Goal: Communication & Community: Share content

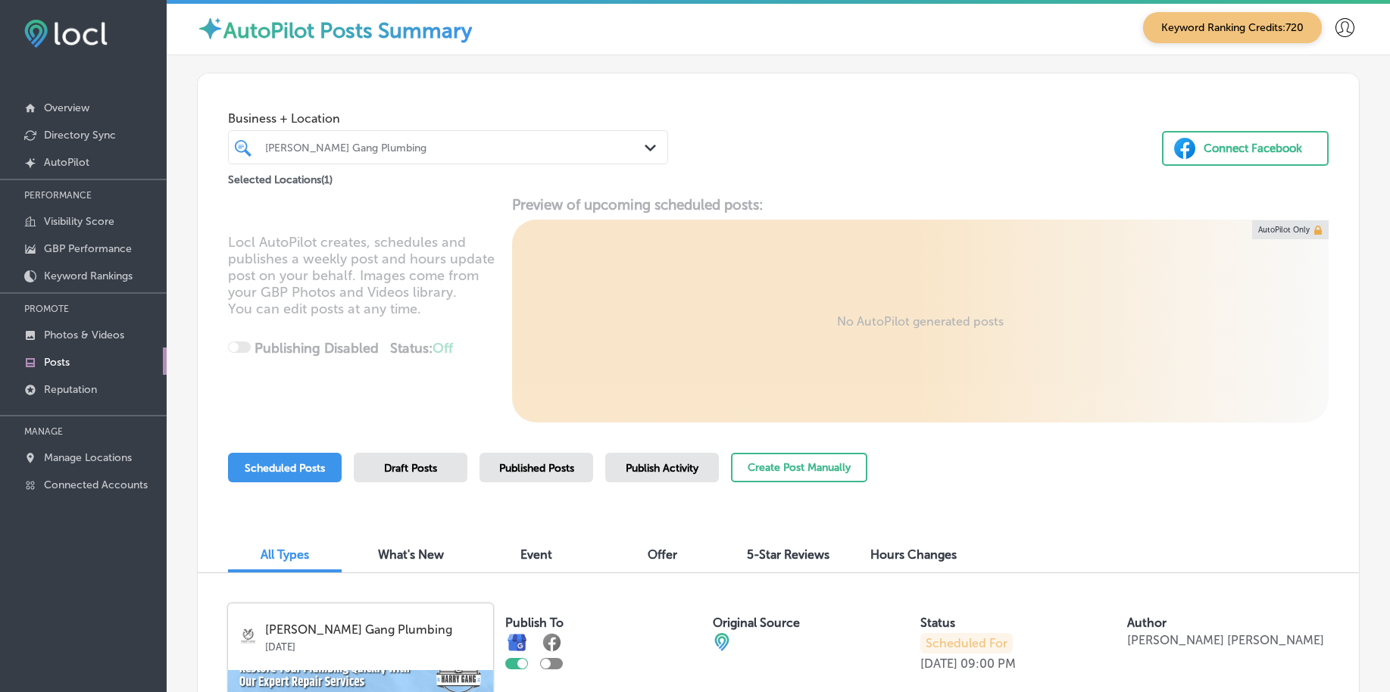
click at [443, 154] on div at bounding box center [430, 147] width 332 height 20
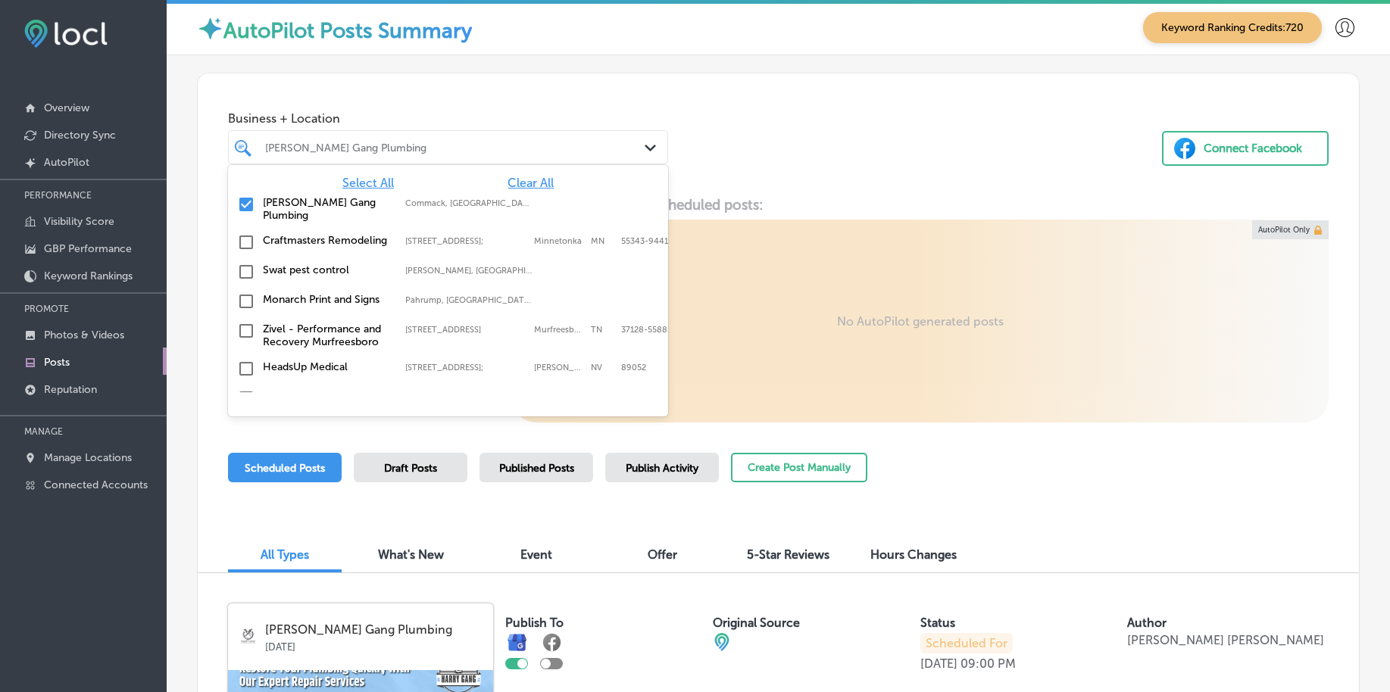
click at [520, 185] on span "Clear All" at bounding box center [530, 183] width 46 height 14
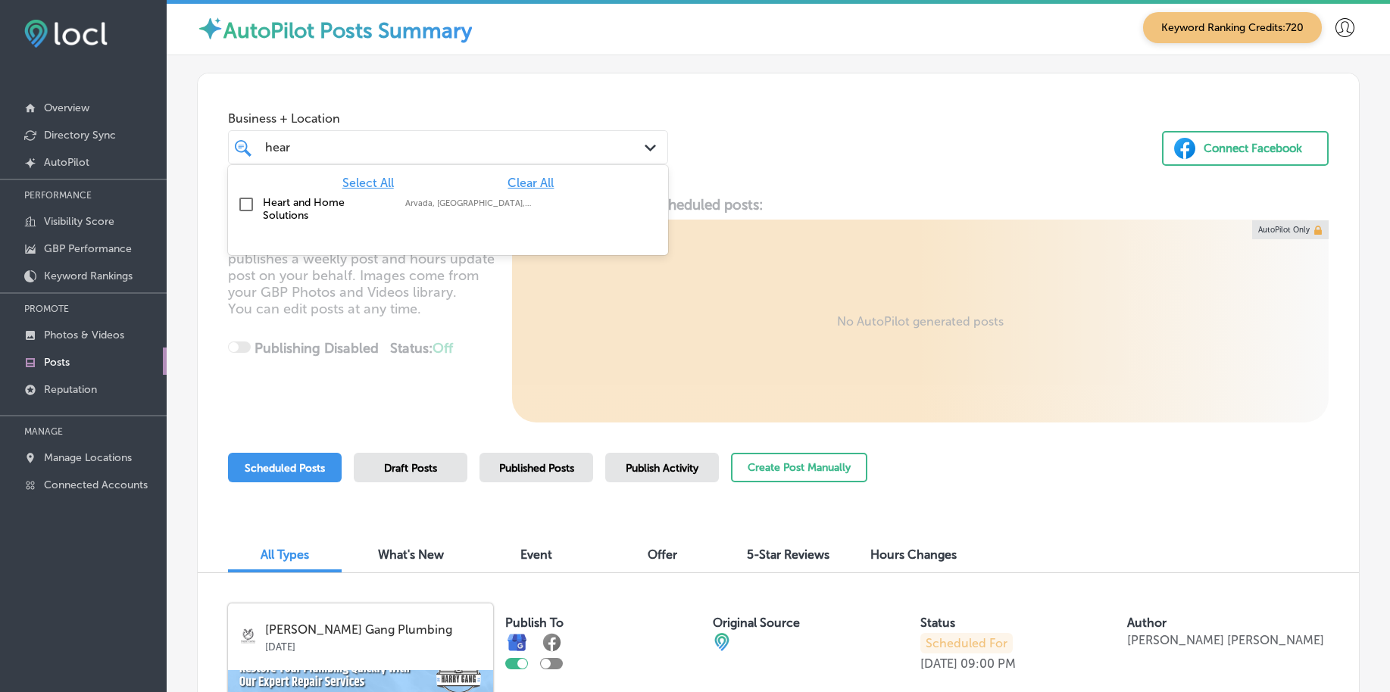
click at [419, 206] on label "Arvada, [GEOGRAPHIC_DATA], [GEOGRAPHIC_DATA] | [GEOGRAPHIC_DATA], [GEOGRAPHIC_D…" at bounding box center [468, 203] width 127 height 10
type input "hear"
click at [798, 167] on div "Business + Location option focused, 2 of 156. 2 results available for search te…" at bounding box center [778, 130] width 1161 height 115
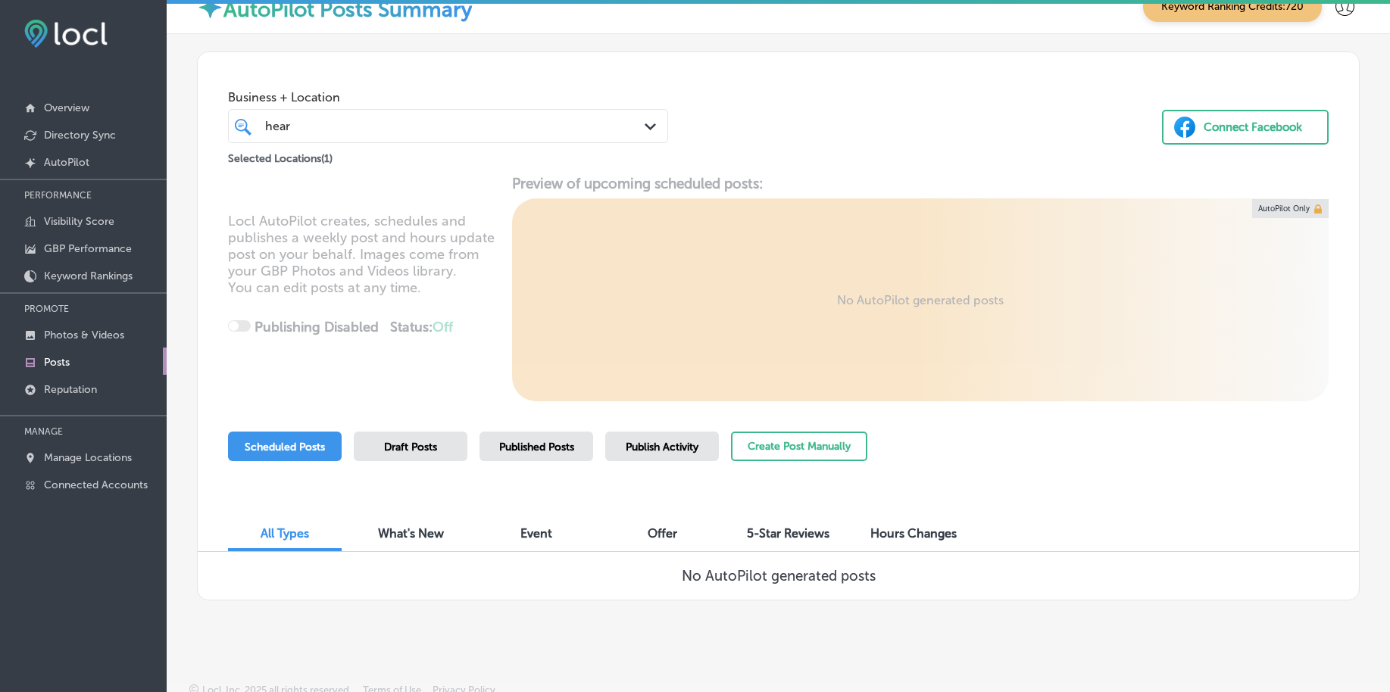
scroll to position [33, 0]
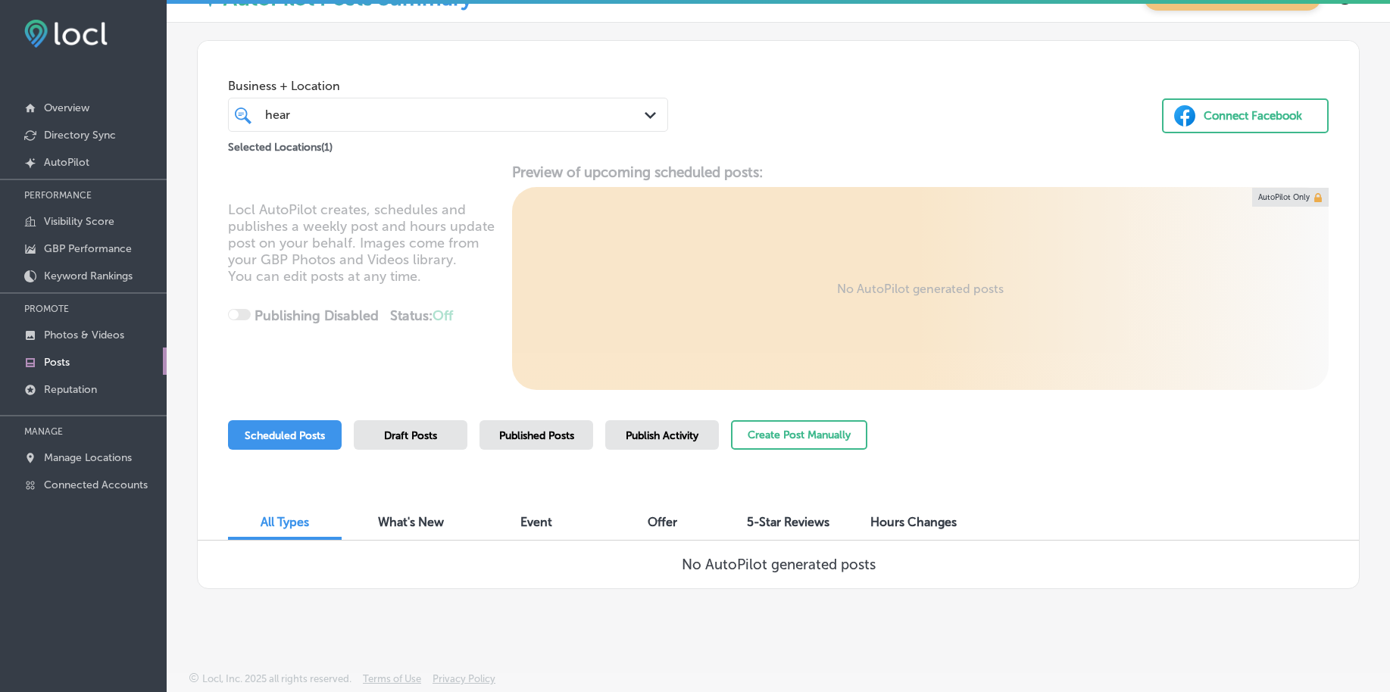
click at [576, 440] on div "Published Posts" at bounding box center [536, 435] width 114 height 30
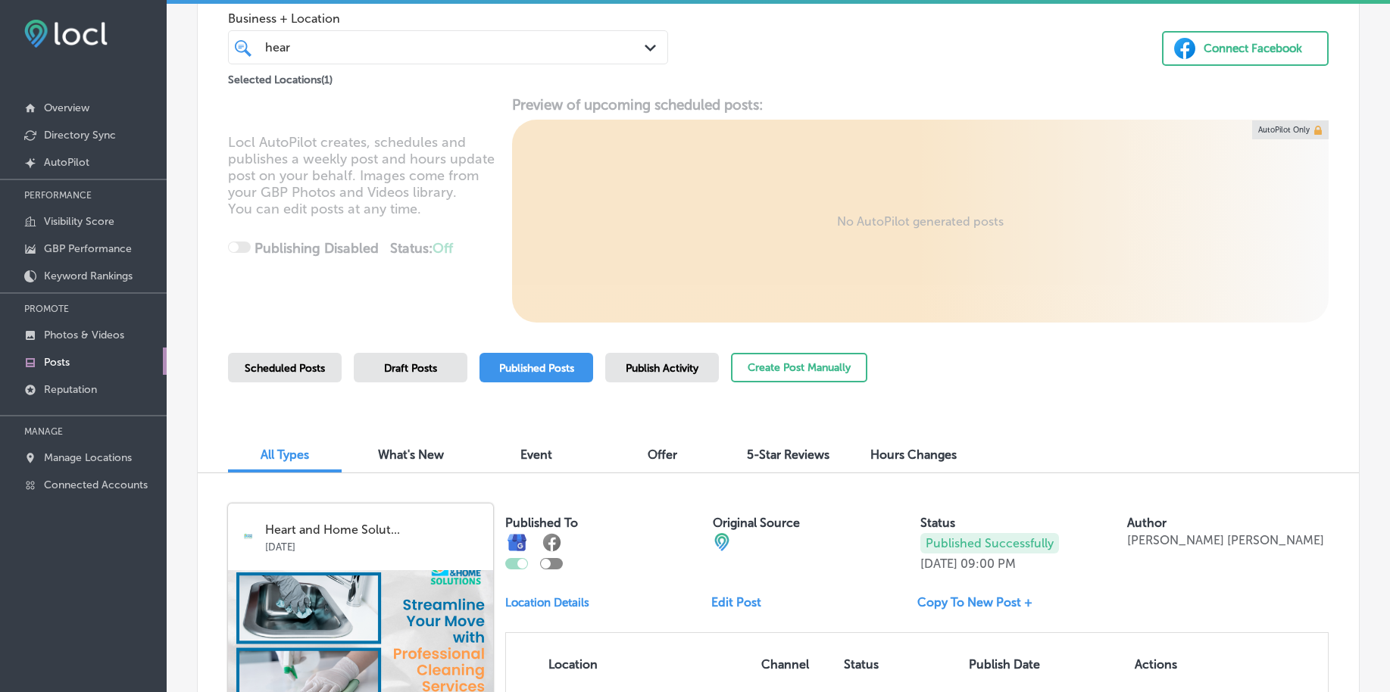
scroll to position [0, 0]
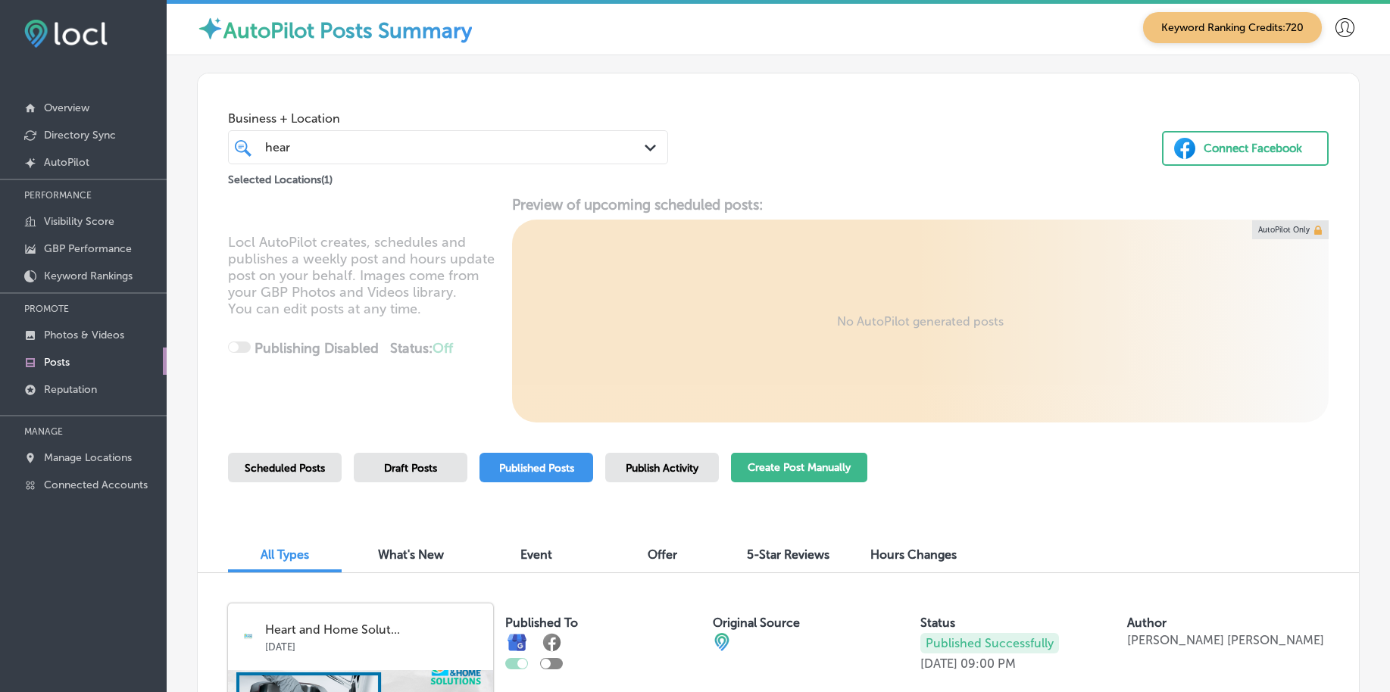
click at [798, 476] on button "Create Post Manually" at bounding box center [799, 468] width 136 height 30
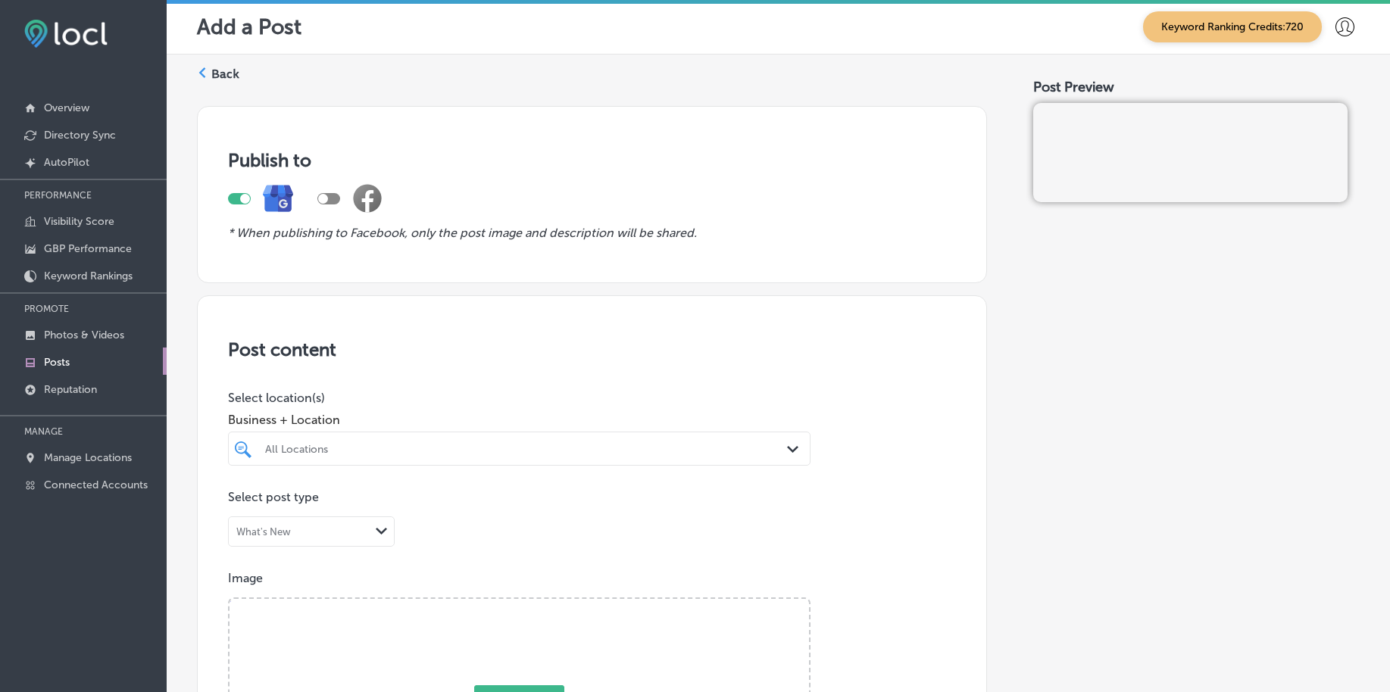
click at [553, 445] on div "All Locations" at bounding box center [519, 448] width 523 height 23
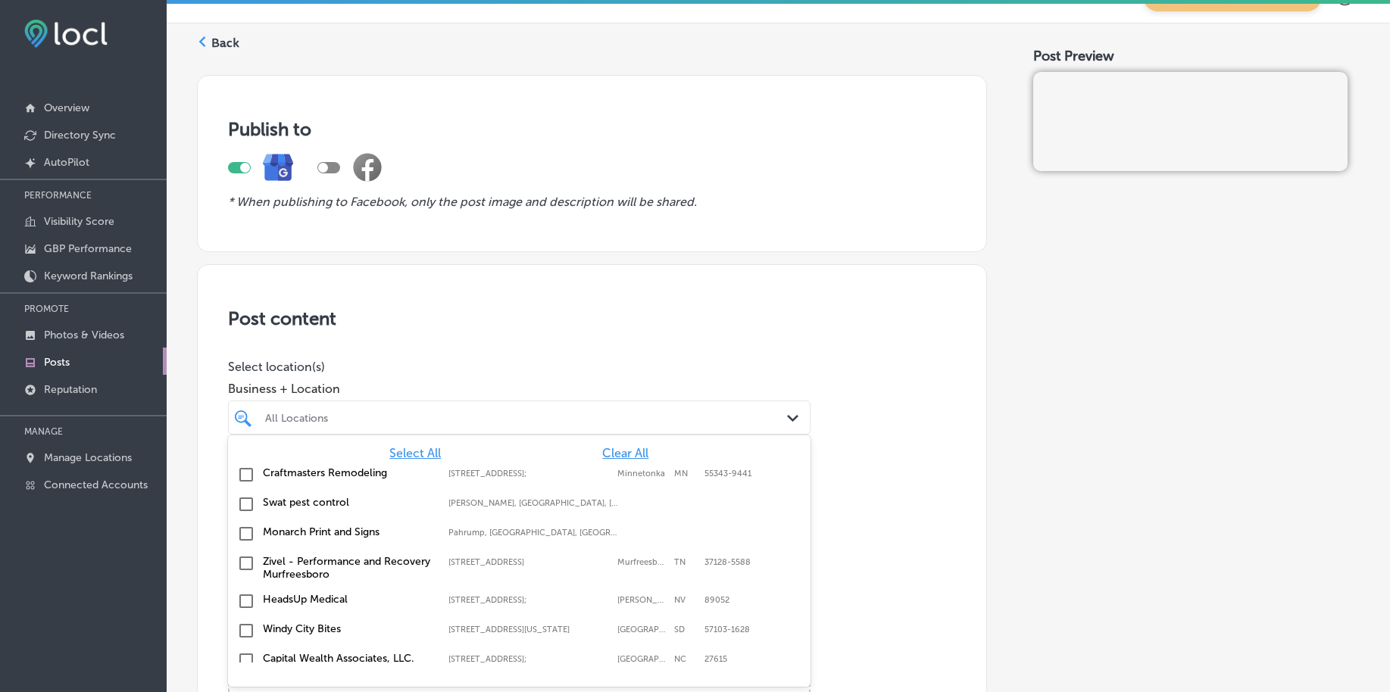
scroll to position [32, 0]
click at [615, 454] on span "Clear All" at bounding box center [625, 452] width 46 height 14
click at [615, 453] on span "Clear All" at bounding box center [625, 452] width 46 height 14
click at [602, 448] on span "Clear All" at bounding box center [625, 452] width 46 height 14
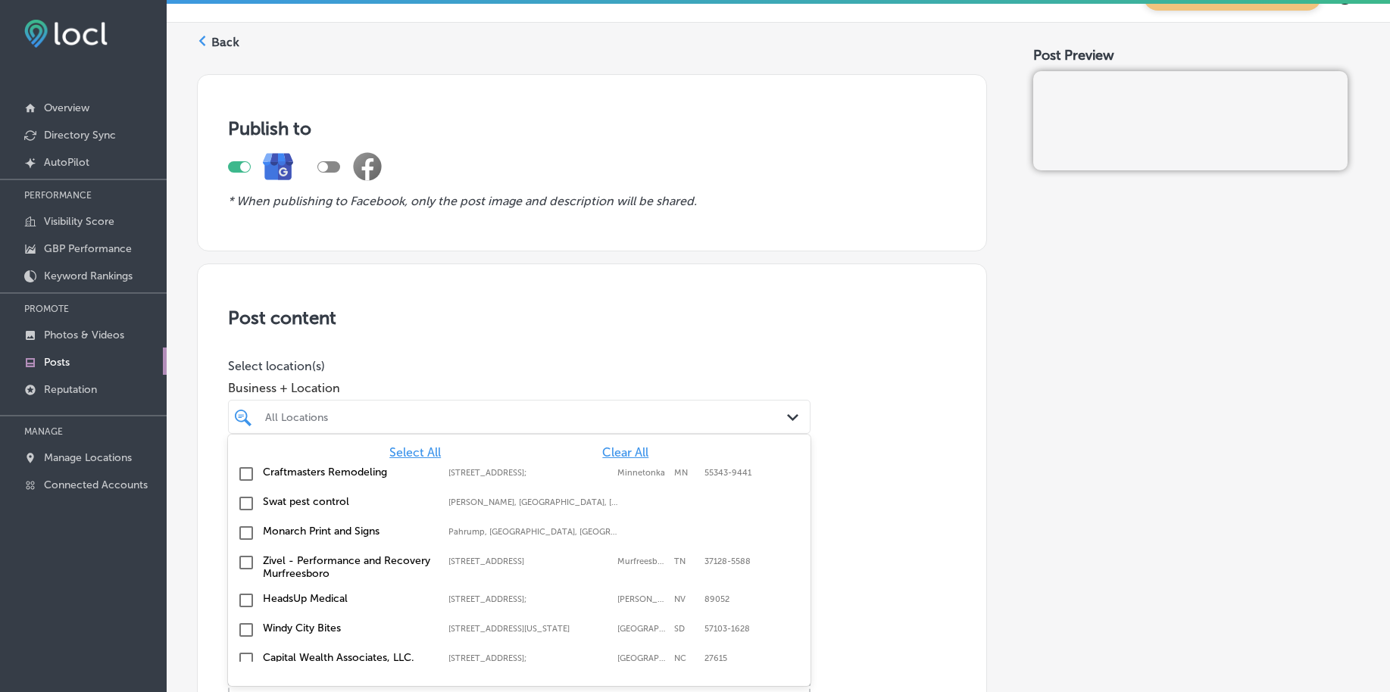
click at [607, 446] on span "Clear All" at bounding box center [625, 452] width 46 height 14
click at [607, 444] on div "Select All Clear All Craftmasters Remodeling [STREET_ADDRESS] [STREET_ADDRESS] …" at bounding box center [519, 548] width 582 height 227
click at [607, 443] on div "Select All Clear All Craftmasters Remodeling [STREET_ADDRESS] [STREET_ADDRESS] …" at bounding box center [519, 548] width 582 height 227
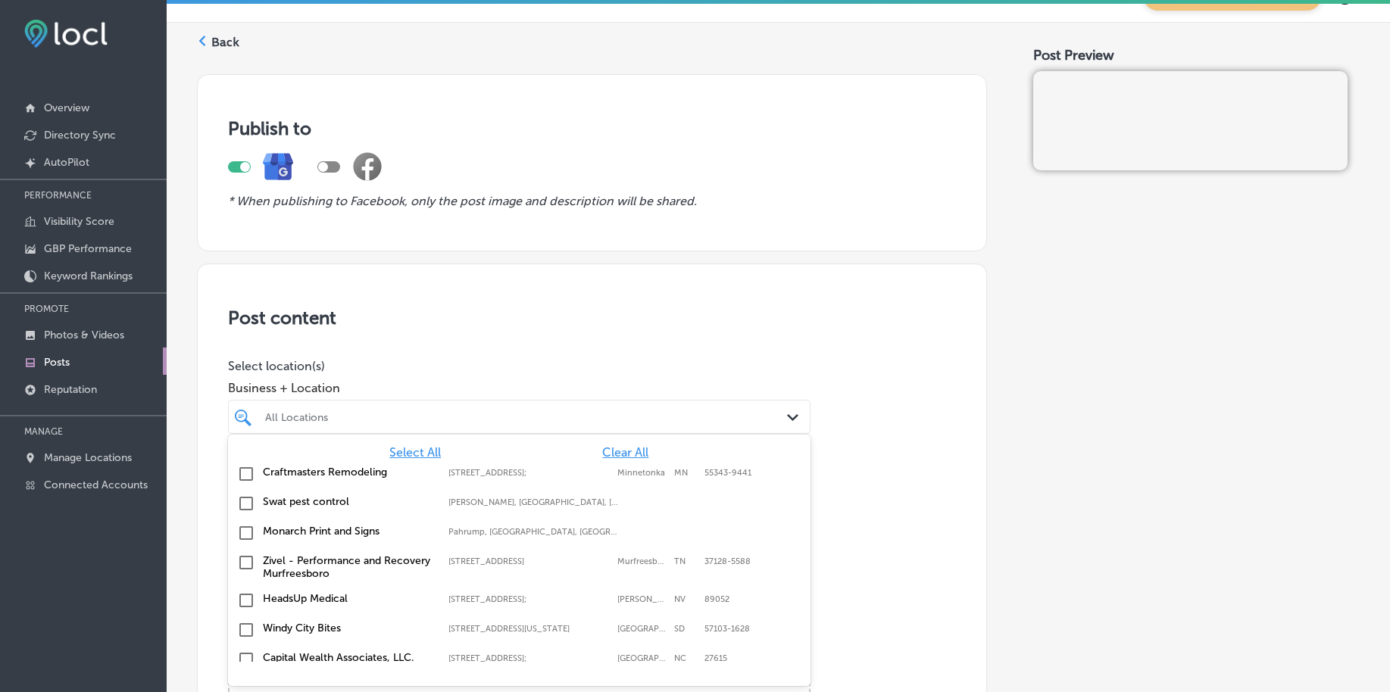
click at [607, 443] on div "Select All Clear All Craftmasters Remodeling [STREET_ADDRESS] [STREET_ADDRESS] …" at bounding box center [519, 548] width 582 height 227
click at [609, 453] on span "Clear All" at bounding box center [625, 452] width 46 height 14
click at [611, 448] on span "Clear All" at bounding box center [625, 452] width 46 height 14
click at [610, 448] on span "Clear All" at bounding box center [625, 452] width 46 height 14
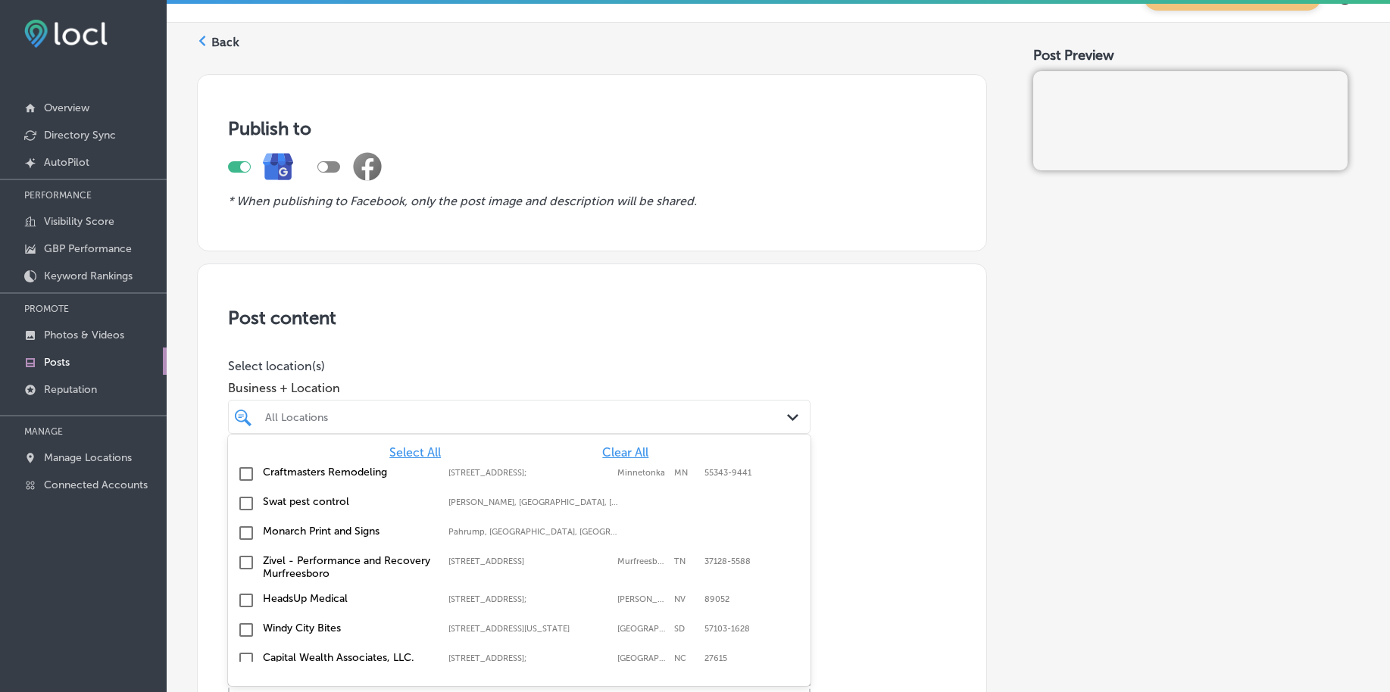
click at [609, 449] on span "Clear All" at bounding box center [625, 452] width 46 height 14
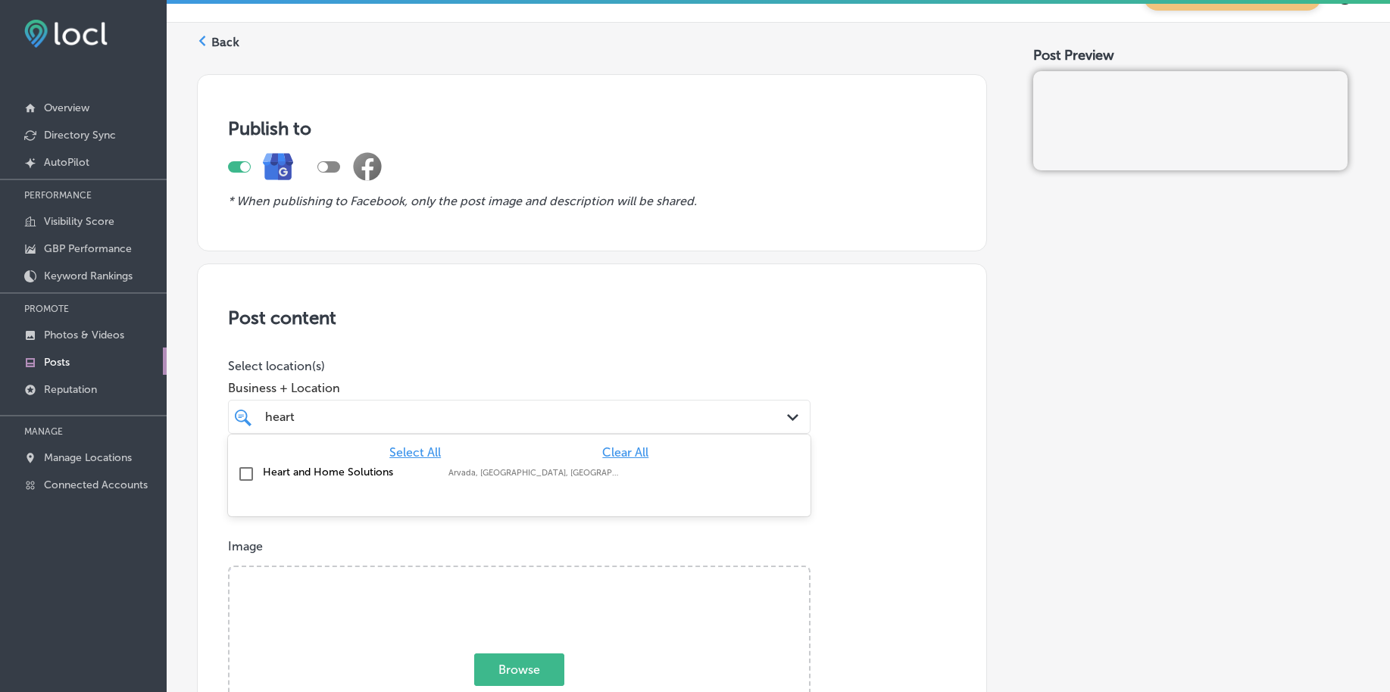
click at [530, 493] on div at bounding box center [519, 504] width 582 height 24
click at [274, 476] on label "Heart and Home Solutions" at bounding box center [348, 472] width 170 height 13
click at [365, 415] on div "heart heart" at bounding box center [494, 417] width 460 height 20
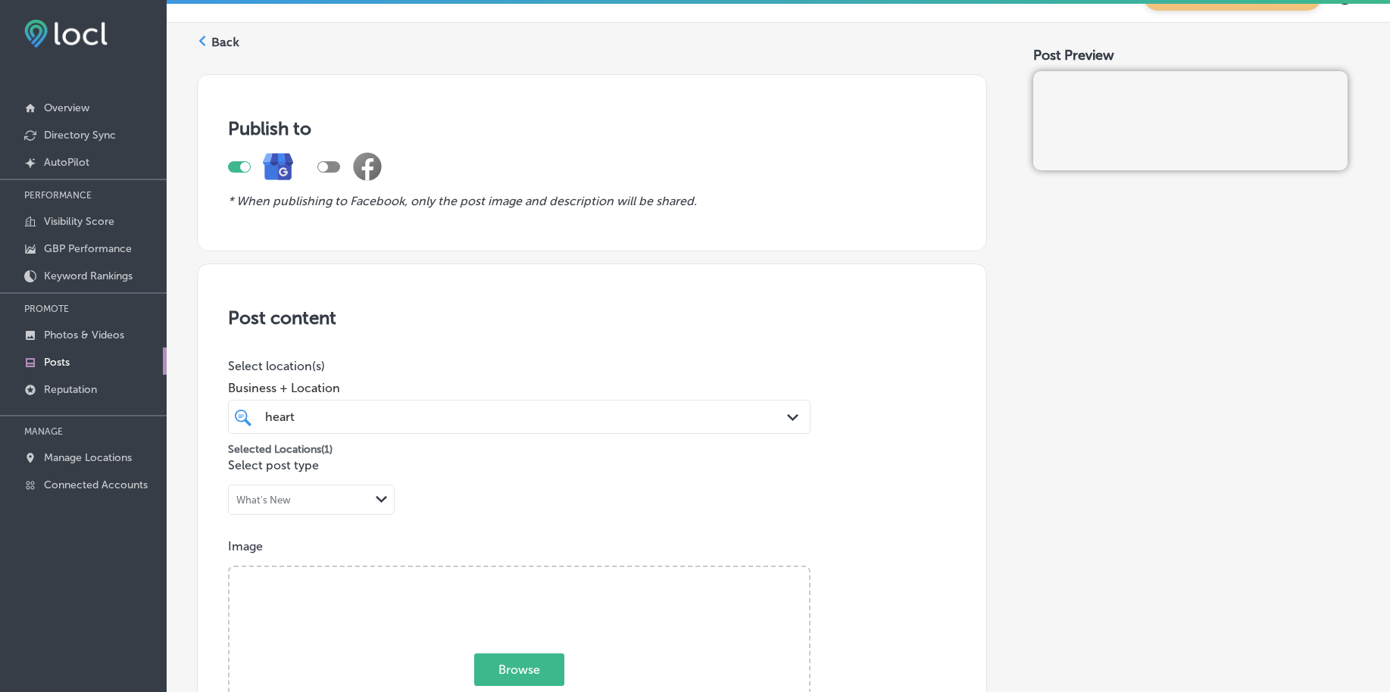
click at [365, 415] on div "heart heart" at bounding box center [494, 417] width 460 height 20
click at [365, 431] on div "heart heart Path Created with Sketch." at bounding box center [519, 417] width 582 height 34
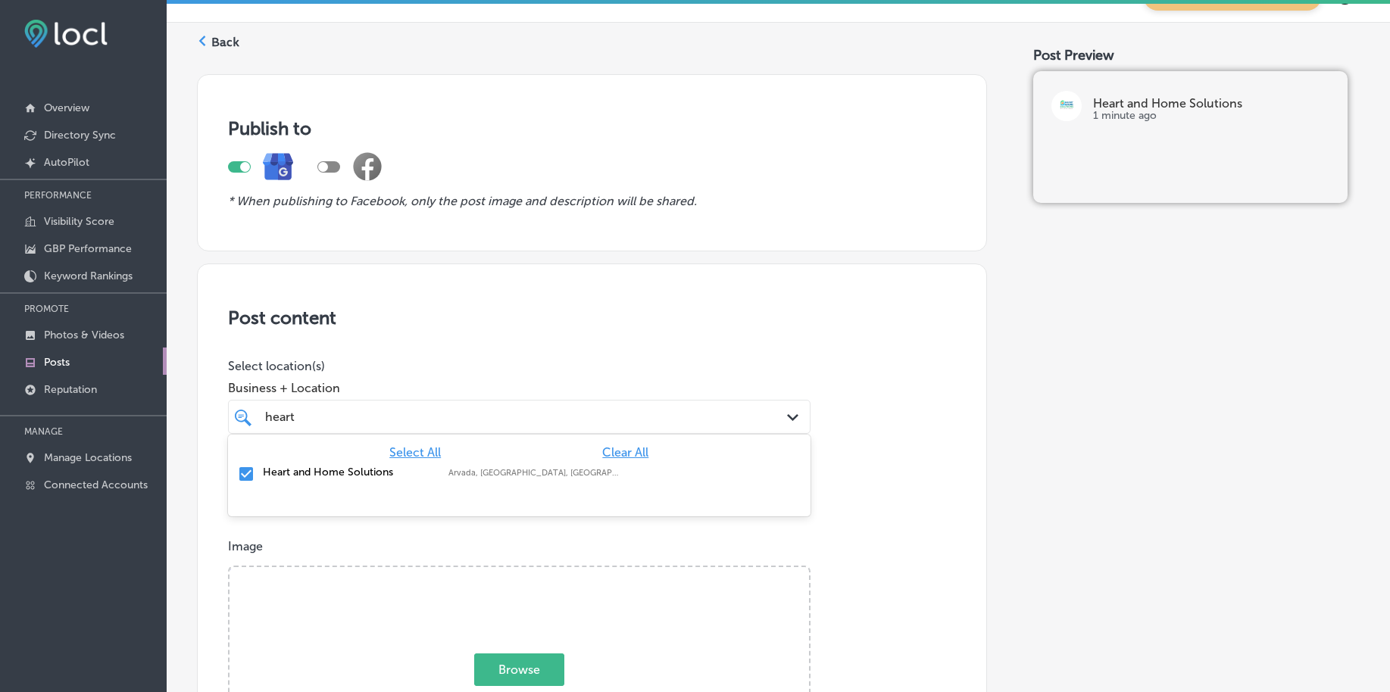
click at [365, 431] on div "heart heart Path Created with Sketch." at bounding box center [519, 417] width 582 height 34
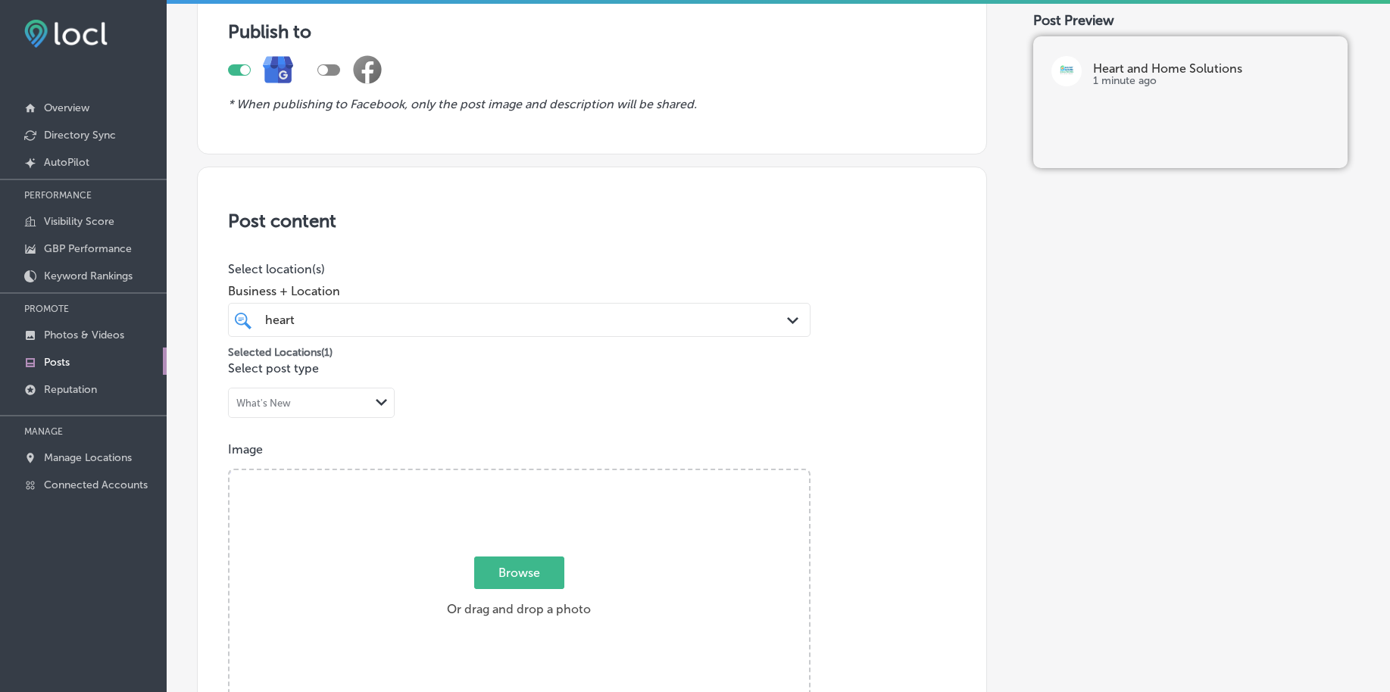
scroll to position [316, 0]
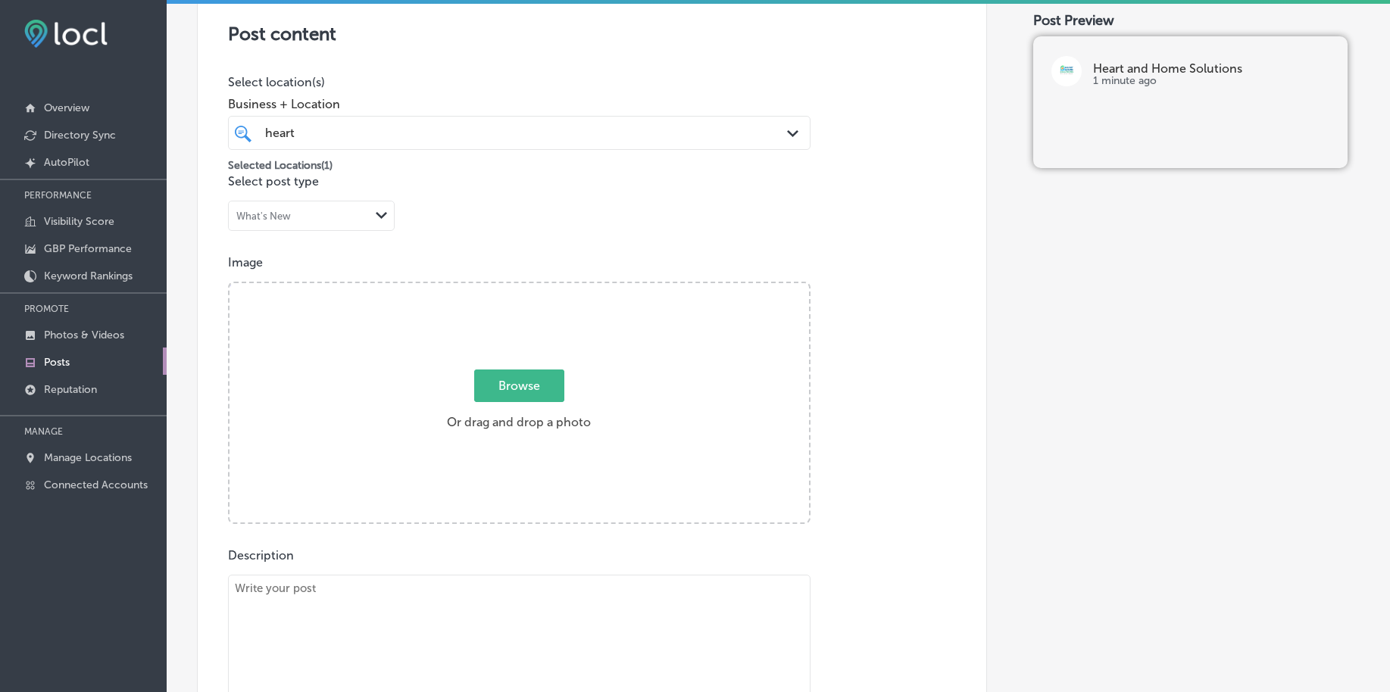
type input "heart"
click at [498, 379] on span "Browse" at bounding box center [519, 386] width 90 height 33
click at [498, 288] on input "Browse Or drag and drop a photo" at bounding box center [518, 285] width 579 height 5
type input "C:\fakepath\deep-cleaning-services-heart-home-solutions-[GEOGRAPHIC_DATA]-co (1…"
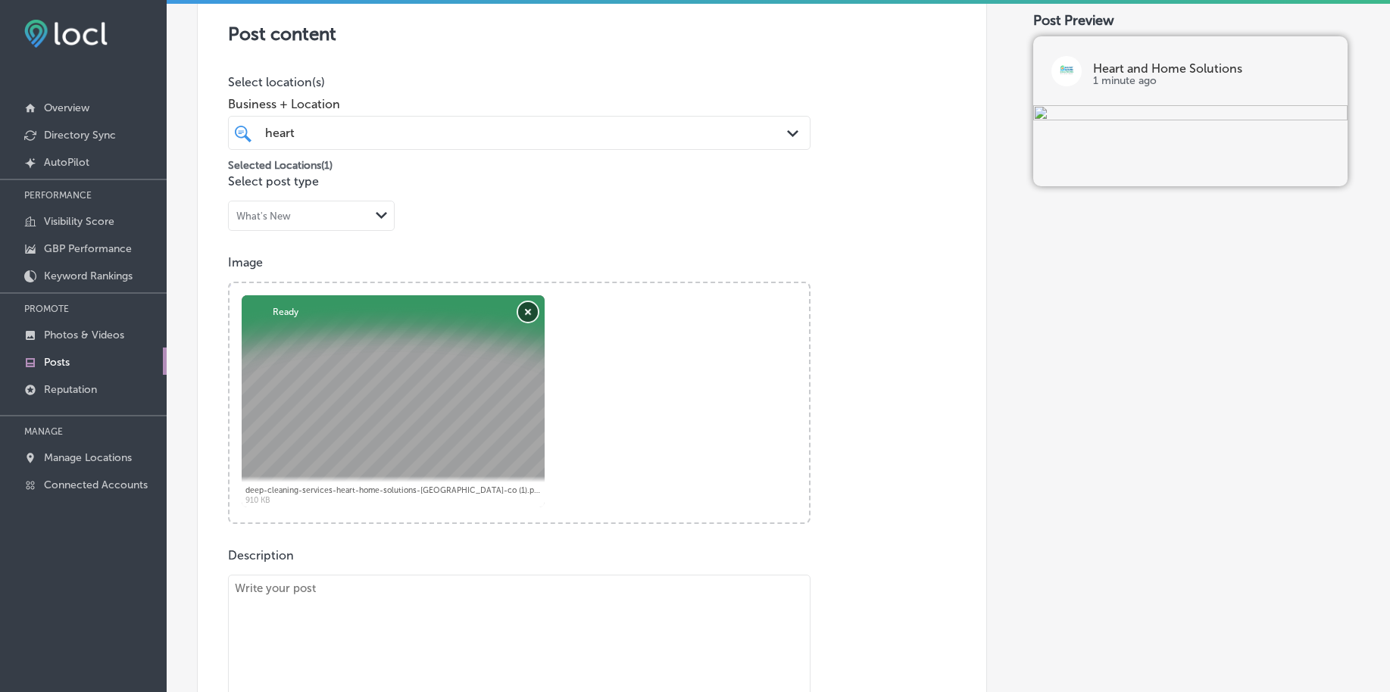
click at [523, 314] on button "Remove" at bounding box center [528, 312] width 20 height 20
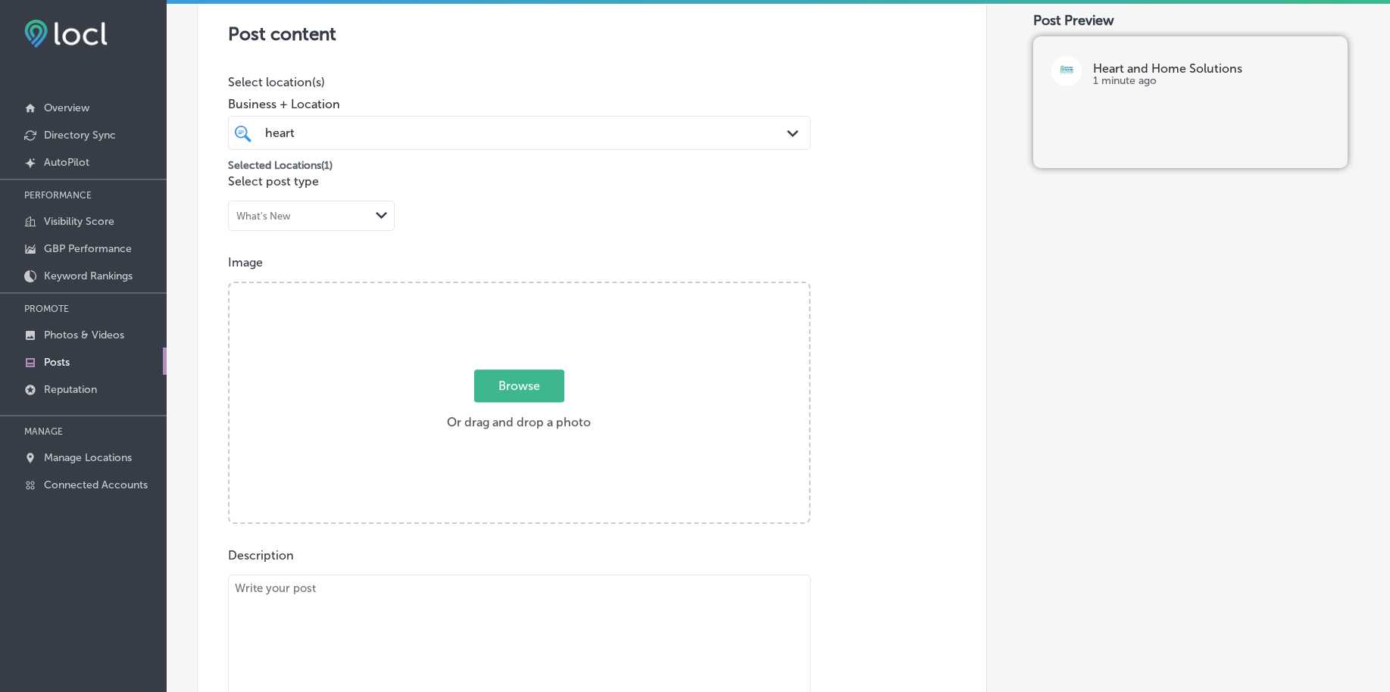
click at [521, 385] on span "Browse" at bounding box center [519, 386] width 90 height 33
click at [521, 288] on input "Browse Or drag and drop a photo" at bounding box center [518, 285] width 579 height 5
type input "C:\fakepath\deep-cleaning-services-heart-home-solutions-[GEOGRAPHIC_DATA]-co (4…"
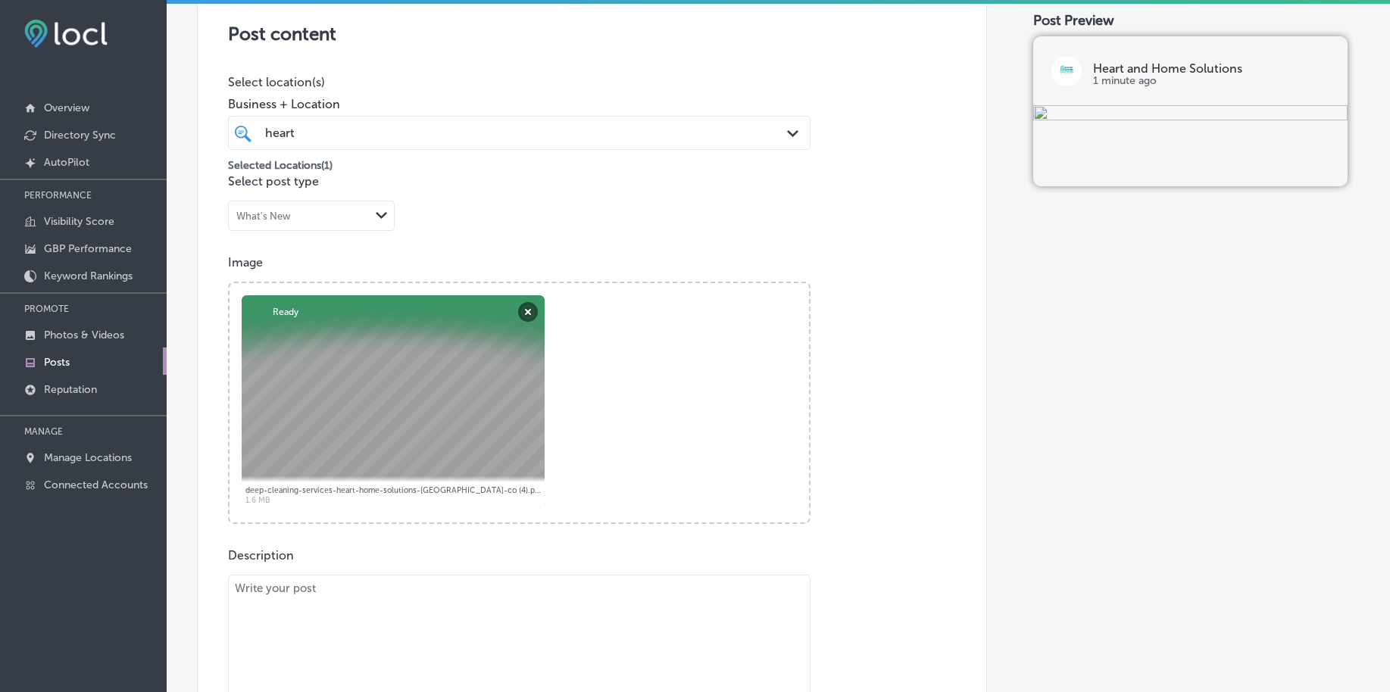
click at [282, 622] on textarea at bounding box center [519, 681] width 582 height 212
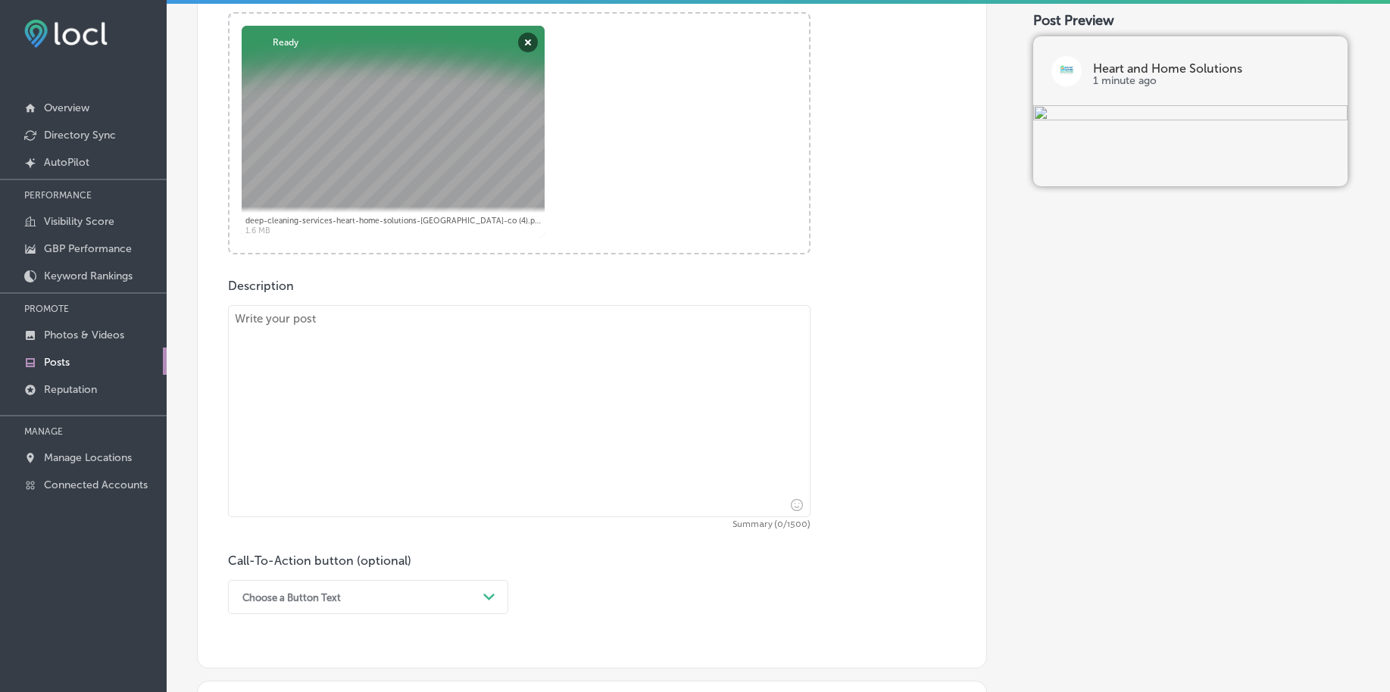
scroll to position [600, 0]
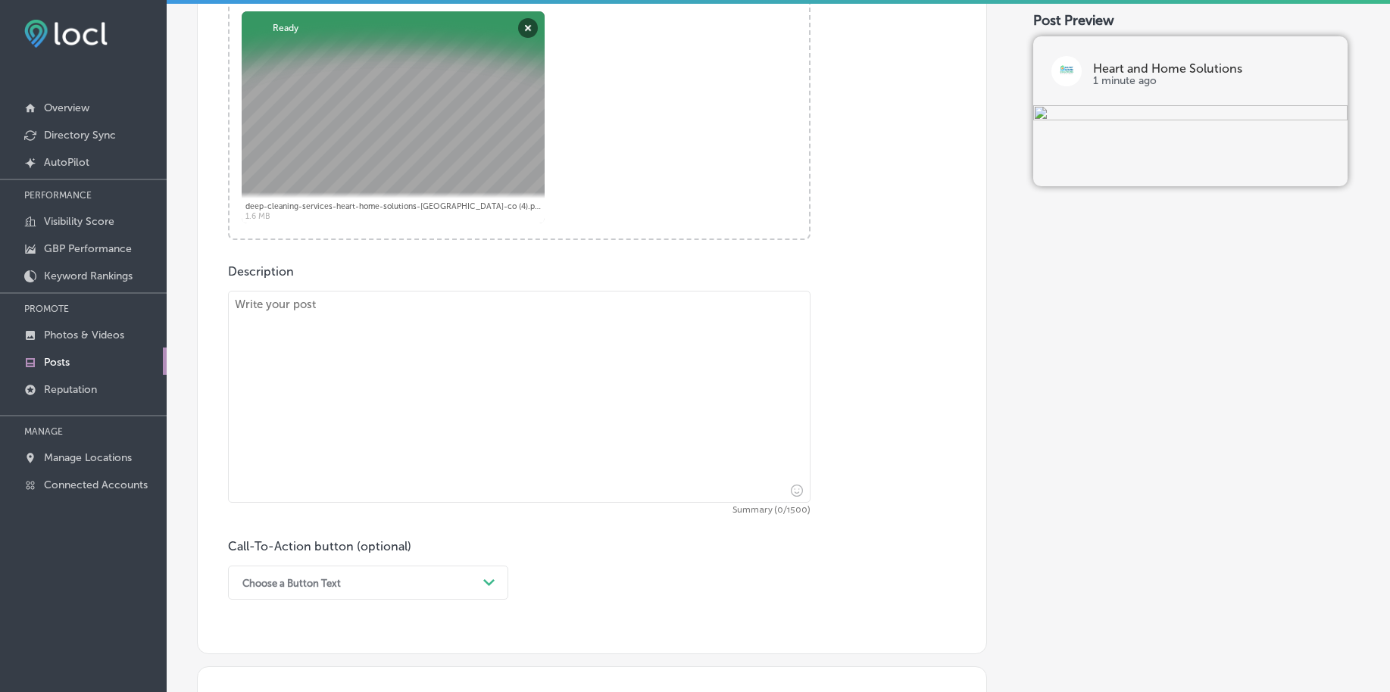
paste textarea "Your backyard should be your sanctuary, but clutter can easily get in the way. …"
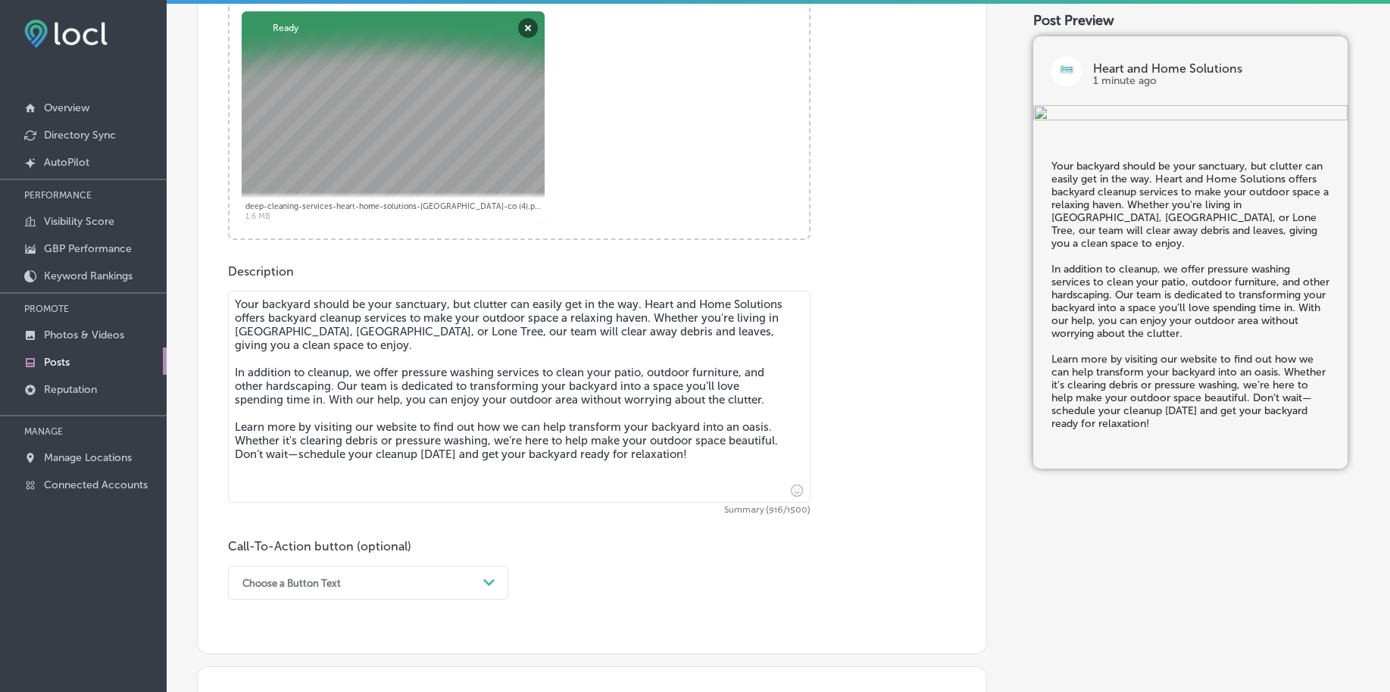
type textarea "Your backyard should be your sanctuary, but clutter can easily get in the way. …"
click at [282, 576] on div "option Order online focused, 3 of 7. 7 results available. Use Up and Down to ch…" at bounding box center [368, 583] width 280 height 34
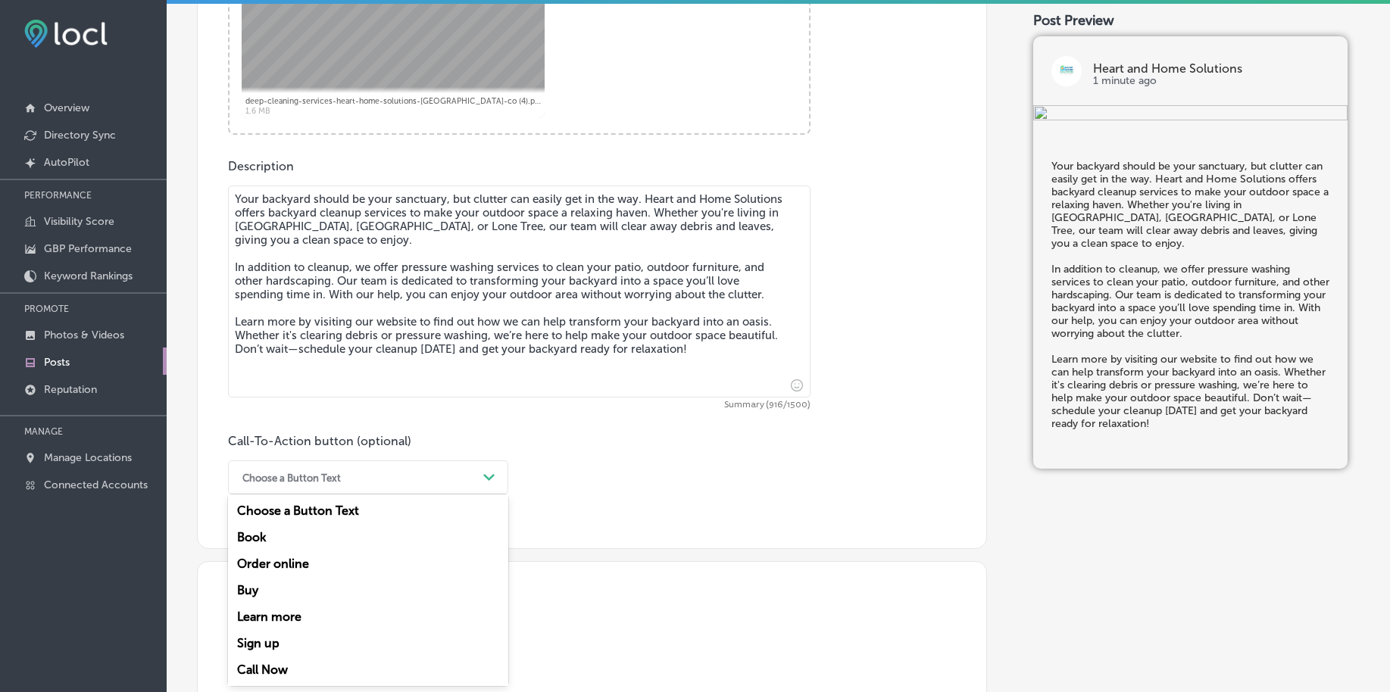
click at [281, 616] on div "Learn more" at bounding box center [368, 617] width 280 height 27
click at [283, 563] on input "text" at bounding box center [519, 567] width 581 height 42
paste input "[URL][DOMAIN_NAME]"
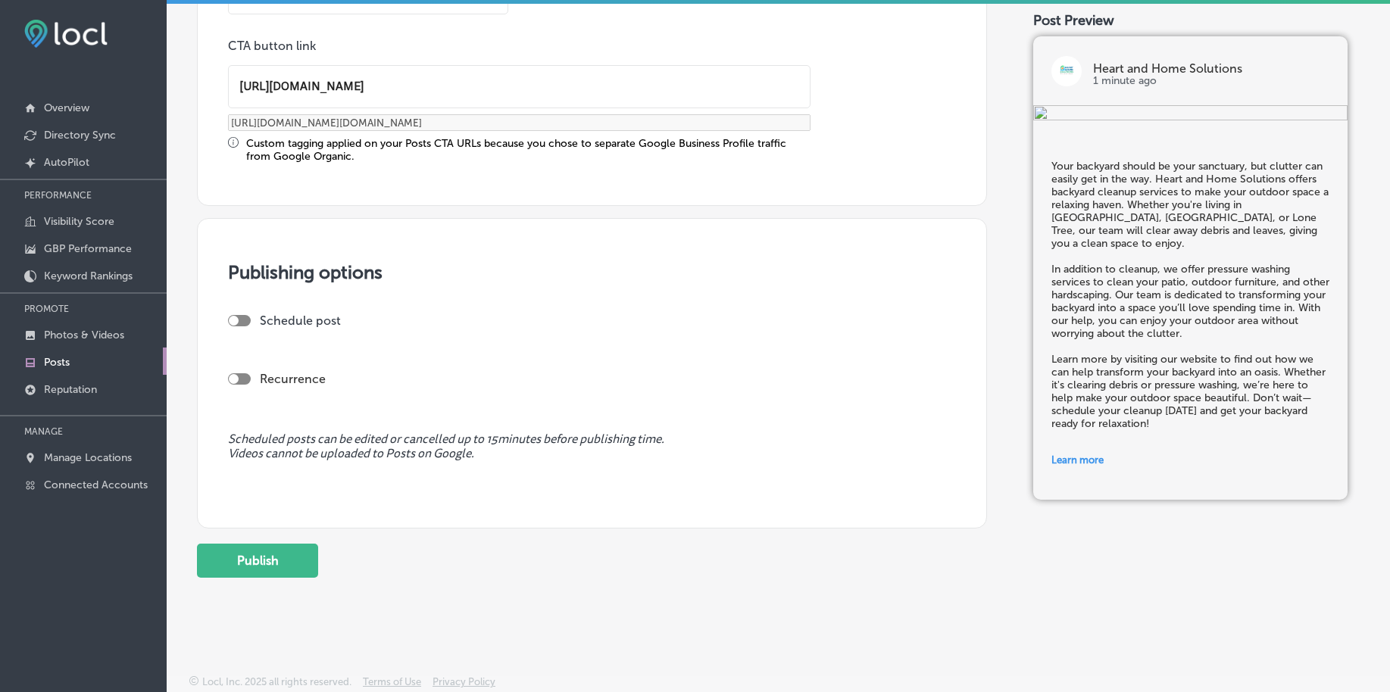
scroll to position [1188, 0]
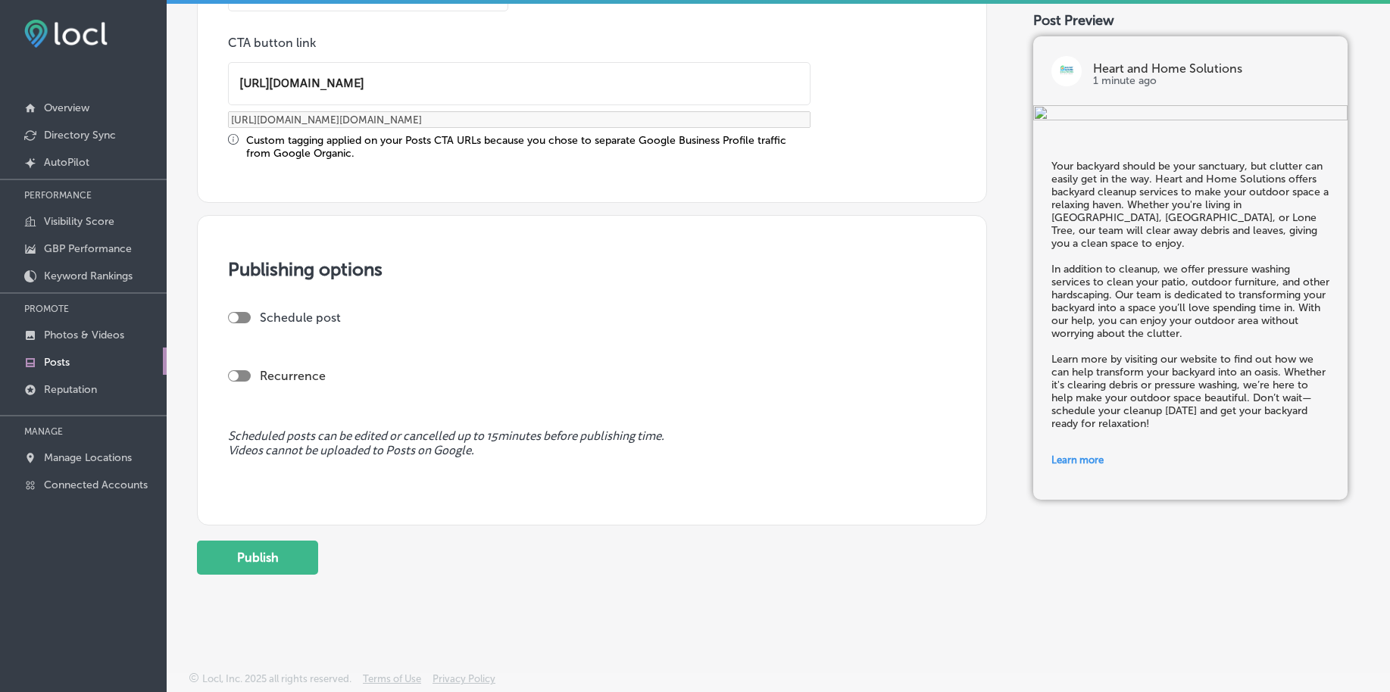
click at [240, 318] on div at bounding box center [239, 317] width 23 height 11
type input "[URL][DOMAIN_NAME]"
checkbox input "true"
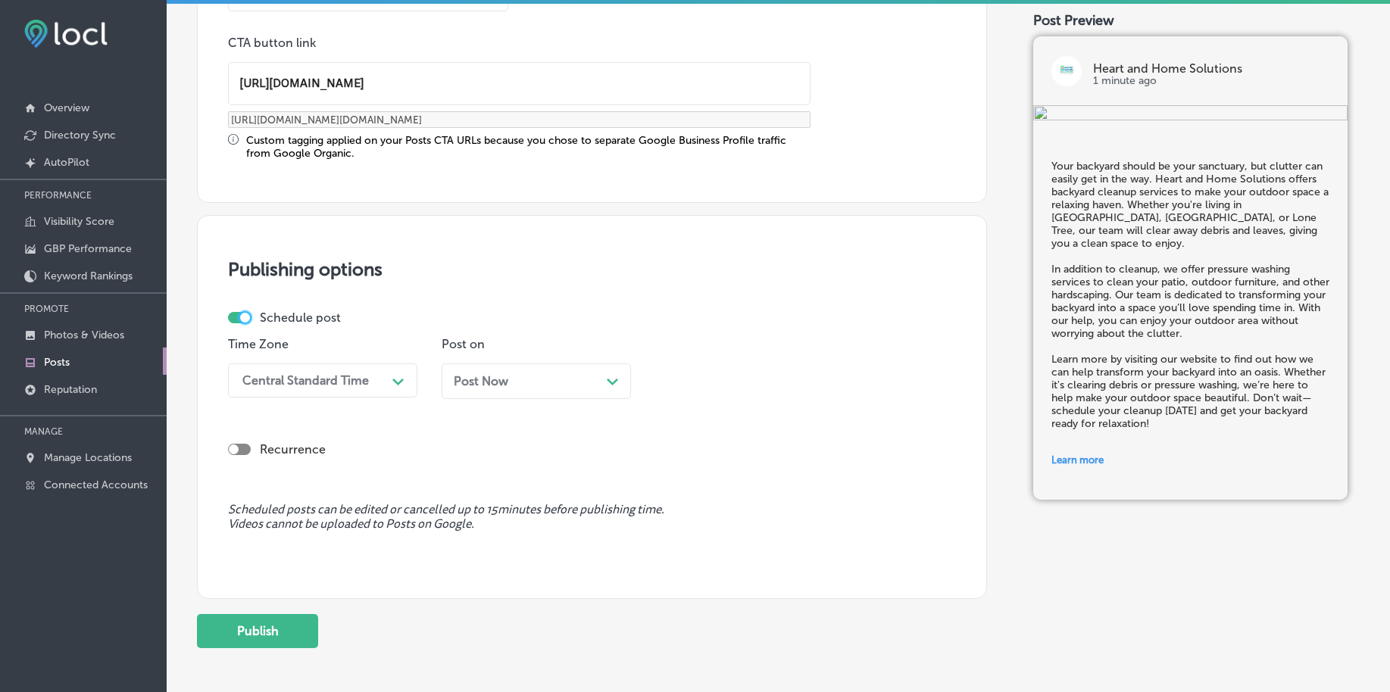
click at [327, 378] on div "Central Standard Time" at bounding box center [305, 380] width 126 height 14
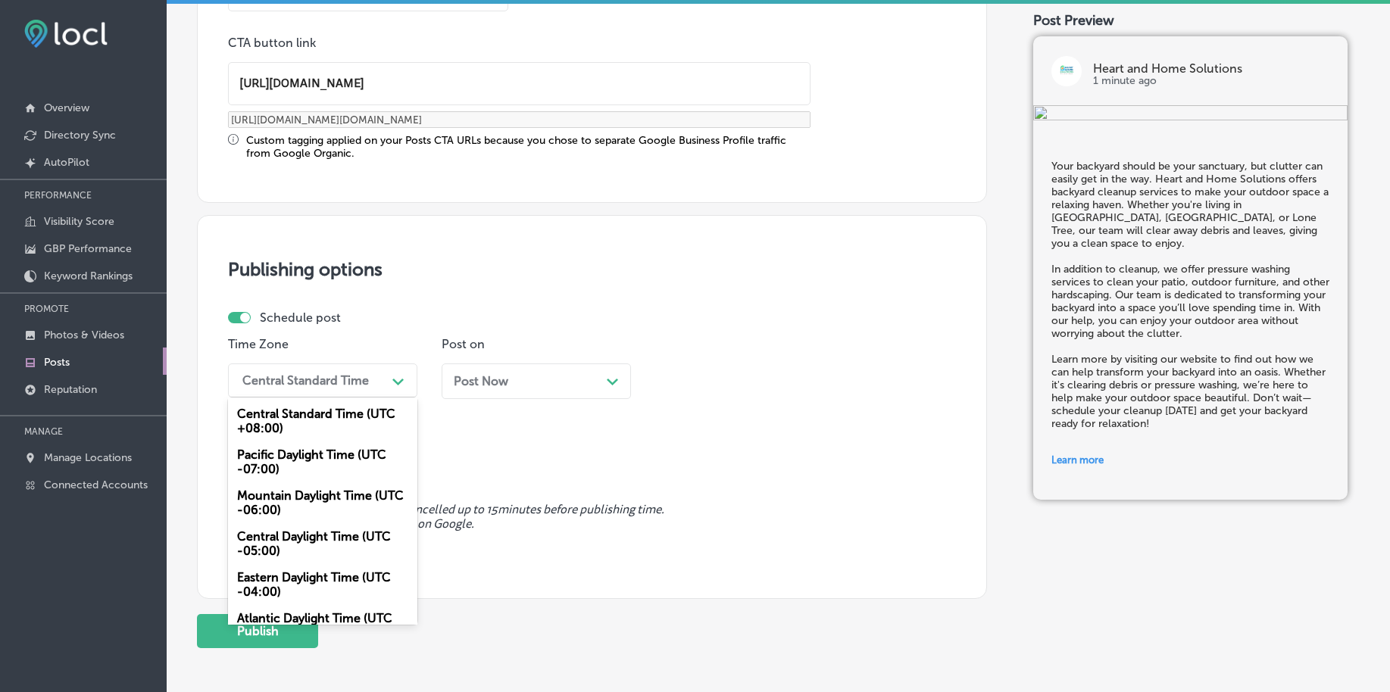
click at [286, 504] on div "Mountain Daylight Time (UTC -06:00)" at bounding box center [322, 502] width 189 height 41
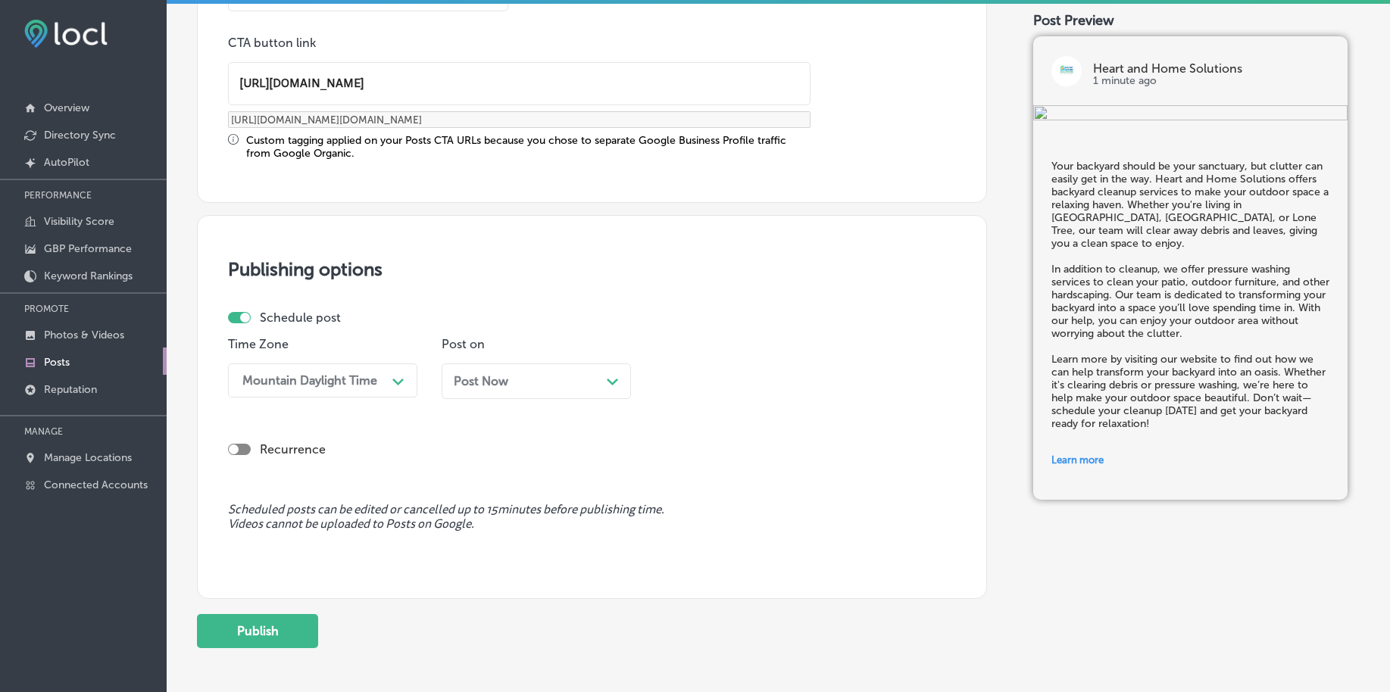
click at [513, 389] on div "Post Now Path Created with Sketch." at bounding box center [536, 382] width 189 height 36
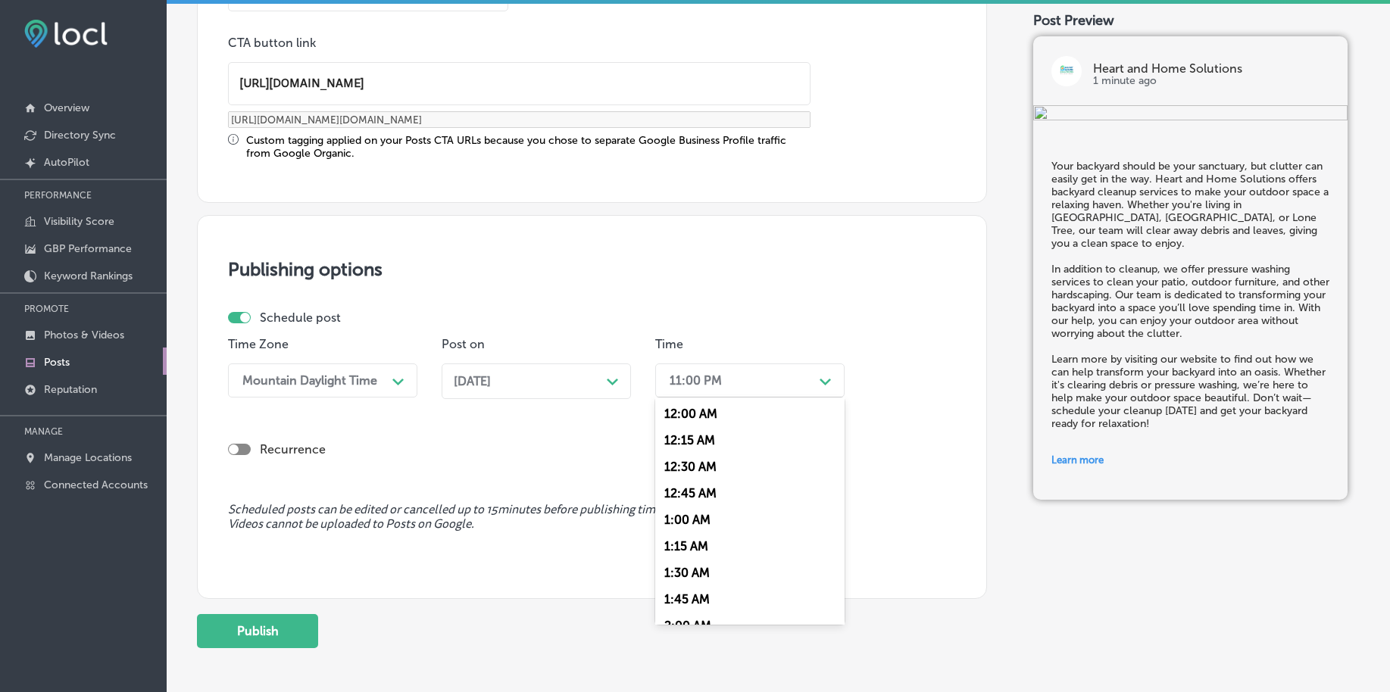
click at [689, 388] on div "11:00 PM" at bounding box center [737, 380] width 151 height 27
click at [702, 492] on div "7:00 AM" at bounding box center [749, 493] width 189 height 27
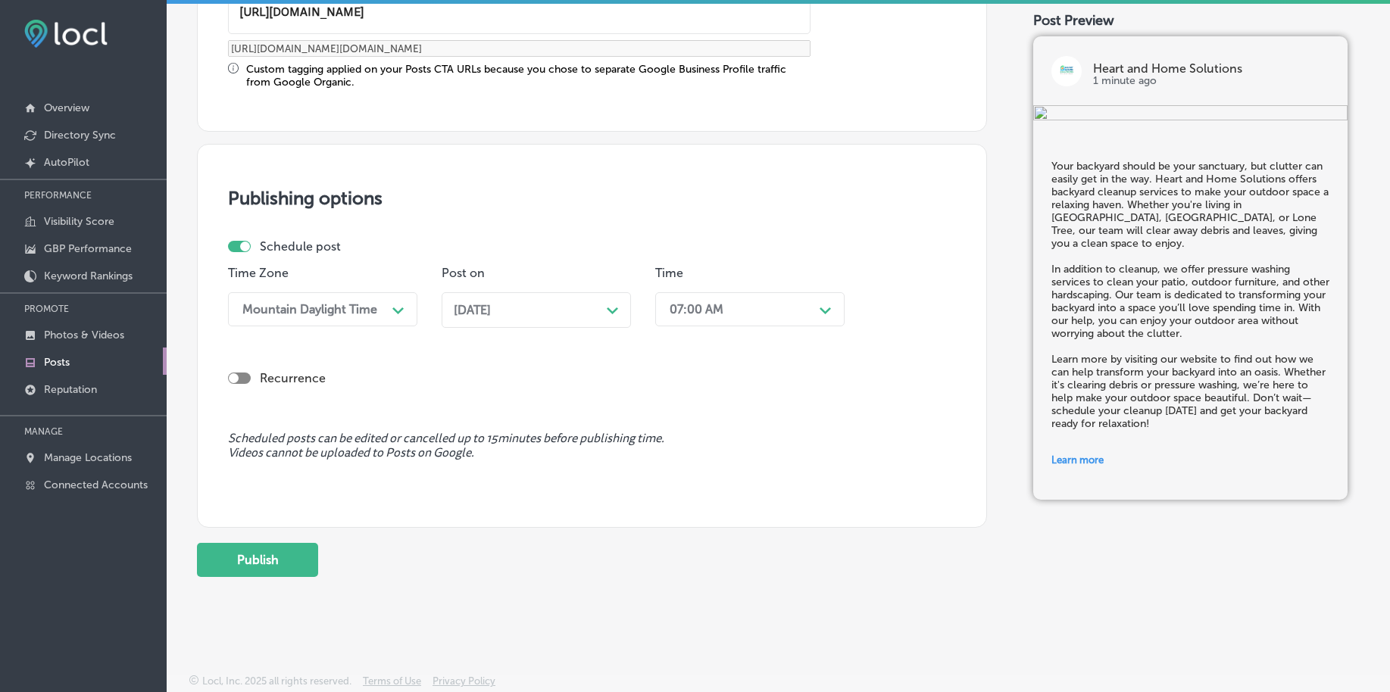
scroll to position [1262, 0]
click at [281, 552] on button "Publish" at bounding box center [257, 558] width 121 height 34
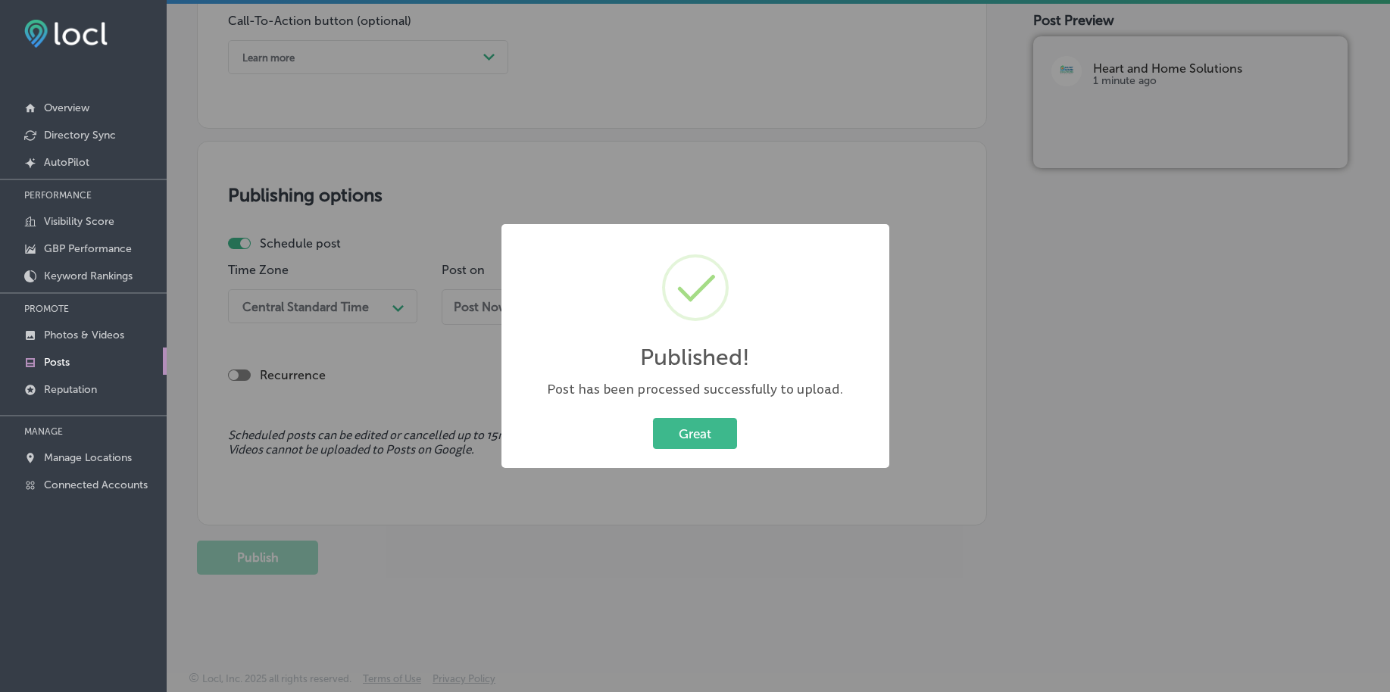
scroll to position [1125, 0]
click at [671, 426] on button "Great" at bounding box center [695, 433] width 84 height 31
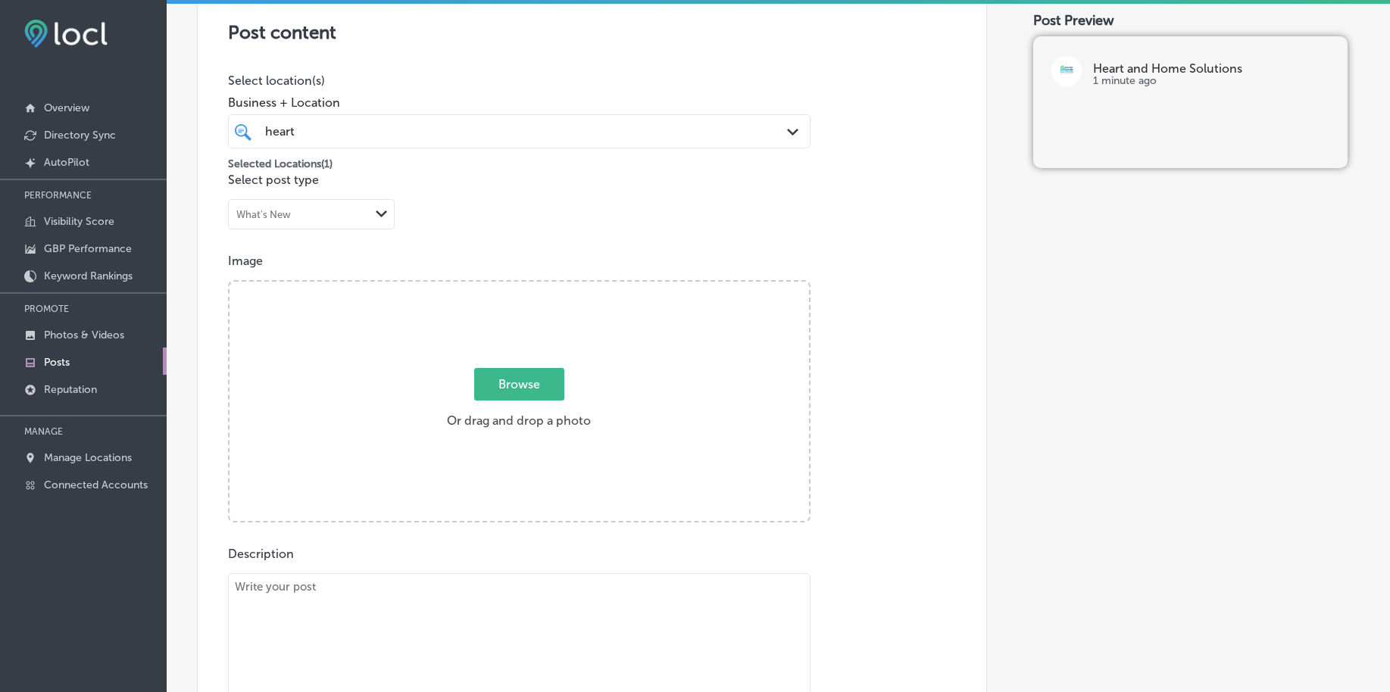
scroll to position [273, 0]
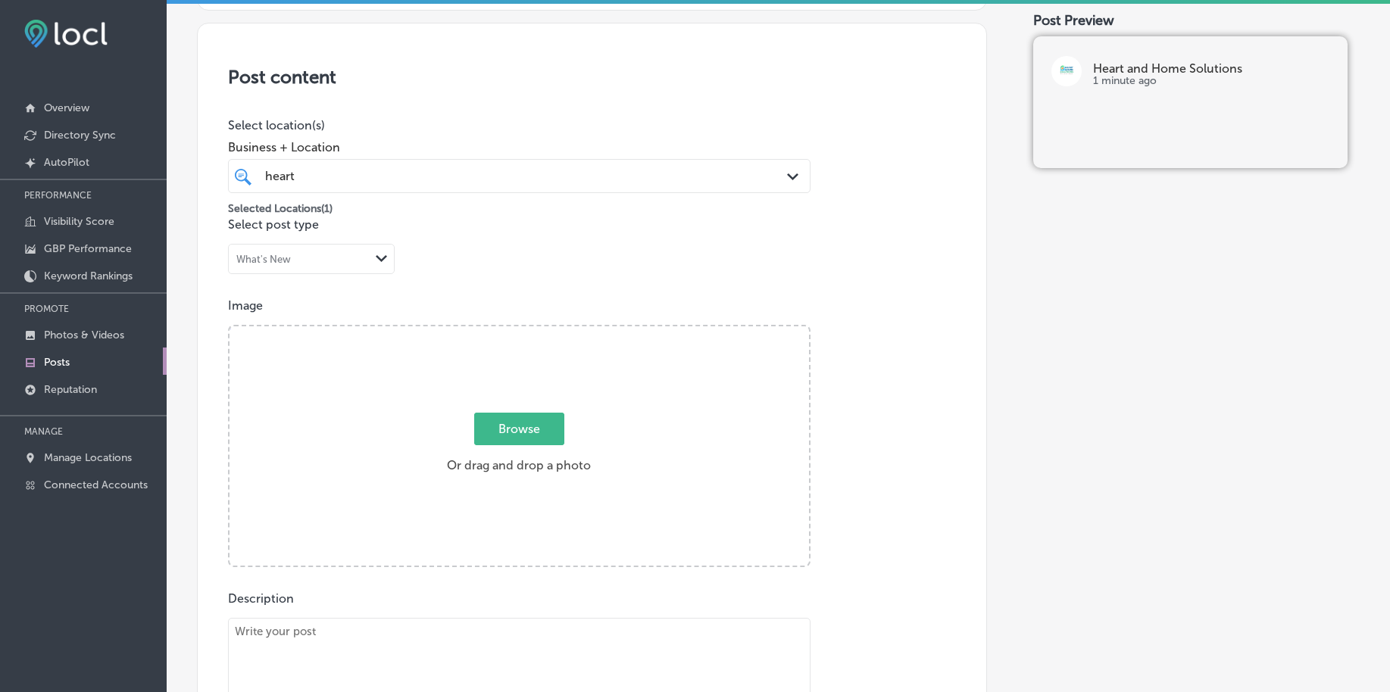
click at [612, 162] on div "heart heart Path Created with Sketch." at bounding box center [519, 176] width 582 height 34
click at [611, 162] on div "heart heart Path Created with Sketch." at bounding box center [519, 176] width 582 height 34
click at [538, 431] on span "Browse" at bounding box center [519, 429] width 90 height 33
click at [538, 331] on input "Browse Or drag and drop a photo" at bounding box center [518, 328] width 579 height 5
type input "C:\fakepath\deep-cleaning-services-heart-home-solutions-[GEOGRAPHIC_DATA]-co (1…"
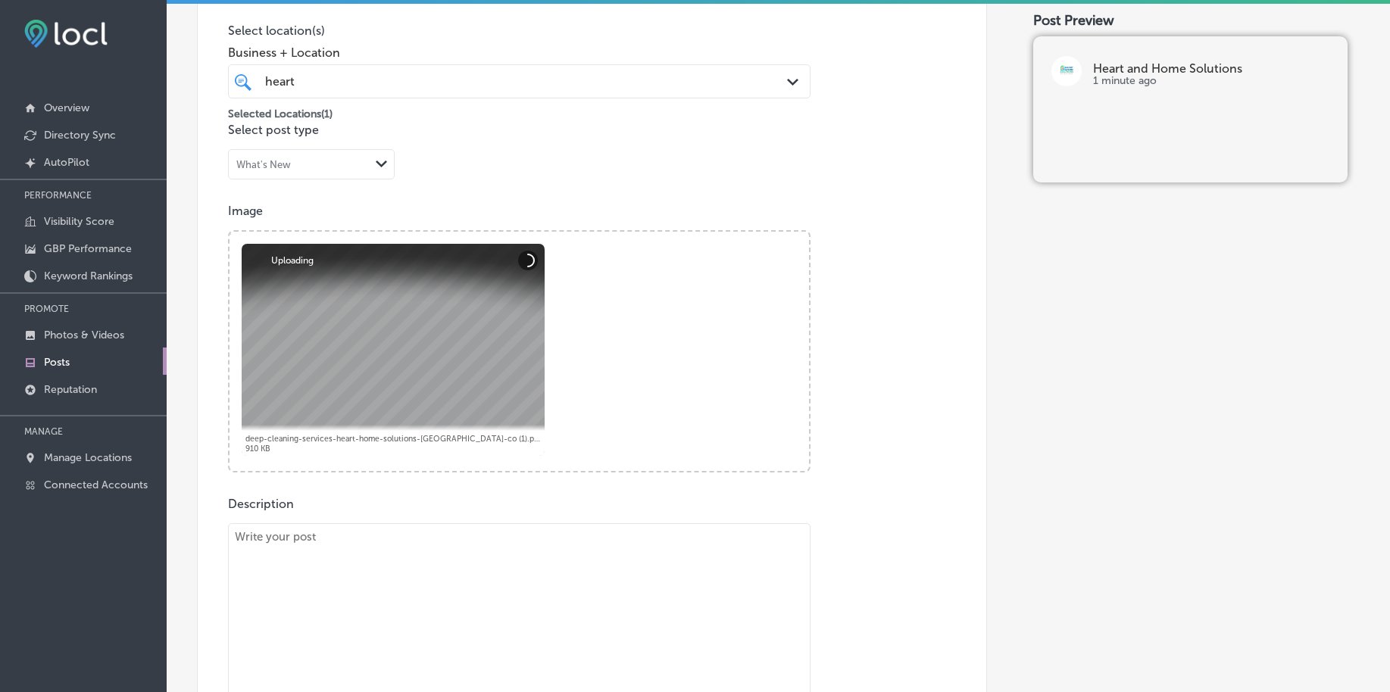
click at [345, 567] on textarea at bounding box center [519, 629] width 582 height 212
paste textarea "Gutters are often neglected, but they play a vital role in protecting your home…"
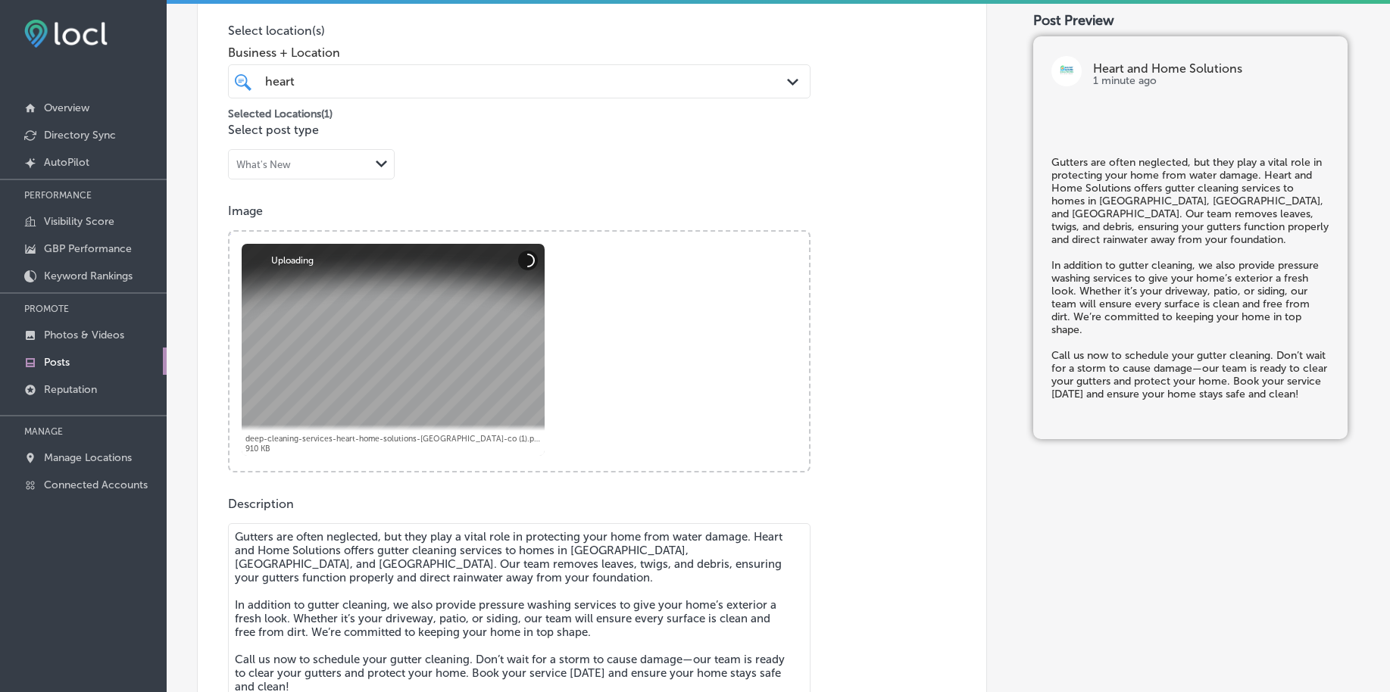
scroll to position [369, 0]
type textarea "Gutters are often neglected, but they play a vital role in protecting your home…"
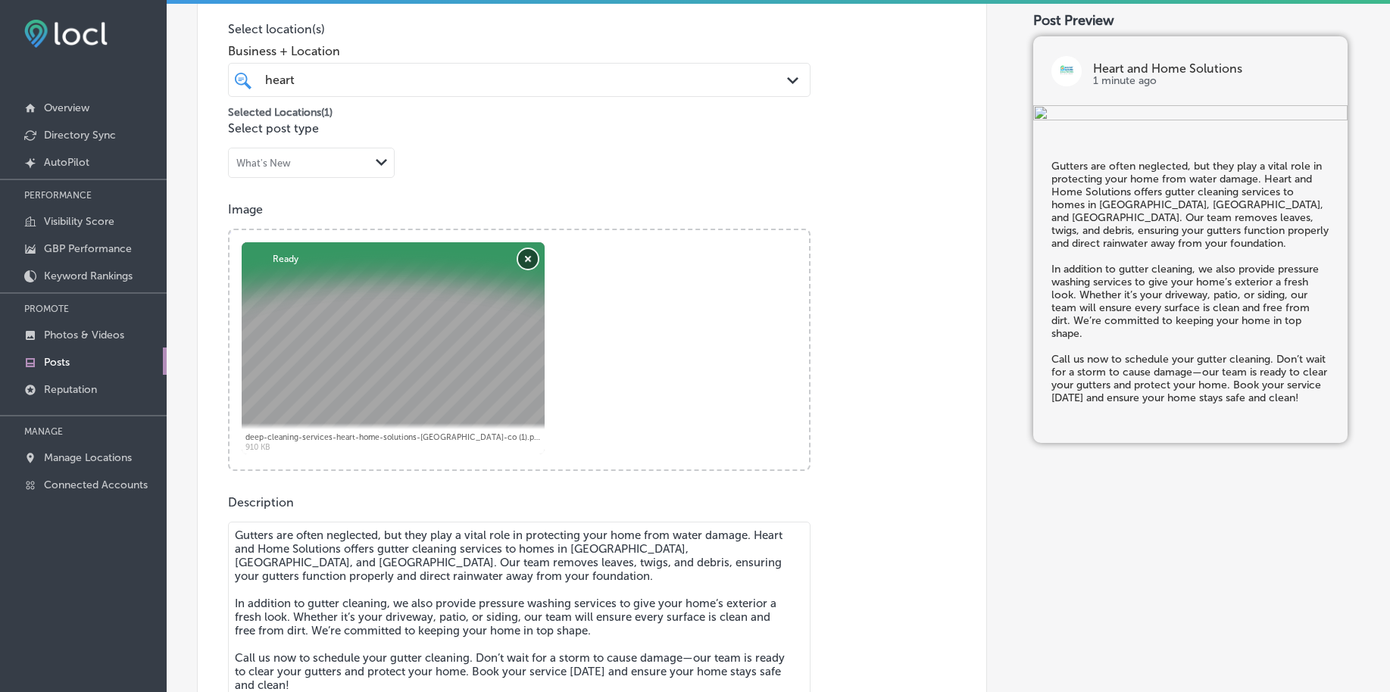
click at [526, 260] on button "Remove" at bounding box center [528, 259] width 20 height 20
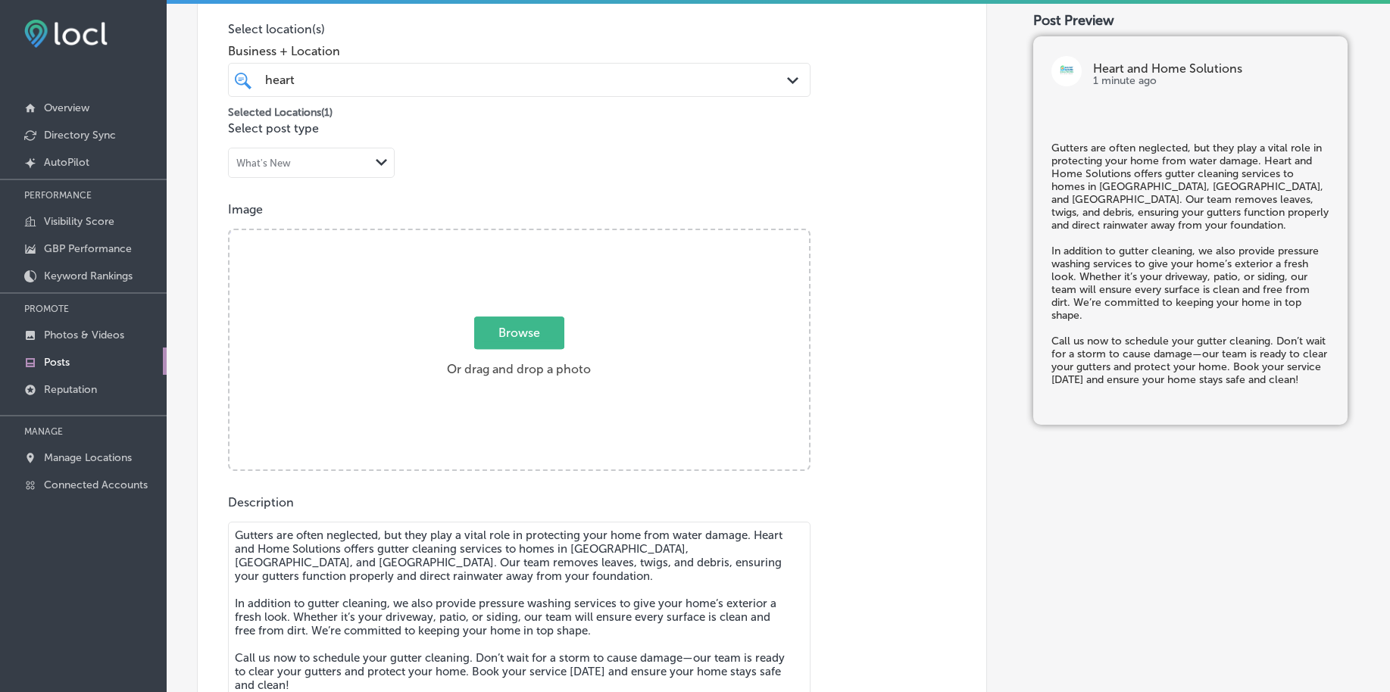
click at [534, 332] on span "Browse" at bounding box center [519, 333] width 90 height 33
click at [534, 235] on input "Browse Or drag and drop a photo" at bounding box center [518, 232] width 579 height 5
type input "C:\fakepath\deep-cleaning-services-heart-home-solutions-[GEOGRAPHIC_DATA]-co (5…"
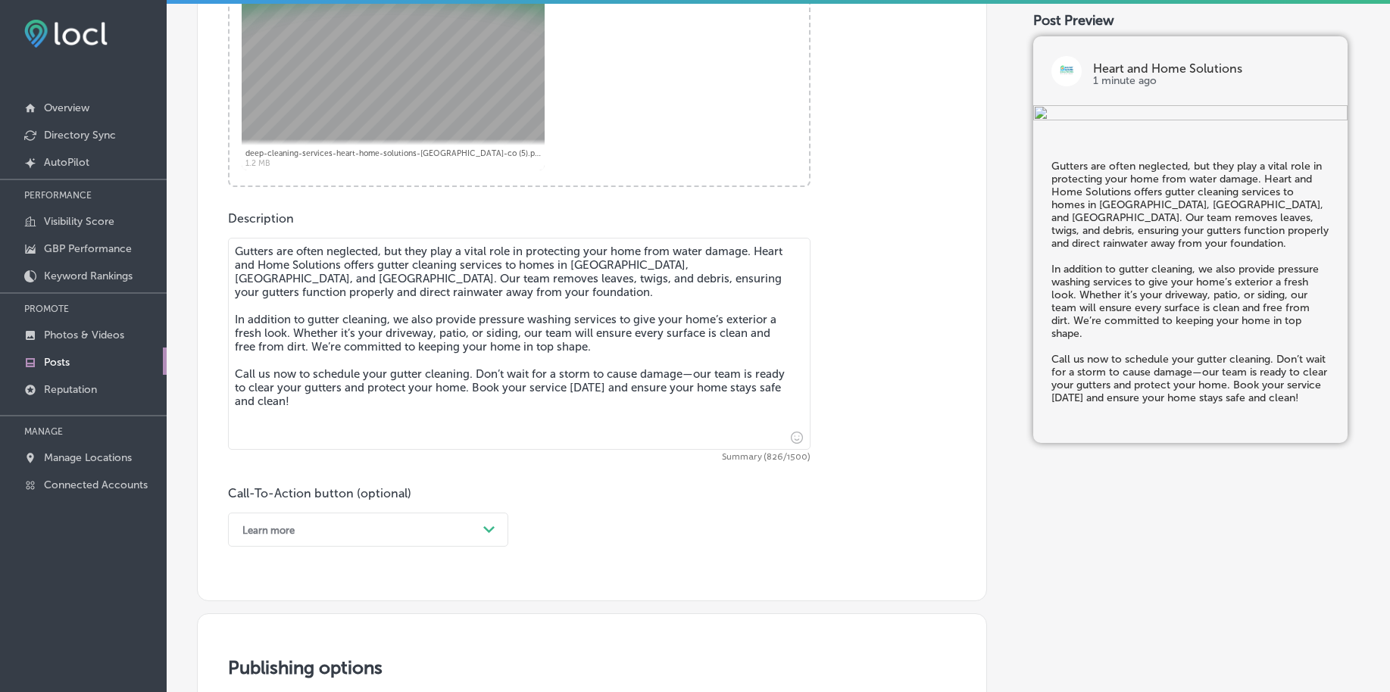
scroll to position [748, 0]
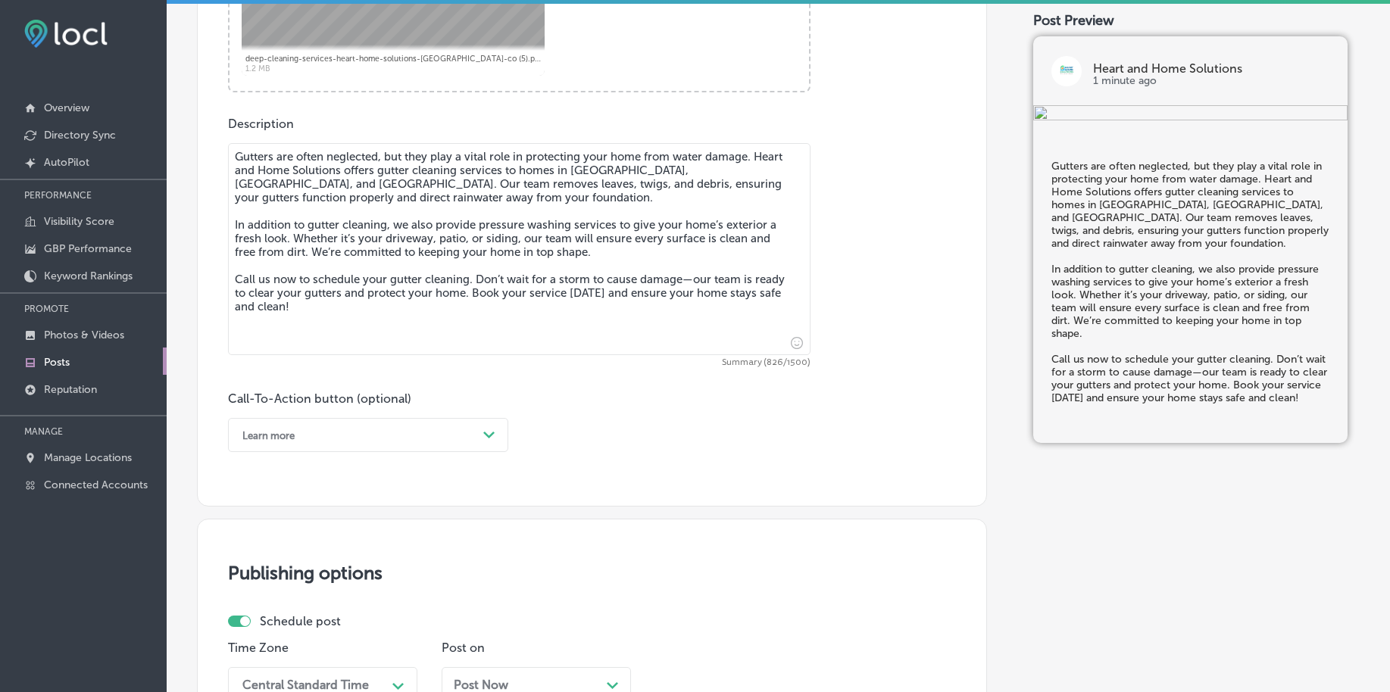
click at [407, 438] on div "Learn more" at bounding box center [356, 434] width 242 height 23
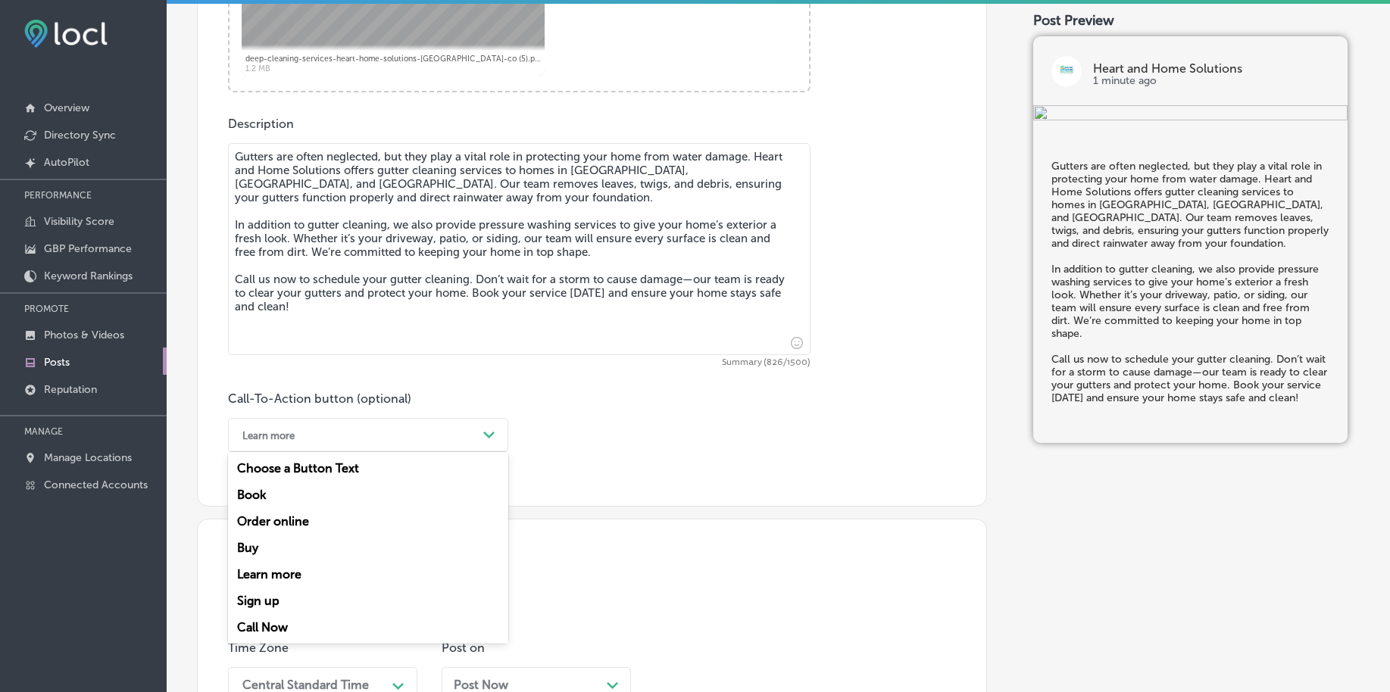
click at [286, 621] on div "Call Now" at bounding box center [368, 627] width 280 height 27
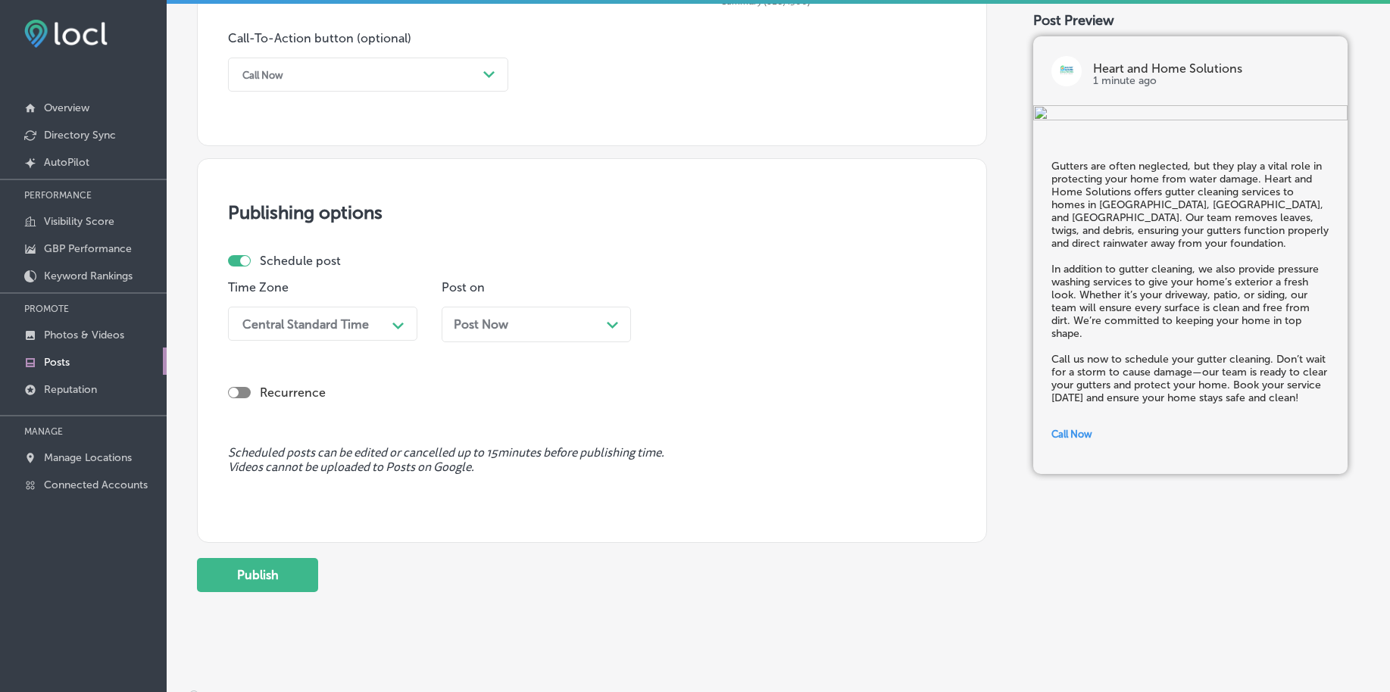
scroll to position [1125, 0]
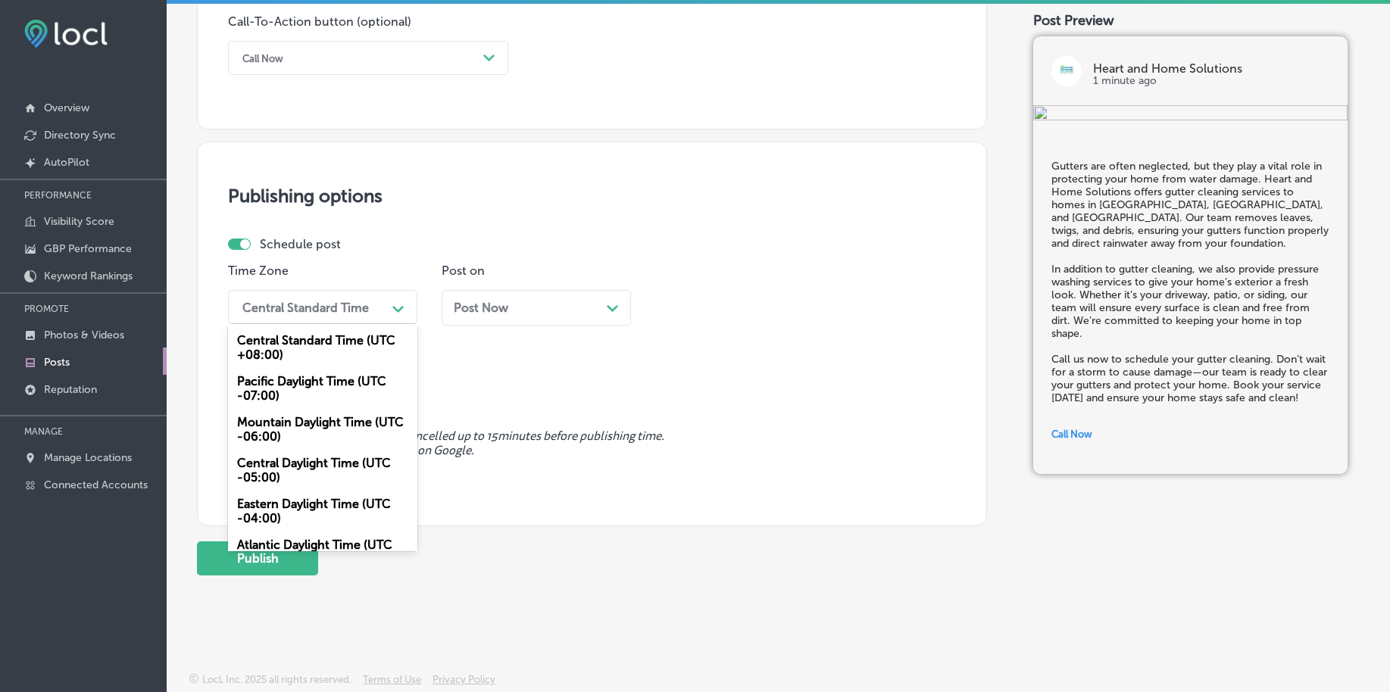
click at [325, 314] on div "Central Standard Time" at bounding box center [310, 307] width 151 height 27
click at [291, 429] on div "Mountain Daylight Time (UTC -06:00)" at bounding box center [322, 429] width 189 height 41
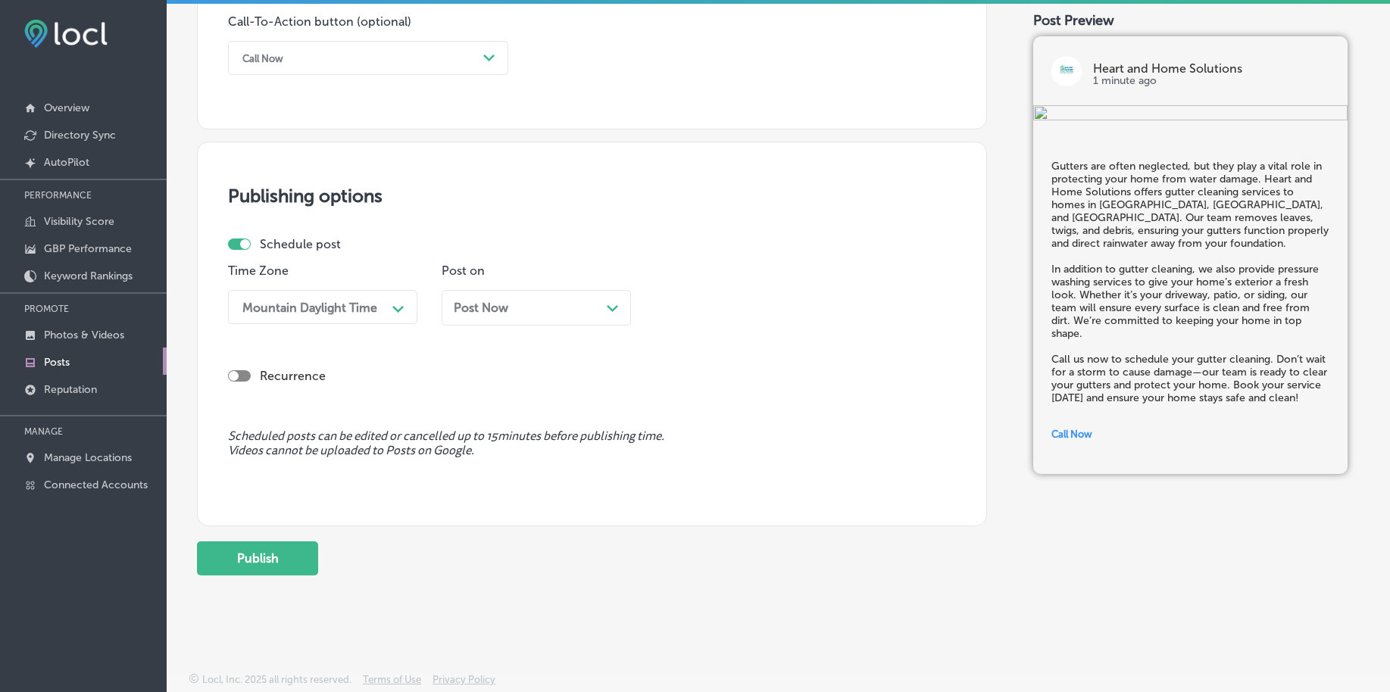
click at [477, 307] on span "Post Now" at bounding box center [481, 308] width 55 height 14
click at [683, 302] on div "11:00 PM" at bounding box center [696, 307] width 52 height 14
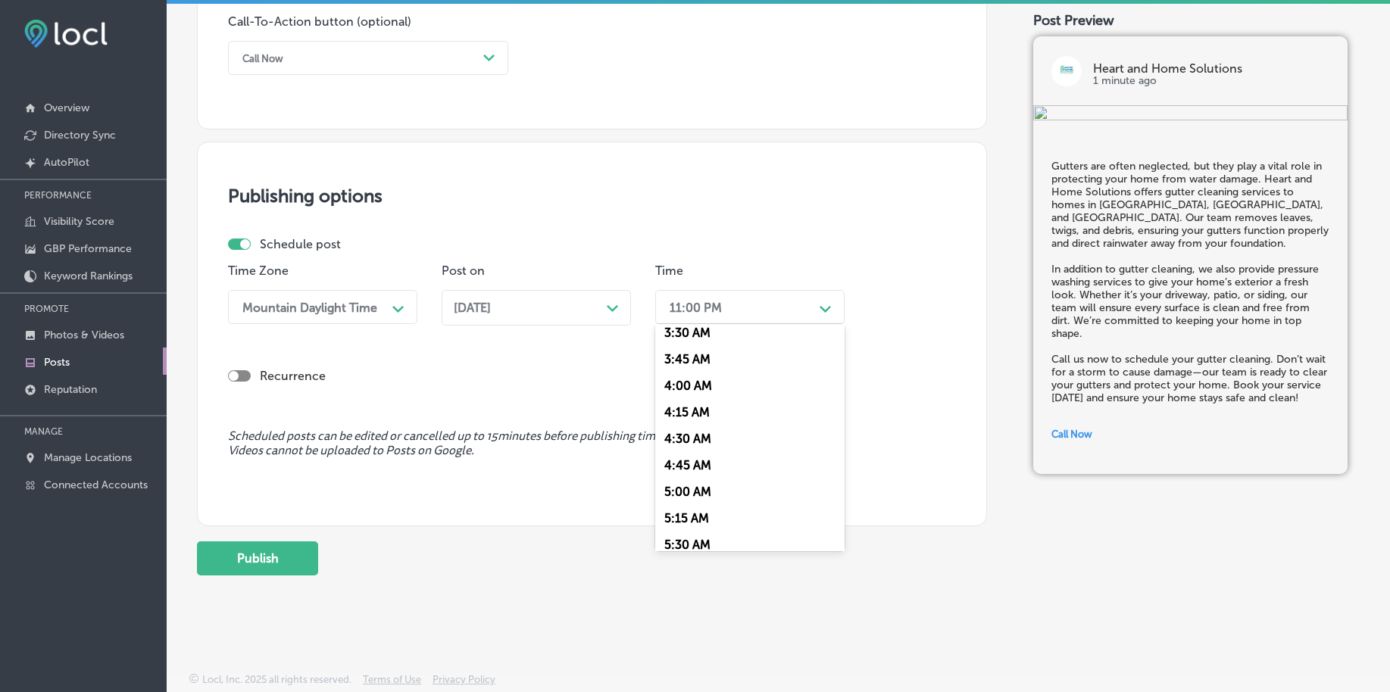
scroll to position [568, 0]
click at [697, 516] on div "7:00 AM" at bounding box center [749, 514] width 189 height 27
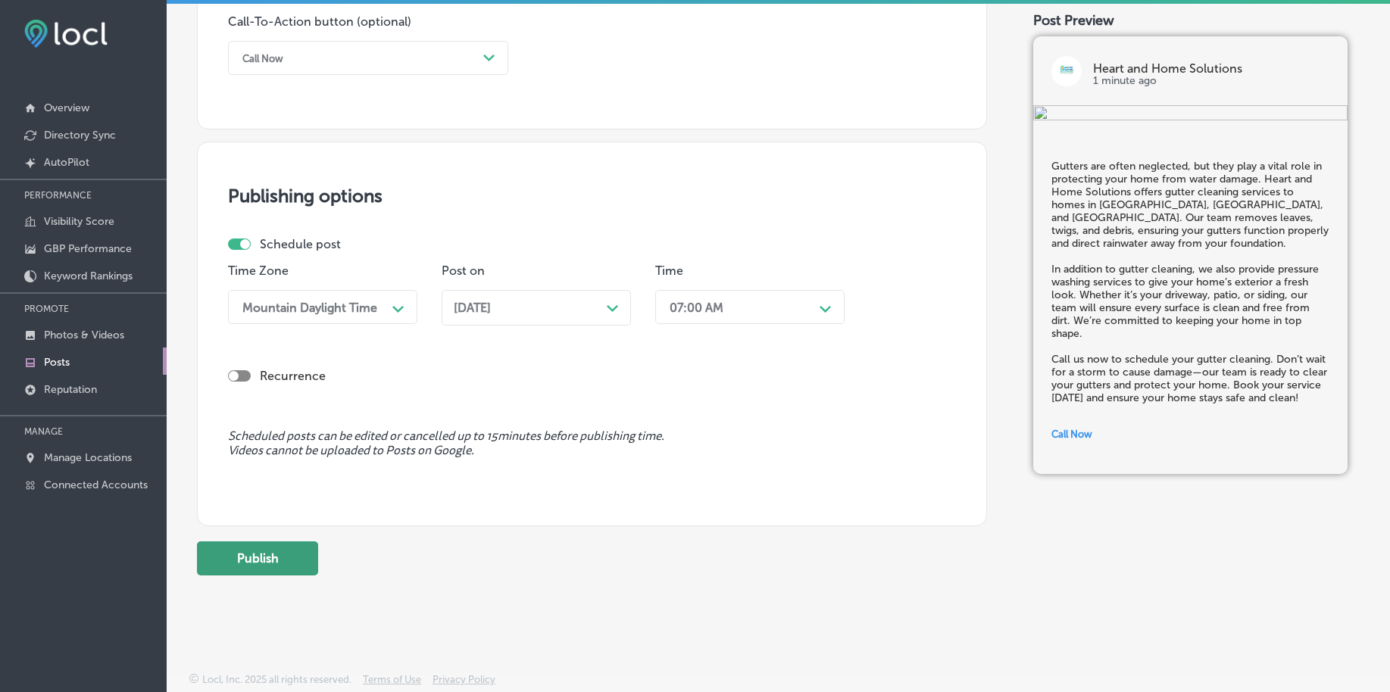
click at [295, 553] on button "Publish" at bounding box center [257, 559] width 121 height 34
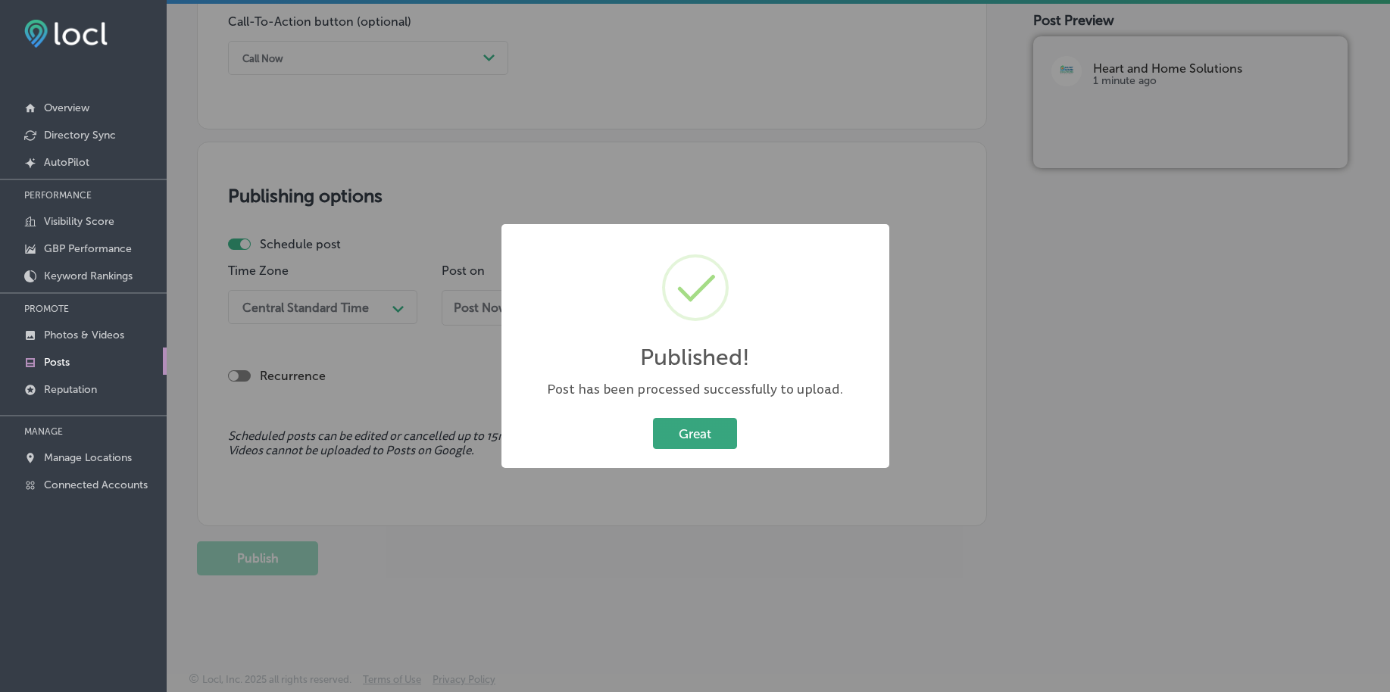
click at [680, 427] on button "Great" at bounding box center [695, 433] width 84 height 31
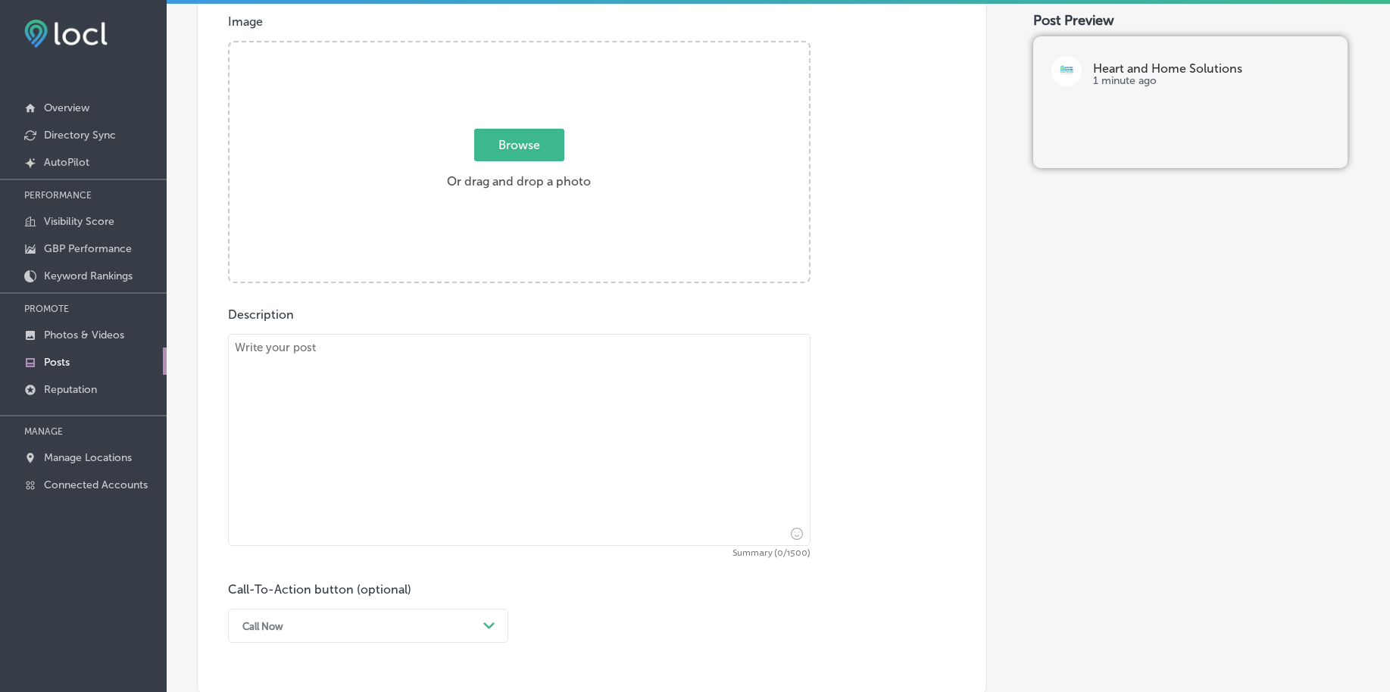
scroll to position [367, 0]
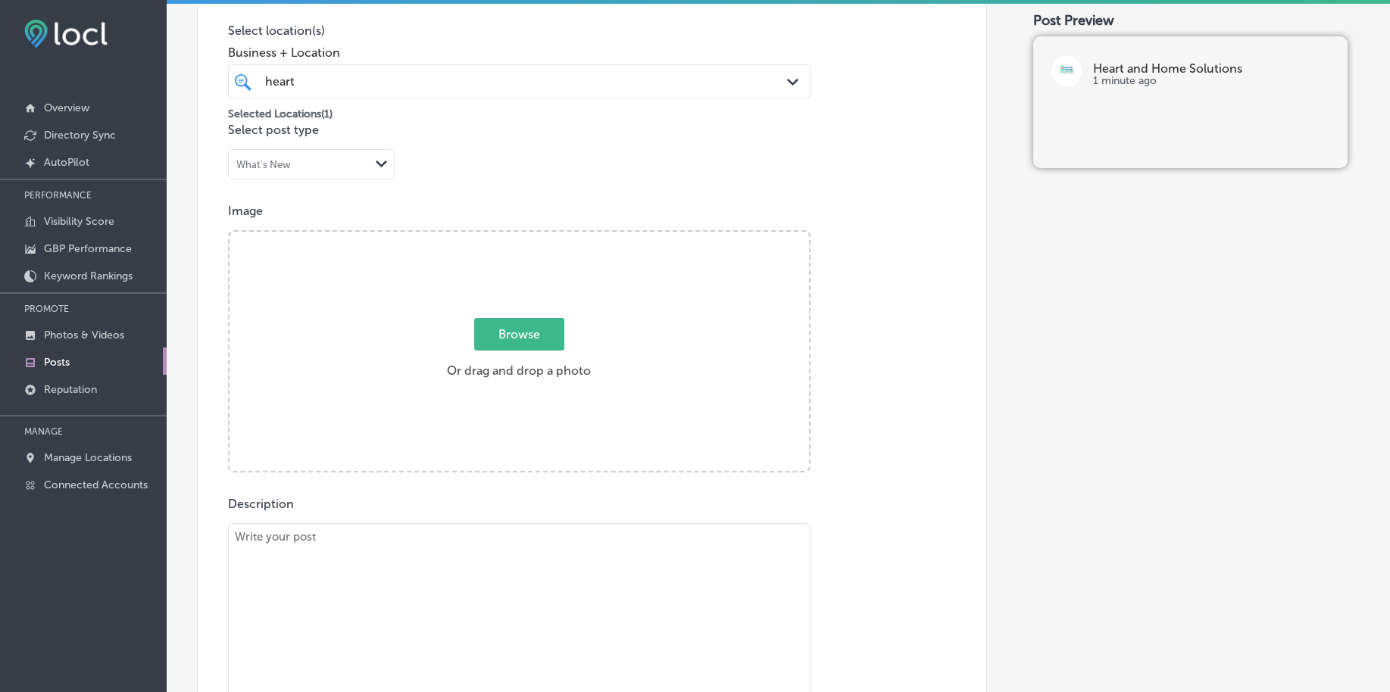
click at [517, 331] on span "Browse" at bounding box center [519, 334] width 90 height 33
click at [517, 236] on input "Browse Or drag and drop a photo" at bounding box center [518, 234] width 579 height 5
type input "C:\fakepath\deep-cleaning-services-heart-home-solutions-[GEOGRAPHIC_DATA]-co (2…"
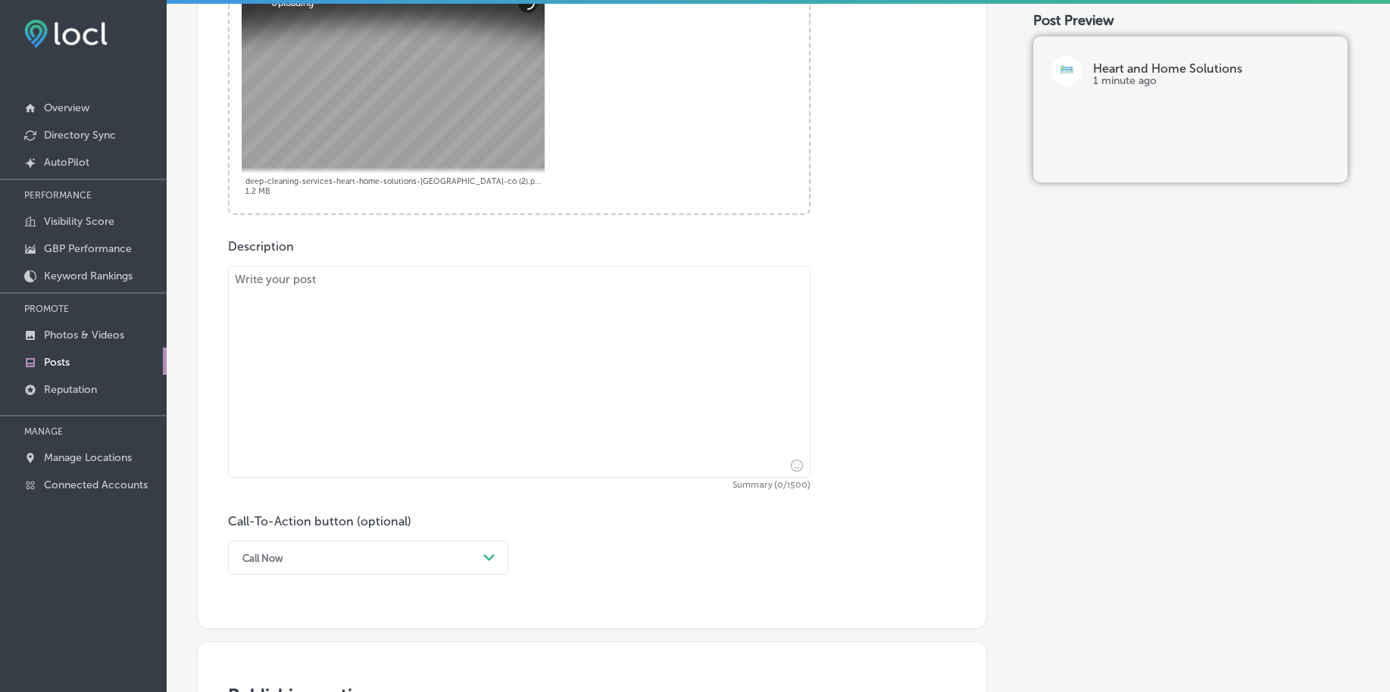
scroll to position [651, 0]
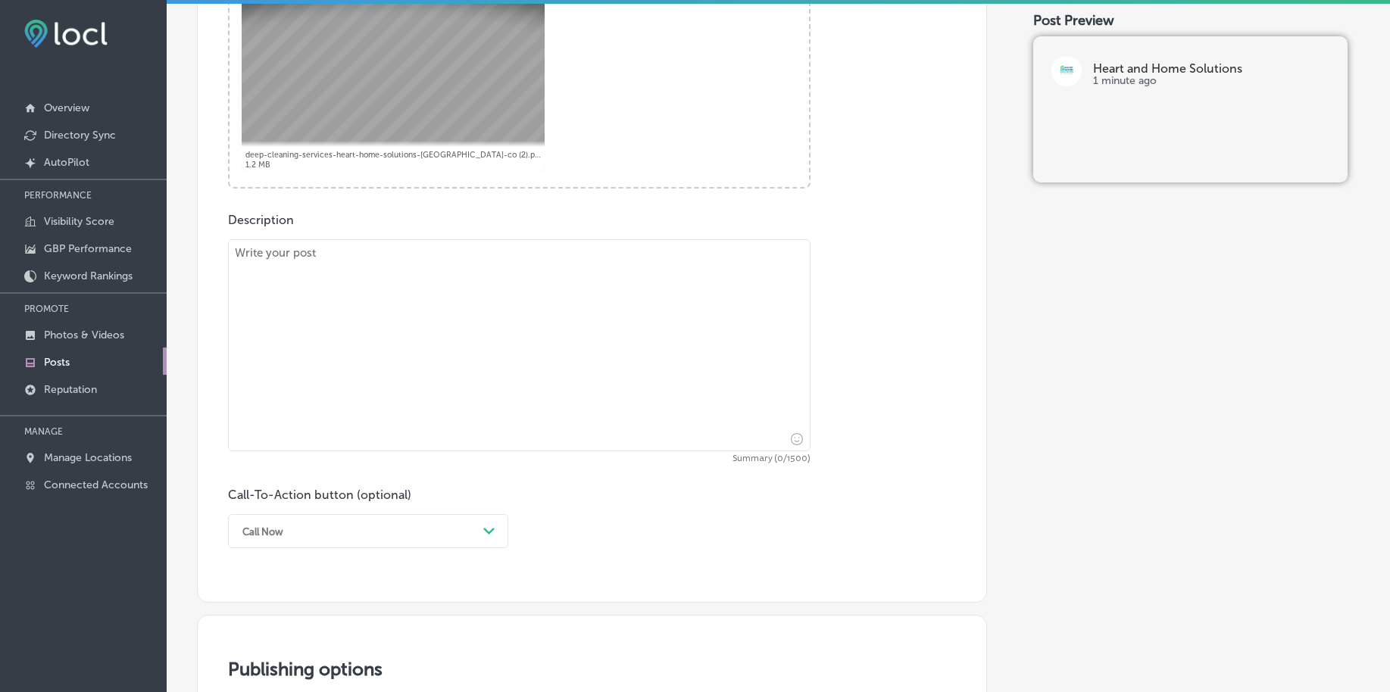
click at [332, 414] on textarea at bounding box center [519, 345] width 582 height 212
paste textarea "Moving doesn’t have to mean stress and mess. Heart and Home Solutions specializ…"
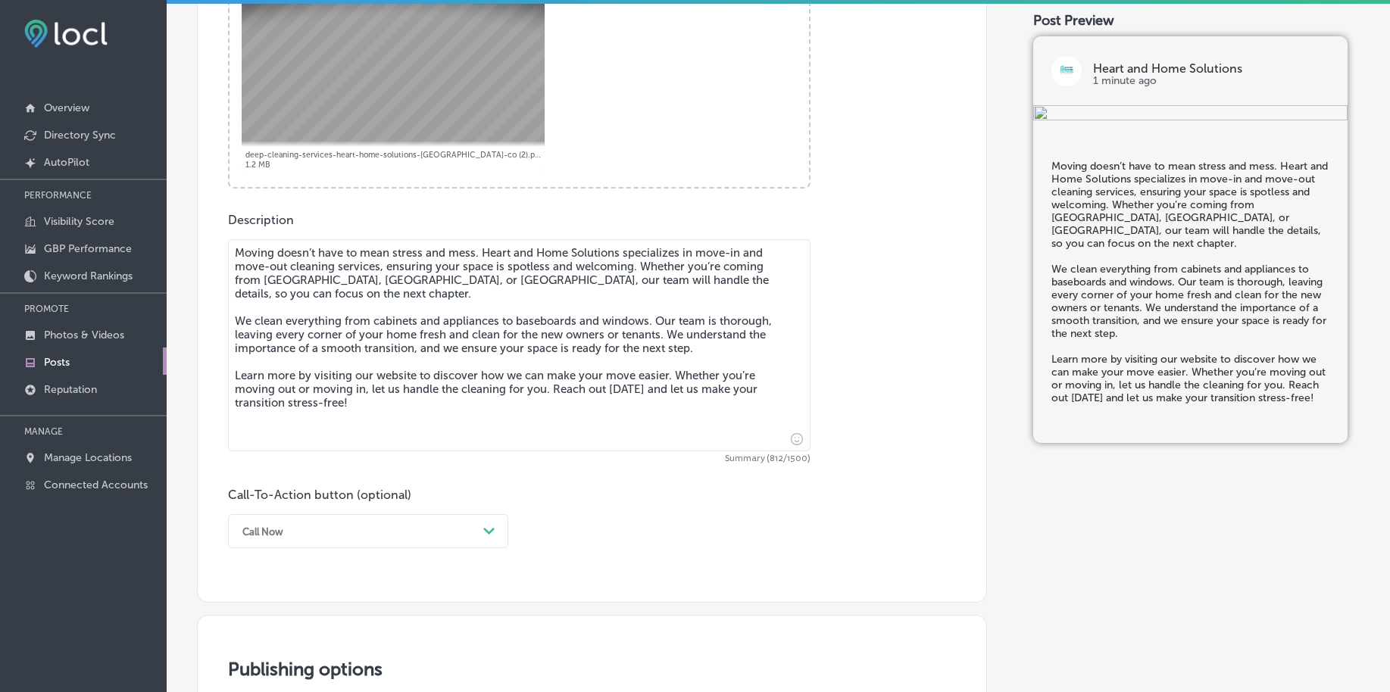
type textarea "Moving doesn’t have to mean stress and mess. Heart and Home Solutions specializ…"
click at [338, 538] on div "option Call Now, selected. option Book focused, 2 of 7. 7 results available. Us…" at bounding box center [368, 531] width 280 height 34
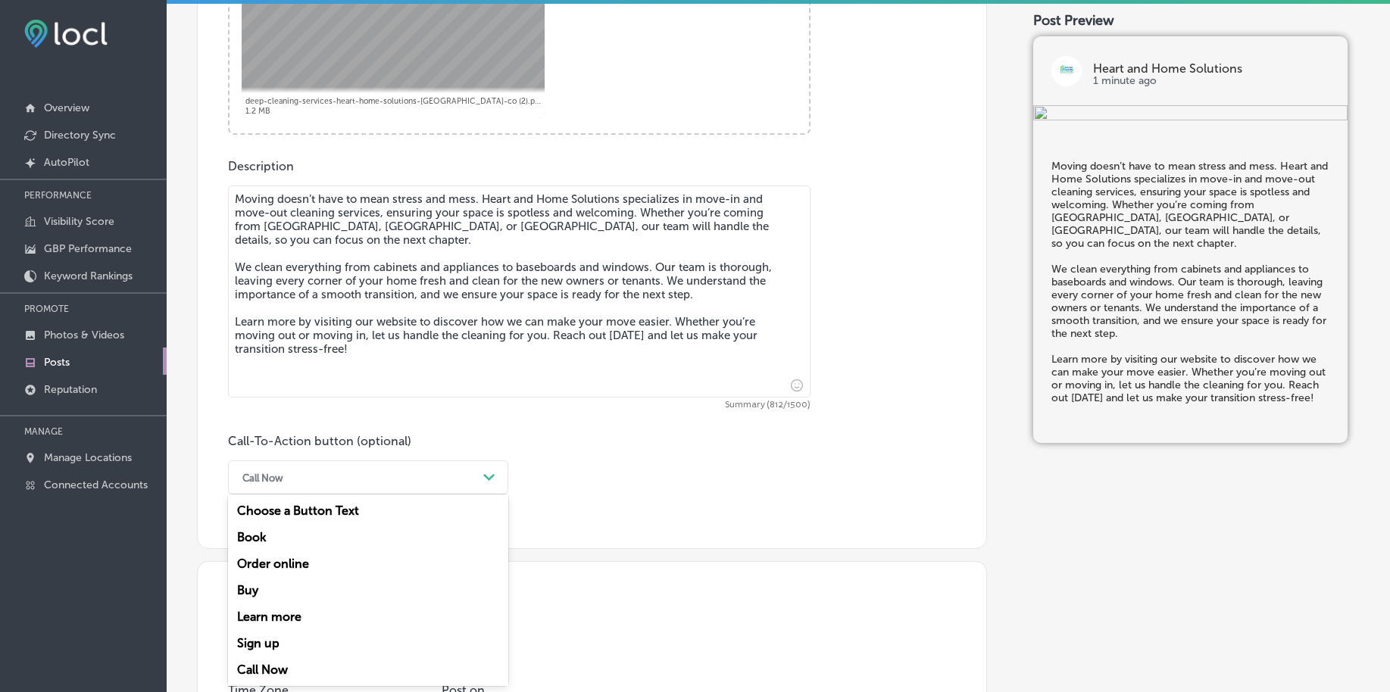
click at [301, 619] on div "Learn more" at bounding box center [368, 617] width 280 height 27
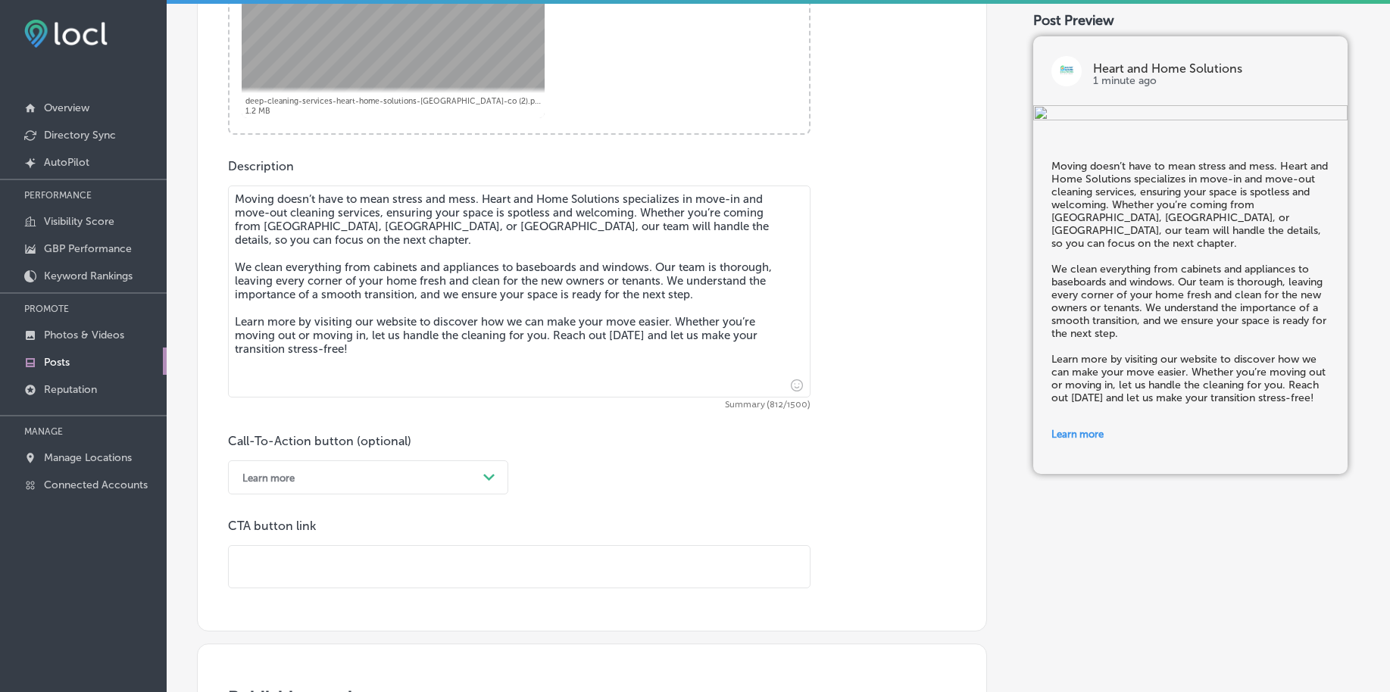
click at [318, 572] on input "text" at bounding box center [519, 567] width 581 height 42
paste input "[URL][DOMAIN_NAME]"
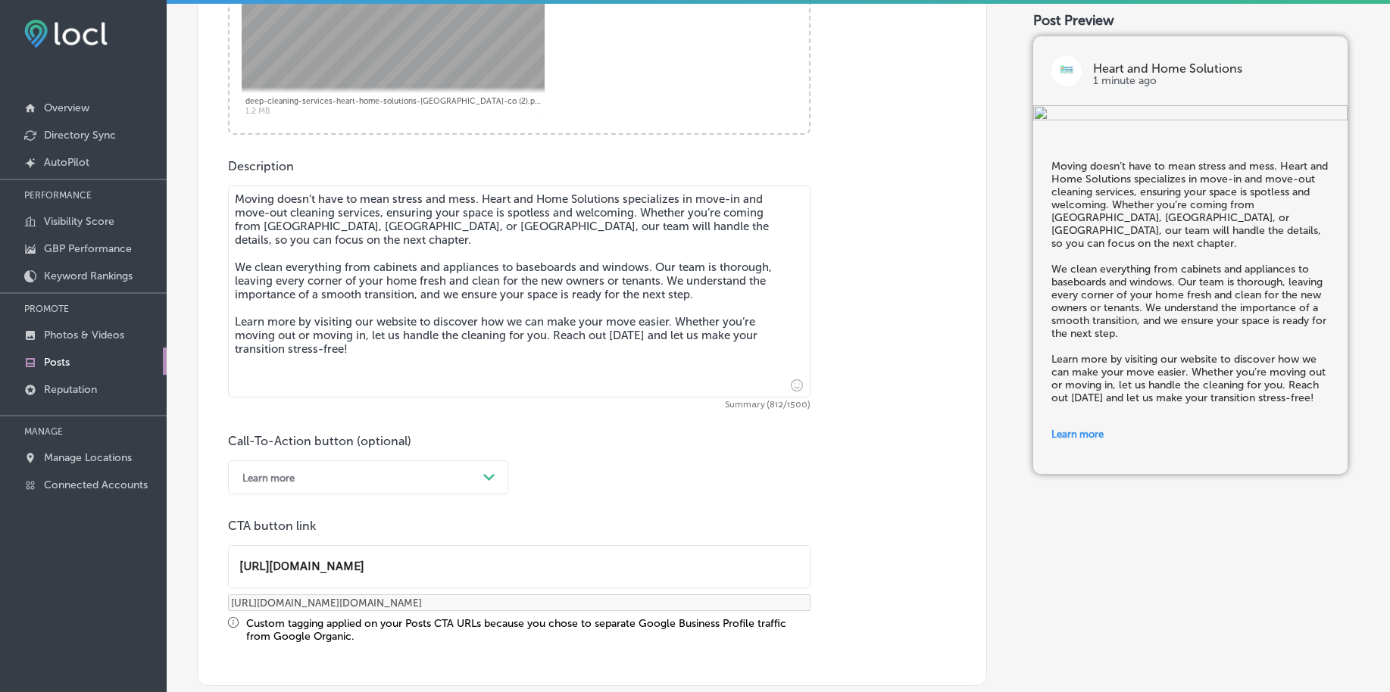
type input "[URL][DOMAIN_NAME]"
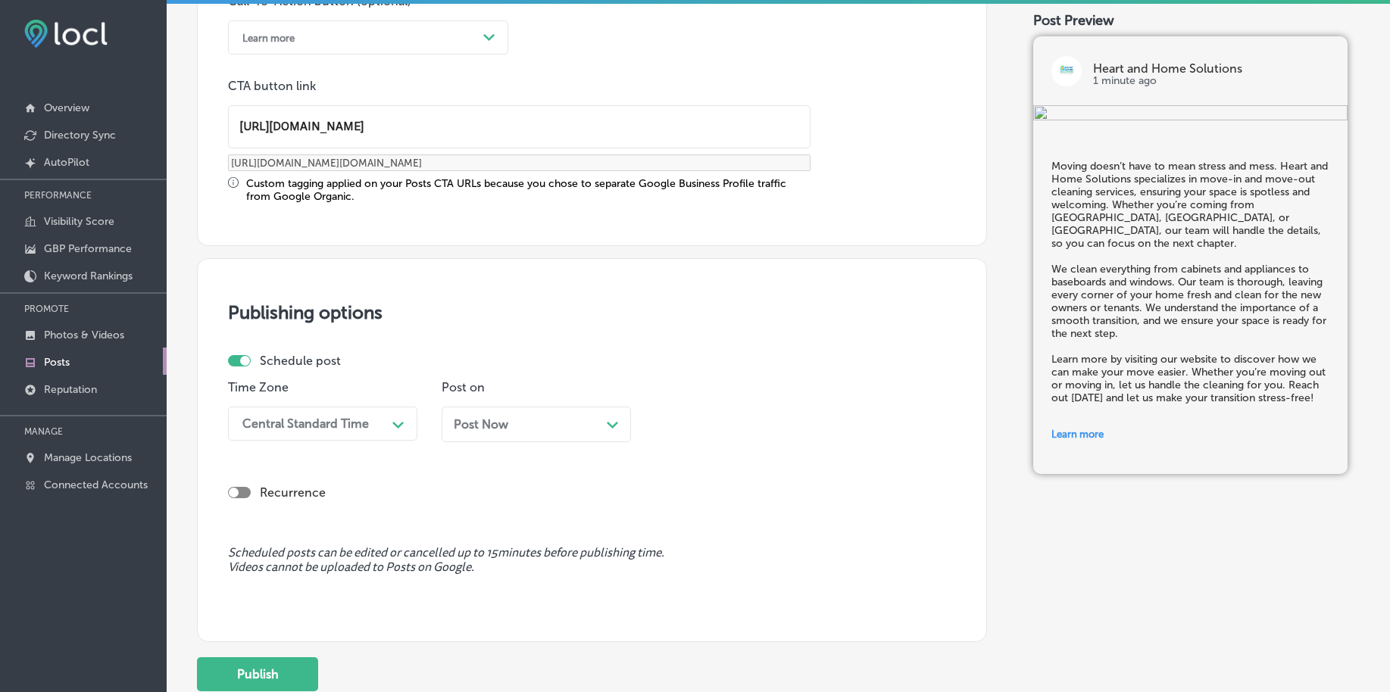
scroll to position [1178, 0]
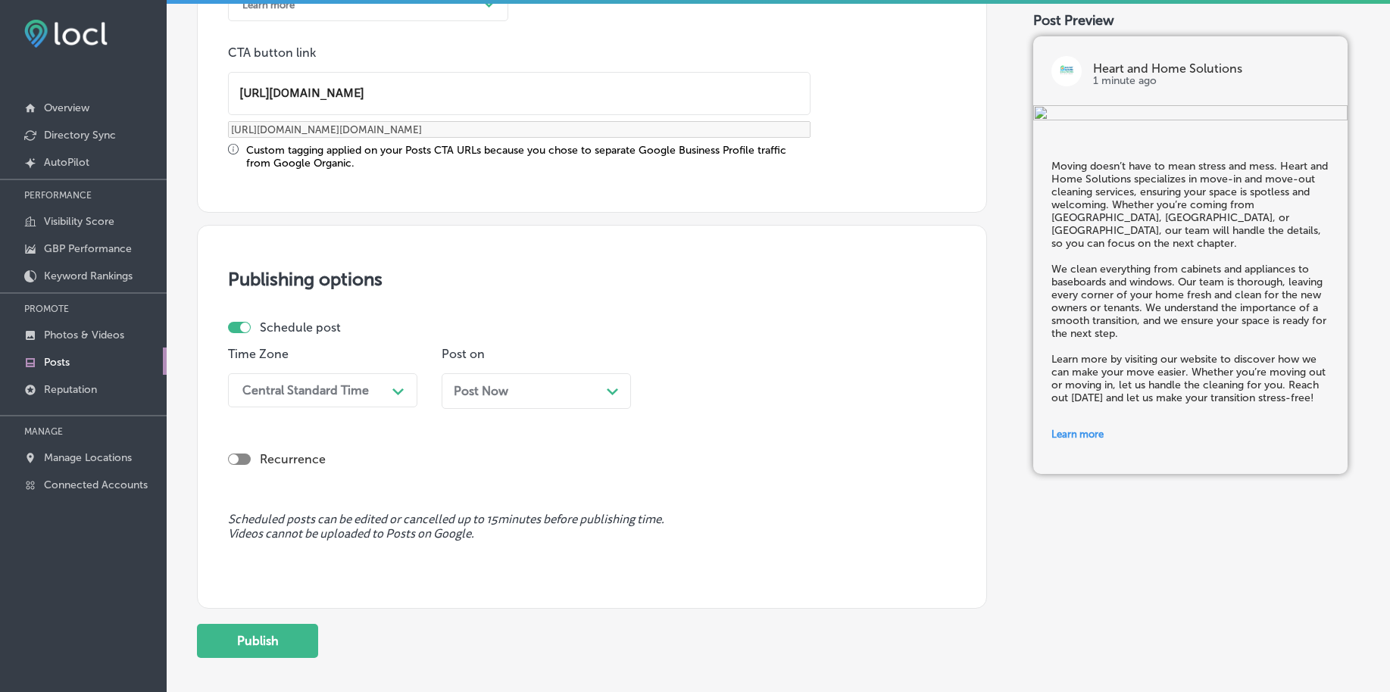
click at [361, 385] on div "Central Standard Time" at bounding box center [305, 390] width 126 height 14
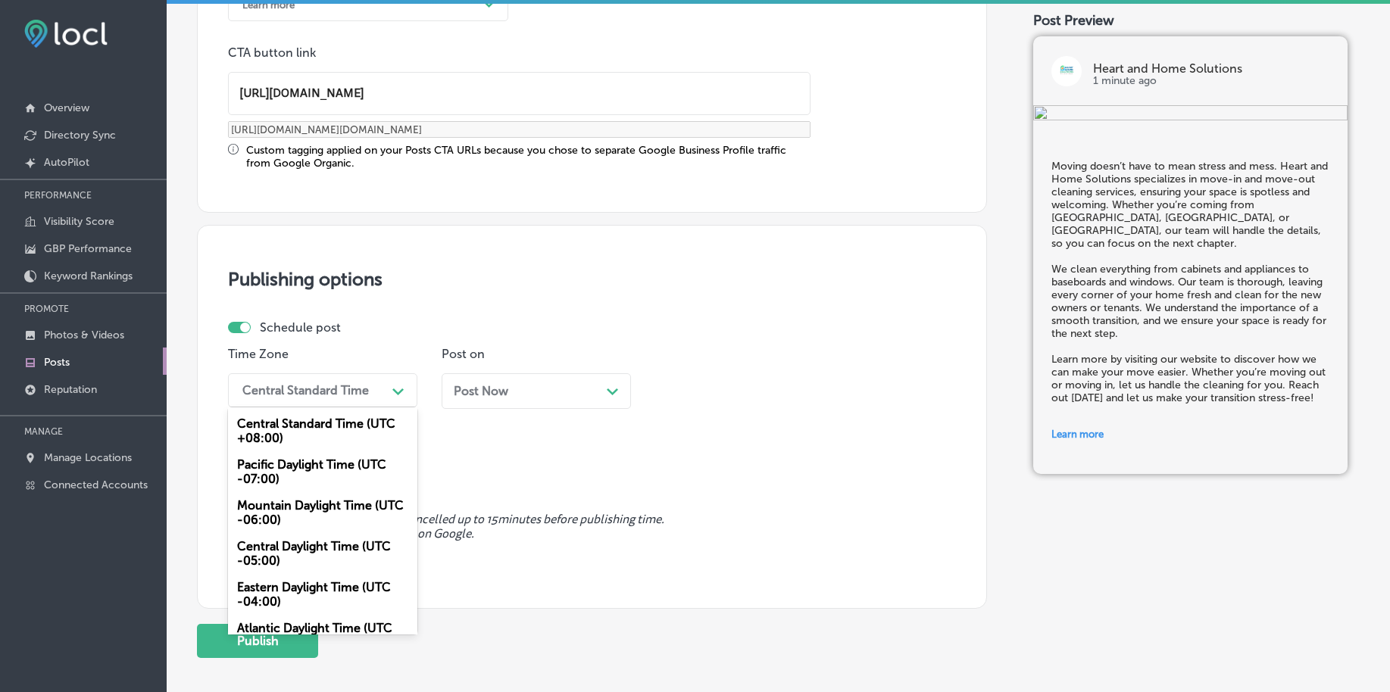
click at [298, 510] on div "Central Standard Time (UTC +08:00) Pacific Daylight Time (UTC -07:00) Mountain …" at bounding box center [322, 520] width 189 height 227
click at [283, 501] on div "Mountain Daylight Time (UTC -06:00)" at bounding box center [322, 512] width 189 height 41
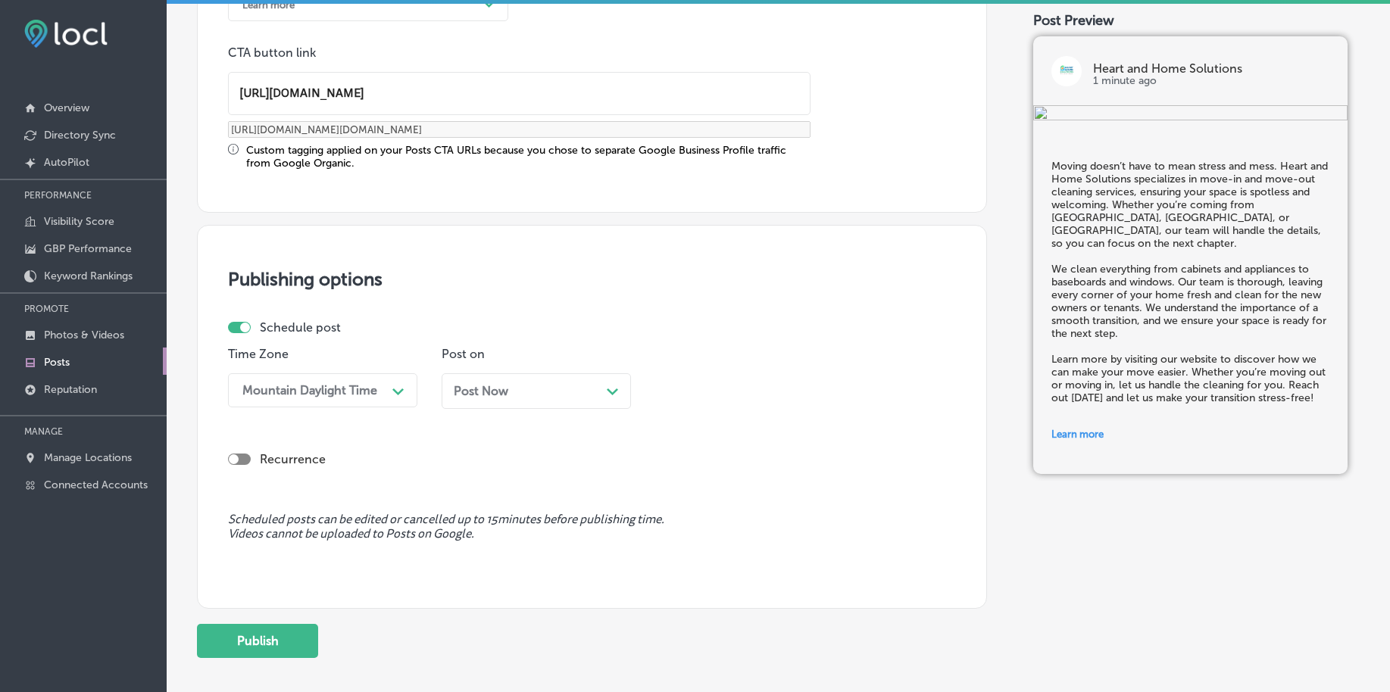
click at [477, 404] on div "Post Now Path Created with Sketch." at bounding box center [536, 391] width 189 height 36
click at [810, 386] on div "11:00 PM" at bounding box center [737, 390] width 151 height 27
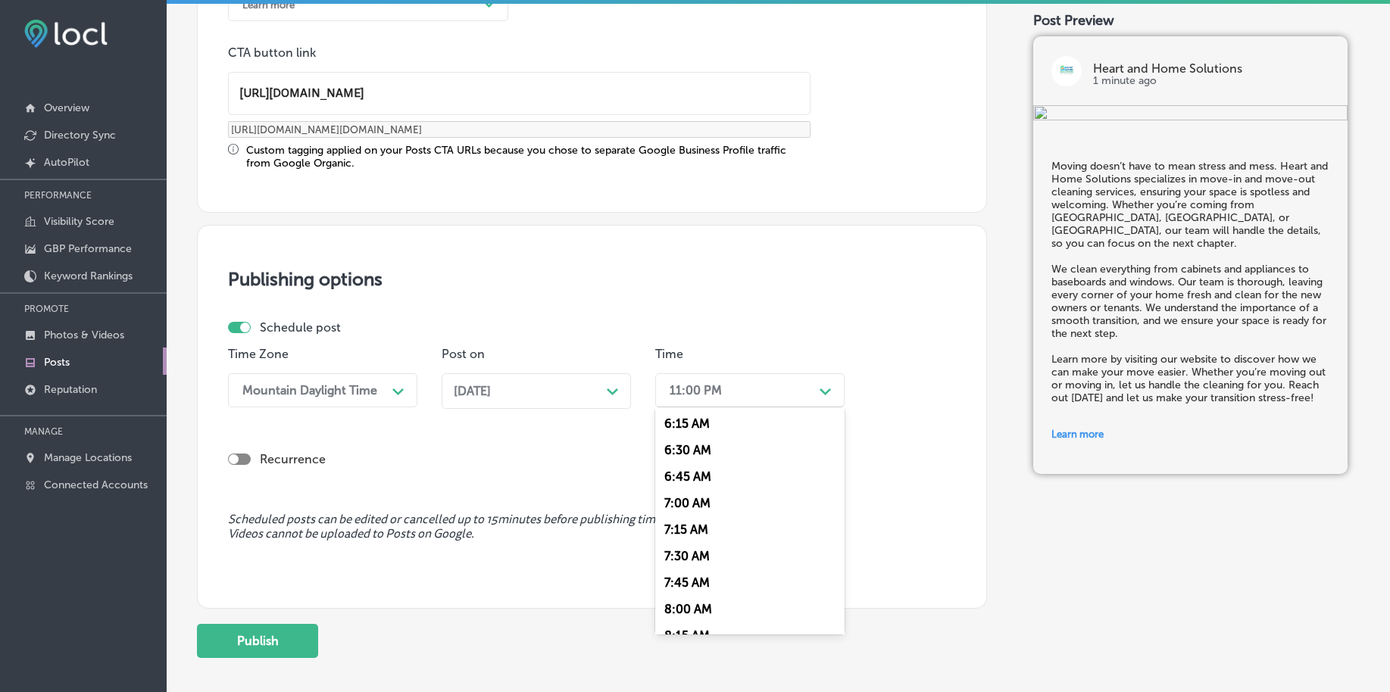
click at [675, 501] on div "7:00 AM" at bounding box center [749, 503] width 189 height 27
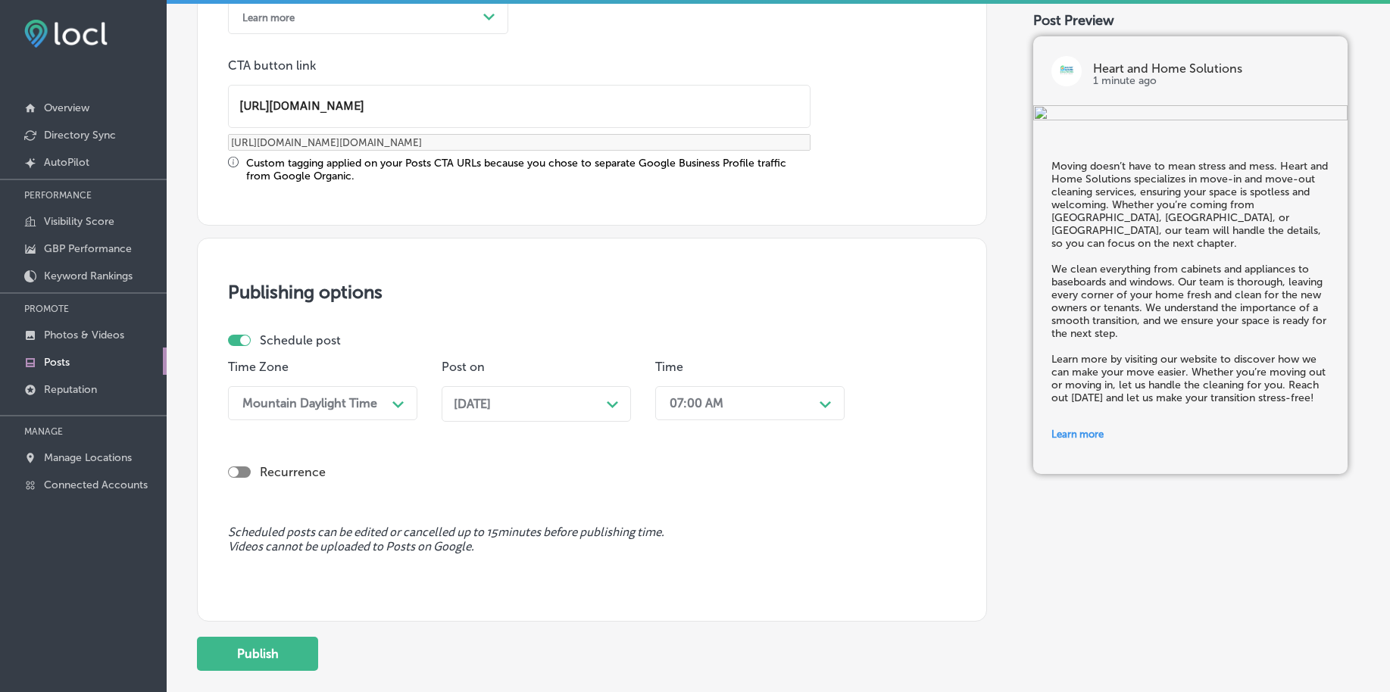
scroll to position [1262, 0]
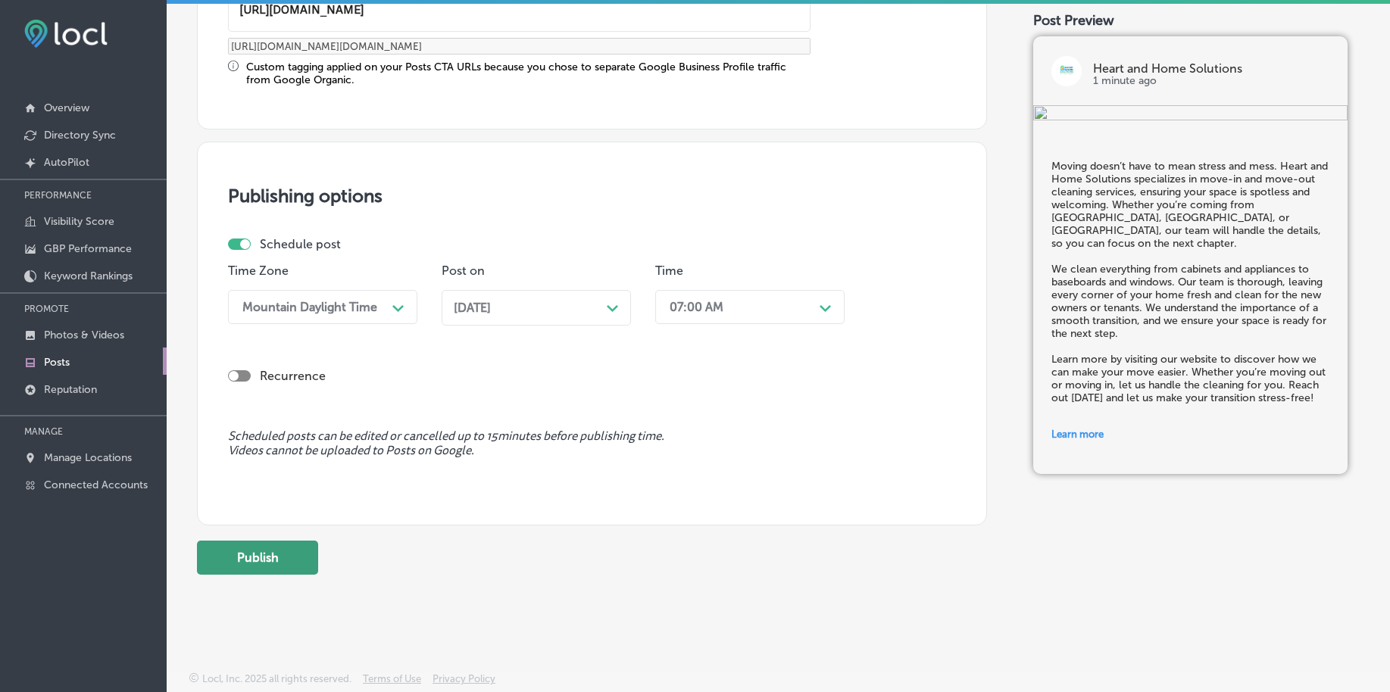
click at [246, 552] on button "Publish" at bounding box center [257, 558] width 121 height 34
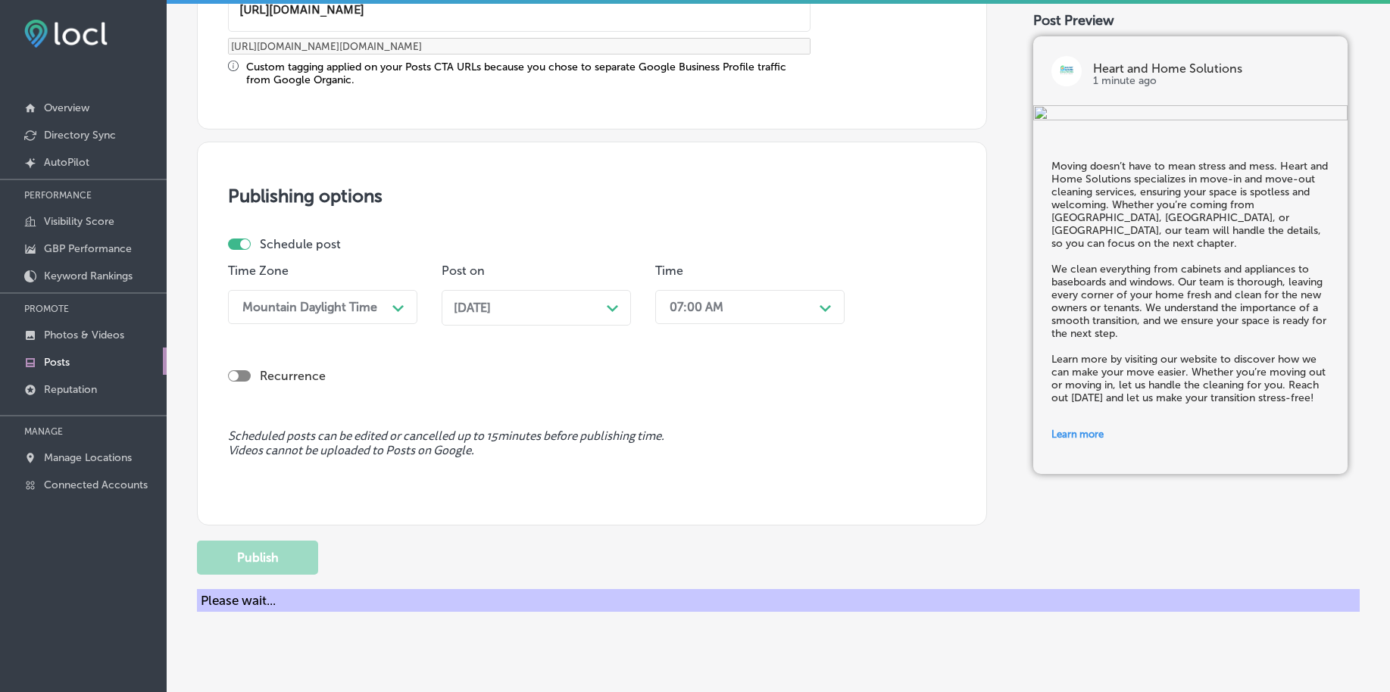
scroll to position [1125, 0]
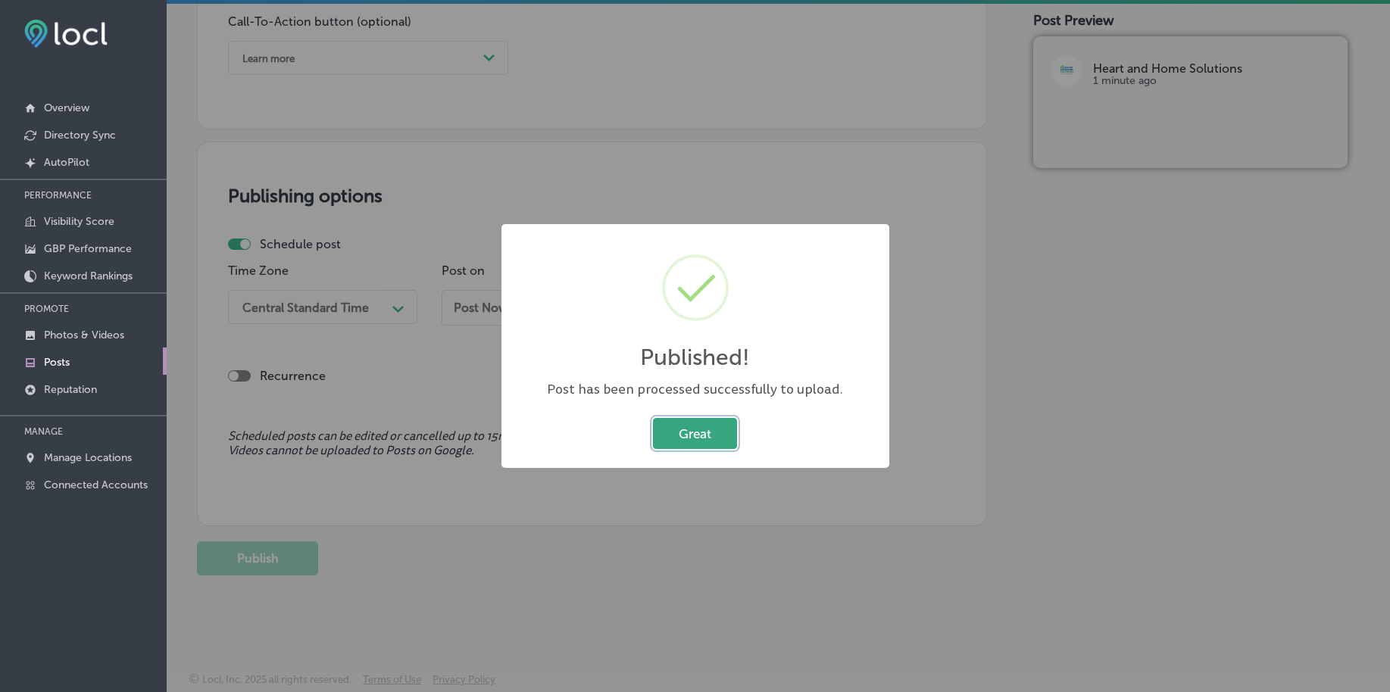
click at [682, 440] on button "Great" at bounding box center [695, 433] width 84 height 31
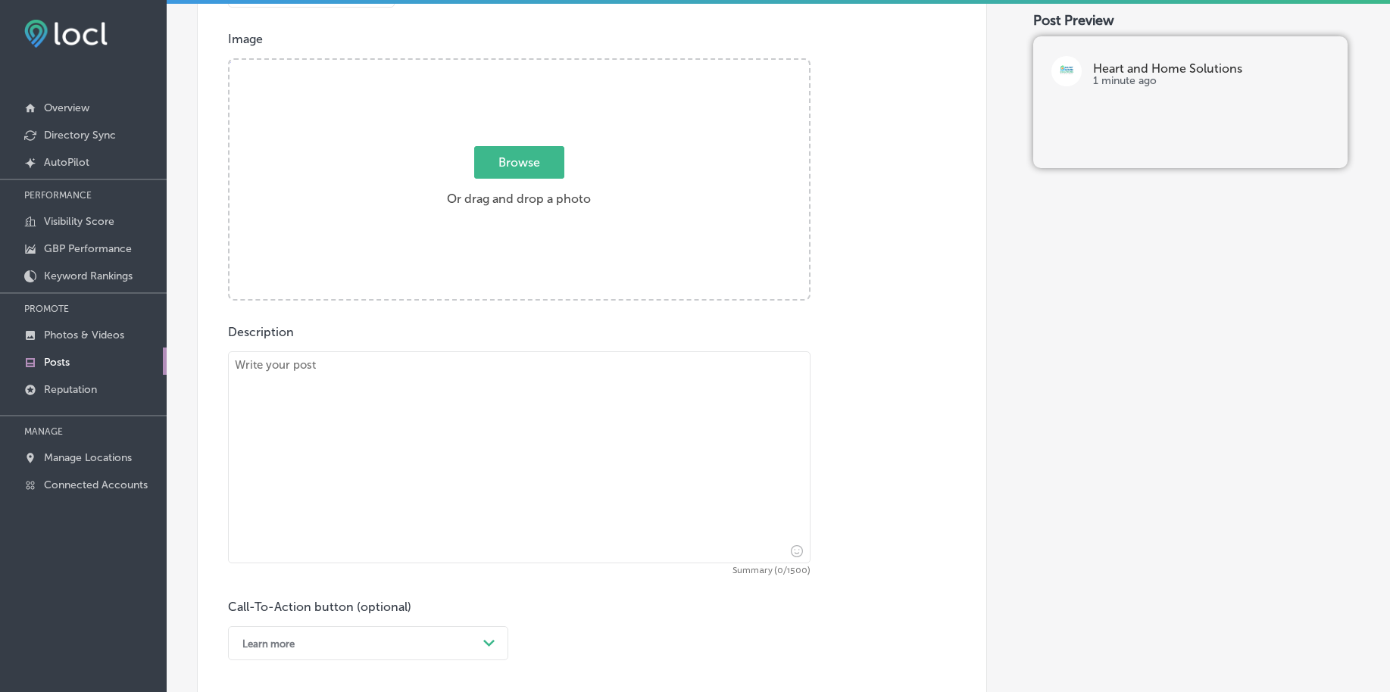
scroll to position [367, 0]
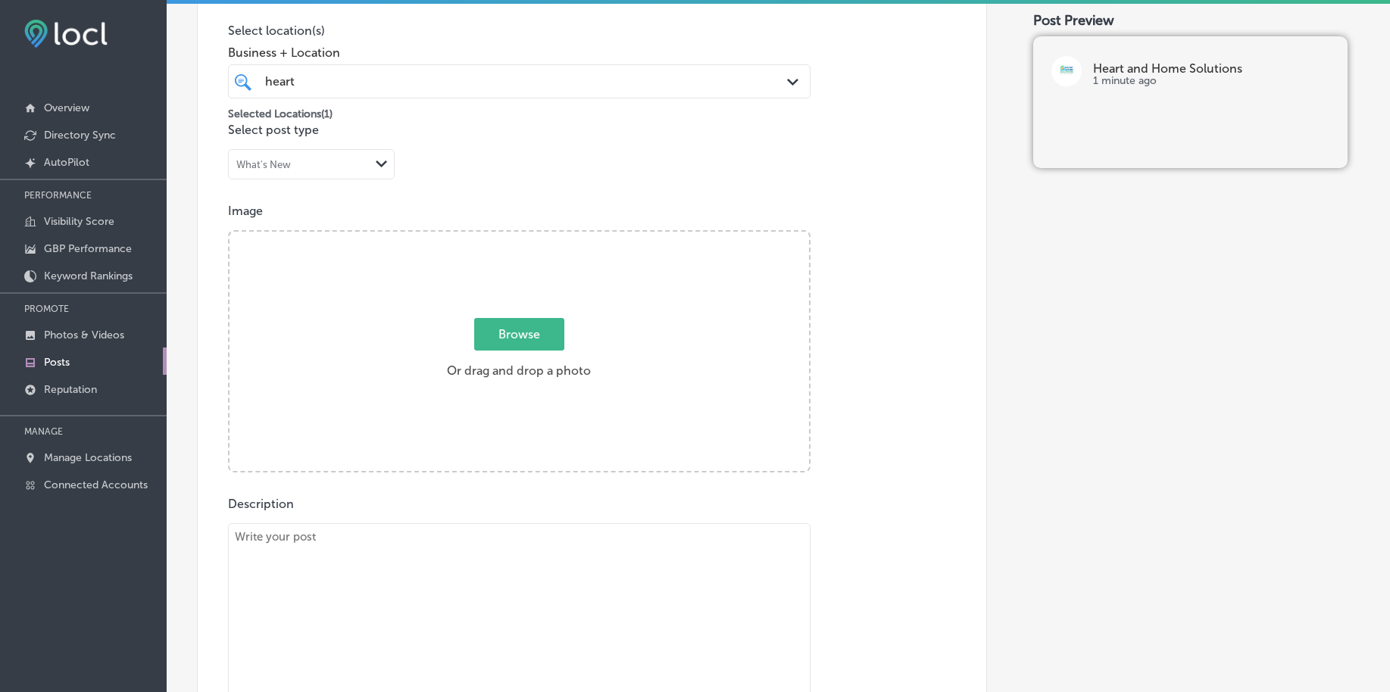
click at [504, 337] on span "Browse" at bounding box center [519, 334] width 90 height 33
click at [504, 236] on input "Browse Or drag and drop a photo" at bounding box center [518, 234] width 579 height 5
type input "C:\fakepath\deep-cleaning-services-heart-home-solutions-[GEOGRAPHIC_DATA]-co (1…"
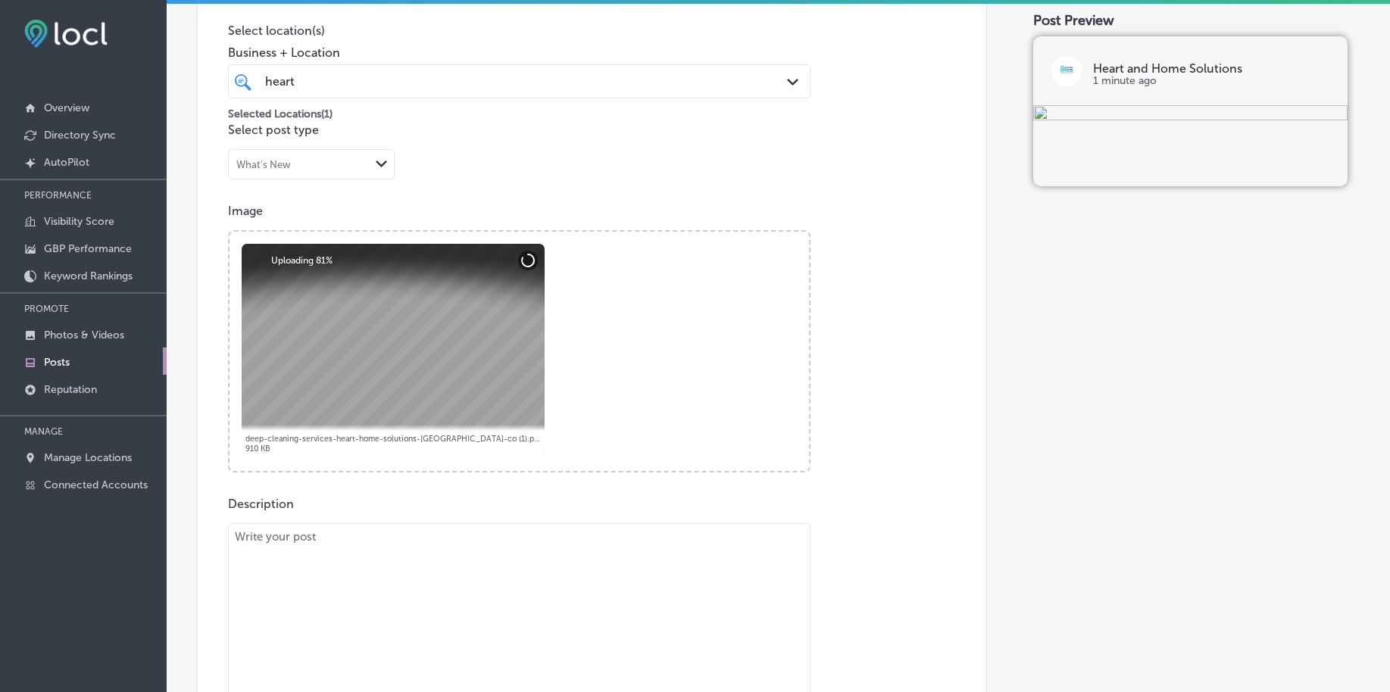
click at [317, 591] on textarea at bounding box center [519, 629] width 582 height 212
paste textarea "Renovating your home can leave behind quite a mess, but Heart and Home Solution…"
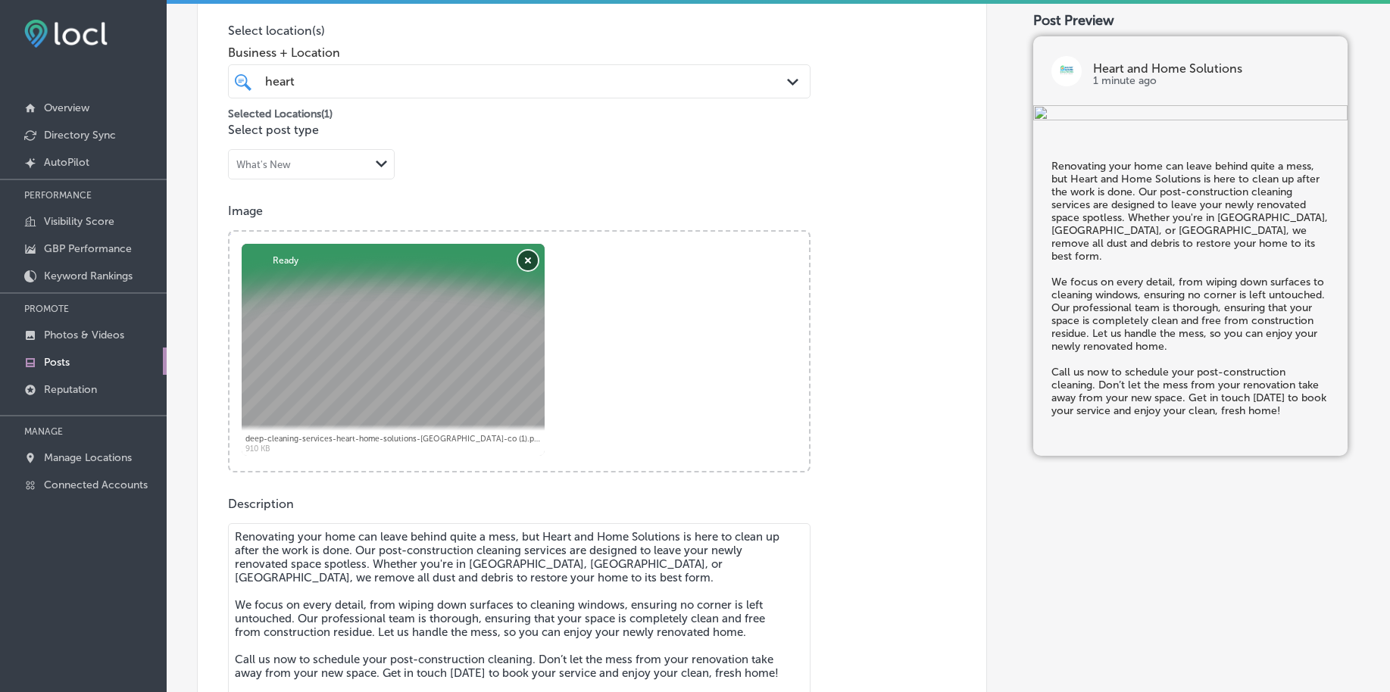
type textarea "Renovating your home can leave behind quite a mess, but Heart and Home Solution…"
click at [526, 259] on button "Remove" at bounding box center [528, 261] width 20 height 20
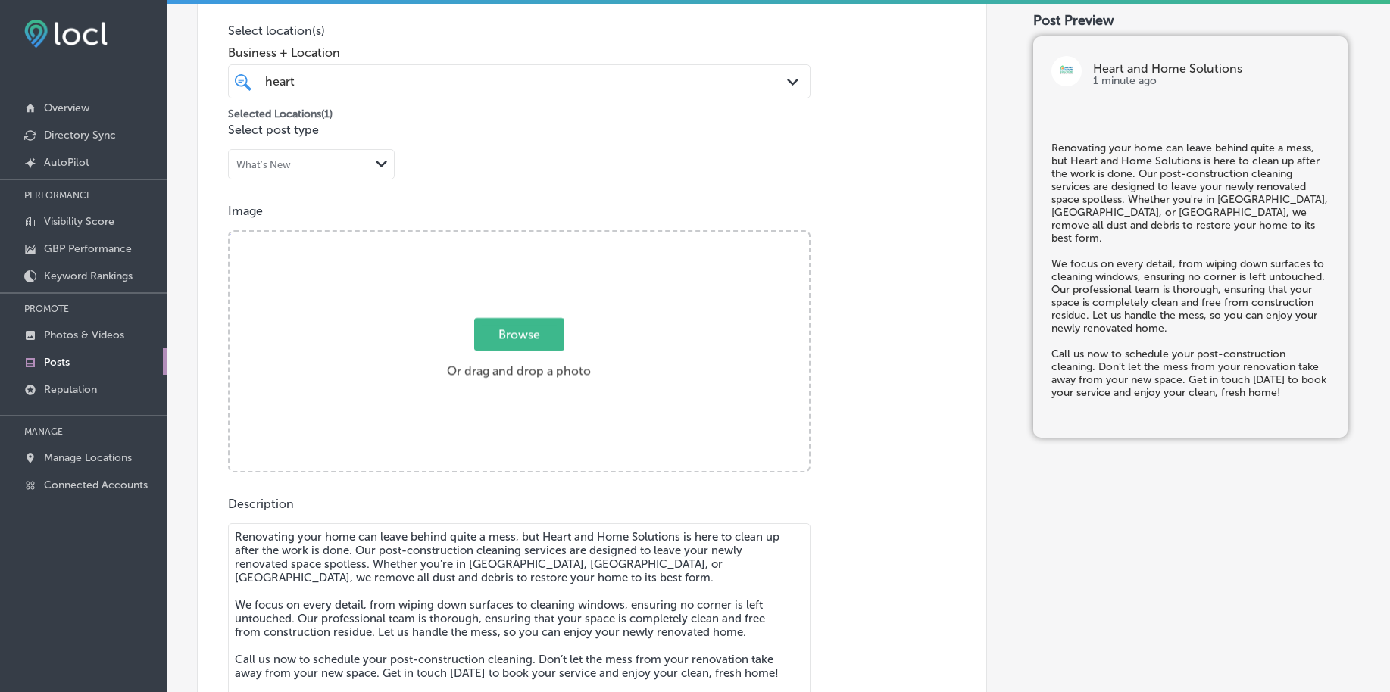
click at [505, 327] on span "Browse" at bounding box center [519, 334] width 90 height 33
click at [505, 236] on input "Browse Or drag and drop a photo" at bounding box center [518, 234] width 579 height 5
type input "C:\fakepath\deep-cleaning-services-heart-home-solutions-[GEOGRAPHIC_DATA]-co (3…"
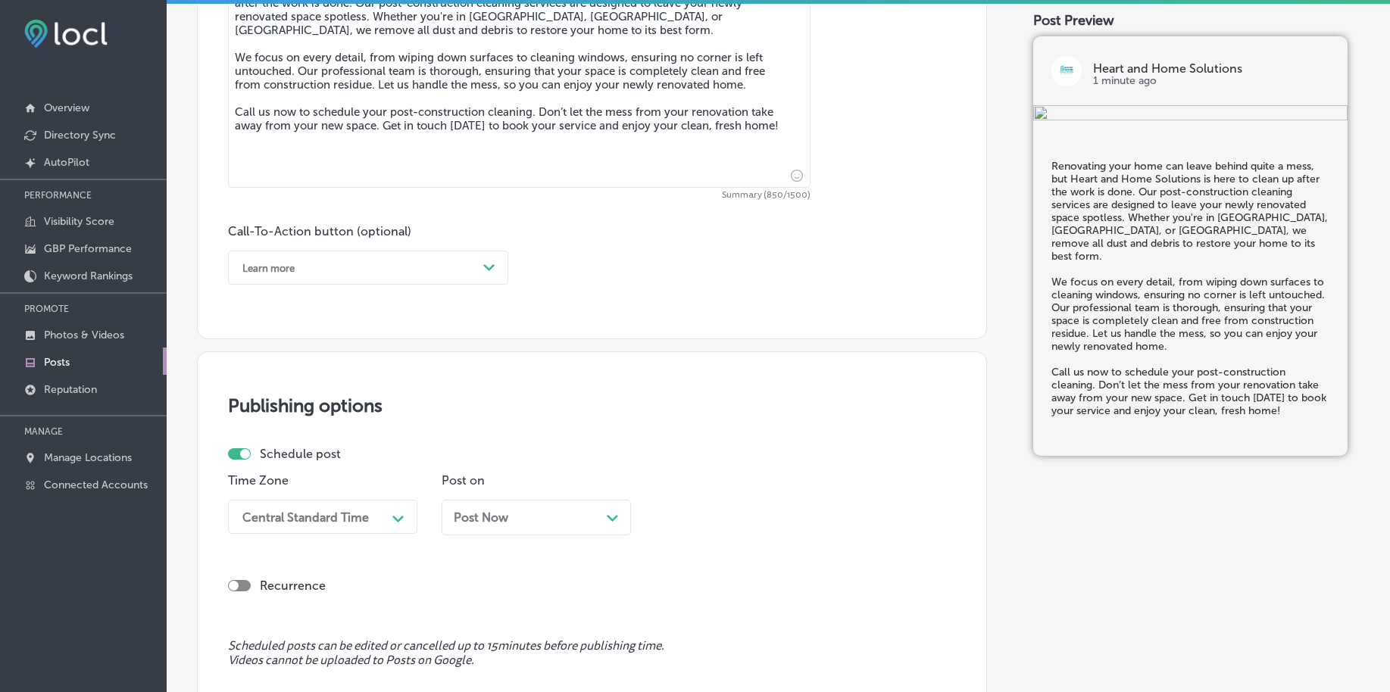
scroll to position [935, 0]
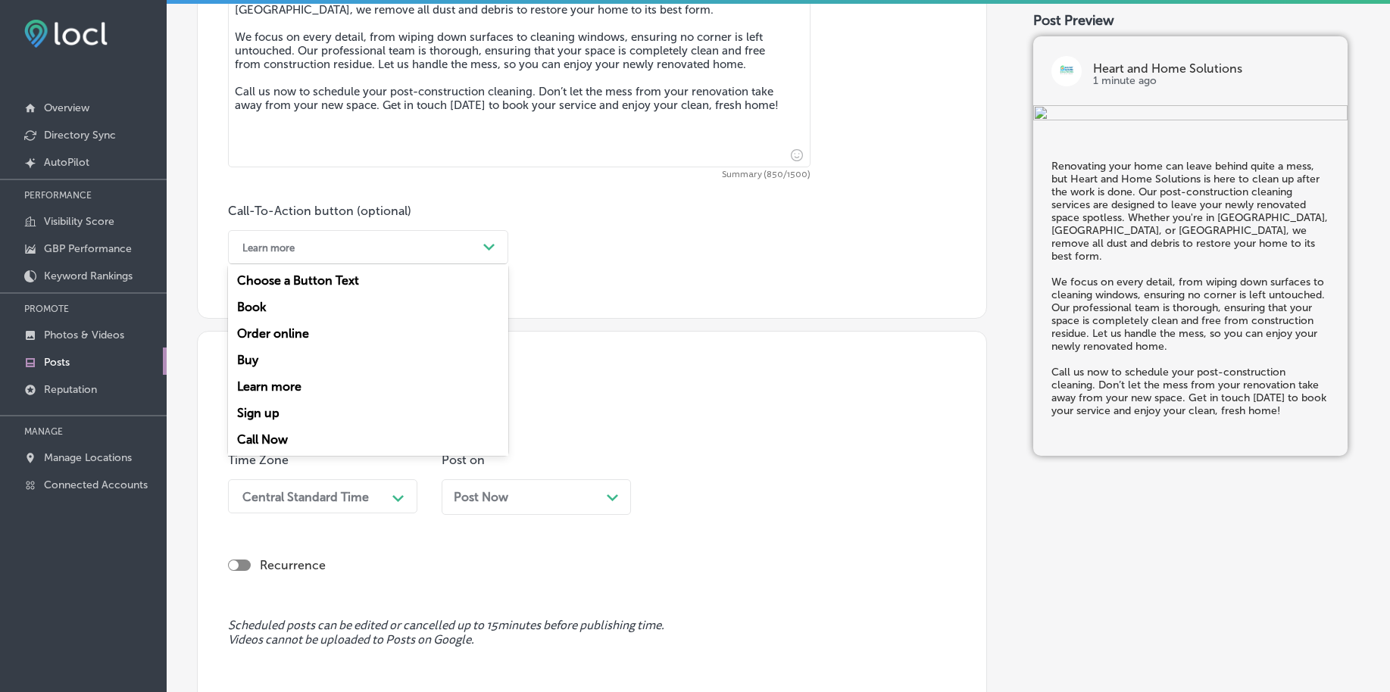
click at [334, 247] on div "Learn more" at bounding box center [356, 247] width 242 height 23
click at [290, 440] on div "Call Now" at bounding box center [368, 439] width 280 height 27
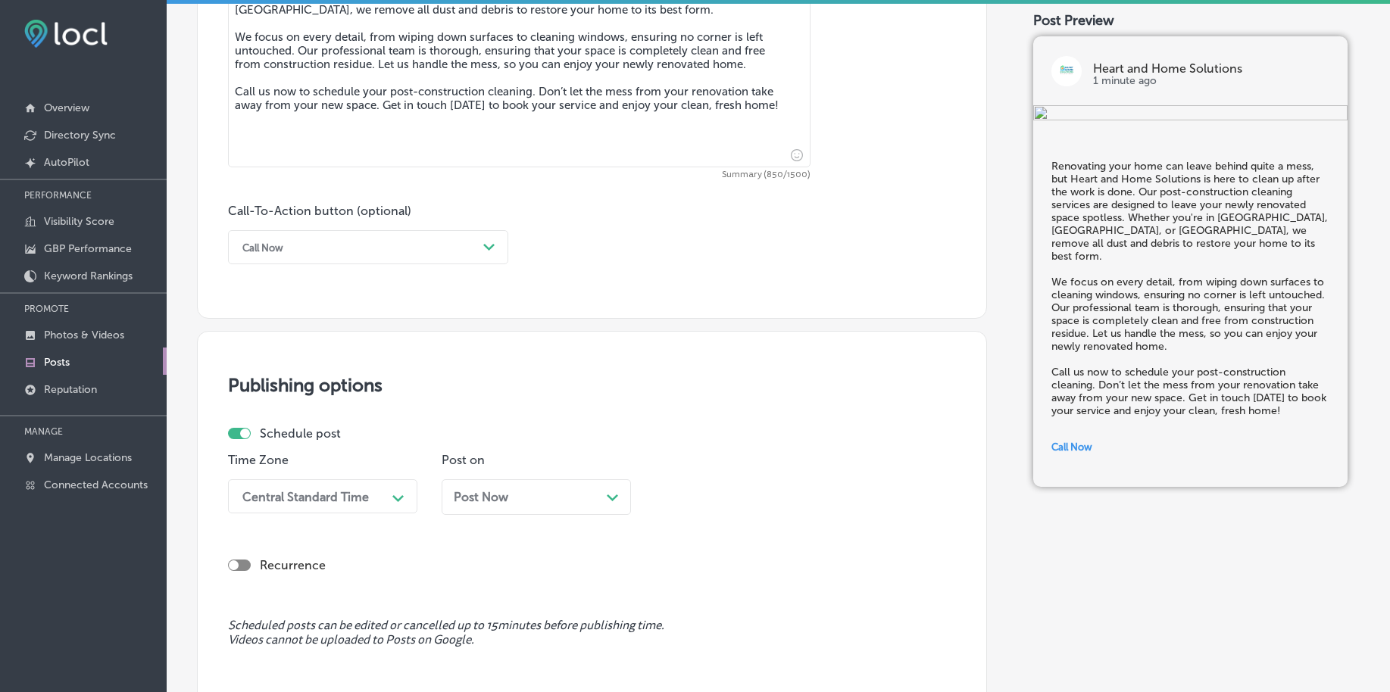
click at [312, 498] on div "Central Standard Time Path Created with Sketch." at bounding box center [322, 496] width 189 height 34
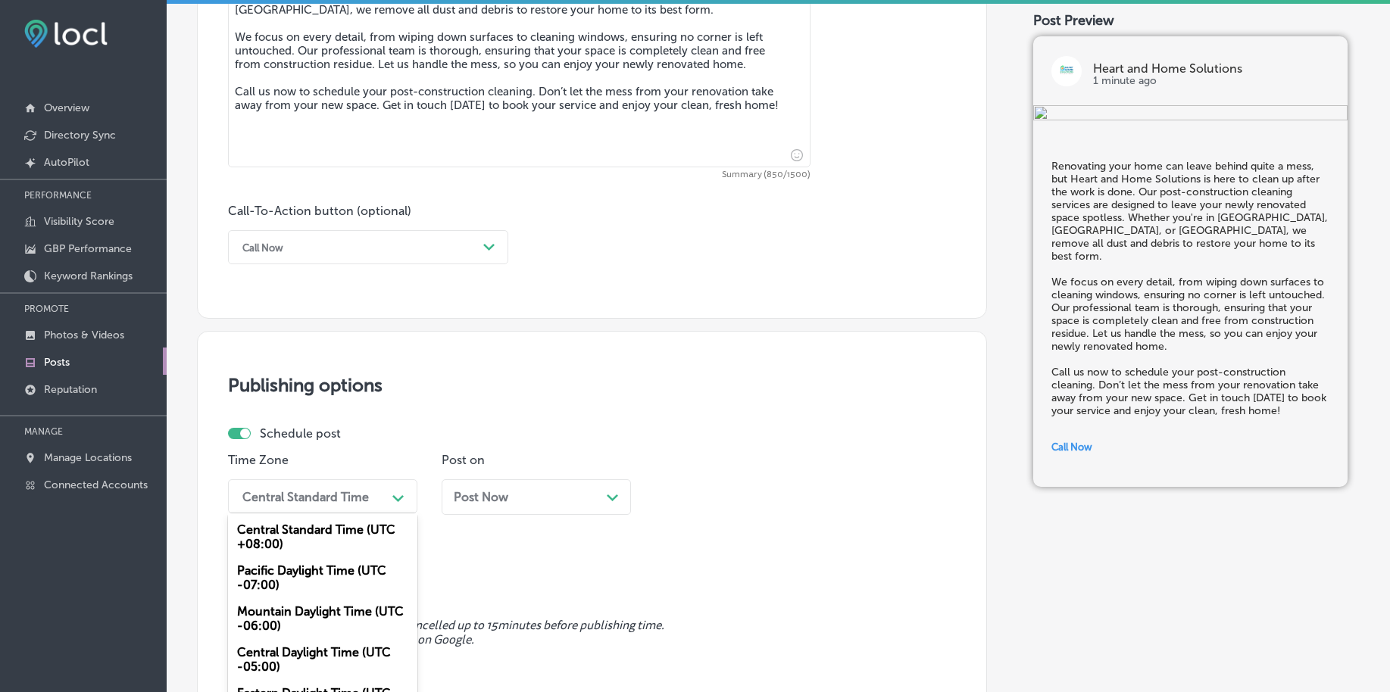
scroll to position [990, 0]
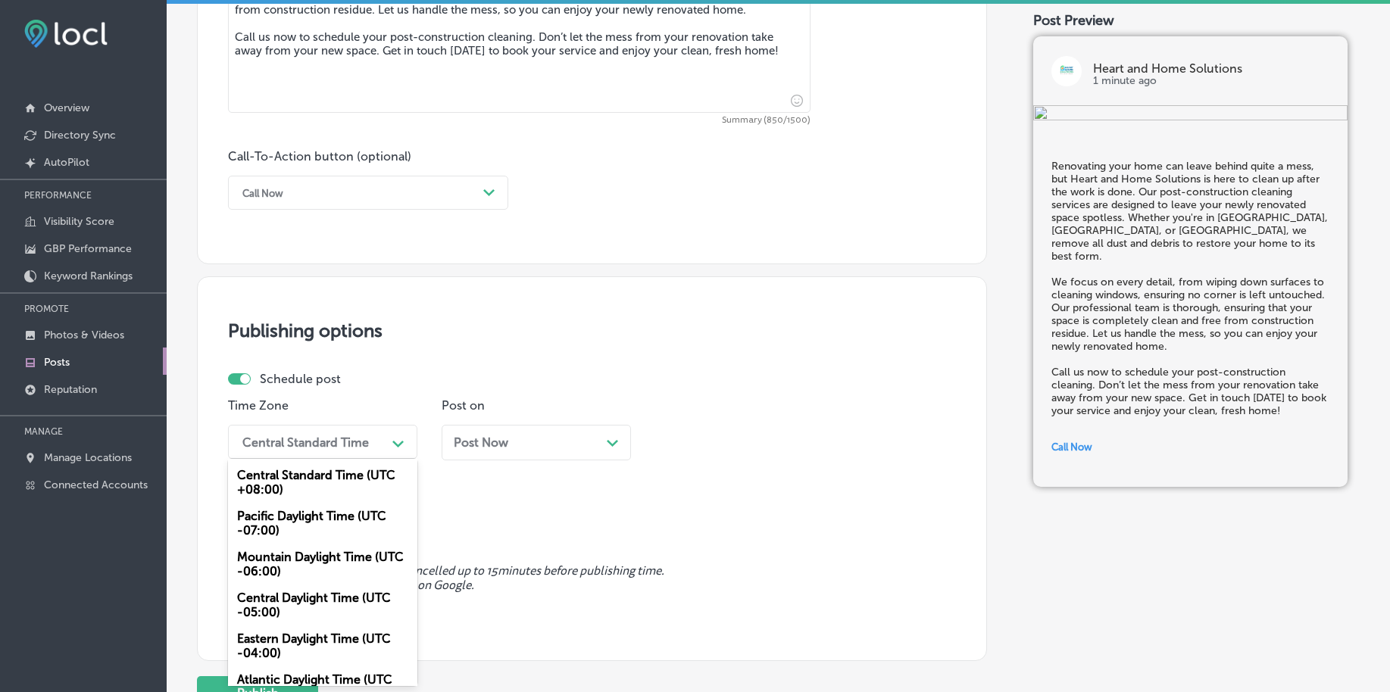
drag, startPoint x: 281, startPoint y: 560, endPoint x: 523, endPoint y: 471, distance: 257.6
click at [281, 561] on div "Mountain Daylight Time (UTC -06:00)" at bounding box center [322, 564] width 189 height 41
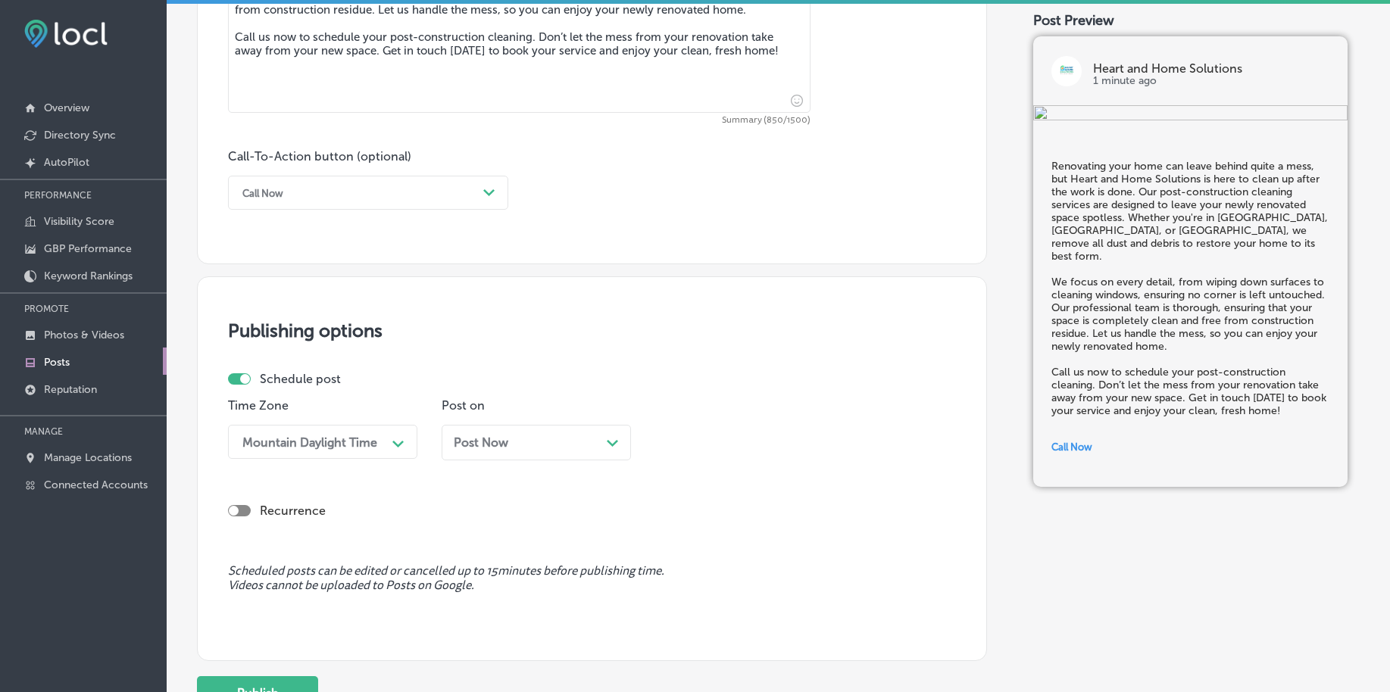
click at [560, 447] on div "Post Now Path Created with Sketch." at bounding box center [536, 442] width 165 height 14
click at [769, 456] on div "11:00 PM Path Created with Sketch." at bounding box center [749, 442] width 189 height 34
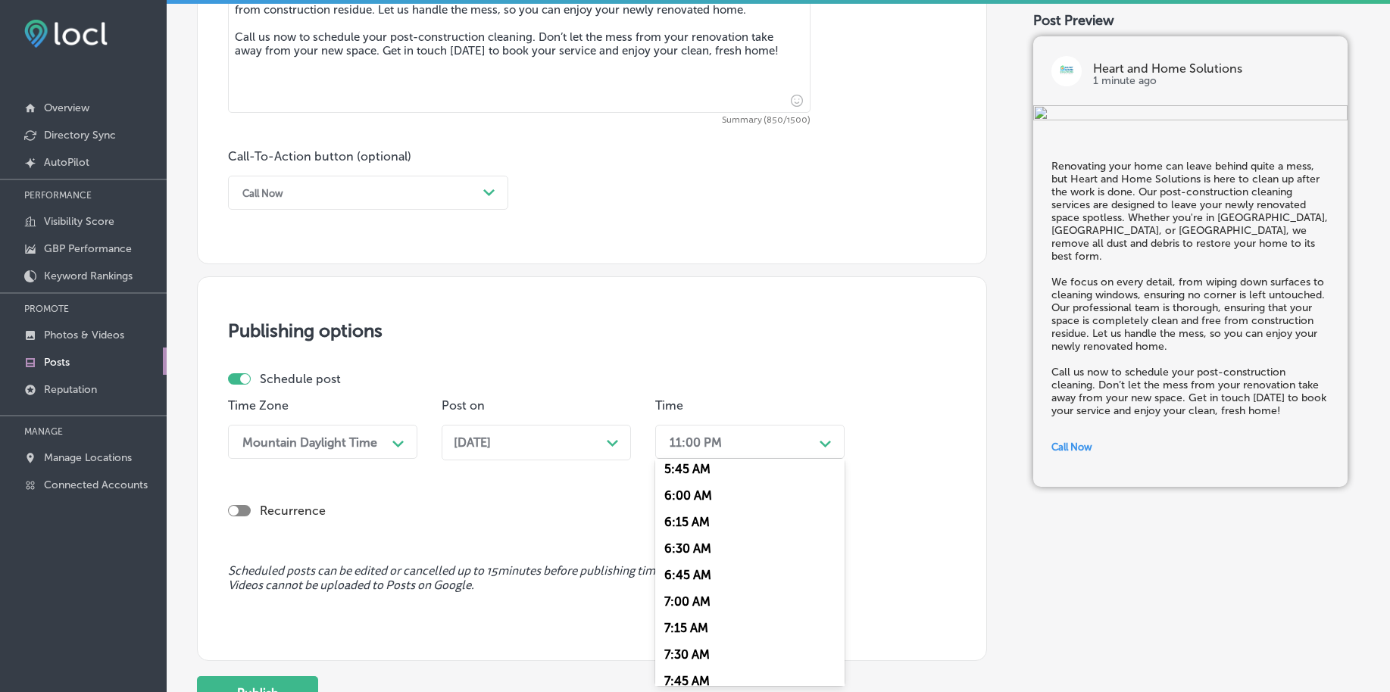
scroll to position [663, 0]
click at [709, 554] on div "7:00 AM" at bounding box center [749, 555] width 189 height 27
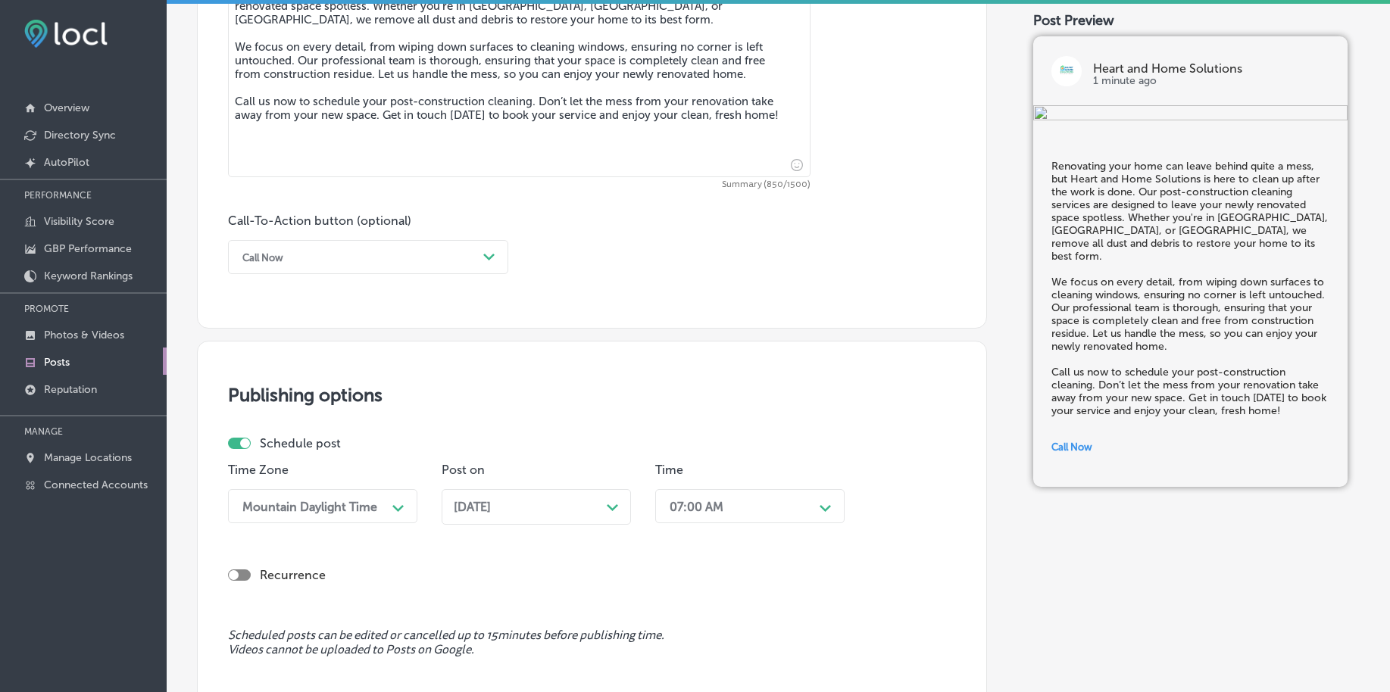
scroll to position [1125, 0]
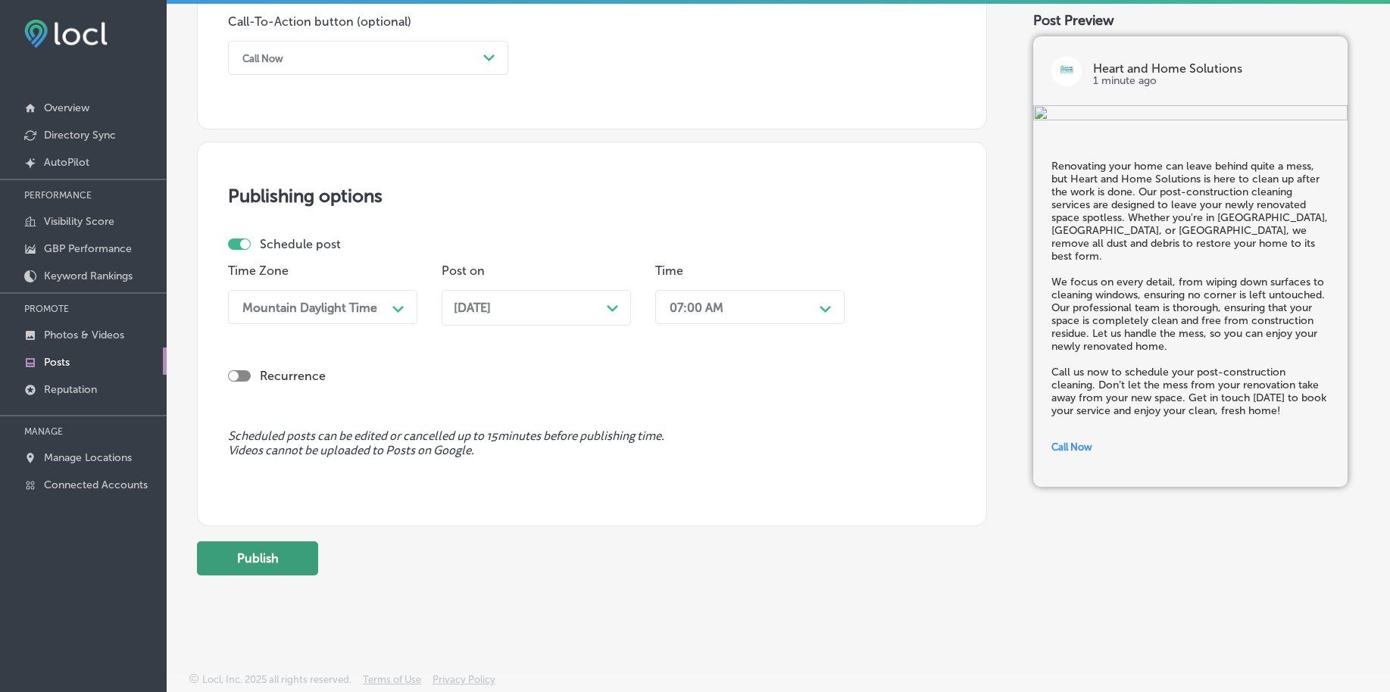
click at [284, 555] on button "Publish" at bounding box center [257, 559] width 121 height 34
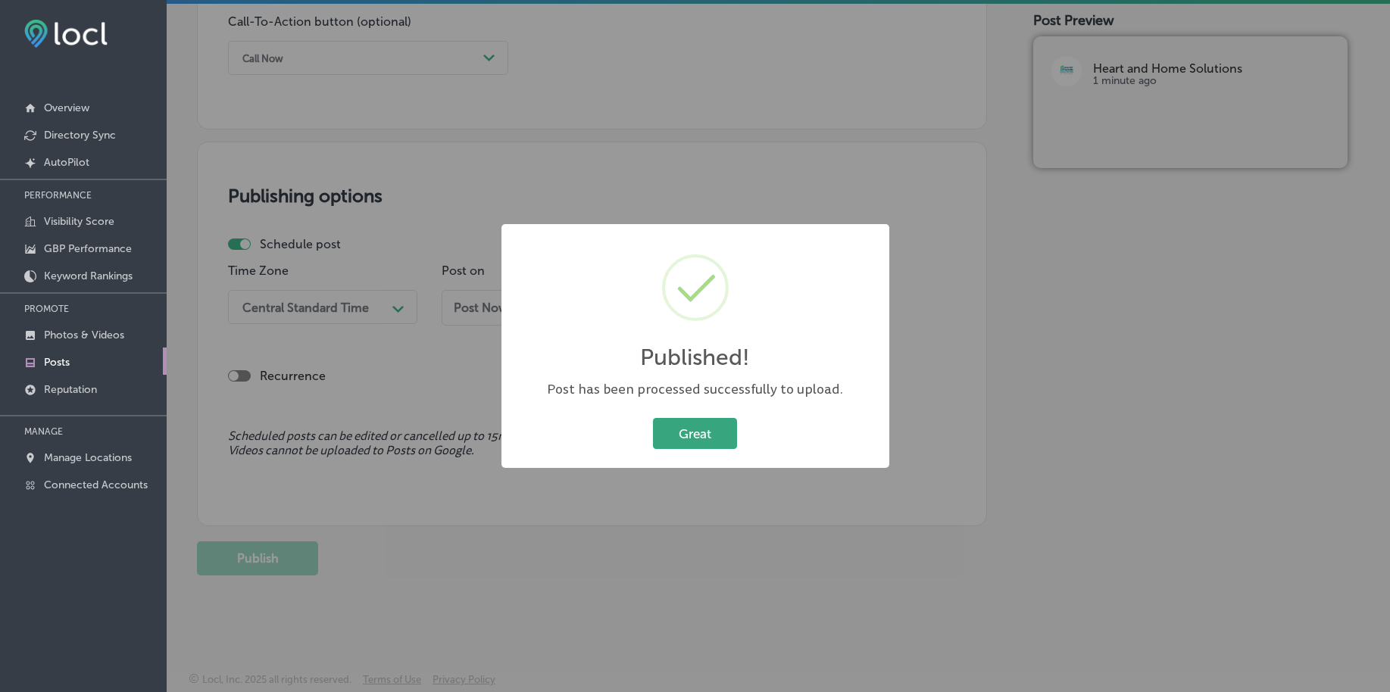
click at [695, 429] on button "Great" at bounding box center [695, 433] width 84 height 31
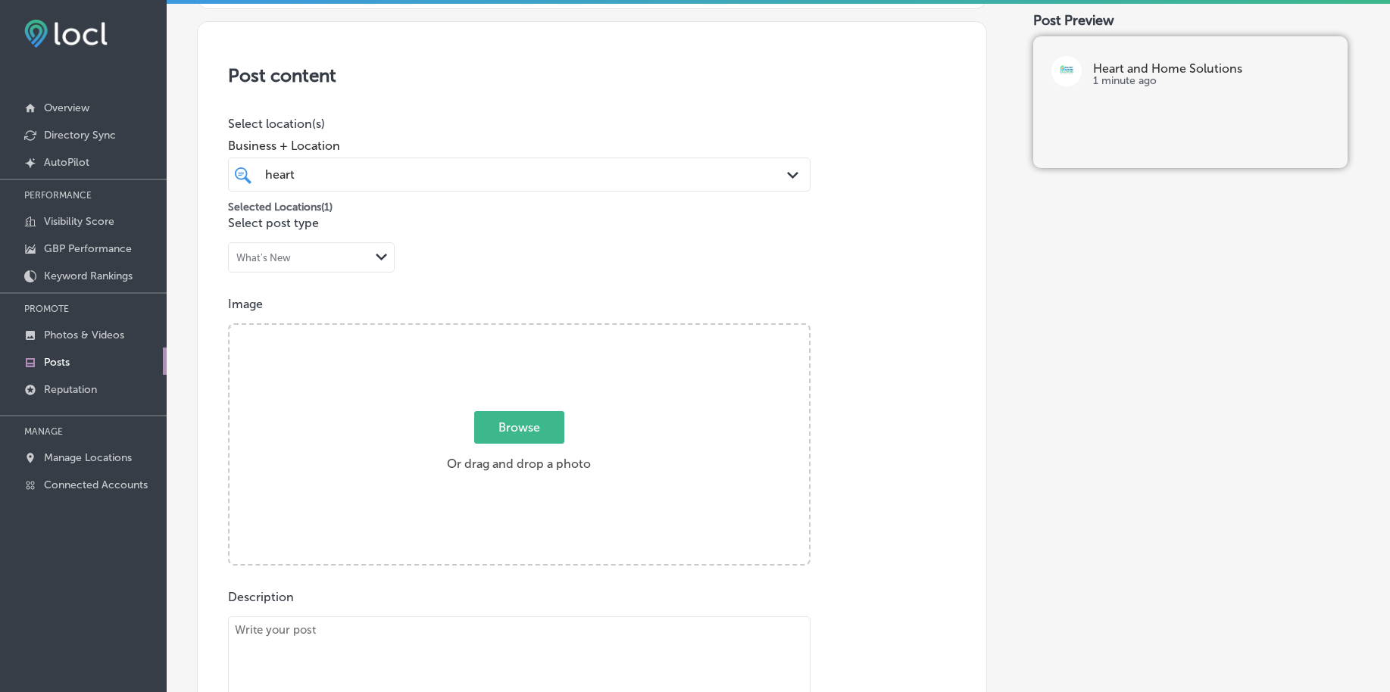
scroll to position [273, 0]
click at [528, 420] on span "Browse" at bounding box center [519, 429] width 90 height 33
click at [528, 331] on input "Browse Or drag and drop a photo" at bounding box center [518, 328] width 579 height 5
type input "C:\fakepath\deep-cleaning-services-heart-home-solutions-[GEOGRAPHIC_DATA]-co (1…"
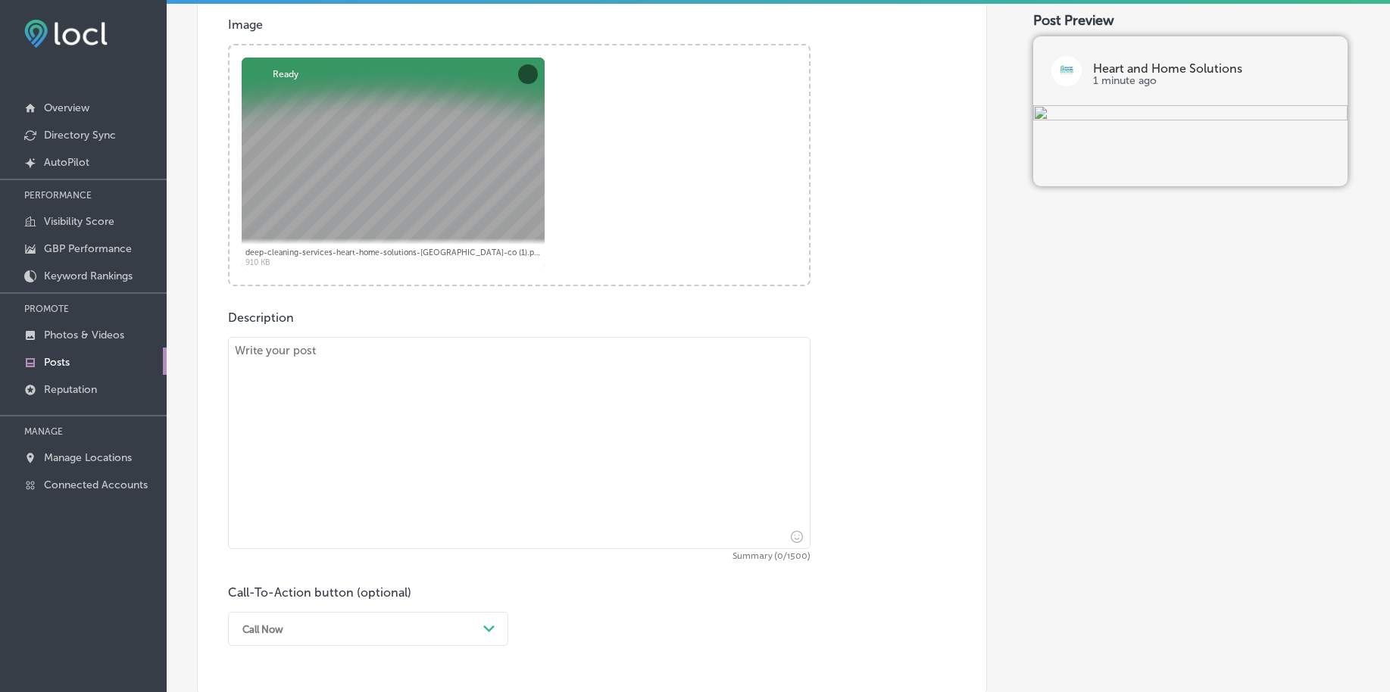
scroll to position [557, 0]
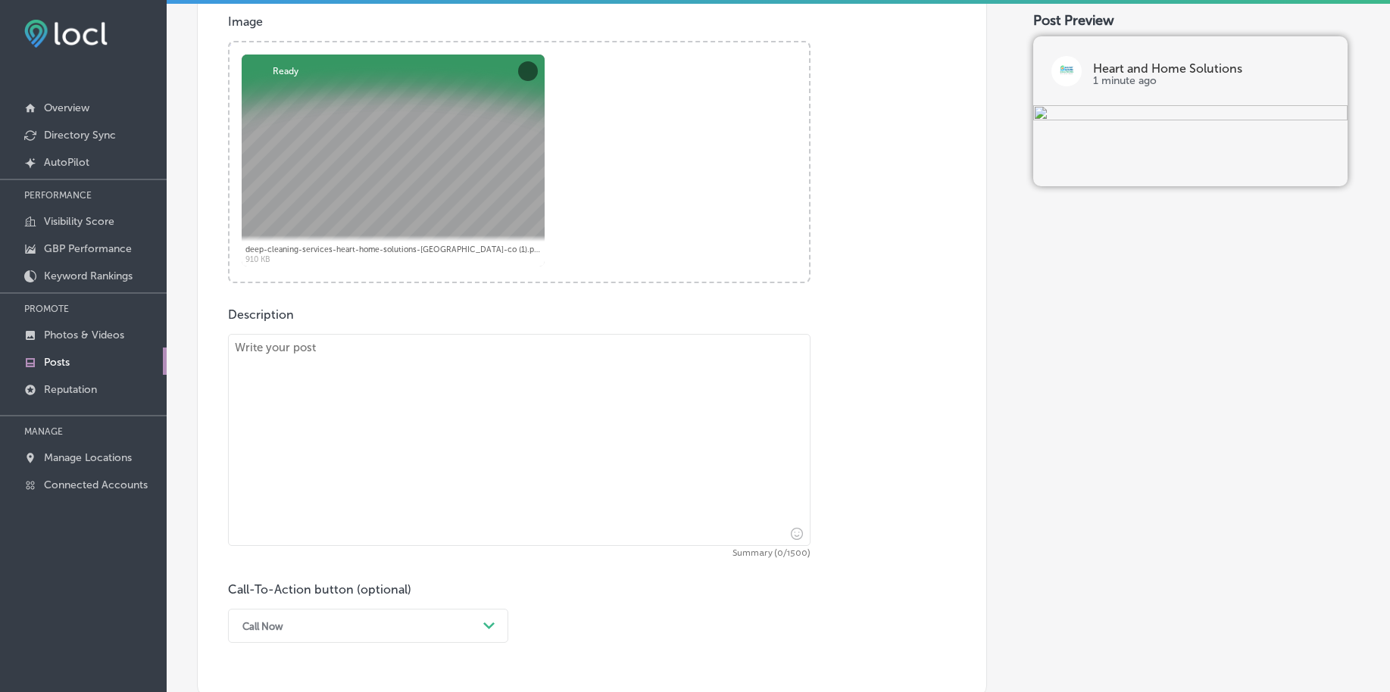
click at [363, 479] on textarea at bounding box center [519, 440] width 582 height 212
paste textarea "There’s nothing like stepping into a clean home after a long day. Heart and Hom…"
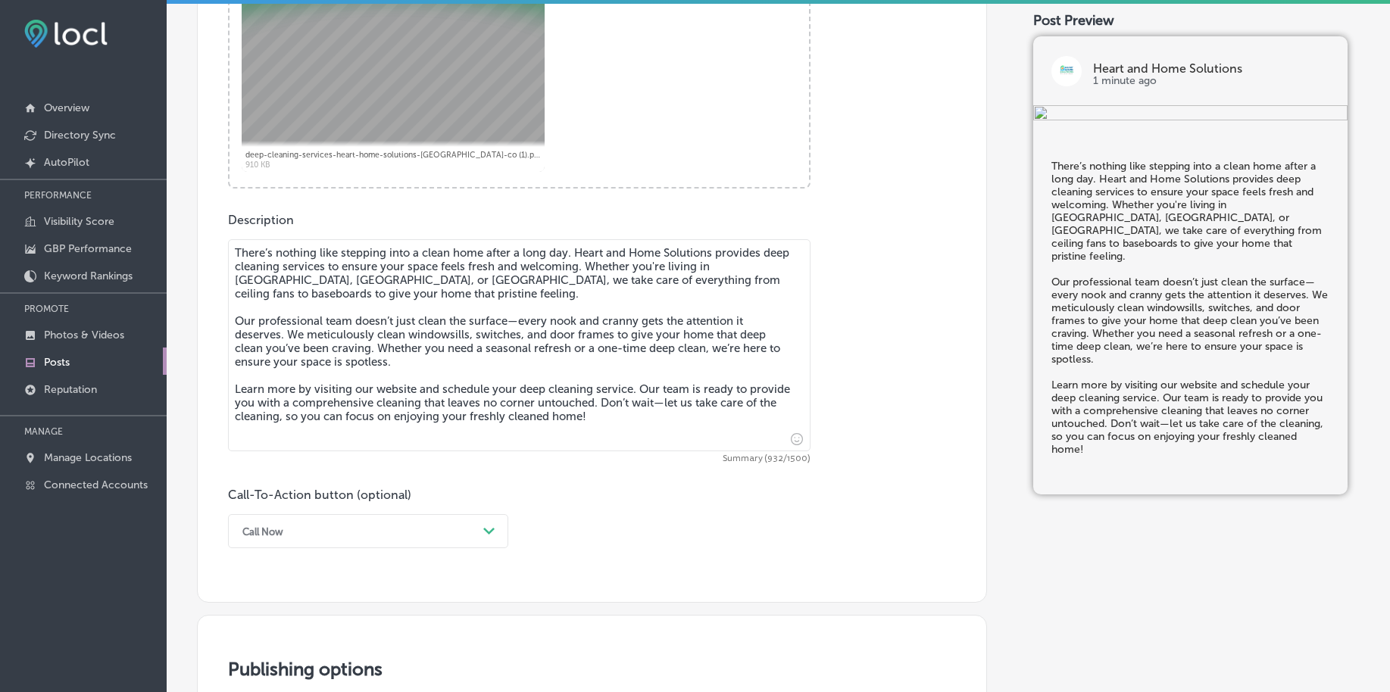
type textarea "There’s nothing like stepping into a clean home after a long day. Heart and Hom…"
click at [346, 538] on div "Call Now Path Created with Sketch." at bounding box center [368, 531] width 280 height 34
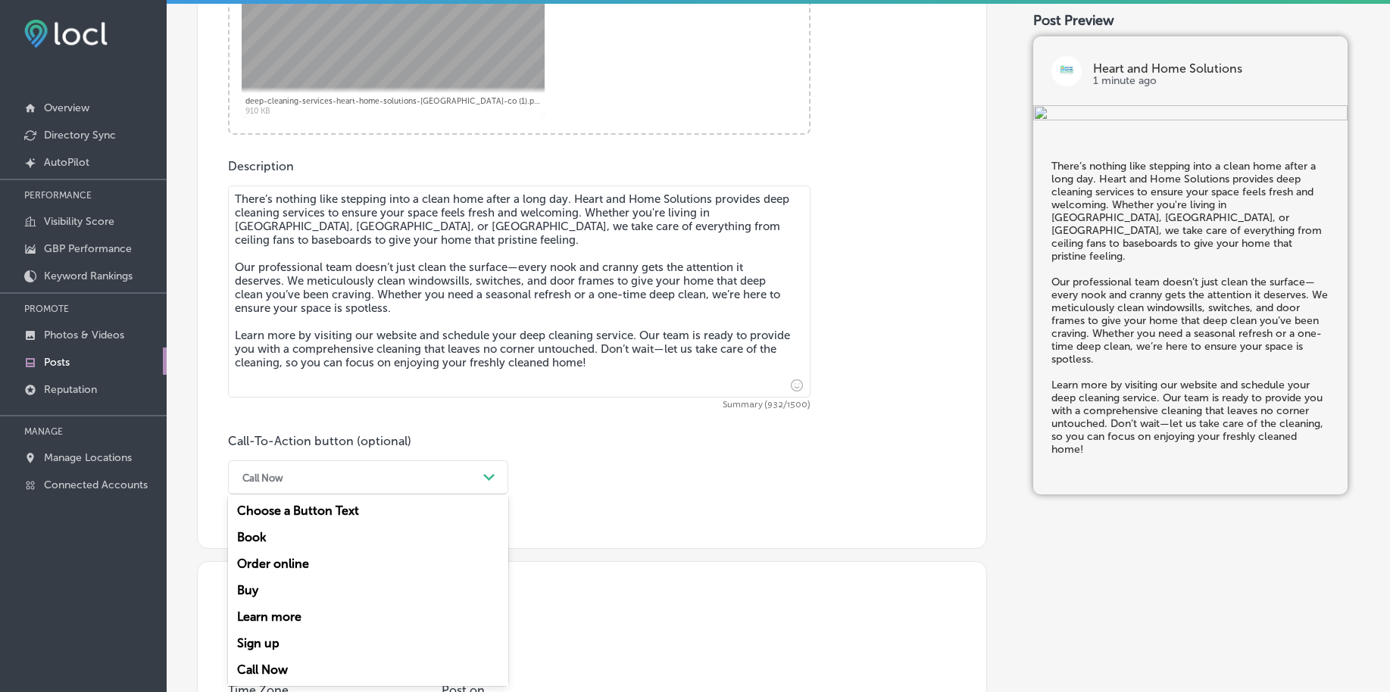
click at [306, 614] on div "Learn more" at bounding box center [368, 617] width 280 height 27
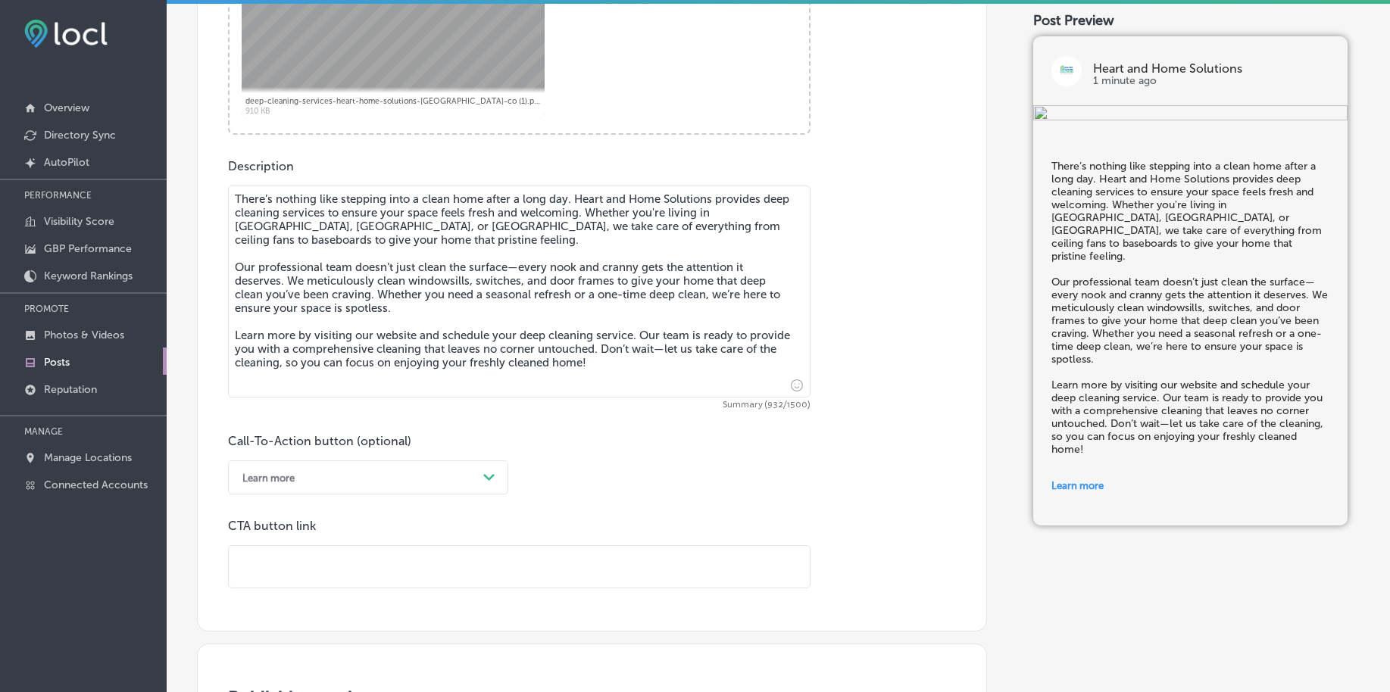
click at [289, 560] on input "text" at bounding box center [519, 567] width 581 height 42
paste input "[URL][DOMAIN_NAME]"
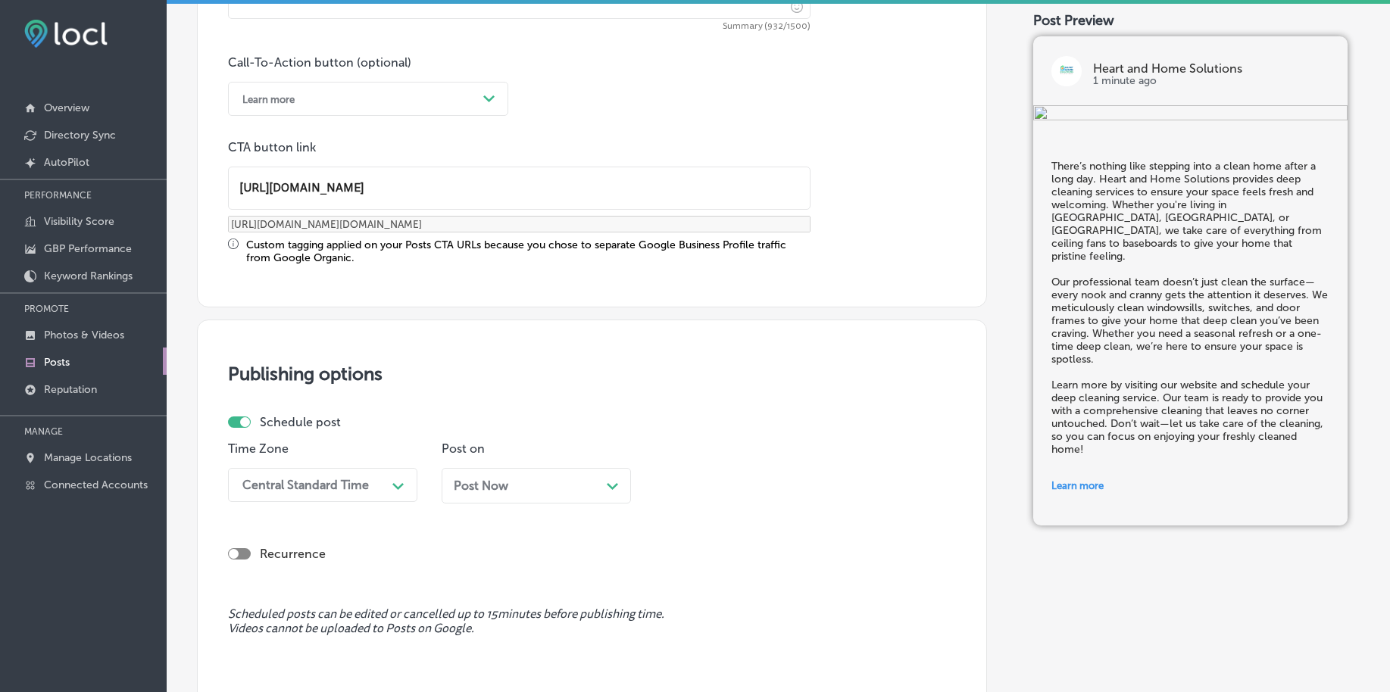
type input "[URL][DOMAIN_NAME]"
click at [339, 478] on div "Central Standard Time Path Created with Sketch." at bounding box center [322, 485] width 189 height 34
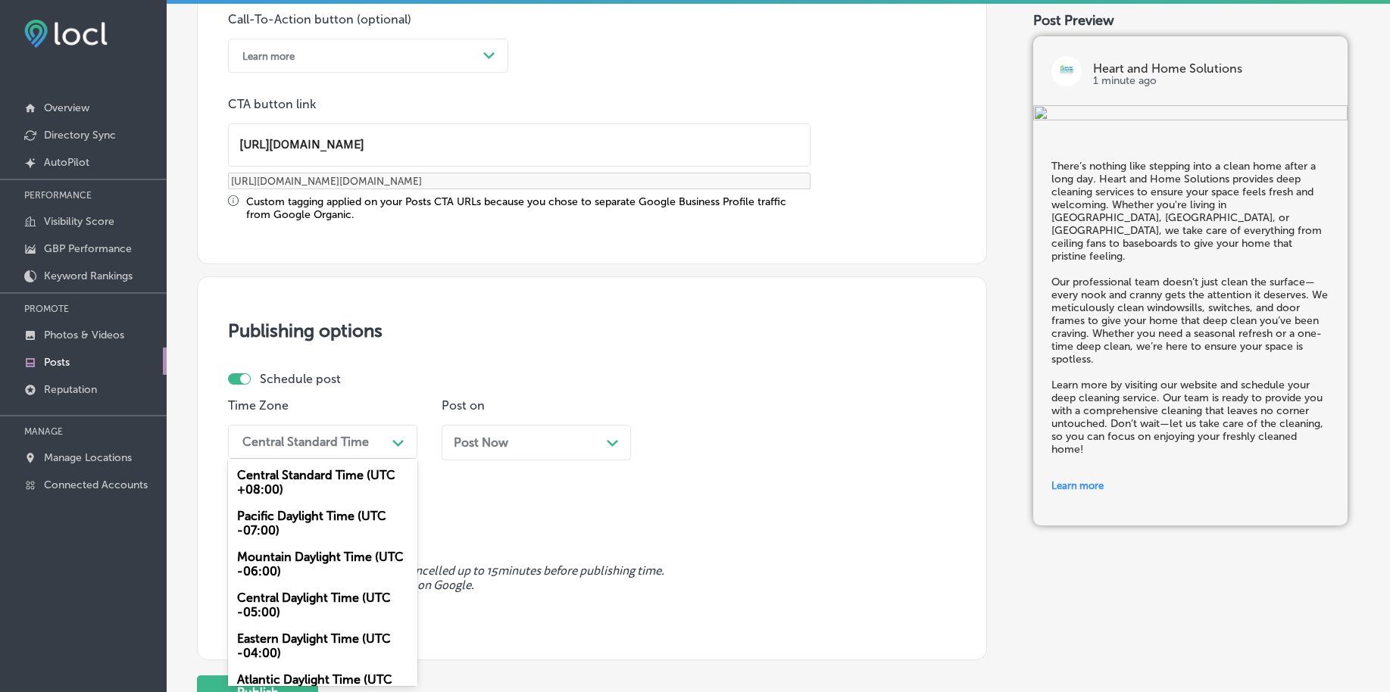
click at [312, 561] on div "Mountain Daylight Time (UTC -06:00)" at bounding box center [322, 564] width 189 height 41
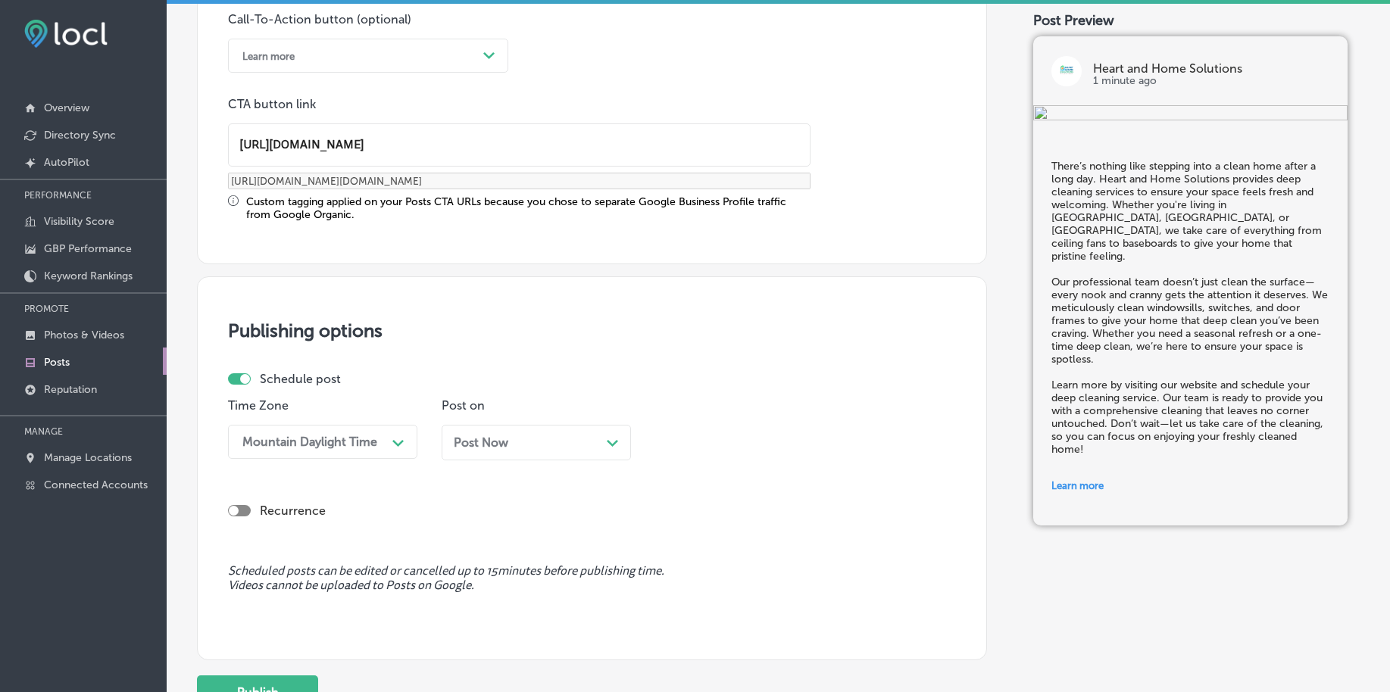
click at [495, 447] on span "Post Now" at bounding box center [481, 442] width 55 height 14
click at [724, 447] on div "11:00 PM" at bounding box center [737, 442] width 151 height 27
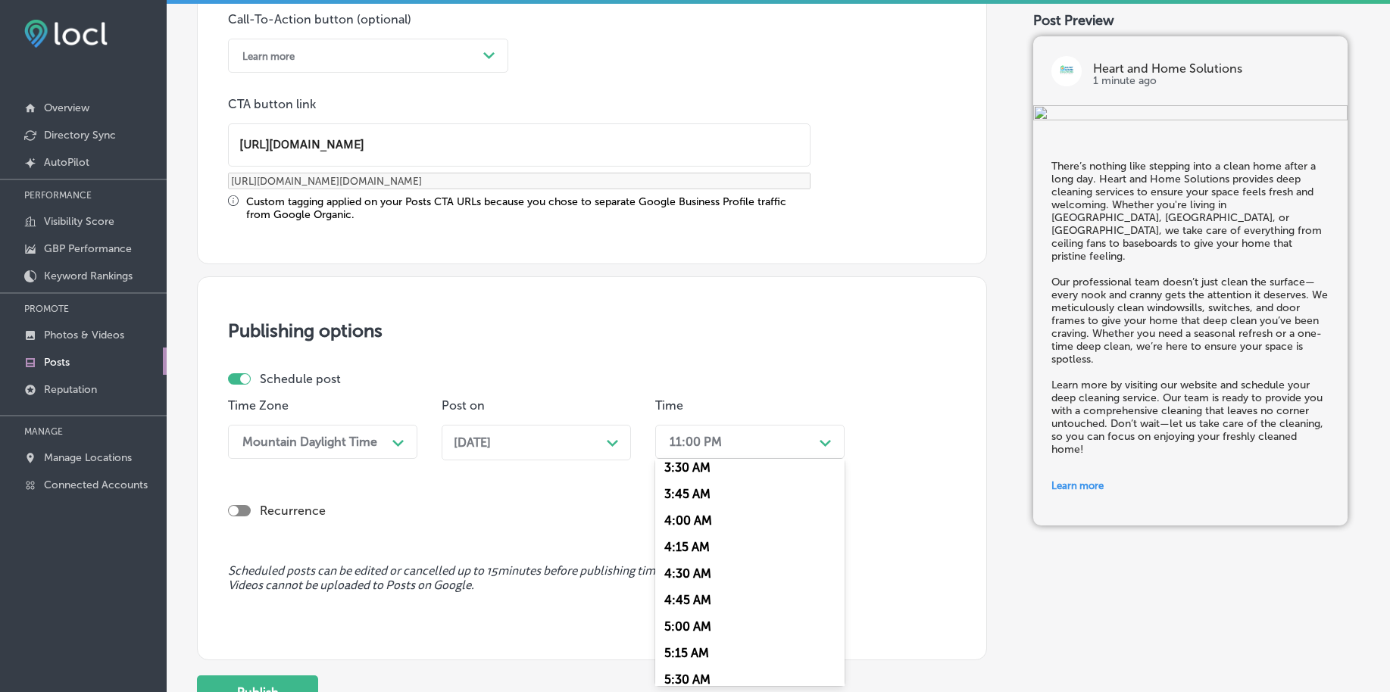
scroll to position [568, 0]
click at [676, 645] on div "7:00 AM" at bounding box center [749, 649] width 189 height 27
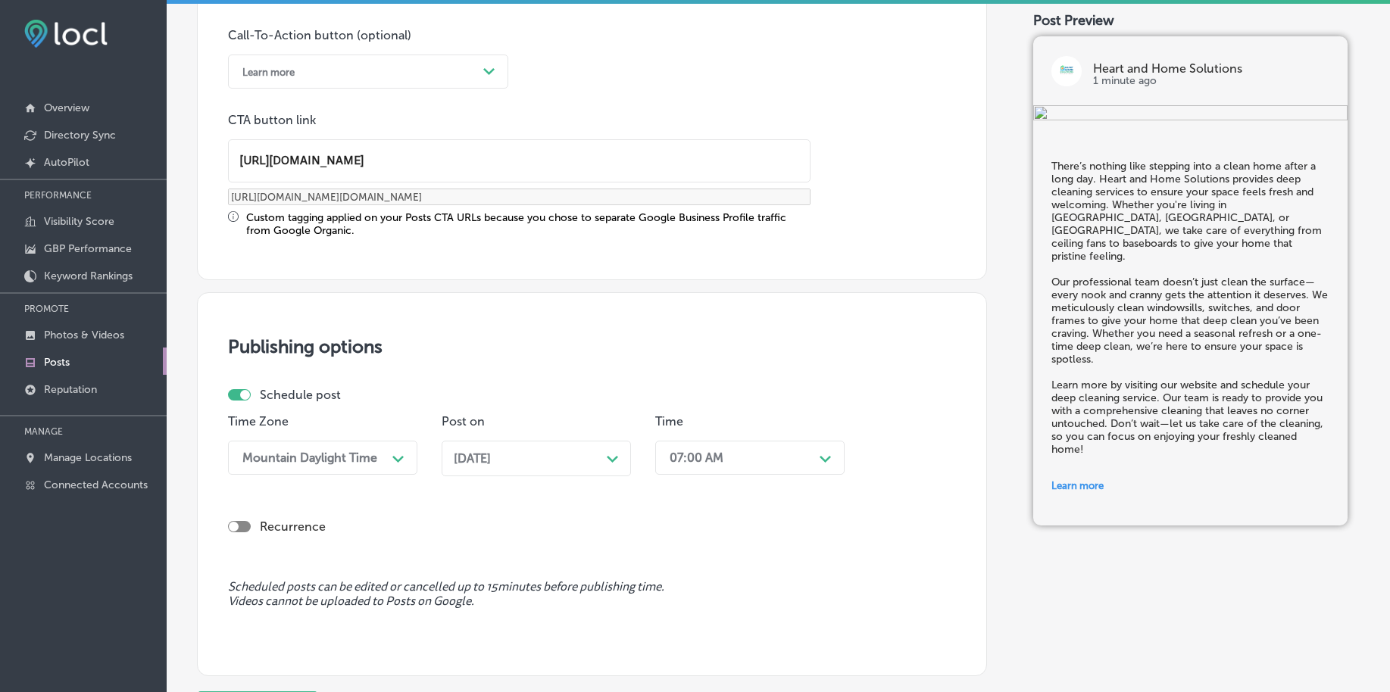
scroll to position [1262, 0]
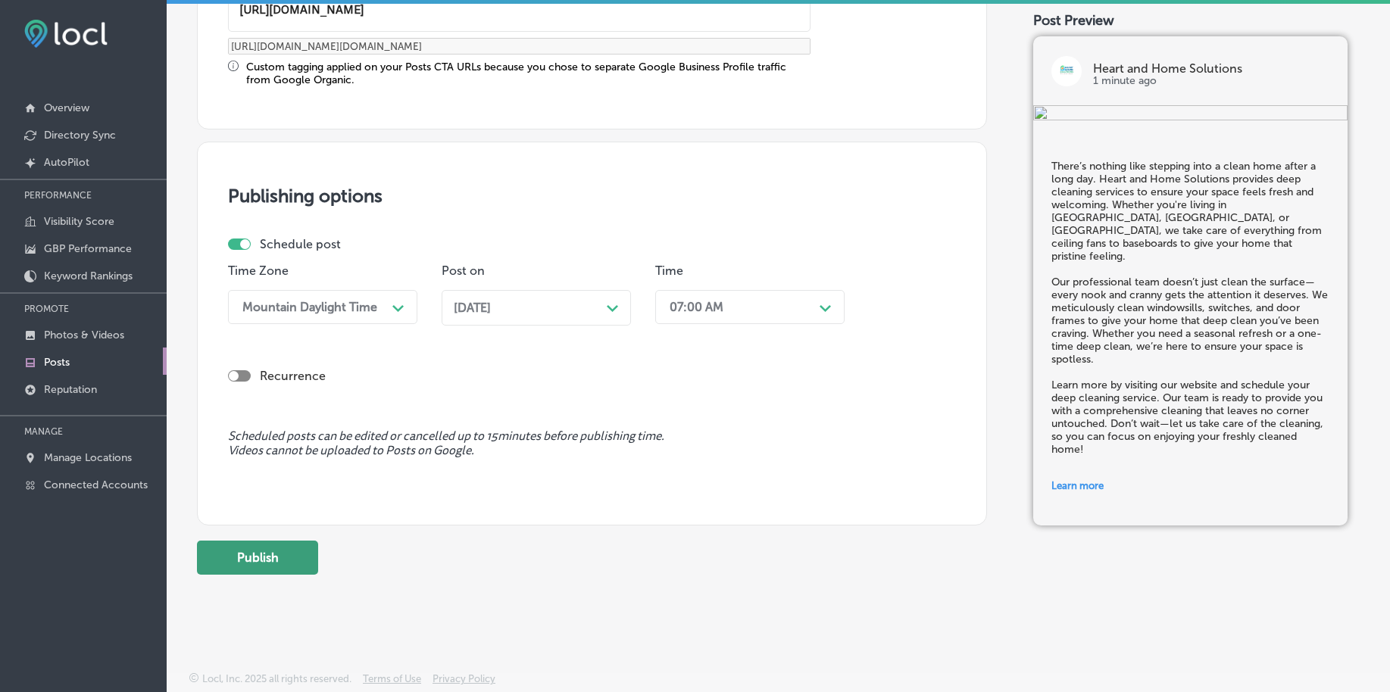
click at [297, 568] on button "Publish" at bounding box center [257, 558] width 121 height 34
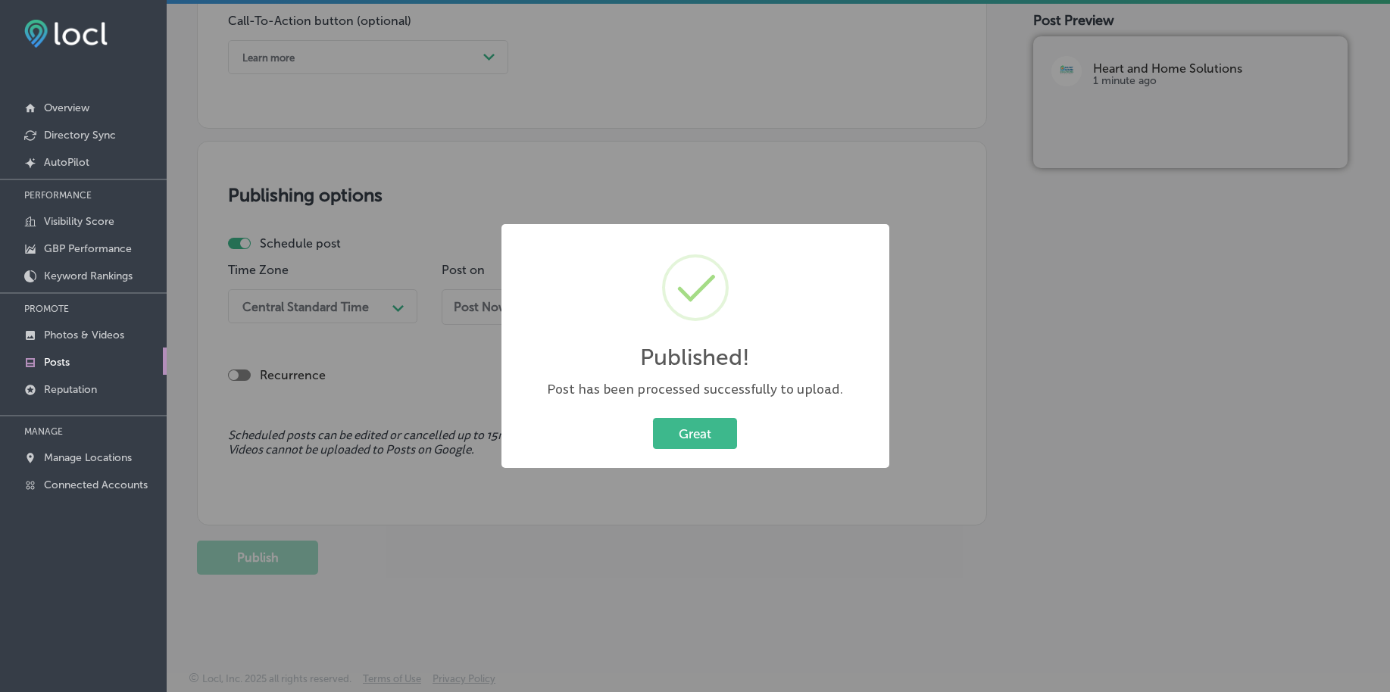
scroll to position [1125, 0]
click at [714, 448] on button "Great" at bounding box center [695, 433] width 84 height 31
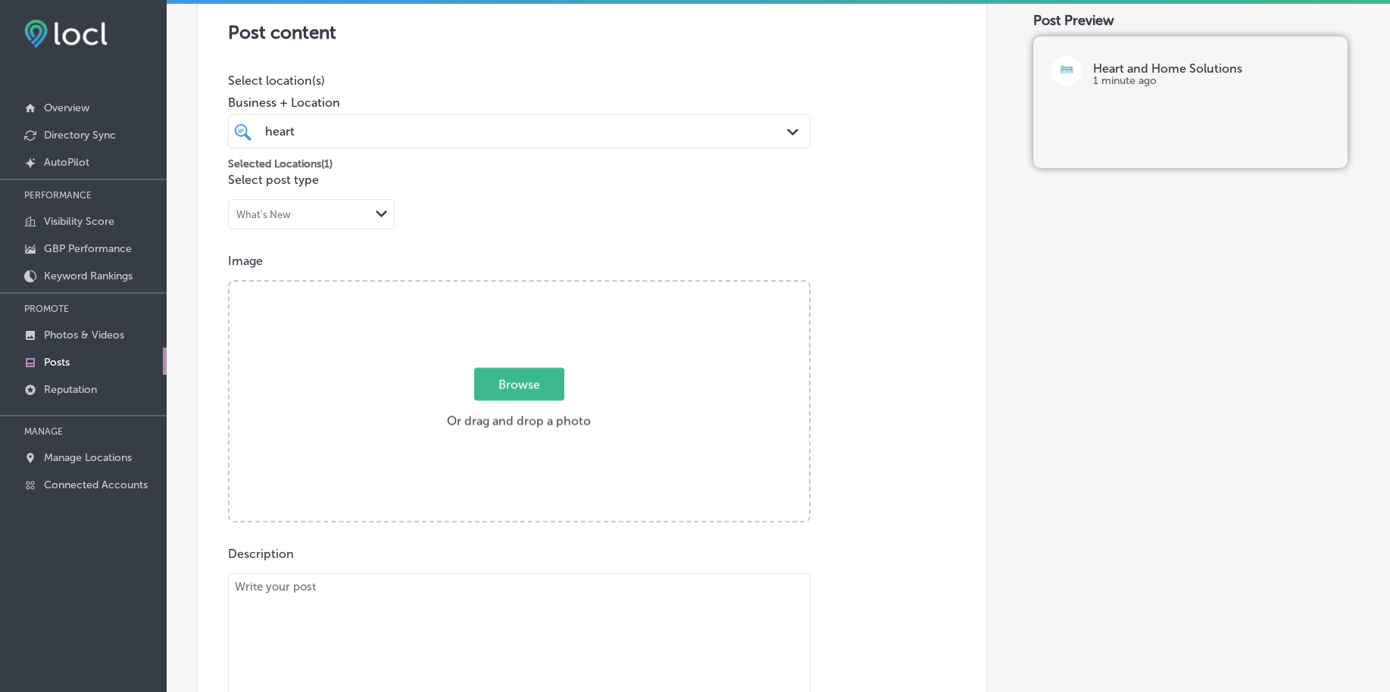
scroll to position [273, 0]
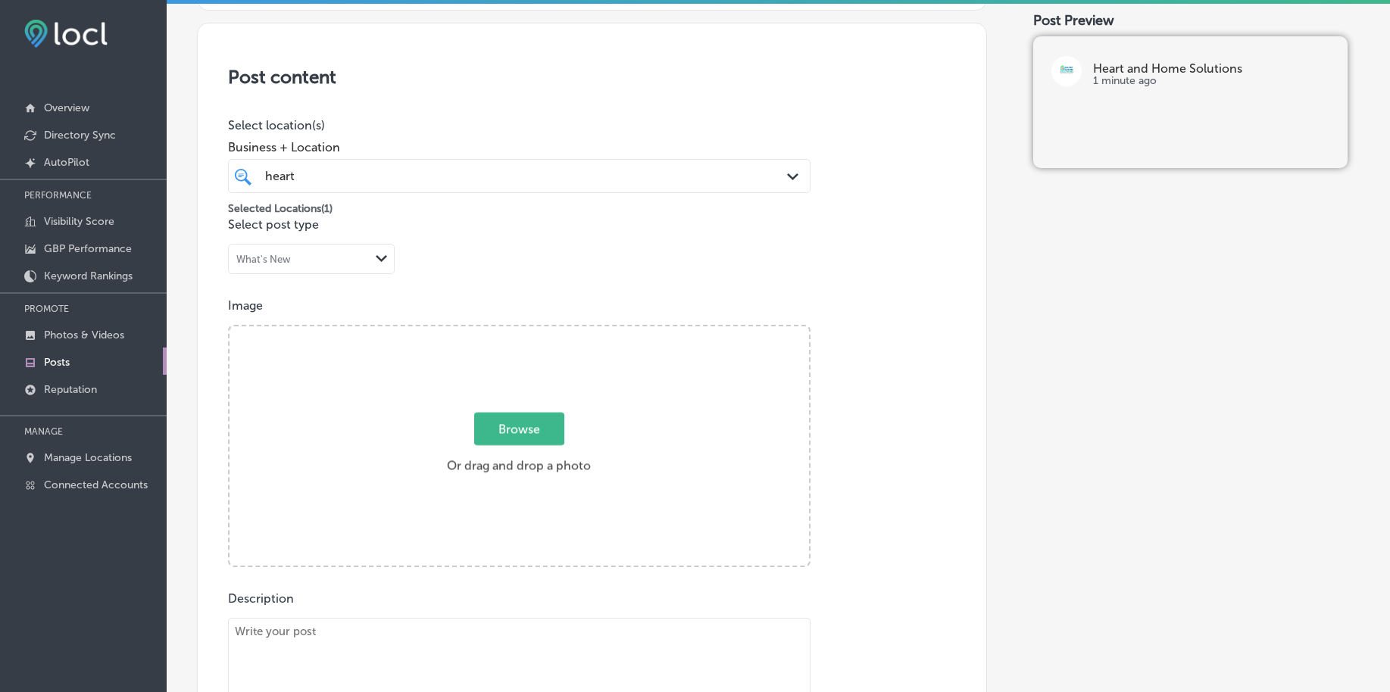
click at [515, 420] on span "Browse" at bounding box center [519, 429] width 90 height 33
click at [515, 331] on input "Browse Or drag and drop a photo" at bounding box center [518, 328] width 579 height 5
type input "C:\fakepath\high-dusting-janitorial-services-heart-home-solutions-[GEOGRAPHIC_D…"
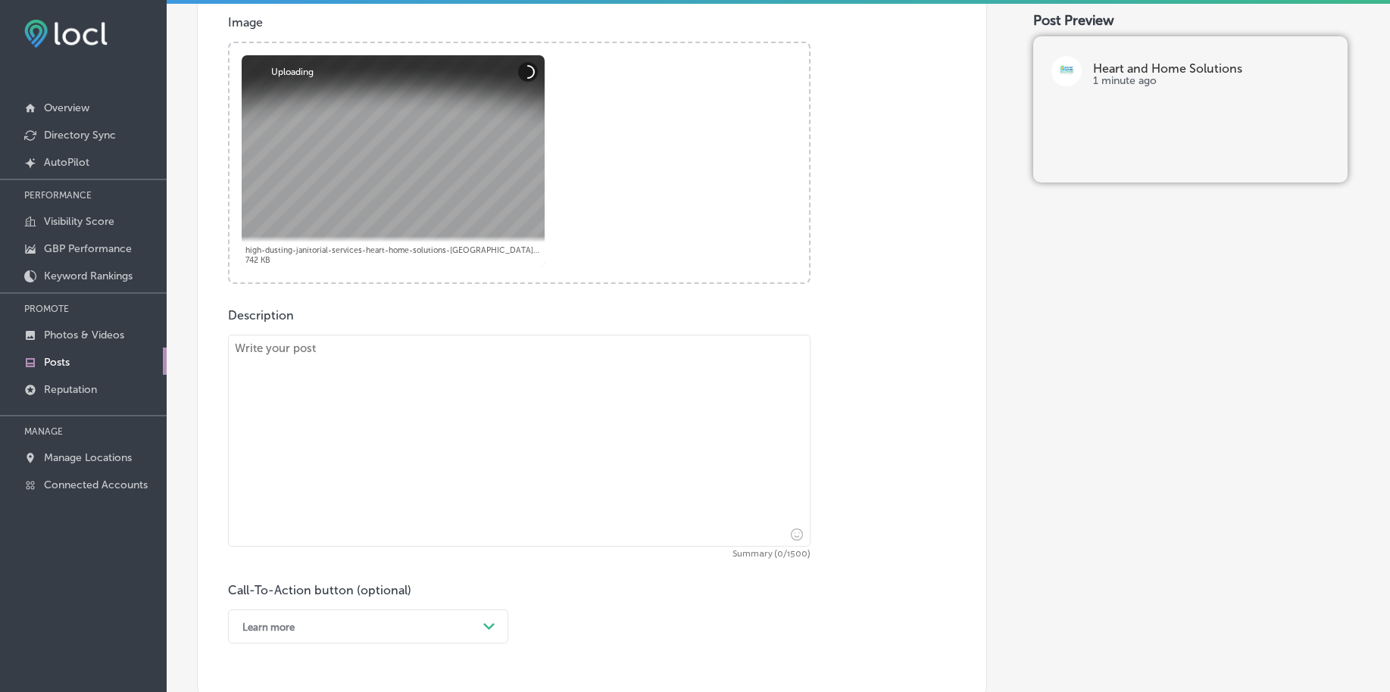
scroll to position [557, 0]
click at [468, 435] on textarea at bounding box center [519, 440] width 582 height 212
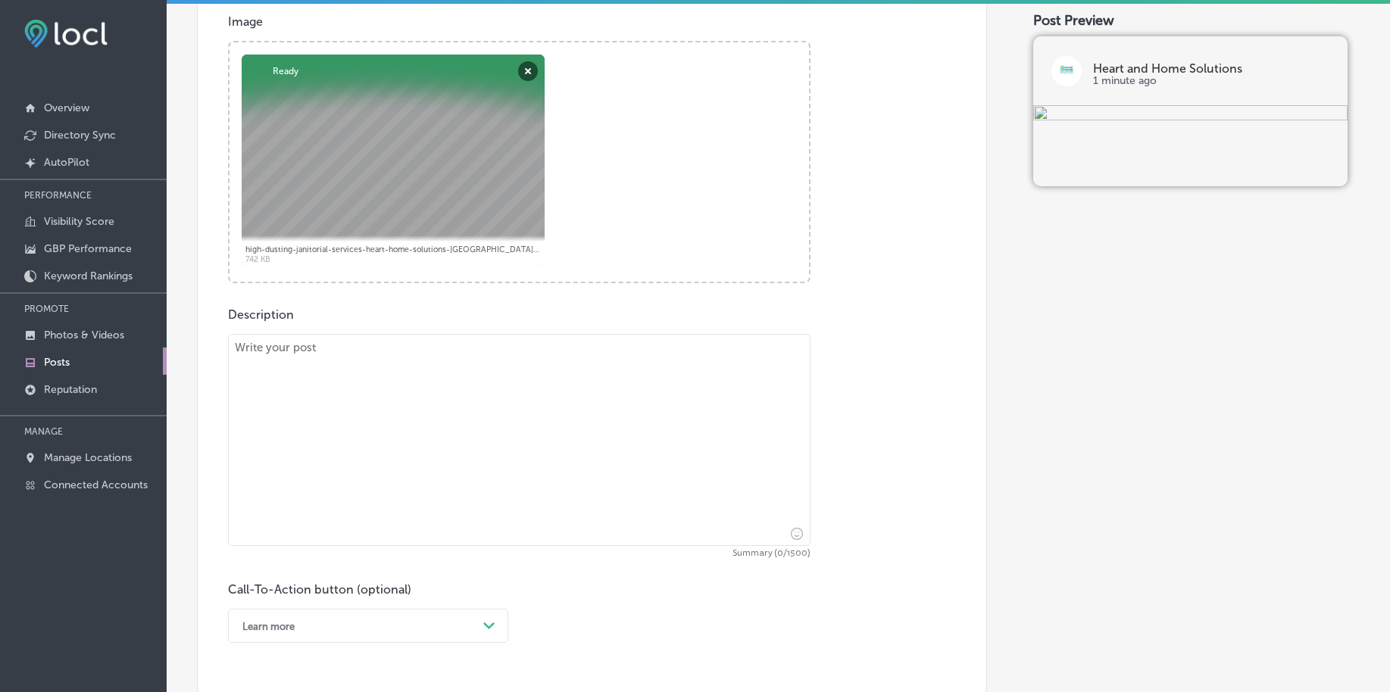
paste textarea "Nothing beats the feeling of stepping into a clean, fresh home. At Heart and Ho…"
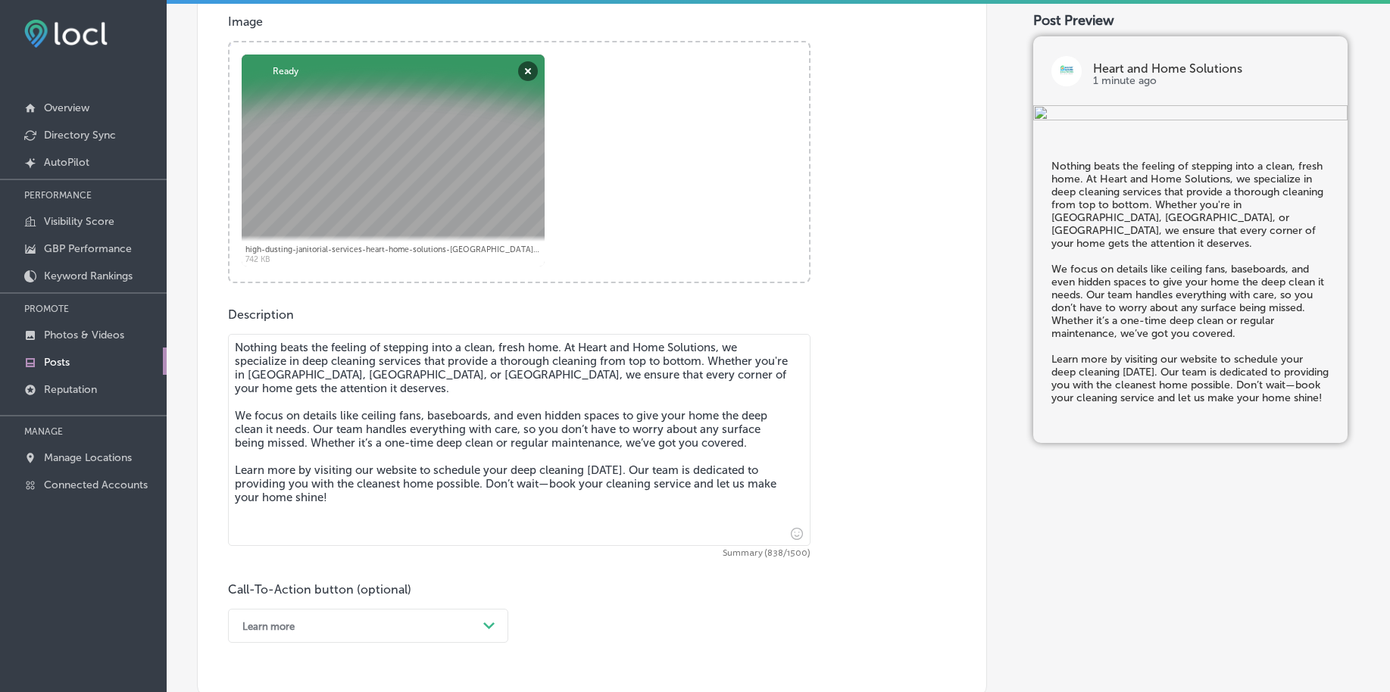
type textarea "Nothing beats the feeling of stepping into a clean, fresh home. At Heart and Ho…"
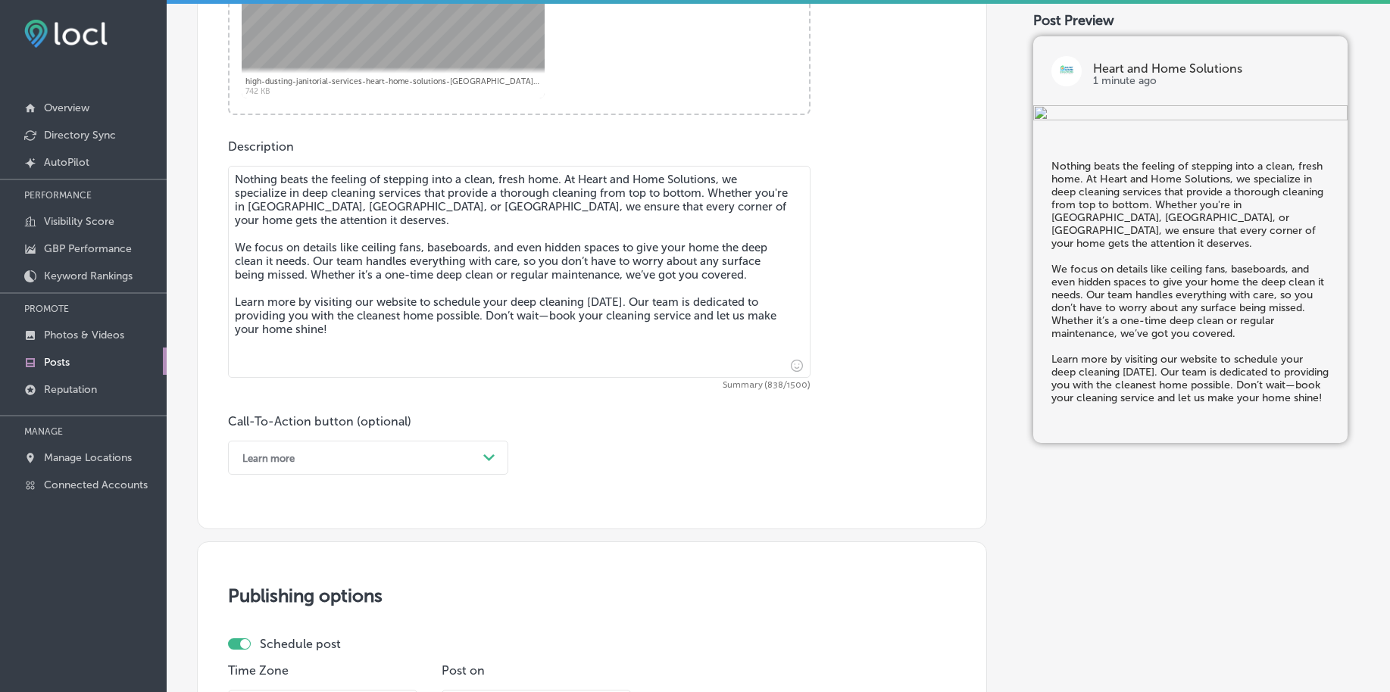
scroll to position [746, 0]
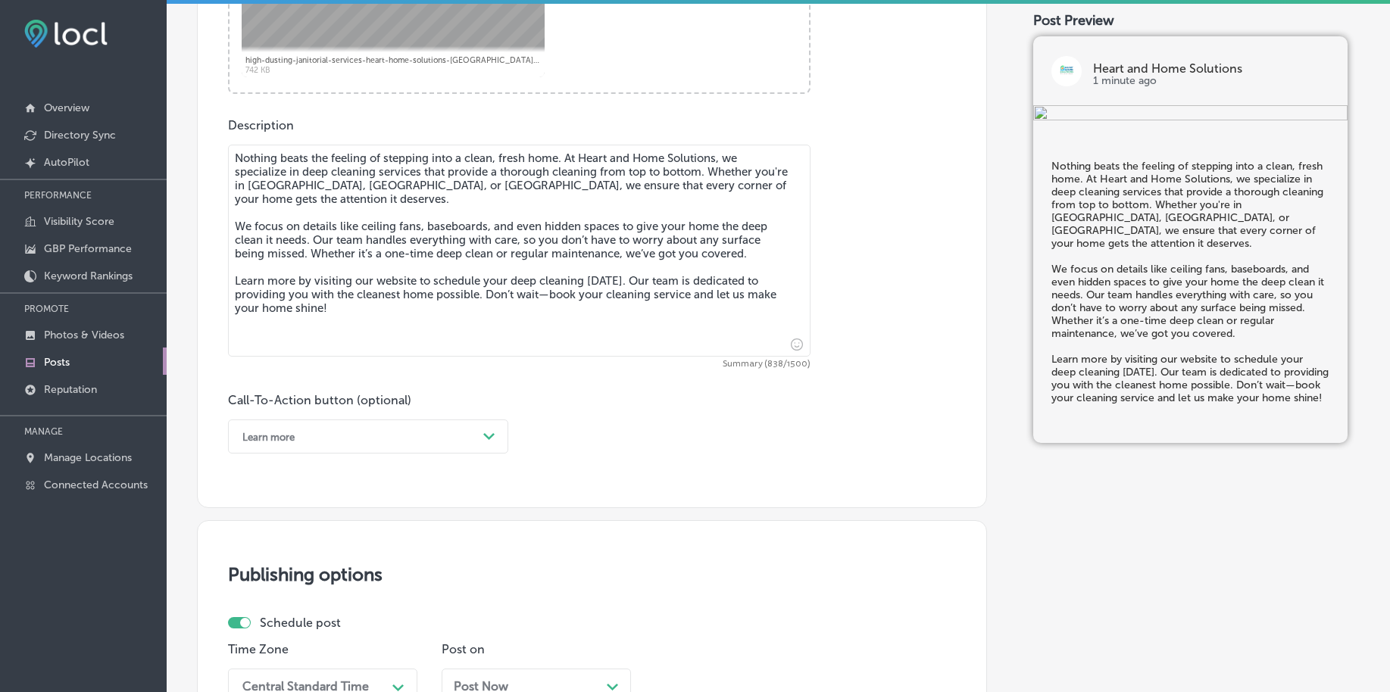
click at [279, 442] on div "Learn more" at bounding box center [268, 436] width 52 height 11
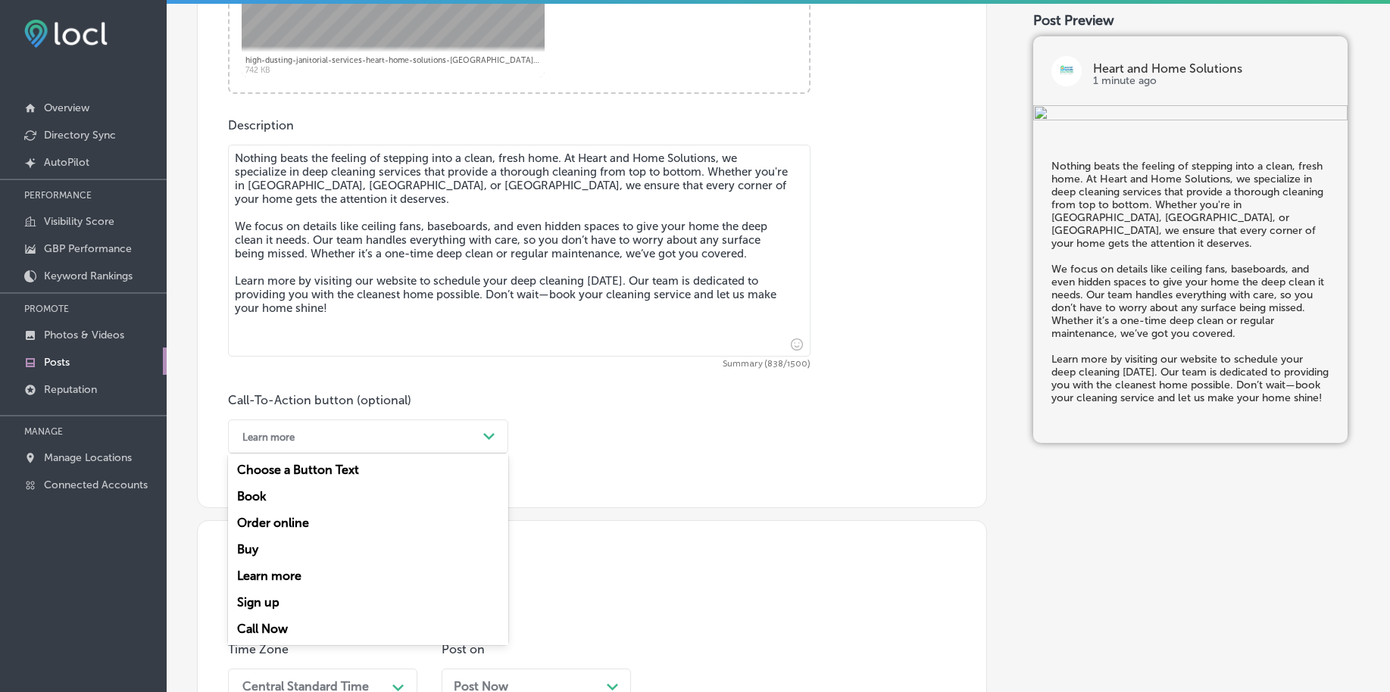
click at [254, 564] on div "Learn more" at bounding box center [368, 576] width 280 height 27
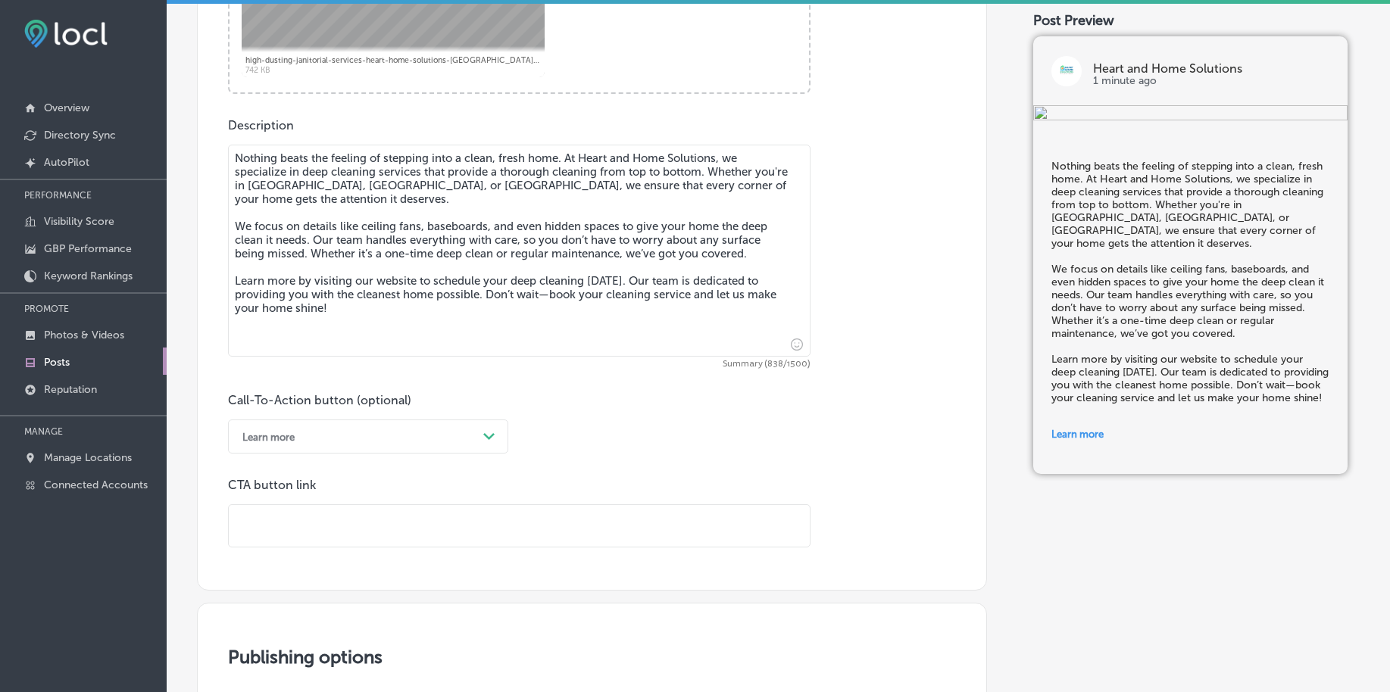
click at [286, 537] on input "text" at bounding box center [519, 526] width 581 height 42
paste input "[URL][DOMAIN_NAME]"
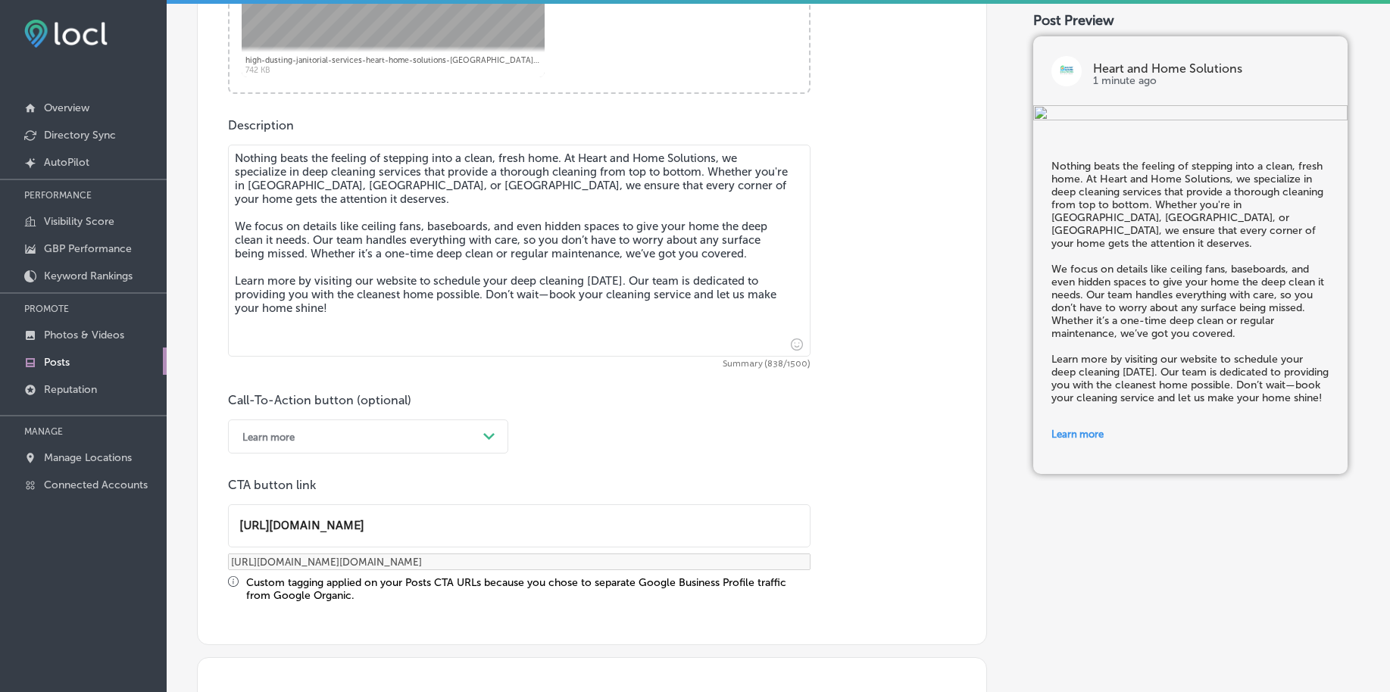
type input "[URL][DOMAIN_NAME]"
click at [331, 433] on div "Learn more" at bounding box center [356, 436] width 242 height 23
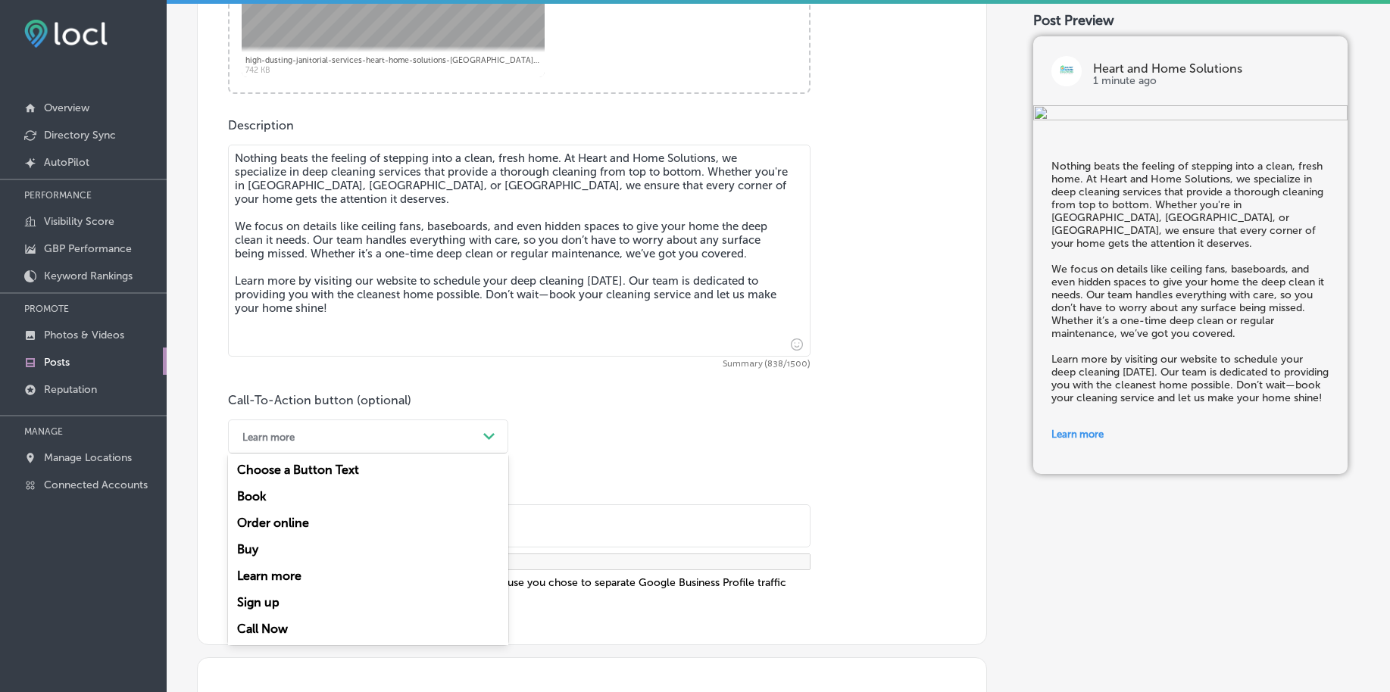
click at [331, 433] on div "Learn more" at bounding box center [356, 436] width 242 height 23
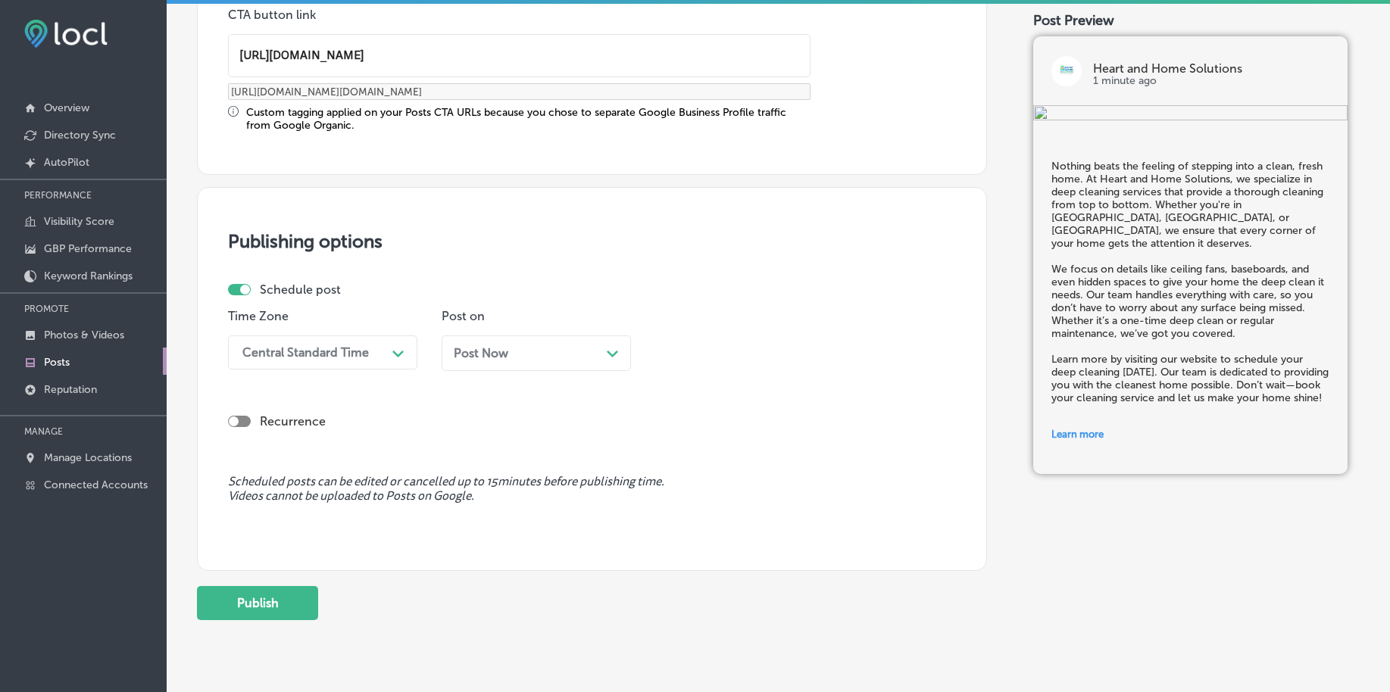
scroll to position [1219, 0]
click at [311, 348] on div "Central Standard Time" at bounding box center [305, 349] width 126 height 14
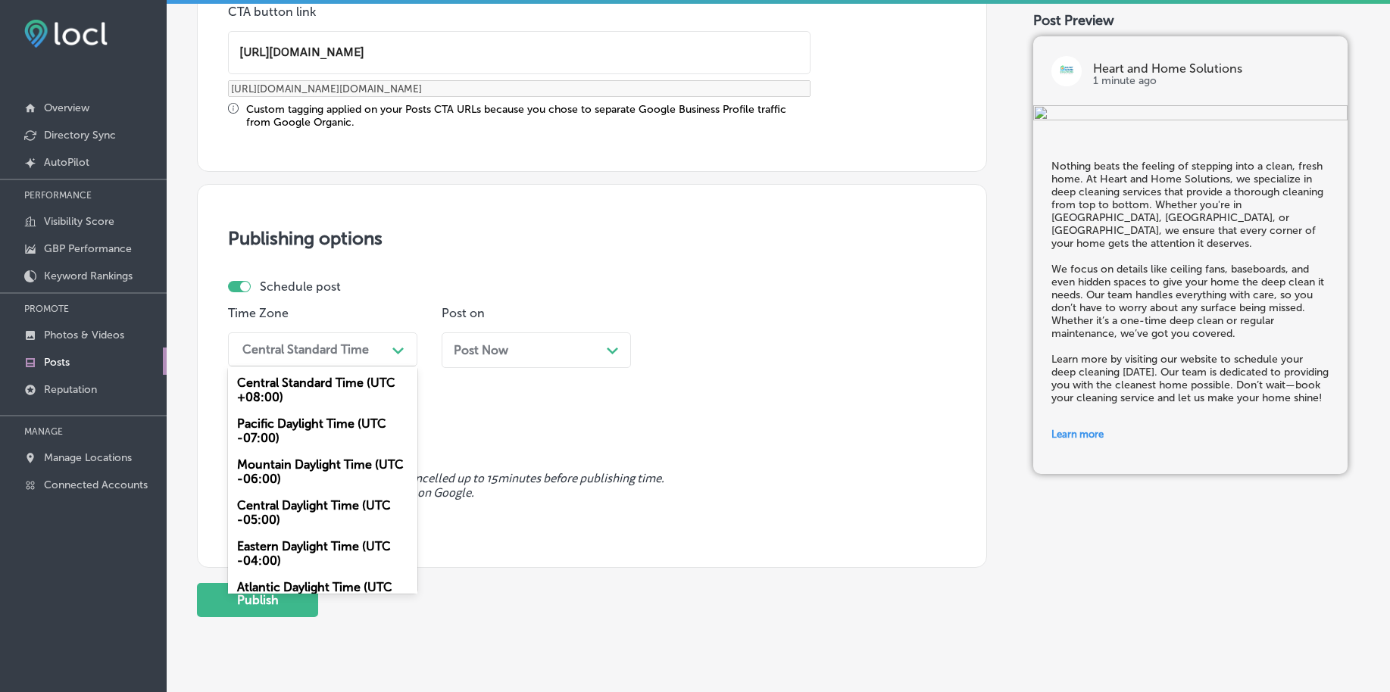
click at [283, 469] on div "Mountain Daylight Time (UTC -06:00)" at bounding box center [322, 471] width 189 height 41
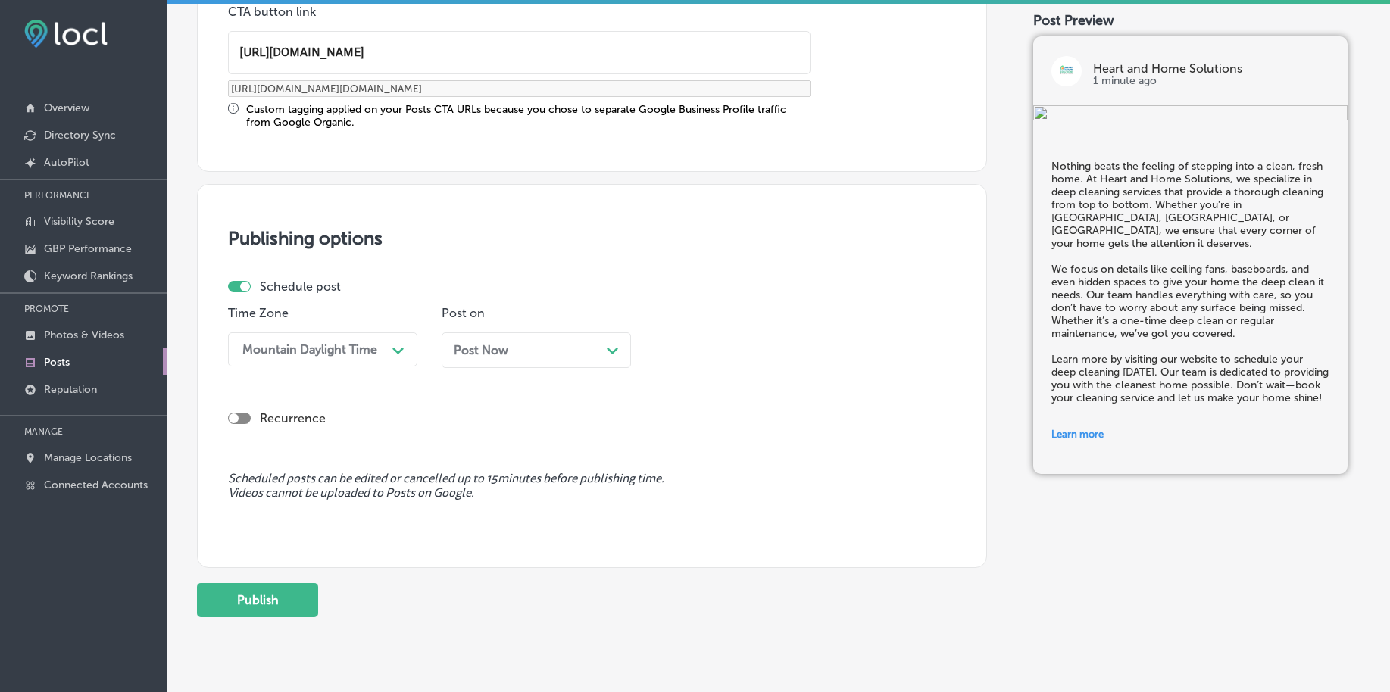
click at [520, 354] on div "Post Now Path Created with Sketch." at bounding box center [536, 350] width 165 height 14
click at [727, 348] on div "11:00 PM" at bounding box center [737, 349] width 151 height 27
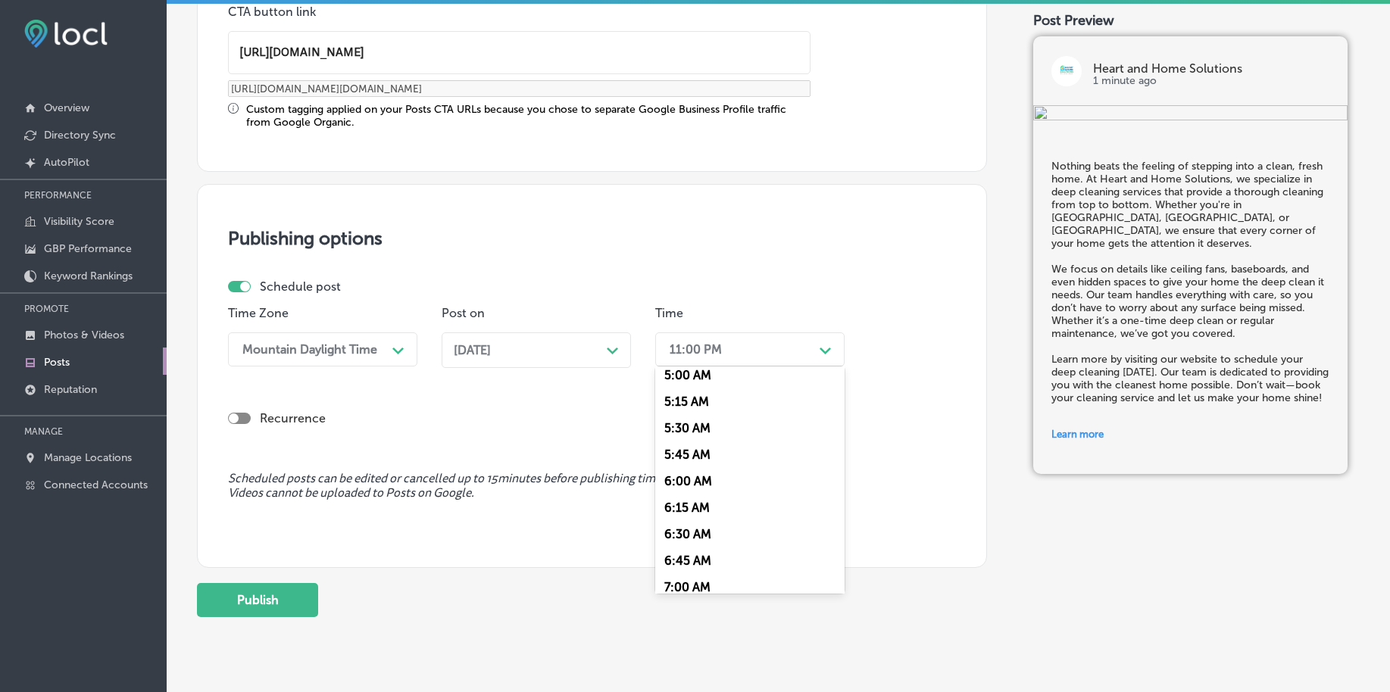
scroll to position [568, 0]
click at [682, 549] on div "7:00 AM" at bounding box center [749, 557] width 189 height 27
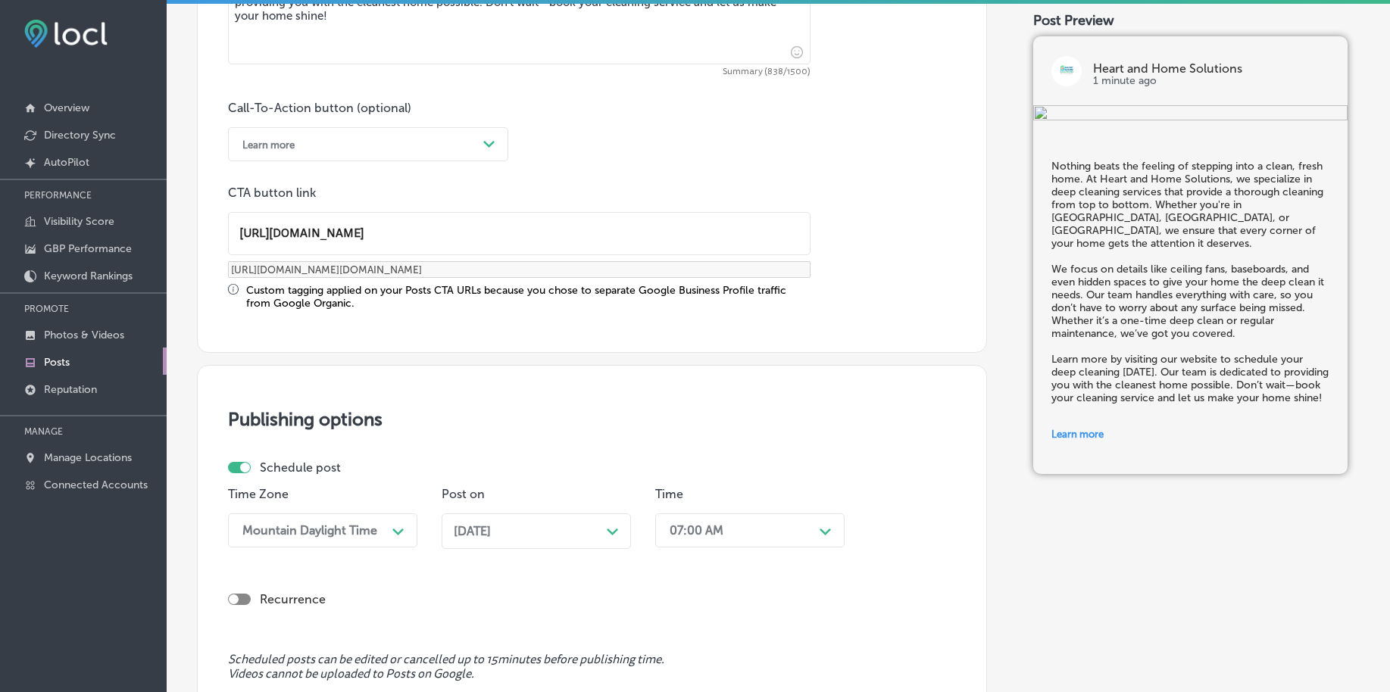
scroll to position [1262, 0]
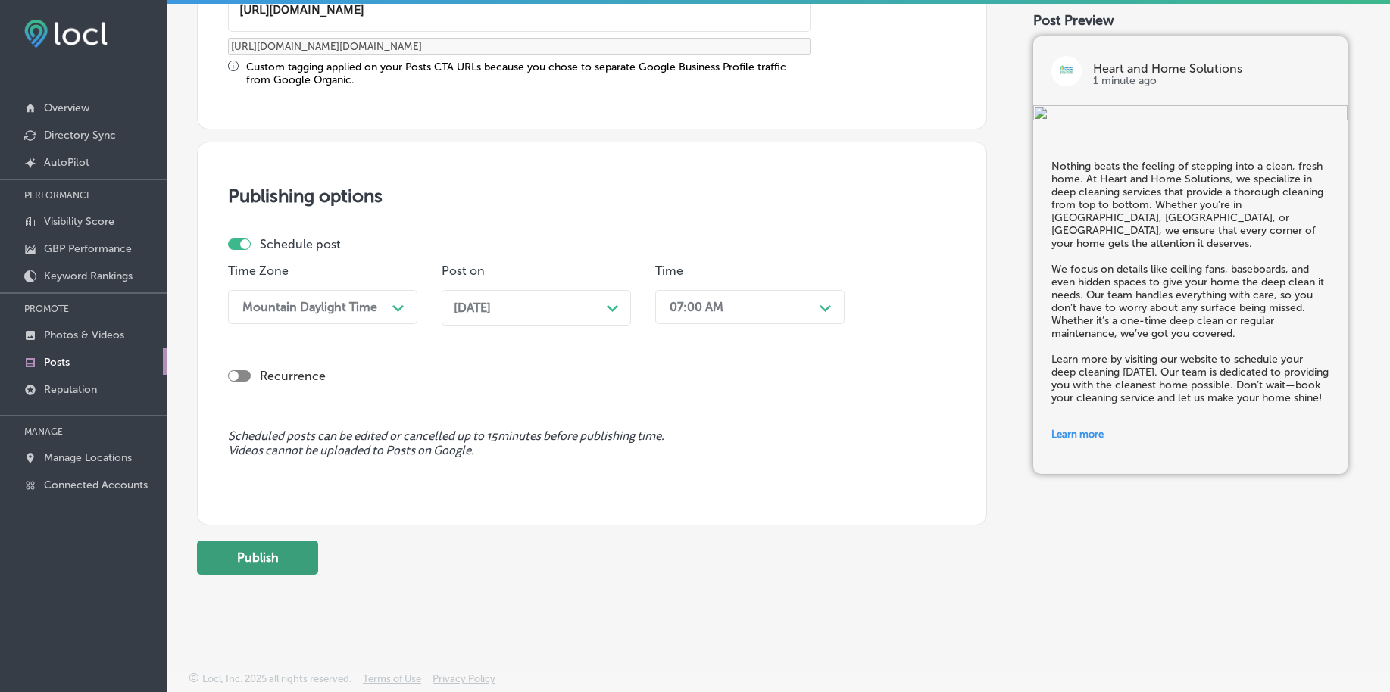
click at [271, 554] on button "Publish" at bounding box center [257, 558] width 121 height 34
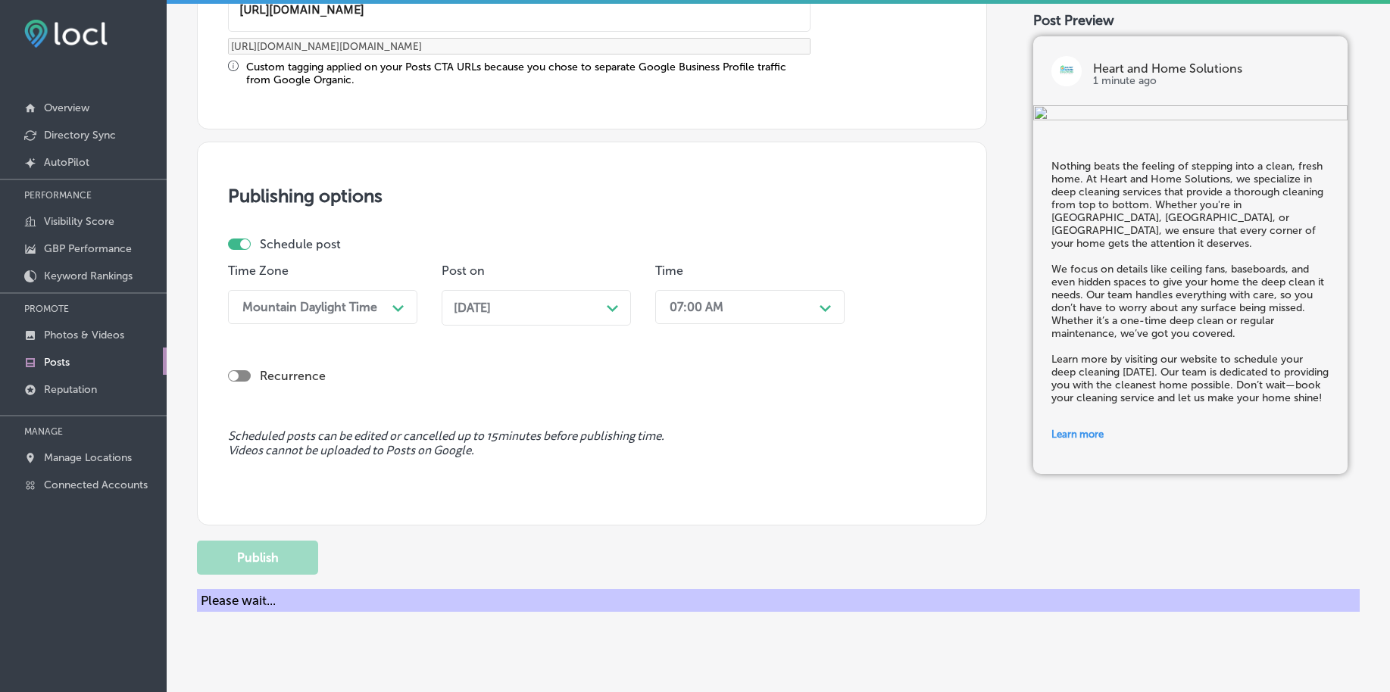
scroll to position [1125, 0]
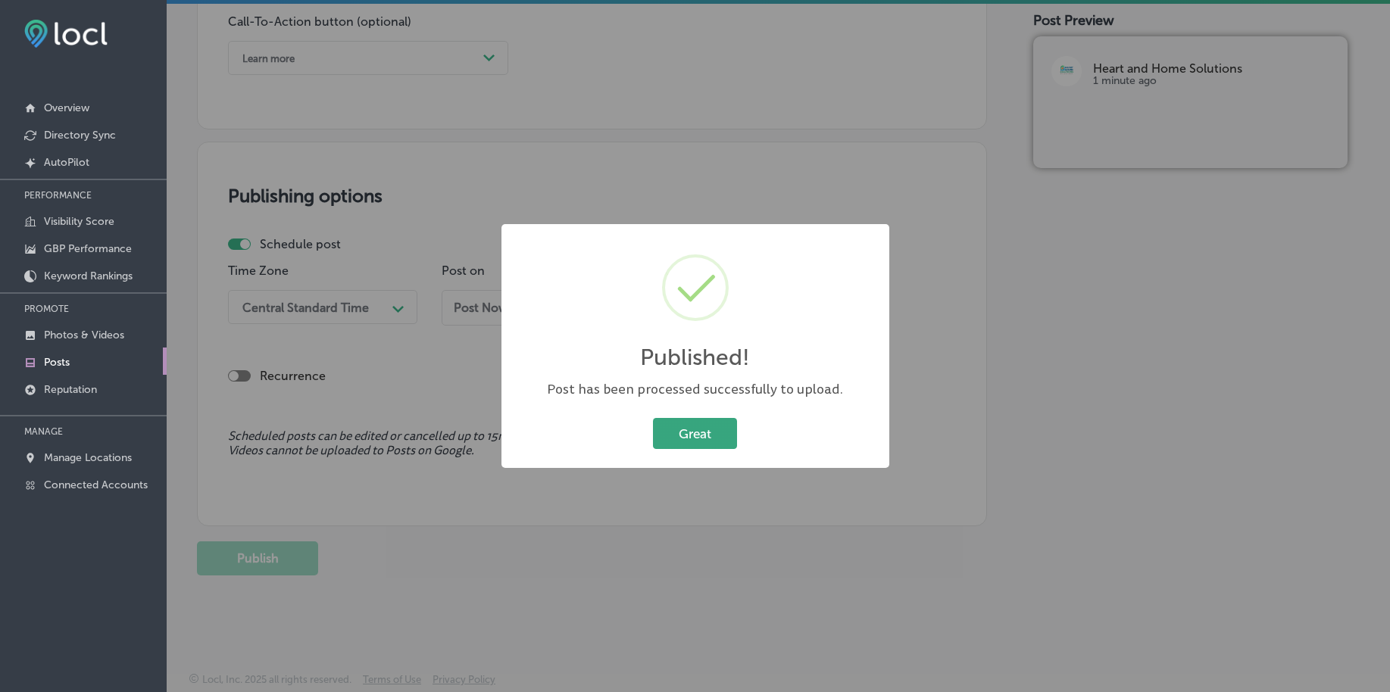
click at [668, 431] on button "Great" at bounding box center [695, 433] width 84 height 31
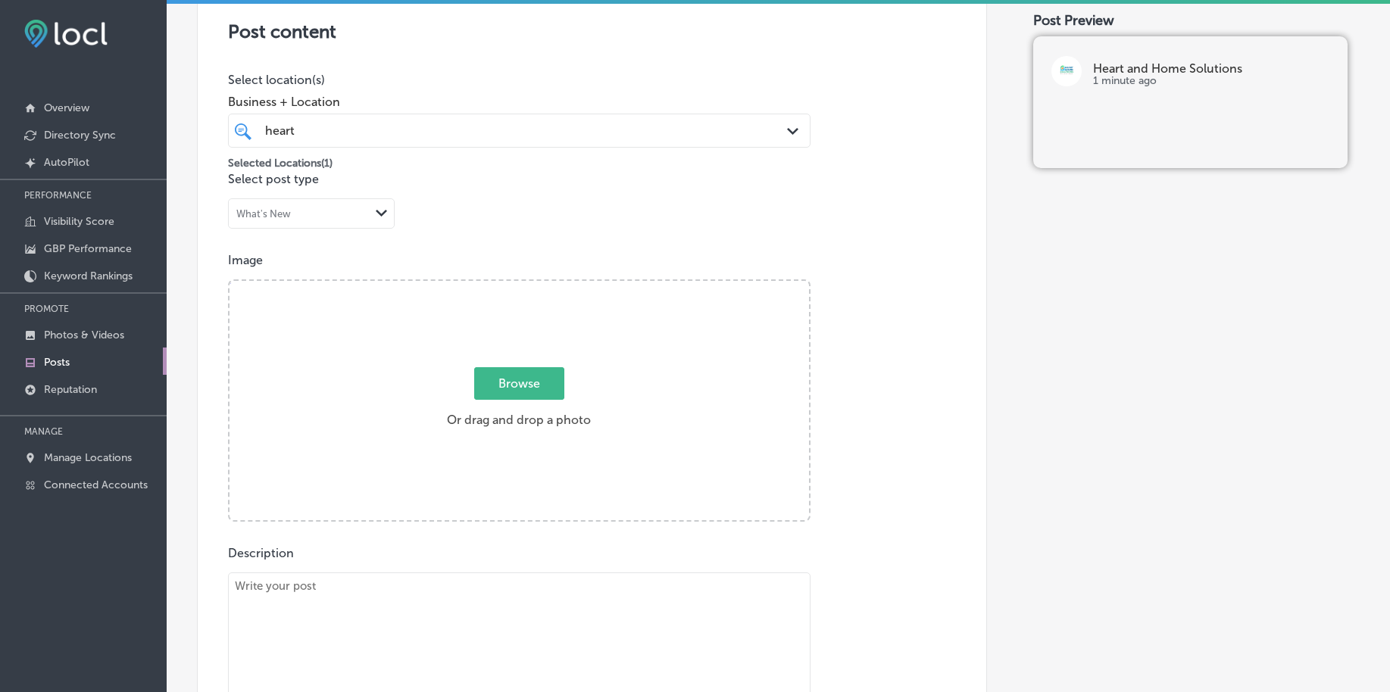
scroll to position [273, 0]
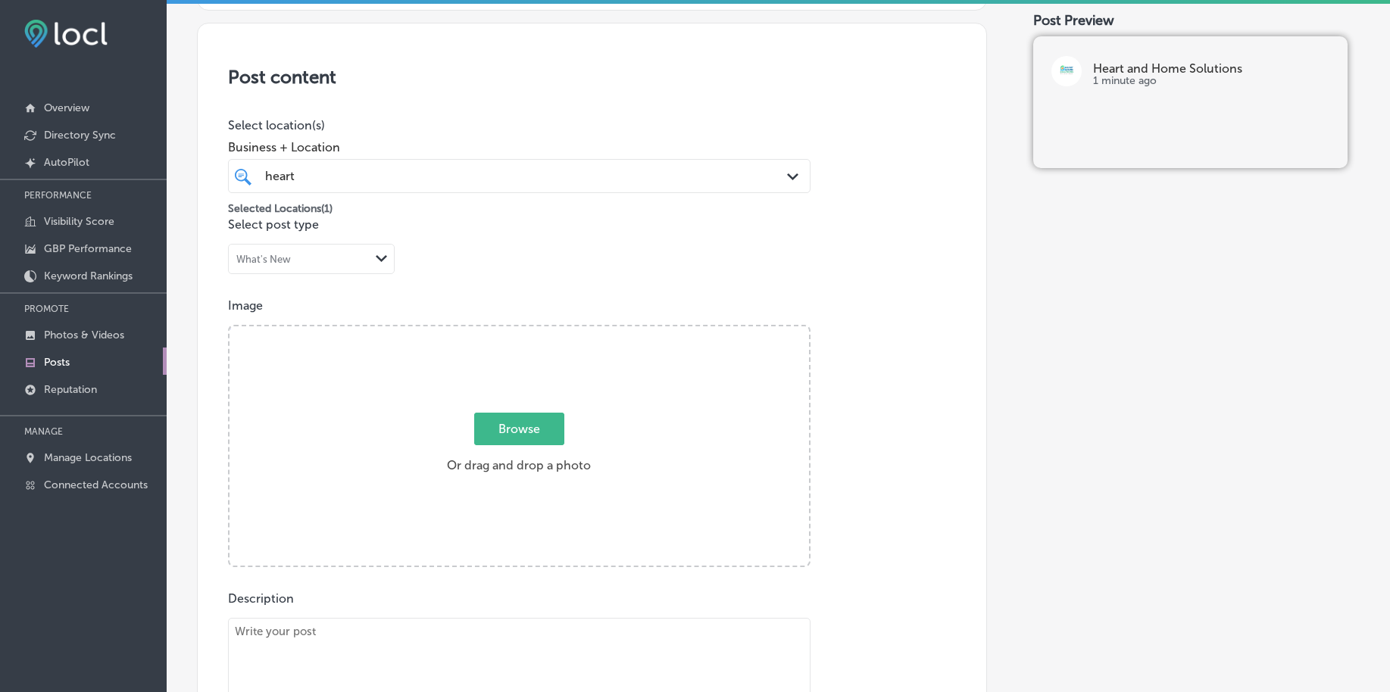
click at [496, 429] on span "Browse" at bounding box center [519, 429] width 90 height 33
click at [496, 331] on input "Browse Or drag and drop a photo" at bounding box center [518, 328] width 579 height 5
type input "C:\fakepath\high-dusting-janitorial-services-heart-home-solutions-[GEOGRAPHIC_D…"
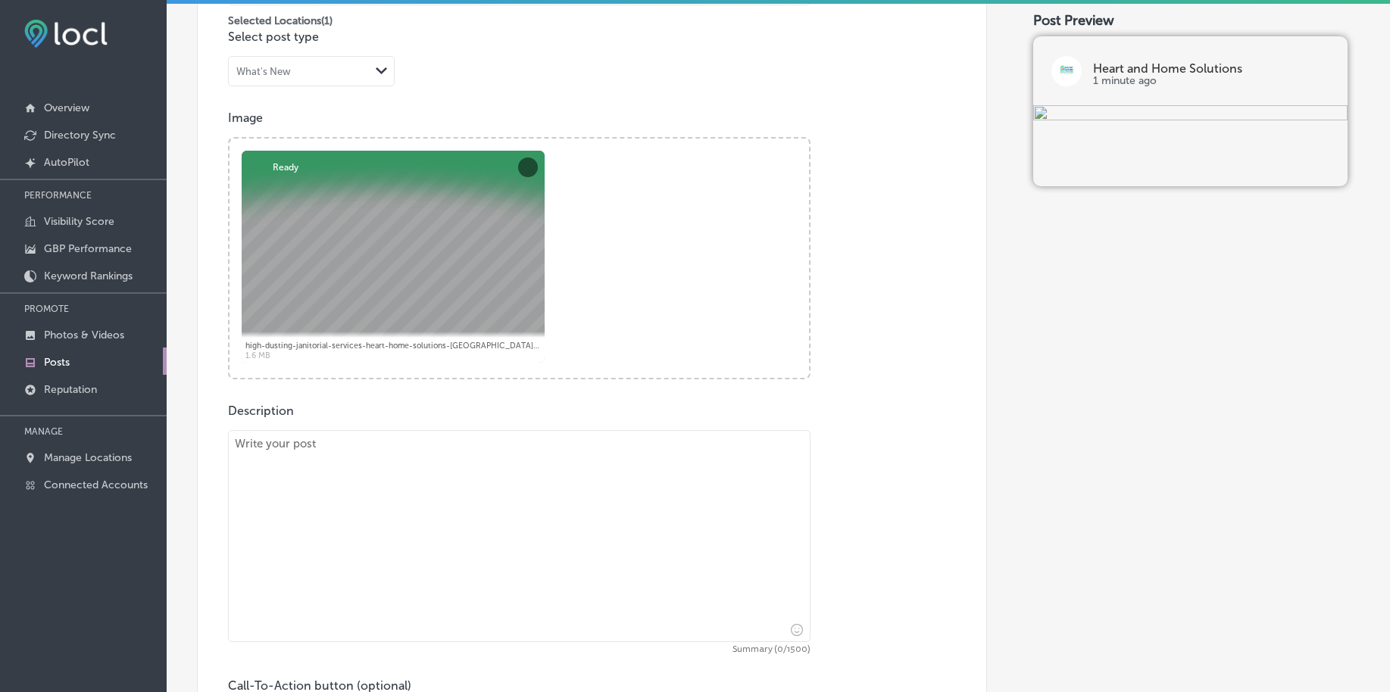
scroll to position [462, 0]
click at [315, 467] on textarea at bounding box center [519, 535] width 582 height 212
paste textarea "A clean home starts with a spotless exterior. Heart and Home Solutions offers p…"
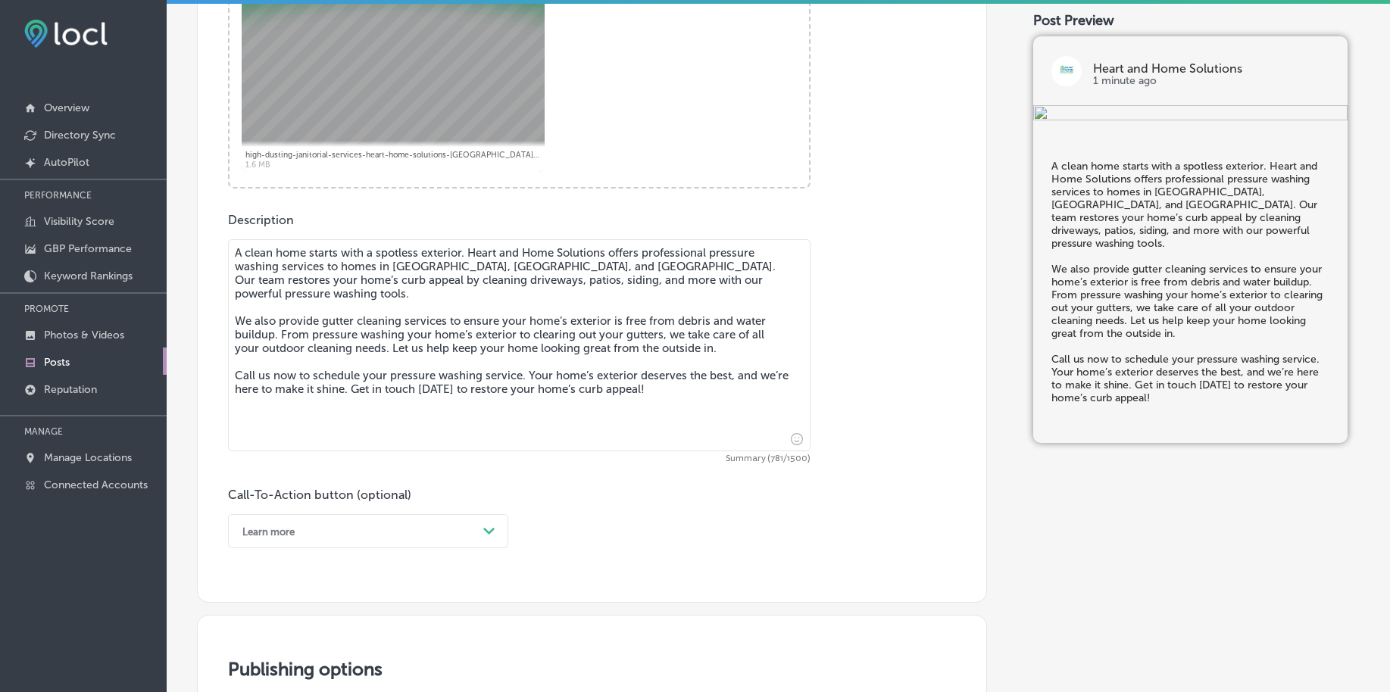
type textarea "A clean home starts with a spotless exterior. Heart and Home Solutions offers p…"
click at [314, 535] on div "option Learn more, selected. option Book focused, 2 of 7. 7 results available. …" at bounding box center [368, 531] width 280 height 34
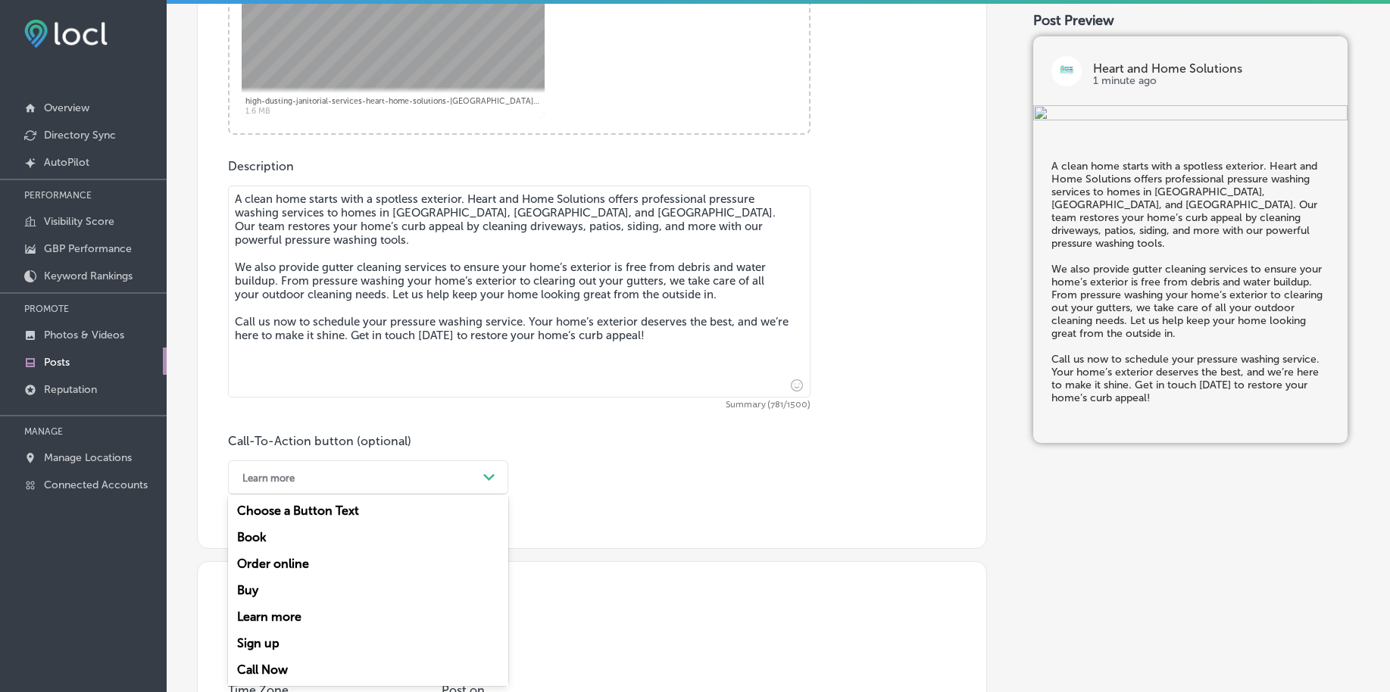
click at [276, 663] on div "Call Now" at bounding box center [368, 670] width 280 height 27
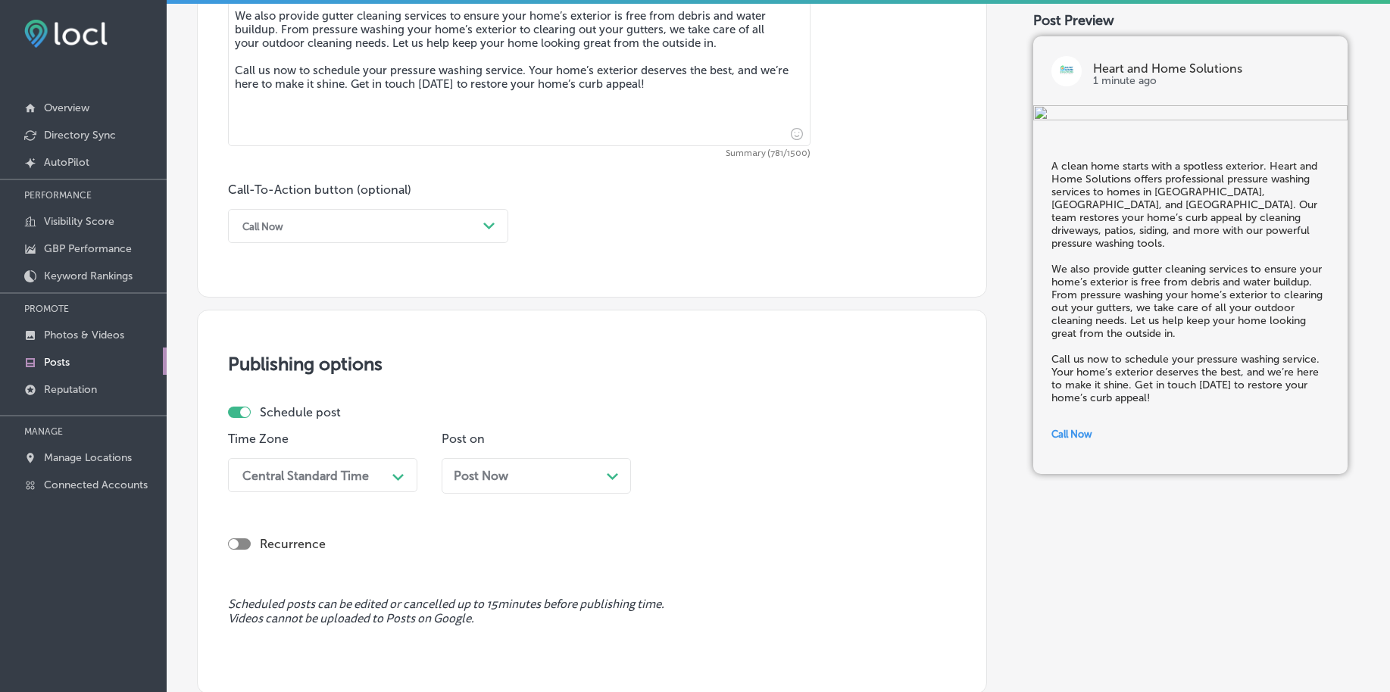
scroll to position [989, 0]
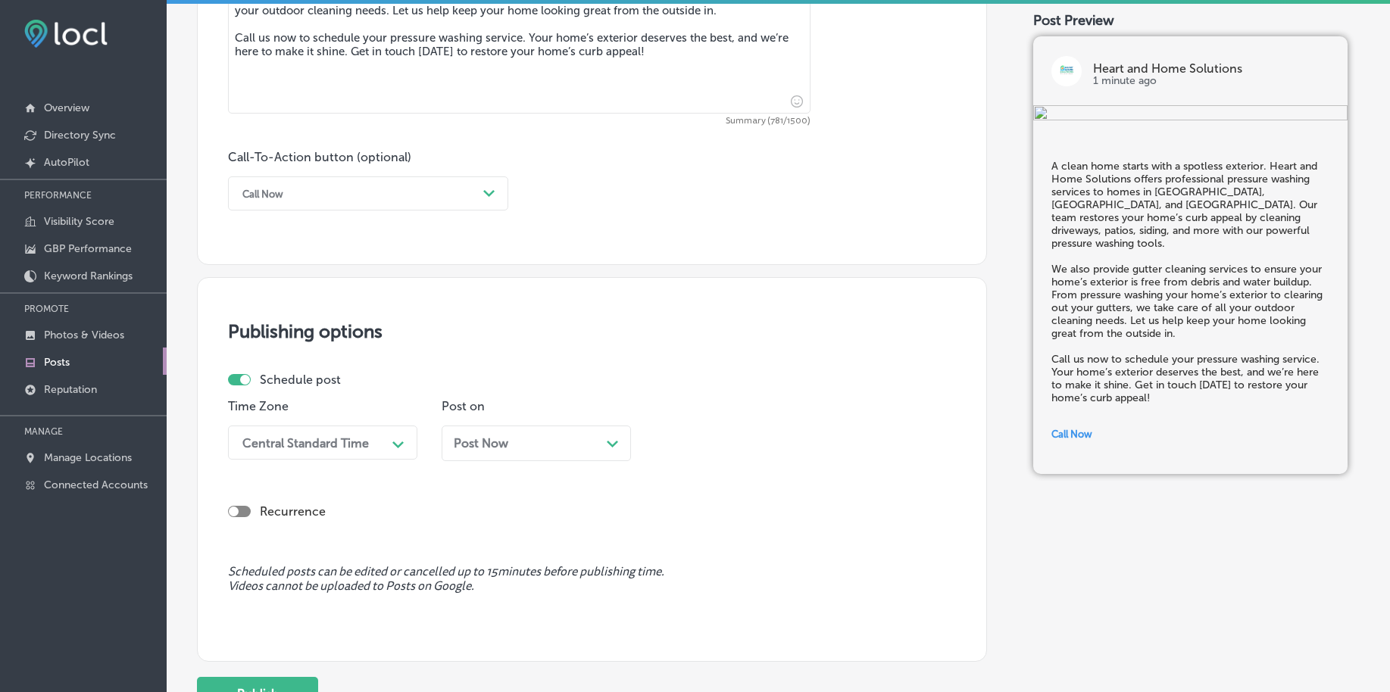
click at [323, 445] on div "Central Standard Time" at bounding box center [305, 442] width 126 height 14
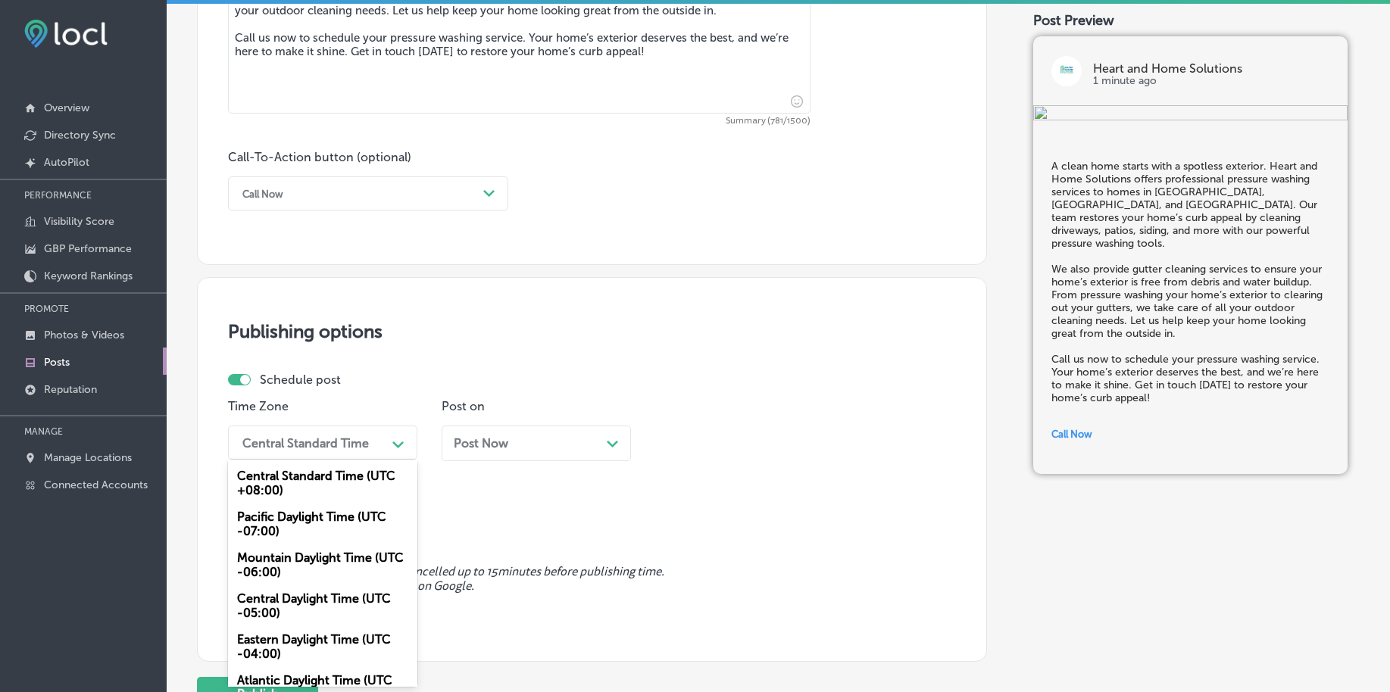
click at [336, 560] on div "Mountain Daylight Time (UTC -06:00)" at bounding box center [322, 565] width 189 height 41
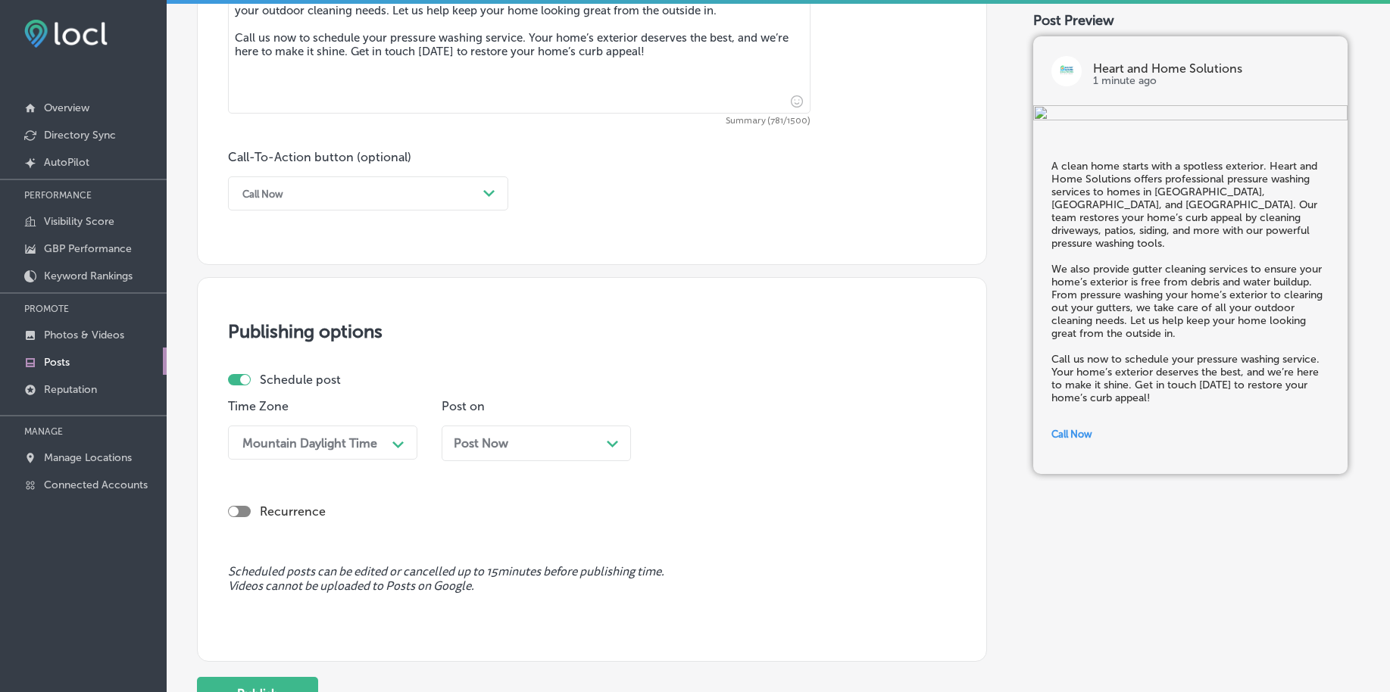
click at [469, 454] on div "Post Now Path Created with Sketch." at bounding box center [536, 444] width 189 height 36
click at [757, 459] on div "11:15 PM Path Created with Sketch." at bounding box center [749, 443] width 189 height 34
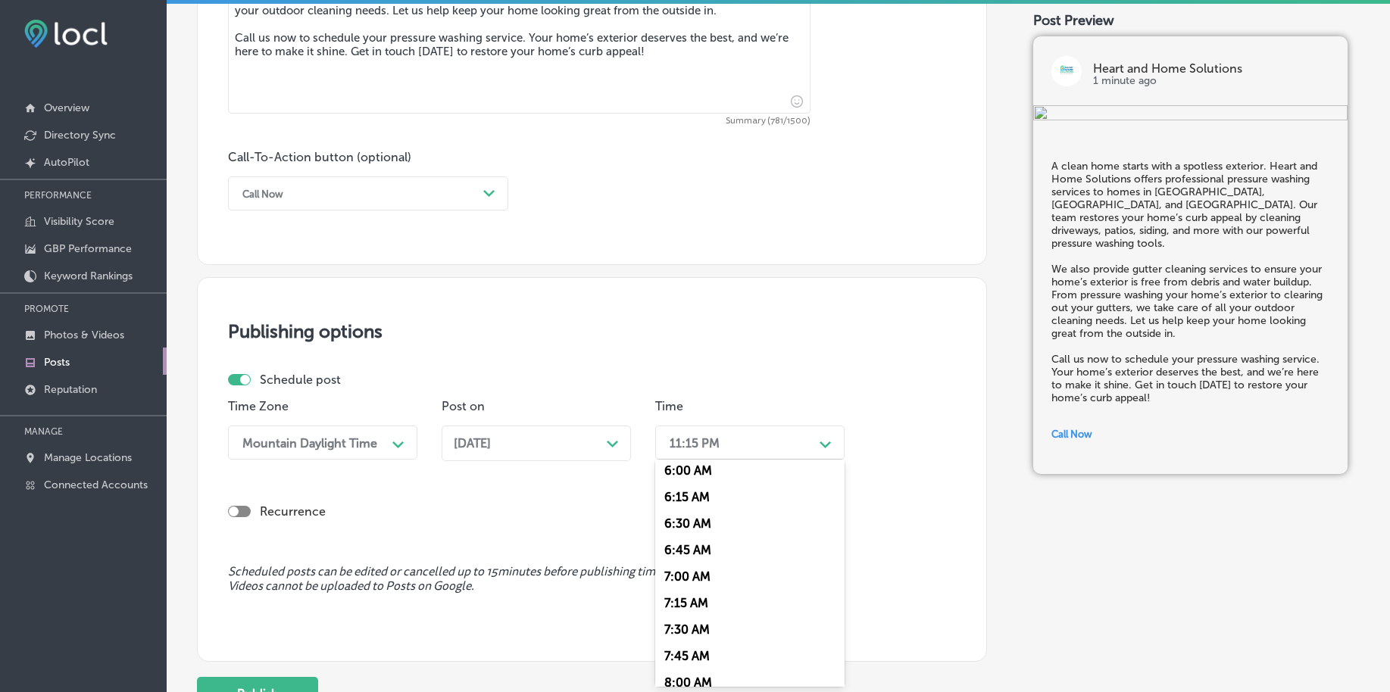
scroll to position [663, 0]
click at [709, 549] on div "7:00 AM" at bounding box center [749, 555] width 189 height 27
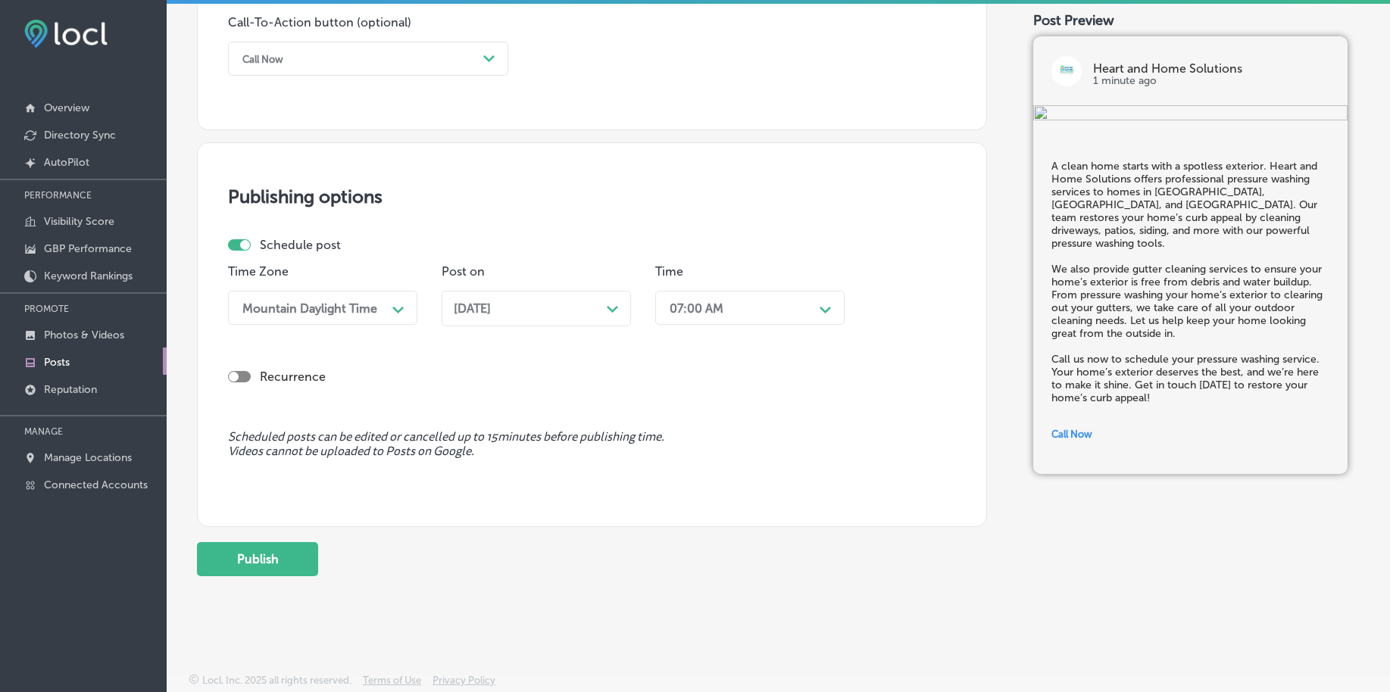
scroll to position [1125, 0]
click at [230, 568] on button "Publish" at bounding box center [257, 559] width 121 height 34
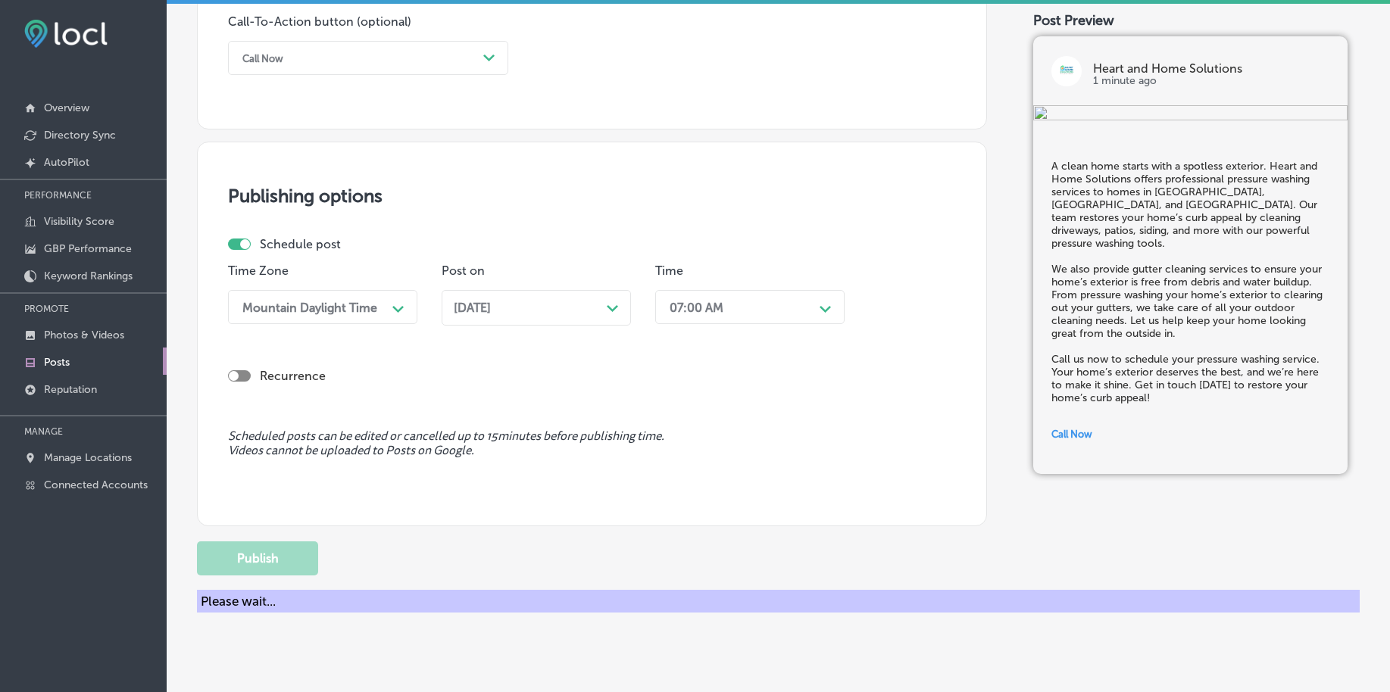
scroll to position [841, 0]
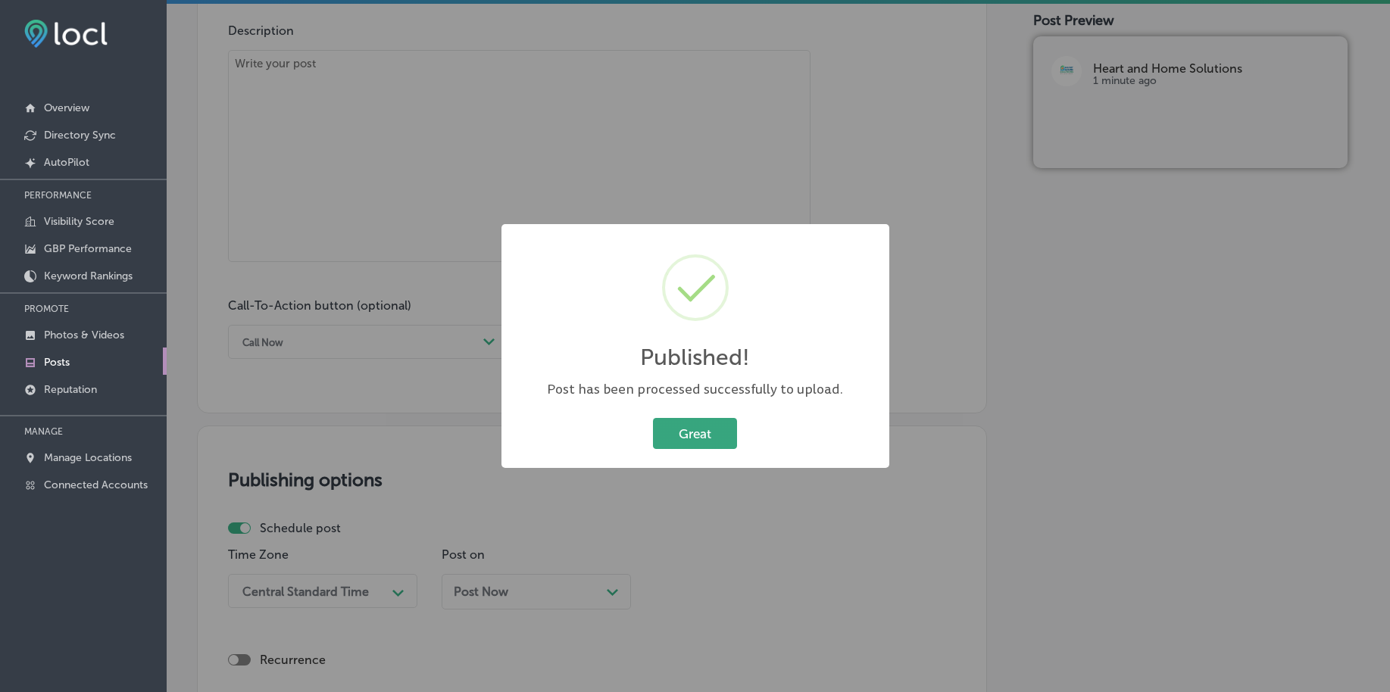
click at [713, 432] on button "Great" at bounding box center [695, 433] width 84 height 31
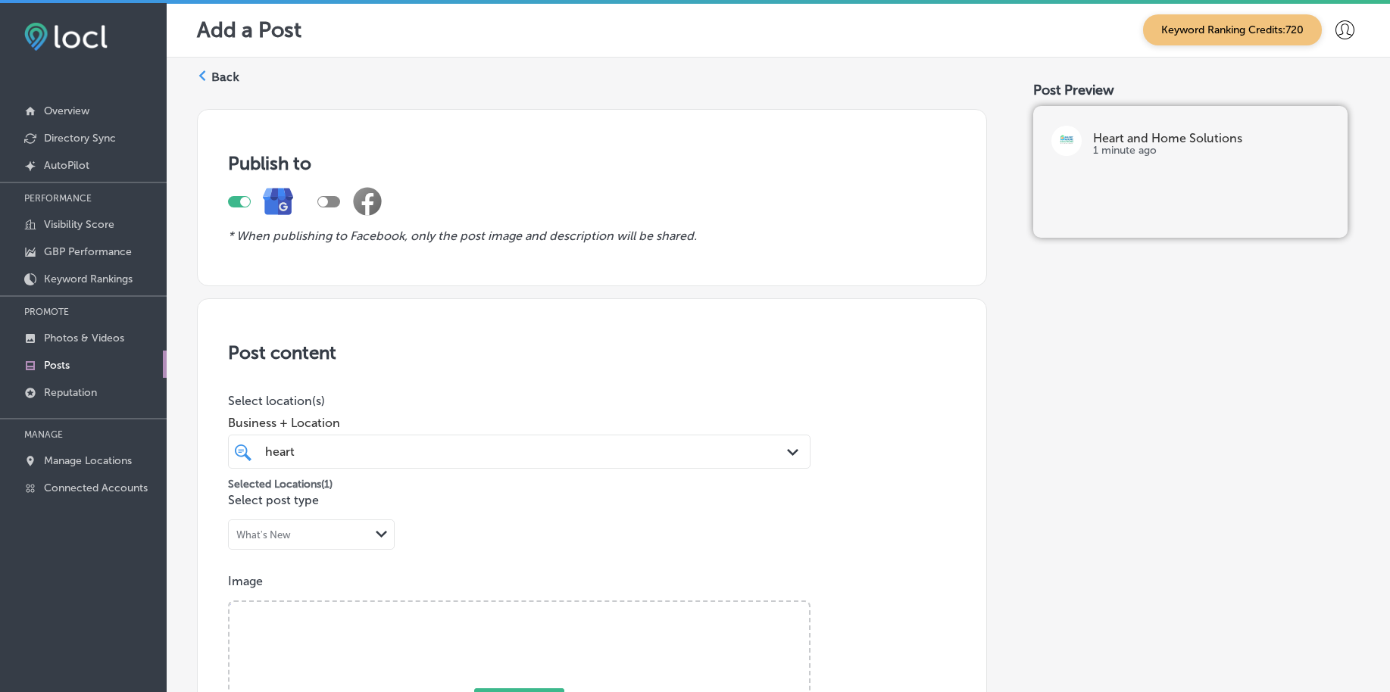
scroll to position [0, 0]
click at [409, 468] on div "heart heart Path Created with Sketch." at bounding box center [519, 452] width 582 height 34
click at [408, 462] on div "heart heart" at bounding box center [494, 452] width 460 height 20
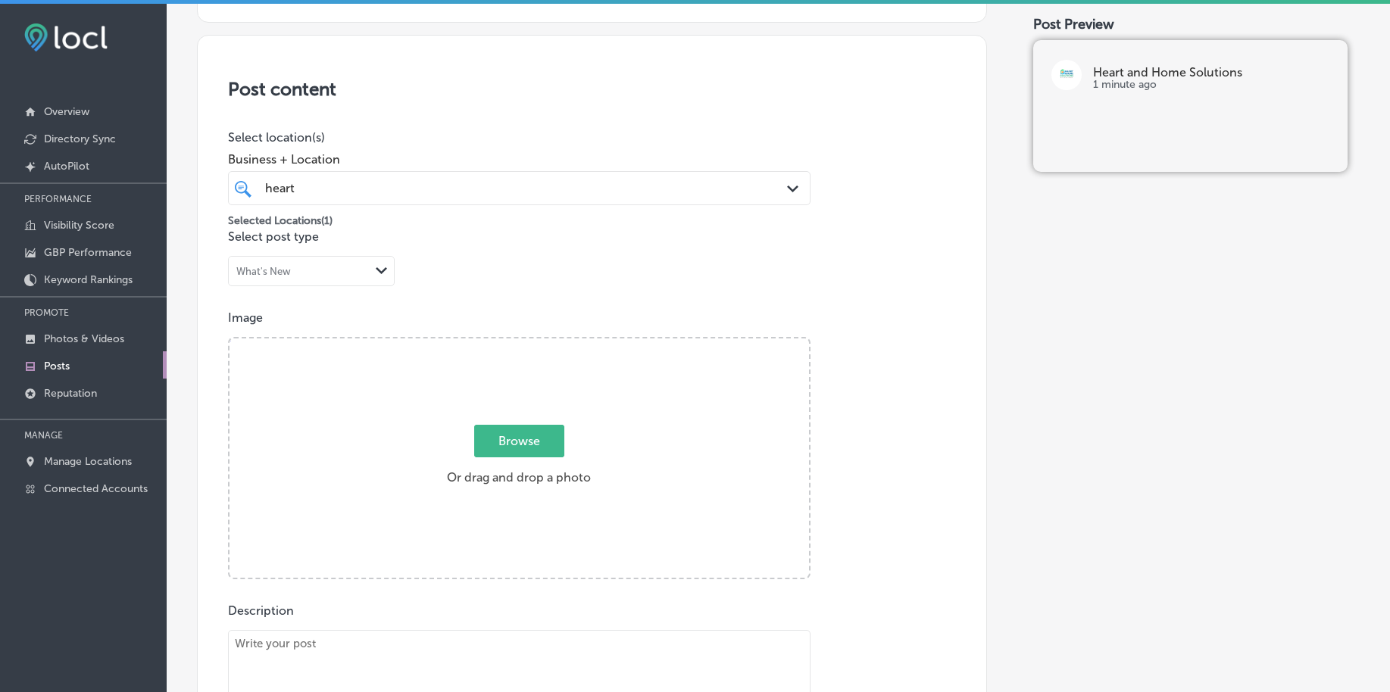
scroll to position [284, 0]
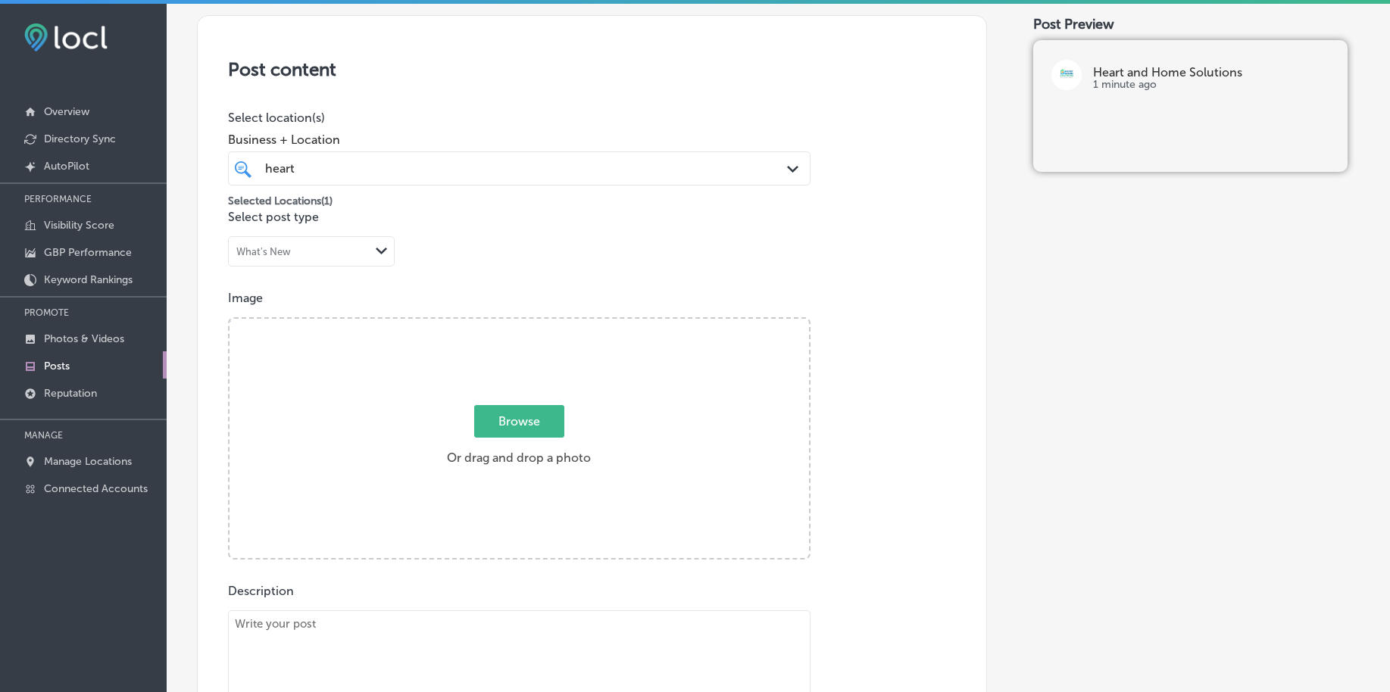
click at [485, 415] on span "Browse" at bounding box center [519, 421] width 90 height 33
click at [485, 323] on input "Browse Or drag and drop a photo" at bounding box center [518, 321] width 579 height 5
type input "C:\fakepath\high-dusting-janitorial-services-heart-home-solutions-[GEOGRAPHIC_D…"
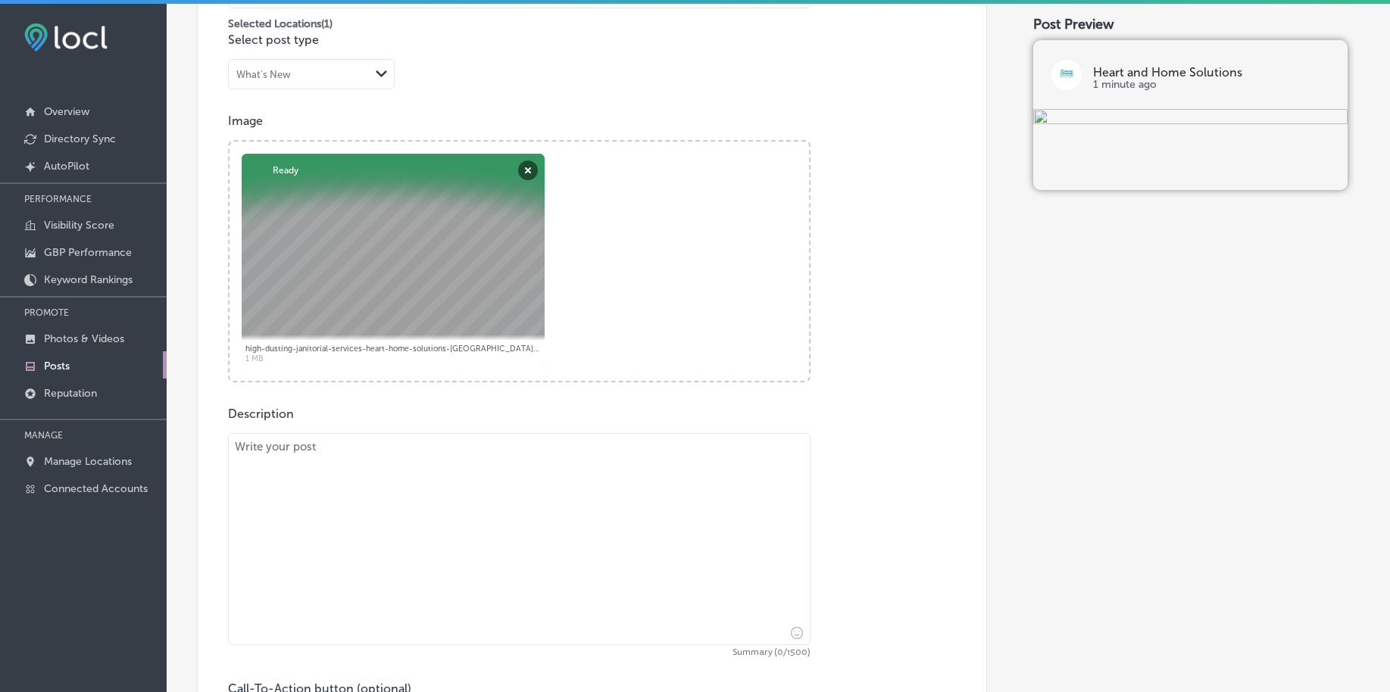
scroll to position [473, 0]
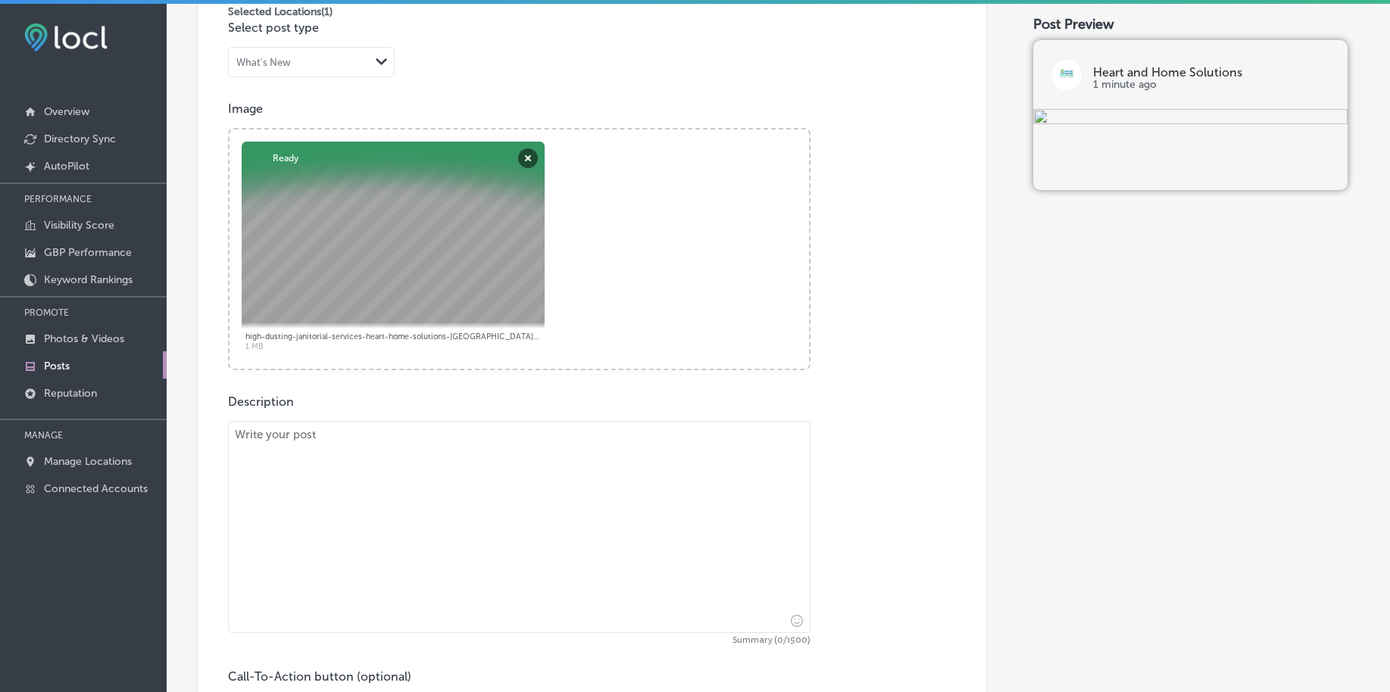
click at [340, 529] on textarea at bounding box center [519, 527] width 582 height 212
paste textarea "Moving is a big job, but cleaning doesn’t have to be. Heart and Home Solutions …"
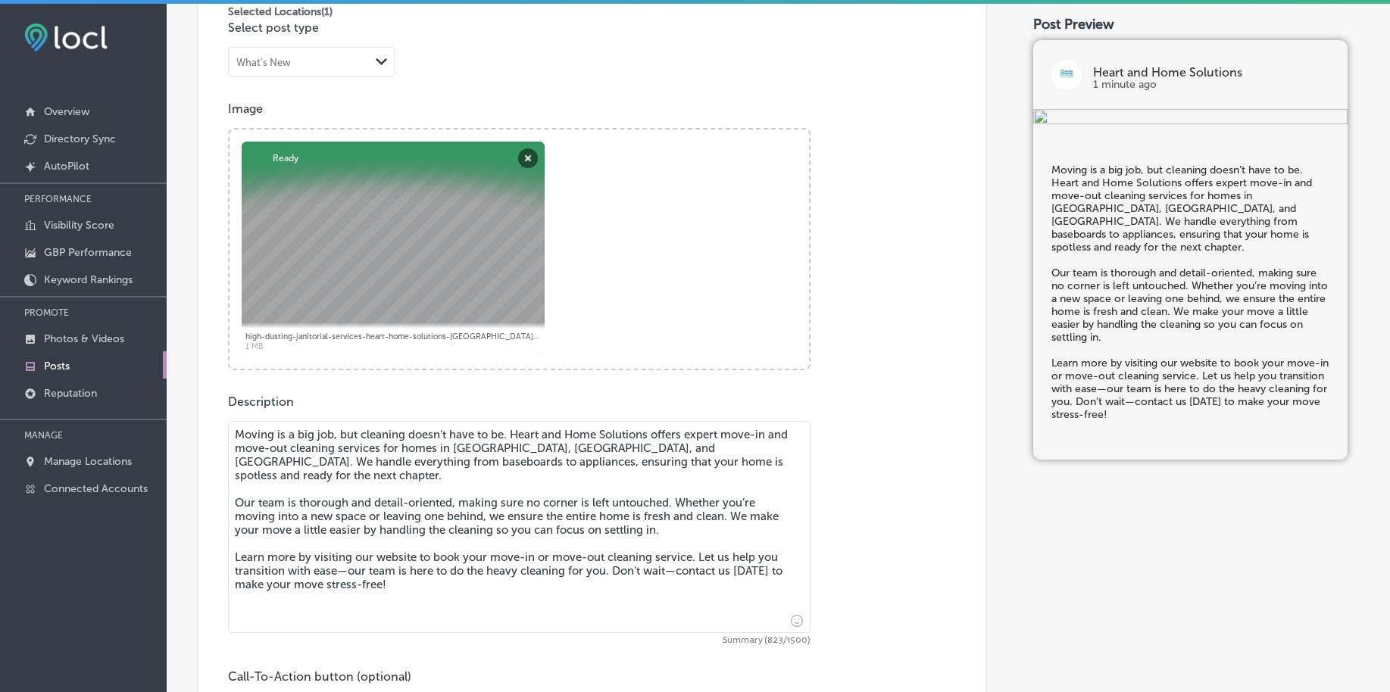
scroll to position [568, 0]
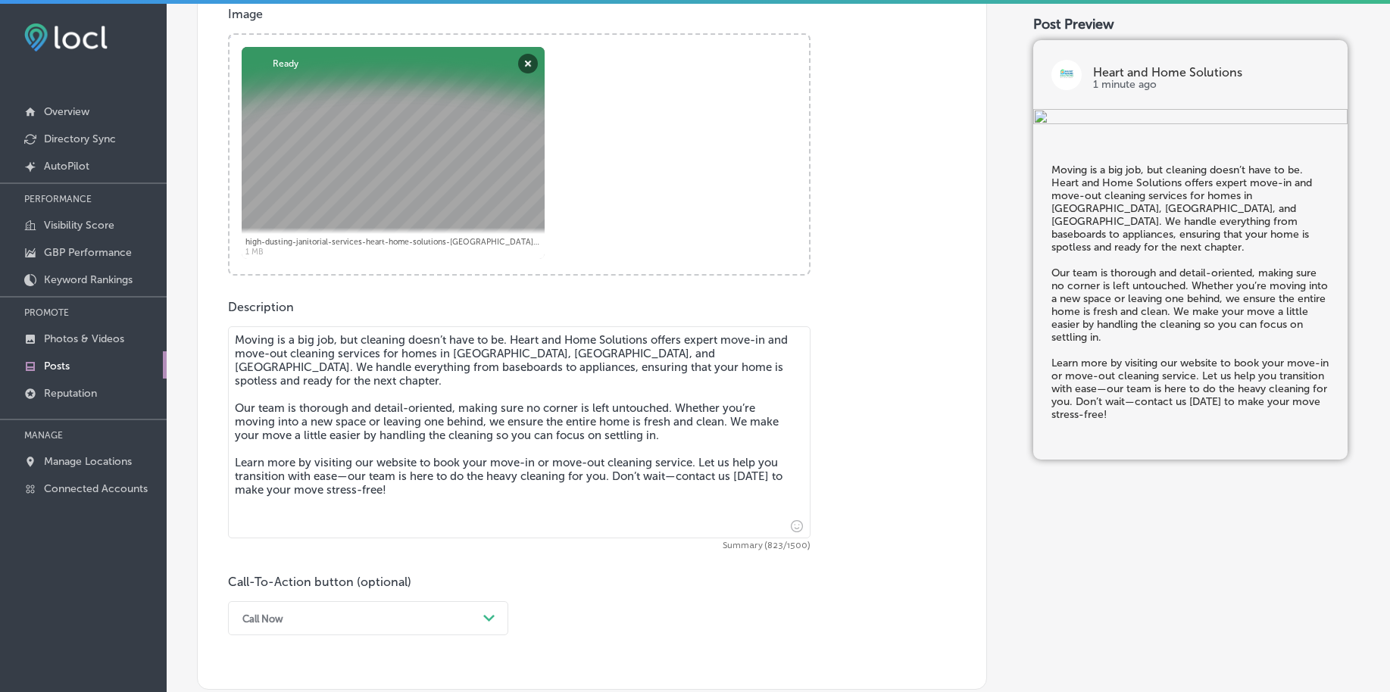
type textarea "Moving is a big job, but cleaning doesn’t have to be. Heart and Home Solutions …"
click at [307, 613] on div "Call Now Path Created with Sketch." at bounding box center [368, 618] width 280 height 34
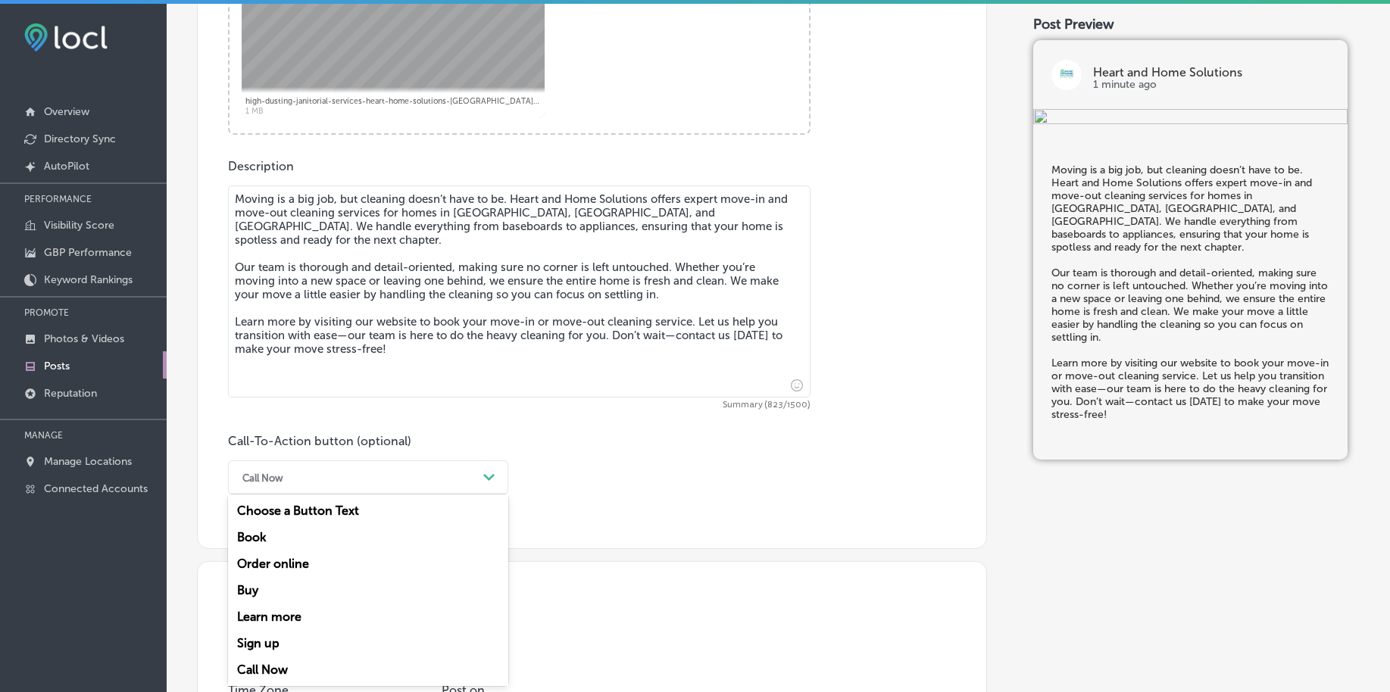
click at [307, 613] on div "Learn more" at bounding box center [368, 617] width 280 height 27
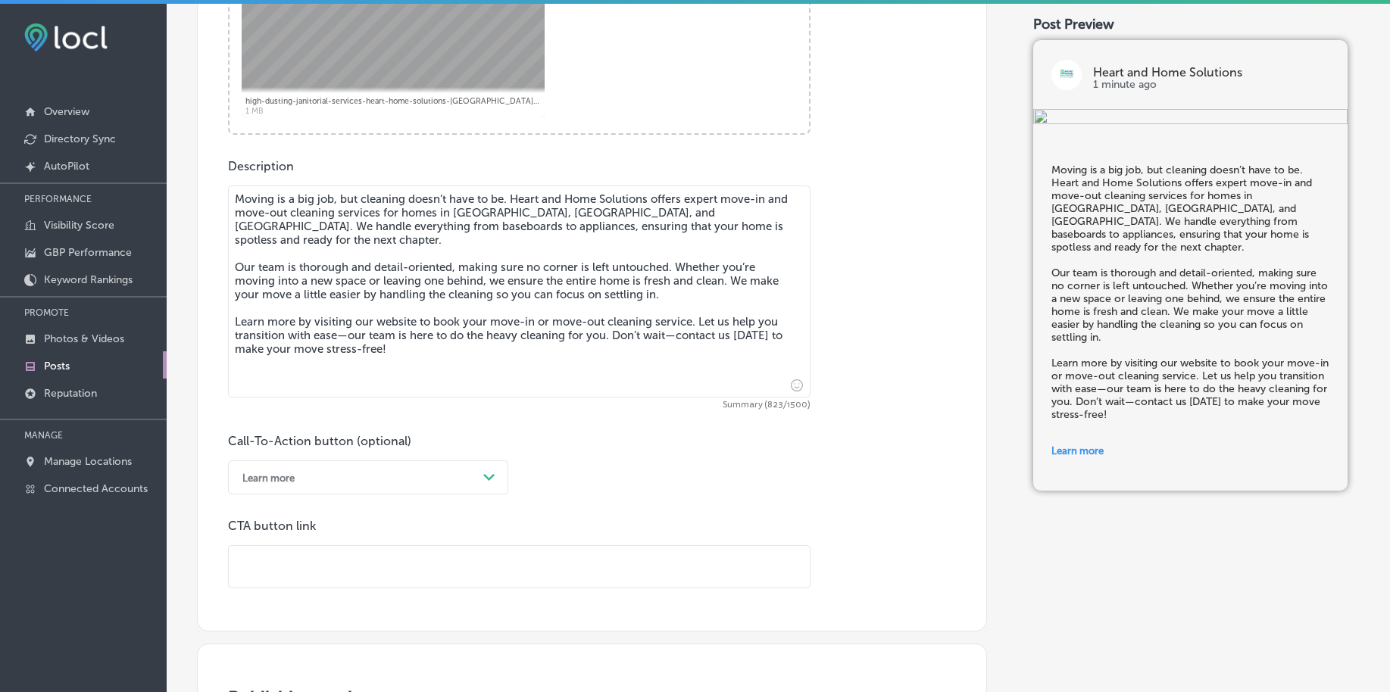
click at [307, 557] on input "text" at bounding box center [519, 567] width 581 height 42
paste input "[URL][DOMAIN_NAME]"
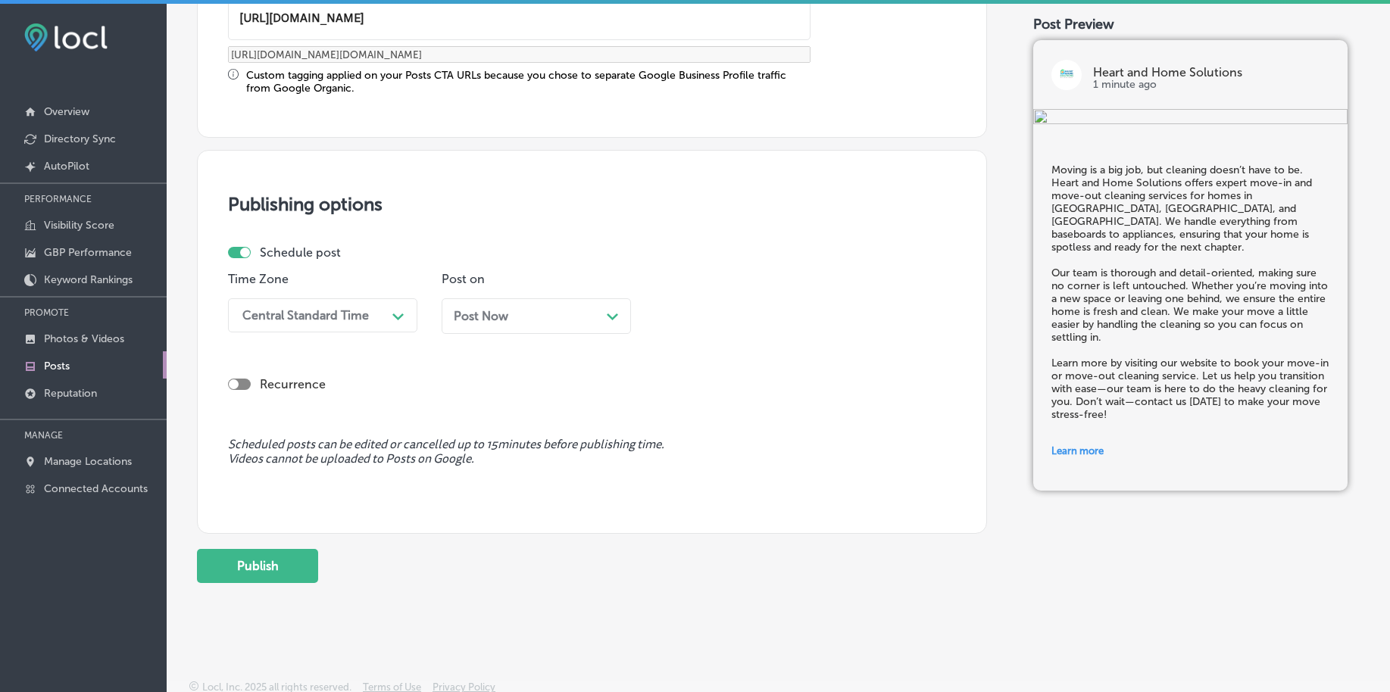
scroll to position [1262, 0]
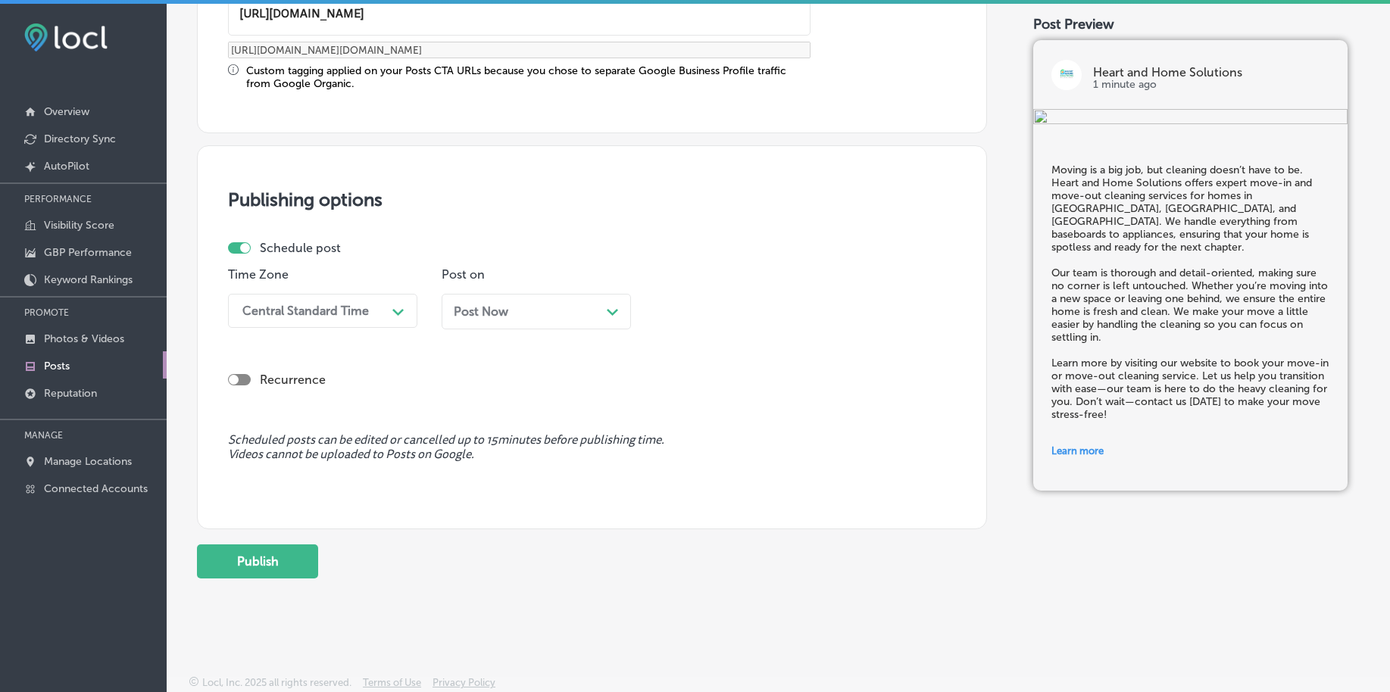
type input "[URL][DOMAIN_NAME]"
click at [316, 315] on div "Central Standard Time" at bounding box center [305, 311] width 126 height 14
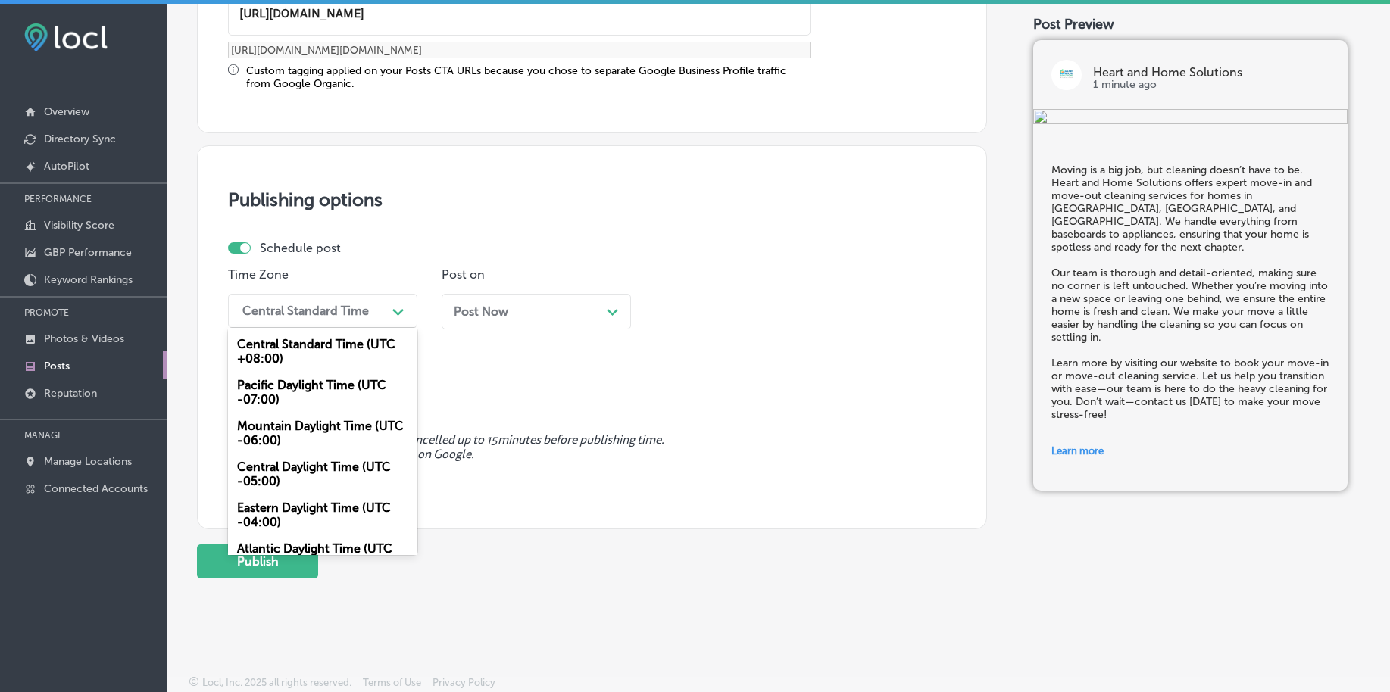
click at [315, 437] on div "Mountain Daylight Time (UTC -06:00)" at bounding box center [322, 433] width 189 height 41
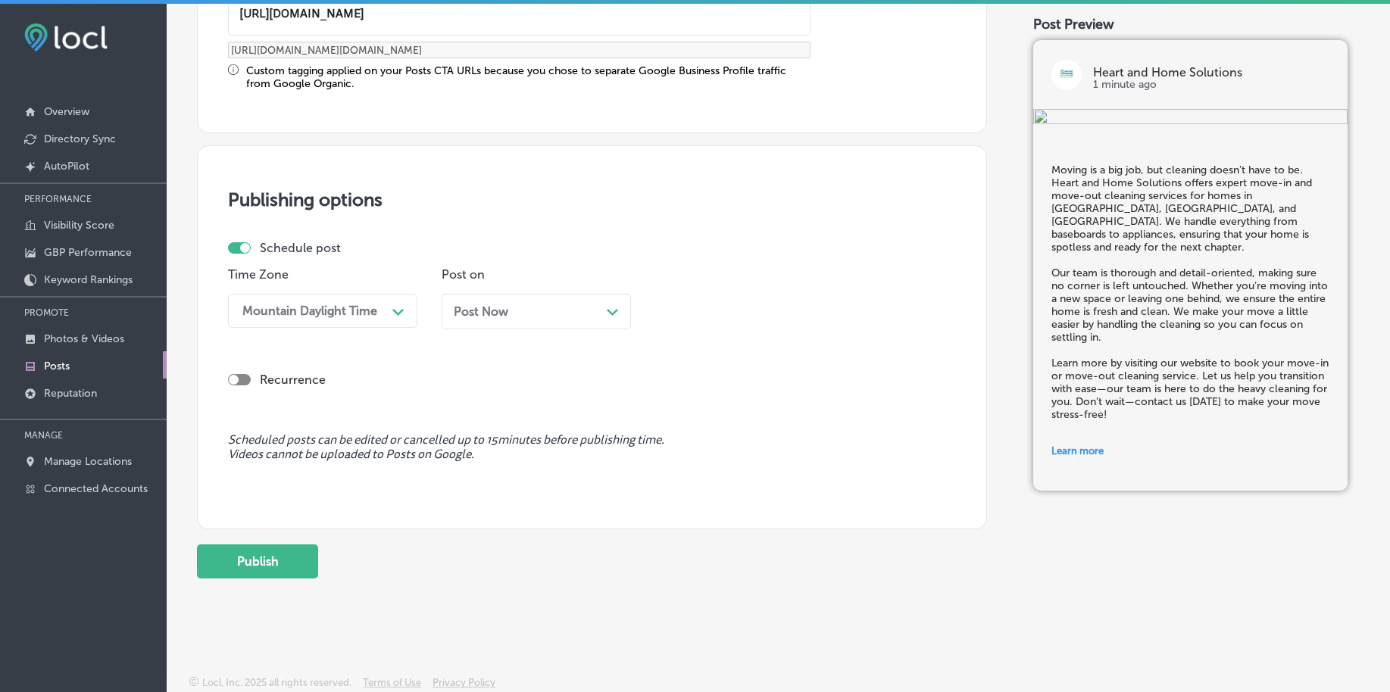
click at [557, 316] on div "Post Now Path Created with Sketch." at bounding box center [536, 311] width 165 height 14
click at [735, 307] on div "11:15 PM" at bounding box center [737, 311] width 151 height 27
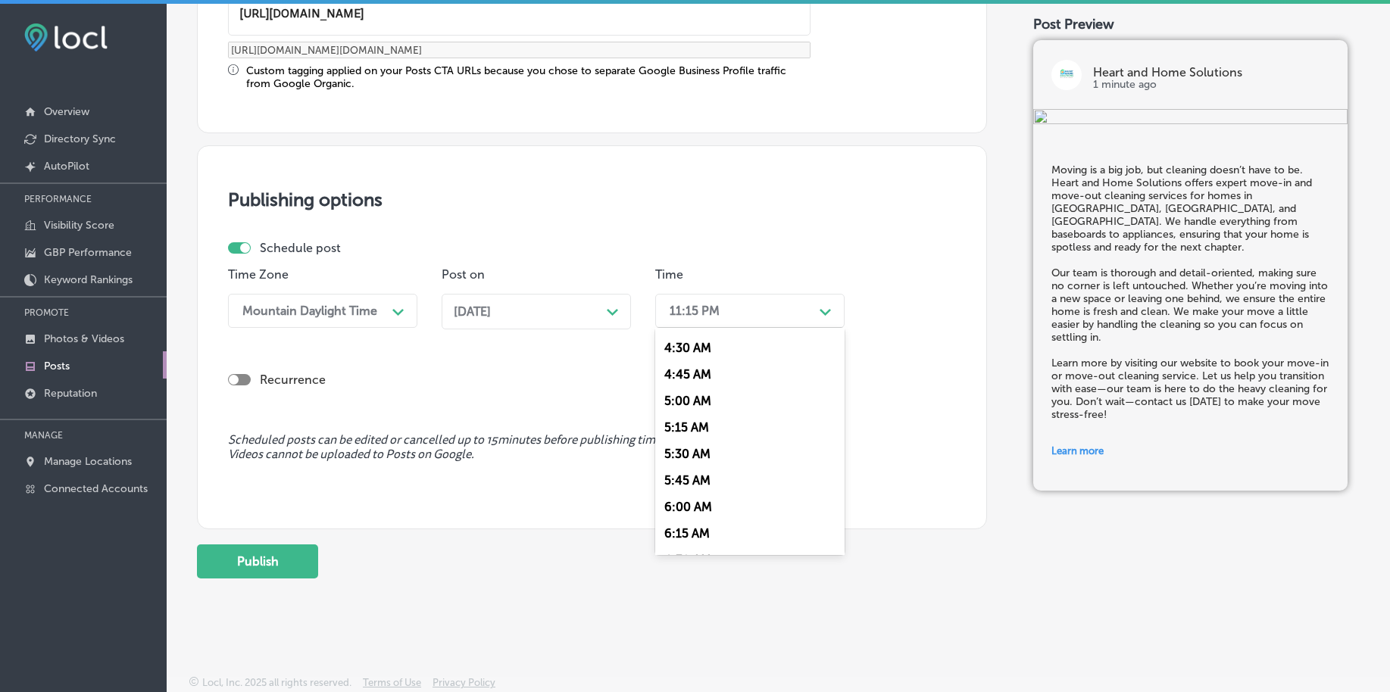
scroll to position [663, 0]
click at [679, 423] on div "7:00 AM" at bounding box center [749, 424] width 189 height 27
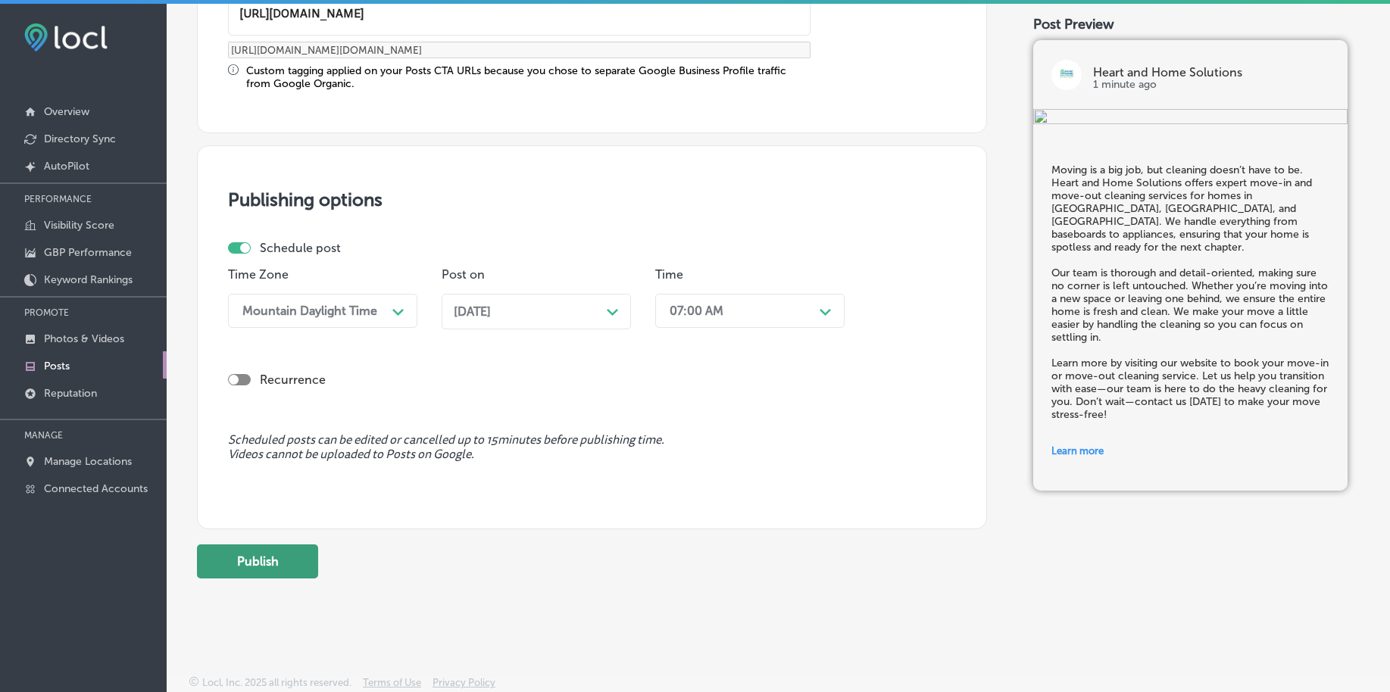
click at [279, 563] on button "Publish" at bounding box center [257, 562] width 121 height 34
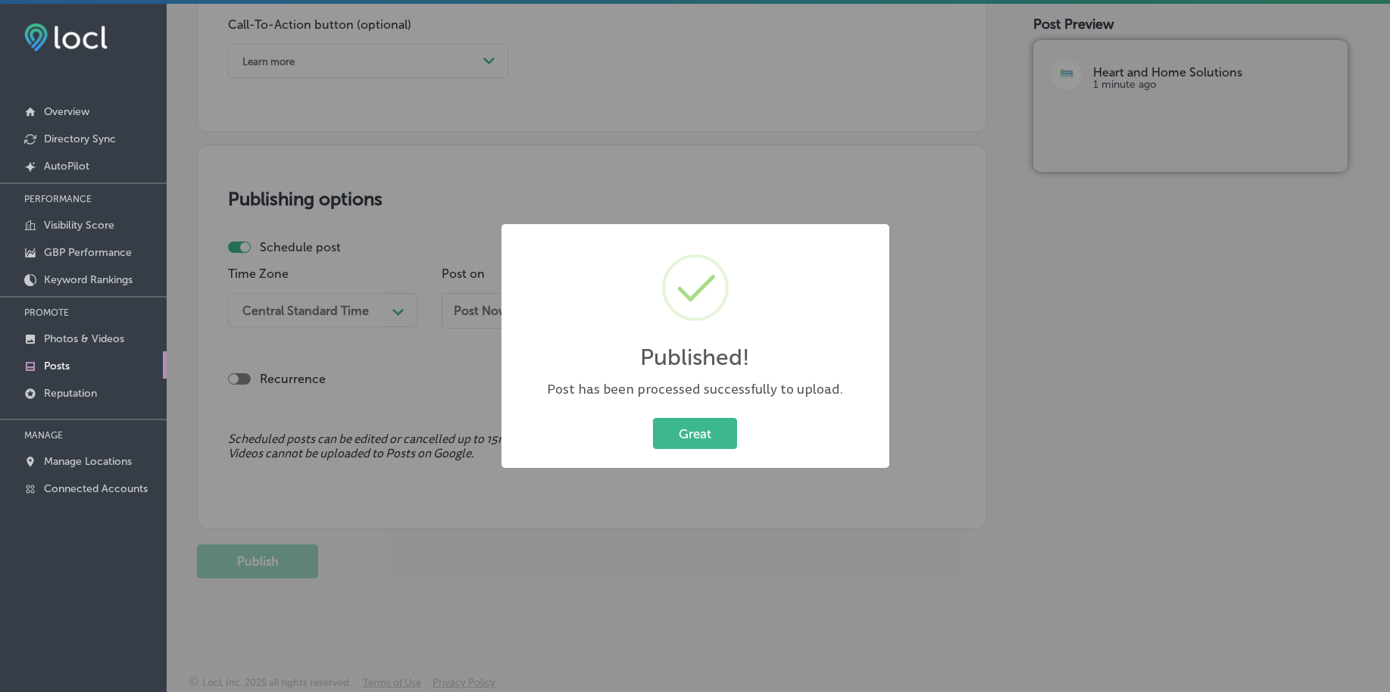
scroll to position [1125, 0]
click at [707, 427] on button "Great" at bounding box center [695, 433] width 84 height 31
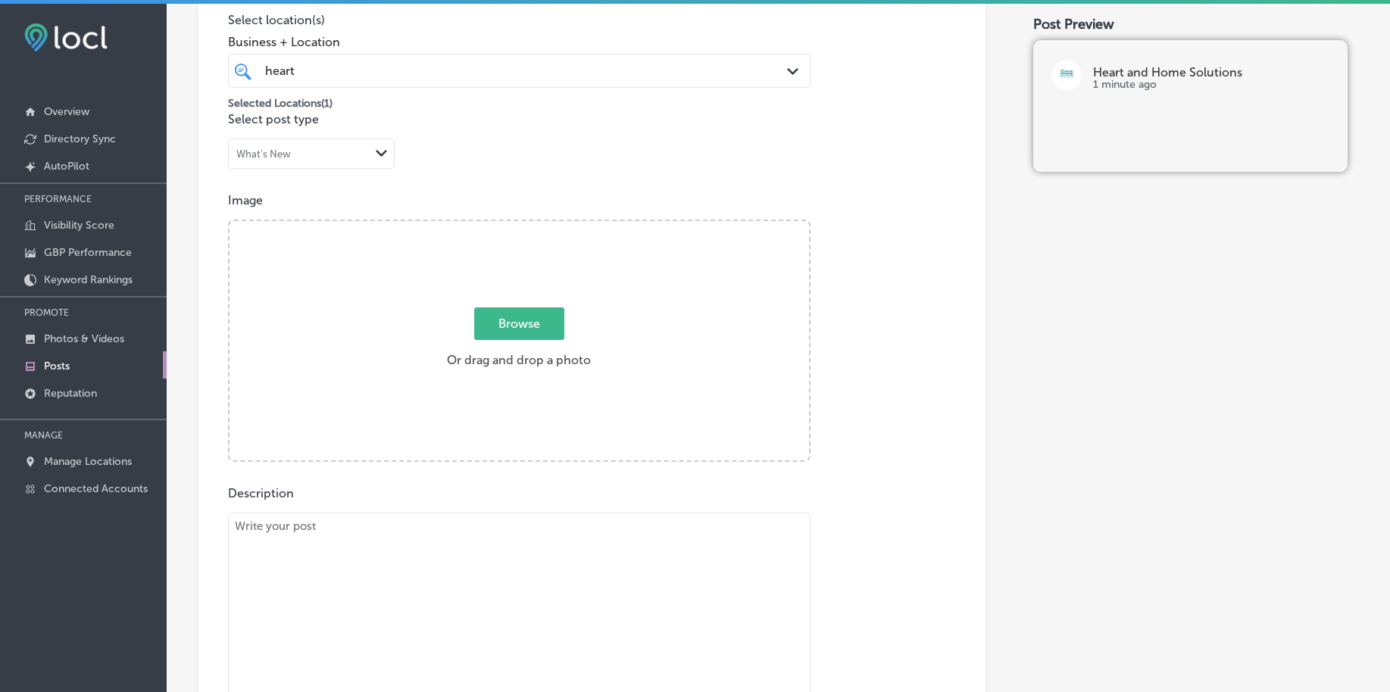
scroll to position [273, 0]
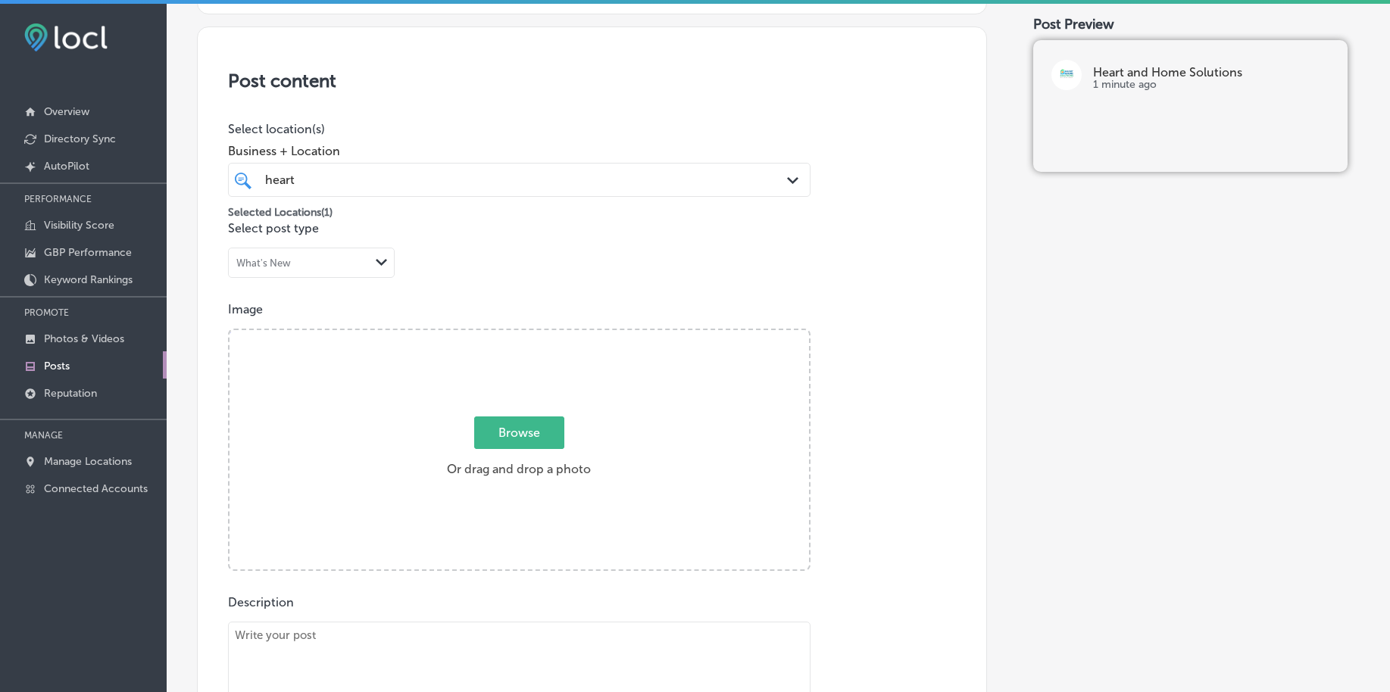
click at [501, 436] on span "Browse" at bounding box center [519, 433] width 90 height 33
click at [501, 335] on input "Browse Or drag and drop a photo" at bounding box center [518, 332] width 579 height 5
type input "C:\fakepath\high-dusting-janitorial-services-heart-home-solutions-[GEOGRAPHIC_D…"
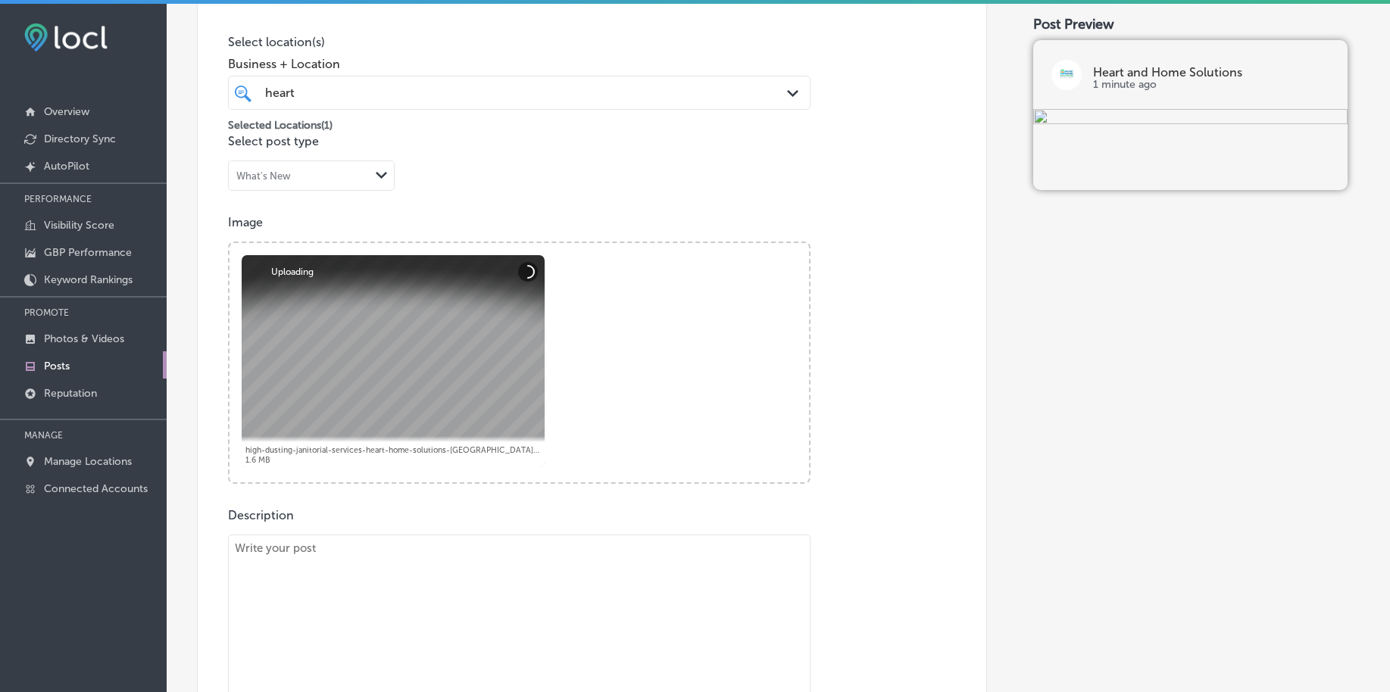
scroll to position [462, 0]
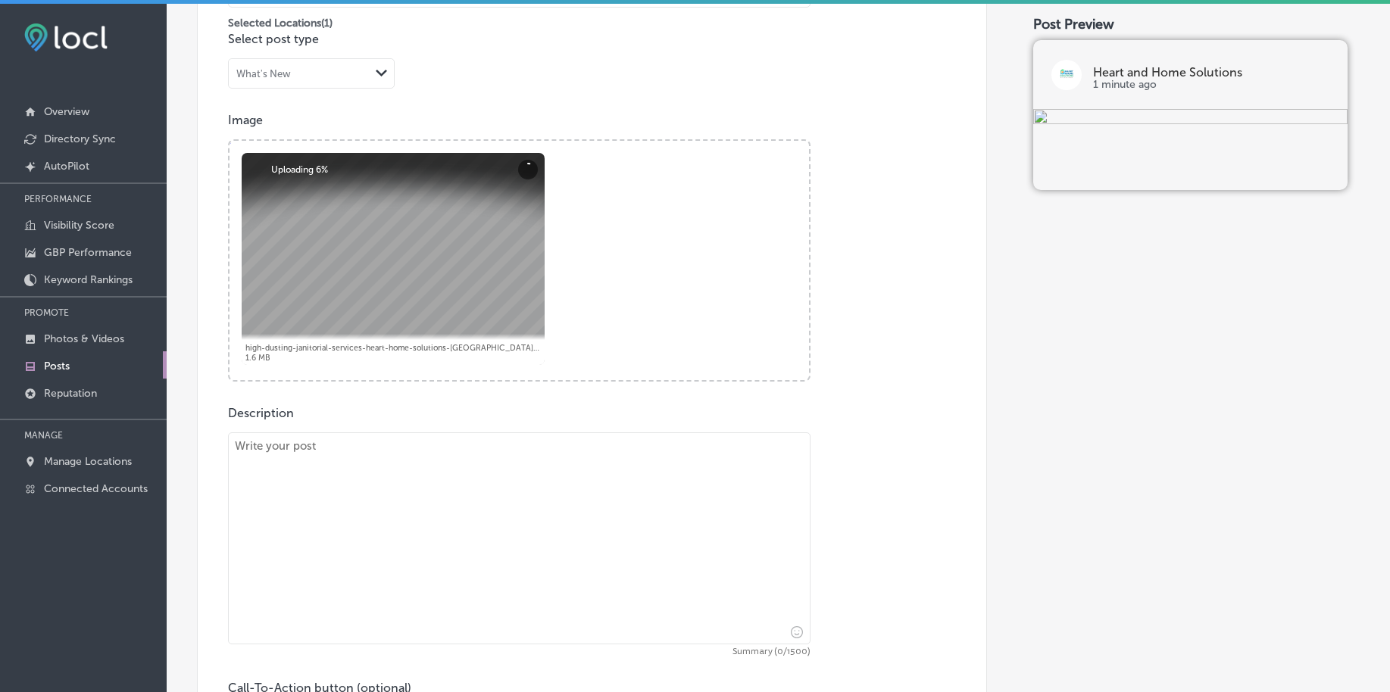
click at [398, 493] on textarea at bounding box center [519, 538] width 582 height 212
paste textarea "Clogged gutters can cause significant damage to your home if left untreated. At…"
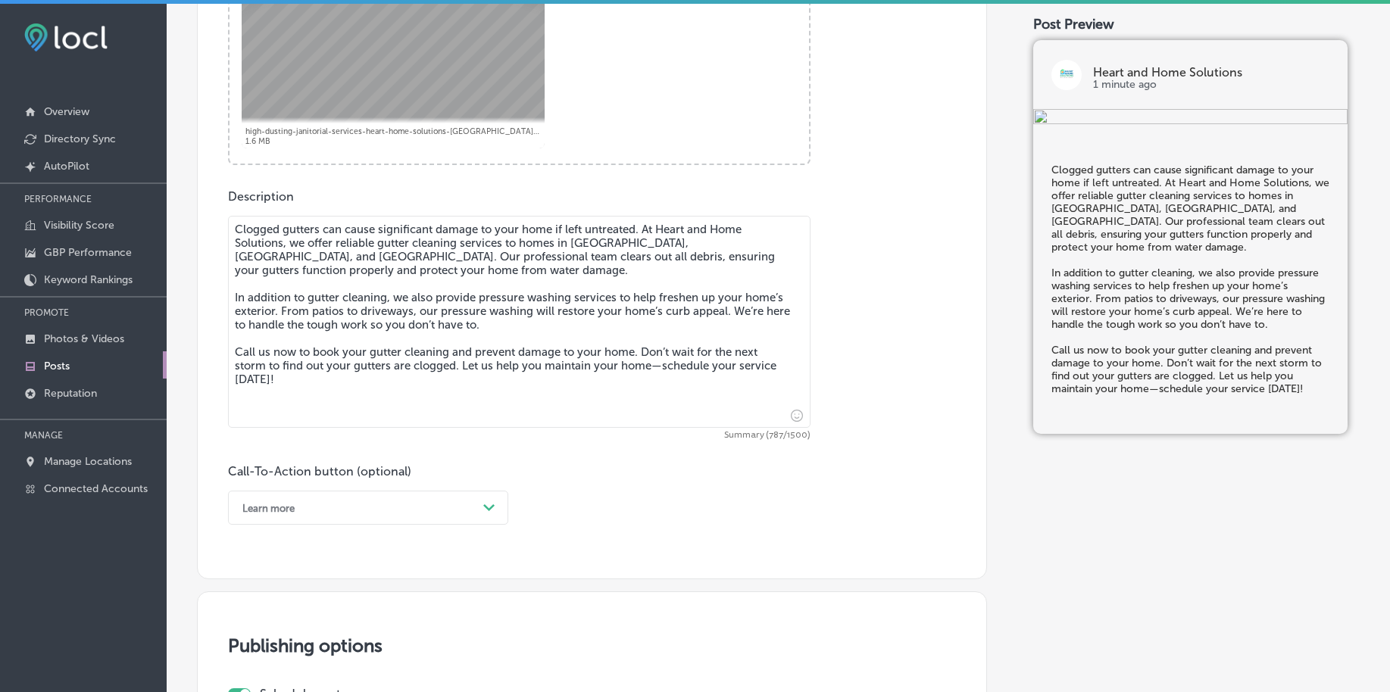
scroll to position [746, 0]
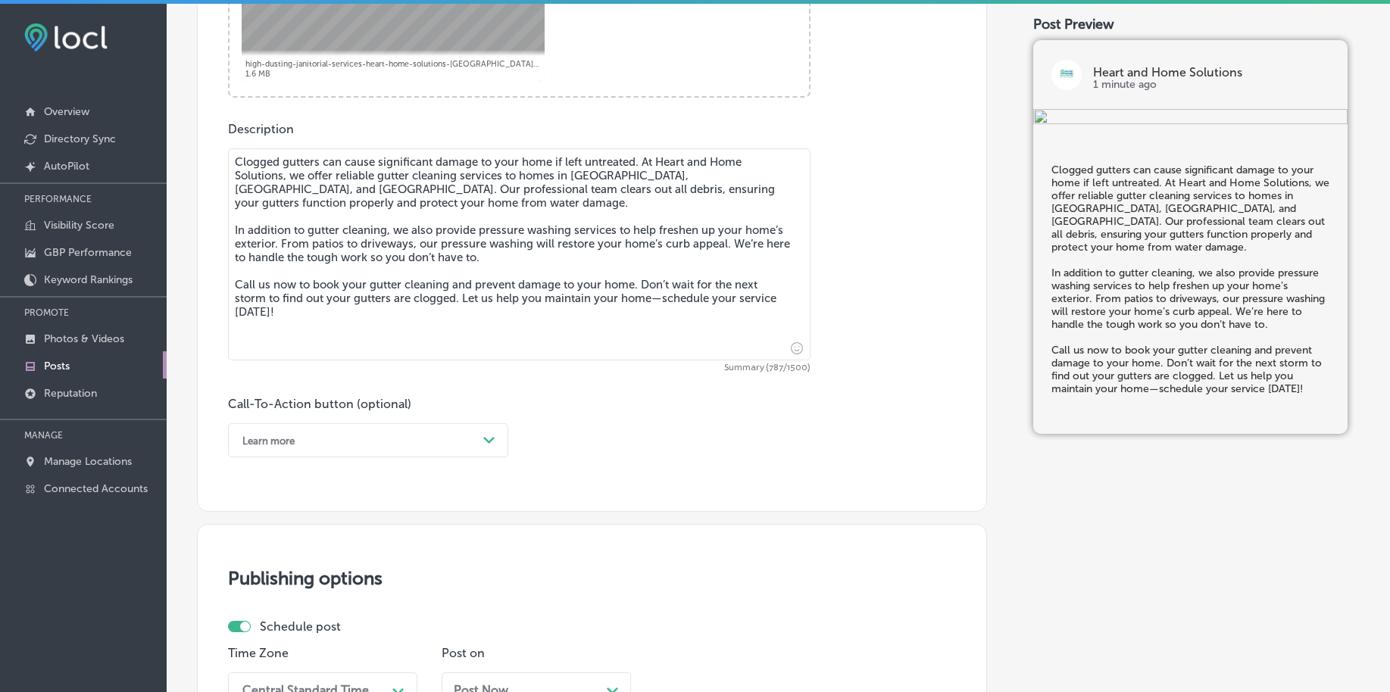
type textarea "Clogged gutters can cause significant damage to your home if left untreated. At…"
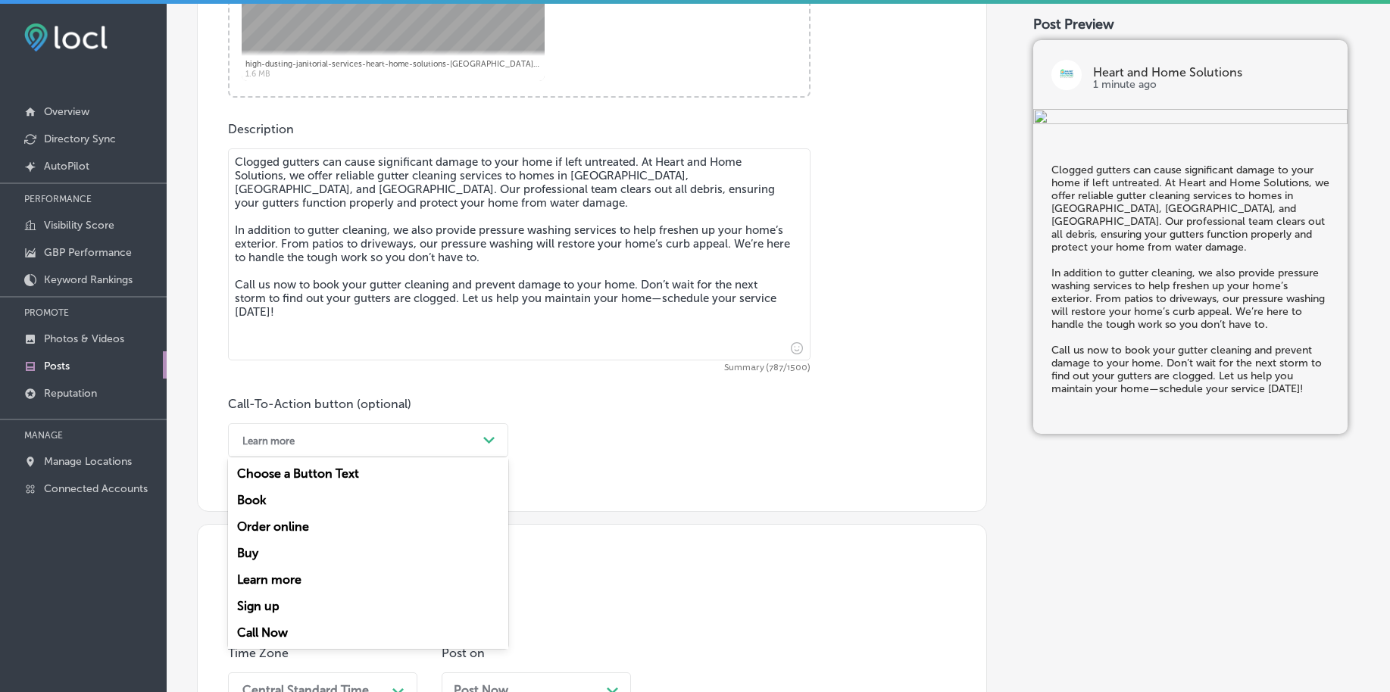
click at [361, 448] on div "Learn more" at bounding box center [356, 440] width 242 height 23
click at [305, 634] on div "Call Now" at bounding box center [368, 633] width 280 height 27
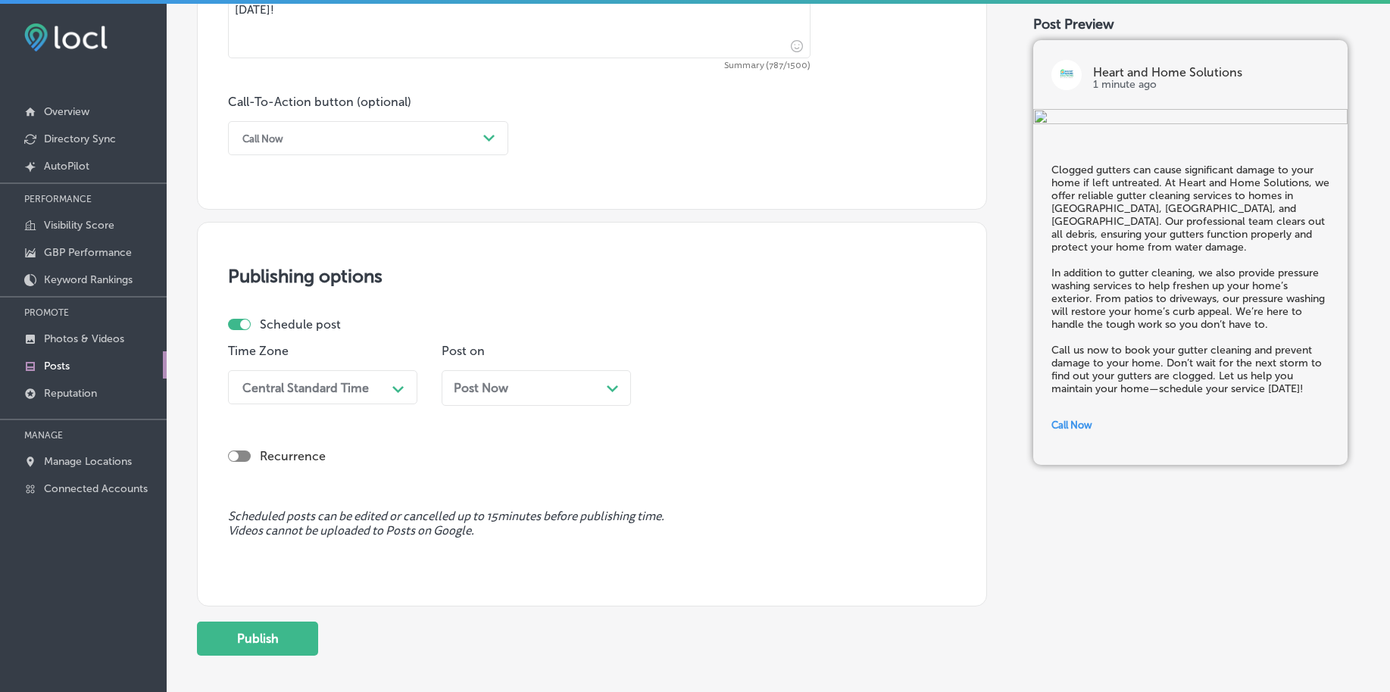
scroll to position [1125, 0]
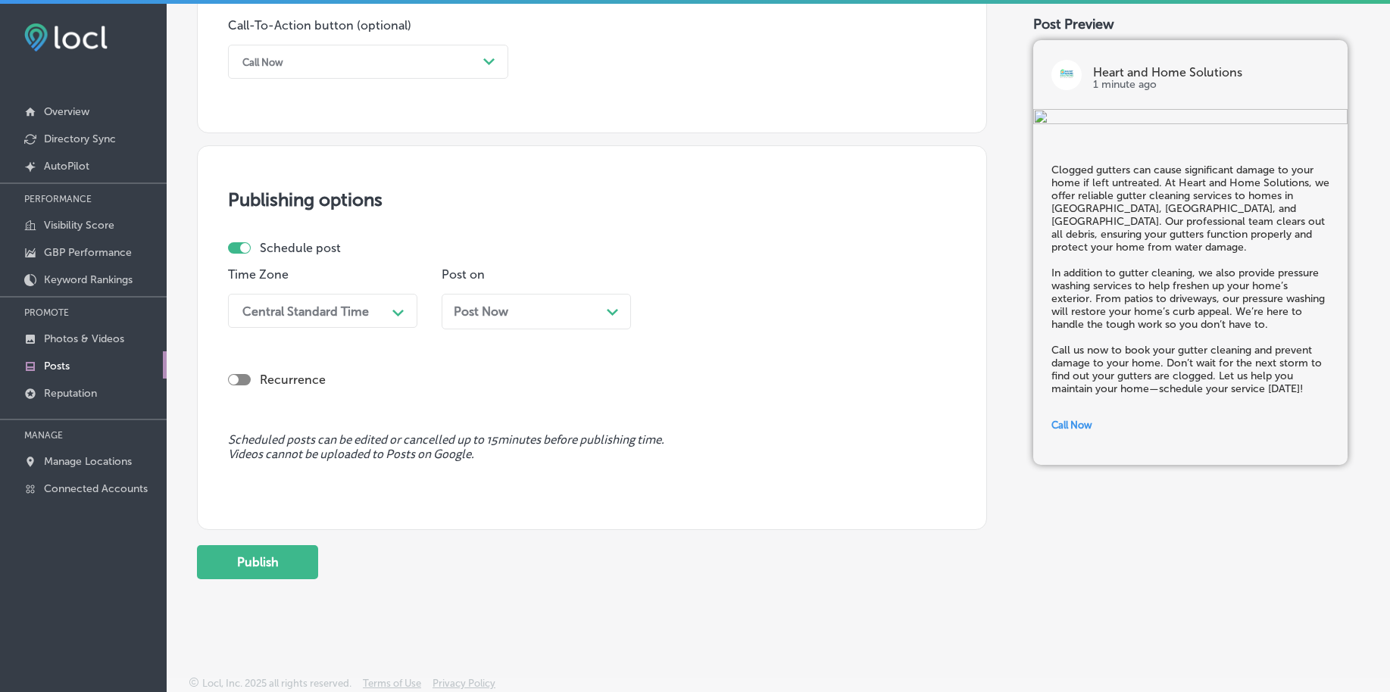
click at [279, 316] on div "Central Standard Time" at bounding box center [305, 311] width 126 height 14
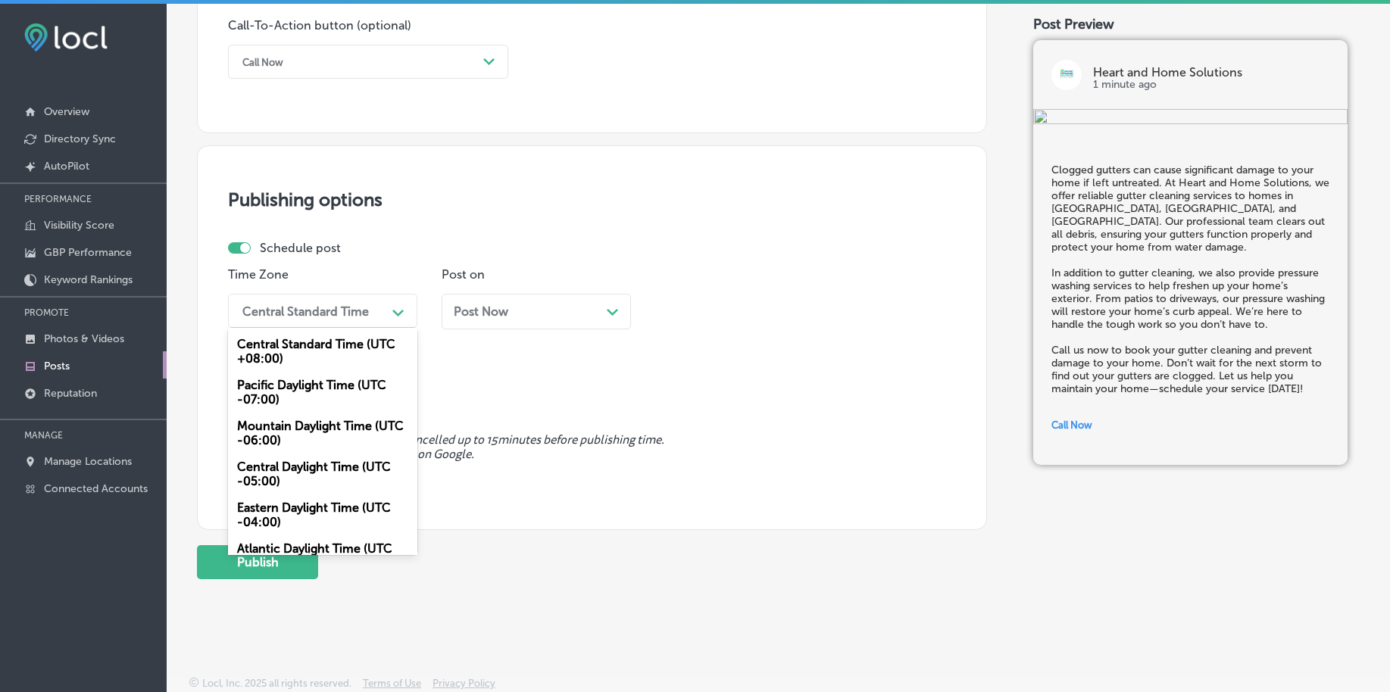
click at [279, 438] on div "Mountain Daylight Time (UTC -06:00)" at bounding box center [322, 433] width 189 height 41
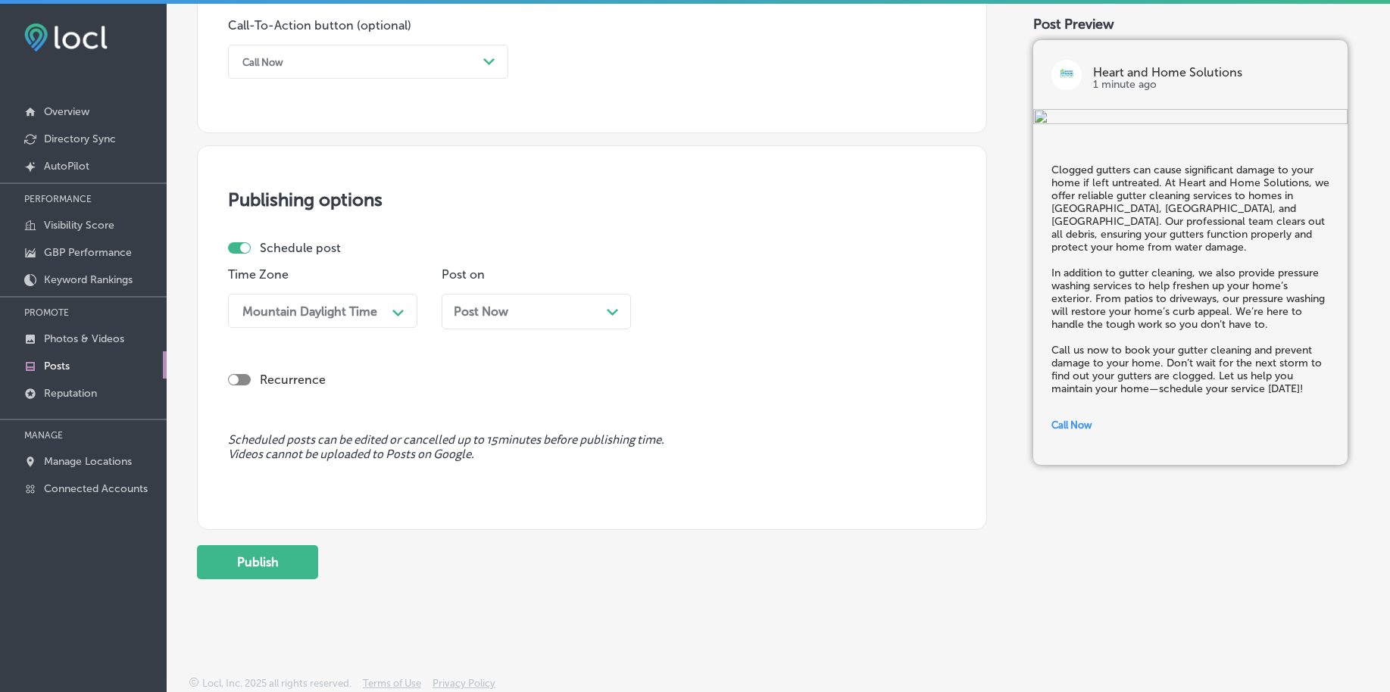
click at [503, 312] on span "Post Now" at bounding box center [481, 311] width 55 height 14
click at [735, 320] on div "11:15 PM" at bounding box center [737, 311] width 151 height 27
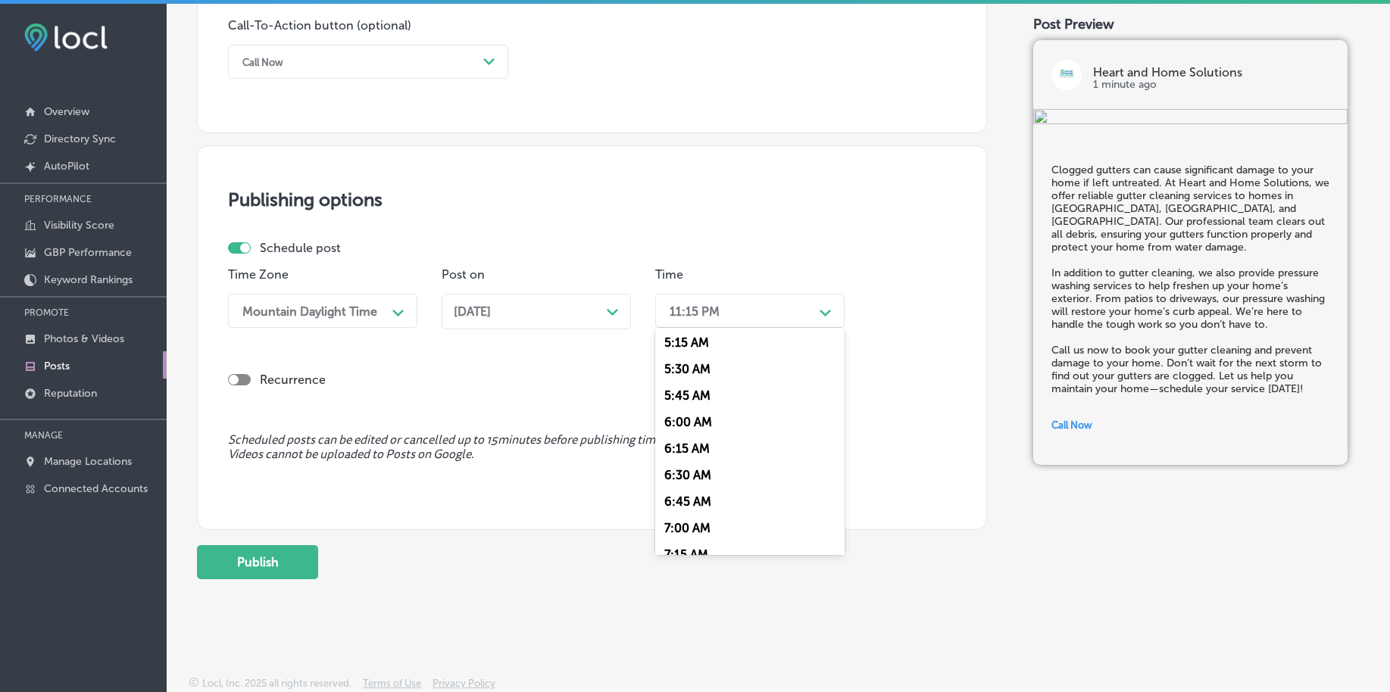
scroll to position [568, 0]
click at [699, 513] on div "7:00 AM" at bounding box center [749, 518] width 189 height 27
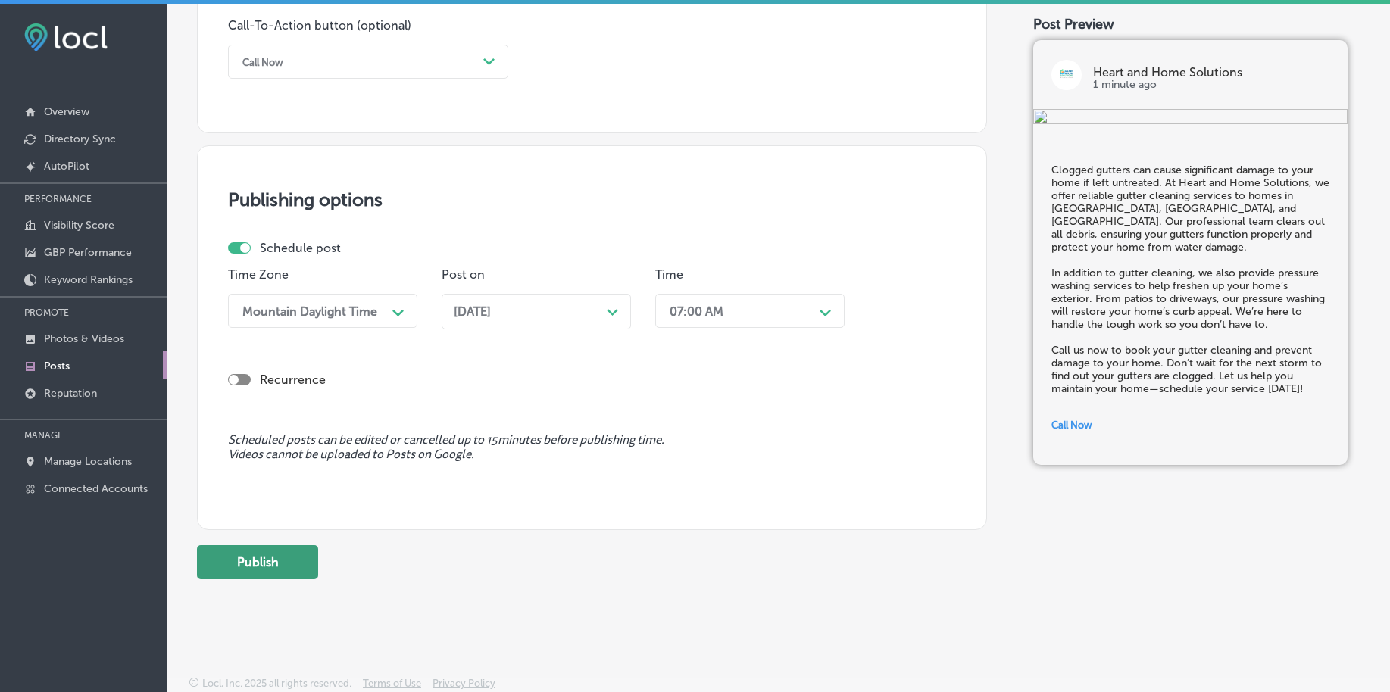
click at [250, 559] on button "Publish" at bounding box center [257, 562] width 121 height 34
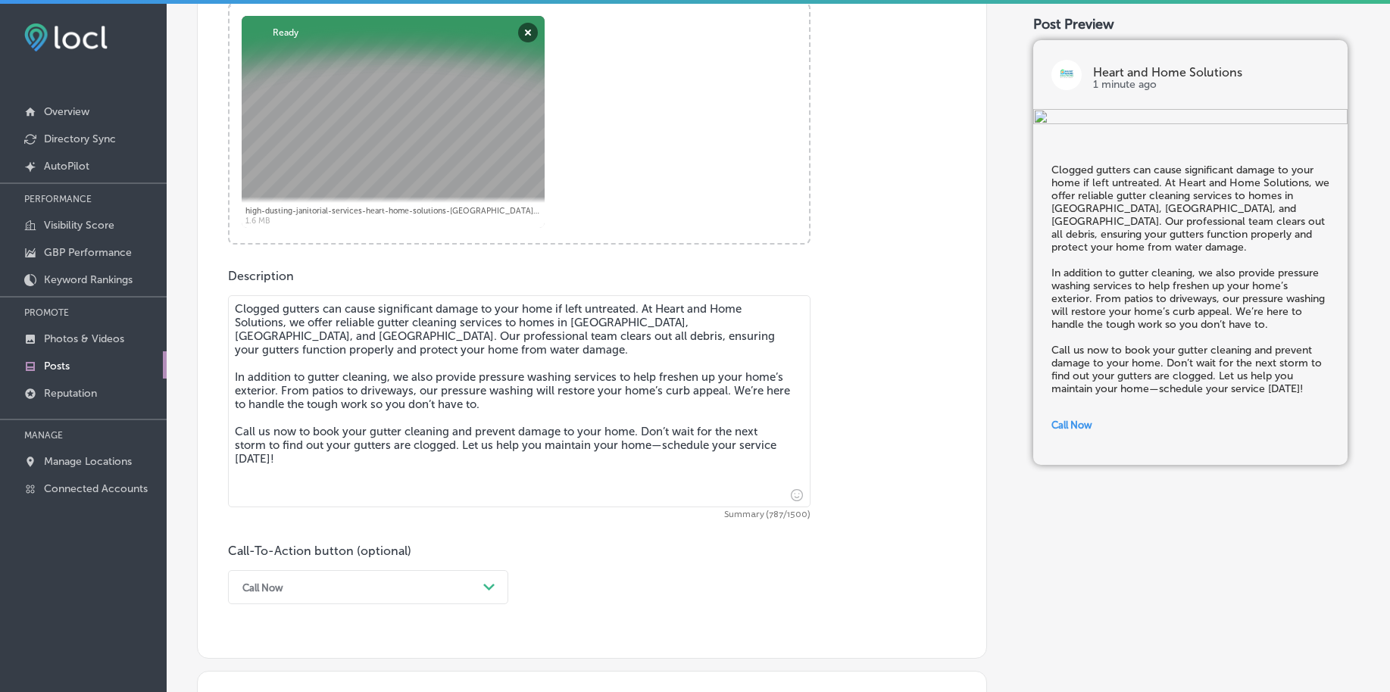
scroll to position [462, 0]
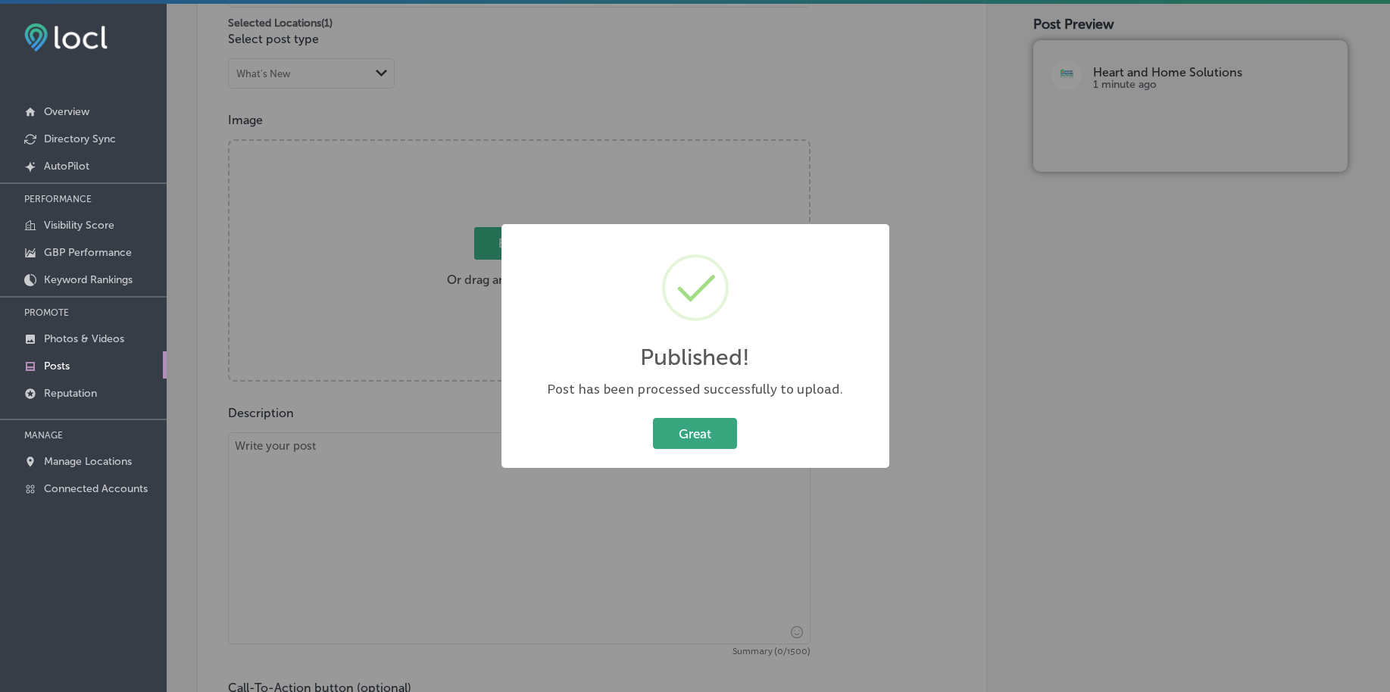
click at [673, 427] on button "Great" at bounding box center [695, 433] width 84 height 31
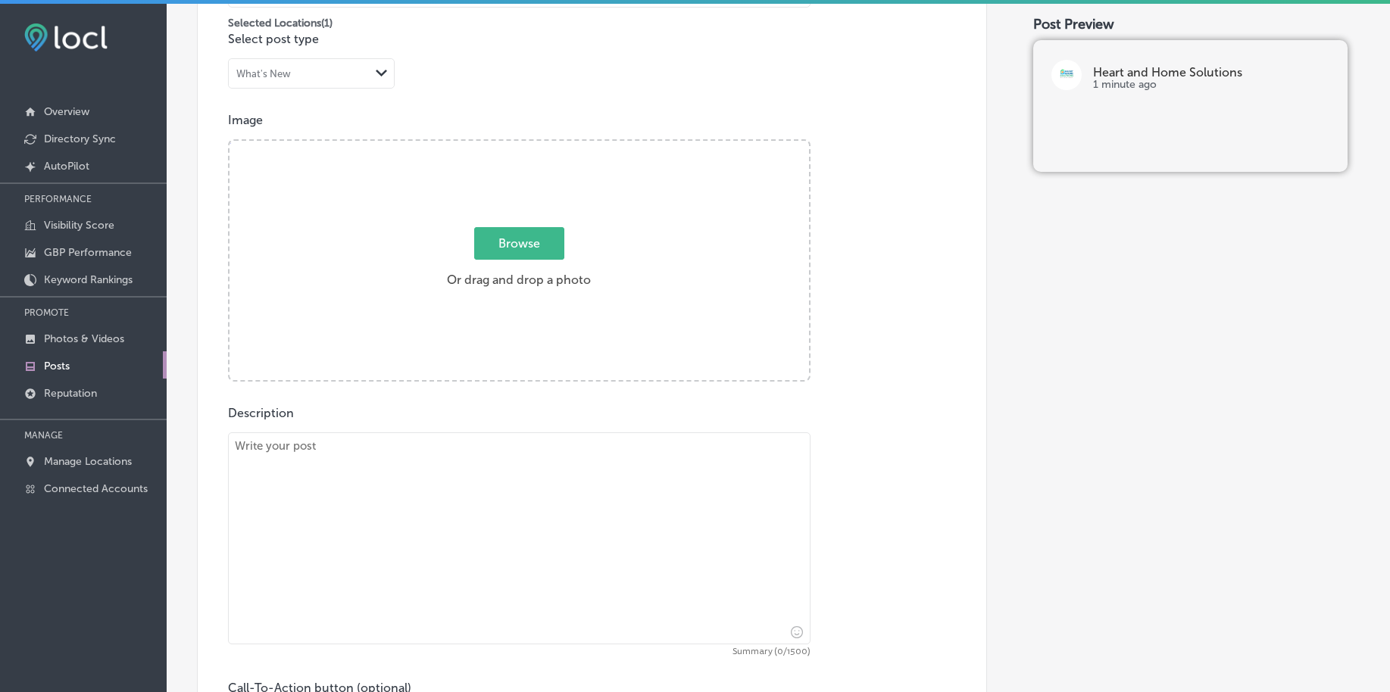
click at [429, 458] on textarea at bounding box center [519, 538] width 582 height 212
paste textarea "[URL][DOMAIN_NAME]"
type textarea "[URL][DOMAIN_NAME]"
click at [473, 429] on div "Description [URL][DOMAIN_NAME] Summary (37/1500) Call-To-Action button (optiona…" at bounding box center [592, 574] width 728 height 336
click at [463, 455] on textarea "[URL][DOMAIN_NAME]" at bounding box center [519, 538] width 582 height 212
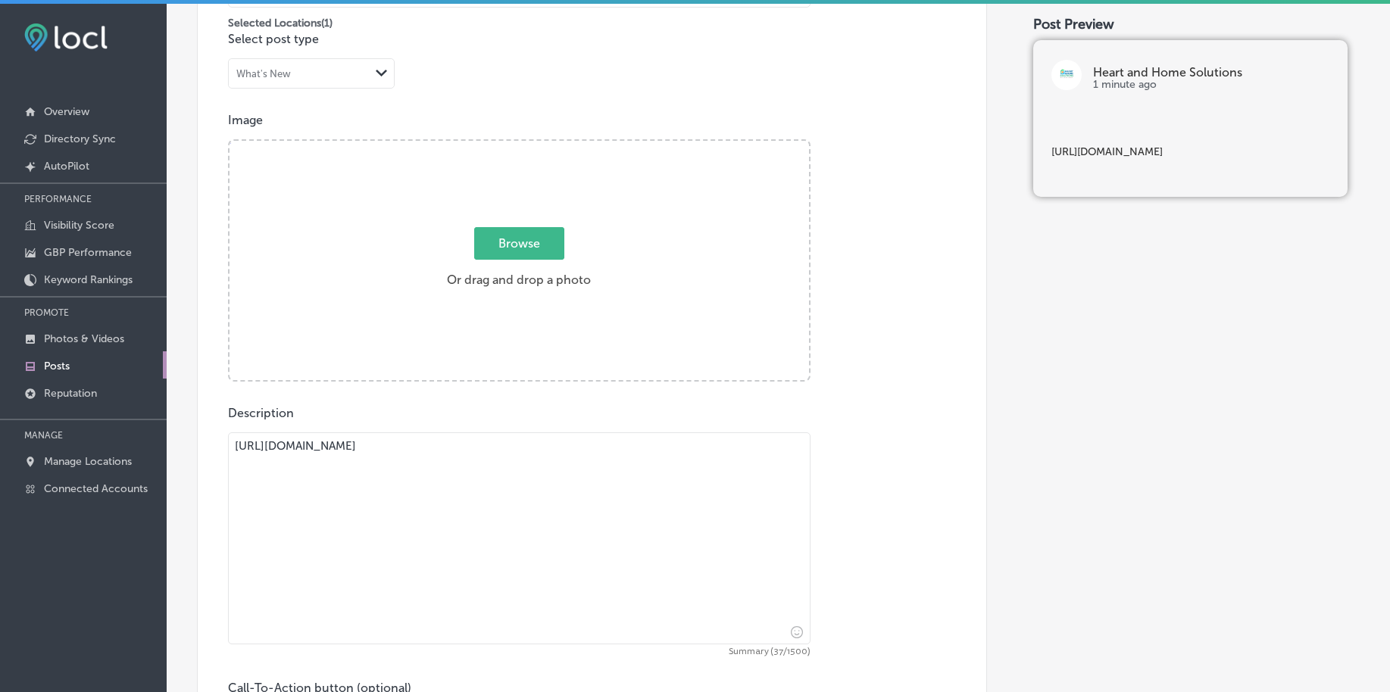
click at [463, 456] on textarea "[URL][DOMAIN_NAME]" at bounding box center [519, 538] width 582 height 212
paste textarea "Moving doesn’t have to mean dealing with a mess. With Heart and Home Solutions,…"
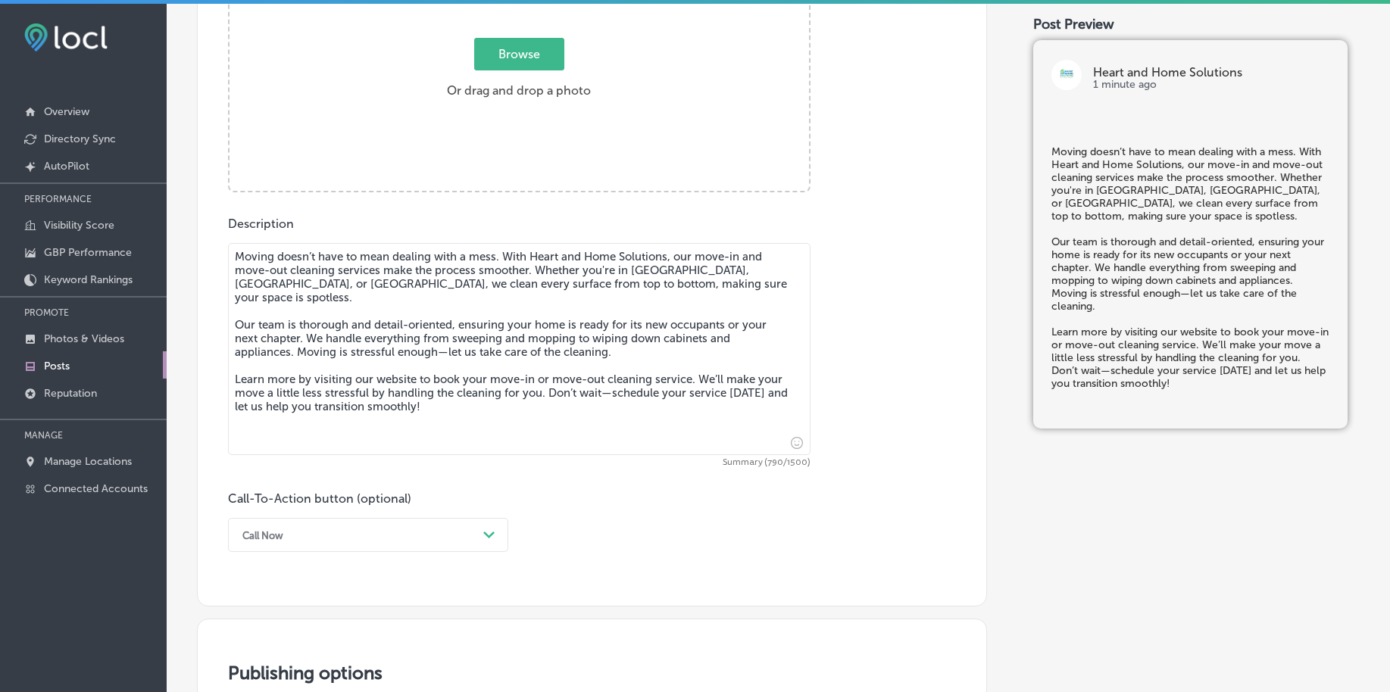
type textarea "Moving doesn’t have to mean dealing with a mess. With Heart and Home Solutions,…"
click at [339, 542] on div "Call Now Path Created with Sketch." at bounding box center [368, 535] width 280 height 34
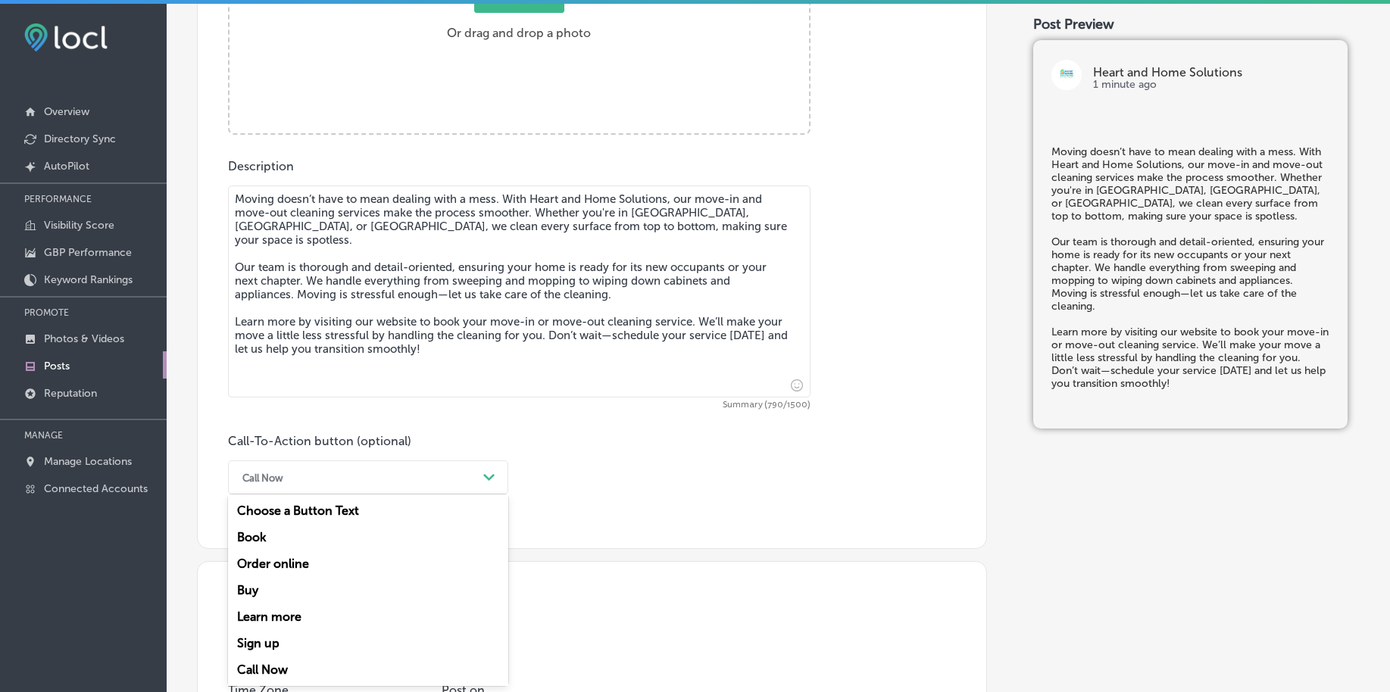
click at [324, 615] on div "Learn more" at bounding box center [368, 617] width 280 height 27
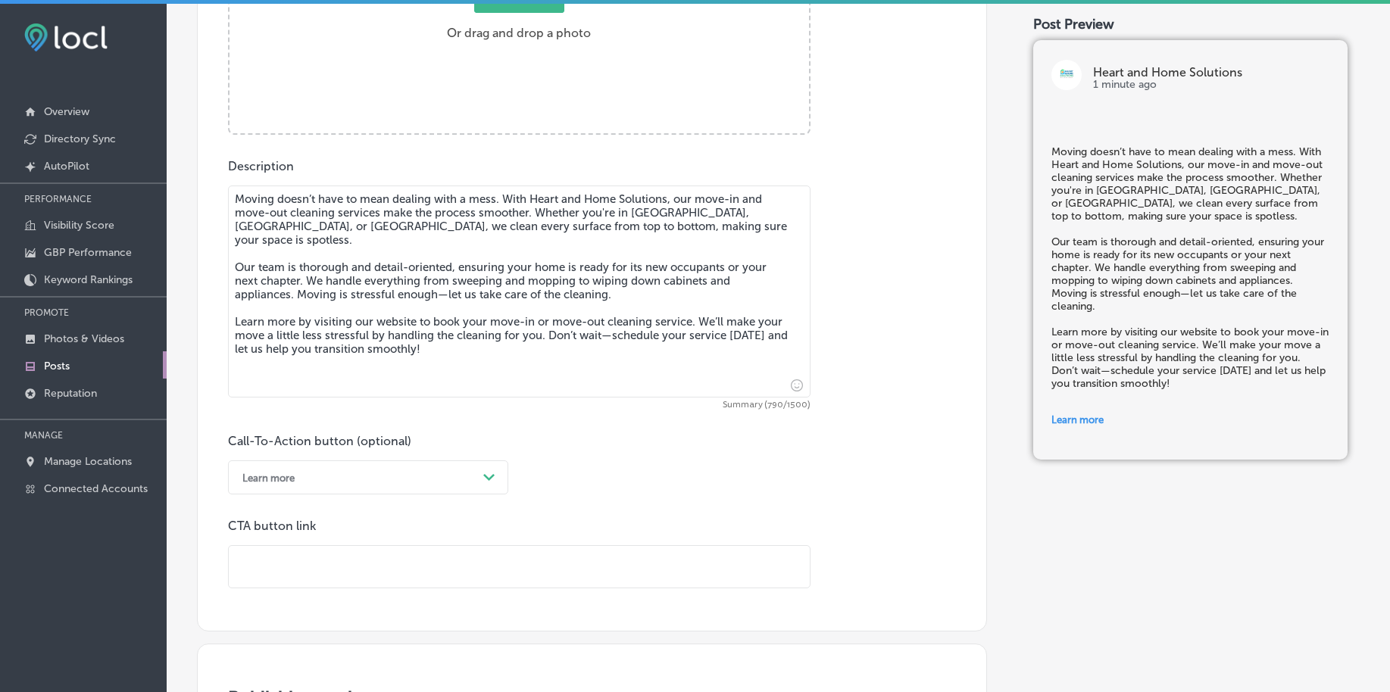
click at [302, 564] on input "text" at bounding box center [519, 567] width 581 height 42
paste input "[URL][DOMAIN_NAME]"
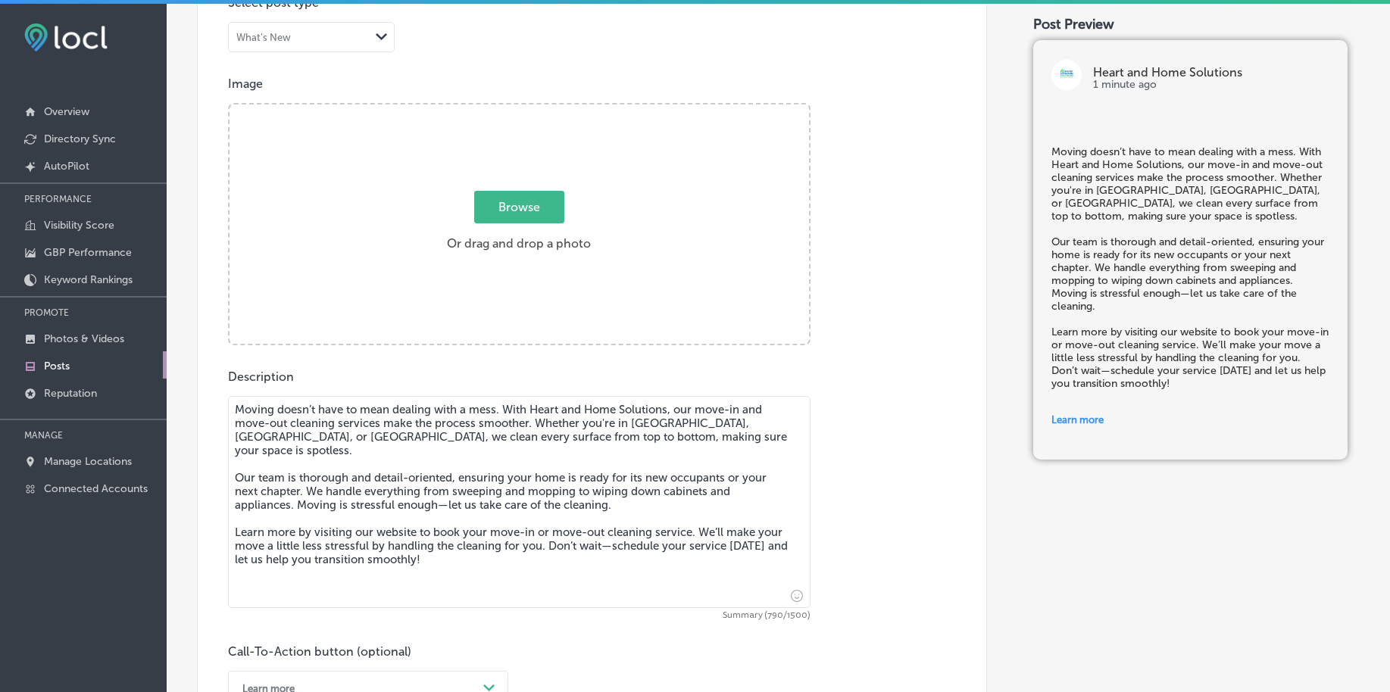
scroll to position [425, 0]
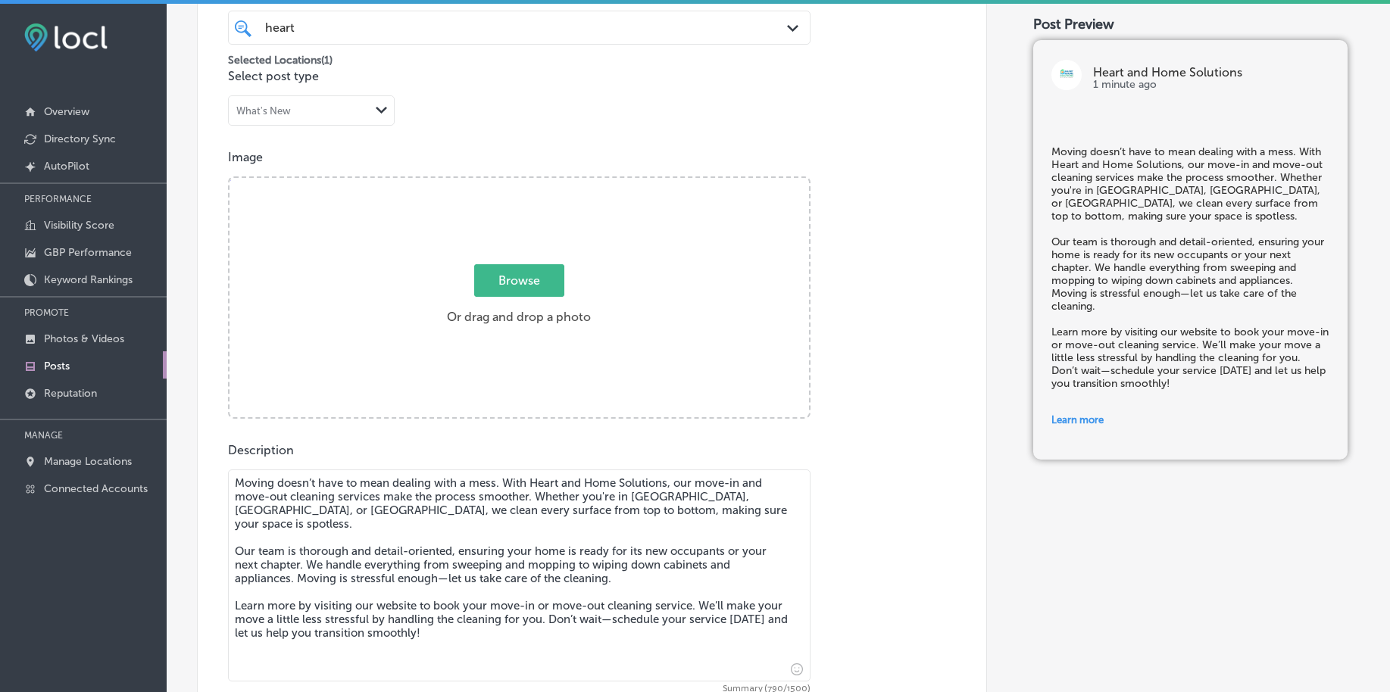
type input "[URL][DOMAIN_NAME]"
click at [483, 281] on span "Browse" at bounding box center [519, 280] width 90 height 33
click at [483, 183] on input "Browse Or drag and drop a photo" at bounding box center [518, 180] width 579 height 5
type input "C:\fakepath\commercial-cleaning-services-heart-home-solutions-[GEOGRAPHIC_DATA]…"
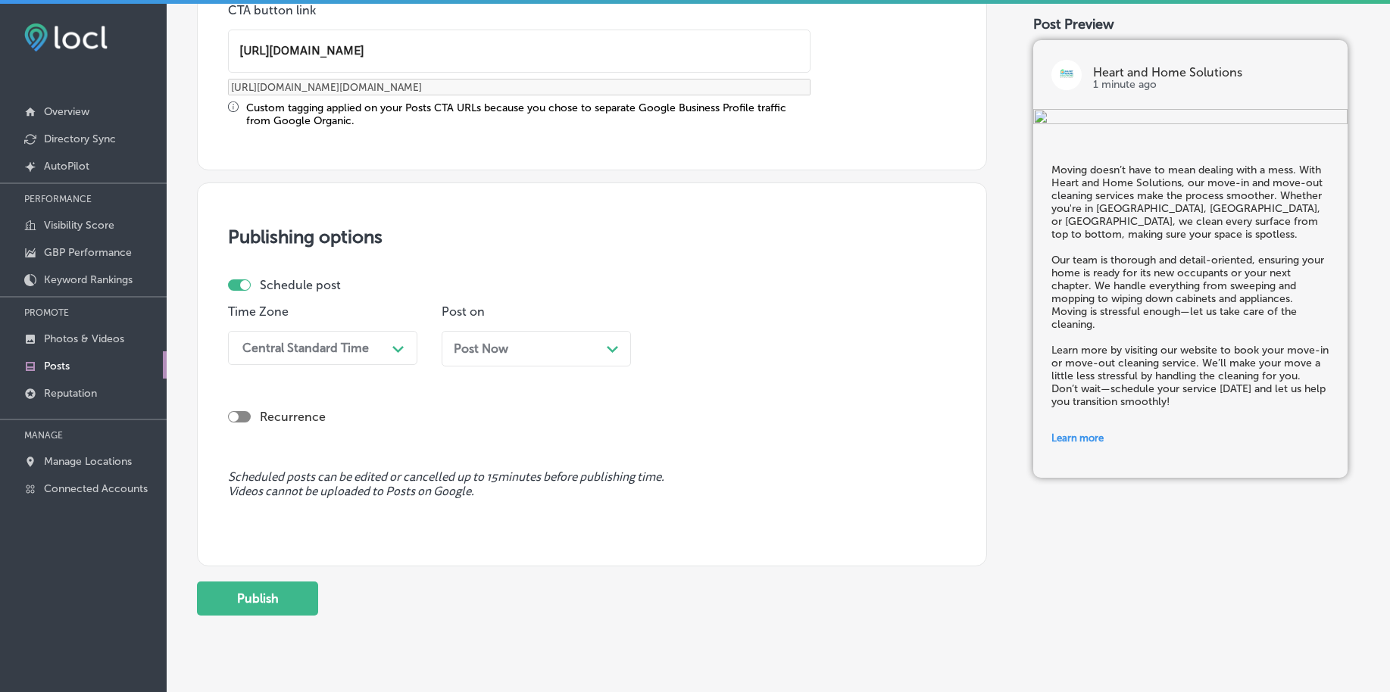
scroll to position [1262, 0]
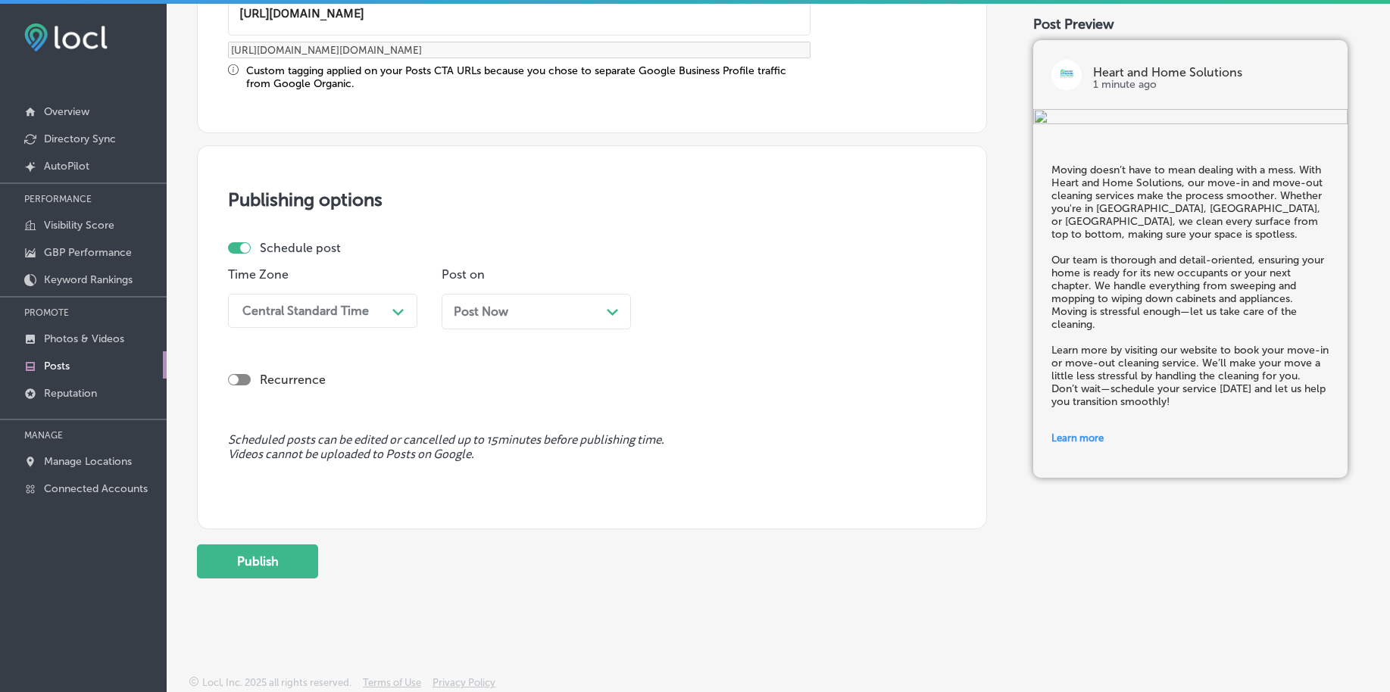
click at [292, 302] on div "Central Standard Time" at bounding box center [310, 311] width 151 height 27
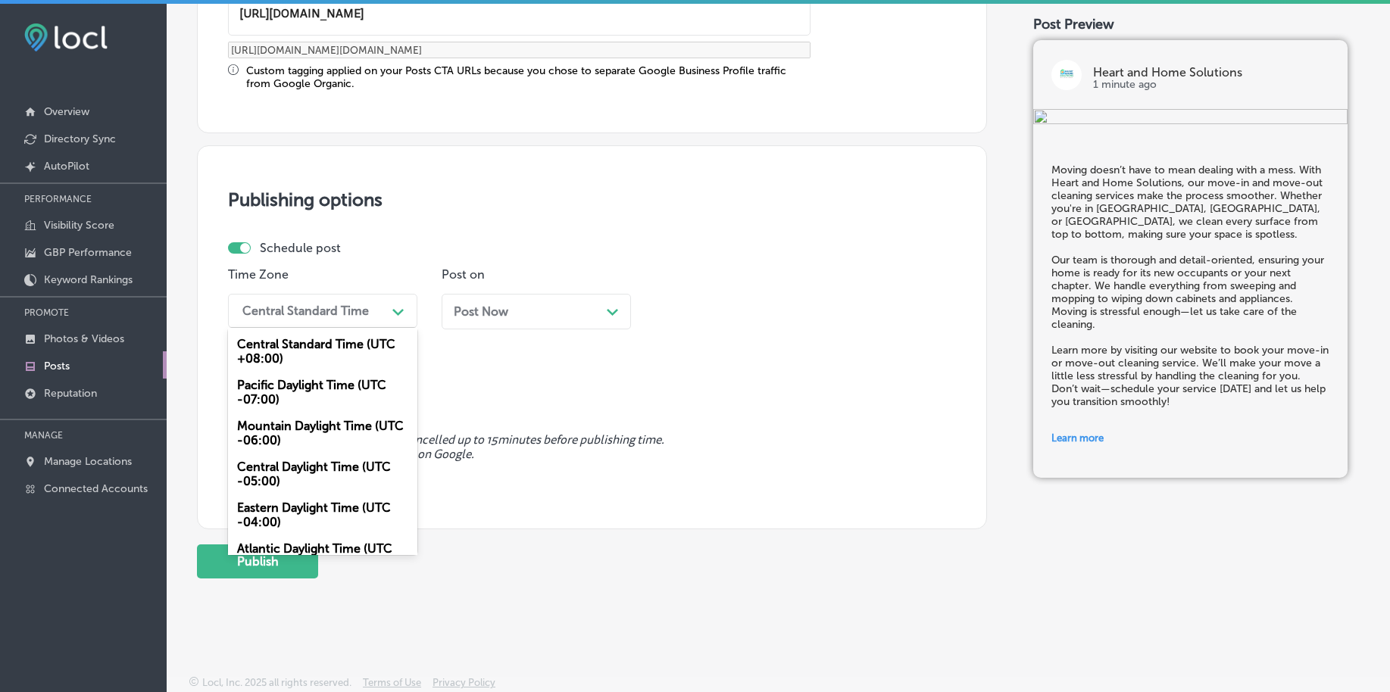
click at [286, 425] on div "Mountain Daylight Time (UTC -06:00)" at bounding box center [322, 433] width 189 height 41
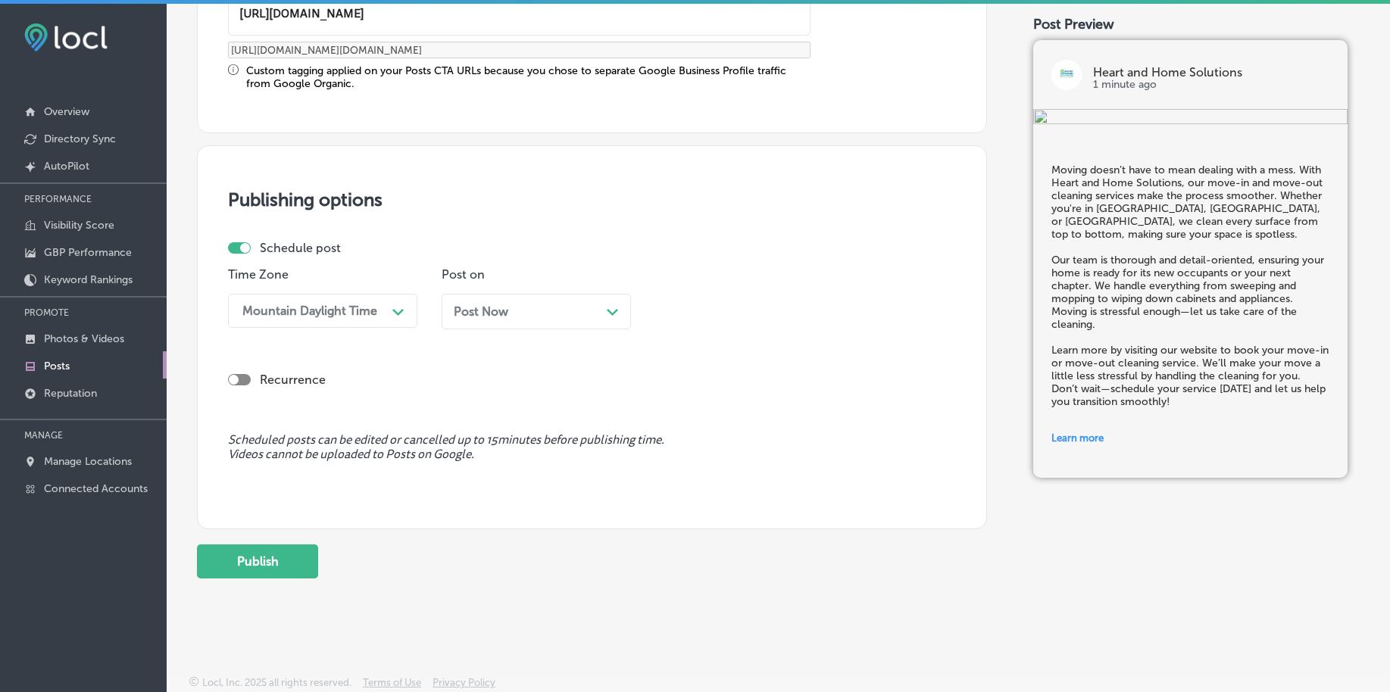
click at [479, 304] on span "Post Now" at bounding box center [481, 311] width 55 height 14
click at [716, 313] on div "11:45 PM" at bounding box center [696, 311] width 52 height 14
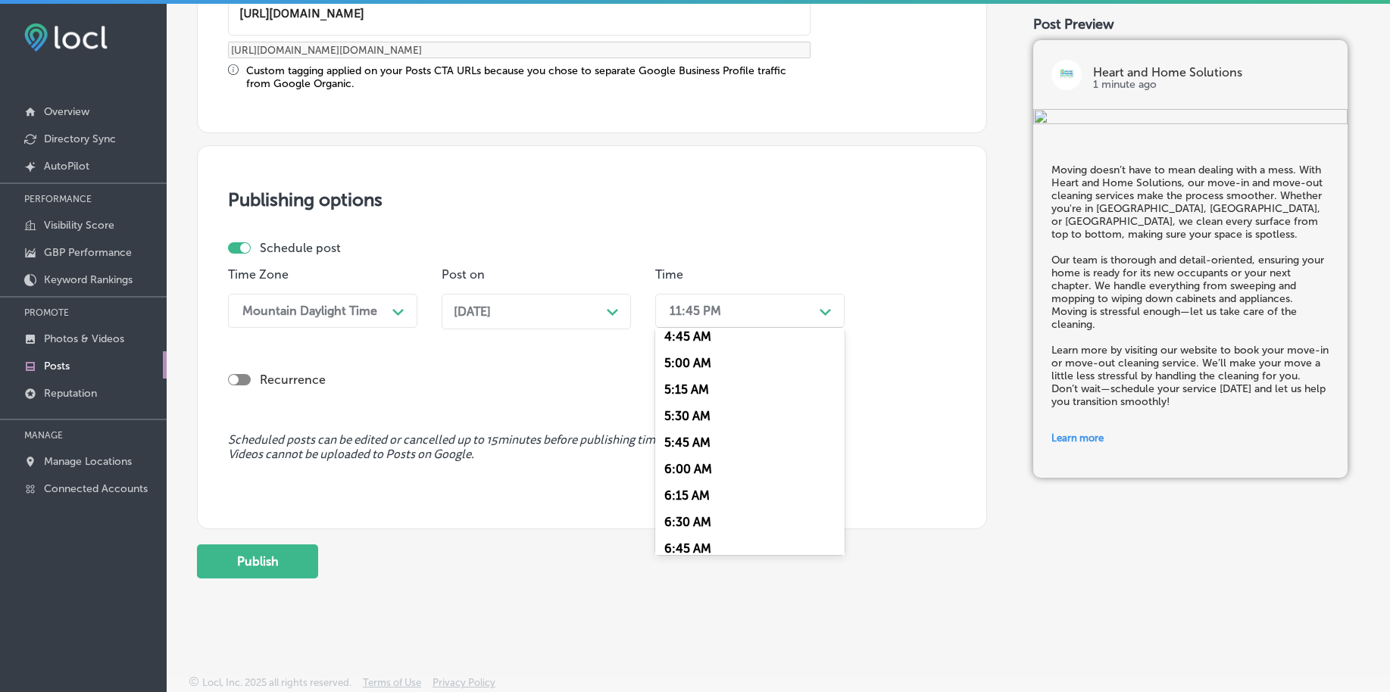
scroll to position [663, 0]
click at [695, 419] on div "7:00 AM" at bounding box center [749, 424] width 189 height 27
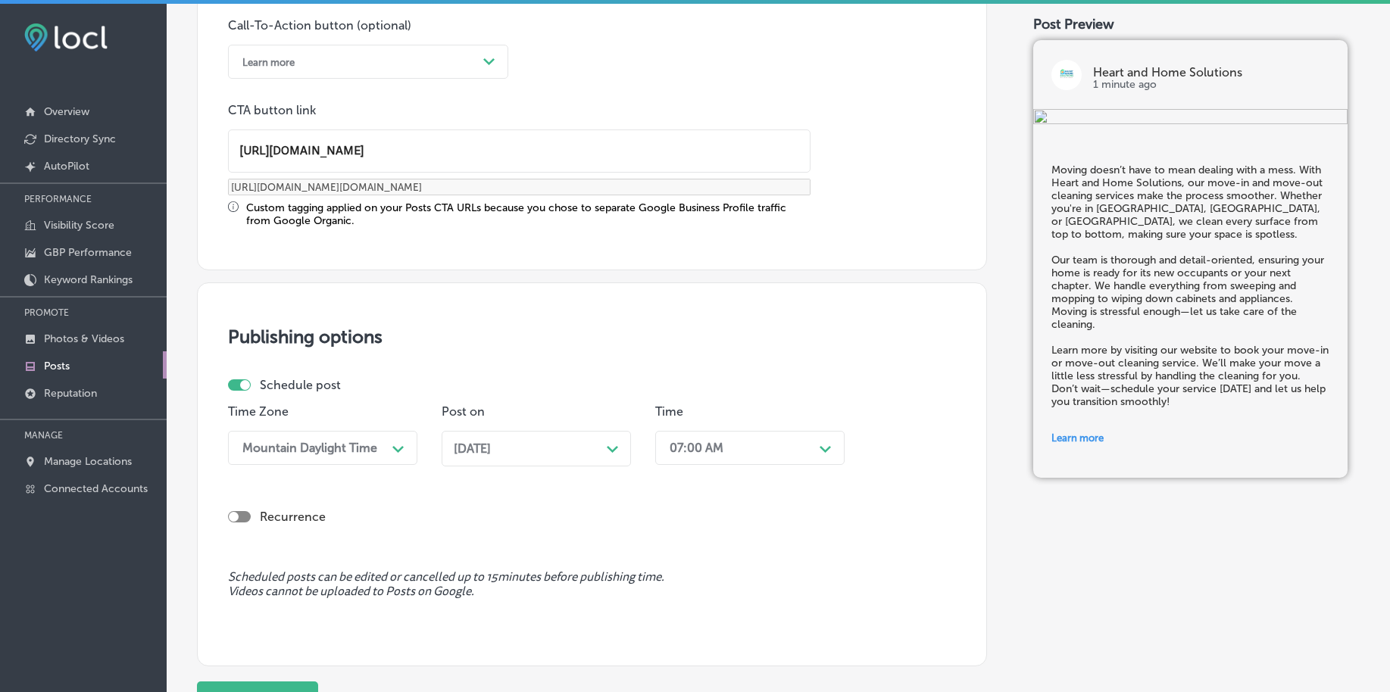
scroll to position [1262, 0]
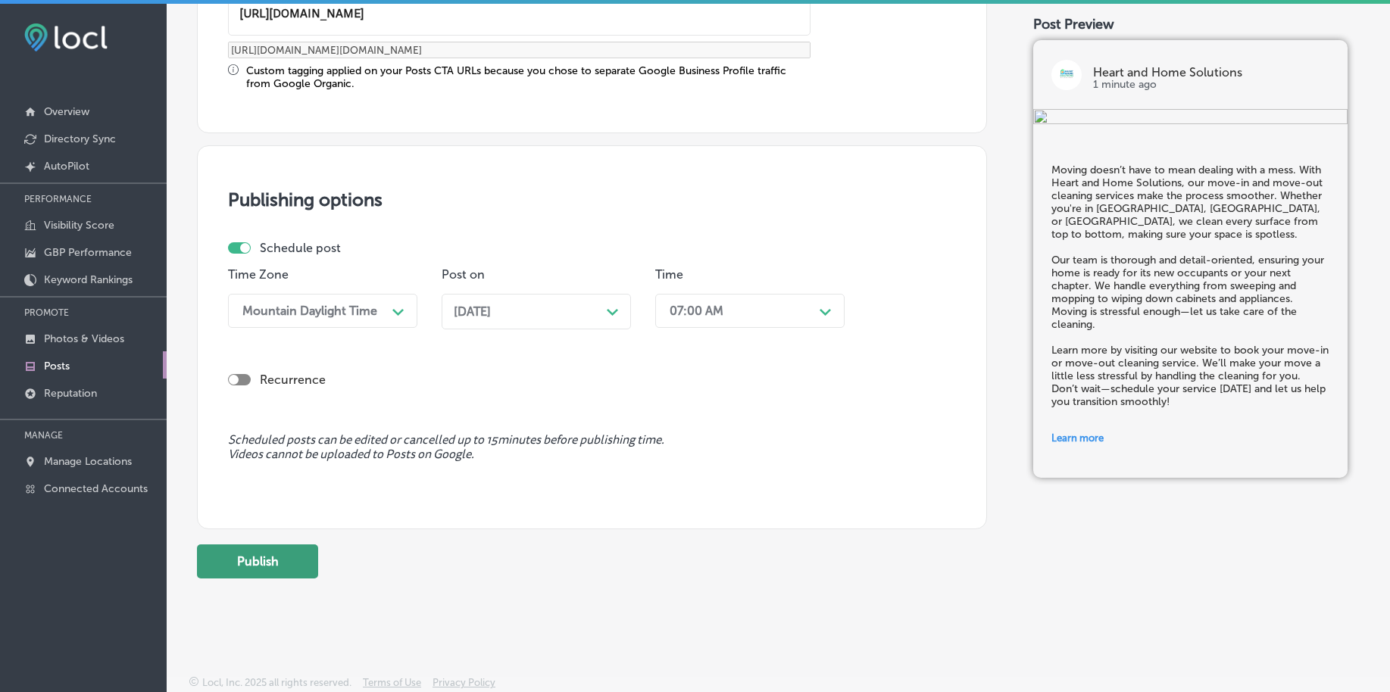
click at [286, 554] on button "Publish" at bounding box center [257, 562] width 121 height 34
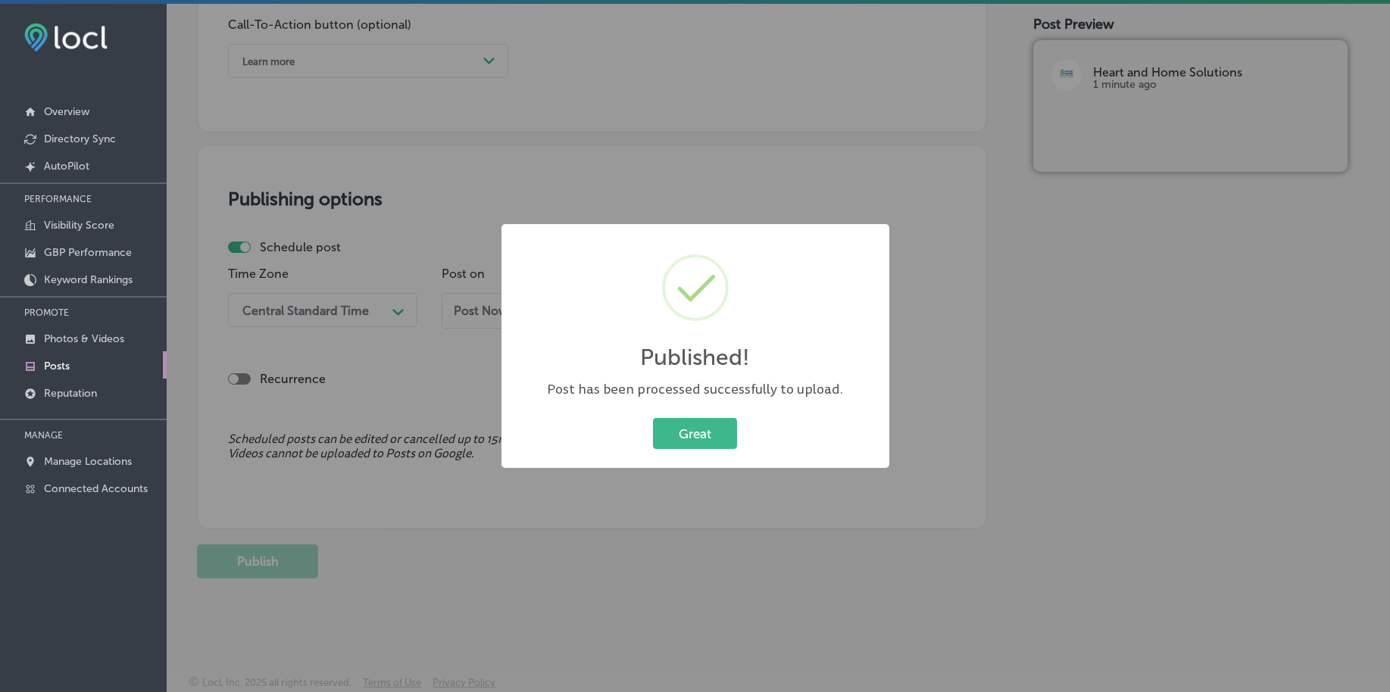
scroll to position [1125, 0]
click at [676, 441] on button "Great" at bounding box center [695, 433] width 84 height 31
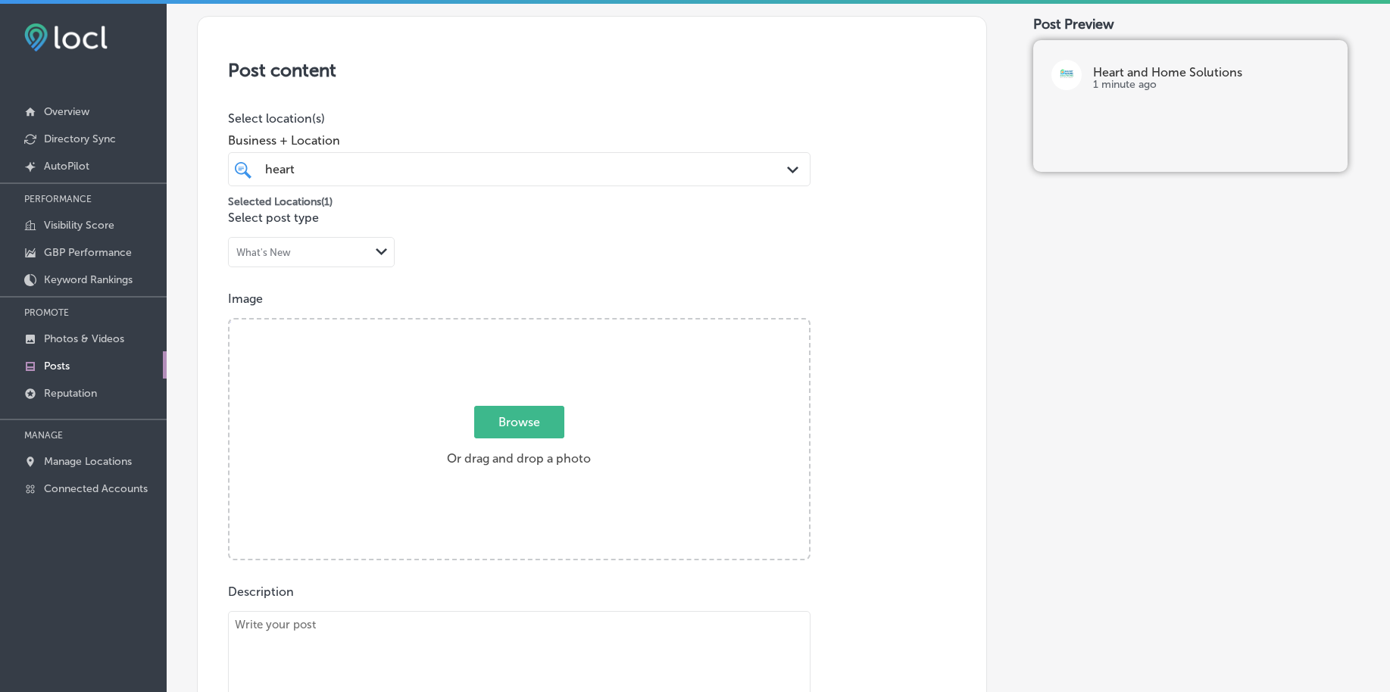
scroll to position [284, 0]
click at [510, 425] on span "Browse" at bounding box center [519, 421] width 90 height 33
click at [510, 323] on input "Browse Or drag and drop a photo" at bounding box center [518, 321] width 579 height 5
type input "C:\fakepath\commercial-cleaning-services-heart-home-solutions-[GEOGRAPHIC_DATA]…"
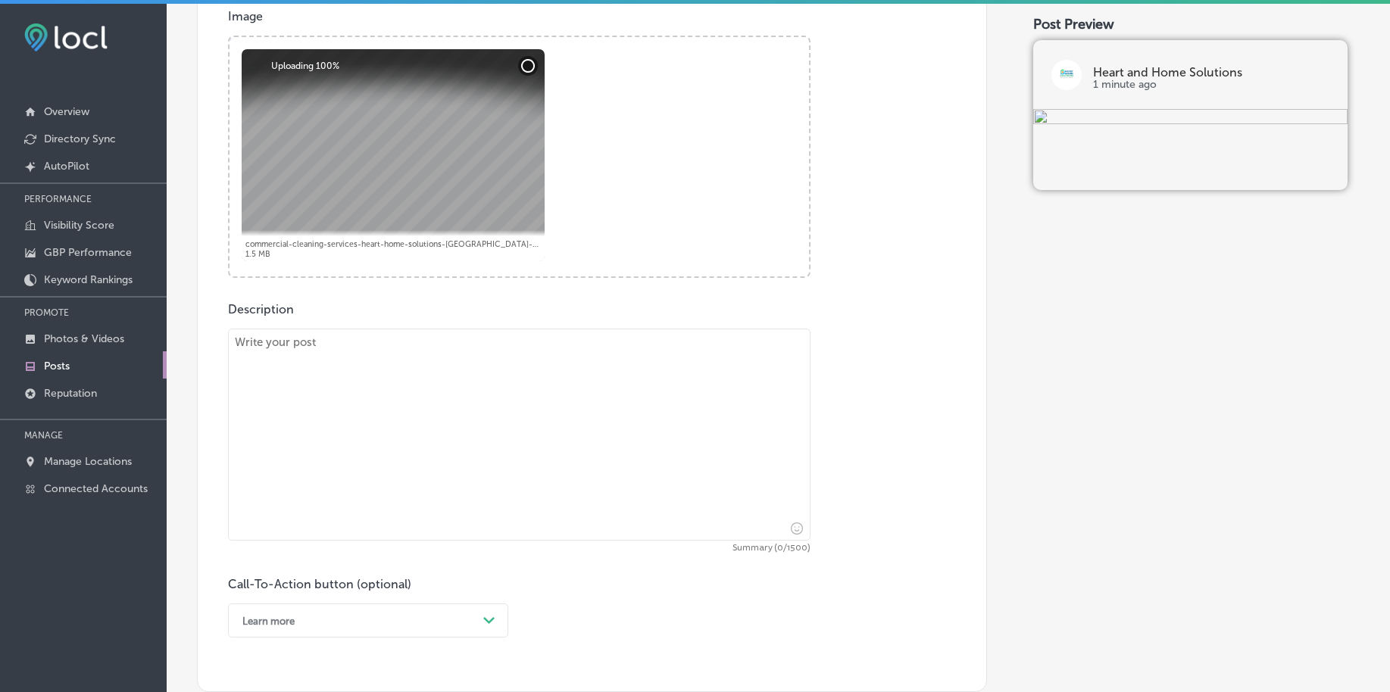
scroll to position [568, 0]
click at [356, 470] on textarea at bounding box center [519, 432] width 582 height 212
paste textarea "Your backyard should be a place of relaxation, not clutter. Heart and Home Solu…"
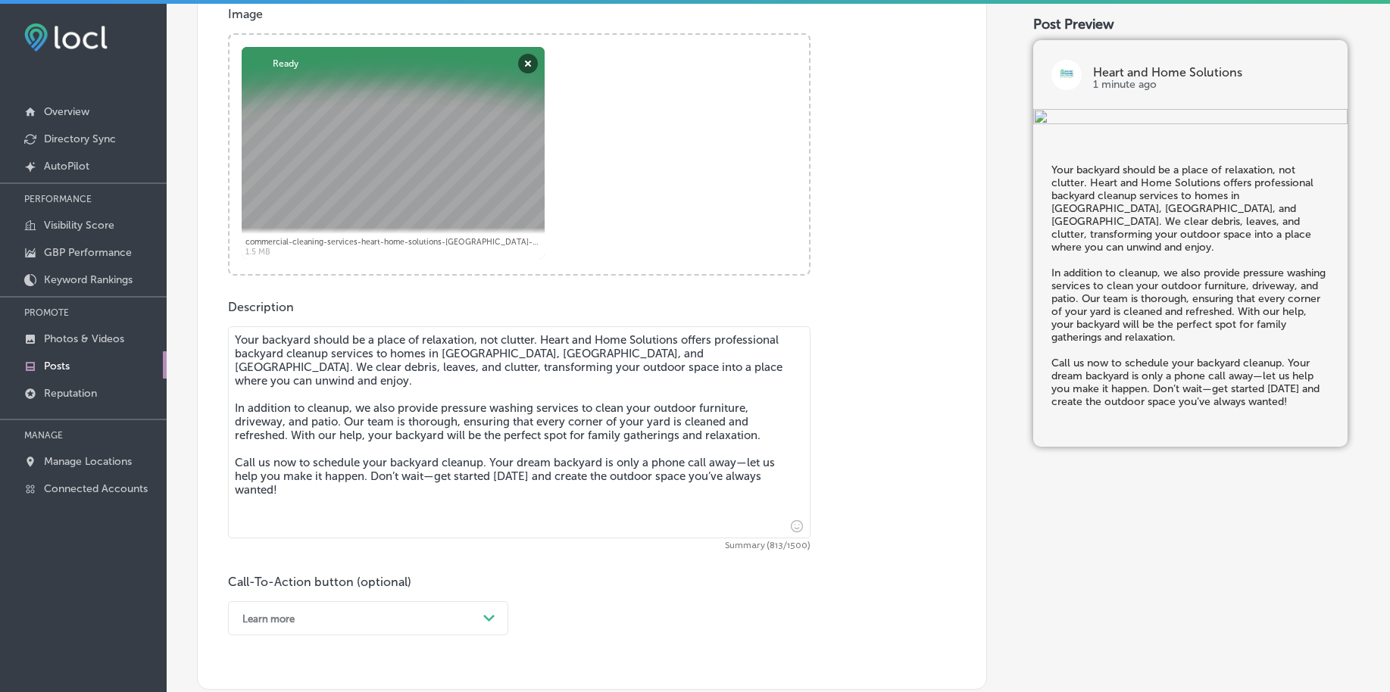
scroll to position [757, 0]
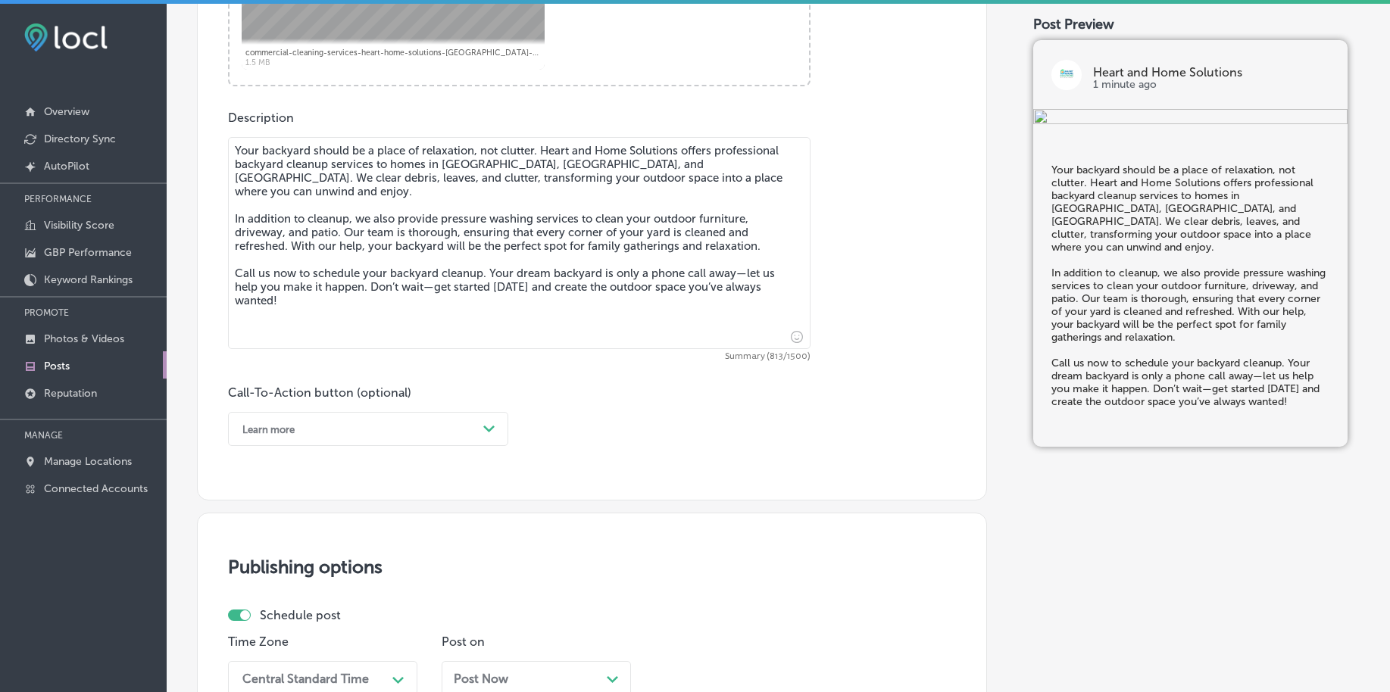
type textarea "Your backyard should be a place of relaxation, not clutter. Heart and Home Solu…"
click at [341, 436] on div "Learn more" at bounding box center [356, 428] width 242 height 23
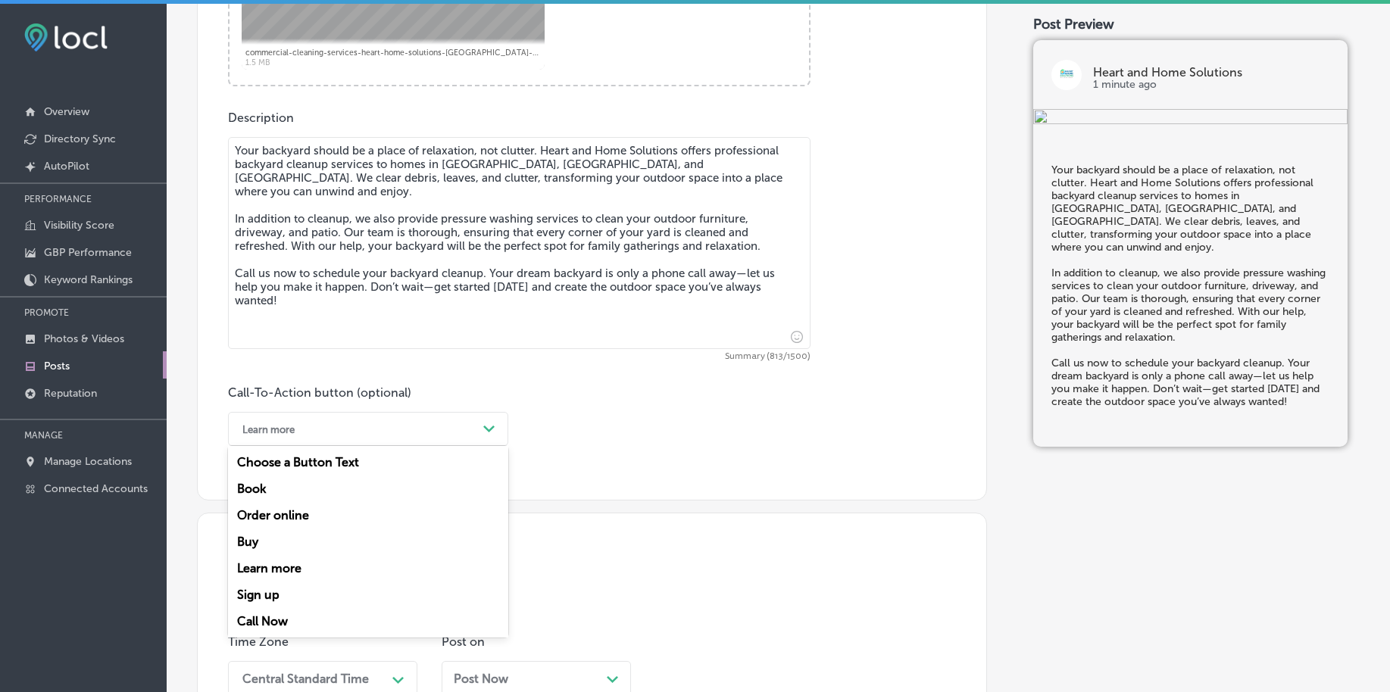
click at [283, 621] on div "Call Now" at bounding box center [368, 621] width 280 height 27
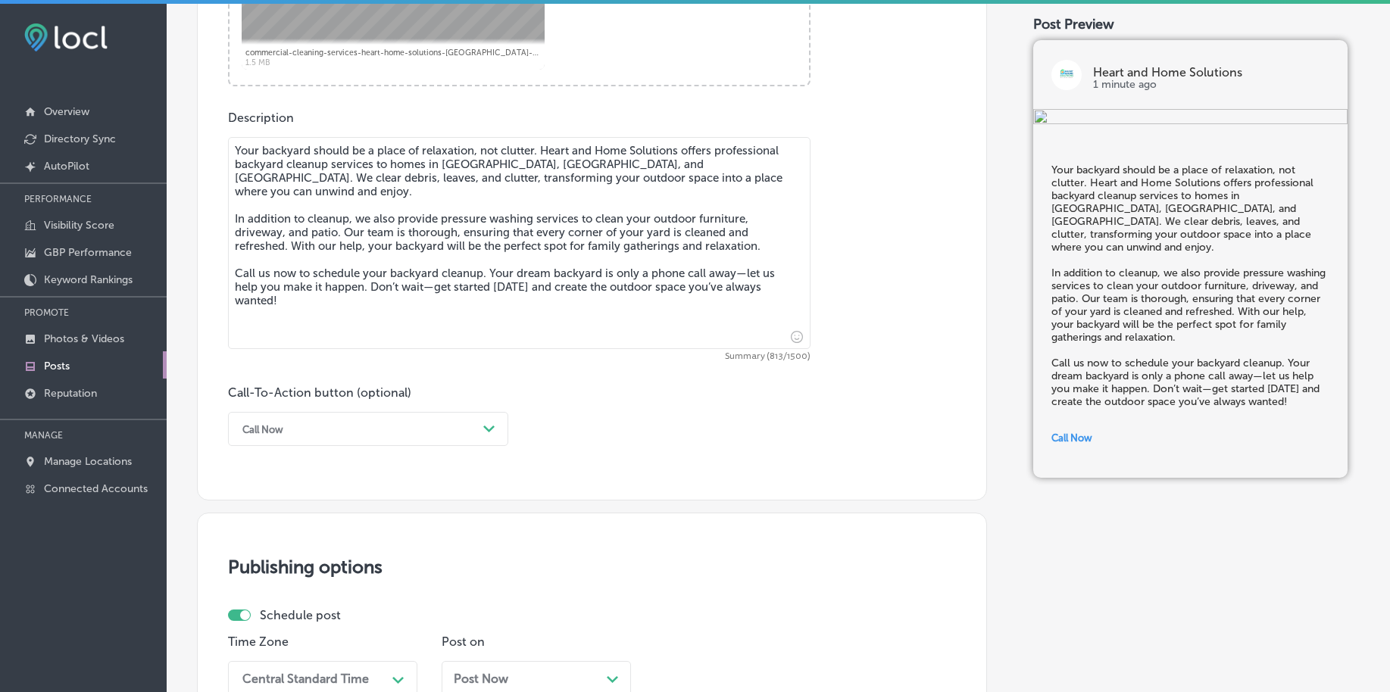
scroll to position [1041, 0]
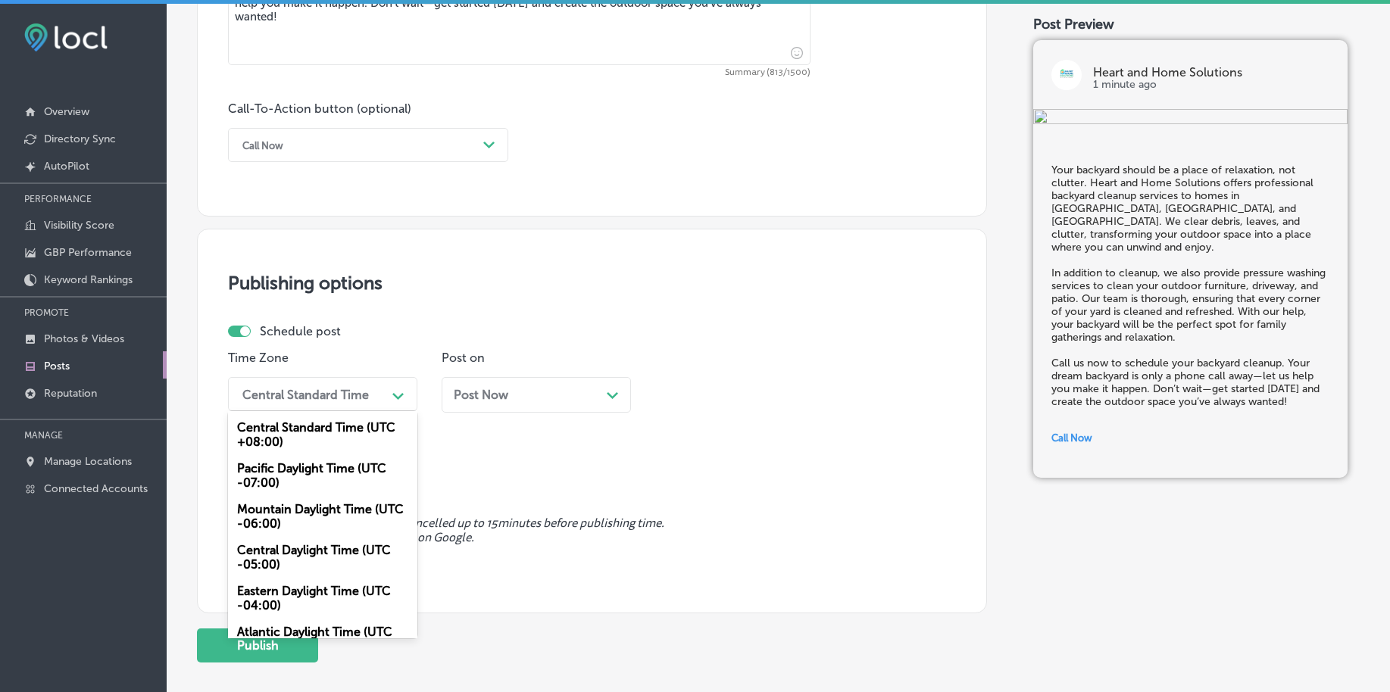
click at [246, 395] on div "Central Standard Time" at bounding box center [305, 394] width 126 height 14
click at [278, 517] on div "Mountain Daylight Time (UTC -06:00)" at bounding box center [322, 516] width 189 height 41
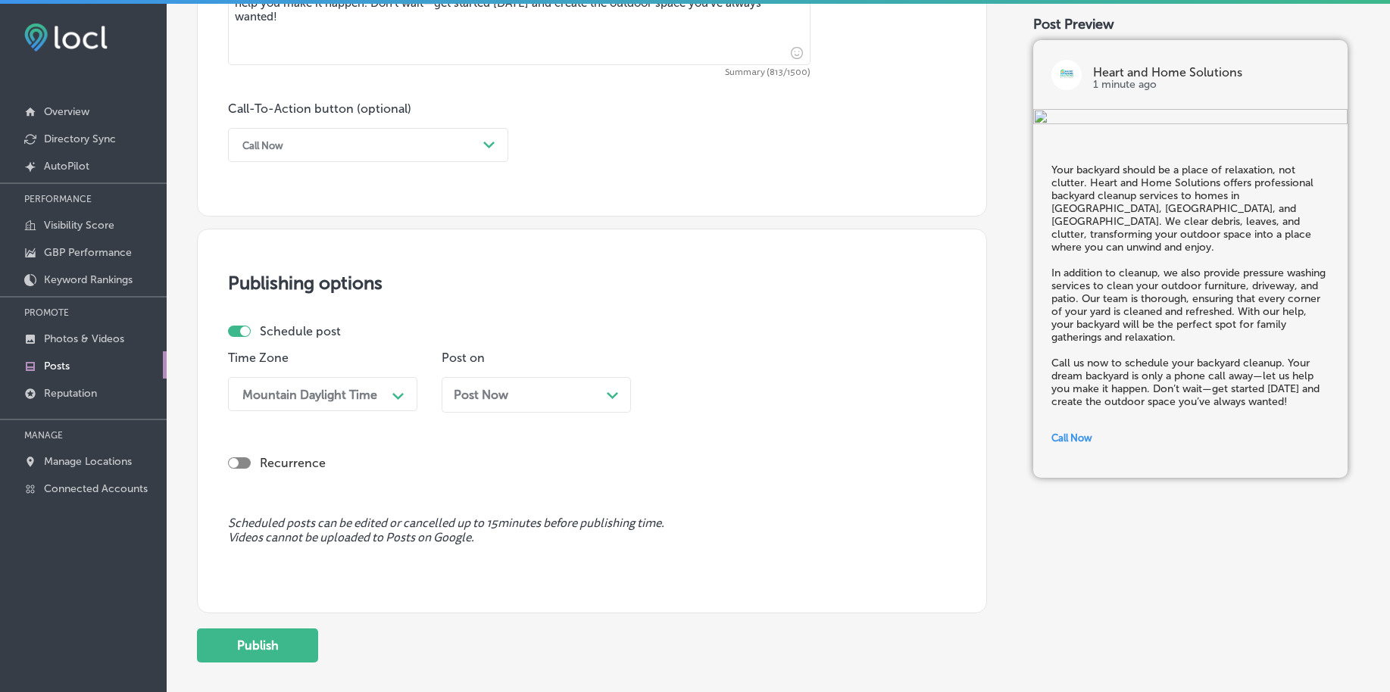
click at [510, 387] on div "Post Now Path Created with Sketch." at bounding box center [536, 395] width 189 height 36
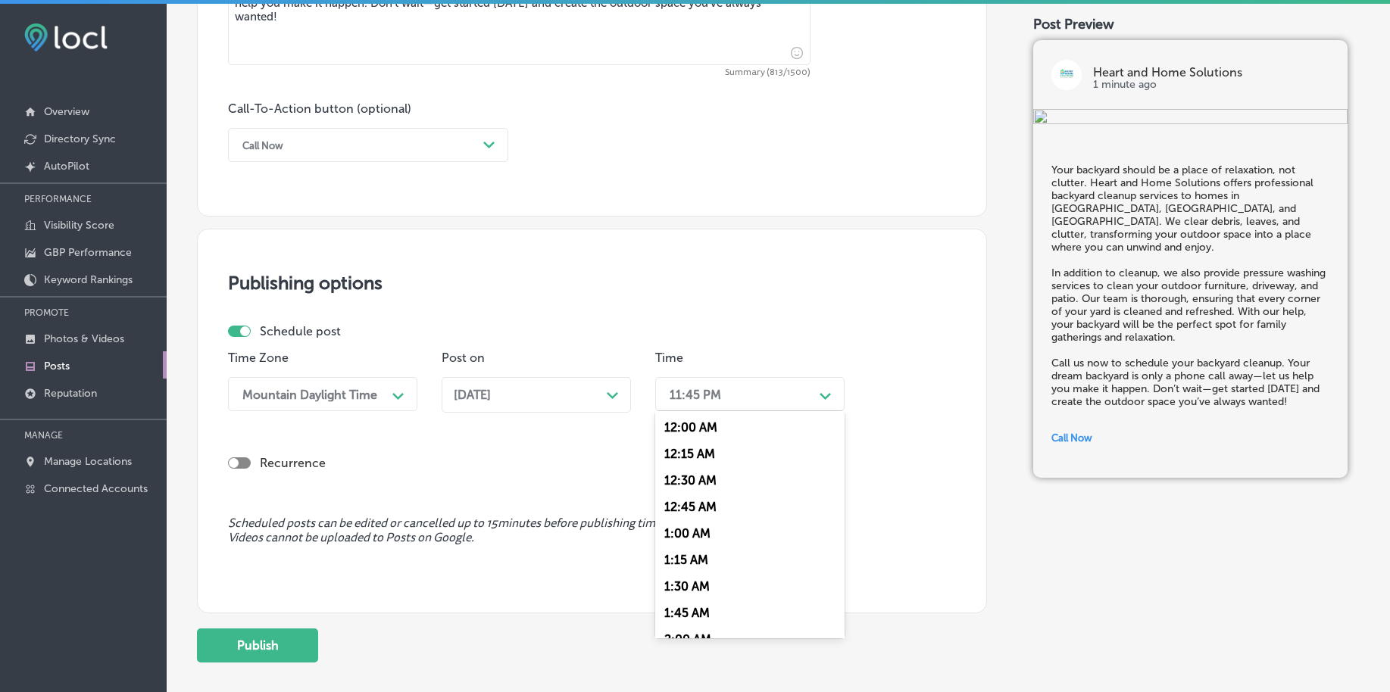
click at [705, 402] on div "11:45 PM" at bounding box center [737, 394] width 151 height 27
click at [698, 593] on div "7:00 AM" at bounding box center [749, 601] width 189 height 27
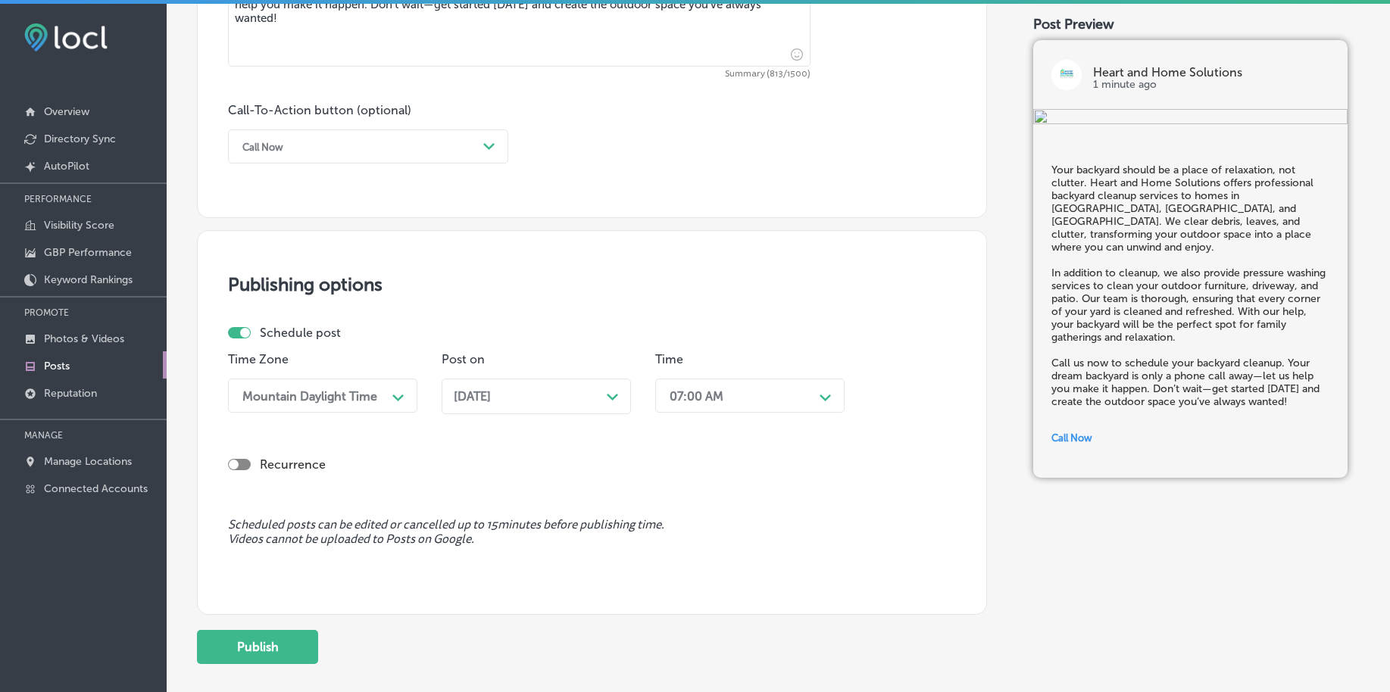
scroll to position [1041, 0]
click at [298, 654] on button "Publish" at bounding box center [257, 646] width 121 height 34
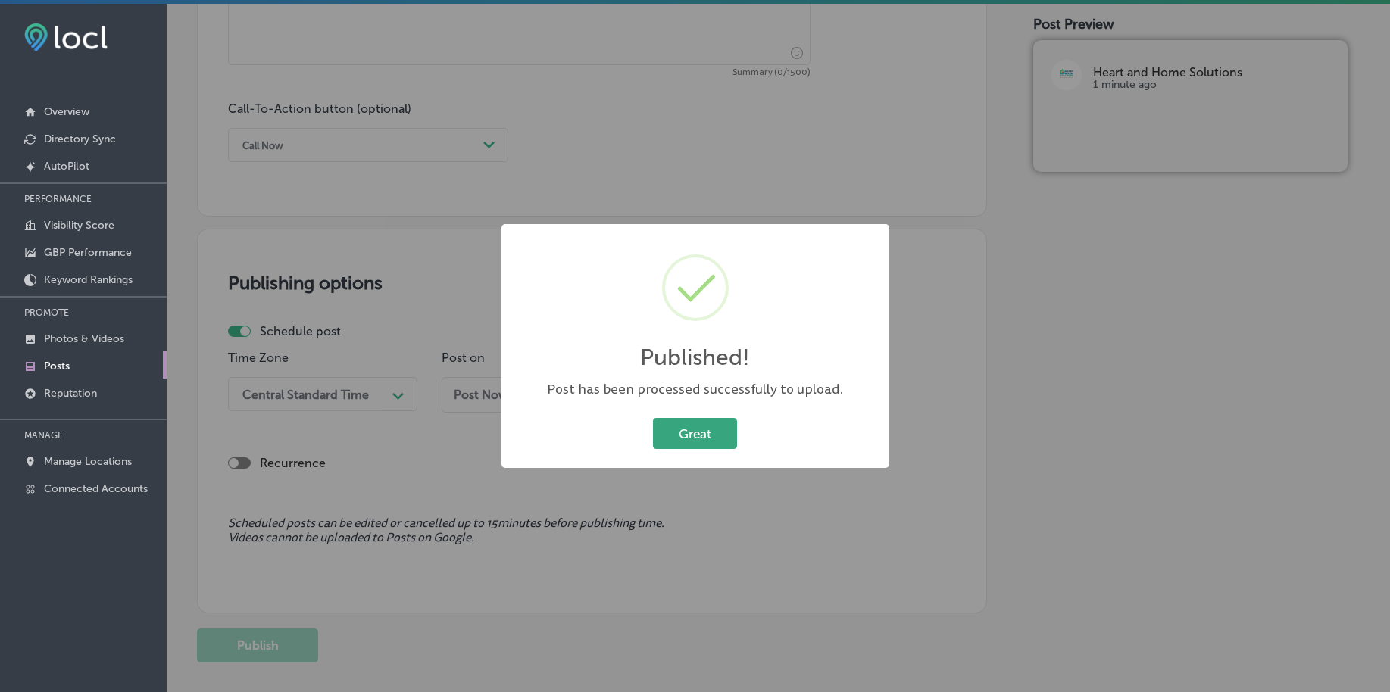
click at [695, 426] on button "Great" at bounding box center [695, 433] width 84 height 31
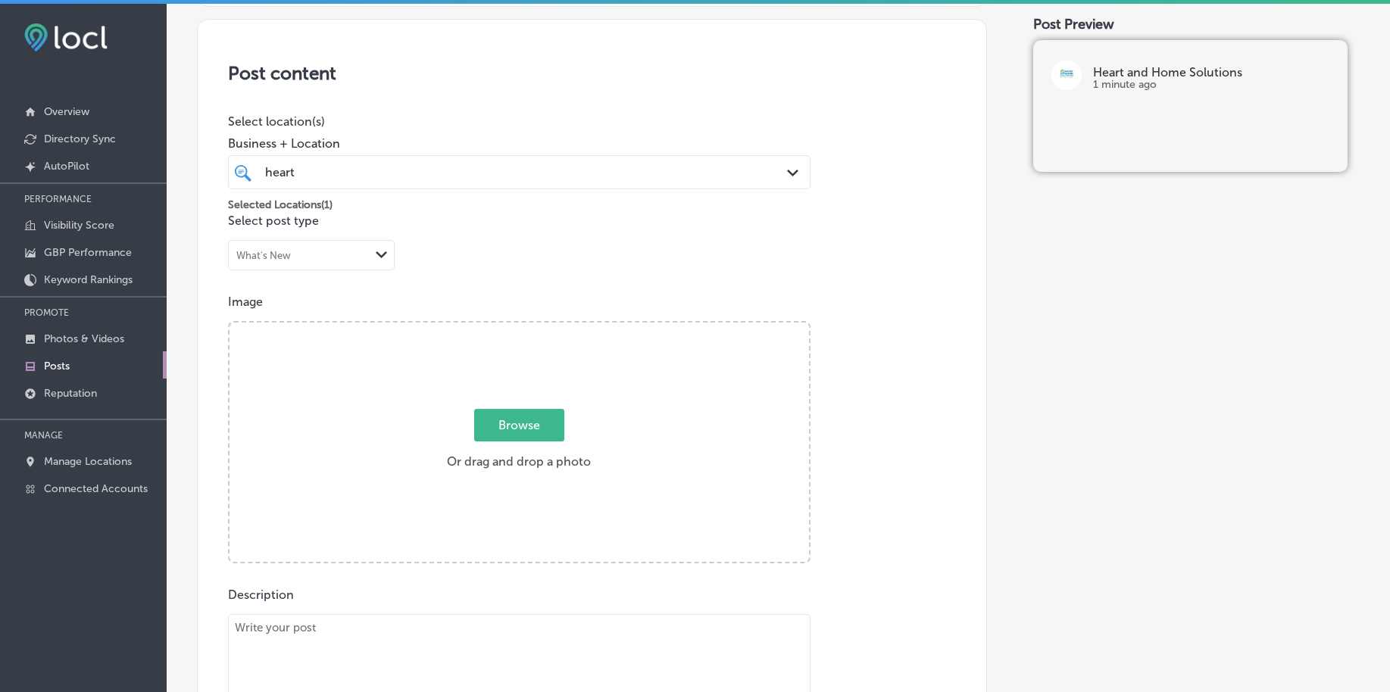
scroll to position [284, 0]
click at [551, 432] on span "Browse" at bounding box center [519, 421] width 90 height 33
click at [551, 323] on input "Browse Or drag and drop a photo" at bounding box center [518, 321] width 579 height 5
type input "C:\fakepath\commercial-cleaning-services-heart-home-solutions-[GEOGRAPHIC_DATA]…"
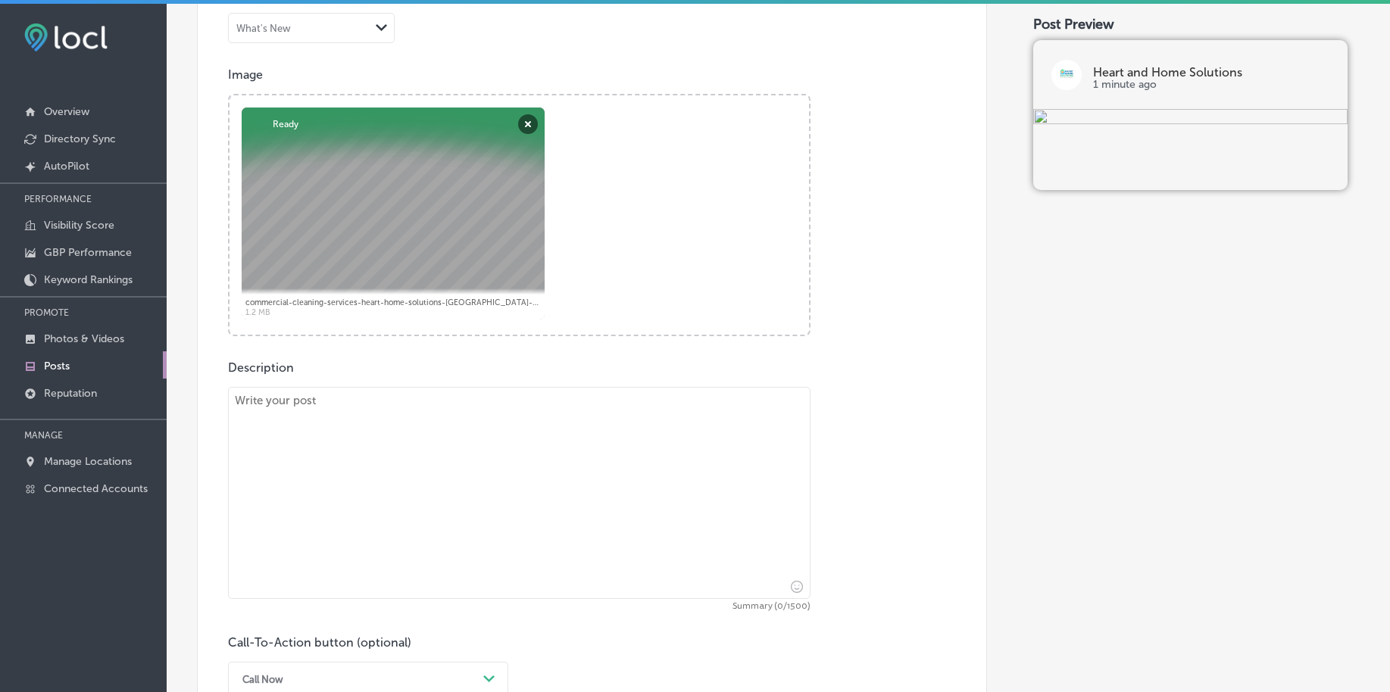
scroll to position [568, 0]
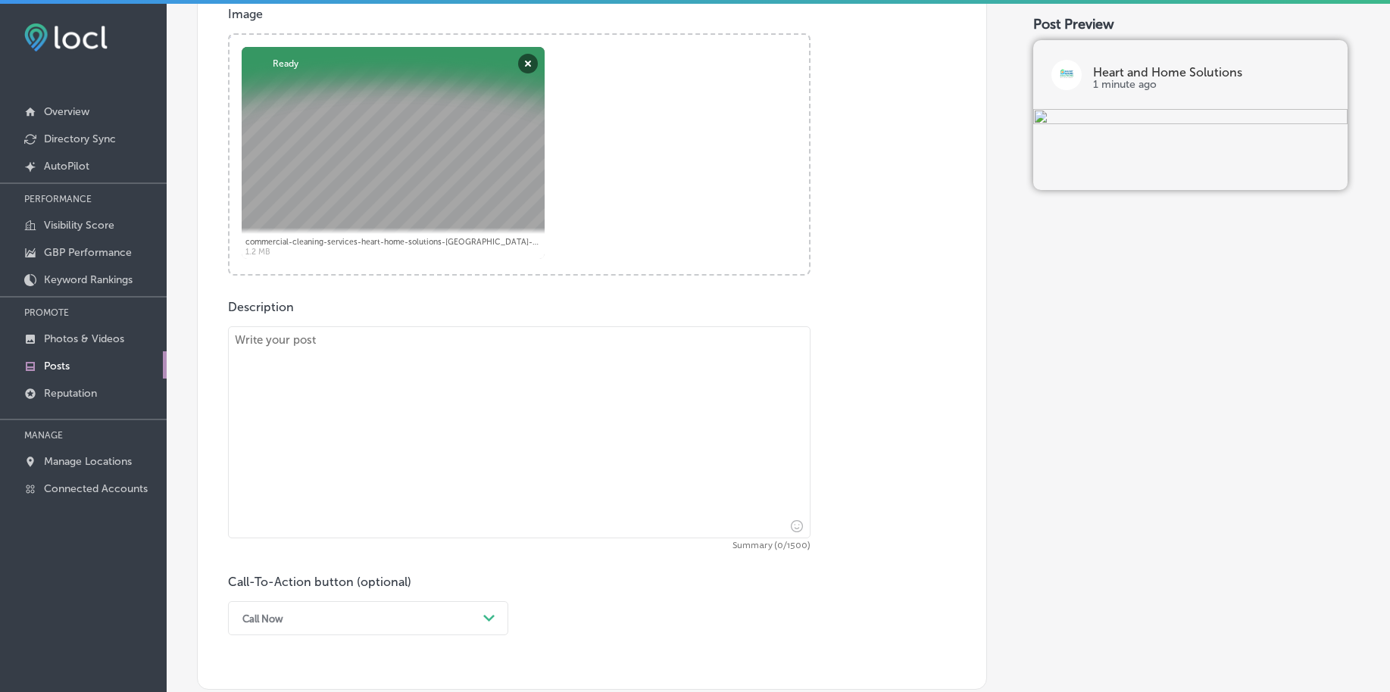
click at [290, 484] on textarea at bounding box center [519, 432] width 582 height 212
paste textarea "After the dust settles, Heart and Home Solutions is here to clean up the mess. …"
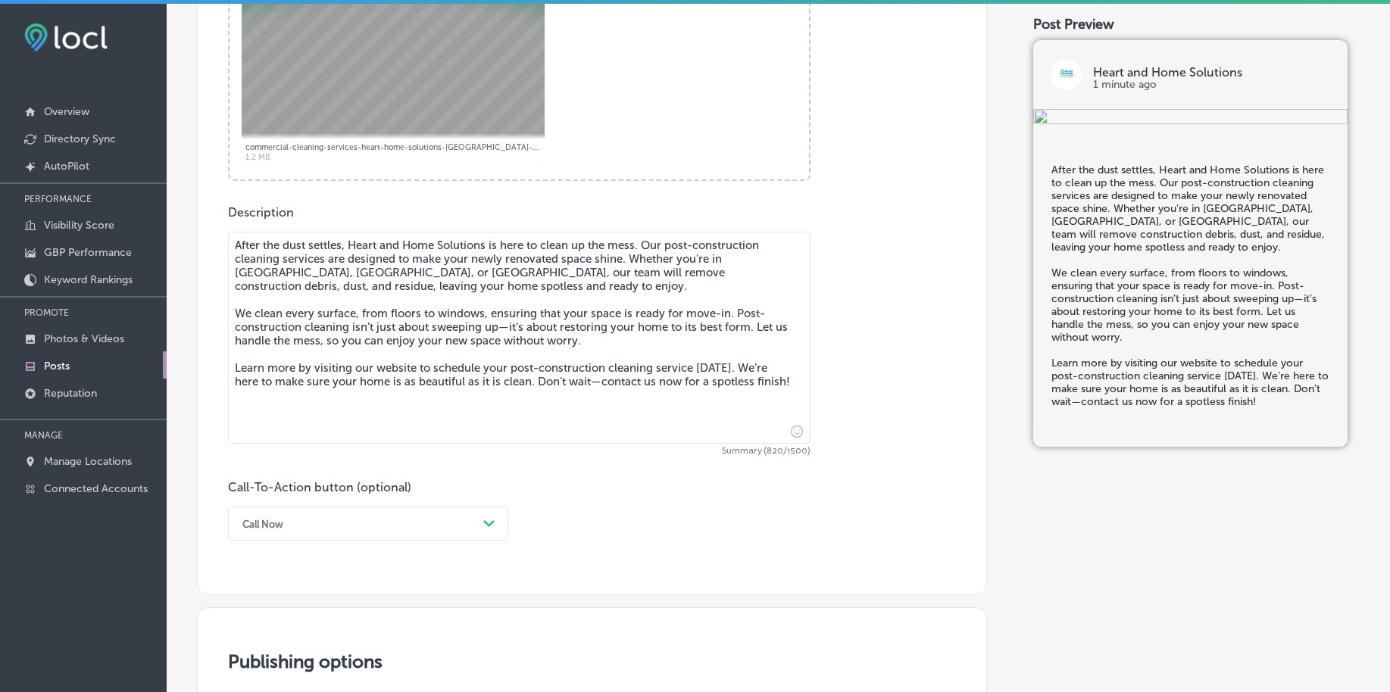
type textarea "After the dust settles, Heart and Home Solutions is here to clean up the mess. …"
click at [333, 526] on div "option Call Now, selected. option Book focused, 2 of 7. 7 results available. Us…" at bounding box center [368, 524] width 280 height 34
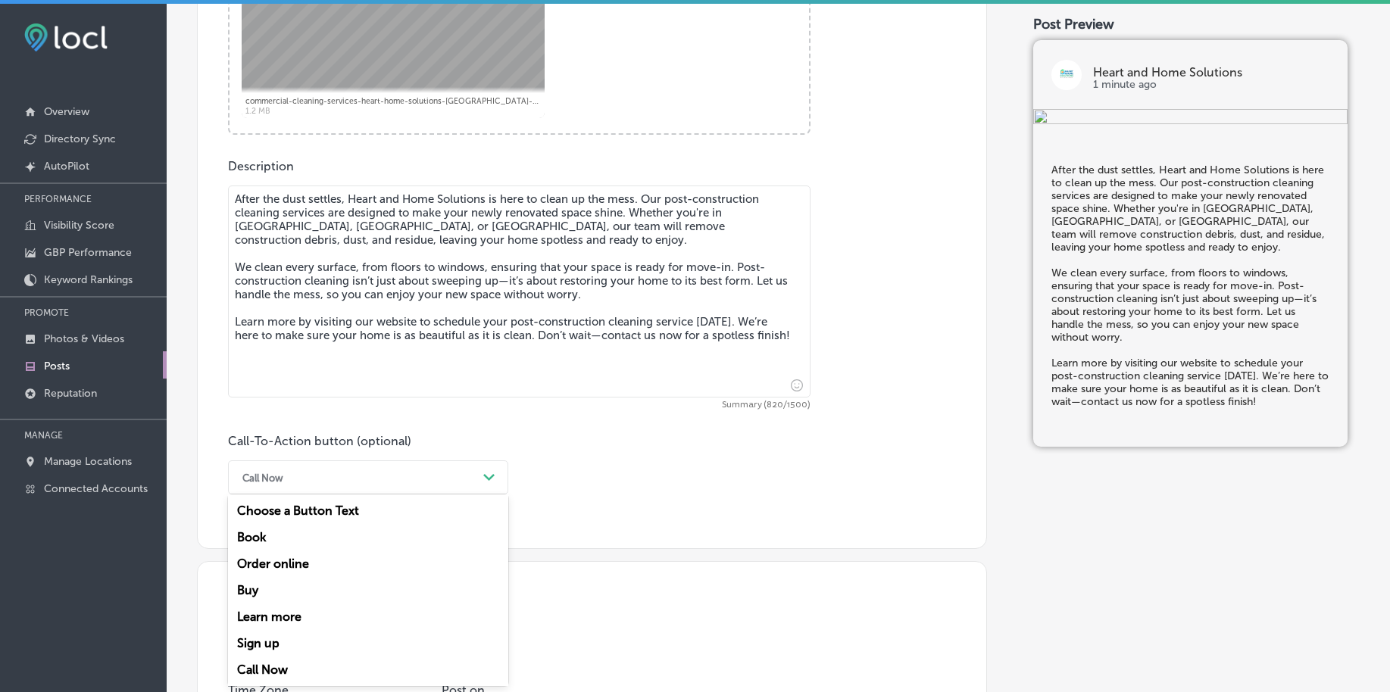
click at [308, 617] on div "Learn more" at bounding box center [368, 617] width 280 height 27
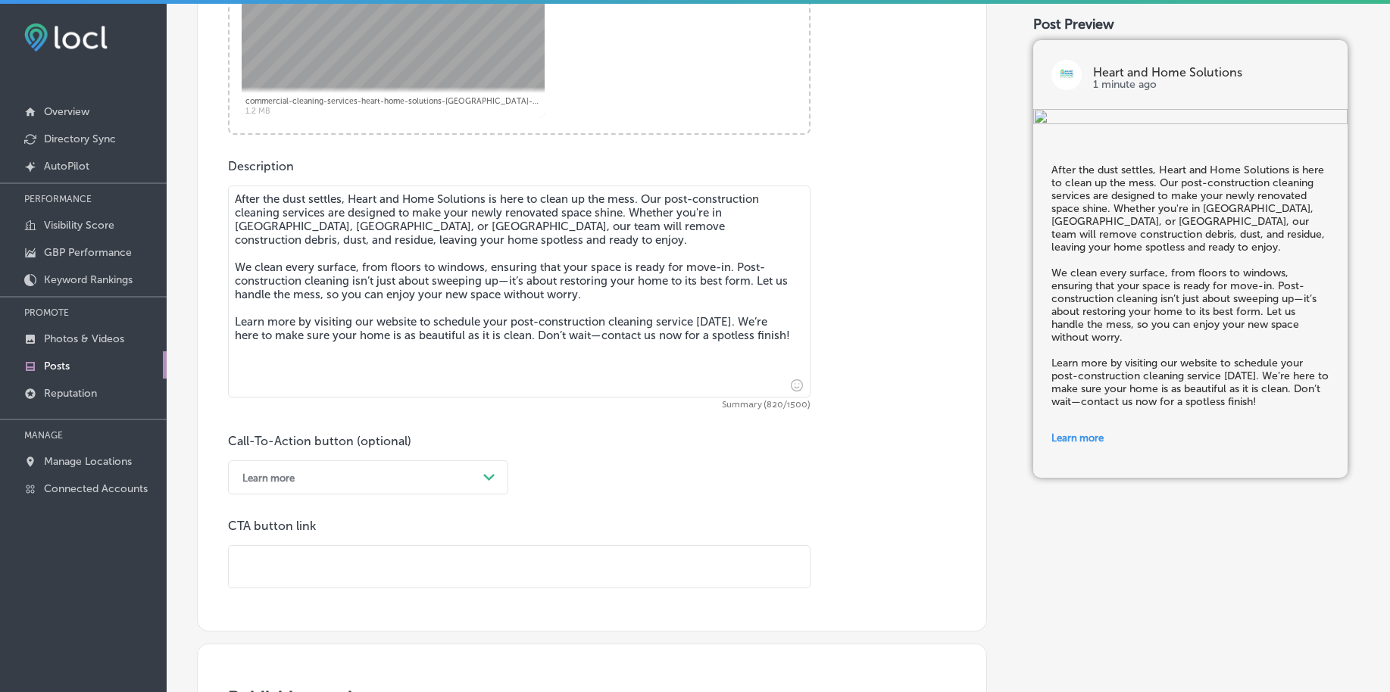
click at [311, 576] on input "text" at bounding box center [519, 567] width 581 height 42
paste input "[URL][DOMAIN_NAME]"
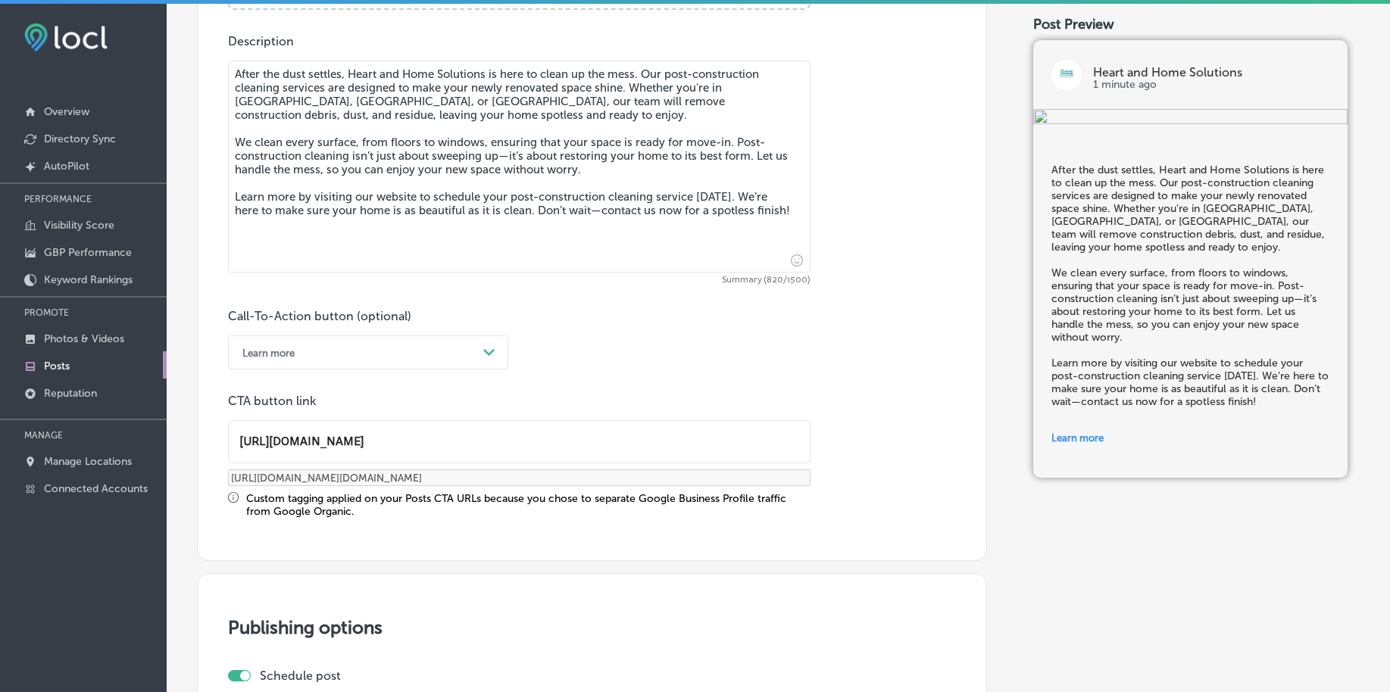
scroll to position [1262, 0]
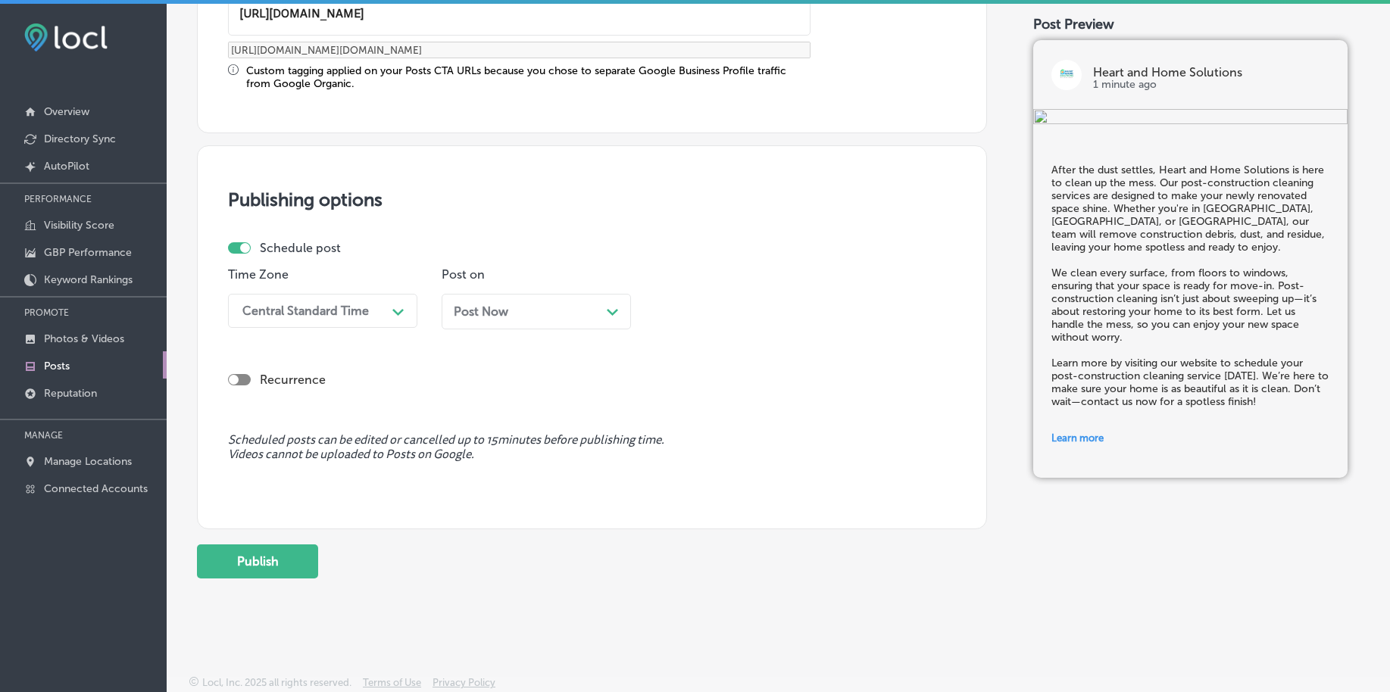
type input "[URL][DOMAIN_NAME]"
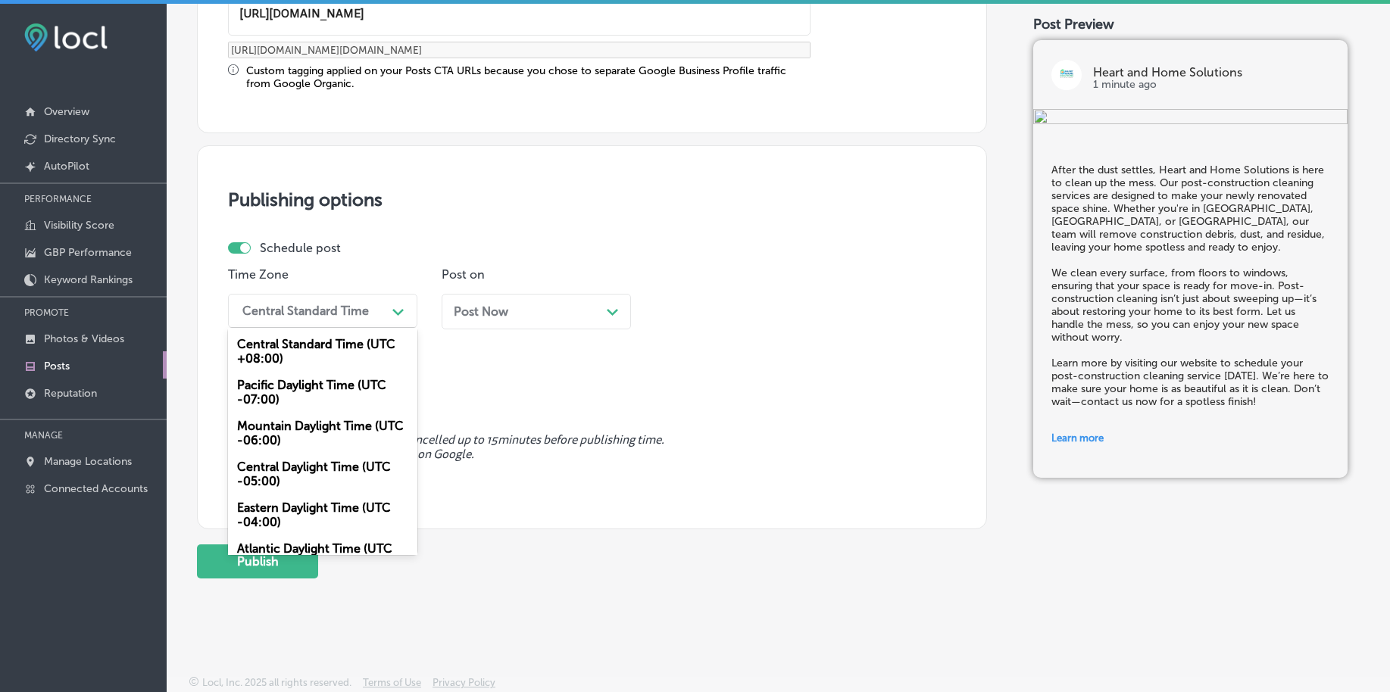
click at [332, 318] on div "Central Standard Time" at bounding box center [310, 311] width 151 height 27
click at [295, 422] on div "Mountain Daylight Time (UTC -06:00)" at bounding box center [322, 433] width 189 height 41
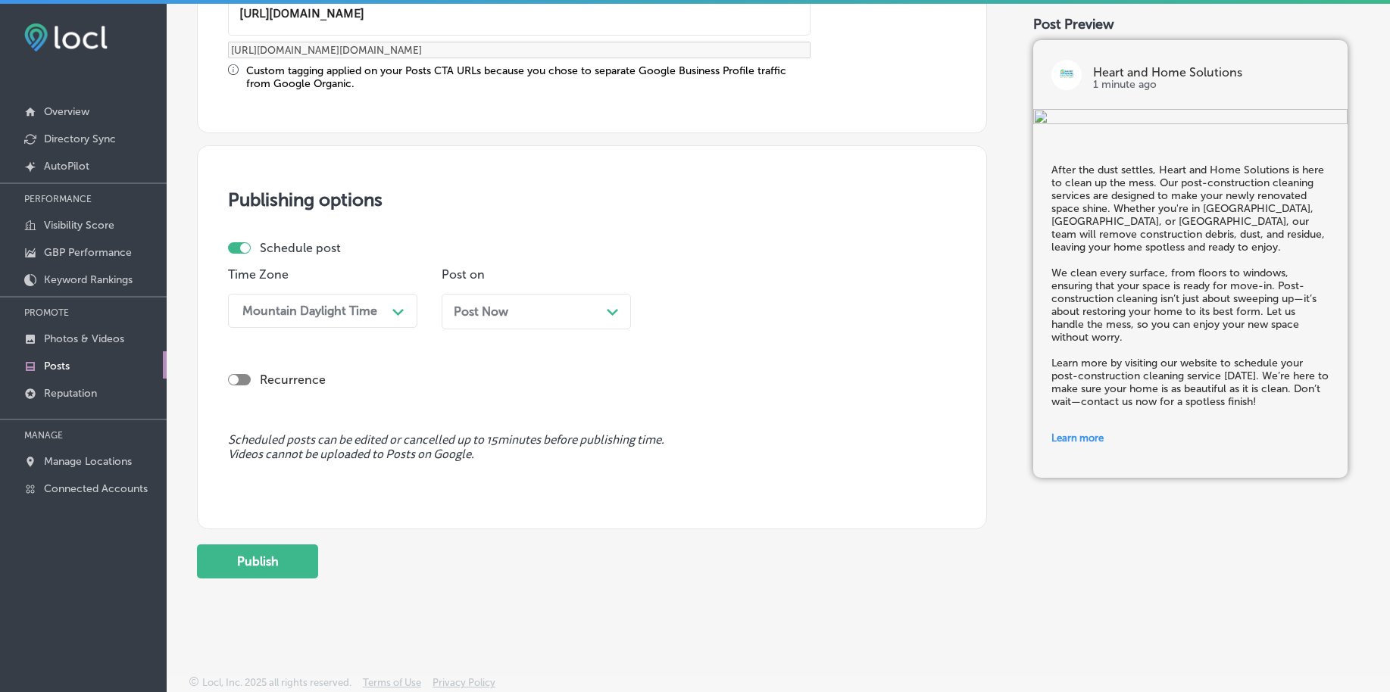
click at [505, 311] on span "Post Now" at bounding box center [481, 311] width 55 height 14
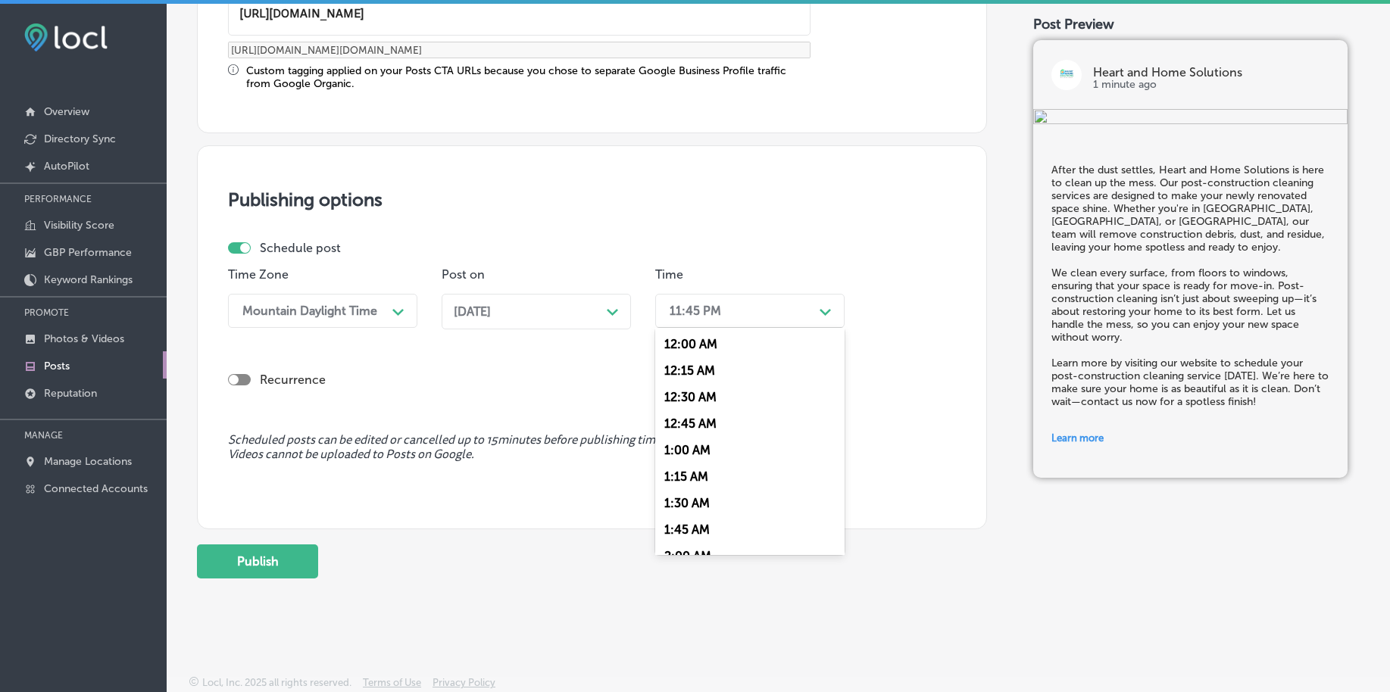
click at [682, 326] on div "11:45 PM Path Created with Sketch." at bounding box center [749, 311] width 189 height 34
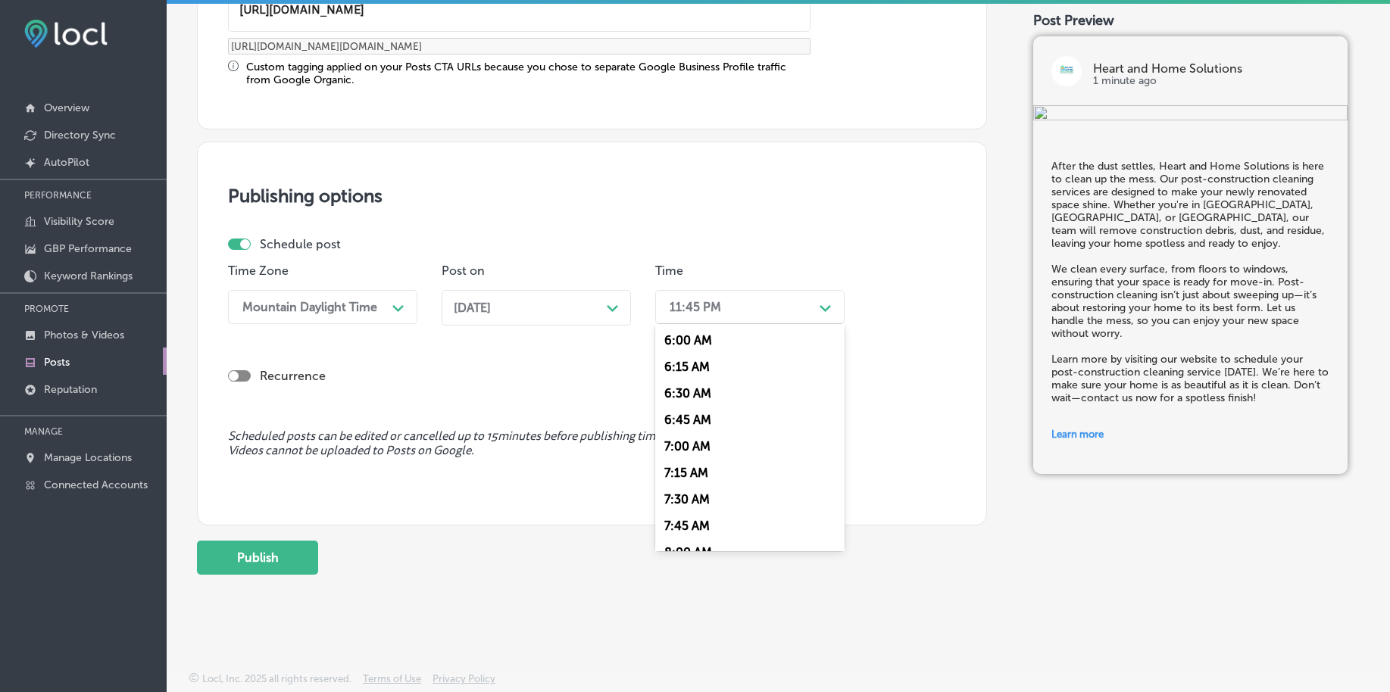
scroll to position [663, 0]
click at [694, 419] on div "7:00 AM" at bounding box center [749, 420] width 189 height 27
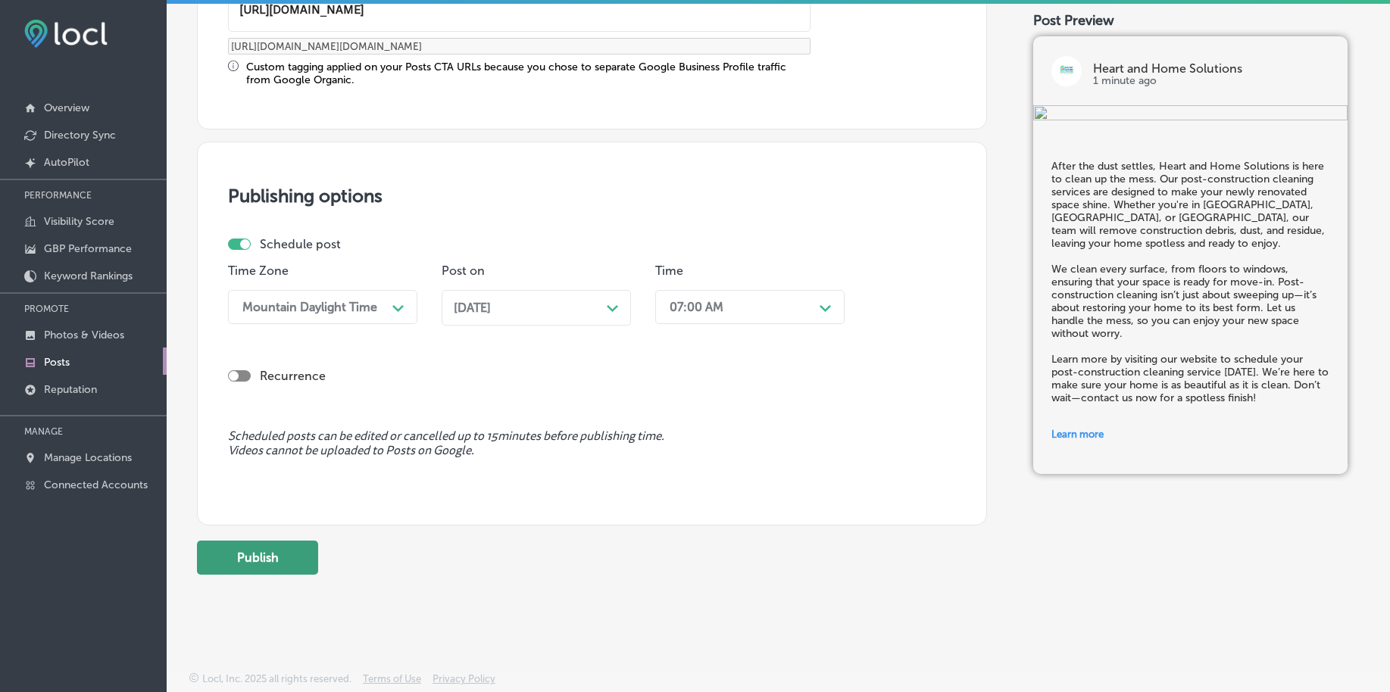
click at [279, 548] on button "Publish" at bounding box center [257, 558] width 121 height 34
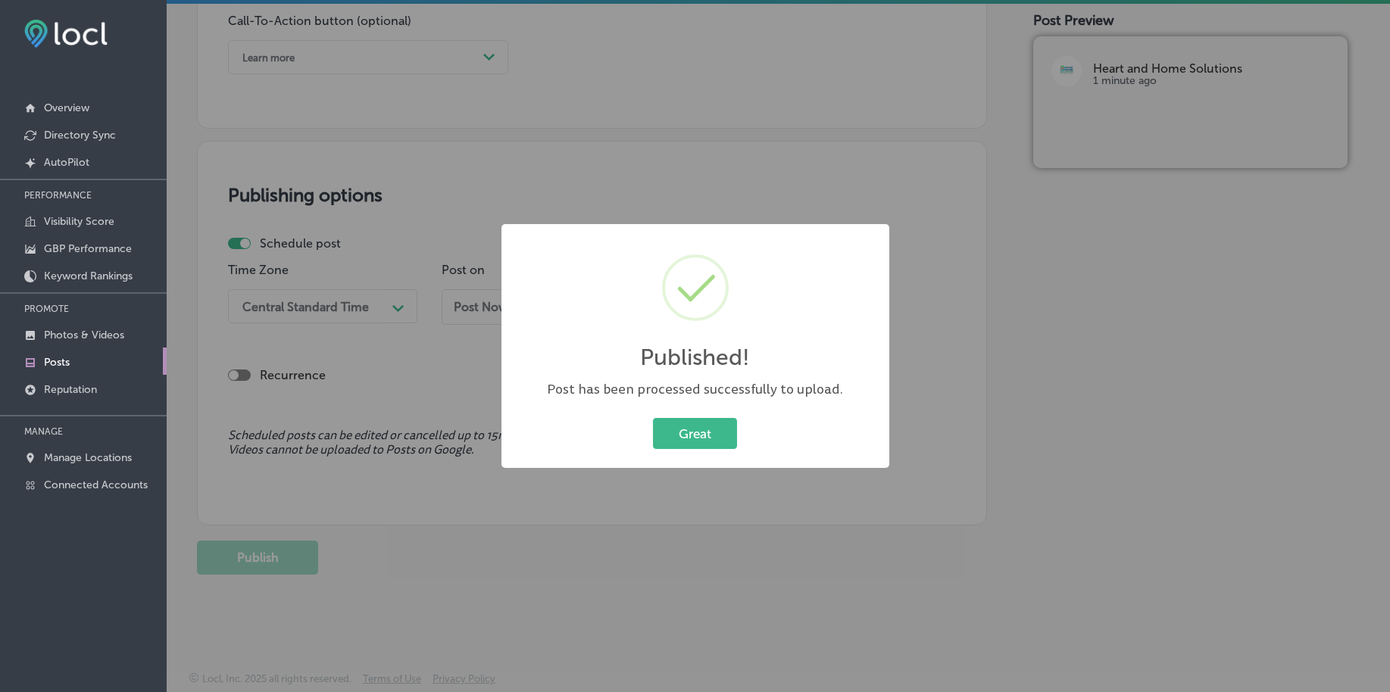
scroll to position [1125, 0]
click at [684, 432] on button "Great" at bounding box center [695, 433] width 84 height 31
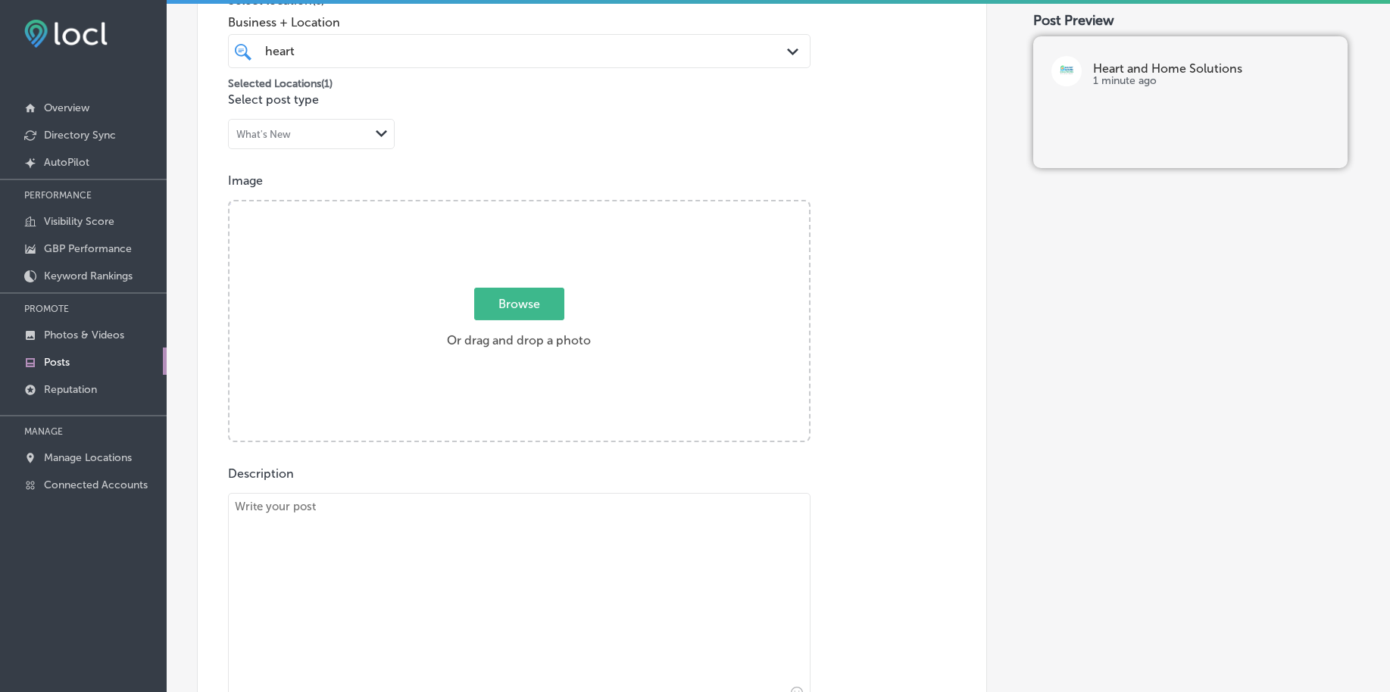
scroll to position [178, 0]
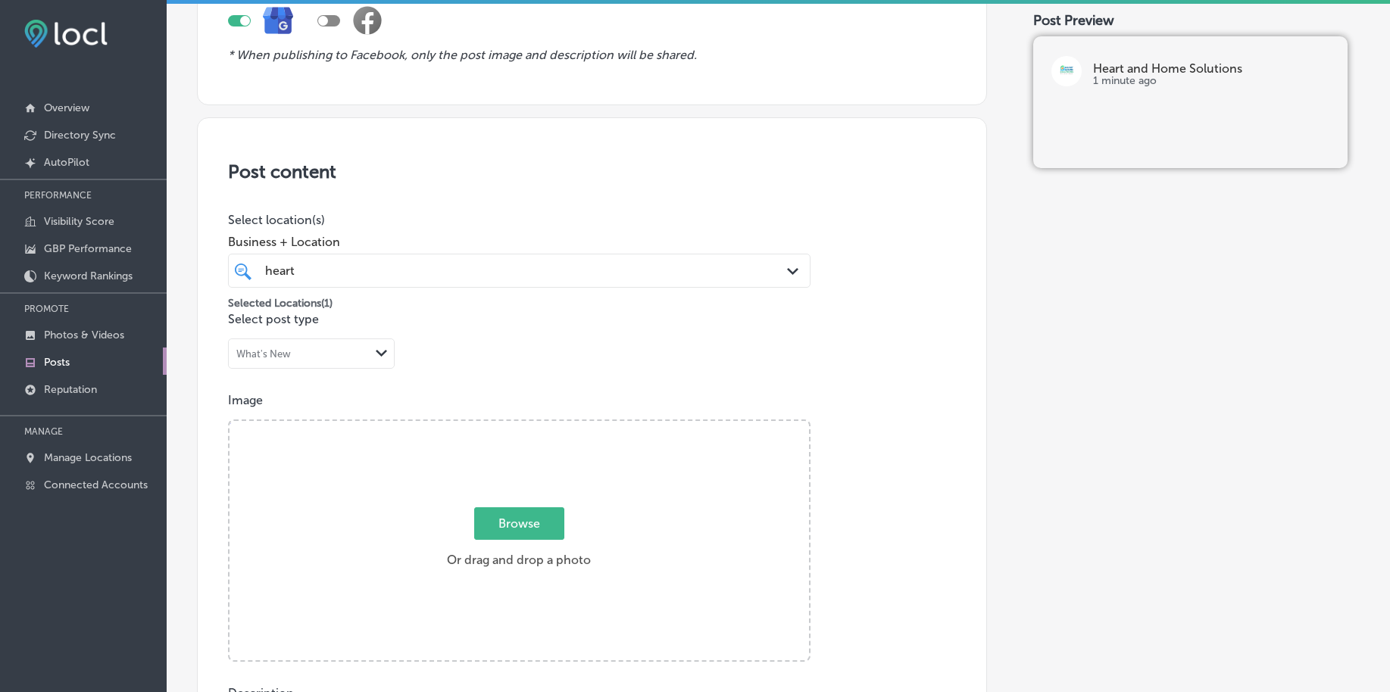
click at [495, 531] on span "Browse" at bounding box center [519, 523] width 90 height 33
click at [495, 426] on input "Browse Or drag and drop a photo" at bounding box center [518, 423] width 579 height 5
type input "C:\fakepath\commercial-cleaning-services-heart-home-solutions-[GEOGRAPHIC_DATA]…"
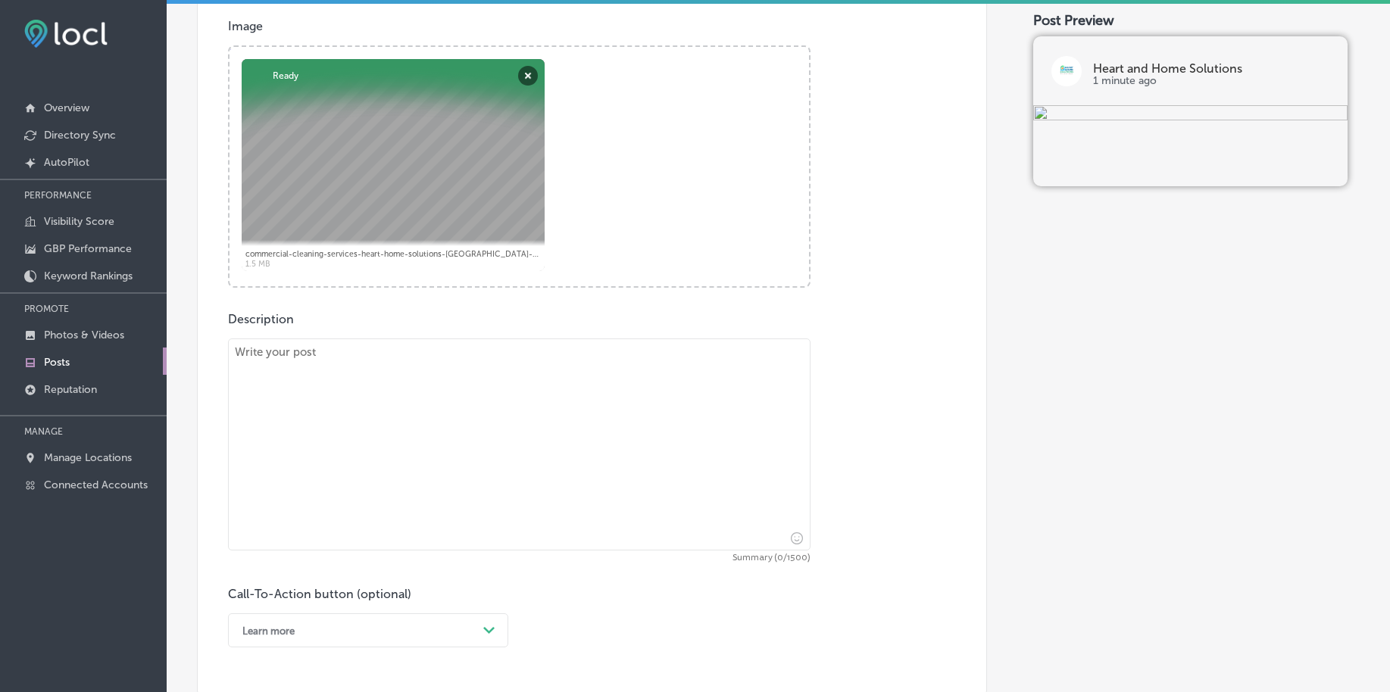
scroll to position [651, 0]
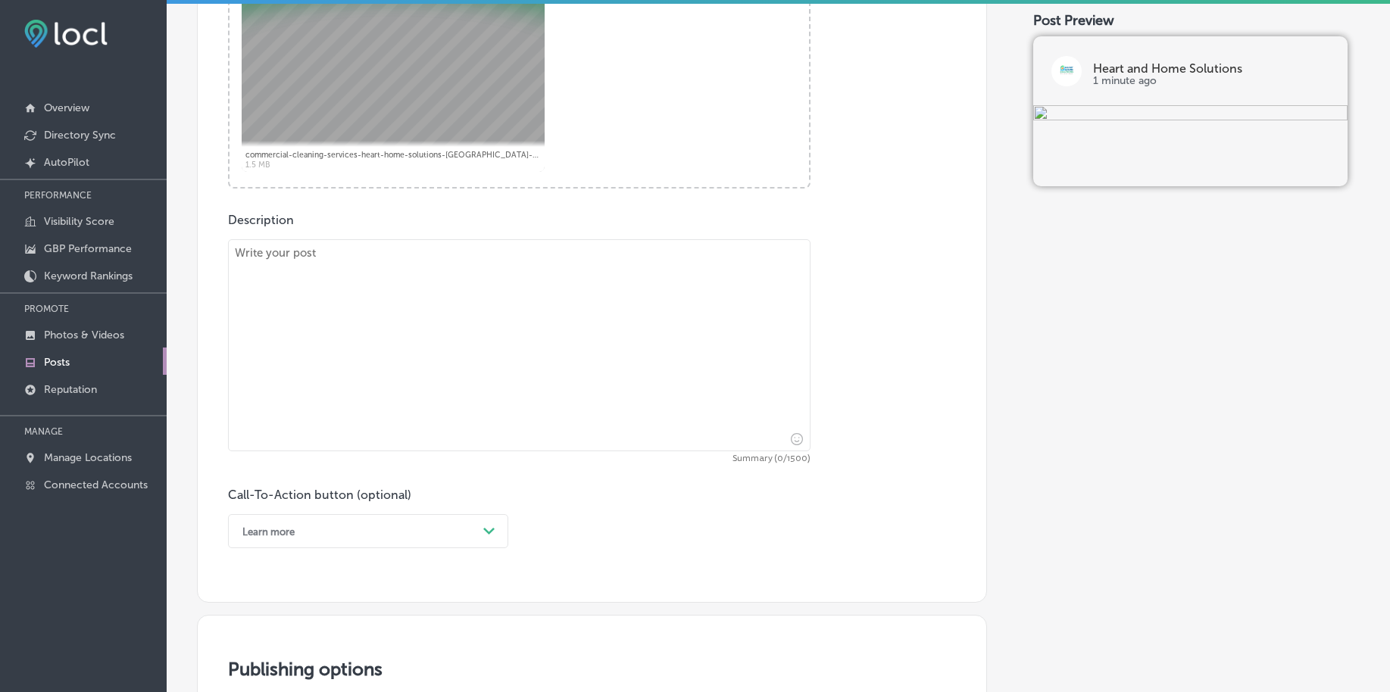
click at [316, 348] on textarea at bounding box center [519, 345] width 582 height 212
paste textarea "Is your home’s exterior looking a little worn? Heart and Home Solutions offers …"
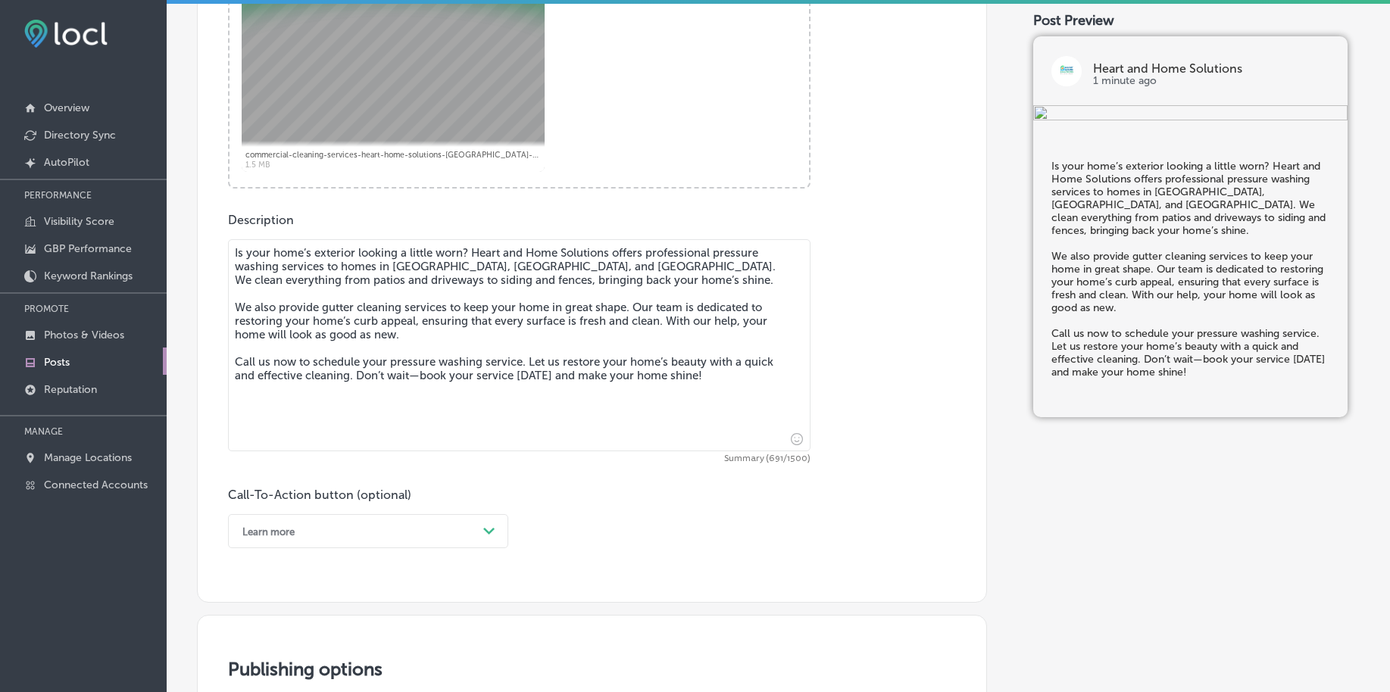
type textarea "Is your home’s exterior looking a little worn? Heart and Home Solutions offers …"
click at [325, 538] on div "option Learn more, selected. option Book focused, 2 of 7. 7 results available. …" at bounding box center [368, 531] width 280 height 34
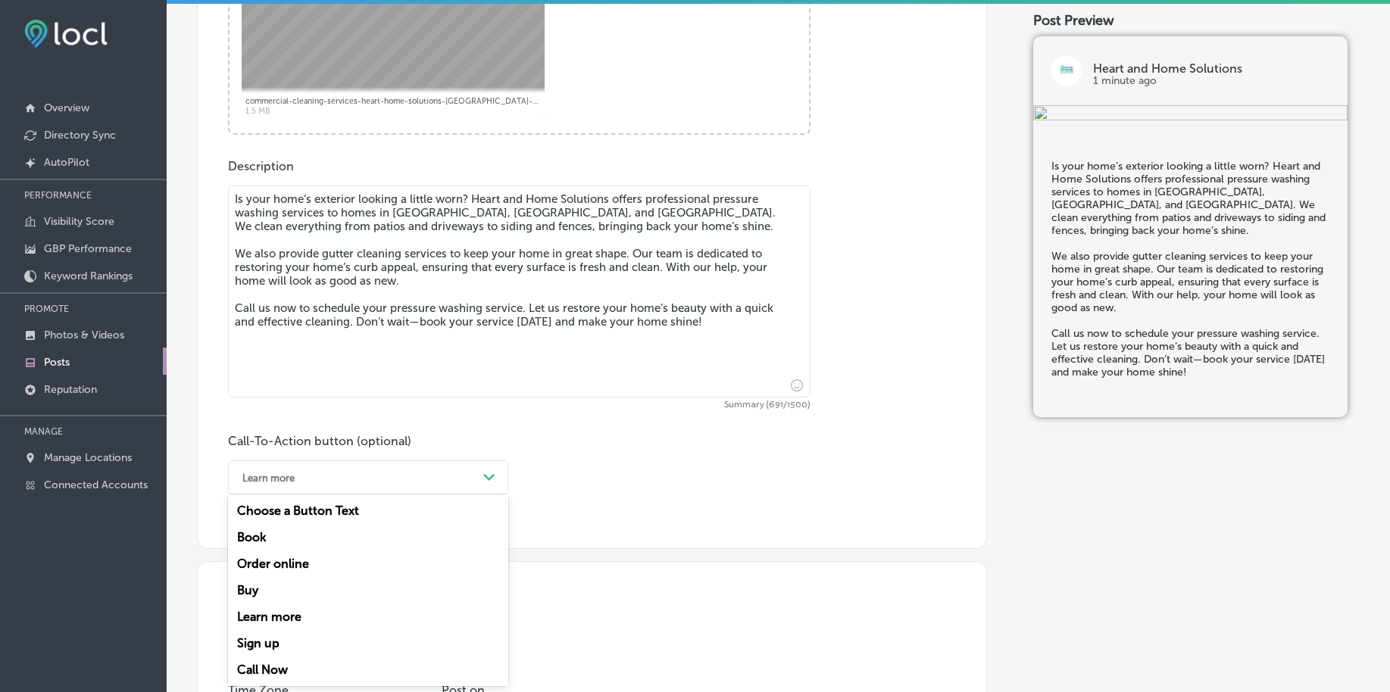
click at [279, 667] on div "Call Now" at bounding box center [368, 670] width 280 height 27
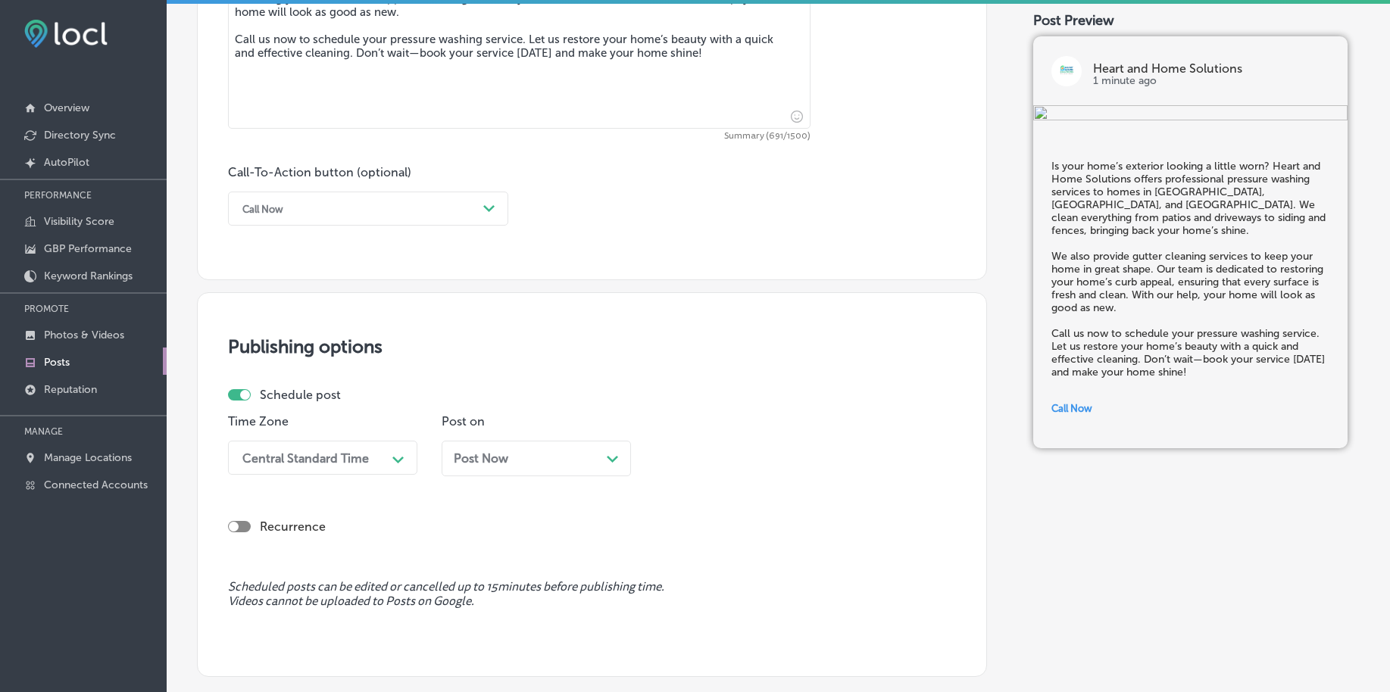
scroll to position [989, 0]
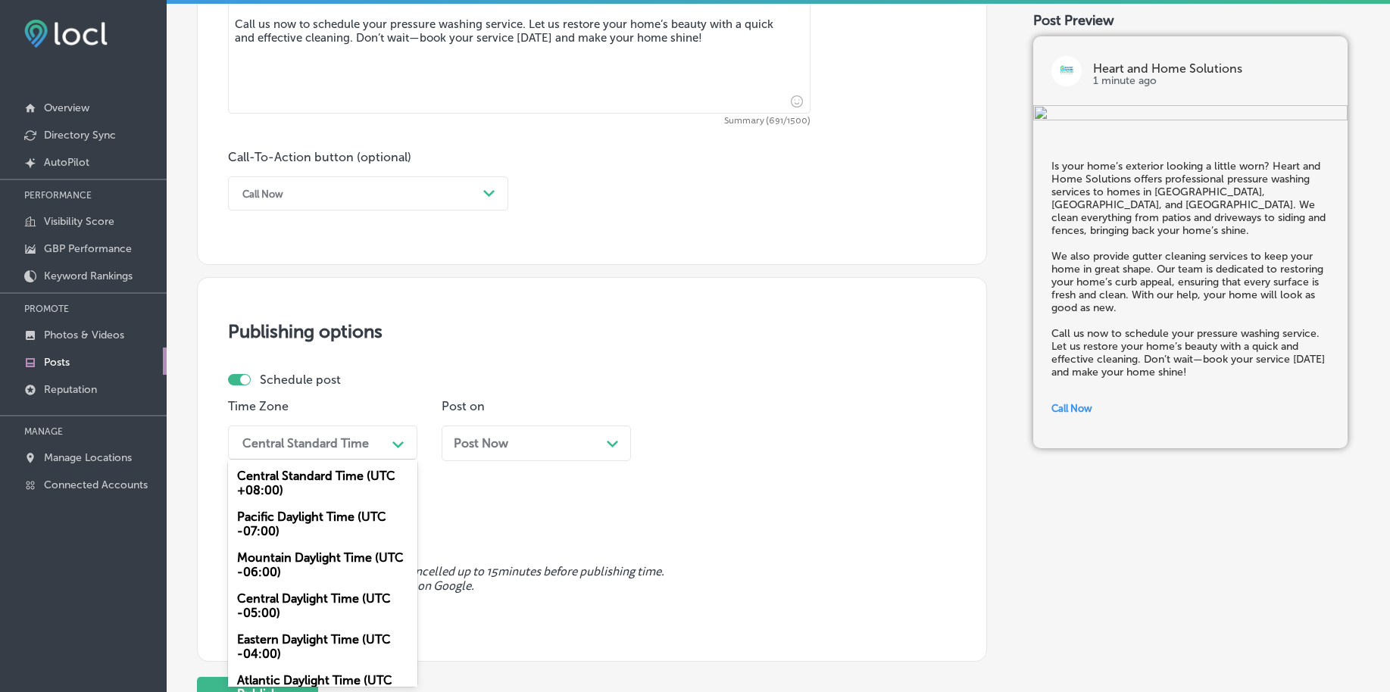
click at [346, 445] on div "Central Standard Time" at bounding box center [305, 442] width 126 height 14
click at [279, 578] on div "Mountain Daylight Time (UTC -06:00)" at bounding box center [322, 565] width 189 height 41
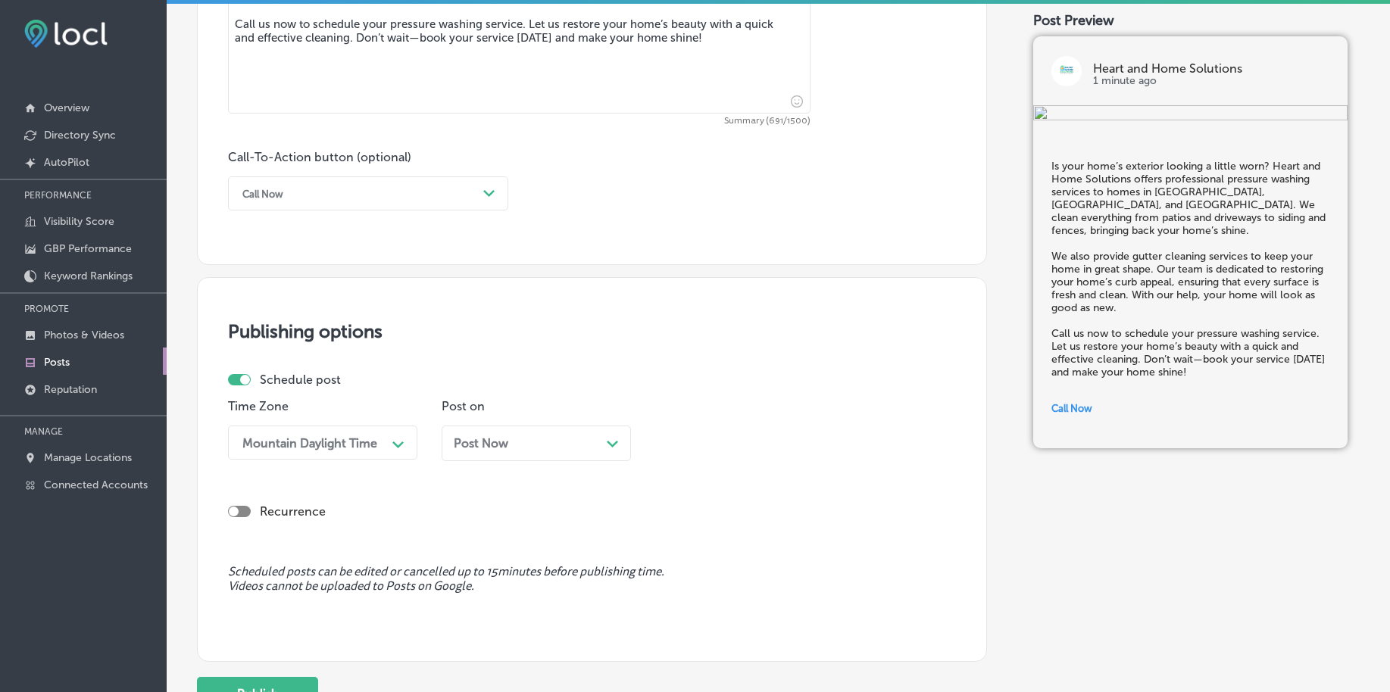
click at [501, 442] on span "Post Now" at bounding box center [481, 443] width 55 height 14
click at [731, 423] on div "Time 11:45 PM Path Created with Sketch." at bounding box center [749, 435] width 189 height 73
click at [728, 447] on div "11:45 PM" at bounding box center [737, 442] width 151 height 27
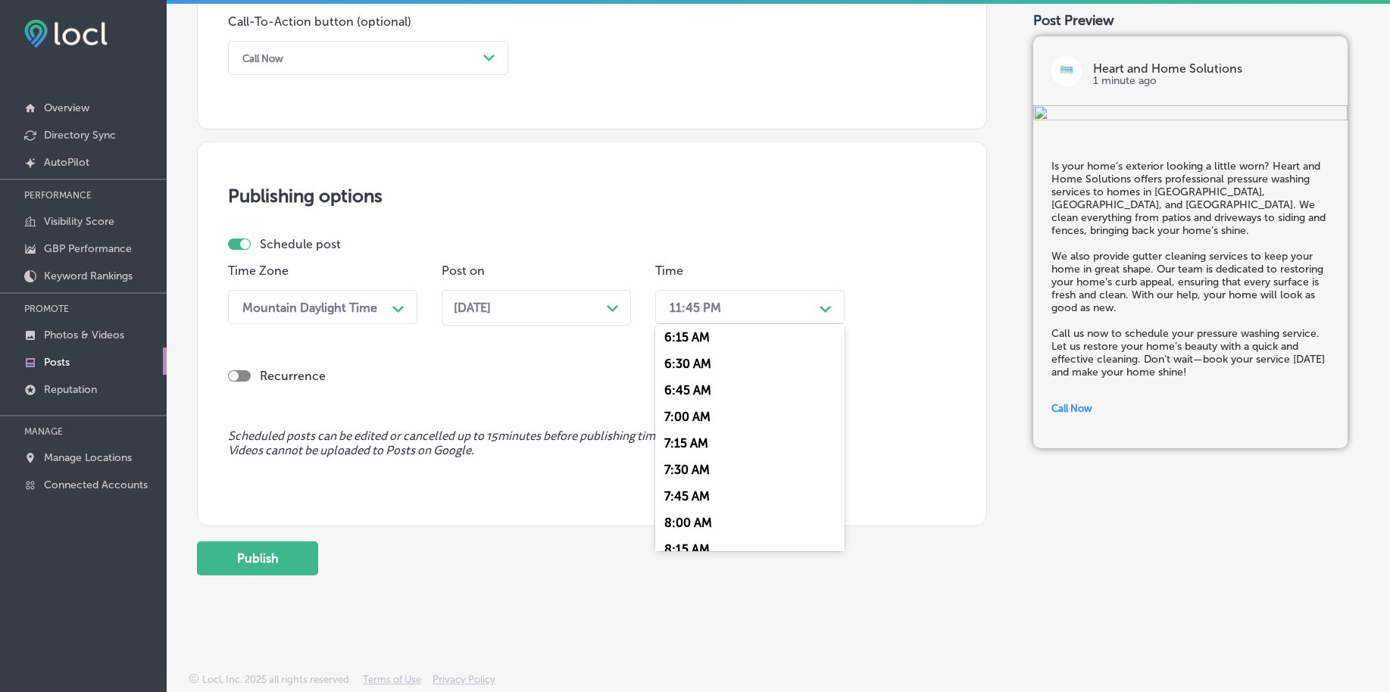
scroll to position [663, 0]
click at [696, 412] on div "7:00 AM" at bounding box center [749, 420] width 189 height 27
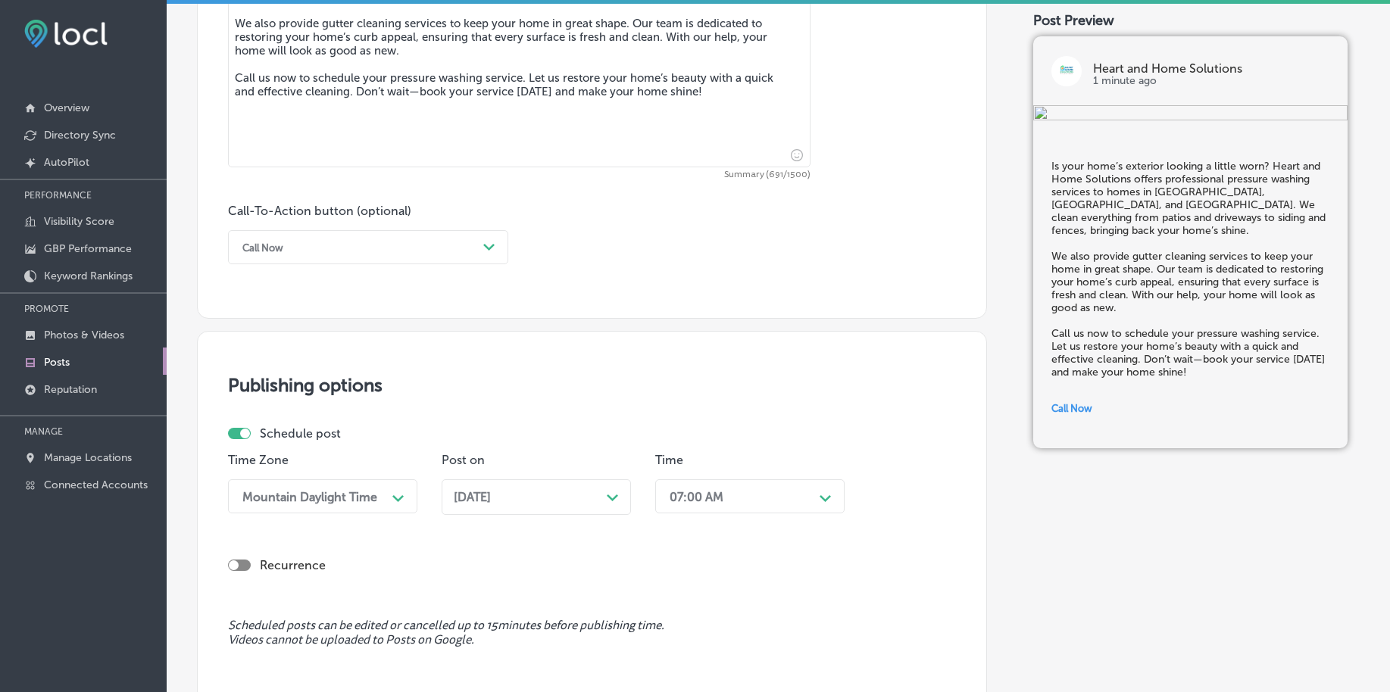
scroll to position [1125, 0]
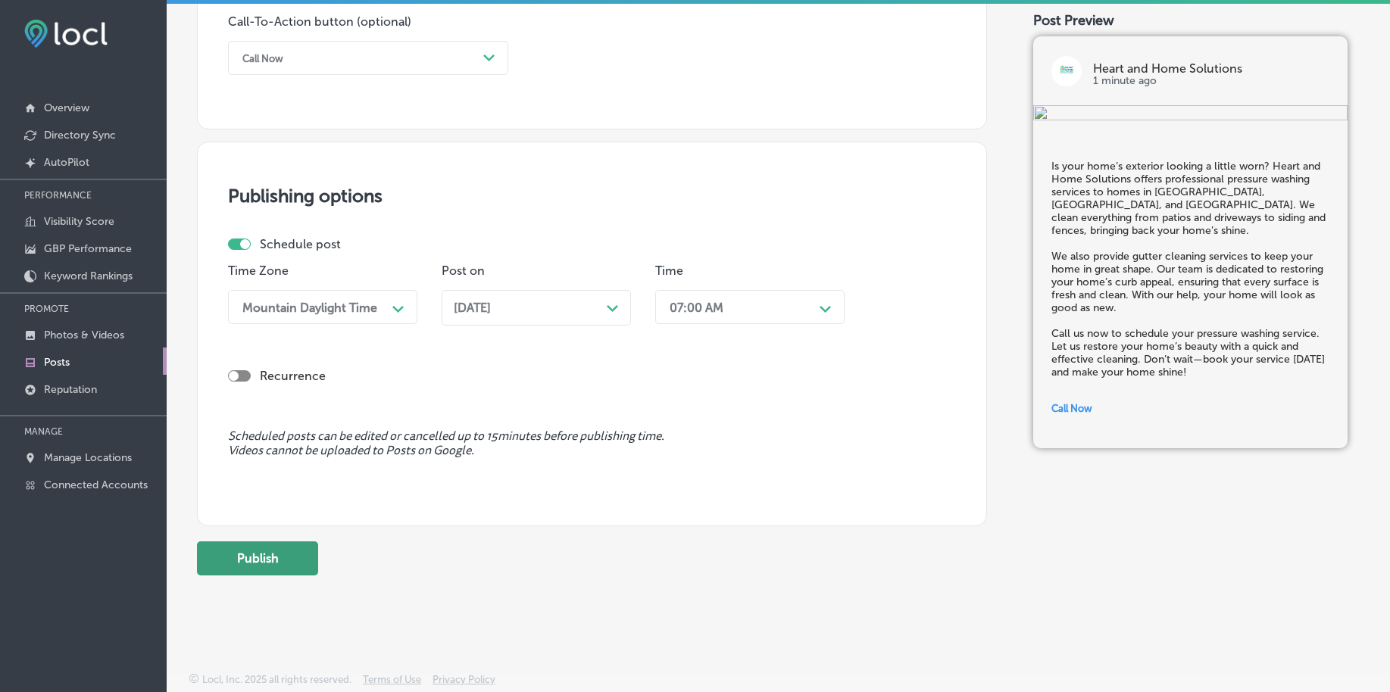
click at [258, 566] on button "Publish" at bounding box center [257, 559] width 121 height 34
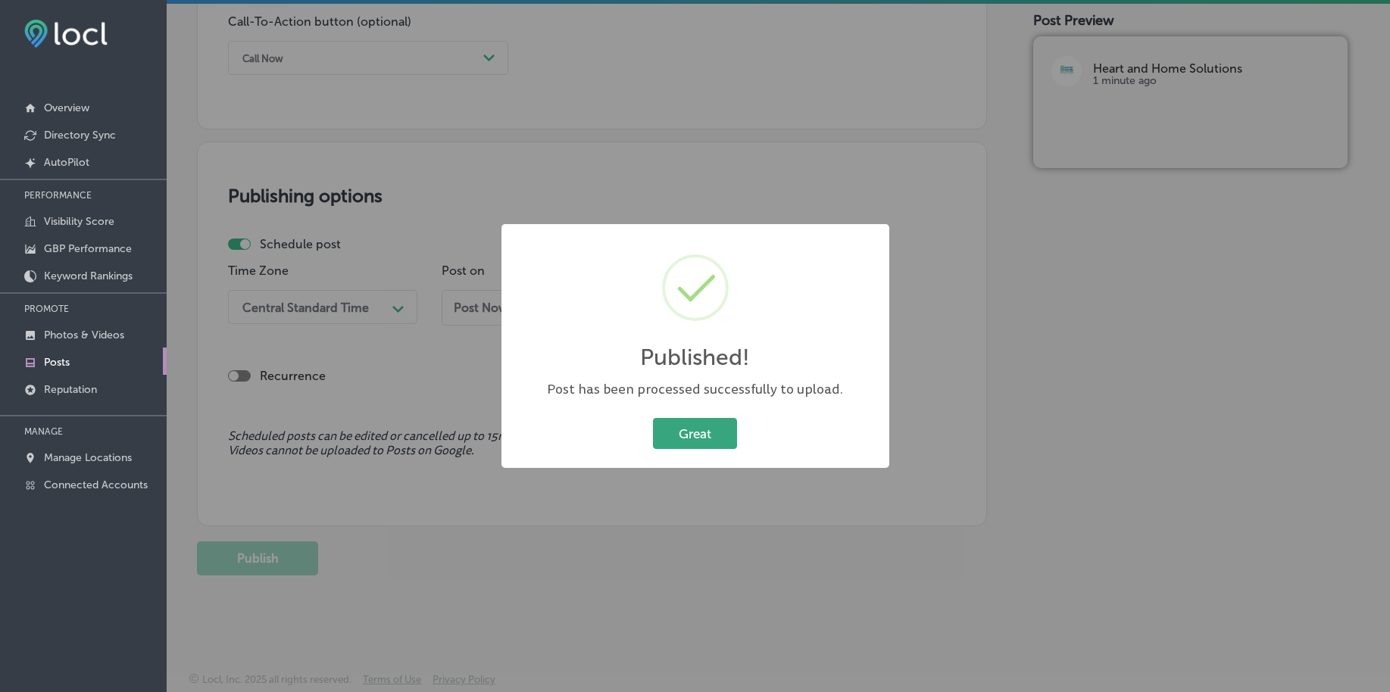
click at [702, 430] on button "Great" at bounding box center [695, 433] width 84 height 31
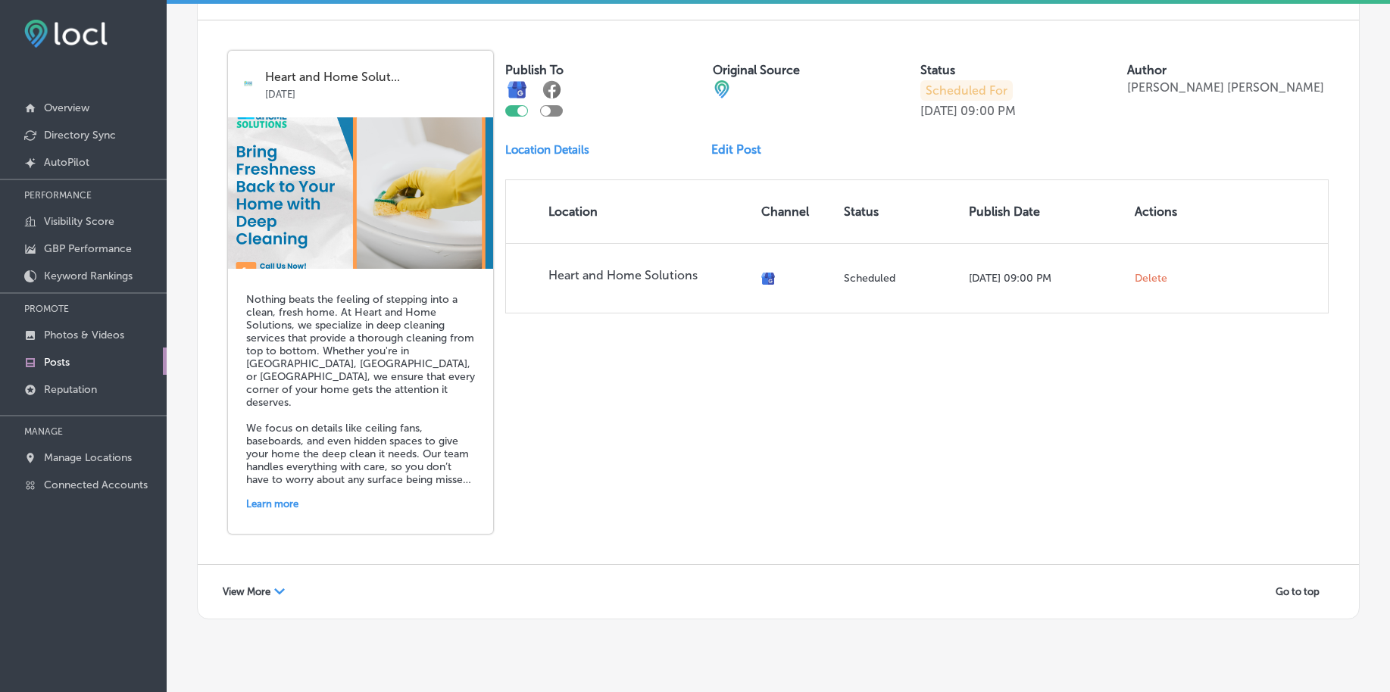
scroll to position [3306, 0]
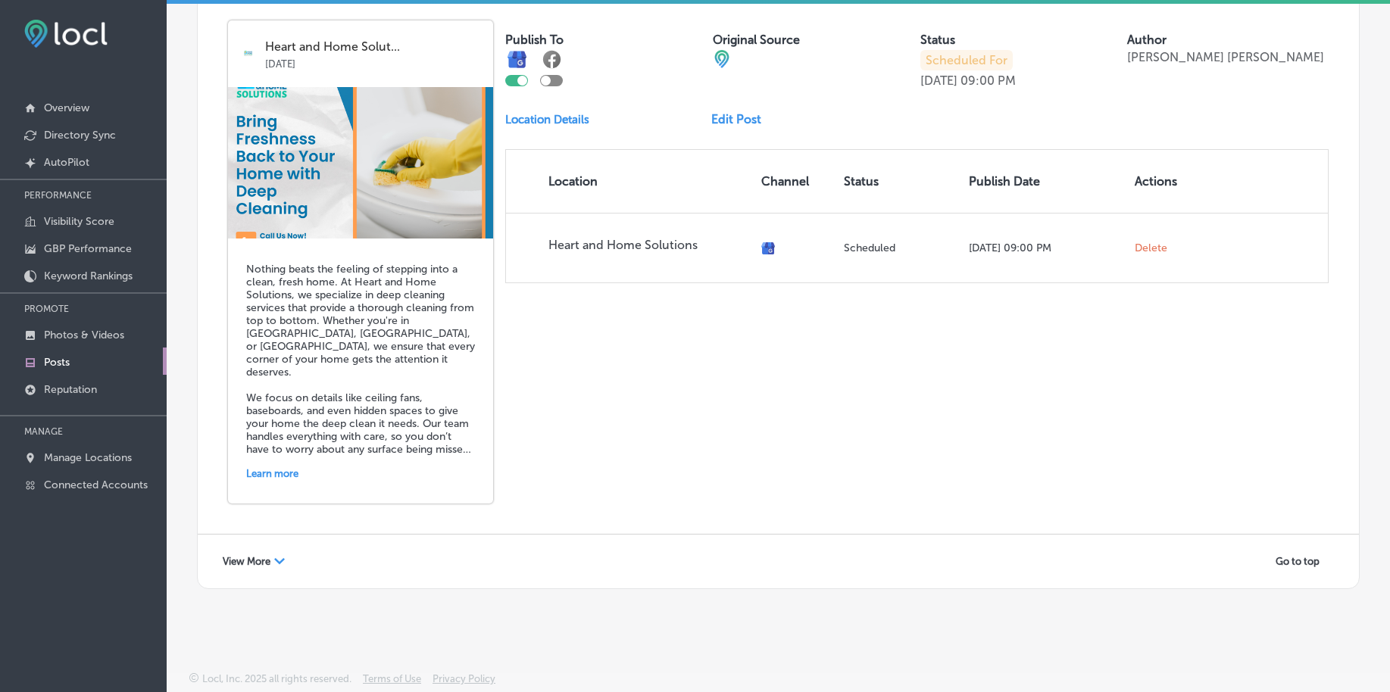
click at [276, 563] on icon "Path Created with Sketch." at bounding box center [279, 561] width 11 height 6
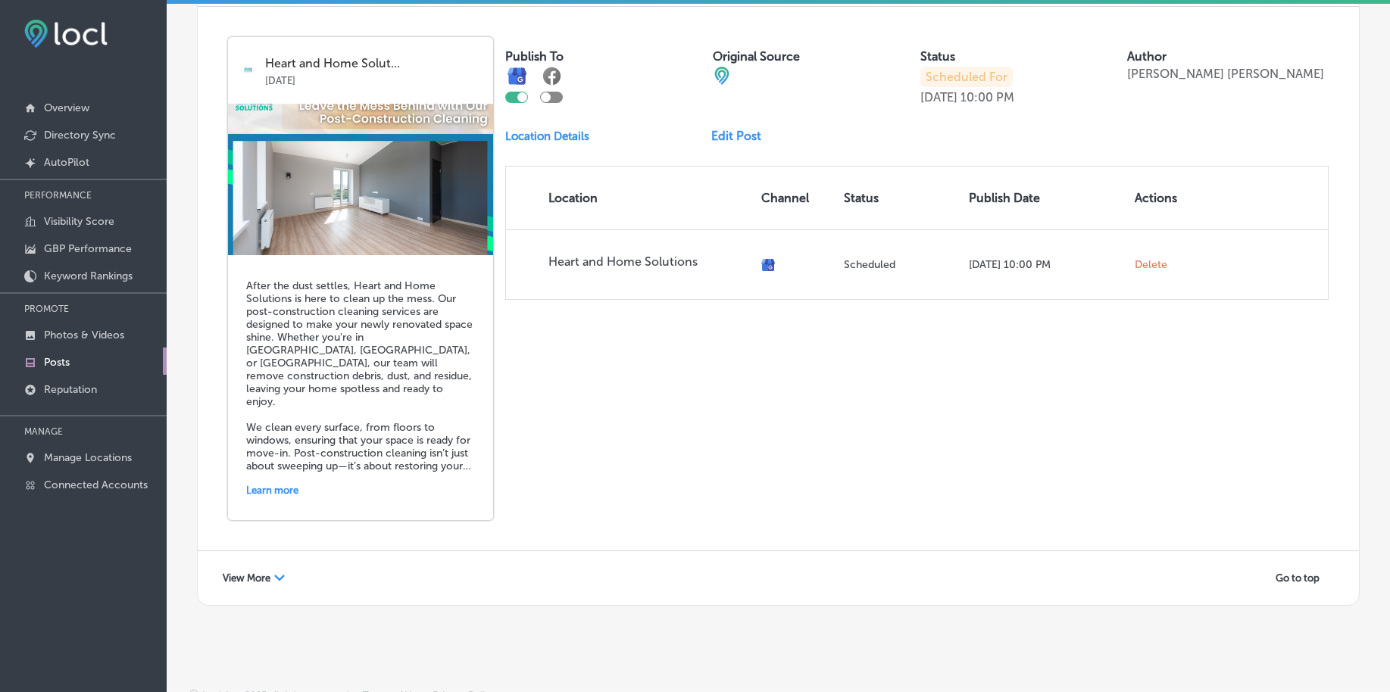
scroll to position [6573, 0]
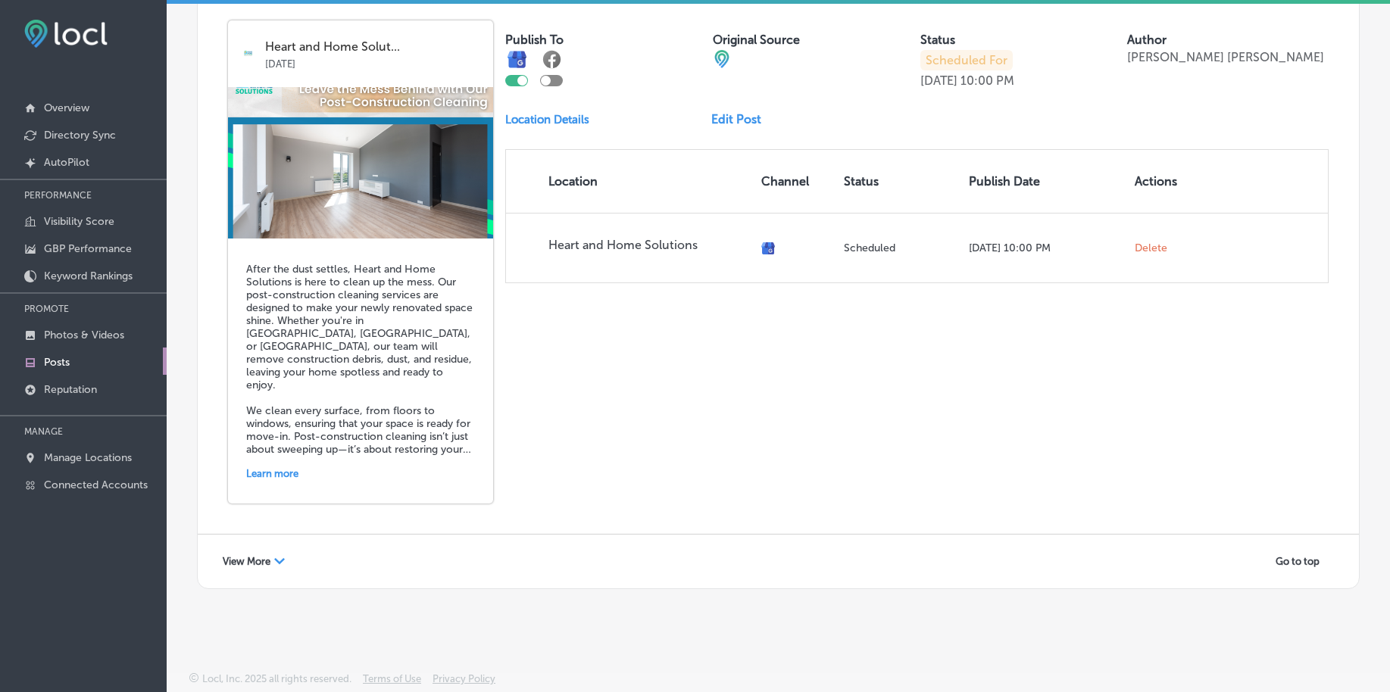
click at [255, 565] on span "View More" at bounding box center [247, 561] width 48 height 11
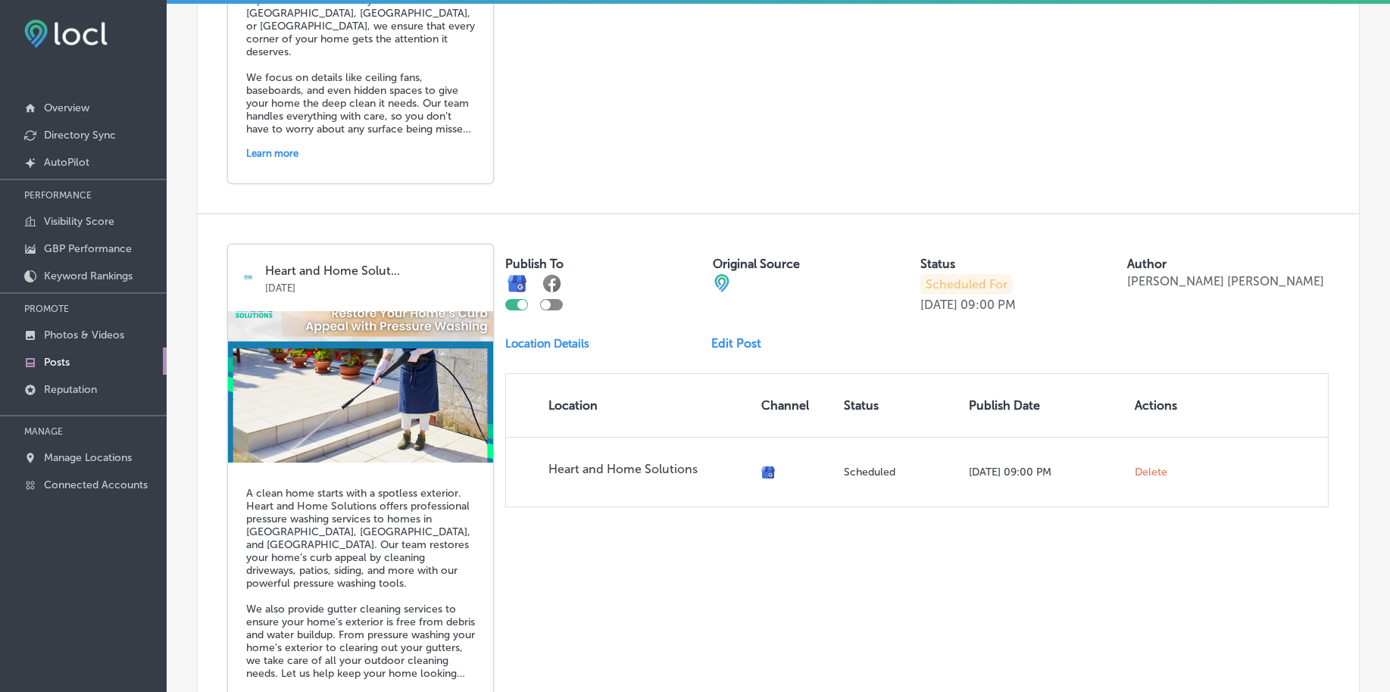
scroll to position [3615, 0]
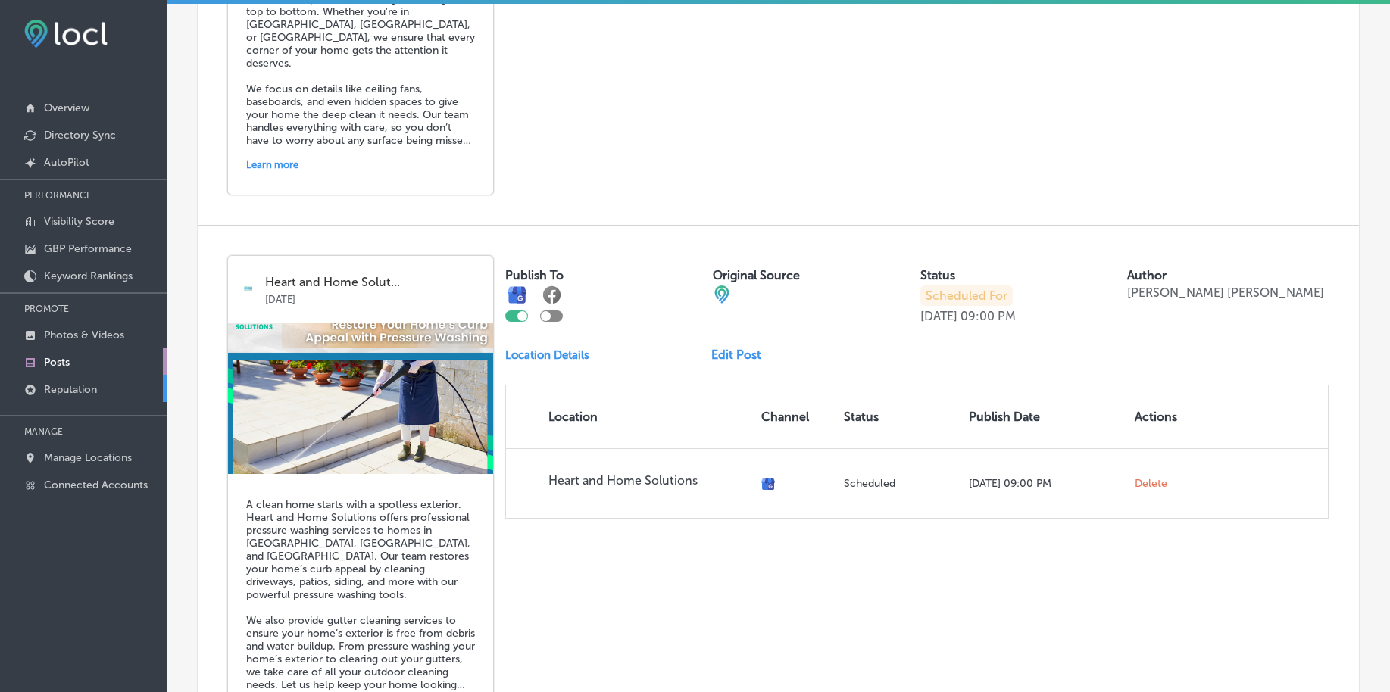
click at [65, 379] on link "Reputation" at bounding box center [83, 388] width 167 height 27
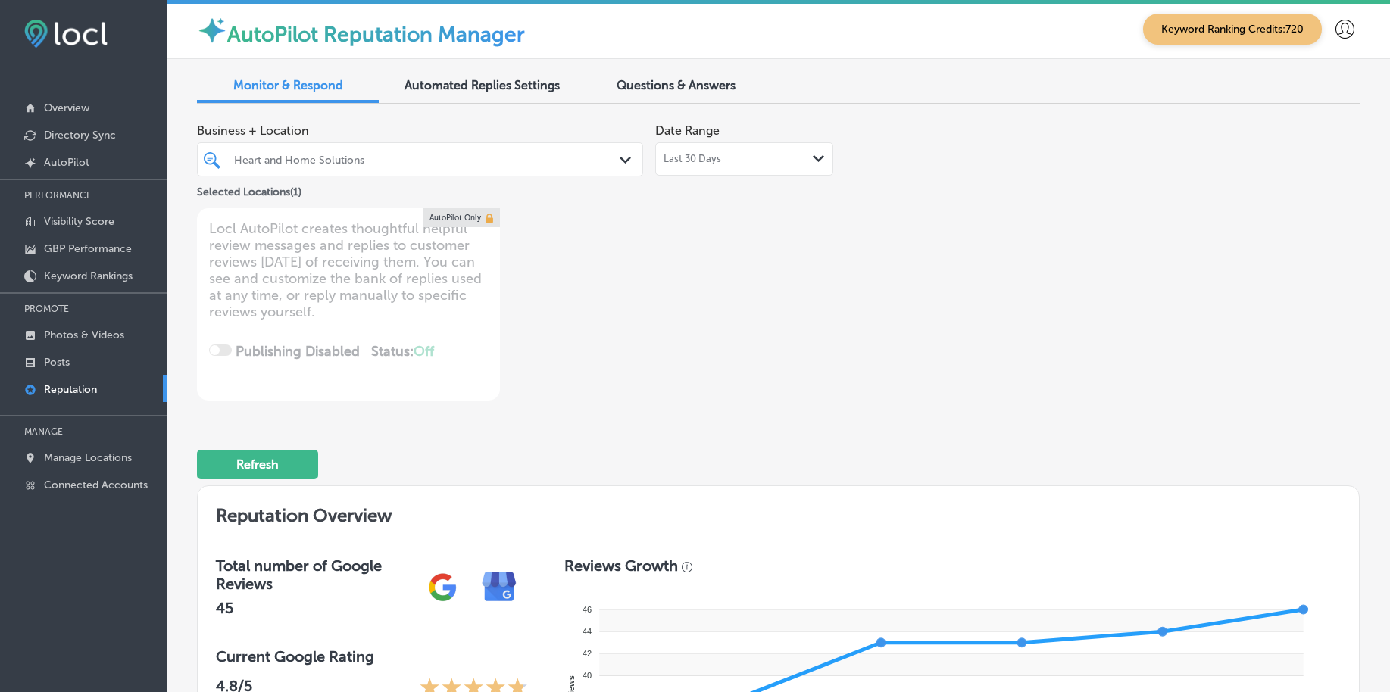
click at [320, 167] on div at bounding box center [402, 159] width 338 height 20
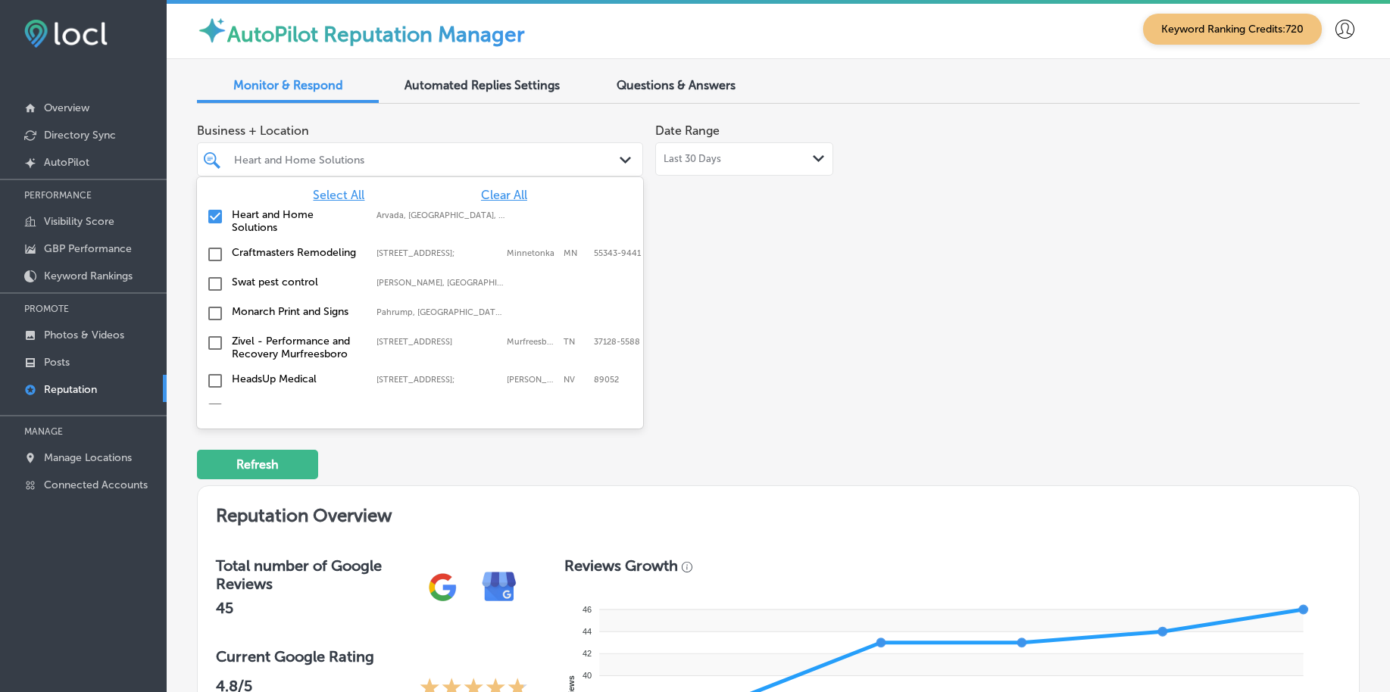
click at [504, 192] on span "Clear All" at bounding box center [504, 195] width 46 height 14
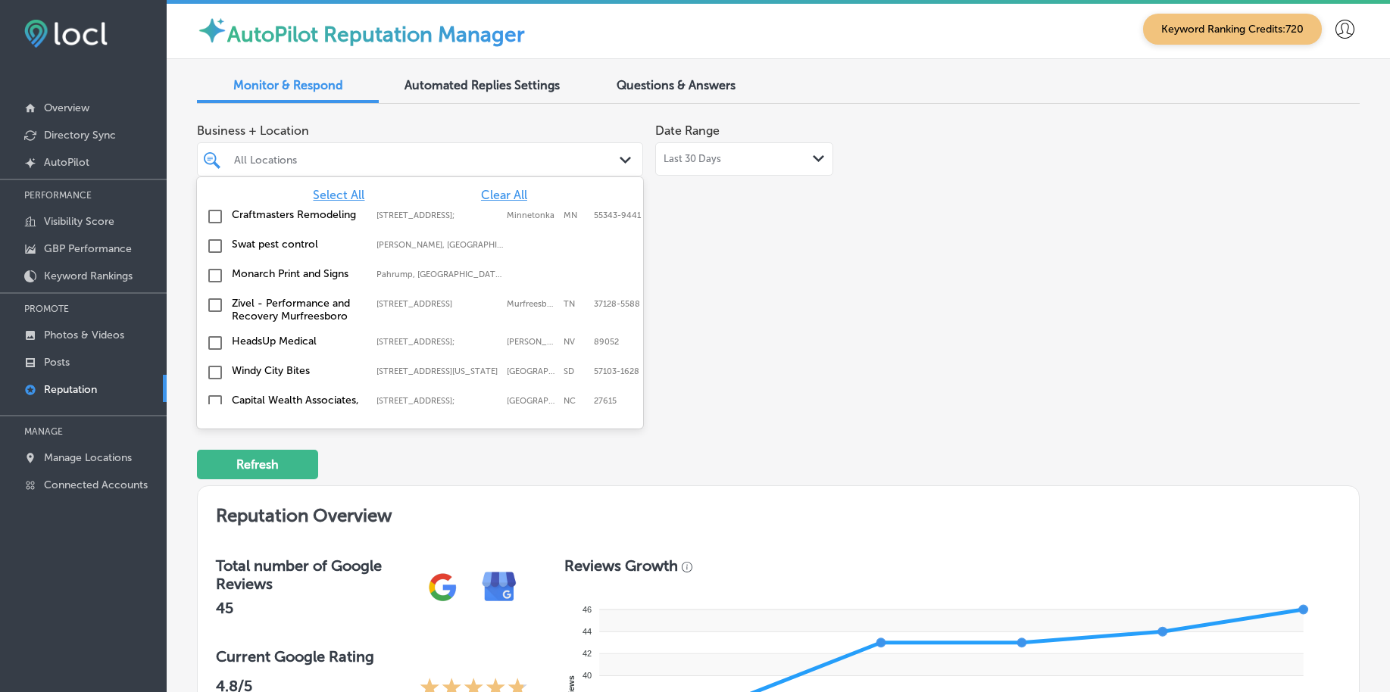
click at [339, 190] on span "Select All" at bounding box center [339, 195] width 52 height 14
click at [745, 314] on div "Business + Location option [STREET_ADDRESS]. 157 results available. Use Up and …" at bounding box center [546, 258] width 698 height 285
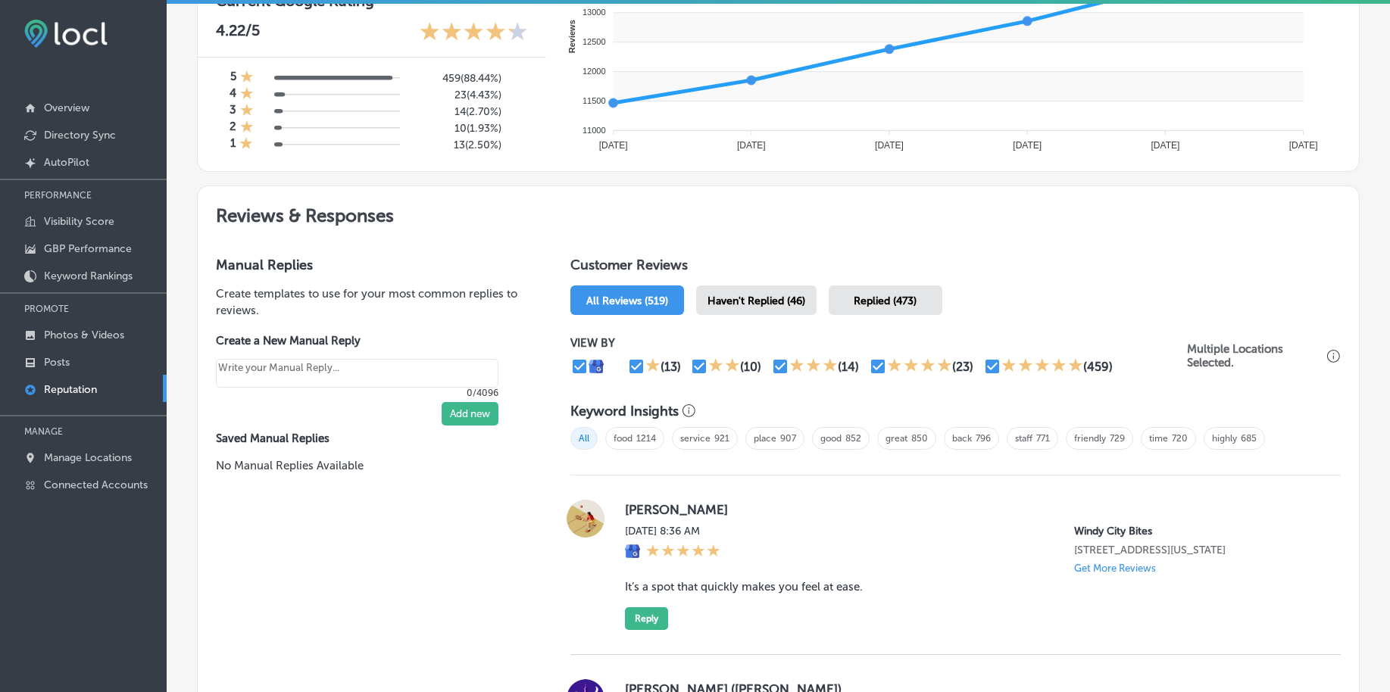
scroll to position [663, 0]
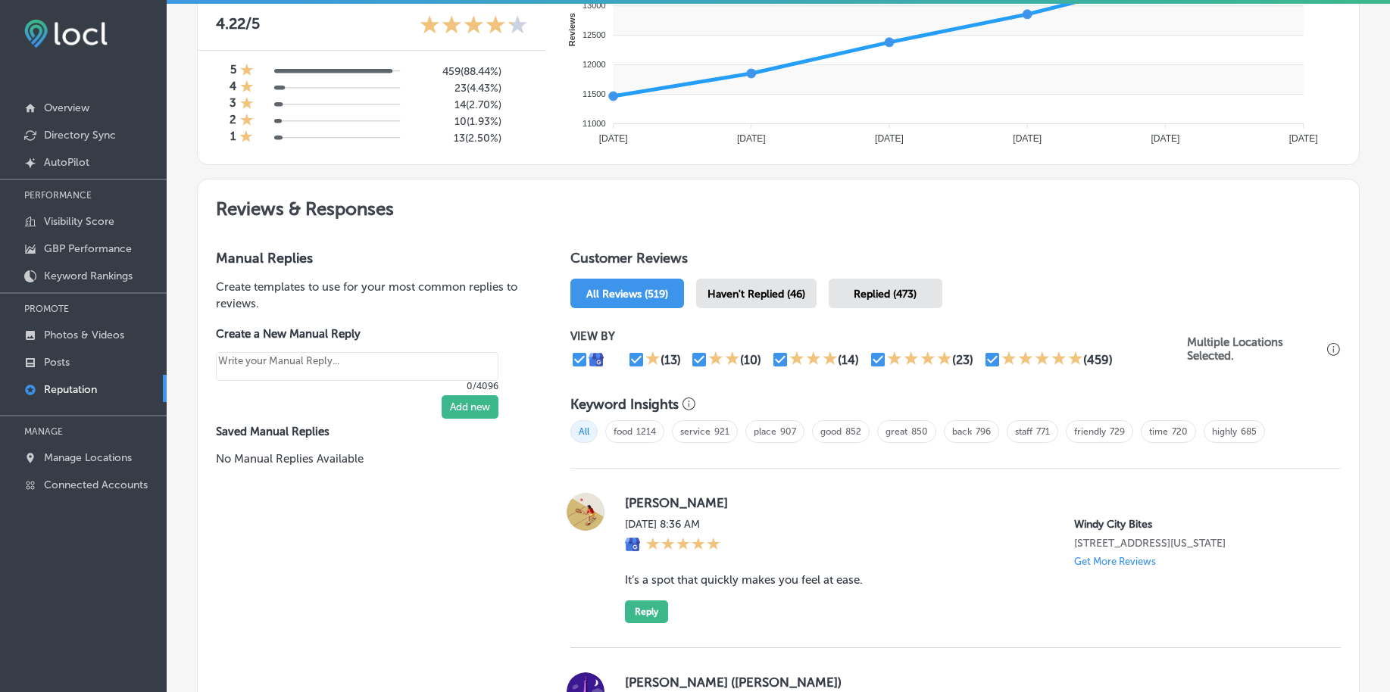
click at [766, 300] on span "Haven't Replied (46)" at bounding box center [756, 294] width 98 height 13
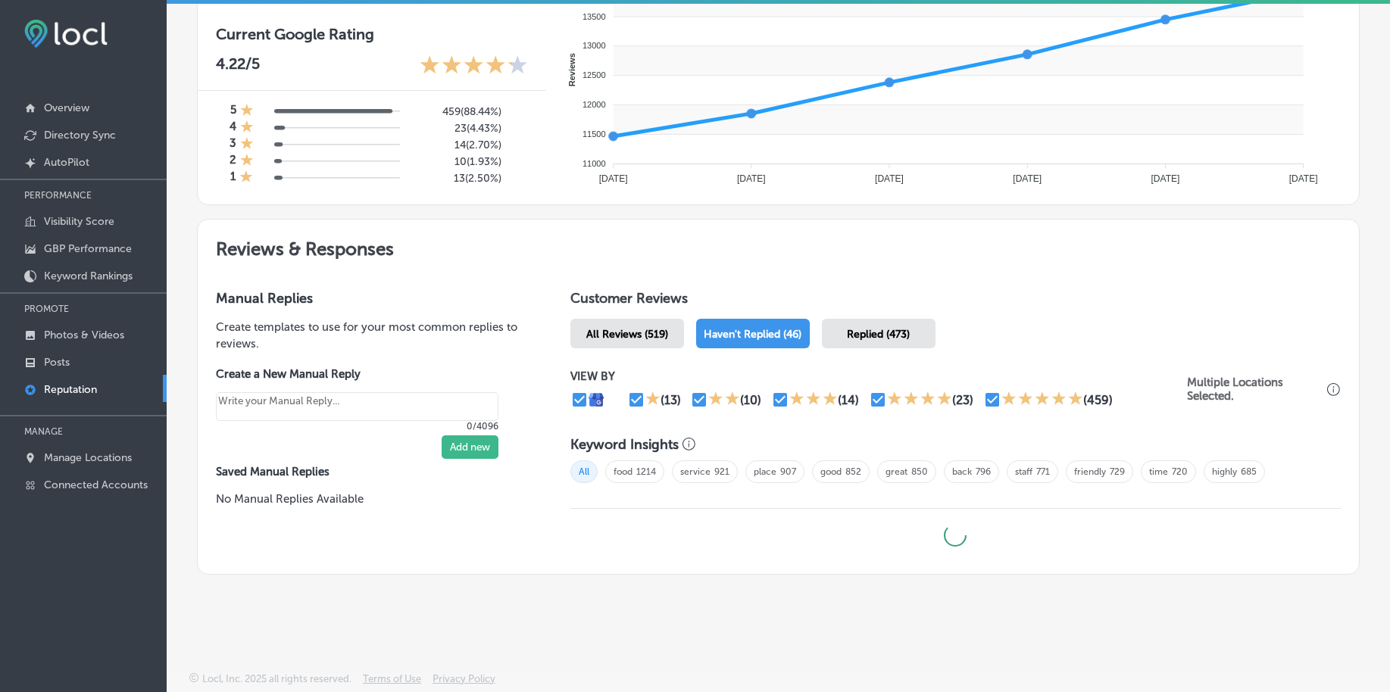
scroll to position [623, 0]
type textarea "x"
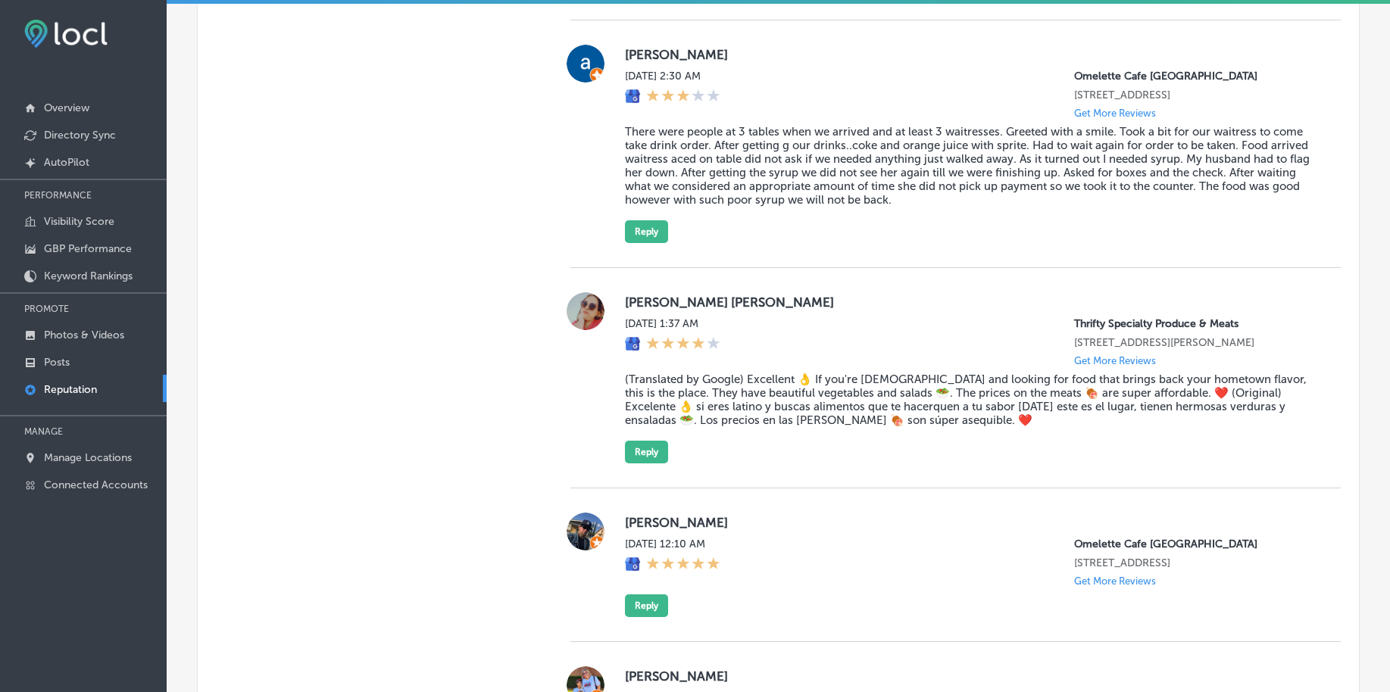
scroll to position [3882, 0]
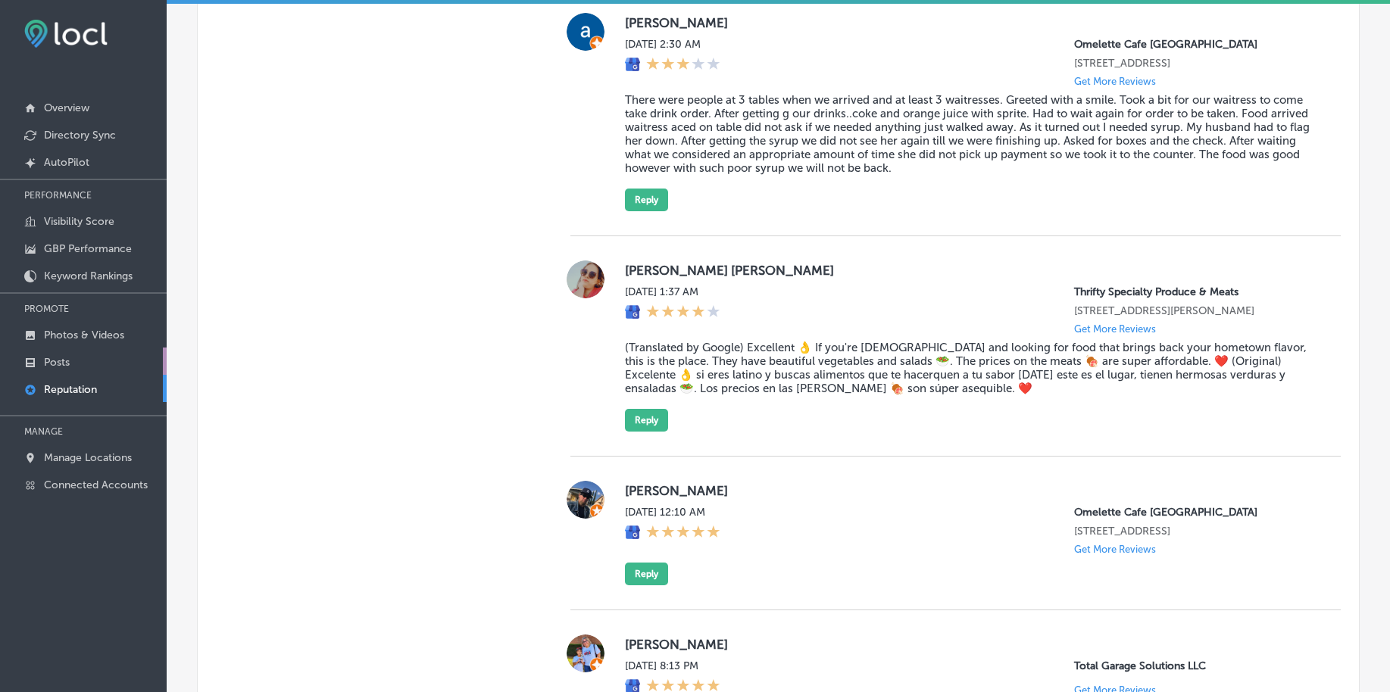
click at [76, 352] on link "Posts" at bounding box center [83, 361] width 167 height 27
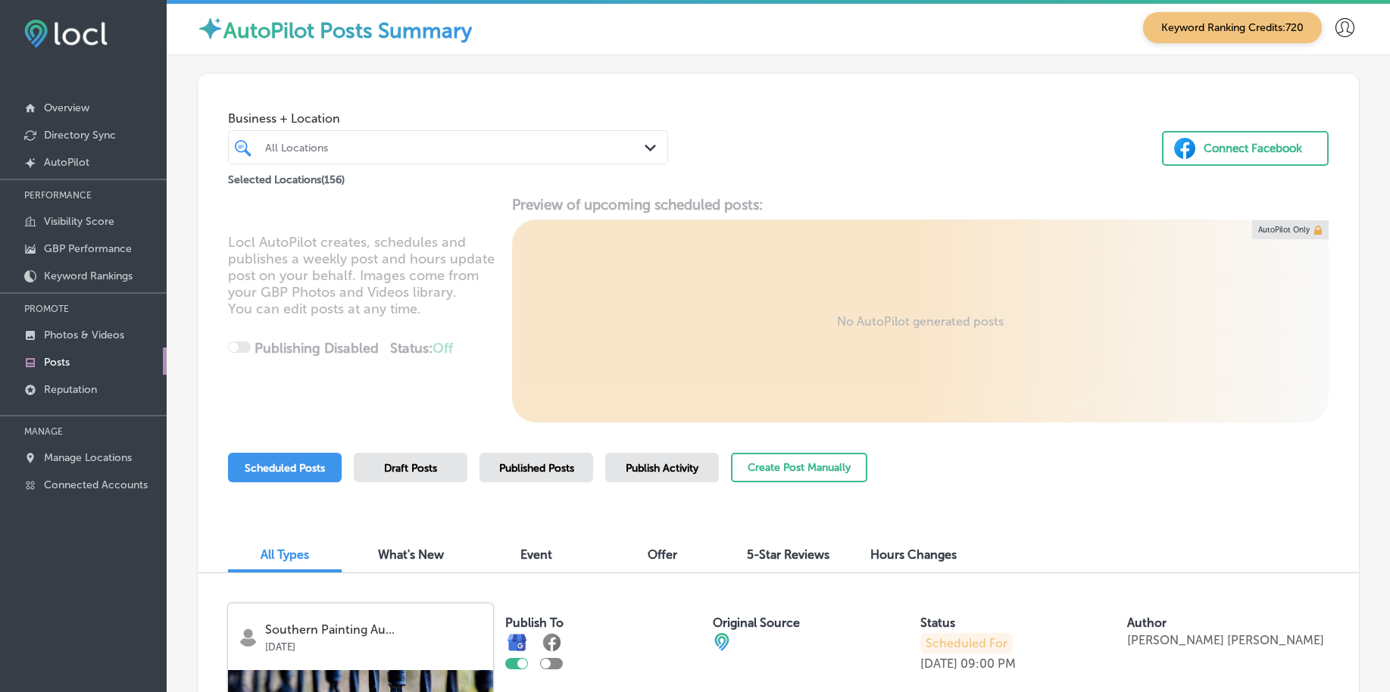
click at [311, 142] on div "All Locations" at bounding box center [455, 147] width 381 height 13
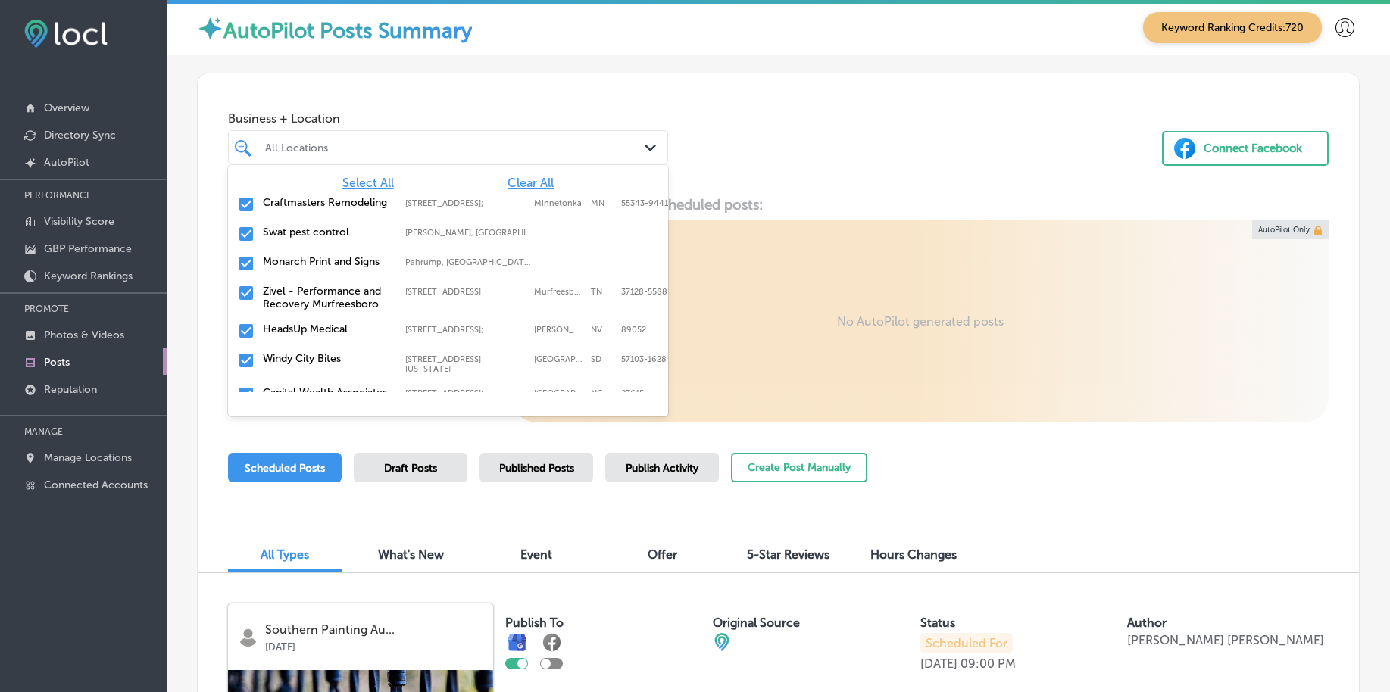
click at [531, 178] on span "Clear All" at bounding box center [530, 183] width 46 height 14
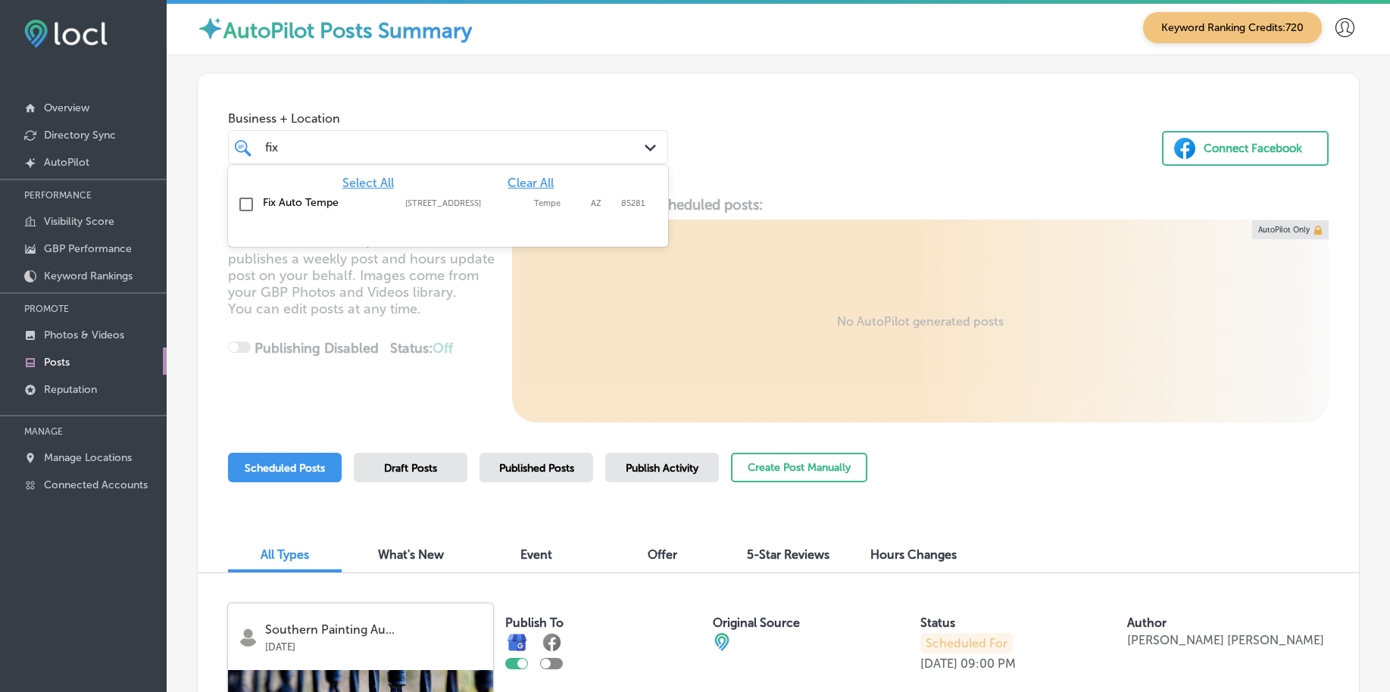
click at [535, 201] on label "Tempe" at bounding box center [558, 203] width 49 height 10
type input "fix"
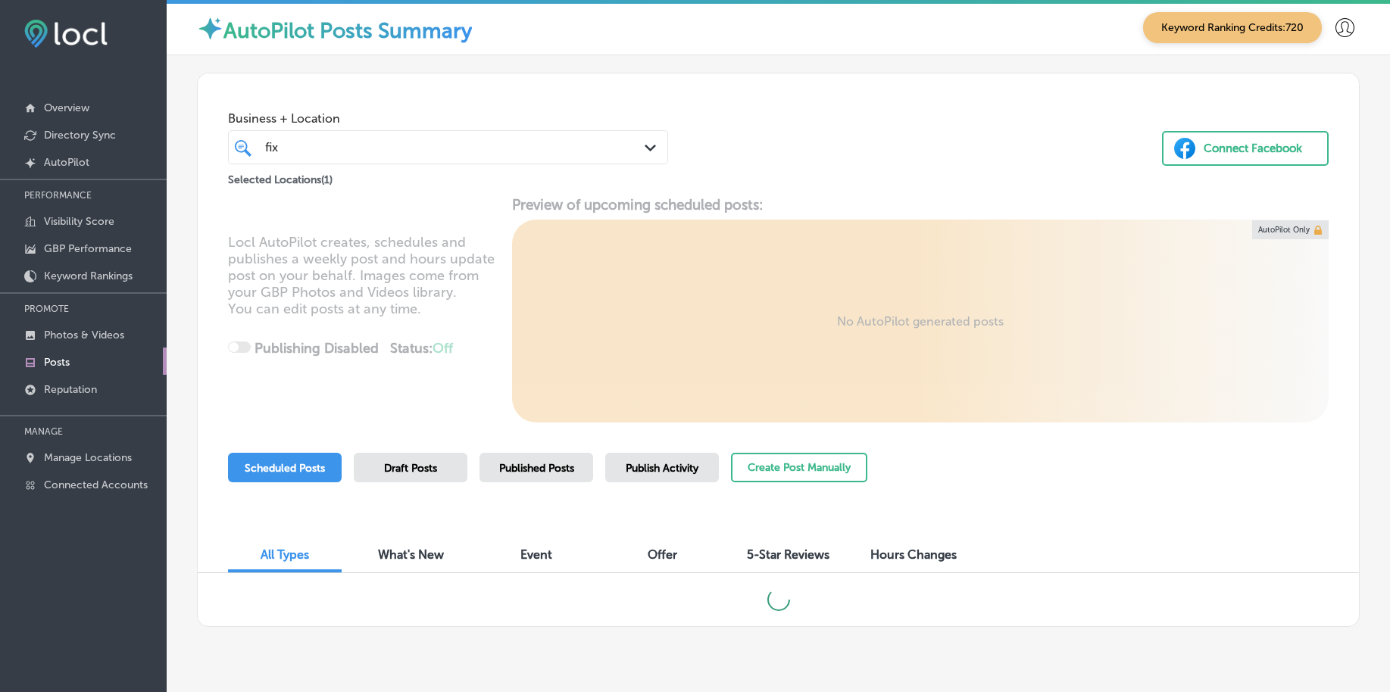
click at [876, 145] on div "Business + Location fix fix Path Created with Sketch. Selected Locations ( 1 ) …" at bounding box center [778, 130] width 1161 height 115
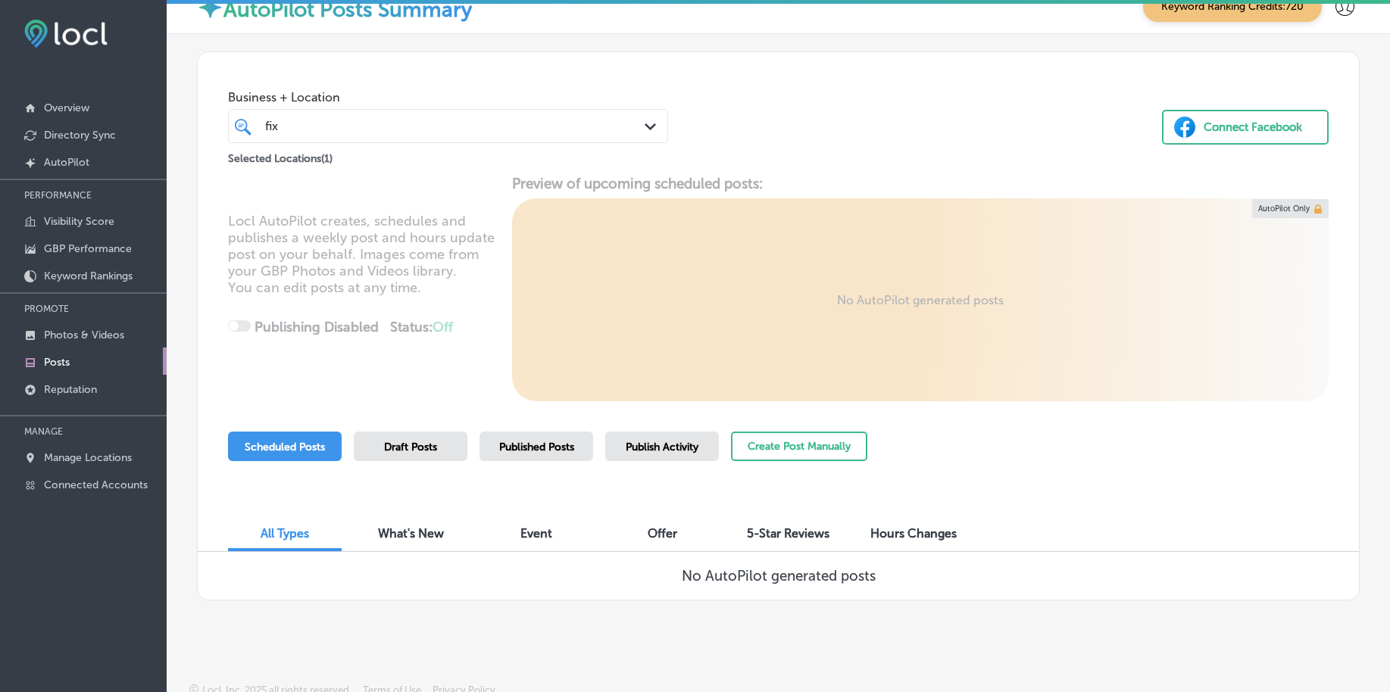
scroll to position [33, 0]
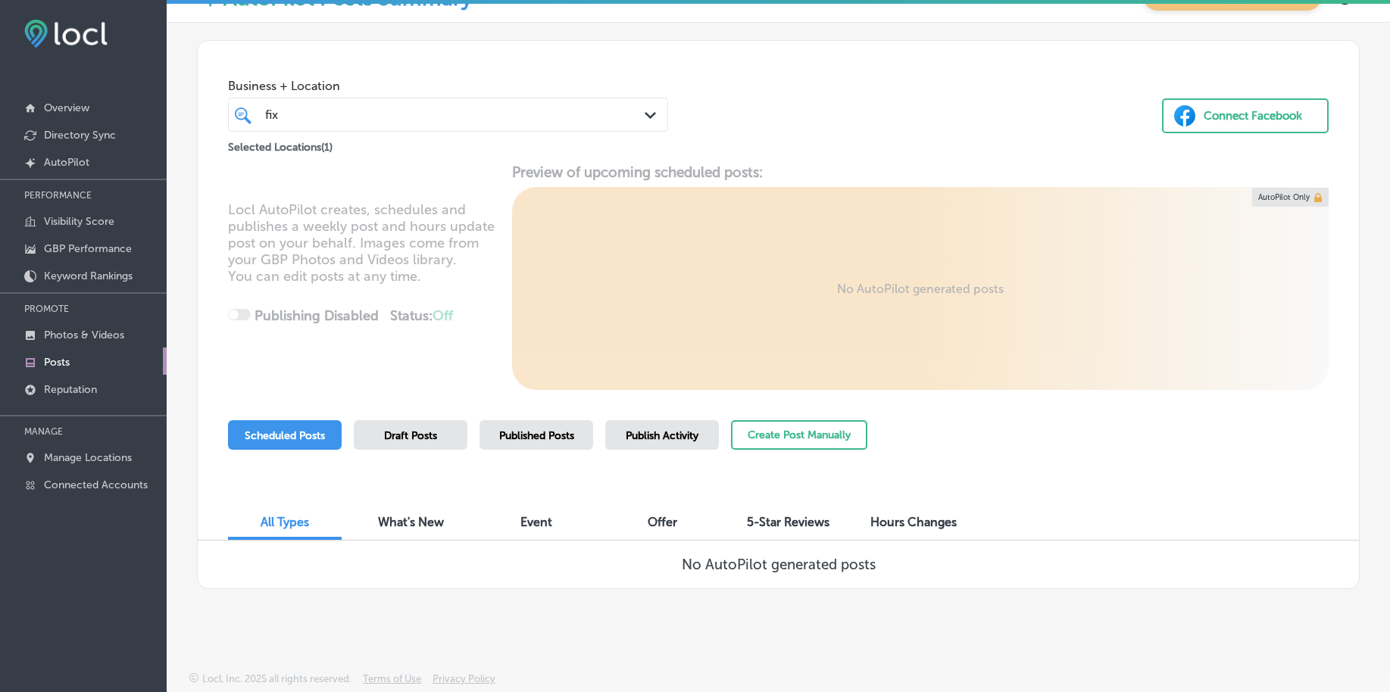
click at [539, 442] on div "Published Posts" at bounding box center [536, 435] width 114 height 30
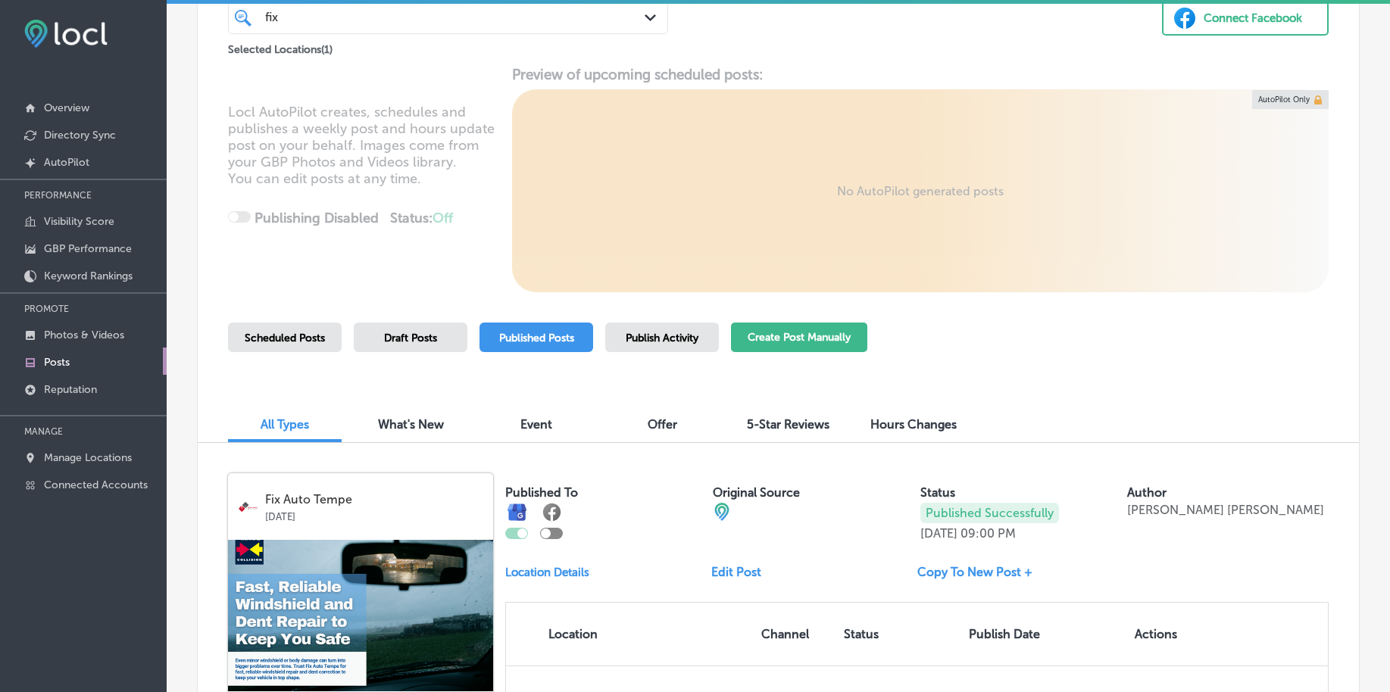
scroll to position [127, 0]
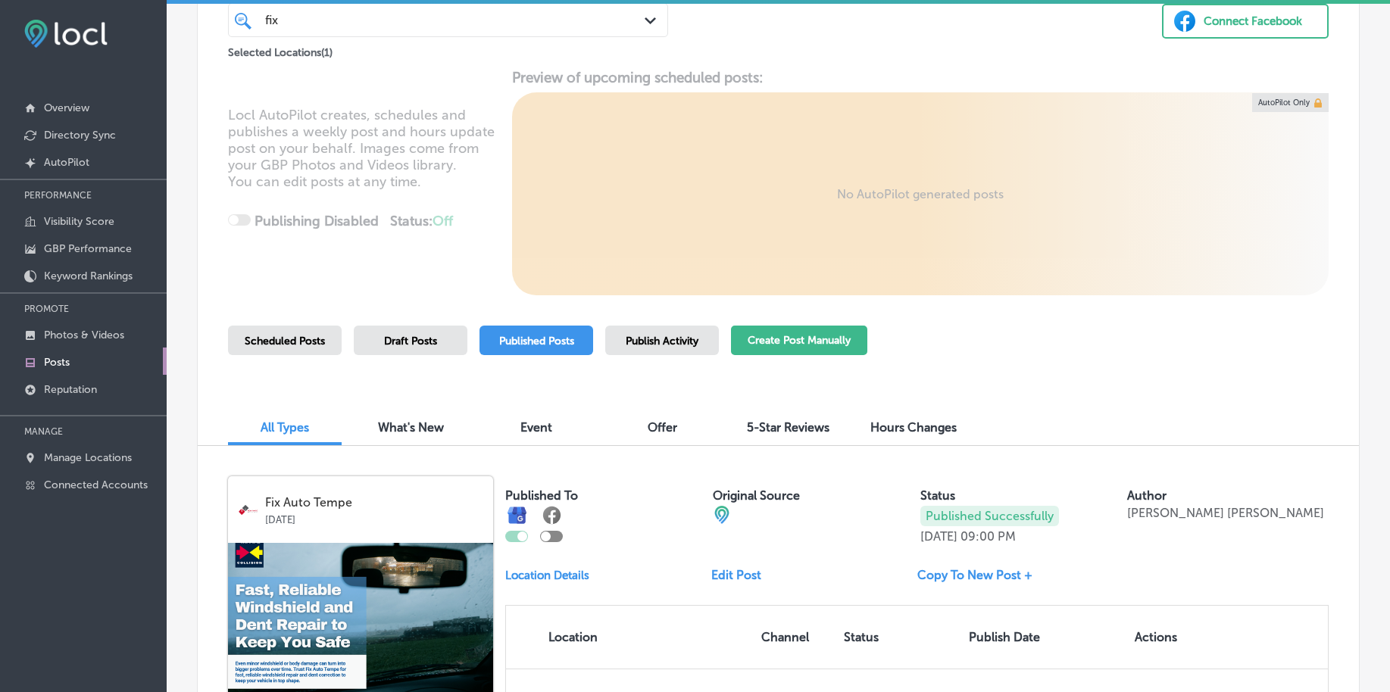
click at [781, 342] on button "Create Post Manually" at bounding box center [799, 341] width 136 height 30
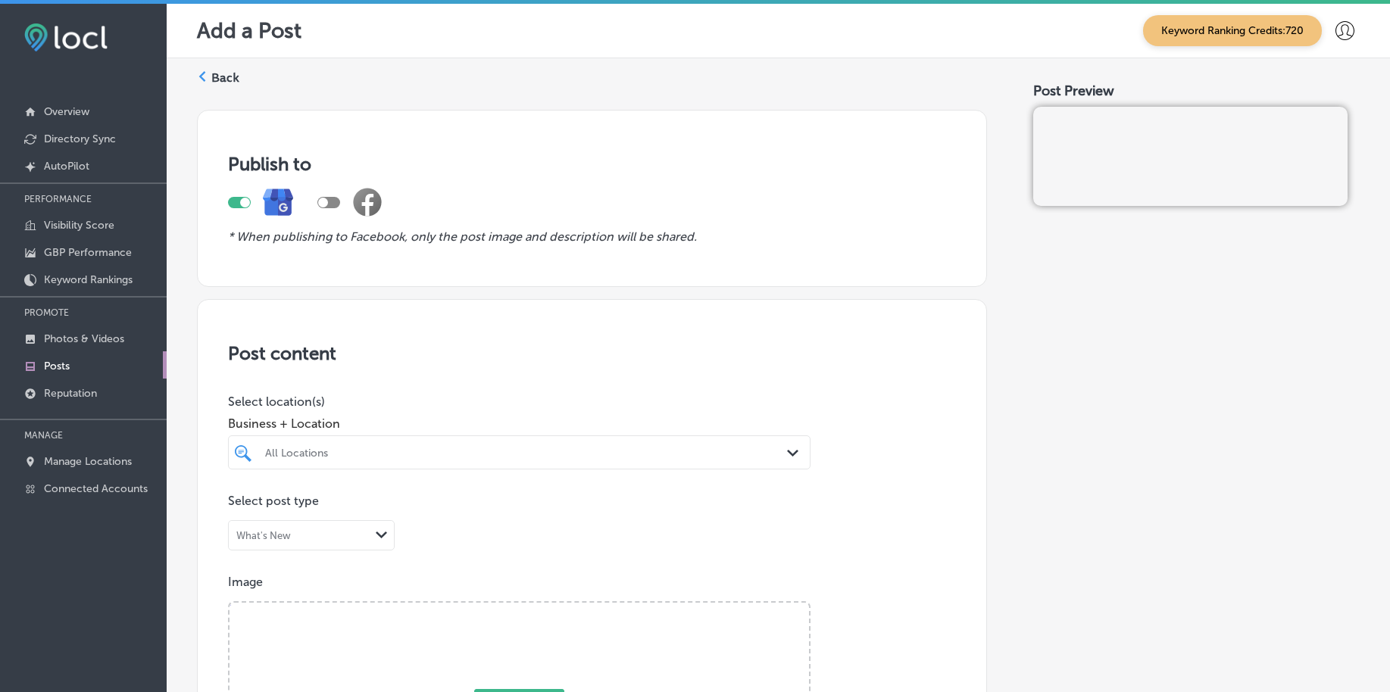
click at [449, 448] on div "All Locations Path Created with Sketch." at bounding box center [519, 452] width 582 height 34
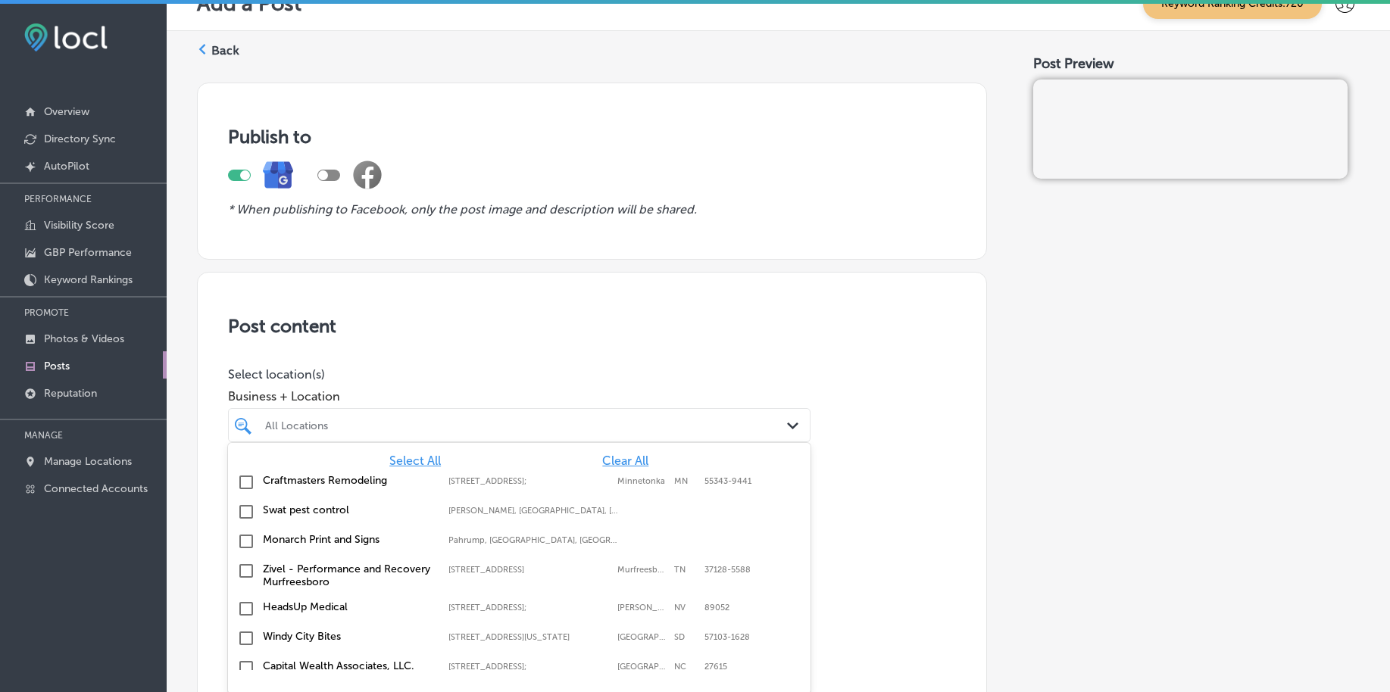
scroll to position [36, 0]
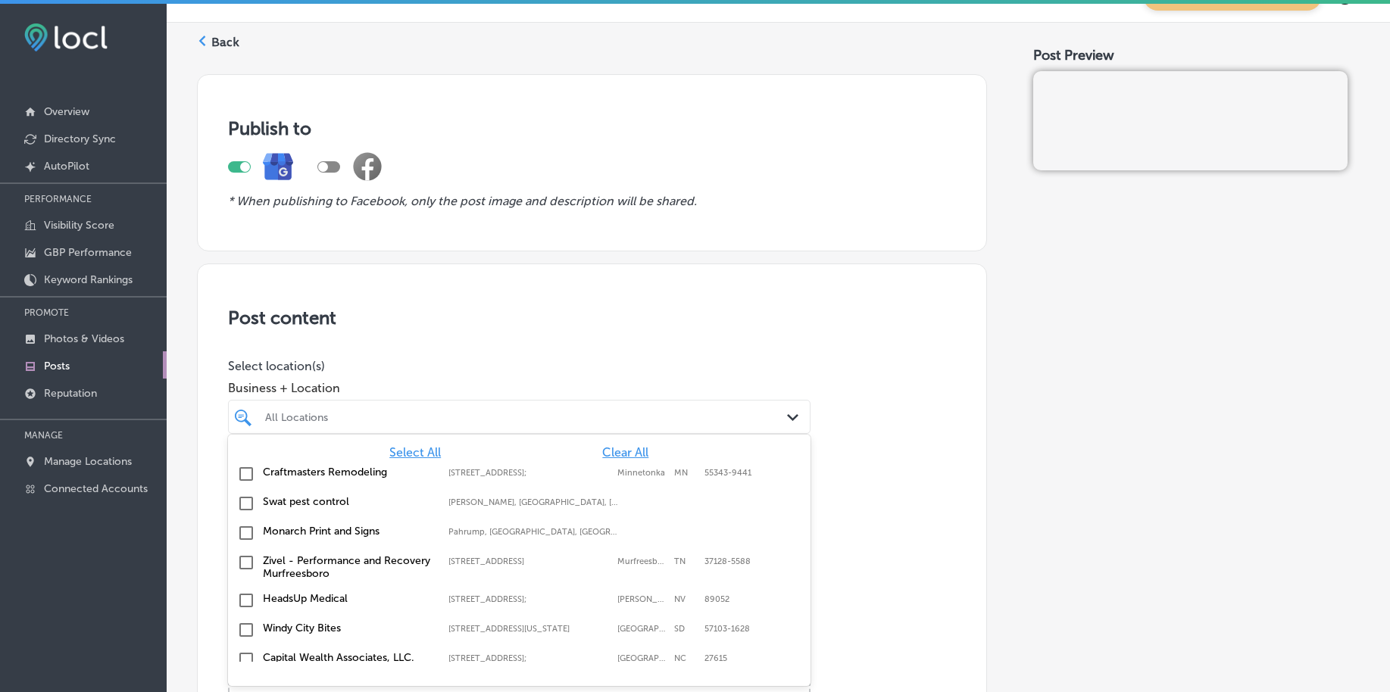
click at [620, 451] on span "Clear All" at bounding box center [625, 452] width 46 height 14
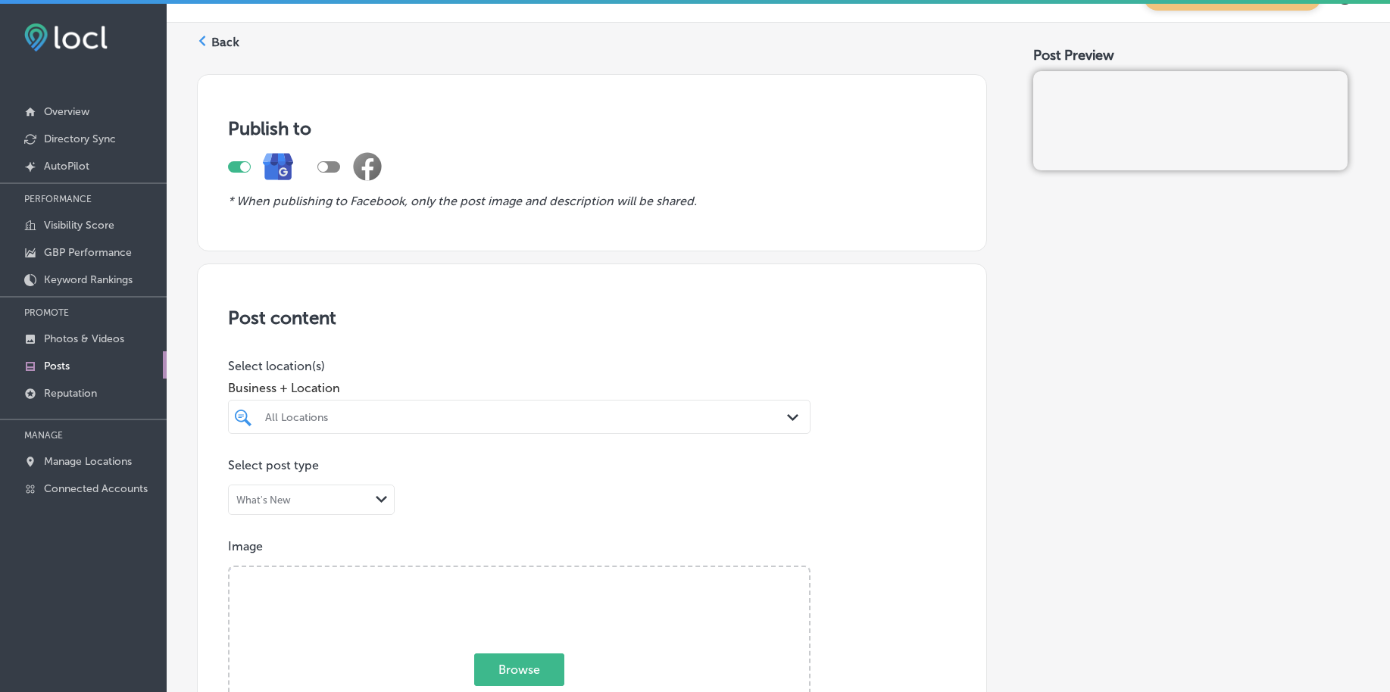
click at [474, 417] on div "All Locations" at bounding box center [526, 417] width 523 height 13
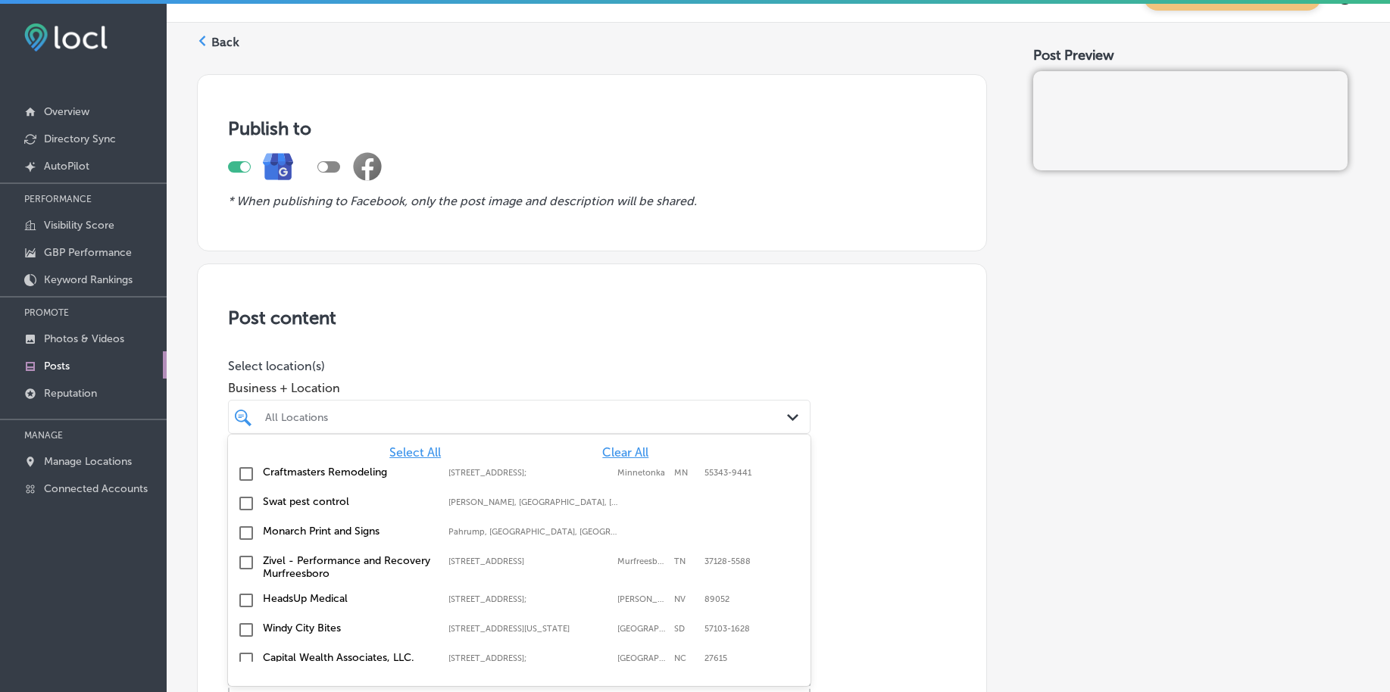
click at [616, 452] on span "Clear All" at bounding box center [625, 452] width 46 height 14
click at [615, 452] on span "Clear All" at bounding box center [625, 452] width 46 height 14
click at [612, 450] on span "Clear All" at bounding box center [625, 452] width 46 height 14
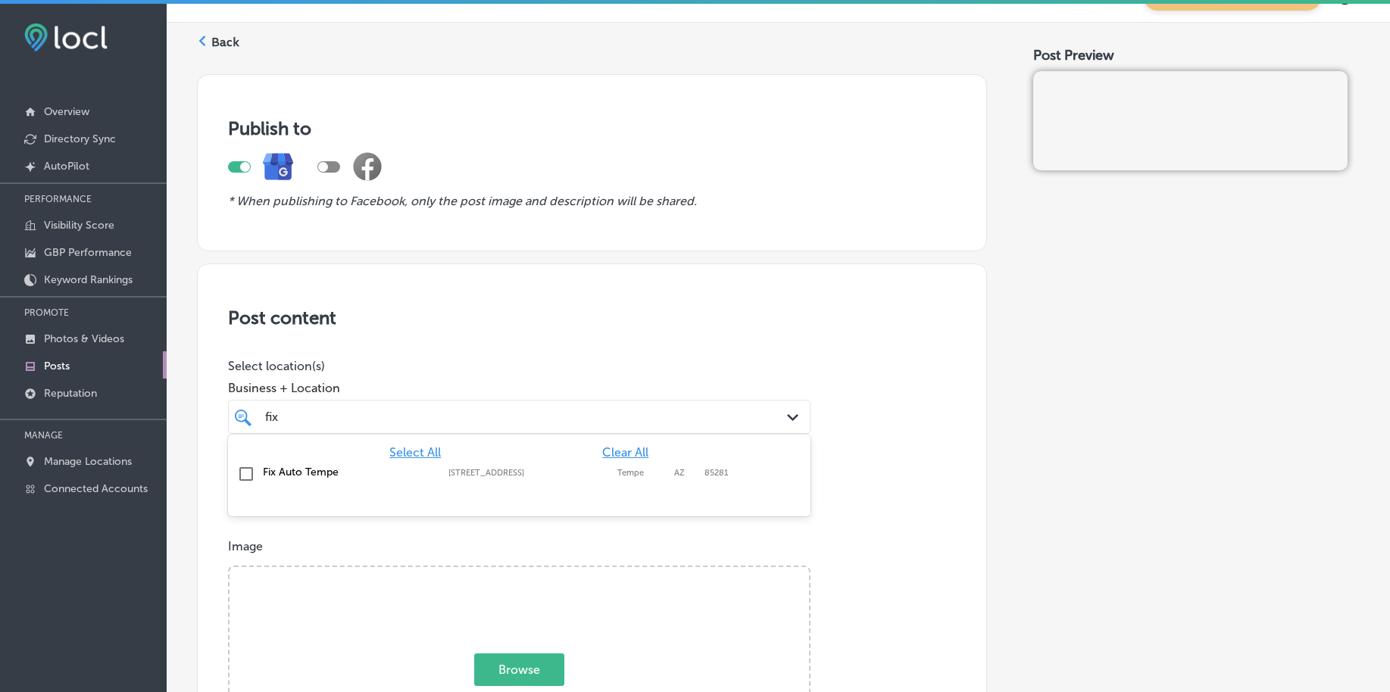
click at [578, 477] on label "[STREET_ADDRESS]" at bounding box center [528, 473] width 161 height 10
type input "fix"
click at [587, 361] on p "Select location(s)" at bounding box center [519, 366] width 582 height 14
click at [590, 411] on div "fix fix" at bounding box center [494, 417] width 460 height 20
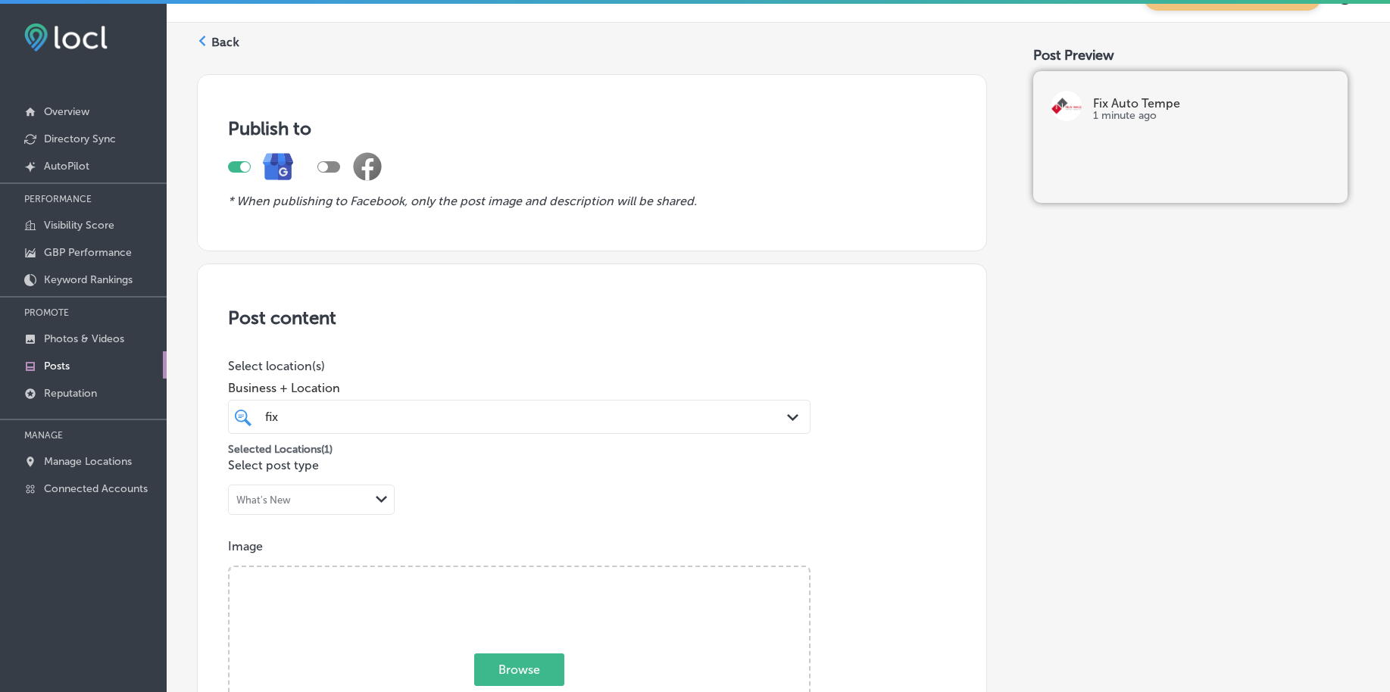
click at [590, 411] on div "fix fix" at bounding box center [494, 417] width 460 height 20
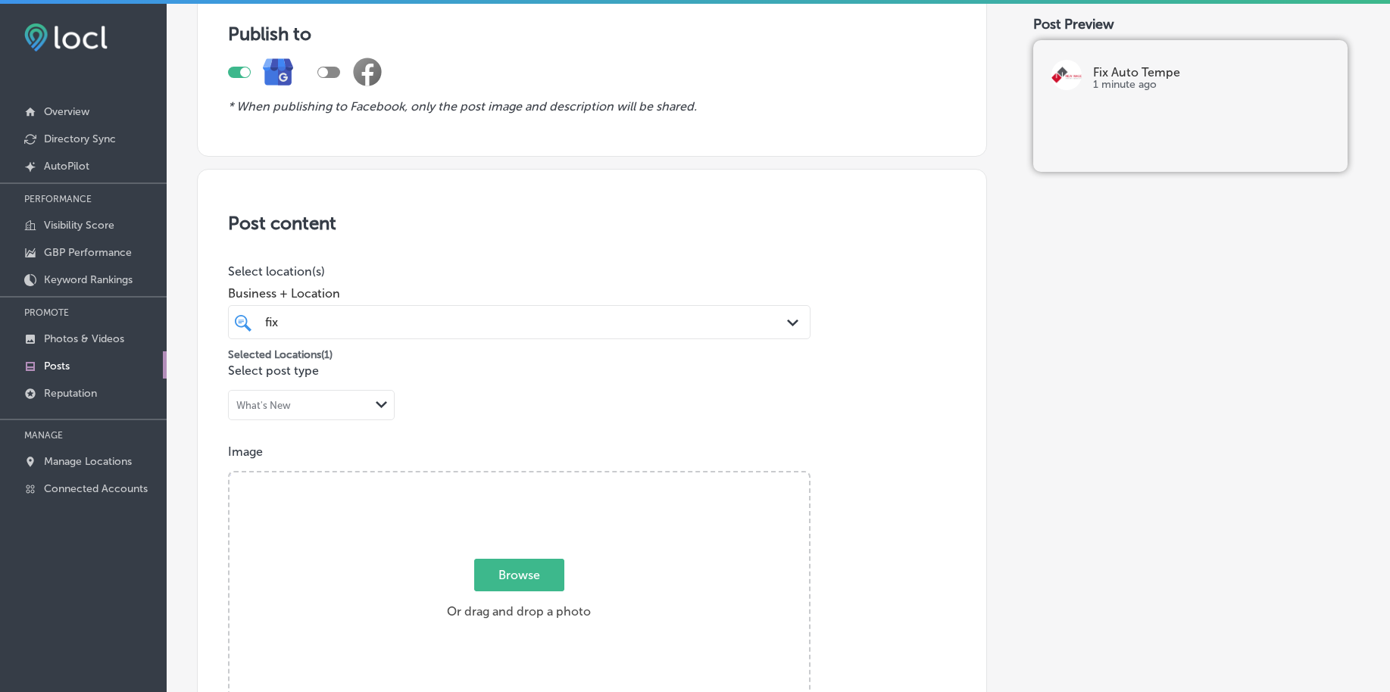
scroll to position [225, 0]
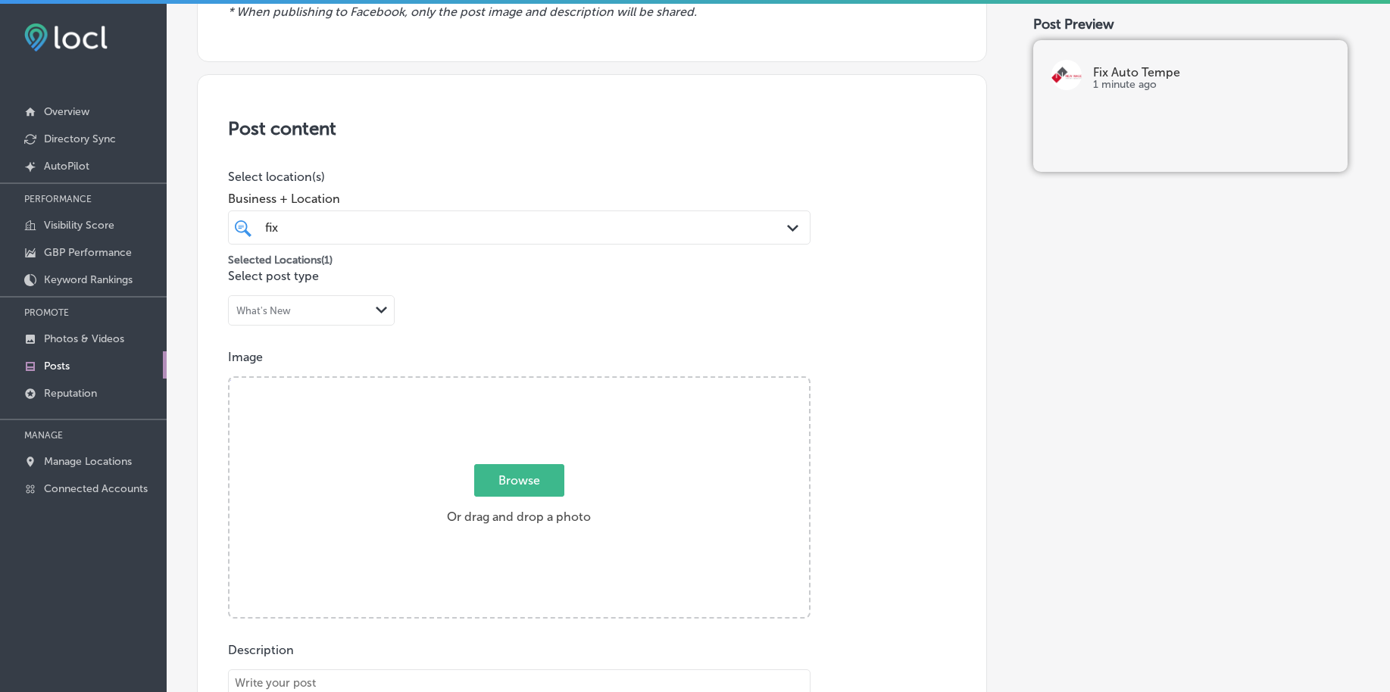
click at [530, 479] on span "Browse" at bounding box center [519, 480] width 90 height 33
click at [530, 382] on input "Browse Or drag and drop a photo" at bounding box center [518, 380] width 579 height 5
type input "C:\fakepath\auto-body-repair-fix-auto-tempe-az (1).png"
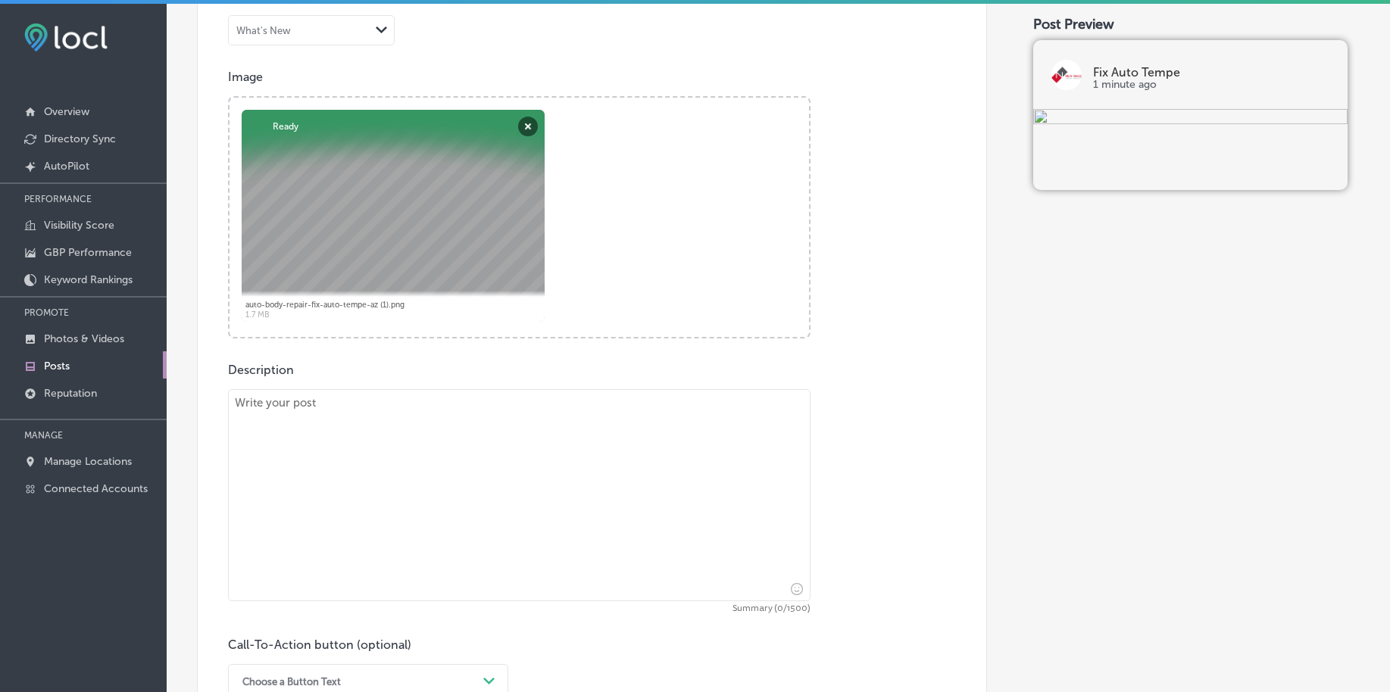
scroll to position [509, 0]
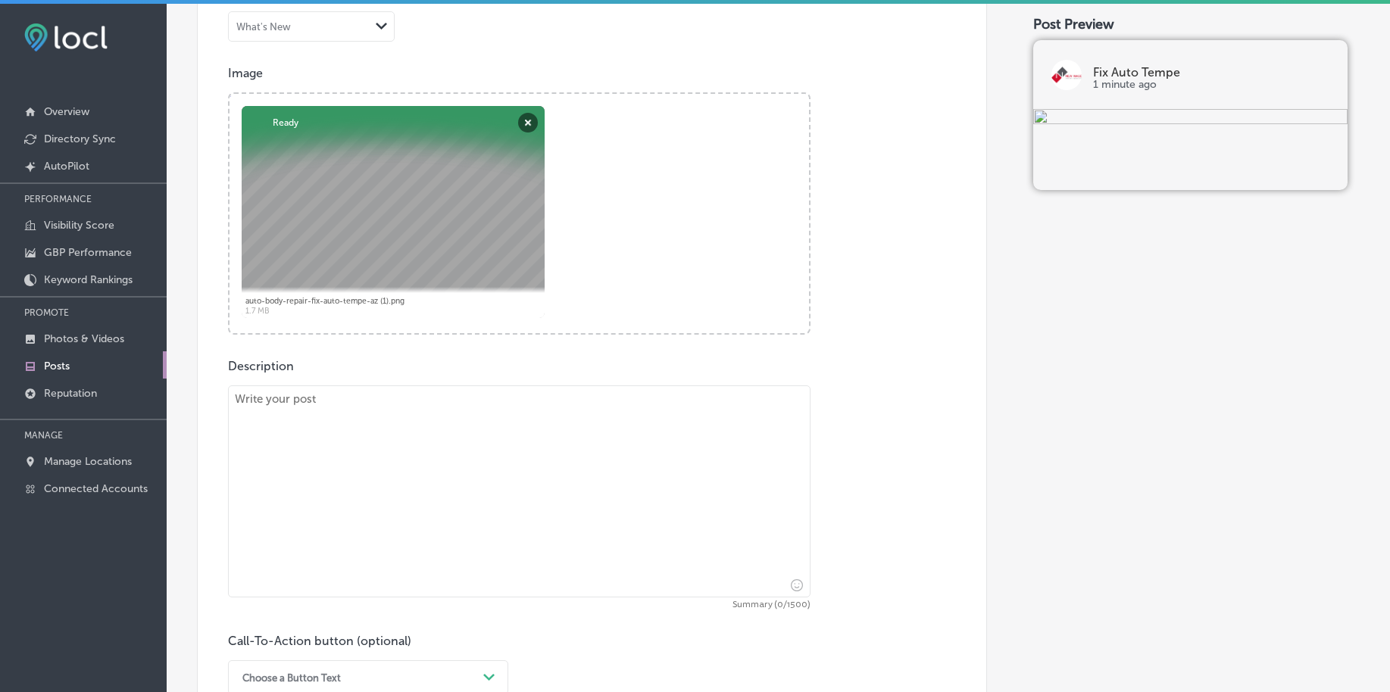
click at [485, 483] on textarea at bounding box center [519, 492] width 582 height 212
paste textarea "Lo Ips Dolo Sitam, co adipiscing el seddoe tempor, incididu utlab etd magnaaliq…"
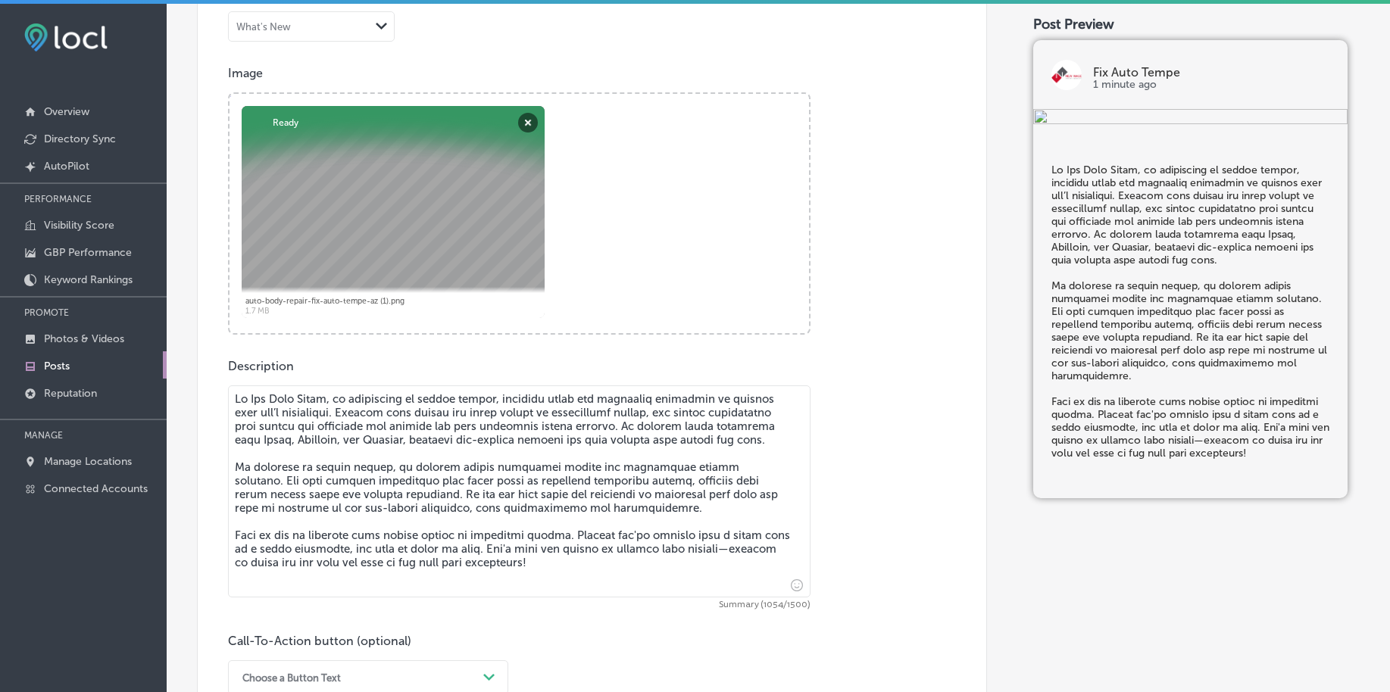
type textarea "Lo Ips Dolo Sitam, co adipiscing el seddoe tempor, incididu utlab etd magnaaliq…"
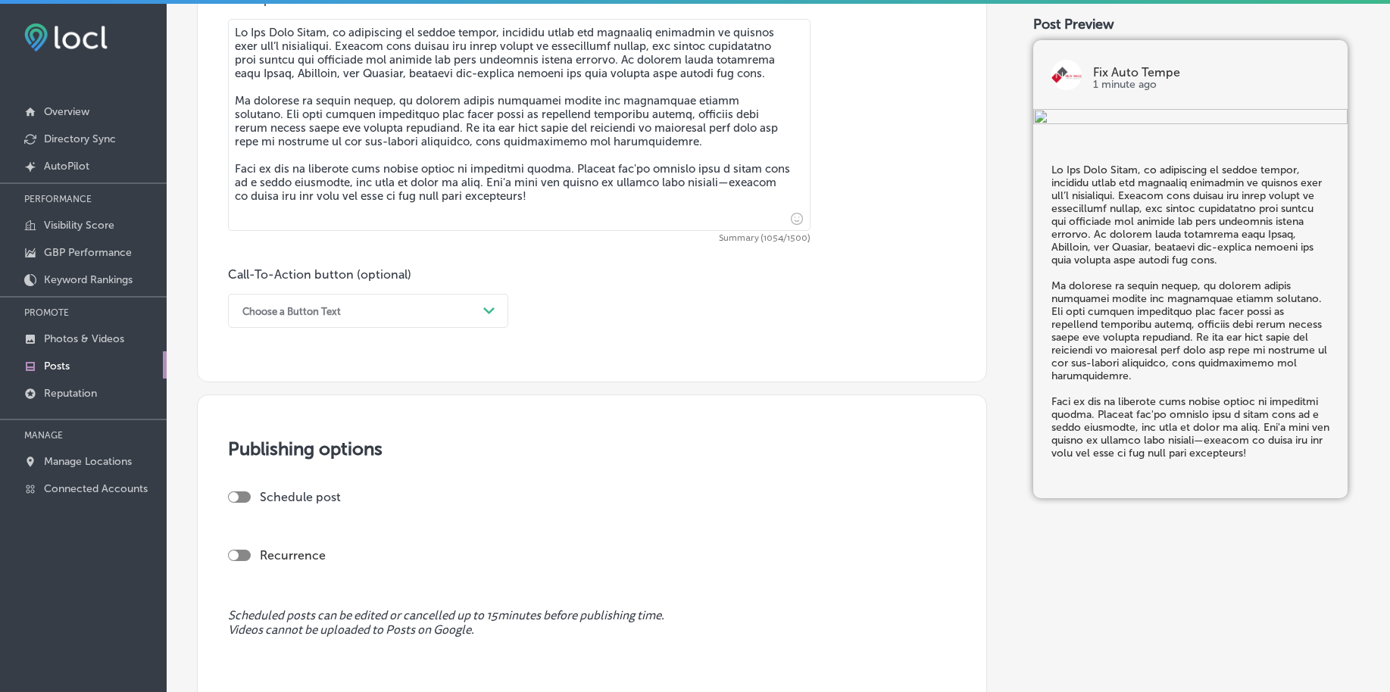
scroll to position [888, 0]
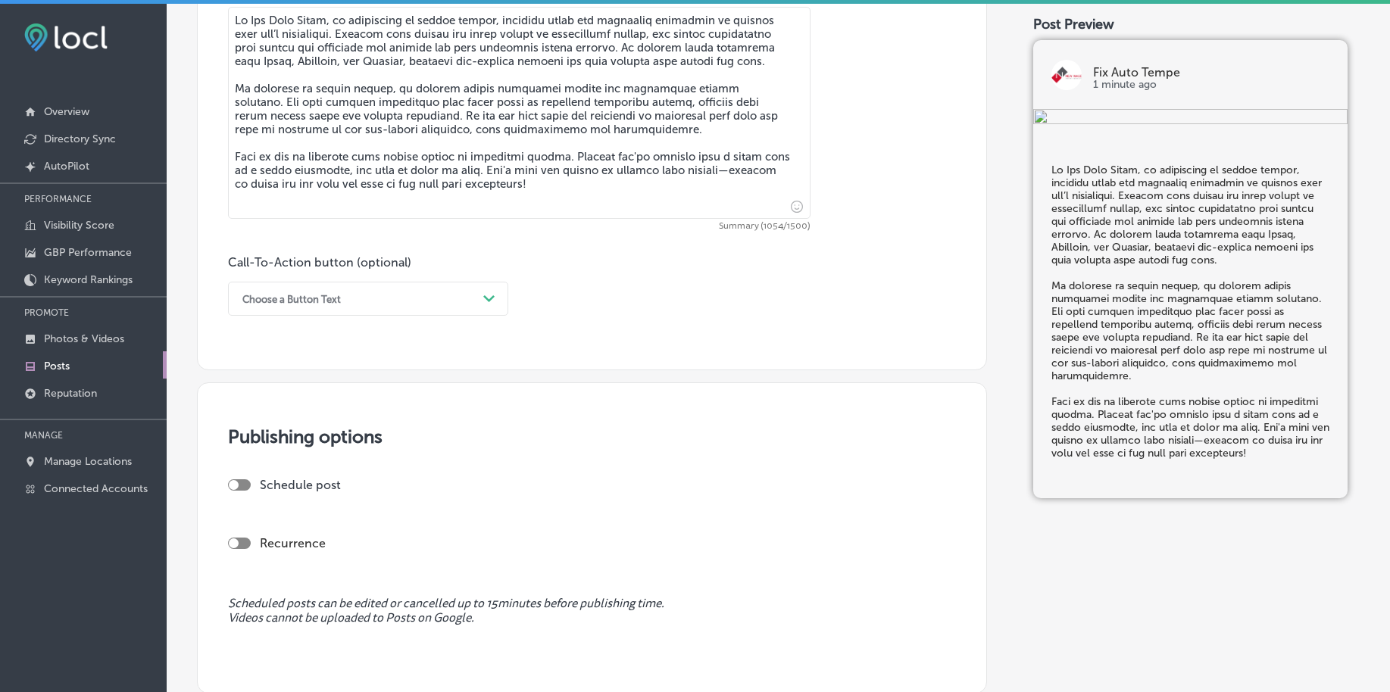
click at [265, 310] on div "Choose a Button Text Path Created with Sketch." at bounding box center [368, 299] width 280 height 34
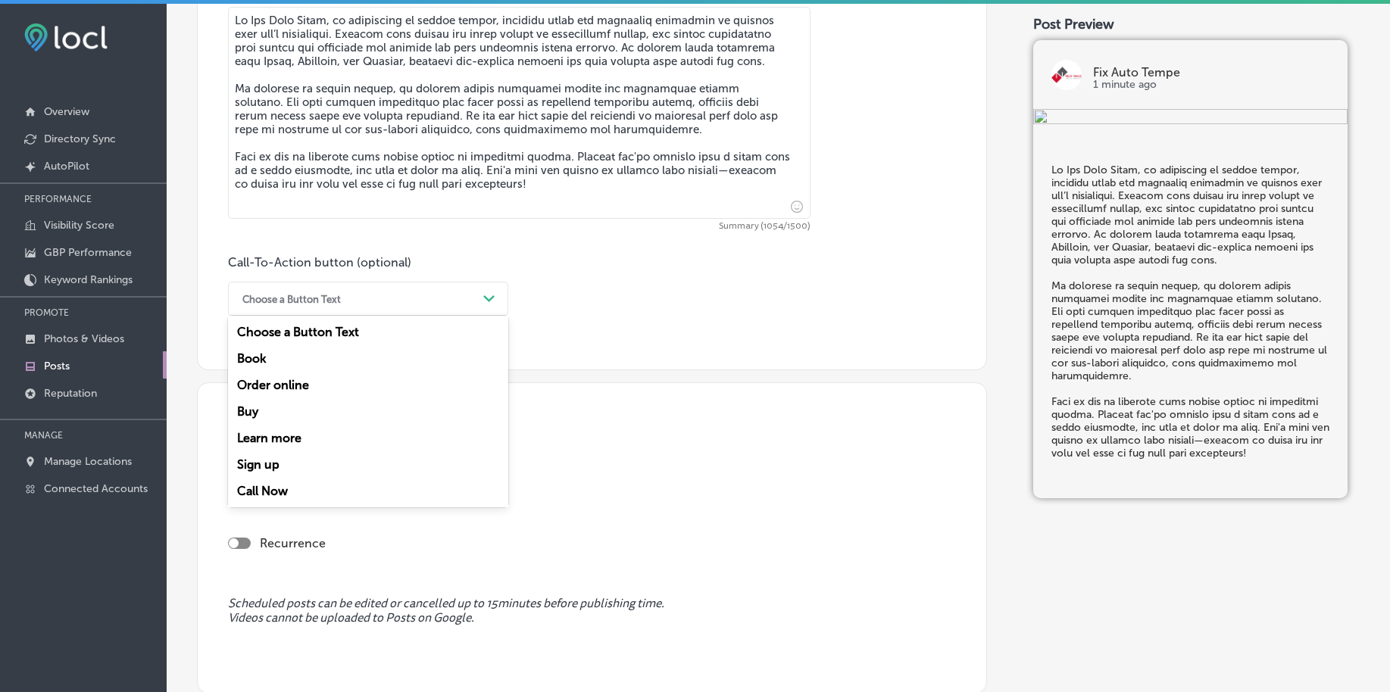
click at [264, 486] on div "Call Now" at bounding box center [368, 491] width 280 height 27
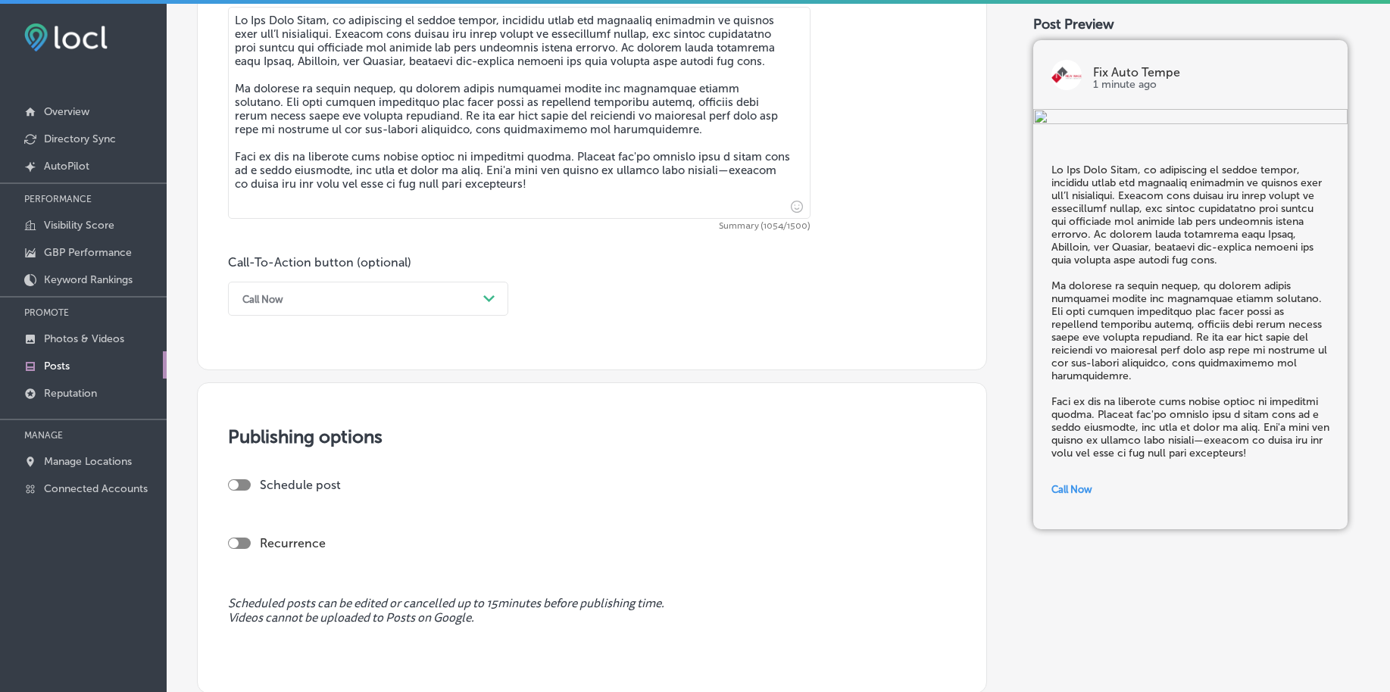
click at [229, 479] on div "Schedule post" at bounding box center [586, 485] width 716 height 14
click at [238, 487] on div at bounding box center [239, 484] width 23 height 11
checkbox input "true"
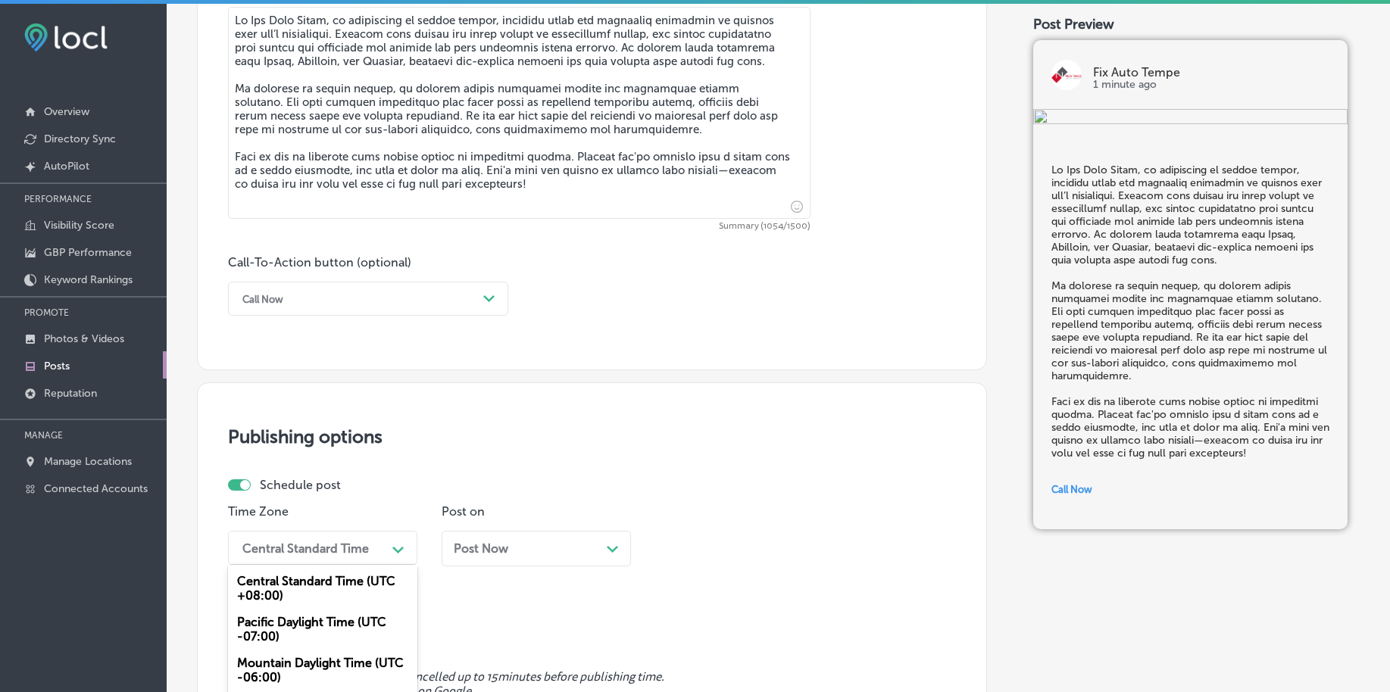
click at [292, 548] on div "option Mountain Daylight Time (UTC -06:00) focused, 3 of 6. 6 results available…" at bounding box center [322, 548] width 189 height 34
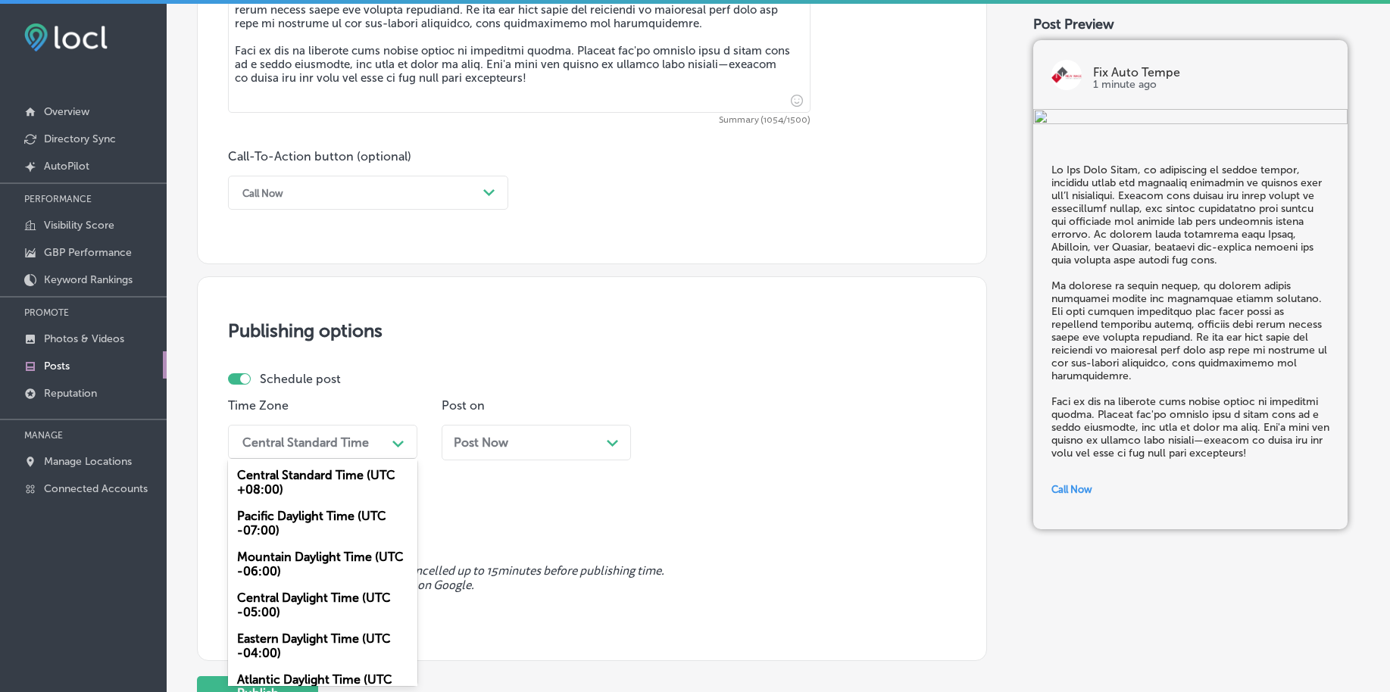
click at [292, 548] on div "Mountain Daylight Time (UTC -06:00)" at bounding box center [322, 564] width 189 height 41
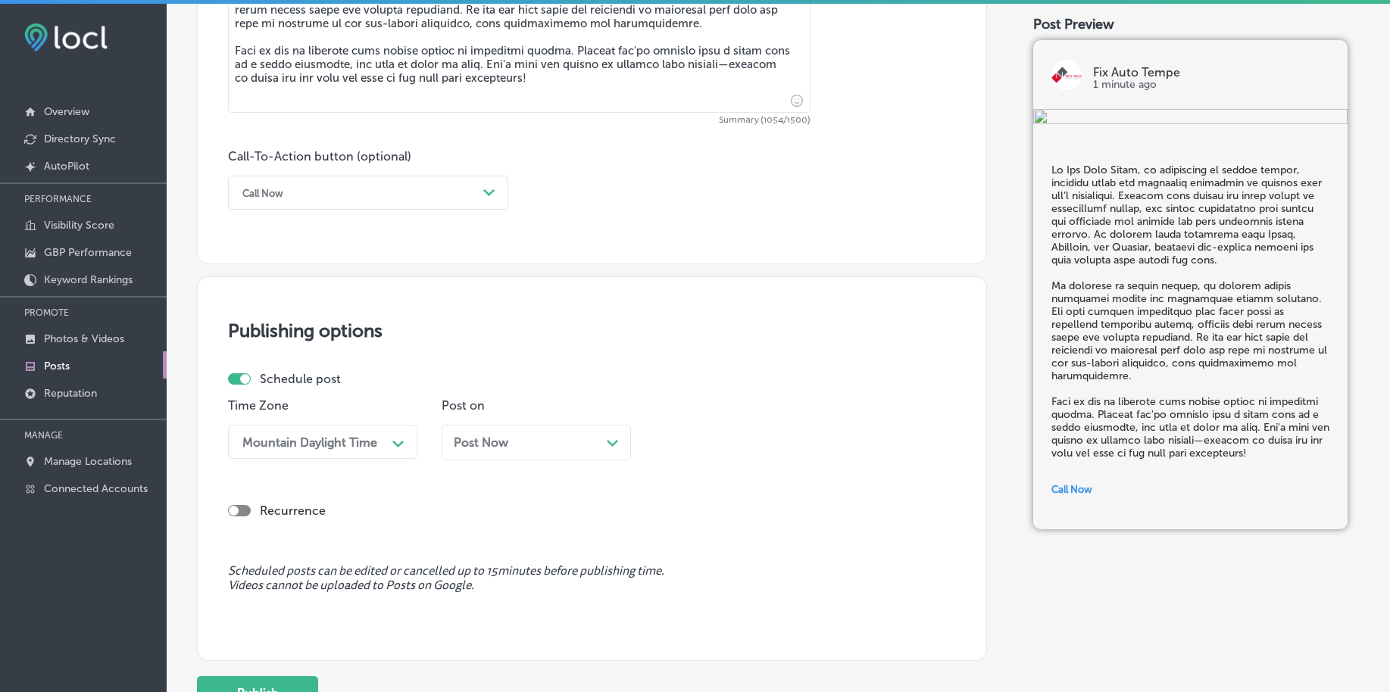
click at [523, 447] on div "Post Now Path Created with Sketch." at bounding box center [536, 442] width 165 height 14
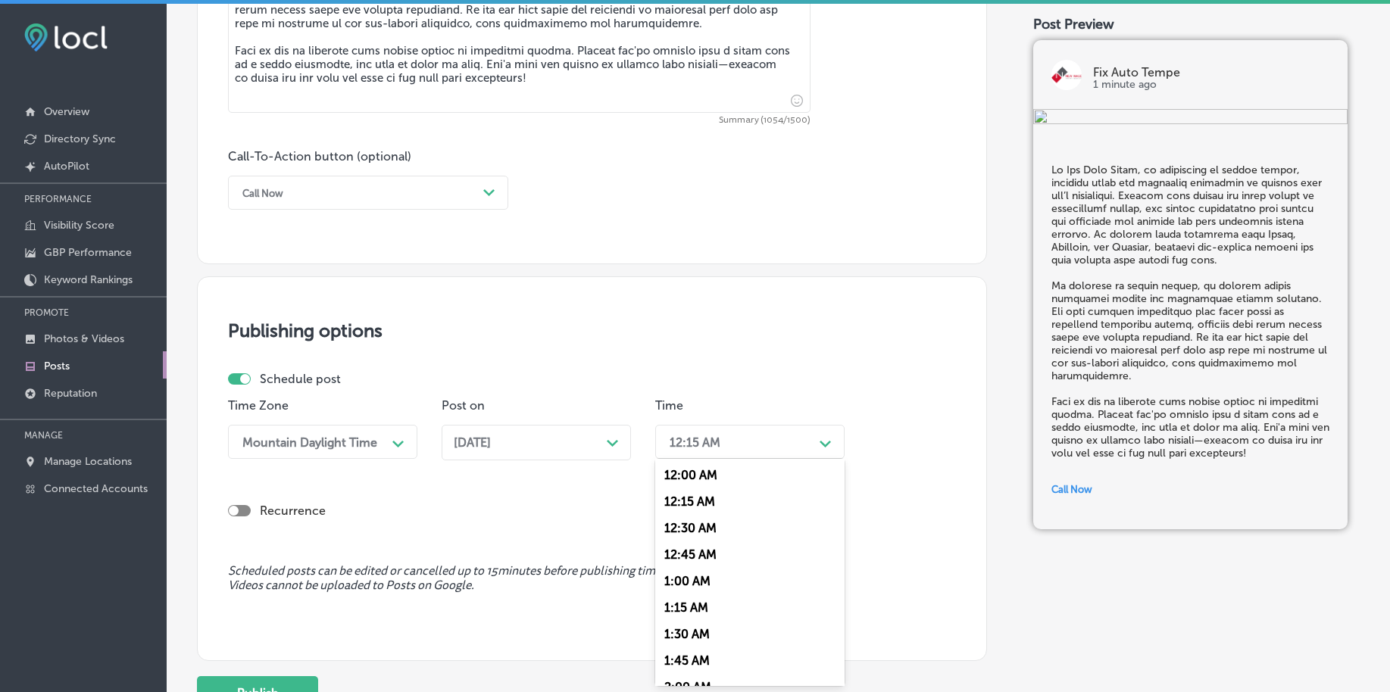
click at [695, 442] on div "12:15 AM" at bounding box center [695, 442] width 51 height 14
click at [695, 642] on div "7:00 AM" at bounding box center [749, 649] width 189 height 27
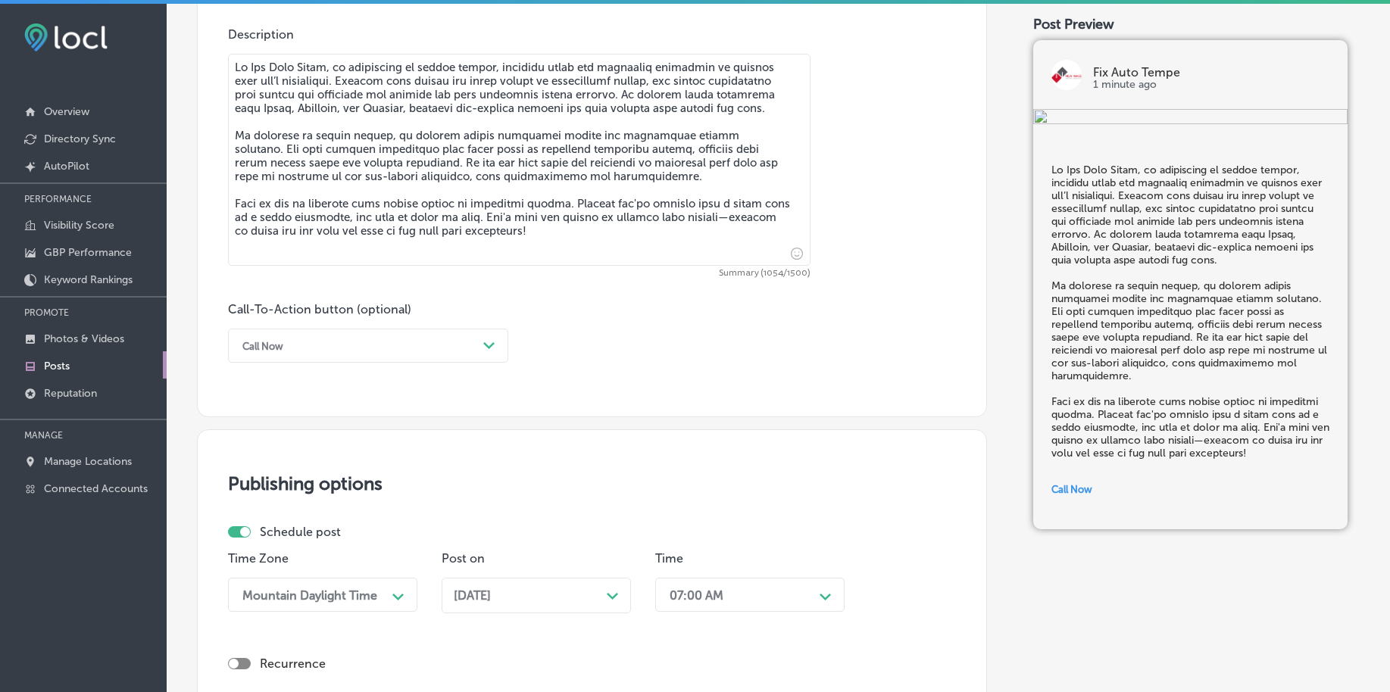
scroll to position [1125, 0]
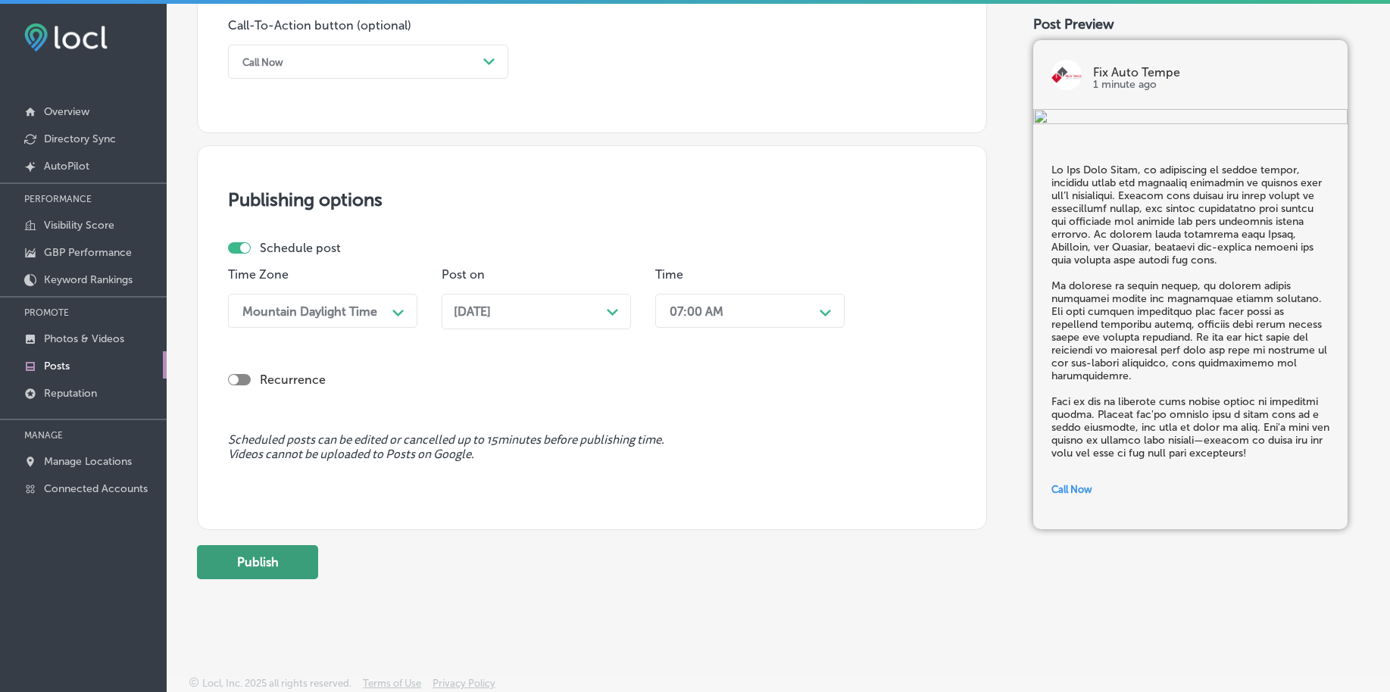
click at [261, 559] on button "Publish" at bounding box center [257, 562] width 121 height 34
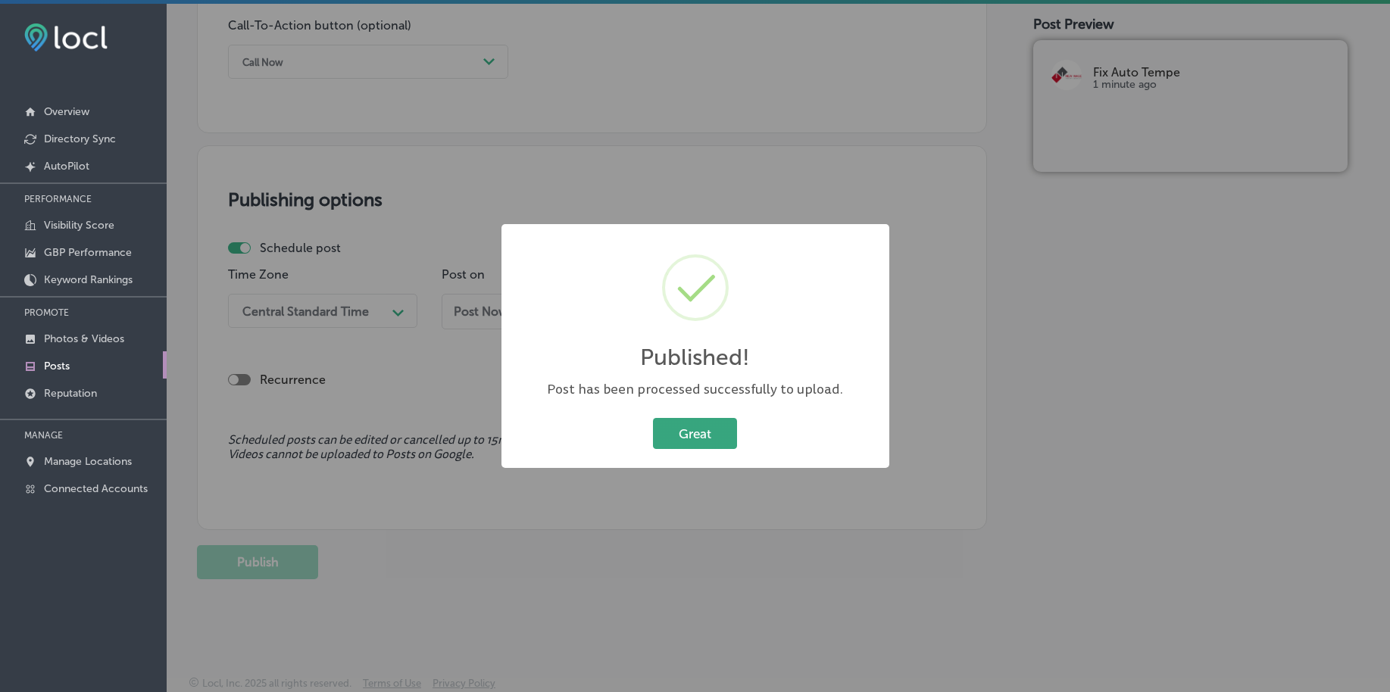
click at [670, 427] on button "Great" at bounding box center [695, 433] width 84 height 31
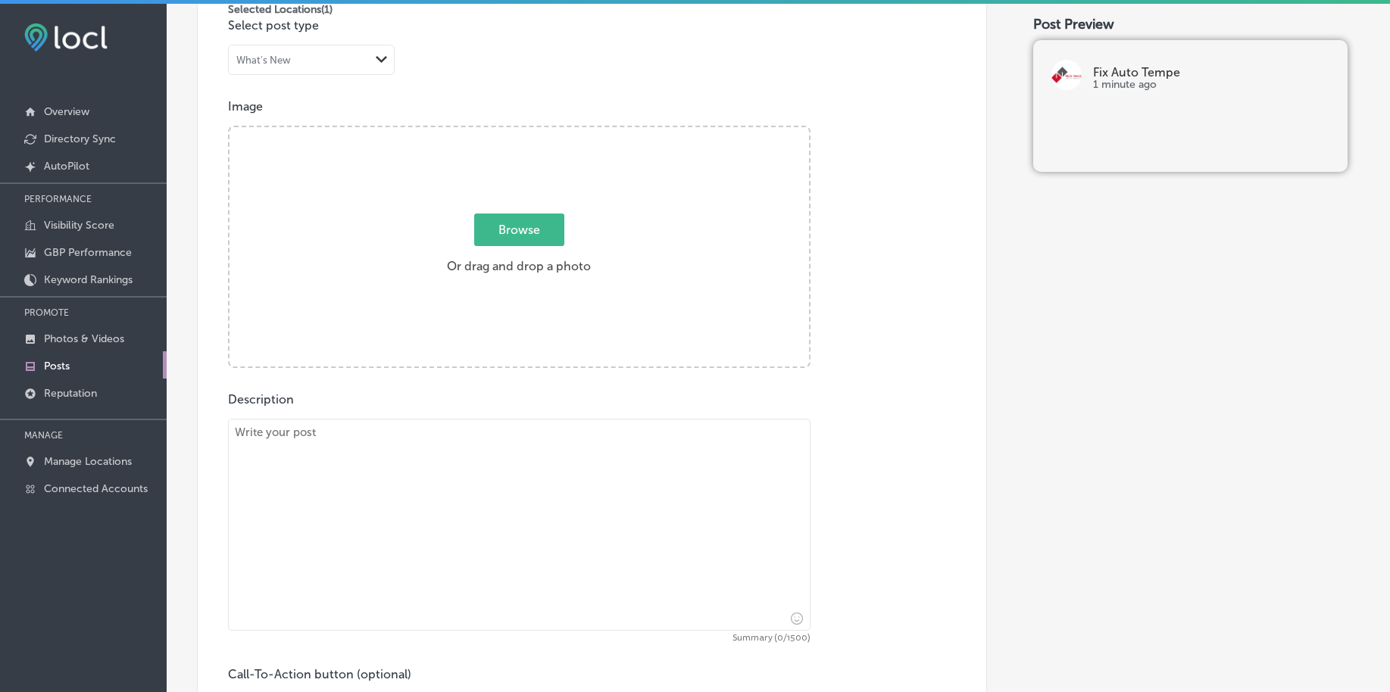
scroll to position [367, 0]
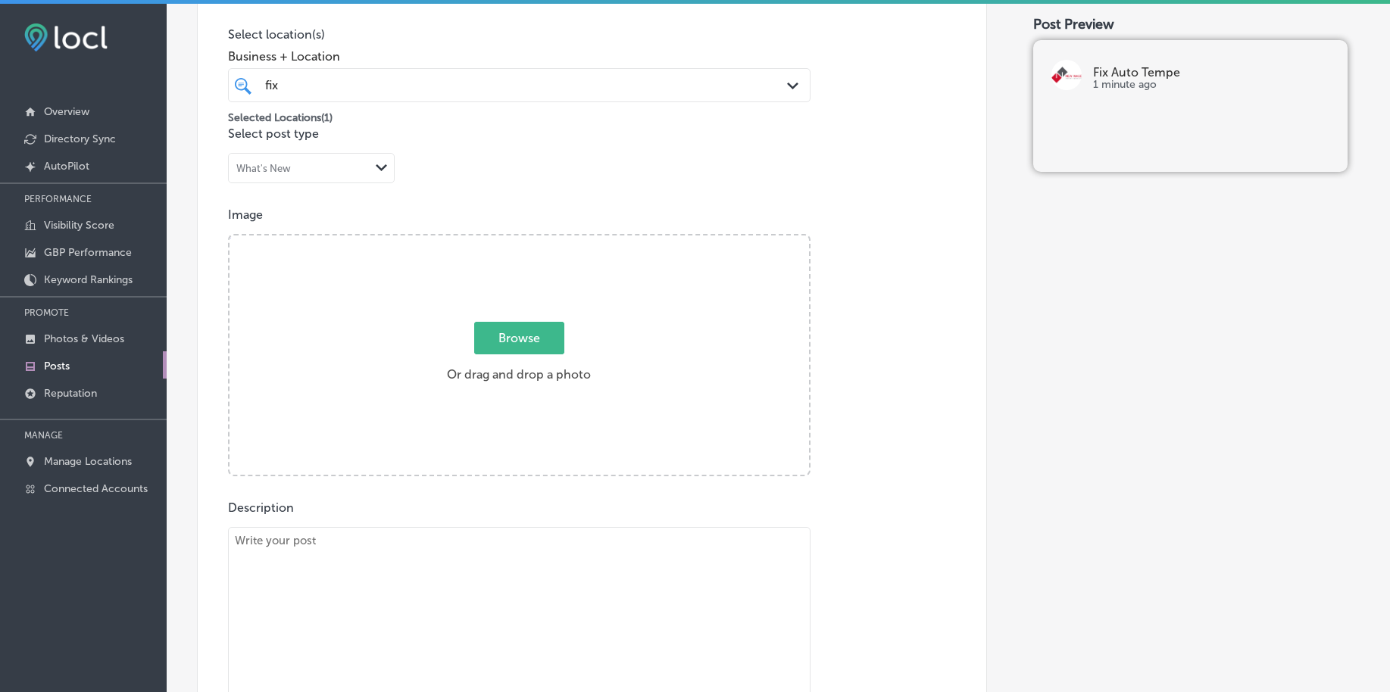
click at [519, 351] on span "Browse" at bounding box center [519, 338] width 90 height 33
click at [519, 240] on input "Browse Or drag and drop a photo" at bounding box center [518, 238] width 579 height 5
type input "C:\fakepath\auto-body-repair-fix-auto-tempe-az (2).png"
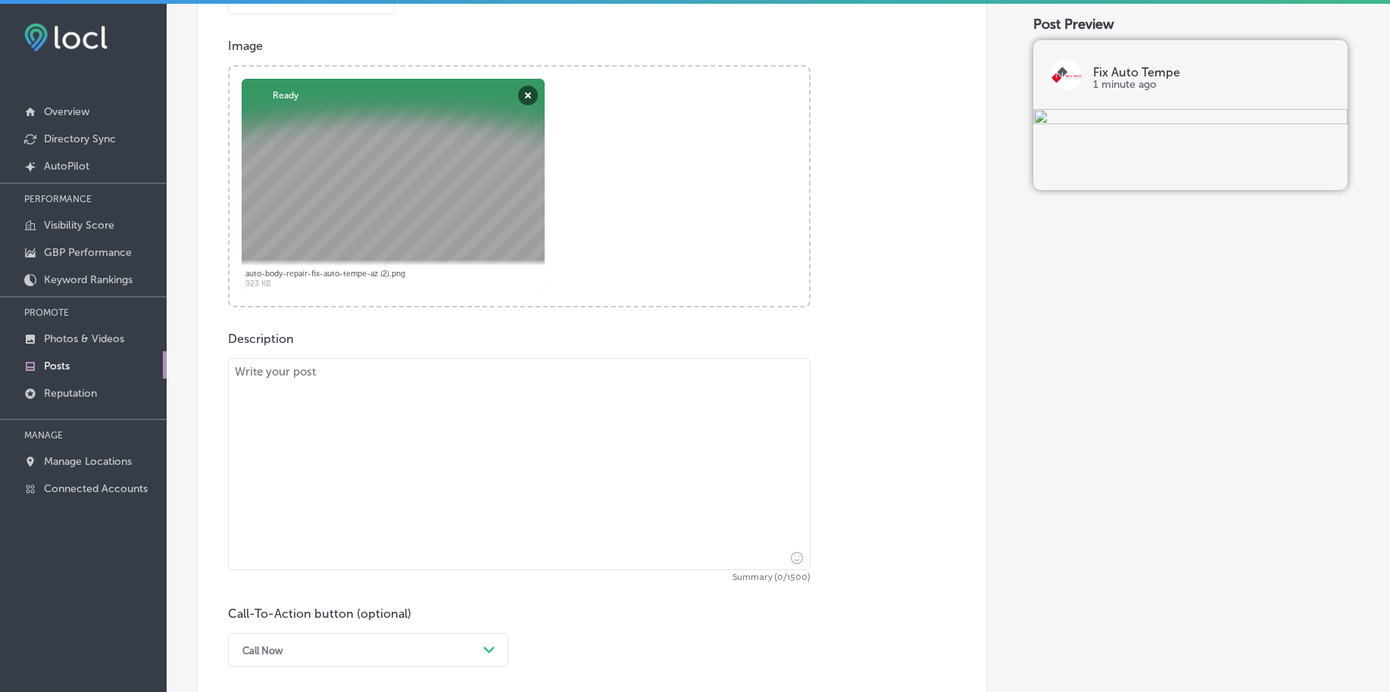
scroll to position [557, 0]
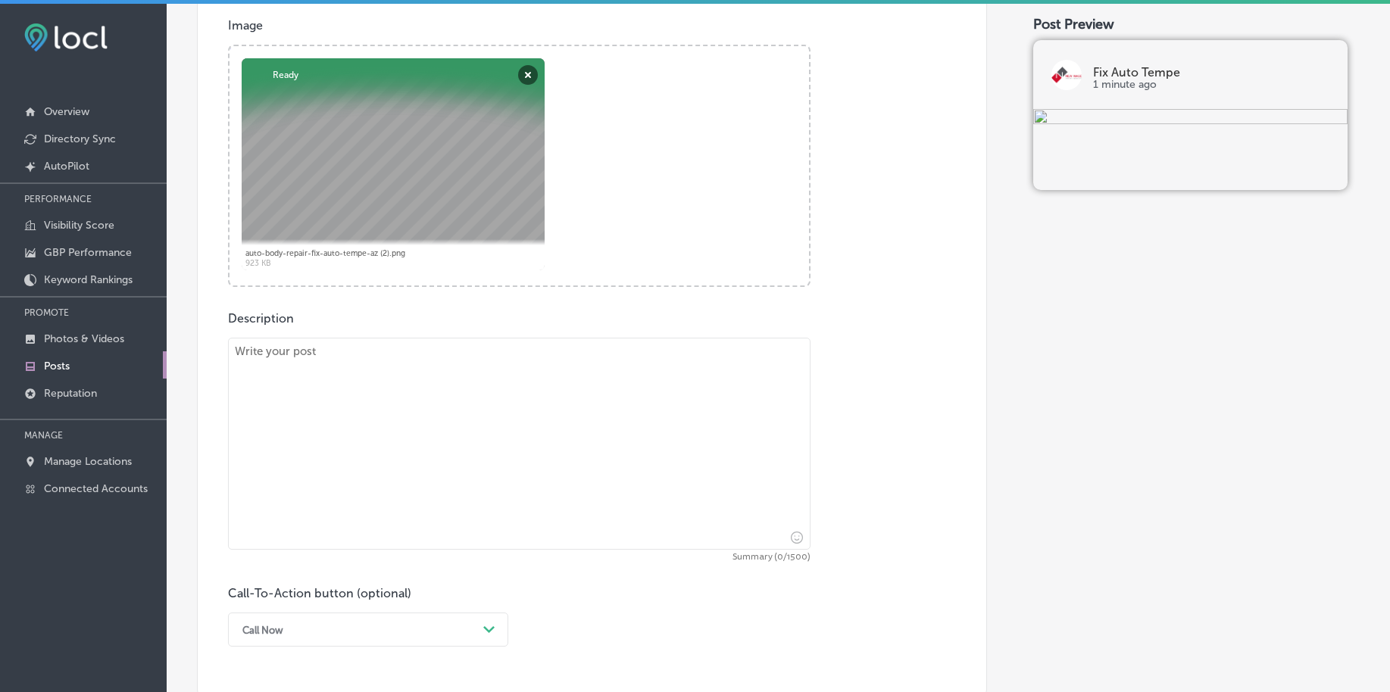
click at [363, 479] on textarea at bounding box center [519, 444] width 582 height 212
paste textarea "If your fender has been damaged, Fix Auto Tempe offers reliable and efficient f…"
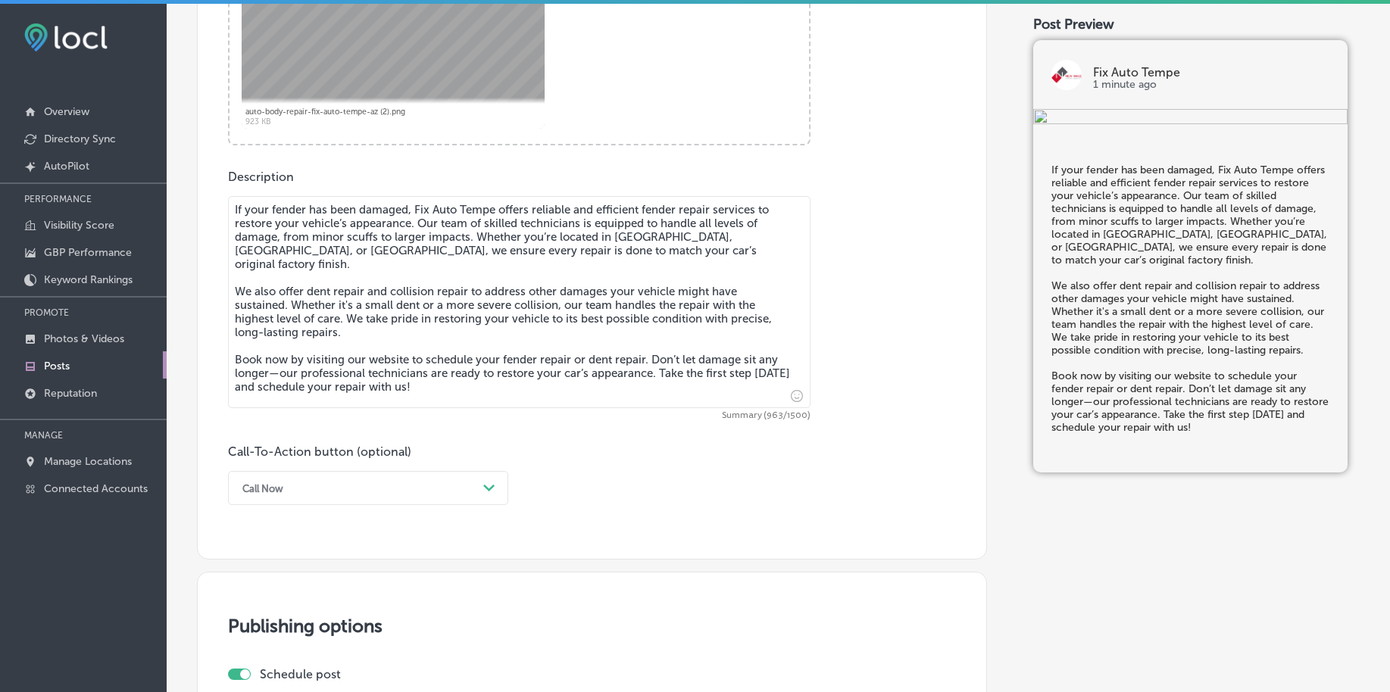
scroll to position [746, 0]
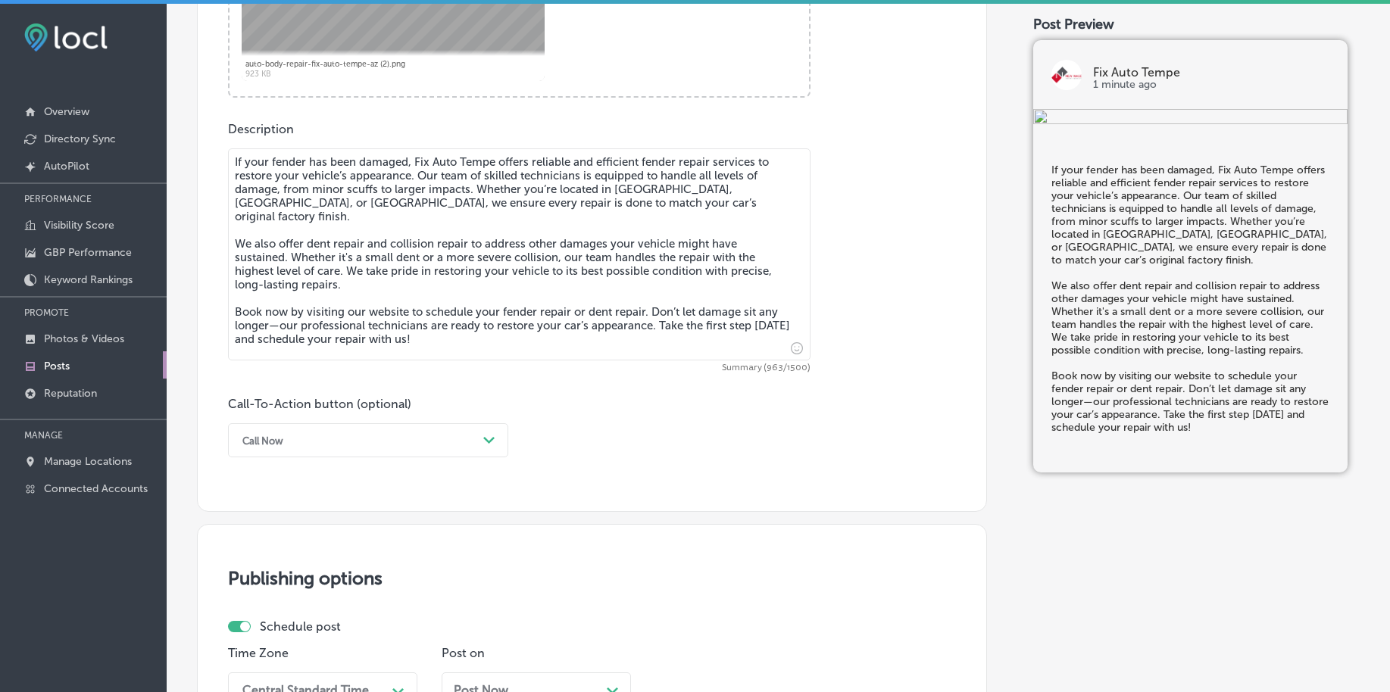
type textarea "If your fender has been damaged, Fix Auto Tempe offers reliable and efficient f…"
click at [369, 456] on div "Call Now Path Created with Sketch." at bounding box center [368, 440] width 280 height 34
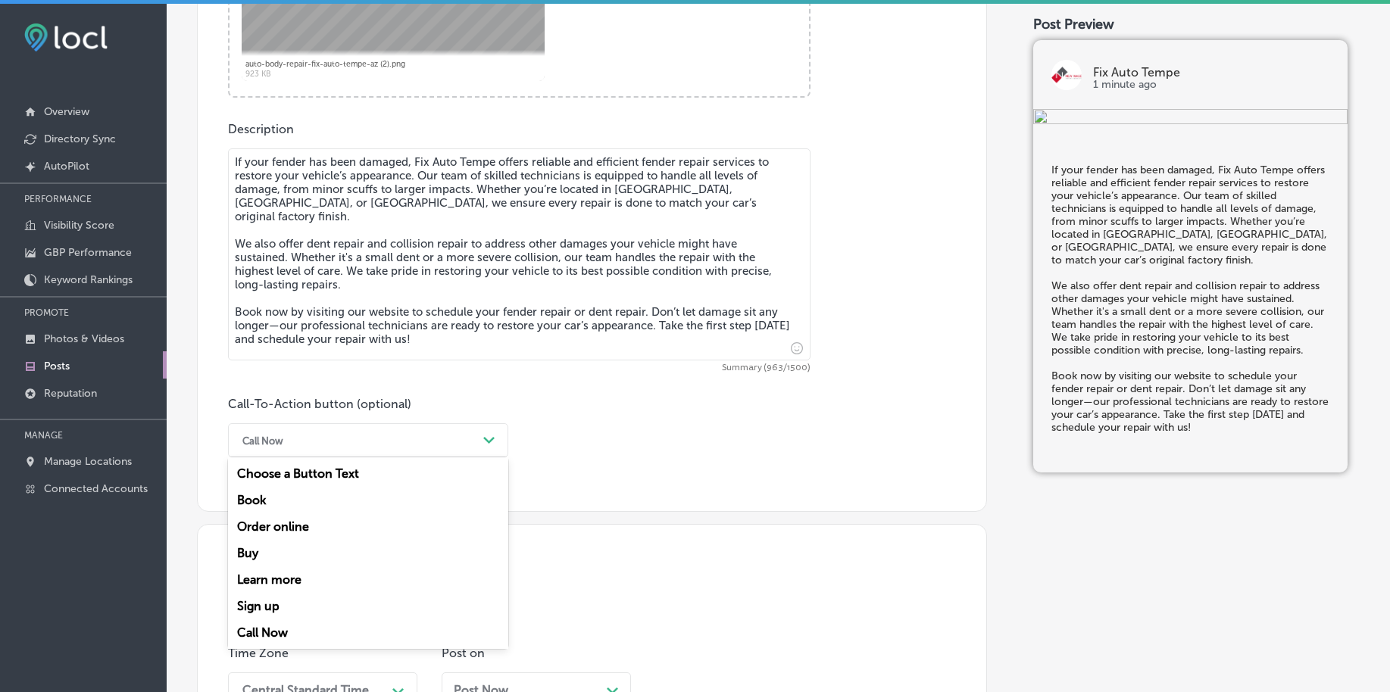
click at [290, 498] on div "Book" at bounding box center [368, 500] width 280 height 27
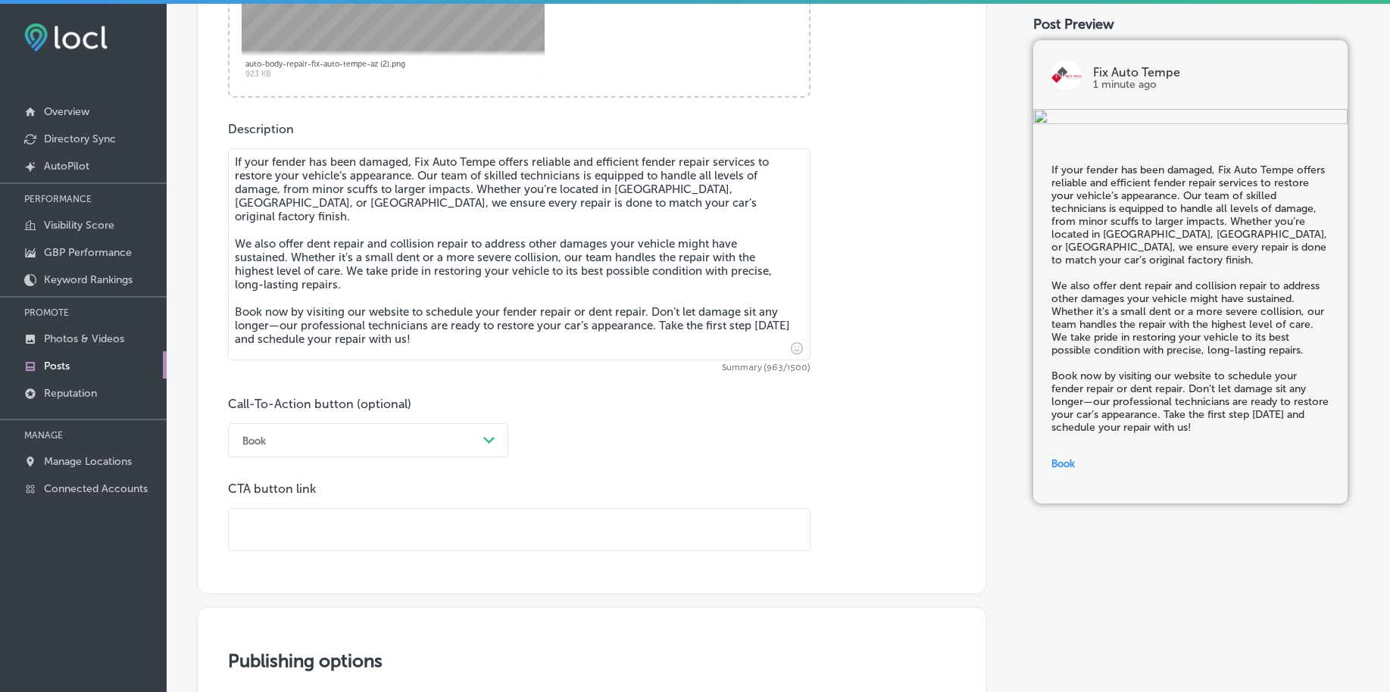
click at [261, 545] on input "text" at bounding box center [519, 530] width 581 height 42
paste input "[URL][DOMAIN_NAME][US_STATE]"
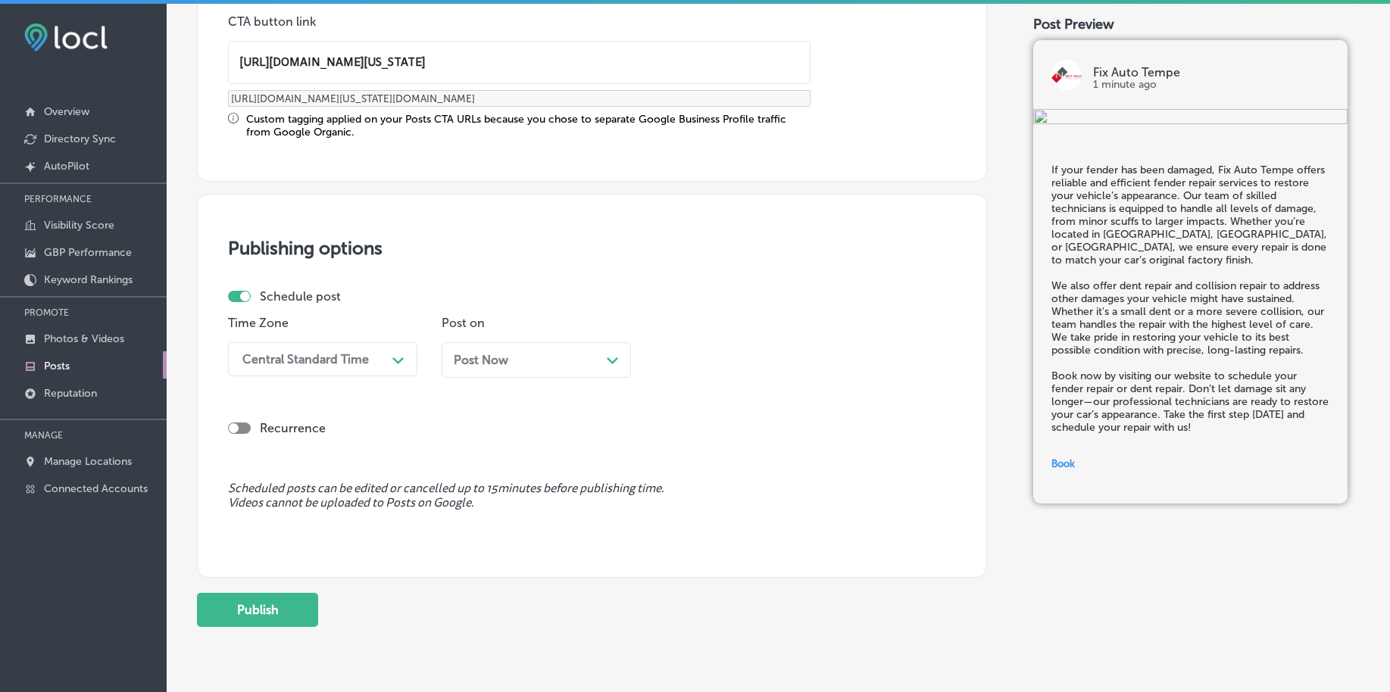
scroll to position [1219, 0]
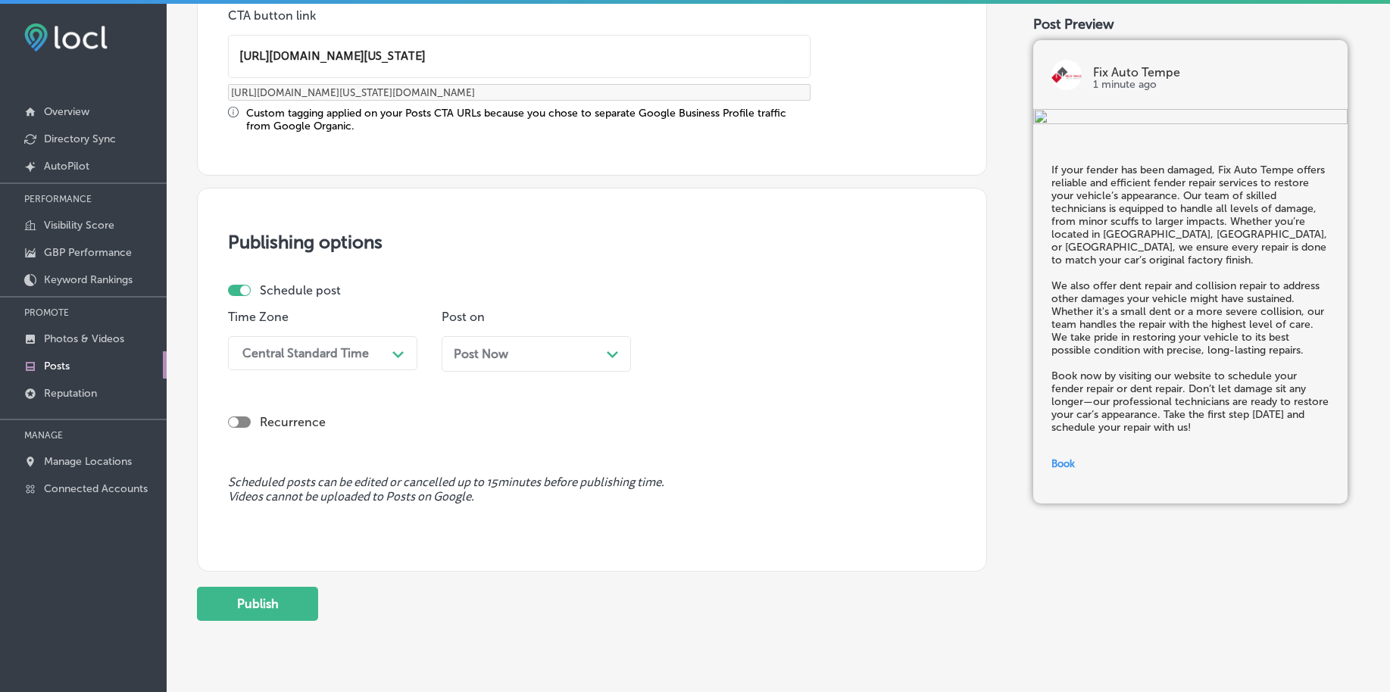
type input "[URL][DOMAIN_NAME][US_STATE]"
click at [342, 351] on div "Central Standard Time" at bounding box center [305, 353] width 126 height 14
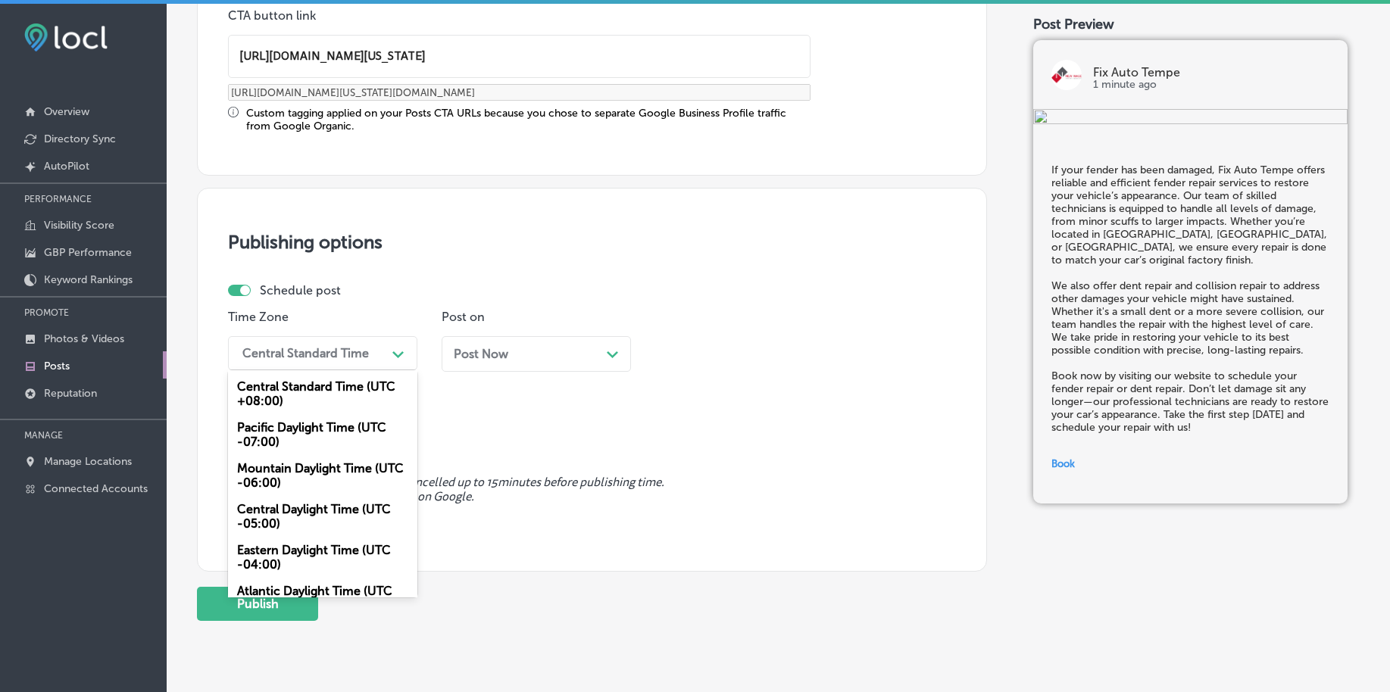
click at [294, 482] on div "Mountain Daylight Time (UTC -06:00)" at bounding box center [322, 475] width 189 height 41
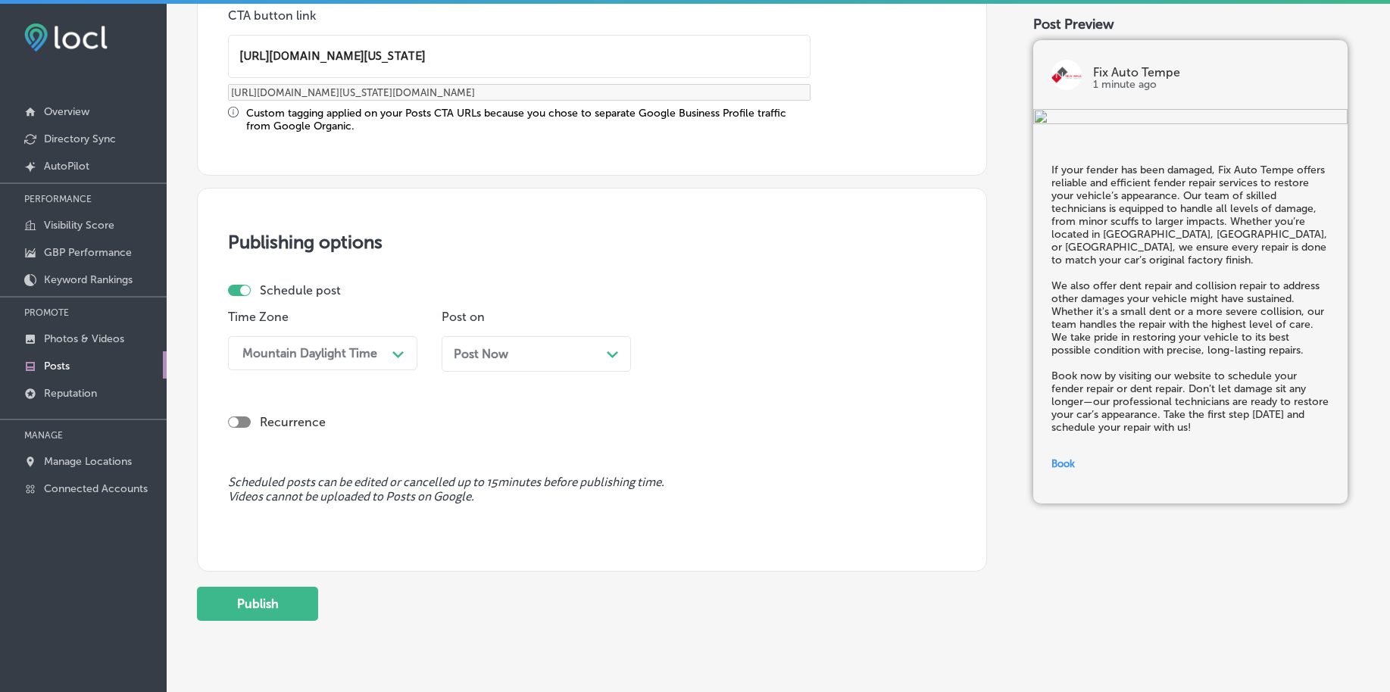
click at [534, 351] on div "Post Now Path Created with Sketch." at bounding box center [536, 354] width 165 height 14
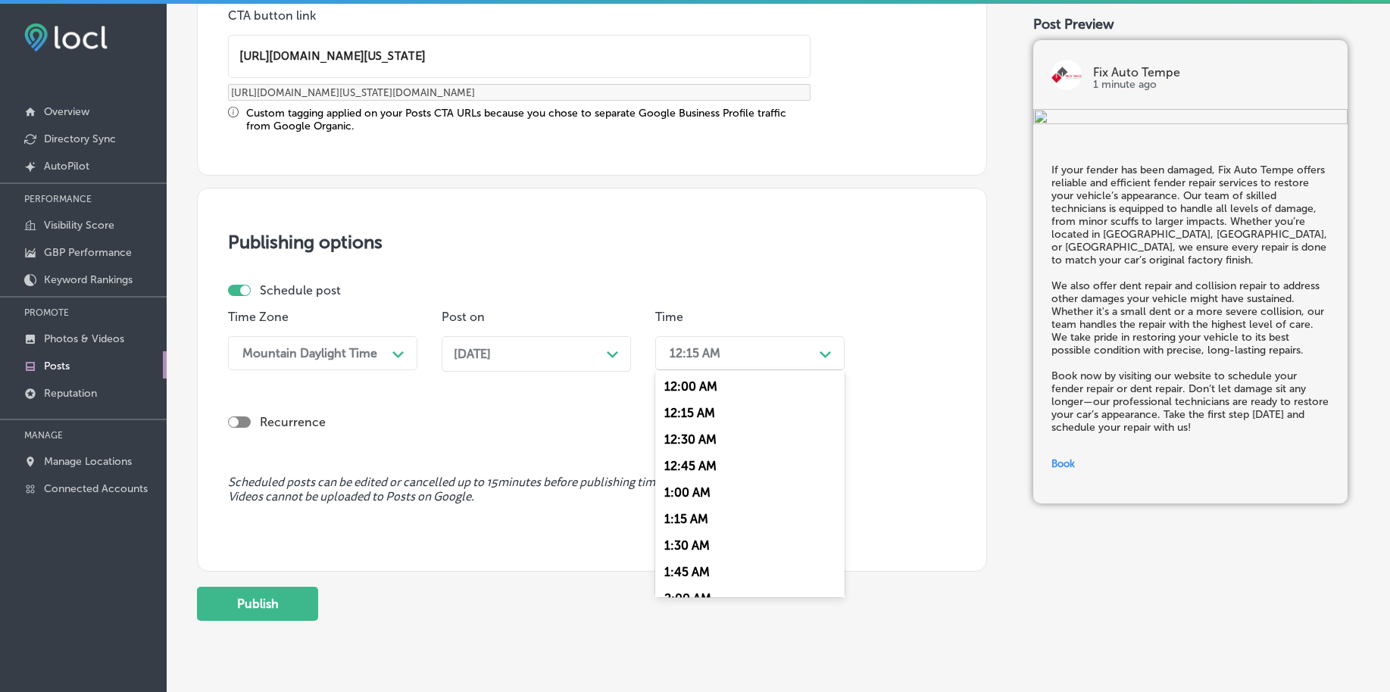
click at [699, 357] on div "12:15 AM" at bounding box center [695, 353] width 51 height 14
click at [691, 466] on div "7:00 AM" at bounding box center [749, 466] width 189 height 27
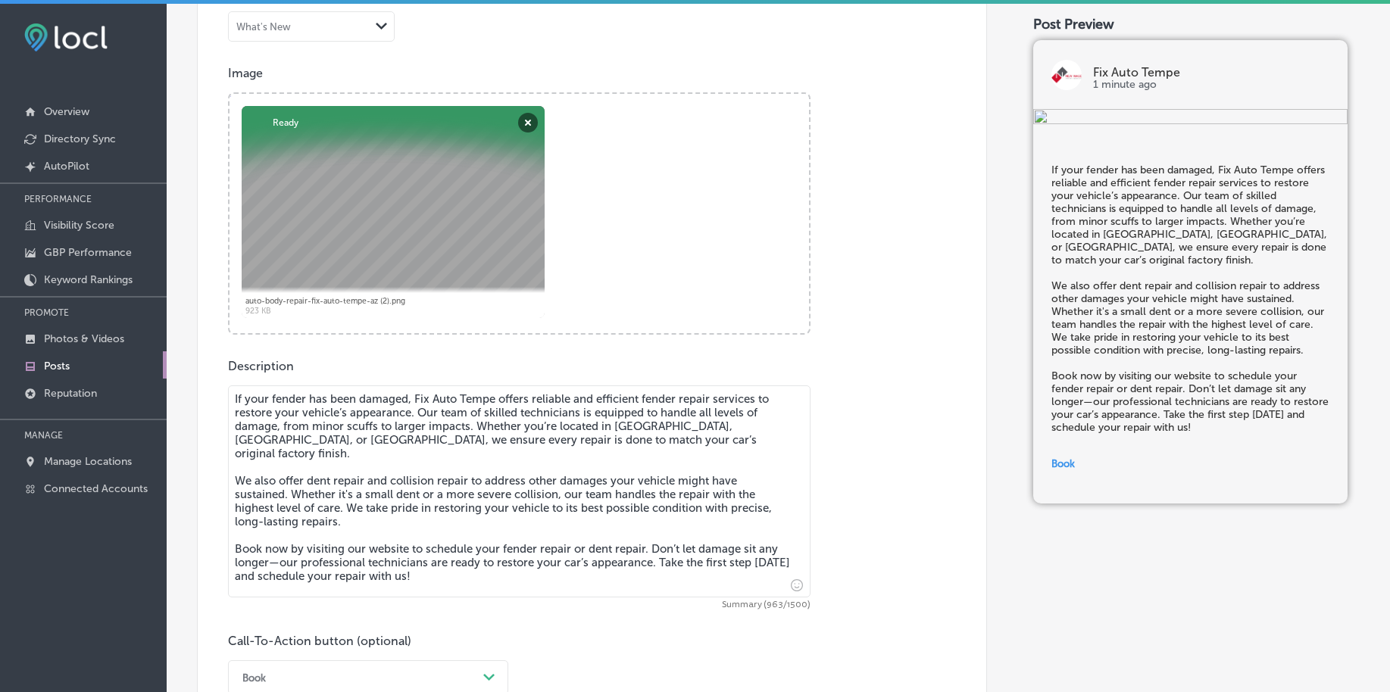
scroll to position [273, 0]
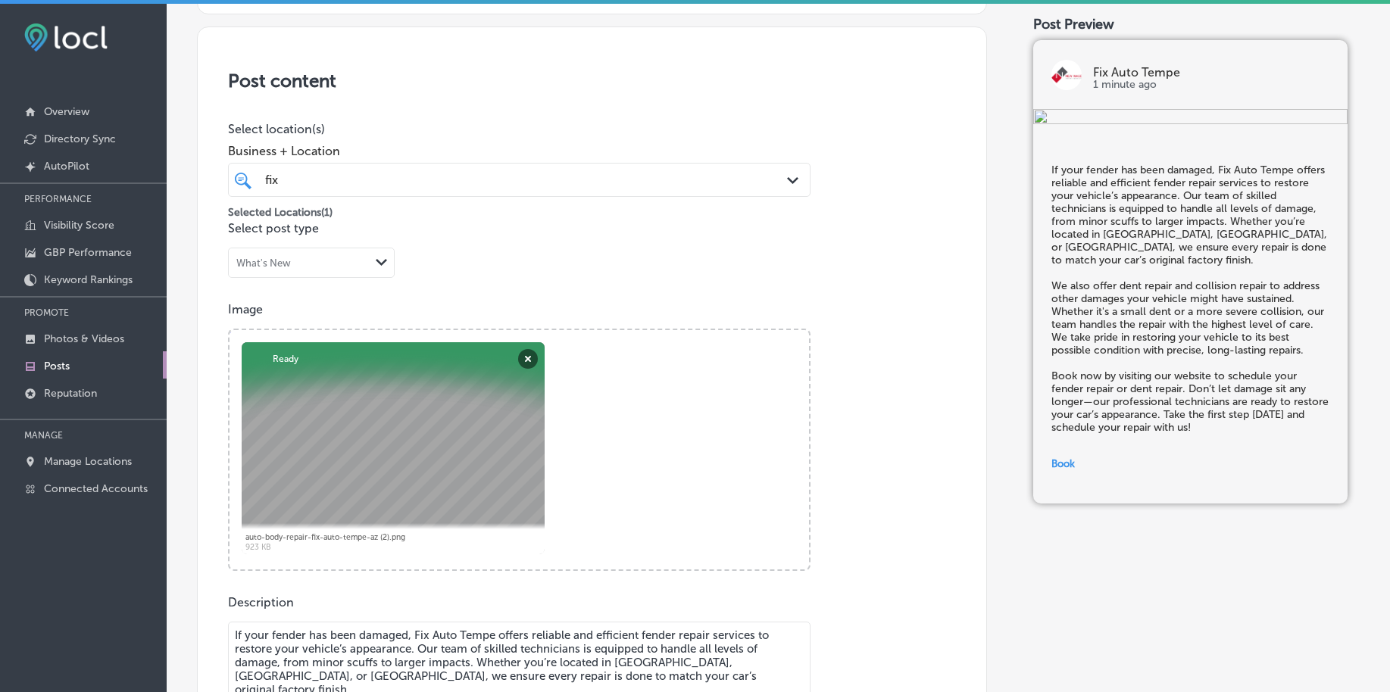
click at [444, 188] on div "fix fix" at bounding box center [494, 180] width 460 height 20
click at [444, 189] on div "fix fix" at bounding box center [494, 180] width 460 height 20
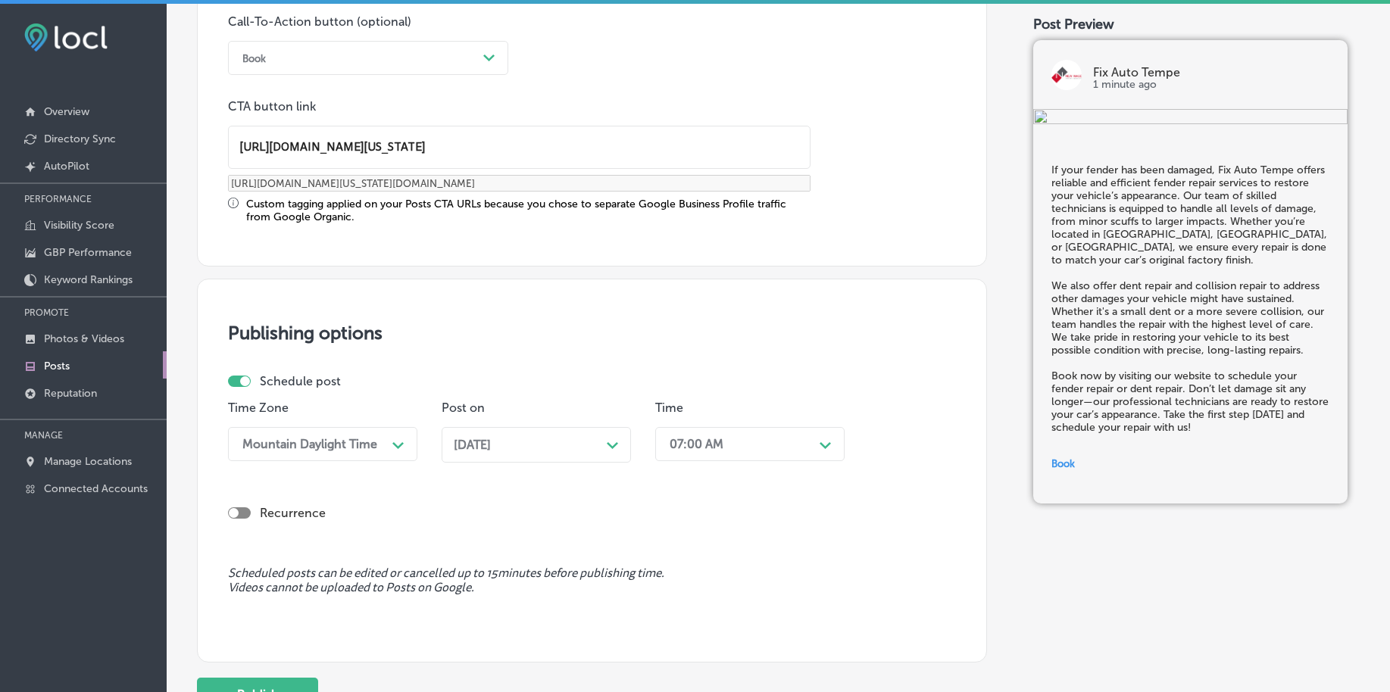
scroll to position [1262, 0]
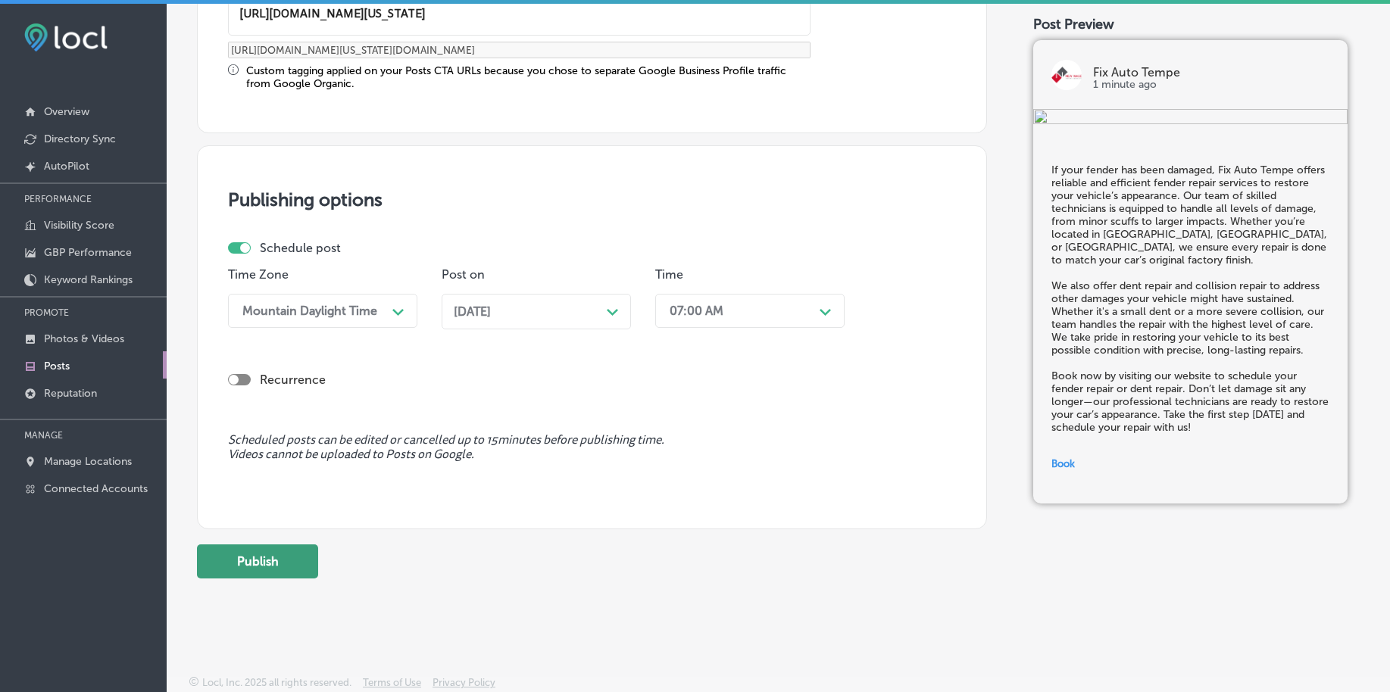
click at [264, 556] on button "Publish" at bounding box center [257, 562] width 121 height 34
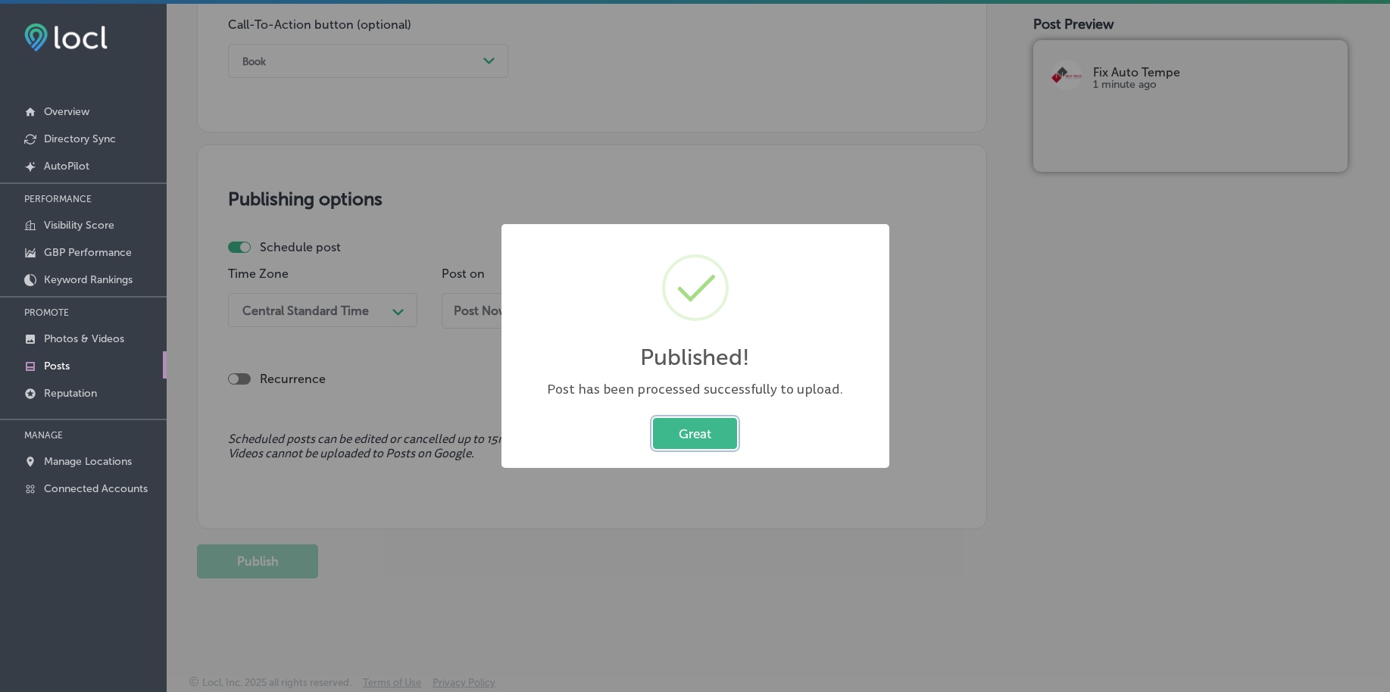
scroll to position [1125, 0]
click at [715, 439] on button "Great" at bounding box center [695, 433] width 84 height 31
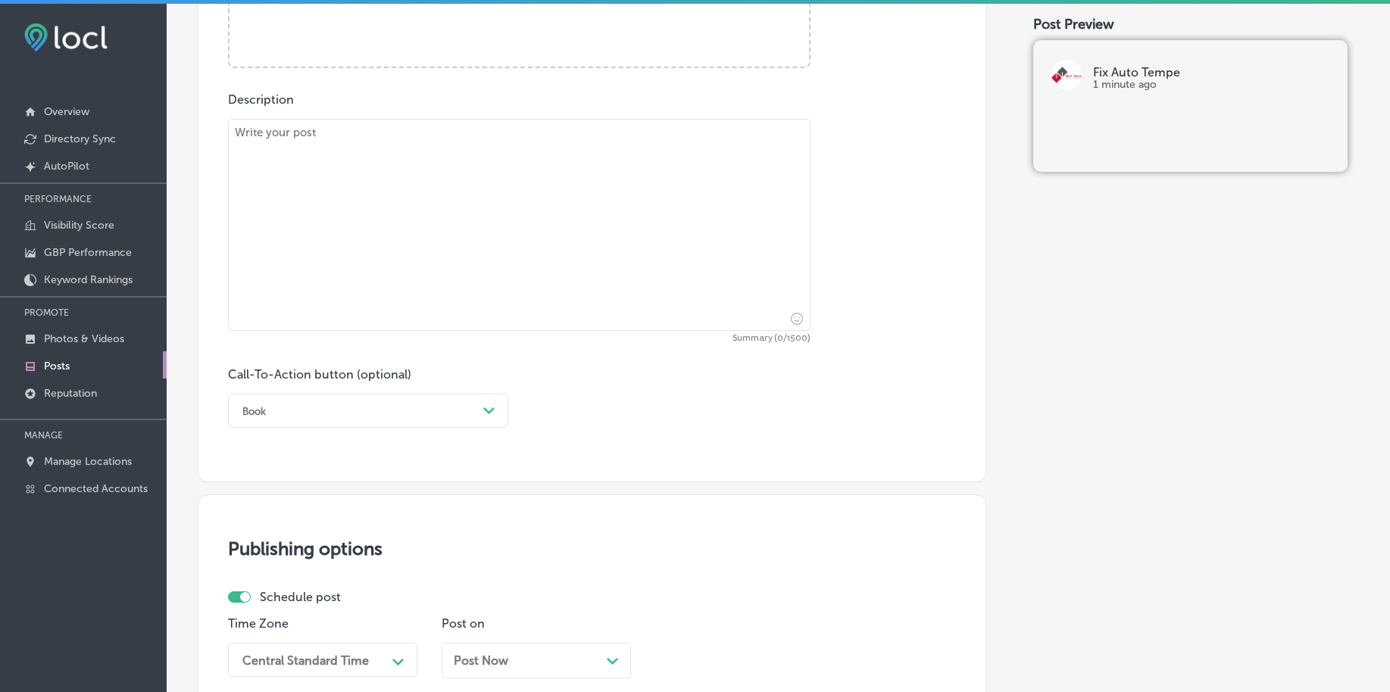
scroll to position [746, 0]
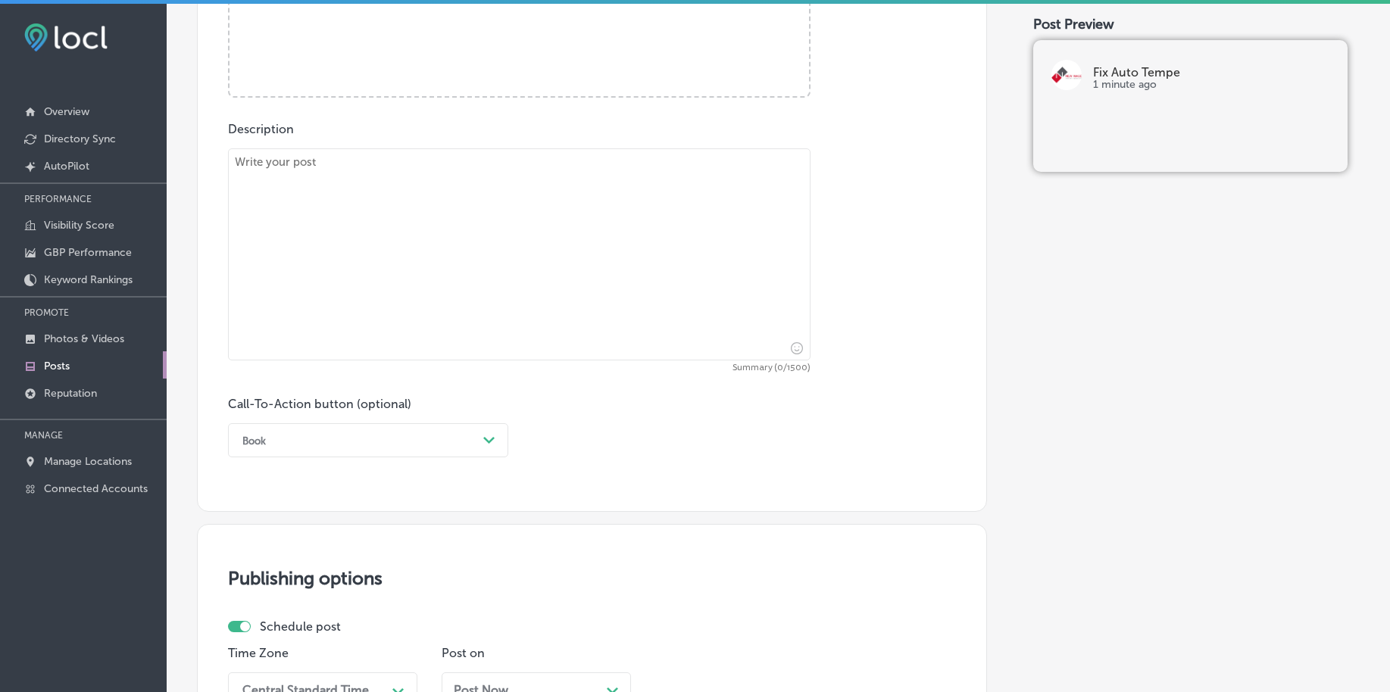
click at [325, 286] on textarea at bounding box center [519, 254] width 582 height 212
paste textarea "Cracked windshields are more than just a cosmetic issue—they can compromise you…"
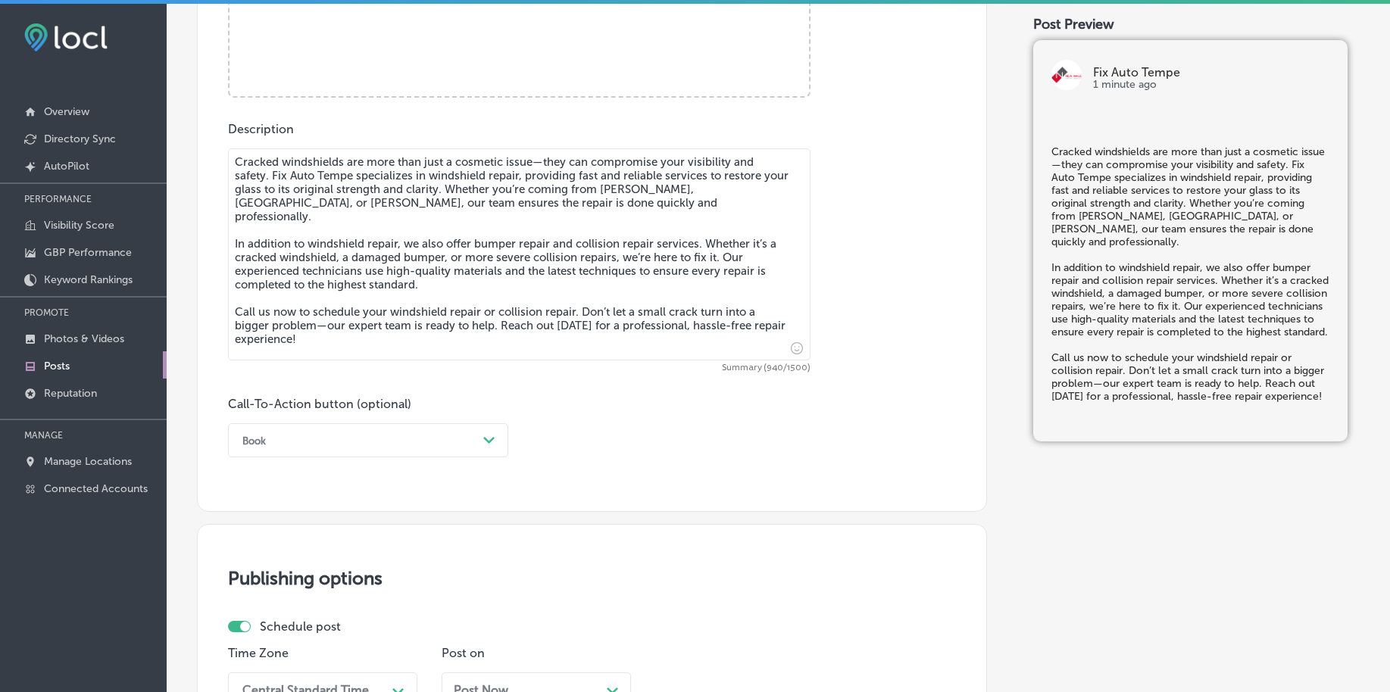
type textarea "Cracked windshields are more than just a cosmetic issue—they can compromise you…"
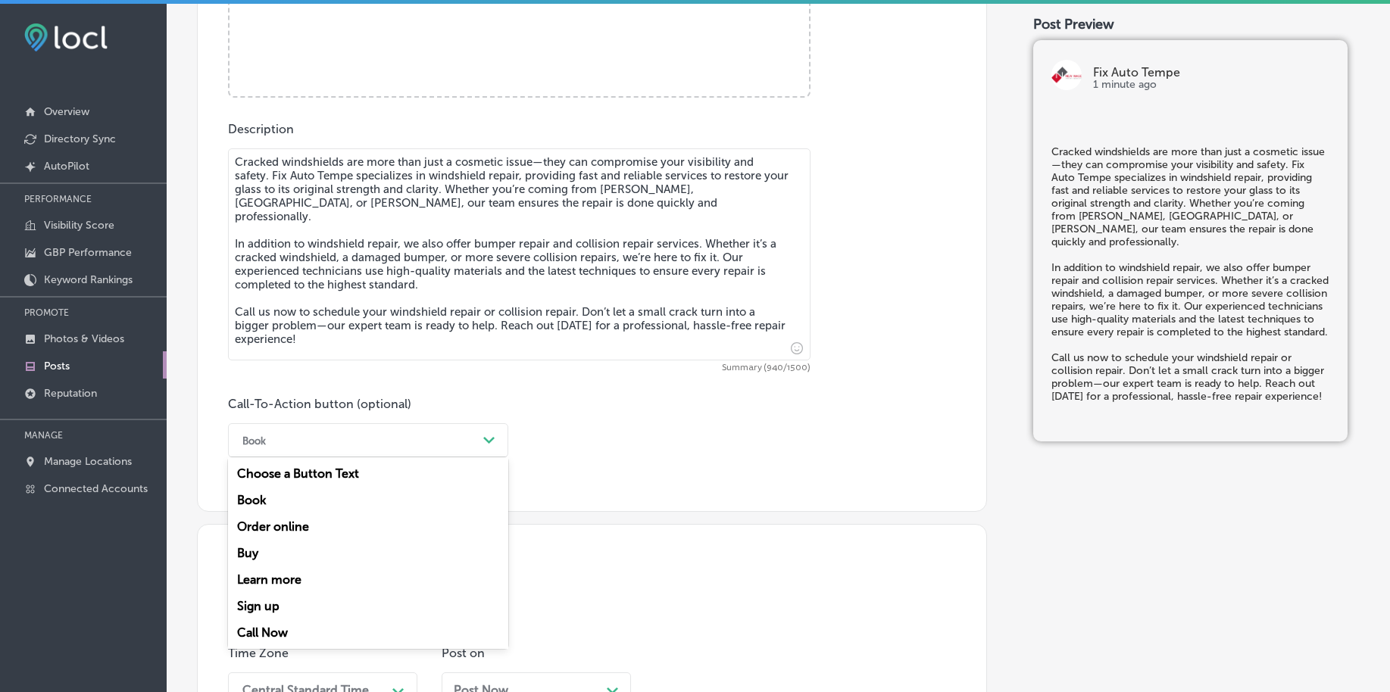
click at [319, 436] on div "Book" at bounding box center [356, 440] width 242 height 23
click at [297, 629] on div "Call Now" at bounding box center [368, 633] width 280 height 27
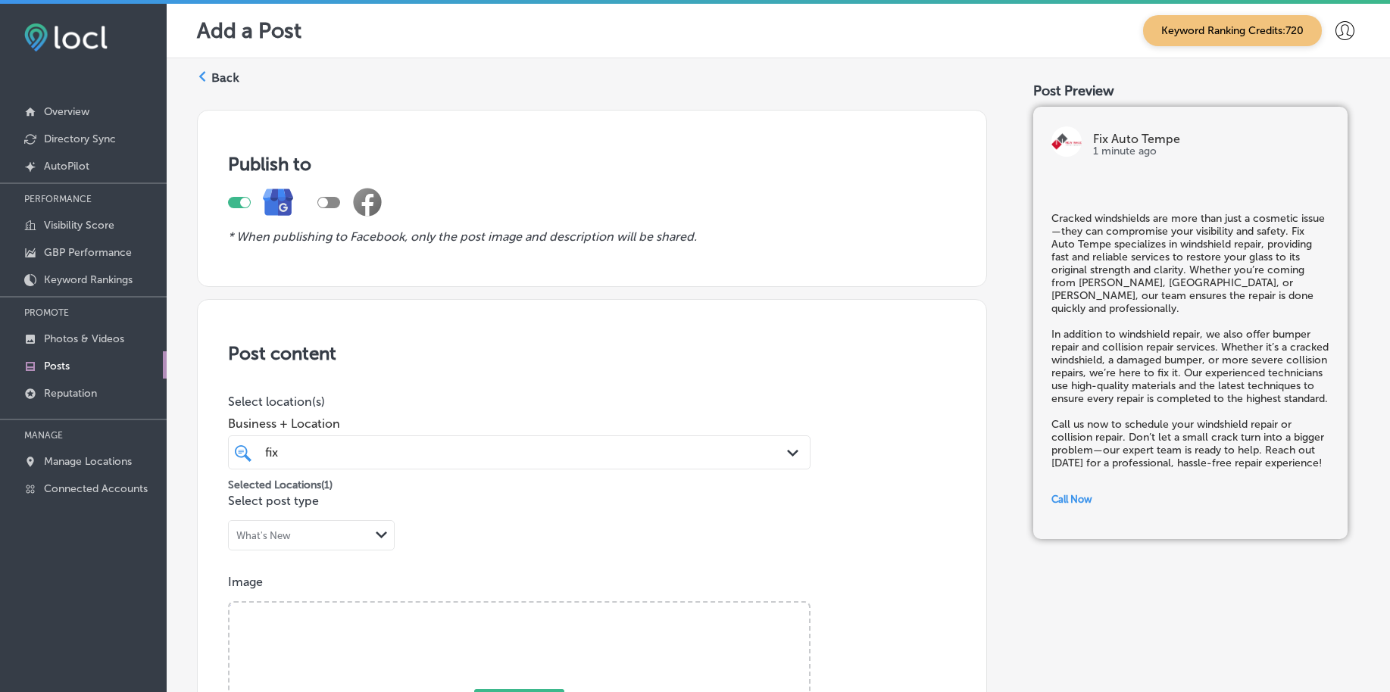
scroll to position [284, 0]
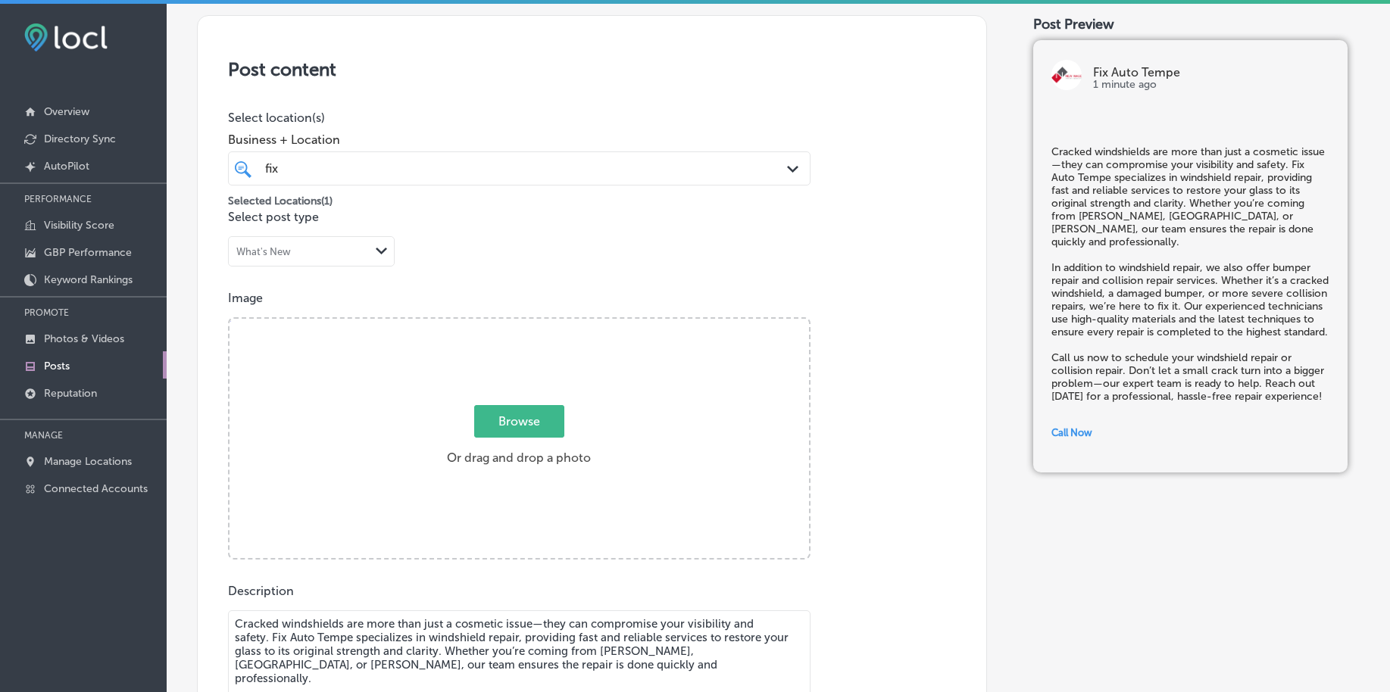
click at [491, 408] on span "Browse" at bounding box center [519, 421] width 90 height 33
click at [491, 323] on input "Browse Or drag and drop a photo" at bounding box center [518, 321] width 579 height 5
type input "C:\fakepath\auto-body-repair-fix-auto-tempe-az (3).png"
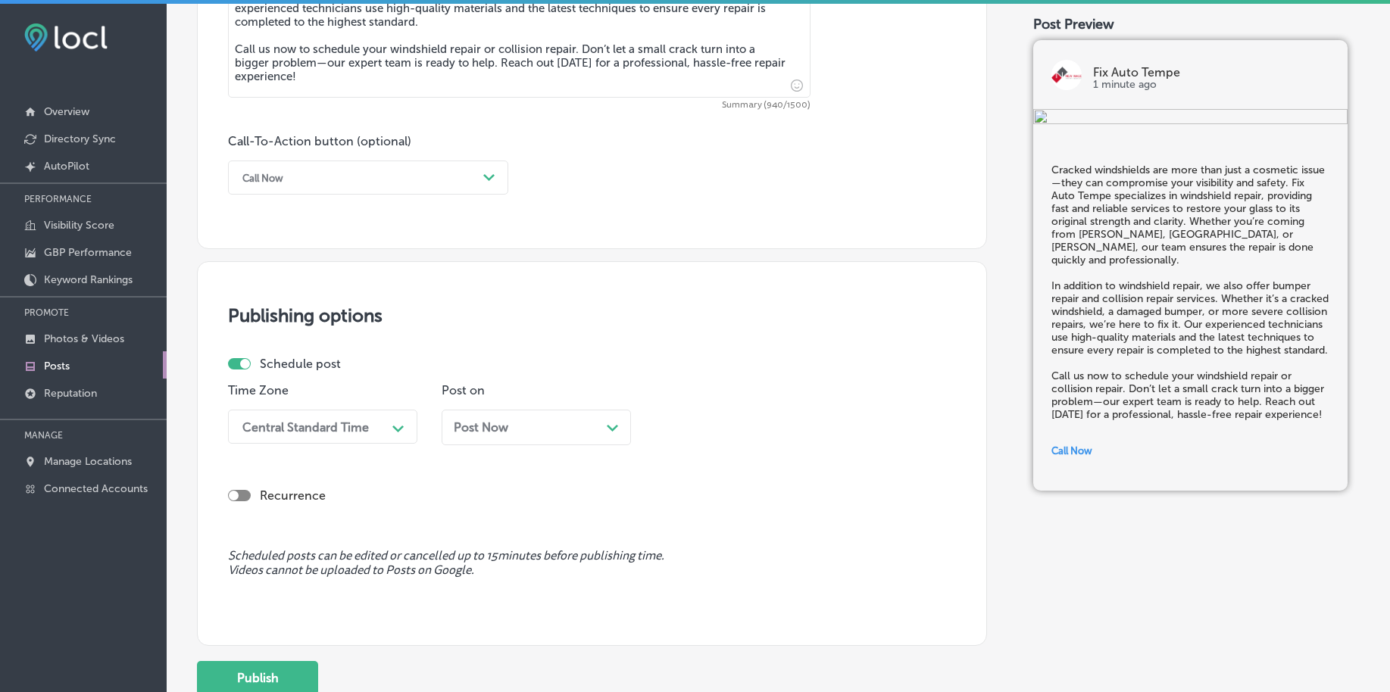
scroll to position [1041, 0]
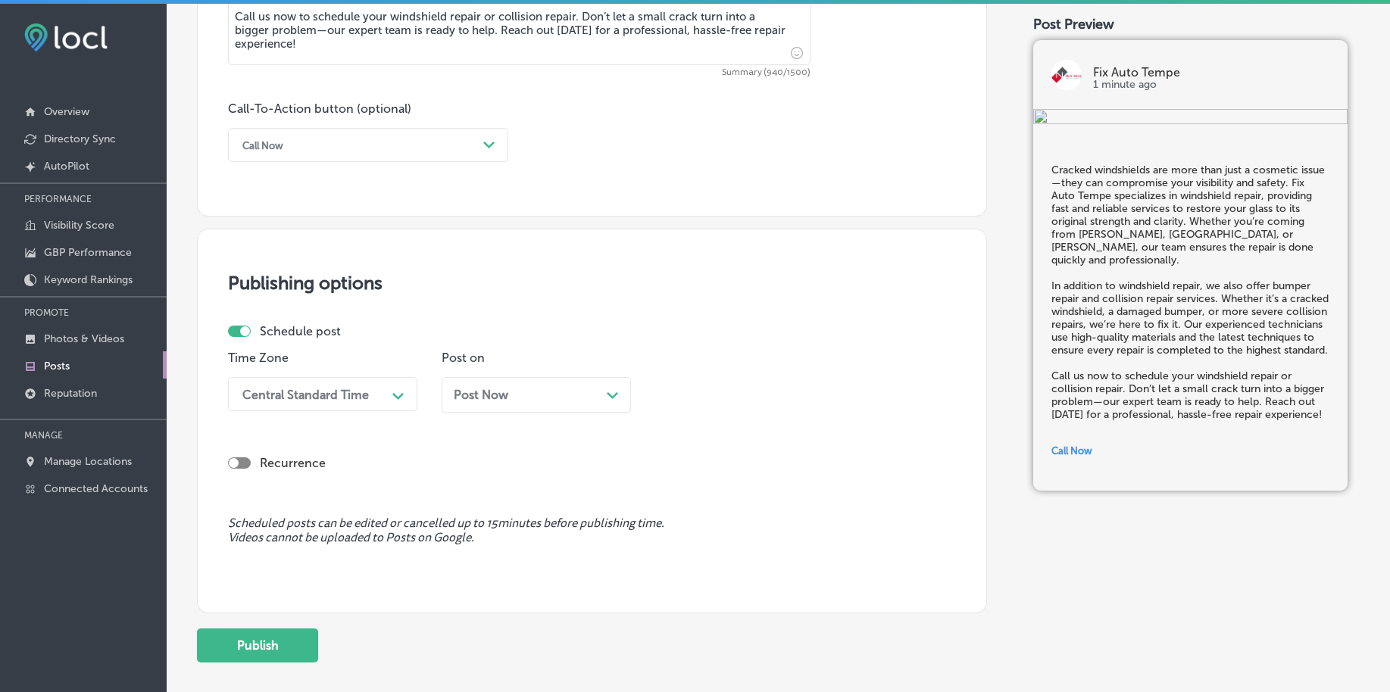
click at [347, 389] on div "Central Standard Time" at bounding box center [305, 394] width 126 height 14
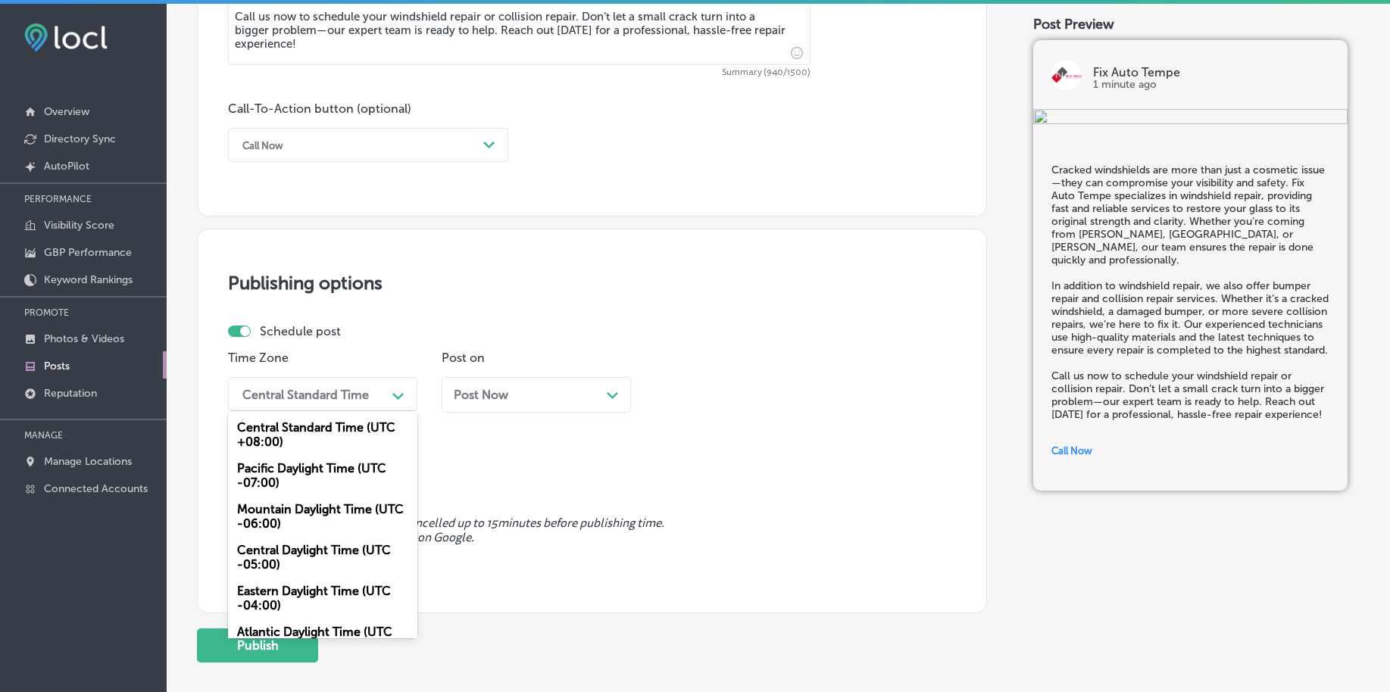
click at [317, 510] on div "Mountain Daylight Time (UTC -06:00)" at bounding box center [322, 516] width 189 height 41
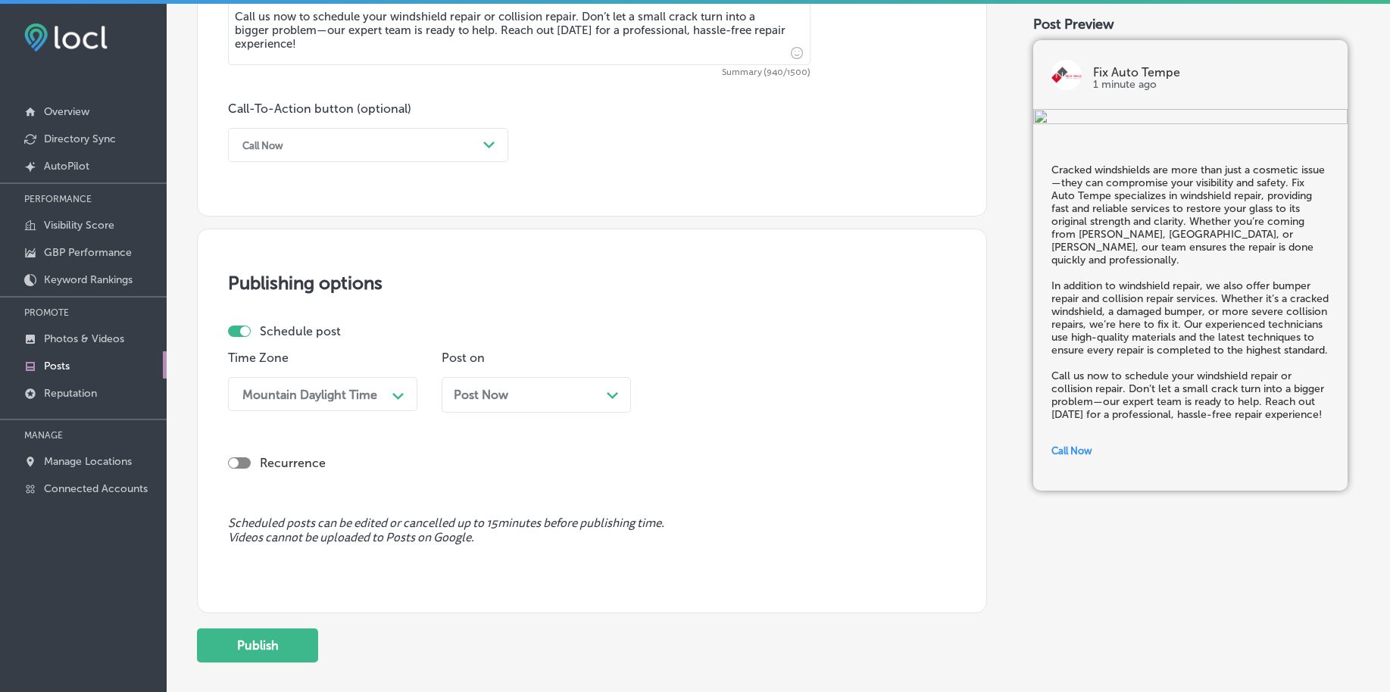
click at [491, 395] on span "Post Now" at bounding box center [481, 395] width 55 height 14
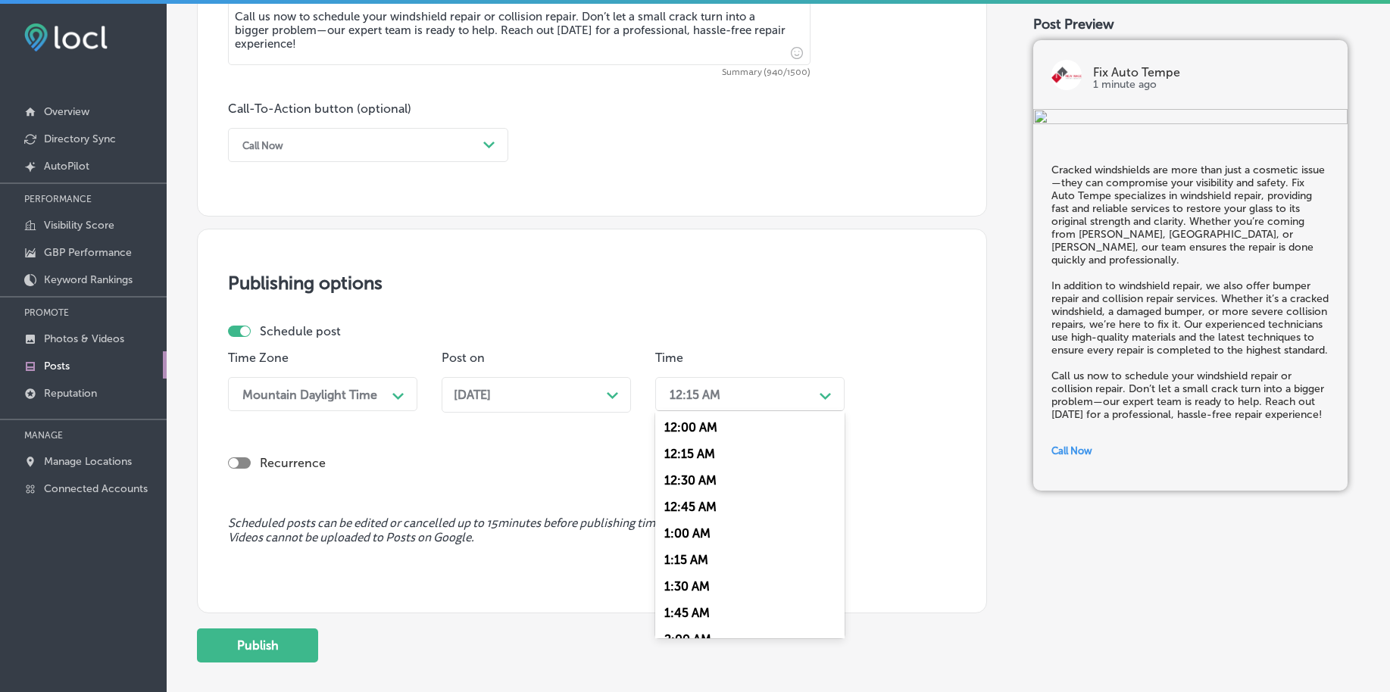
click at [766, 398] on div "12:15 AM" at bounding box center [737, 394] width 151 height 27
click at [714, 599] on div "7:00 AM" at bounding box center [749, 601] width 189 height 27
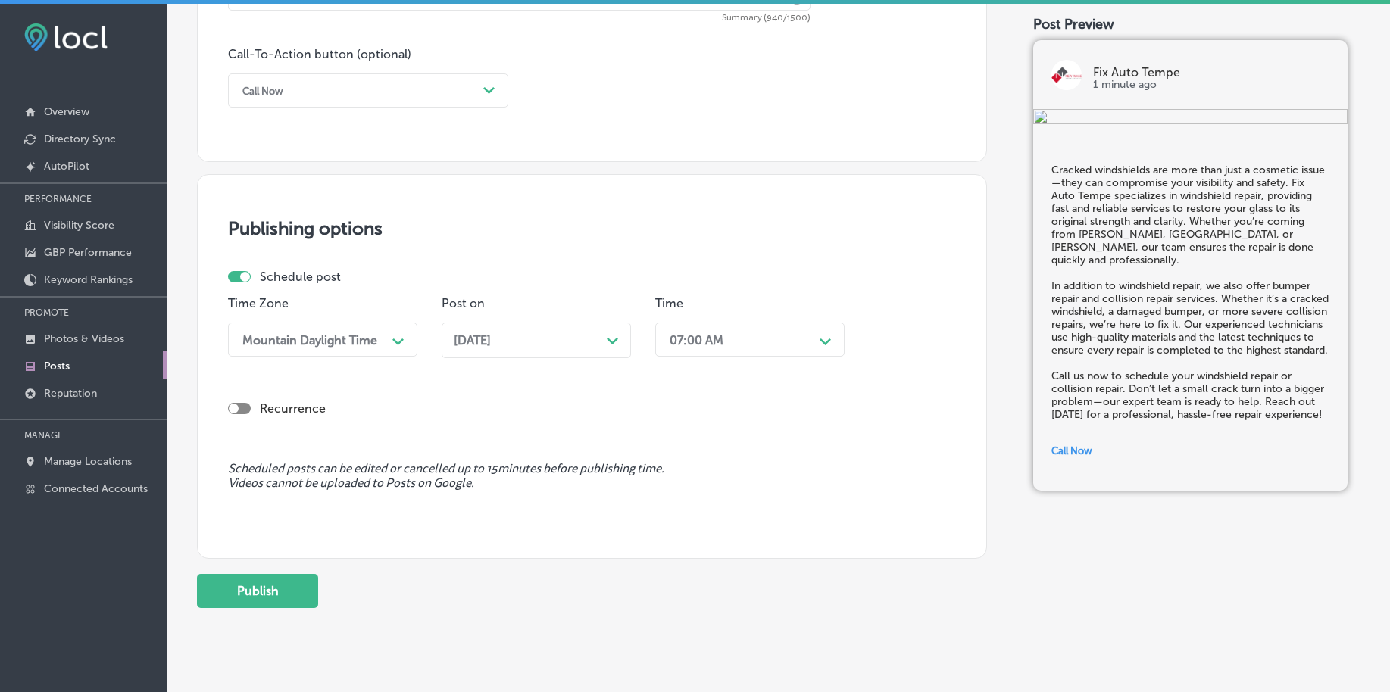
scroll to position [1125, 0]
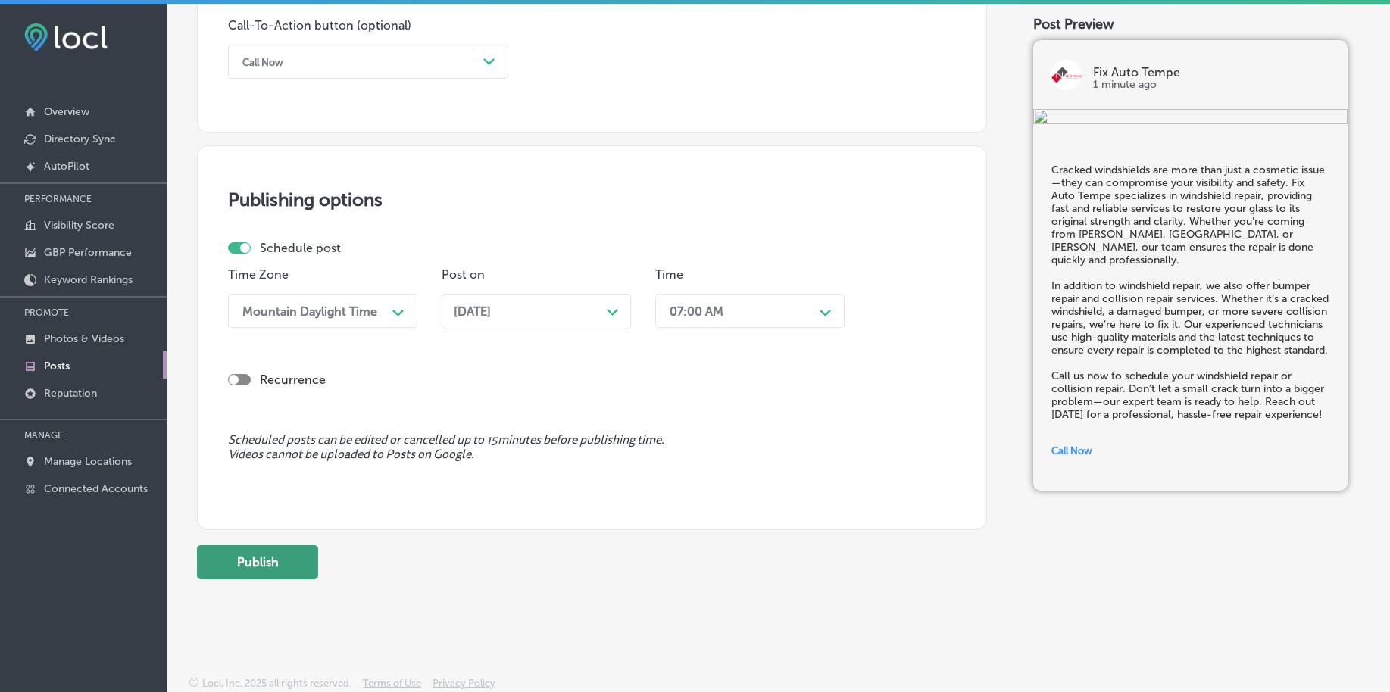
click at [285, 557] on button "Publish" at bounding box center [257, 562] width 121 height 34
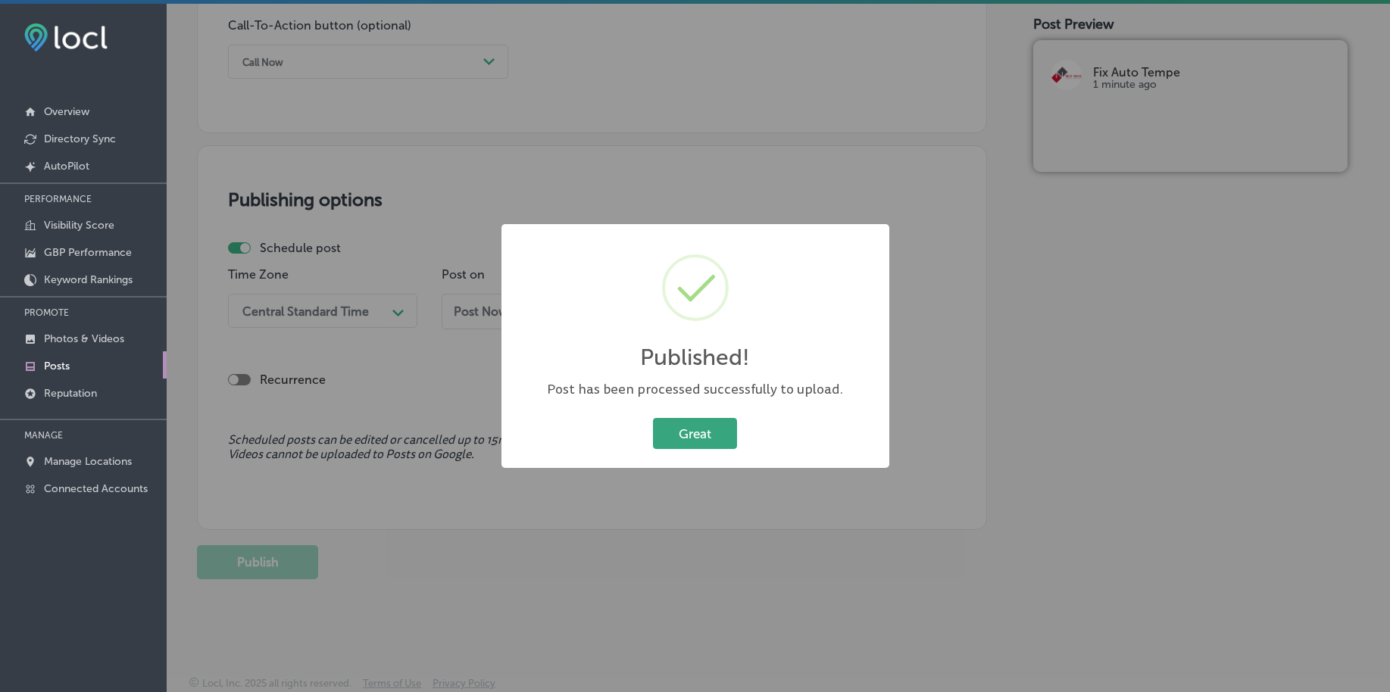
click at [691, 432] on button "Great" at bounding box center [695, 433] width 84 height 31
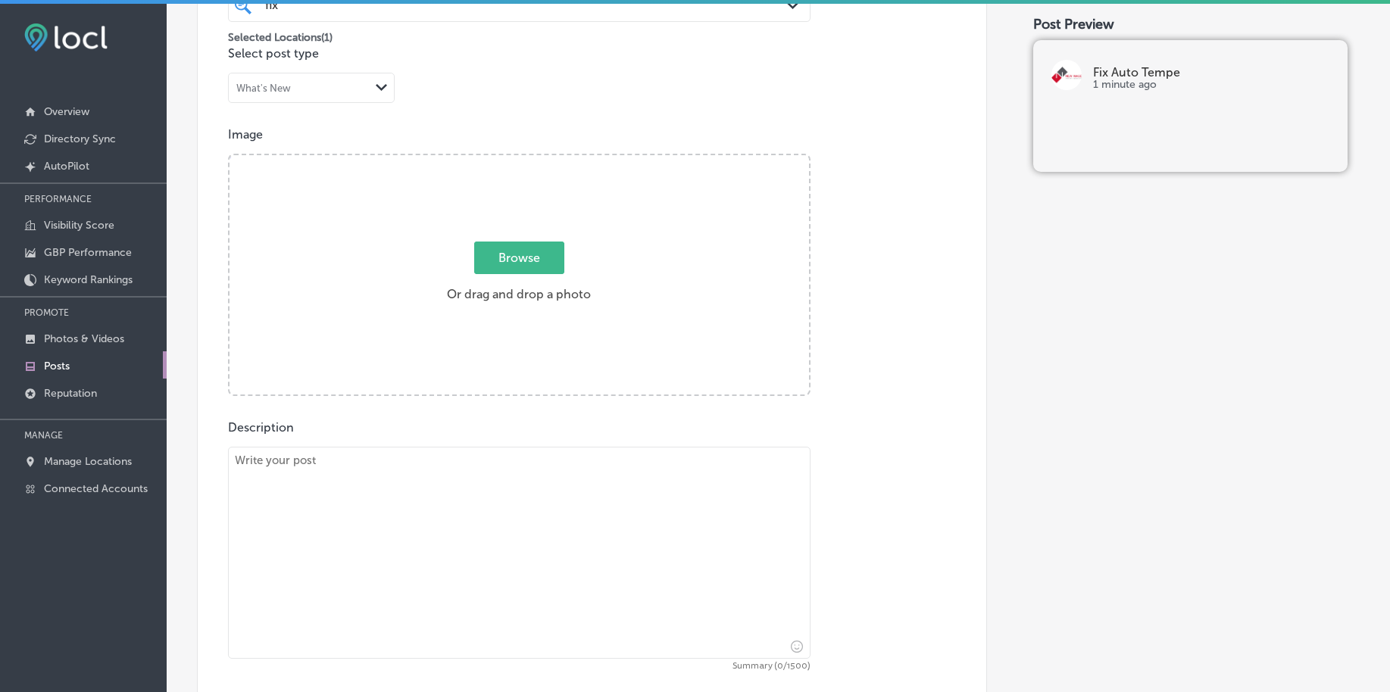
scroll to position [367, 0]
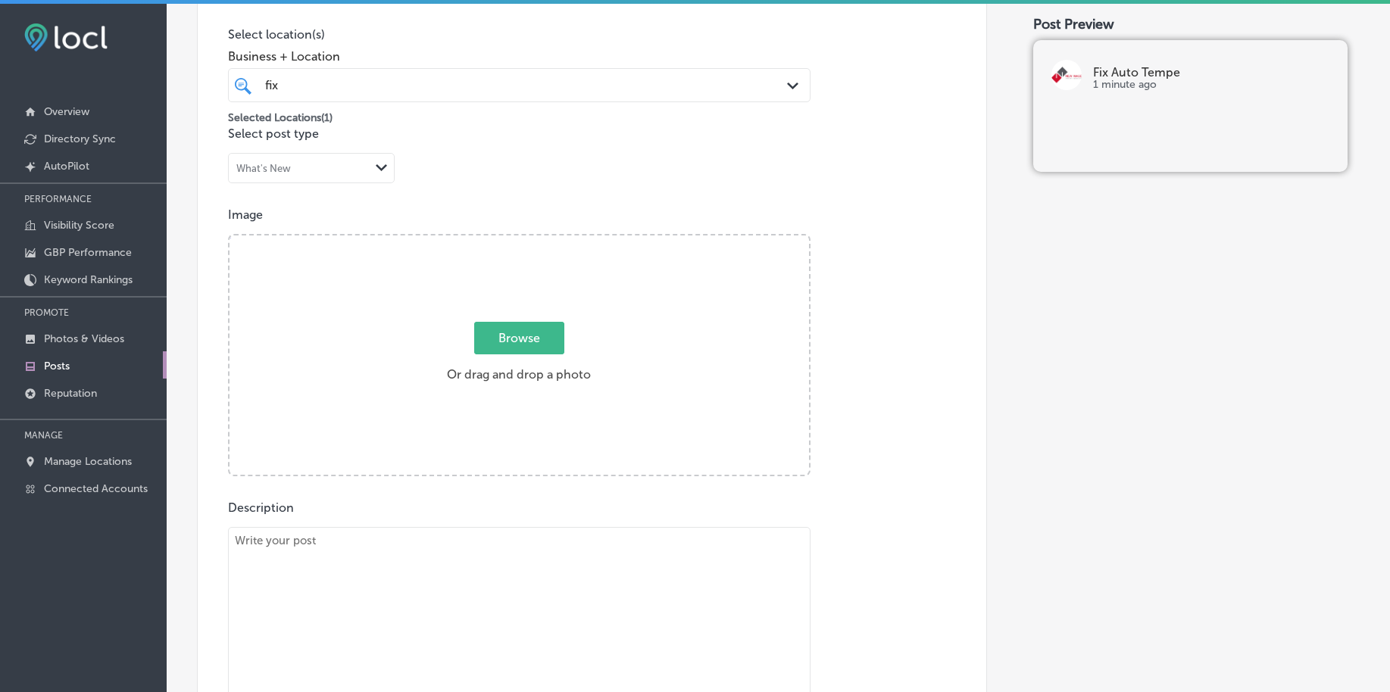
click at [549, 337] on span "Browse" at bounding box center [519, 338] width 90 height 33
click at [549, 240] on input "Browse Or drag and drop a photo" at bounding box center [518, 238] width 579 height 5
type input "C:\fakepath\auto-body-repair-fix-auto-tempe-az (4).png"
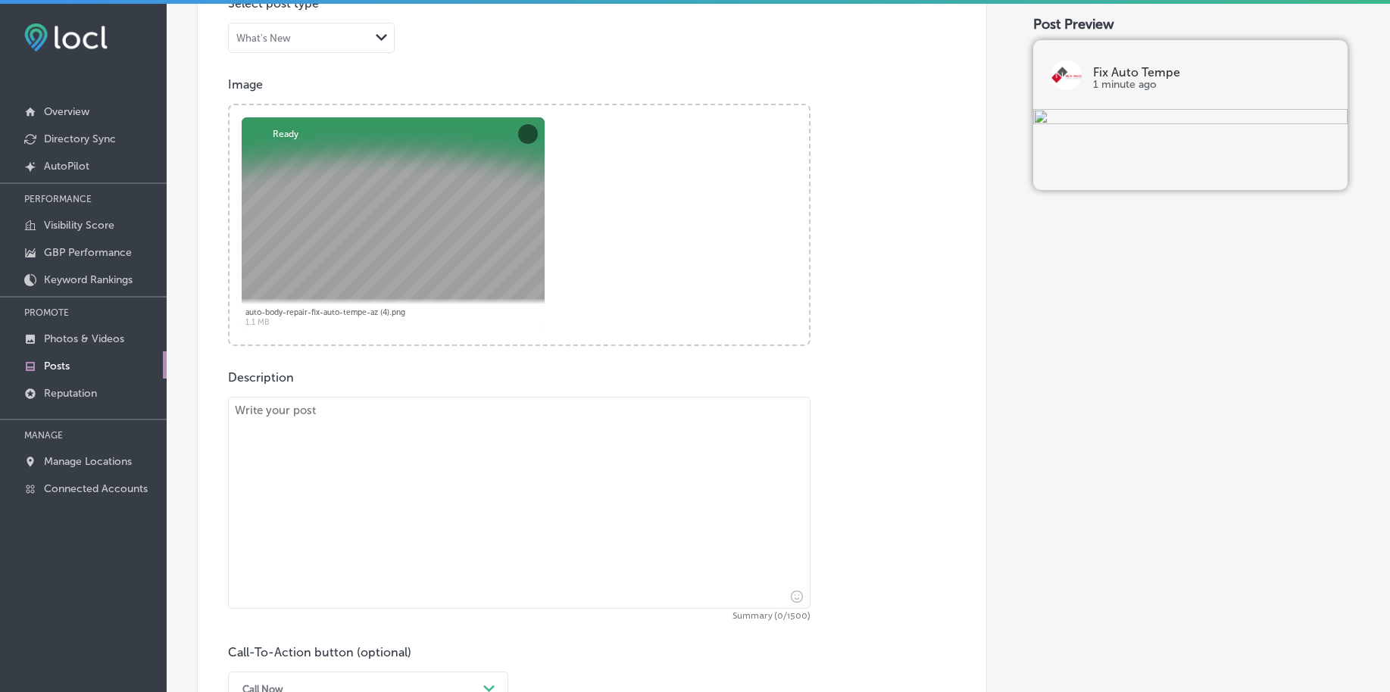
scroll to position [651, 0]
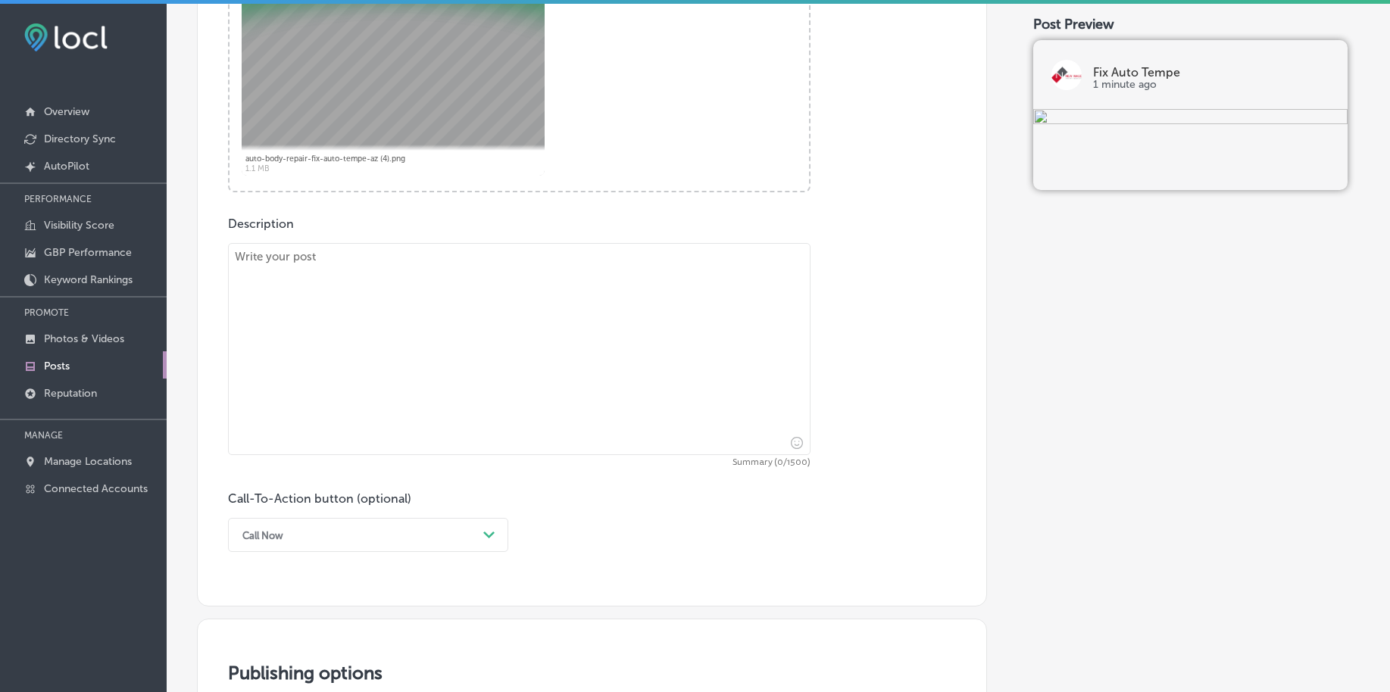
click at [317, 373] on textarea at bounding box center [519, 349] width 582 height 212
paste textarea "If your fender has been damaged, Fix Auto Tempe is here to help with reliable f…"
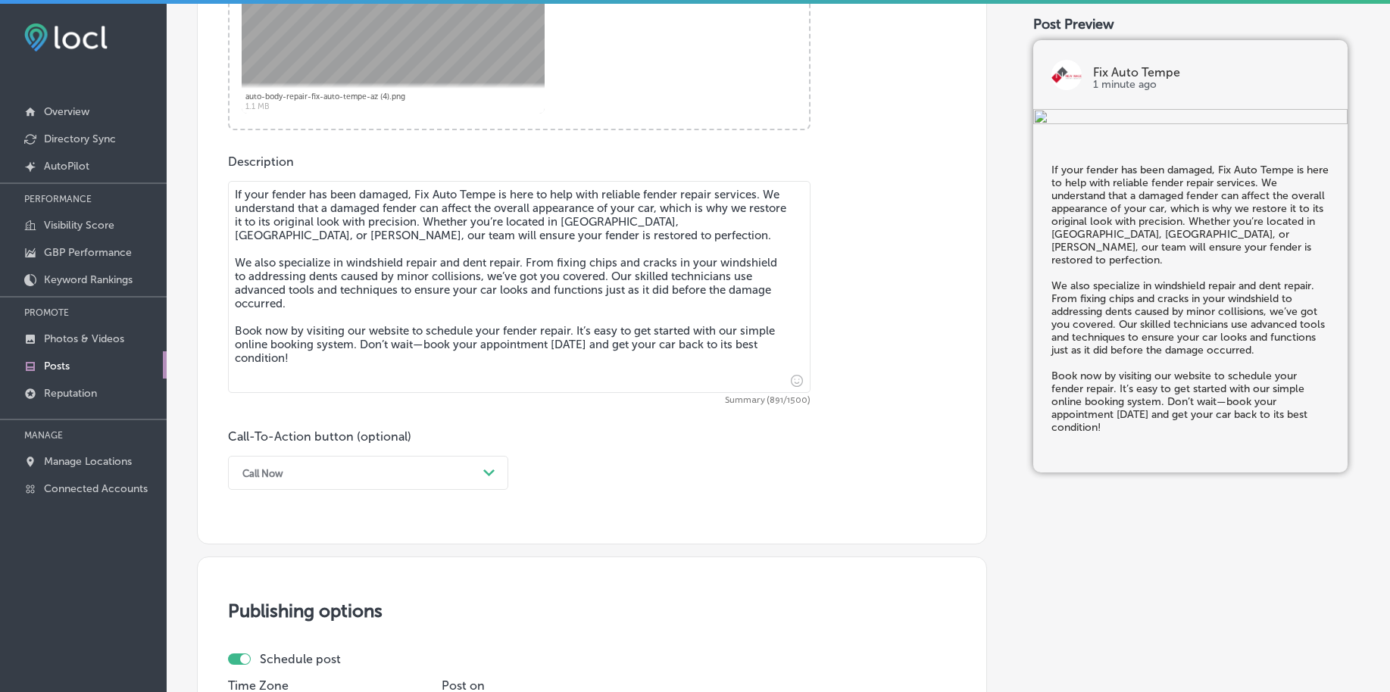
scroll to position [746, 0]
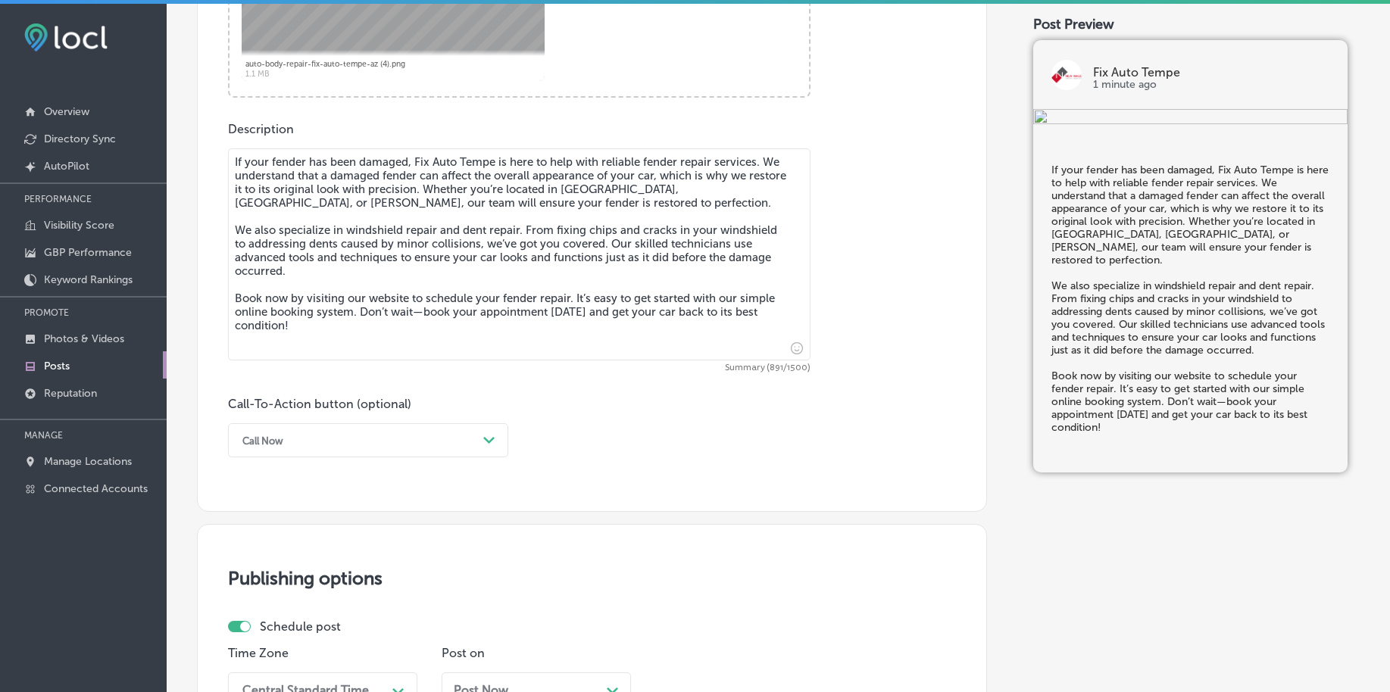
type textarea "If your fender has been damaged, Fix Auto Tempe is here to help with reliable f…"
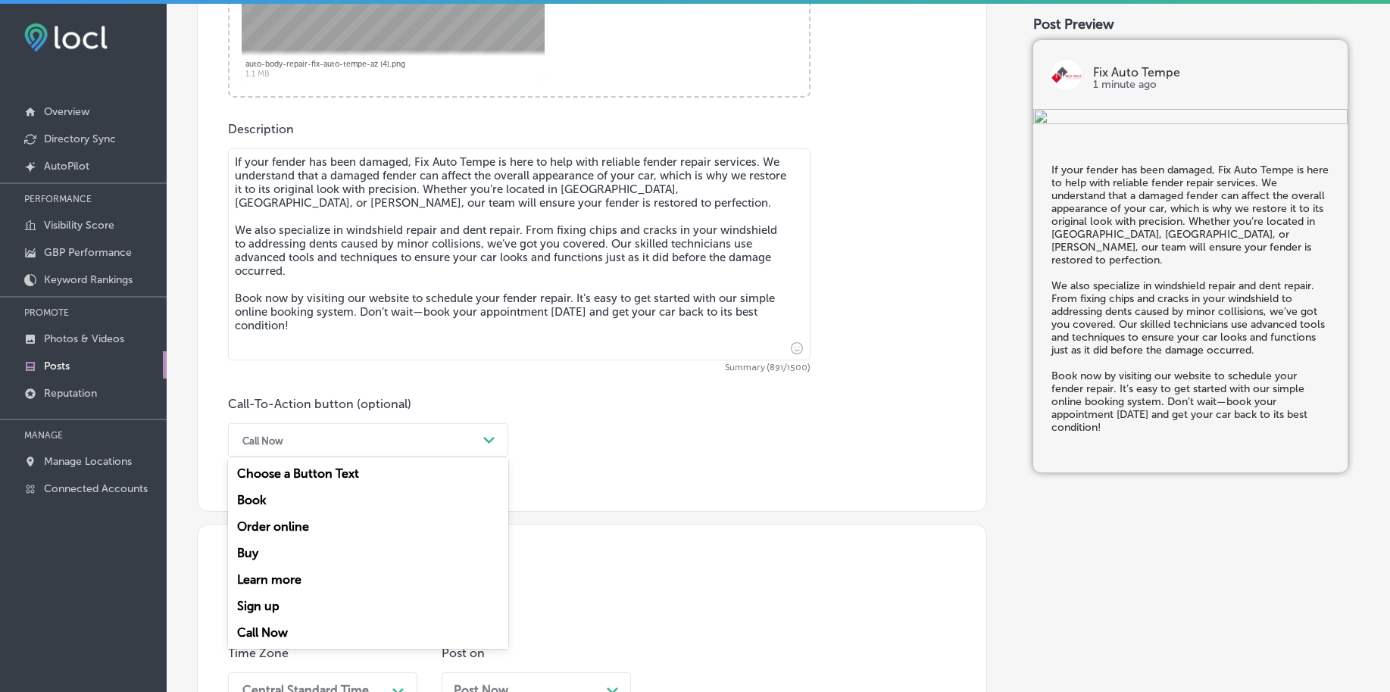
click at [312, 434] on div "Call Now" at bounding box center [356, 440] width 242 height 23
click at [263, 500] on div "Book" at bounding box center [368, 500] width 280 height 27
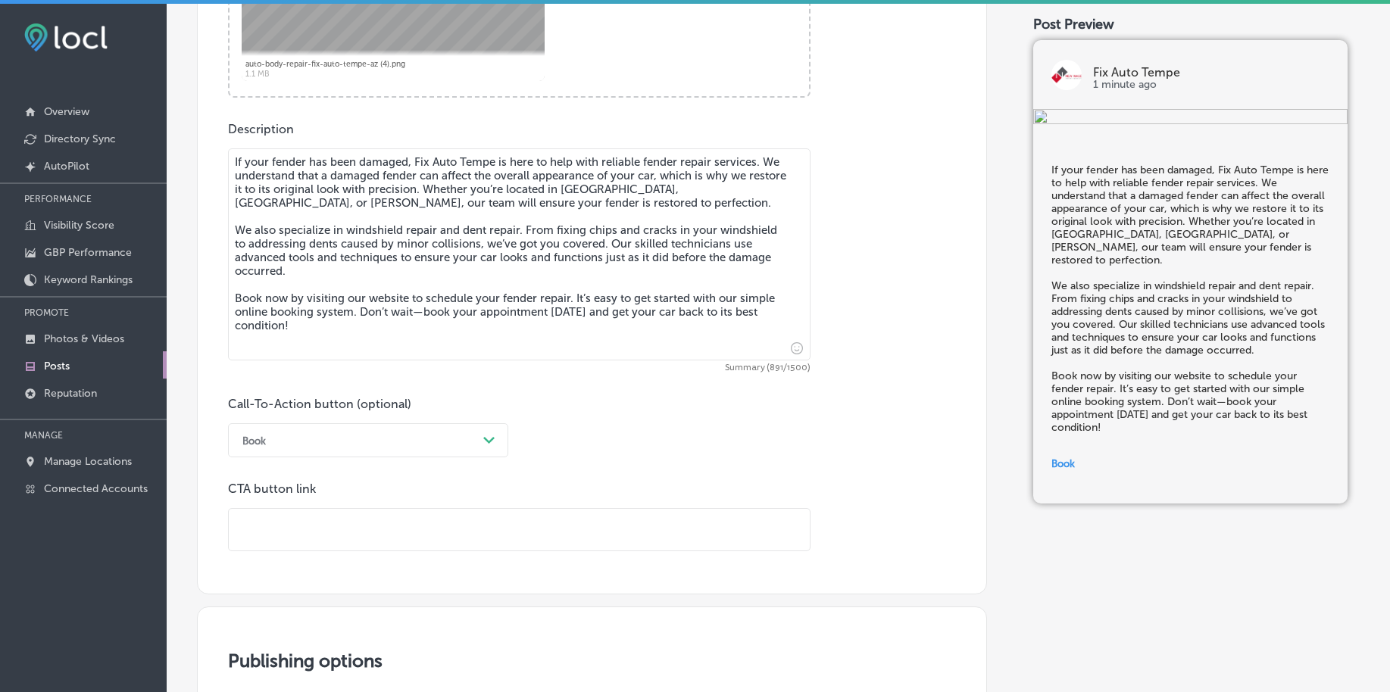
click at [276, 529] on input "text" at bounding box center [519, 530] width 581 height 42
paste input "[URL][DOMAIN_NAME][US_STATE]"
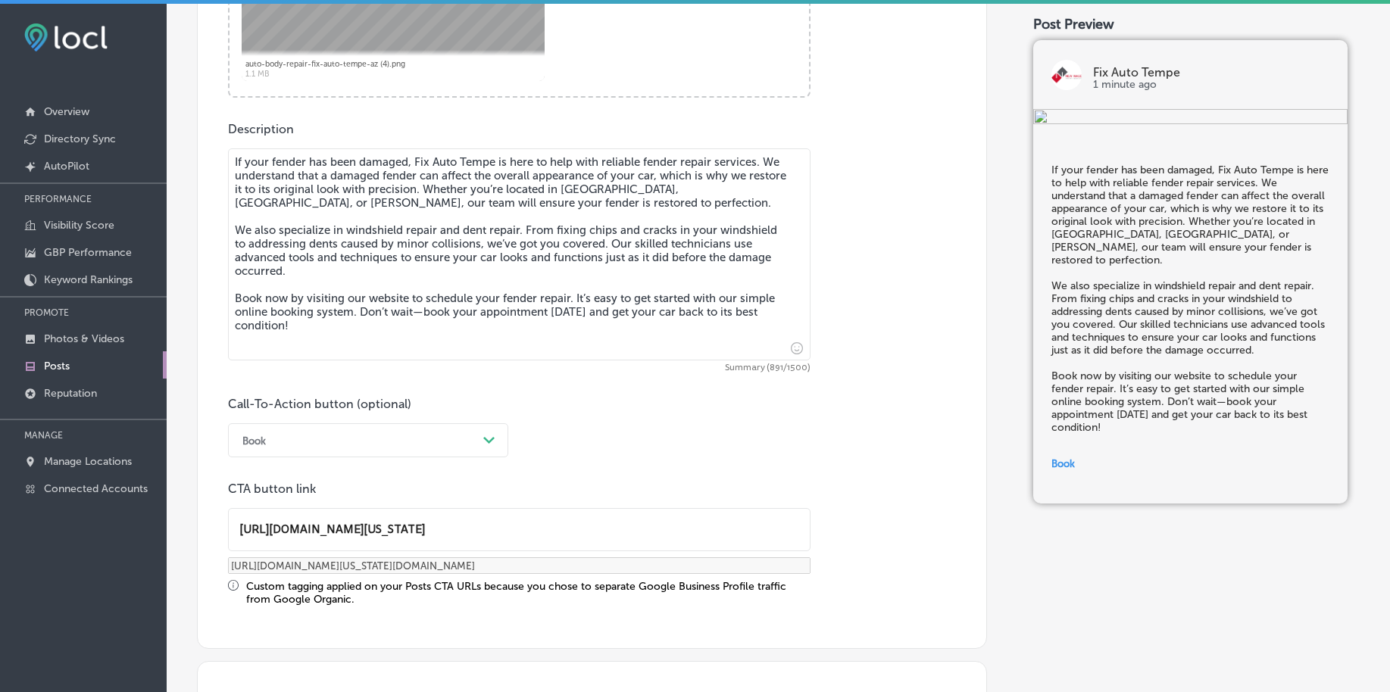
click at [450, 531] on input "[URL][DOMAIN_NAME][US_STATE]" at bounding box center [519, 530] width 581 height 42
type input "[URL][DOMAIN_NAME][US_STATE]"
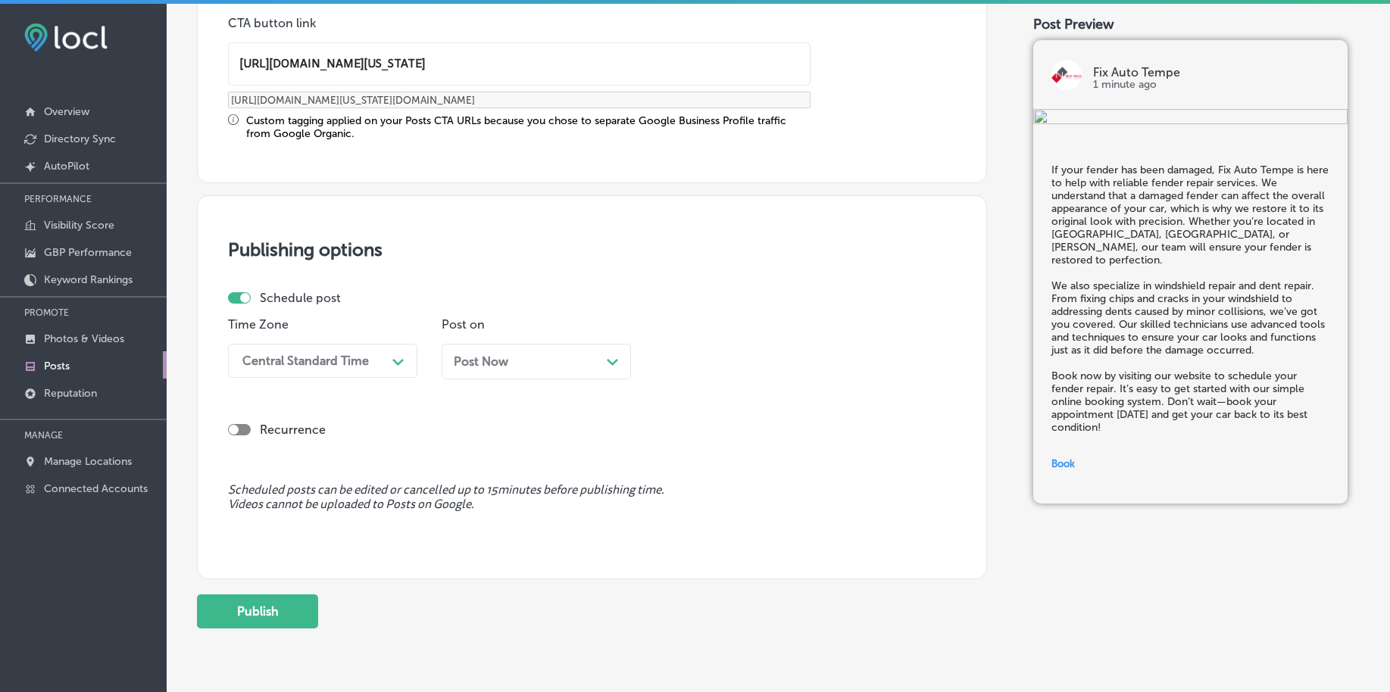
scroll to position [1219, 0]
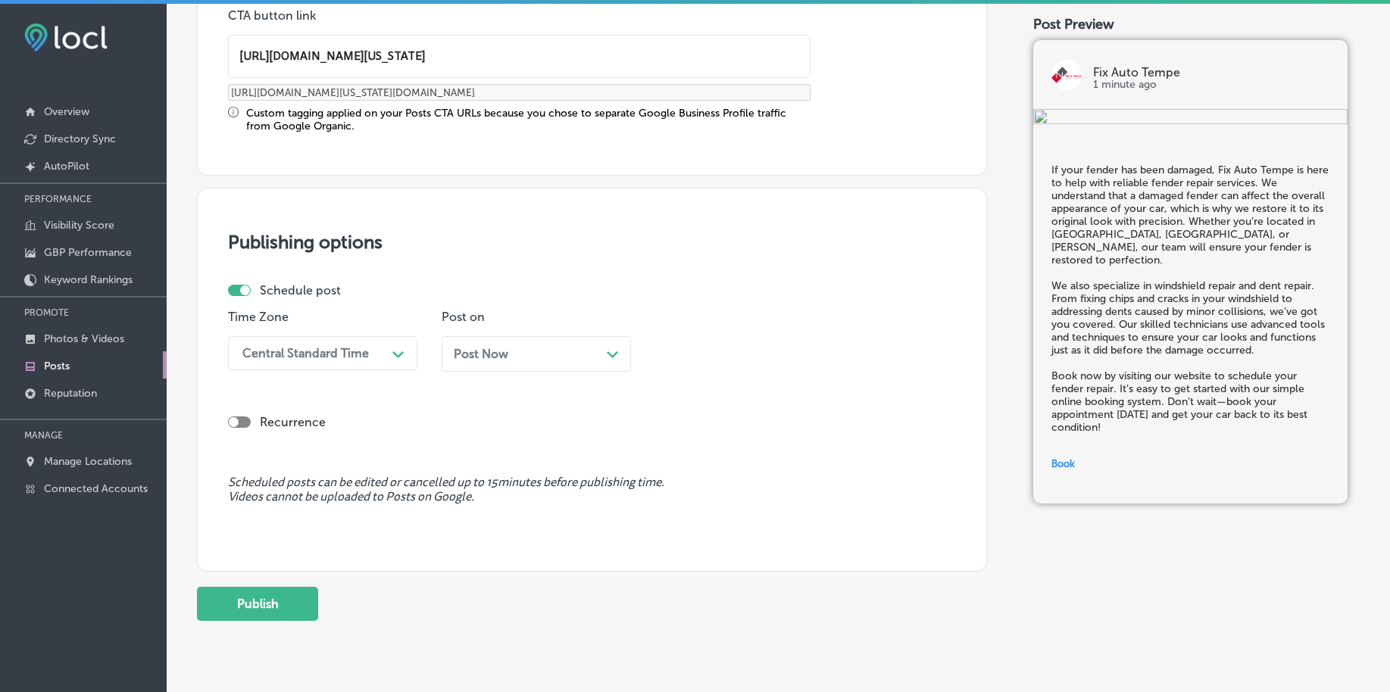
click at [342, 351] on div "Central Standard Time" at bounding box center [305, 353] width 126 height 14
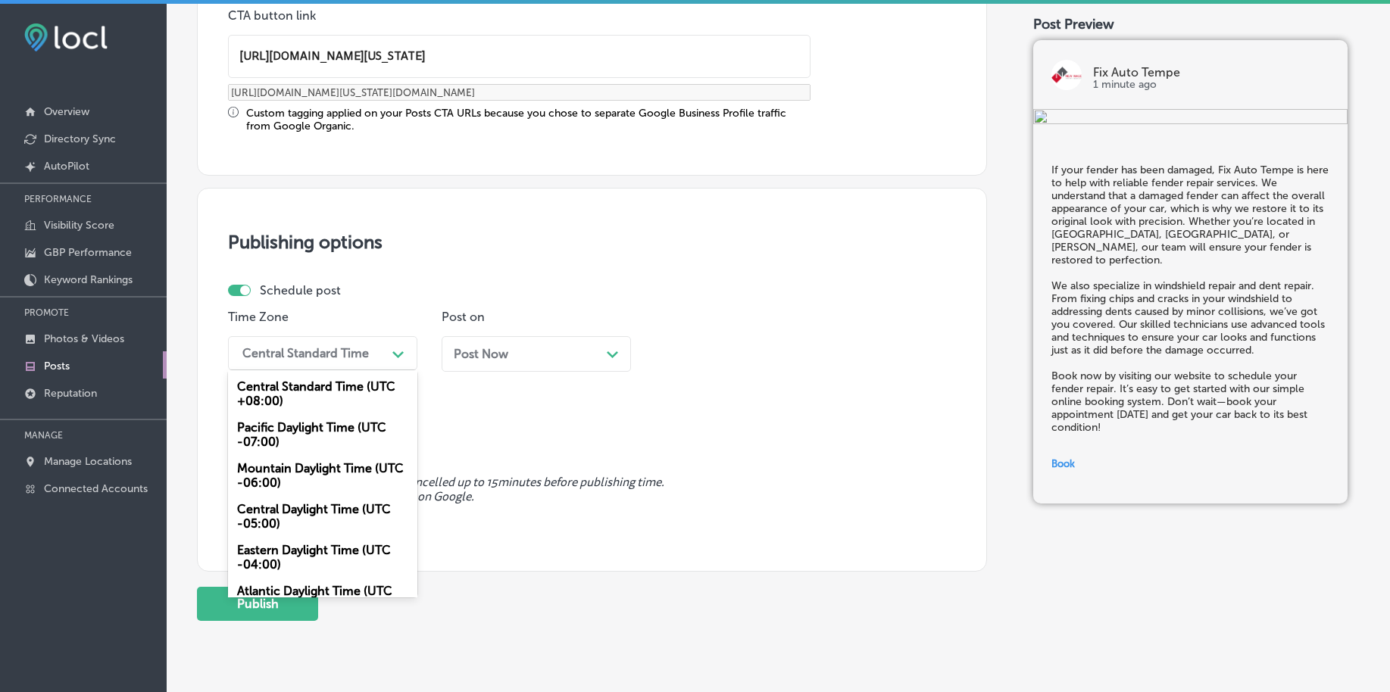
click at [299, 479] on div "Mountain Daylight Time (UTC -06:00)" at bounding box center [322, 475] width 189 height 41
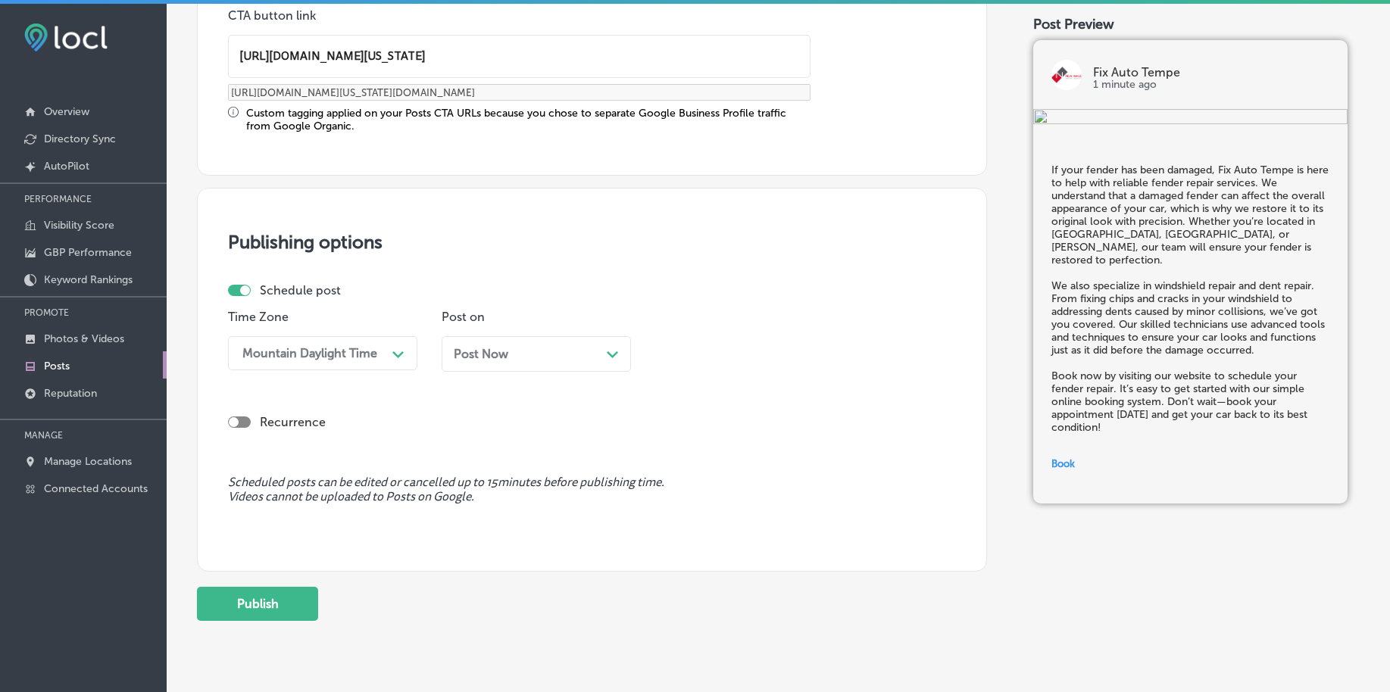
click at [479, 348] on span "Post Now" at bounding box center [481, 354] width 55 height 14
click at [692, 359] on div "12:15 AM" at bounding box center [695, 353] width 51 height 14
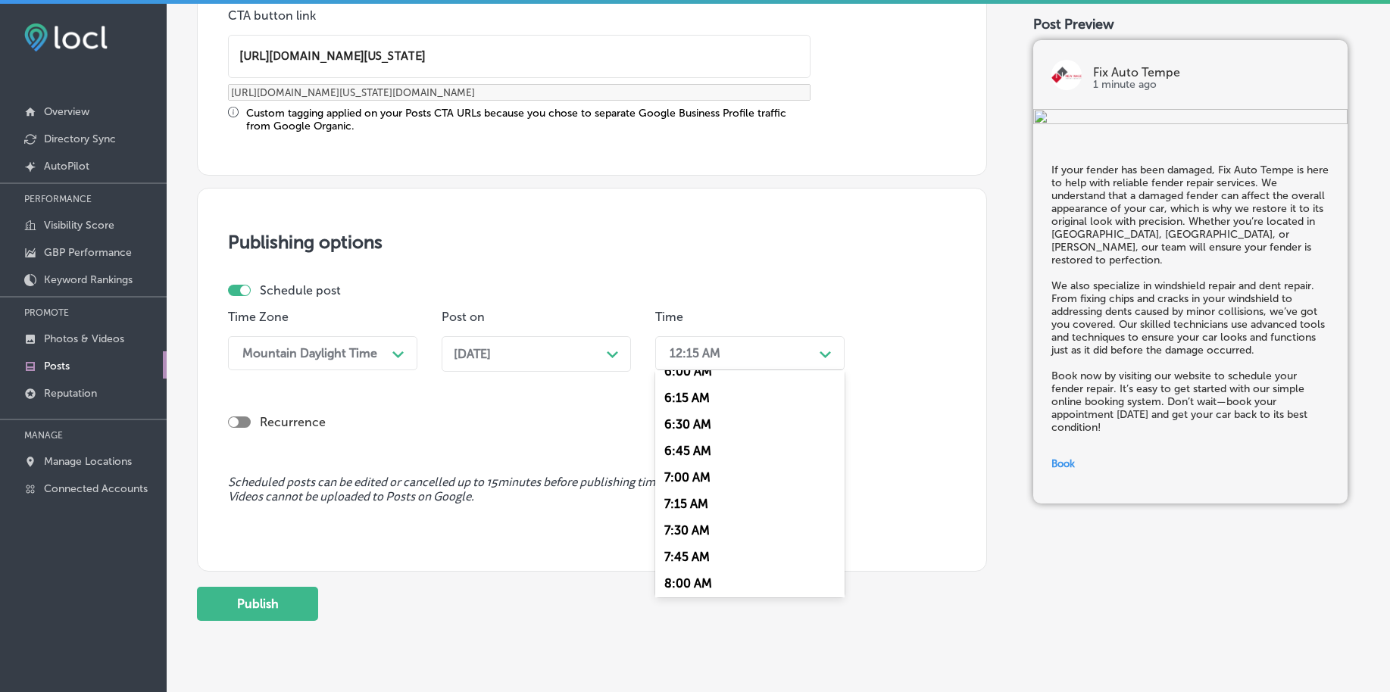
scroll to position [663, 0]
click at [690, 470] on div "7:00 AM" at bounding box center [749, 466] width 189 height 27
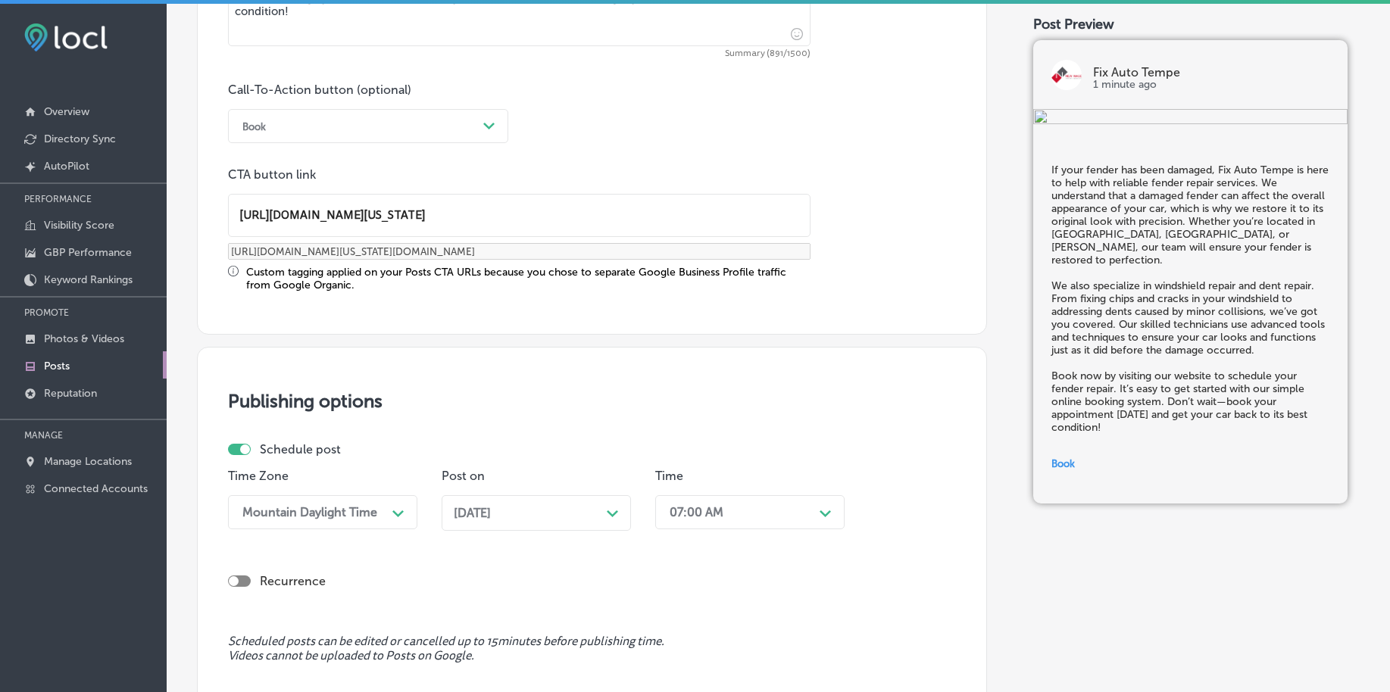
scroll to position [1219, 0]
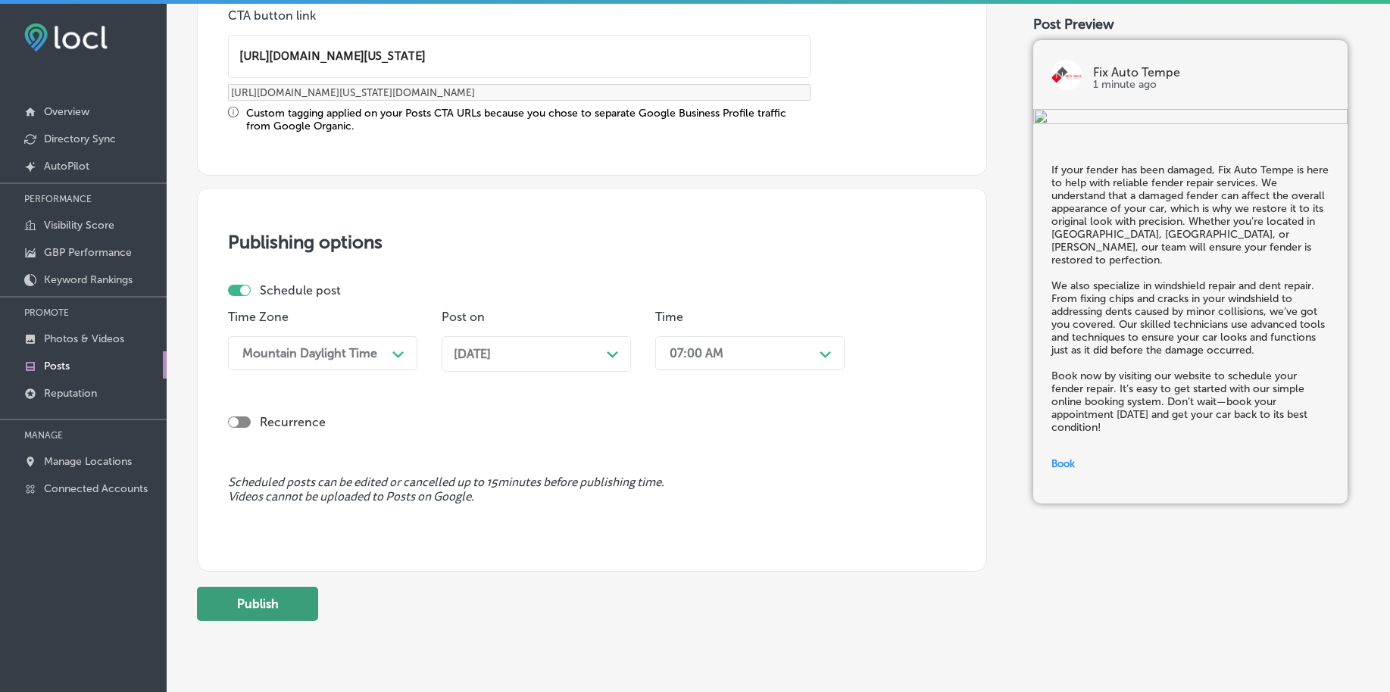
click at [283, 601] on button "Publish" at bounding box center [257, 604] width 121 height 34
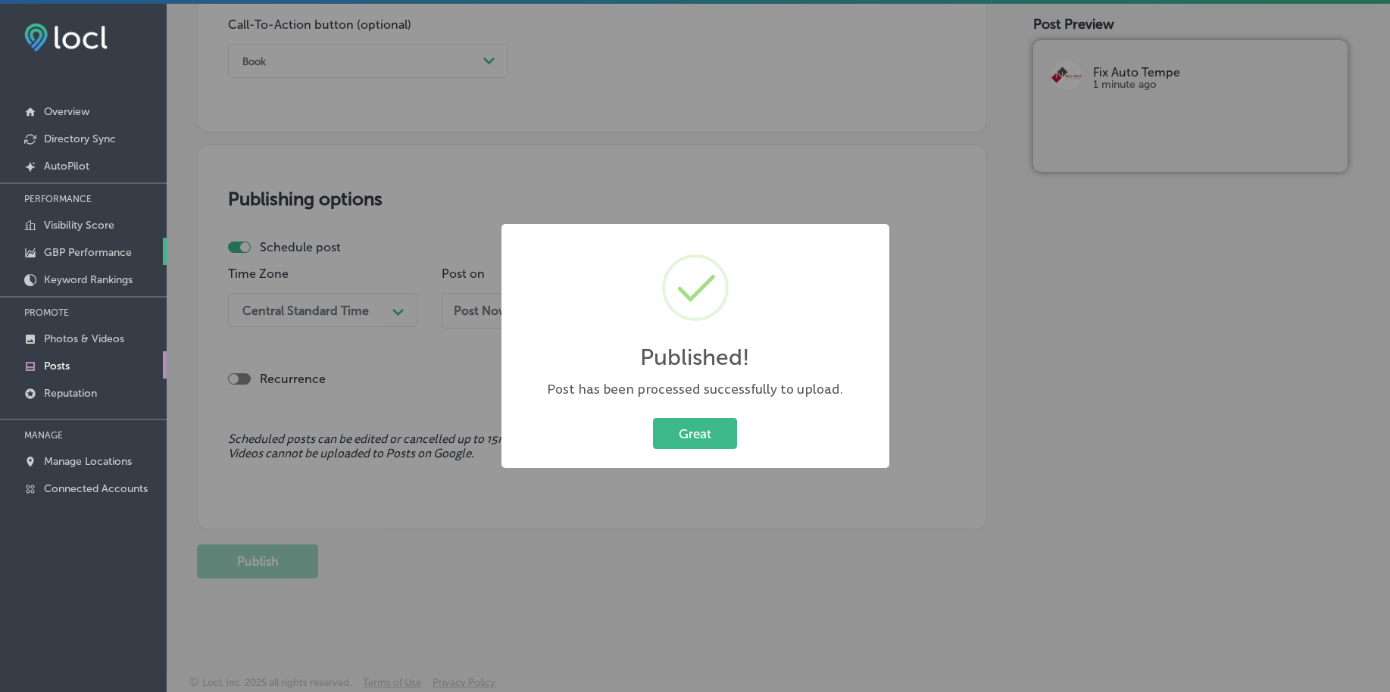
scroll to position [1125, 0]
click at [685, 445] on button "Great" at bounding box center [695, 433] width 84 height 31
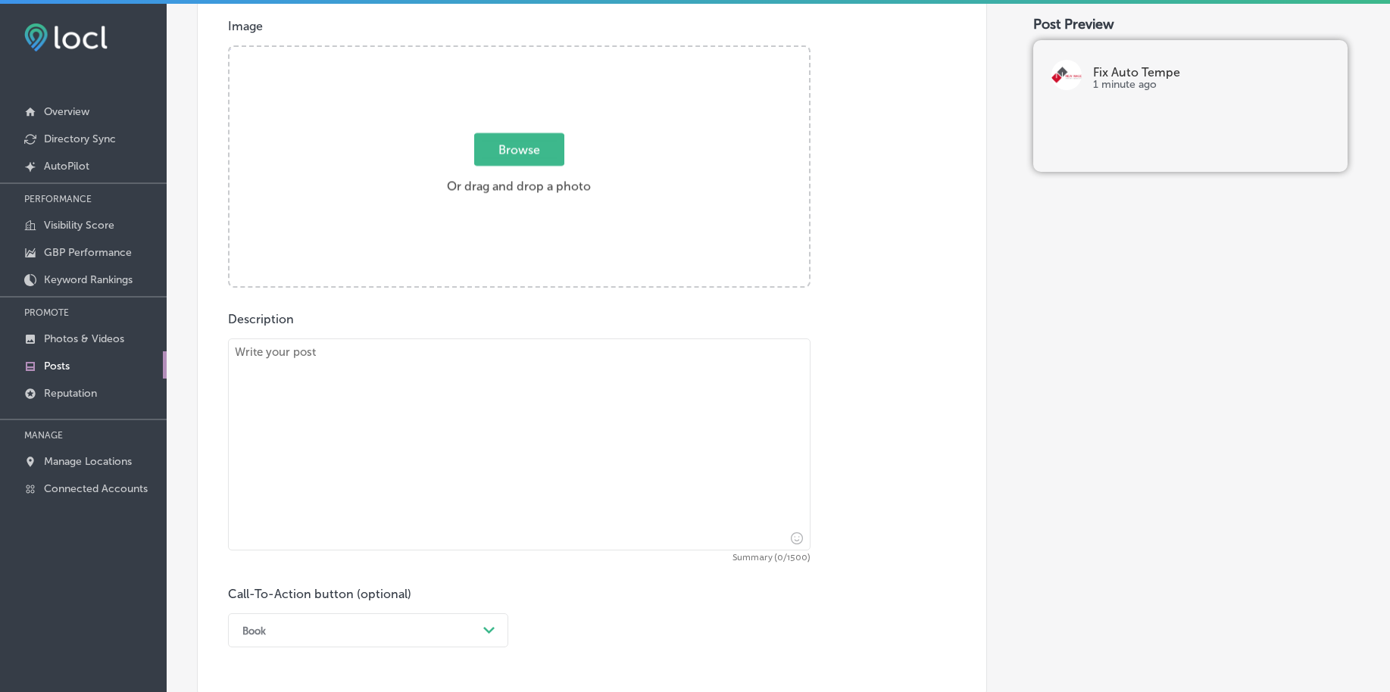
scroll to position [557, 0]
click at [342, 439] on textarea at bounding box center [519, 444] width 582 height 212
paste textarea "If you've been in an accident, Fix Auto Tempe is the place to go for collision …"
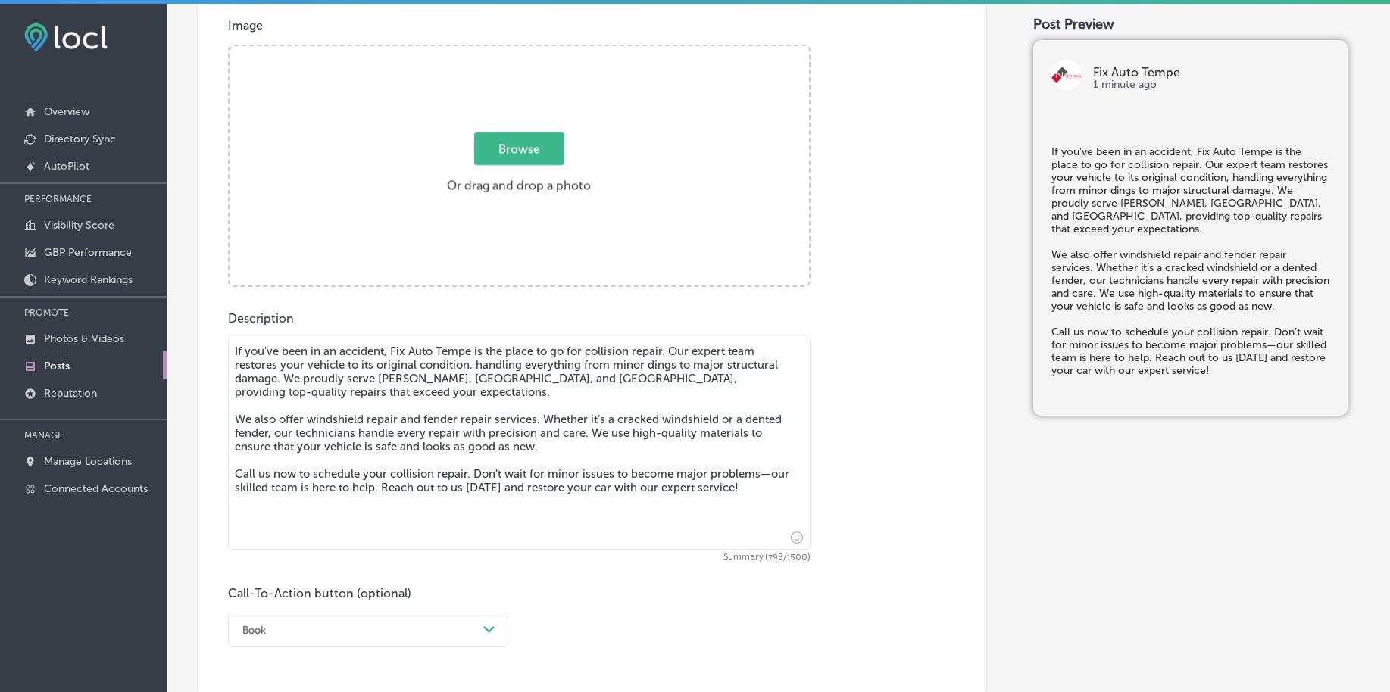
type textarea "If you've been in an accident, Fix Auto Tempe is the place to go for collision …"
click at [510, 155] on span "Browse" at bounding box center [519, 149] width 90 height 33
click at [510, 51] on input "Browse Or drag and drop a photo" at bounding box center [518, 48] width 579 height 5
type input "C:\fakepath\auto-body-repair-fix-auto-tempe-az (5).png"
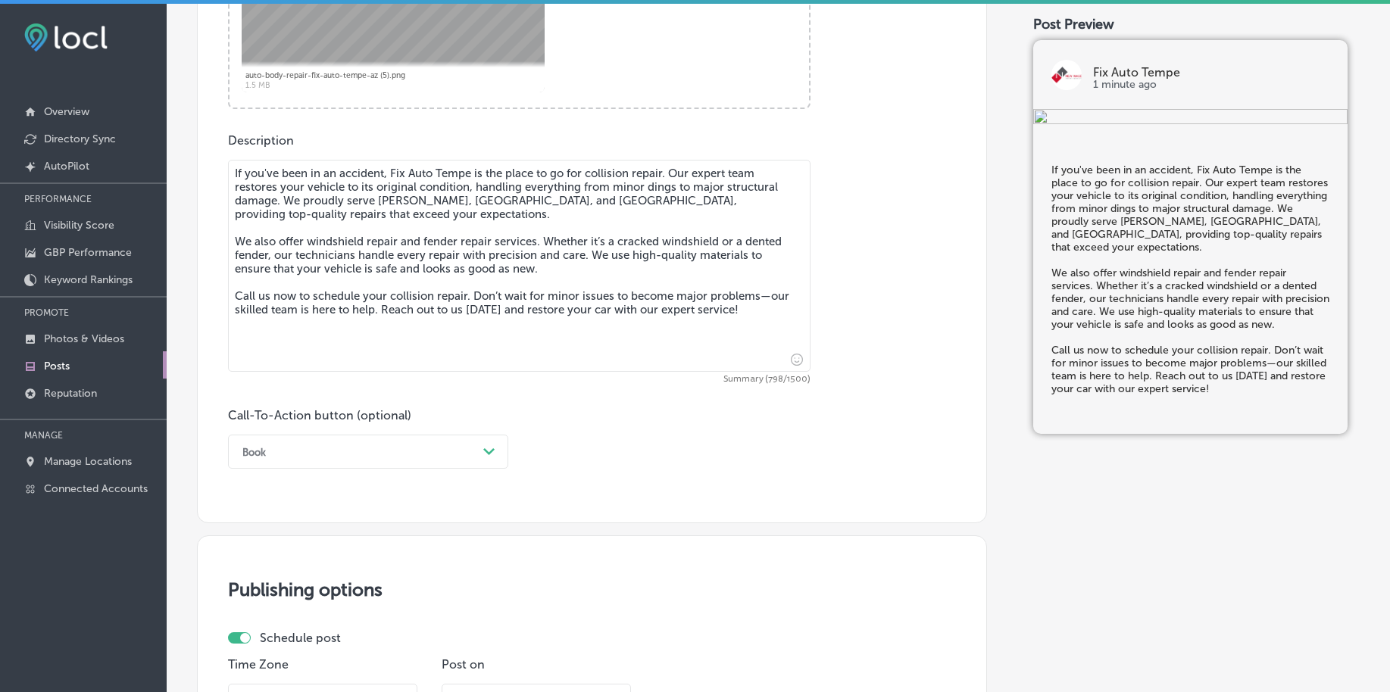
scroll to position [746, 0]
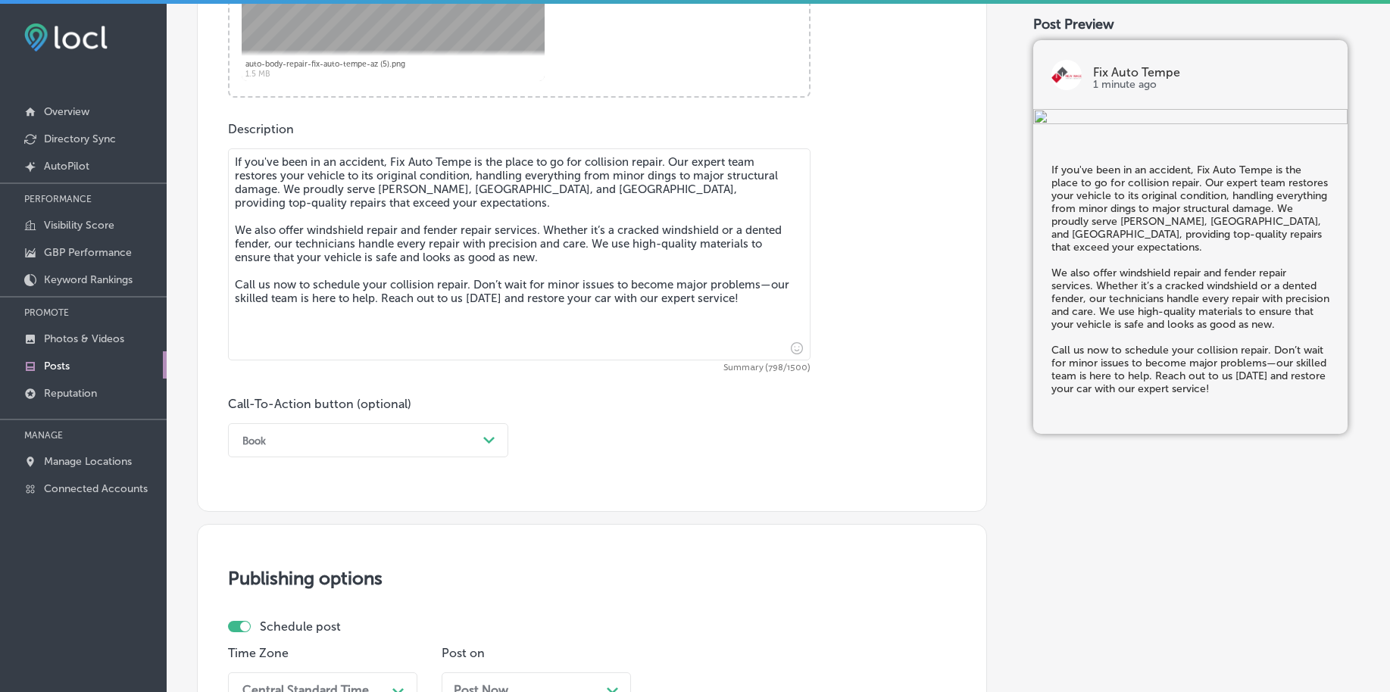
click at [364, 447] on div "Book" at bounding box center [356, 440] width 242 height 23
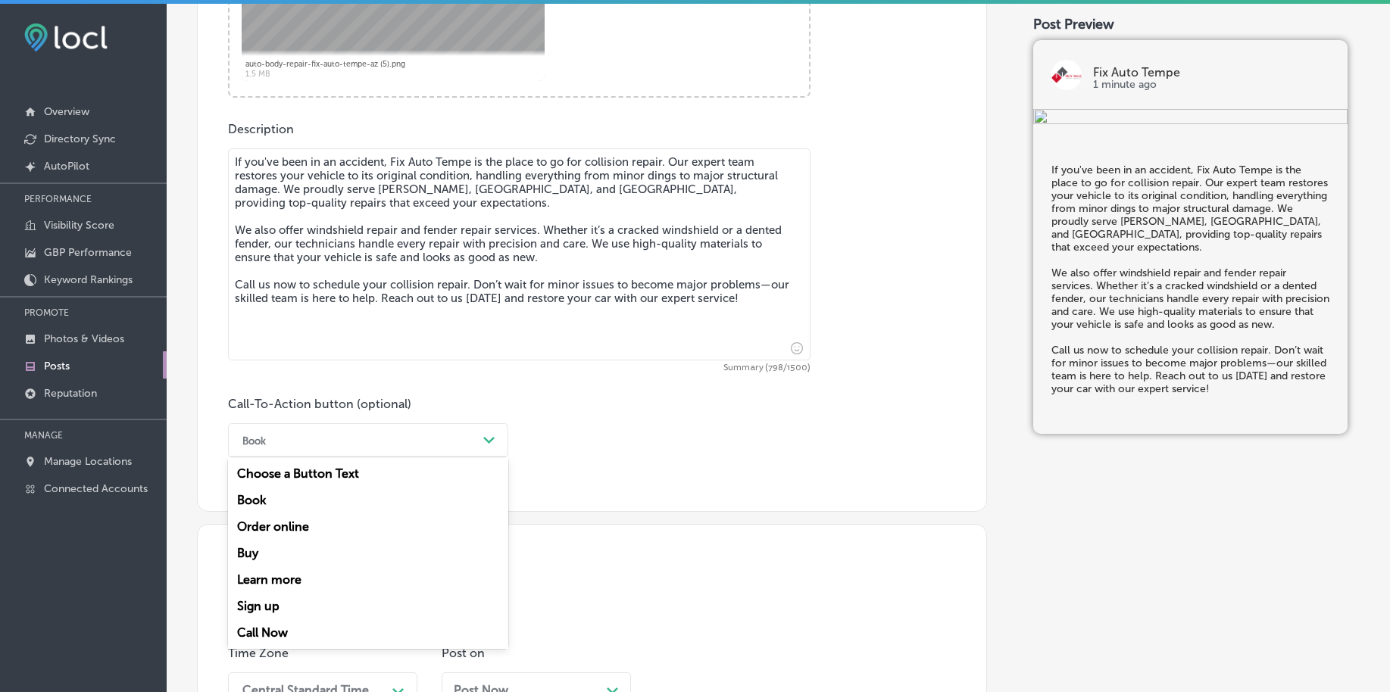
click at [295, 632] on div "Call Now" at bounding box center [368, 633] width 280 height 27
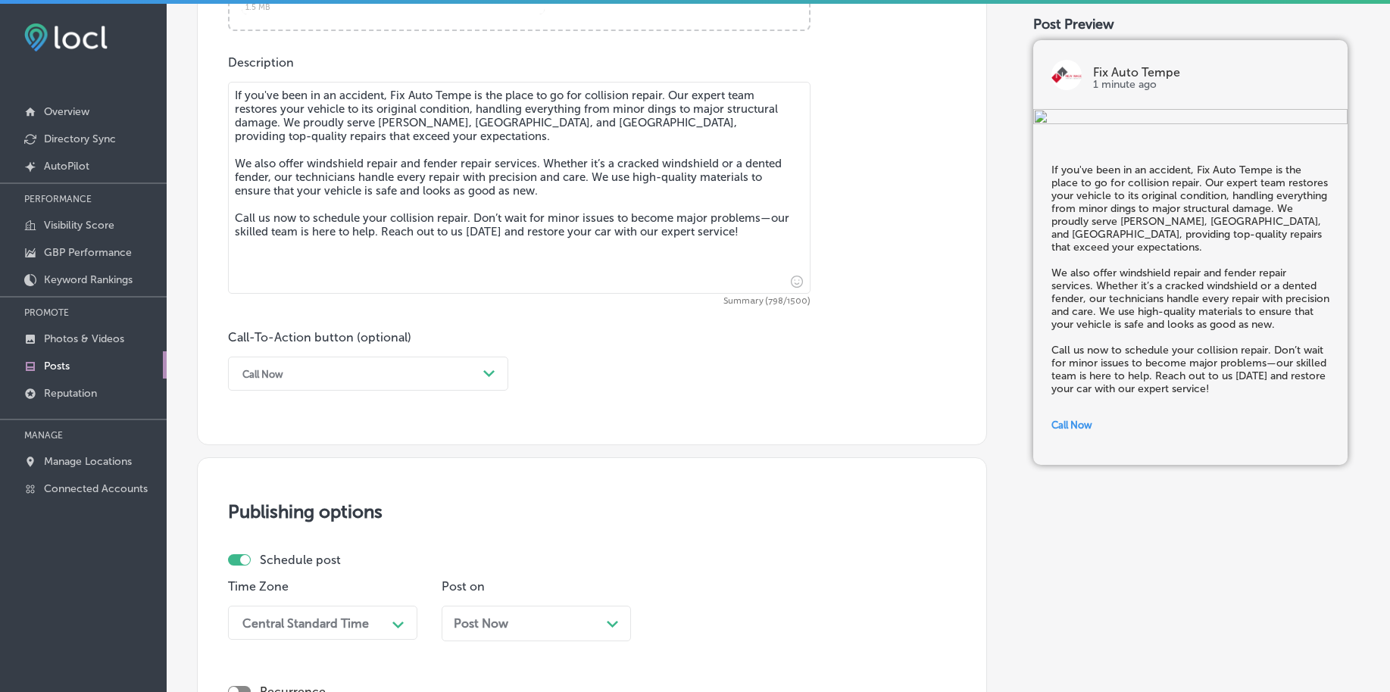
scroll to position [935, 0]
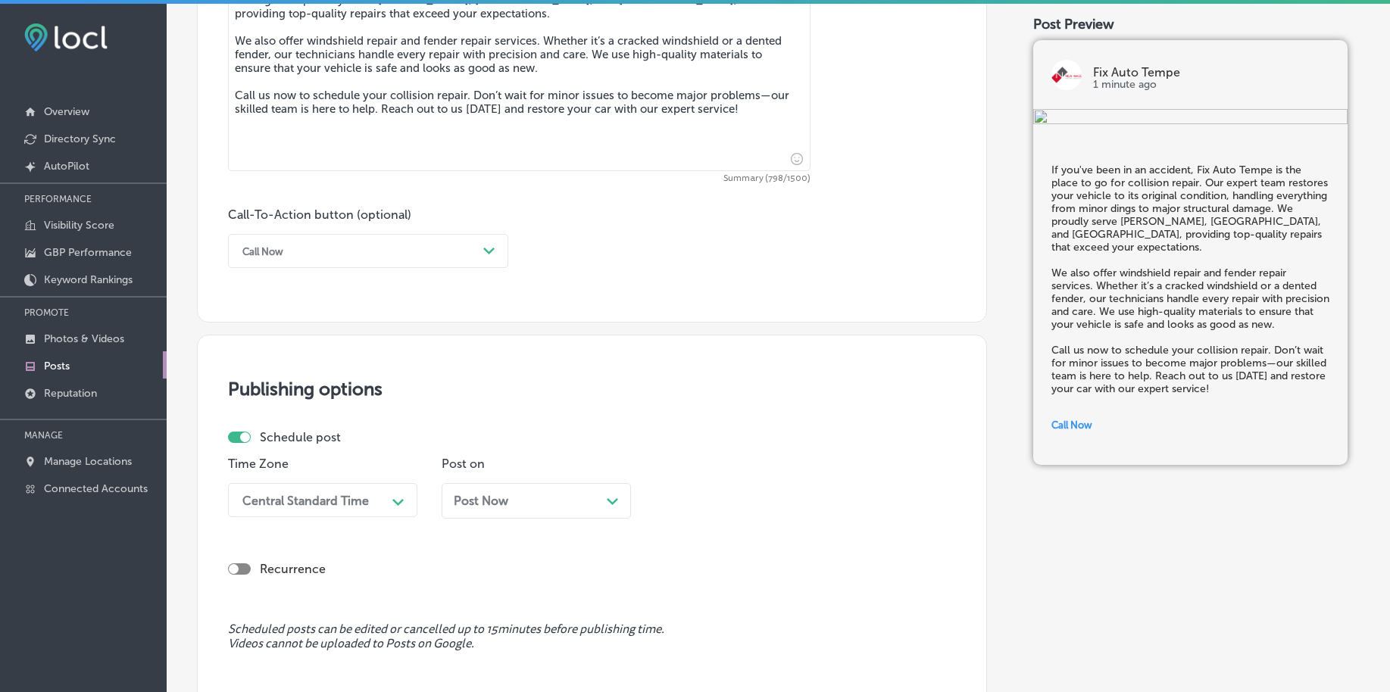
click at [373, 507] on div "Central Standard Time Path Created with Sketch." at bounding box center [322, 500] width 189 height 34
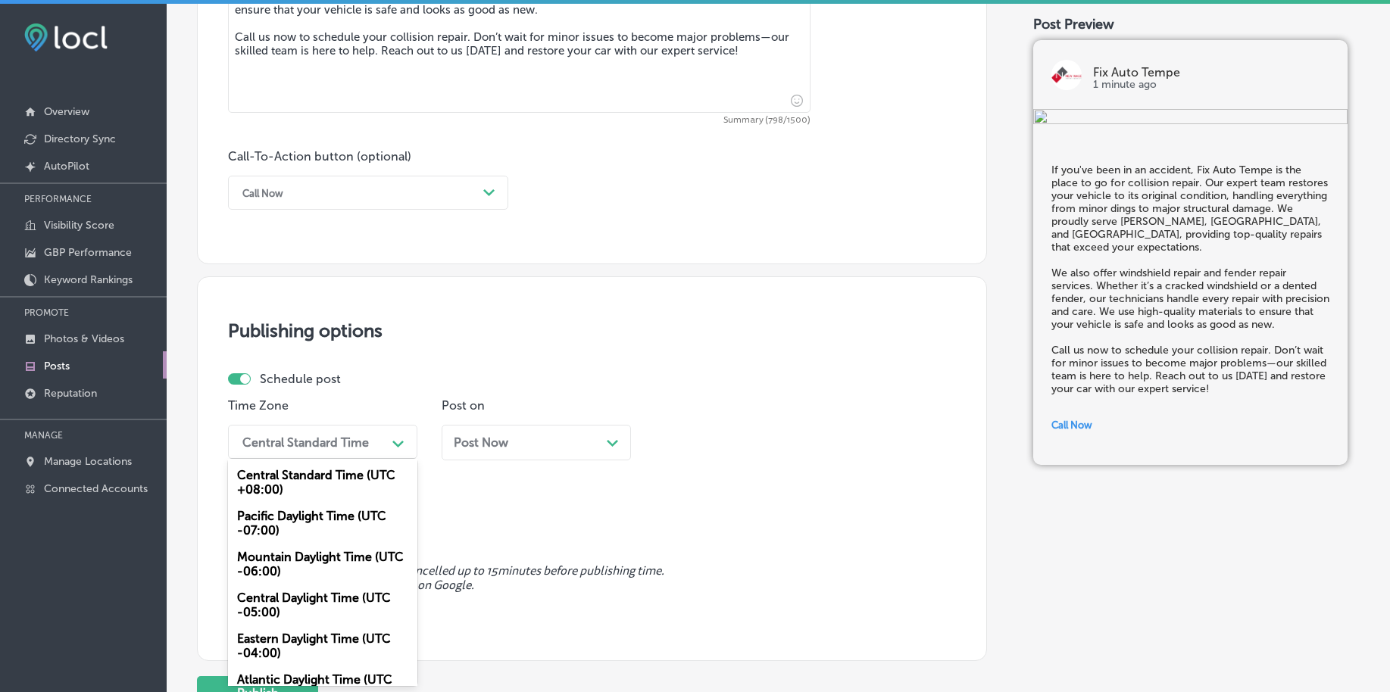
click at [306, 557] on div "Mountain Daylight Time (UTC -06:00)" at bounding box center [322, 564] width 189 height 41
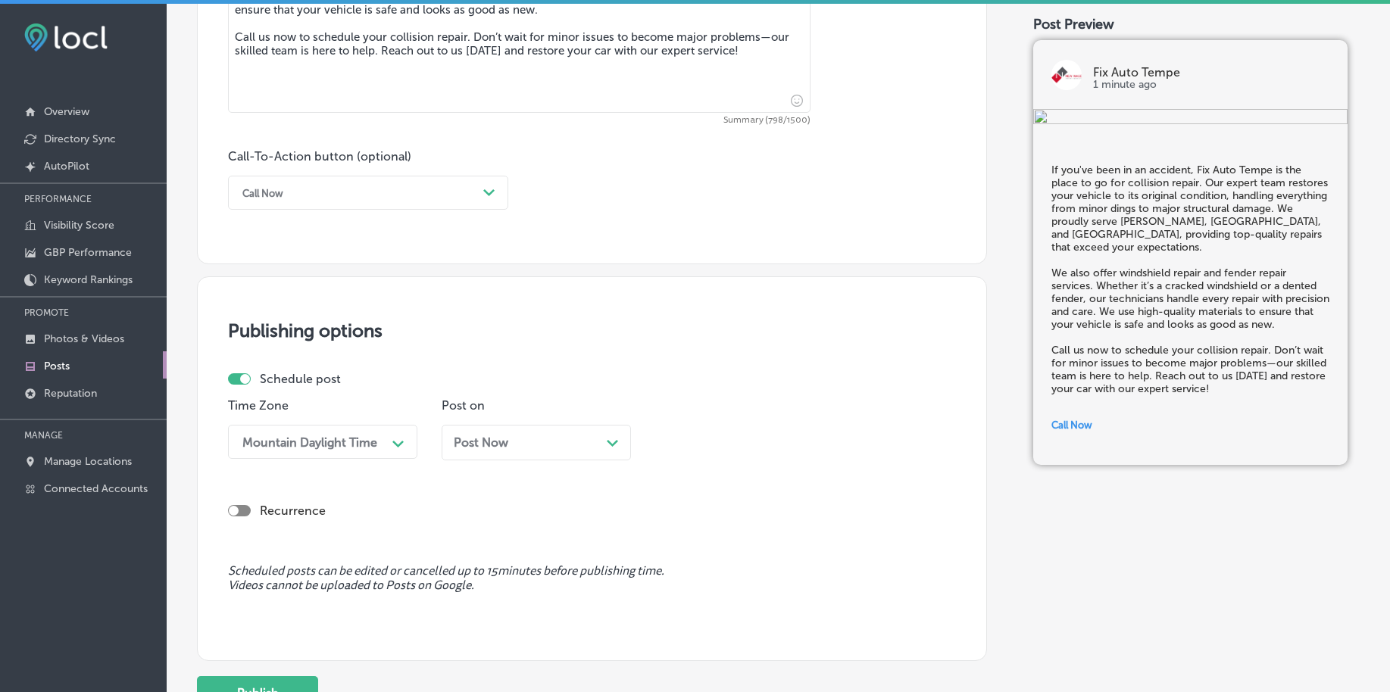
click at [490, 444] on span "Post Now" at bounding box center [481, 442] width 55 height 14
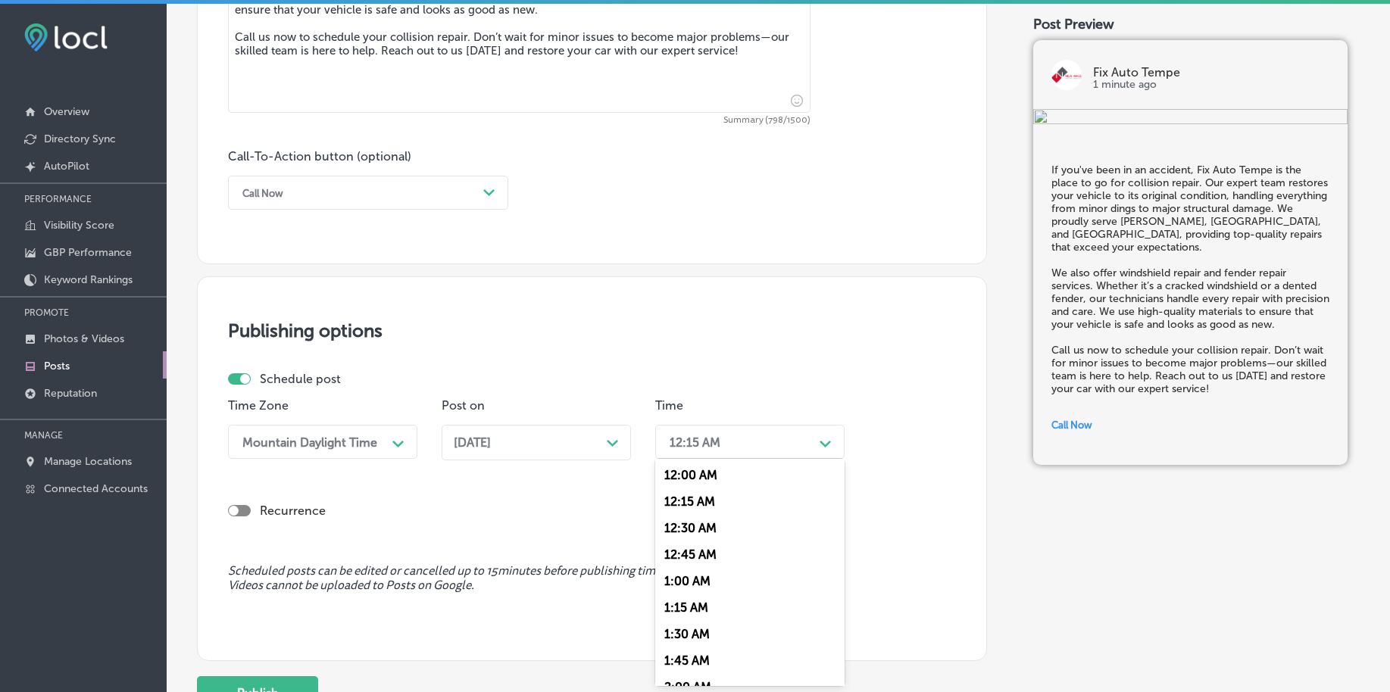
click at [768, 453] on div "12:15 AM" at bounding box center [737, 442] width 151 height 27
click at [676, 646] on div "7:00 AM" at bounding box center [749, 649] width 189 height 27
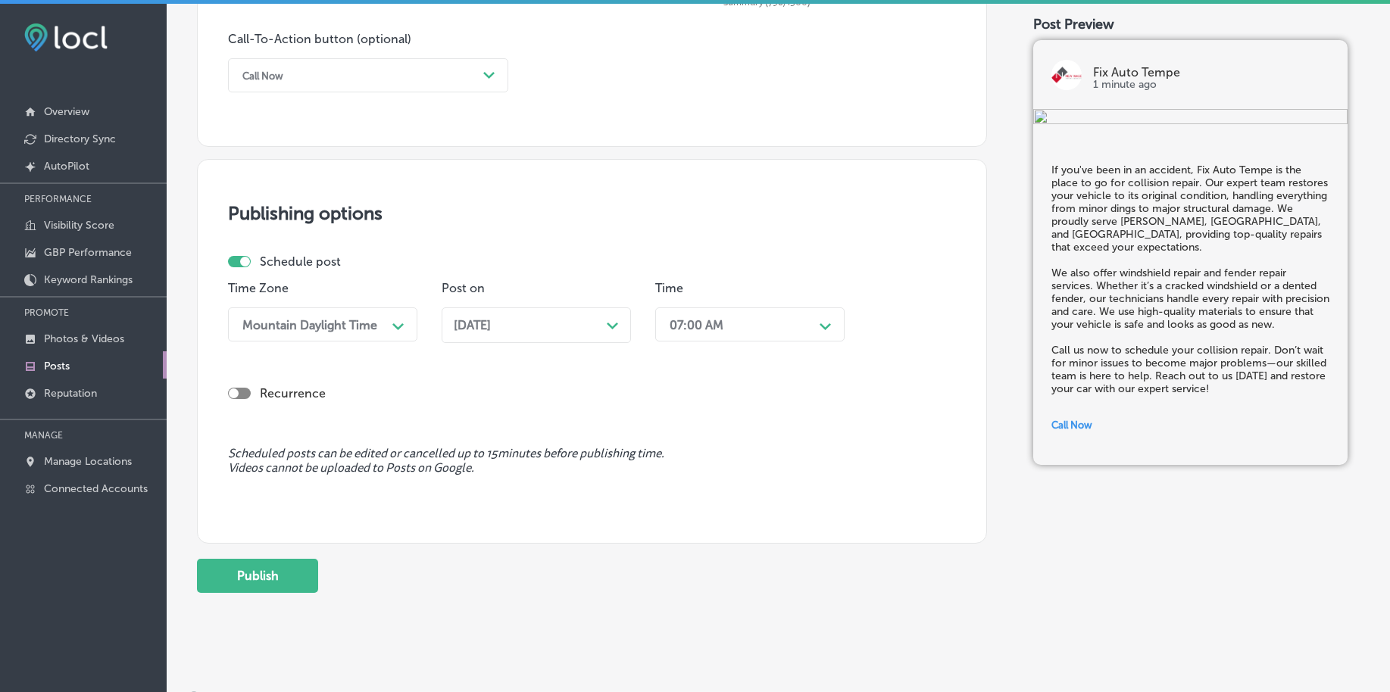
scroll to position [1125, 0]
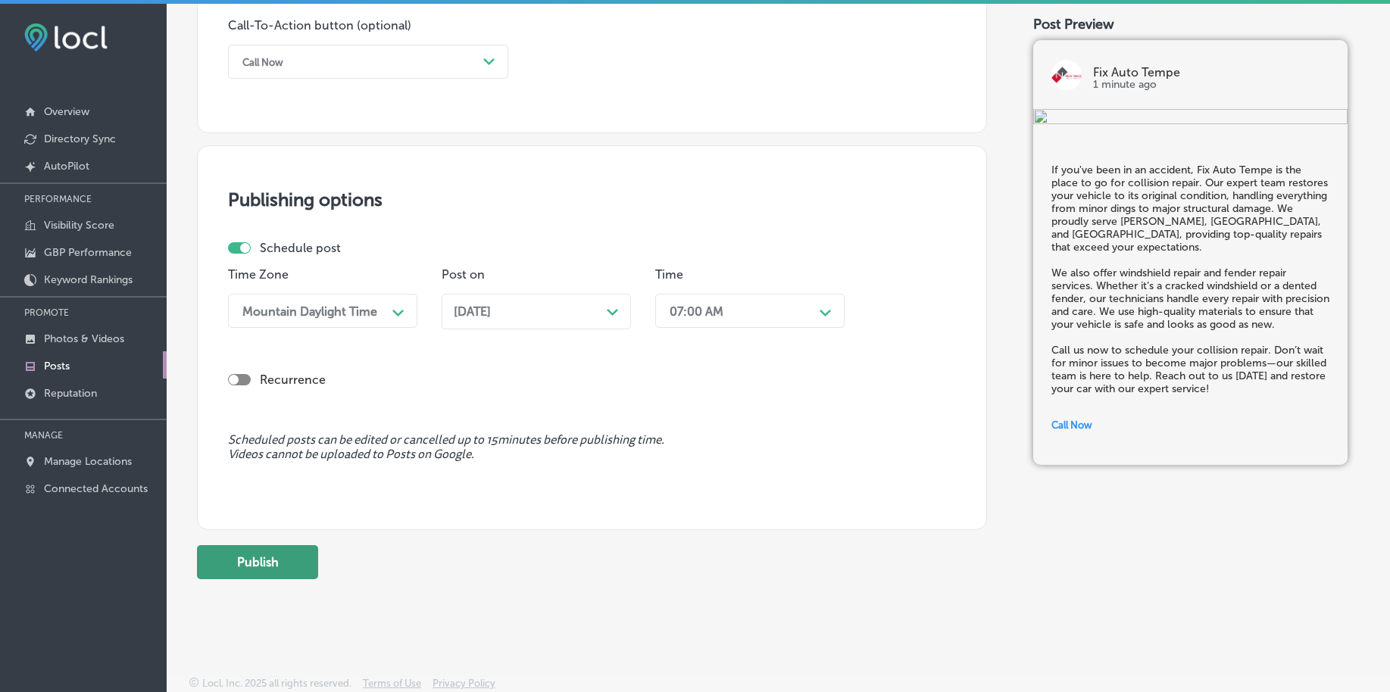
click at [303, 558] on button "Publish" at bounding box center [257, 562] width 121 height 34
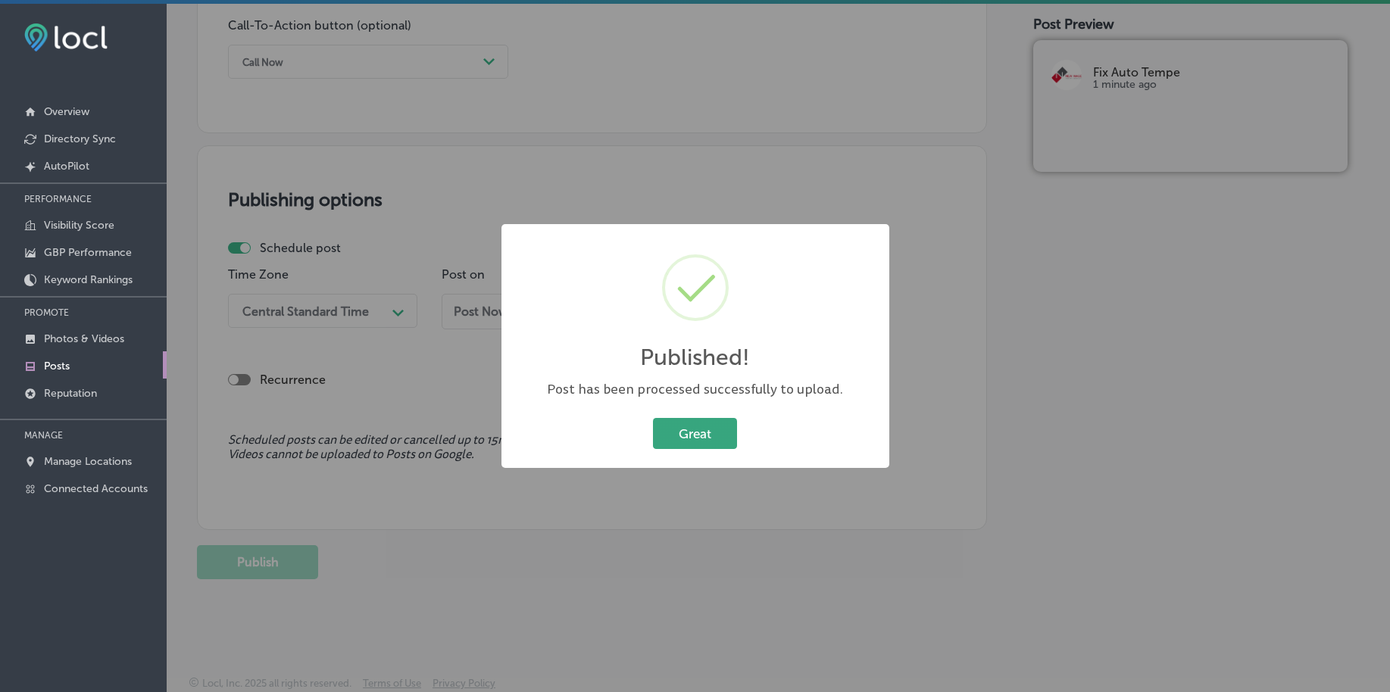
click at [670, 434] on button "Great" at bounding box center [695, 433] width 84 height 31
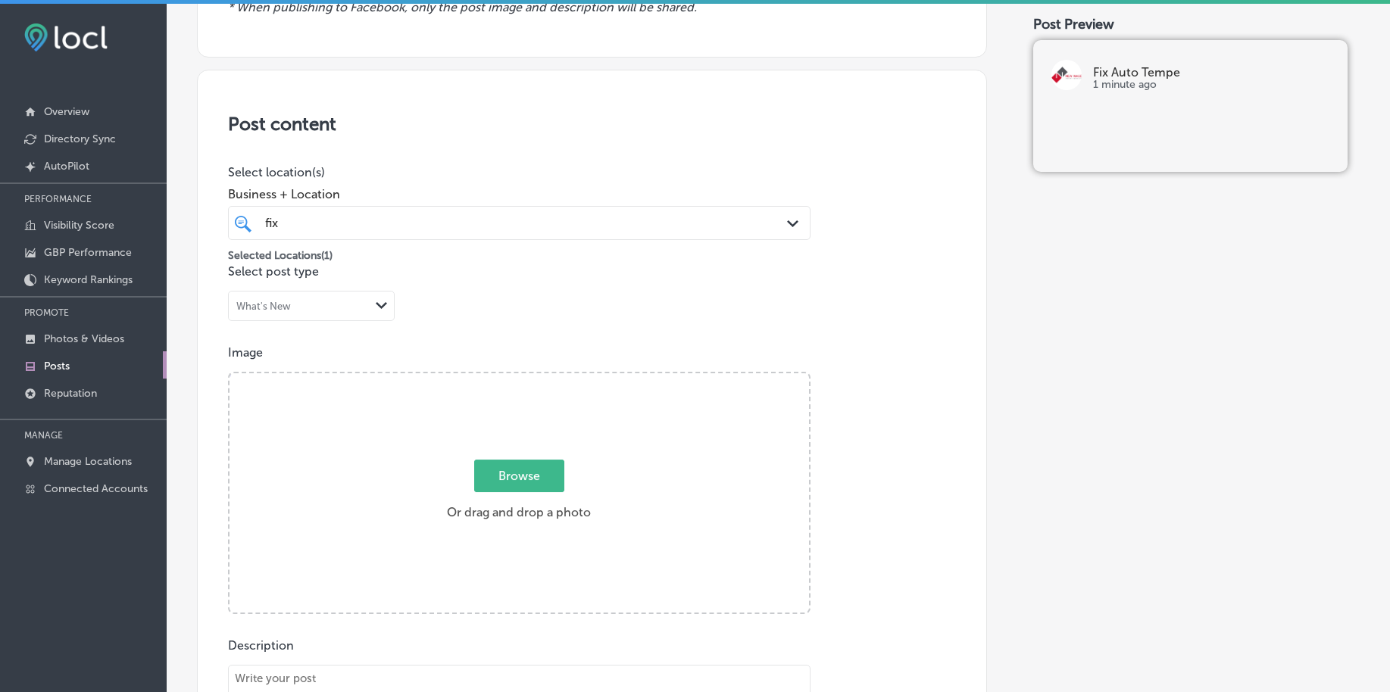
scroll to position [178, 0]
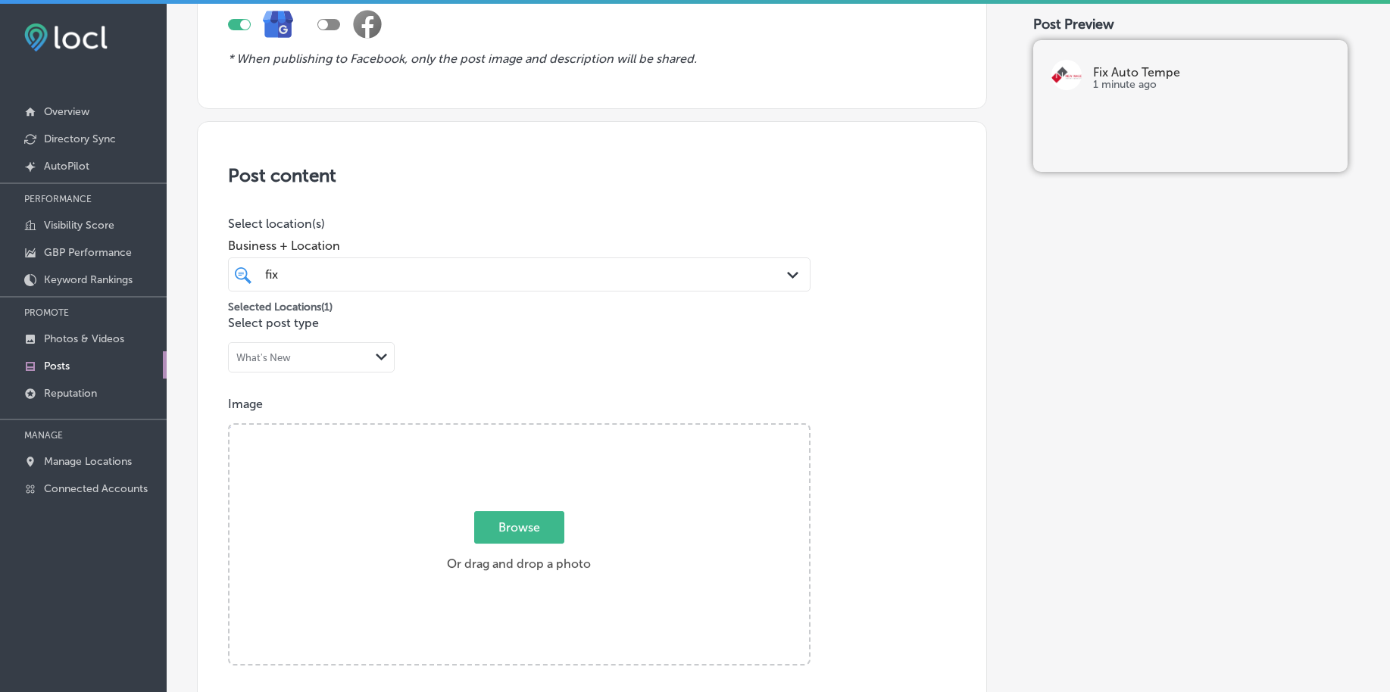
click at [532, 523] on span "Browse" at bounding box center [519, 527] width 90 height 33
click at [532, 429] on input "Browse Or drag and drop a photo" at bounding box center [518, 427] width 579 height 5
type input "C:\fakepath\tesla-repair-fix-auto-tempe-az (1).png"
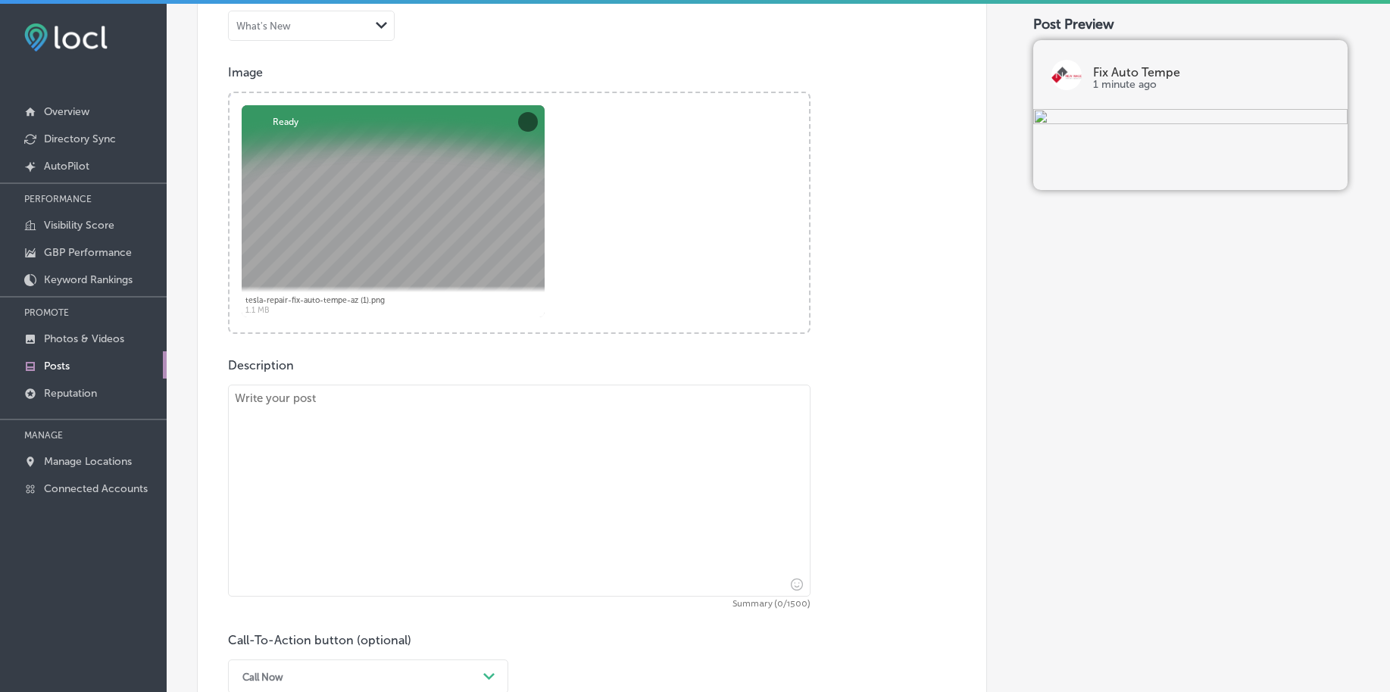
scroll to position [557, 0]
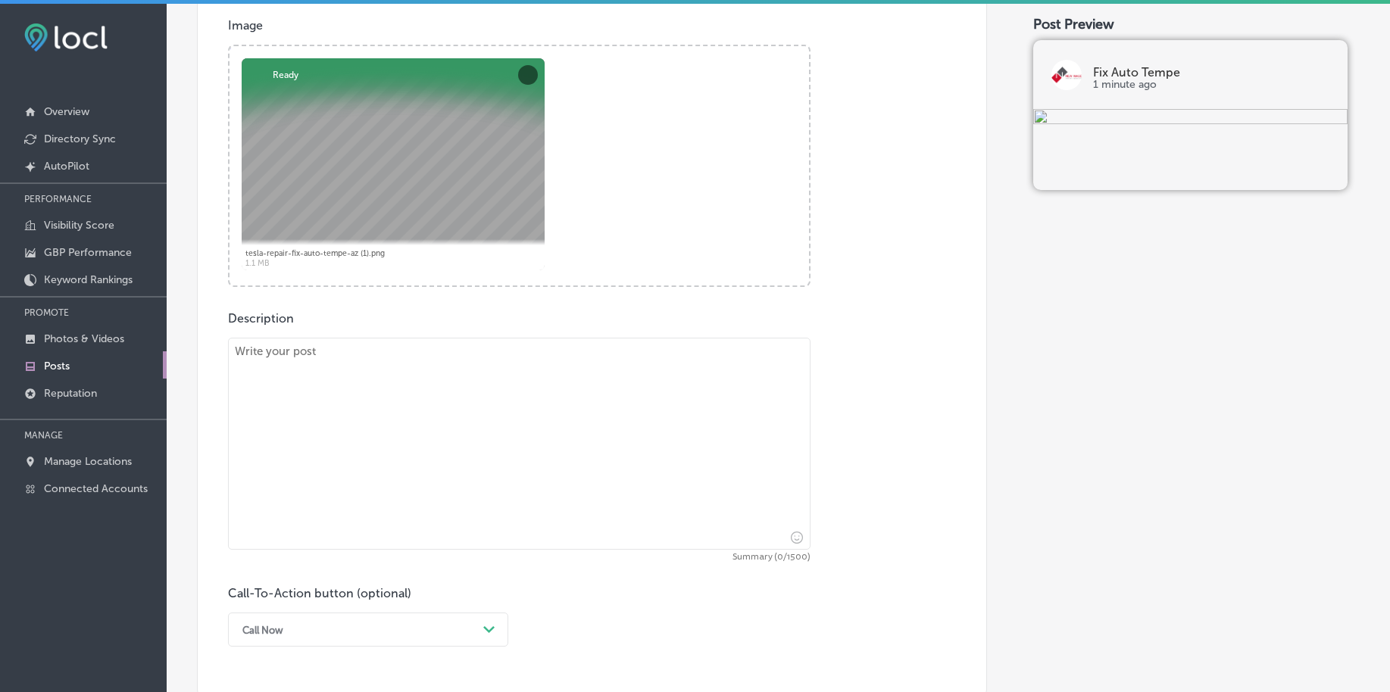
click at [407, 436] on textarea at bounding box center [519, 444] width 582 height 212
paste textarea "A cracked windshield is more than just an eyesore—it can be a safety hazard. Fi…"
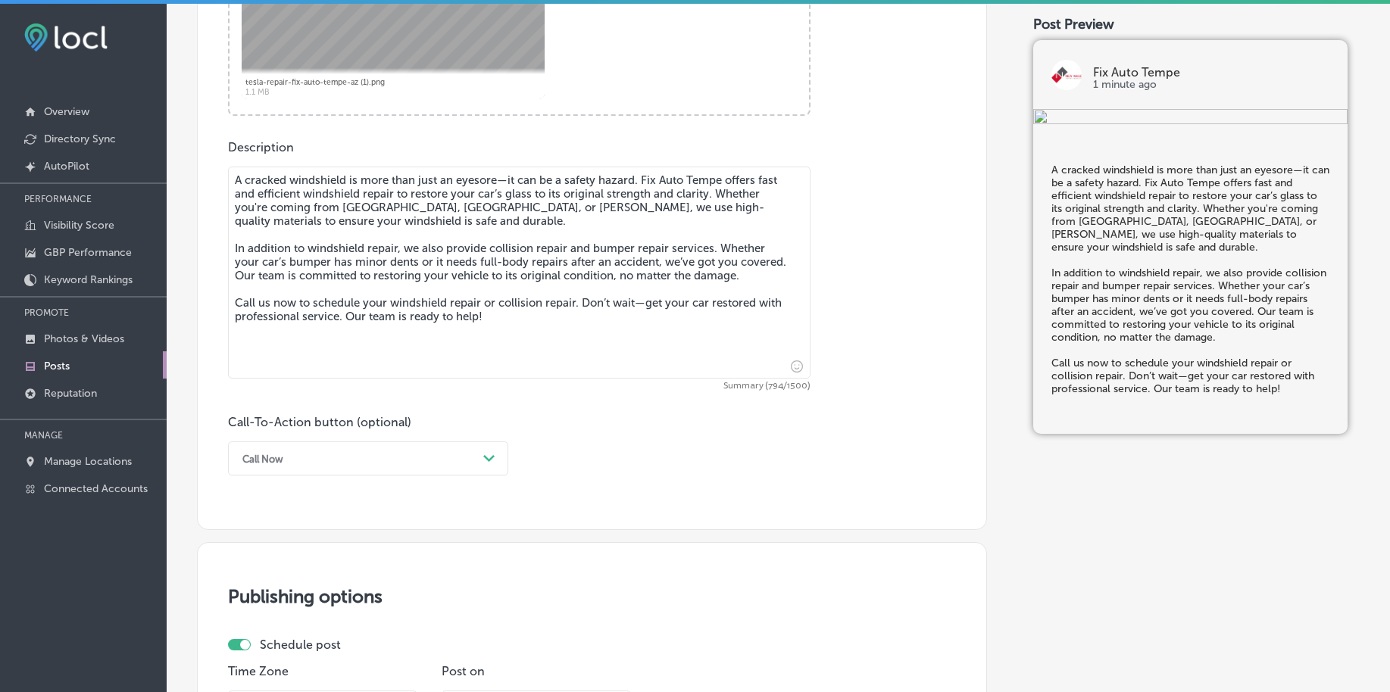
scroll to position [841, 0]
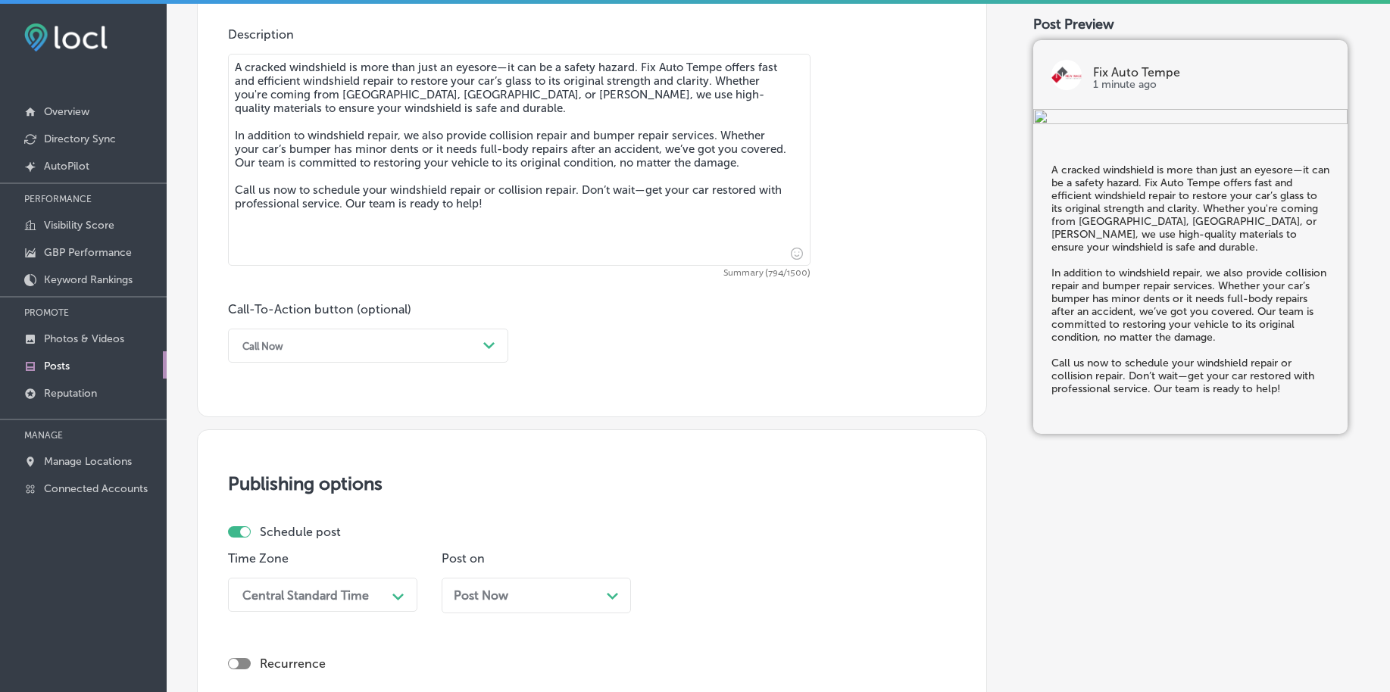
type textarea "A cracked windshield is more than just an eyesore—it can be a safety hazard. Fi…"
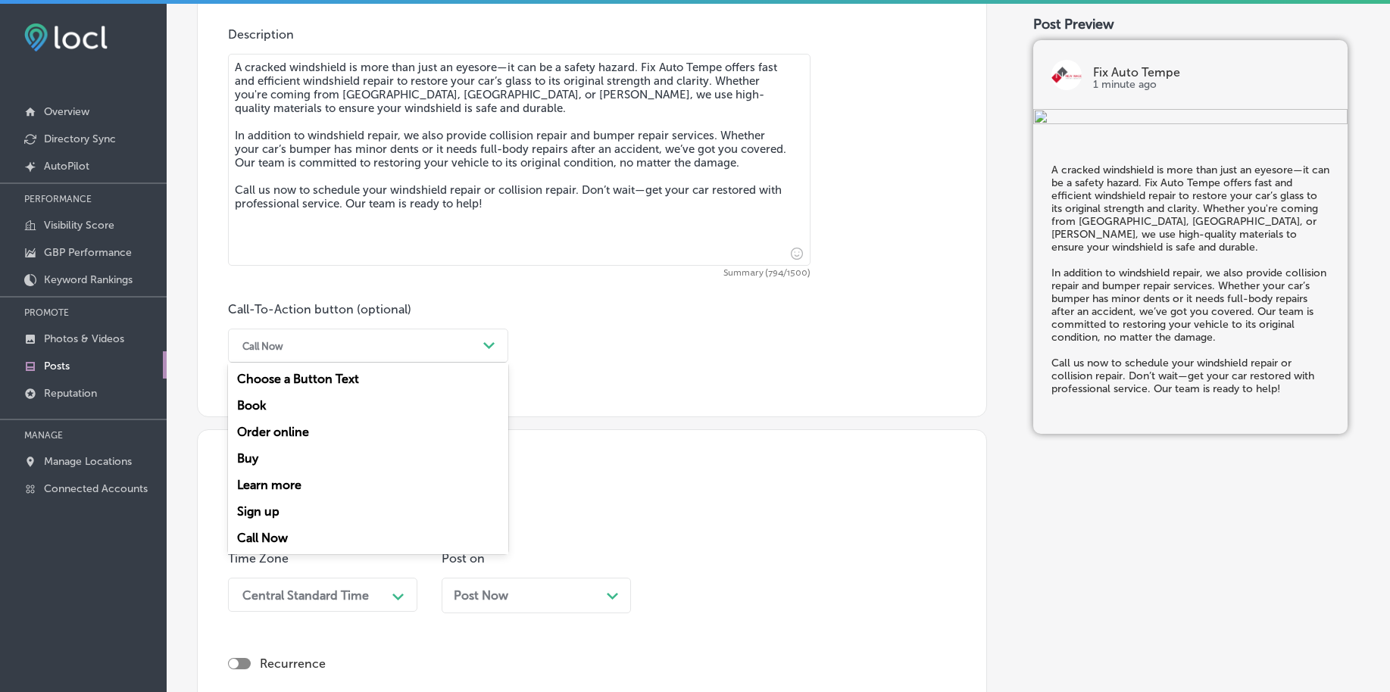
click at [351, 349] on div "Call Now" at bounding box center [356, 345] width 242 height 23
click at [259, 540] on div "Call Now" at bounding box center [368, 538] width 280 height 27
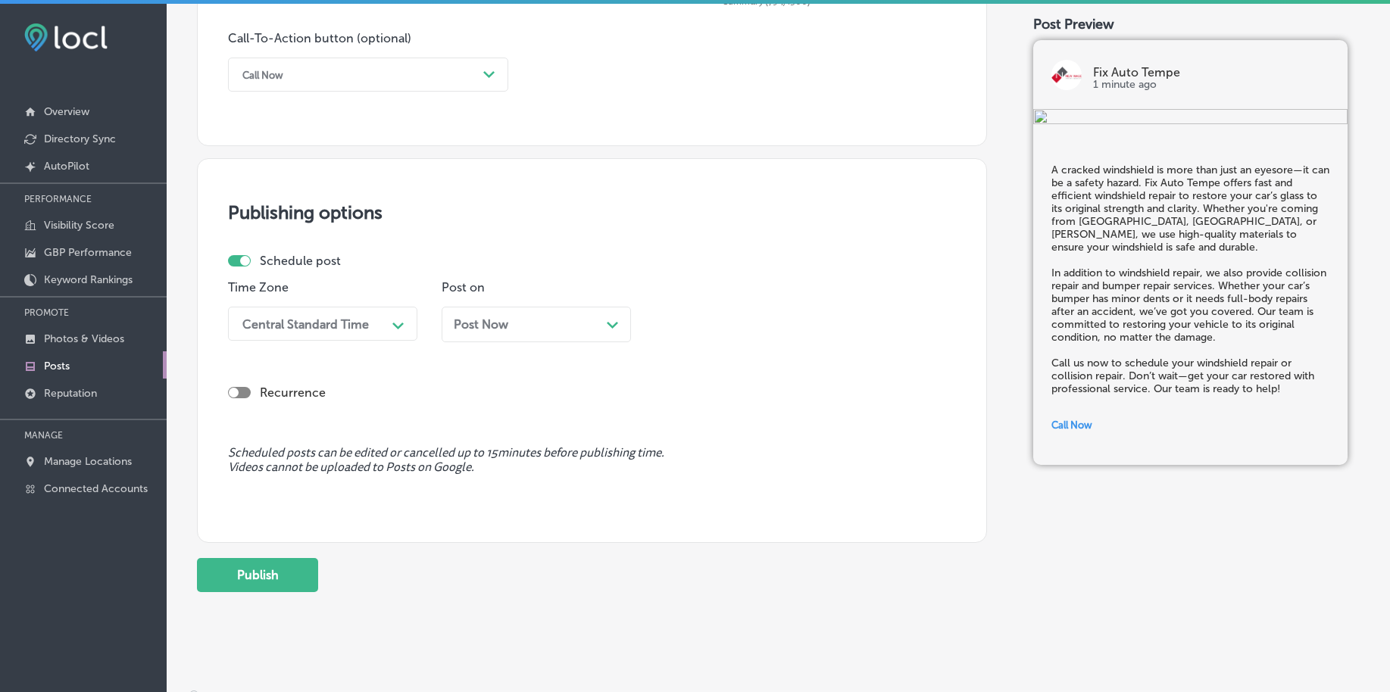
scroll to position [1125, 0]
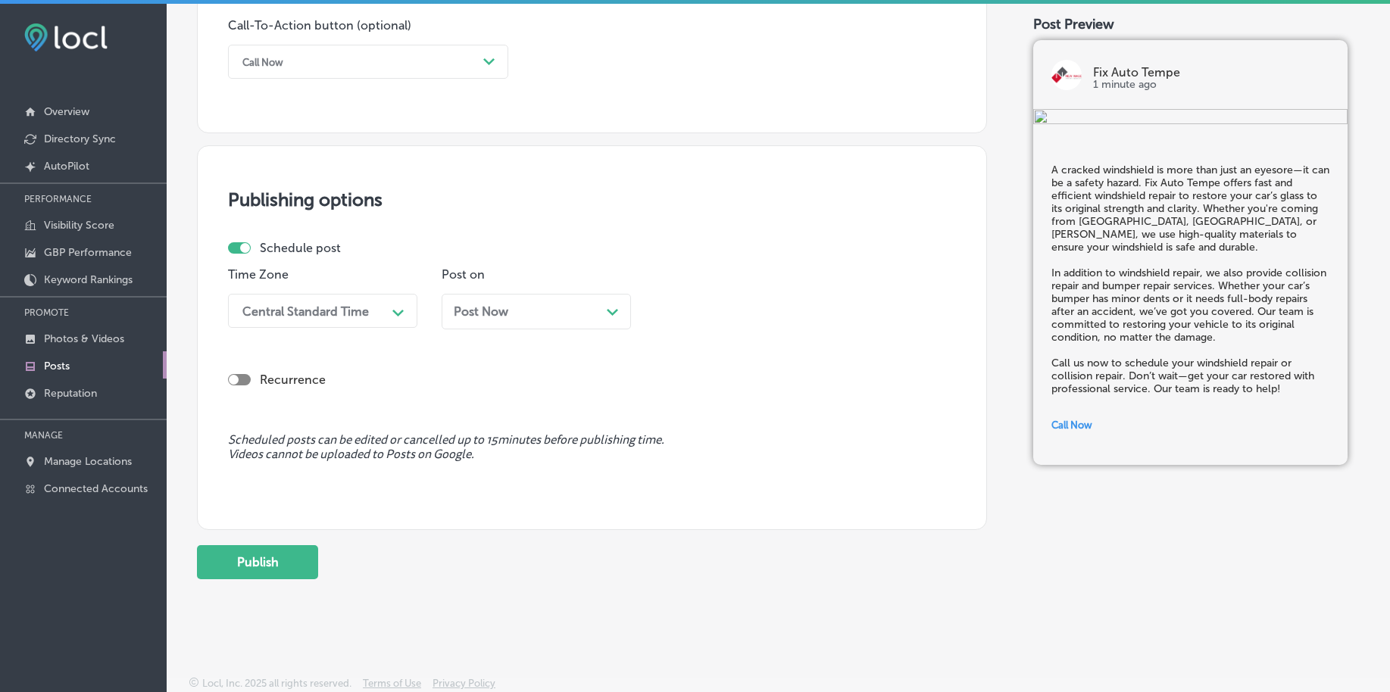
click at [313, 311] on div "Central Standard Time" at bounding box center [305, 311] width 126 height 14
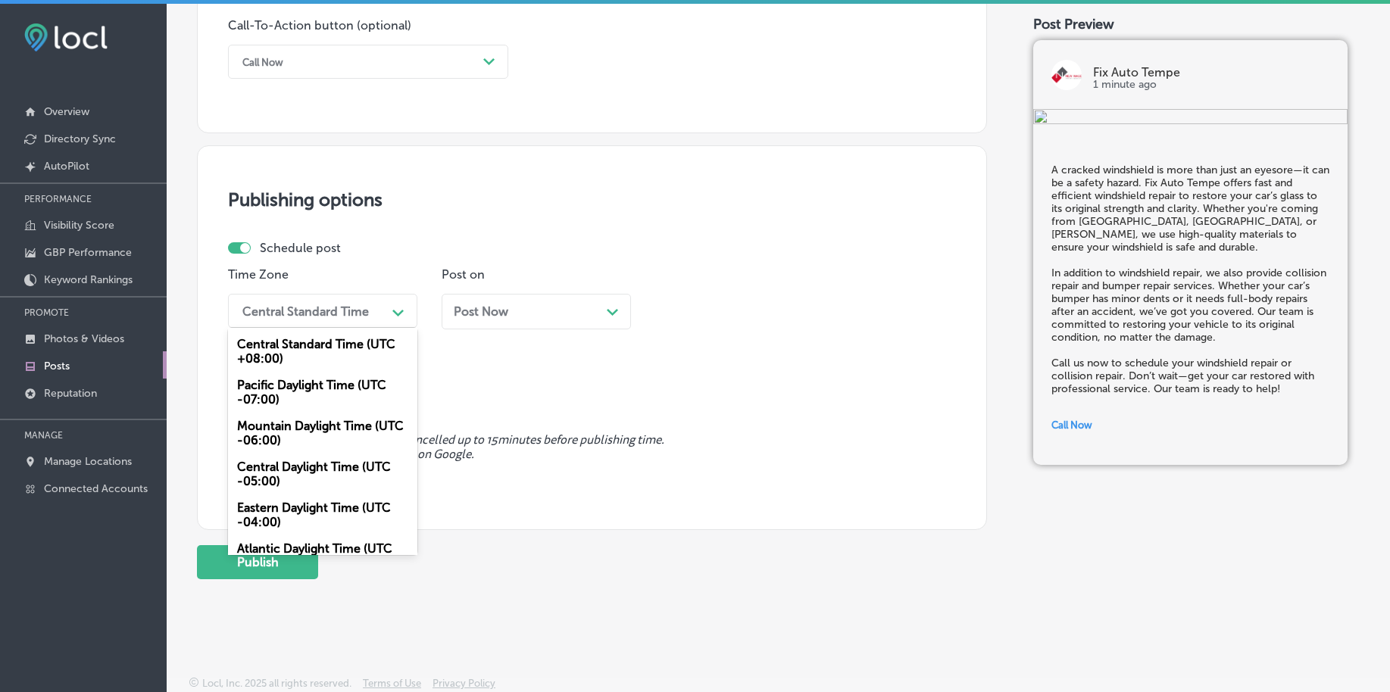
click at [279, 435] on div "Mountain Daylight Time (UTC -06:00)" at bounding box center [322, 433] width 189 height 41
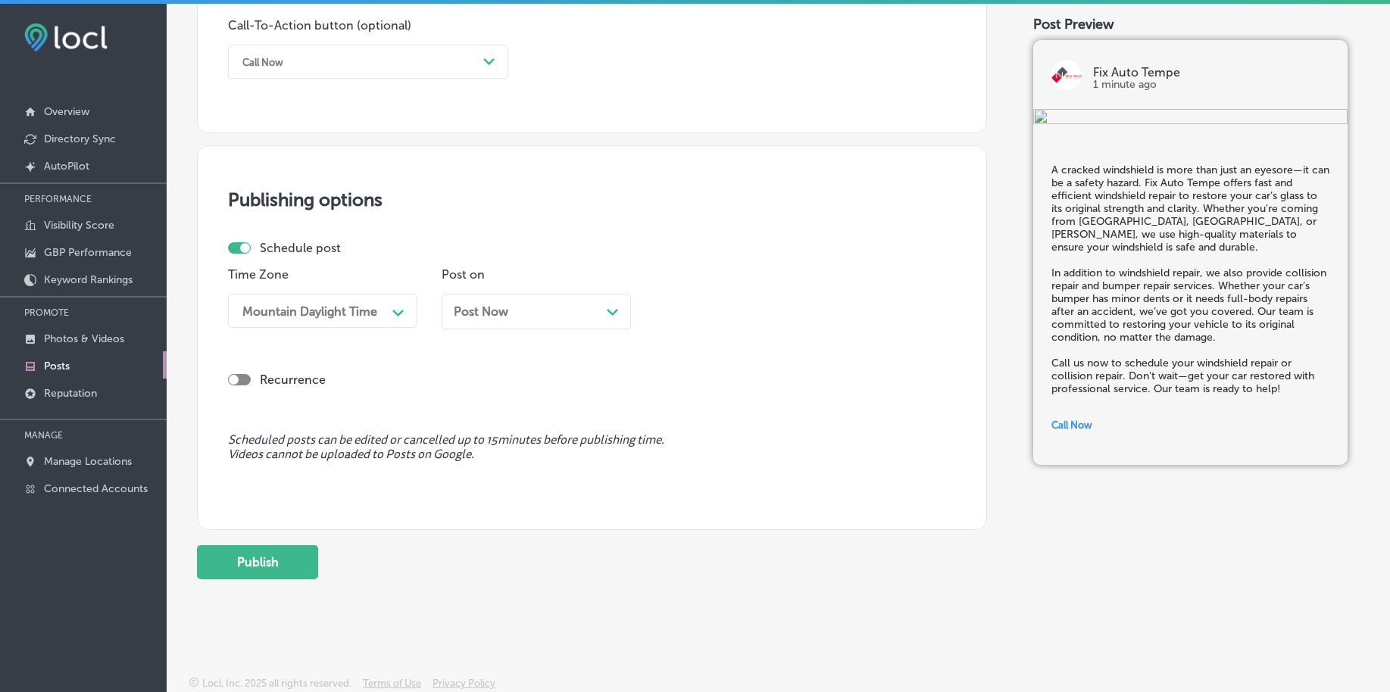
click at [520, 315] on div "Post Now Path Created with Sketch." at bounding box center [536, 311] width 165 height 14
click at [680, 308] on div "12:15 AM" at bounding box center [695, 311] width 51 height 14
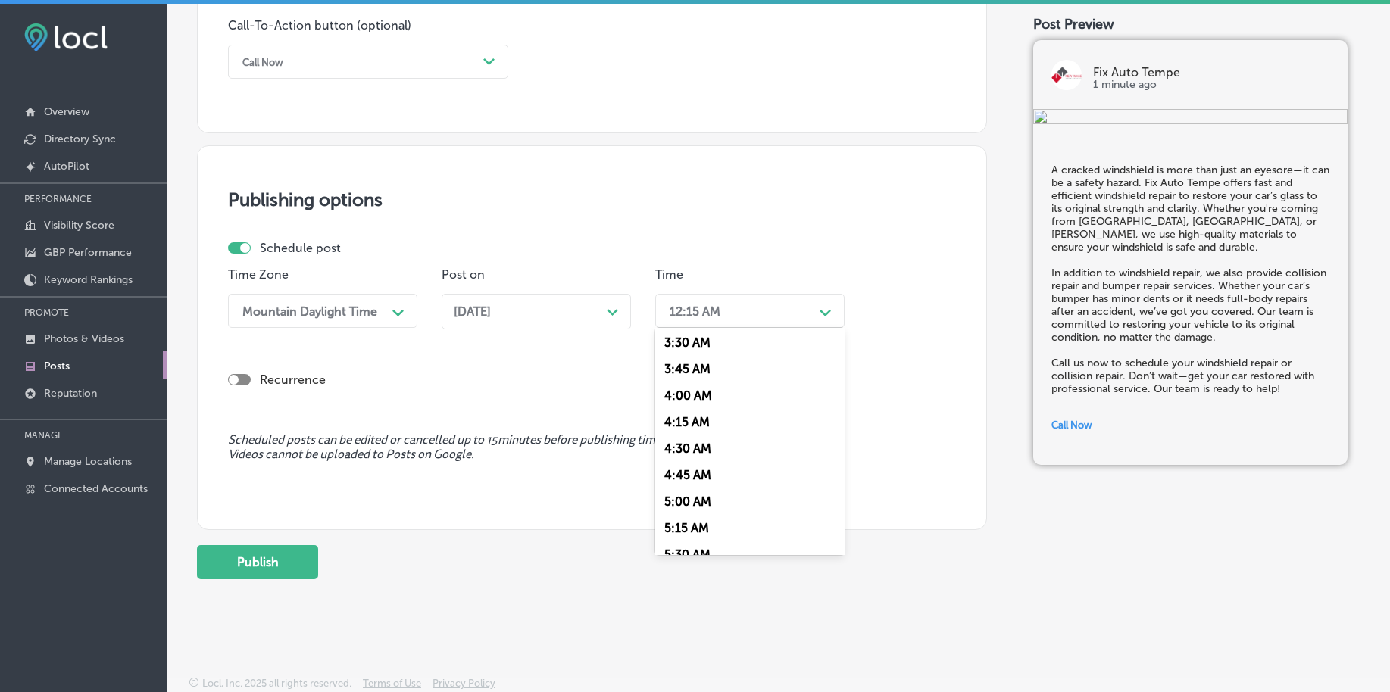
scroll to position [568, 0]
click at [679, 517] on div "7:00 AM" at bounding box center [749, 518] width 189 height 27
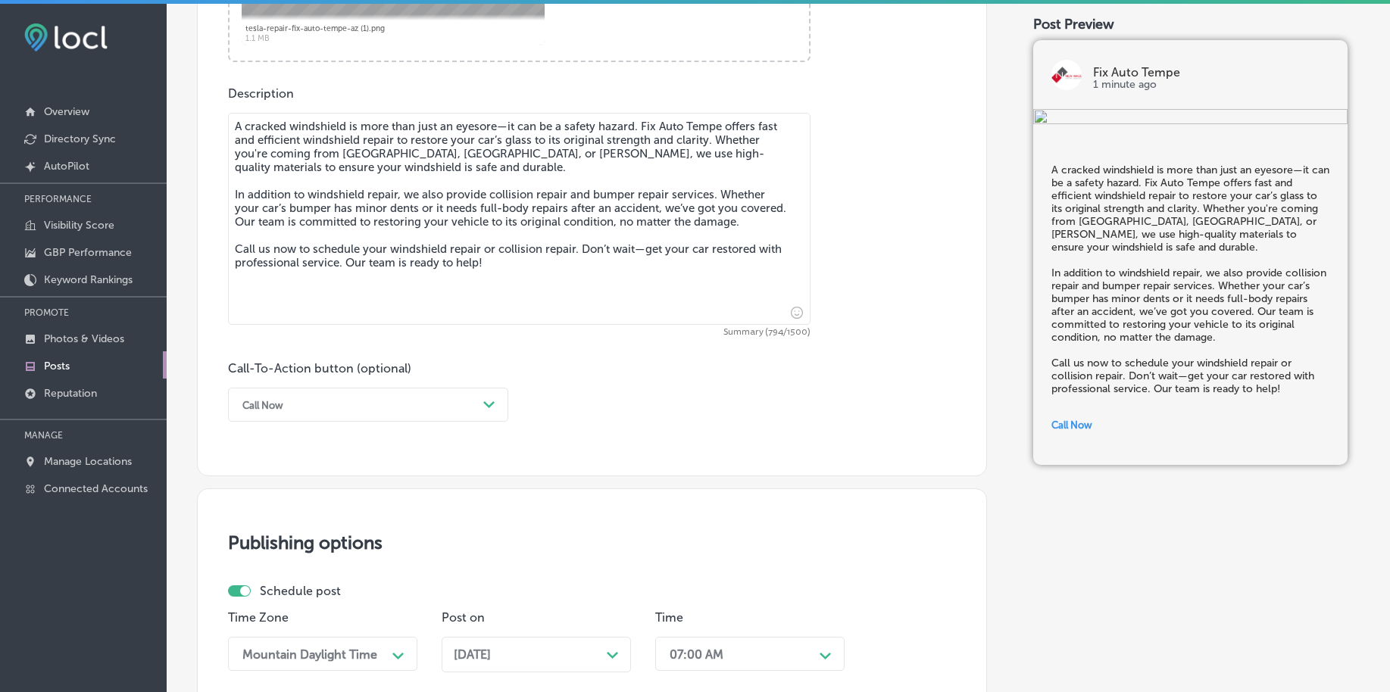
scroll to position [1125, 0]
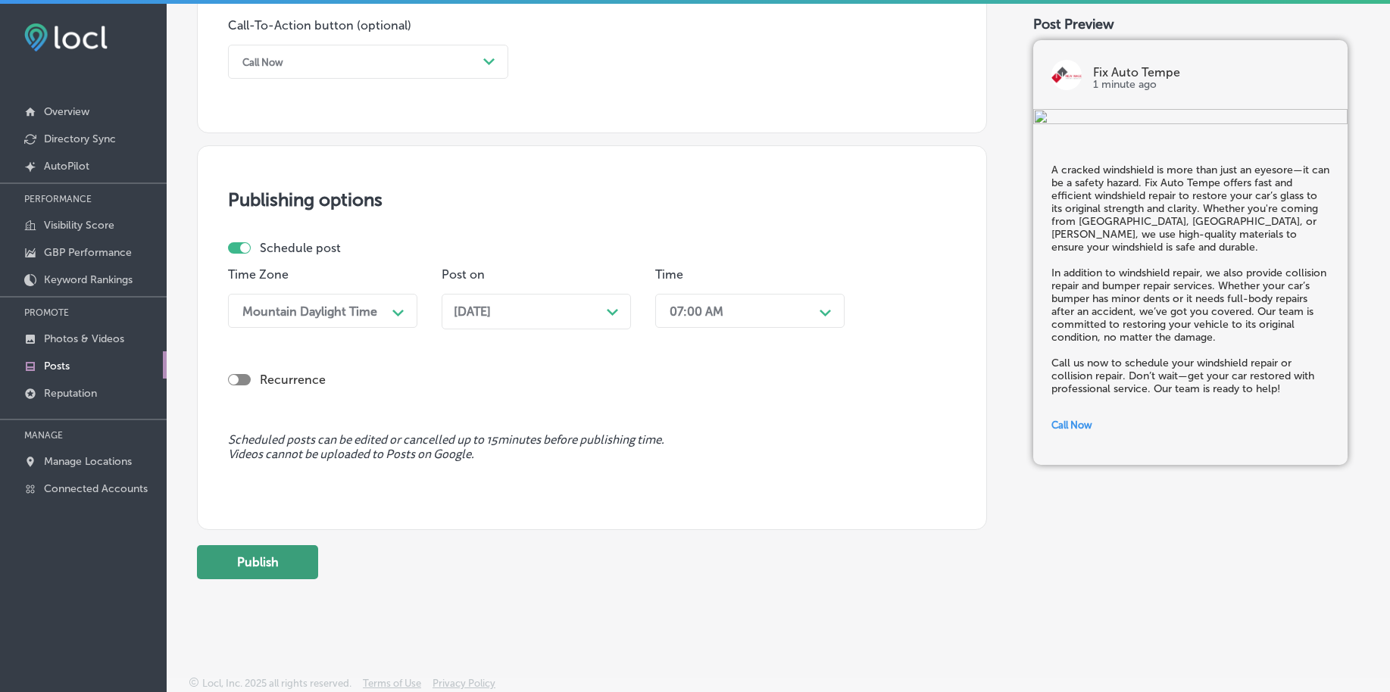
click at [284, 551] on button "Publish" at bounding box center [257, 562] width 121 height 34
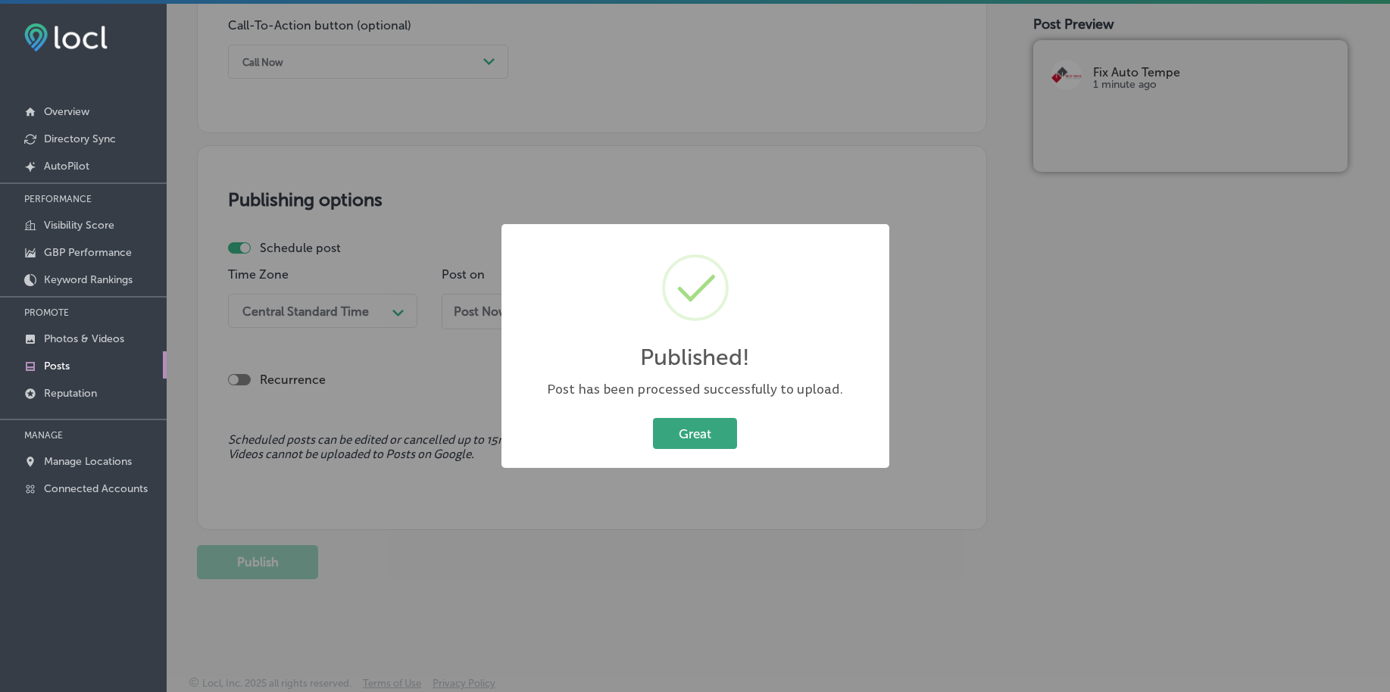
click at [710, 420] on button "Great" at bounding box center [695, 433] width 84 height 31
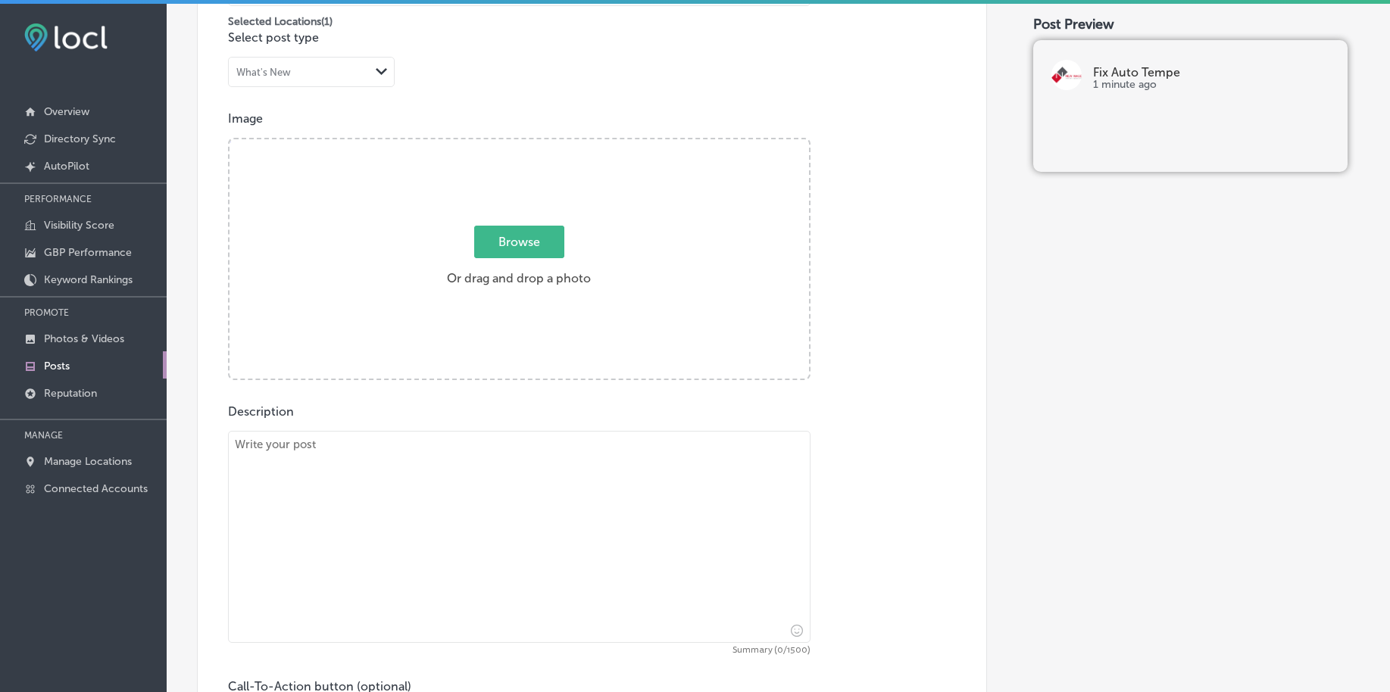
scroll to position [462, 0]
click at [514, 241] on span "Browse" at bounding box center [519, 243] width 90 height 33
click at [514, 145] on input "Browse Or drag and drop a photo" at bounding box center [518, 143] width 579 height 5
type input "C:\fakepath\tesla-repair-fix-auto-tempe-az (2).png"
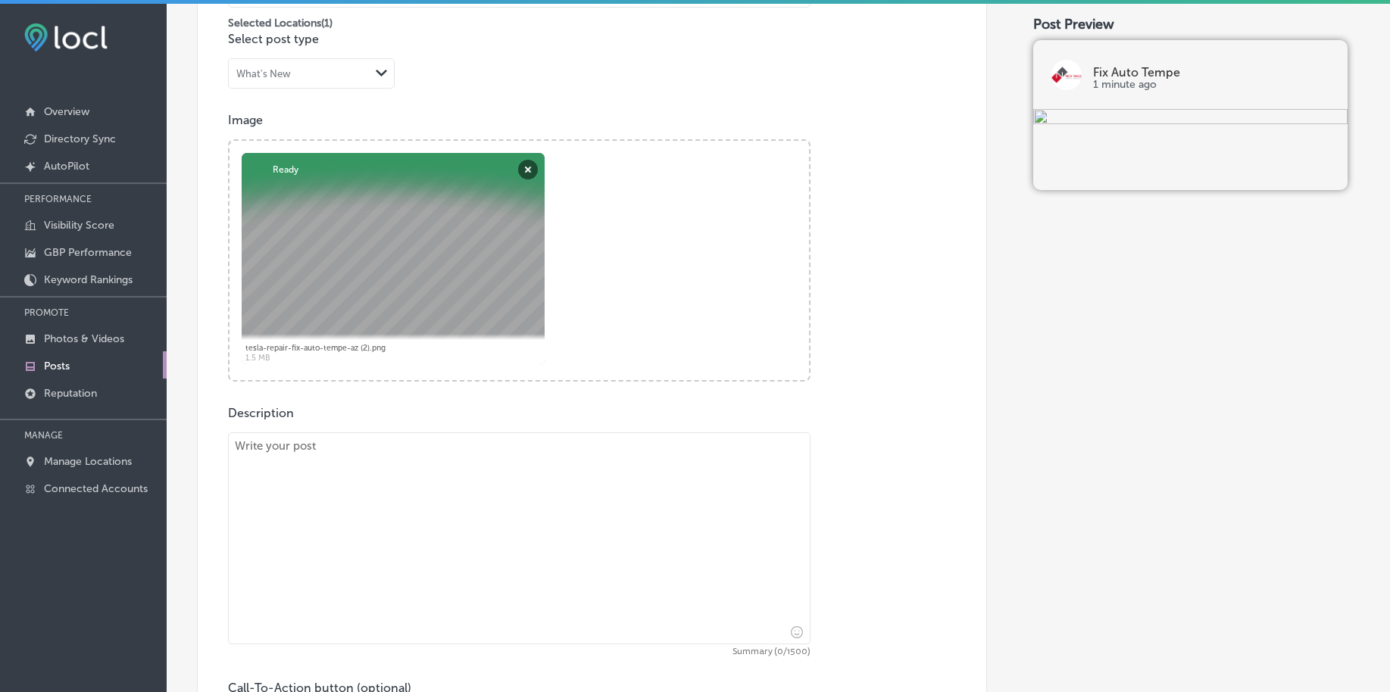
click at [355, 522] on textarea at bounding box center [519, 538] width 582 height 212
paste textarea "A damaged fender can be a major eyesore, but Fix Auto Tempe is here to restore …"
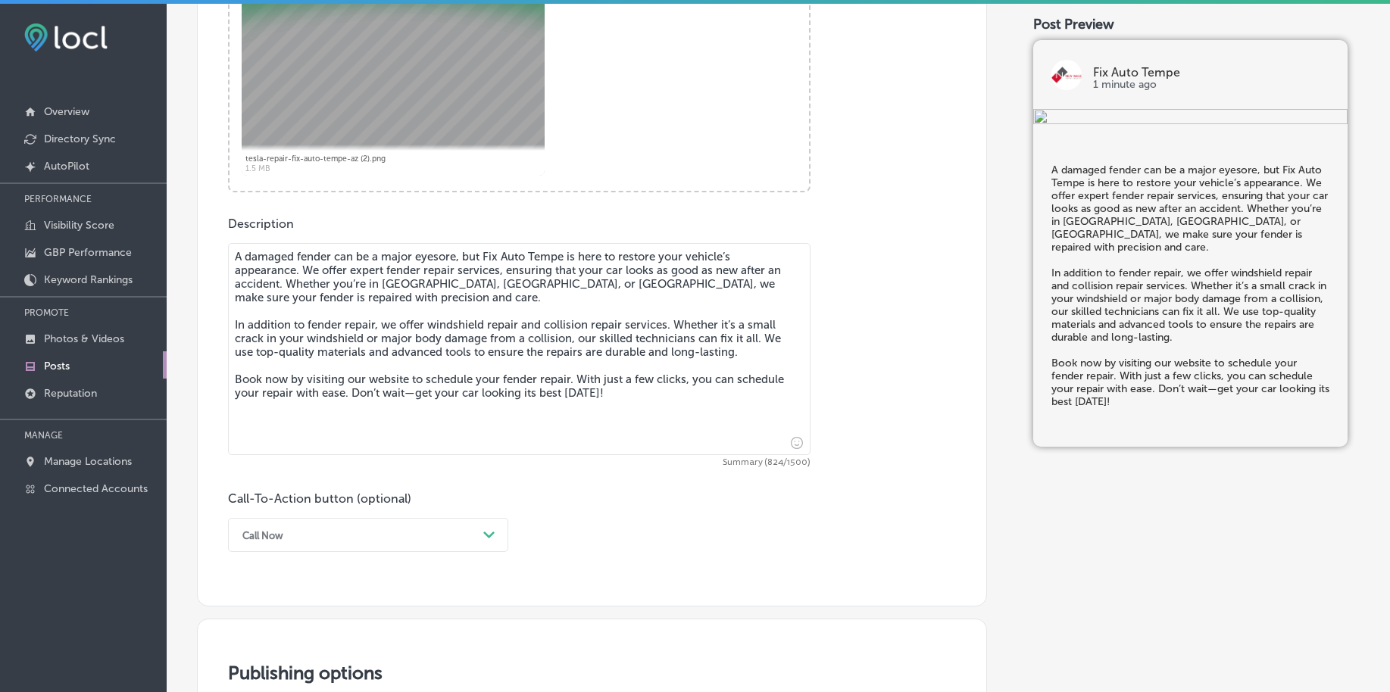
type textarea "A damaged fender can be a major eyesore, but Fix Auto Tempe is here to restore …"
click at [323, 540] on div "option Call Now, selected. option Book focused, 2 of 7. 7 results available. Us…" at bounding box center [368, 535] width 280 height 34
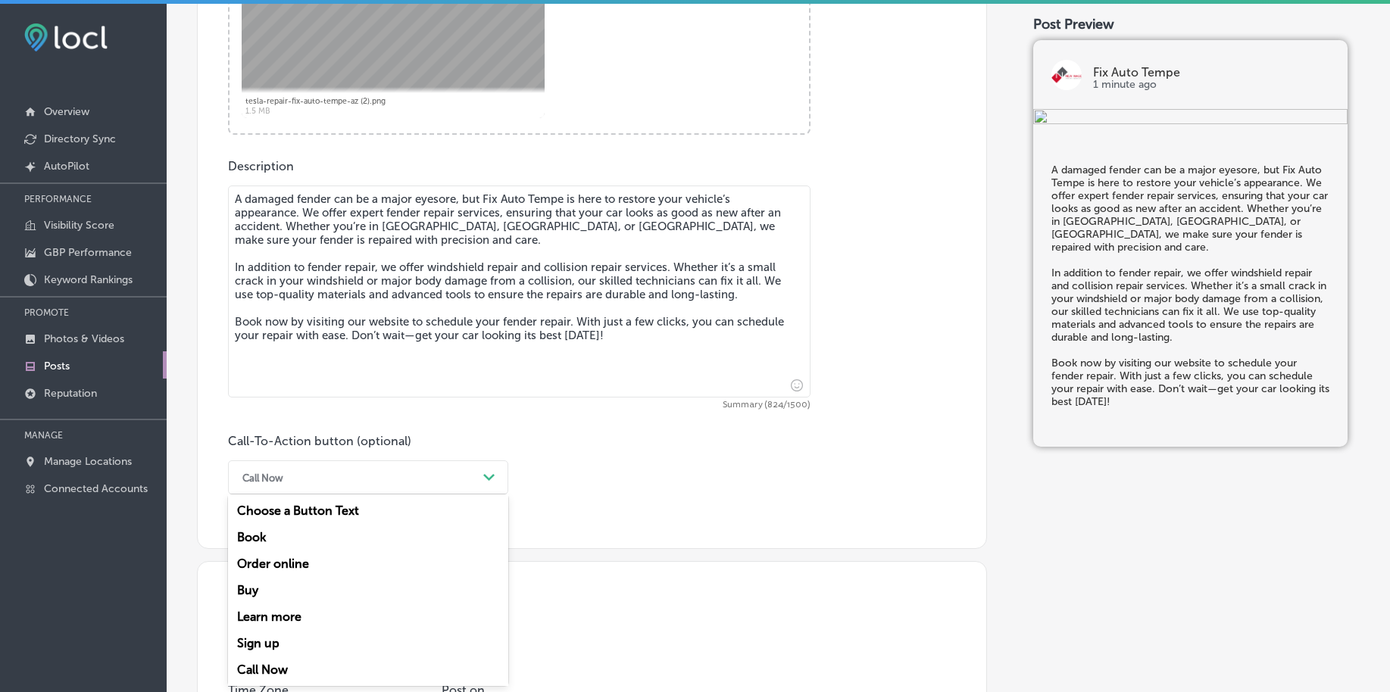
click at [305, 533] on div "Book" at bounding box center [368, 537] width 280 height 27
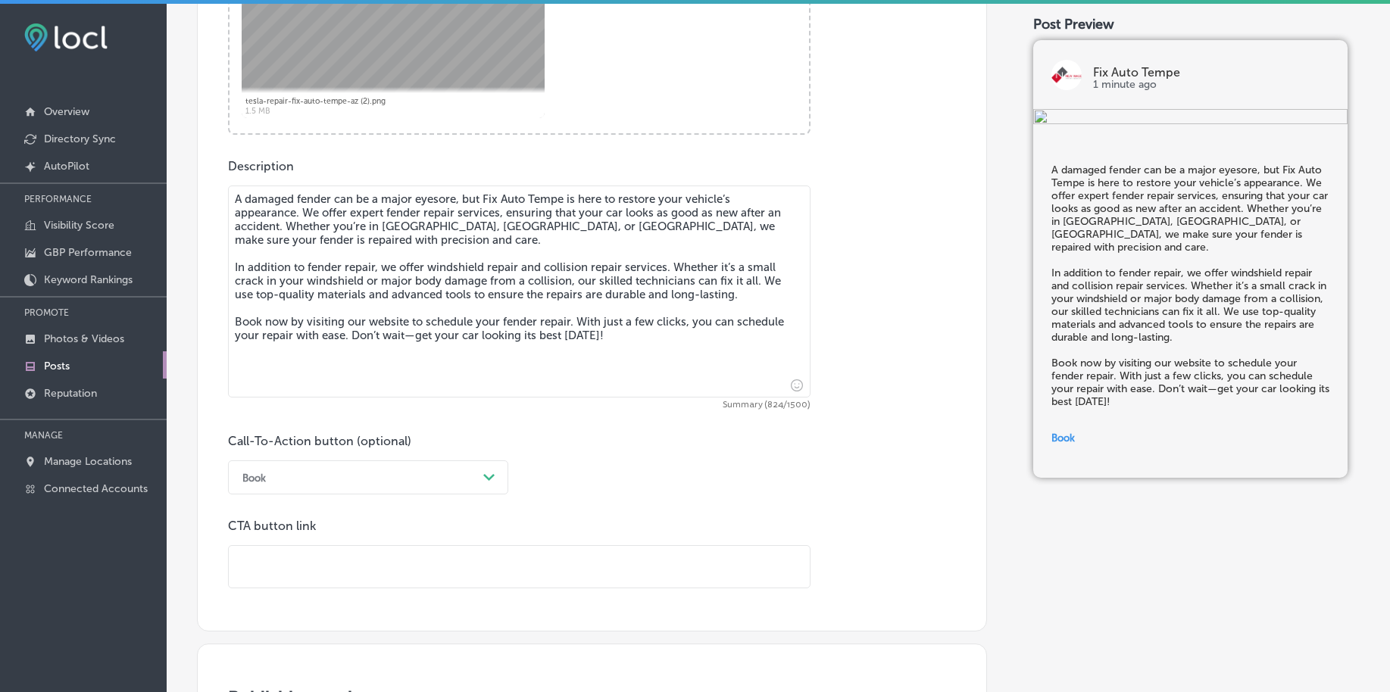
click at [303, 552] on input "text" at bounding box center [519, 567] width 581 height 42
paste input "[URL][DOMAIN_NAME][US_STATE]"
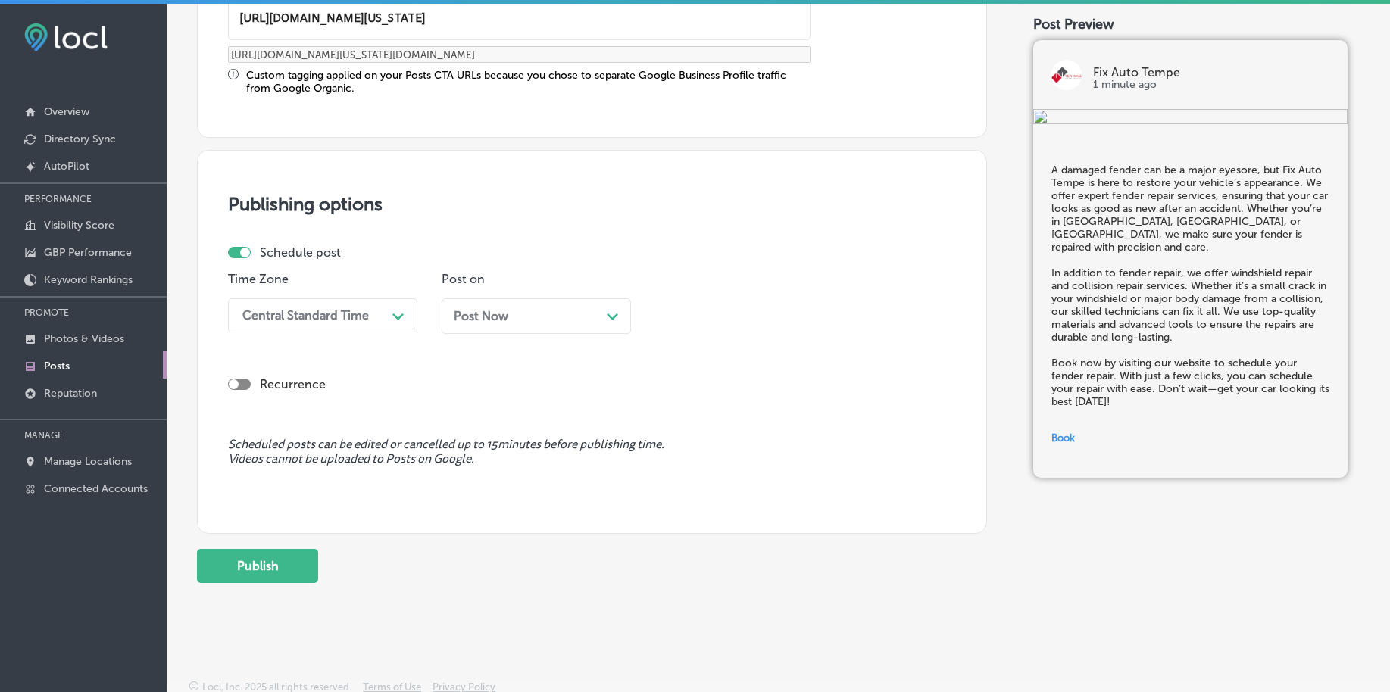
scroll to position [1262, 0]
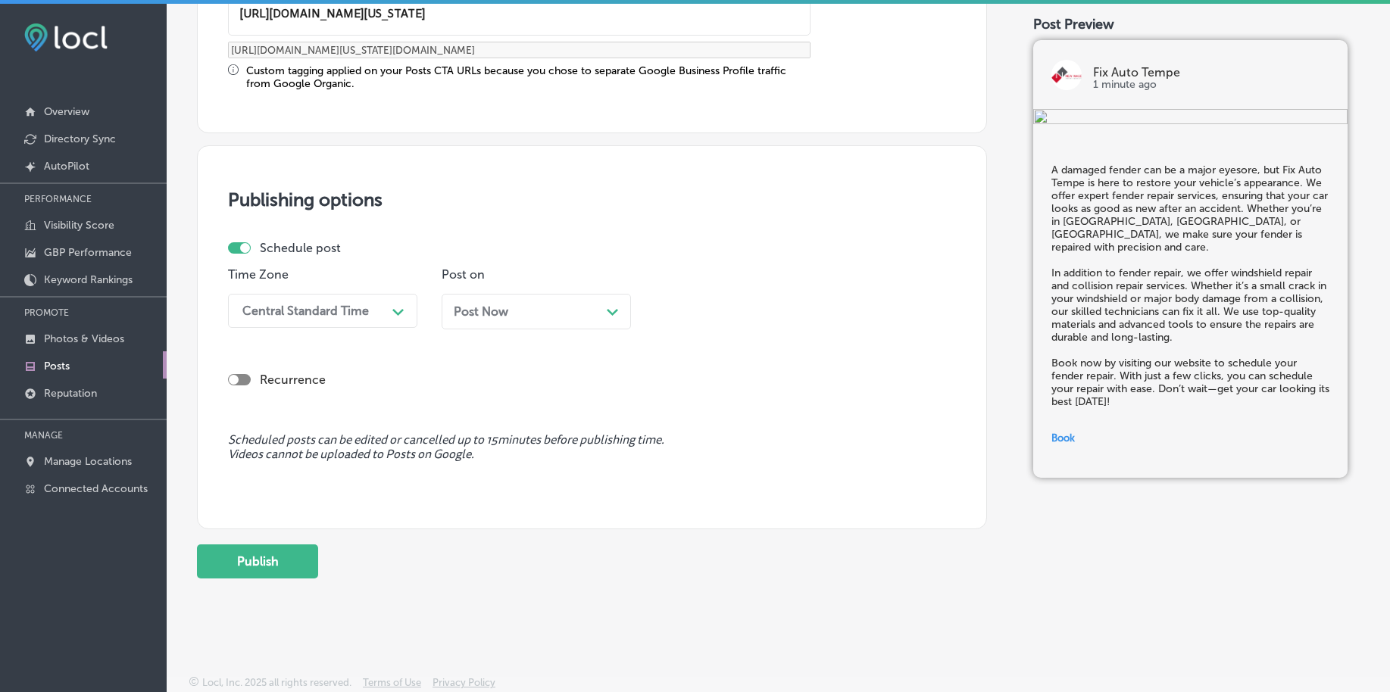
type input "[URL][DOMAIN_NAME][US_STATE]"
click at [326, 315] on div "Central Standard Time" at bounding box center [305, 311] width 126 height 14
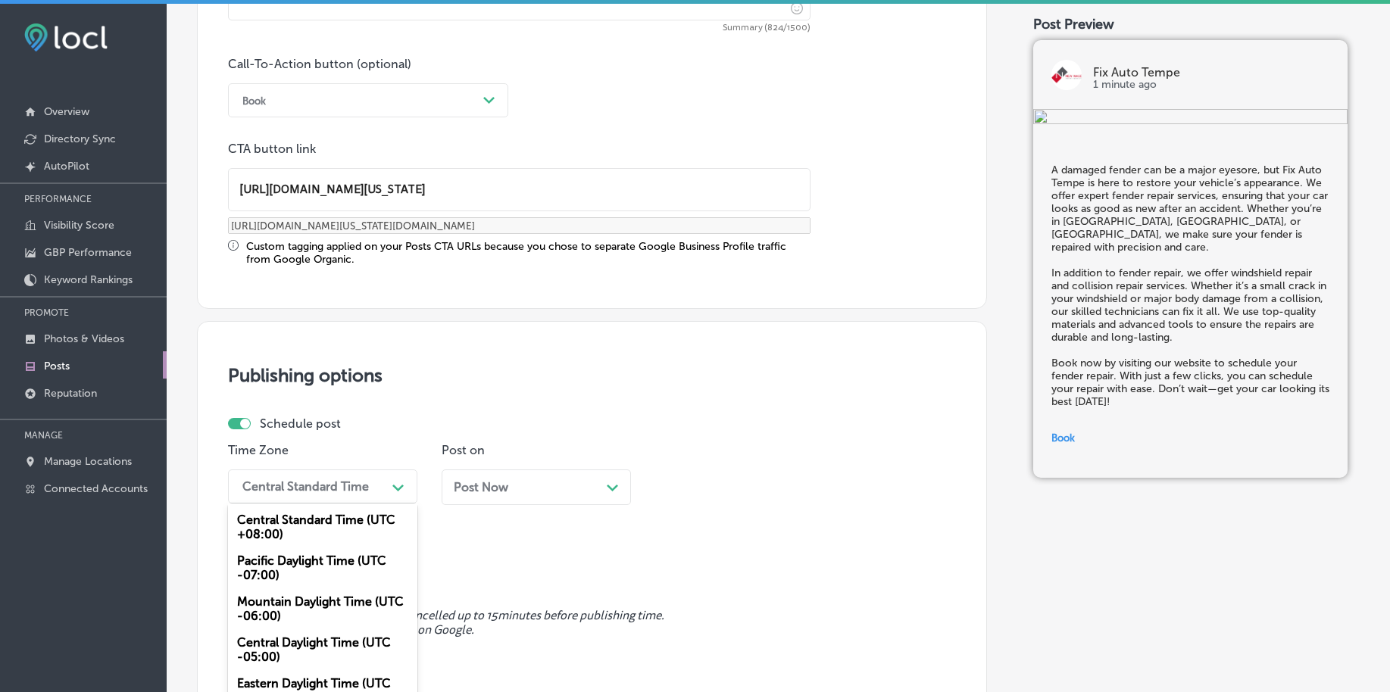
scroll to position [1167, 0]
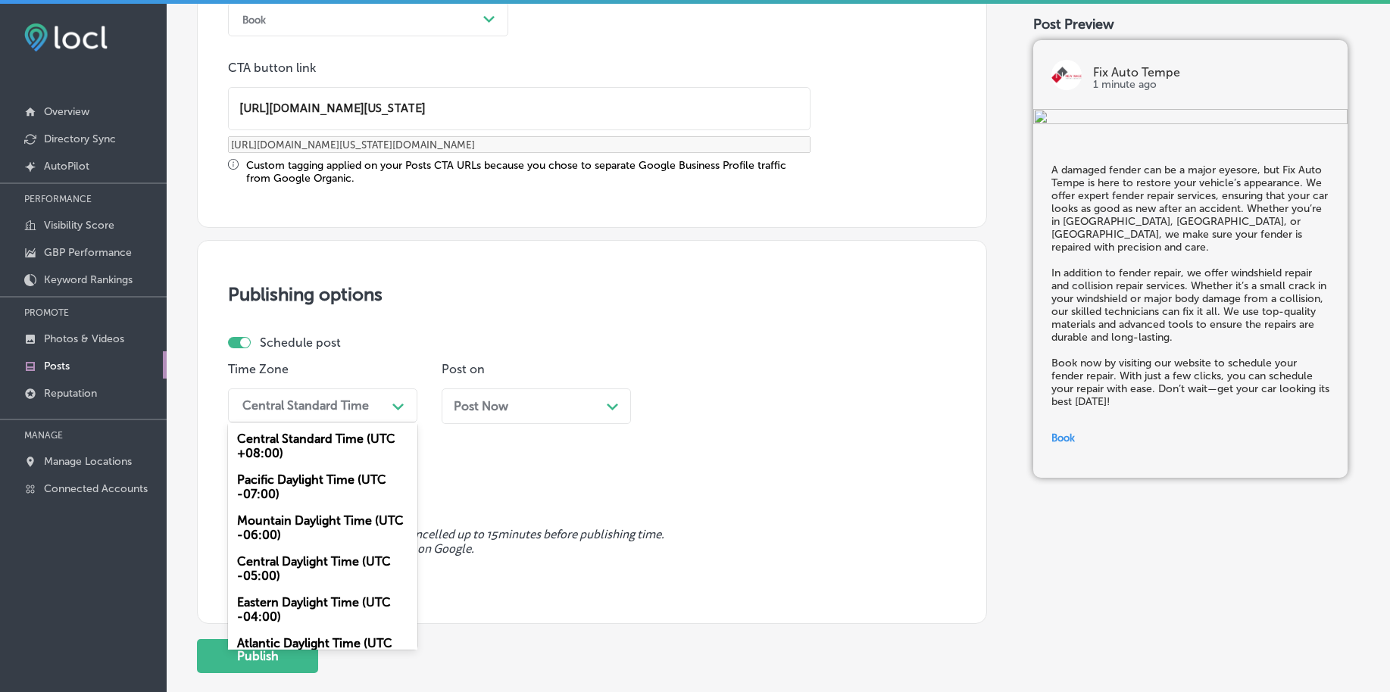
click at [291, 526] on div "Mountain Daylight Time (UTC -06:00)" at bounding box center [322, 527] width 189 height 41
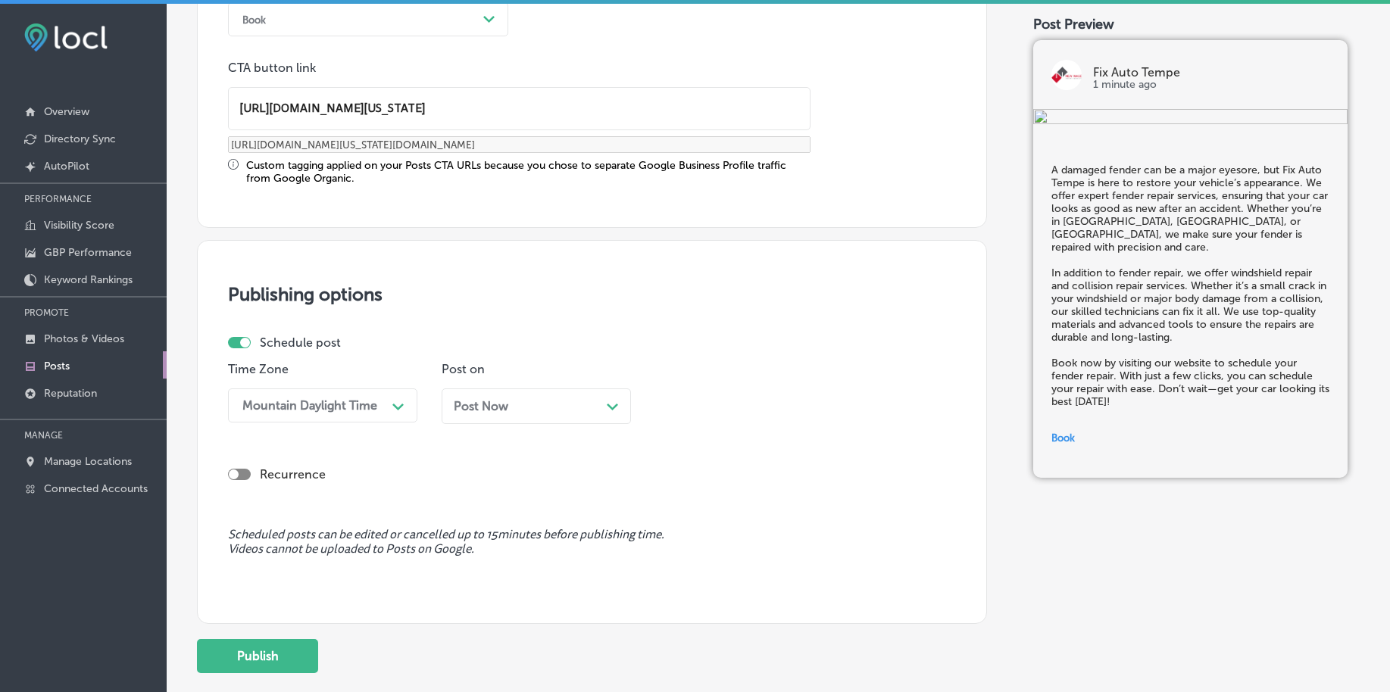
click at [514, 413] on div "Post Now Path Created with Sketch." at bounding box center [536, 406] width 165 height 14
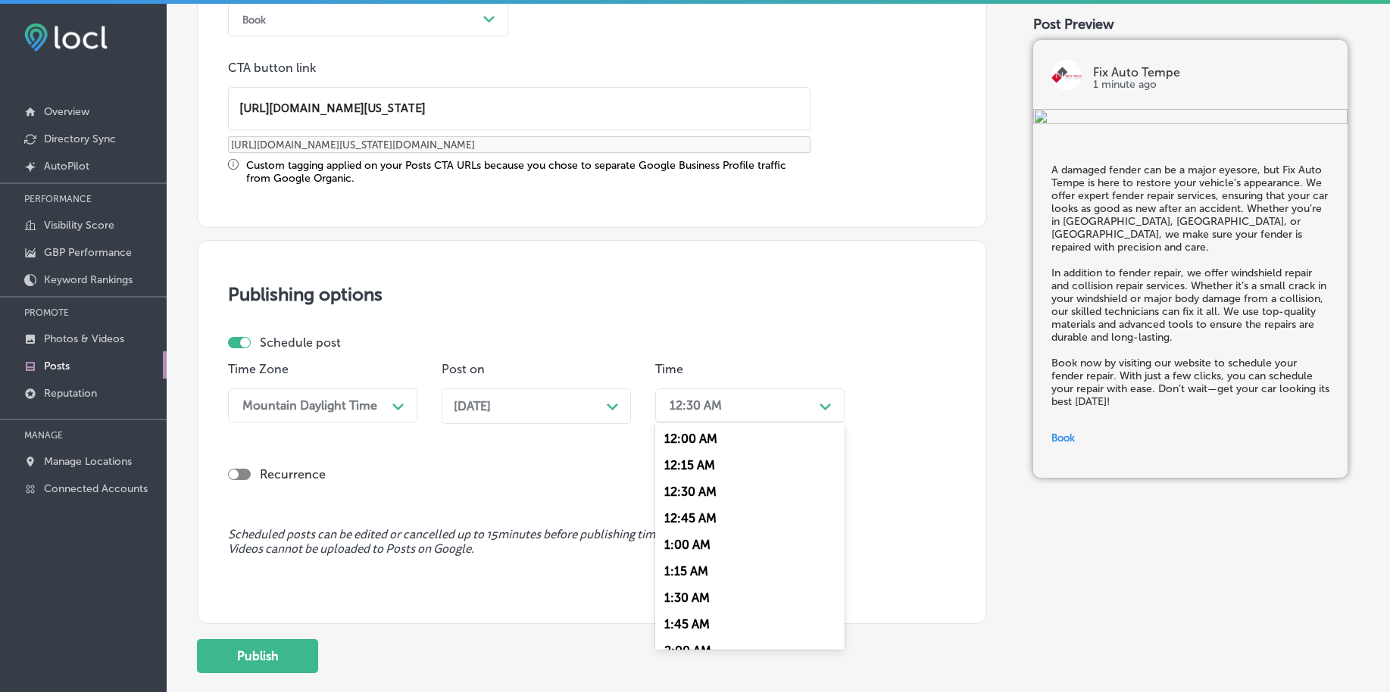
click at [710, 393] on div "12:30 AM" at bounding box center [737, 405] width 151 height 27
click at [669, 610] on div "7:00 AM" at bounding box center [749, 613] width 189 height 27
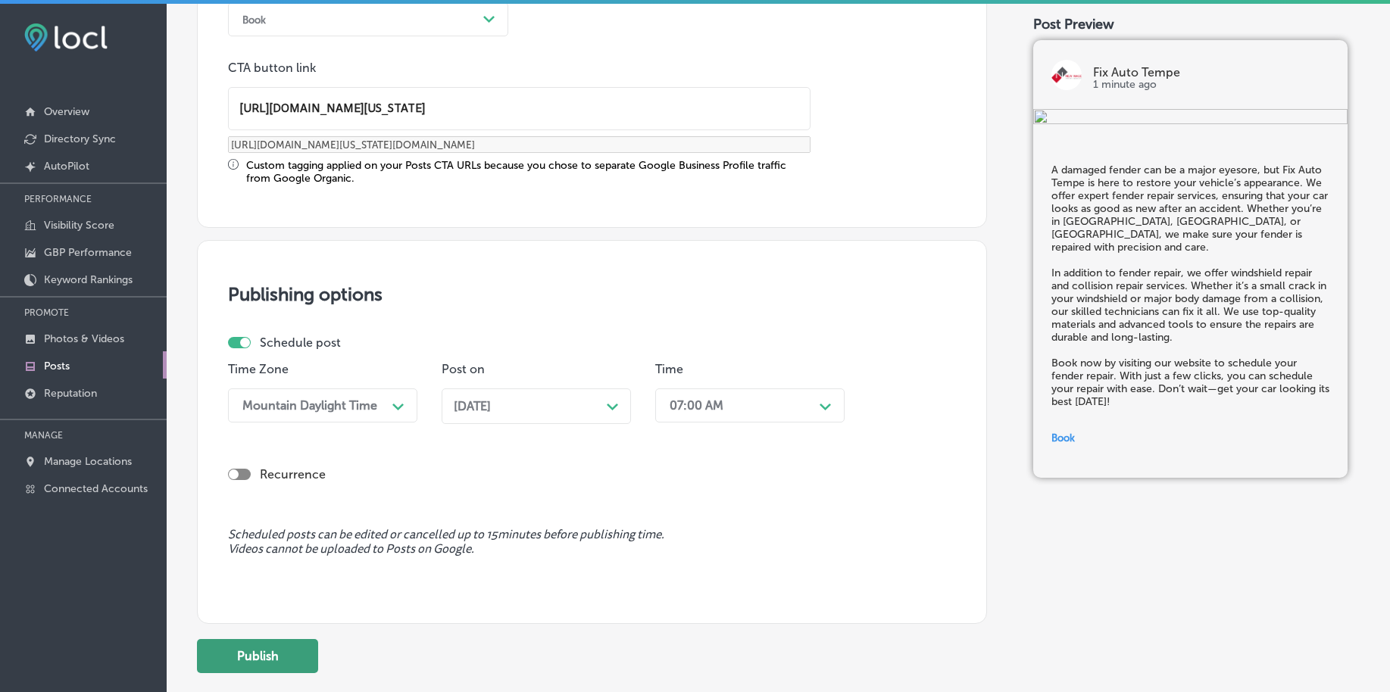
click at [283, 646] on button "Publish" at bounding box center [257, 656] width 121 height 34
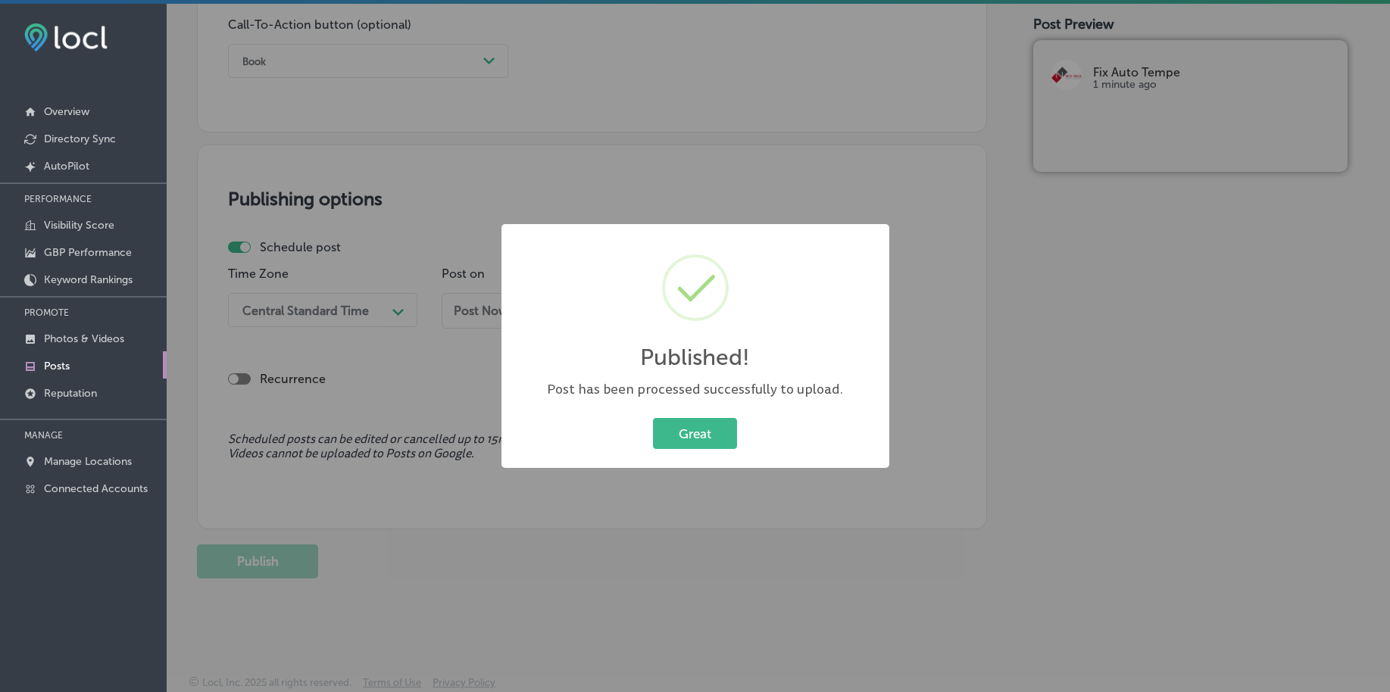
scroll to position [1125, 0]
click at [667, 435] on button "Great" at bounding box center [695, 433] width 84 height 31
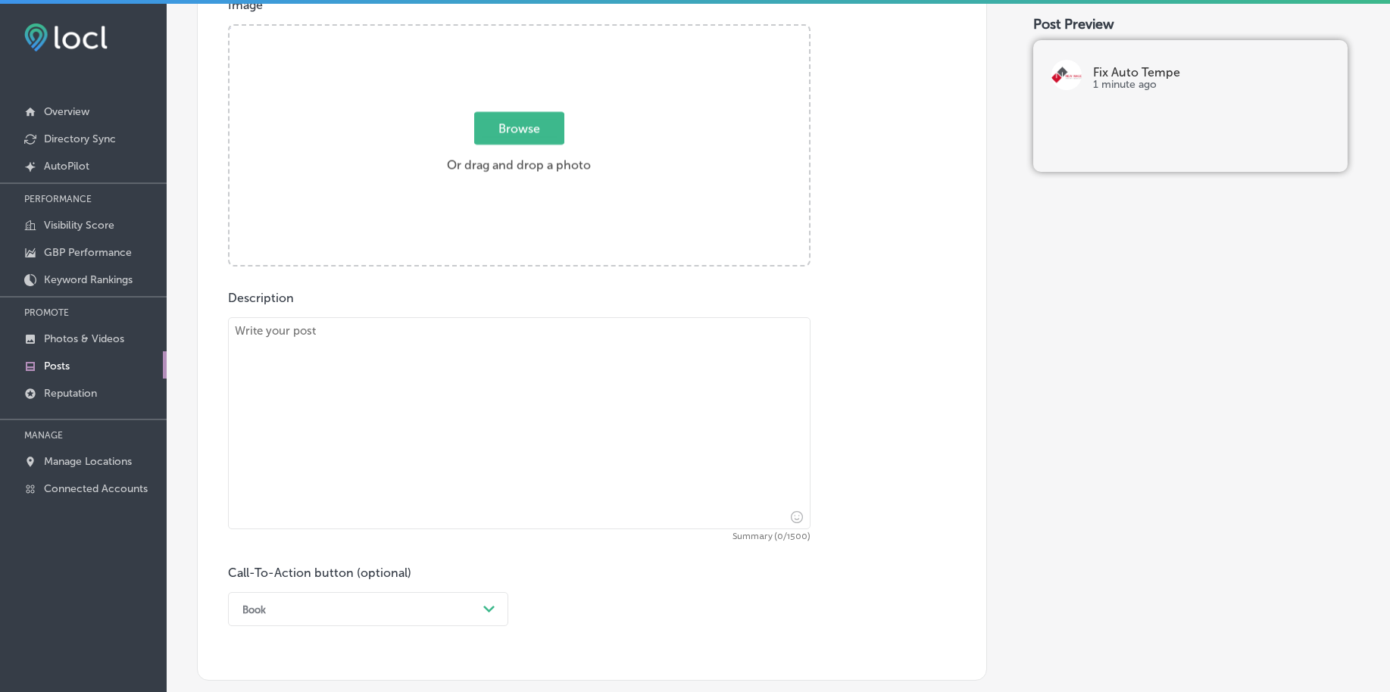
scroll to position [462, 0]
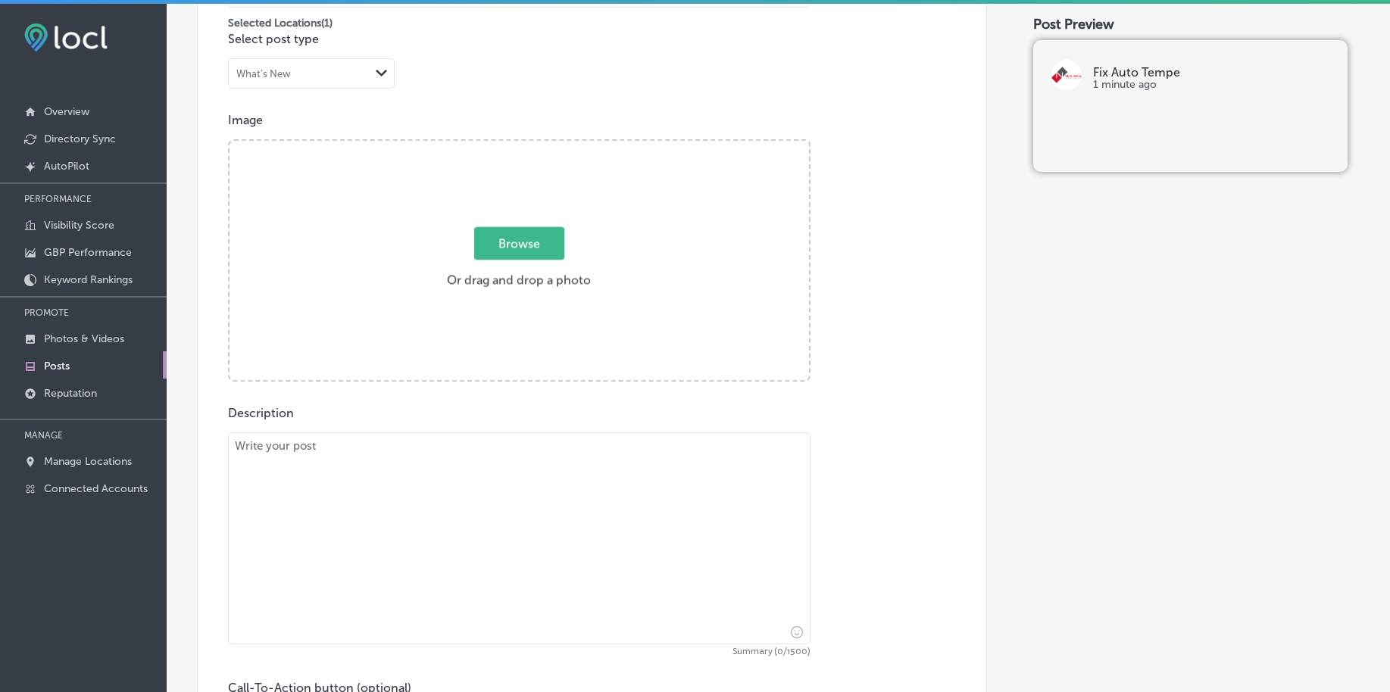
click at [503, 247] on span "Browse" at bounding box center [519, 243] width 90 height 33
click at [503, 145] on input "Browse Or drag and drop a photo" at bounding box center [518, 143] width 579 height 5
type input "C:\fakepath\tesla-repair-fix-auto-tempe-az (3).png"
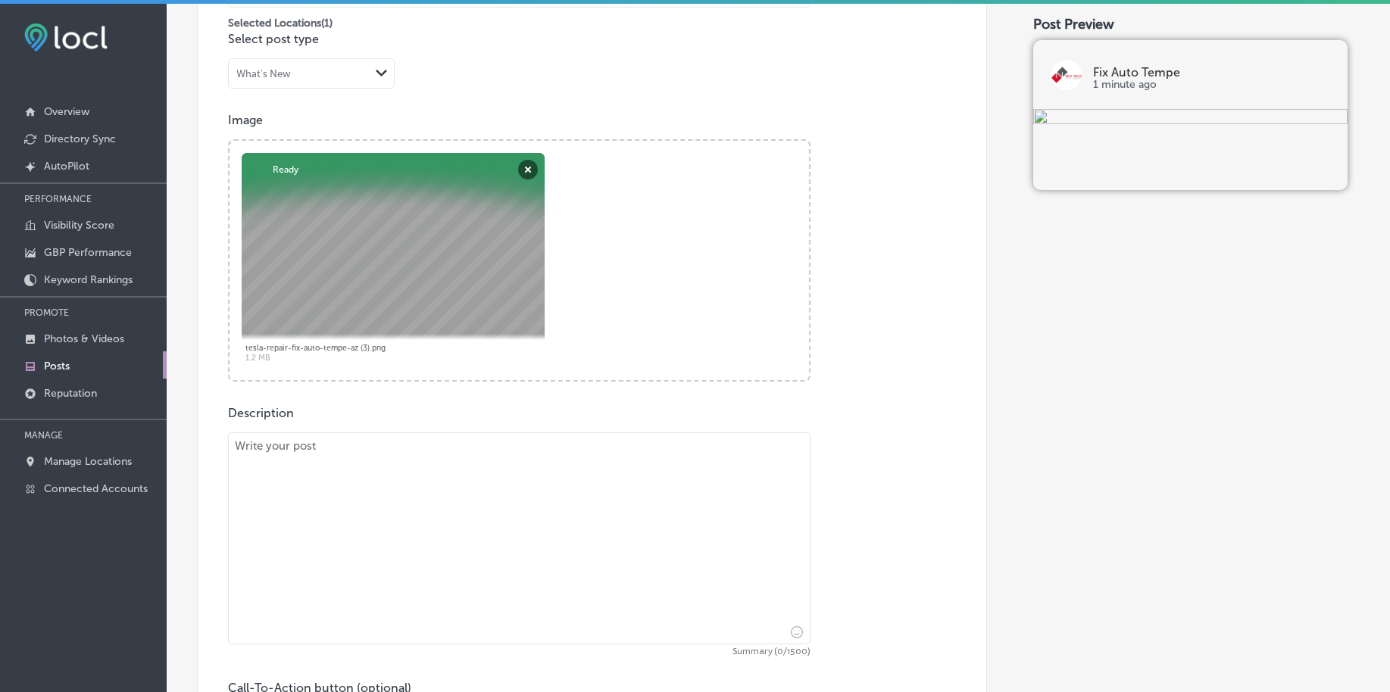
click at [283, 540] on textarea at bounding box center [519, 538] width 582 height 212
paste textarea "If your bumper is damaged, Fix Auto Tempe offers expert bumper repair to restor…"
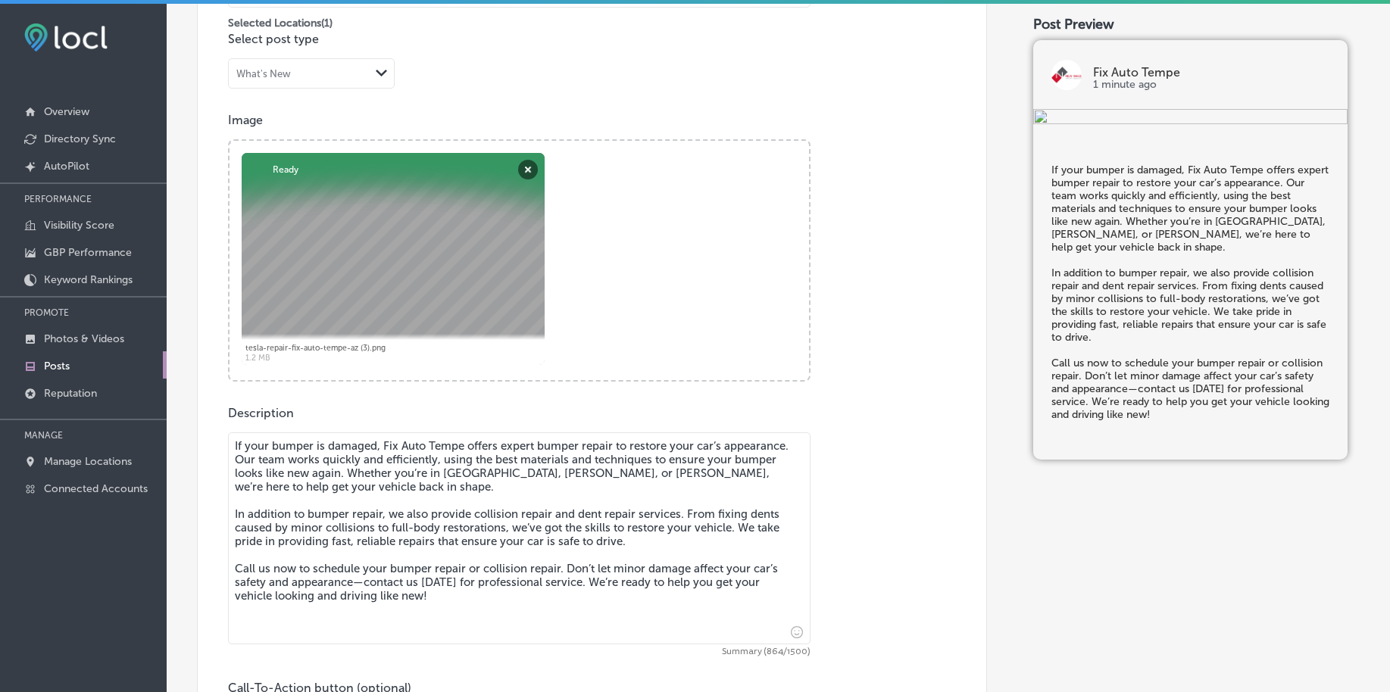
type textarea "If your bumper is damaged, Fix Auto Tempe offers expert bumper repair to restor…"
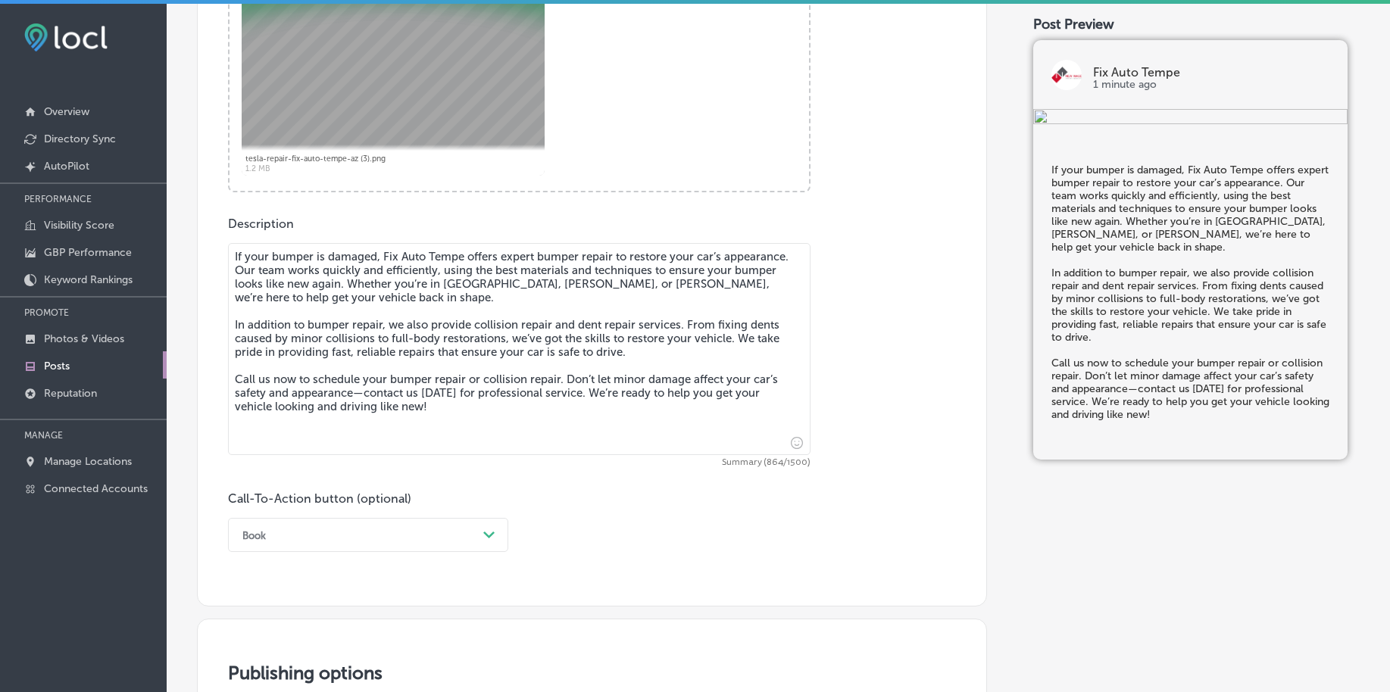
click at [327, 547] on div "Book Path Created with Sketch." at bounding box center [368, 535] width 280 height 34
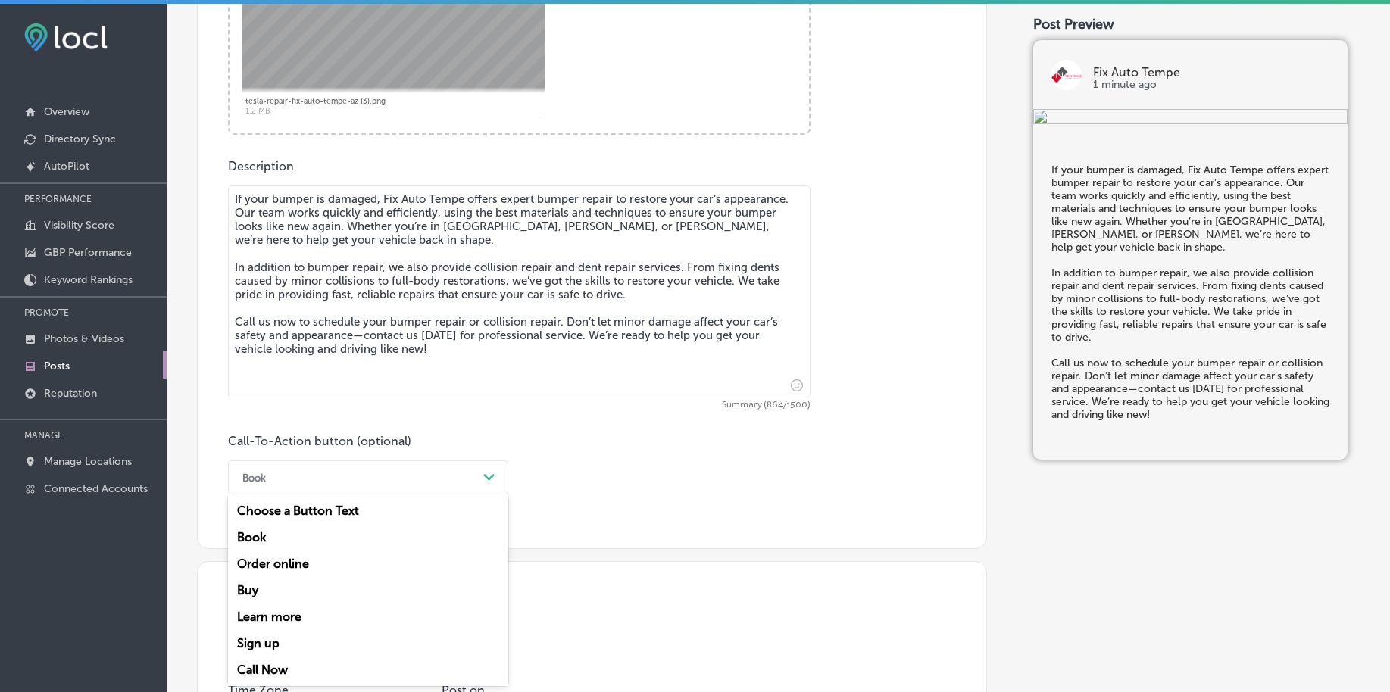
click at [283, 665] on div "Call Now" at bounding box center [368, 670] width 280 height 27
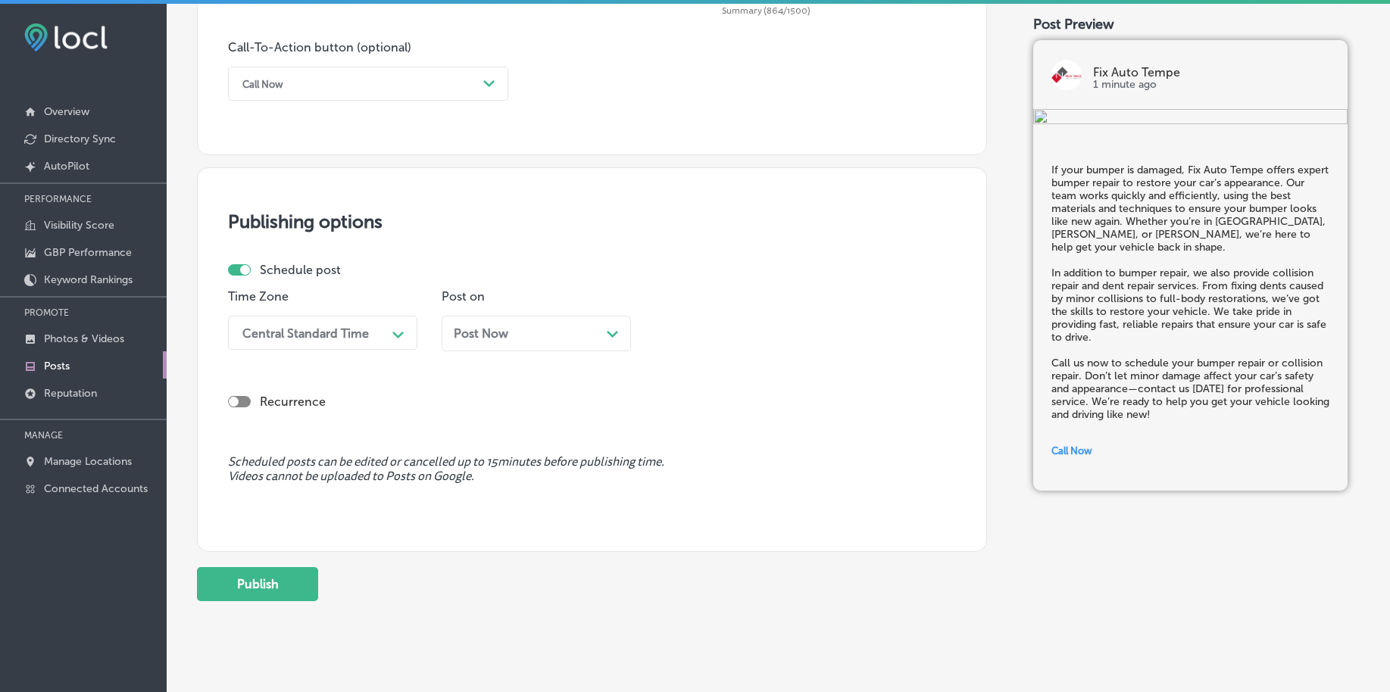
scroll to position [1125, 0]
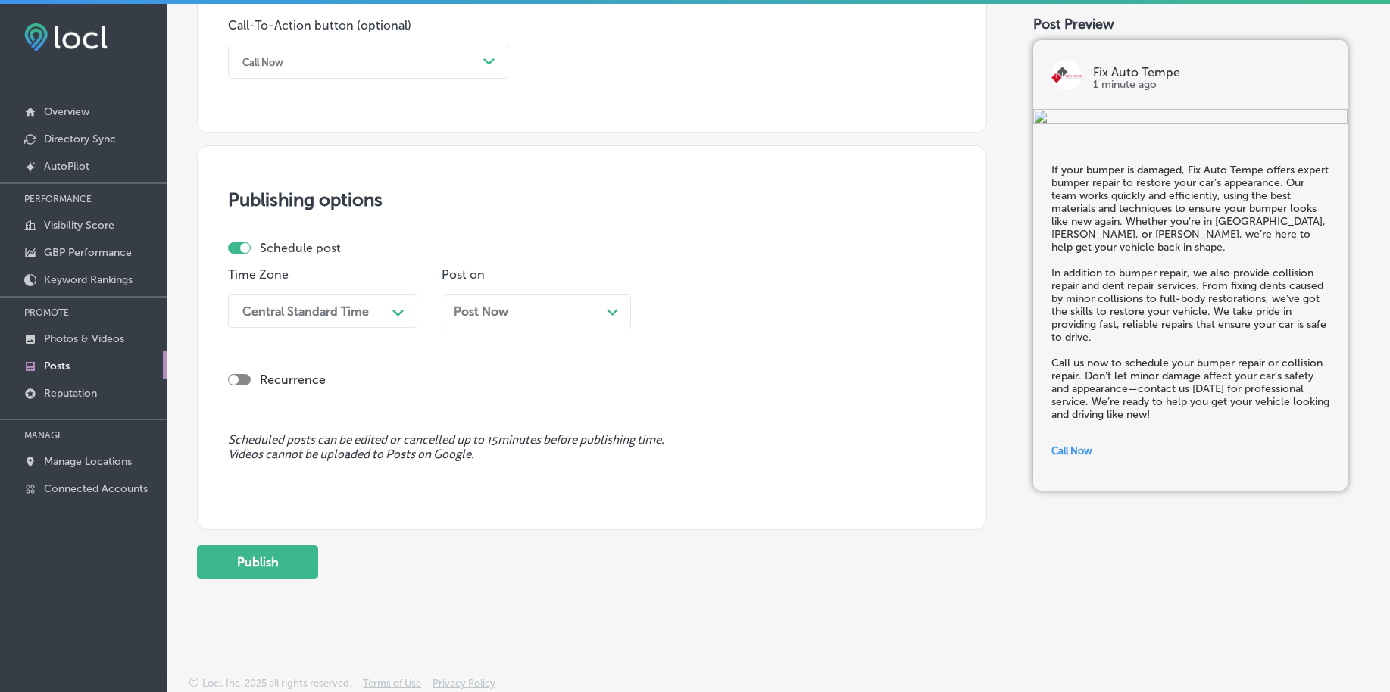
click at [313, 313] on div "Central Standard Time" at bounding box center [305, 311] width 126 height 14
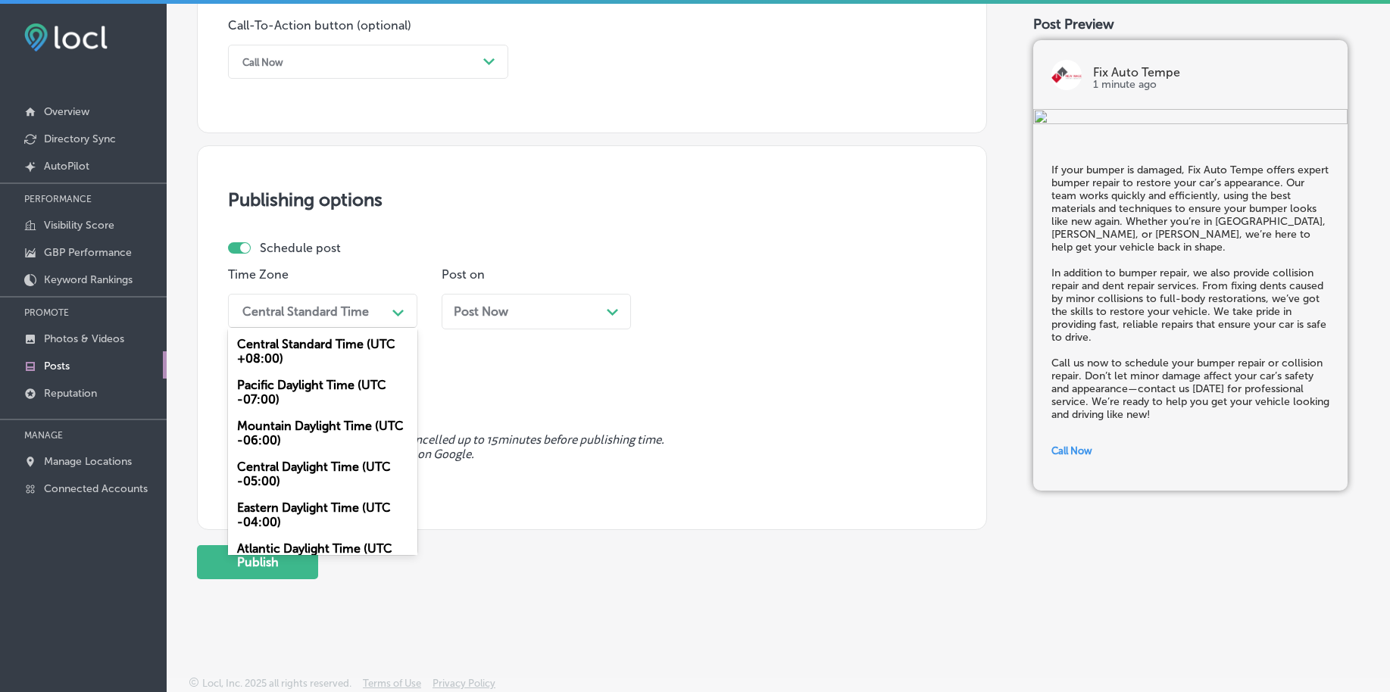
click at [299, 442] on div "Mountain Daylight Time (UTC -06:00)" at bounding box center [322, 433] width 189 height 41
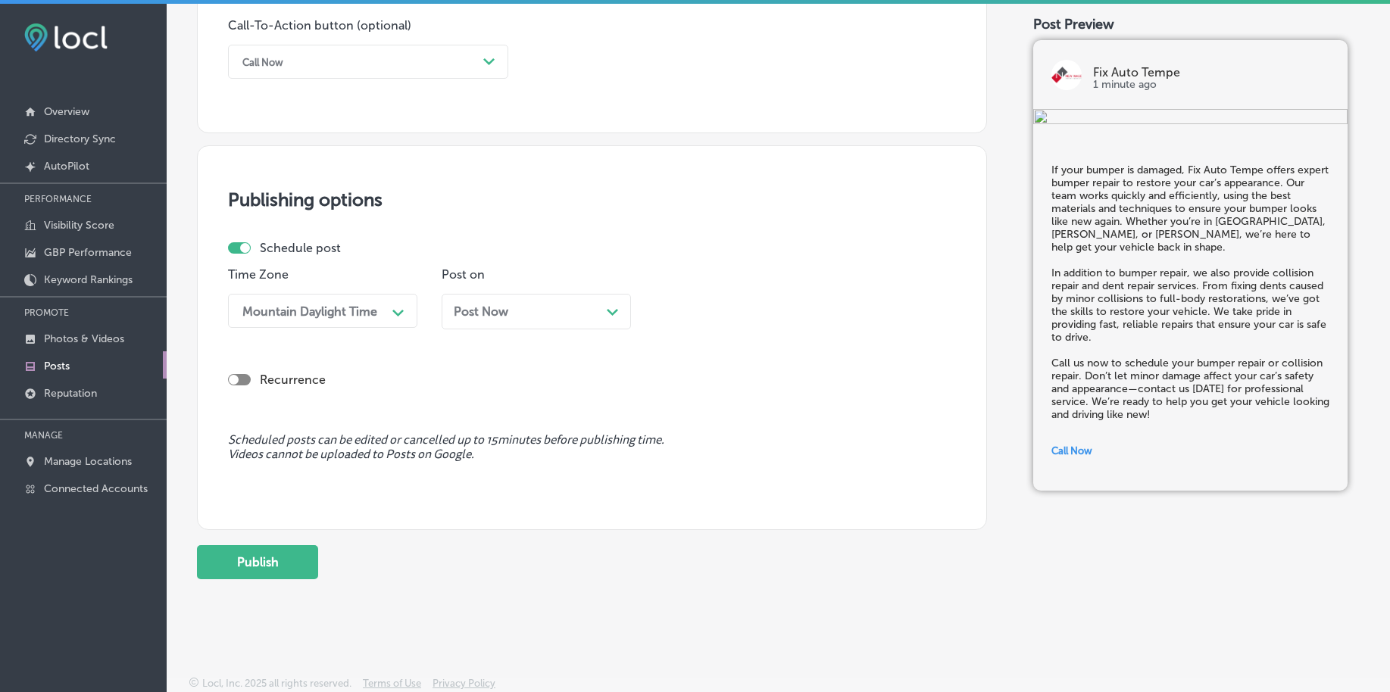
click at [470, 309] on span "Post Now" at bounding box center [481, 311] width 55 height 14
click at [676, 318] on div "12:30 AM" at bounding box center [737, 311] width 151 height 27
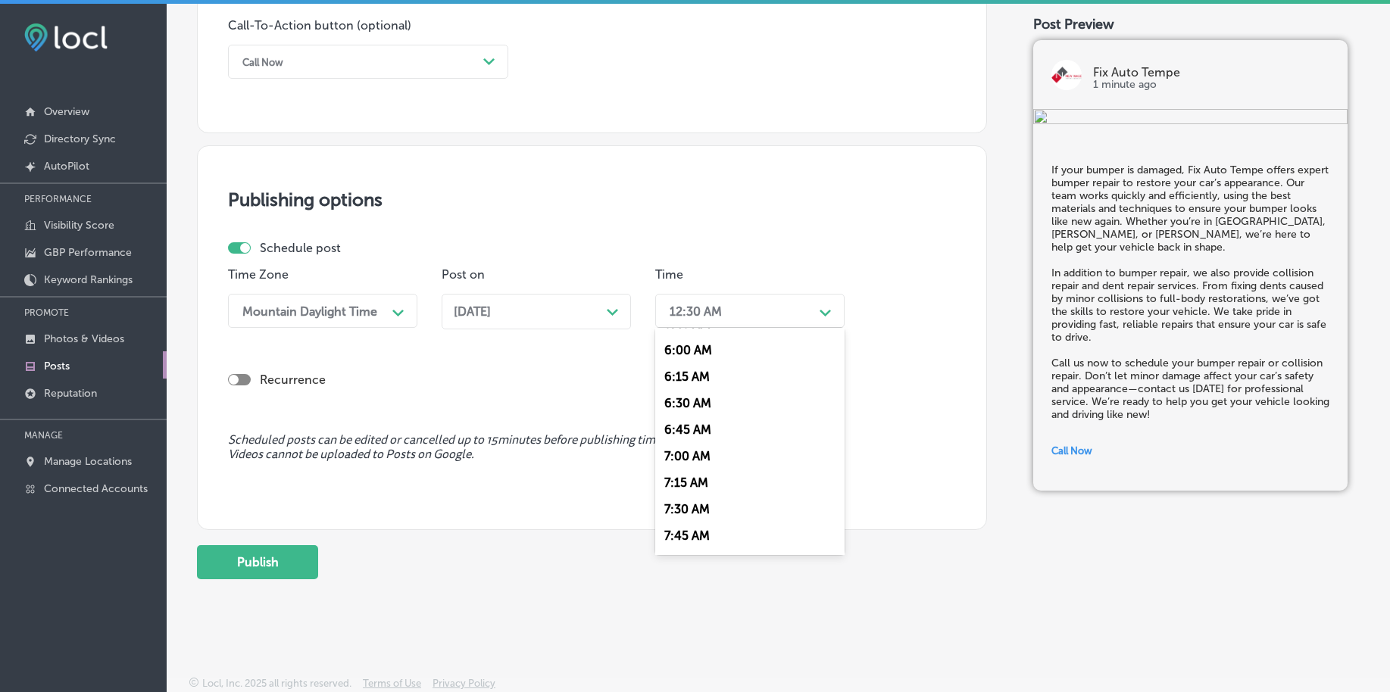
scroll to position [663, 0]
click at [688, 423] on div "7:00 AM" at bounding box center [749, 424] width 189 height 27
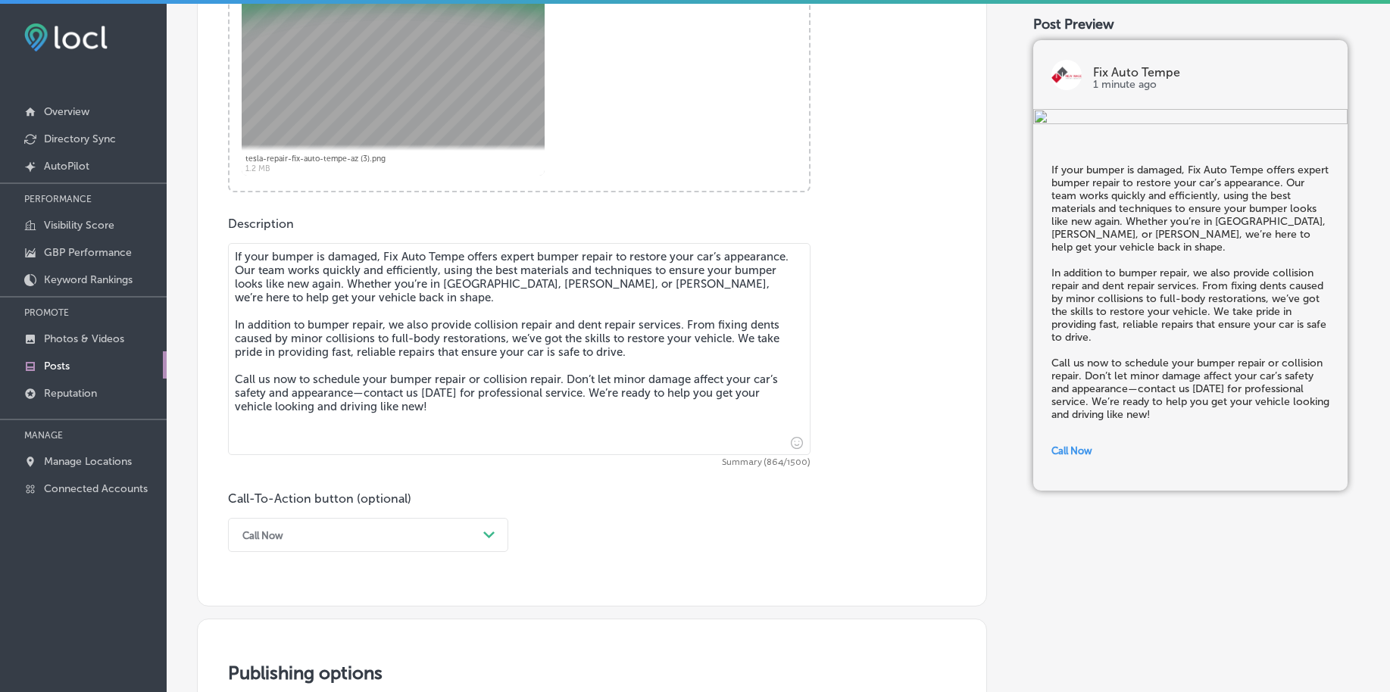
scroll to position [1030, 0]
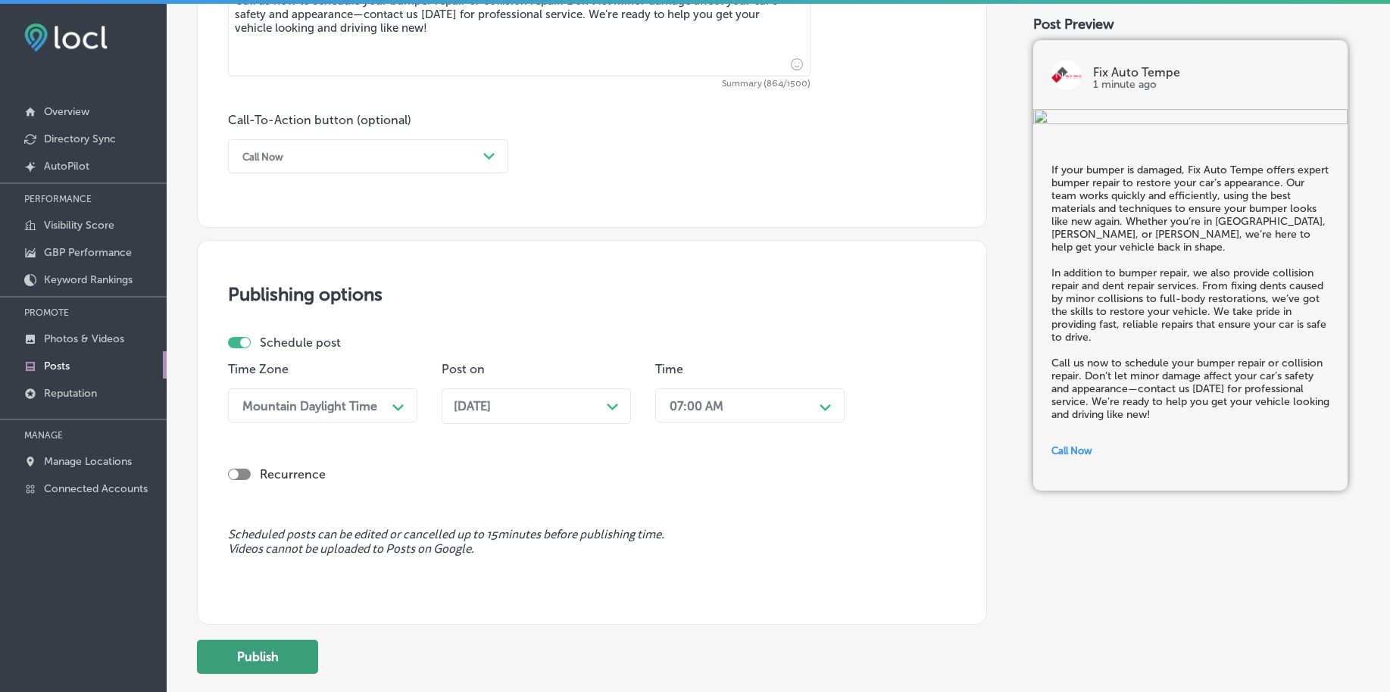
click at [274, 663] on button "Publish" at bounding box center [257, 657] width 121 height 34
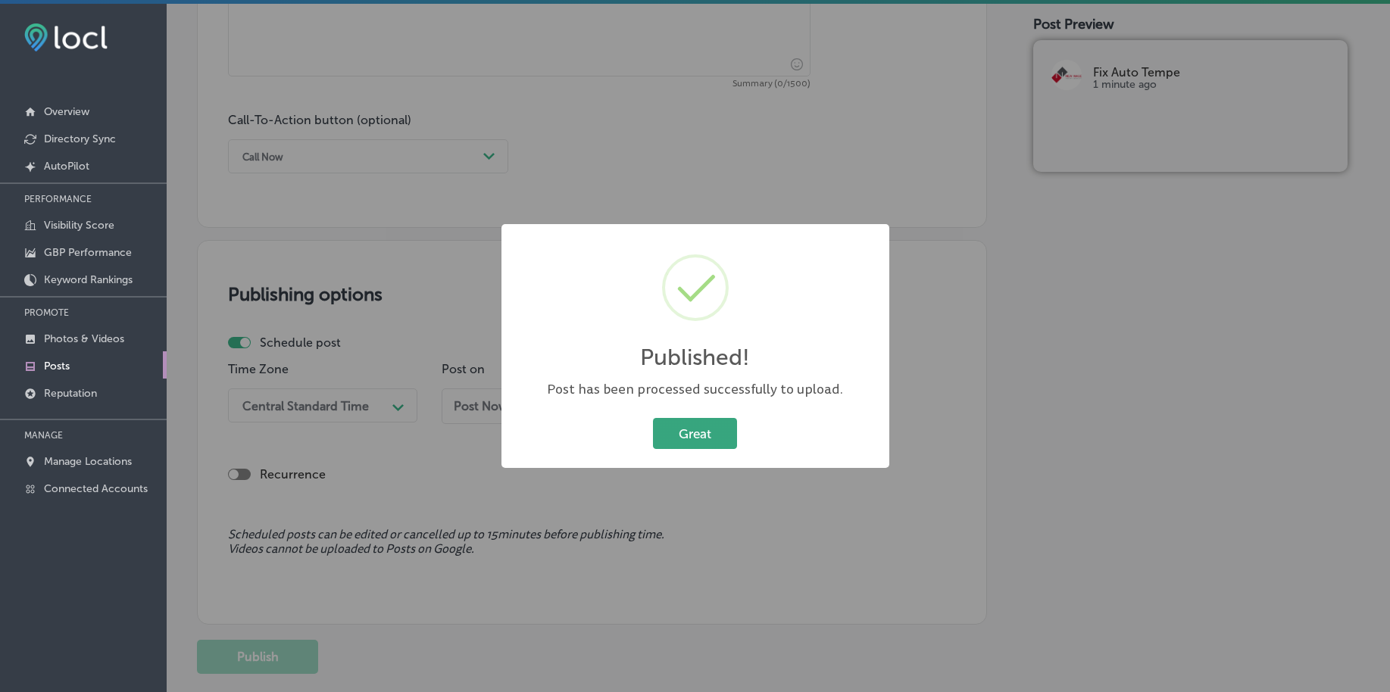
click at [695, 430] on button "Great" at bounding box center [695, 433] width 84 height 31
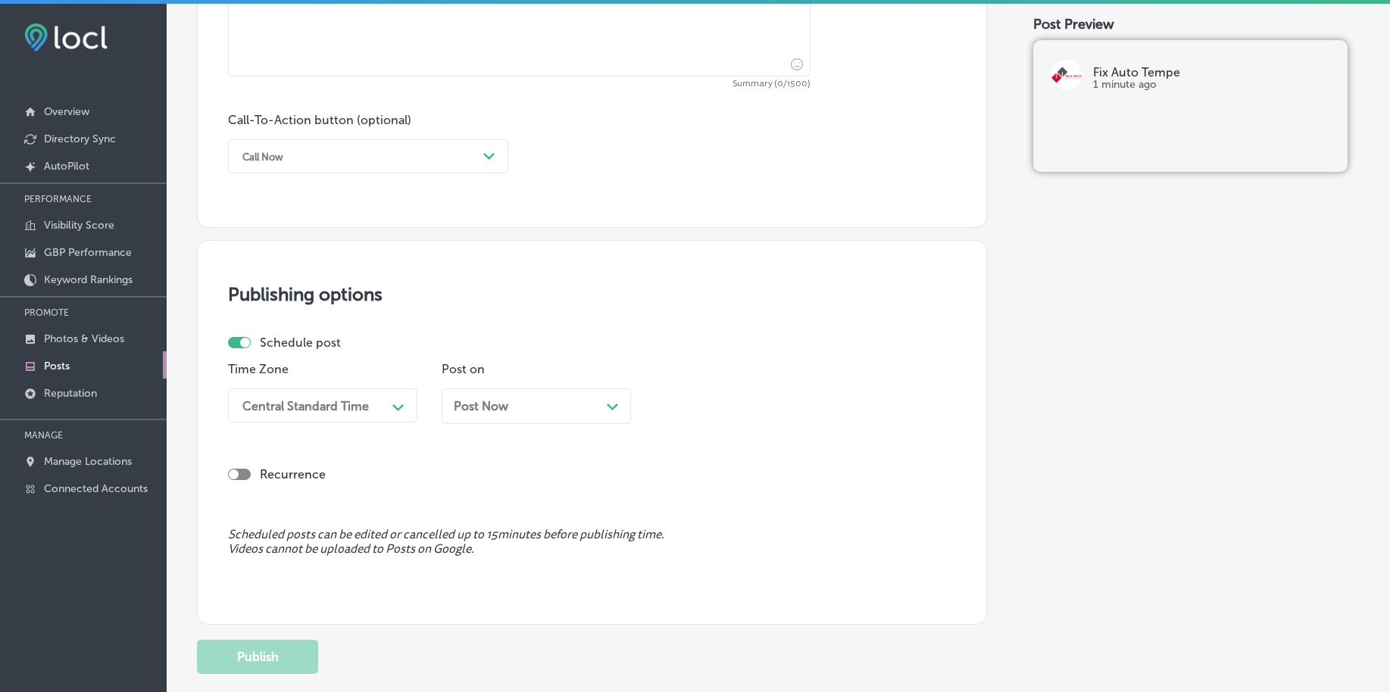
scroll to position [557, 0]
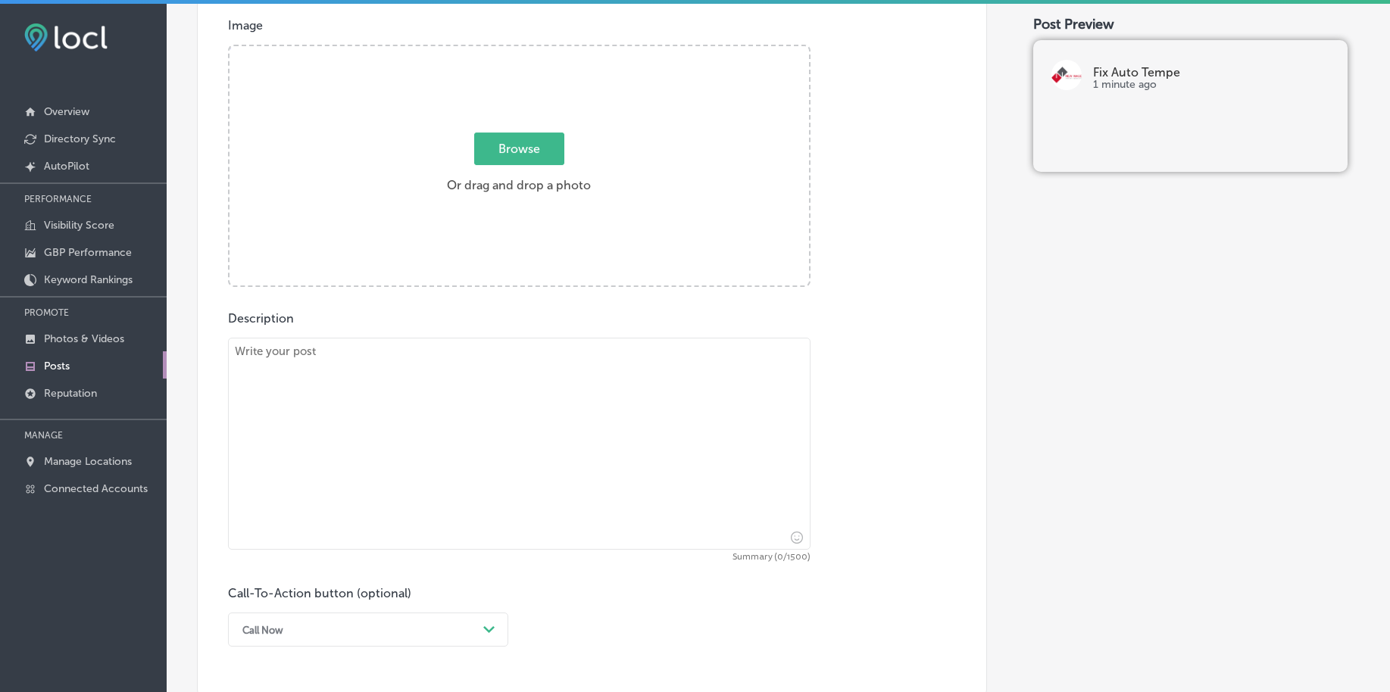
click at [488, 152] on span "Browse" at bounding box center [519, 149] width 90 height 33
click at [488, 51] on input "Browse Or drag and drop a photo" at bounding box center [518, 48] width 579 height 5
type input "C:\fakepath\tesla-repair-fix-auto-tempe-az (4).png"
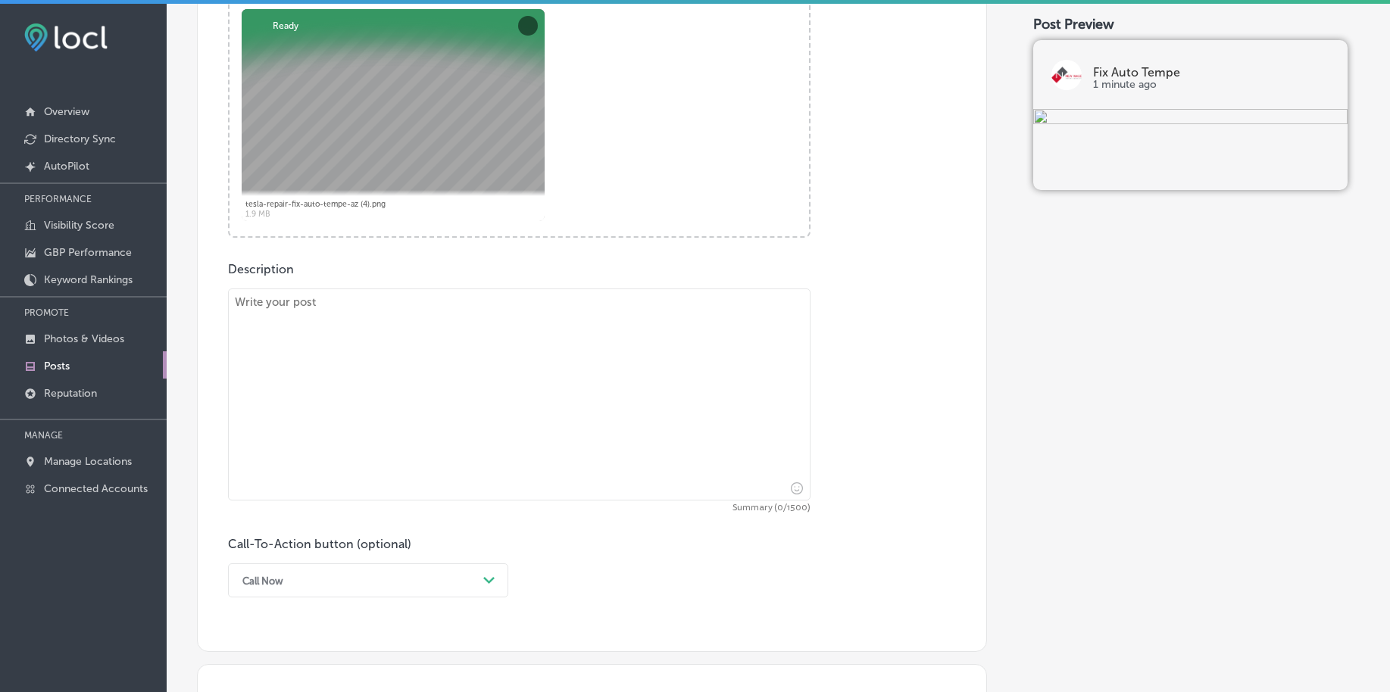
scroll to position [651, 0]
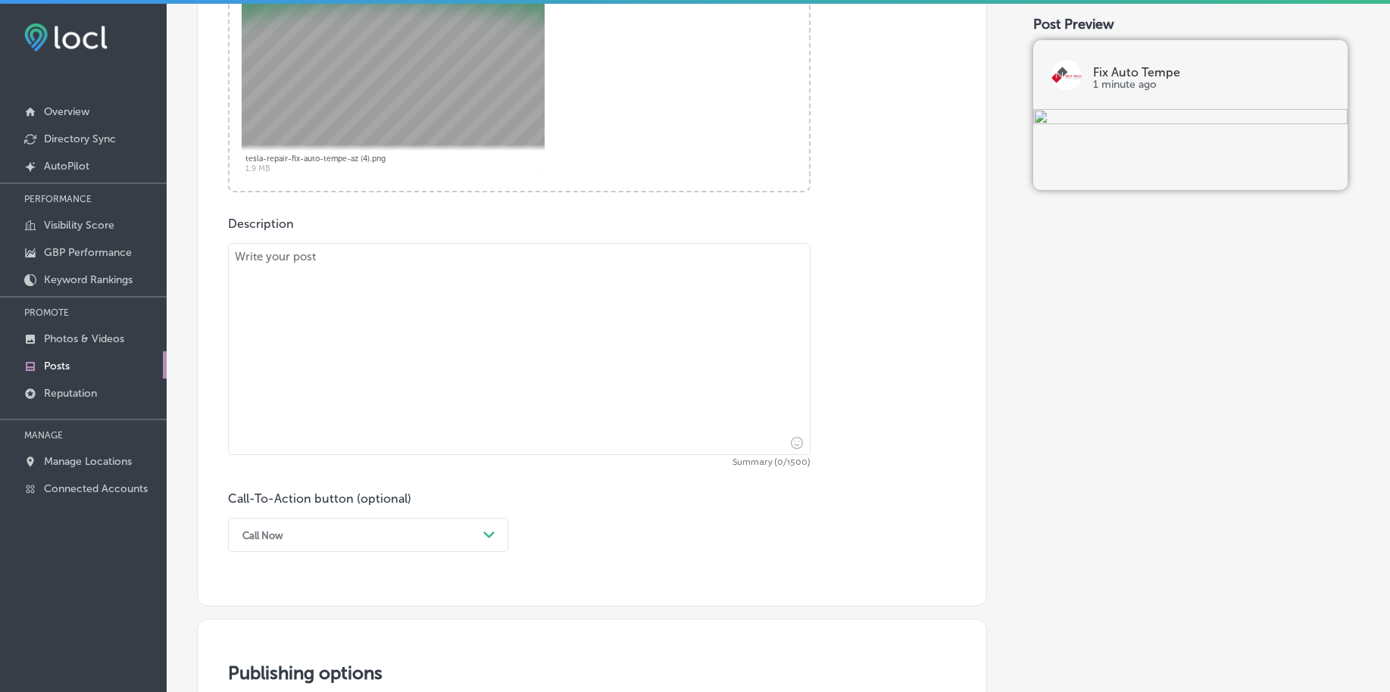
click at [301, 339] on textarea at bounding box center [519, 349] width 582 height 212
paste textarea "A chipped windshield is a safety hazard that should be addressed immediately. F…"
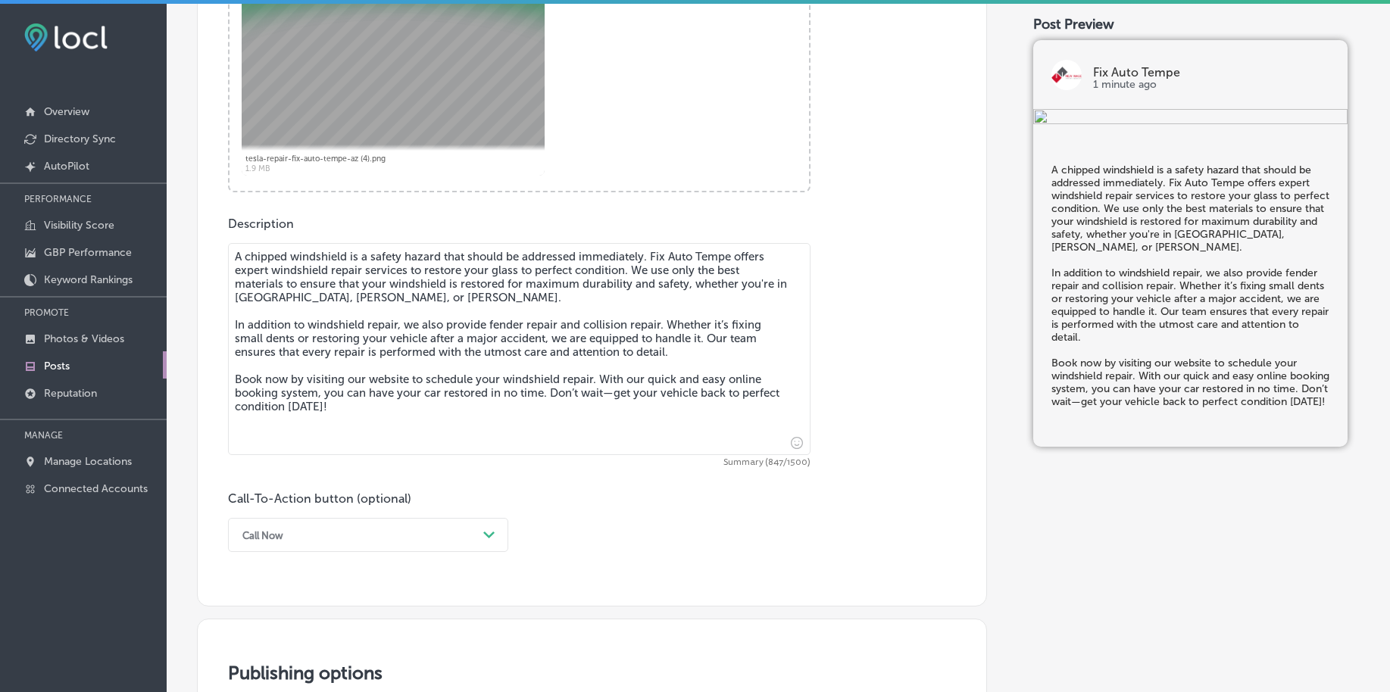
type textarea "A chipped windshield is a safety hazard that should be addressed immediately. F…"
click at [351, 526] on div "Call Now Path Created with Sketch." at bounding box center [368, 535] width 280 height 34
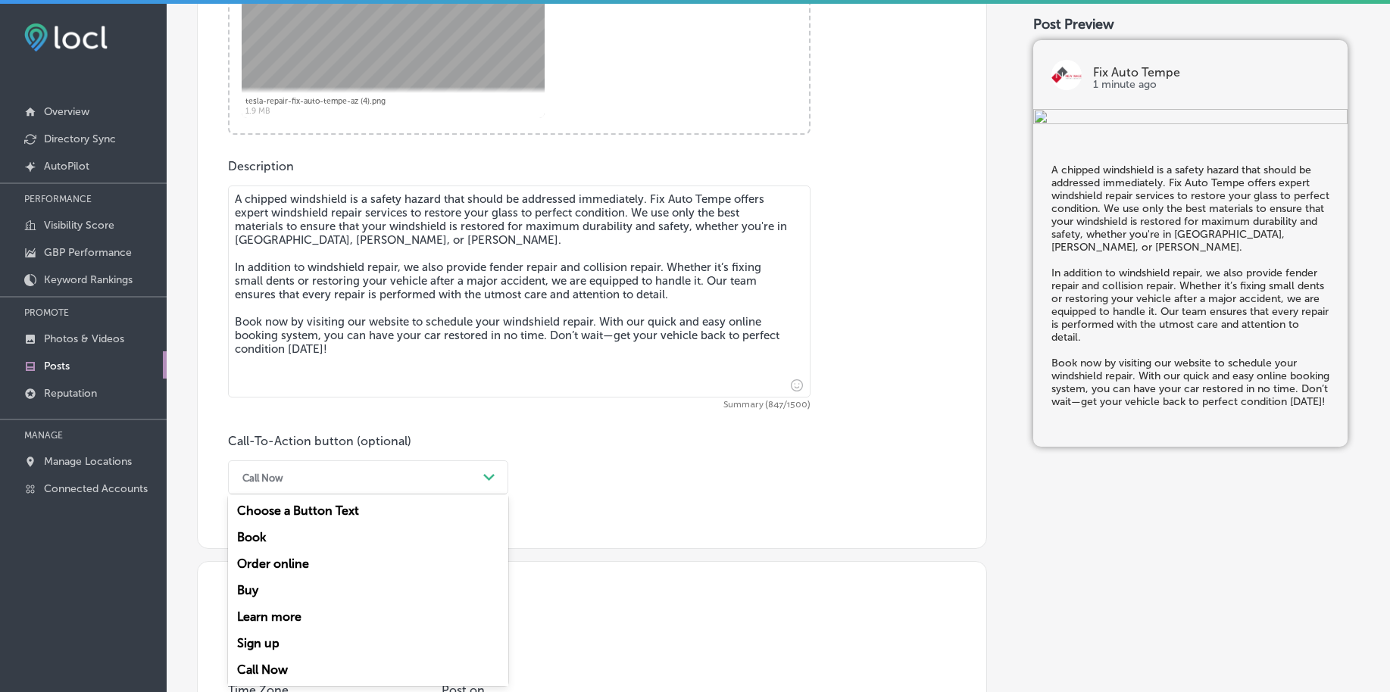
click at [317, 538] on div "Book" at bounding box center [368, 537] width 280 height 27
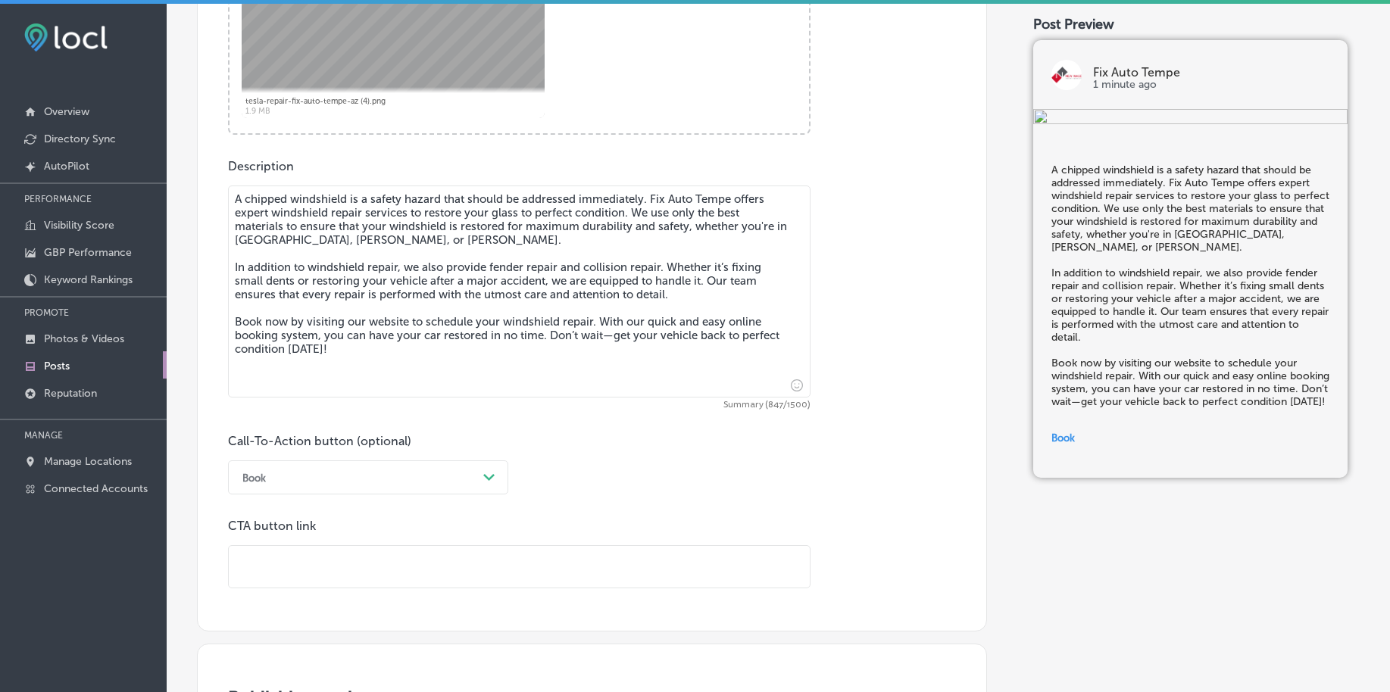
click at [326, 572] on input "text" at bounding box center [519, 567] width 581 height 42
click at [320, 570] on input "text" at bounding box center [519, 567] width 581 height 42
paste input "[URL][DOMAIN_NAME][US_STATE]"
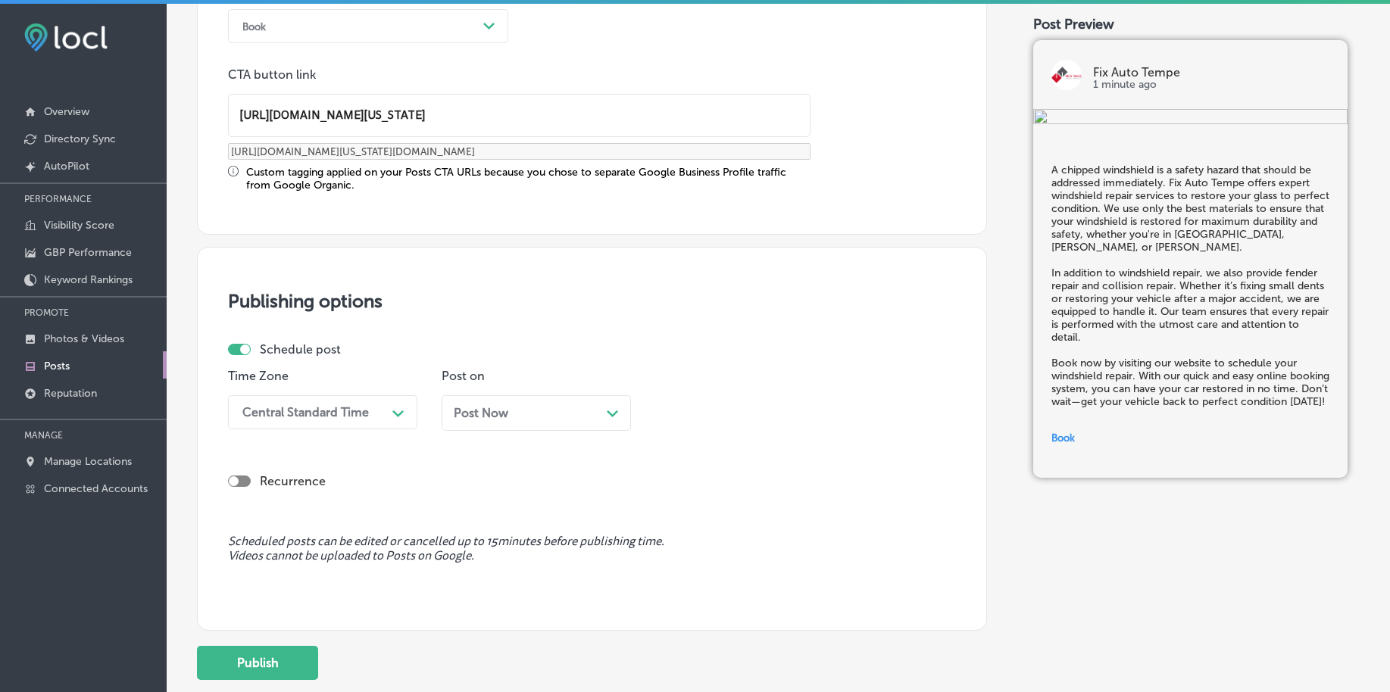
scroll to position [1262, 0]
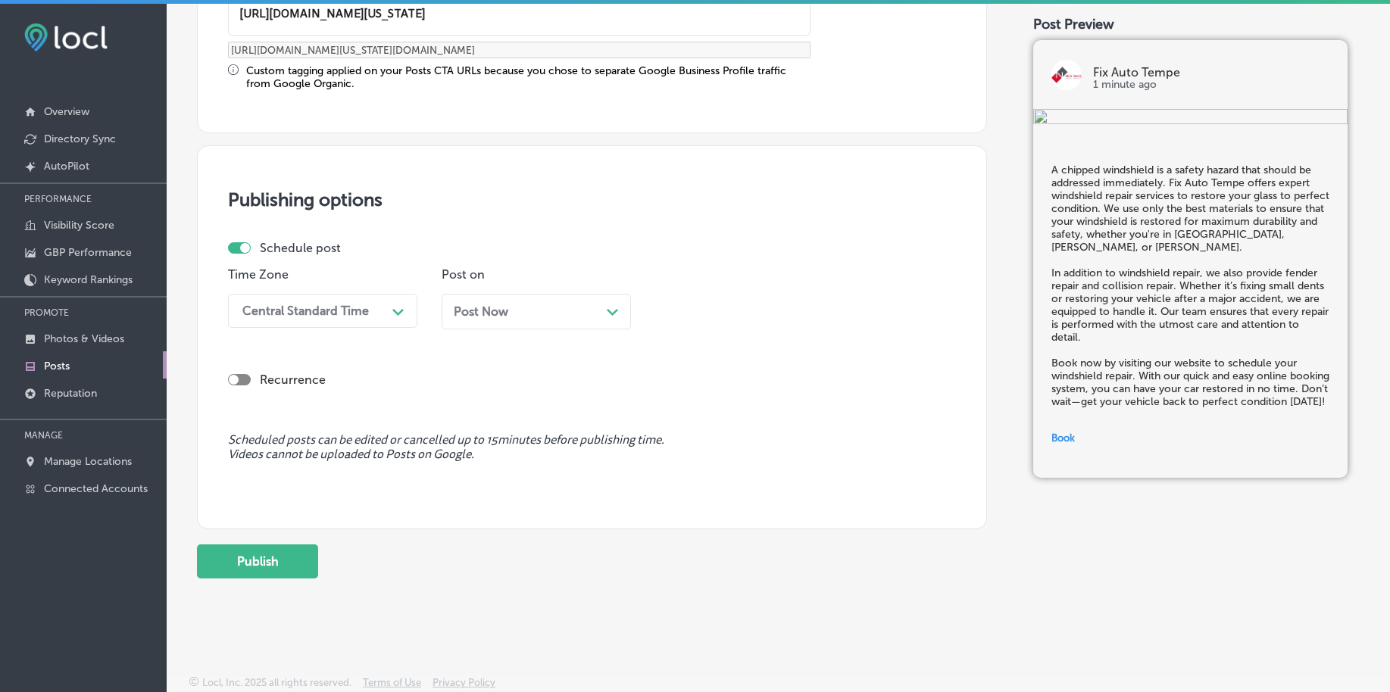
type input "[URL][DOMAIN_NAME][US_STATE]"
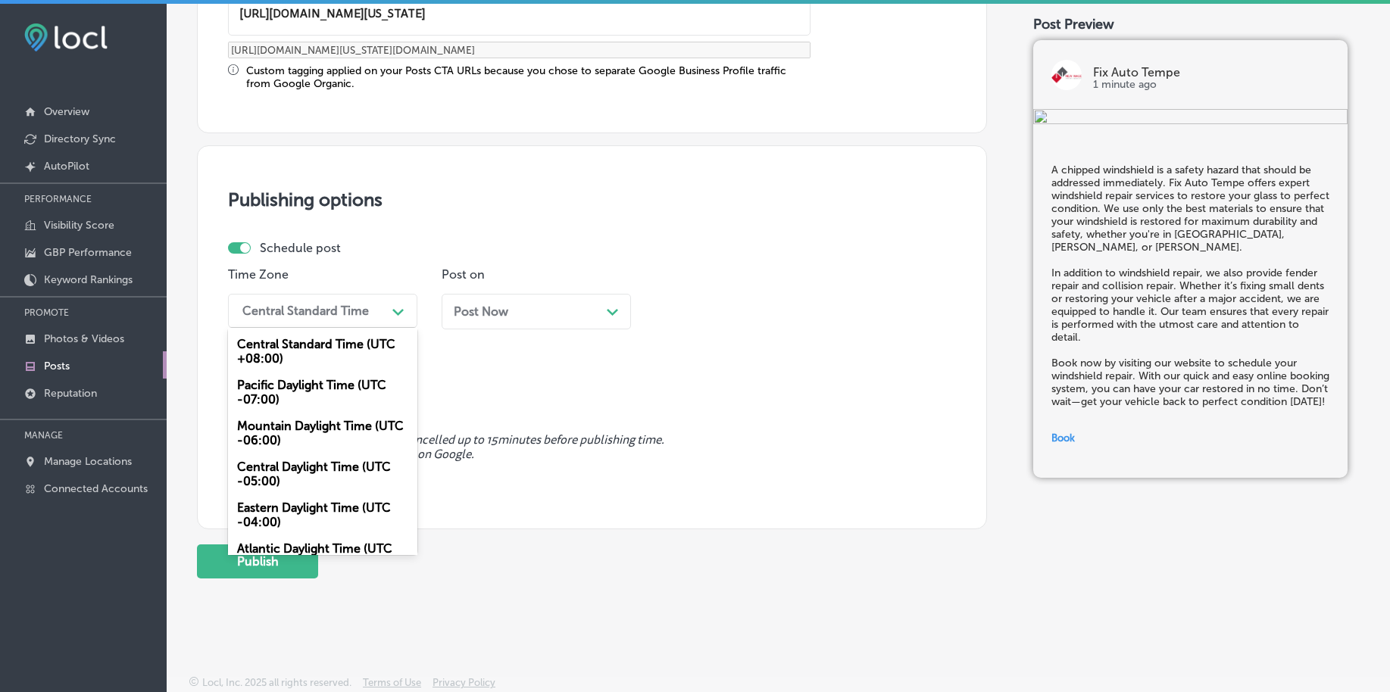
click at [328, 308] on div "Central Standard Time" at bounding box center [305, 311] width 126 height 14
click at [306, 434] on div "Mountain Daylight Time (UTC -06:00)" at bounding box center [322, 433] width 189 height 41
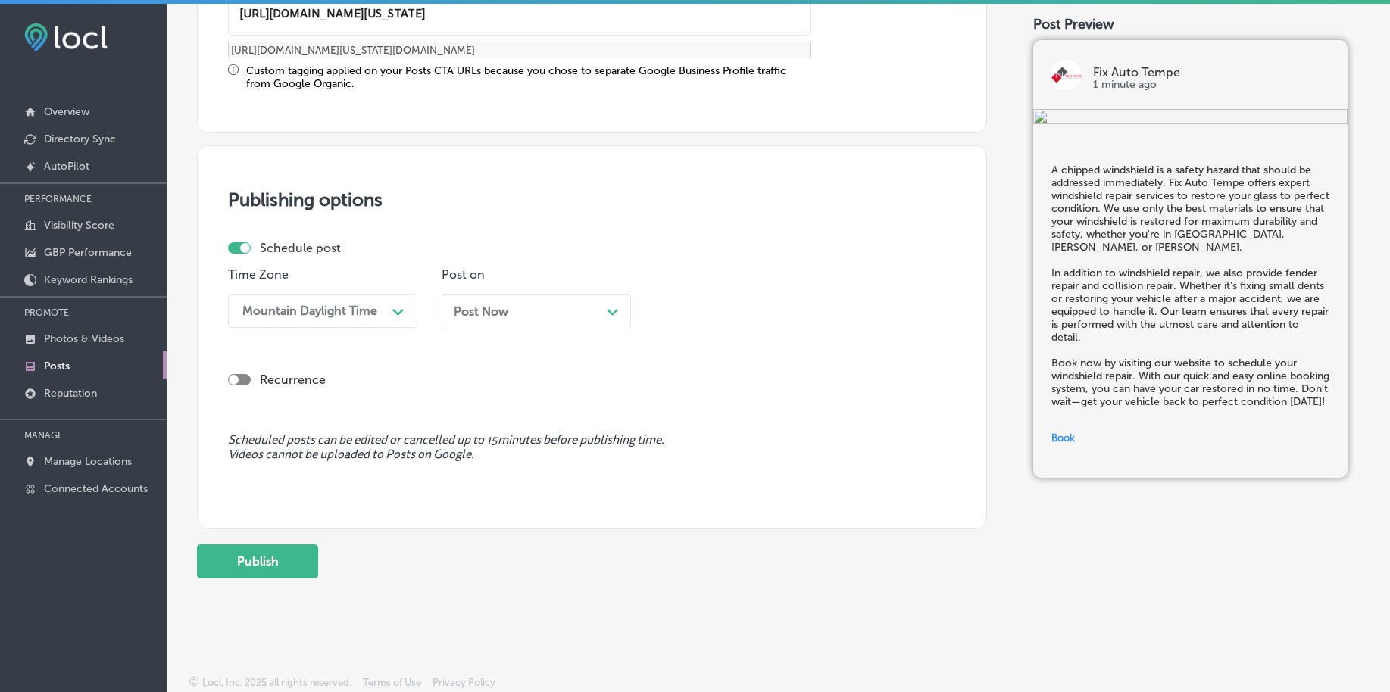
click at [507, 311] on span "Post Now" at bounding box center [481, 311] width 55 height 14
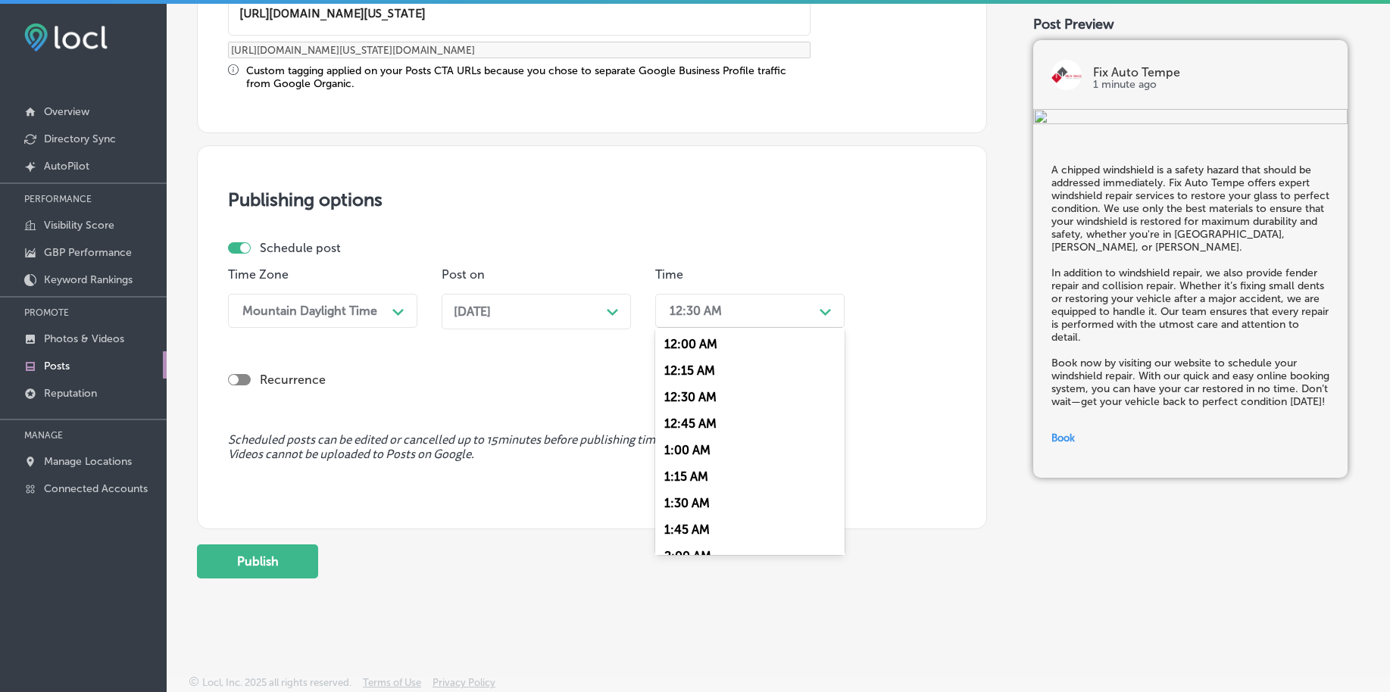
click at [748, 315] on div "12:30 AM" at bounding box center [737, 311] width 151 height 27
click at [692, 512] on div "7:00 AM" at bounding box center [749, 518] width 189 height 27
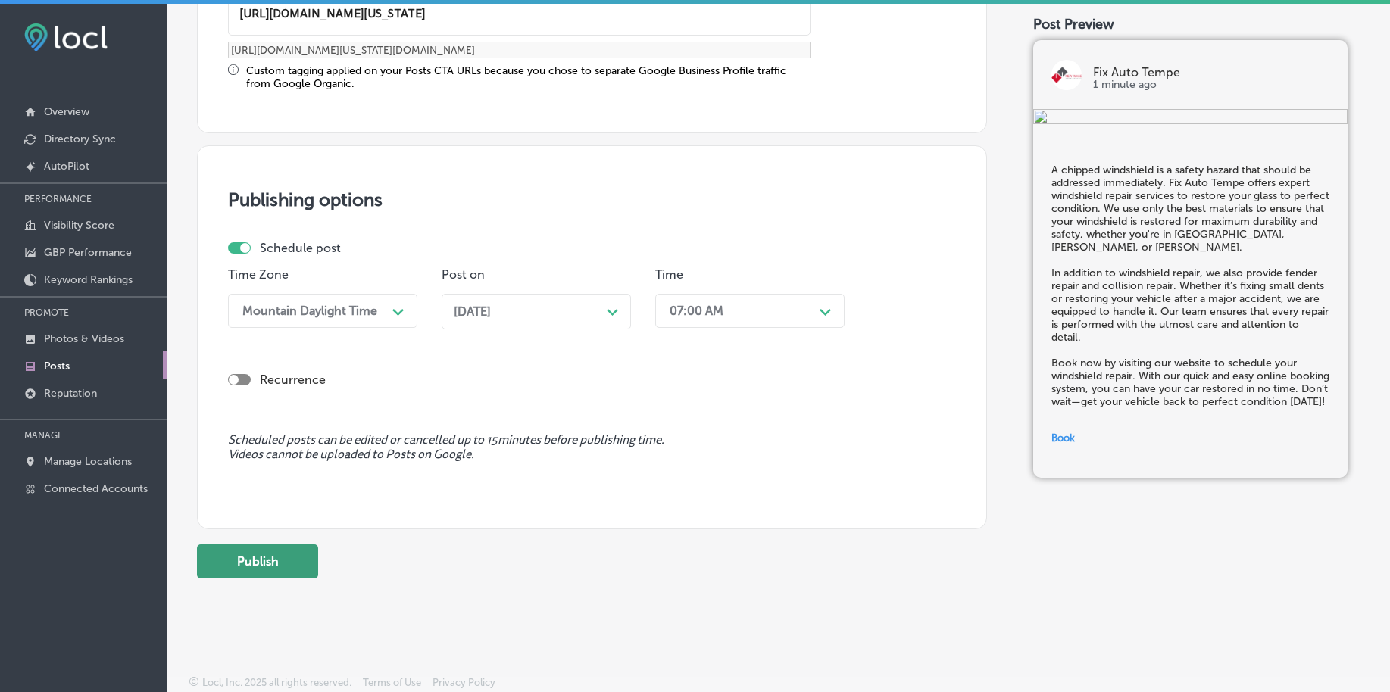
click at [295, 562] on button "Publish" at bounding box center [257, 562] width 121 height 34
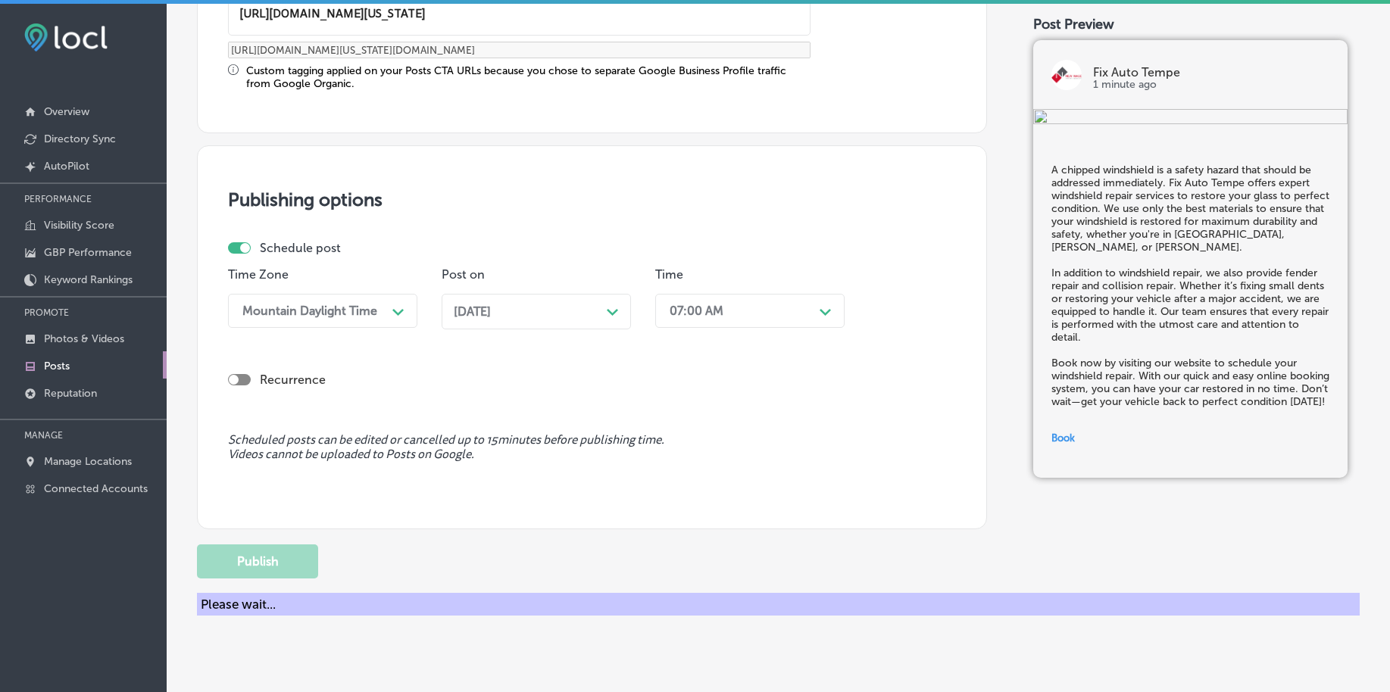
scroll to position [1125, 0]
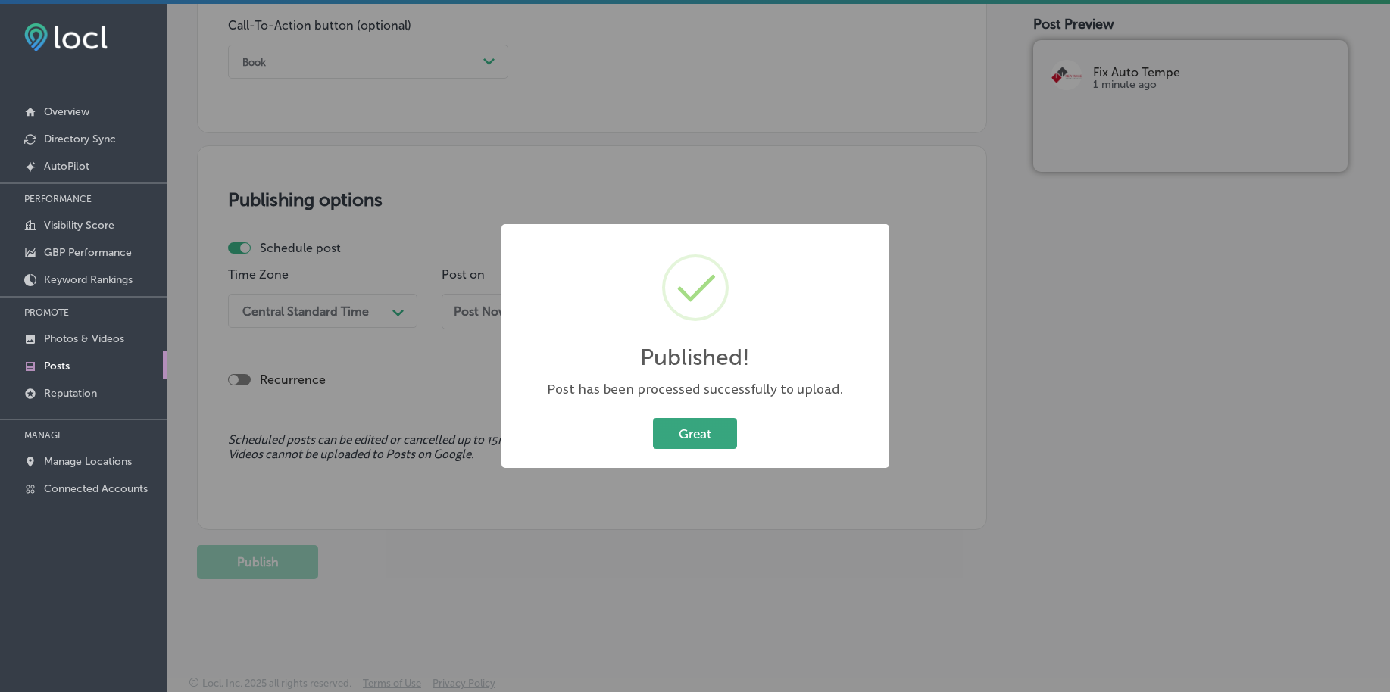
click at [707, 437] on button "Great" at bounding box center [695, 433] width 84 height 31
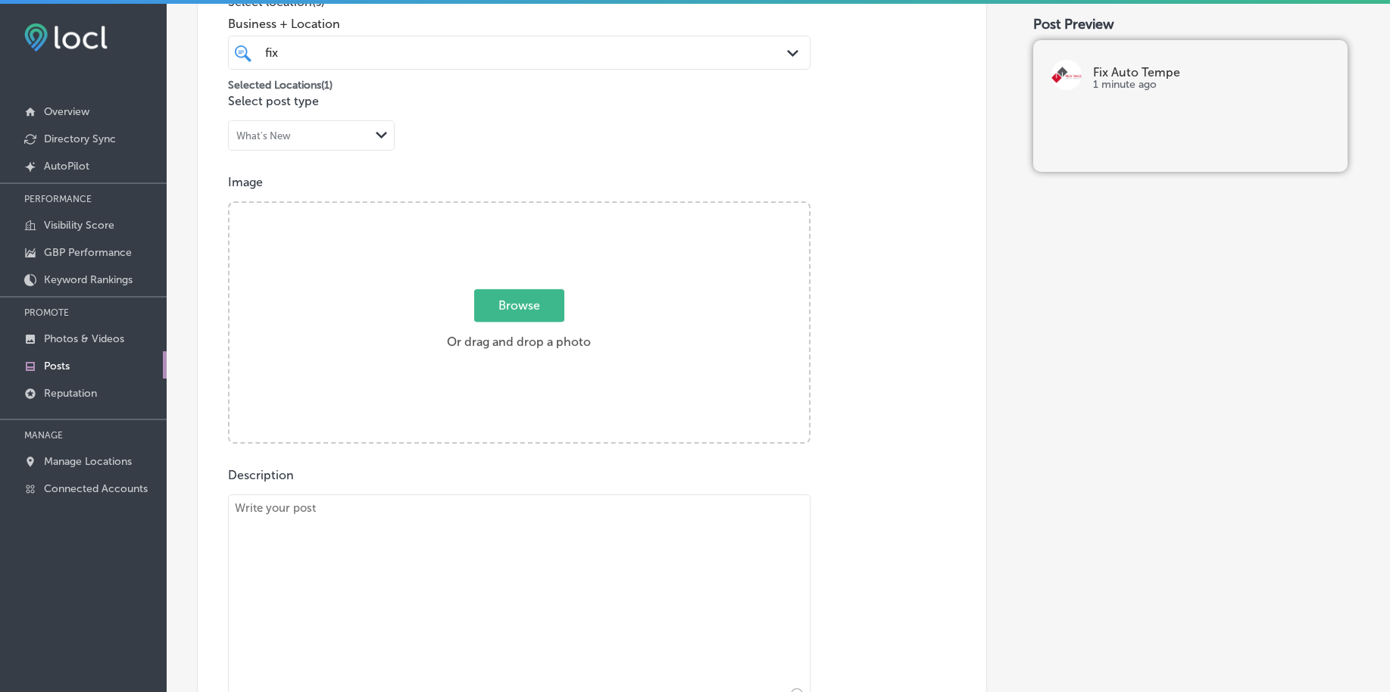
scroll to position [178, 0]
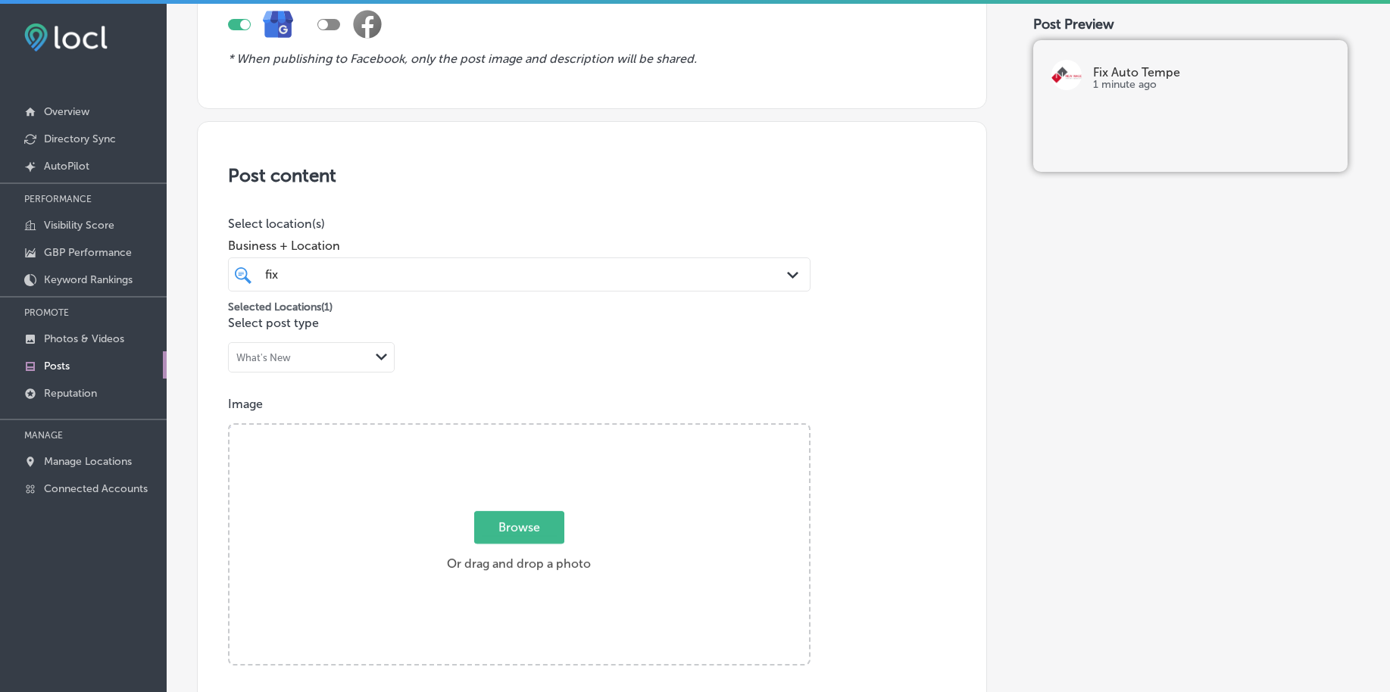
click at [525, 524] on span "Browse" at bounding box center [519, 527] width 90 height 33
click at [525, 429] on input "Browse Or drag and drop a photo" at bounding box center [518, 427] width 579 height 5
type input "C:\fakepath\collision-repair-fix-auto-tempe-az (1).png"
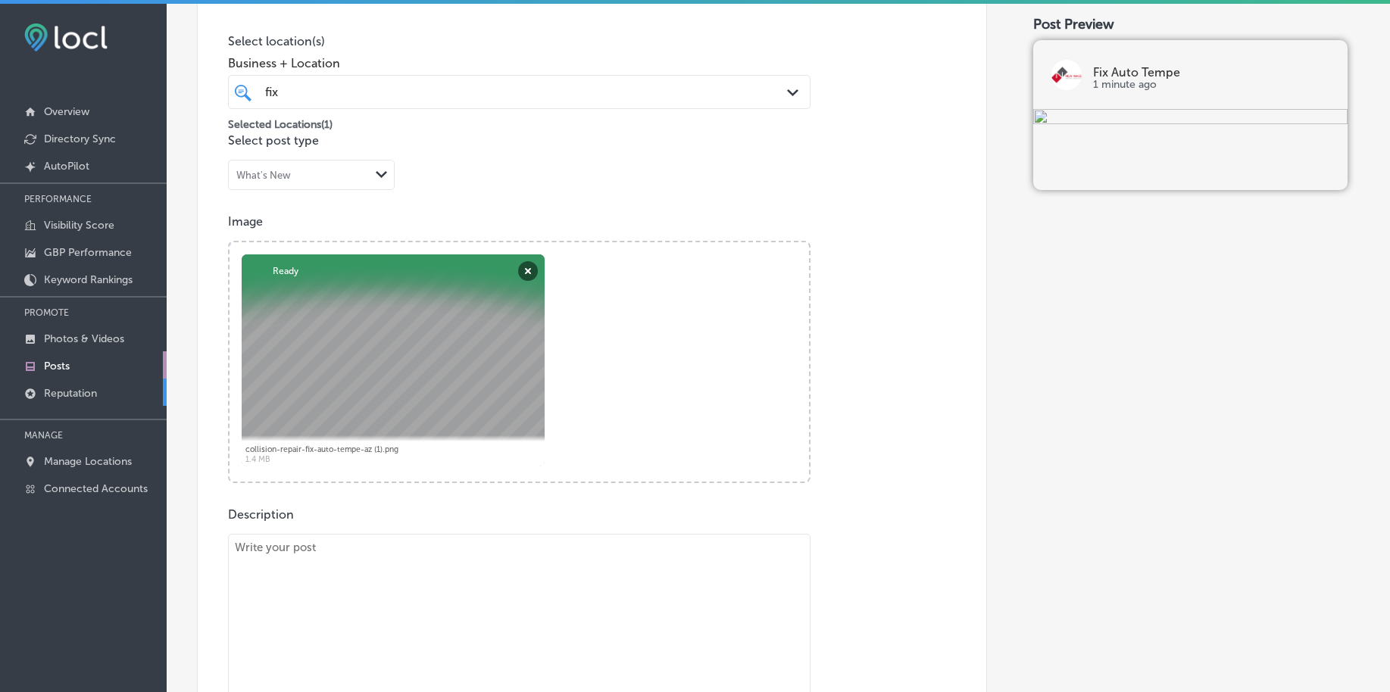
scroll to position [462, 0]
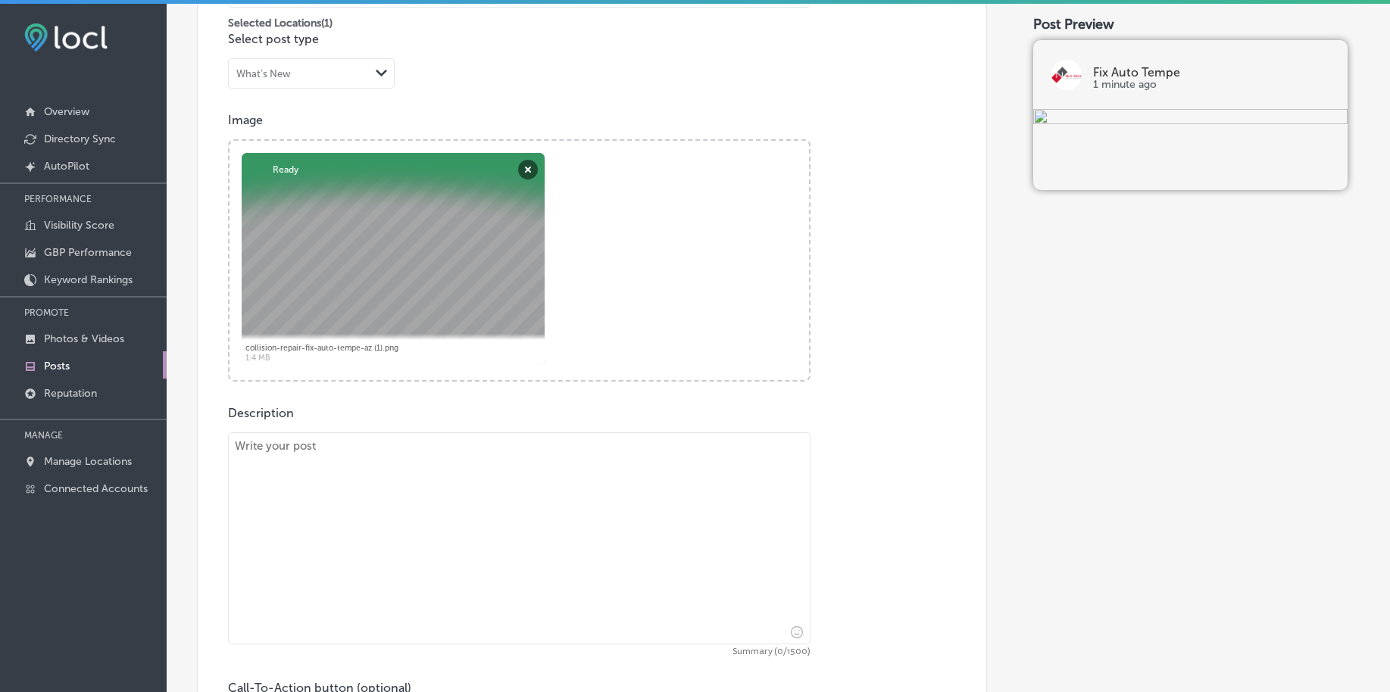
click at [420, 501] on textarea at bounding box center [519, 538] width 582 height 212
paste textarea "After an accident, Fix Auto Tempe offers professional collision repair to resto…"
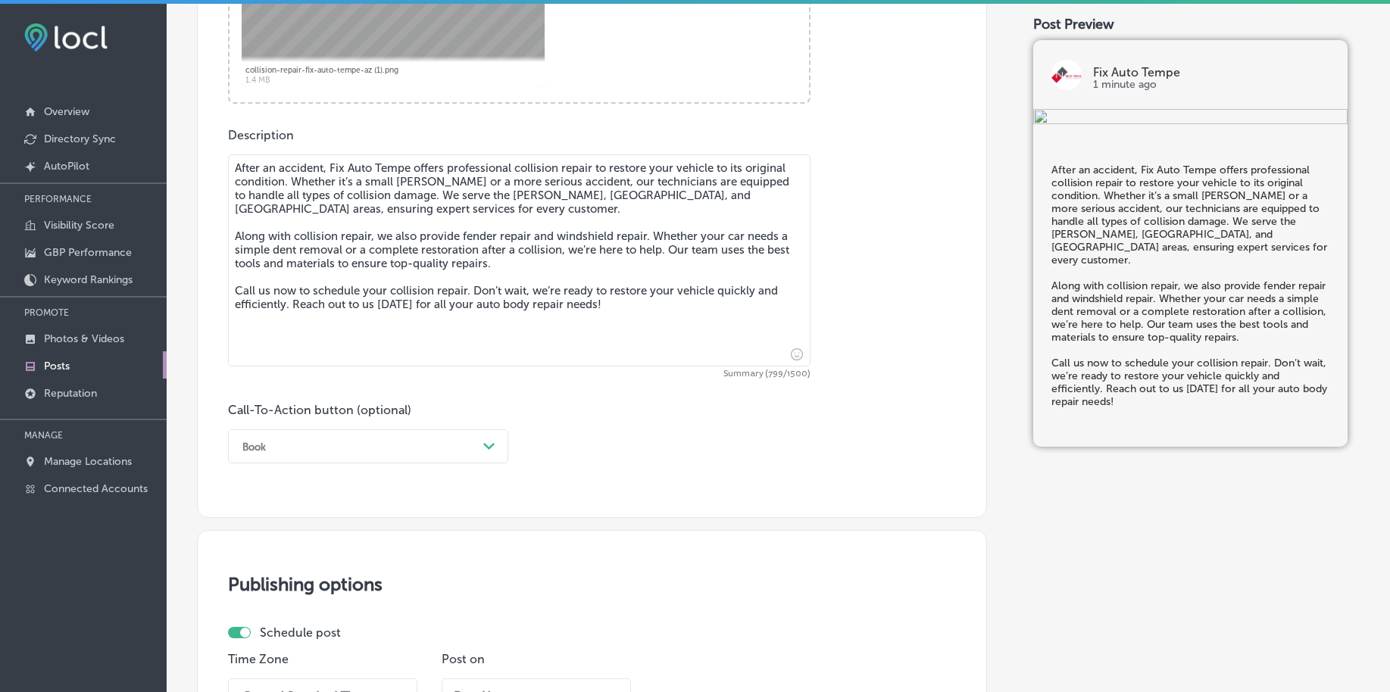
scroll to position [746, 0]
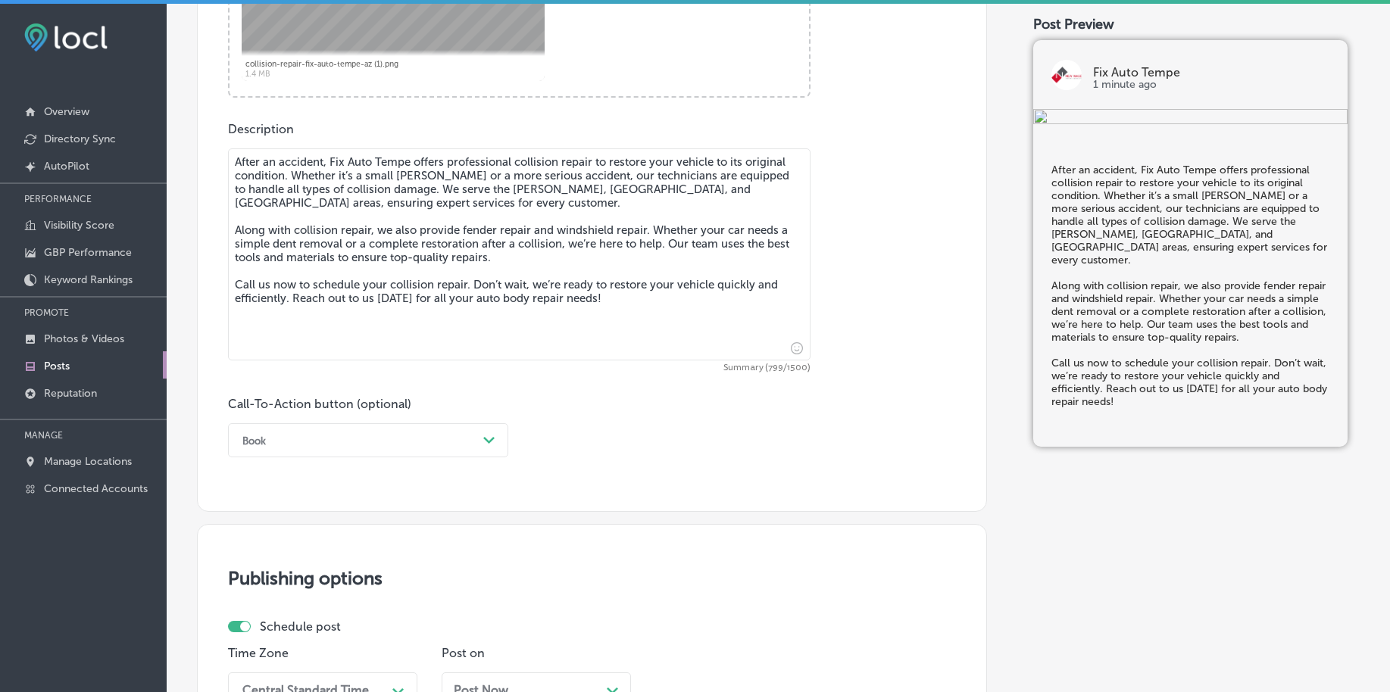
type textarea "After an accident, Fix Auto Tempe offers professional collision repair to resto…"
click at [332, 448] on div "Book" at bounding box center [356, 440] width 242 height 23
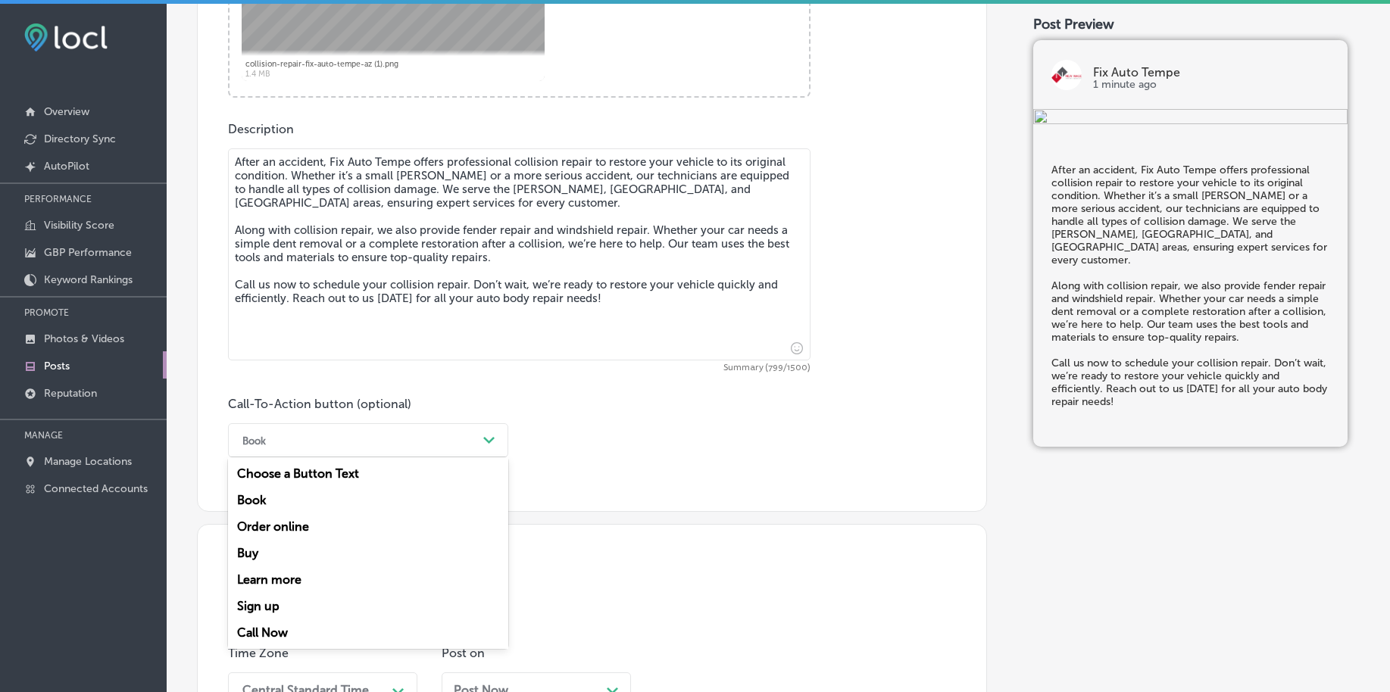
click at [302, 627] on div "Call Now" at bounding box center [368, 633] width 280 height 27
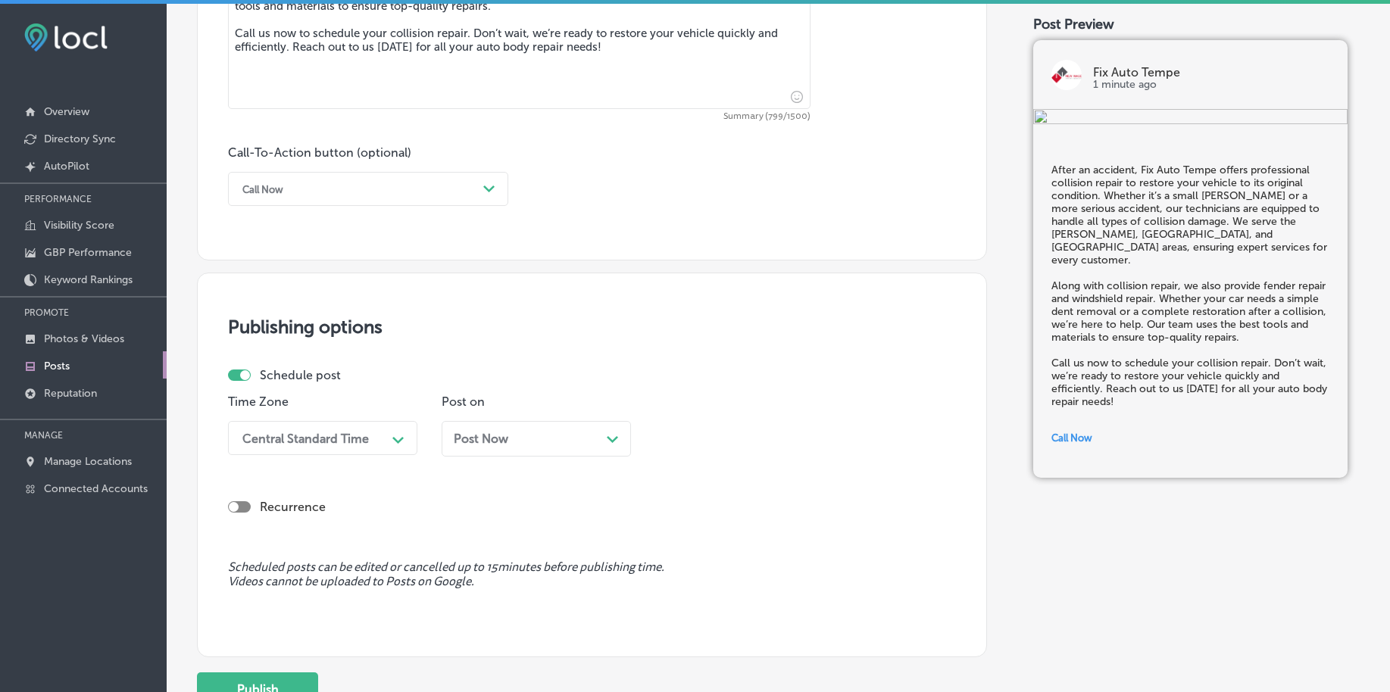
scroll to position [1030, 0]
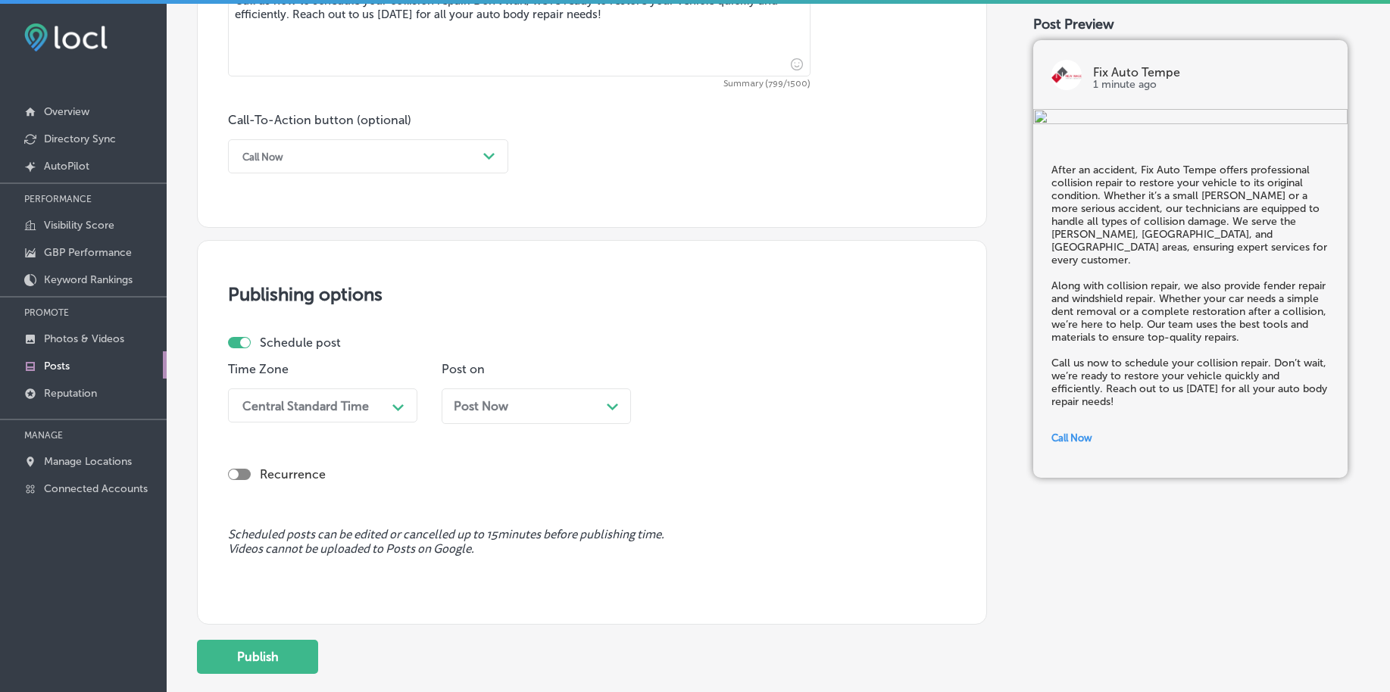
click at [354, 408] on div "Central Standard Time" at bounding box center [305, 405] width 126 height 14
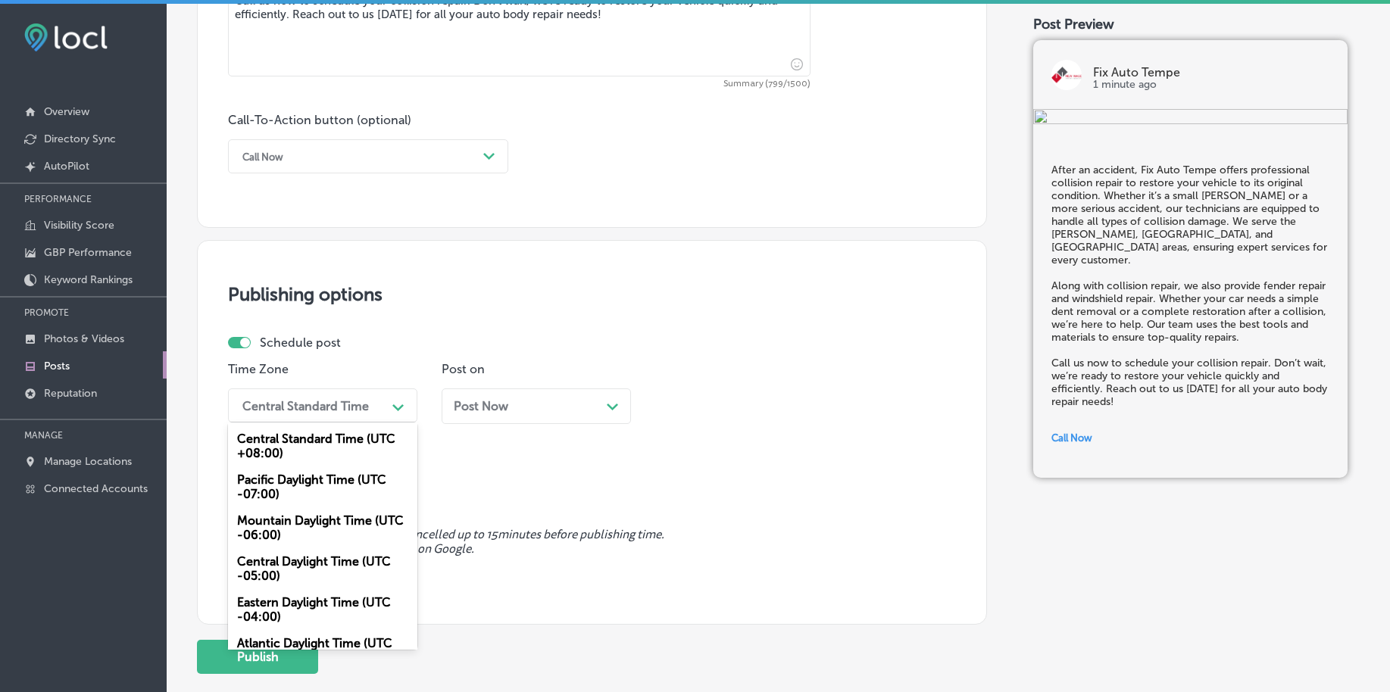
click at [291, 533] on div "Mountain Daylight Time (UTC -06:00)" at bounding box center [322, 527] width 189 height 41
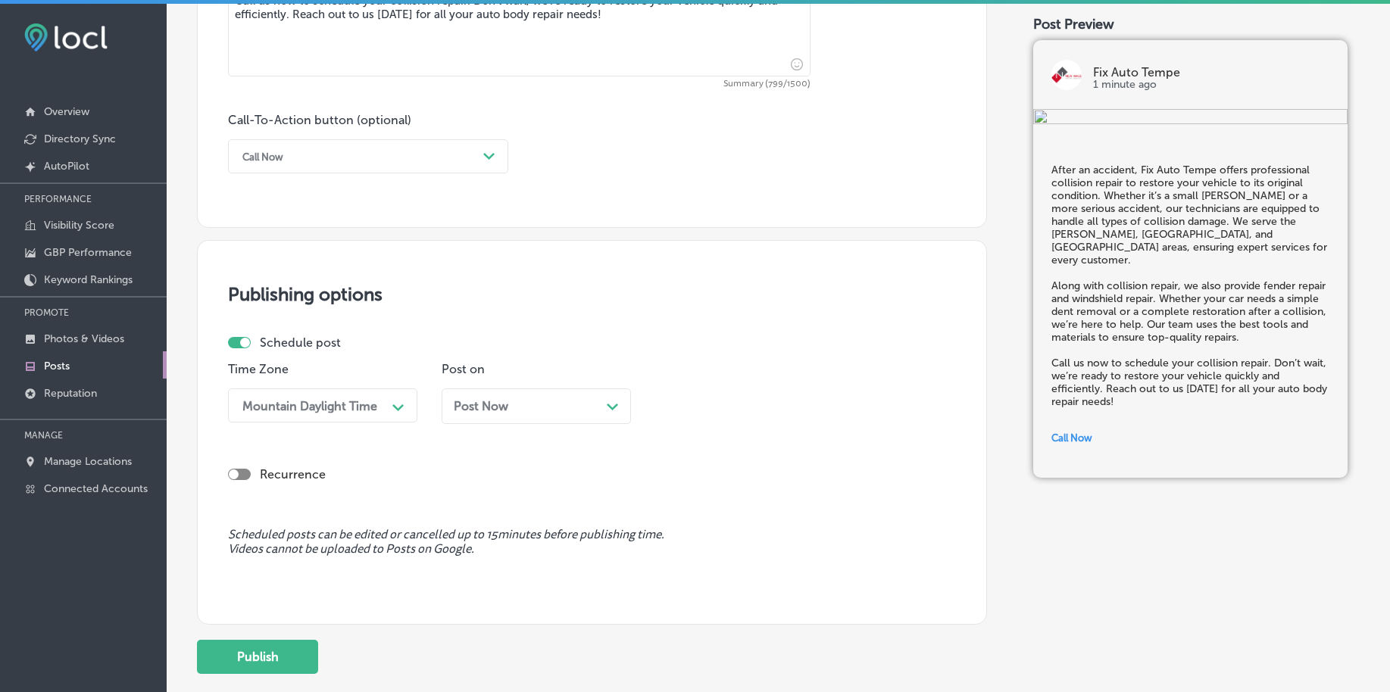
click at [501, 407] on span "Post Now" at bounding box center [481, 406] width 55 height 14
click at [701, 401] on div "12:30 AM" at bounding box center [696, 405] width 52 height 14
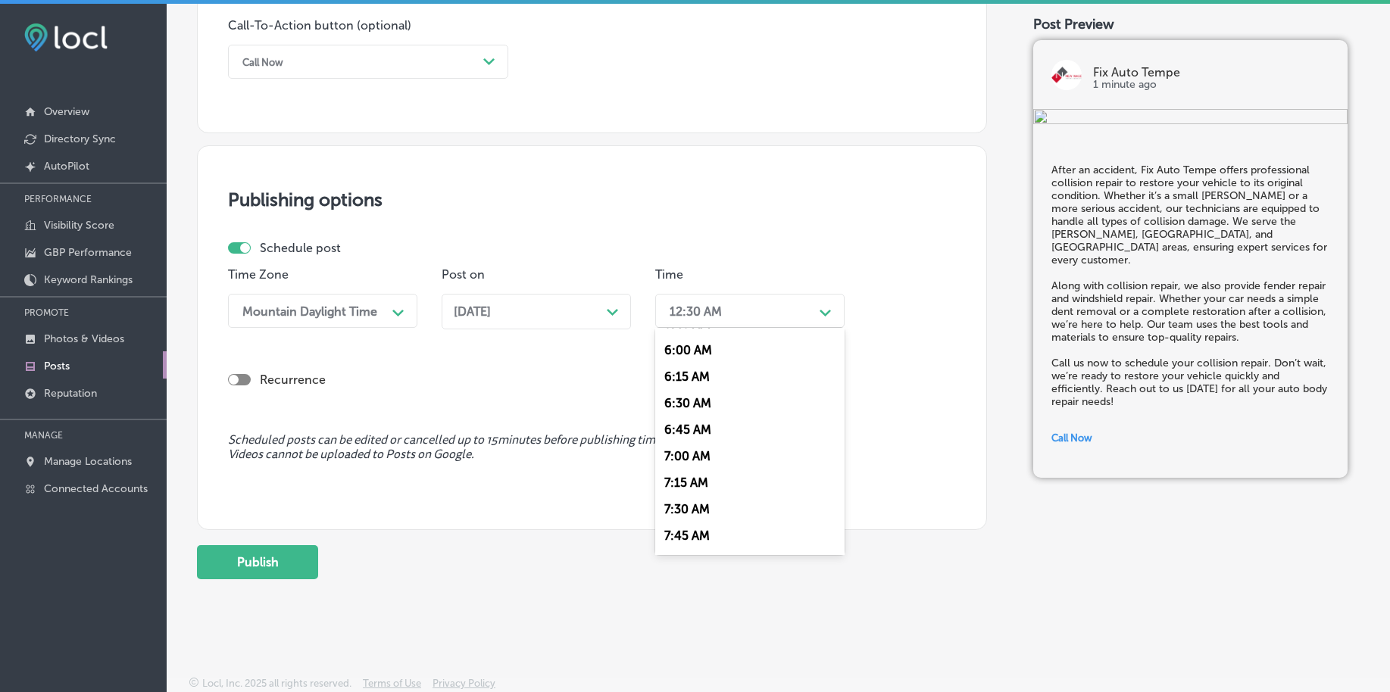
scroll to position [663, 0]
click at [684, 429] on div "7:00 AM" at bounding box center [749, 424] width 189 height 27
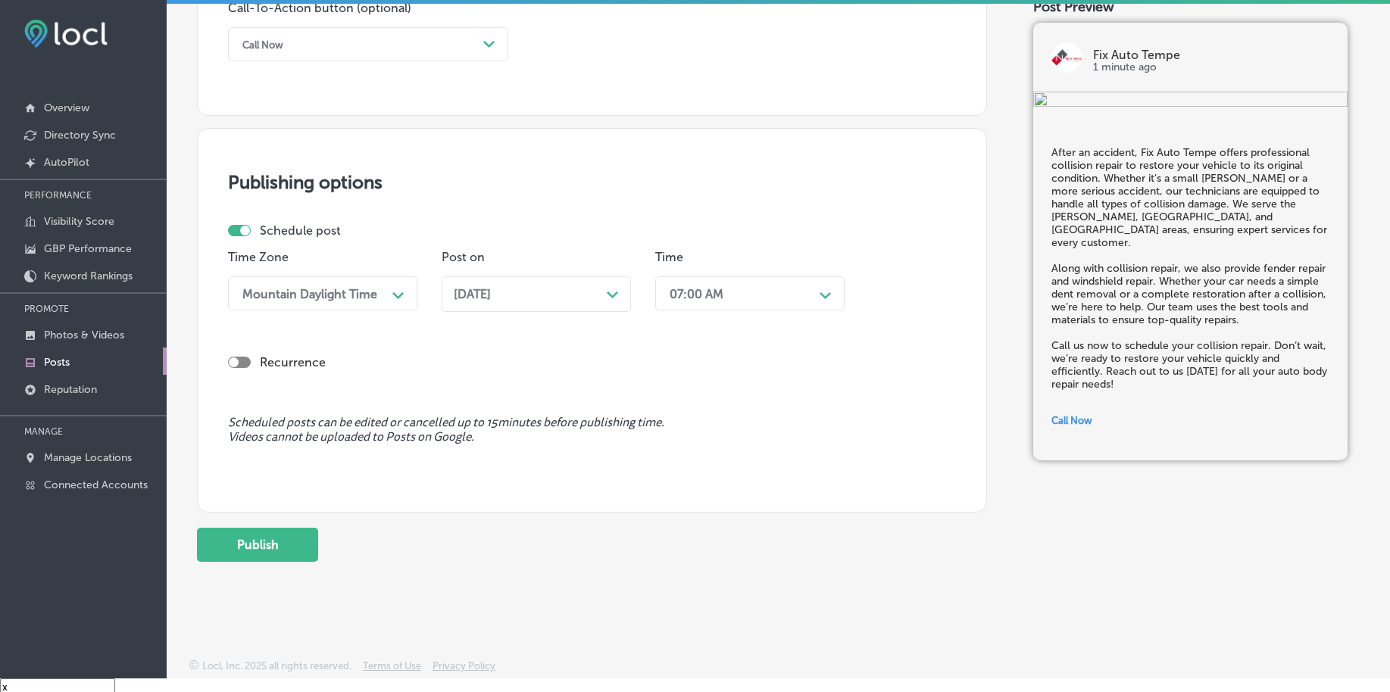
scroll to position [22, 0]
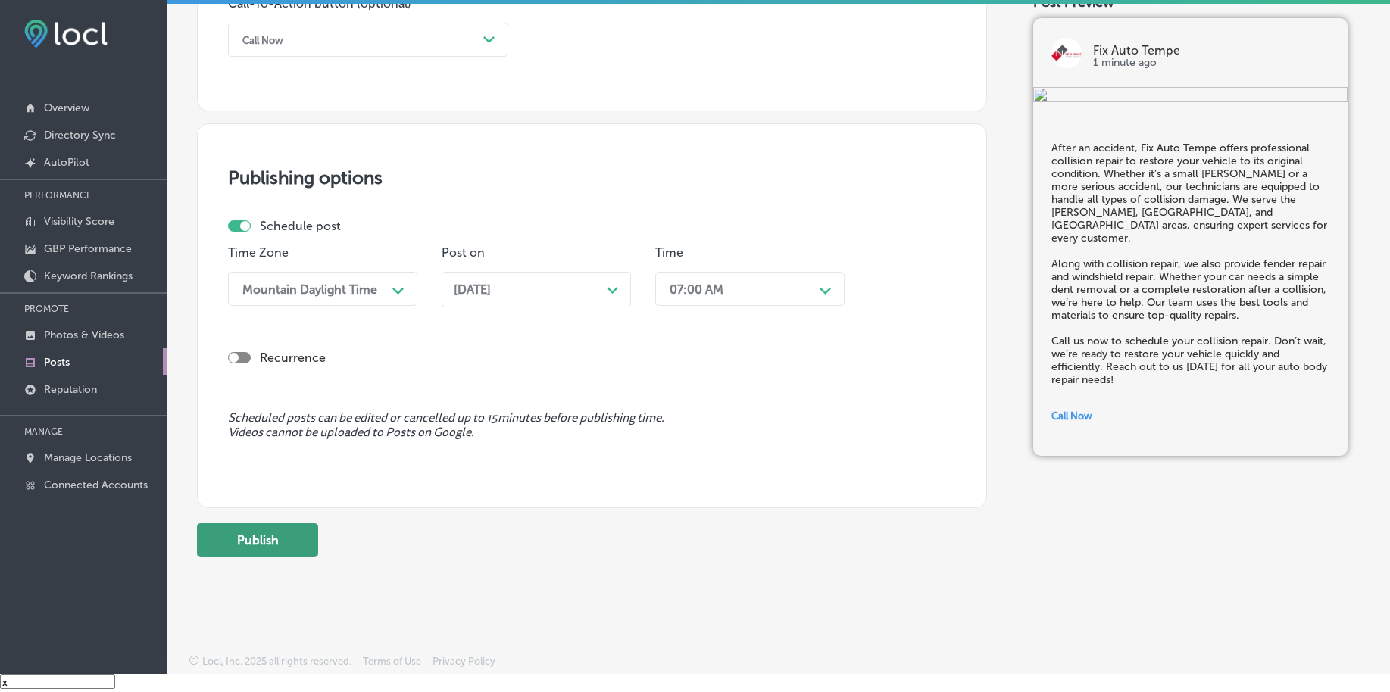
click at [256, 549] on button "Publish" at bounding box center [257, 540] width 121 height 34
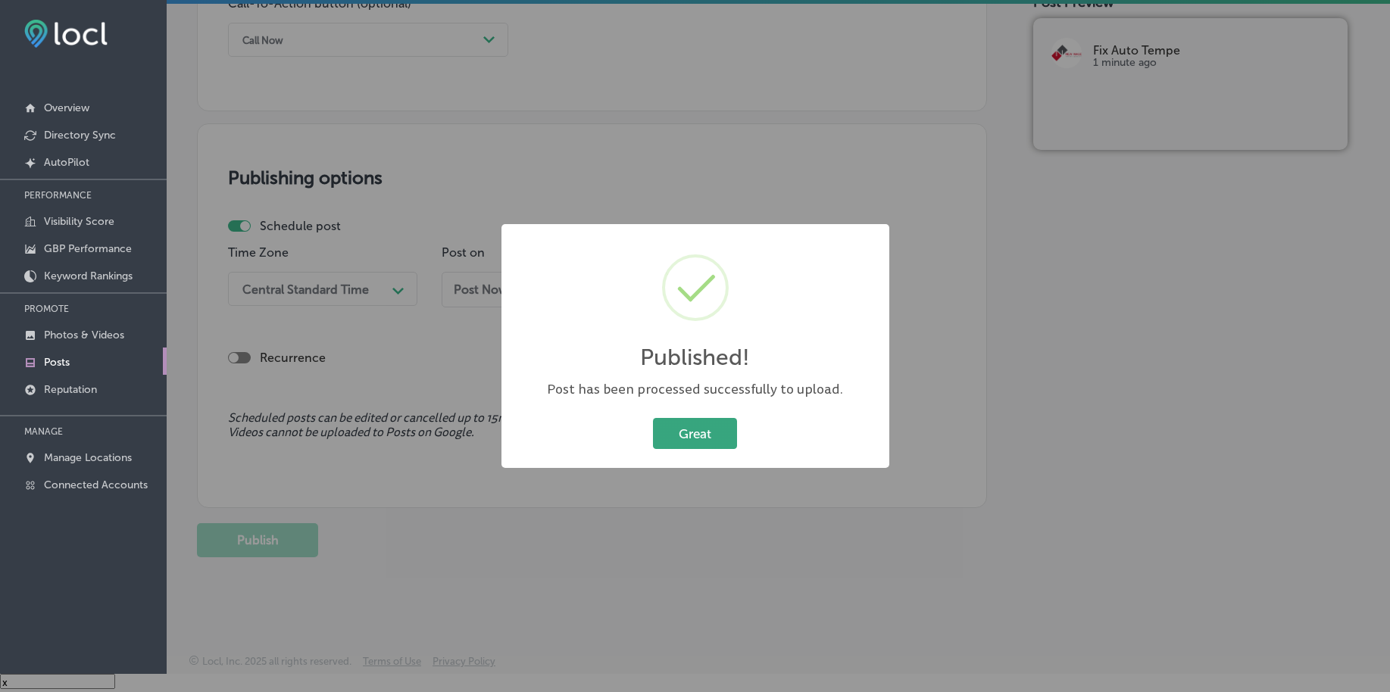
click at [708, 425] on button "Great" at bounding box center [695, 433] width 84 height 31
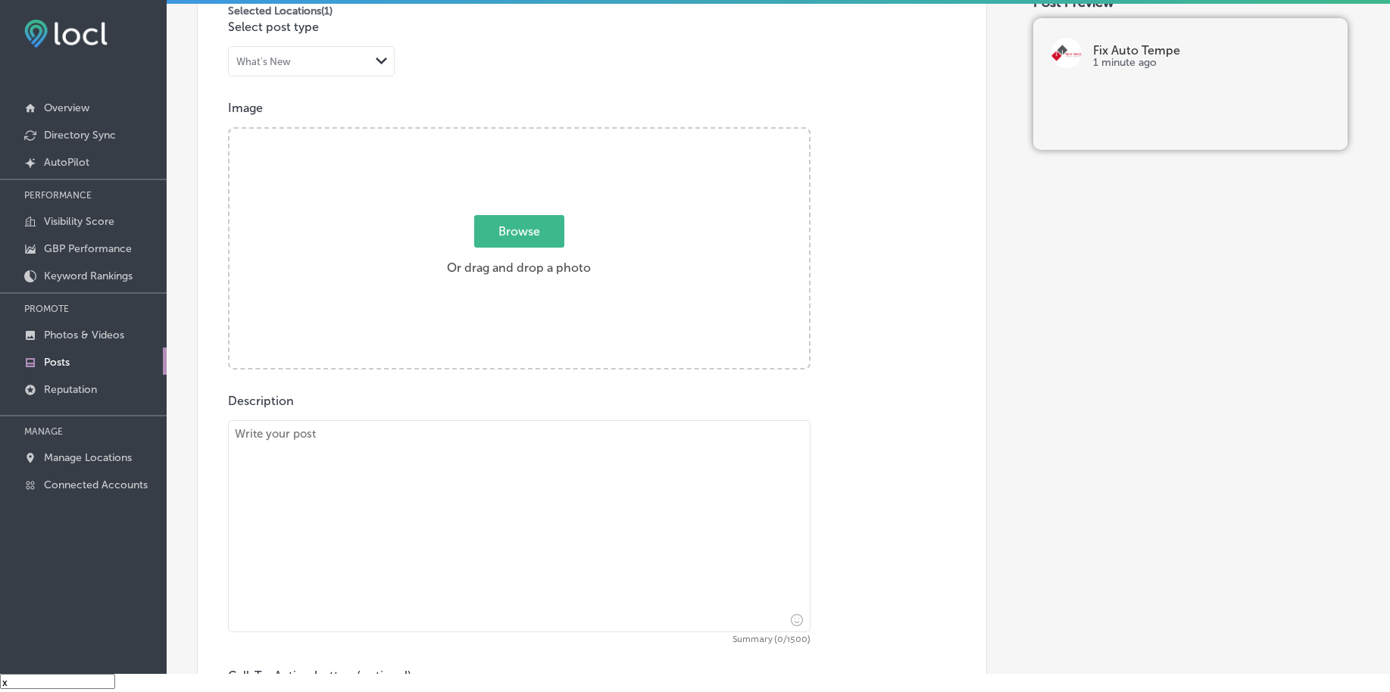
scroll to position [462, 0]
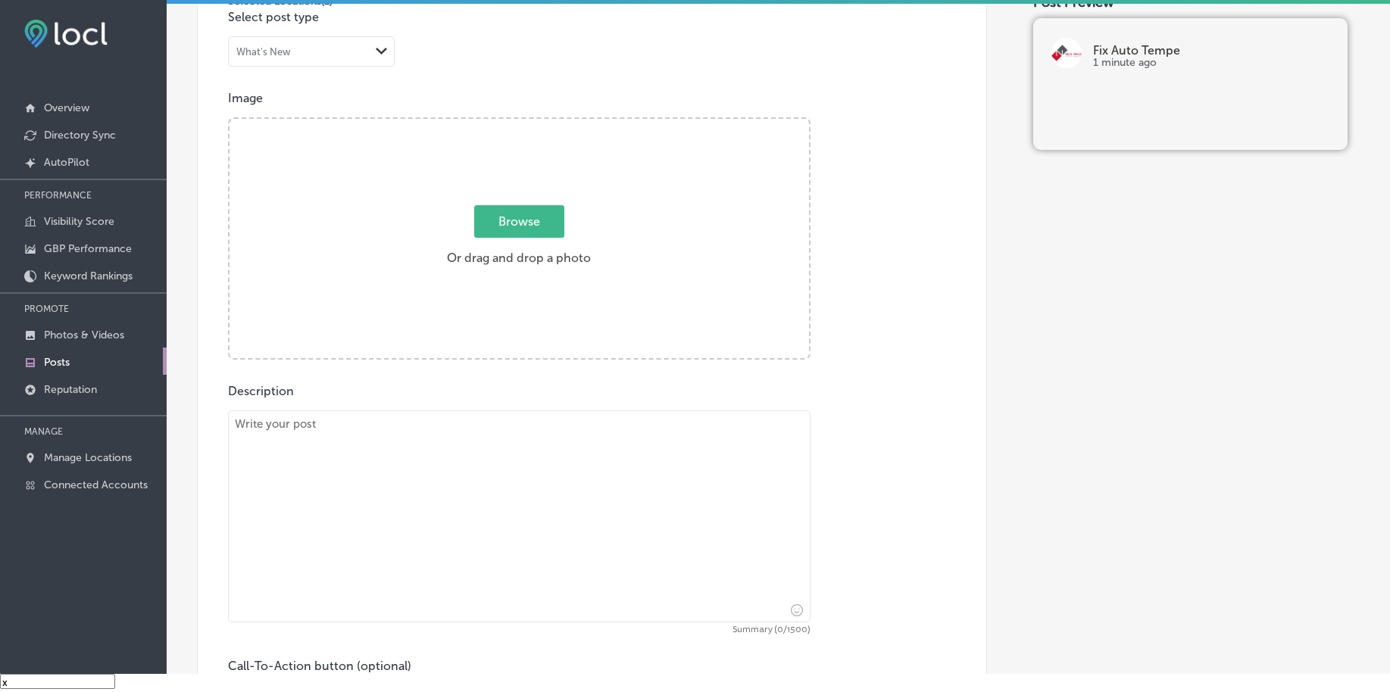
click at [491, 220] on span "Browse" at bounding box center [519, 221] width 90 height 33
click at [491, 123] on input "Browse Or drag and drop a photo" at bounding box center [518, 121] width 579 height 5
type input "C:\fakepath\collision-repair-fix-auto-tempe-az (2).png"
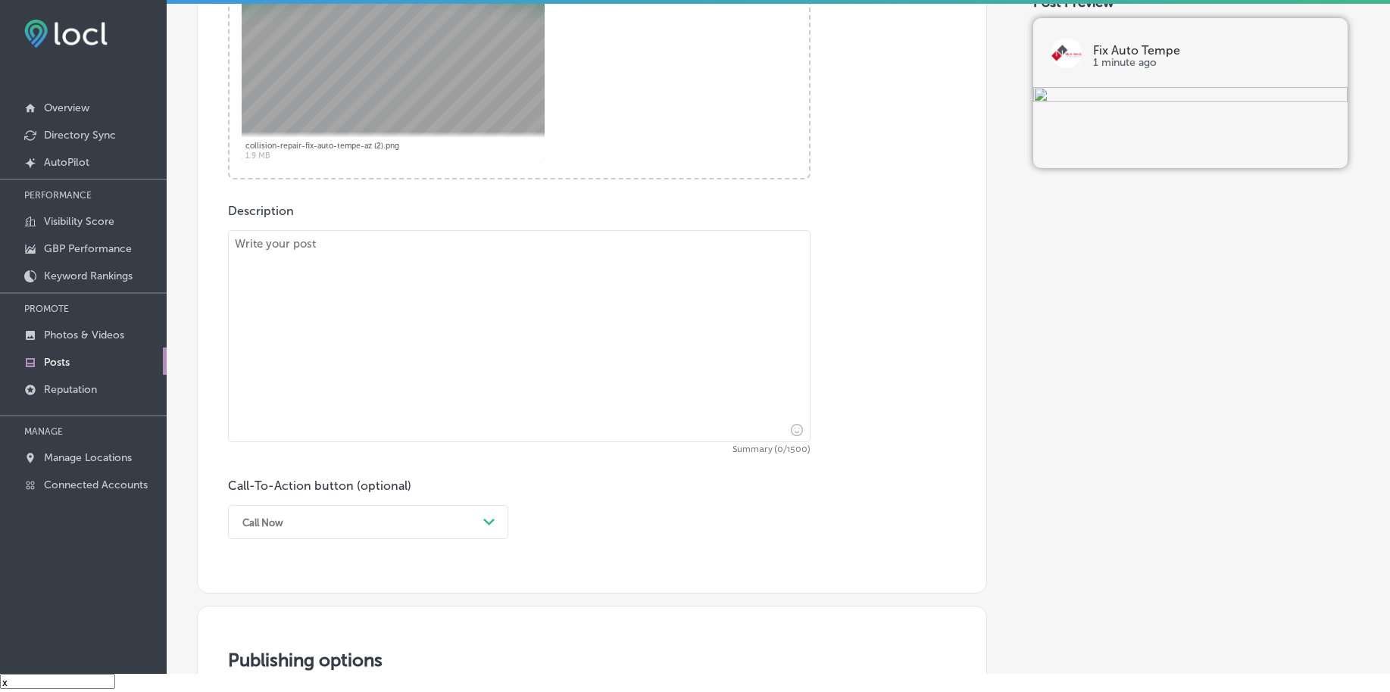
scroll to position [651, 0]
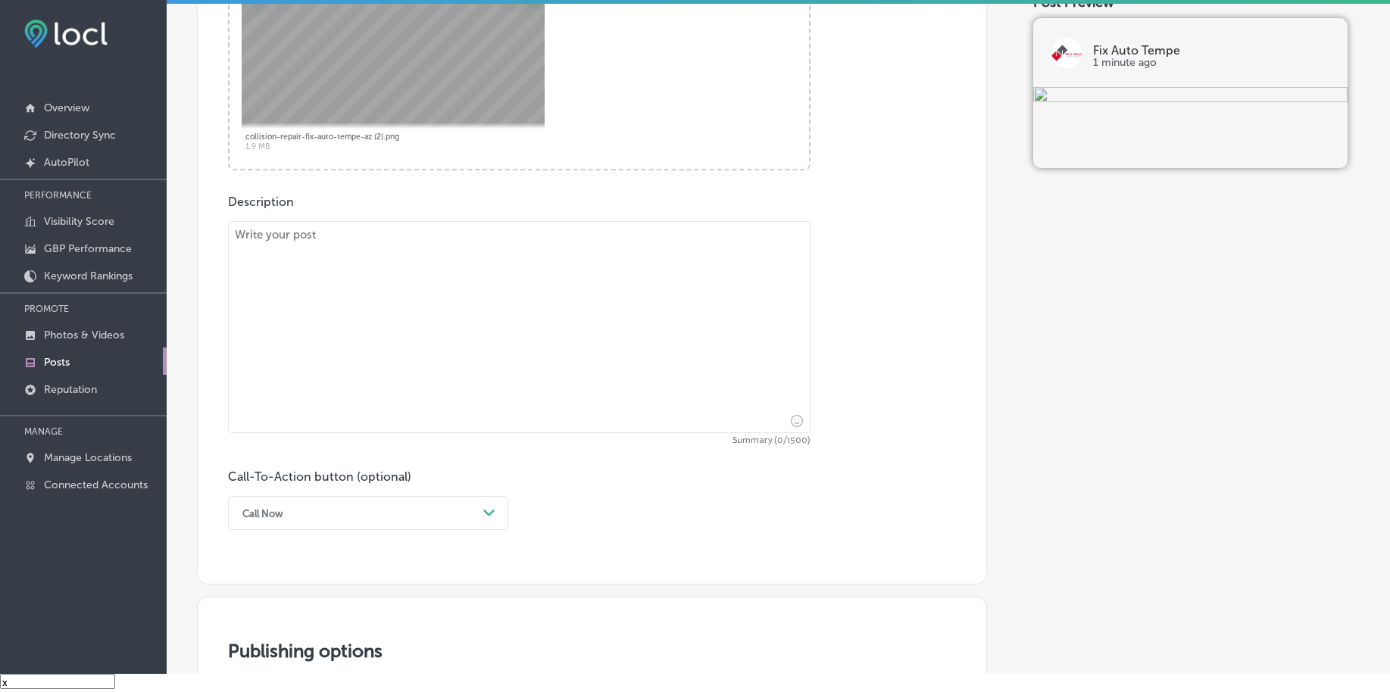
click at [350, 393] on textarea at bounding box center [519, 327] width 582 height 212
paste textarea "If your vehicle’s fender is damaged, Fix Auto Tempe offers reliable fender repa…"
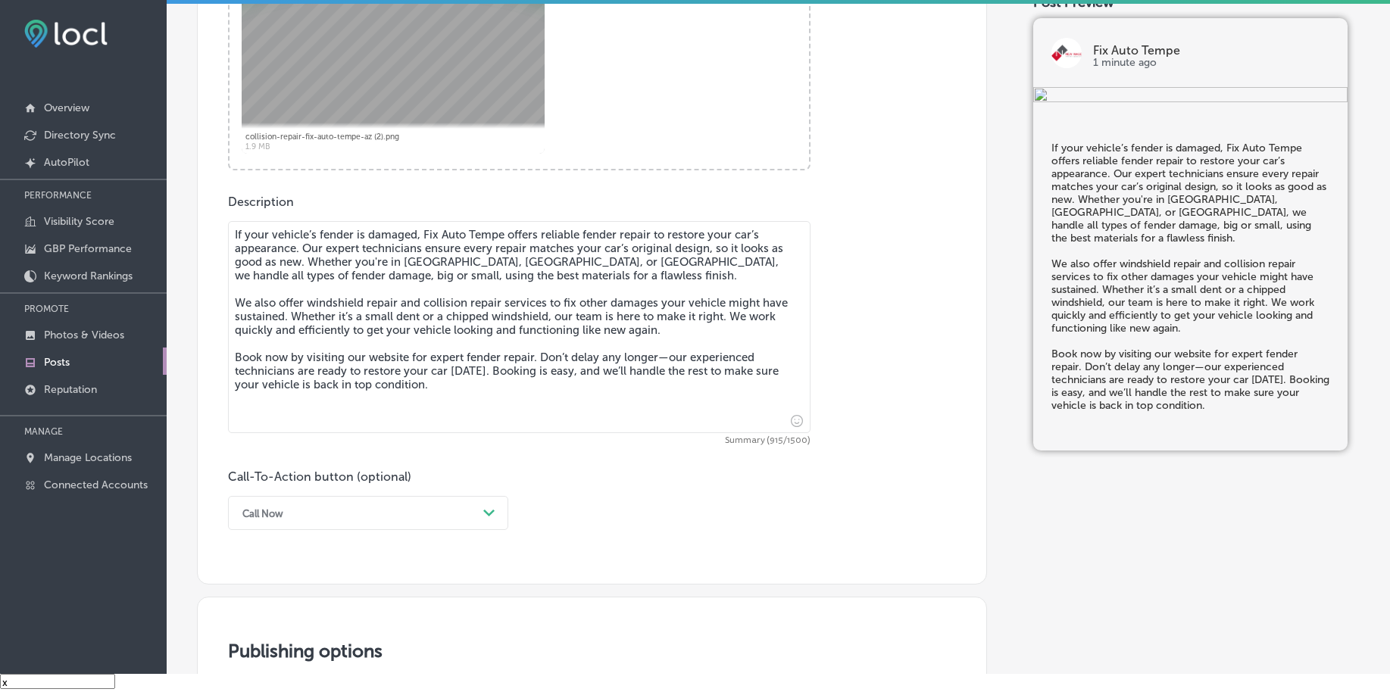
type textarea "If your vehicle’s fender is damaged, Fix Auto Tempe offers reliable fender repa…"
click at [286, 518] on div "Call Now Path Created with Sketch." at bounding box center [368, 513] width 280 height 34
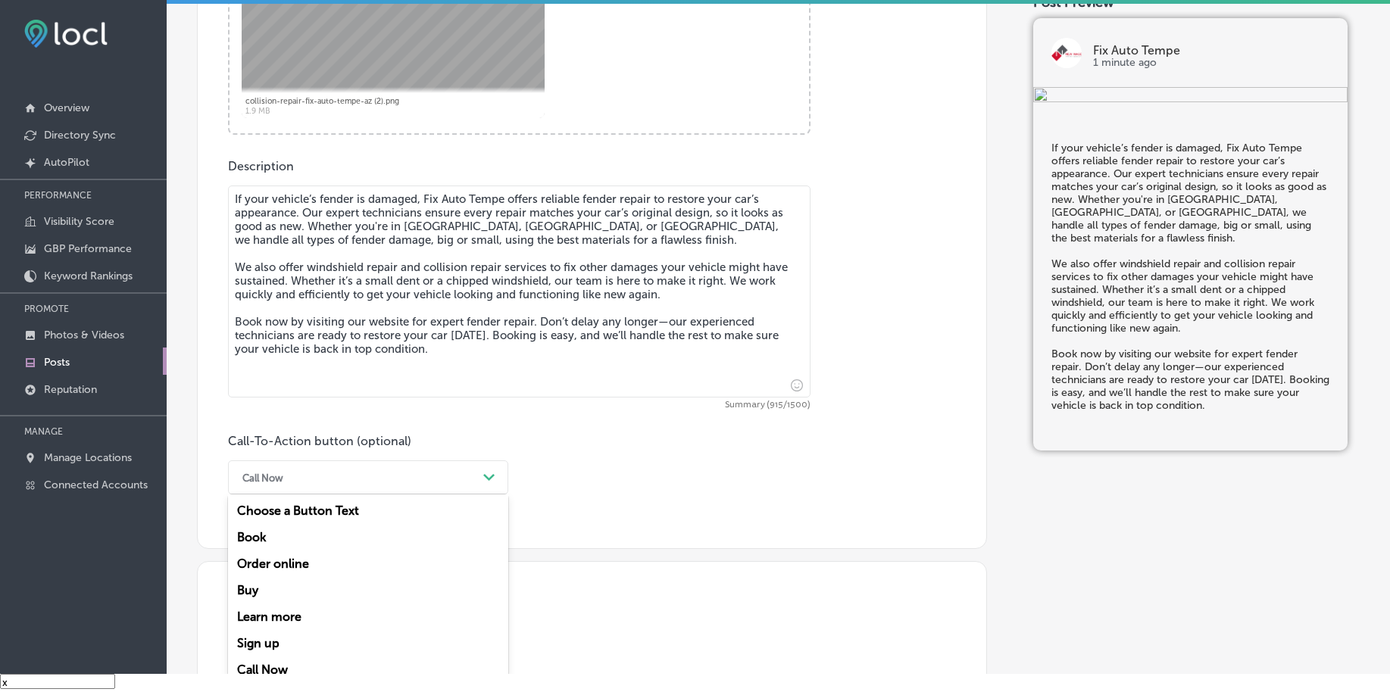
click at [261, 542] on div "Book" at bounding box center [368, 537] width 280 height 27
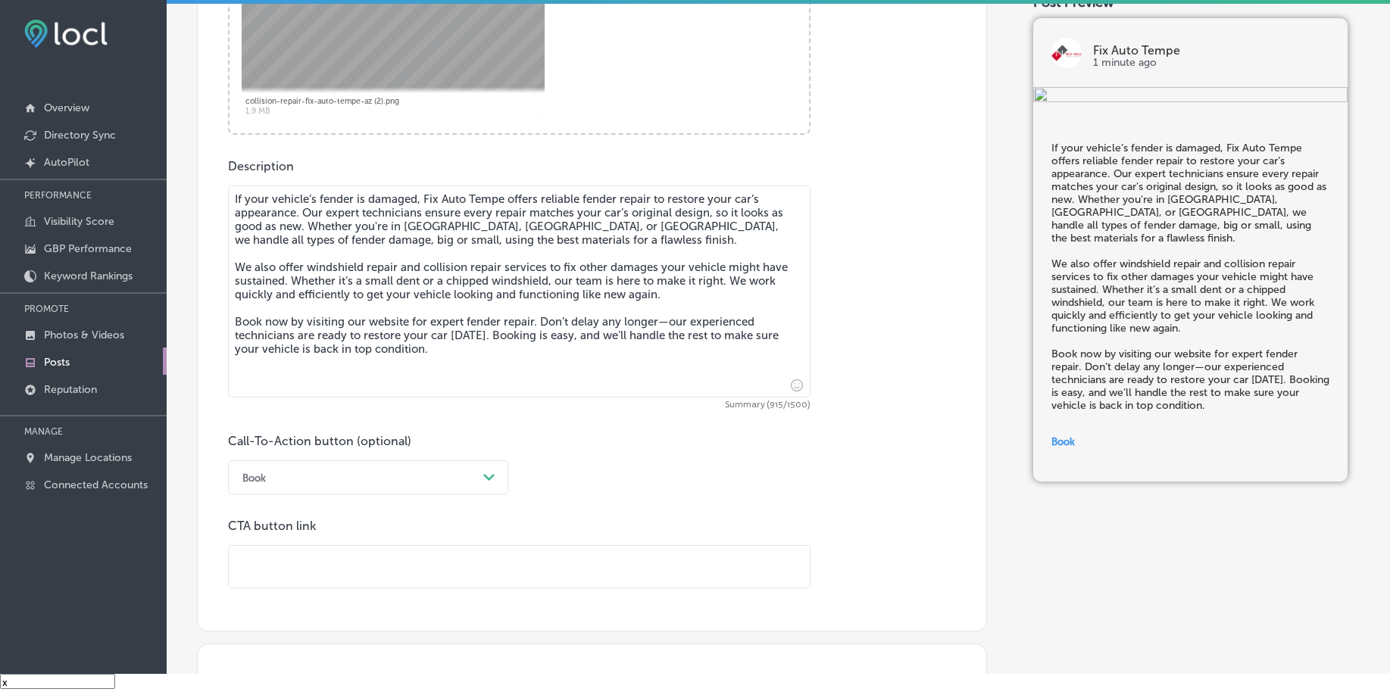
click at [263, 563] on input "text" at bounding box center [519, 567] width 581 height 42
paste input "[URL][DOMAIN_NAME][US_STATE]"
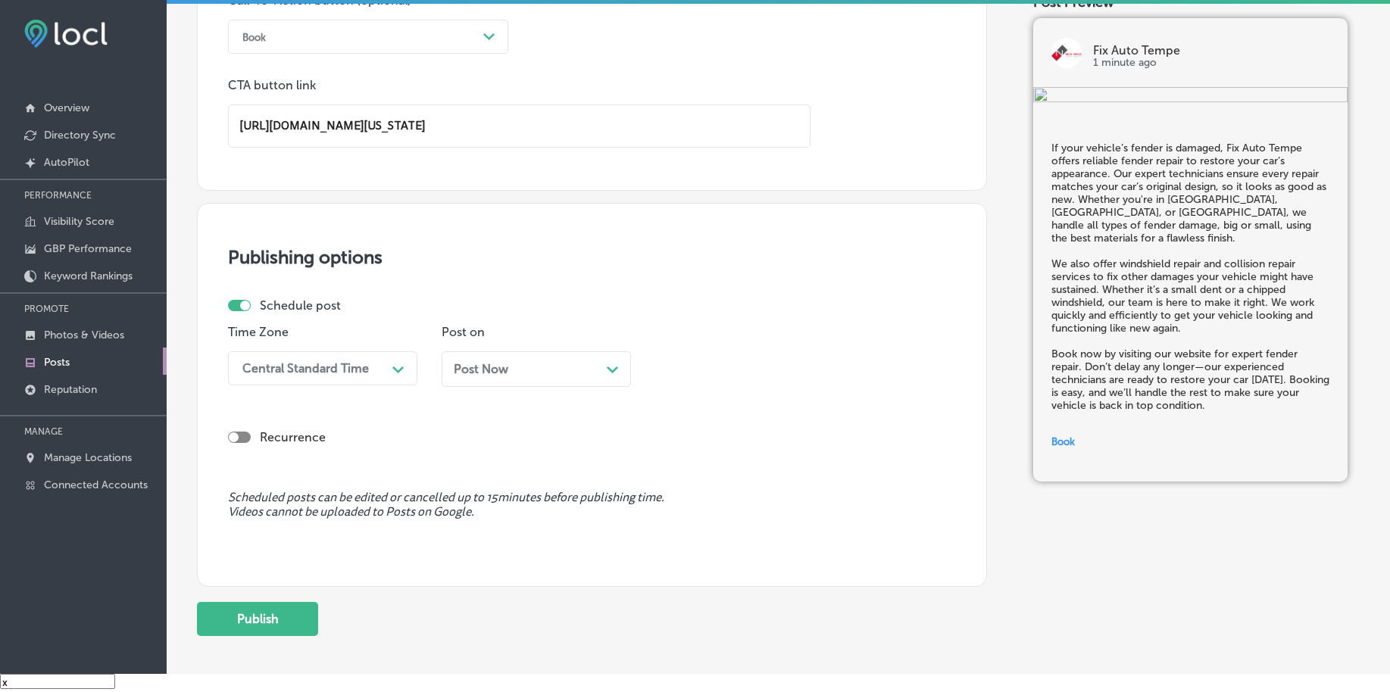
scroll to position [1160, 0]
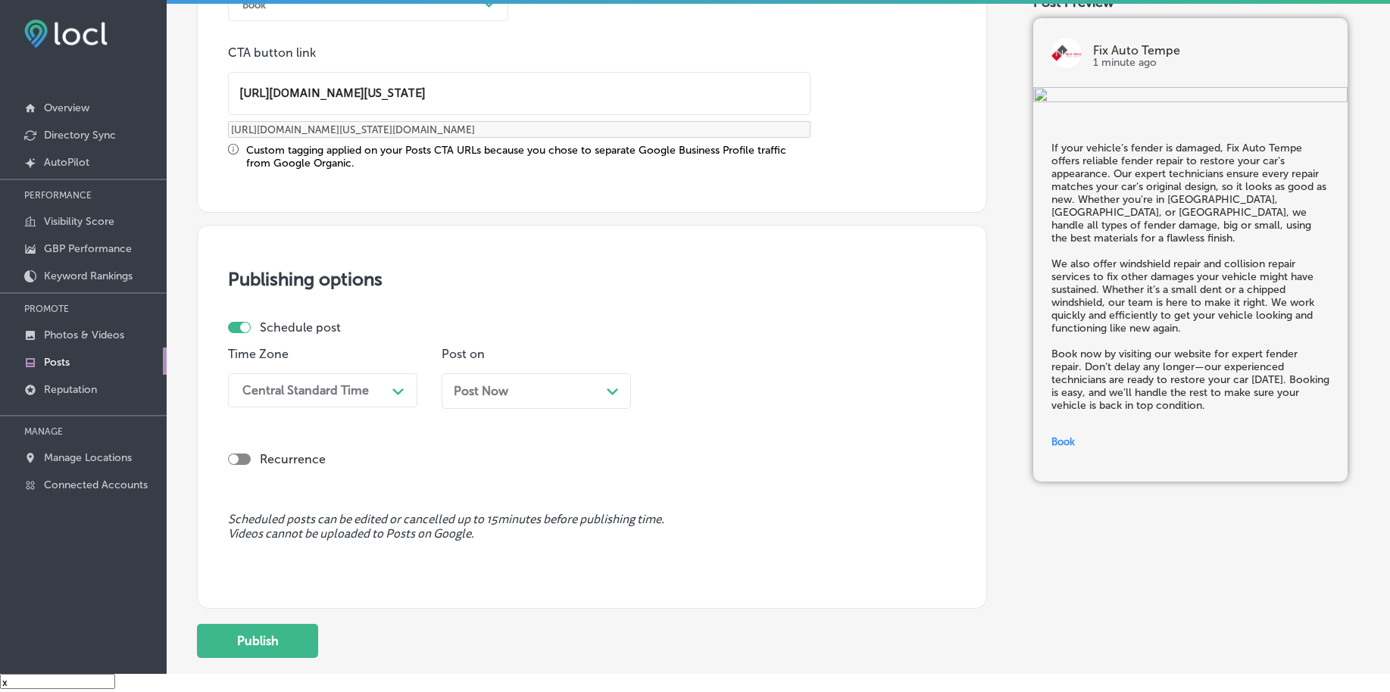
type input "[URL][DOMAIN_NAME][US_STATE]"
click at [306, 398] on div "Central Standard Time" at bounding box center [310, 390] width 151 height 27
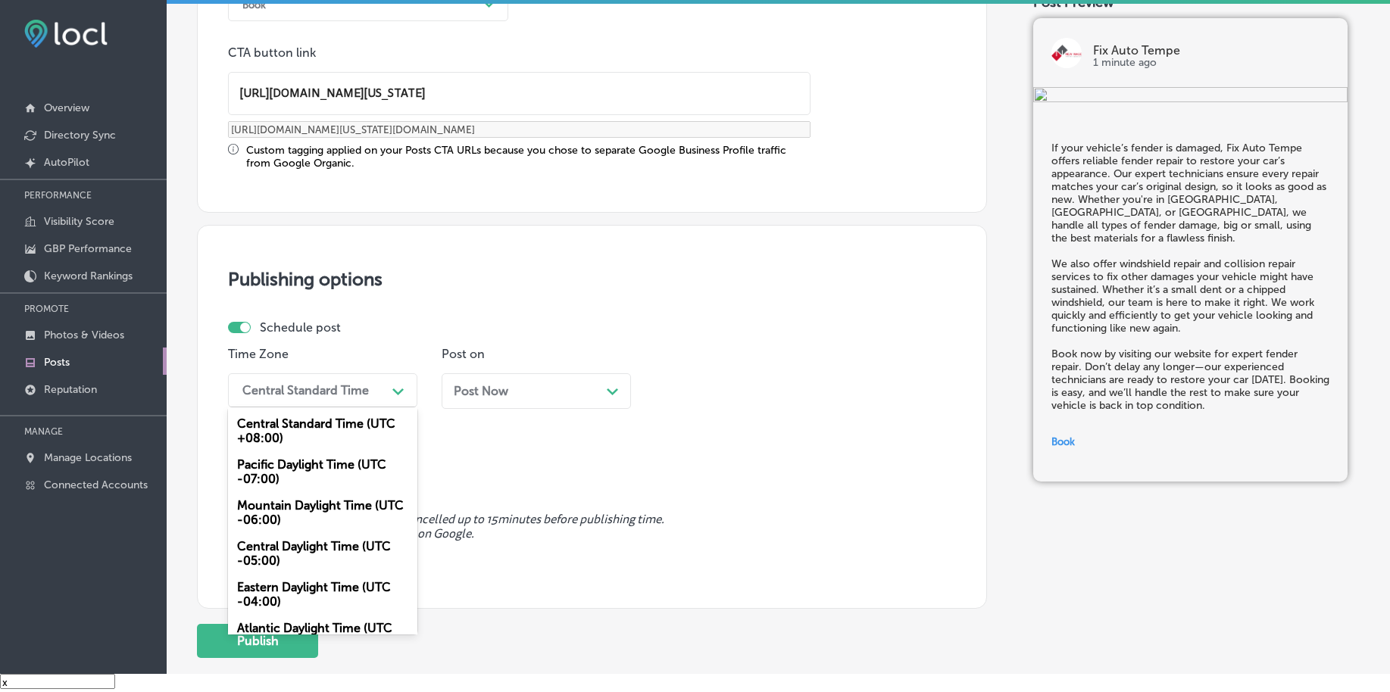
click at [279, 510] on div "Mountain Daylight Time (UTC -06:00)" at bounding box center [322, 512] width 189 height 41
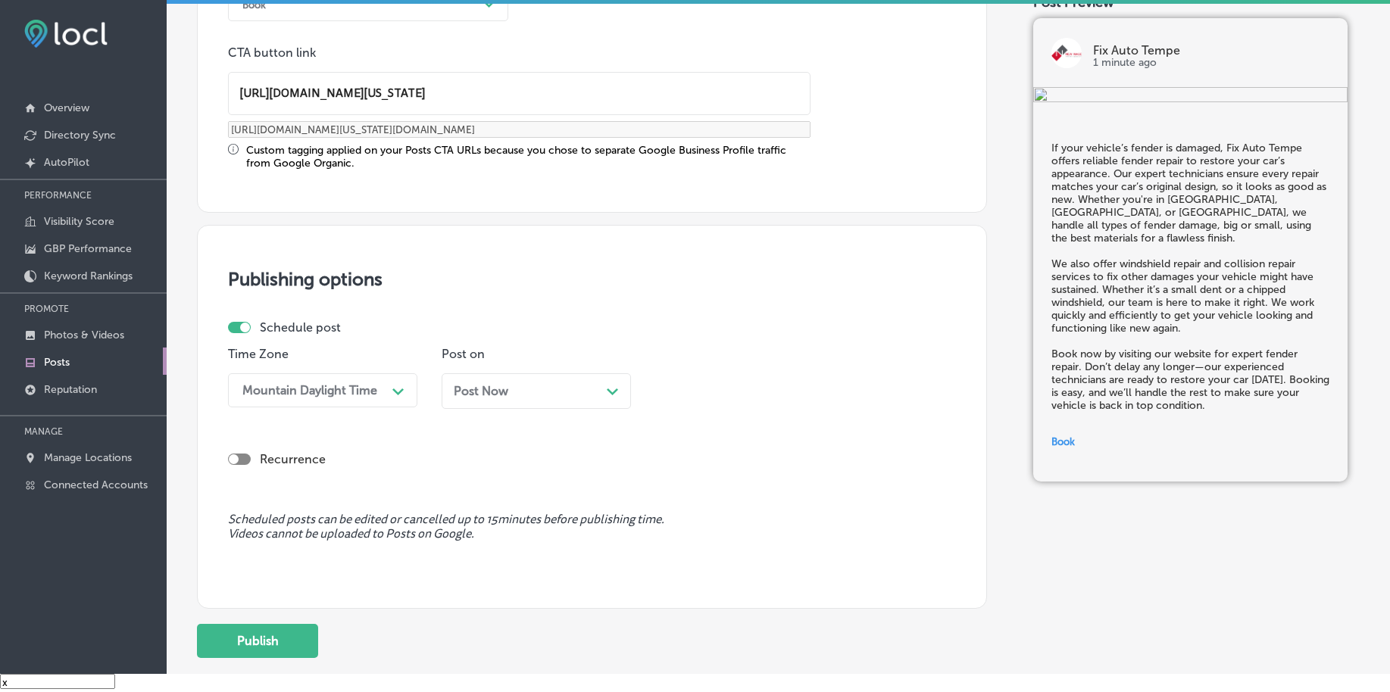
click at [489, 401] on div "Post Now Path Created with Sketch." at bounding box center [536, 391] width 189 height 36
click at [690, 399] on div "12:30 AM" at bounding box center [737, 390] width 151 height 27
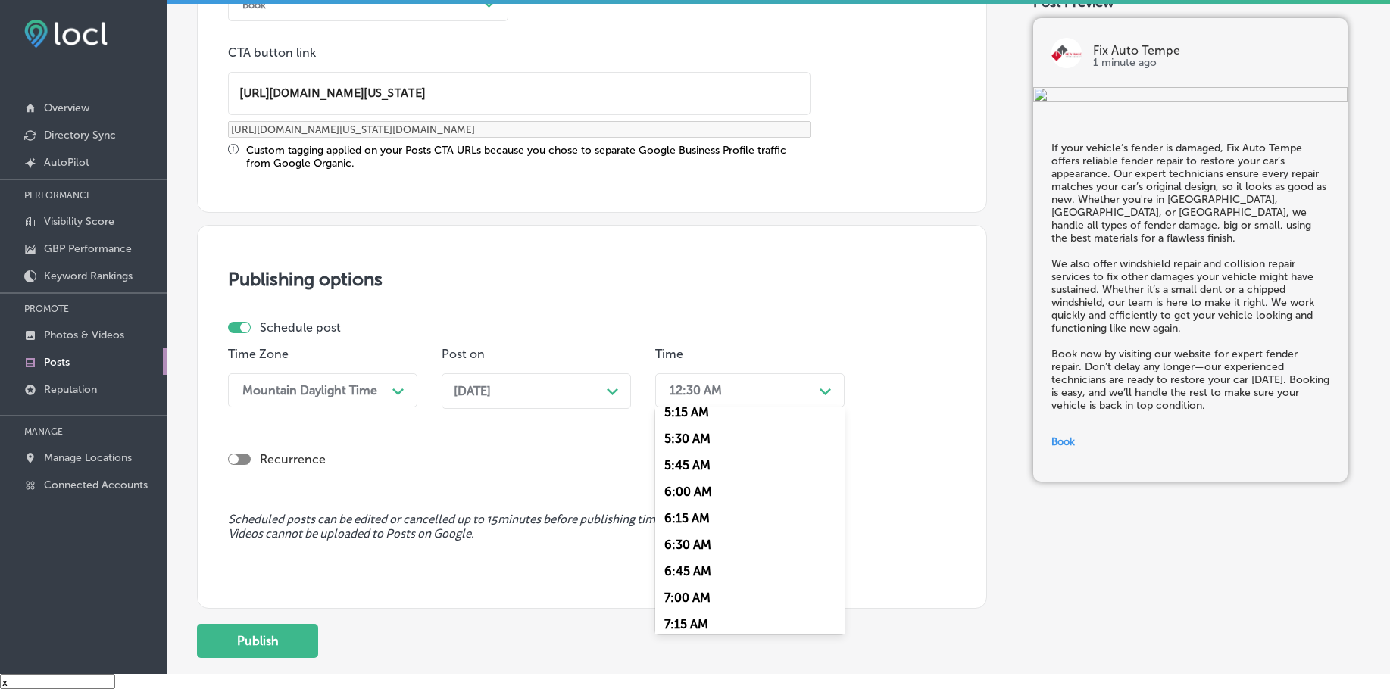
scroll to position [663, 0]
click at [685, 503] on div "7:00 AM" at bounding box center [749, 503] width 189 height 27
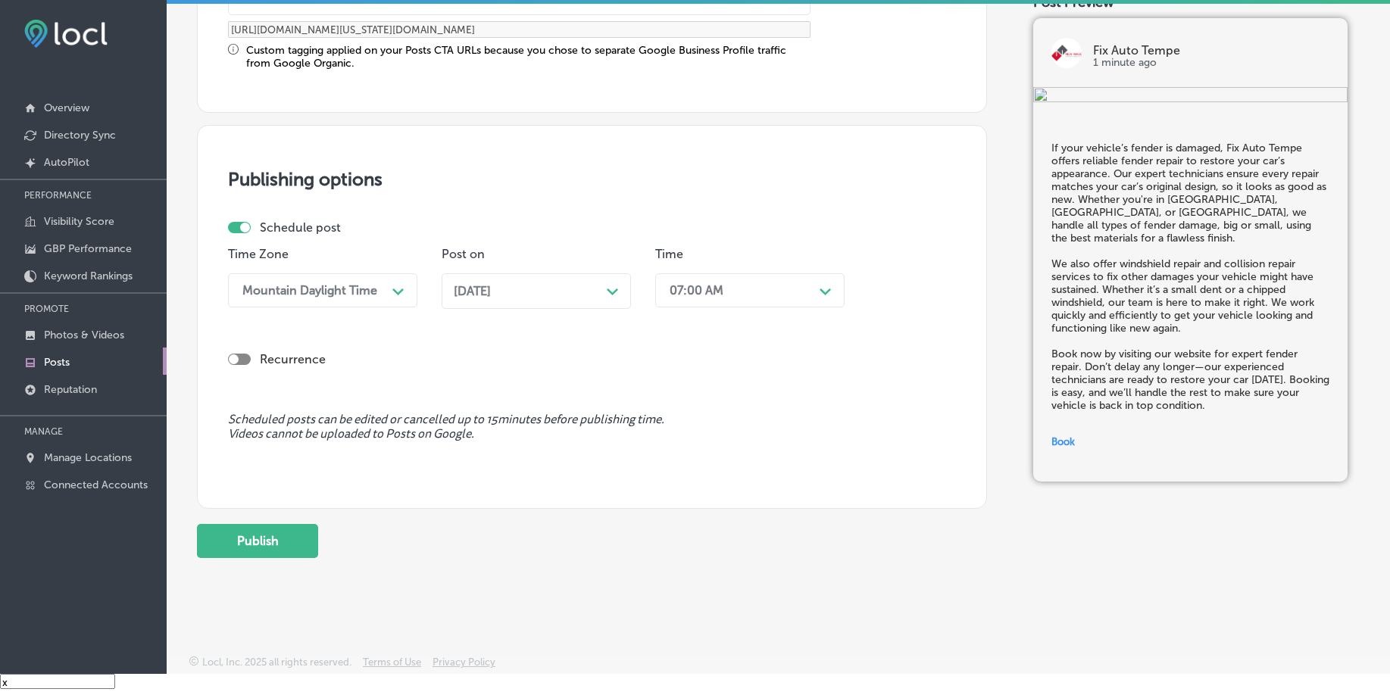
scroll to position [1262, 0]
click at [244, 542] on button "Publish" at bounding box center [257, 540] width 121 height 34
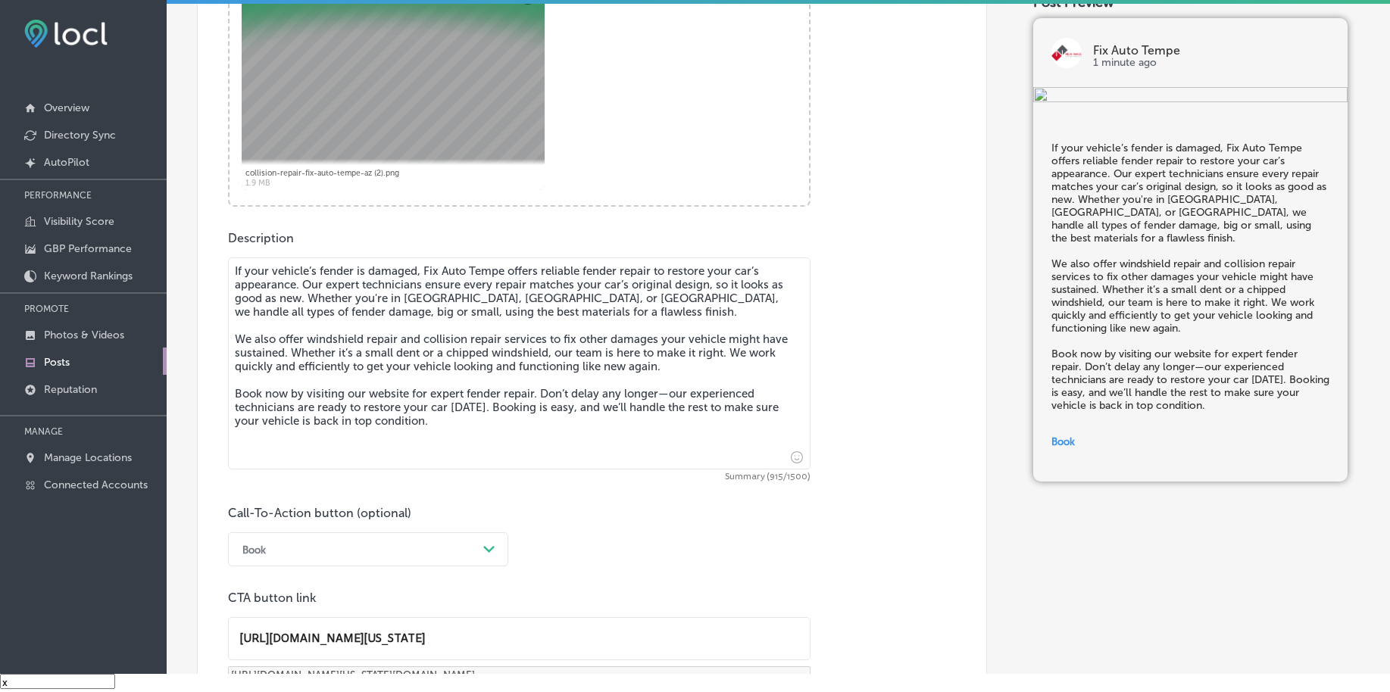
scroll to position [599, 0]
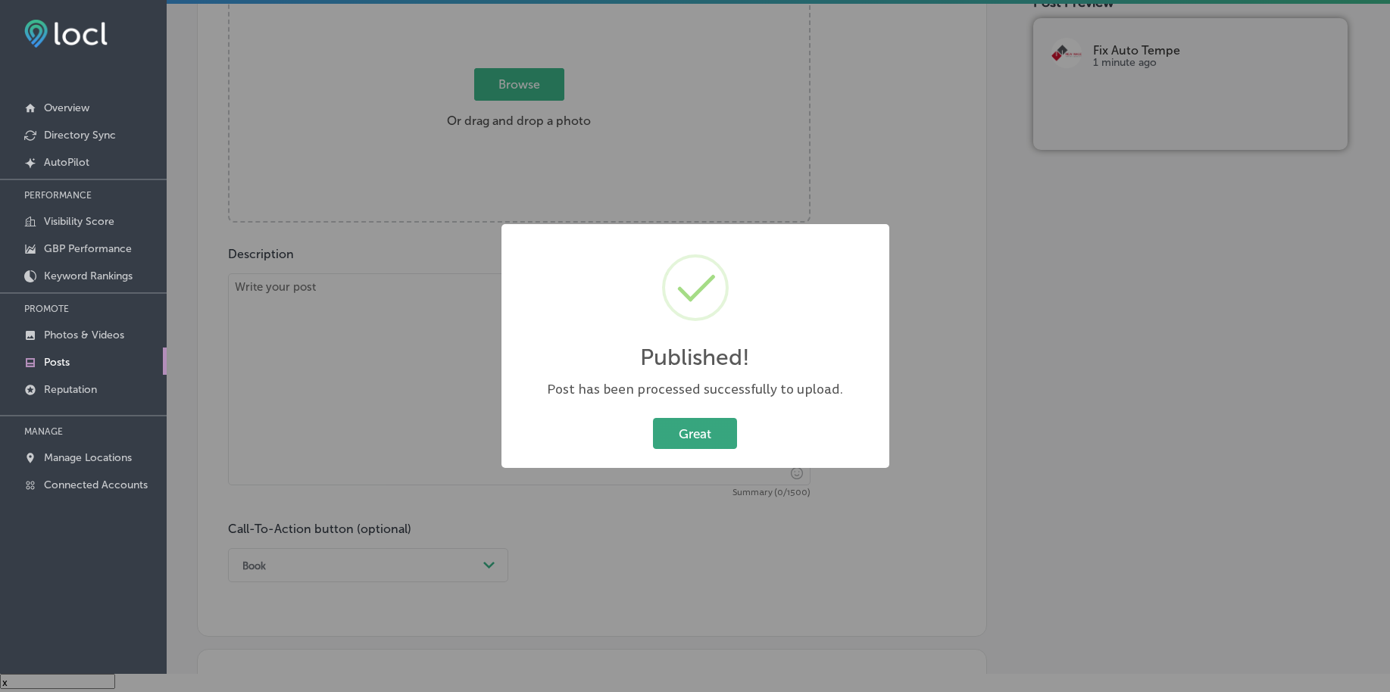
click at [687, 437] on button "Great" at bounding box center [695, 433] width 84 height 31
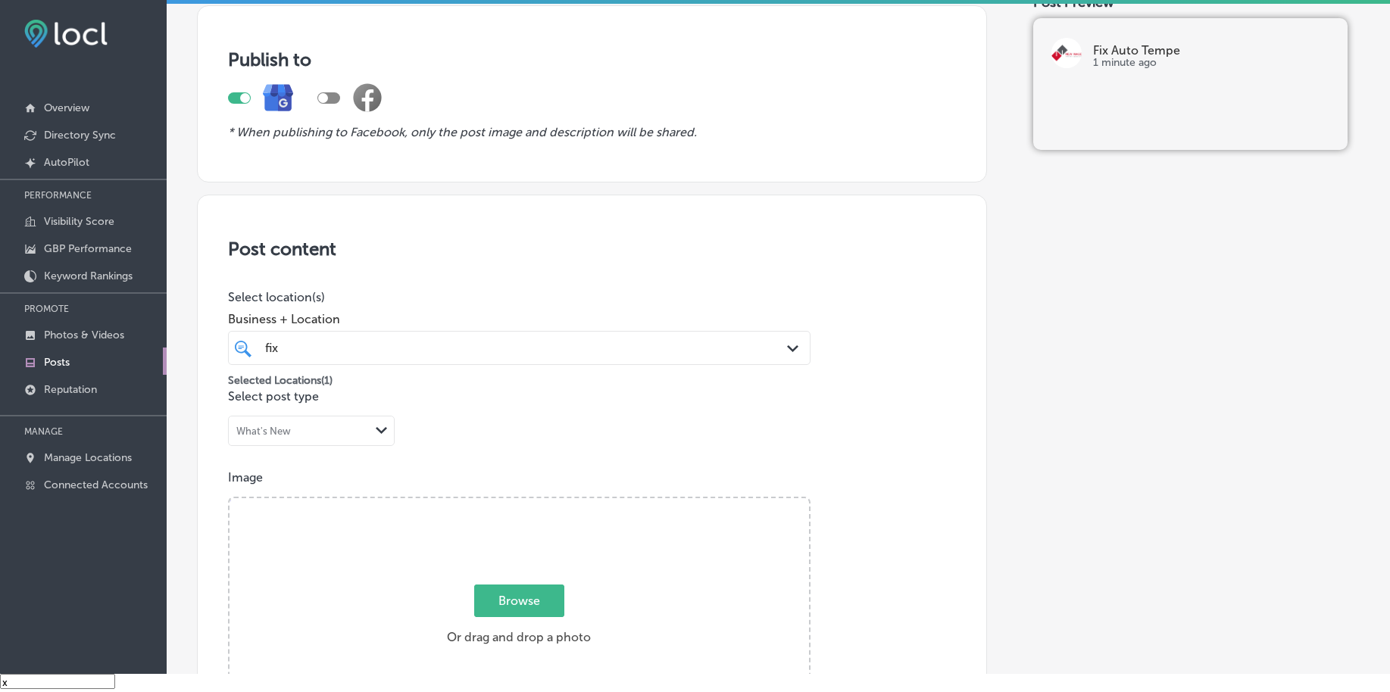
scroll to position [284, 0]
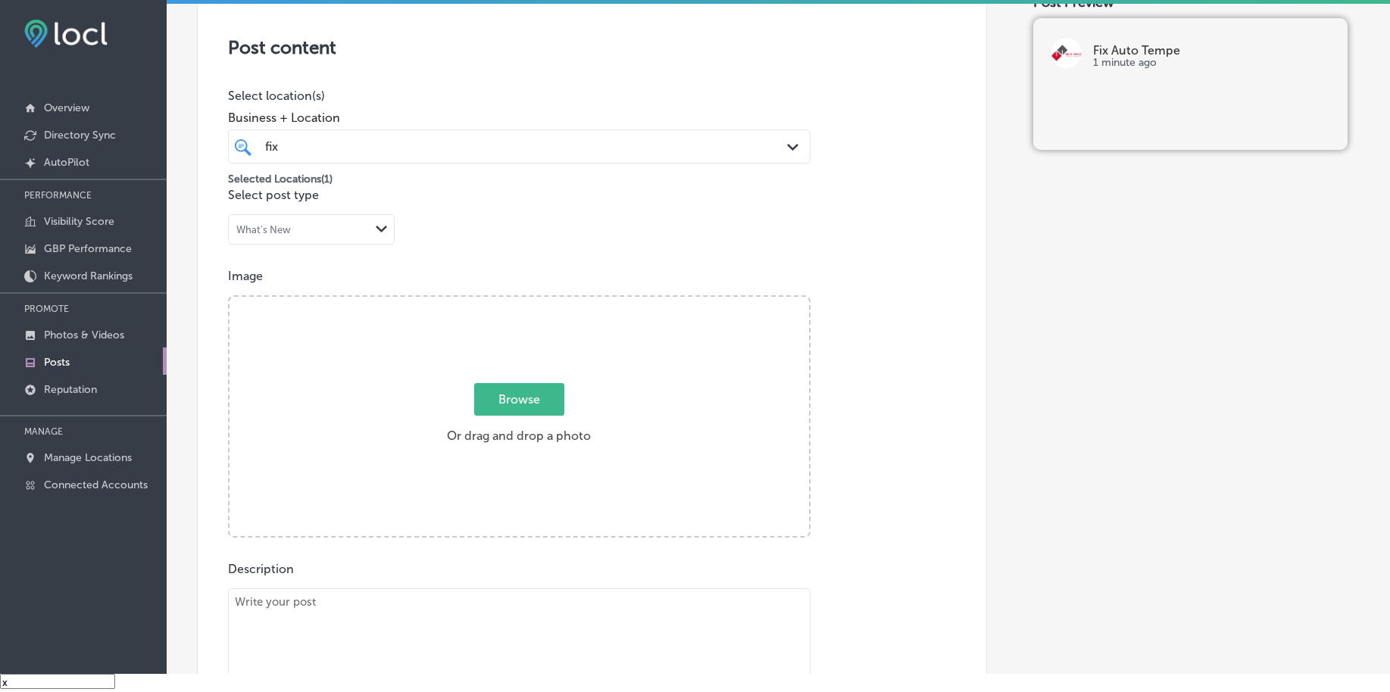
click at [516, 387] on span "Browse" at bounding box center [519, 399] width 90 height 33
click at [516, 301] on input "Browse Or drag and drop a photo" at bounding box center [518, 299] width 579 height 5
type input "C:\fakepath\collision-repair-fix-auto-tempe-az (3).png"
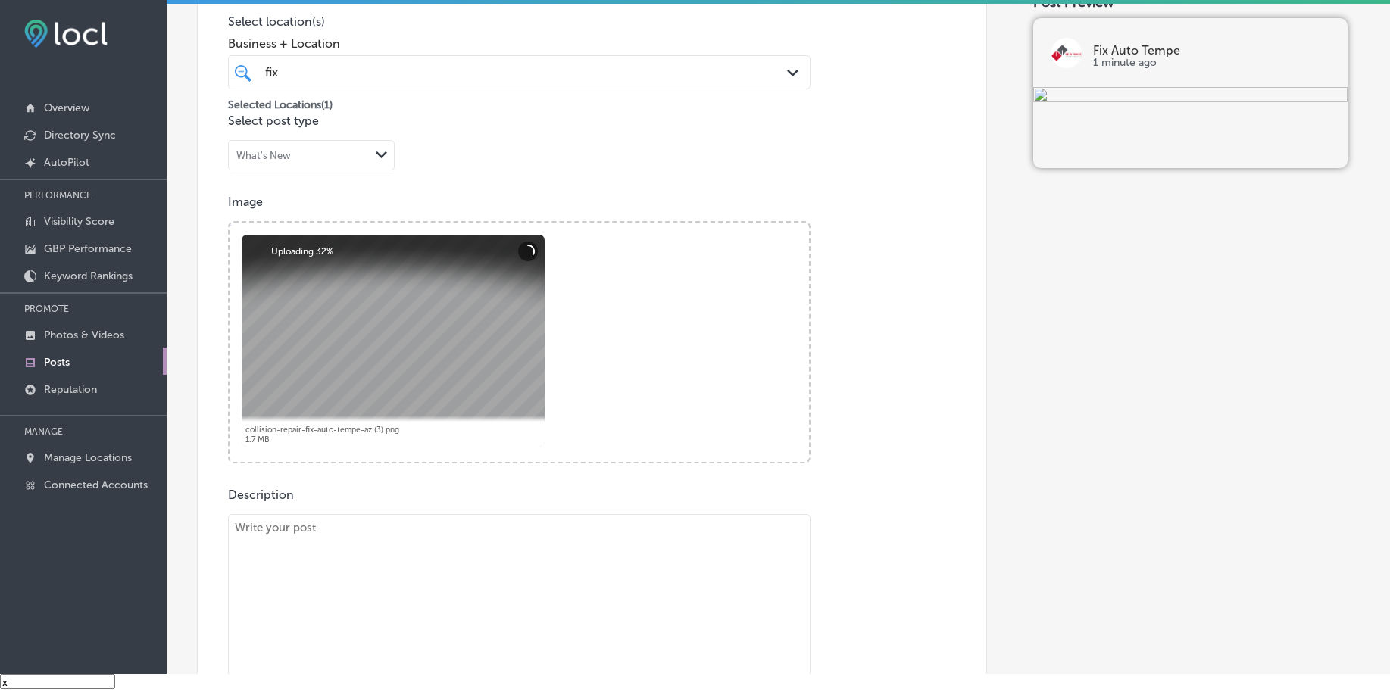
scroll to position [473, 0]
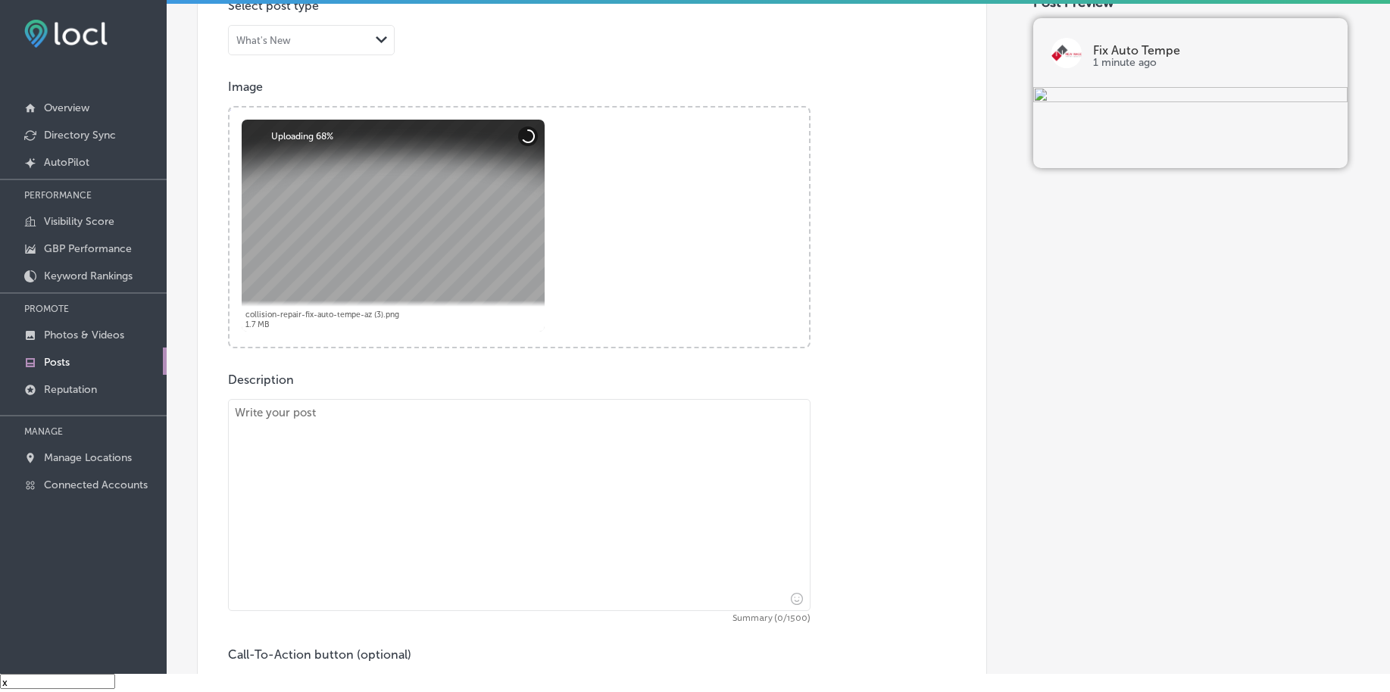
click at [353, 432] on textarea at bounding box center [519, 505] width 582 height 212
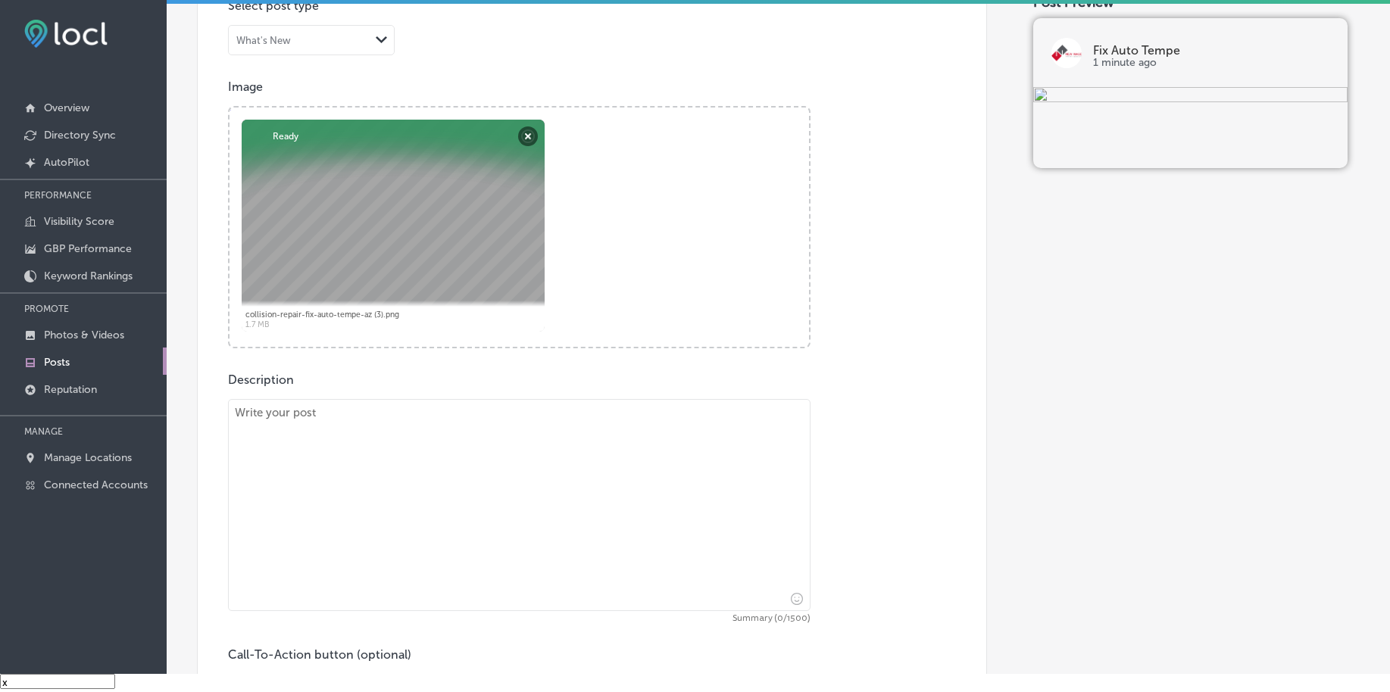
paste textarea "Fix Auto Tempe is your go-to for collision repair to restore your vehicle to it…"
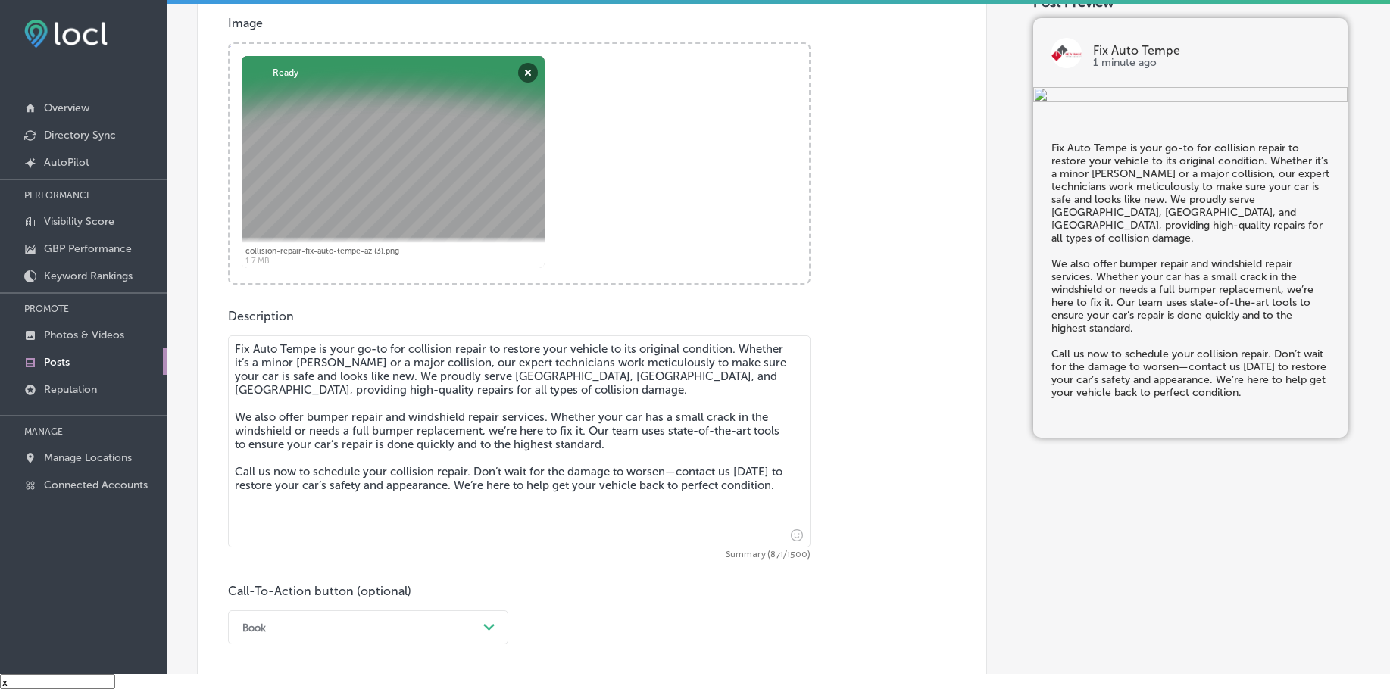
scroll to position [568, 0]
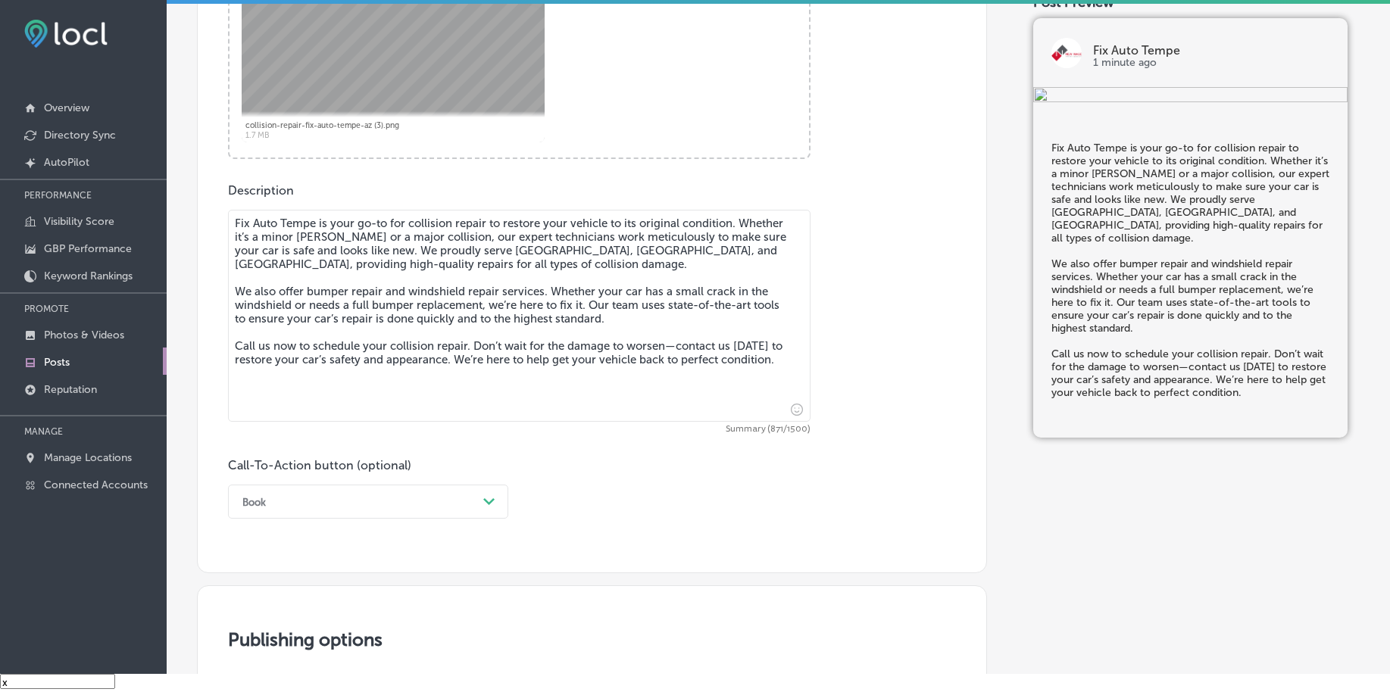
type textarea "Fix Auto Tempe is your go-to for collision repair to restore your vehicle to it…"
click at [281, 504] on div "Book Path Created with Sketch." at bounding box center [368, 502] width 280 height 34
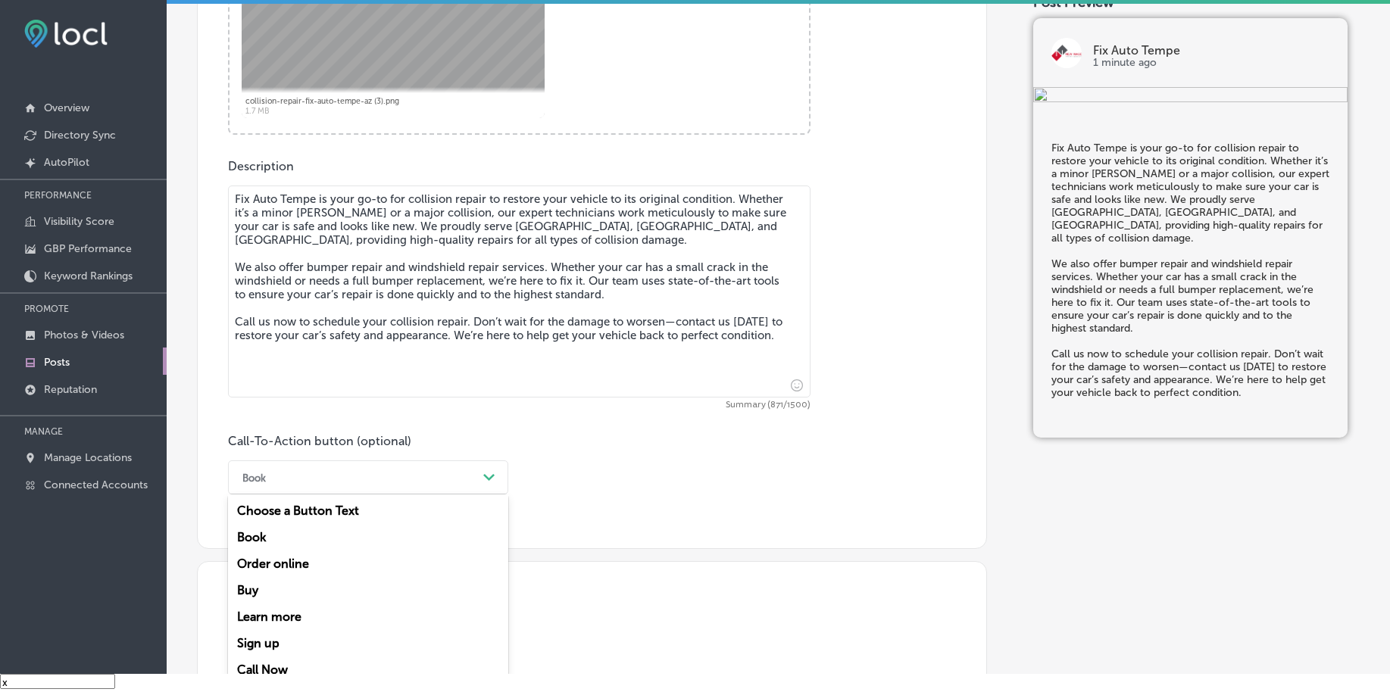
click at [275, 666] on div "Call Now" at bounding box center [368, 670] width 280 height 27
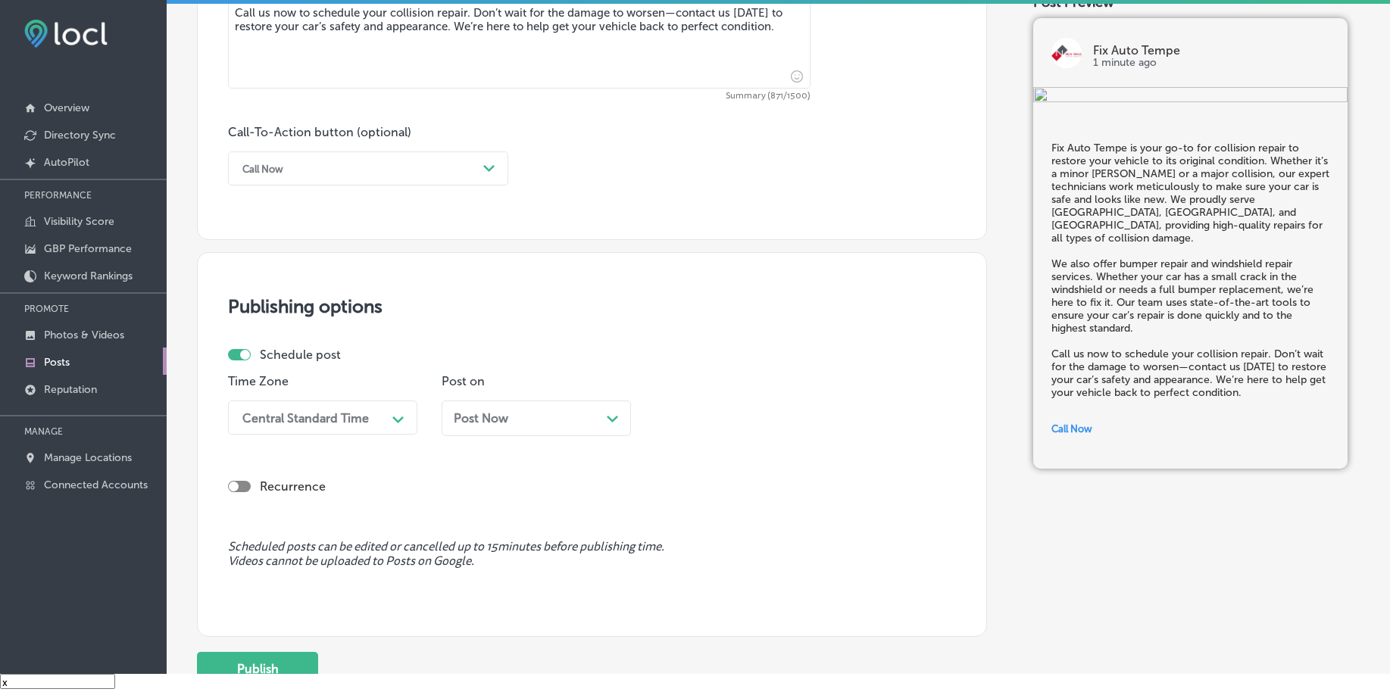
scroll to position [1066, 0]
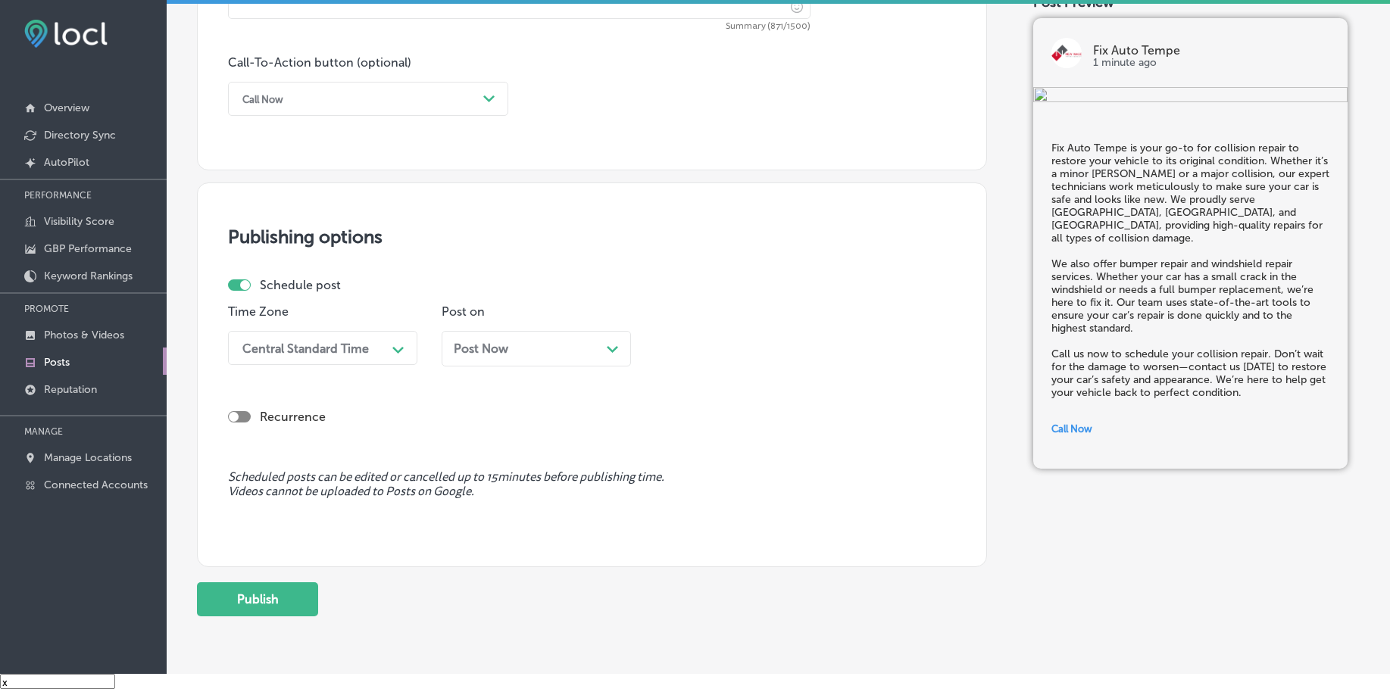
click at [369, 354] on div "Central Standard Time" at bounding box center [310, 348] width 151 height 27
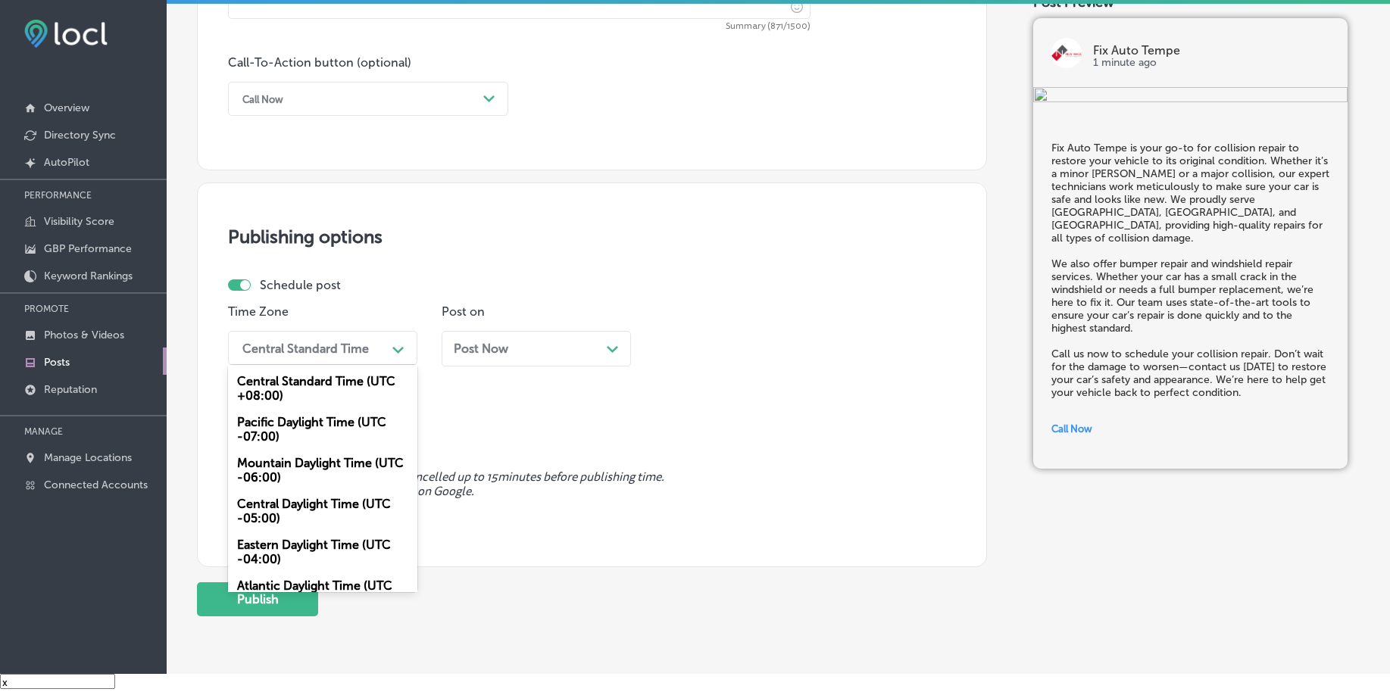
click at [308, 471] on div "Mountain Daylight Time (UTC -06:00)" at bounding box center [322, 470] width 189 height 41
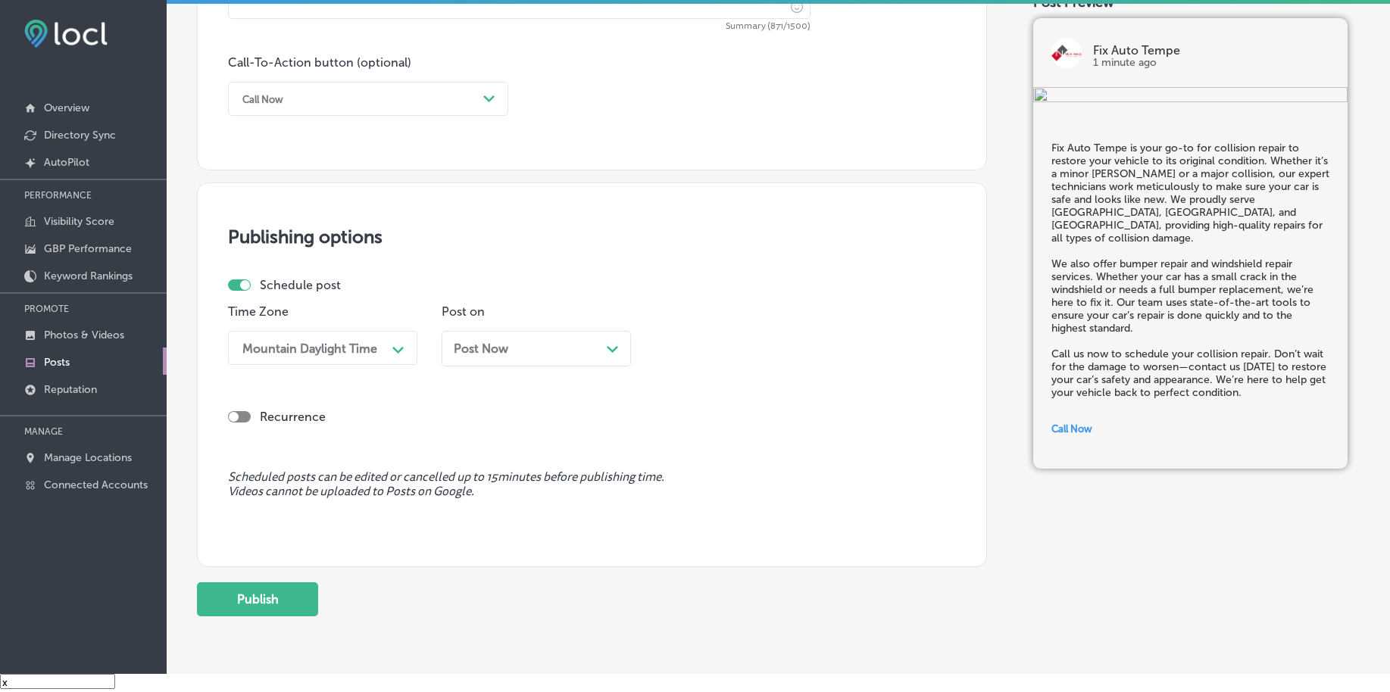
click at [539, 354] on div "Post Now Path Created with Sketch." at bounding box center [536, 349] width 165 height 14
click at [713, 364] on div "12:30 AM Path Created with Sketch." at bounding box center [749, 348] width 189 height 34
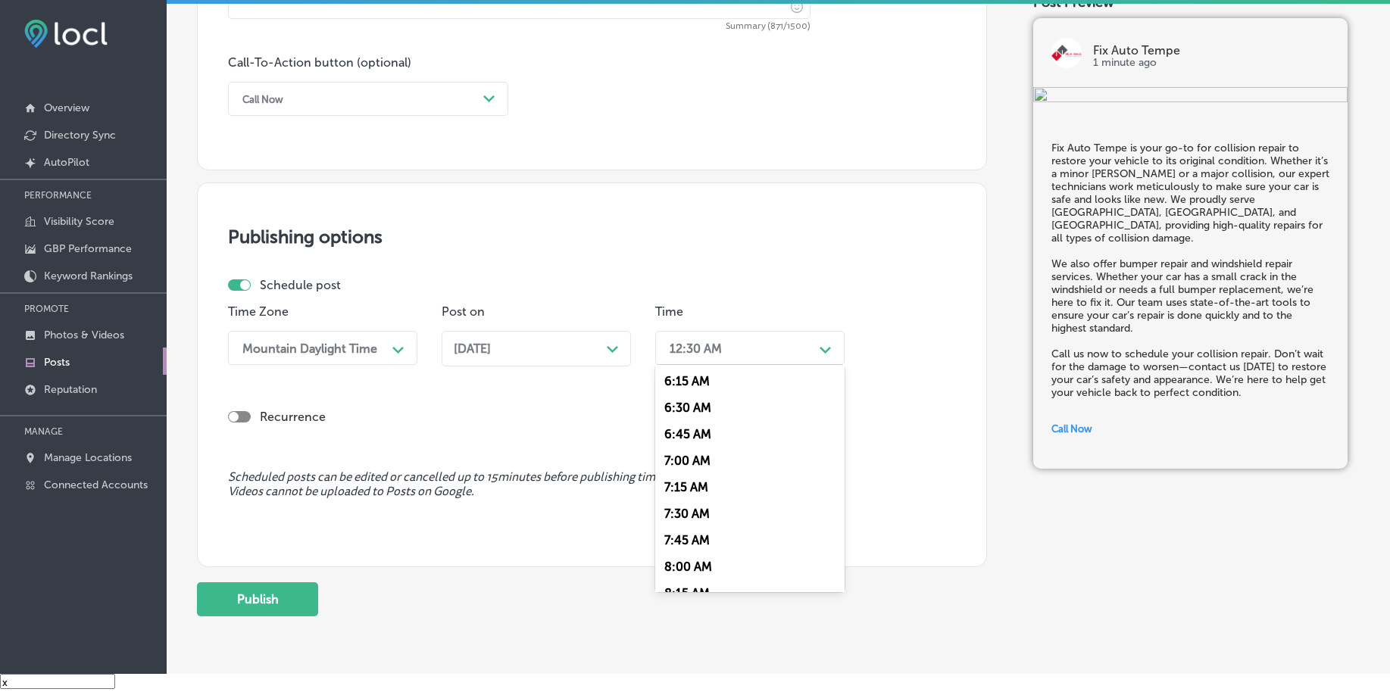
click at [693, 462] on div "7:00 AM" at bounding box center [749, 461] width 189 height 27
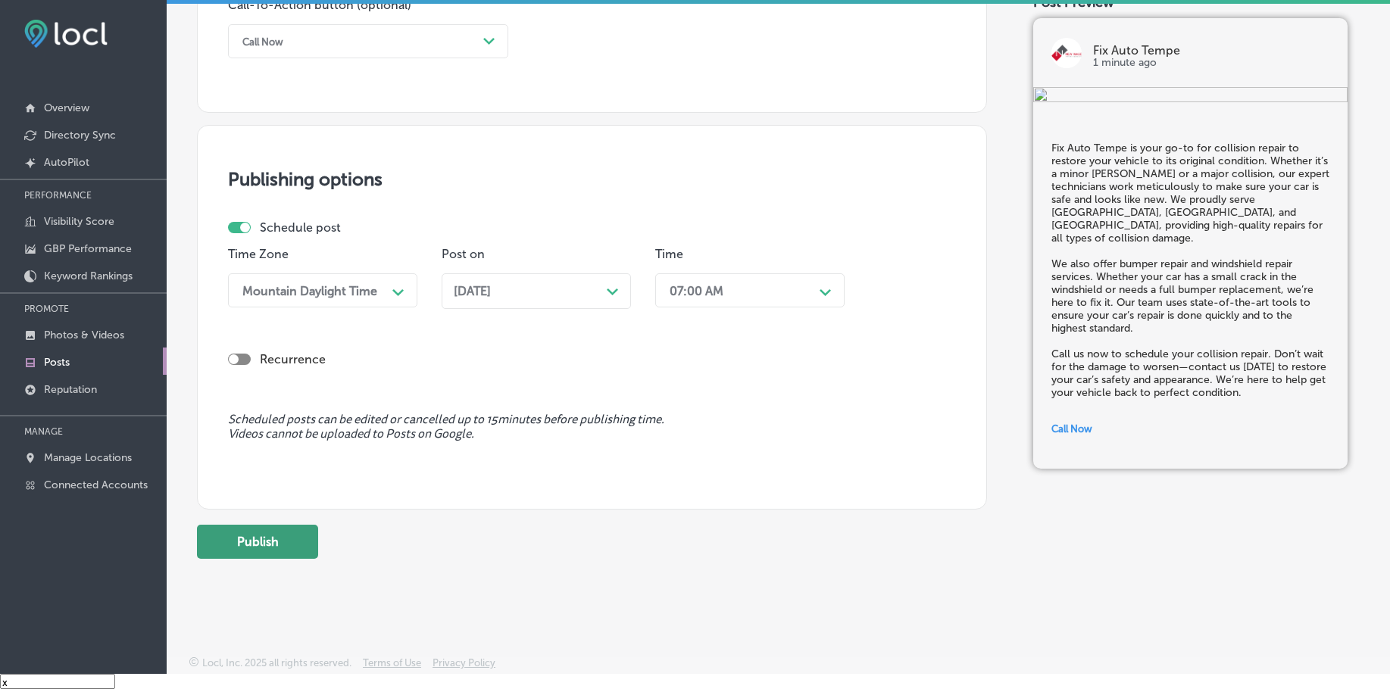
scroll to position [1125, 0]
click at [290, 545] on button "Publish" at bounding box center [257, 540] width 121 height 34
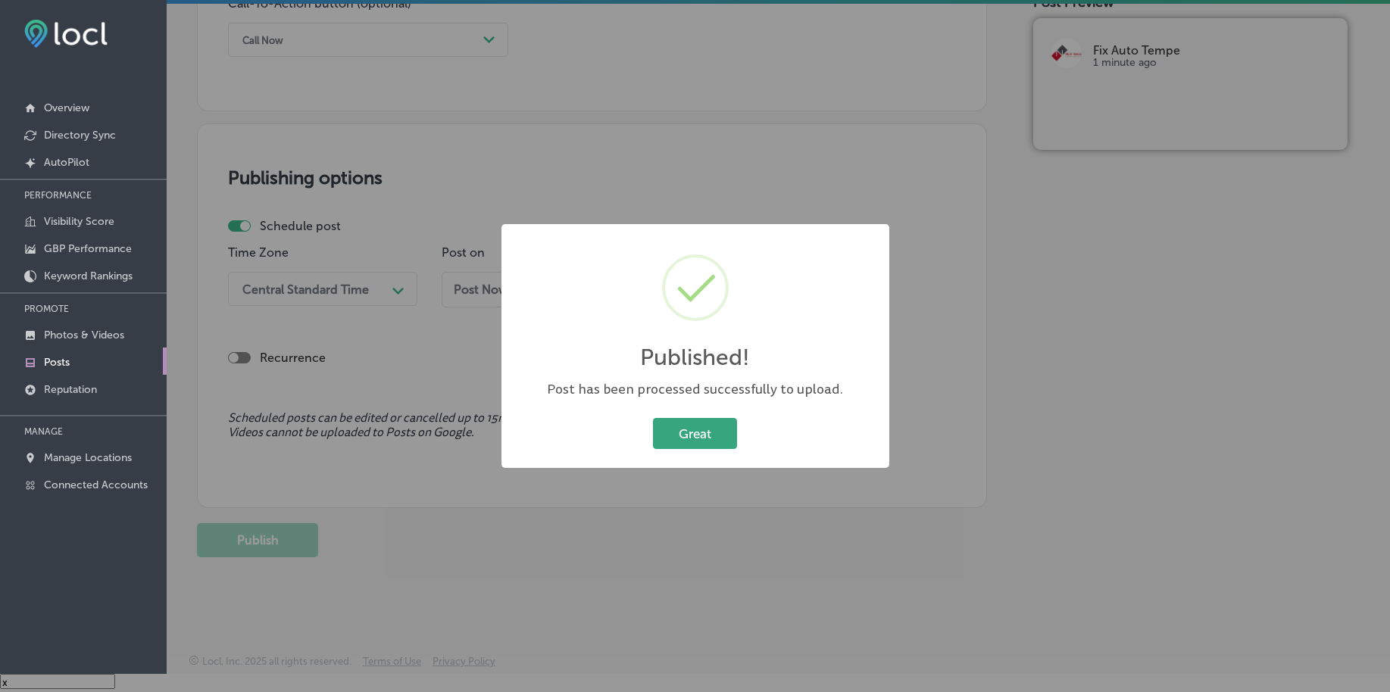
click at [704, 429] on button "Great" at bounding box center [695, 433] width 84 height 31
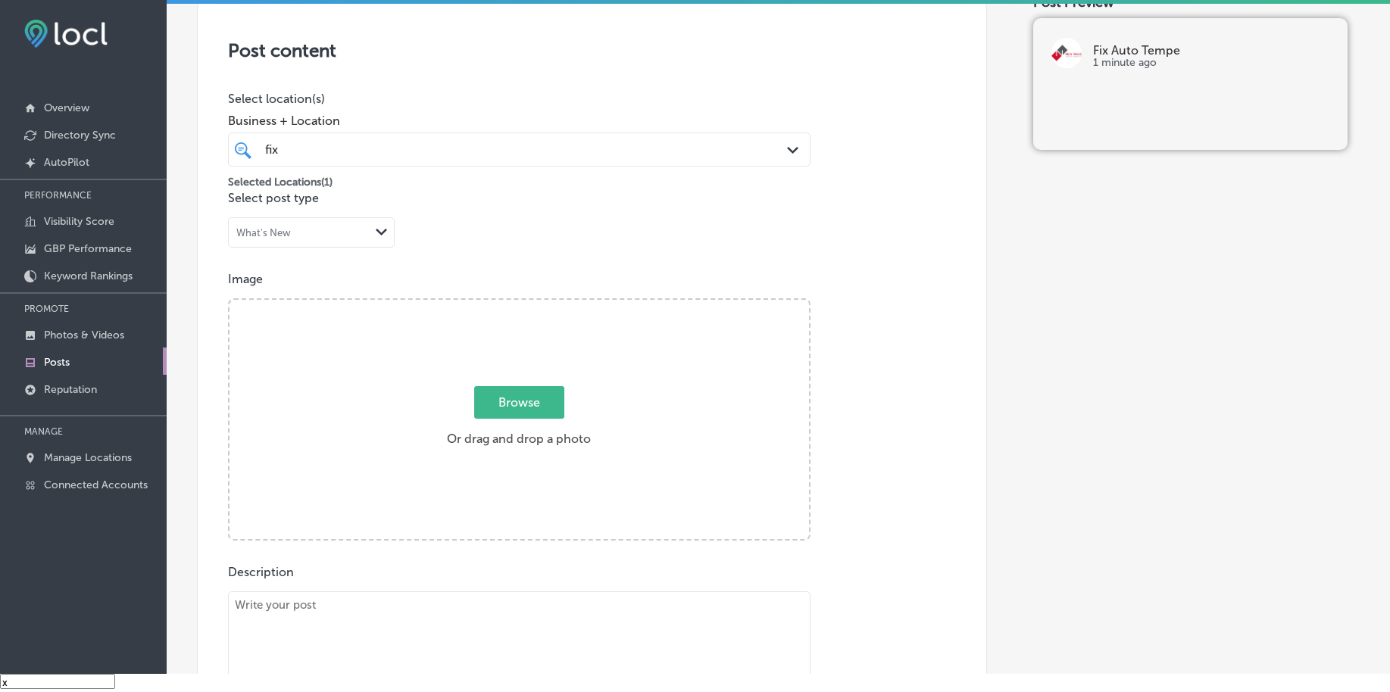
scroll to position [273, 0]
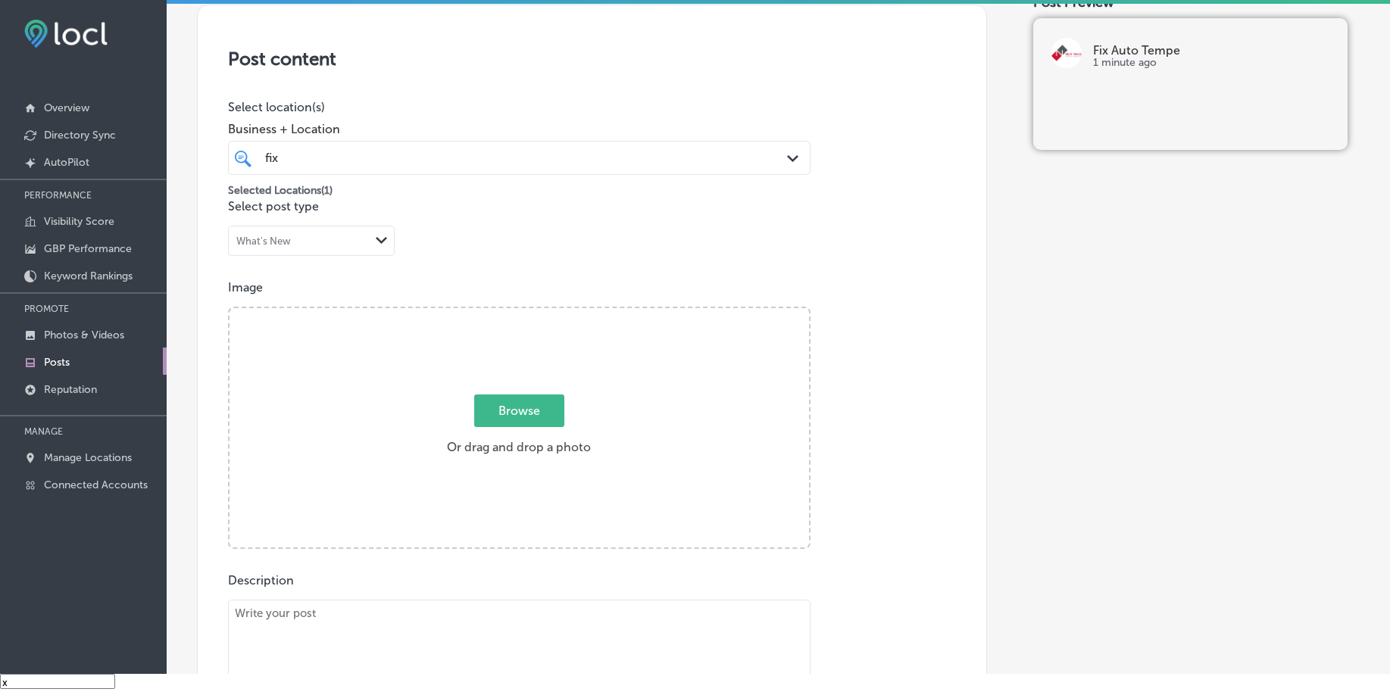
click at [517, 394] on div "Browse Or drag and drop a photo" at bounding box center [518, 429] width 579 height 242
click at [229, 308] on input "Browse Or drag and drop a photo" at bounding box center [518, 310] width 579 height 5
type input "C:\fakepath\collision-repair-fix-auto-tempe-az (4).png"
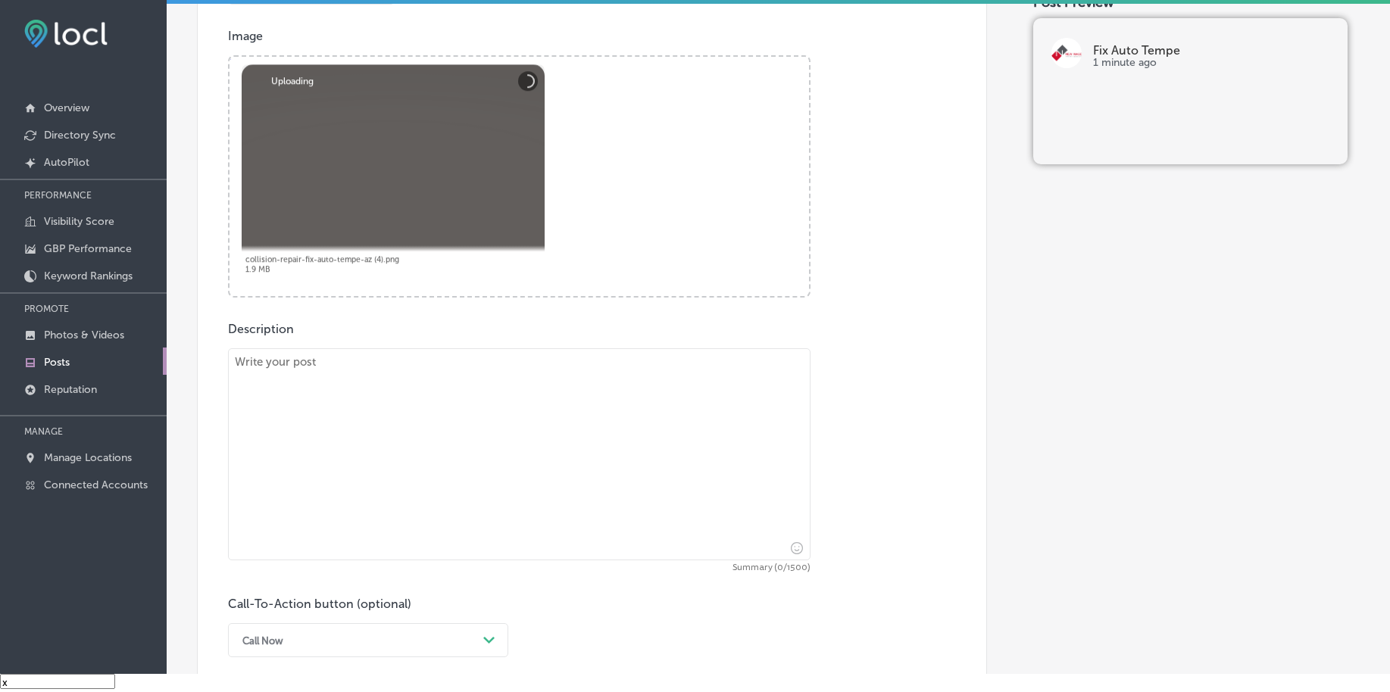
scroll to position [746, 0]
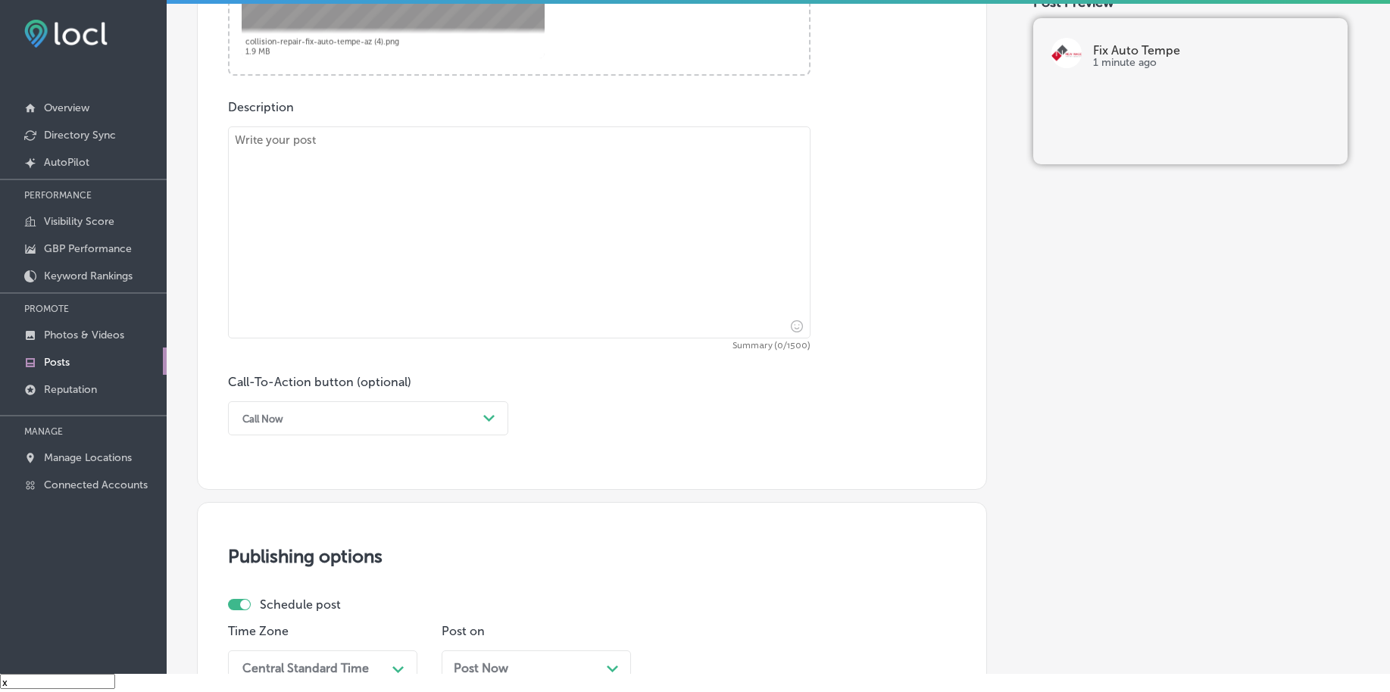
click at [507, 285] on textarea at bounding box center [519, 232] width 582 height 212
paste textarea "If your car’s fender is damaged, Fix Auto Tempe is here to restore it to perfec…"
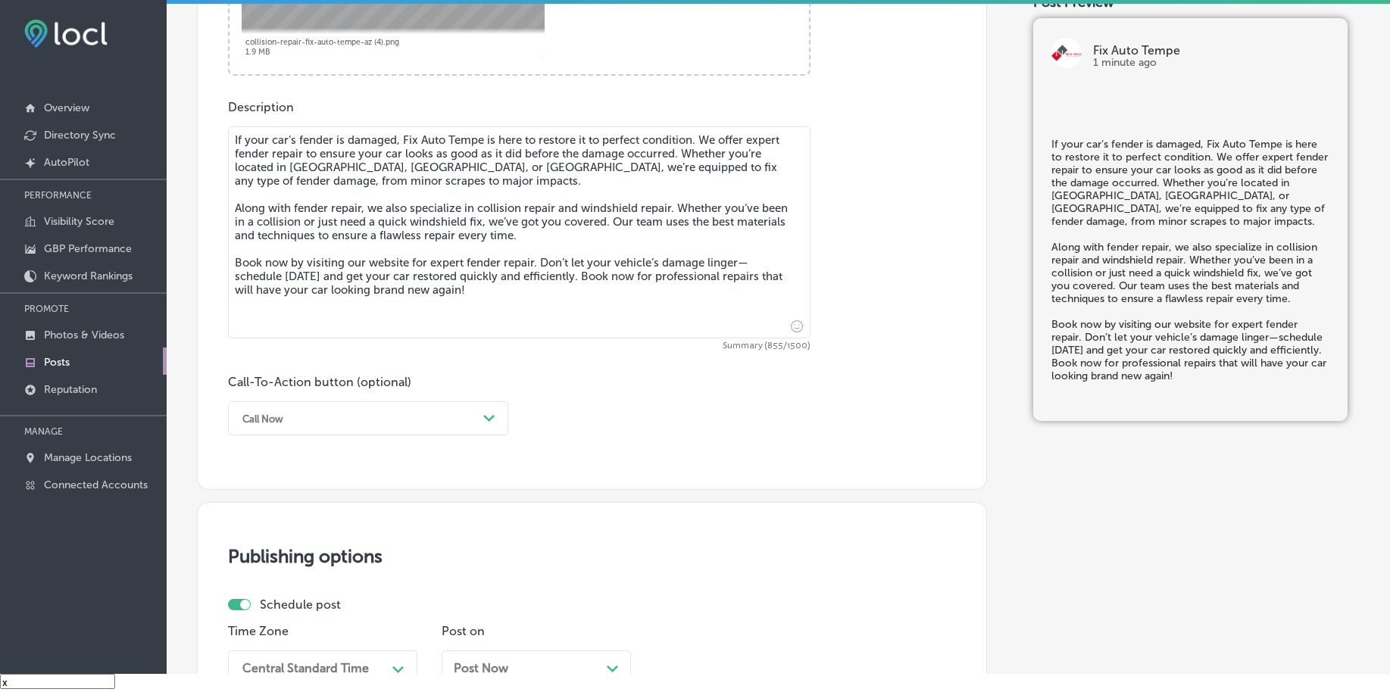
type textarea "If your car’s fender is damaged, Fix Auto Tempe is here to restore it to perfec…"
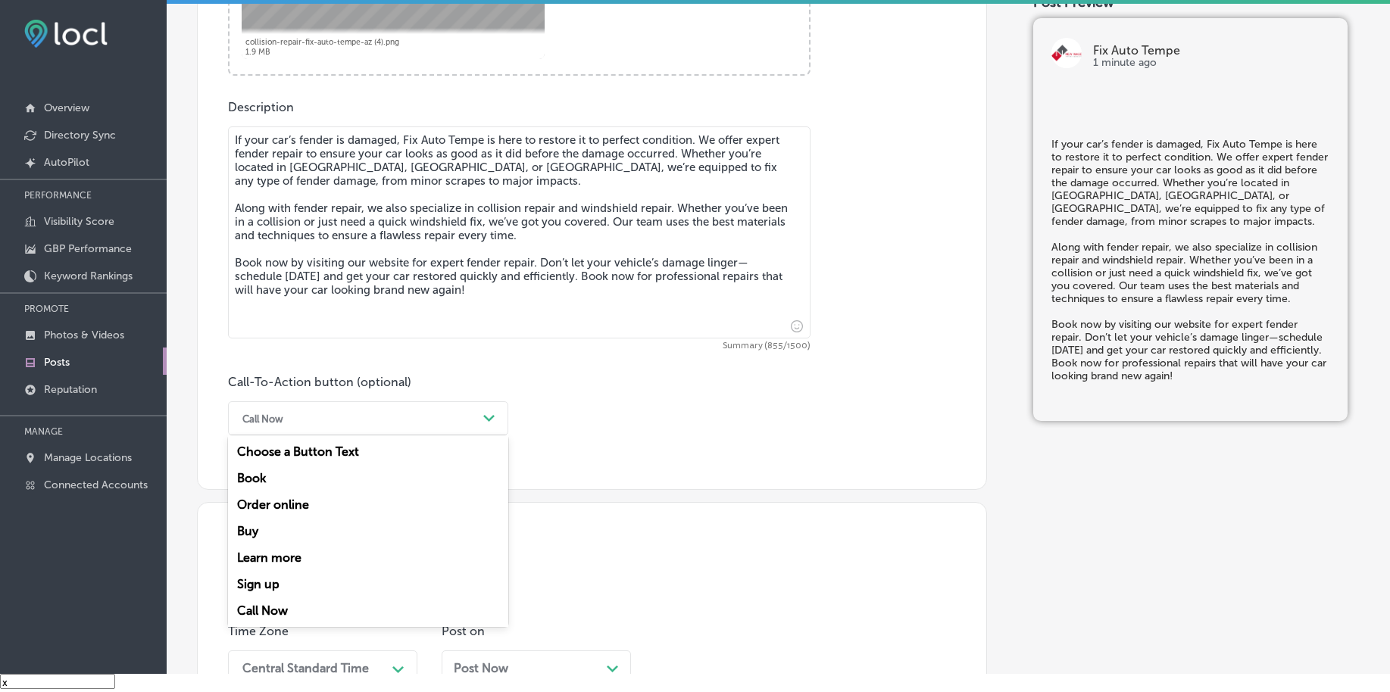
click at [379, 411] on div "Call Now" at bounding box center [356, 418] width 242 height 23
click at [315, 475] on div "Book" at bounding box center [368, 478] width 280 height 27
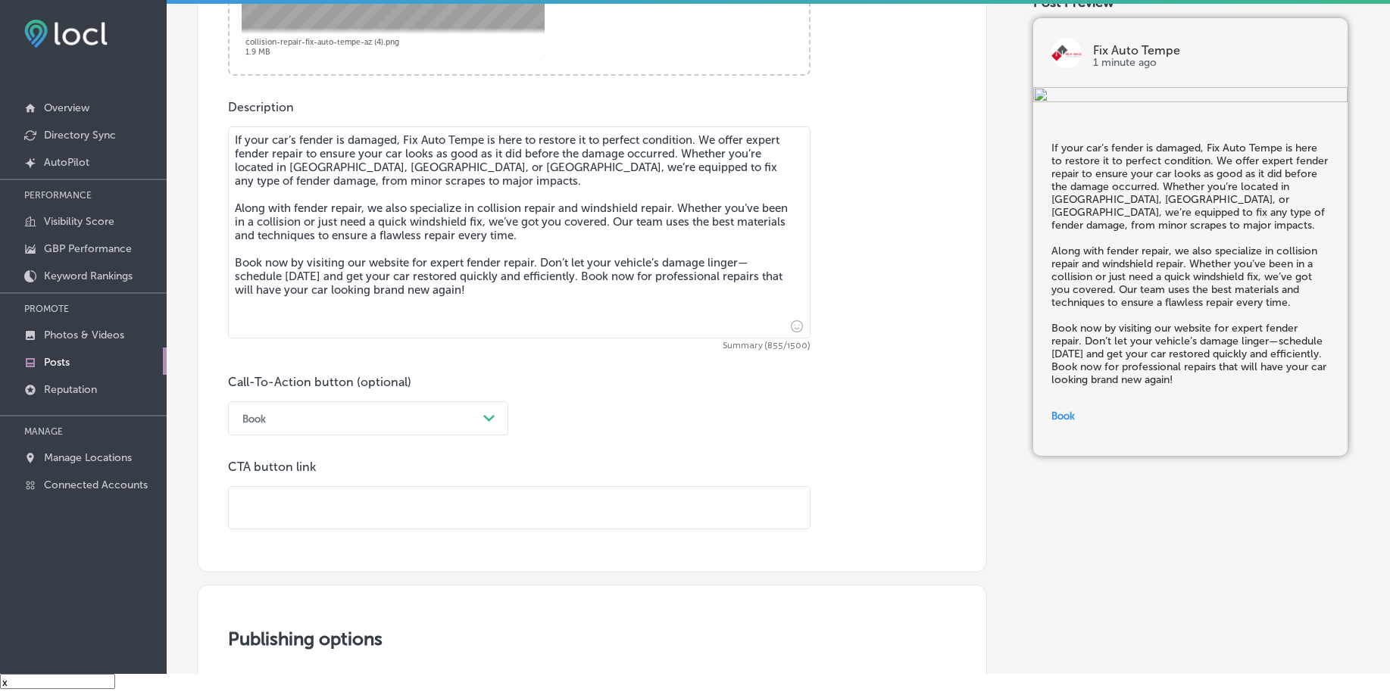
click at [417, 511] on input "text" at bounding box center [519, 508] width 581 height 42
paste input "[URL][DOMAIN_NAME][US_STATE]"
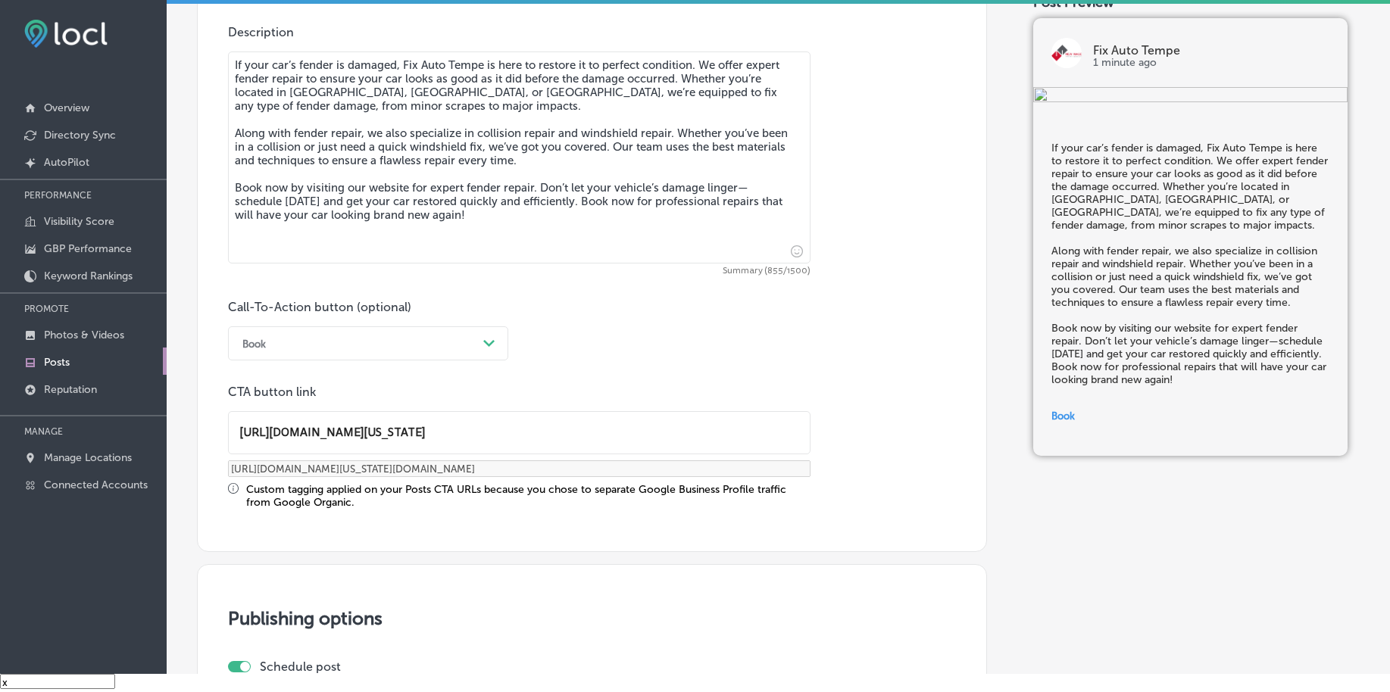
scroll to position [1125, 0]
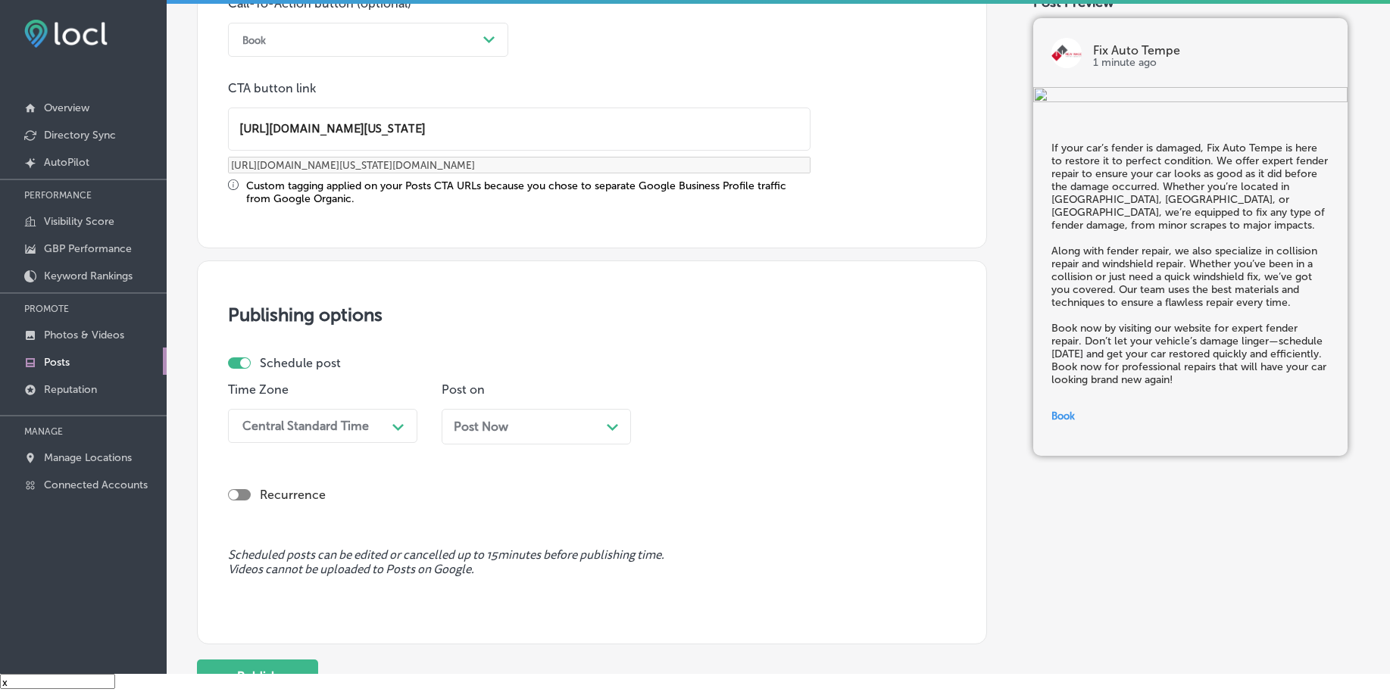
type input "[URL][DOMAIN_NAME][US_STATE]"
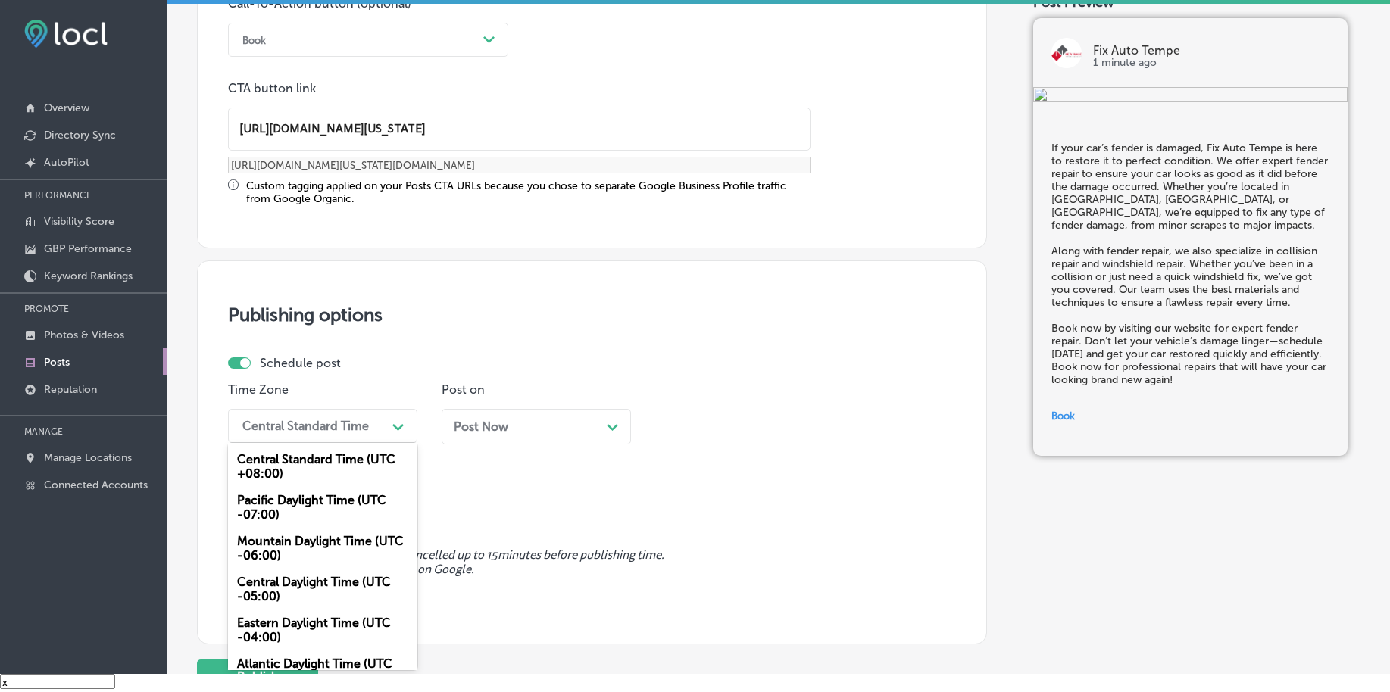
click at [345, 423] on div "Central Standard Time" at bounding box center [305, 426] width 126 height 14
click at [288, 559] on div "Mountain Daylight Time (UTC -06:00)" at bounding box center [322, 548] width 189 height 41
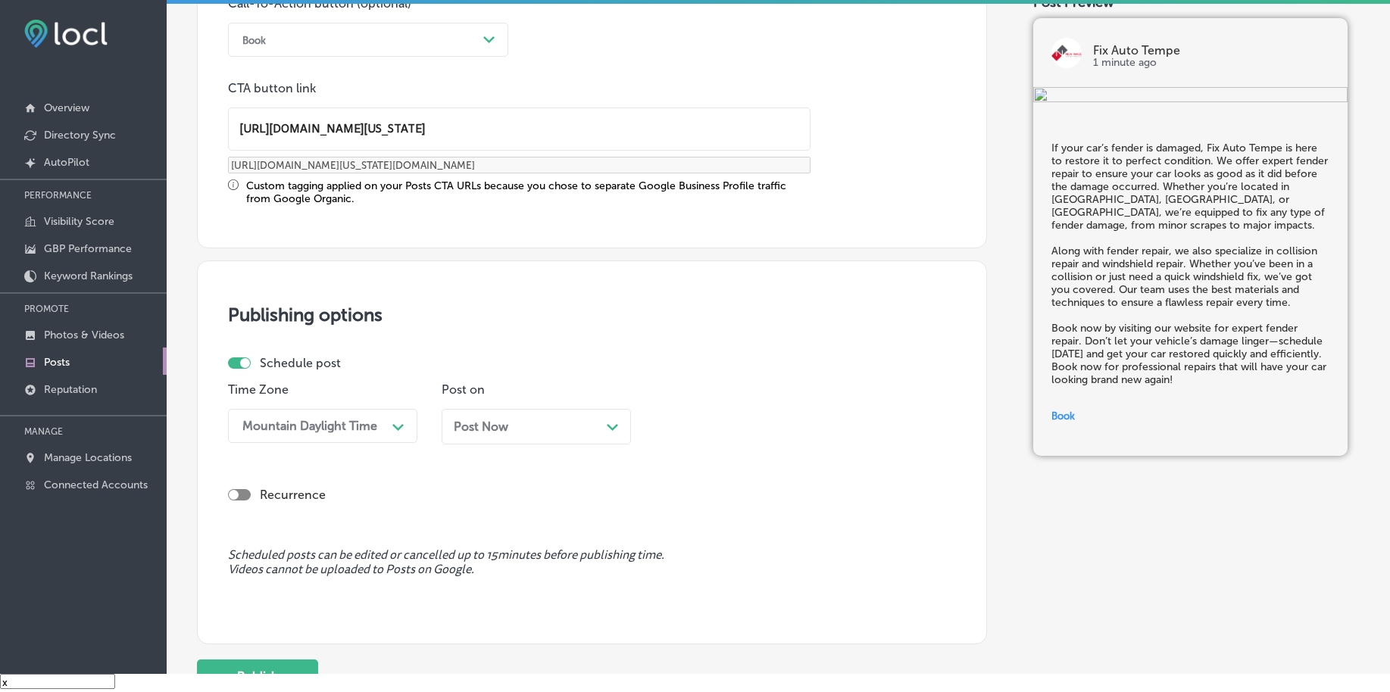
click at [501, 435] on div "Post Now Path Created with Sketch." at bounding box center [536, 427] width 189 height 36
click at [730, 426] on div "12:30 AM" at bounding box center [737, 426] width 151 height 27
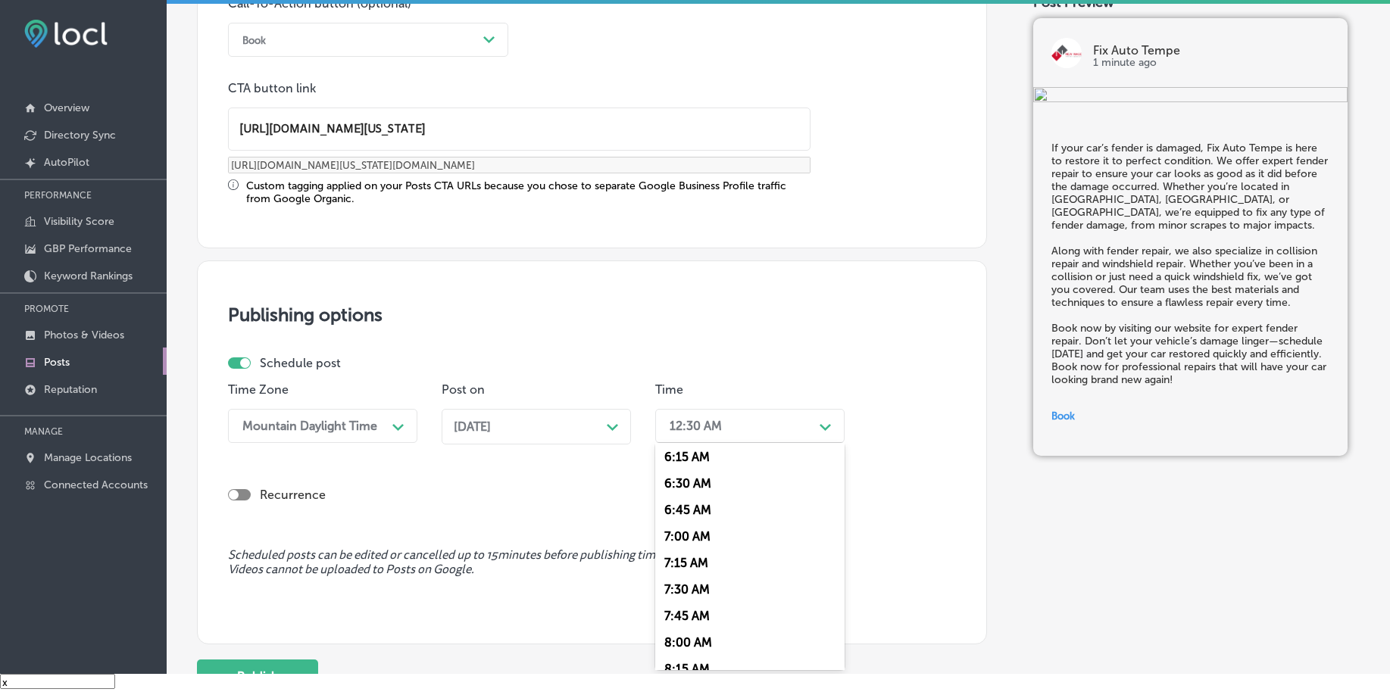
scroll to position [663, 0]
click at [675, 534] on div "7:00 AM" at bounding box center [749, 539] width 189 height 27
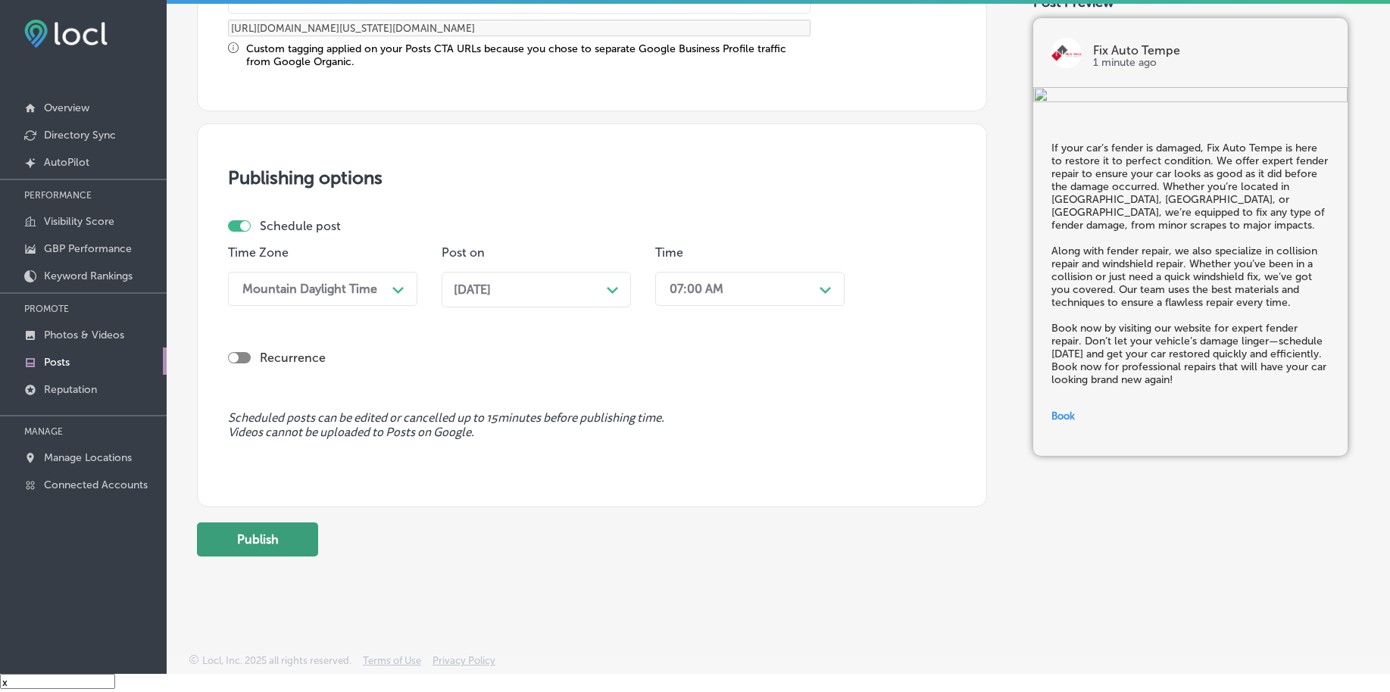
click at [239, 541] on button "Publish" at bounding box center [257, 540] width 121 height 34
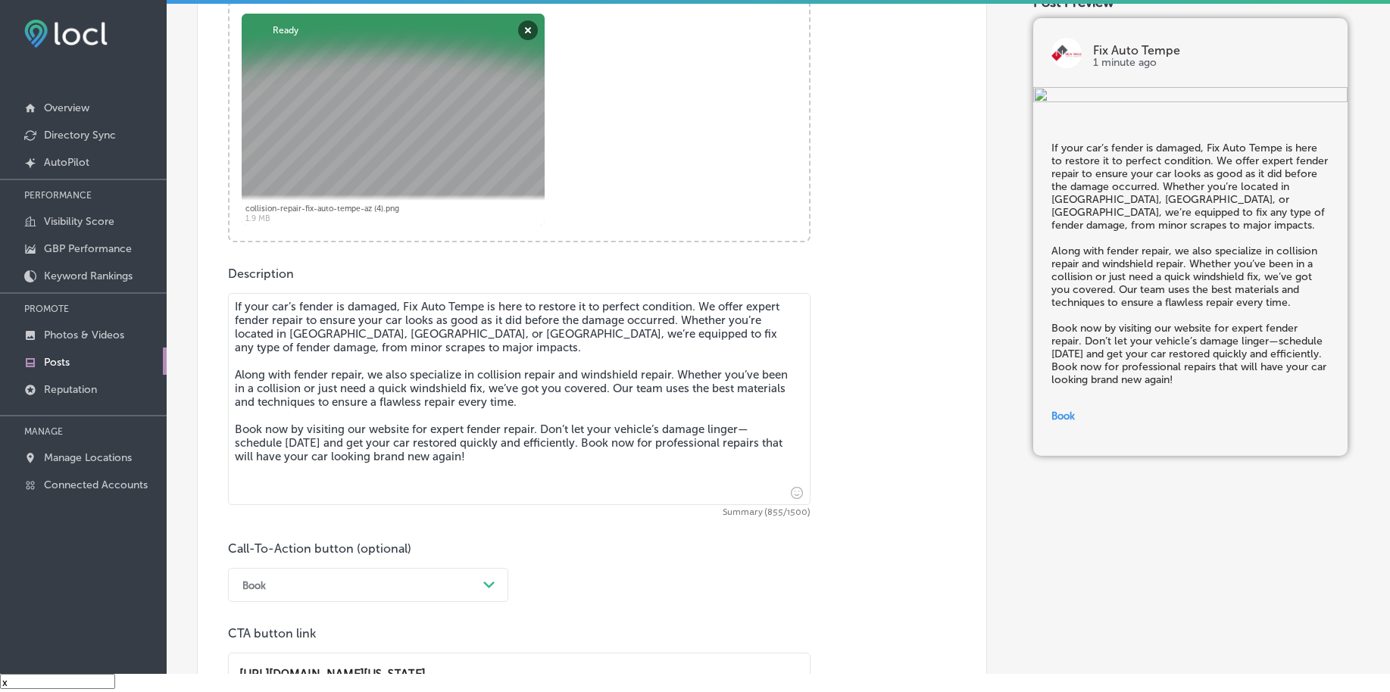
scroll to position [504, 0]
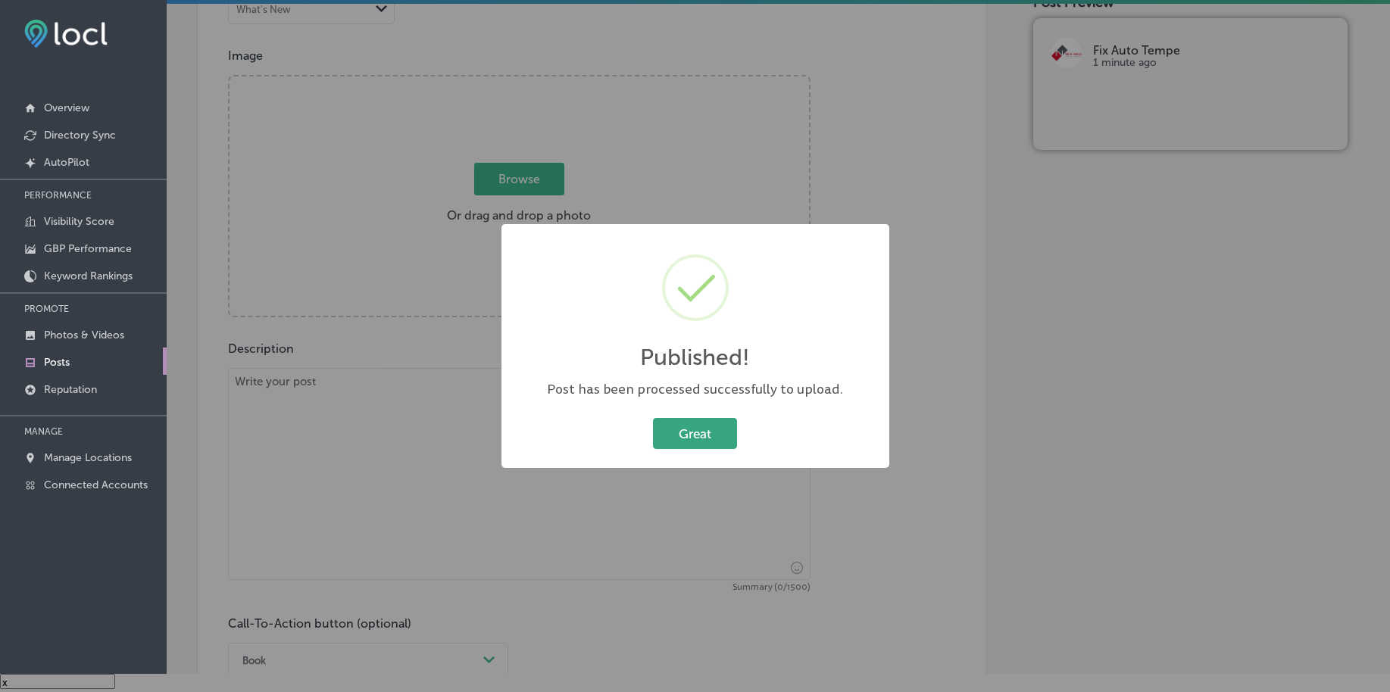
click at [684, 426] on button "Great" at bounding box center [695, 433] width 84 height 31
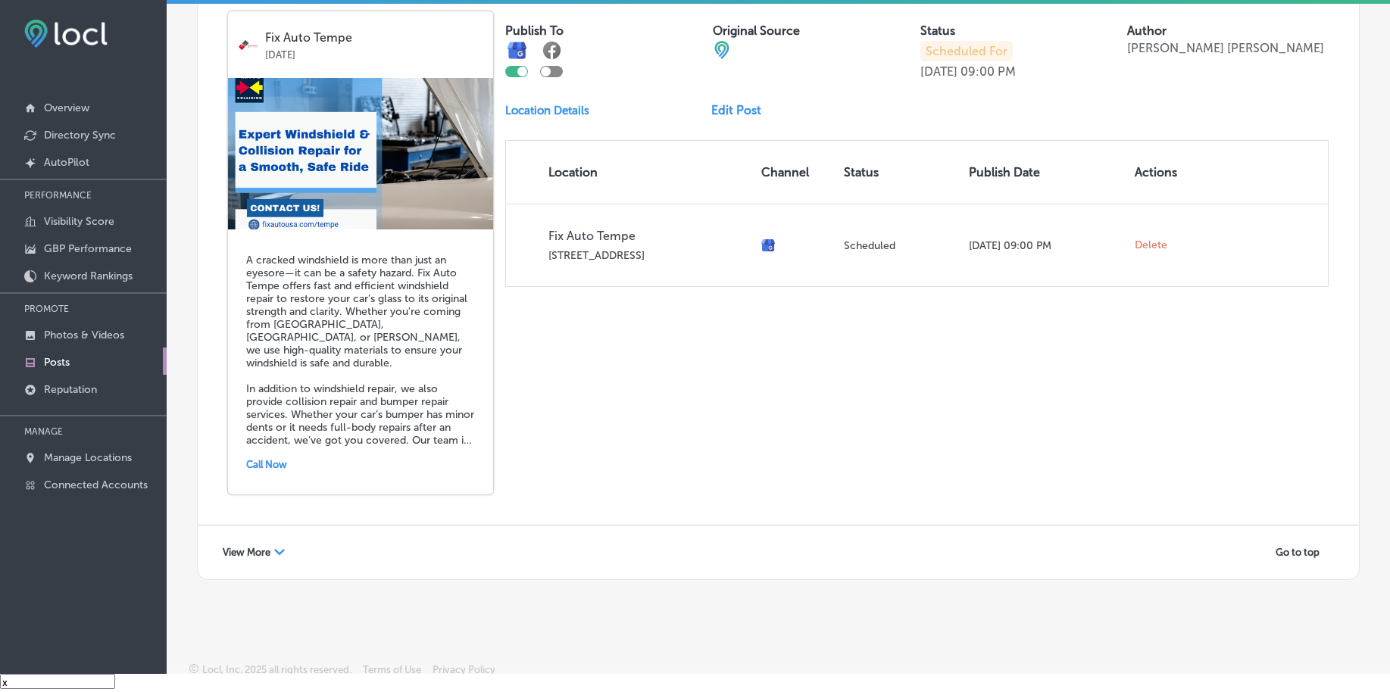
scroll to position [3306, 0]
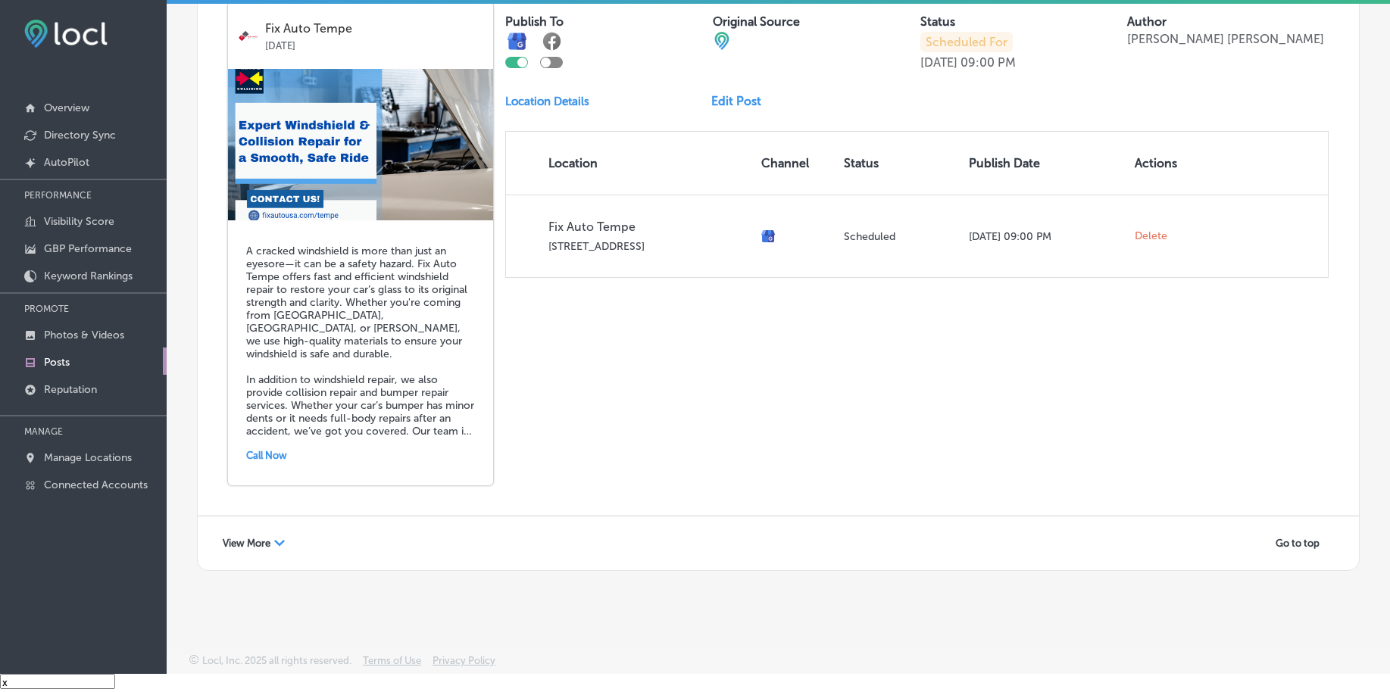
click at [247, 539] on span "View More" at bounding box center [247, 543] width 48 height 11
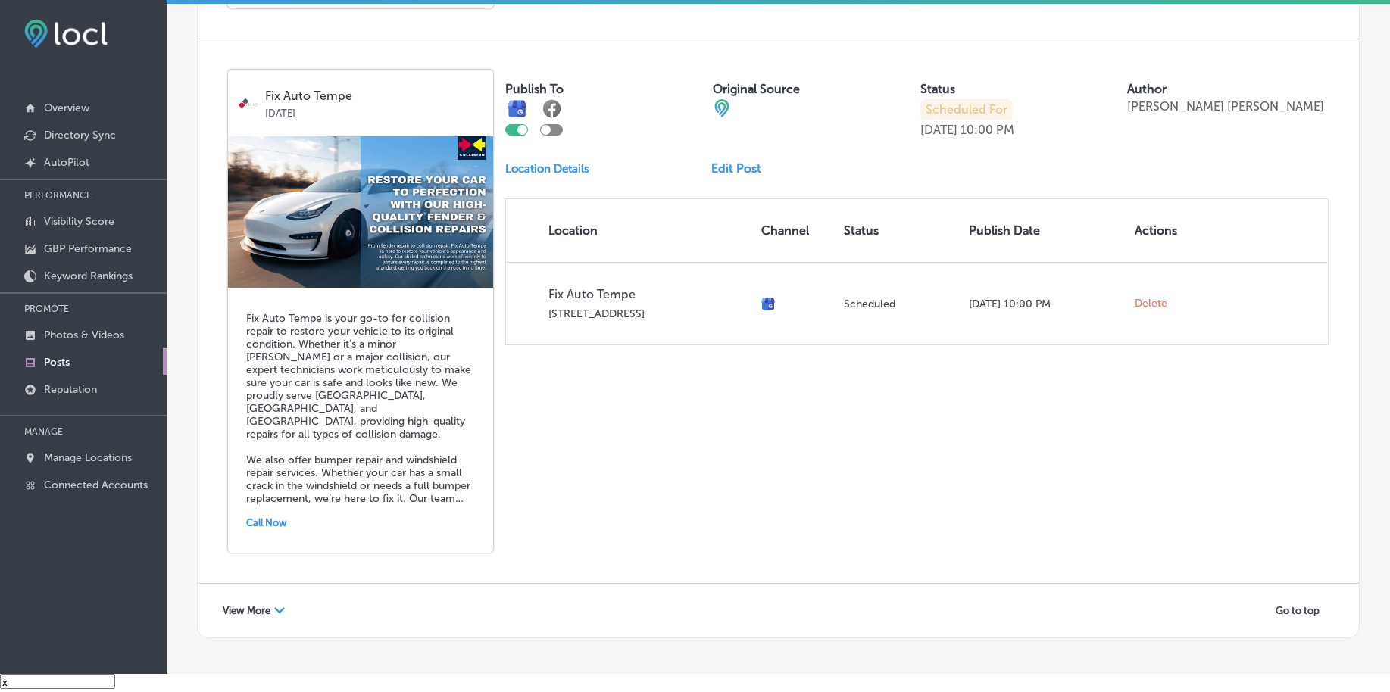
scroll to position [6573, 0]
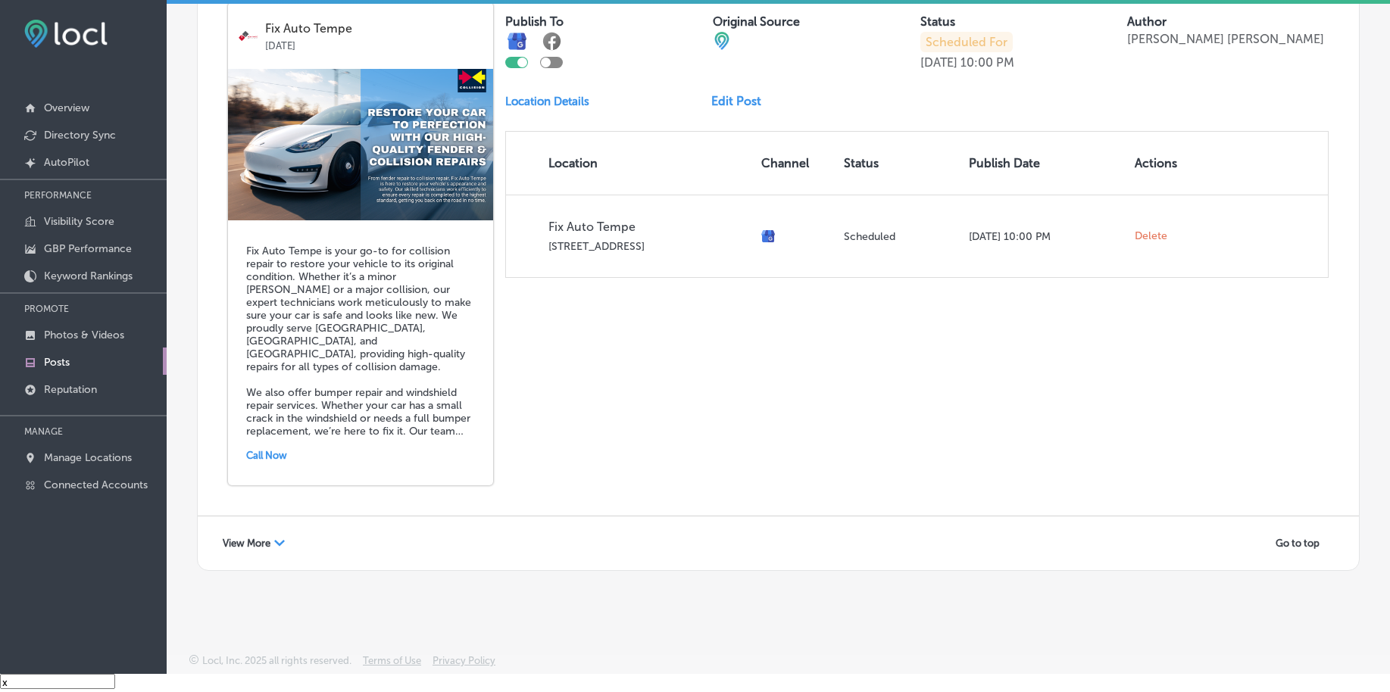
click at [259, 549] on div "View More Path Created with Sketch." at bounding box center [254, 543] width 82 height 23
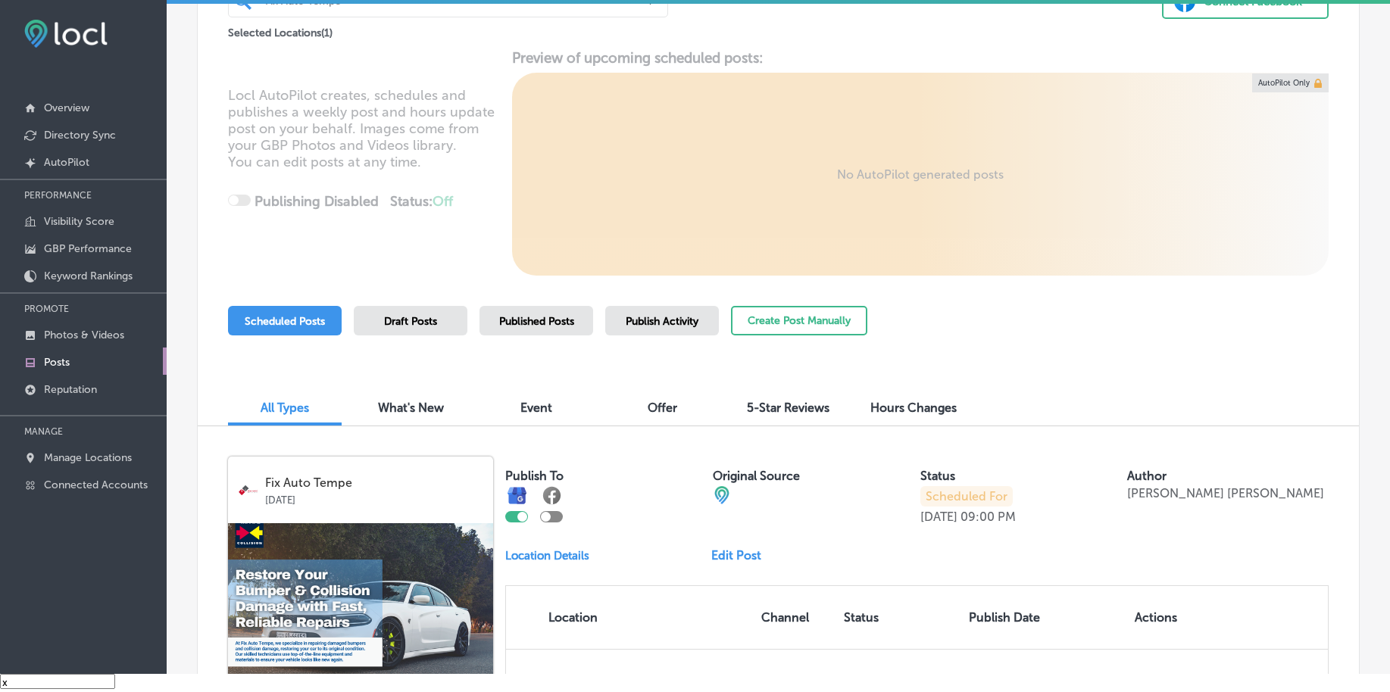
scroll to position [0, 0]
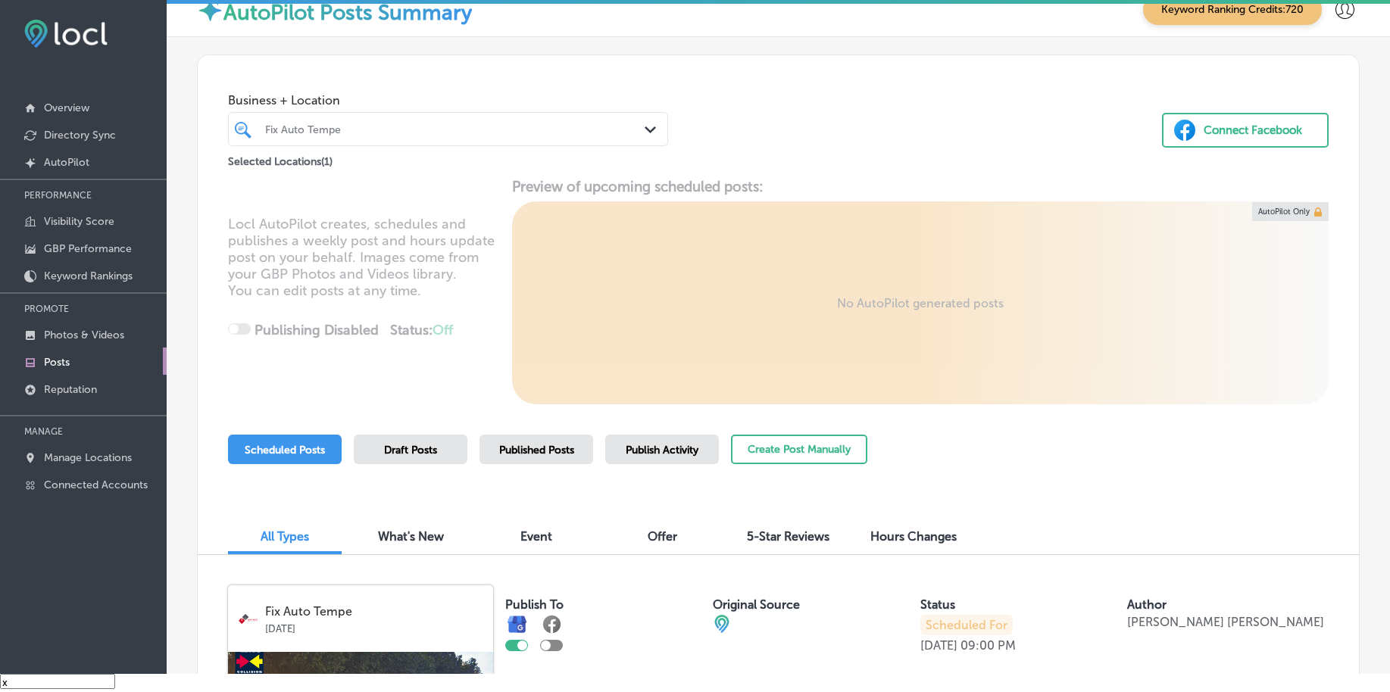
click at [429, 128] on div "Fix Auto Tempe" at bounding box center [455, 129] width 381 height 13
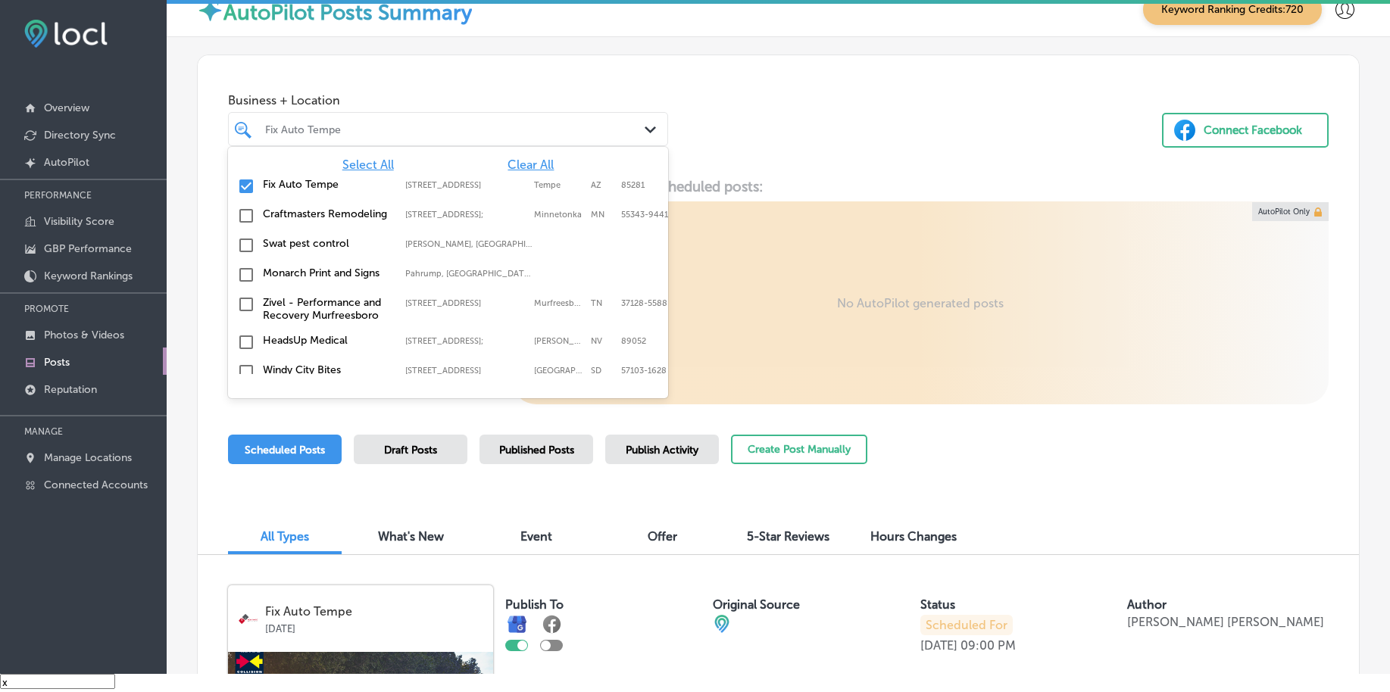
click at [532, 164] on span "Clear All" at bounding box center [530, 165] width 46 height 14
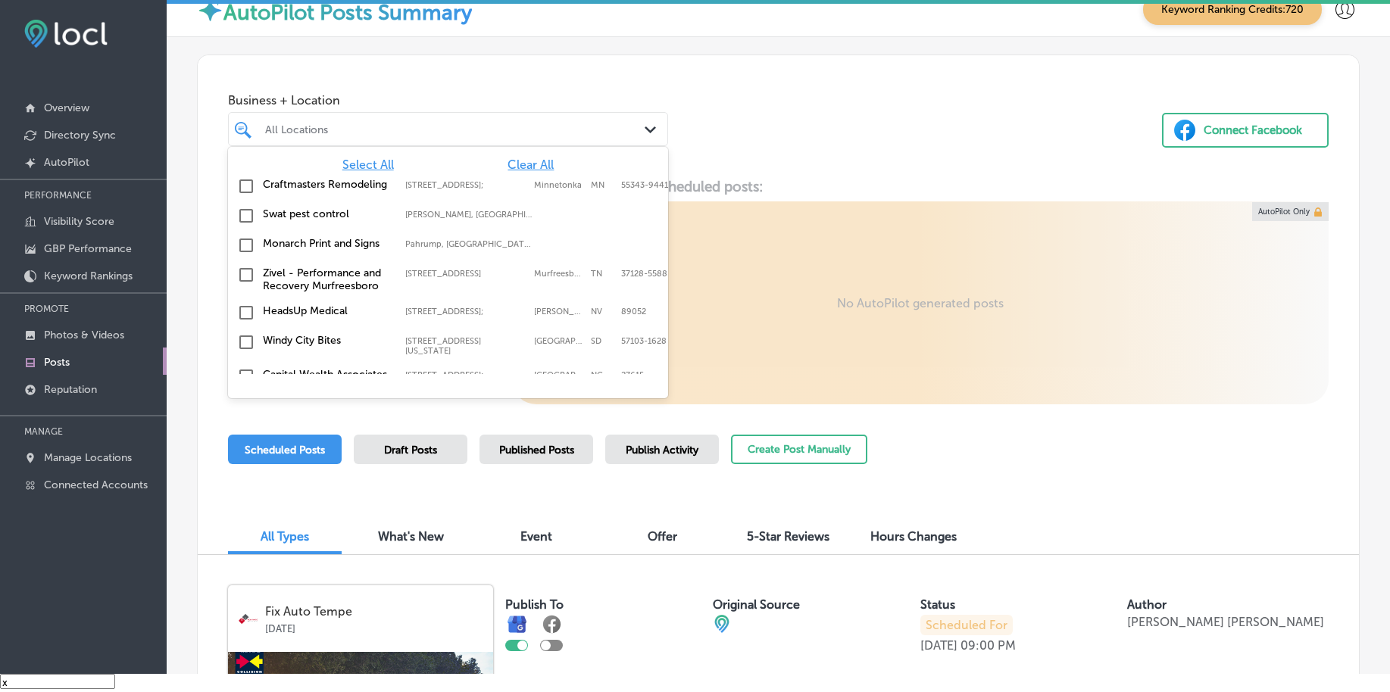
click at [355, 157] on div "Select All Clear All Craftmasters Remodeling [STREET_ADDRESS] [STREET_ADDRESS] …" at bounding box center [448, 260] width 440 height 227
click at [360, 167] on span "Select All" at bounding box center [368, 165] width 52 height 14
click at [908, 123] on div "Business + Location option focused, 1 of 157. 157 results available. Use Up and…" at bounding box center [778, 112] width 1161 height 115
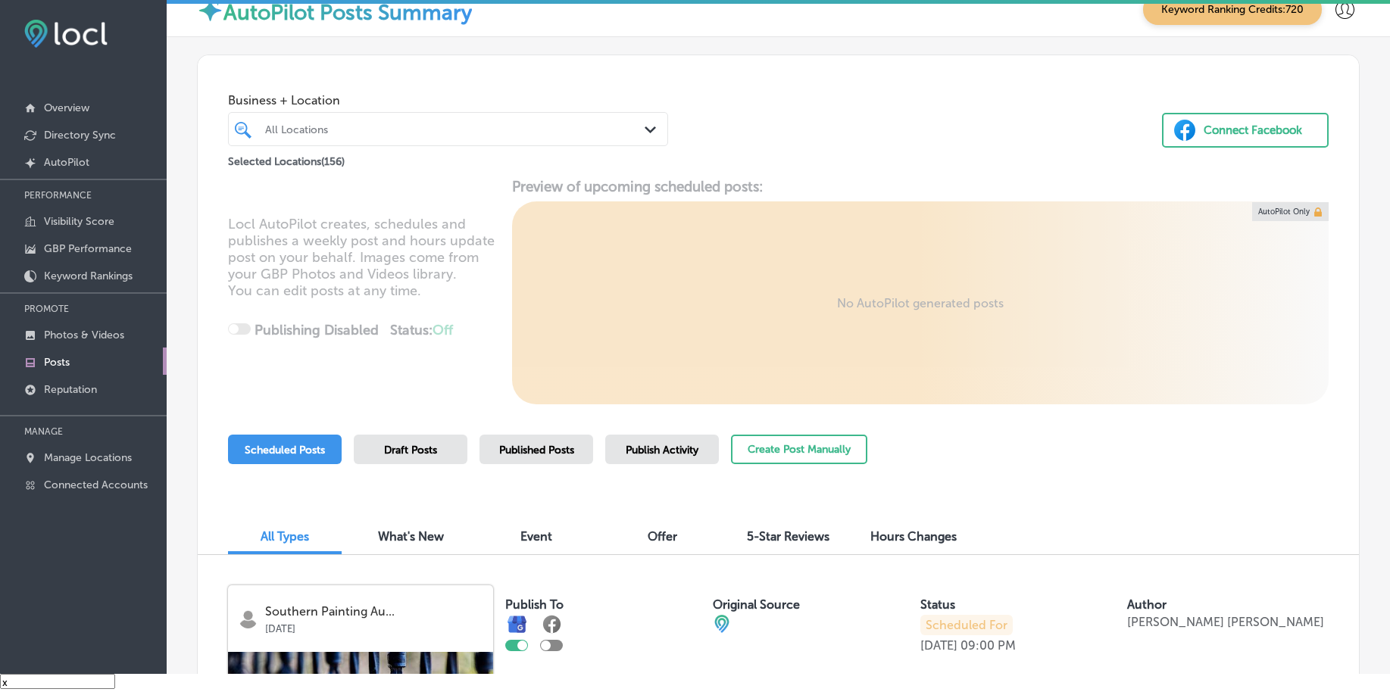
click at [582, 140] on div "All Locations" at bounding box center [448, 128] width 381 height 23
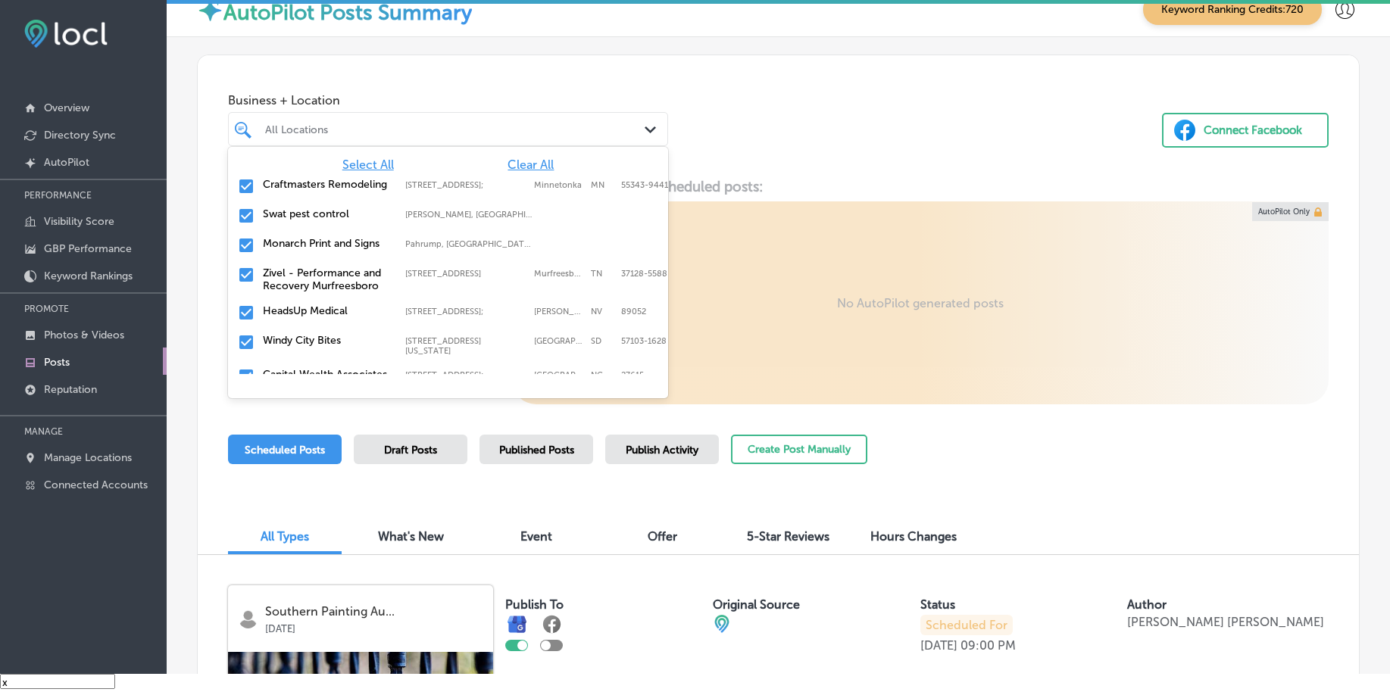
click at [529, 161] on span "Clear All" at bounding box center [530, 165] width 46 height 14
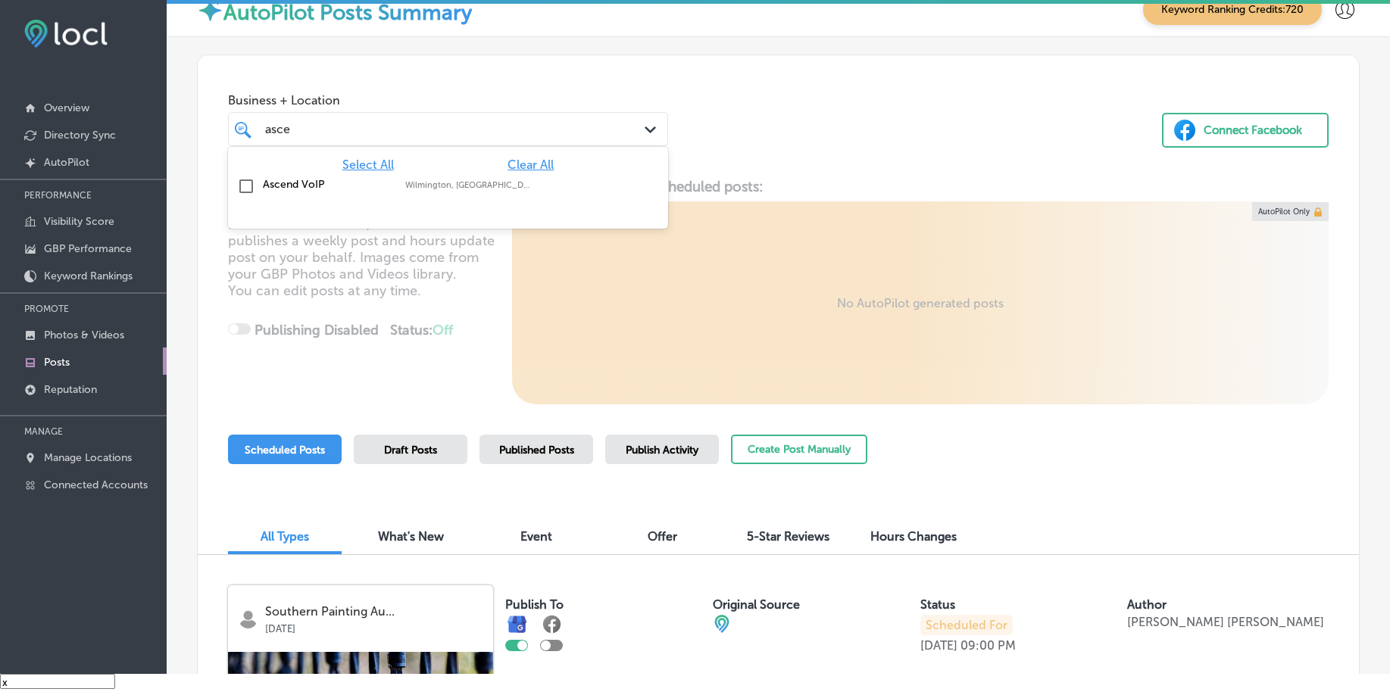
click at [498, 182] on label "Wilmington, [GEOGRAPHIC_DATA], [GEOGRAPHIC_DATA] | [GEOGRAPHIC_DATA], [GEOGRAPH…" at bounding box center [468, 185] width 127 height 10
type input "asce"
click at [713, 118] on div "Business + Location option focused, 2 of 157. 2 results available for search te…" at bounding box center [778, 112] width 1161 height 115
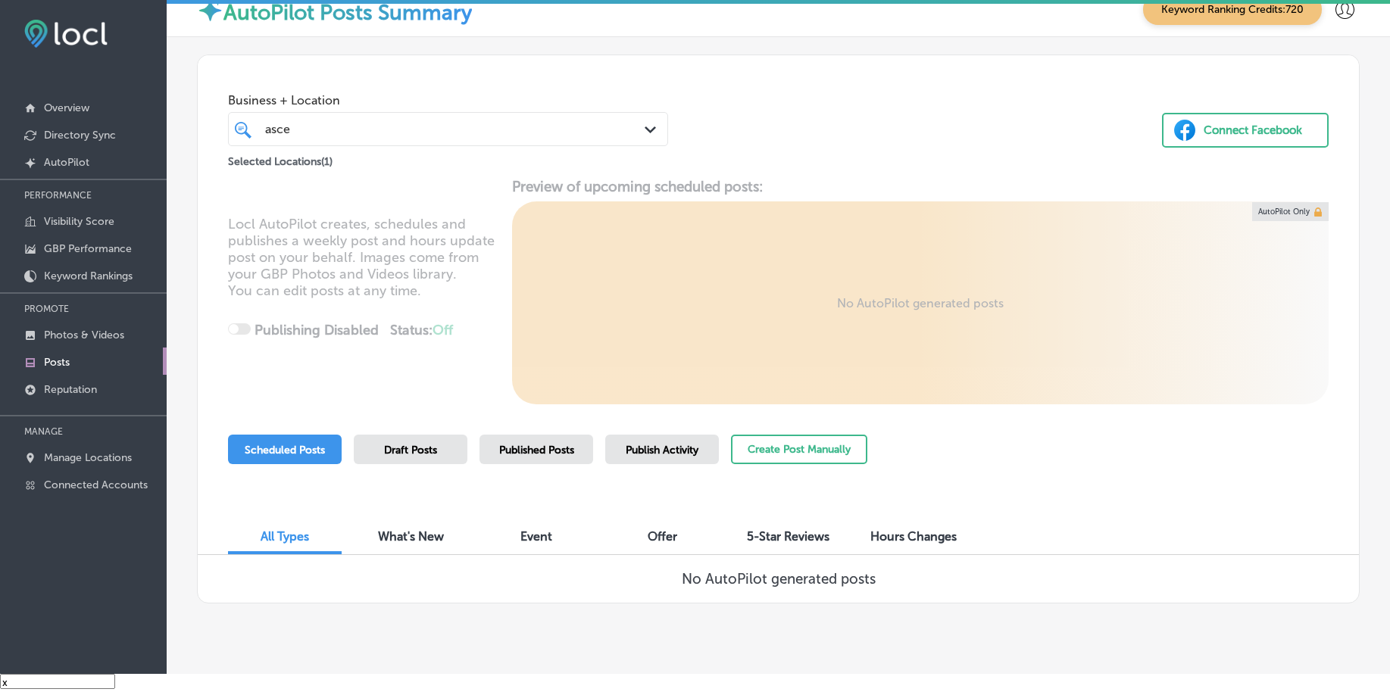
click at [557, 459] on div "Published Posts" at bounding box center [536, 450] width 114 height 30
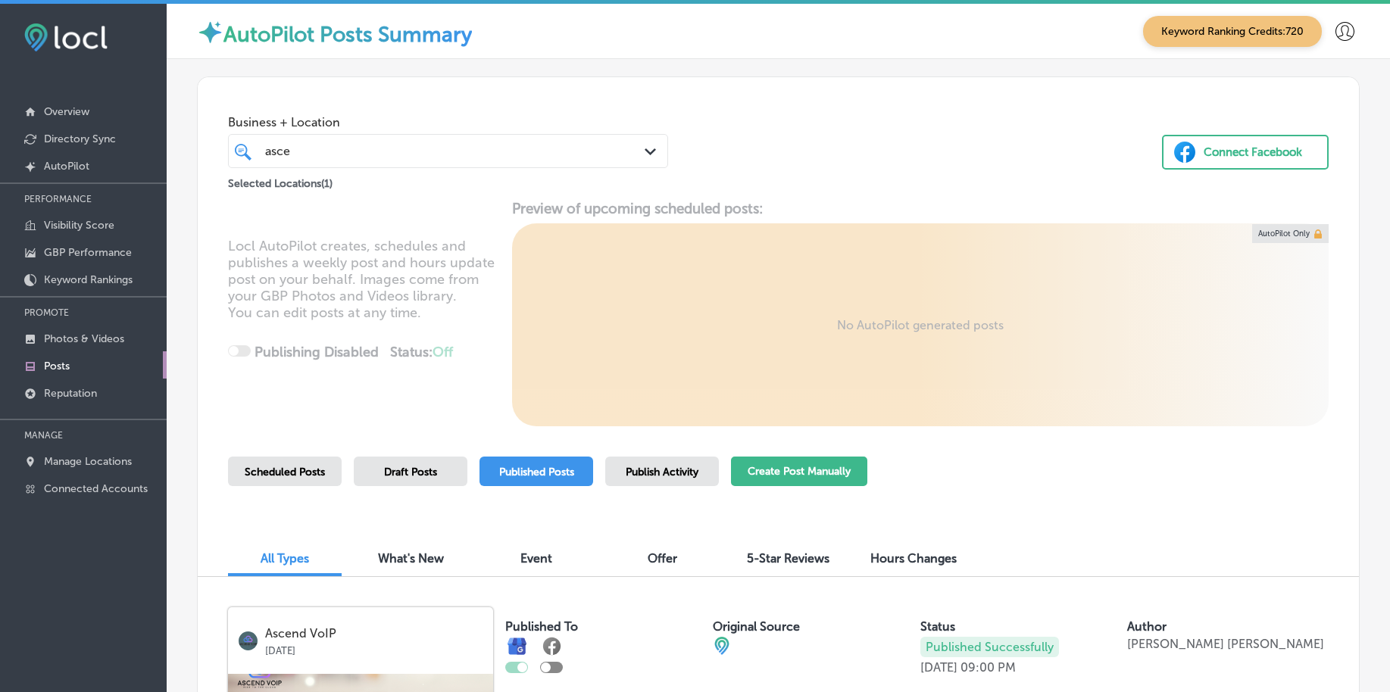
click at [837, 468] on button "Create Post Manually" at bounding box center [799, 472] width 136 height 30
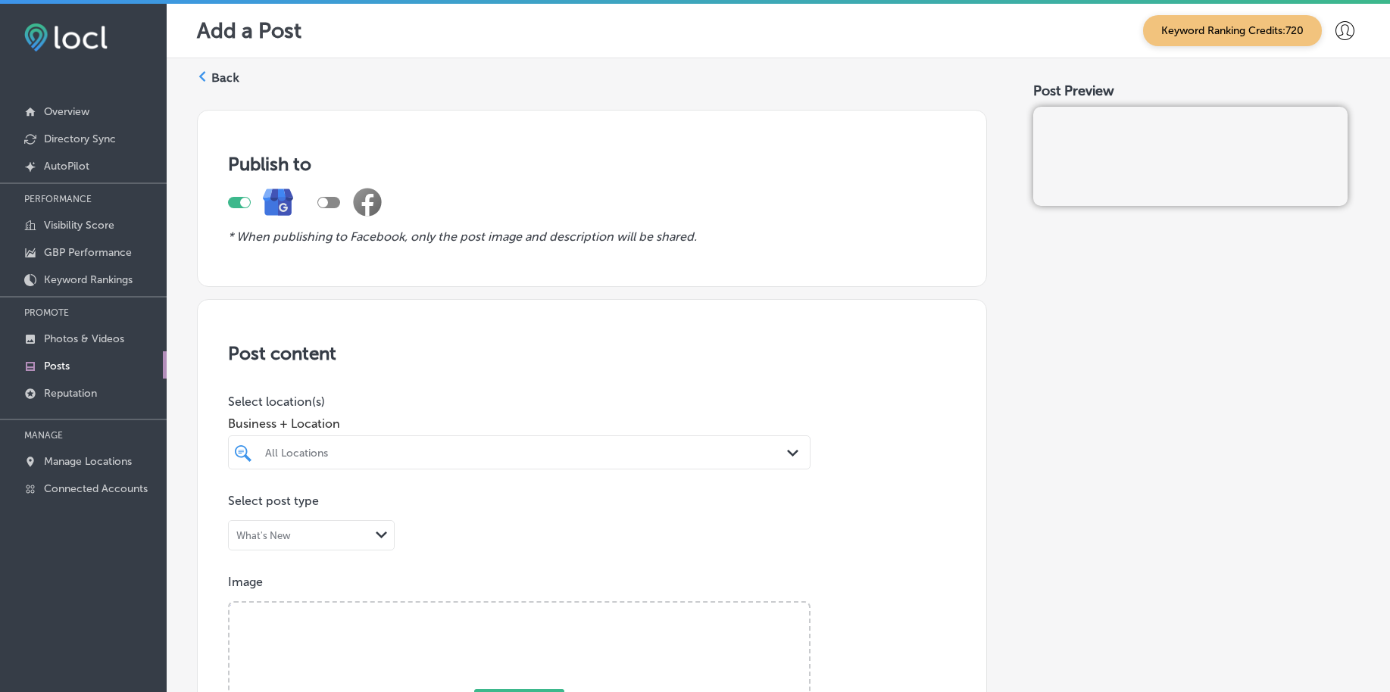
click at [416, 450] on div "All Locations Path Created with Sketch." at bounding box center [519, 452] width 582 height 34
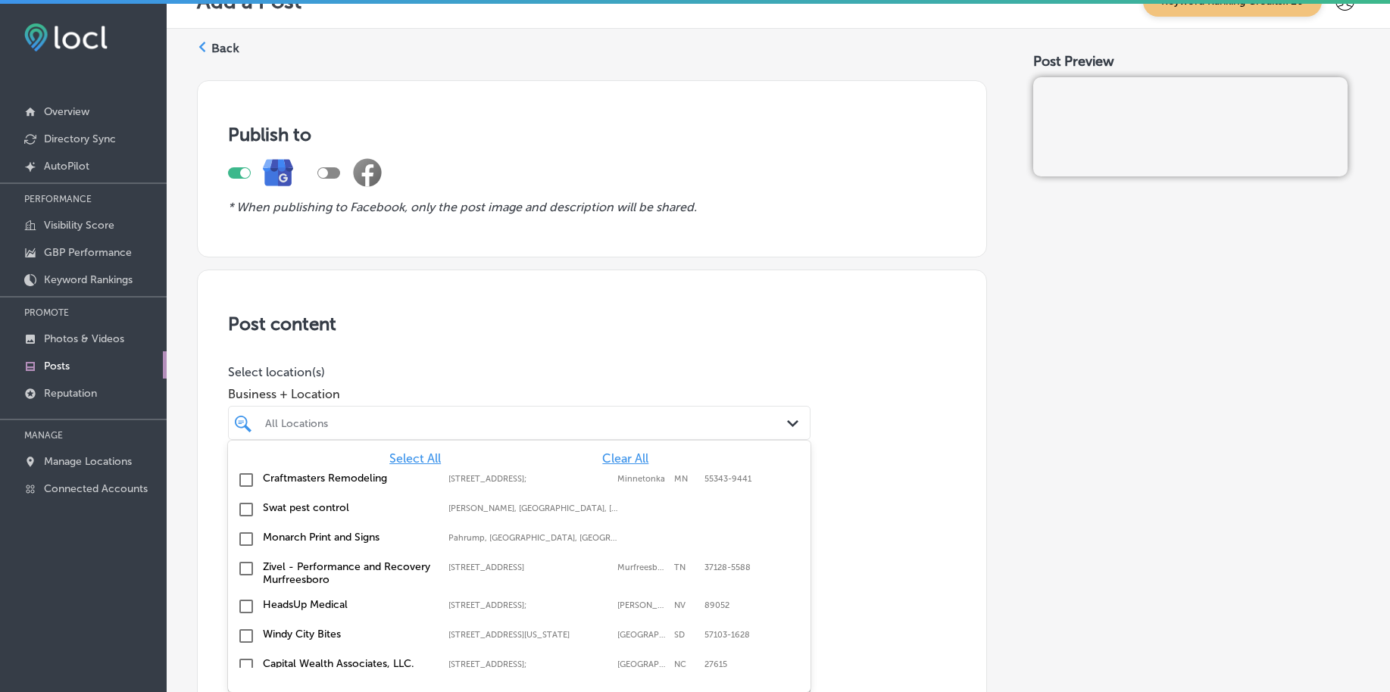
scroll to position [36, 0]
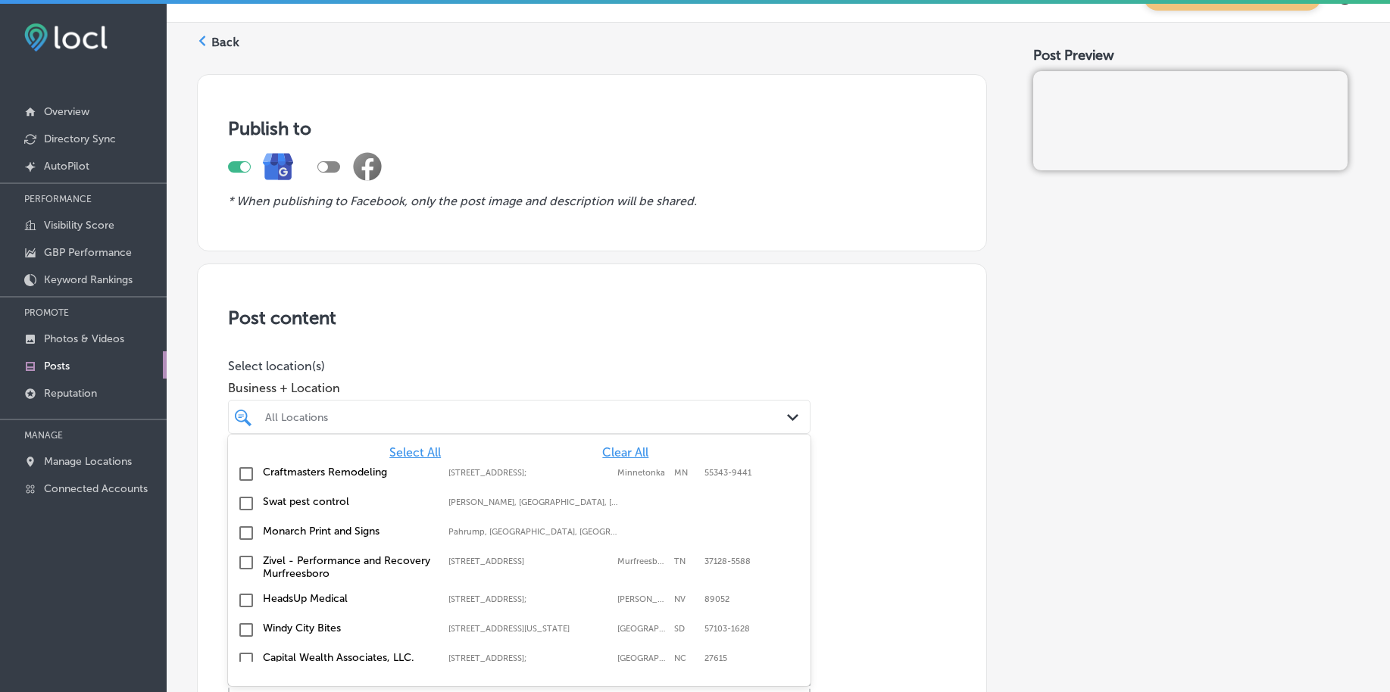
click at [615, 454] on span "Clear All" at bounding box center [625, 452] width 46 height 14
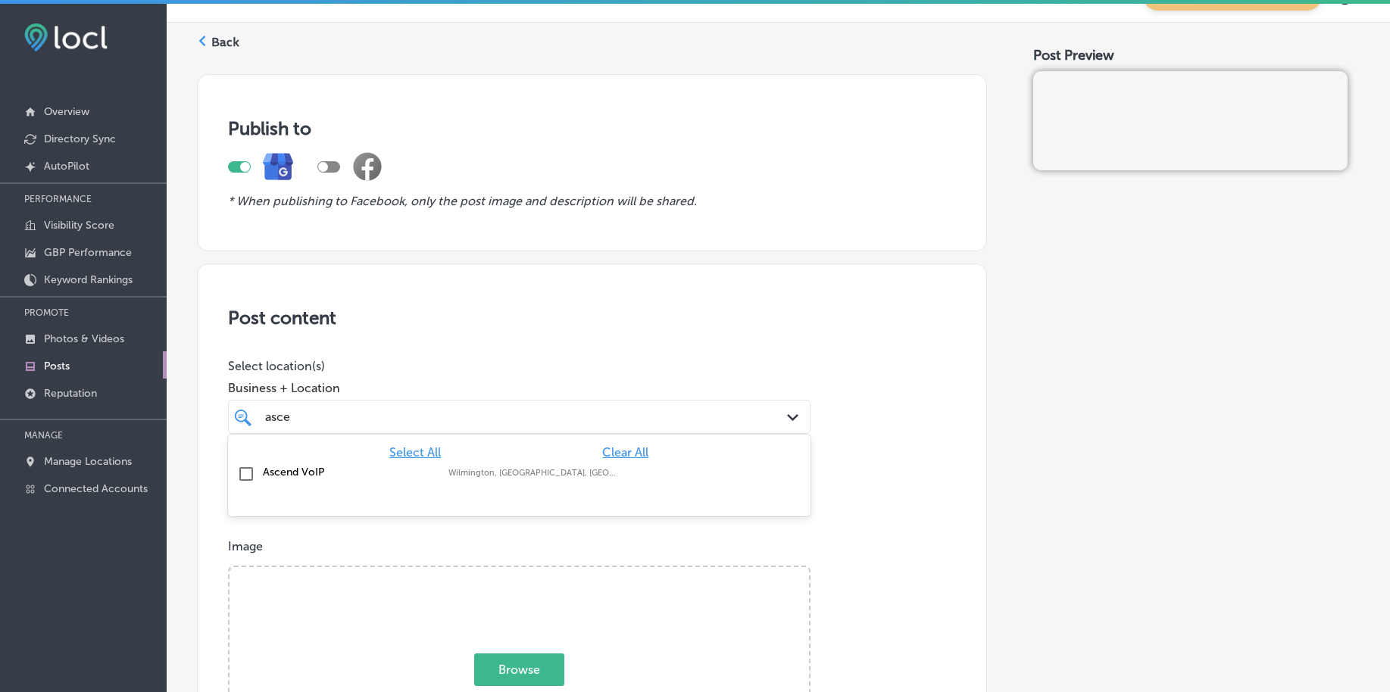
click at [304, 474] on label "Ascend VoIP" at bounding box center [348, 472] width 170 height 13
click at [343, 414] on div "asce asce" at bounding box center [494, 417] width 460 height 20
click at [344, 414] on div "asce asce" at bounding box center [494, 417] width 460 height 20
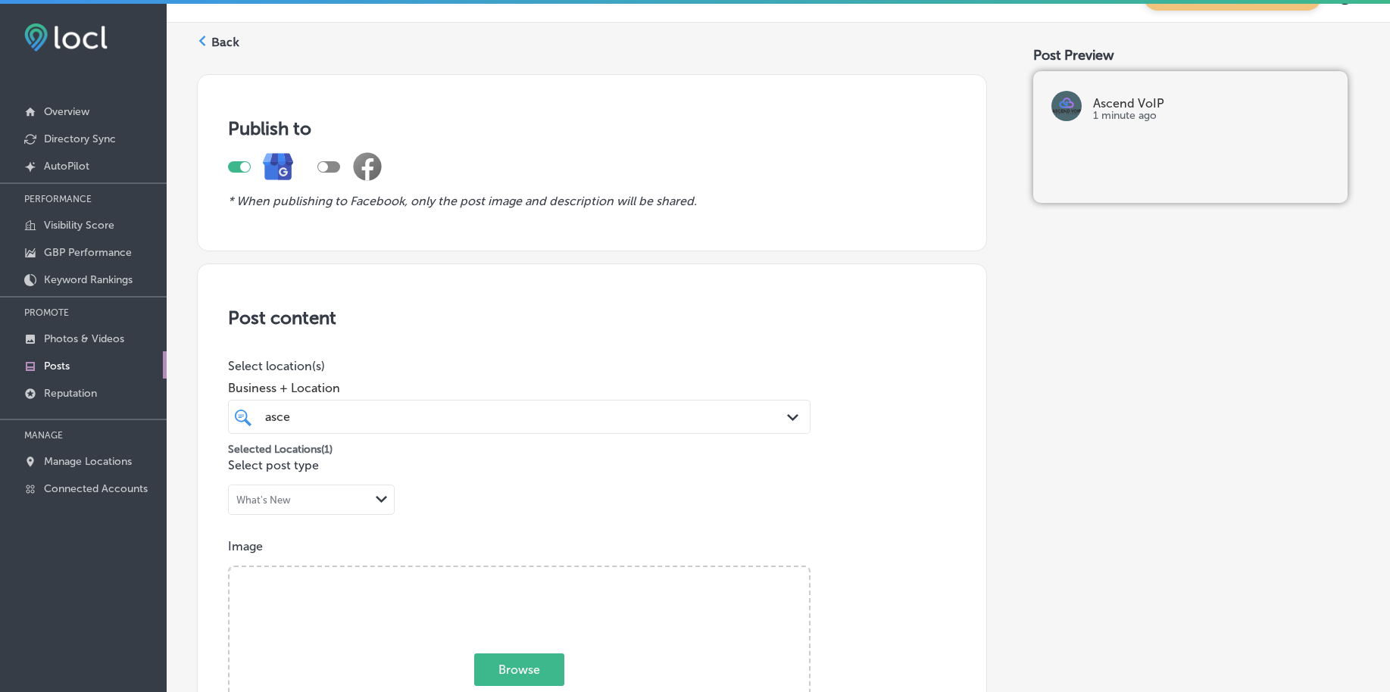
click at [344, 414] on div "asce asce" at bounding box center [494, 417] width 460 height 20
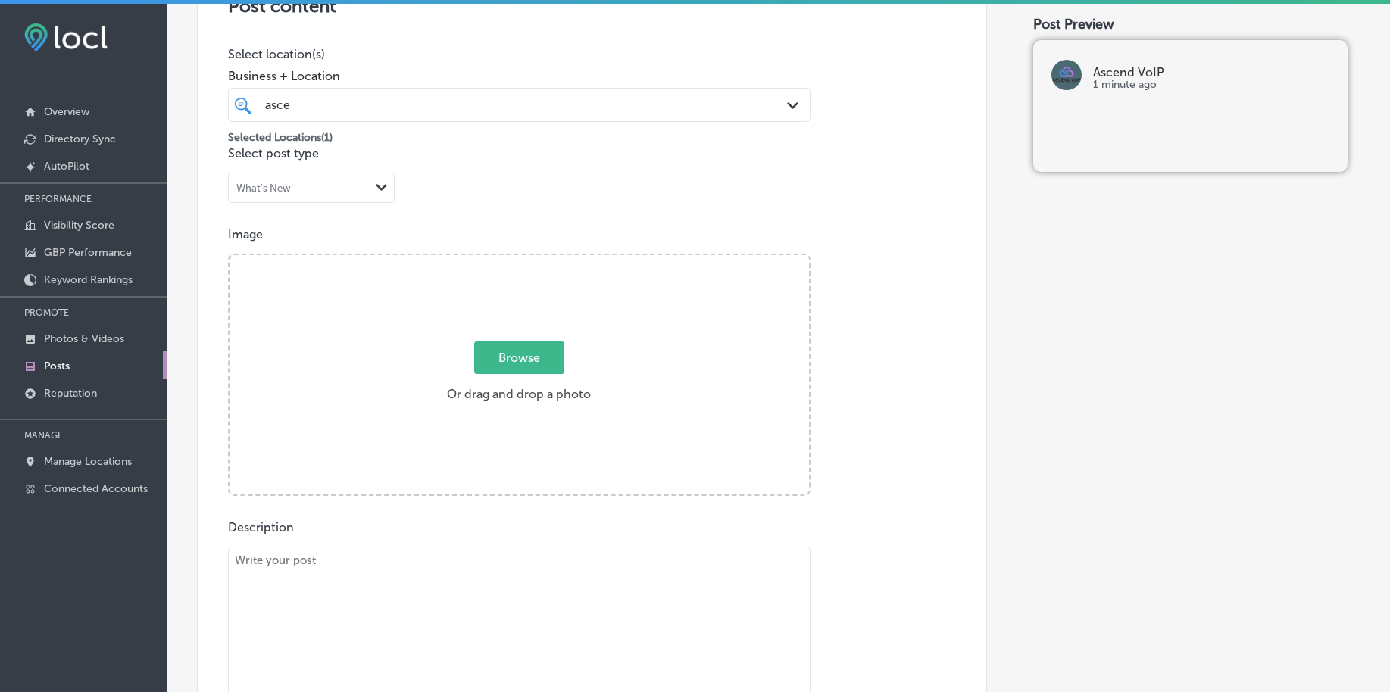
scroll to position [414, 0]
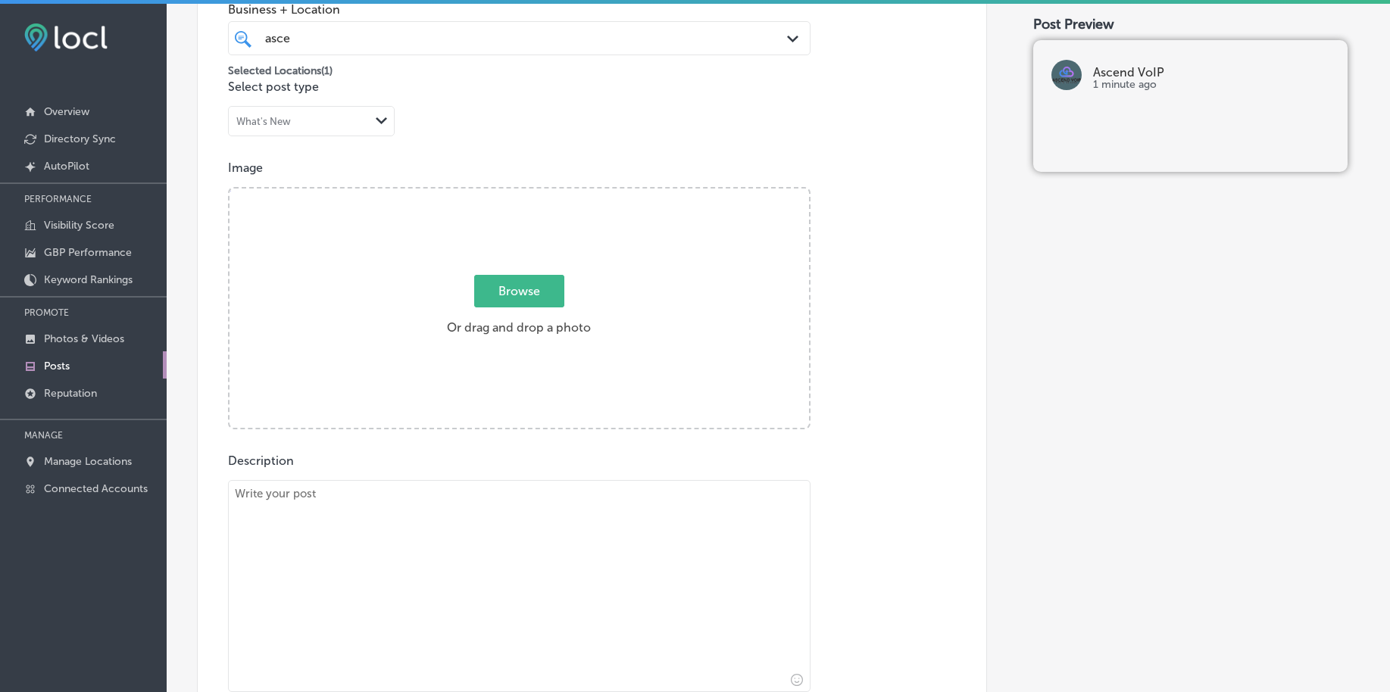
type input "asce"
click at [533, 284] on span "Browse" at bounding box center [519, 291] width 90 height 33
click at [533, 193] on input "Browse Or drag and drop a photo" at bounding box center [518, 191] width 579 height 5
click at [374, 563] on textarea at bounding box center [519, 586] width 582 height 212
paste textarea "Upgrade your communication system with flexibility and ease. Ascend VoIP offers…"
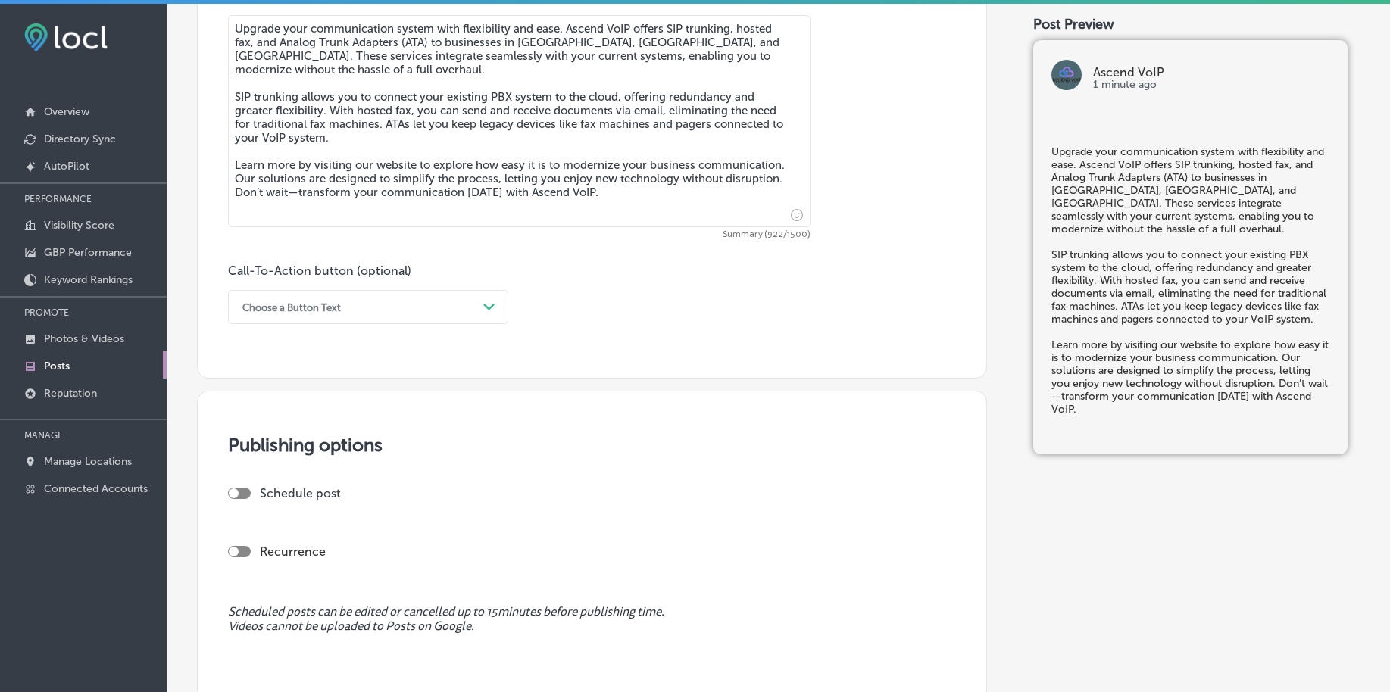
scroll to position [888, 0]
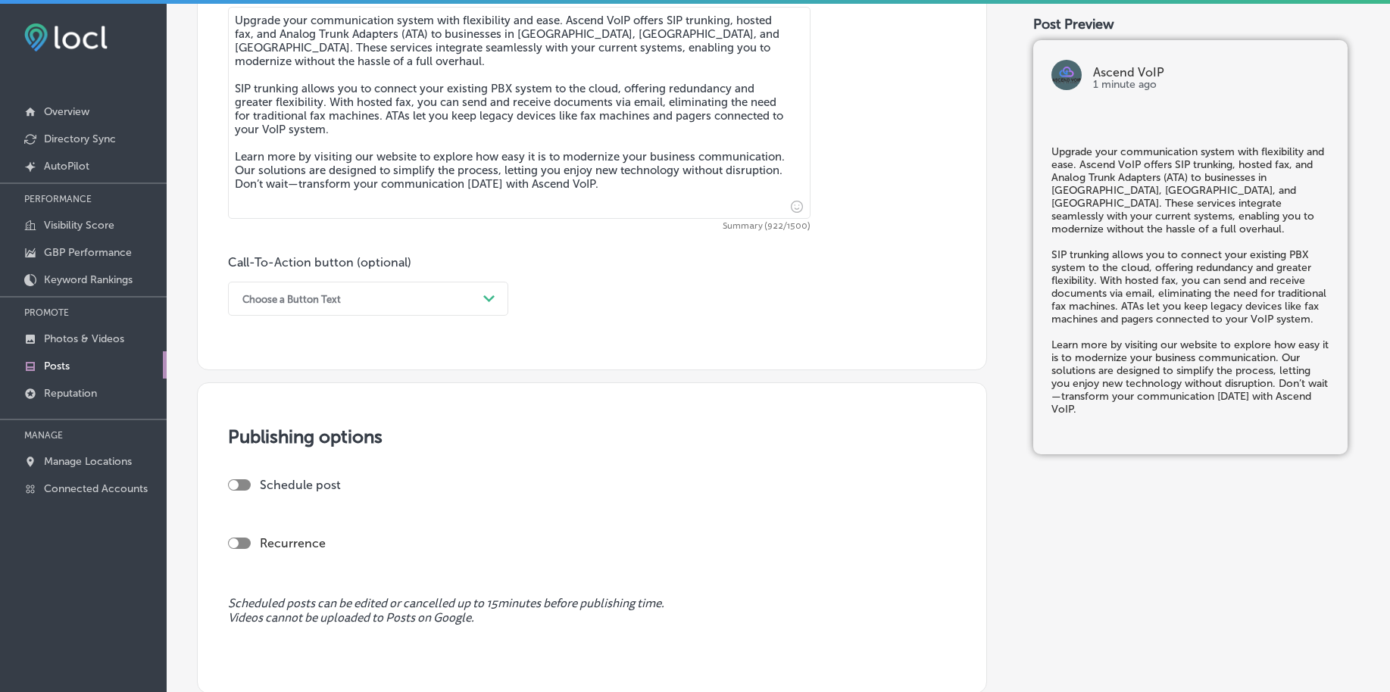
type textarea "Upgrade your communication system with flexibility and ease. Ascend VoIP offers…"
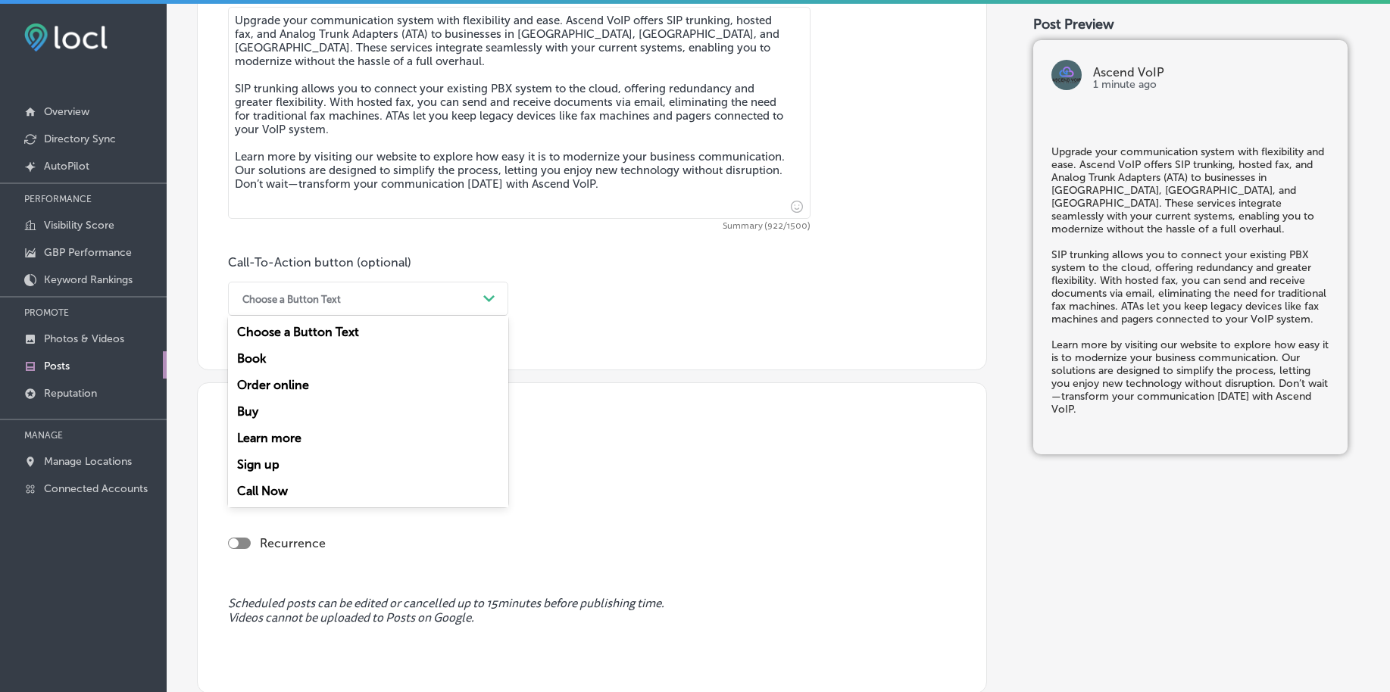
click at [311, 301] on div "Choose a Button Text" at bounding box center [291, 298] width 98 height 11
click at [281, 433] on div "Learn more" at bounding box center [368, 438] width 280 height 27
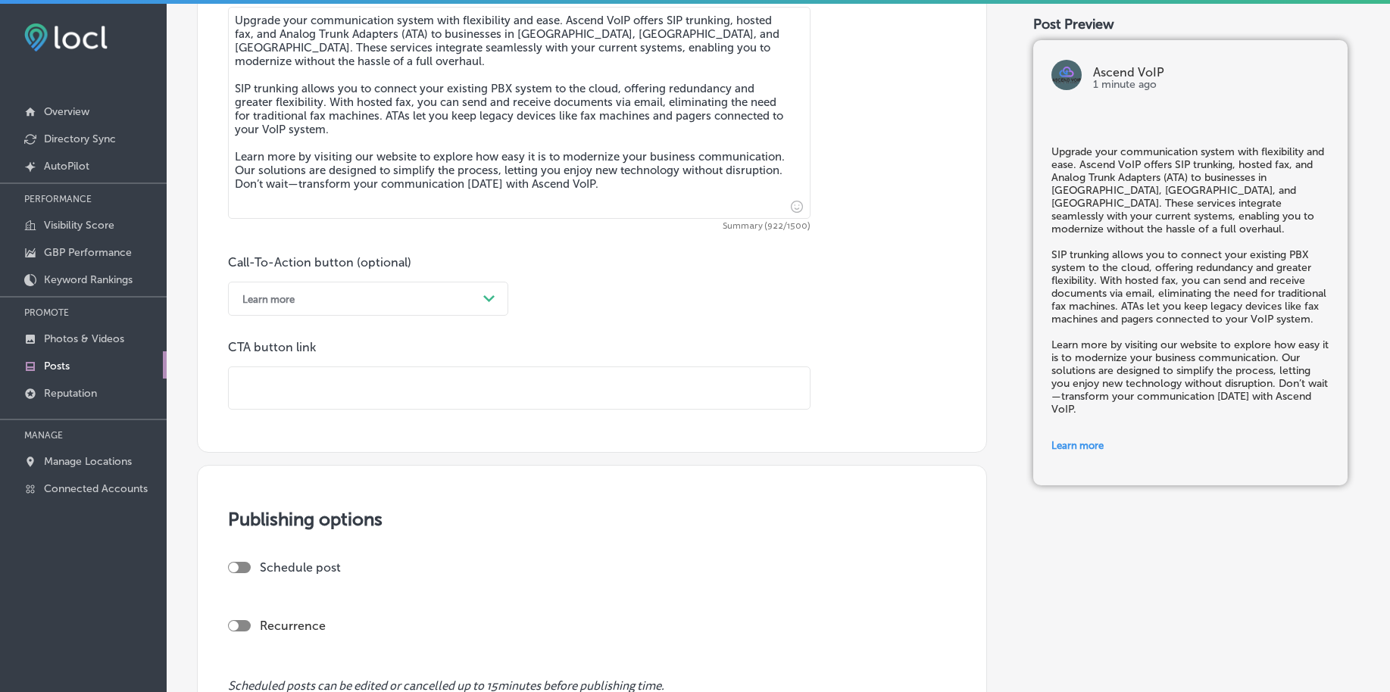
click at [289, 391] on input "text" at bounding box center [519, 388] width 581 height 42
paste input "[URL][DOMAIN_NAME]"
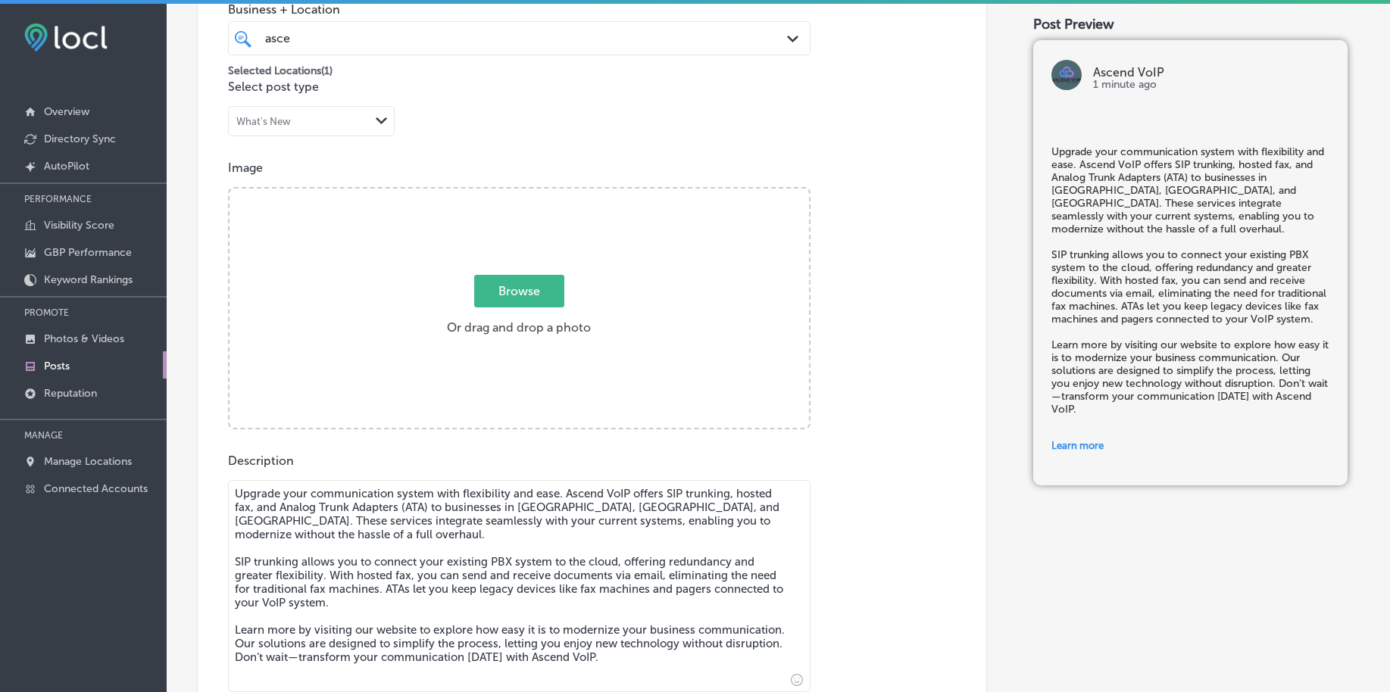
type input "[URL][DOMAIN_NAME]"
click at [483, 289] on span "Browse" at bounding box center [519, 291] width 90 height 33
click at [483, 193] on input "Browse Or drag and drop a photo" at bounding box center [518, 191] width 579 height 5
type input "C:\fakepath\best-voip-phone-service-provider-west-[GEOGRAPHIC_DATA]-[GEOGRAPHIC…"
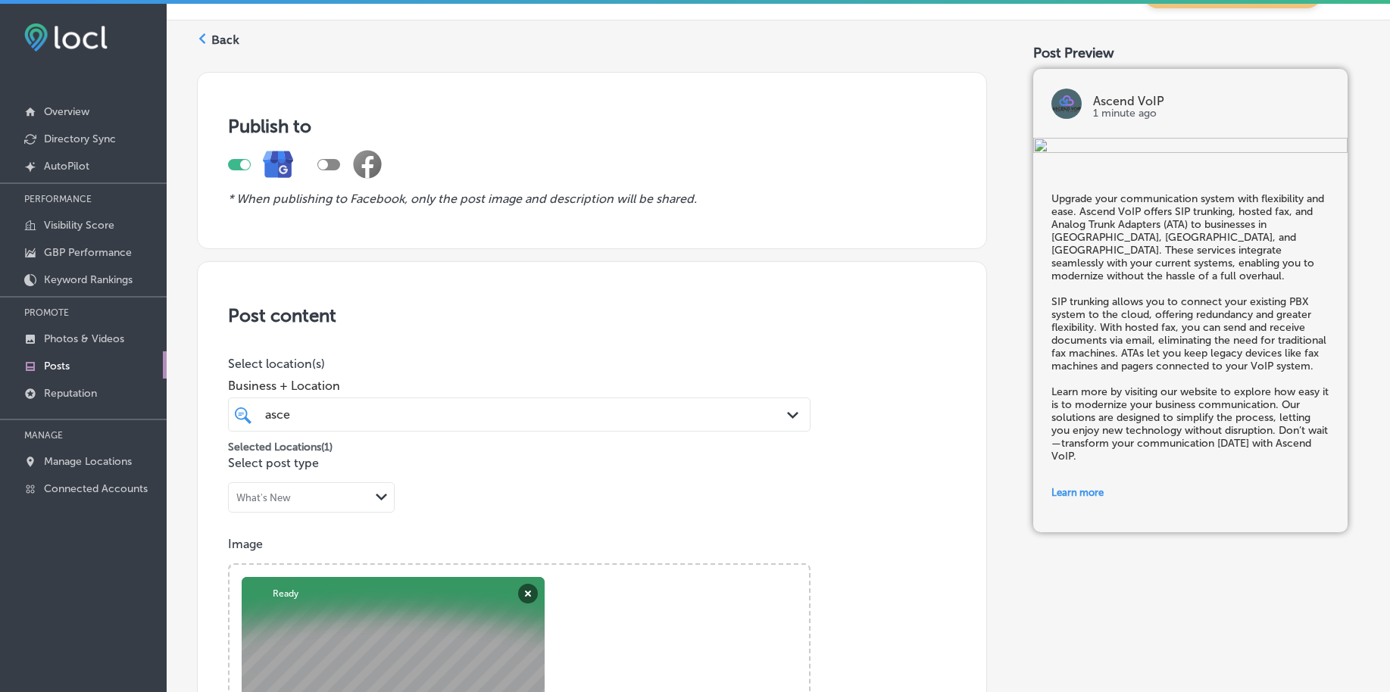
scroll to position [36, 0]
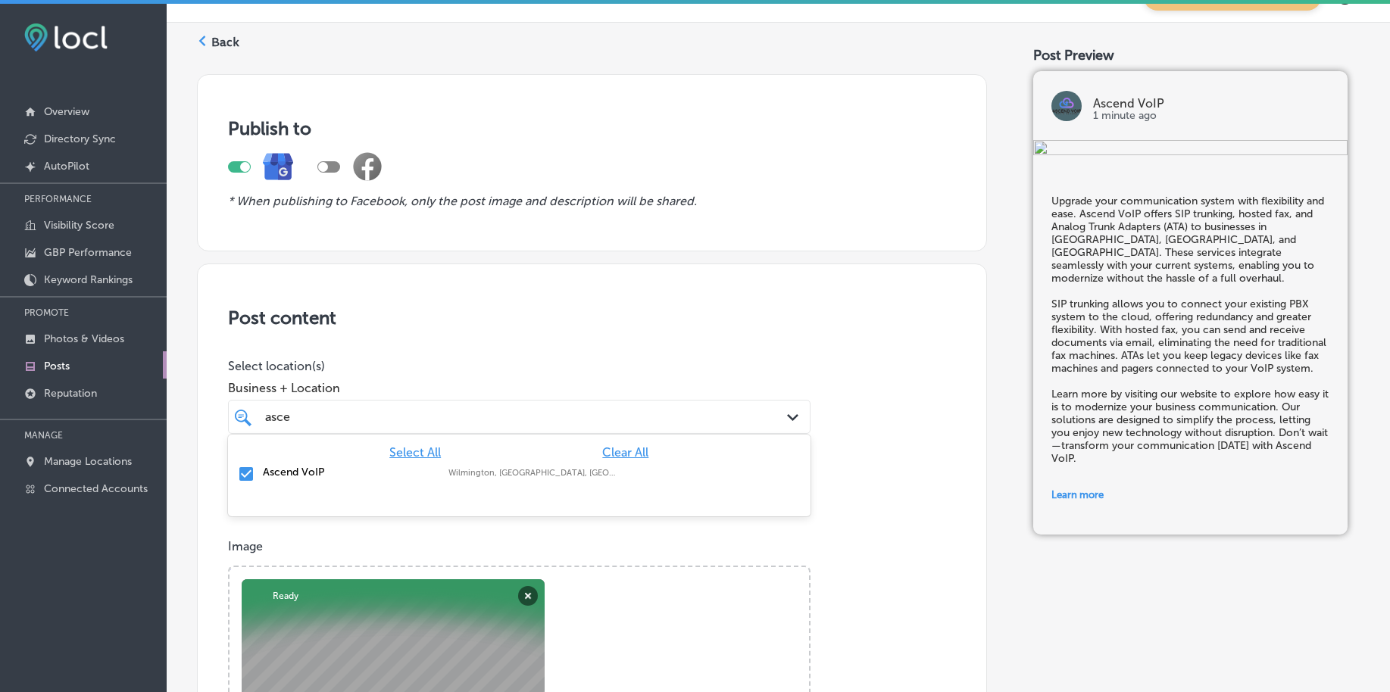
click at [332, 423] on div "asce asce" at bounding box center [494, 417] width 460 height 20
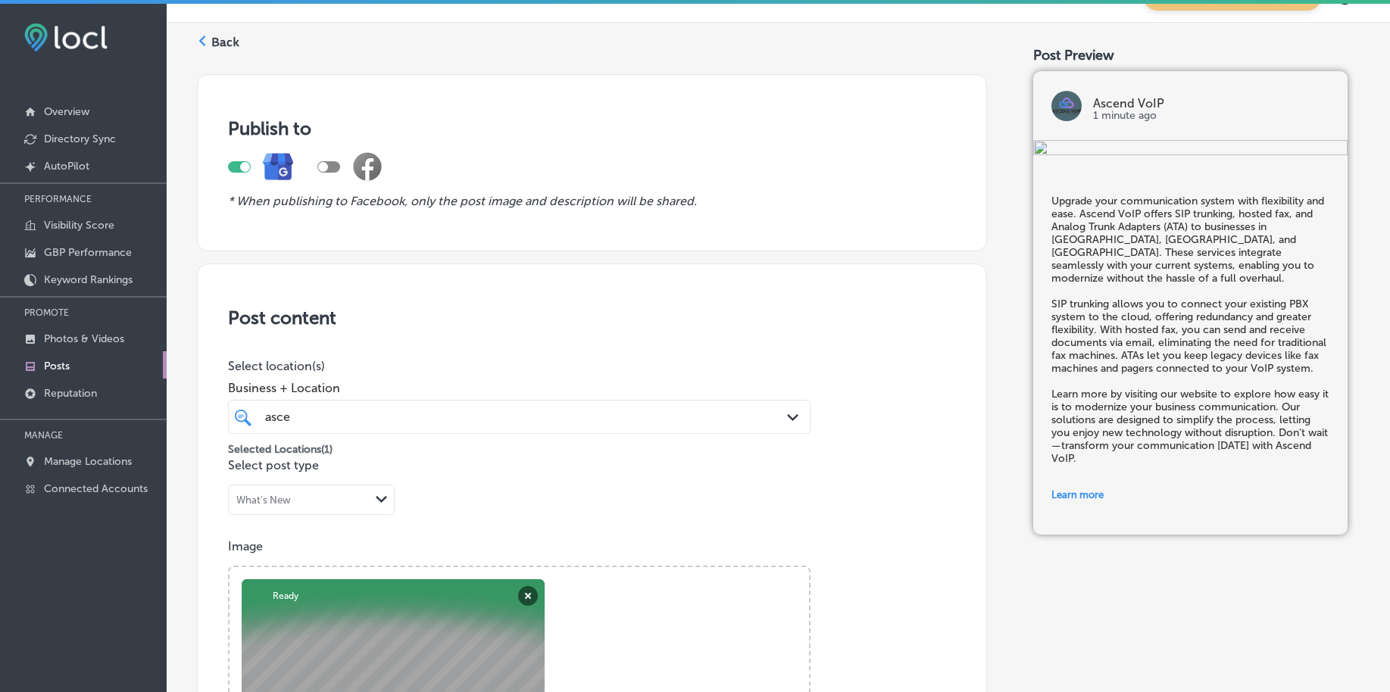
click at [332, 423] on div "asce asce" at bounding box center [494, 417] width 460 height 20
click at [620, 421] on div "asce asce" at bounding box center [494, 417] width 460 height 20
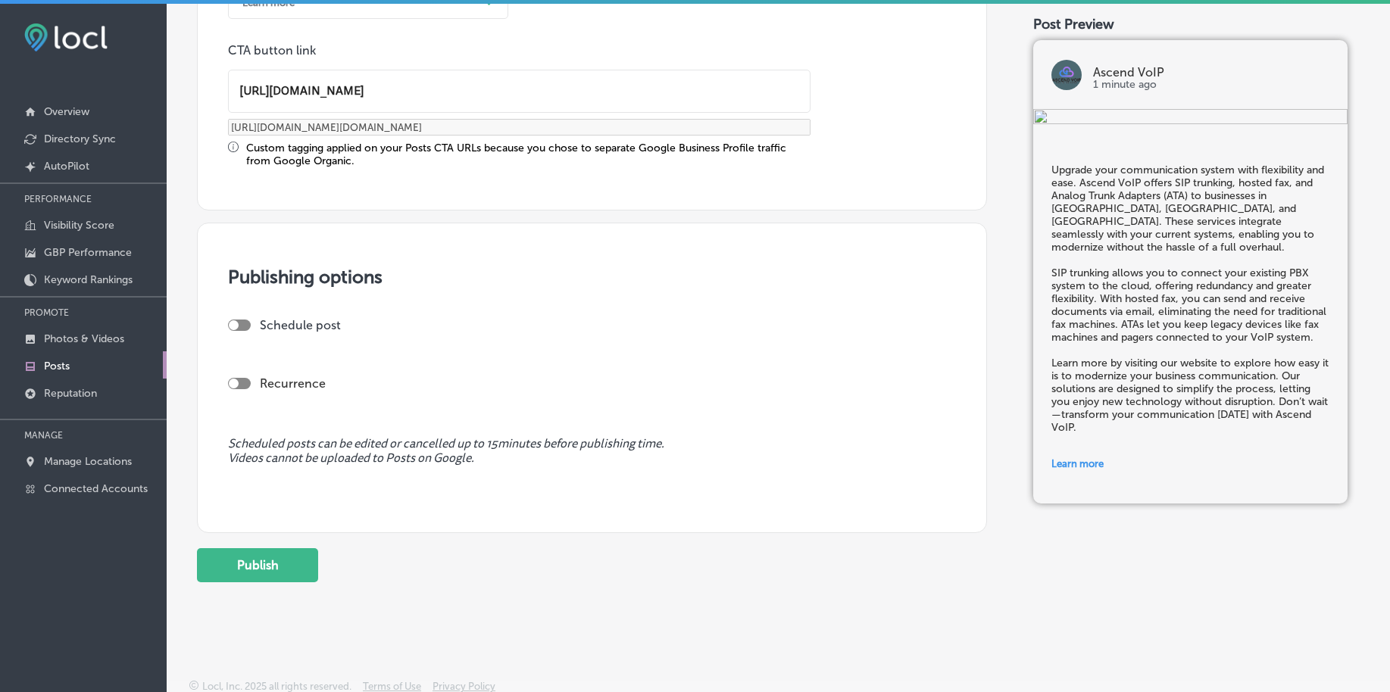
scroll to position [1188, 0]
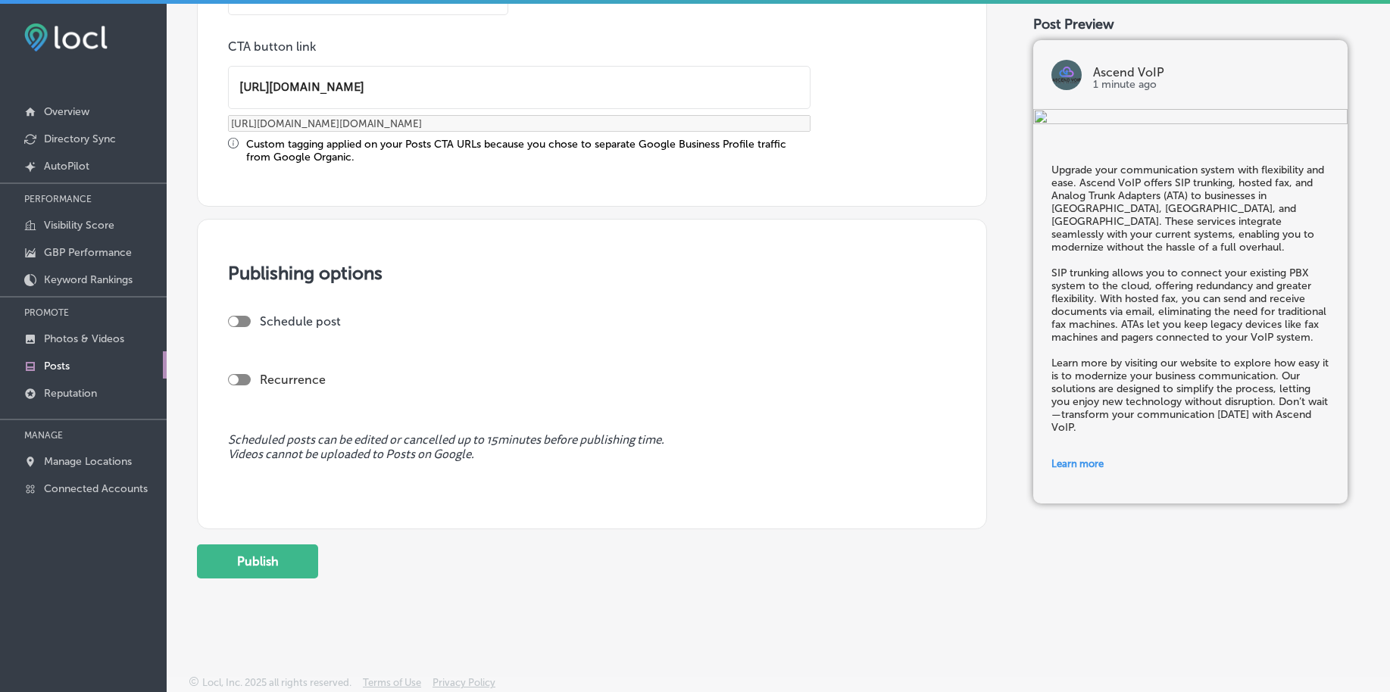
click at [239, 314] on div "Schedule post" at bounding box center [586, 321] width 716 height 14
click at [236, 319] on div at bounding box center [234, 322] width 10 height 10
checkbox input "true"
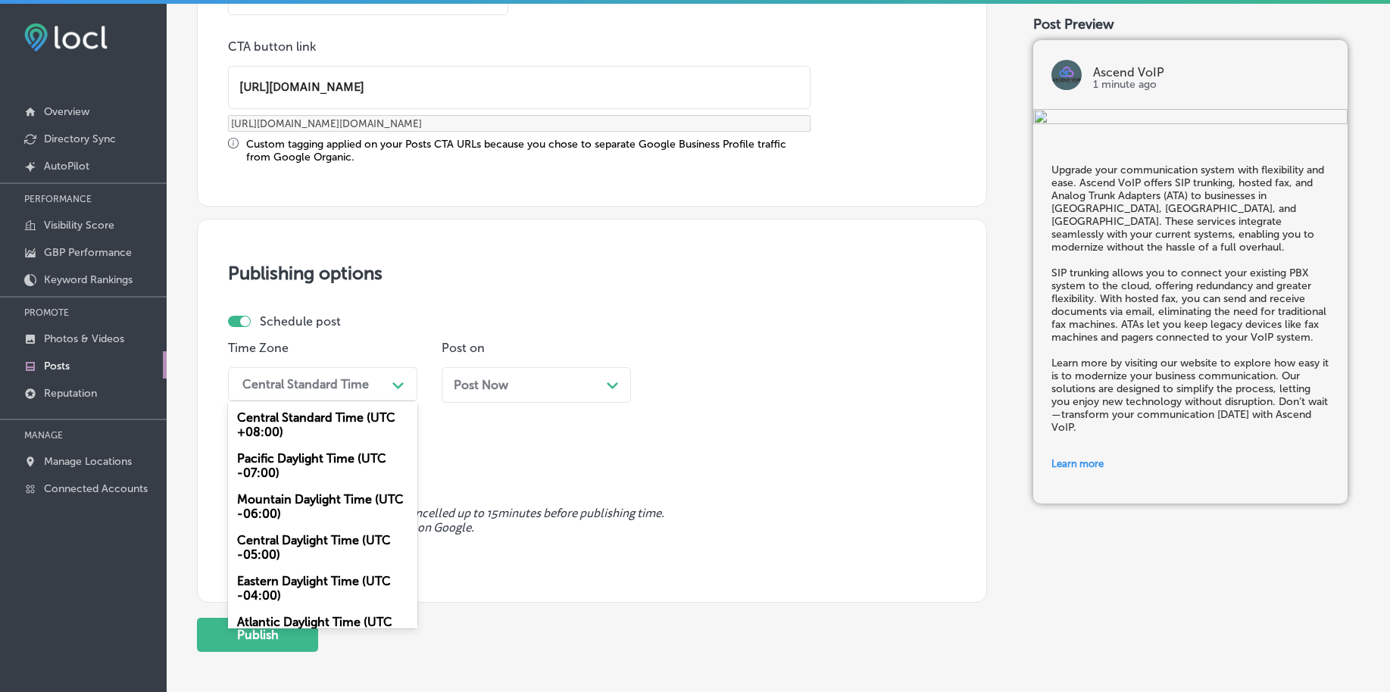
click at [339, 388] on div "Central Standard Time" at bounding box center [305, 384] width 126 height 14
click at [283, 503] on div "Mountain Daylight Time (UTC -06:00)" at bounding box center [322, 506] width 189 height 41
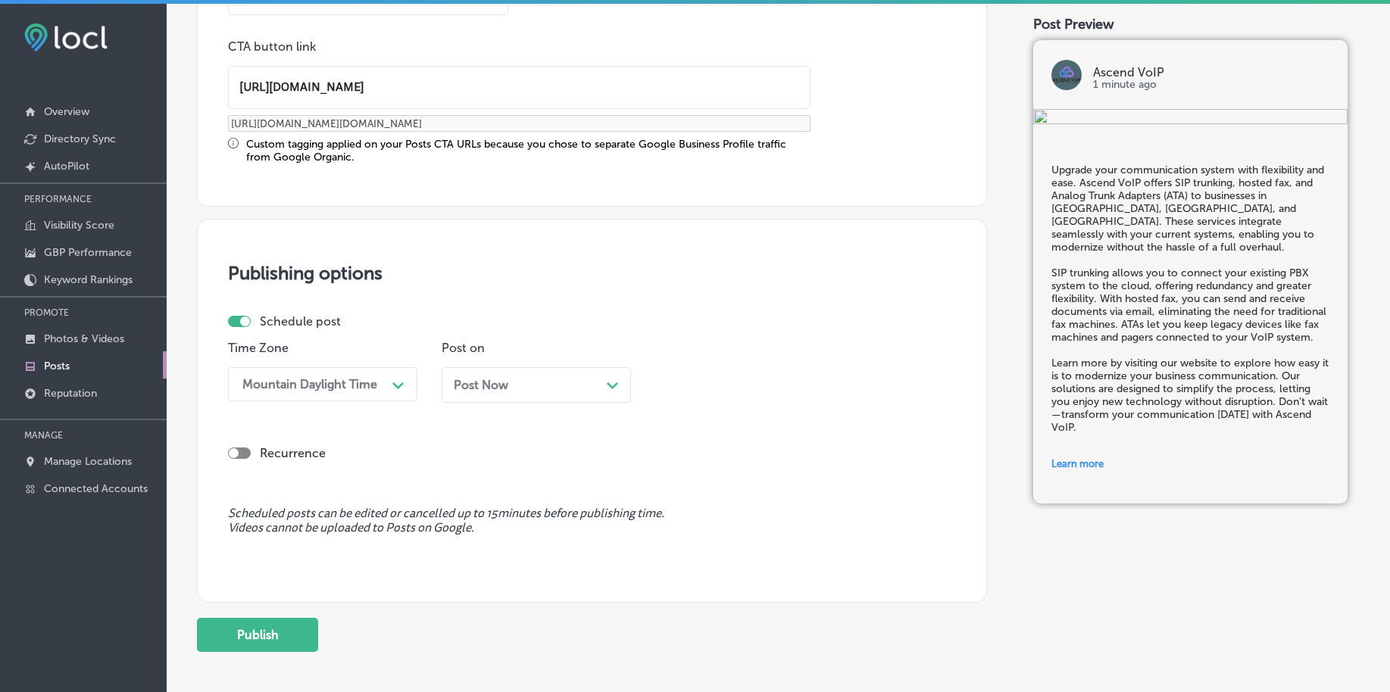
click at [523, 389] on div "Post Now Path Created with Sketch." at bounding box center [536, 385] width 165 height 14
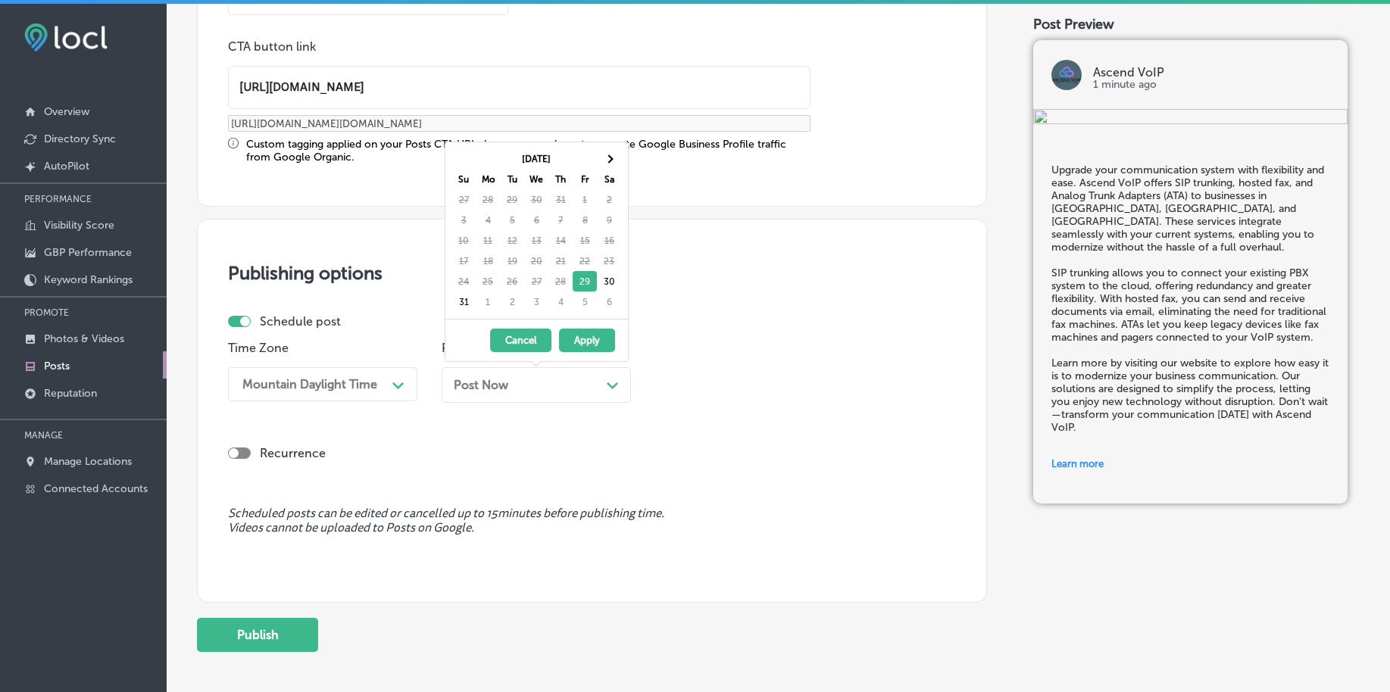
click at [484, 313] on div "[DATE] Su Mo Tu We Th Fr Sa 27 28 29 30 31 1 2 3 4 5 6 7 8 9 10 11 12 13 14 15 …" at bounding box center [536, 230] width 183 height 176
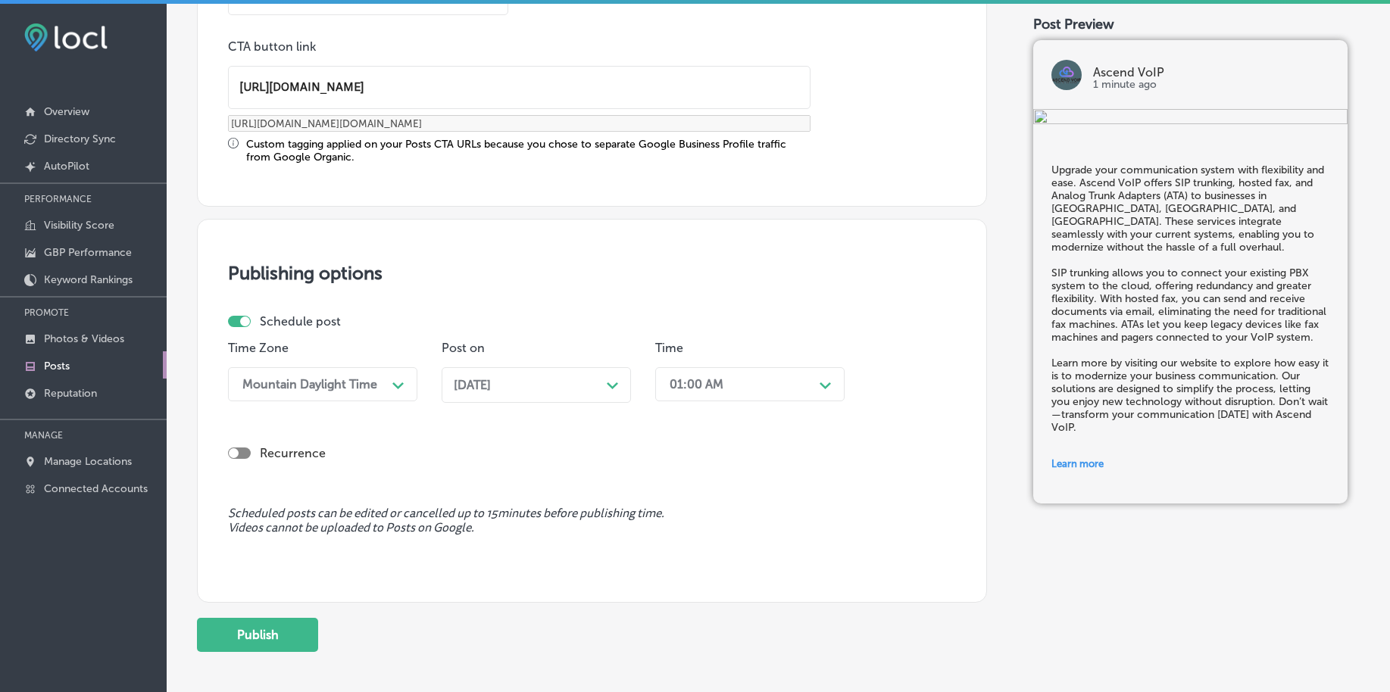
click at [682, 375] on div "01:00 AM" at bounding box center [737, 384] width 151 height 27
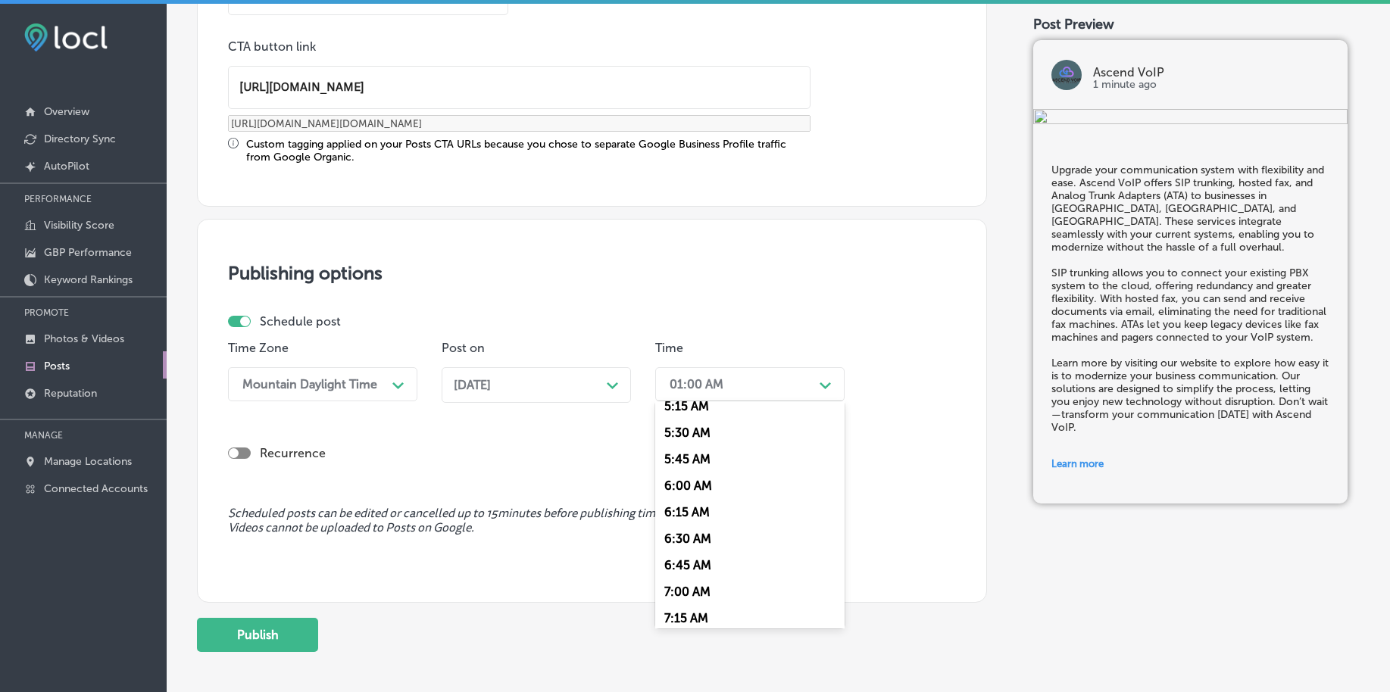
click at [695, 594] on div "7:00 AM" at bounding box center [749, 592] width 189 height 27
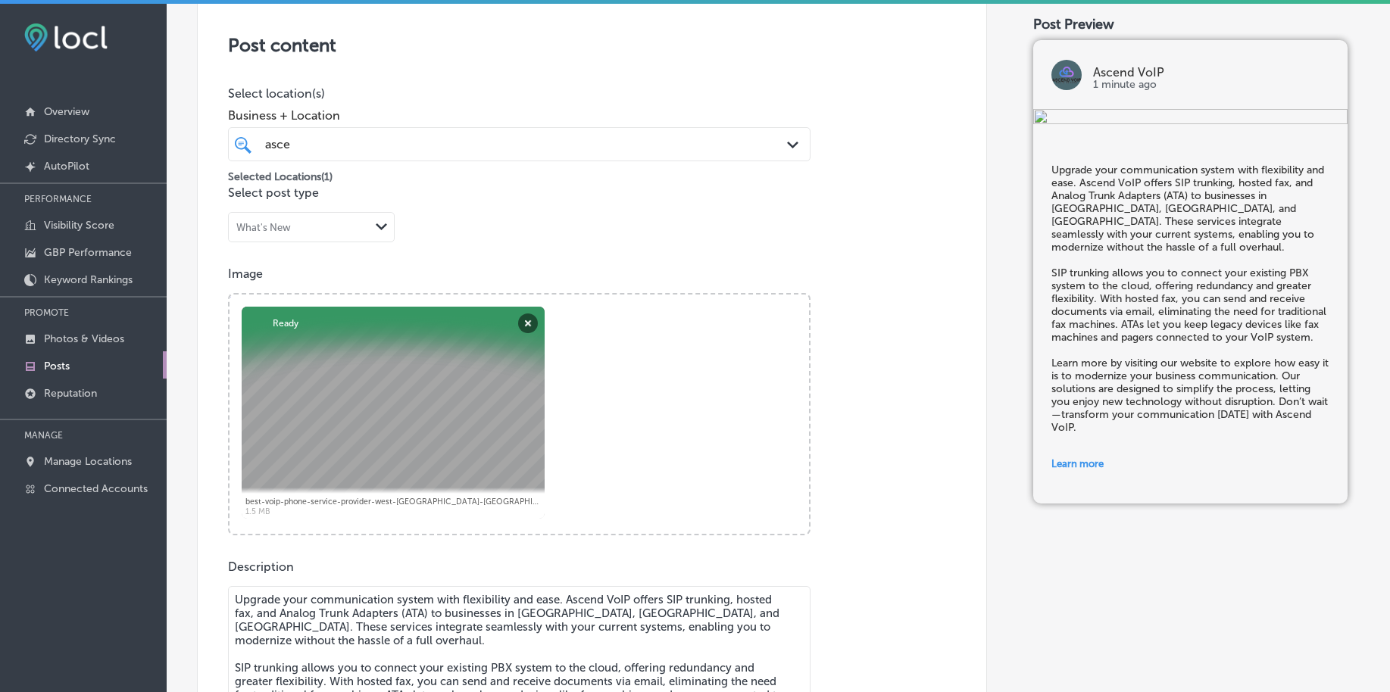
scroll to position [147, 0]
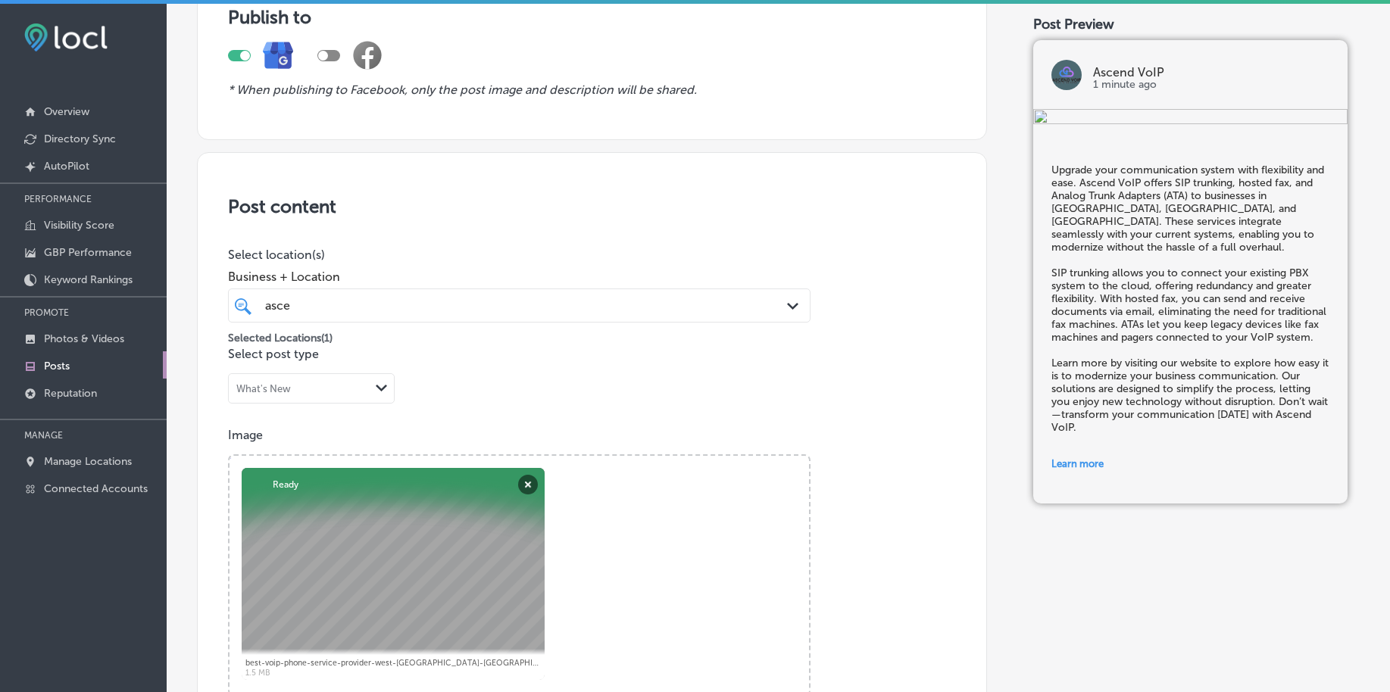
click at [348, 298] on div "asce asce" at bounding box center [494, 305] width 460 height 20
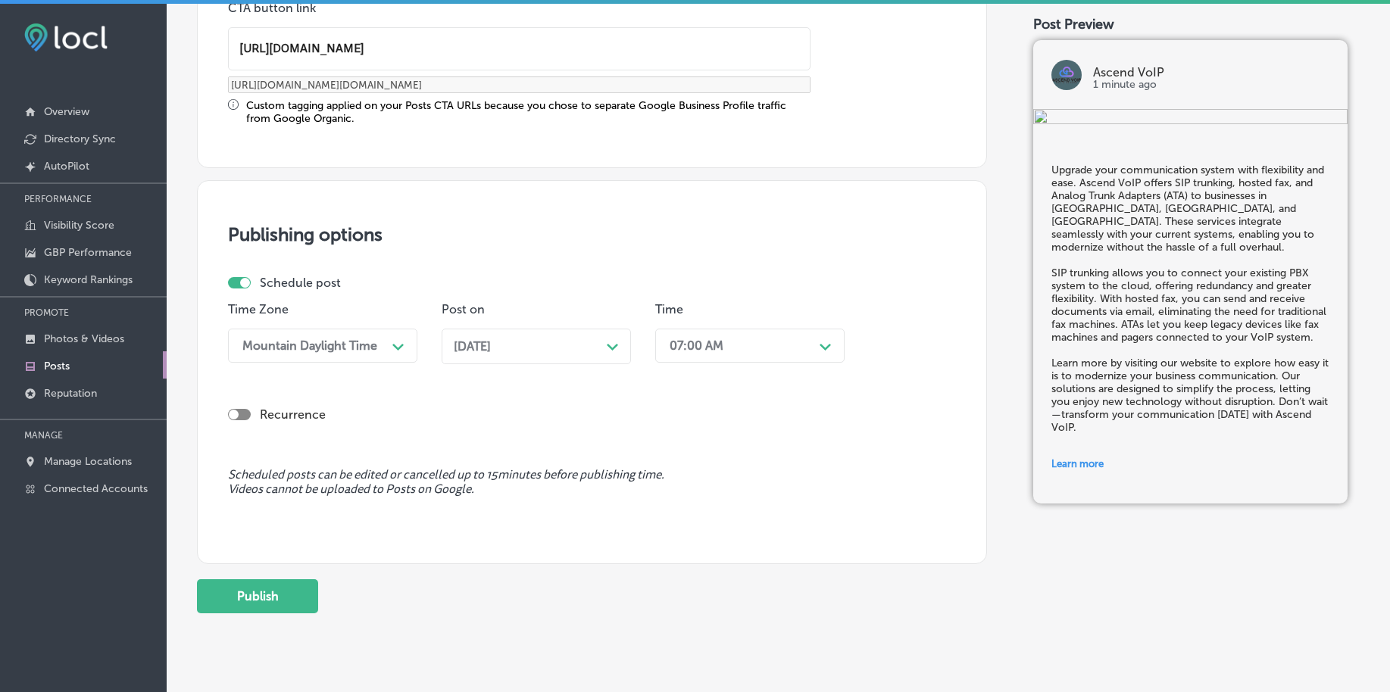
scroll to position [1262, 0]
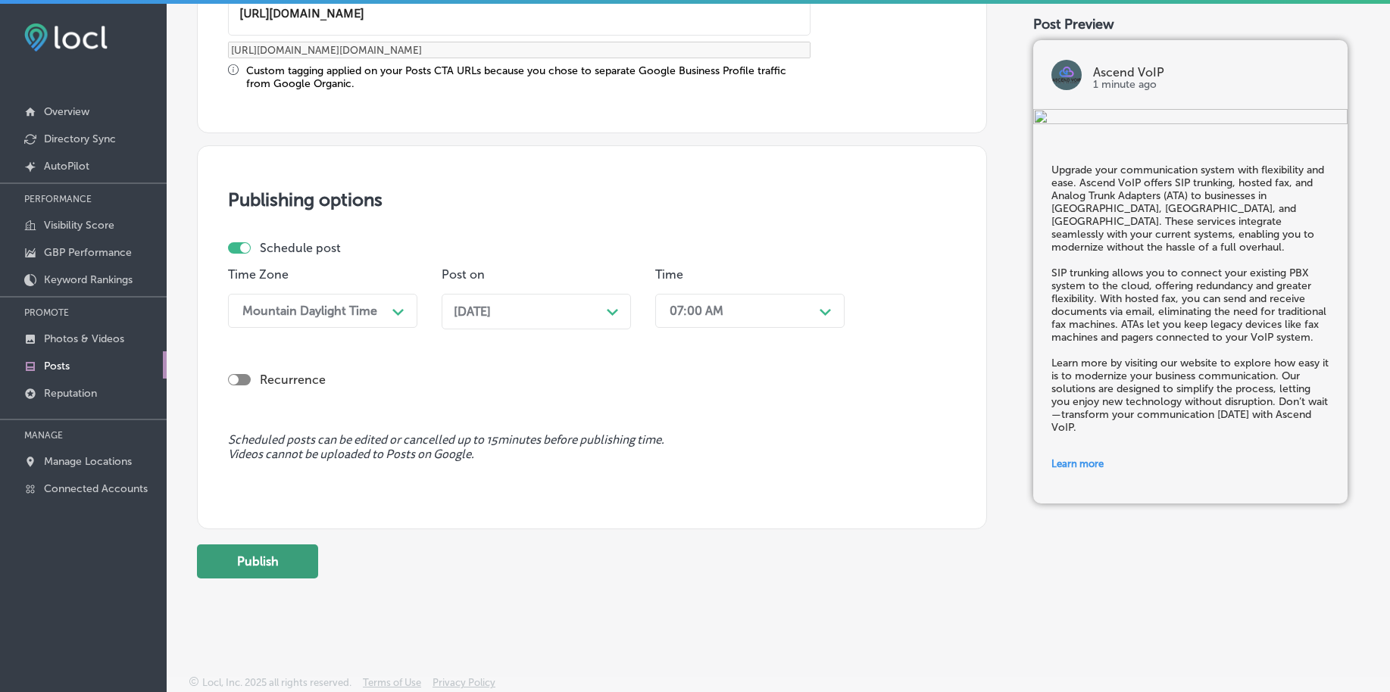
click at [265, 569] on button "Publish" at bounding box center [257, 562] width 121 height 34
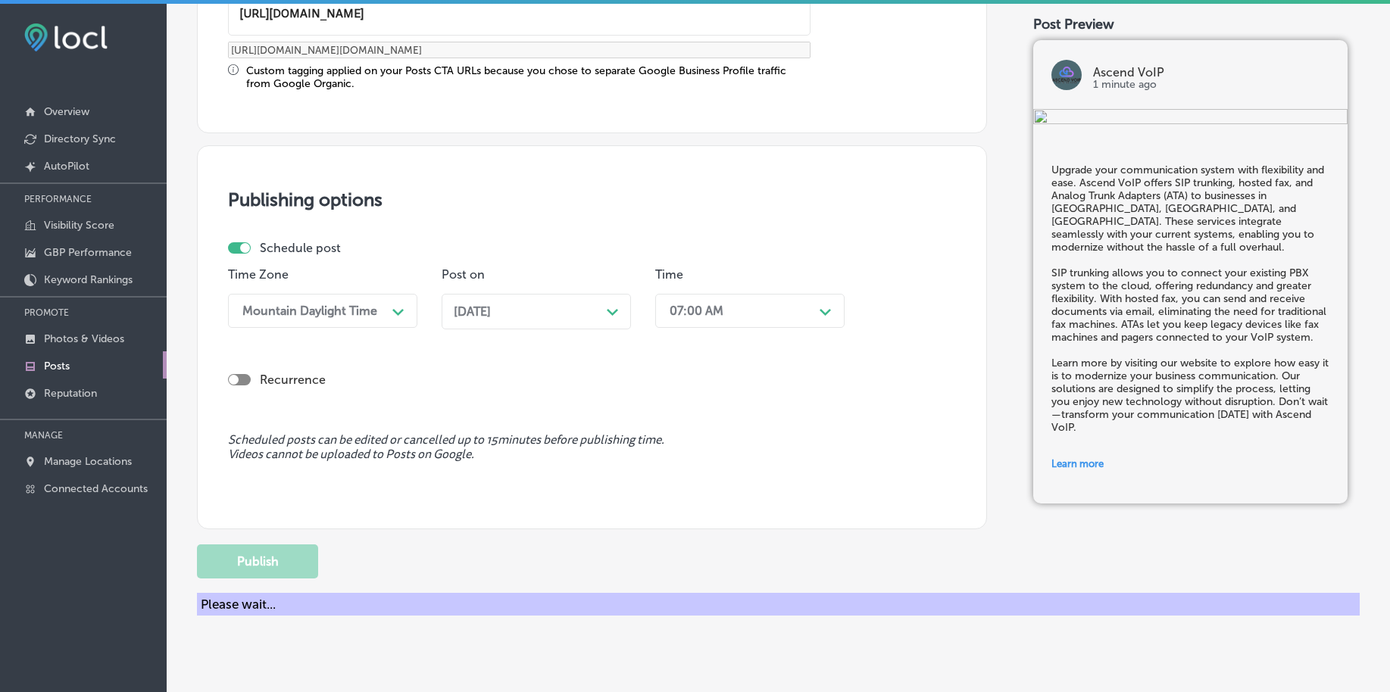
scroll to position [1125, 0]
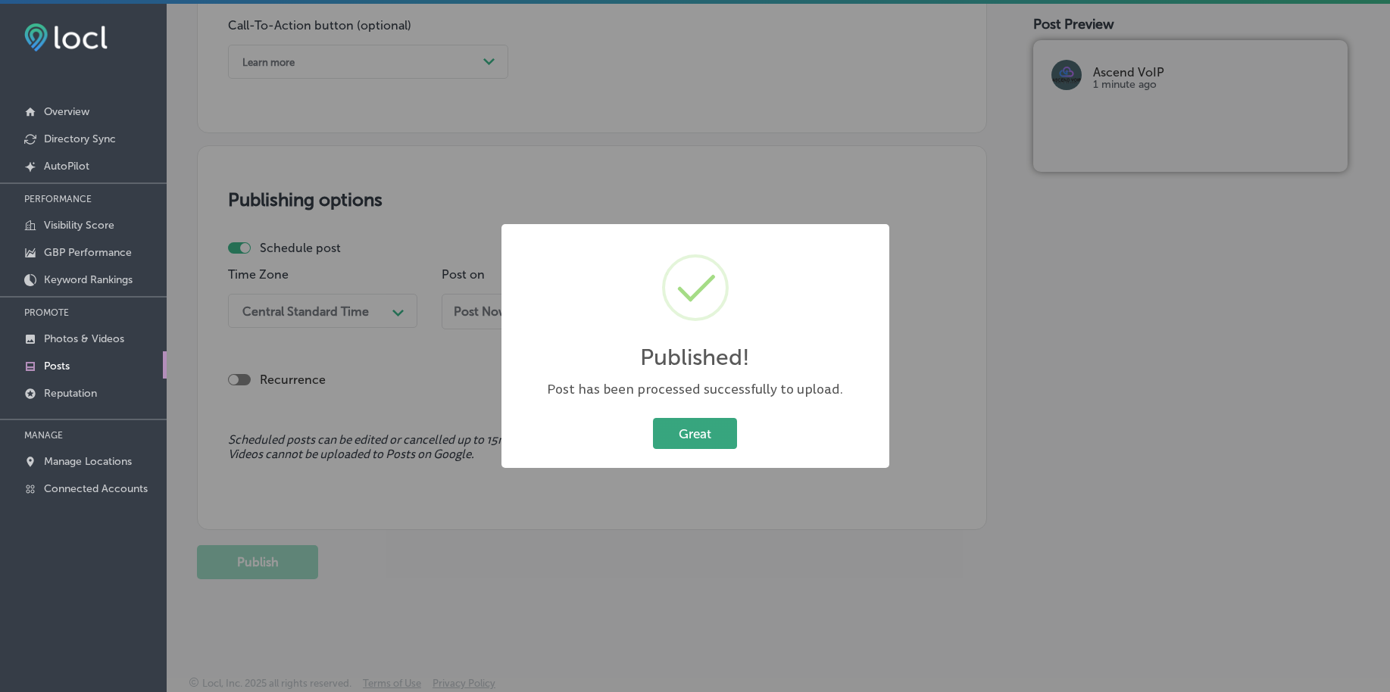
click at [689, 445] on button "Great" at bounding box center [695, 433] width 84 height 31
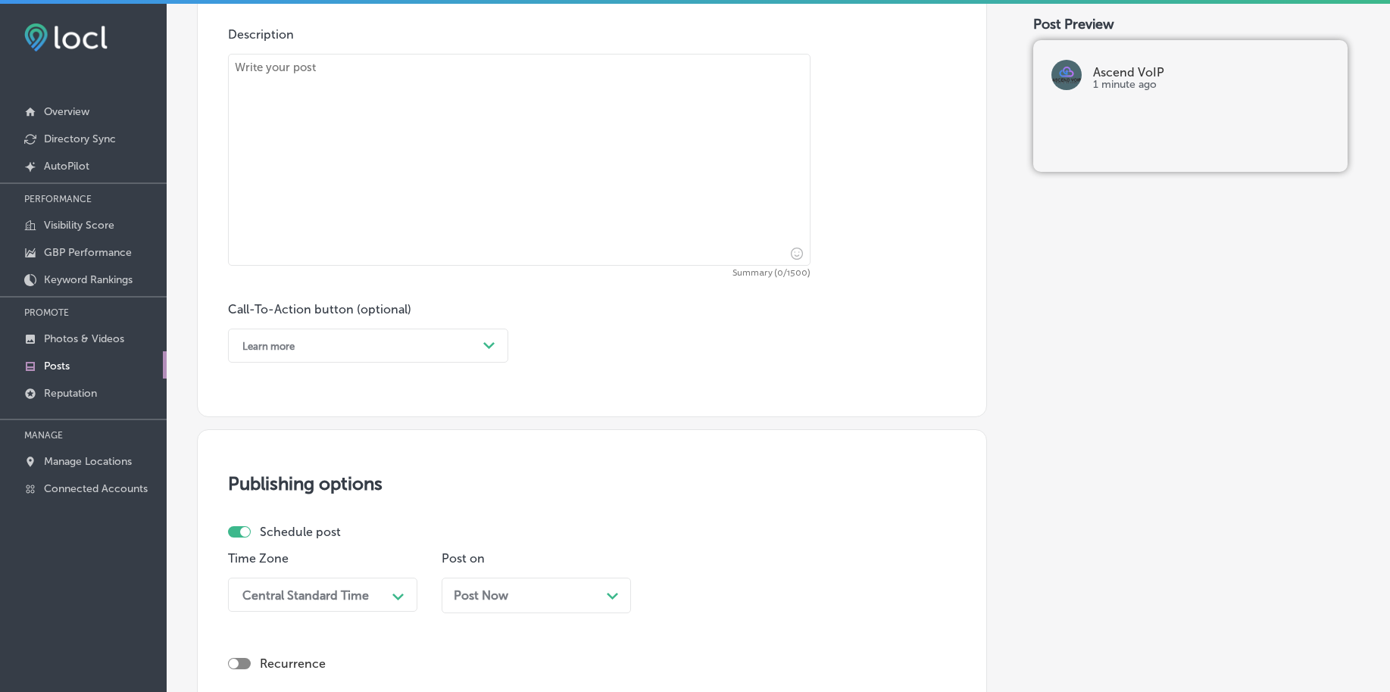
scroll to position [462, 0]
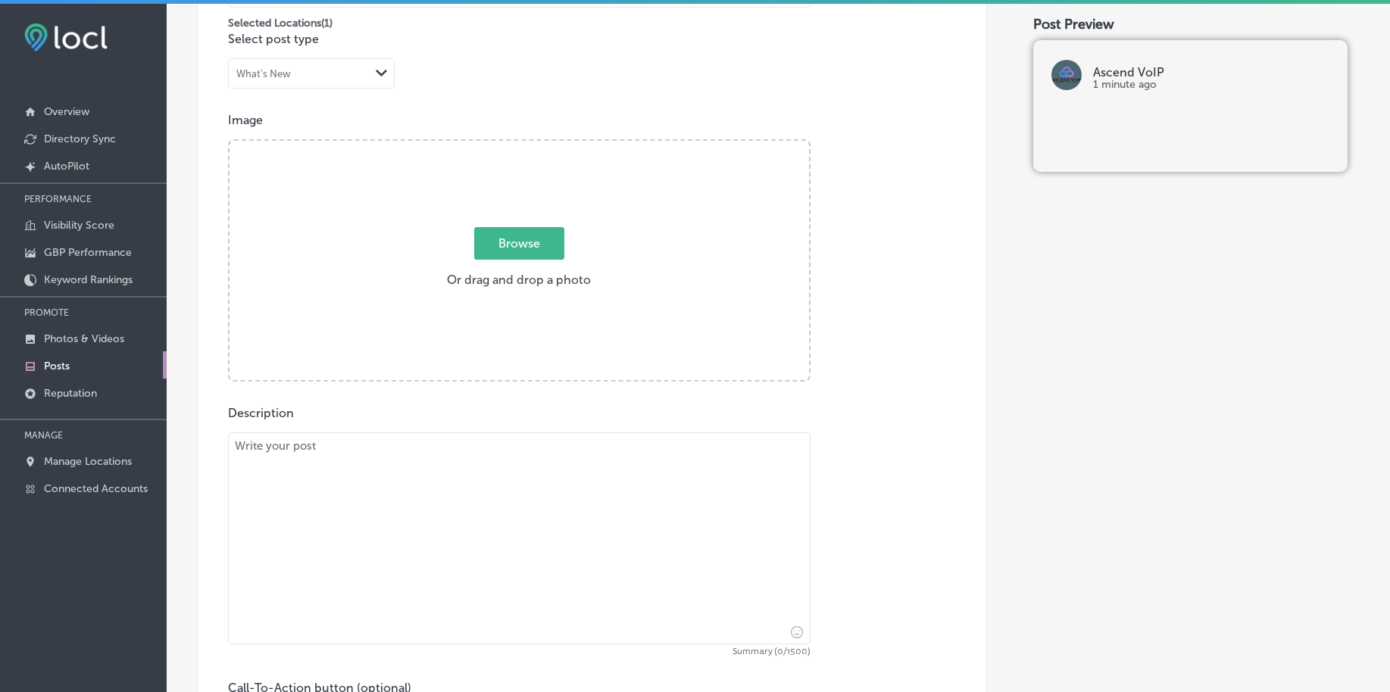
click at [523, 248] on span "Browse" at bounding box center [519, 243] width 90 height 33
click at [523, 145] on input "Browse Or drag and drop a photo" at bounding box center [518, 143] width 579 height 5
type input "C:\fakepath\best-voip-phone-service-provider-west-[GEOGRAPHIC_DATA]-[GEOGRAPHIC…"
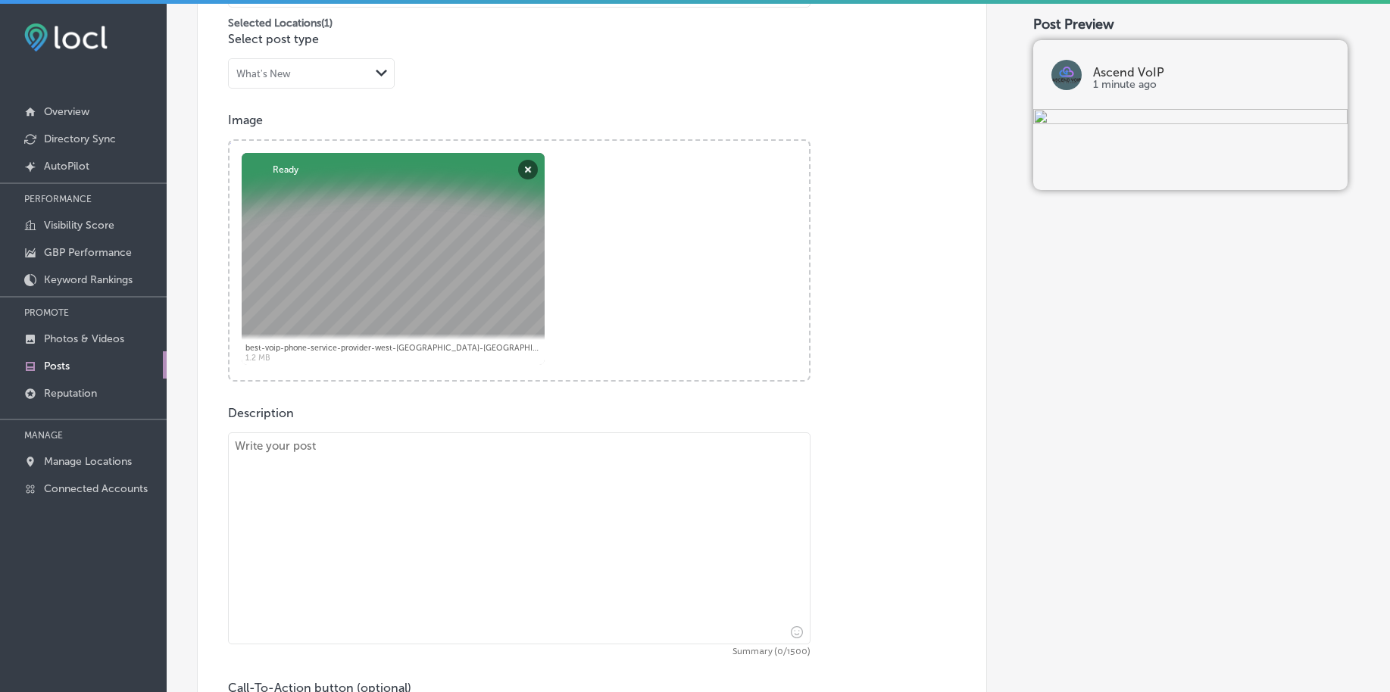
click at [367, 515] on textarea at bounding box center [519, 538] width 582 height 212
paste textarea "Efficient communication drives business success. Ascend VoIP provides businesse…"
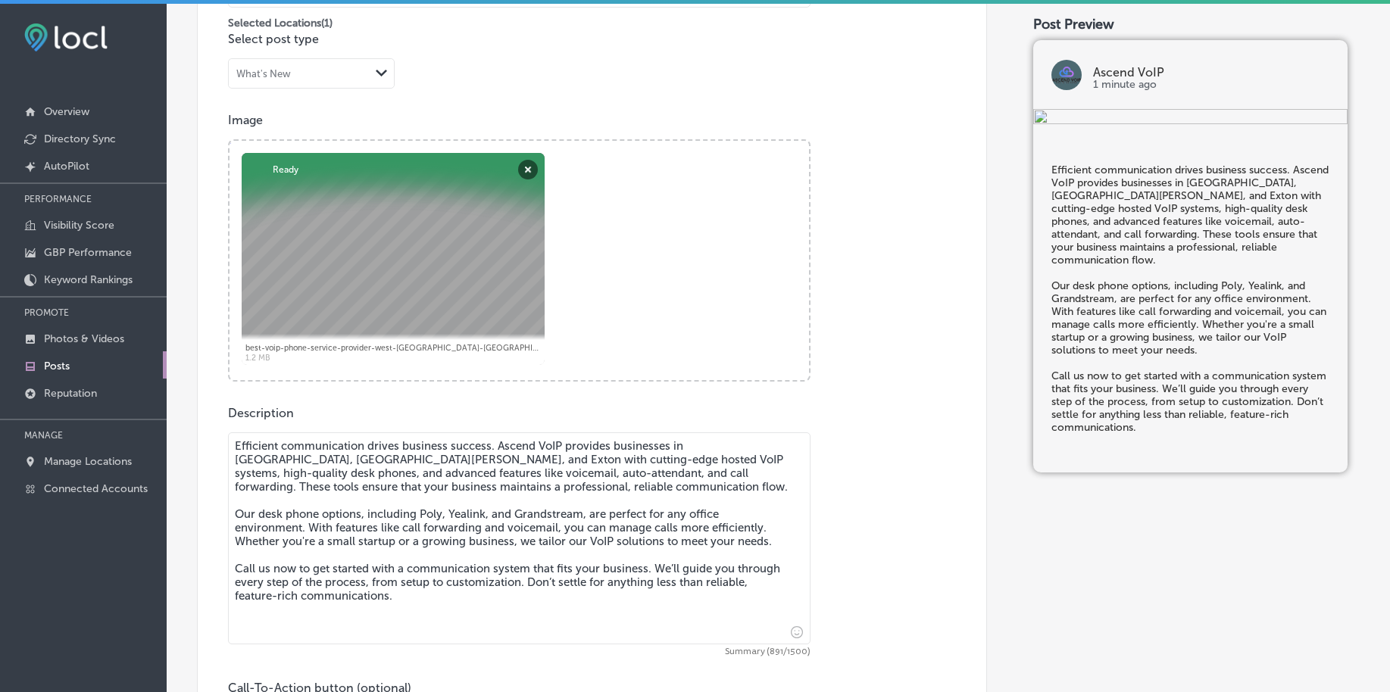
type textarea "Efficient communication drives business success. Ascend VoIP provides businesse…"
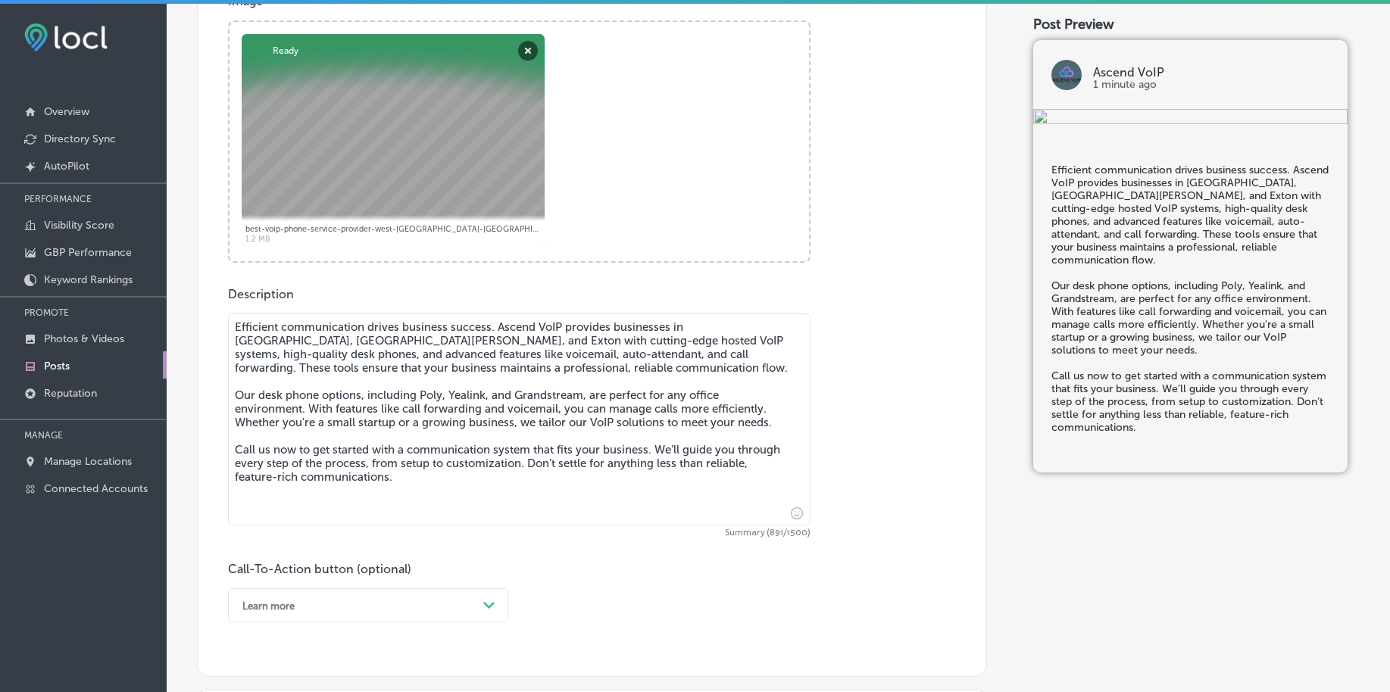
scroll to position [935, 0]
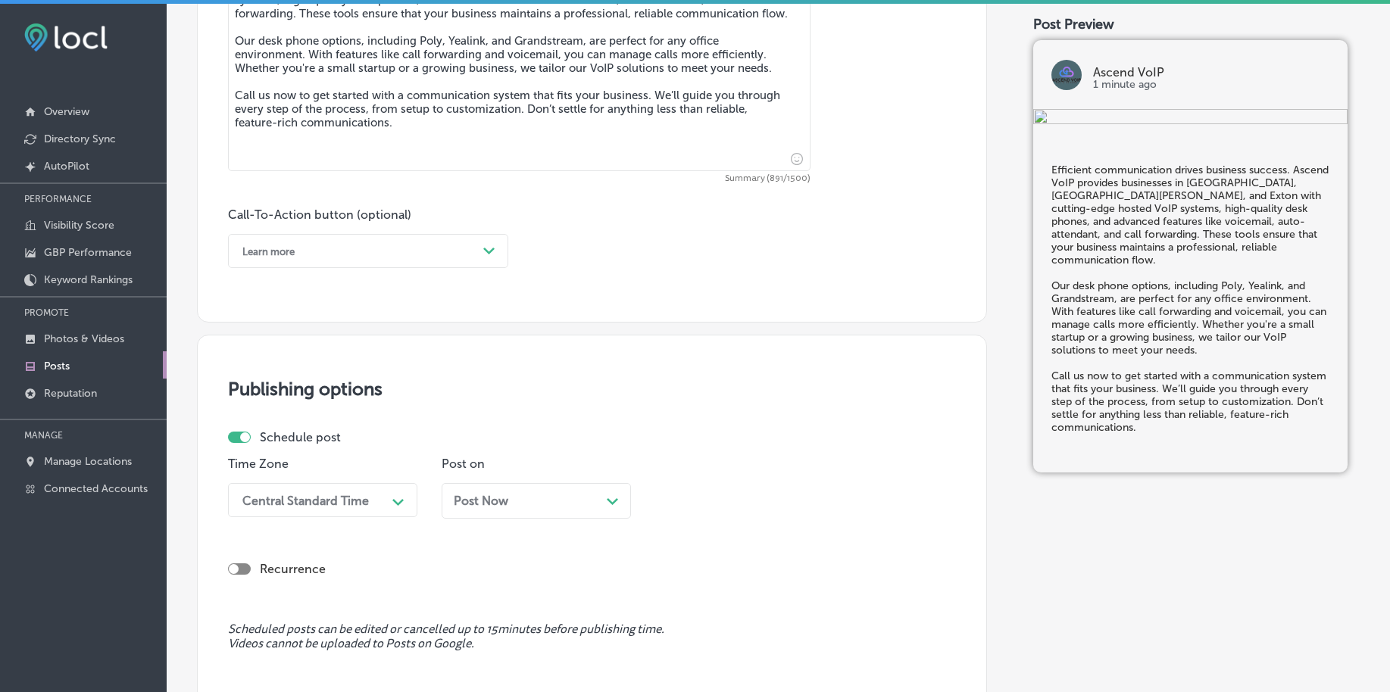
click at [279, 256] on div "Learn more" at bounding box center [268, 250] width 52 height 11
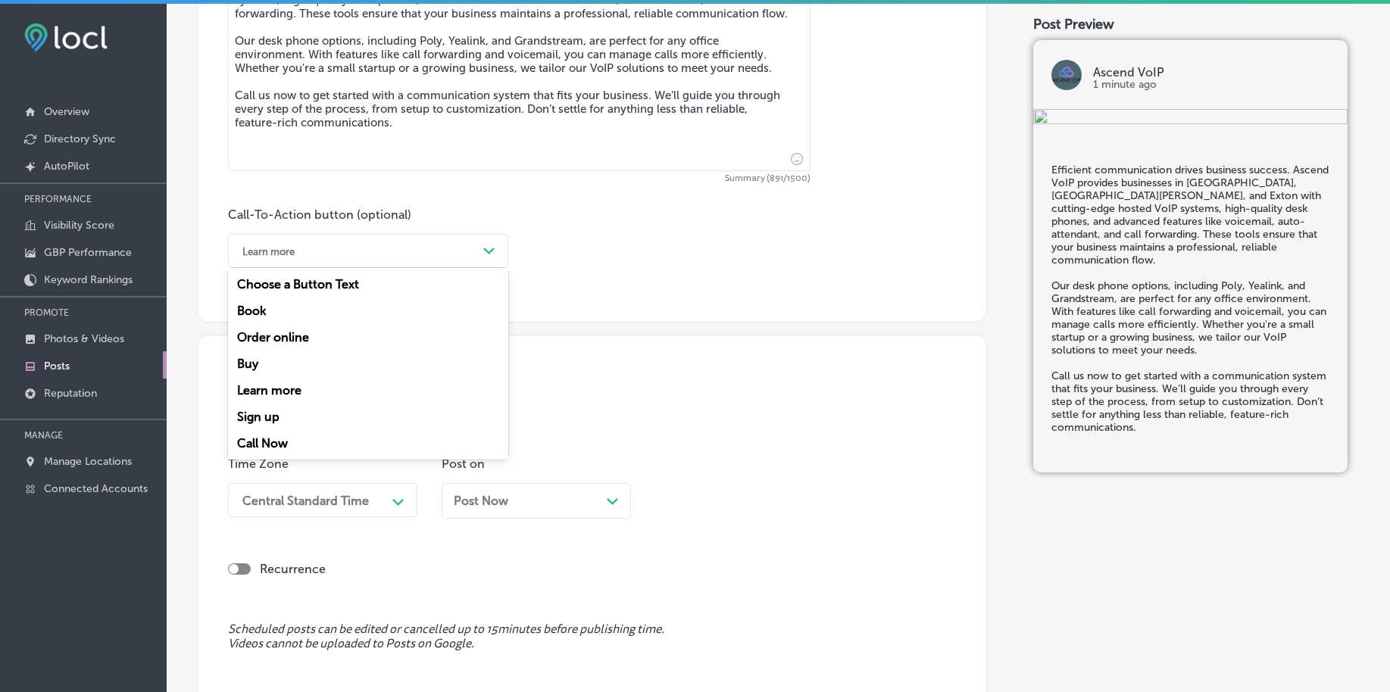
click at [271, 439] on div "Call Now" at bounding box center [368, 443] width 280 height 27
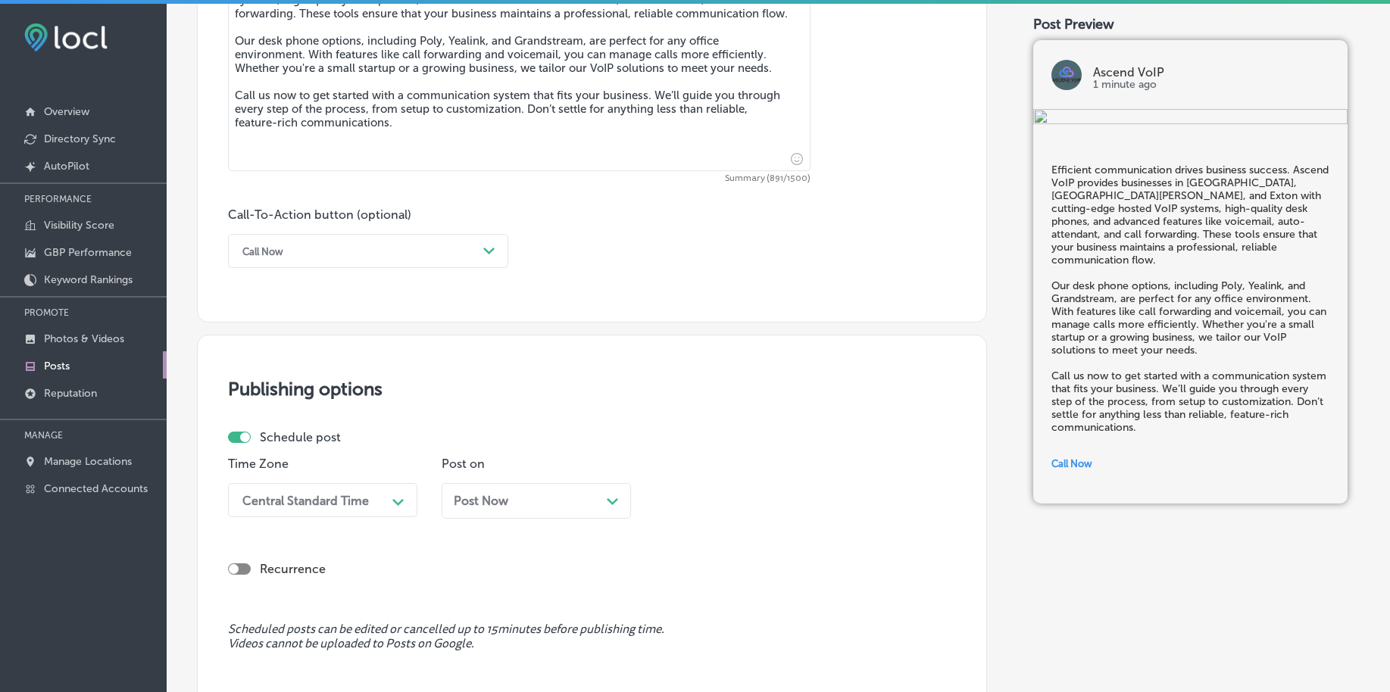
scroll to position [994, 0]
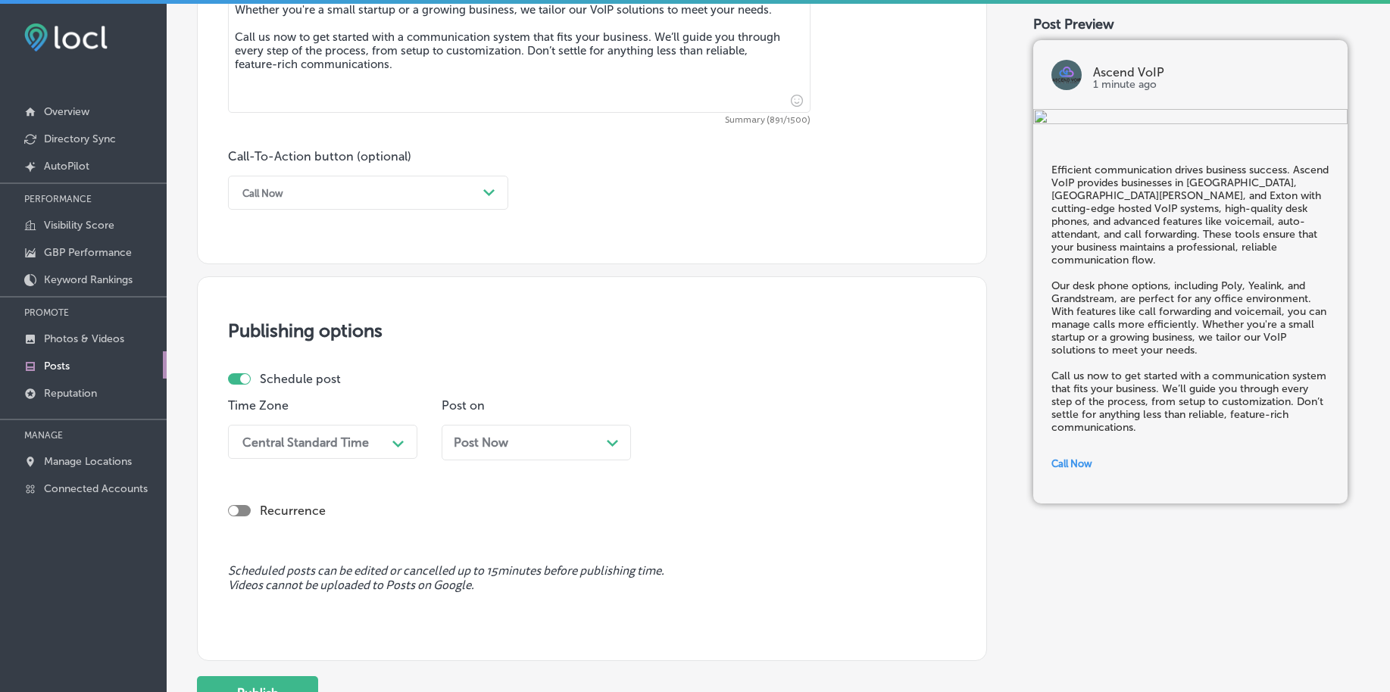
click at [307, 459] on div "Central Standard Time Path Created with Sketch." at bounding box center [322, 442] width 189 height 34
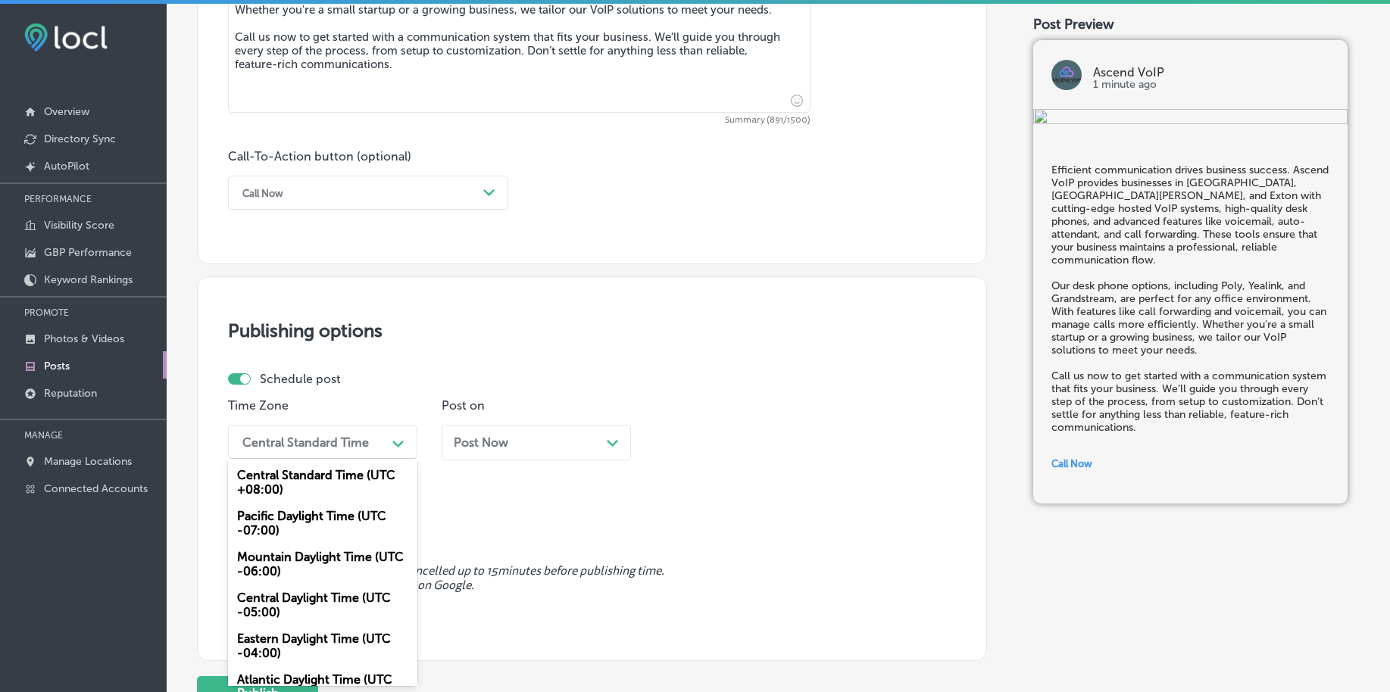
drag, startPoint x: 267, startPoint y: 563, endPoint x: 296, endPoint y: 546, distance: 33.9
click at [266, 563] on div "Mountain Daylight Time (UTC -06:00)" at bounding box center [322, 564] width 189 height 41
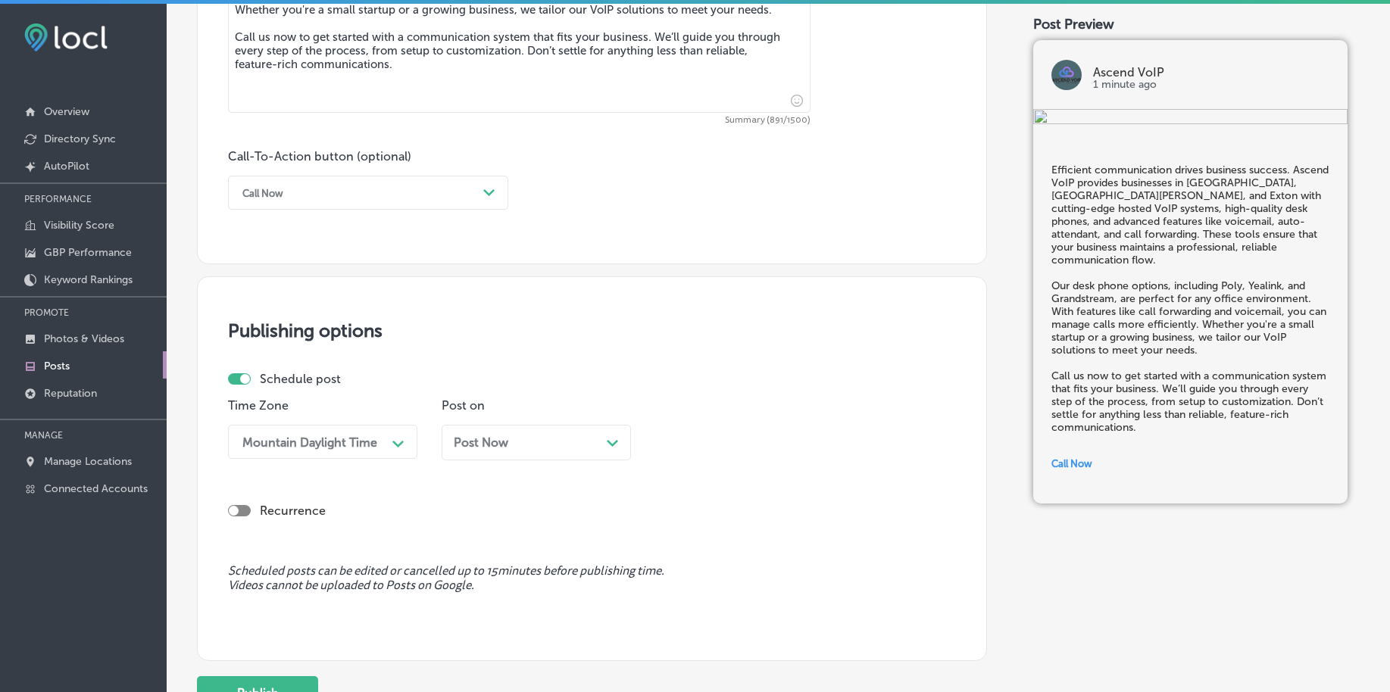
click at [498, 443] on span "Post Now" at bounding box center [481, 442] width 55 height 14
click at [744, 444] on div "01:00 AM" at bounding box center [737, 442] width 151 height 27
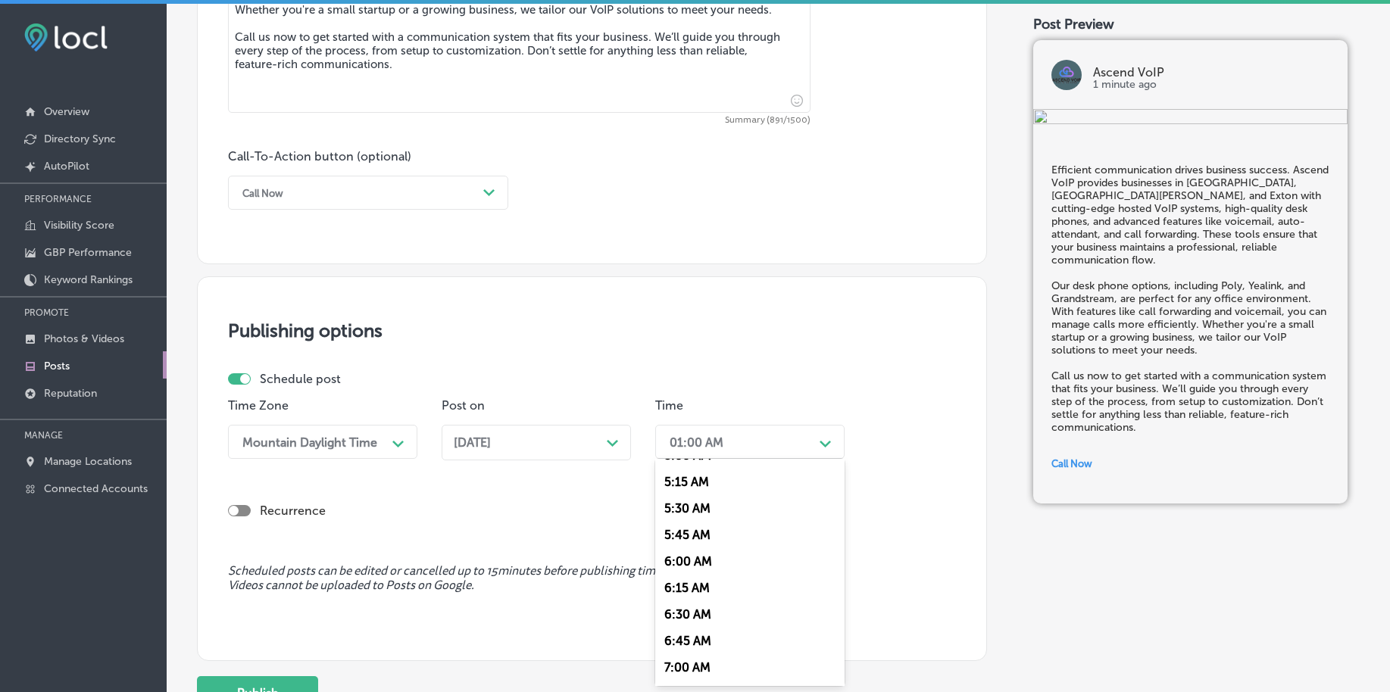
scroll to position [568, 0]
click at [714, 649] on div "7:00 AM" at bounding box center [749, 649] width 189 height 27
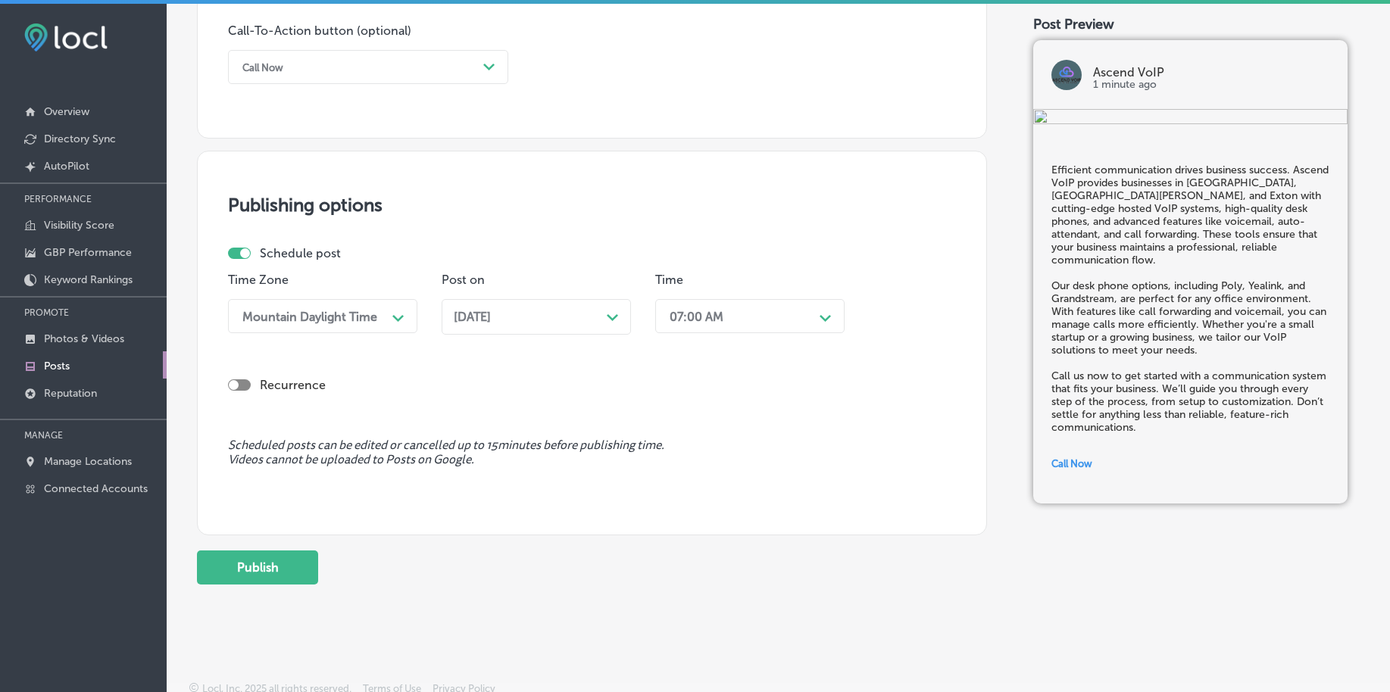
scroll to position [1125, 0]
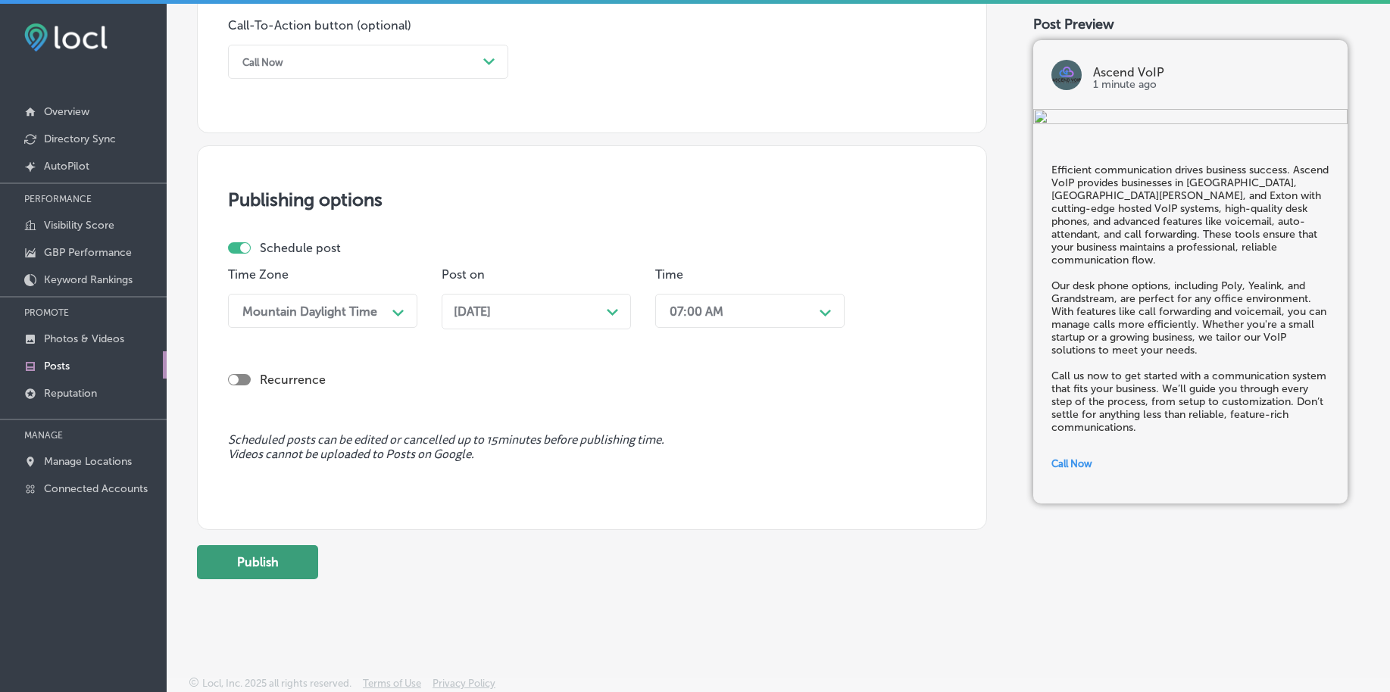
click at [264, 559] on button "Publish" at bounding box center [257, 562] width 121 height 34
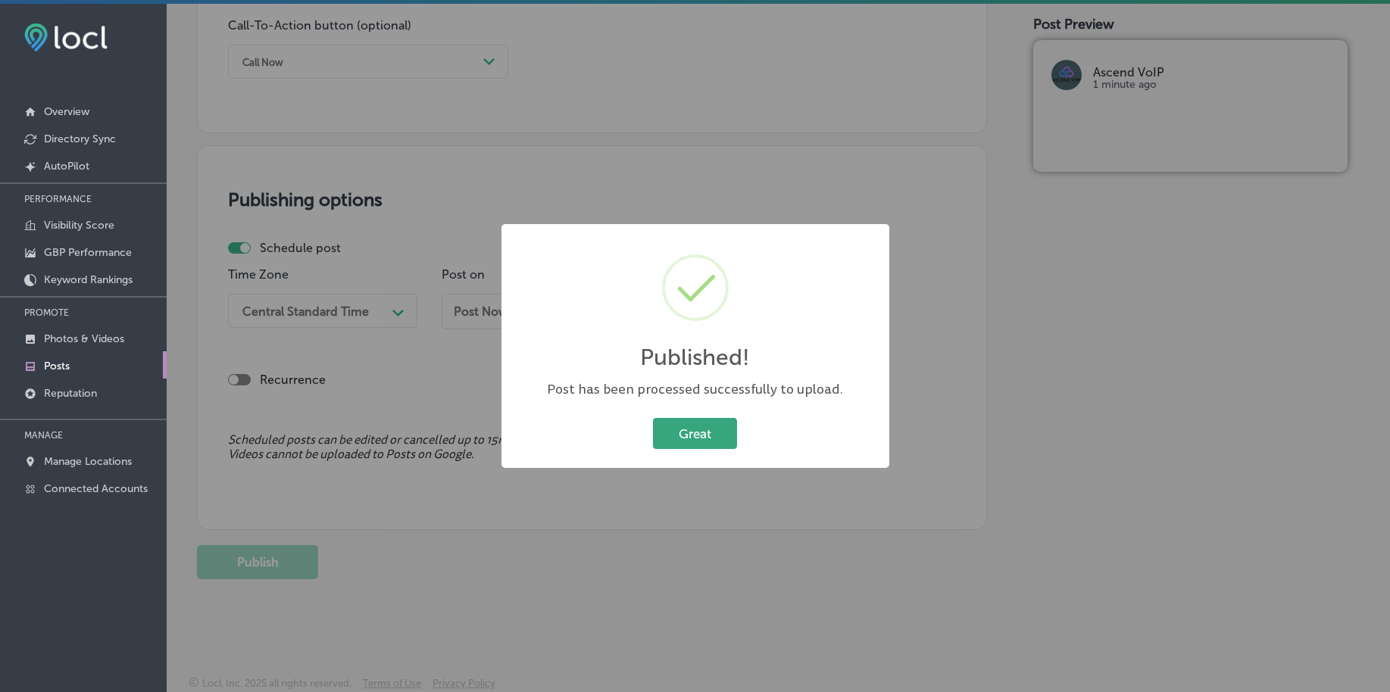
click at [717, 433] on button "Great" at bounding box center [695, 433] width 84 height 31
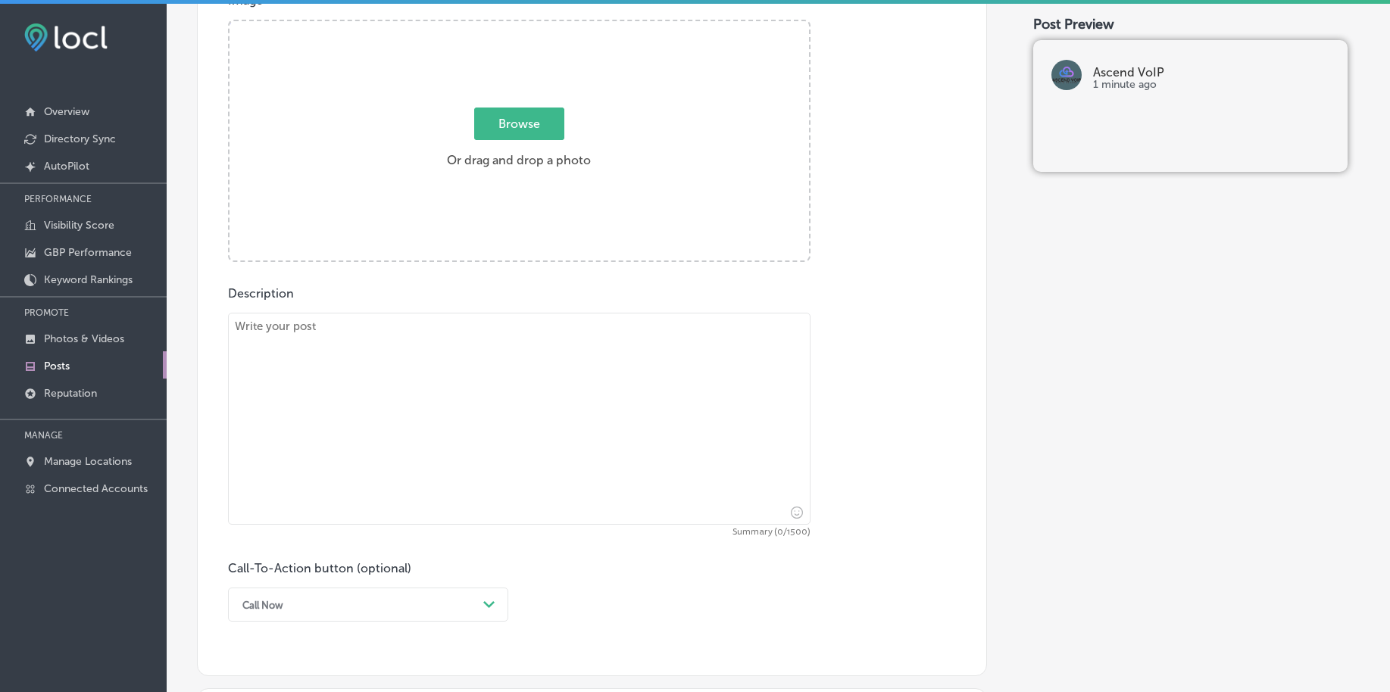
scroll to position [367, 0]
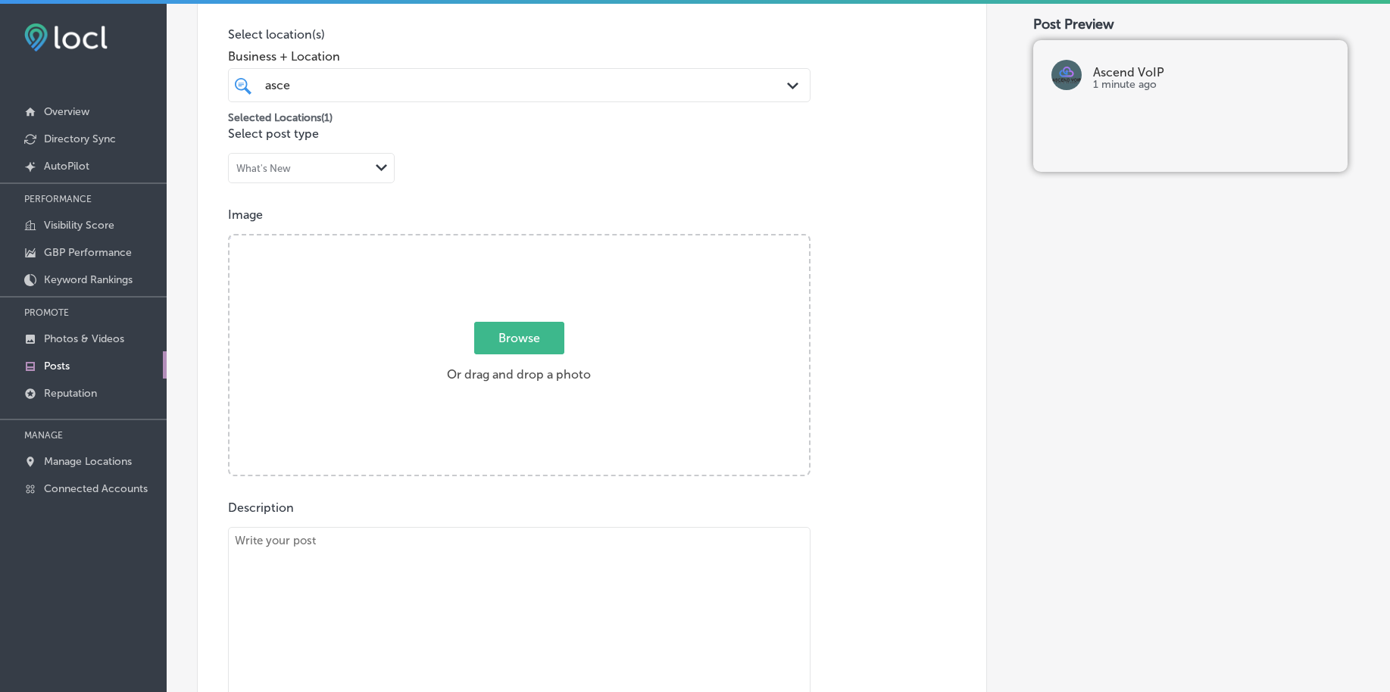
click at [426, 90] on div "asce asce" at bounding box center [494, 85] width 460 height 20
click at [509, 341] on span "Browse" at bounding box center [519, 338] width 90 height 33
click at [509, 240] on input "Browse Or drag and drop a photo" at bounding box center [518, 238] width 579 height 5
type input "C:\fakepath\best-voip-phone-service-provider-west-[GEOGRAPHIC_DATA]-[GEOGRAPHIC…"
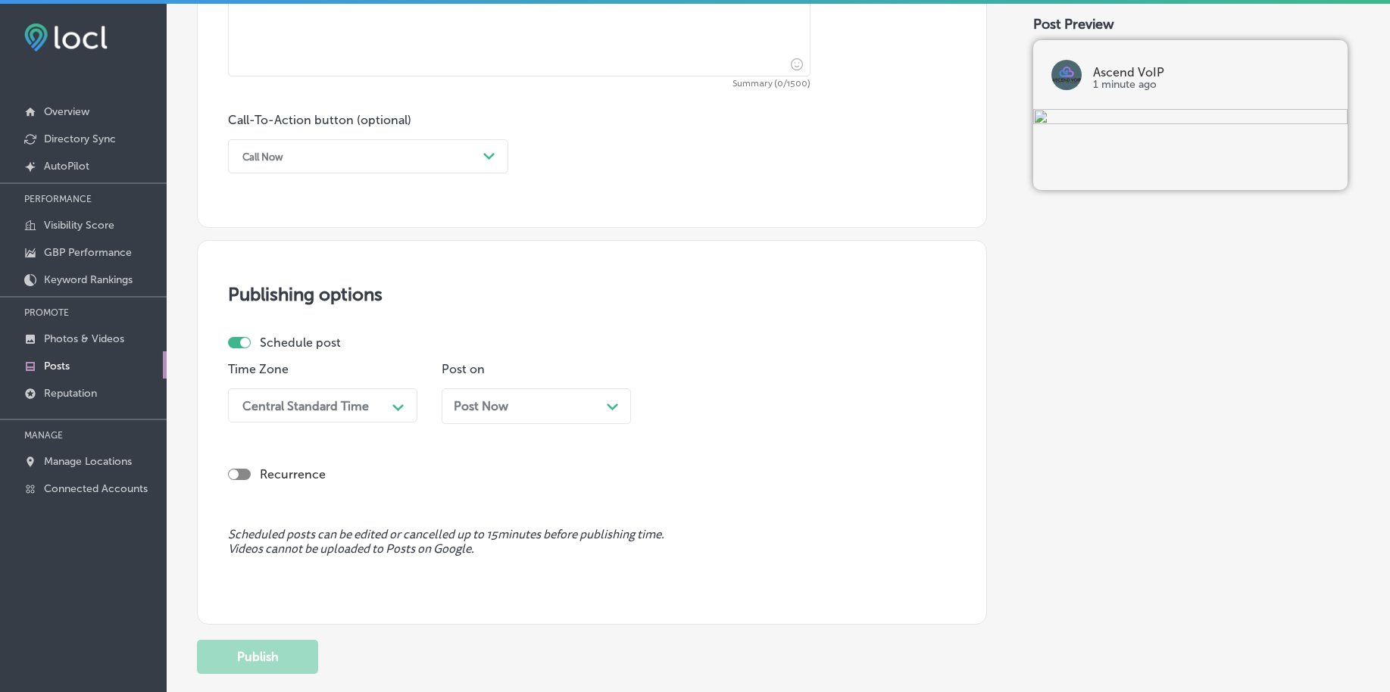
scroll to position [651, 0]
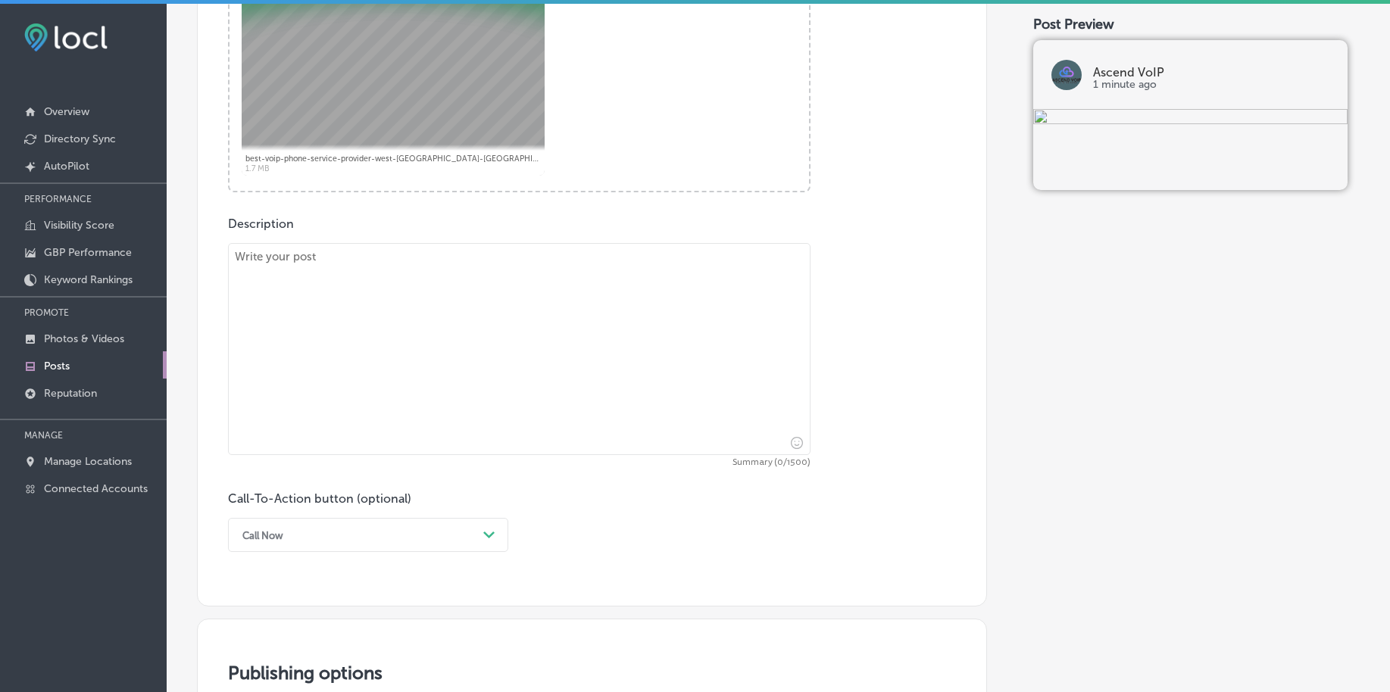
click at [387, 353] on textarea at bounding box center [519, 349] width 582 height 212
paste textarea "Your business relies on a strong foundation for communication, and Ascend VoIP …"
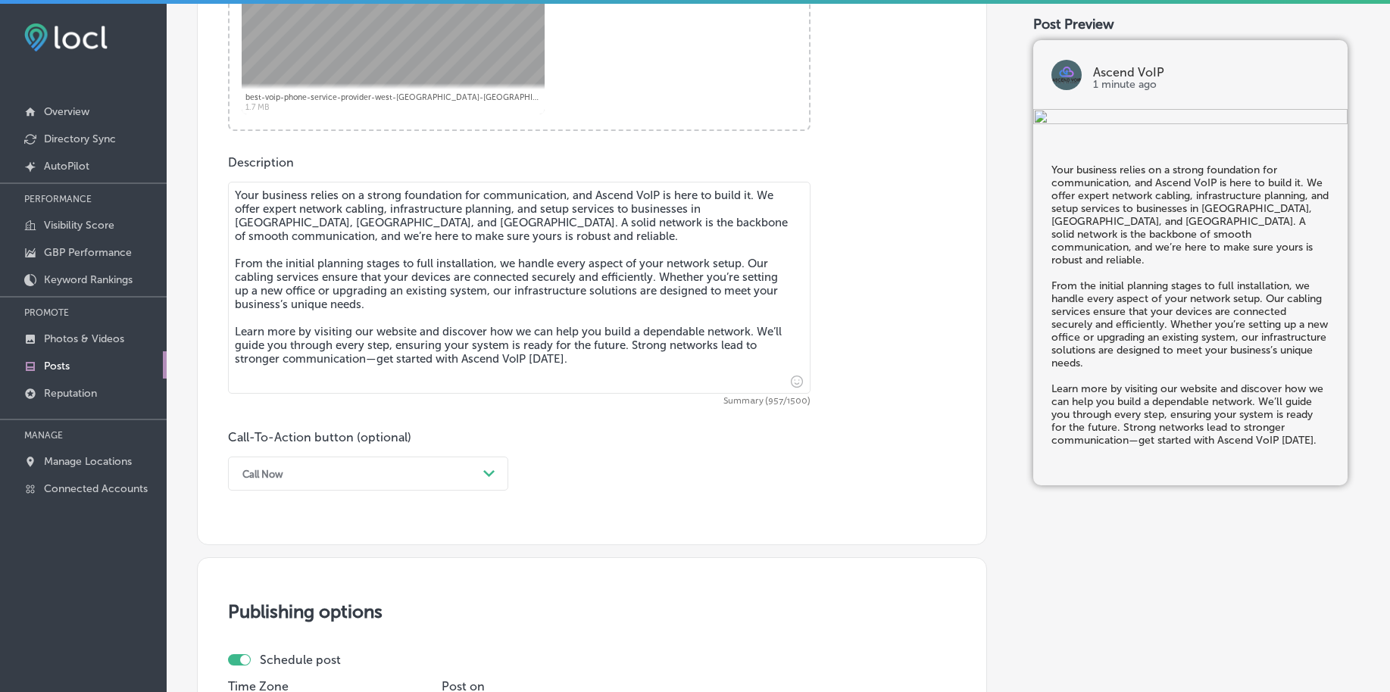
scroll to position [746, 0]
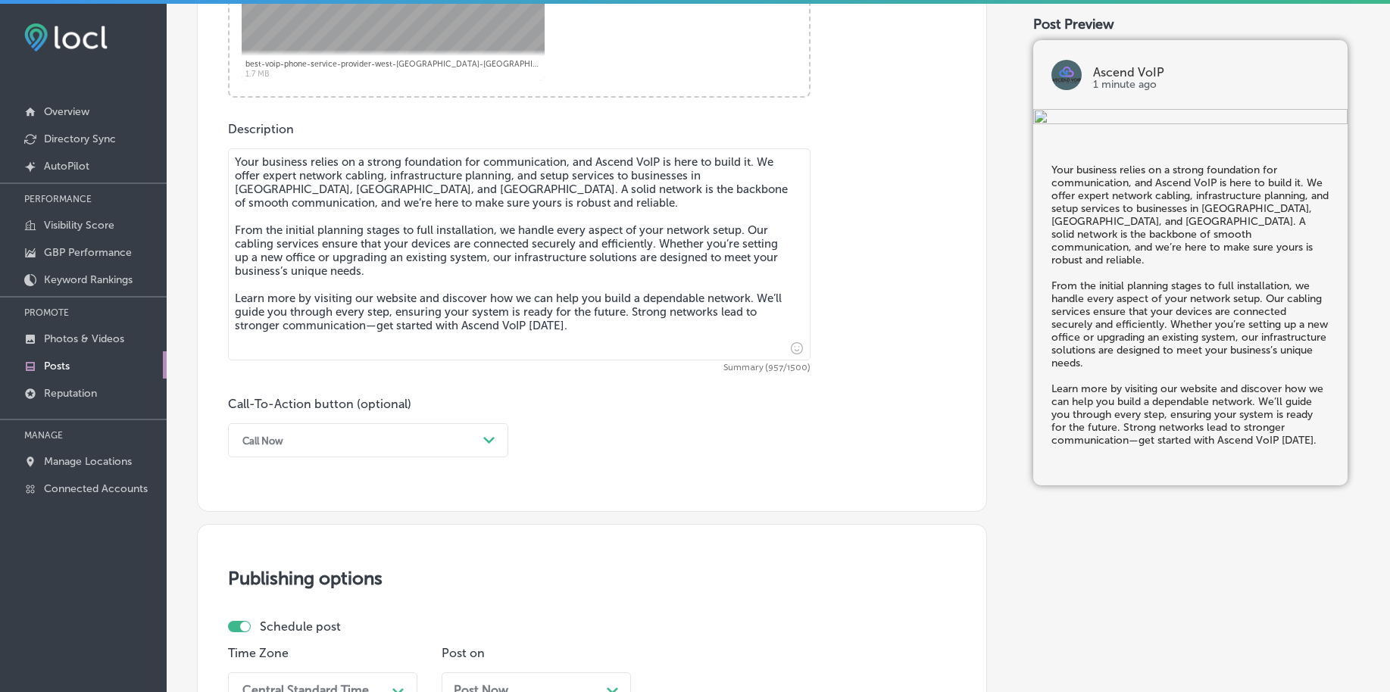
type textarea "Your business relies on a strong foundation for communication, and Ascend VoIP …"
click at [289, 438] on div "Call Now" at bounding box center [356, 440] width 242 height 23
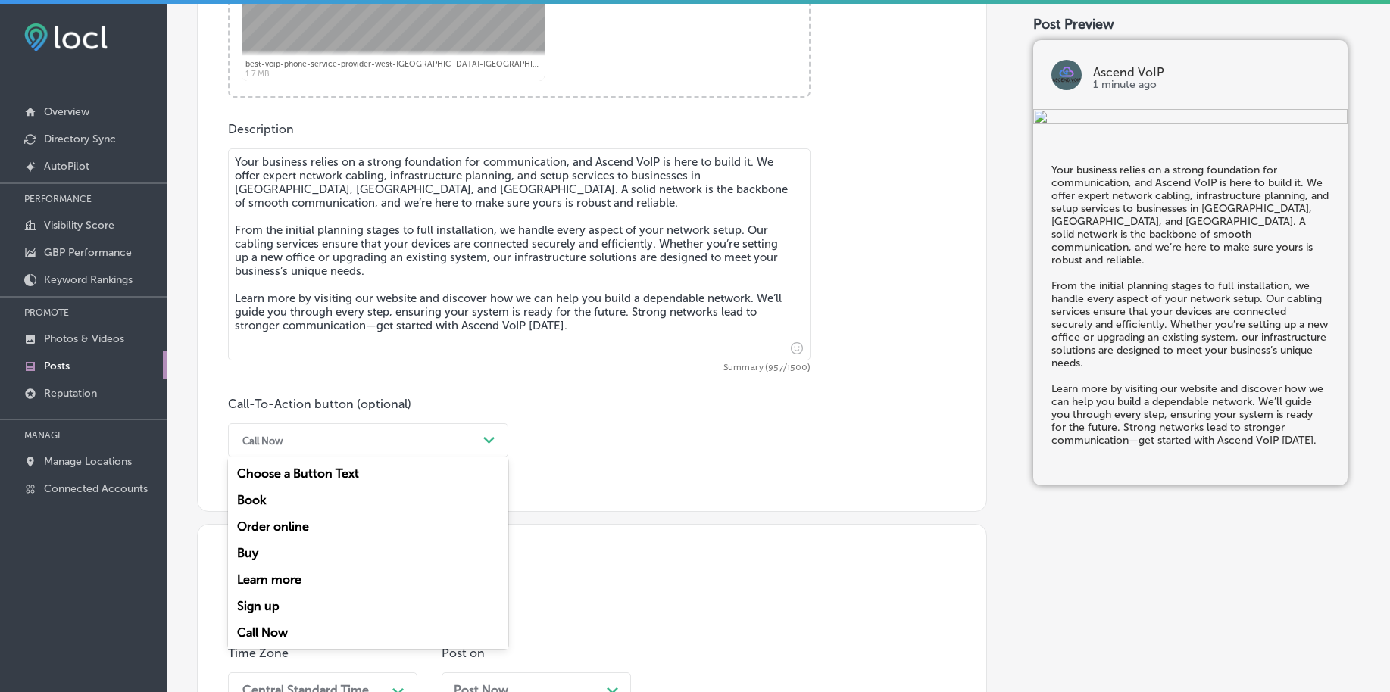
click at [273, 576] on div "Learn more" at bounding box center [368, 580] width 280 height 27
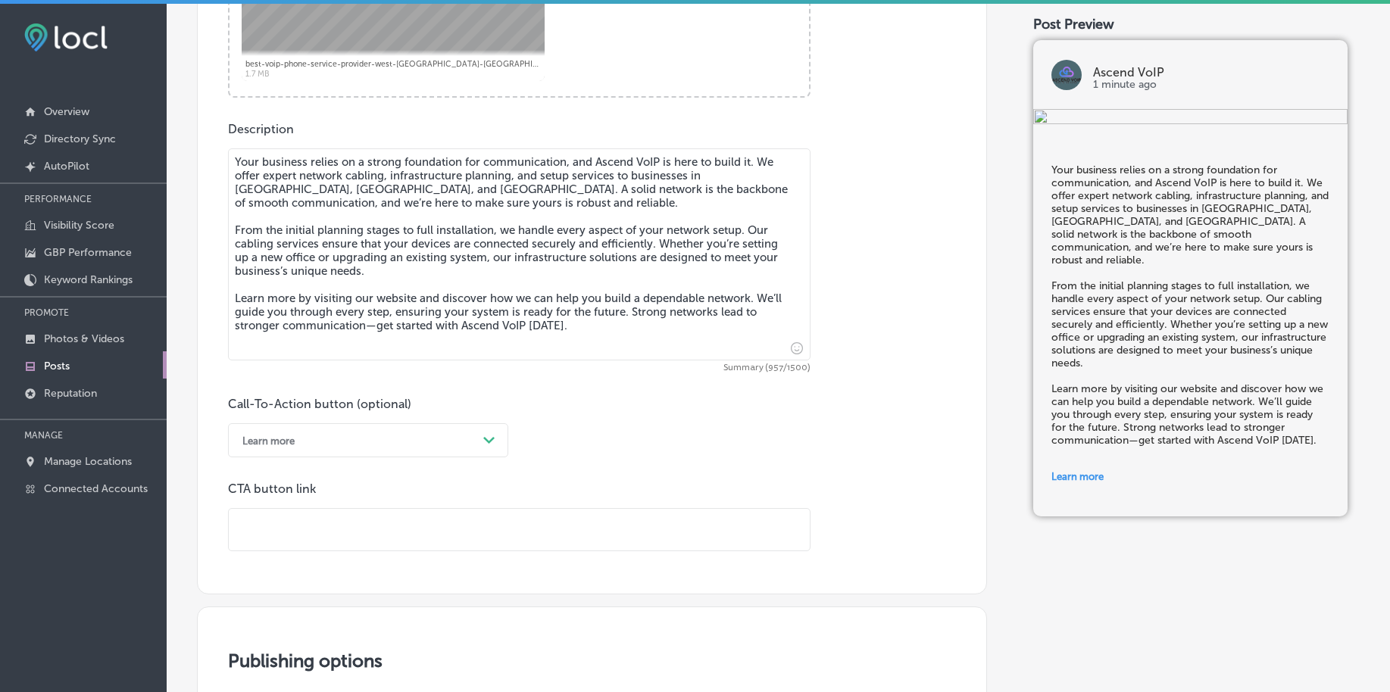
click at [282, 533] on input "text" at bounding box center [519, 530] width 581 height 42
paste input "[URL][DOMAIN_NAME]"
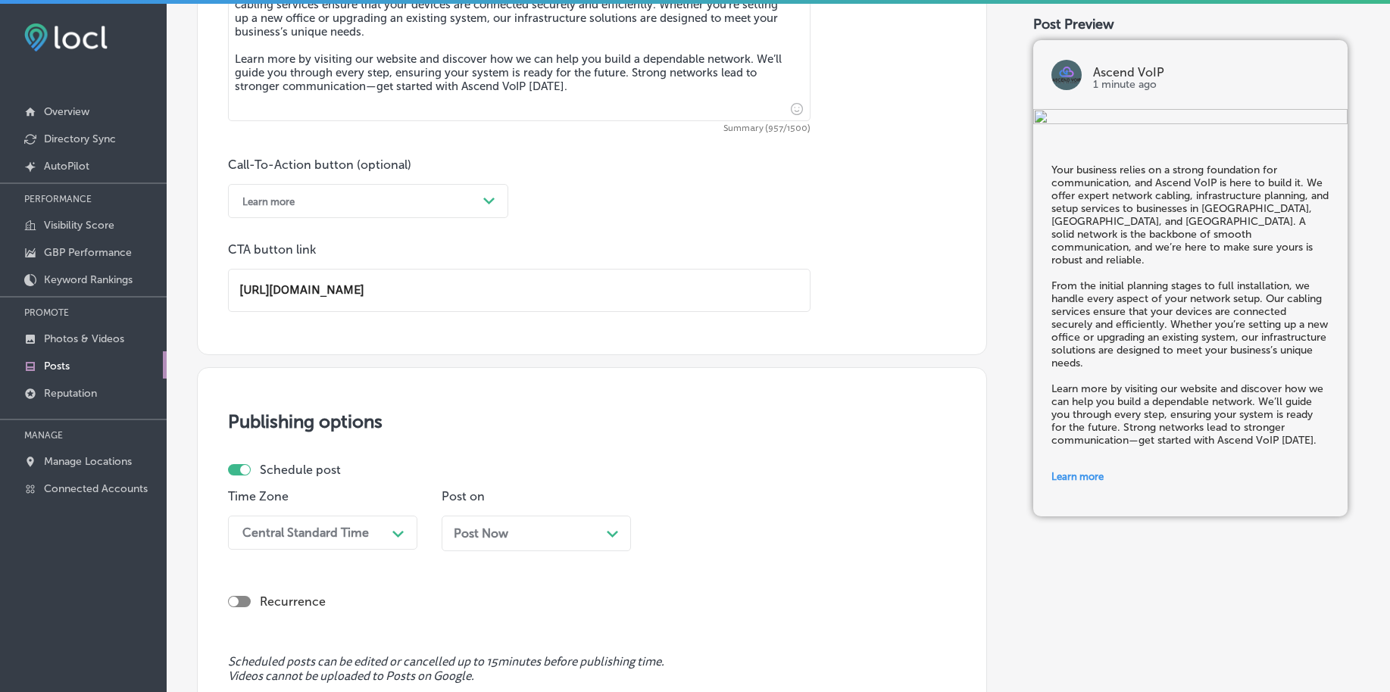
scroll to position [1125, 0]
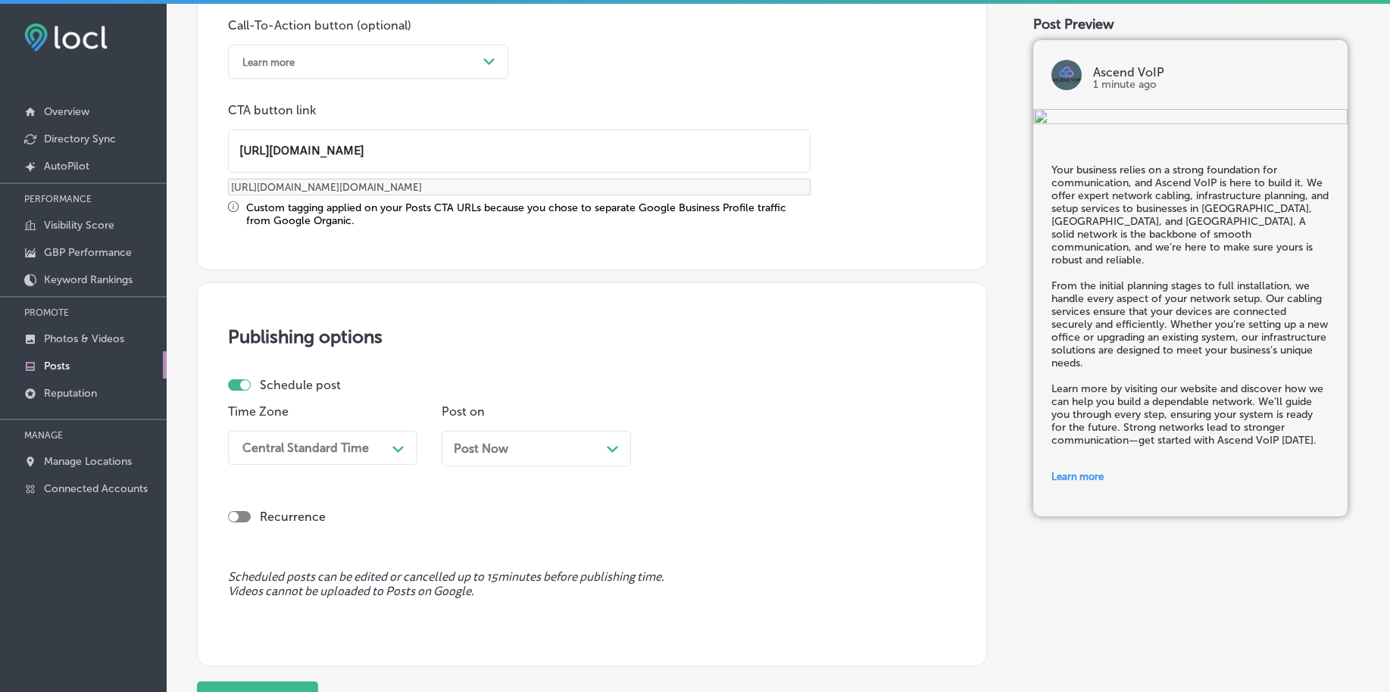
type input "[URL][DOMAIN_NAME]"
click at [281, 395] on div "Schedule post Time Zone Central Standard Time Path Created with Sketch. Post on…" at bounding box center [586, 428] width 716 height 100
click at [261, 448] on div "Central Standard Time" at bounding box center [305, 448] width 126 height 14
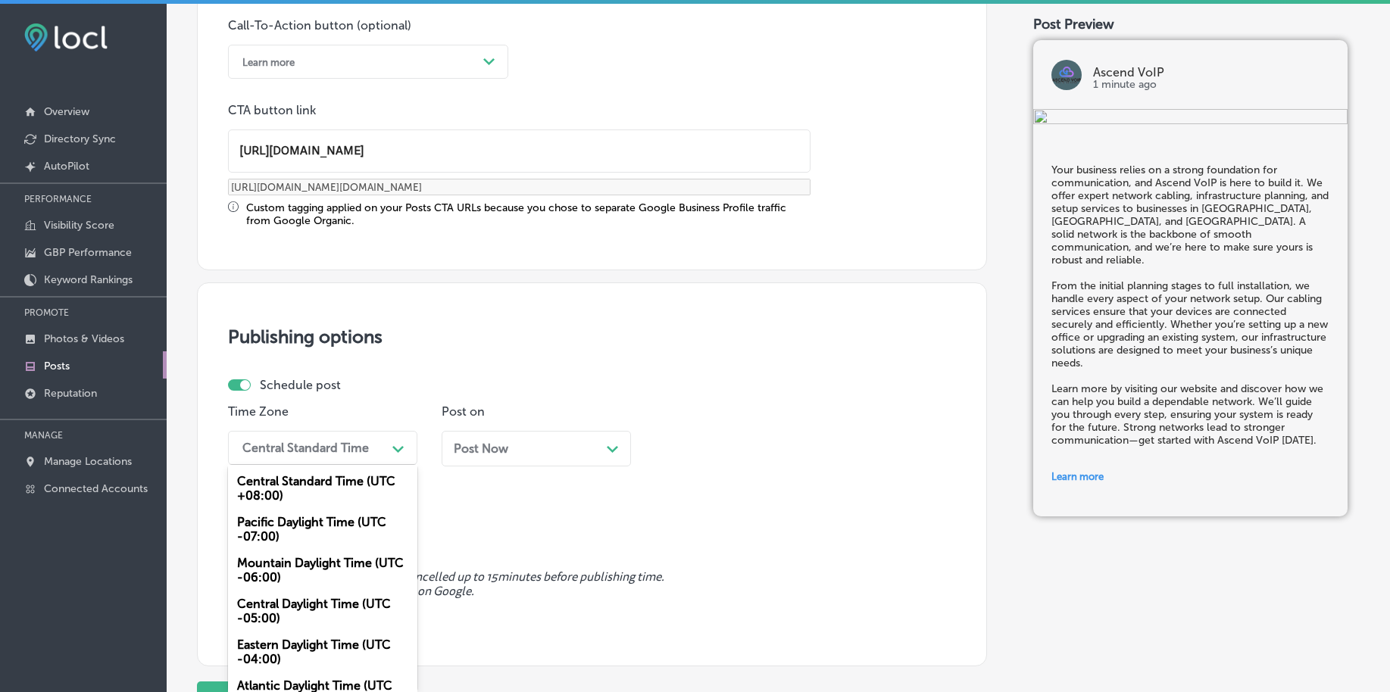
click at [262, 564] on div "Mountain Daylight Time (UTC -06:00)" at bounding box center [322, 570] width 189 height 41
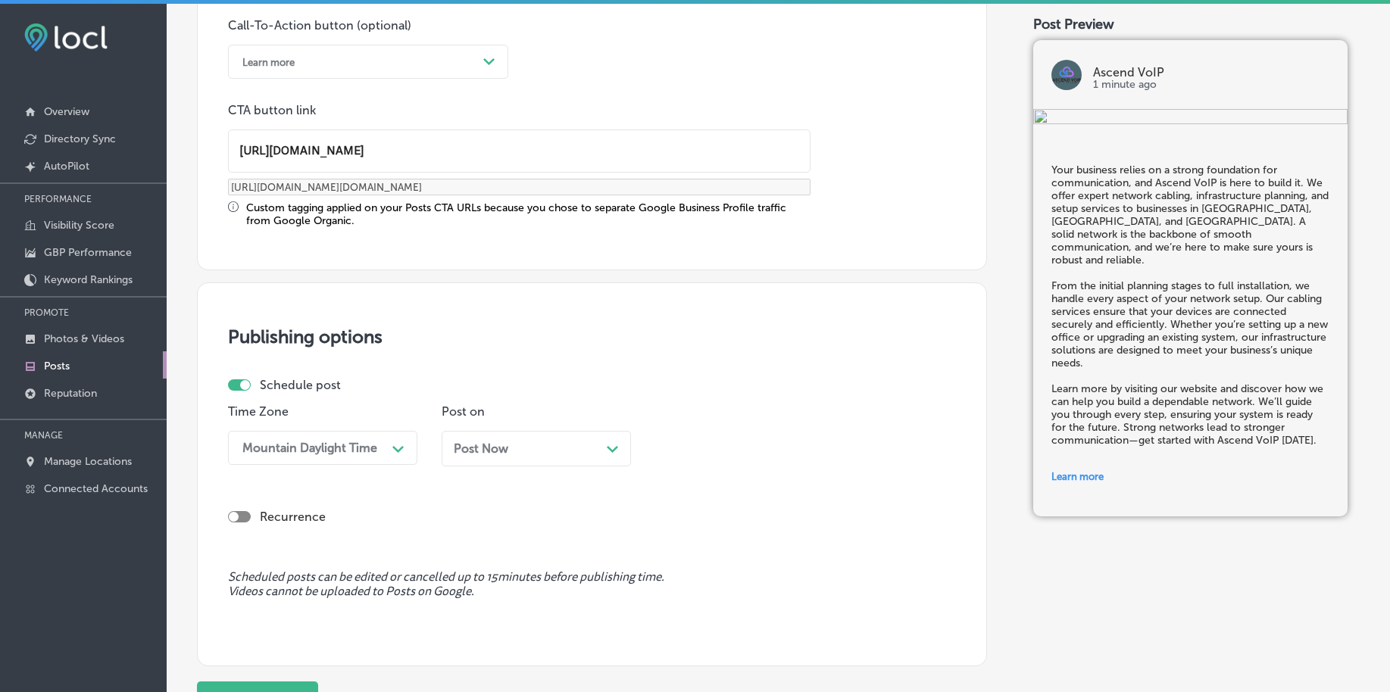
click at [473, 460] on div "Post Now Path Created with Sketch." at bounding box center [536, 449] width 189 height 36
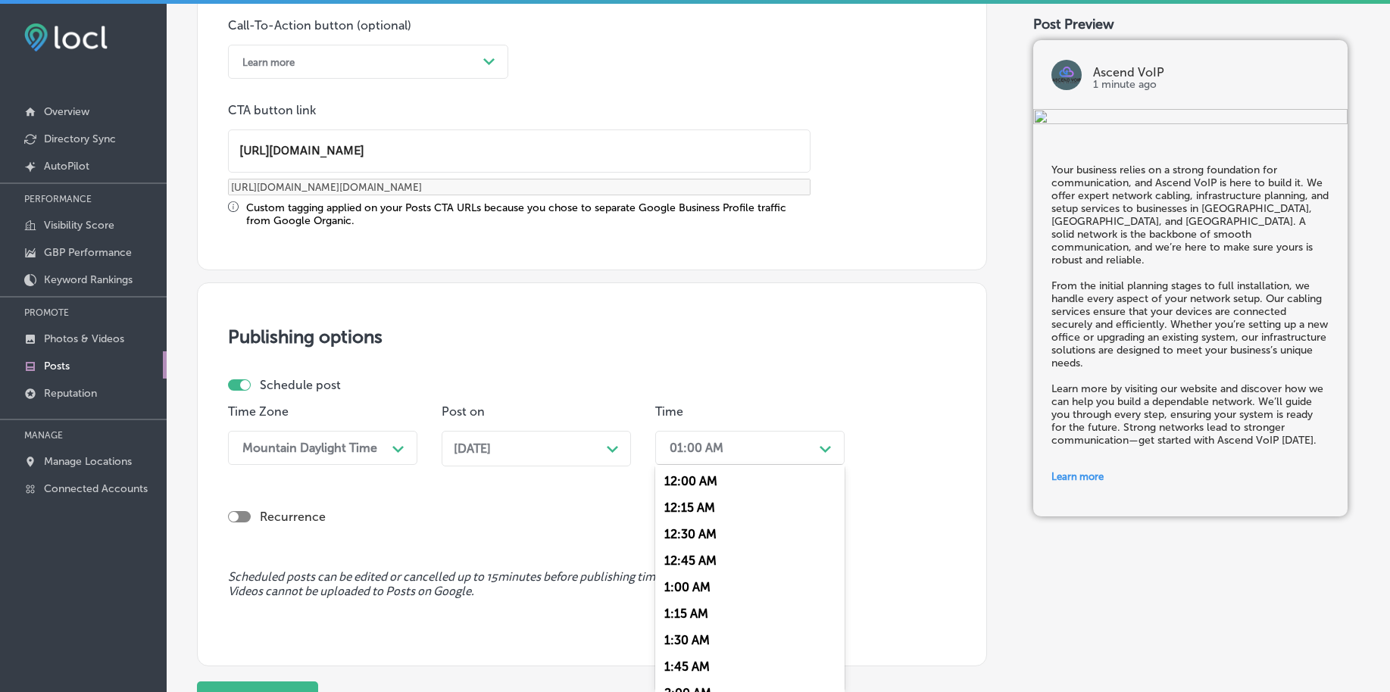
click at [751, 455] on div "01:00 AM" at bounding box center [737, 448] width 151 height 27
click at [690, 554] on div "7:00 AM" at bounding box center [749, 561] width 189 height 27
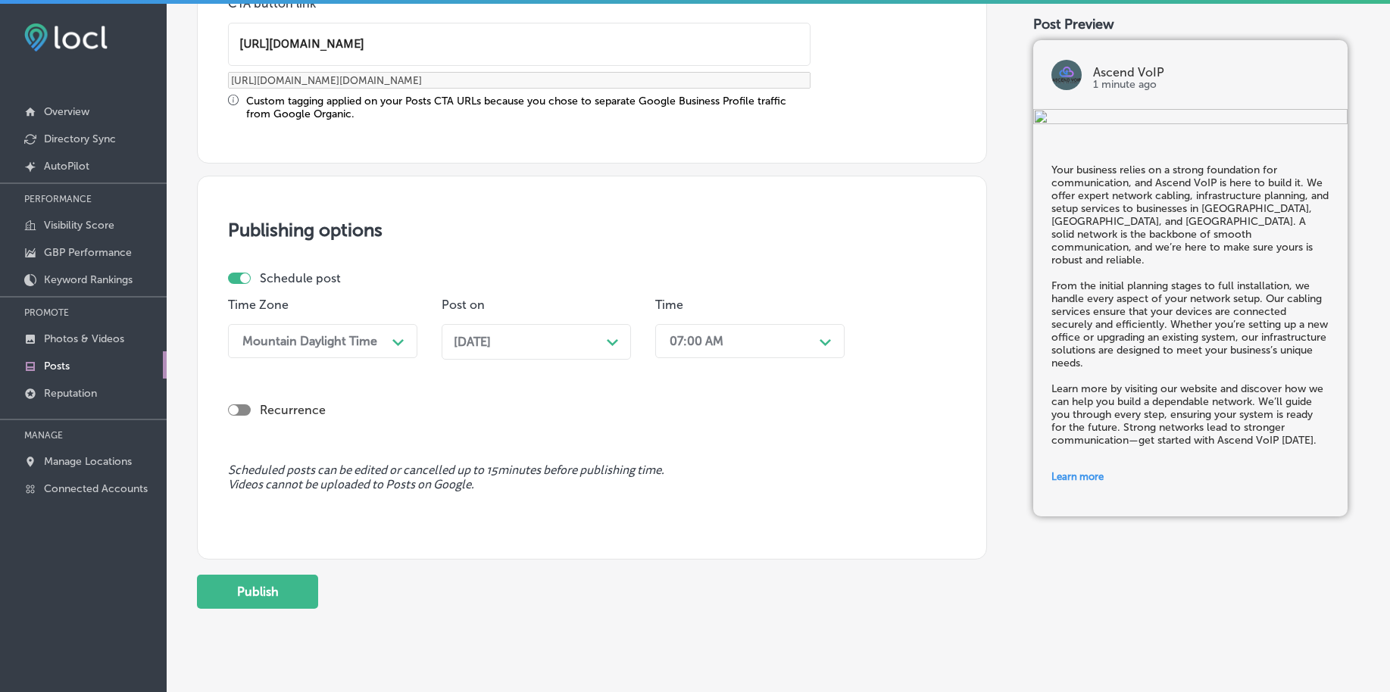
scroll to position [1262, 0]
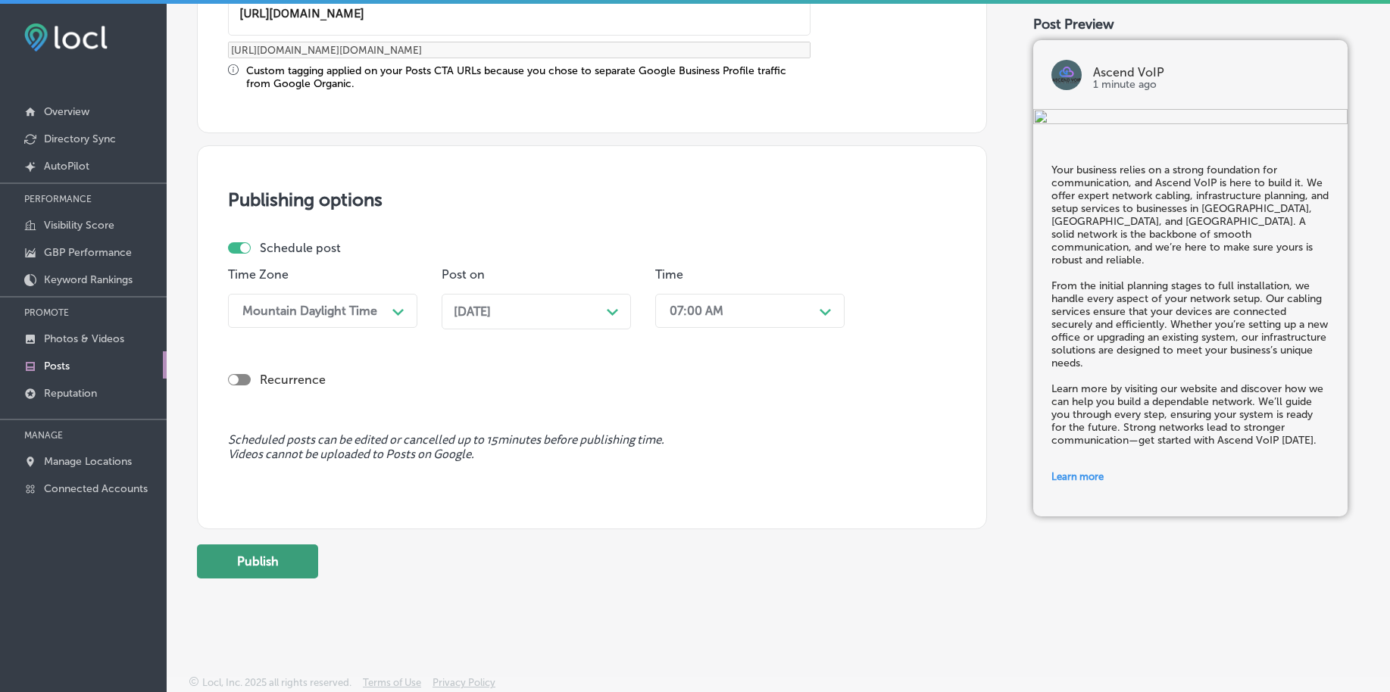
click at [276, 566] on button "Publish" at bounding box center [257, 562] width 121 height 34
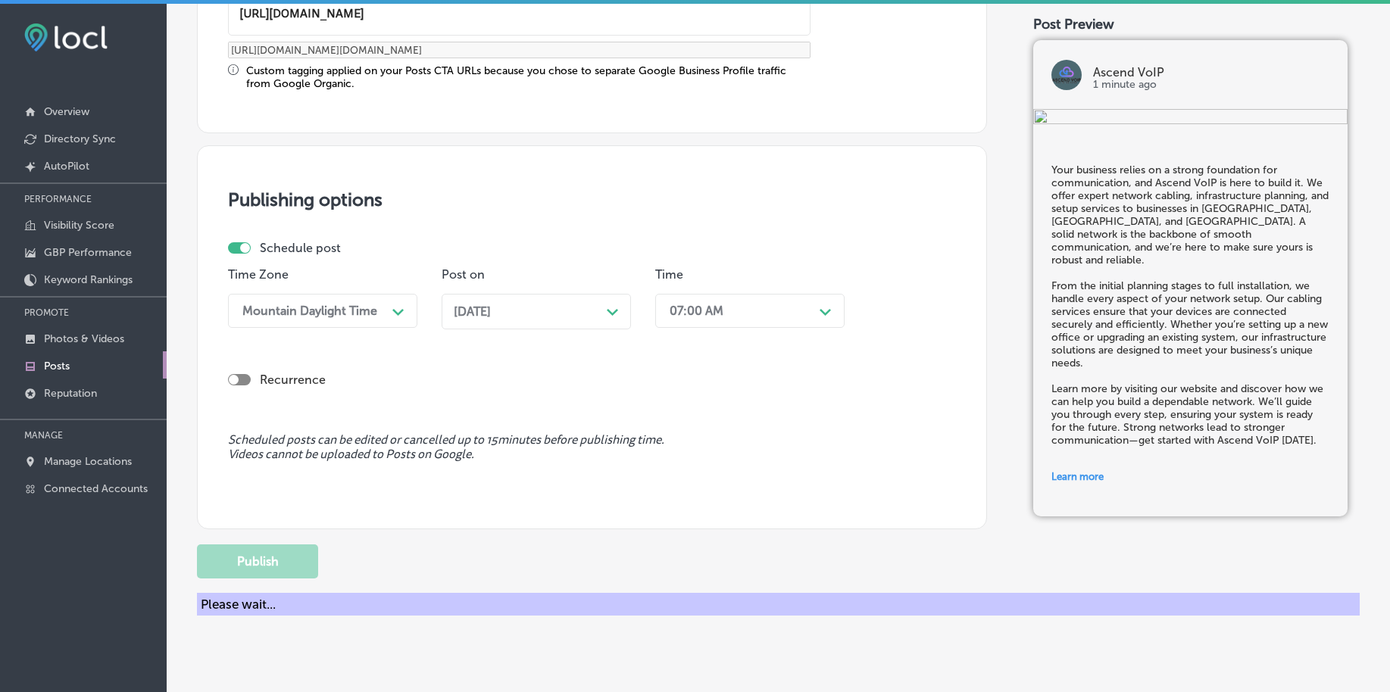
scroll to position [1125, 0]
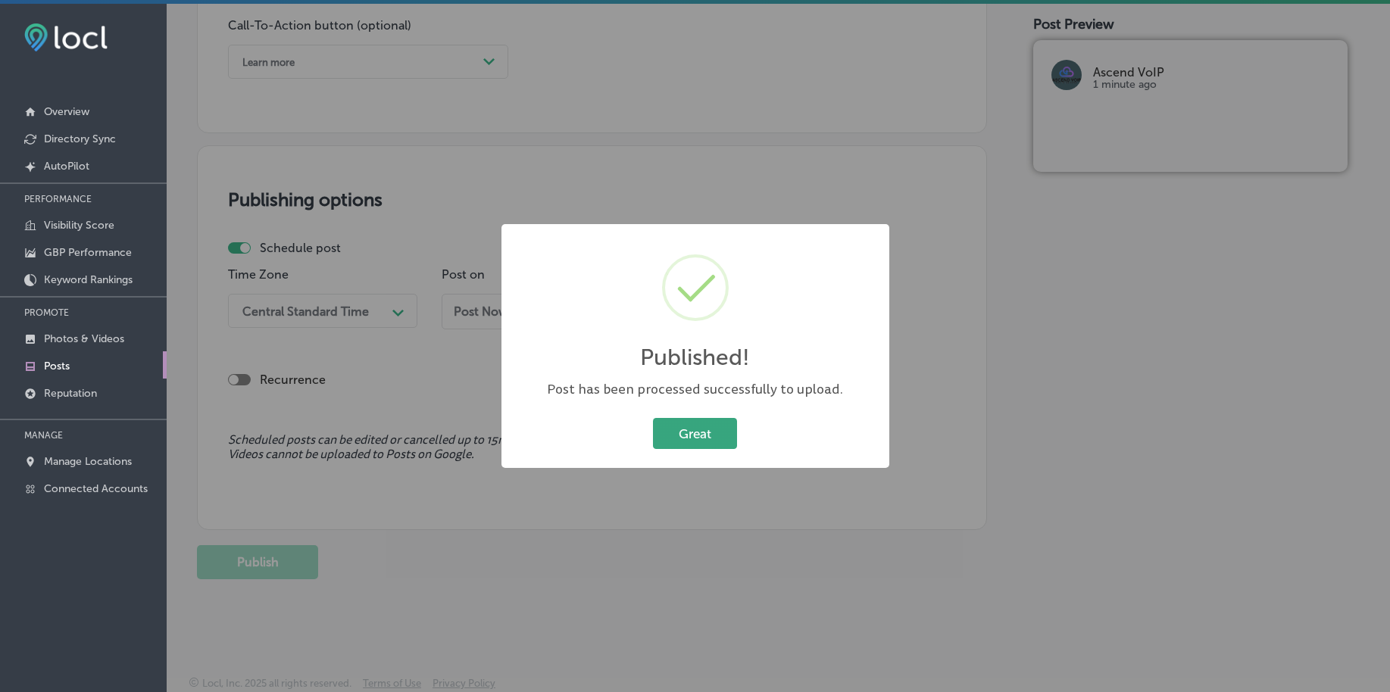
click at [673, 427] on button "Great" at bounding box center [695, 433] width 84 height 31
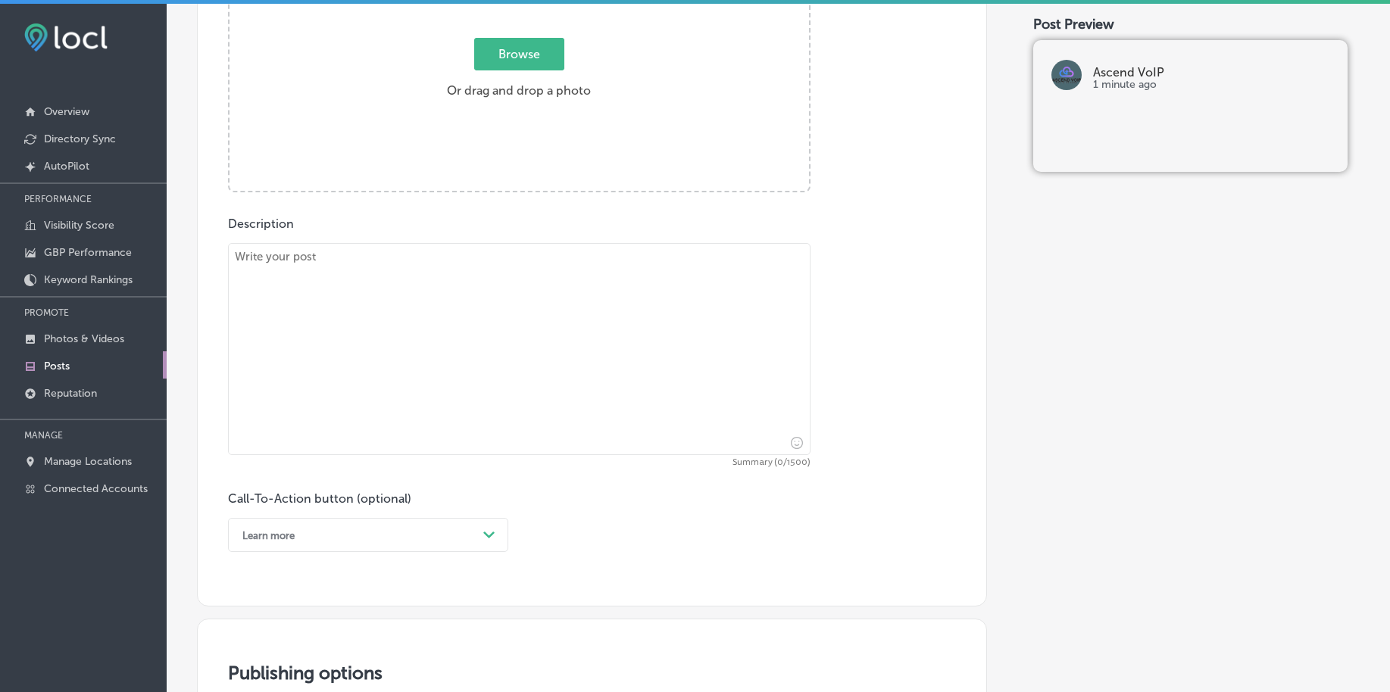
click at [507, 64] on span "Browse" at bounding box center [519, 54] width 90 height 33
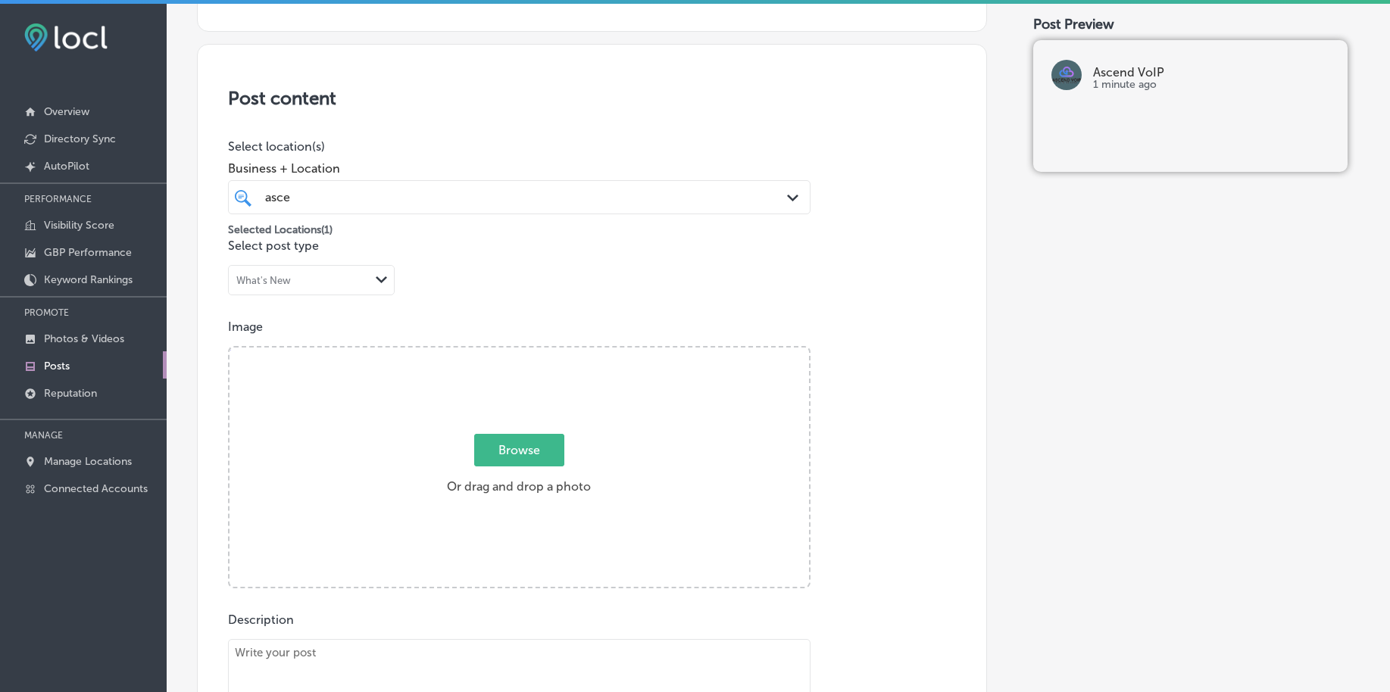
type input "C:\fakepath\best-voip-phone-service-provider-west-[GEOGRAPHIC_DATA]-[GEOGRAPHIC…"
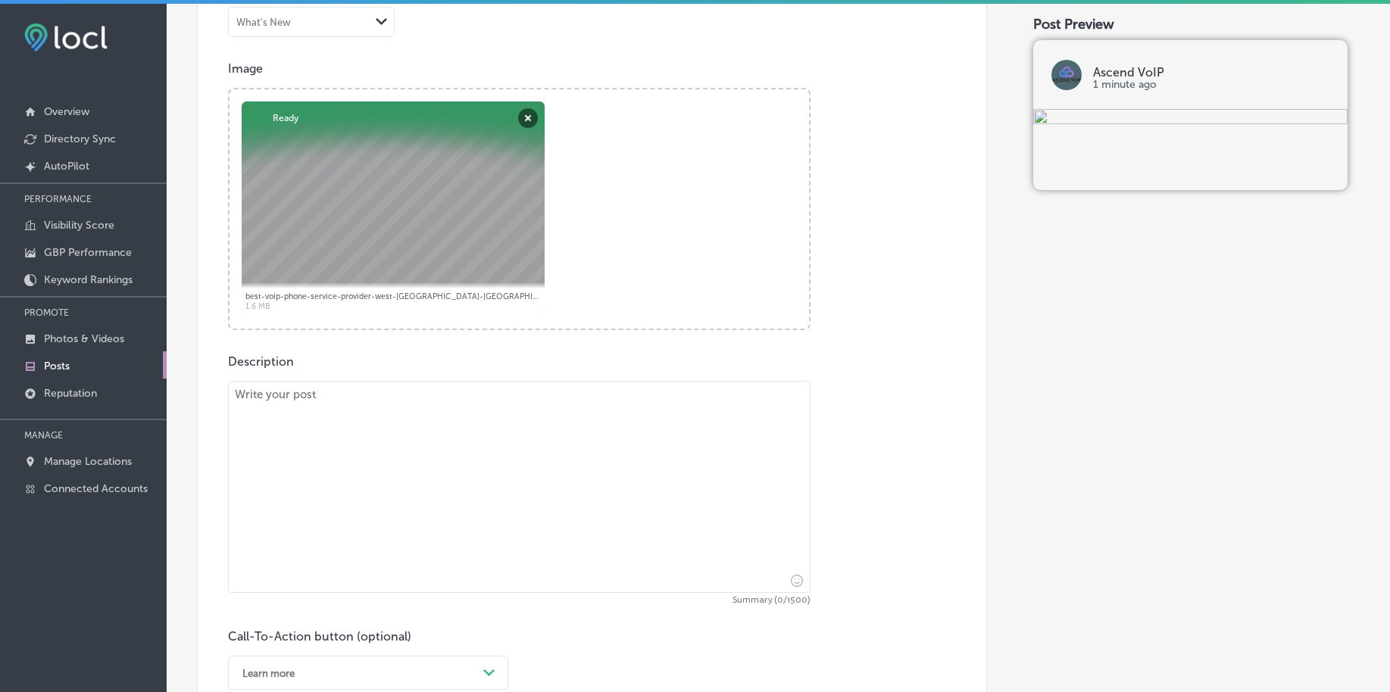
scroll to position [634, 0]
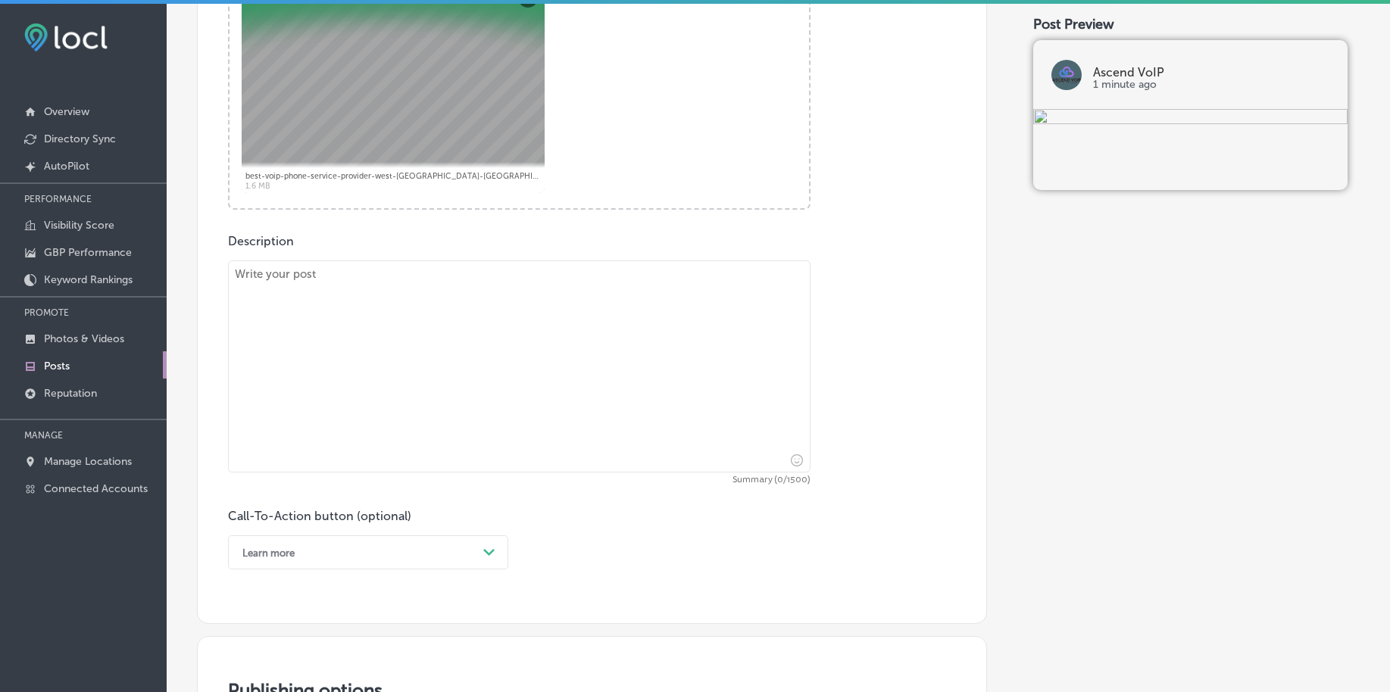
click at [264, 359] on textarea at bounding box center [519, 367] width 582 height 212
paste textarea "In [DATE] fast-paced business world, staying connected wherever you are is esse…"
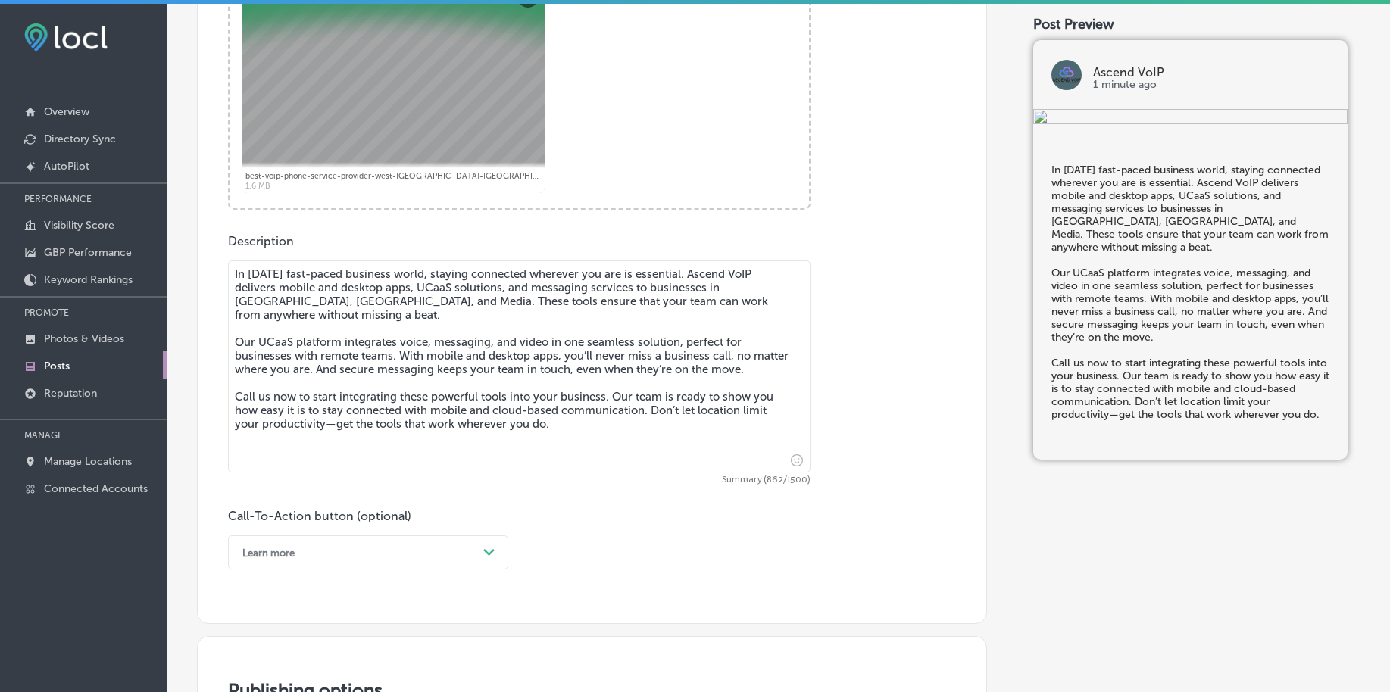
type textarea "In [DATE] fast-paced business world, staying connected wherever you are is esse…"
click at [313, 555] on div "Learn more Path Created with Sketch." at bounding box center [368, 552] width 280 height 34
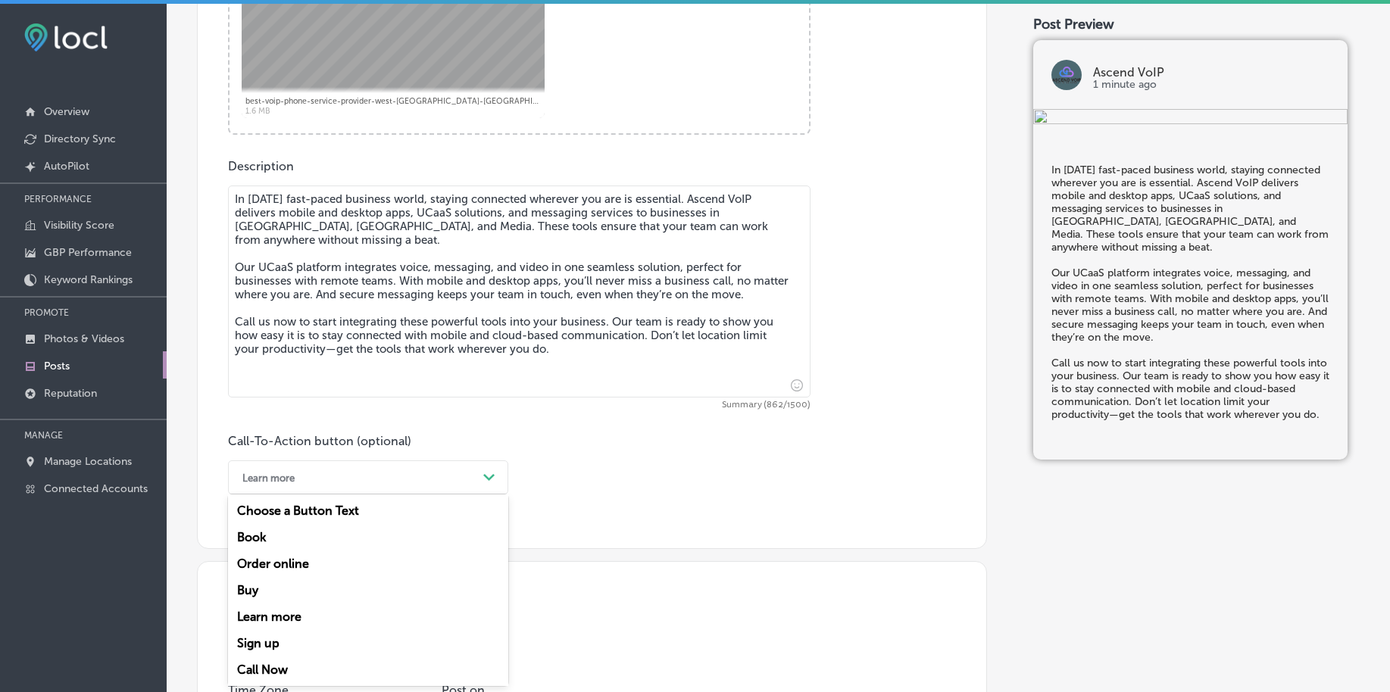
click at [290, 666] on div "Call Now" at bounding box center [368, 670] width 280 height 27
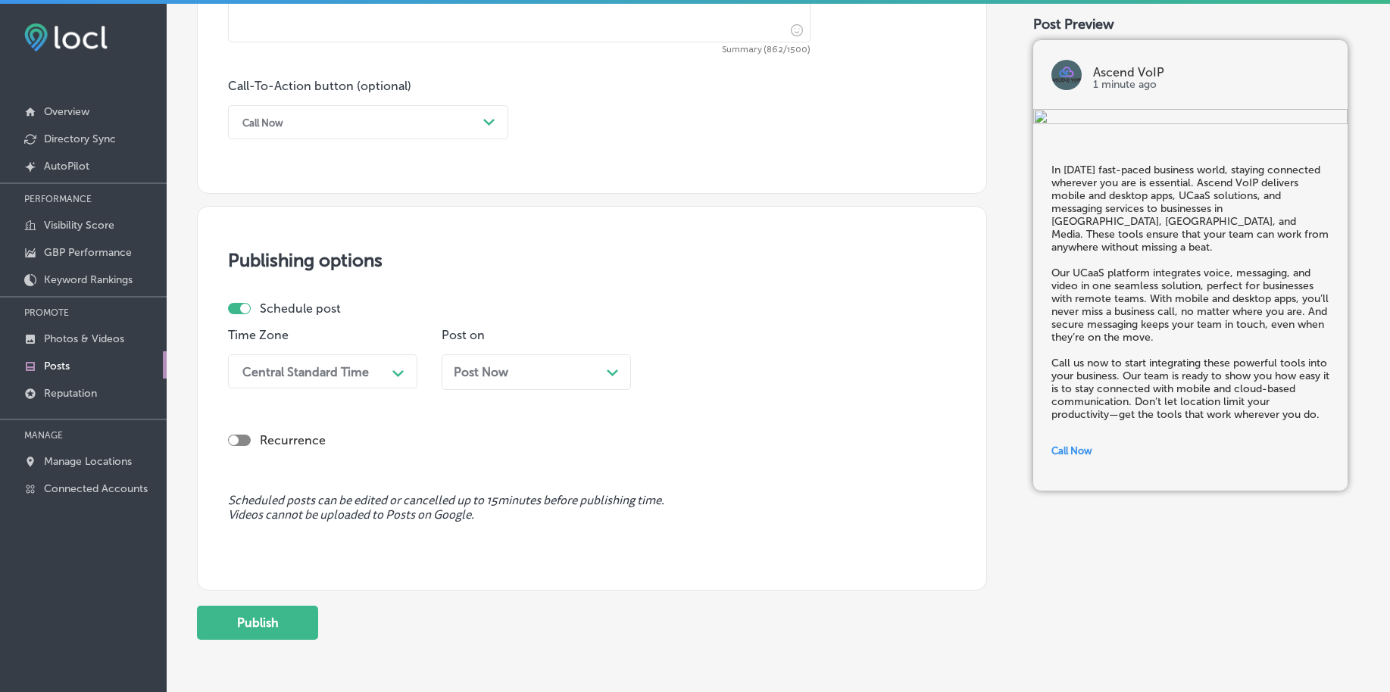
scroll to position [1088, 0]
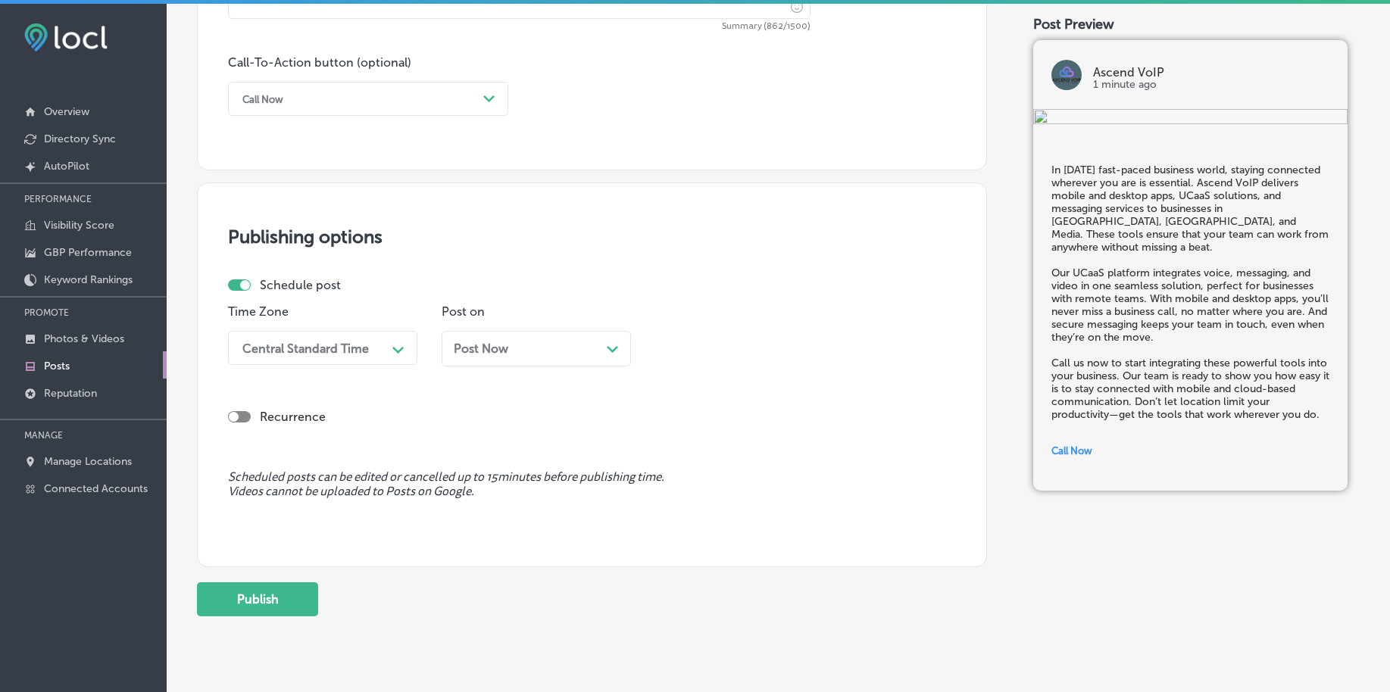
click at [277, 352] on div "Central Standard Time" at bounding box center [305, 348] width 126 height 14
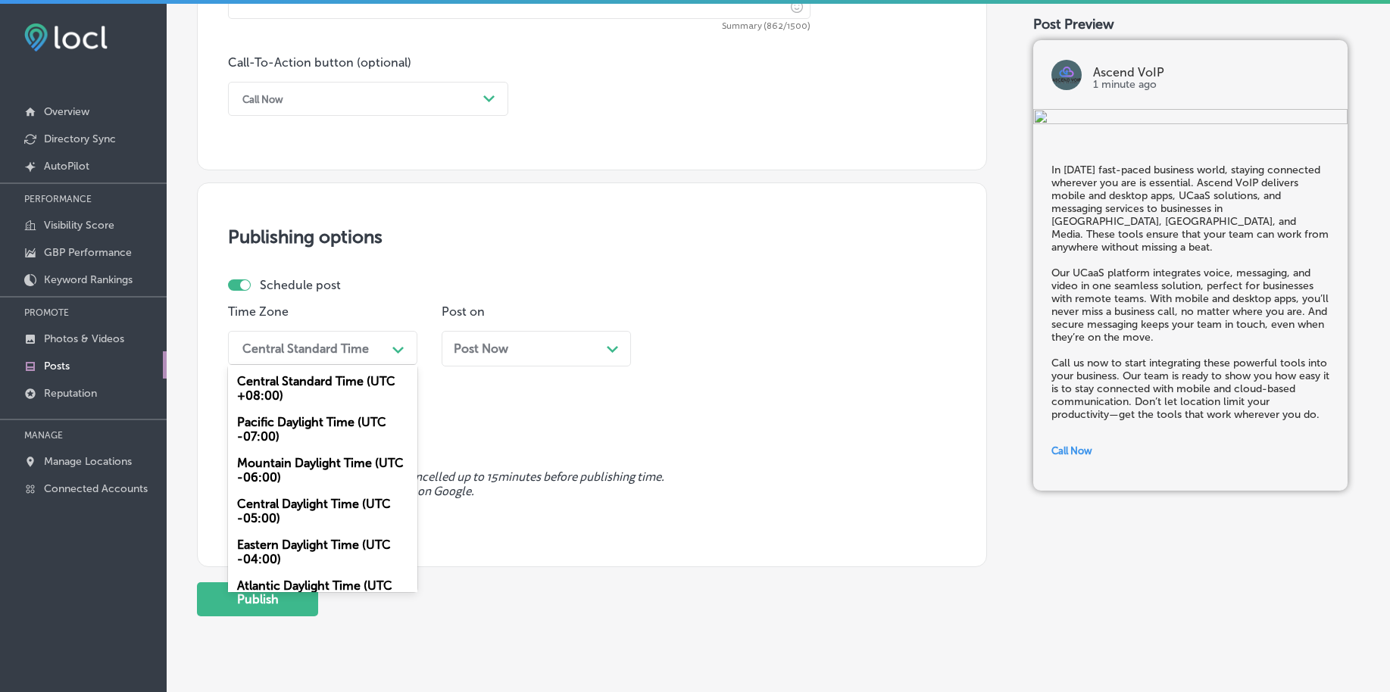
click at [254, 469] on div "Mountain Daylight Time (UTC -06:00)" at bounding box center [322, 470] width 189 height 41
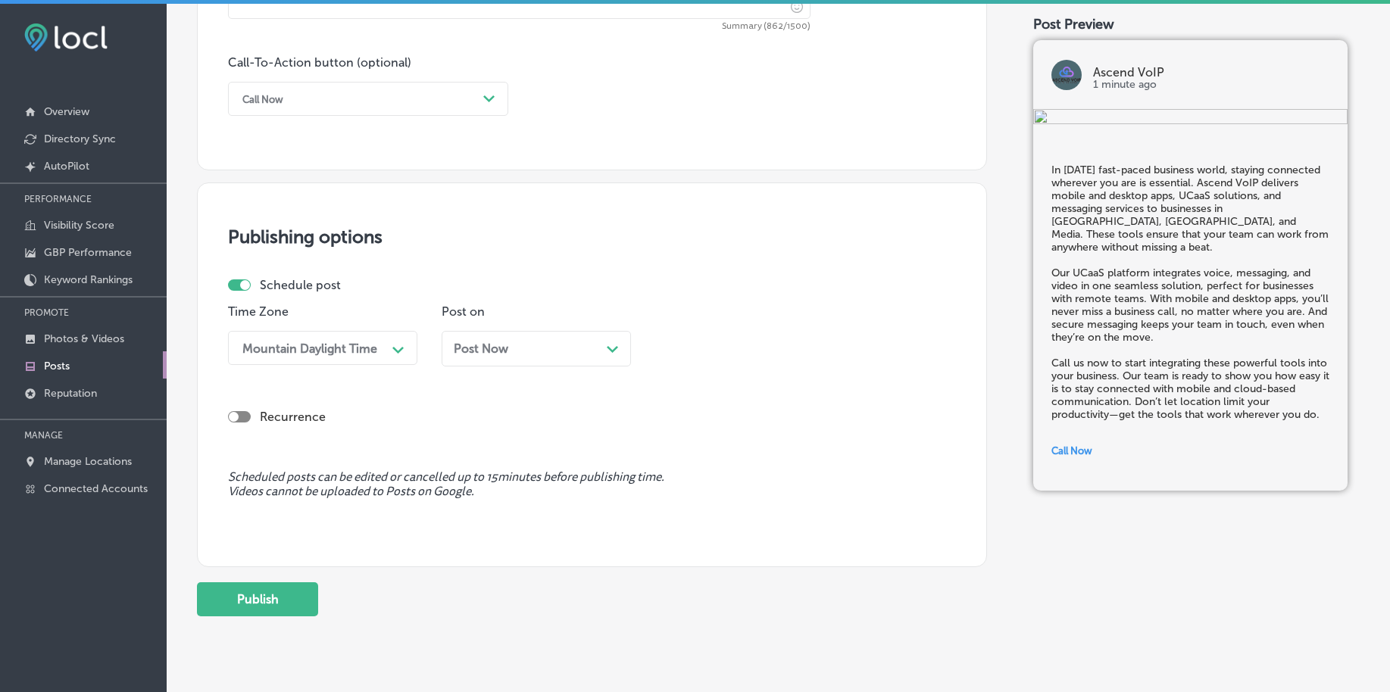
click at [496, 358] on div "Post Now Path Created with Sketch." at bounding box center [536, 349] width 189 height 36
click at [795, 361] on div "01:00 AM" at bounding box center [737, 348] width 151 height 27
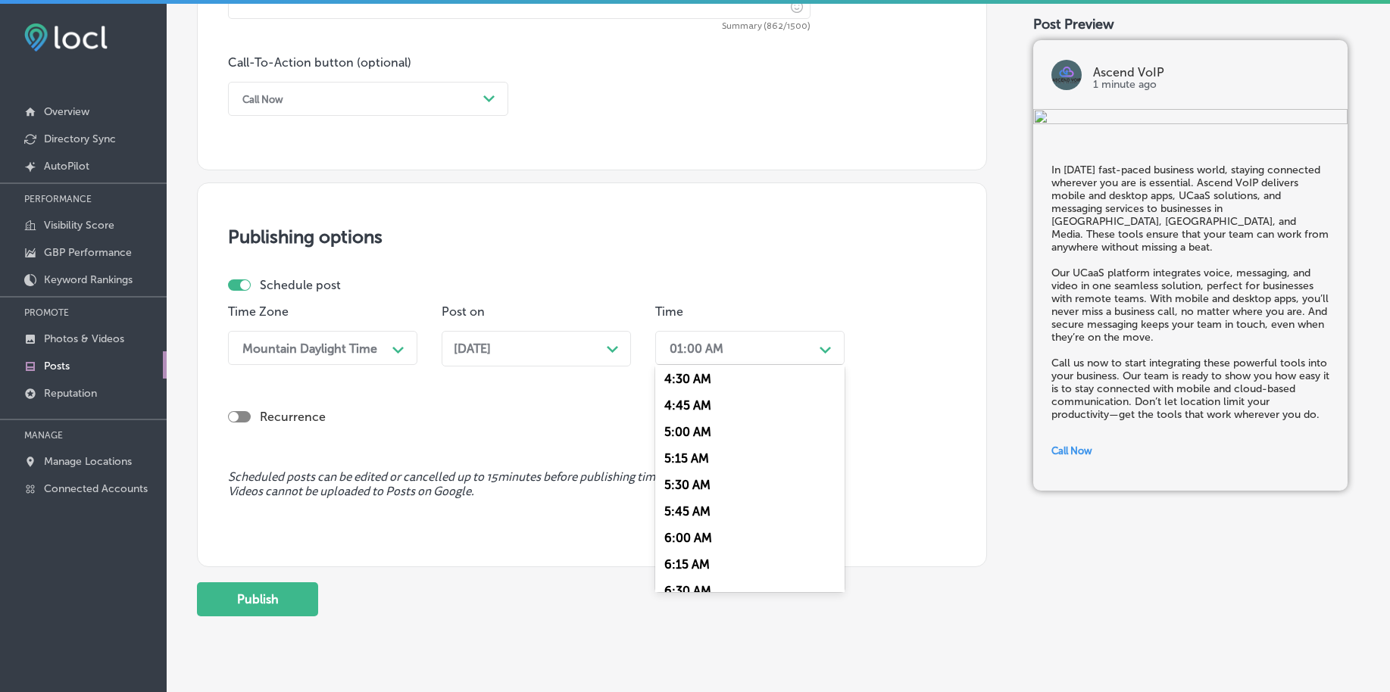
scroll to position [568, 0]
click at [684, 546] on div "7:00 AM" at bounding box center [749, 555] width 189 height 27
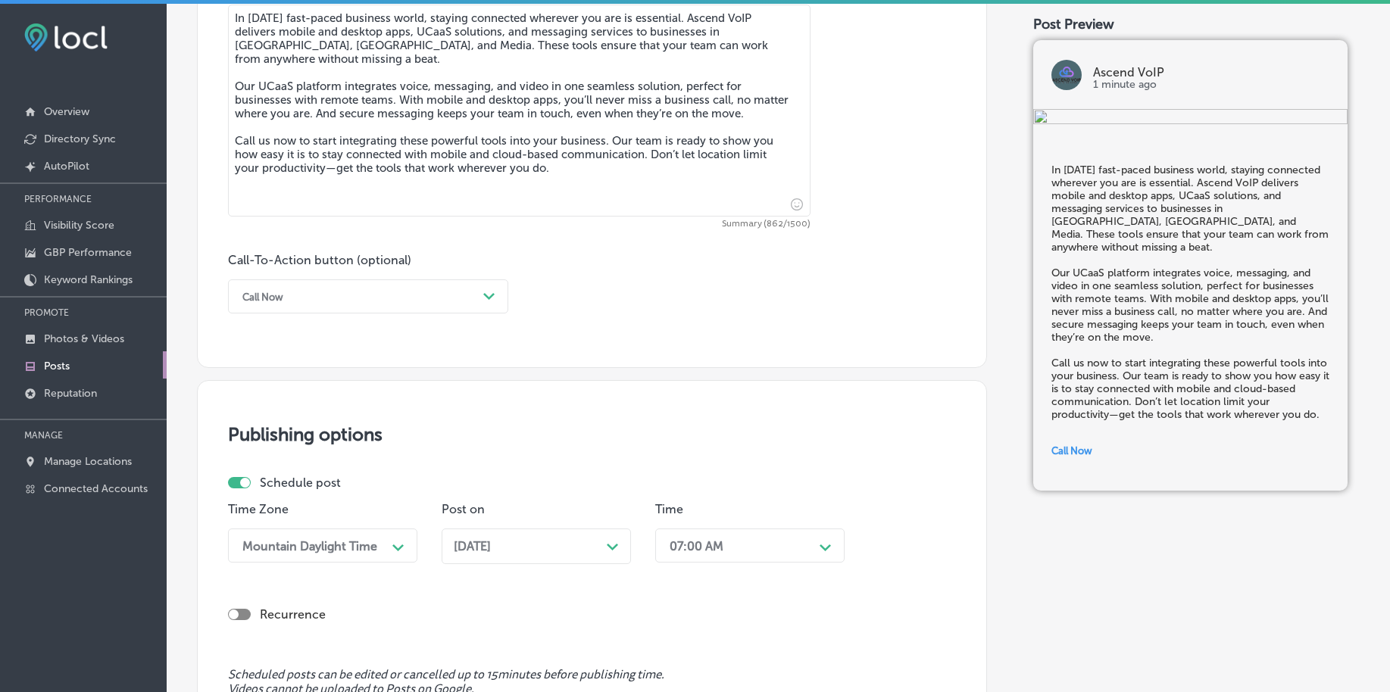
scroll to position [1125, 0]
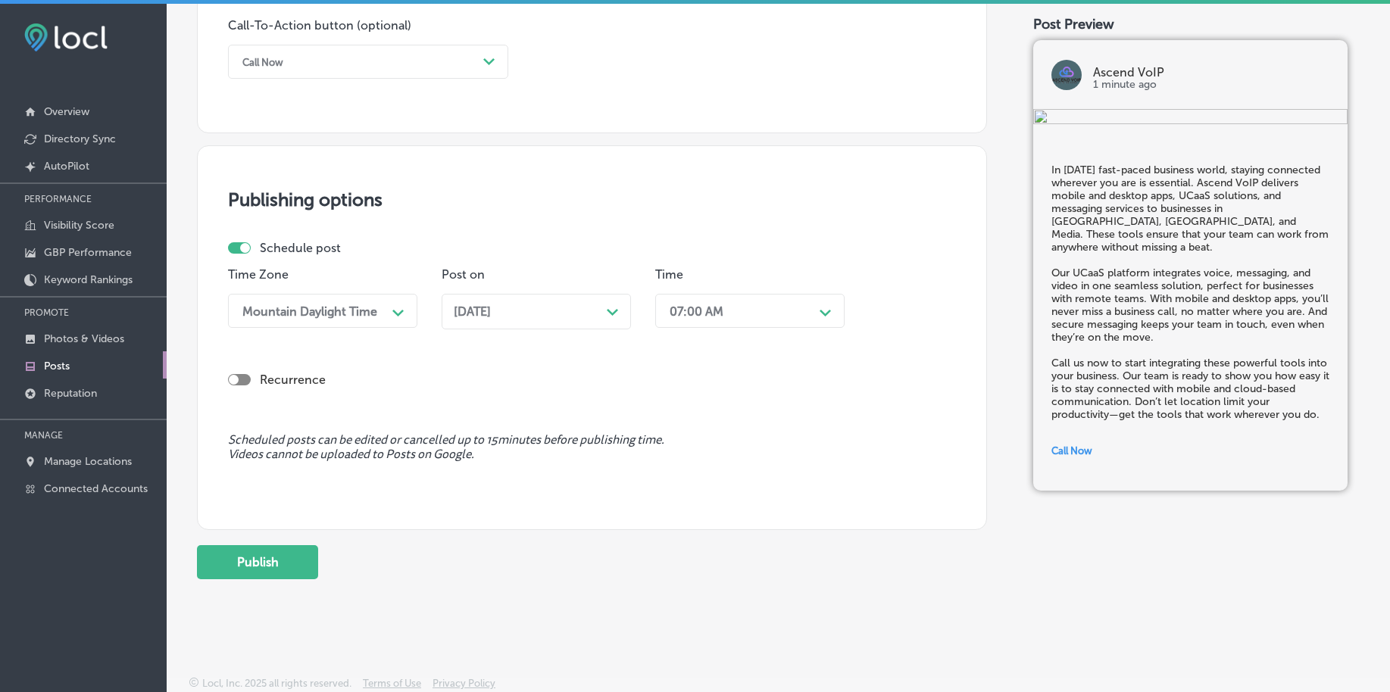
click at [279, 553] on button "Publish" at bounding box center [257, 562] width 121 height 34
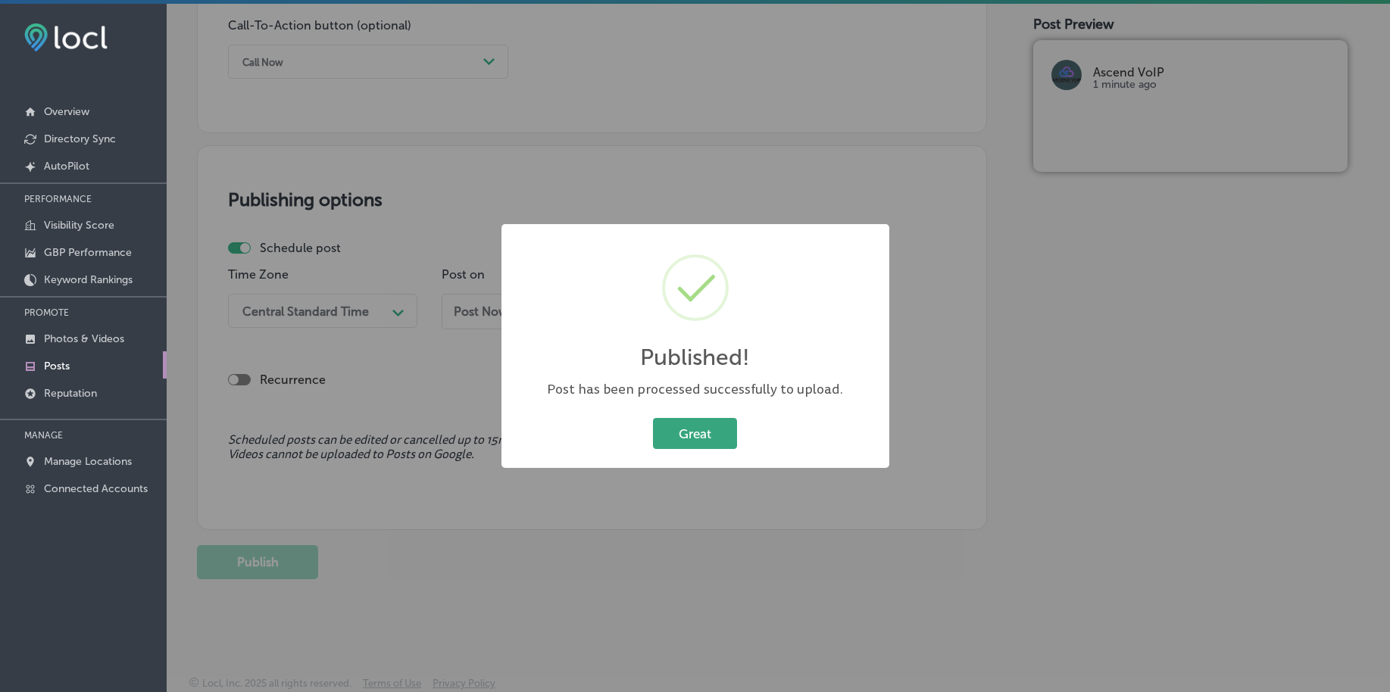
click at [708, 432] on button "Great" at bounding box center [695, 433] width 84 height 31
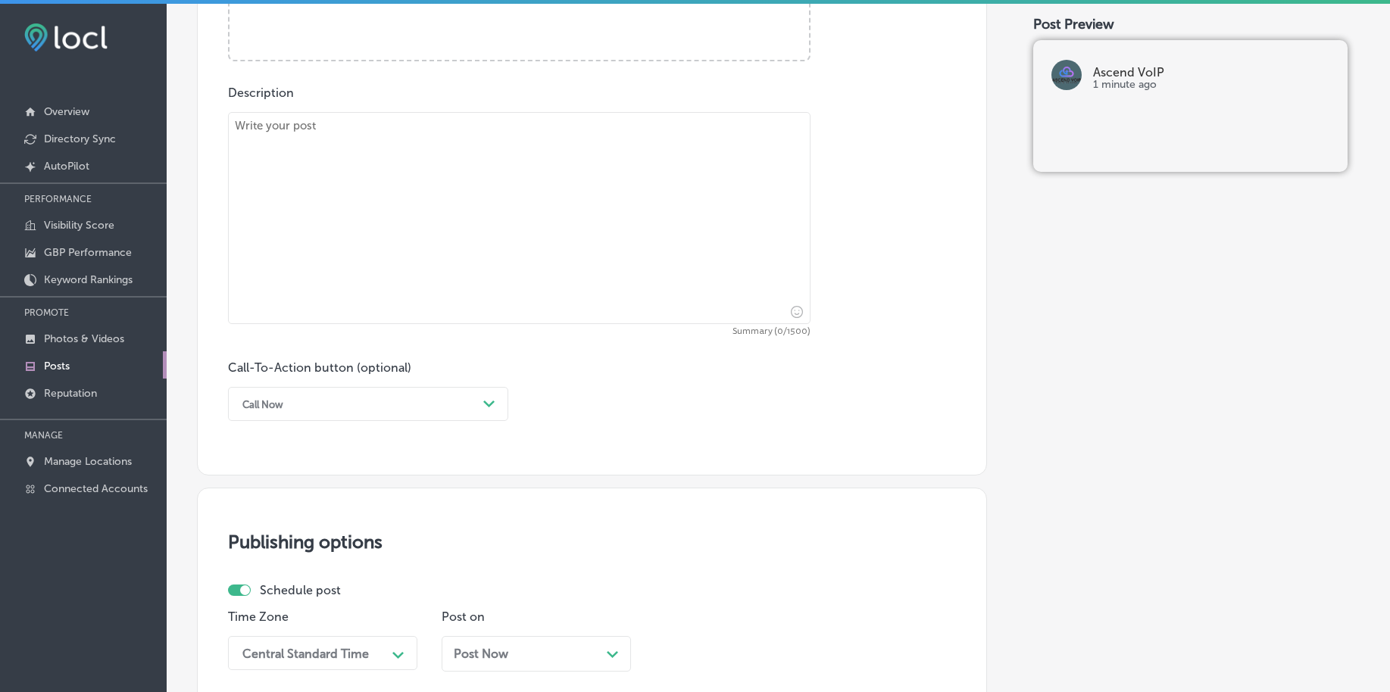
scroll to position [557, 0]
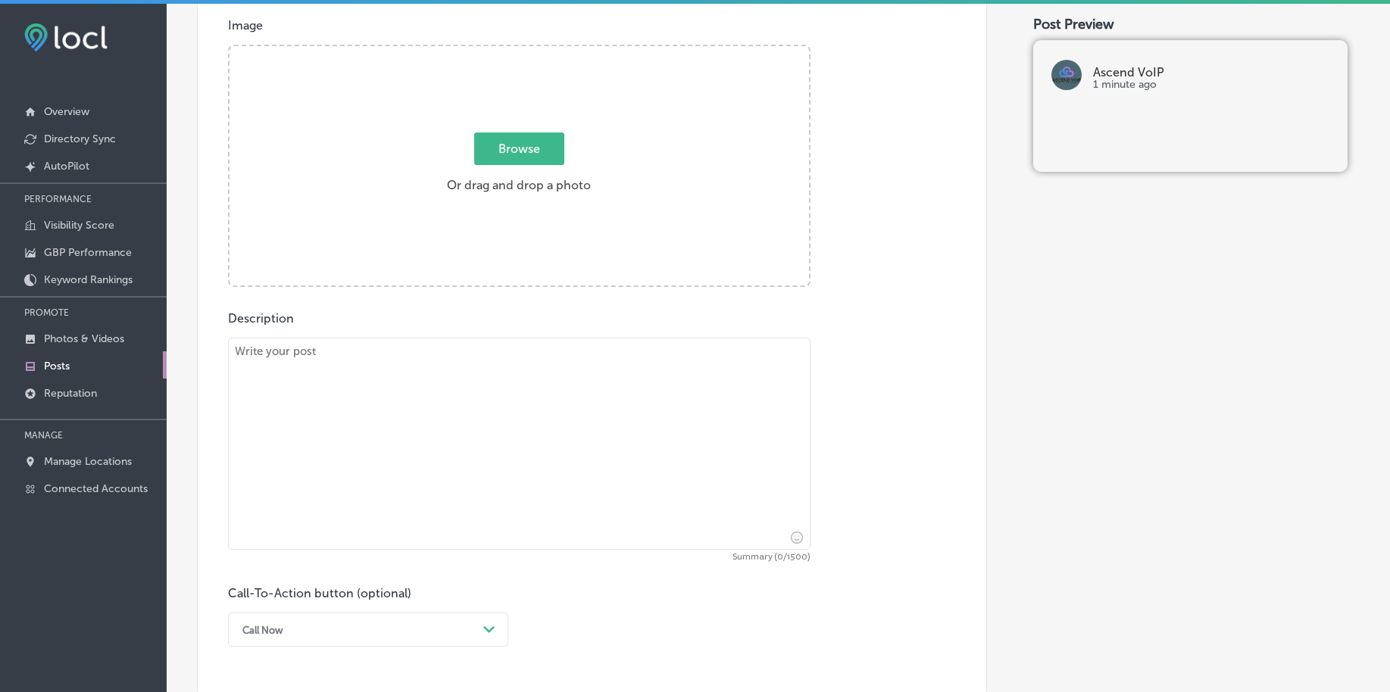
click at [513, 146] on span "Browse" at bounding box center [519, 149] width 90 height 33
click at [513, 51] on input "Browse Or drag and drop a photo" at bounding box center [518, 48] width 579 height 5
type input "C:\fakepath\best-voip-phone-service-provider-west-[GEOGRAPHIC_DATA]-[GEOGRAPHIC…"
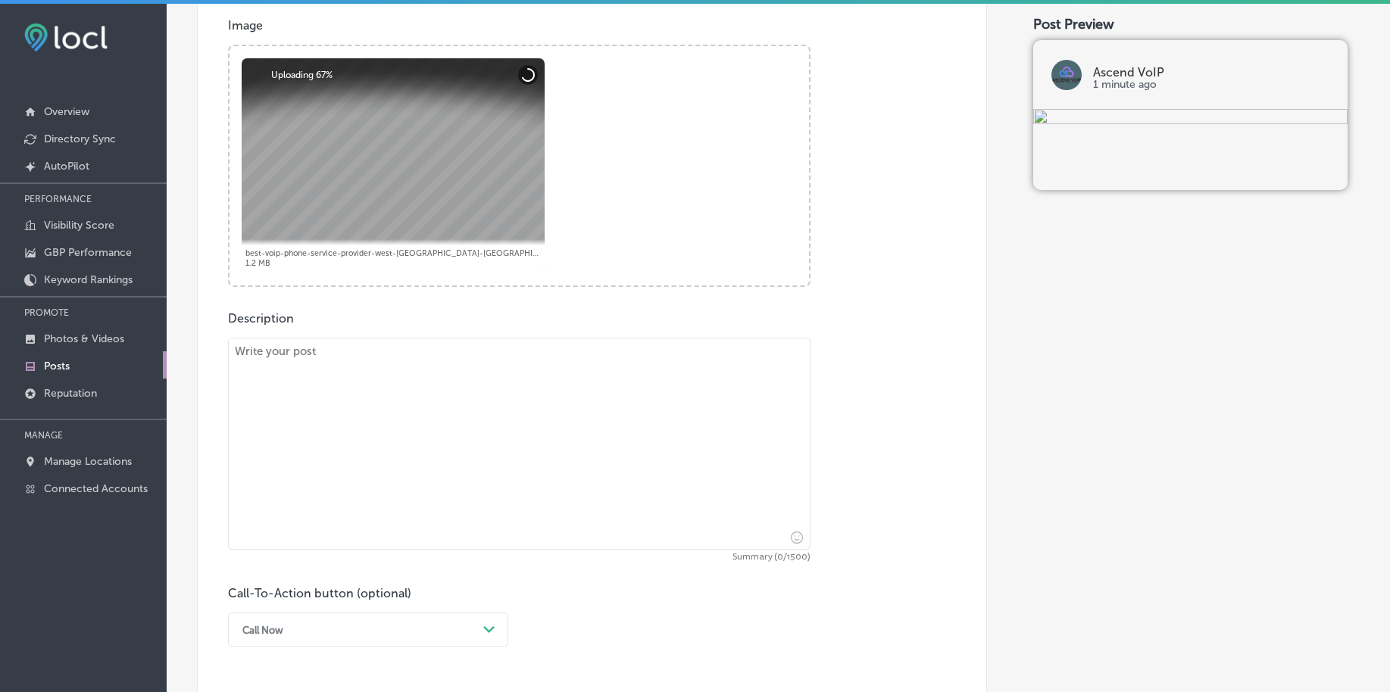
click at [366, 446] on textarea at bounding box center [519, 444] width 582 height 212
paste textarea "Stay ahead of the curve with Ascend VoIP’s hosted PBX solutions. Serving [PERSO…"
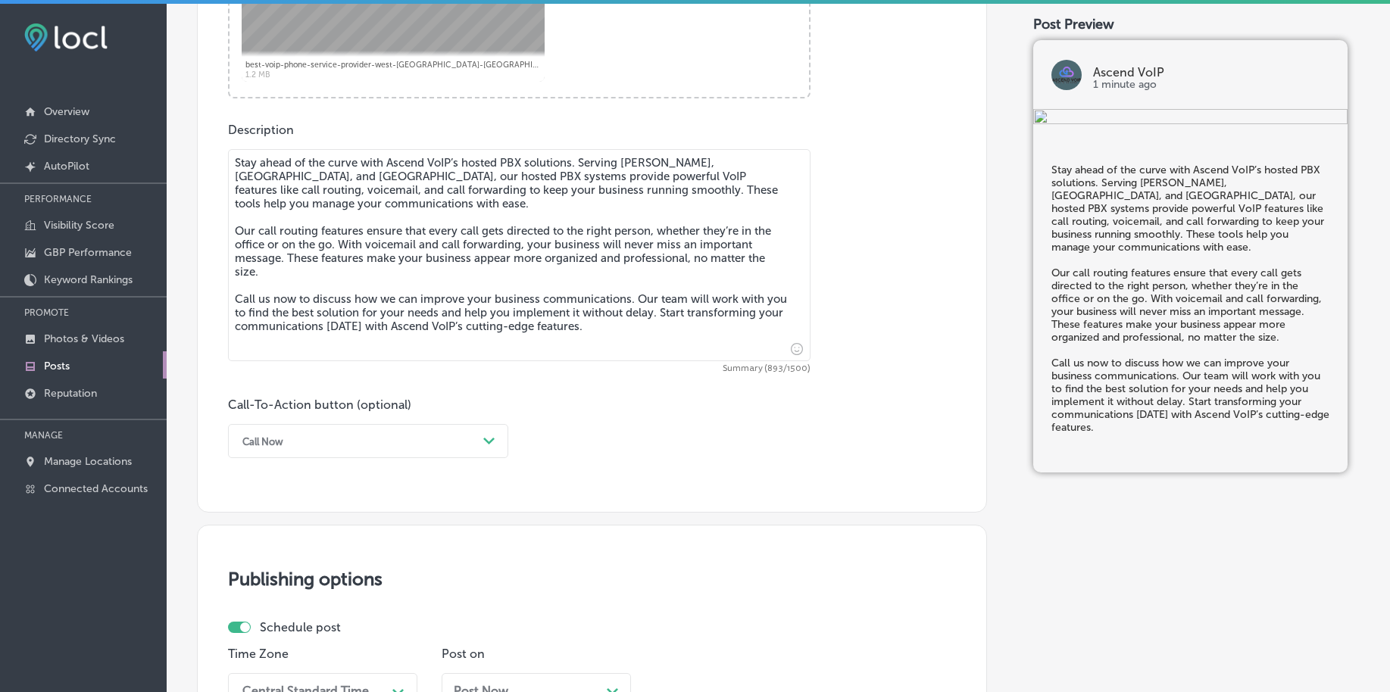
scroll to position [746, 0]
type textarea "Stay ahead of the curve with Ascend VoIP’s hosted PBX solutions. Serving [PERSO…"
click at [355, 448] on div "Call Now" at bounding box center [356, 440] width 242 height 23
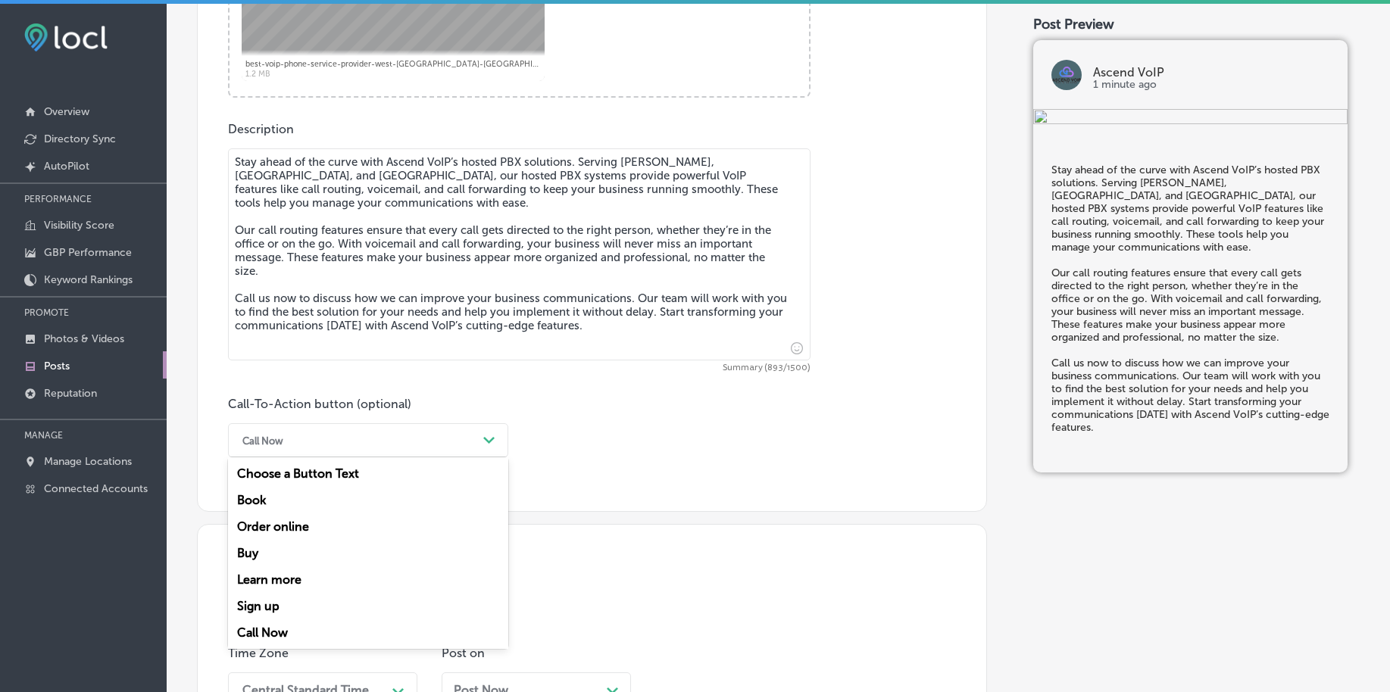
click at [304, 629] on div "Call Now" at bounding box center [368, 633] width 280 height 27
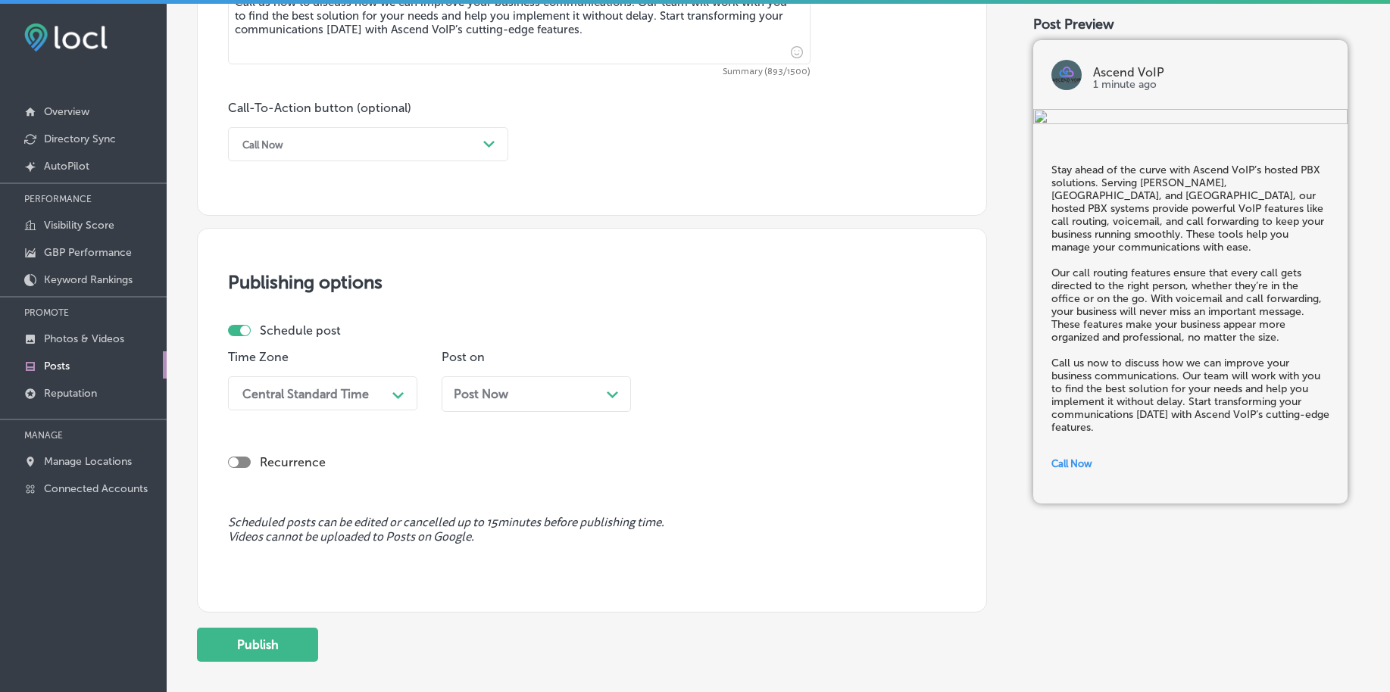
scroll to position [1125, 0]
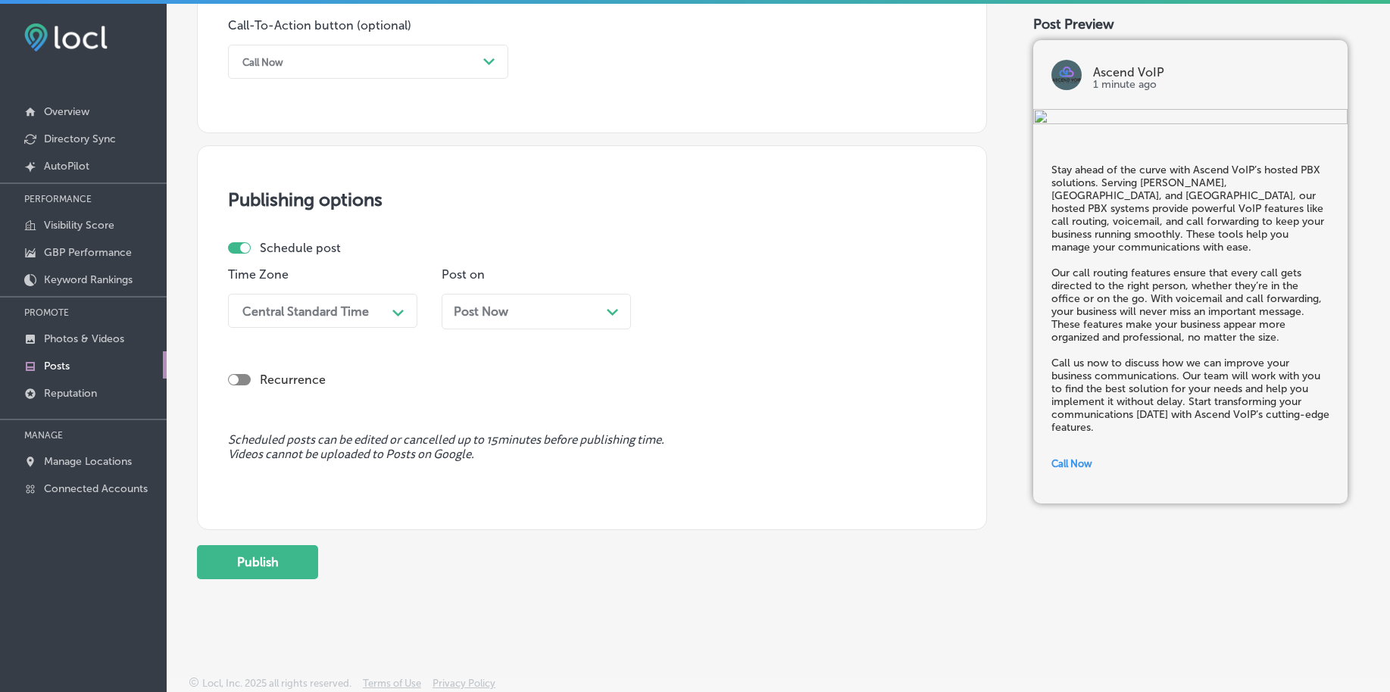
click at [348, 321] on div "Central Standard Time" at bounding box center [310, 311] width 151 height 27
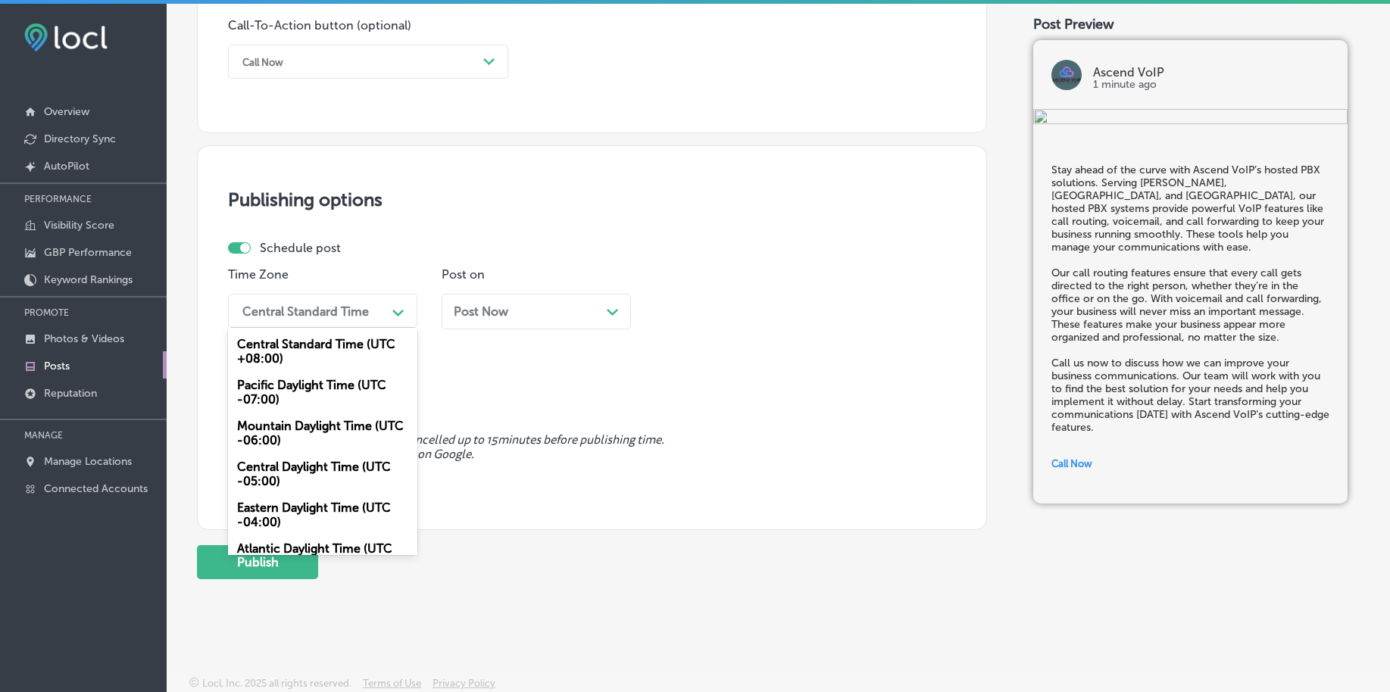
click at [518, 311] on div "Post Now Path Created with Sketch." at bounding box center [536, 311] width 165 height 14
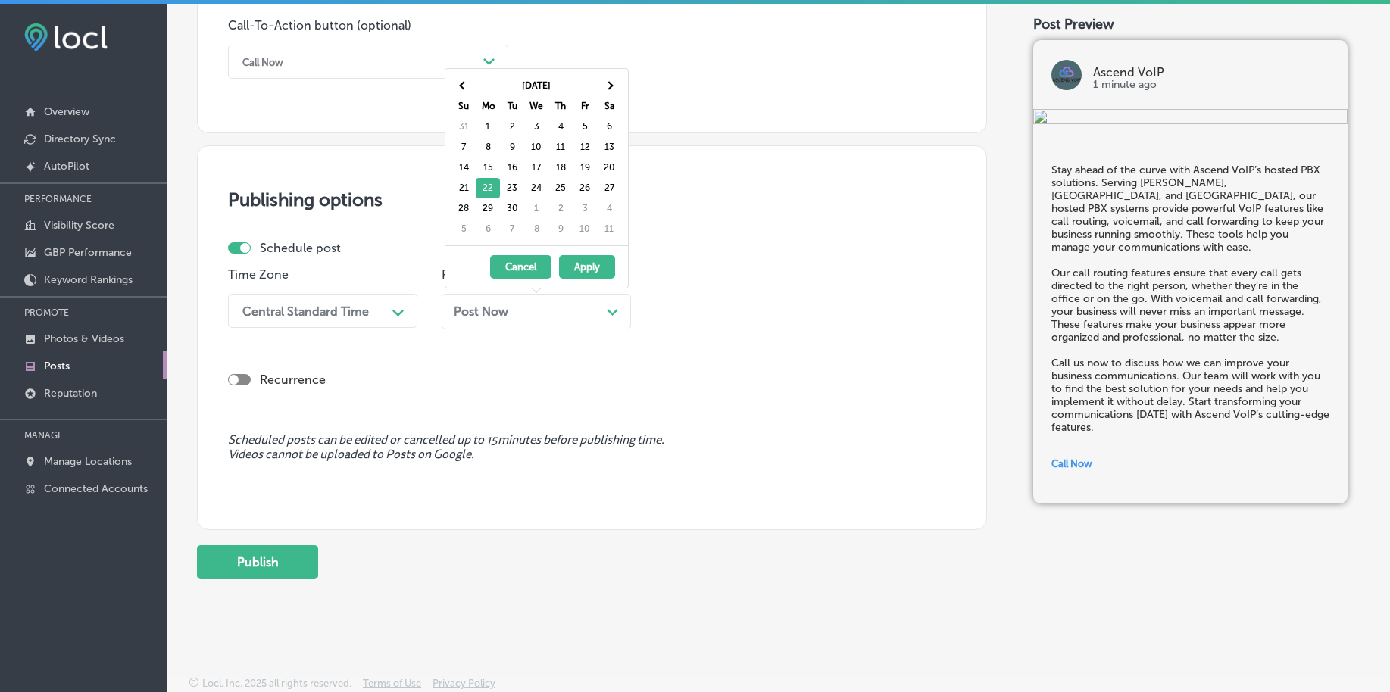
click at [382, 307] on div "Central Standard Time" at bounding box center [310, 311] width 151 height 27
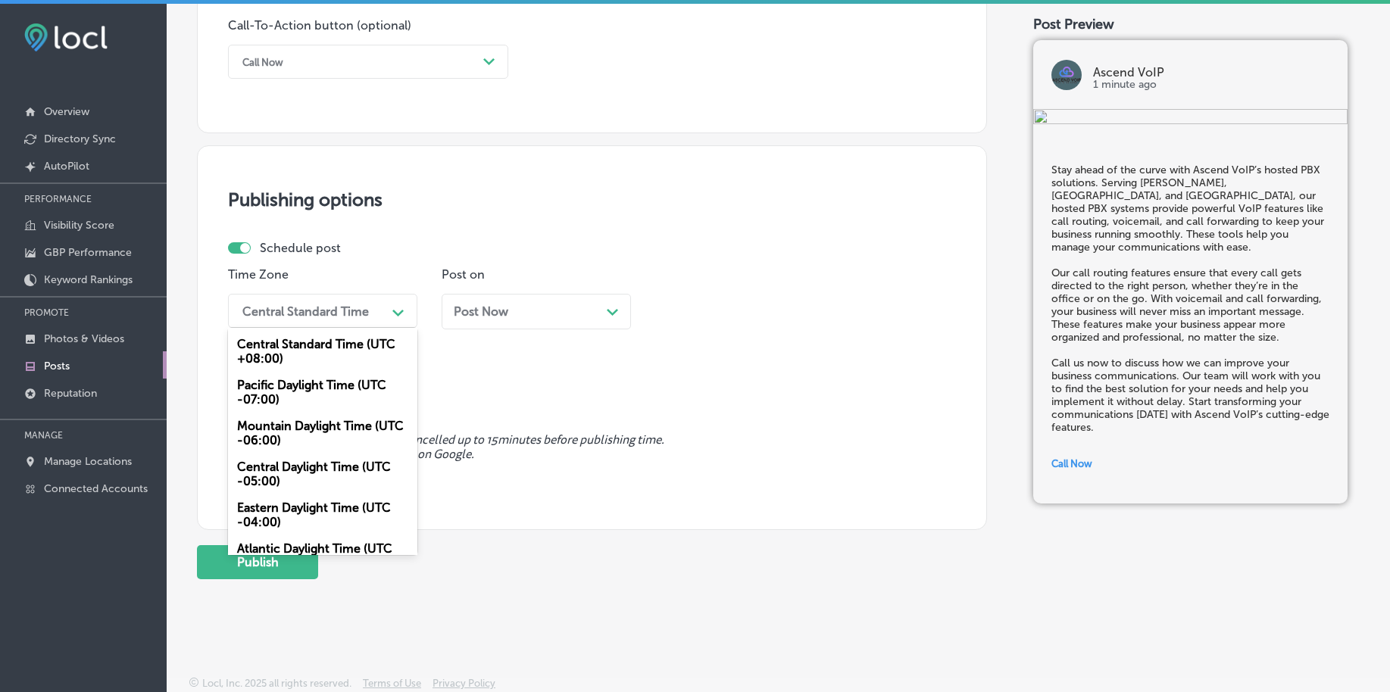
click at [307, 430] on div "Mountain Daylight Time (UTC -06:00)" at bounding box center [322, 433] width 189 height 41
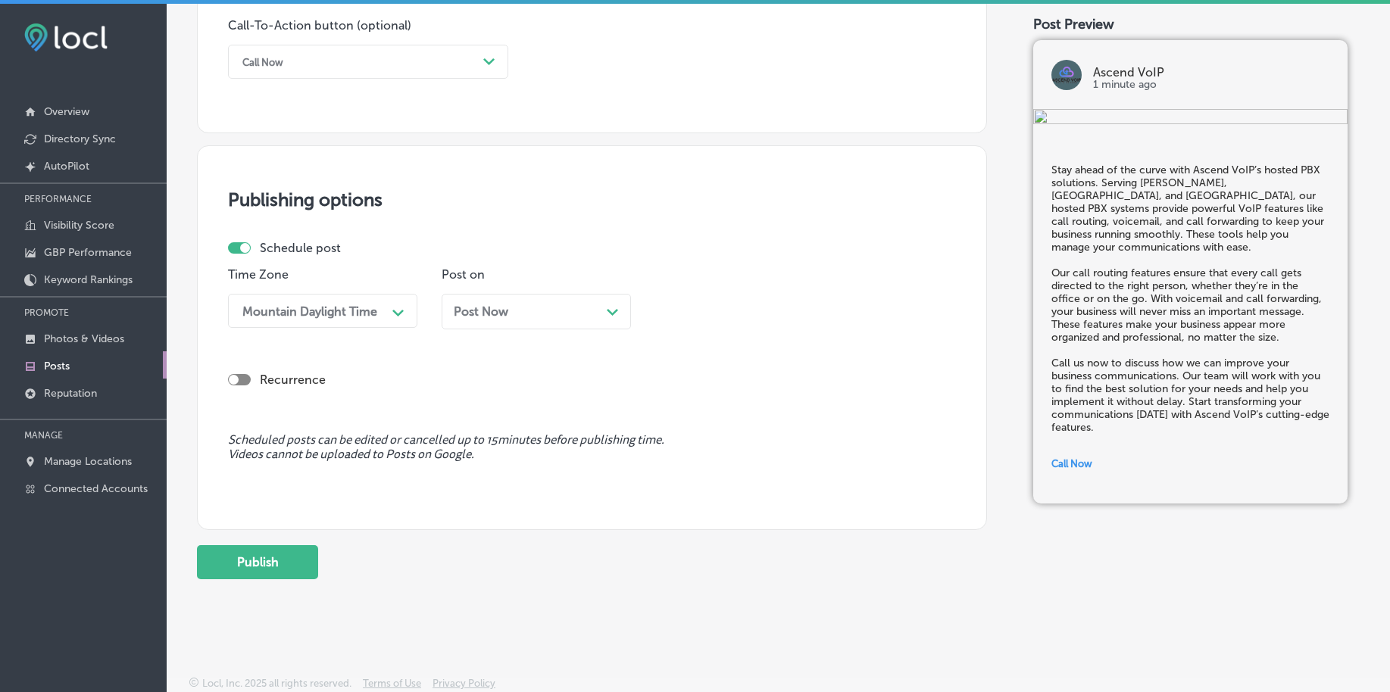
click at [507, 314] on span "Post Now" at bounding box center [481, 311] width 55 height 14
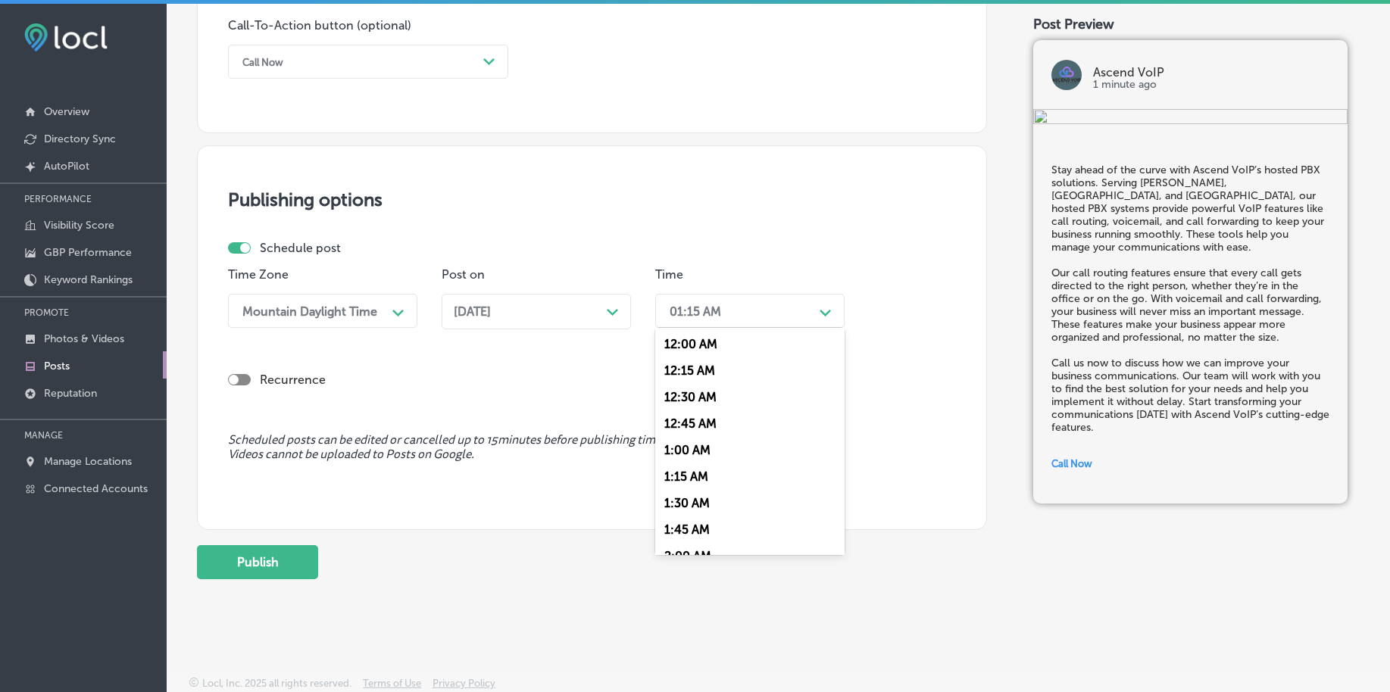
click at [733, 326] on div "01:15 AM Path Created with Sketch." at bounding box center [749, 311] width 189 height 34
click at [696, 419] on div "7:00 AM" at bounding box center [749, 424] width 189 height 27
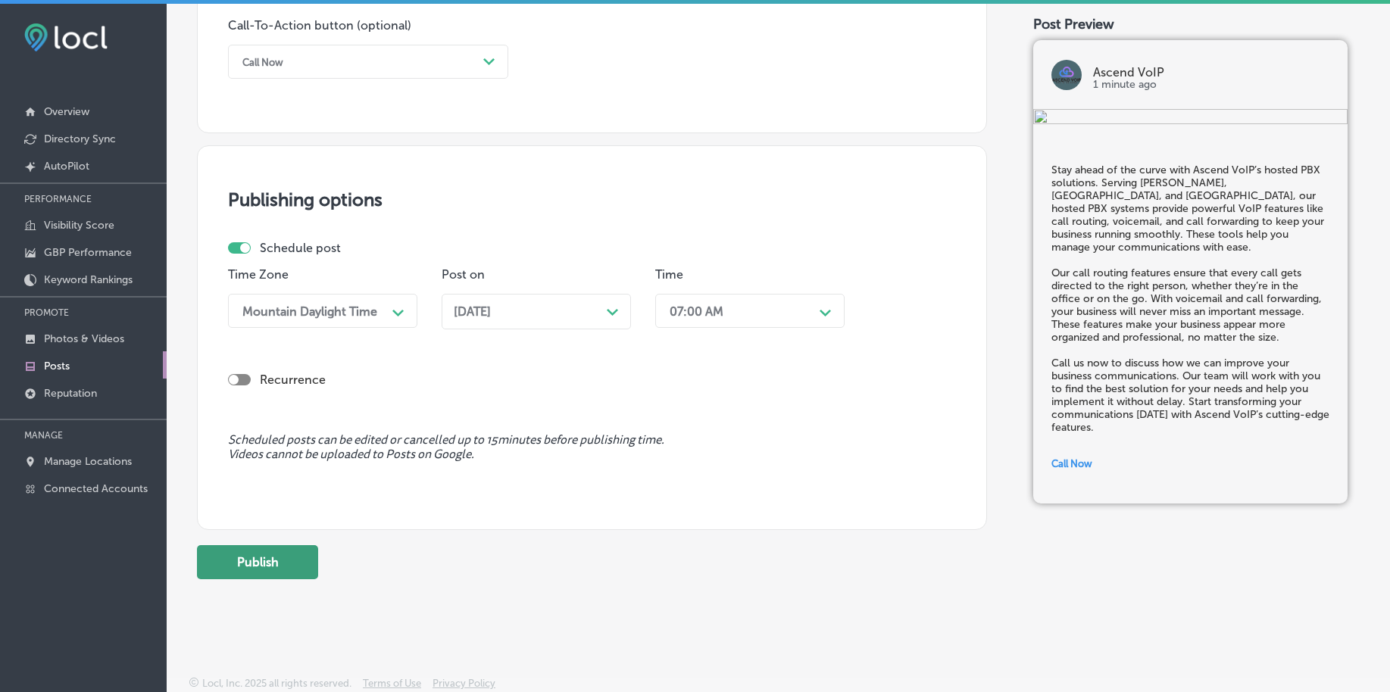
click at [290, 570] on button "Publish" at bounding box center [257, 562] width 121 height 34
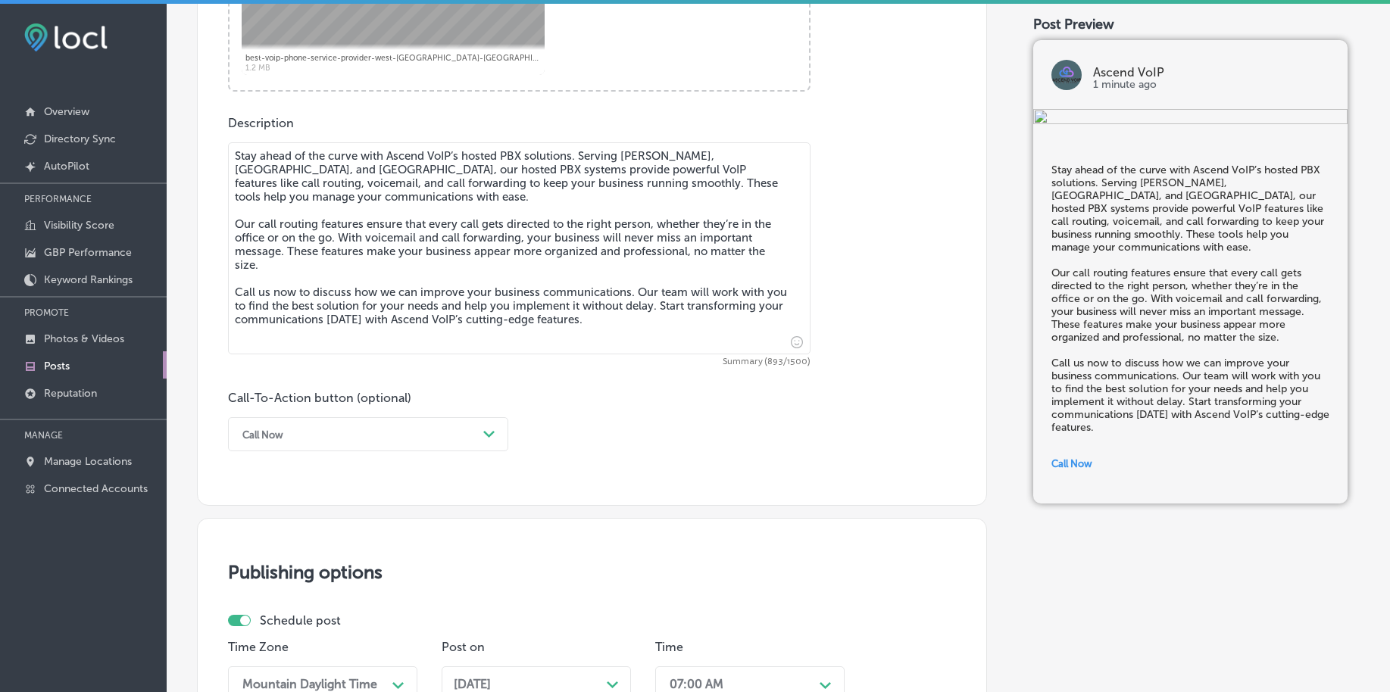
scroll to position [746, 0]
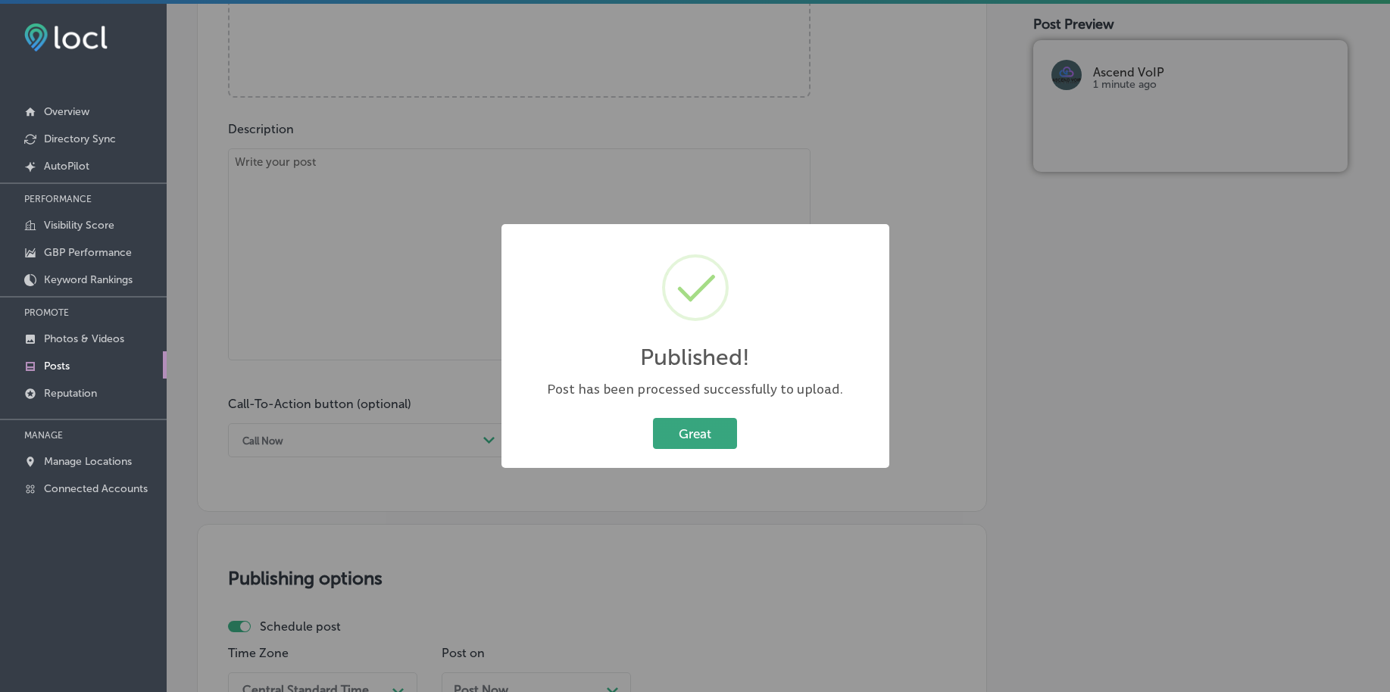
click at [713, 434] on button "Great" at bounding box center [695, 433] width 84 height 31
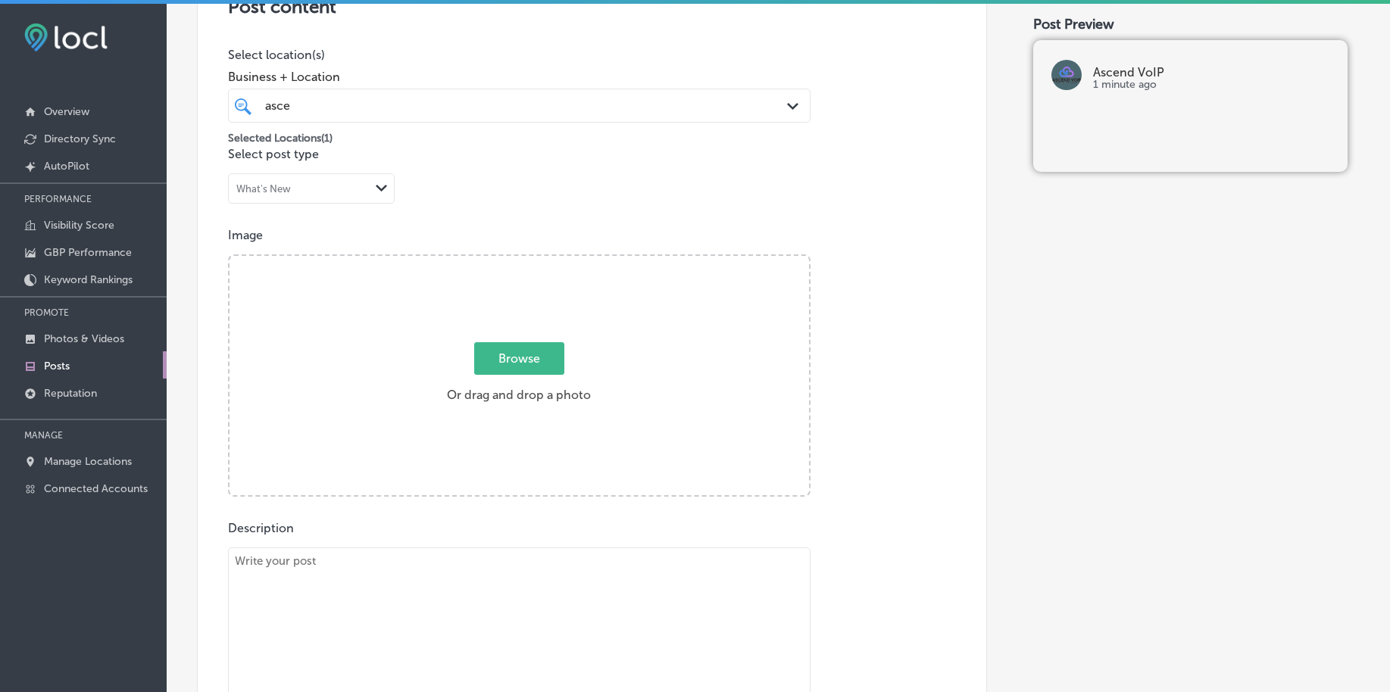
scroll to position [462, 0]
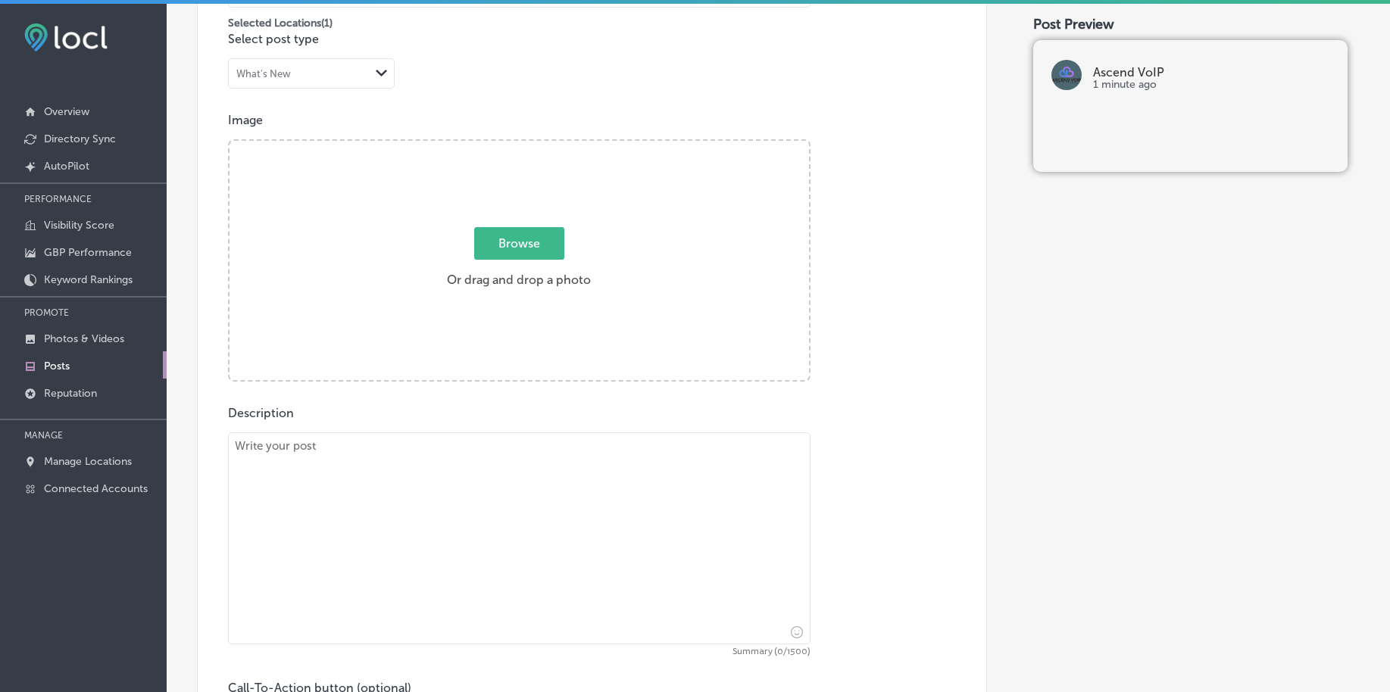
click at [353, 509] on textarea at bounding box center [519, 538] width 582 height 212
paste textarea "Looking for a reliable, scalable phone system? Ascend VoIP offers SIP trunking,…"
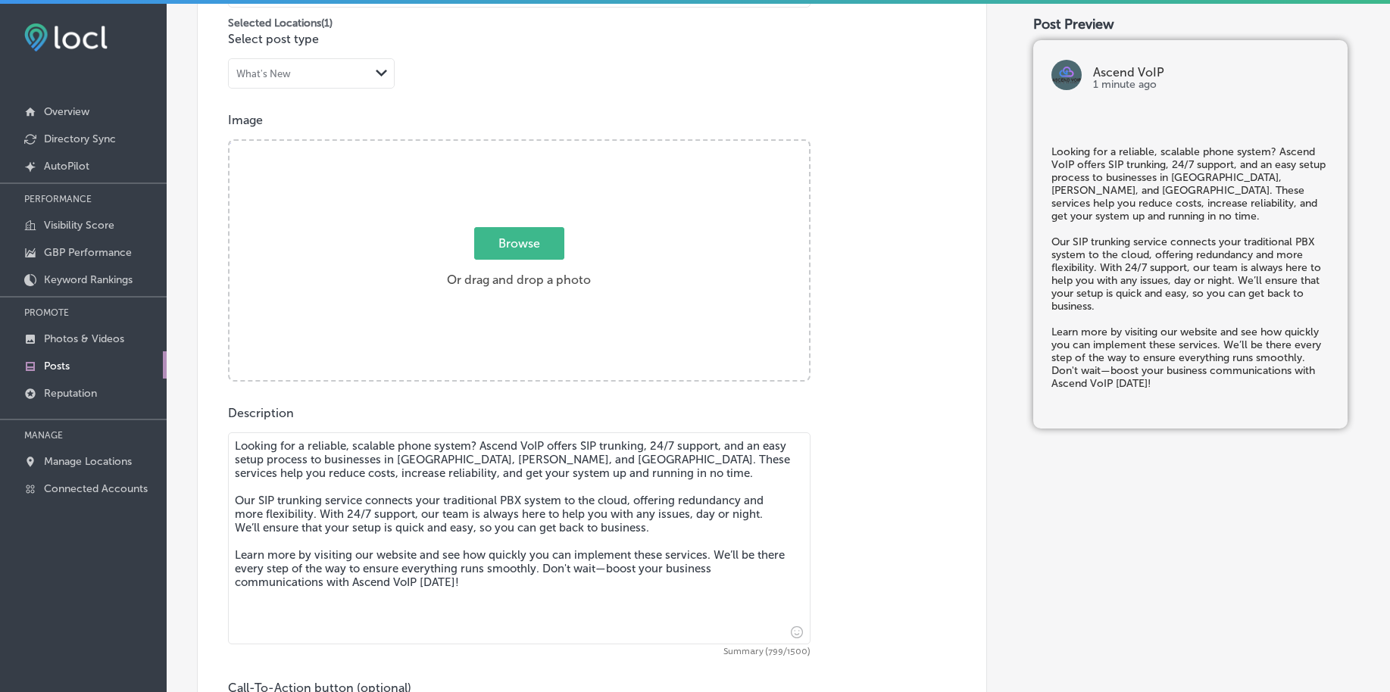
type textarea "Looking for a reliable, scalable phone system? Ascend VoIP offers SIP trunking,…"
click at [513, 253] on span "Browse" at bounding box center [519, 243] width 90 height 33
click at [513, 145] on input "Browse Or drag and drop a photo" at bounding box center [518, 143] width 579 height 5
type input "C:\fakepath\affordable-telecommunications-services-small-business-pa (1).png"
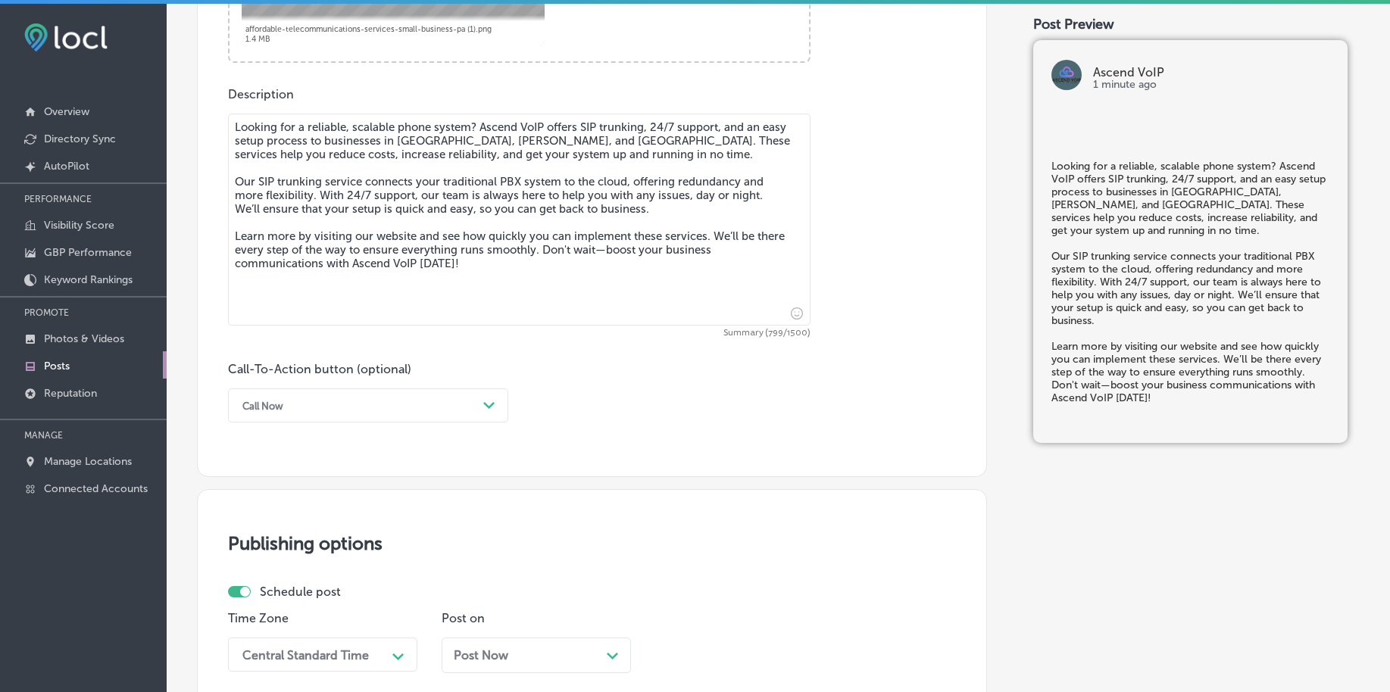
scroll to position [935, 0]
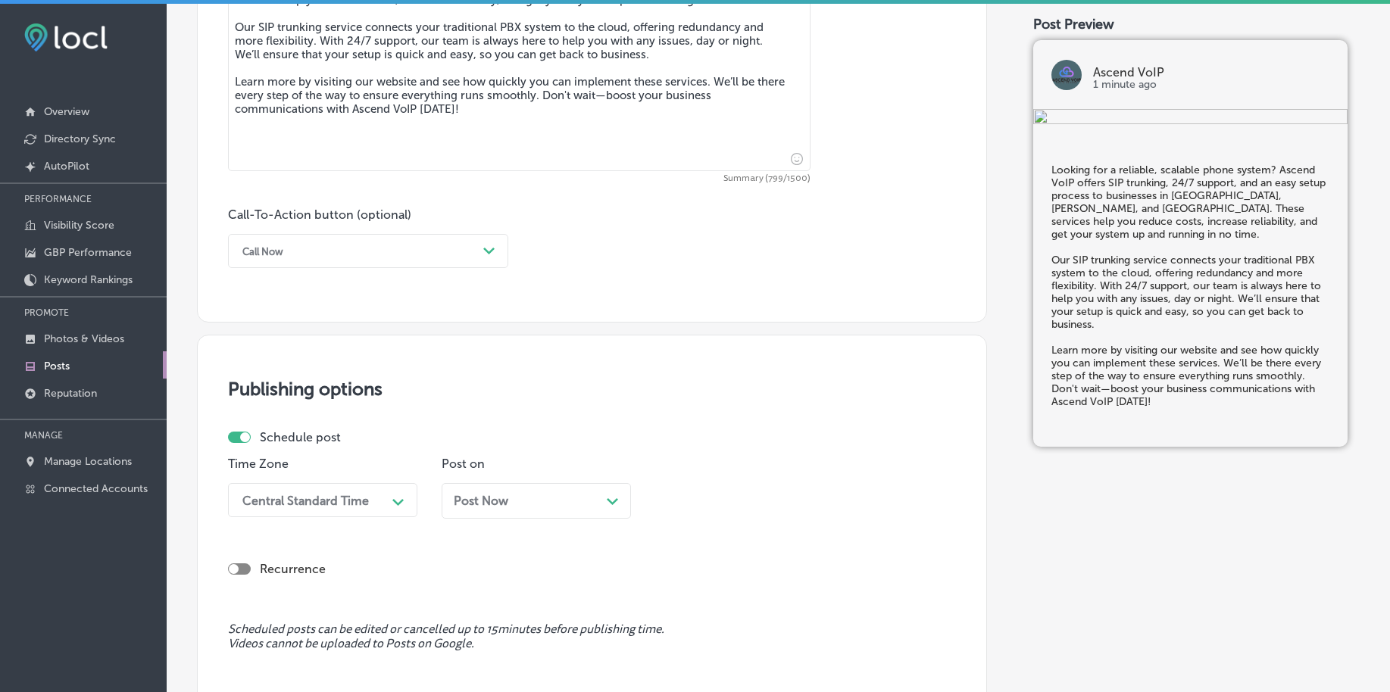
click at [314, 252] on div "Call Now" at bounding box center [356, 250] width 242 height 23
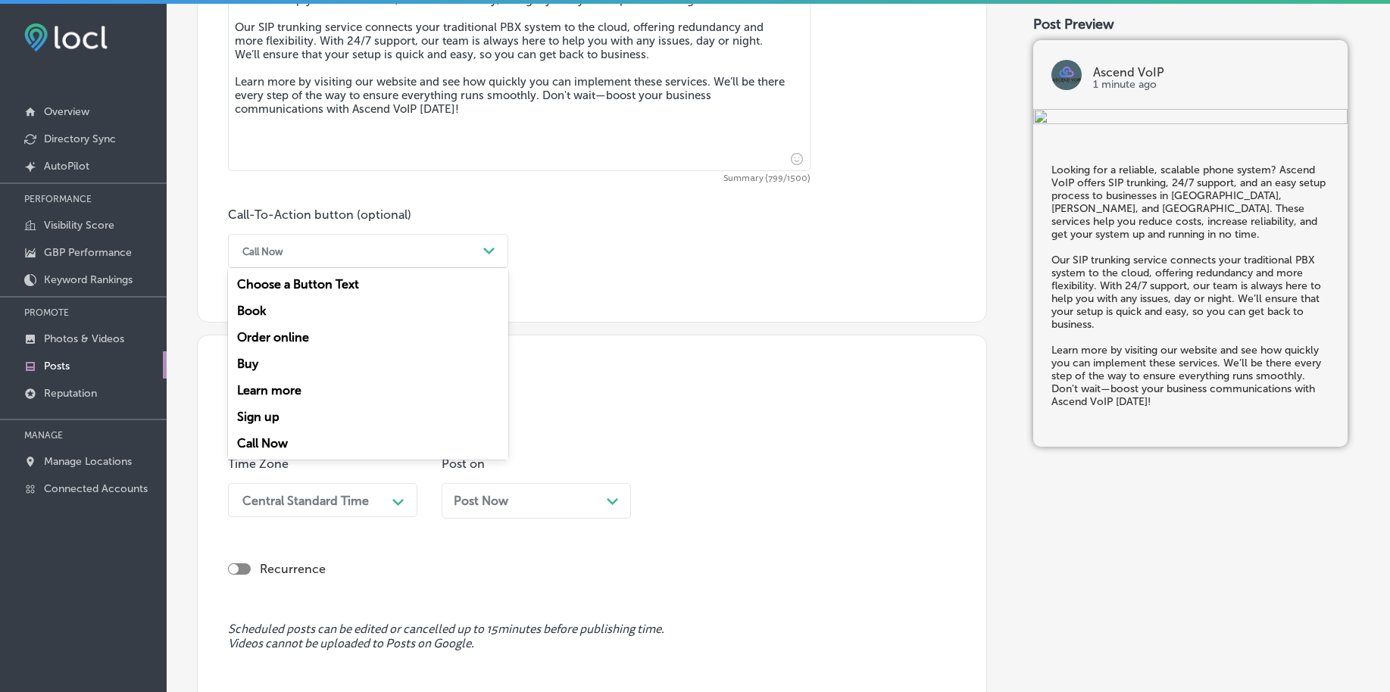
click at [286, 385] on div "Learn more" at bounding box center [368, 390] width 280 height 27
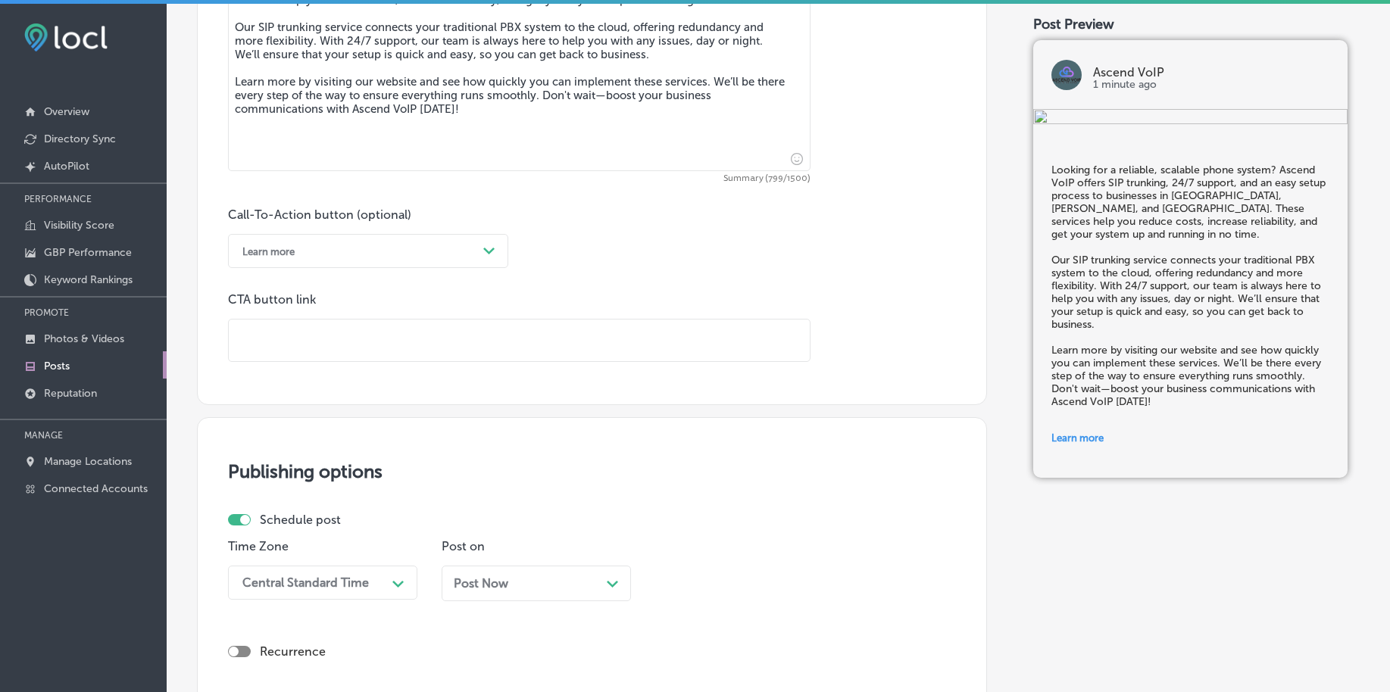
click at [298, 346] on input "text" at bounding box center [519, 341] width 581 height 42
click at [332, 351] on input "text" at bounding box center [519, 341] width 581 height 42
paste input "[URL][DOMAIN_NAME]"
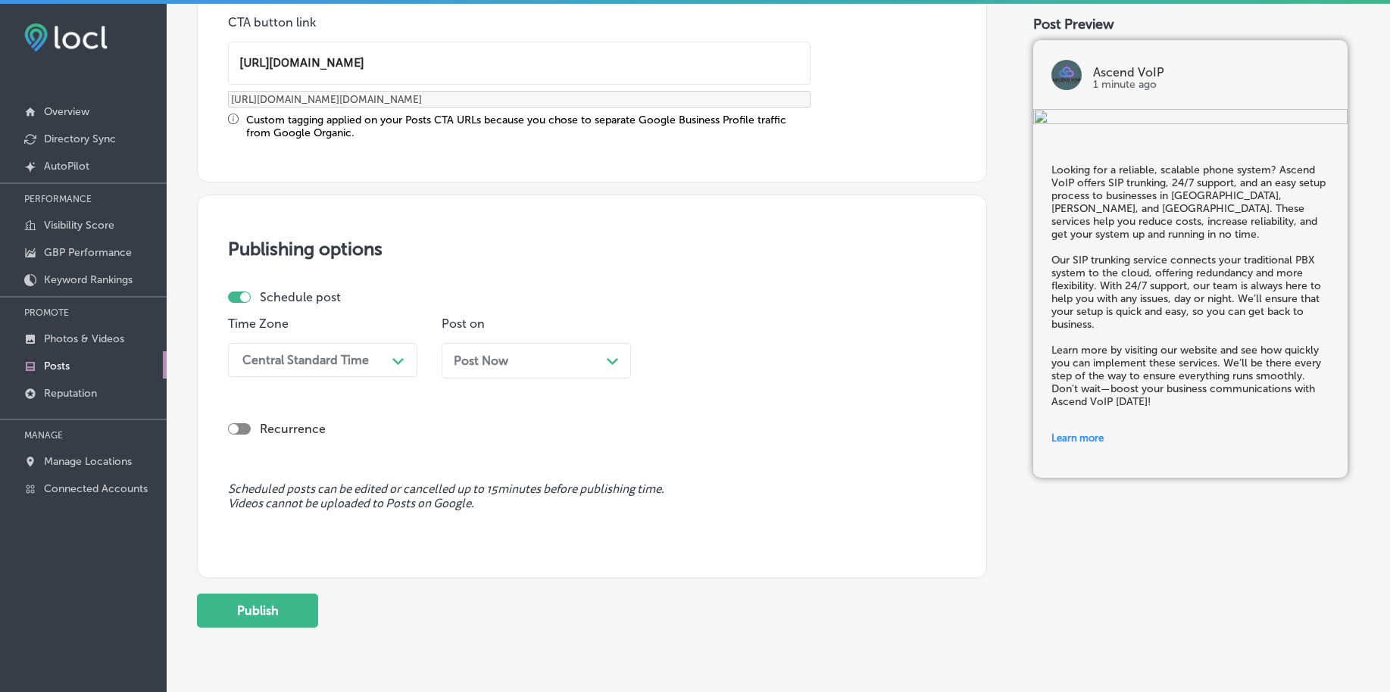
scroll to position [1262, 0]
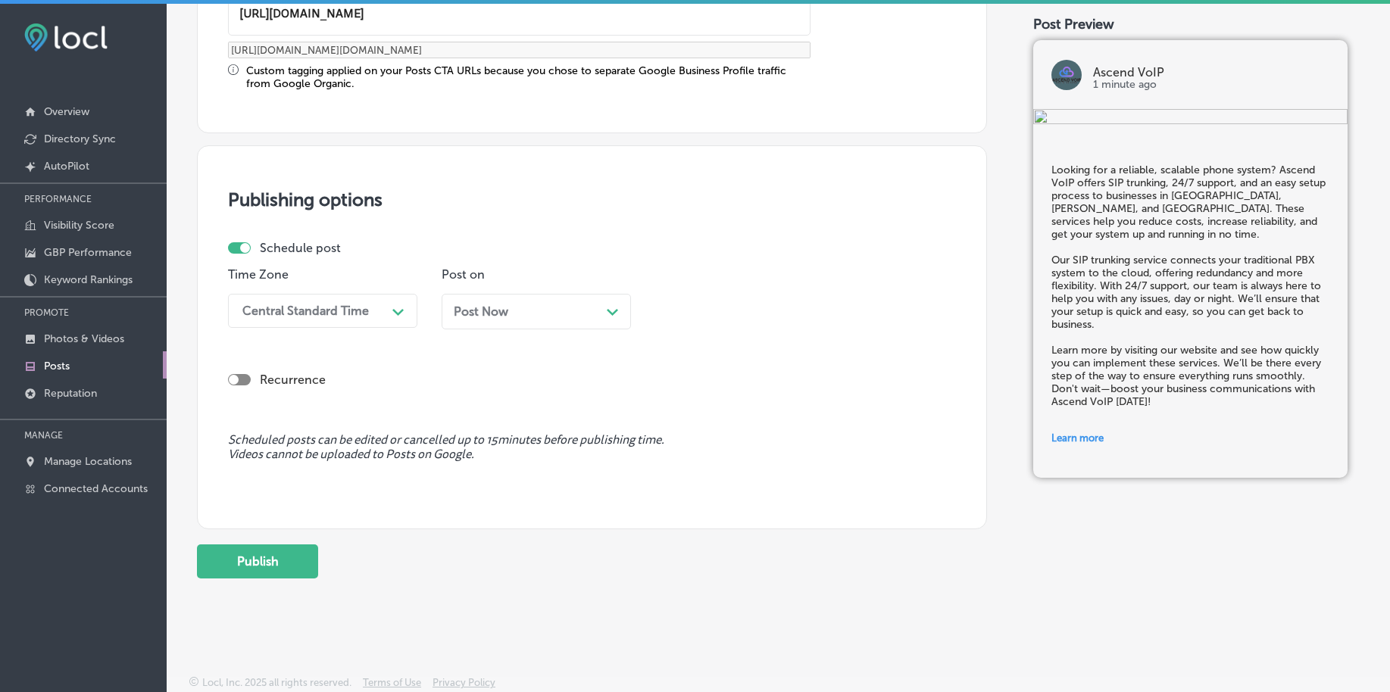
type input "[URL][DOMAIN_NAME]"
click at [315, 319] on div "Central Standard Time" at bounding box center [310, 311] width 151 height 27
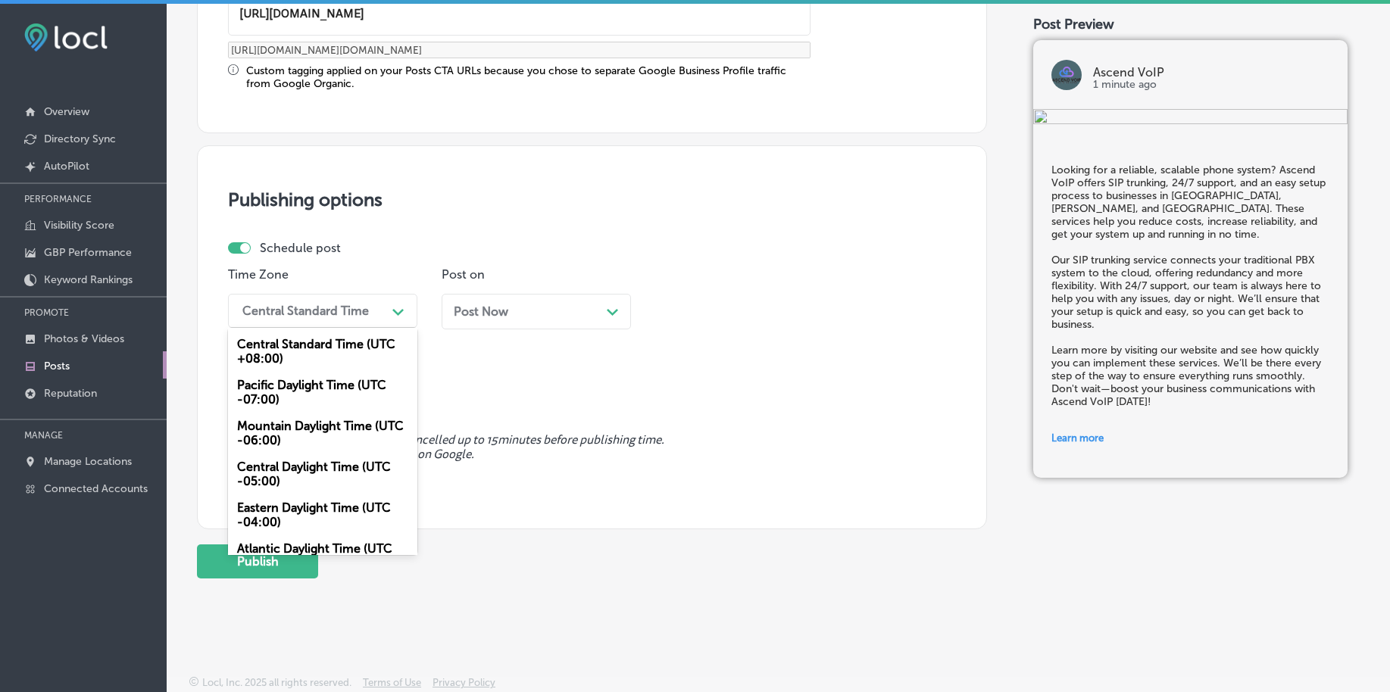
click at [280, 434] on div "Mountain Daylight Time (UTC -06:00)" at bounding box center [322, 433] width 189 height 41
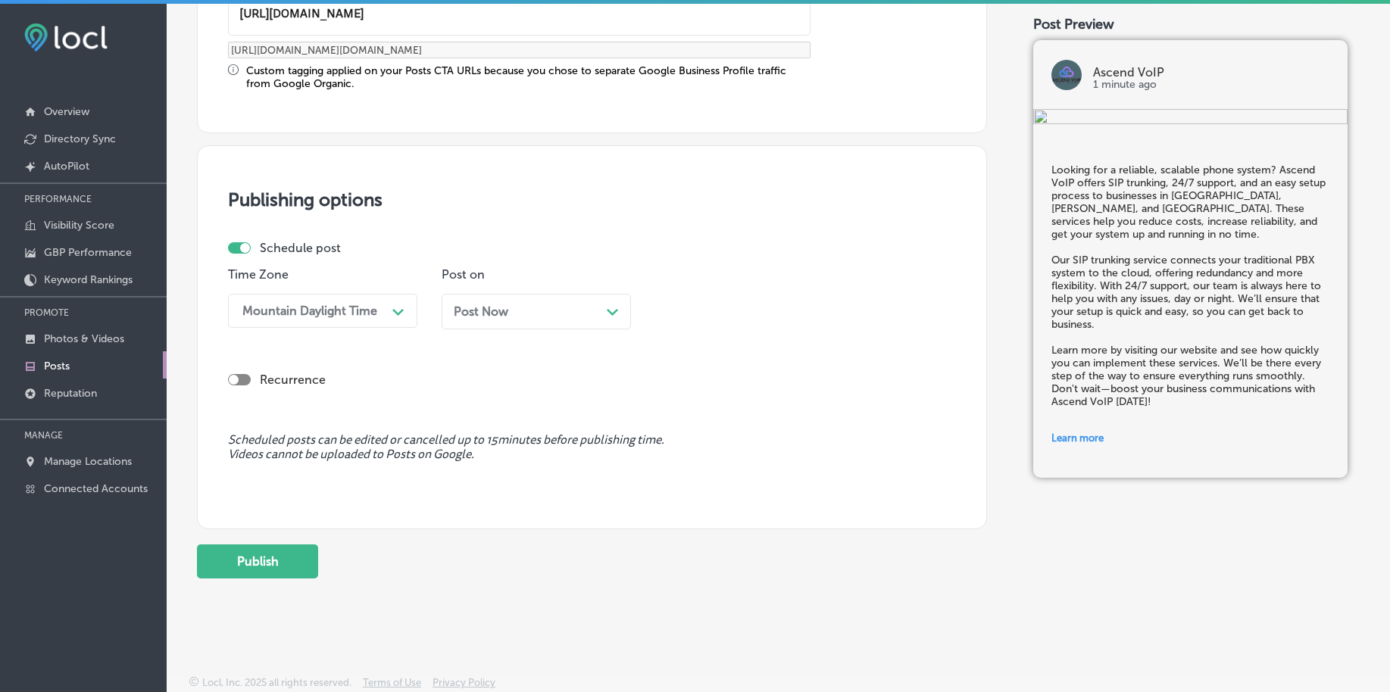
click at [510, 314] on div "Post Now Path Created with Sketch." at bounding box center [536, 311] width 165 height 14
click at [729, 311] on div "01:15 AM" at bounding box center [737, 311] width 151 height 27
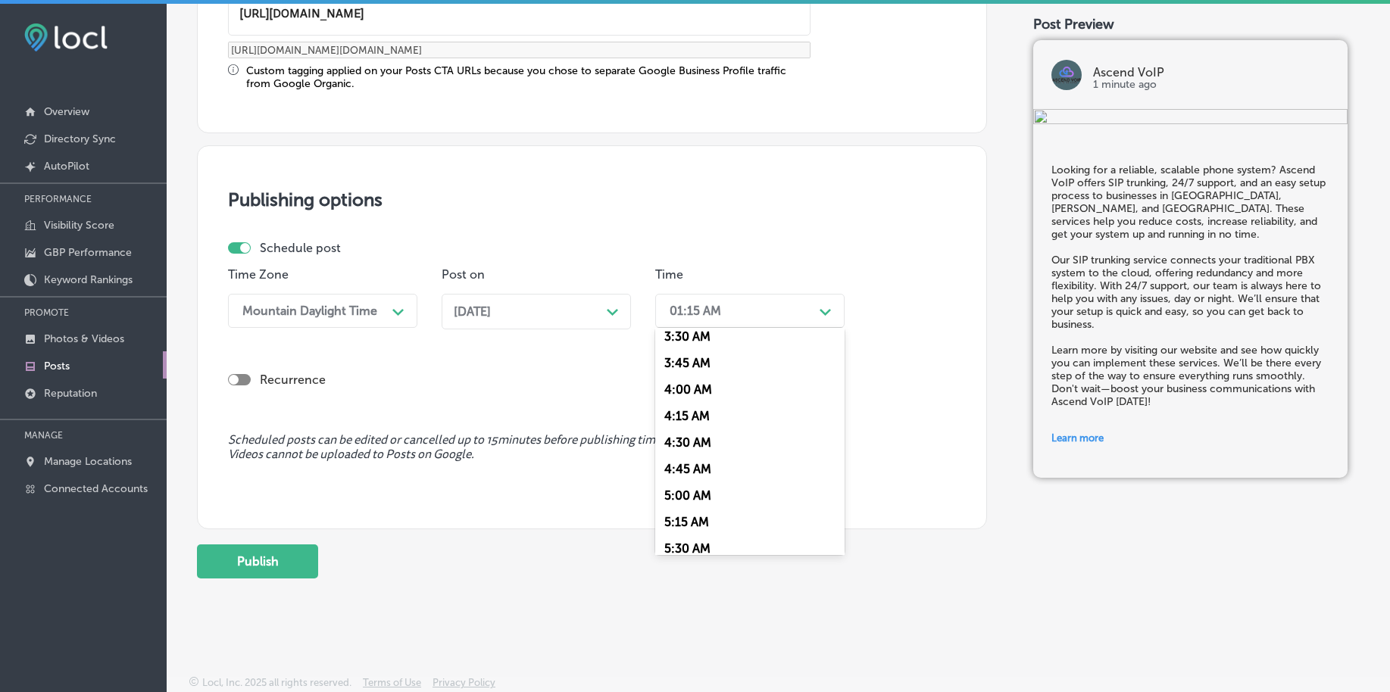
scroll to position [568, 0]
click at [690, 520] on div "7:00 AM" at bounding box center [749, 518] width 189 height 27
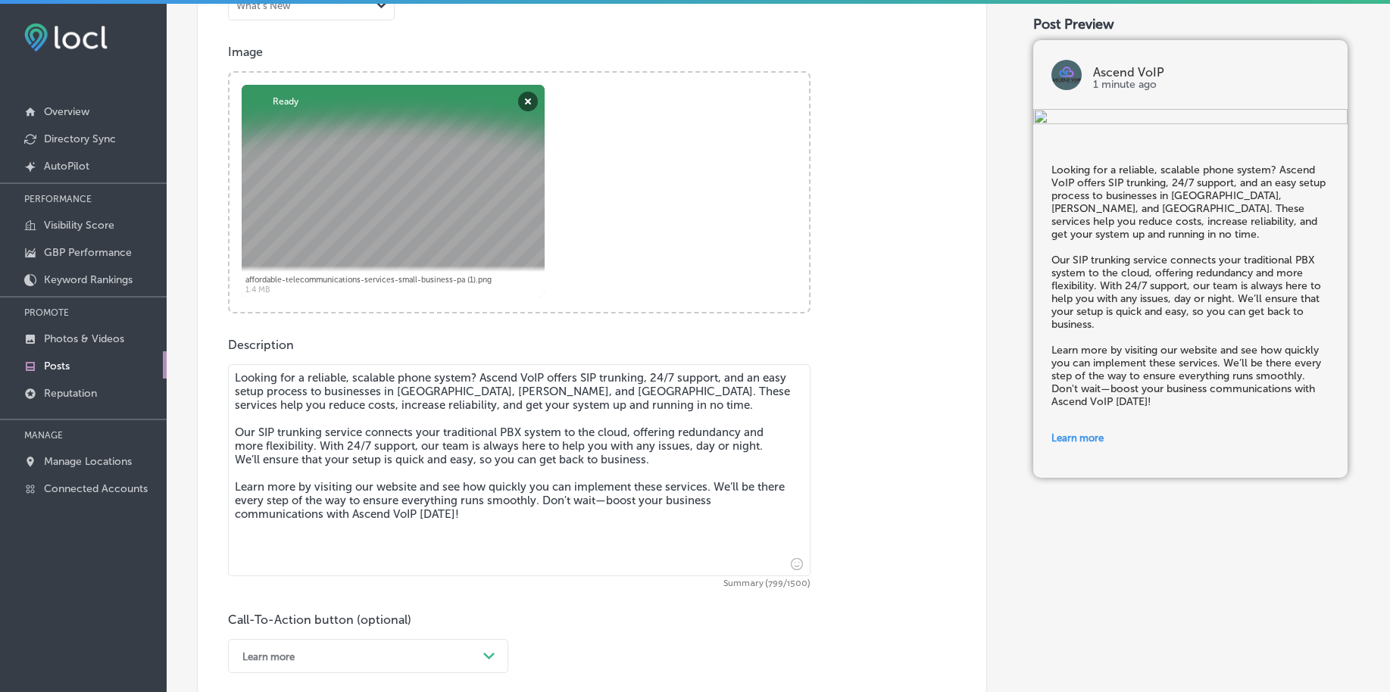
scroll to position [315, 0]
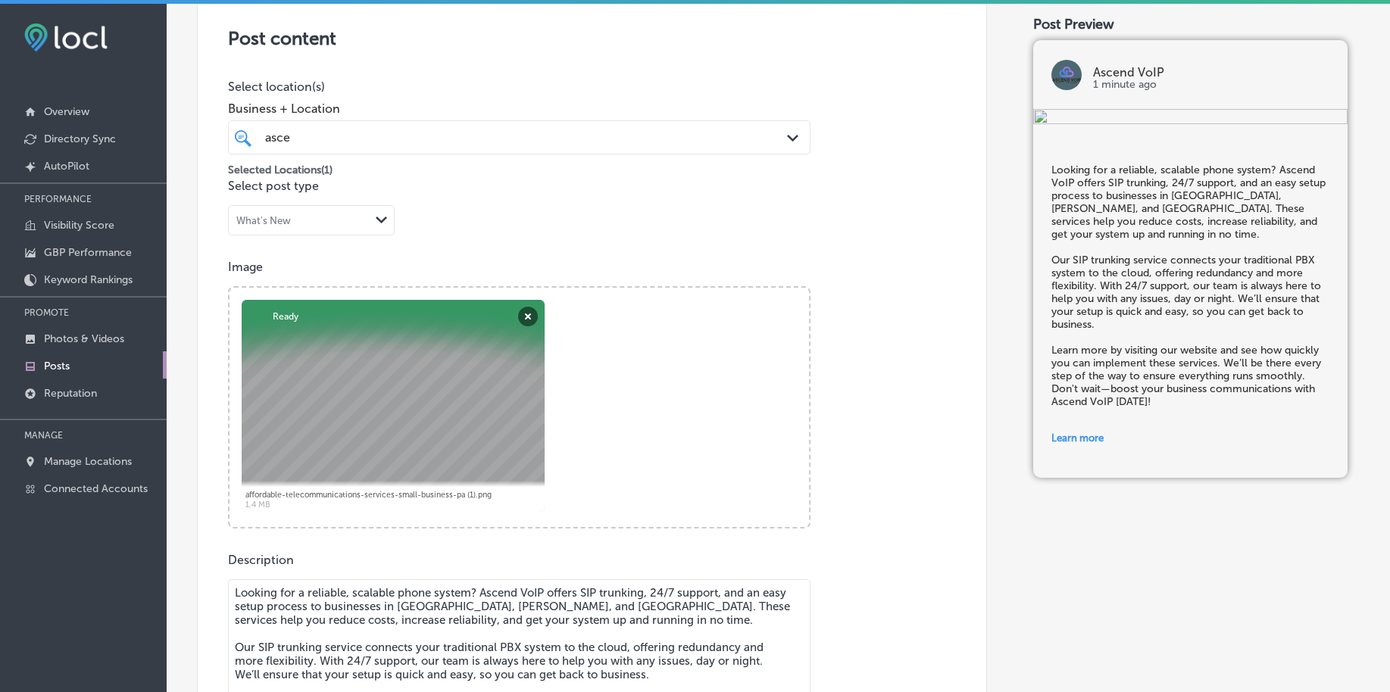
click at [320, 141] on div "asce asce" at bounding box center [494, 137] width 460 height 20
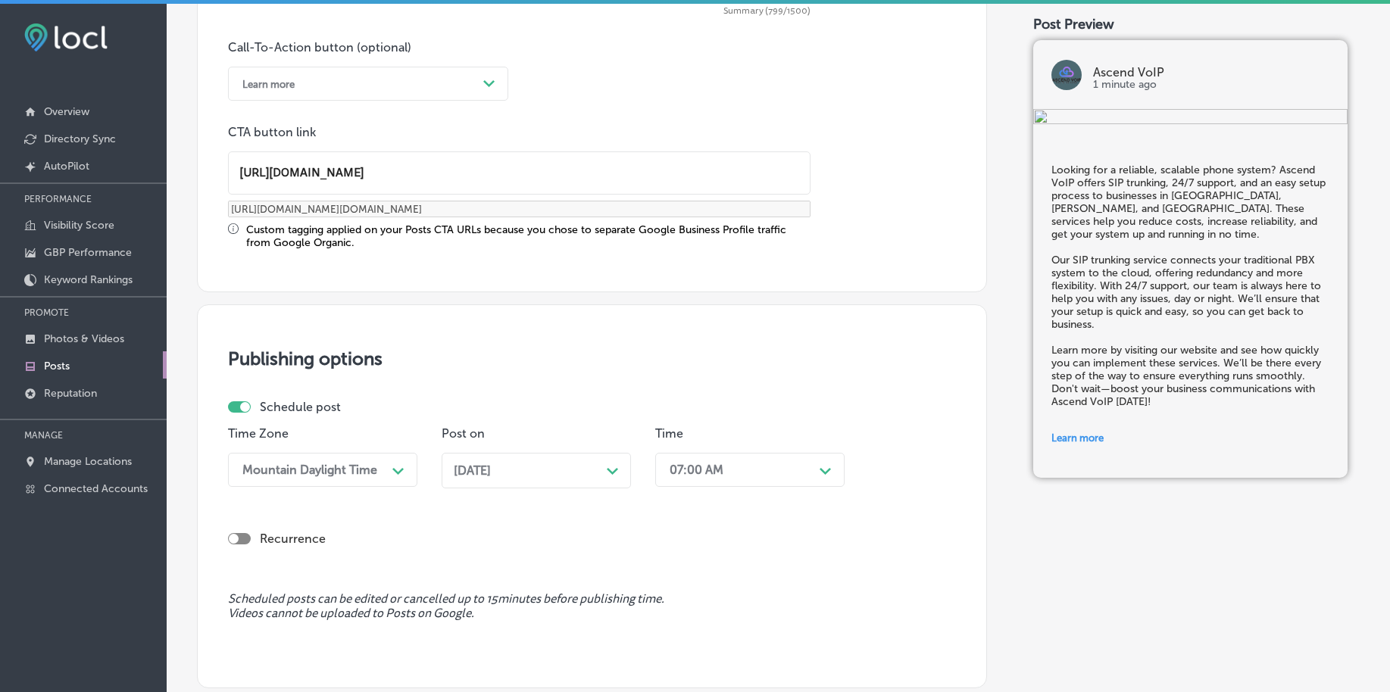
scroll to position [1262, 0]
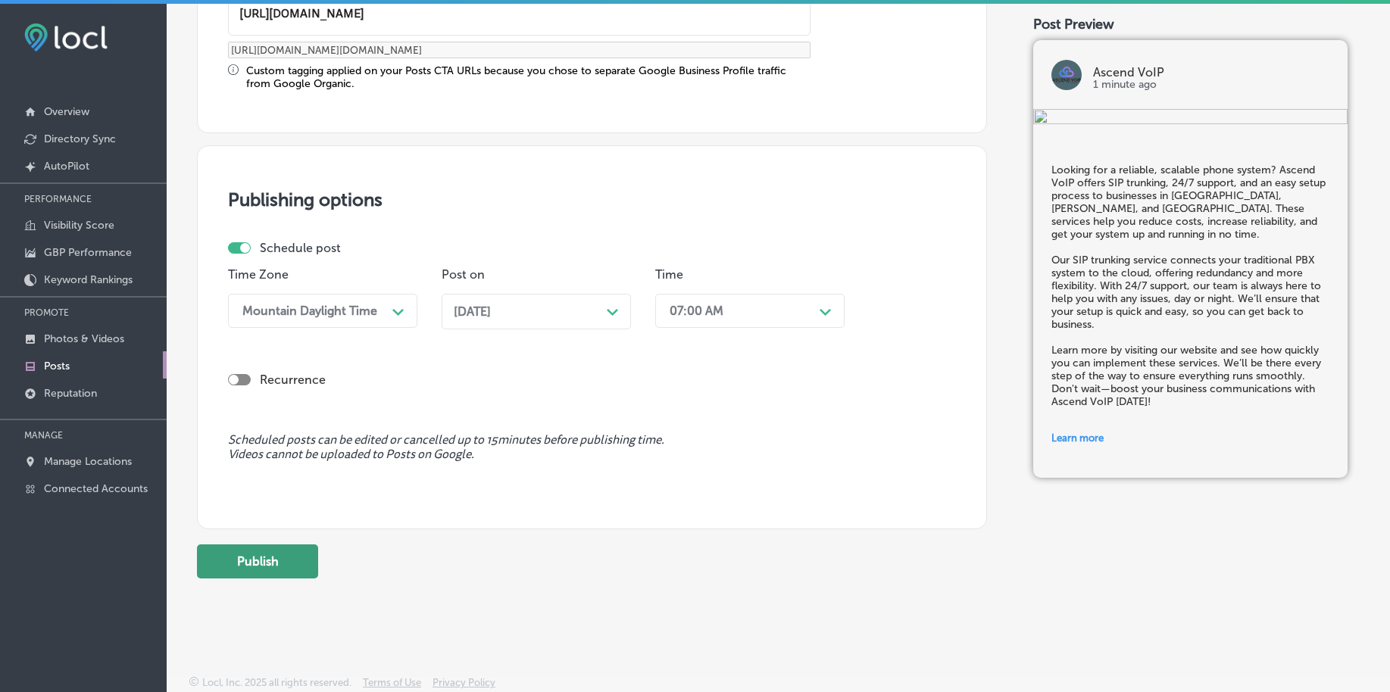
click at [264, 553] on button "Publish" at bounding box center [257, 562] width 121 height 34
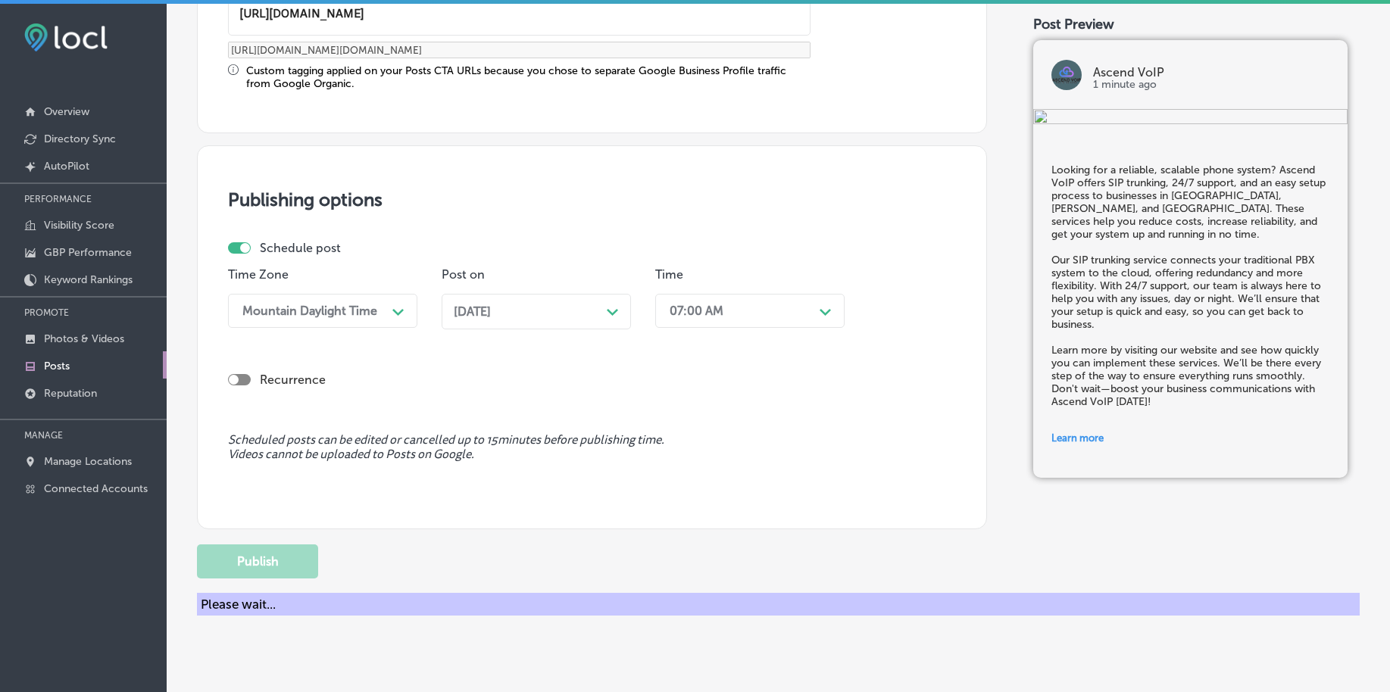
scroll to position [1125, 0]
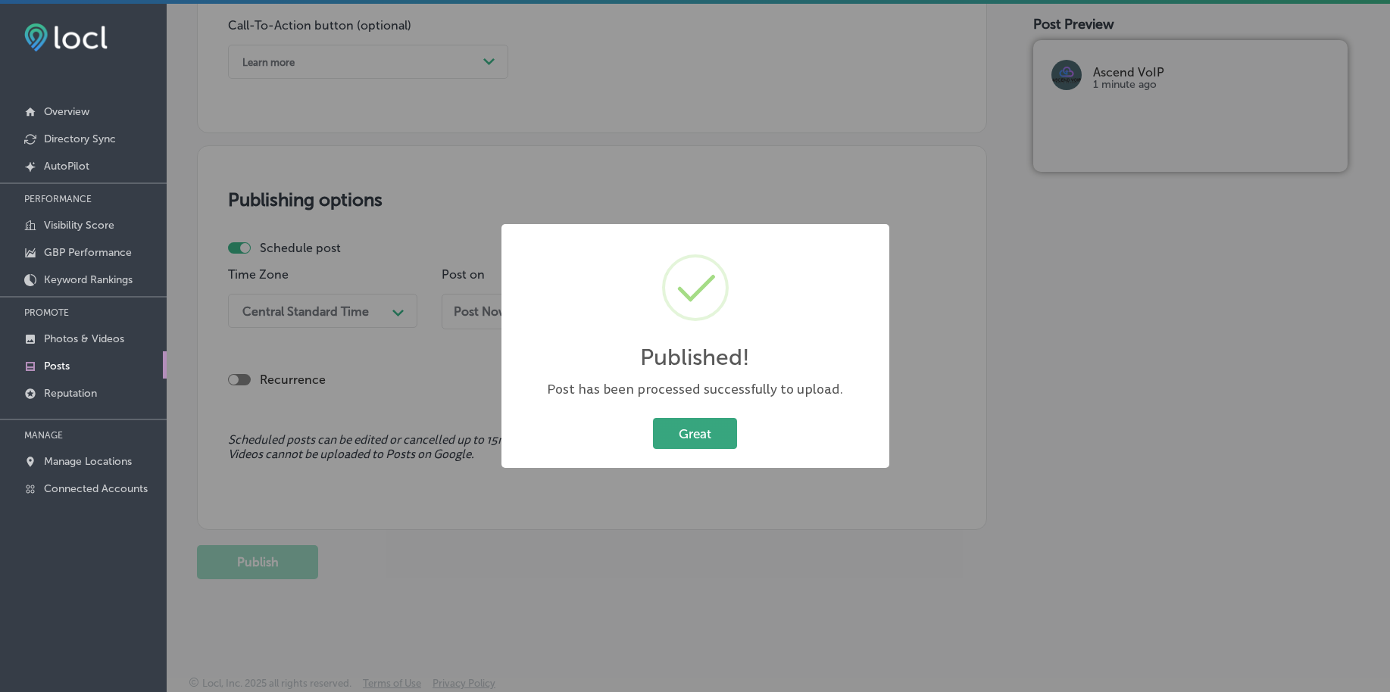
click at [704, 429] on button "Great" at bounding box center [695, 433] width 84 height 31
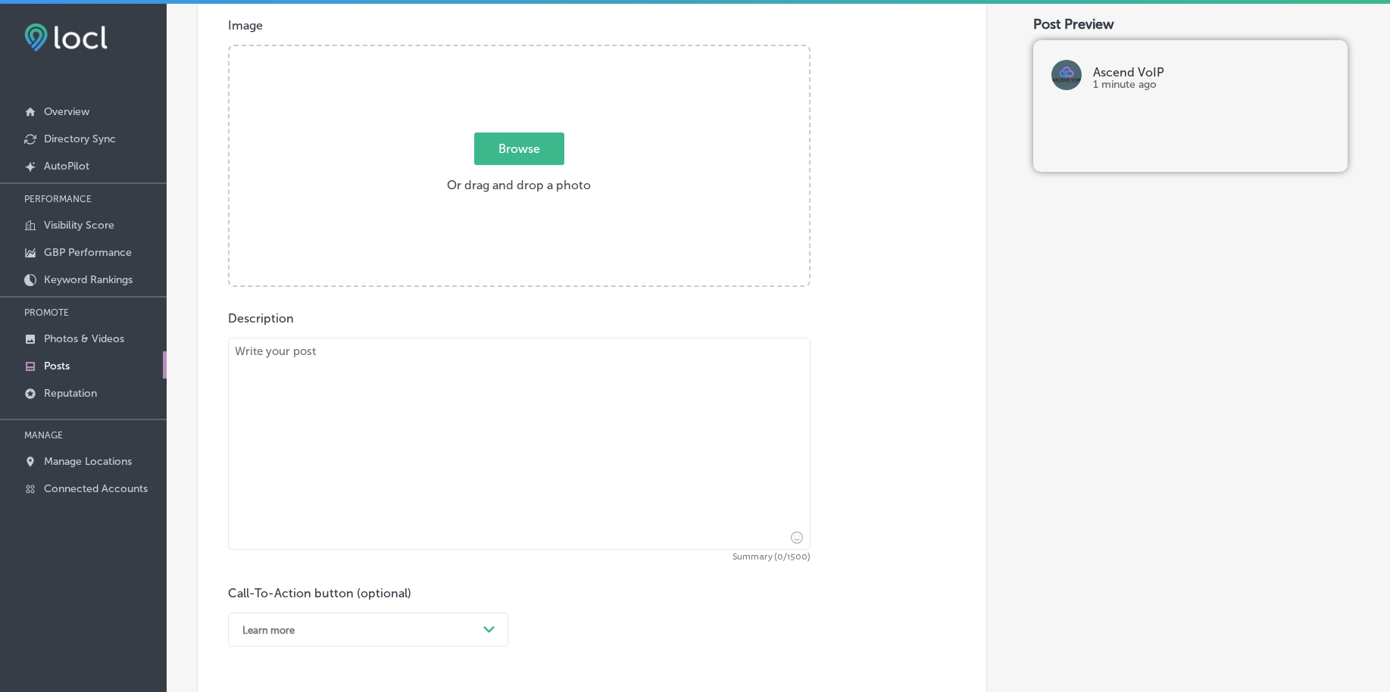
scroll to position [367, 0]
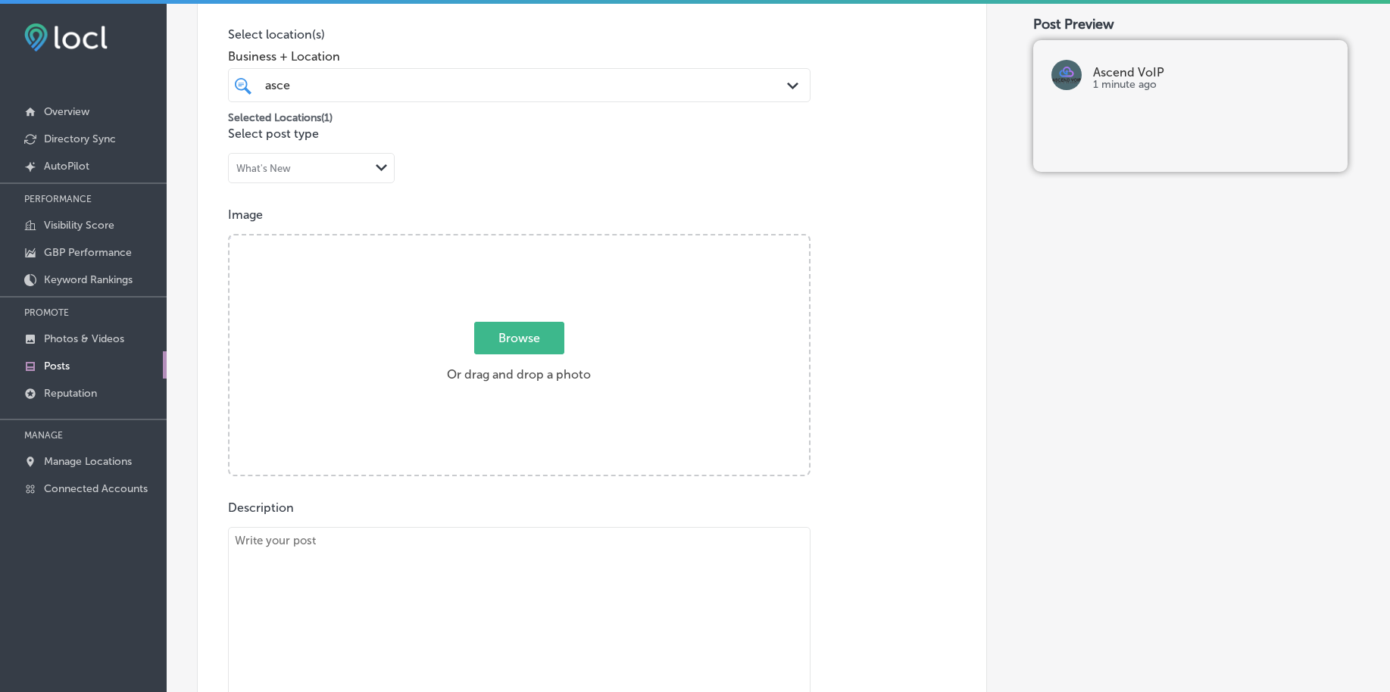
click at [499, 341] on span "Browse" at bounding box center [519, 338] width 90 height 33
click at [499, 240] on input "Browse Or drag and drop a photo" at bounding box center [518, 238] width 579 height 5
type input "C:\fakepath\affordable-telecommunications-services-small-business-pa (2).png"
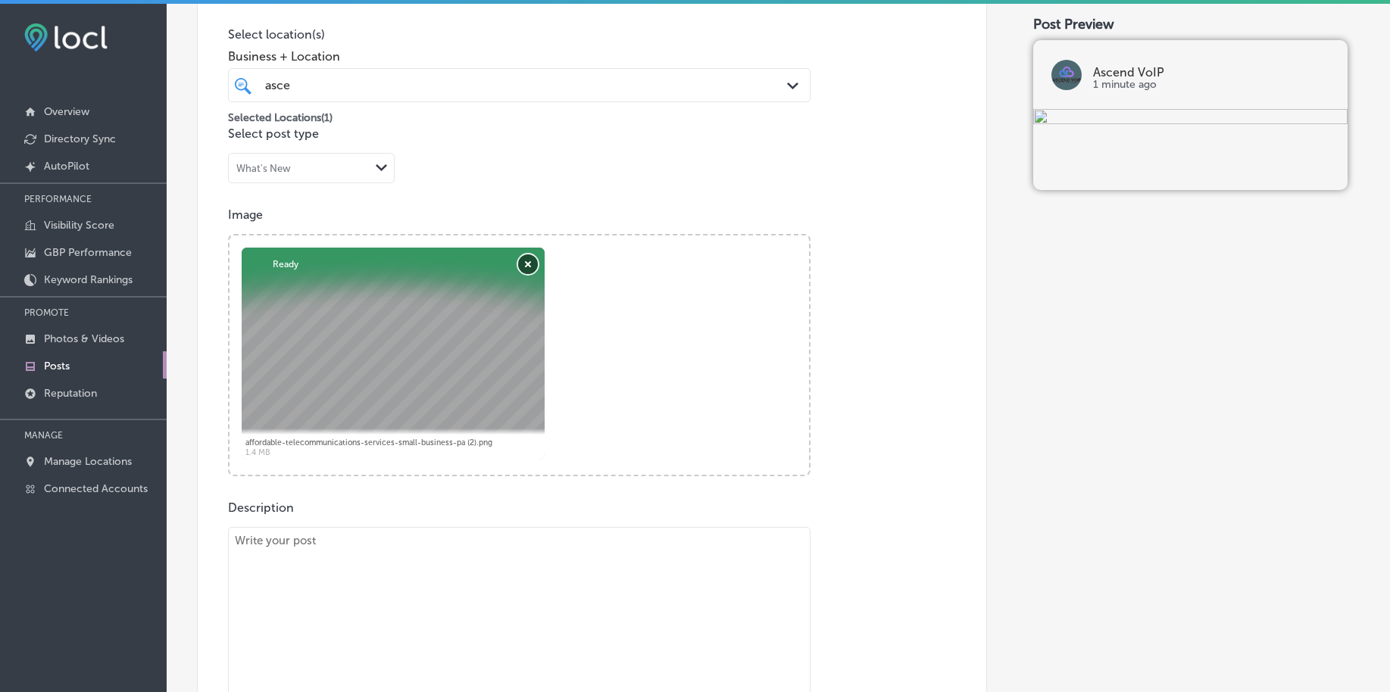
click at [526, 267] on button "Remove" at bounding box center [528, 264] width 20 height 20
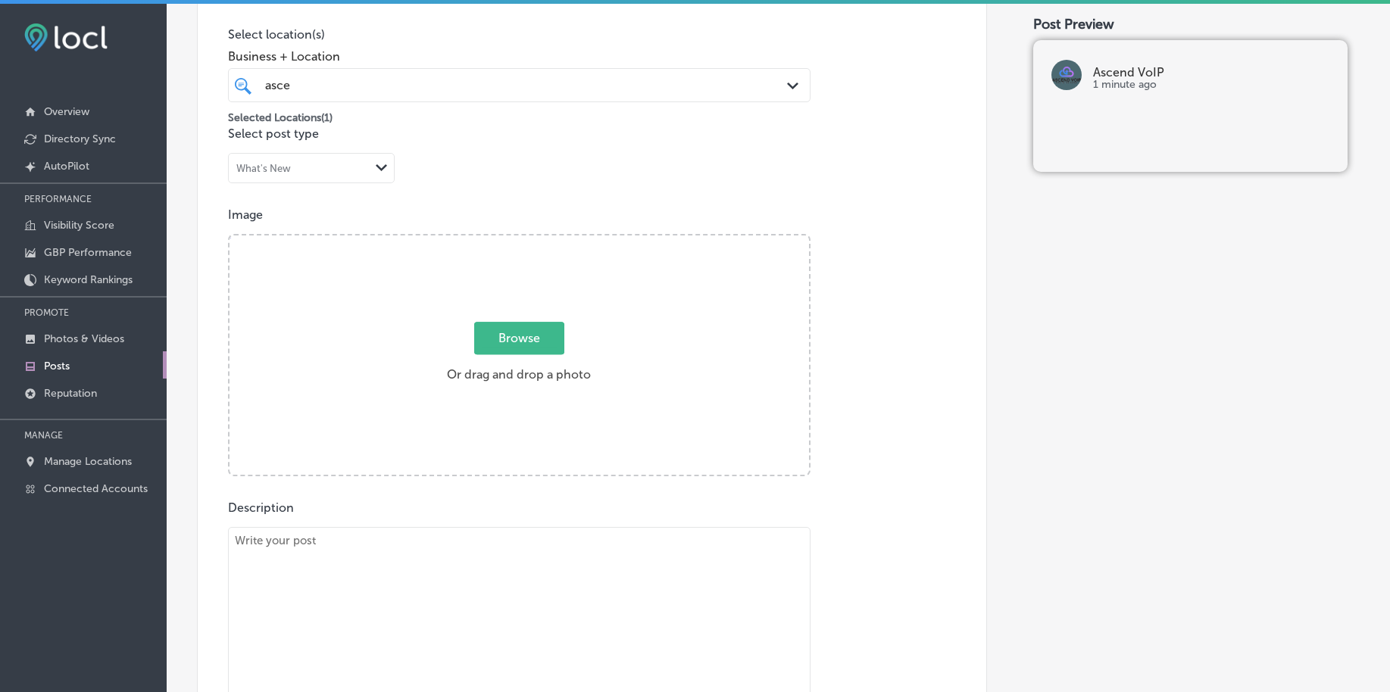
click at [503, 336] on span "Browse" at bounding box center [519, 338] width 90 height 33
click at [503, 240] on input "Browse Or drag and drop a photo" at bounding box center [518, 238] width 579 height 5
type input "C:\fakepath\hosted-voip-business-systems-ascend-voip-west-[PERSON_NAME]-pa.png"
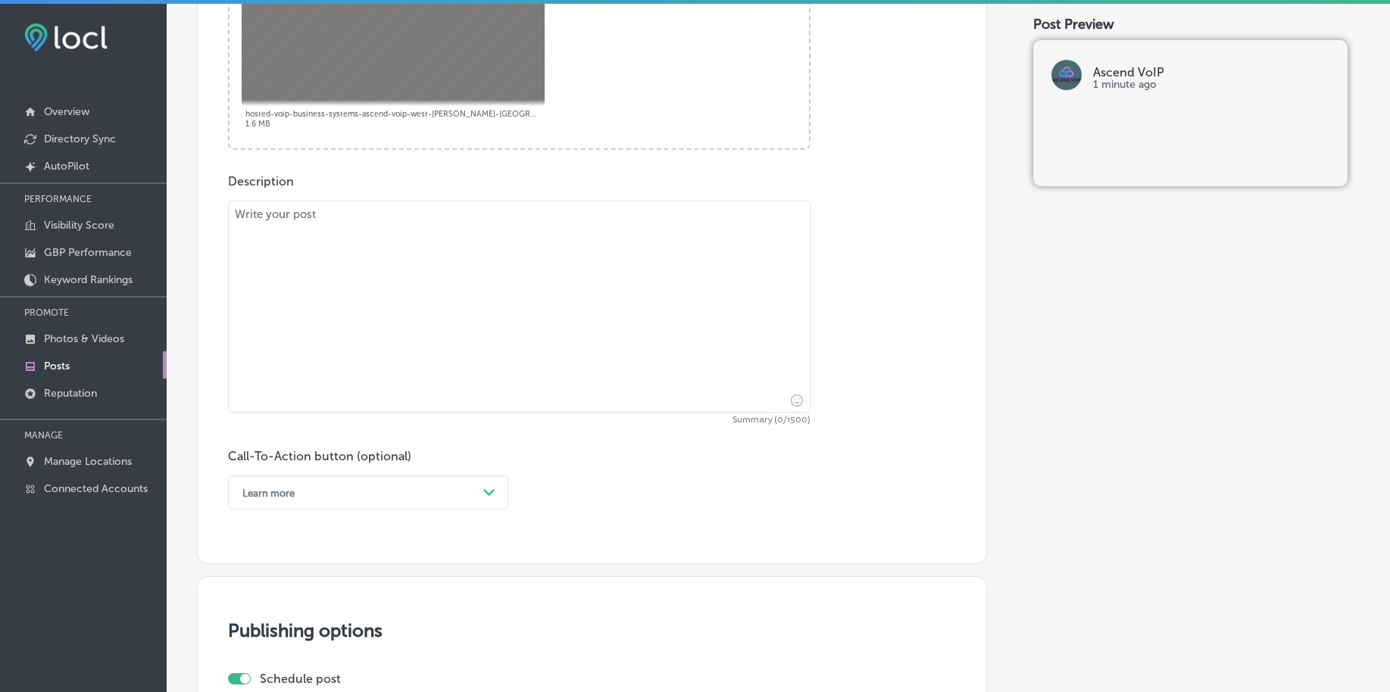
scroll to position [746, 0]
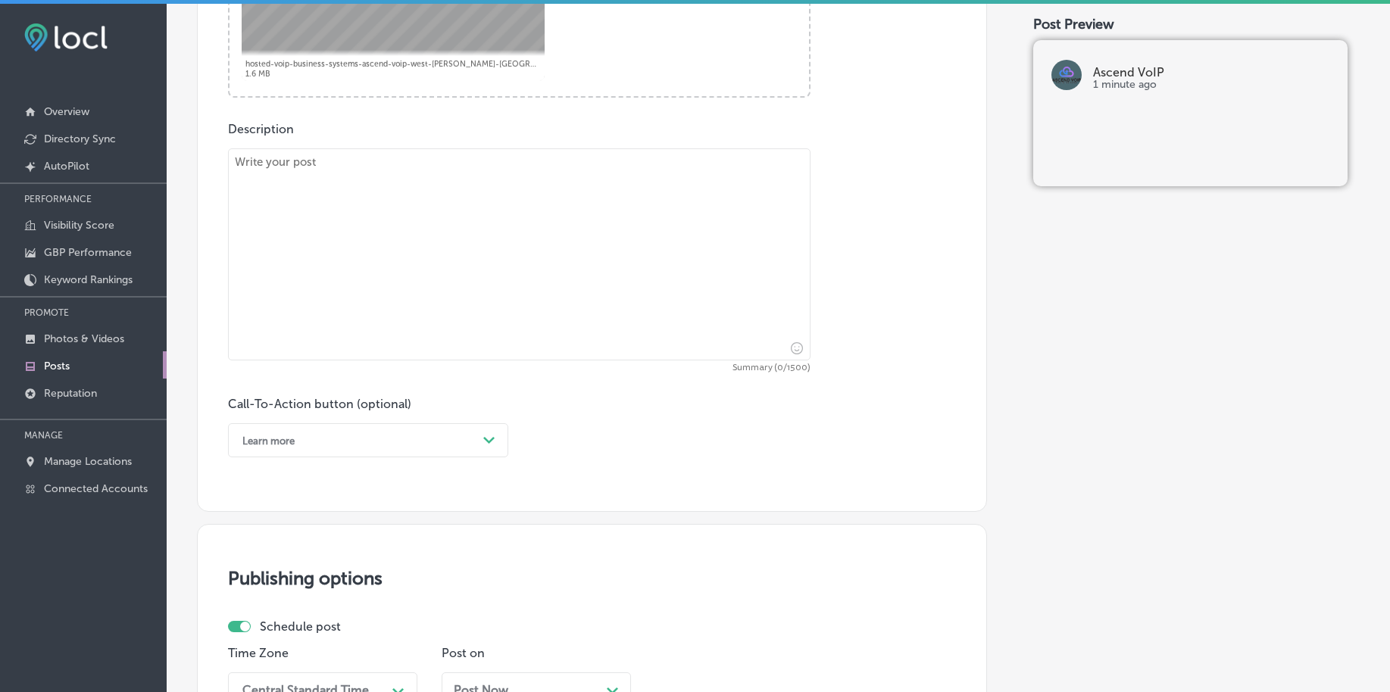
click at [389, 338] on textarea at bounding box center [519, 254] width 582 height 212
paste textarea "Elevate your office’s communication with Ascend VoIP’s desk phones and mobile a…"
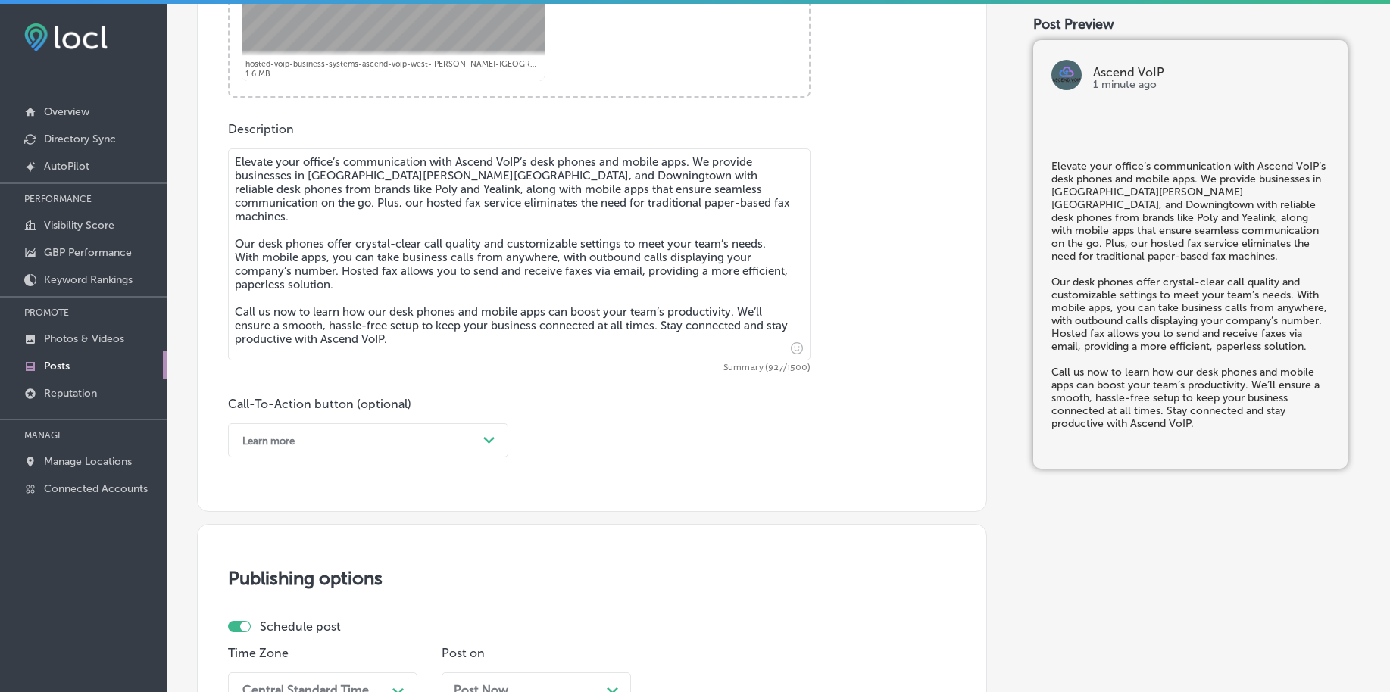
type textarea "Elevate your office’s communication with Ascend VoIP’s desk phones and mobile a…"
click at [344, 432] on div "Learn more" at bounding box center [356, 440] width 242 height 23
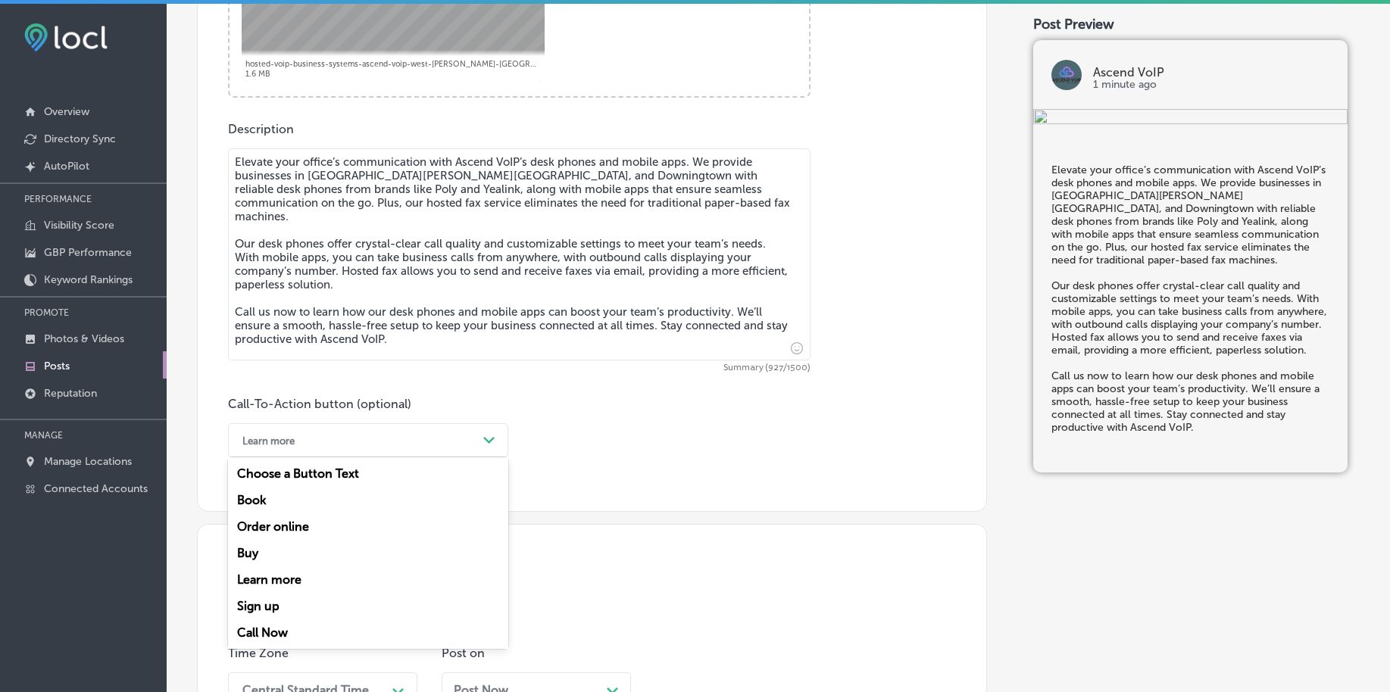
click at [286, 629] on div "Call Now" at bounding box center [368, 633] width 280 height 27
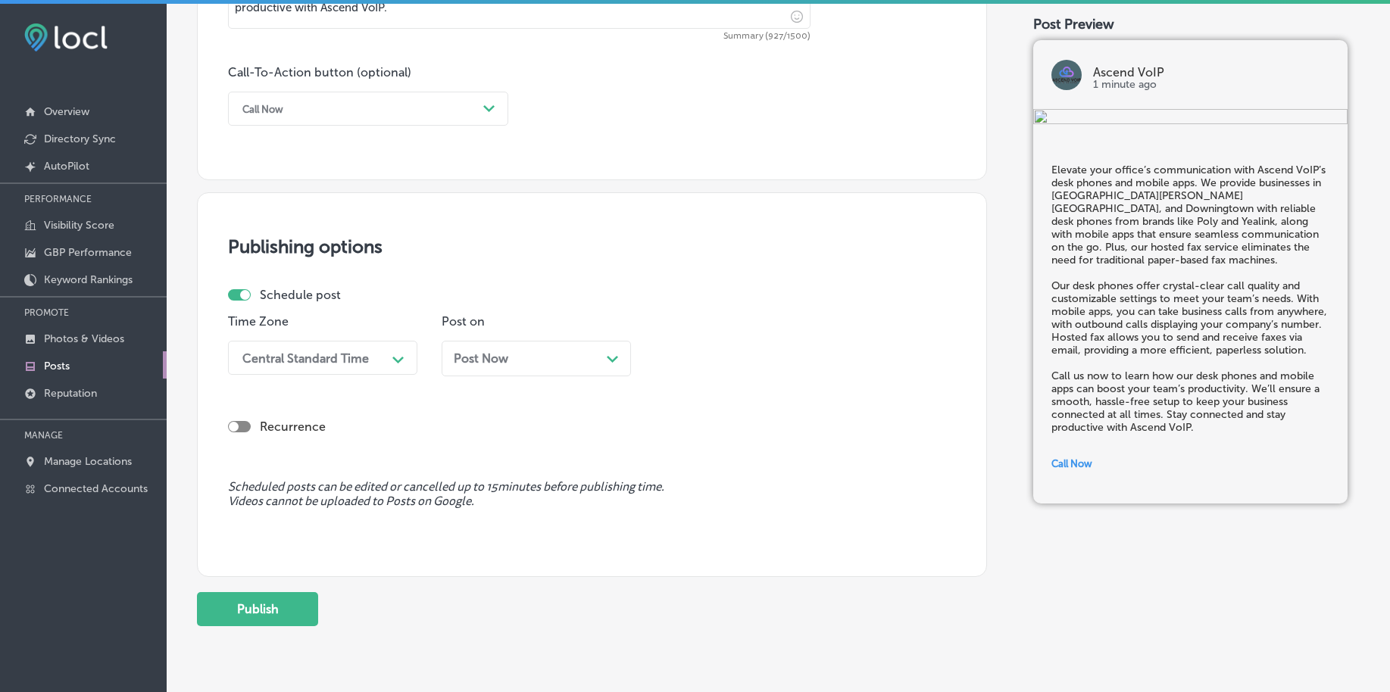
scroll to position [1125, 0]
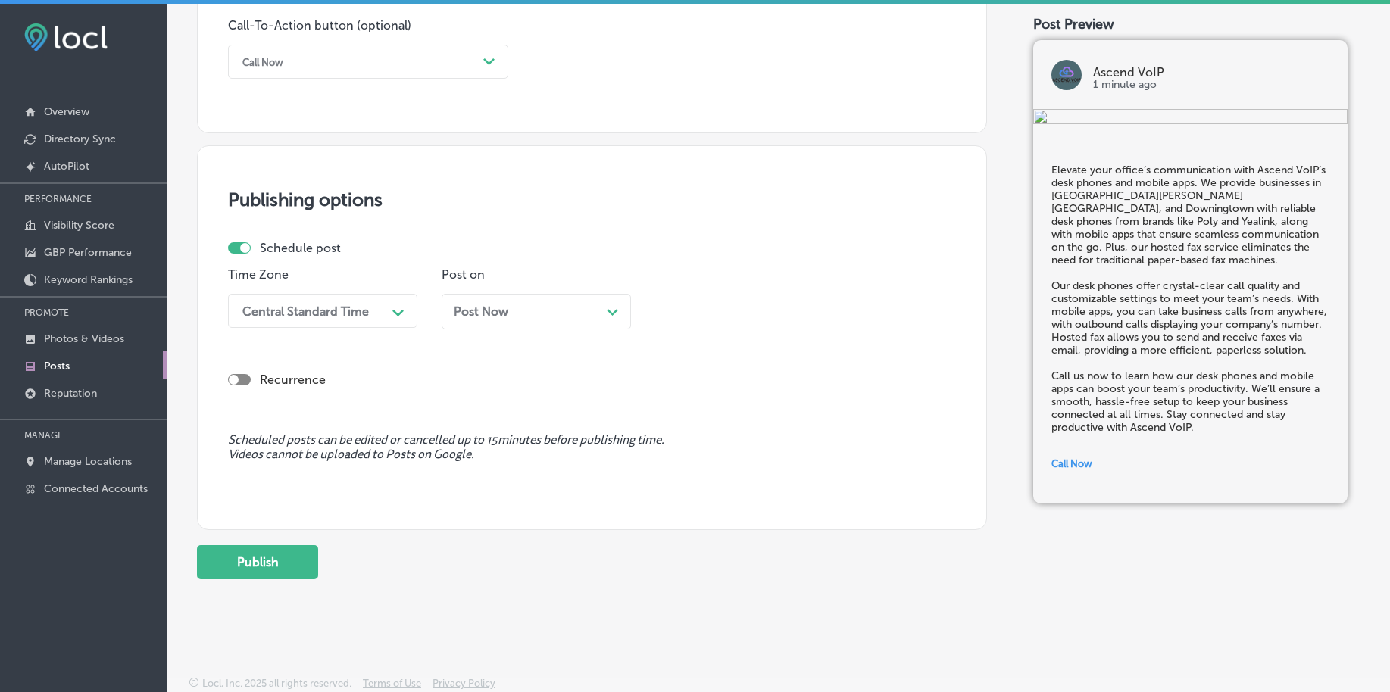
click at [289, 304] on div "Central Standard Time" at bounding box center [305, 311] width 126 height 14
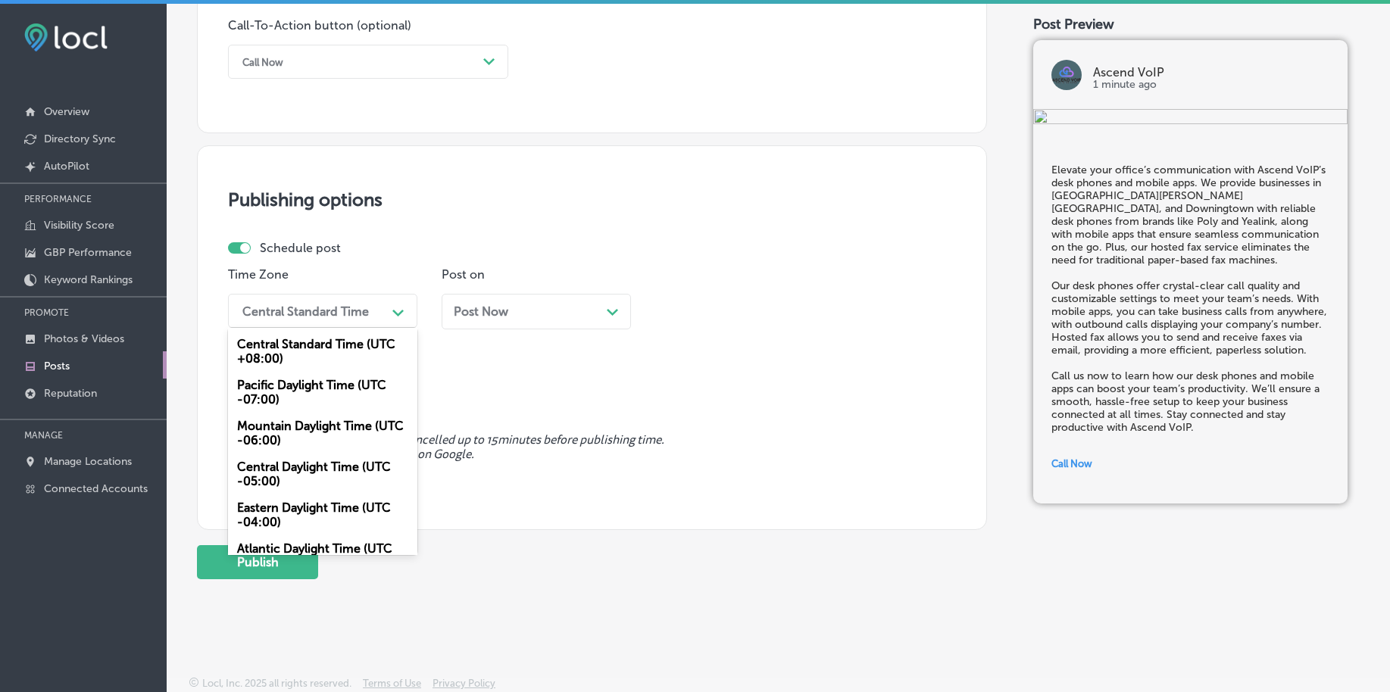
click at [264, 436] on div "Mountain Daylight Time (UTC -06:00)" at bounding box center [322, 433] width 189 height 41
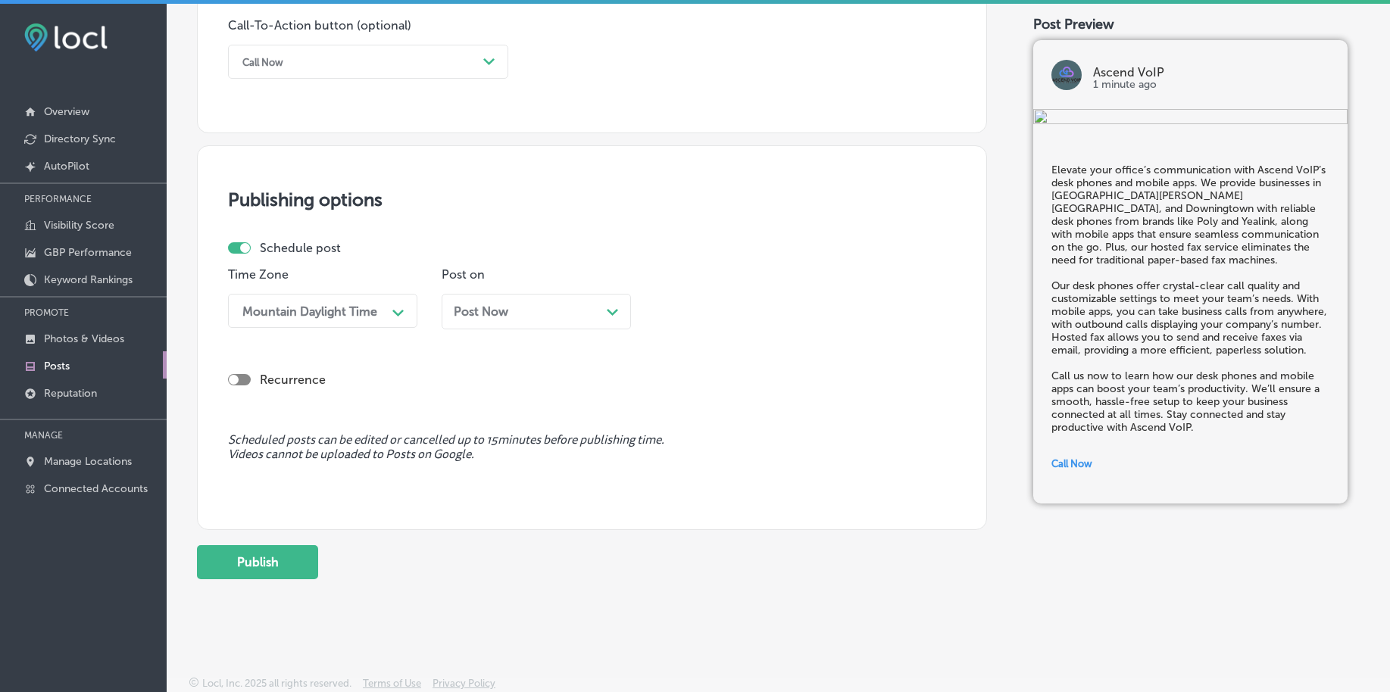
click at [512, 317] on div "Post Now Path Created with Sketch." at bounding box center [536, 311] width 165 height 14
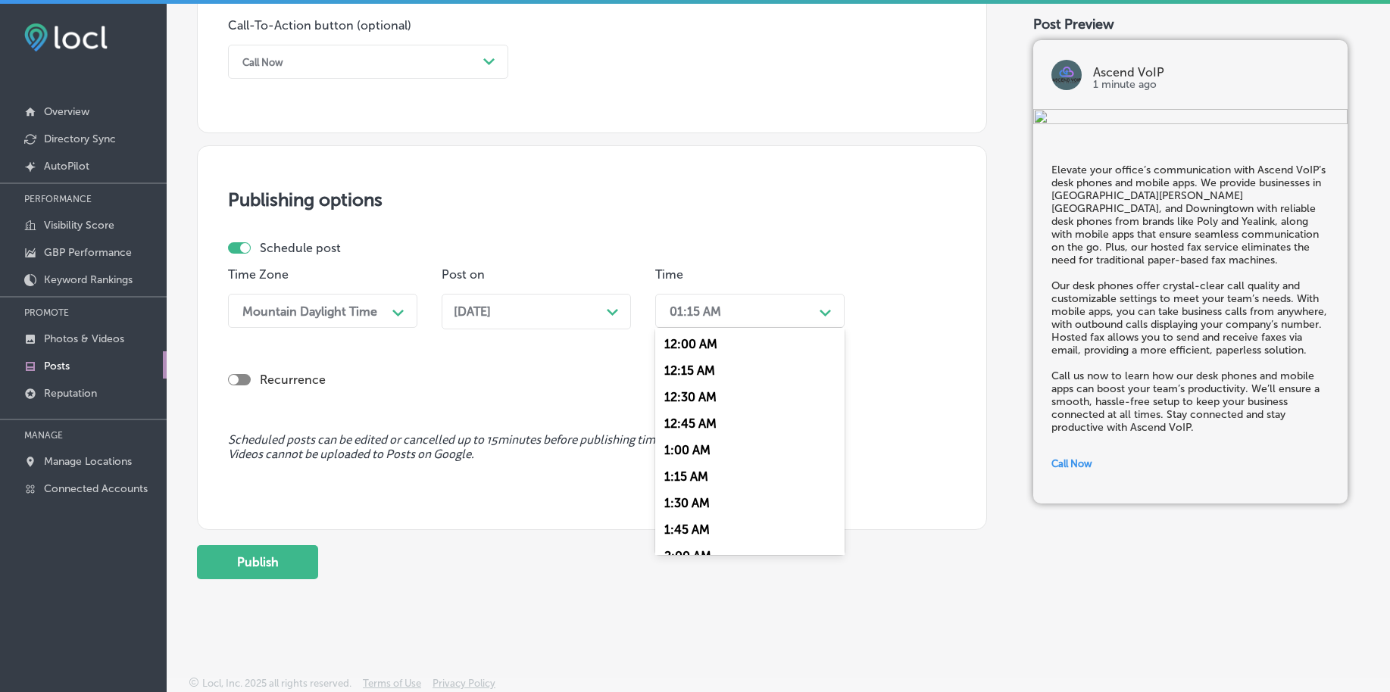
click at [742, 306] on div "01:15 AM" at bounding box center [737, 311] width 151 height 27
click at [708, 518] on div "7:00 AM" at bounding box center [749, 518] width 189 height 27
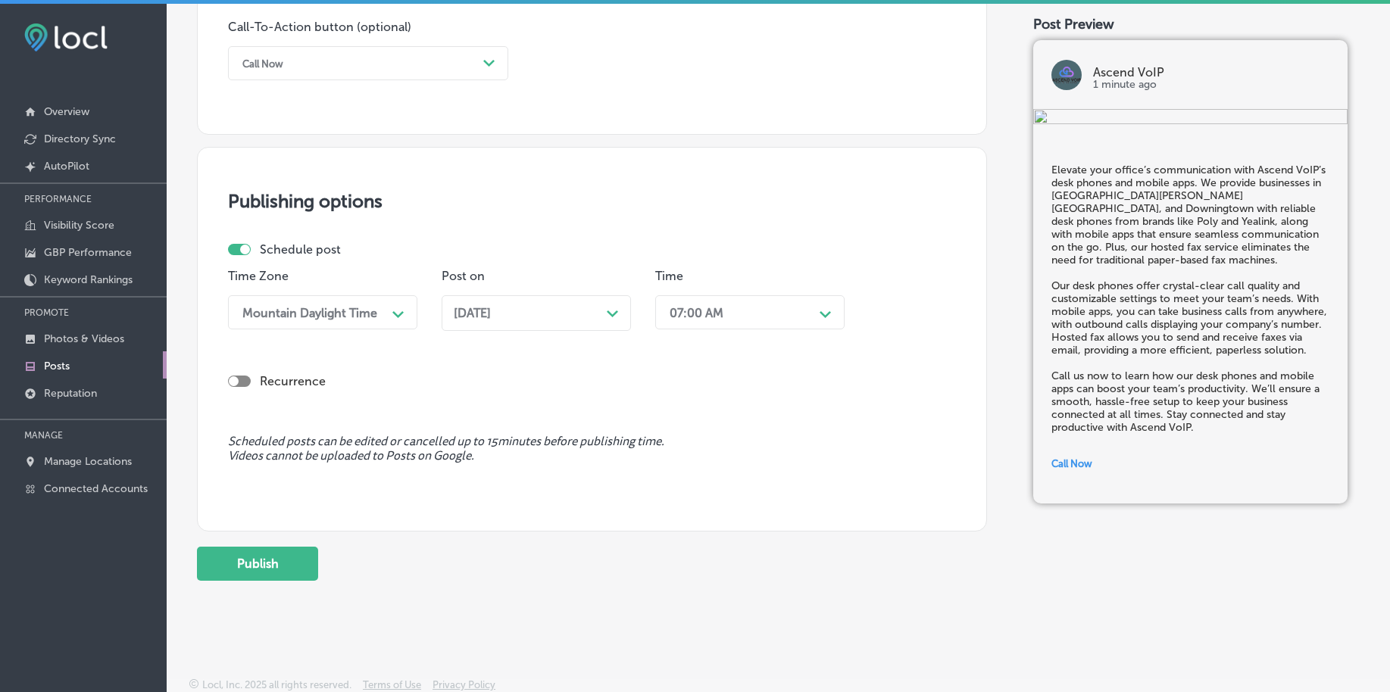
scroll to position [1125, 0]
click at [254, 563] on button "Publish" at bounding box center [257, 562] width 121 height 34
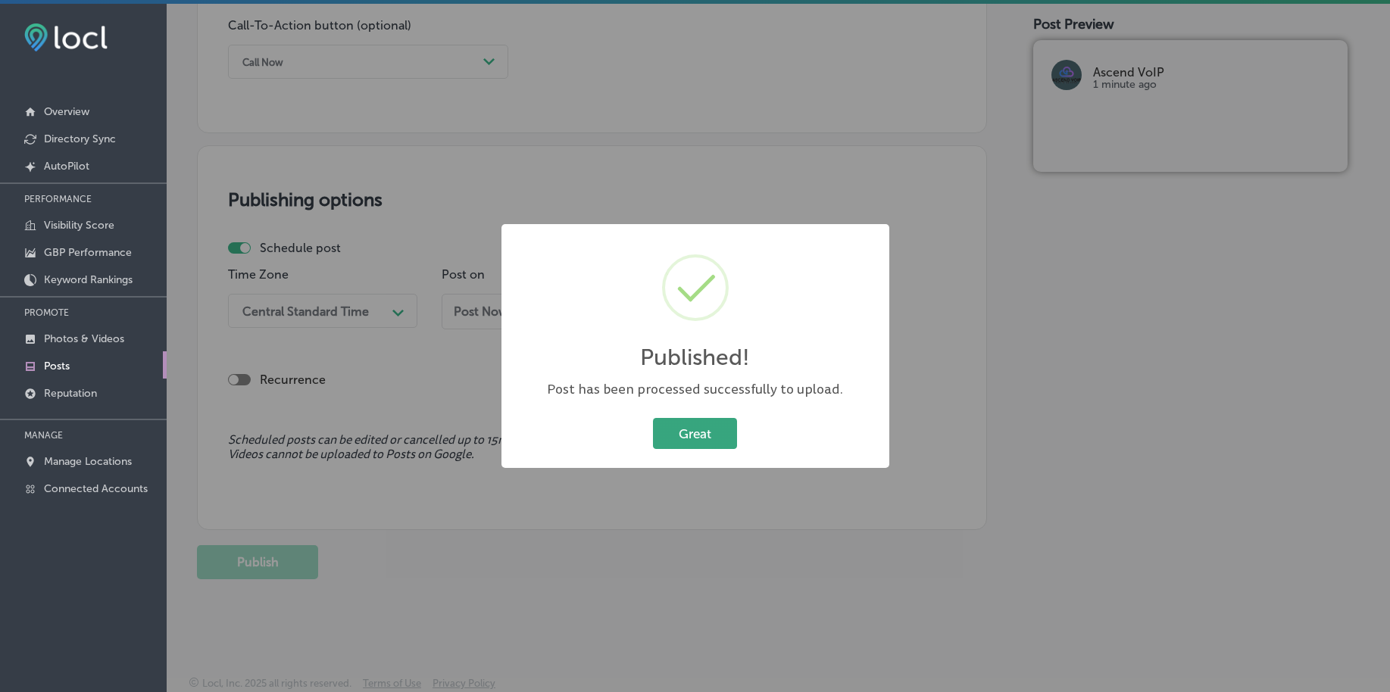
click at [706, 426] on button "Great" at bounding box center [695, 433] width 84 height 31
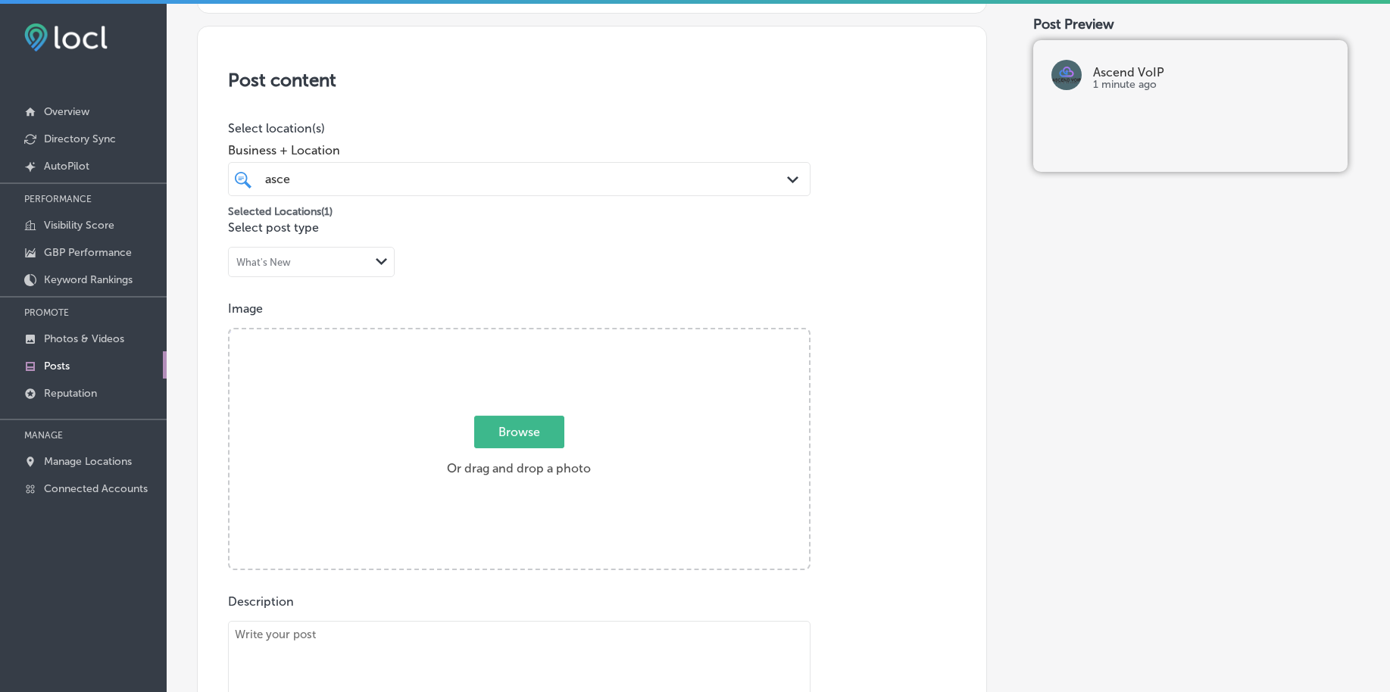
scroll to position [273, 0]
click at [511, 428] on span "Browse" at bounding box center [519, 433] width 90 height 33
click at [511, 335] on input "Browse Or drag and drop a photo" at bounding box center [518, 332] width 579 height 5
type input "C:\fakepath\affordable-telecommunications-services-small-business-pa (3).png"
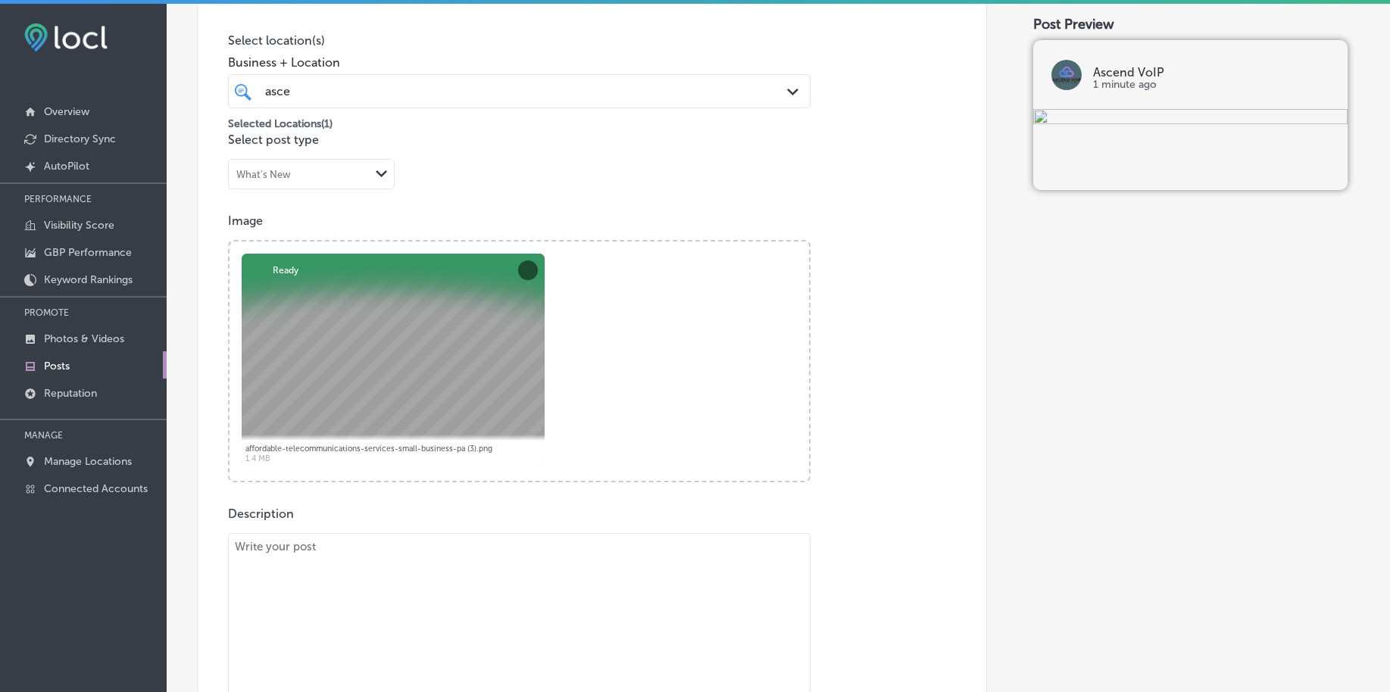
scroll to position [462, 0]
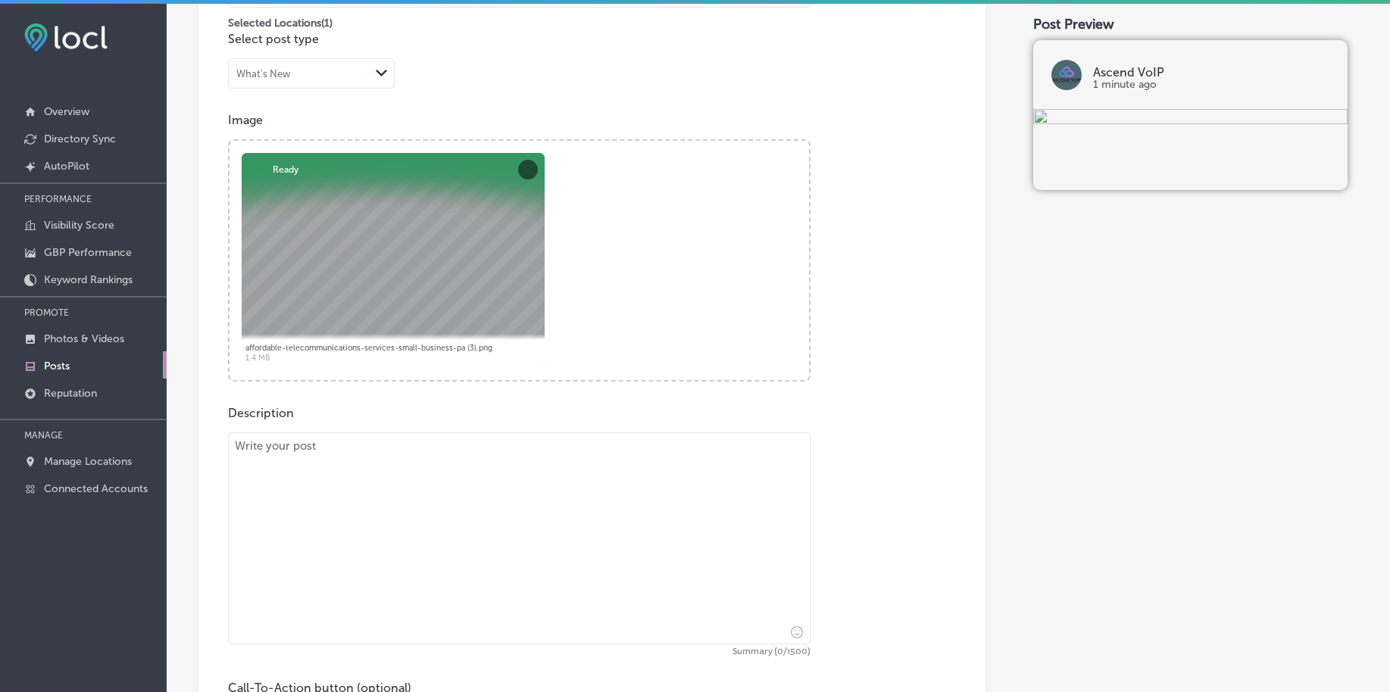
click at [401, 498] on textarea at bounding box center [519, 538] width 582 height 212
paste textarea "Unify your communication and increase productivity with Ascend VoIP’s UCaaS pla…"
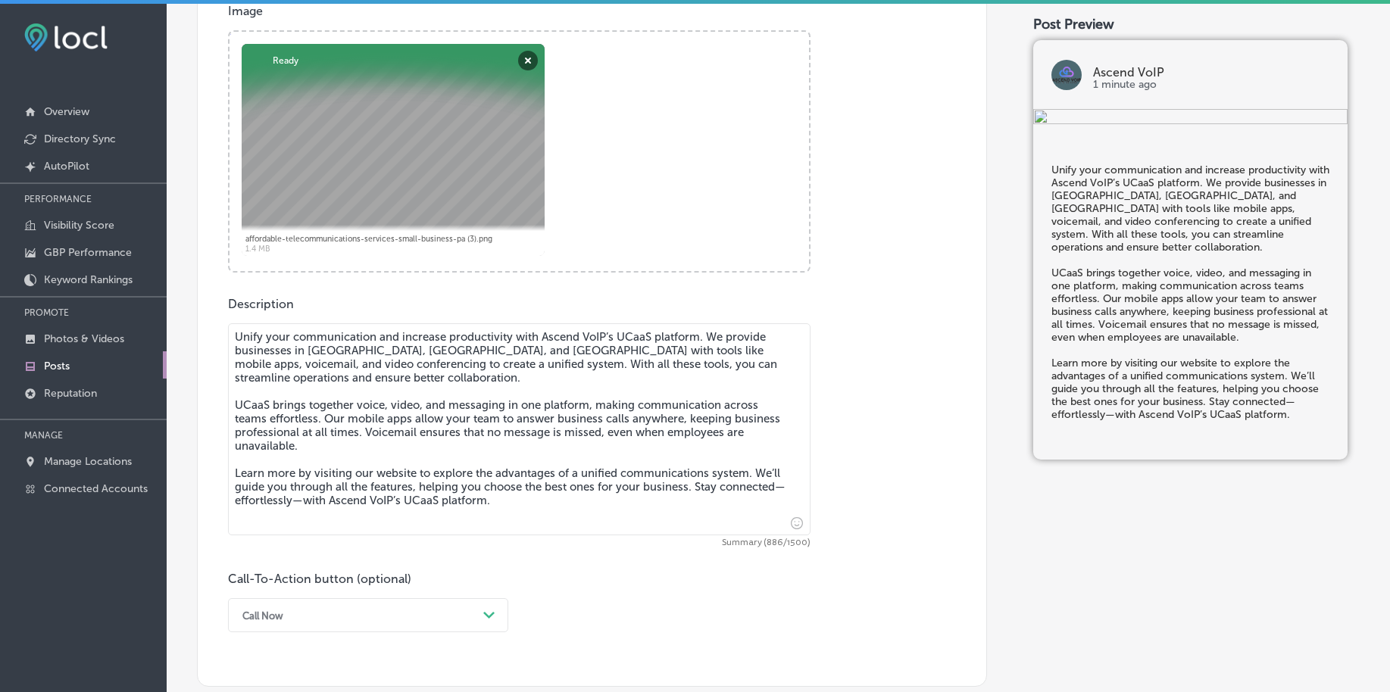
scroll to position [746, 0]
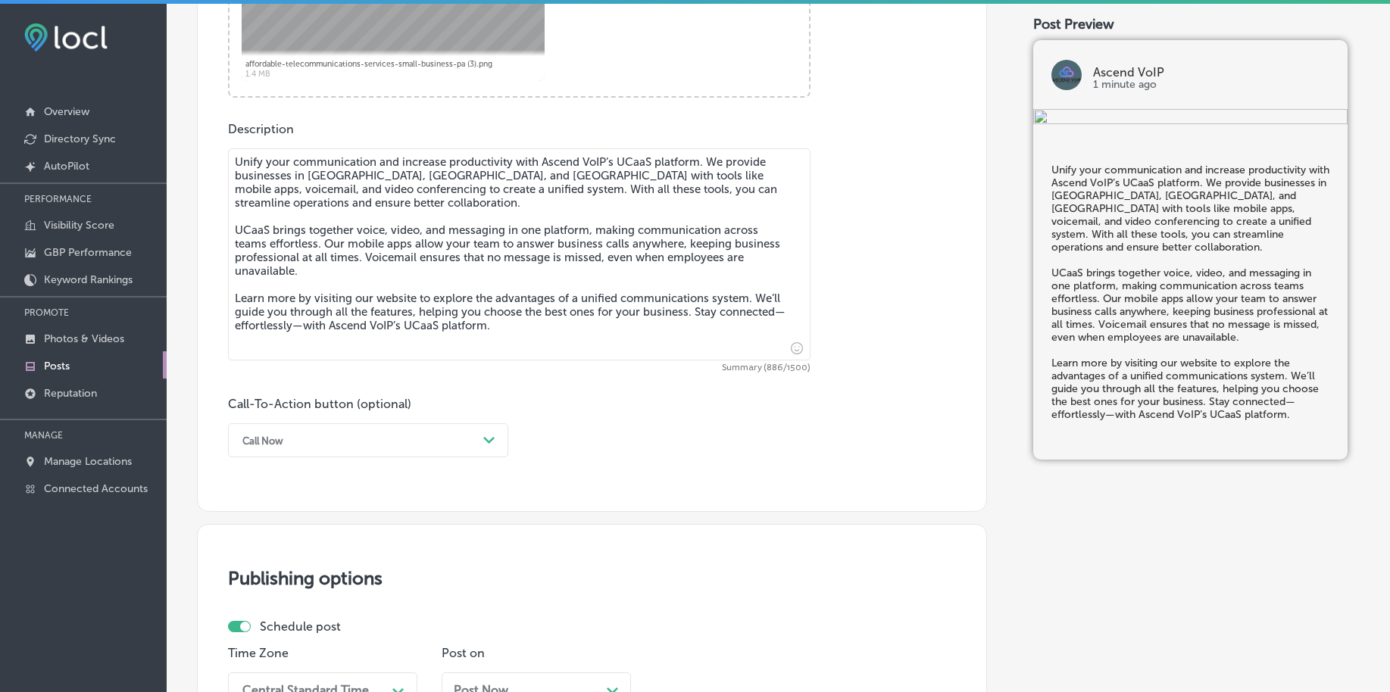
type textarea "Unify your communication and increase productivity with Ascend VoIP’s UCaaS pla…"
click at [334, 457] on div "Call Now Path Created with Sketch." at bounding box center [368, 440] width 280 height 34
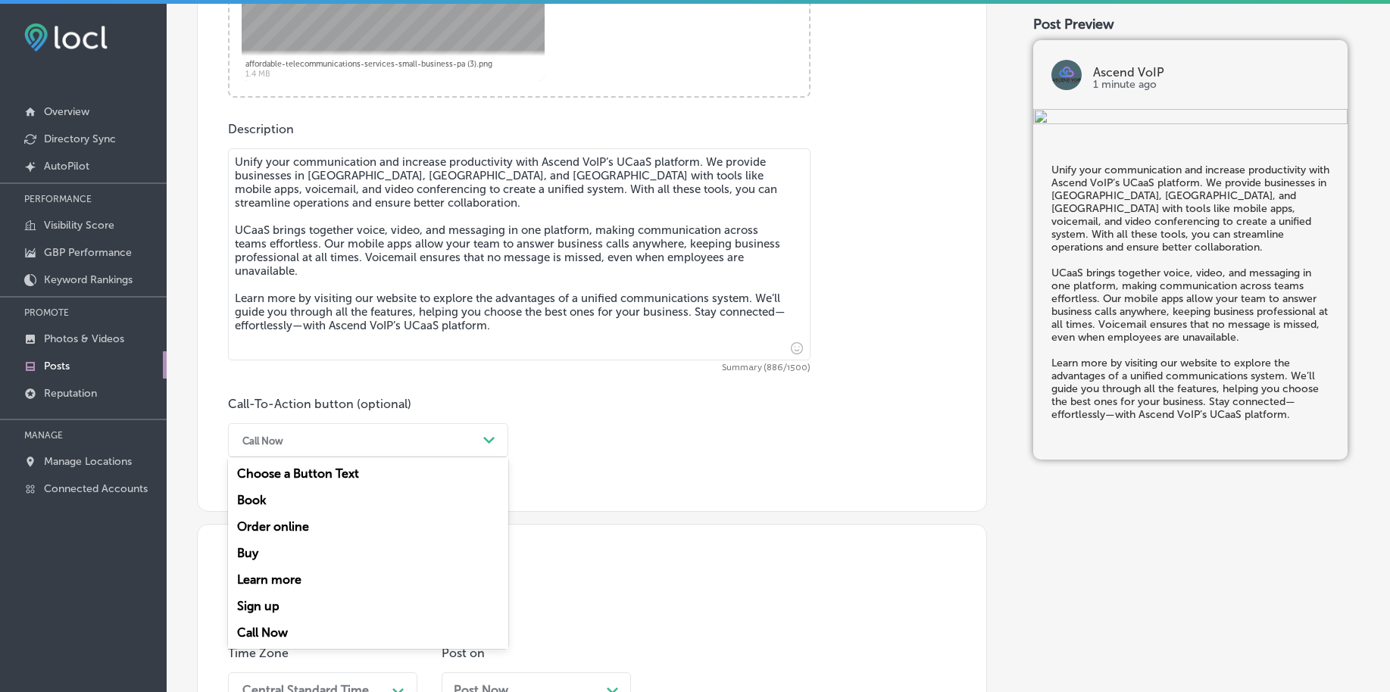
click at [286, 576] on div "Learn more" at bounding box center [368, 580] width 280 height 27
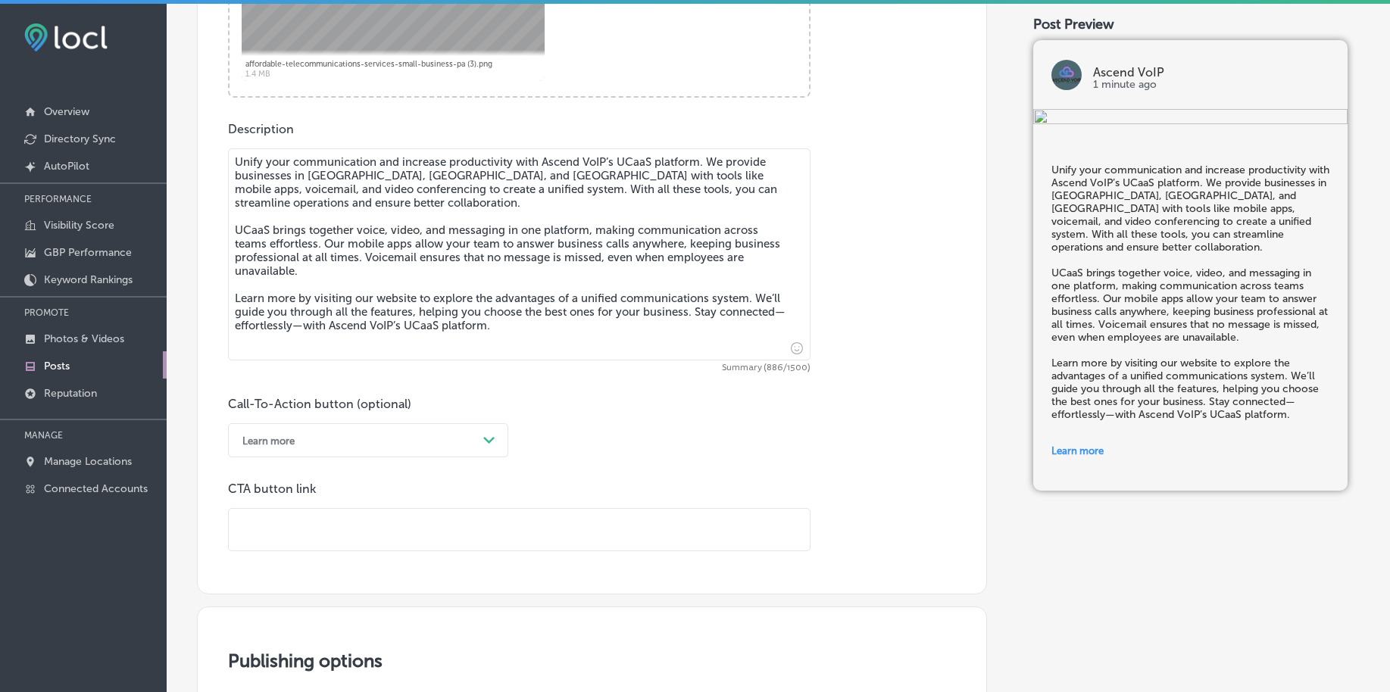
click at [294, 529] on input "text" at bounding box center [519, 530] width 581 height 42
paste input "[URL][DOMAIN_NAME]"
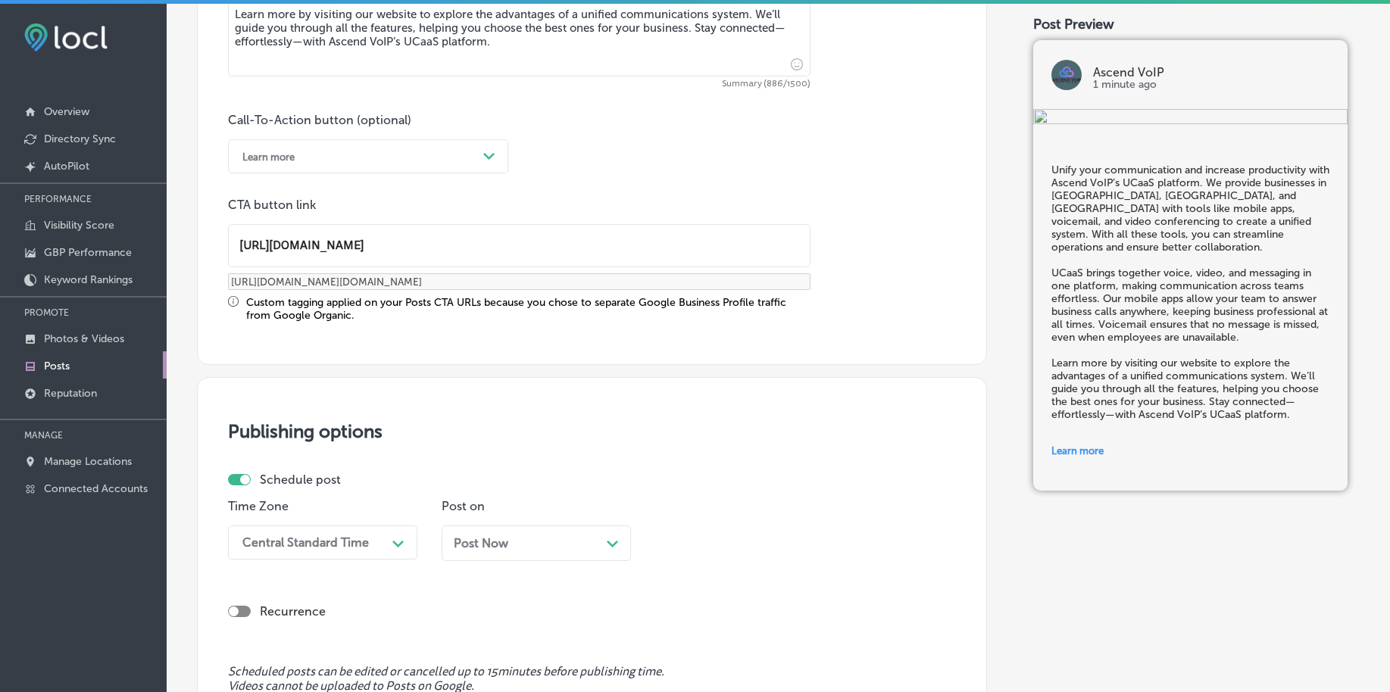
scroll to position [1125, 0]
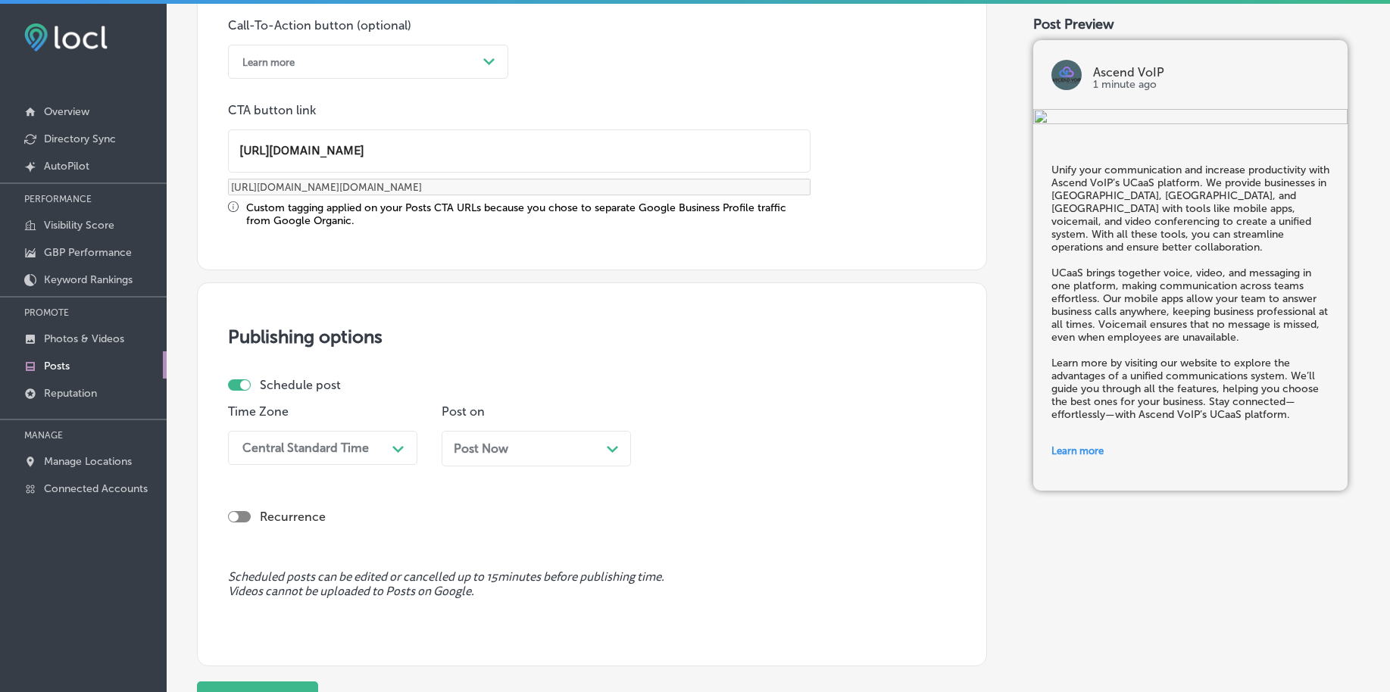
type input "[URL][DOMAIN_NAME]"
click at [327, 460] on div "Central Standard Time" at bounding box center [310, 448] width 151 height 27
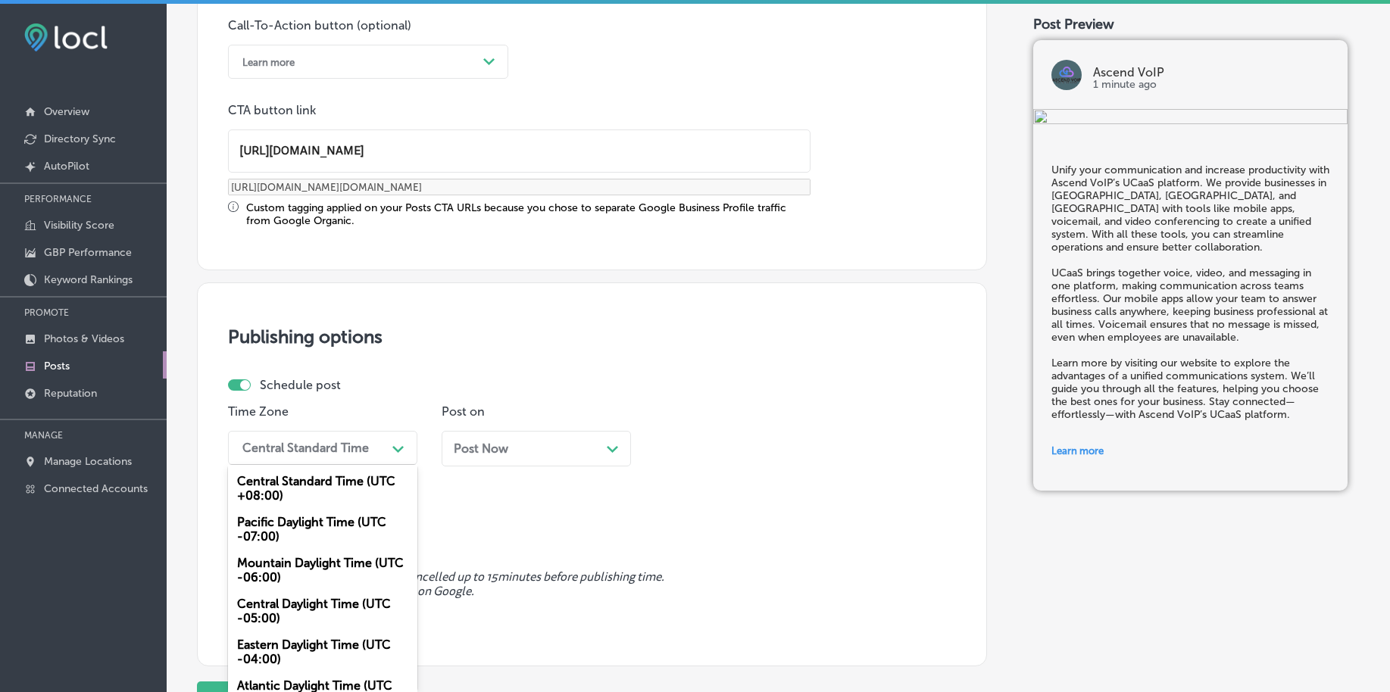
click at [295, 576] on div "Mountain Daylight Time (UTC -06:00)" at bounding box center [322, 570] width 189 height 41
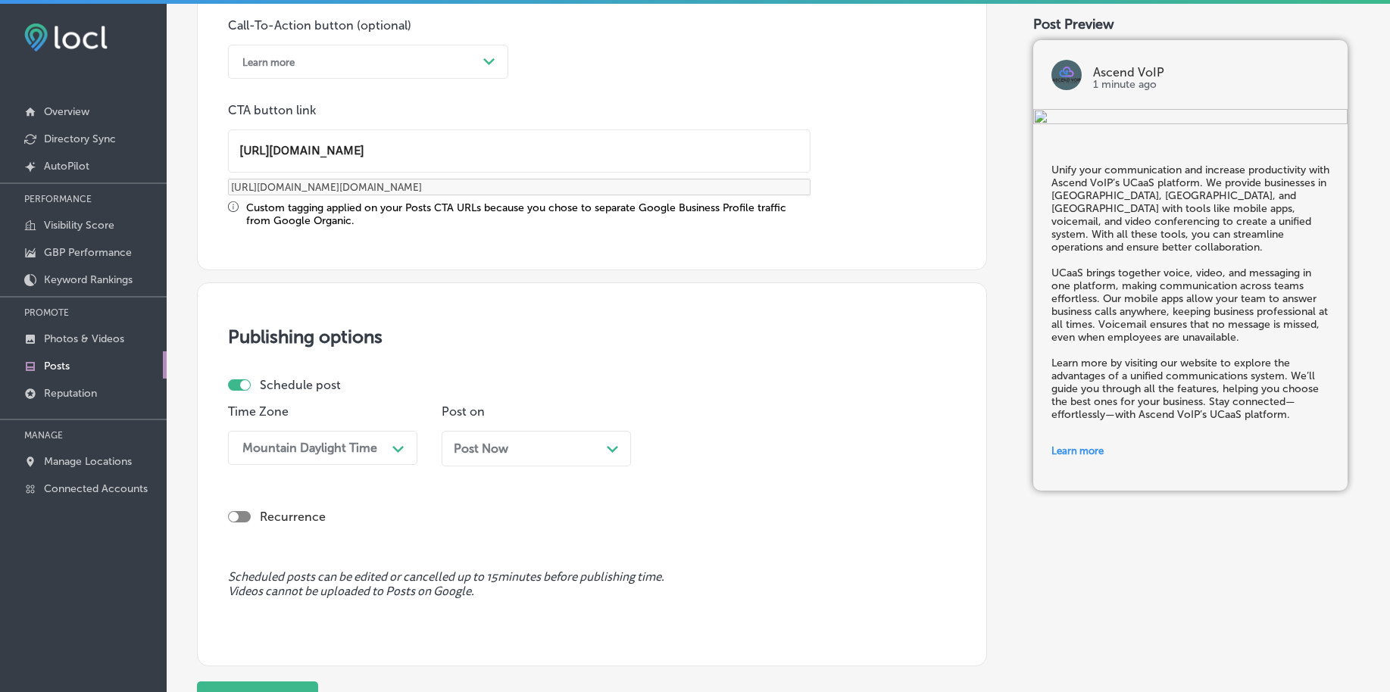
click at [510, 447] on div "Post Now Path Created with Sketch." at bounding box center [536, 449] width 165 height 14
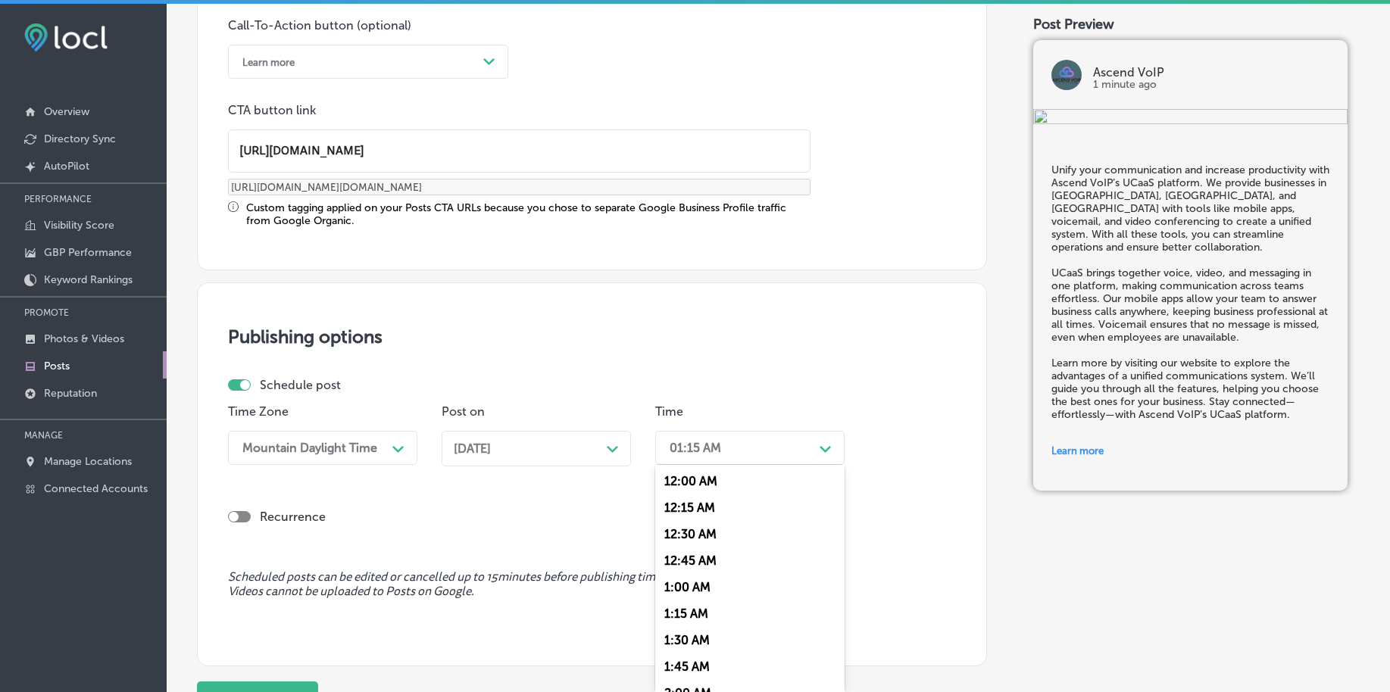
click at [678, 444] on div "01:15 AM" at bounding box center [696, 448] width 52 height 14
click at [691, 563] on div "7:00 AM" at bounding box center [749, 561] width 189 height 27
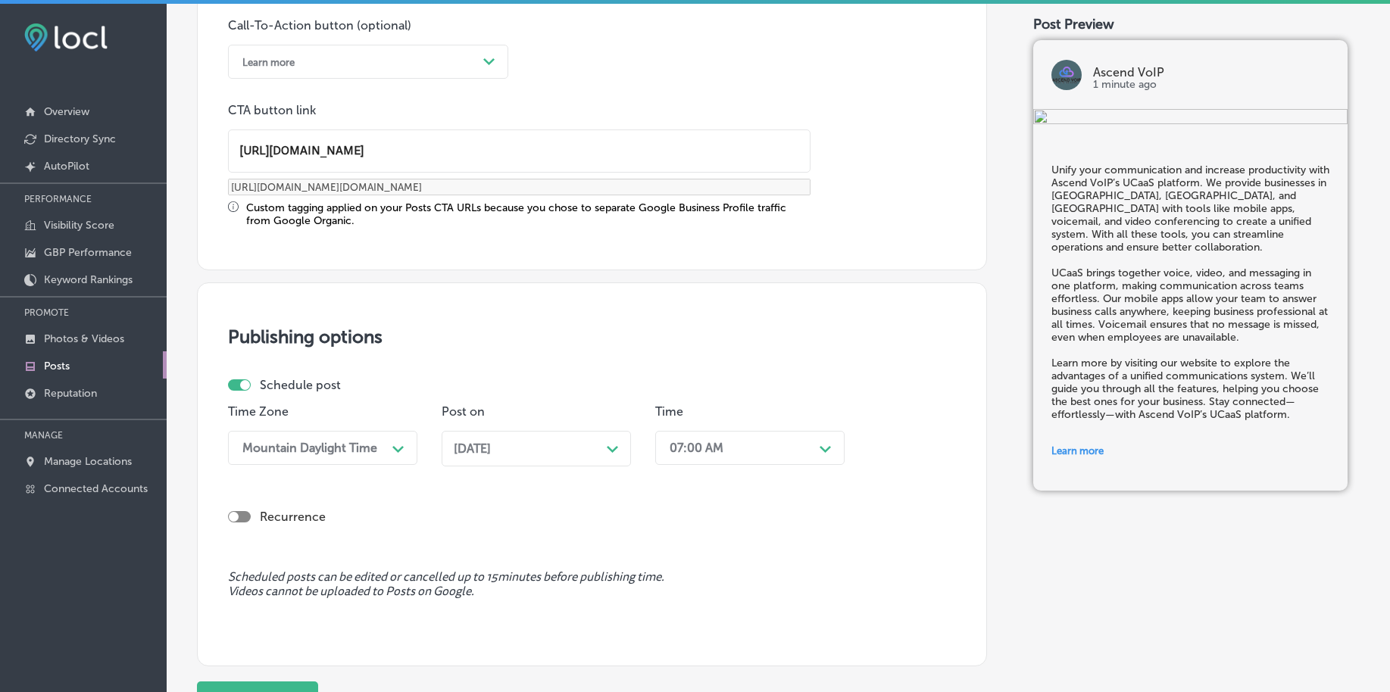
scroll to position [1262, 0]
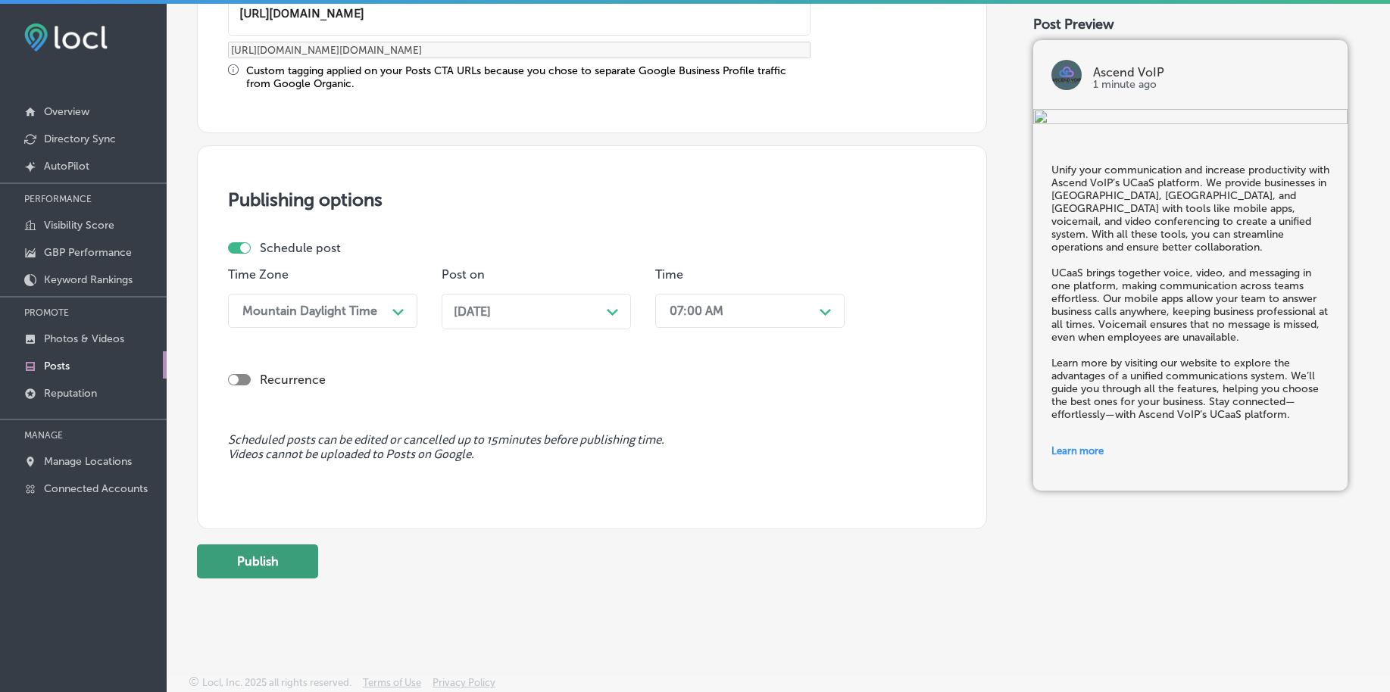
click at [283, 563] on button "Publish" at bounding box center [257, 562] width 121 height 34
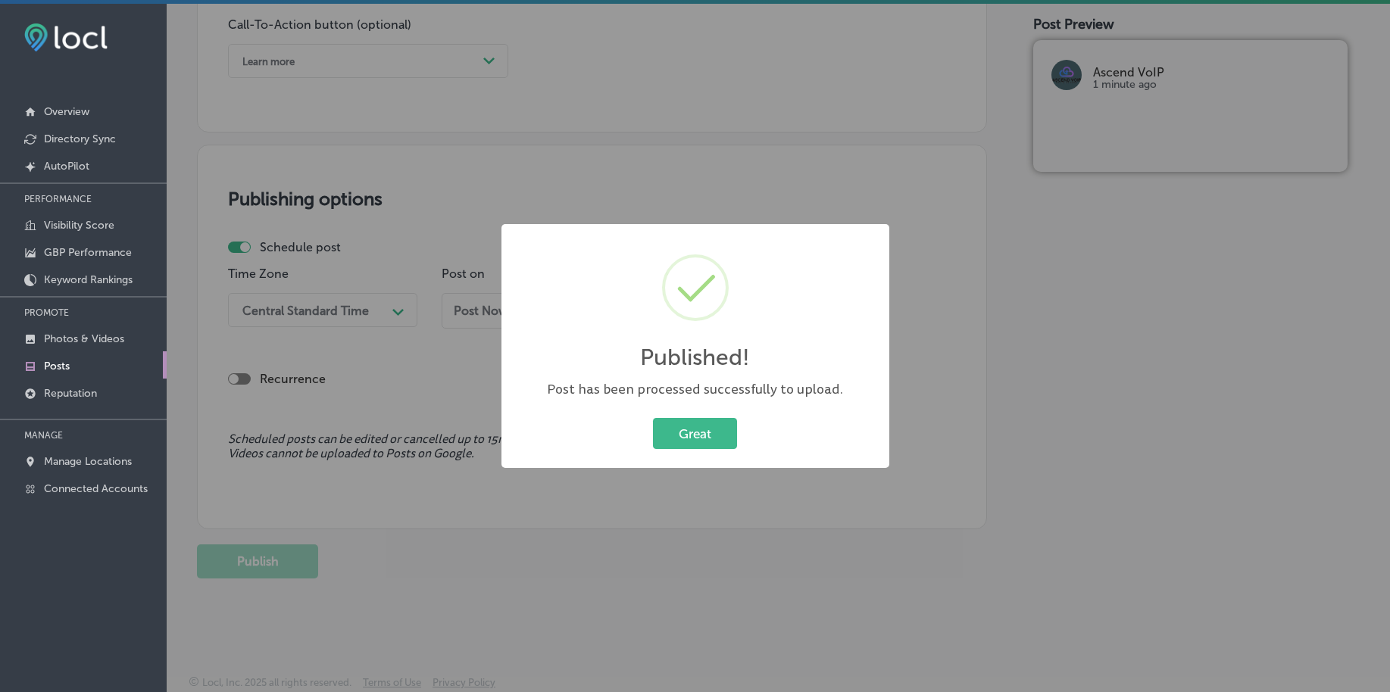
scroll to position [1125, 0]
click at [713, 429] on button "Great" at bounding box center [695, 433] width 84 height 31
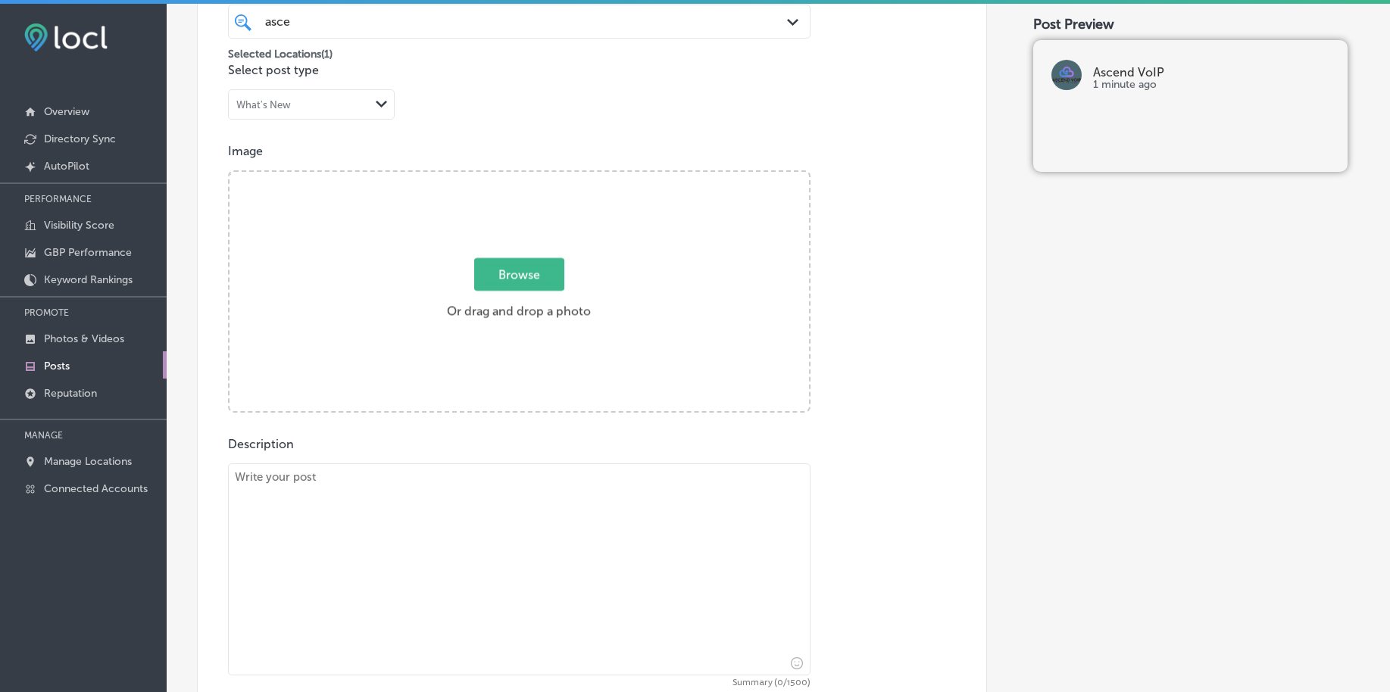
scroll to position [273, 0]
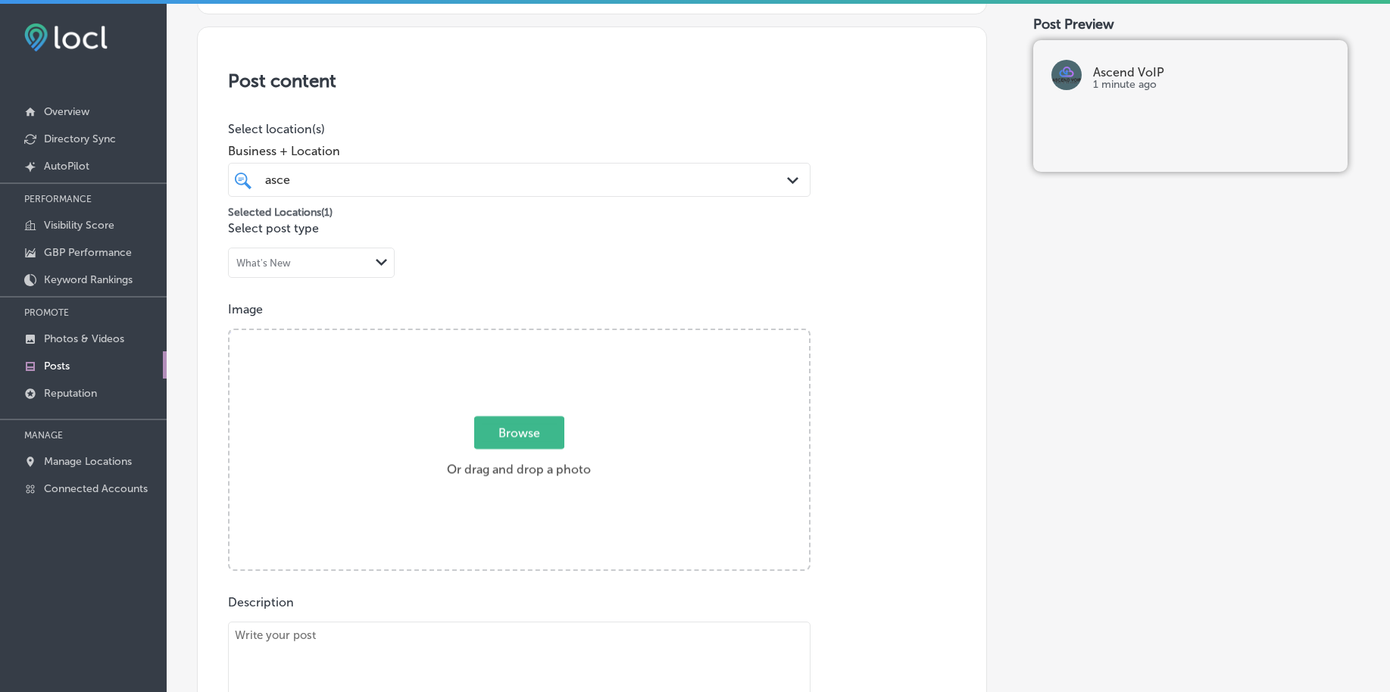
click at [509, 420] on span "Browse" at bounding box center [519, 433] width 90 height 33
click at [509, 335] on input "Browse Or drag and drop a photo" at bounding box center [518, 332] width 579 height 5
type input "C:\fakepath\affordable-telecommunications-services-small-business-pa (4).png"
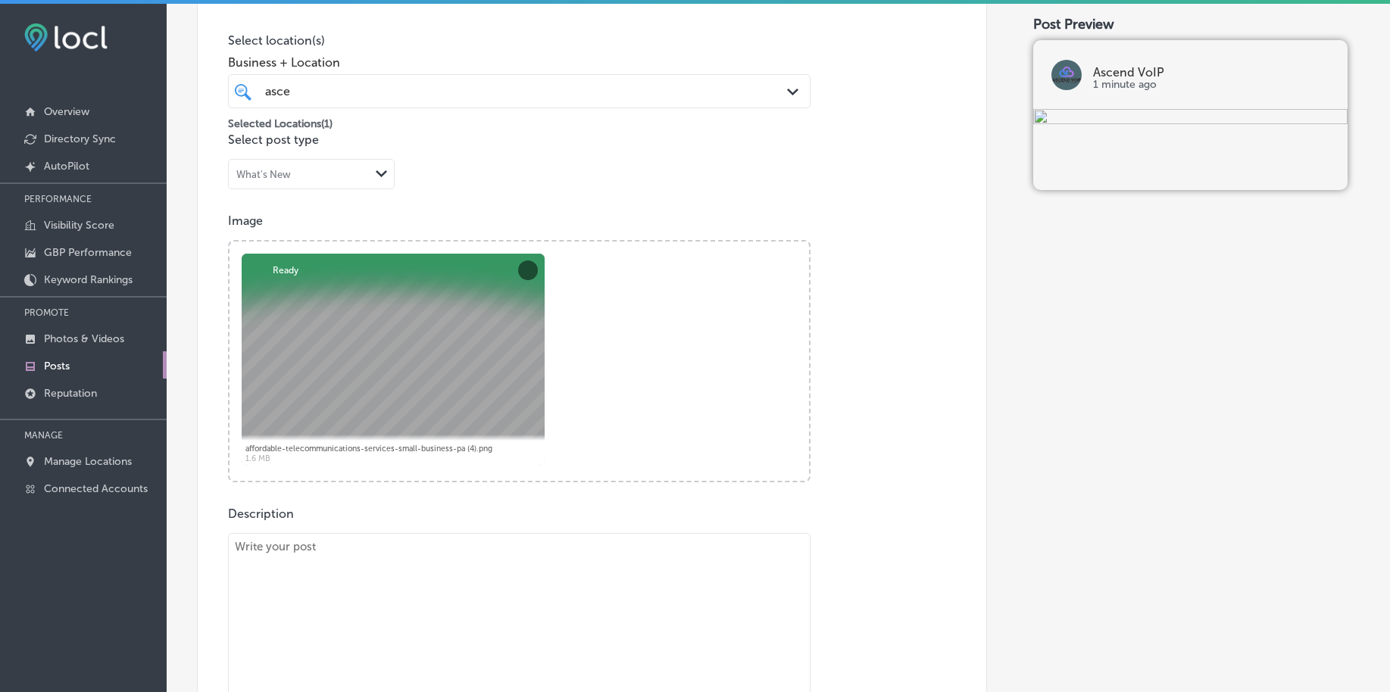
scroll to position [462, 0]
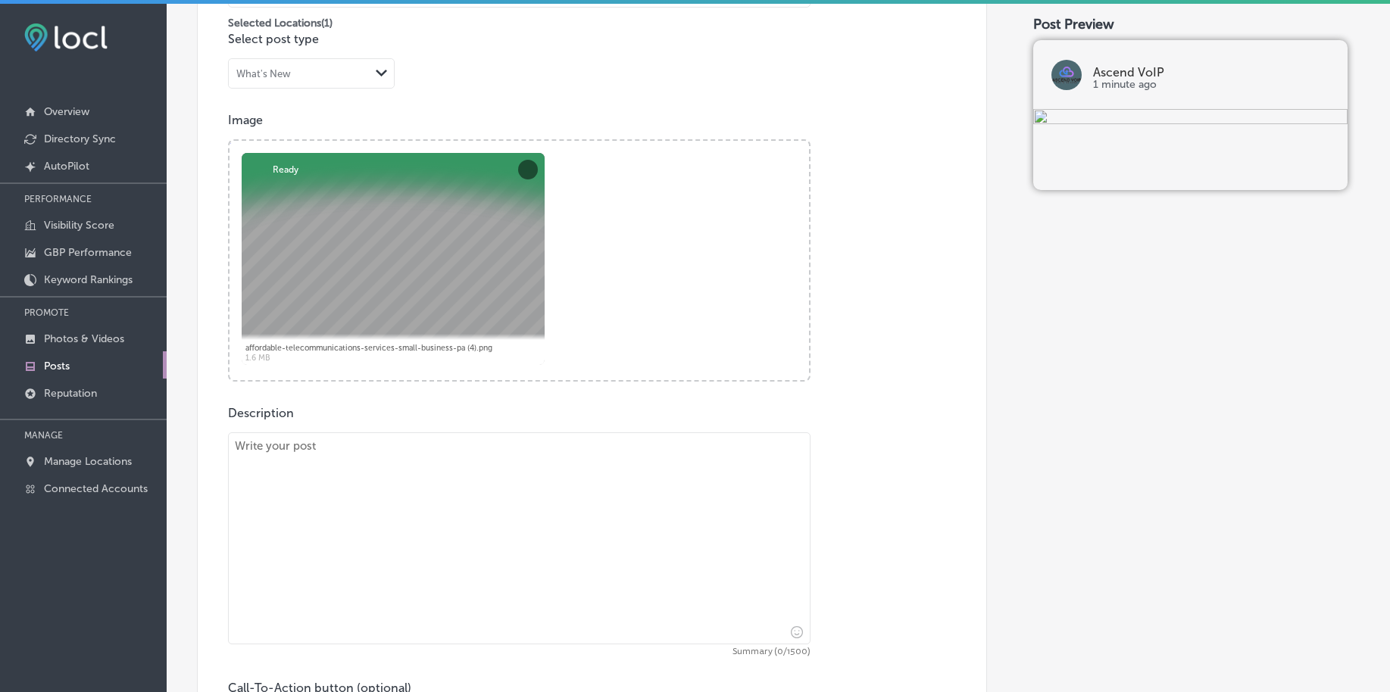
click at [329, 476] on textarea at bounding box center [519, 538] width 582 height 212
paste textarea "Keep your communication flowing with Ascend VoIP’s essential call management to…"
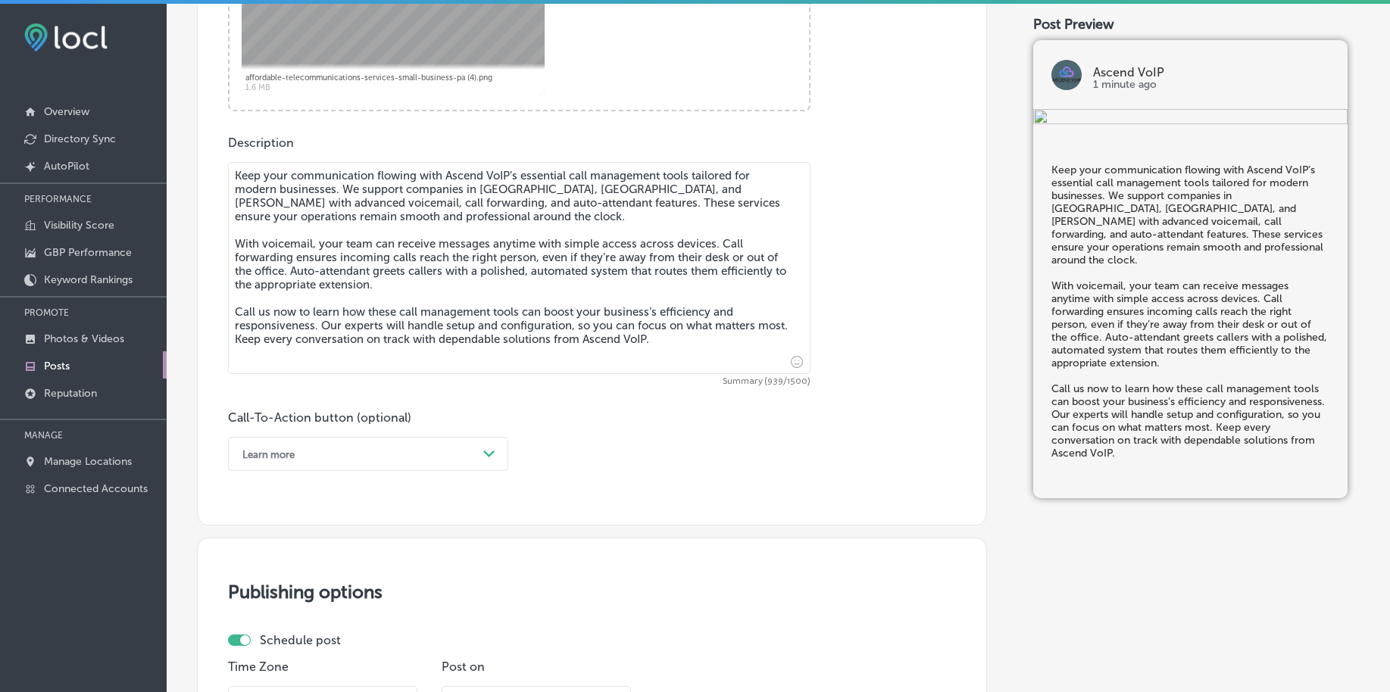
scroll to position [746, 0]
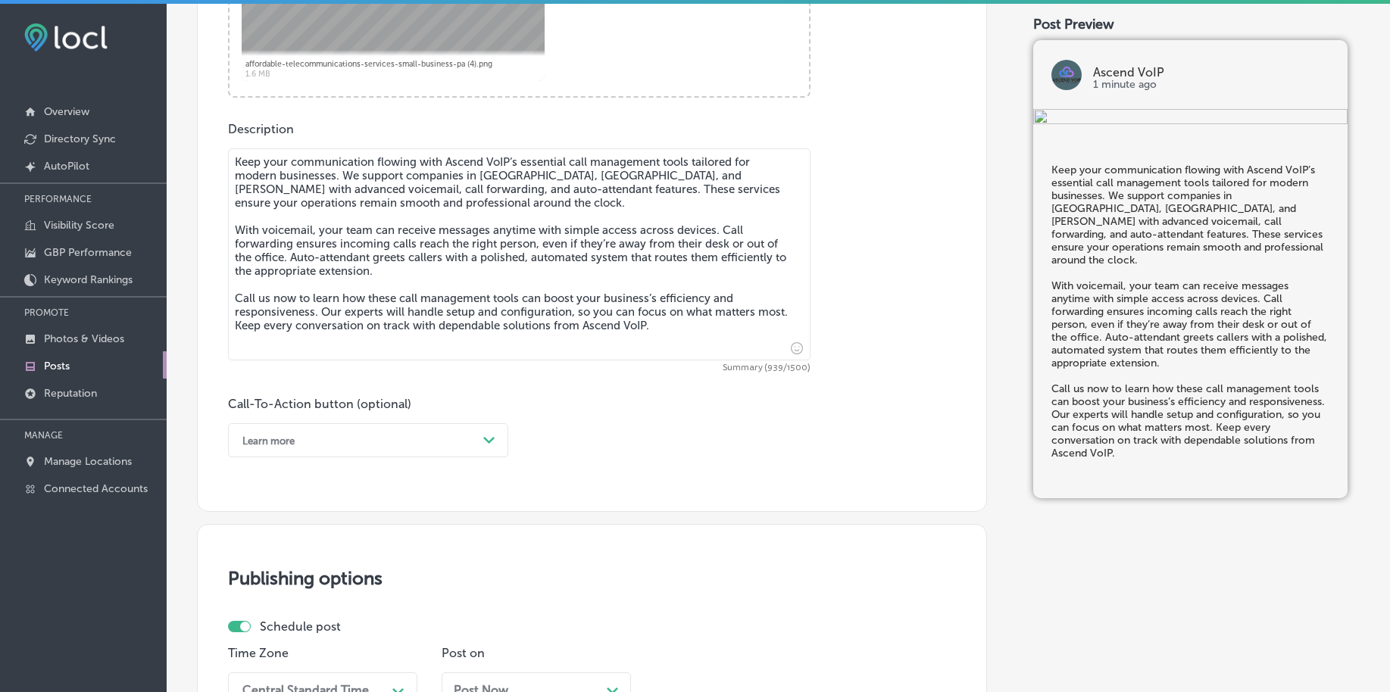
type textarea "Keep your communication flowing with Ascend VoIP’s essential call management to…"
click at [305, 444] on div "Learn more" at bounding box center [356, 440] width 242 height 23
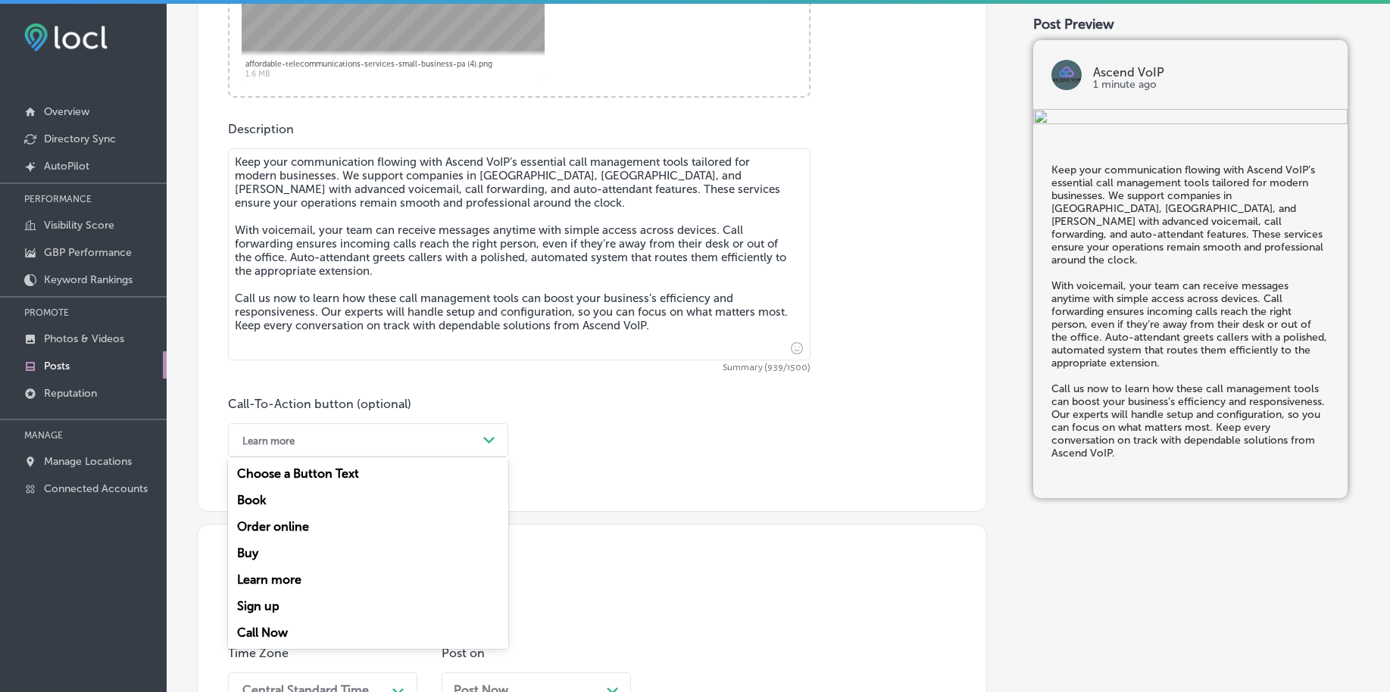
click at [268, 636] on div "Call Now" at bounding box center [368, 633] width 280 height 27
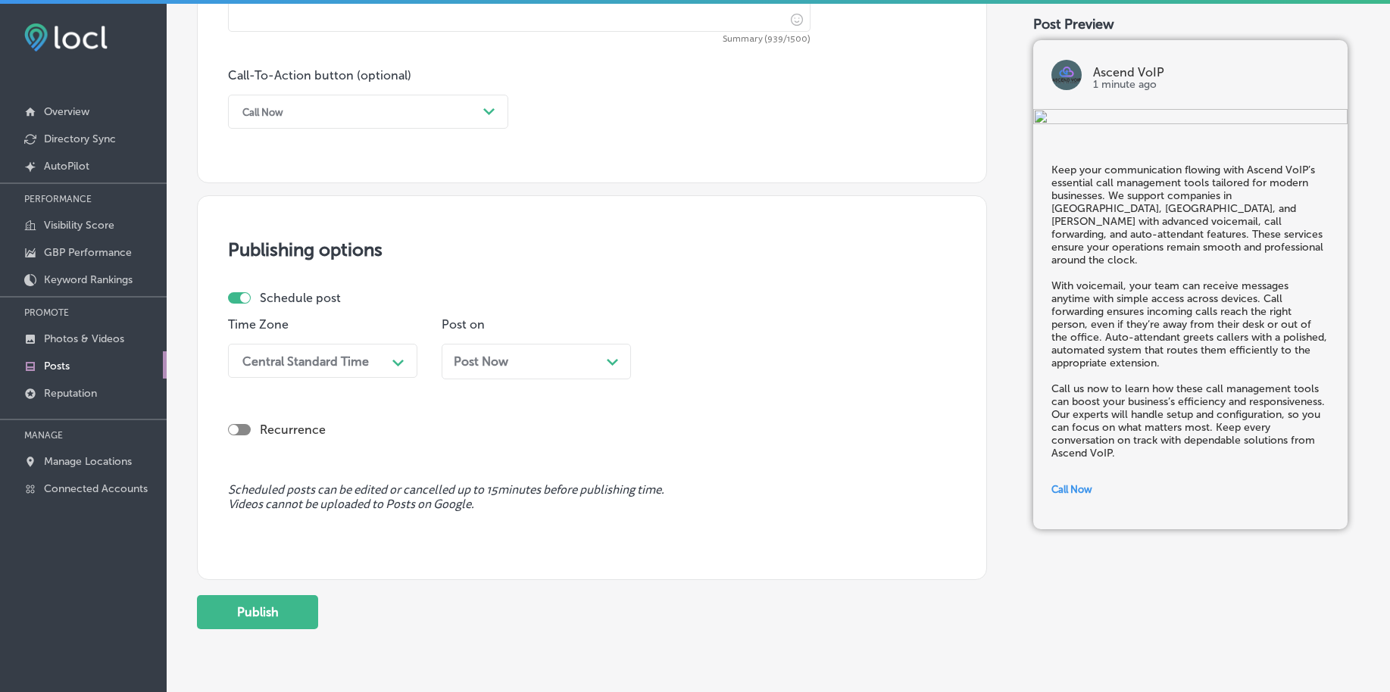
scroll to position [1125, 0]
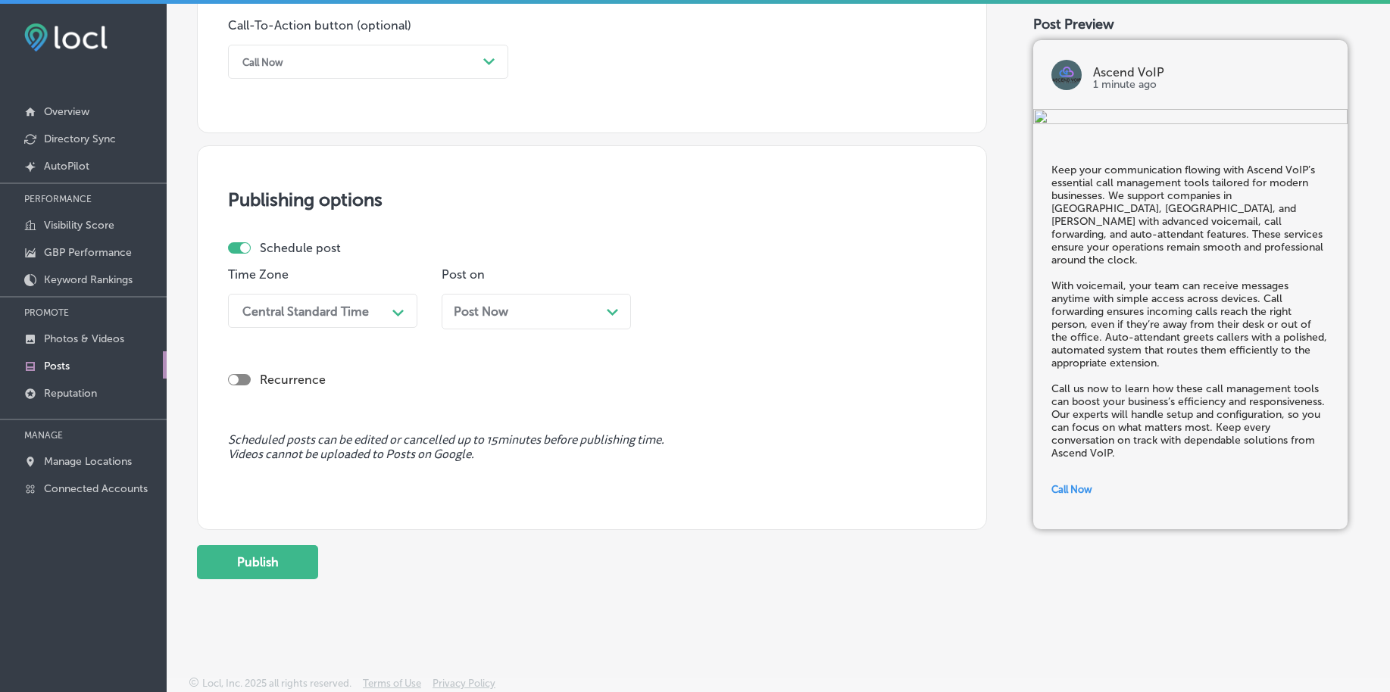
click at [329, 325] on div "Central Standard Time Path Created with Sketch." at bounding box center [322, 311] width 189 height 34
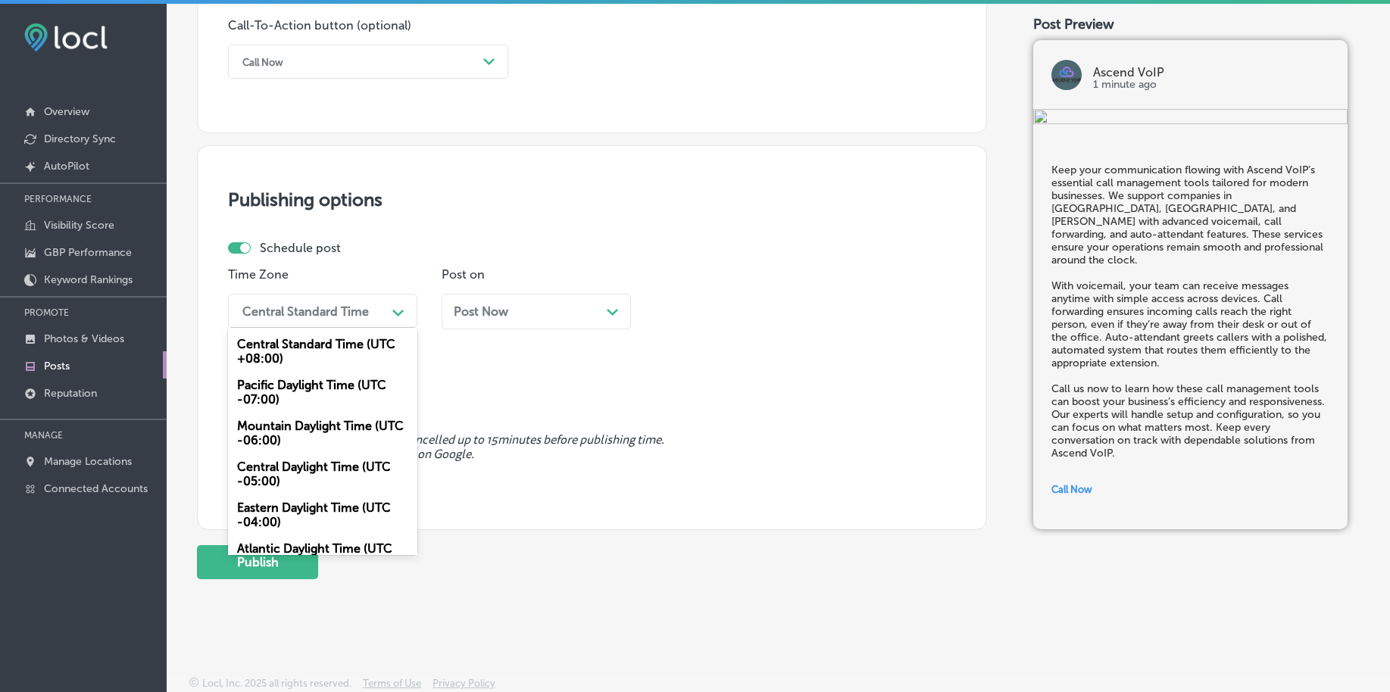
click at [291, 427] on div "Mountain Daylight Time (UTC -06:00)" at bounding box center [322, 433] width 189 height 41
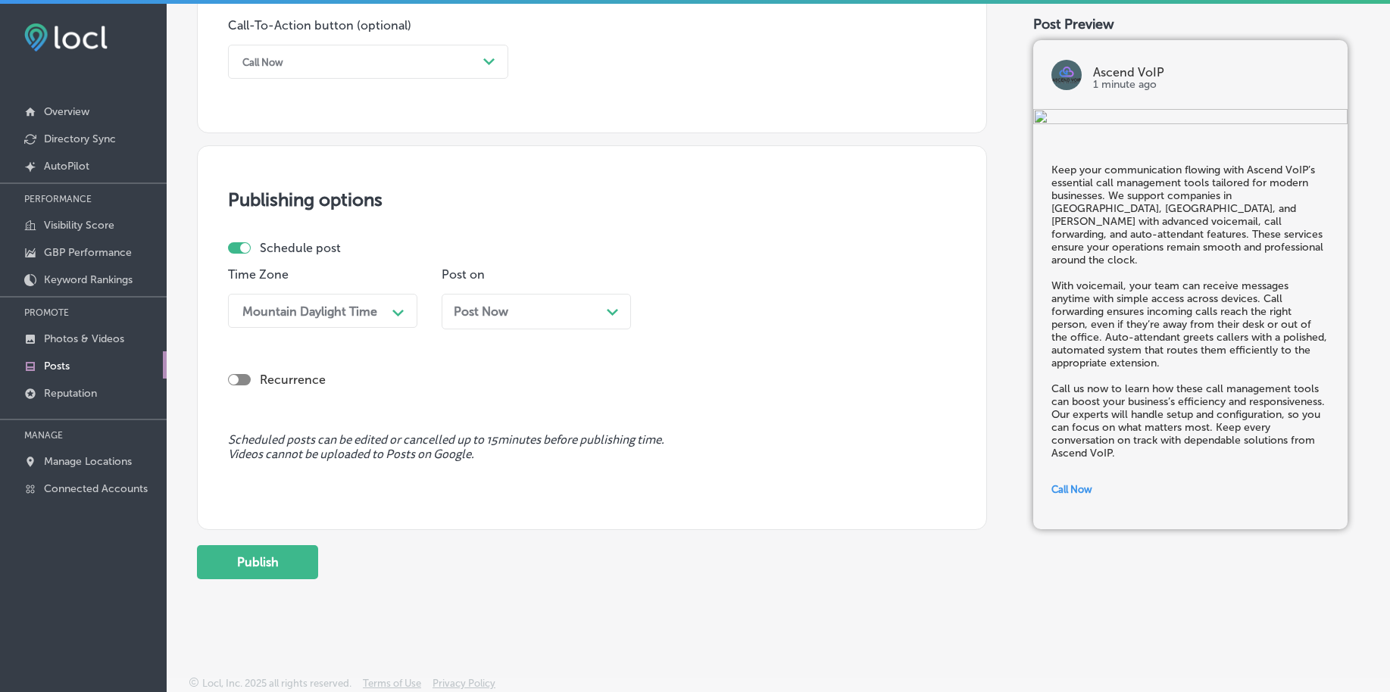
click at [462, 323] on div "Post Now Path Created with Sketch." at bounding box center [536, 312] width 189 height 36
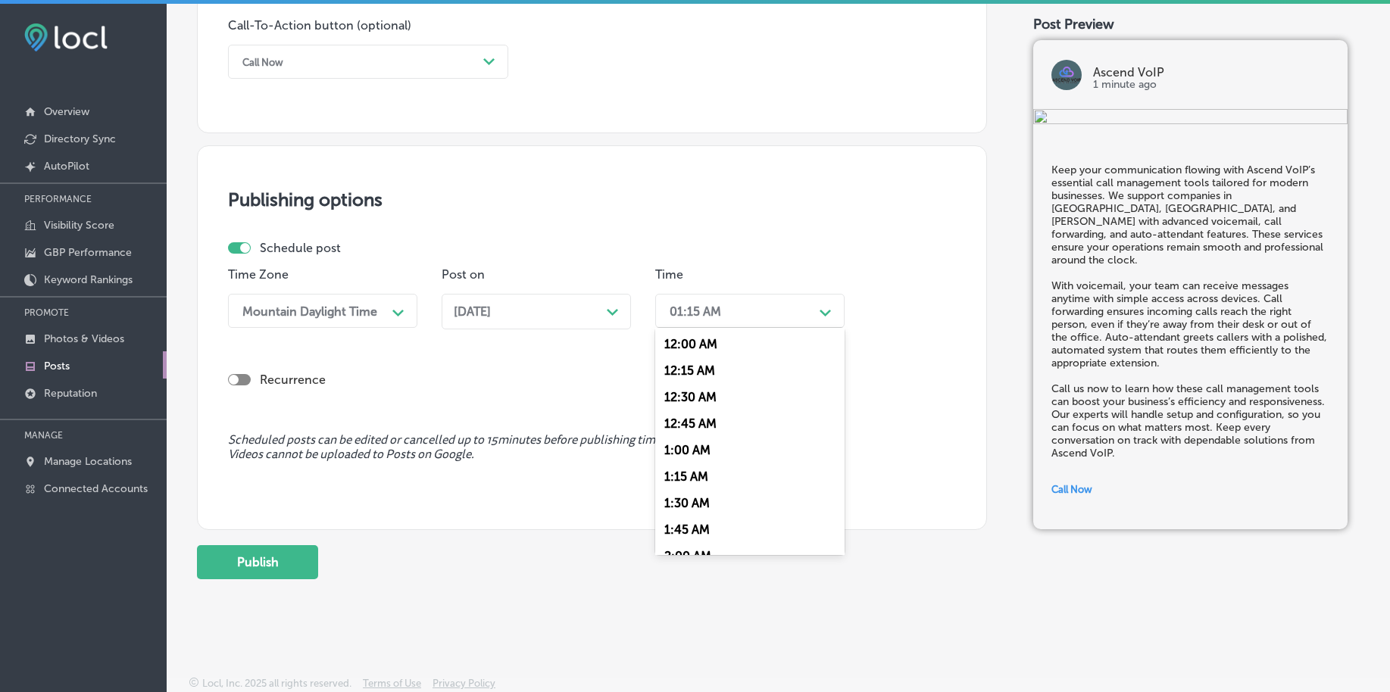
click at [698, 311] on div "01:15 AM" at bounding box center [696, 311] width 52 height 14
click at [710, 420] on div "7:00 AM" at bounding box center [749, 424] width 189 height 27
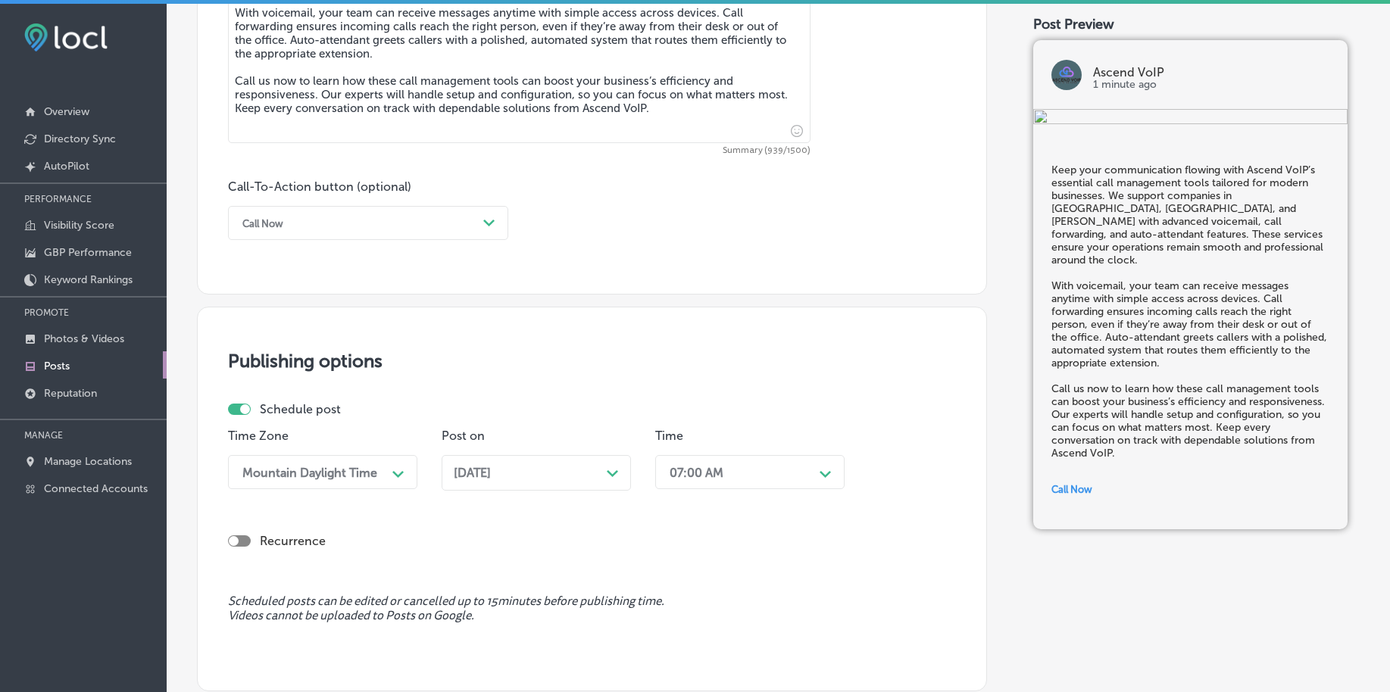
scroll to position [1125, 0]
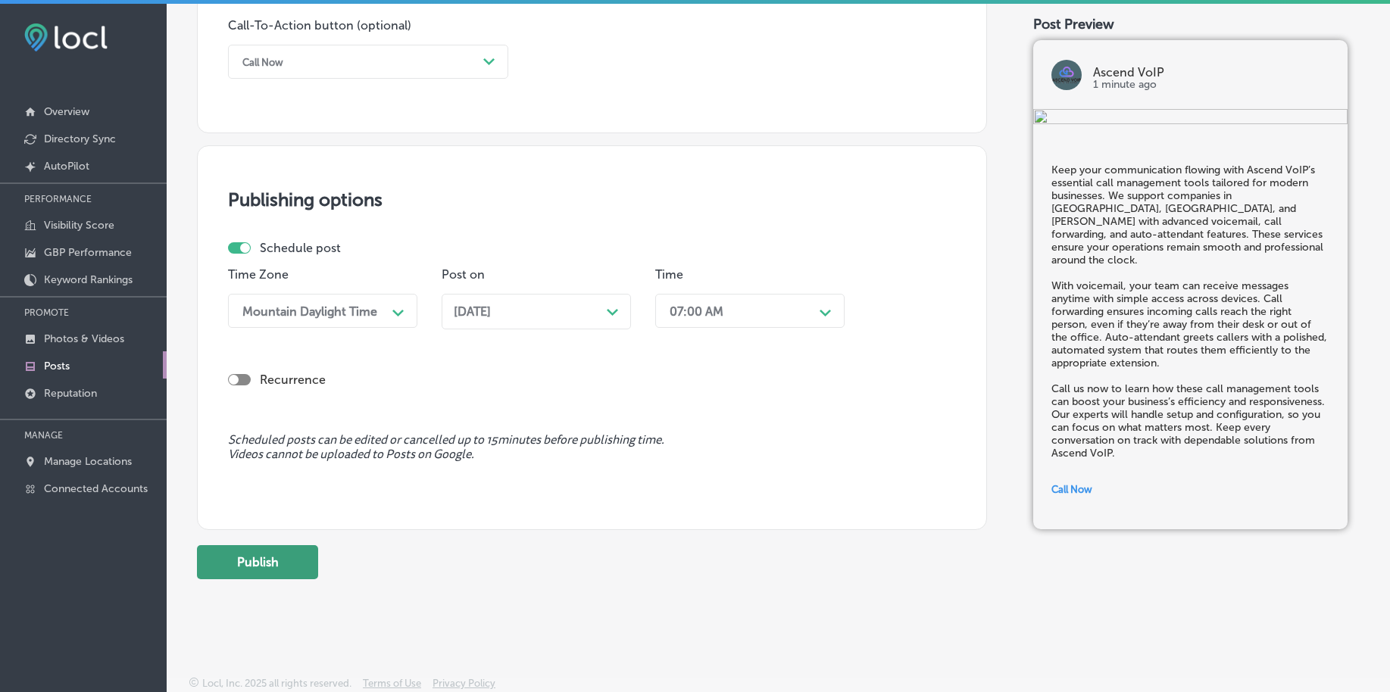
click at [286, 570] on button "Publish" at bounding box center [257, 562] width 121 height 34
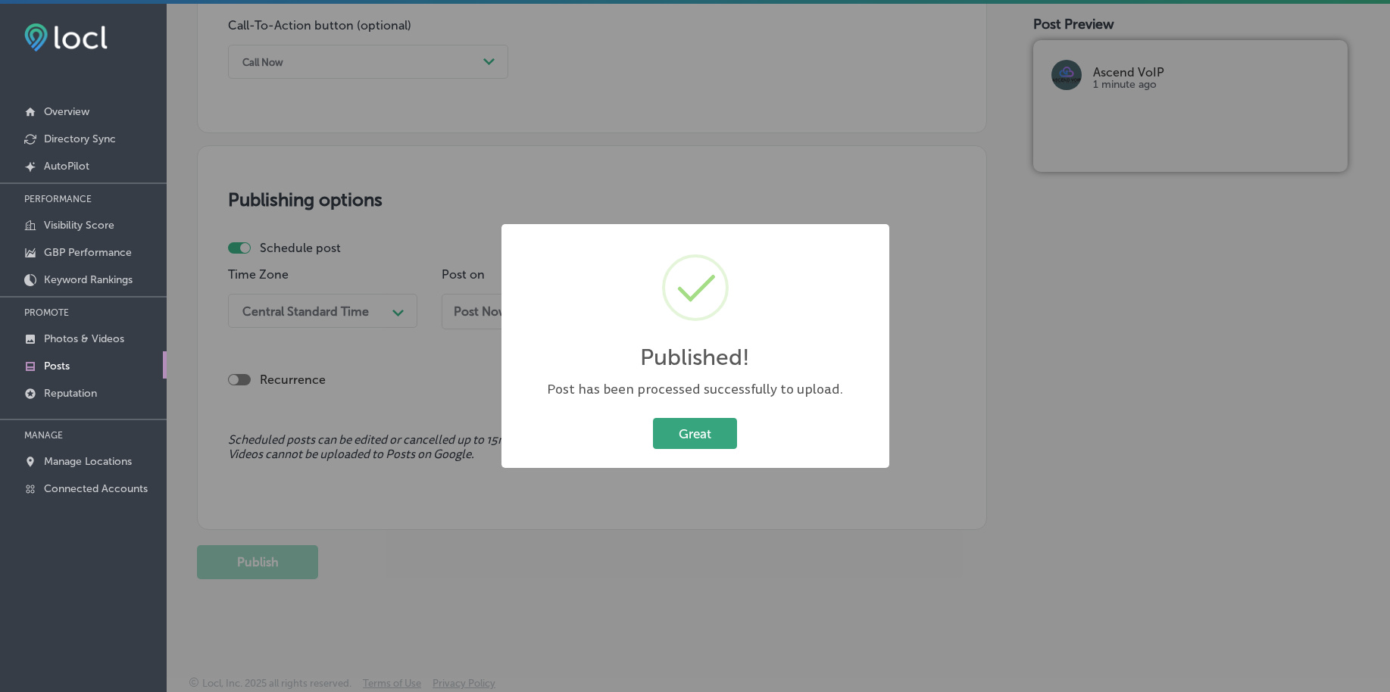
click at [695, 427] on button "Great" at bounding box center [695, 433] width 84 height 31
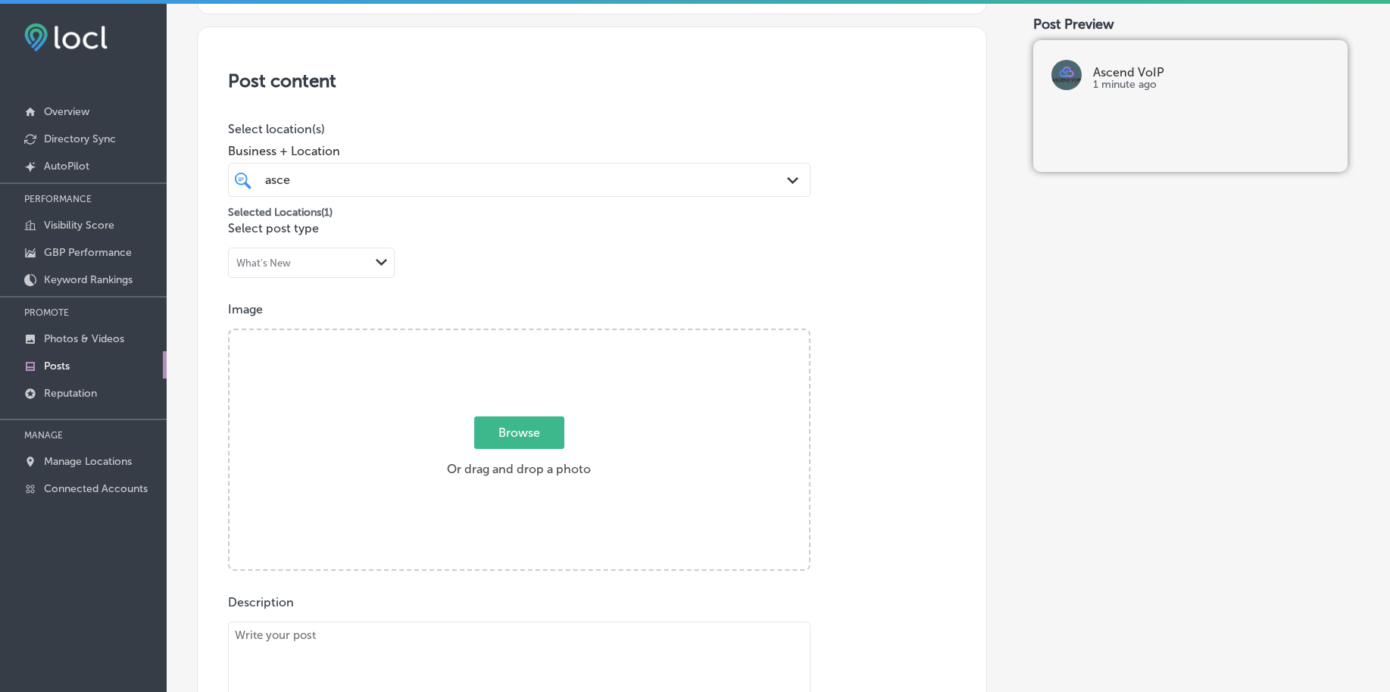
scroll to position [0, 0]
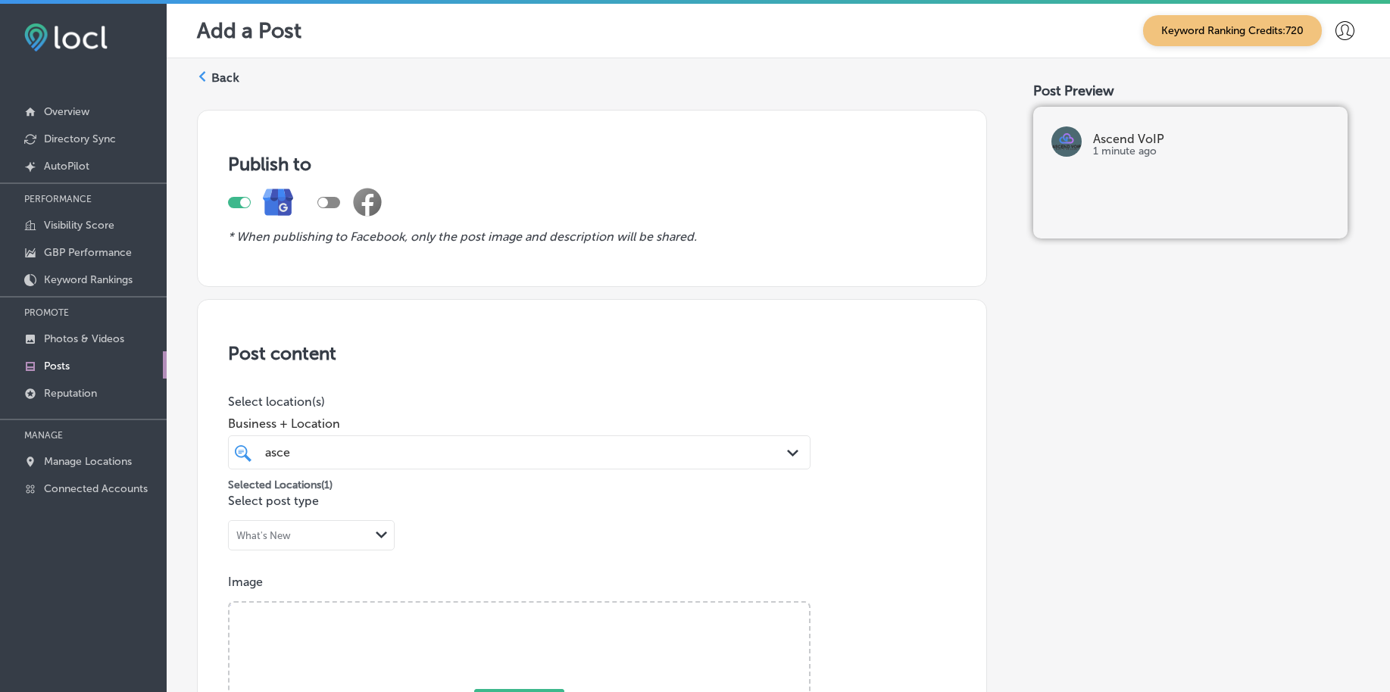
click at [314, 442] on div "asce asce" at bounding box center [519, 452] width 523 height 23
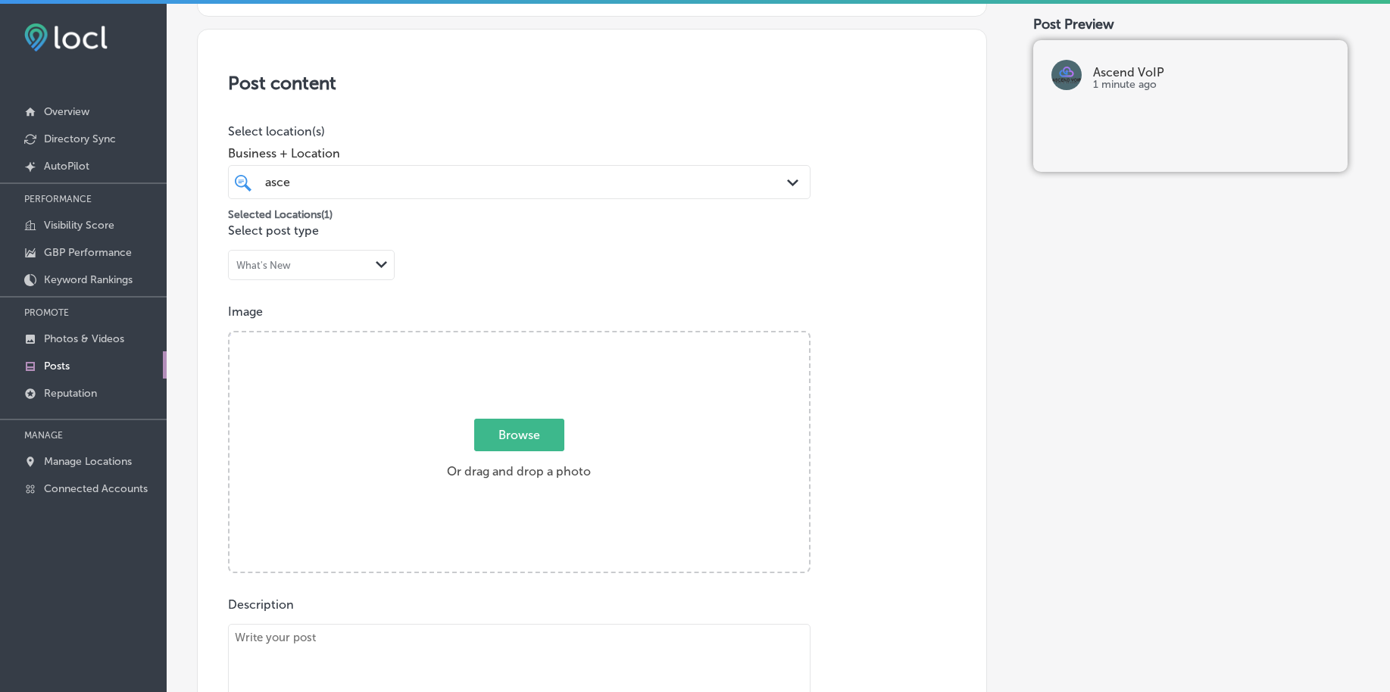
scroll to position [284, 0]
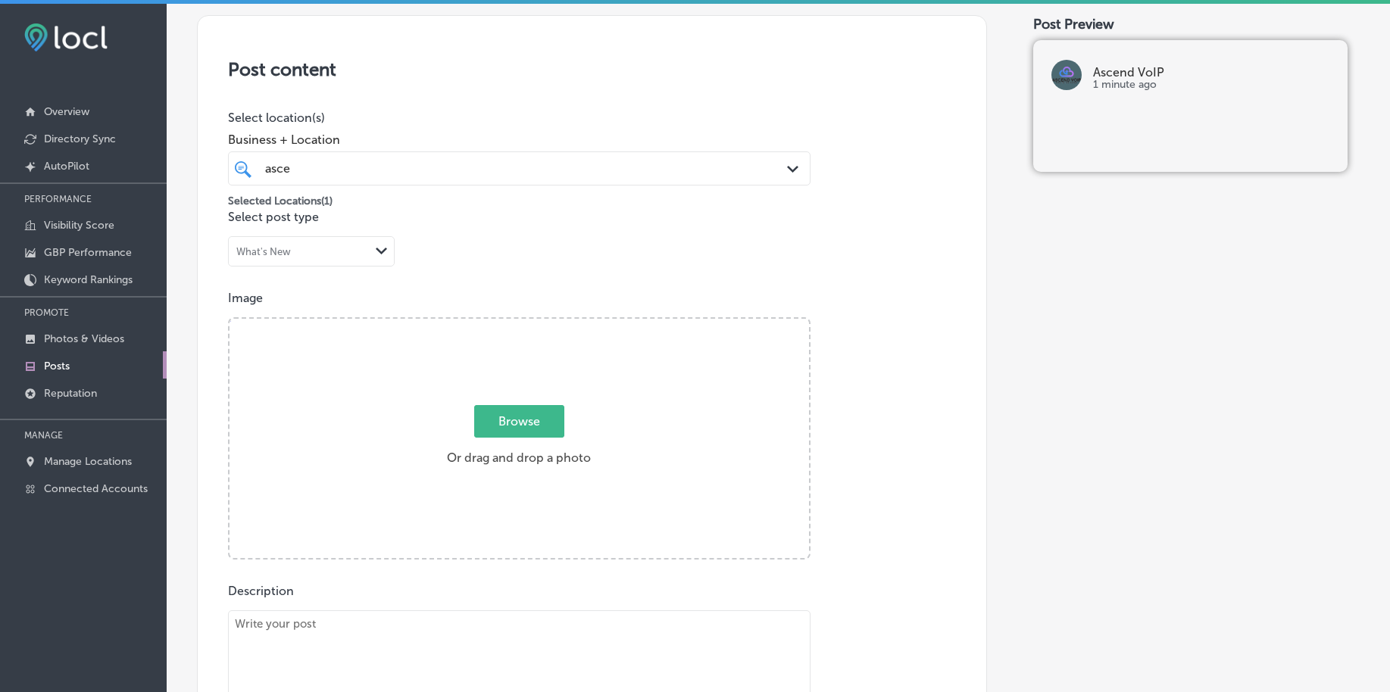
click at [499, 420] on span "Browse" at bounding box center [519, 421] width 90 height 33
click at [499, 323] on input "Browse Or drag and drop a photo" at bounding box center [518, 321] width 579 height 5
type input "C:\fakepath\hosted-voip-business-phone-systems-west-[PERSON_NAME]-[GEOGRAPHIC_D…"
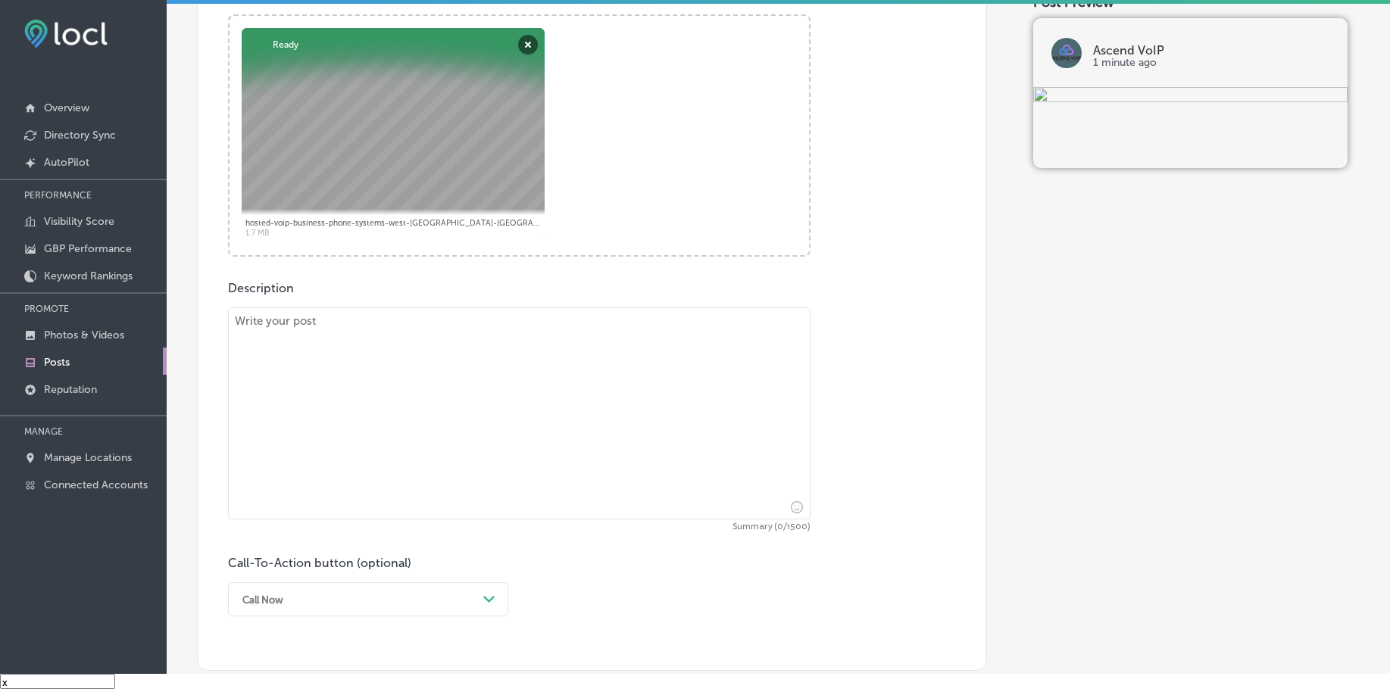
scroll to position [568, 0]
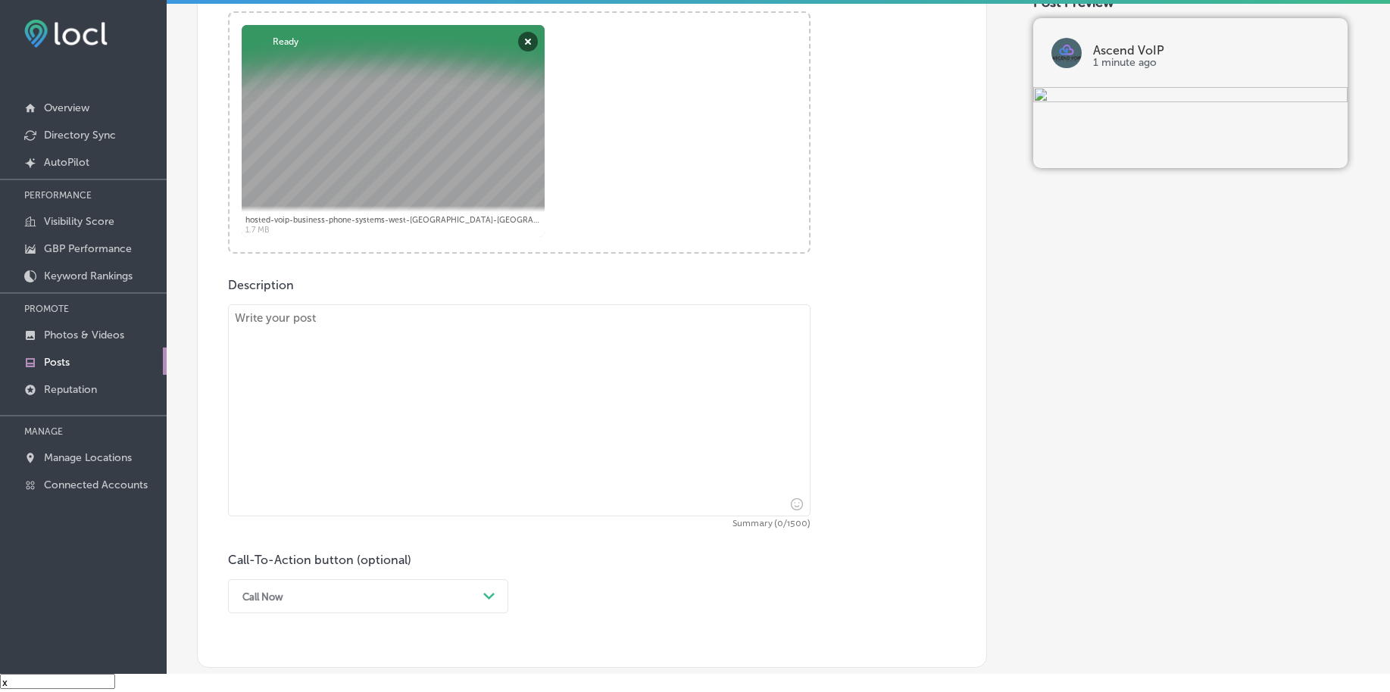
click at [334, 391] on textarea at bounding box center [519, 410] width 582 height 212
paste textarea "[URL][DOMAIN_NAME]"
type textarea "[URL][DOMAIN_NAME]"
click at [334, 392] on textarea "[URL][DOMAIN_NAME]" at bounding box center [519, 410] width 582 height 212
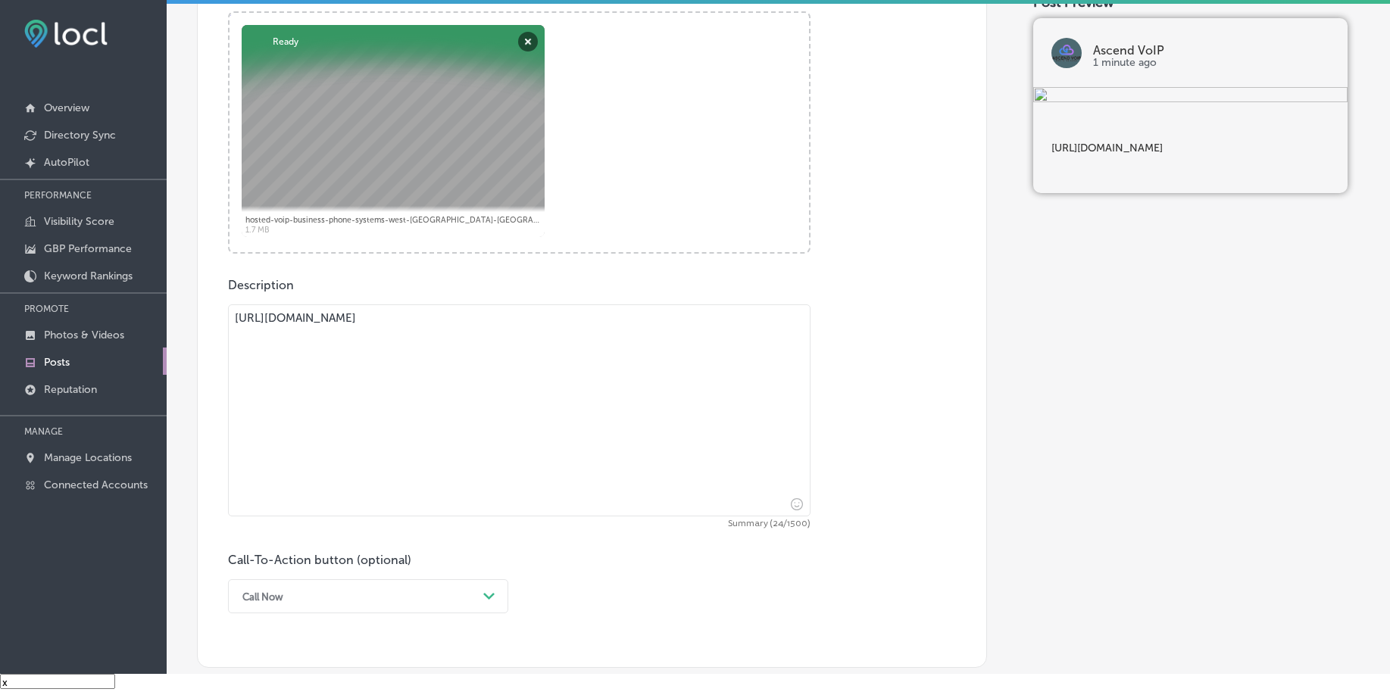
click at [338, 328] on textarea "[URL][DOMAIN_NAME]" at bounding box center [519, 410] width 582 height 212
paste textarea "Business telecom doesn’t have to be complicated or expensive. Ascend VoIP offer…"
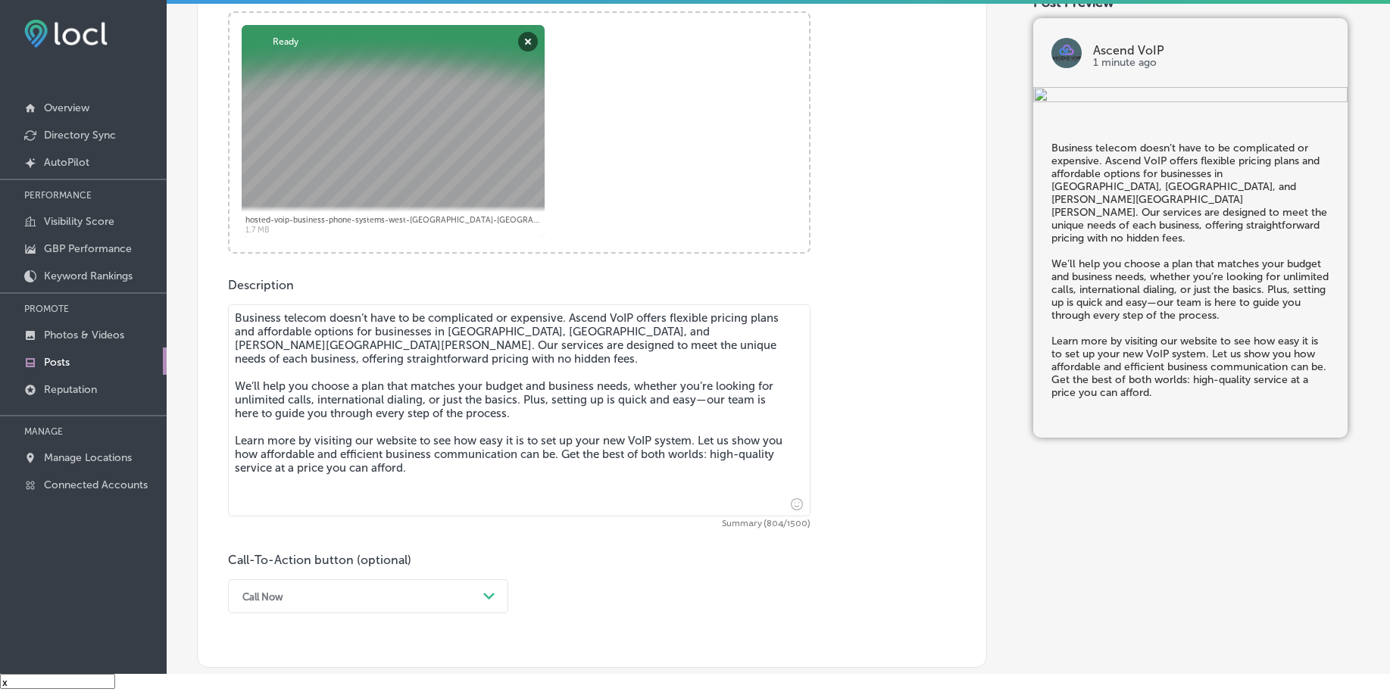
type textarea "Business telecom doesn’t have to be complicated or expensive. Ascend VoIP offer…"
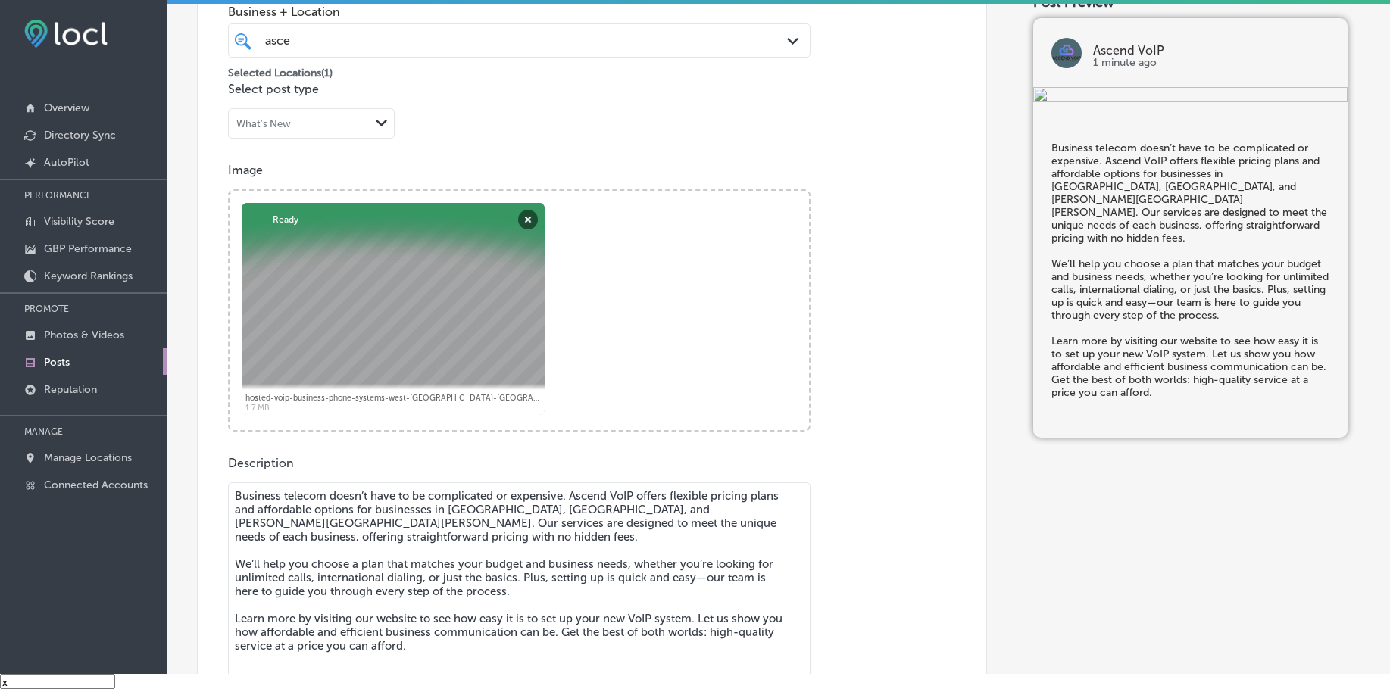
scroll to position [757, 0]
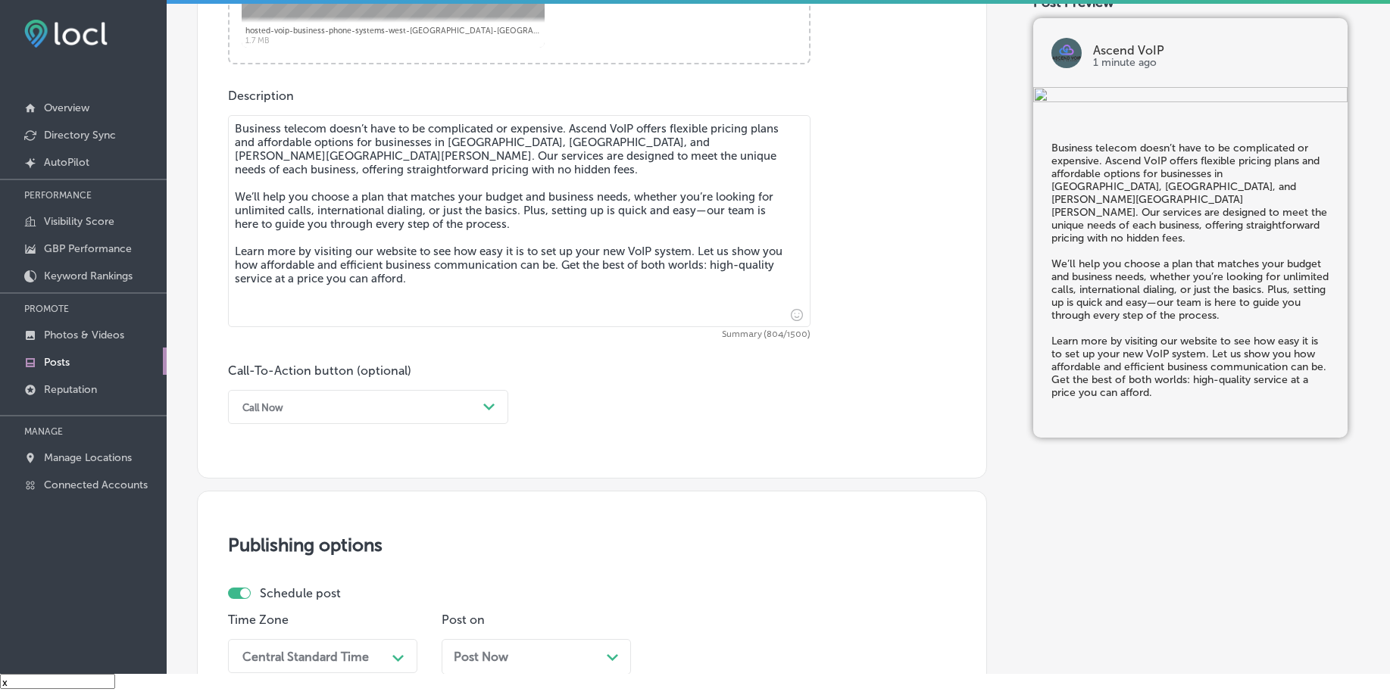
click at [332, 409] on div "Call Now" at bounding box center [356, 406] width 242 height 23
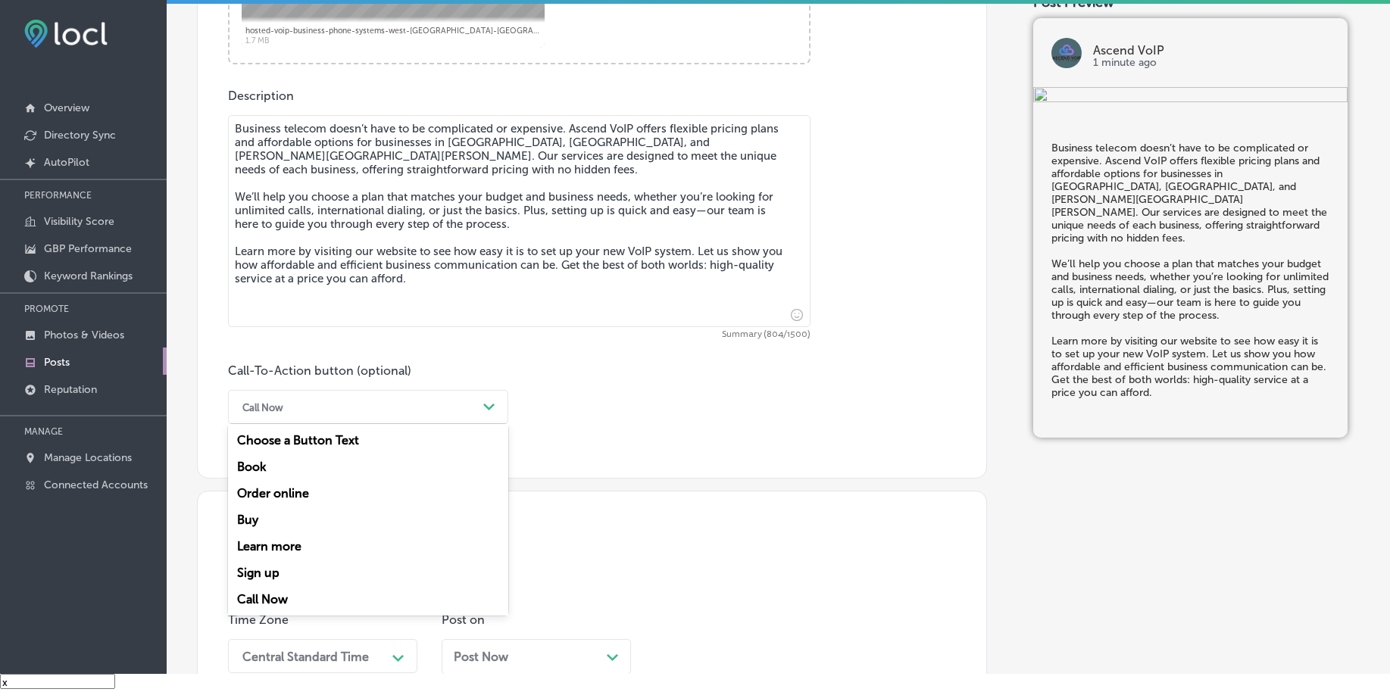
click at [296, 546] on div "Learn more" at bounding box center [368, 546] width 280 height 27
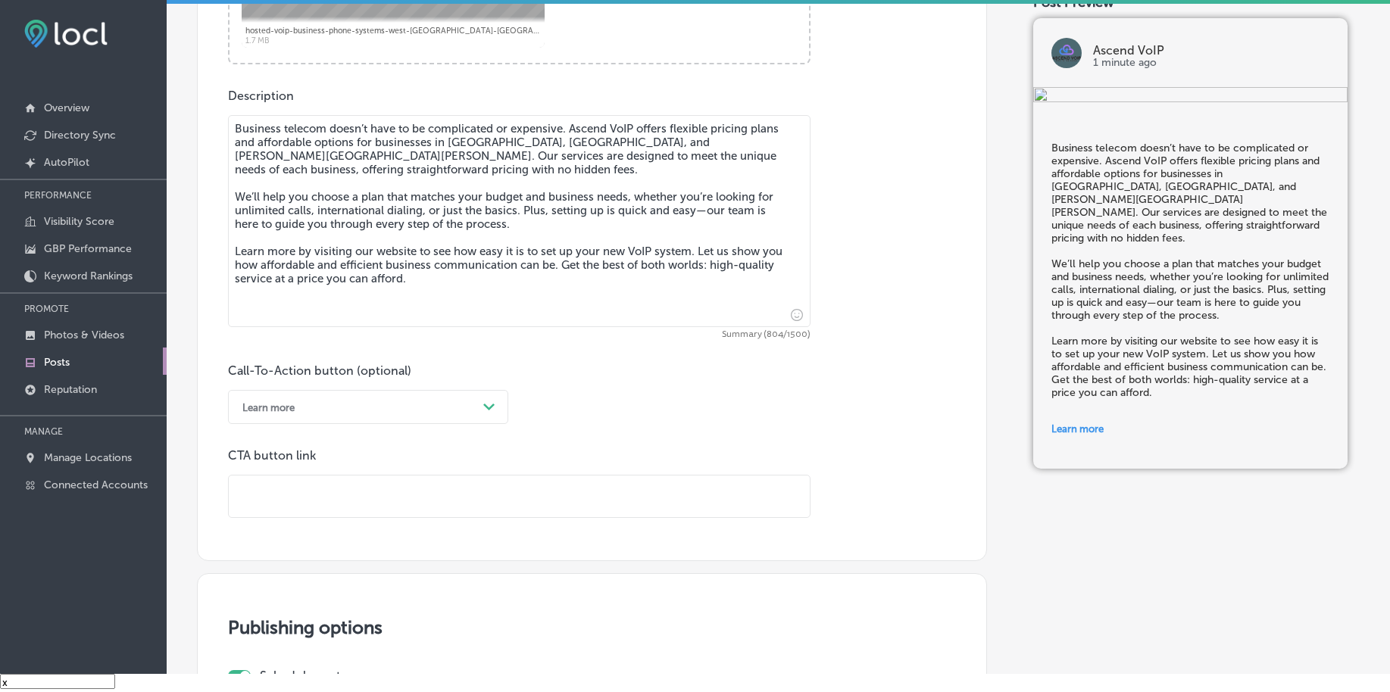
click at [329, 498] on input "text" at bounding box center [519, 497] width 581 height 42
paste input "[URL][DOMAIN_NAME]"
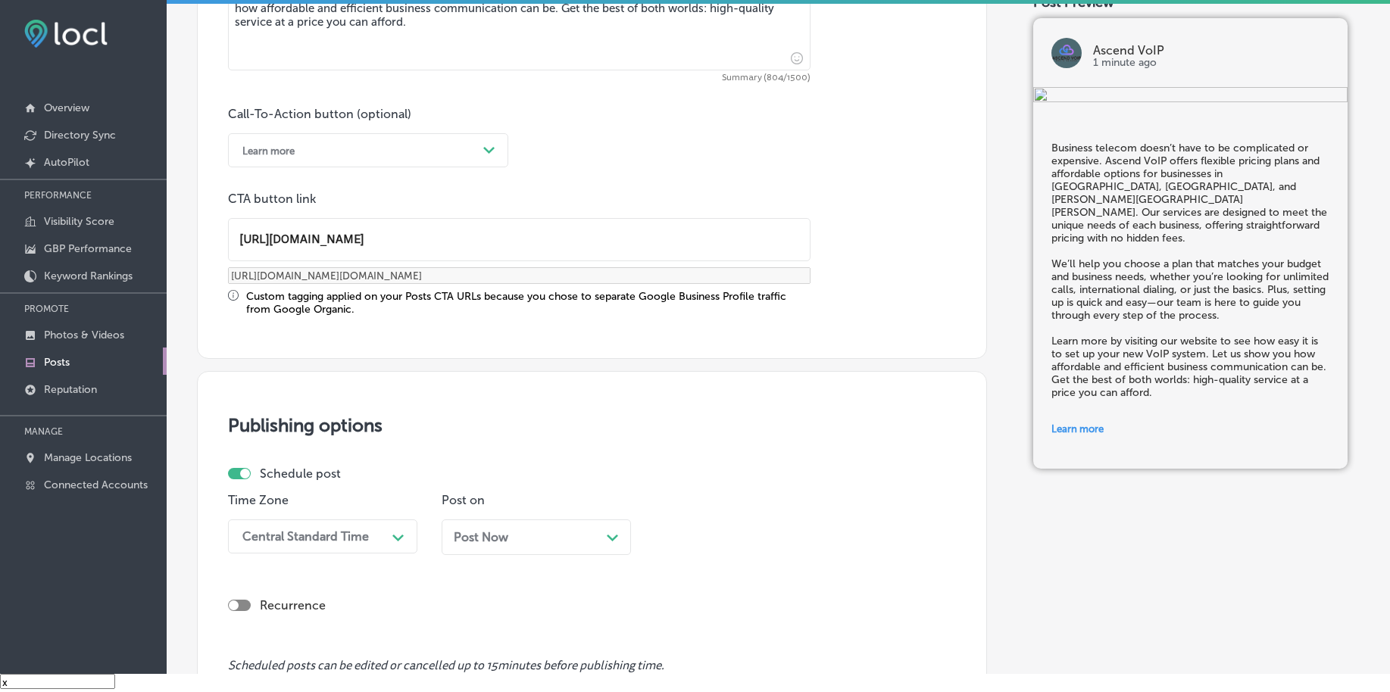
scroll to position [1231, 0]
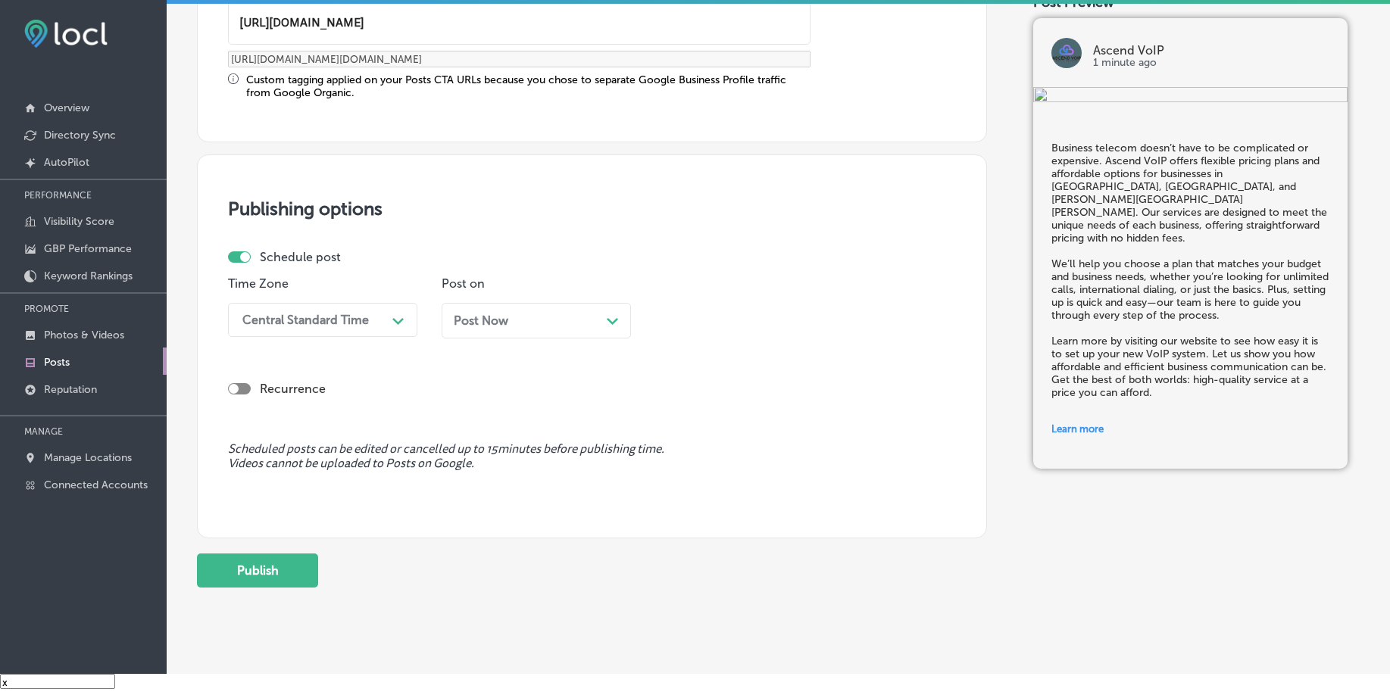
type input "[URL][DOMAIN_NAME]"
click at [339, 327] on div "Central Standard Time" at bounding box center [310, 320] width 151 height 27
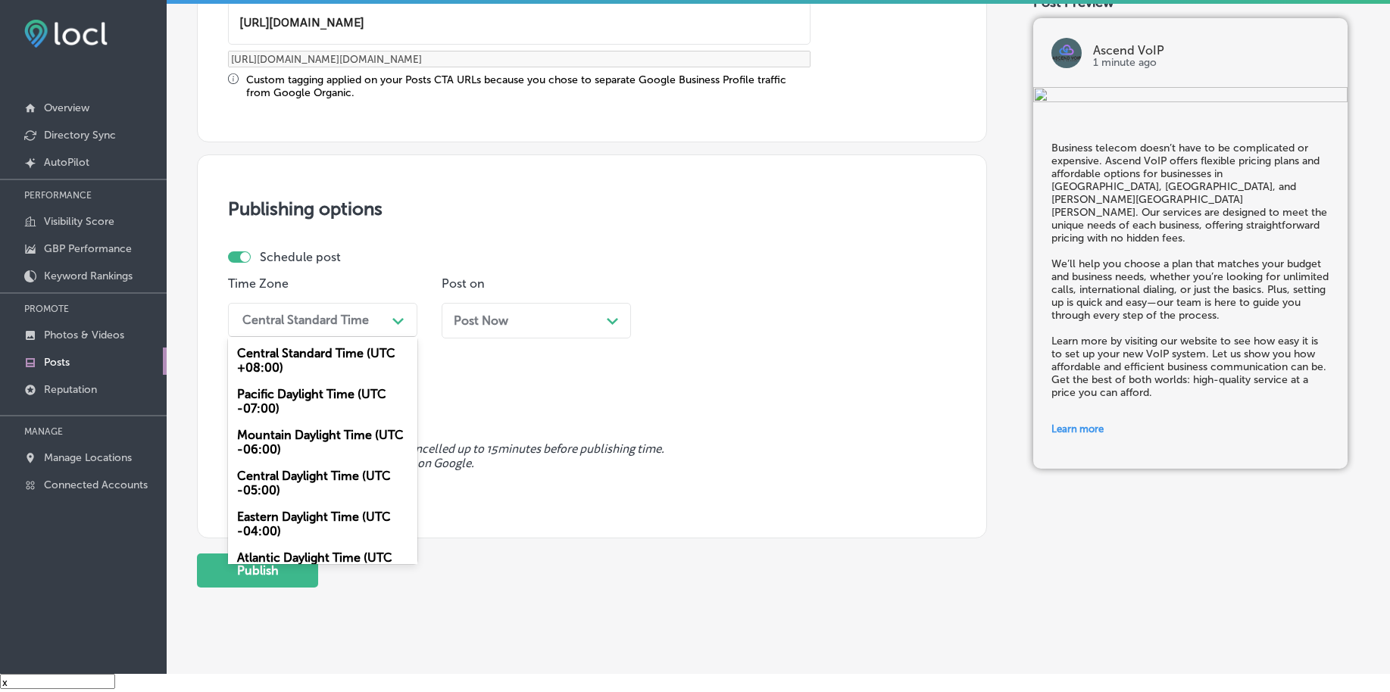
click at [298, 440] on div "Mountain Daylight Time (UTC -06:00)" at bounding box center [322, 442] width 189 height 41
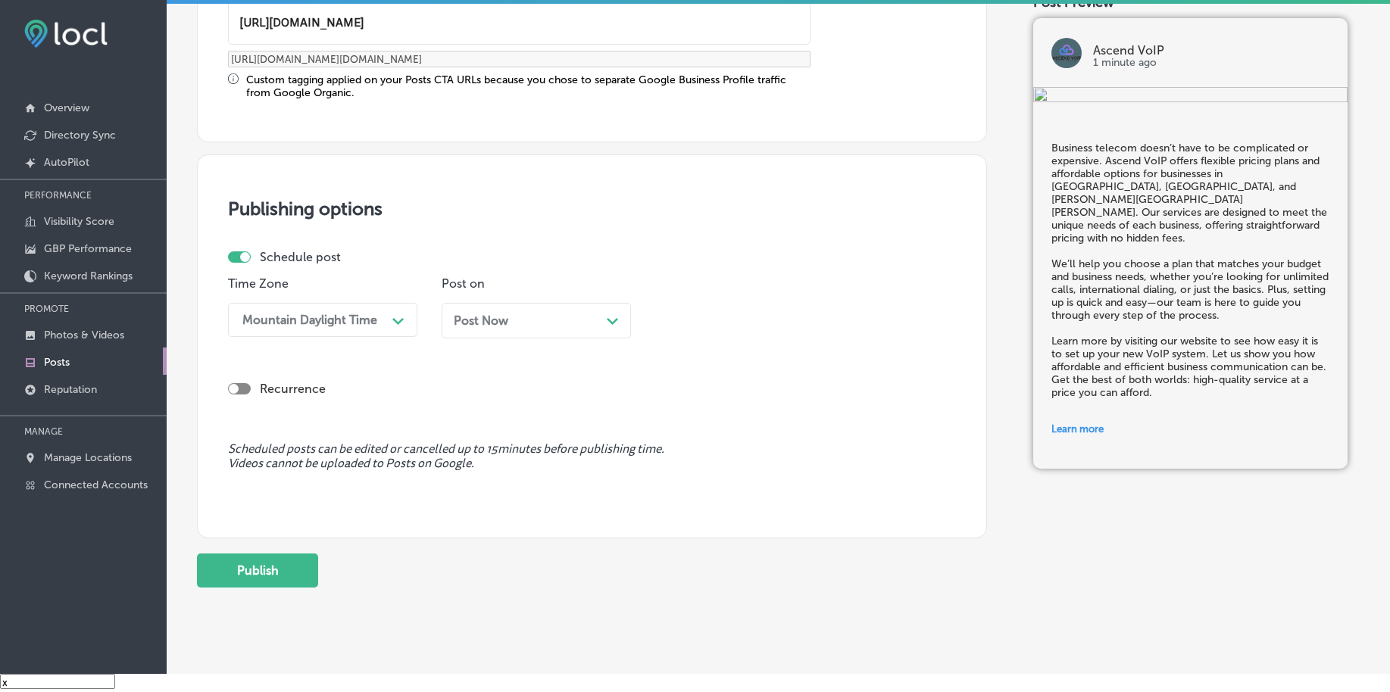
click at [529, 317] on div "Post Now Path Created with Sketch." at bounding box center [536, 321] width 165 height 14
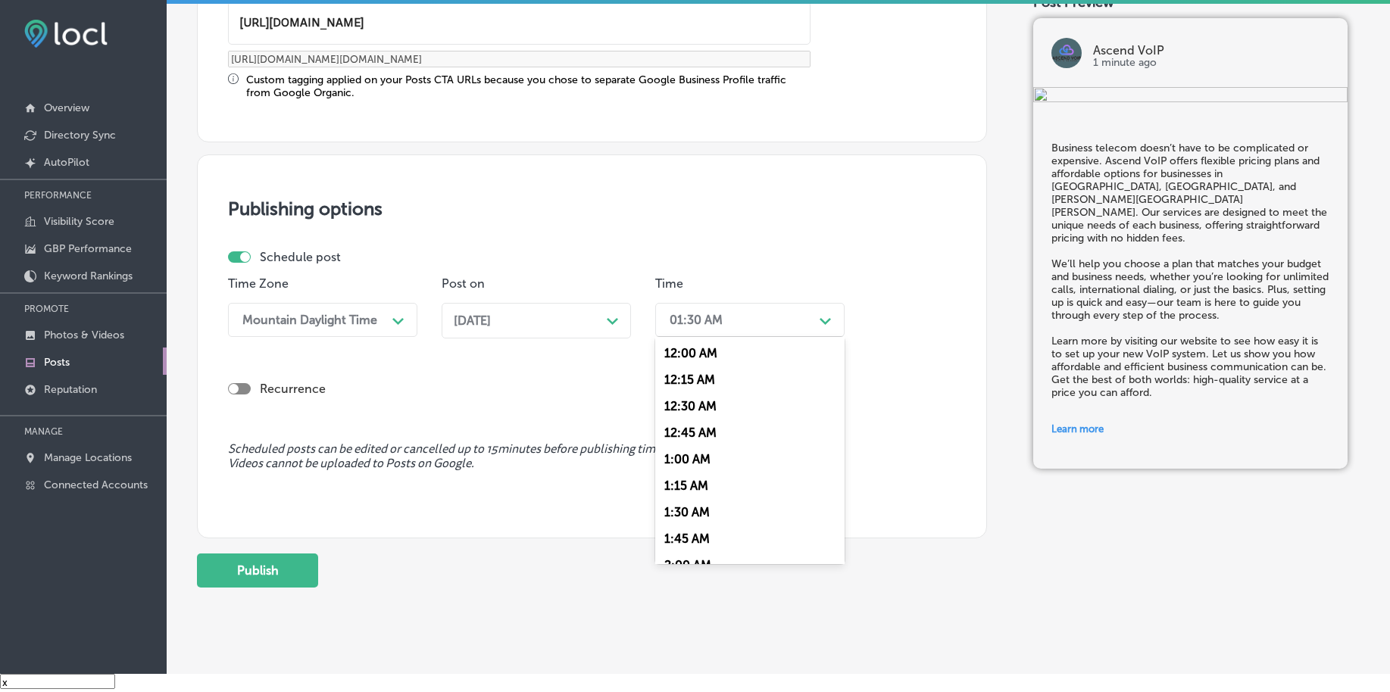
click at [698, 323] on div "01:30 AM" at bounding box center [696, 320] width 53 height 14
click at [688, 425] on div "7:00 AM" at bounding box center [749, 433] width 189 height 27
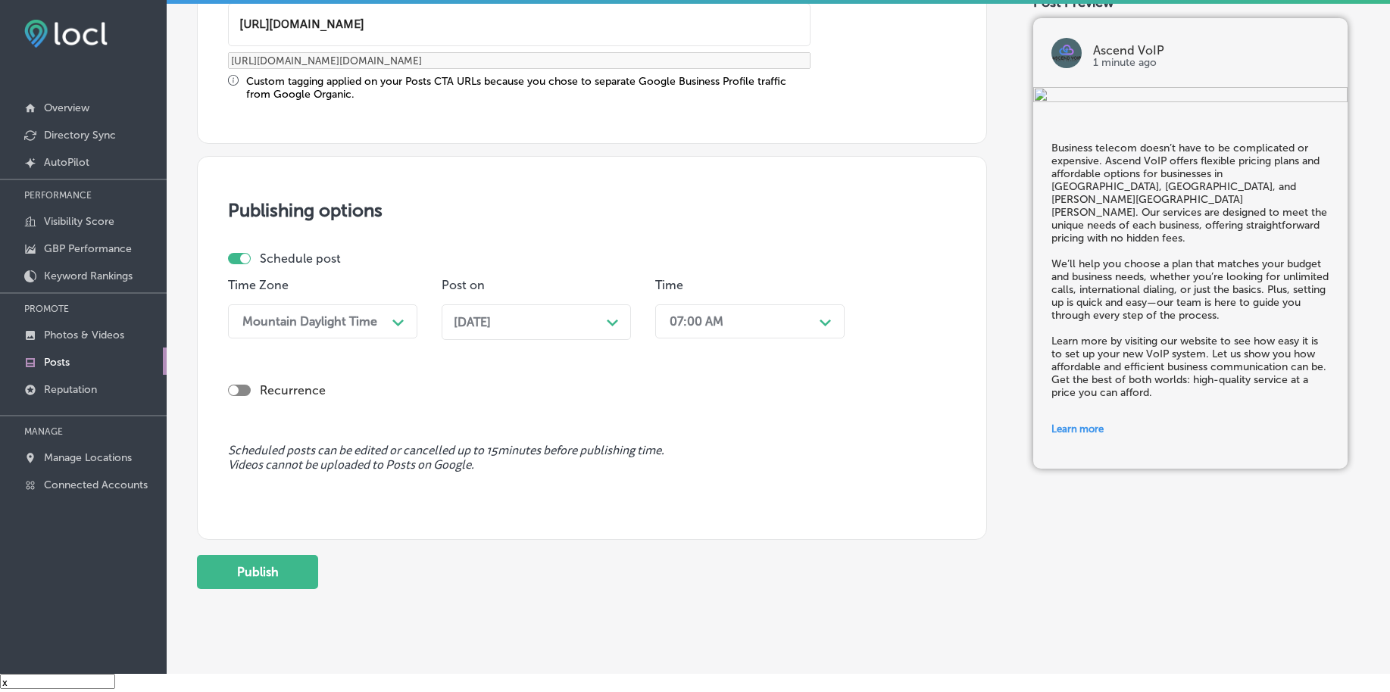
scroll to position [1262, 0]
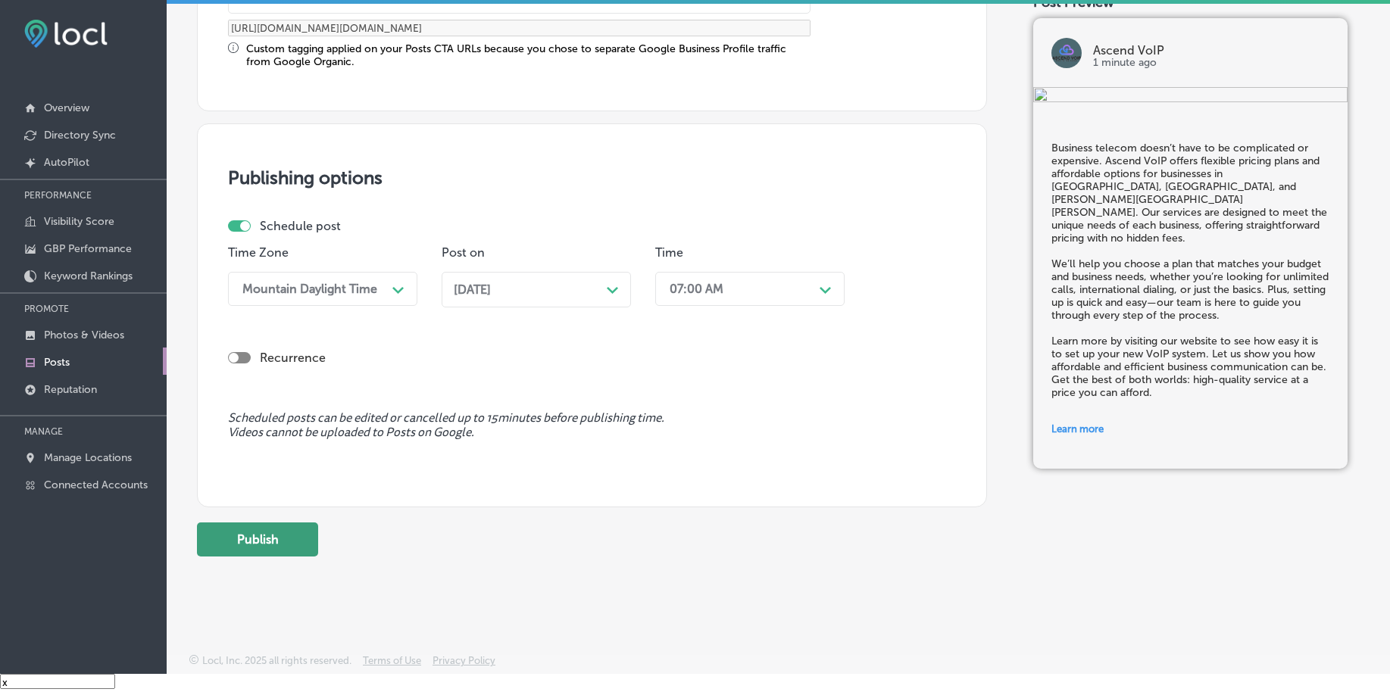
click at [277, 532] on button "Publish" at bounding box center [257, 540] width 121 height 34
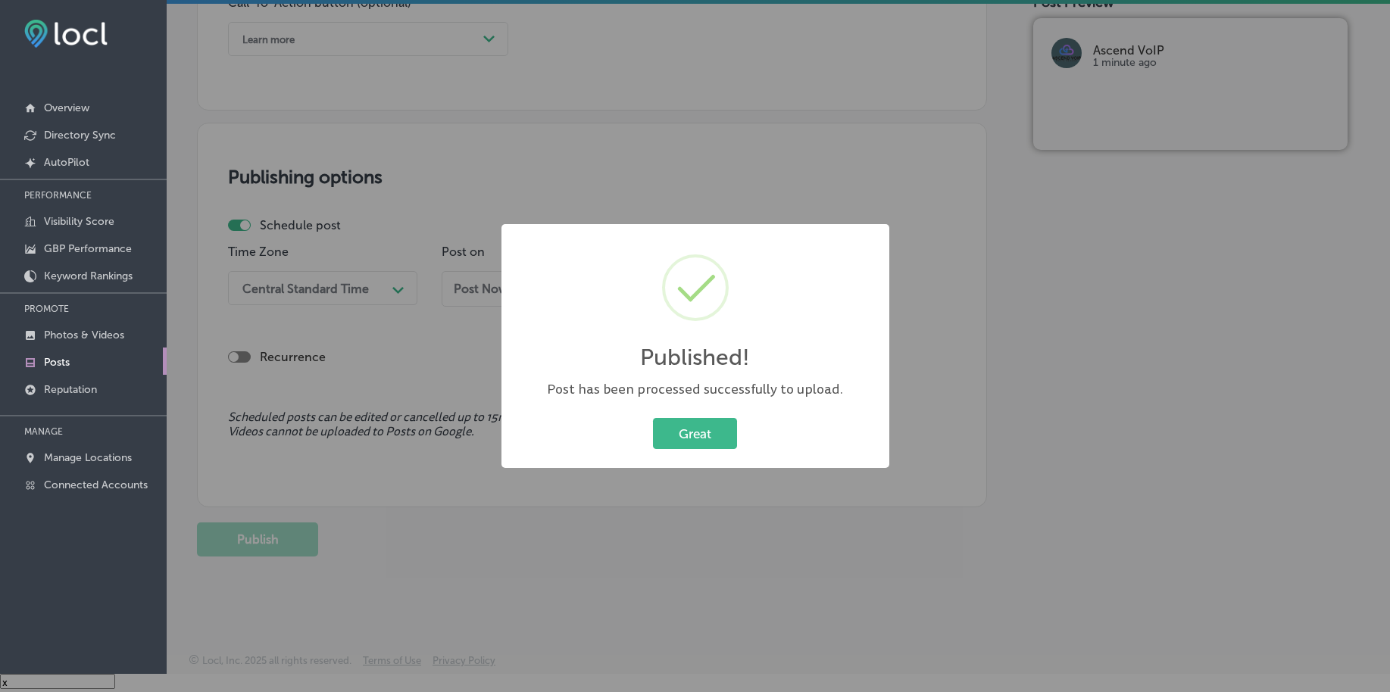
scroll to position [1125, 0]
click at [693, 435] on button "Great" at bounding box center [695, 433] width 84 height 31
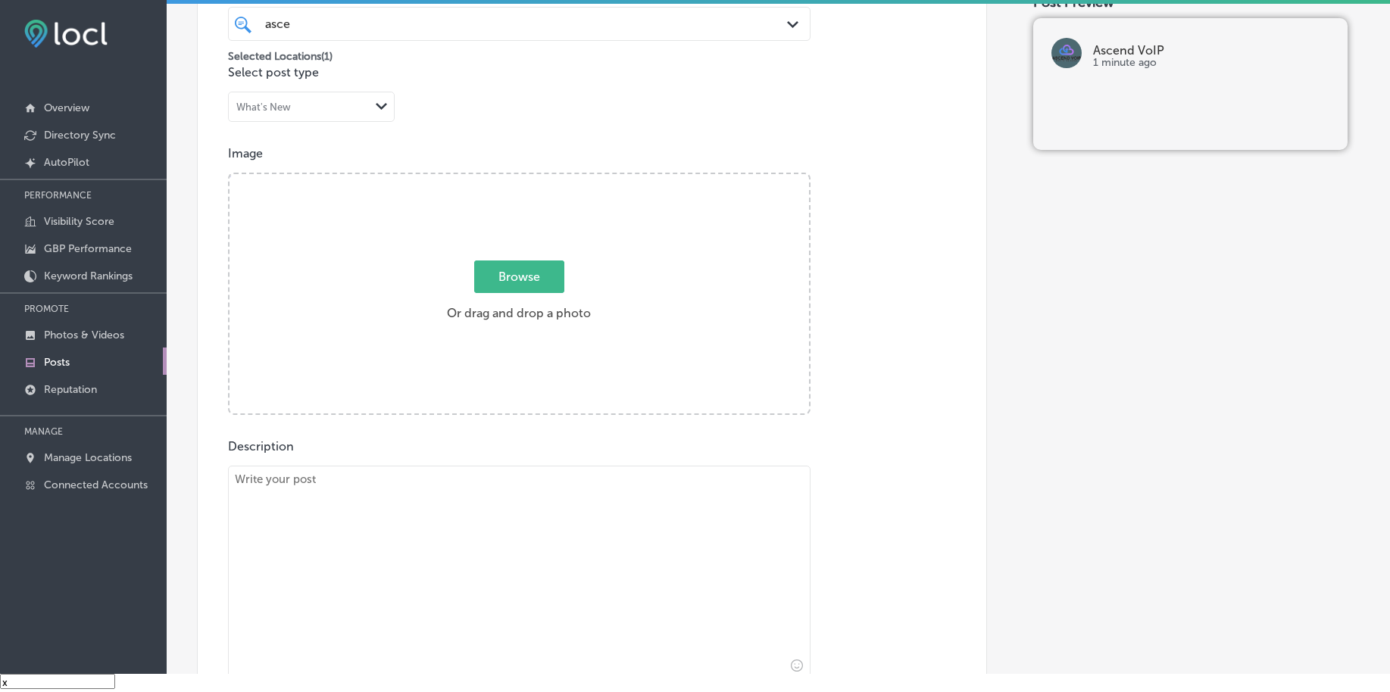
scroll to position [367, 0]
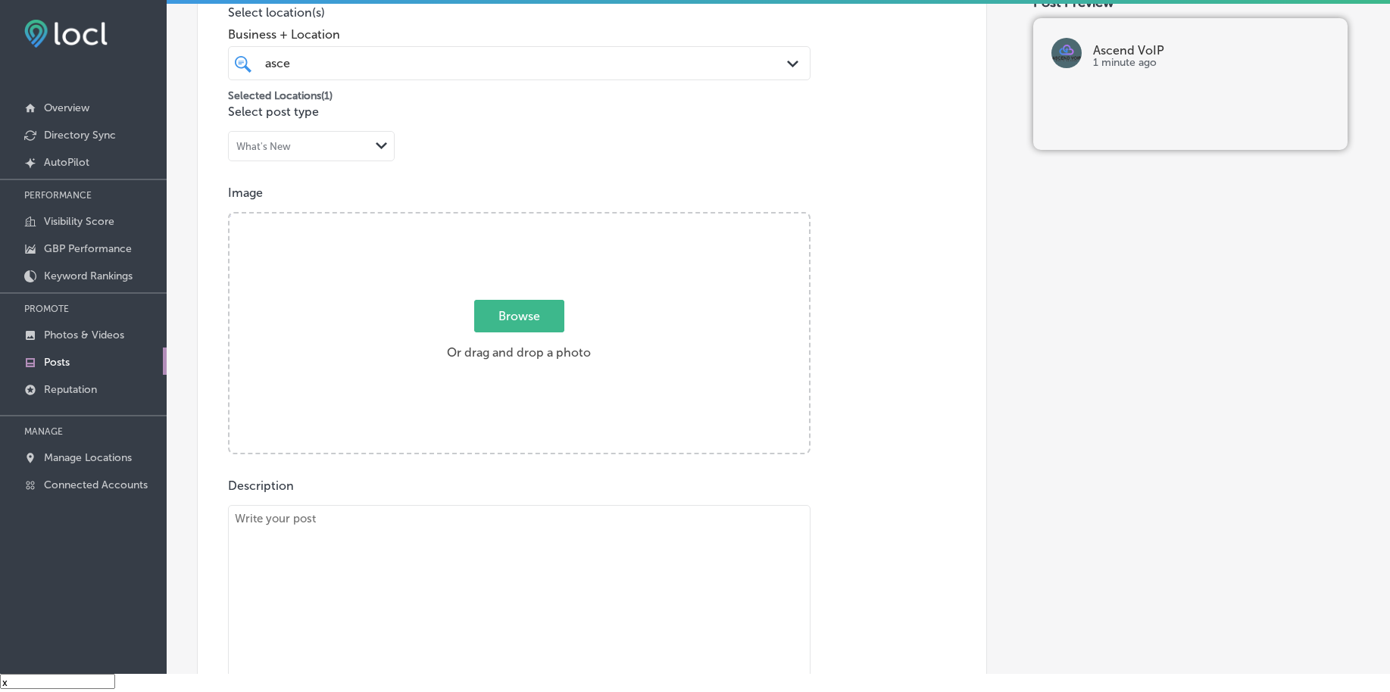
click at [484, 308] on span "Browse" at bounding box center [519, 316] width 90 height 33
click at [484, 218] on input "Browse Or drag and drop a photo" at bounding box center [518, 216] width 579 height 5
type input "C:\fakepath\hosted-voip-business-phone-systems-west-[PERSON_NAME]-[GEOGRAPHIC_D…"
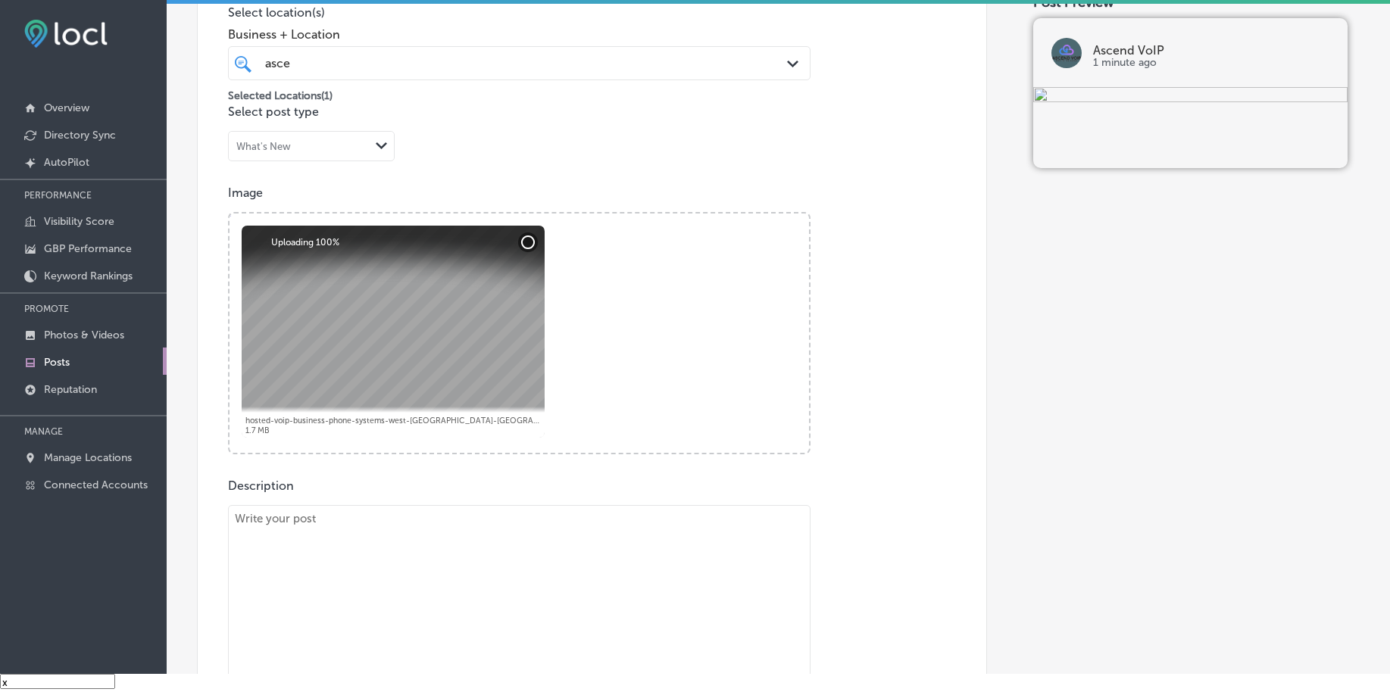
click at [382, 582] on textarea at bounding box center [519, 611] width 582 height 212
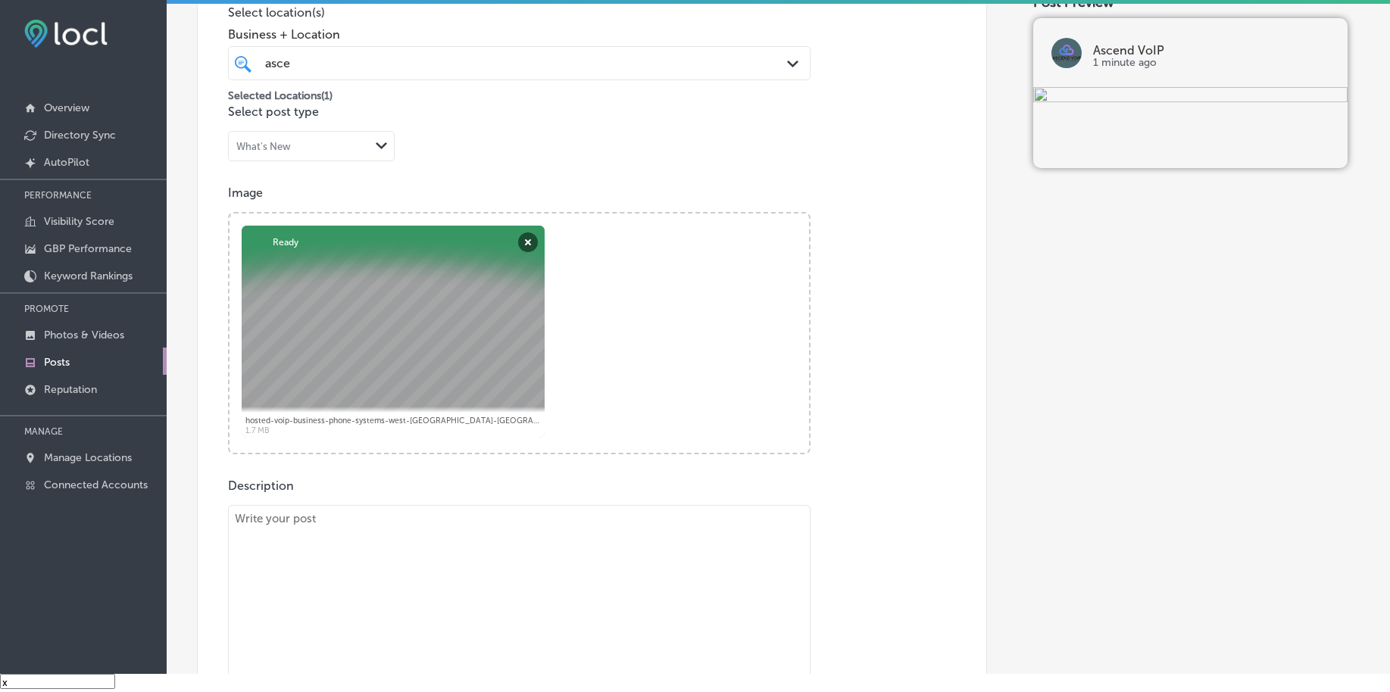
paste textarea "The backbone of any successful communication system is strong infrastructure. A…"
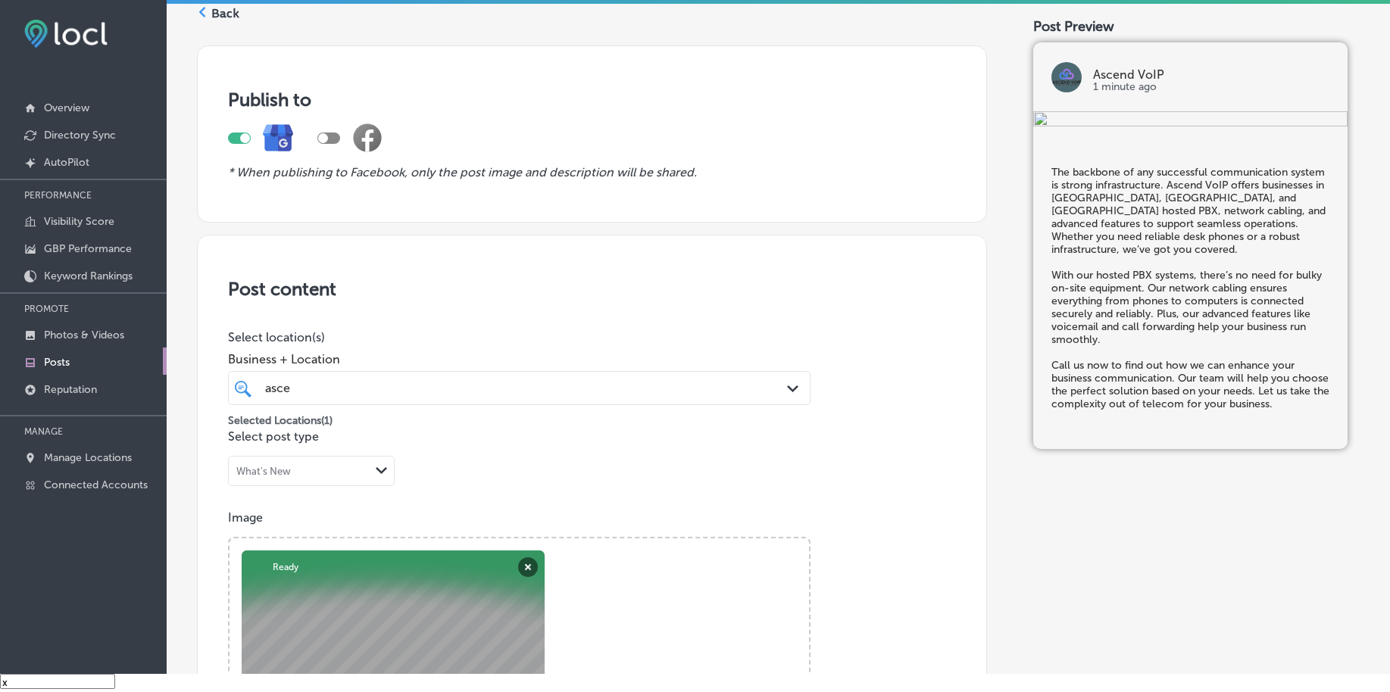
scroll to position [0, 0]
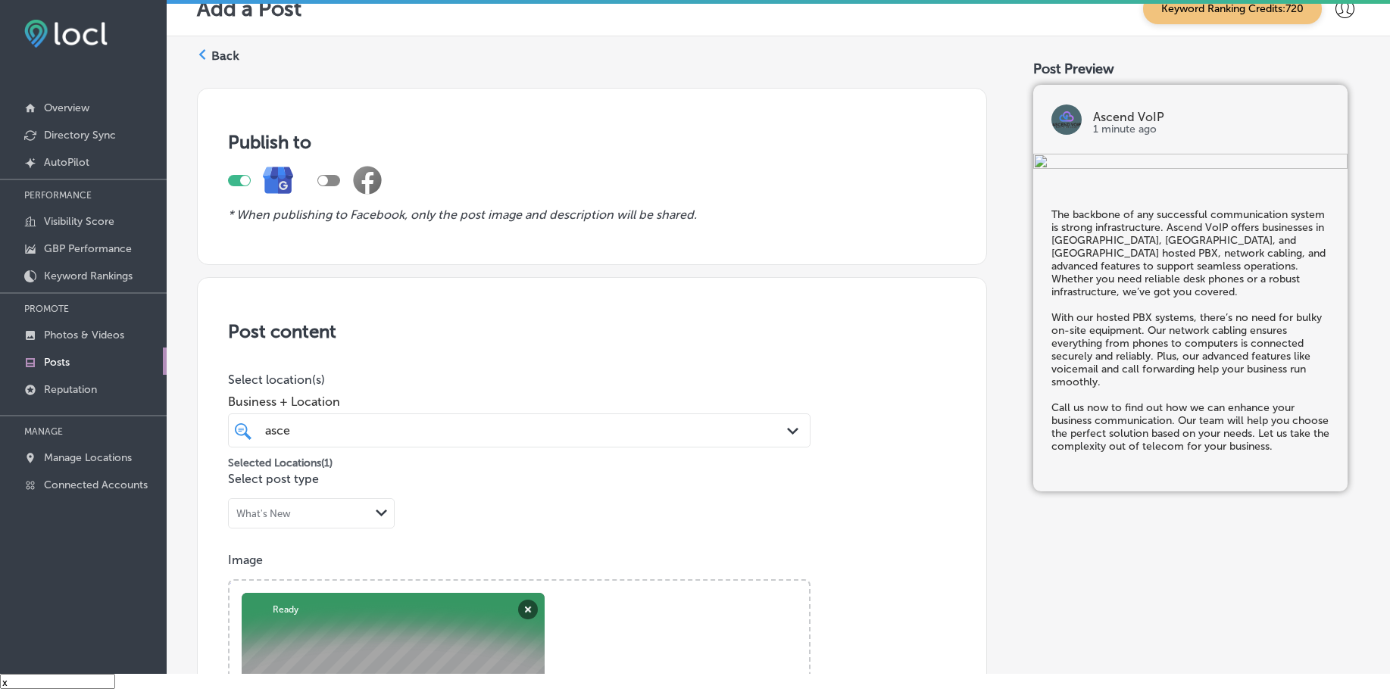
type textarea "The backbone of any successful communication system is strong infrastructure. A…"
click at [344, 437] on div "asce asce" at bounding box center [494, 430] width 460 height 20
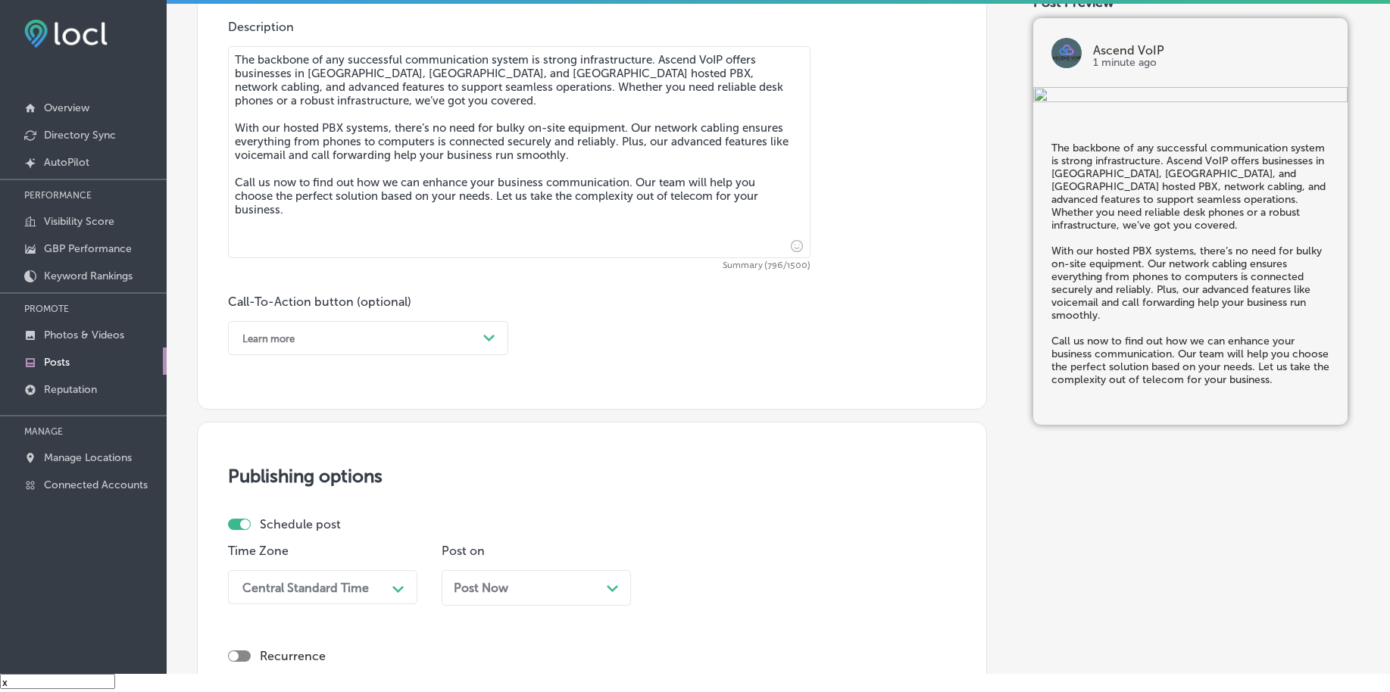
scroll to position [852, 0]
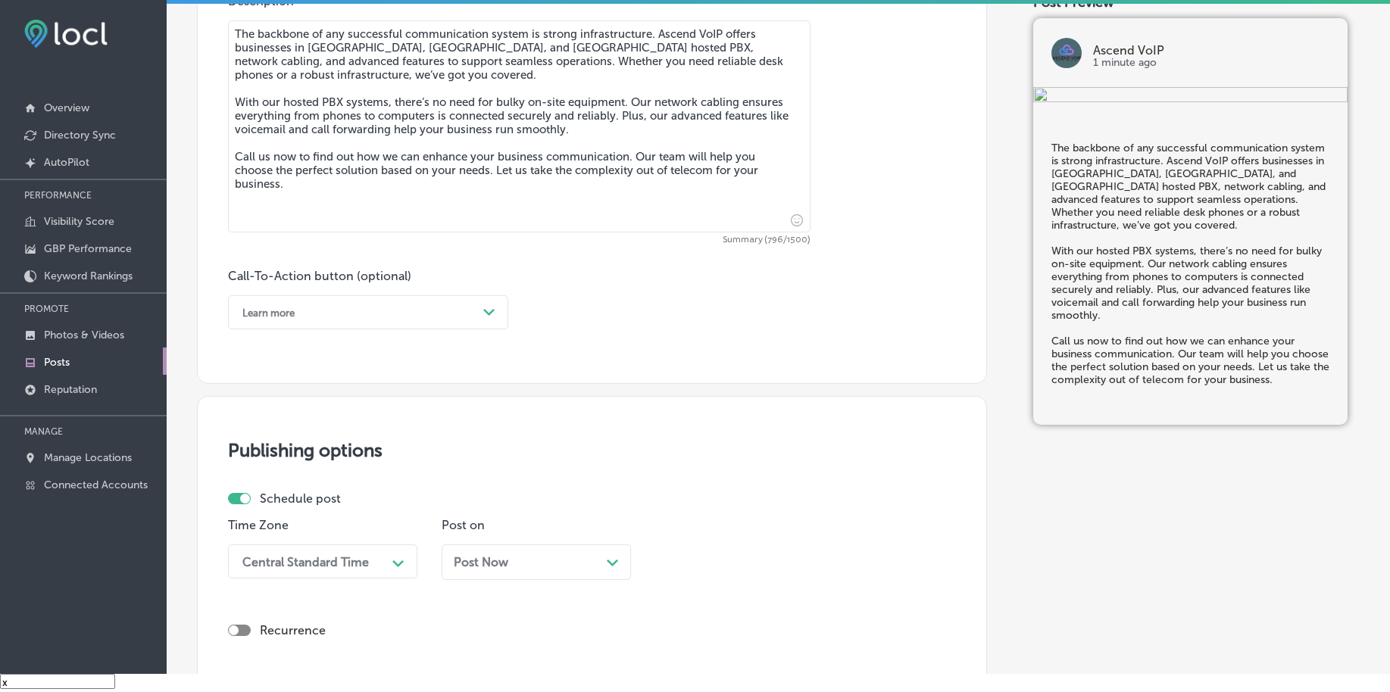
click at [297, 313] on div "Learn more" at bounding box center [356, 312] width 242 height 23
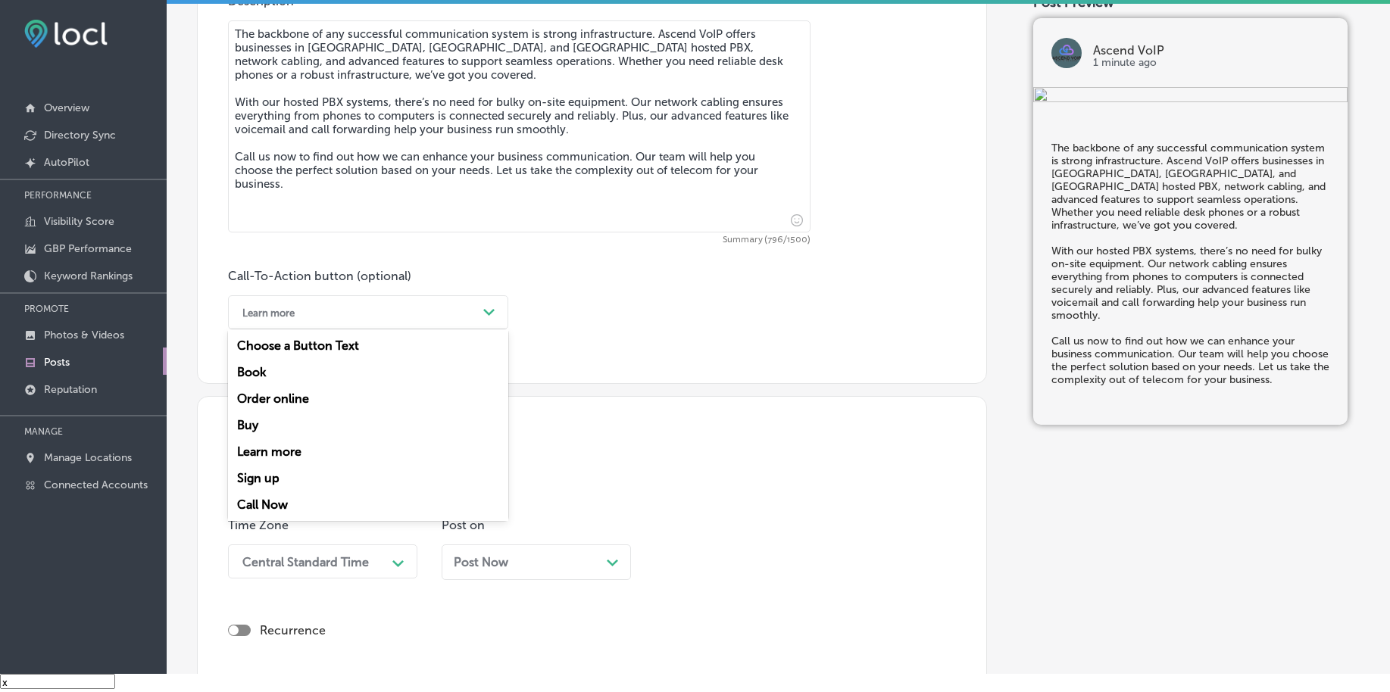
click at [270, 502] on div "Call Now" at bounding box center [368, 505] width 280 height 27
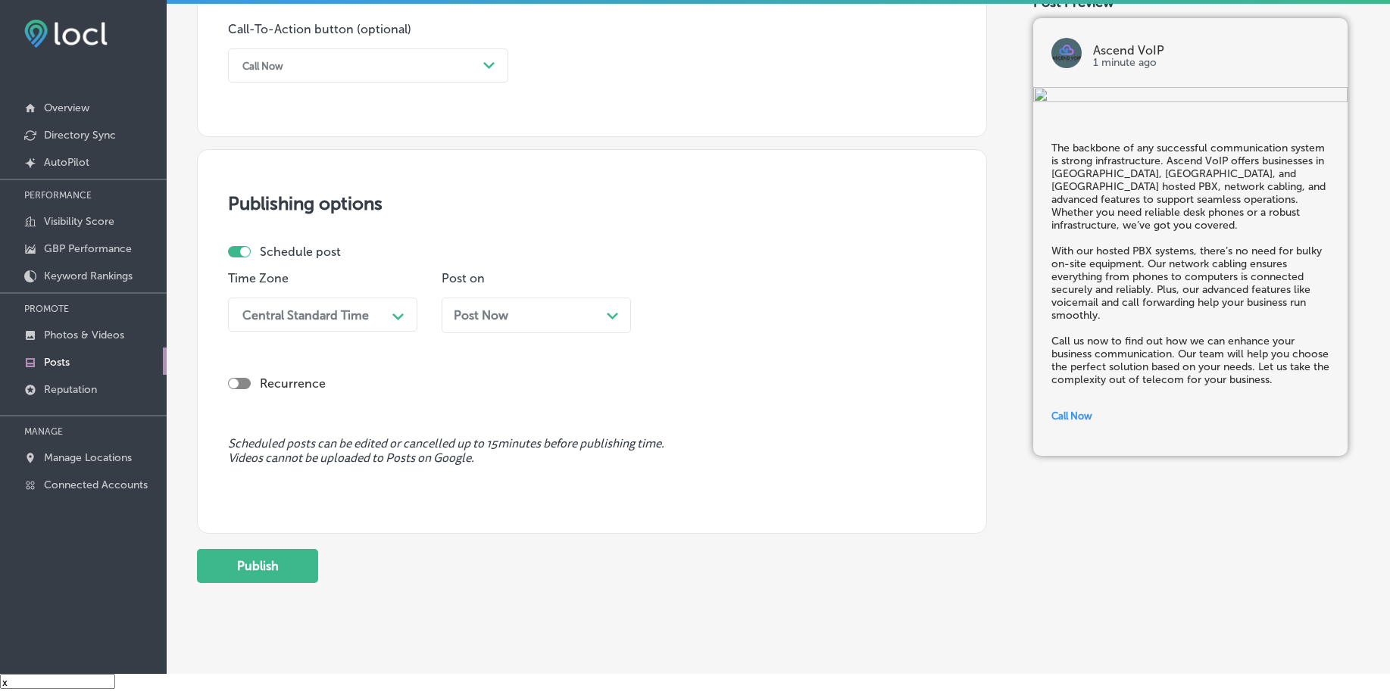
scroll to position [1125, 0]
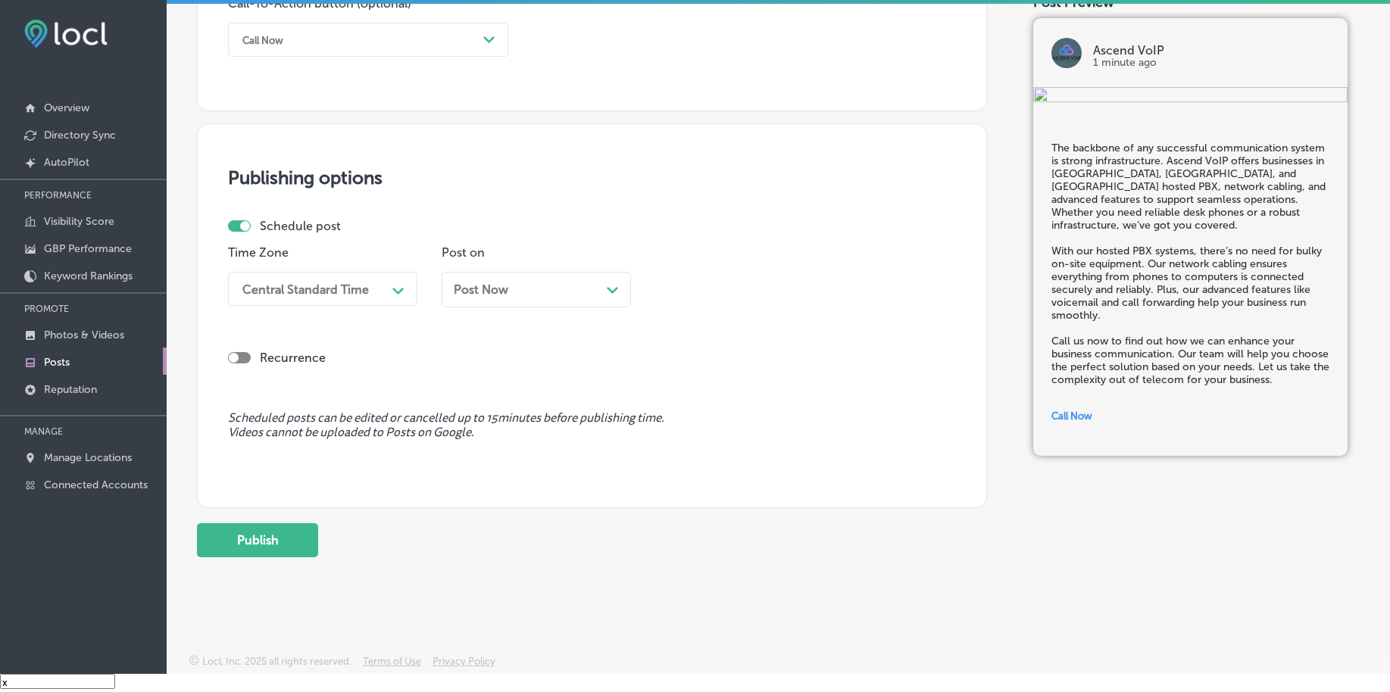
click at [353, 284] on div "Central Standard Time" at bounding box center [305, 289] width 126 height 14
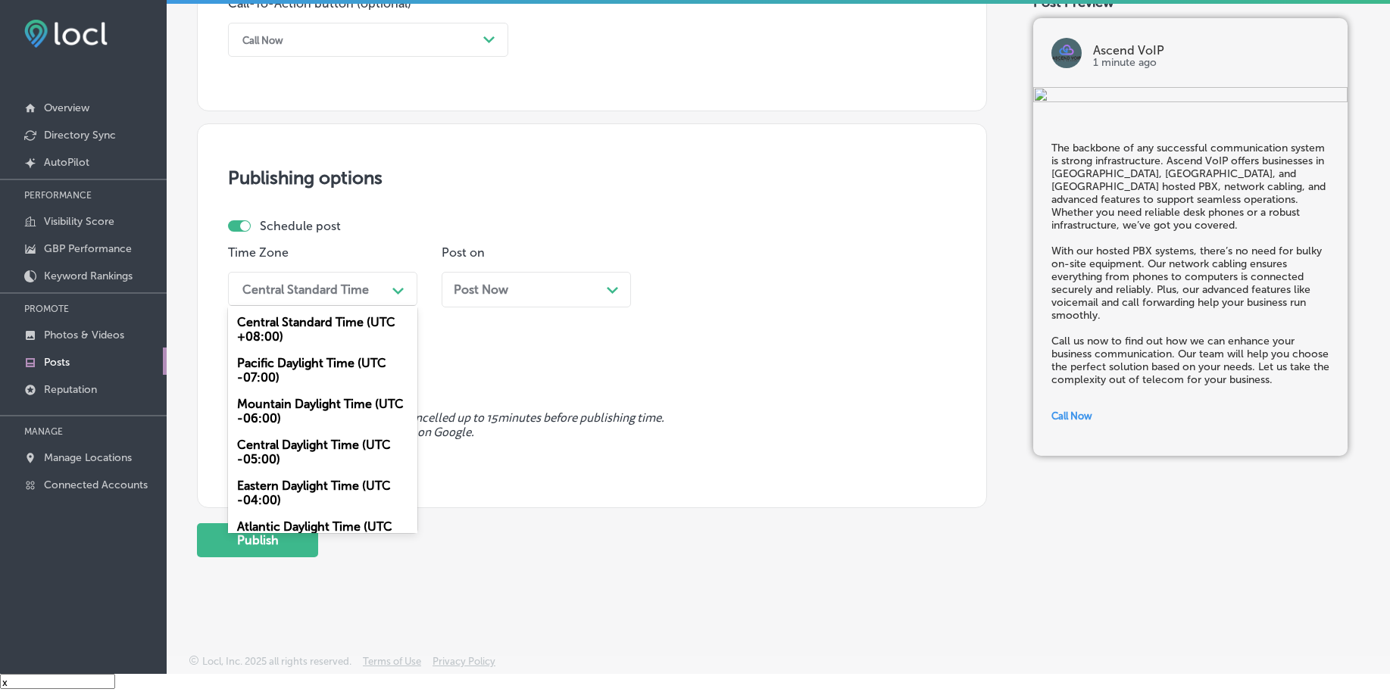
click at [307, 406] on div "Mountain Daylight Time (UTC -06:00)" at bounding box center [322, 411] width 189 height 41
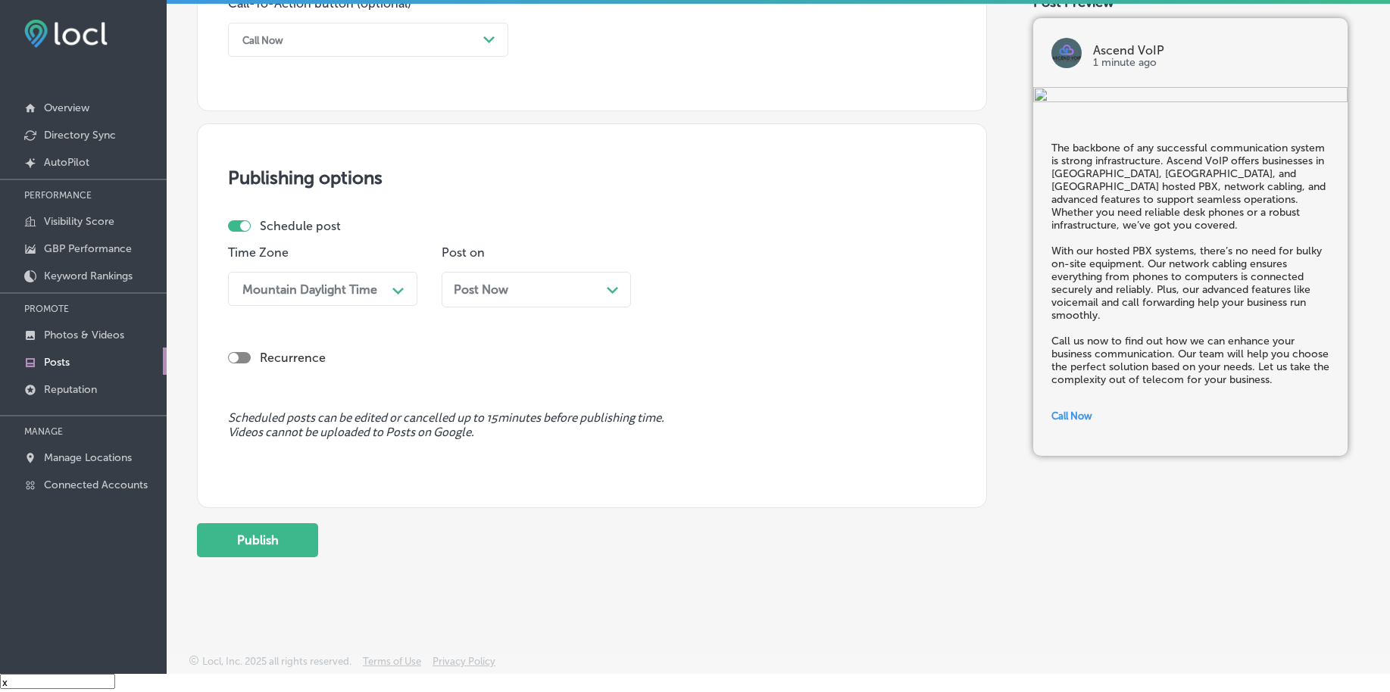
click at [507, 292] on span "Post Now" at bounding box center [481, 290] width 55 height 14
click at [715, 289] on div "01:30 AM" at bounding box center [696, 289] width 53 height 14
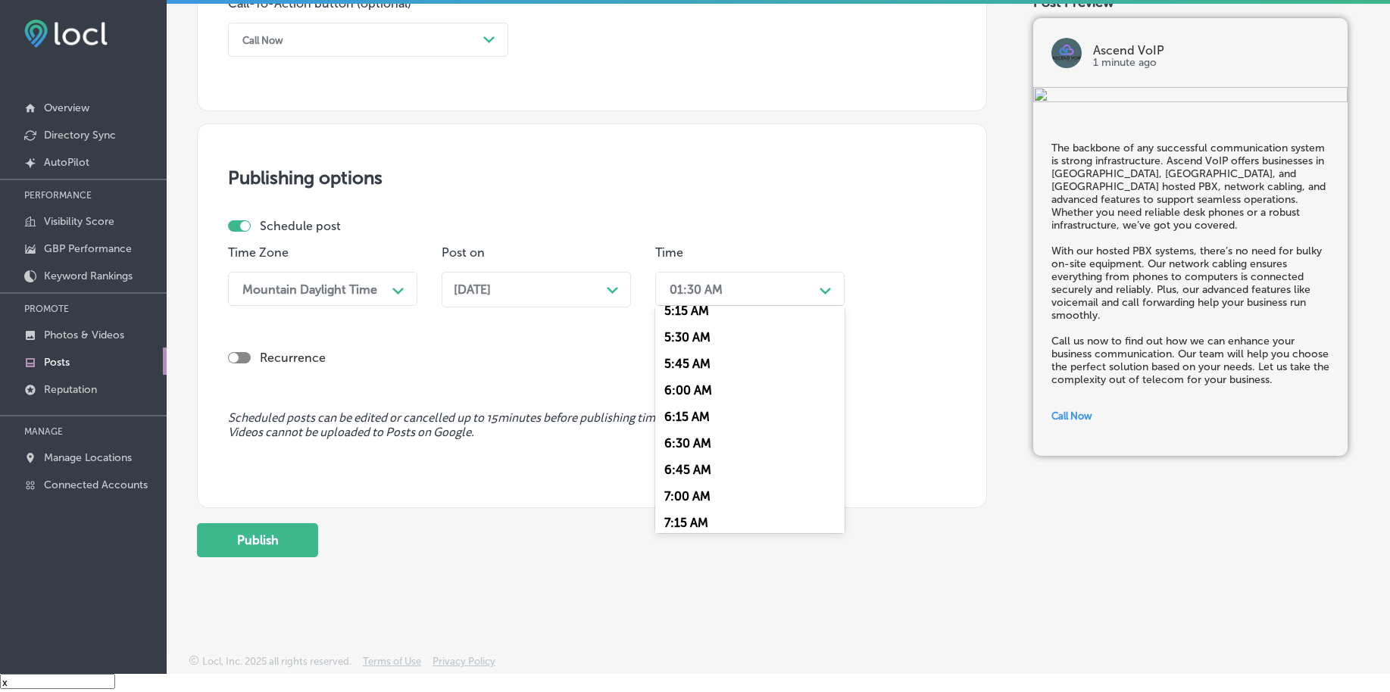
click at [681, 495] on div "7:00 AM" at bounding box center [749, 496] width 189 height 27
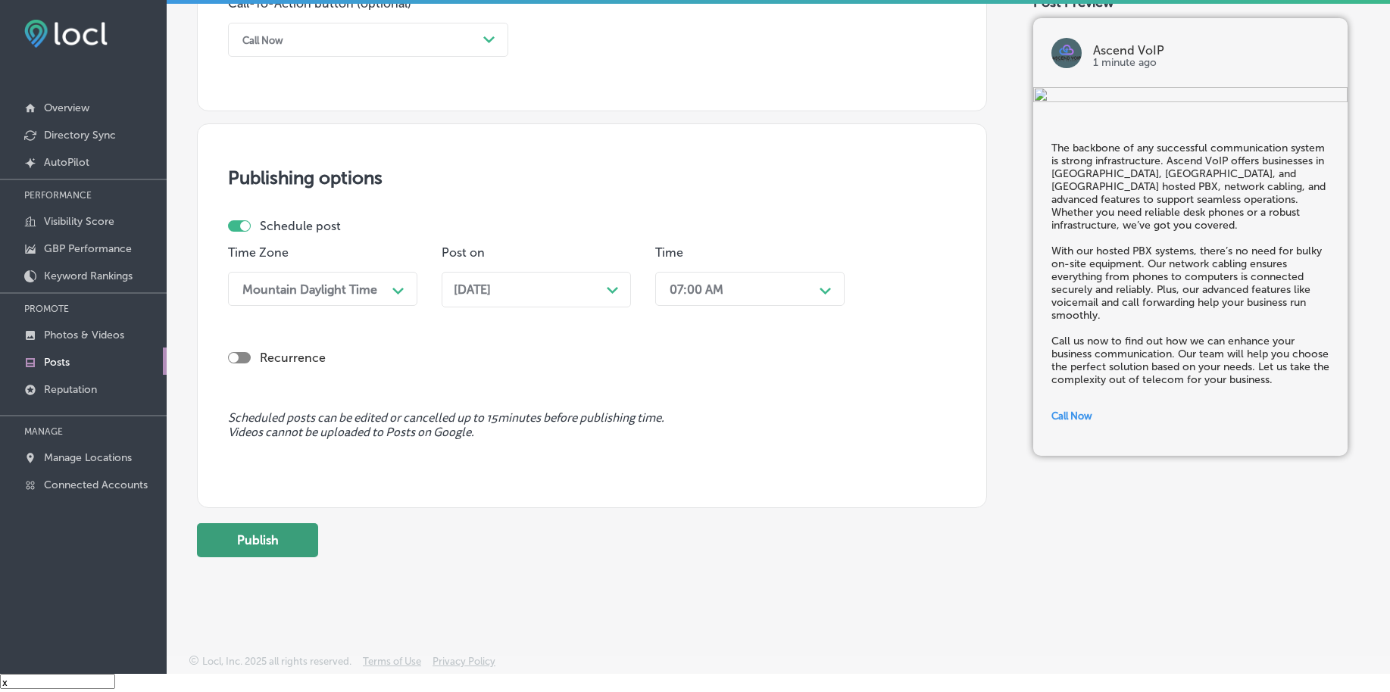
click at [302, 553] on button "Publish" at bounding box center [257, 540] width 121 height 34
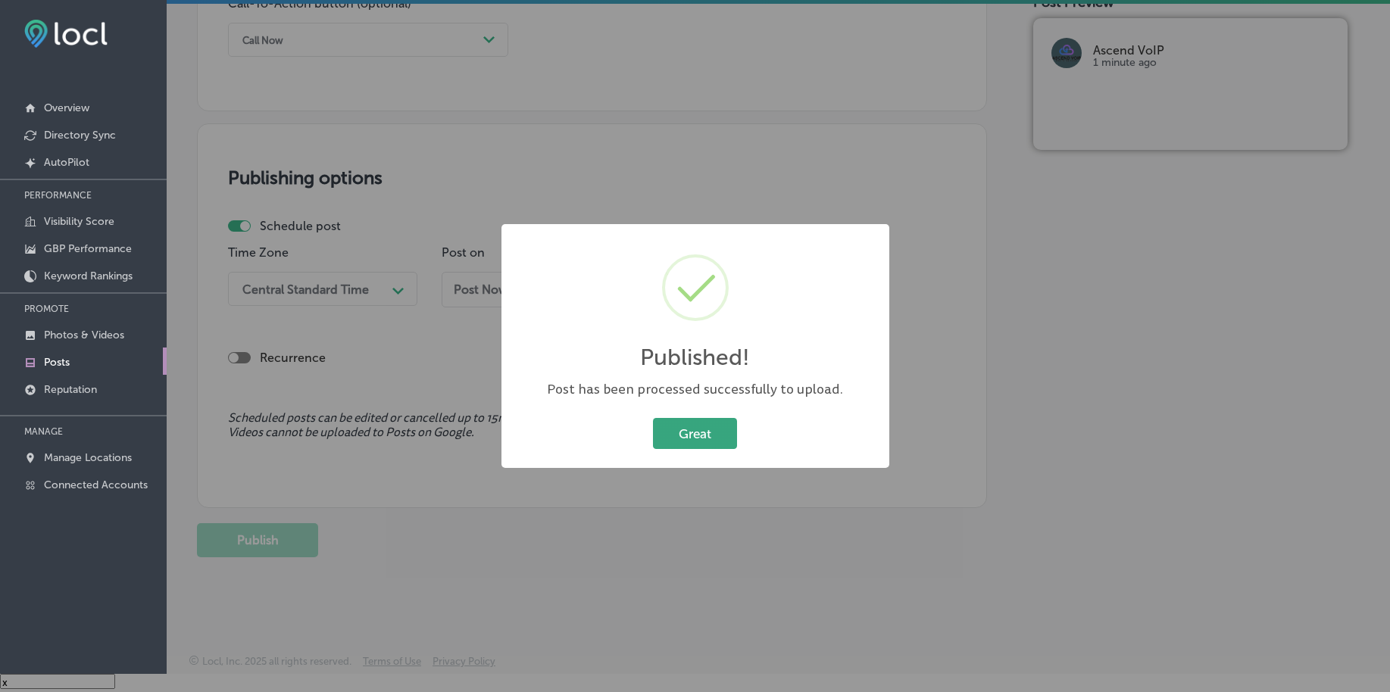
click at [676, 433] on button "Great" at bounding box center [695, 433] width 84 height 31
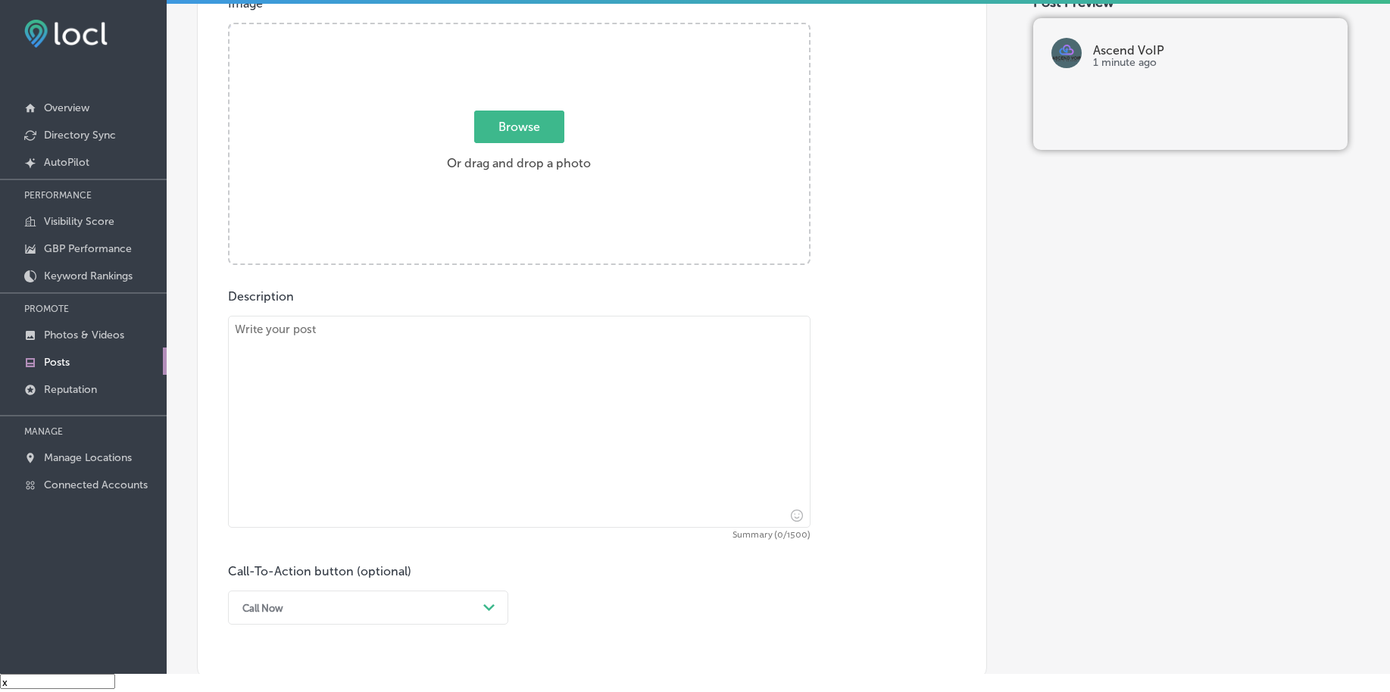
scroll to position [273, 0]
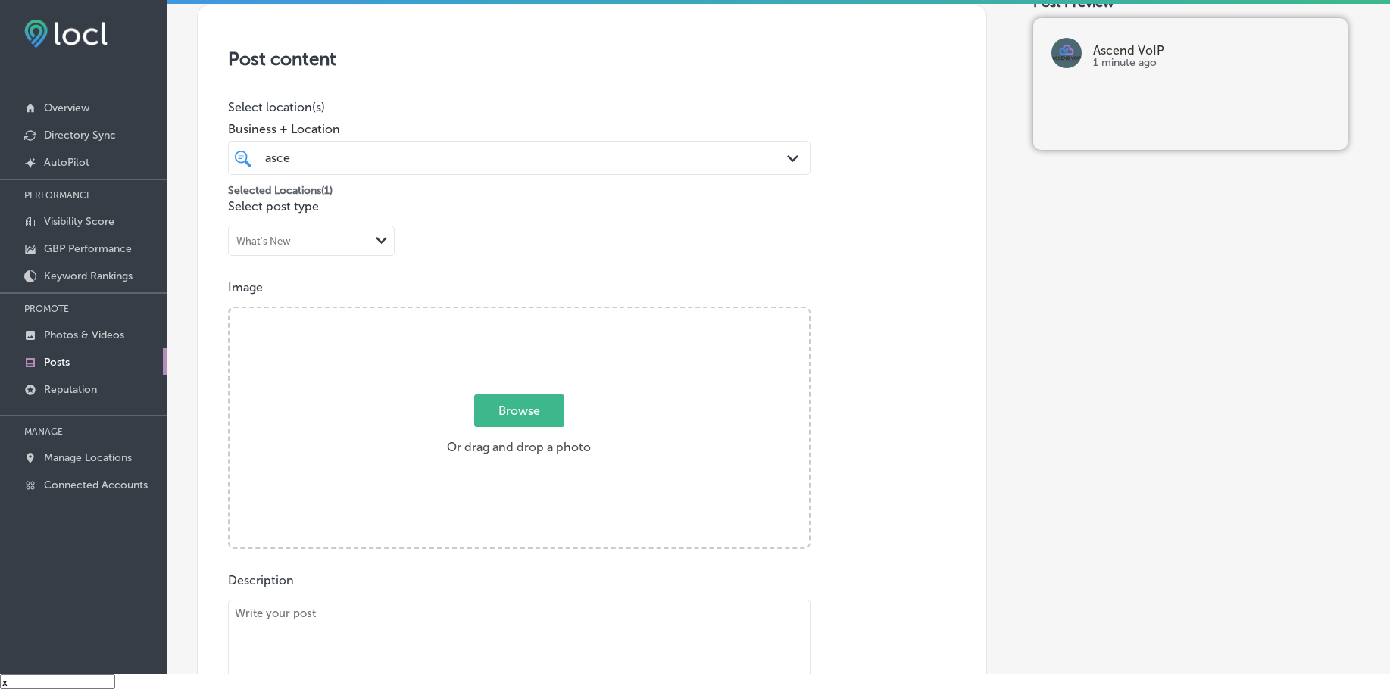
click at [514, 395] on span "Browse" at bounding box center [519, 411] width 90 height 33
click at [514, 313] on input "Browse Or drag and drop a photo" at bounding box center [518, 310] width 579 height 5
type input "C:\fakepath\hosted-voip-business-phone-systems-west-[PERSON_NAME]-[GEOGRAPHIC_D…"
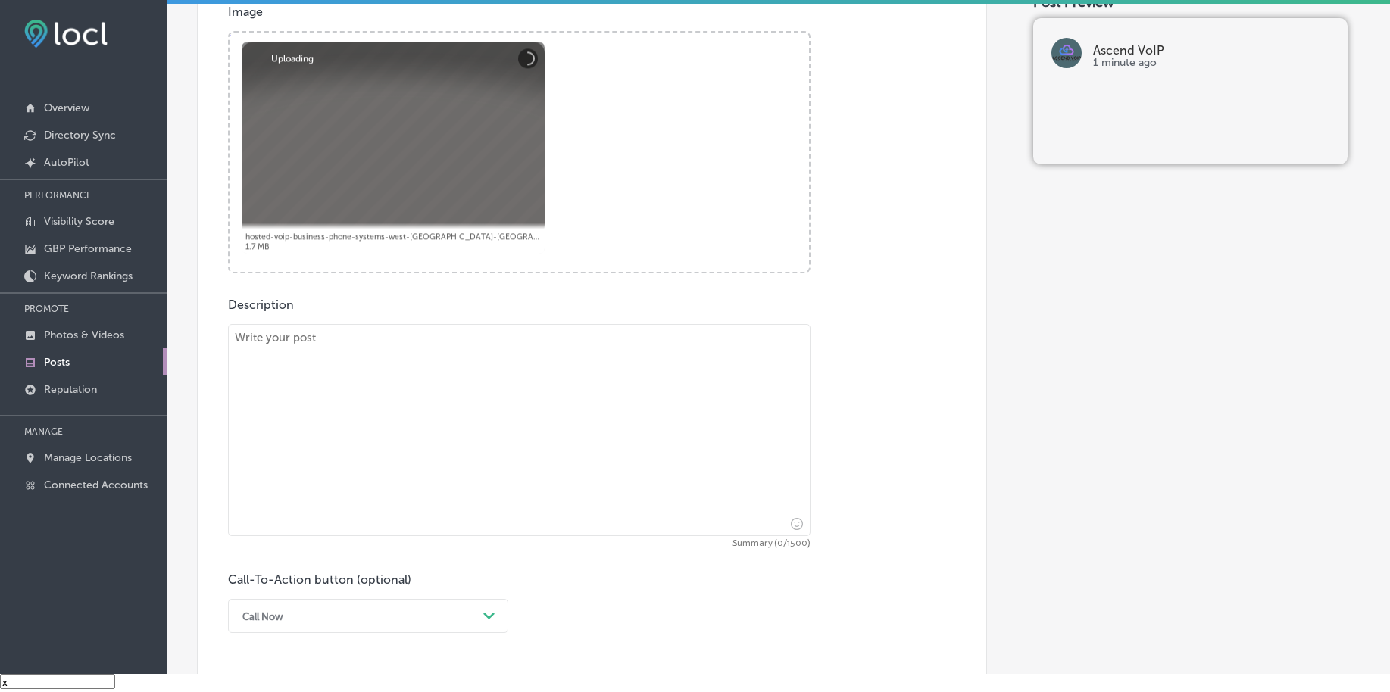
scroll to position [557, 0]
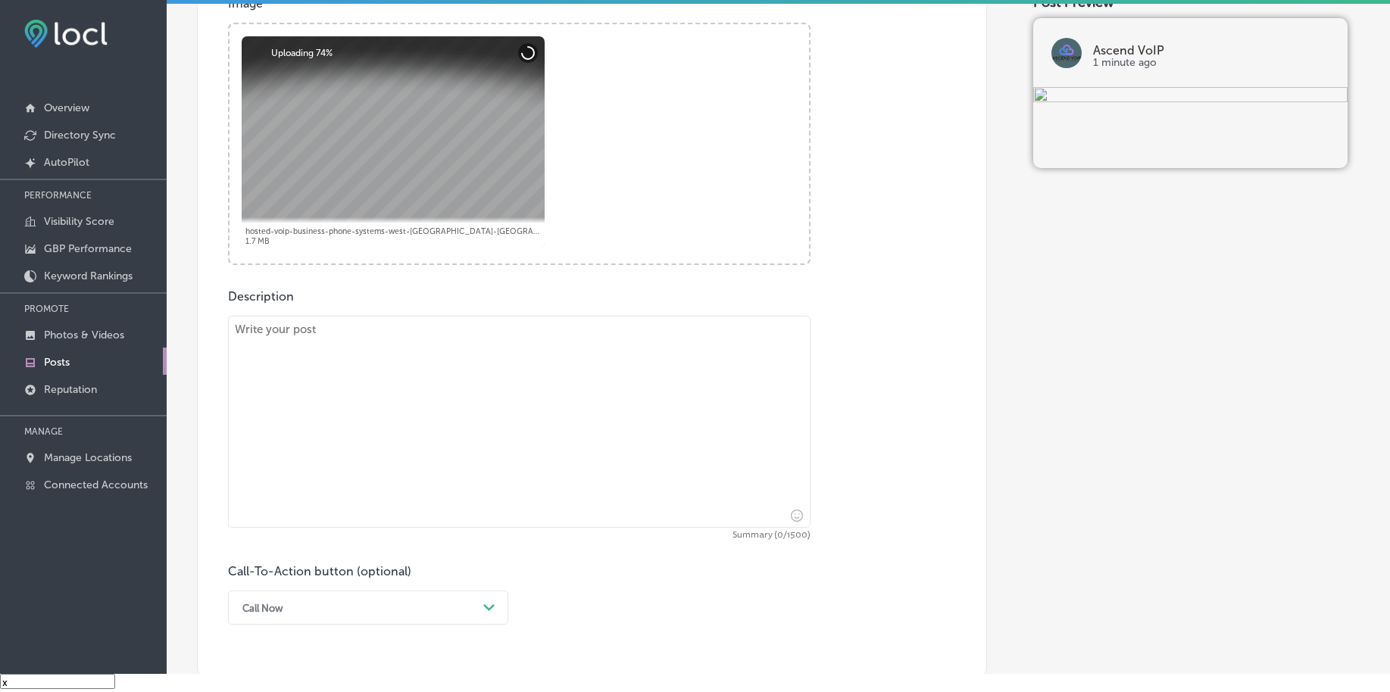
click at [529, 403] on textarea at bounding box center [519, 422] width 582 height 212
paste textarea "Lore ipsumdolo sita consecte adip Elitse DoEI’t incidi utla etd MAG aliquaen ad…"
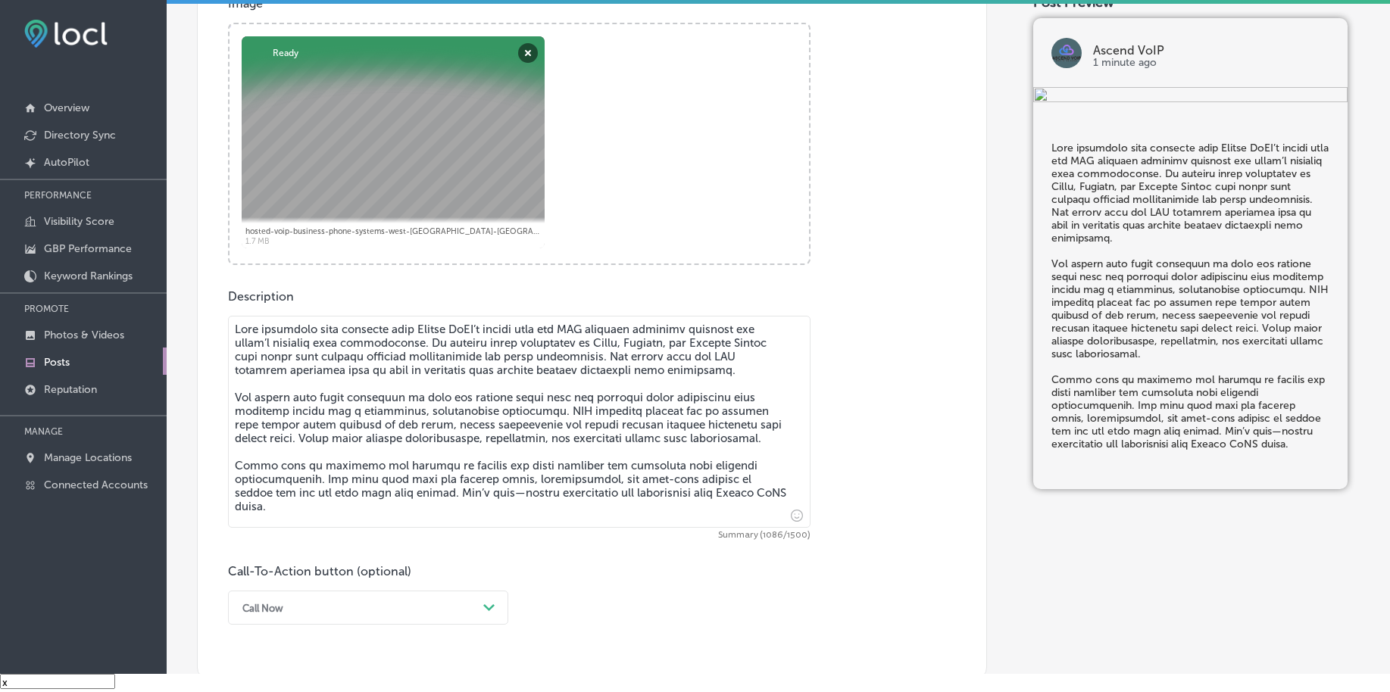
type textarea "Lore ipsumdolo sita consecte adip Elitse DoEI’t incidi utla etd MAG aliquaen ad…"
click at [356, 604] on div "Call Now Path Created with Sketch." at bounding box center [368, 608] width 280 height 34
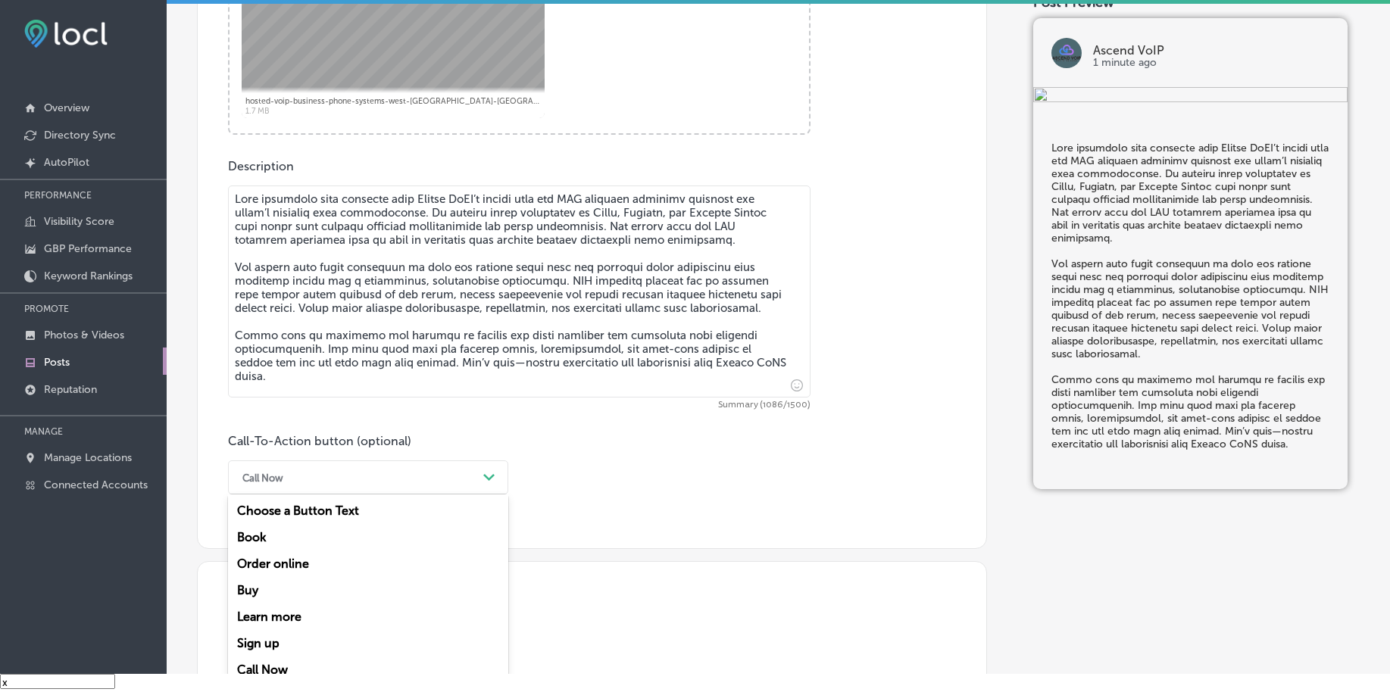
click at [314, 612] on div "Learn more" at bounding box center [368, 617] width 280 height 27
click at [339, 576] on input "text" at bounding box center [519, 567] width 581 height 42
paste input "[URL][DOMAIN_NAME]"
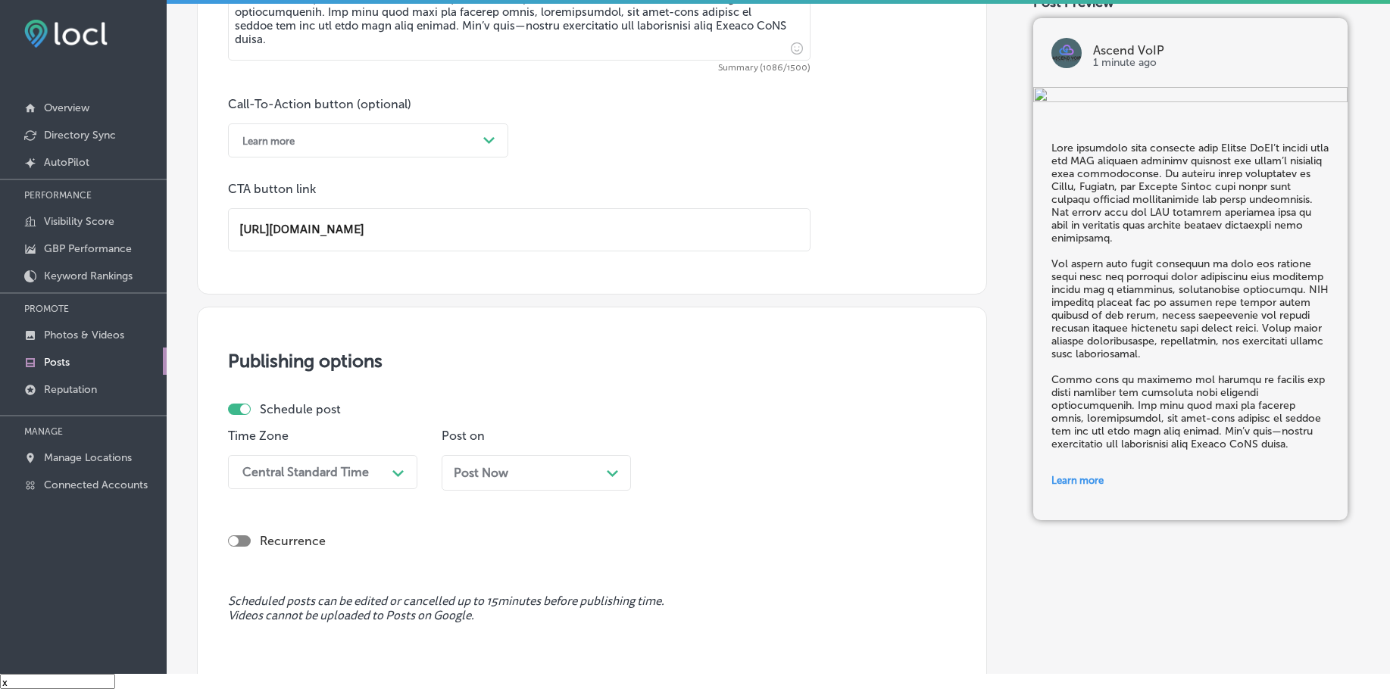
scroll to position [1066, 0]
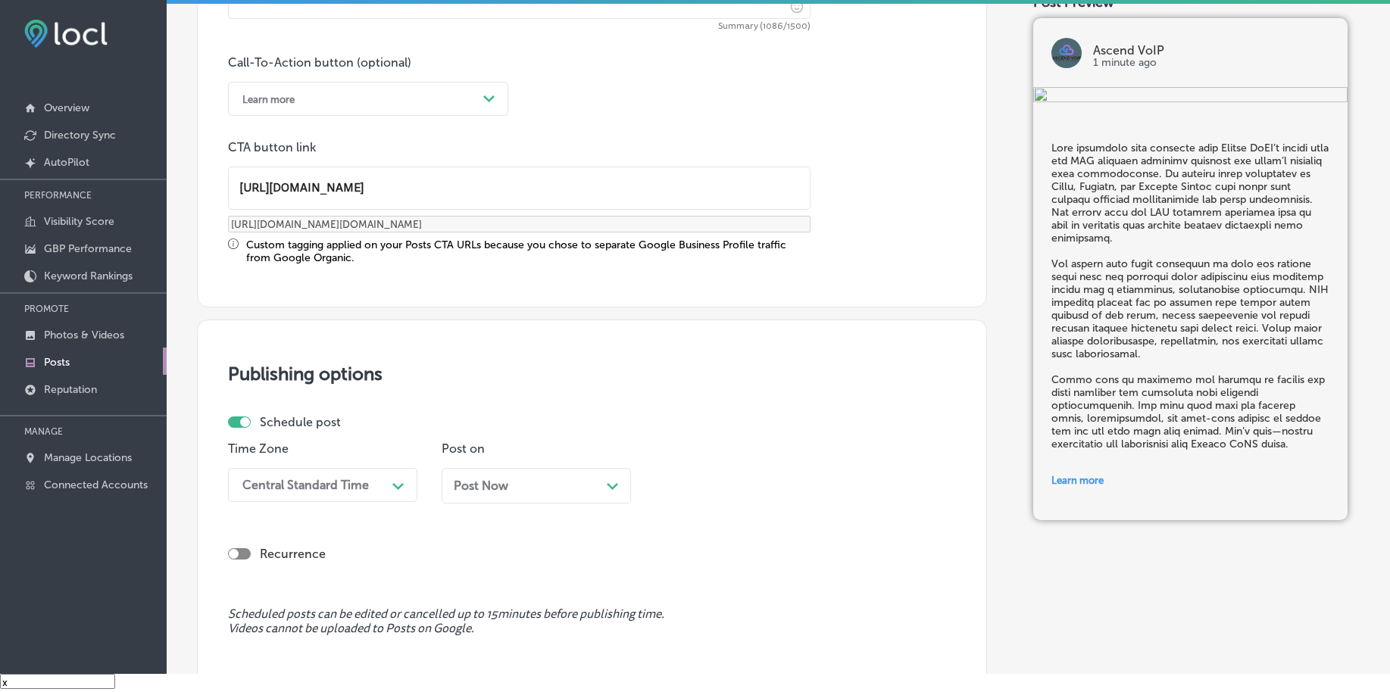
type input "[URL][DOMAIN_NAME]"
click at [332, 437] on div "Schedule post Time Zone Central Standard Time Path Created with Sketch. Post on…" at bounding box center [586, 465] width 716 height 100
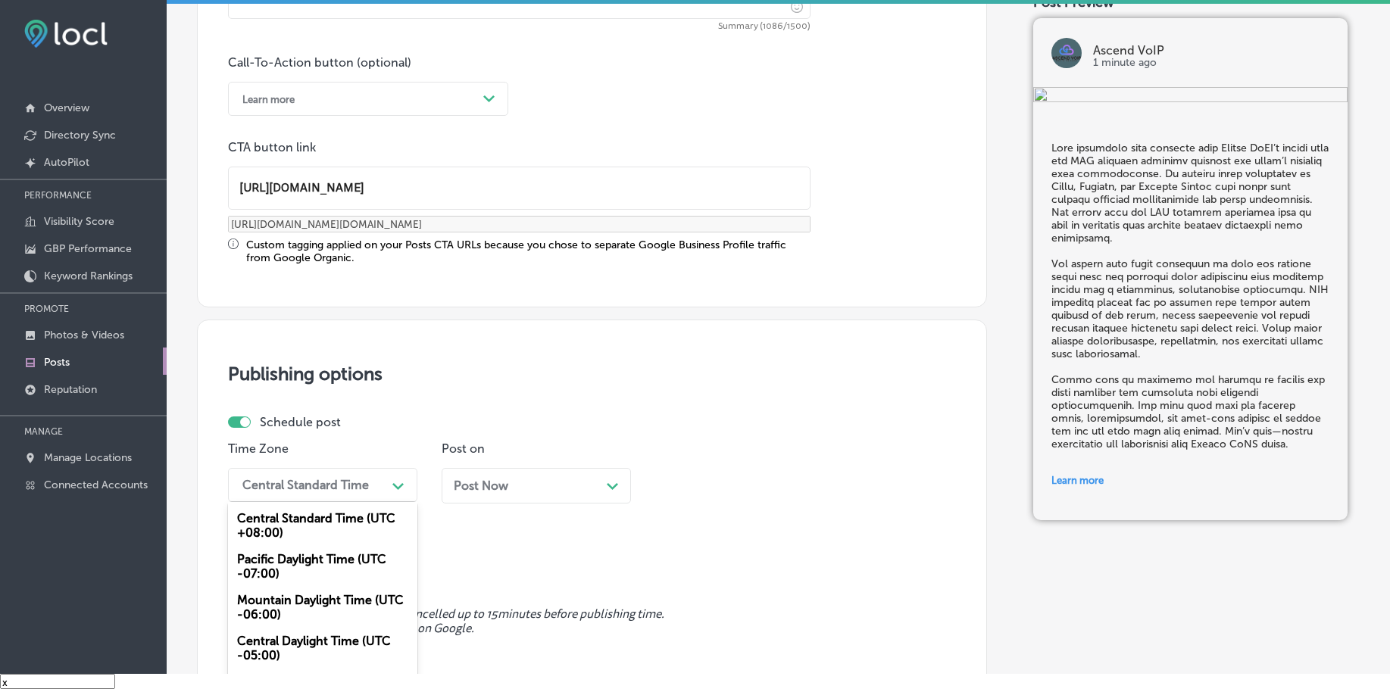
click at [319, 474] on div "option Mountain Daylight Time (UTC -06:00), selected. option Central Standard T…" at bounding box center [322, 485] width 189 height 34
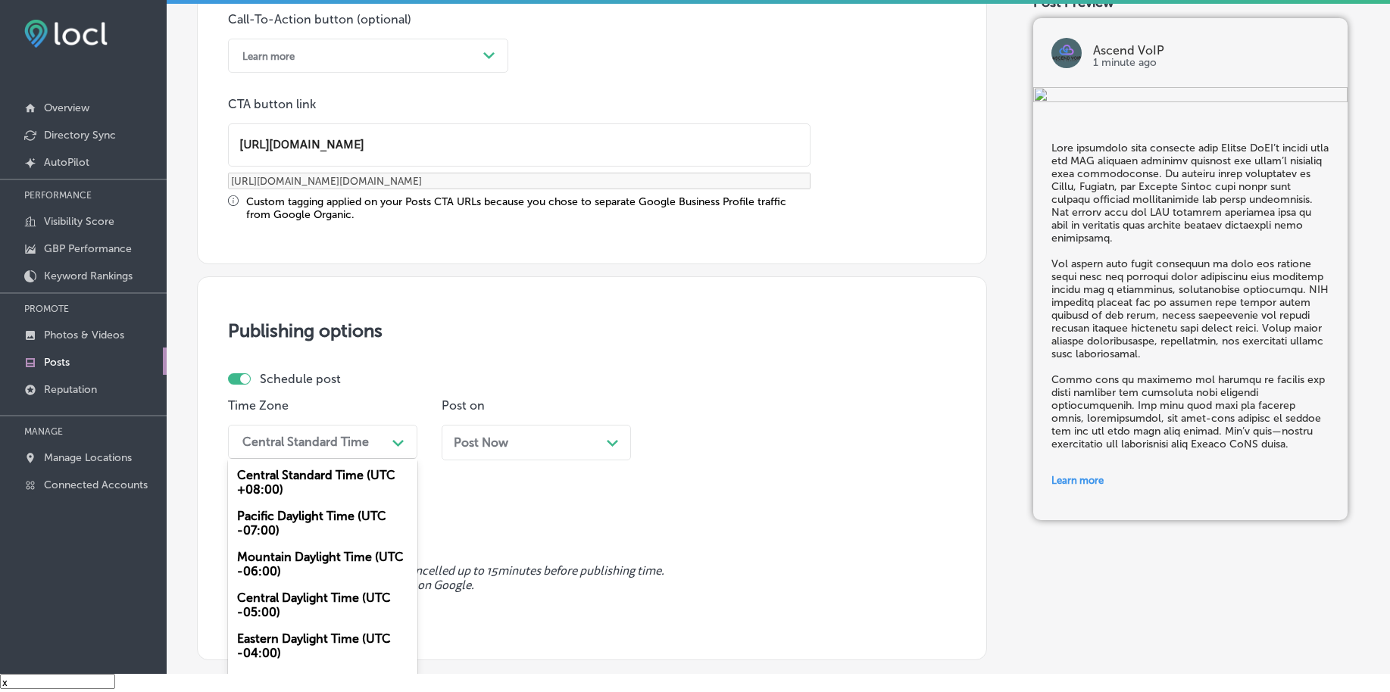
click at [281, 563] on div "Mountain Daylight Time (UTC -06:00)" at bounding box center [322, 564] width 189 height 41
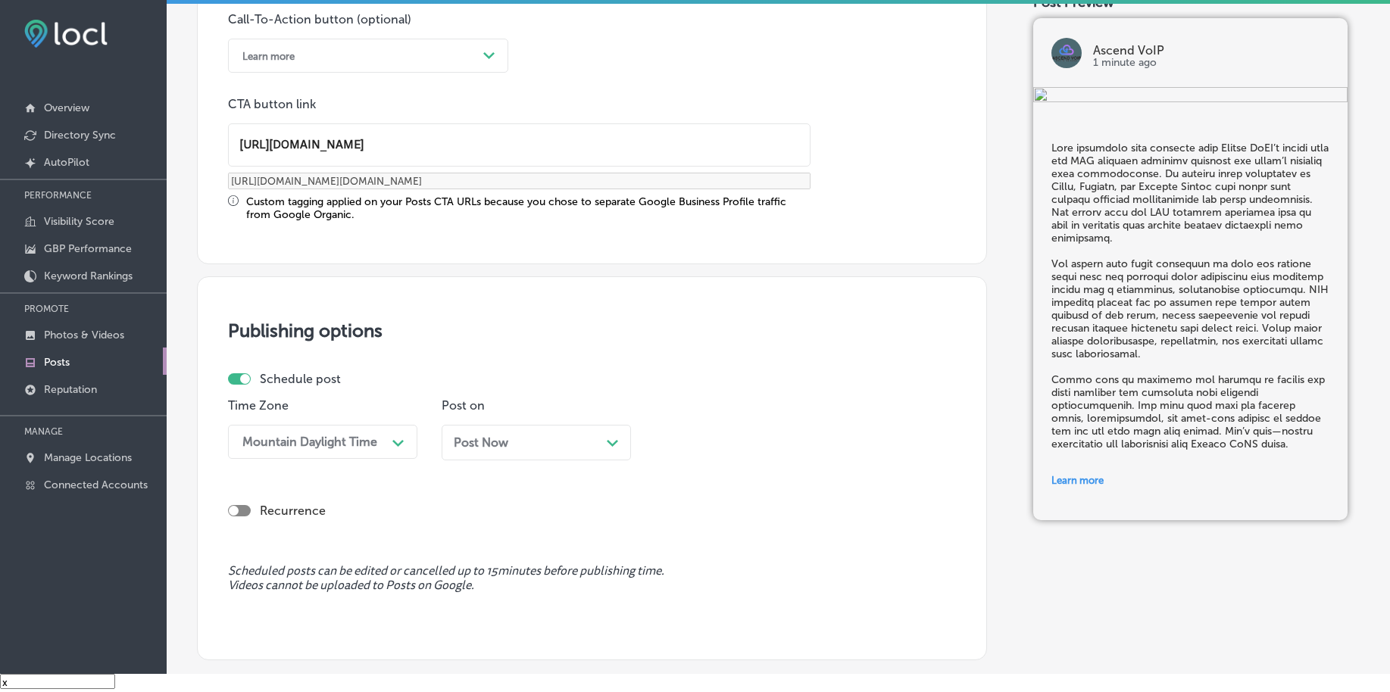
click at [516, 447] on div "Post Now Path Created with Sketch." at bounding box center [536, 442] width 165 height 14
click at [742, 445] on div "01:30 AM" at bounding box center [737, 442] width 151 height 27
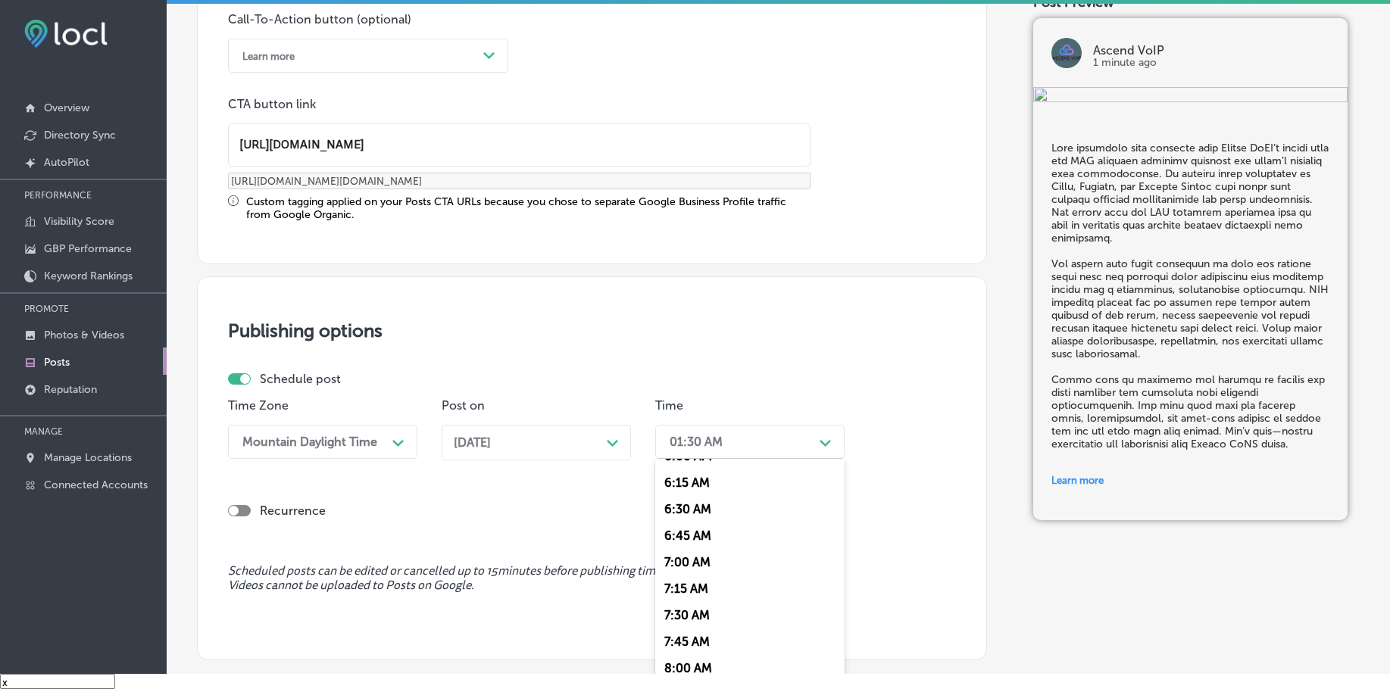
scroll to position [663, 0]
click at [681, 551] on div "7:00 AM" at bounding box center [749, 555] width 189 height 27
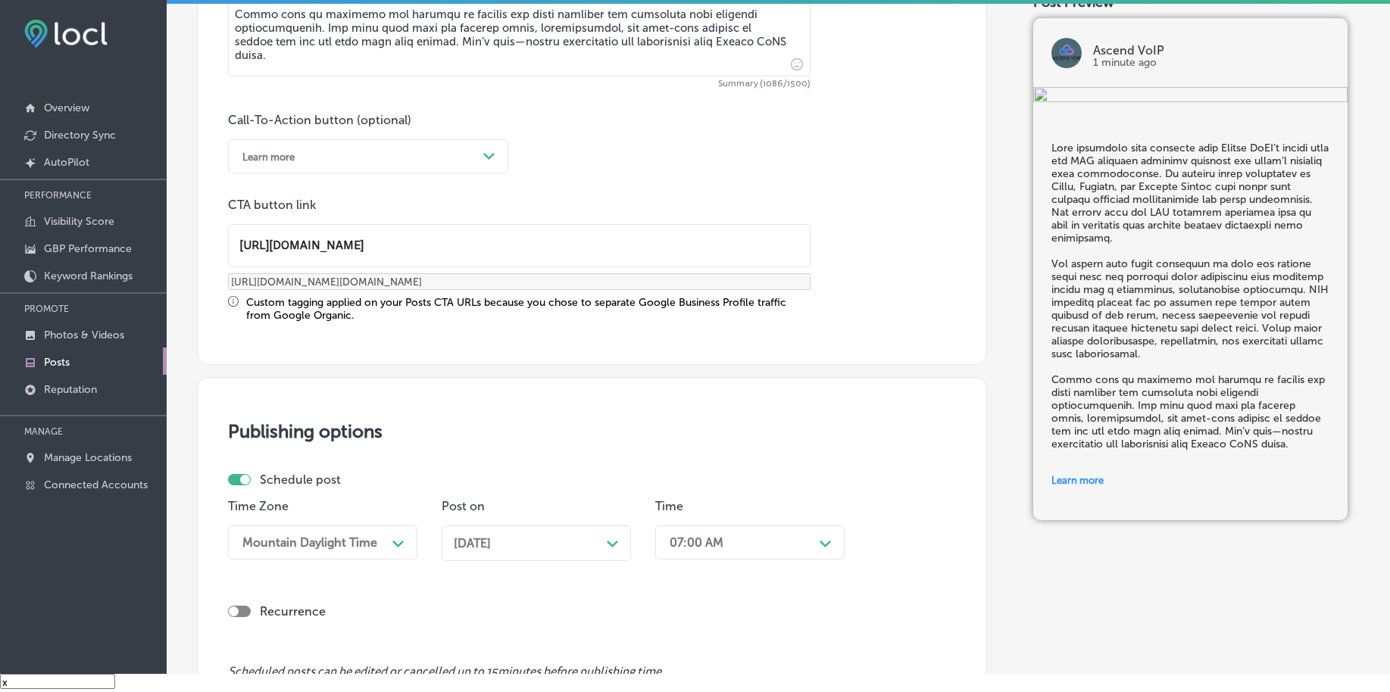
scroll to position [1262, 0]
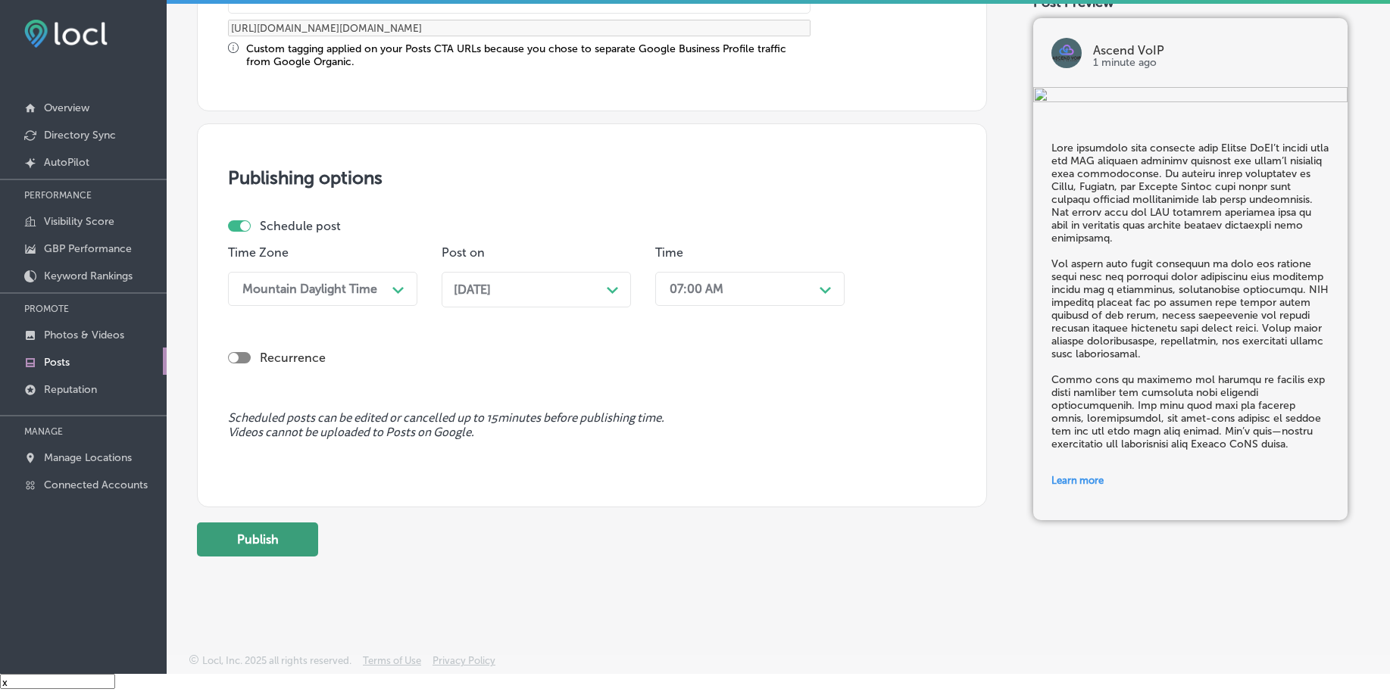
click at [285, 535] on button "Publish" at bounding box center [257, 540] width 121 height 34
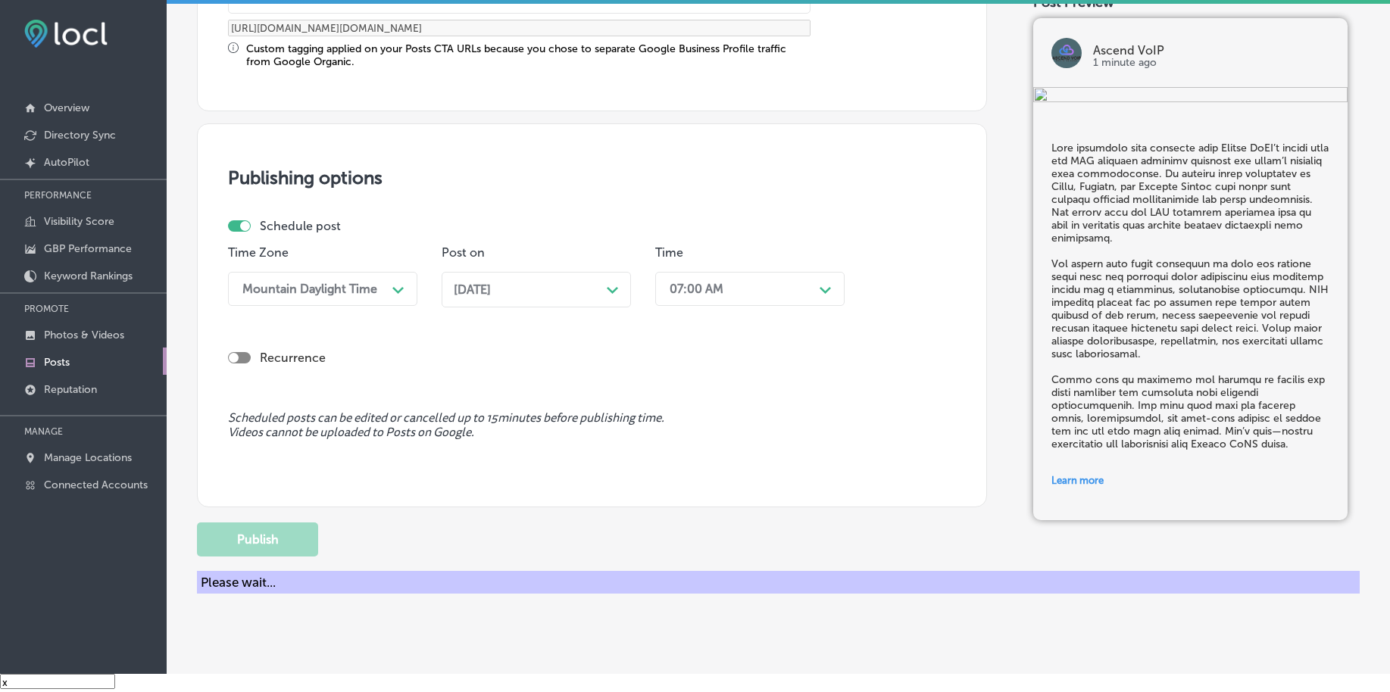
scroll to position [1125, 0]
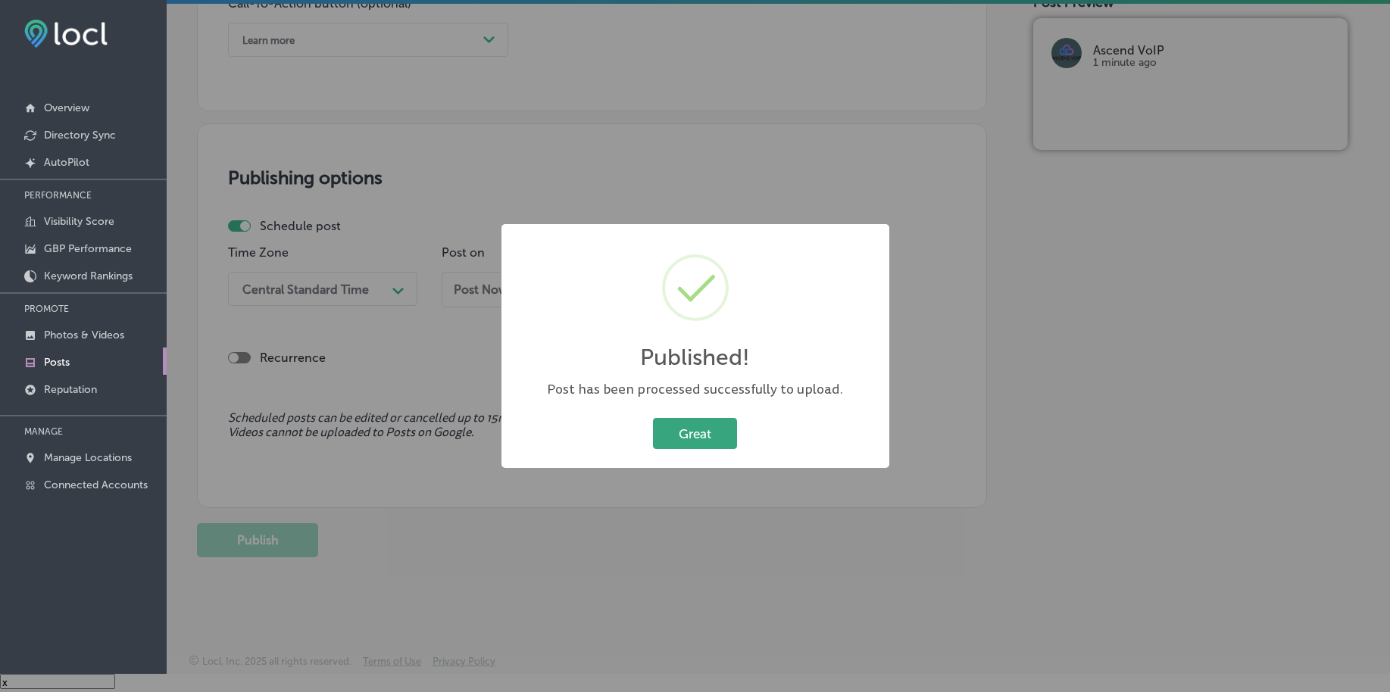
click at [702, 427] on button "Great" at bounding box center [695, 433] width 84 height 31
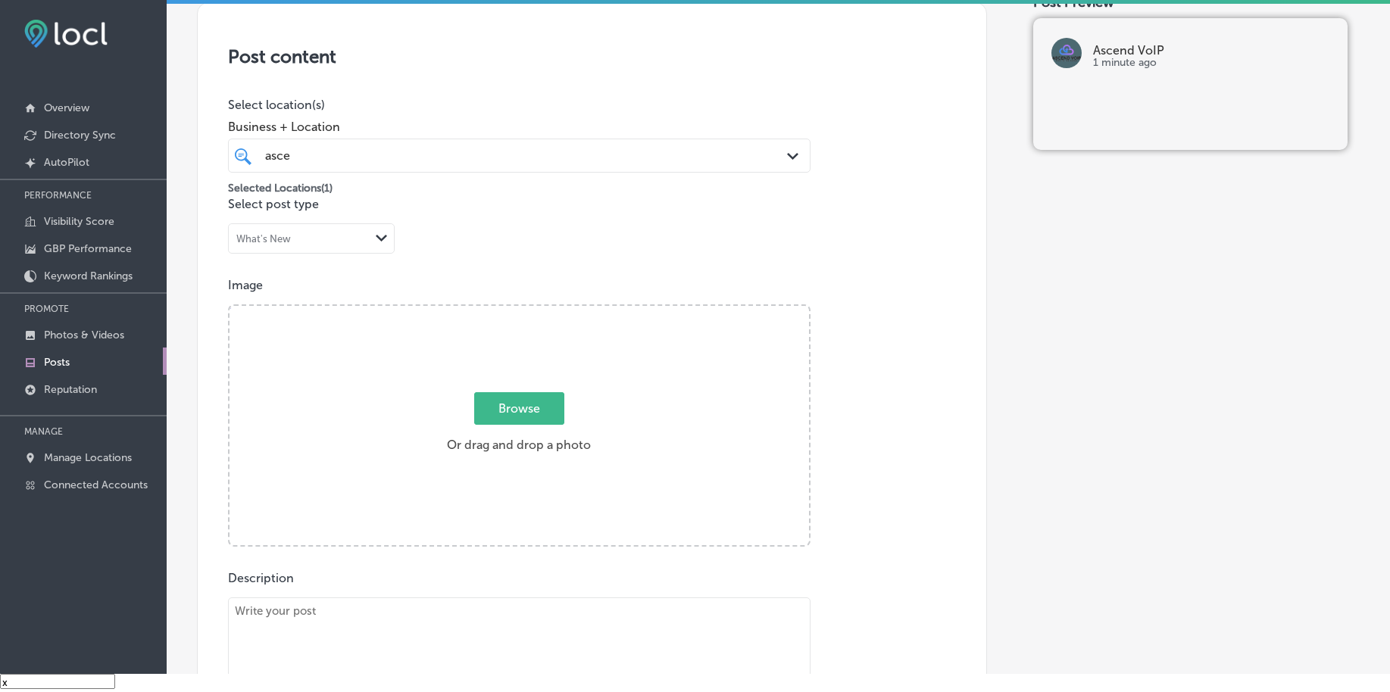
scroll to position [273, 0]
click at [492, 406] on span "Browse" at bounding box center [519, 411] width 90 height 33
click at [492, 313] on input "Browse Or drag and drop a photo" at bounding box center [518, 310] width 579 height 5
type input "C:\fakepath\hosted-voip-business-systems-ascend-voip-west-[PERSON_NAME]-pa.png"
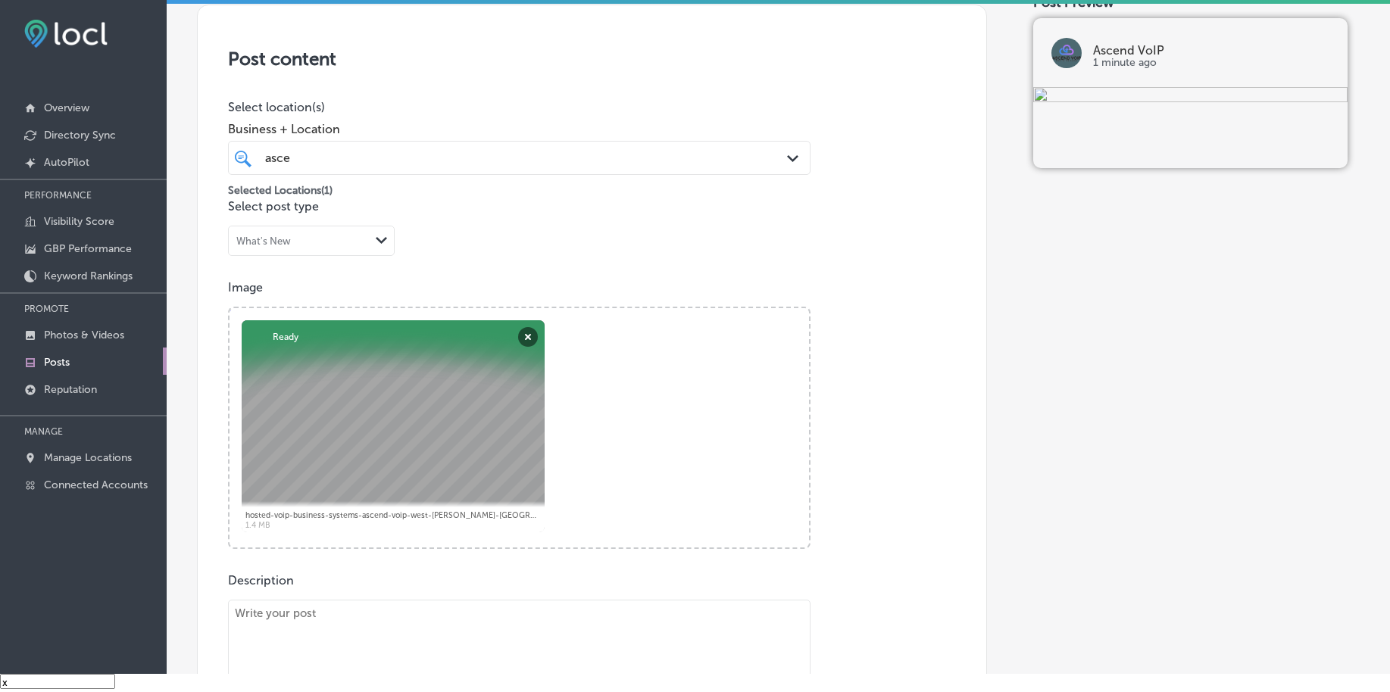
paste textarea "Upgrade your office’s communication with Ascend VoIP’s professional services de…"
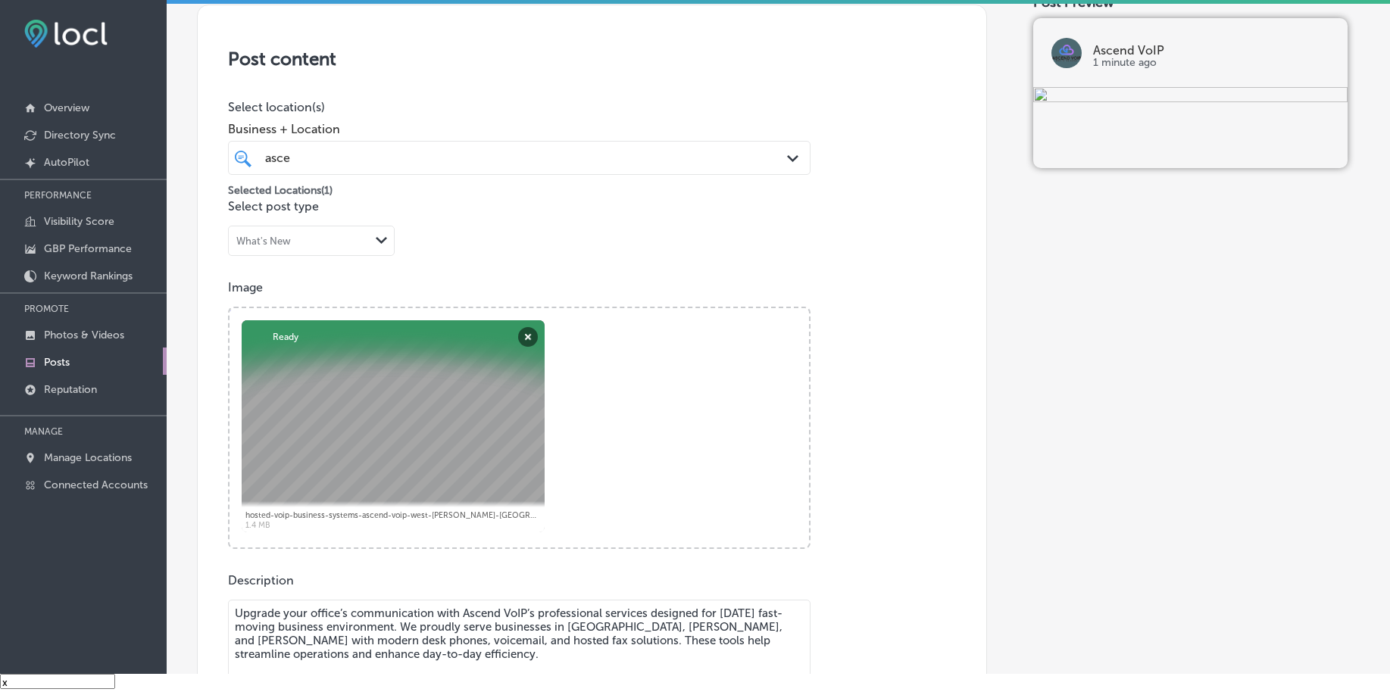
scroll to position [382, 0]
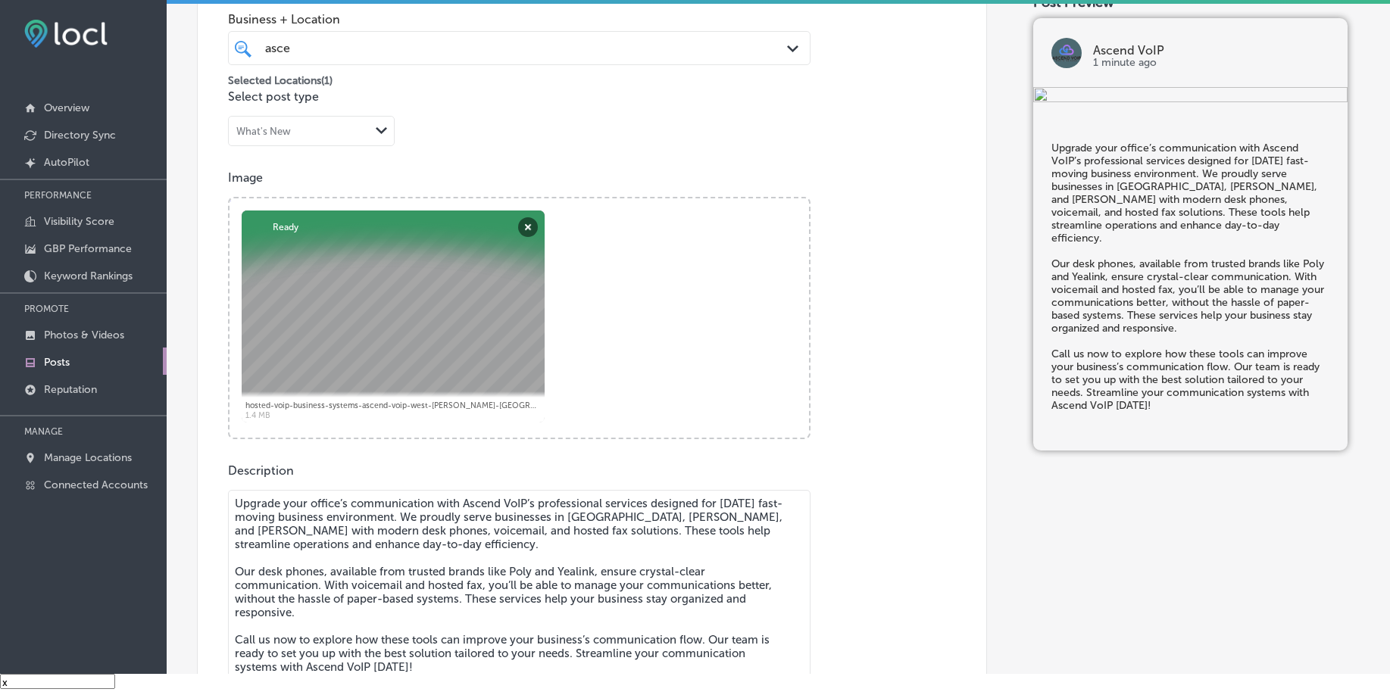
type textarea "Upgrade your office’s communication with Ascend VoIP’s professional services de…"
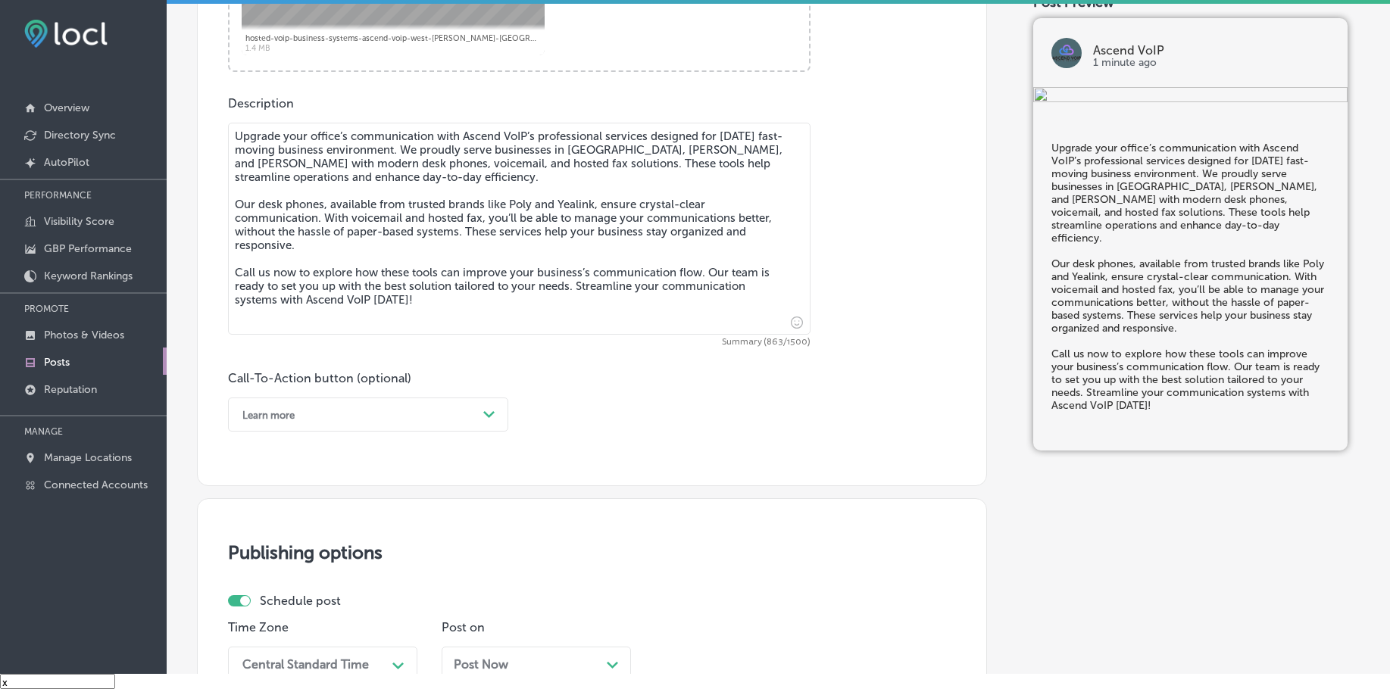
scroll to position [761, 0]
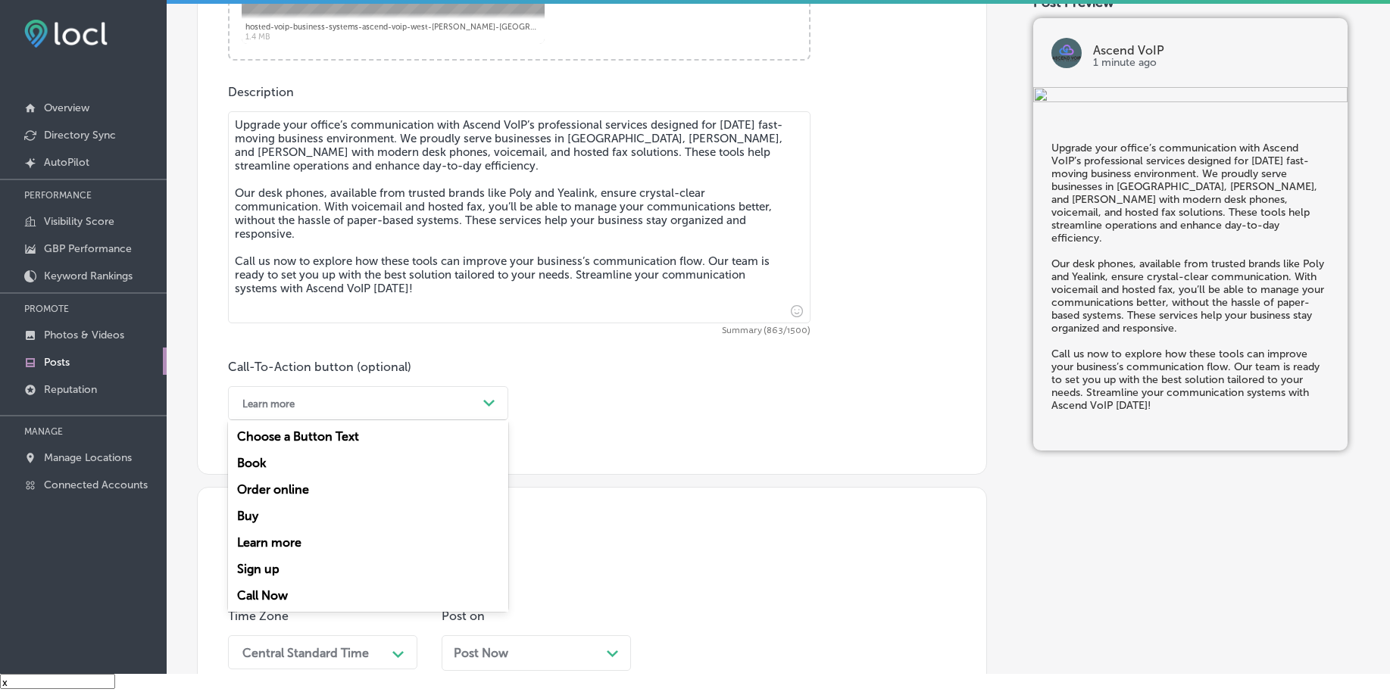
click at [301, 398] on div "Learn more" at bounding box center [356, 403] width 242 height 23
click at [270, 599] on div "Call Now" at bounding box center [368, 595] width 280 height 27
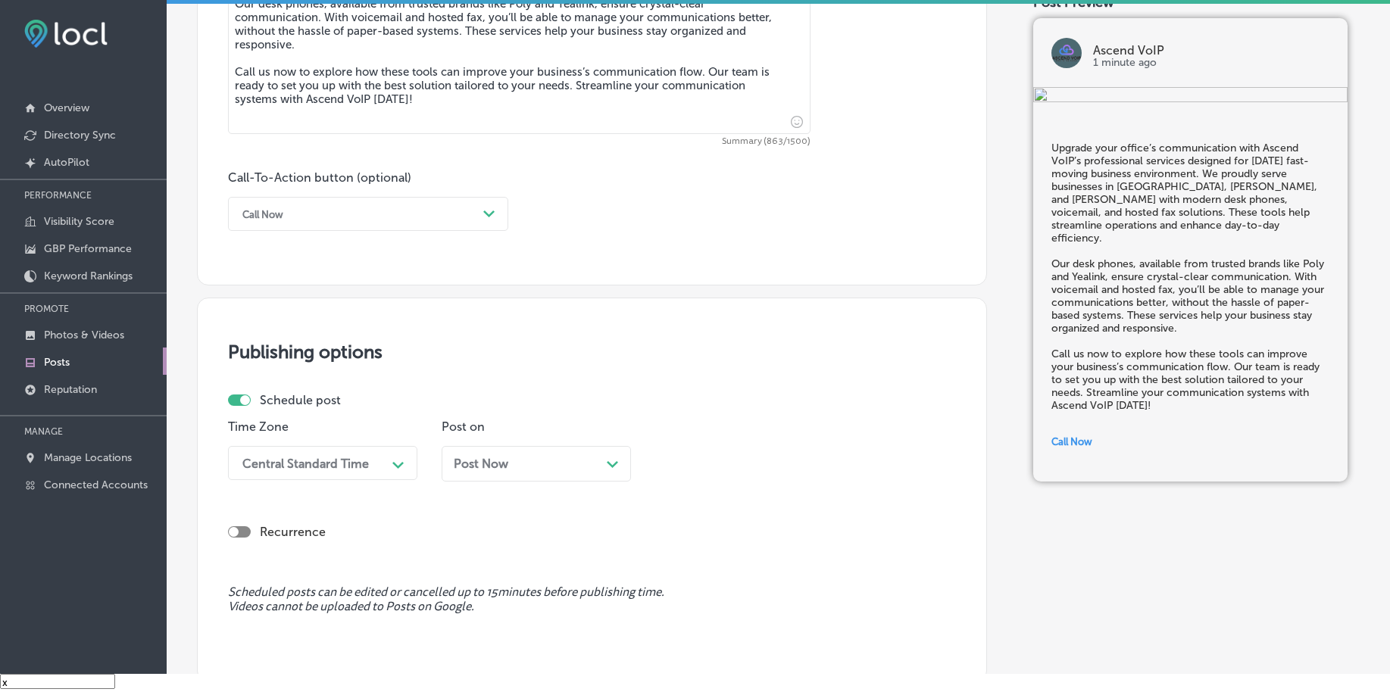
scroll to position [1045, 0]
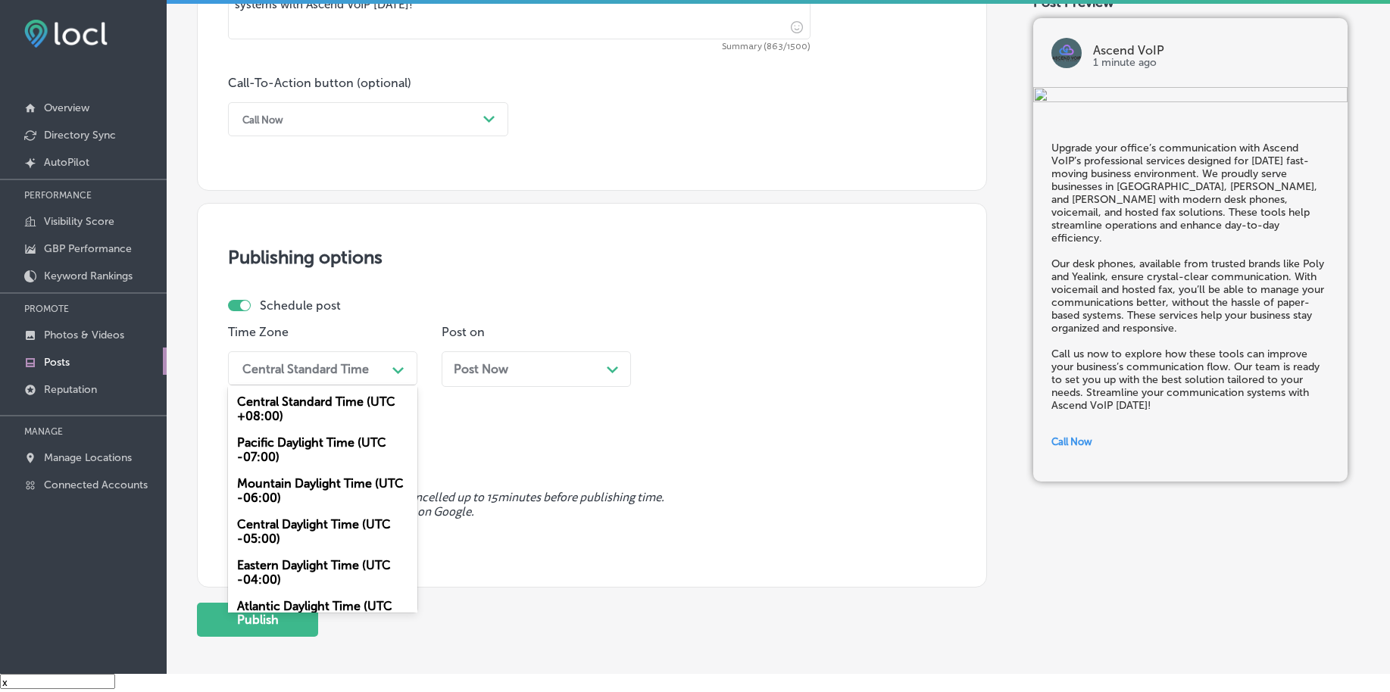
click at [325, 379] on div "Central Standard Time" at bounding box center [310, 368] width 151 height 27
drag, startPoint x: 299, startPoint y: 484, endPoint x: 355, endPoint y: 453, distance: 64.1
click at [299, 485] on div "Mountain Daylight Time (UTC -06:00)" at bounding box center [322, 490] width 189 height 41
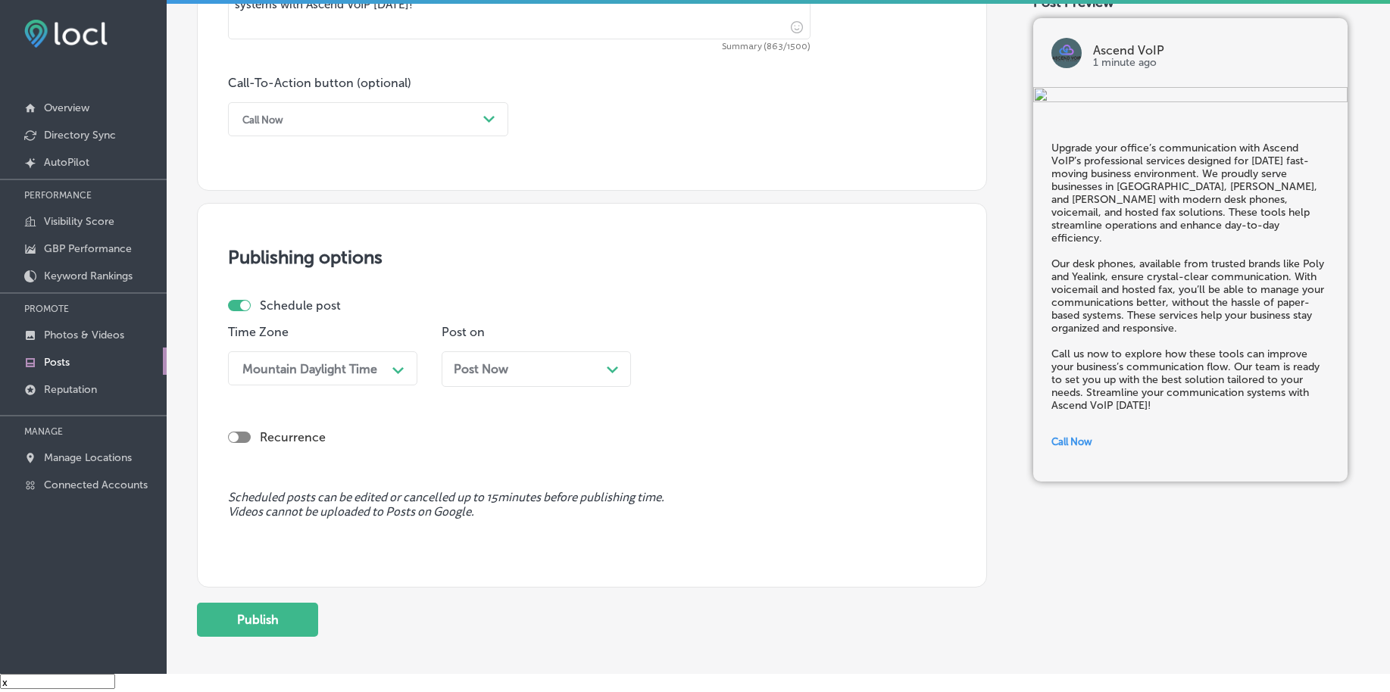
click at [482, 374] on span "Post Now" at bounding box center [481, 369] width 55 height 14
click at [705, 370] on div "01:30 AM" at bounding box center [696, 368] width 53 height 14
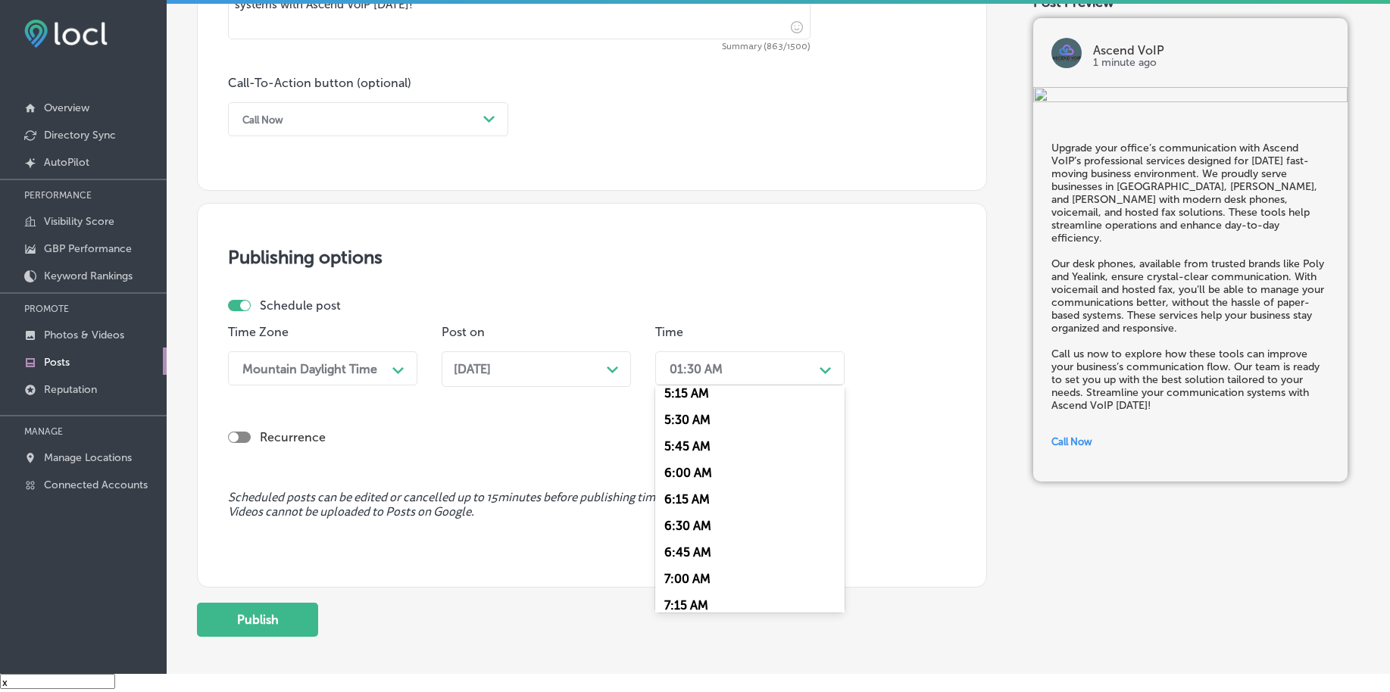
scroll to position [568, 0]
click at [696, 575] on div "7:00 AM" at bounding box center [749, 576] width 189 height 27
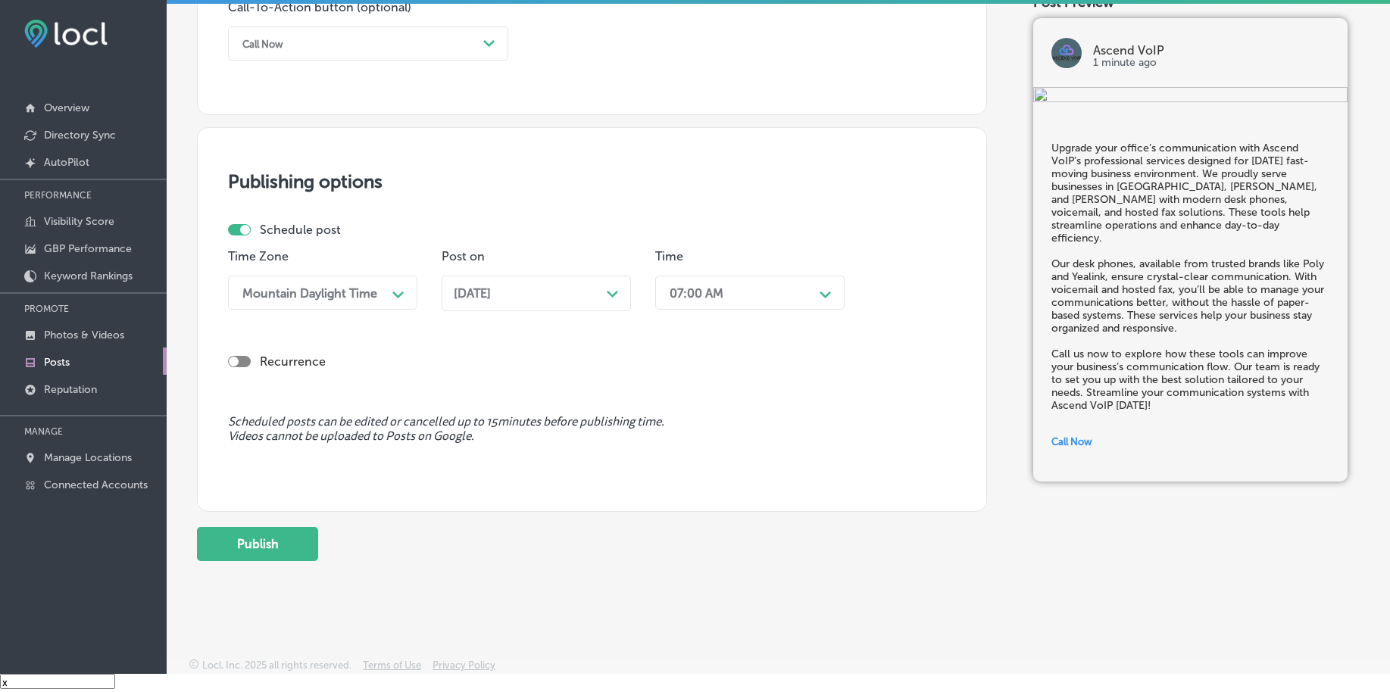
scroll to position [1125, 0]
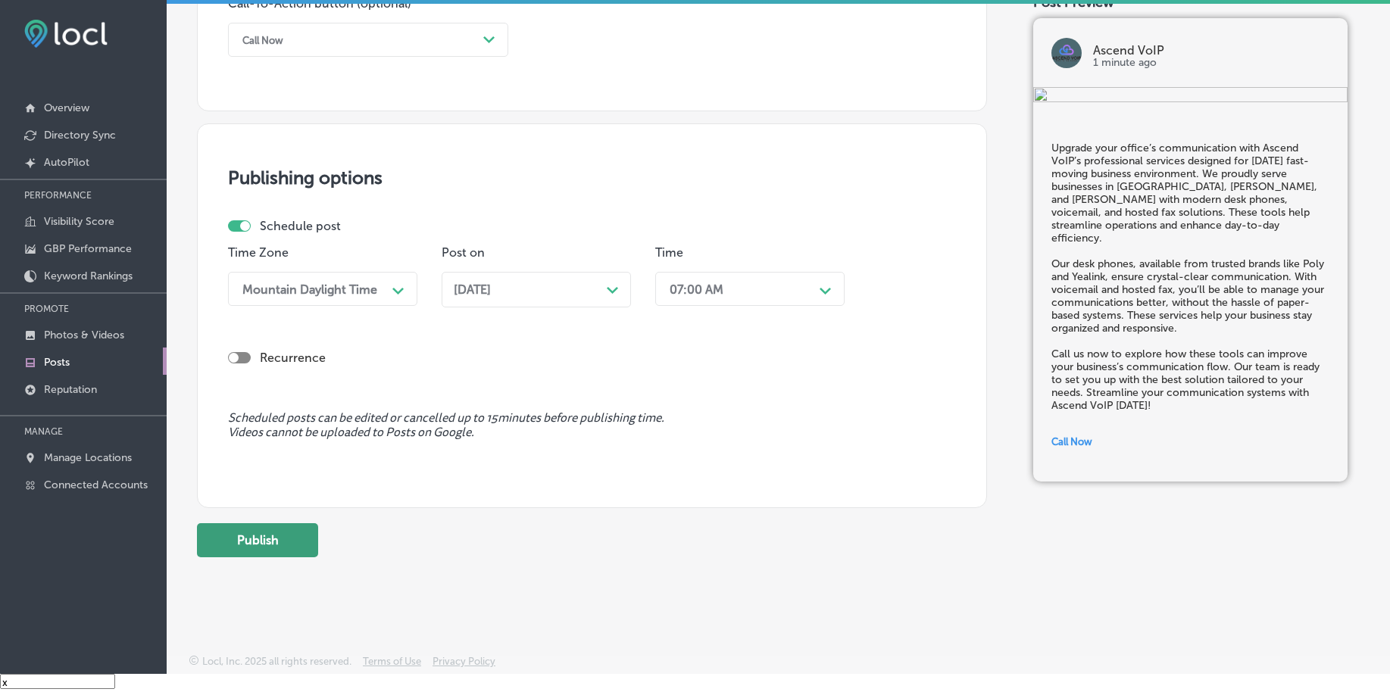
click at [279, 538] on button "Publish" at bounding box center [257, 540] width 121 height 34
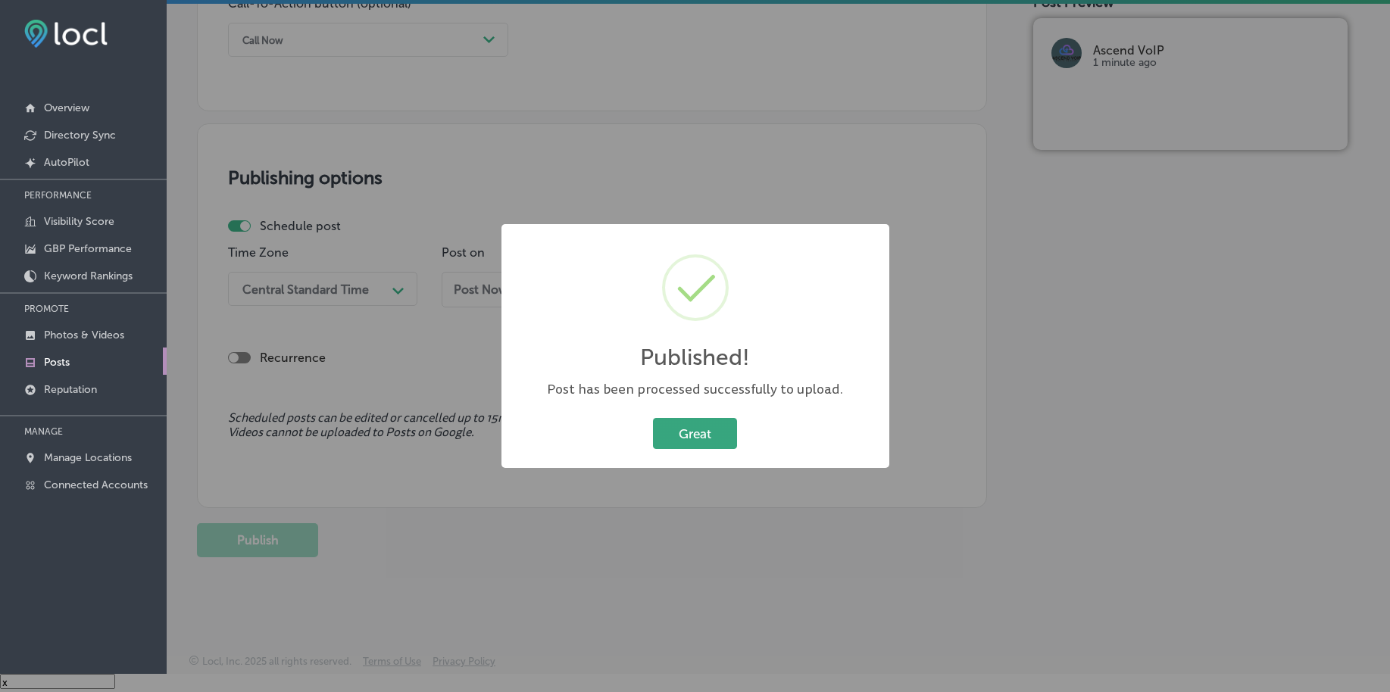
click at [701, 423] on button "Great" at bounding box center [695, 433] width 84 height 31
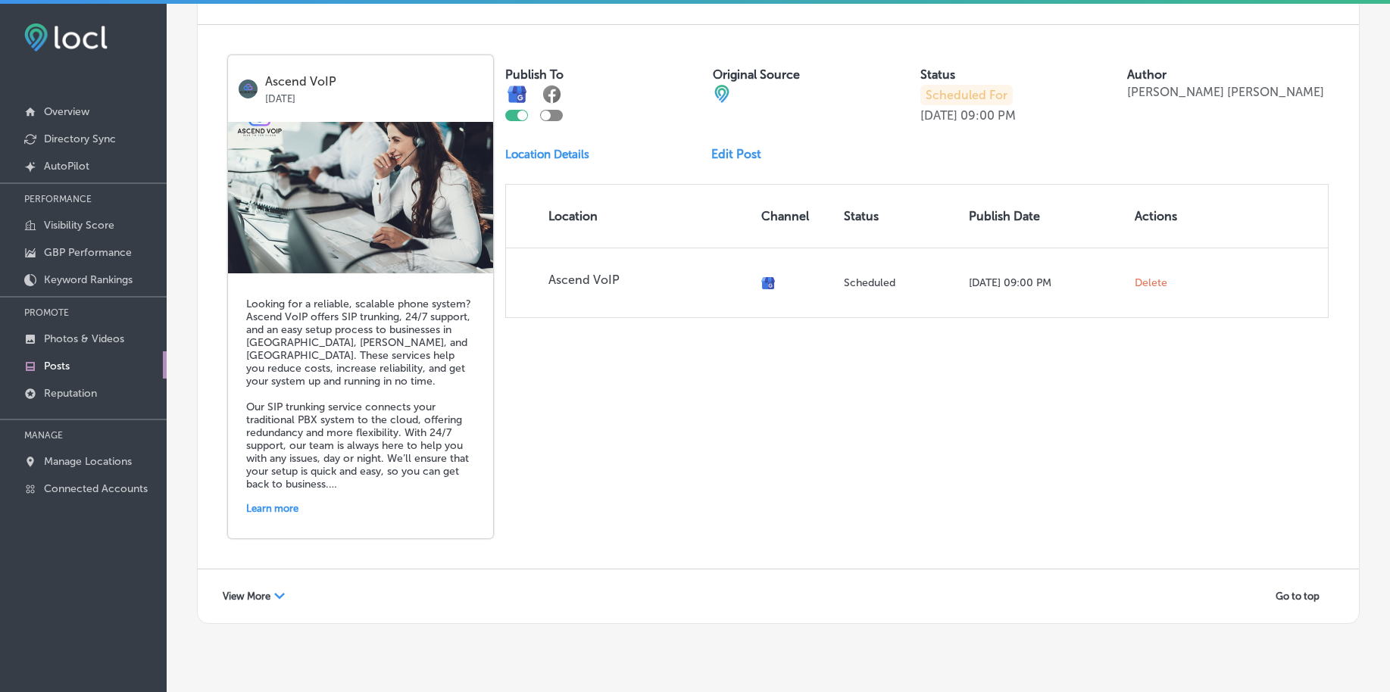
scroll to position [3306, 0]
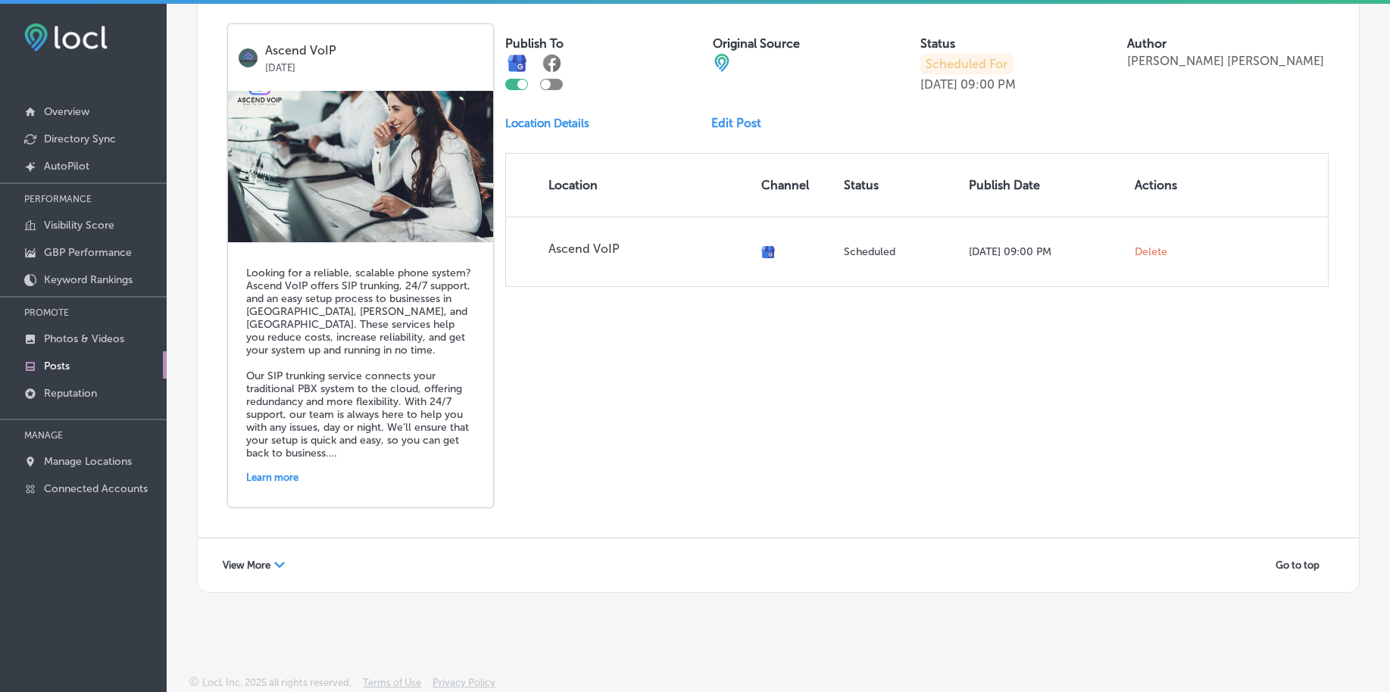
click at [252, 562] on span "View More" at bounding box center [247, 565] width 48 height 11
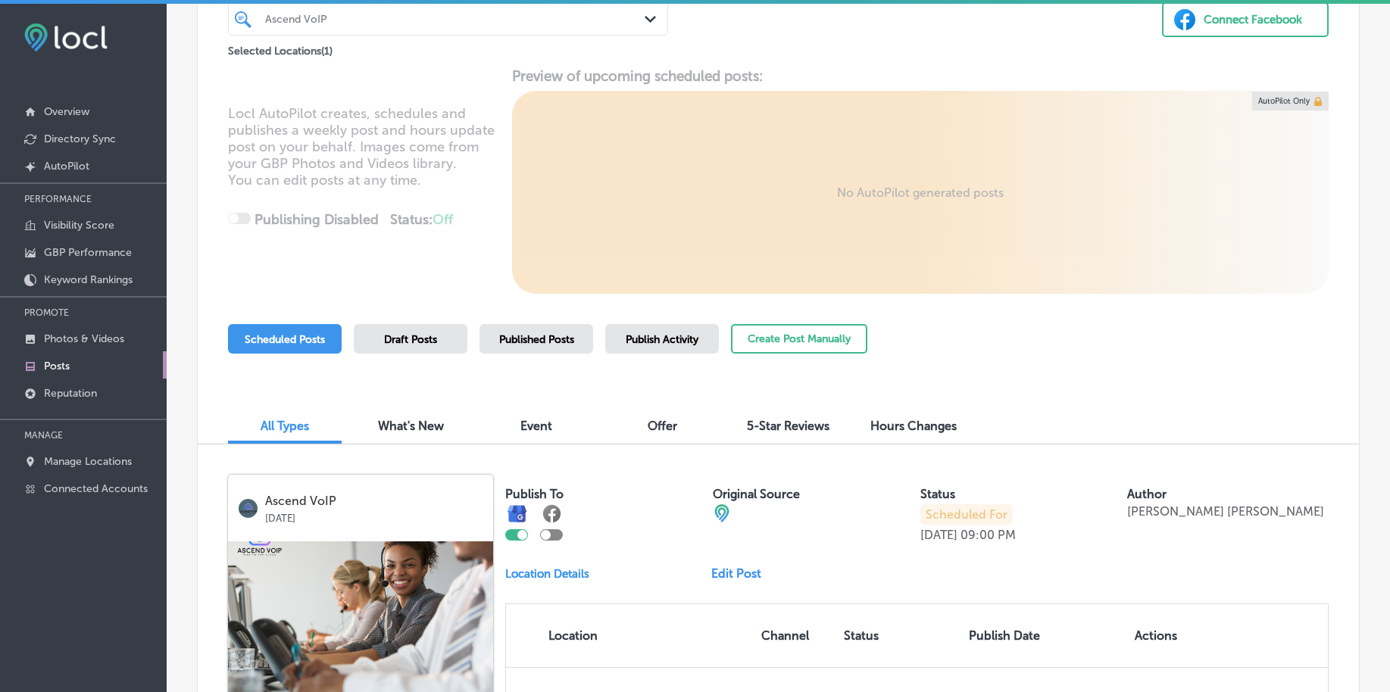
scroll to position [0, 0]
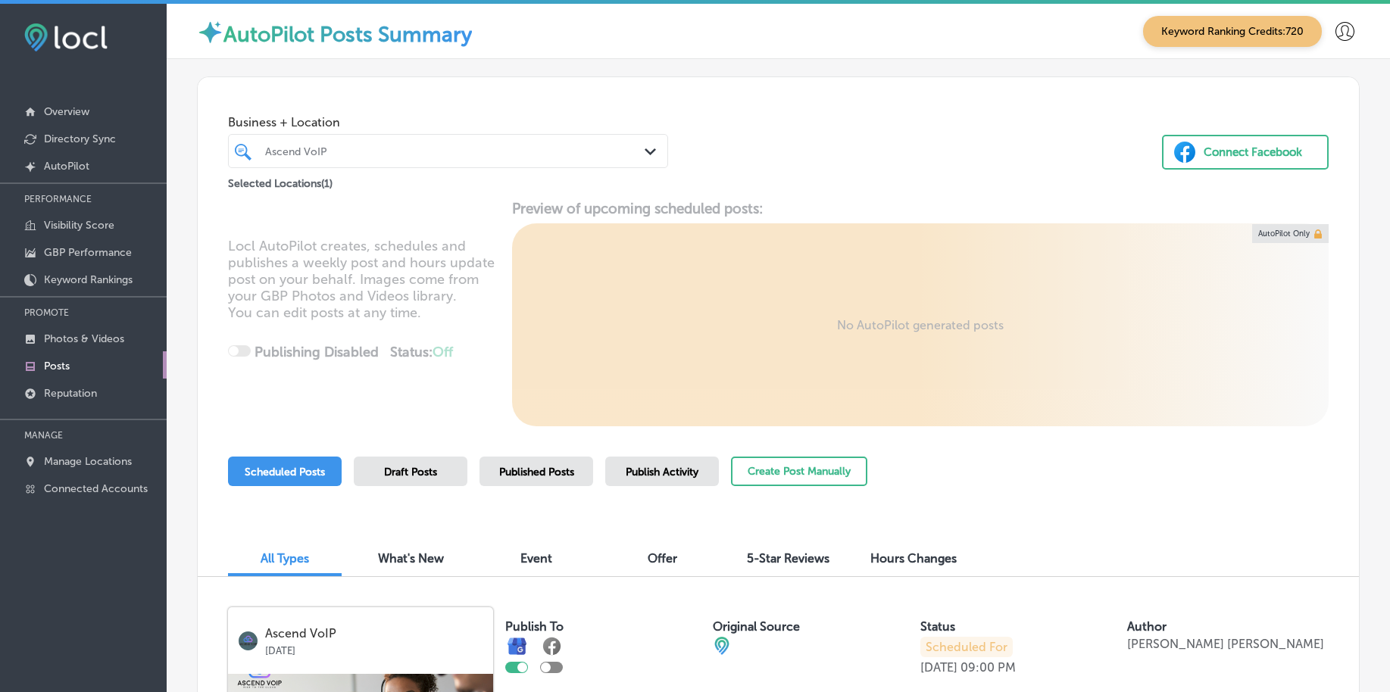
click at [332, 142] on div at bounding box center [430, 151] width 332 height 20
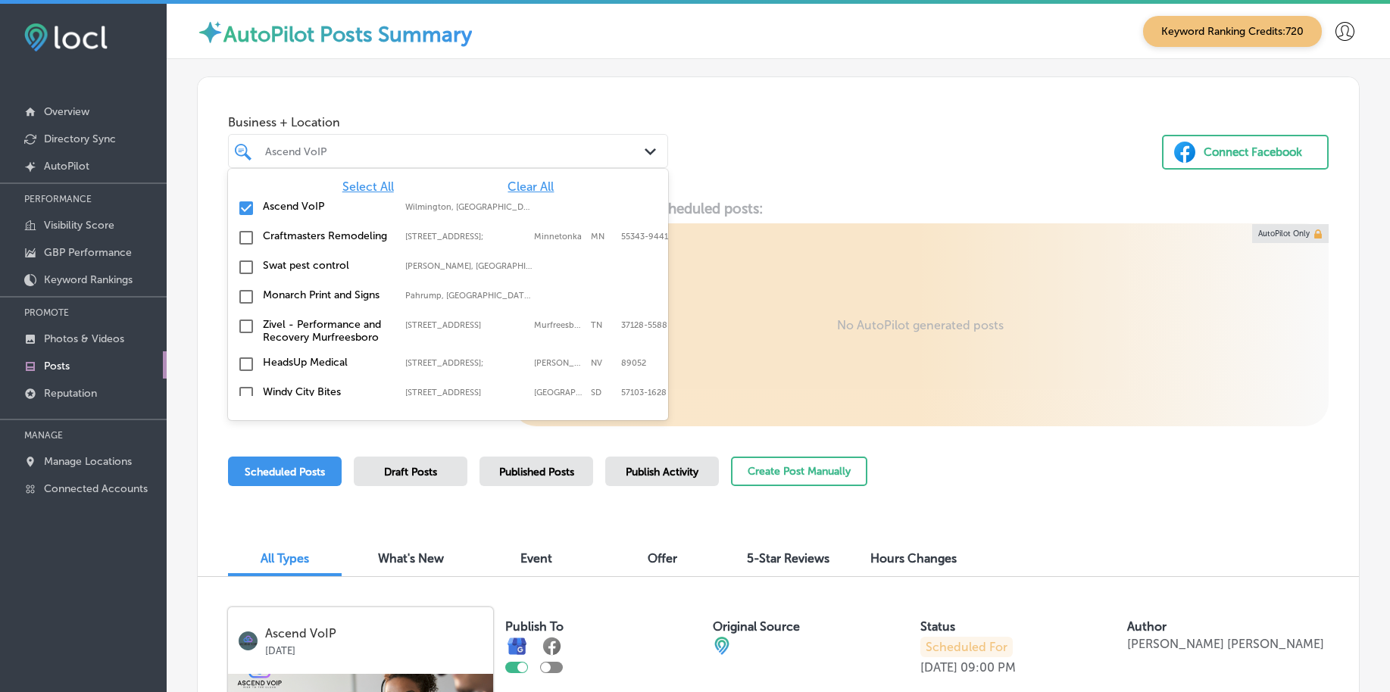
click at [520, 182] on span "Clear All" at bounding box center [530, 186] width 46 height 14
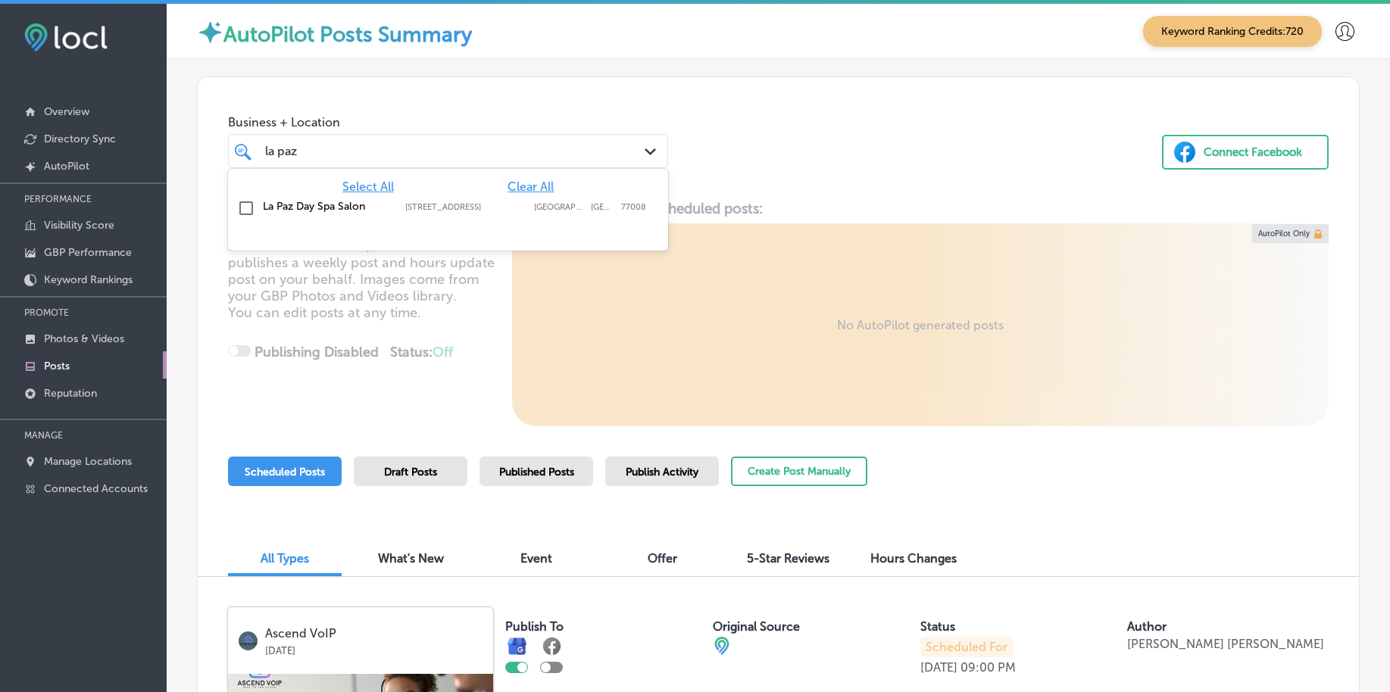
click at [383, 213] on div "La Paz Day Spa Salon [STREET_ADDRESS][GEOGRAPHIC_DATA][STREET_ADDRESS]" at bounding box center [448, 208] width 428 height 23
type input "la paz"
click at [823, 164] on div "Business + Location option [STREET_ADDRESS]. option [STREET_ADDRESS]. 2 results…" at bounding box center [778, 134] width 1161 height 115
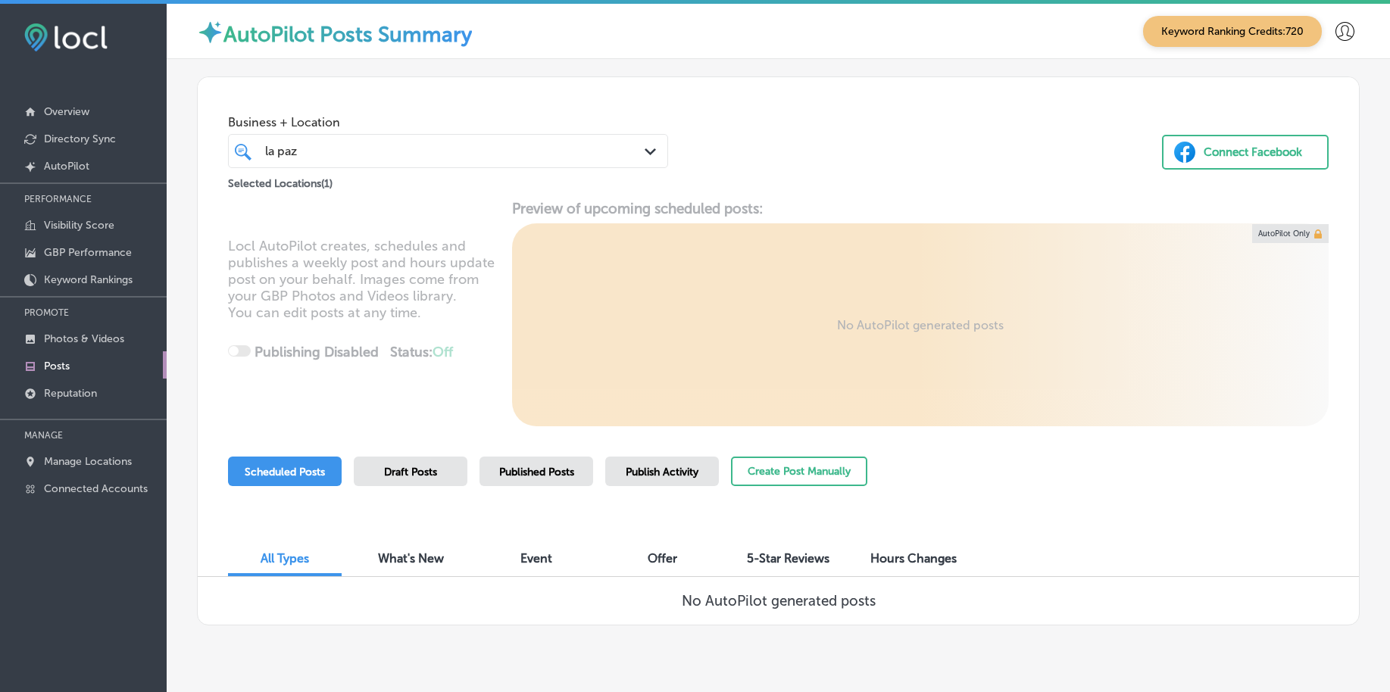
click at [553, 485] on div "Published Posts" at bounding box center [536, 472] width 114 height 30
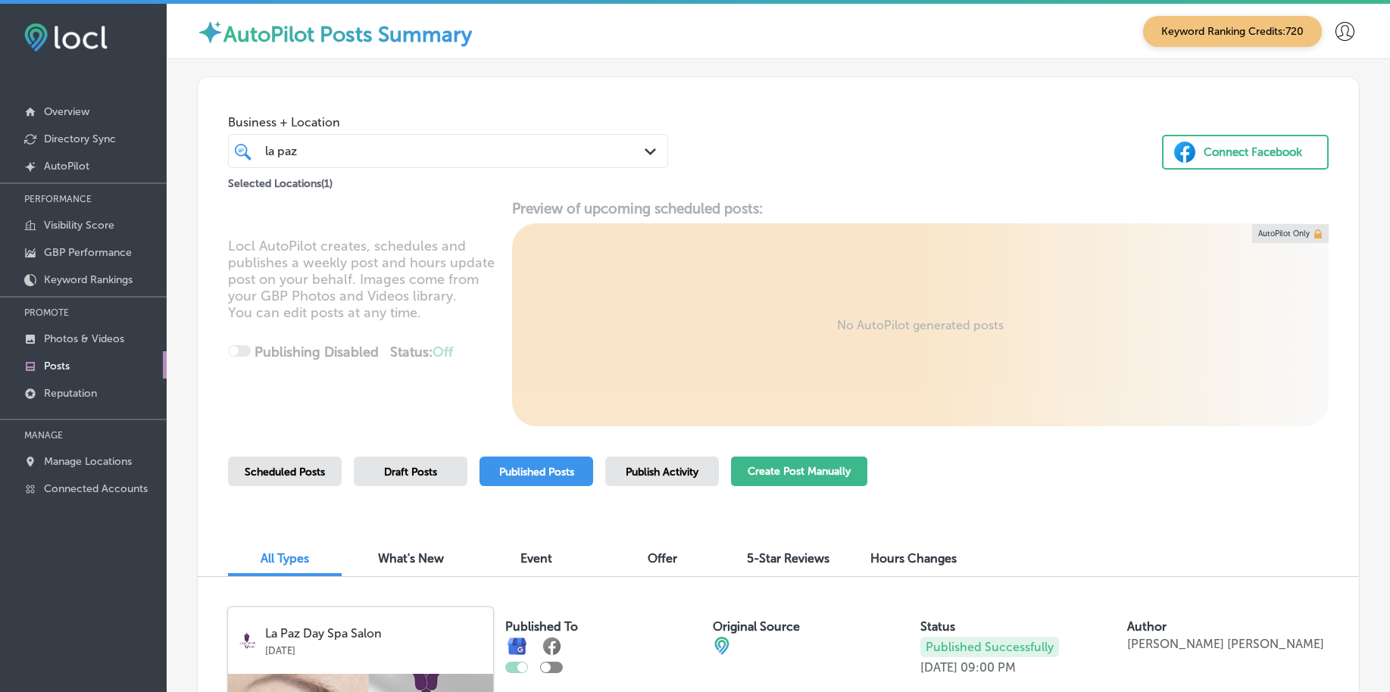
click at [761, 470] on button "Create Post Manually" at bounding box center [799, 472] width 136 height 30
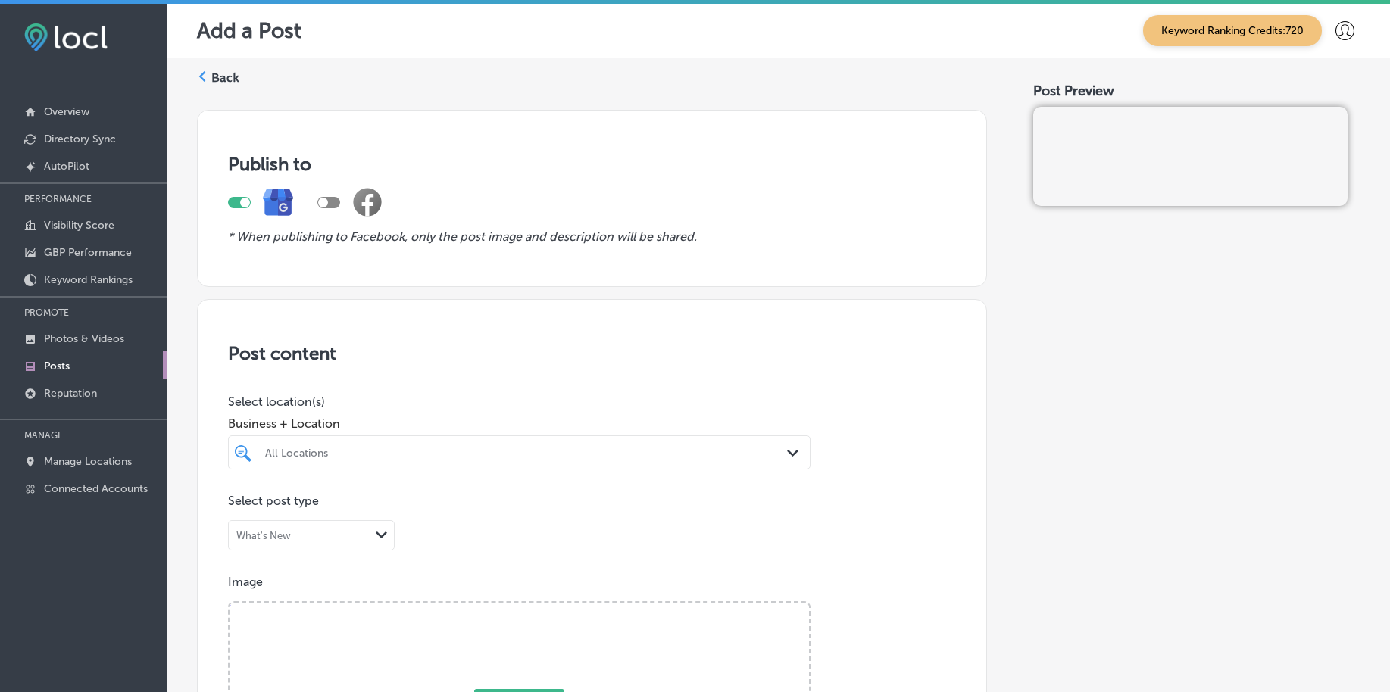
click at [443, 460] on div "All Locations Path Created with Sketch." at bounding box center [519, 452] width 582 height 34
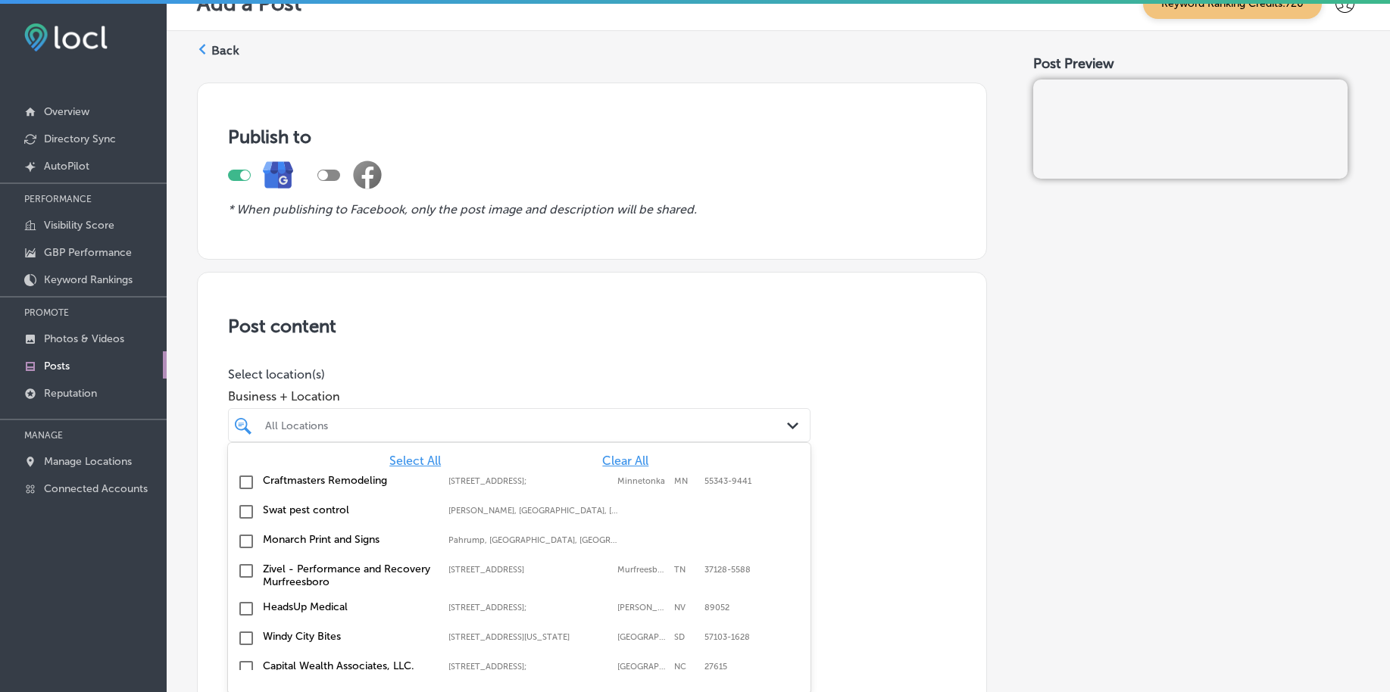
scroll to position [36, 0]
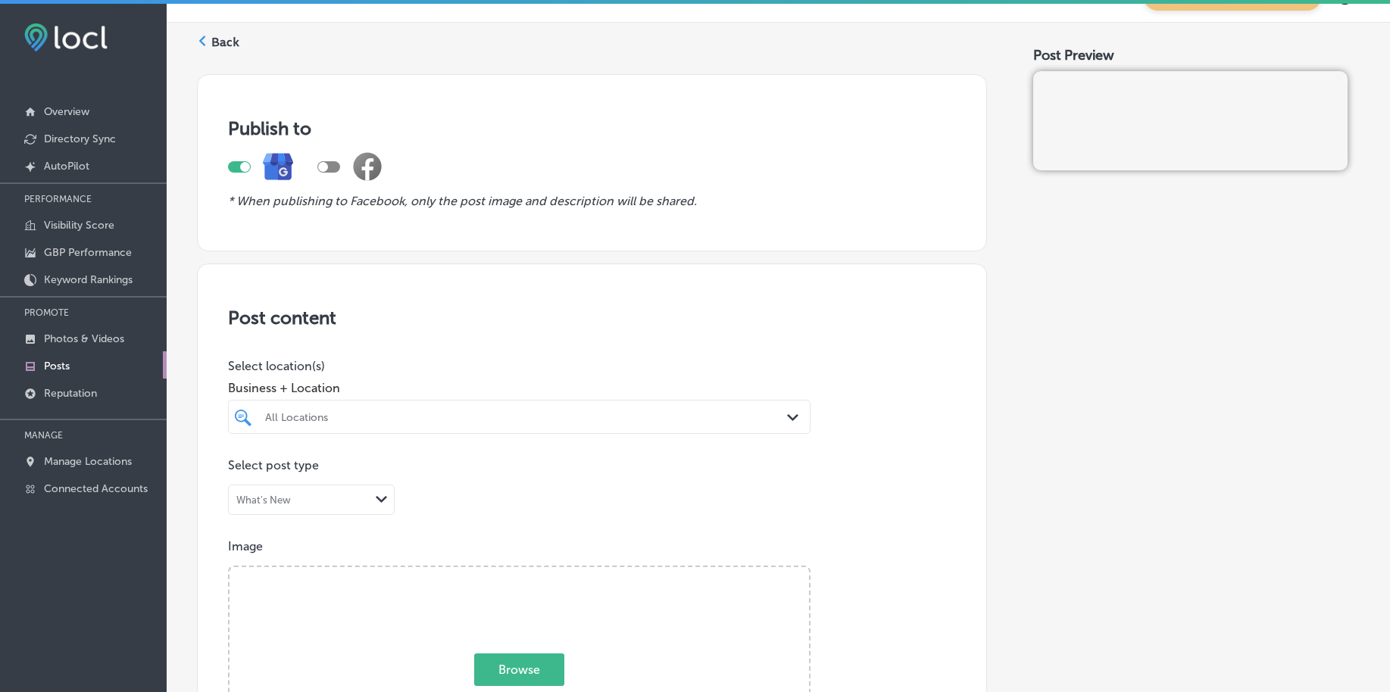
click at [358, 420] on div "All Locations" at bounding box center [526, 417] width 523 height 13
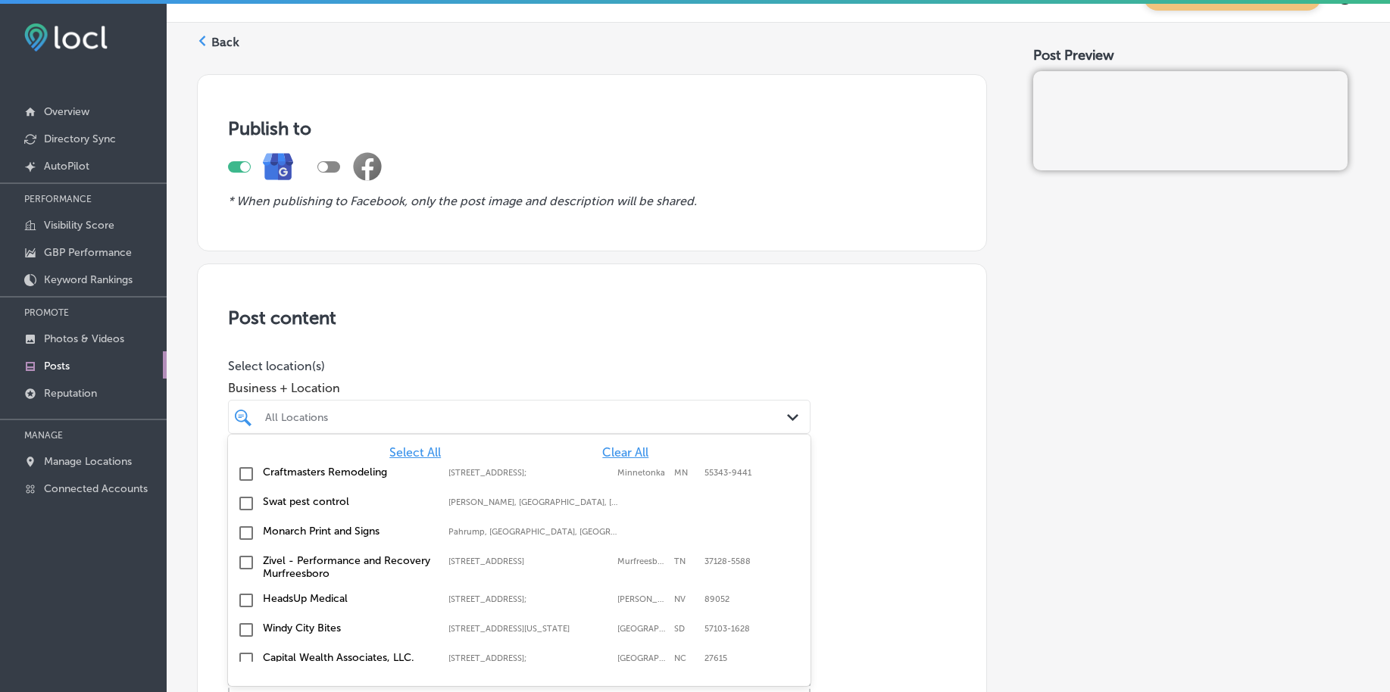
click at [602, 448] on span "Clear All" at bounding box center [625, 452] width 46 height 14
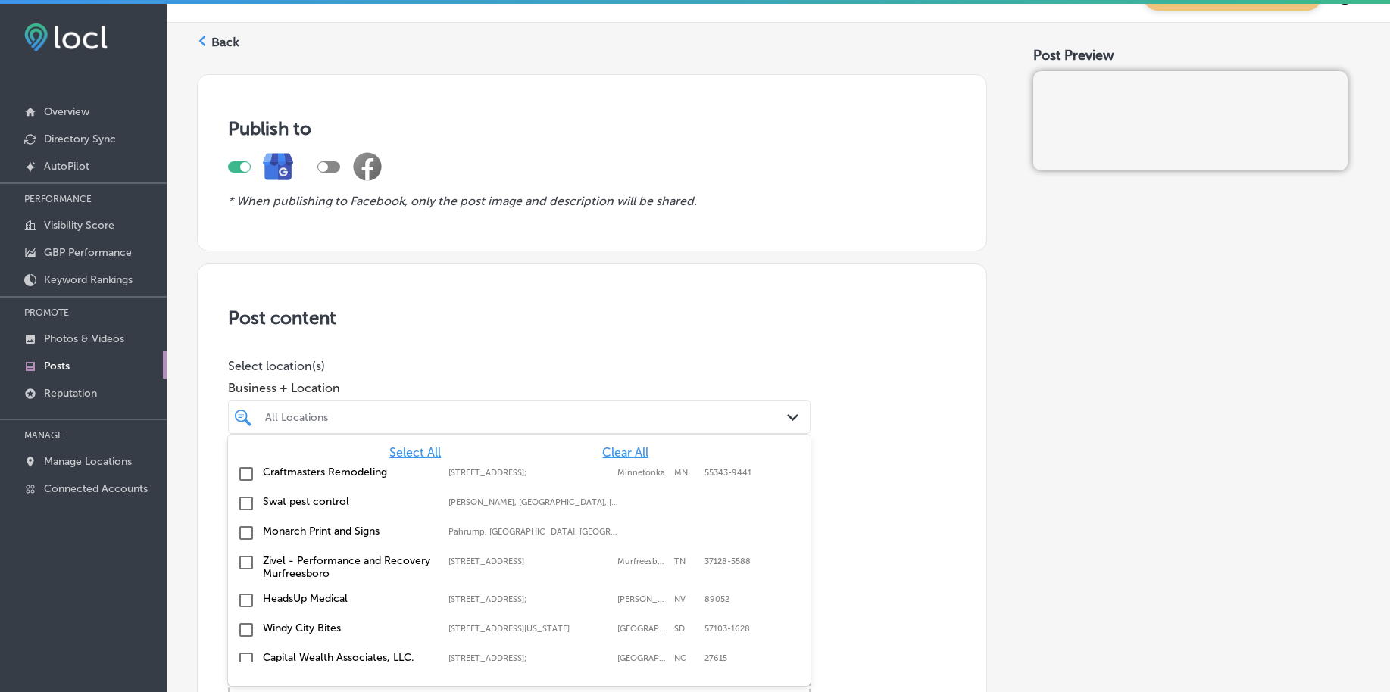
click at [602, 448] on span "Clear All" at bounding box center [625, 452] width 46 height 14
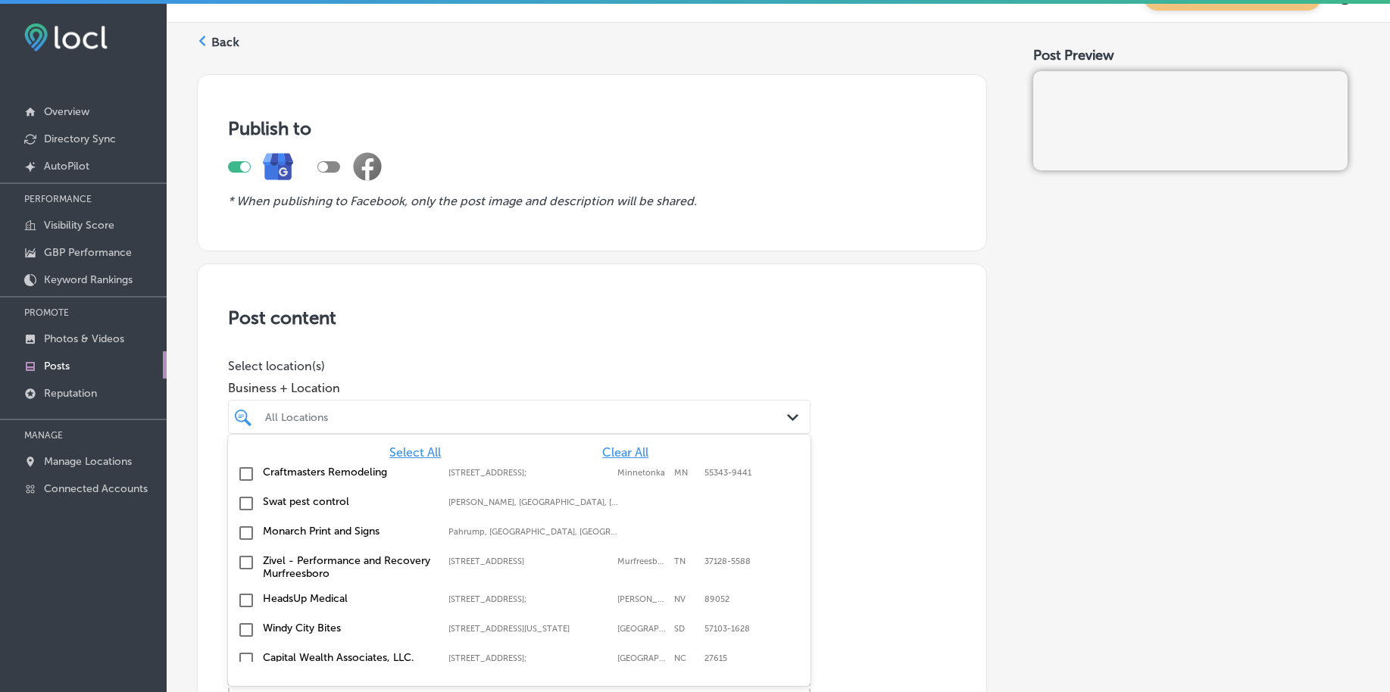
click at [602, 448] on span "Clear All" at bounding box center [625, 452] width 46 height 14
click at [610, 451] on span "Clear All" at bounding box center [625, 452] width 46 height 14
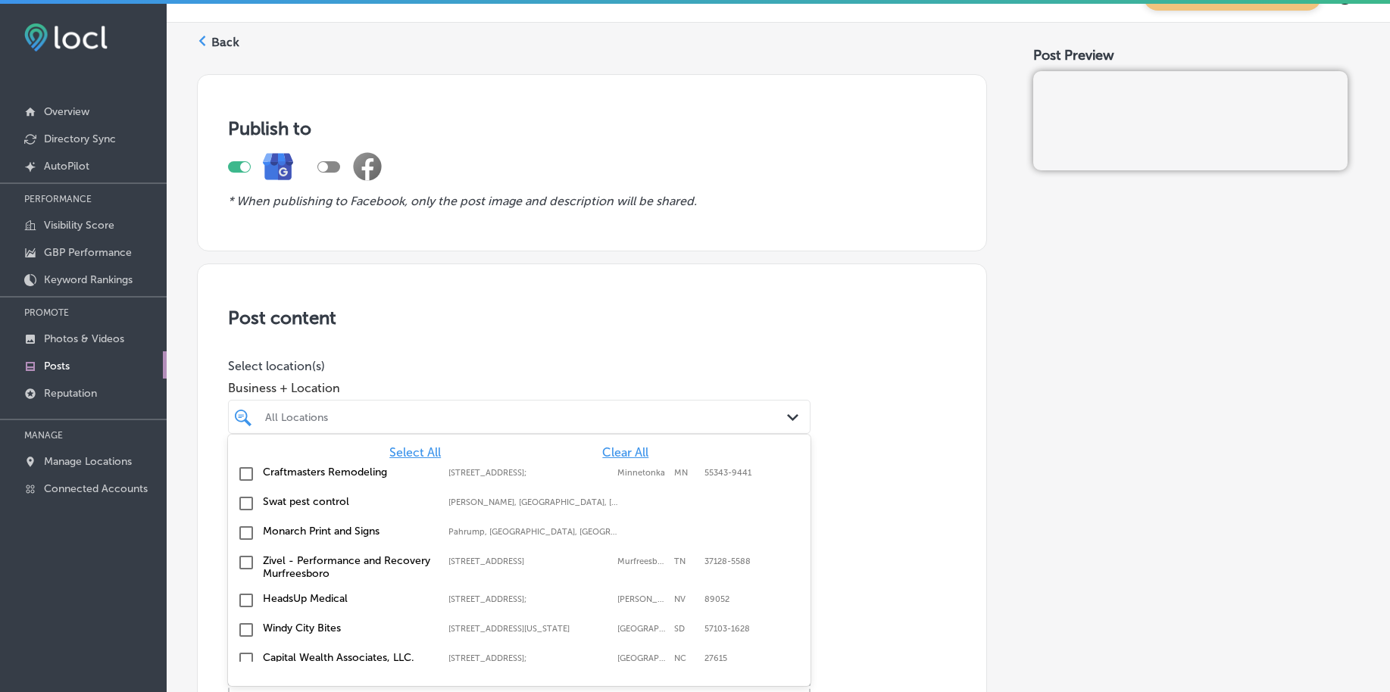
click at [610, 451] on span "Clear All" at bounding box center [625, 452] width 46 height 14
click at [617, 449] on span "Clear All" at bounding box center [625, 452] width 46 height 14
click at [617, 450] on span "Clear All" at bounding box center [625, 452] width 46 height 14
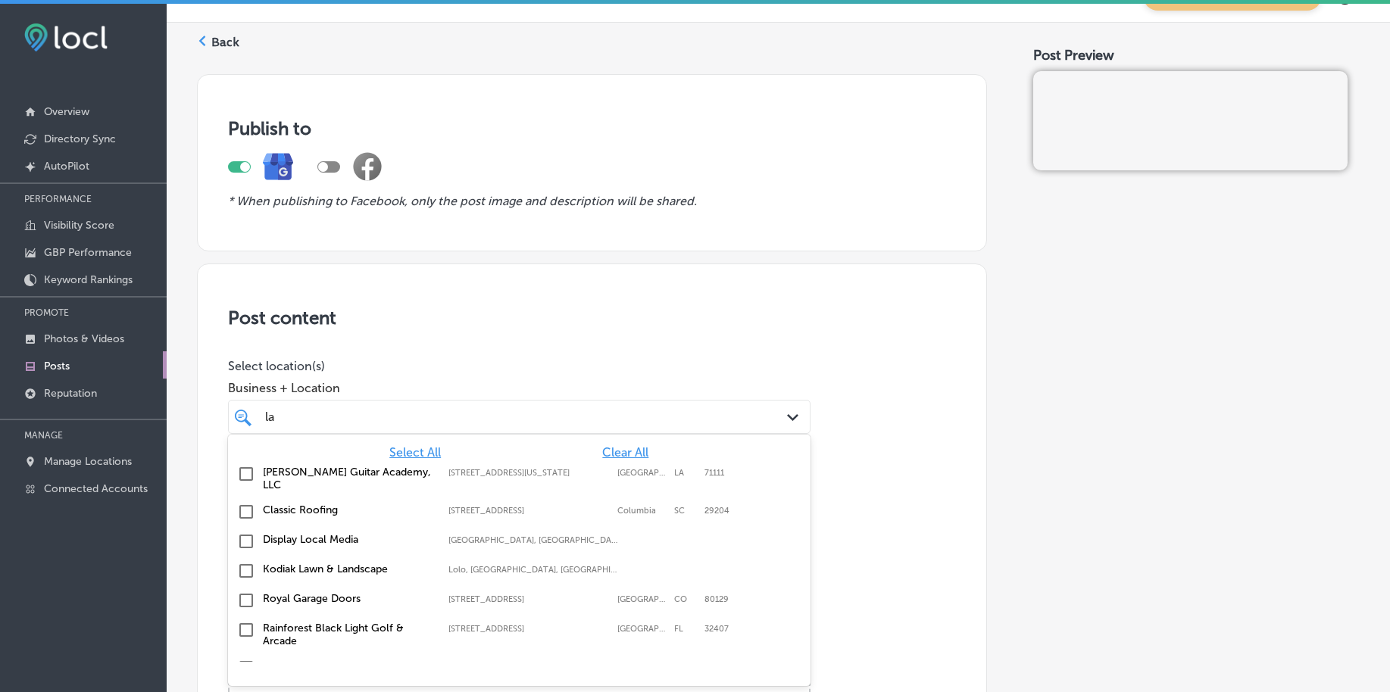
click at [617, 450] on span "Clear All" at bounding box center [625, 452] width 46 height 14
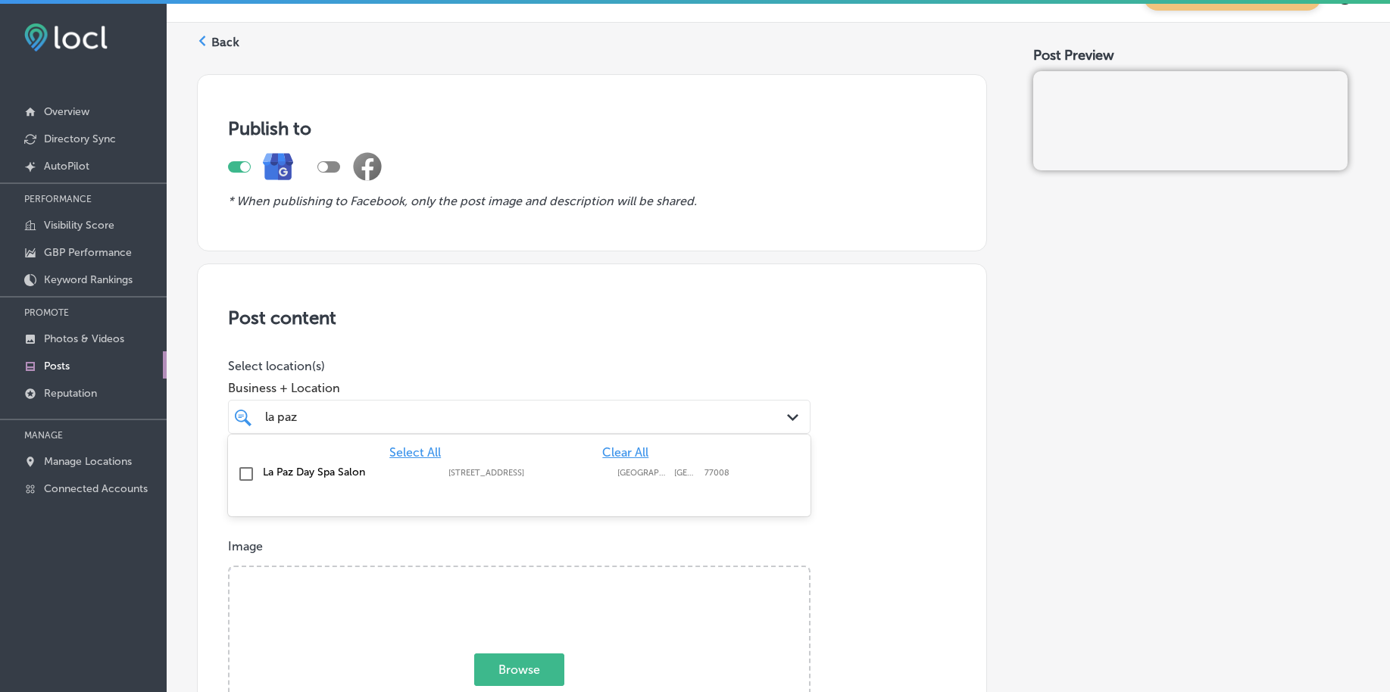
click at [597, 476] on label "[STREET_ADDRESS]" at bounding box center [528, 473] width 161 height 10
click at [405, 427] on div "la [PERSON_NAME]" at bounding box center [519, 416] width 523 height 23
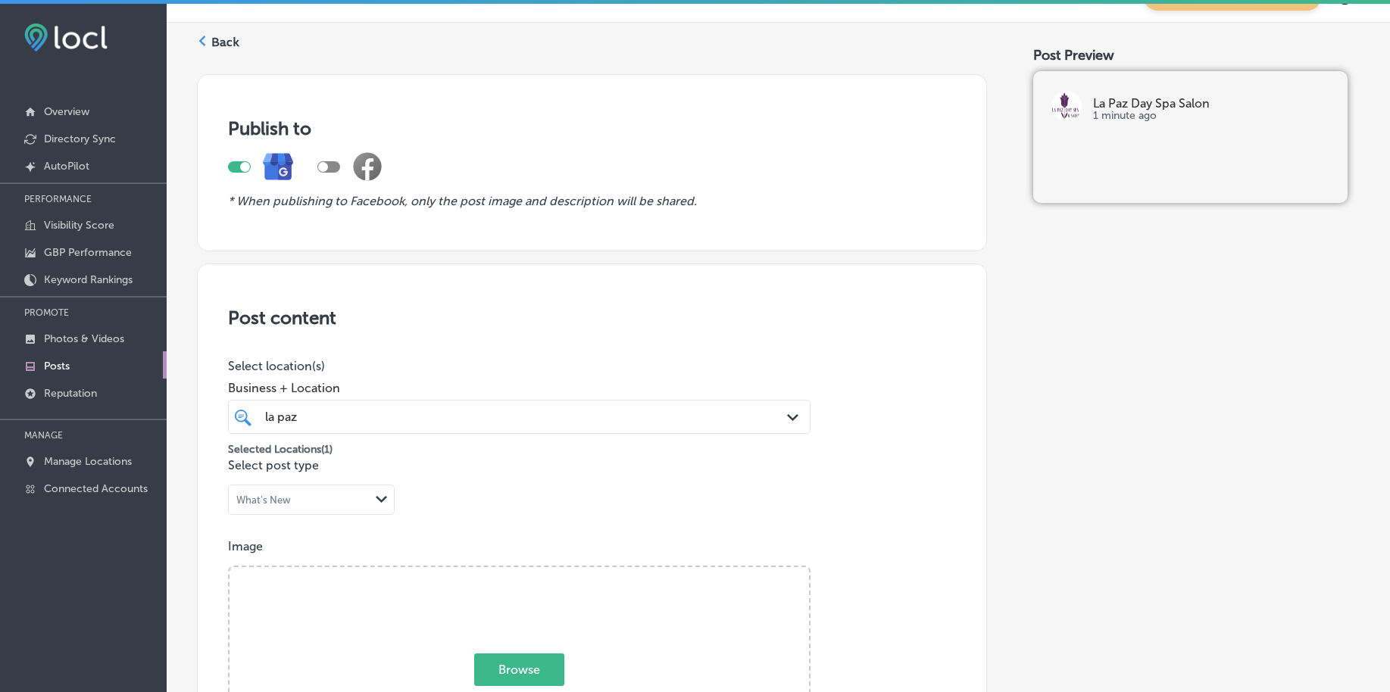
click at [405, 427] on div "la [PERSON_NAME]" at bounding box center [519, 416] width 523 height 23
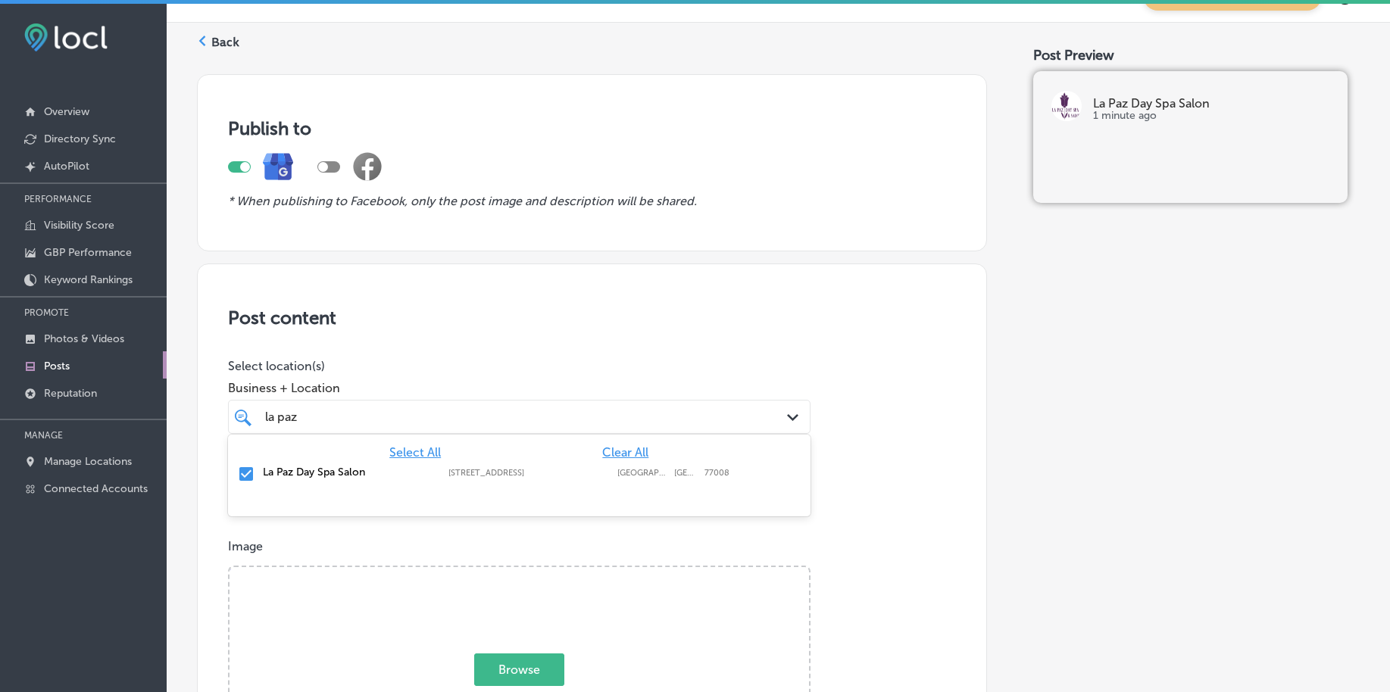
click at [405, 427] on div "la [PERSON_NAME]" at bounding box center [519, 416] width 523 height 23
type input "la paz"
click at [495, 667] on span "Browse" at bounding box center [519, 670] width 90 height 33
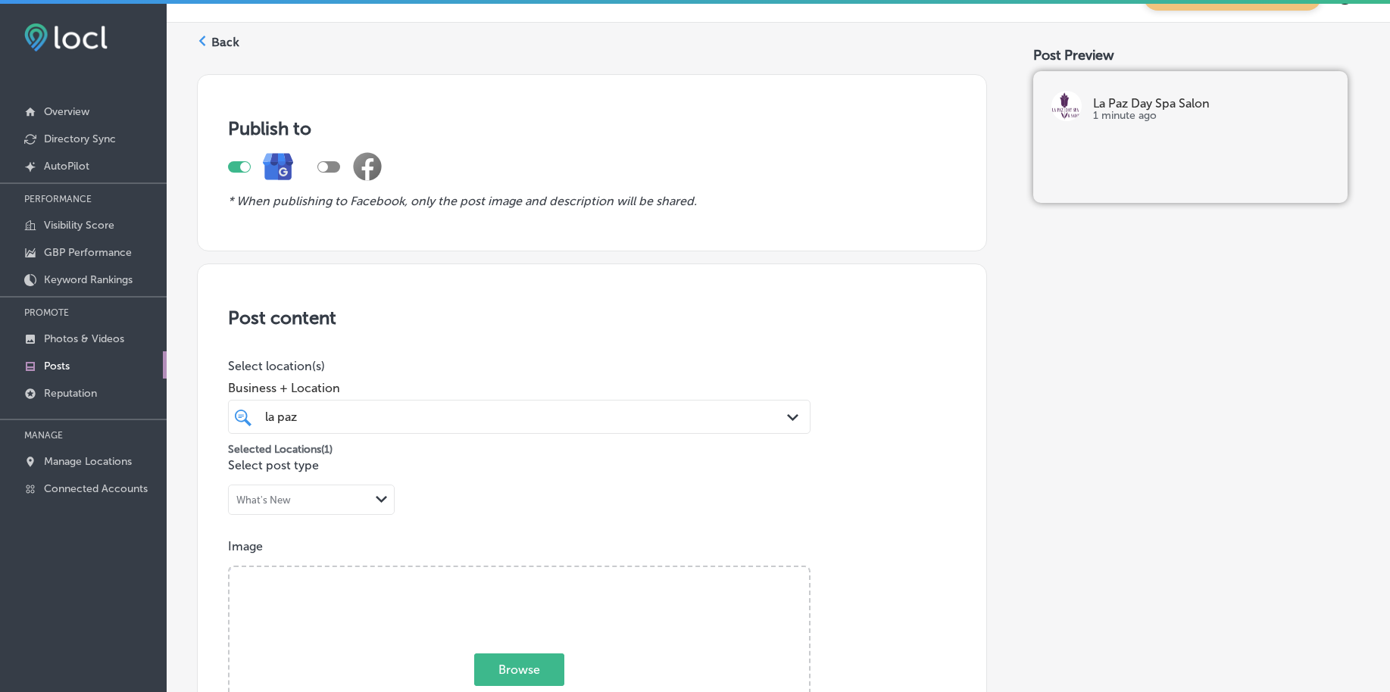
click at [495, 572] on input "Browse Or drag and drop a photo" at bounding box center [518, 569] width 579 height 5
type input "C:\fakepath\brazilian-waxing-lash-extensions-[PERSON_NAME]-day-spa (1).png"
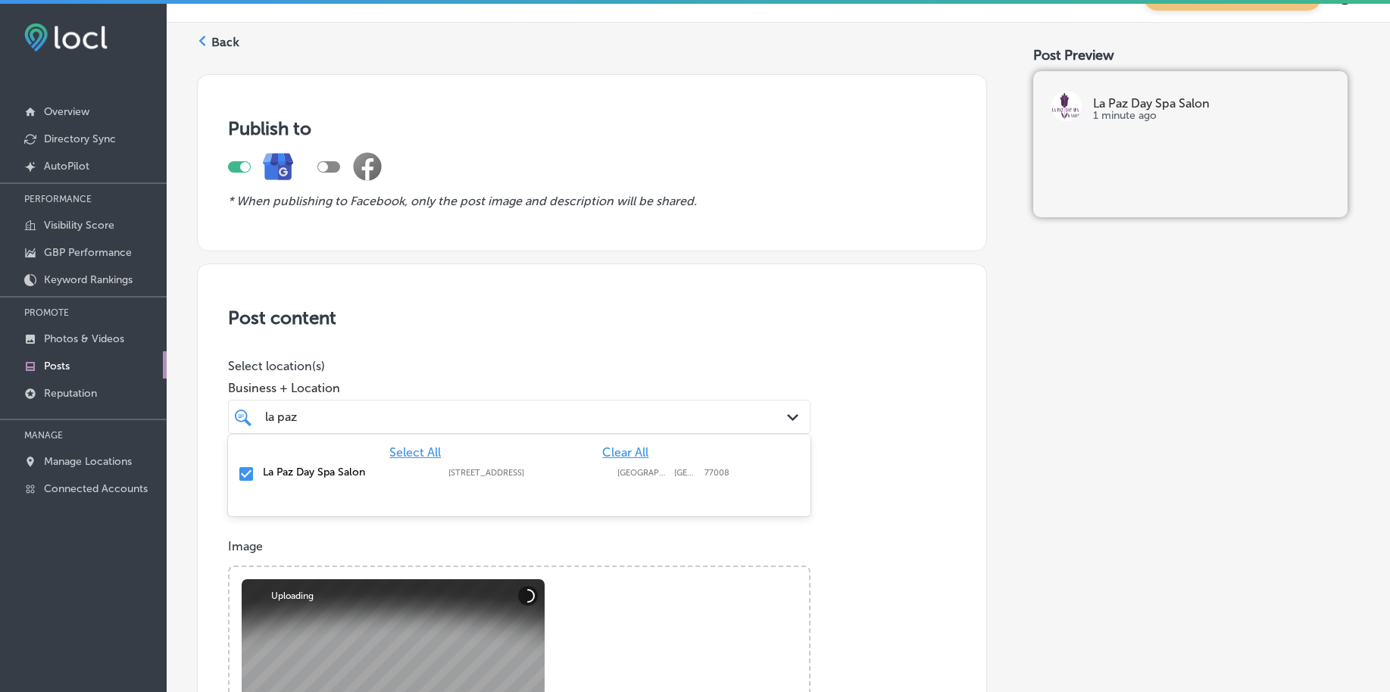
click at [461, 426] on div "la [PERSON_NAME]" at bounding box center [494, 417] width 460 height 20
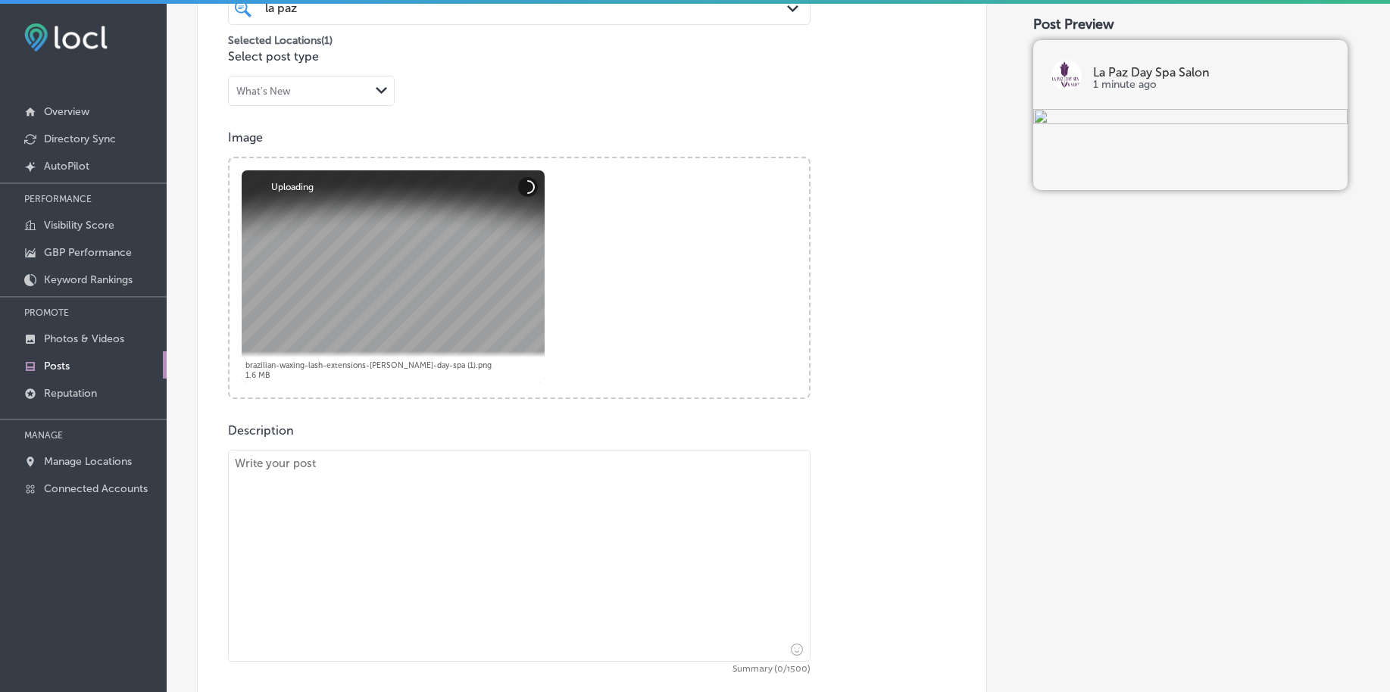
scroll to position [509, 0]
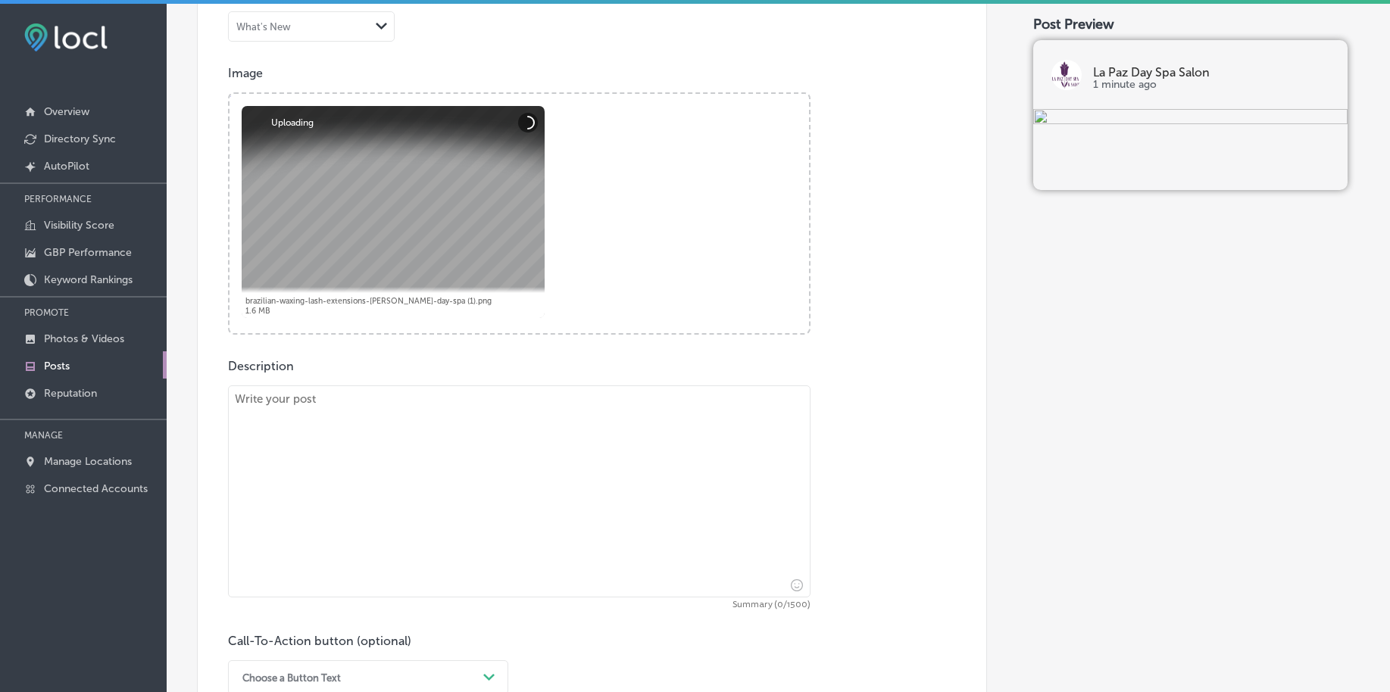
click at [440, 445] on textarea at bounding box center [519, 492] width 582 height 212
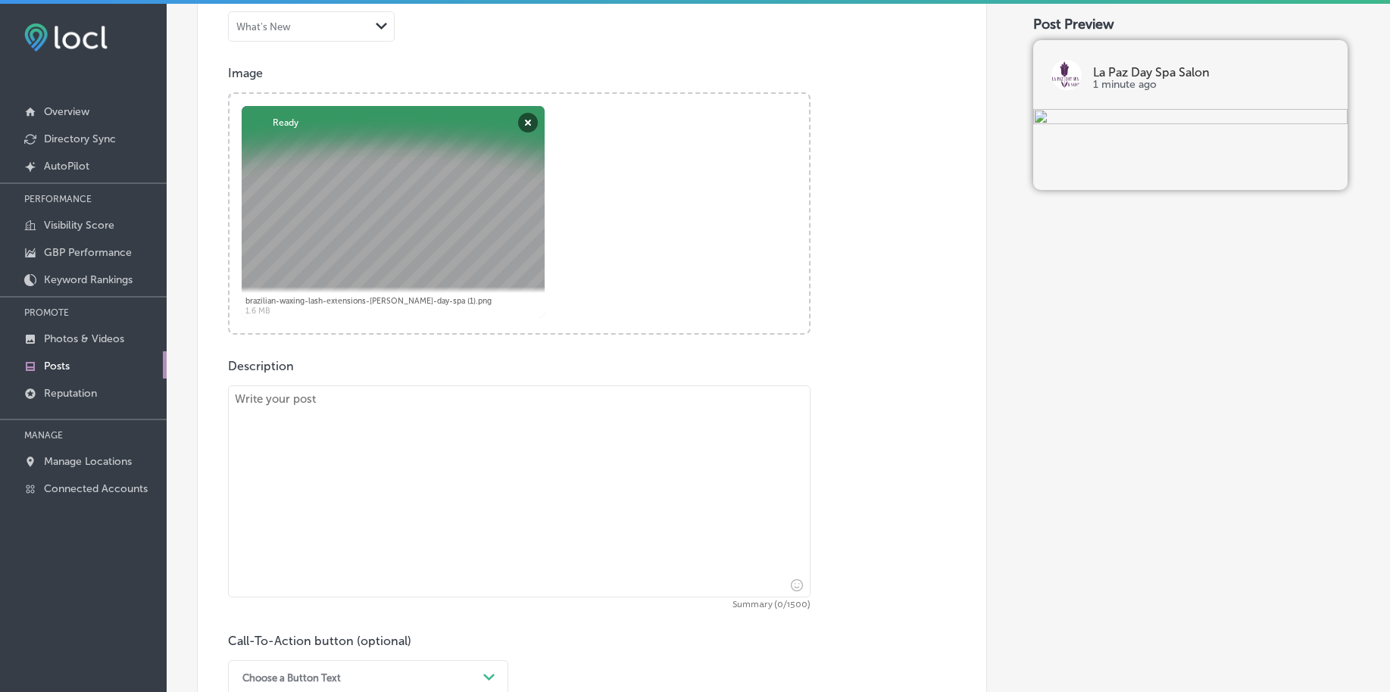
paste textarea "Dreaming of sun-kissed, natural hair? Our Balayage services create a soft, blen…"
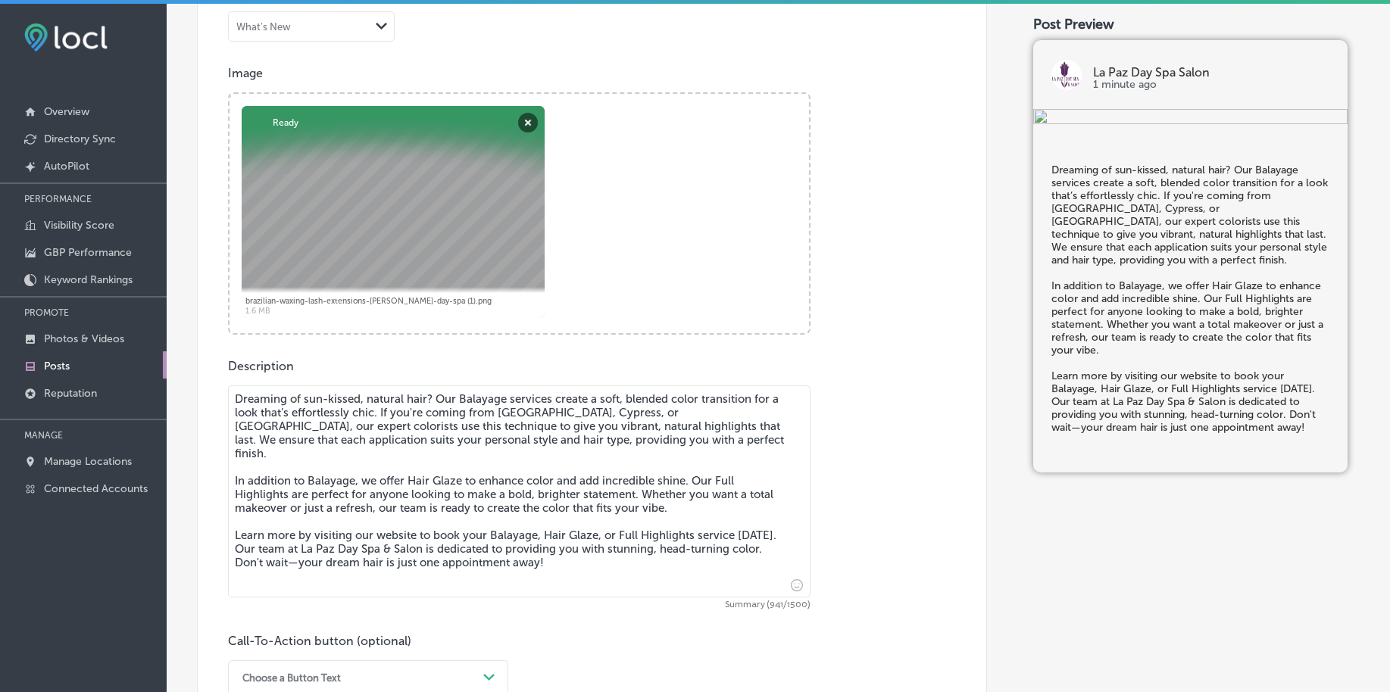
type textarea "Dreaming of sun-kissed, natural hair? Our Balayage services create a soft, blen…"
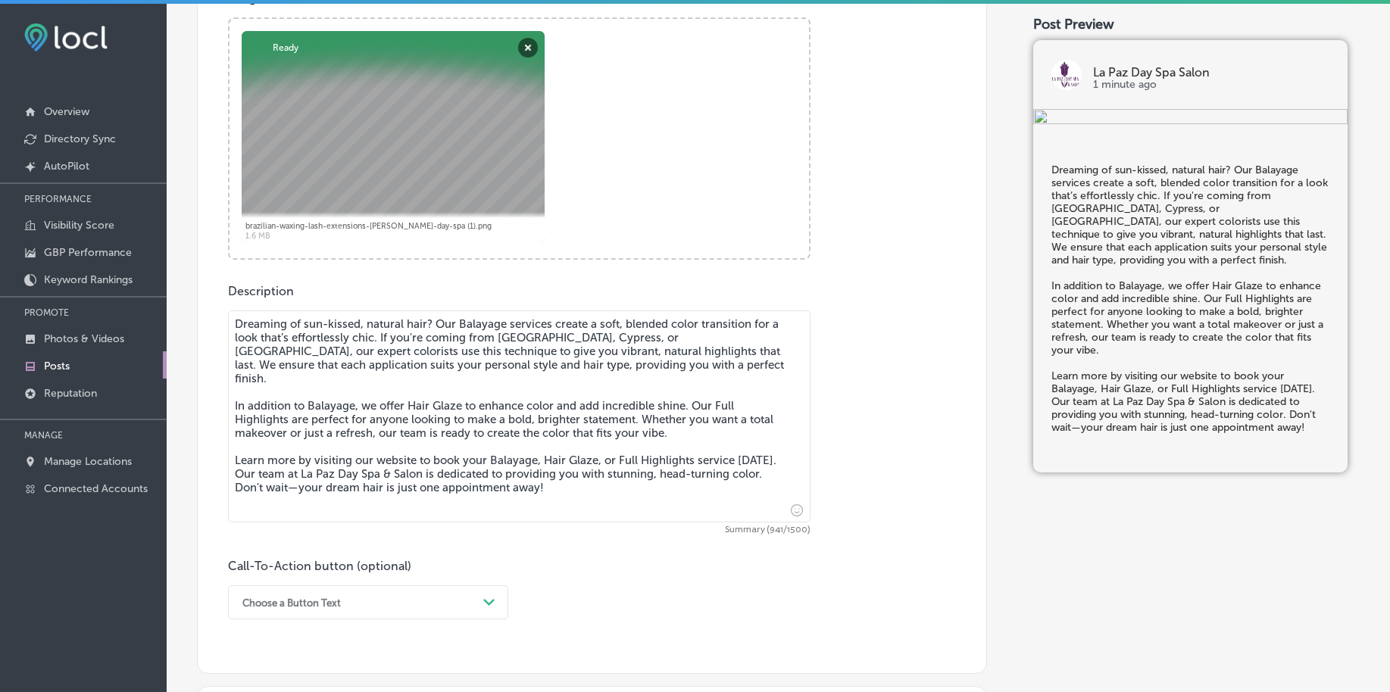
scroll to position [888, 0]
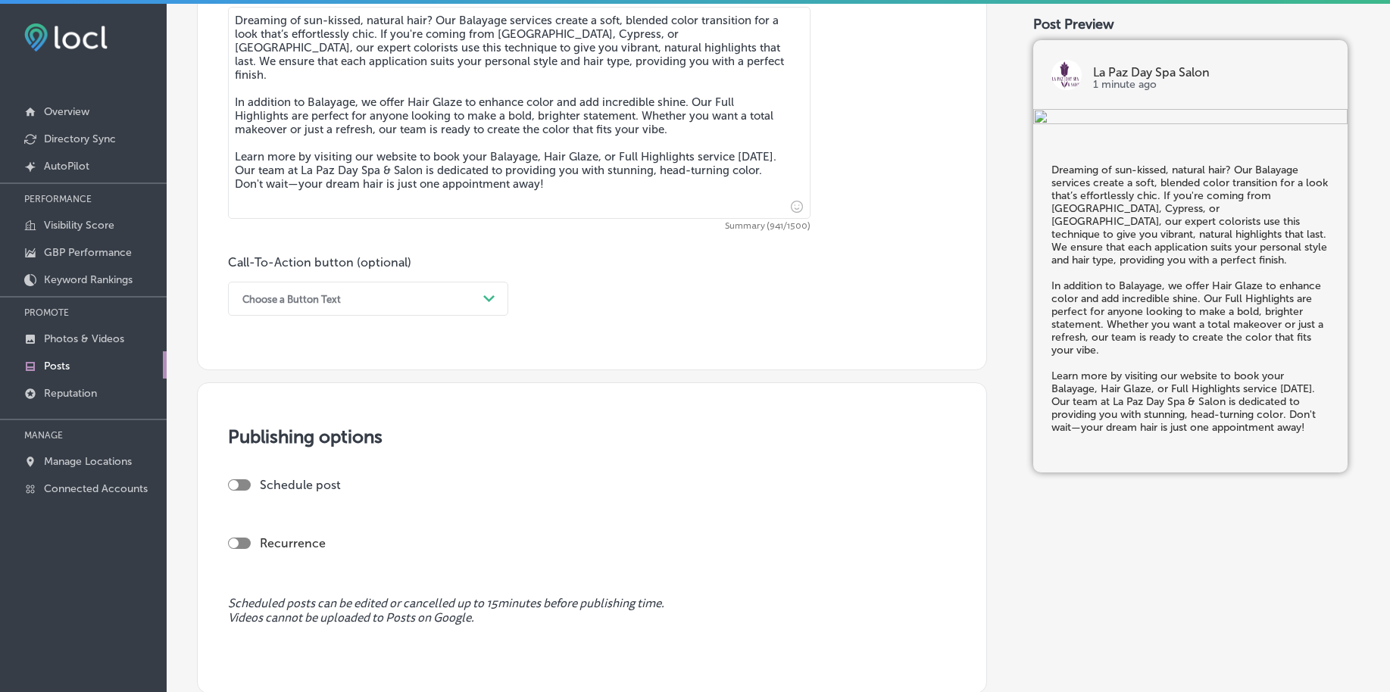
click at [367, 301] on div "Choose a Button Text" at bounding box center [356, 298] width 242 height 23
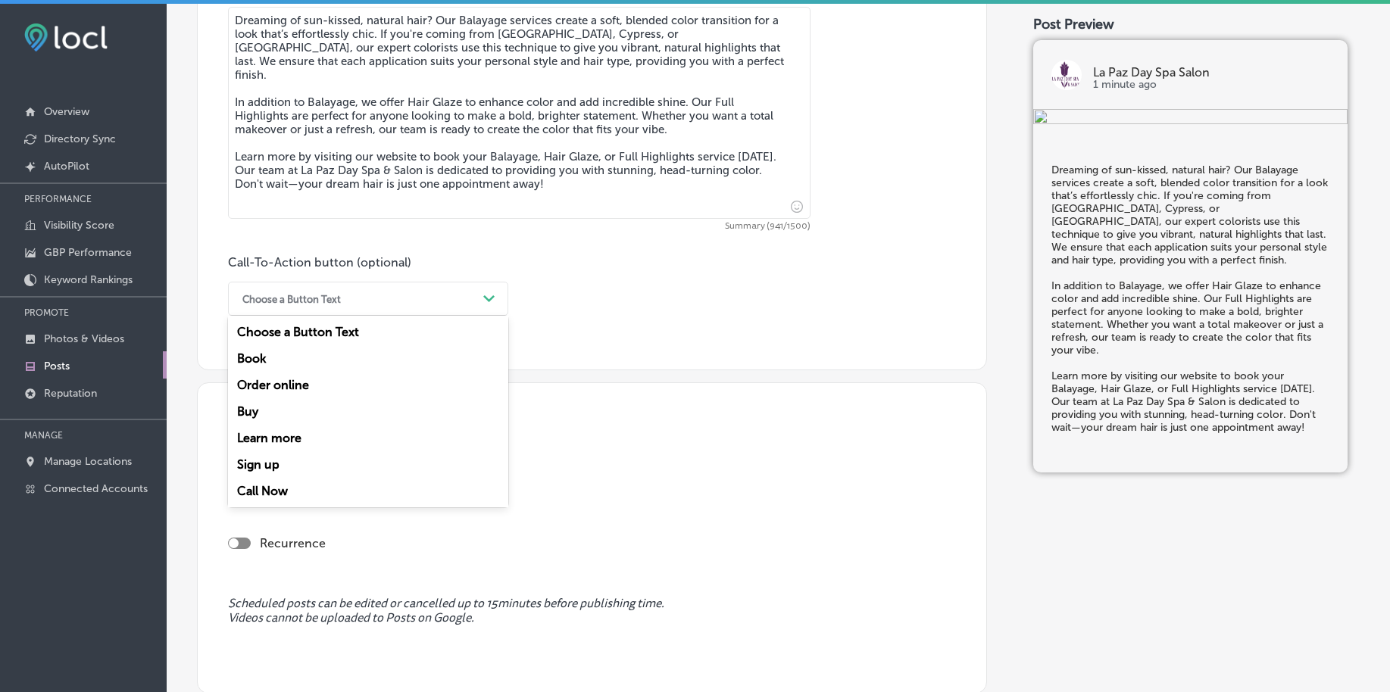
click at [310, 435] on div "Learn more" at bounding box center [368, 438] width 280 height 27
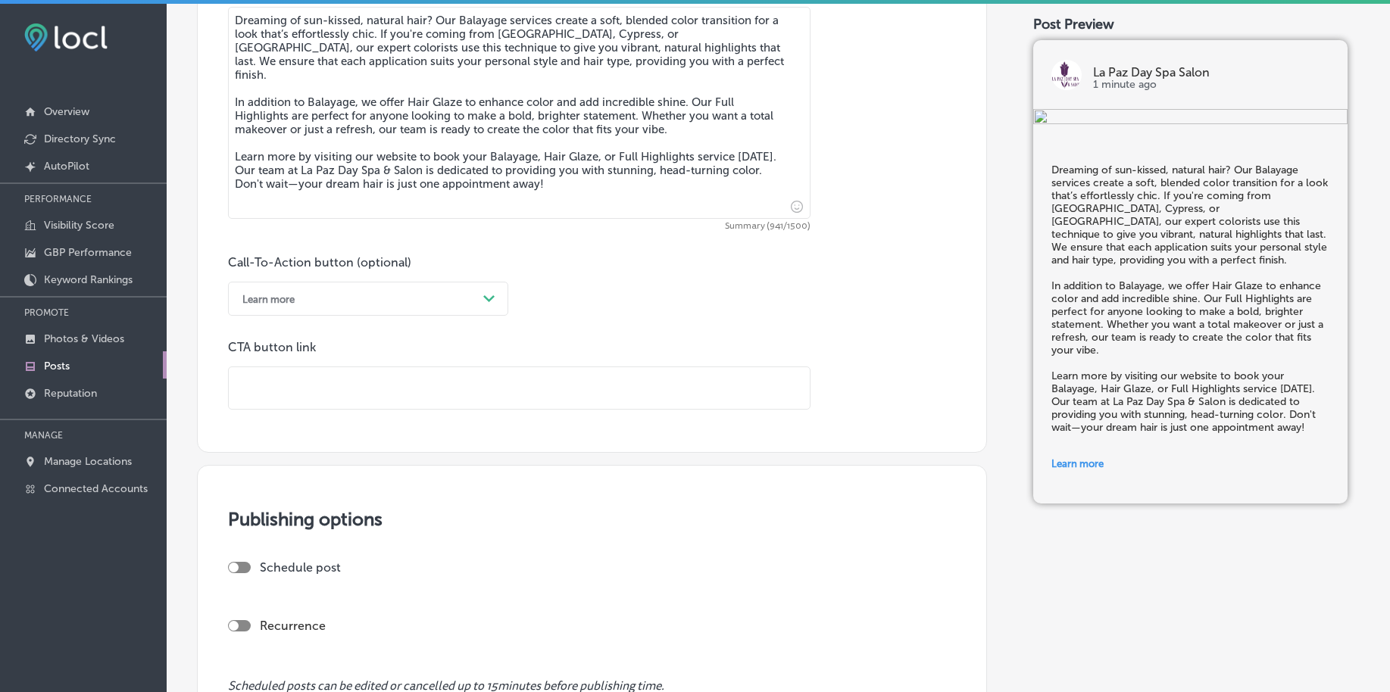
click at [329, 382] on input "text" at bounding box center [519, 388] width 581 height 42
paste input "[URL][DOMAIN_NAME]"
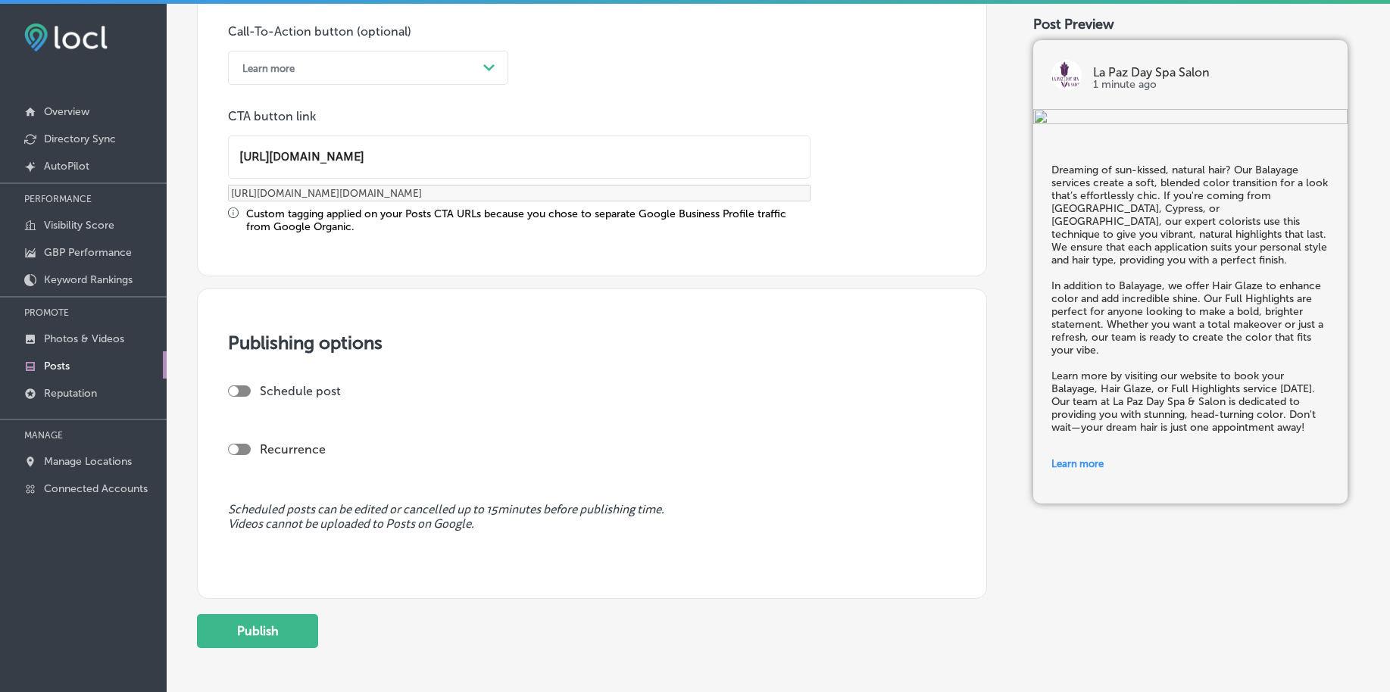
scroll to position [1134, 0]
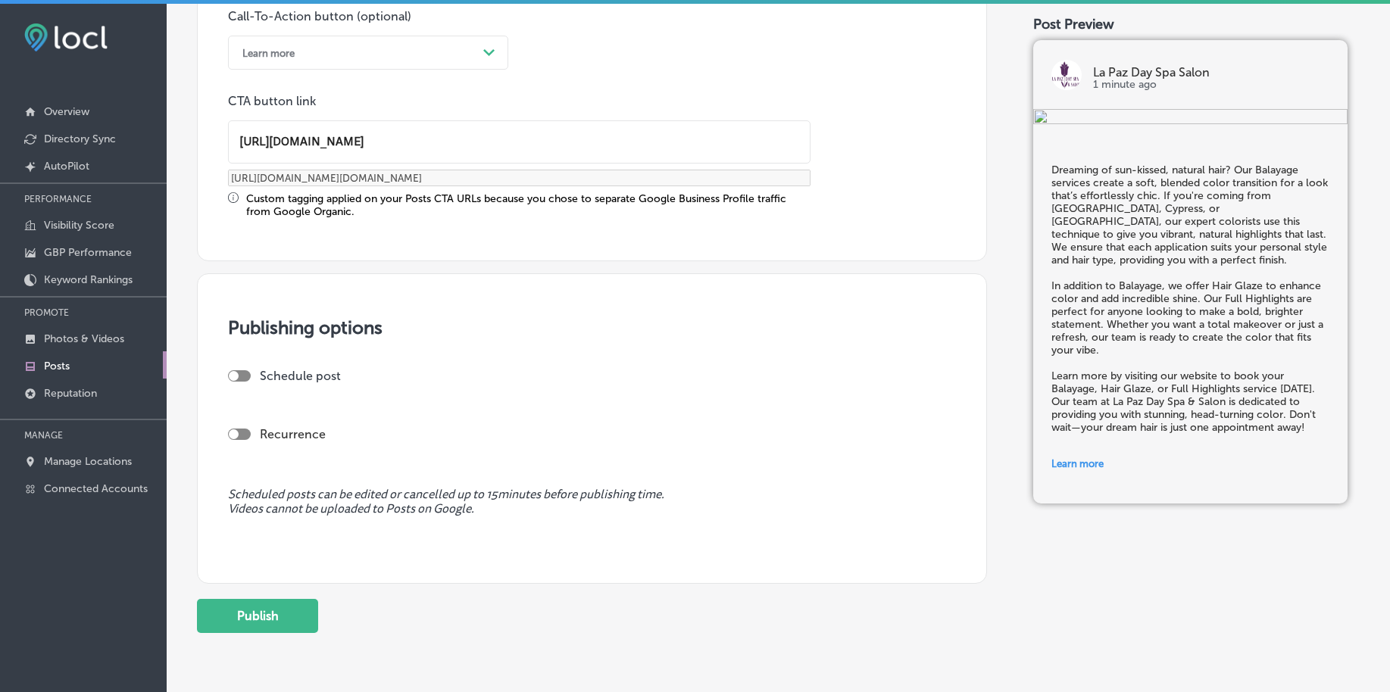
click at [236, 371] on div at bounding box center [239, 375] width 23 height 11
type input "[URL][DOMAIN_NAME]"
checkbox input "true"
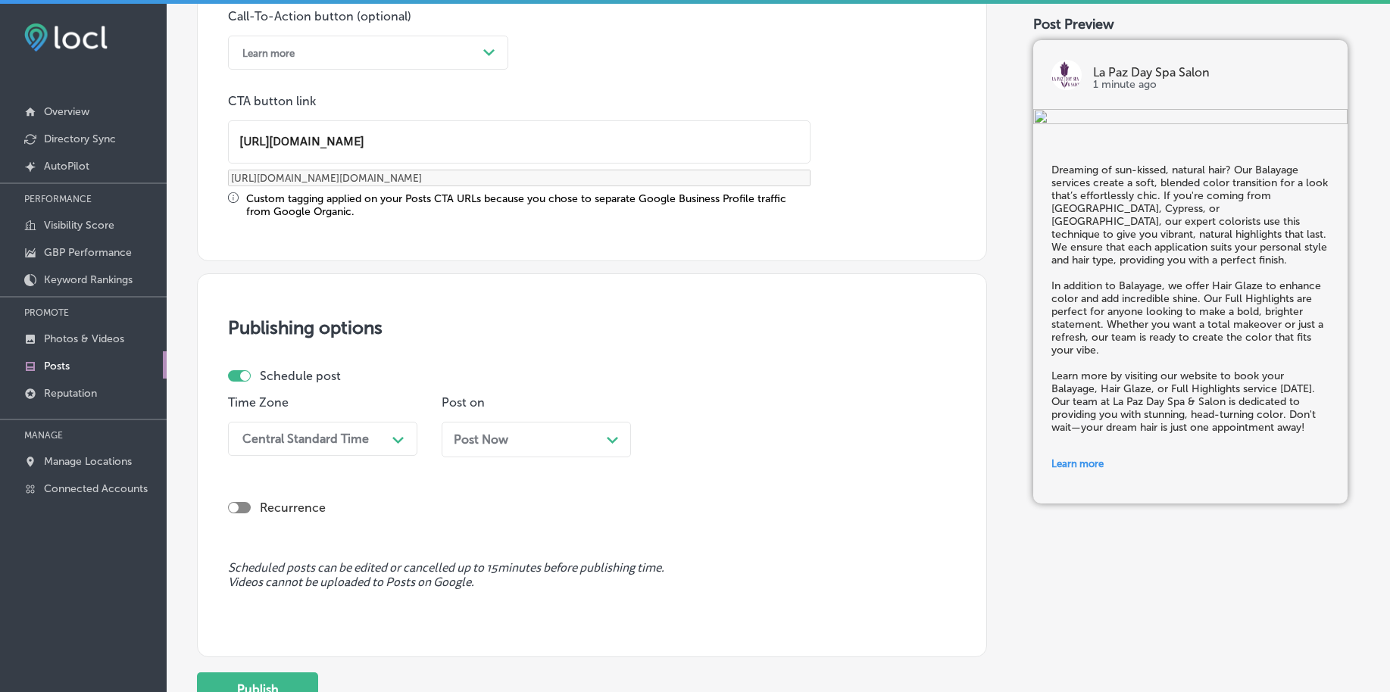
click at [312, 447] on div "Central Standard Time" at bounding box center [310, 439] width 151 height 27
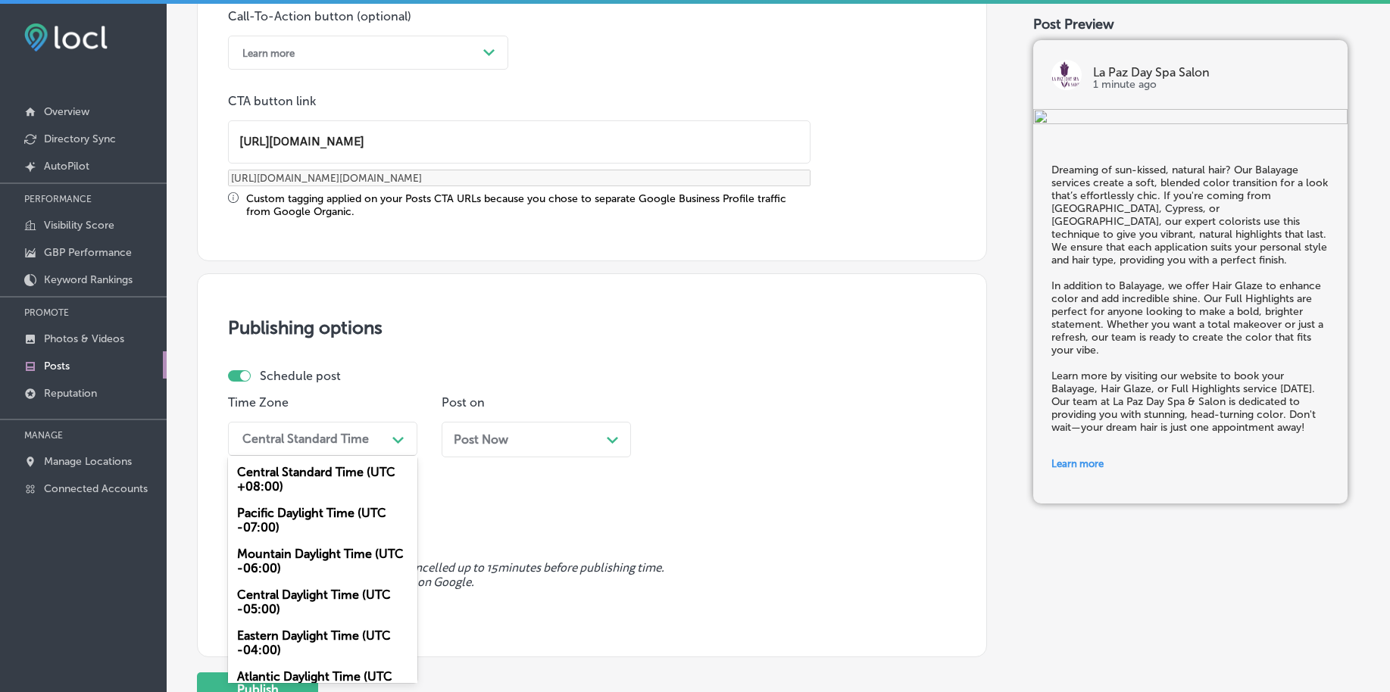
click at [266, 560] on div "Mountain Daylight Time (UTC -06:00)" at bounding box center [322, 561] width 189 height 41
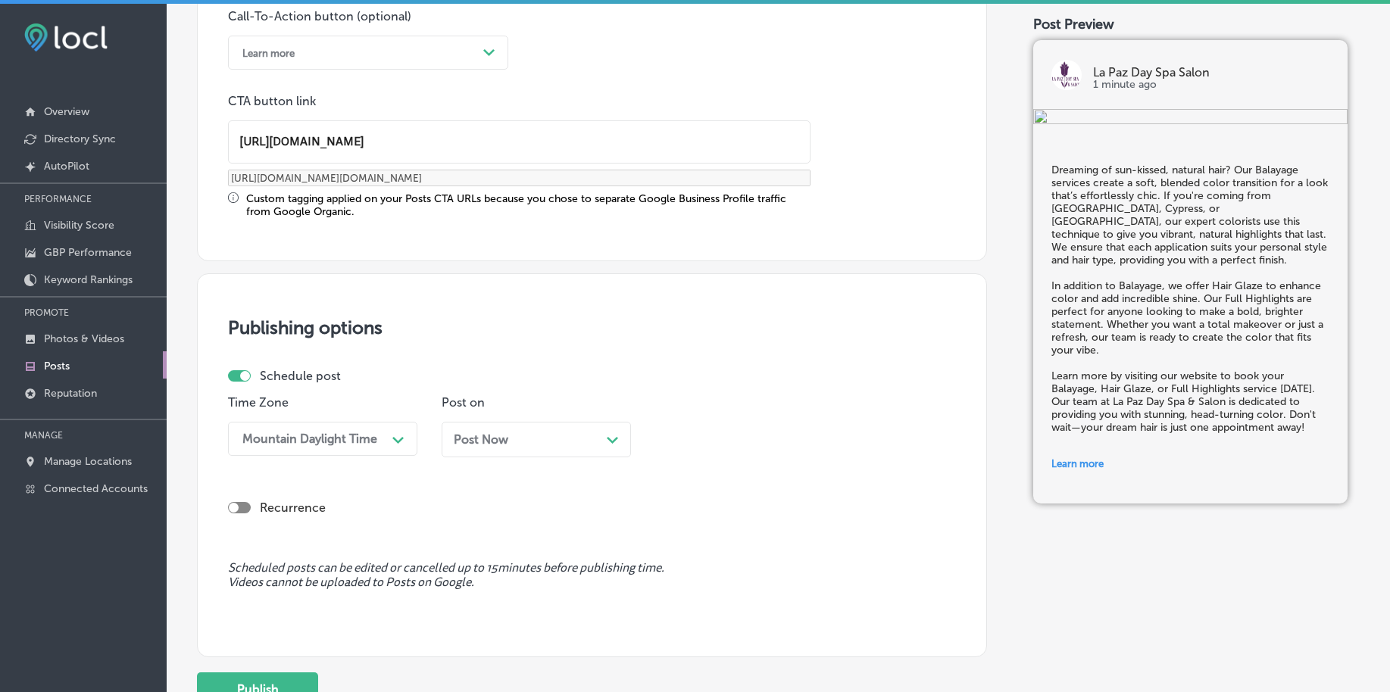
click at [484, 436] on span "Post Now" at bounding box center [481, 439] width 55 height 14
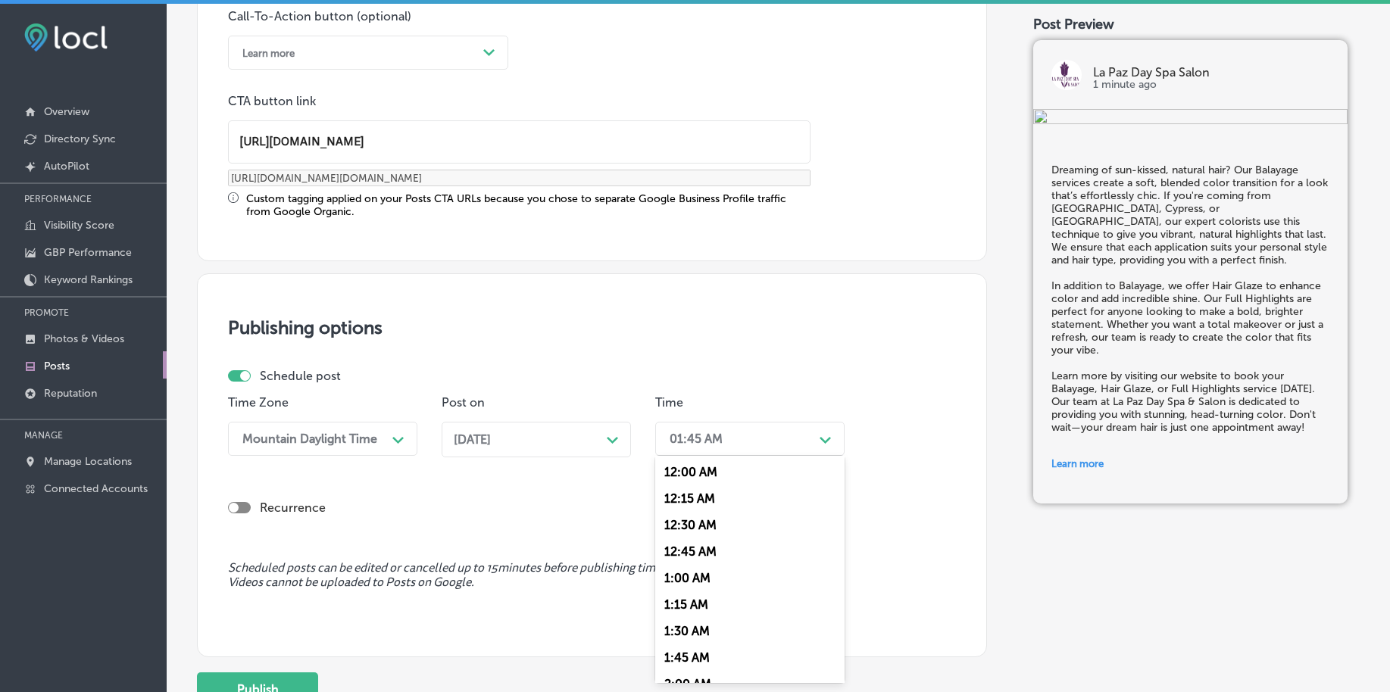
click at [695, 428] on div "01:45 AM" at bounding box center [737, 439] width 151 height 27
click at [688, 549] on div "7:00 AM" at bounding box center [749, 551] width 189 height 27
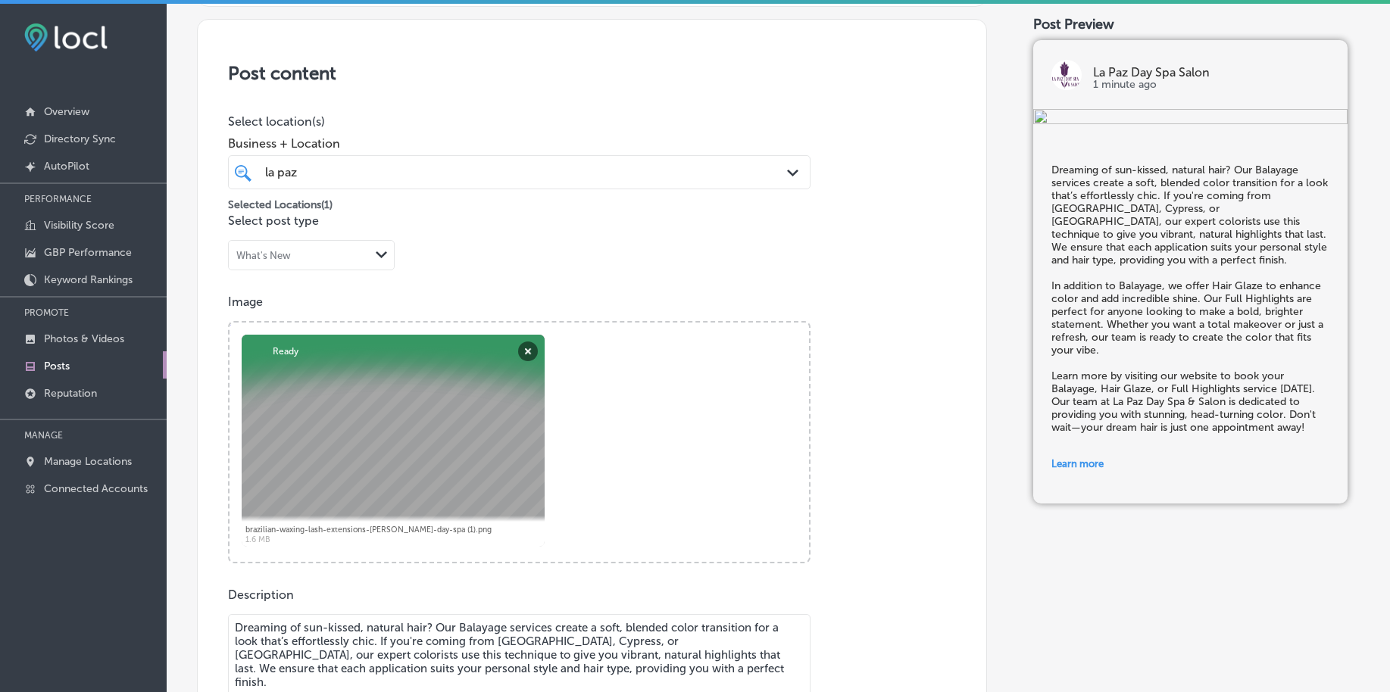
scroll to position [126, 0]
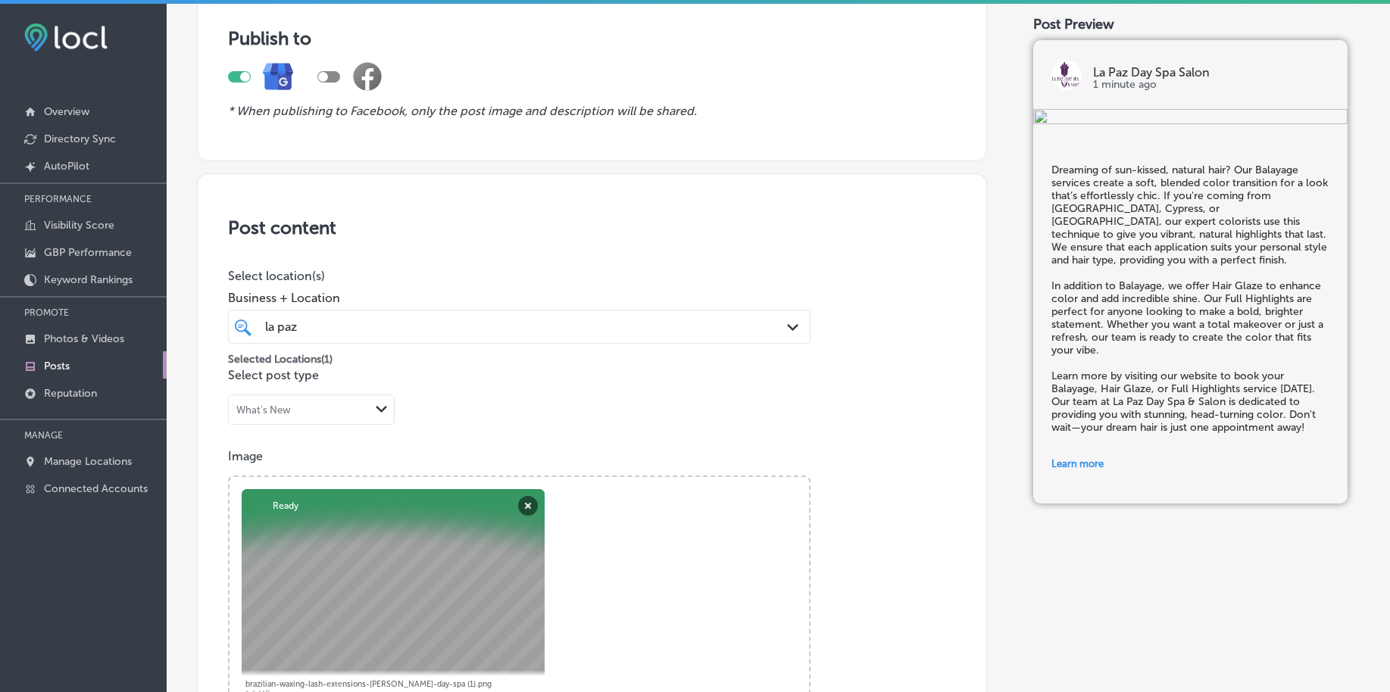
click at [392, 314] on div "la [PERSON_NAME] Path Created with Sketch." at bounding box center [519, 327] width 582 height 34
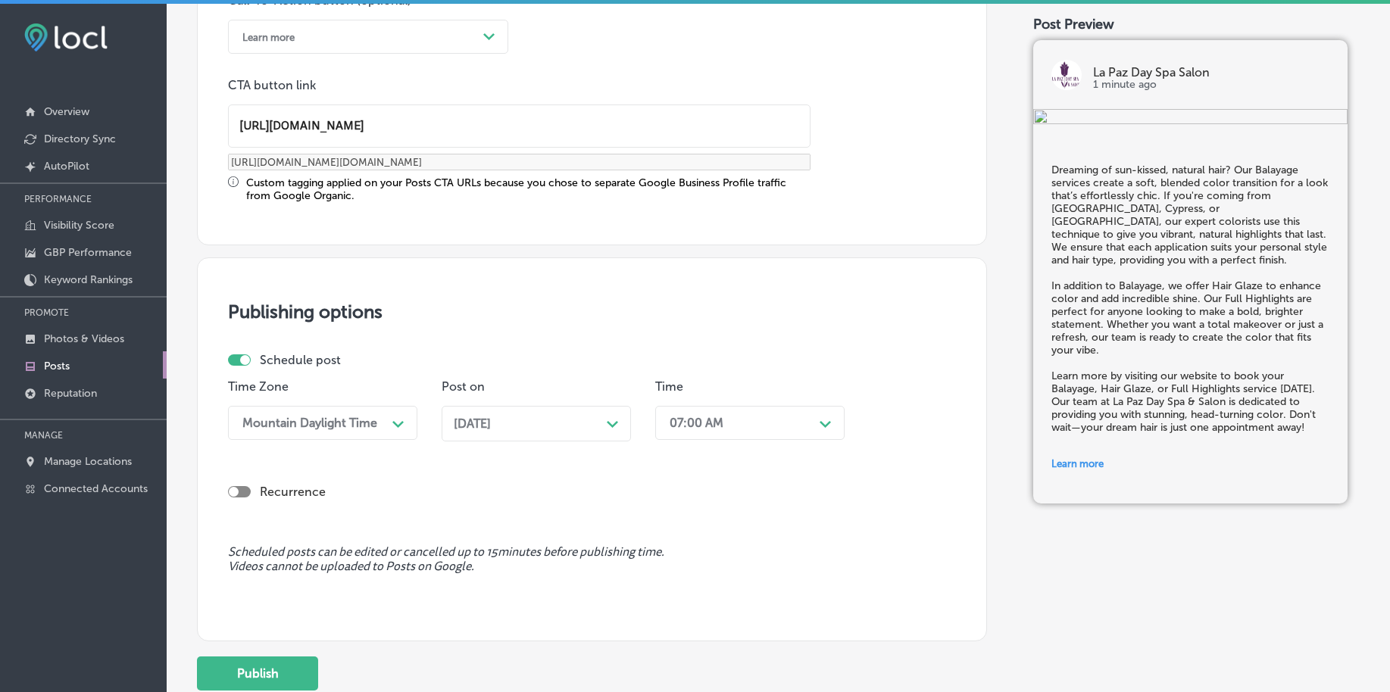
scroll to position [1262, 0]
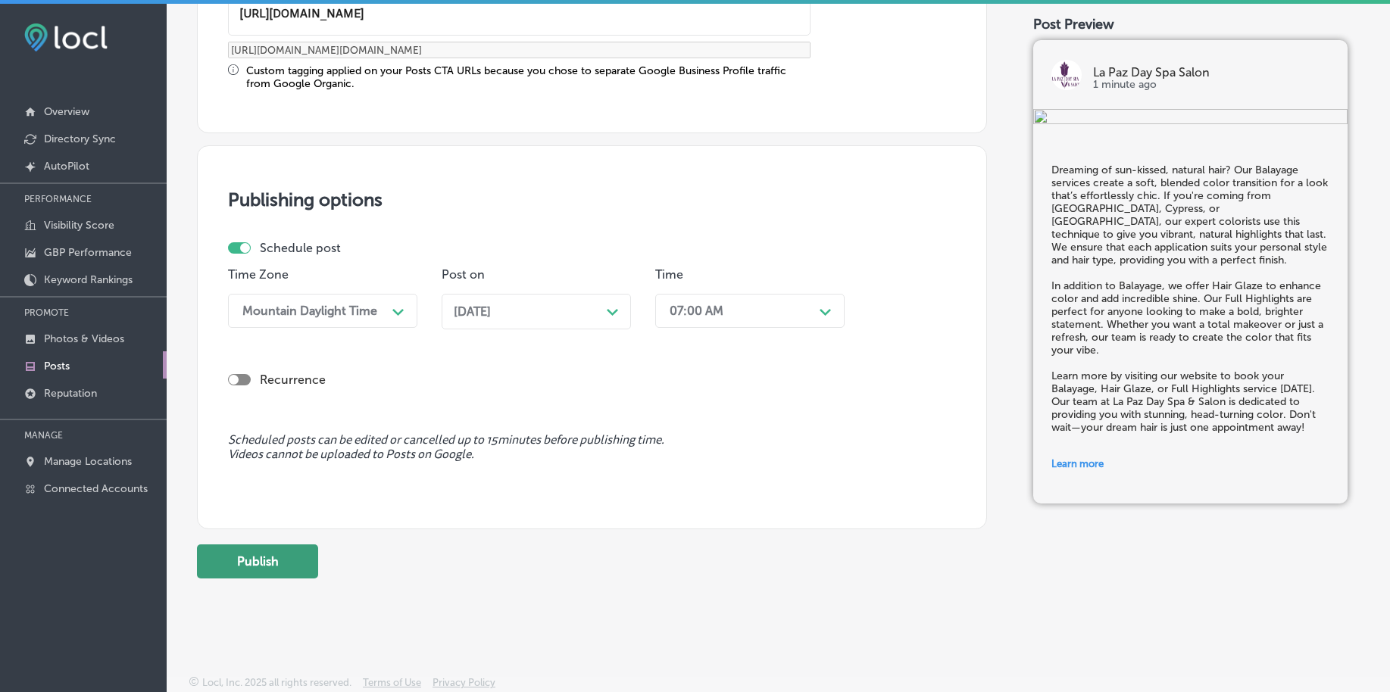
click at [261, 568] on button "Publish" at bounding box center [257, 562] width 121 height 34
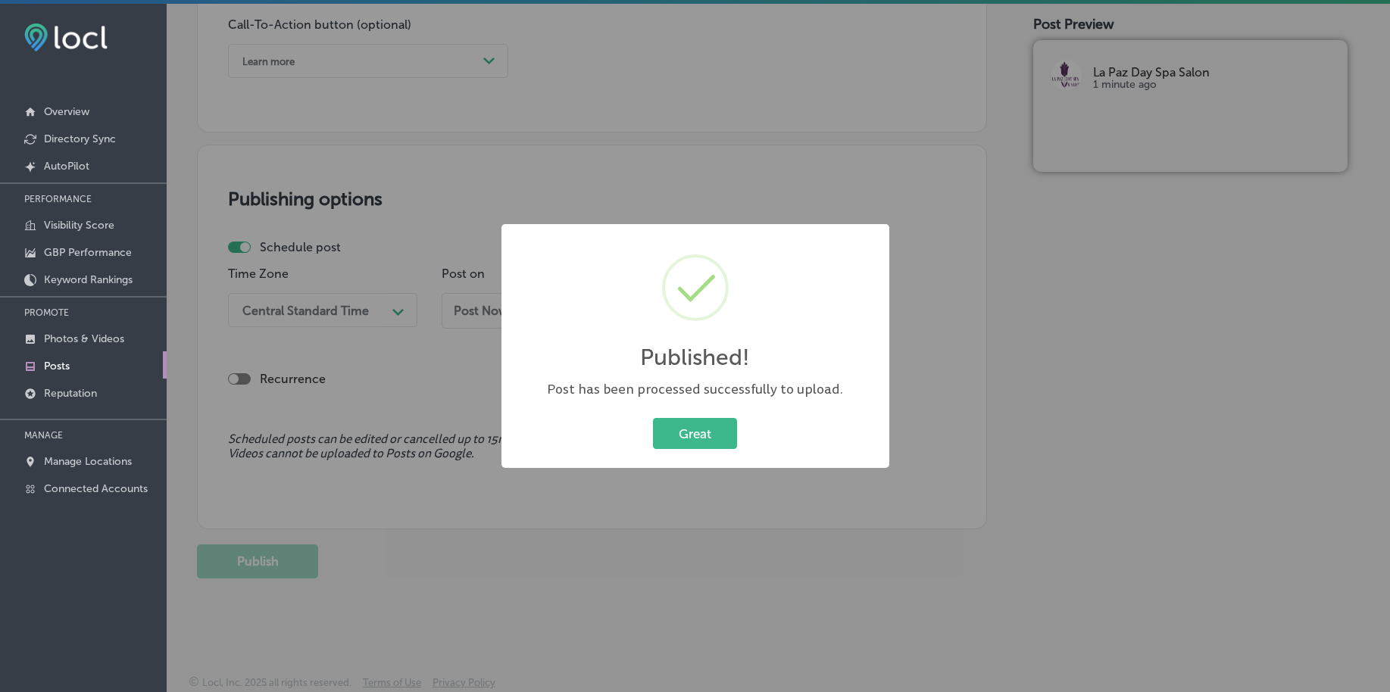
scroll to position [1125, 0]
click at [704, 426] on button "Great" at bounding box center [695, 433] width 84 height 31
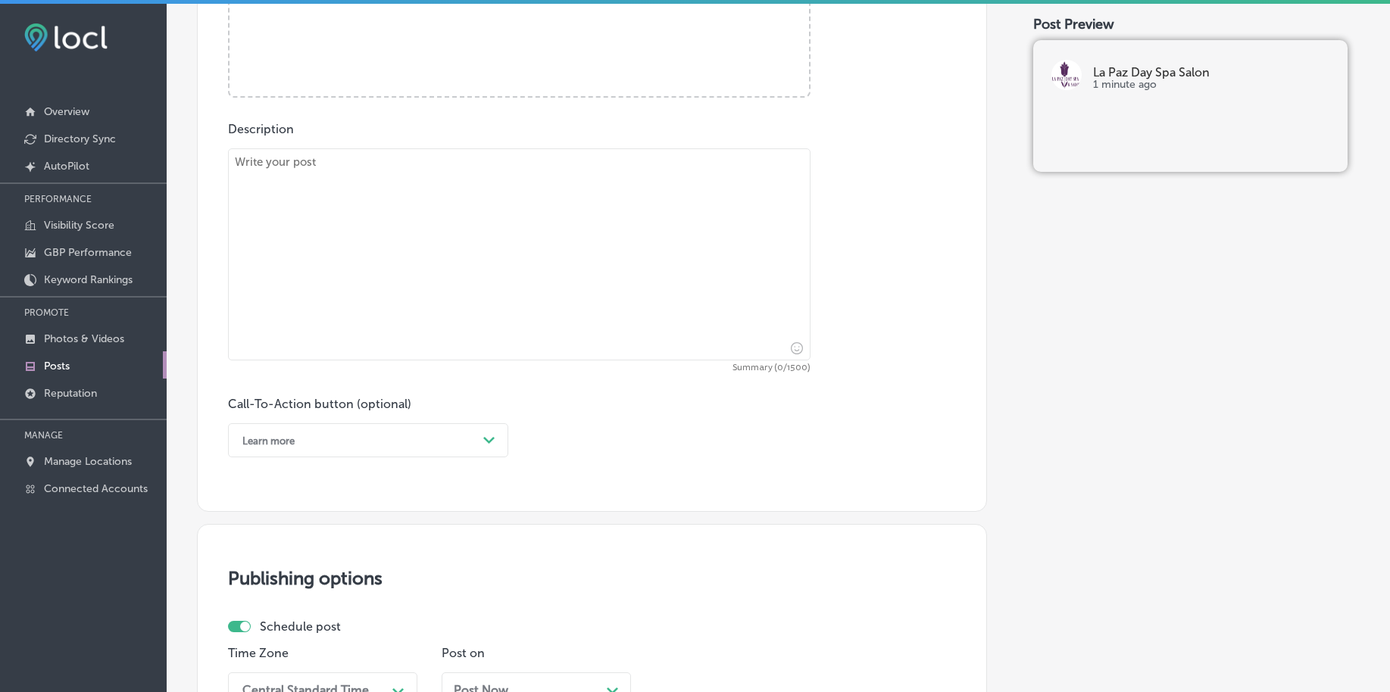
scroll to position [462, 0]
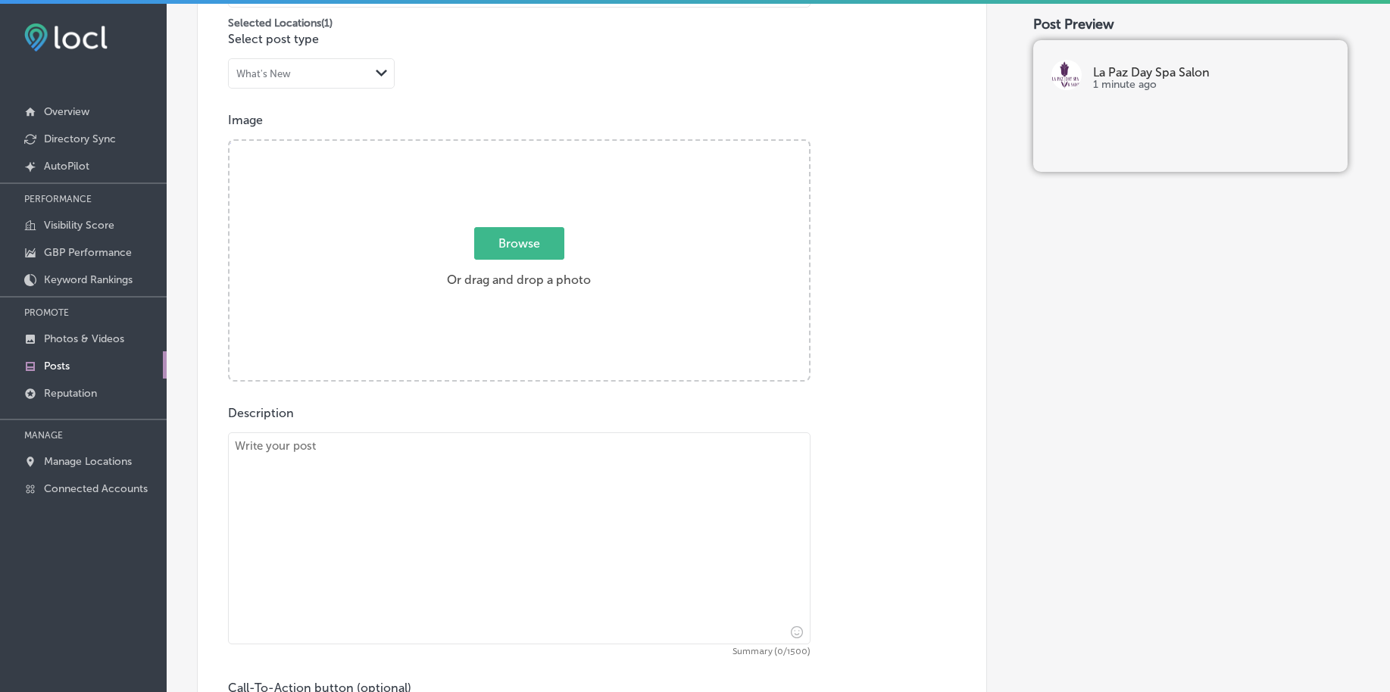
click at [523, 245] on span "Browse" at bounding box center [519, 243] width 90 height 33
click at [523, 145] on input "Browse Or drag and drop a photo" at bounding box center [518, 143] width 579 height 5
type input "C:\fakepath\brazilian-waxing-lash-extensions-[PERSON_NAME]-day-spa (2).png"
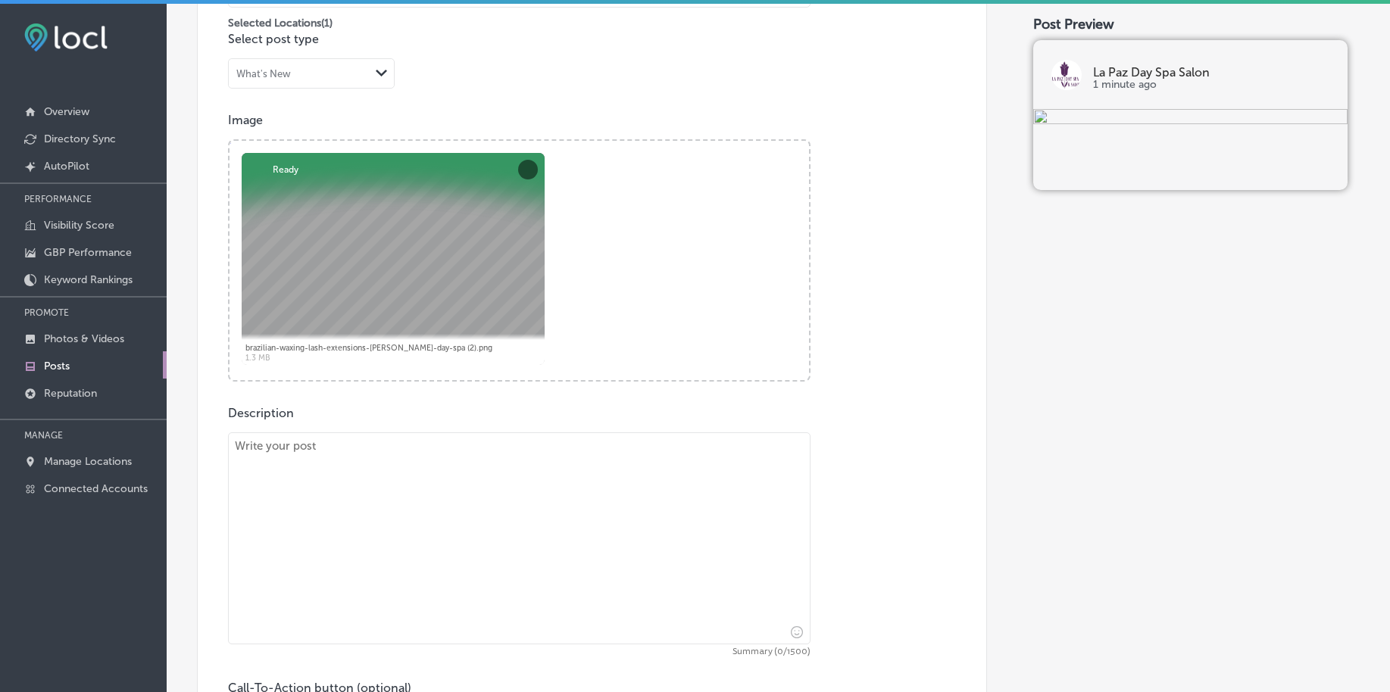
click at [579, 542] on textarea at bounding box center [519, 538] width 582 height 212
paste textarea "Lo ips'do sitamet con a elits, doeiusmo temp, inc Utlab’e Dolorem aliquaen ad M…"
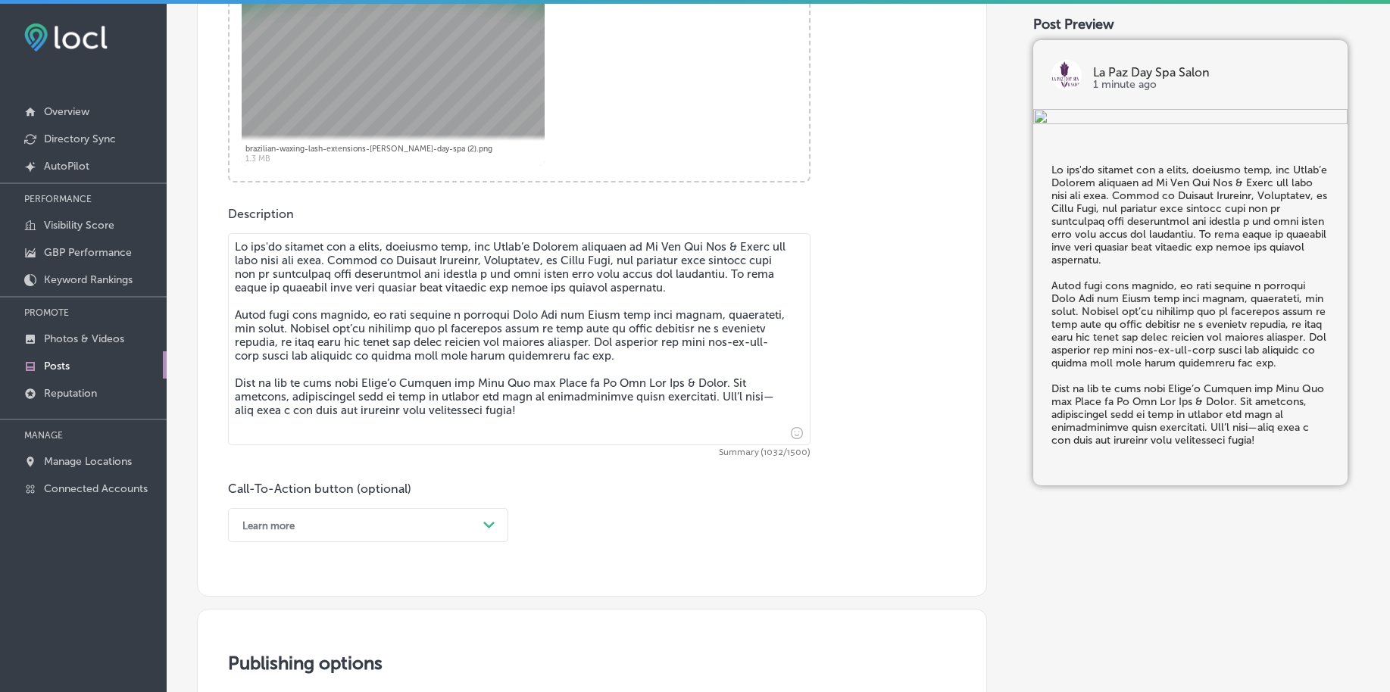
scroll to position [746, 0]
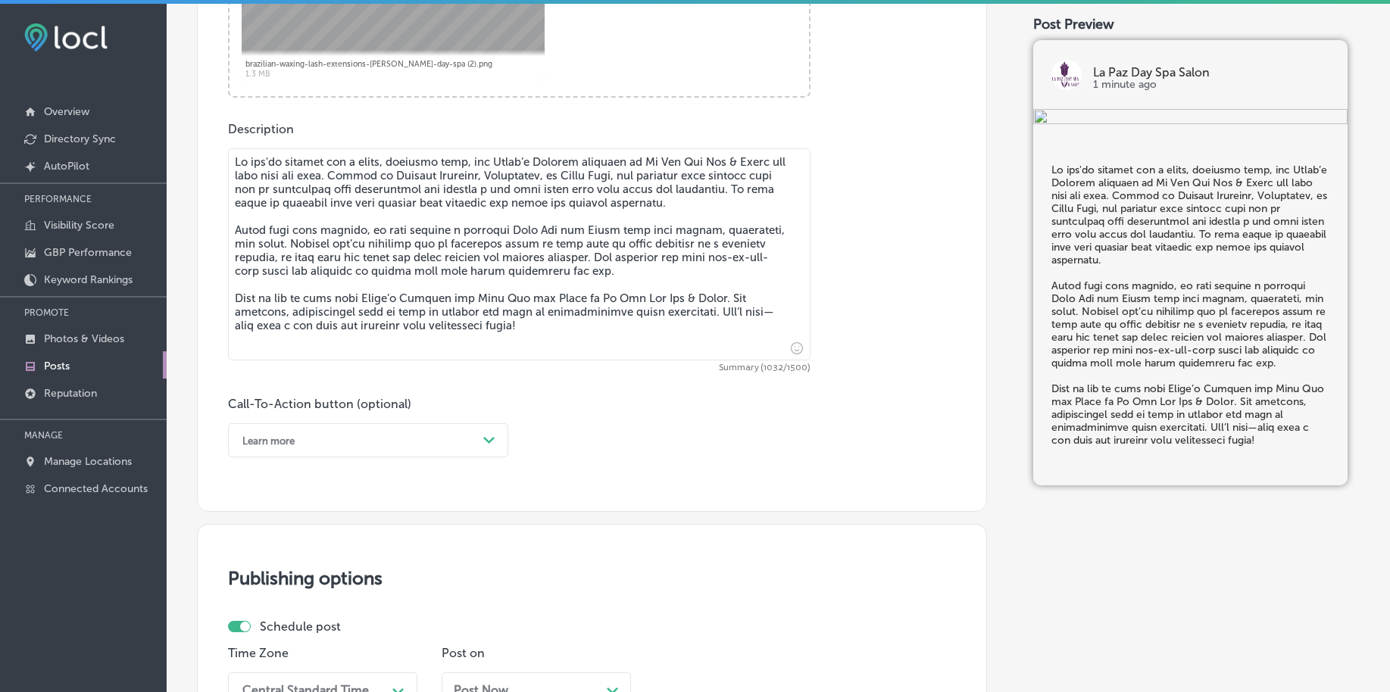
type textarea "Lo ips'do sitamet con a elits, doeiusmo temp, inc Utlab’e Dolorem aliquaen ad M…"
click at [332, 446] on div "Learn more" at bounding box center [356, 440] width 242 height 23
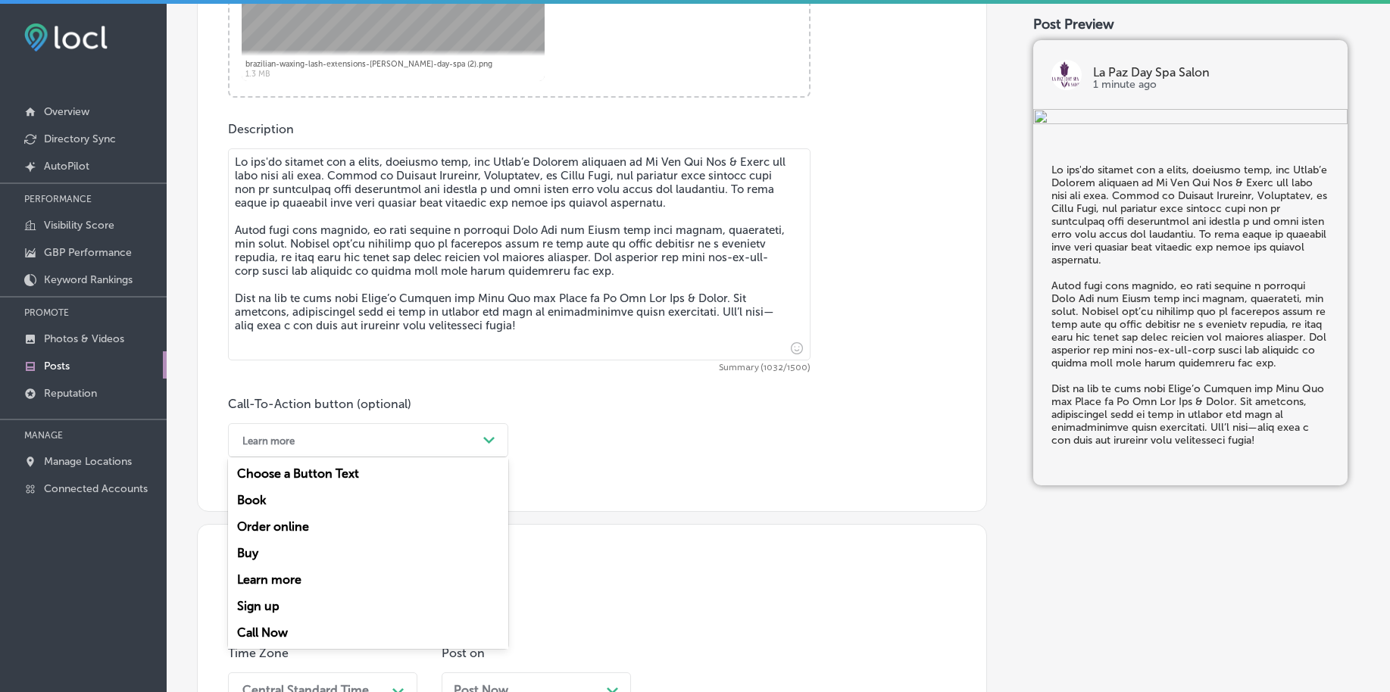
click at [270, 635] on div "Call Now" at bounding box center [368, 633] width 280 height 27
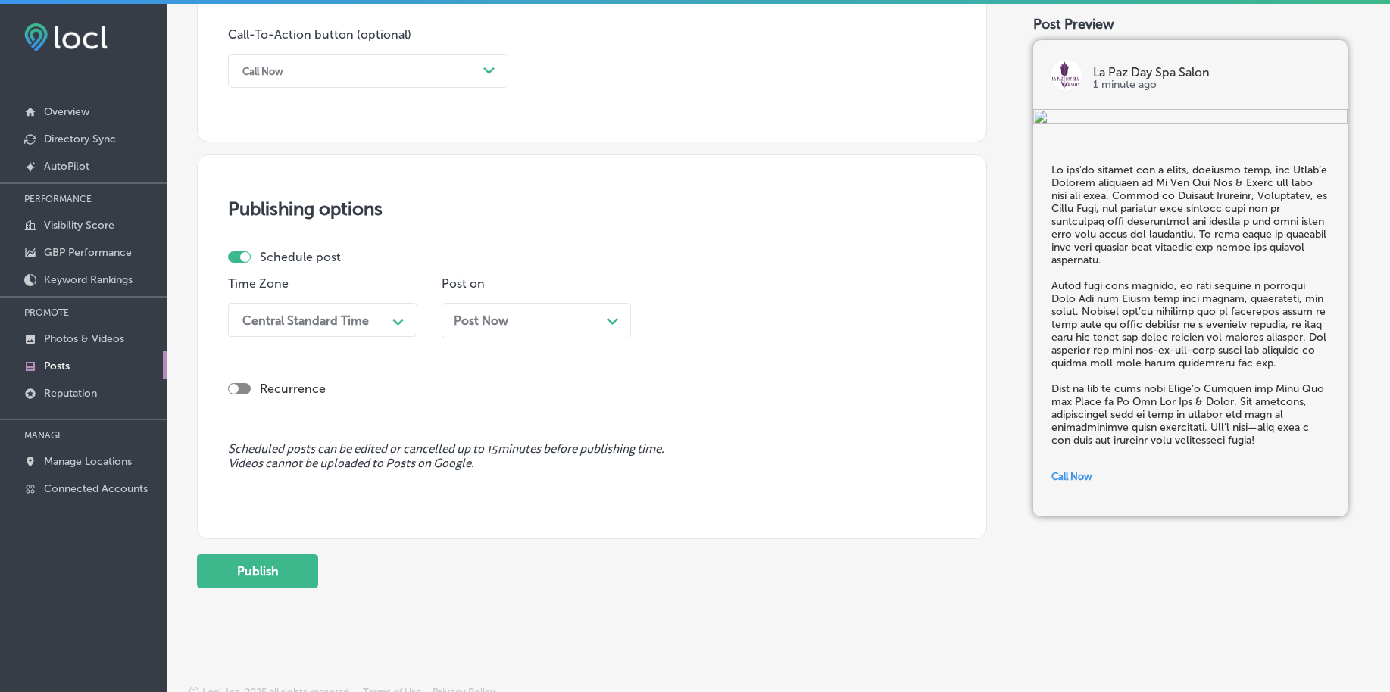
scroll to position [1125, 0]
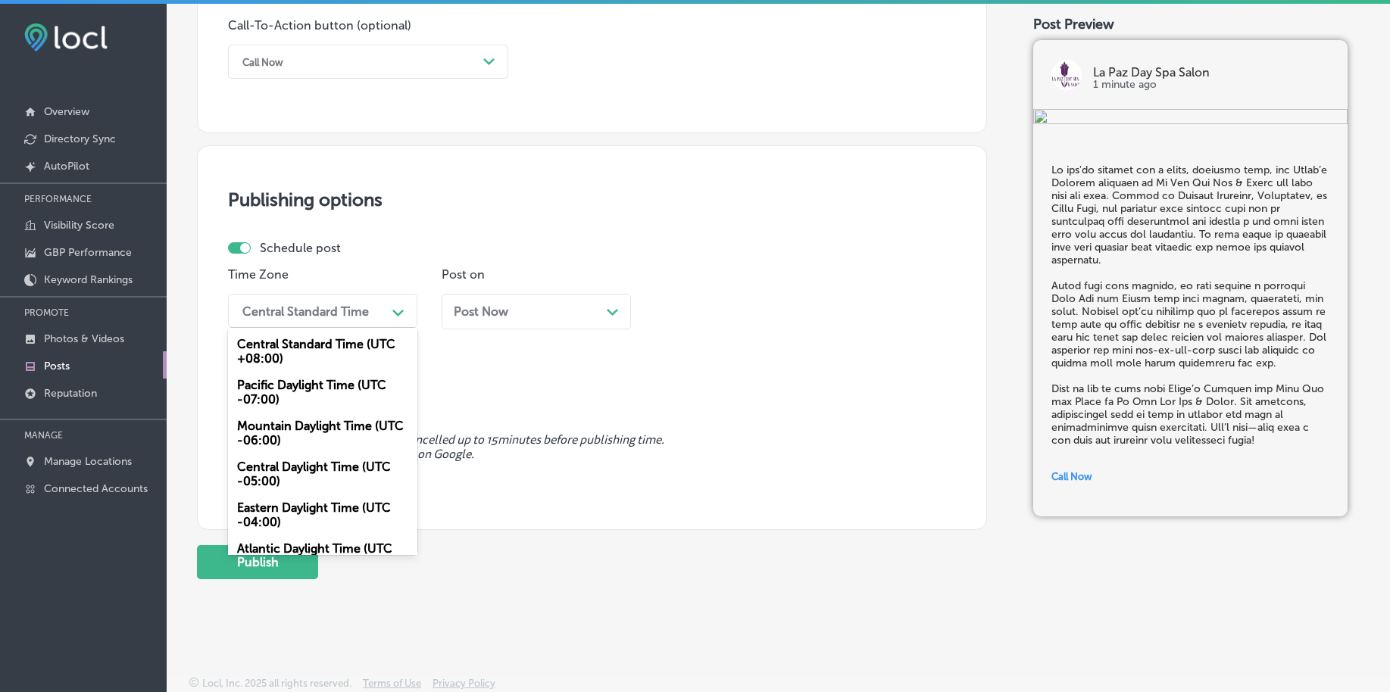
click at [323, 315] on div "Central Standard Time" at bounding box center [305, 311] width 126 height 14
click at [295, 433] on div "Mountain Daylight Time (UTC -06:00)" at bounding box center [322, 433] width 189 height 41
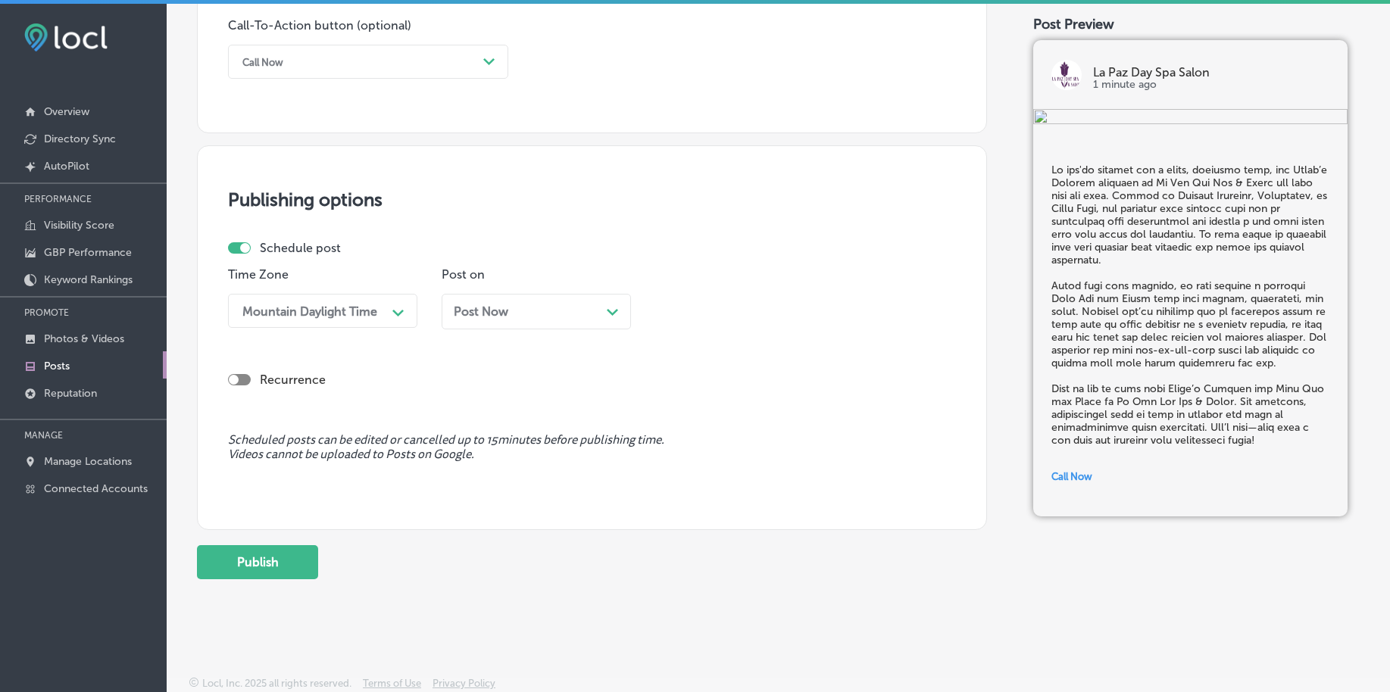
click at [521, 308] on div "Post Now Path Created with Sketch." at bounding box center [536, 311] width 165 height 14
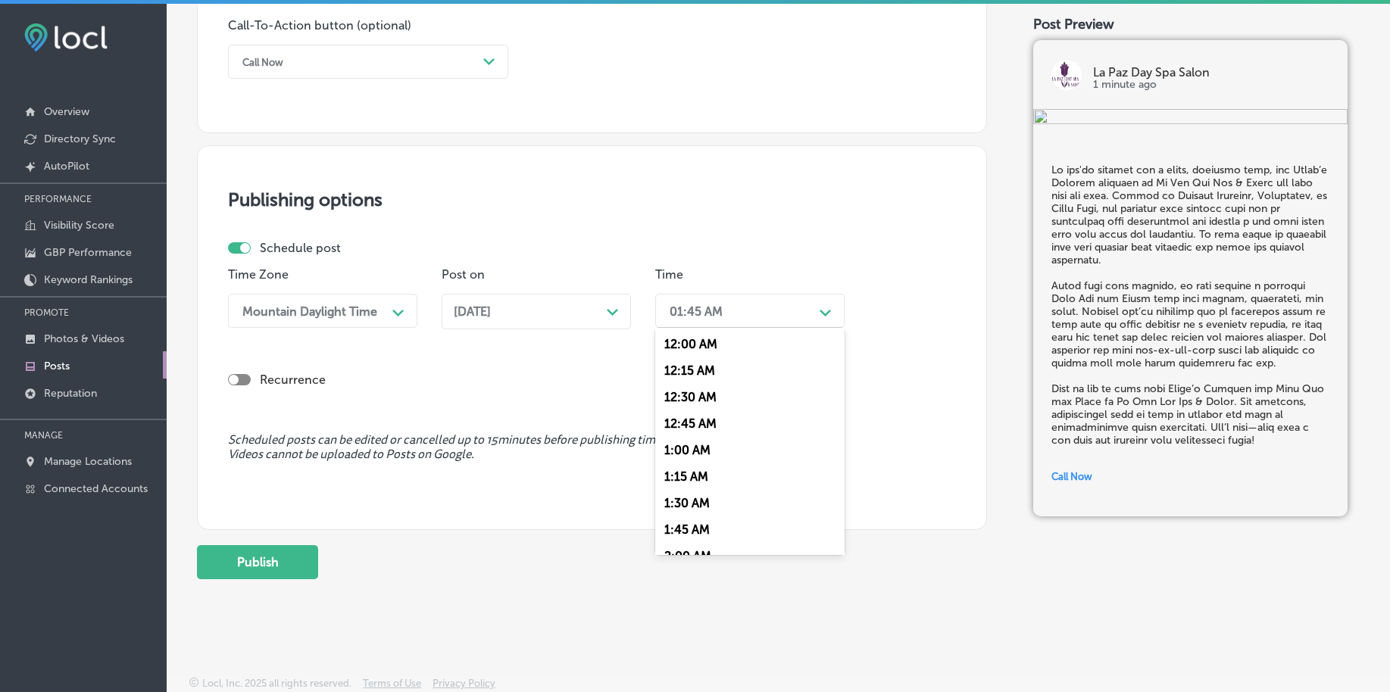
click at [693, 306] on div "01:45 AM" at bounding box center [696, 311] width 53 height 14
click at [702, 514] on div "7:00 AM" at bounding box center [749, 518] width 189 height 27
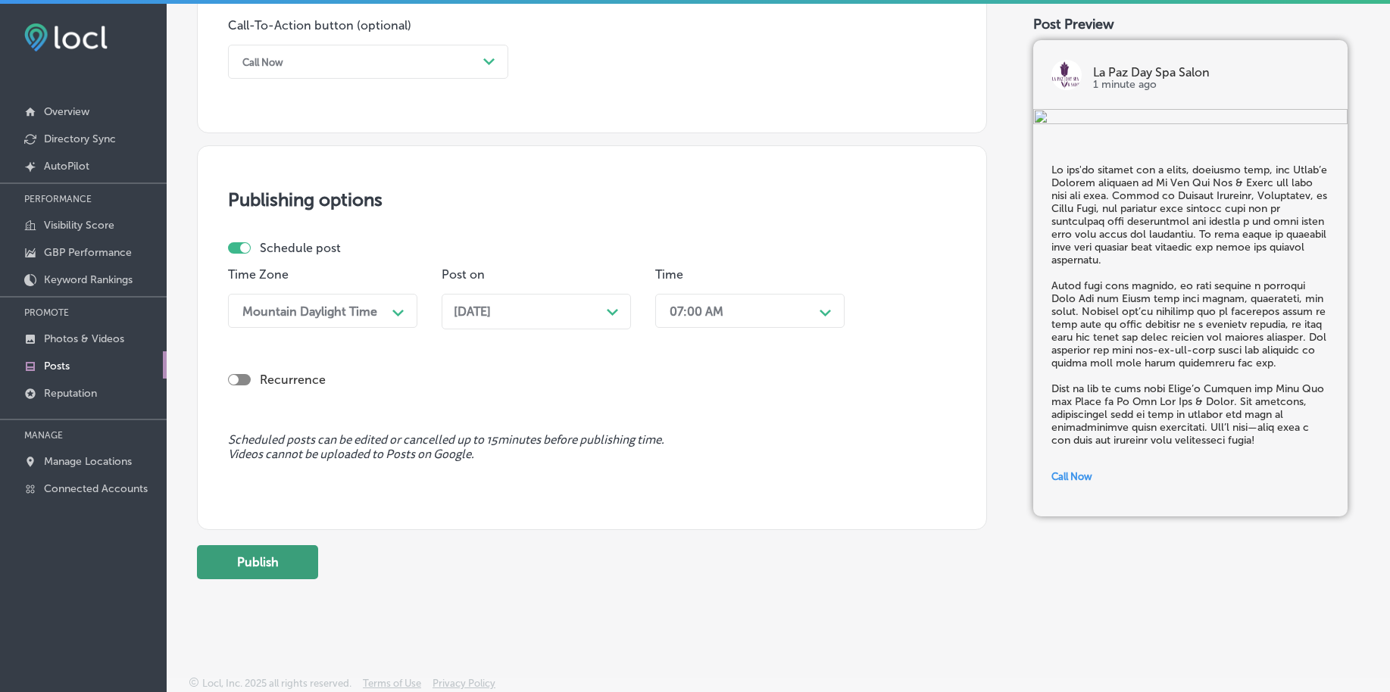
click at [223, 574] on button "Publish" at bounding box center [257, 562] width 121 height 34
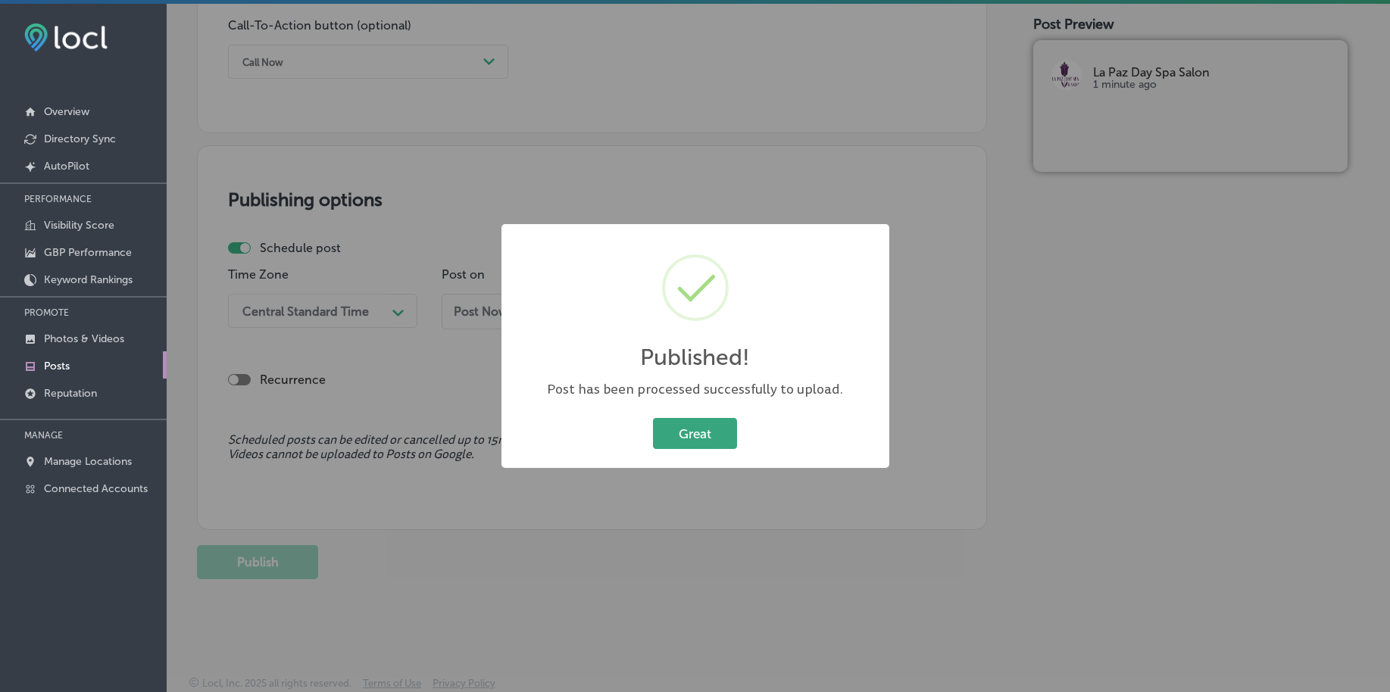
click at [702, 426] on button "Great" at bounding box center [695, 433] width 84 height 31
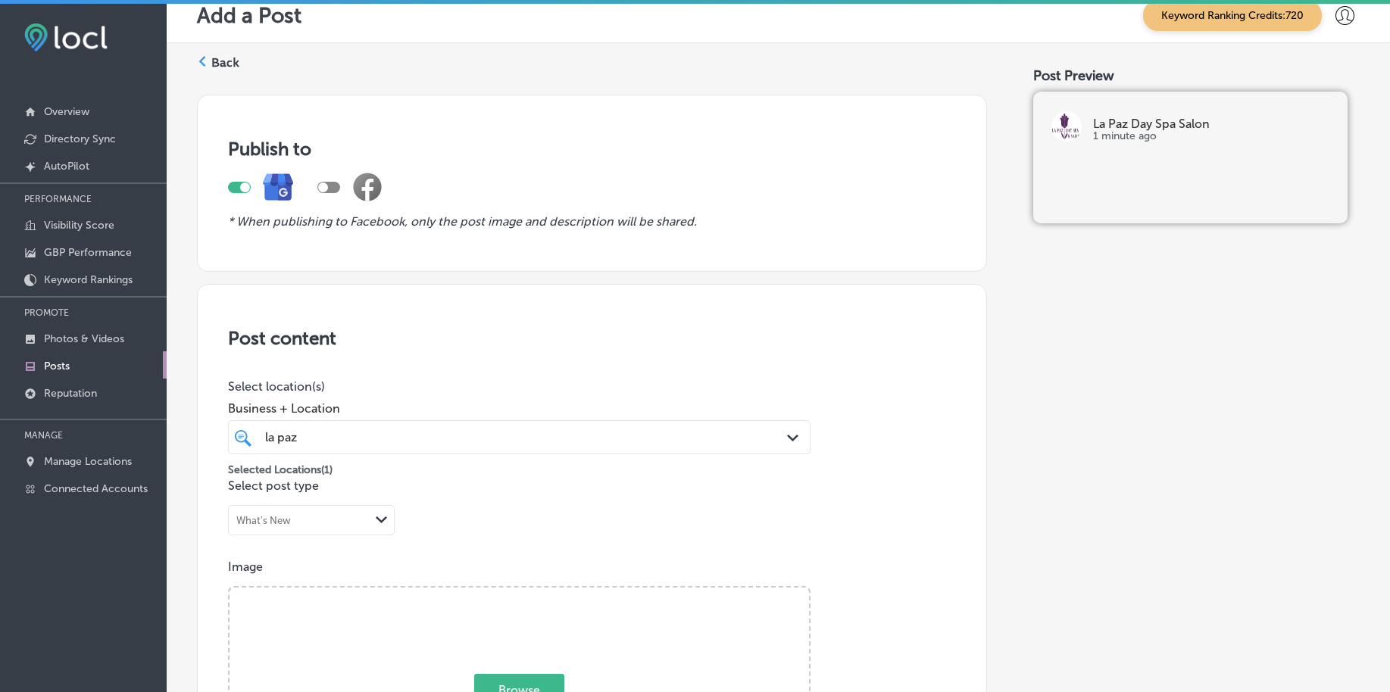
scroll to position [0, 0]
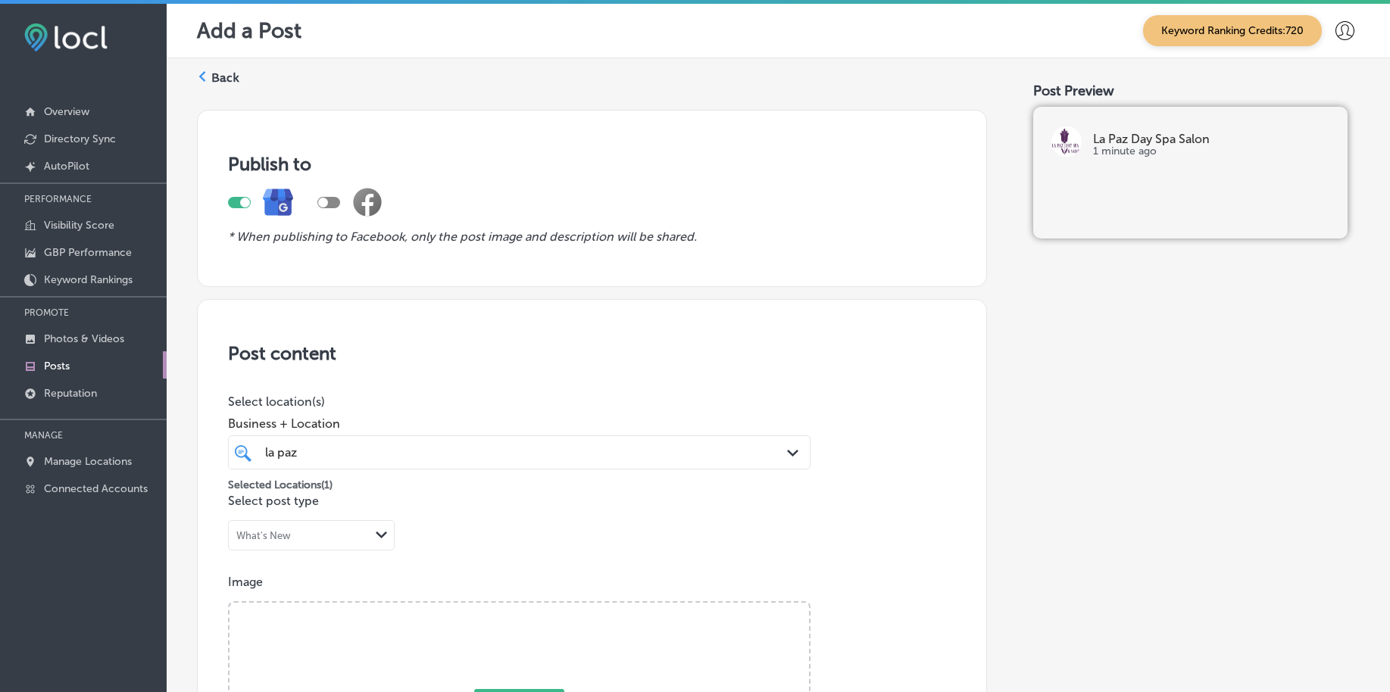
click at [352, 465] on div "la [PERSON_NAME] Path Created with Sketch." at bounding box center [519, 452] width 582 height 34
click at [367, 451] on div "la [PERSON_NAME]" at bounding box center [494, 452] width 460 height 20
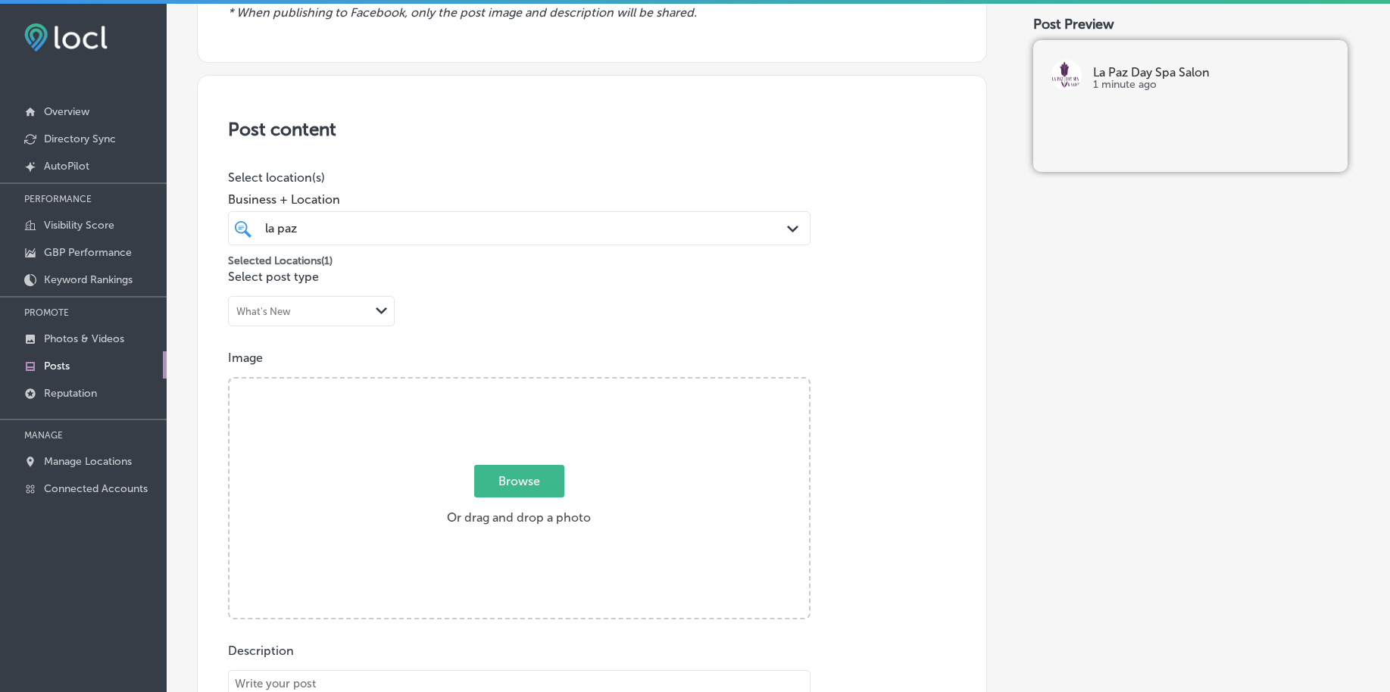
scroll to position [284, 0]
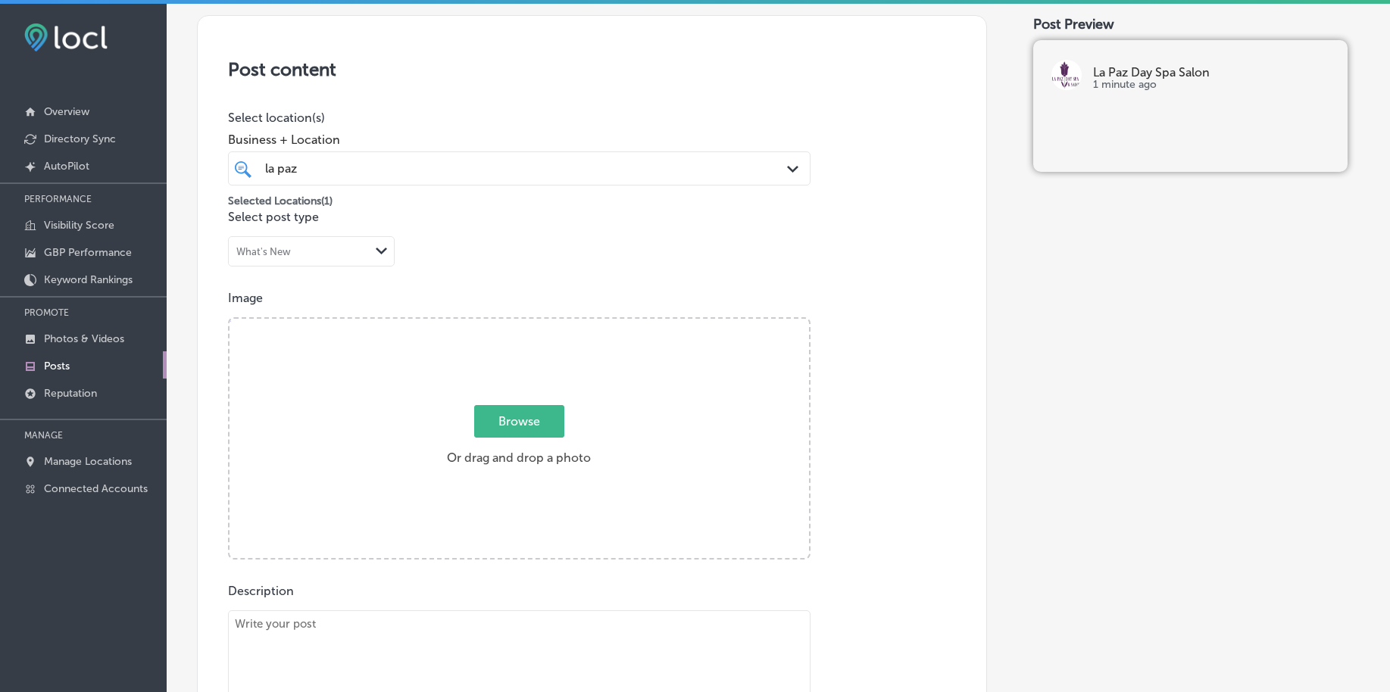
click at [507, 417] on span "Browse" at bounding box center [519, 421] width 90 height 33
click at [507, 323] on input "Browse Or drag and drop a photo" at bounding box center [518, 321] width 579 height 5
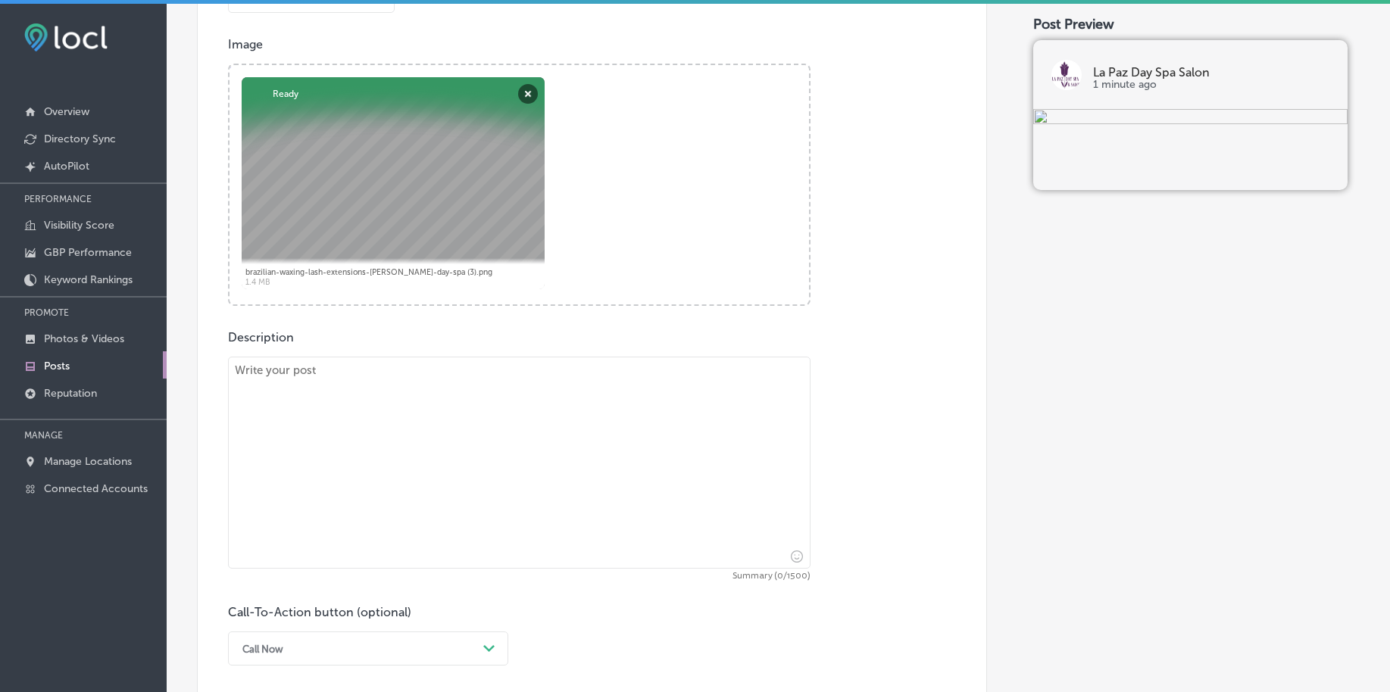
scroll to position [568, 0]
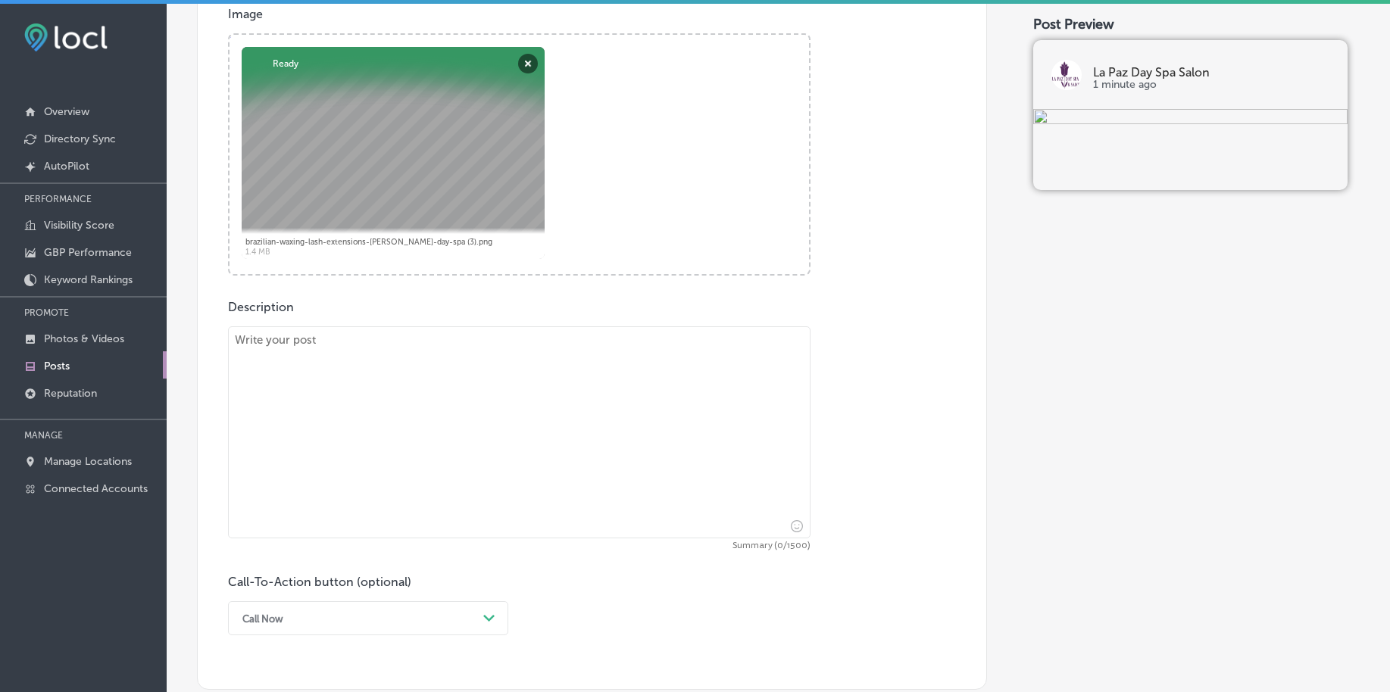
click at [429, 398] on textarea at bounding box center [519, 432] width 582 height 212
paste textarea "Looking for smoother, more youthful skin? Our [MEDICAL_DATA] services are the p…"
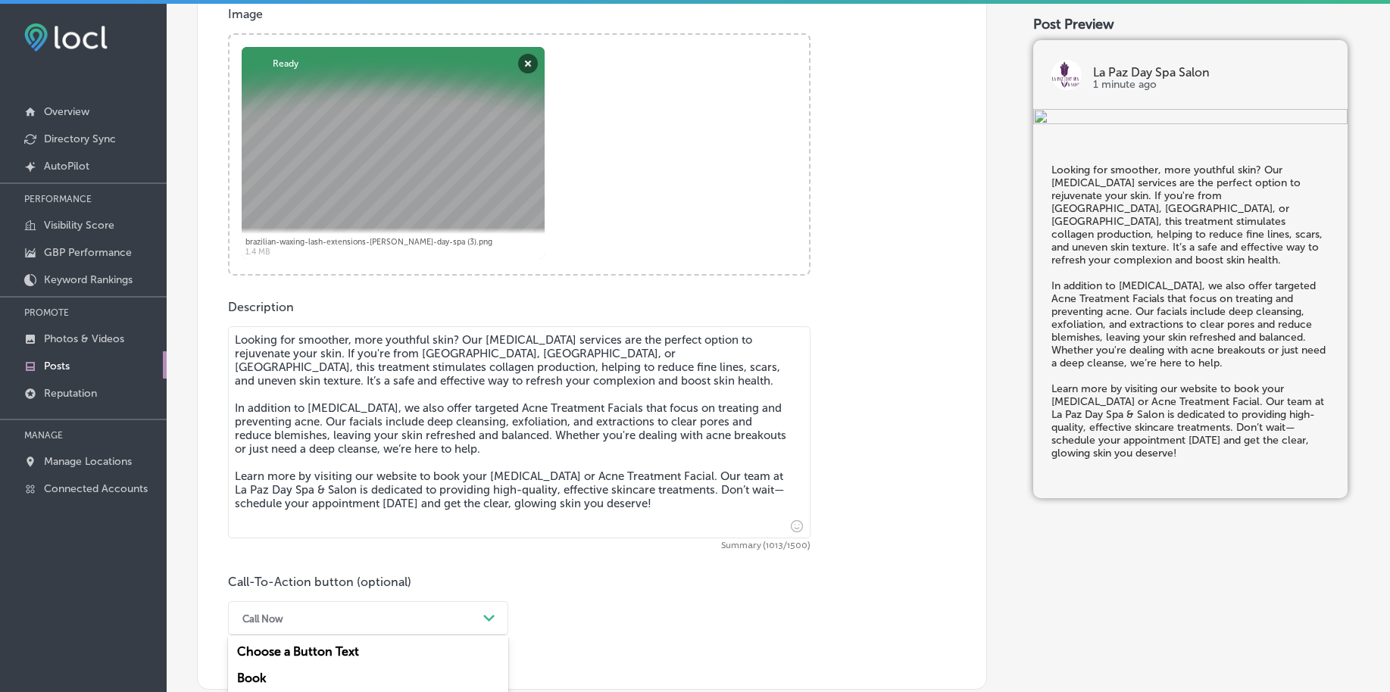
click at [311, 620] on div "option Call Now, selected. option Learn more focused, 5 of 7. 7 results availab…" at bounding box center [368, 618] width 280 height 34
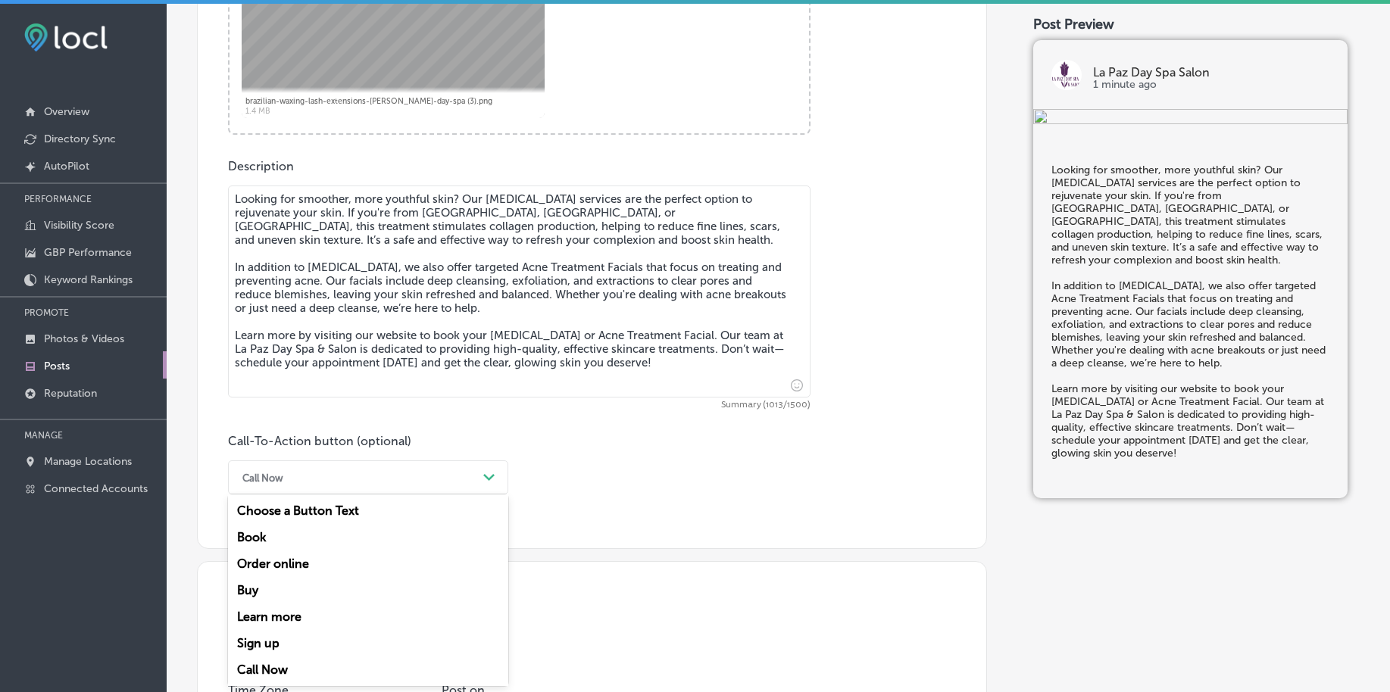
click at [304, 610] on div "Learn more" at bounding box center [368, 617] width 280 height 27
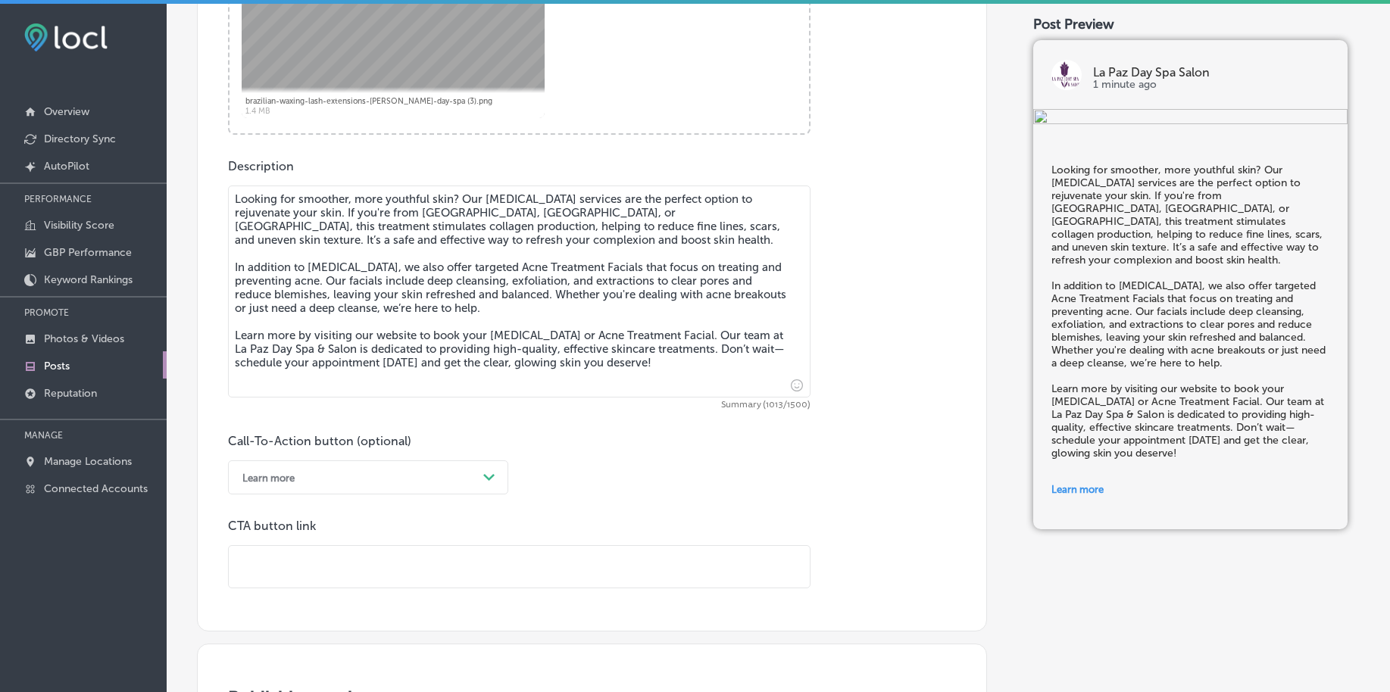
click at [366, 579] on input "text" at bounding box center [519, 567] width 581 height 42
paste input "[URL][DOMAIN_NAME]"
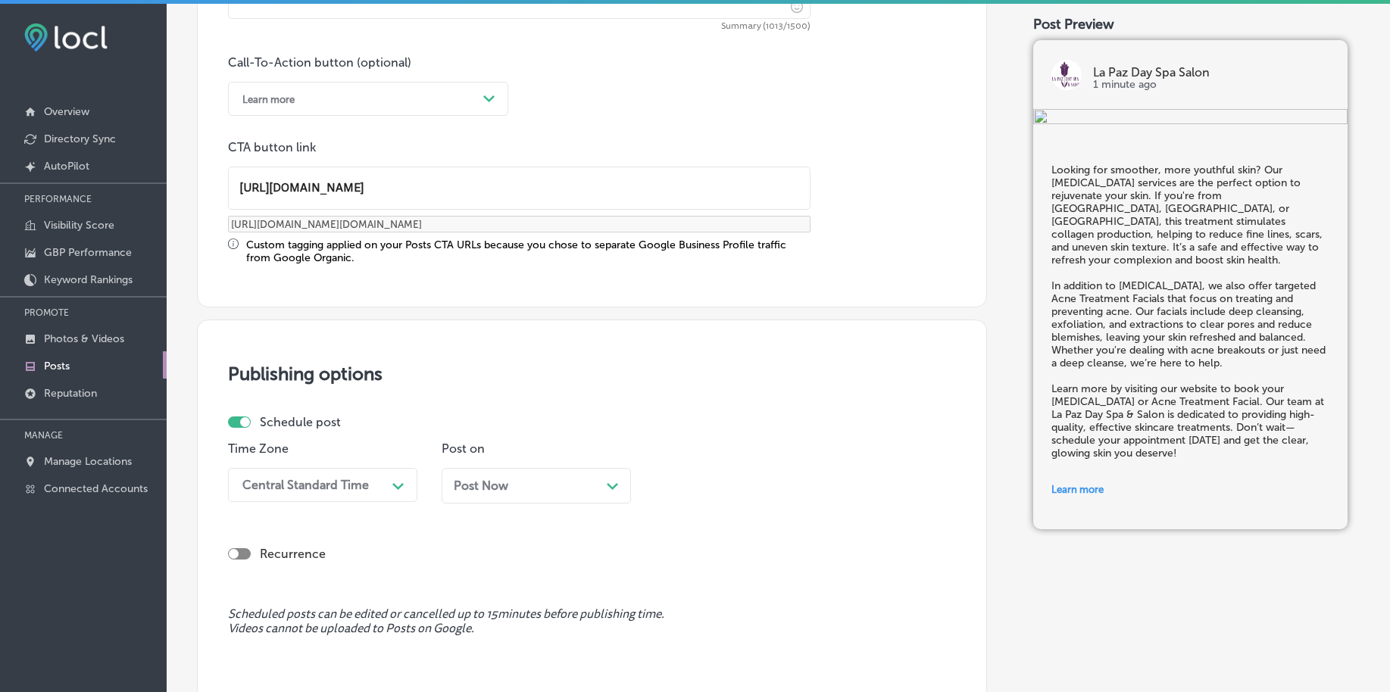
scroll to position [1131, 0]
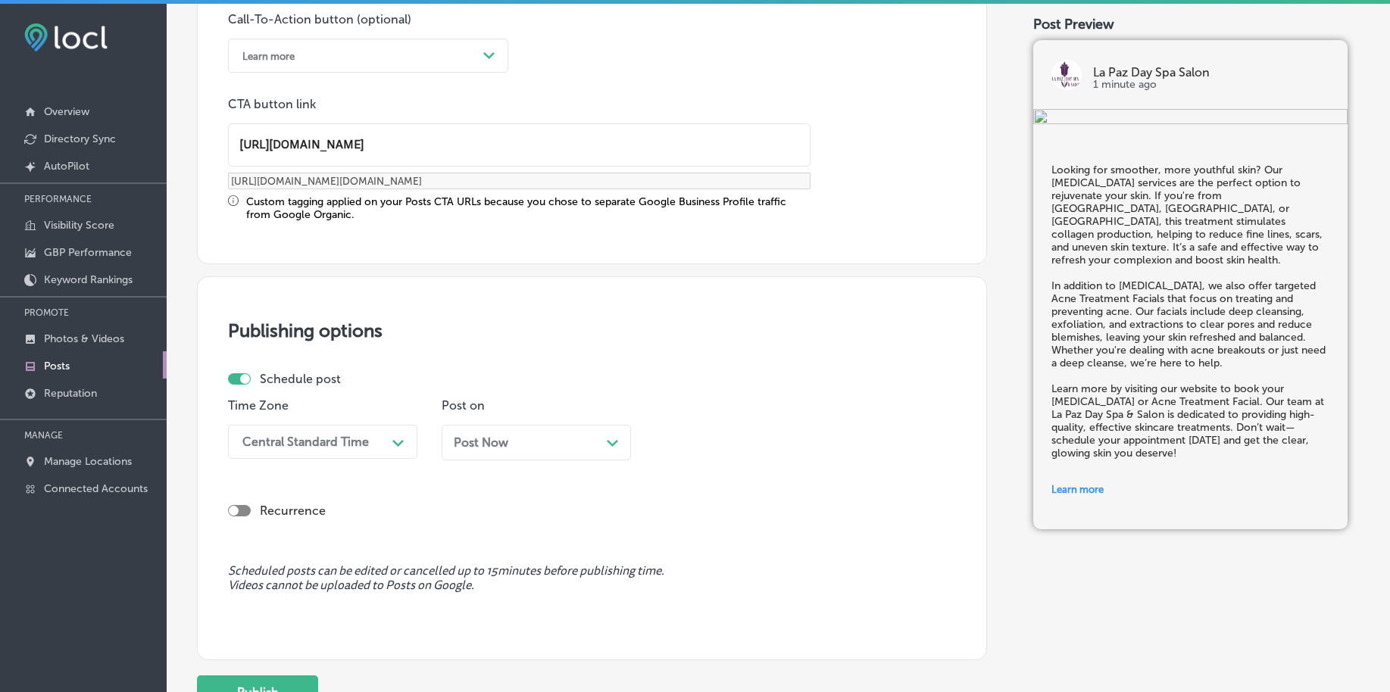
click at [398, 459] on div "Central Standard Time Path Created with Sketch." at bounding box center [322, 442] width 189 height 34
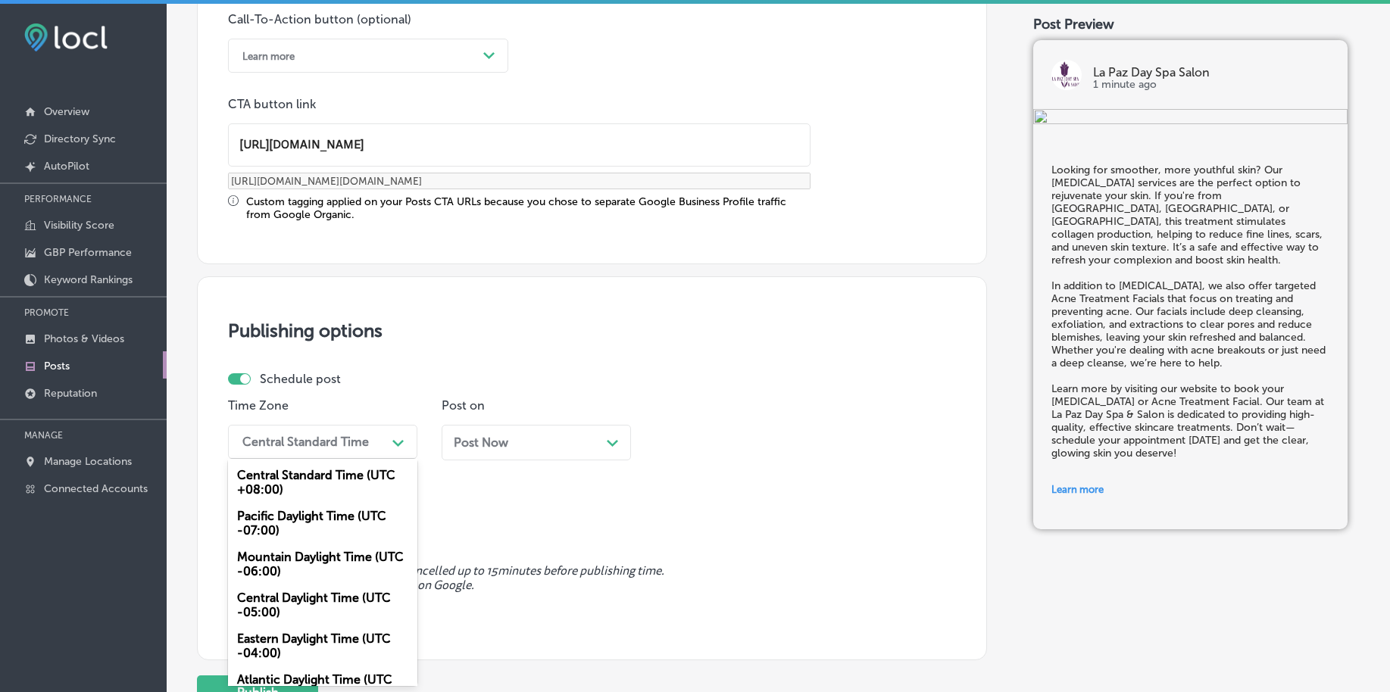
click at [287, 570] on div "Mountain Daylight Time (UTC -06:00)" at bounding box center [322, 564] width 189 height 41
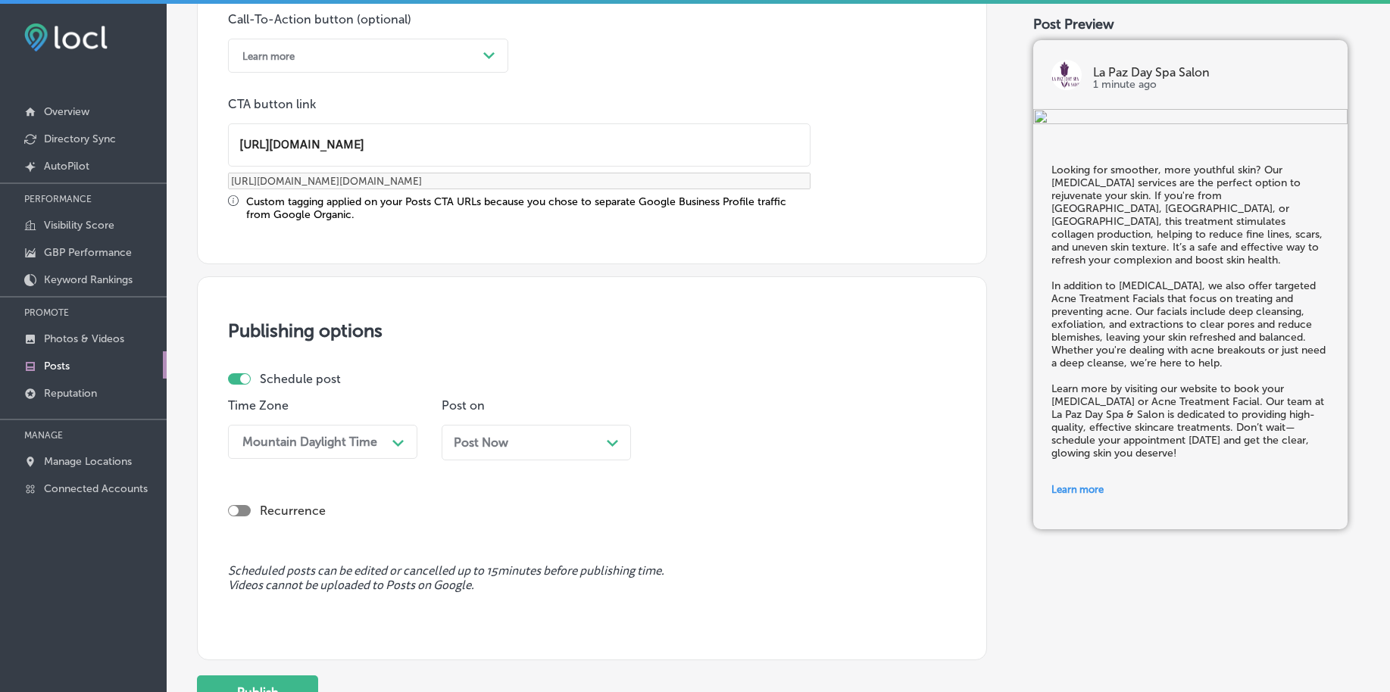
click at [477, 437] on span "Post Now" at bounding box center [481, 442] width 55 height 14
click at [695, 442] on div "01:45 AM" at bounding box center [696, 442] width 53 height 14
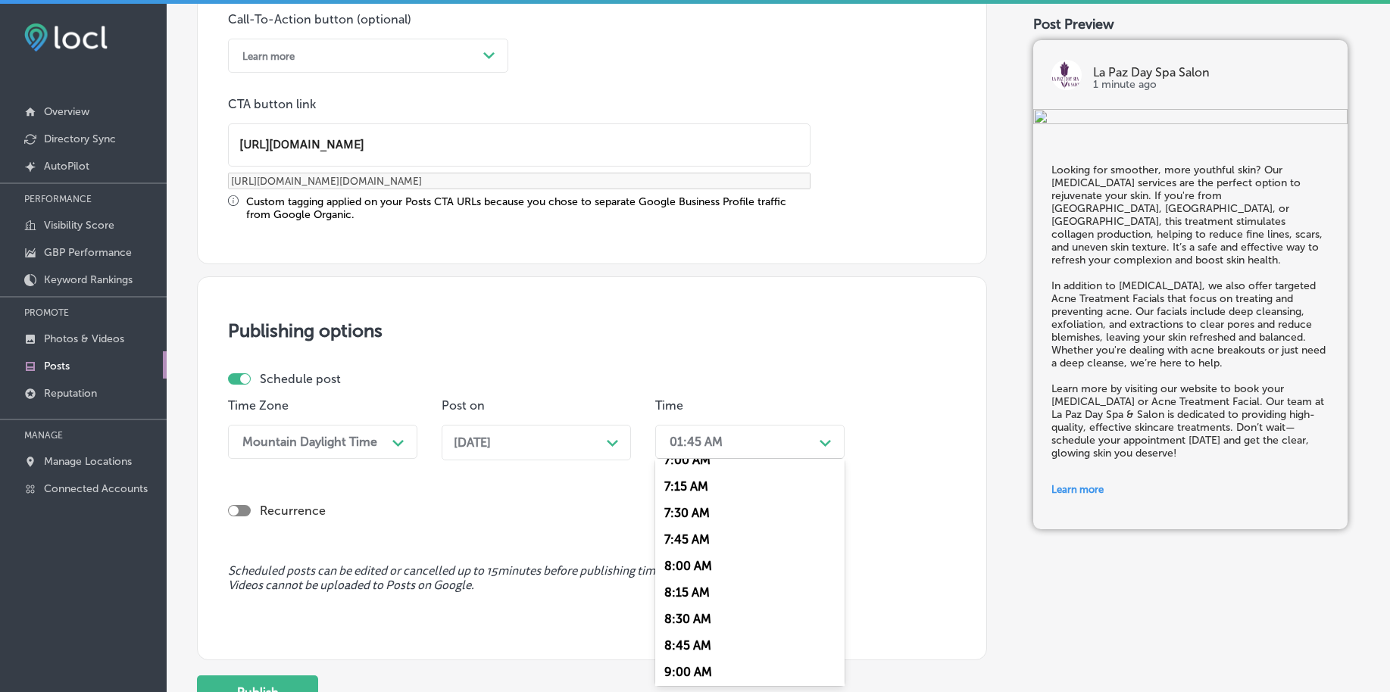
scroll to position [663, 0]
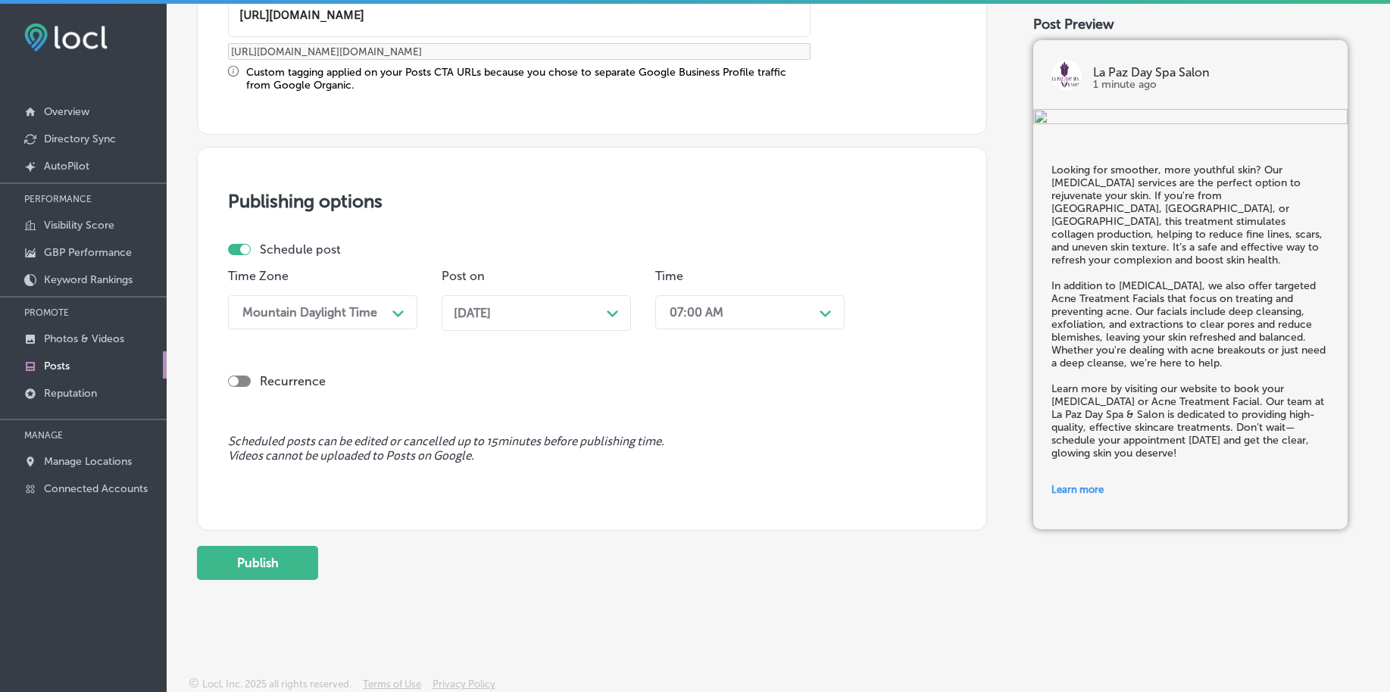
scroll to position [1262, 0]
click at [286, 553] on button "Publish" at bounding box center [257, 562] width 121 height 34
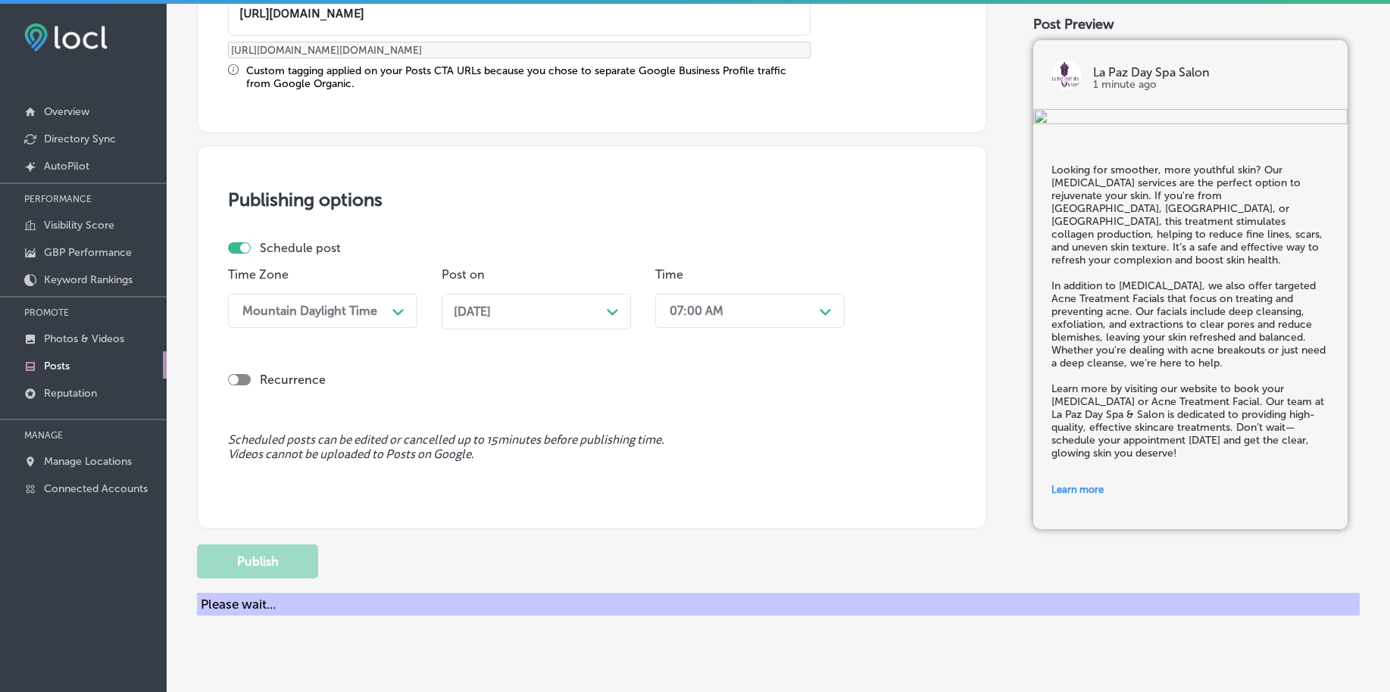
scroll to position [1125, 0]
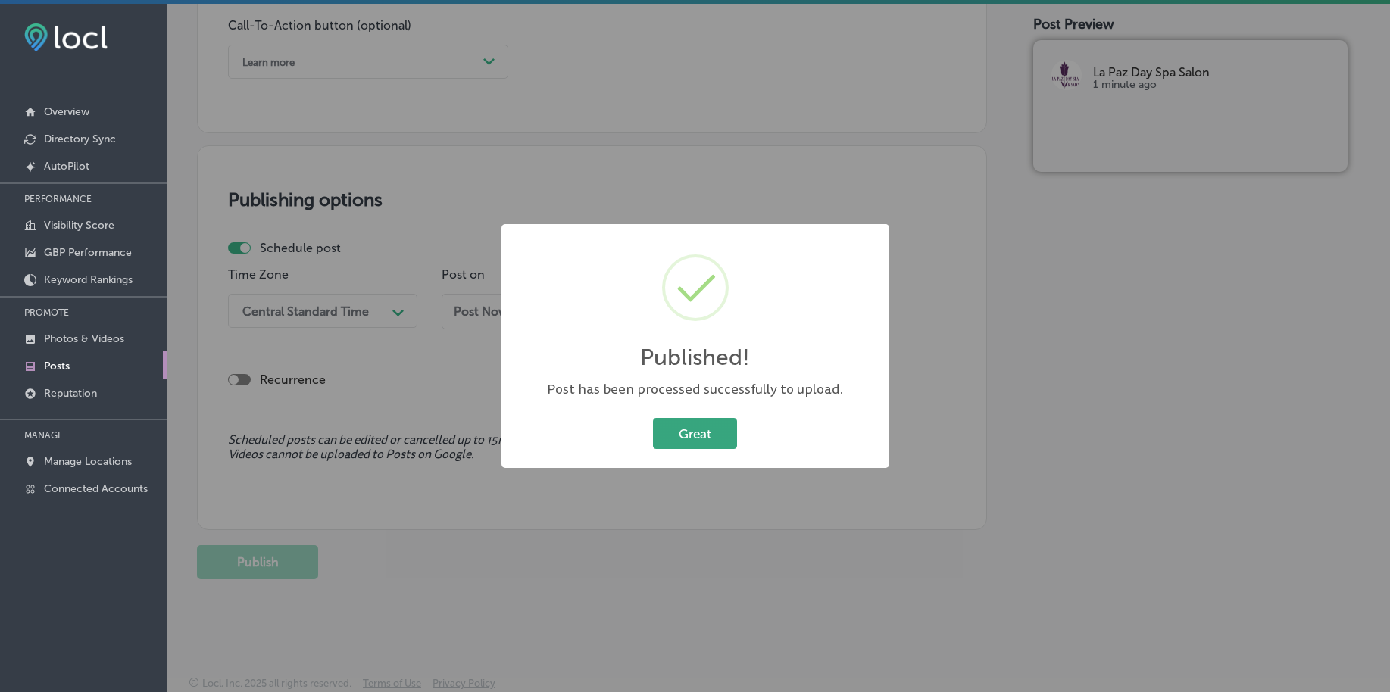
click at [700, 439] on button "Great" at bounding box center [695, 433] width 84 height 31
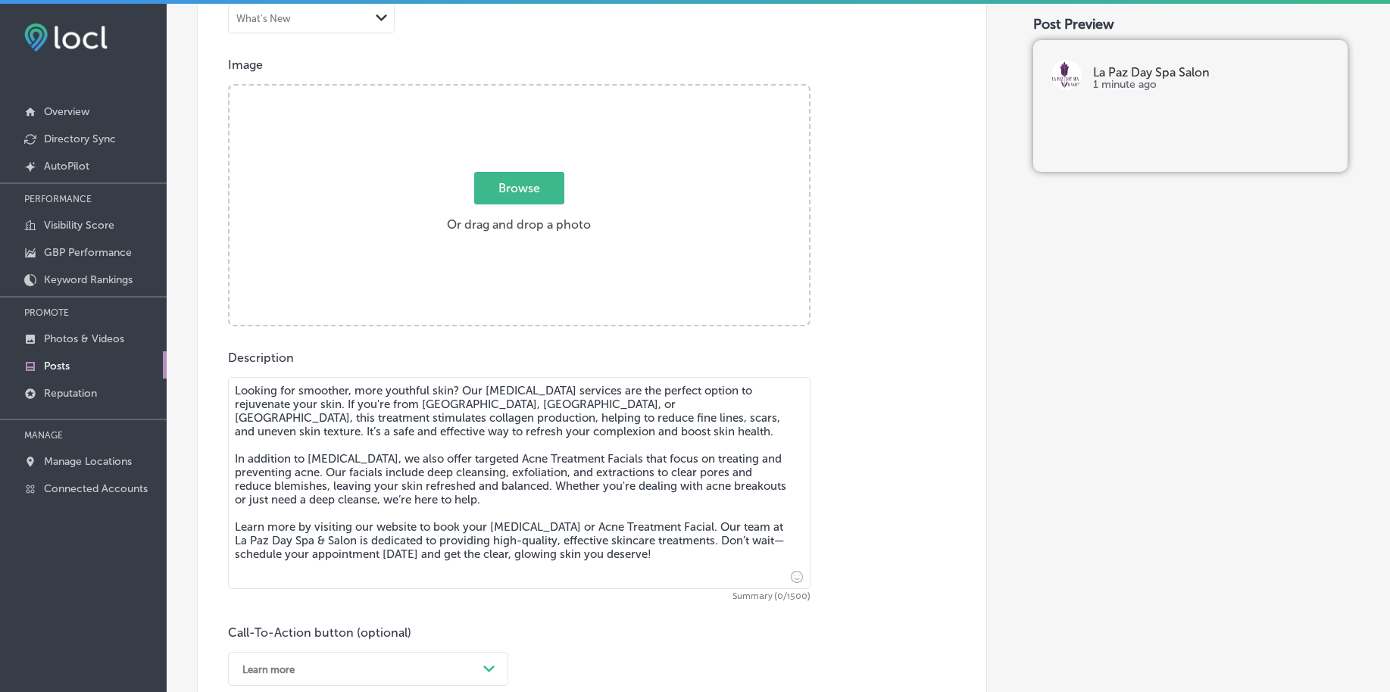
scroll to position [462, 0]
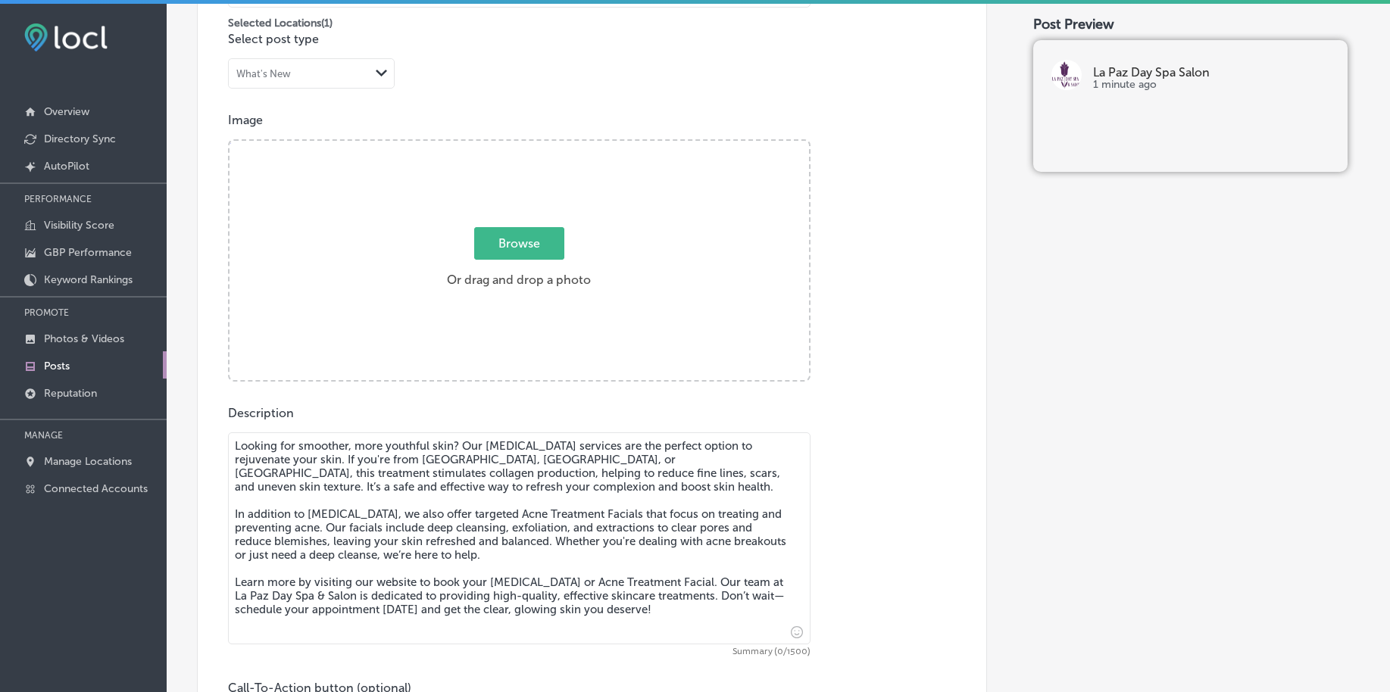
click at [531, 251] on span "Browse" at bounding box center [519, 243] width 90 height 33
click at [531, 145] on input "Browse Or drag and drop a photo" at bounding box center [518, 143] width 579 height 5
type input "C:\fakepath\brazilian-waxing-lash-extensions-la-paz-day-spa (4).png"
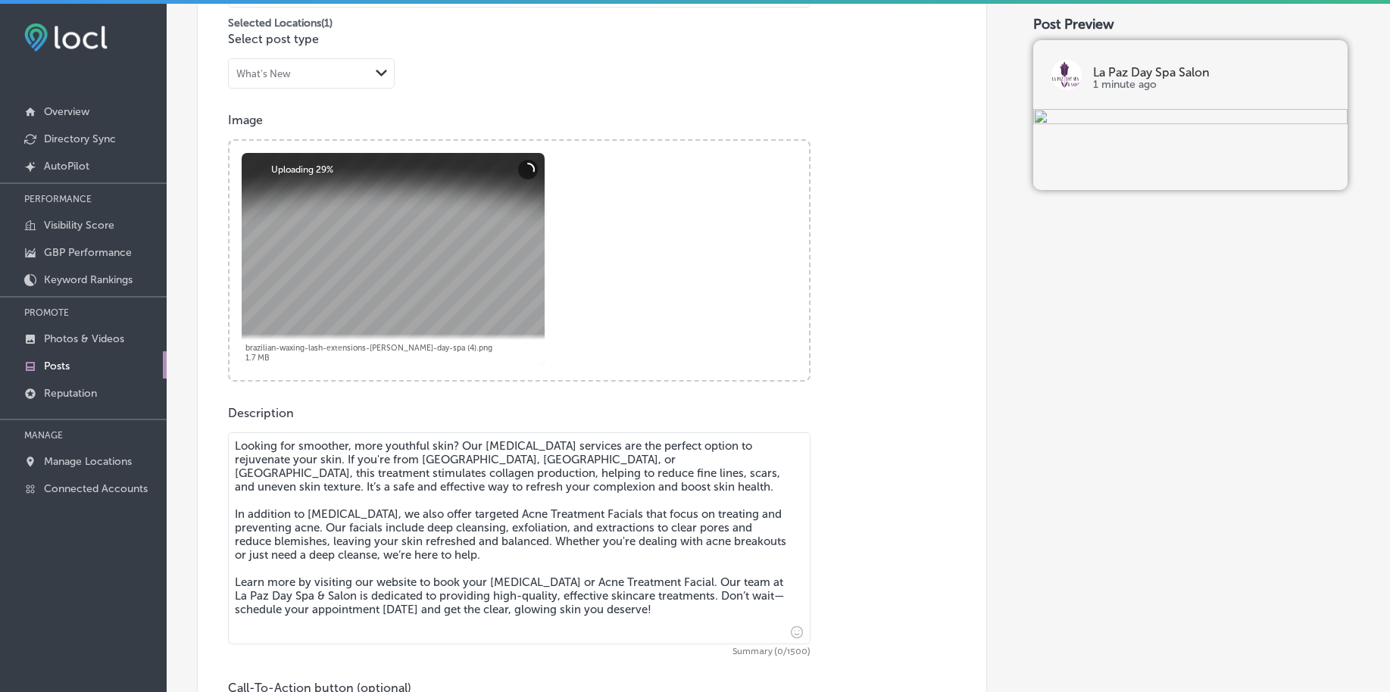
click at [556, 514] on textarea "Looking for smoother, more youthful skin? Our [MEDICAL_DATA] services are the p…" at bounding box center [519, 538] width 582 height 212
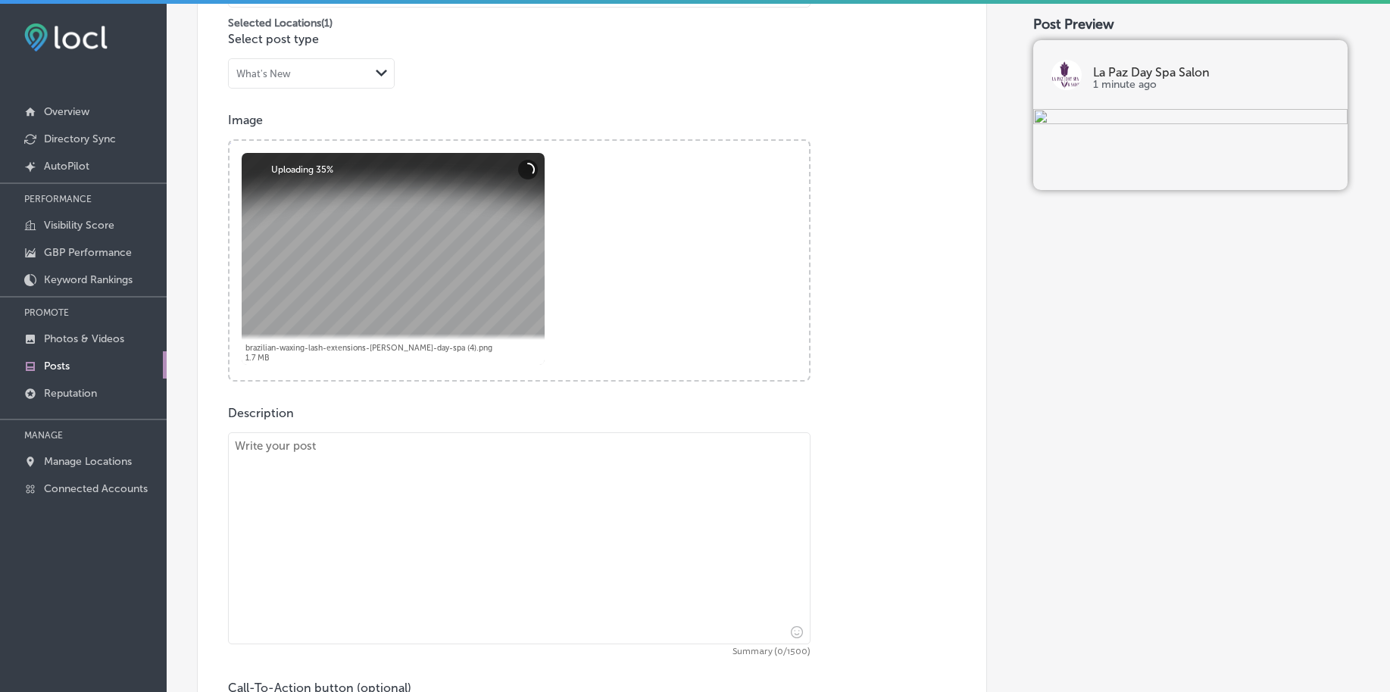
paste textarea "At La Paz Day Spa & Salon, our Men’s Cut services offer more than just a trim; …"
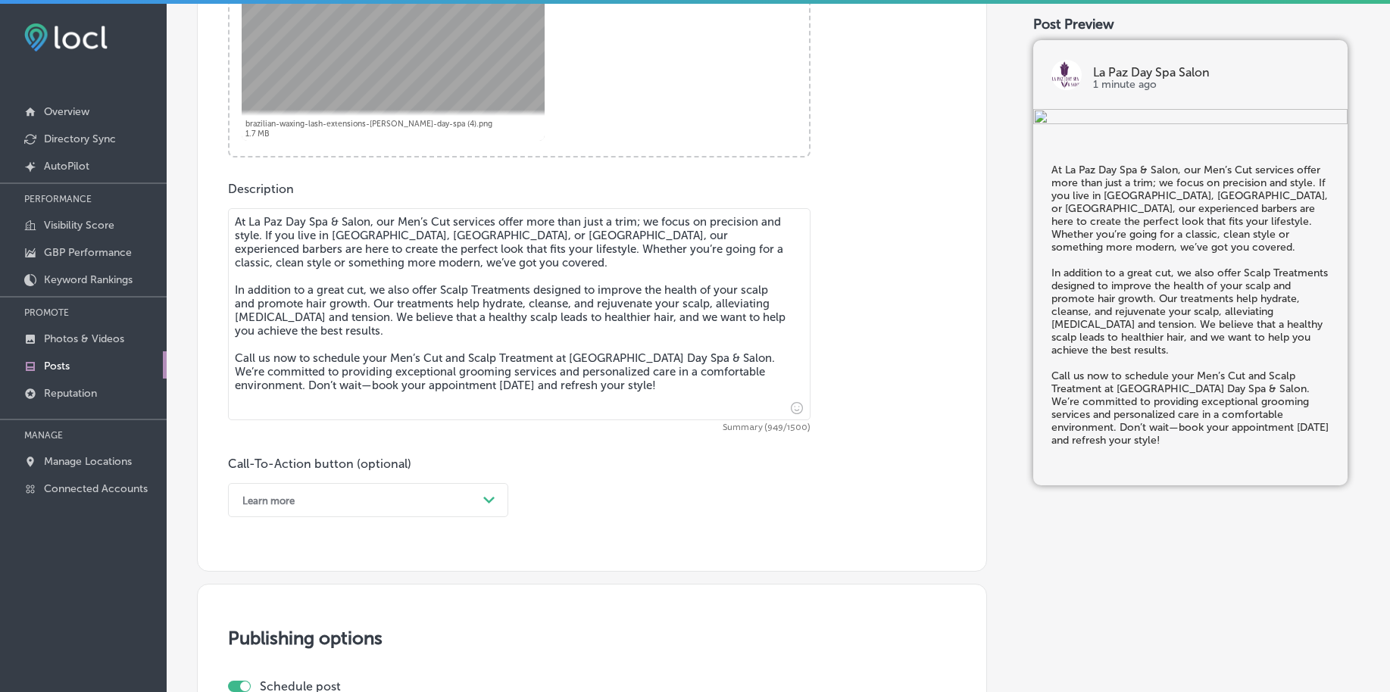
scroll to position [746, 0]
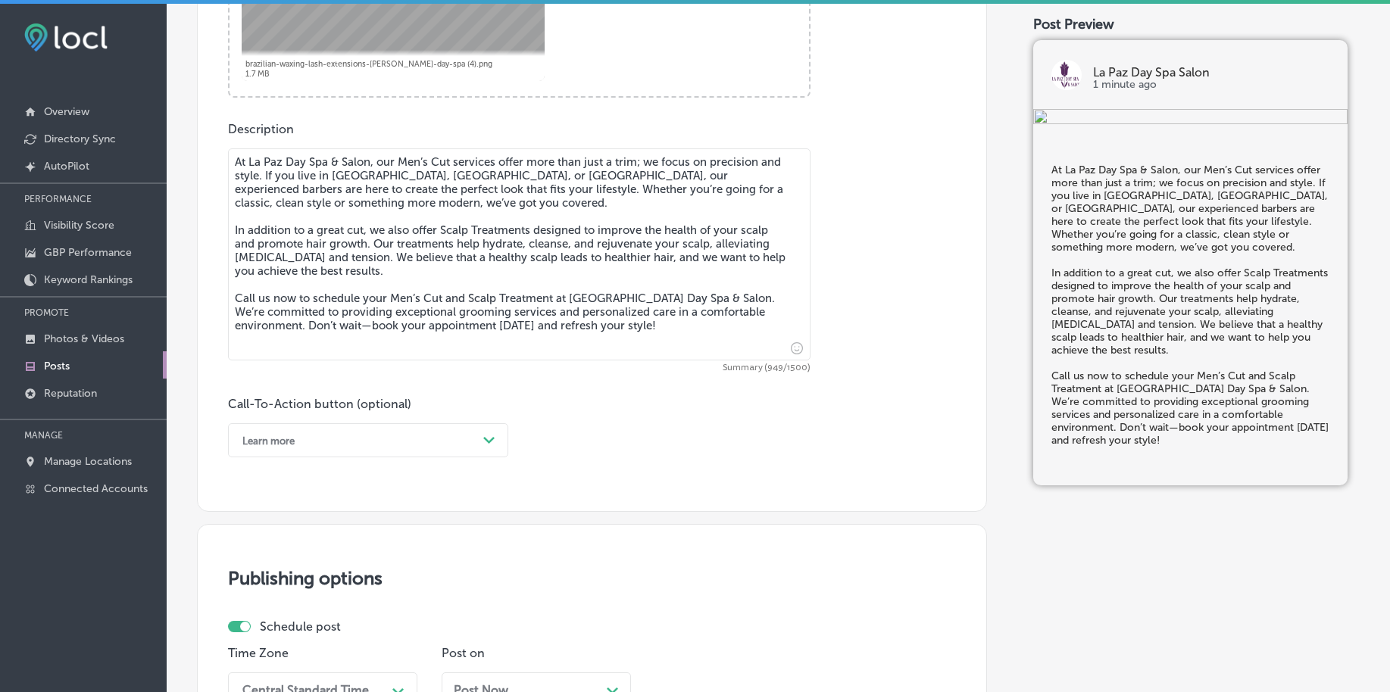
type textarea "At La Paz Day Spa & Salon, our Men’s Cut services offer more than just a trim; …"
click at [336, 450] on div "Learn more" at bounding box center [356, 440] width 242 height 23
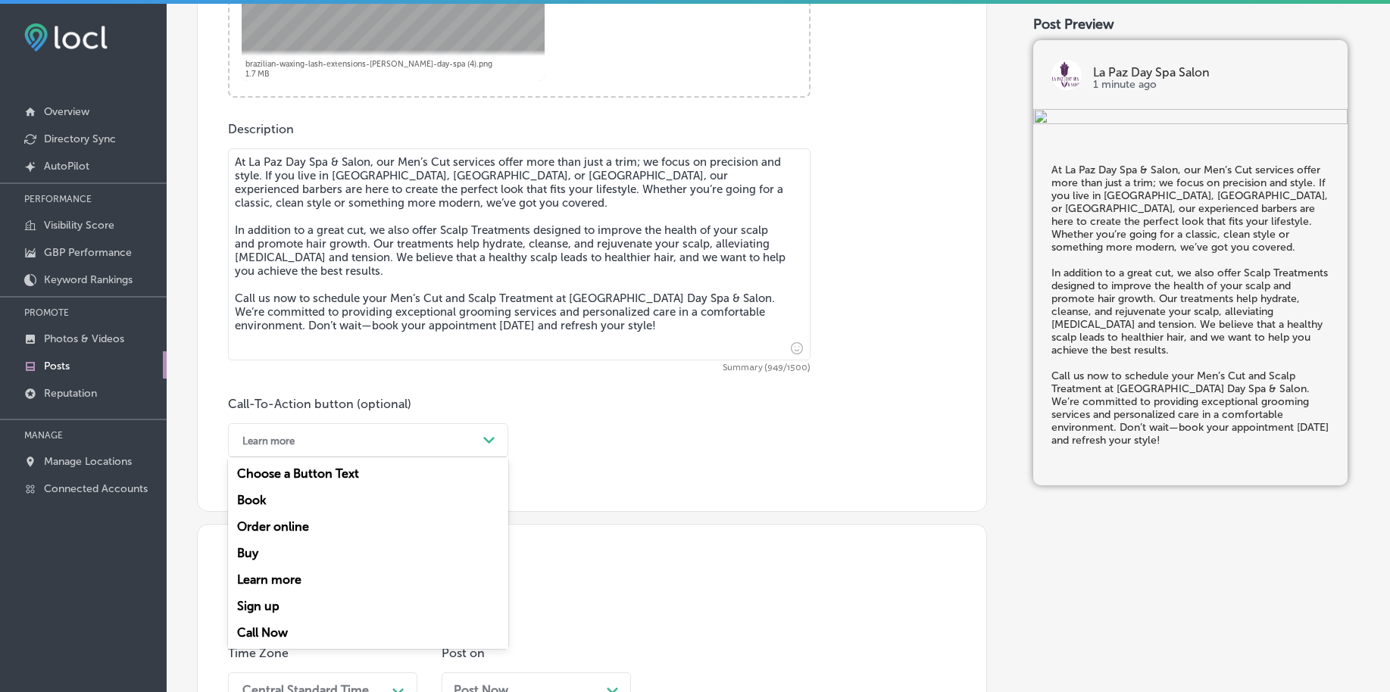
click at [286, 633] on div "Call Now" at bounding box center [368, 633] width 280 height 27
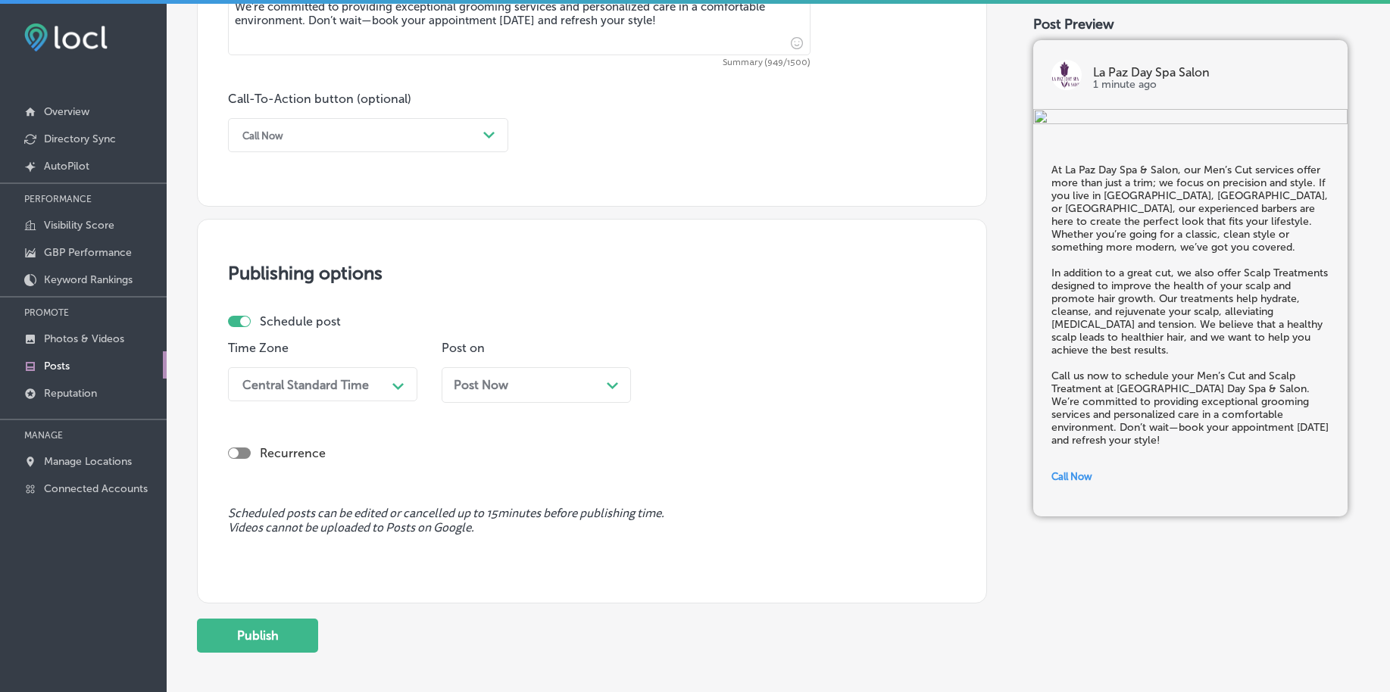
scroll to position [1125, 0]
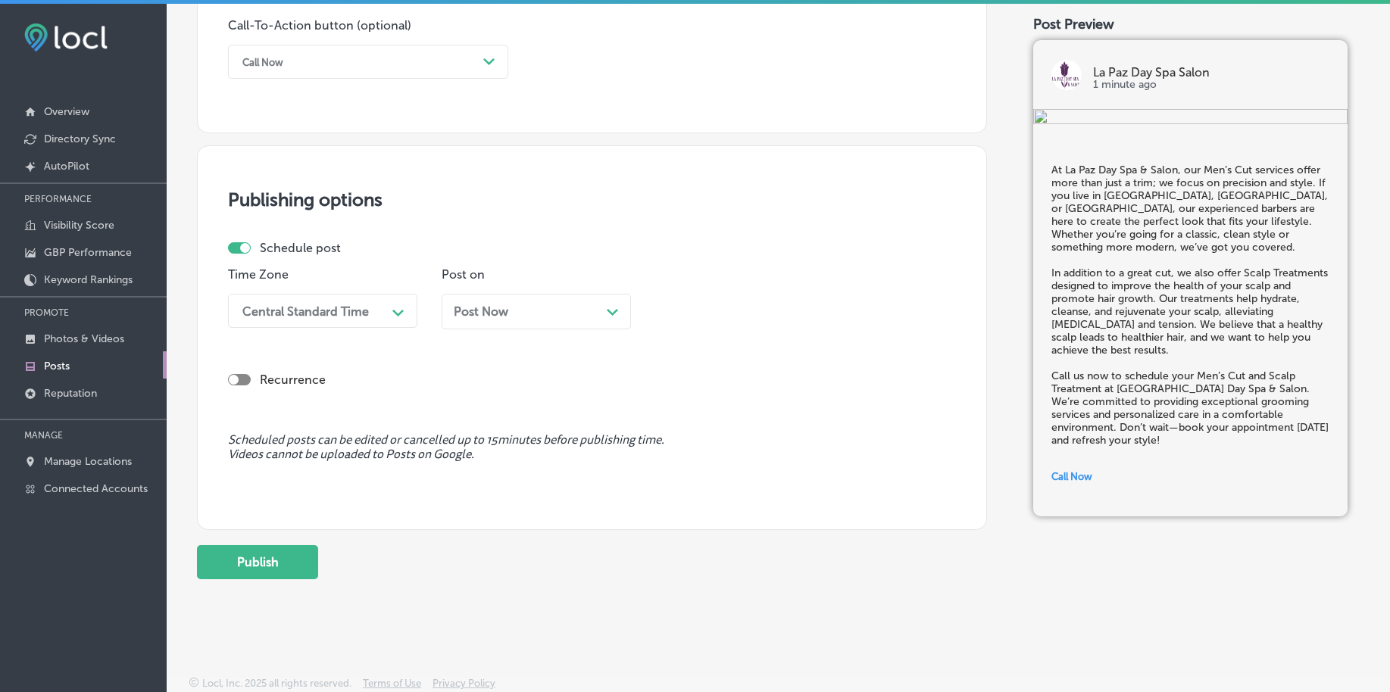
click at [301, 314] on div "Central Standard Time" at bounding box center [305, 311] width 126 height 14
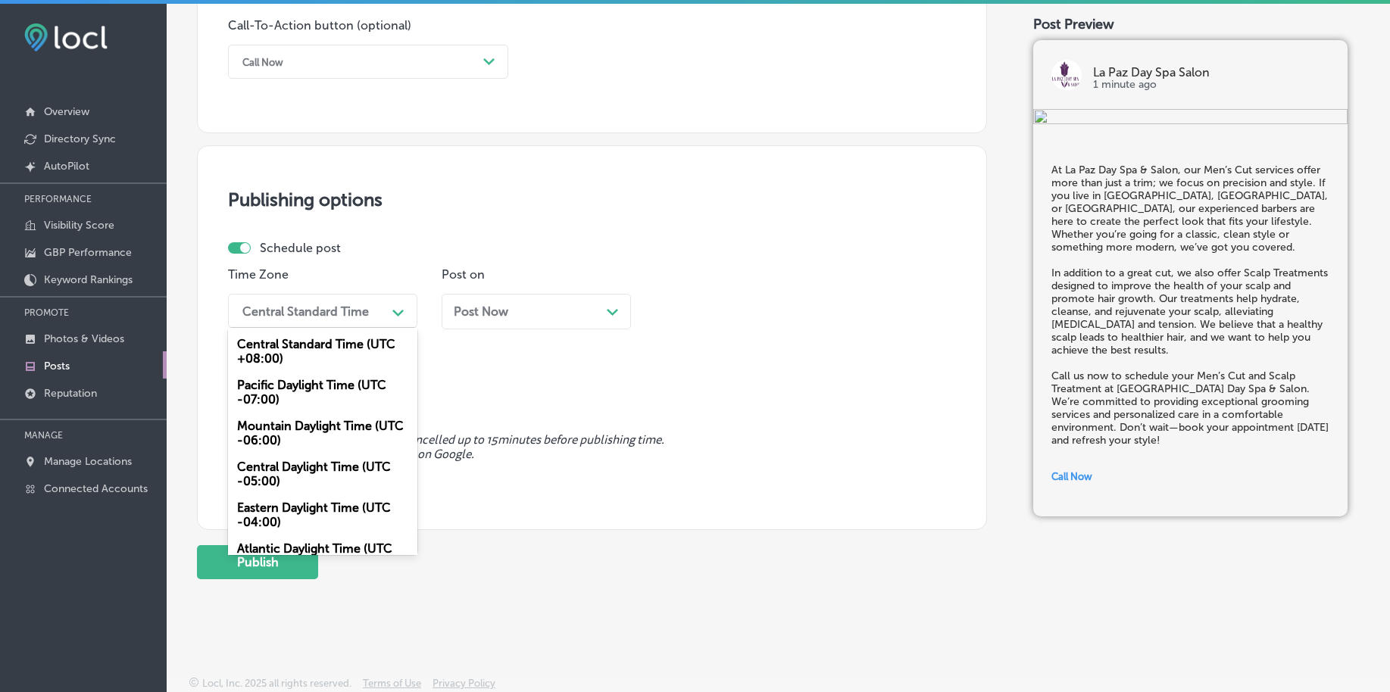
click at [301, 435] on div "Mountain Daylight Time (UTC -06:00)" at bounding box center [322, 433] width 189 height 41
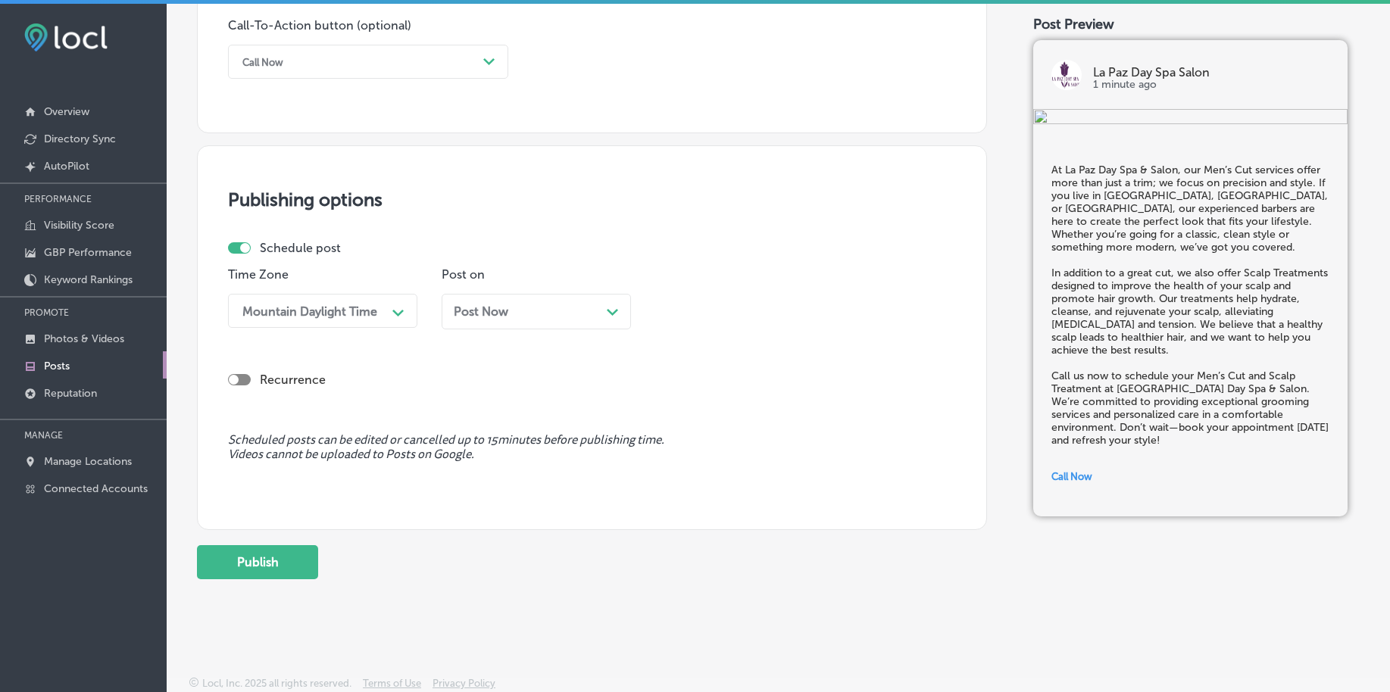
click at [495, 311] on span "Post Now" at bounding box center [481, 311] width 55 height 14
click at [734, 307] on div "01:45 AM" at bounding box center [737, 311] width 151 height 27
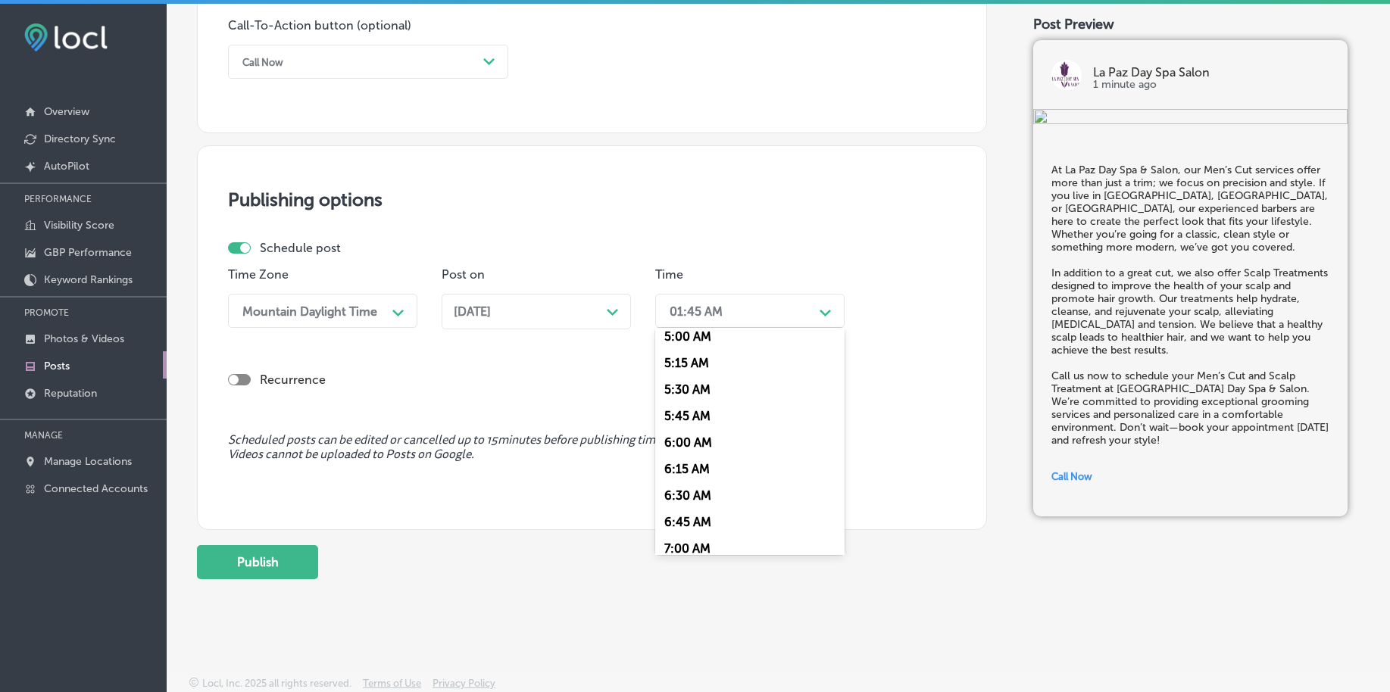
scroll to position [568, 0]
click at [690, 517] on div "7:00 AM" at bounding box center [749, 518] width 189 height 27
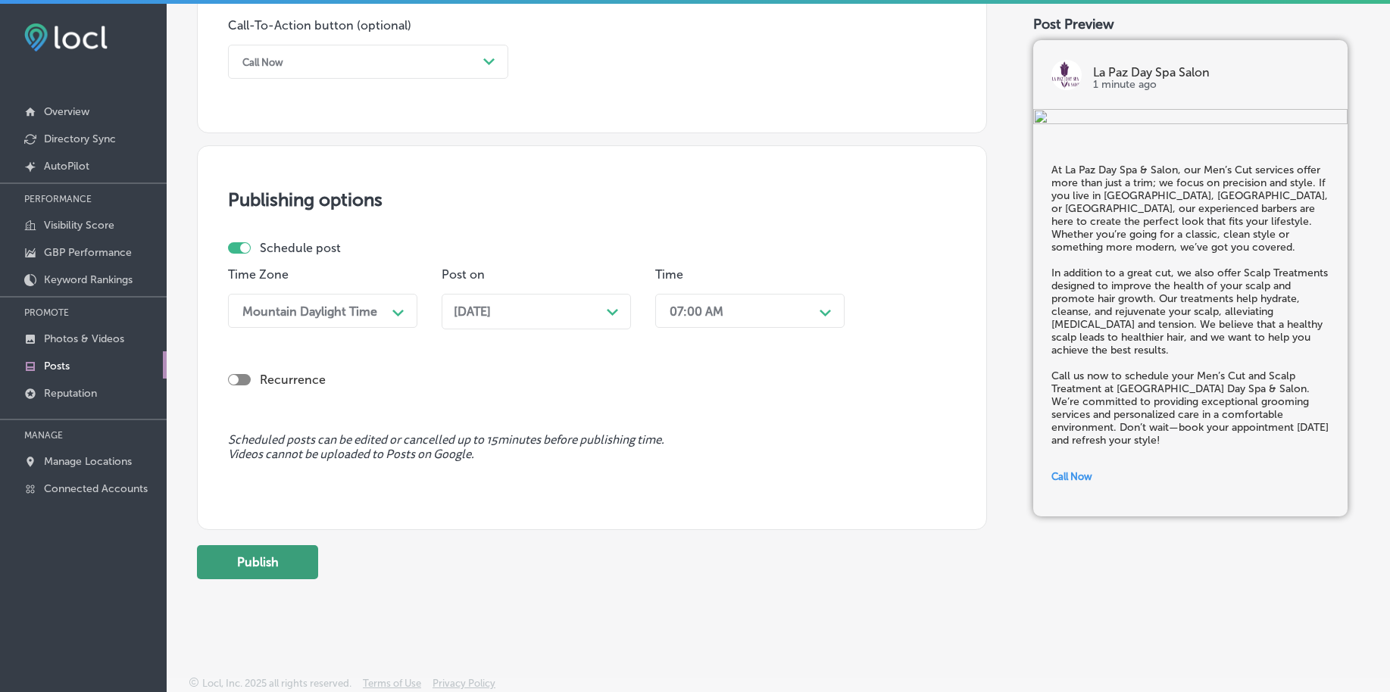
click at [289, 562] on button "Publish" at bounding box center [257, 562] width 121 height 34
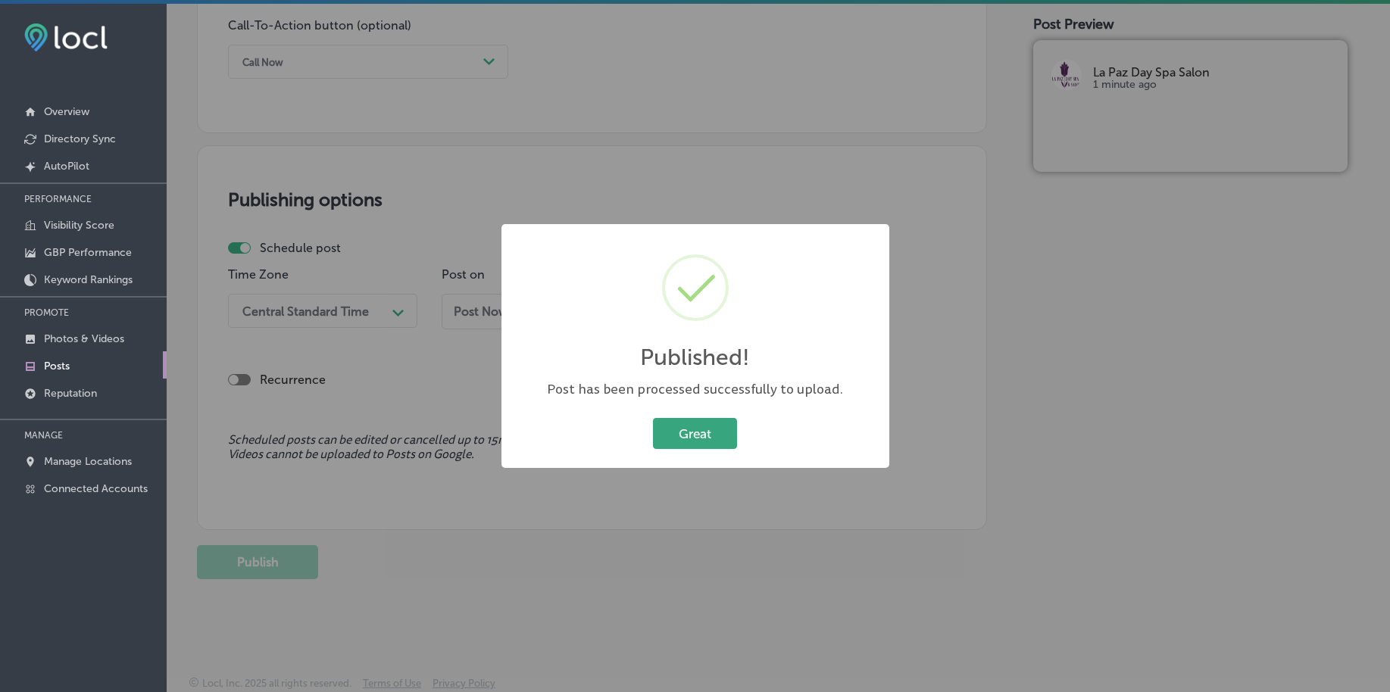
click at [696, 438] on button "Great" at bounding box center [695, 433] width 84 height 31
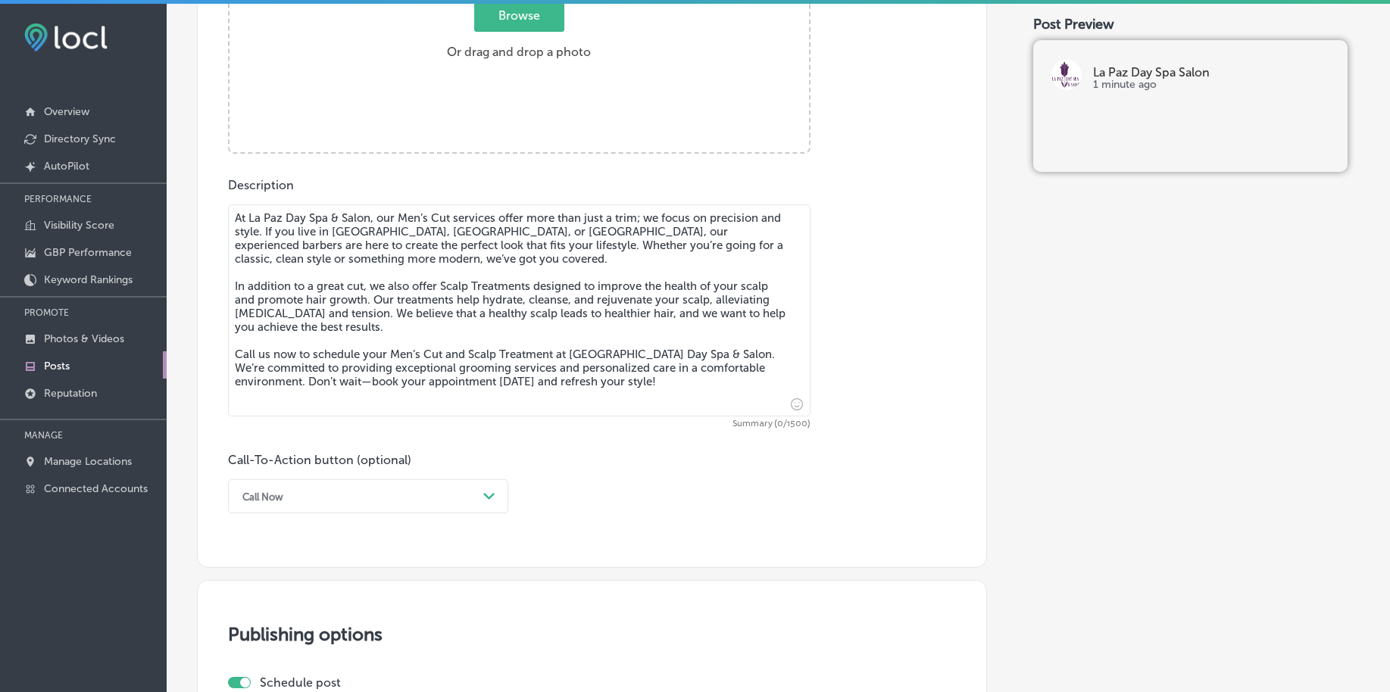
scroll to position [462, 0]
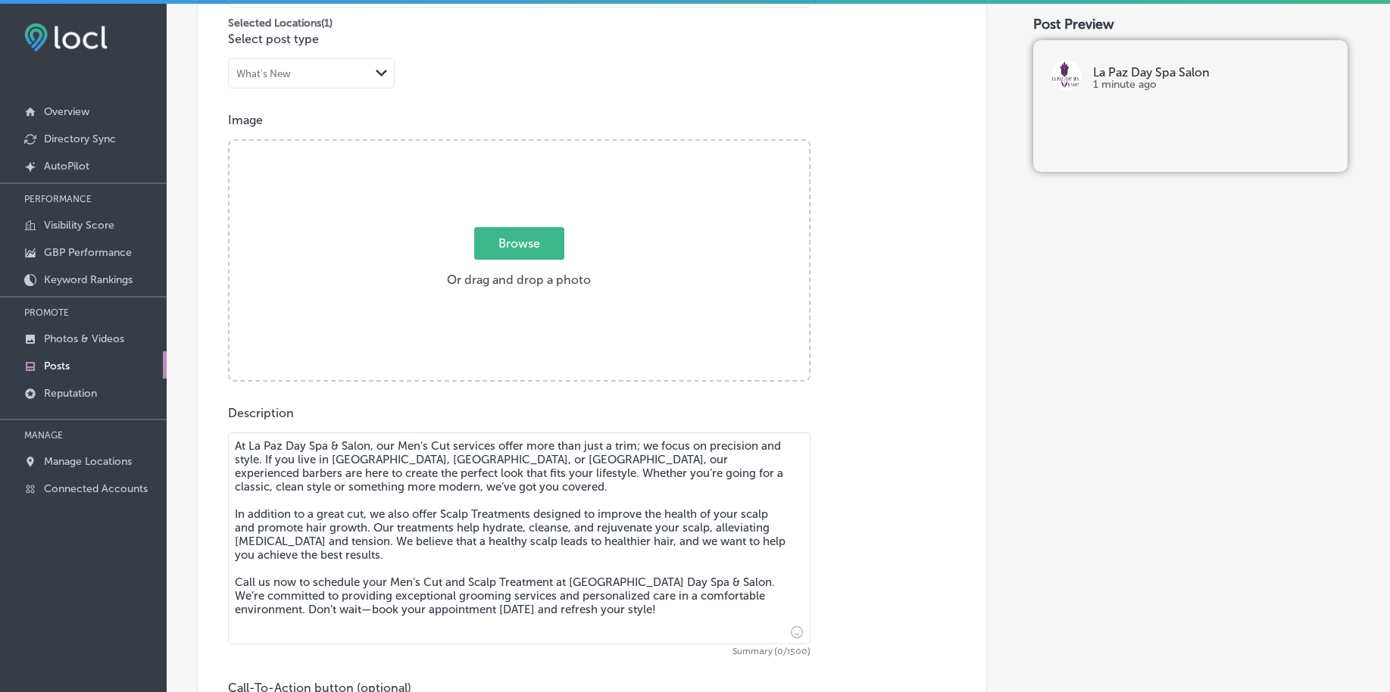
click at [519, 261] on label "Browse Or drag and drop a photo" at bounding box center [519, 262] width 156 height 67
click at [519, 145] on input "Browse Or drag and drop a photo" at bounding box center [518, 143] width 579 height 5
type input "C:\fakepath\brazilian-waxing-lash-extensions-la-paz-day-spa (5).png"
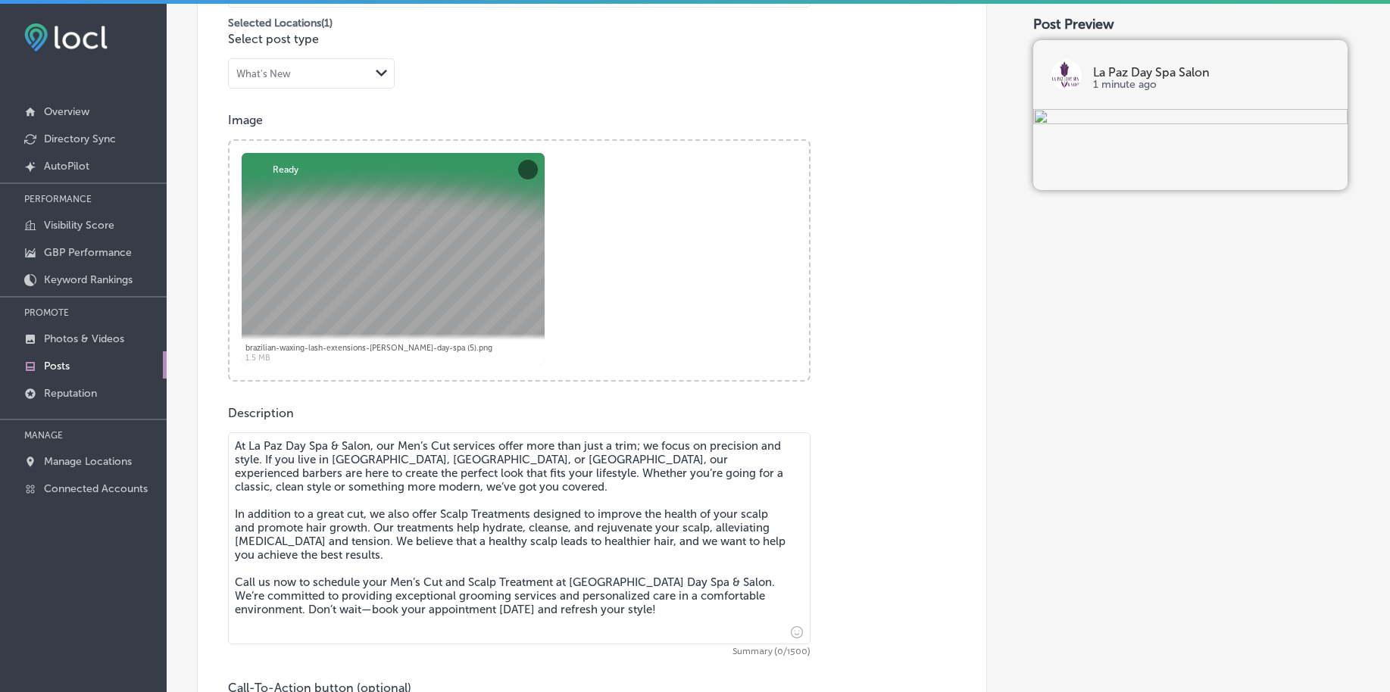
click at [398, 492] on textarea "At La Paz Day Spa & Salon, our Men’s Cut services offer more than just a trim; …" at bounding box center [519, 538] width 582 height 212
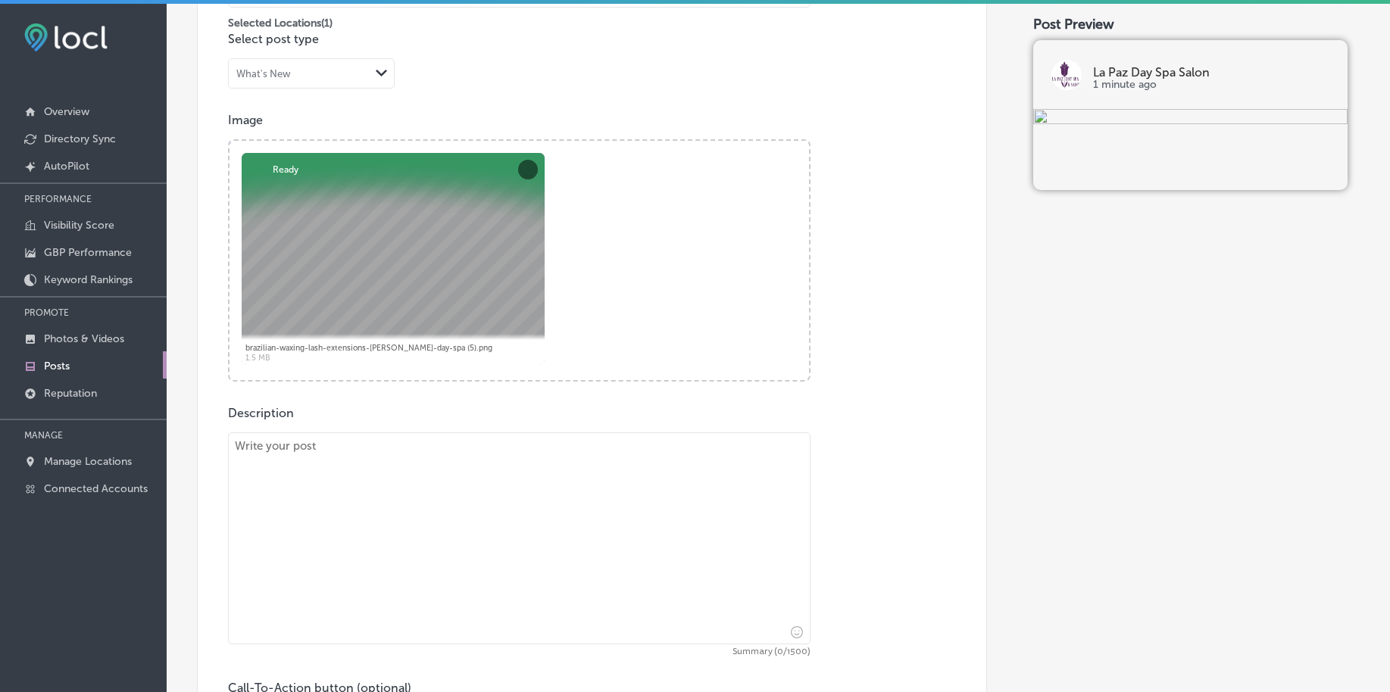
paste textarea "Looking to relax and release tension? Our Swedish Massage is designed to ease s…"
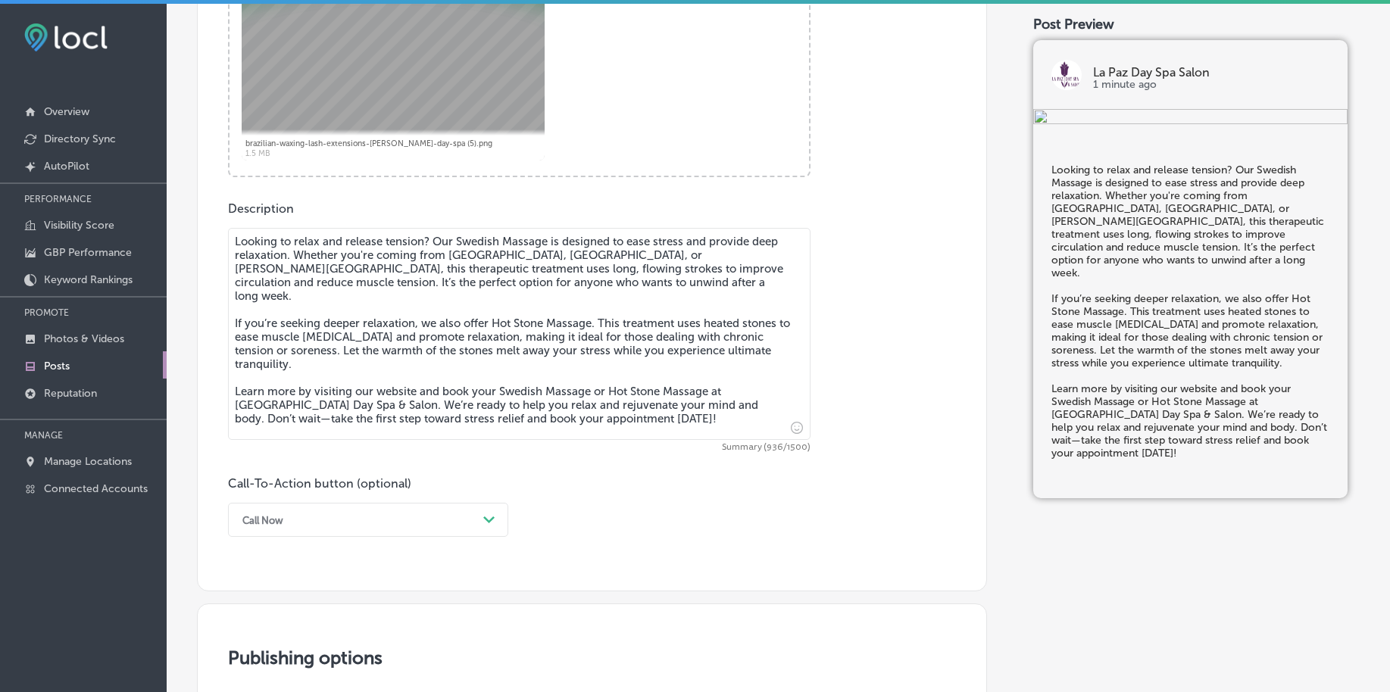
scroll to position [746, 0]
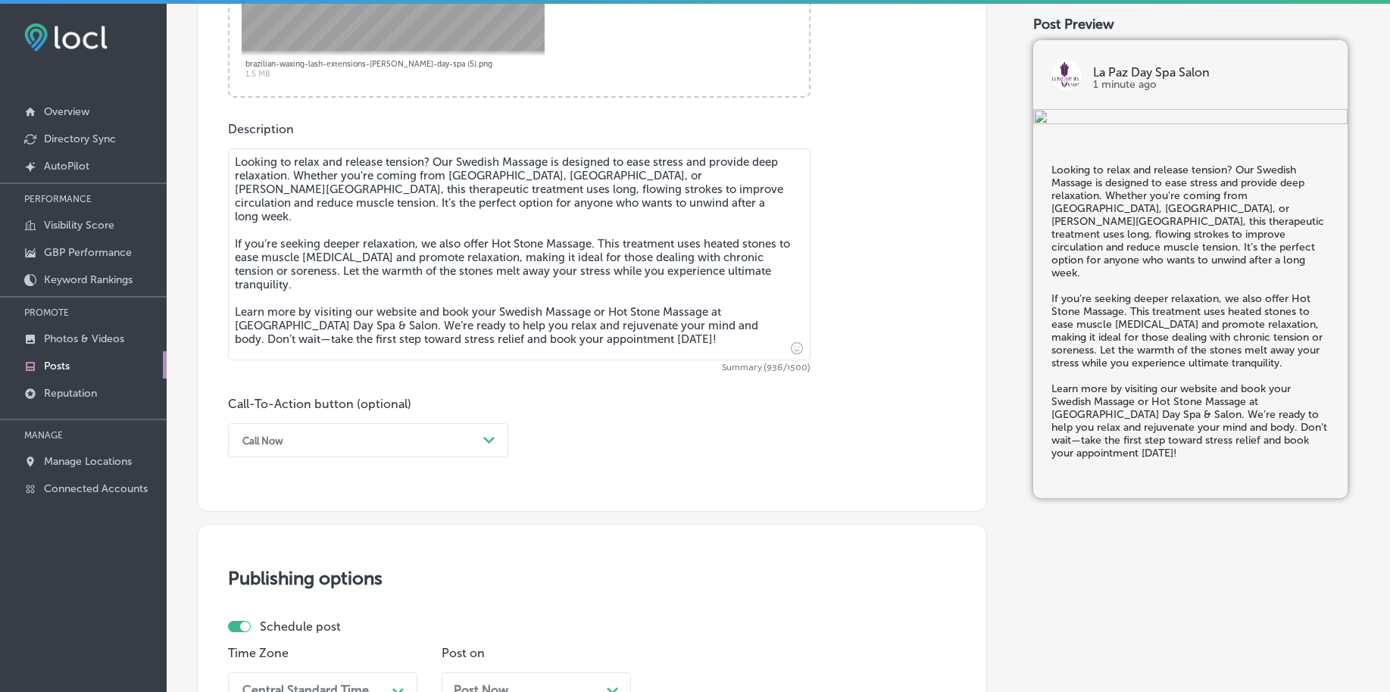
type textarea "Looking to relax and release tension? Our Swedish Massage is designed to ease s…"
click at [246, 445] on div "Call Now" at bounding box center [262, 440] width 41 height 11
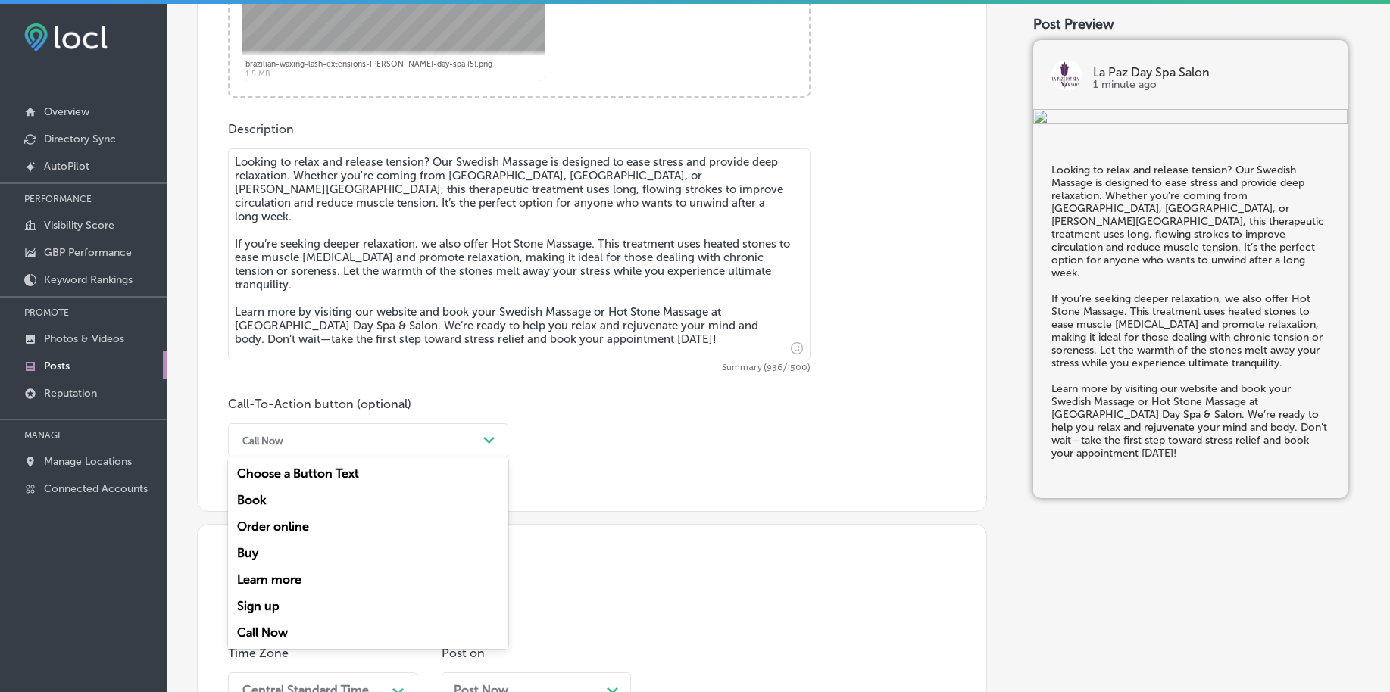
click at [266, 575] on div "Learn more" at bounding box center [368, 580] width 280 height 27
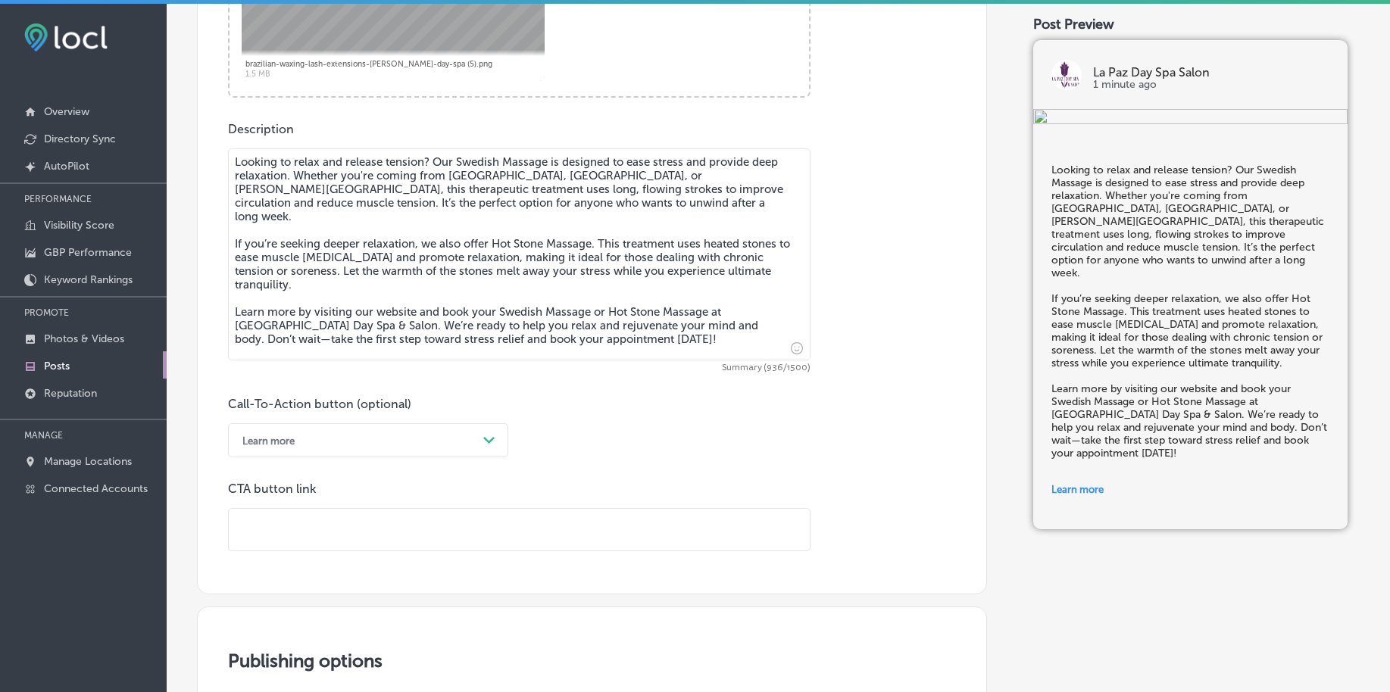
click at [298, 532] on input "text" at bounding box center [519, 530] width 581 height 42
paste input "[URL][DOMAIN_NAME]"
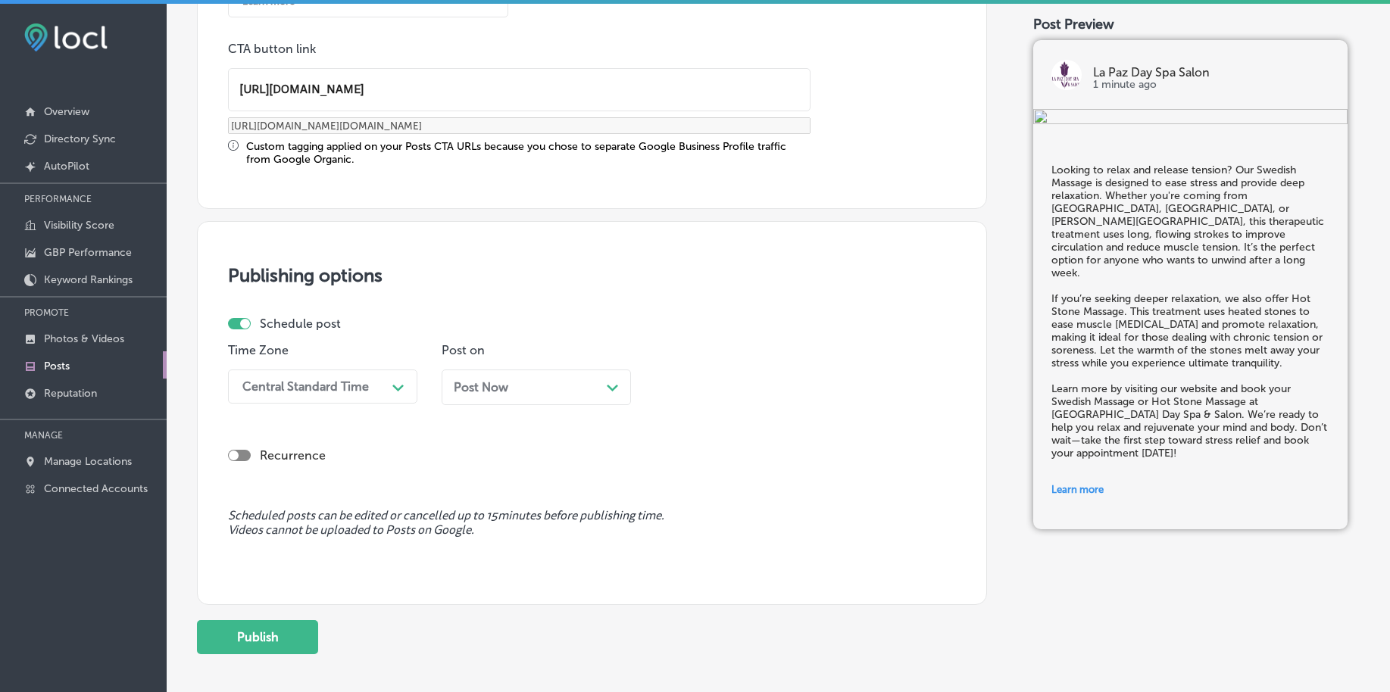
scroll to position [1219, 0]
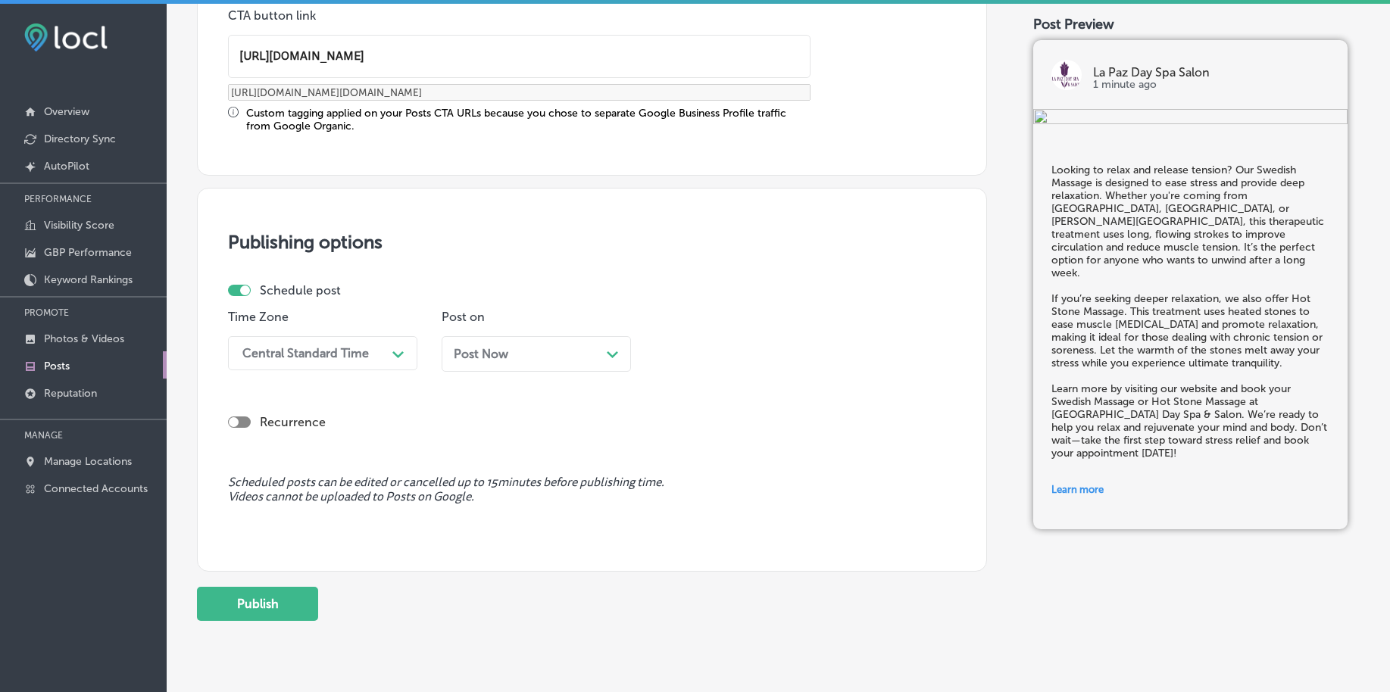
type input "[URL][DOMAIN_NAME]"
click at [356, 364] on div "Central Standard Time" at bounding box center [310, 353] width 151 height 27
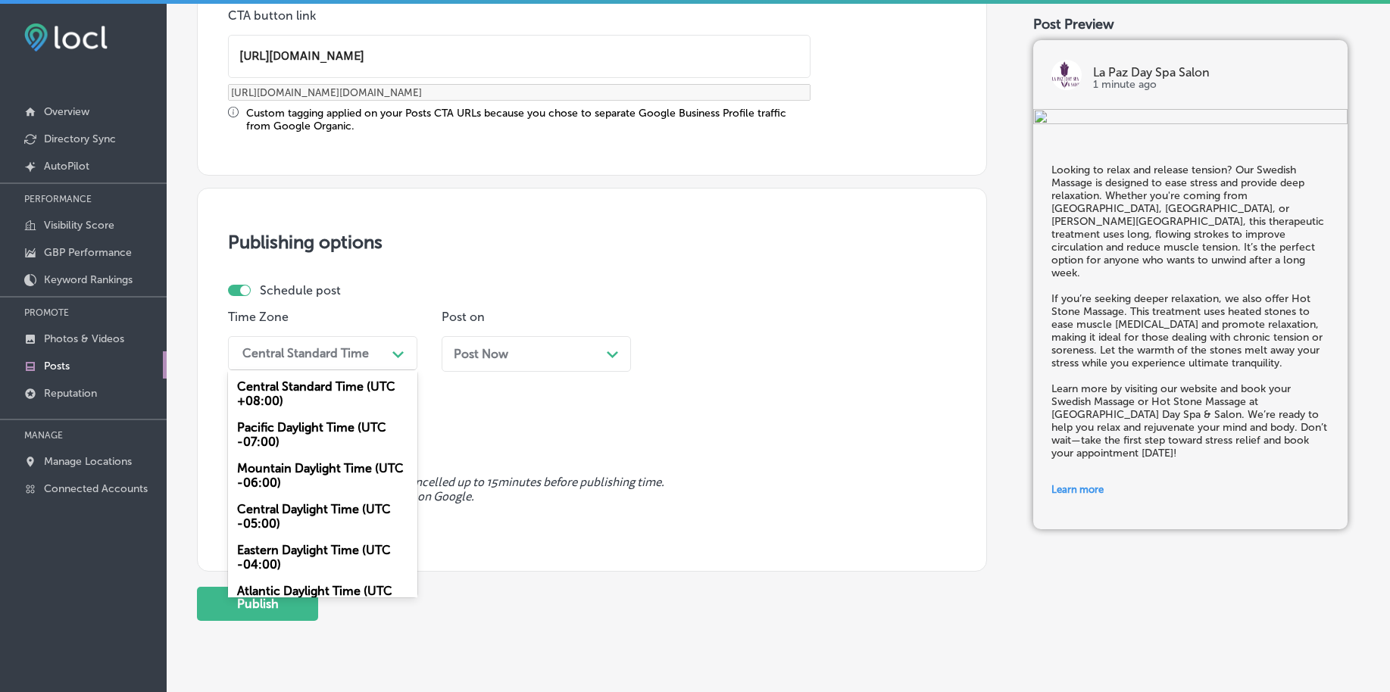
click at [279, 468] on div "Mountain Daylight Time (UTC -06:00)" at bounding box center [322, 475] width 189 height 41
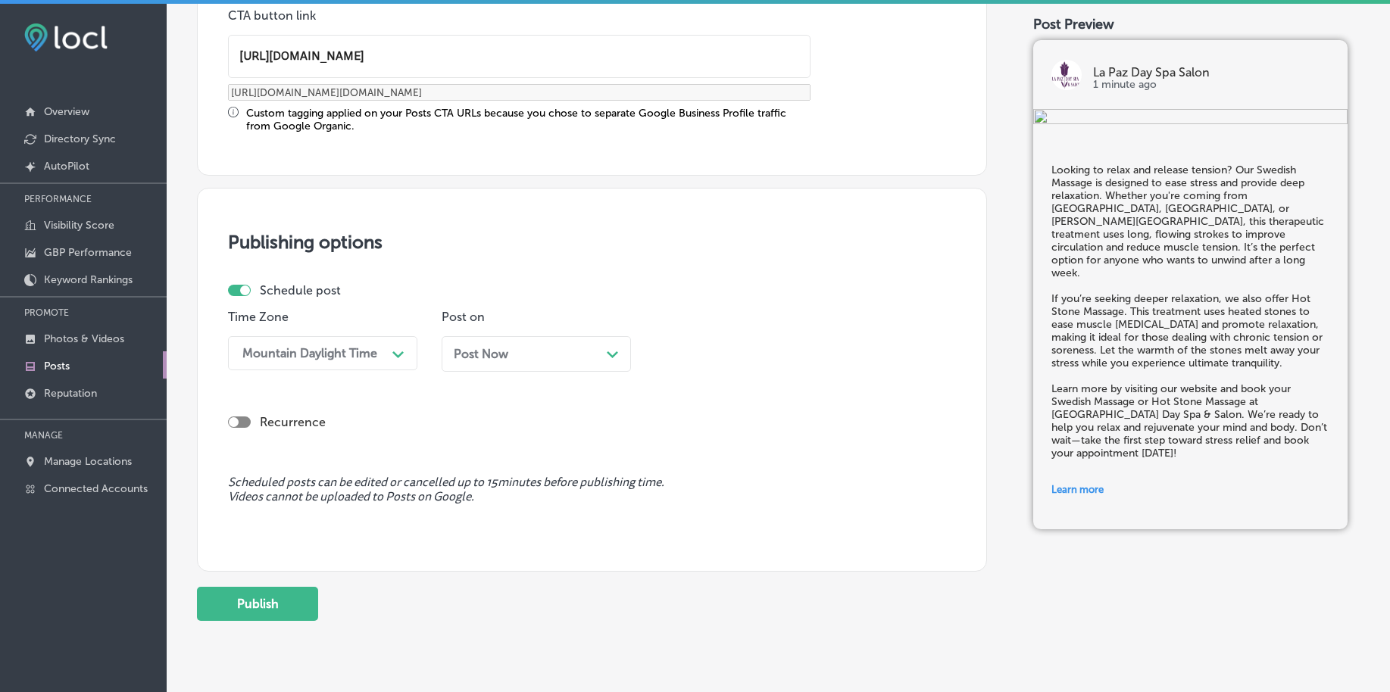
click at [474, 351] on span "Post Now" at bounding box center [481, 354] width 55 height 14
click at [775, 357] on div "02:00 AM" at bounding box center [737, 353] width 151 height 27
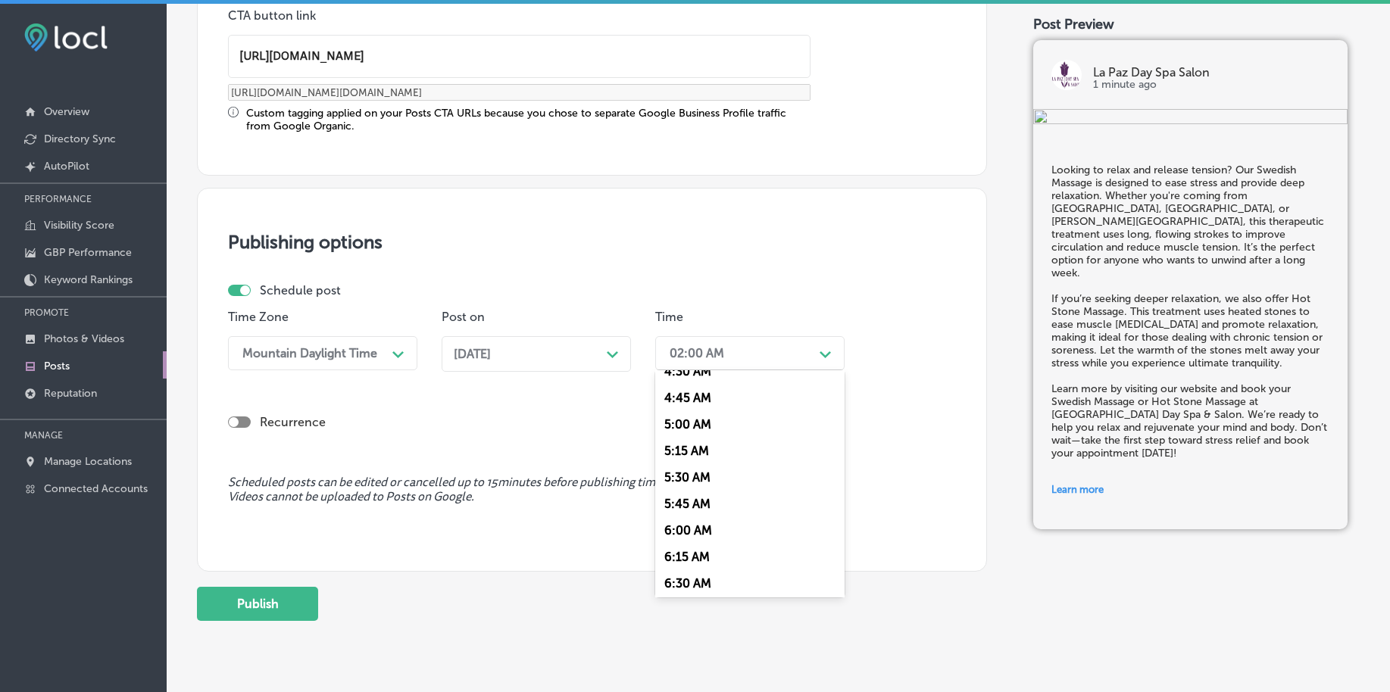
scroll to position [568, 0]
click at [682, 554] on div "7:00 AM" at bounding box center [749, 561] width 189 height 27
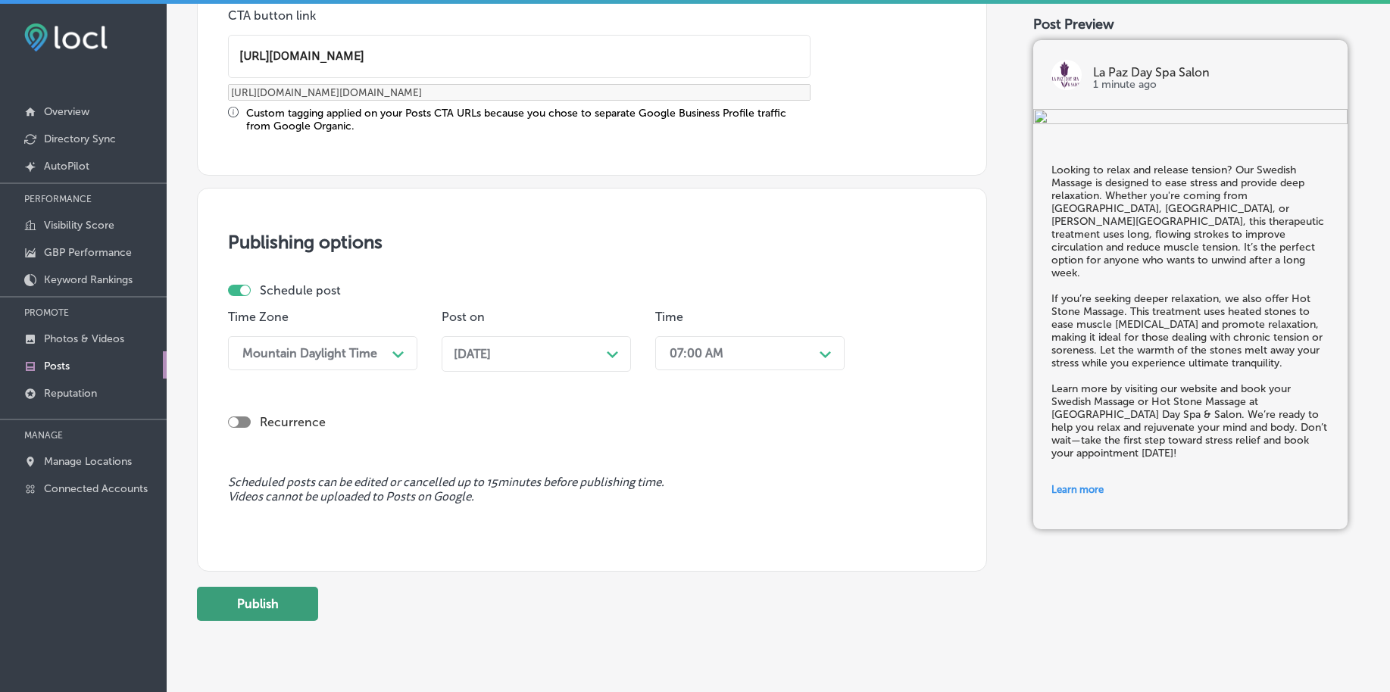
click at [264, 600] on button "Publish" at bounding box center [257, 604] width 121 height 34
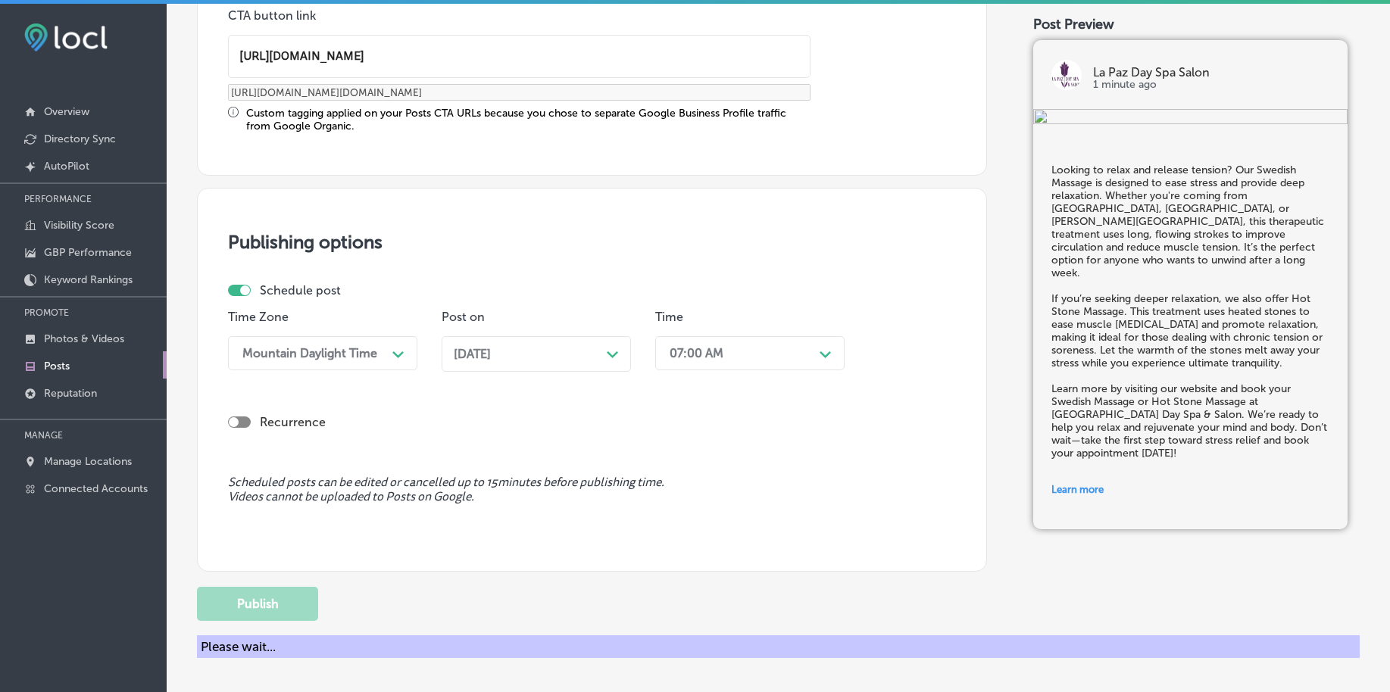
scroll to position [1125, 0]
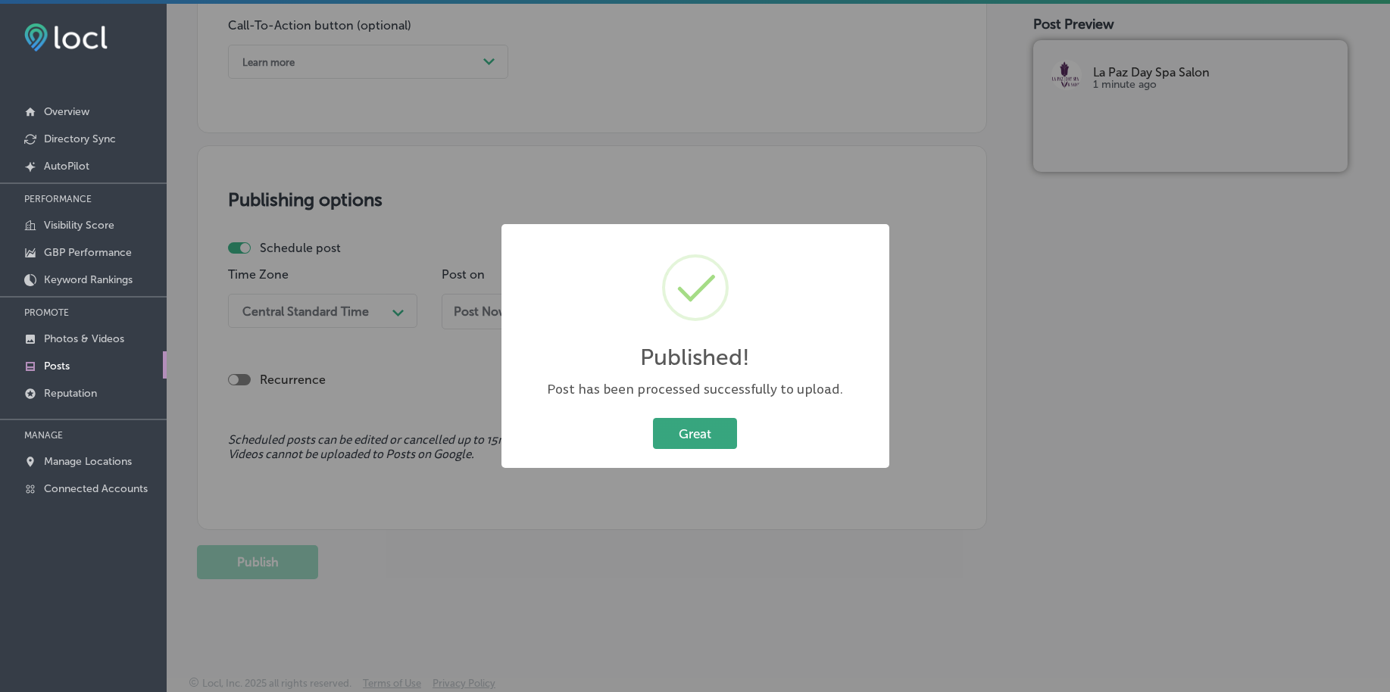
click at [706, 423] on button "Great" at bounding box center [695, 433] width 84 height 31
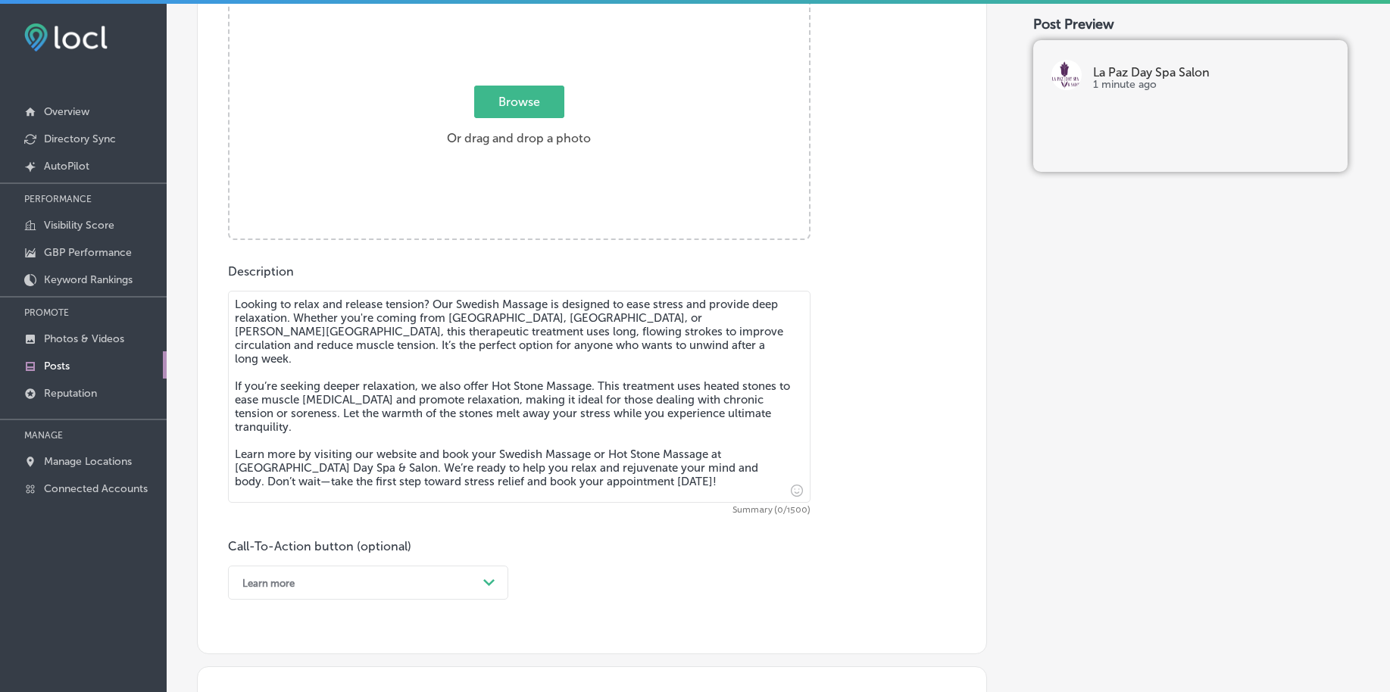
scroll to position [462, 0]
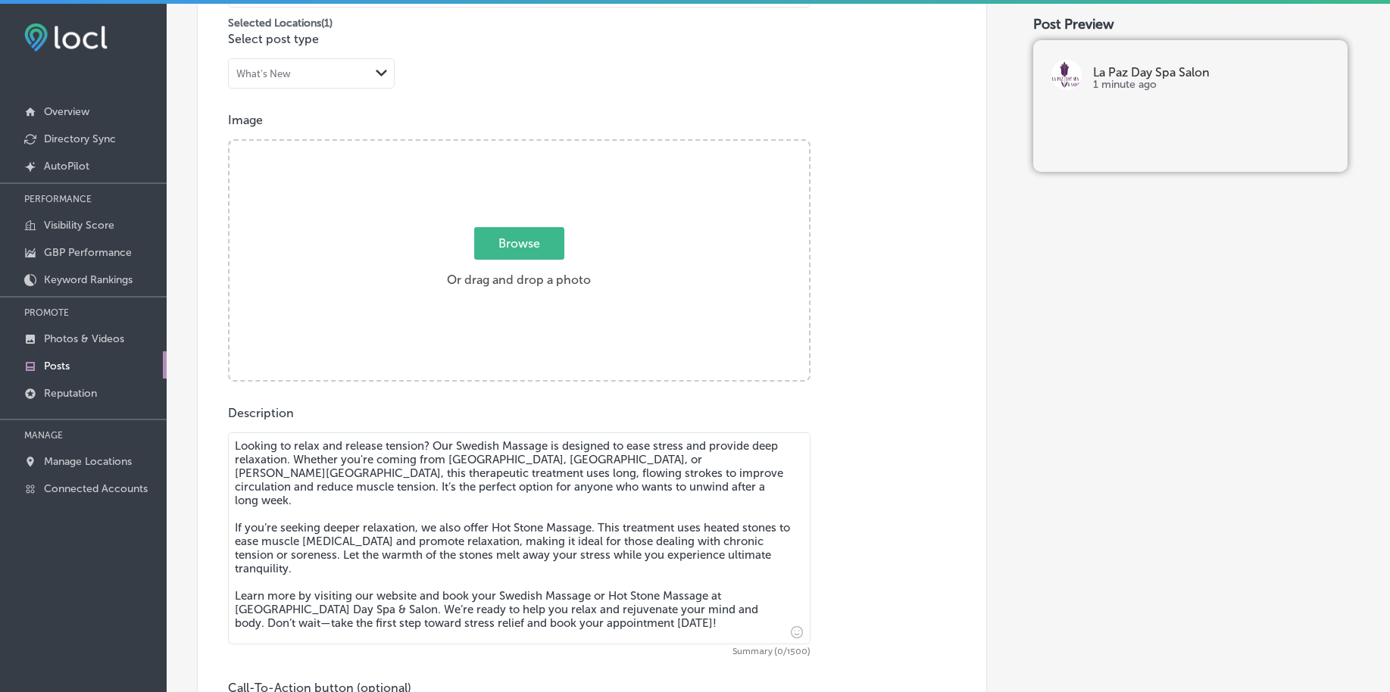
click at [535, 259] on span "Browse" at bounding box center [519, 243] width 90 height 33
click at [535, 145] on input "Browse Or drag and drop a photo" at bounding box center [518, 143] width 579 height 5
type input "C:\fakepath\luxury-facial-hair-removal-la-paz-day-spa-salon (1).png"
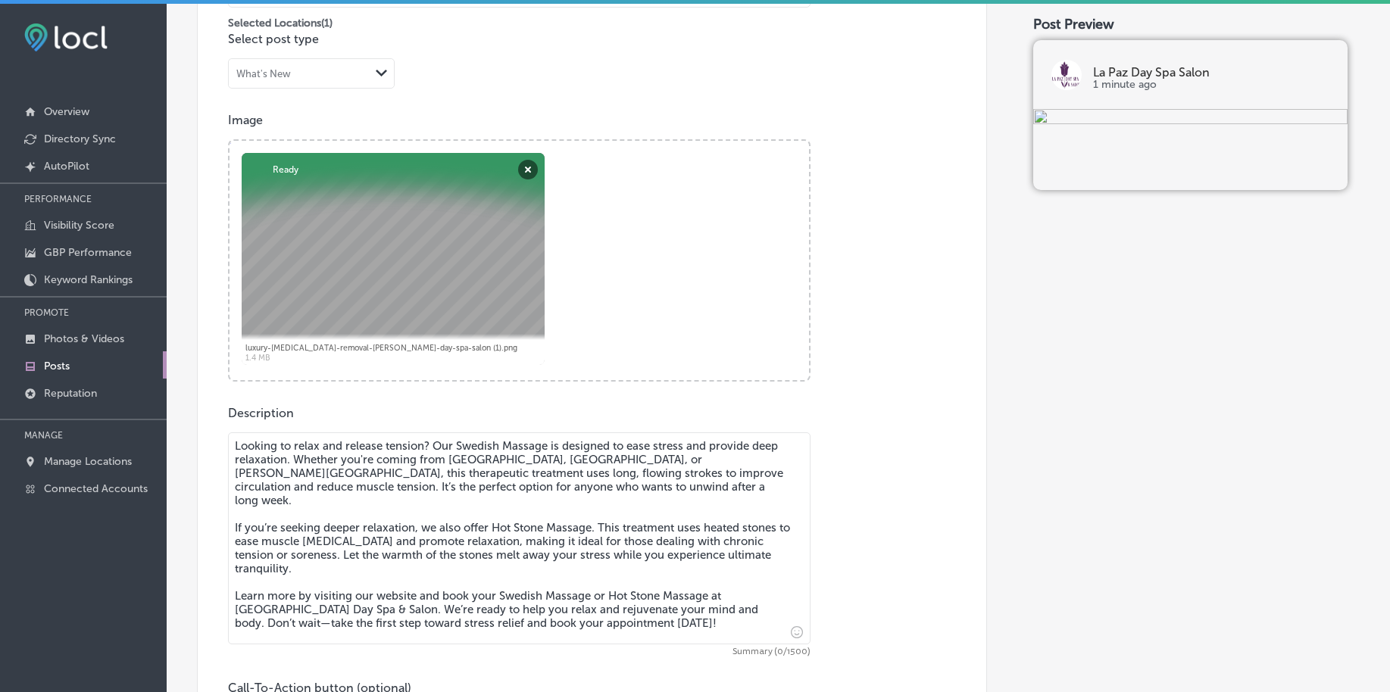
click at [286, 478] on textarea "Looking to relax and release tension? Our Swedish Massage is designed to ease s…" at bounding box center [519, 538] width 582 height 212
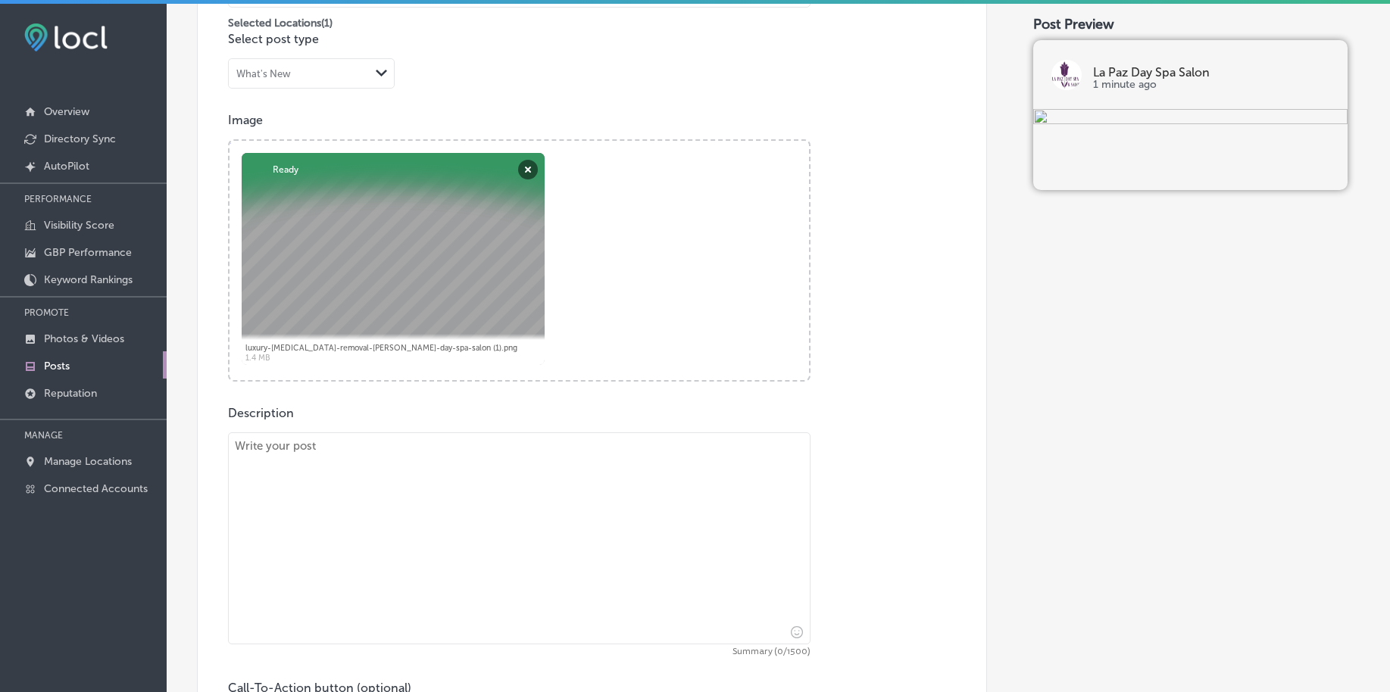
paste textarea "Achieve smooth, flawless skin with our professional Brazilian Waxing services. …"
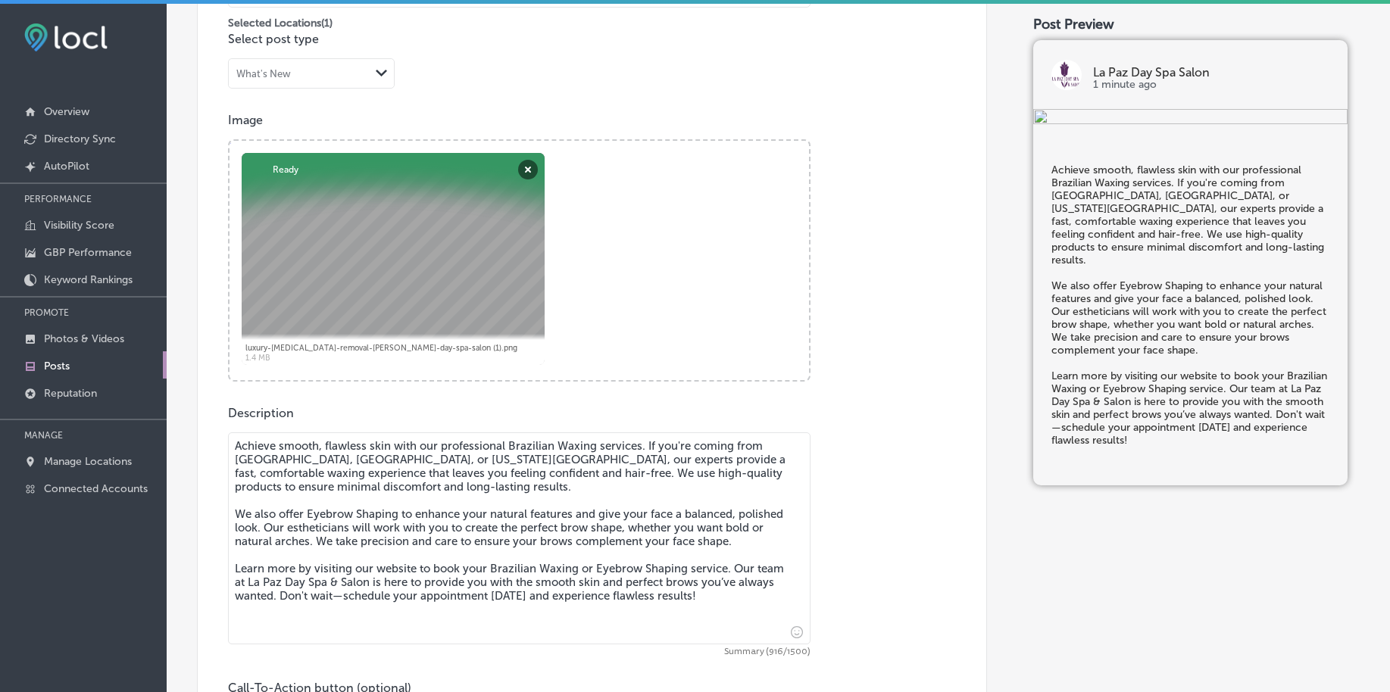
scroll to position [746, 0]
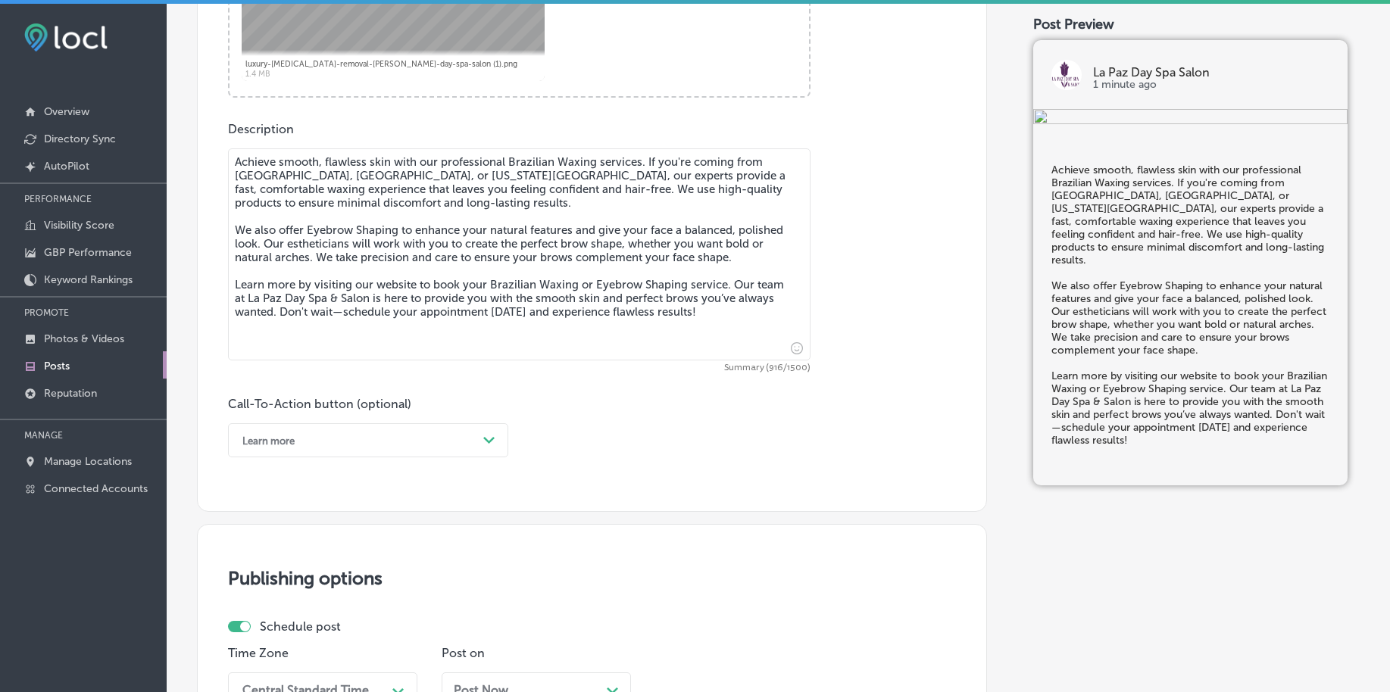
type textarea "Achieve smooth, flawless skin with our professional Brazilian Waxing services. …"
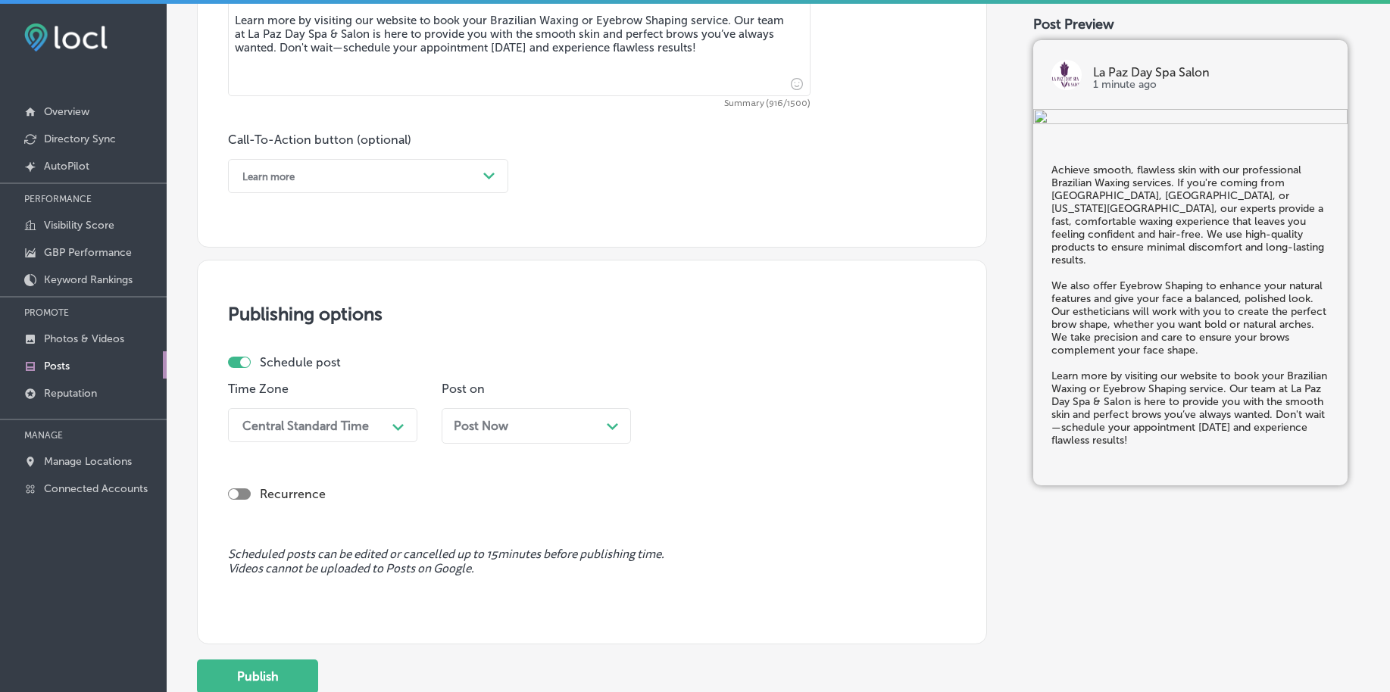
scroll to position [1030, 0]
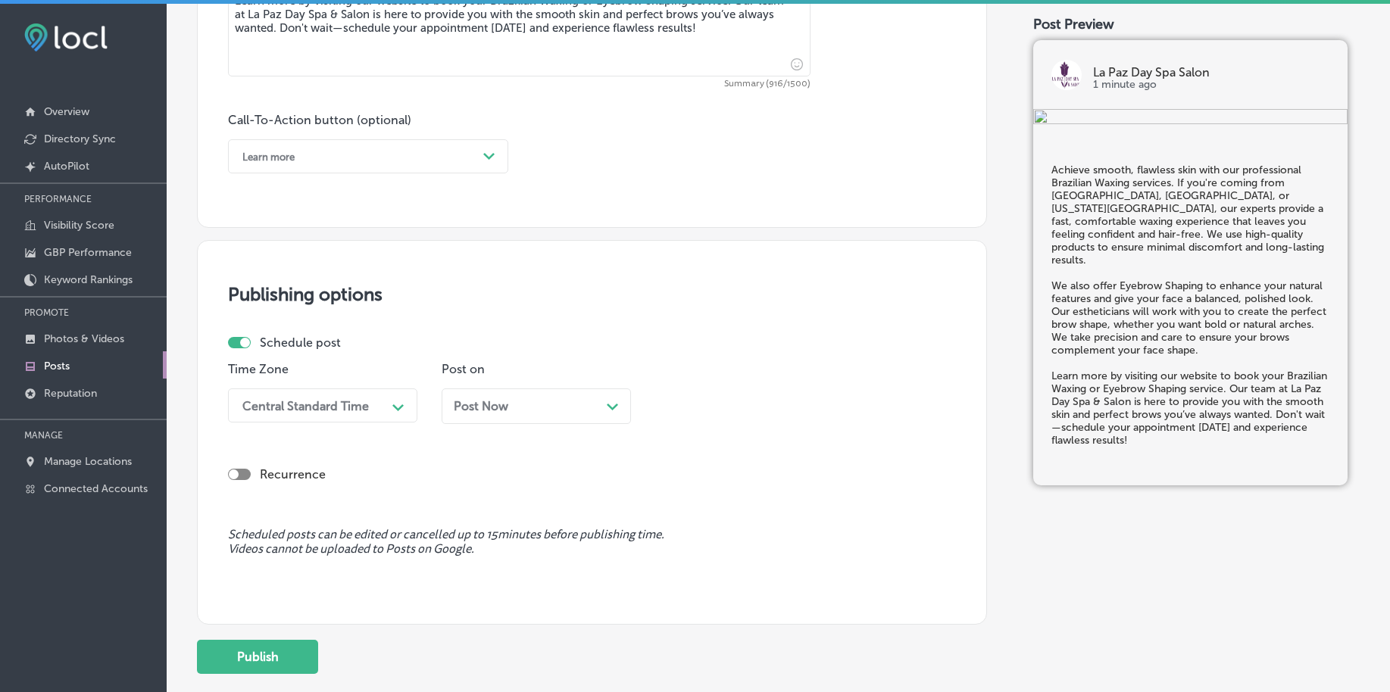
click at [343, 151] on div "Learn more" at bounding box center [356, 156] width 242 height 23
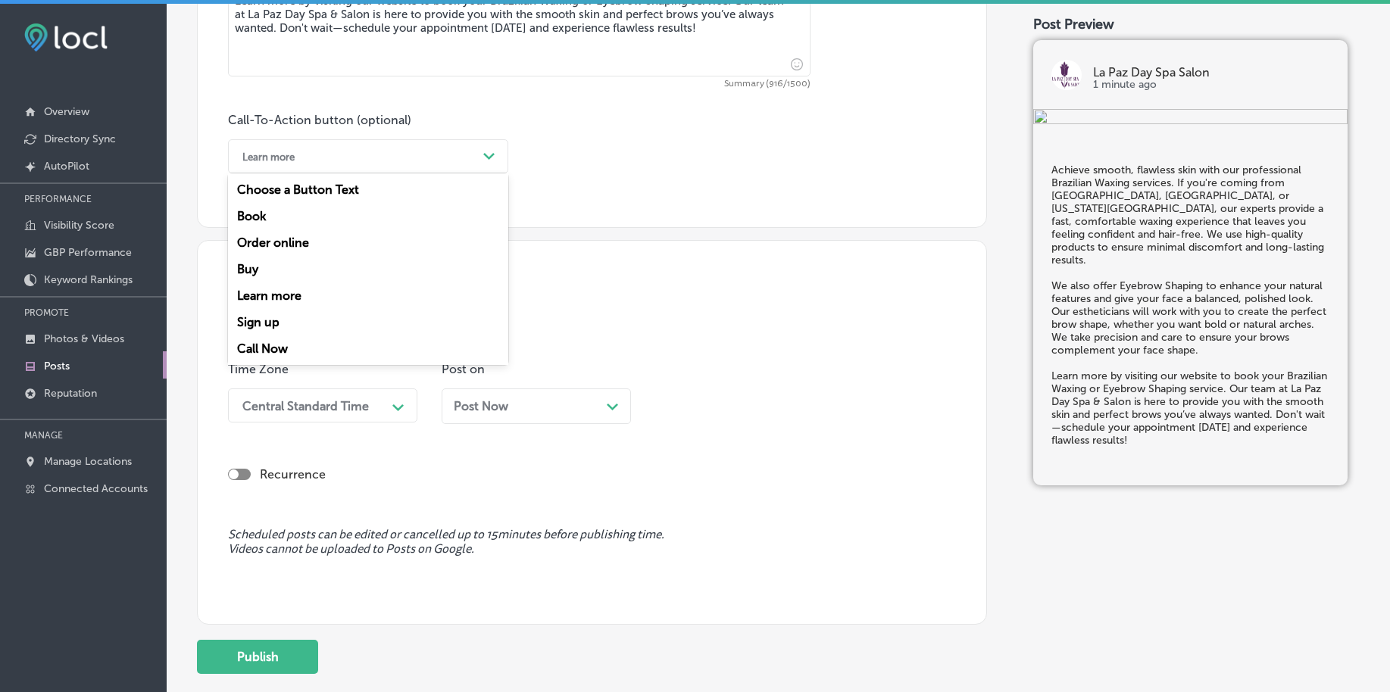
click at [331, 298] on div "Learn more" at bounding box center [368, 296] width 280 height 27
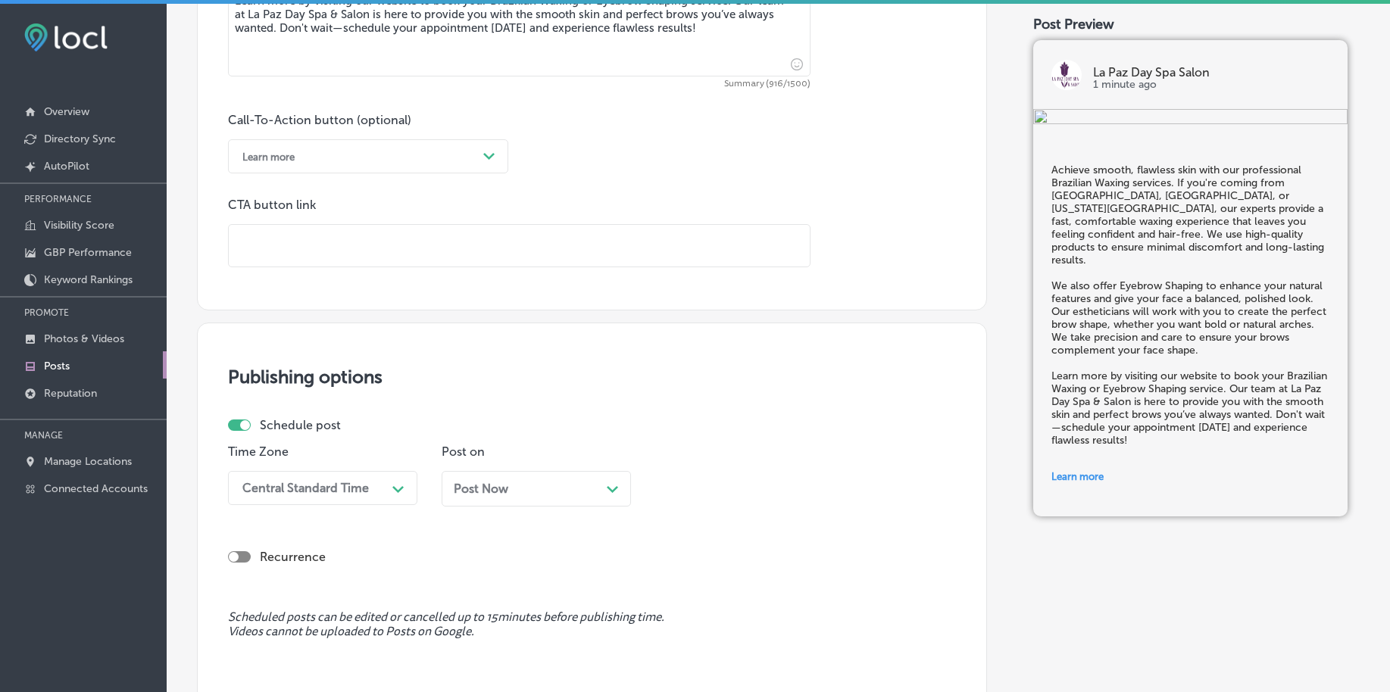
click at [332, 244] on input "text" at bounding box center [519, 246] width 581 height 42
paste input "[URL][DOMAIN_NAME]"
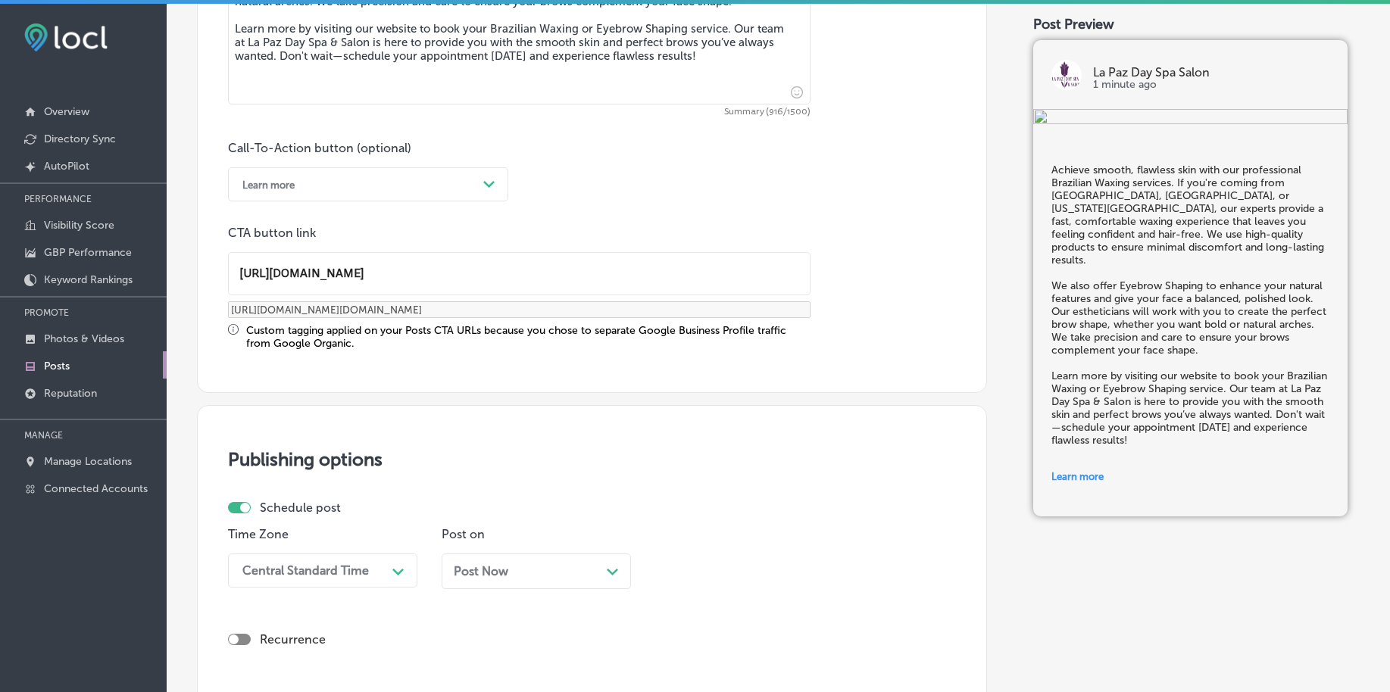
scroll to position [1219, 0]
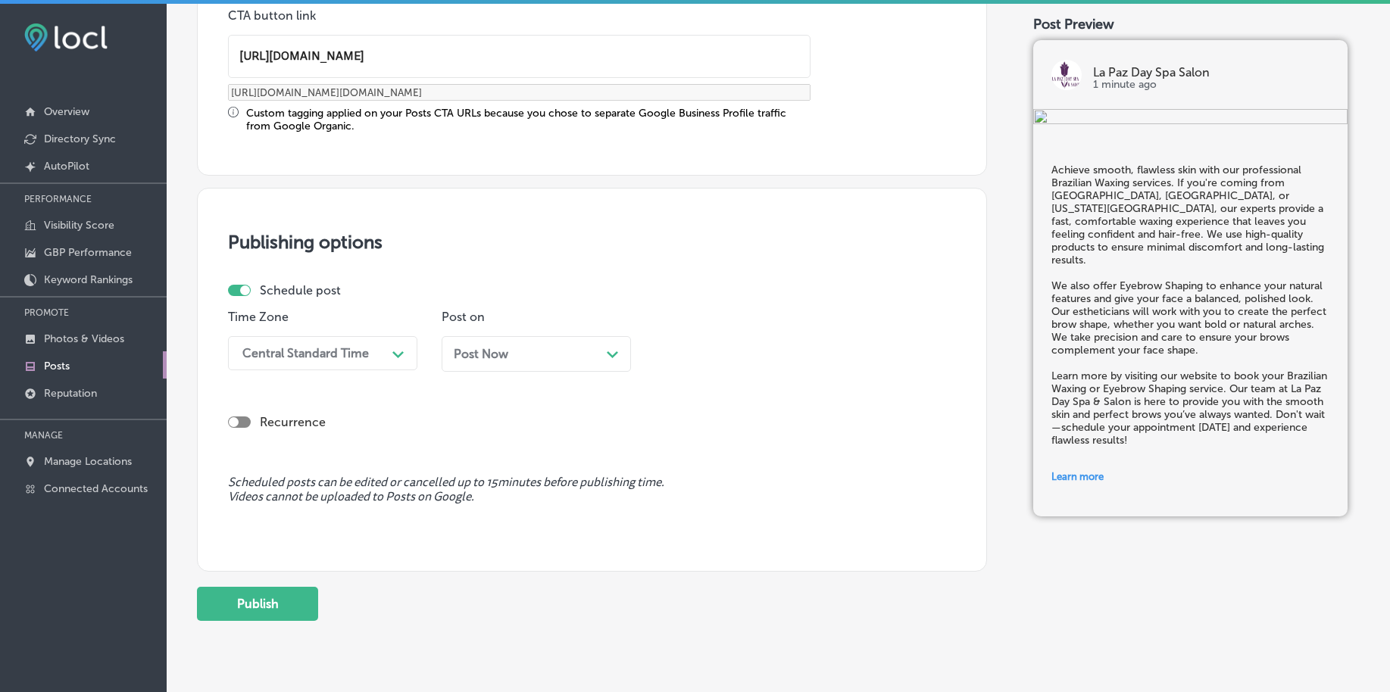
type input "[URL][DOMAIN_NAME]"
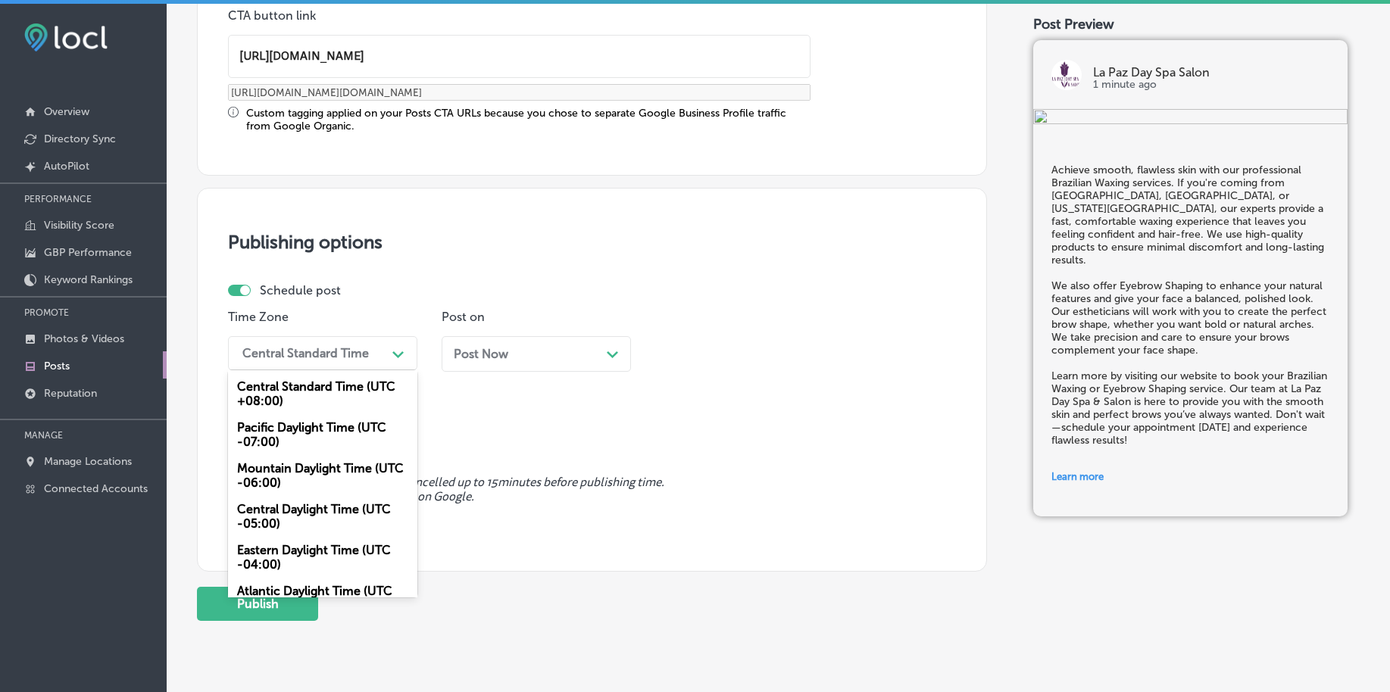
click at [287, 351] on div "Central Standard Time" at bounding box center [305, 353] width 126 height 14
click at [295, 467] on div "Mountain Daylight Time (UTC -06:00)" at bounding box center [322, 475] width 189 height 41
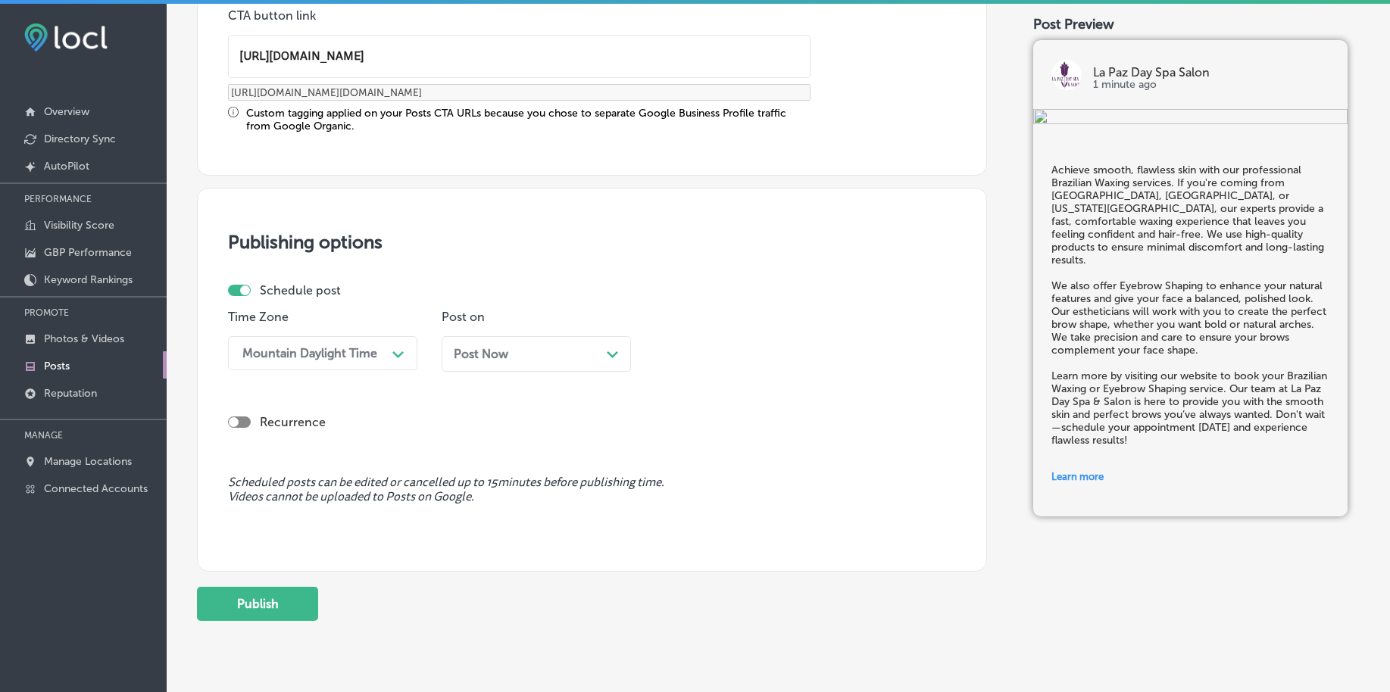
click at [10, 528] on div "iconmonstr-menu-thin copy Created with Sketch. Overview Directory Sync Created …" at bounding box center [83, 350] width 167 height 692
click at [492, 336] on div "Post Now Path Created with Sketch." at bounding box center [536, 354] width 189 height 36
click at [704, 354] on div "02:15 AM" at bounding box center [696, 353] width 52 height 14
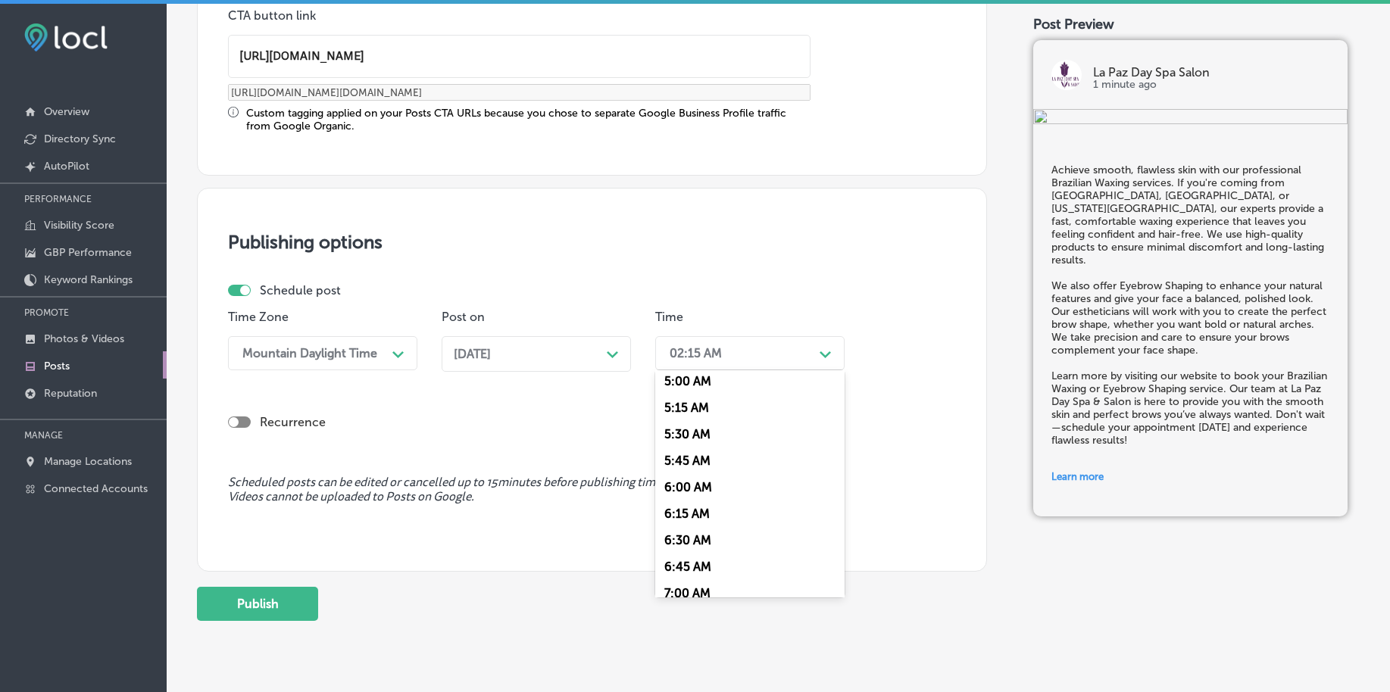
scroll to position [568, 0]
click at [696, 554] on div "7:00 AM" at bounding box center [749, 561] width 189 height 27
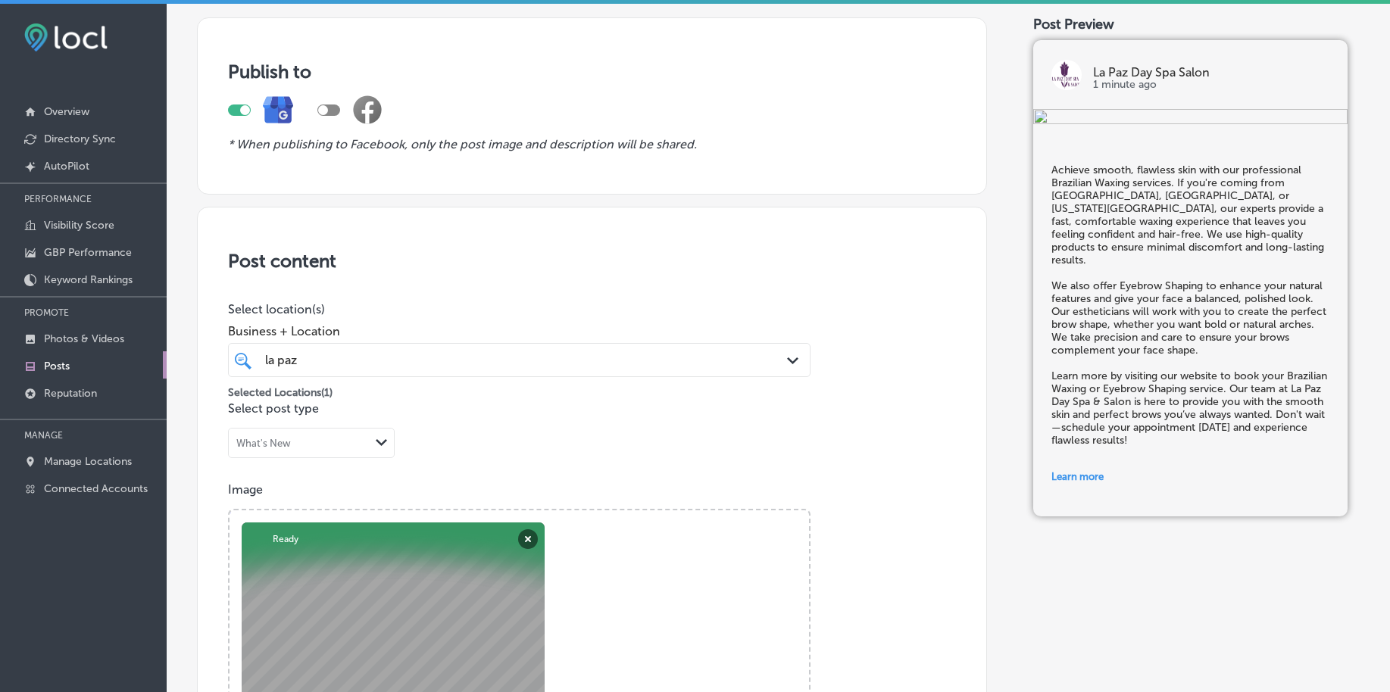
scroll to position [83, 0]
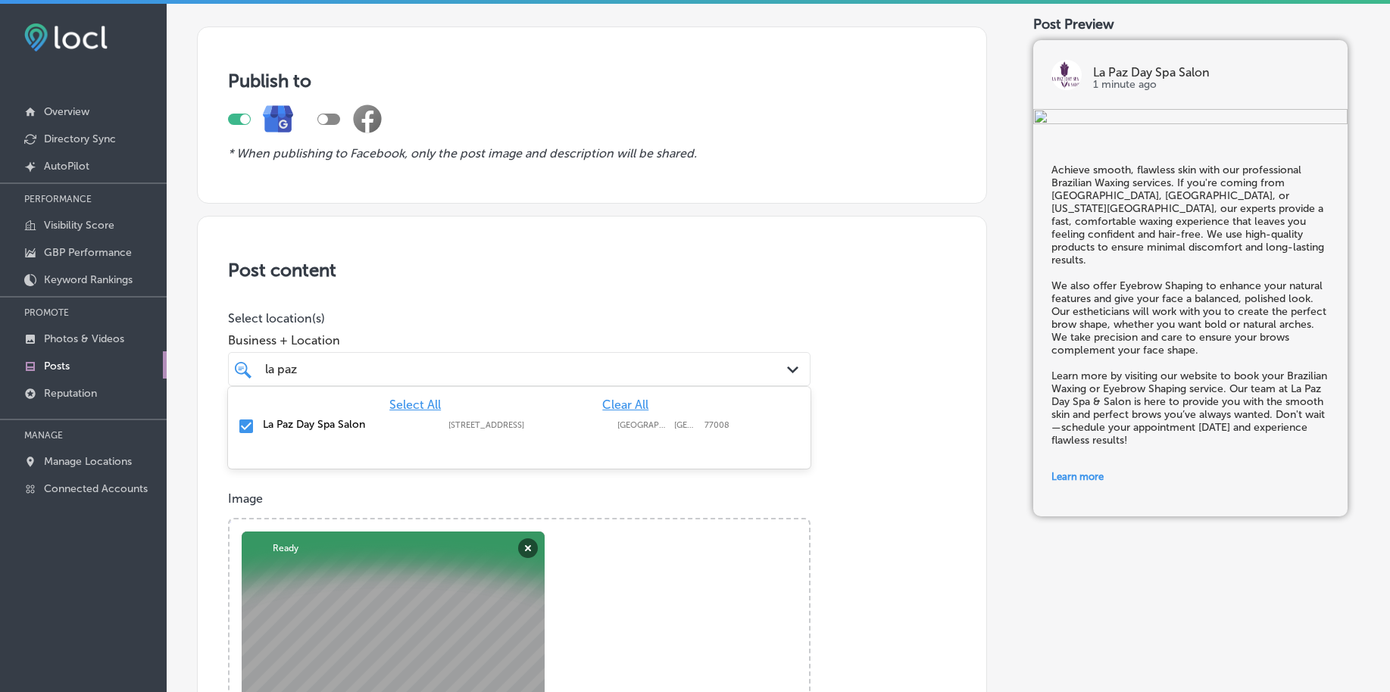
click at [521, 370] on div "la [PERSON_NAME]" at bounding box center [494, 369] width 460 height 20
click at [520, 370] on div "la [PERSON_NAME]" at bounding box center [494, 369] width 460 height 20
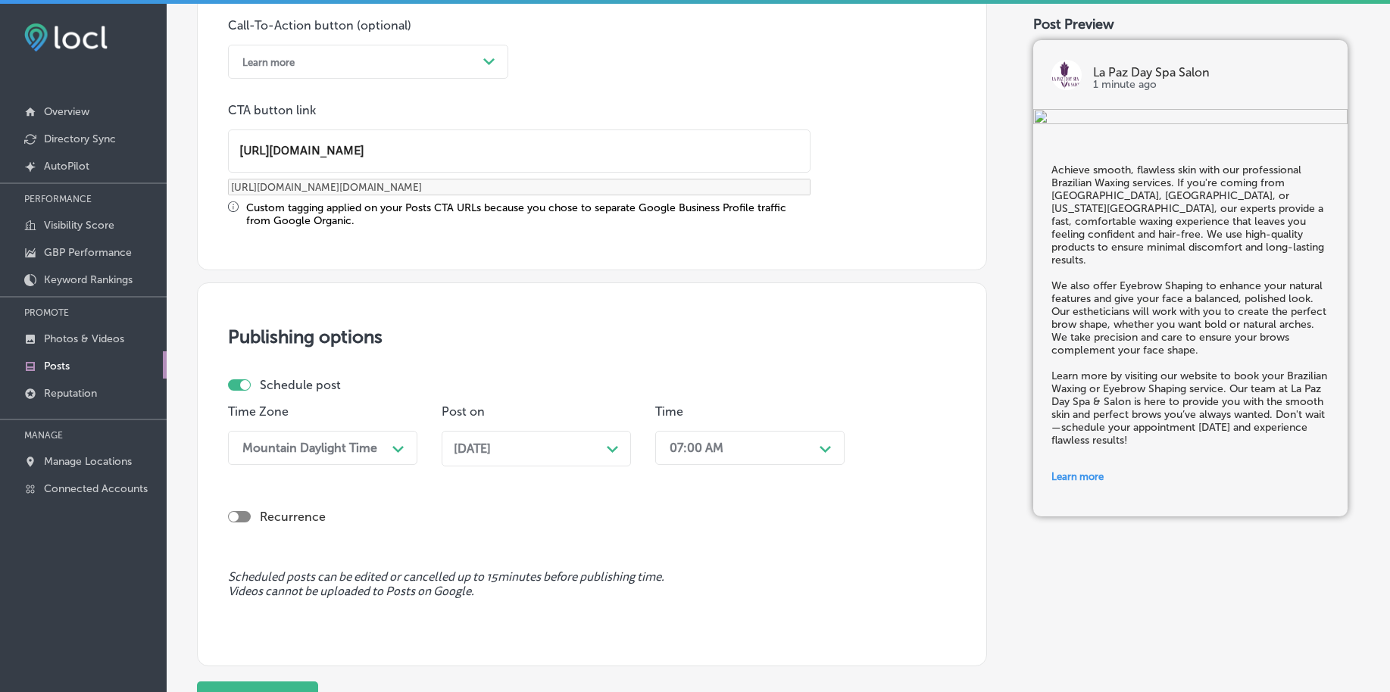
scroll to position [1262, 0]
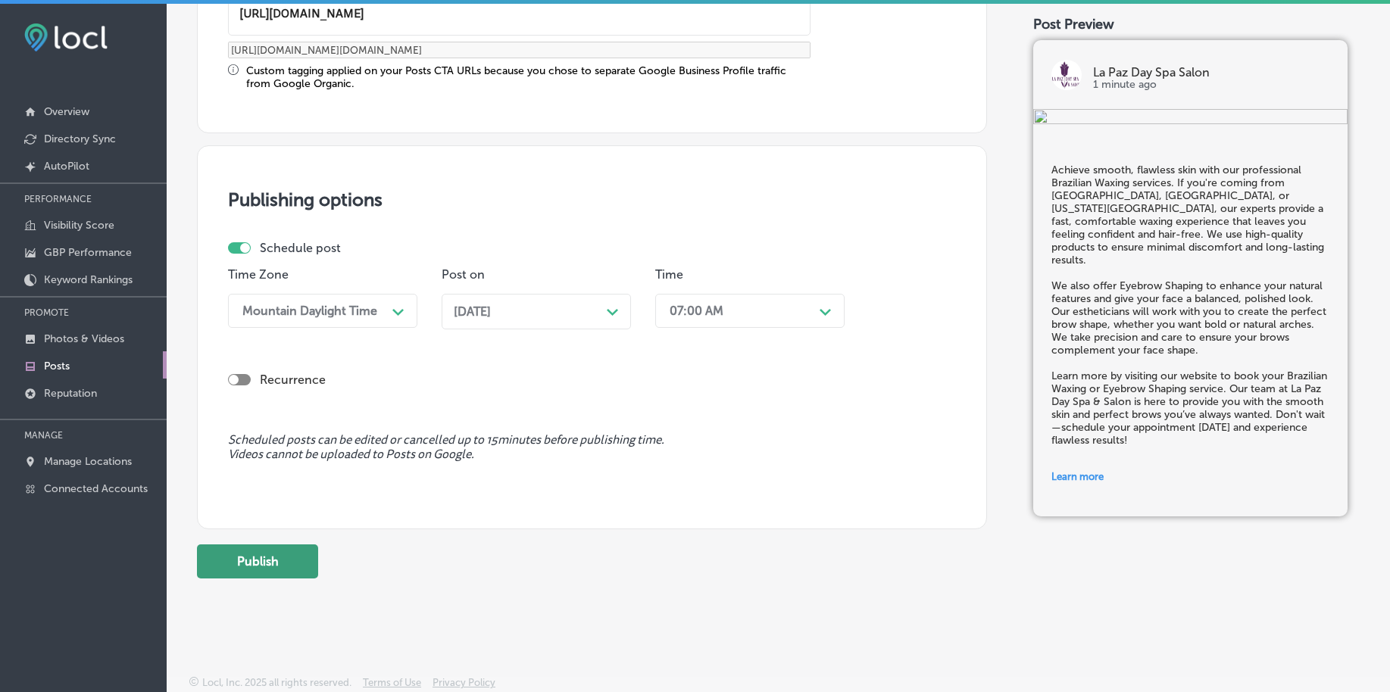
click at [241, 560] on button "Publish" at bounding box center [257, 562] width 121 height 34
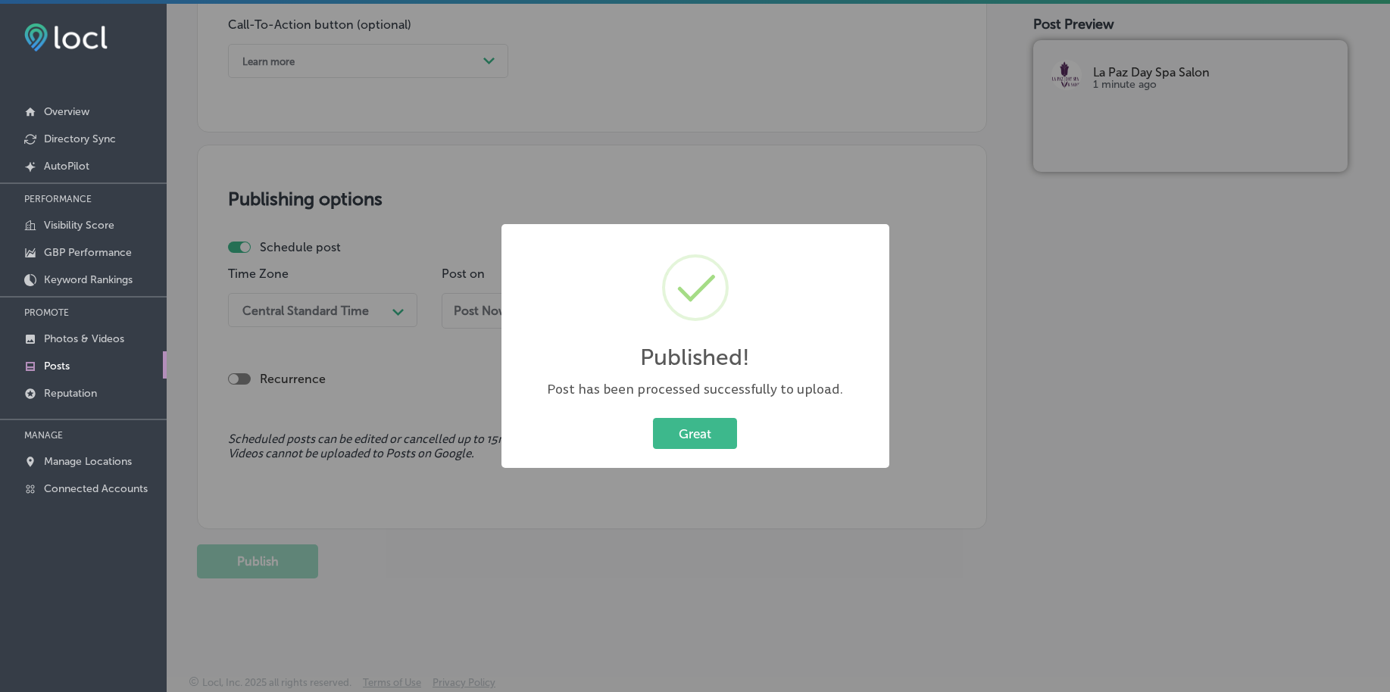
scroll to position [1125, 0]
click at [710, 430] on button "Great" at bounding box center [695, 433] width 84 height 31
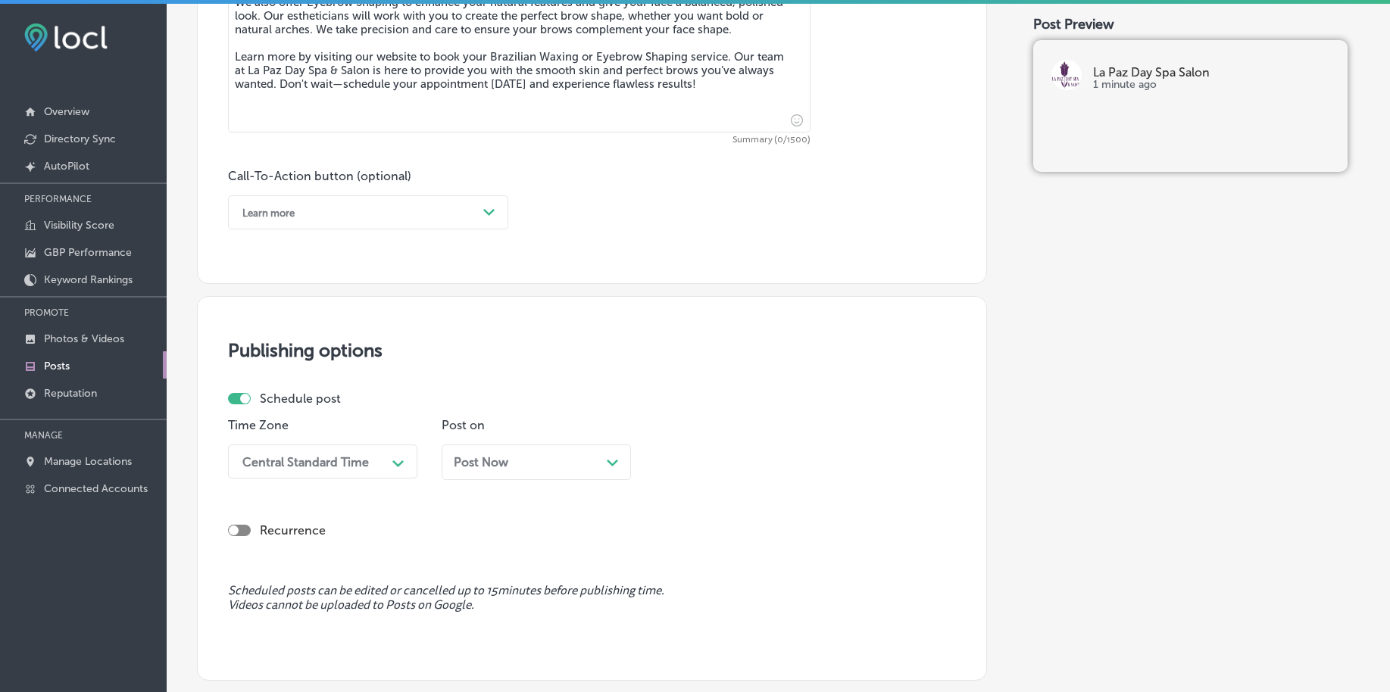
scroll to position [746, 0]
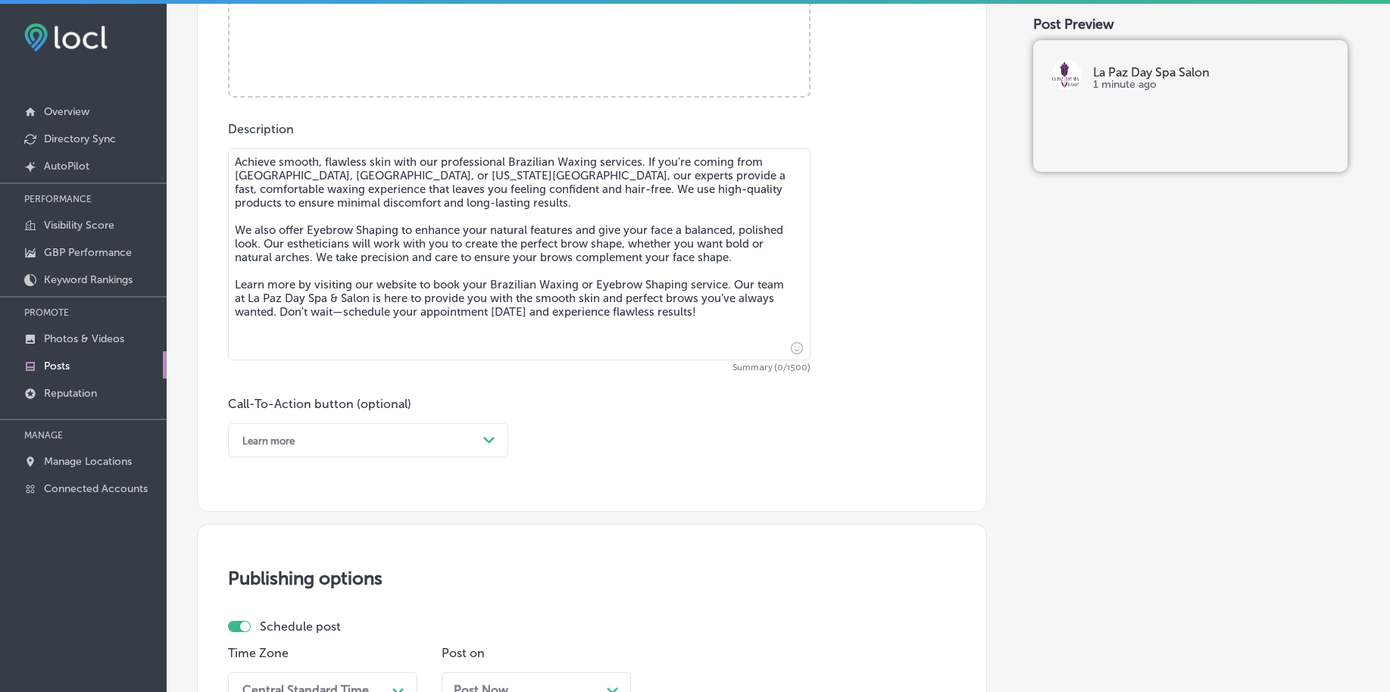
click at [386, 279] on textarea "Achieve smooth, flawless skin with our professional Brazilian Waxing services. …" at bounding box center [519, 254] width 582 height 212
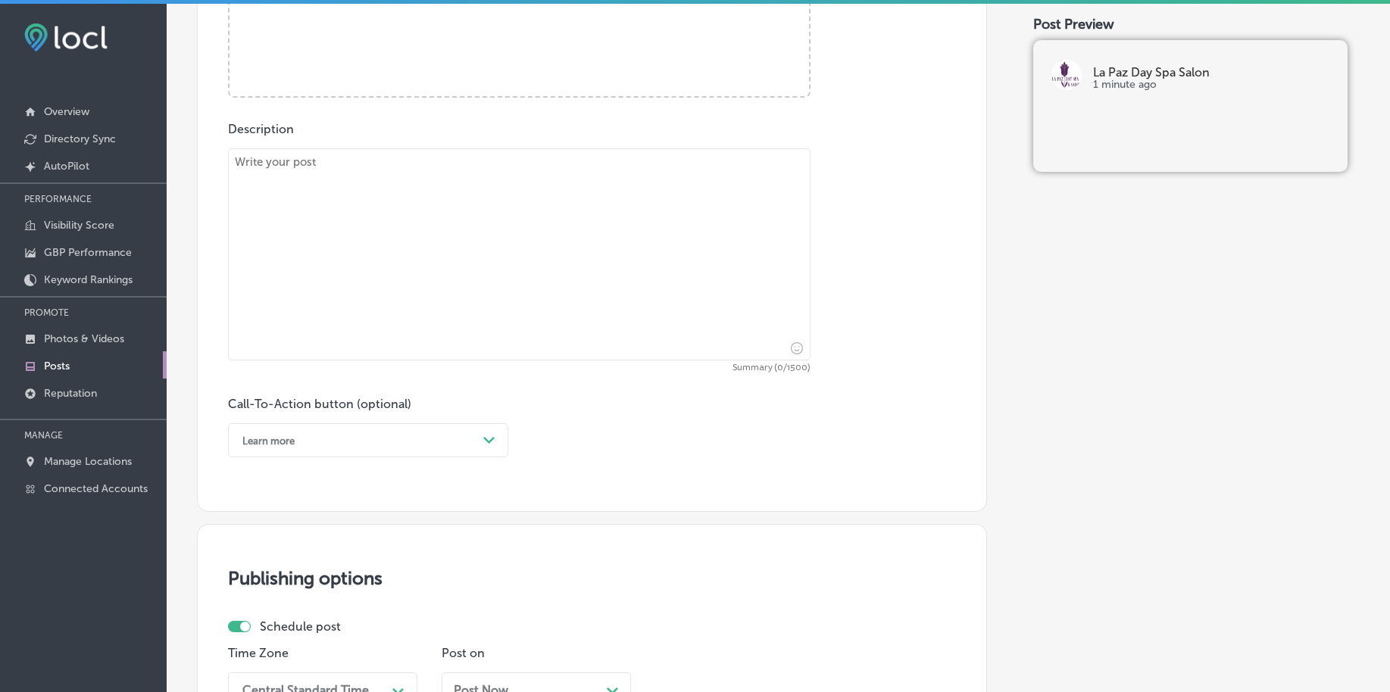
paste textarea "Say goodbye to mascara with our professional Lash Extensions. Whether you're co…"
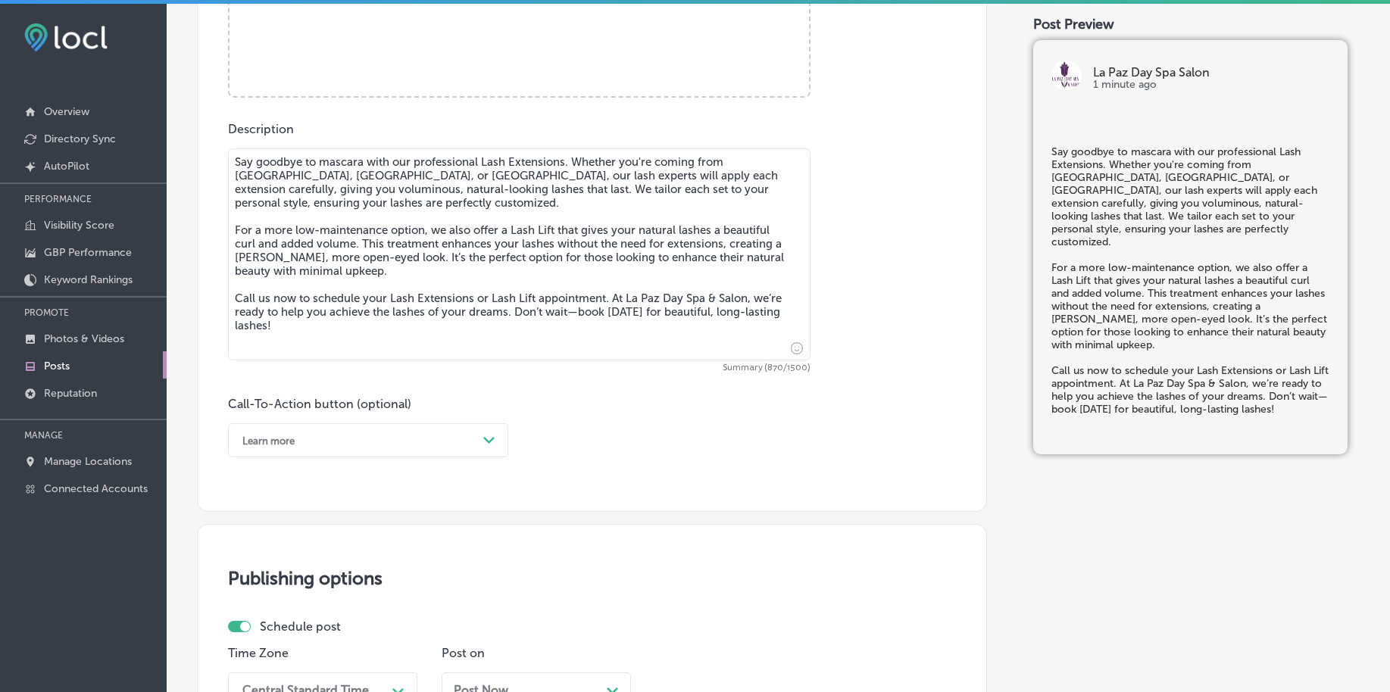
type textarea "Say goodbye to mascara with our professional Lash Extensions. Whether you're co…"
click at [342, 426] on div "Learn more Path Created with Sketch." at bounding box center [368, 440] width 280 height 34
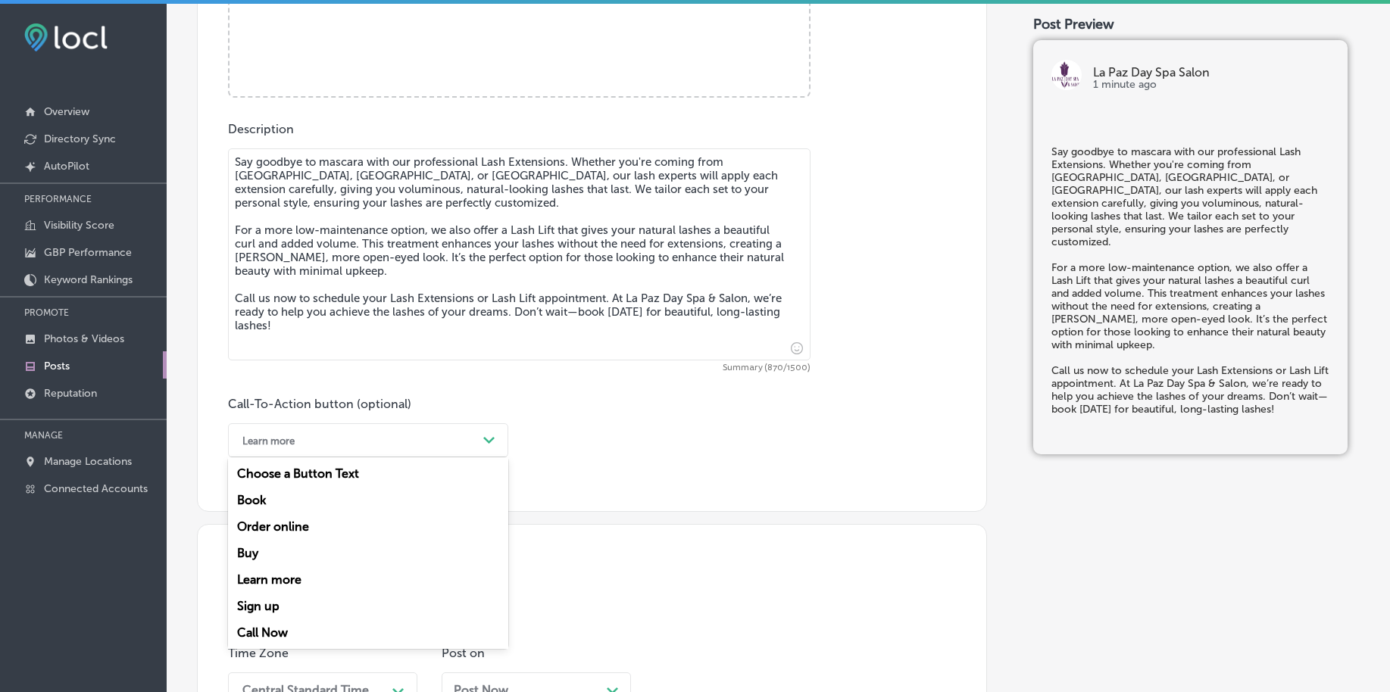
click at [283, 632] on div "Call Now" at bounding box center [368, 633] width 280 height 27
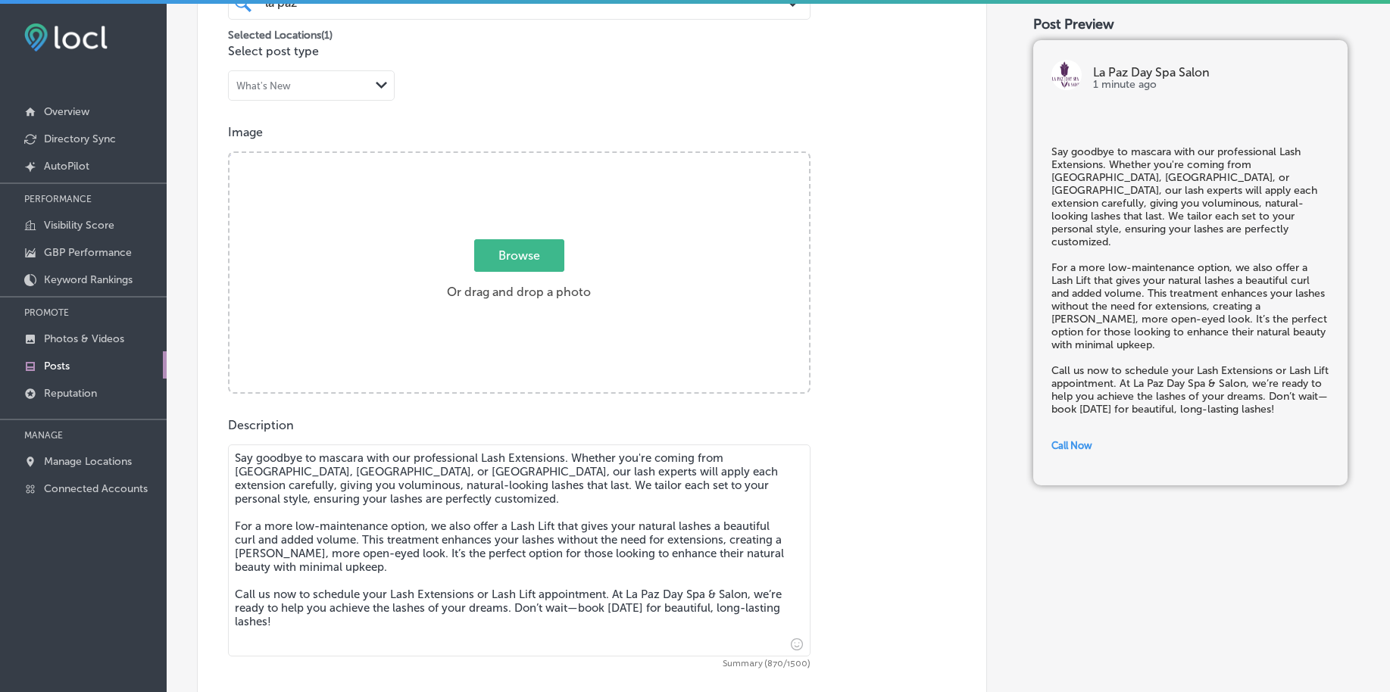
scroll to position [367, 0]
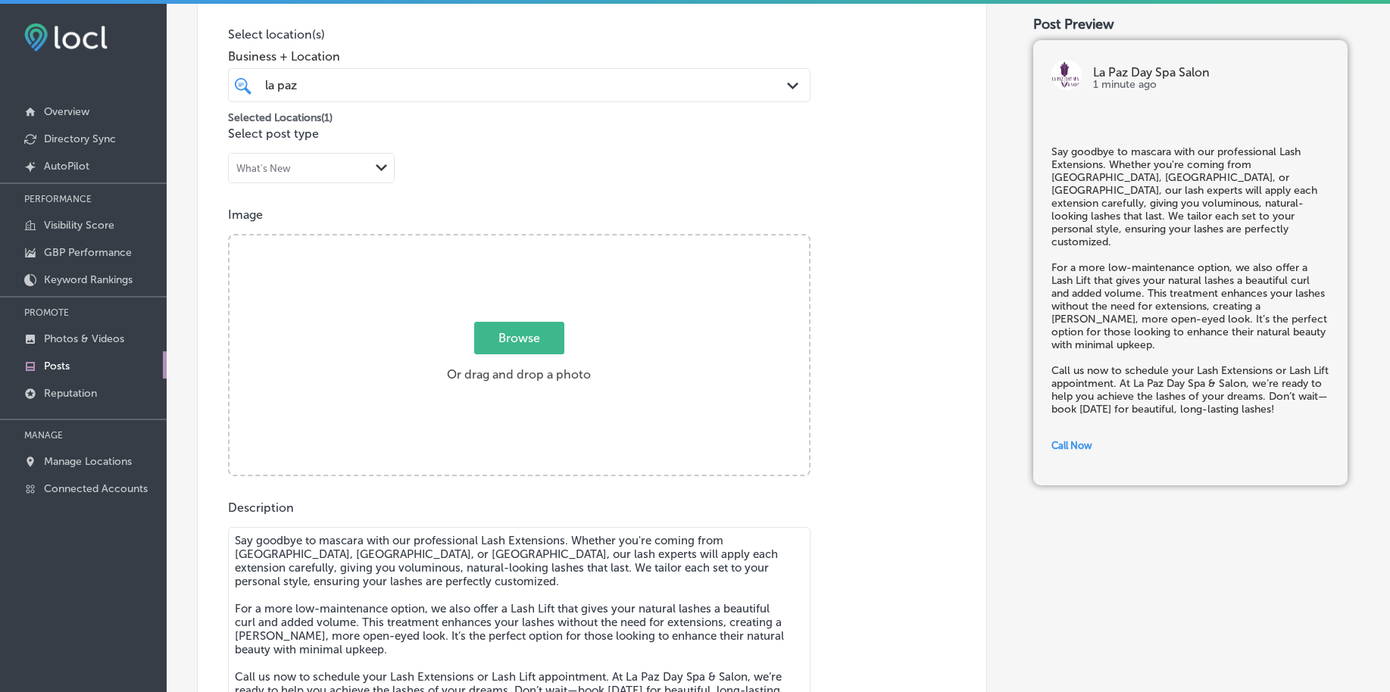
click at [510, 333] on span "Browse" at bounding box center [519, 338] width 90 height 33
click at [510, 240] on input "Browse Or drag and drop a photo" at bounding box center [518, 238] width 579 height 5
type input "C:\fakepath\luxury-facial-hair-removal-la-paz-day-spa-salon (2).png"
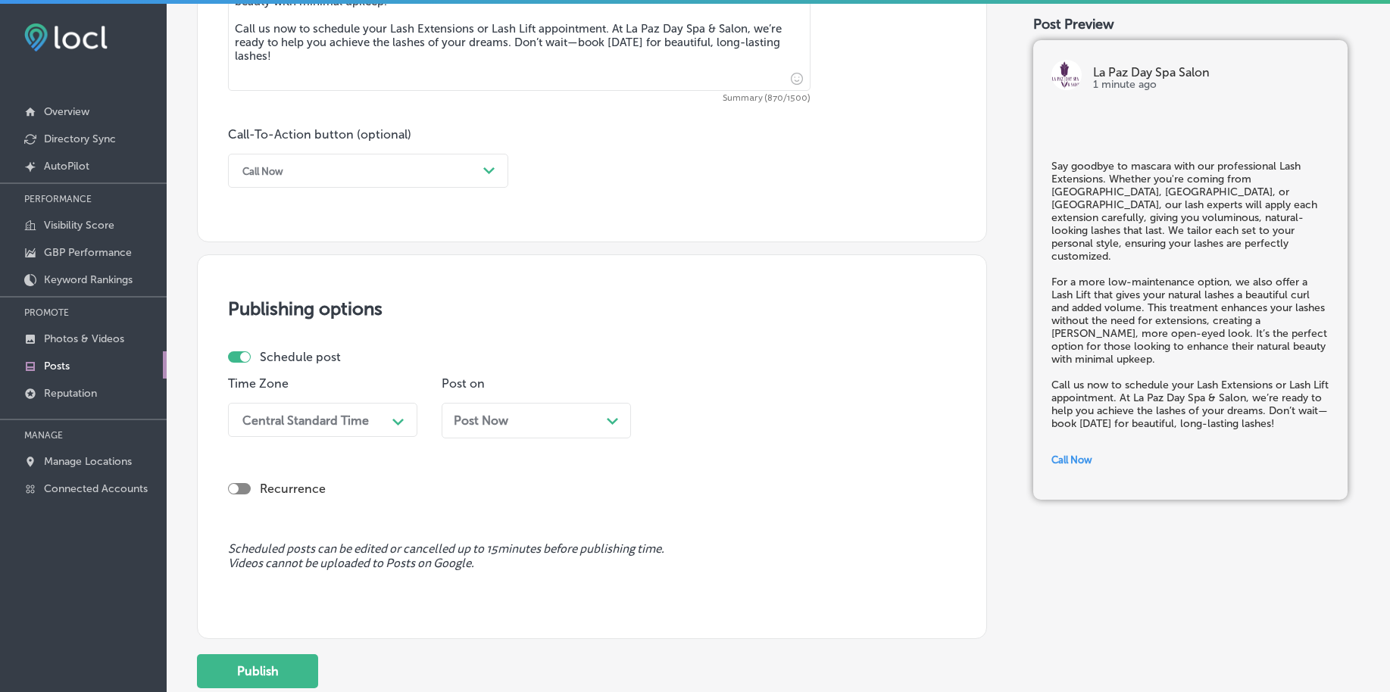
scroll to position [1030, 0]
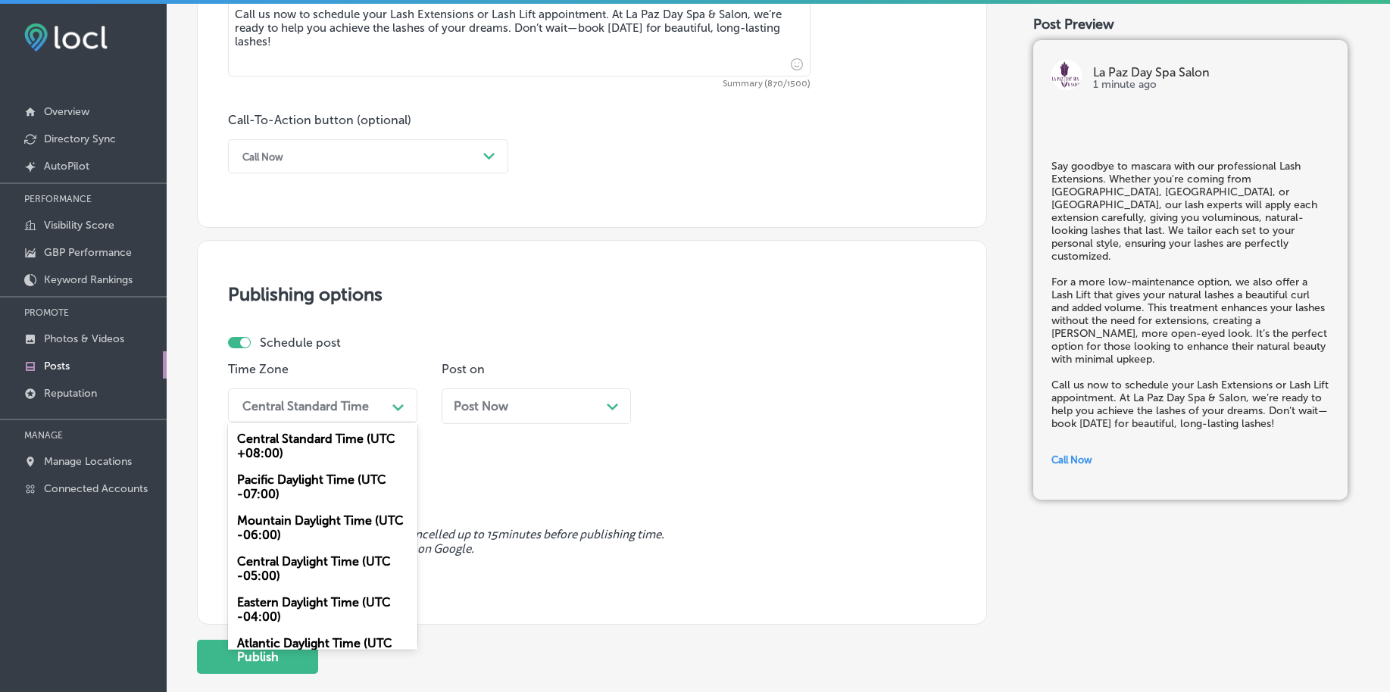
click at [328, 401] on div "Central Standard Time" at bounding box center [305, 405] width 126 height 14
click at [310, 523] on div "Mountain Daylight Time (UTC -06:00)" at bounding box center [322, 527] width 189 height 41
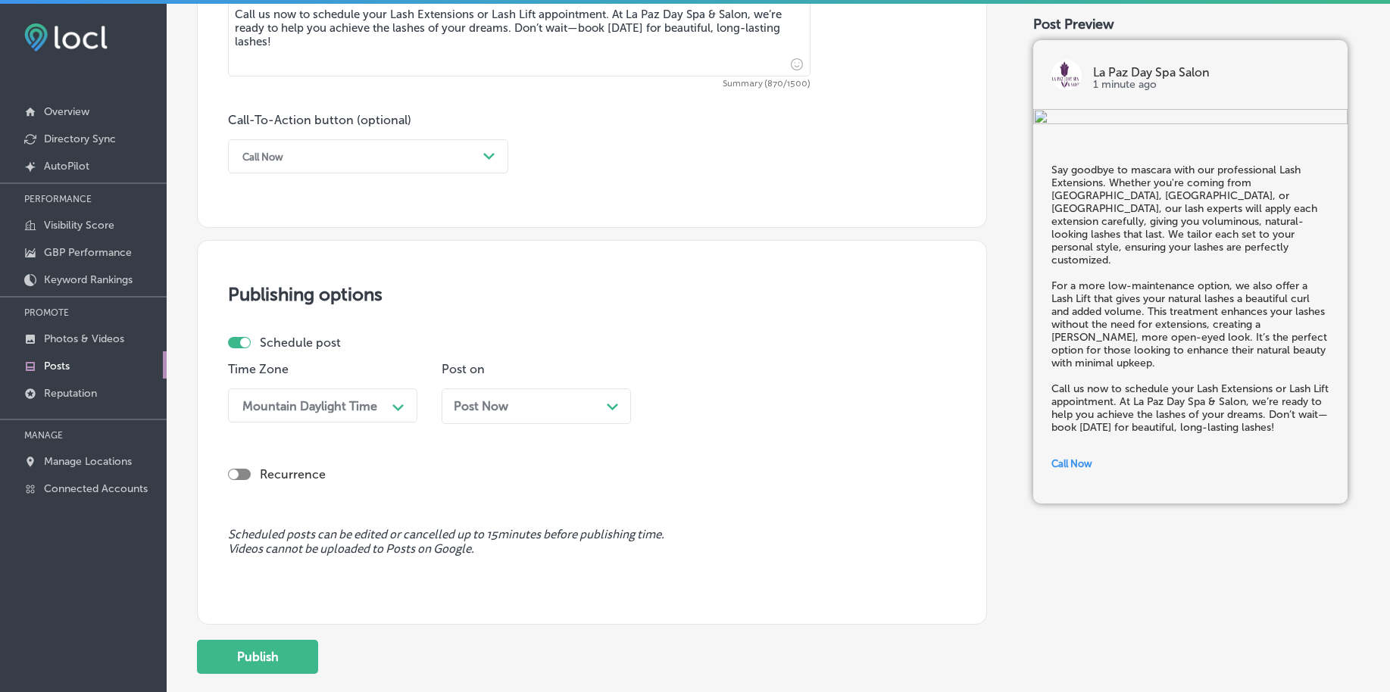
click at [528, 407] on div "Post Now Path Created with Sketch." at bounding box center [536, 406] width 165 height 14
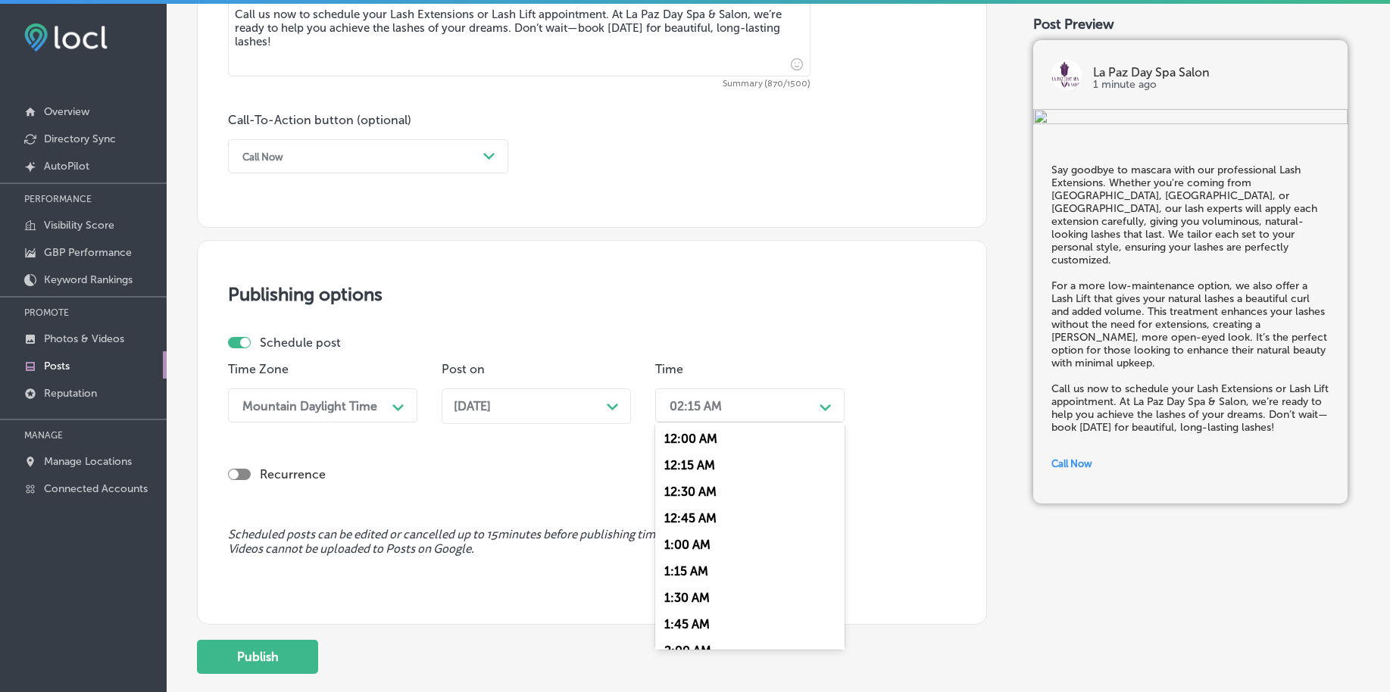
click at [771, 400] on div "02:15 AM" at bounding box center [737, 405] width 151 height 27
click at [695, 519] on div "7:00 AM" at bounding box center [749, 518] width 189 height 27
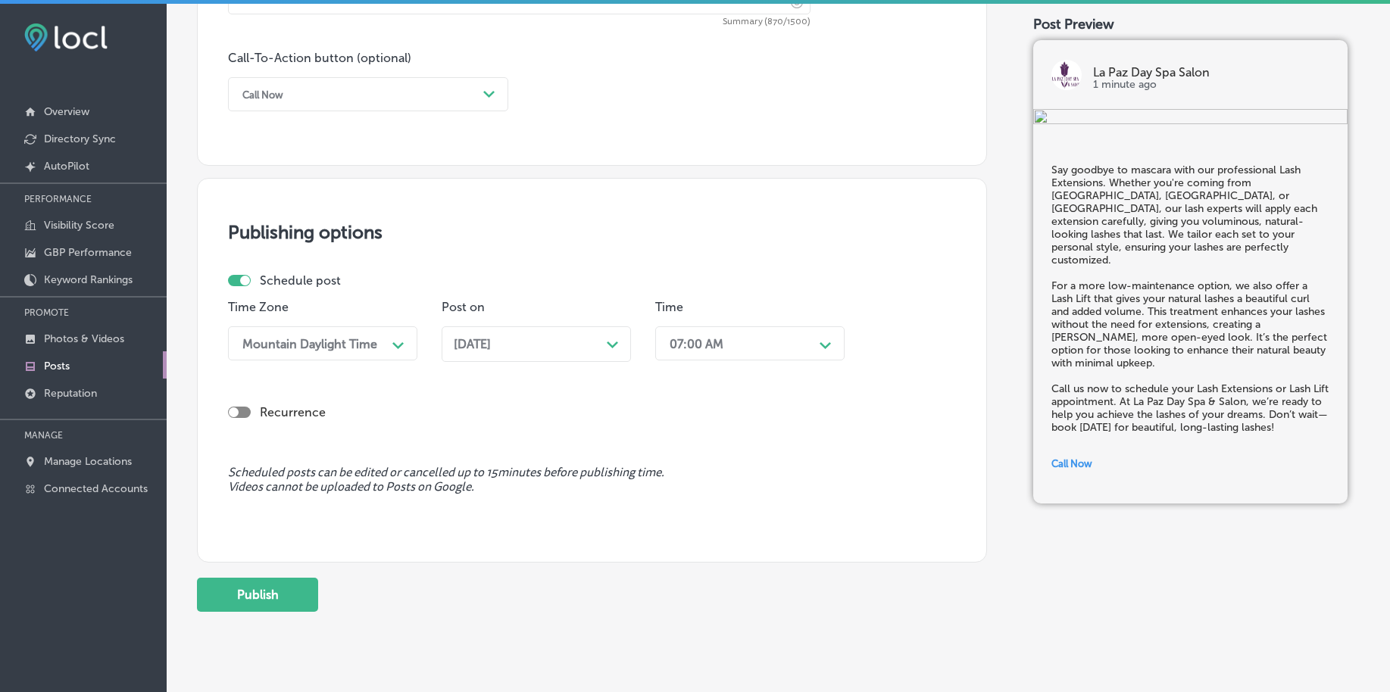
scroll to position [1125, 0]
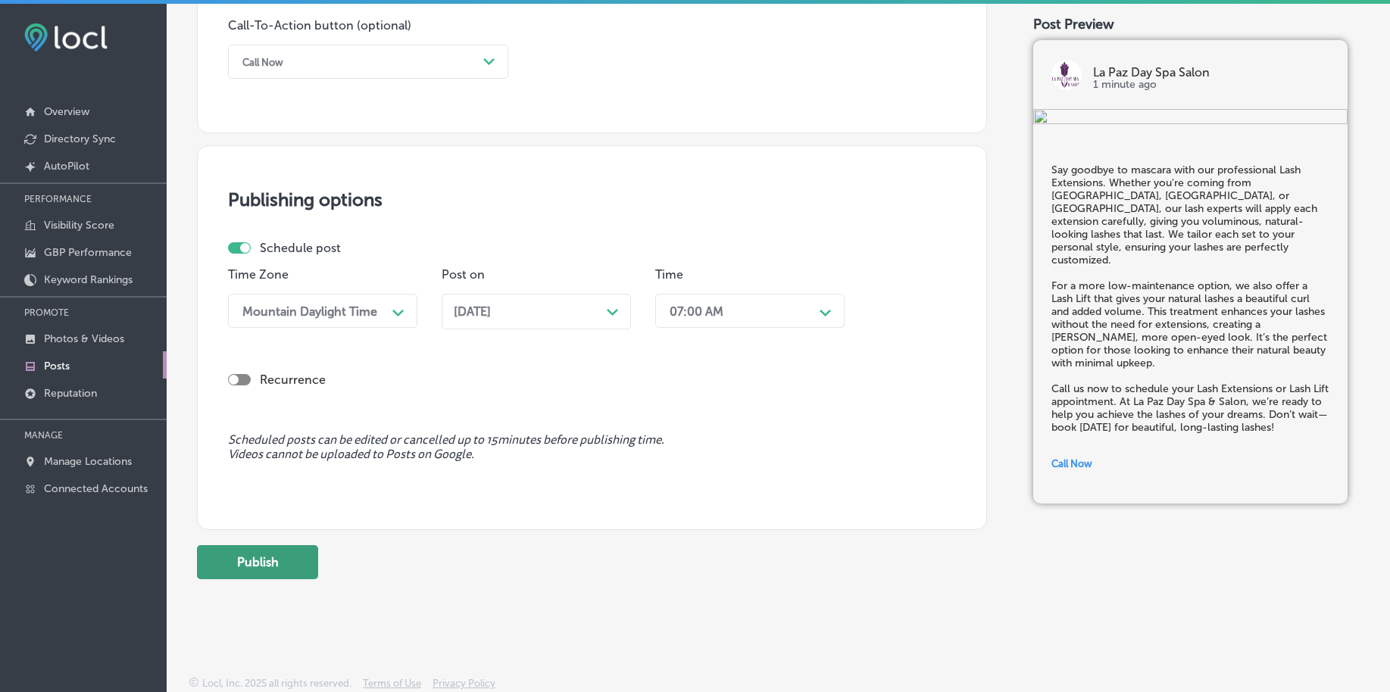
click at [261, 556] on button "Publish" at bounding box center [257, 562] width 121 height 34
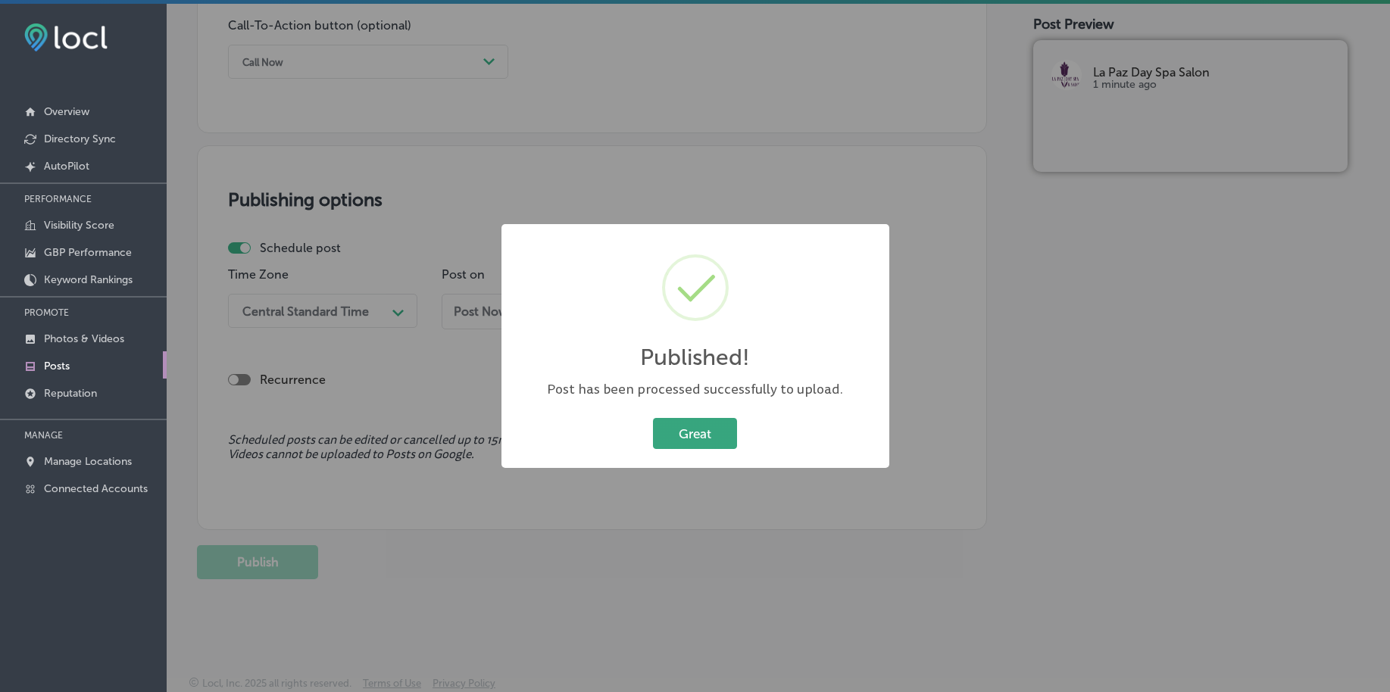
click at [688, 427] on button "Great" at bounding box center [695, 433] width 84 height 31
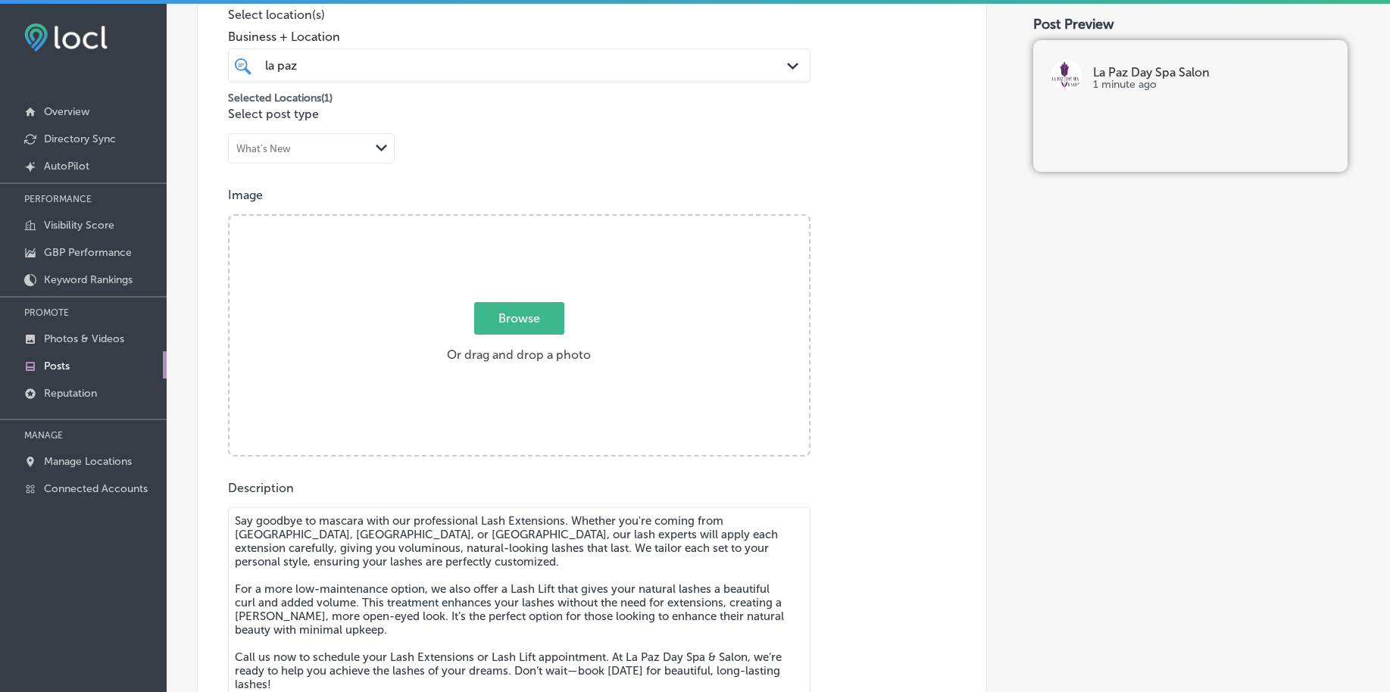
scroll to position [273, 0]
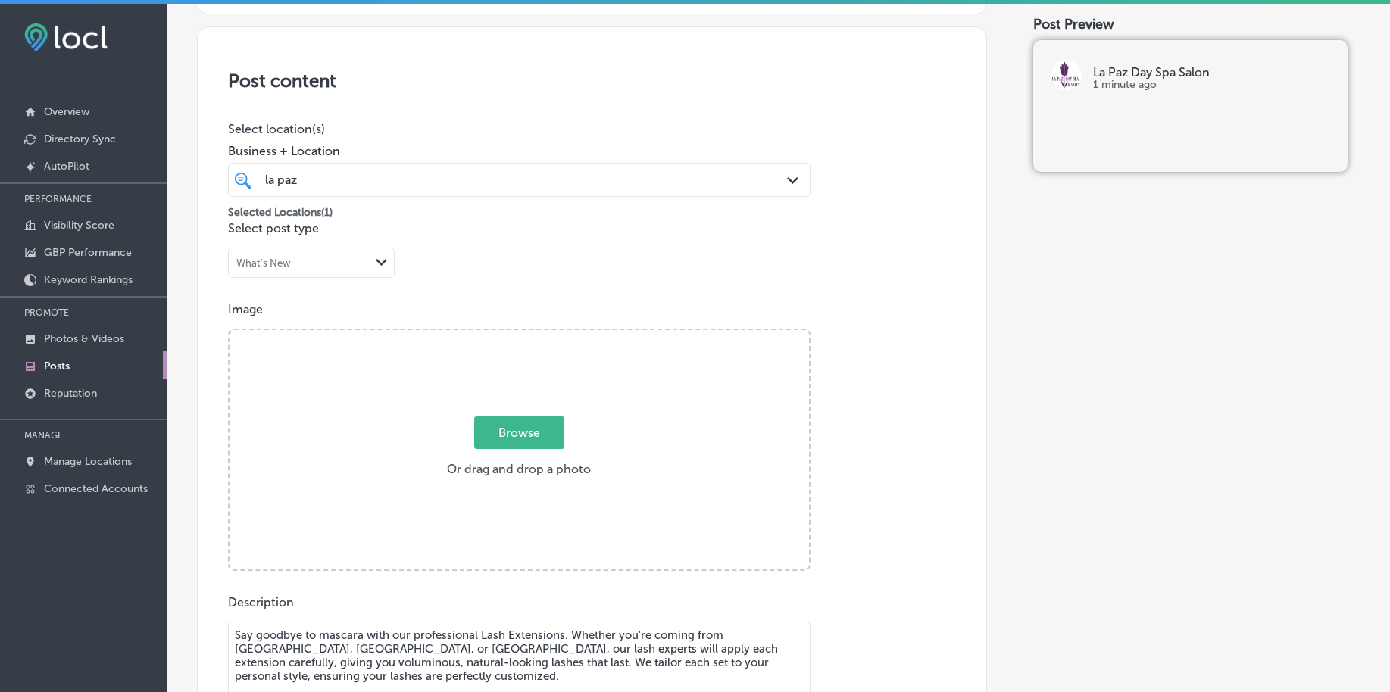
click at [516, 428] on span "Browse" at bounding box center [519, 433] width 90 height 33
click at [516, 335] on input "Browse Or drag and drop a photo" at bounding box center [518, 332] width 579 height 5
type input "C:\fakepath\luxury-facial-hair-removal-la-paz-day-spa-salon (3).png"
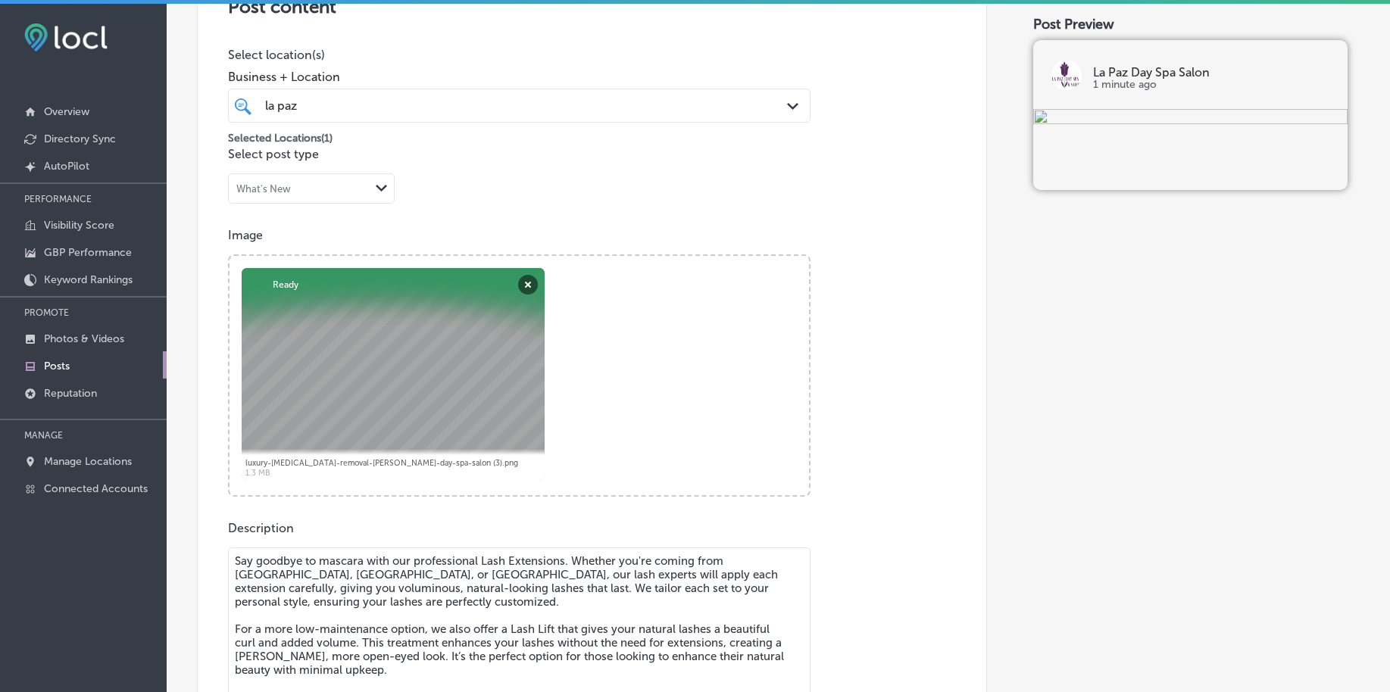
scroll to position [462, 0]
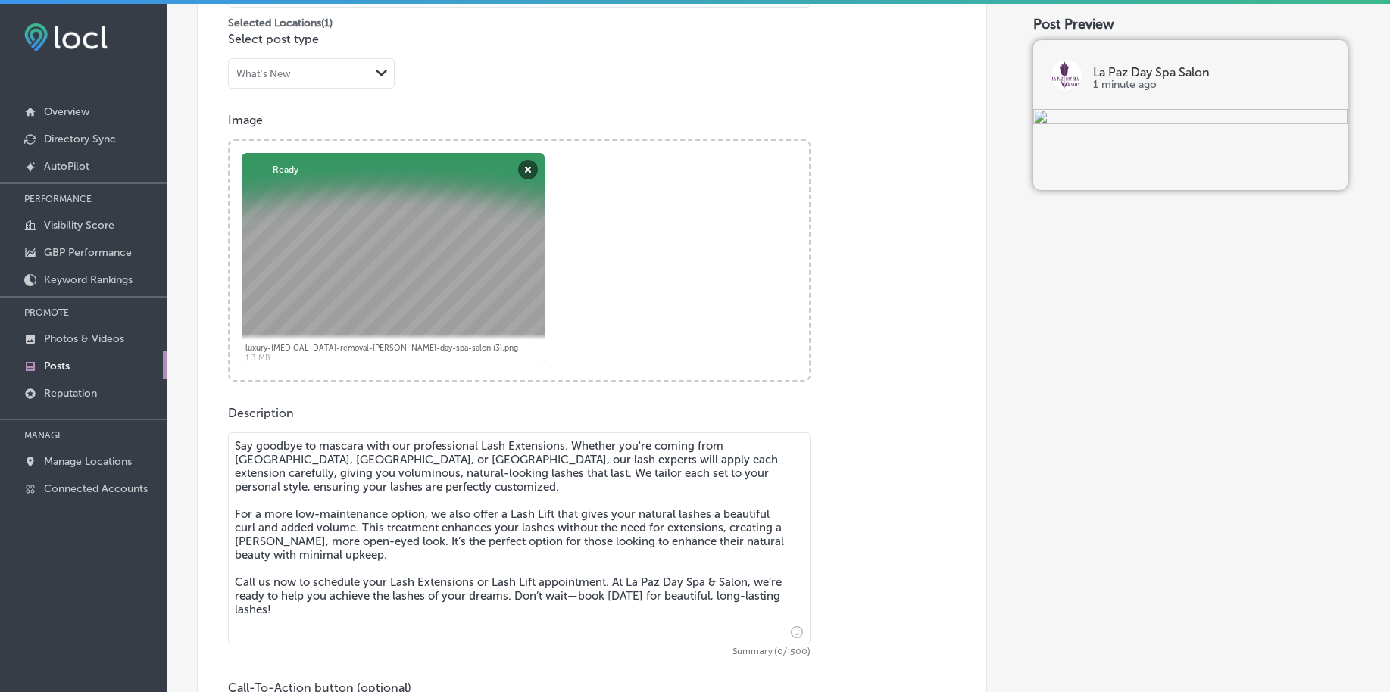
click at [493, 514] on textarea "Say goodbye to mascara with our professional Lash Extensions. Whether you're co…" at bounding box center [519, 538] width 582 height 212
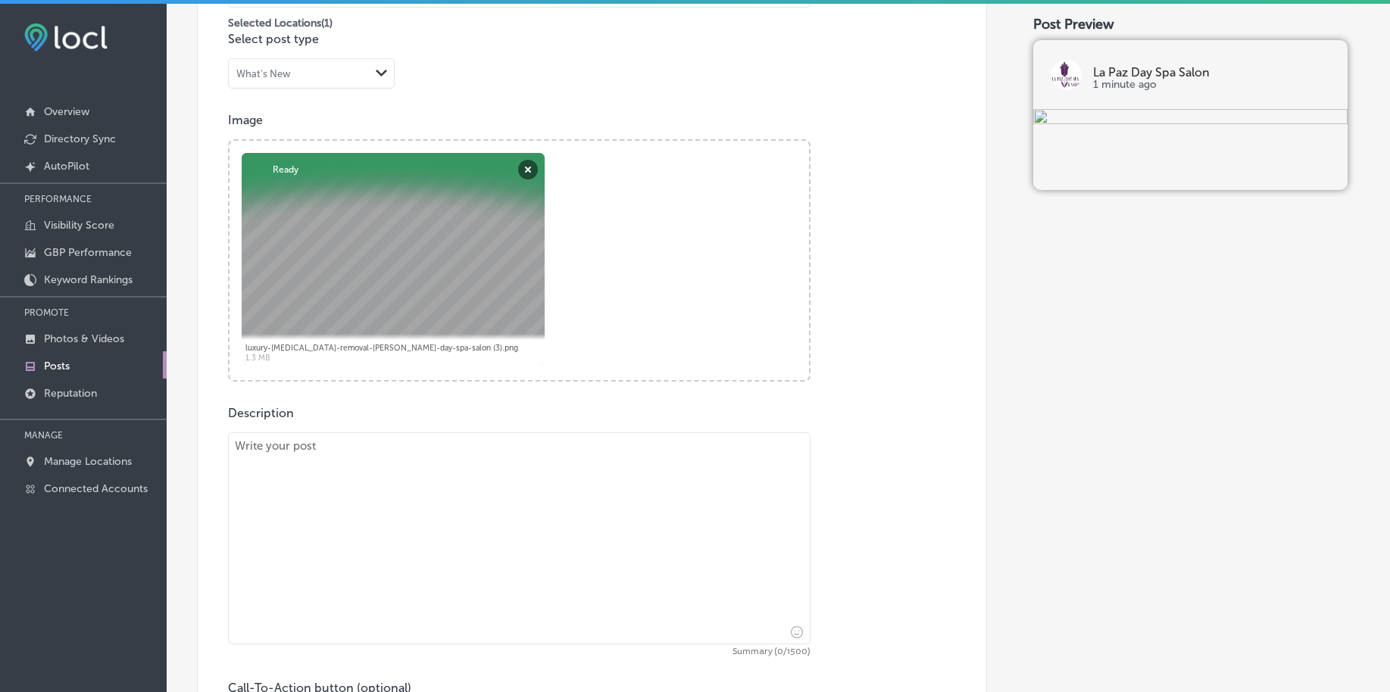
paste textarea "If you struggle with acne, our Acne Treatment Facial is here to help. Whether y…"
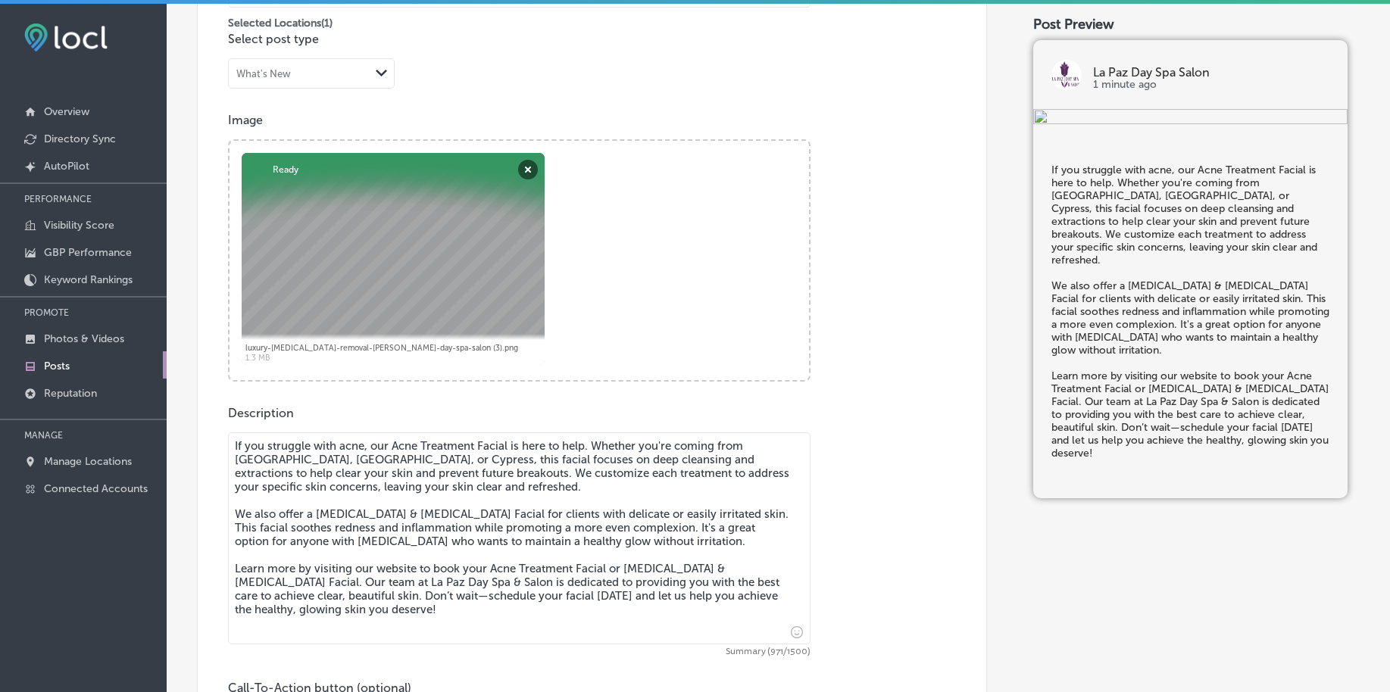
type textarea "If you struggle with acne, our Acne Treatment Facial is here to help. Whether y…"
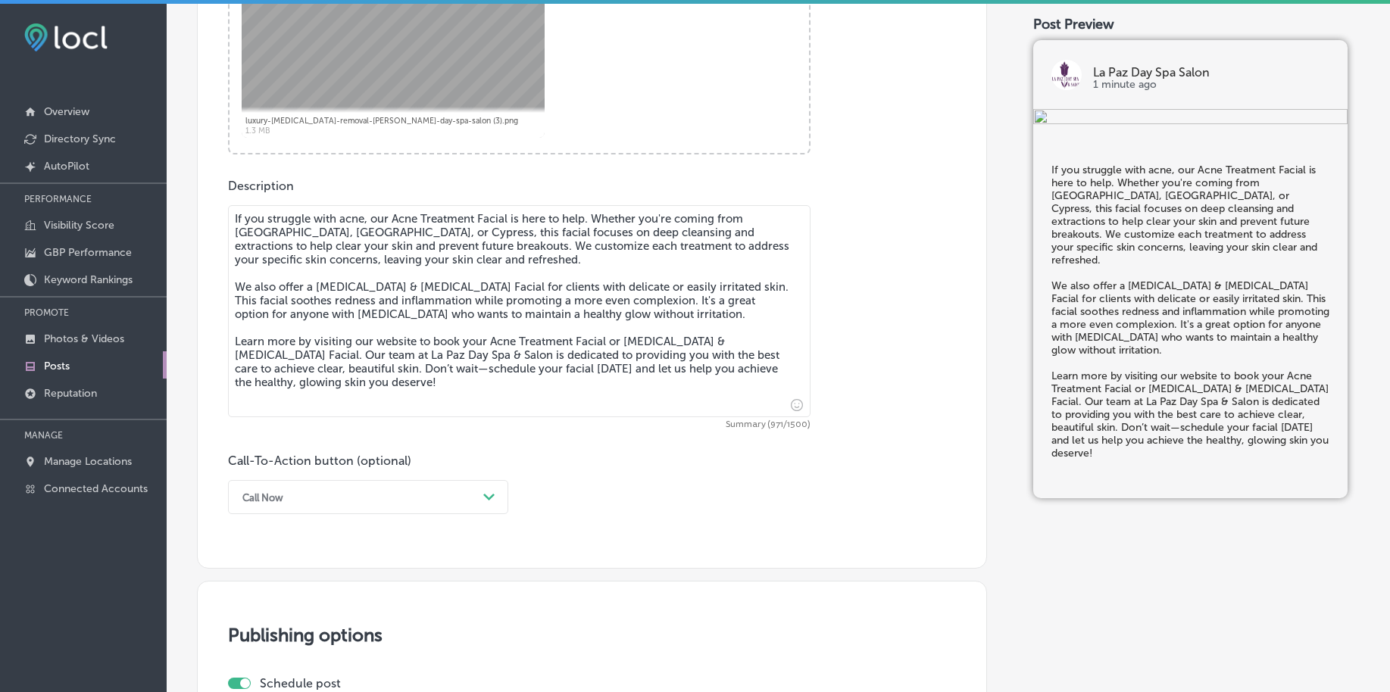
scroll to position [746, 0]
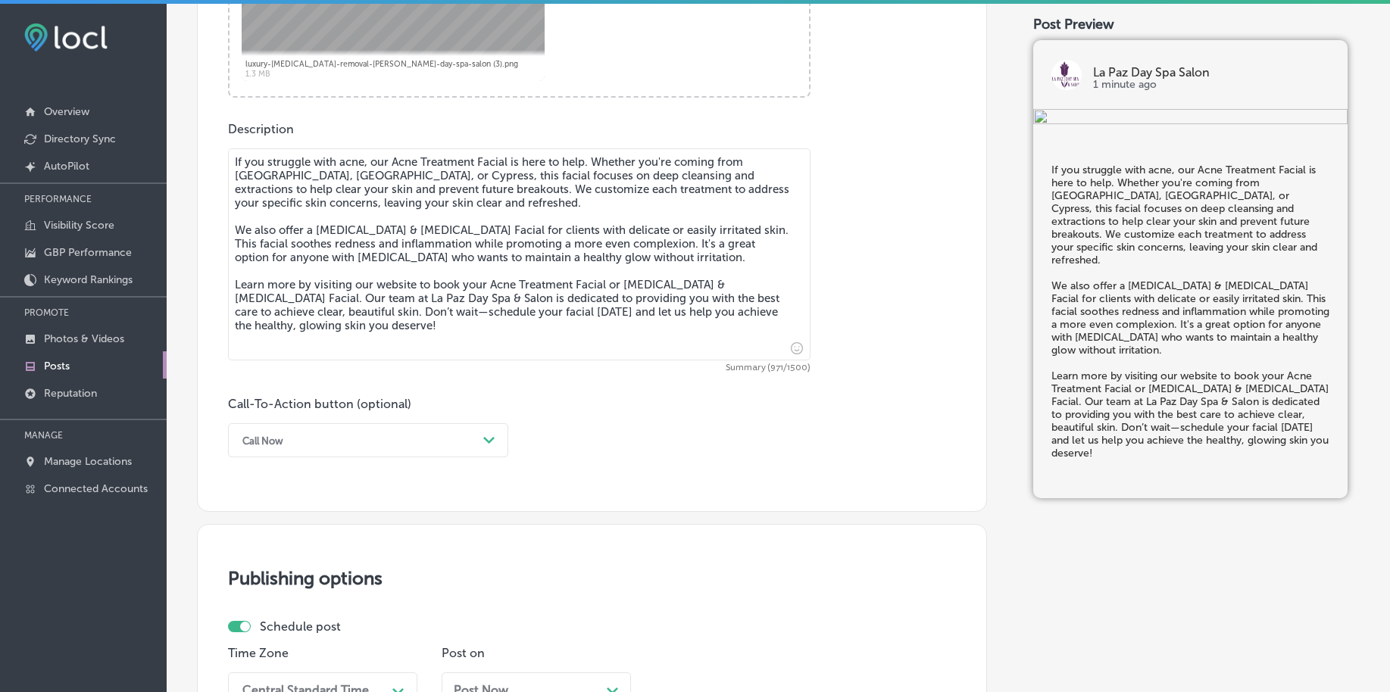
click at [280, 441] on div "Call Now" at bounding box center [262, 440] width 41 height 11
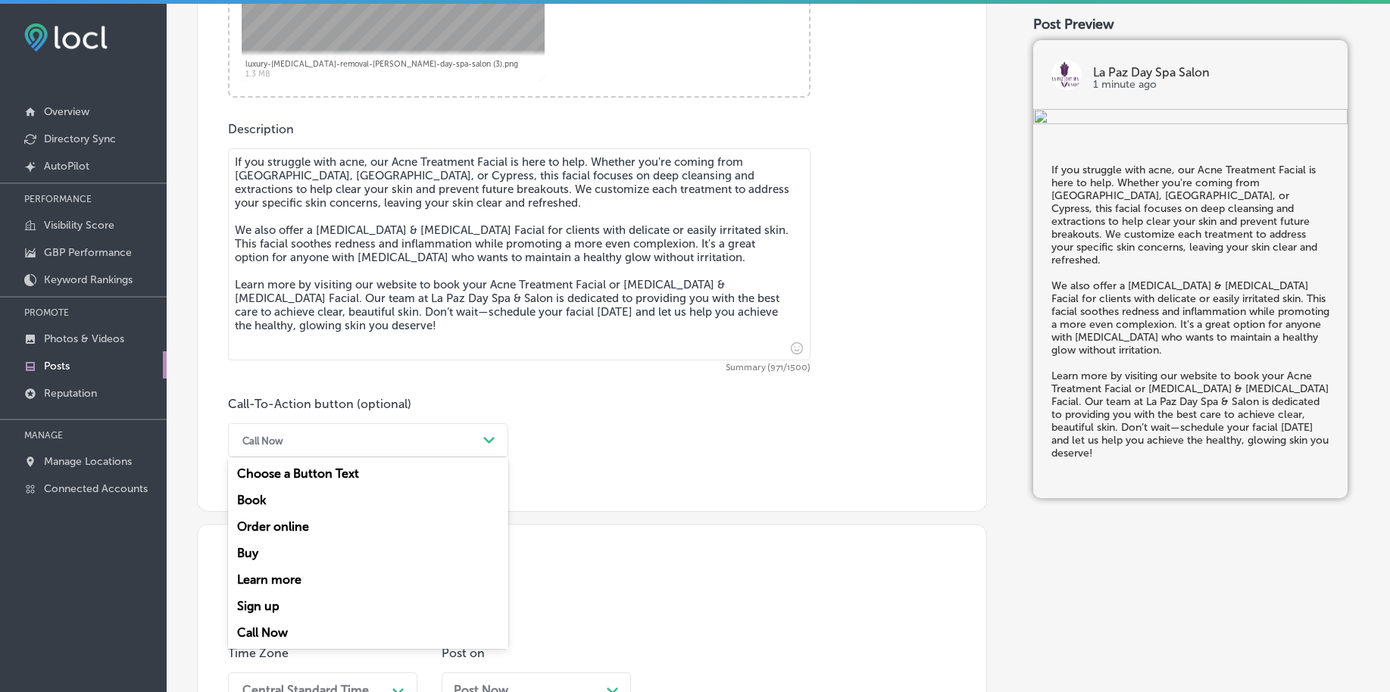
click at [297, 579] on div "Learn more" at bounding box center [368, 580] width 280 height 27
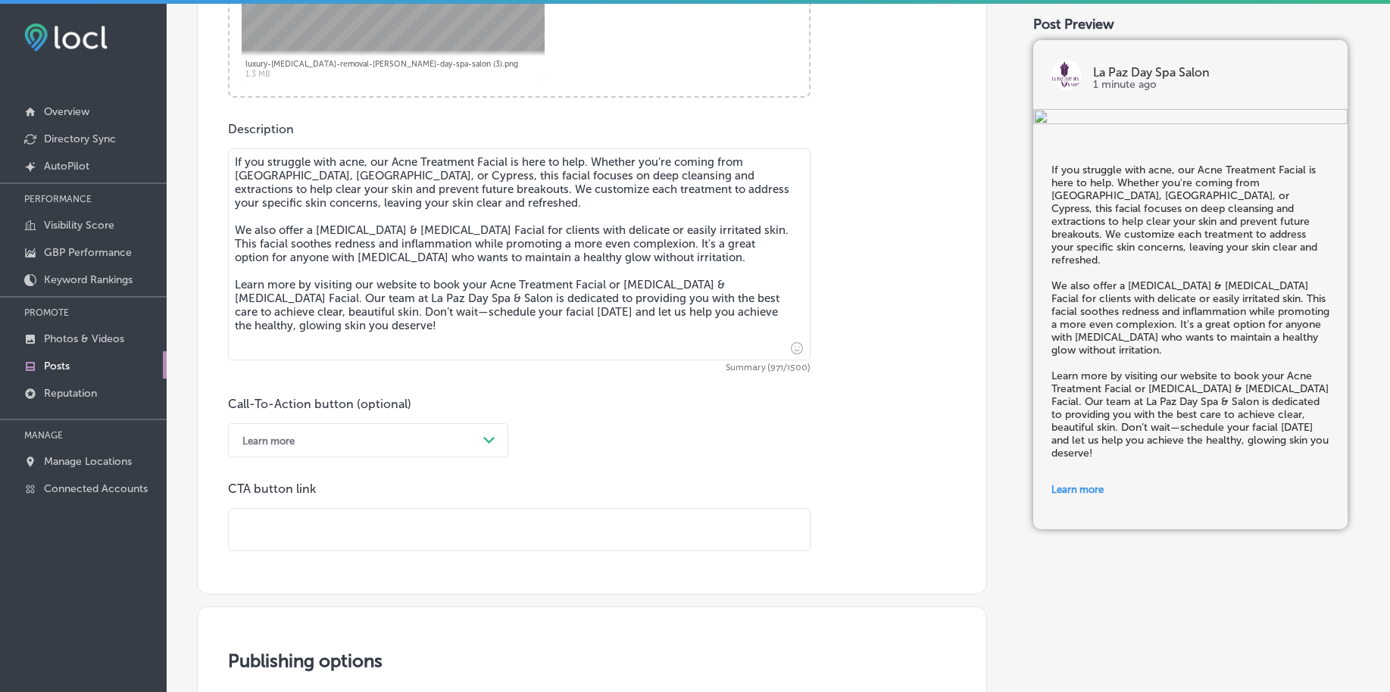
click at [300, 529] on input "text" at bounding box center [519, 530] width 581 height 42
paste input "[URL][DOMAIN_NAME]"
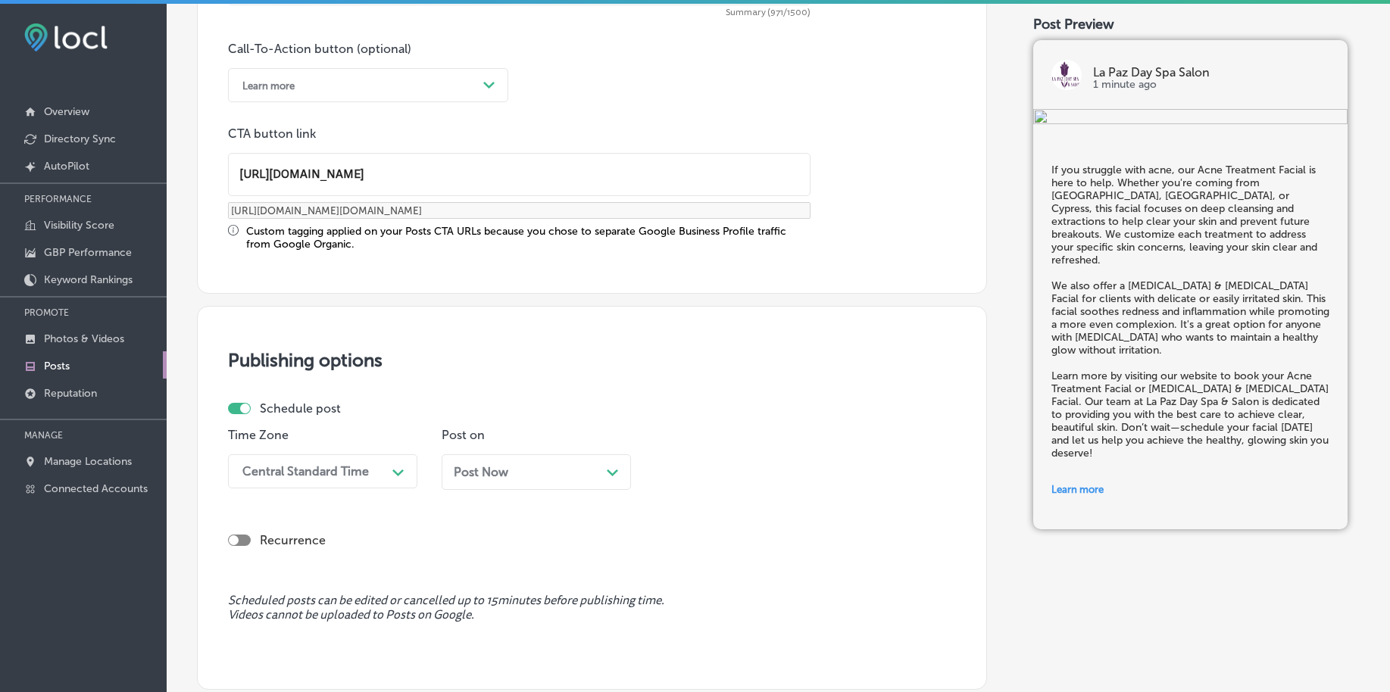
scroll to position [1125, 0]
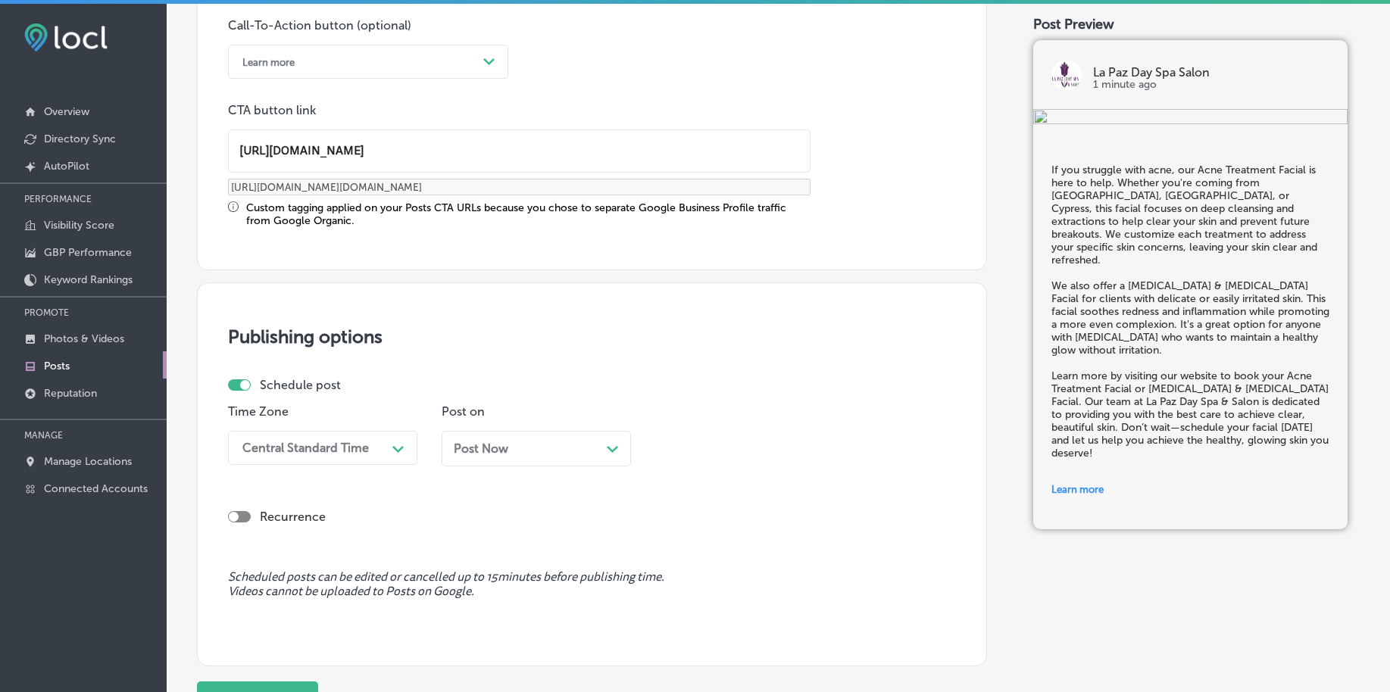
type input "[URL][DOMAIN_NAME]"
click at [310, 446] on div "Central Standard Time" at bounding box center [305, 448] width 126 height 14
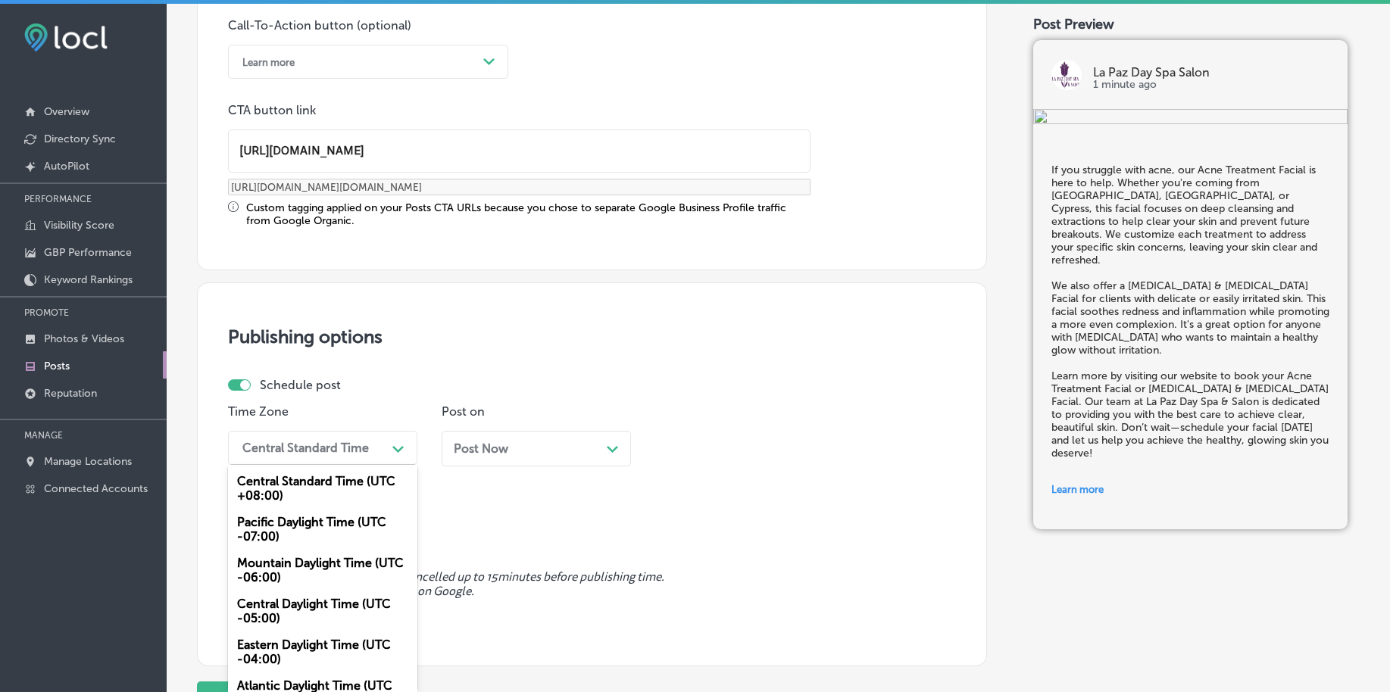
click at [264, 575] on div "Mountain Daylight Time (UTC -06:00)" at bounding box center [322, 570] width 189 height 41
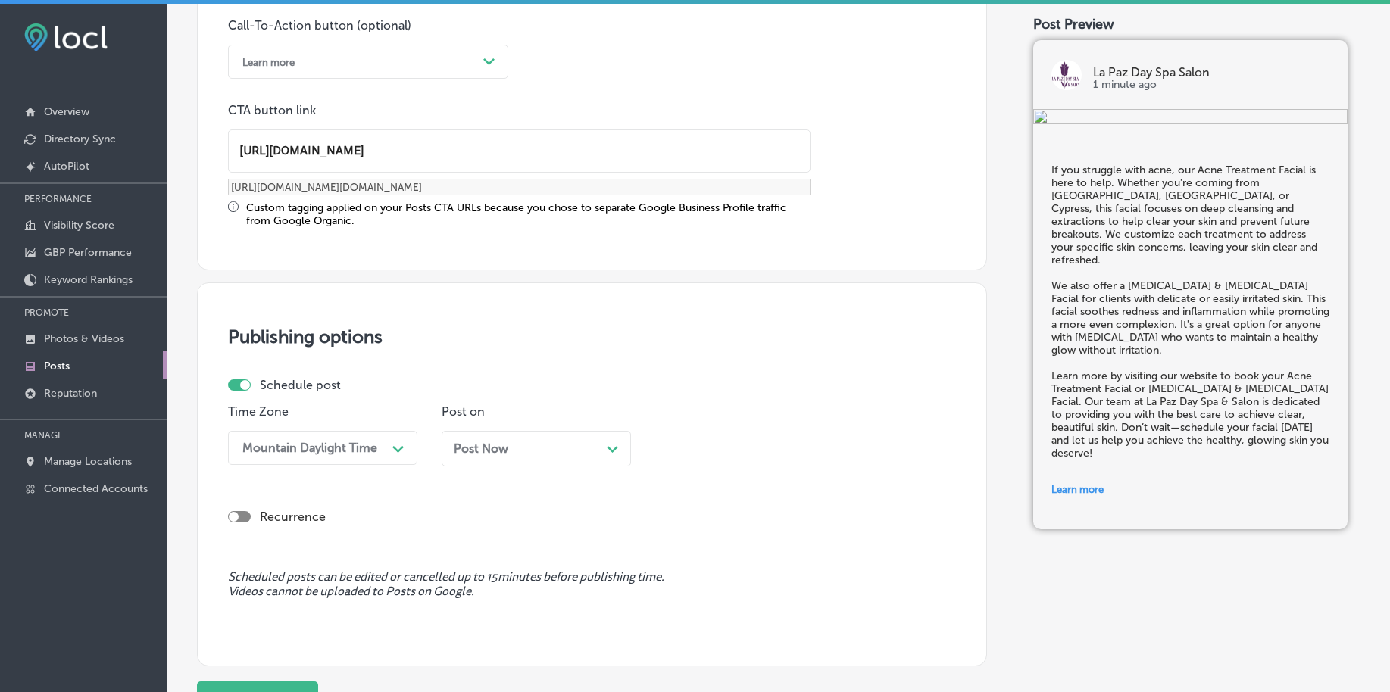
click at [507, 456] on div "Post Now Path Created with Sketch." at bounding box center [536, 449] width 189 height 36
click at [722, 451] on div "02:15 AM" at bounding box center [737, 448] width 151 height 27
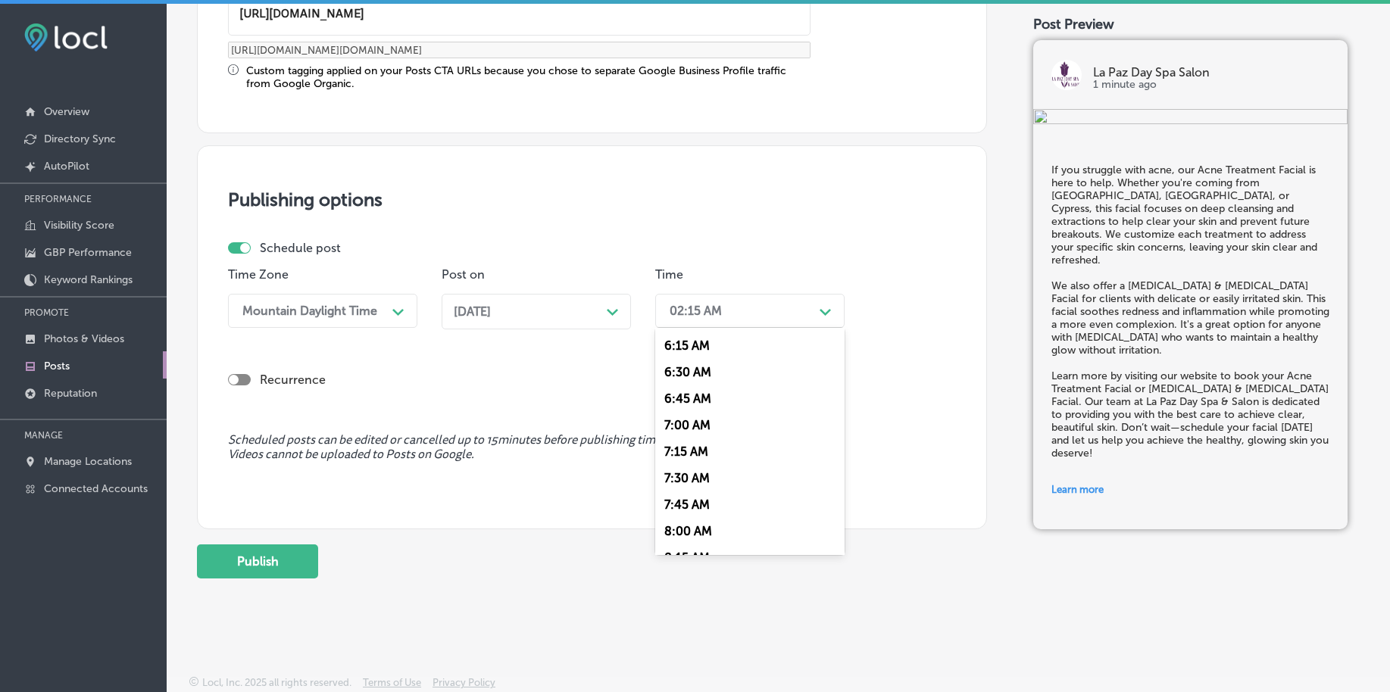
scroll to position [663, 0]
click at [693, 422] on div "7:00 AM" at bounding box center [749, 424] width 189 height 27
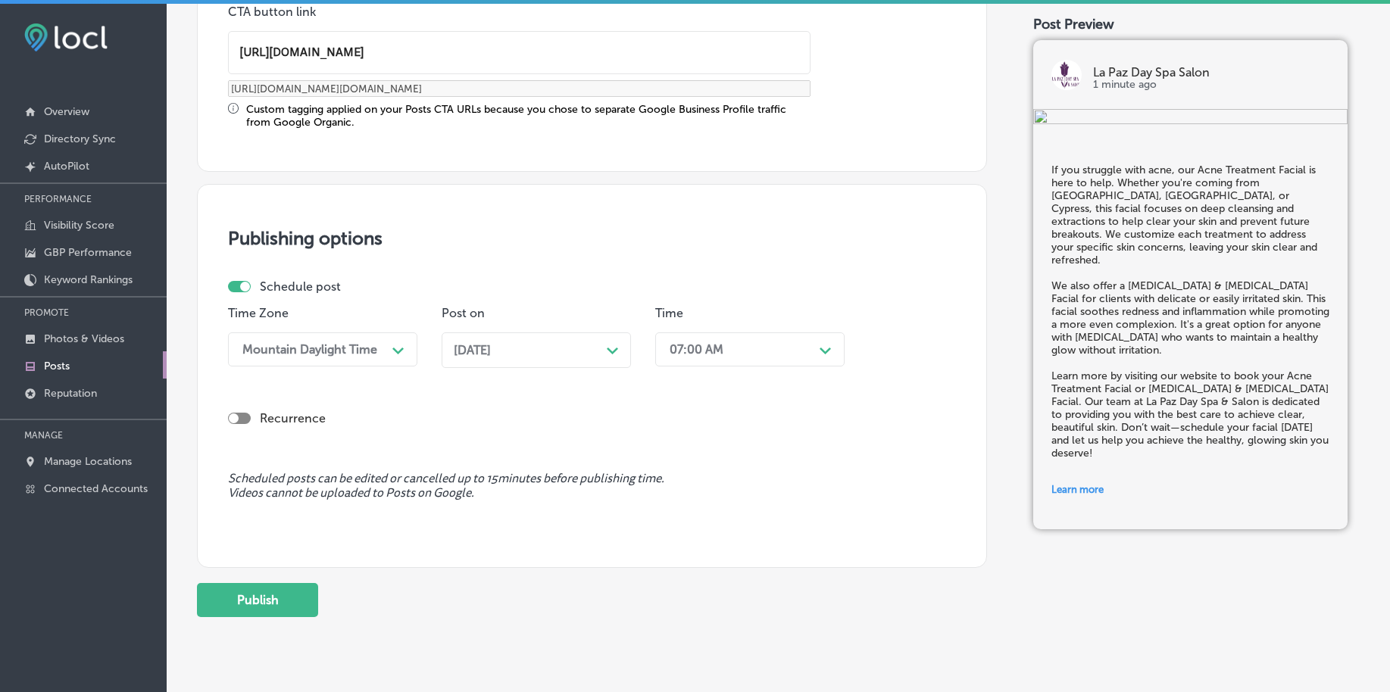
scroll to position [1262, 0]
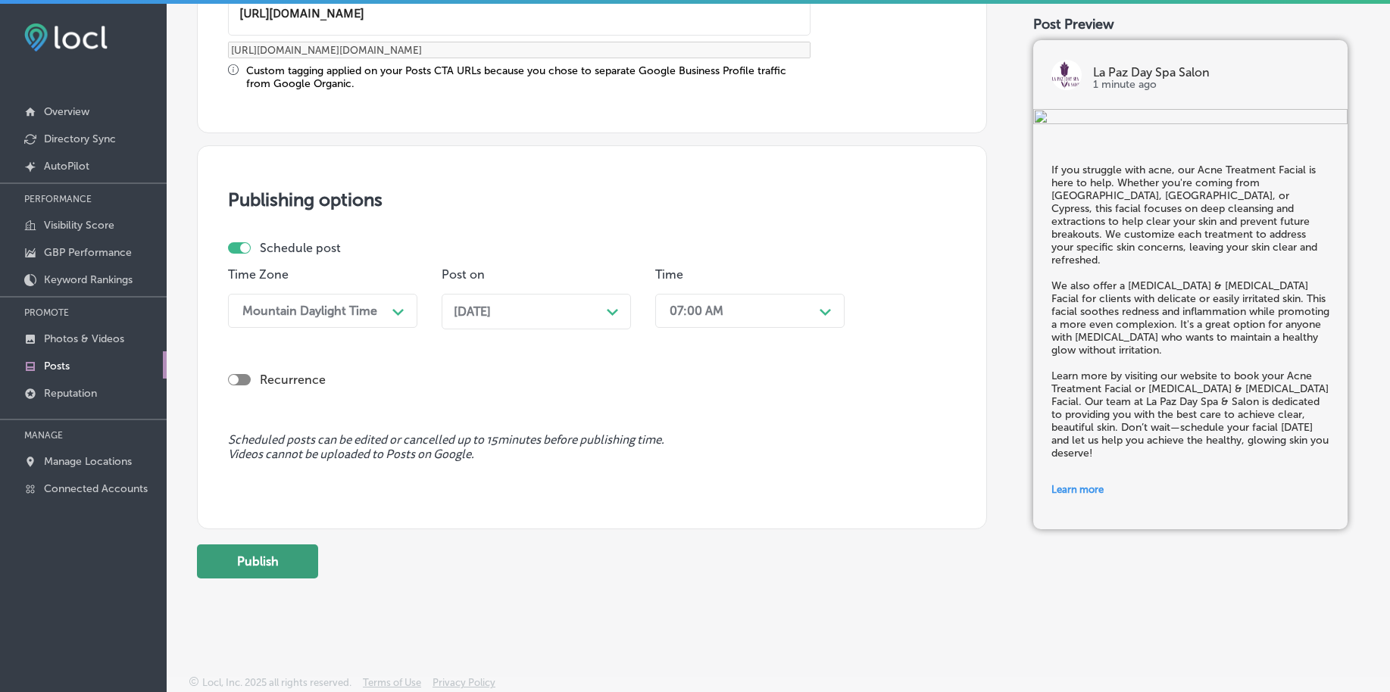
click at [294, 572] on button "Publish" at bounding box center [257, 562] width 121 height 34
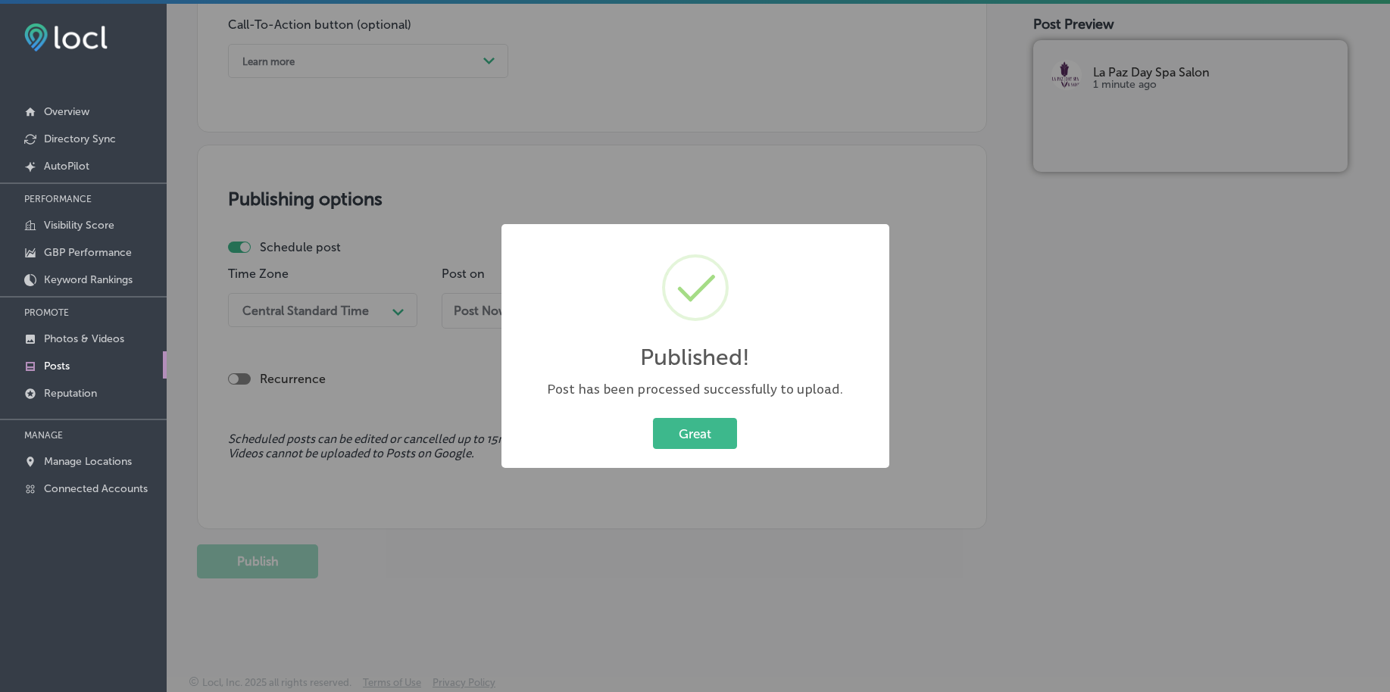
scroll to position [1125, 0]
click at [660, 424] on button "Great" at bounding box center [695, 433] width 84 height 31
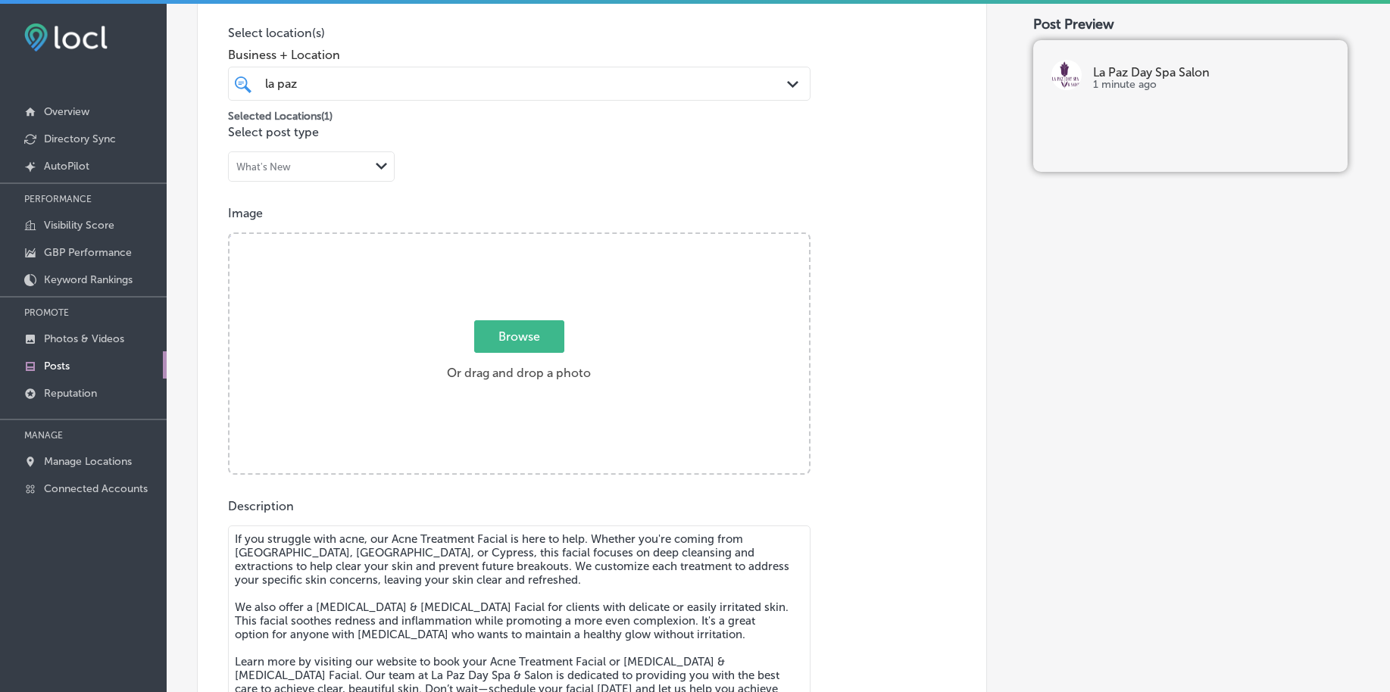
scroll to position [367, 0]
click at [515, 342] on span "Browse" at bounding box center [519, 338] width 90 height 33
click at [515, 240] on input "Browse Or drag and drop a photo" at bounding box center [518, 238] width 579 height 5
type input "C:\fakepath\luxury-facial-hair-removal-la-paz-day-spa-salon (4).png"
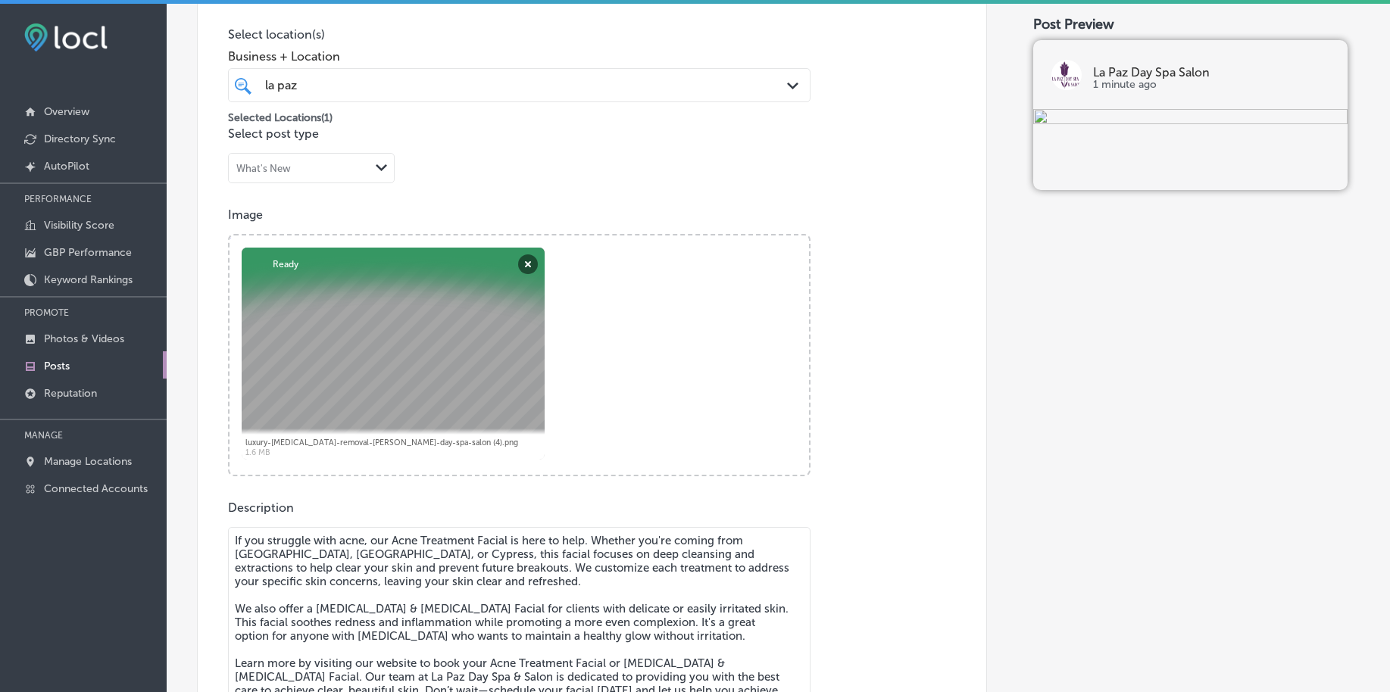
click at [357, 576] on textarea "If you struggle with acne, our Acne Treatment Facial is here to help. Whether y…" at bounding box center [519, 633] width 582 height 212
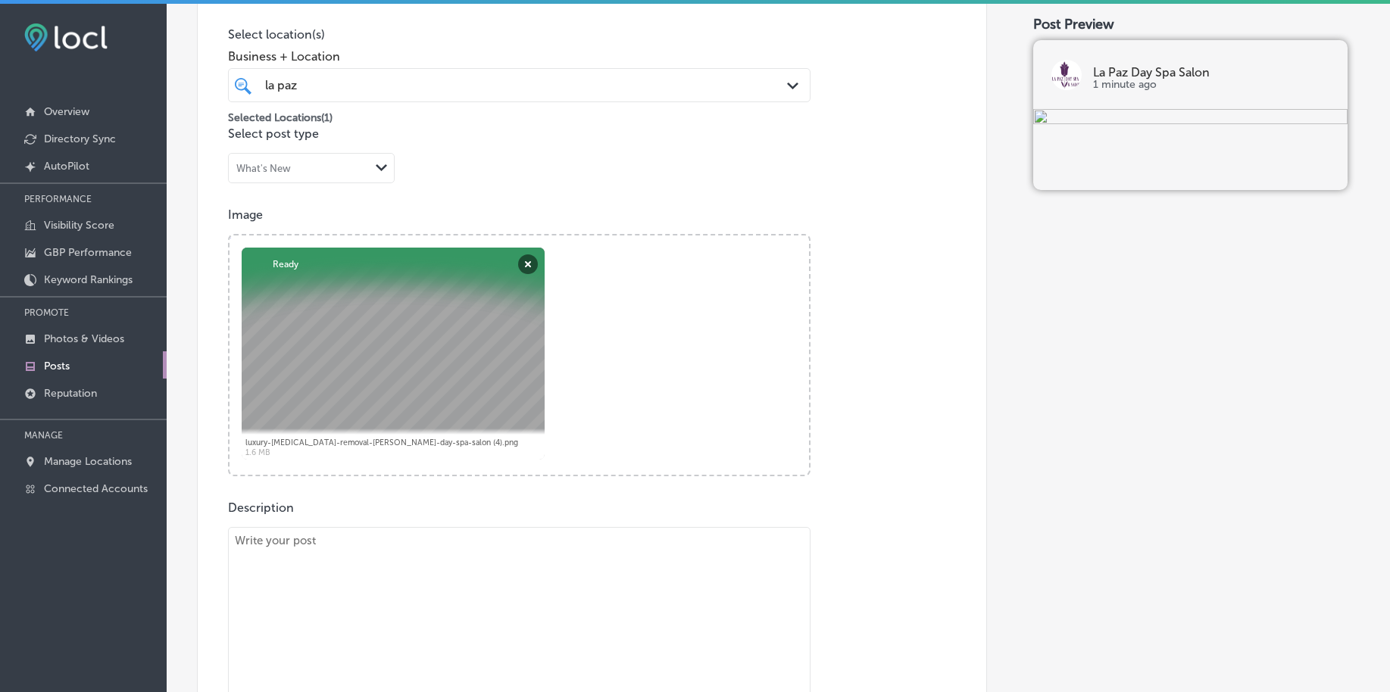
paste textarea "Our Swedish Massage is designed to relieve stress and tension, leaving you feel…"
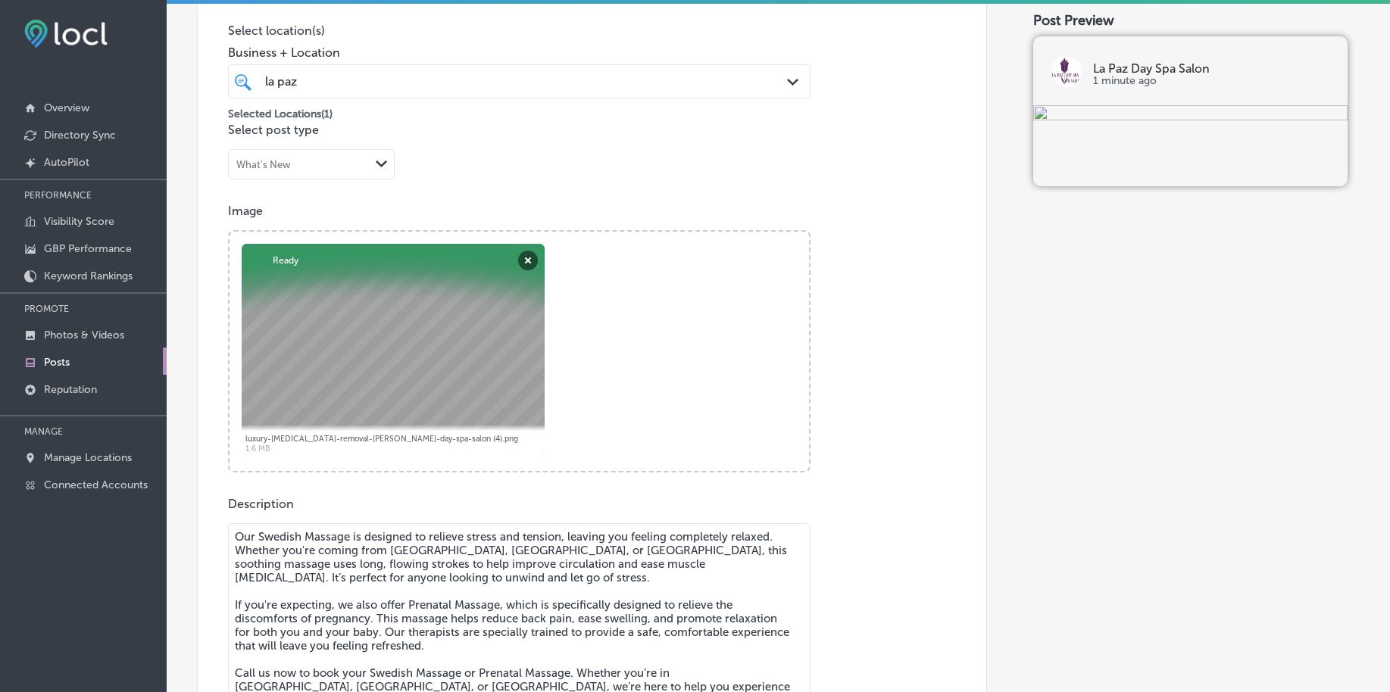
scroll to position [382, 0]
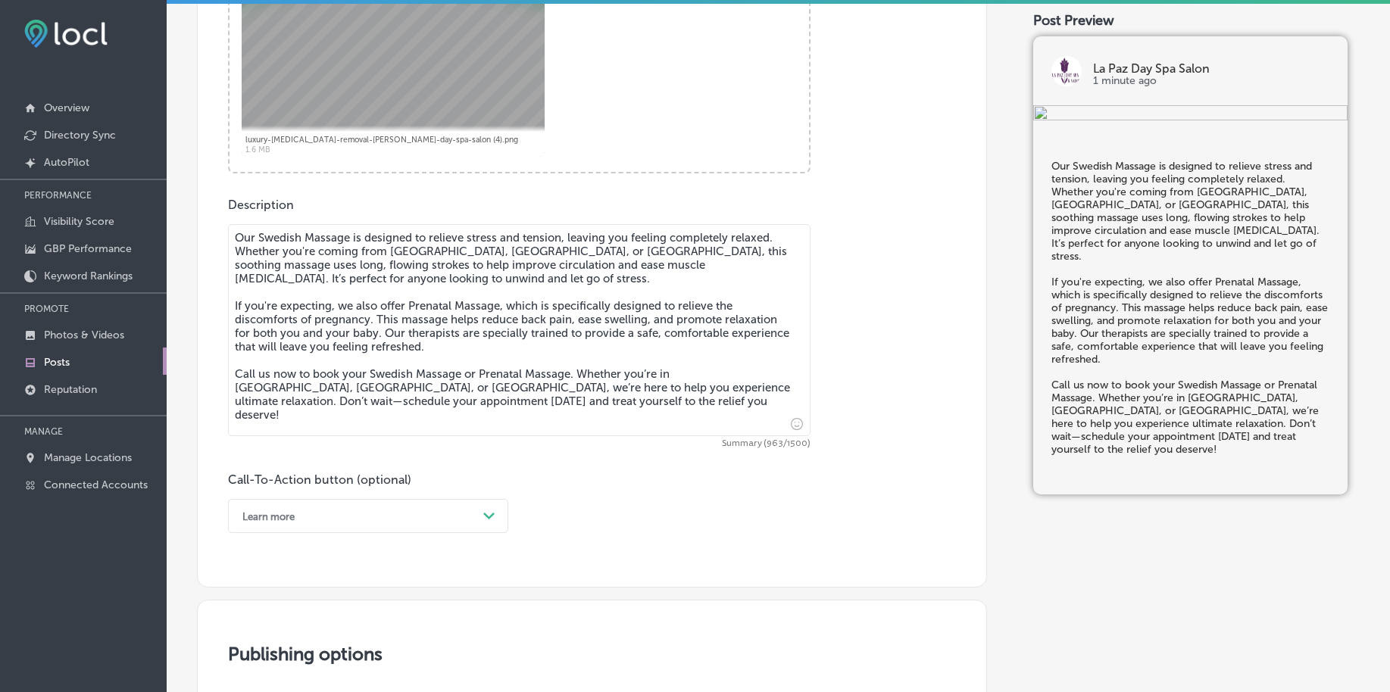
type textarea "Our Swedish Massage is designed to relieve stress and tension, leaving you feel…"
click at [286, 520] on div "option Learn more, selected. option Choose a Button Text focused, 1 of 7. 7 res…" at bounding box center [368, 516] width 280 height 34
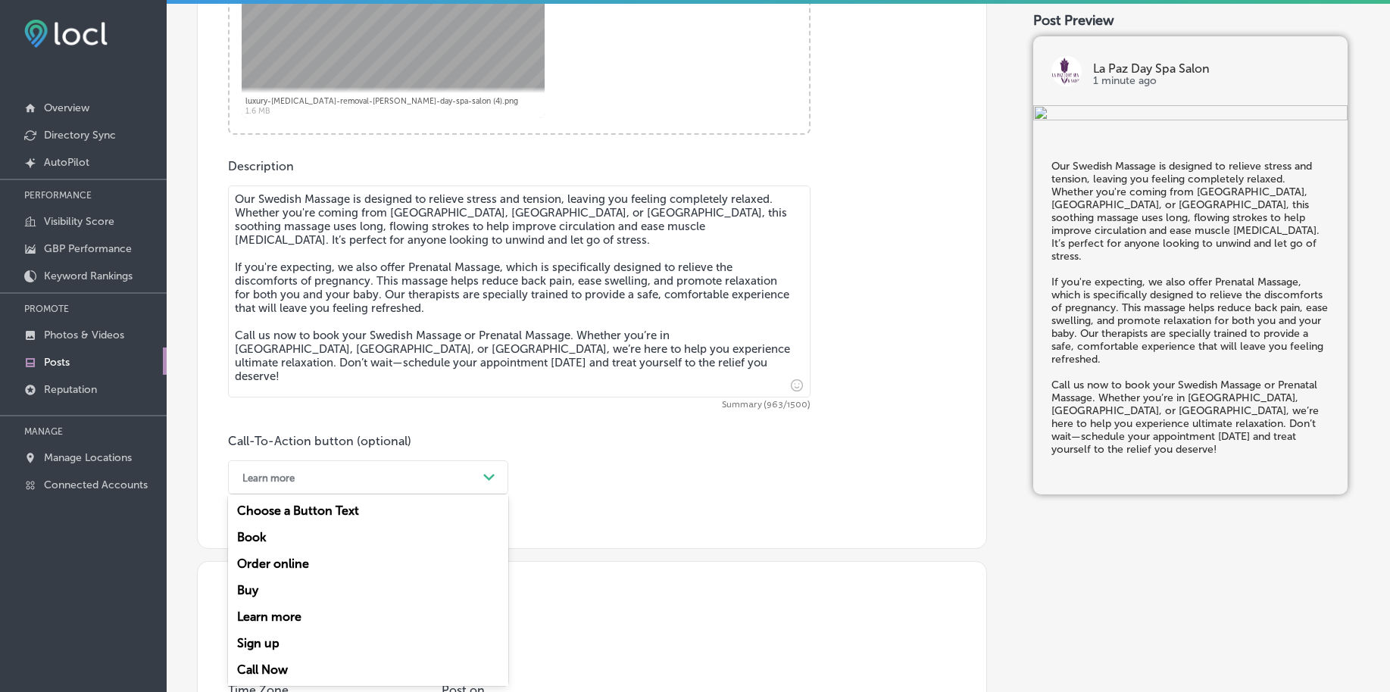
click at [267, 665] on div "Call Now" at bounding box center [368, 670] width 280 height 27
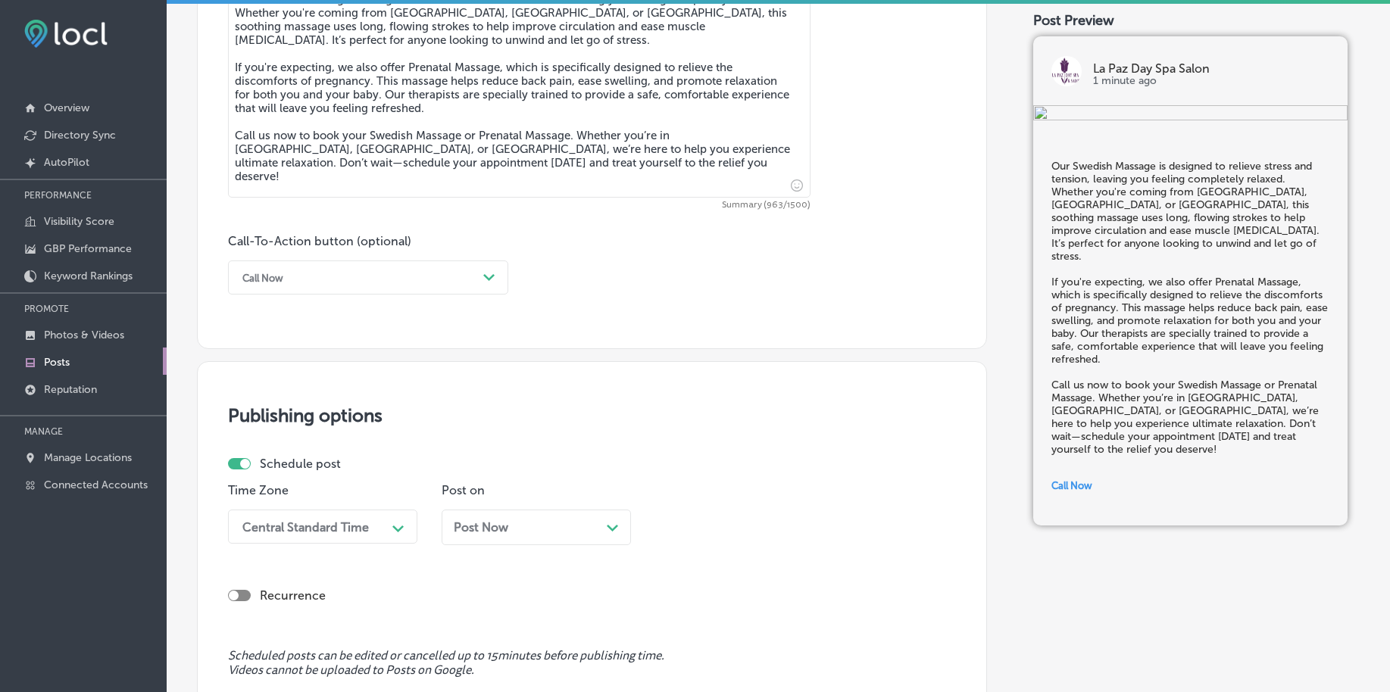
scroll to position [1084, 0]
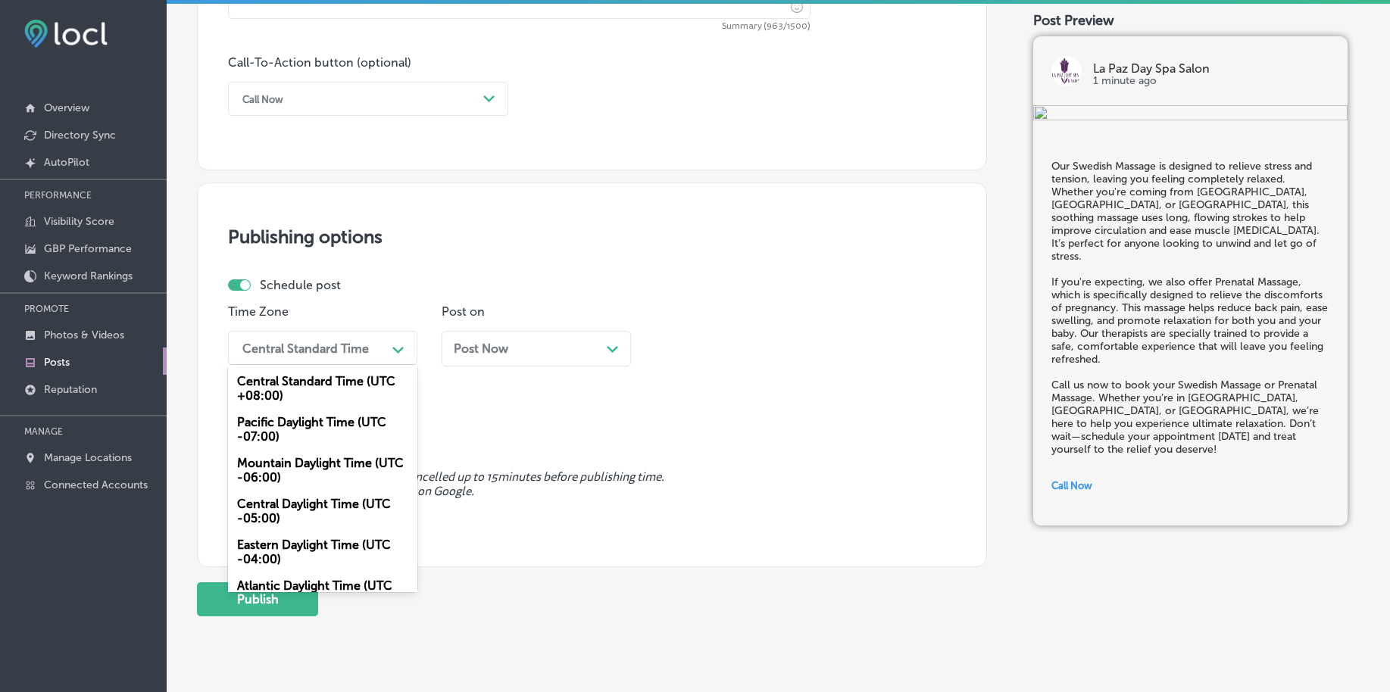
click at [290, 362] on div "Central Standard Time Path Created with Sketch." at bounding box center [322, 348] width 189 height 34
click at [272, 470] on div "Mountain Daylight Time (UTC -06:00)" at bounding box center [322, 470] width 189 height 41
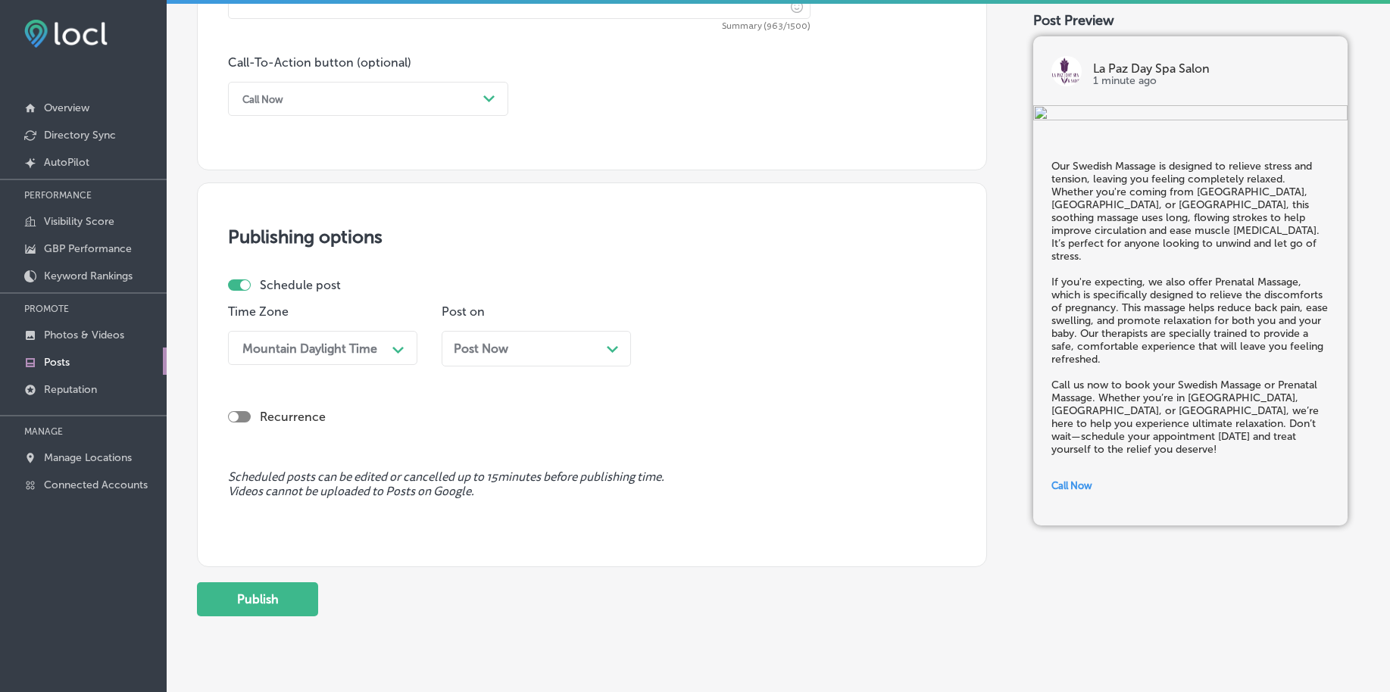
click at [479, 351] on span "Post Now" at bounding box center [481, 349] width 55 height 14
click at [760, 349] on div "02:30 AM" at bounding box center [737, 348] width 151 height 27
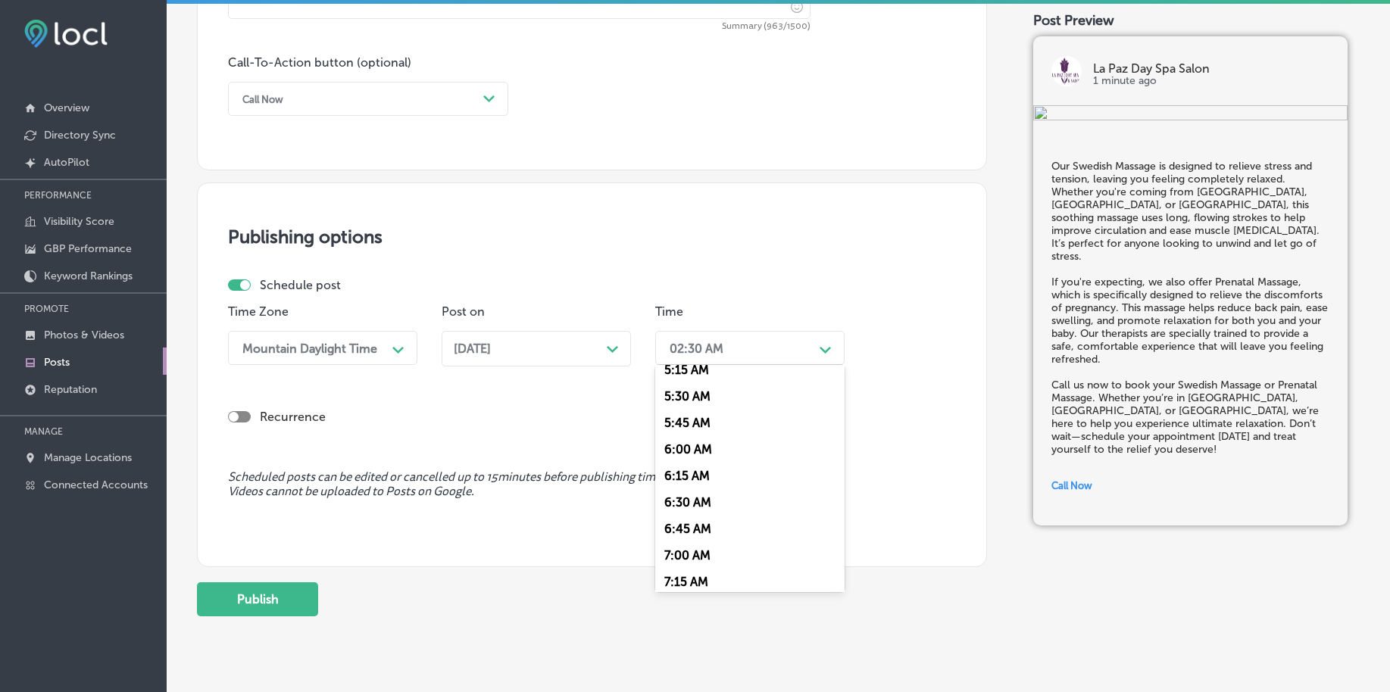
click at [700, 552] on div "7:00 AM" at bounding box center [749, 555] width 189 height 27
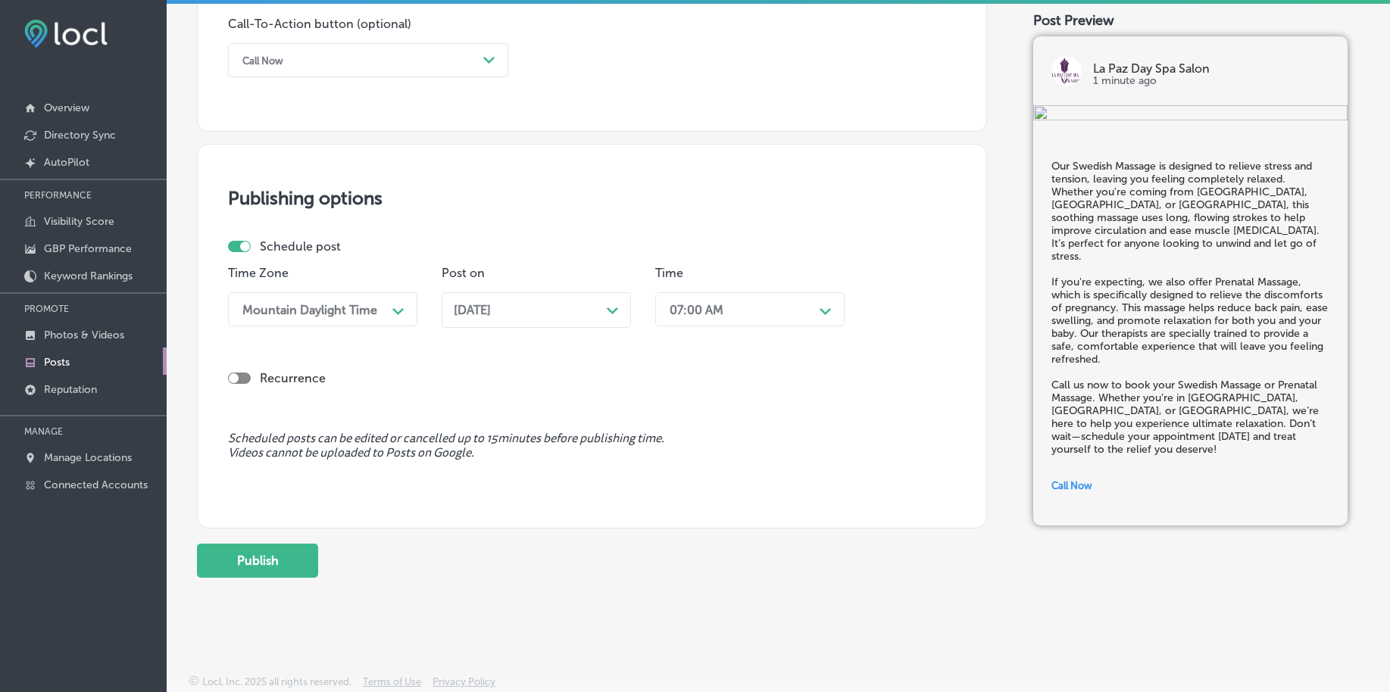
scroll to position [1125, 0]
click at [289, 560] on button "Publish" at bounding box center [257, 559] width 121 height 34
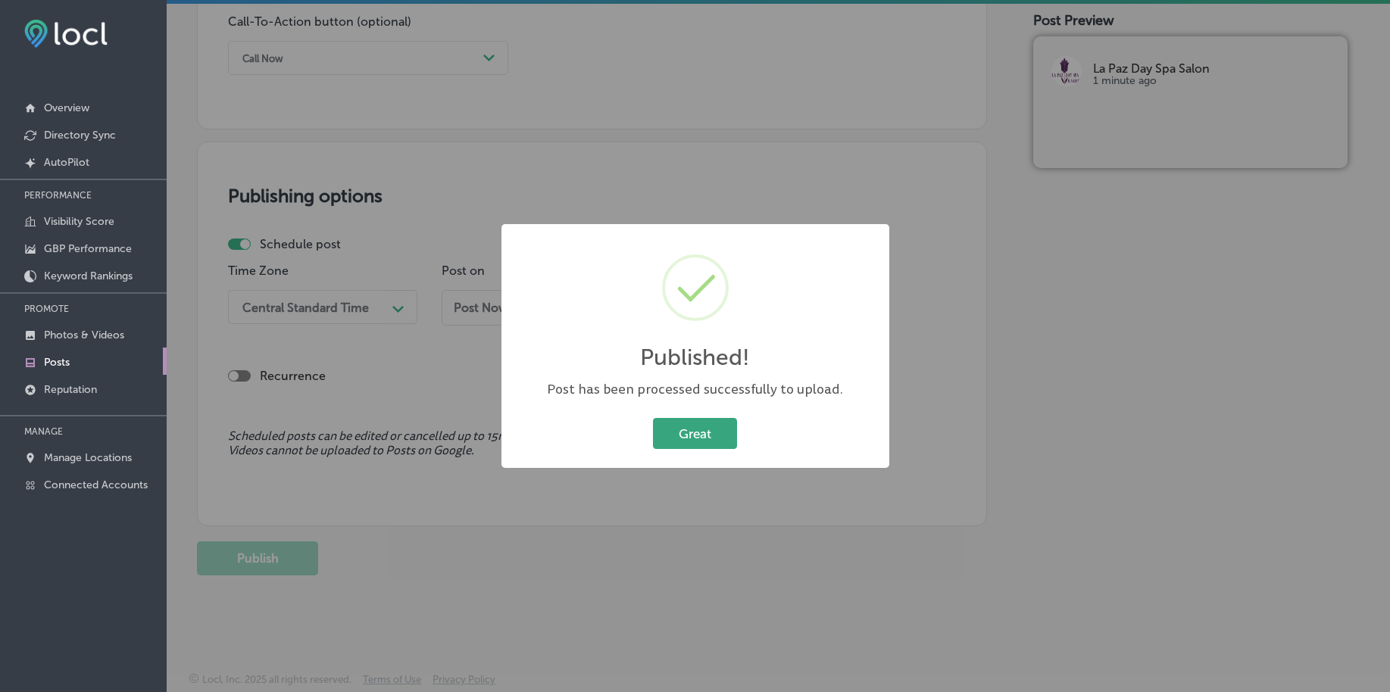
click at [666, 436] on button "Great" at bounding box center [695, 433] width 84 height 31
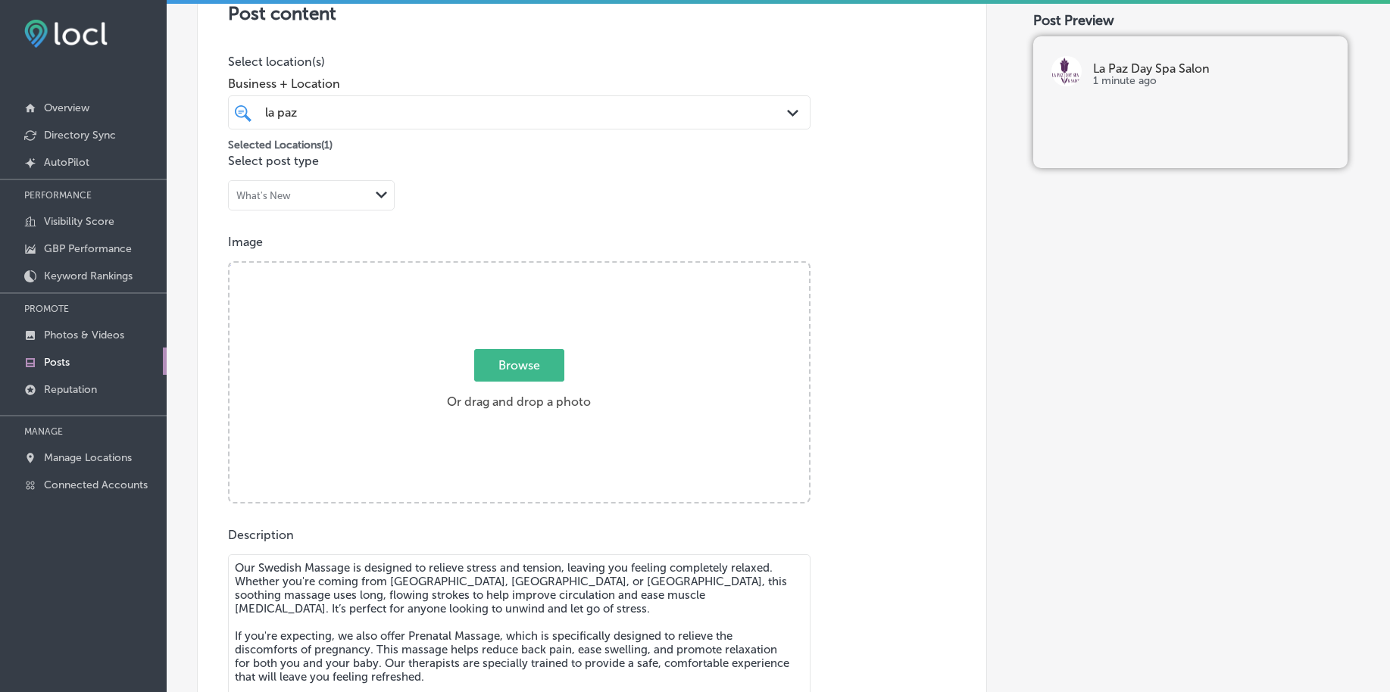
scroll to position [273, 0]
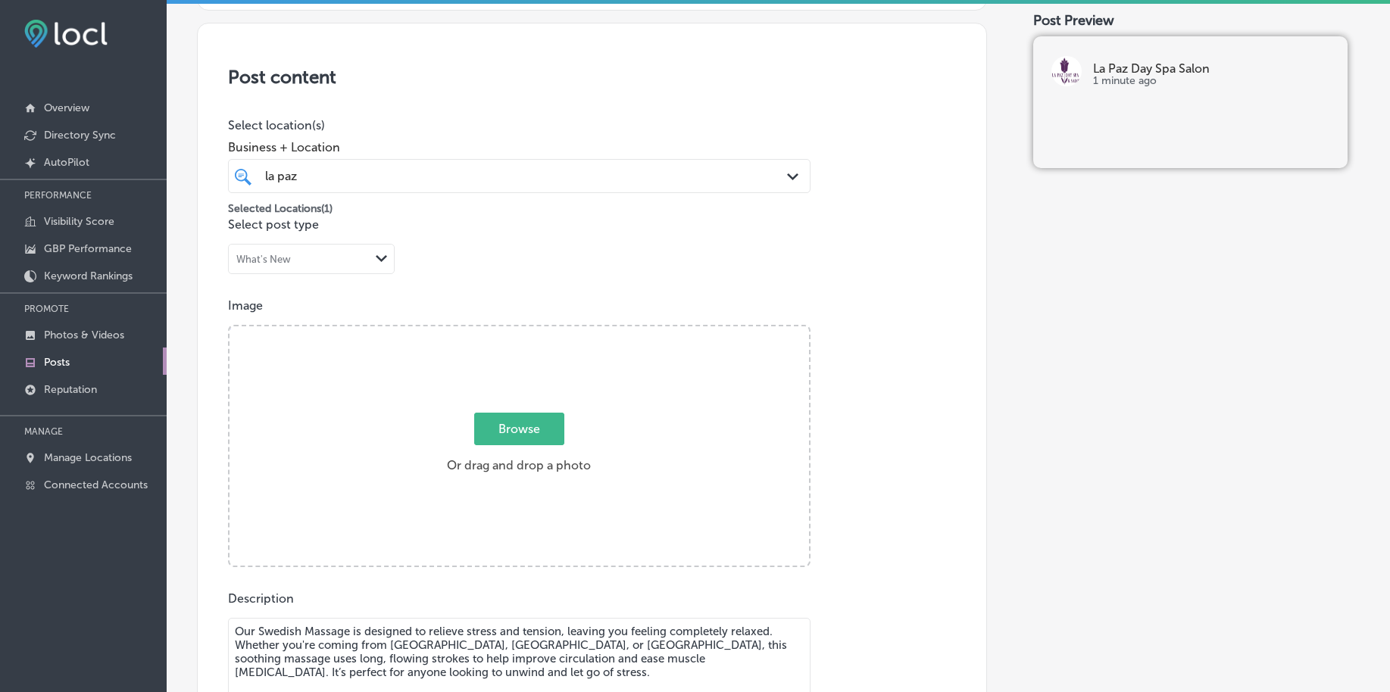
click at [529, 432] on span "Browse" at bounding box center [519, 429] width 90 height 33
click at [529, 331] on input "Browse Or drag and drop a photo" at bounding box center [518, 328] width 579 height 5
type input "C:\fakepath\relaxing-spa-services-pasadena-bellaire-meadows-place (1).png"
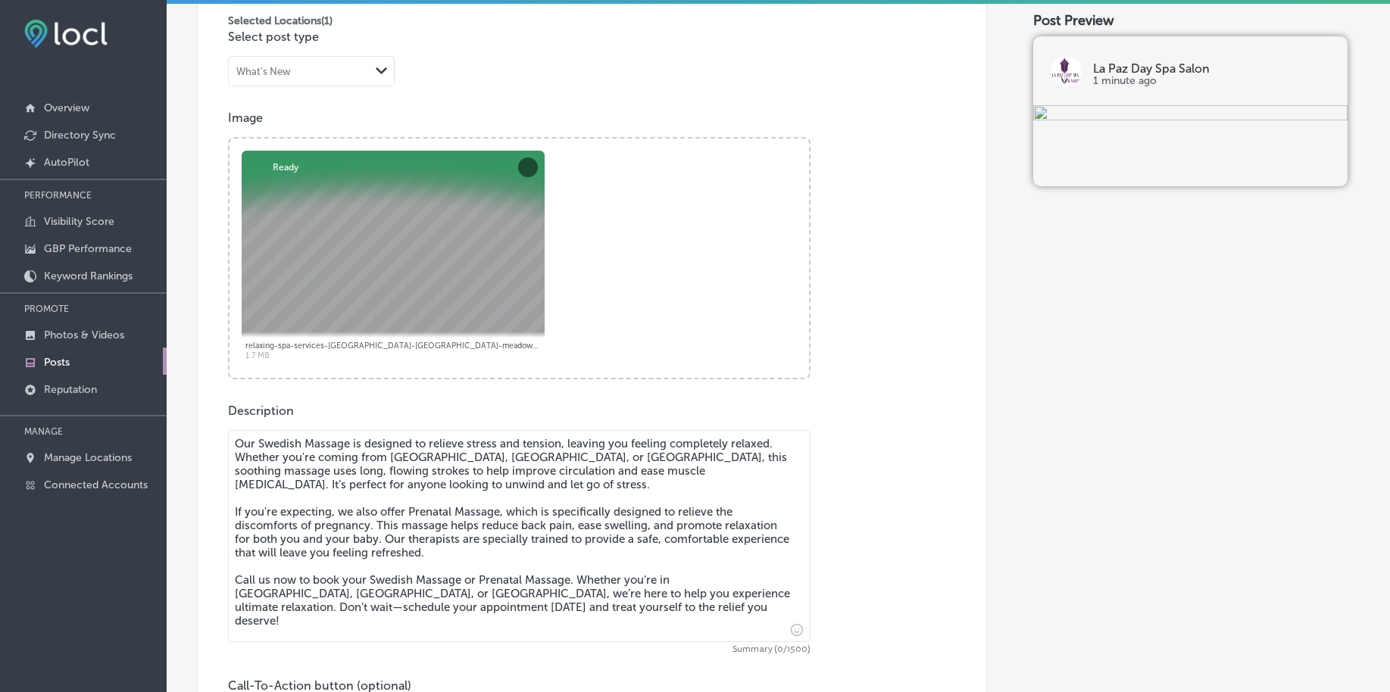
scroll to position [462, 0]
click at [373, 407] on div "Description Our Swedish Massage is designed to relieve stress and tension, leav…" at bounding box center [592, 570] width 728 height 336
click at [379, 476] on textarea "Our Swedish Massage is designed to relieve stress and tension, leaving you feel…" at bounding box center [519, 535] width 582 height 212
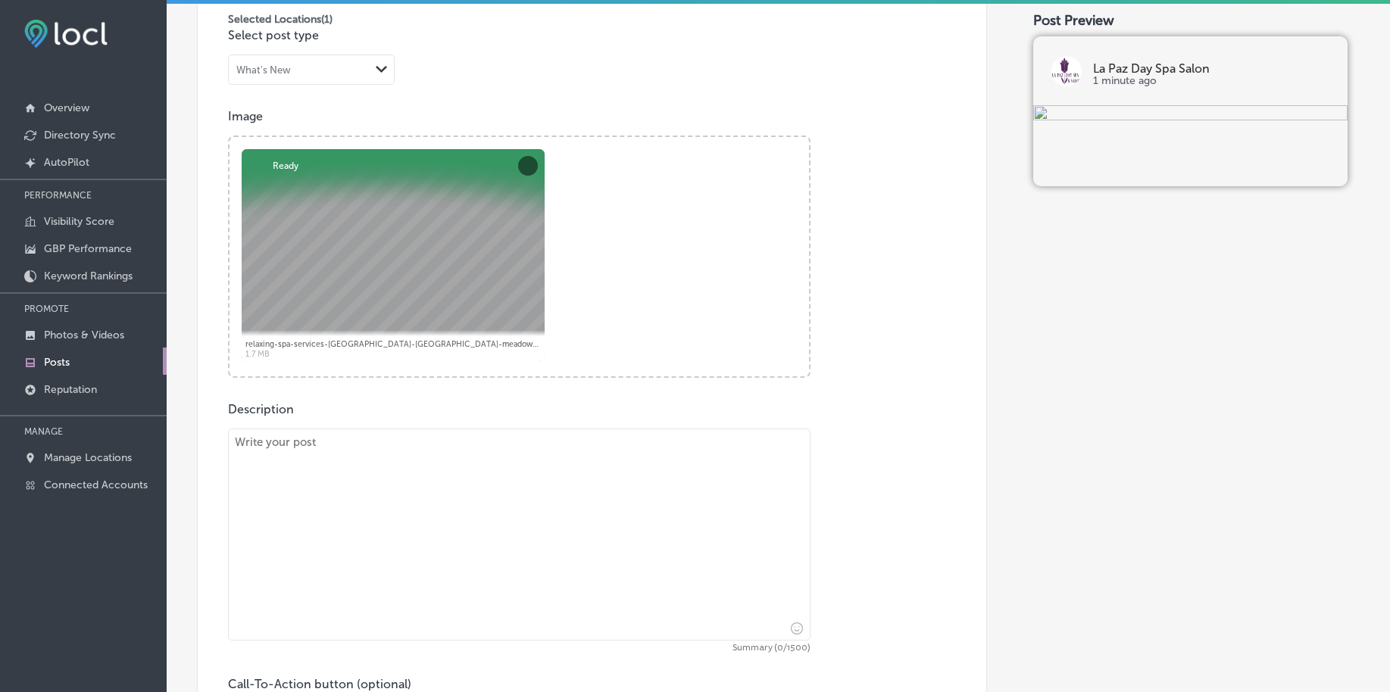
paste textarea "For a fresh, vibrant look, Full Highlights can completely transform your hair. …"
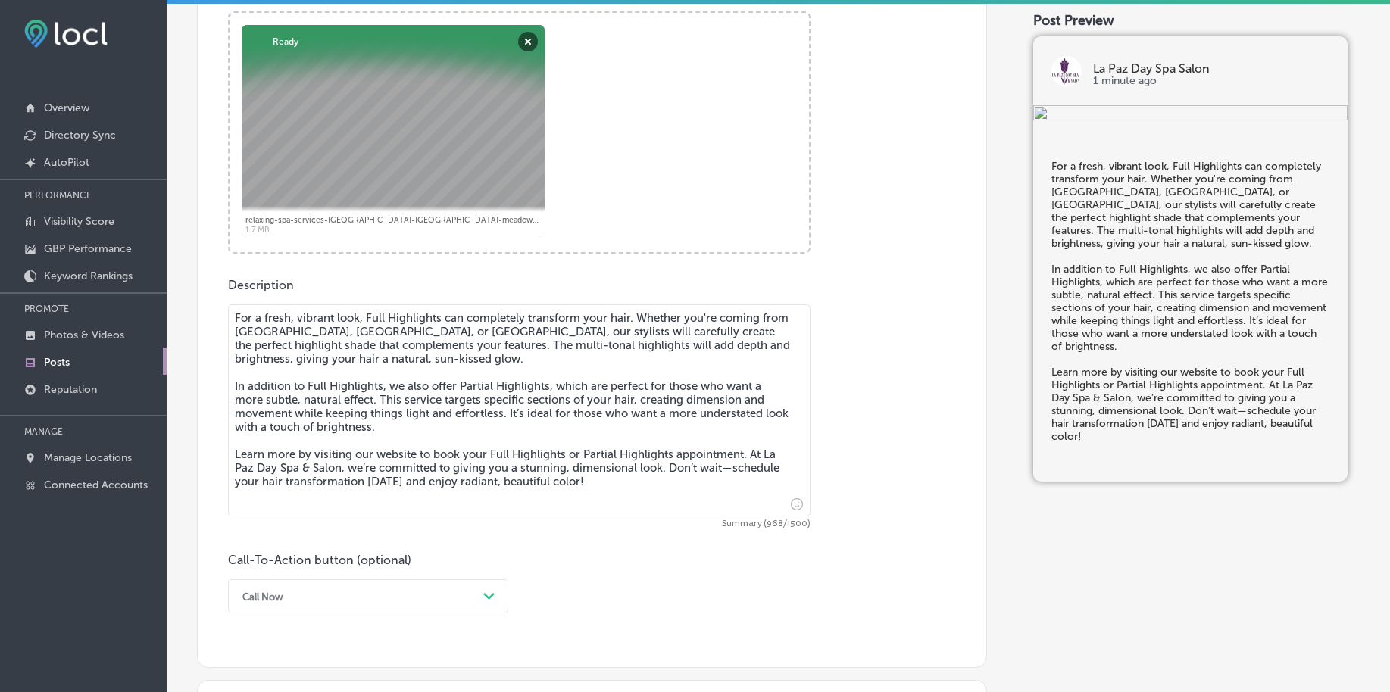
scroll to position [841, 0]
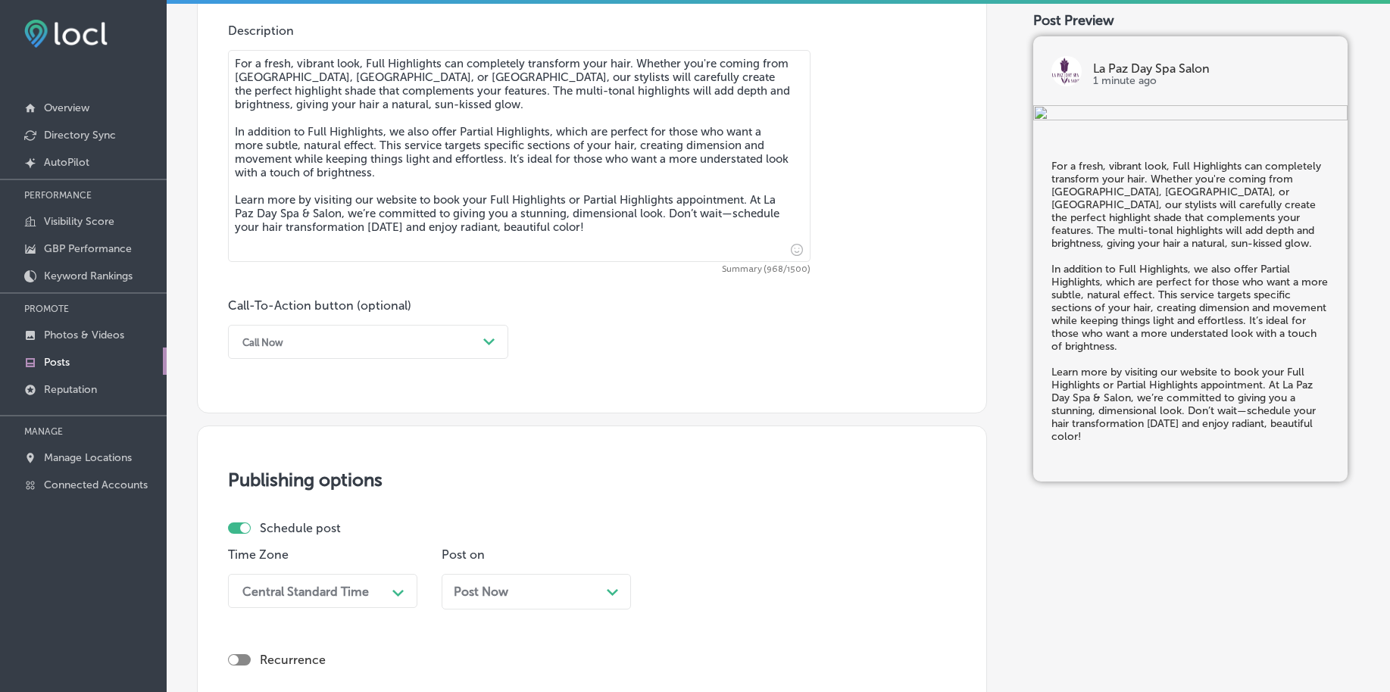
type textarea "For a fresh, vibrant look, Full Highlights can completely transform your hair. …"
click at [363, 345] on div "Call Now" at bounding box center [356, 341] width 242 height 23
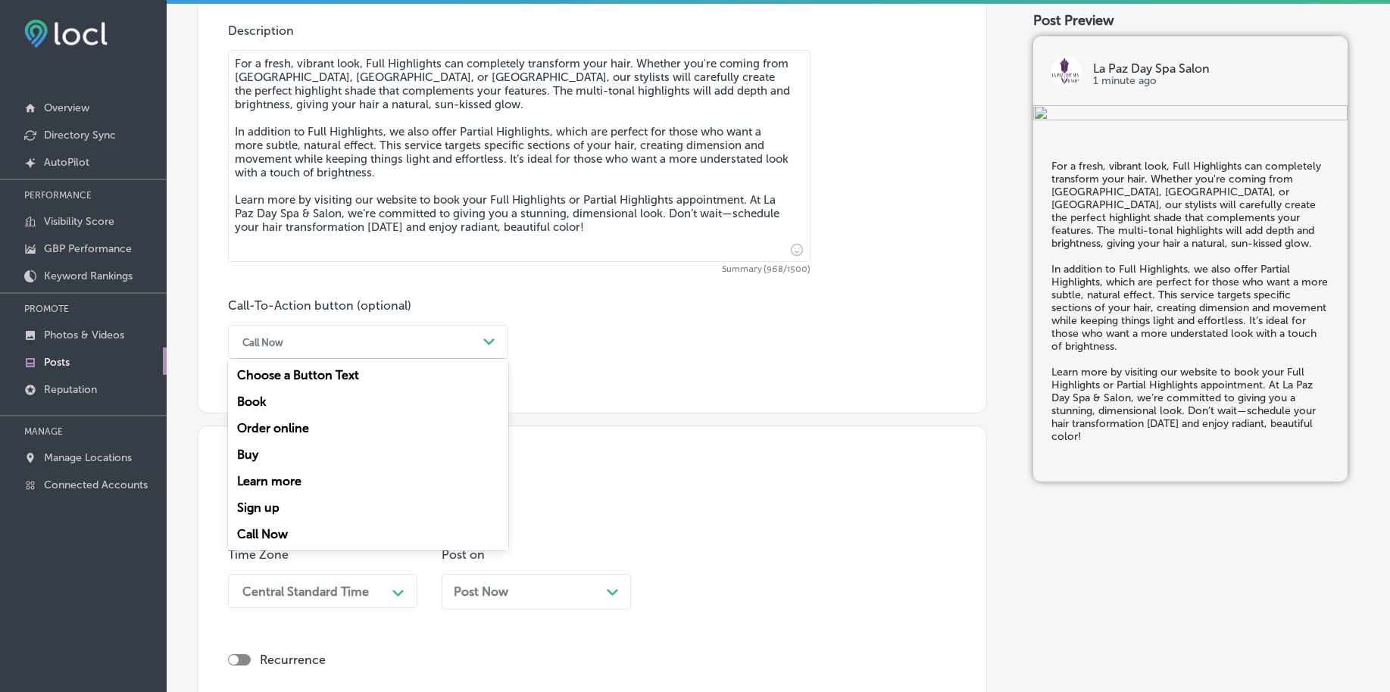
click at [339, 479] on div "Learn more" at bounding box center [368, 481] width 280 height 27
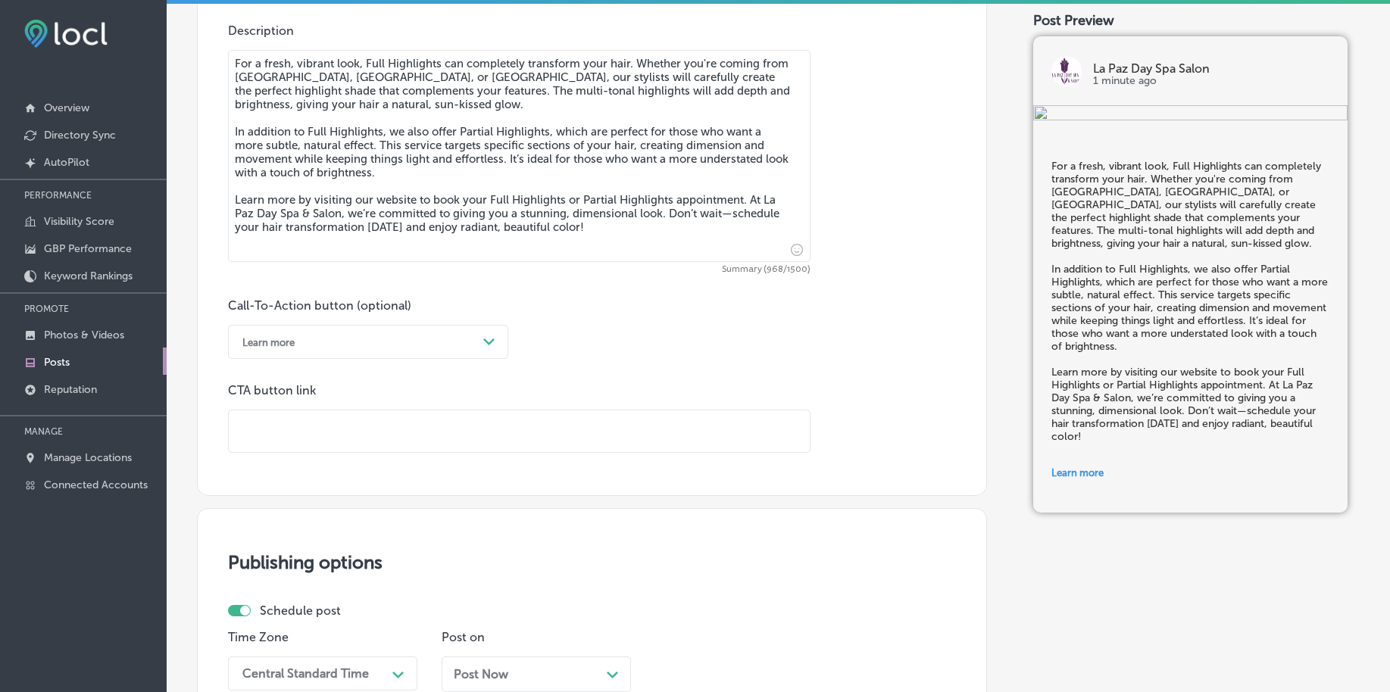
click at [342, 438] on input "text" at bounding box center [519, 432] width 581 height 42
paste input "[URL][DOMAIN_NAME]"
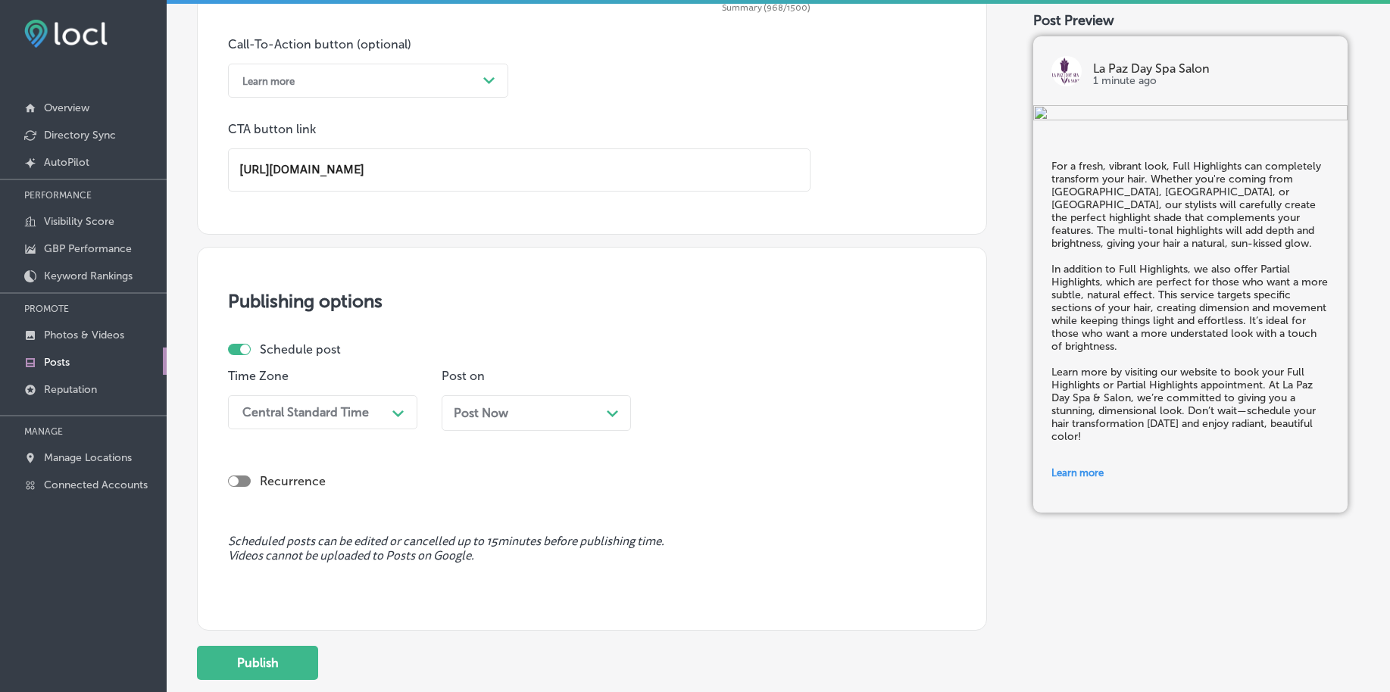
scroll to position [1207, 0]
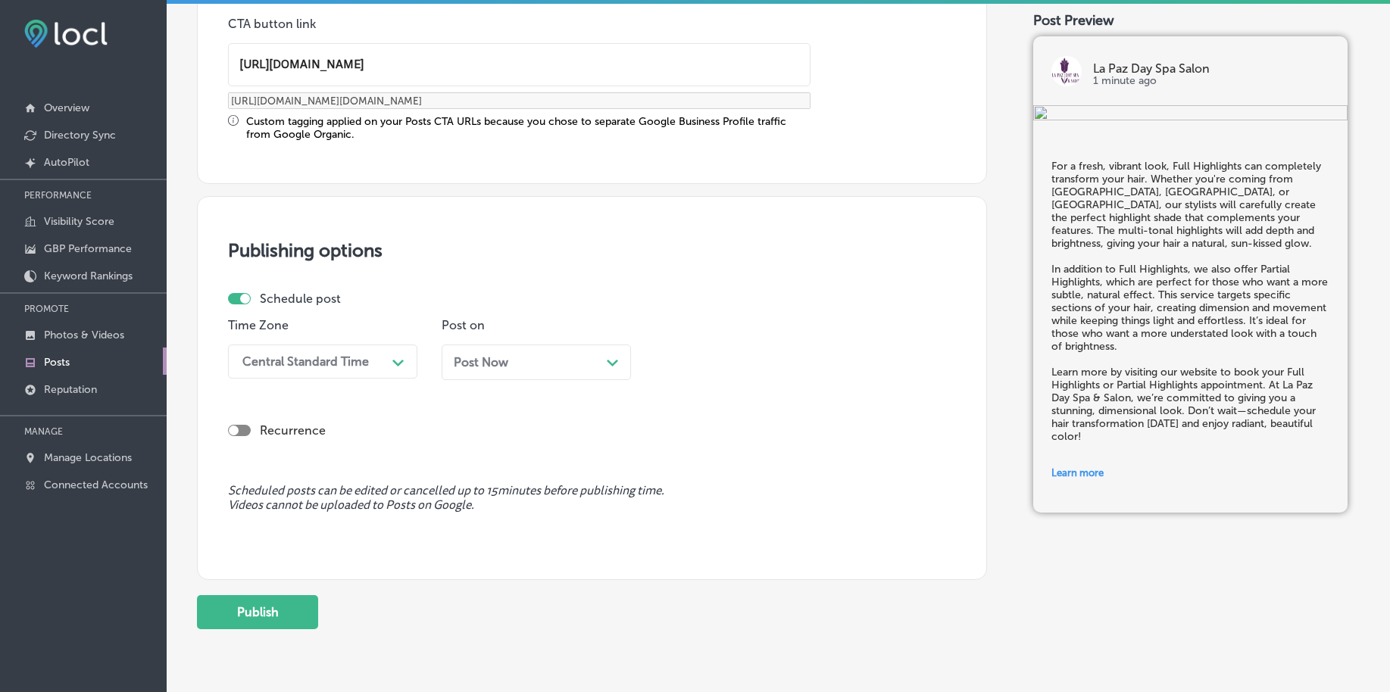
type input "[URL][DOMAIN_NAME]"
click at [383, 305] on div "Schedule post" at bounding box center [586, 299] width 716 height 14
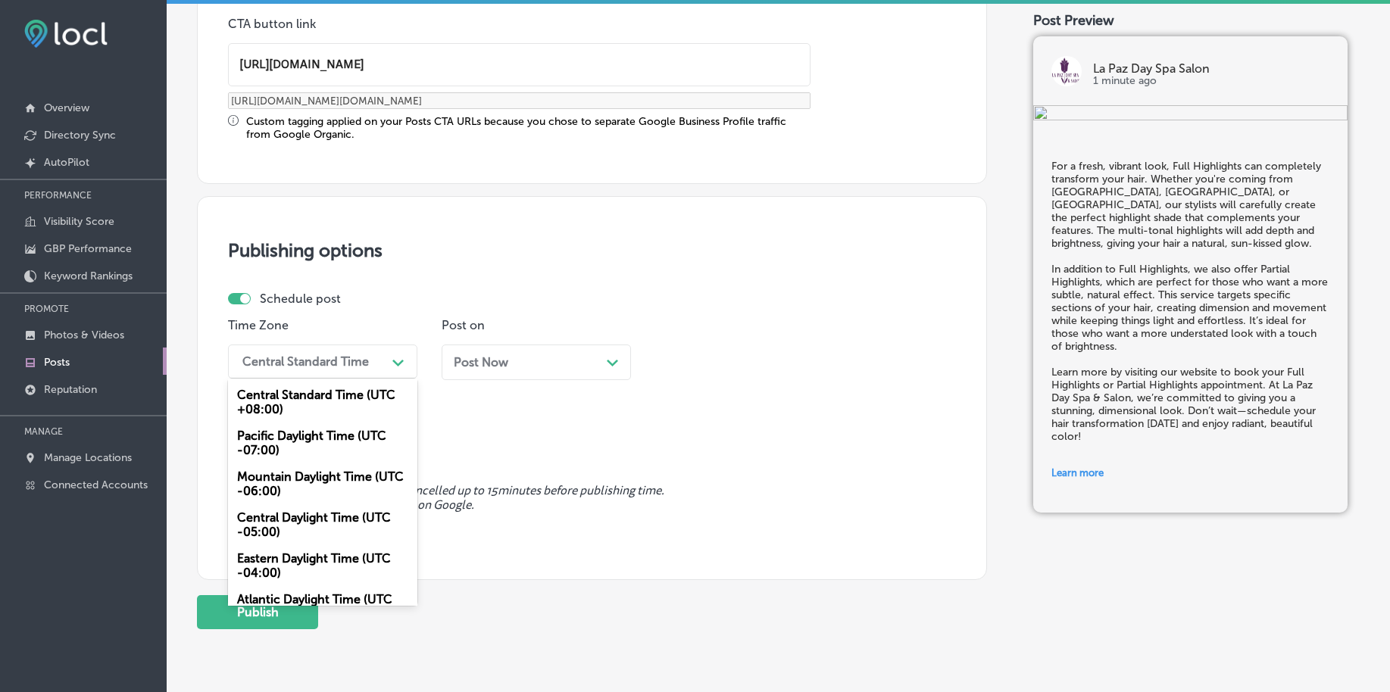
click at [370, 348] on div "Central Standard Time" at bounding box center [310, 361] width 151 height 27
click at [289, 482] on div "Mountain Daylight Time (UTC -06:00)" at bounding box center [322, 484] width 189 height 41
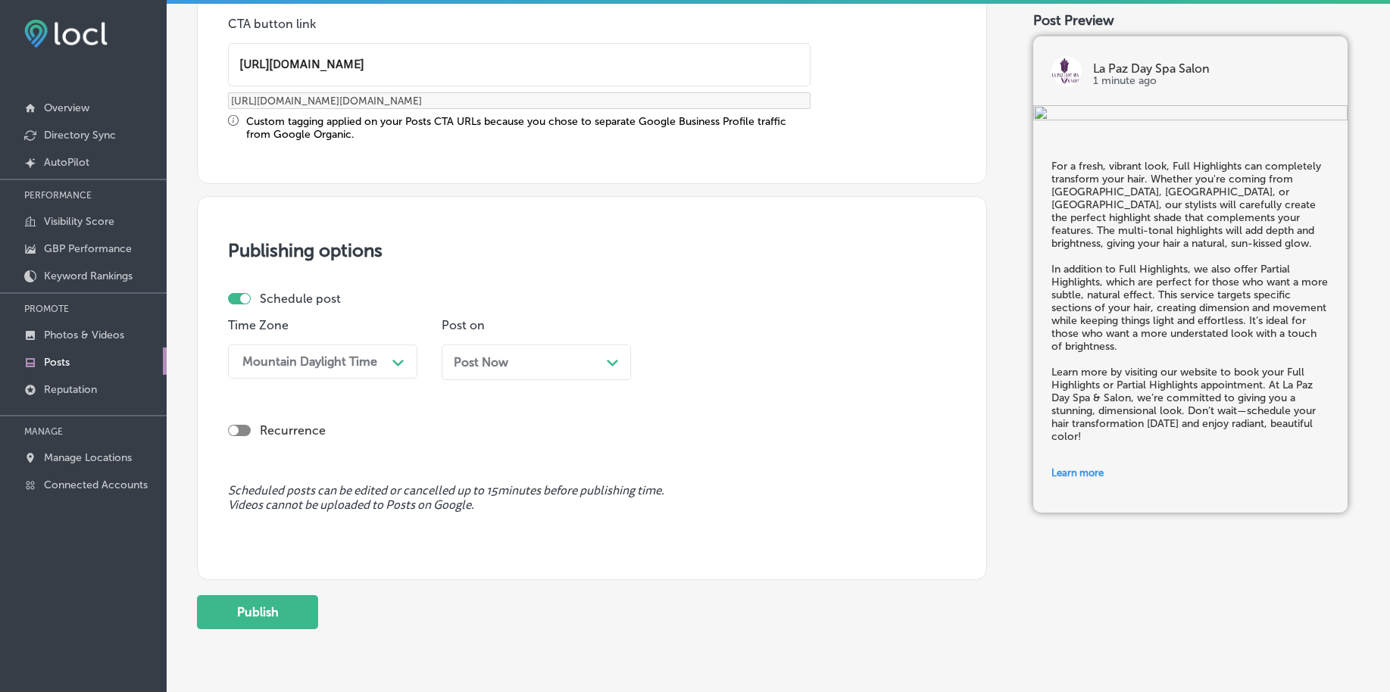
click at [514, 375] on div "Post Now Path Created with Sketch." at bounding box center [536, 363] width 189 height 36
click at [749, 357] on div "02:30 AM" at bounding box center [737, 361] width 151 height 27
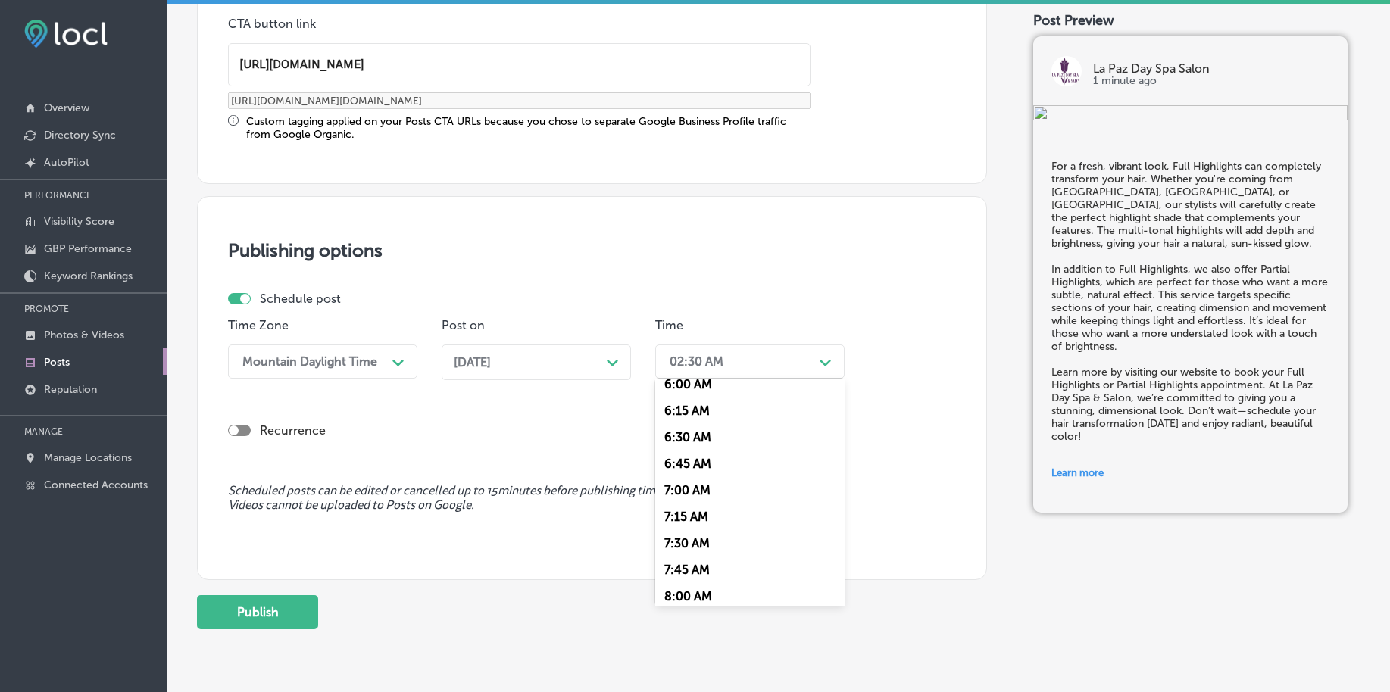
scroll to position [663, 0]
click at [696, 481] on div "7:00 AM" at bounding box center [749, 474] width 189 height 27
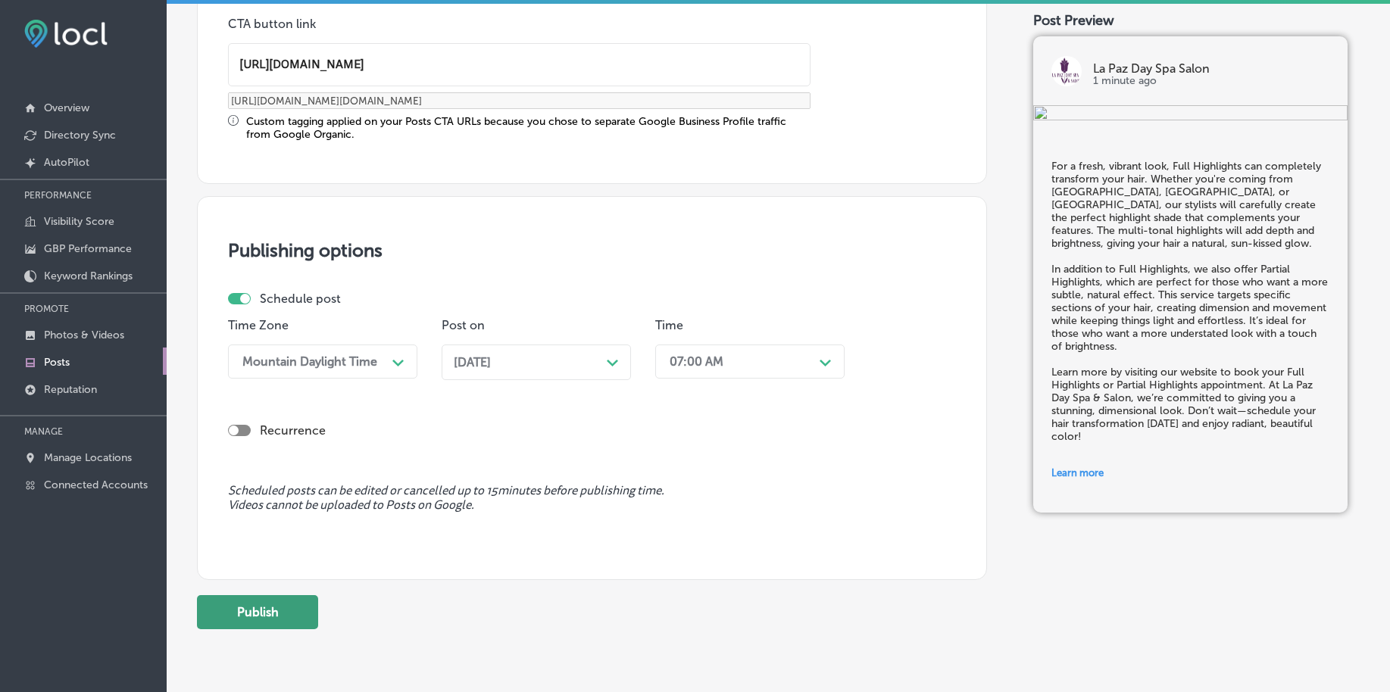
click at [267, 599] on button "Publish" at bounding box center [257, 612] width 121 height 34
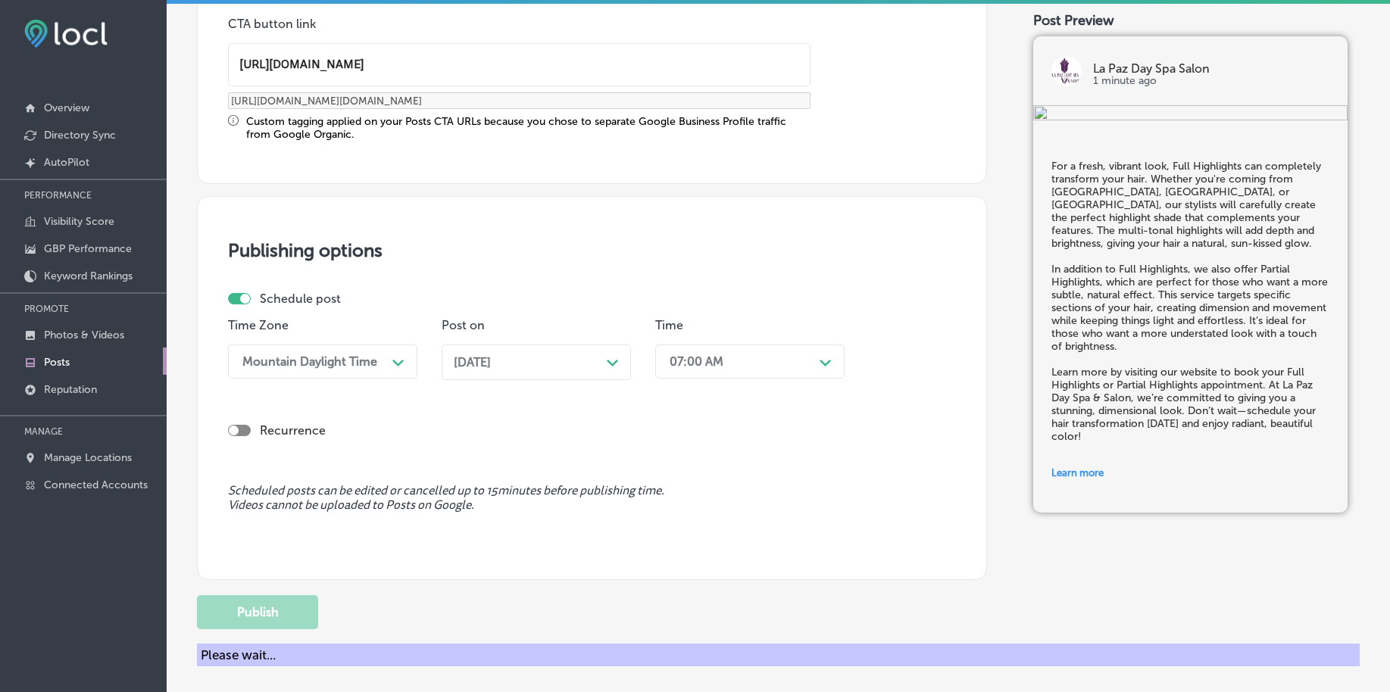
scroll to position [1125, 0]
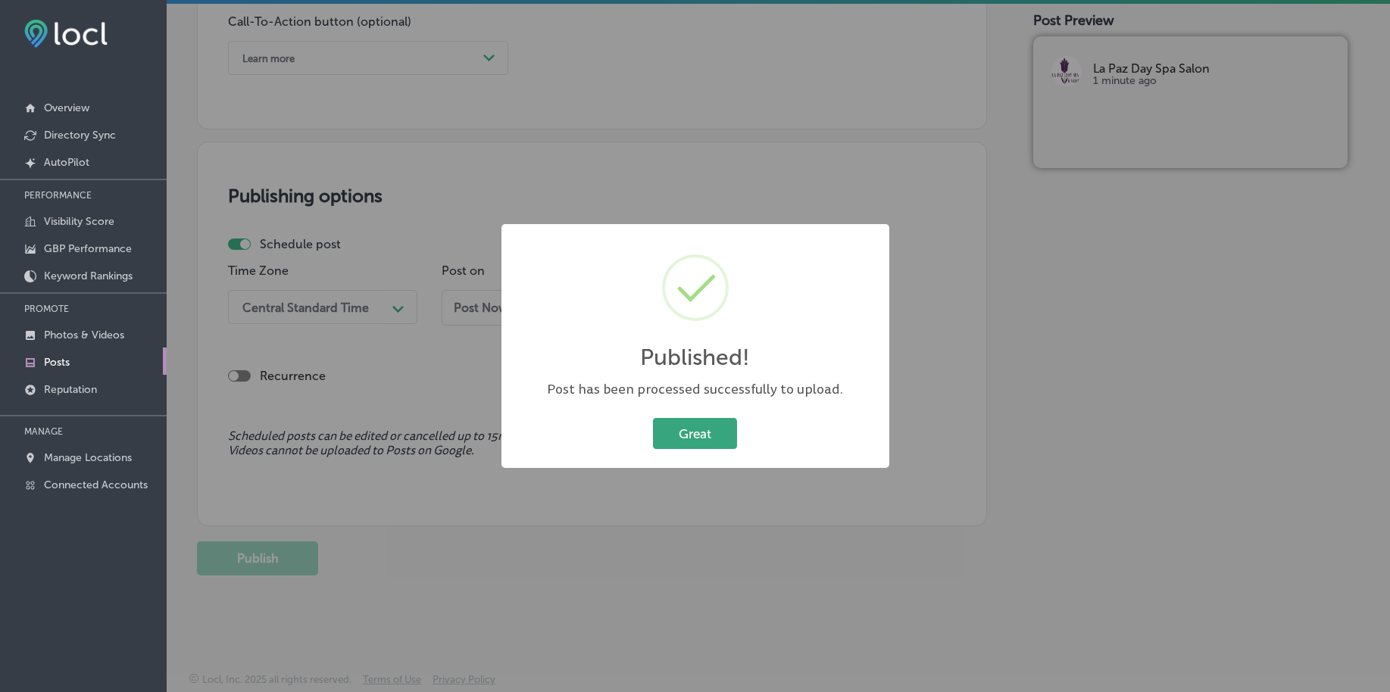
click at [705, 431] on button "Great" at bounding box center [695, 433] width 84 height 31
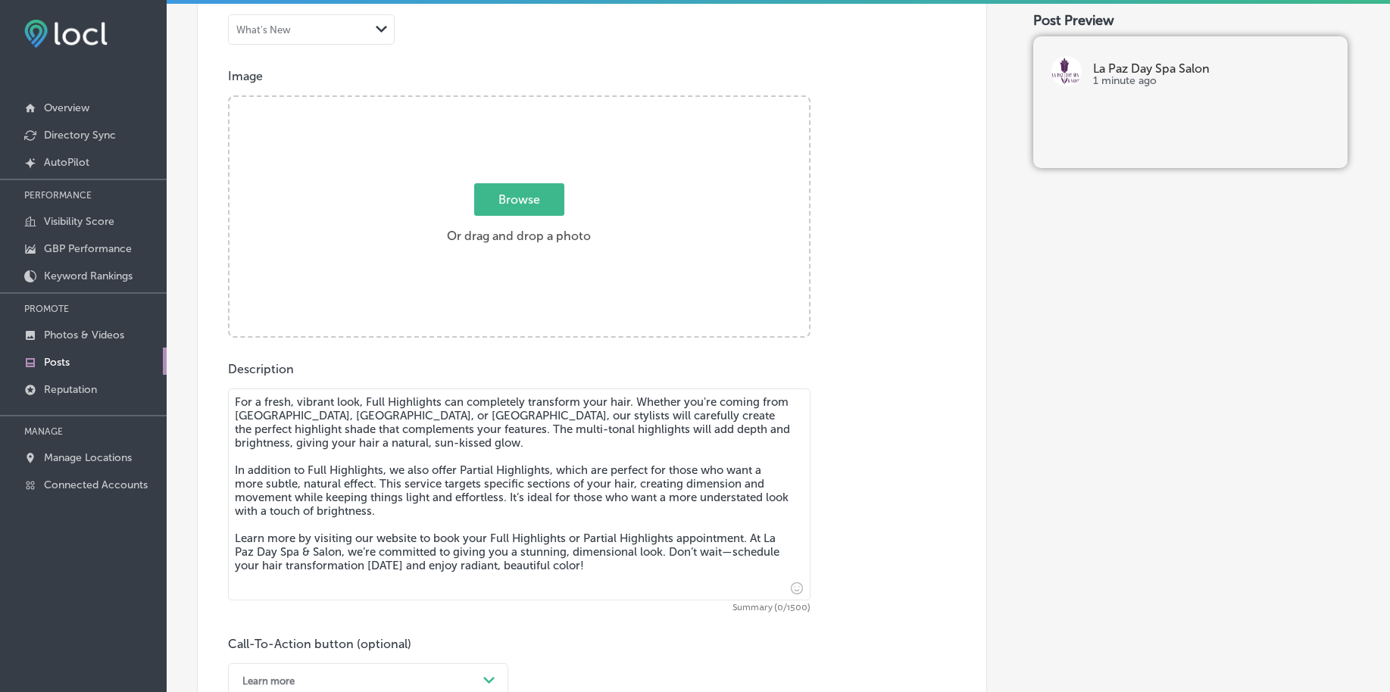
scroll to position [462, 0]
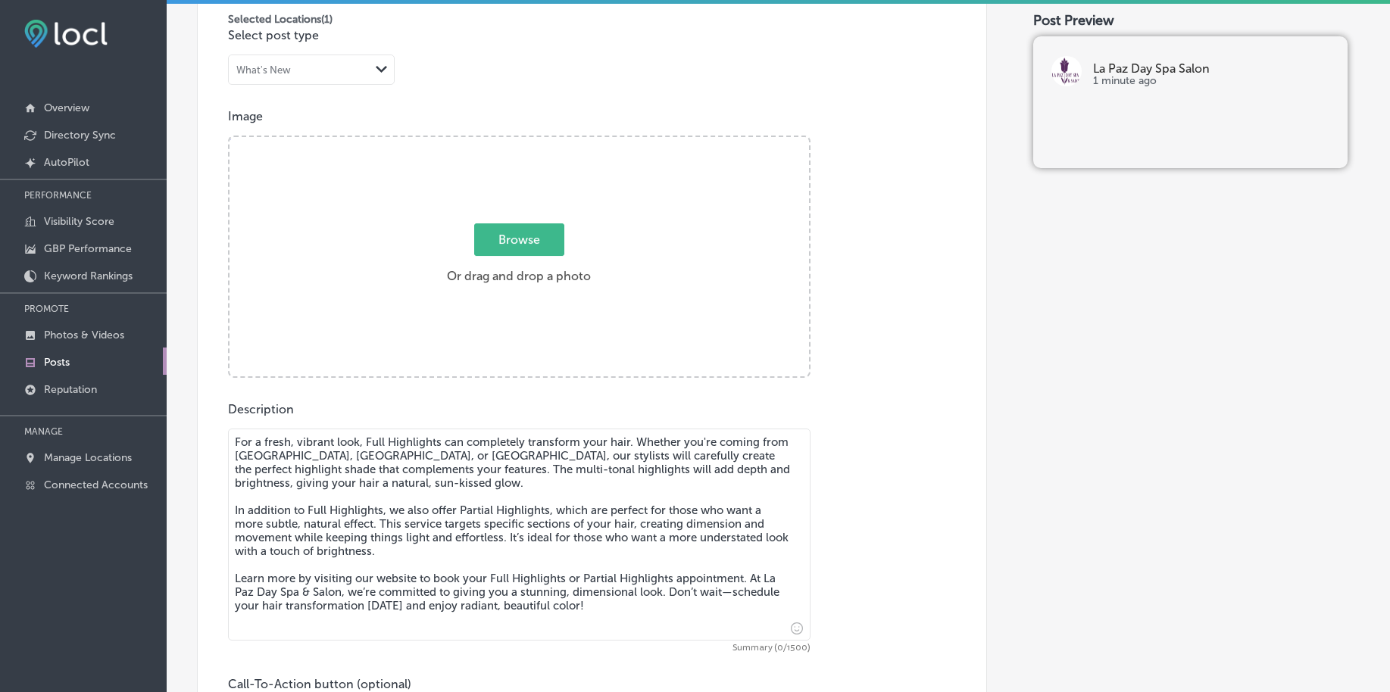
click at [489, 237] on span "Browse" at bounding box center [519, 239] width 90 height 33
click at [489, 142] on input "Browse Or drag and drop a photo" at bounding box center [518, 139] width 579 height 5
type input "C:\fakepath\relaxing-spa-services-pasadena-bellaire-meadows-place (2).png"
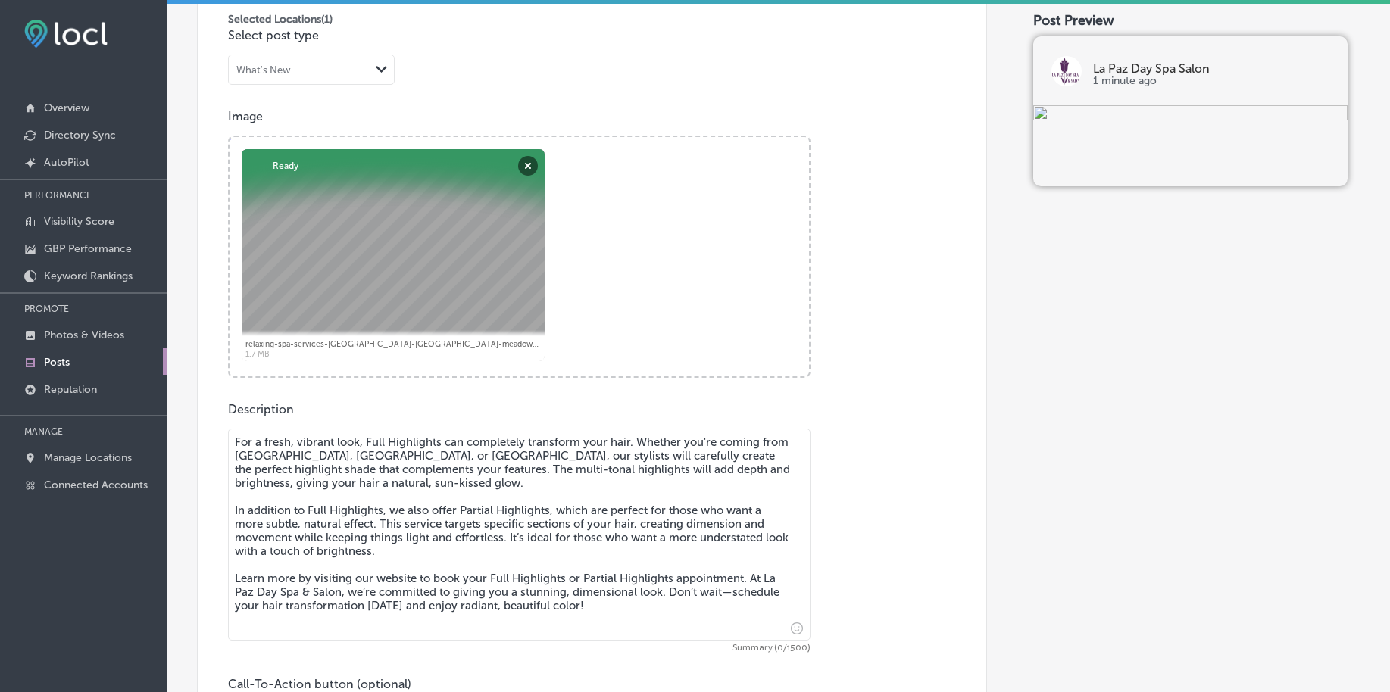
click at [392, 460] on textarea "For a fresh, vibrant look, Full Highlights can completely transform your hair. …" at bounding box center [519, 535] width 582 height 212
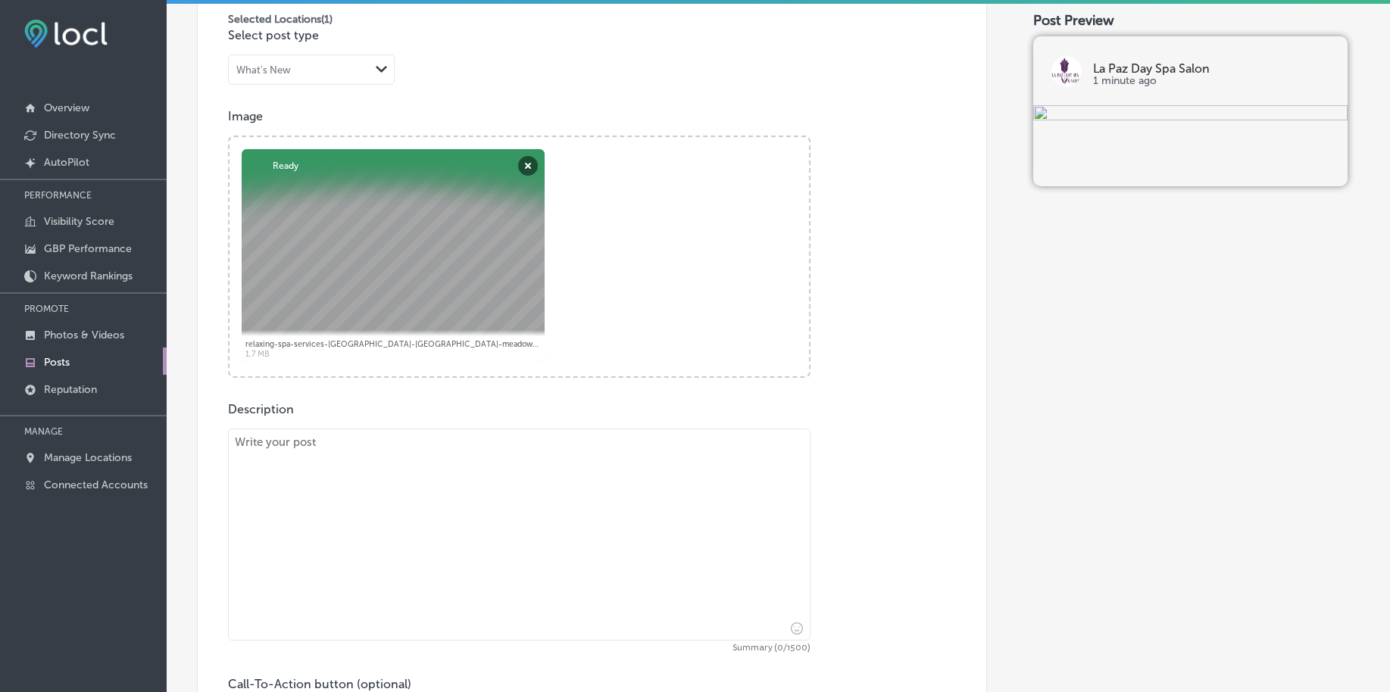
paste textarea "Our Gentleman’s Facial is designed specifically for men, addressing common conc…"
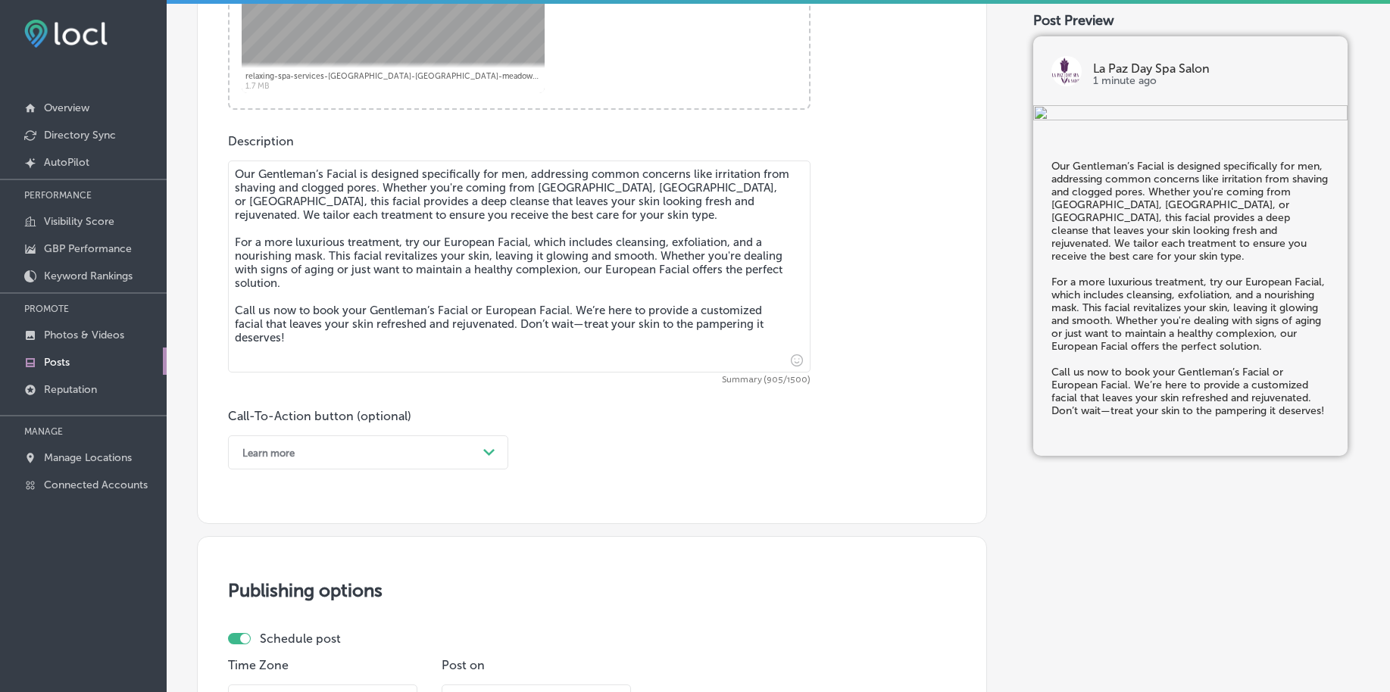
scroll to position [746, 0]
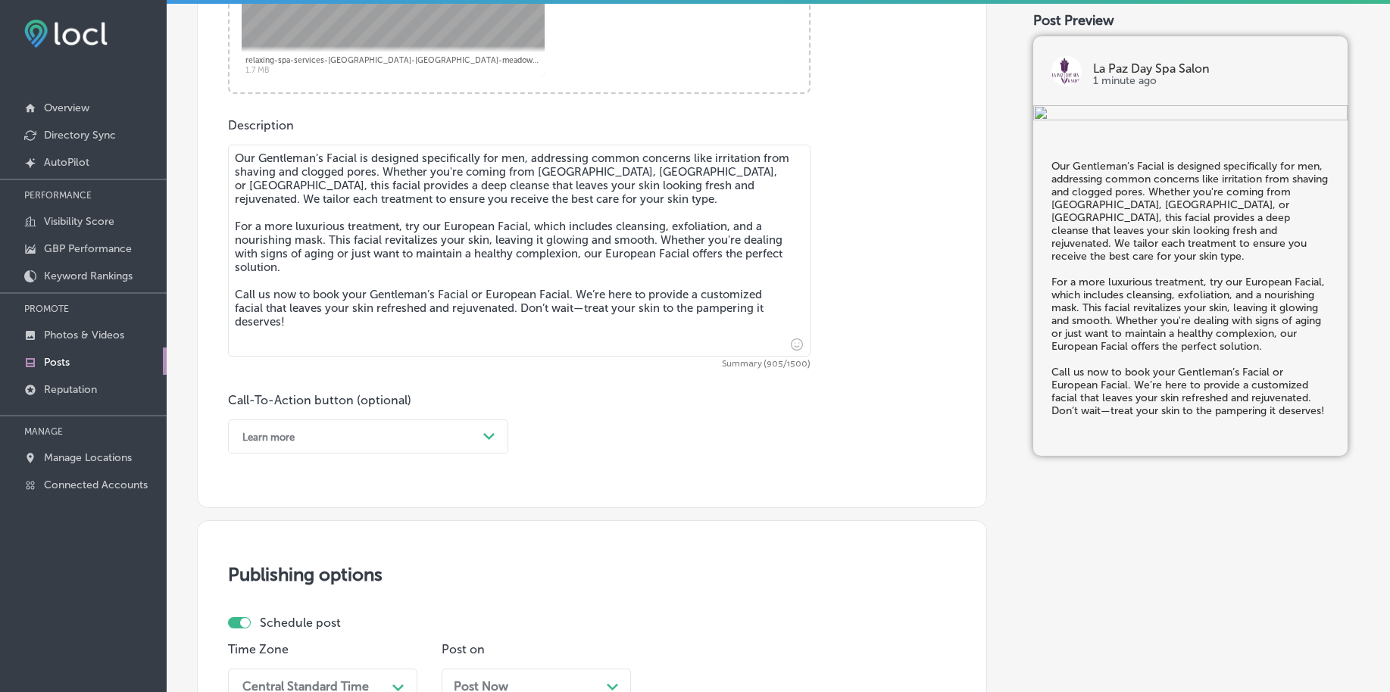
type textarea "Our Gentleman’s Facial is designed specifically for men, addressing common conc…"
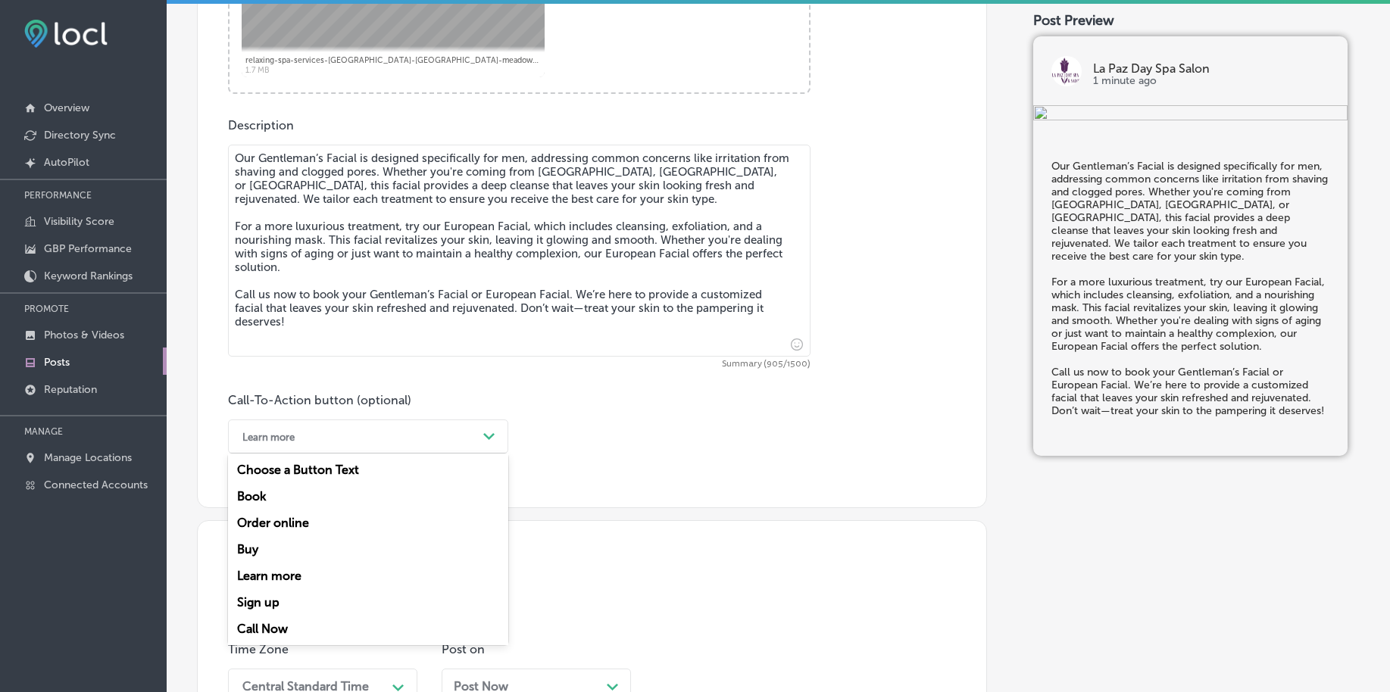
click at [326, 442] on div "Learn more" at bounding box center [356, 436] width 242 height 23
click at [281, 629] on div "Call Now" at bounding box center [368, 629] width 280 height 27
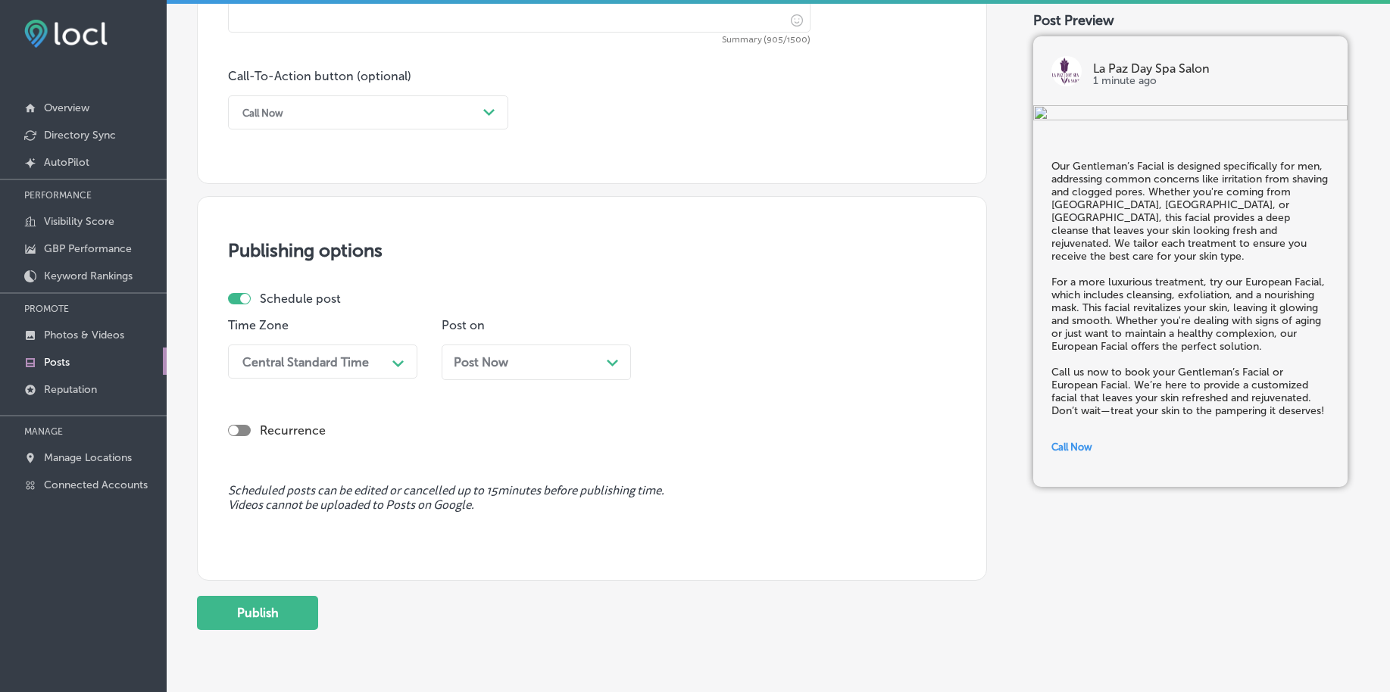
scroll to position [1125, 0]
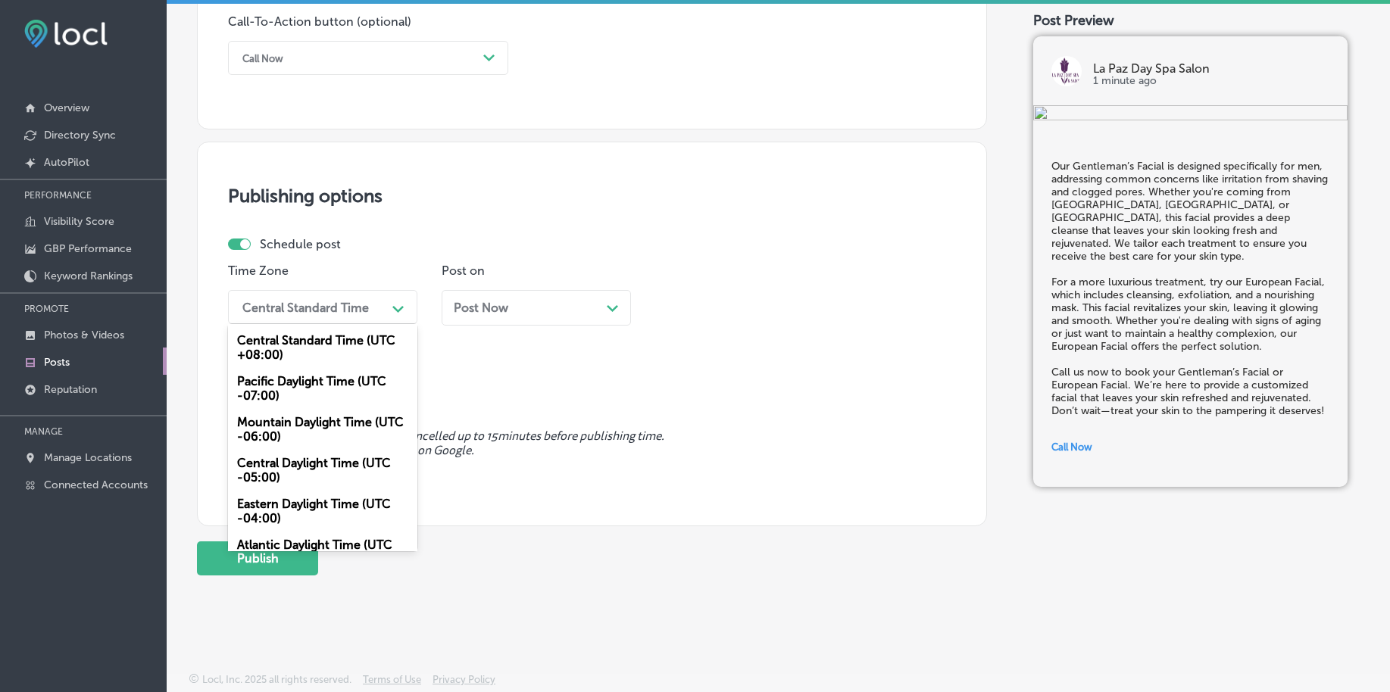
click at [277, 302] on div "Central Standard Time" at bounding box center [305, 307] width 126 height 14
click at [289, 428] on div "Mountain Daylight Time (UTC -06:00)" at bounding box center [322, 429] width 189 height 41
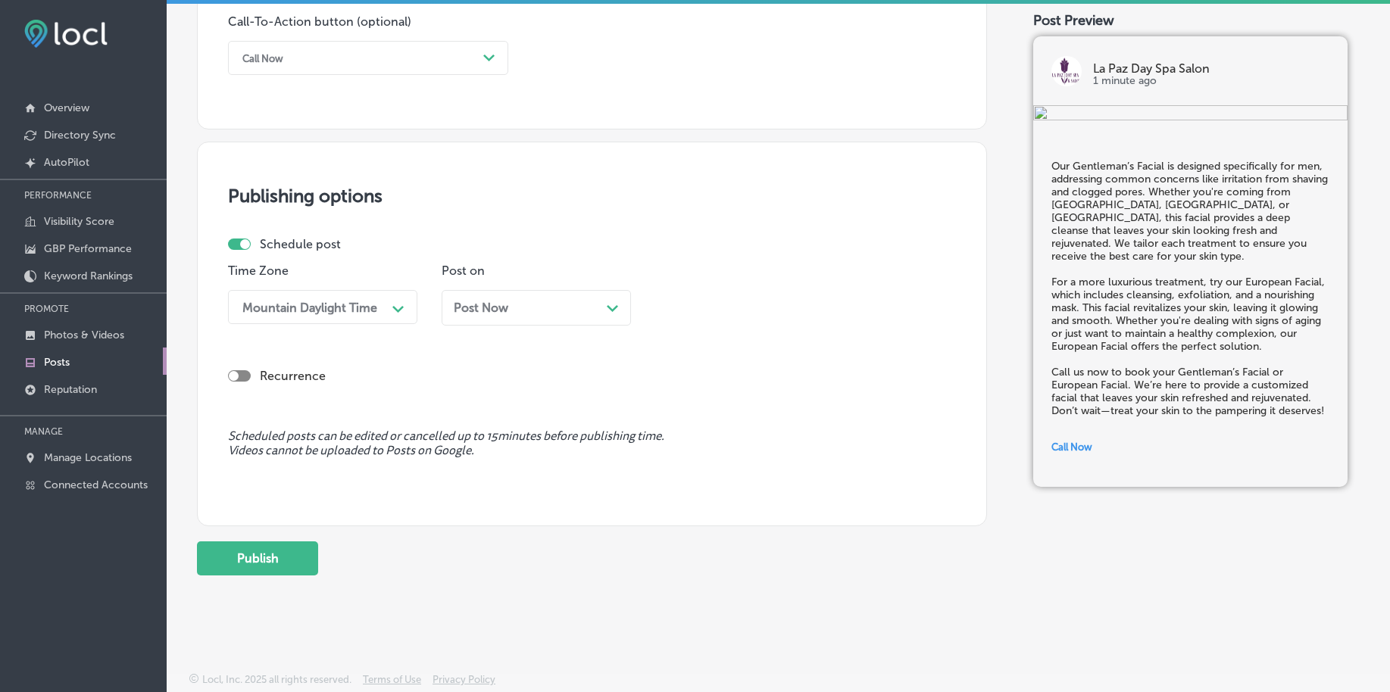
click at [481, 304] on span "Post Now" at bounding box center [481, 308] width 55 height 14
click at [781, 310] on div "02:30 AM" at bounding box center [737, 307] width 151 height 27
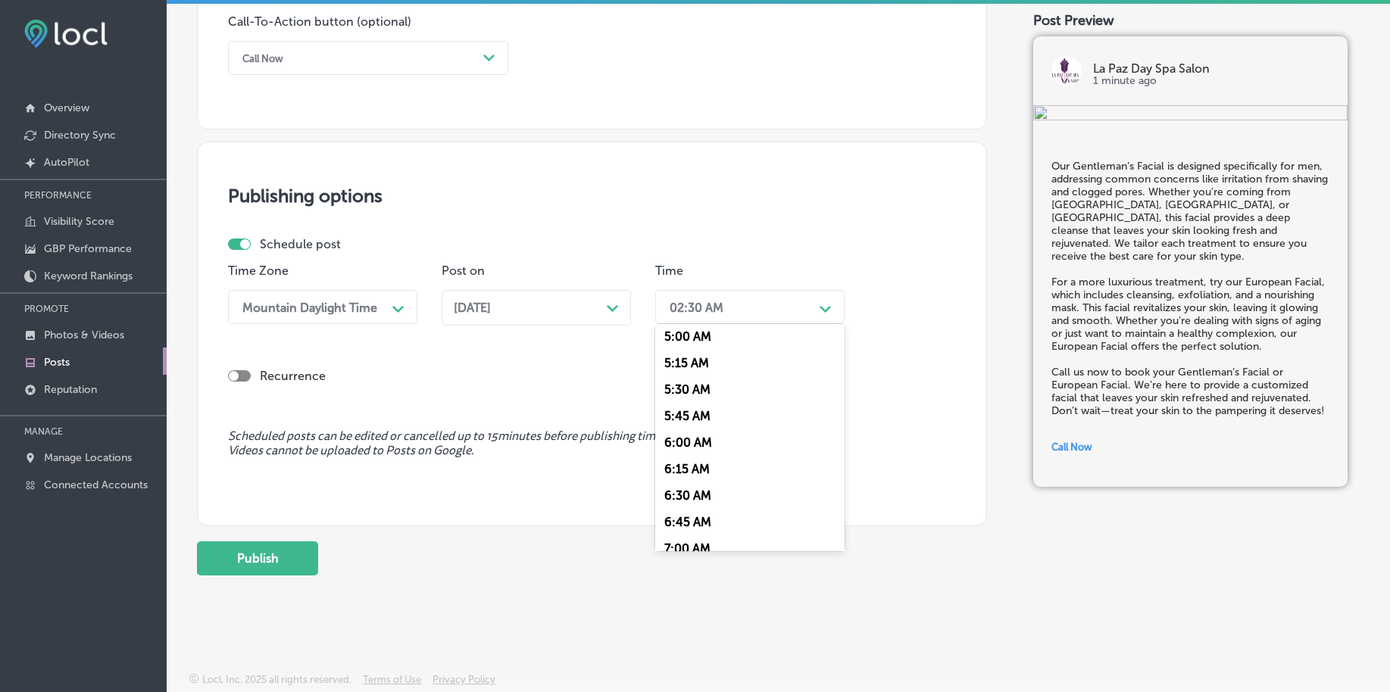
scroll to position [568, 0]
click at [695, 515] on div "7:00 AM" at bounding box center [749, 514] width 189 height 27
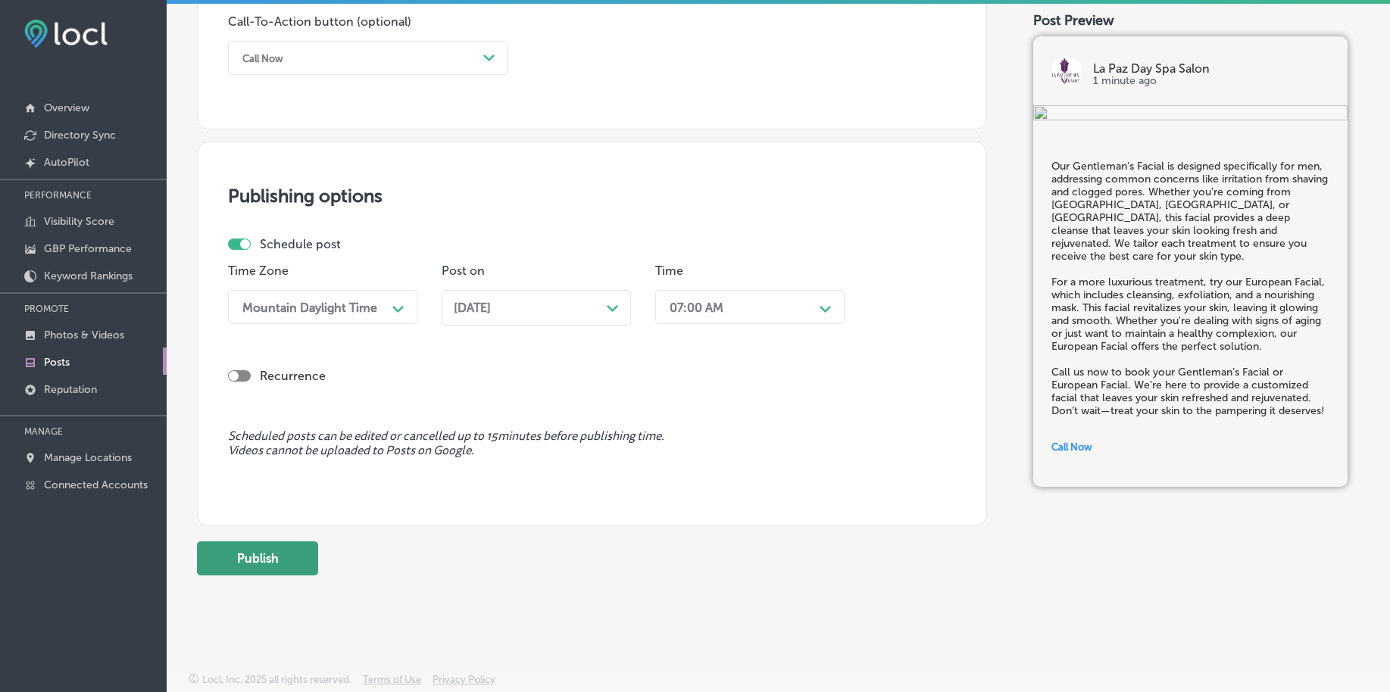
click at [273, 567] on button "Publish" at bounding box center [257, 559] width 121 height 34
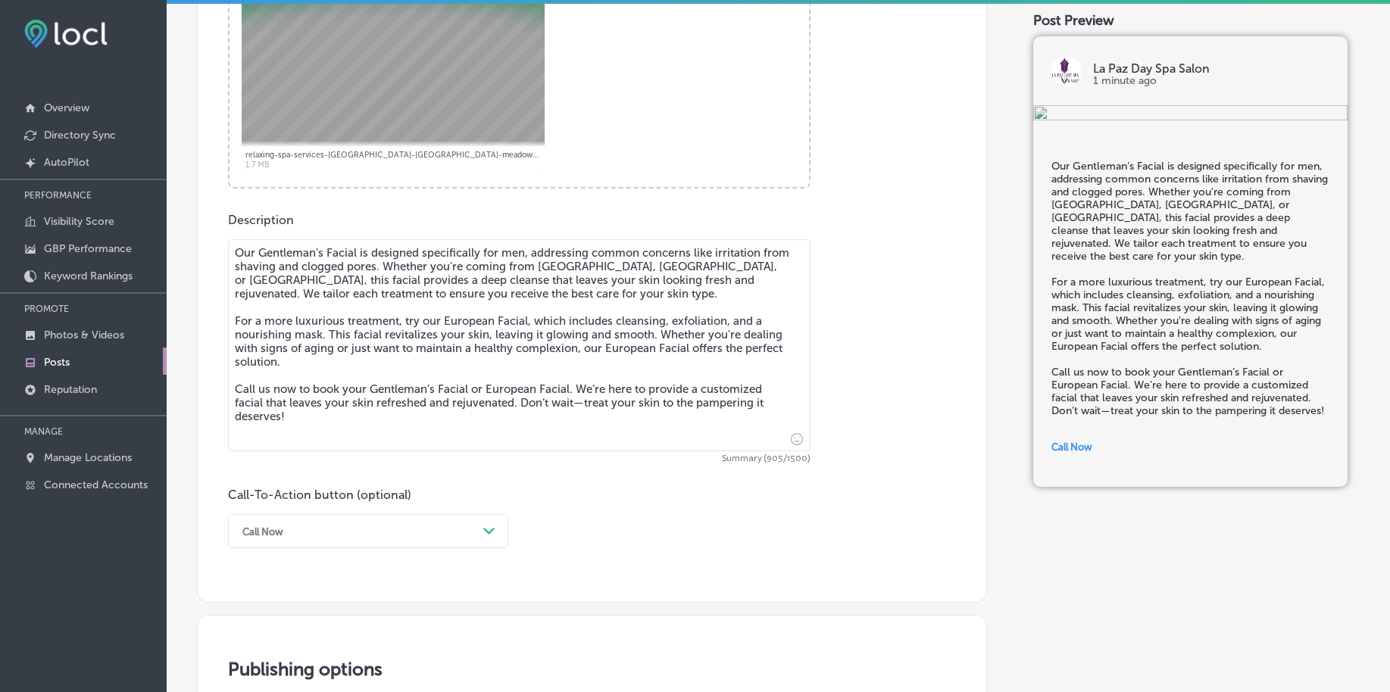
scroll to position [367, 0]
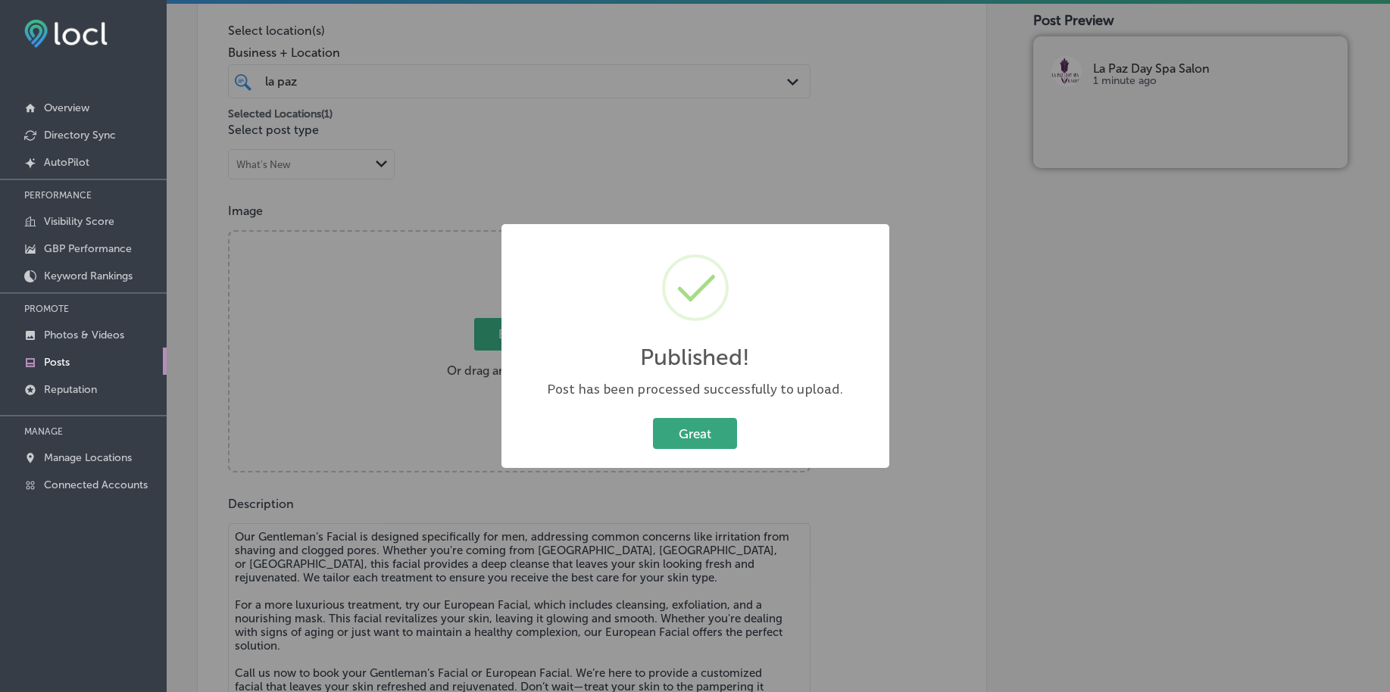
click at [660, 433] on button "Great" at bounding box center [695, 433] width 84 height 31
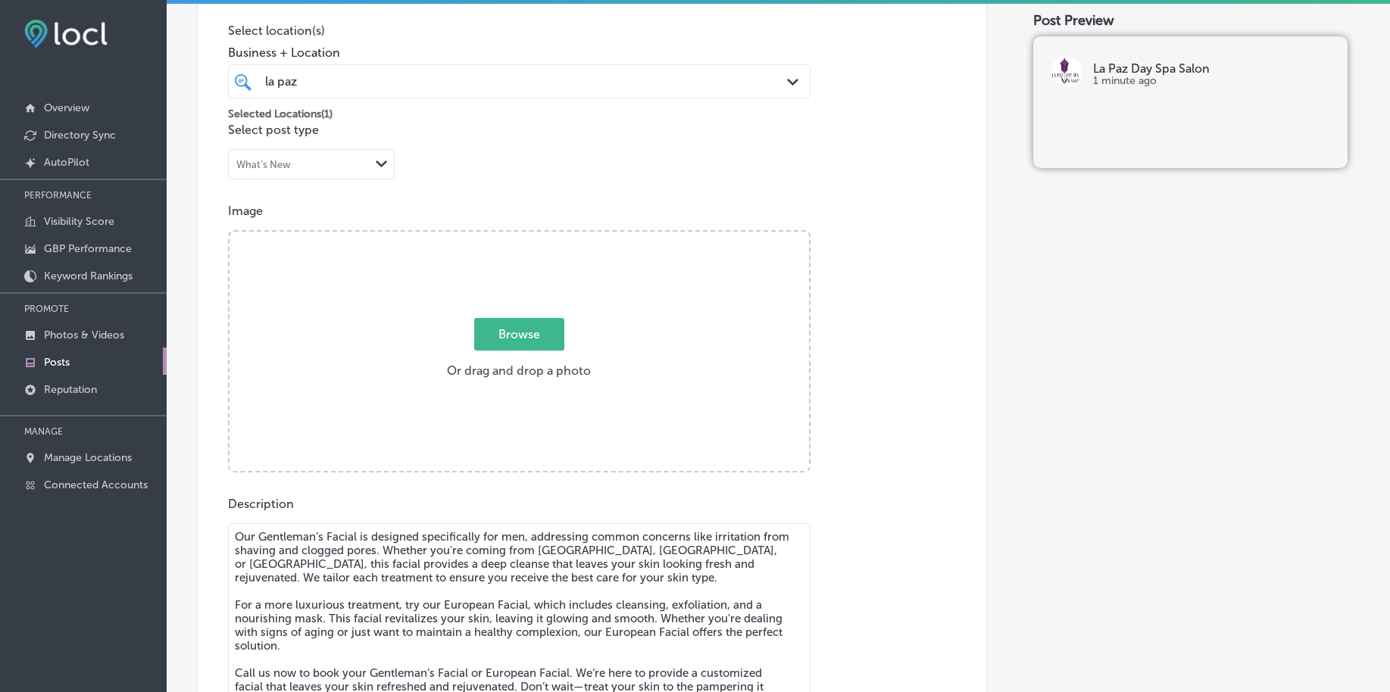
click at [514, 334] on span "Browse" at bounding box center [519, 334] width 90 height 33
click at [514, 236] on input "Browse Or drag and drop a photo" at bounding box center [518, 234] width 579 height 5
type input "C:\fakepath\relaxing-spa-services-pasadena-bellaire-meadows-place (3).png"
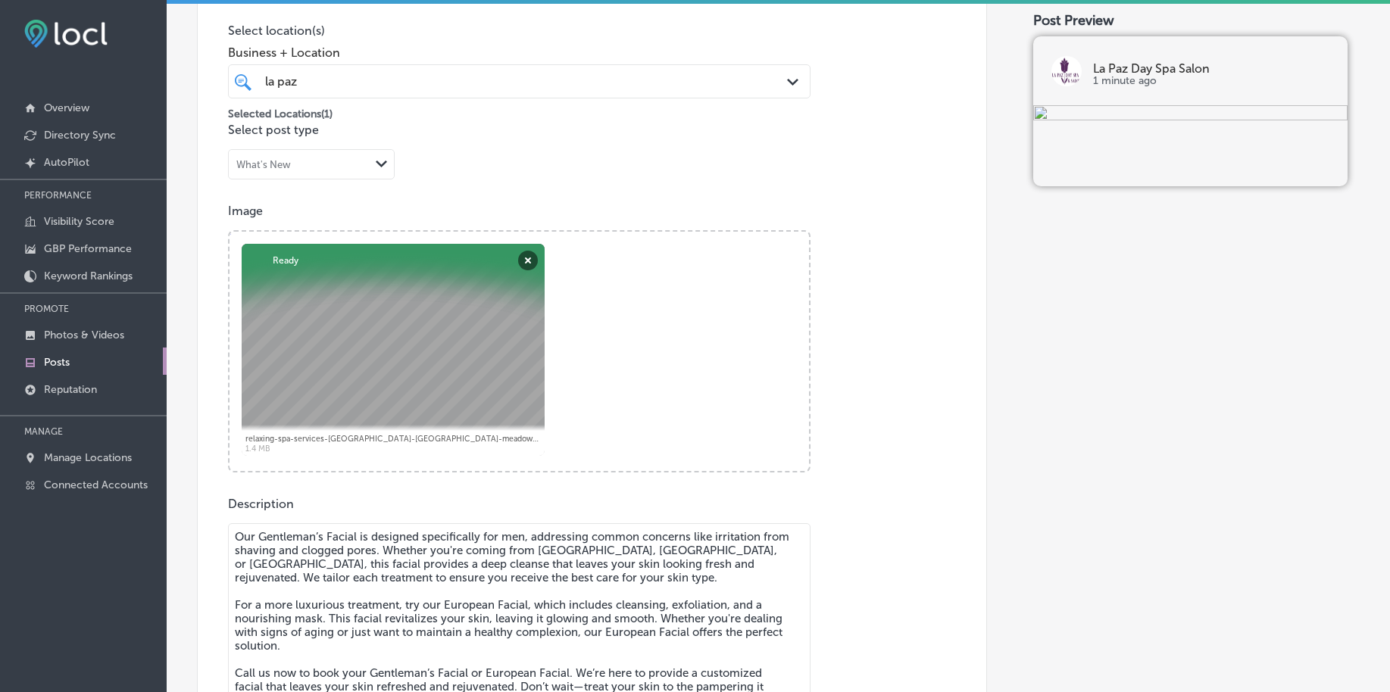
click at [305, 572] on textarea "Our Gentleman’s Facial is designed specifically for men, addressing common conc…" at bounding box center [519, 629] width 582 height 212
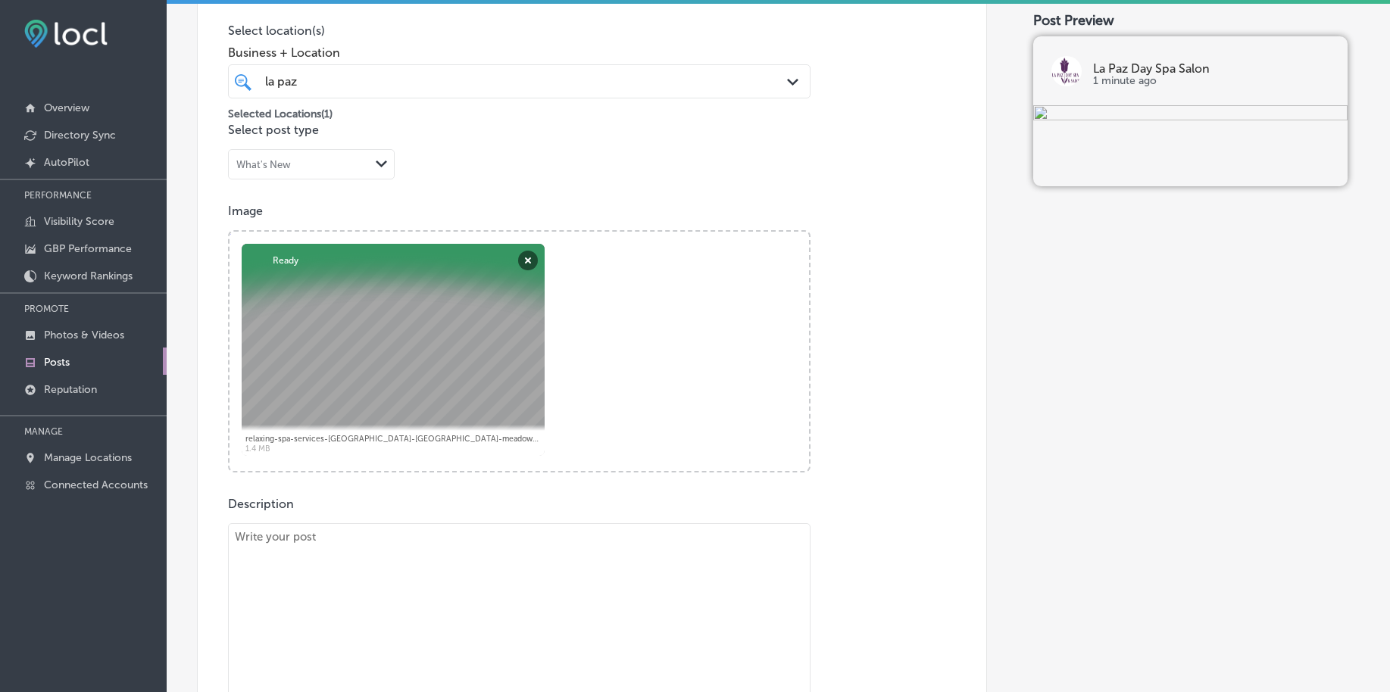
paste textarea "For longer, fuller lashes, Lash Extensions are the perfect solution. Clients fr…"
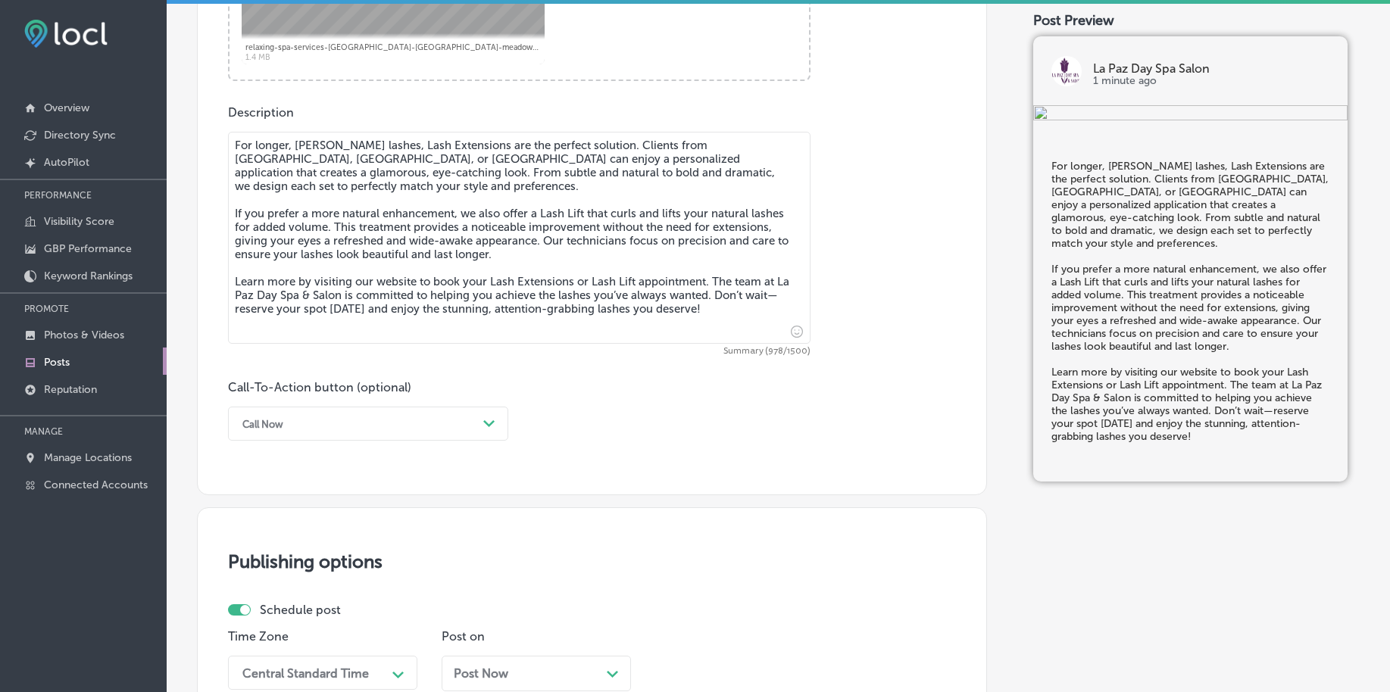
scroll to position [761, 0]
type textarea "For longer, fuller lashes, Lash Extensions are the perfect solution. Clients fr…"
click at [331, 422] on div "Call Now" at bounding box center [356, 421] width 242 height 23
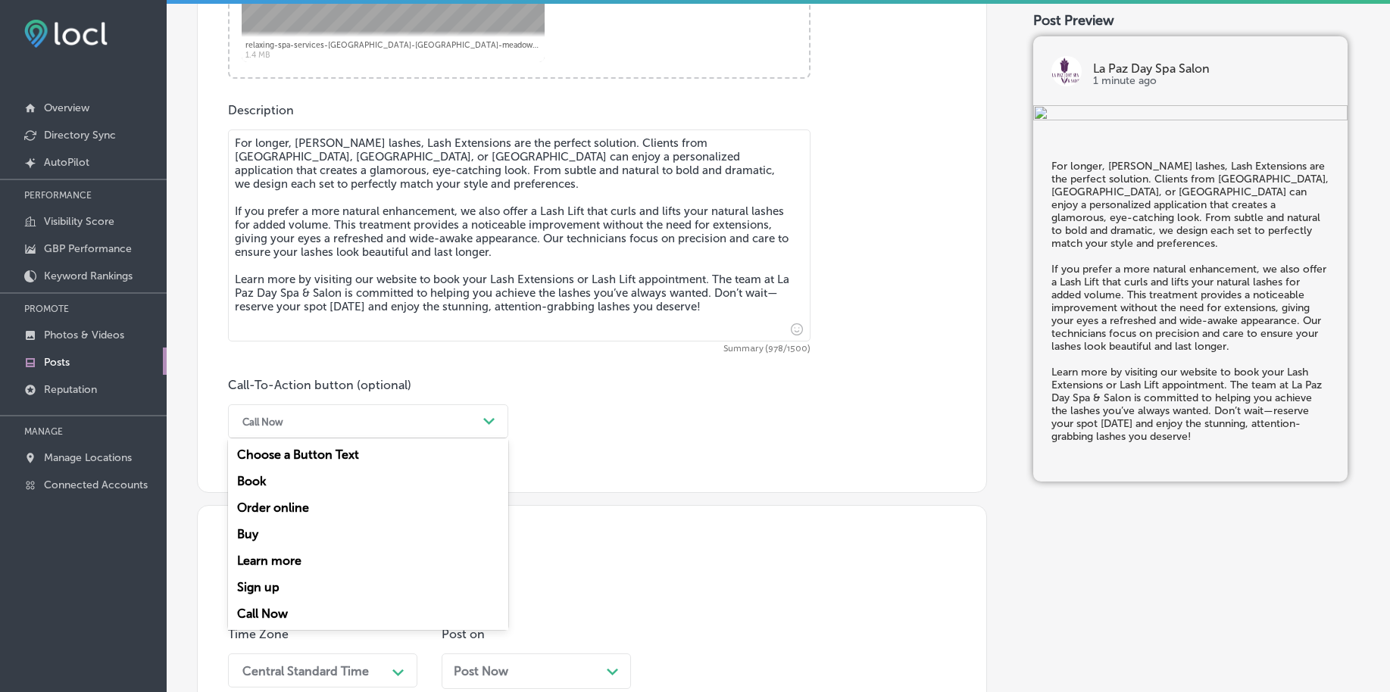
click at [290, 560] on div "Learn more" at bounding box center [368, 561] width 280 height 27
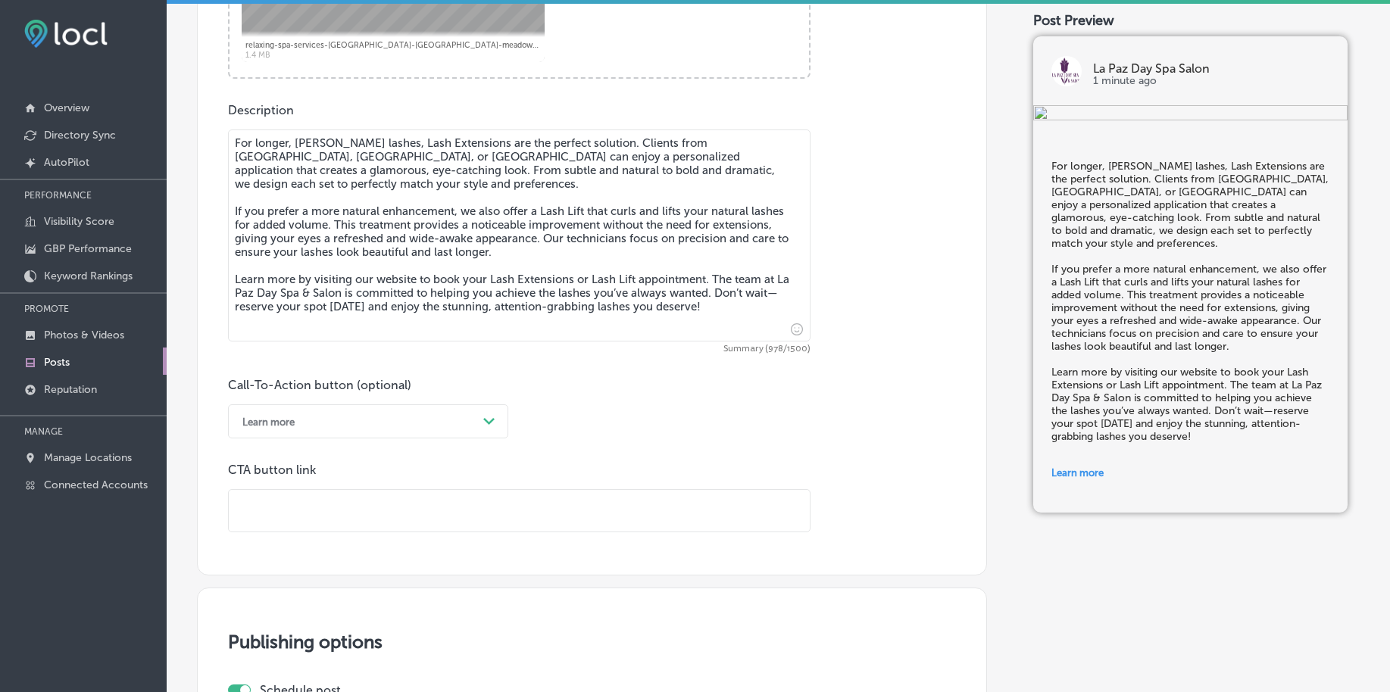
click at [315, 509] on input "text" at bounding box center [519, 511] width 581 height 42
paste input "[URL][DOMAIN_NAME]"
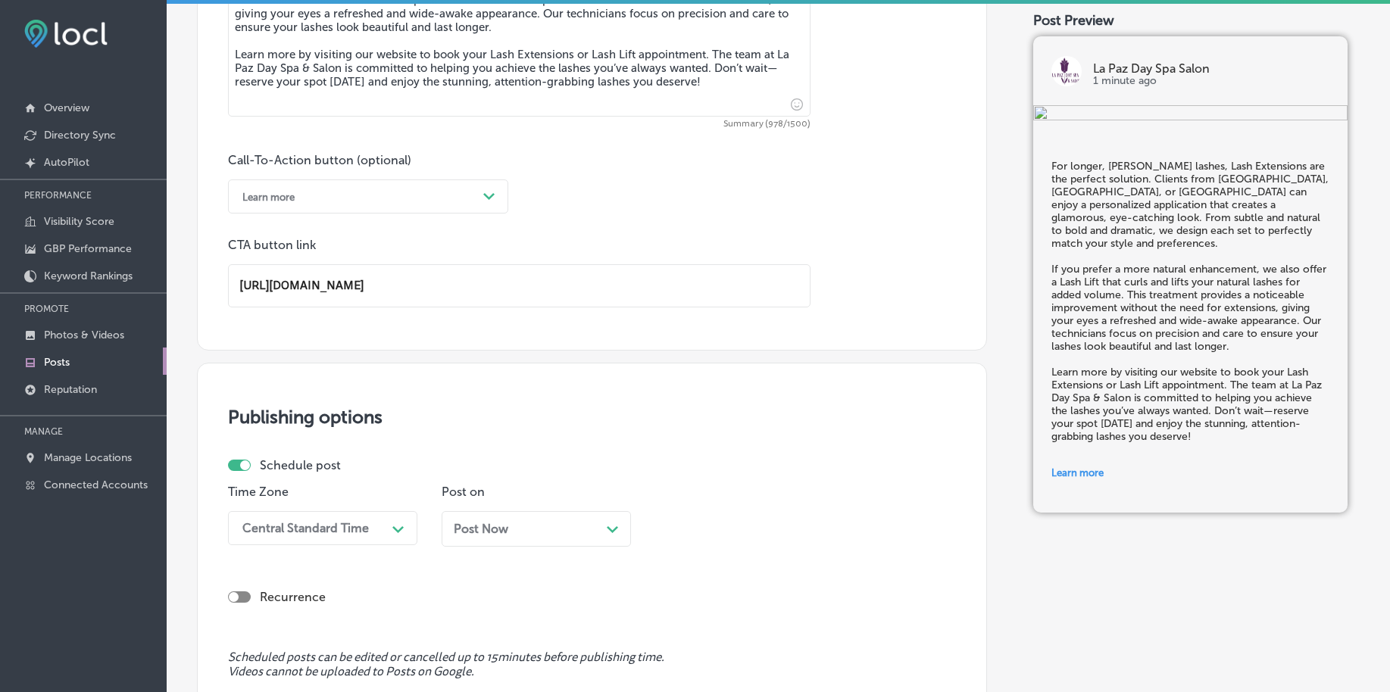
scroll to position [1140, 0]
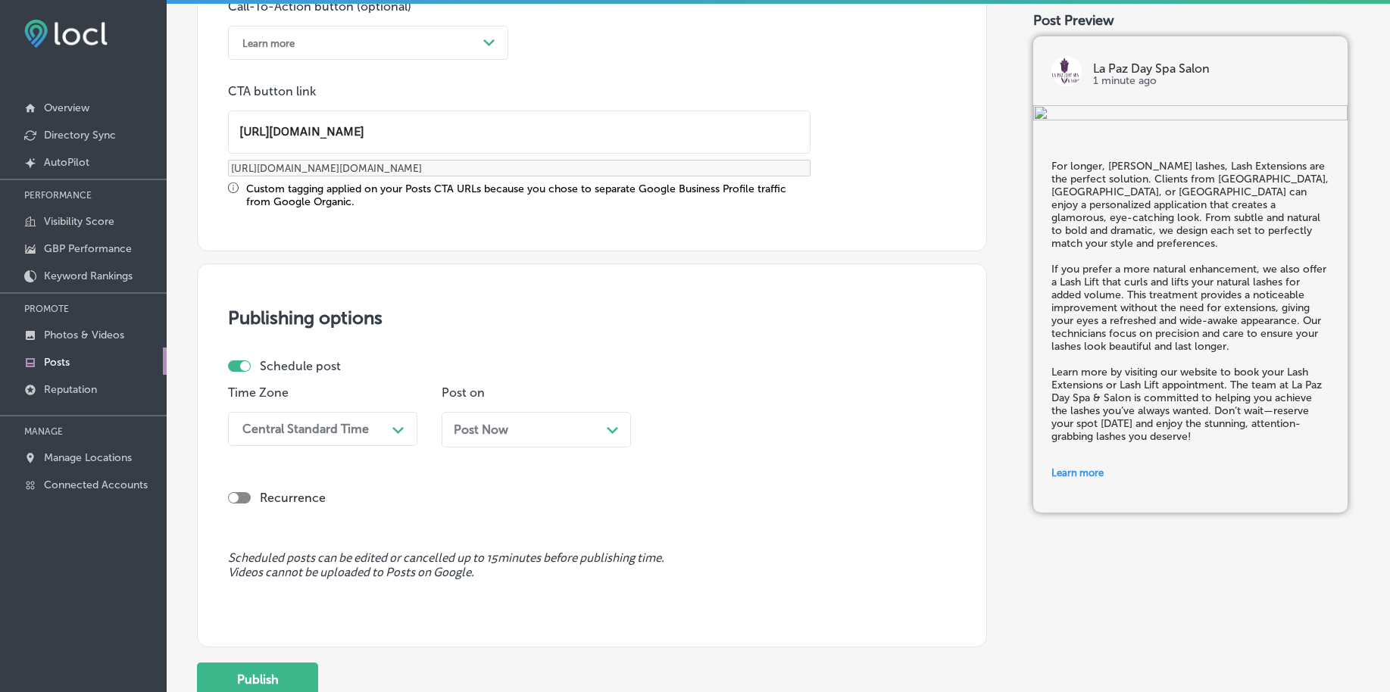
type input "[URL][DOMAIN_NAME]"
click at [351, 374] on div "Schedule post Time Zone Central Standard Time Path Created with Sketch. Post on…" at bounding box center [586, 409] width 716 height 100
click at [335, 412] on div "Central Standard Time Path Created with Sketch." at bounding box center [322, 429] width 189 height 34
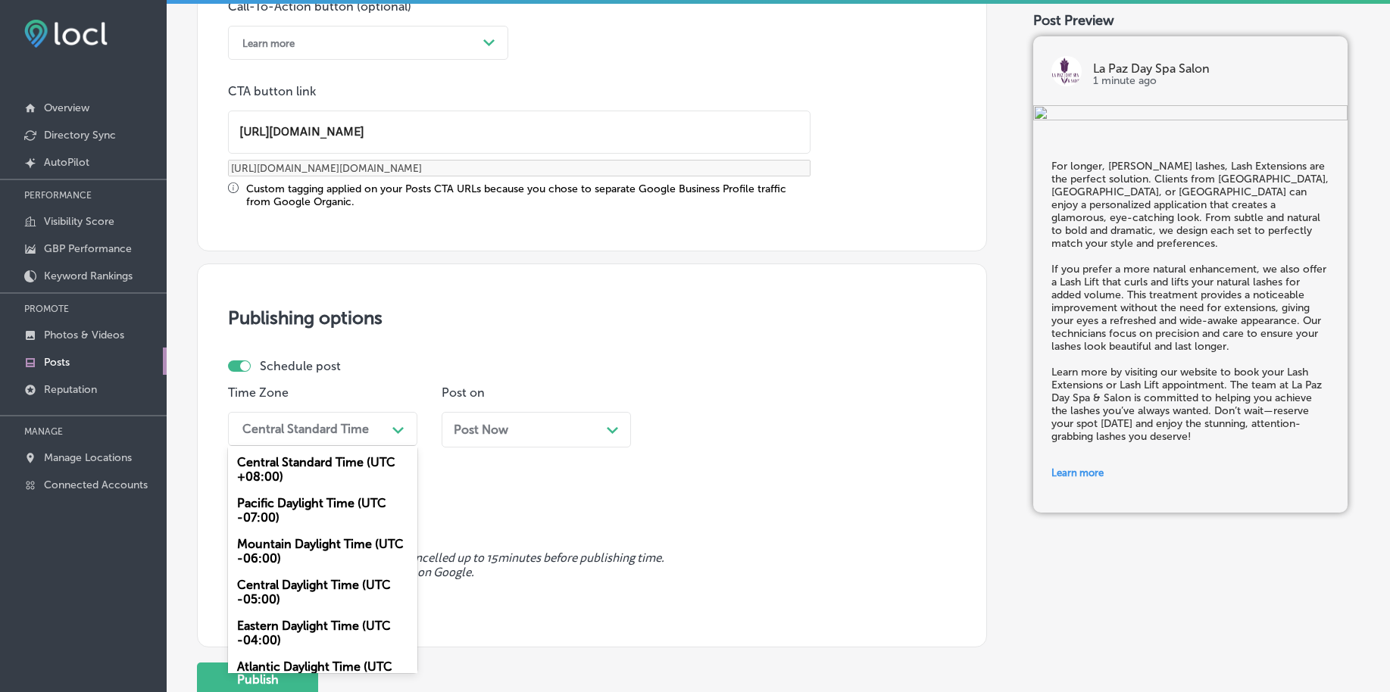
click at [290, 551] on div "Mountain Daylight Time (UTC -06:00)" at bounding box center [322, 551] width 189 height 41
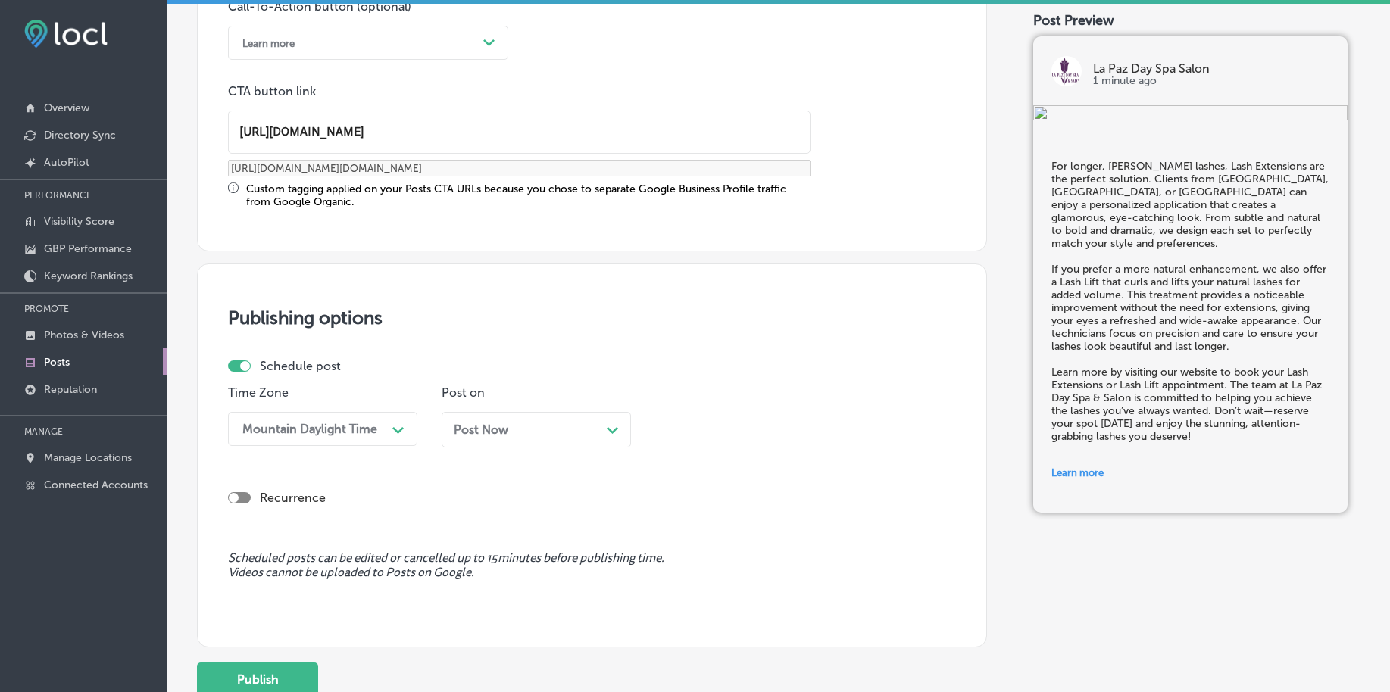
click at [501, 429] on span "Post Now" at bounding box center [481, 430] width 55 height 14
click at [710, 426] on div "02:30 AM" at bounding box center [697, 429] width 54 height 14
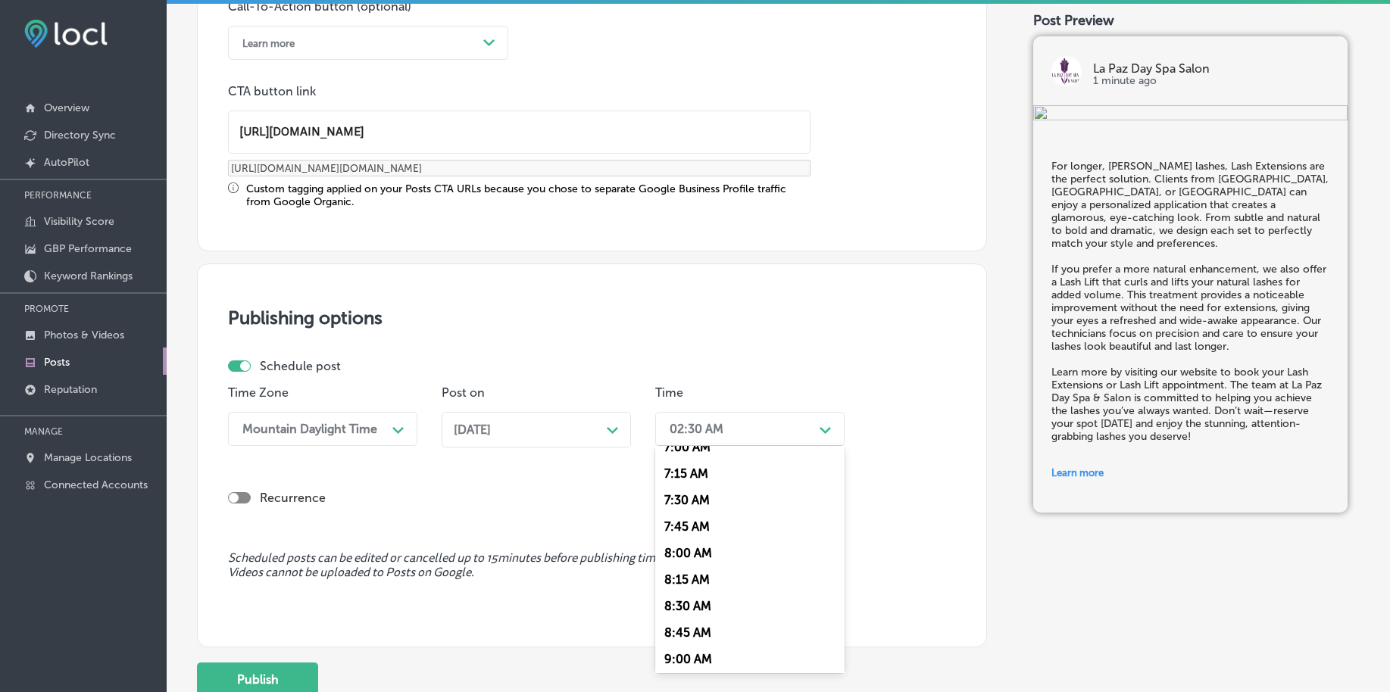
scroll to position [663, 0]
click at [695, 536] on div "7:00 AM" at bounding box center [749, 542] width 189 height 27
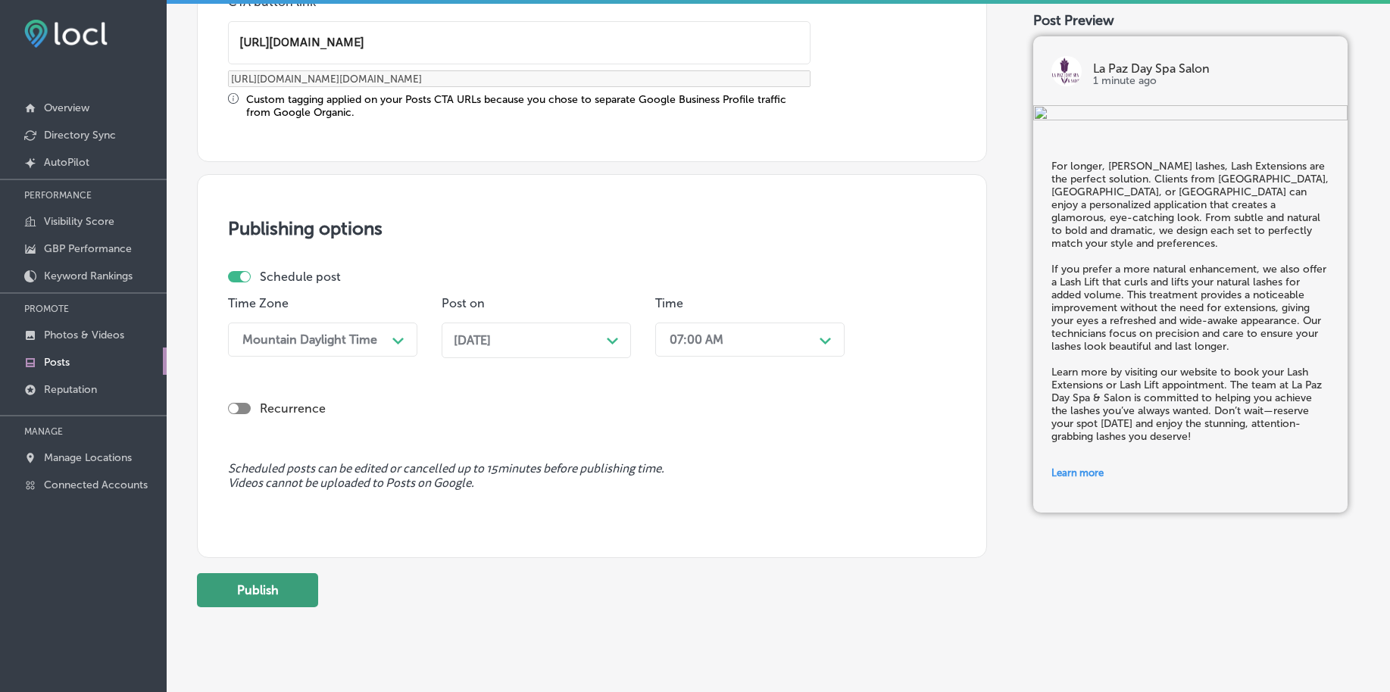
scroll to position [1235, 0]
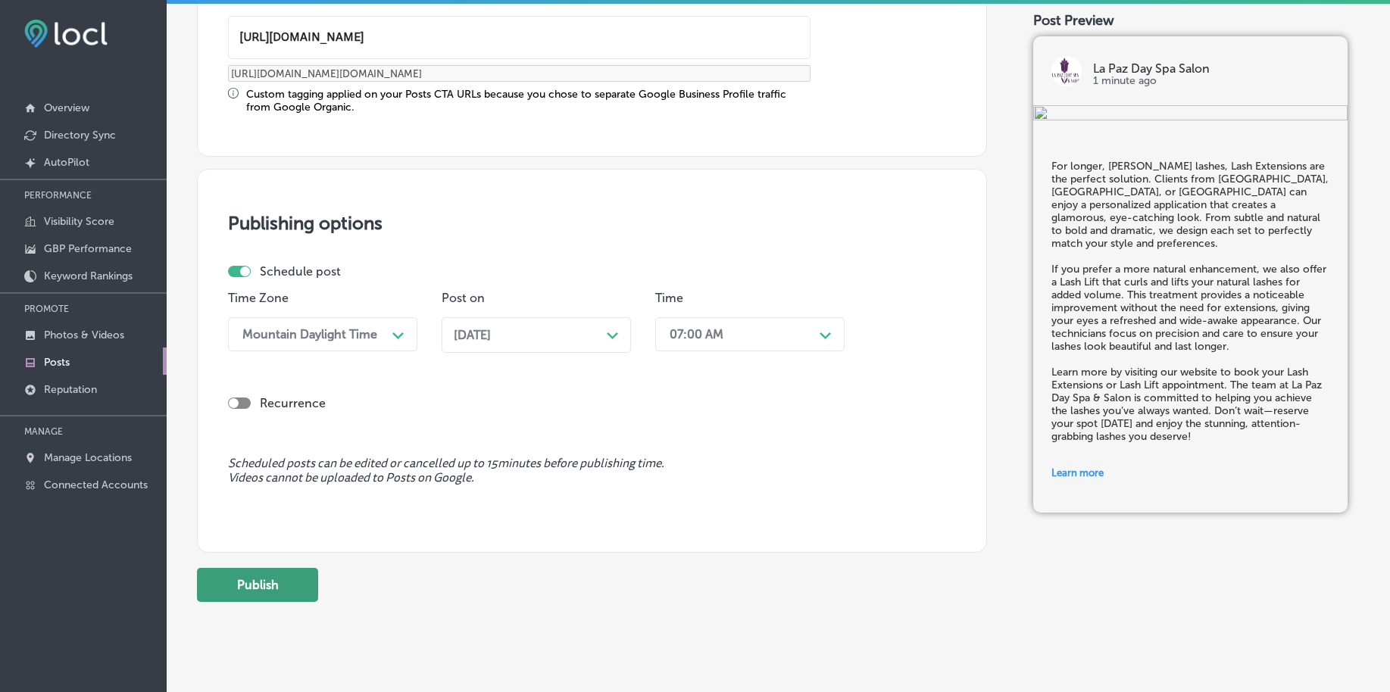
click at [301, 585] on button "Publish" at bounding box center [257, 585] width 121 height 34
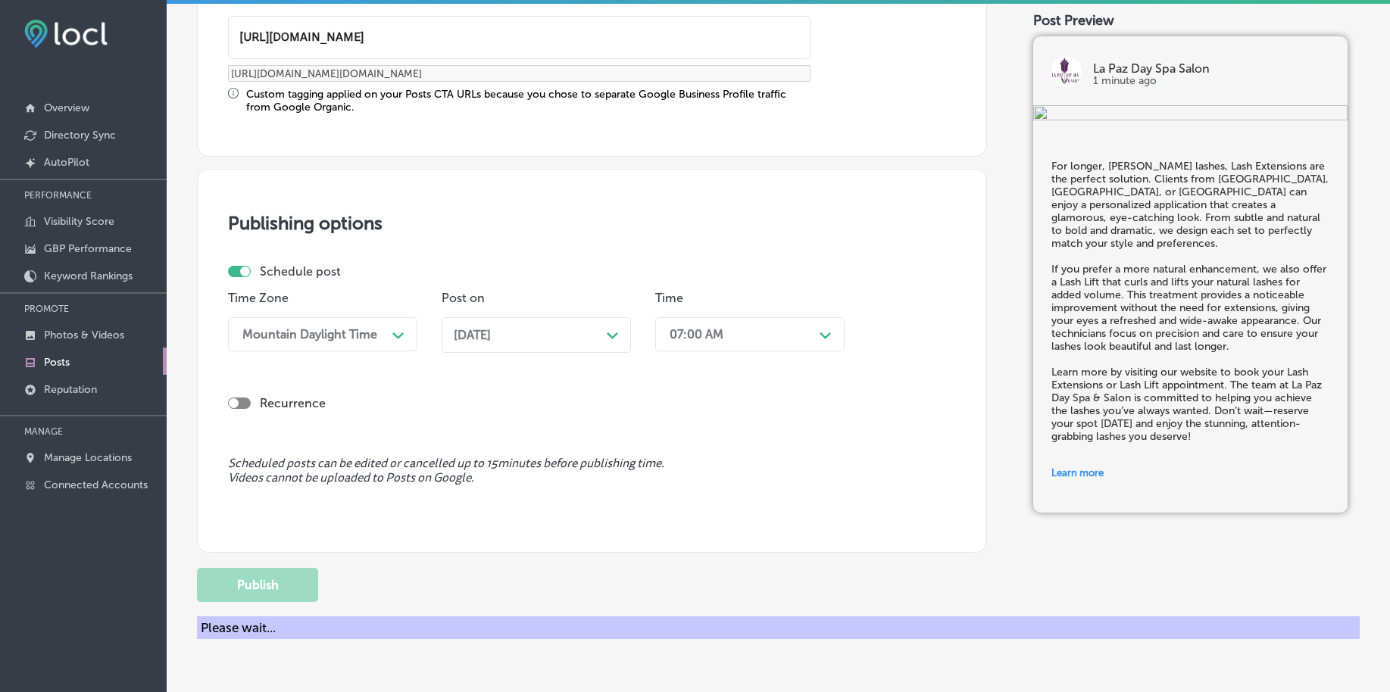
scroll to position [1125, 0]
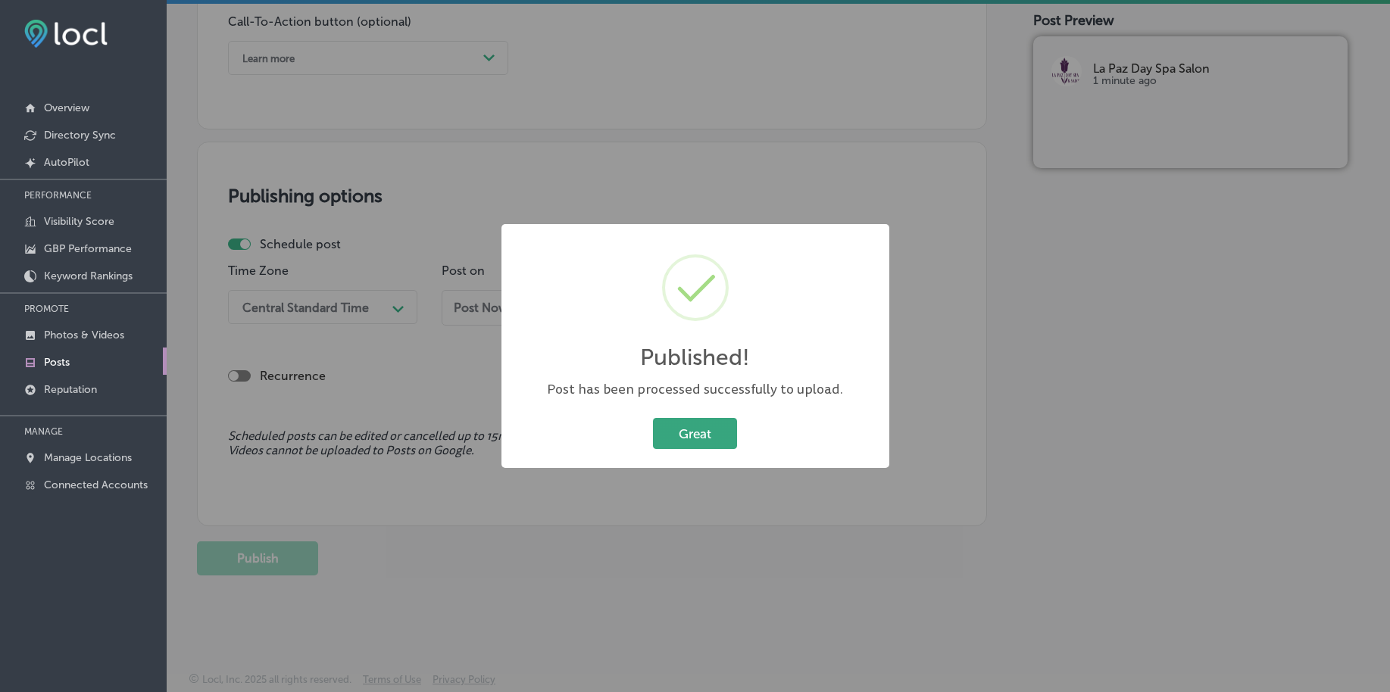
click at [660, 426] on button "Great" at bounding box center [695, 433] width 84 height 31
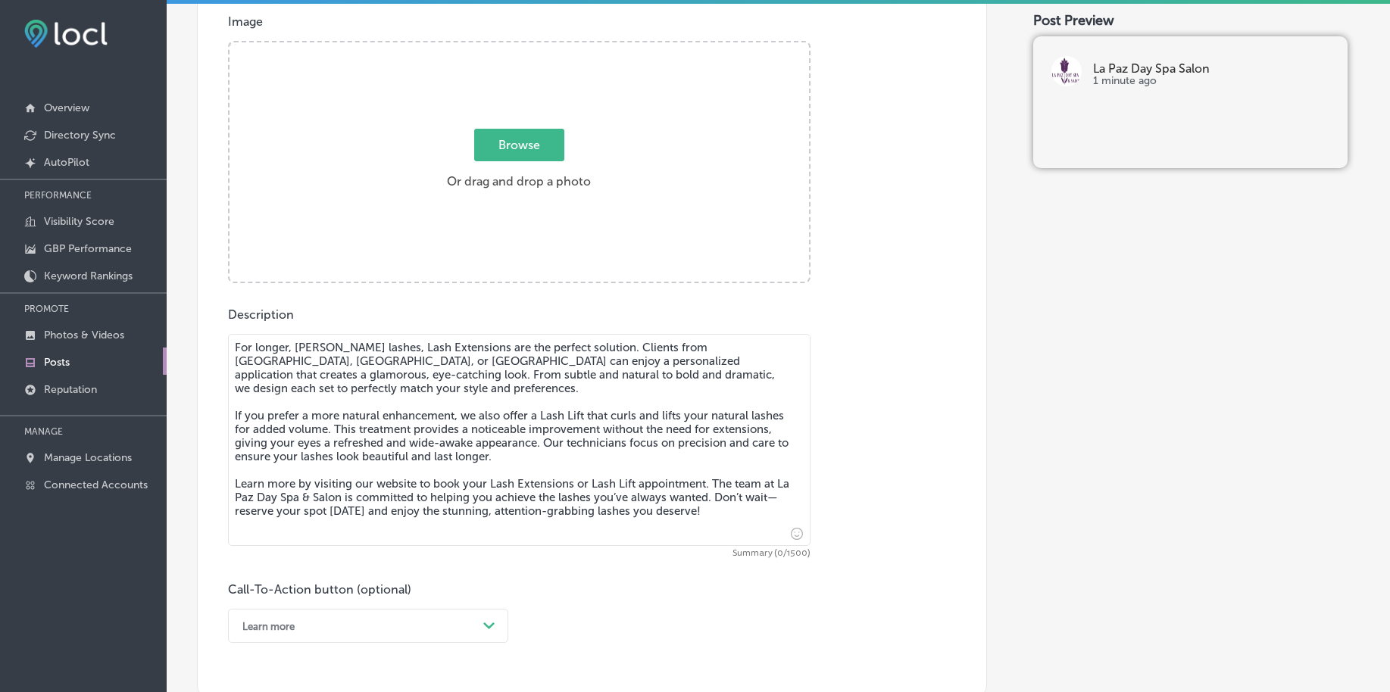
scroll to position [462, 0]
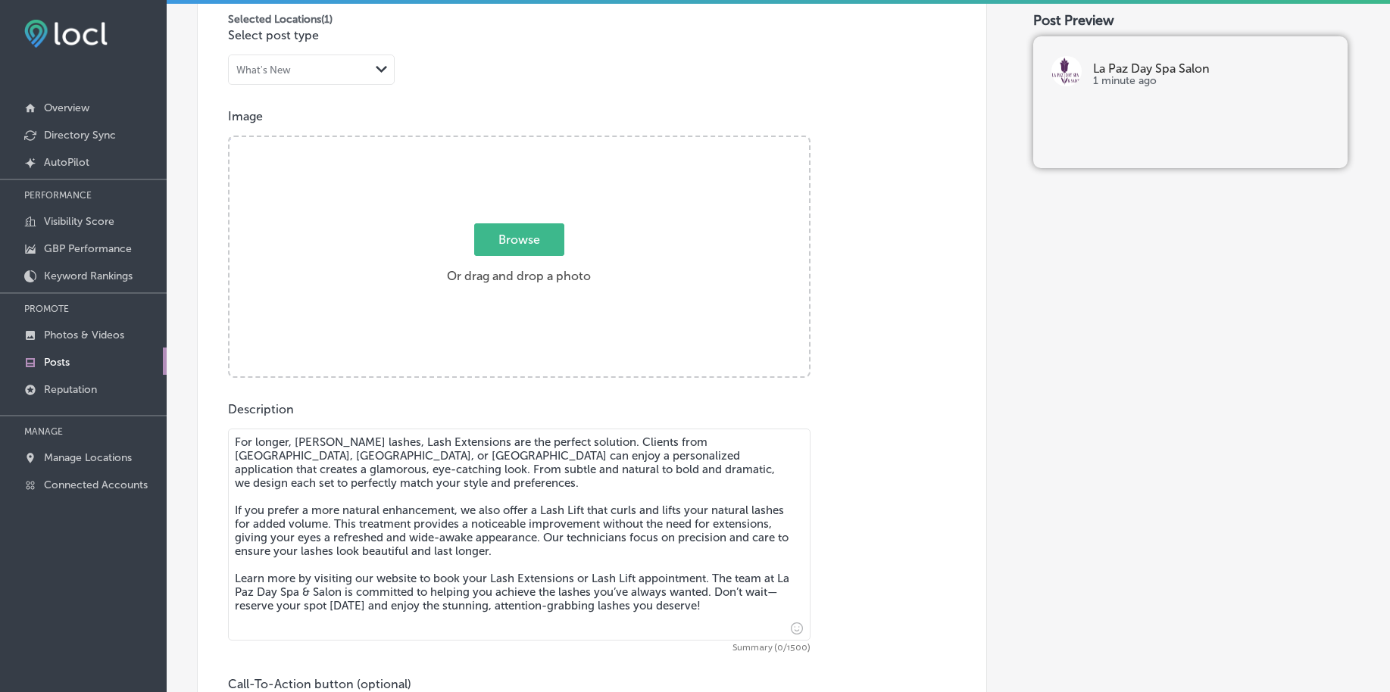
click at [484, 243] on span "Browse" at bounding box center [519, 239] width 90 height 33
click at [484, 142] on input "Browse Or drag and drop a photo" at bounding box center [518, 139] width 579 height 5
type input "C:\fakepath\relaxing-spa-services-pasadena-bellaire-meadows-place (4).png"
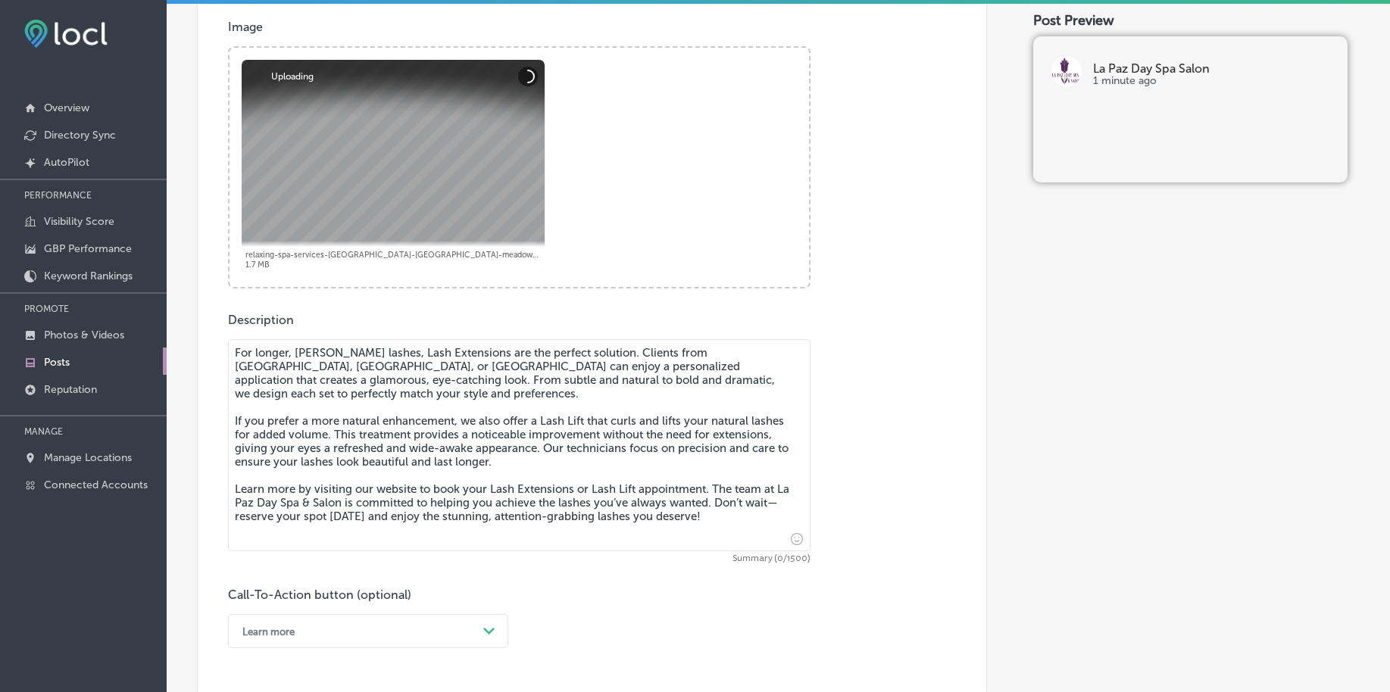
scroll to position [651, 0]
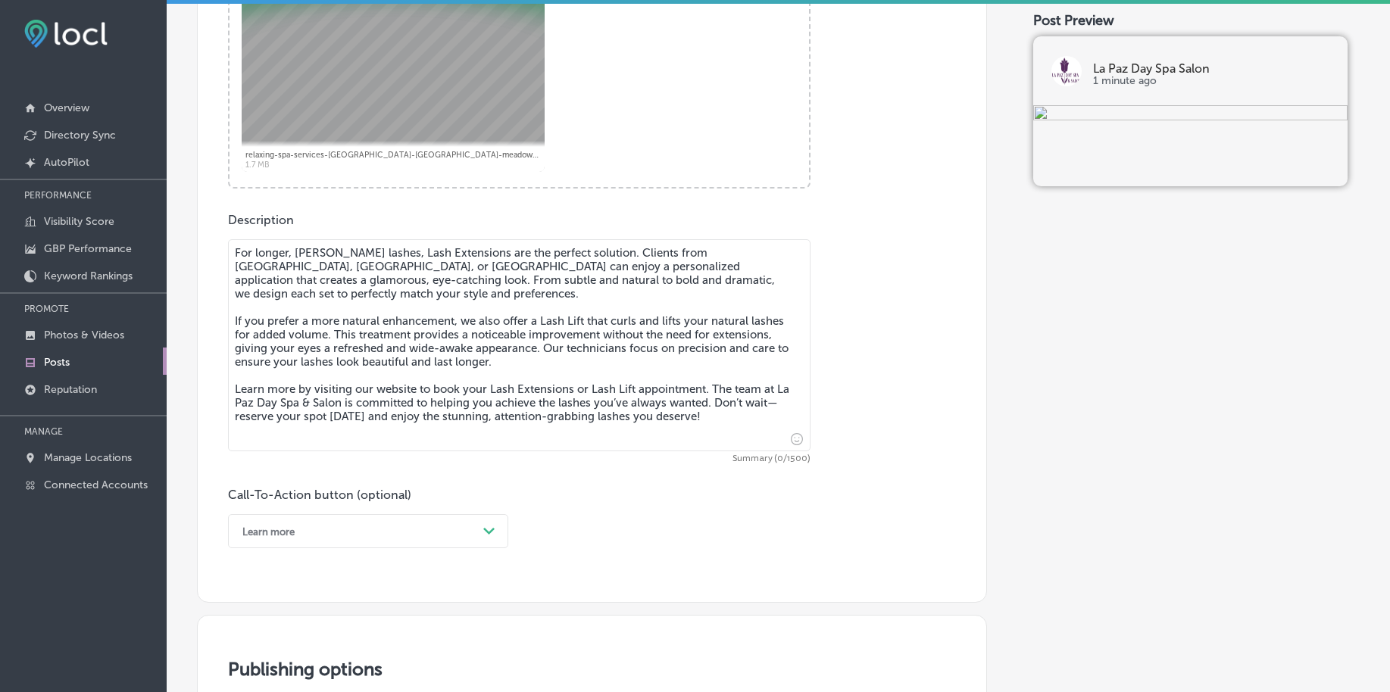
click at [373, 351] on textarea "For longer, fuller lashes, Lash Extensions are the perfect solution. Clients fr…" at bounding box center [519, 345] width 582 height 212
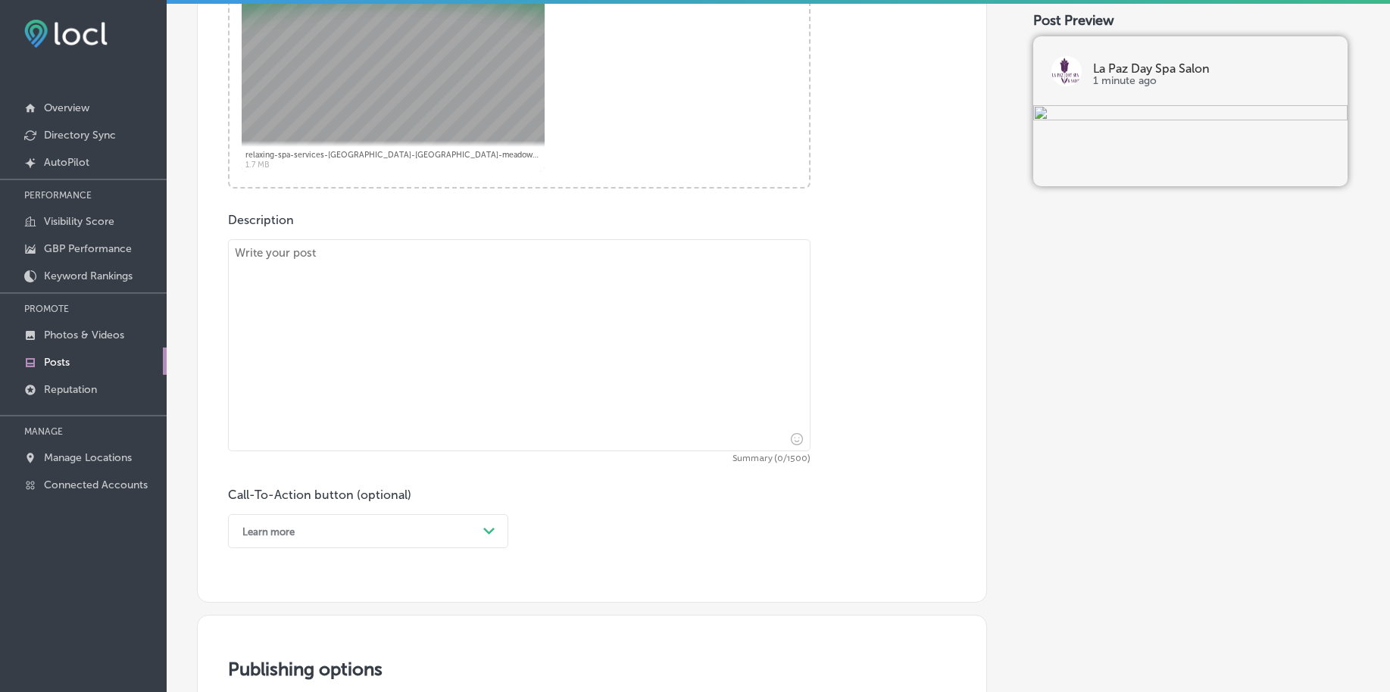
paste textarea "If you’re looking for smooth, hair-free skin, our Brazilian Waxing service is e…"
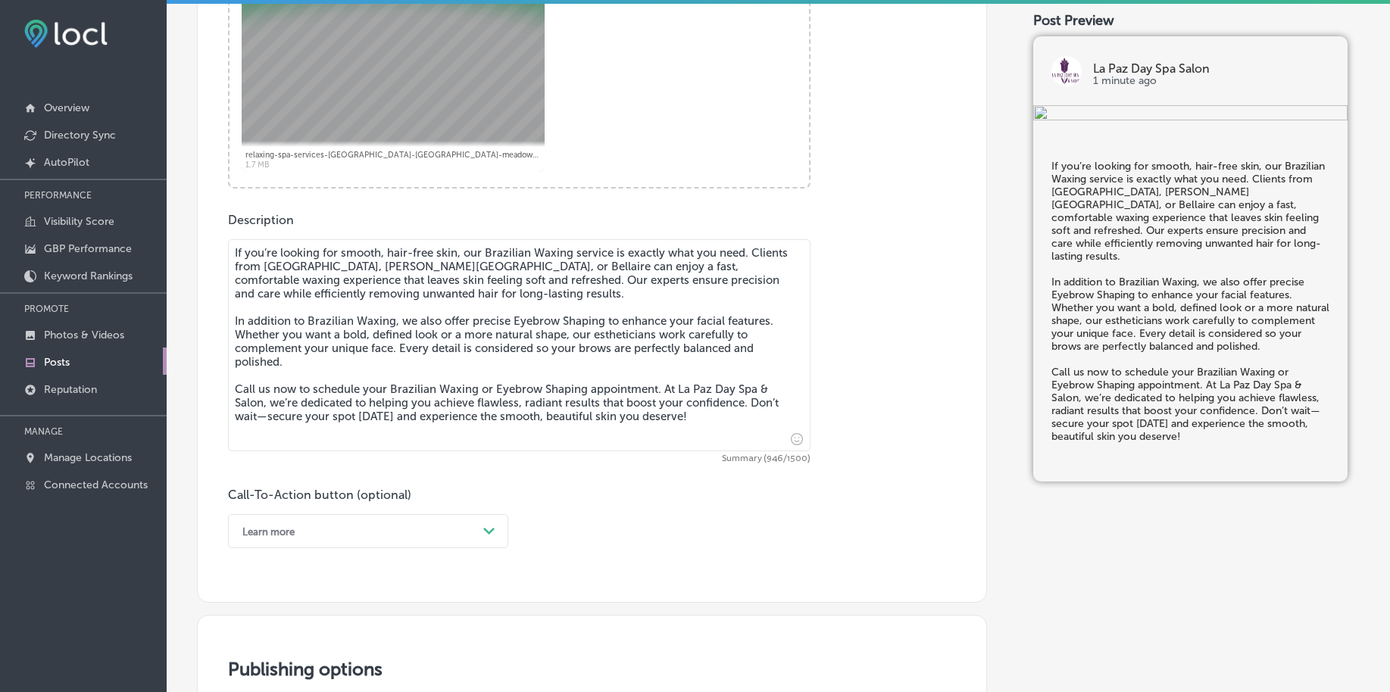
type textarea "If you’re looking for smooth, hair-free skin, our Brazilian Waxing service is e…"
click at [322, 528] on div "Learn more Path Created with Sketch." at bounding box center [368, 531] width 280 height 34
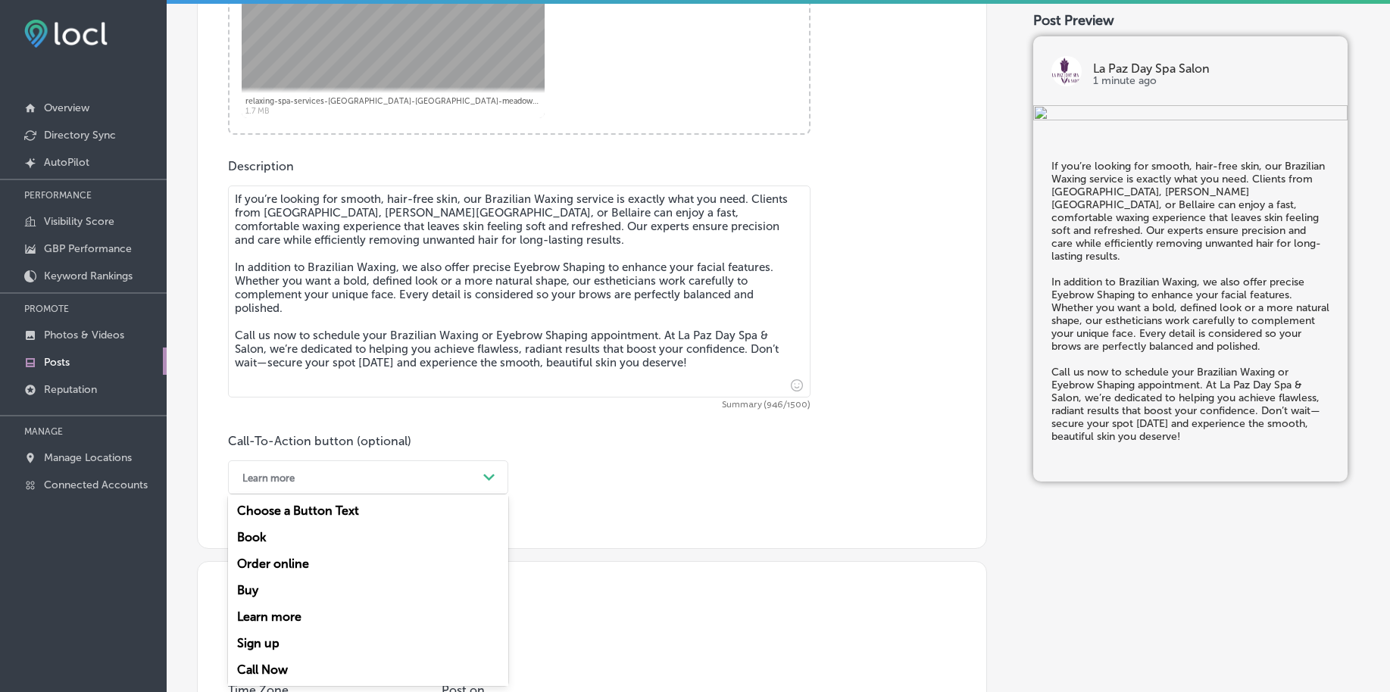
click at [286, 665] on div "Call Now" at bounding box center [368, 670] width 280 height 27
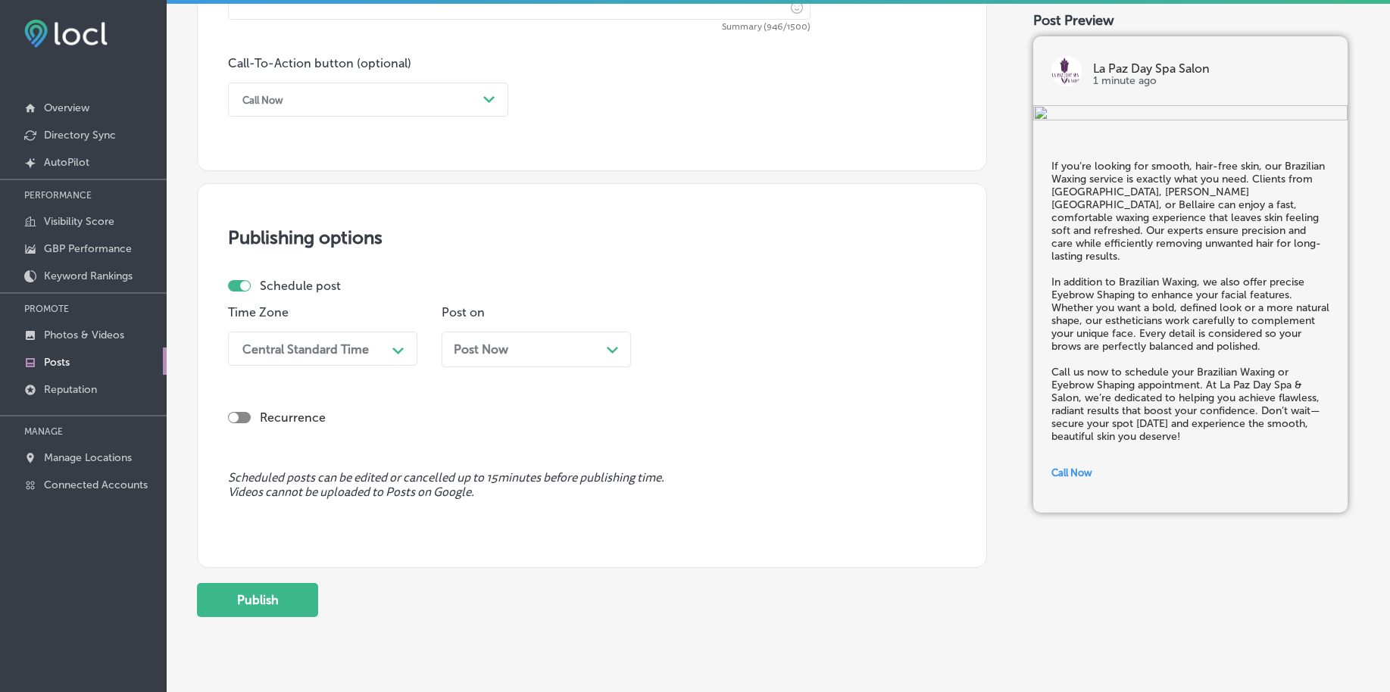
scroll to position [1084, 0]
click at [353, 353] on div "Central Standard Time" at bounding box center [305, 348] width 126 height 14
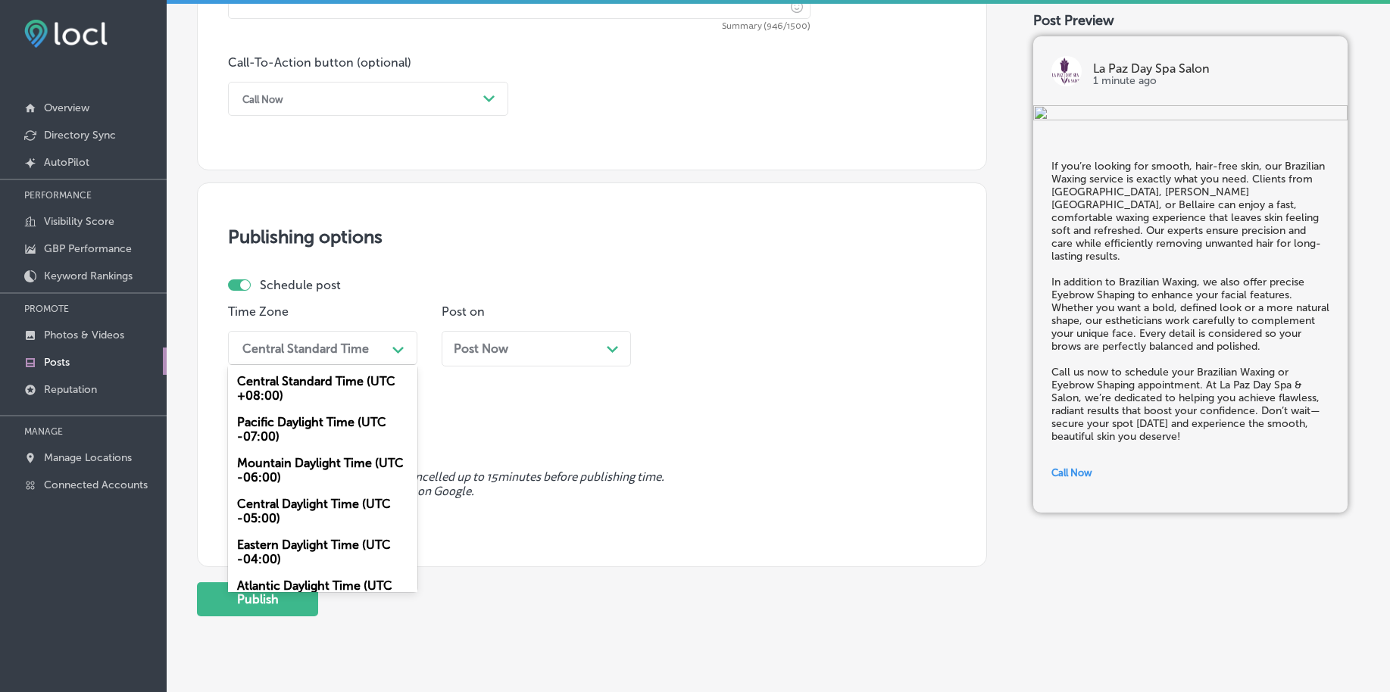
click at [295, 464] on div "Mountain Daylight Time (UTC -06:00)" at bounding box center [322, 470] width 189 height 41
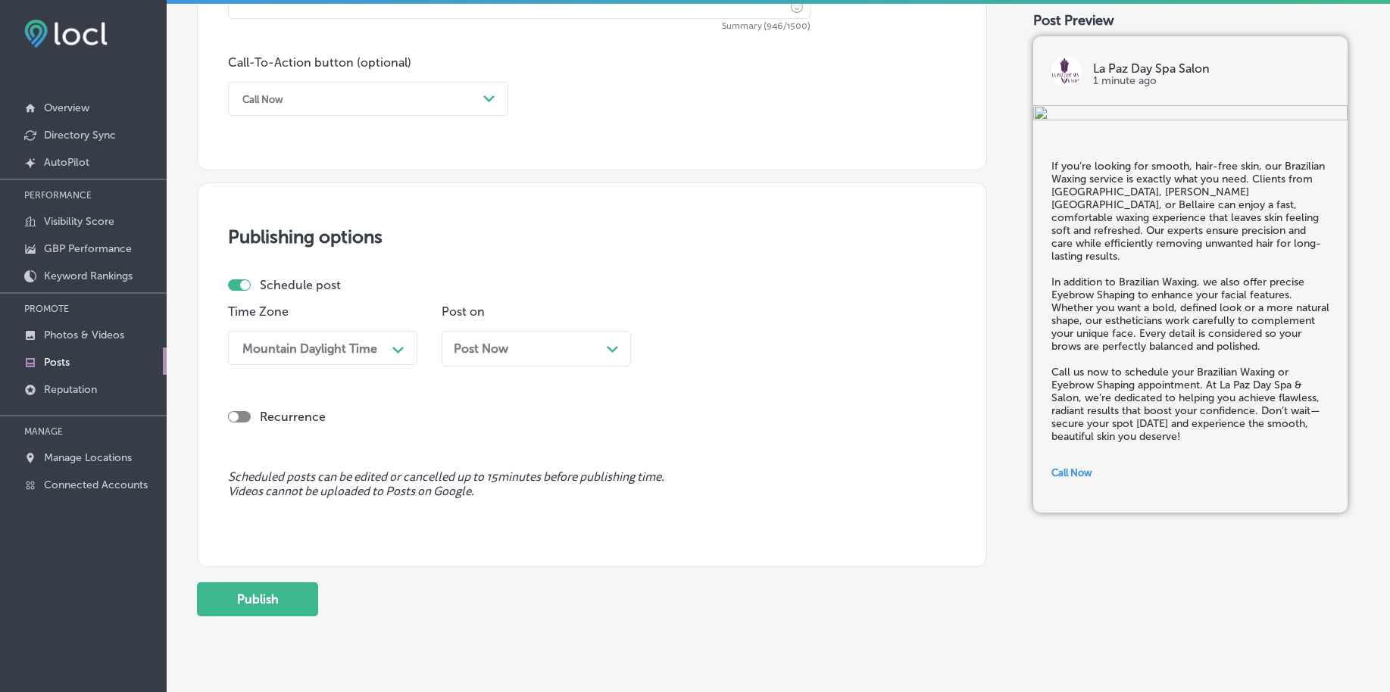
click at [489, 349] on span "Post Now" at bounding box center [481, 349] width 55 height 14
click at [688, 354] on div "02:30 AM" at bounding box center [697, 348] width 54 height 14
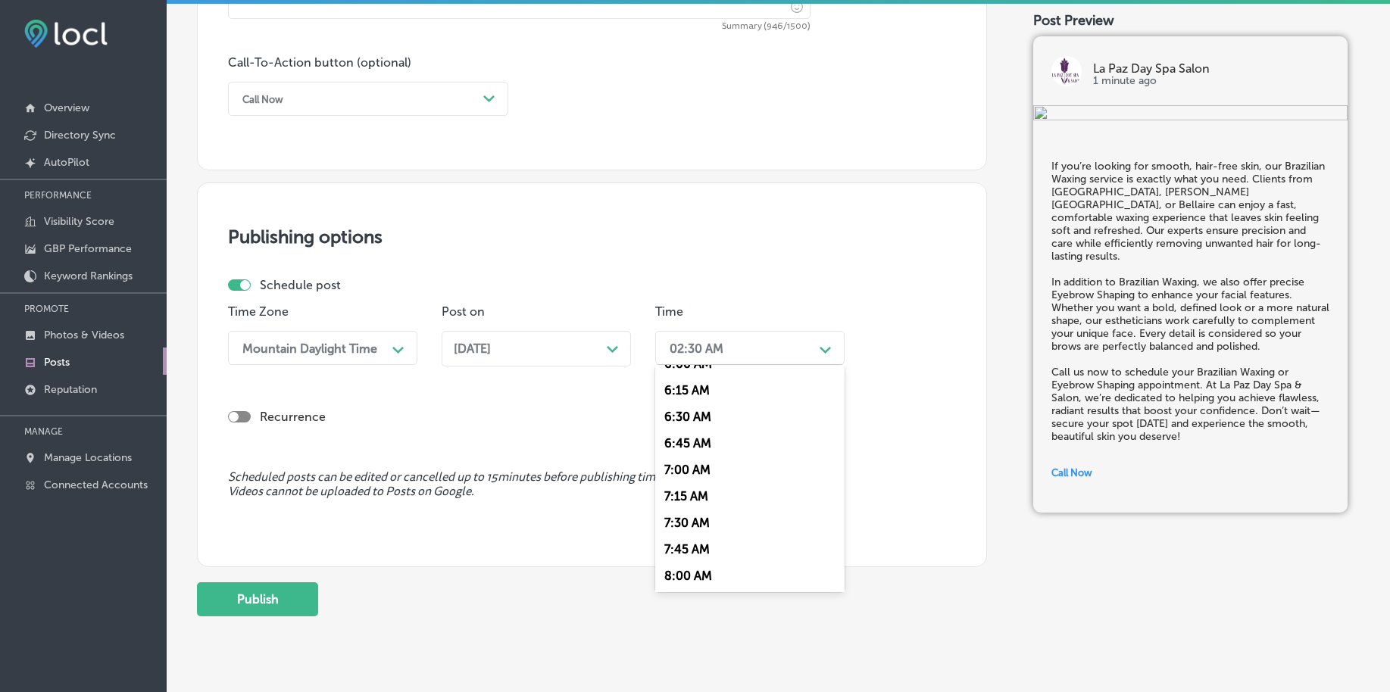
scroll to position [663, 0]
click at [693, 459] on div "7:00 AM" at bounding box center [749, 461] width 189 height 27
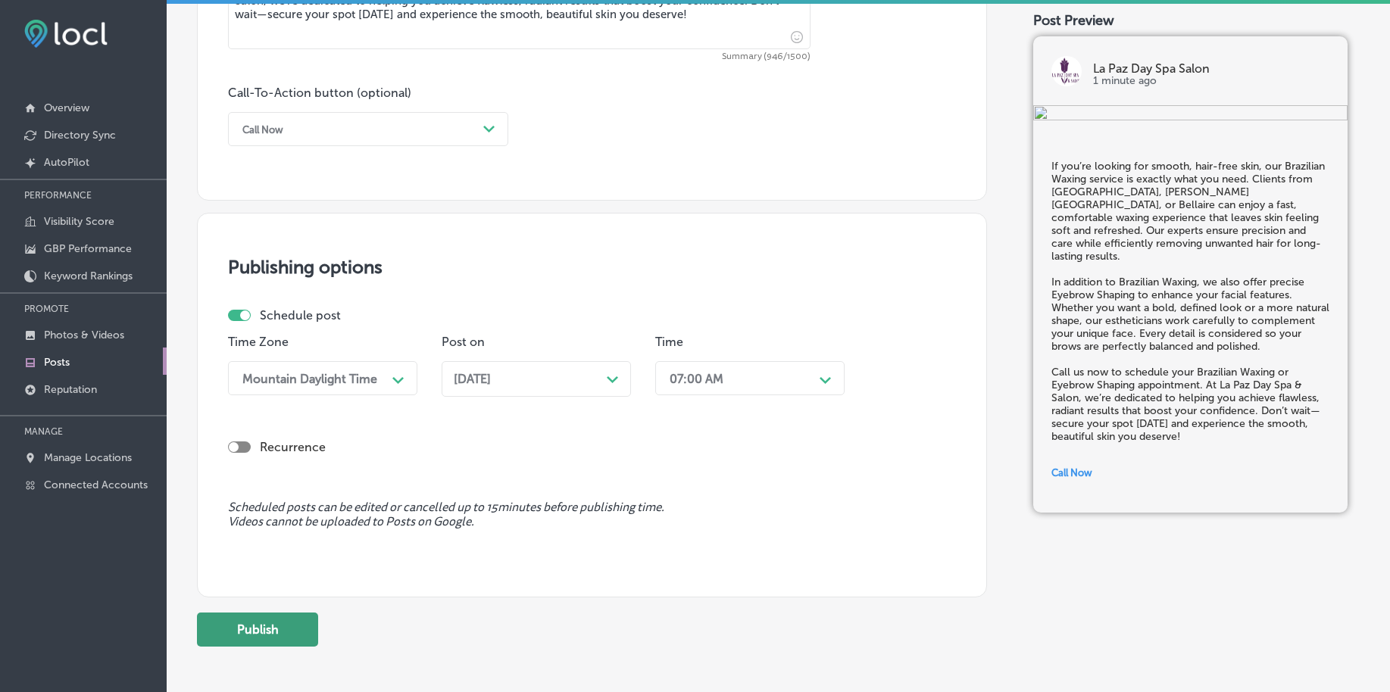
scroll to position [1125, 0]
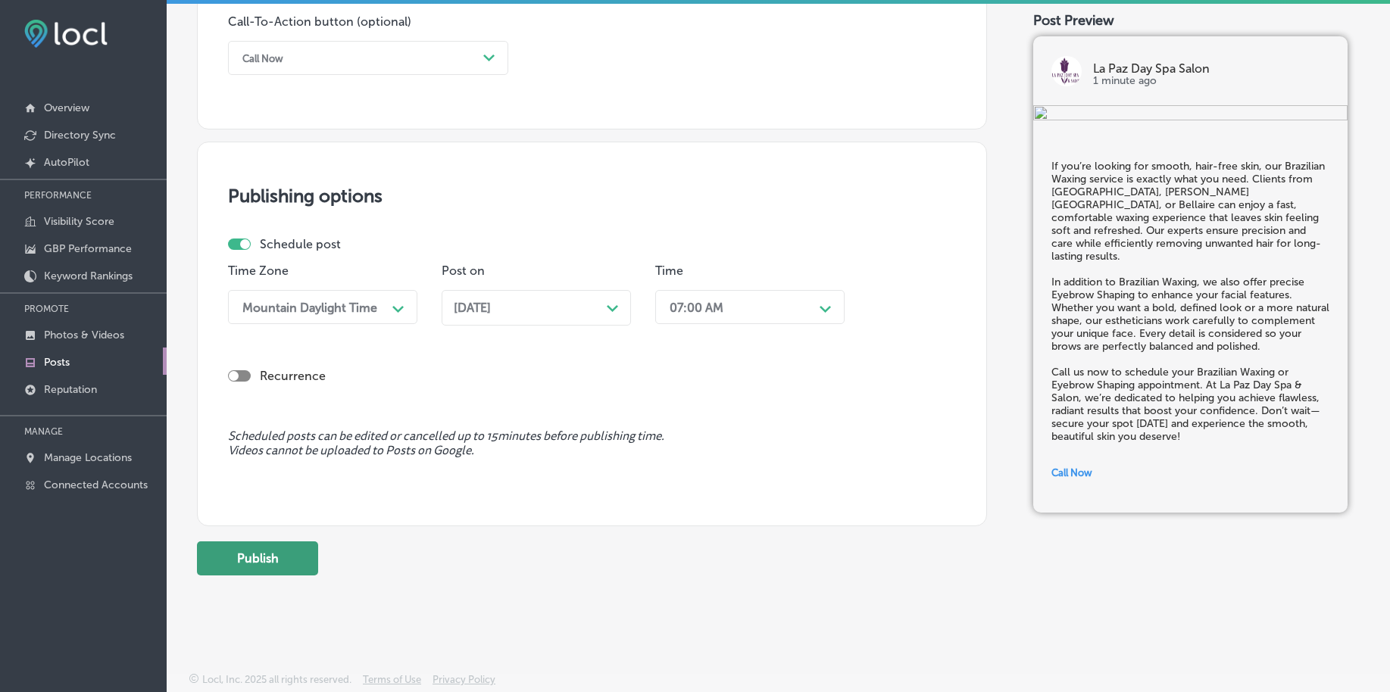
click at [275, 568] on button "Publish" at bounding box center [257, 559] width 121 height 34
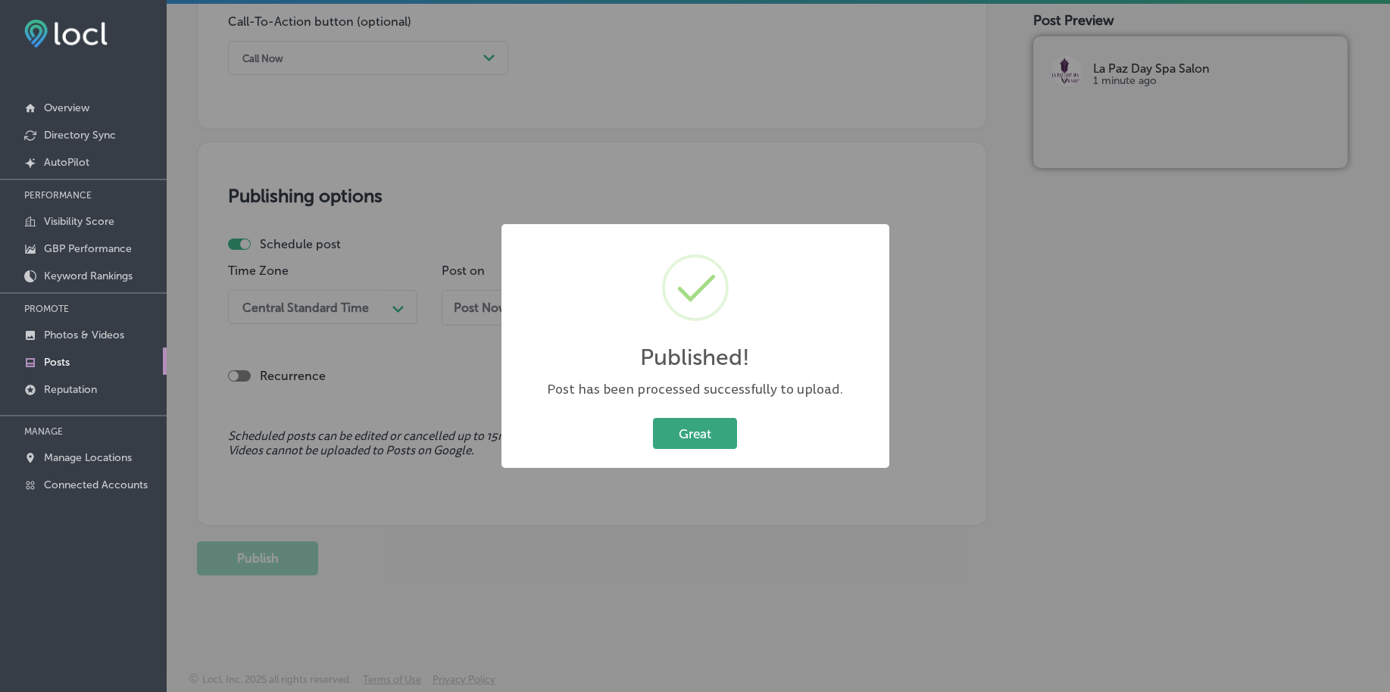
click at [716, 429] on button "Great" at bounding box center [695, 433] width 84 height 31
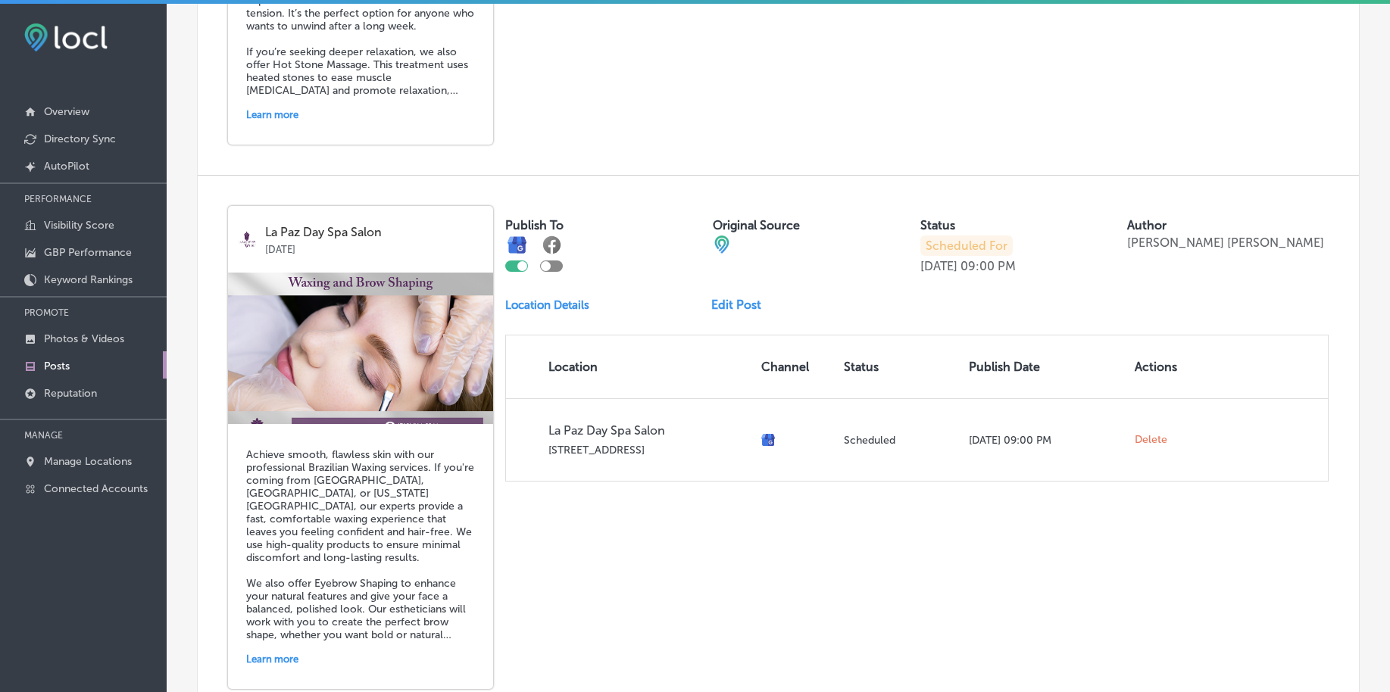
scroll to position [3306, 0]
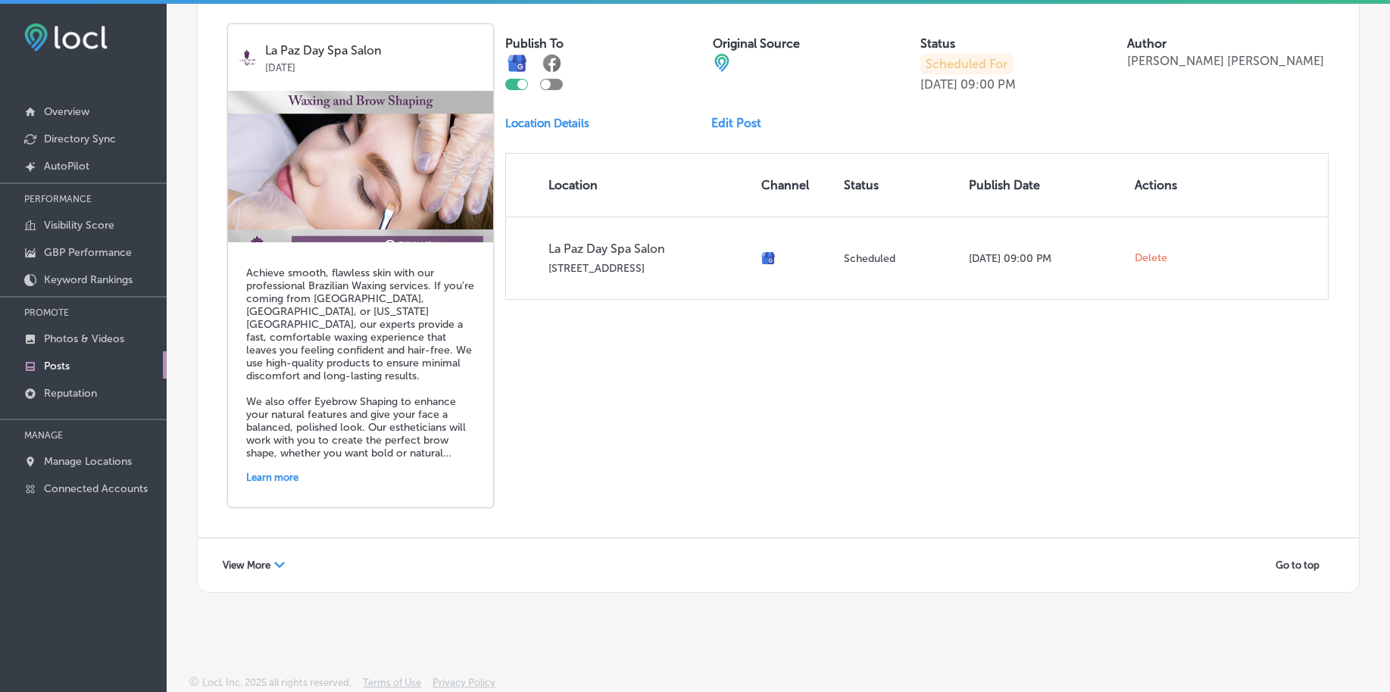
click at [242, 570] on span "View More" at bounding box center [247, 565] width 48 height 11
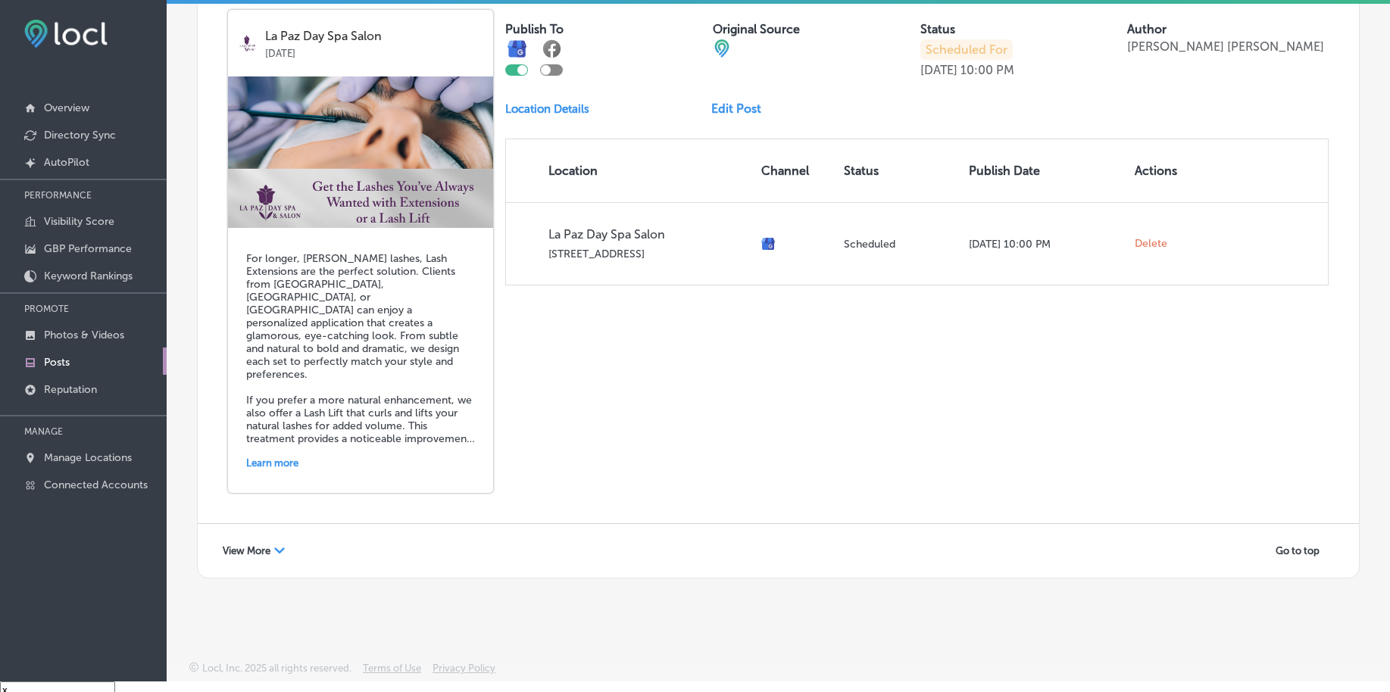
scroll to position [22, 0]
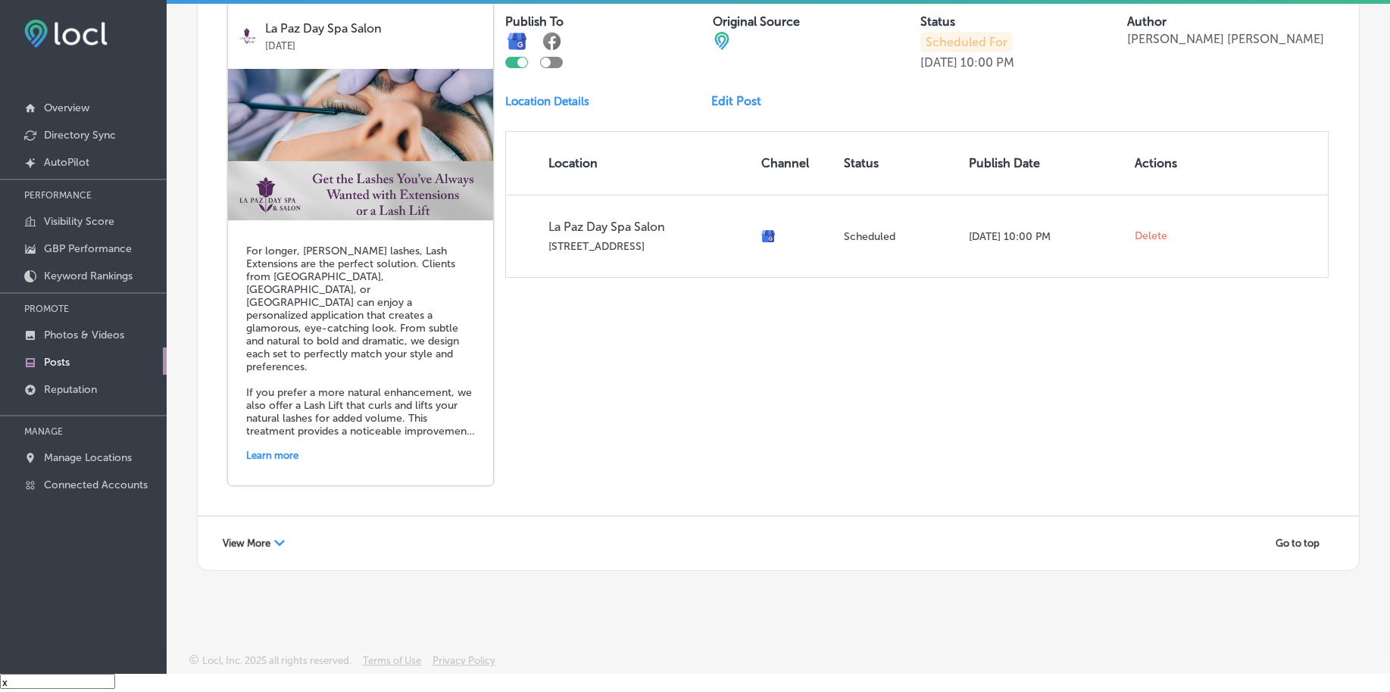
click at [270, 547] on span "View More" at bounding box center [247, 543] width 48 height 11
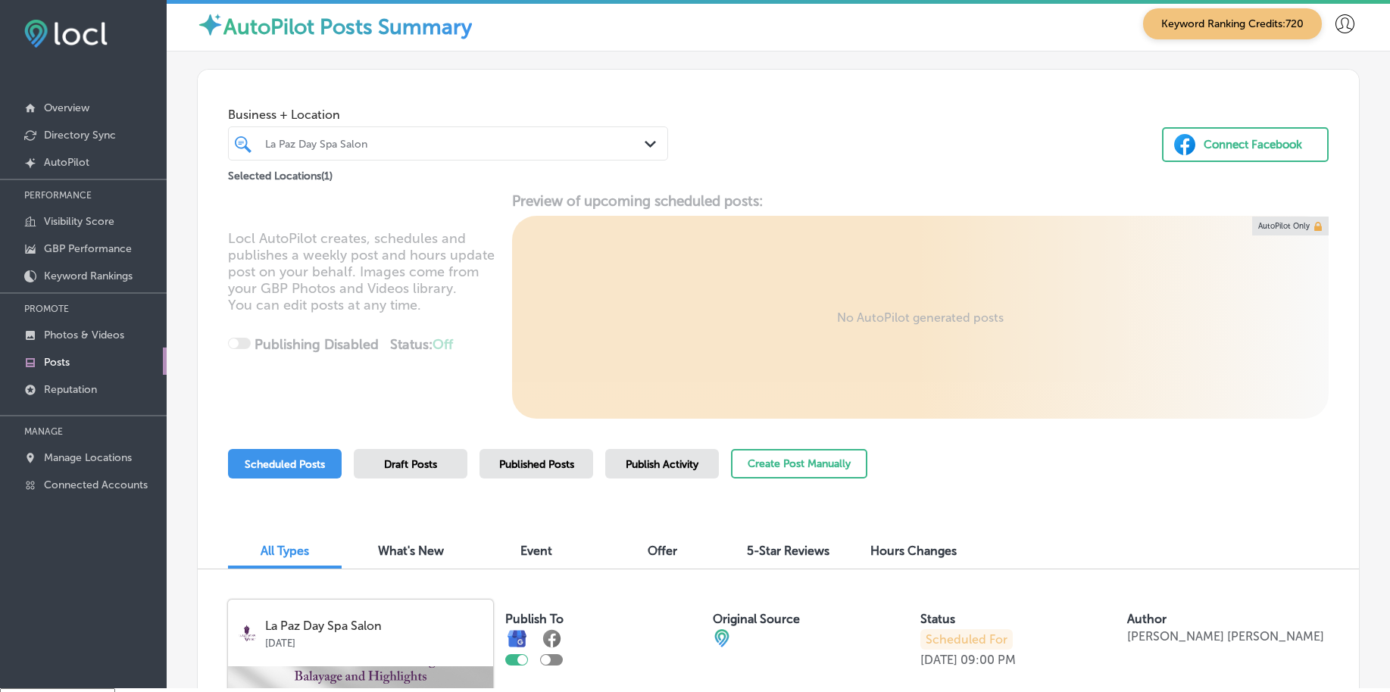
scroll to position [0, 0]
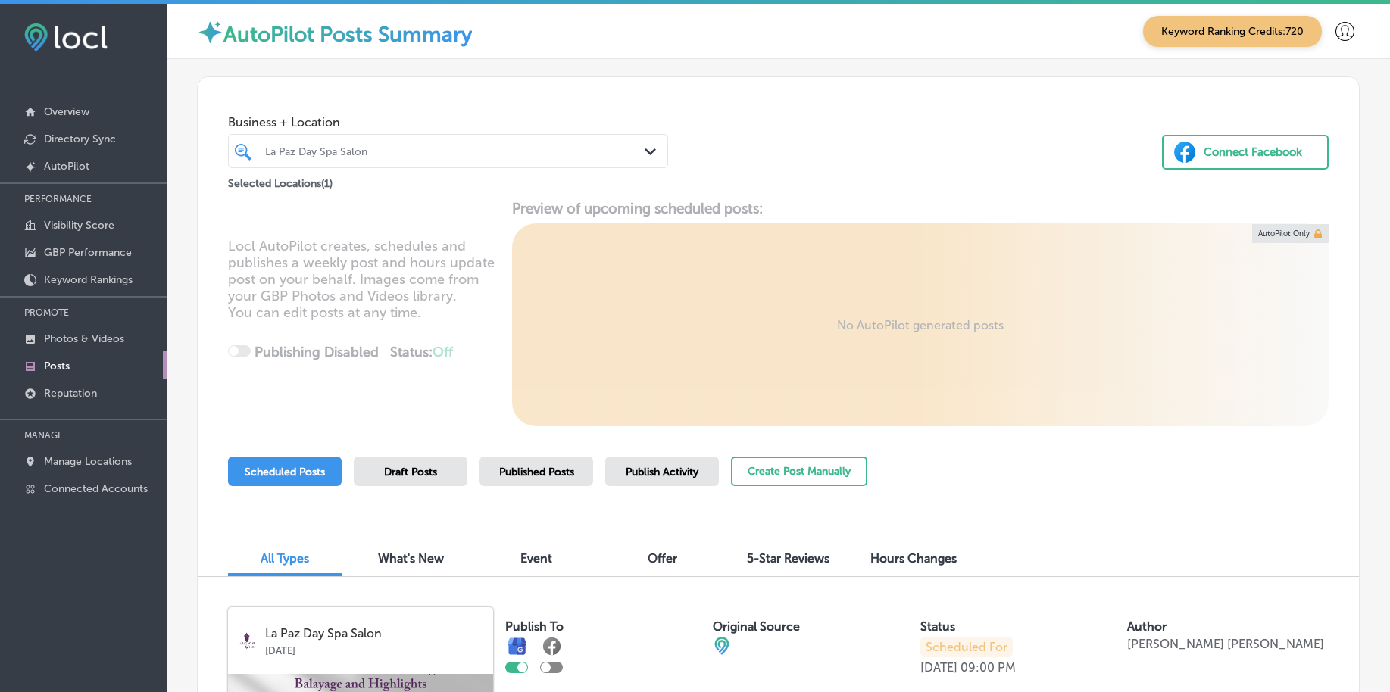
click at [357, 149] on div "La Paz Day Spa Salon" at bounding box center [455, 151] width 381 height 13
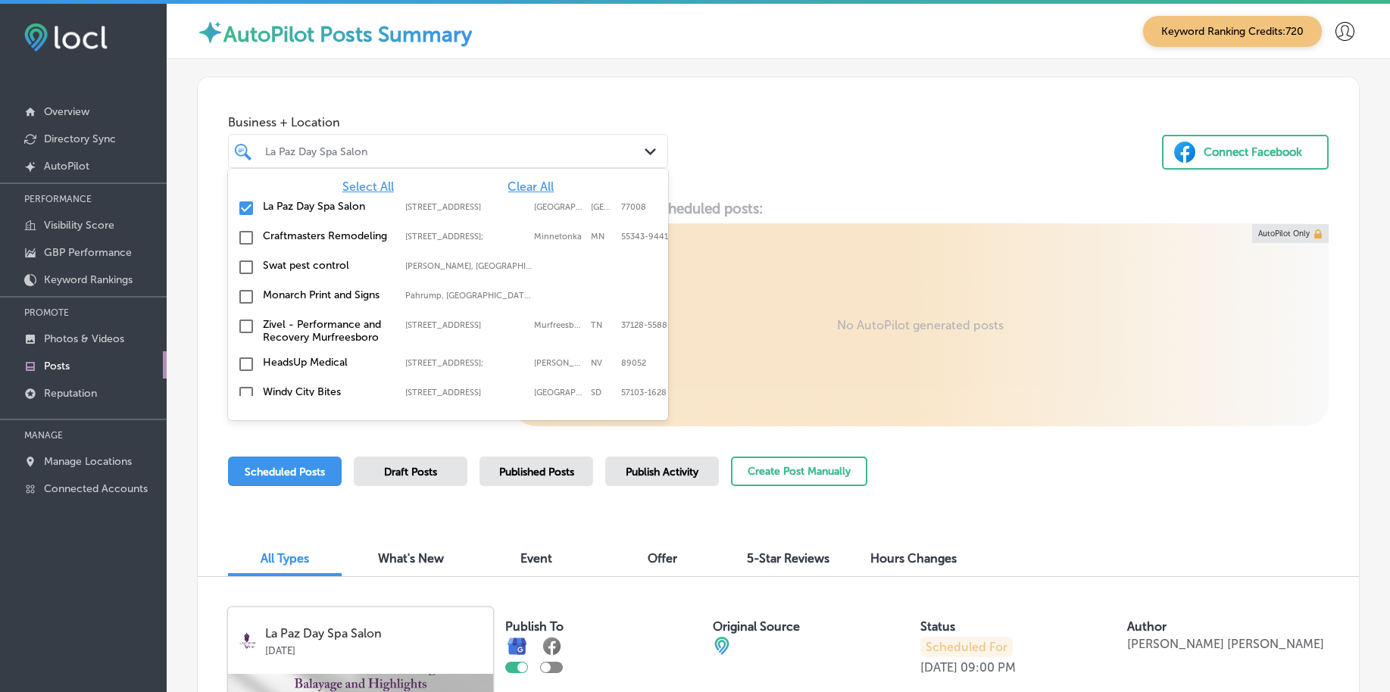
click at [516, 180] on span "Clear All" at bounding box center [530, 186] width 46 height 14
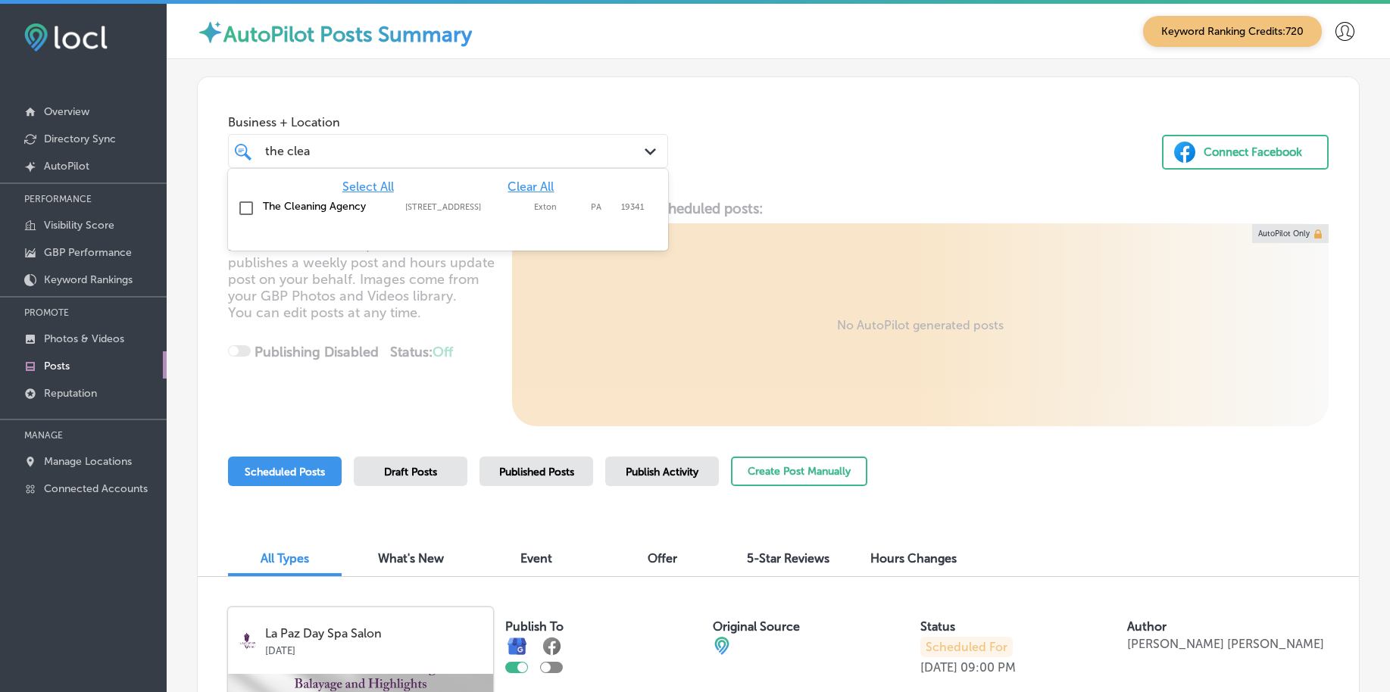
click at [523, 197] on div "The Cleaning Agency 35 E Uwchlan Ave Suite 322, Exton, PA, 19341 35 E Uwchlan A…" at bounding box center [448, 208] width 428 height 23
type input "the clea"
click at [701, 144] on div "Business + Location option 35 E Uwchlan Ave Suite 322, selected. option 35 E Uw…" at bounding box center [778, 134] width 1161 height 115
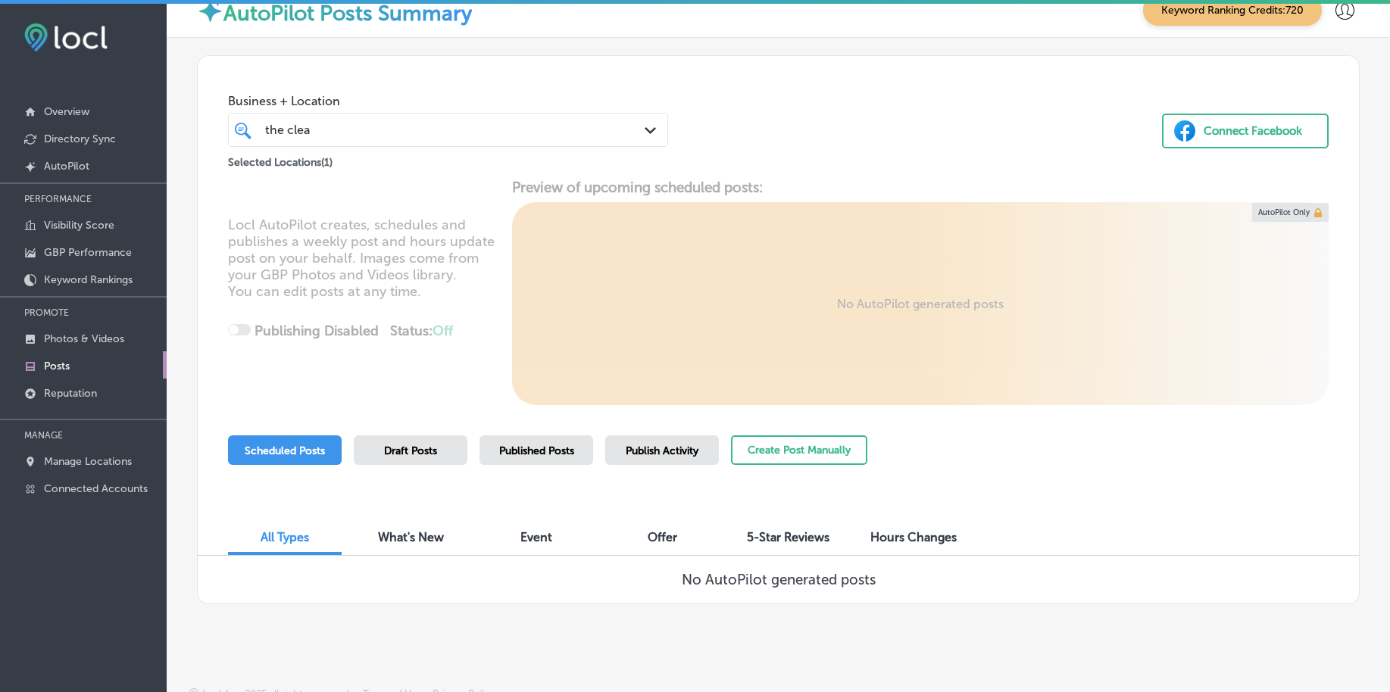
scroll to position [33, 0]
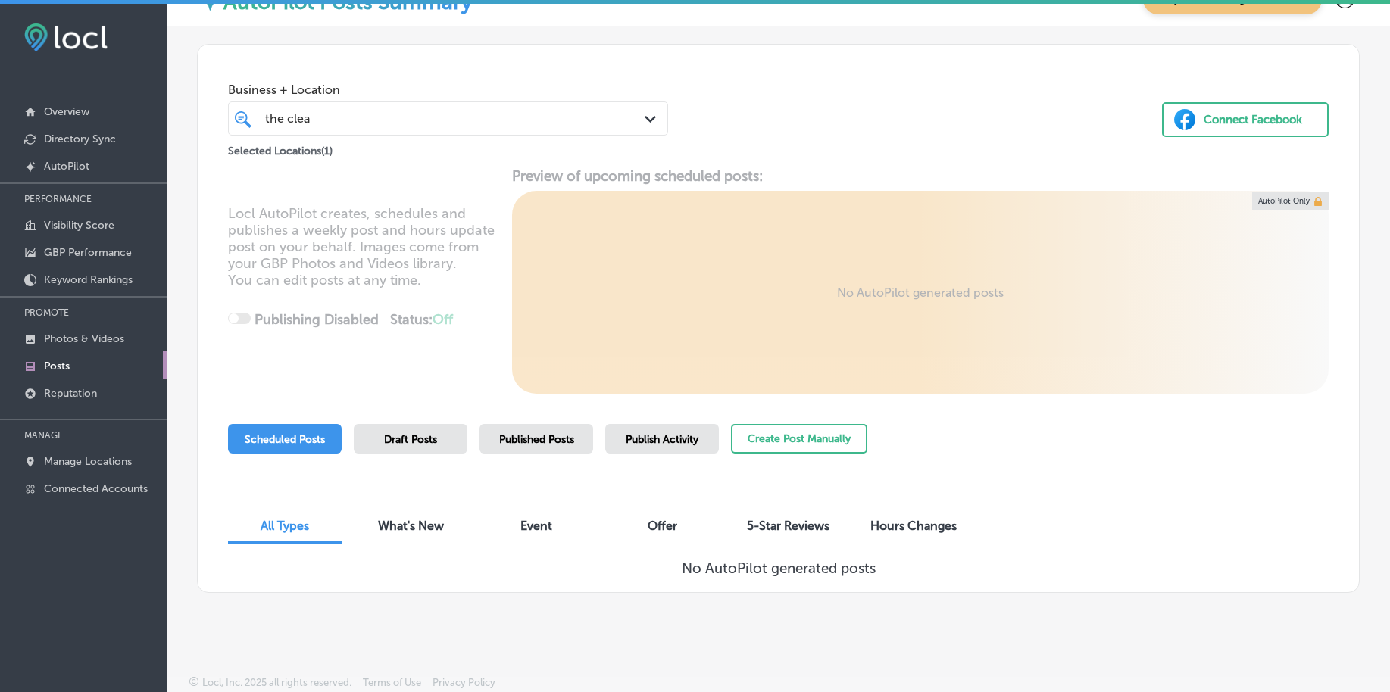
click at [522, 438] on span "Published Posts" at bounding box center [536, 439] width 75 height 13
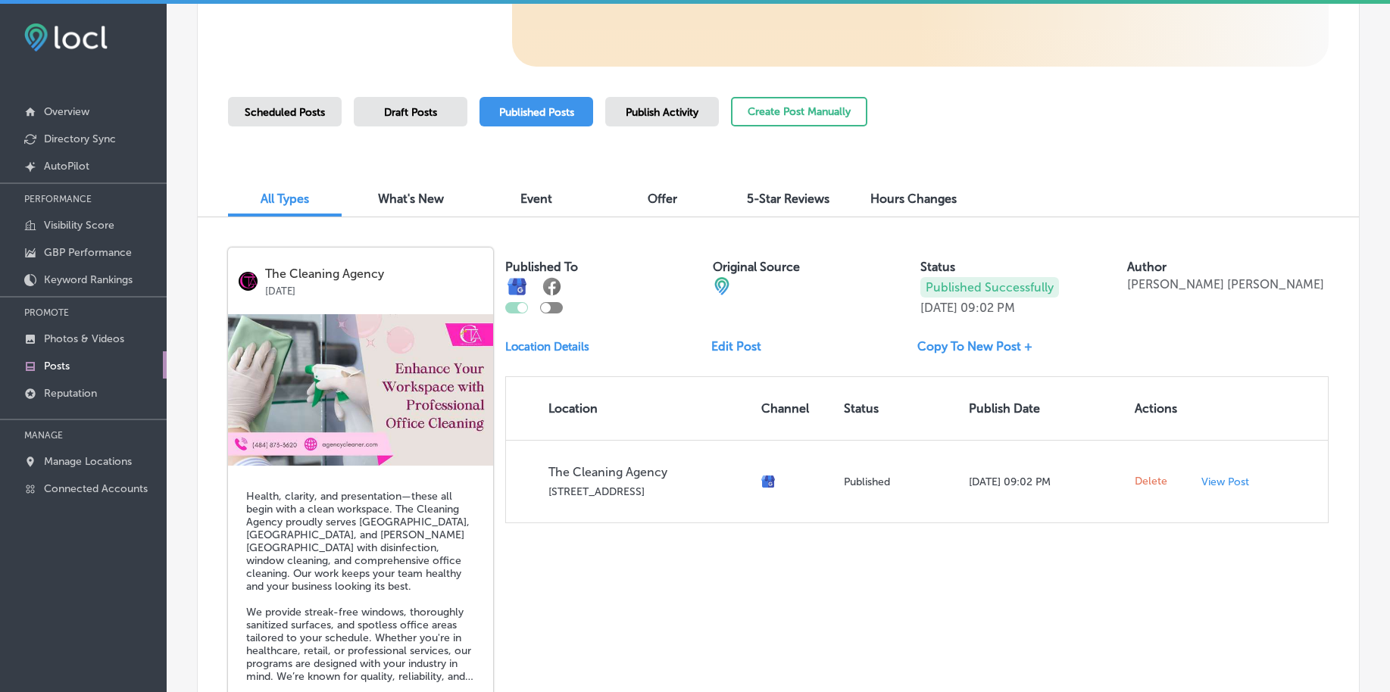
scroll to position [411, 0]
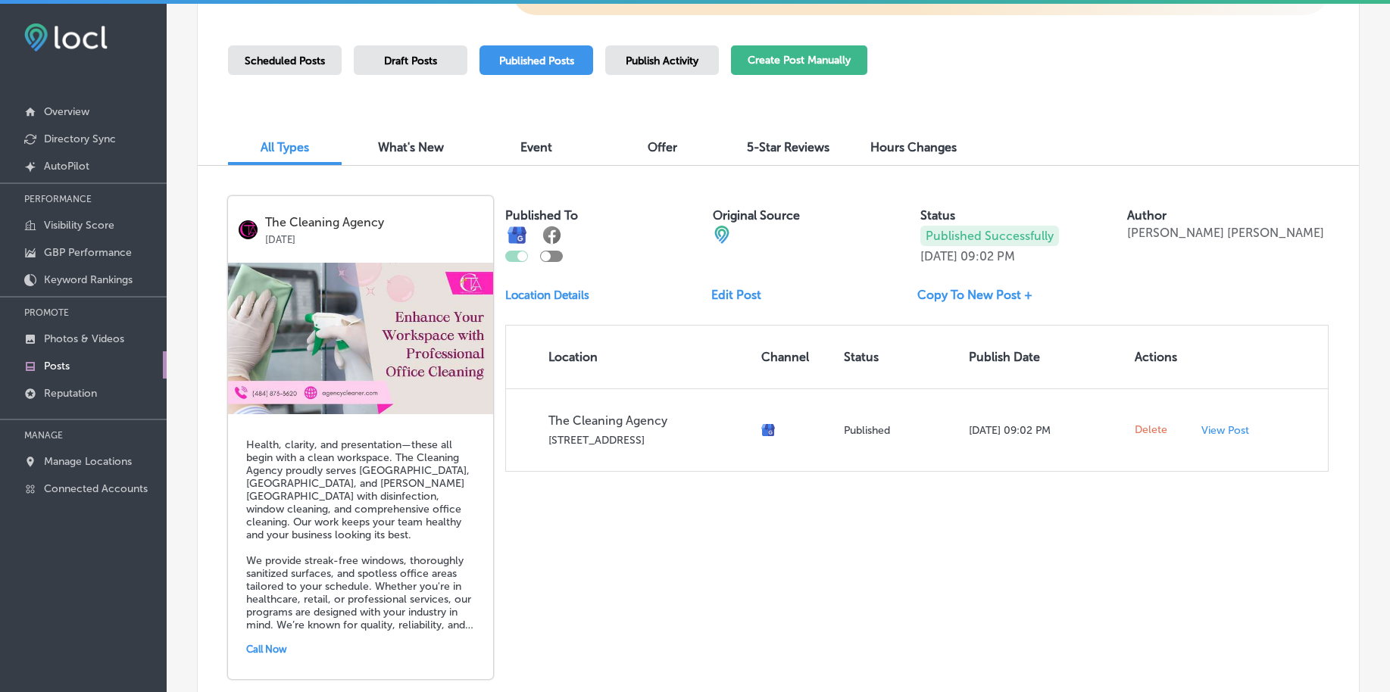
click at [782, 59] on button "Create Post Manually" at bounding box center [799, 60] width 136 height 30
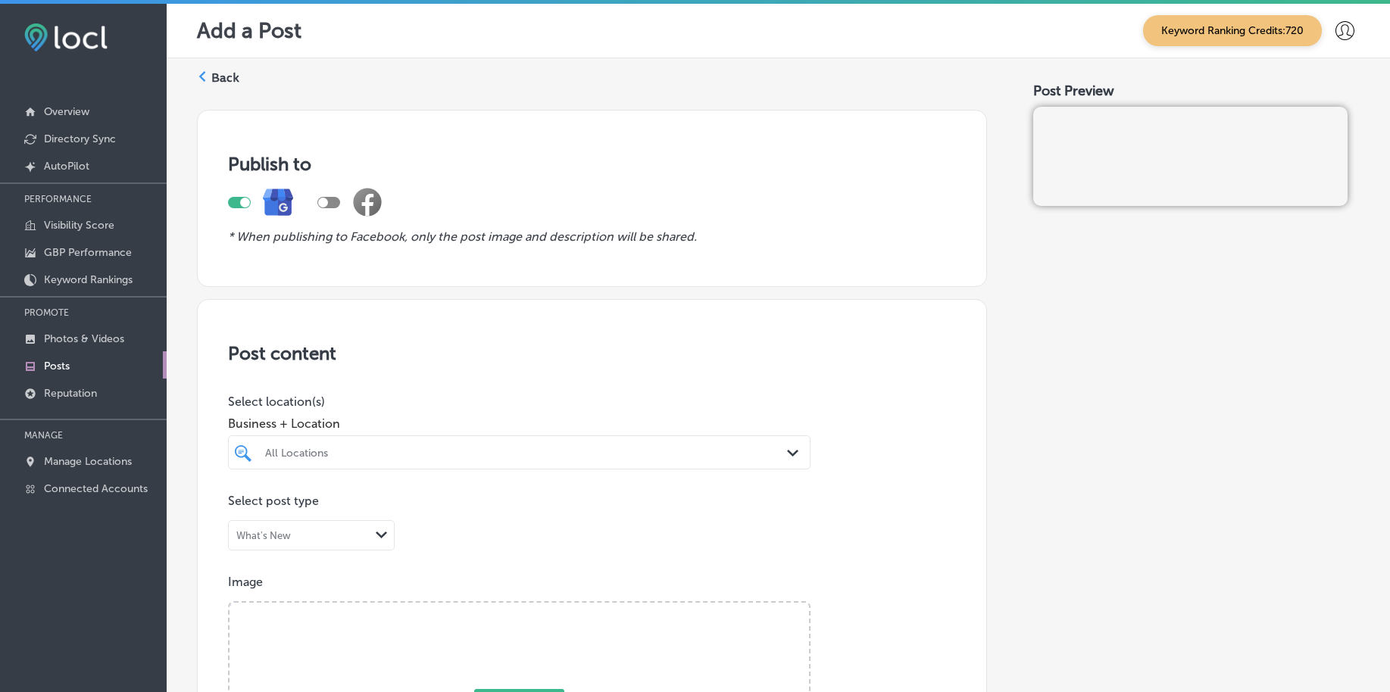
click at [486, 464] on div "All Locations Path Created with Sketch." at bounding box center [519, 452] width 582 height 34
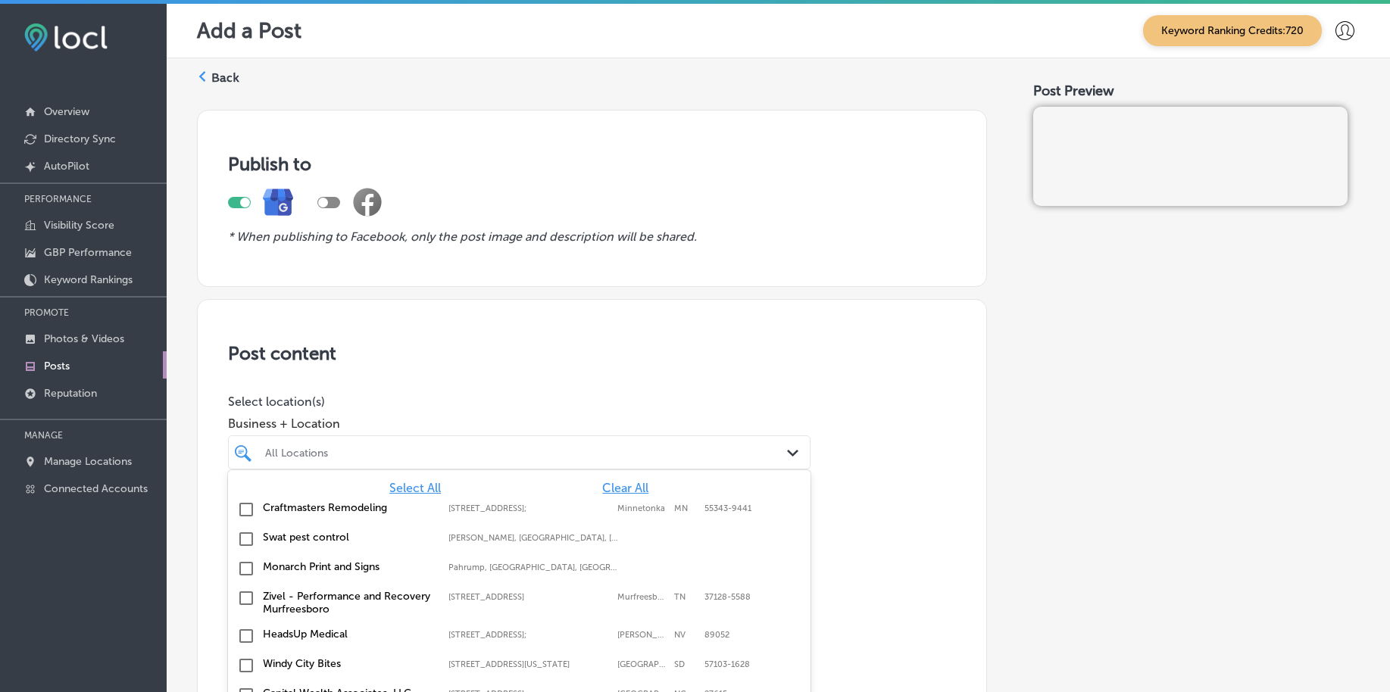
scroll to position [36, 0]
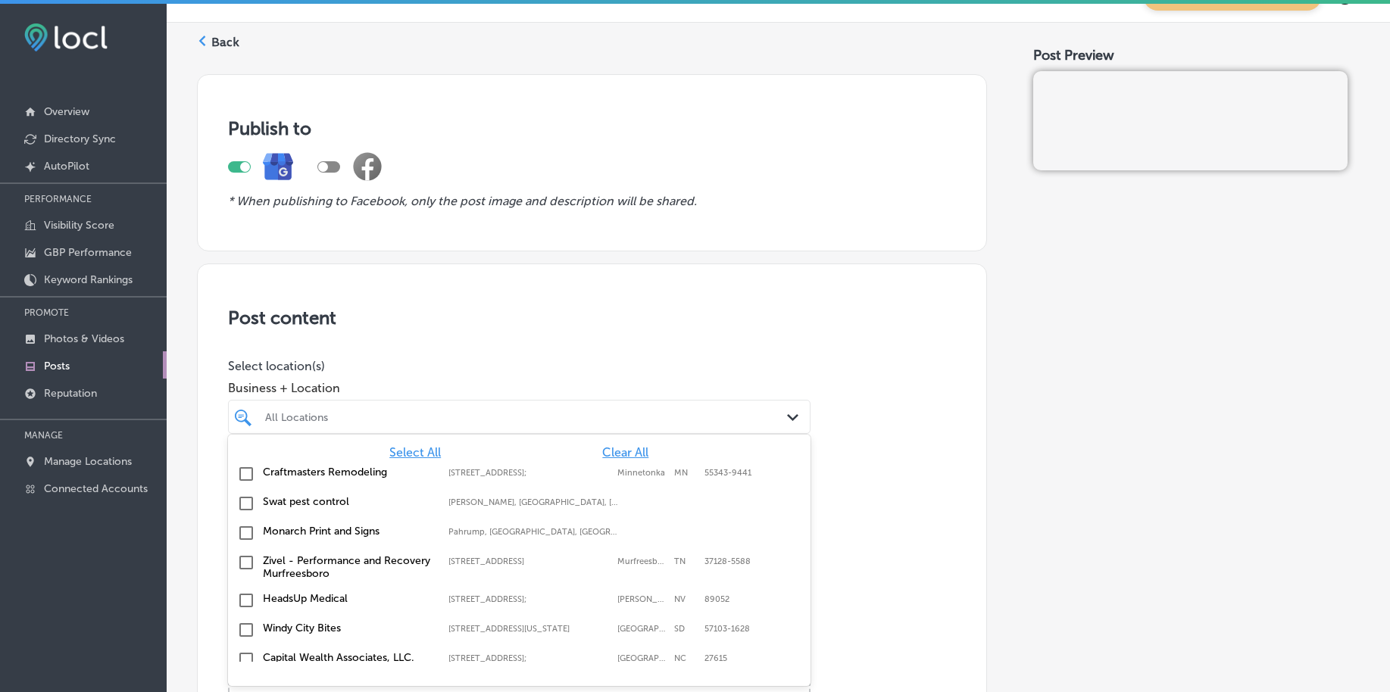
click at [620, 450] on span "Clear All" at bounding box center [625, 452] width 46 height 14
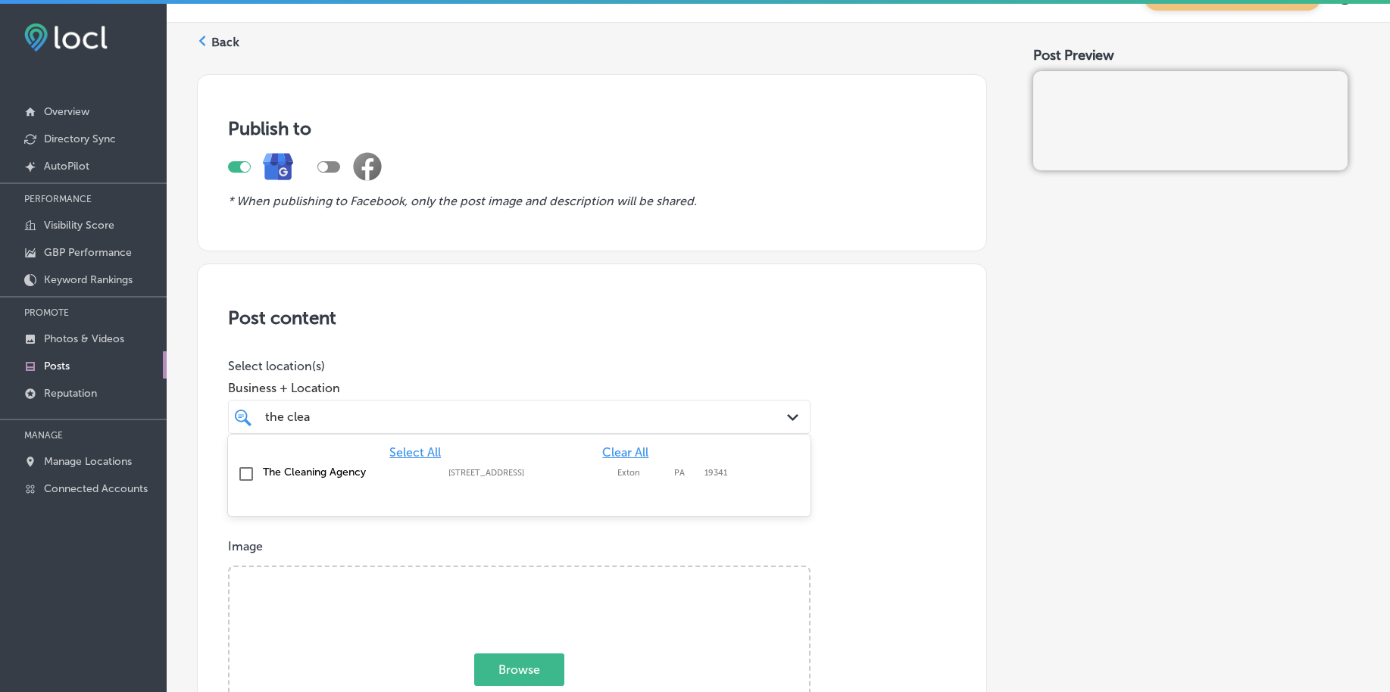
click at [420, 482] on div "The Cleaning Agency 35 E Uwchlan Ave Suite 322, Exton, PA, 19341 35 E Uwchlan A…" at bounding box center [519, 474] width 570 height 23
type input "the clea"
click at [481, 389] on span "Business + Location" at bounding box center [519, 388] width 582 height 14
click at [455, 425] on div "the clea the clea" at bounding box center [494, 417] width 460 height 20
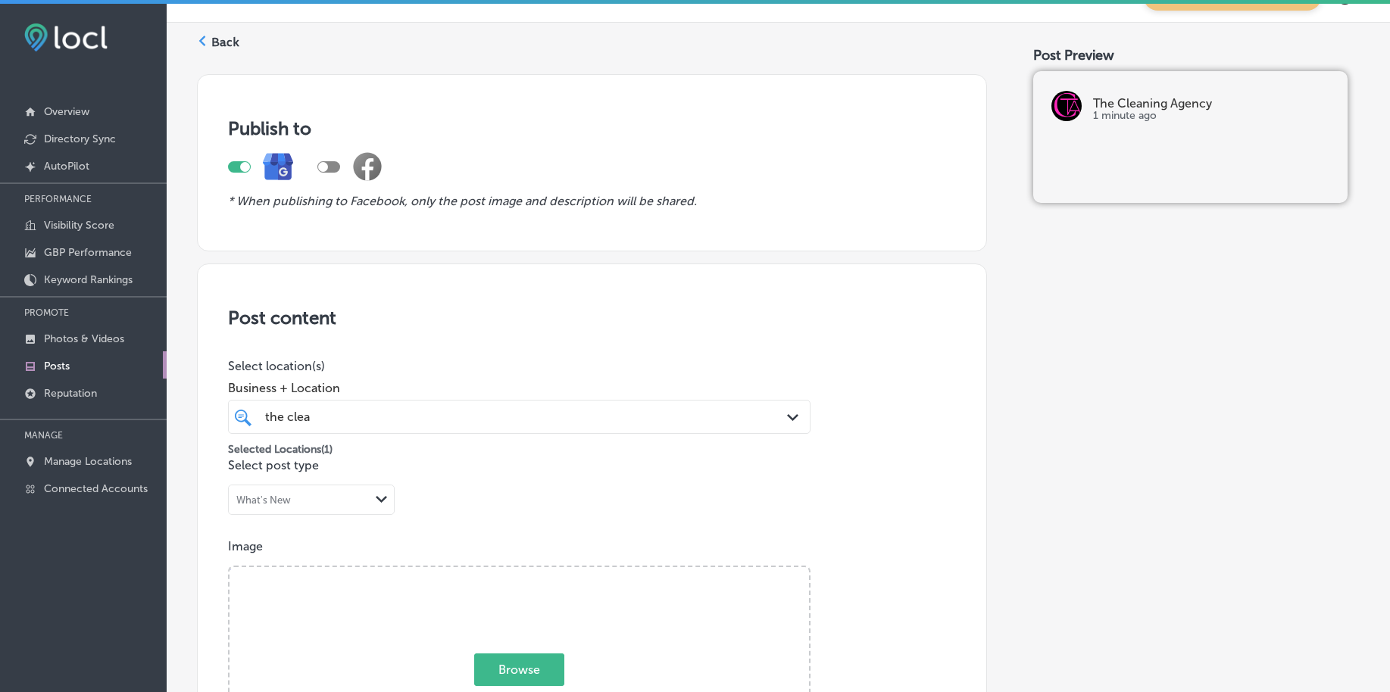
click at [455, 425] on div "the clea the clea" at bounding box center [494, 417] width 460 height 20
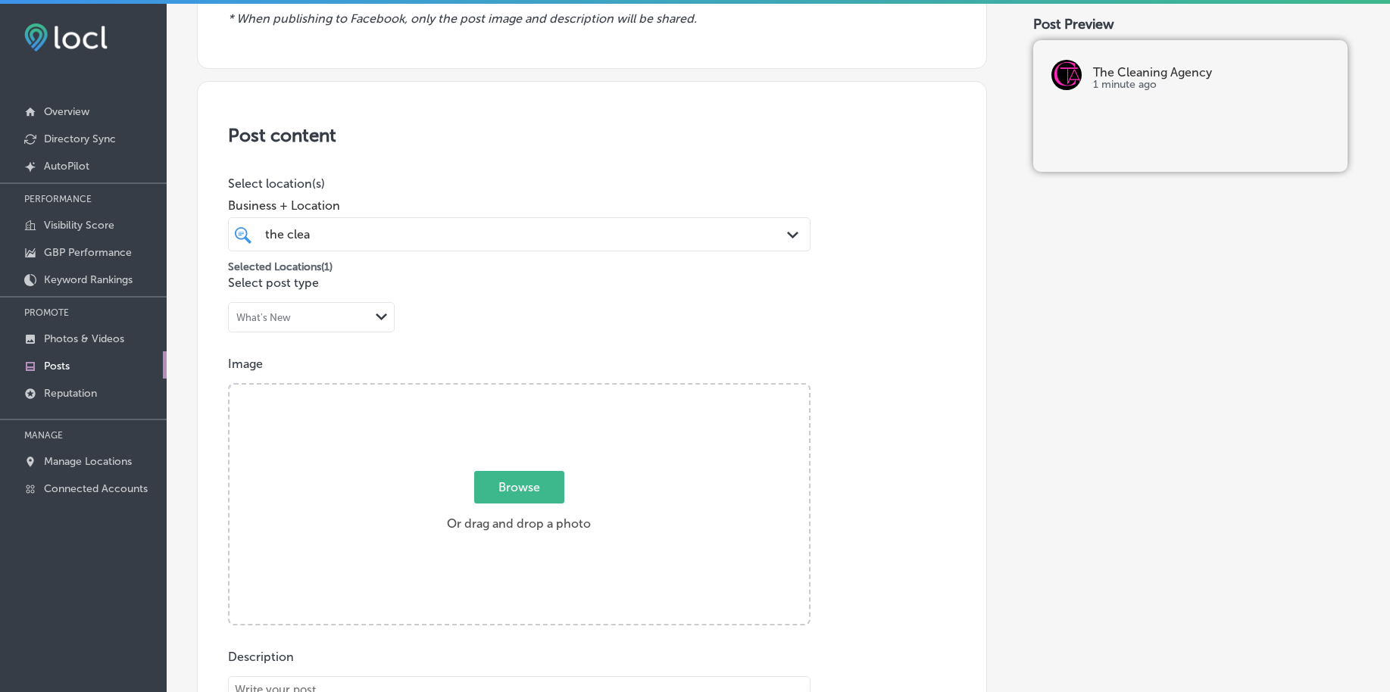
scroll to position [225, 0]
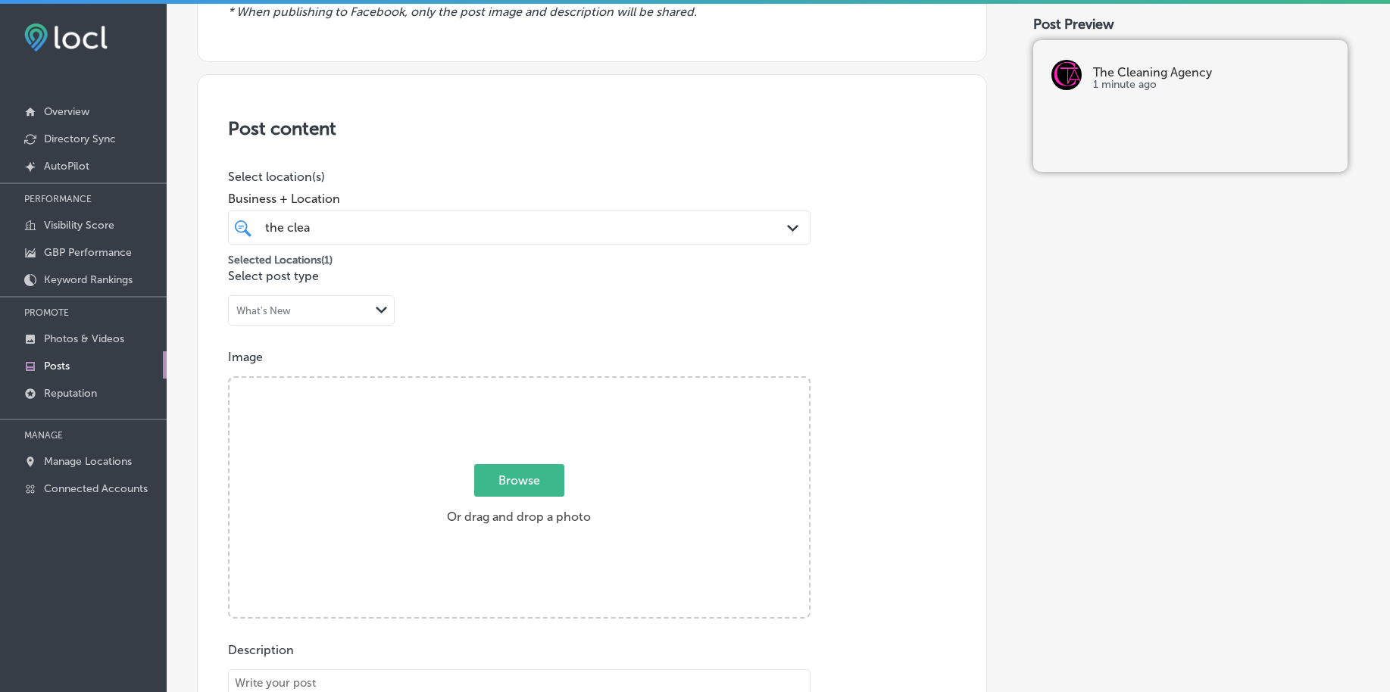
click at [517, 477] on span "Browse" at bounding box center [519, 480] width 90 height 33
click at [517, 382] on input "Browse Or drag and drop a photo" at bounding box center [518, 380] width 579 height 5
type input "C:\fakepath\janitorial-services-the-cleaning-agency-chester-county-pa (1).jpg"
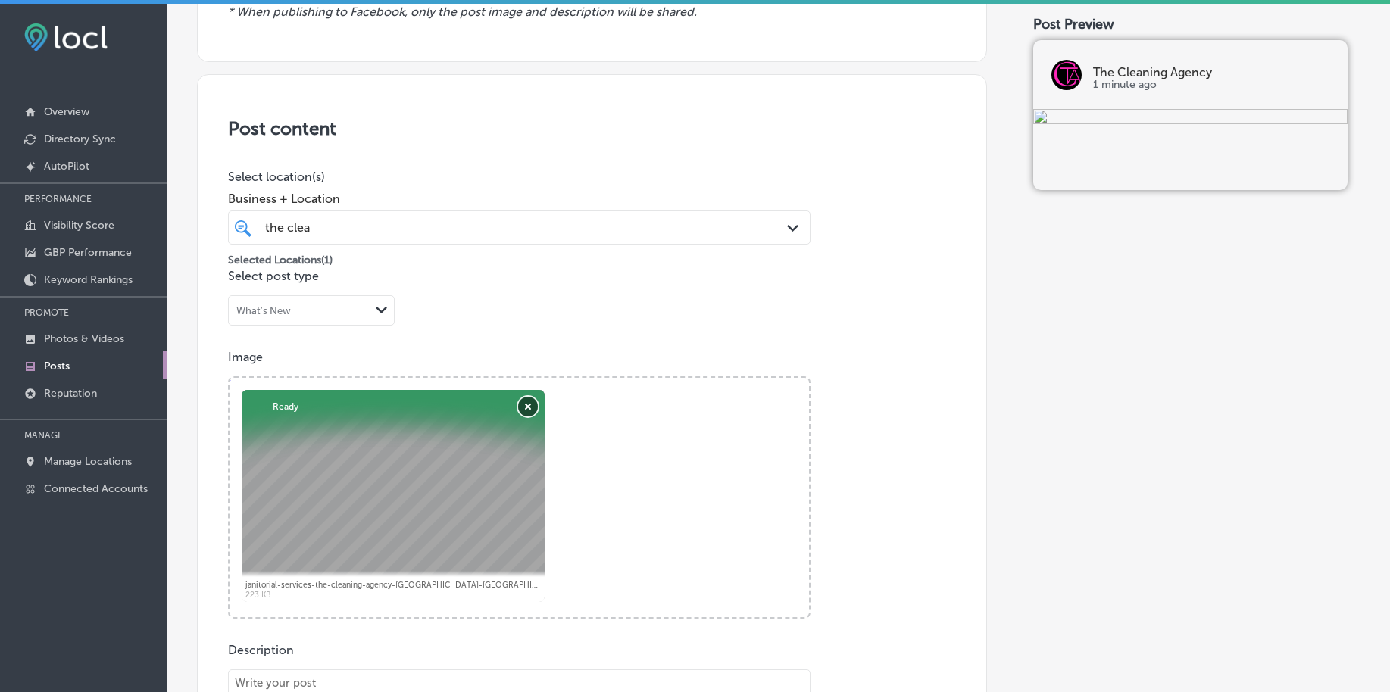
click at [532, 404] on button "Remove" at bounding box center [528, 407] width 20 height 20
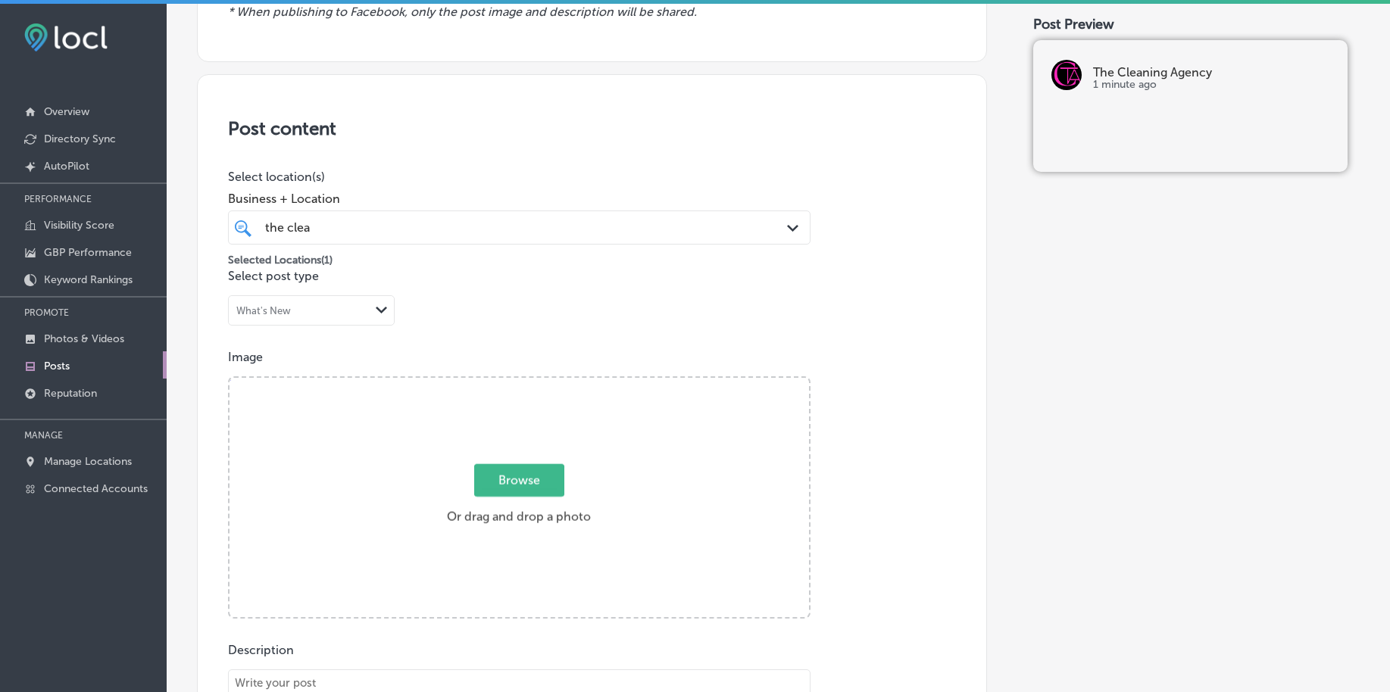
click at [510, 485] on span "Browse" at bounding box center [519, 480] width 90 height 33
click at [510, 382] on input "Browse Or drag and drop a photo" at bounding box center [518, 380] width 579 height 5
type input "C:\fakepath\janitorial-services-the-cleaning-agency-chester-county-pa (2).jpg"
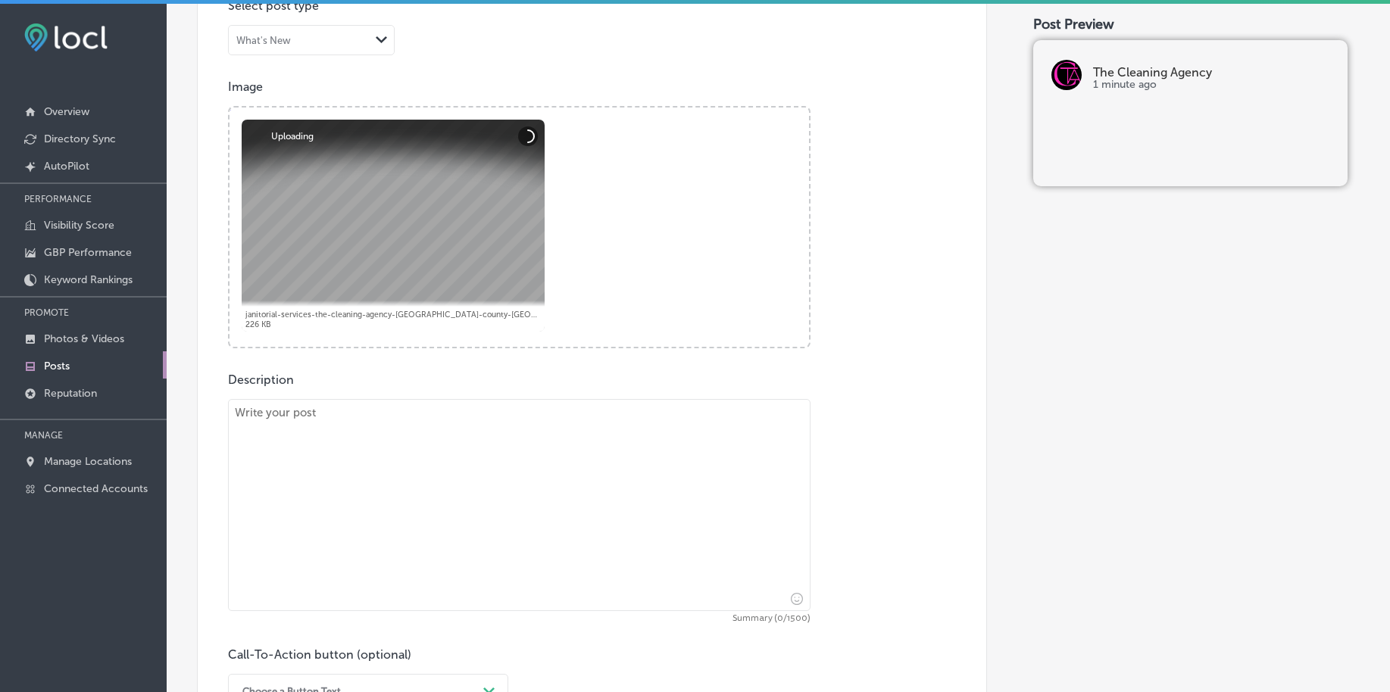
scroll to position [509, 0]
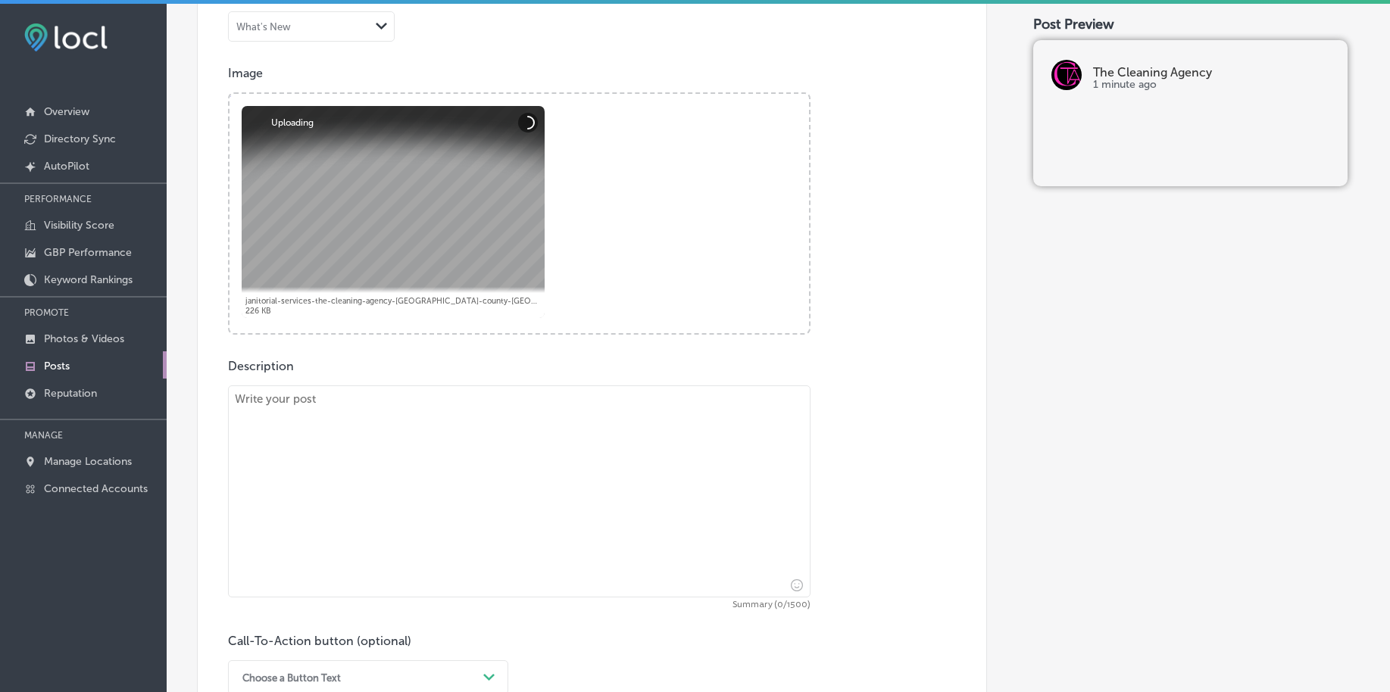
click at [373, 439] on textarea at bounding box center [519, 492] width 582 height 212
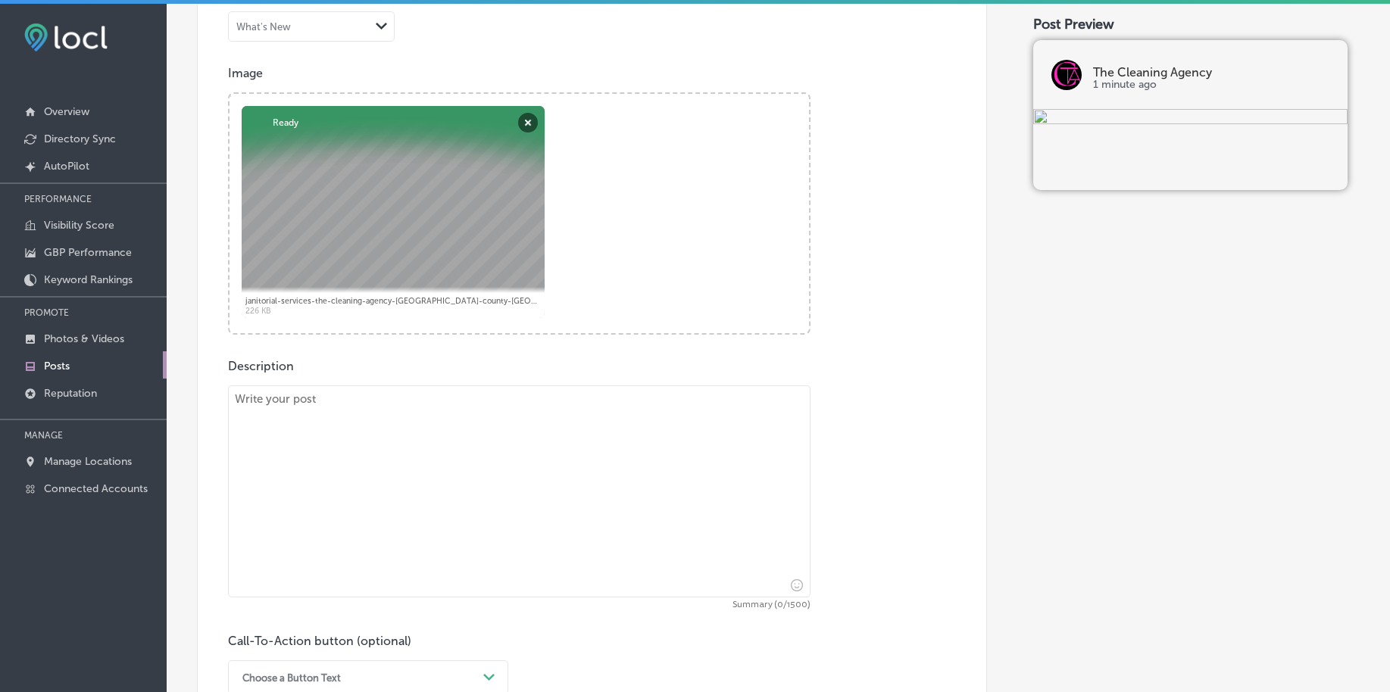
paste textarea "Restrooms are one of the most important areas of any business, and keeping them…"
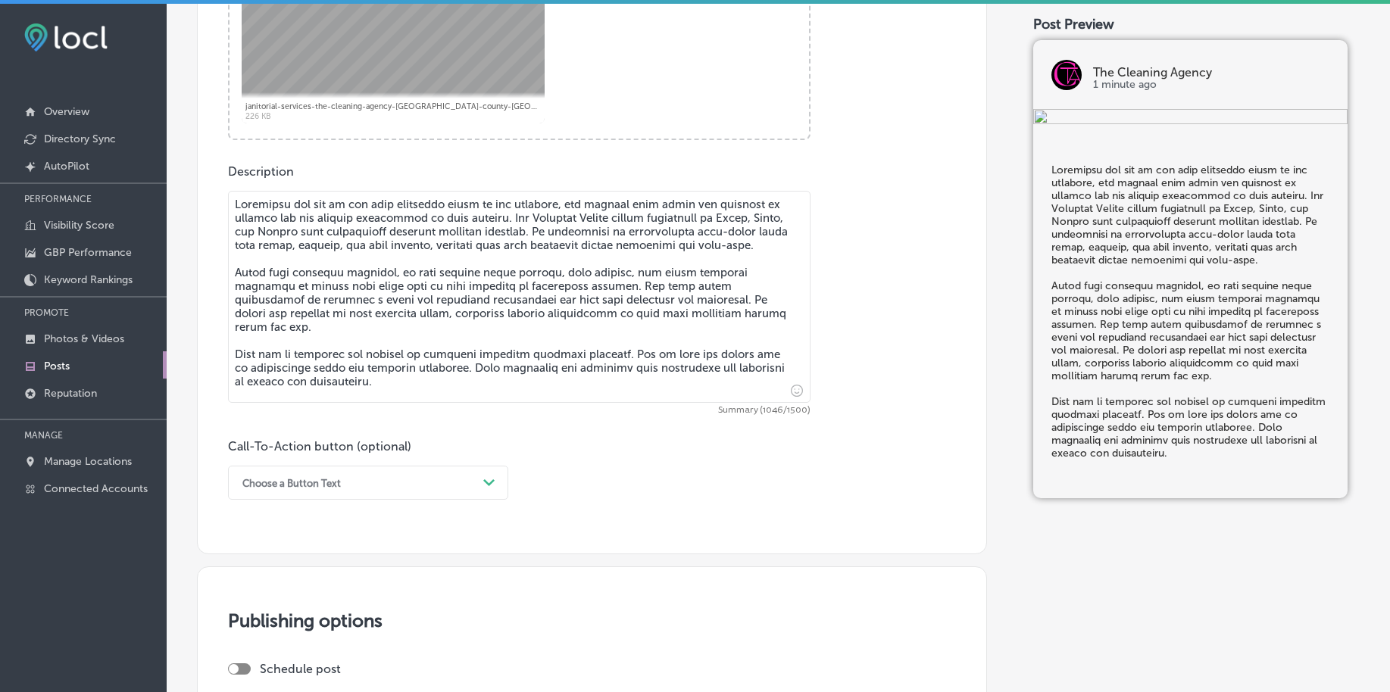
scroll to position [888, 0]
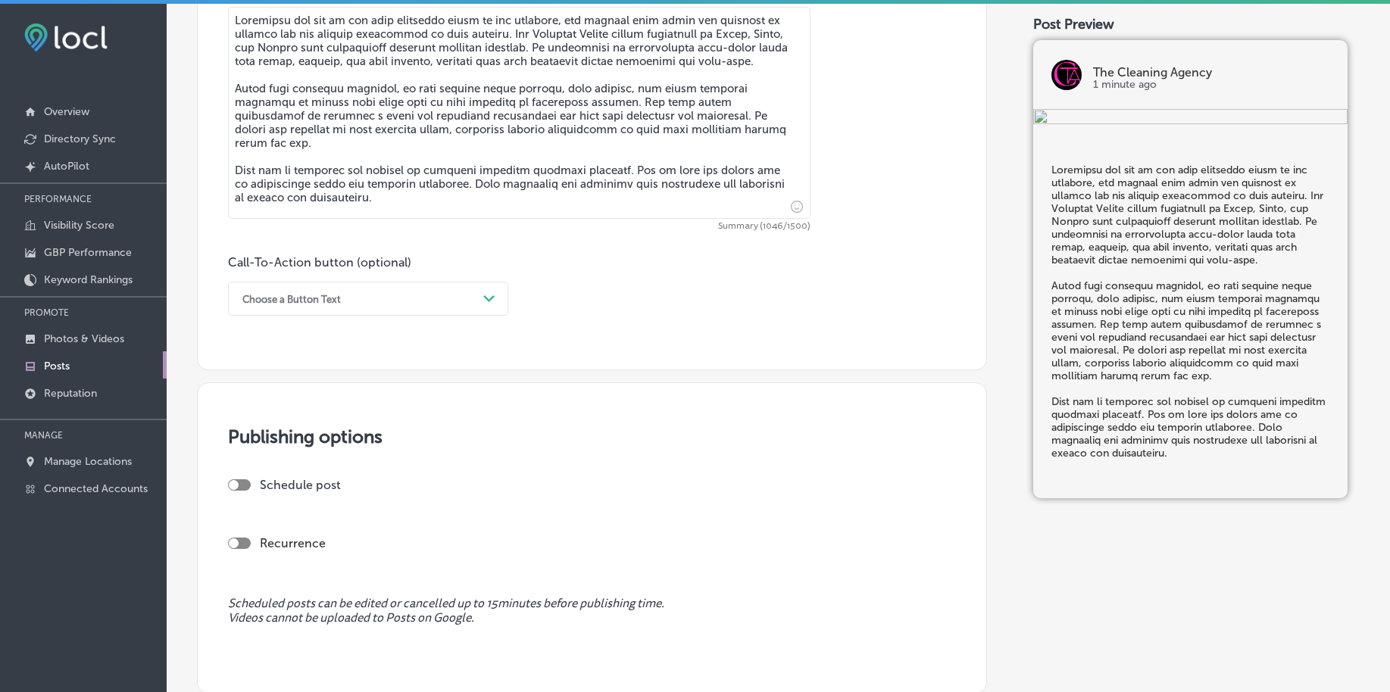
type textarea "Restrooms are one of the most important areas of any business, and keeping them…"
click at [347, 295] on div "Choose a Button Text" at bounding box center [356, 298] width 242 height 23
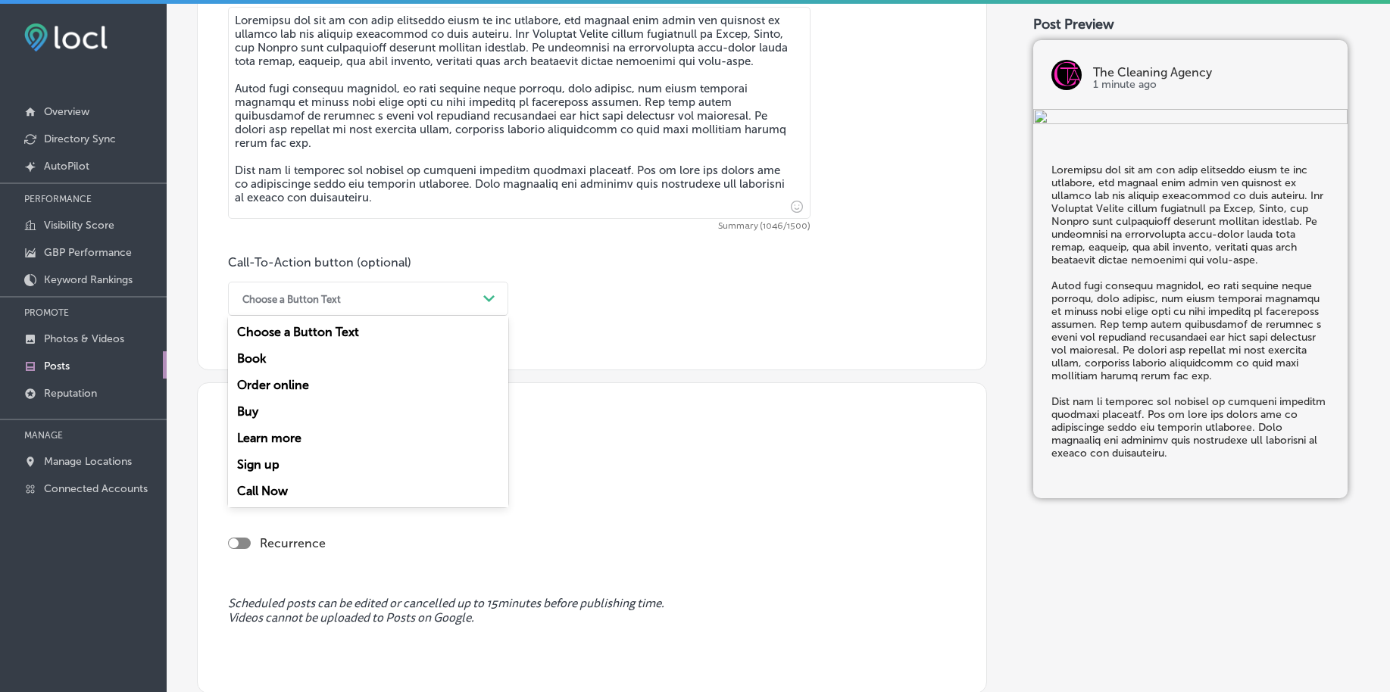
click at [316, 358] on div "Book" at bounding box center [368, 358] width 280 height 27
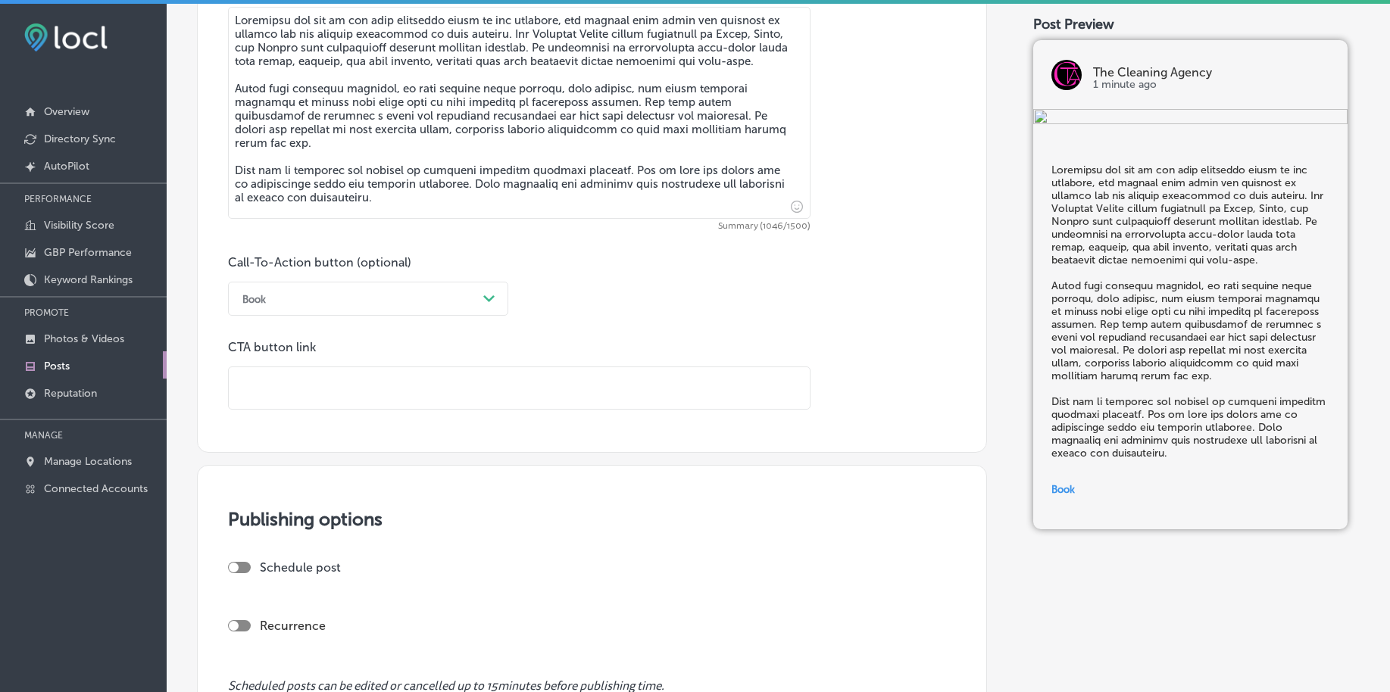
click at [304, 387] on input "text" at bounding box center [519, 388] width 581 height 42
paste input "https://agencycleaner.com/"
type input "https://agencycleaner.com/"
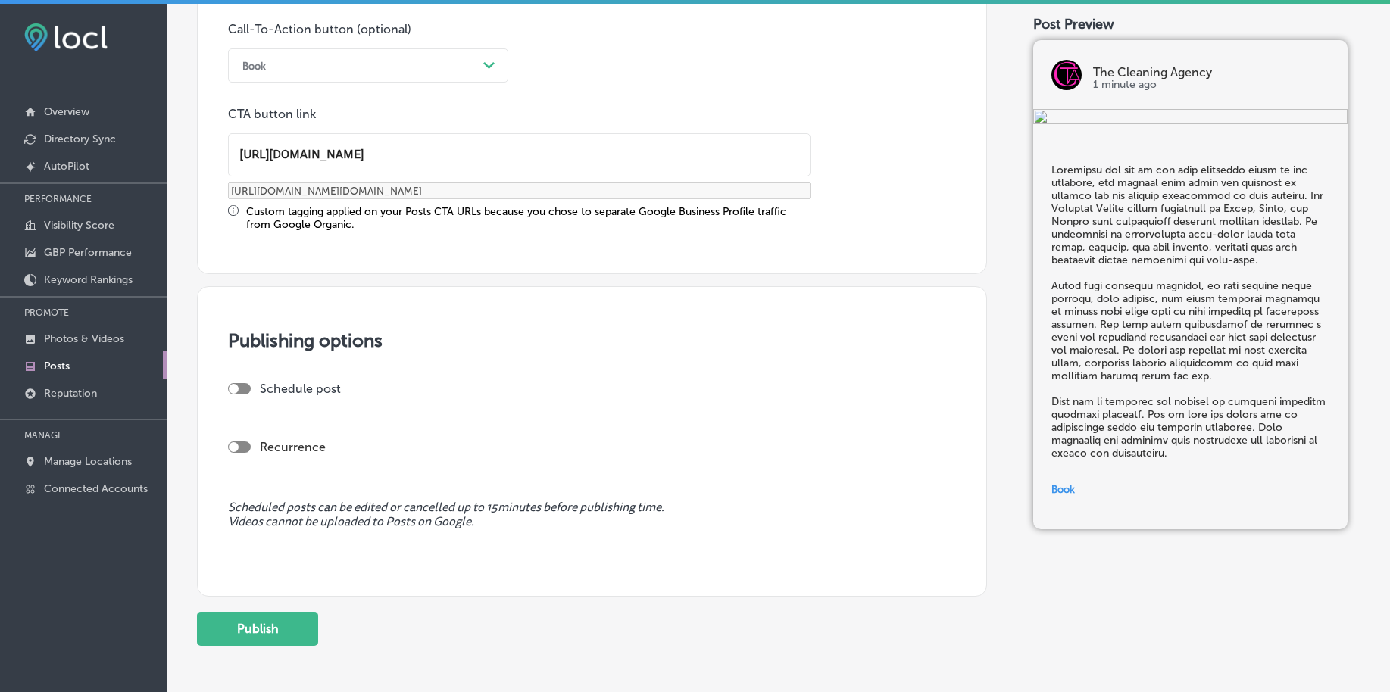
scroll to position [1172, 0]
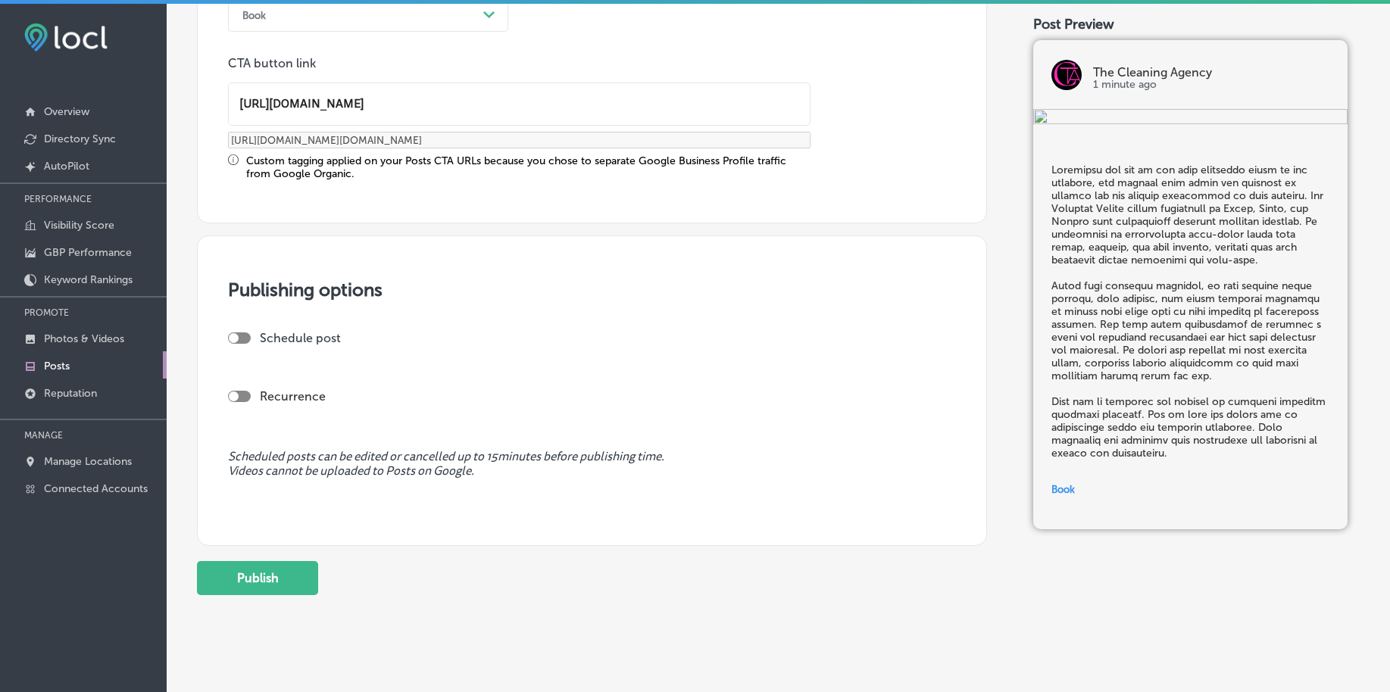
click at [242, 340] on div at bounding box center [239, 337] width 23 height 11
checkbox input "true"
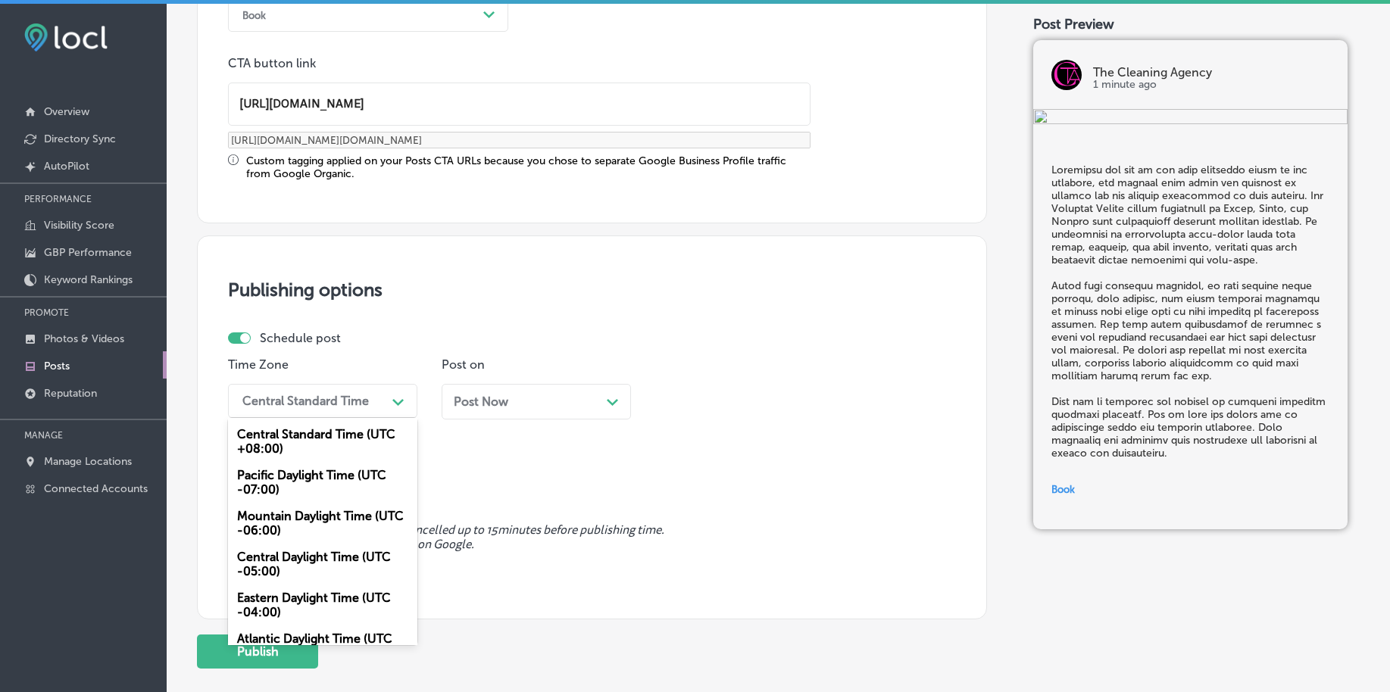
click at [298, 402] on div "Central Standard Time" at bounding box center [305, 401] width 126 height 14
click at [274, 517] on div "Mountain Daylight Time (UTC -06:00)" at bounding box center [322, 523] width 189 height 41
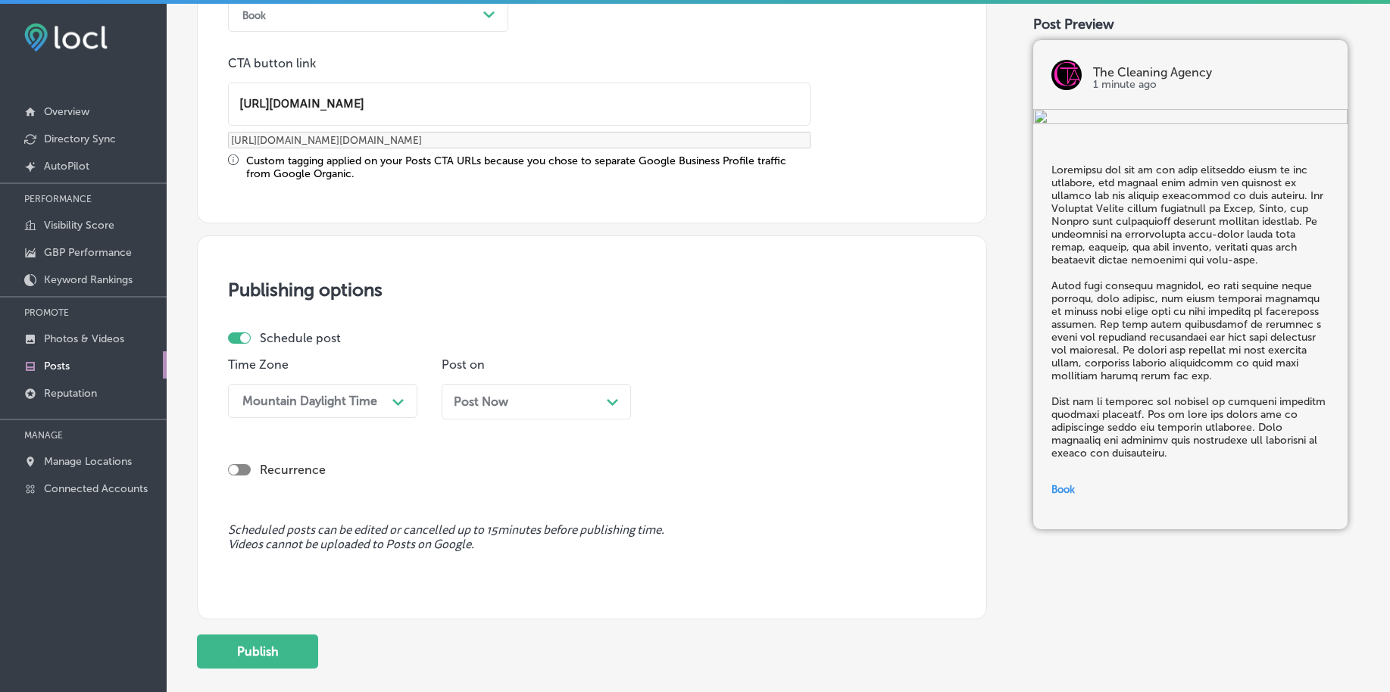
click at [460, 405] on span "Post Now" at bounding box center [481, 402] width 55 height 14
click at [706, 402] on div "02:45 AM" at bounding box center [697, 401] width 54 height 14
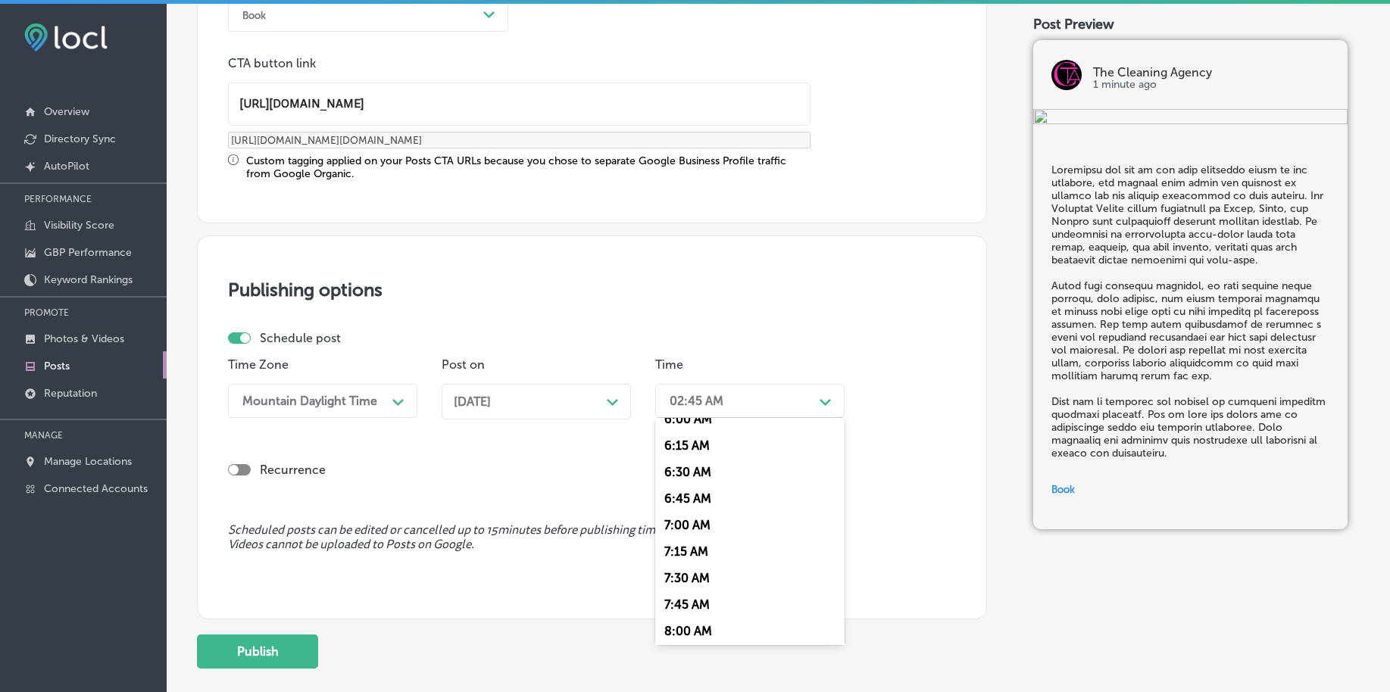
scroll to position [663, 0]
click at [707, 507] on div "7:00 AM" at bounding box center [749, 514] width 189 height 27
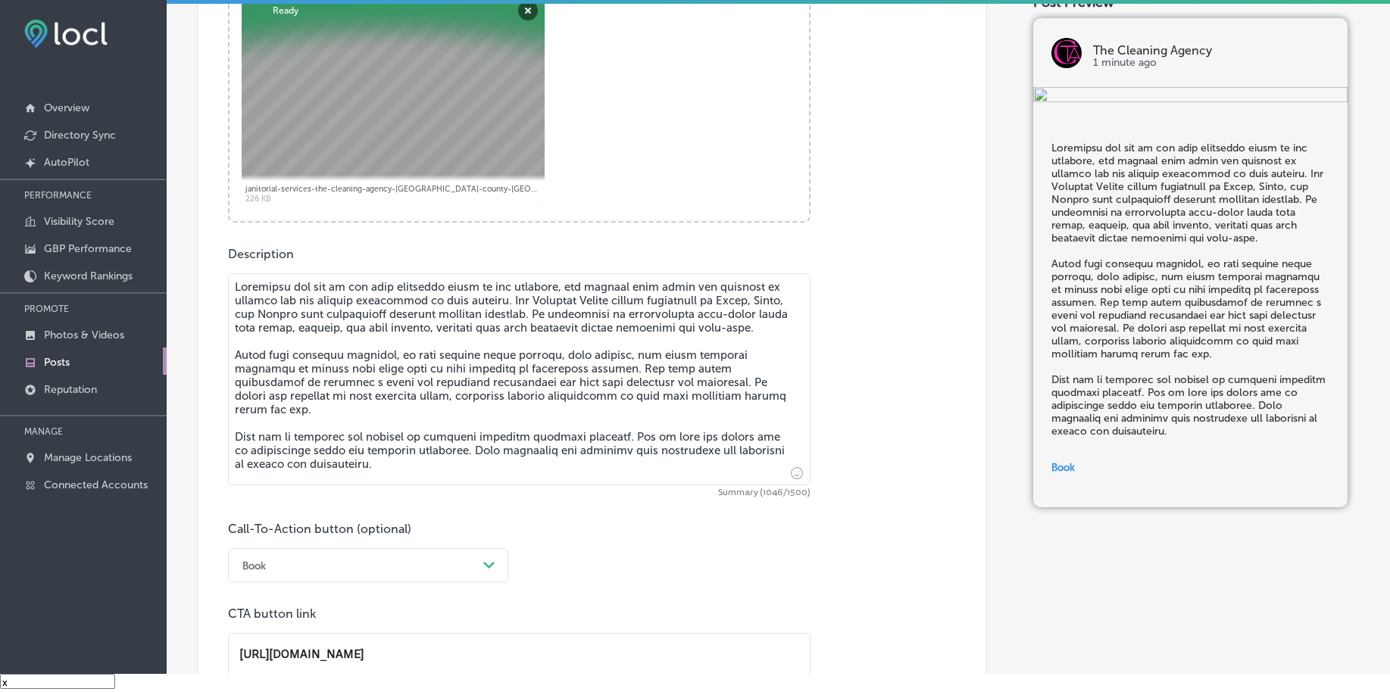
scroll to position [315, 0]
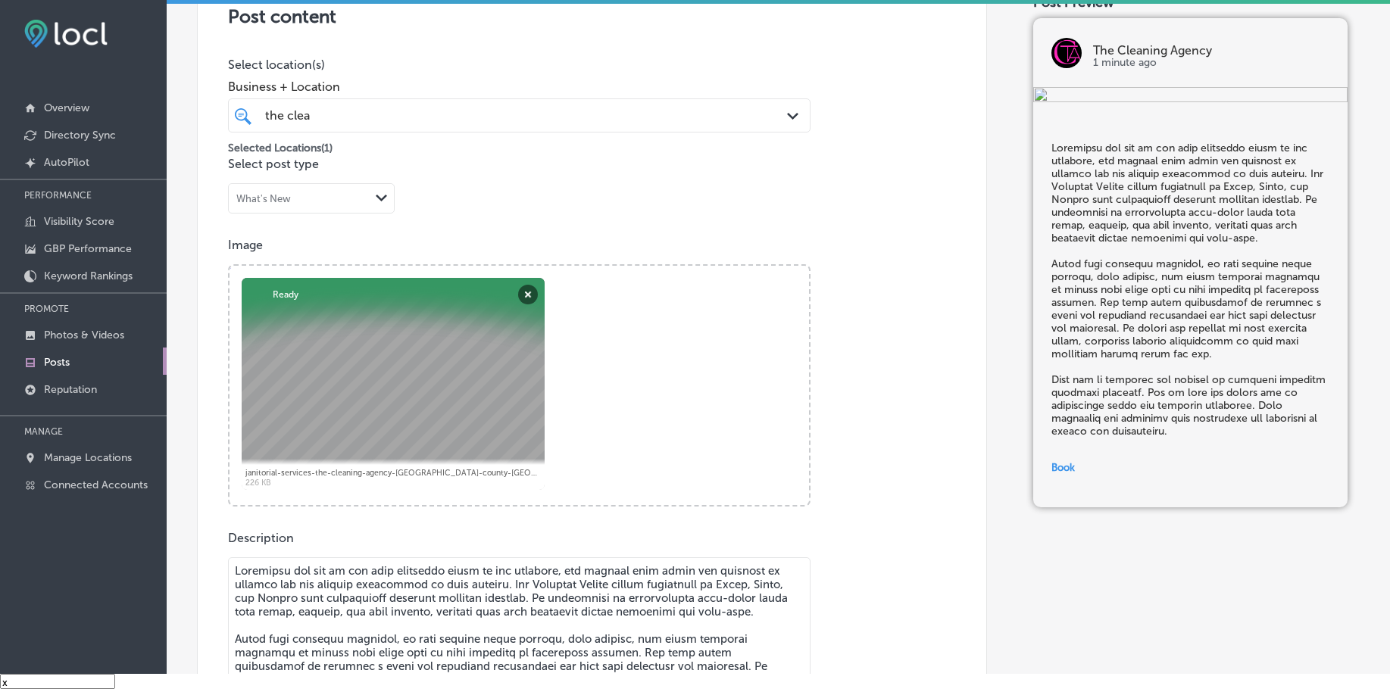
click at [531, 124] on div "the clea the clea" at bounding box center [494, 115] width 460 height 20
click at [532, 124] on div "the clea the clea" at bounding box center [494, 115] width 460 height 20
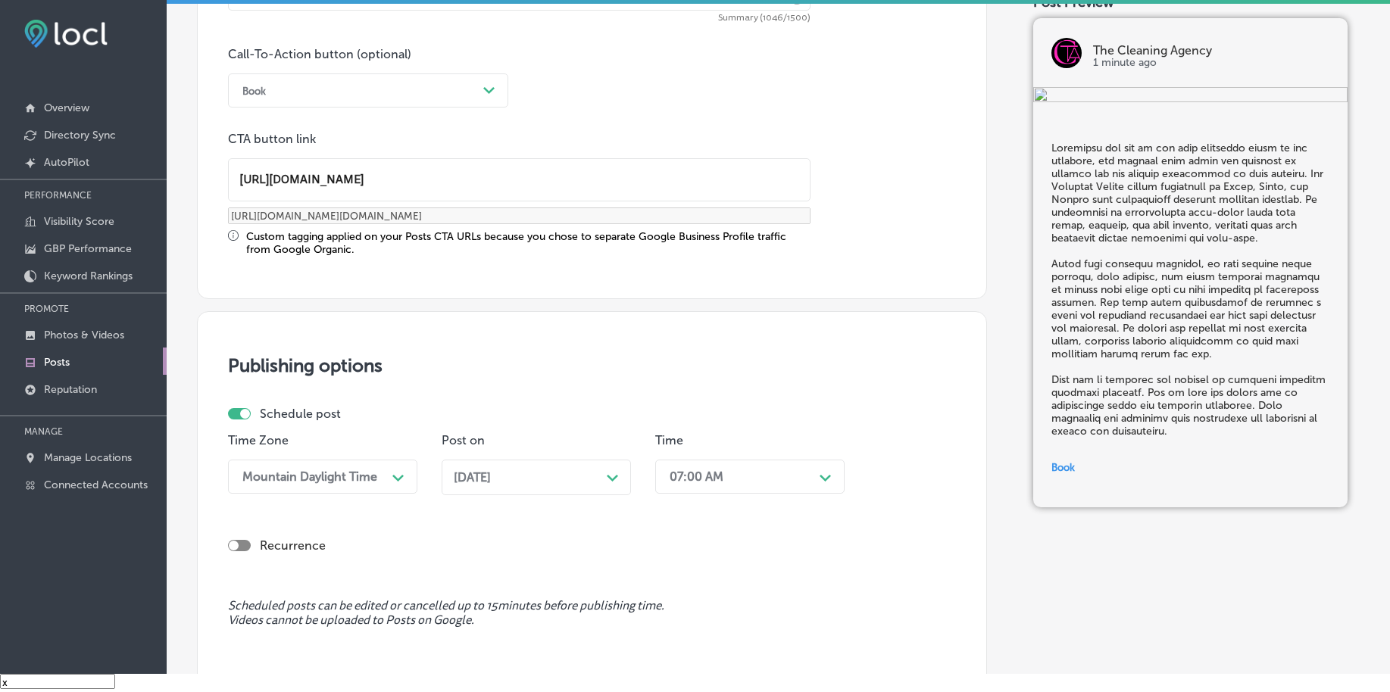
scroll to position [1262, 0]
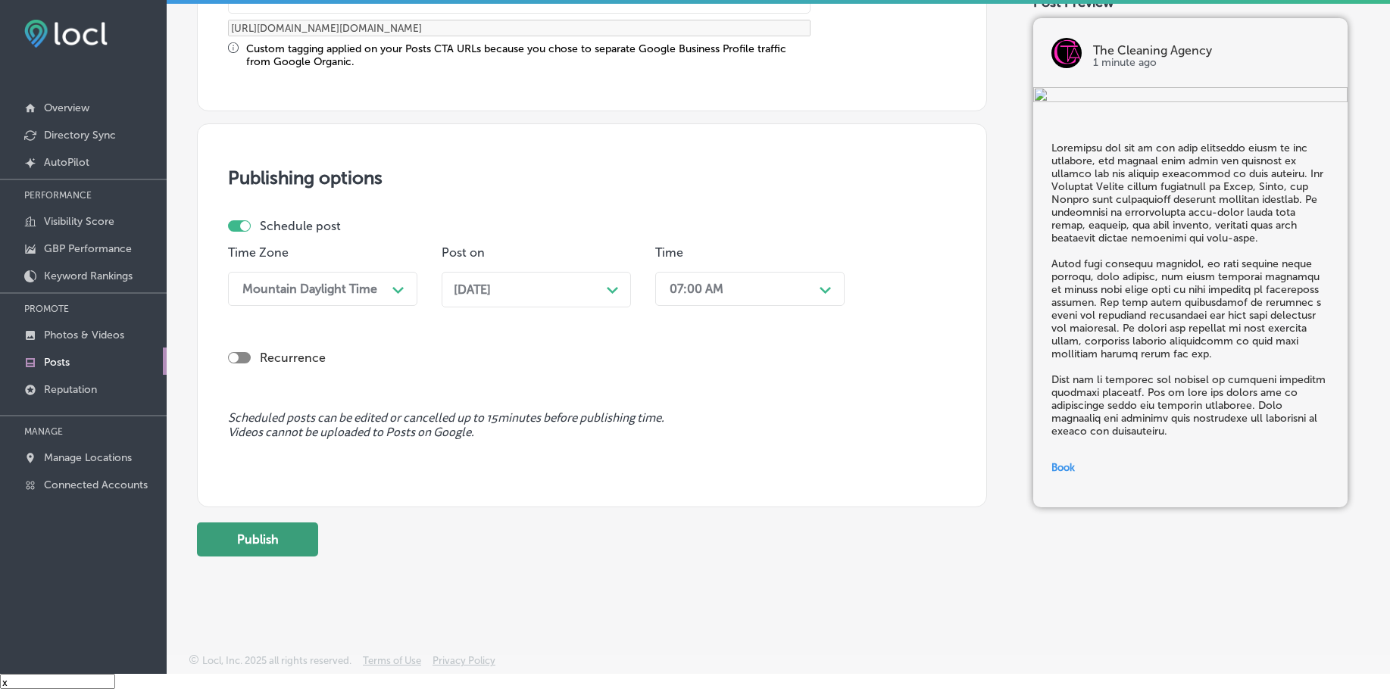
click at [276, 532] on button "Publish" at bounding box center [257, 540] width 121 height 34
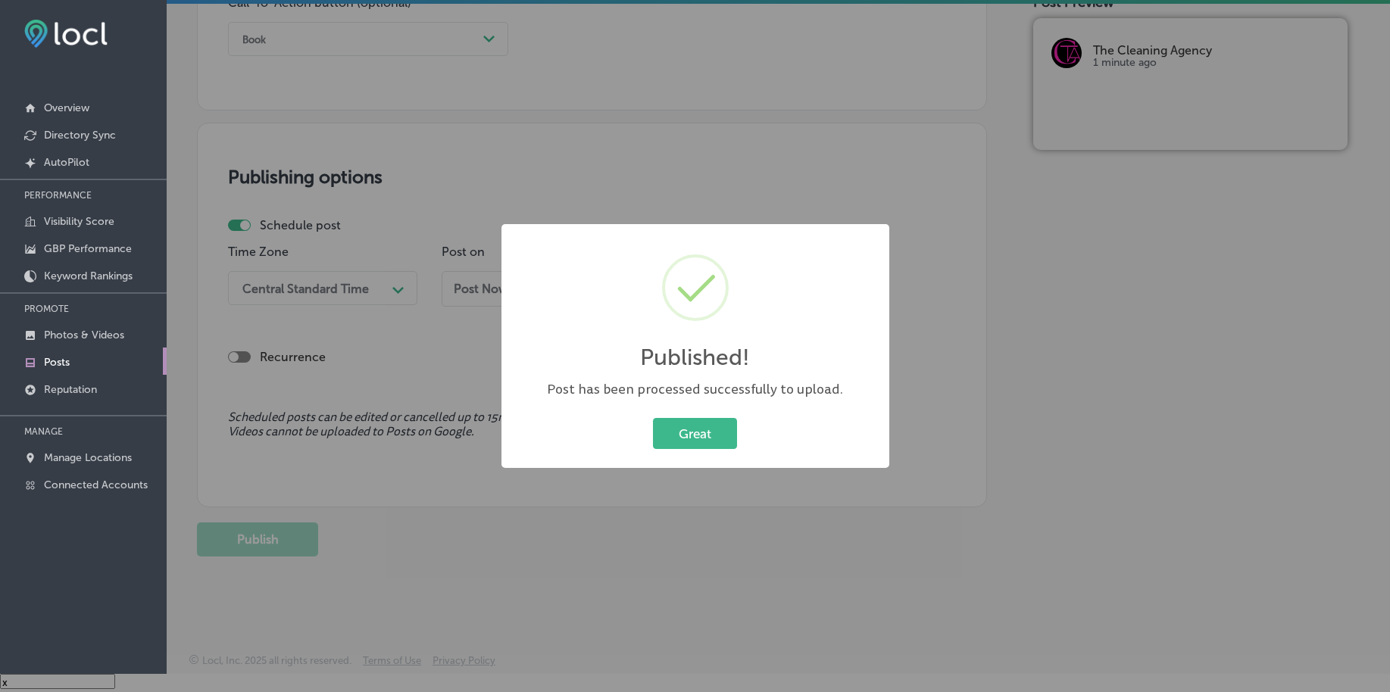
scroll to position [1125, 0]
click at [704, 429] on button "Great" at bounding box center [695, 433] width 84 height 31
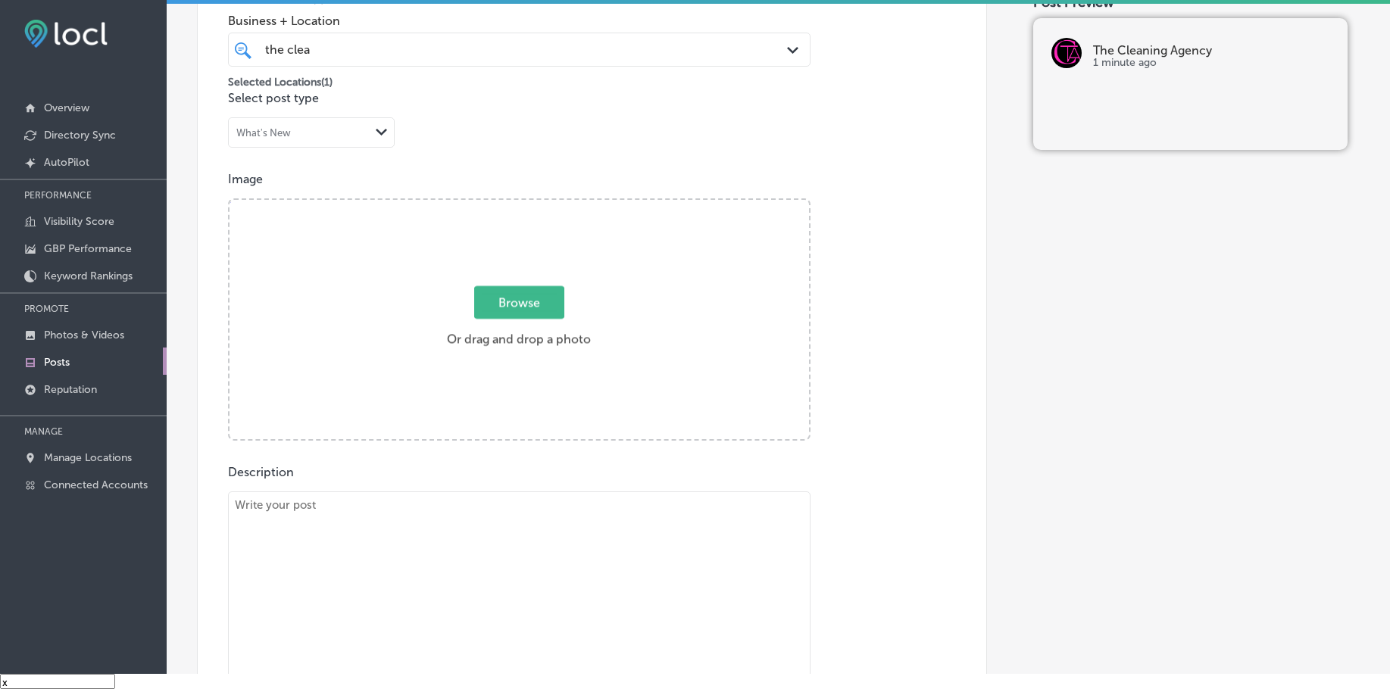
scroll to position [367, 0]
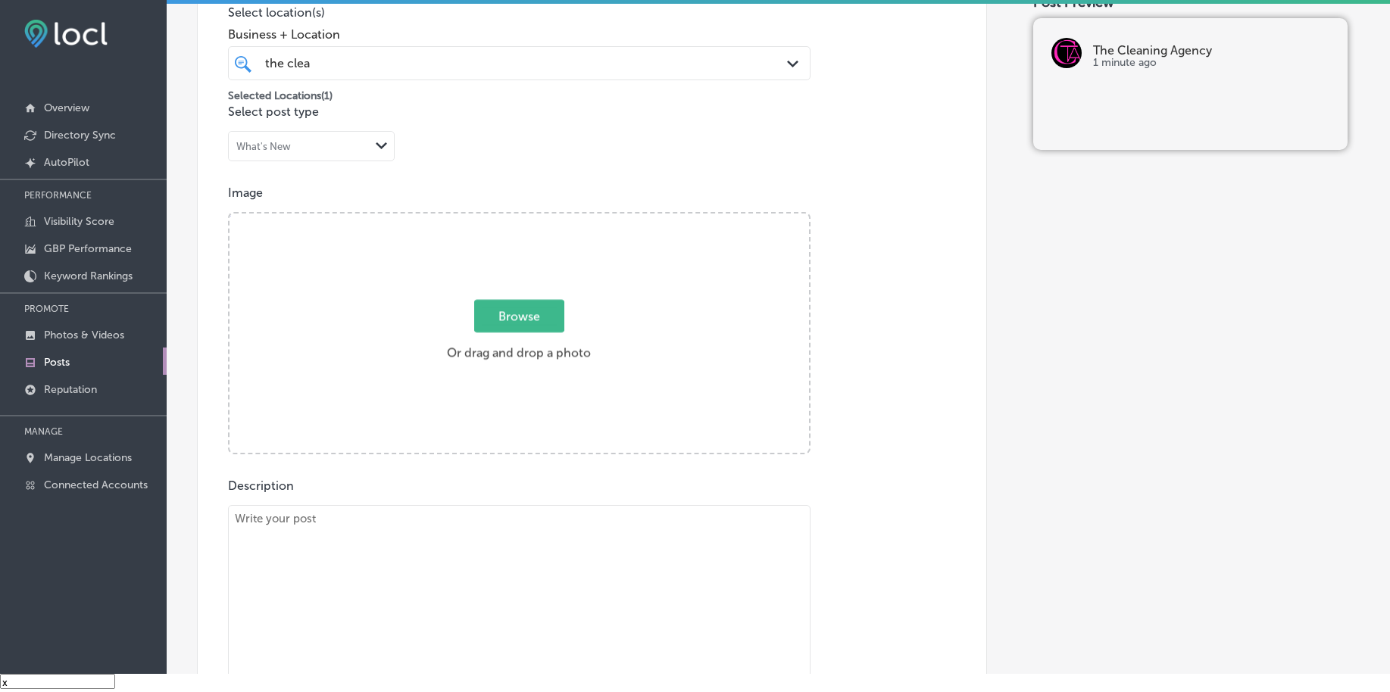
click at [494, 68] on div "the clea the clea" at bounding box center [494, 63] width 460 height 20
click at [517, 321] on span "Browse" at bounding box center [519, 316] width 90 height 33
click at [517, 218] on input "Browse Or drag and drop a photo" at bounding box center [518, 216] width 579 height 5
type input "C:\fakepath\janitorial-services-the-cleaning-agency-chester-county-pa (1).jpg"
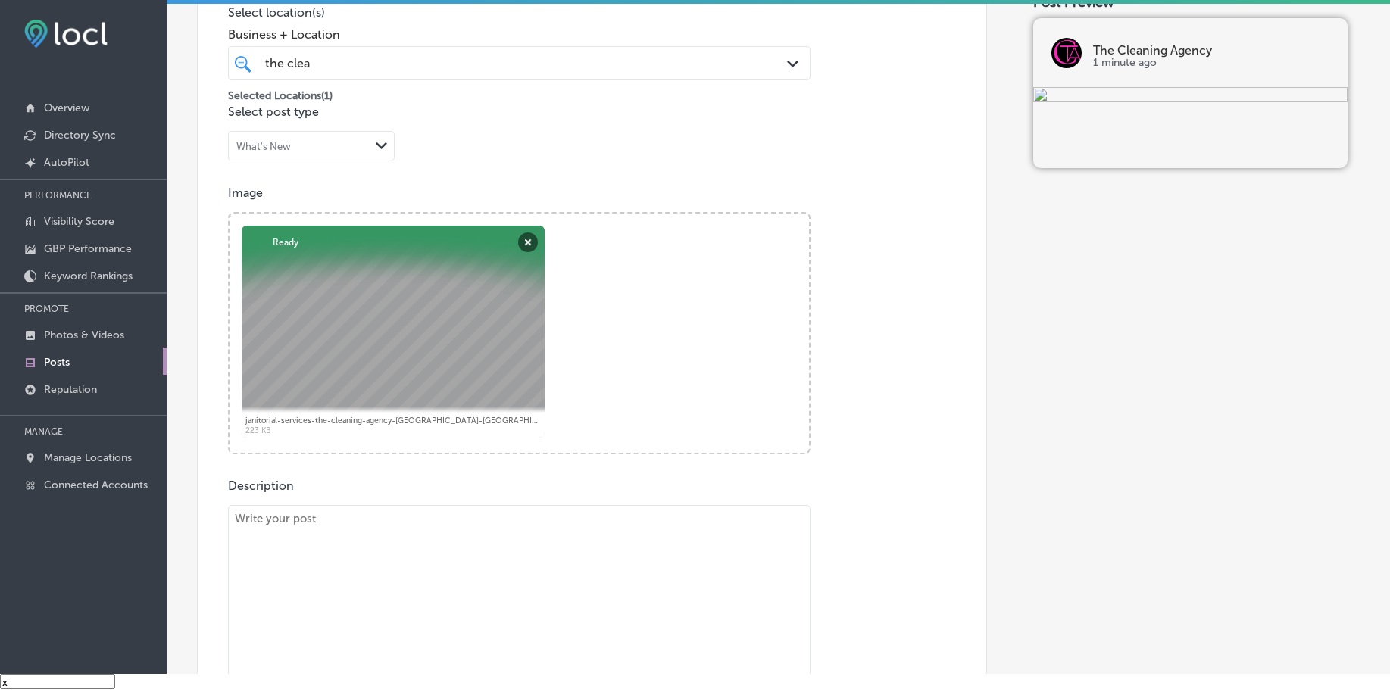
click at [399, 565] on textarea at bounding box center [519, 611] width 582 height 212
paste textarea "A clean carpet can dramatically transform the appearance of your office, making…"
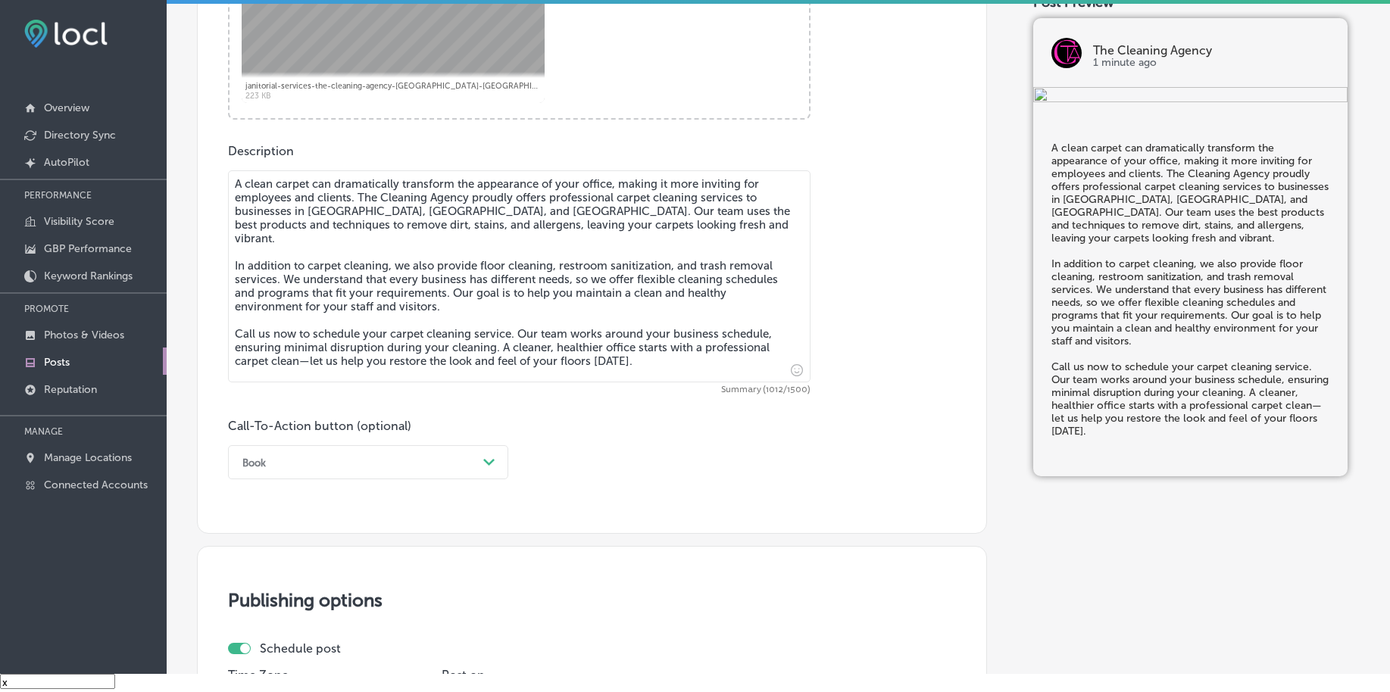
scroll to position [761, 0]
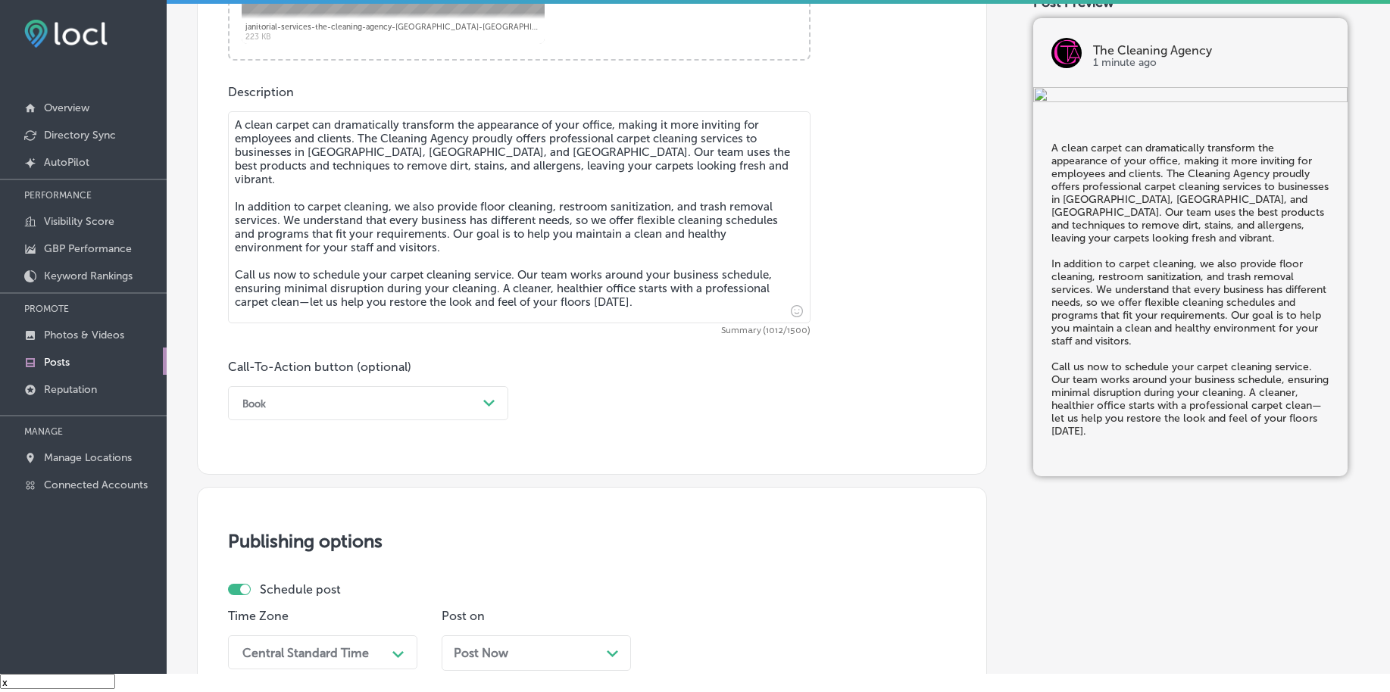
type textarea "A clean carpet can dramatically transform the appearance of your office, making…"
click at [299, 401] on div "Book" at bounding box center [356, 403] width 242 height 23
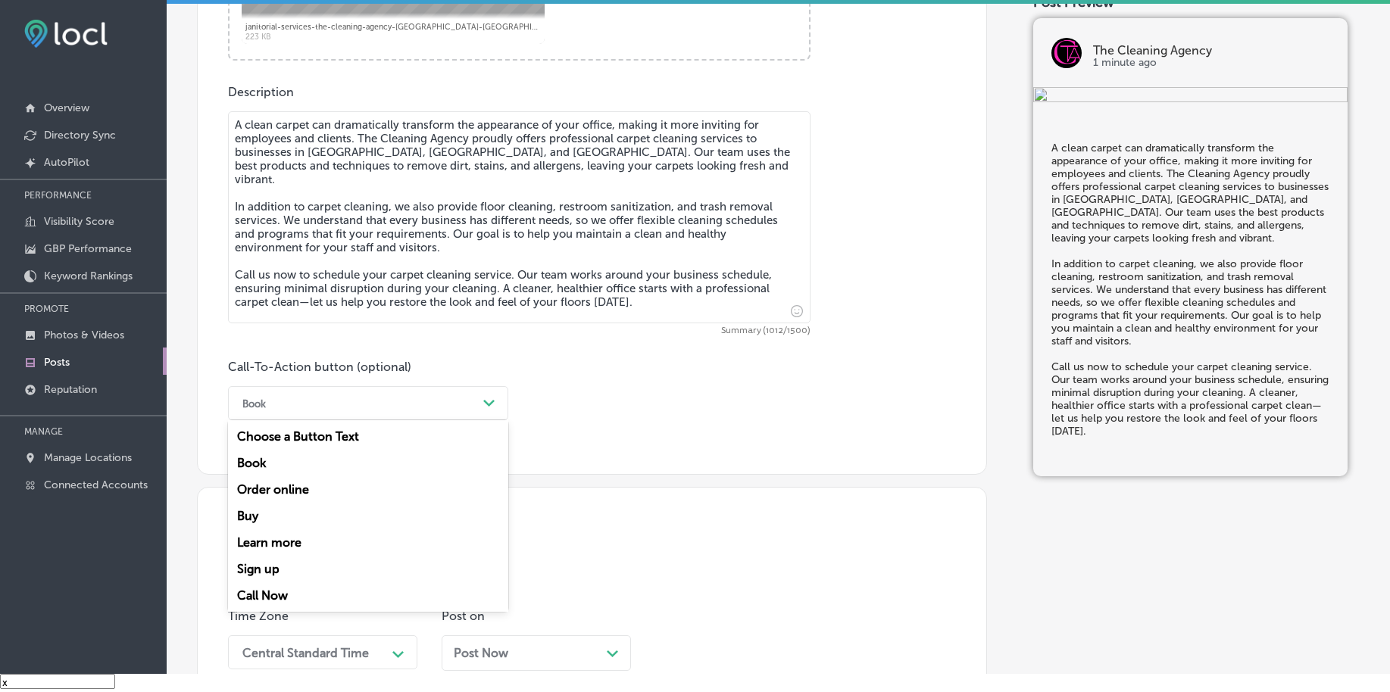
click at [271, 595] on div "Call Now" at bounding box center [368, 595] width 280 height 27
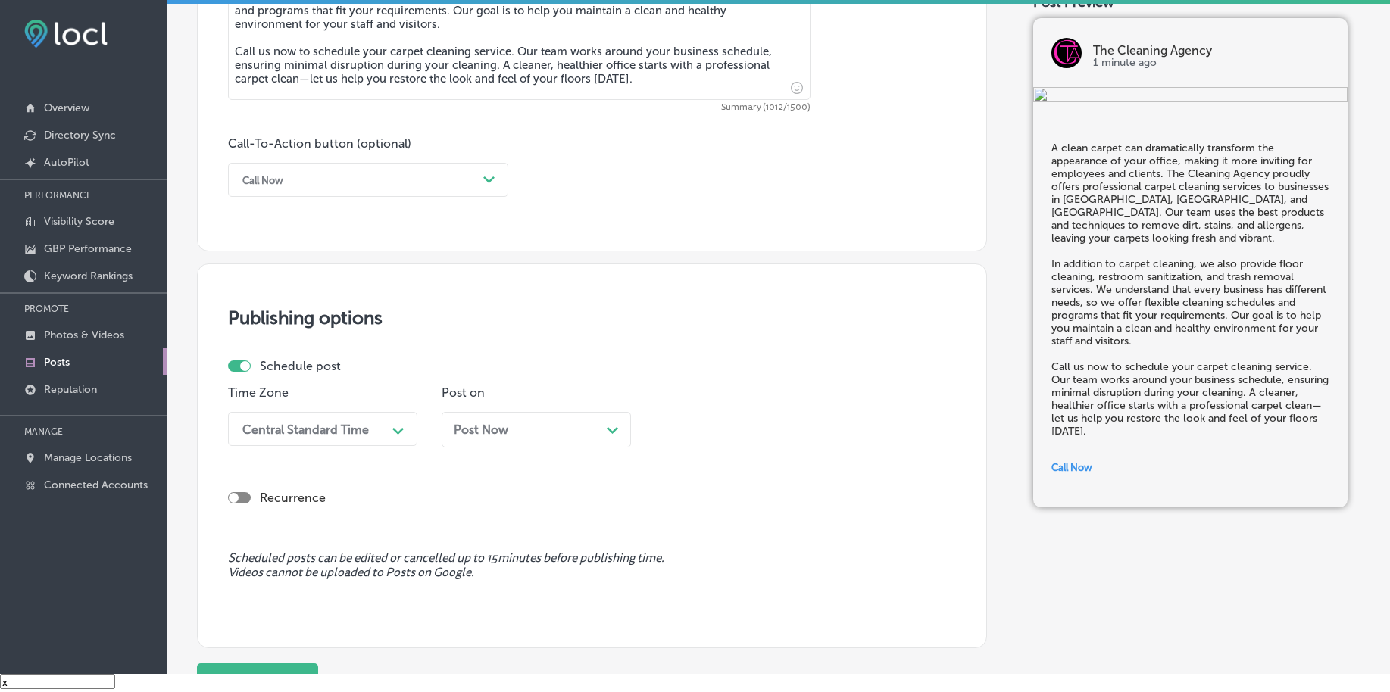
scroll to position [1045, 0]
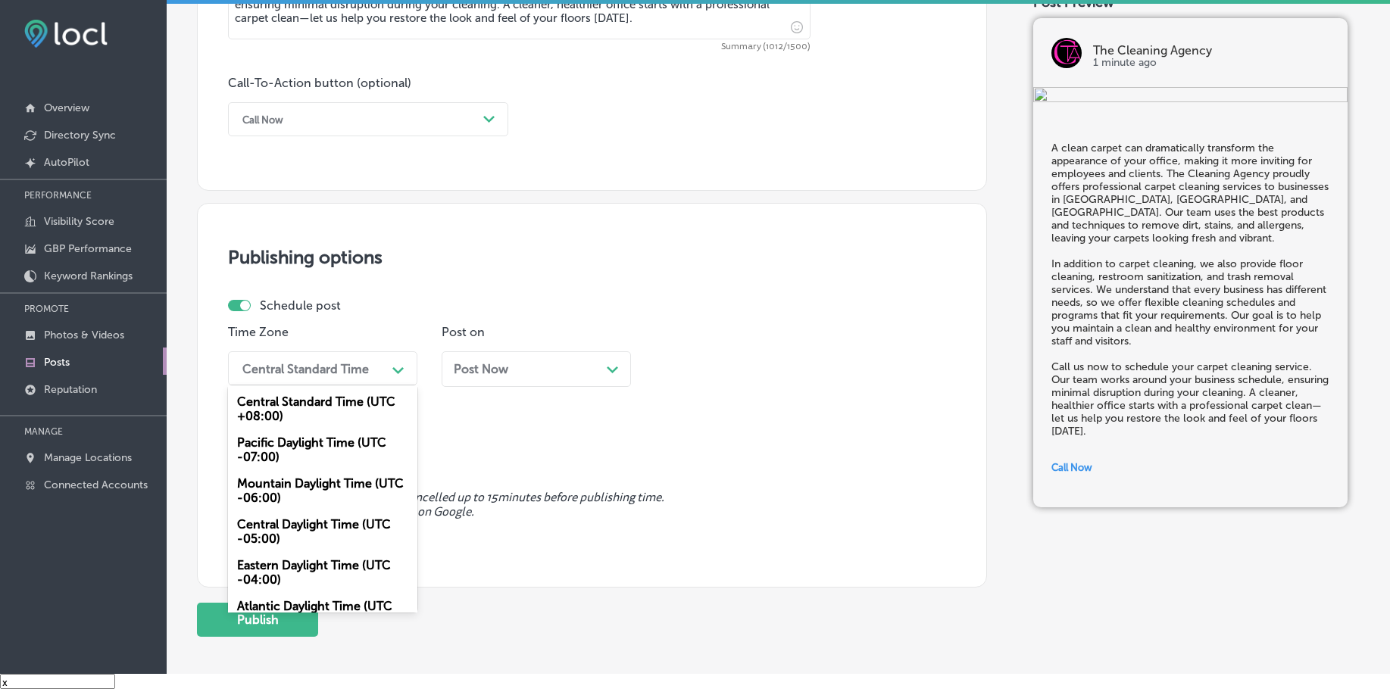
click at [275, 372] on div "Central Standard Time" at bounding box center [305, 368] width 126 height 14
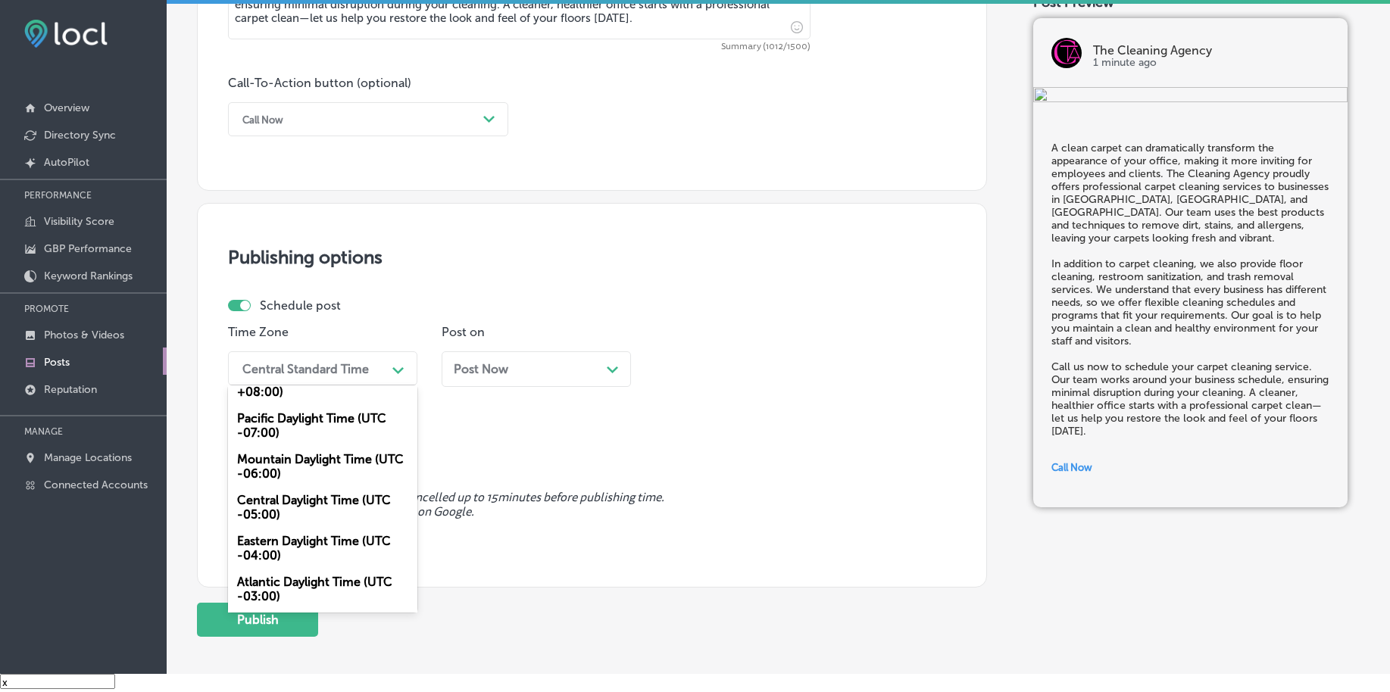
scroll to position [0, 0]
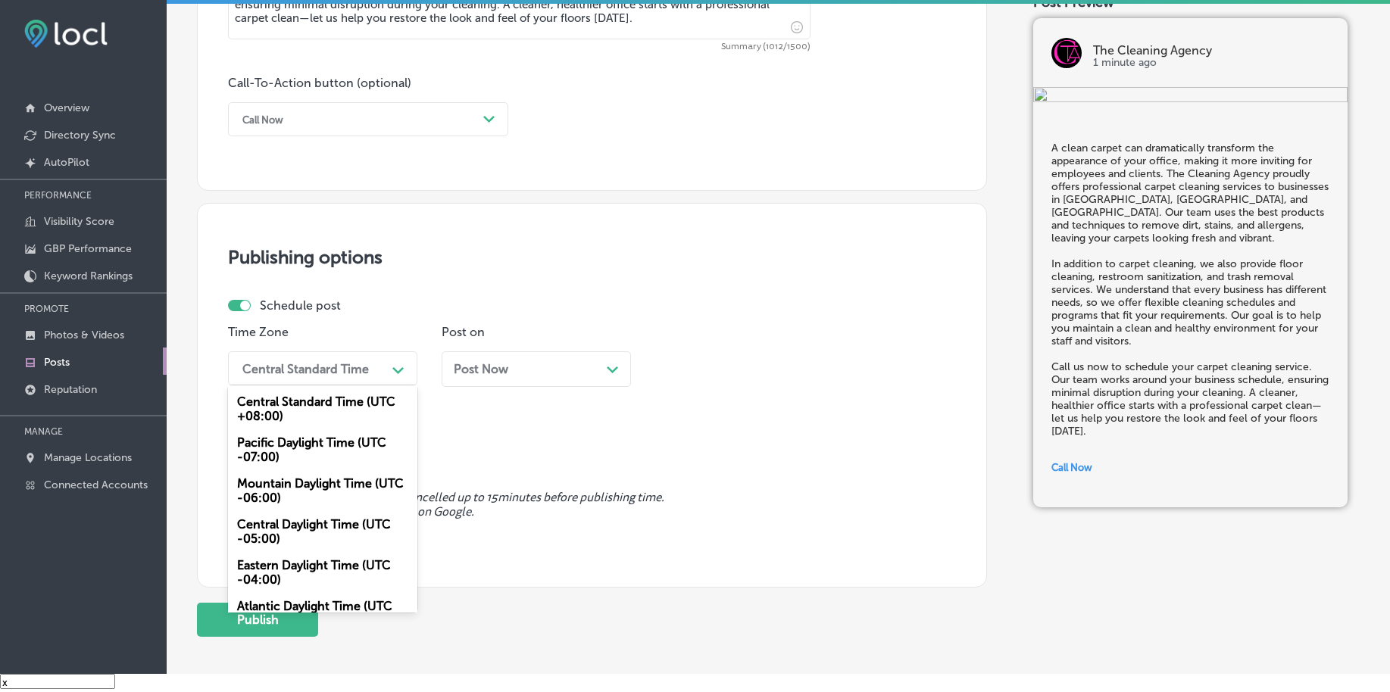
click at [293, 495] on div "Mountain Daylight Time (UTC -06:00)" at bounding box center [322, 490] width 189 height 41
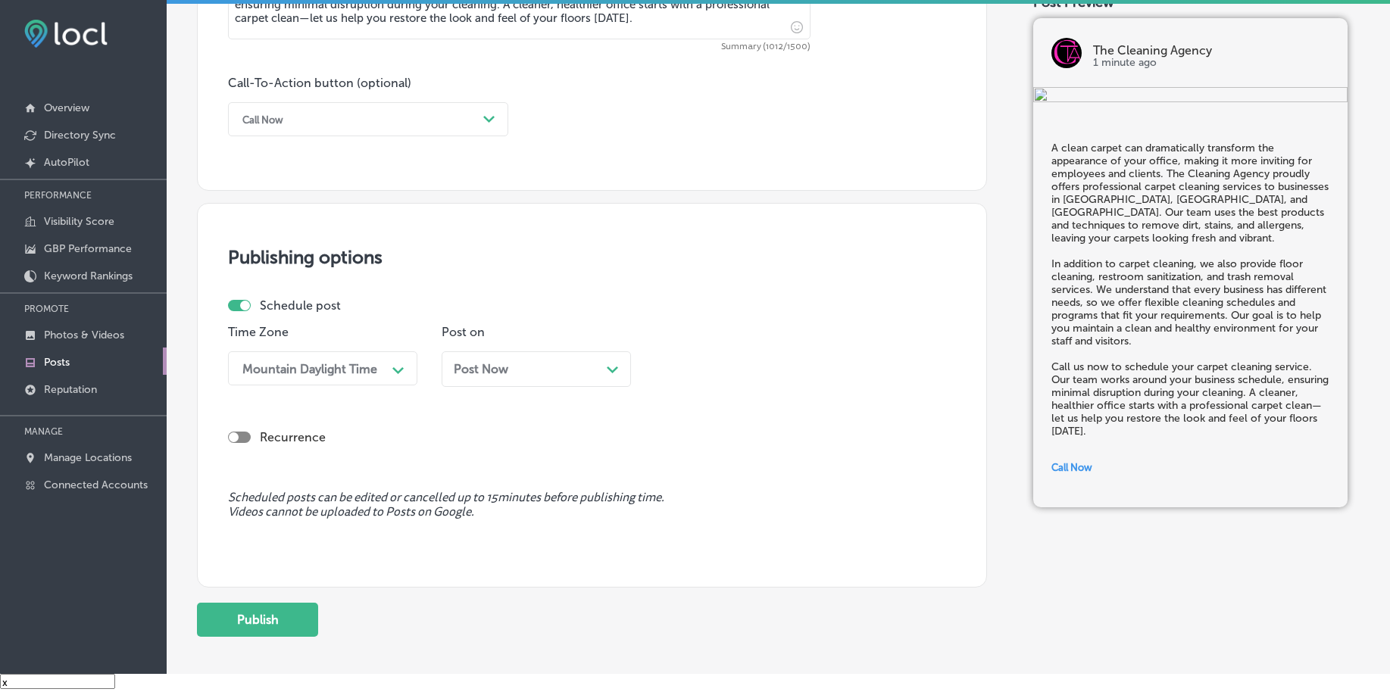
click at [505, 376] on div "Post Now Path Created with Sketch." at bounding box center [536, 369] width 189 height 36
click at [736, 382] on div "02:45 AM Path Created with Sketch." at bounding box center [749, 368] width 189 height 34
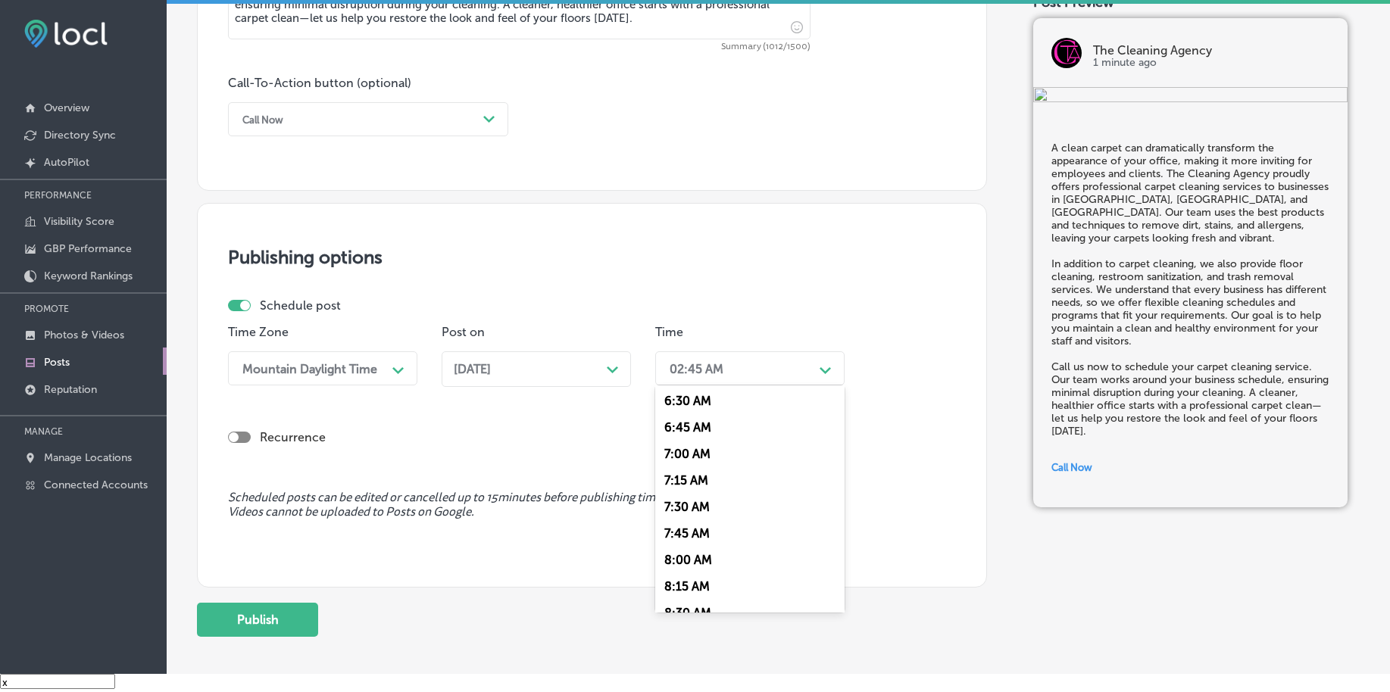
scroll to position [663, 0]
click at [695, 476] on div "7:00 AM" at bounding box center [749, 481] width 189 height 27
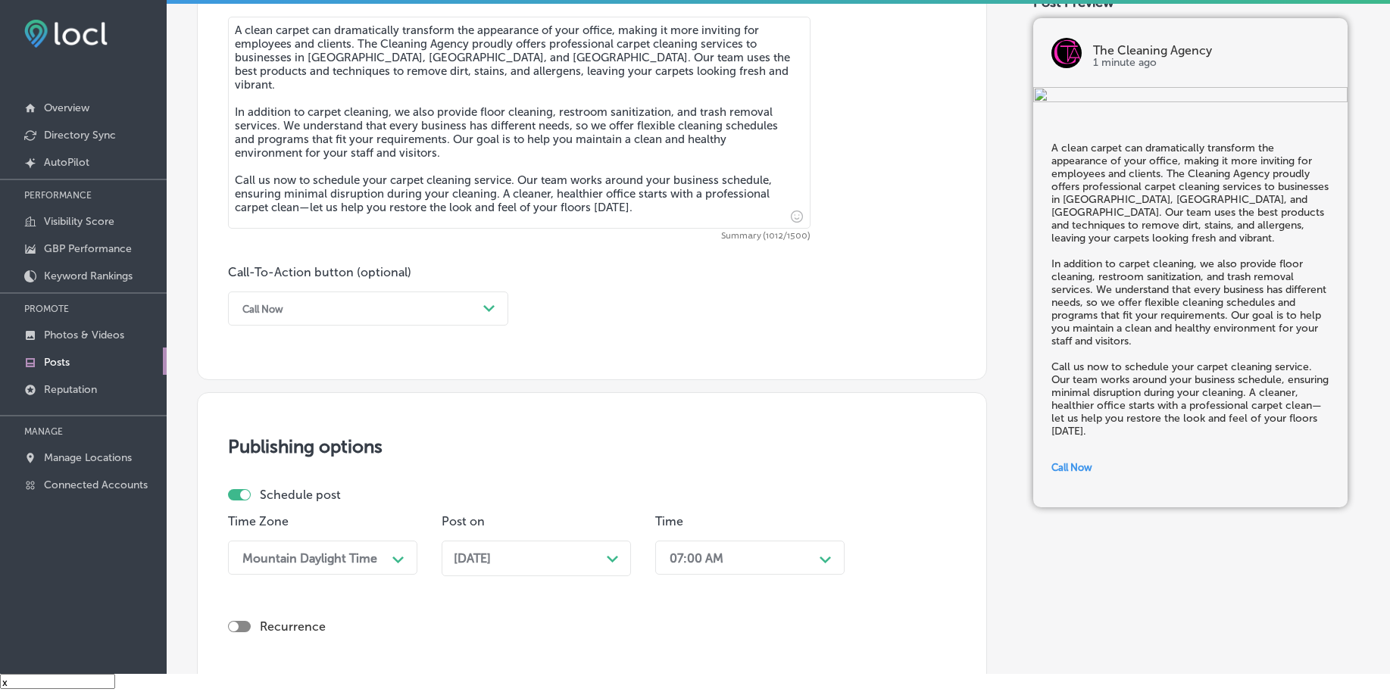
scroll to position [1045, 0]
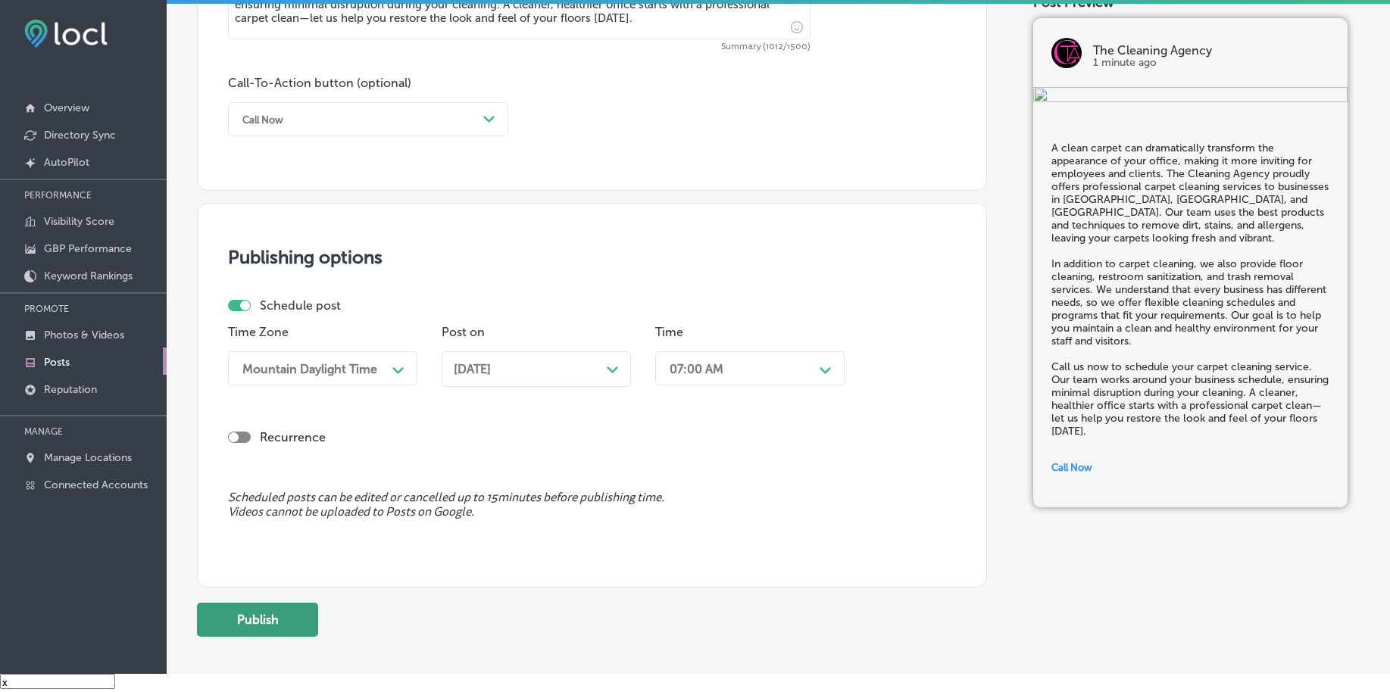
click at [280, 620] on button "Publish" at bounding box center [257, 620] width 121 height 34
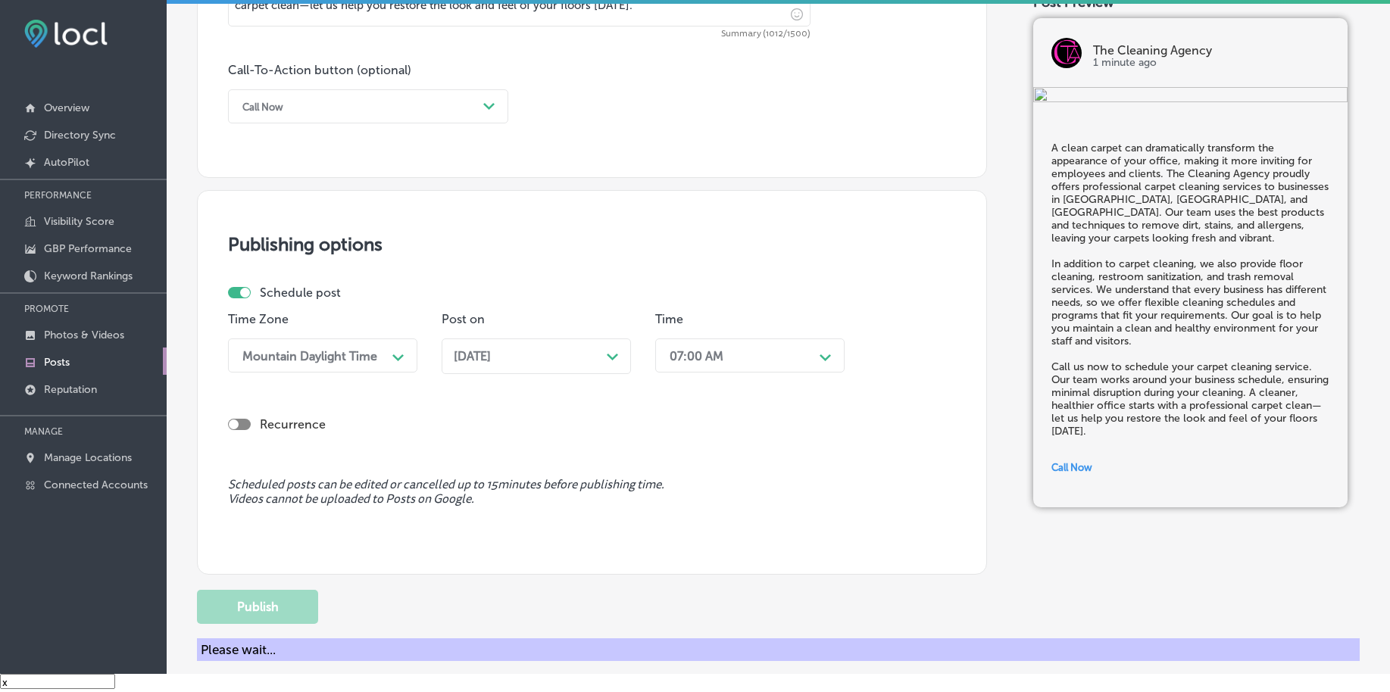
scroll to position [761, 0]
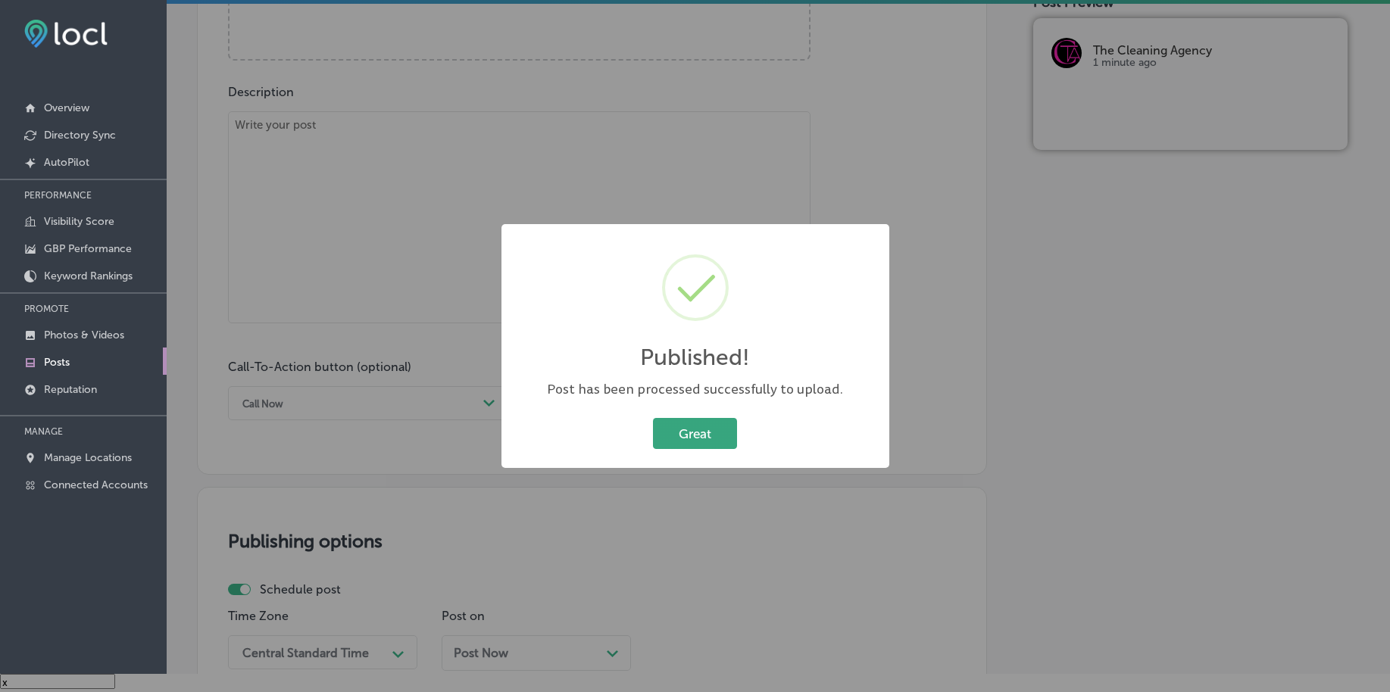
click at [701, 436] on button "Great" at bounding box center [695, 433] width 84 height 31
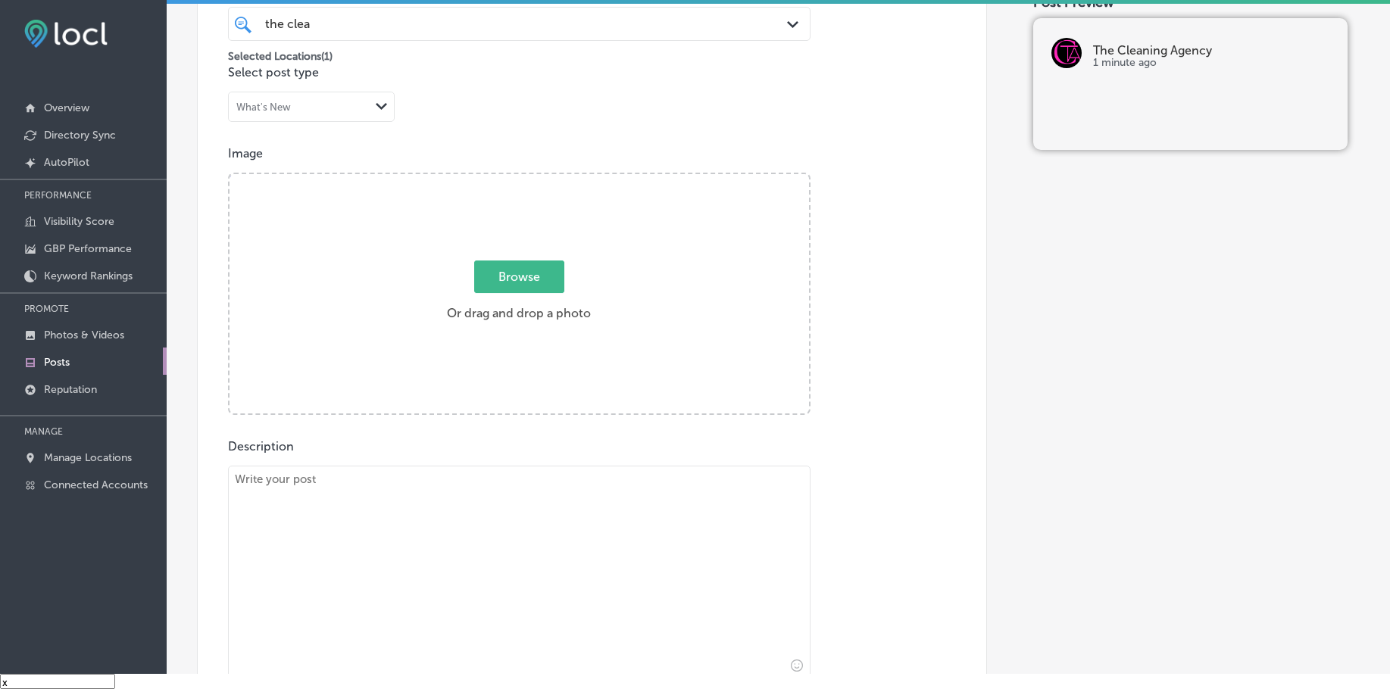
scroll to position [382, 0]
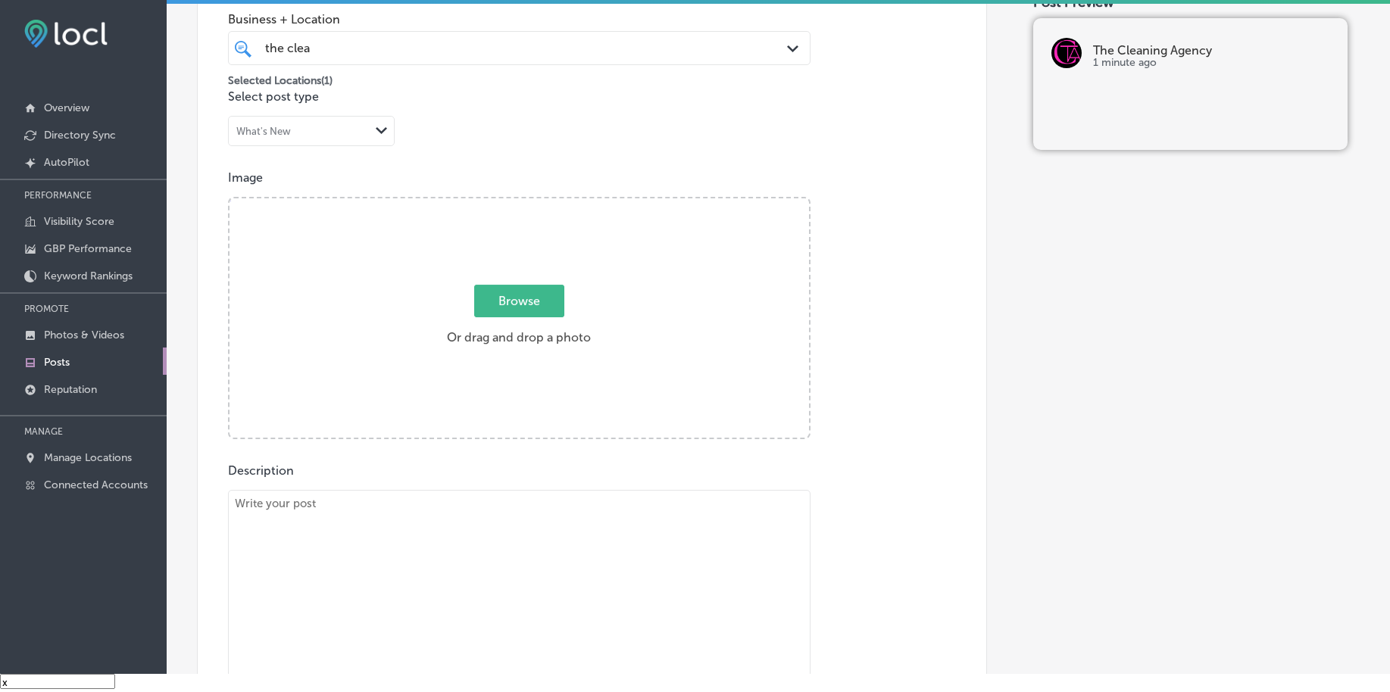
click at [412, 568] on textarea at bounding box center [519, 596] width 582 height 212
paste textarea "The cleanliness of your floors plays a significant role in the overall appearan…"
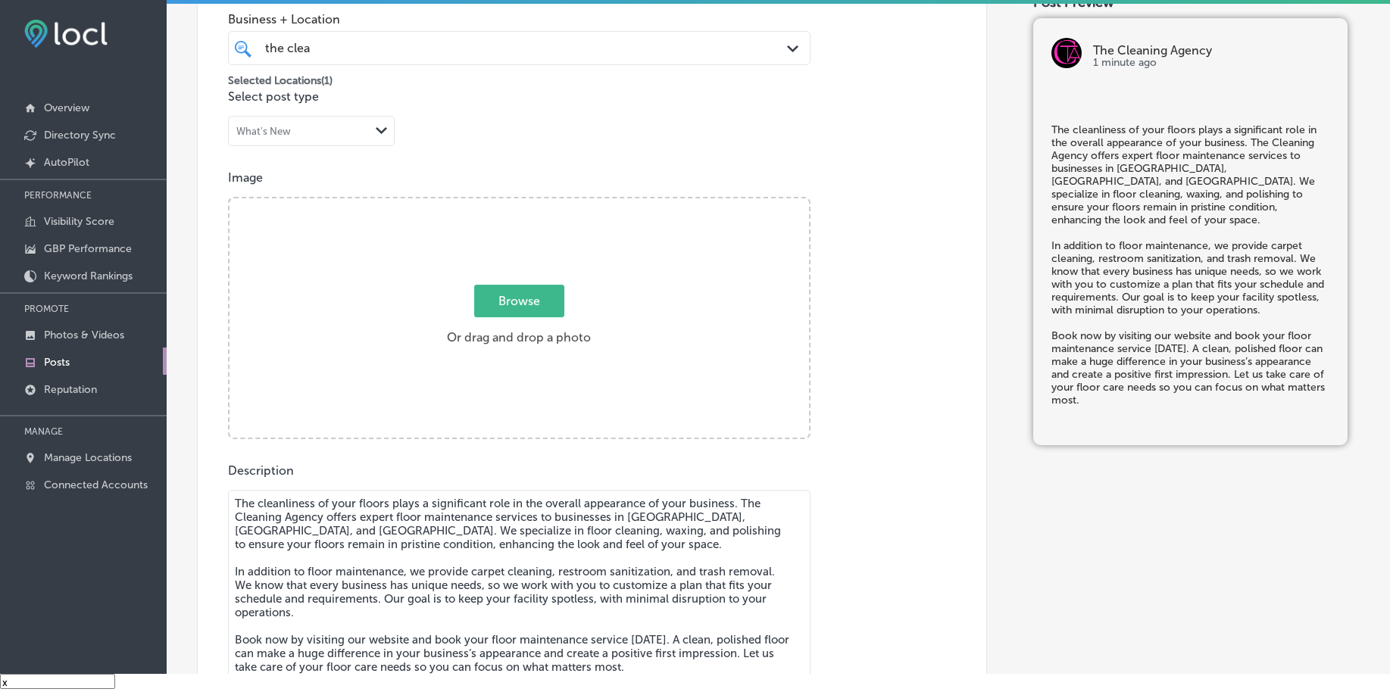
type textarea "The cleanliness of your floors plays a significant role in the overall appearan…"
click at [503, 289] on span "Browse" at bounding box center [519, 301] width 90 height 33
click at [503, 203] on input "Browse Or drag and drop a photo" at bounding box center [518, 200] width 579 height 5
type input "C:\fakepath\janitorial-services-the-cleaning-agency-chester-county-pa (4).jpg"
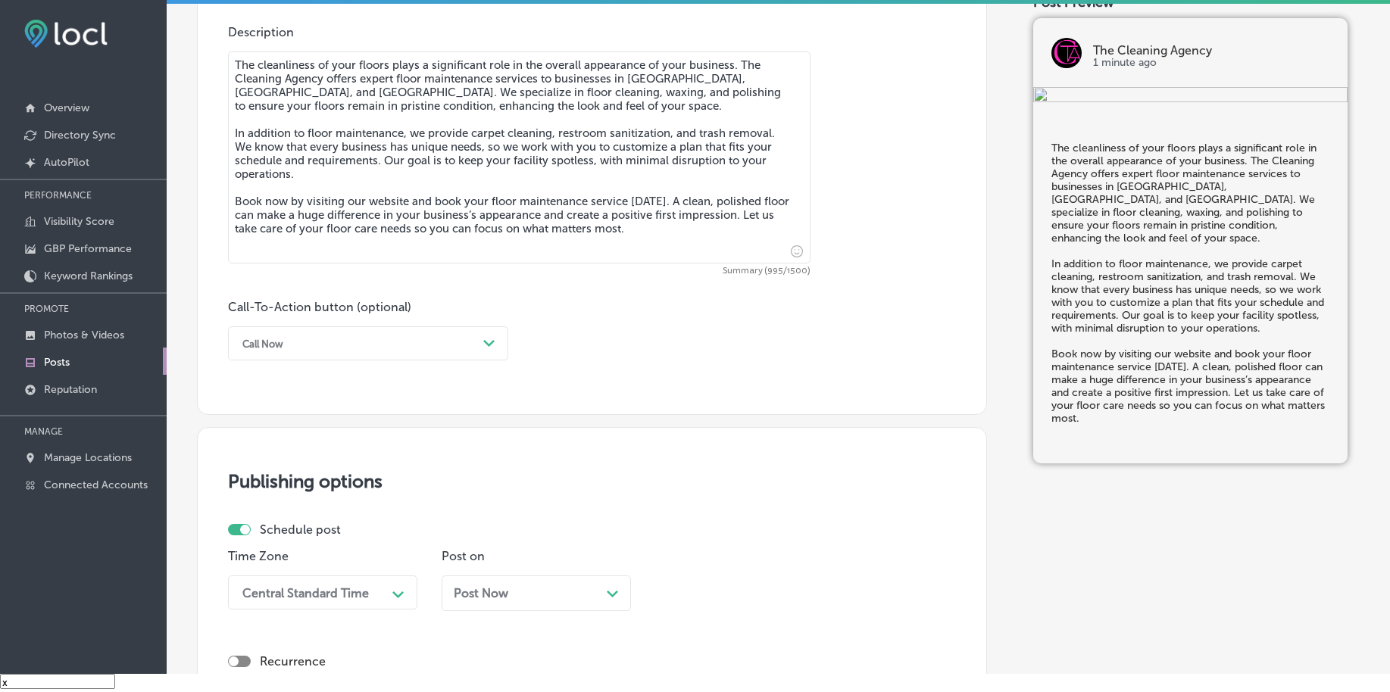
scroll to position [856, 0]
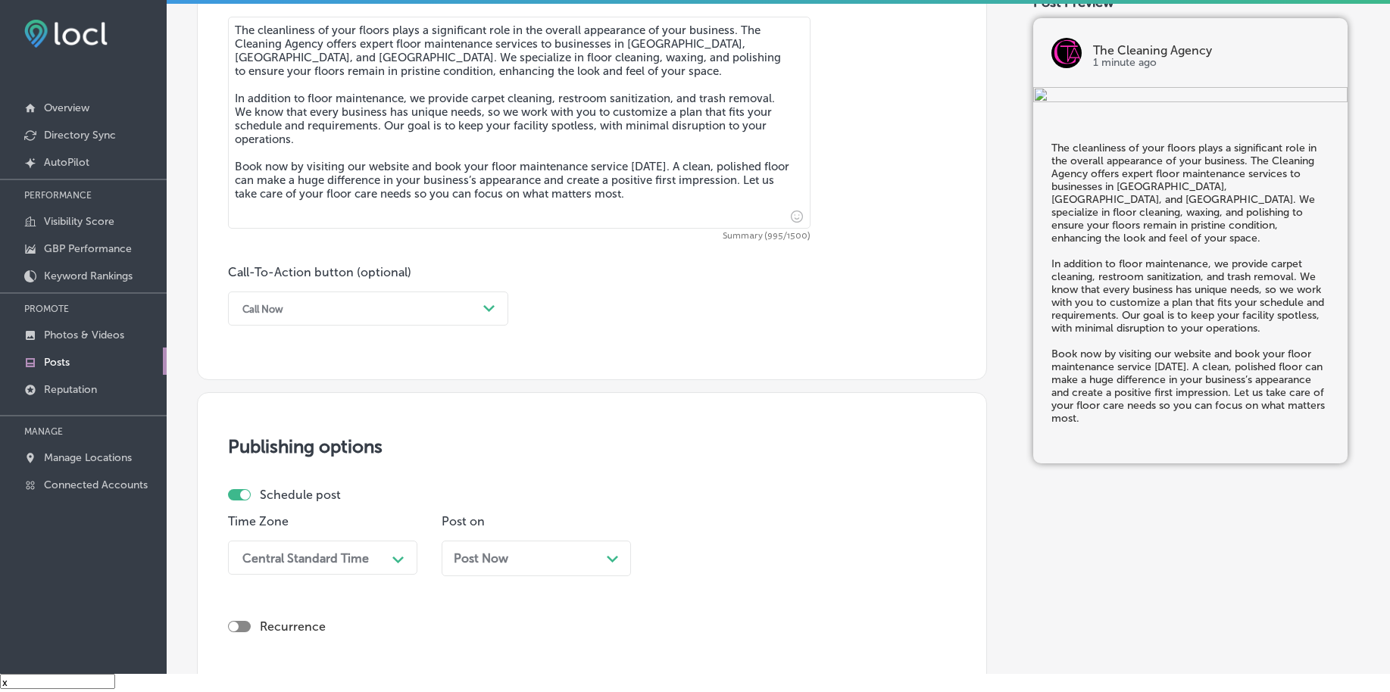
click at [361, 321] on div "Call Now Path Created with Sketch." at bounding box center [368, 309] width 280 height 34
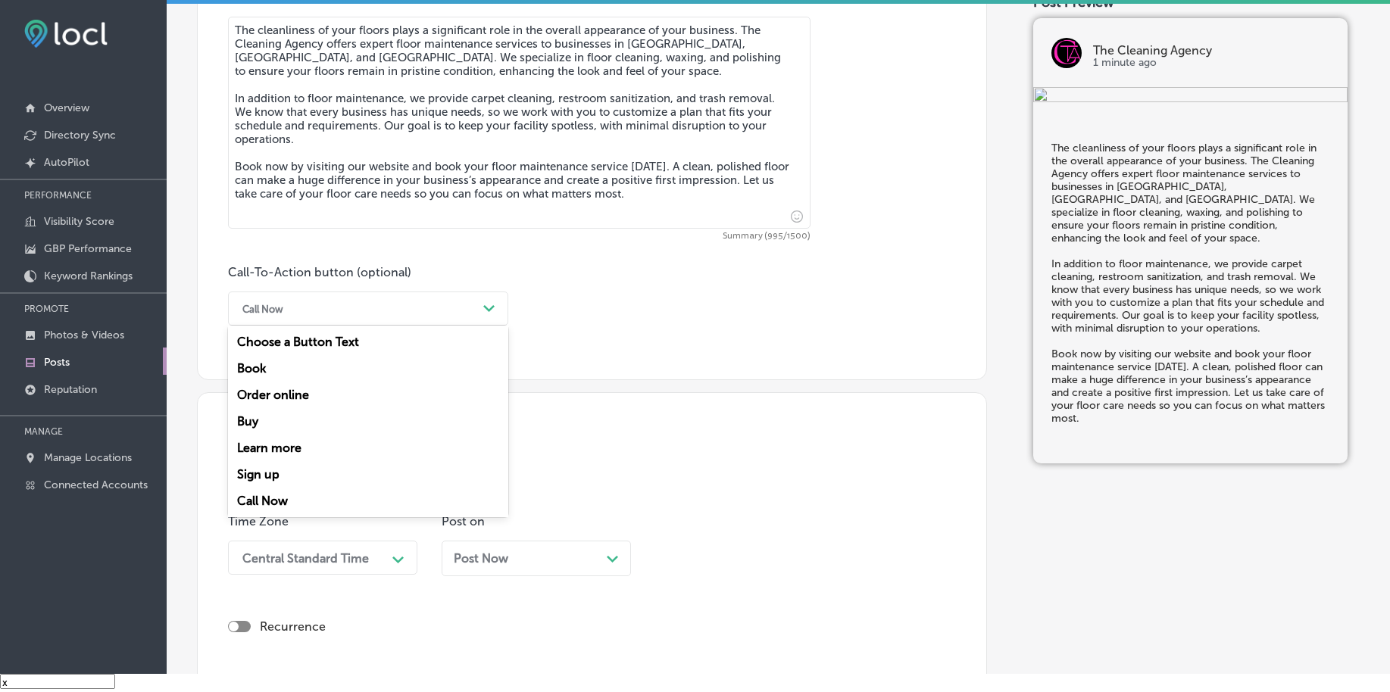
click at [292, 376] on div "Book" at bounding box center [368, 368] width 280 height 27
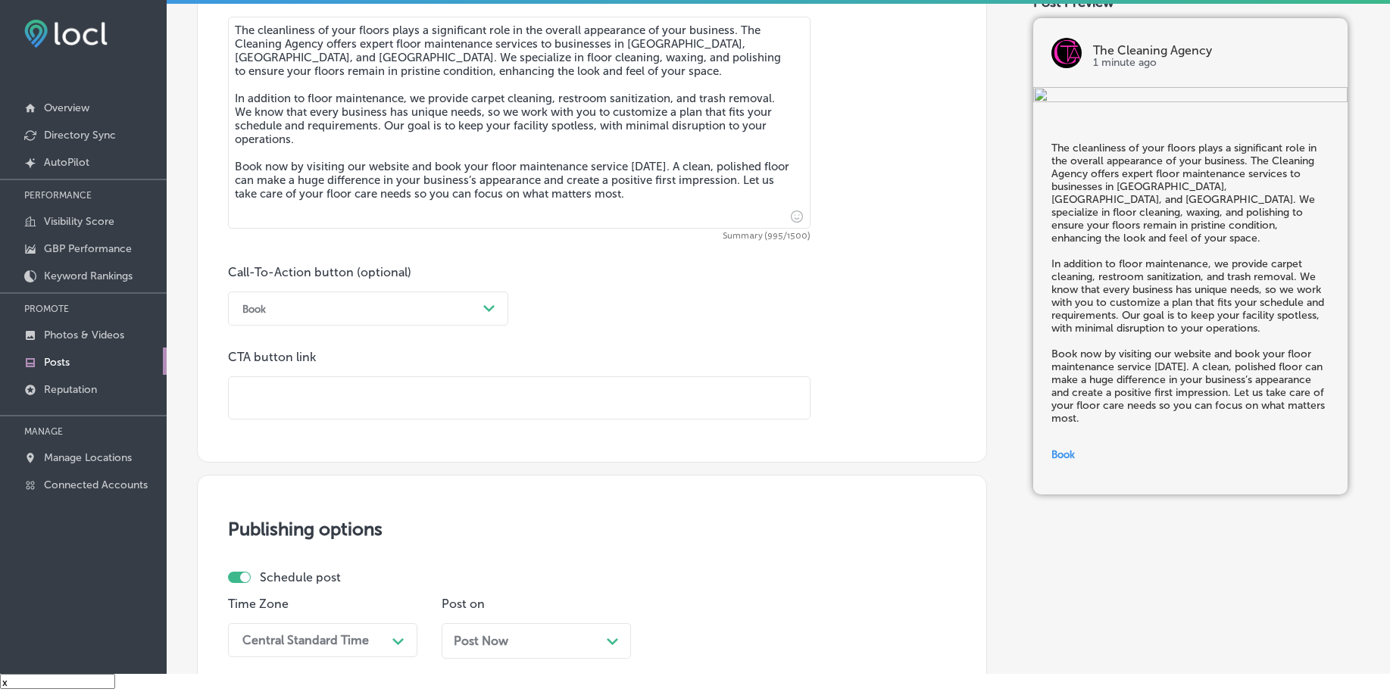
click at [298, 404] on input "text" at bounding box center [519, 398] width 581 height 42
paste input "https://agencycleaner.com/"
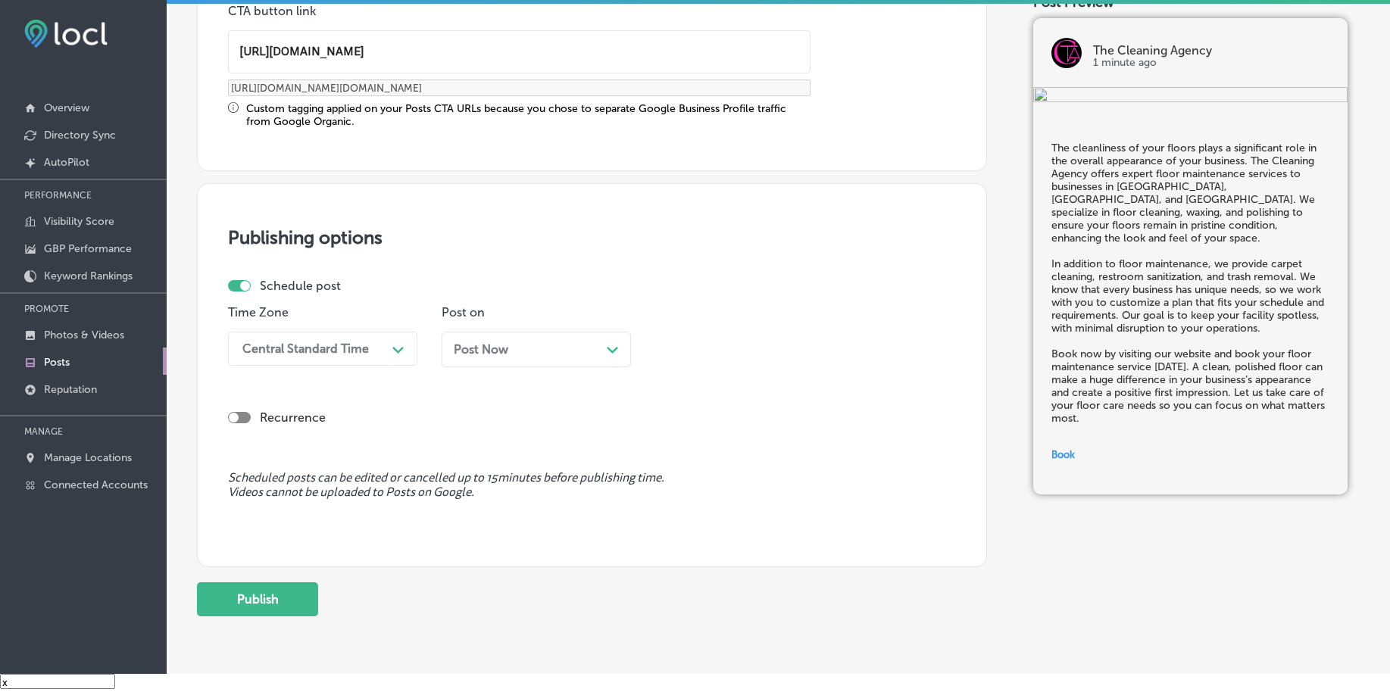
scroll to position [1235, 0]
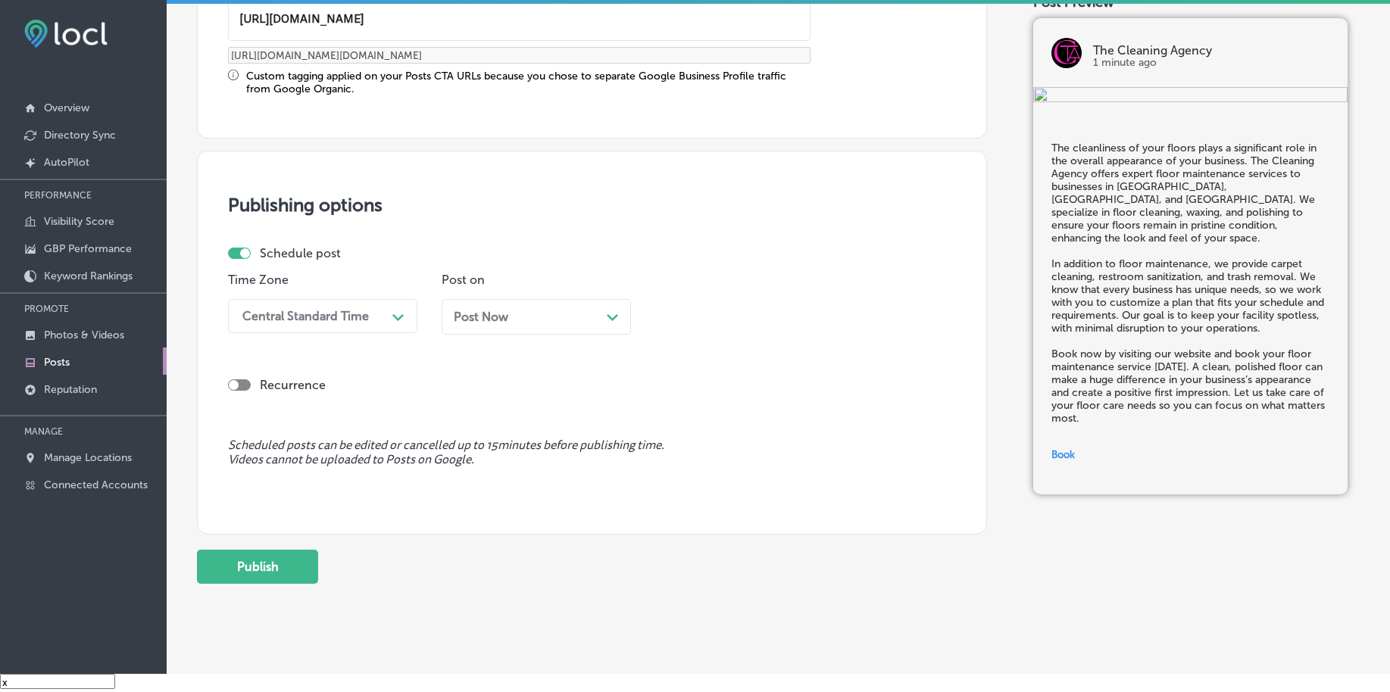
type input "https://agencycleaner.com/"
click at [311, 319] on div "Central Standard Time" at bounding box center [305, 316] width 126 height 14
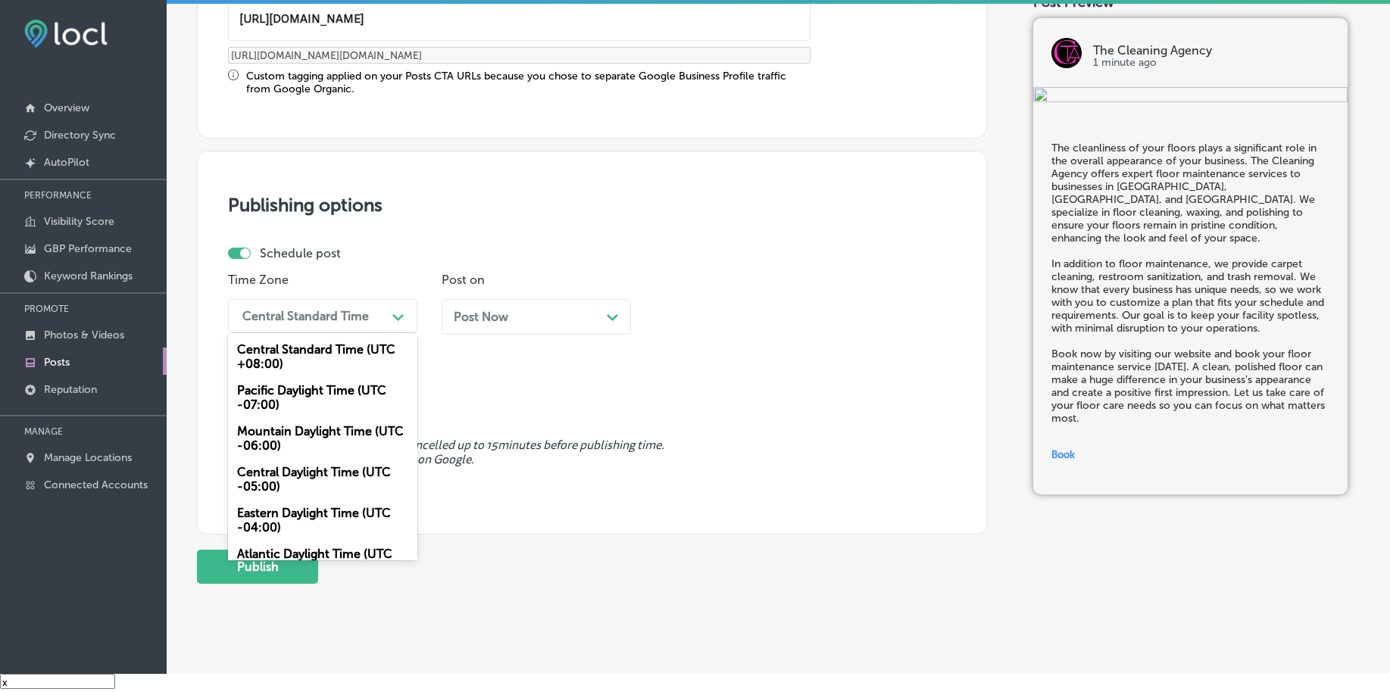
click at [293, 430] on div "Mountain Daylight Time (UTC -06:00)" at bounding box center [322, 438] width 189 height 41
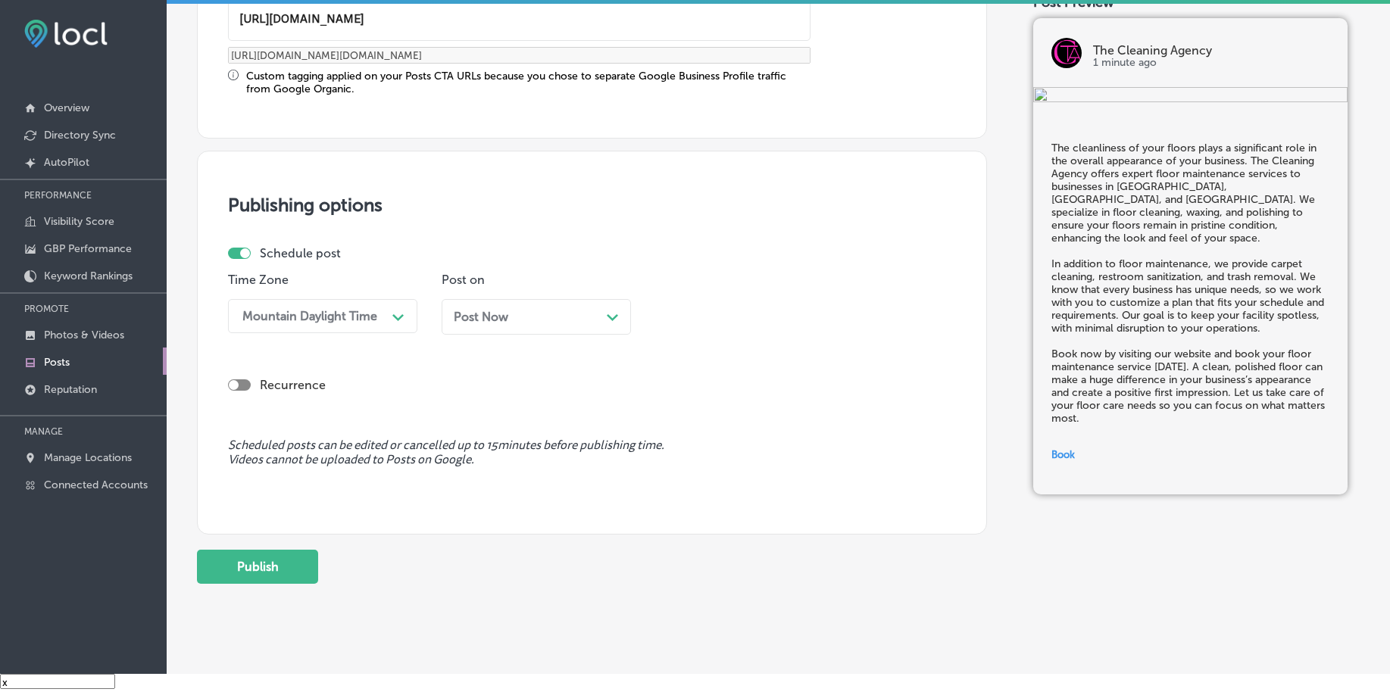
click at [492, 323] on span "Post Now" at bounding box center [481, 317] width 55 height 14
click at [771, 324] on div "02:45 AM" at bounding box center [737, 316] width 151 height 27
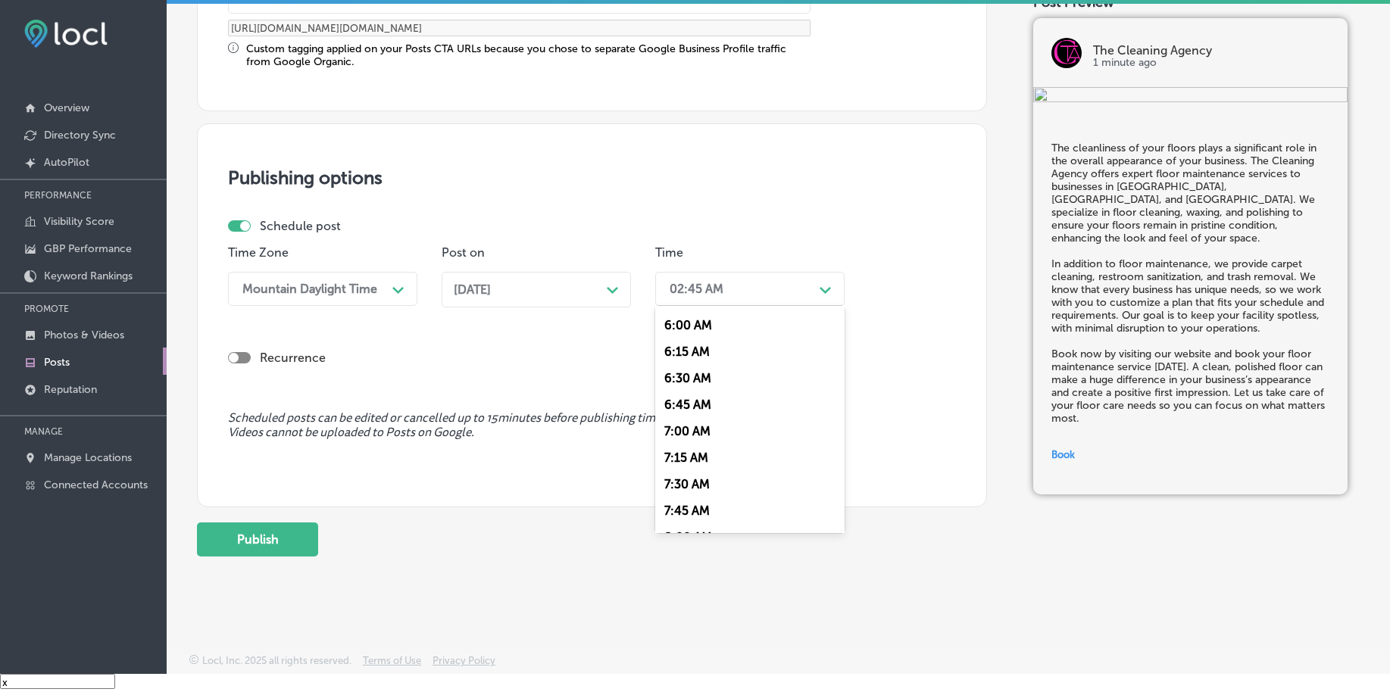
scroll to position [663, 0]
click at [719, 408] on div "7:00 AM" at bounding box center [749, 402] width 189 height 27
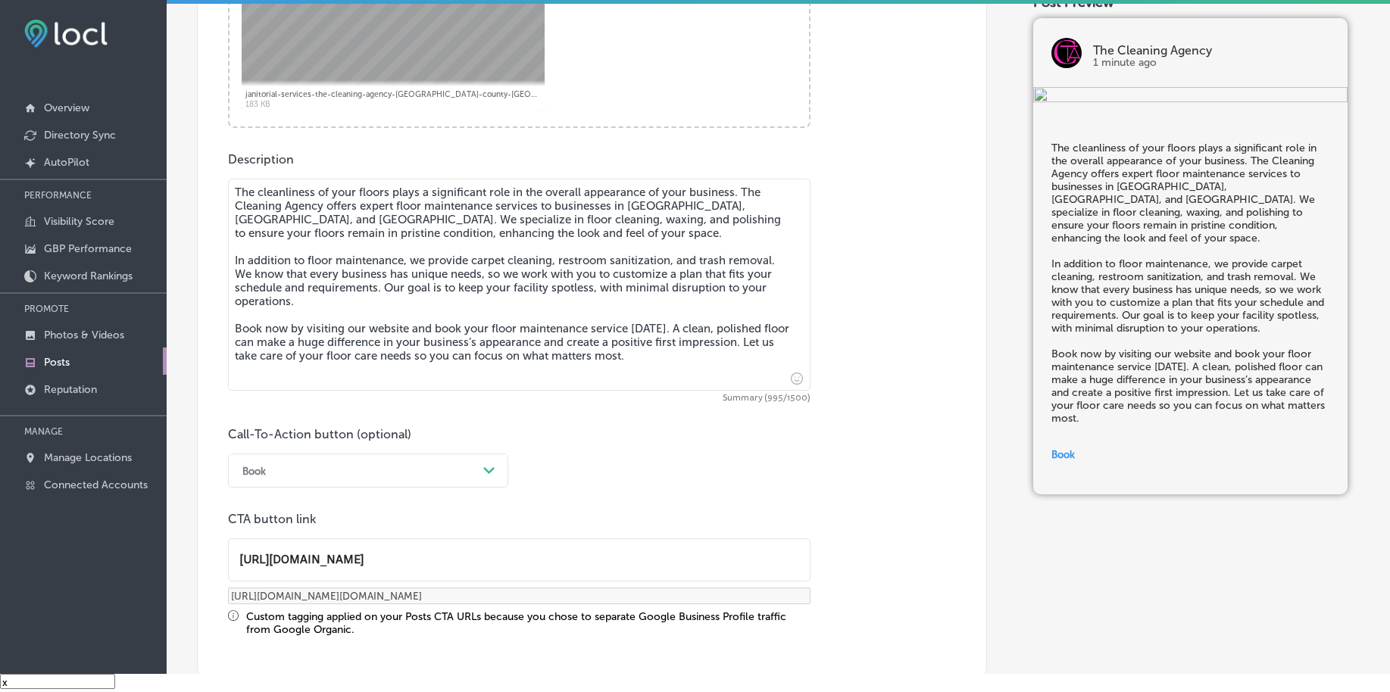
scroll to position [1167, 0]
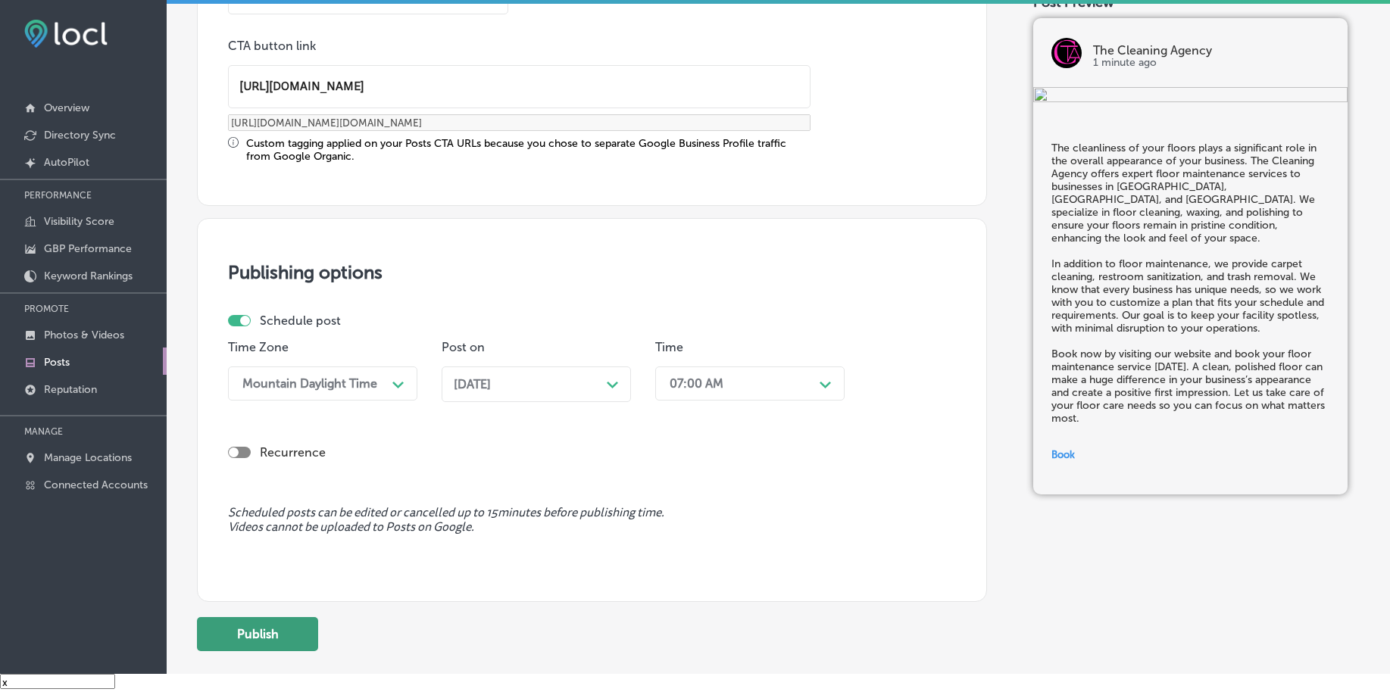
click at [288, 623] on button "Publish" at bounding box center [257, 634] width 121 height 34
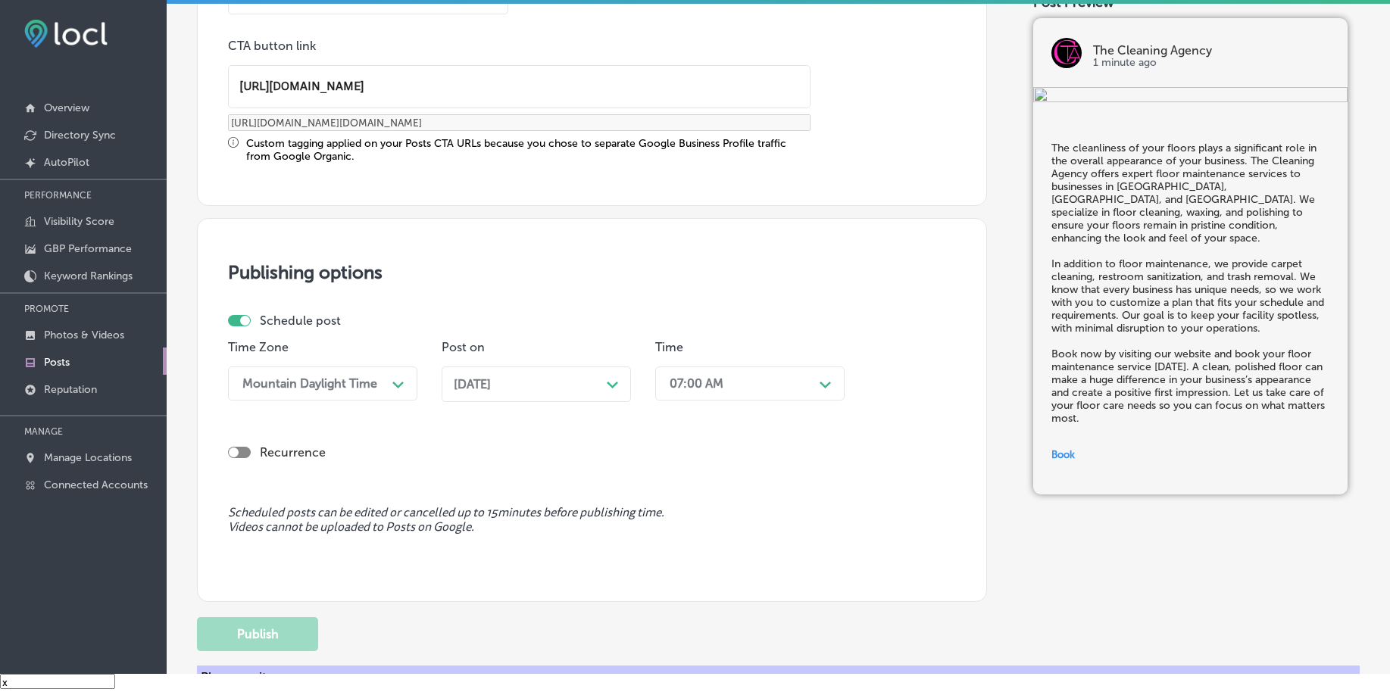
scroll to position [1125, 0]
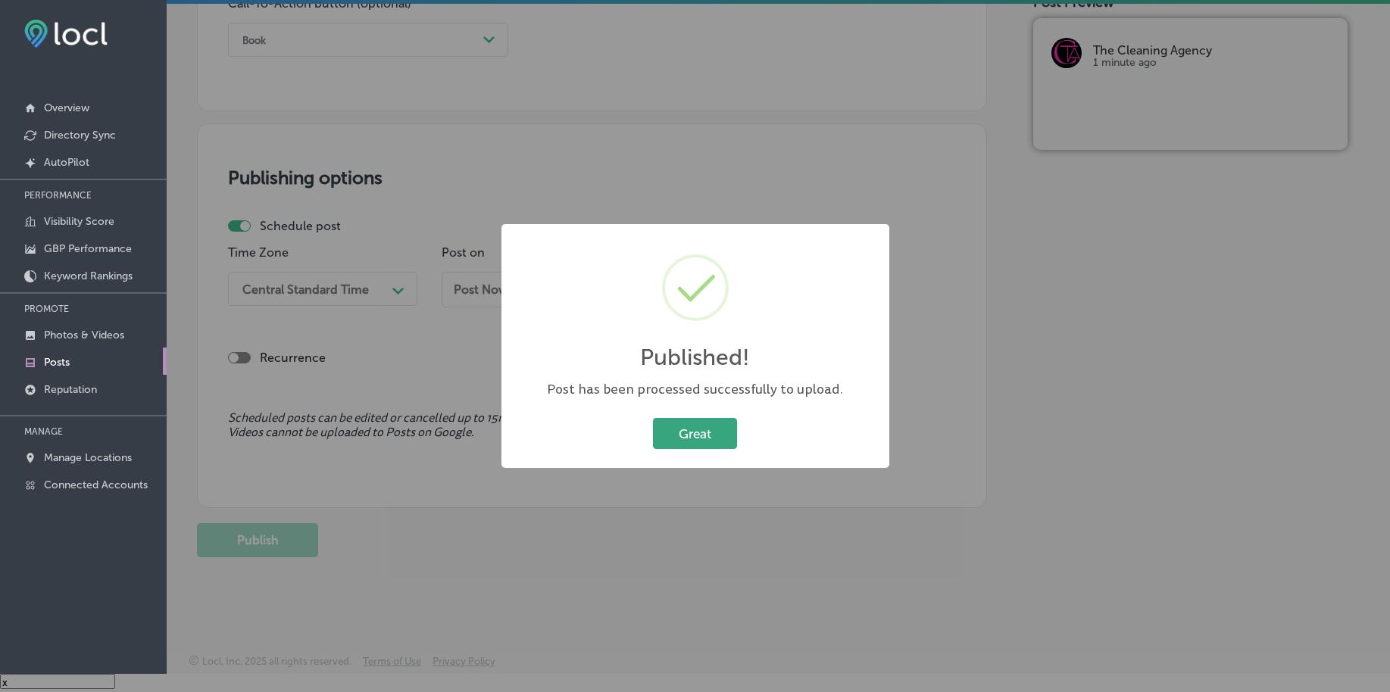
click at [666, 430] on button "Great" at bounding box center [695, 433] width 84 height 31
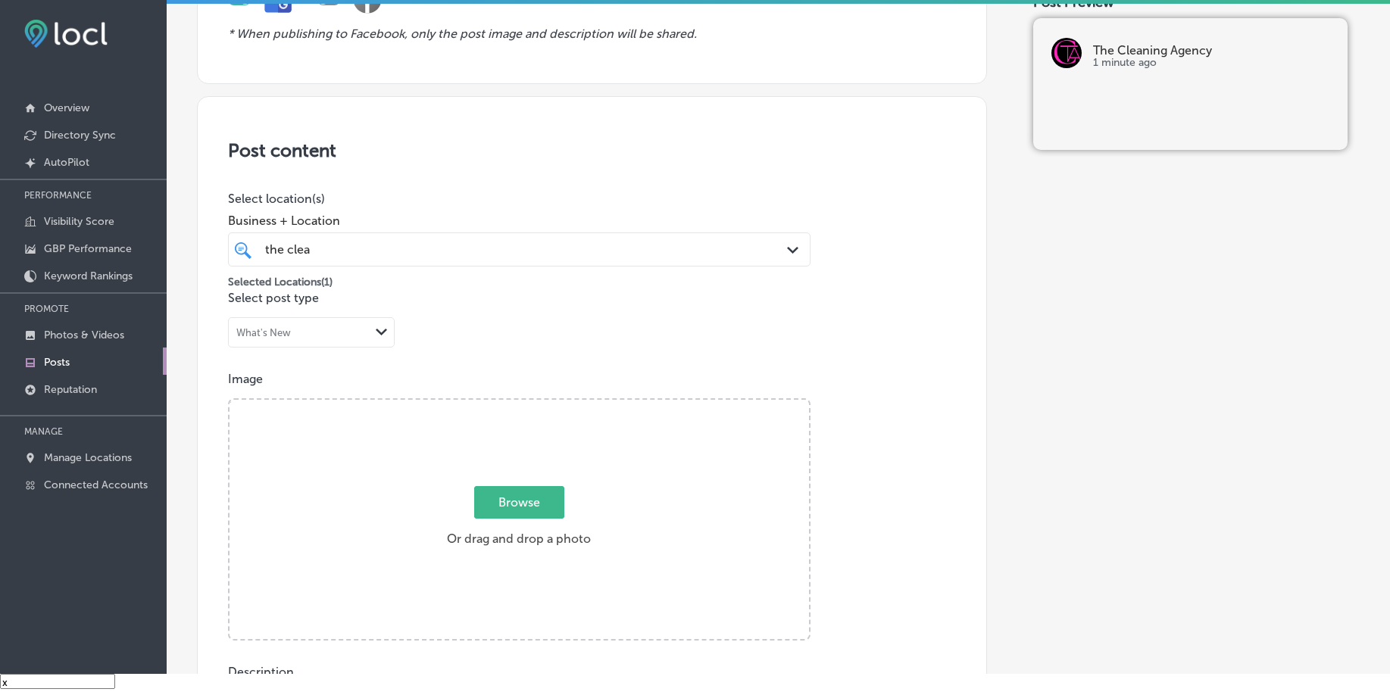
scroll to position [178, 0]
click at [404, 251] on div "the clea the clea" at bounding box center [494, 252] width 460 height 20
click at [513, 501] on span "Browse" at bounding box center [519, 505] width 90 height 33
click at [513, 407] on input "Browse Or drag and drop a photo" at bounding box center [518, 405] width 579 height 5
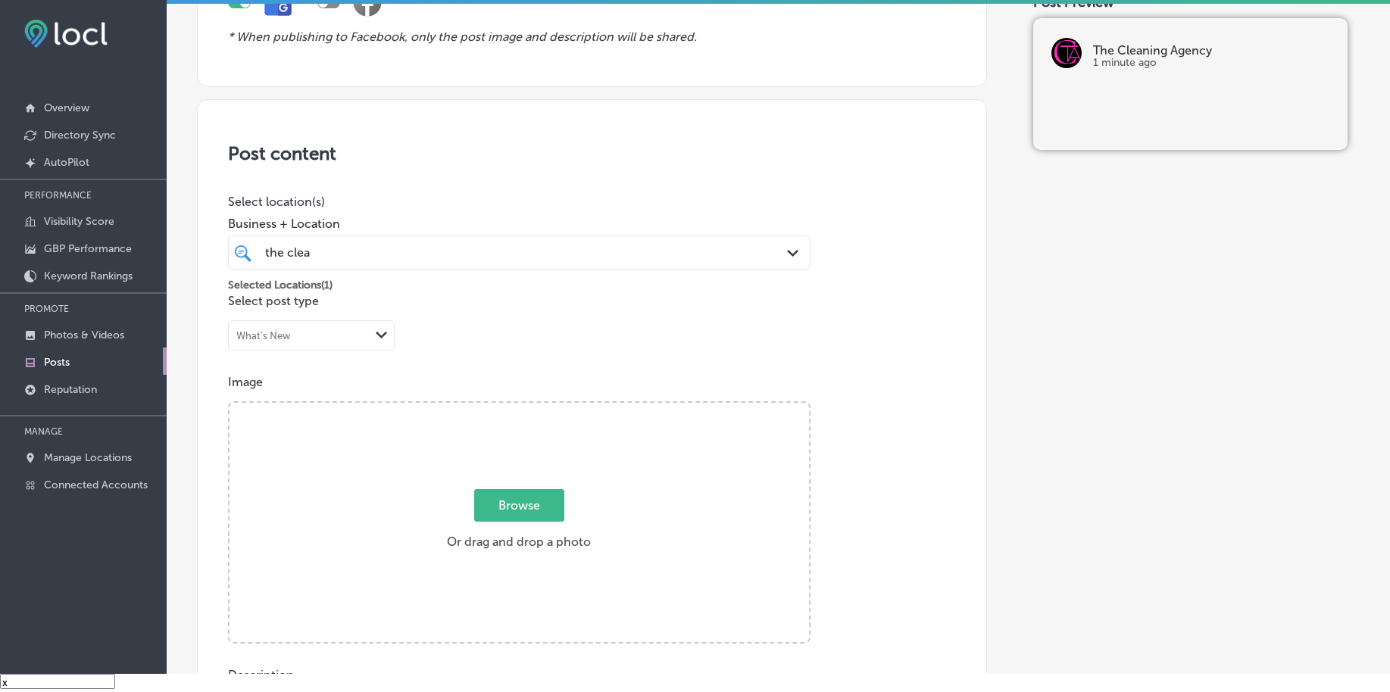
type input "C:\fakepath\janitorial-services-the-cleaning-agency-chester-county-pa (3).jpg"
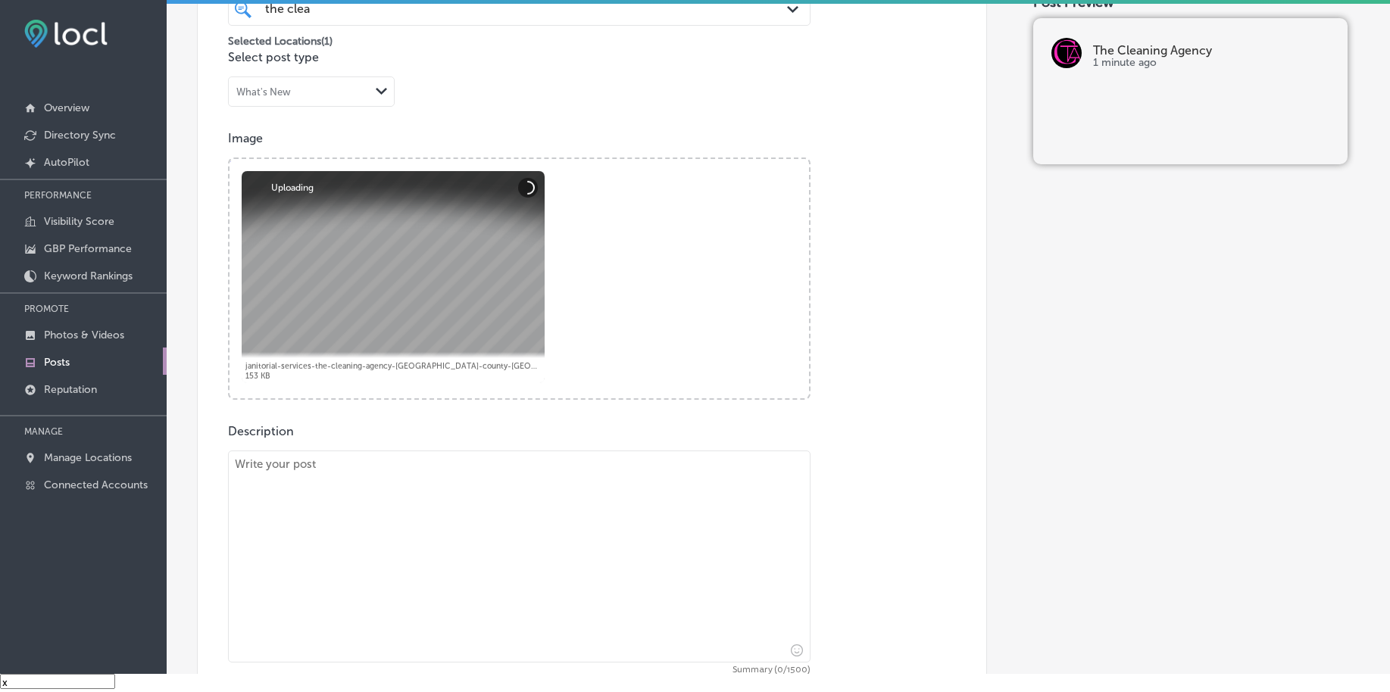
scroll to position [462, 0]
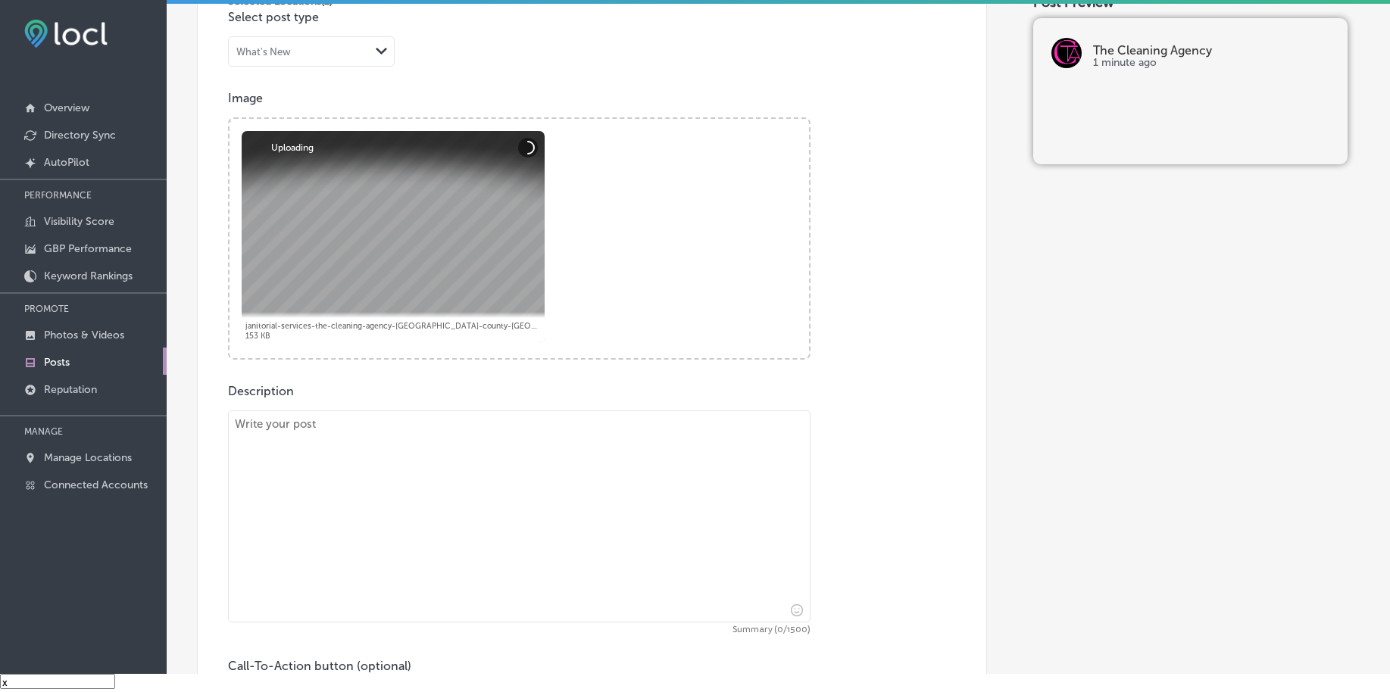
click at [395, 448] on textarea at bounding box center [519, 517] width 582 height 212
paste textarea "High dusting is often overlooked, but it’s crucial for maintaining a clean and …"
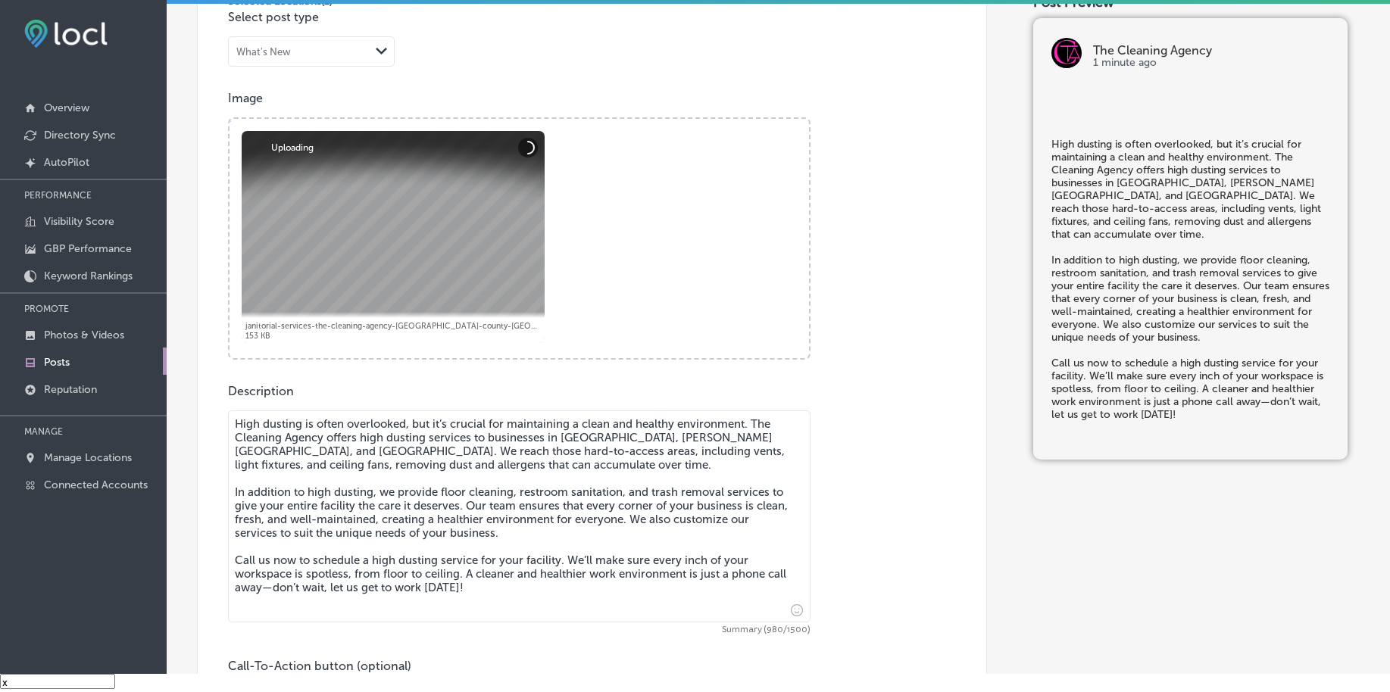
type textarea "High dusting is often overlooked, but it’s crucial for maintaining a clean and …"
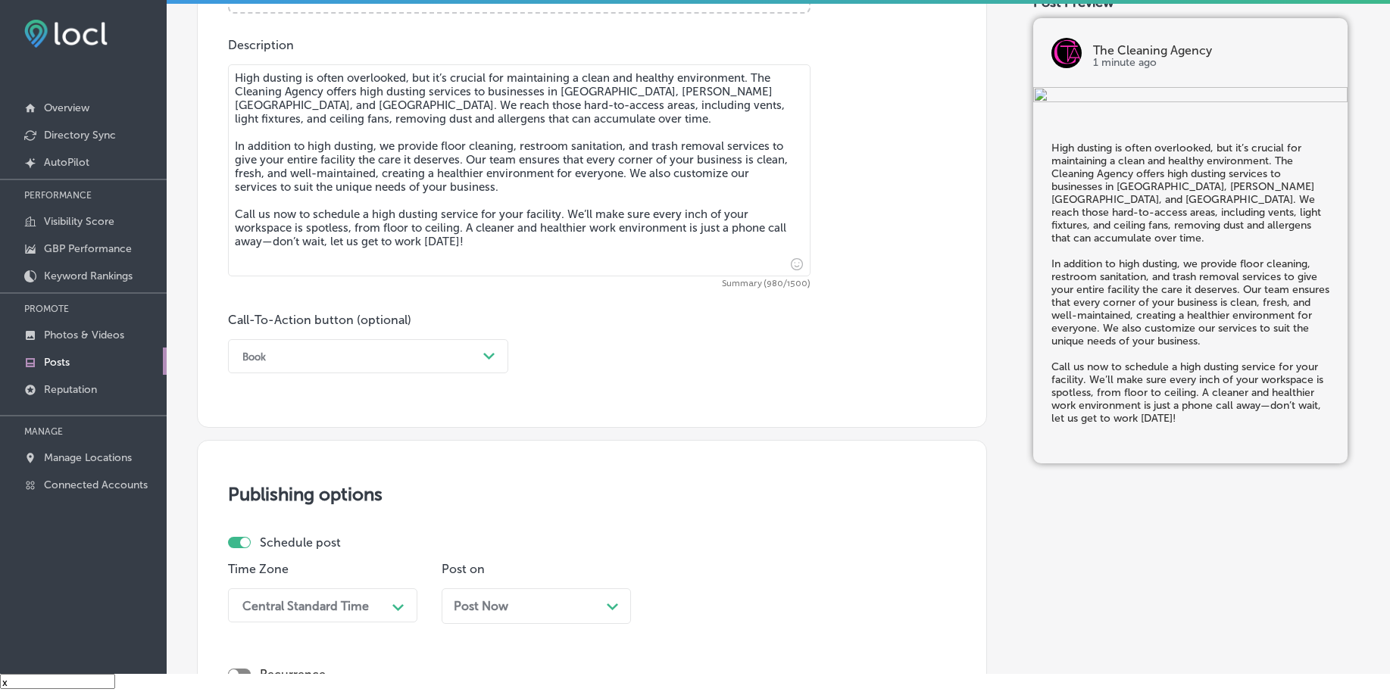
scroll to position [841, 0]
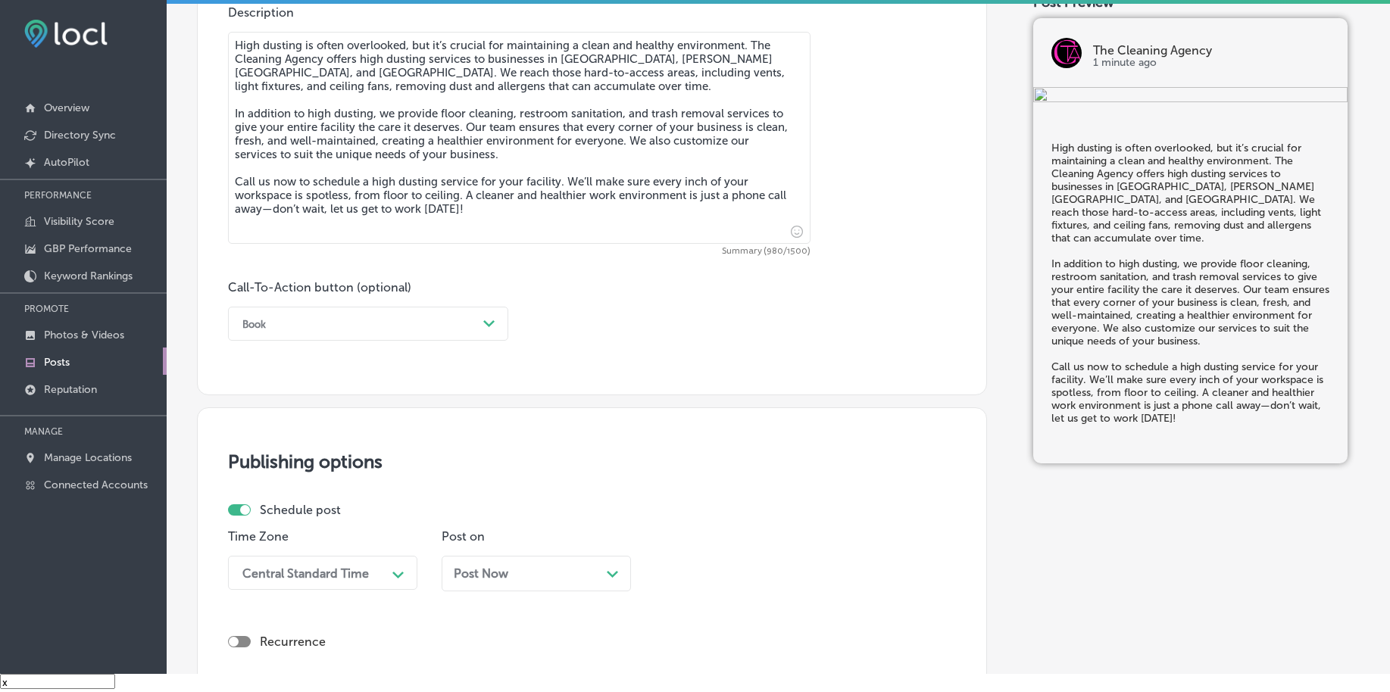
click at [334, 326] on div "Book" at bounding box center [356, 323] width 242 height 23
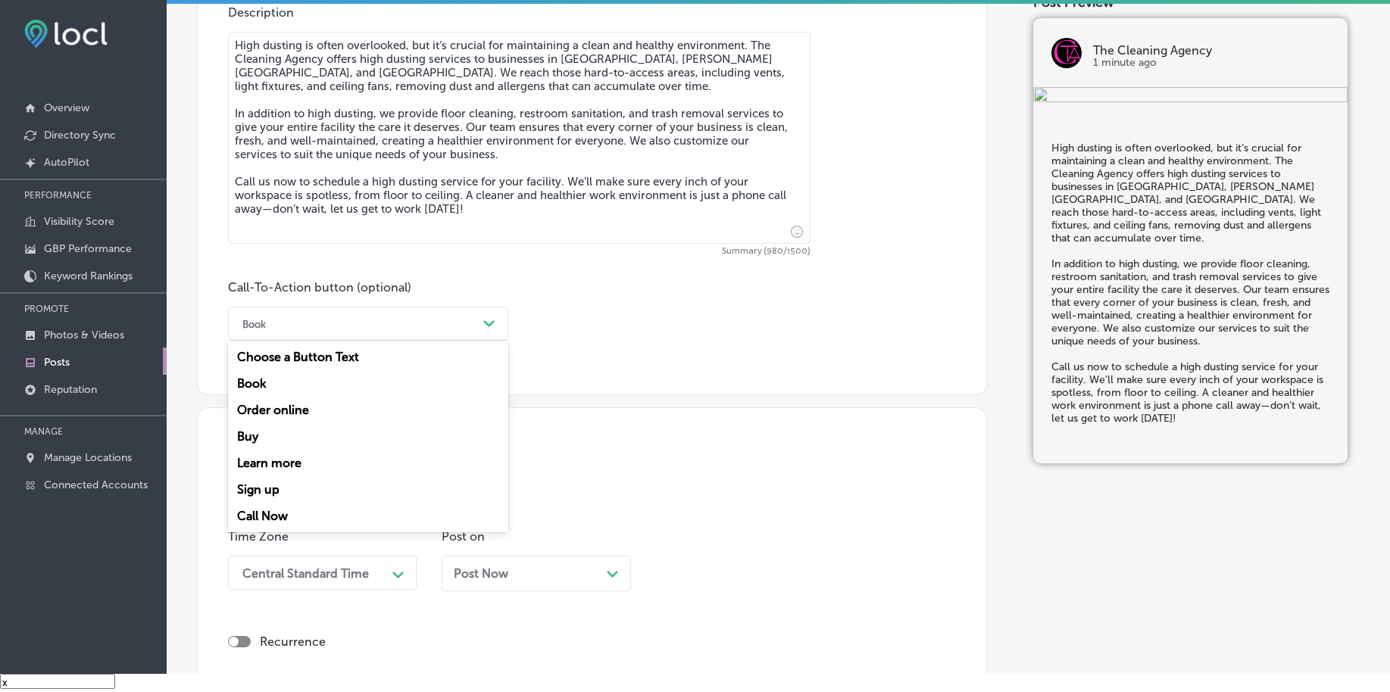
click at [305, 518] on div "Call Now" at bounding box center [368, 516] width 280 height 27
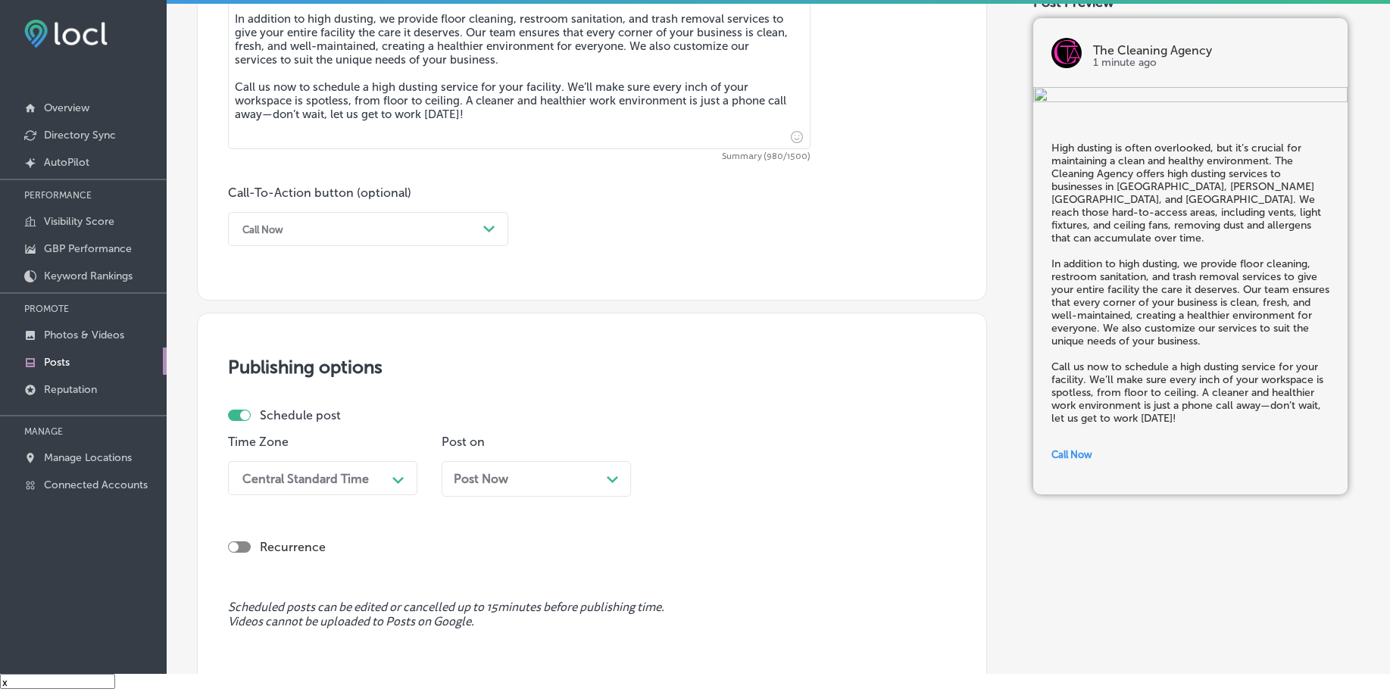
click at [321, 482] on div "Central Standard Time Path Created with Sketch." at bounding box center [322, 478] width 189 height 34
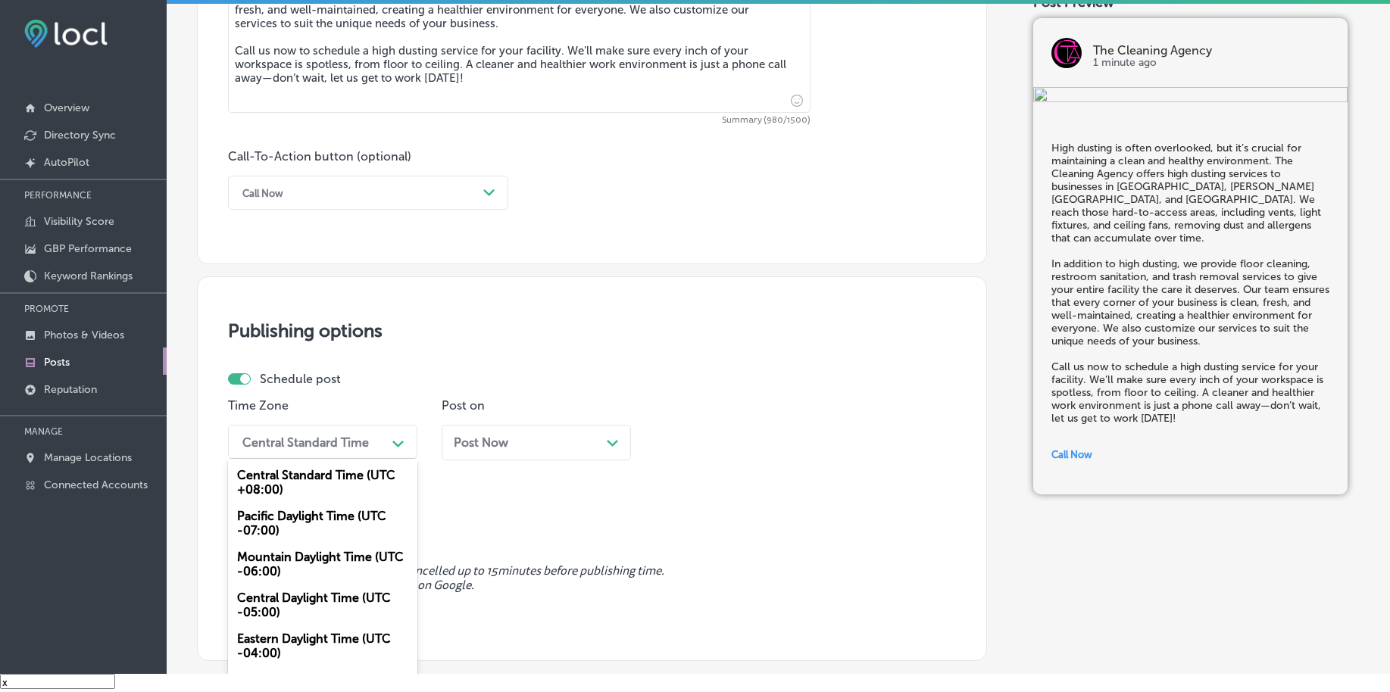
click at [289, 564] on div "Mountain Daylight Time (UTC -06:00)" at bounding box center [322, 564] width 189 height 41
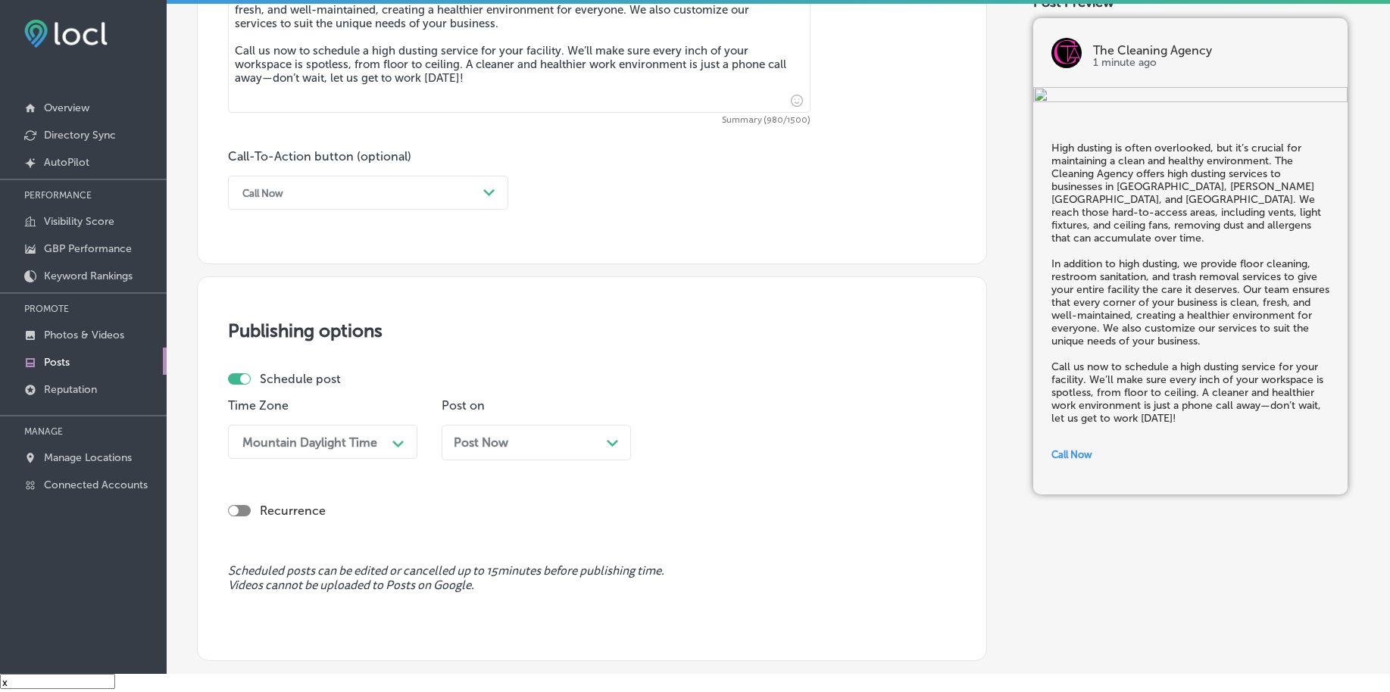
click at [522, 454] on div "Post Now Path Created with Sketch." at bounding box center [536, 443] width 189 height 36
click at [535, 439] on div "Sep 22, 2025 Path Created with Sketch." at bounding box center [536, 442] width 165 height 14
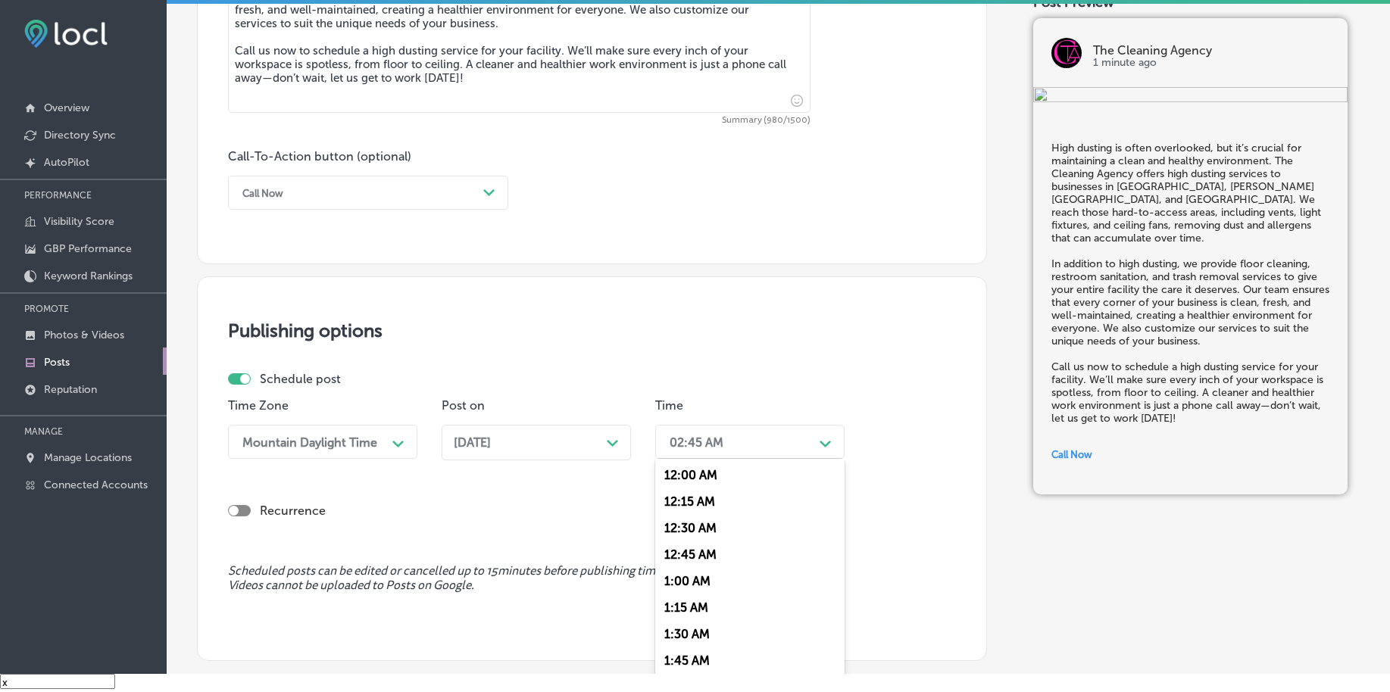
click at [707, 442] on div "02:45 AM" at bounding box center [697, 442] width 54 height 14
click at [716, 557] on div "7:00 AM" at bounding box center [749, 555] width 189 height 27
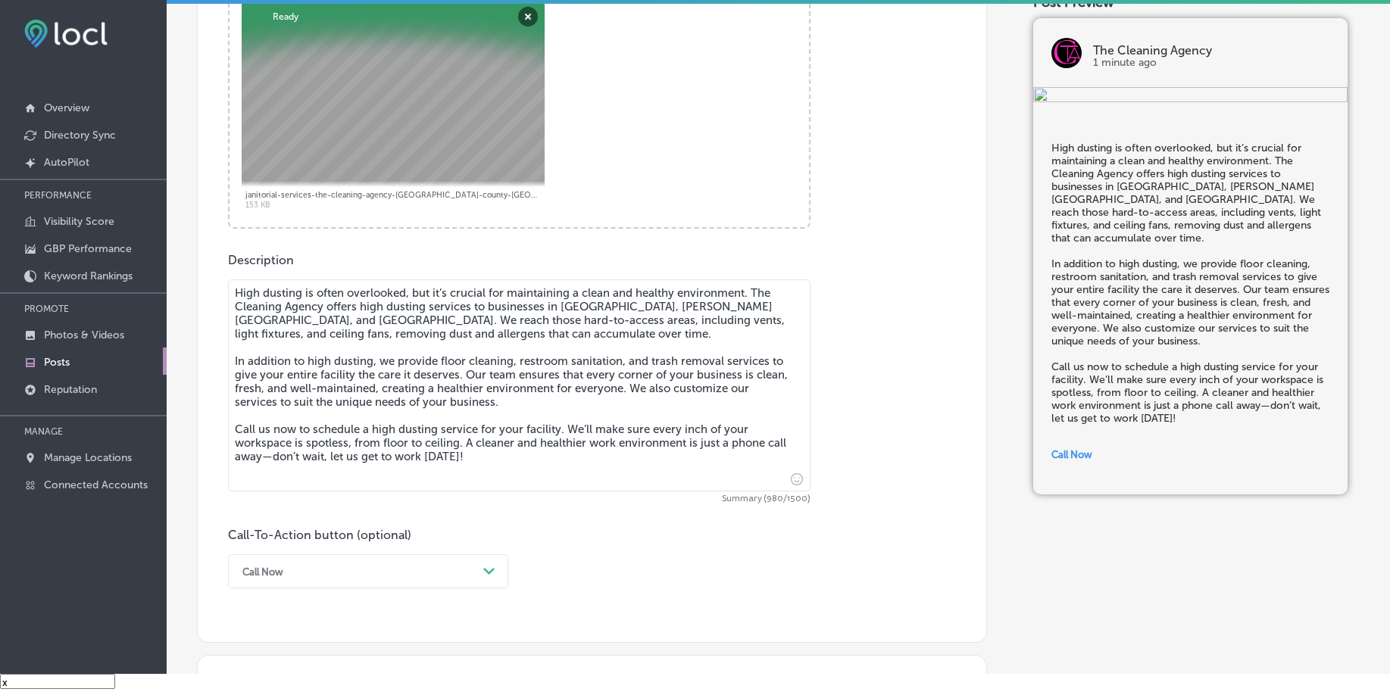
click at [417, 576] on div "Call Now Path Created with Sketch." at bounding box center [368, 571] width 280 height 34
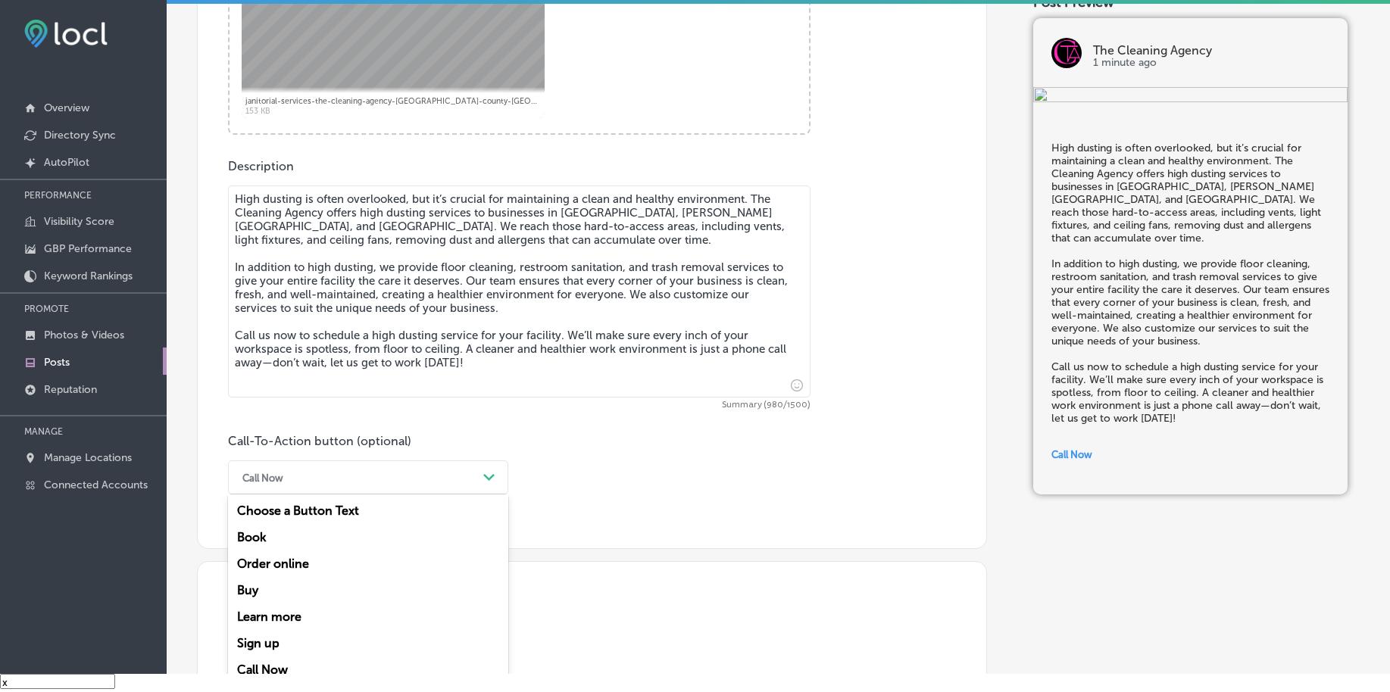
click at [288, 670] on div "Call Now" at bounding box center [368, 670] width 280 height 27
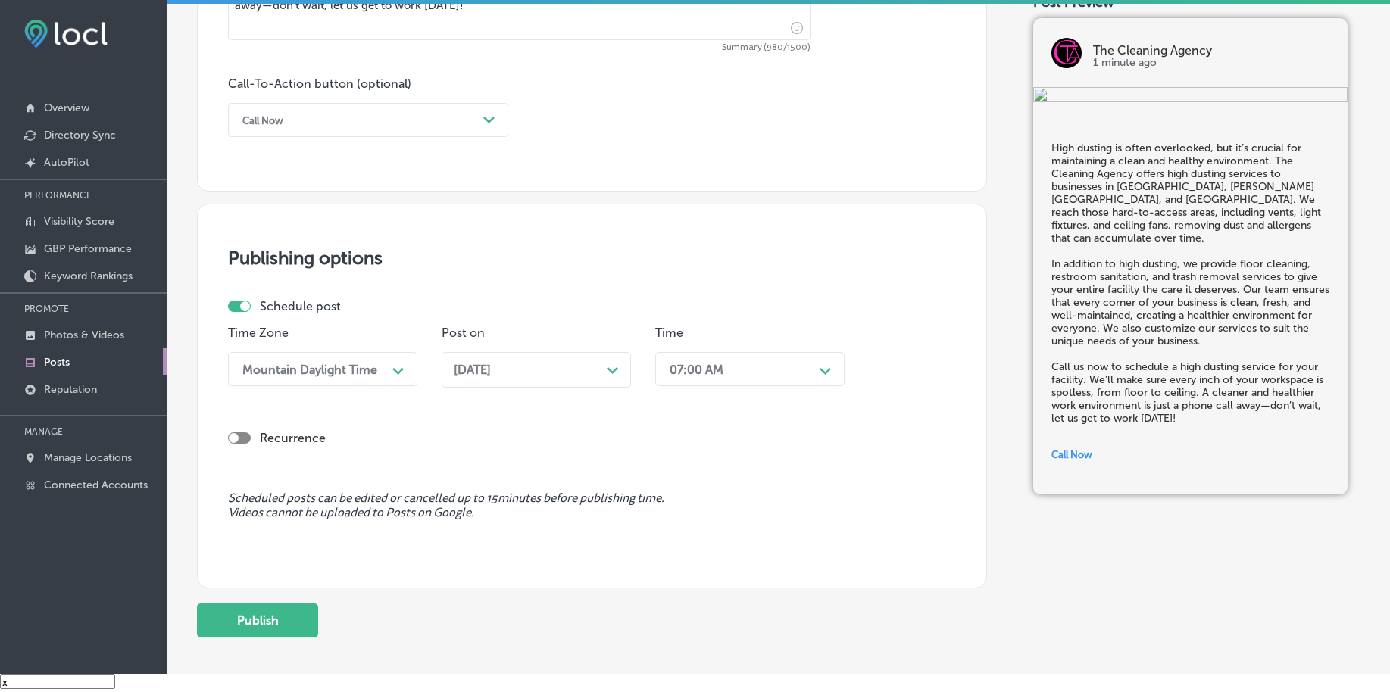
scroll to position [1066, 0]
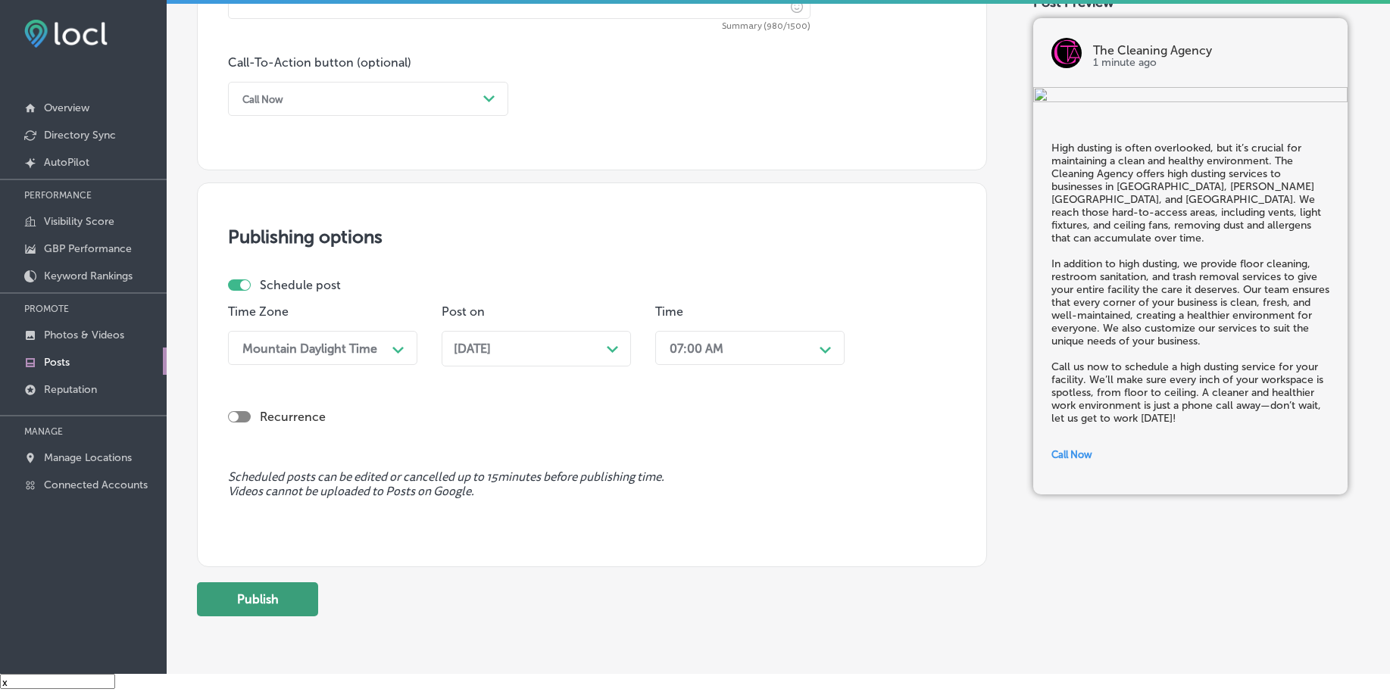
drag, startPoint x: 291, startPoint y: 596, endPoint x: 504, endPoint y: 593, distance: 213.6
click at [289, 596] on button "Publish" at bounding box center [257, 599] width 121 height 34
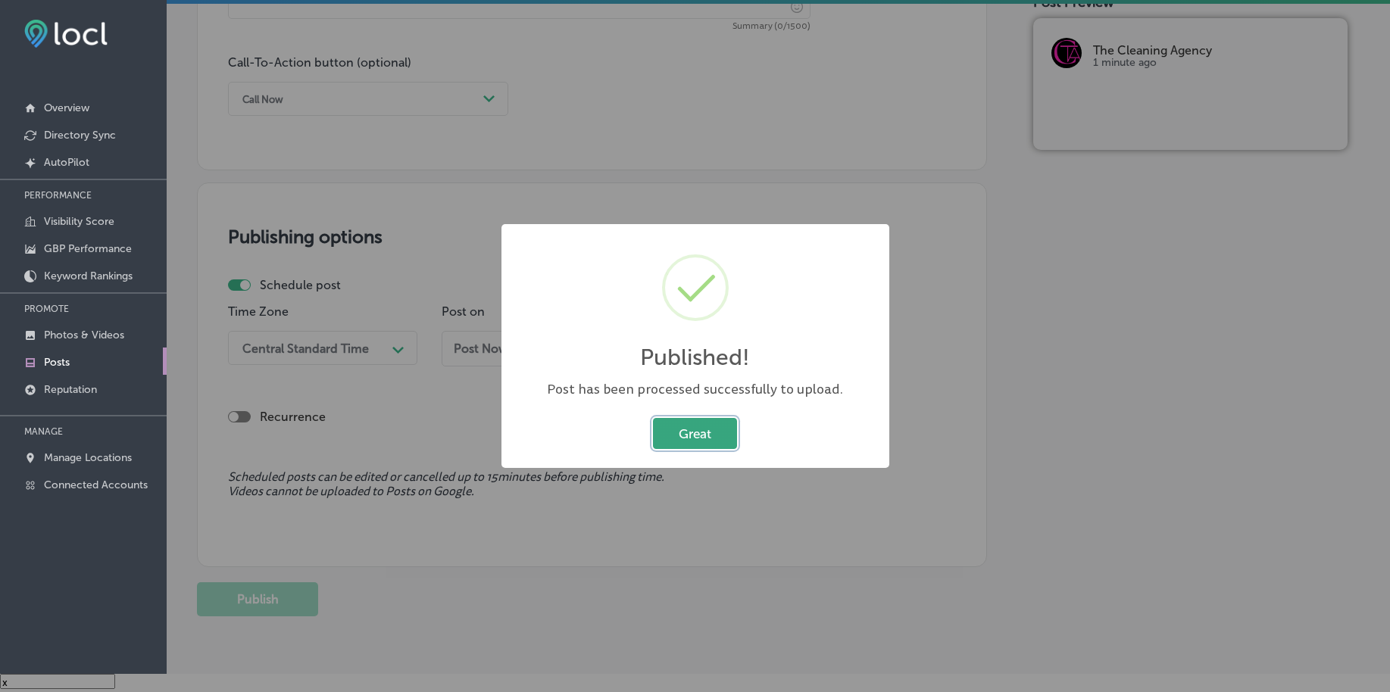
click at [695, 438] on button "Great" at bounding box center [695, 433] width 84 height 31
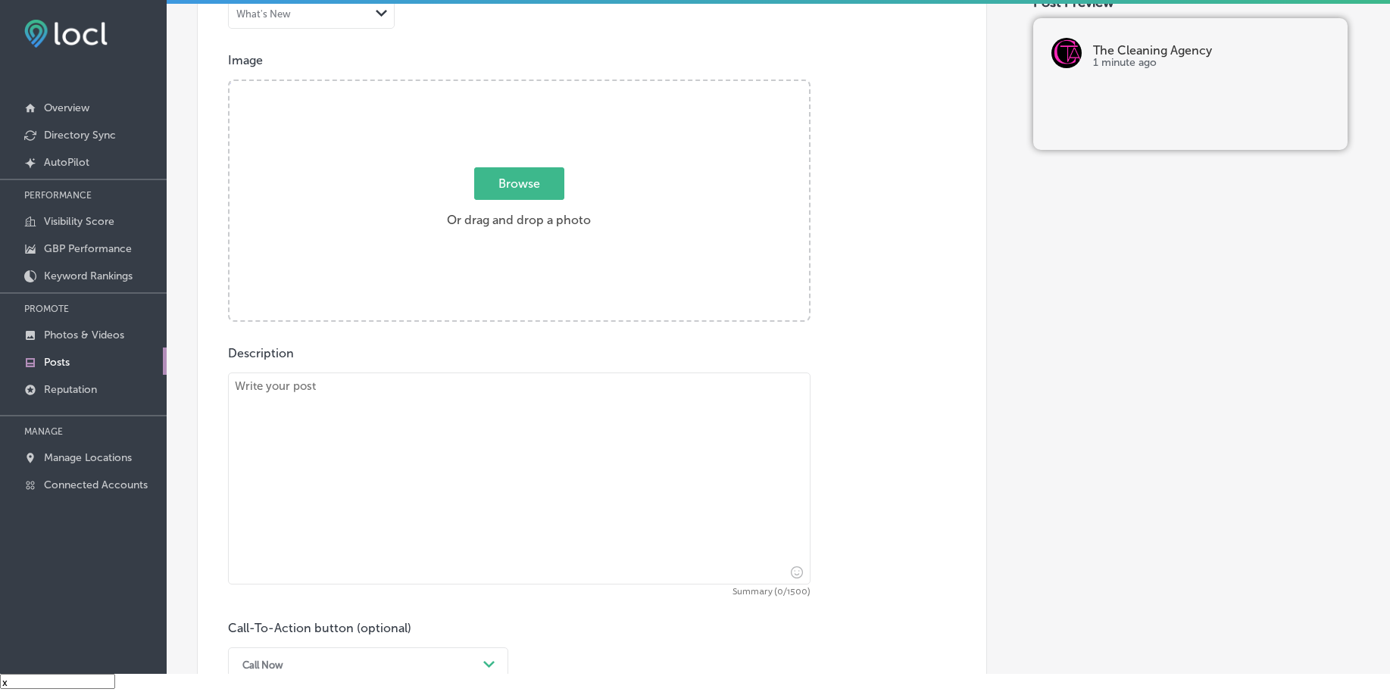
scroll to position [498, 0]
click at [526, 176] on span "Browse" at bounding box center [519, 186] width 90 height 33
click at [526, 88] on input "Browse Or drag and drop a photo" at bounding box center [518, 85] width 579 height 5
type input "C:\fakepath\janitorial-services-the-cleaning-agency-chester-county-pa (5).jpg"
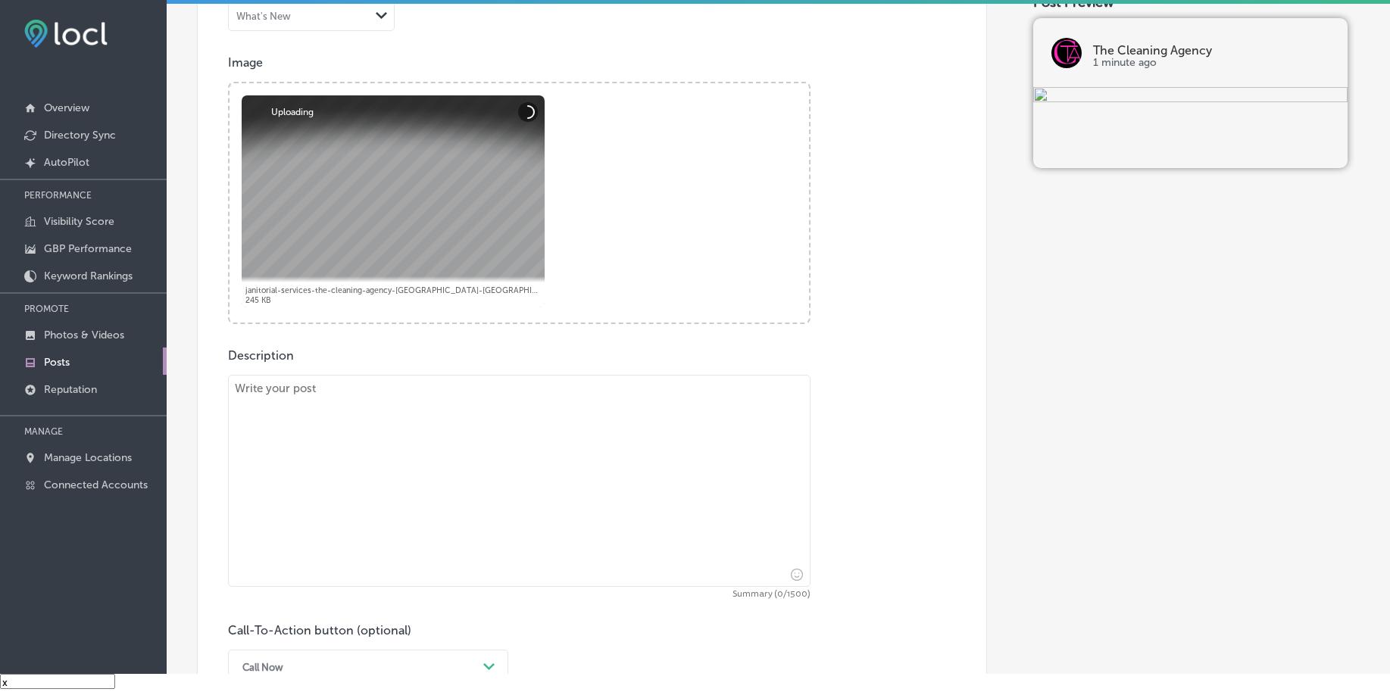
click at [533, 469] on textarea at bounding box center [519, 481] width 582 height 212
paste textarea "In today’s world, cleanliness and safety are more important than ever. The Clea…"
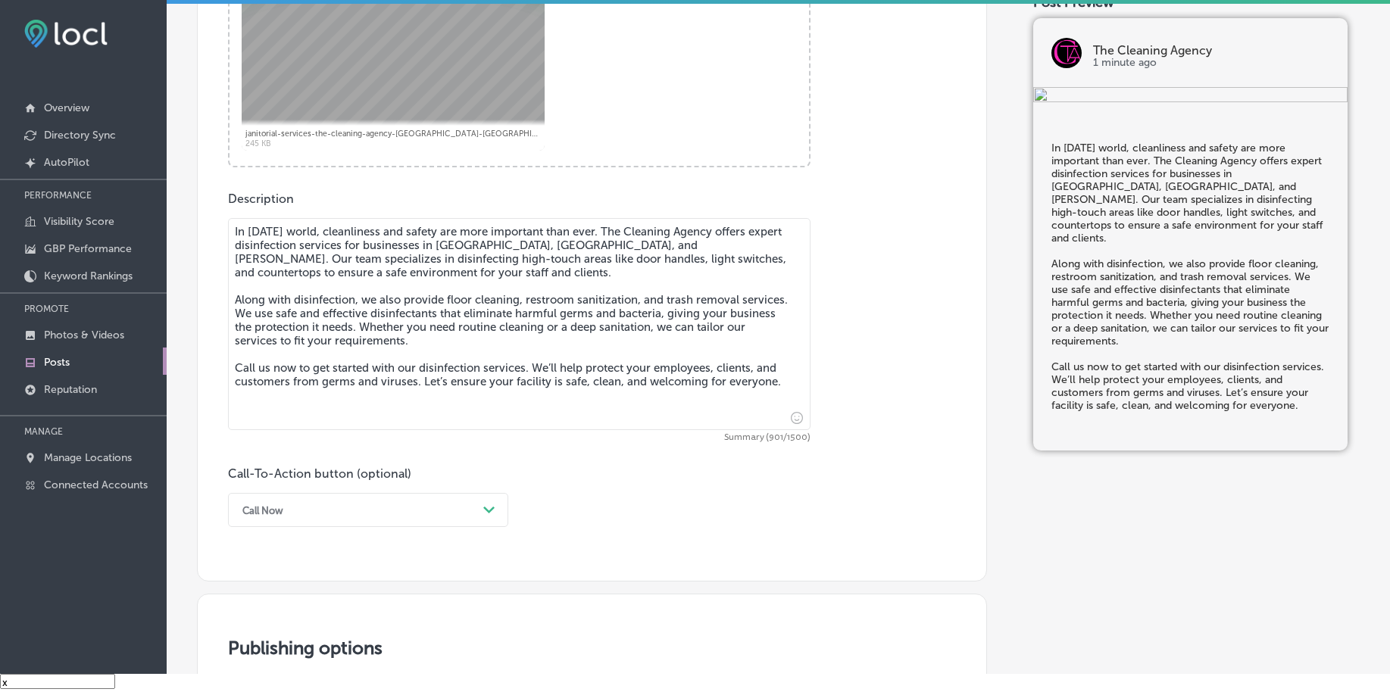
scroll to position [687, 0]
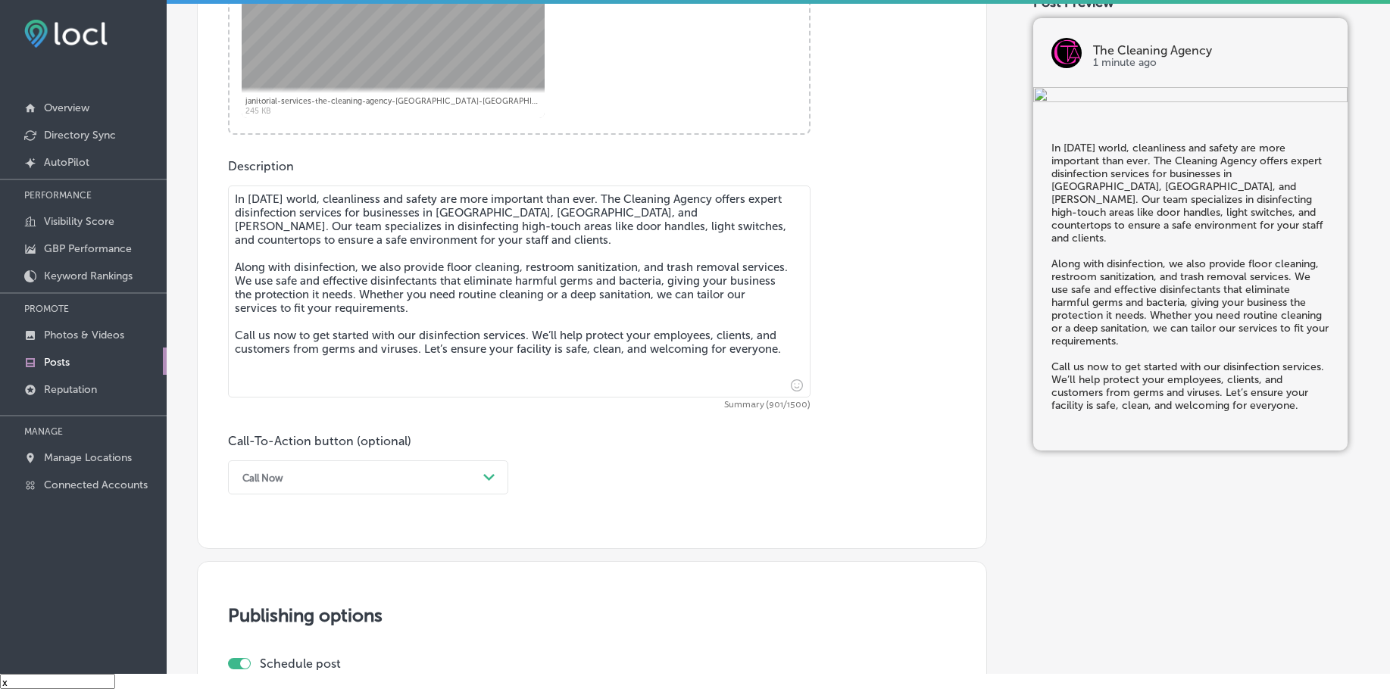
type textarea "In today’s world, cleanliness and safety are more important than ever. The Clea…"
click at [454, 489] on div "Call Now Path Created with Sketch." at bounding box center [368, 477] width 280 height 34
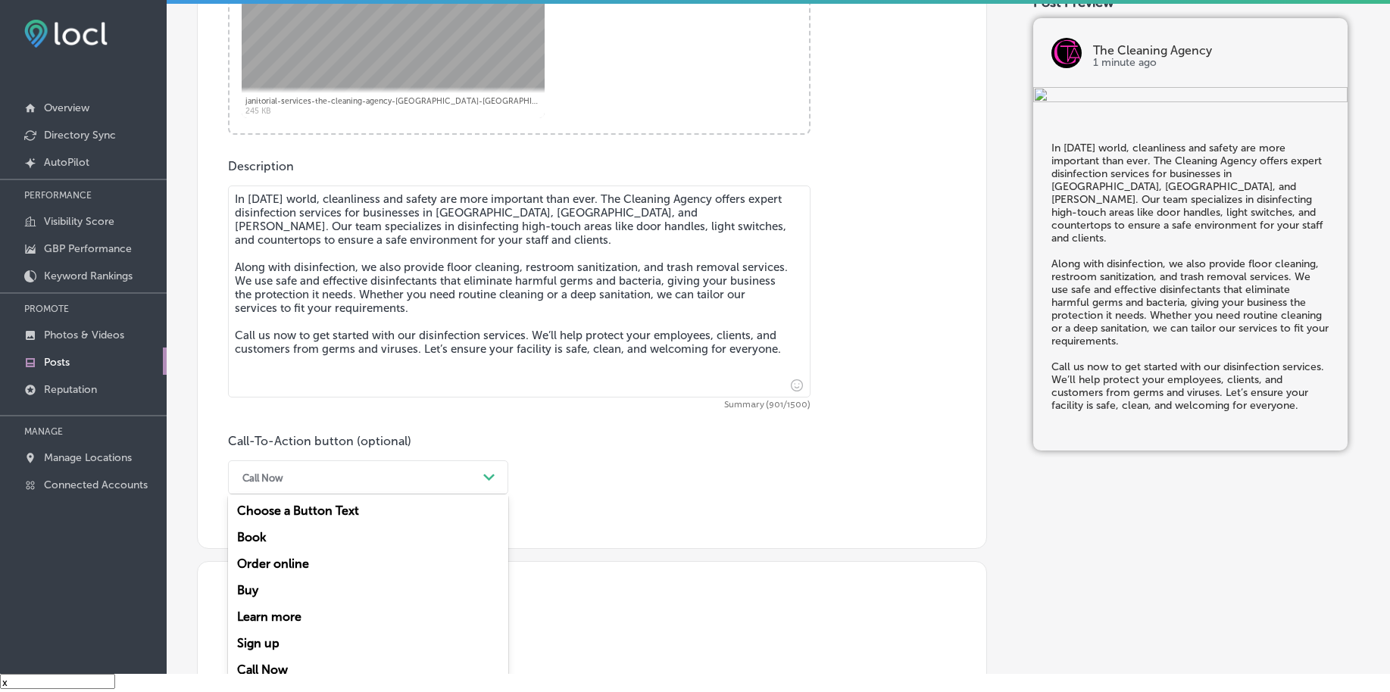
click at [260, 666] on div "Call Now" at bounding box center [368, 670] width 280 height 27
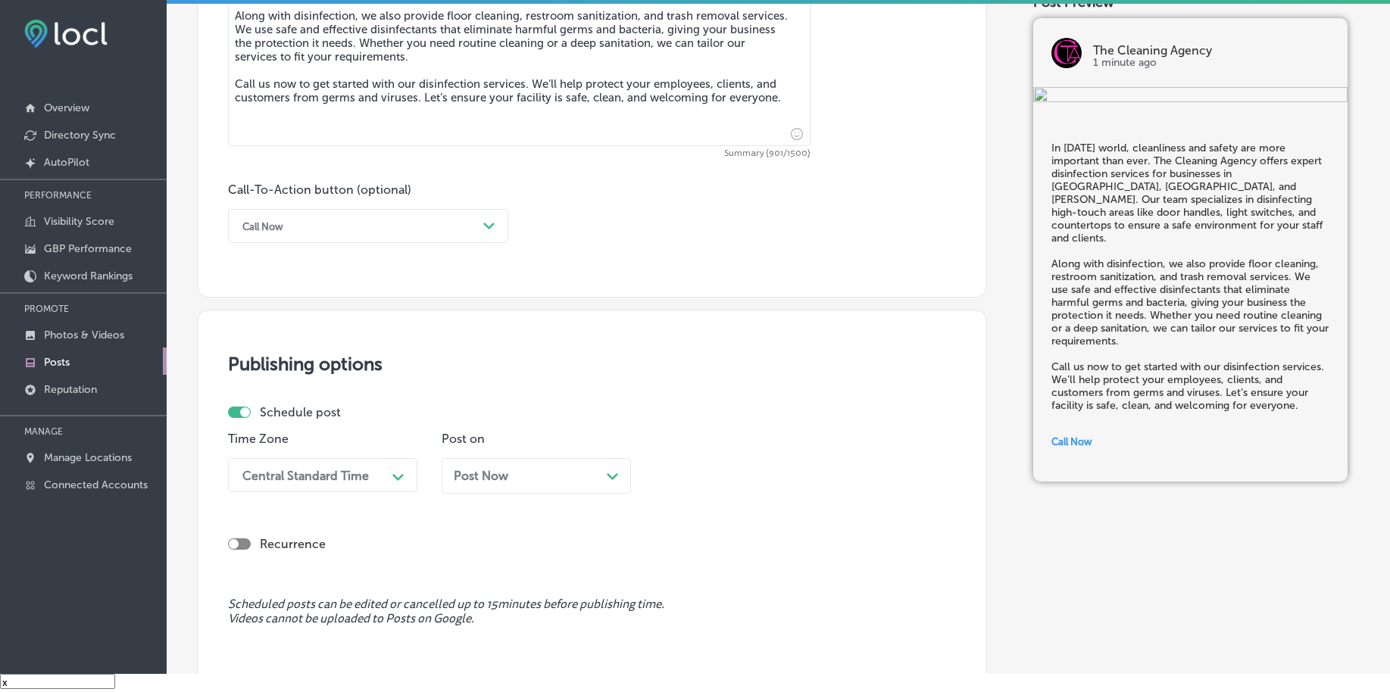
scroll to position [971, 0]
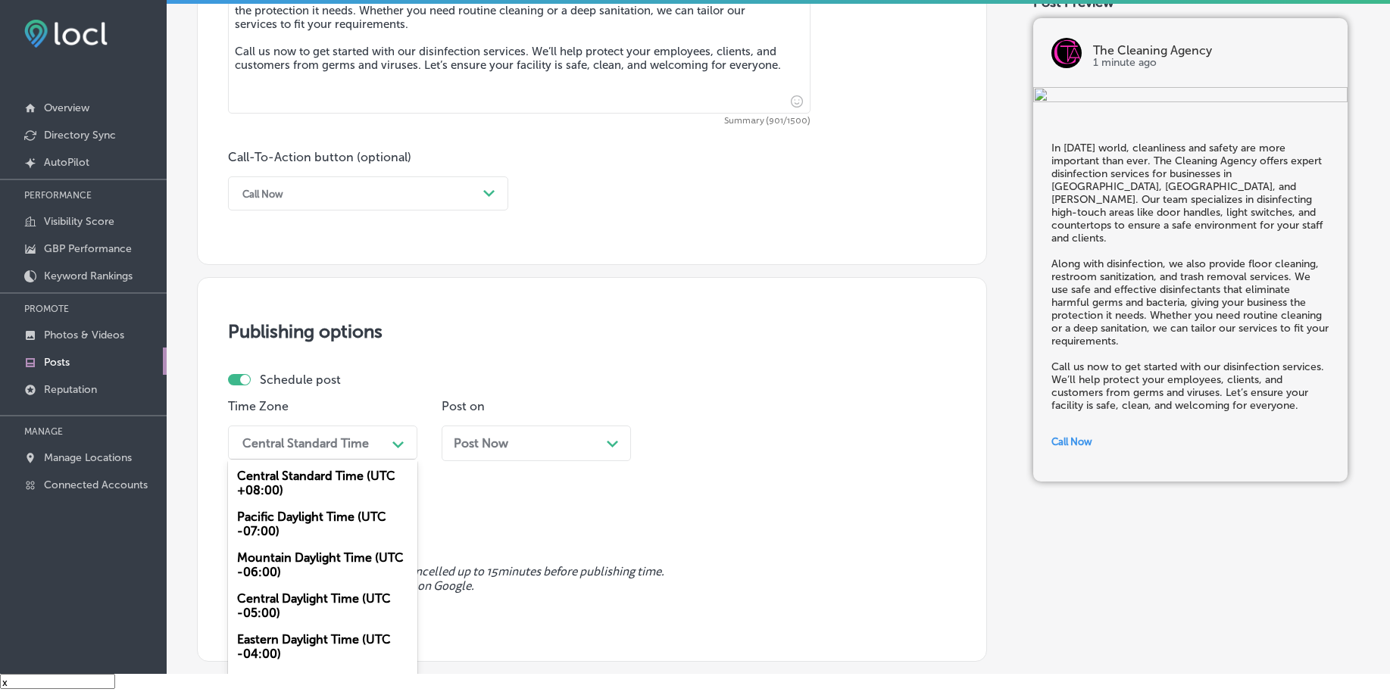
click at [277, 445] on div "Central Standard Time" at bounding box center [305, 442] width 126 height 14
click at [282, 566] on div "Mountain Daylight Time (UTC -06:00)" at bounding box center [322, 565] width 189 height 41
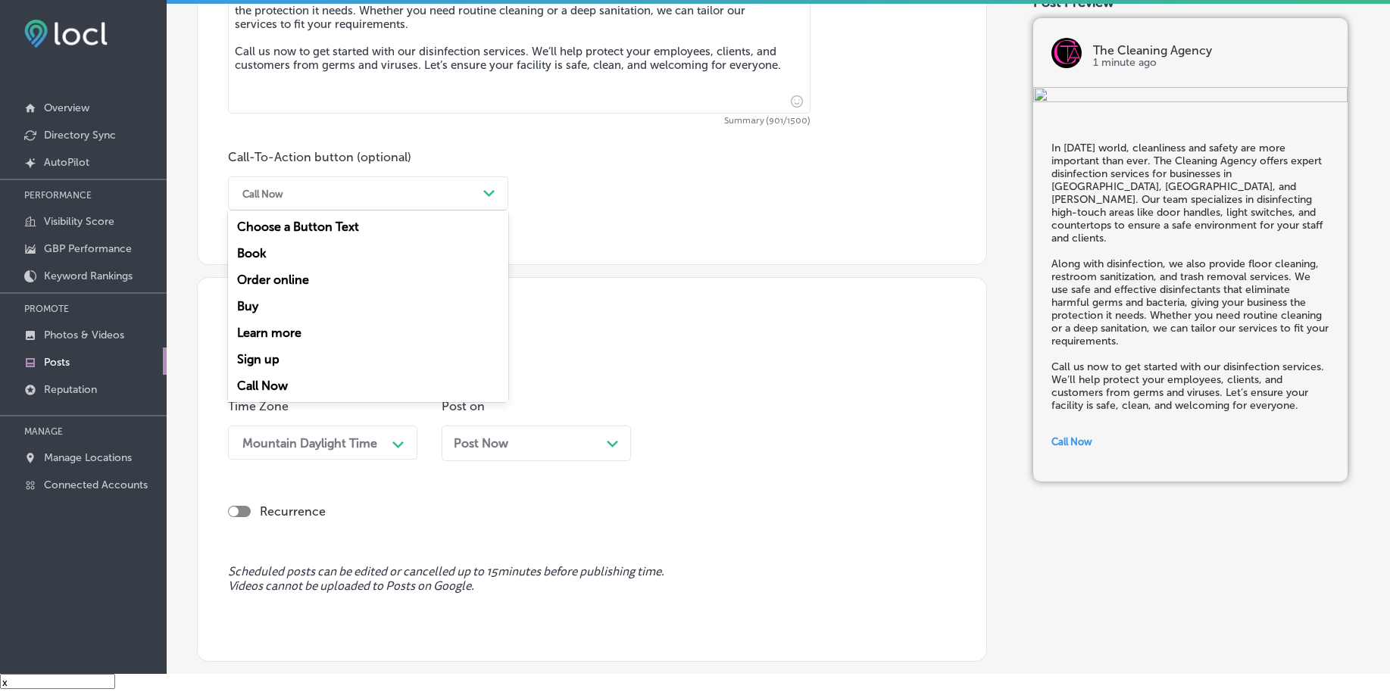
click at [323, 198] on div "Call Now" at bounding box center [356, 193] width 242 height 23
click at [270, 382] on div "Call Now" at bounding box center [368, 386] width 280 height 27
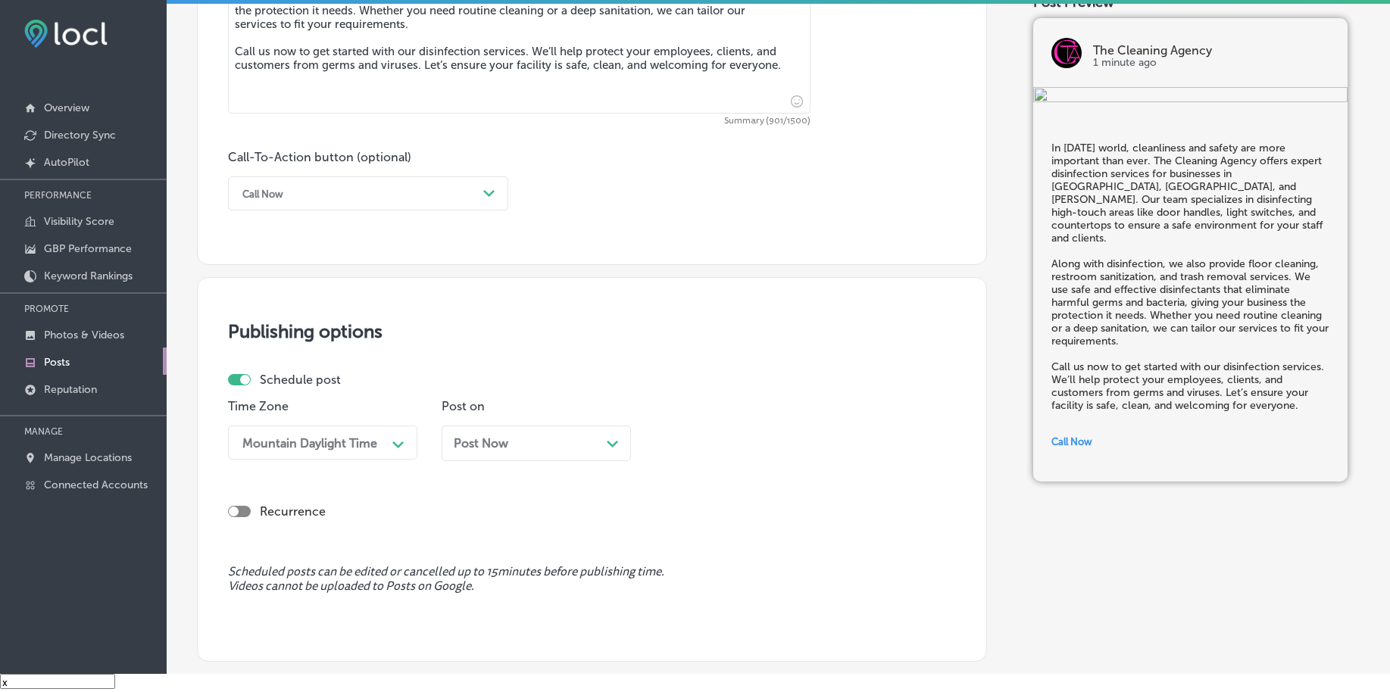
click at [573, 439] on div "Post Now Path Created with Sketch." at bounding box center [536, 443] width 165 height 14
click at [679, 441] on div "02:45 AM" at bounding box center [697, 442] width 54 height 14
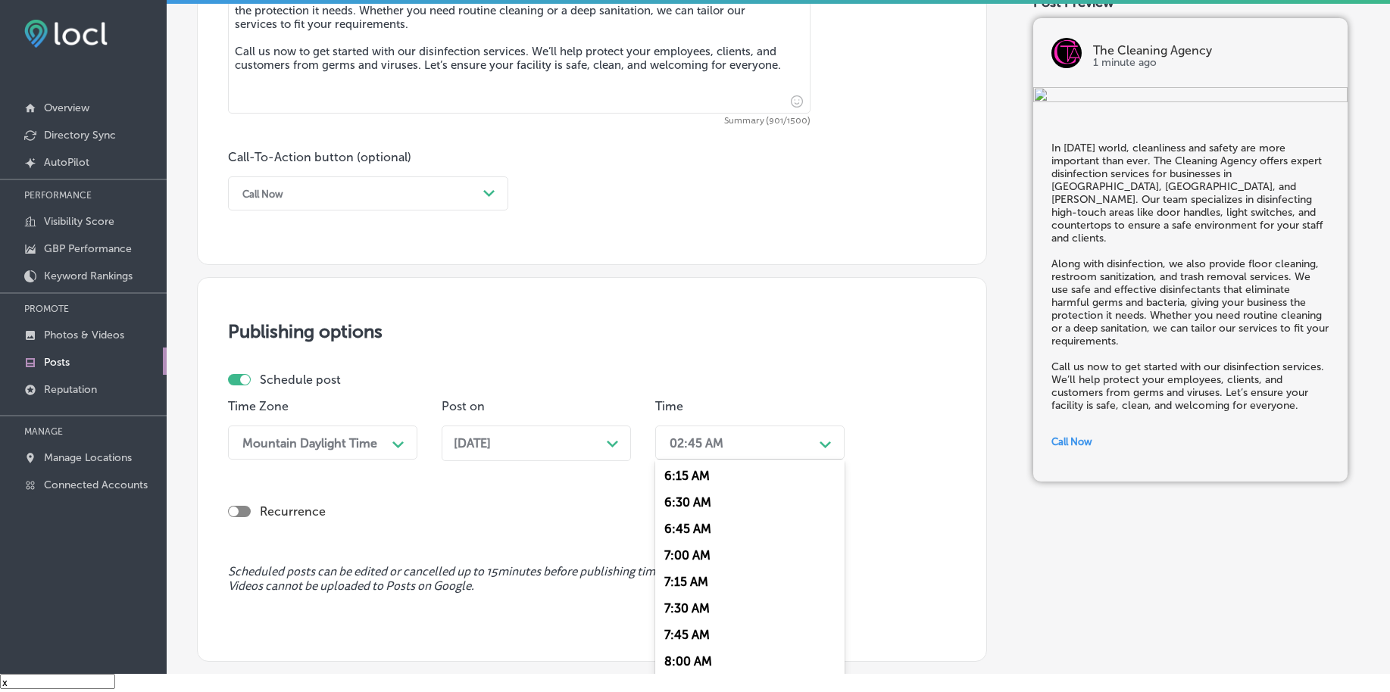
click at [686, 544] on div "7:00 AM" at bounding box center [749, 555] width 189 height 27
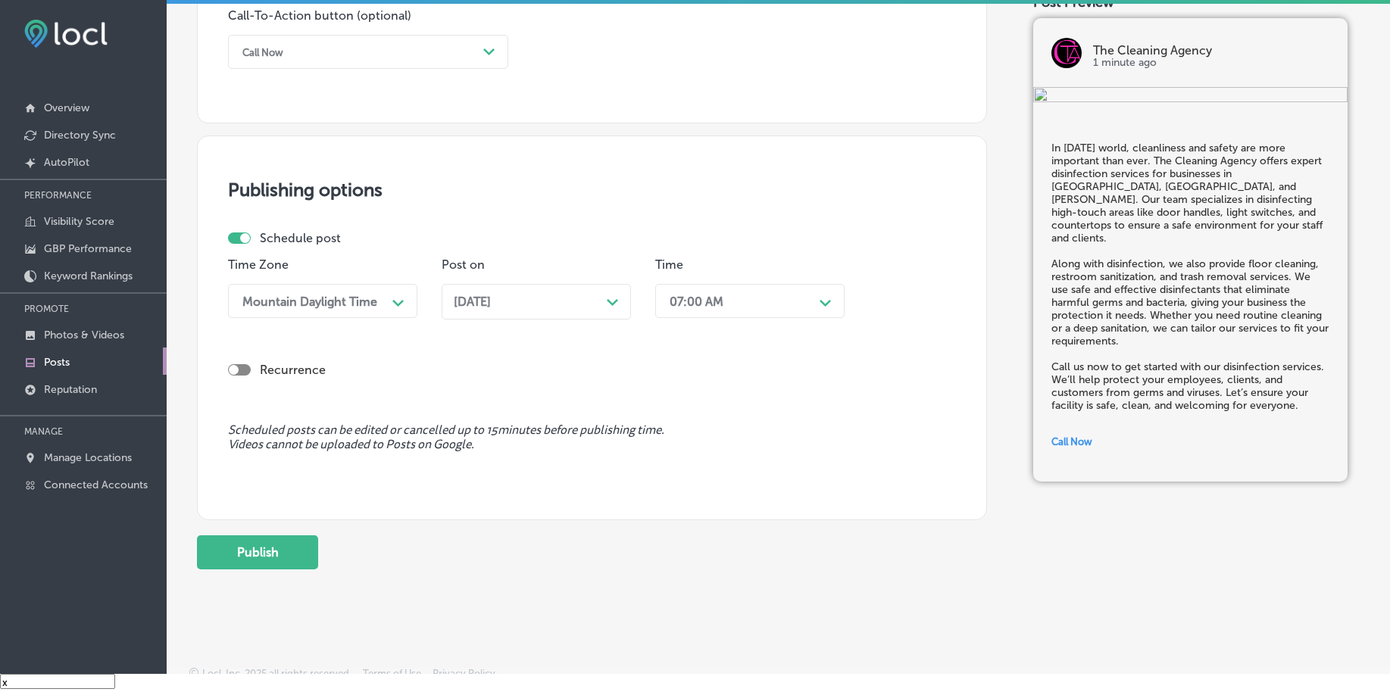
scroll to position [1125, 0]
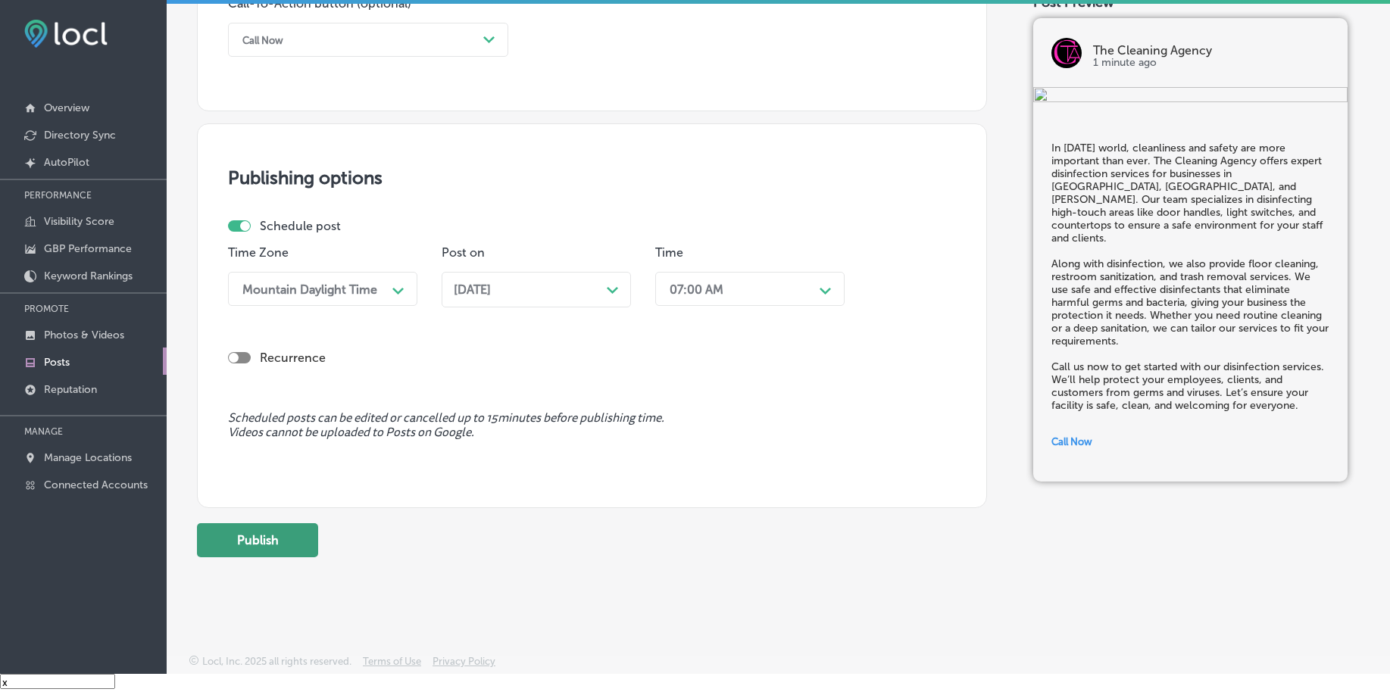
click at [288, 538] on button "Publish" at bounding box center [257, 540] width 121 height 34
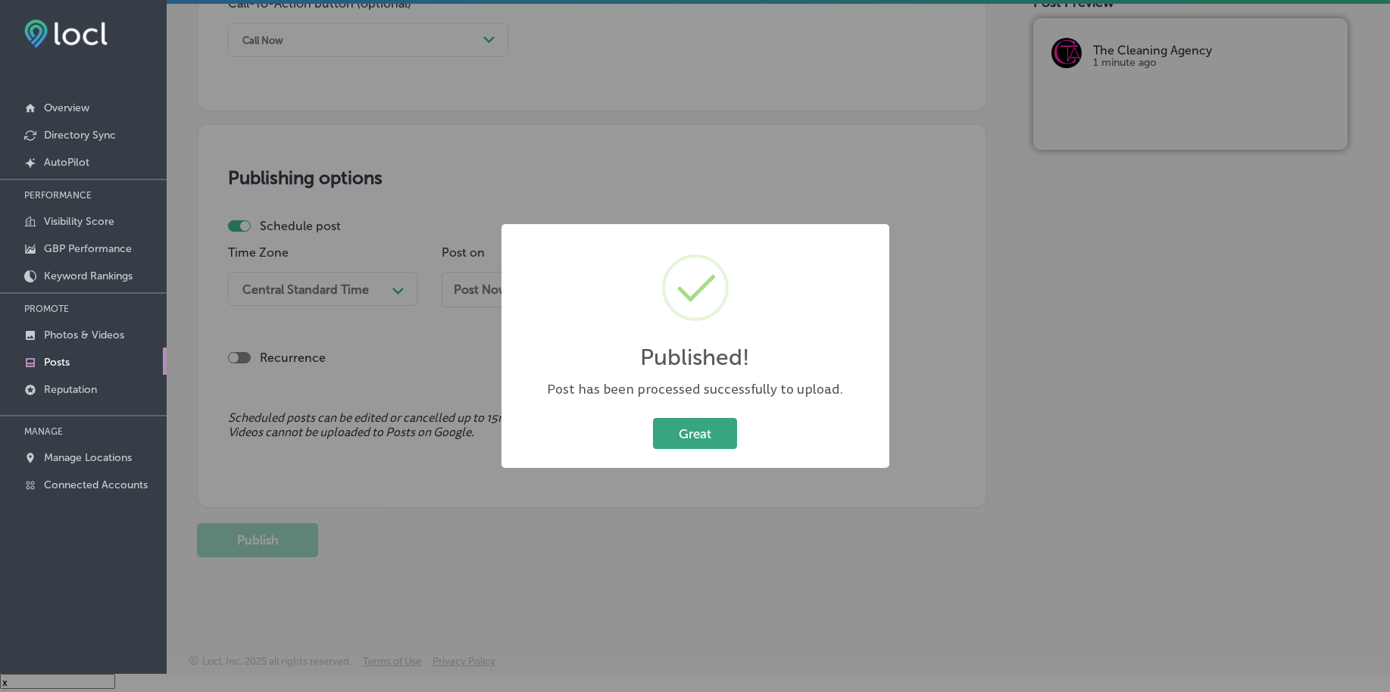
click at [697, 426] on button "Great" at bounding box center [695, 433] width 84 height 31
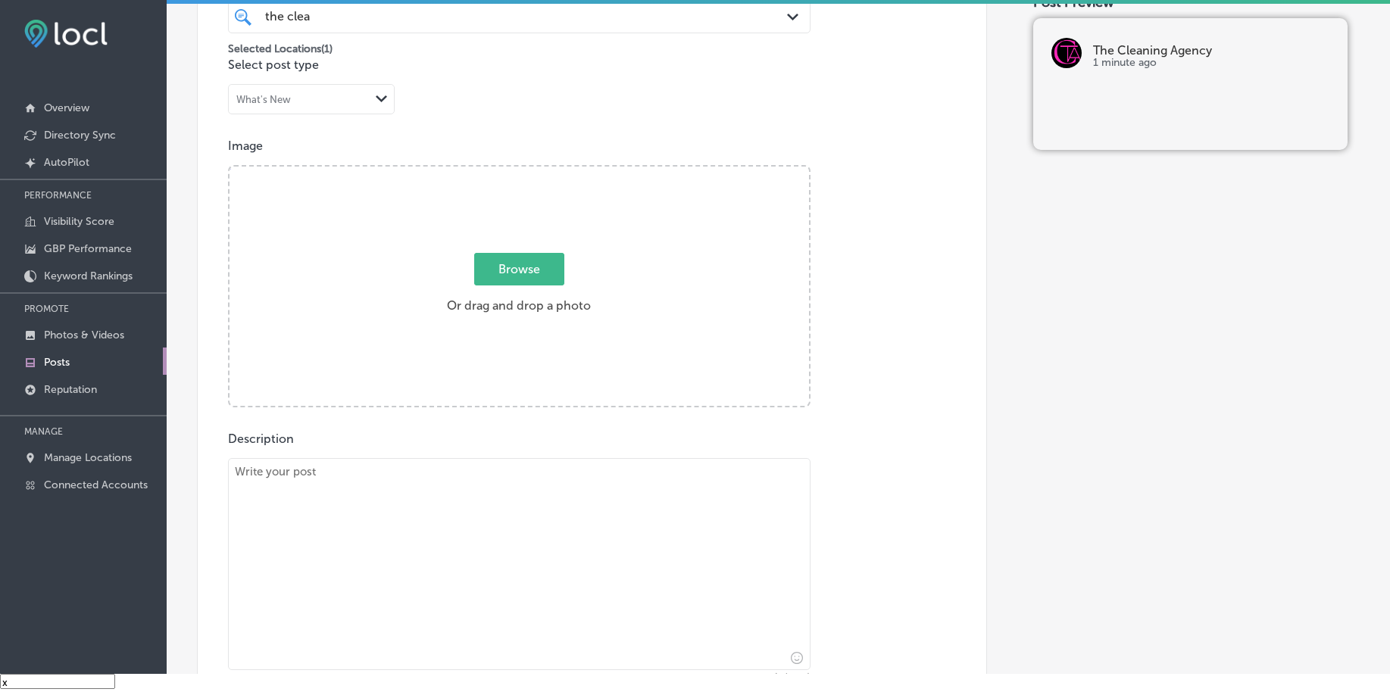
scroll to position [367, 0]
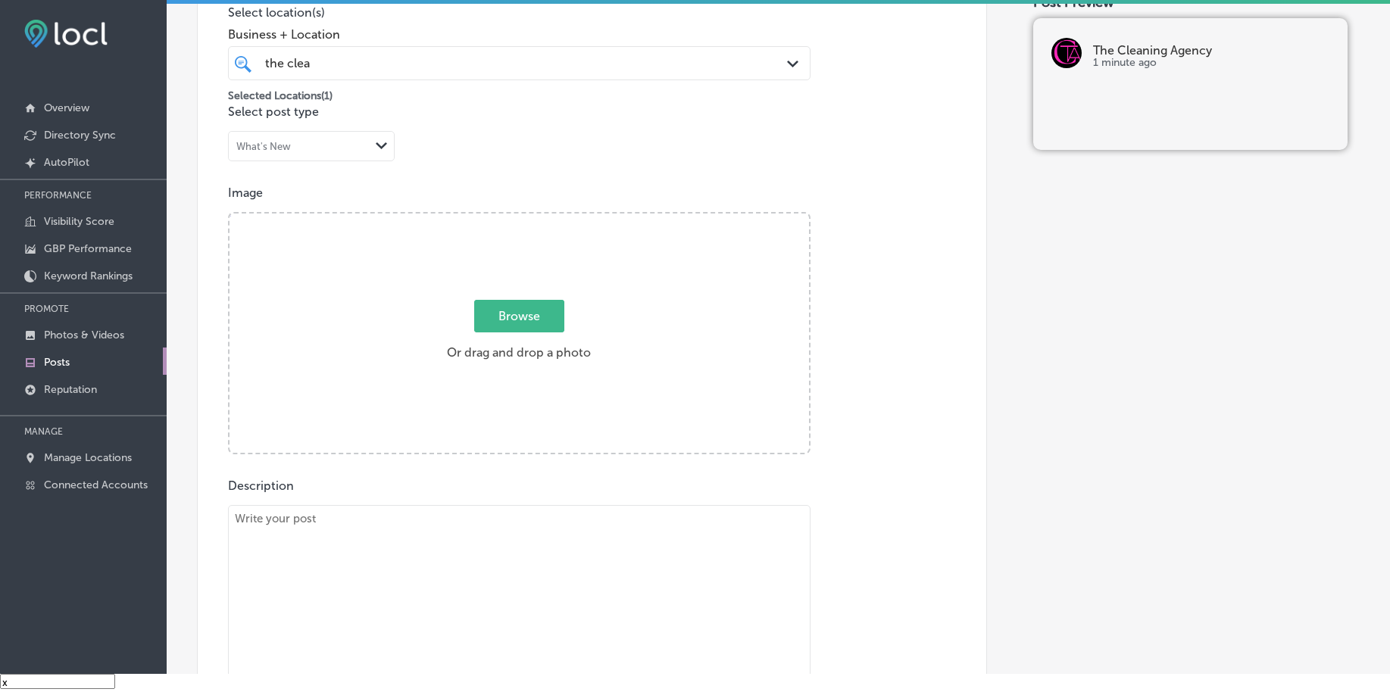
click at [357, 582] on textarea at bounding box center [519, 611] width 582 height 212
paste textarea "Carpet care is essential for keeping your business space looking professional a…"
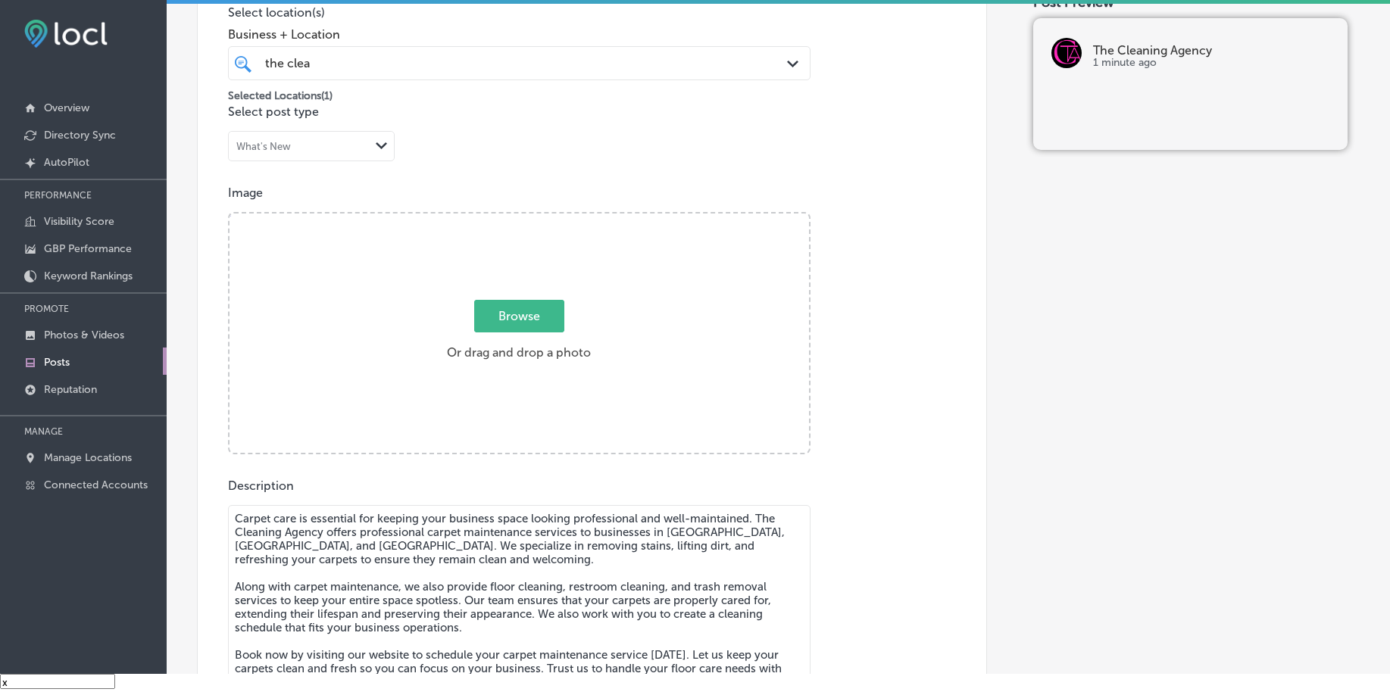
scroll to position [382, 0]
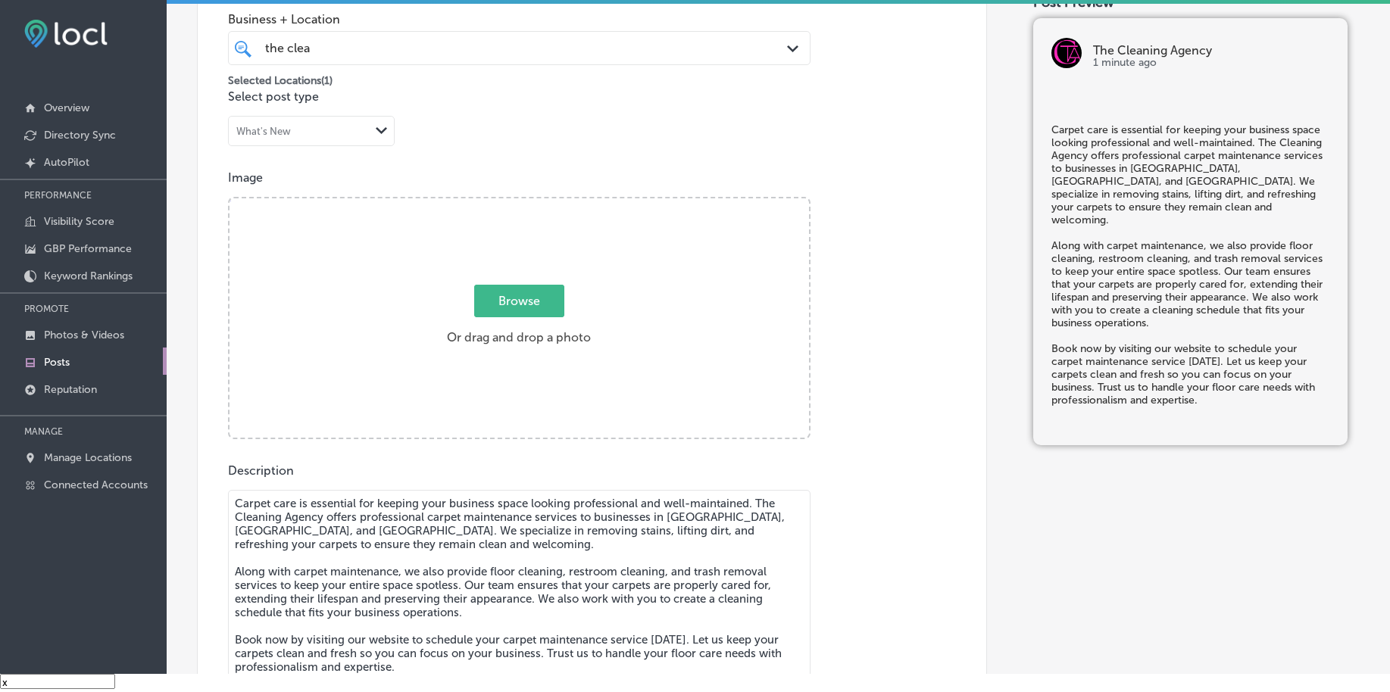
type textarea "Carpet care is essential for keeping your business space looking professional a…"
click at [508, 311] on span "Browse" at bounding box center [519, 301] width 90 height 33
click at [508, 203] on input "Browse Or drag and drop a photo" at bounding box center [518, 200] width 579 height 5
type input "C:\fakepath\floor-maintenance-cleaning-the-cleaning-agency-chester-county-pa (1…"
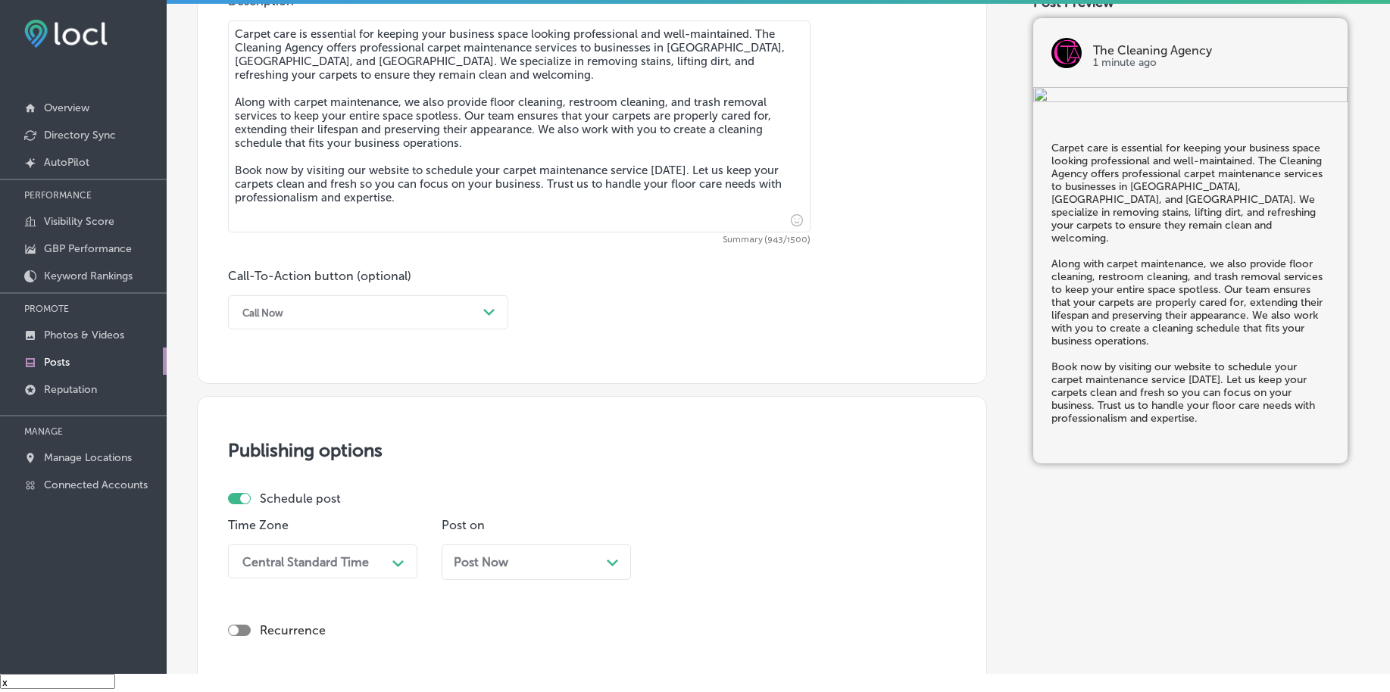
scroll to position [856, 0]
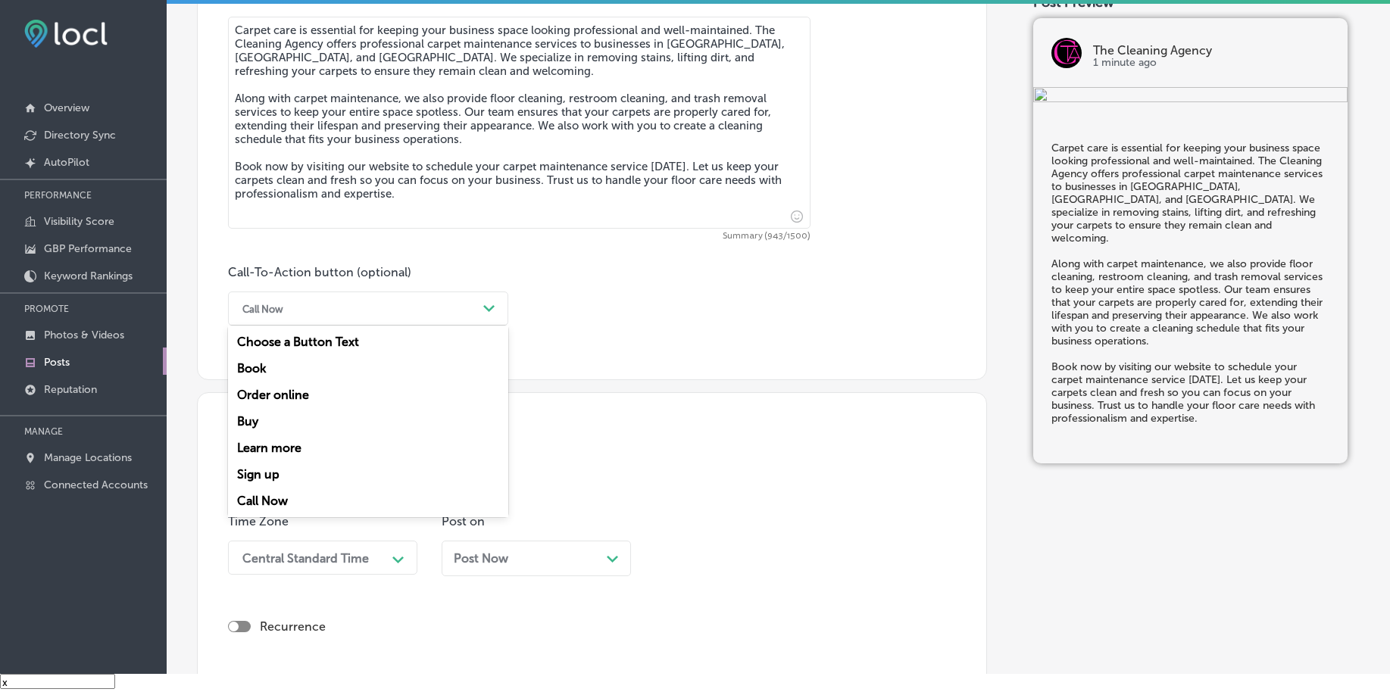
click at [329, 310] on div "Call Now" at bounding box center [356, 308] width 242 height 23
click at [289, 364] on div "Book" at bounding box center [368, 368] width 280 height 27
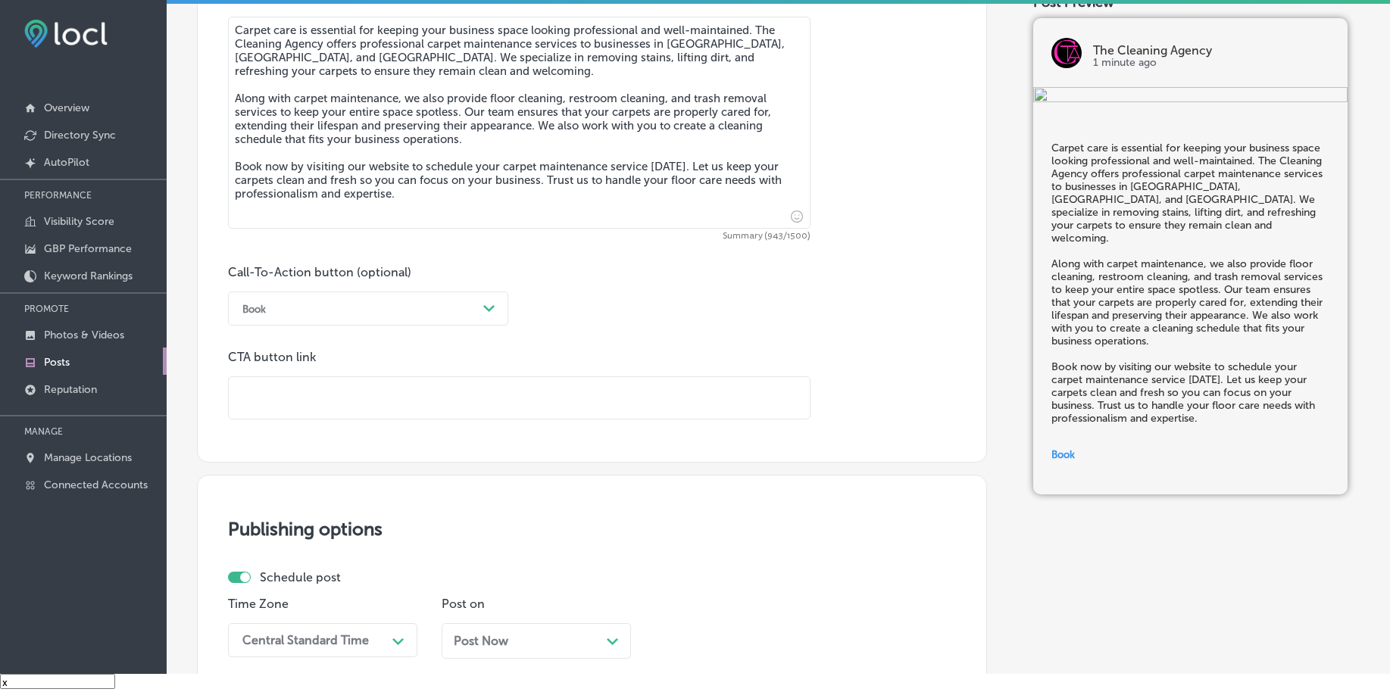
click at [291, 393] on input "text" at bounding box center [519, 398] width 581 height 42
paste input "https://agencycleaner.com/"
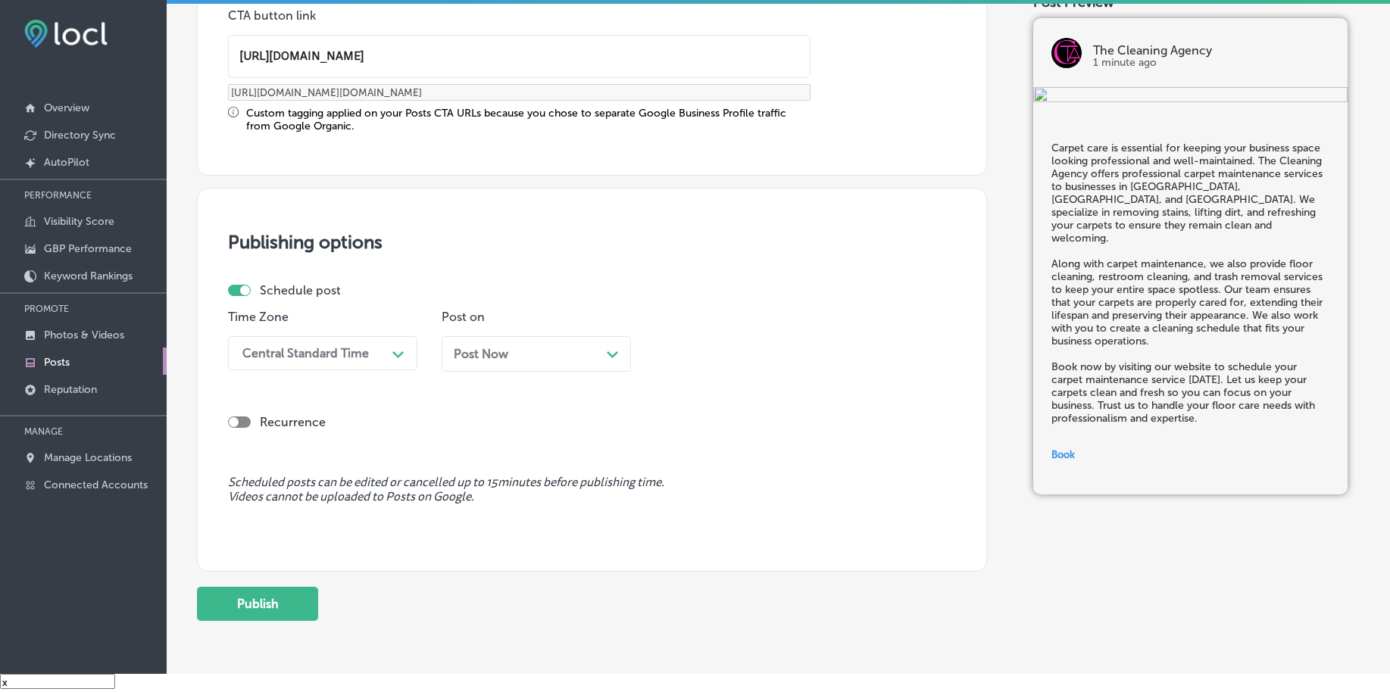
scroll to position [1235, 0]
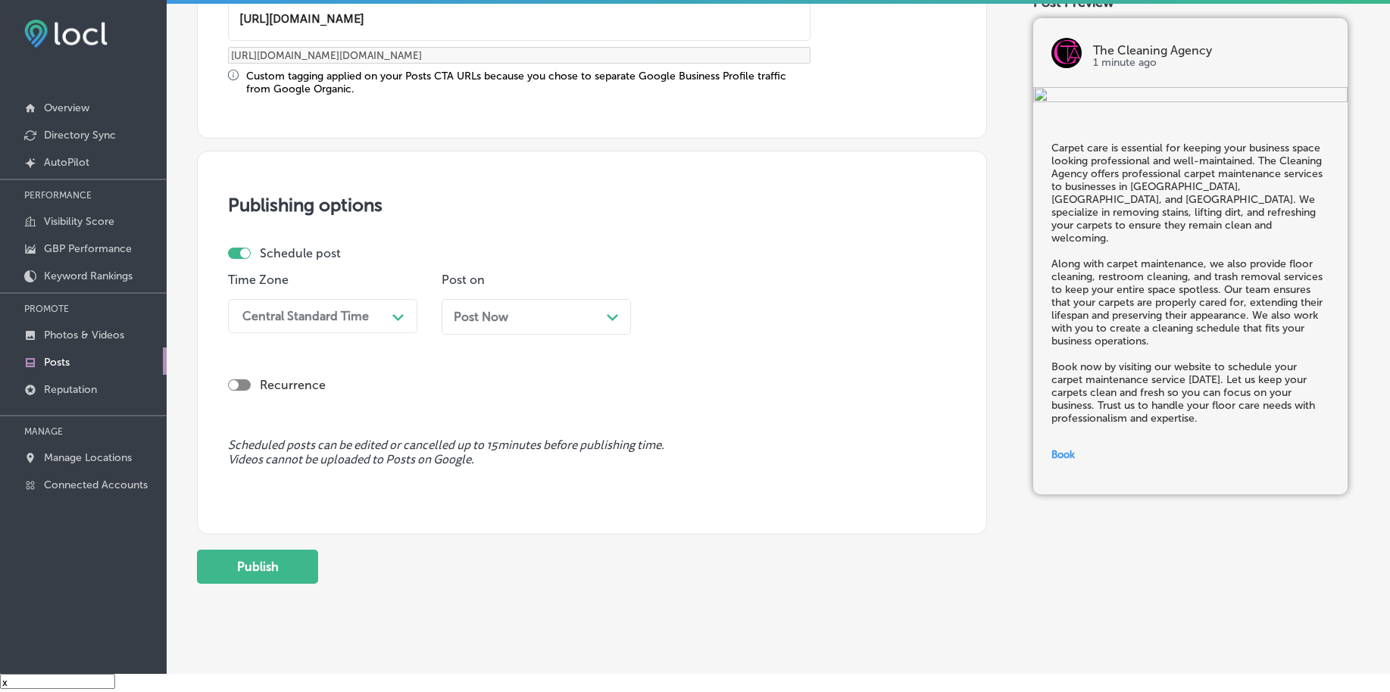
type input "https://agencycleaner.com/"
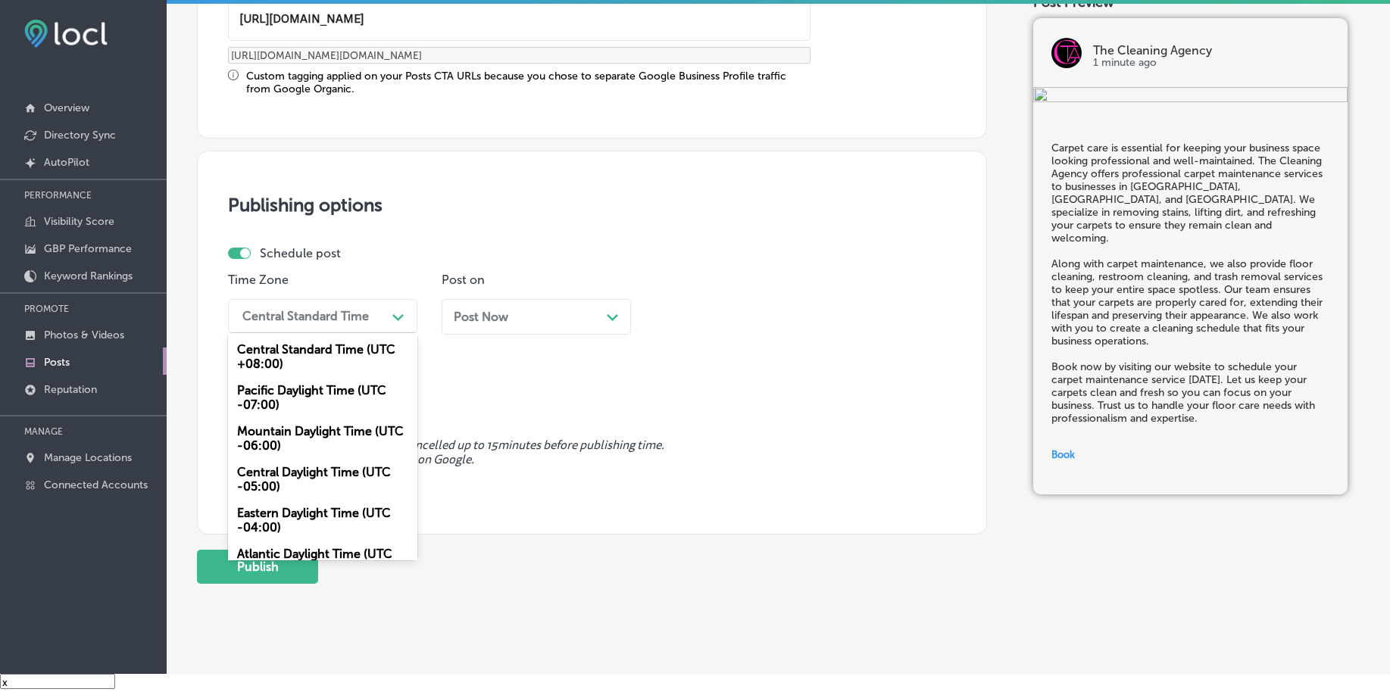
click at [330, 318] on div "Central Standard Time" at bounding box center [305, 316] width 126 height 14
click at [277, 432] on div "Mountain Daylight Time (UTC -06:00)" at bounding box center [322, 438] width 189 height 41
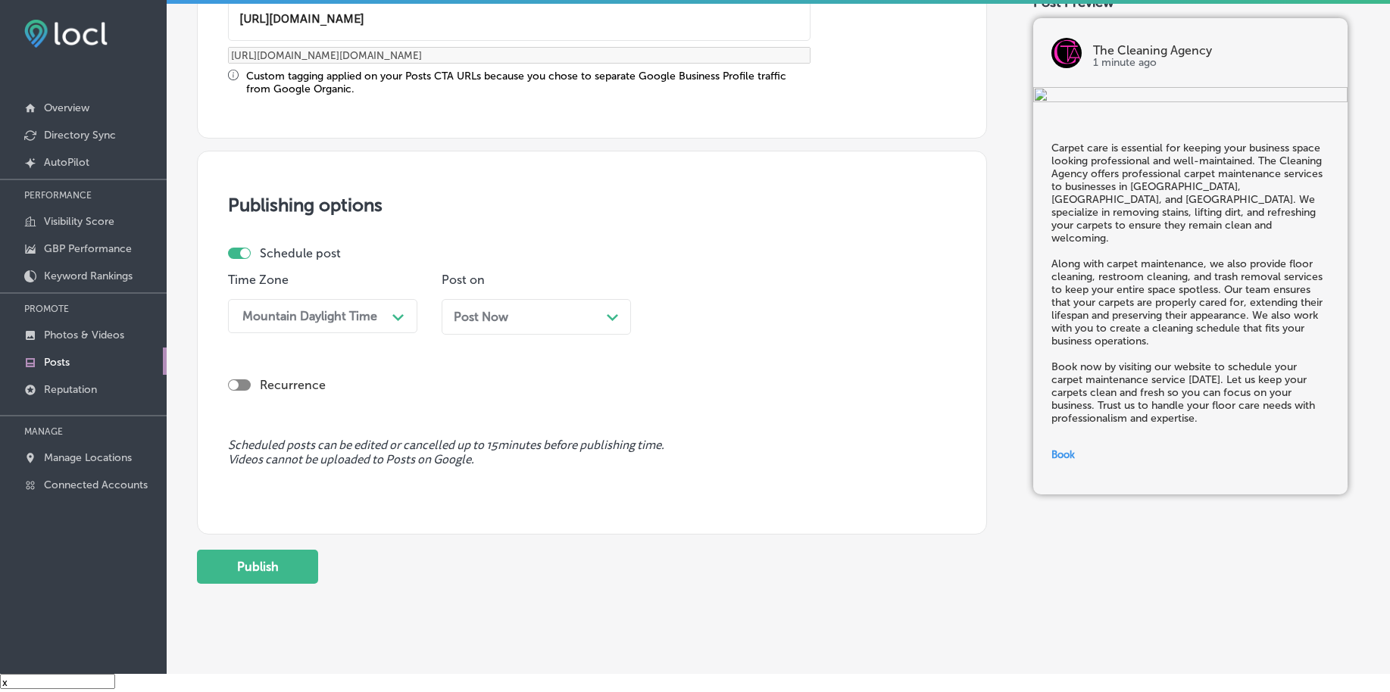
click at [484, 320] on span "Post Now" at bounding box center [481, 317] width 55 height 14
click at [682, 321] on div "02:45 AM" at bounding box center [697, 316] width 54 height 14
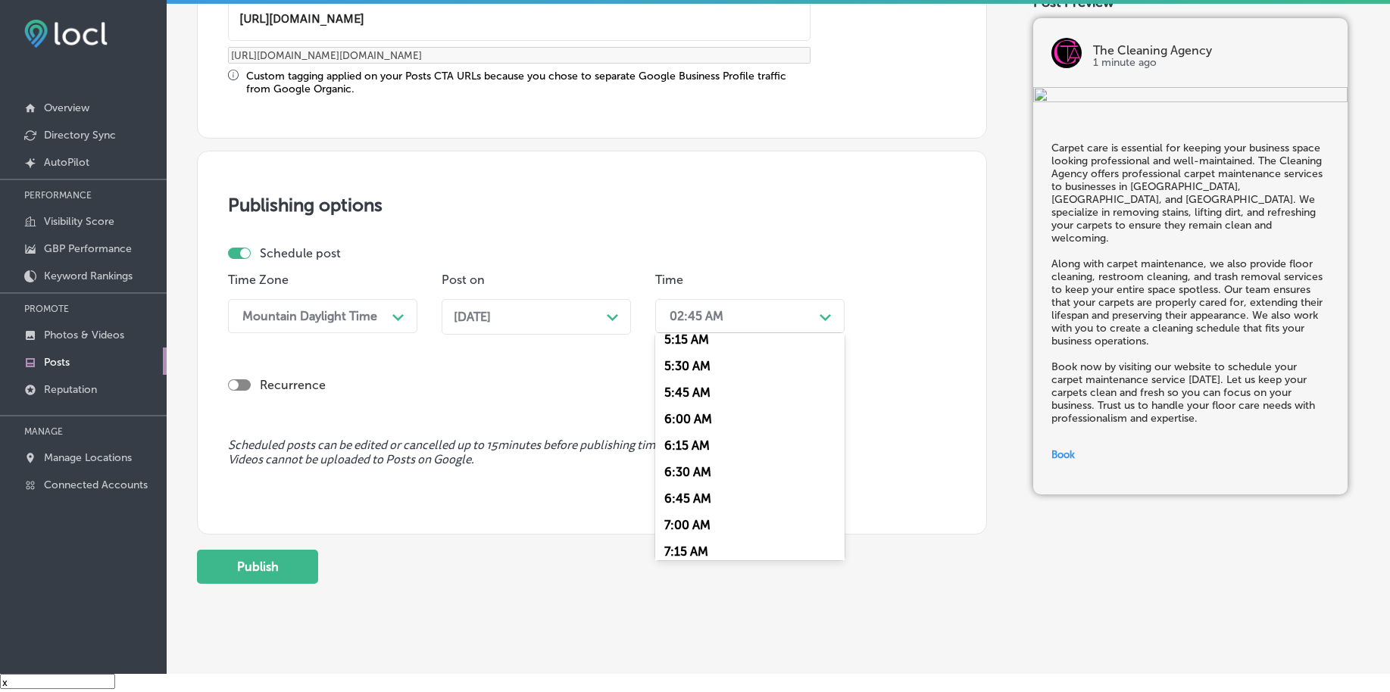
scroll to position [568, 0]
click at [688, 517] on div "7:00 AM" at bounding box center [749, 523] width 189 height 27
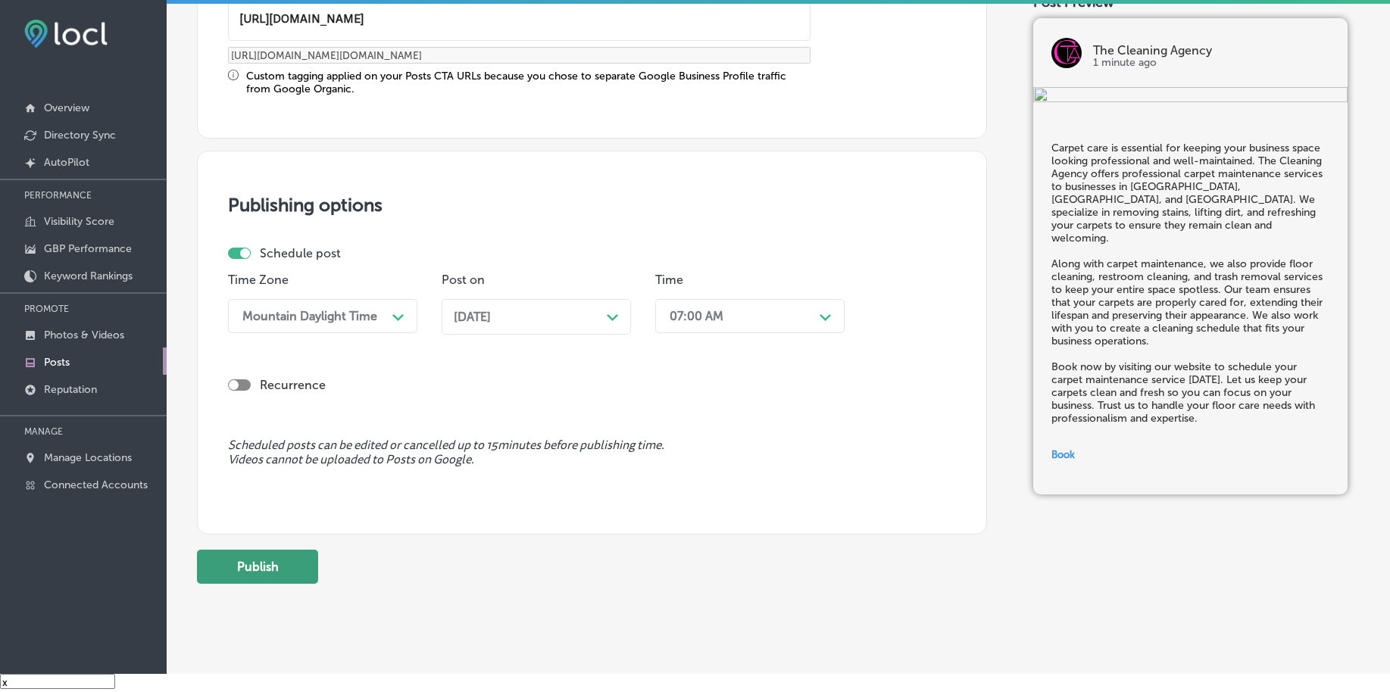
click at [266, 583] on button "Publish" at bounding box center [257, 567] width 121 height 34
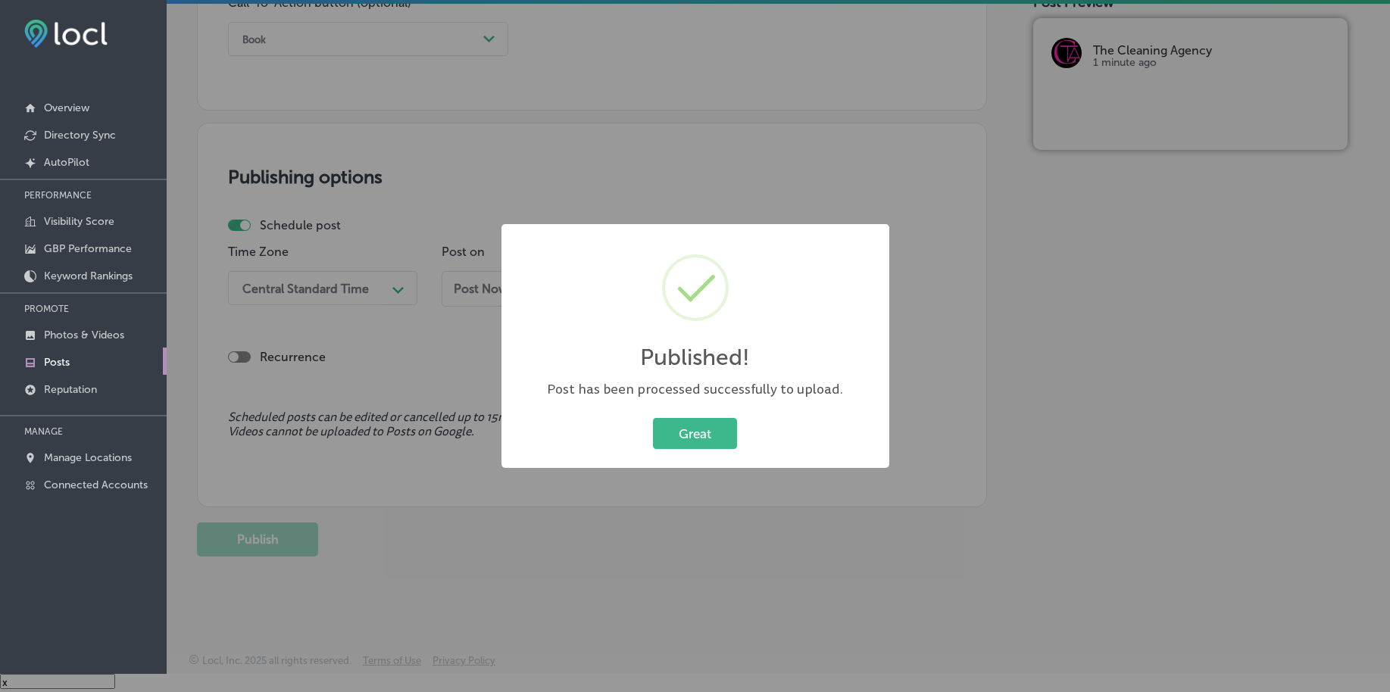
scroll to position [1125, 0]
click at [707, 429] on button "Great" at bounding box center [695, 433] width 84 height 31
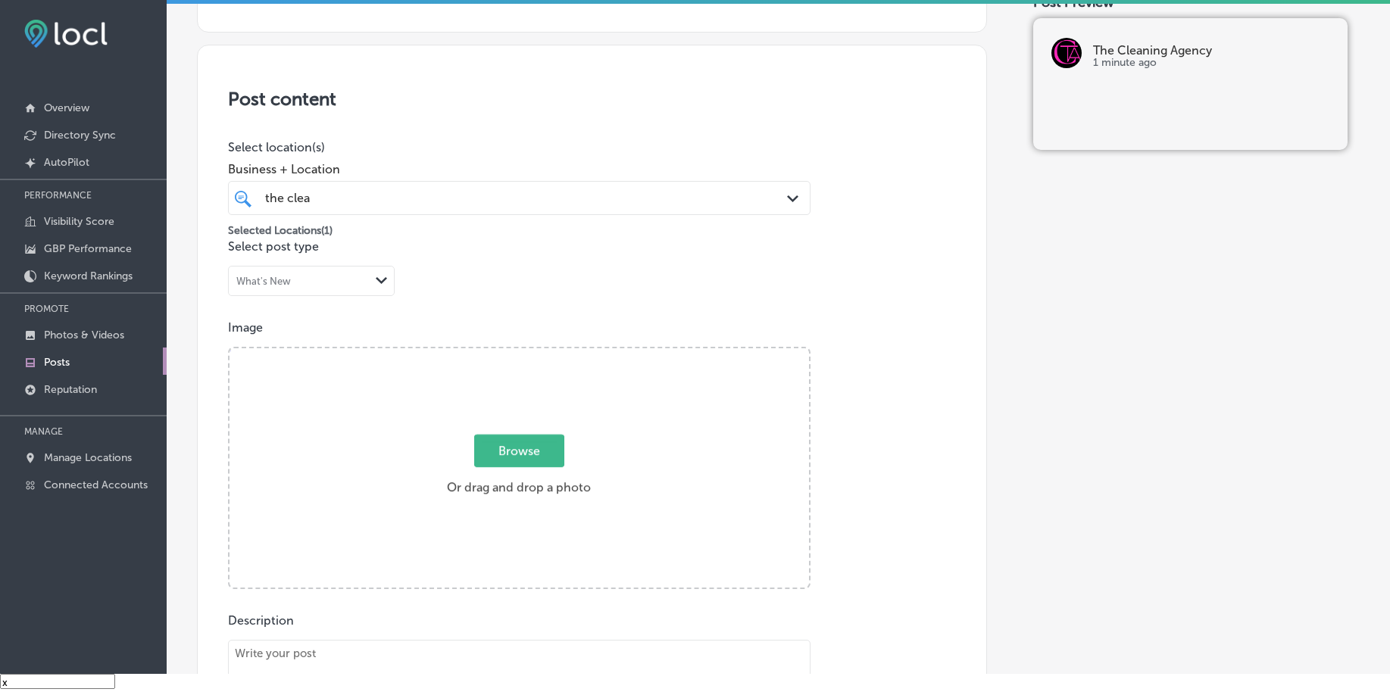
scroll to position [178, 0]
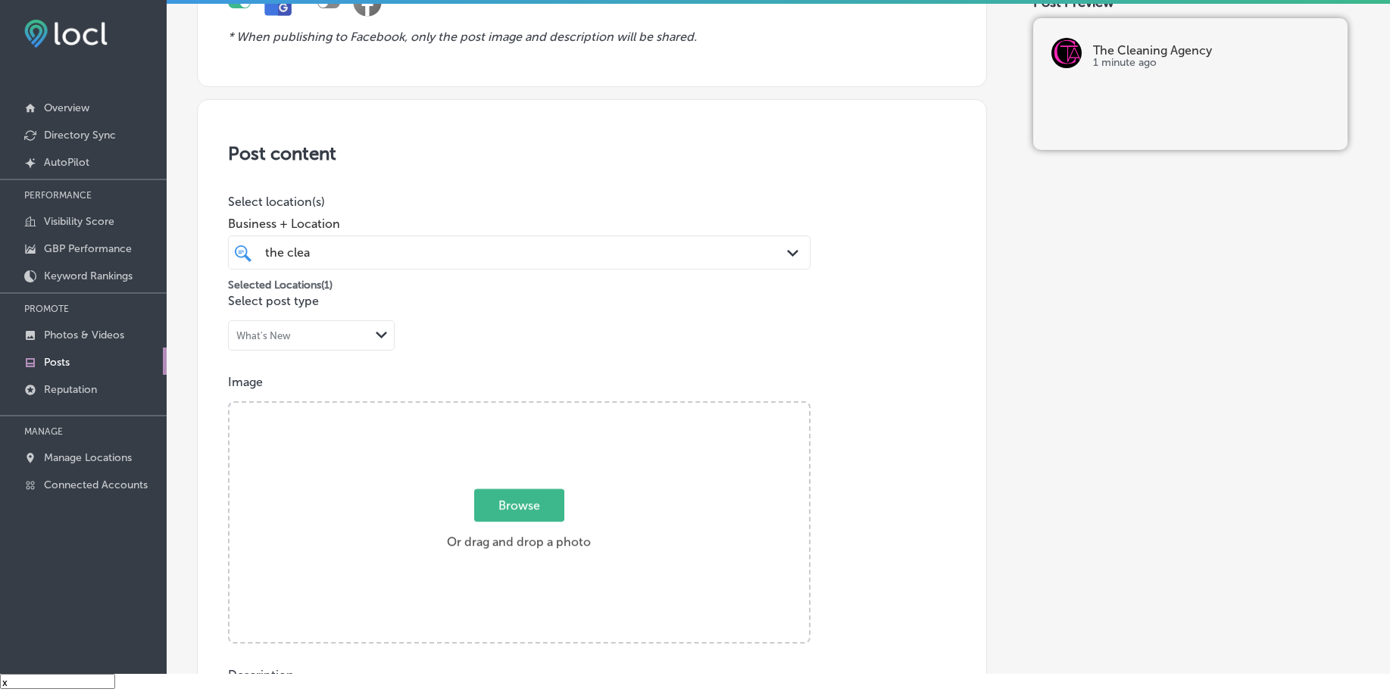
click at [439, 242] on div "the clea the clea" at bounding box center [519, 252] width 523 height 23
click at [439, 242] on div "the clea the clea" at bounding box center [494, 252] width 460 height 20
click at [488, 514] on span "Browse" at bounding box center [519, 505] width 90 height 33
click at [488, 407] on input "Browse Or drag and drop a photo" at bounding box center [518, 405] width 579 height 5
type input "C:\fakepath\floor-maintenance-cleaning-the-cleaning-agency-chester-county-pa (2…"
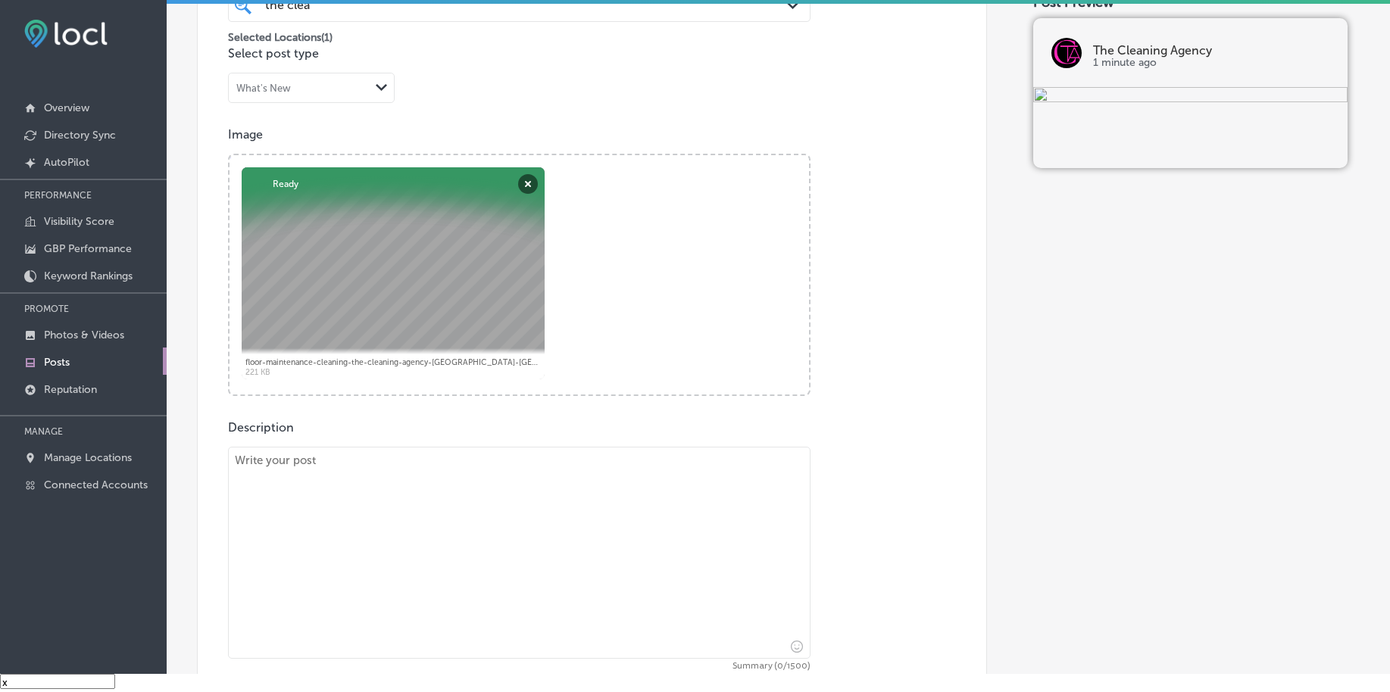
scroll to position [462, 0]
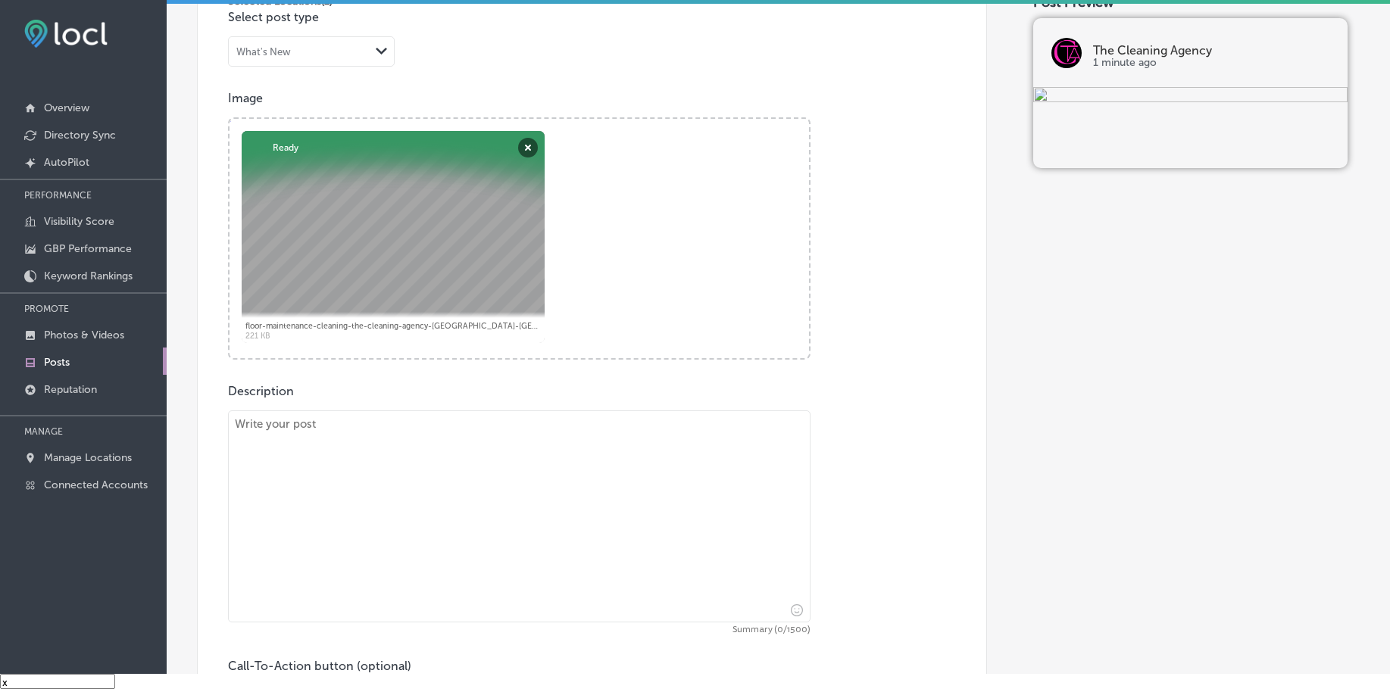
click at [356, 479] on textarea at bounding box center [519, 517] width 582 height 212
paste textarea "A clean office is not only a pleasant place to work but also creates a great fi…"
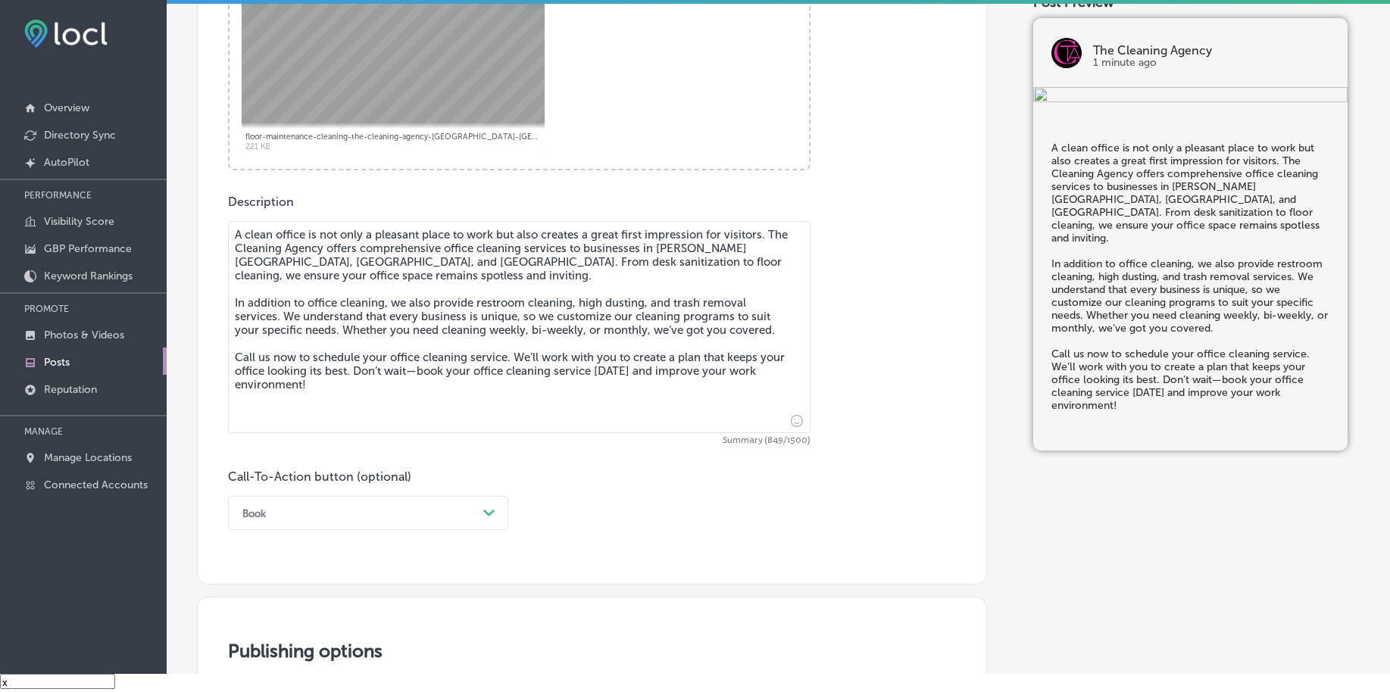
type textarea "A clean office is not only a pleasant place to work but also creates a great fi…"
click at [334, 522] on div "Book Path Created with Sketch." at bounding box center [368, 513] width 280 height 34
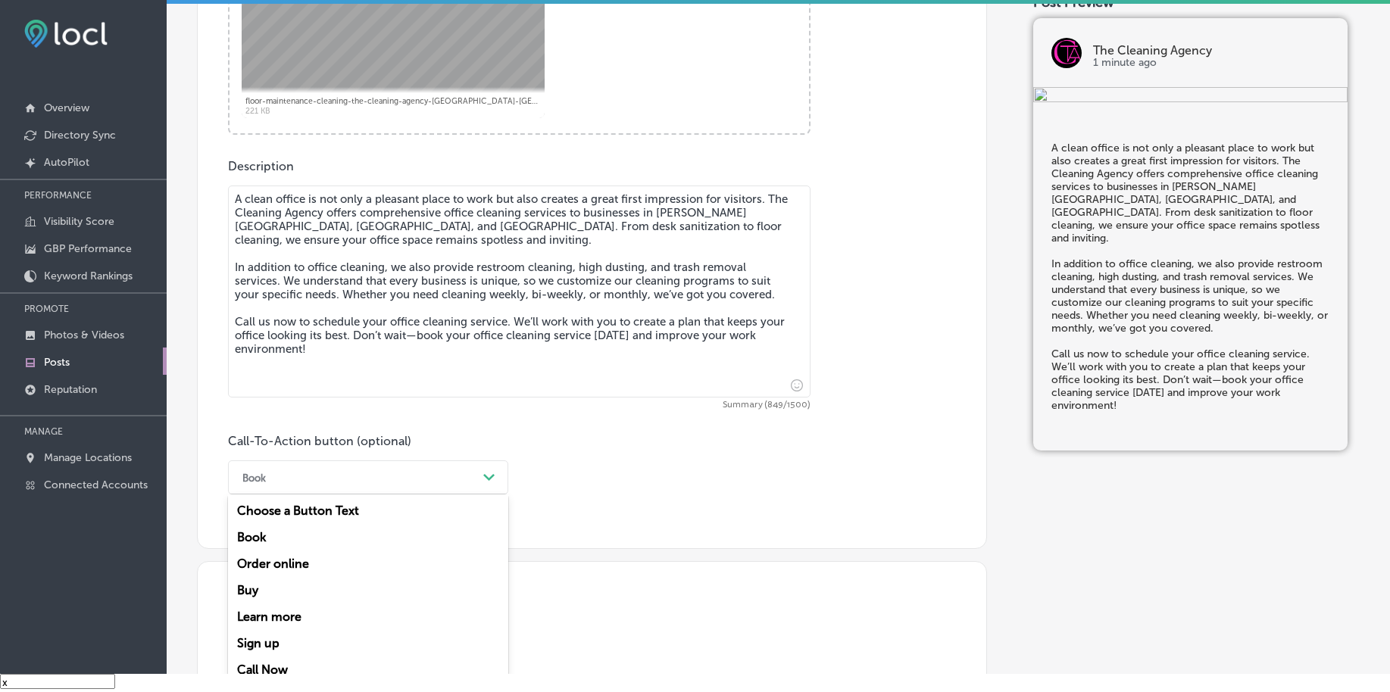
click at [286, 665] on div "Call Now" at bounding box center [368, 670] width 280 height 27
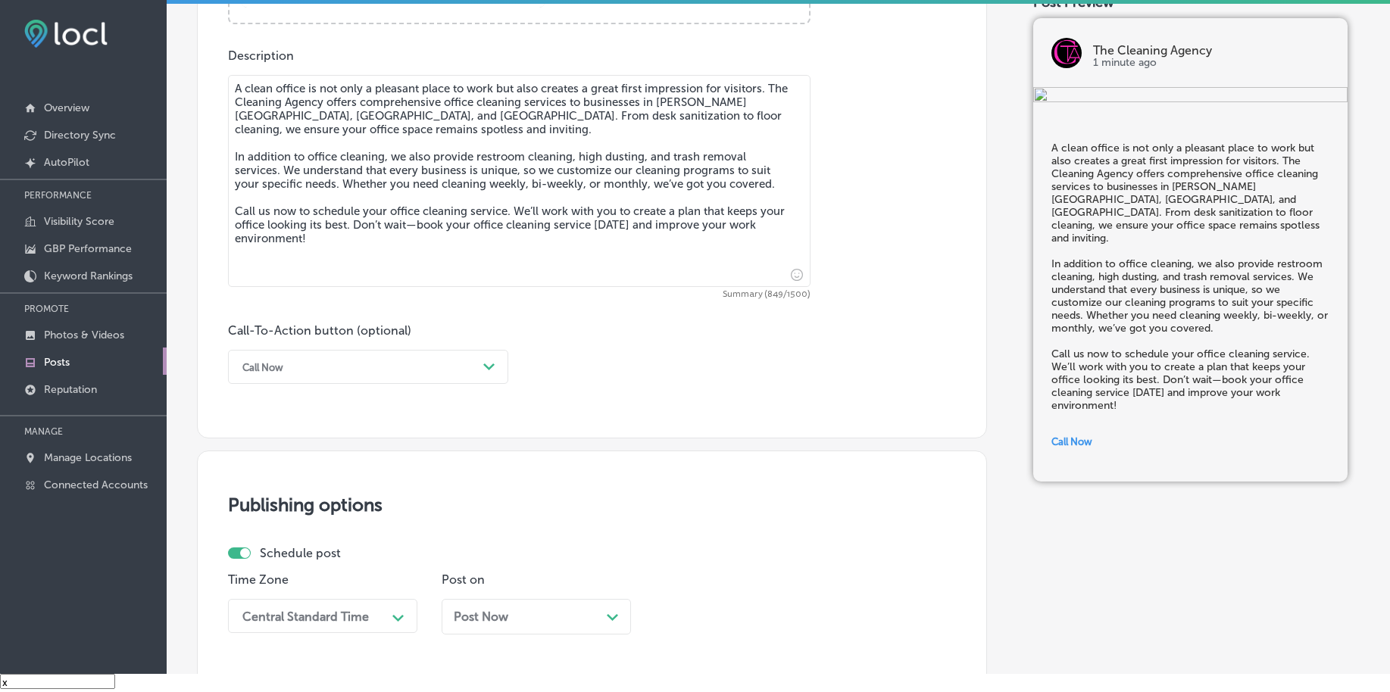
scroll to position [971, 0]
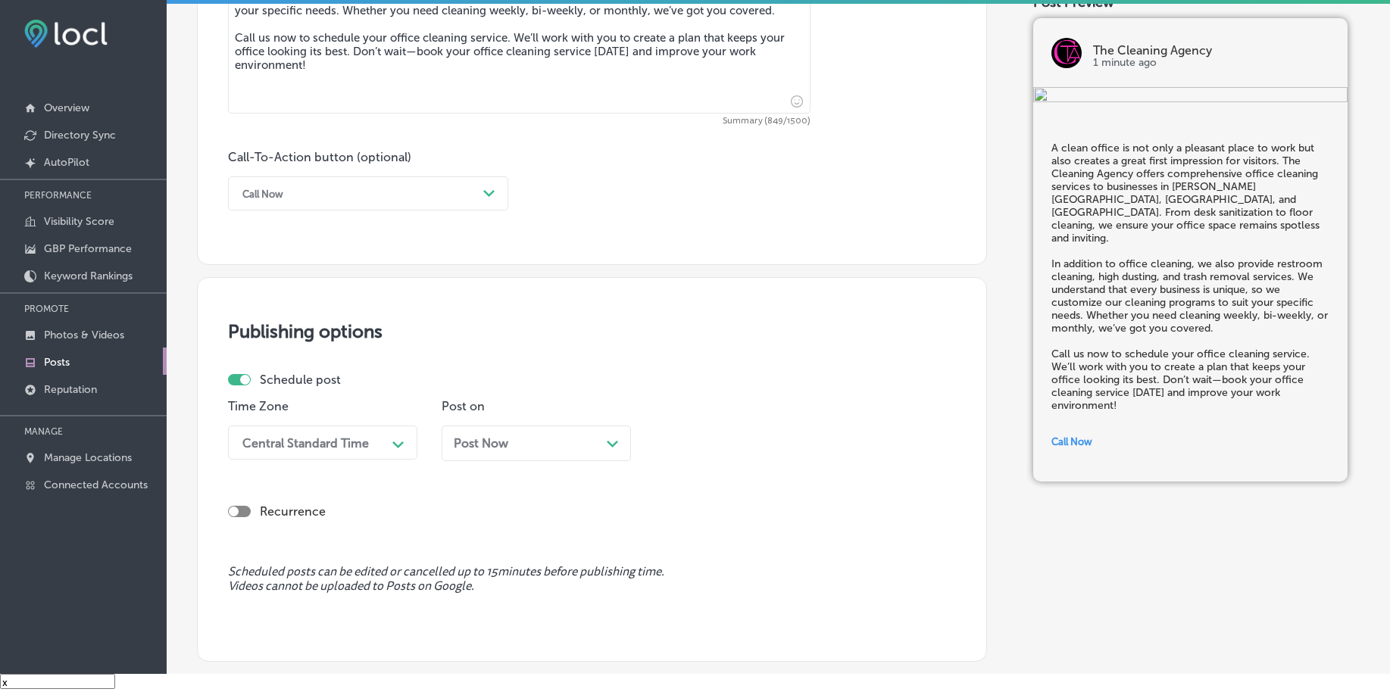
click at [326, 452] on div "Central Standard Time" at bounding box center [310, 442] width 151 height 27
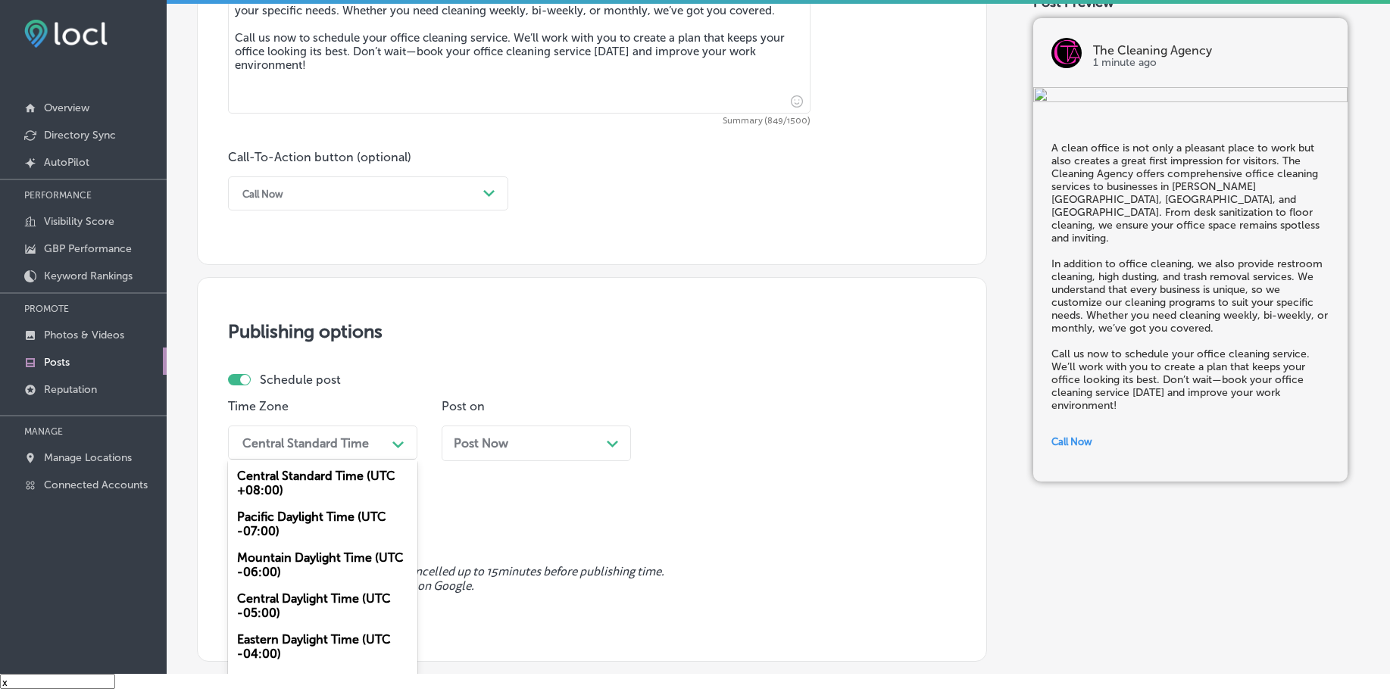
click at [297, 570] on div "Mountain Daylight Time (UTC -06:00)" at bounding box center [322, 565] width 189 height 41
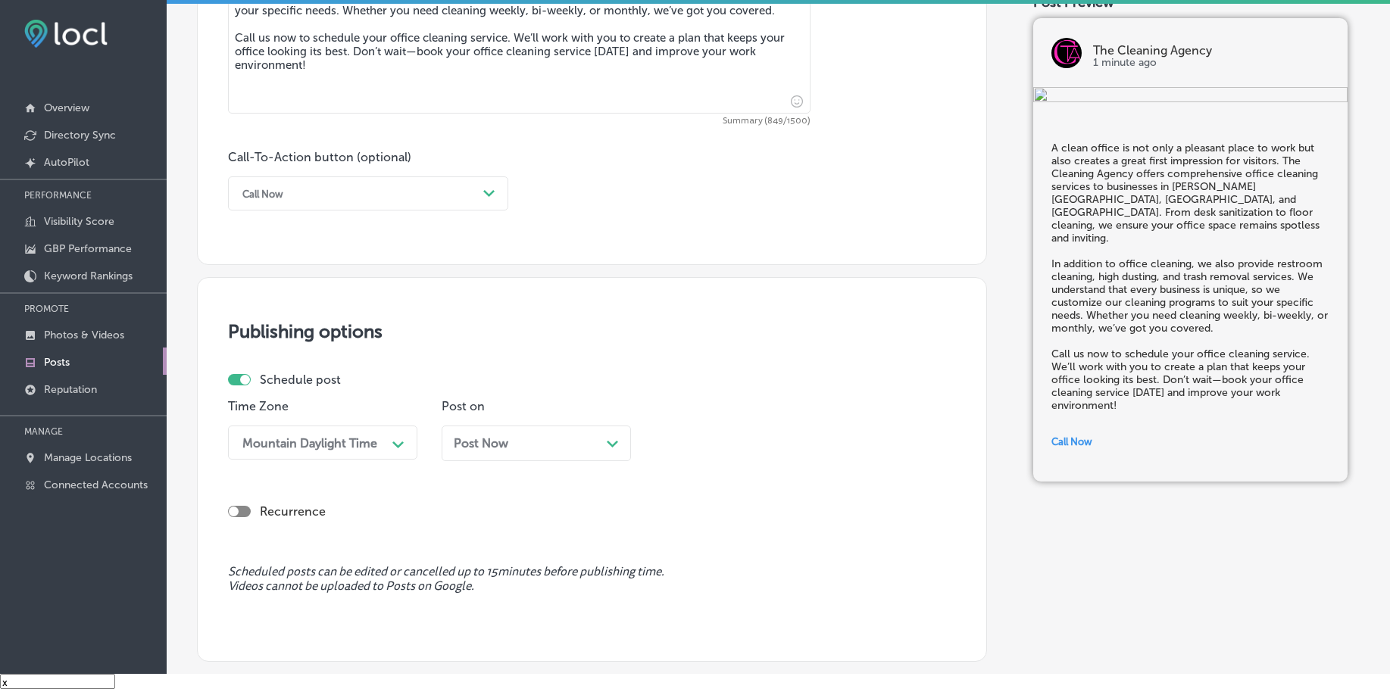
click at [486, 451] on div "Post Now Path Created with Sketch." at bounding box center [536, 444] width 189 height 36
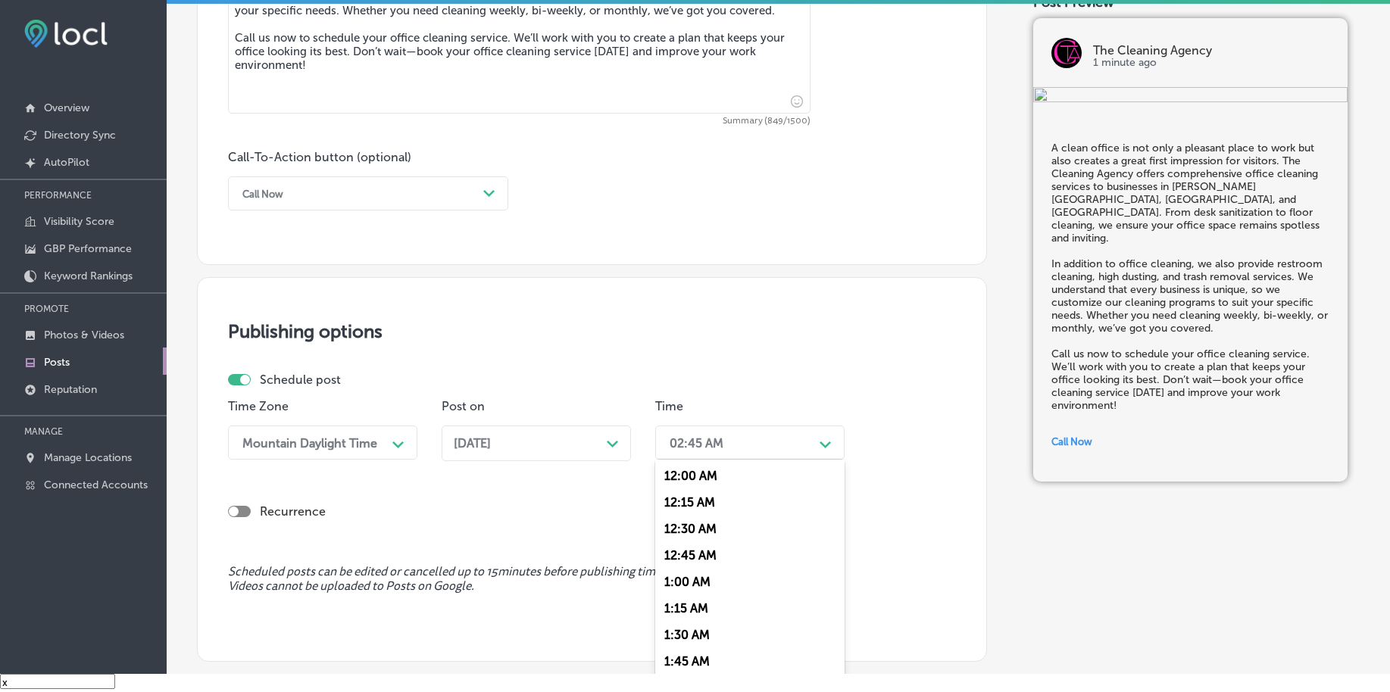
click at [704, 451] on div "02:45 AM" at bounding box center [737, 442] width 151 height 27
click at [685, 556] on div "7:00 AM" at bounding box center [749, 555] width 189 height 27
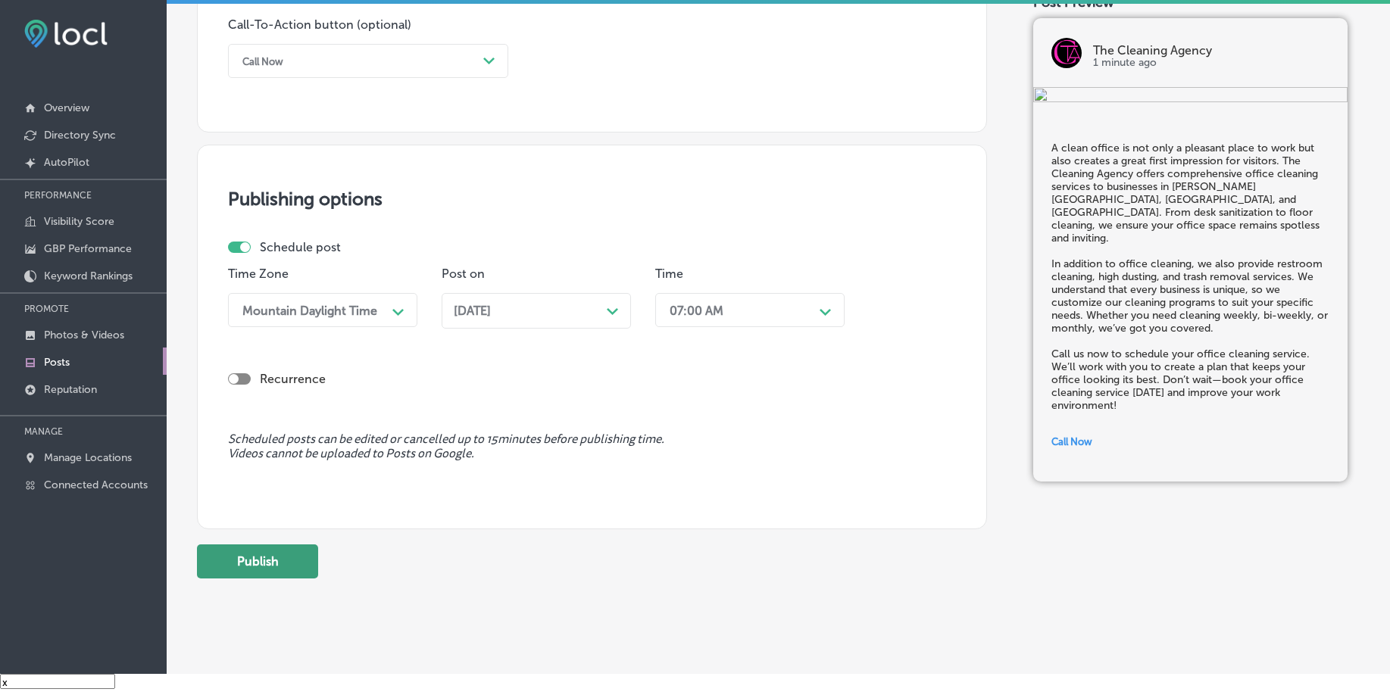
scroll to position [1125, 0]
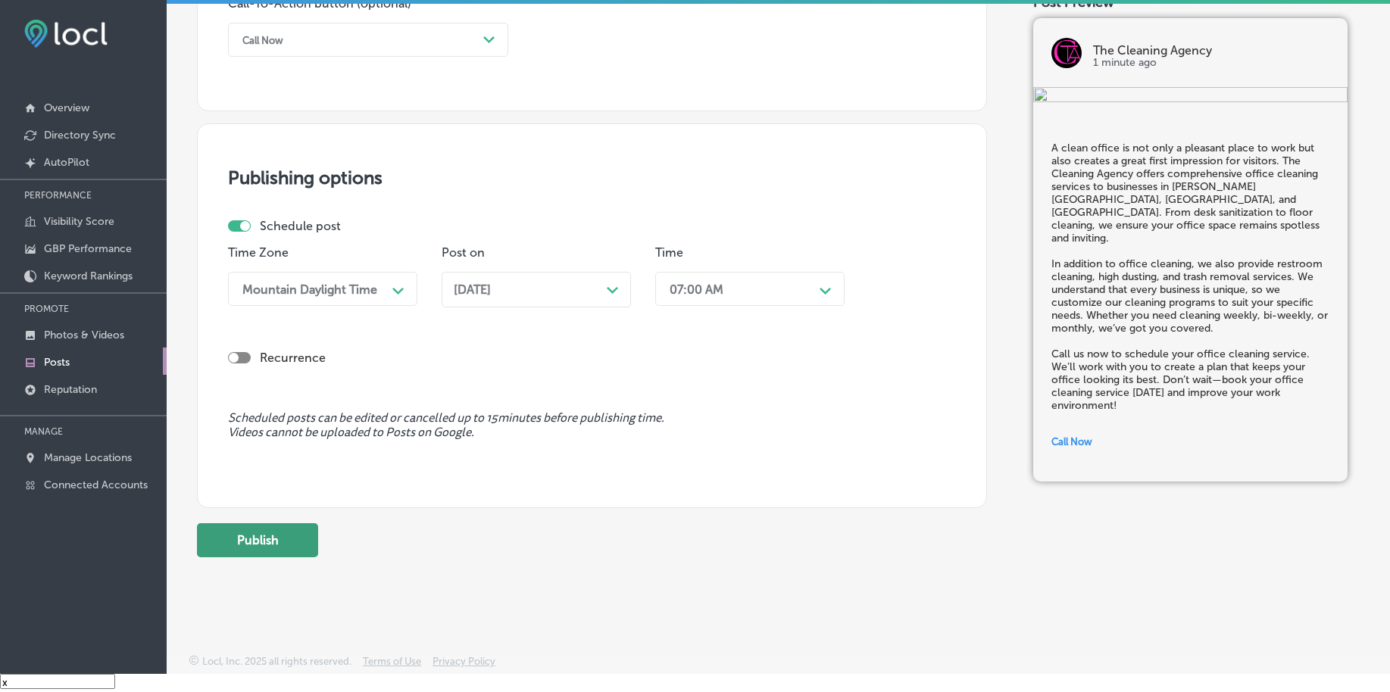
click at [302, 547] on button "Publish" at bounding box center [257, 540] width 121 height 34
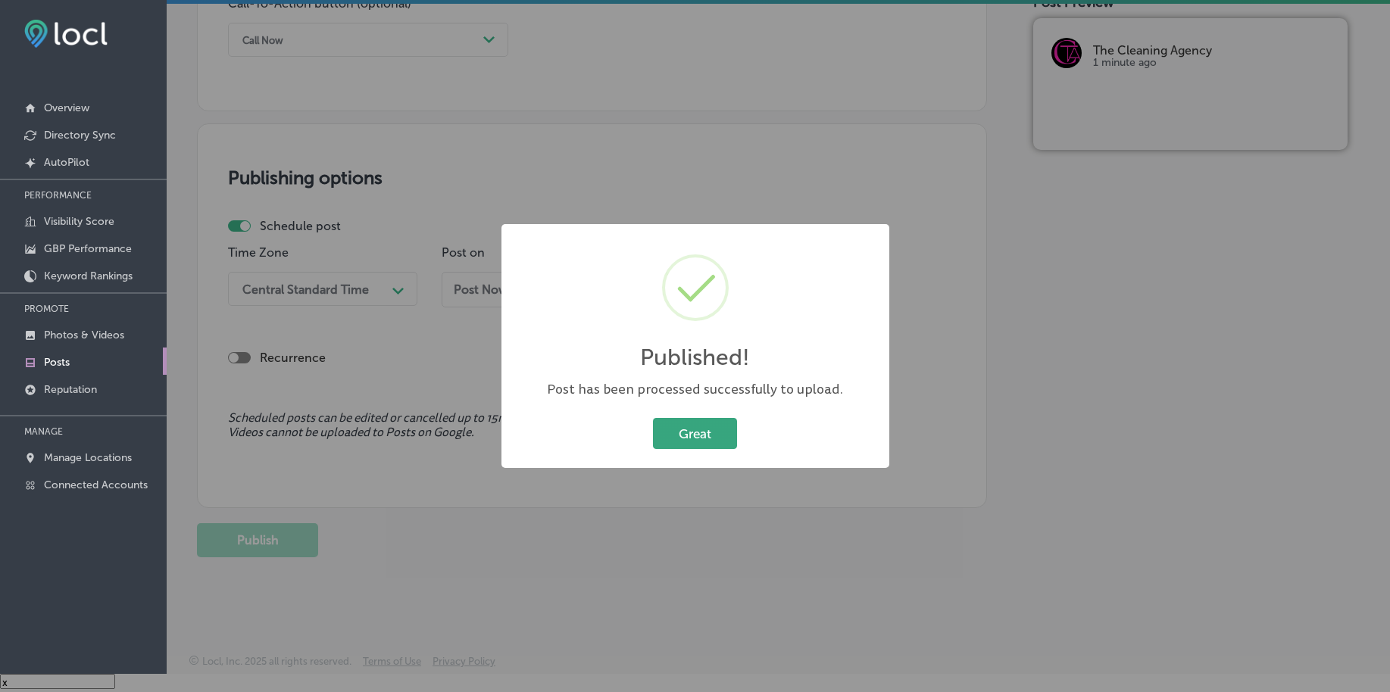
click at [661, 429] on button "Great" at bounding box center [695, 433] width 84 height 31
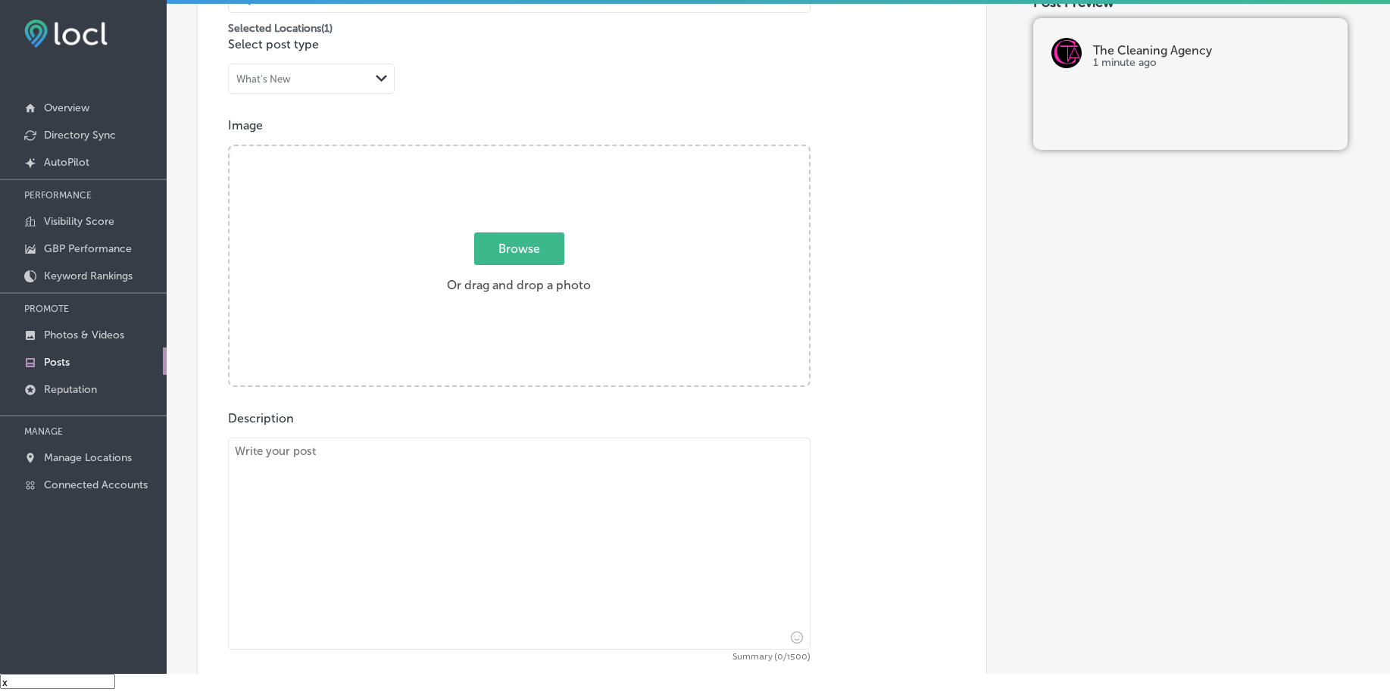
scroll to position [367, 0]
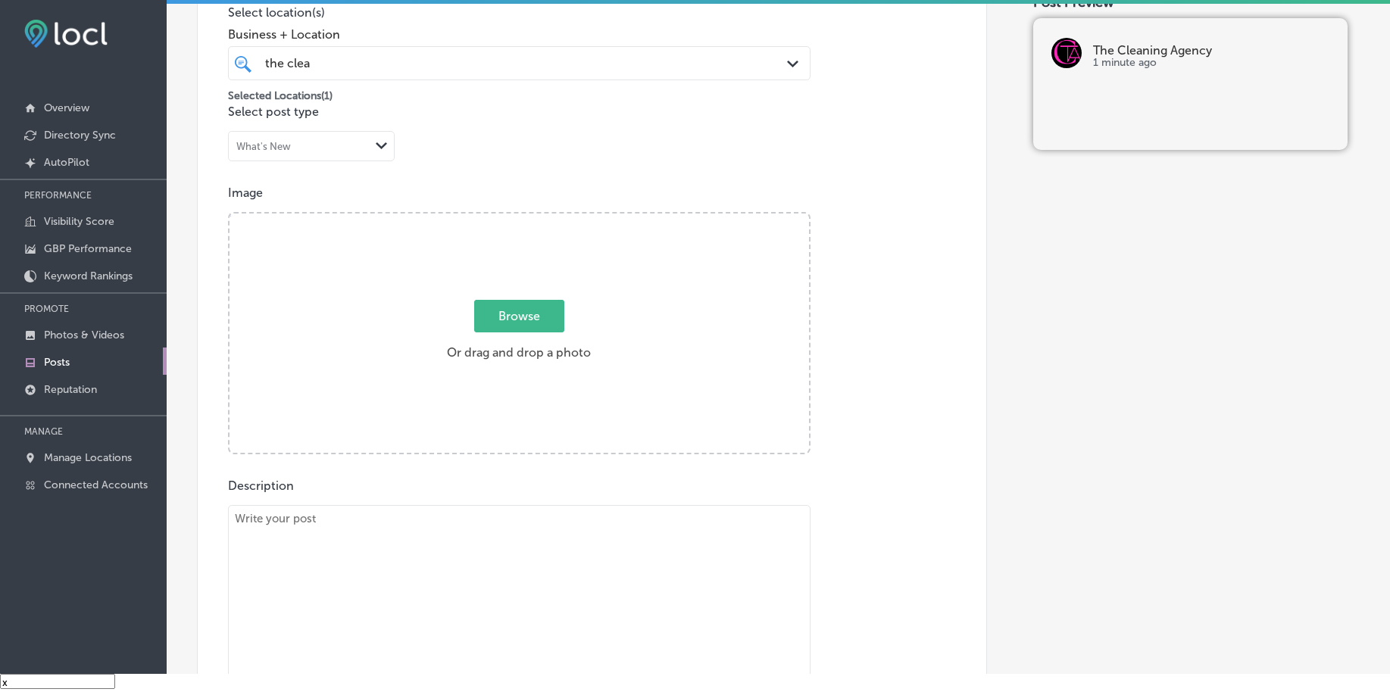
click at [513, 311] on span "Browse" at bounding box center [519, 316] width 90 height 33
click at [513, 218] on input "Browse Or drag and drop a photo" at bounding box center [518, 216] width 579 height 5
type input "C:\fakepath\floor-maintenance-cleaning-the-cleaning-agency-chester-county-pa (3…"
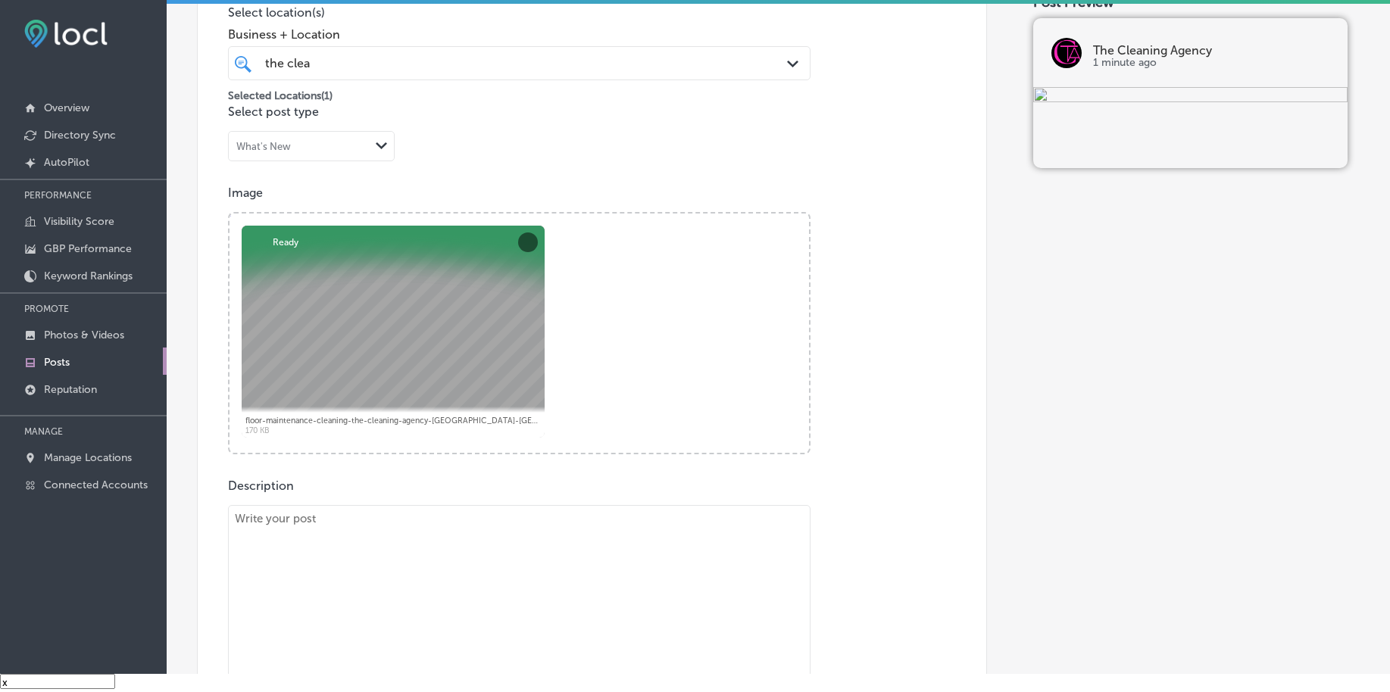
click at [389, 519] on textarea at bounding box center [519, 611] width 582 height 212
paste textarea "Clear, streak-free windows can dramatically improve the appearance of your busi…"
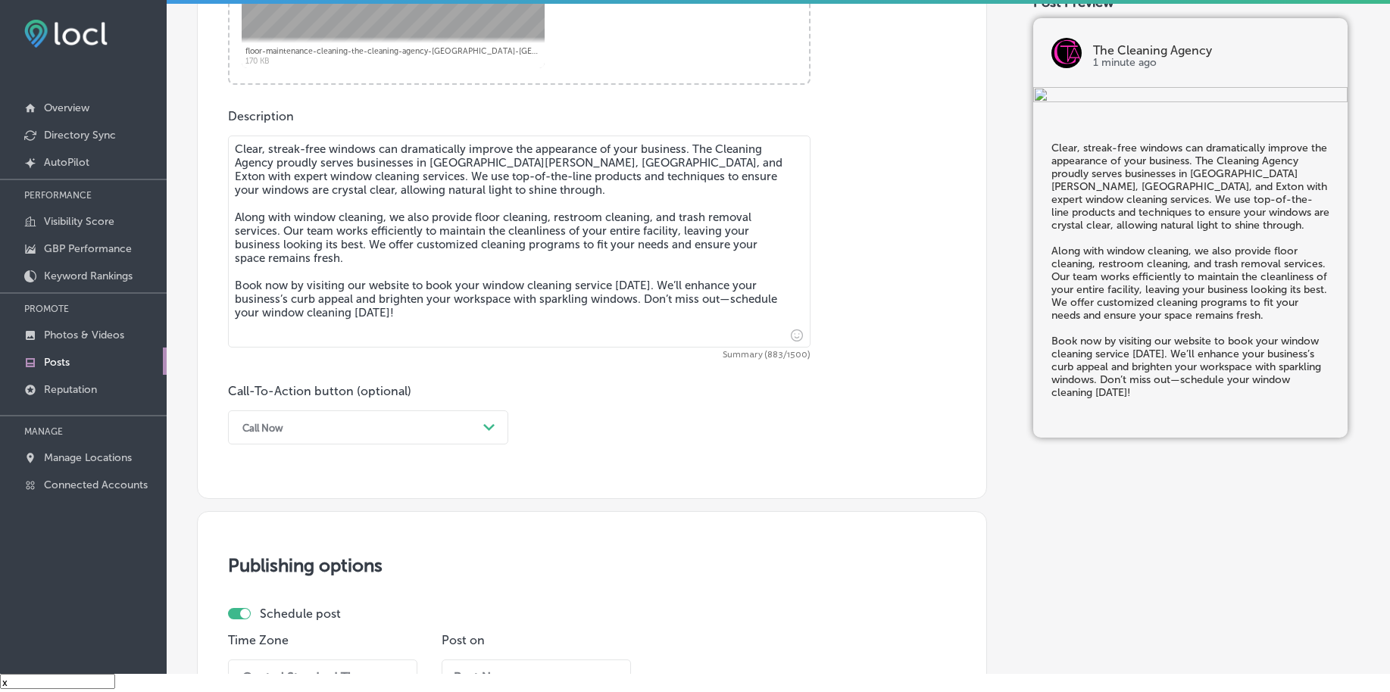
scroll to position [761, 0]
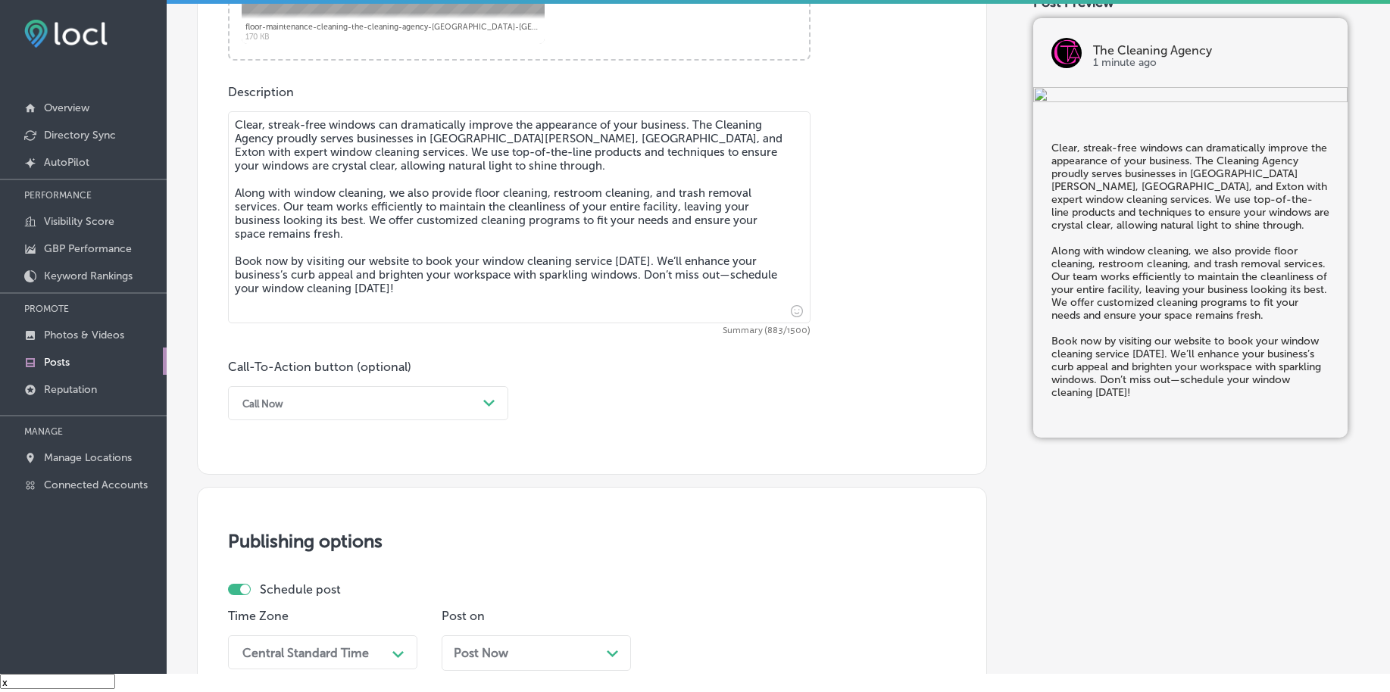
type textarea "Clear, streak-free windows can dramatically improve the appearance of your busi…"
click at [376, 410] on div "Call Now" at bounding box center [356, 403] width 242 height 23
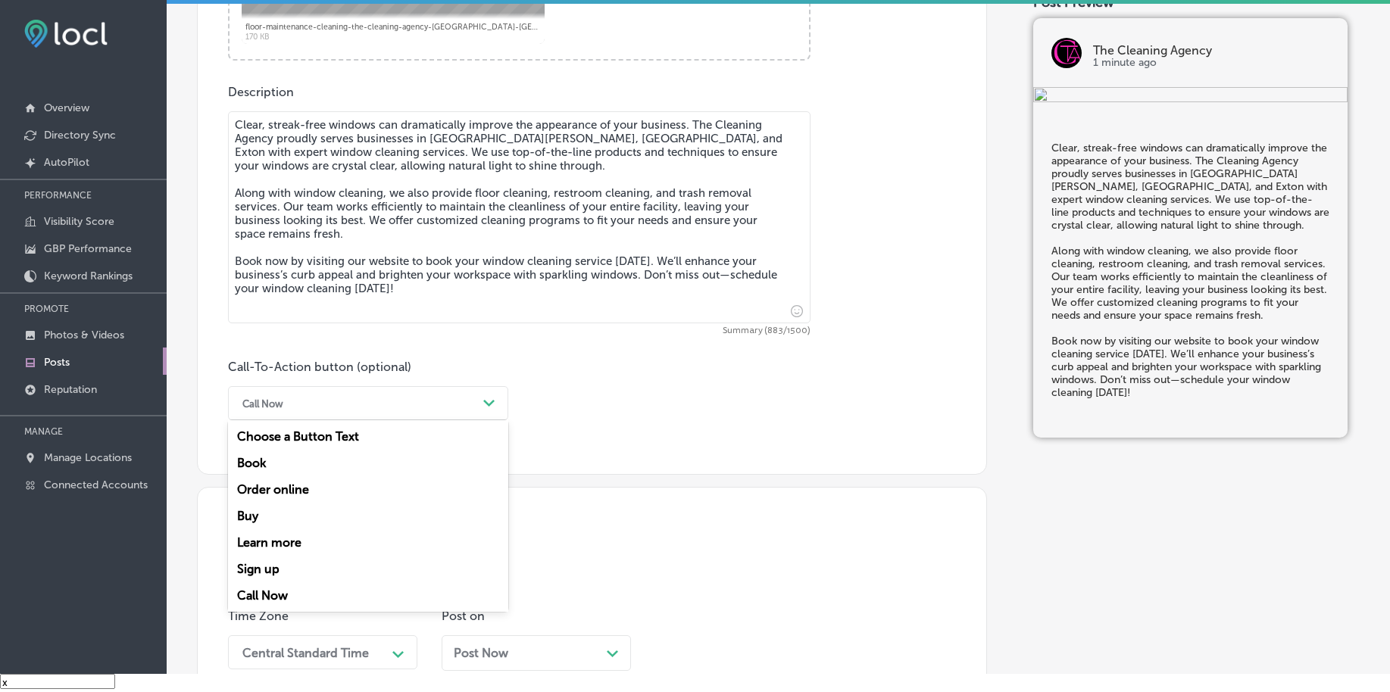
click at [299, 468] on div "Book" at bounding box center [368, 463] width 280 height 27
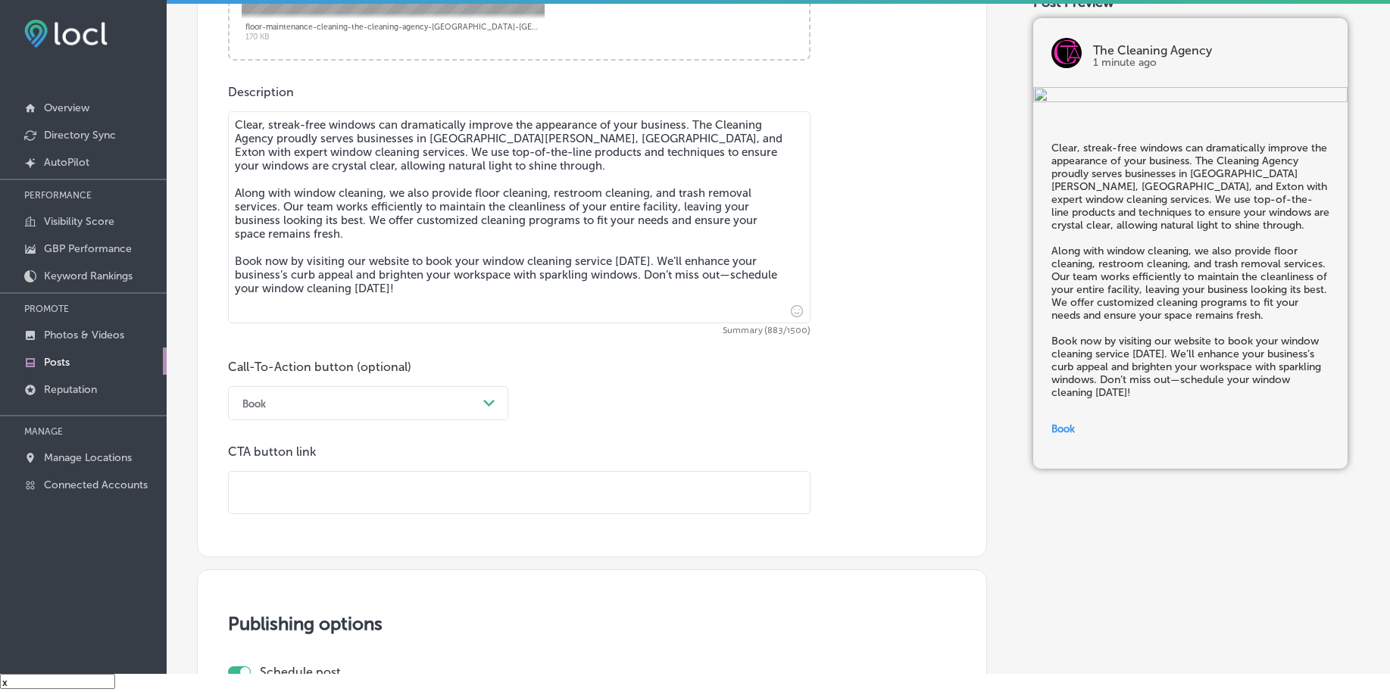
click at [303, 497] on input "text" at bounding box center [519, 493] width 581 height 42
paste input "https://agencycleaner.com/"
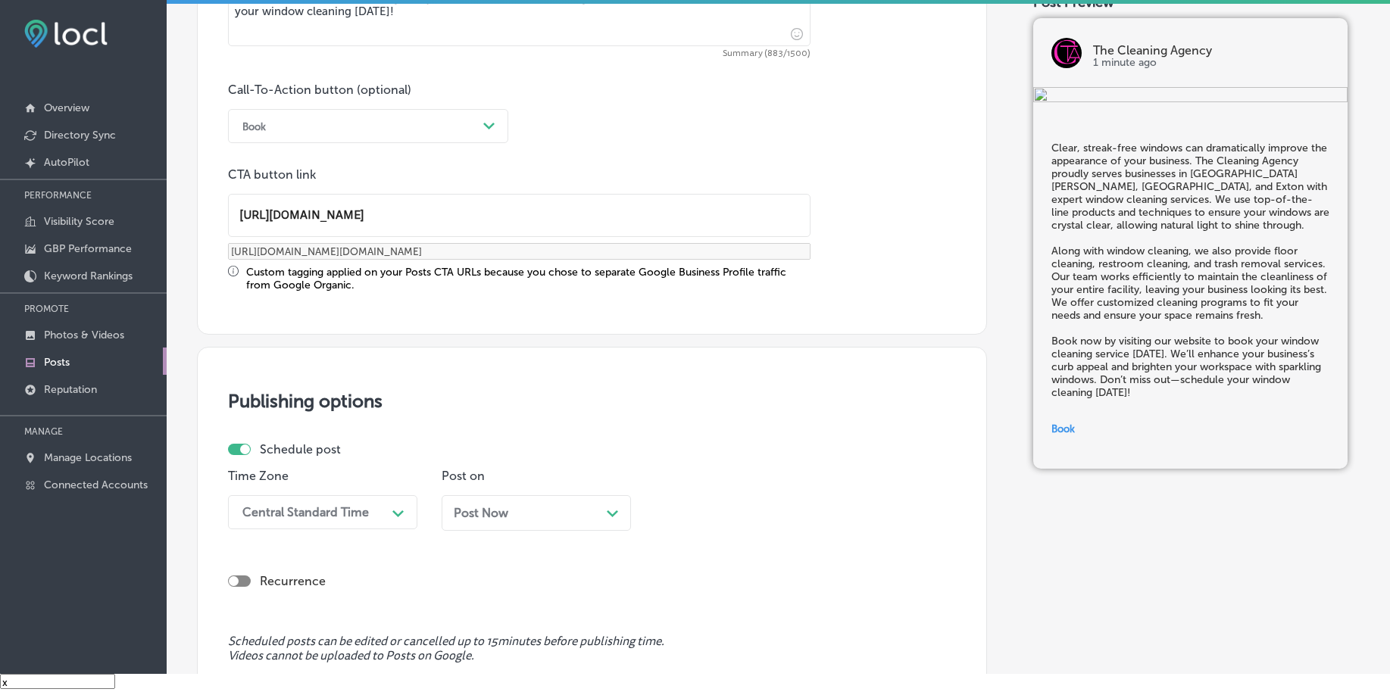
scroll to position [1045, 0]
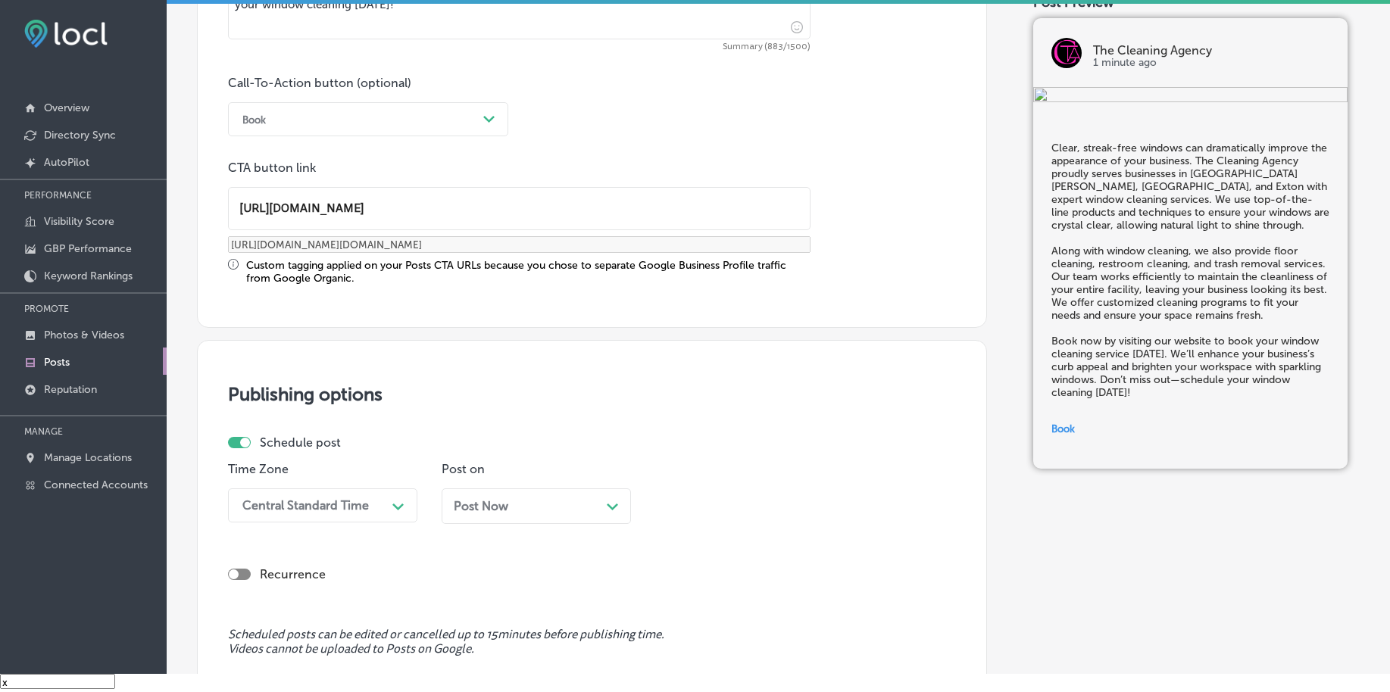
type input "https://agencycleaner.com/"
click at [363, 507] on div "Central Standard Time Path Created with Sketch." at bounding box center [322, 506] width 189 height 34
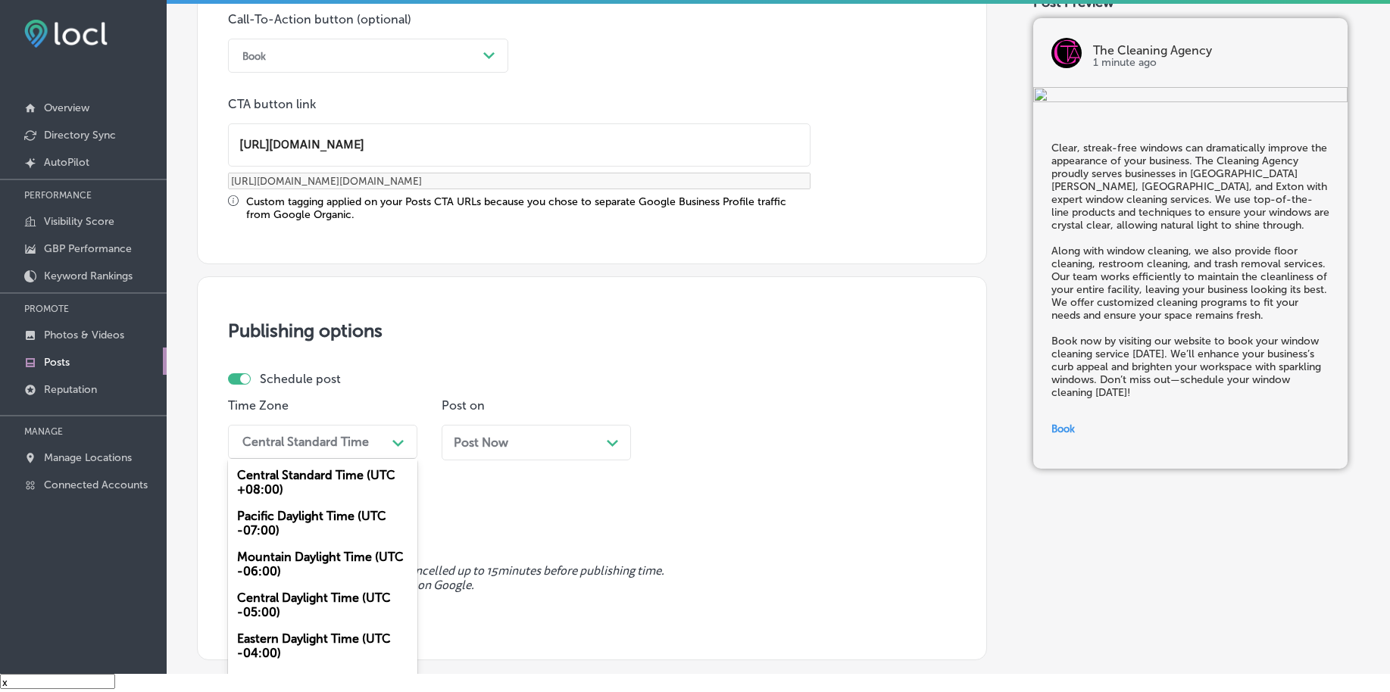
click at [311, 561] on div "Mountain Daylight Time (UTC -06:00)" at bounding box center [322, 564] width 189 height 41
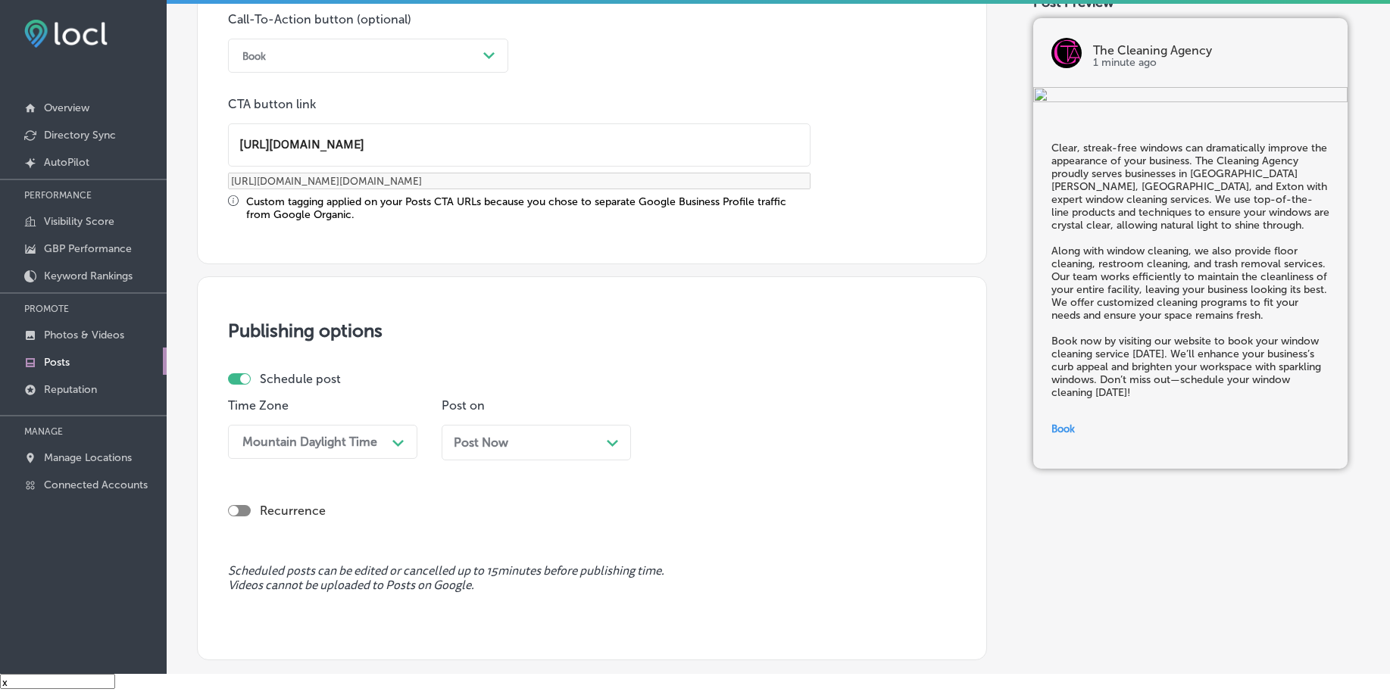
click at [479, 442] on span "Post Now" at bounding box center [481, 442] width 55 height 14
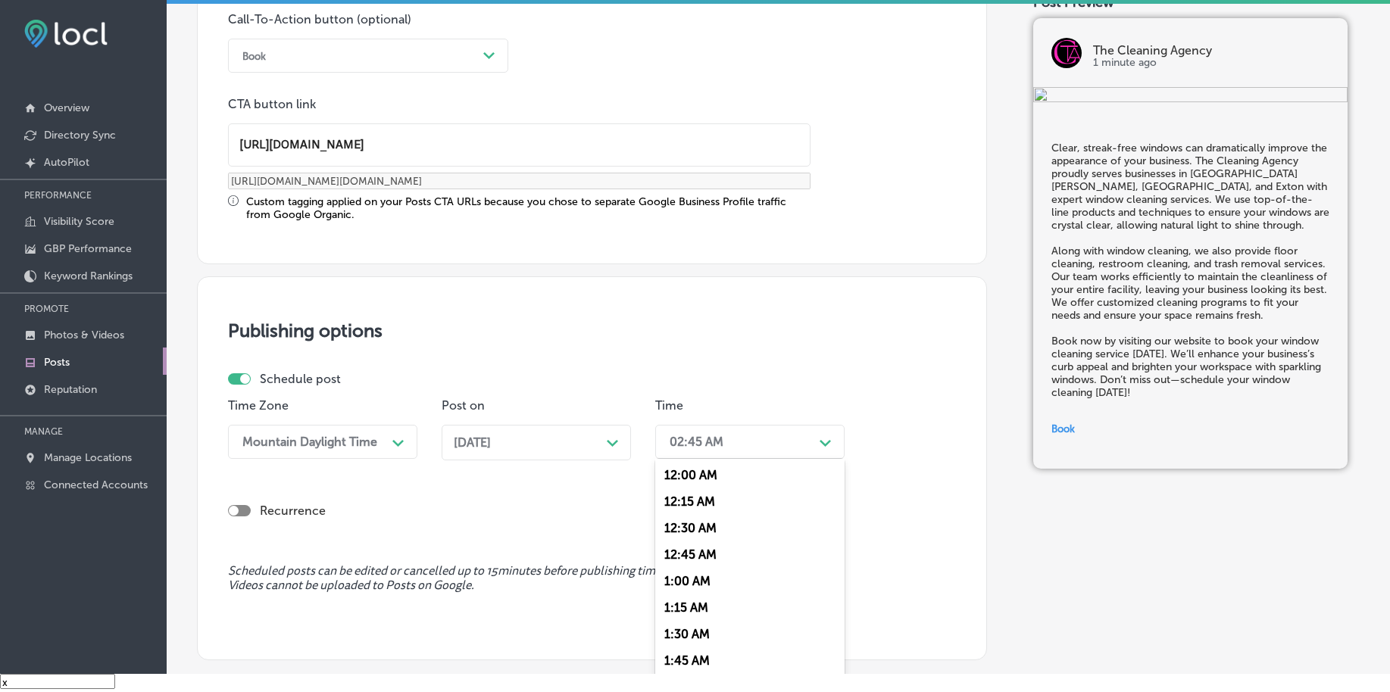
click at [747, 439] on div "02:45 AM" at bounding box center [737, 442] width 151 height 27
click at [699, 648] on div "7:00 AM" at bounding box center [749, 649] width 189 height 27
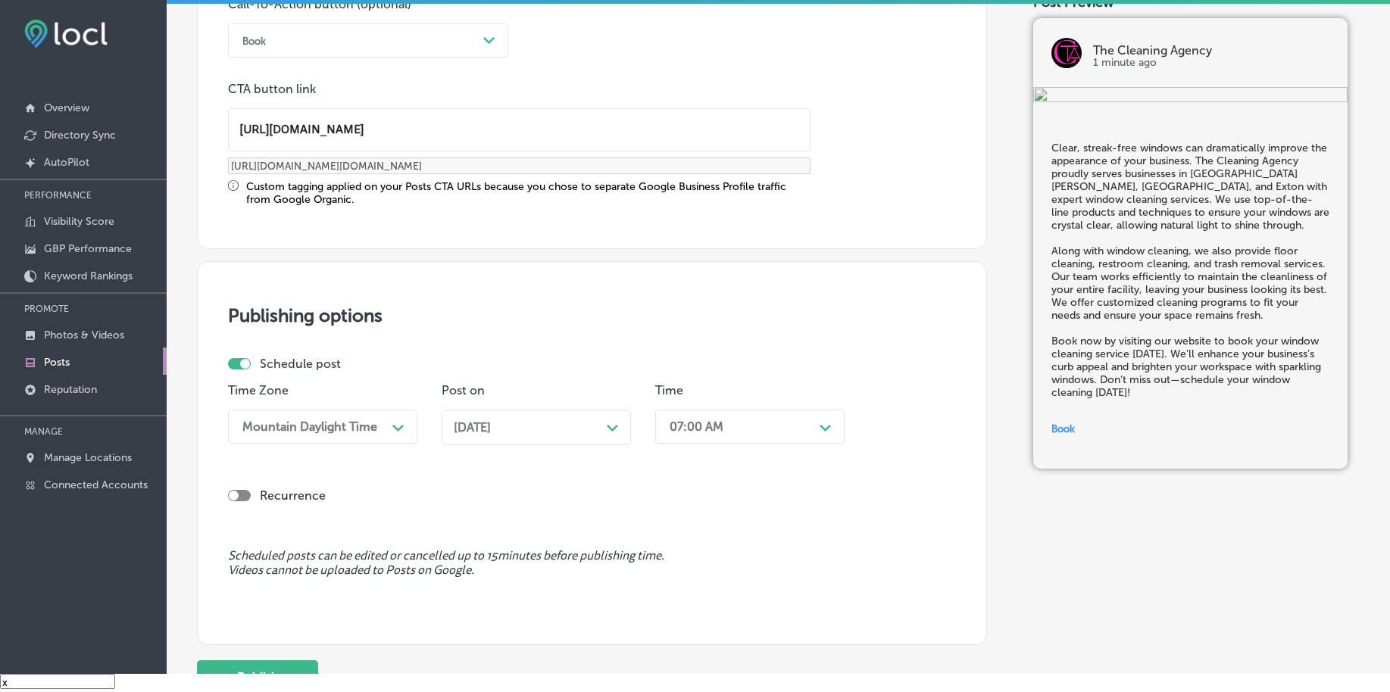
scroll to position [1262, 0]
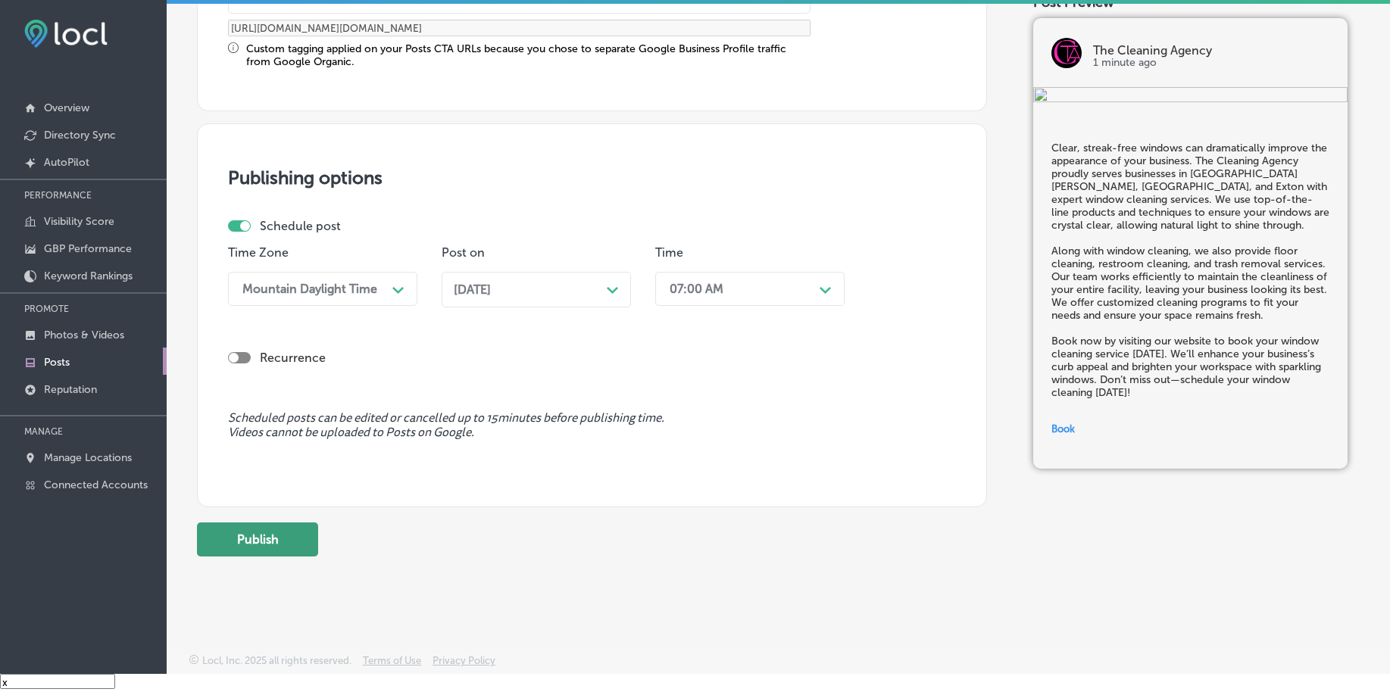
click at [274, 538] on button "Publish" at bounding box center [257, 540] width 121 height 34
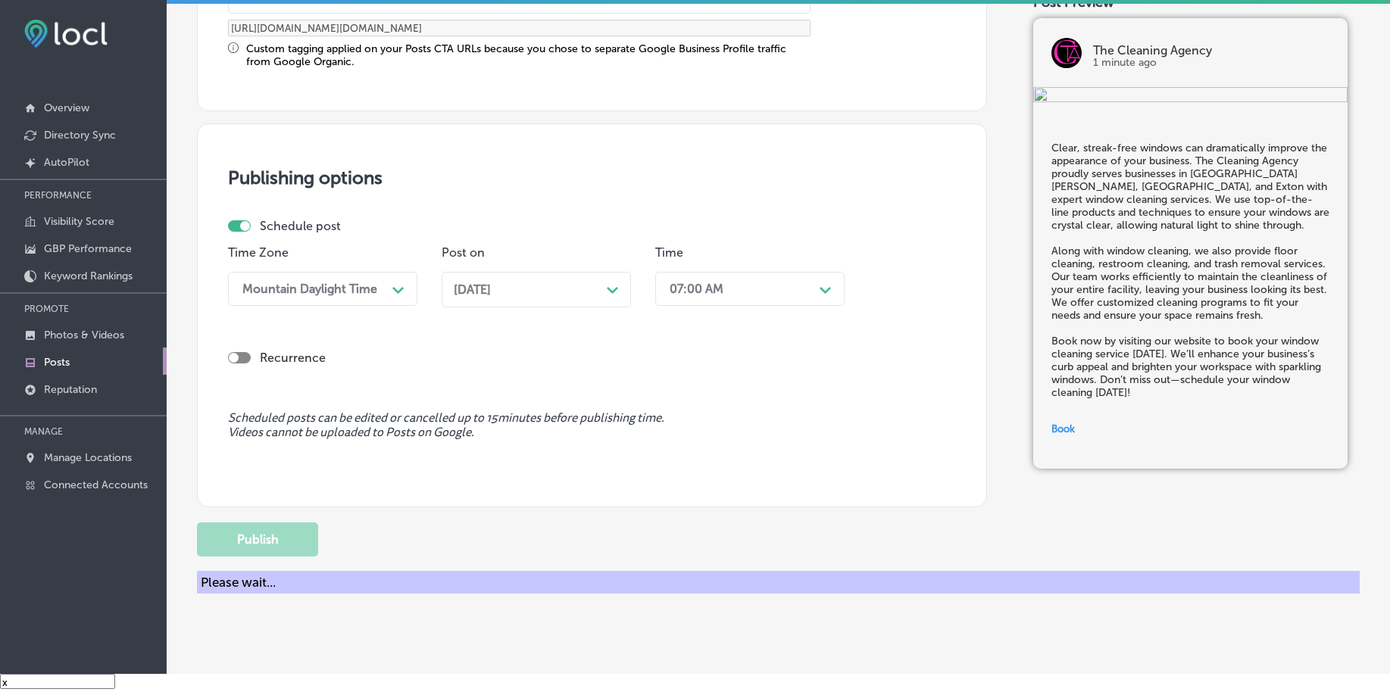
scroll to position [1125, 0]
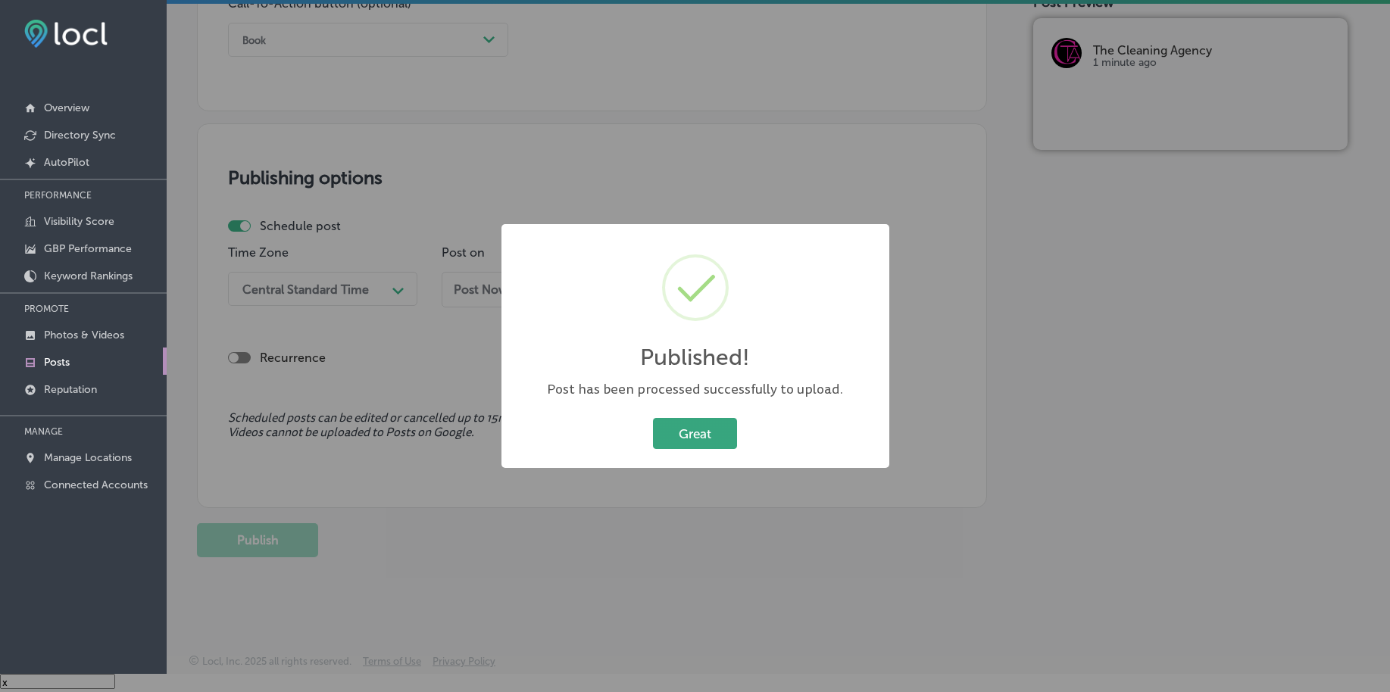
click at [660, 430] on button "Great" at bounding box center [695, 433] width 84 height 31
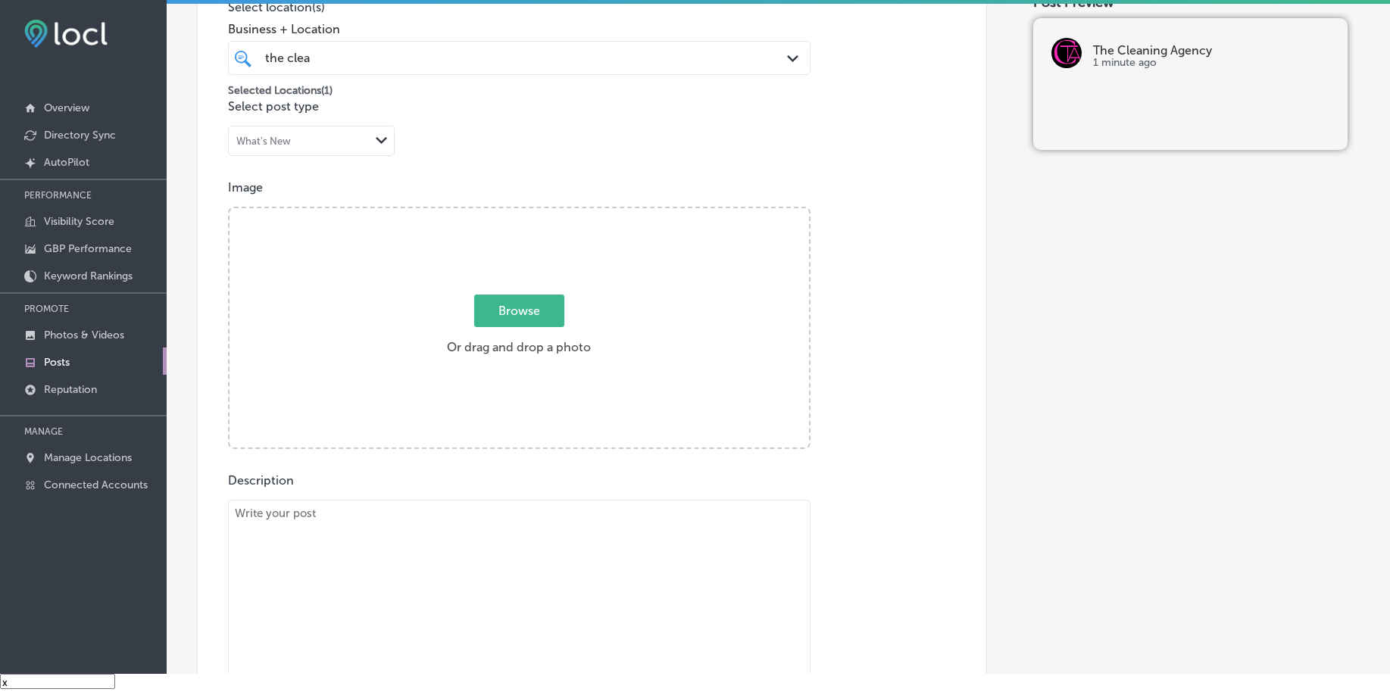
scroll to position [367, 0]
click at [538, 316] on span "Browse" at bounding box center [519, 316] width 90 height 33
click at [538, 218] on input "Browse Or drag and drop a photo" at bounding box center [518, 216] width 579 height 5
type input "C:\fakepath\floor-maintenance-cleaning-the-cleaning-agency-chester-county-pa (4…"
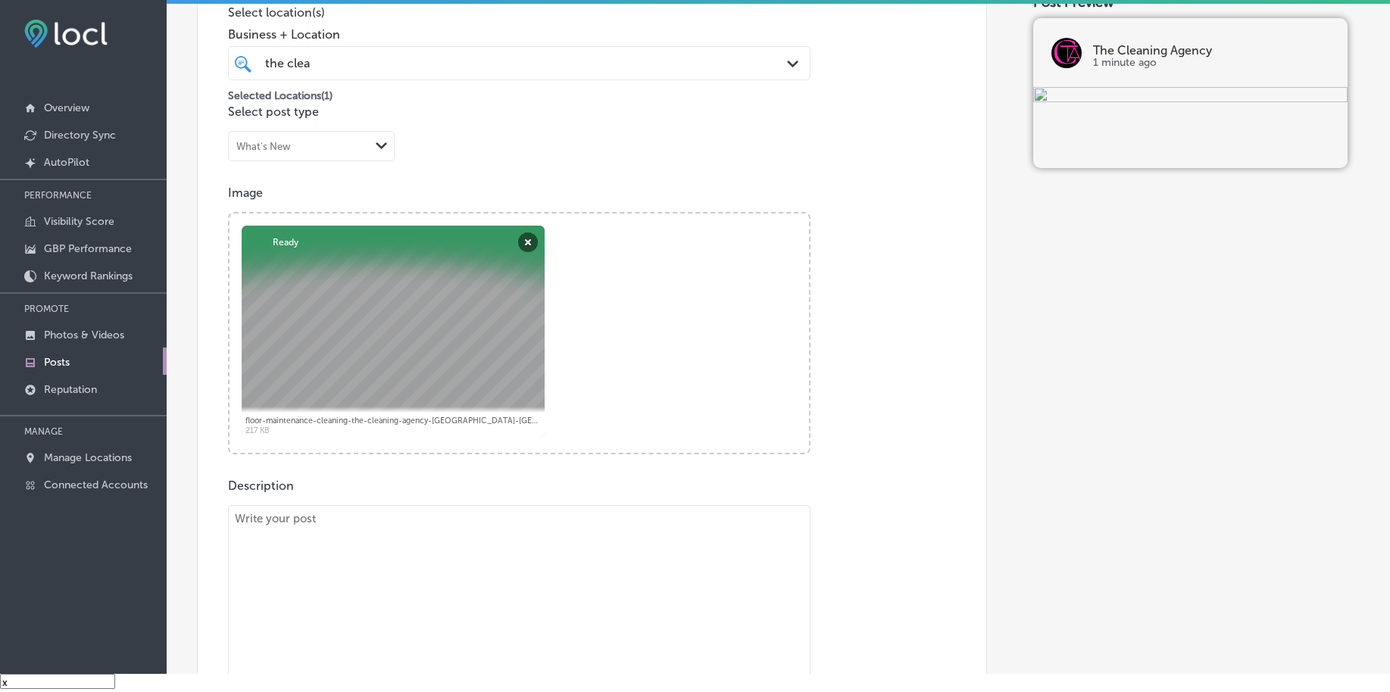
click at [427, 551] on textarea at bounding box center [519, 611] width 582 height 212
paste textarea "Overflowing trash bins can create a negative impression for your business. The …"
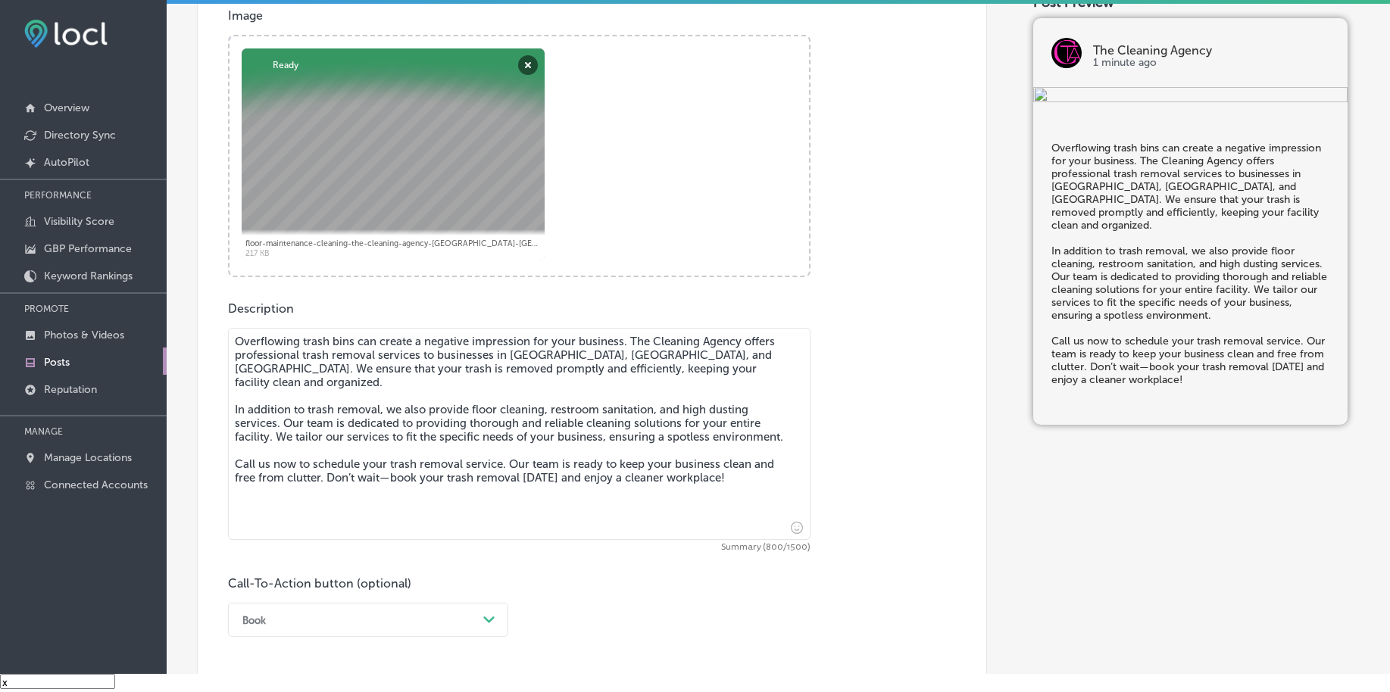
scroll to position [557, 0]
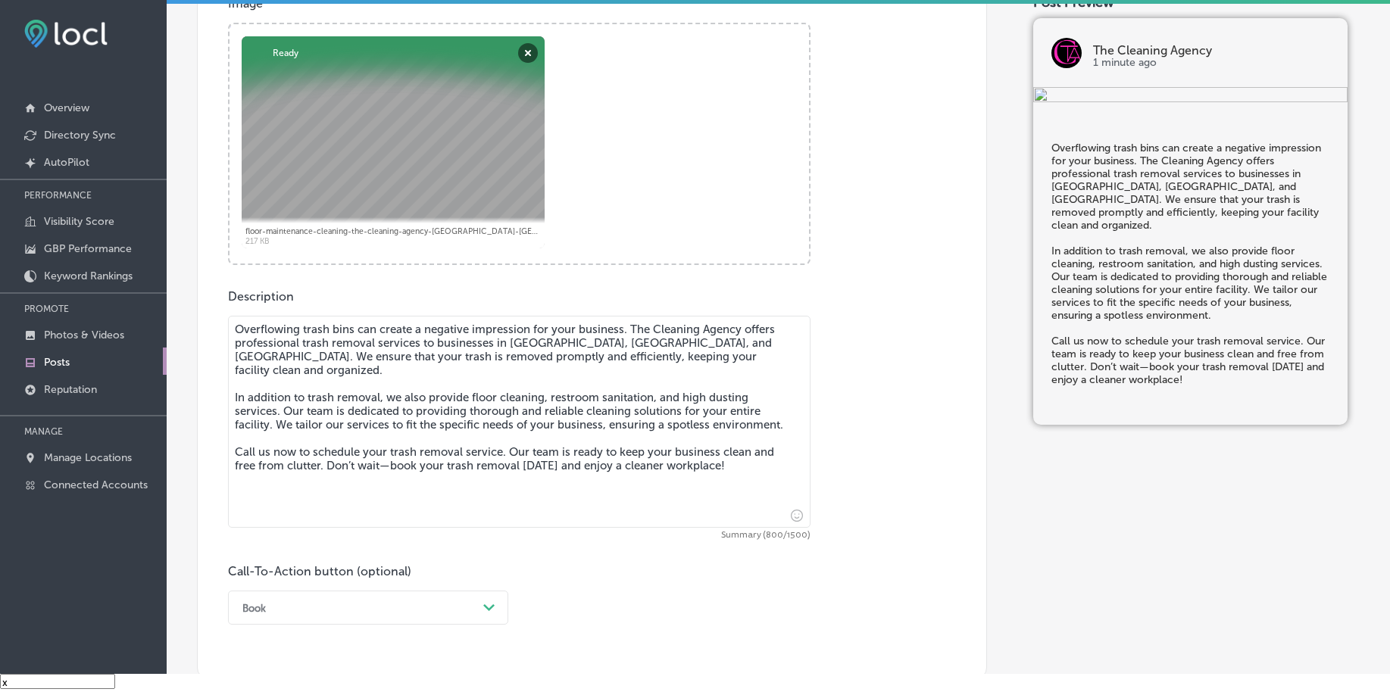
type textarea "Overflowing trash bins can create a negative impression for your business. The …"
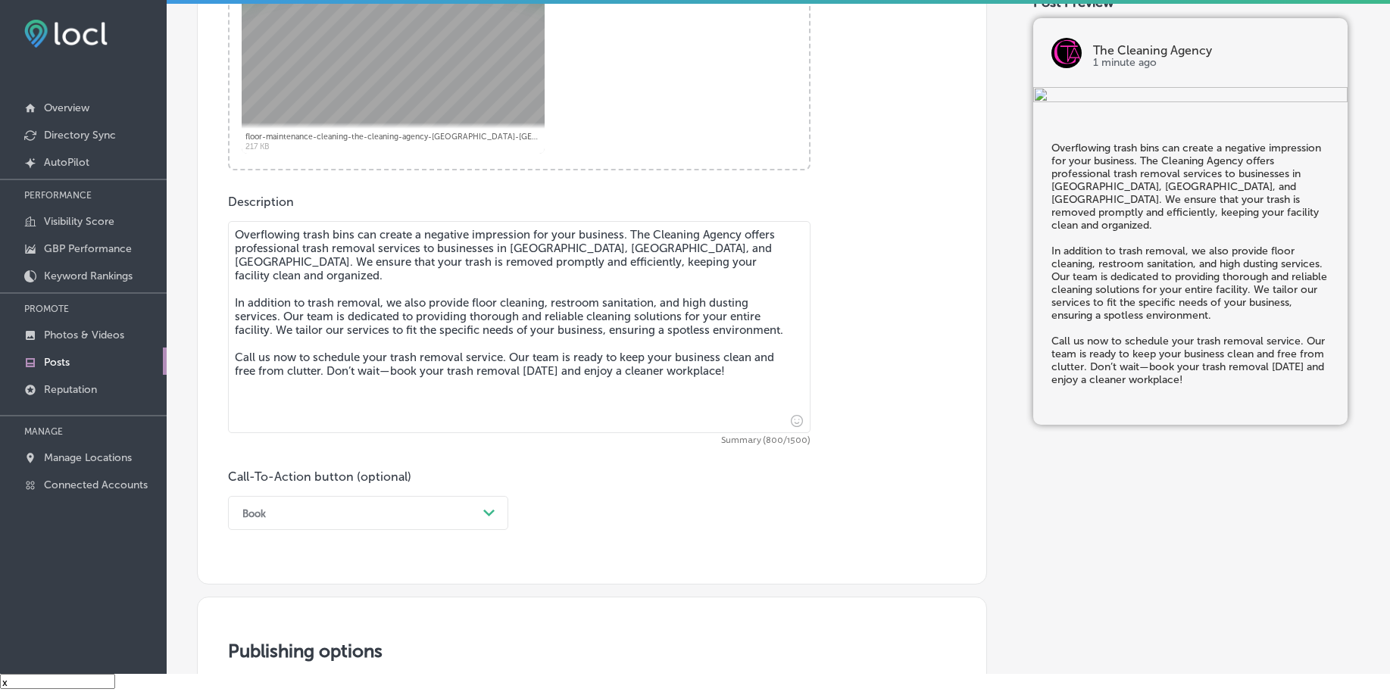
click at [273, 514] on div "Book Path Created with Sketch." at bounding box center [368, 513] width 280 height 34
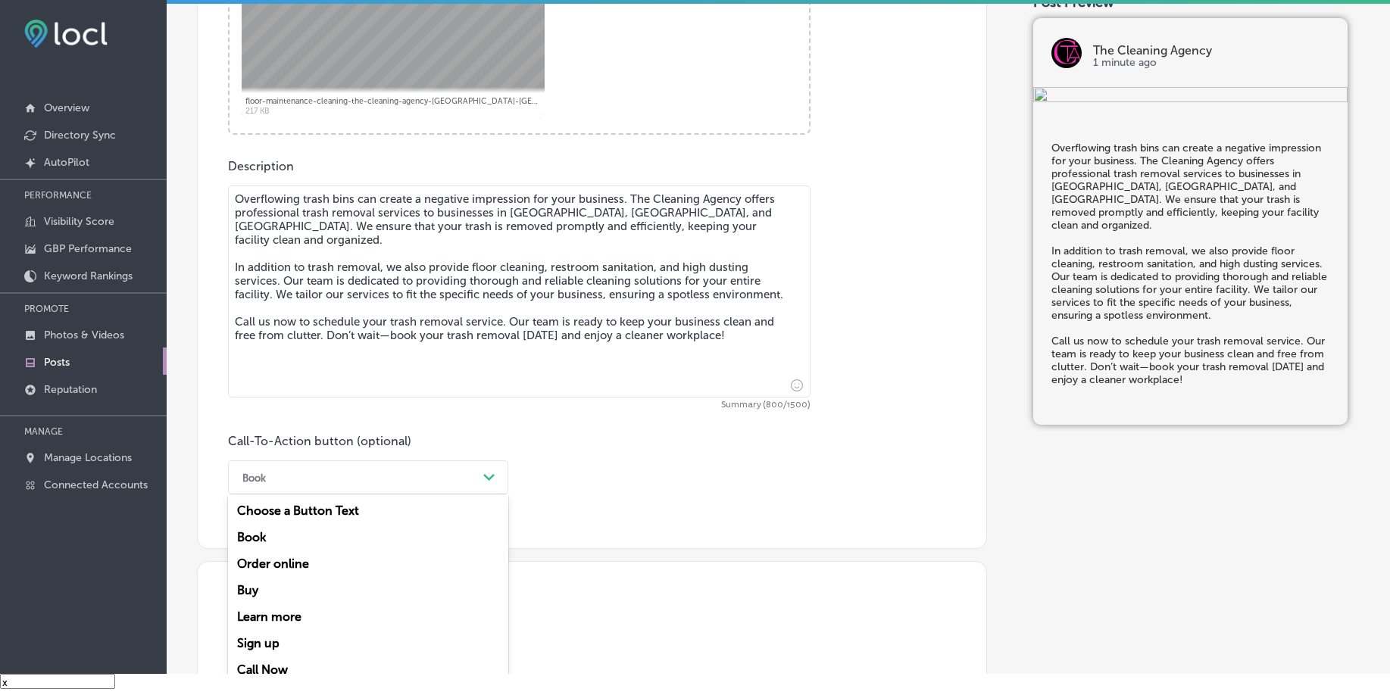
click at [281, 663] on div "Call Now" at bounding box center [368, 670] width 280 height 27
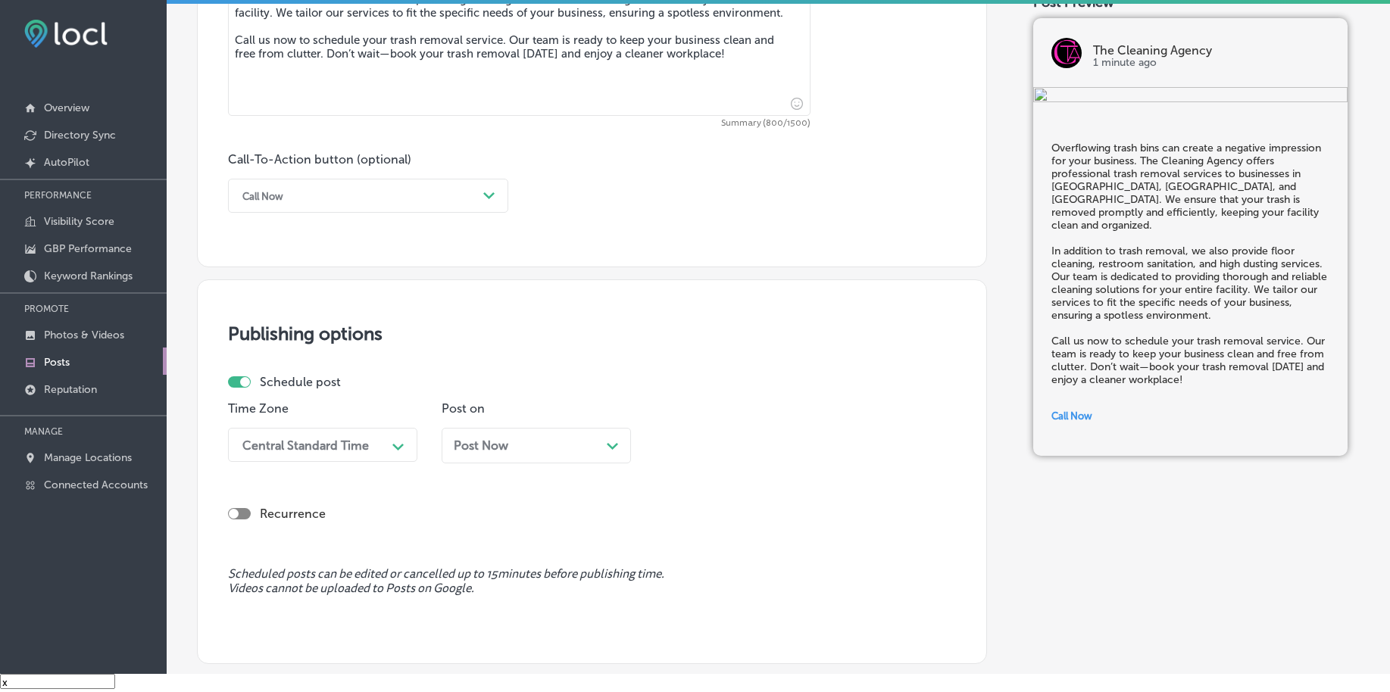
scroll to position [1066, 0]
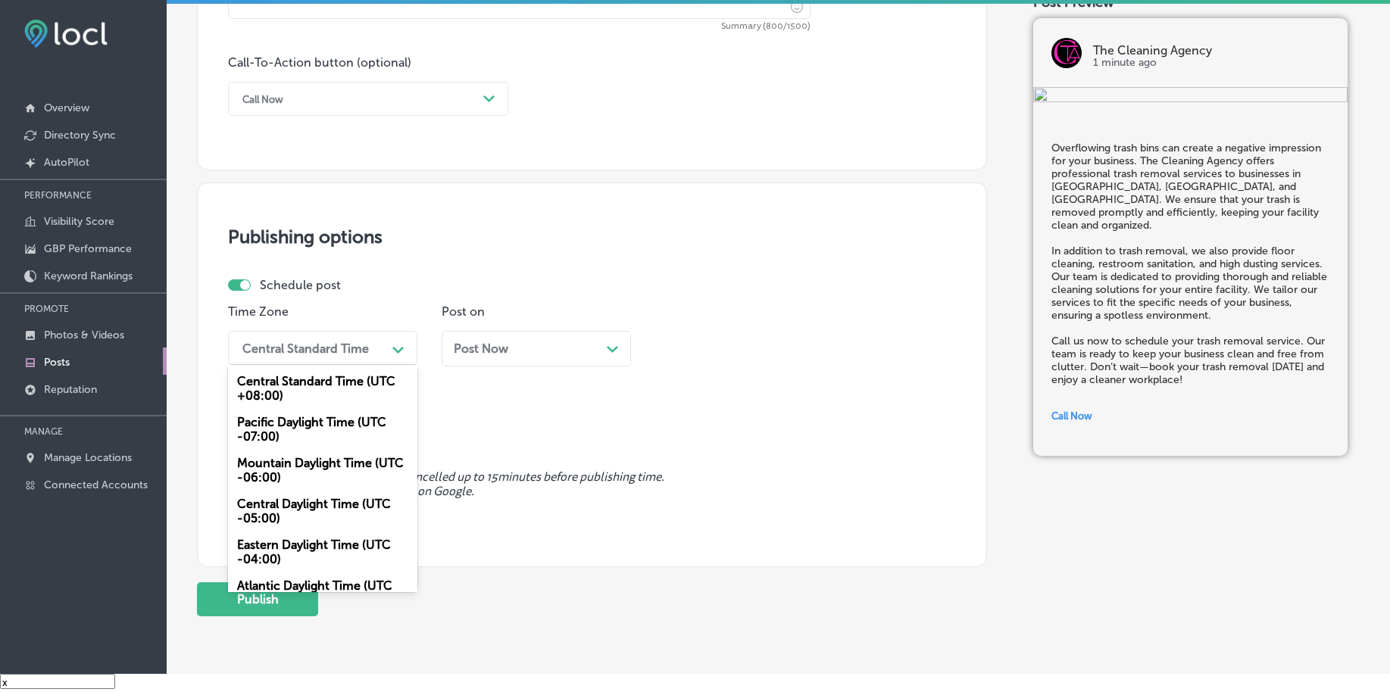
click at [328, 355] on div "Central Standard Time" at bounding box center [310, 348] width 151 height 27
click at [289, 463] on div "Mountain Daylight Time (UTC -06:00)" at bounding box center [322, 470] width 189 height 41
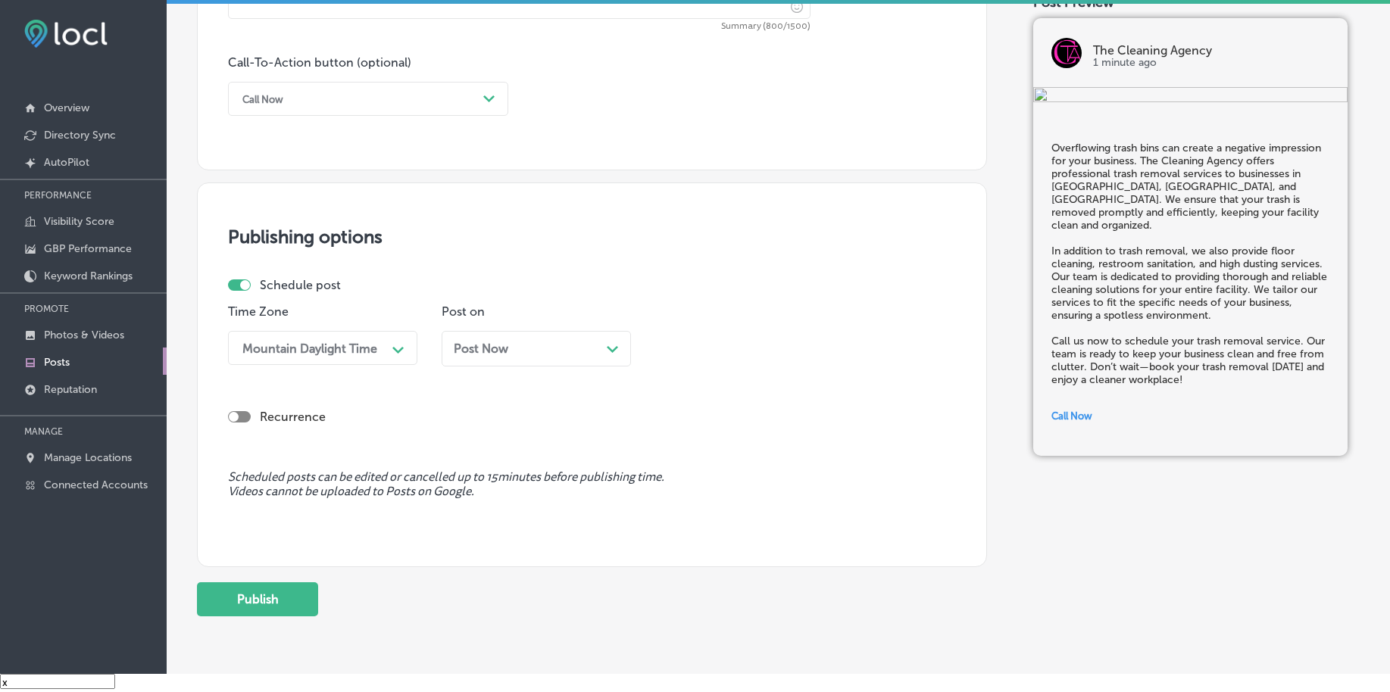
click at [514, 351] on div "Post Now Path Created with Sketch." at bounding box center [536, 349] width 165 height 14
click at [689, 339] on div "03:00 AM" at bounding box center [737, 348] width 151 height 27
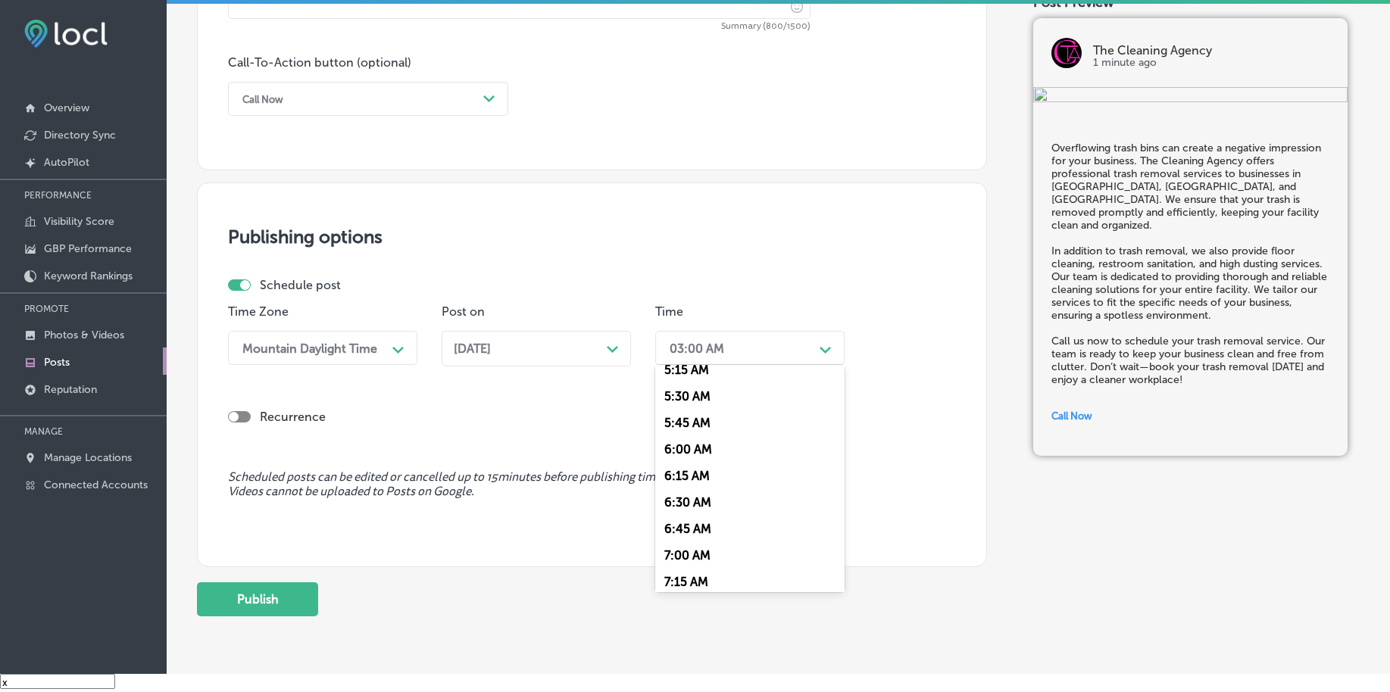
click at [701, 550] on div "7:00 AM" at bounding box center [749, 555] width 189 height 27
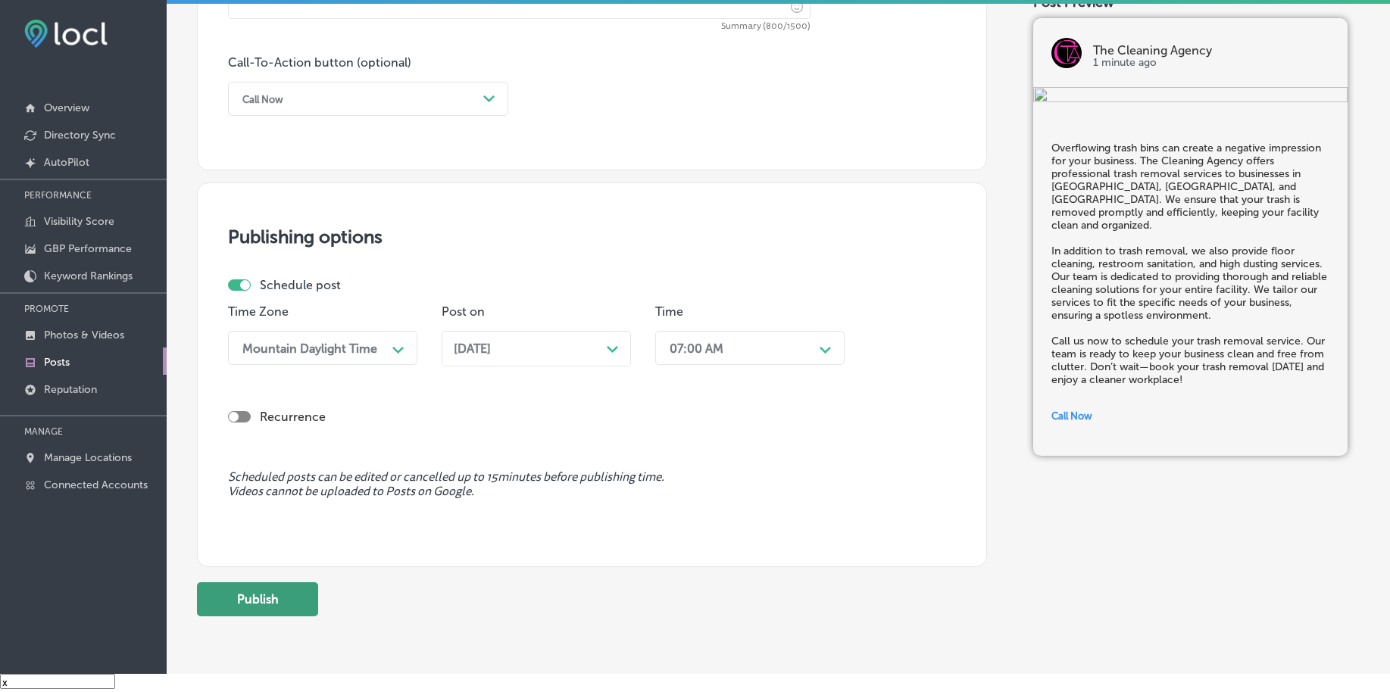
click at [264, 604] on button "Publish" at bounding box center [257, 599] width 121 height 34
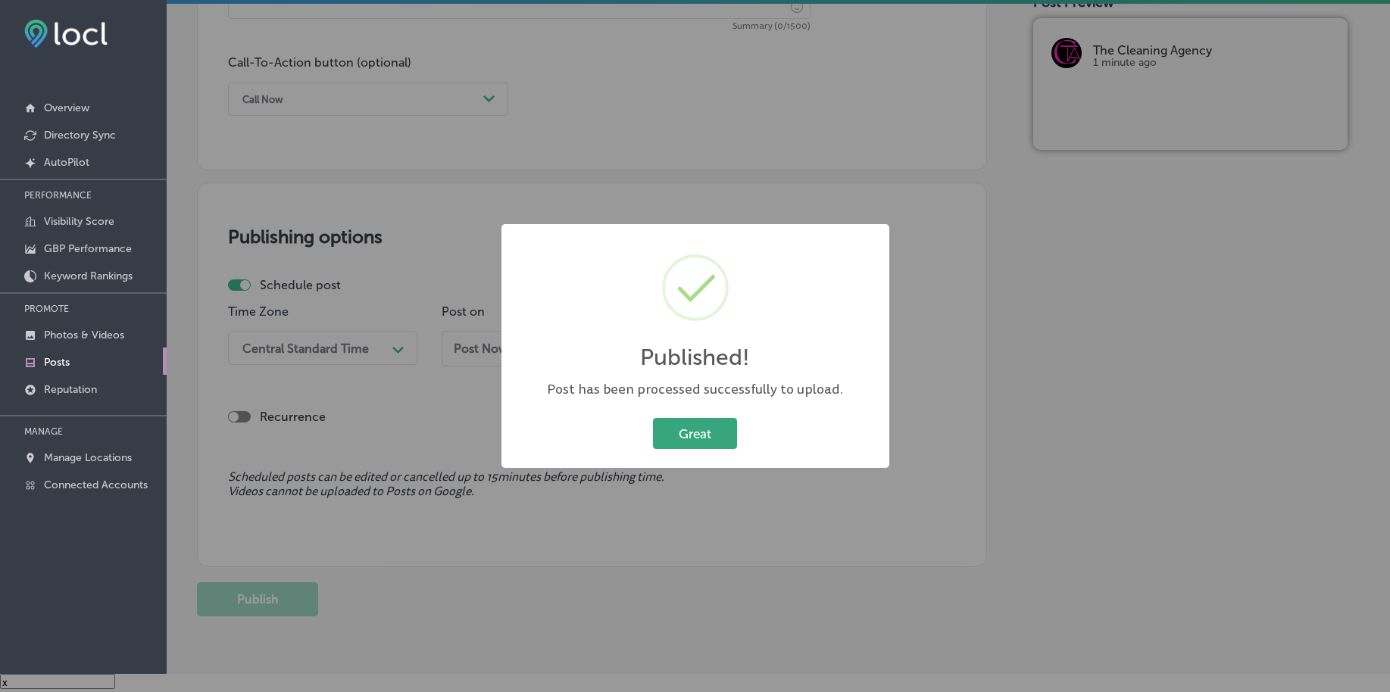
click at [692, 435] on button "Great" at bounding box center [695, 433] width 84 height 31
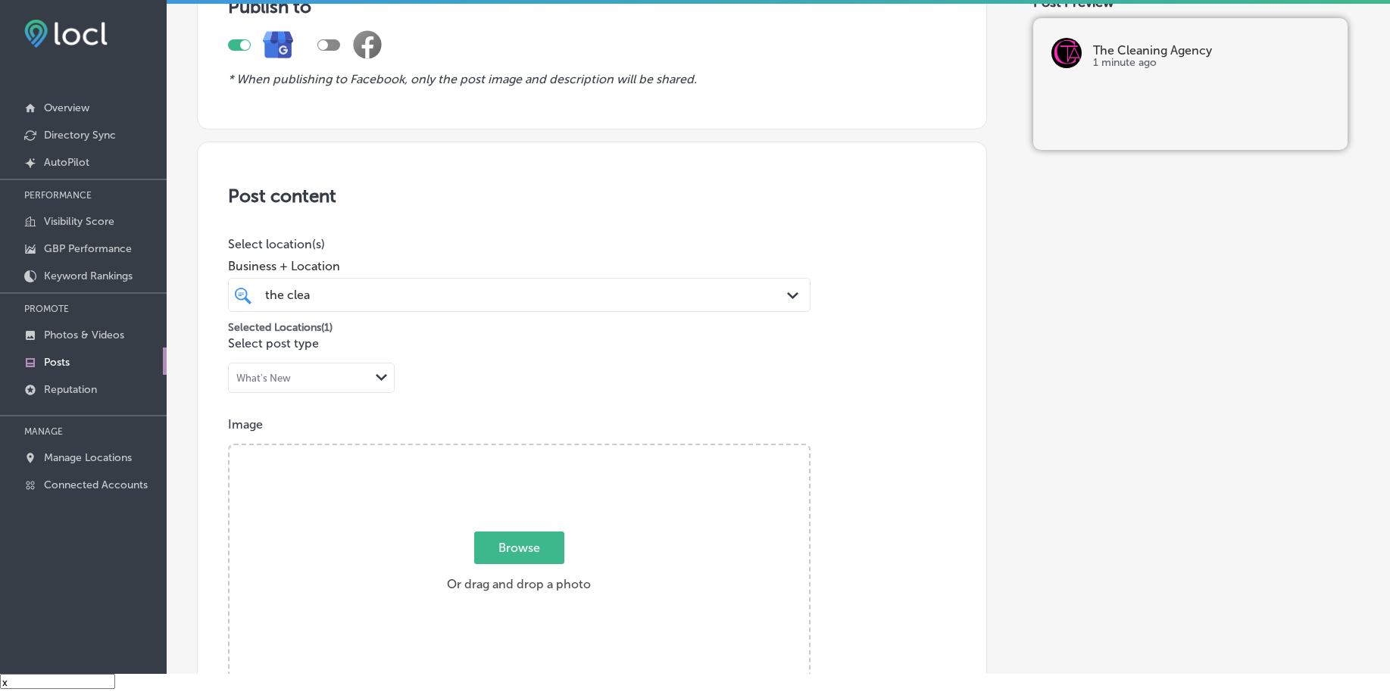
scroll to position [119, 0]
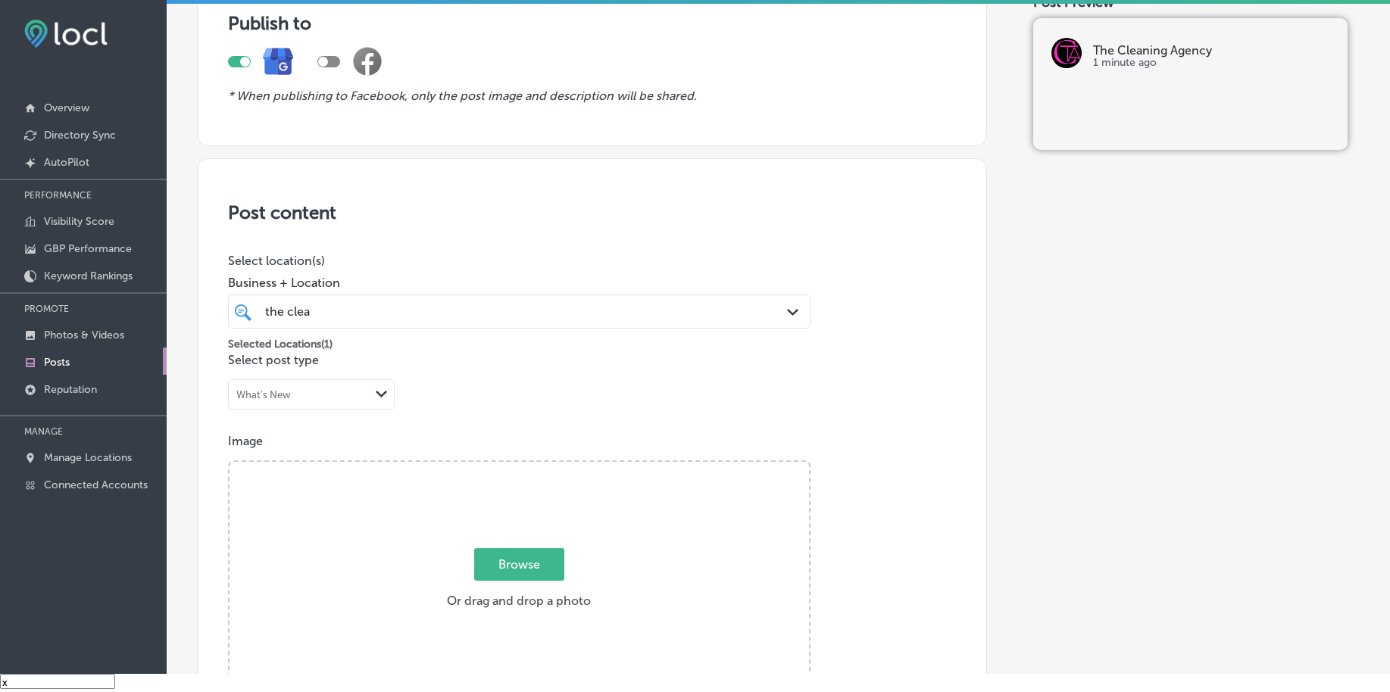
click at [471, 307] on div "the clea the clea" at bounding box center [494, 311] width 460 height 20
click at [544, 552] on span "Browse" at bounding box center [519, 564] width 90 height 33
click at [544, 467] on input "Browse Or drag and drop a photo" at bounding box center [518, 464] width 579 height 5
type input "C:\fakepath\deep-cleaning-commercial-the-cleaning-agency-chester-county-pa (1).…"
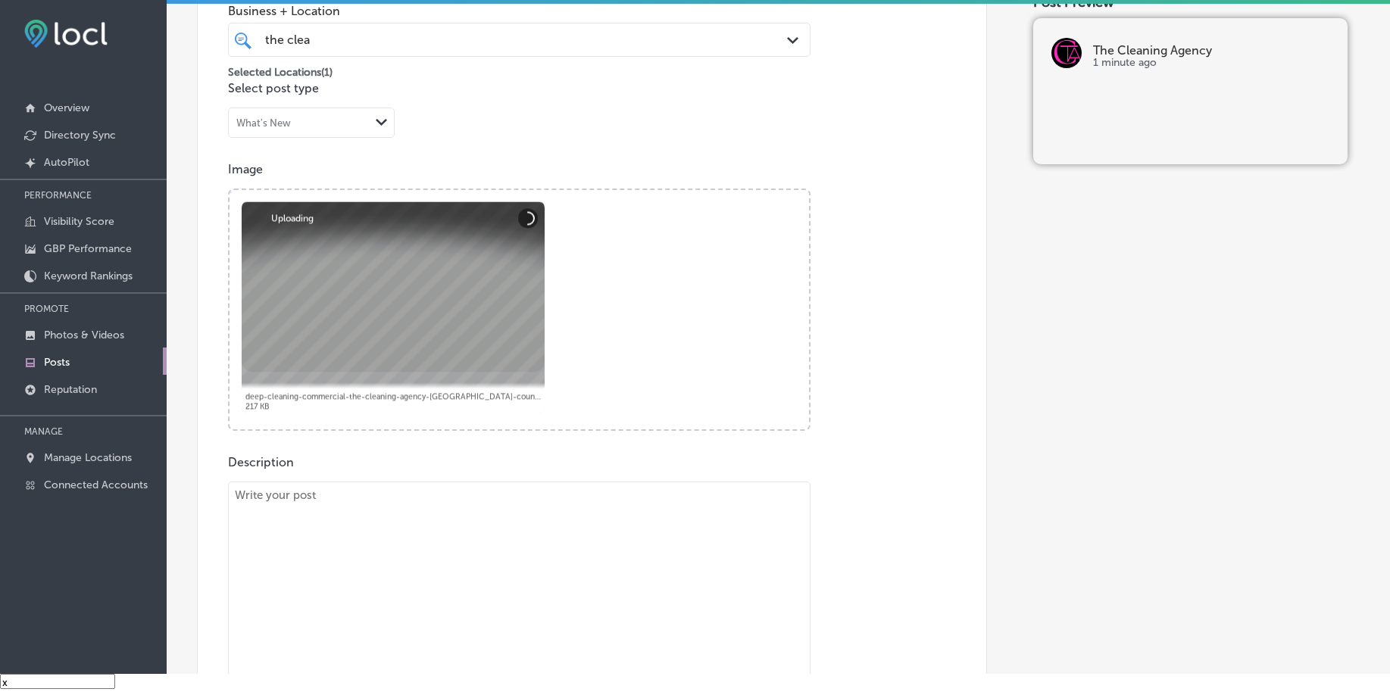
scroll to position [403, 0]
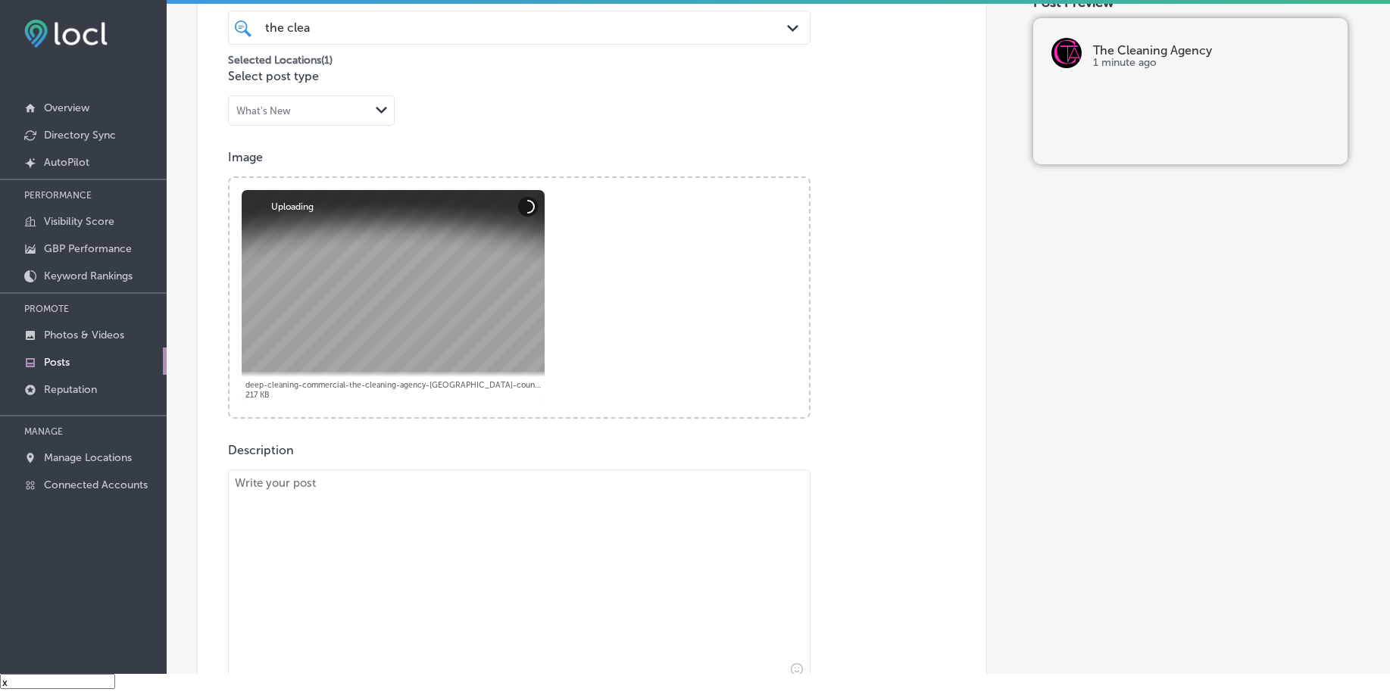
click at [381, 498] on textarea at bounding box center [519, 576] width 582 height 212
click at [332, 542] on textarea at bounding box center [519, 576] width 582 height 212
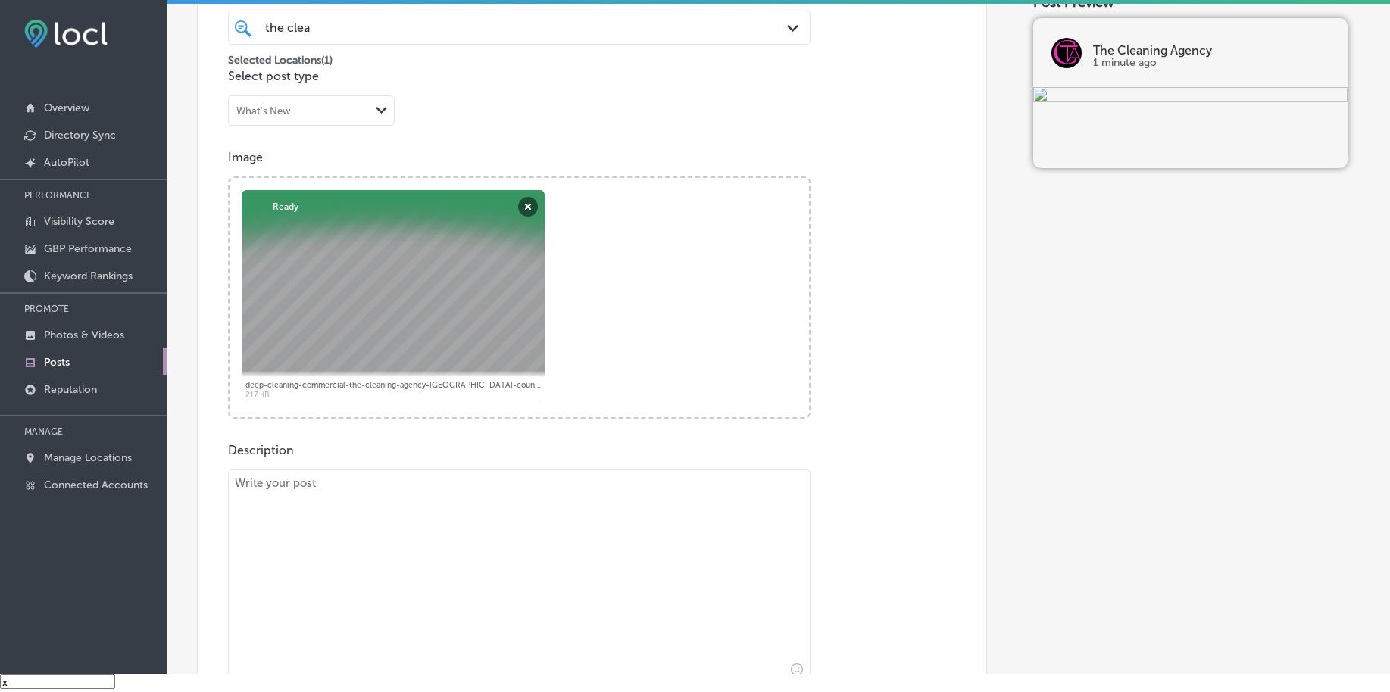
paste textarea "A clean restroom is crucial for the health and comfort of your employees and cu…"
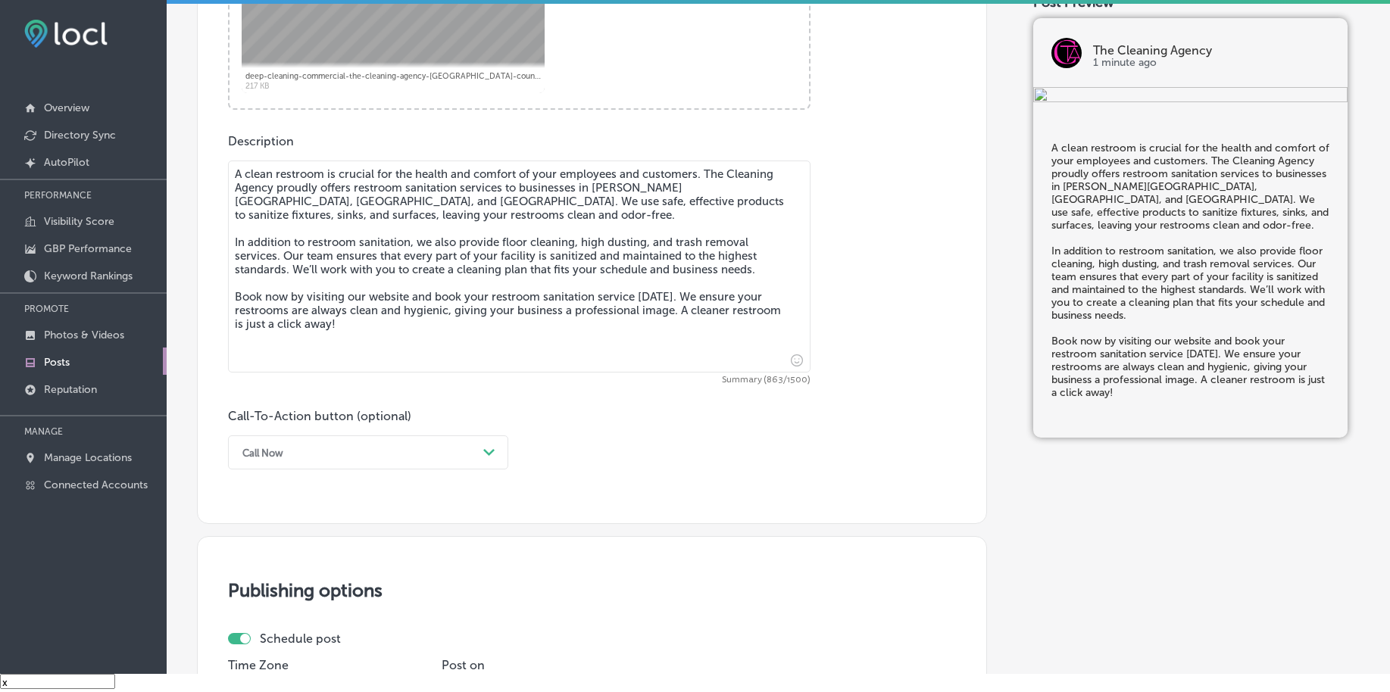
scroll to position [782, 0]
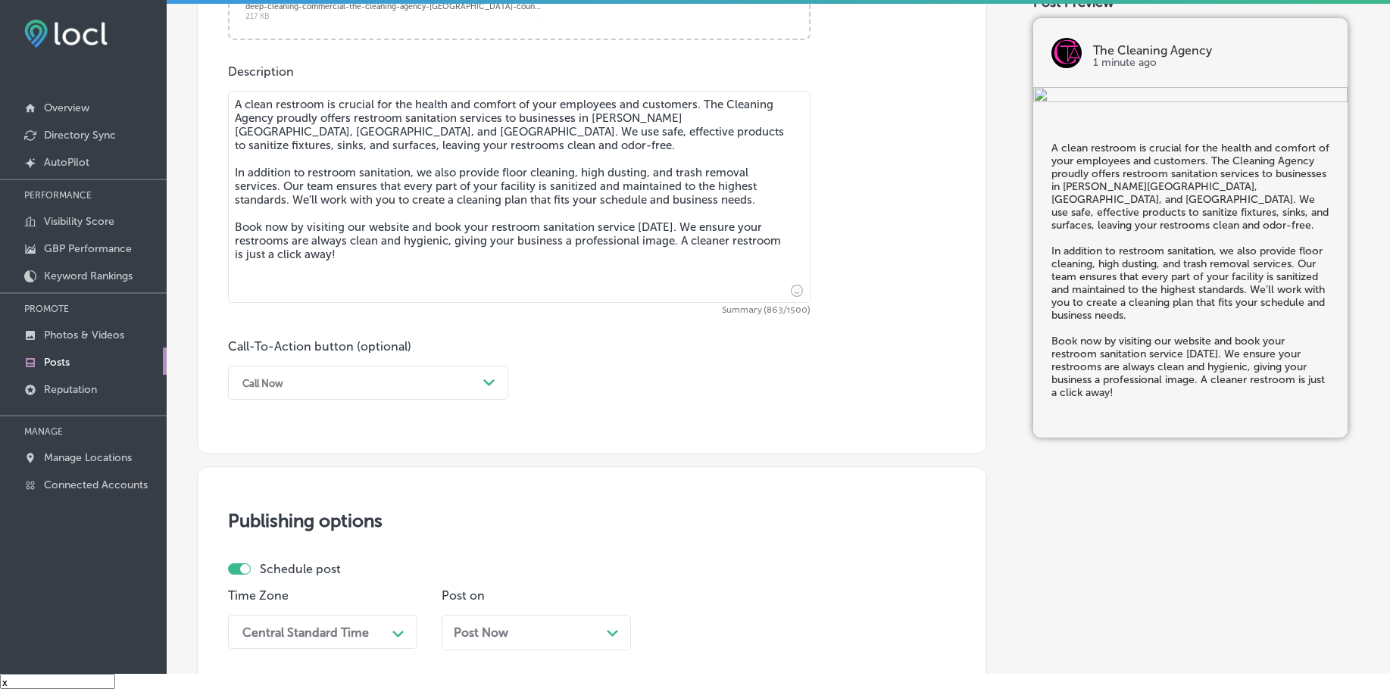
type textarea "A clean restroom is crucial for the health and comfort of your employees and cu…"
click at [327, 369] on div "Call Now Path Created with Sketch." at bounding box center [368, 383] width 280 height 34
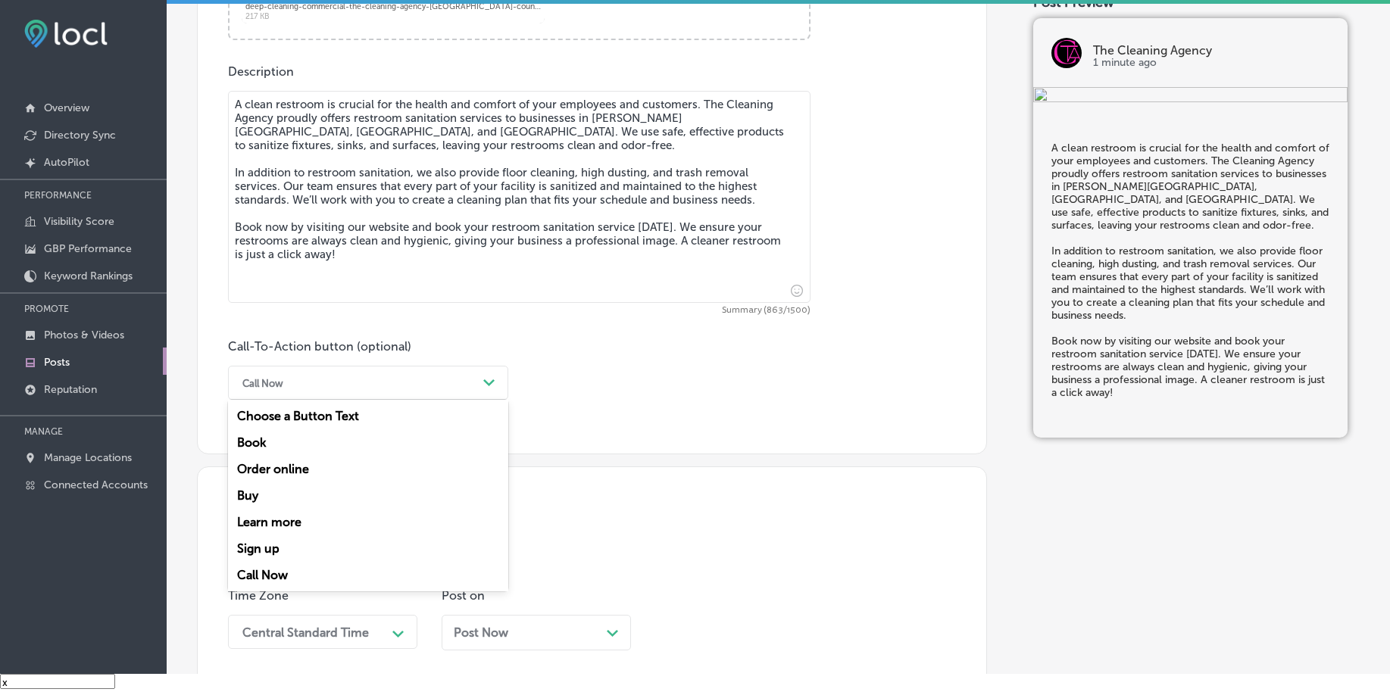
click at [267, 444] on div "Book" at bounding box center [368, 442] width 280 height 27
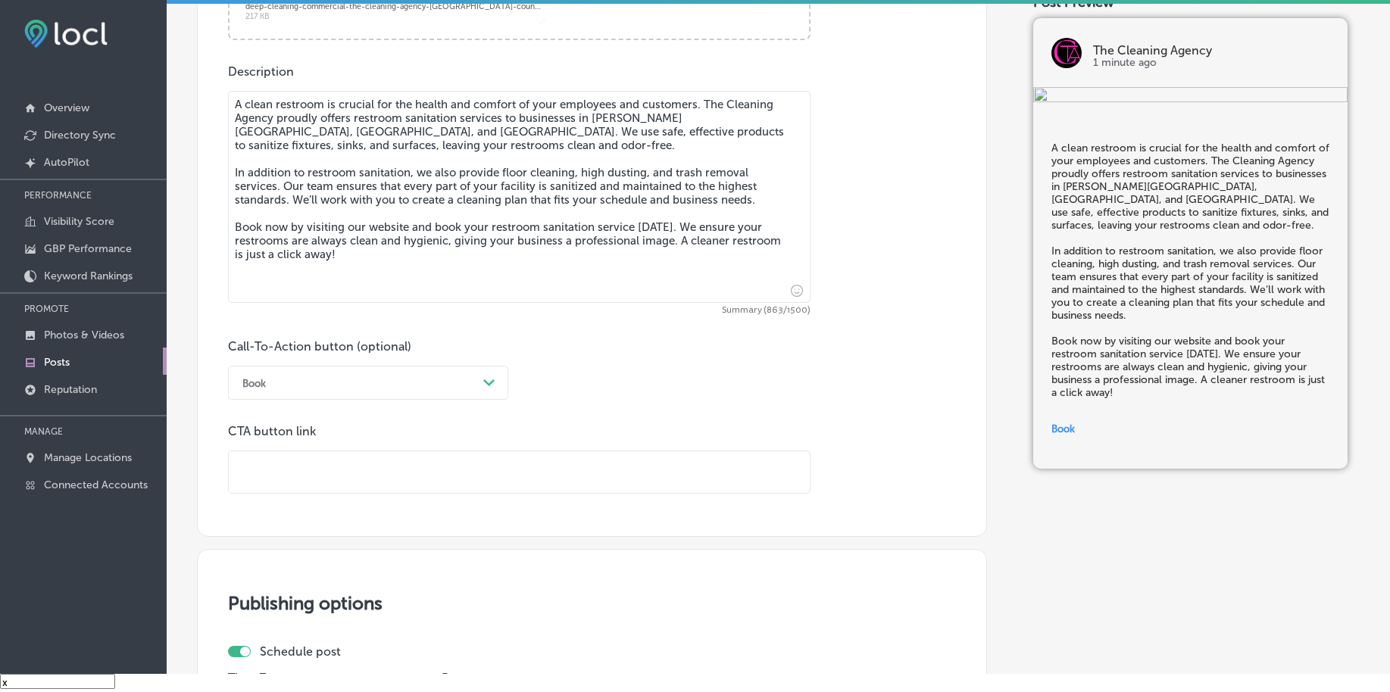
click at [283, 469] on input "text" at bounding box center [519, 472] width 581 height 42
paste input "https://agencycleaner.com/"
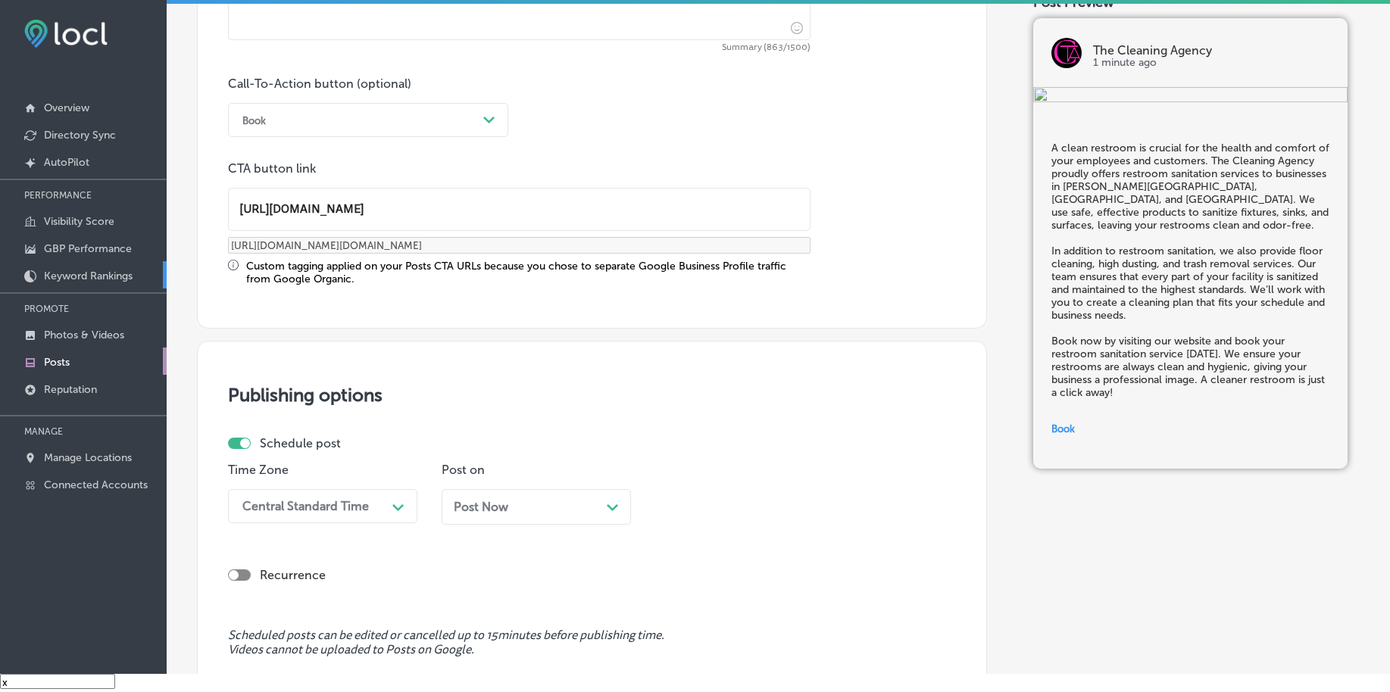
scroll to position [1255, 0]
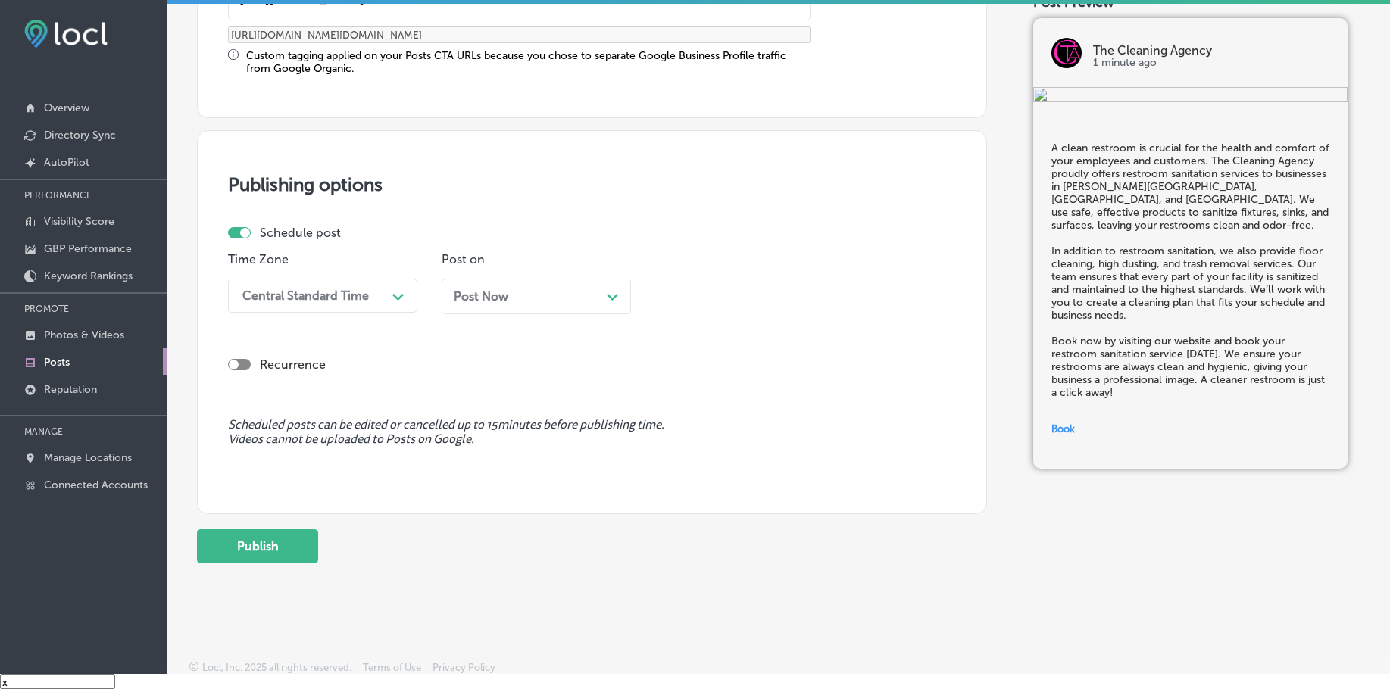
type input "https://agencycleaner.com/"
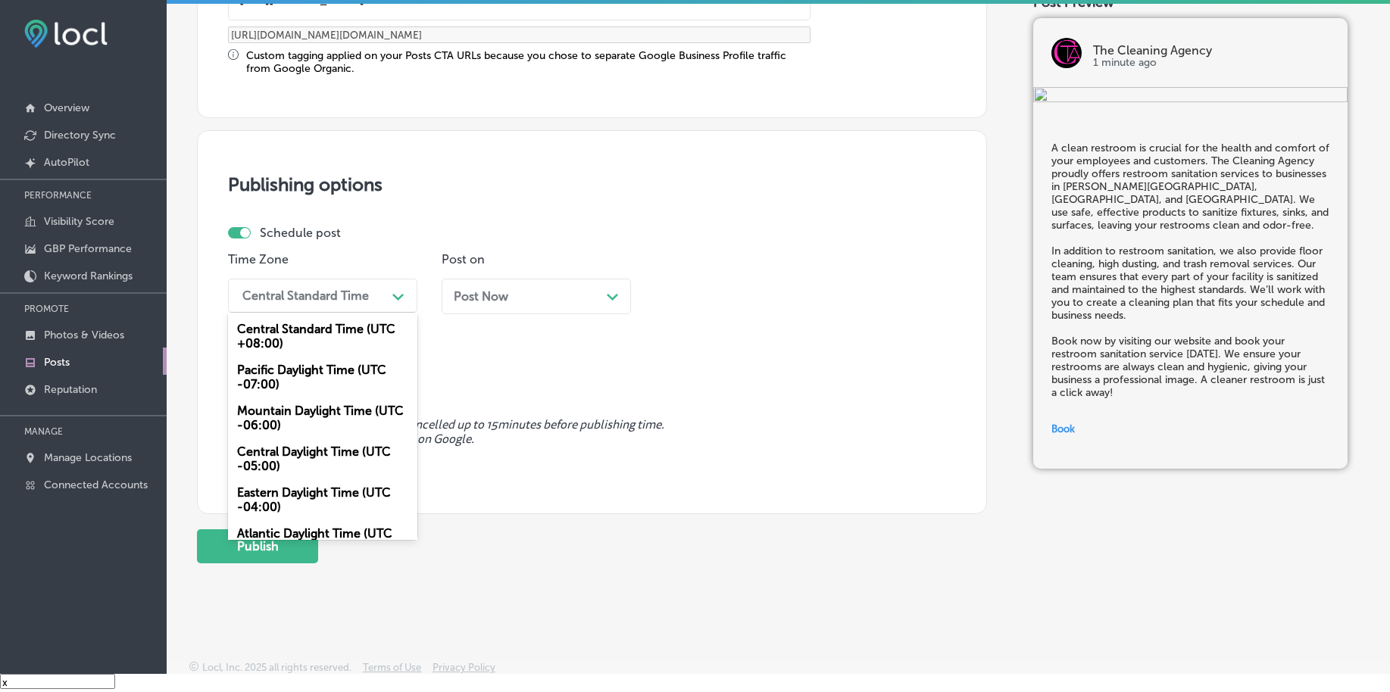
click at [311, 299] on div "Central Standard Time" at bounding box center [305, 296] width 126 height 14
click at [301, 421] on div "Mountain Daylight Time (UTC -06:00)" at bounding box center [322, 418] width 189 height 41
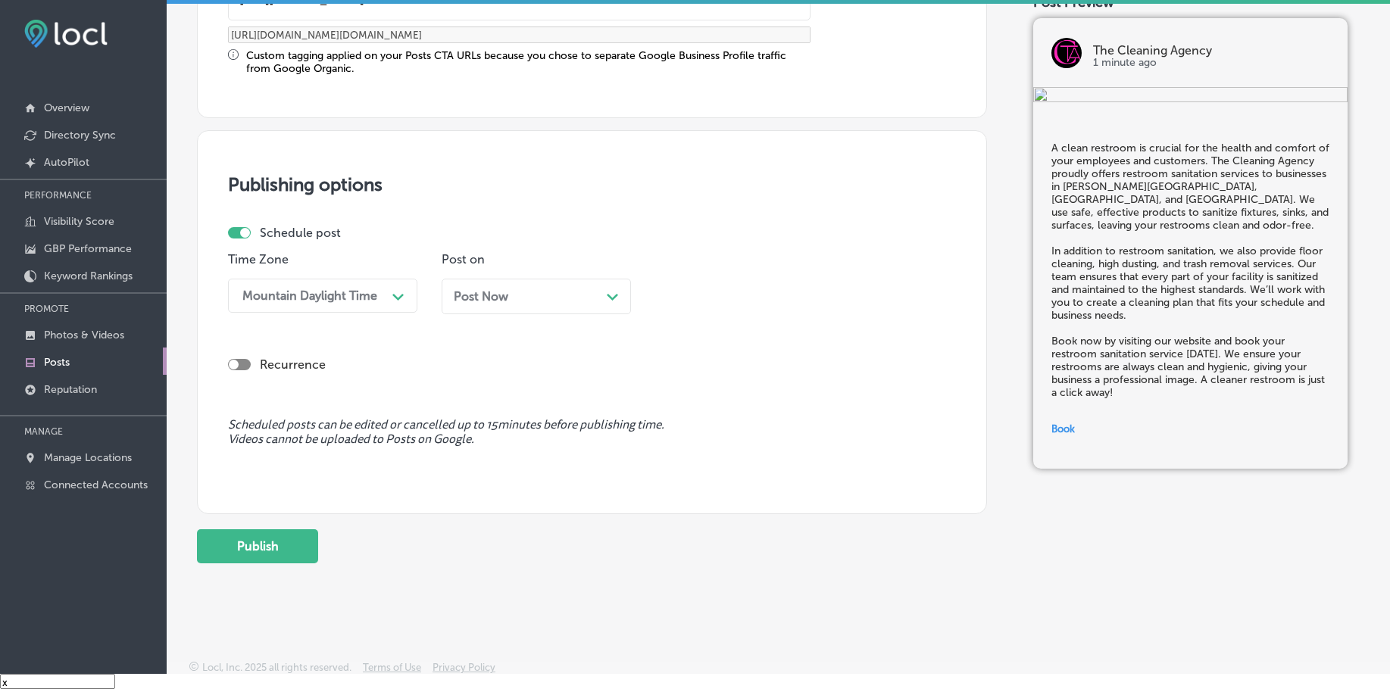
click at [533, 290] on div "Post Now Path Created with Sketch." at bounding box center [536, 296] width 165 height 14
click at [770, 309] on div "03:00 AM Path Created with Sketch." at bounding box center [749, 296] width 189 height 34
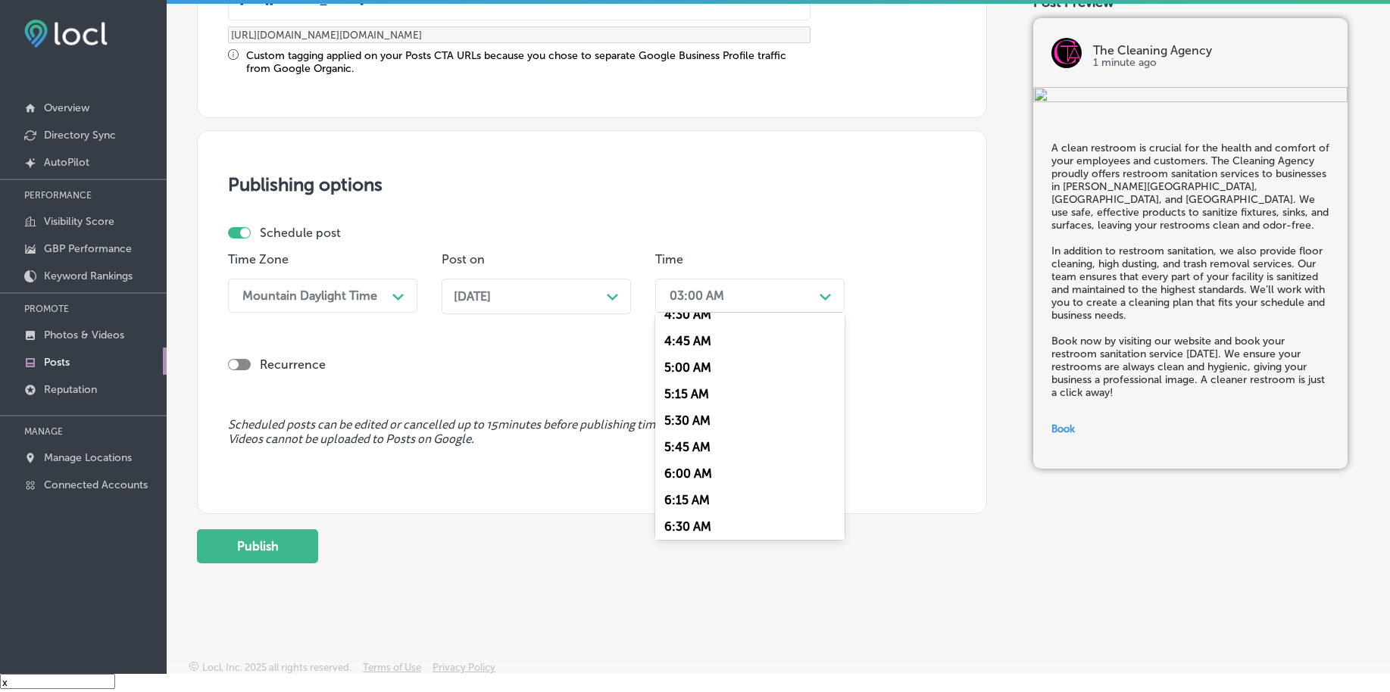
scroll to position [568, 0]
click at [688, 492] on div "7:00 AM" at bounding box center [749, 503] width 189 height 27
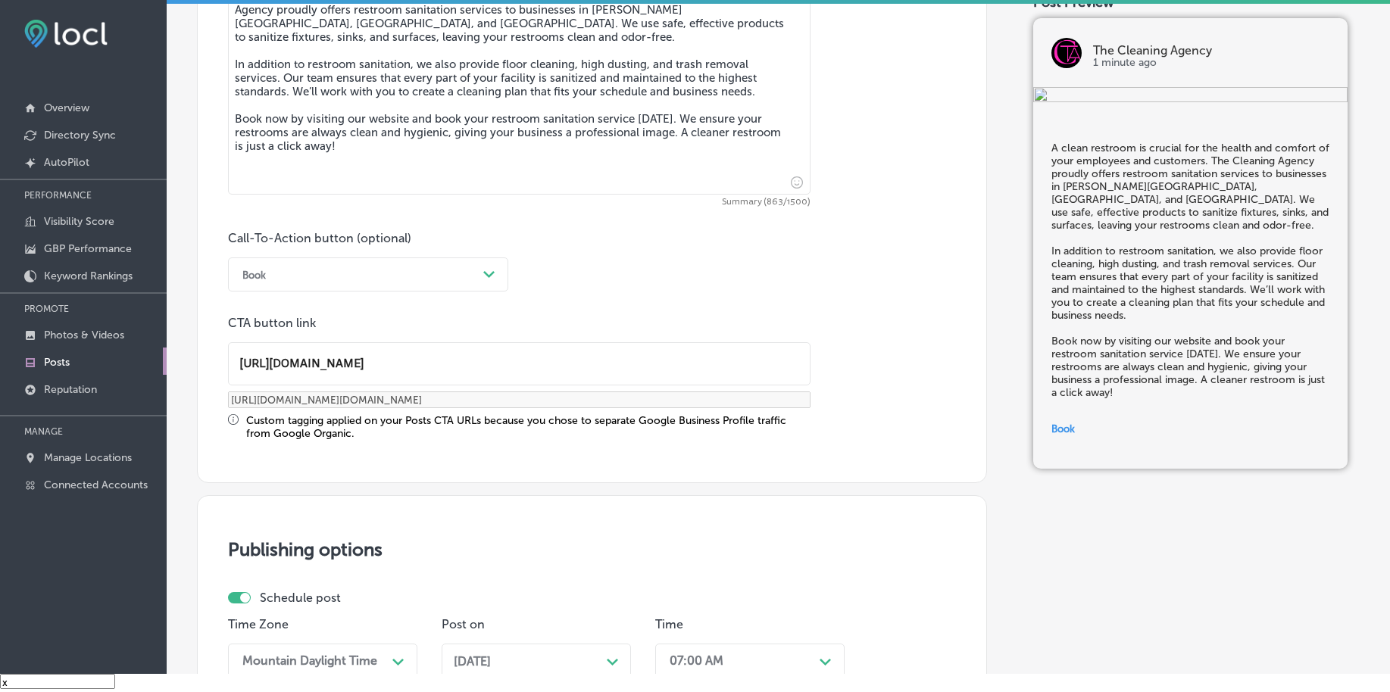
scroll to position [1262, 0]
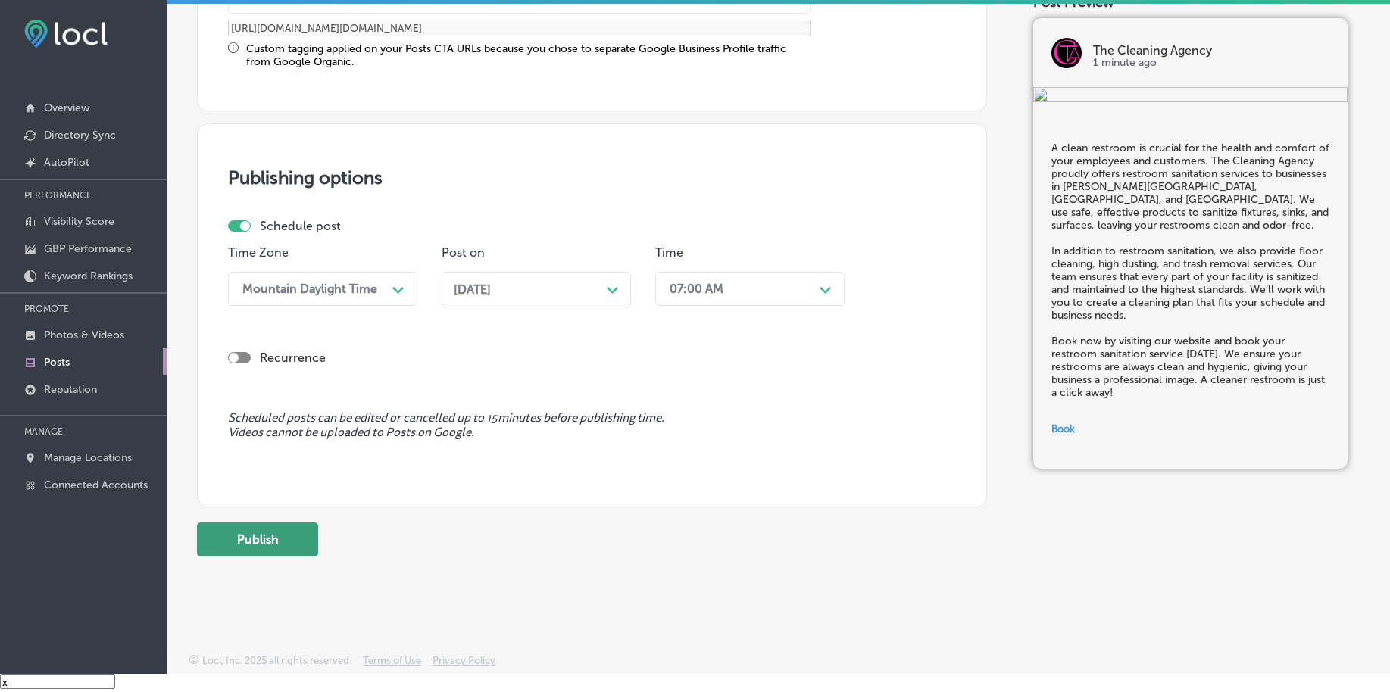
click at [294, 525] on button "Publish" at bounding box center [257, 540] width 121 height 34
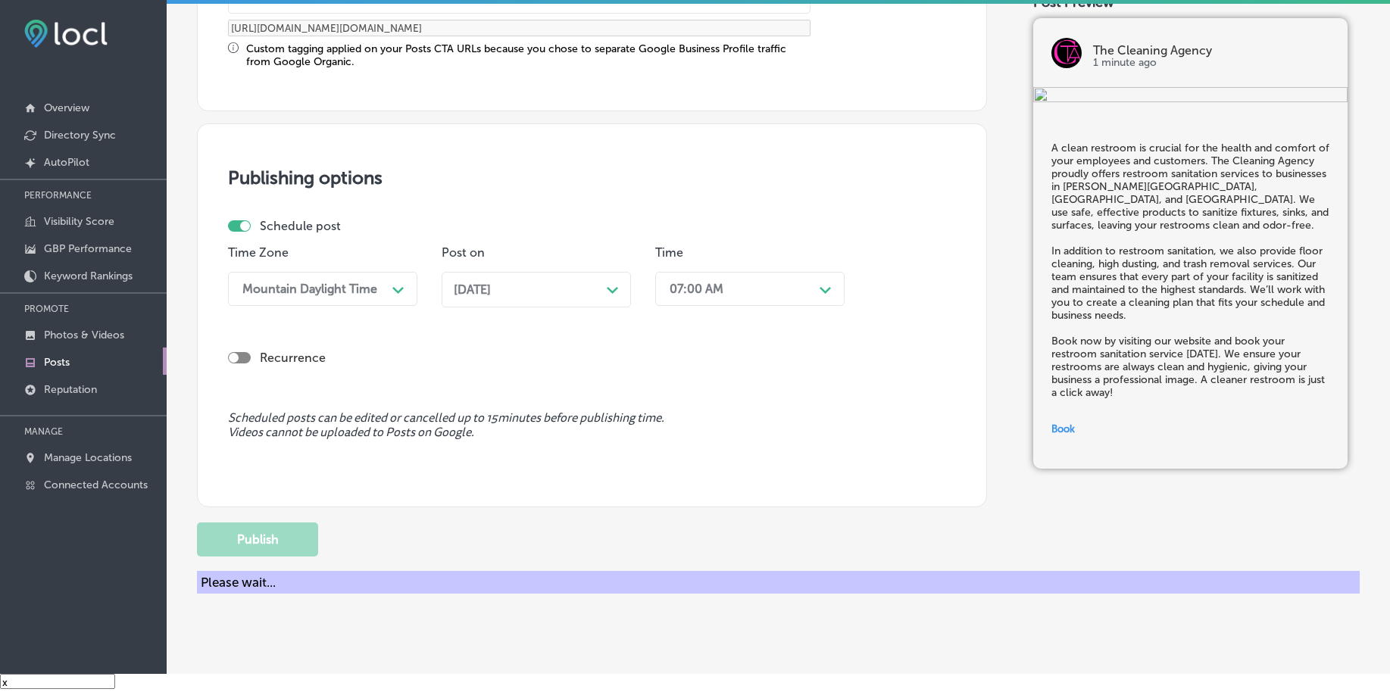
scroll to position [1125, 0]
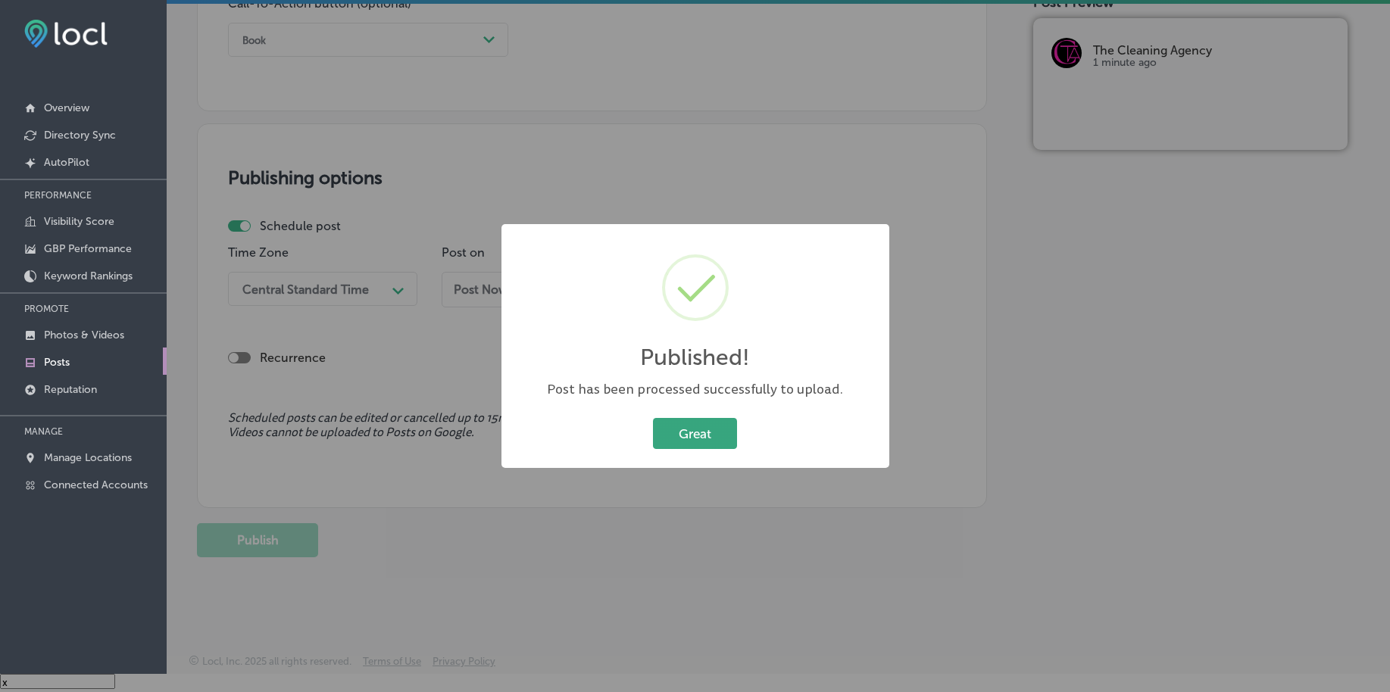
click at [673, 423] on button "Great" at bounding box center [695, 433] width 84 height 31
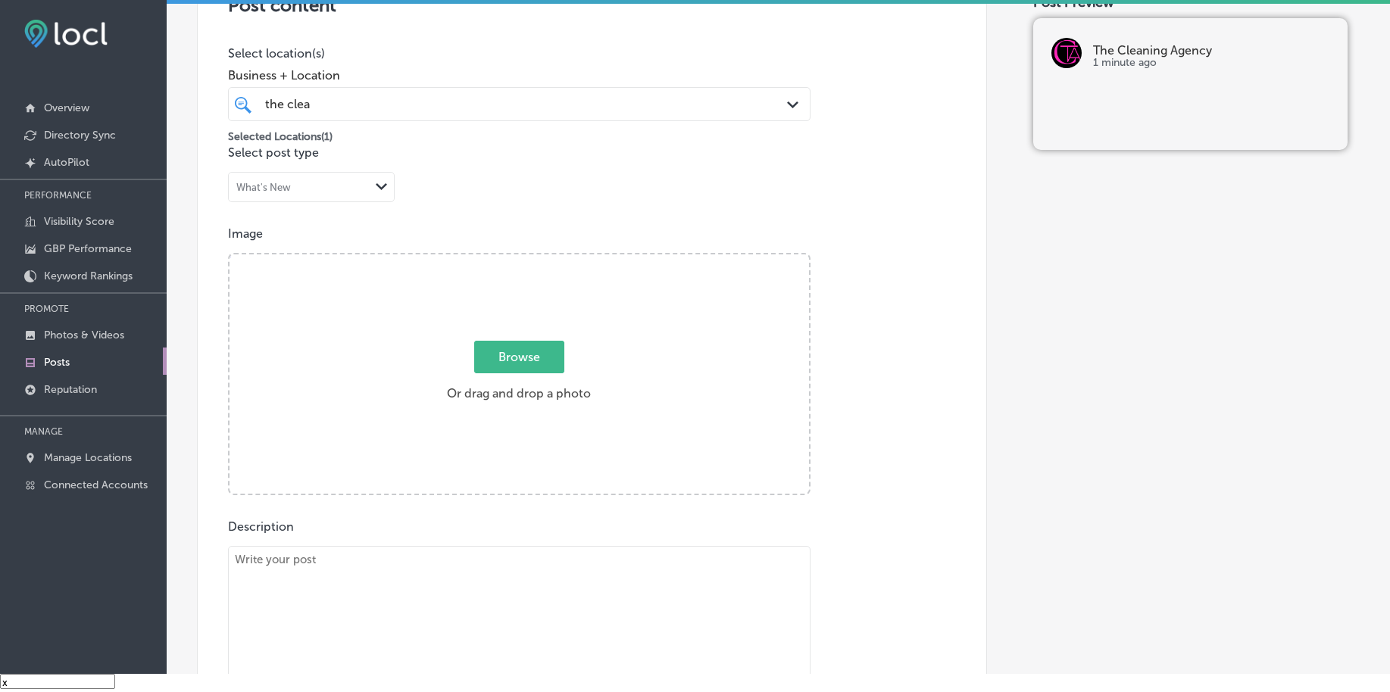
scroll to position [273, 0]
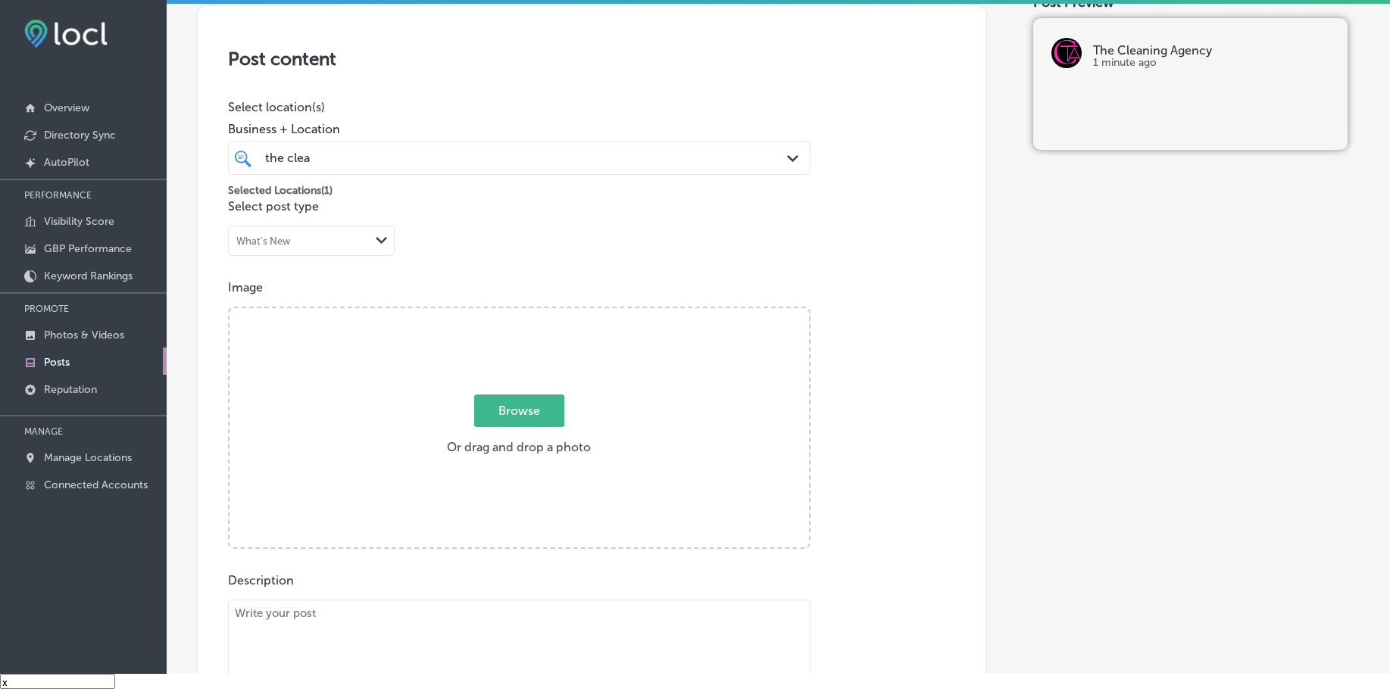
click at [495, 420] on span "Browse" at bounding box center [519, 411] width 90 height 33
click at [495, 313] on input "Browse Or drag and drop a photo" at bounding box center [518, 310] width 579 height 5
type input "C:\fakepath\deep-cleaning-commercial-the-cleaning-agency-chester-county-pa (2).…"
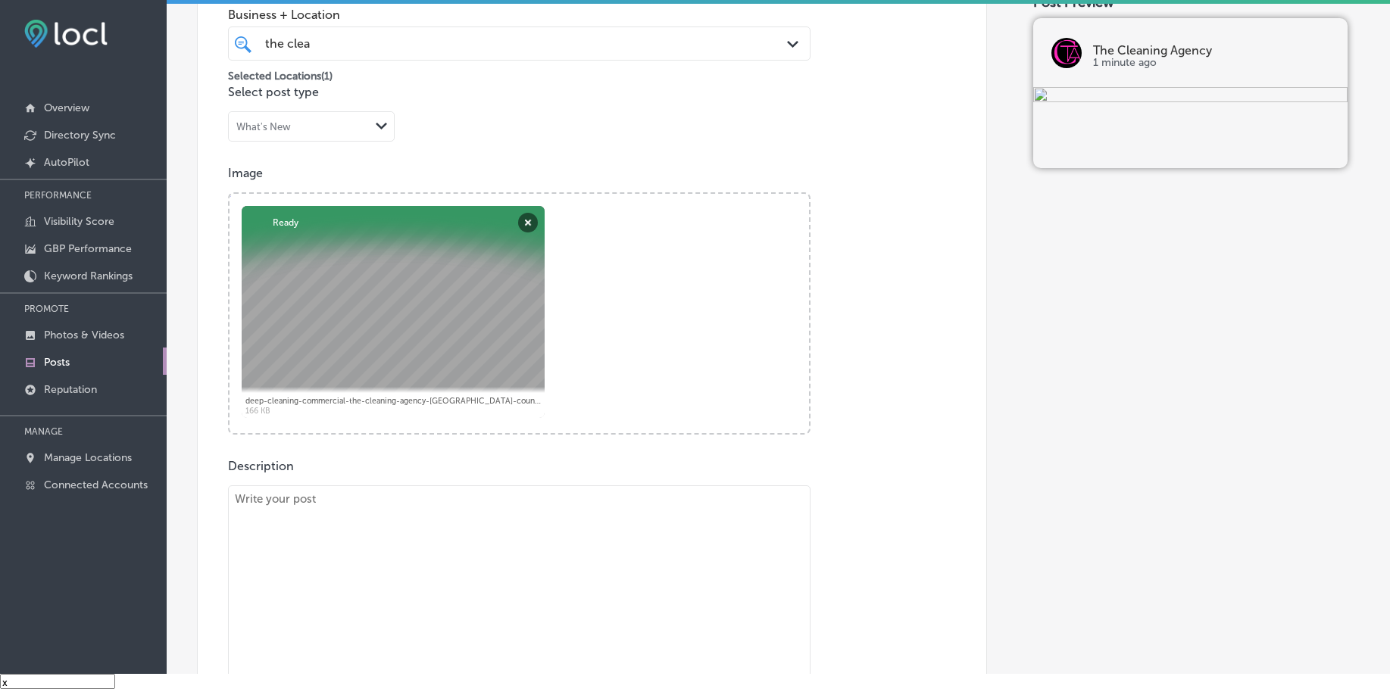
scroll to position [462, 0]
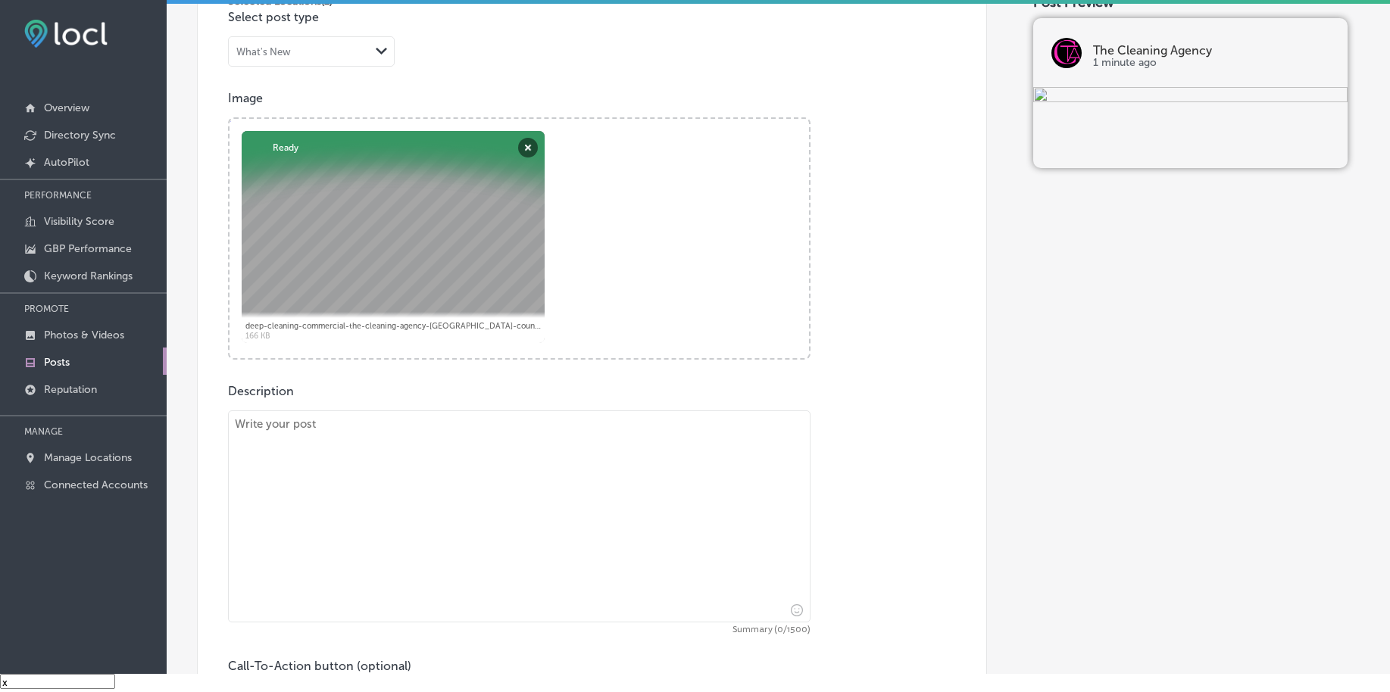
click at [426, 532] on textarea at bounding box center [519, 517] width 582 height 212
paste textarea "Keeping your office restrooms clean is essential for a positive and professiona…"
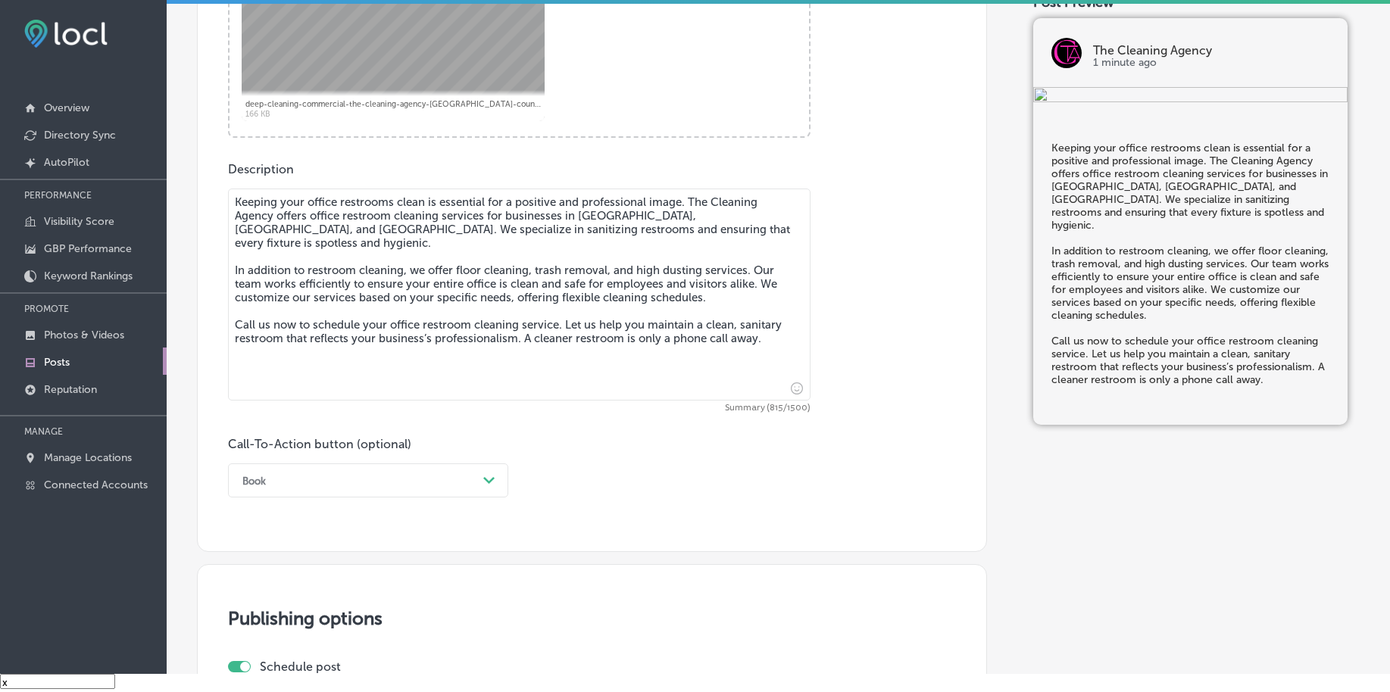
scroll to position [651, 0]
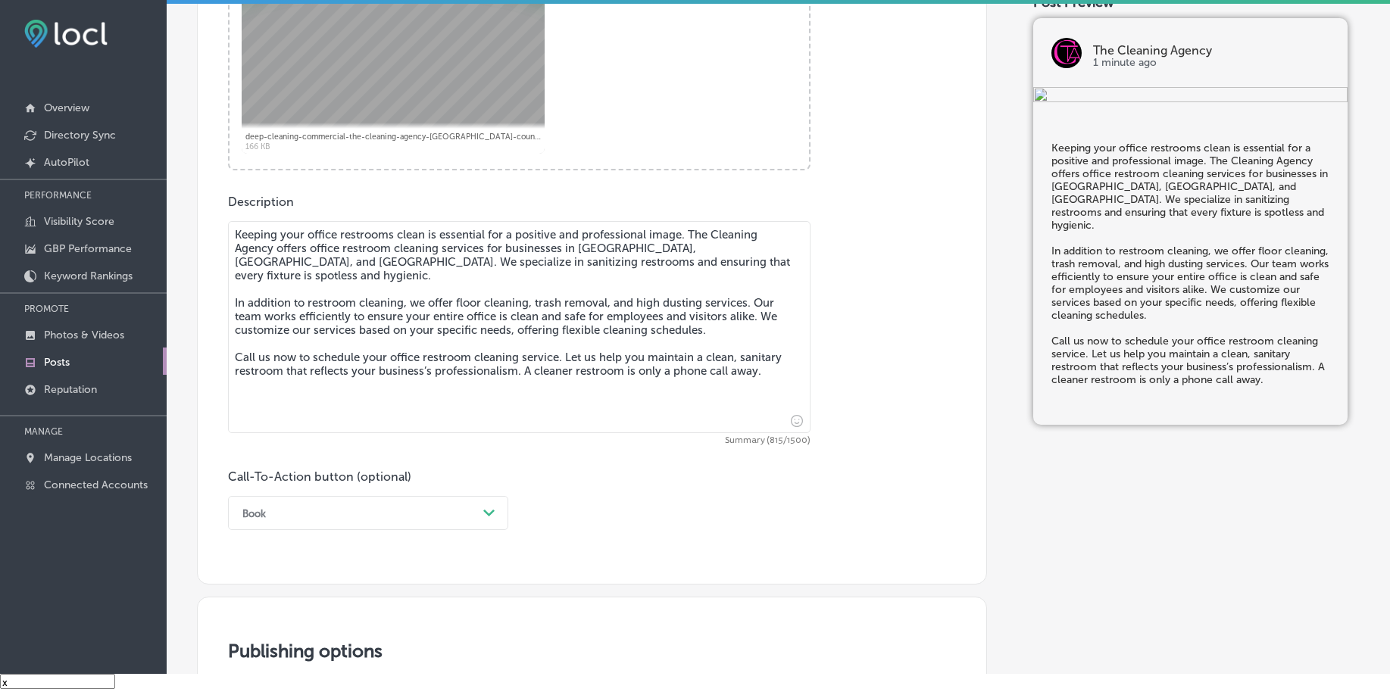
type textarea "Keeping your office restrooms clean is essential for a positive and professiona…"
click at [324, 508] on div "Book Path Created with Sketch." at bounding box center [368, 513] width 280 height 34
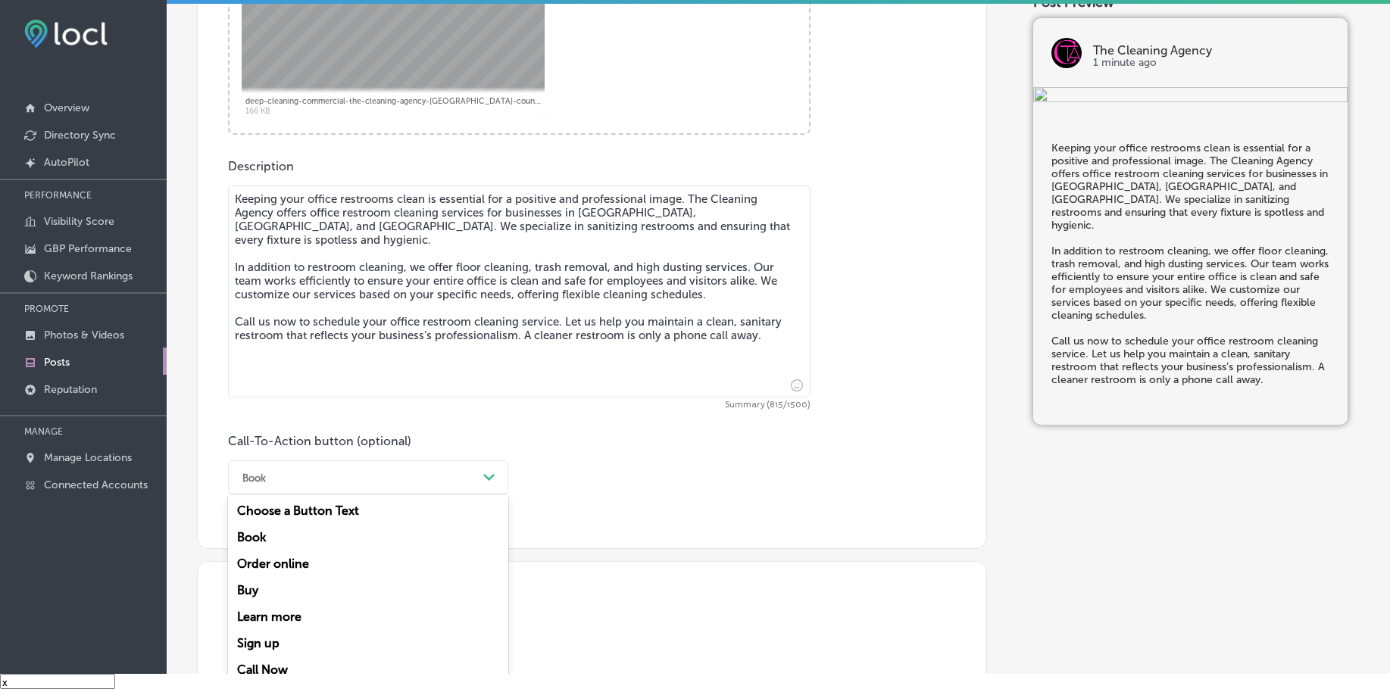
click at [270, 664] on div "Call Now" at bounding box center [368, 670] width 280 height 27
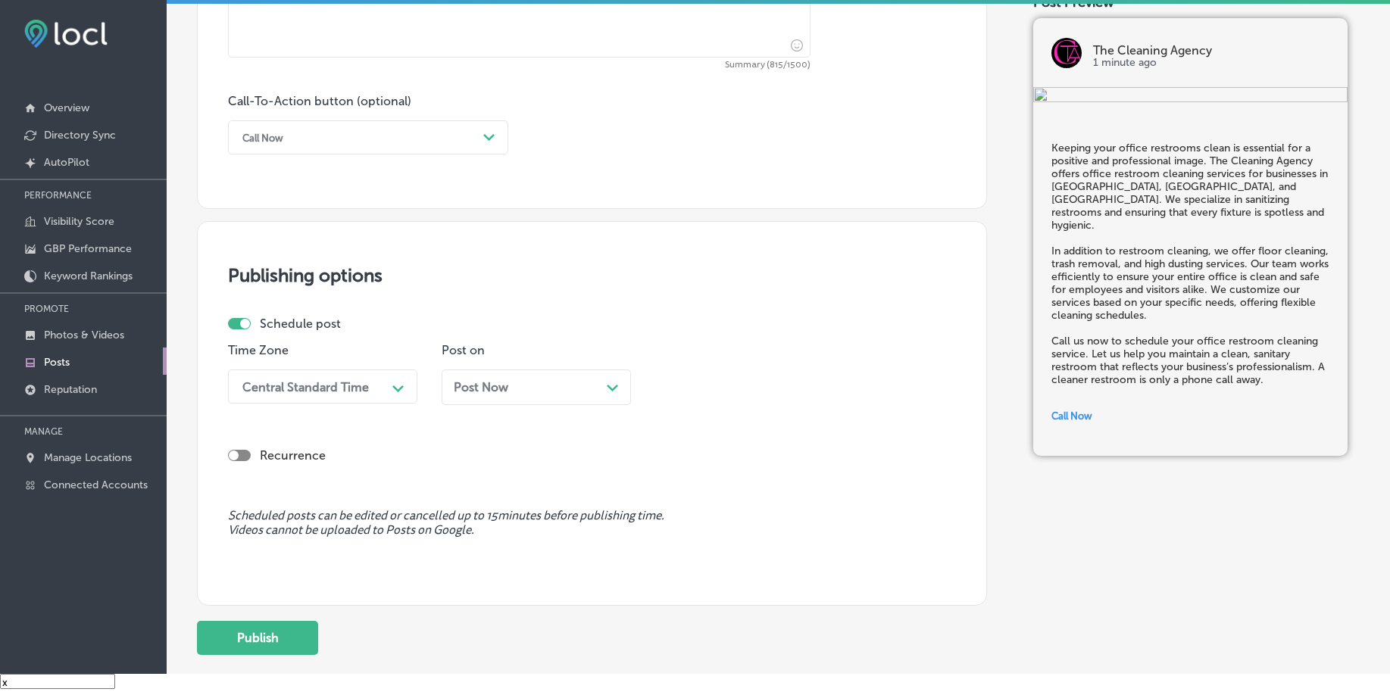
scroll to position [1066, 0]
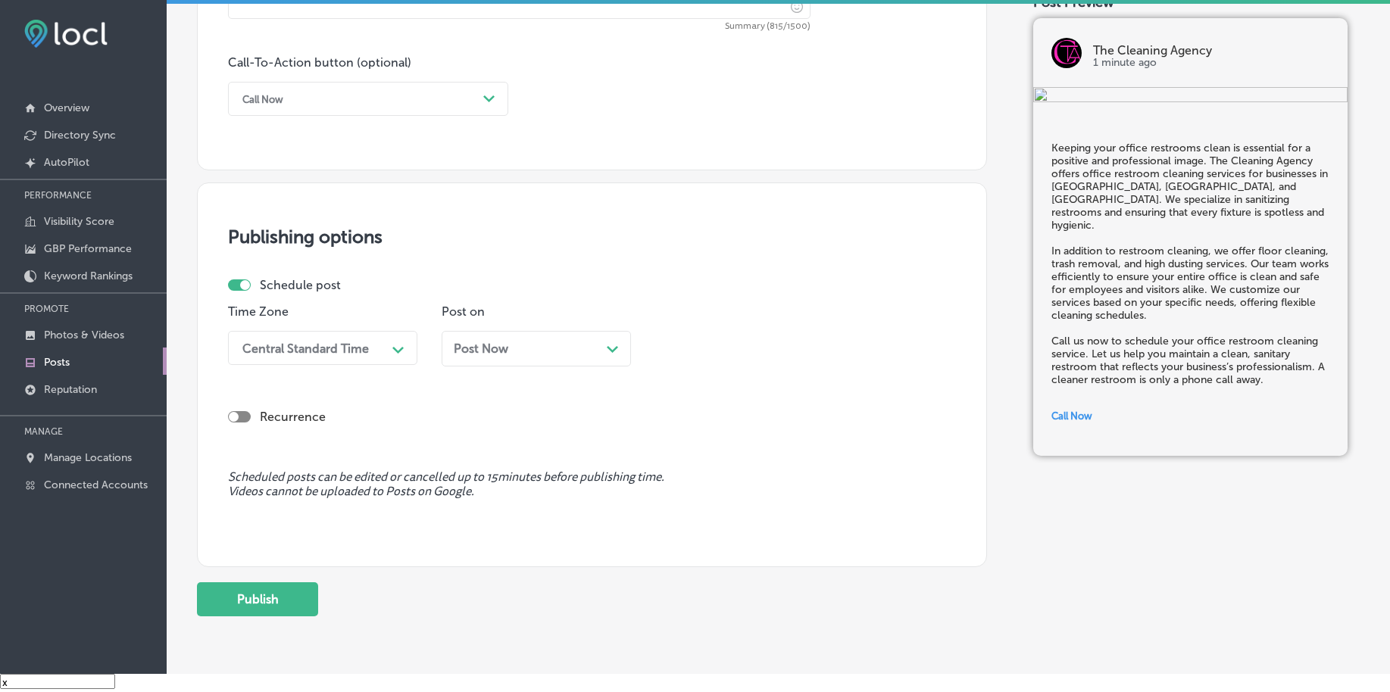
click at [305, 348] on div "Central Standard Time" at bounding box center [305, 348] width 126 height 14
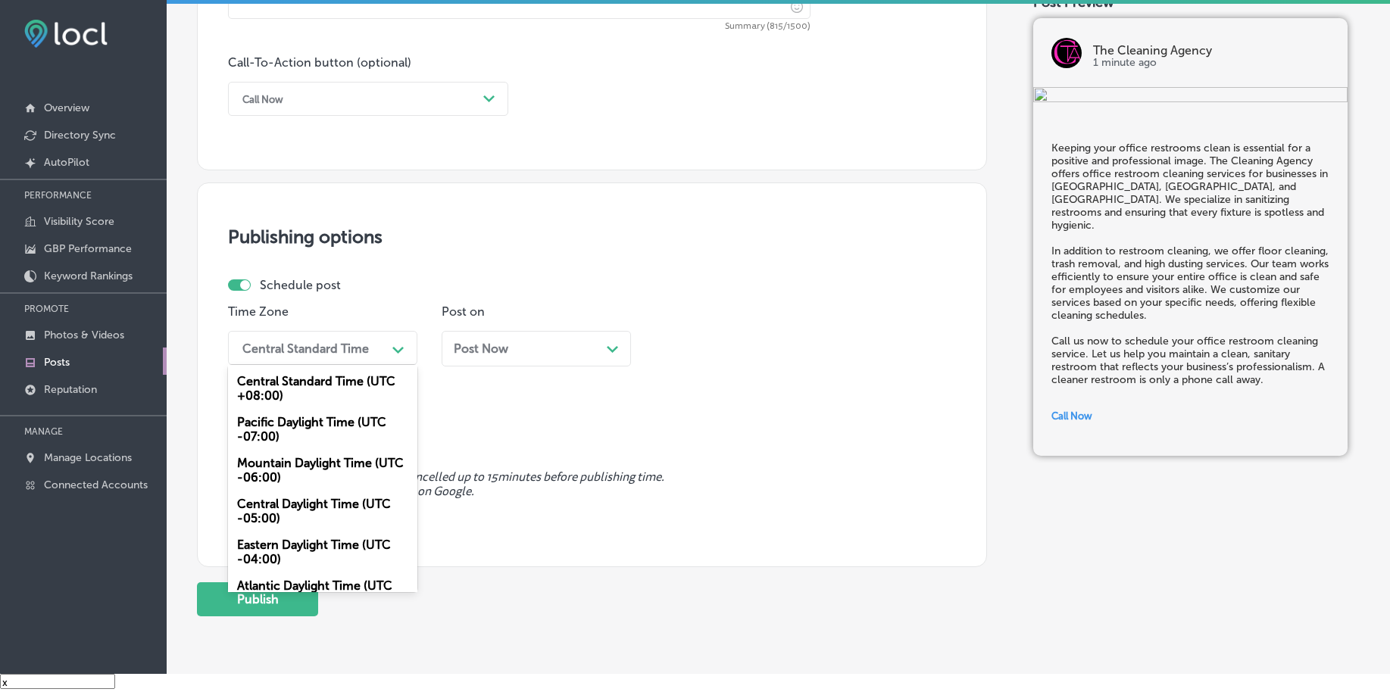
click at [278, 463] on div "Mountain Daylight Time (UTC -06:00)" at bounding box center [322, 470] width 189 height 41
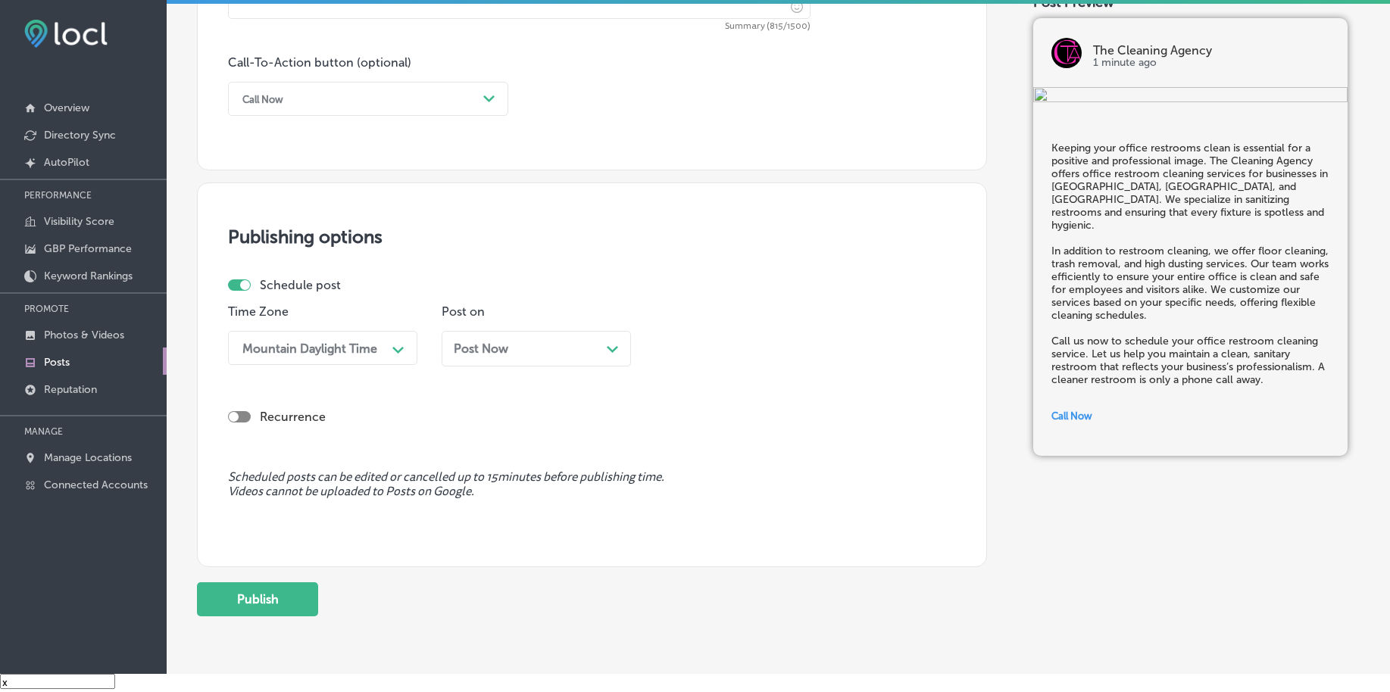
click at [514, 336] on div "Post Now Path Created with Sketch." at bounding box center [536, 349] width 189 height 36
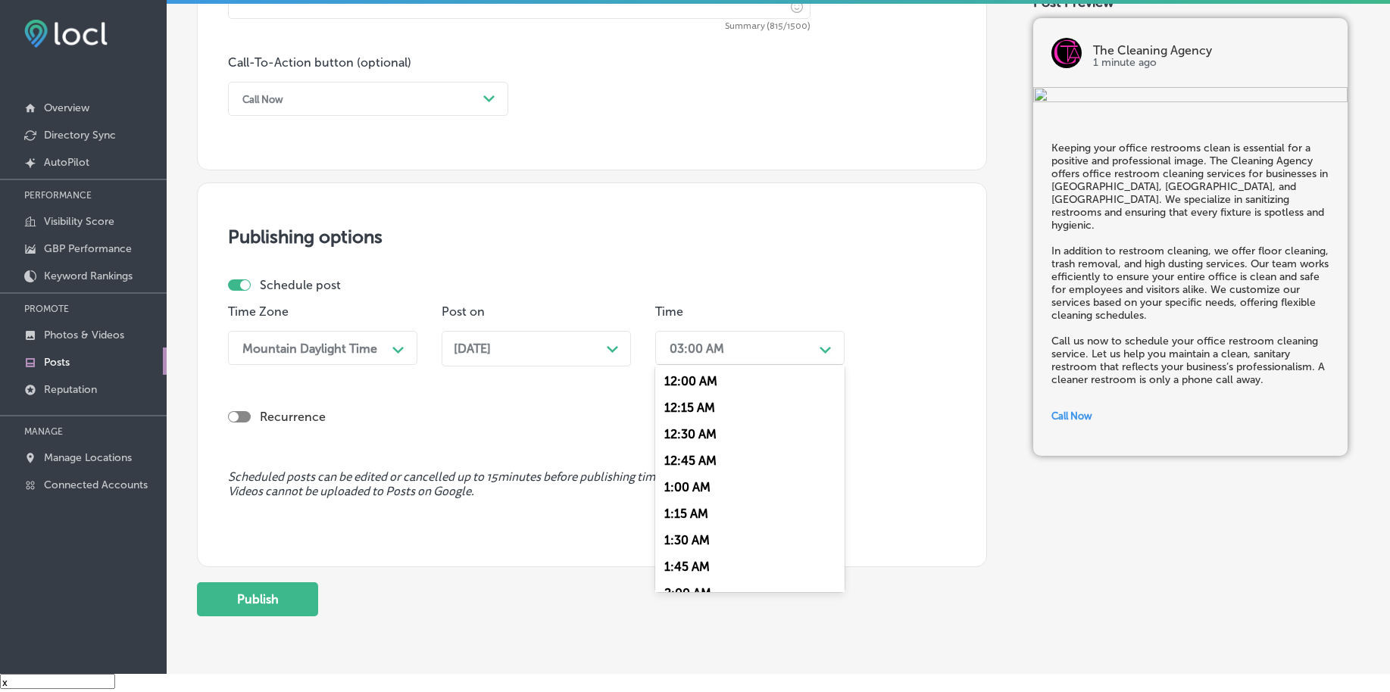
click at [734, 347] on div "03:00 AM" at bounding box center [737, 348] width 151 height 27
click at [696, 548] on div "7:00 AM" at bounding box center [749, 555] width 189 height 27
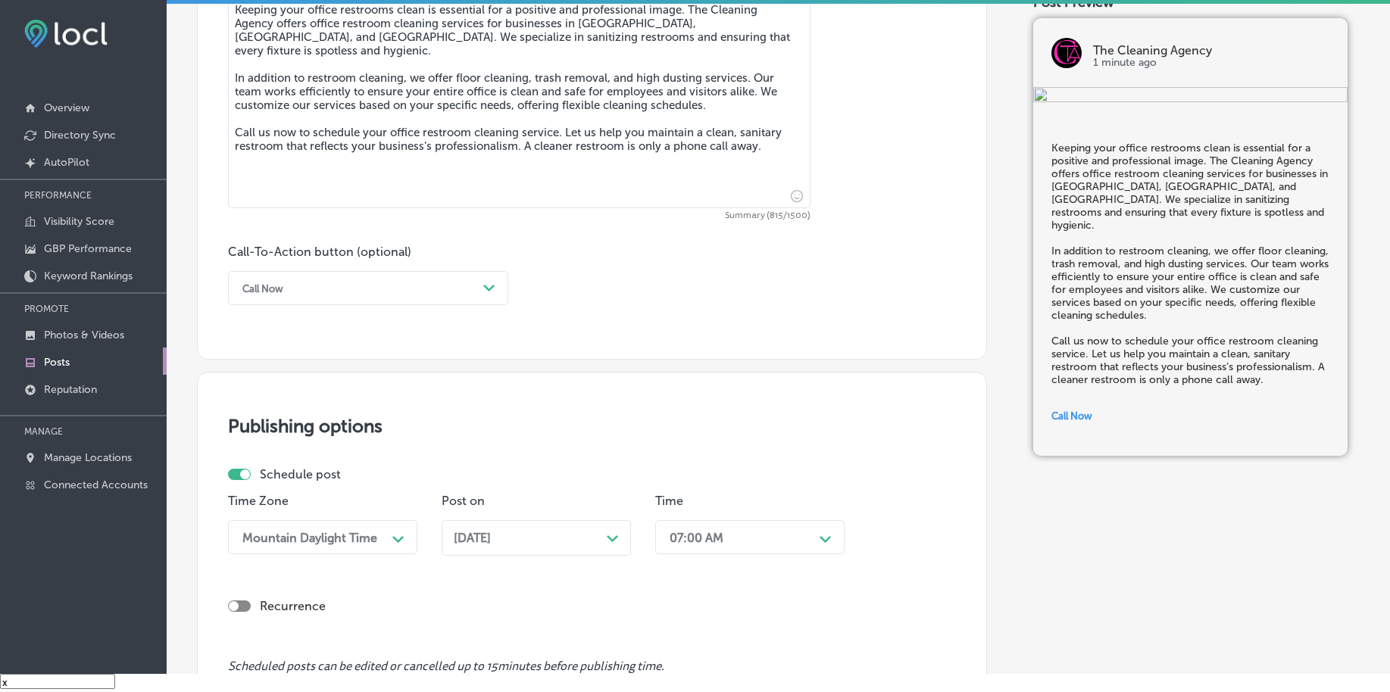
scroll to position [1125, 0]
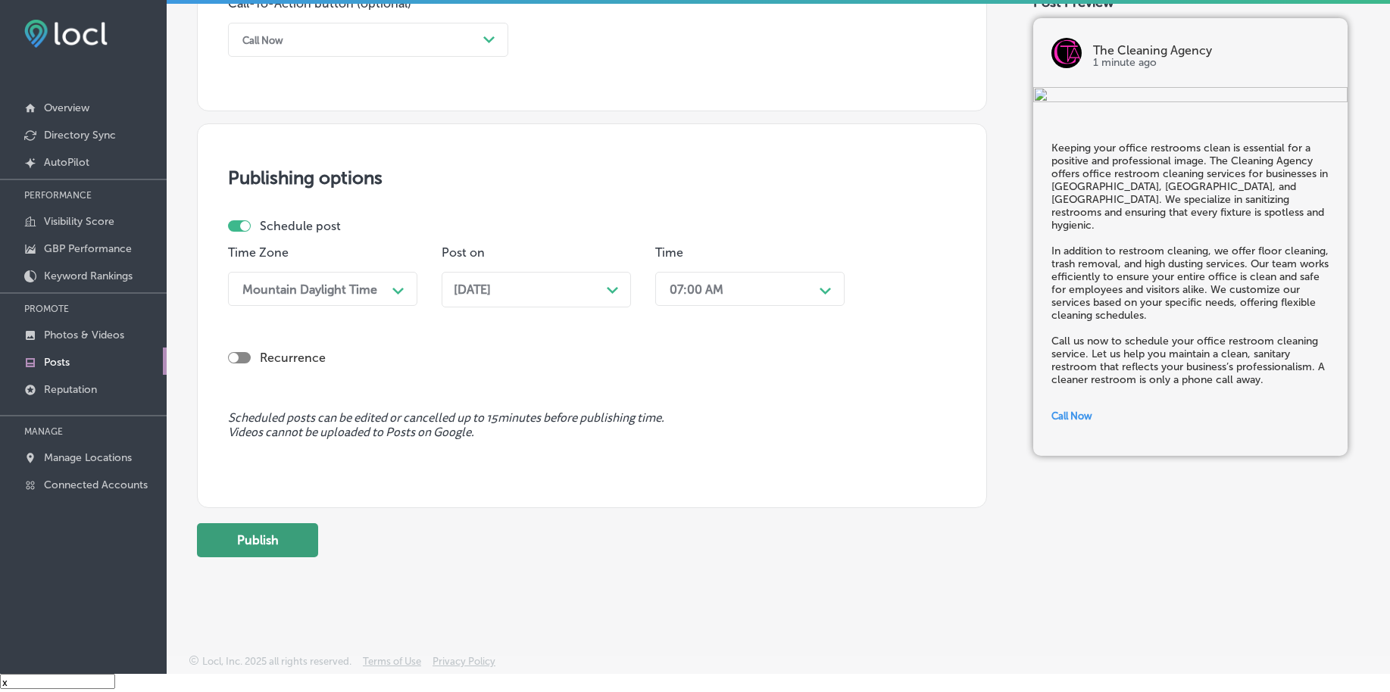
click at [281, 534] on button "Publish" at bounding box center [257, 540] width 121 height 34
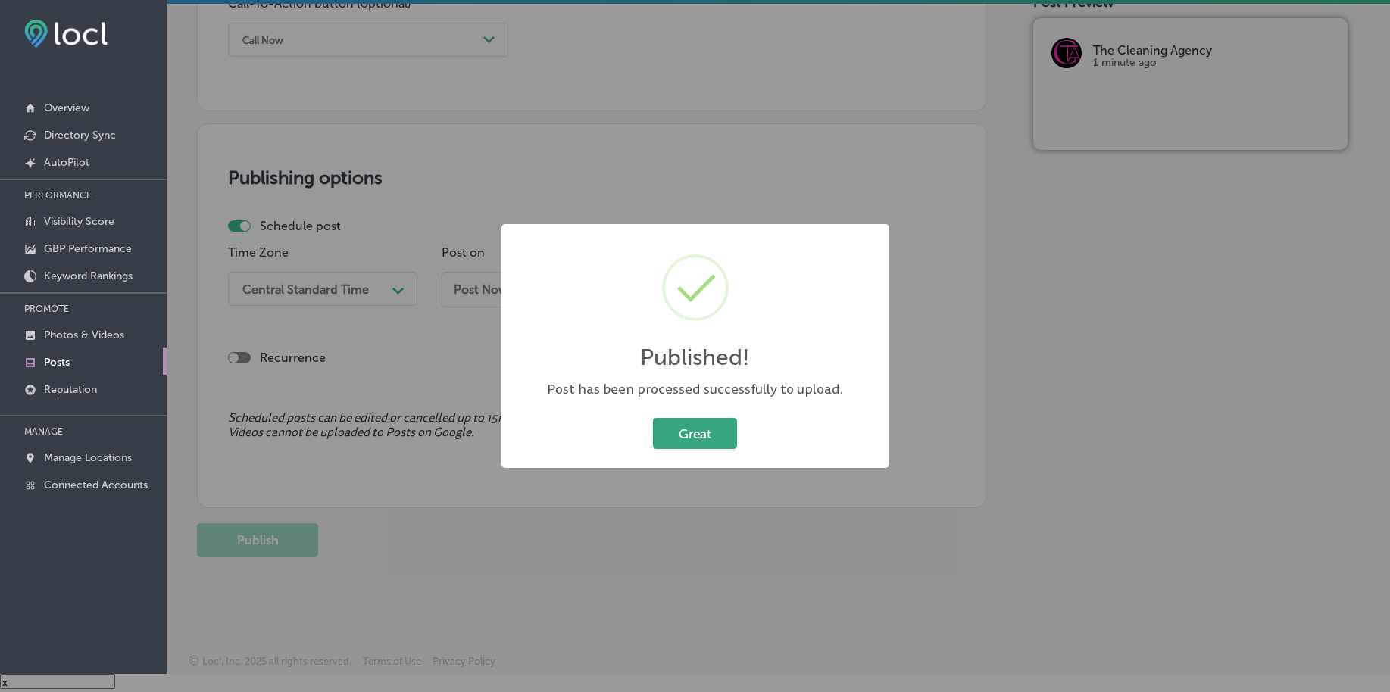
click at [684, 431] on button "Great" at bounding box center [695, 433] width 84 height 31
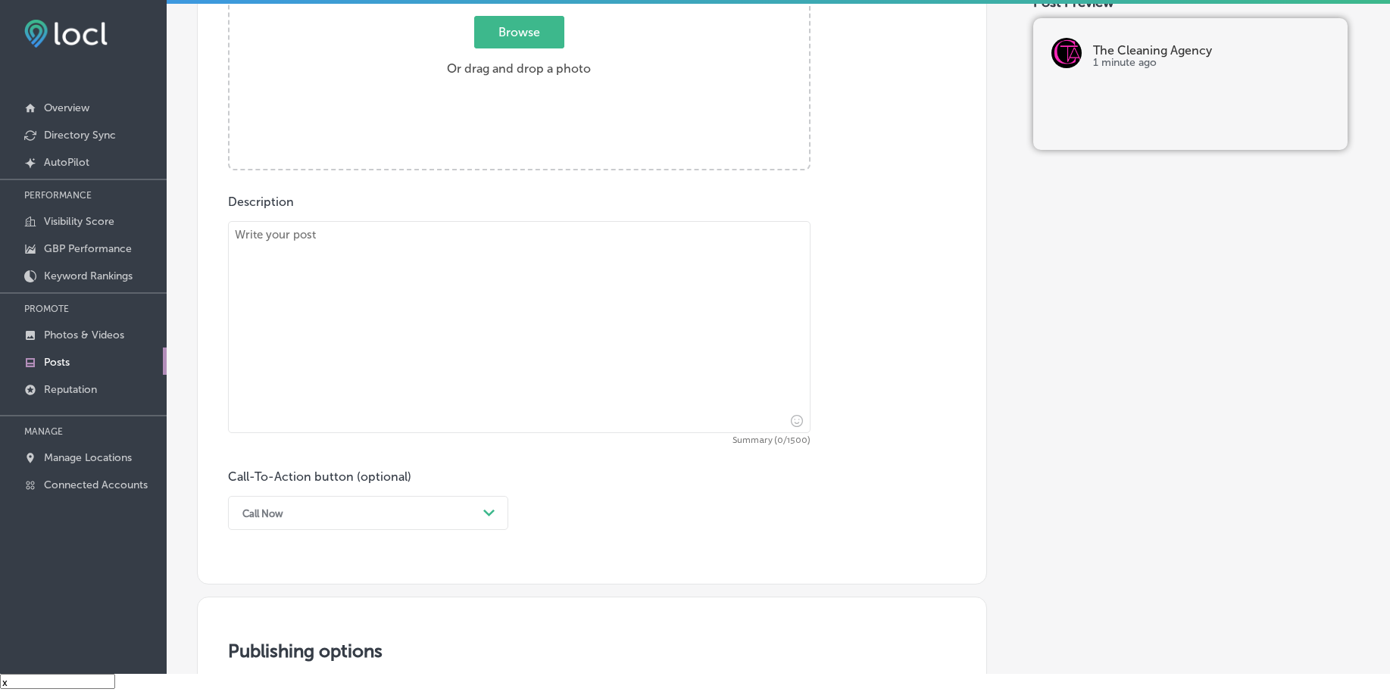
scroll to position [273, 0]
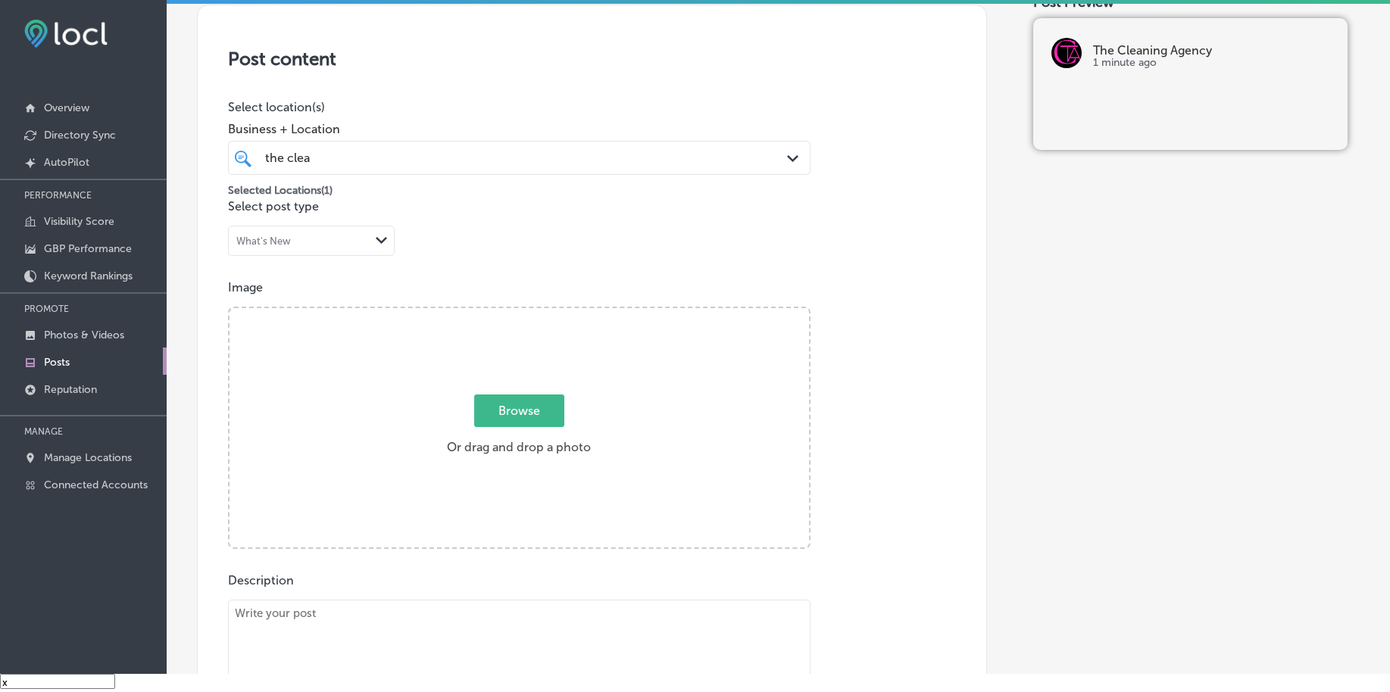
click at [523, 410] on span "Browse" at bounding box center [519, 411] width 90 height 33
click at [523, 313] on input "Browse Or drag and drop a photo" at bounding box center [518, 310] width 579 height 5
type input "C:\fakepath\deep-cleaning-commercial-the-cleaning-agency-chester-county-pa (3).…"
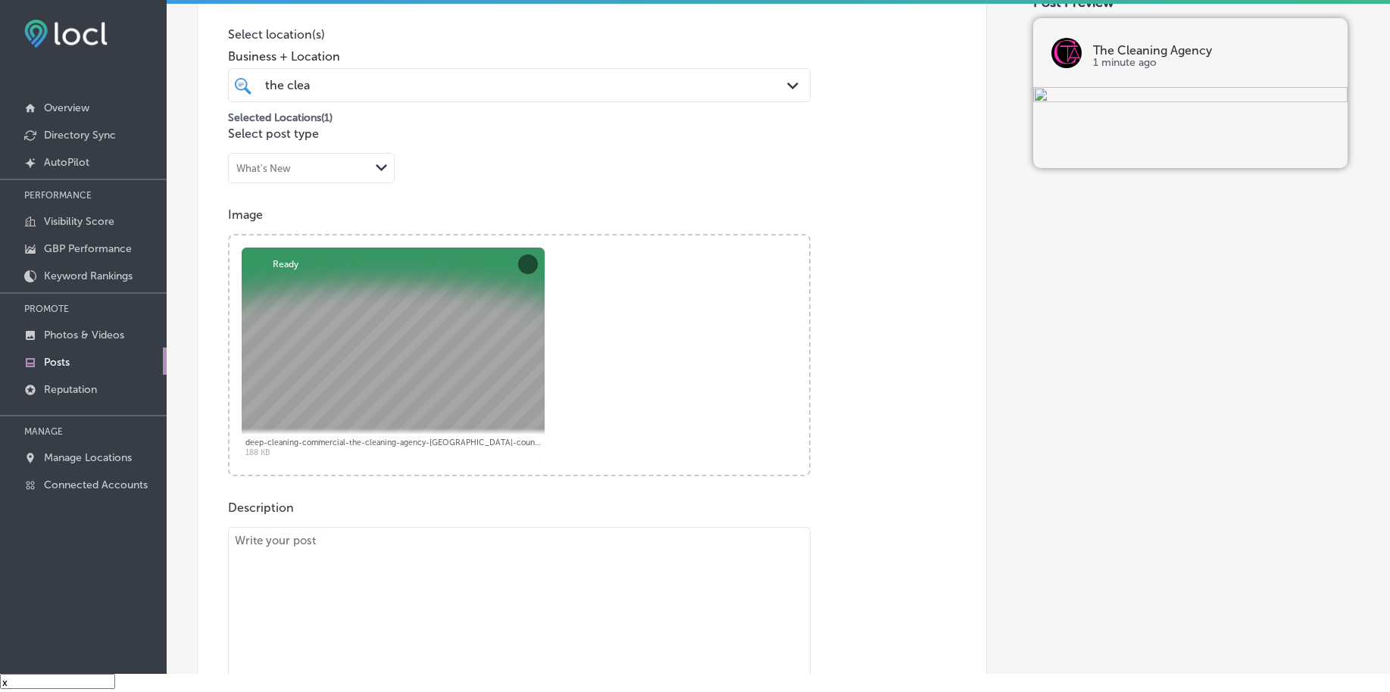
scroll to position [462, 0]
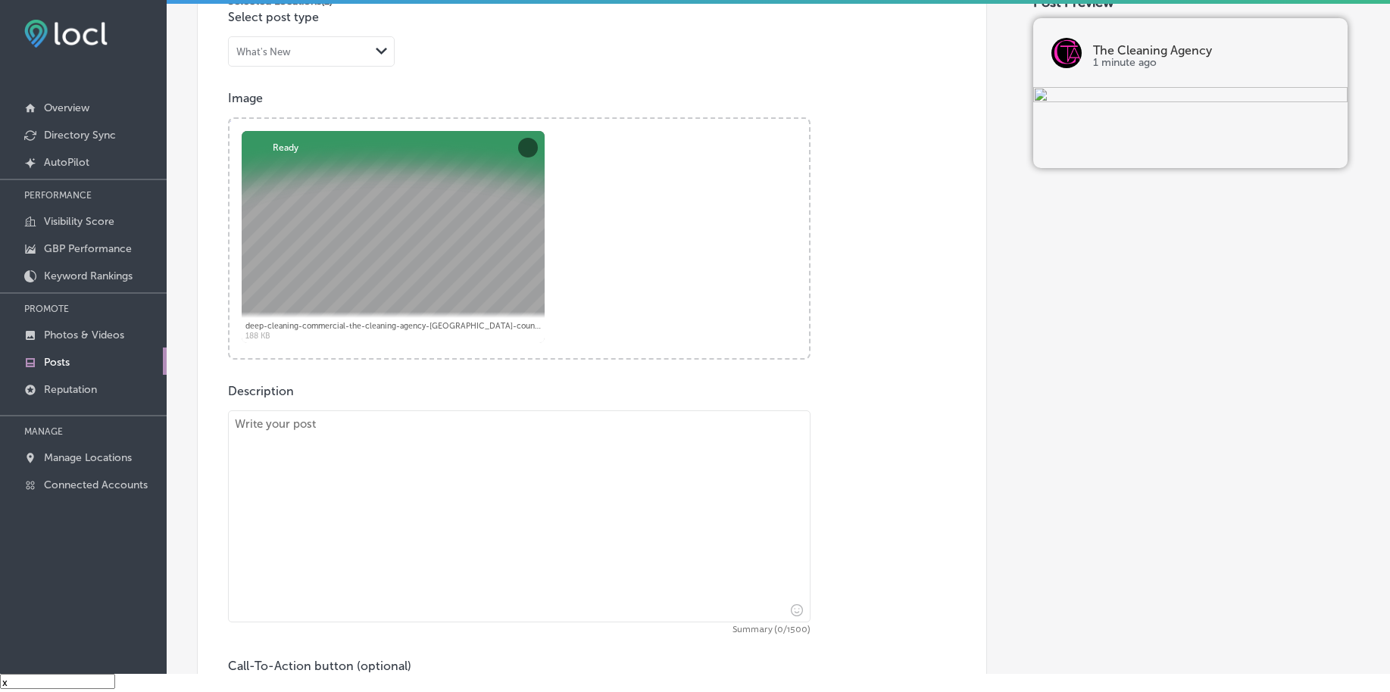
click at [377, 492] on textarea at bounding box center [519, 517] width 582 height 212
paste textarea "High dusting can be a challenge, but it's essential for a clean and healthy wor…"
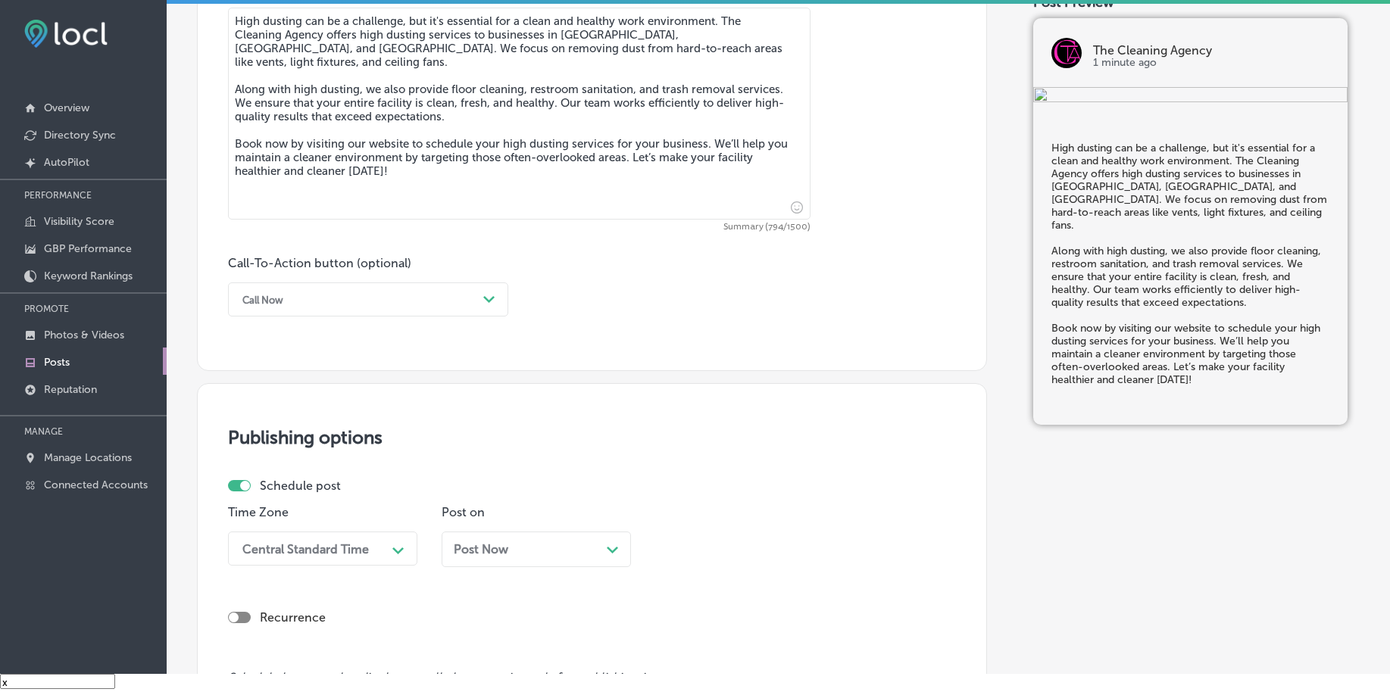
scroll to position [935, 0]
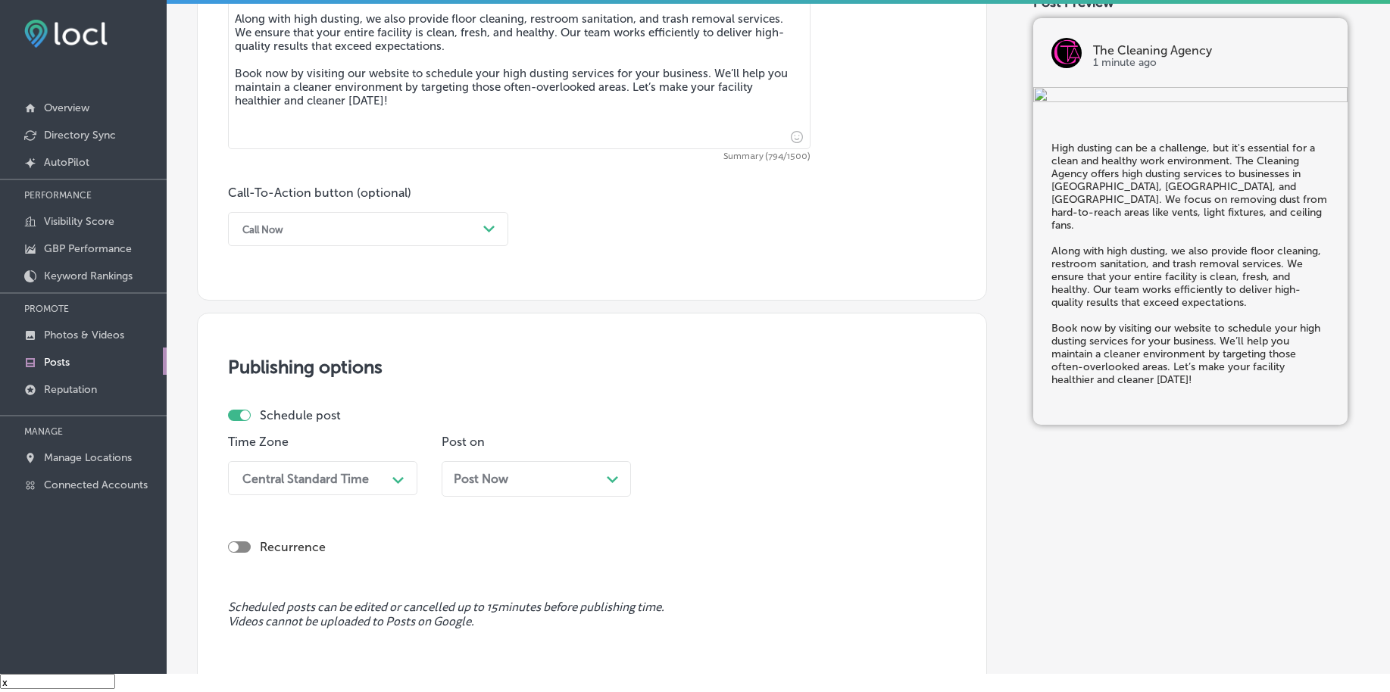
type textarea "High dusting can be a challenge, but it's essential for a clean and healthy wor…"
click at [317, 234] on div "Call Now" at bounding box center [356, 228] width 242 height 23
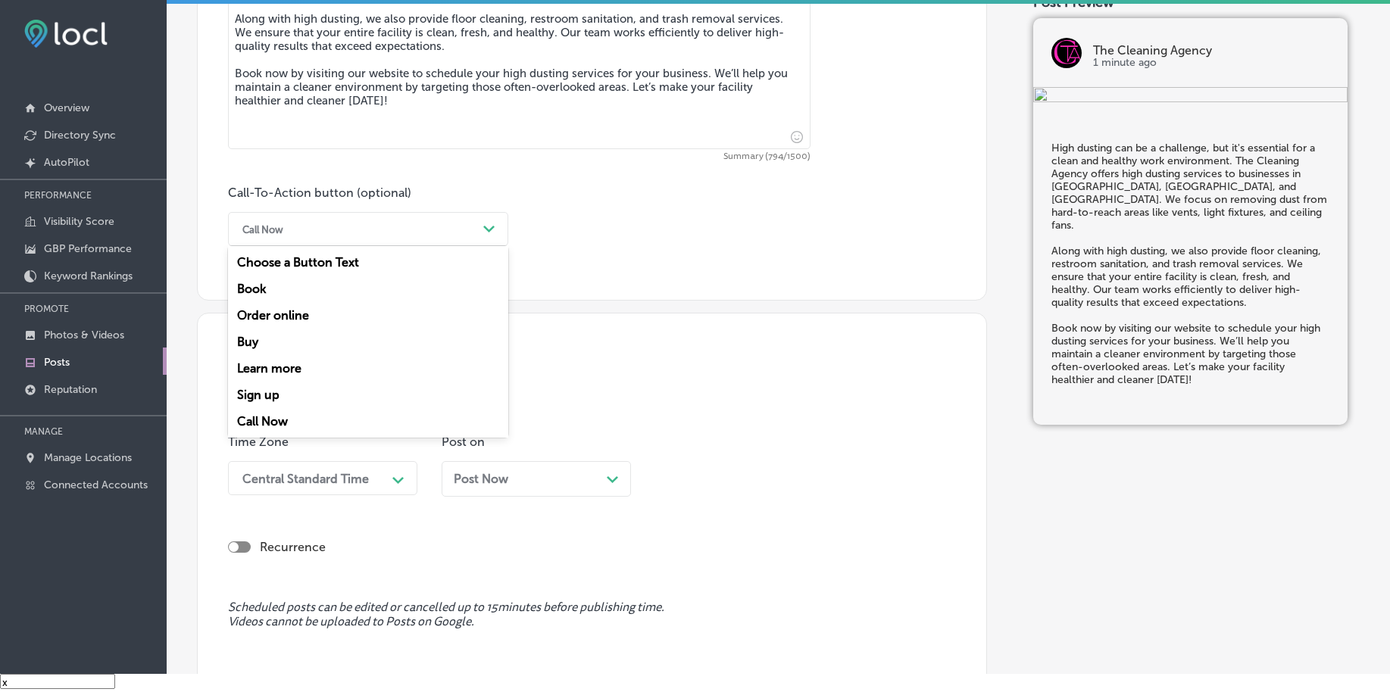
click at [308, 295] on div "Book" at bounding box center [368, 289] width 280 height 27
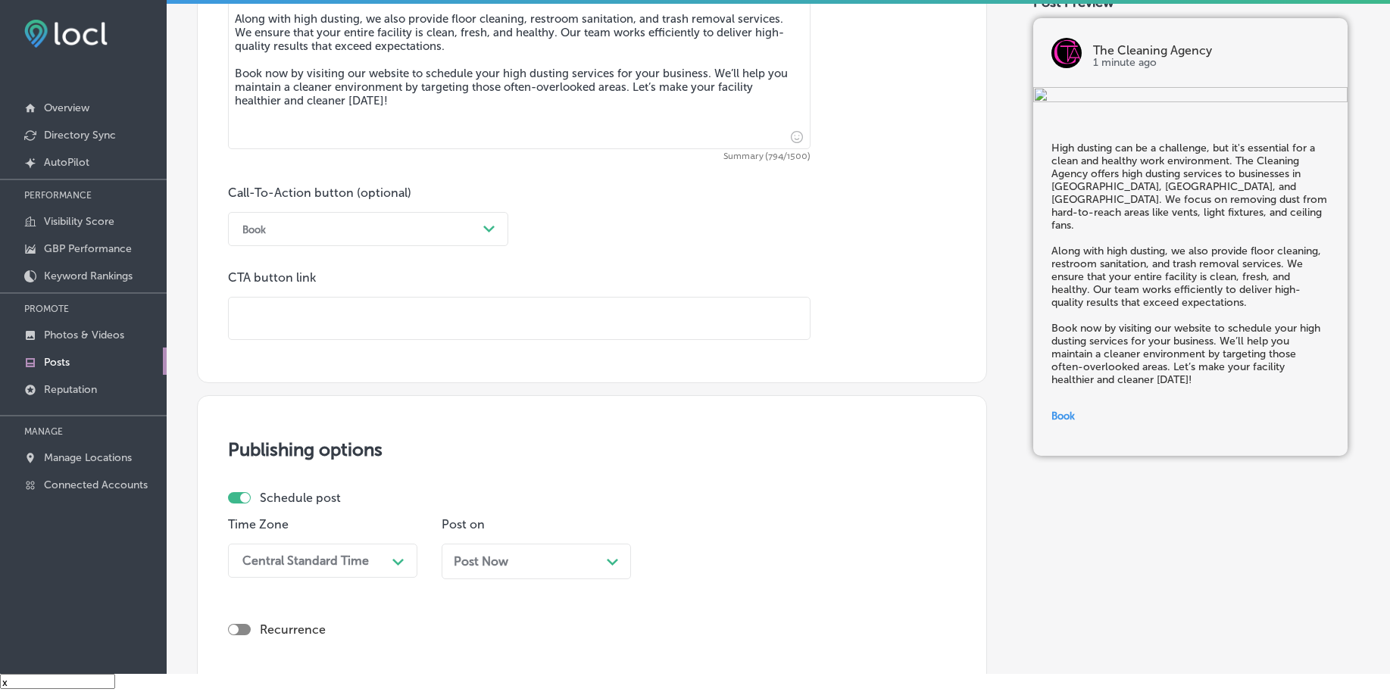
click at [312, 323] on input "text" at bounding box center [519, 319] width 581 height 42
paste input "https://agencycleaner.com/"
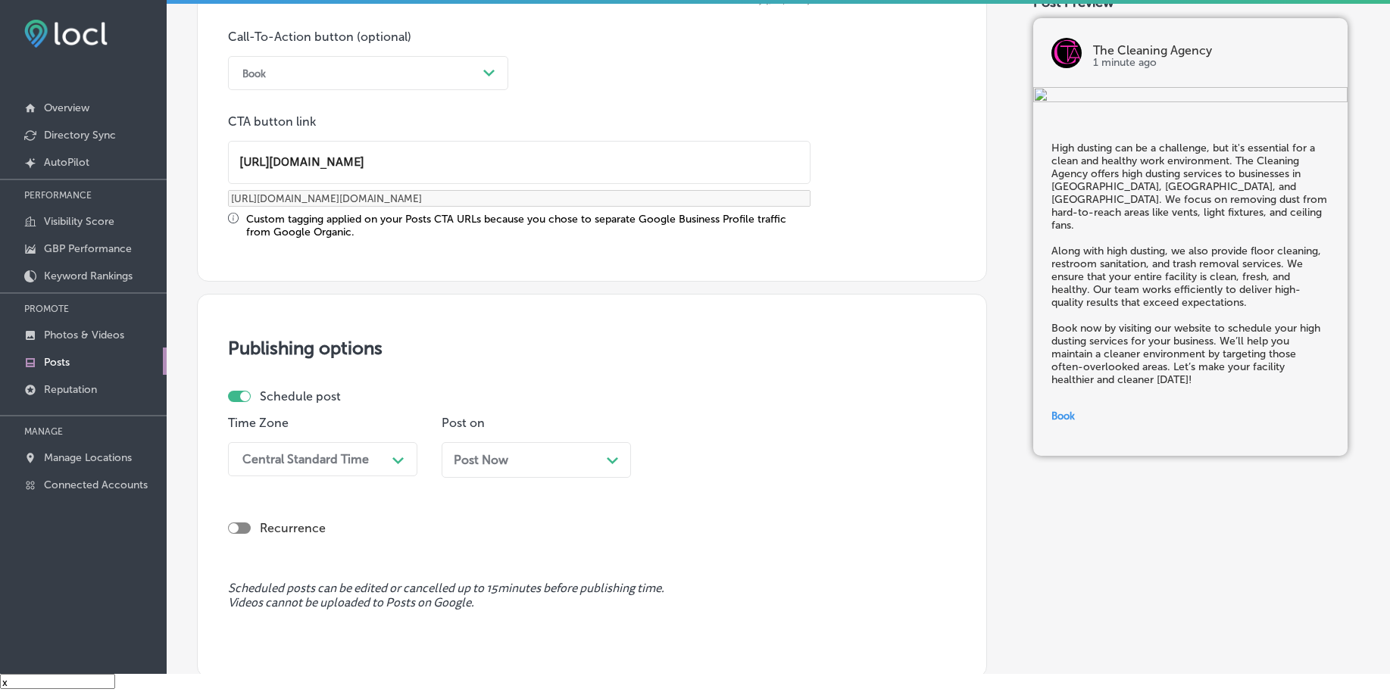
scroll to position [1125, 0]
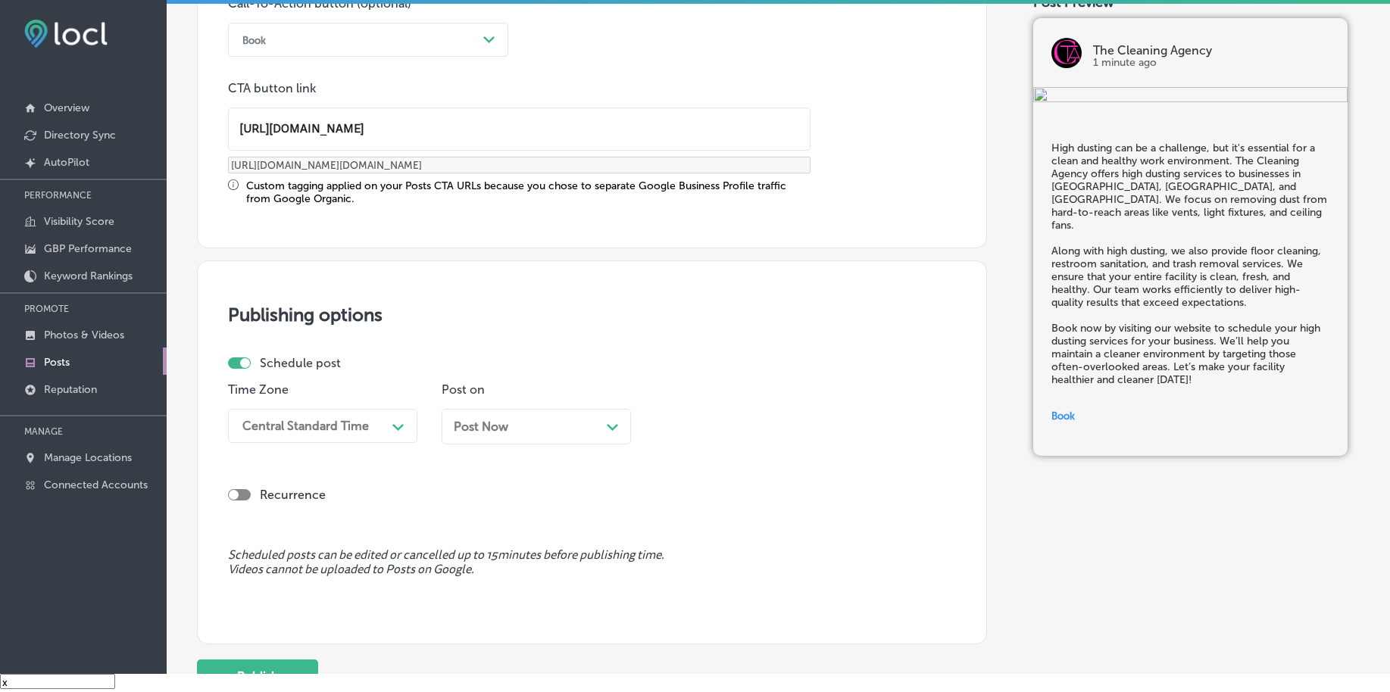
type input "https://agencycleaner.com/"
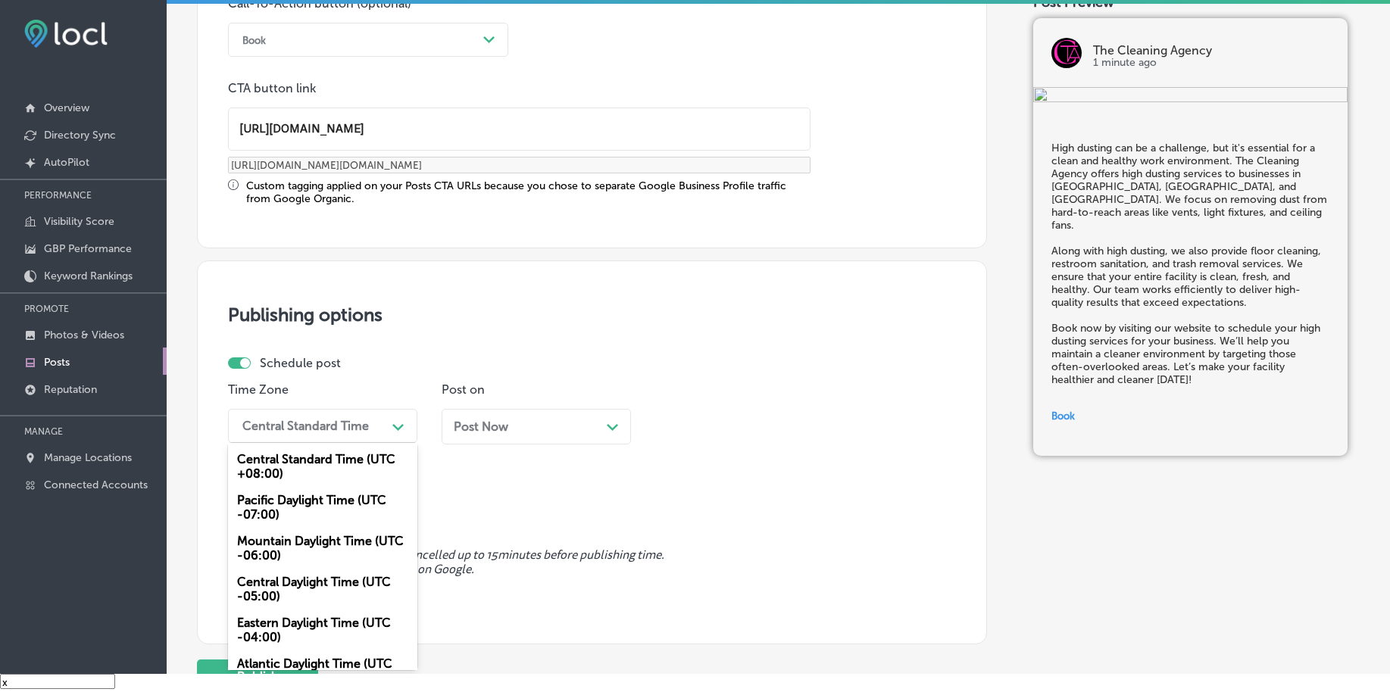
click at [349, 435] on div "Central Standard Time" at bounding box center [310, 426] width 151 height 27
click at [307, 546] on div "Mountain Daylight Time (UTC -06:00)" at bounding box center [322, 548] width 189 height 41
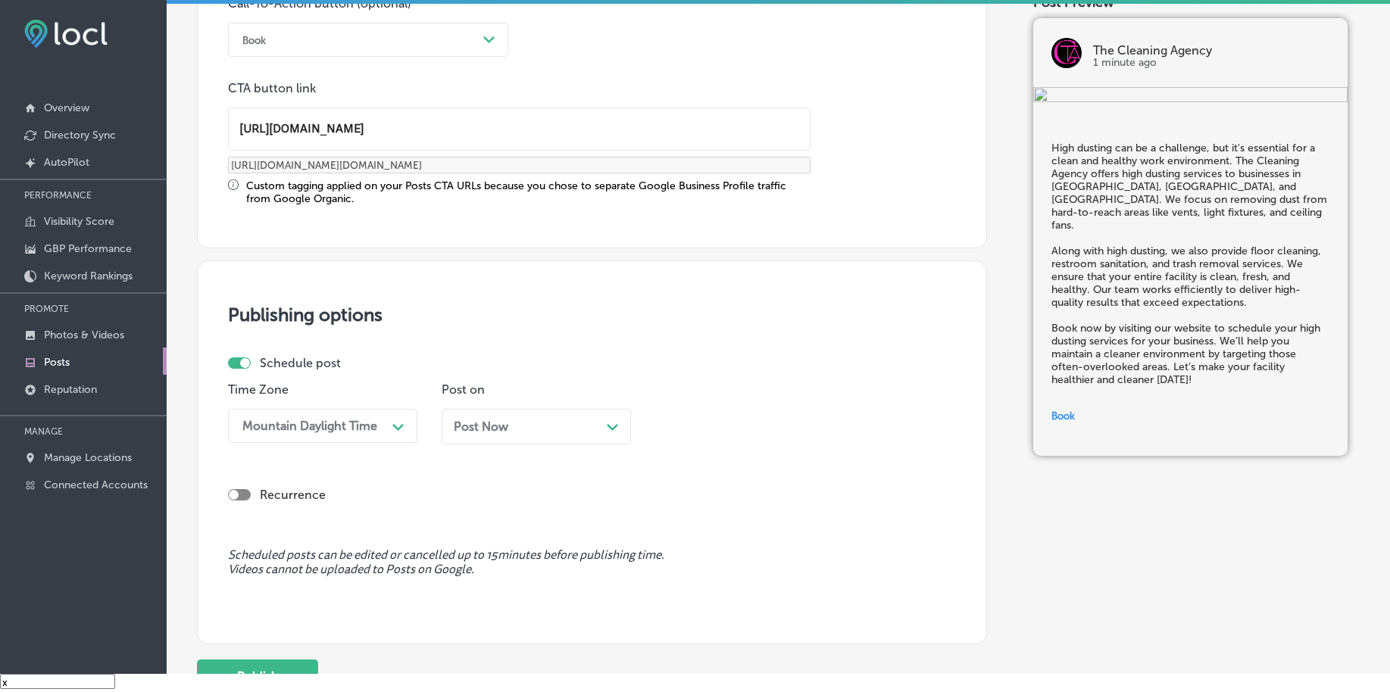
click at [467, 420] on span "Post Now" at bounding box center [481, 427] width 55 height 14
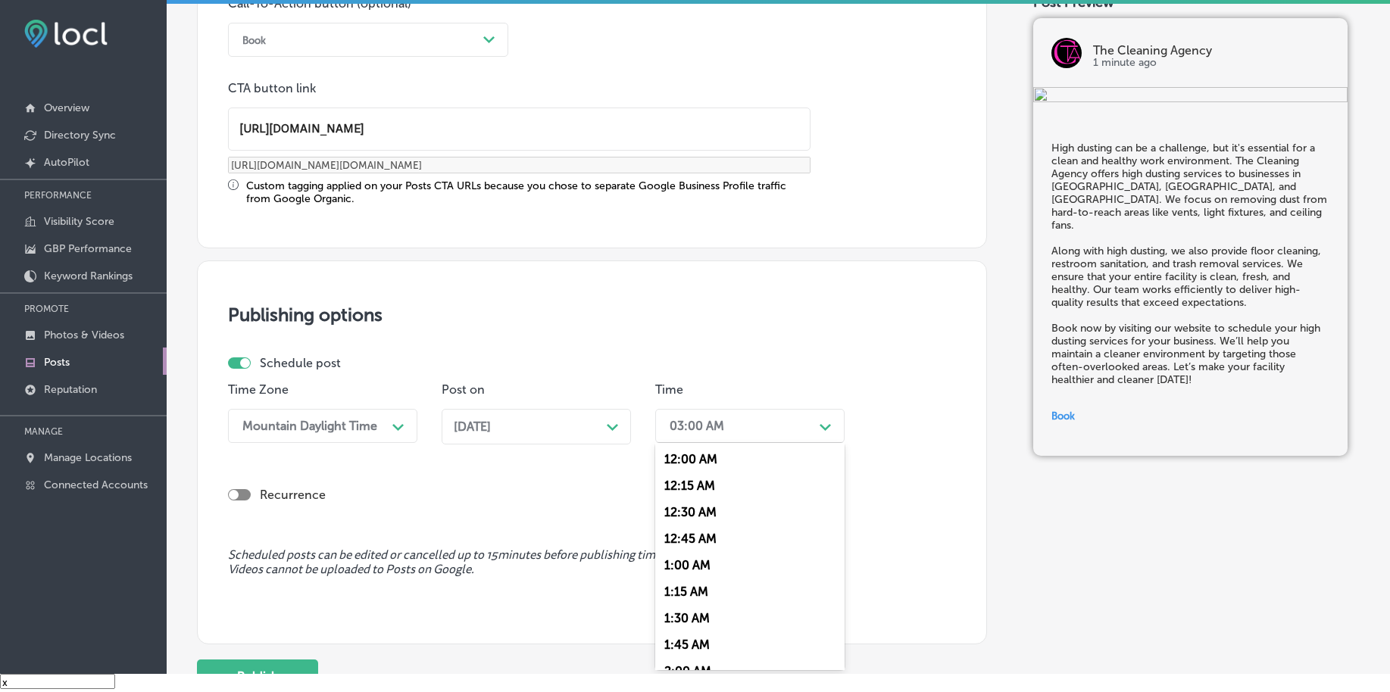
click at [711, 420] on div "03:00 AM" at bounding box center [697, 426] width 55 height 14
click at [706, 541] on div "7:00 AM" at bounding box center [749, 539] width 189 height 27
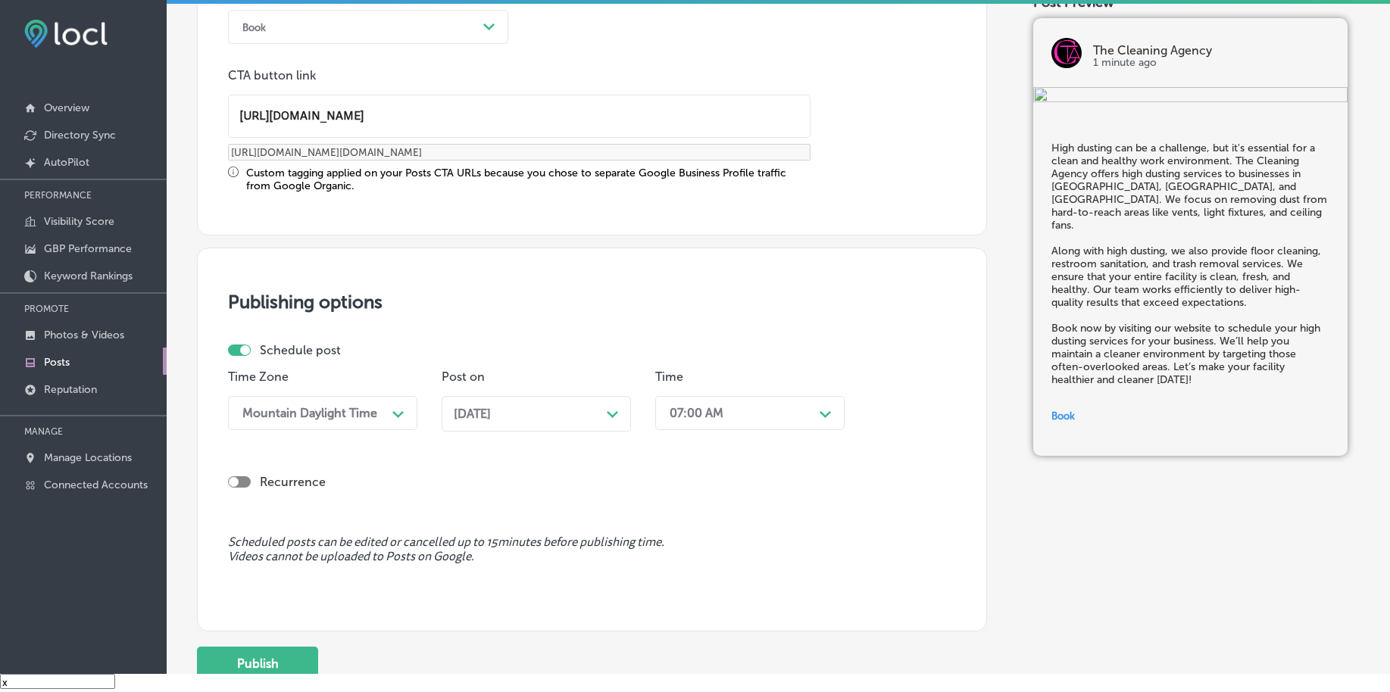
scroll to position [1262, 0]
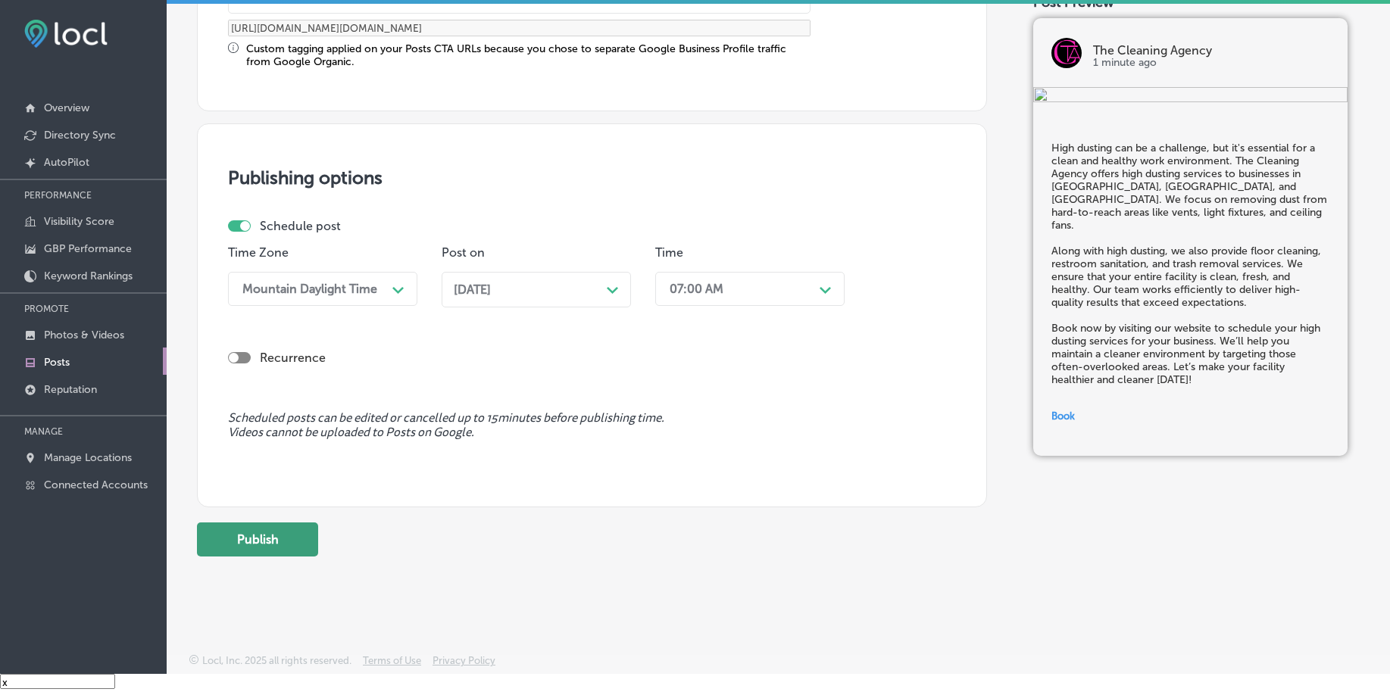
click at [254, 554] on button "Publish" at bounding box center [257, 540] width 121 height 34
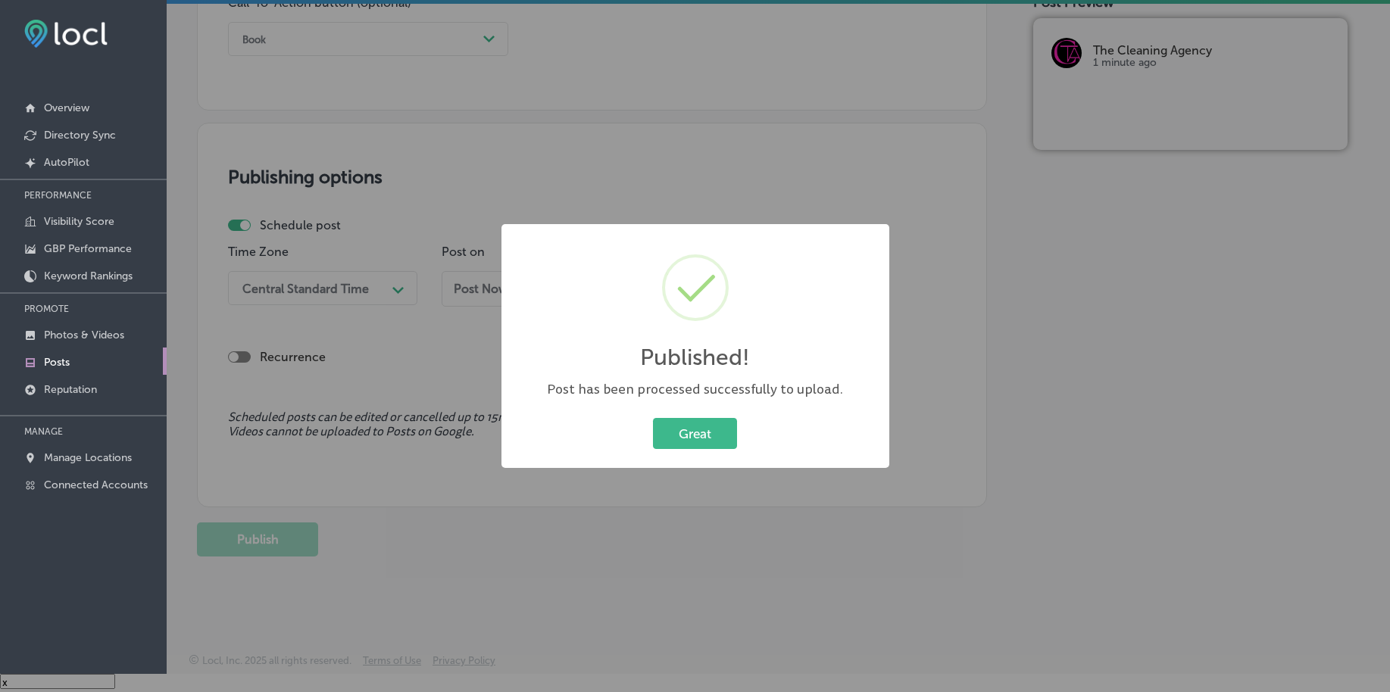
scroll to position [1125, 0]
click at [680, 430] on button "Great" at bounding box center [695, 433] width 84 height 31
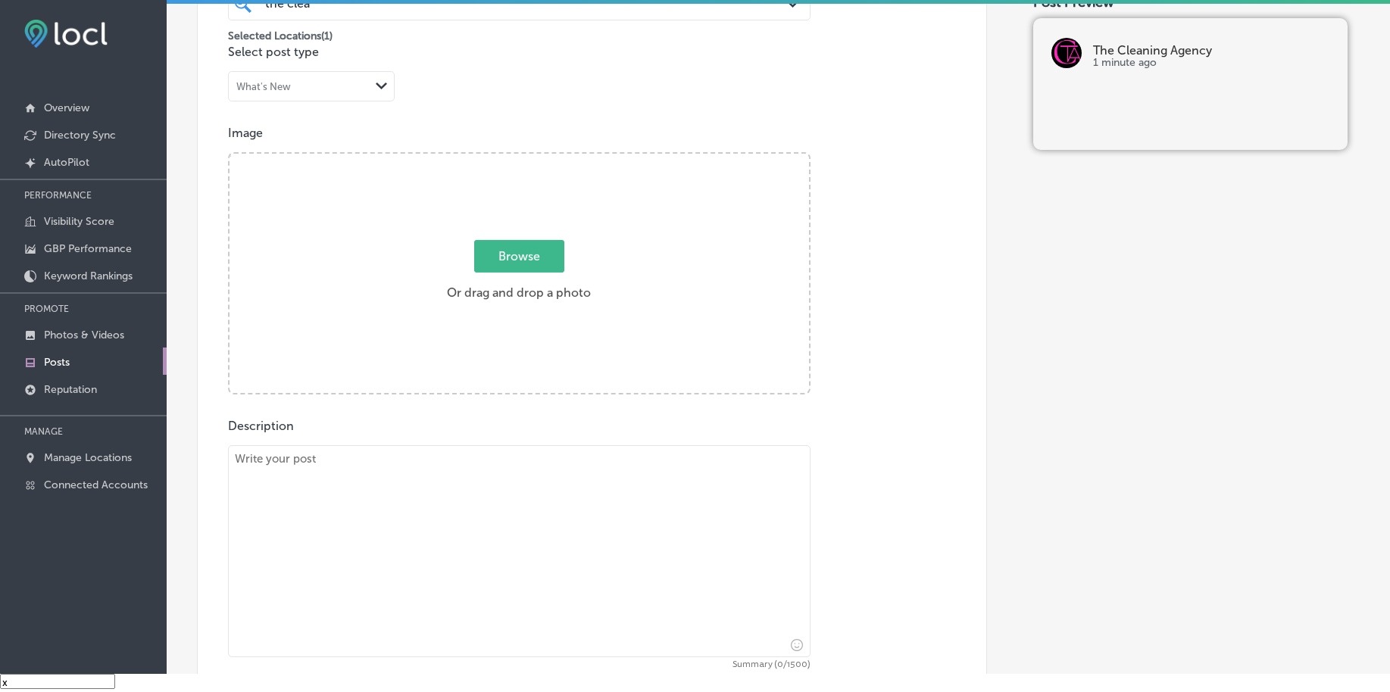
scroll to position [273, 0]
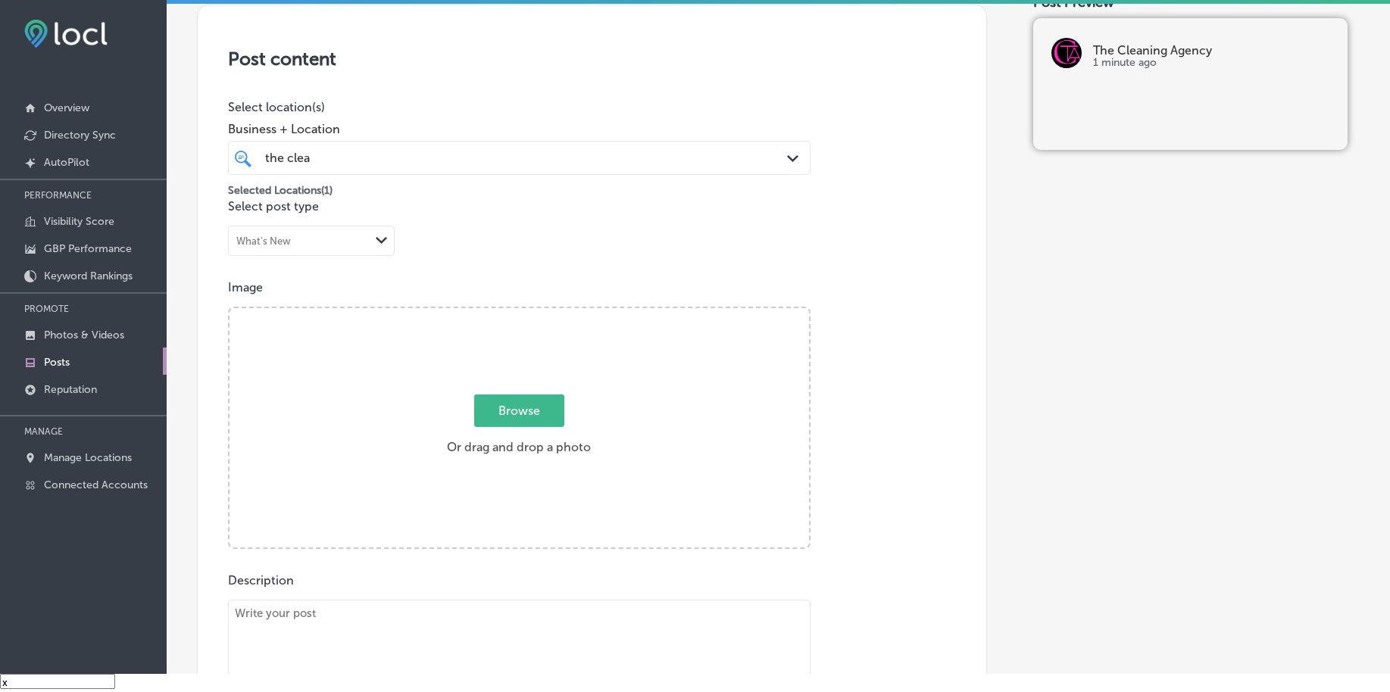
click at [515, 408] on span "Browse" at bounding box center [519, 411] width 90 height 33
click at [515, 313] on input "Browse Or drag and drop a photo" at bounding box center [518, 310] width 579 height 5
type input "C:\fakepath\deep-cleaning-commercial-the-cleaning-agency-chester-county-pa (4).…"
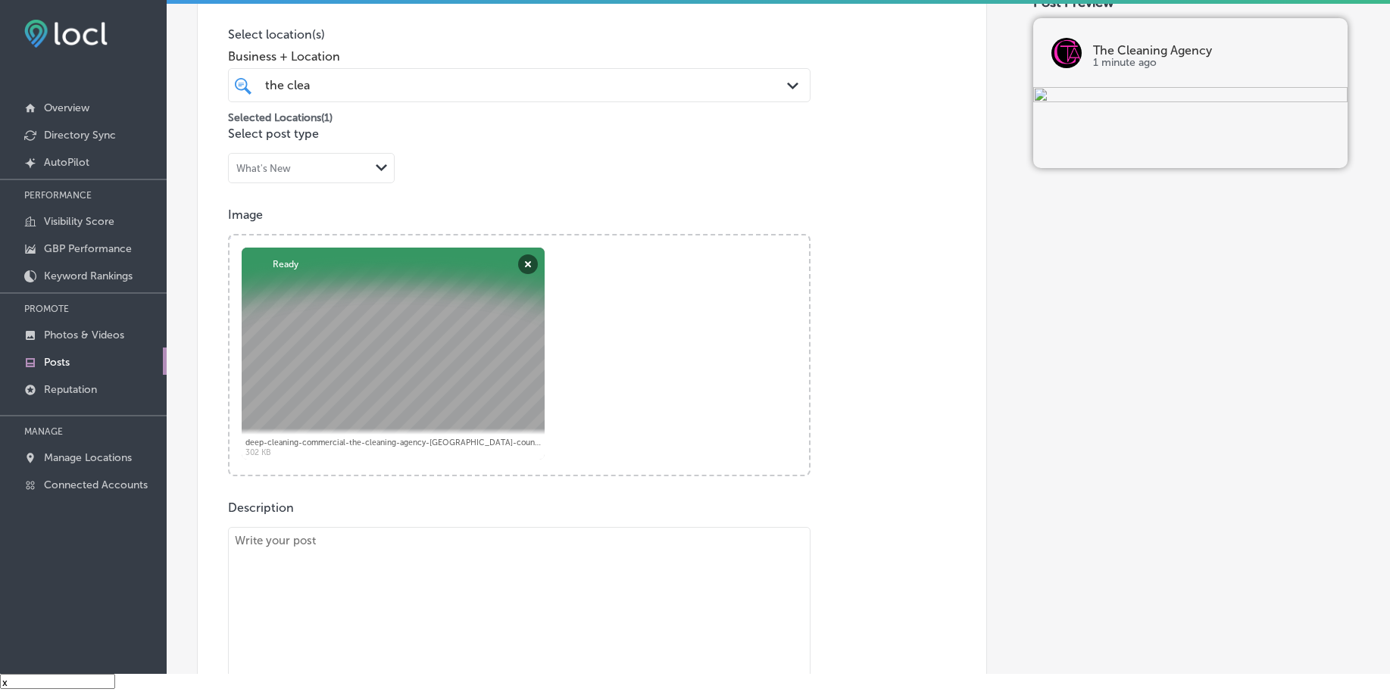
scroll to position [462, 0]
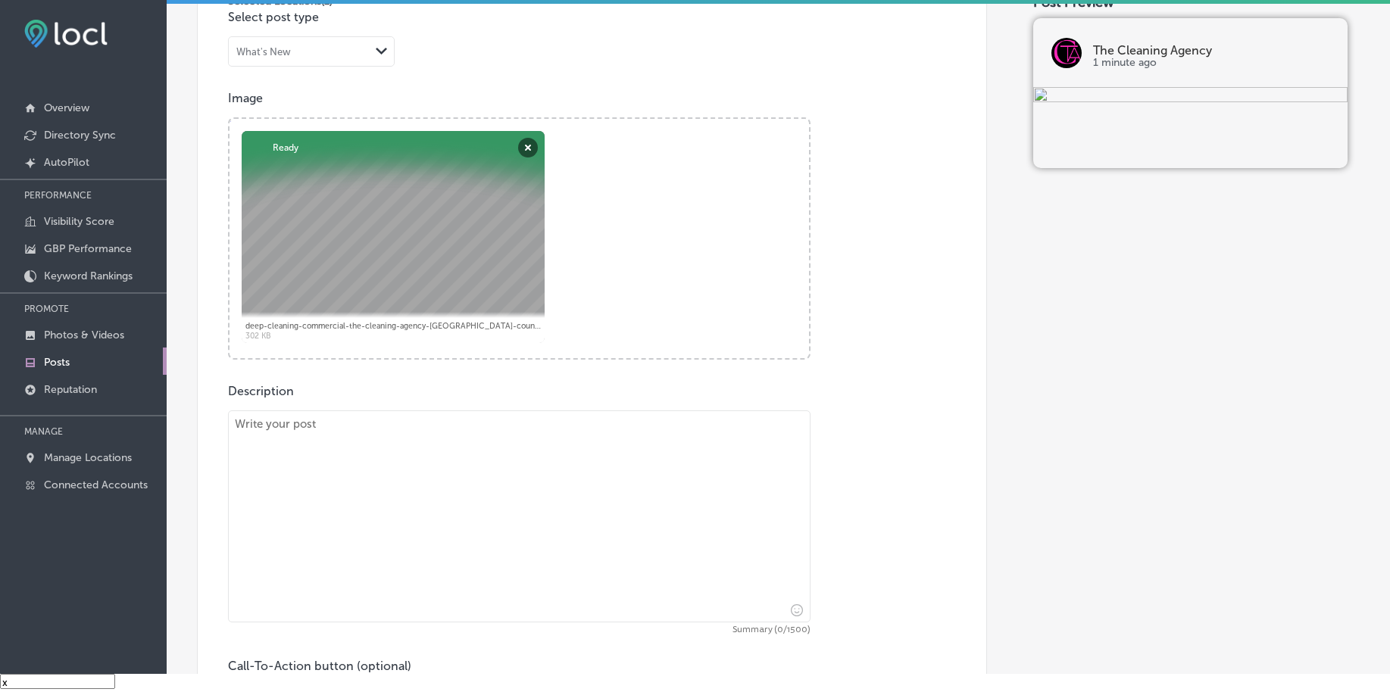
click at [326, 492] on textarea at bounding box center [519, 517] width 582 height 212
paste textarea "Proper waste management is essential for a clean and organized business. The Cl…"
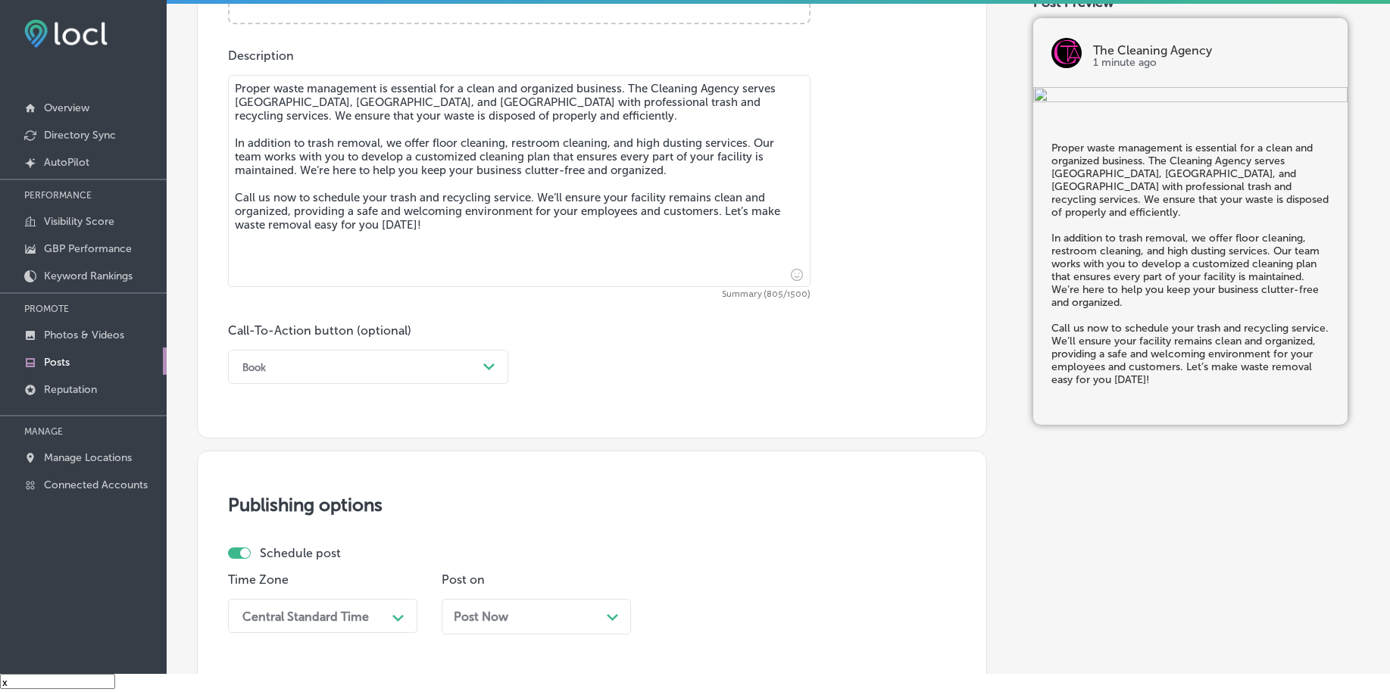
scroll to position [841, 0]
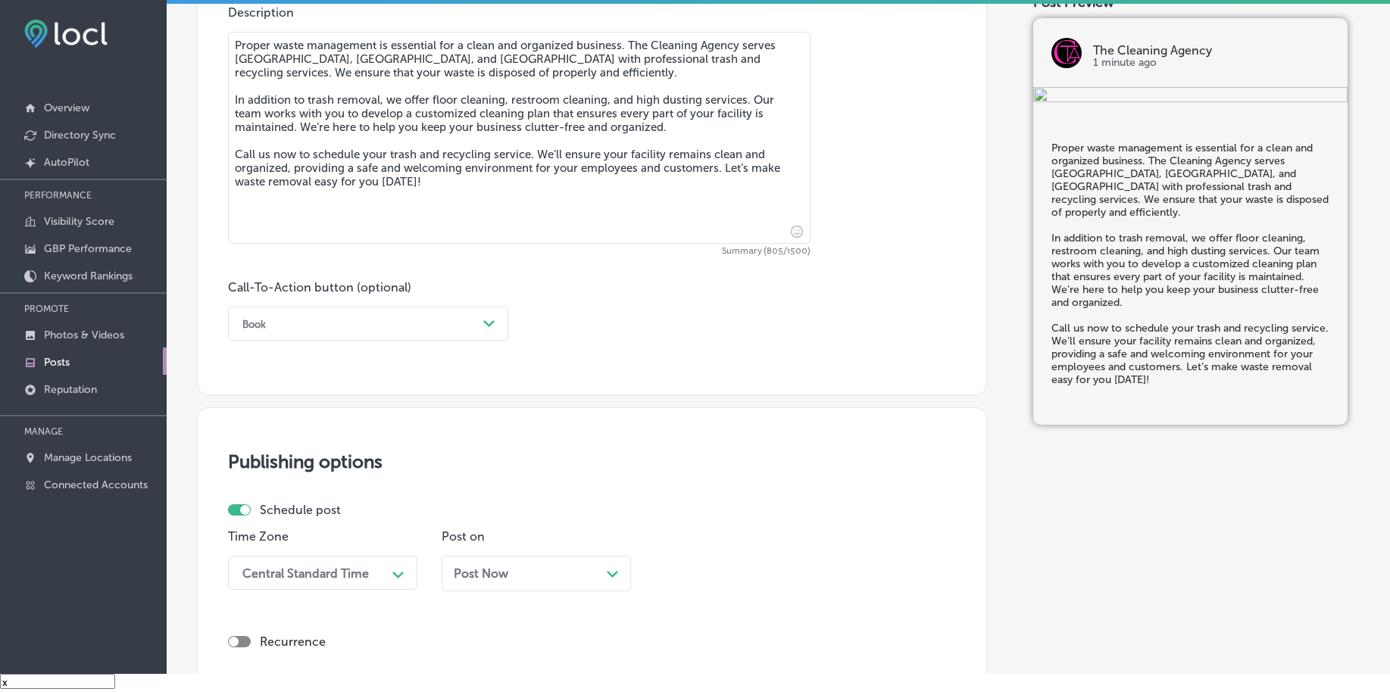
type textarea "Proper waste management is essential for a clean and organized business. The Cl…"
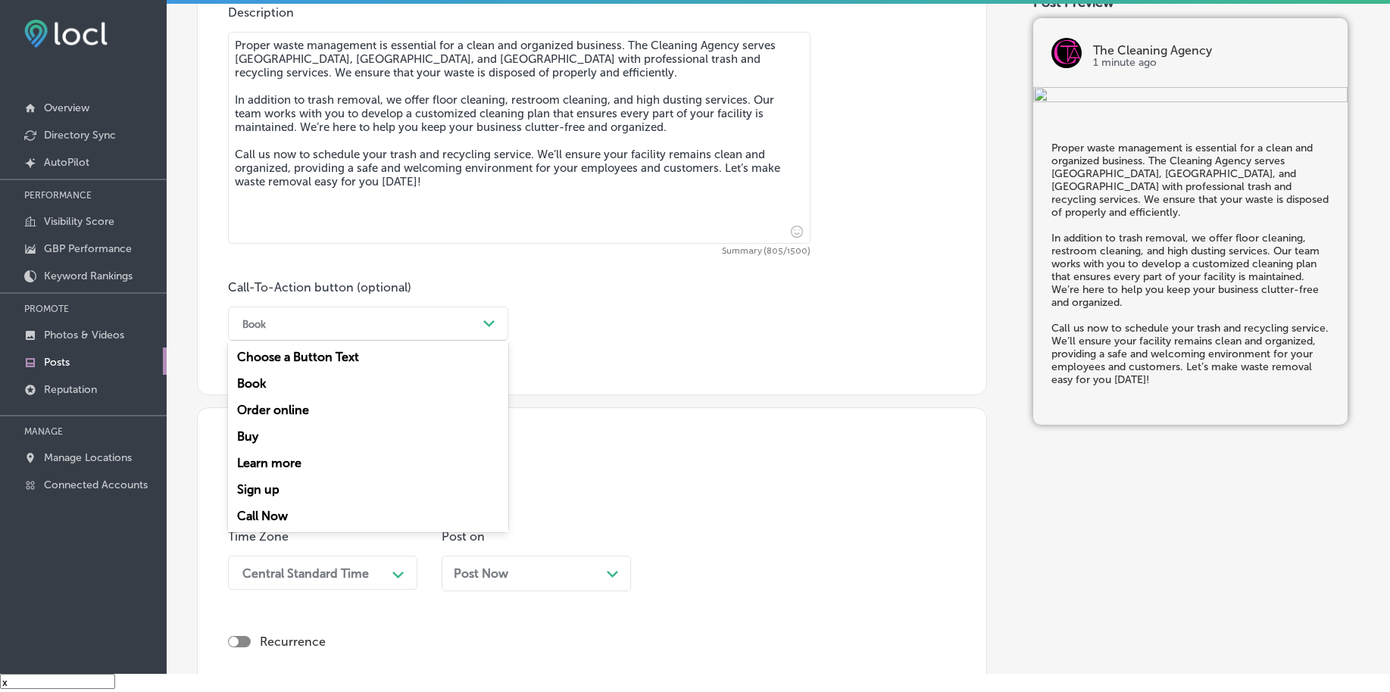
click at [304, 320] on div "Book" at bounding box center [356, 323] width 242 height 23
click at [274, 526] on div "Call Now" at bounding box center [368, 516] width 280 height 27
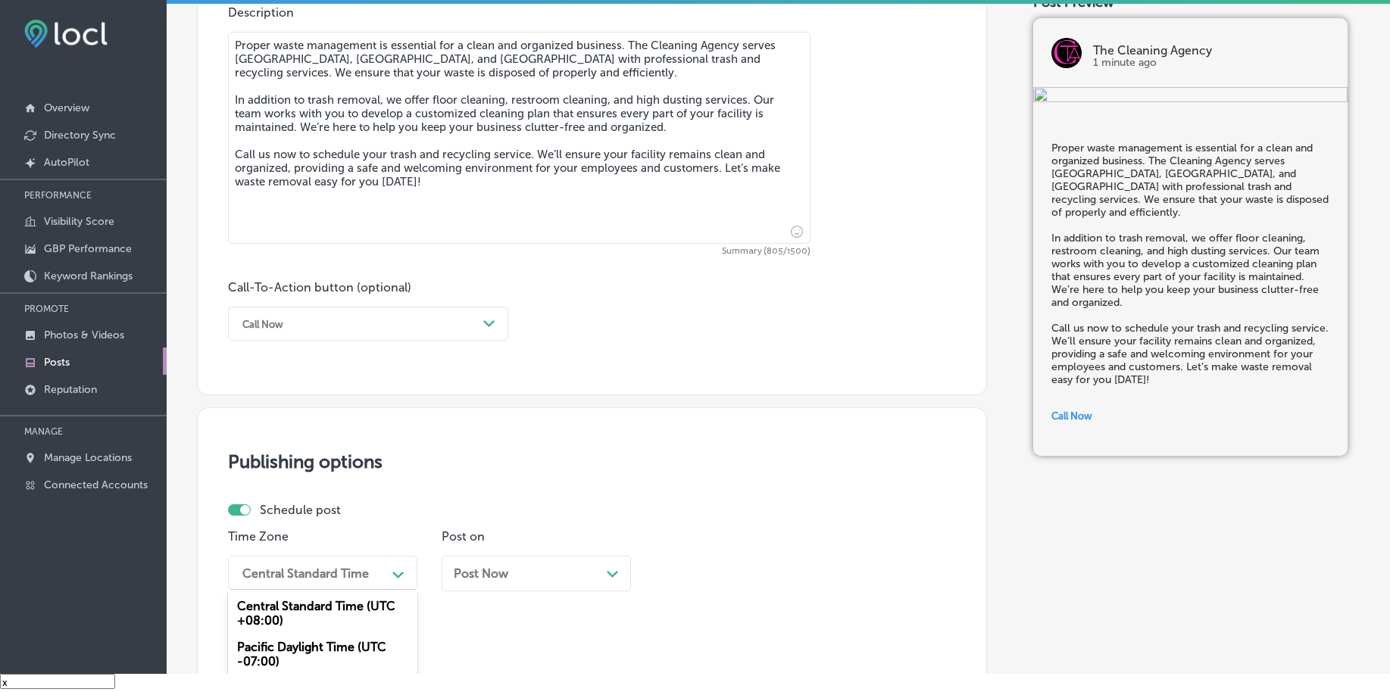
click at [291, 571] on div "option Mountain Daylight Time (UTC -06:00), selected. option Mountain Daylight …" at bounding box center [322, 573] width 189 height 34
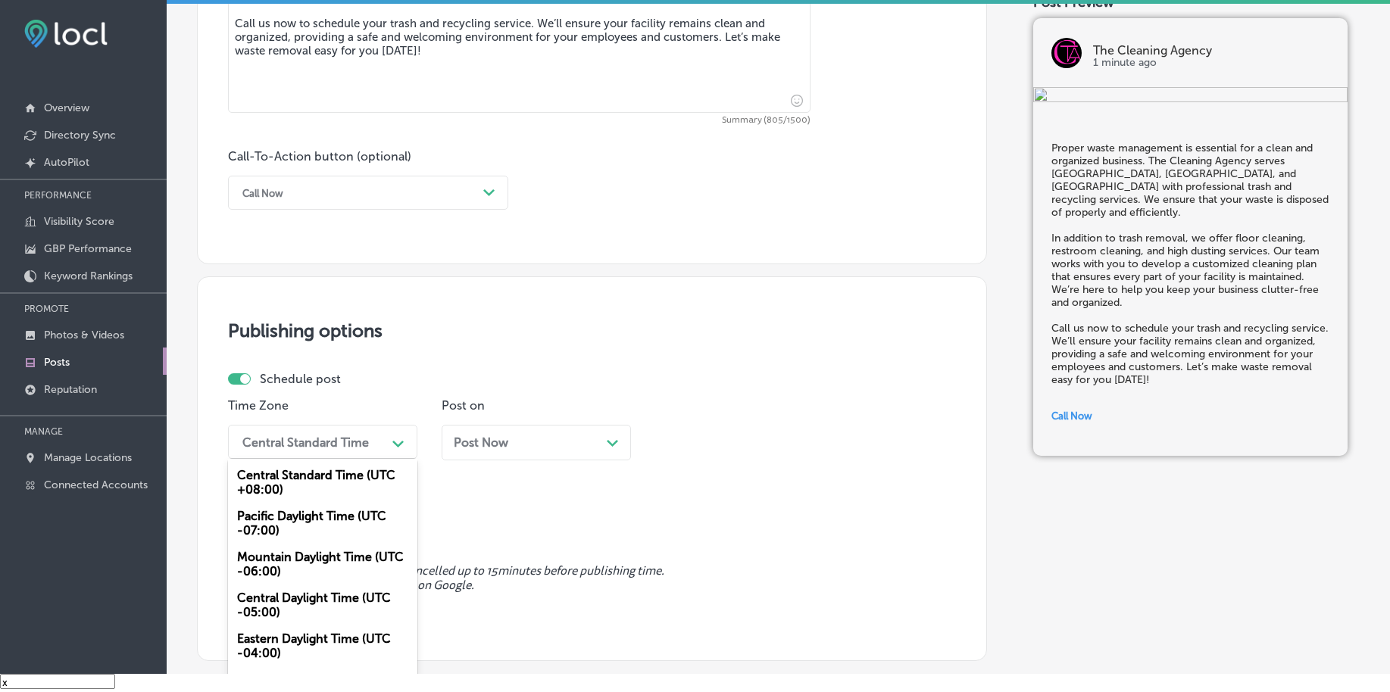
click at [292, 569] on div "Mountain Daylight Time (UTC -06:00)" at bounding box center [322, 564] width 189 height 41
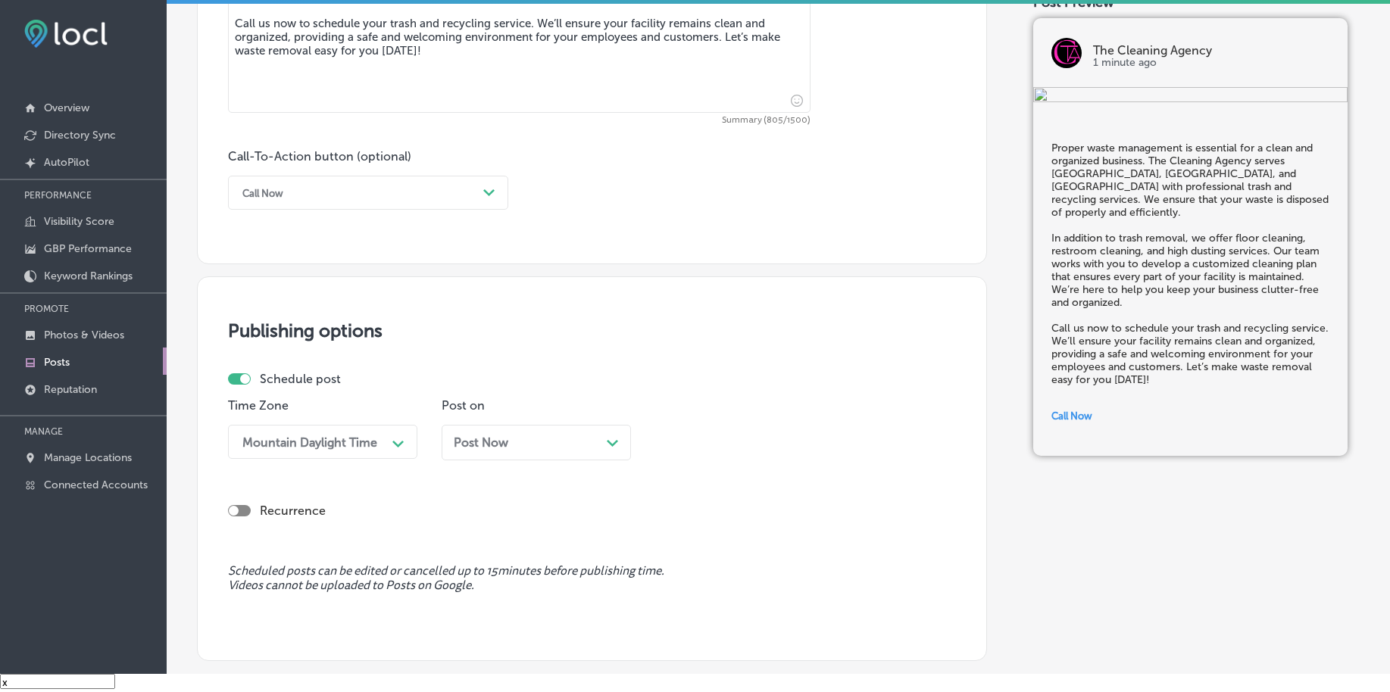
click at [485, 457] on div "Post Now Path Created with Sketch." at bounding box center [536, 443] width 189 height 36
click at [705, 442] on div "03:00 AM" at bounding box center [697, 442] width 55 height 14
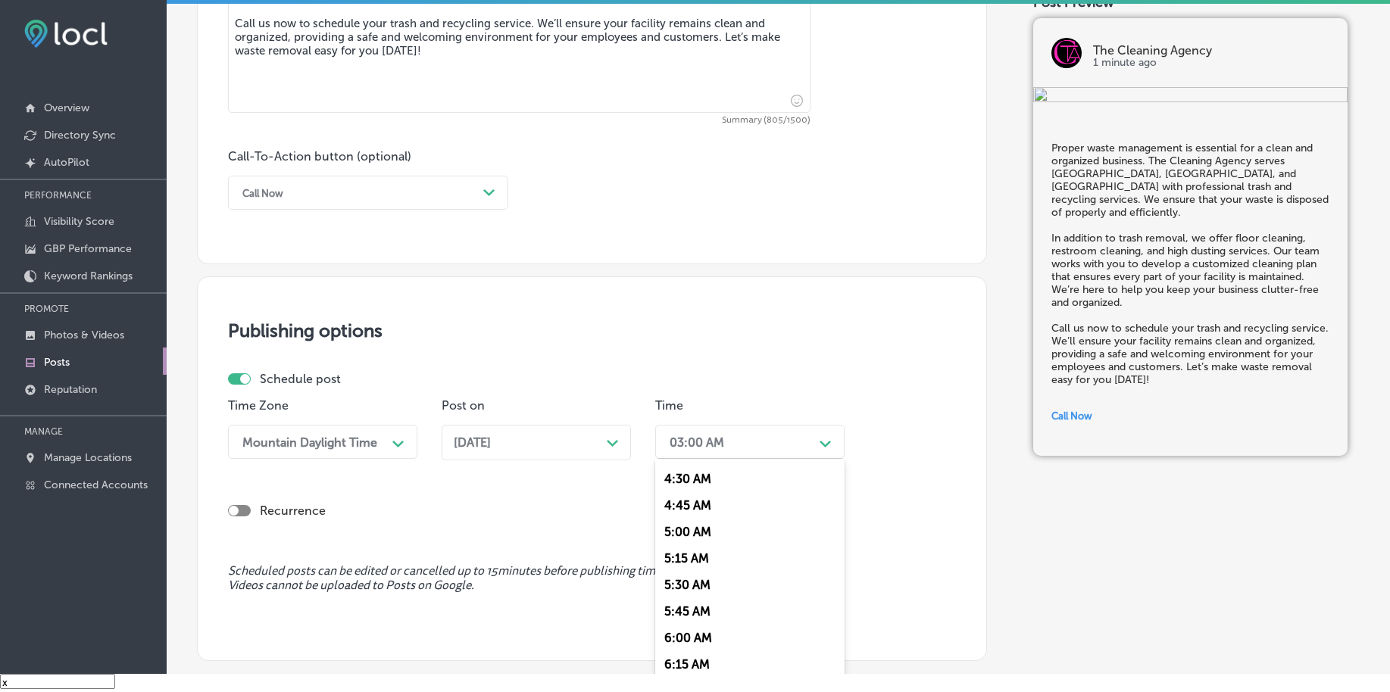
scroll to position [568, 0]
click at [713, 638] on div "7:00 AM" at bounding box center [749, 649] width 189 height 27
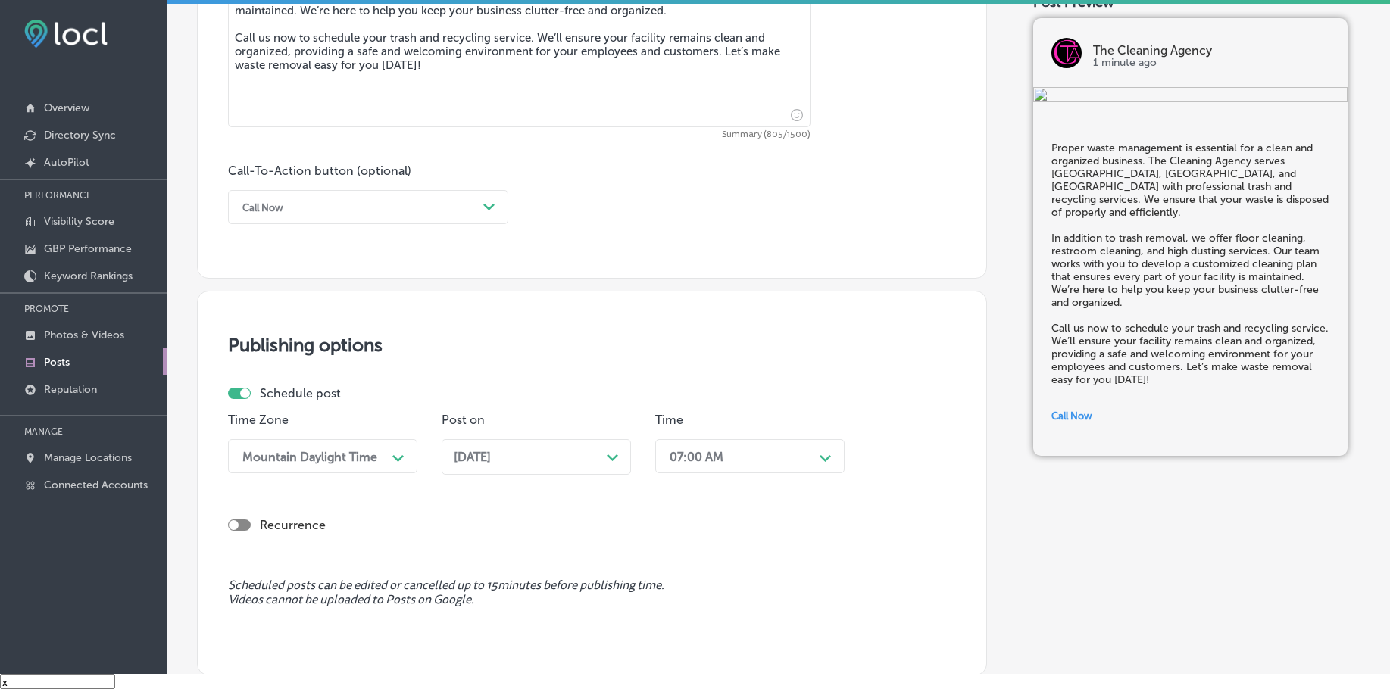
scroll to position [1125, 0]
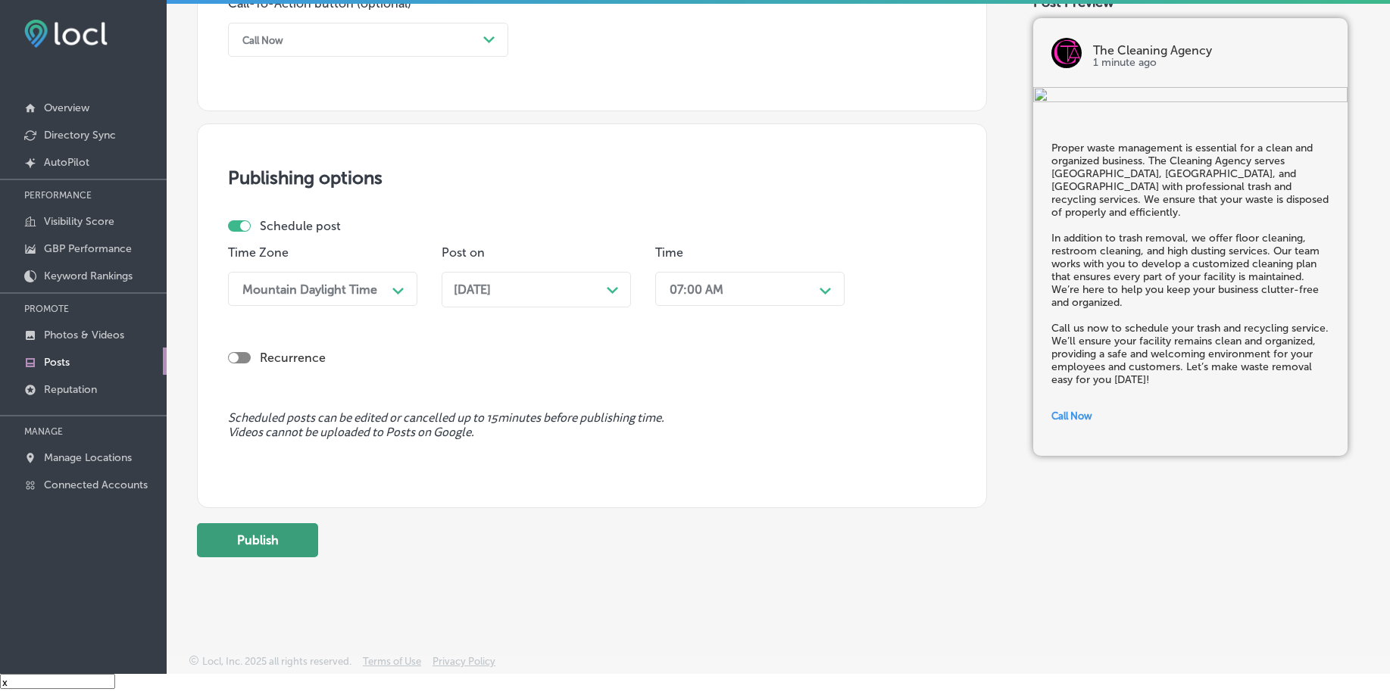
click at [220, 549] on button "Publish" at bounding box center [257, 540] width 121 height 34
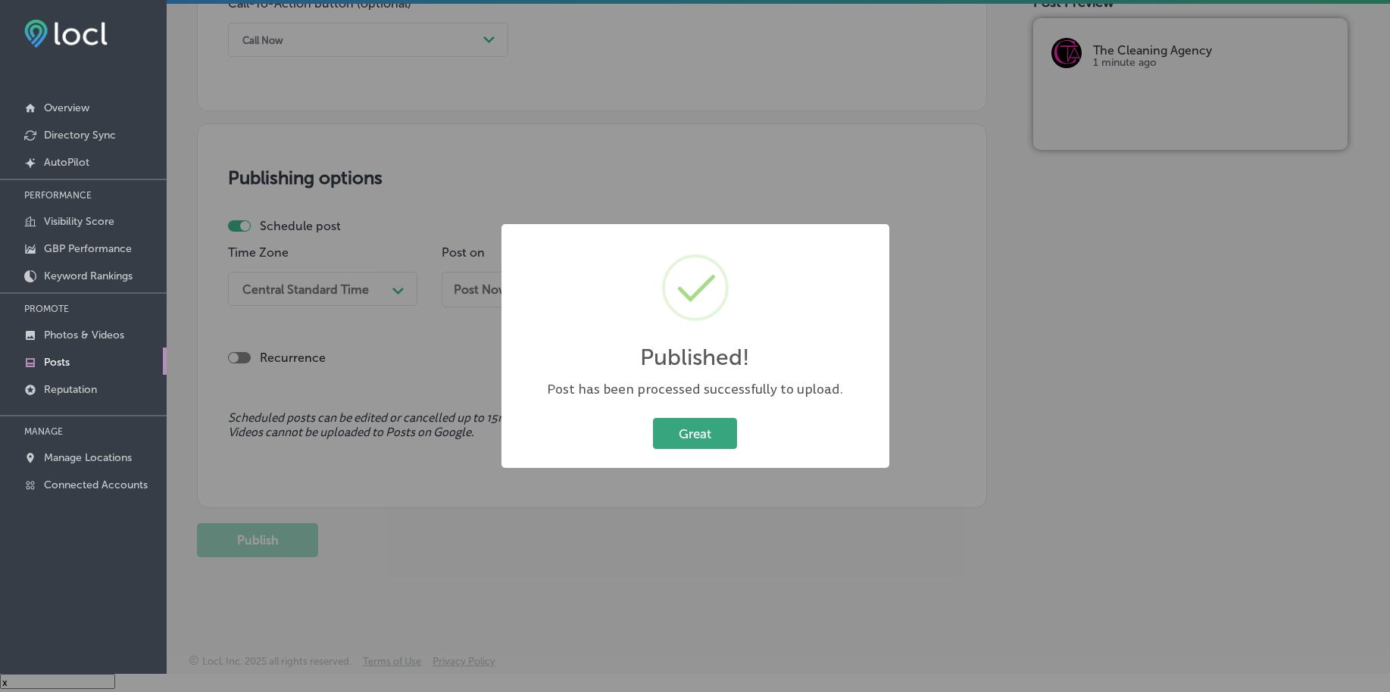
click at [707, 429] on button "Great" at bounding box center [695, 433] width 84 height 31
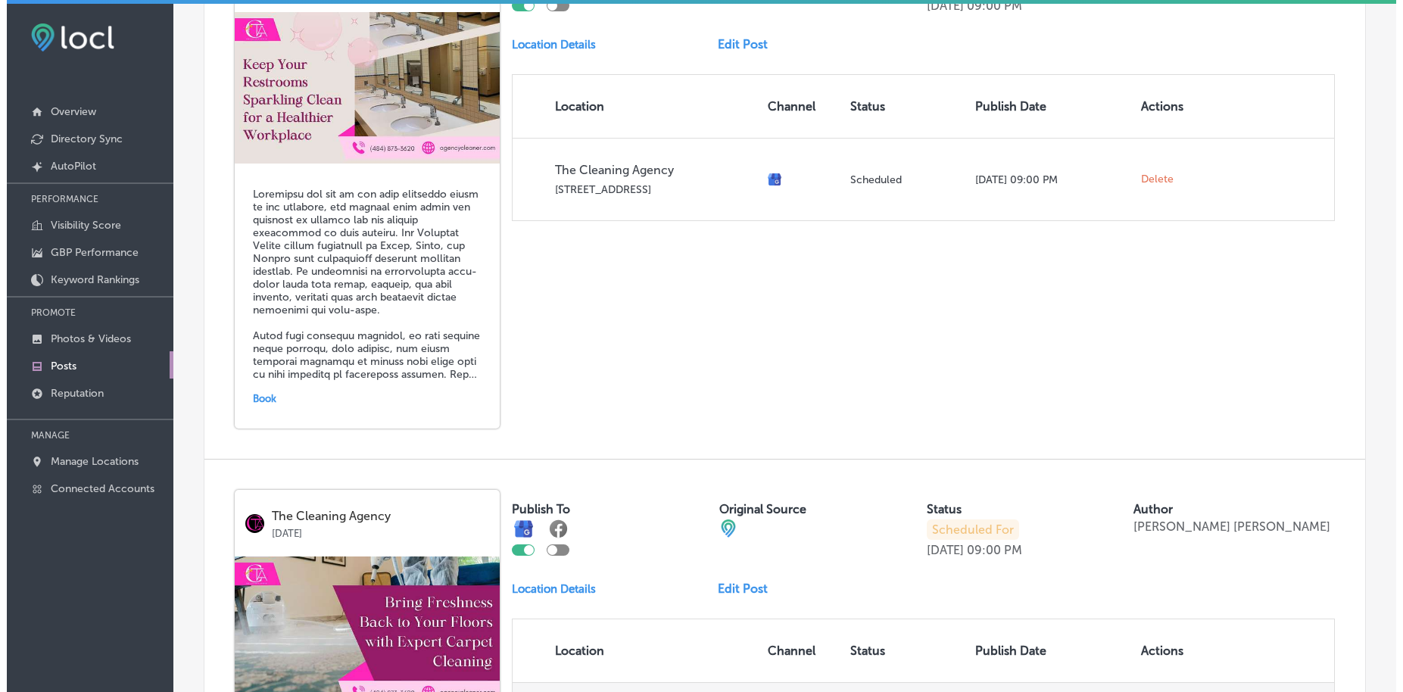
scroll to position [852, 0]
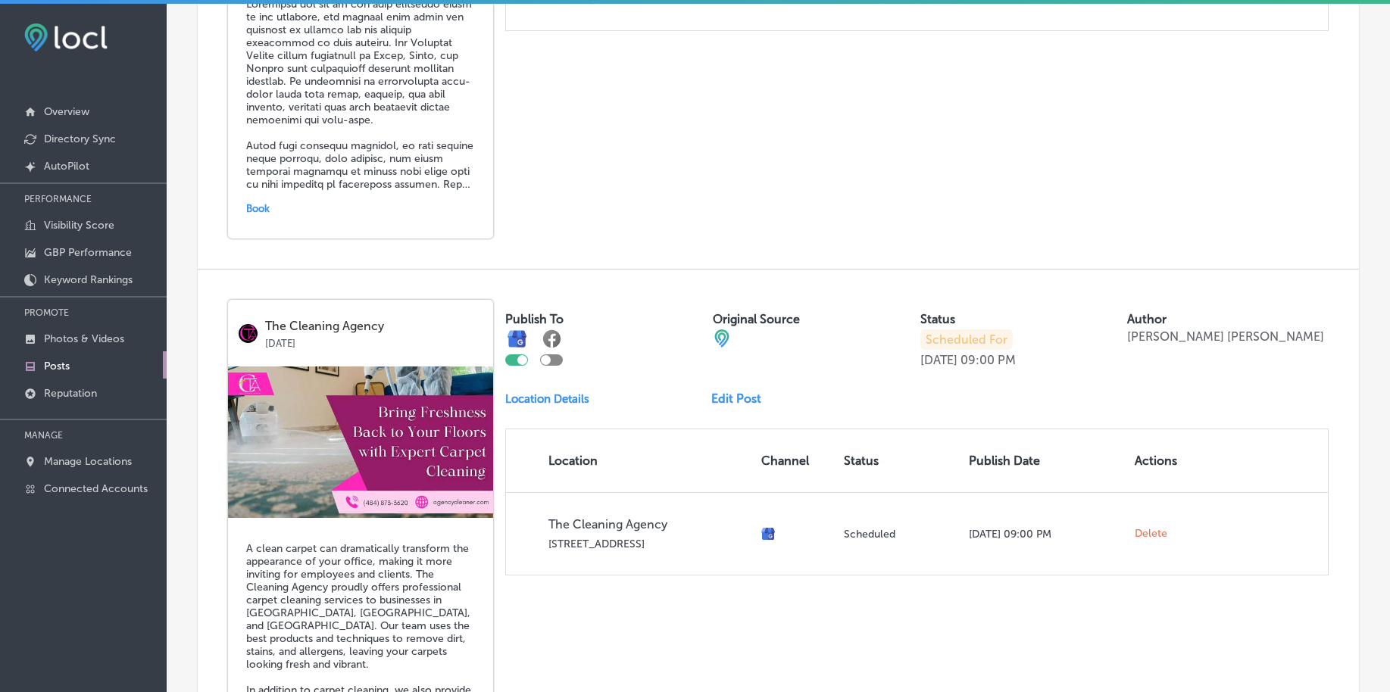
click at [254, 203] on div "Book" at bounding box center [360, 208] width 229 height 23
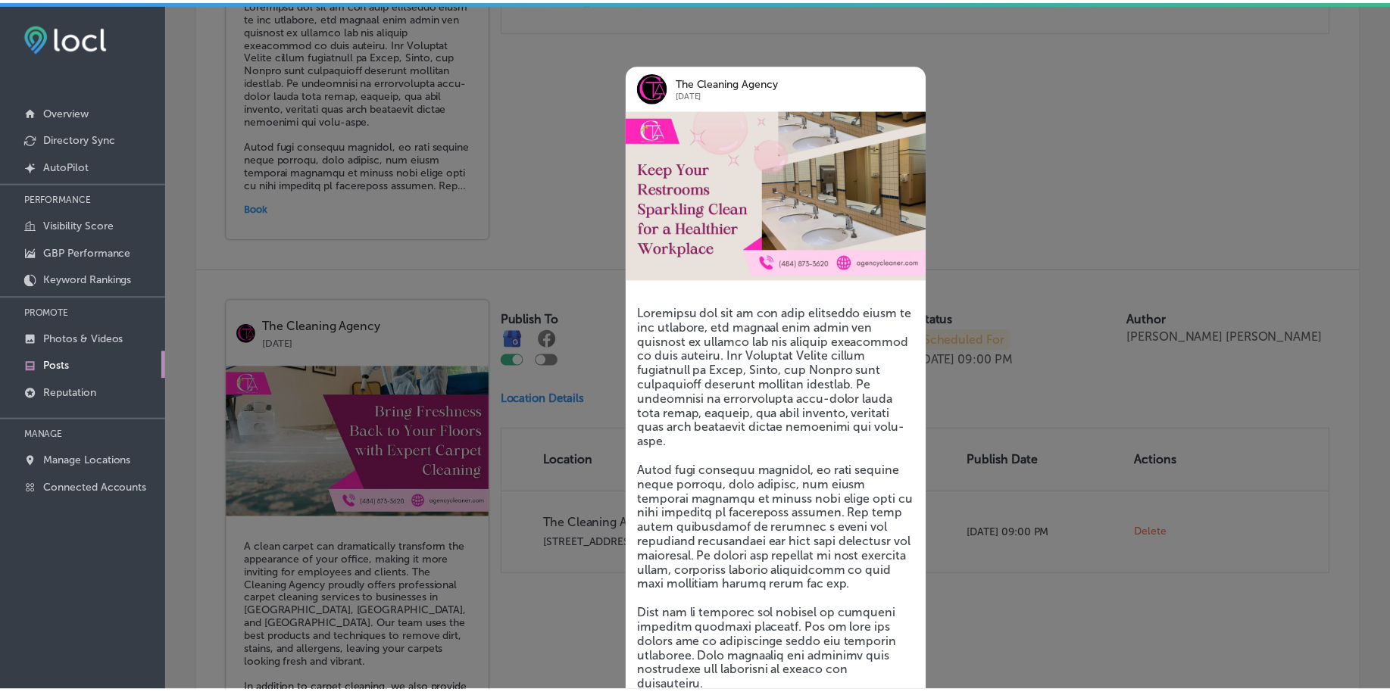
scroll to position [58, 0]
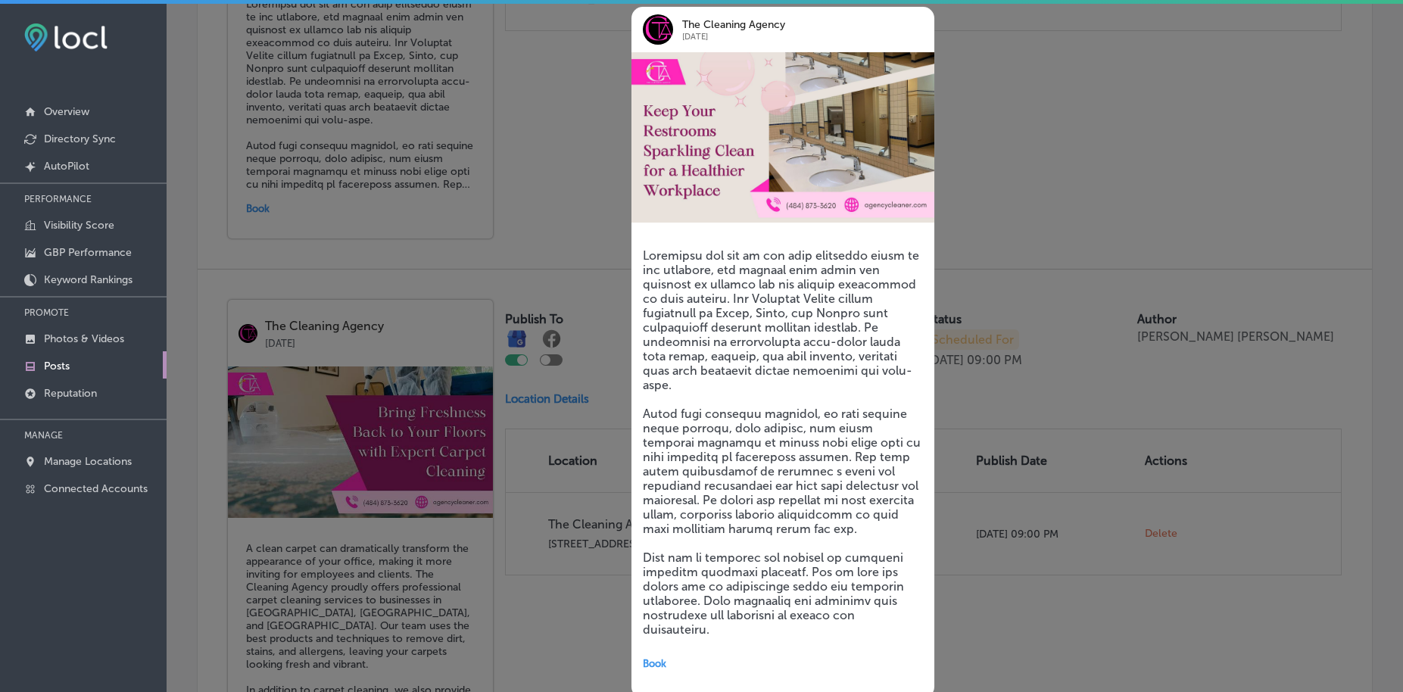
click at [658, 658] on span "Book" at bounding box center [654, 663] width 23 height 11
click at [1071, 346] on div at bounding box center [701, 346] width 1403 height 692
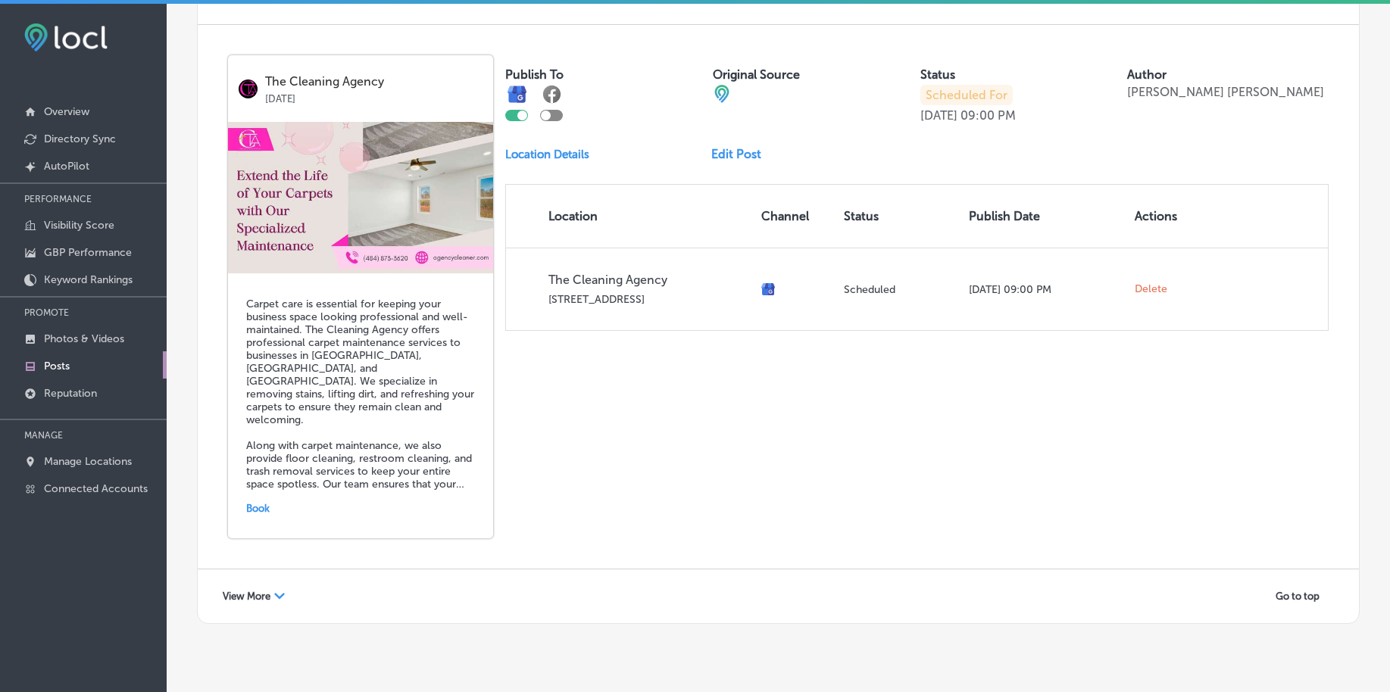
scroll to position [3306, 0]
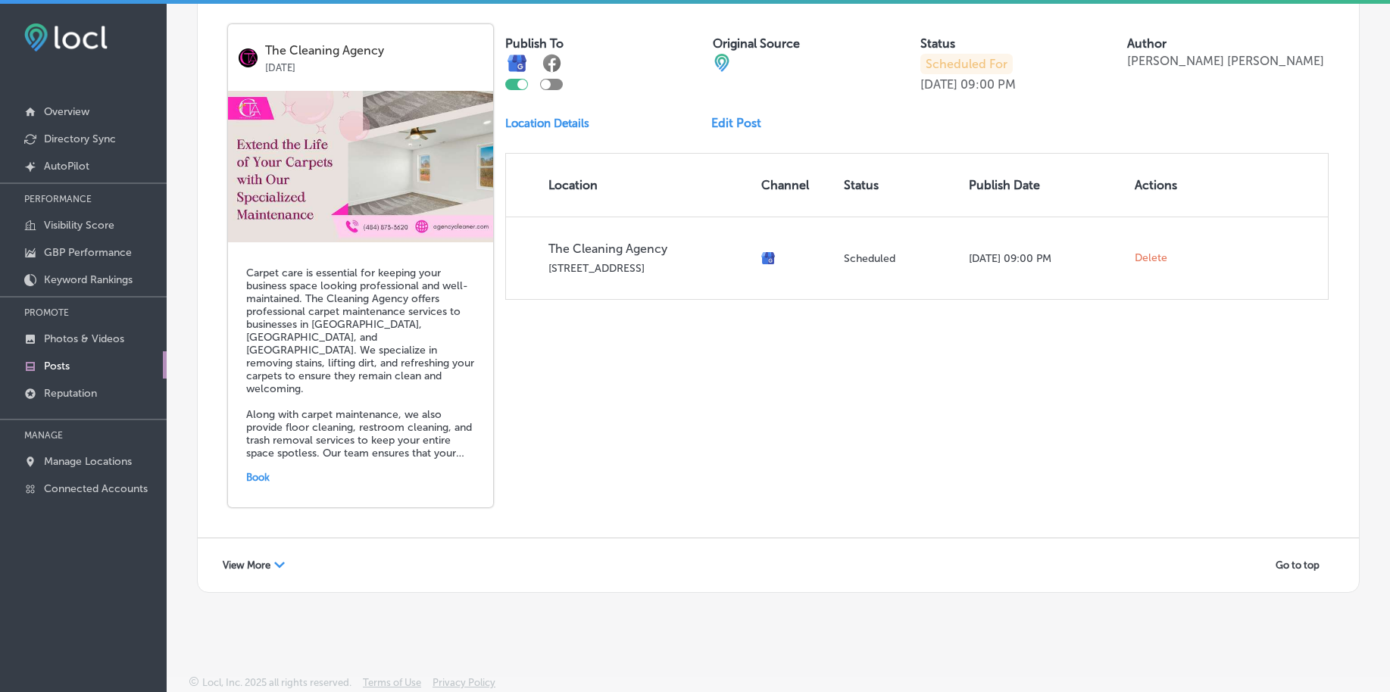
click at [235, 565] on span "View More" at bounding box center [247, 565] width 48 height 11
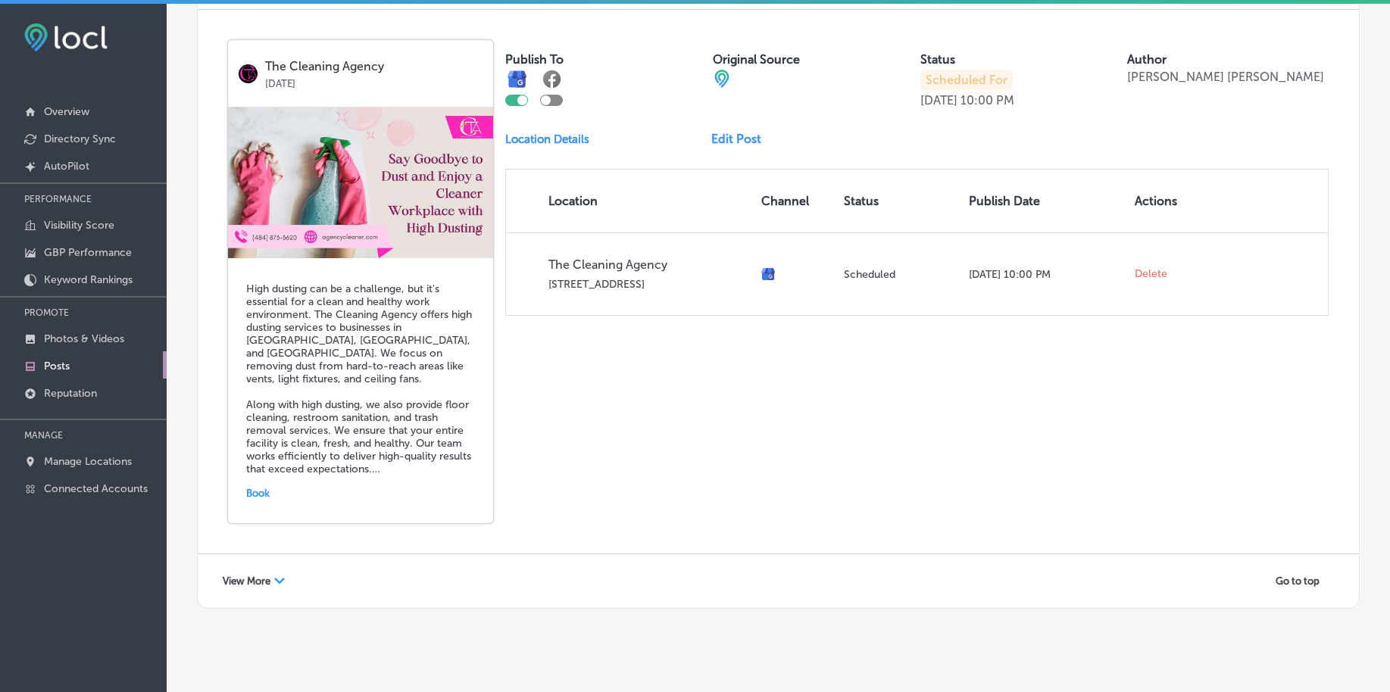
scroll to position [6573, 0]
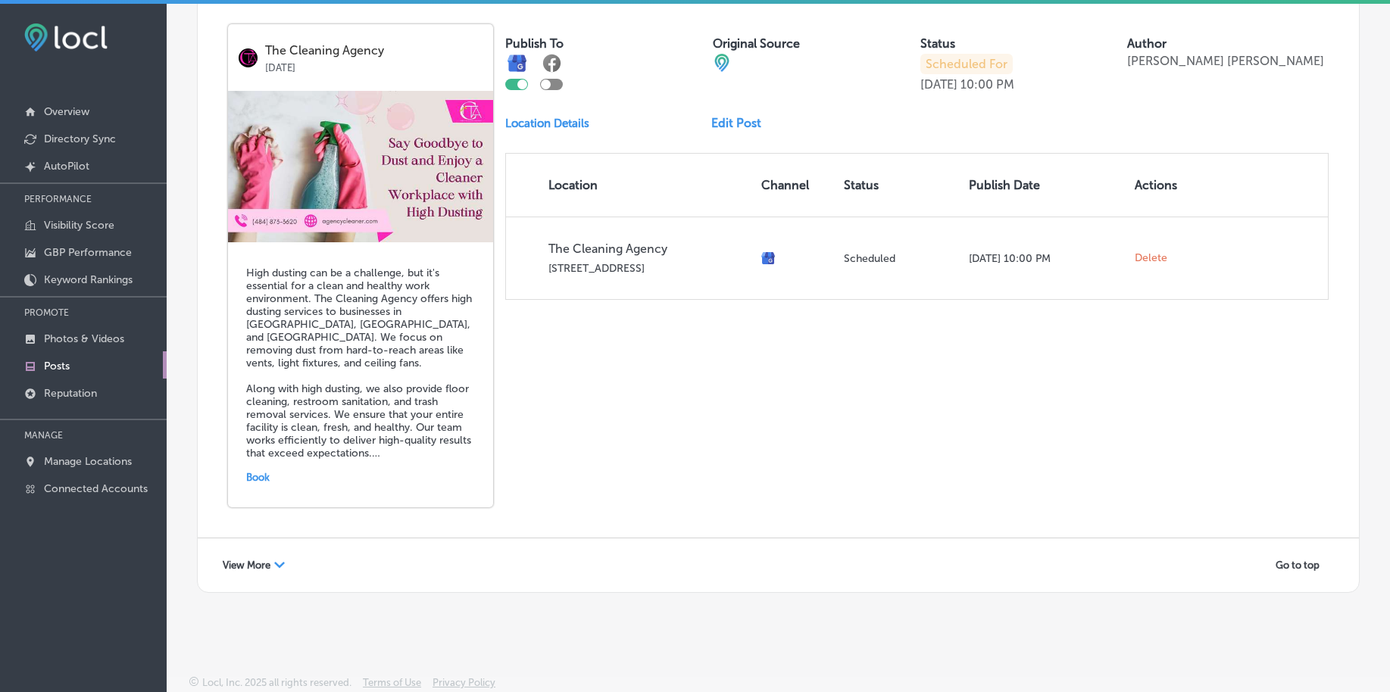
click at [250, 573] on div "View More Path Created with Sketch." at bounding box center [254, 565] width 82 height 23
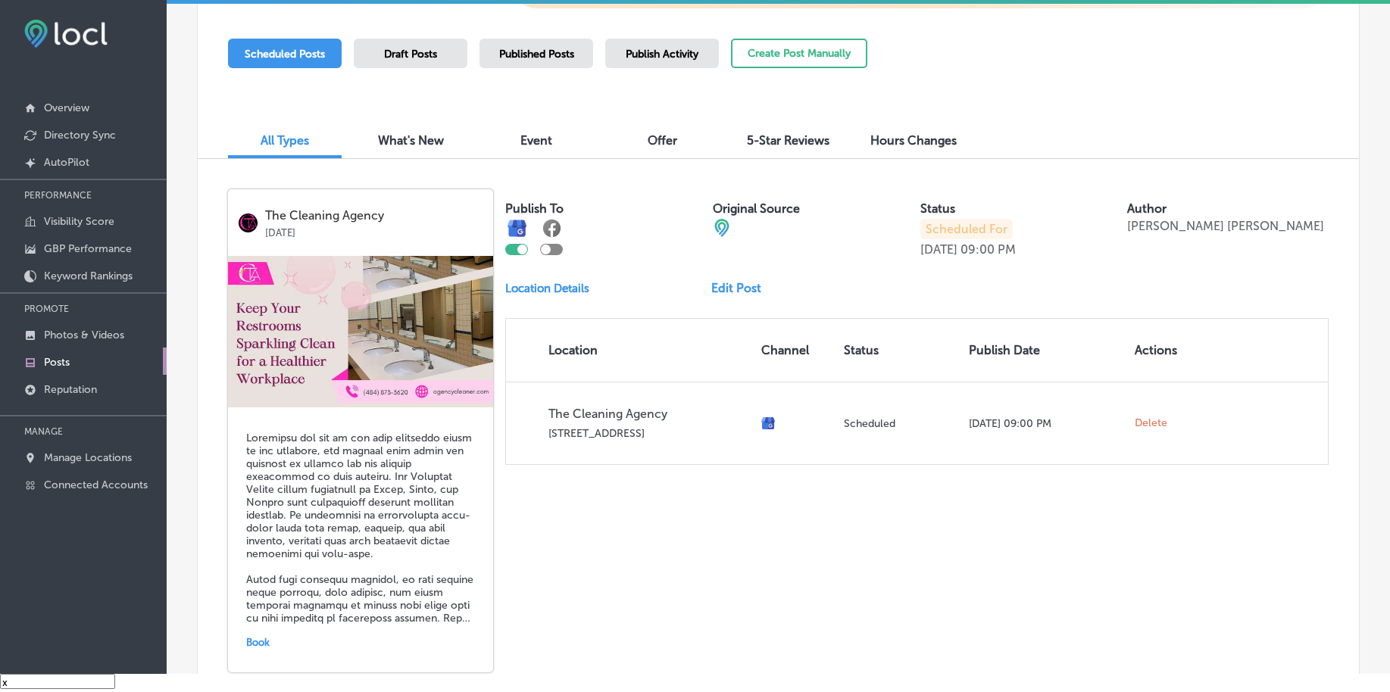
scroll to position [0, 0]
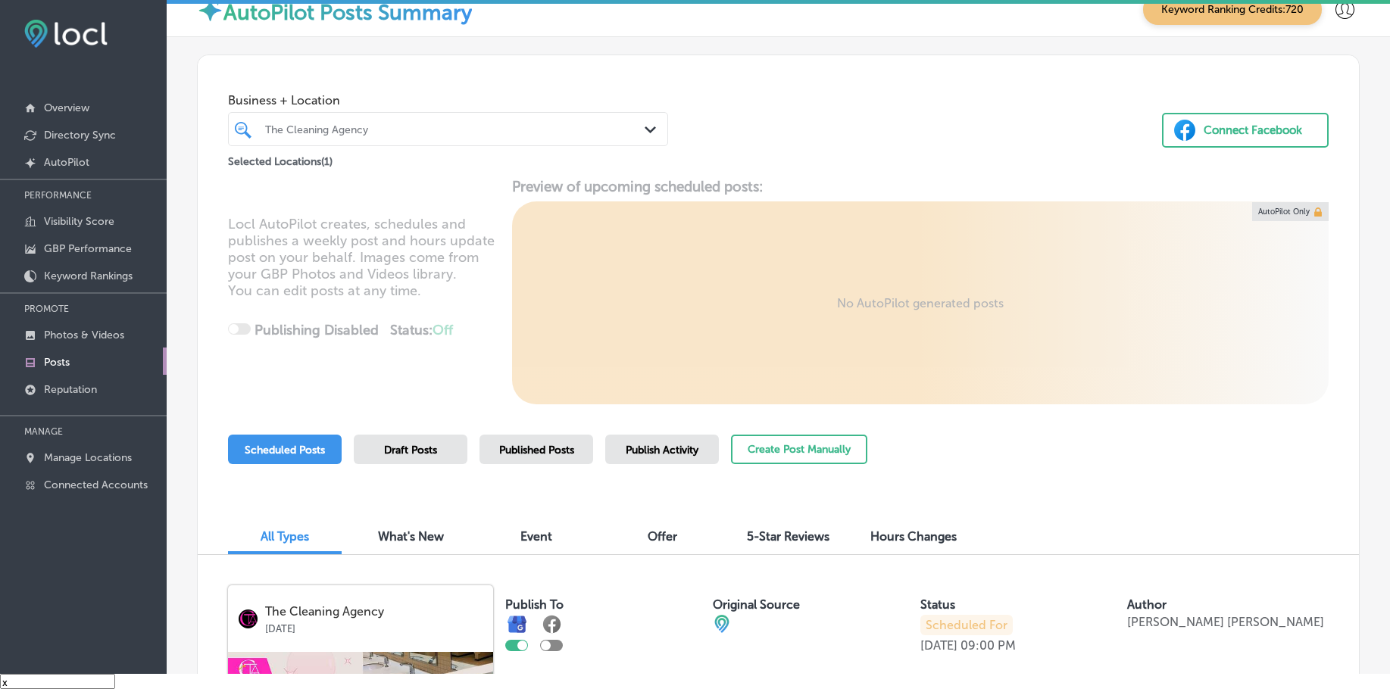
click at [413, 126] on div "The Cleaning Agency" at bounding box center [455, 129] width 381 height 13
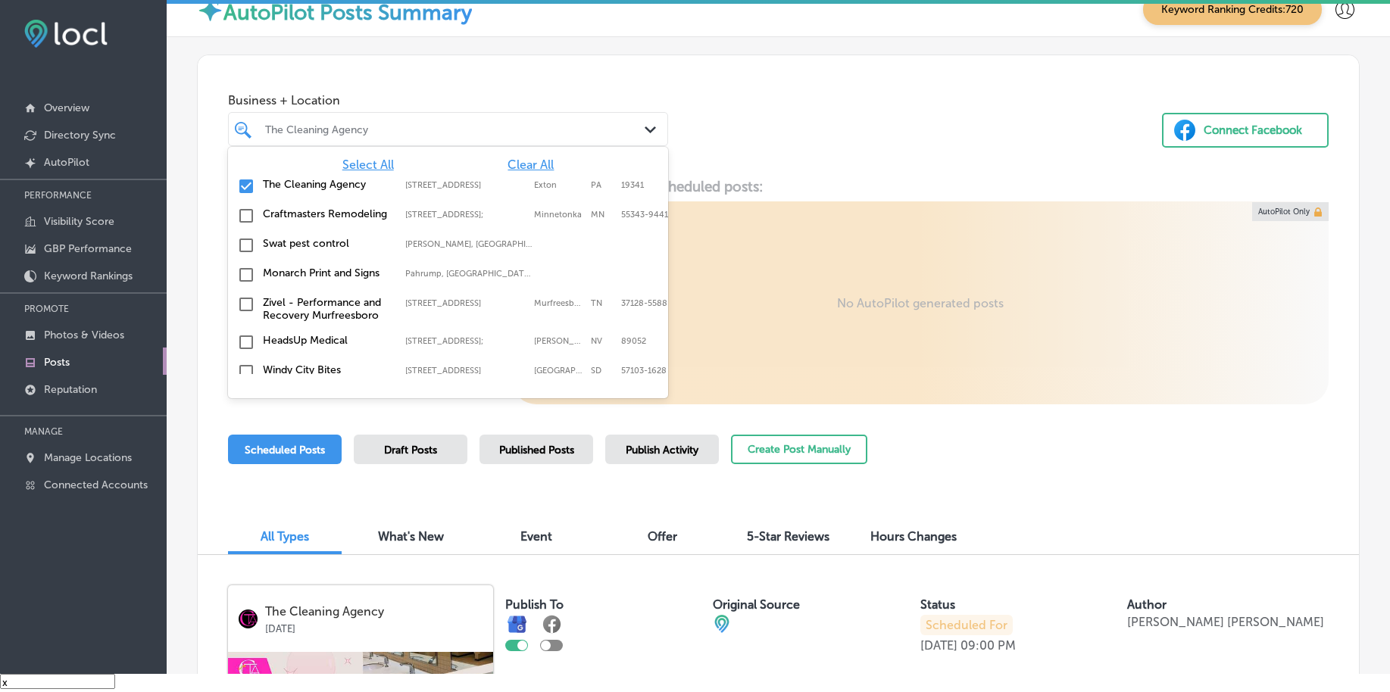
click at [511, 161] on span "Clear All" at bounding box center [530, 165] width 46 height 14
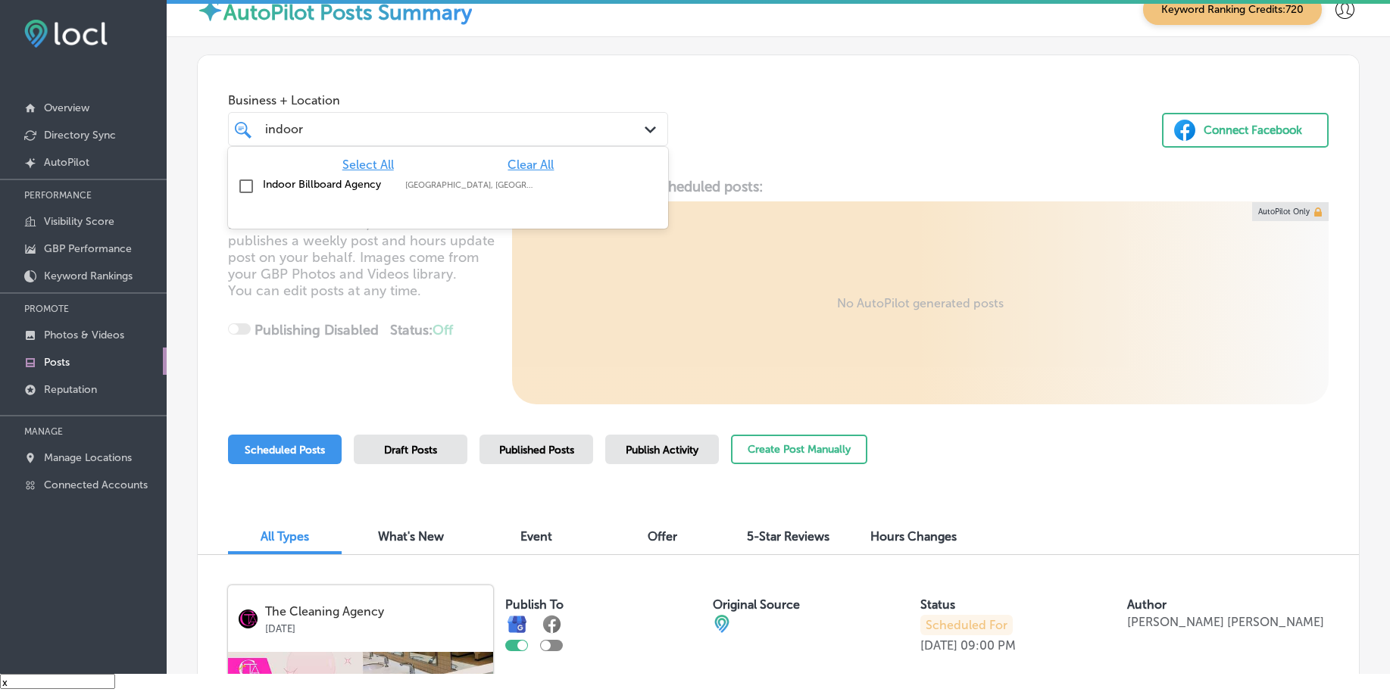
click at [507, 195] on div "Indoor Billboard Agency Leeds, AL, USA | Helena, AL, USA | Hoove ..." at bounding box center [448, 186] width 428 height 23
type input "indoor"
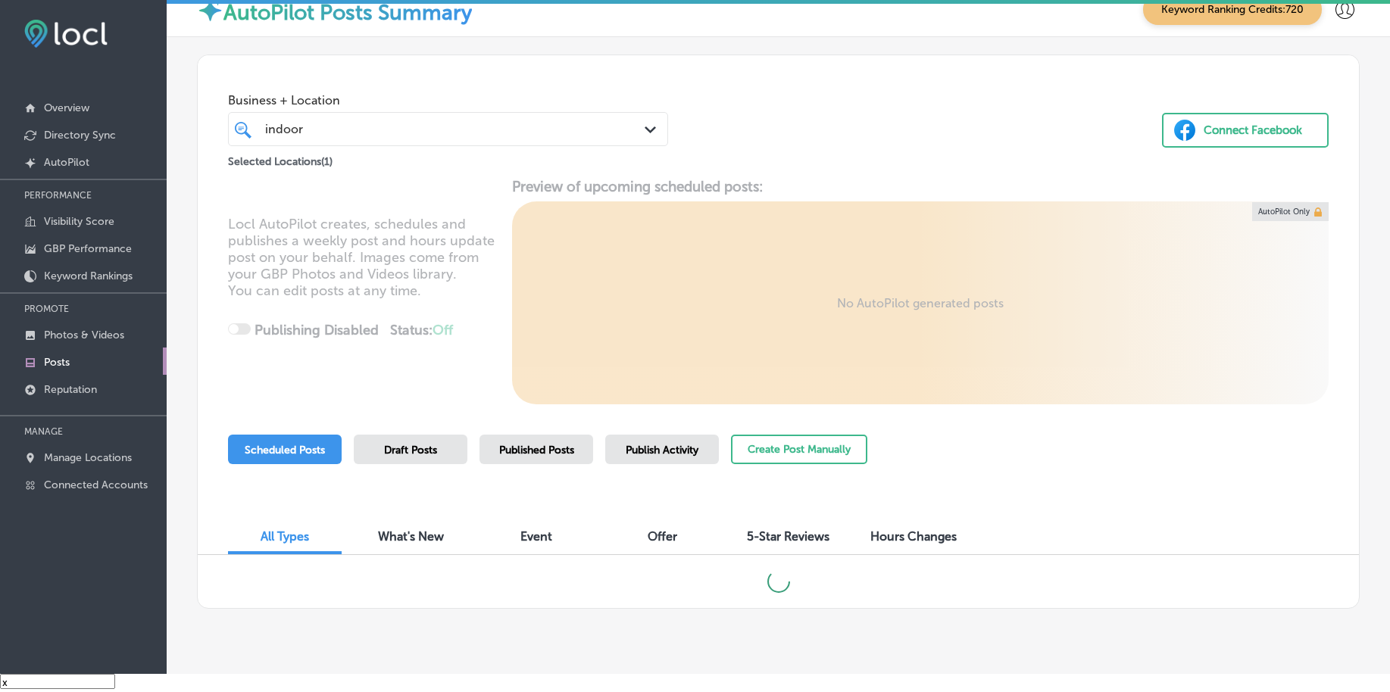
click at [722, 133] on div "Business + Location indoor indoor Path Created with Sketch. Selected Locations …" at bounding box center [778, 112] width 1161 height 115
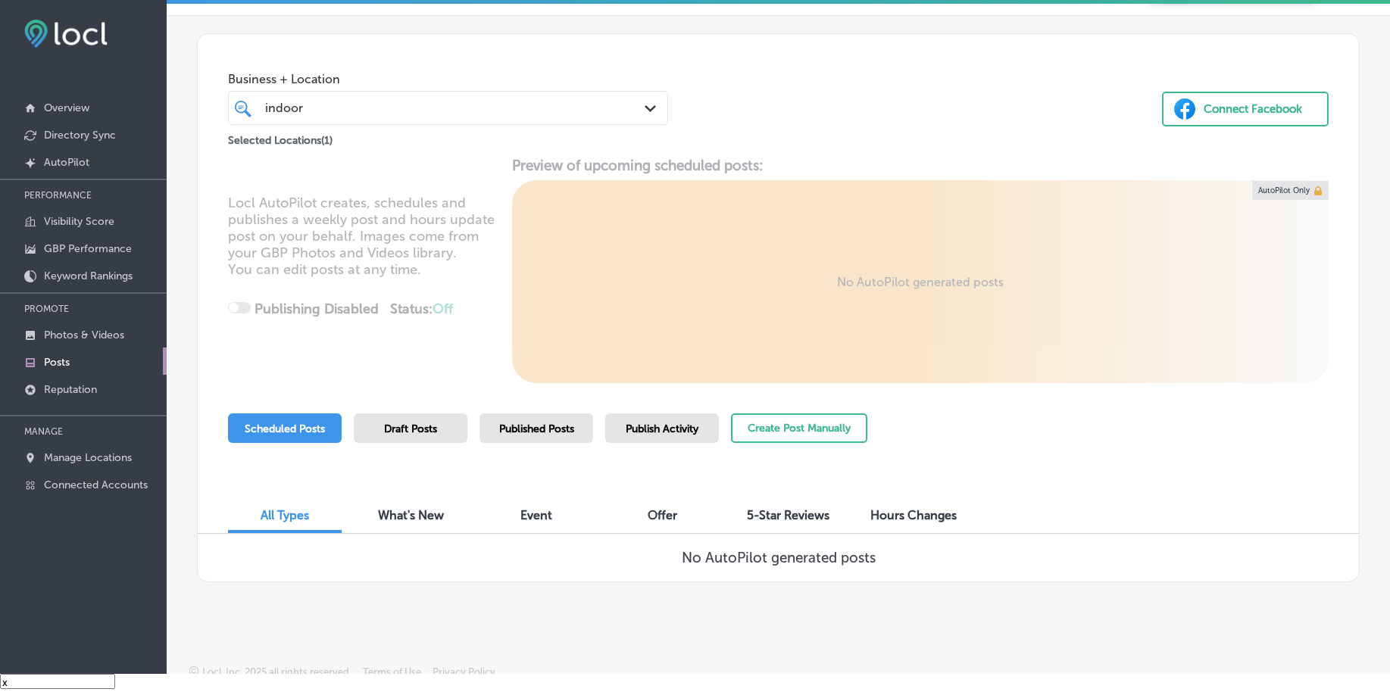
scroll to position [33, 0]
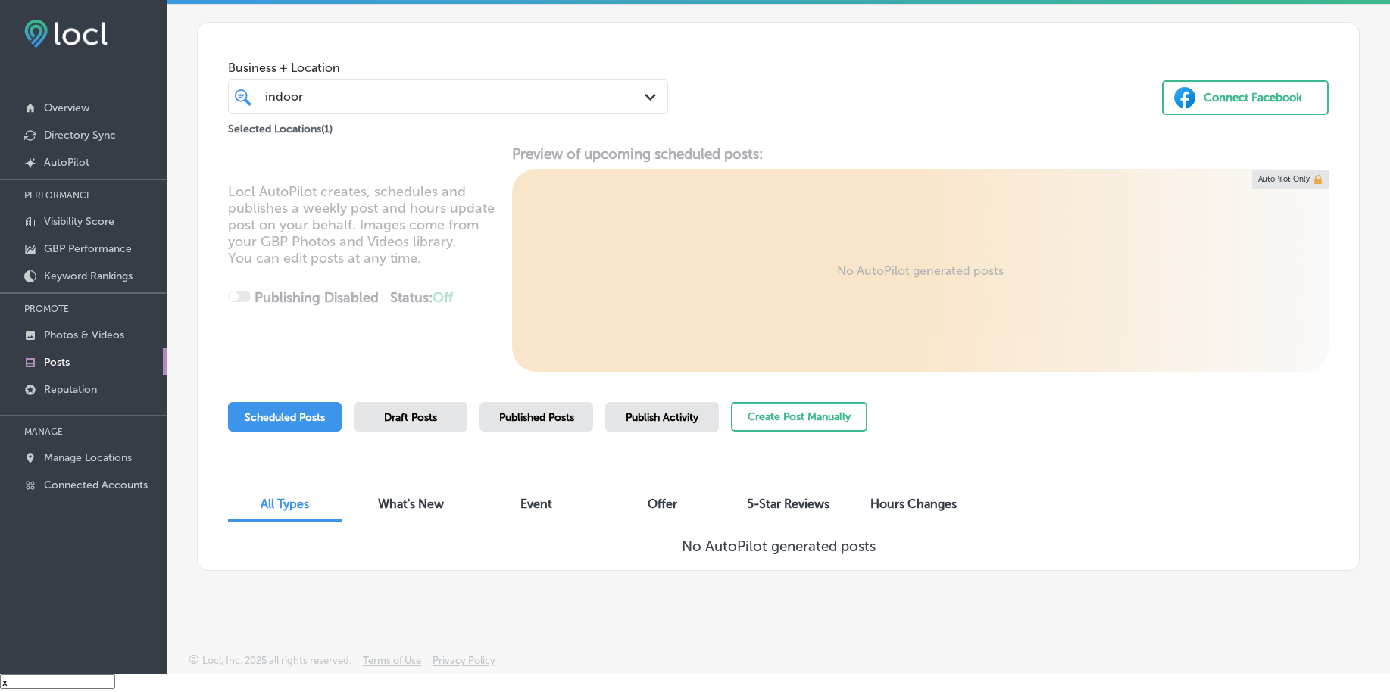
click at [532, 425] on div "Published Posts" at bounding box center [536, 417] width 114 height 30
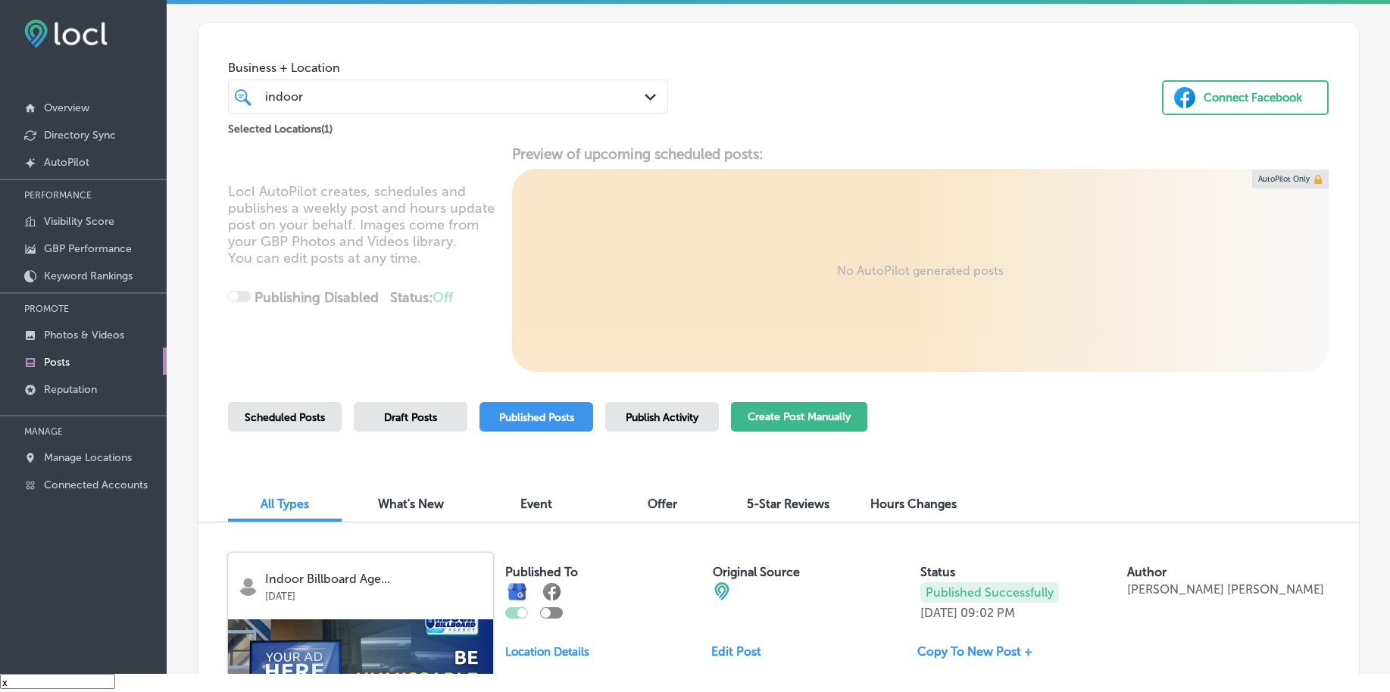
click at [801, 426] on button "Create Post Manually" at bounding box center [799, 417] width 136 height 30
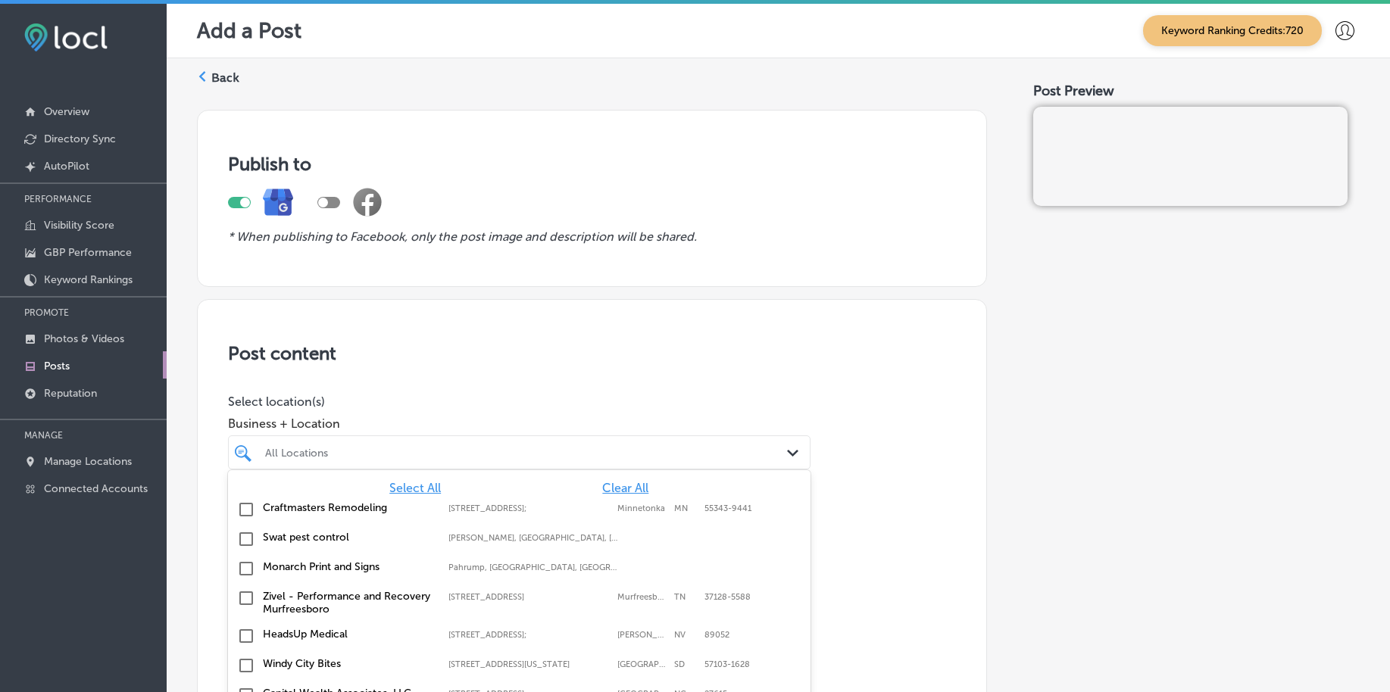
click at [681, 450] on div "All Locations Path Created with Sketch." at bounding box center [519, 452] width 582 height 34
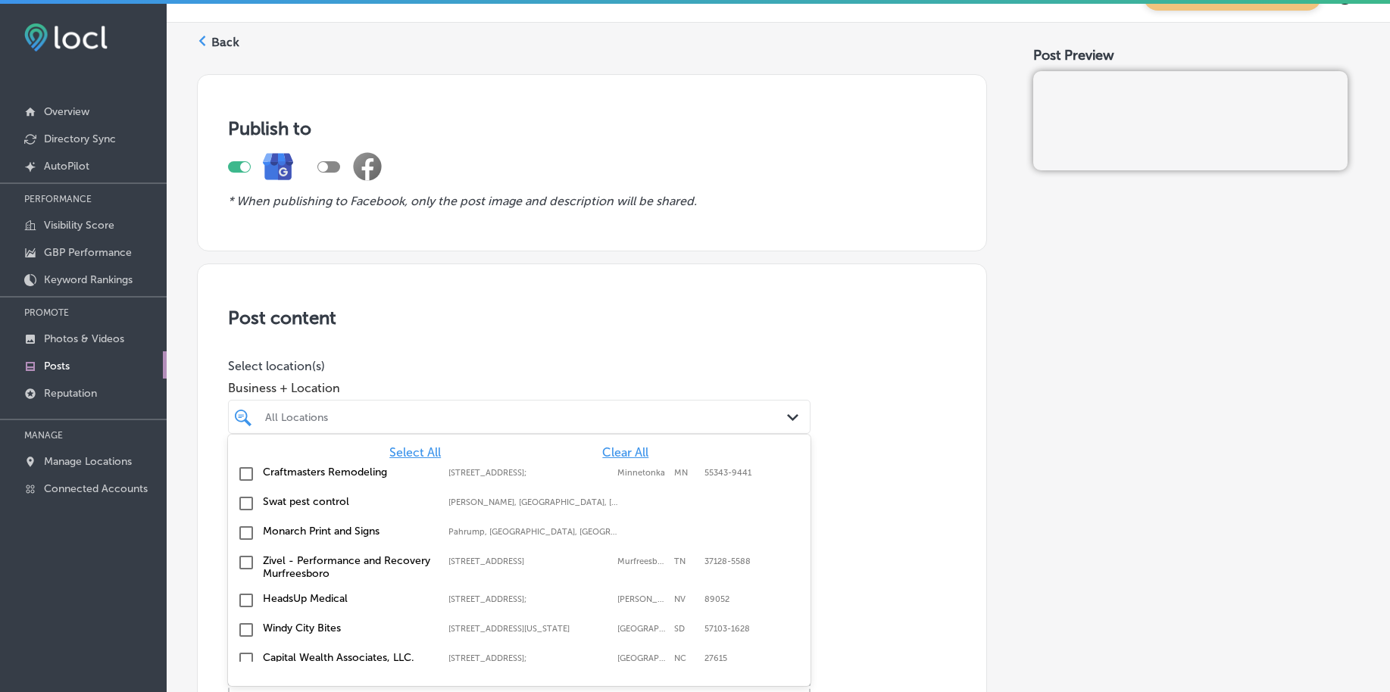
click at [602, 448] on span "Clear All" at bounding box center [625, 452] width 46 height 14
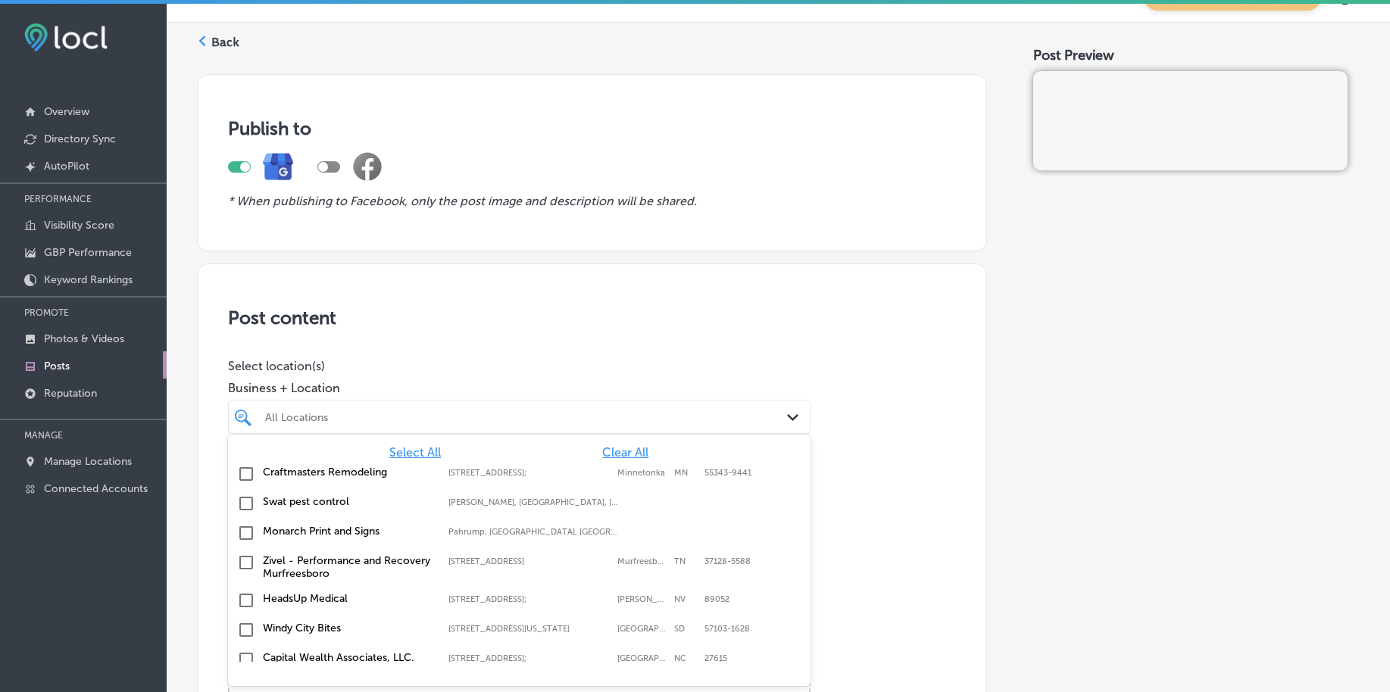
click at [602, 448] on span "Clear All" at bounding box center [625, 452] width 46 height 14
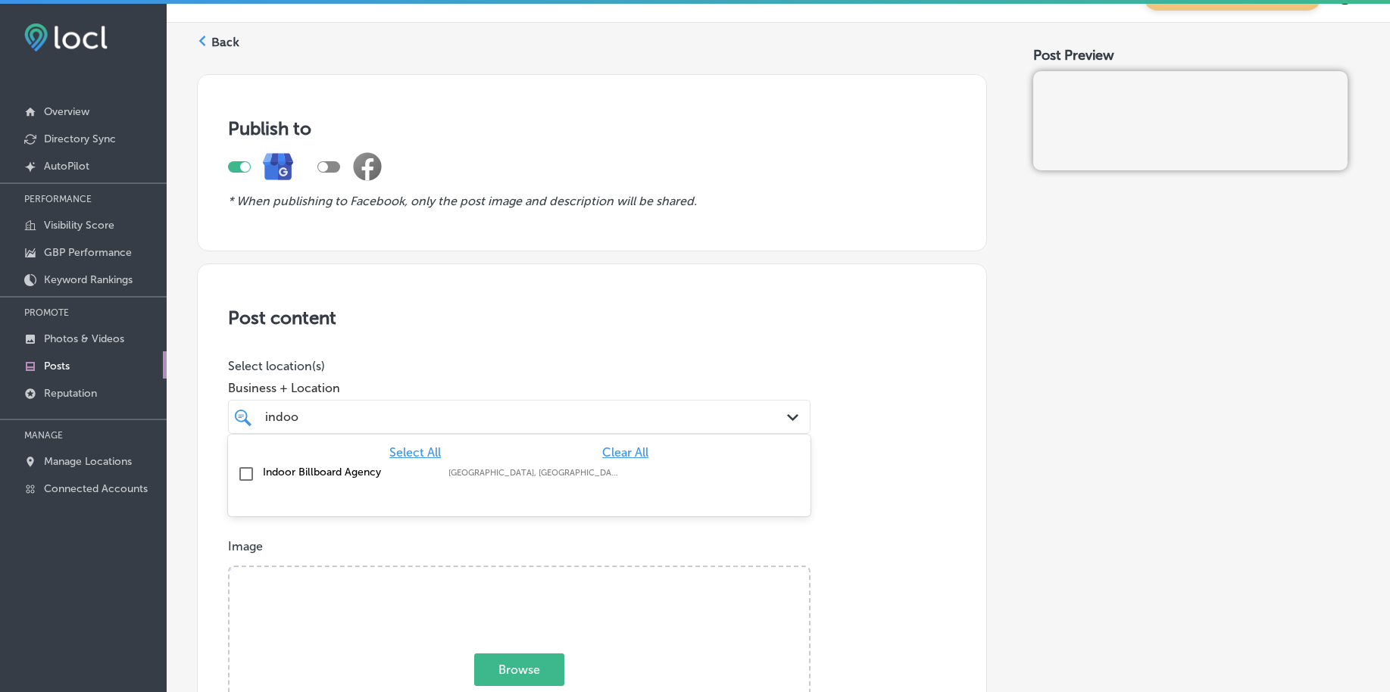
click at [589, 467] on div "Indoor Billboard Agency Leeds, AL, USA | Helena, AL, USA | Hoove ..." at bounding box center [475, 472] width 425 height 13
type input "indoo"
click at [694, 417] on div "indoo indoo" at bounding box center [494, 417] width 460 height 20
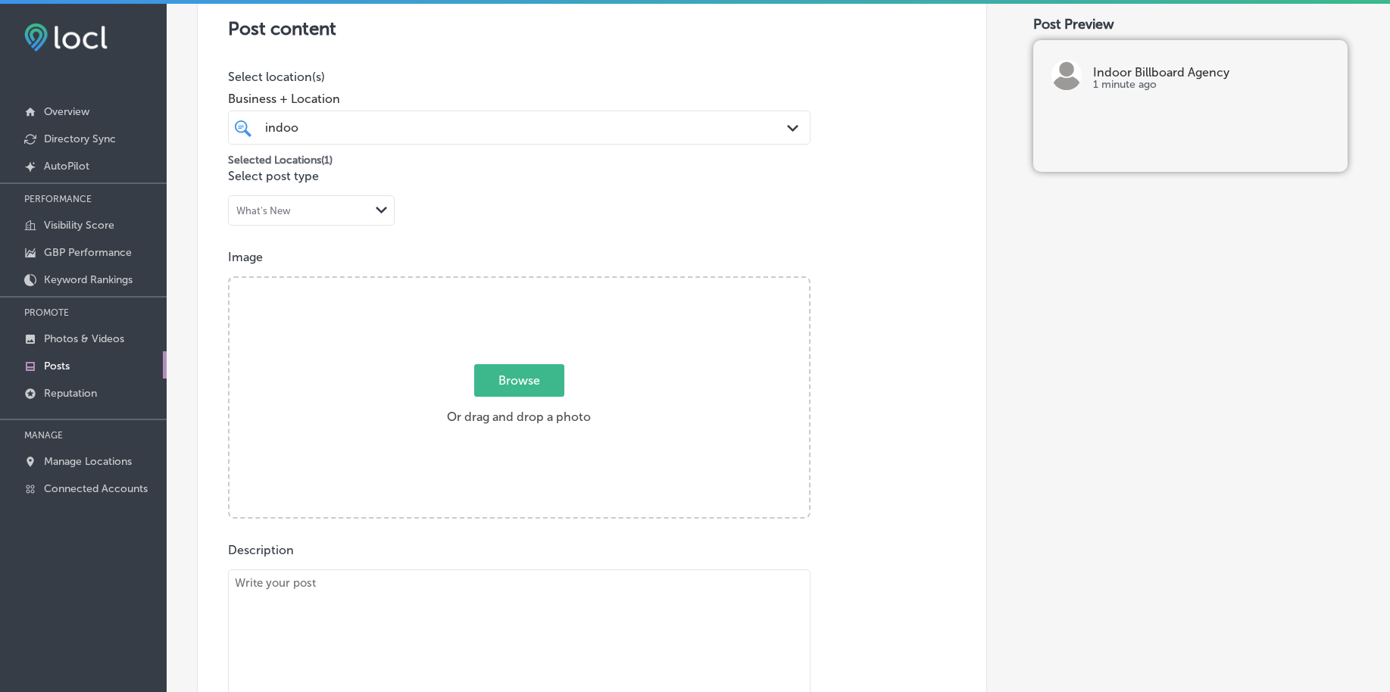
scroll to position [509, 0]
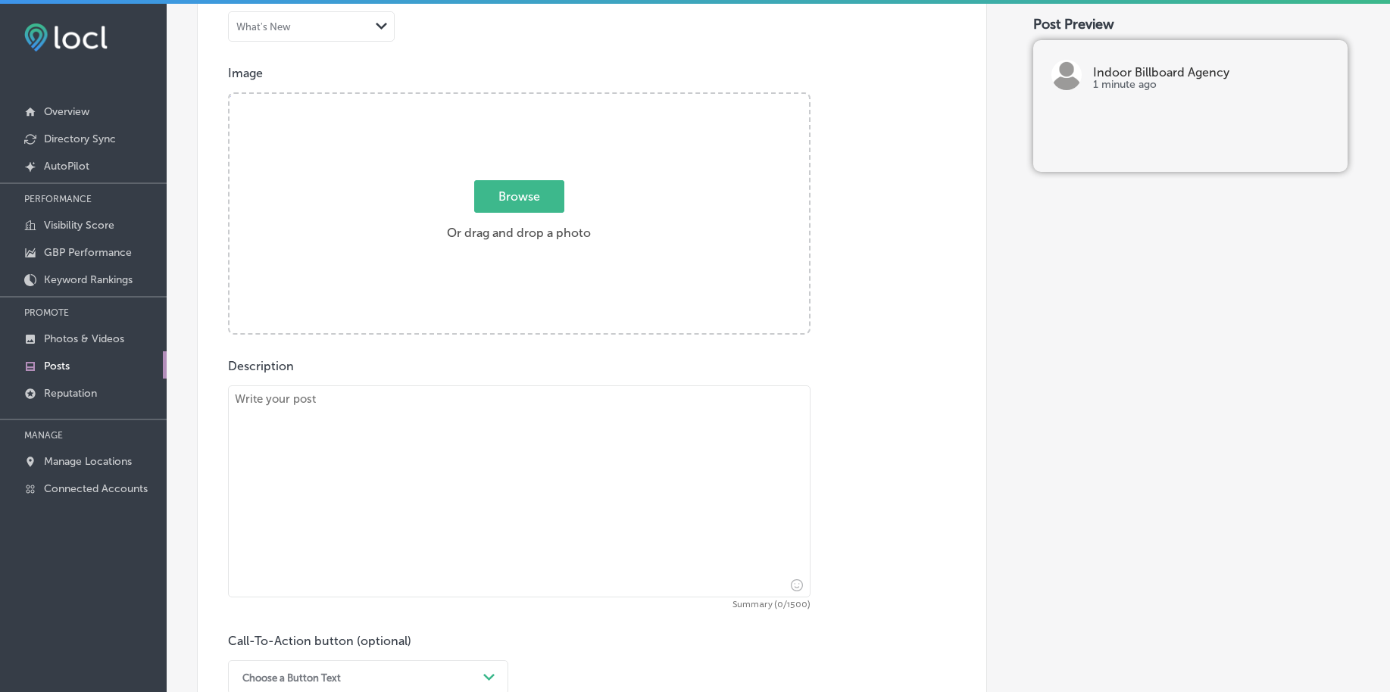
click at [276, 512] on textarea at bounding box center [519, 492] width 582 height 212
paste textarea "Social media is a powerful tool for growing your brand’s online presence. Wheth…"
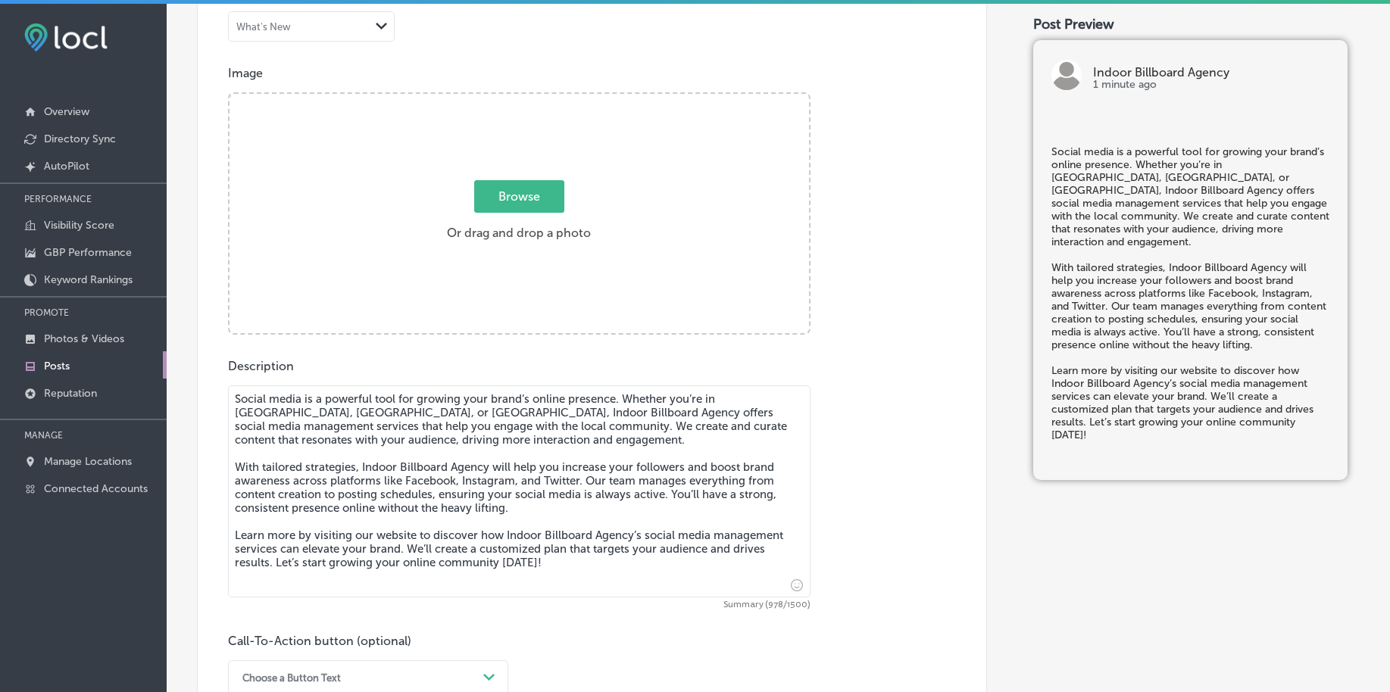
type textarea "Social media is a powerful tool for growing your brand’s online presence. Wheth…"
click at [474, 202] on span "Browse" at bounding box center [519, 196] width 90 height 33
click at [473, 98] on input "Browse Or drag and drop a photo" at bounding box center [518, 96] width 579 height 5
type input "C:\fakepath\high-traffic-indoor-billboards-advertising-birmingham-al (1).png"
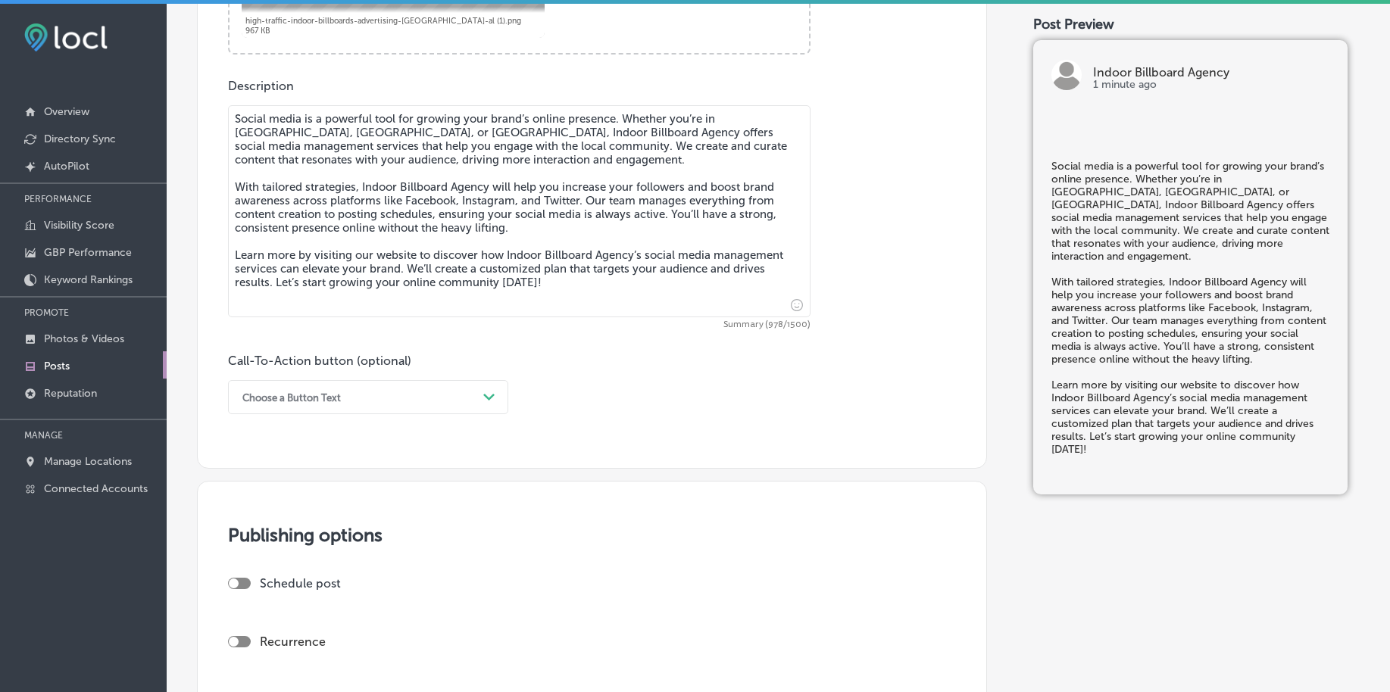
scroll to position [793, 0]
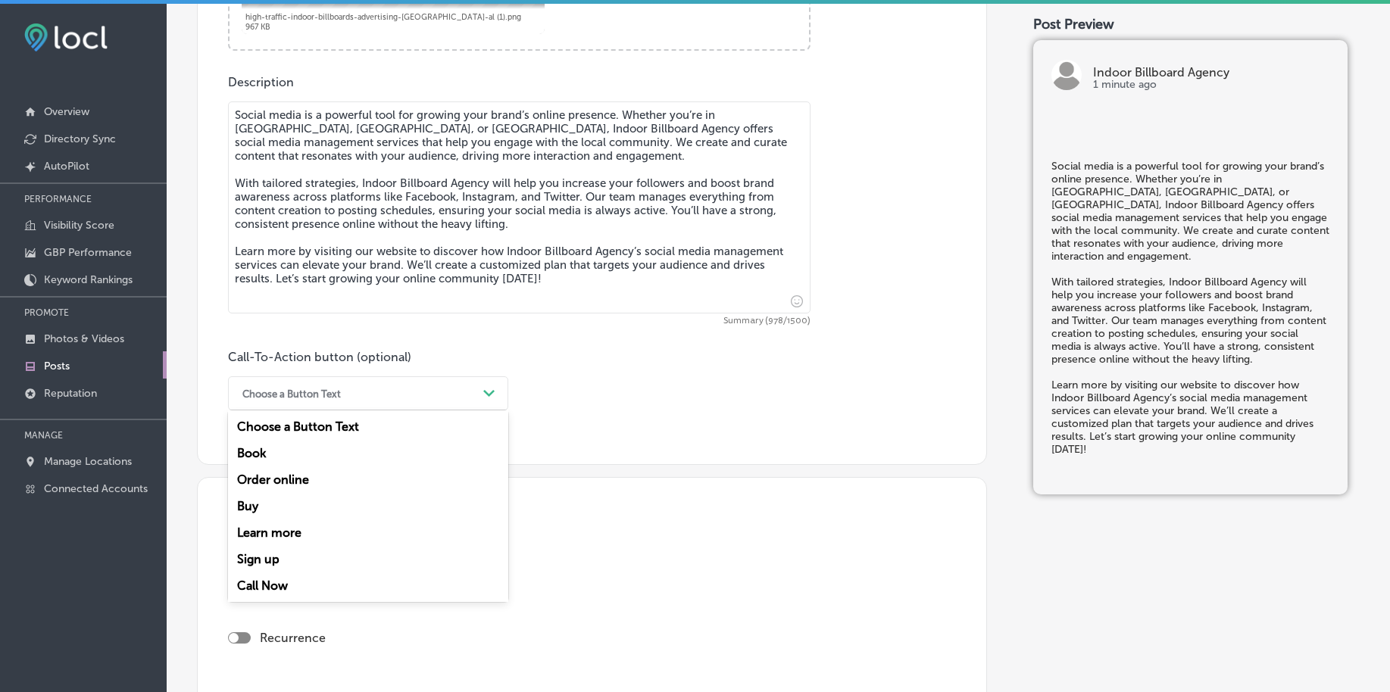
click at [307, 394] on div "Choose a Button Text" at bounding box center [291, 393] width 98 height 11
click at [283, 529] on div "Learn more" at bounding box center [368, 533] width 280 height 27
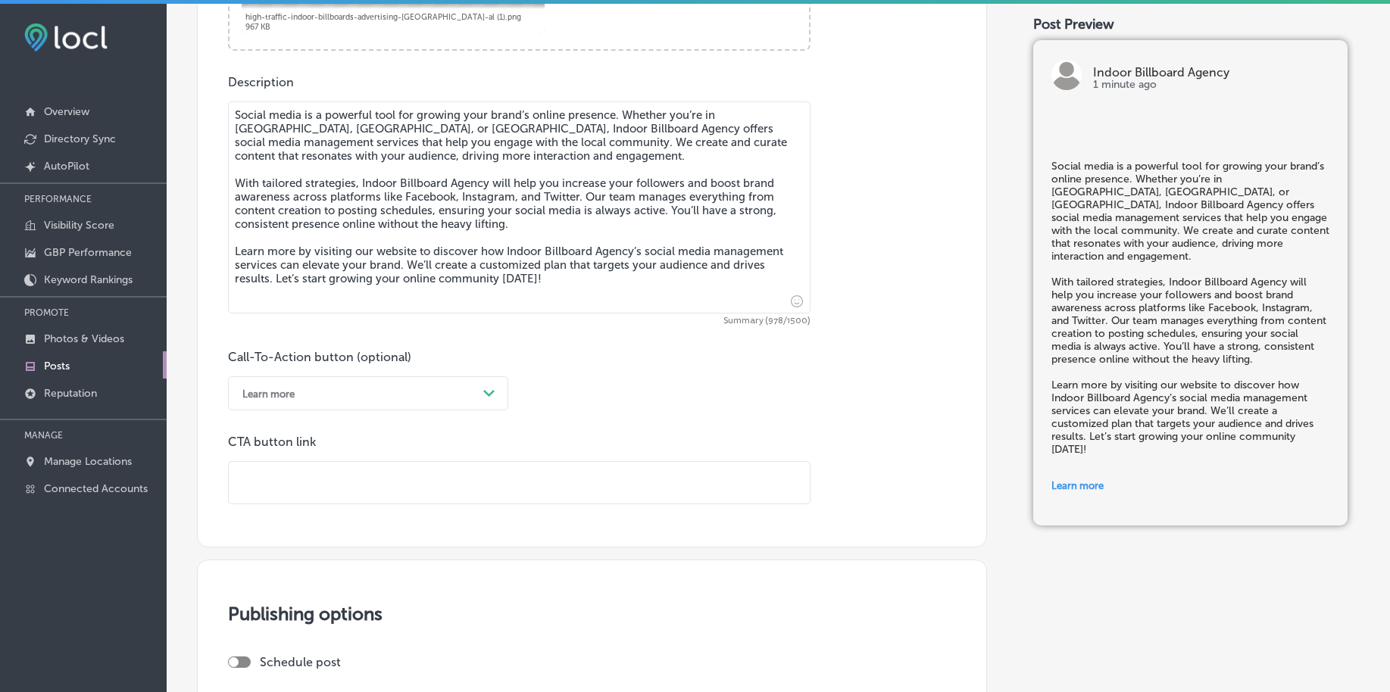
click at [299, 494] on input "text" at bounding box center [519, 483] width 581 height 42
paste input "https://indoorbillboardagency.com/"
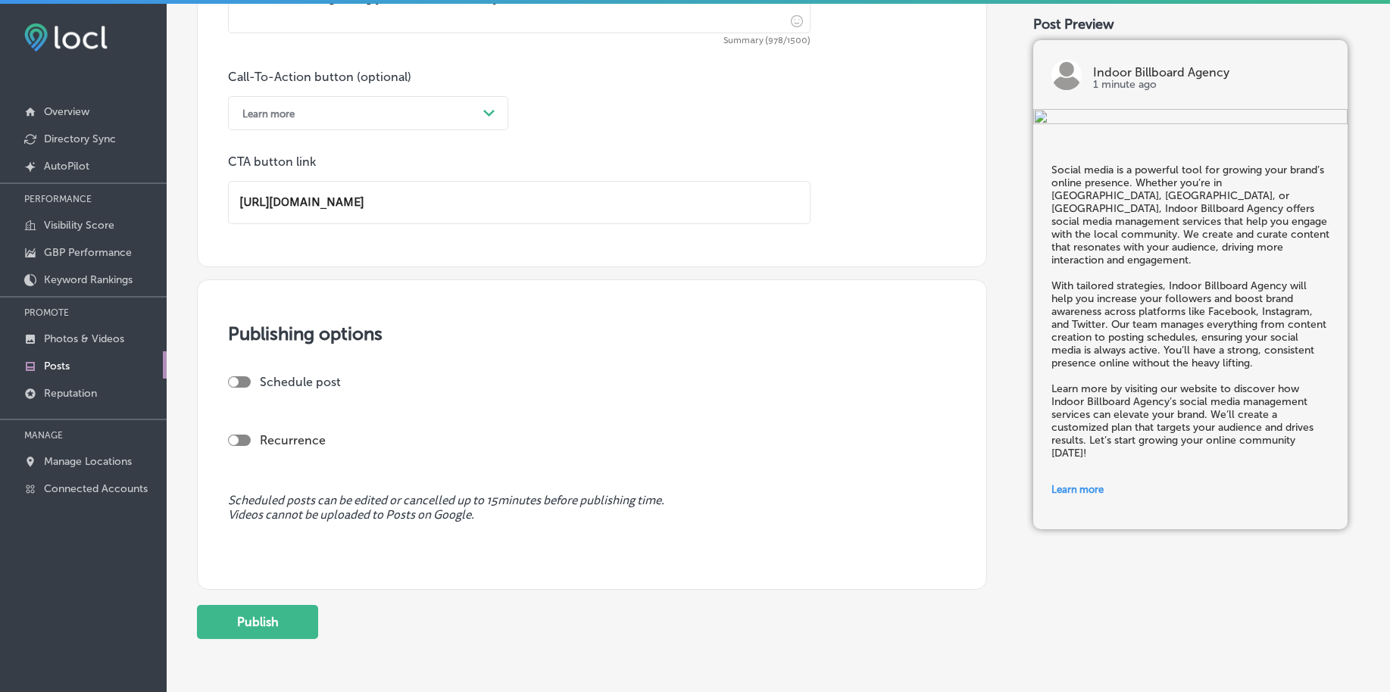
scroll to position [1077, 0]
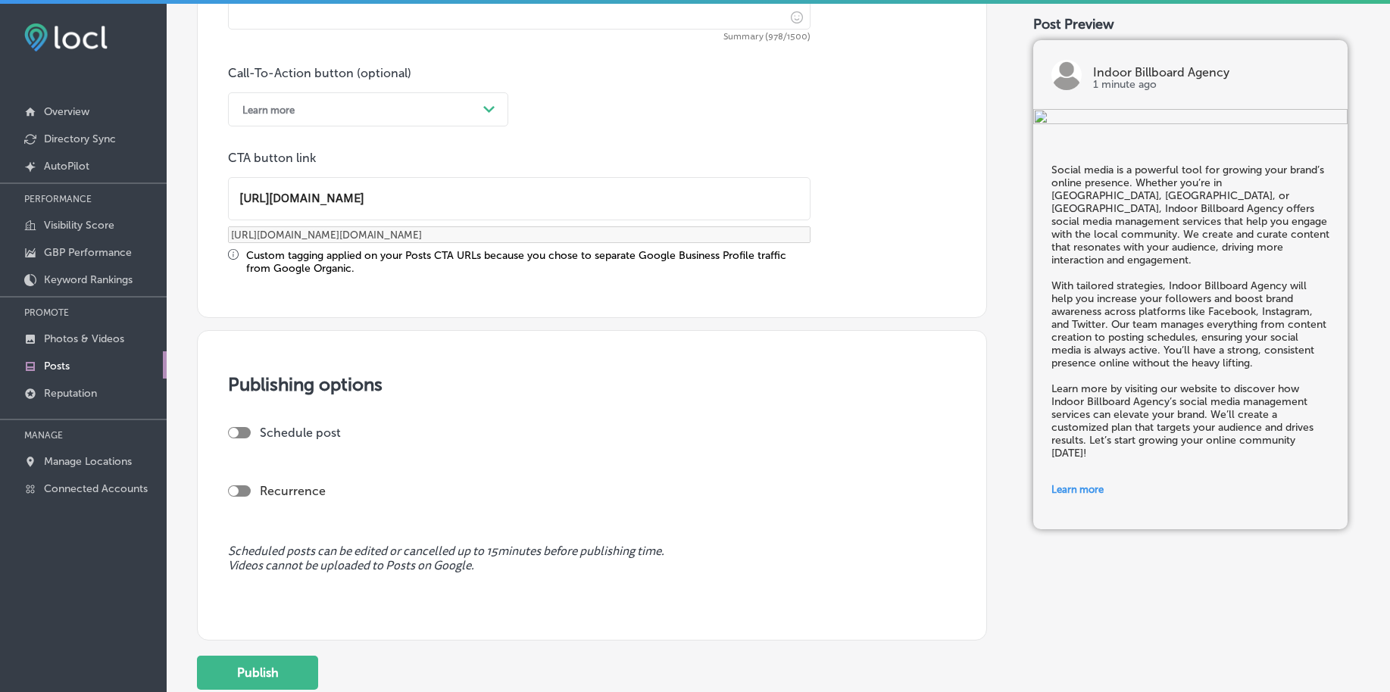
type input "https://indoorbillboardagency.com/"
click at [233, 428] on div at bounding box center [234, 433] width 10 height 10
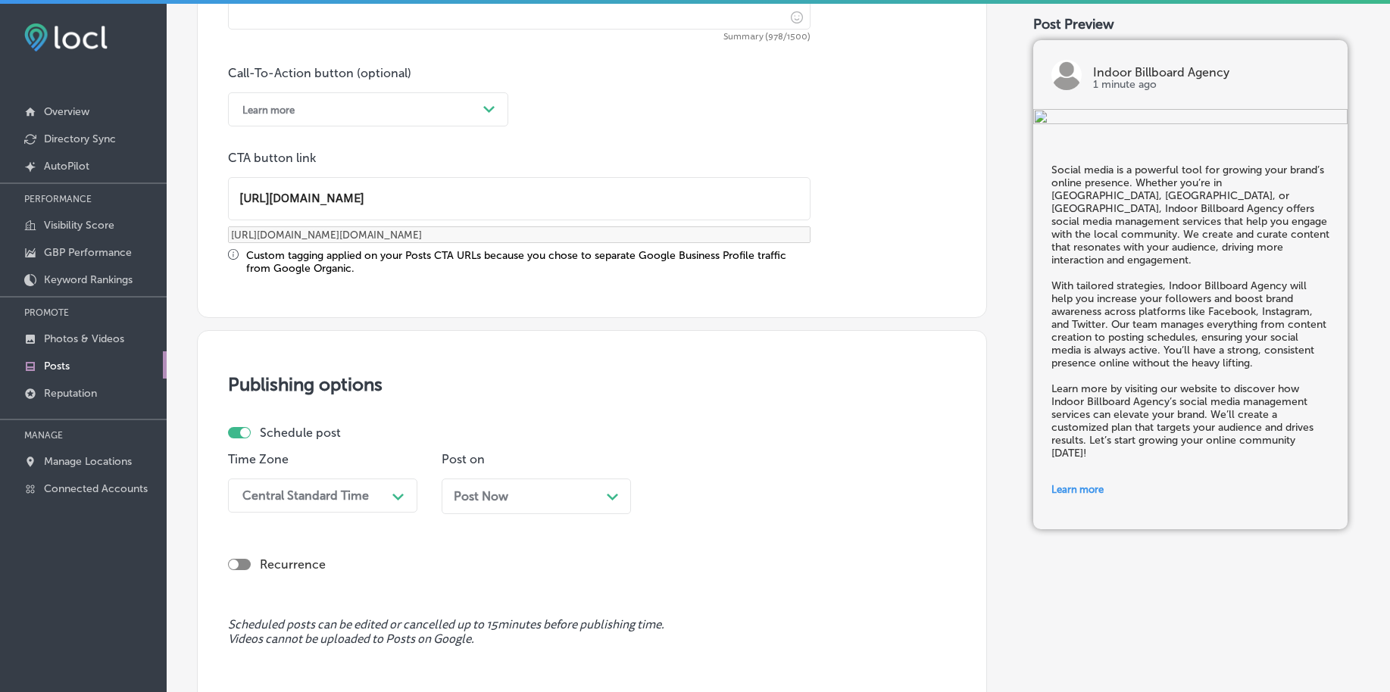
checkbox input "true"
click at [284, 479] on div "Time Zone Central Standard Time Path Created with Sketch." at bounding box center [322, 488] width 189 height 73
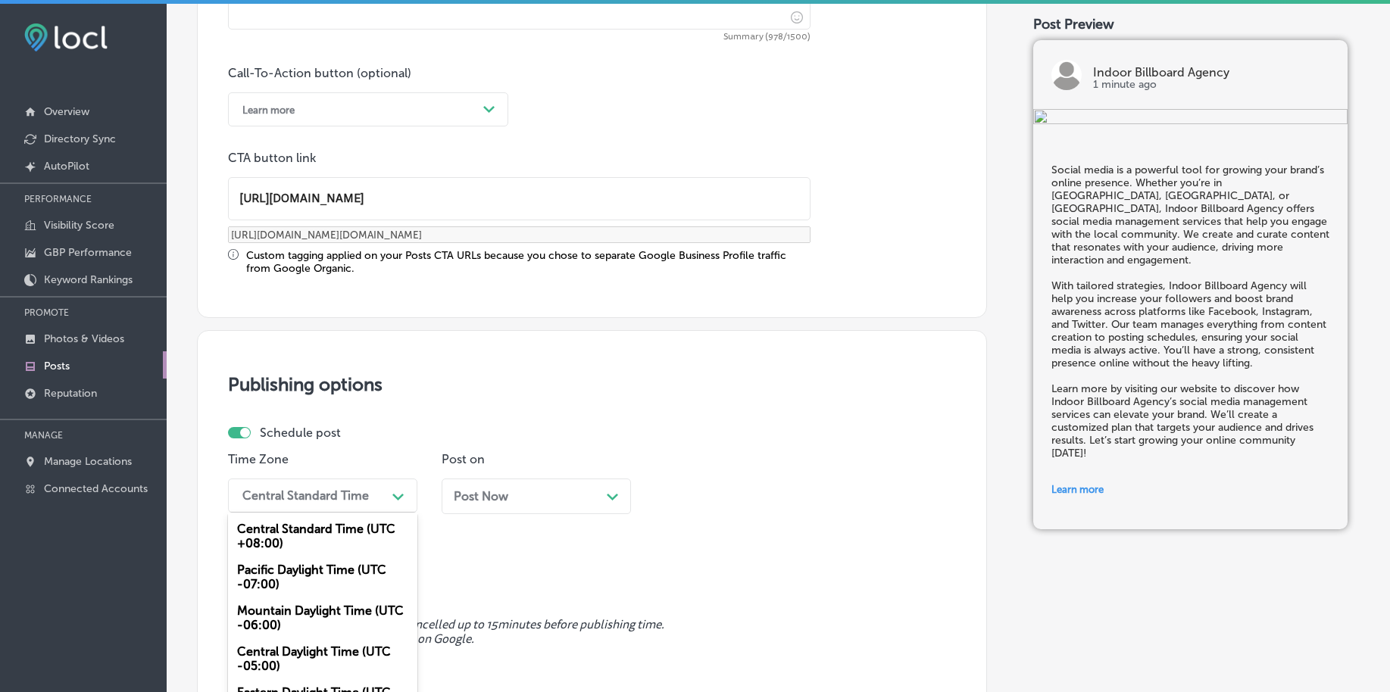
click at [284, 502] on div "option Pacific Daylight Time (UTC -07:00) focused, 2 of 6. 6 results available.…" at bounding box center [322, 496] width 189 height 34
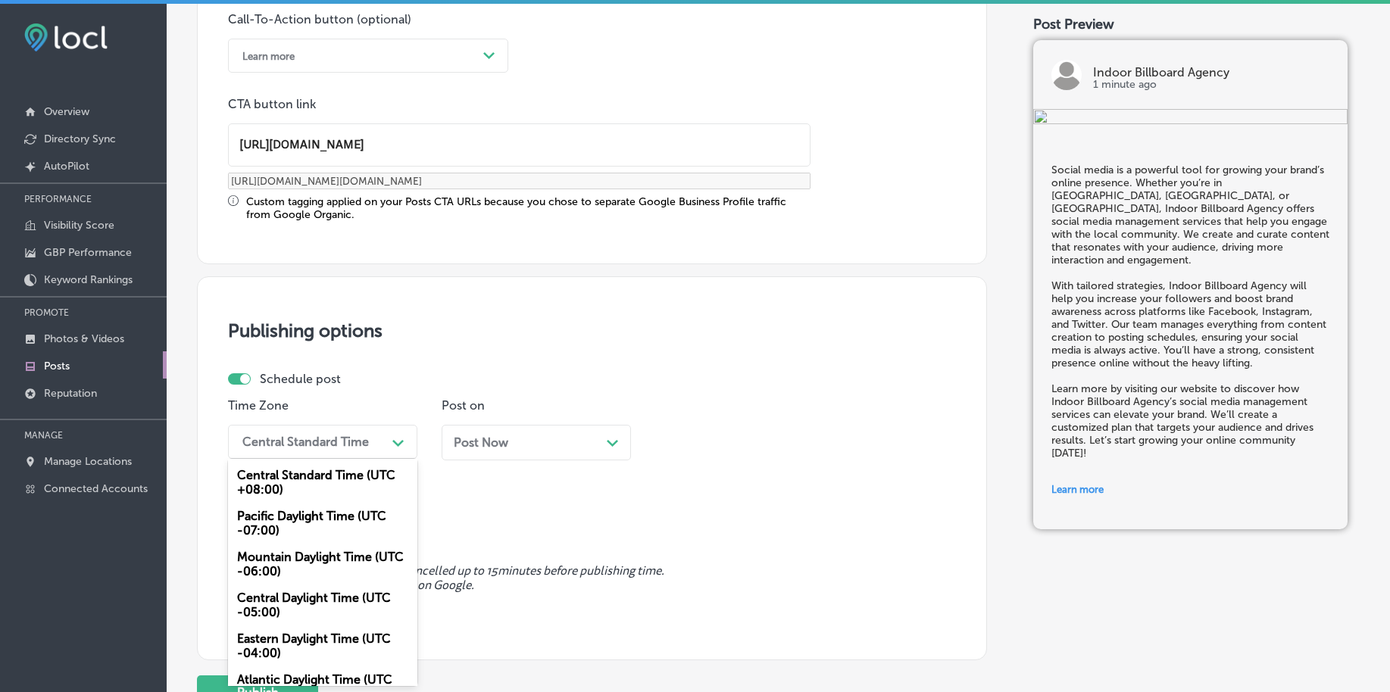
click at [269, 567] on div "Mountain Daylight Time (UTC -06:00)" at bounding box center [322, 564] width 189 height 41
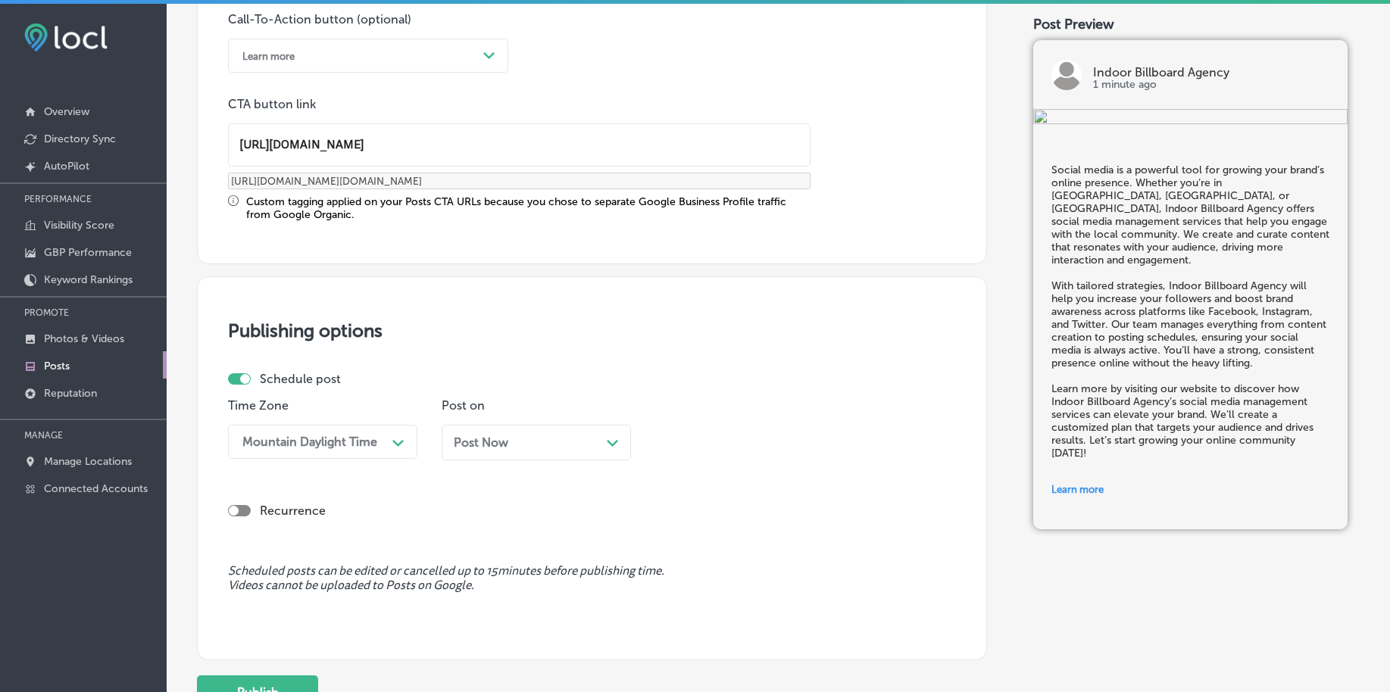
click at [468, 461] on div "Post Now Path Created with Sketch." at bounding box center [536, 448] width 189 height 47
click at [471, 440] on span "Post Now" at bounding box center [481, 442] width 55 height 14
click at [762, 442] on div "03:15 AM" at bounding box center [737, 442] width 151 height 27
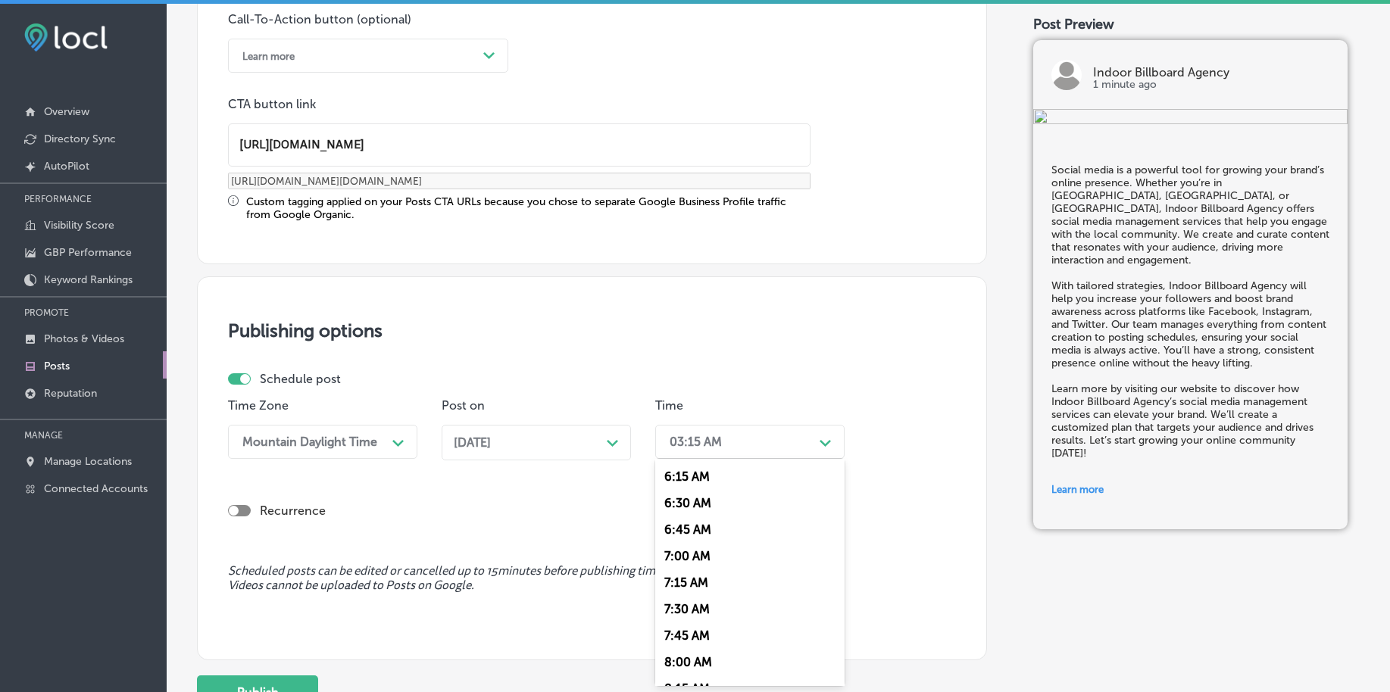
scroll to position [663, 0]
click at [696, 549] on div "7:00 AM" at bounding box center [749, 555] width 189 height 27
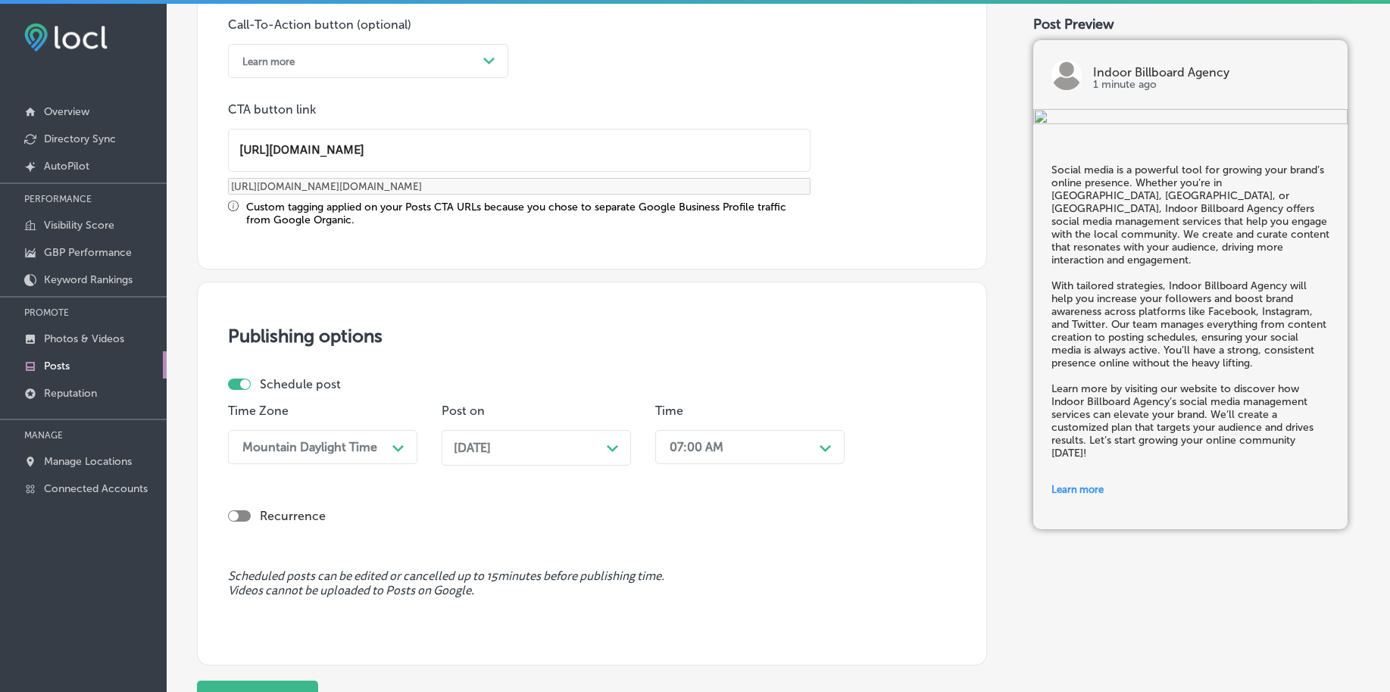
scroll to position [1131, 0]
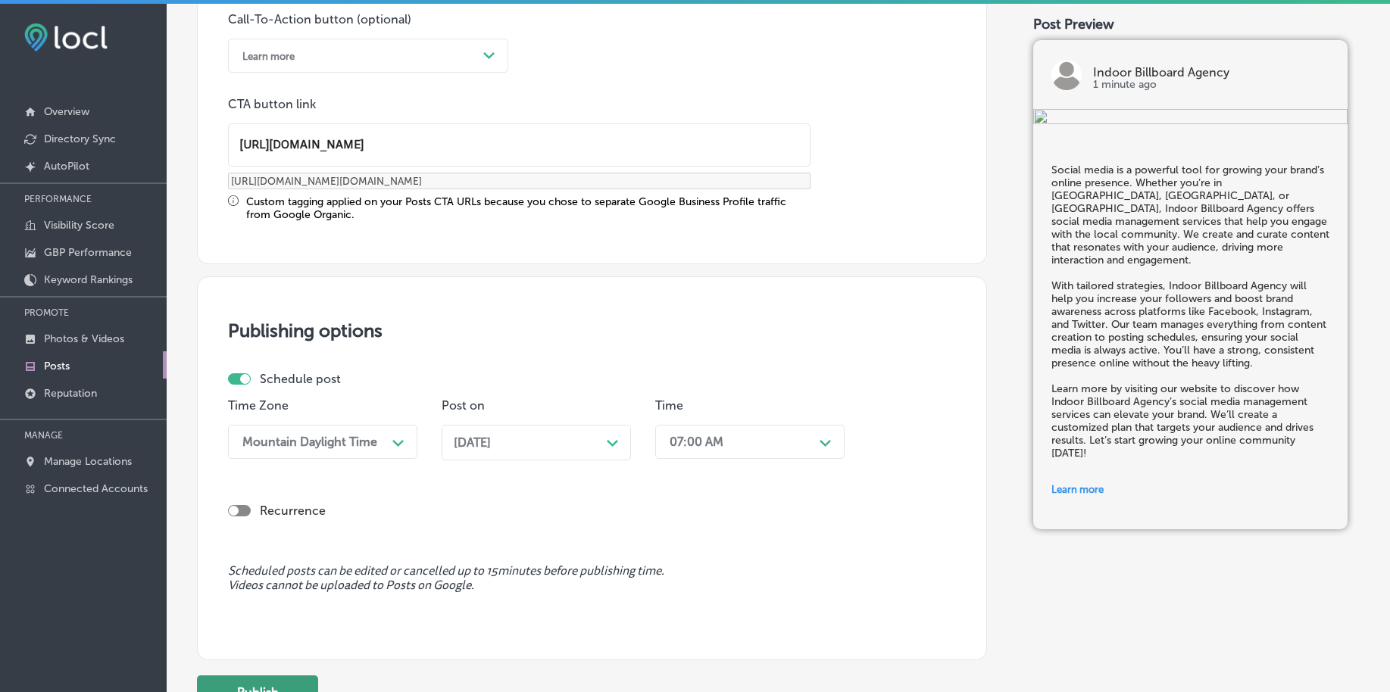
click at [276, 681] on button "Publish" at bounding box center [257, 693] width 121 height 34
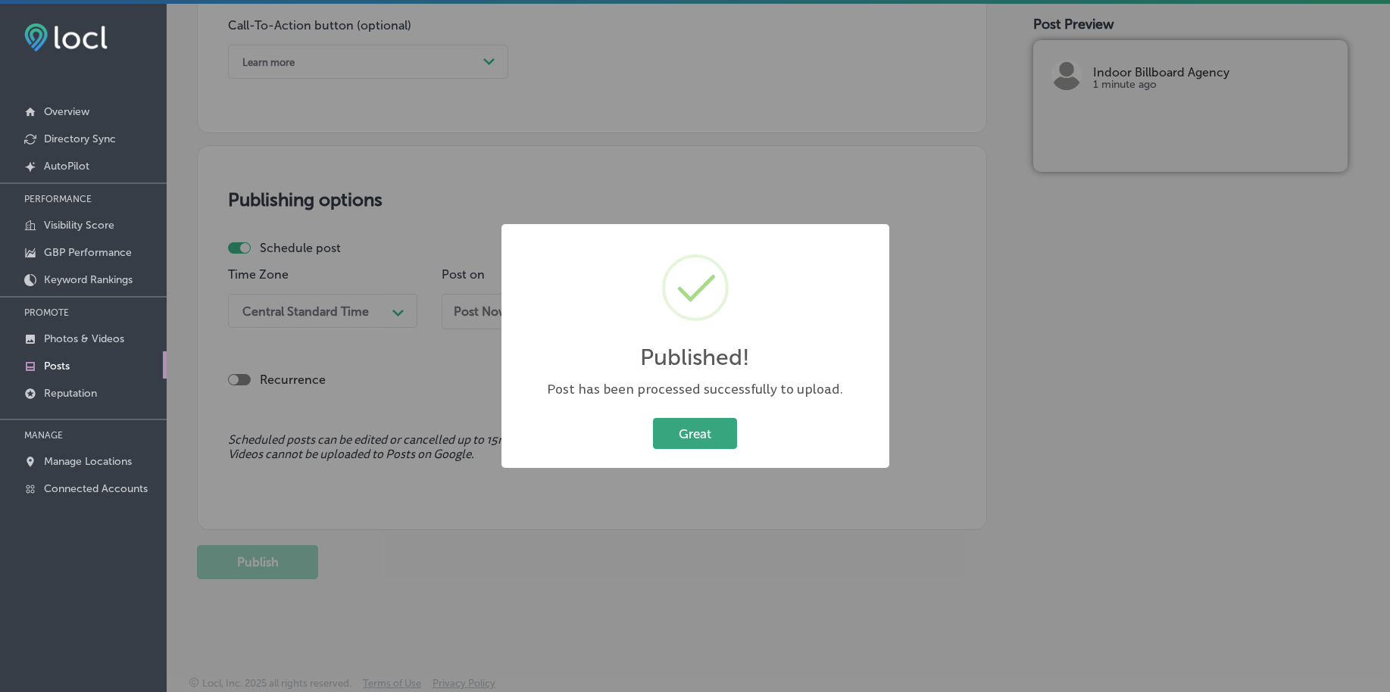
click at [708, 426] on button "Great" at bounding box center [695, 433] width 84 height 31
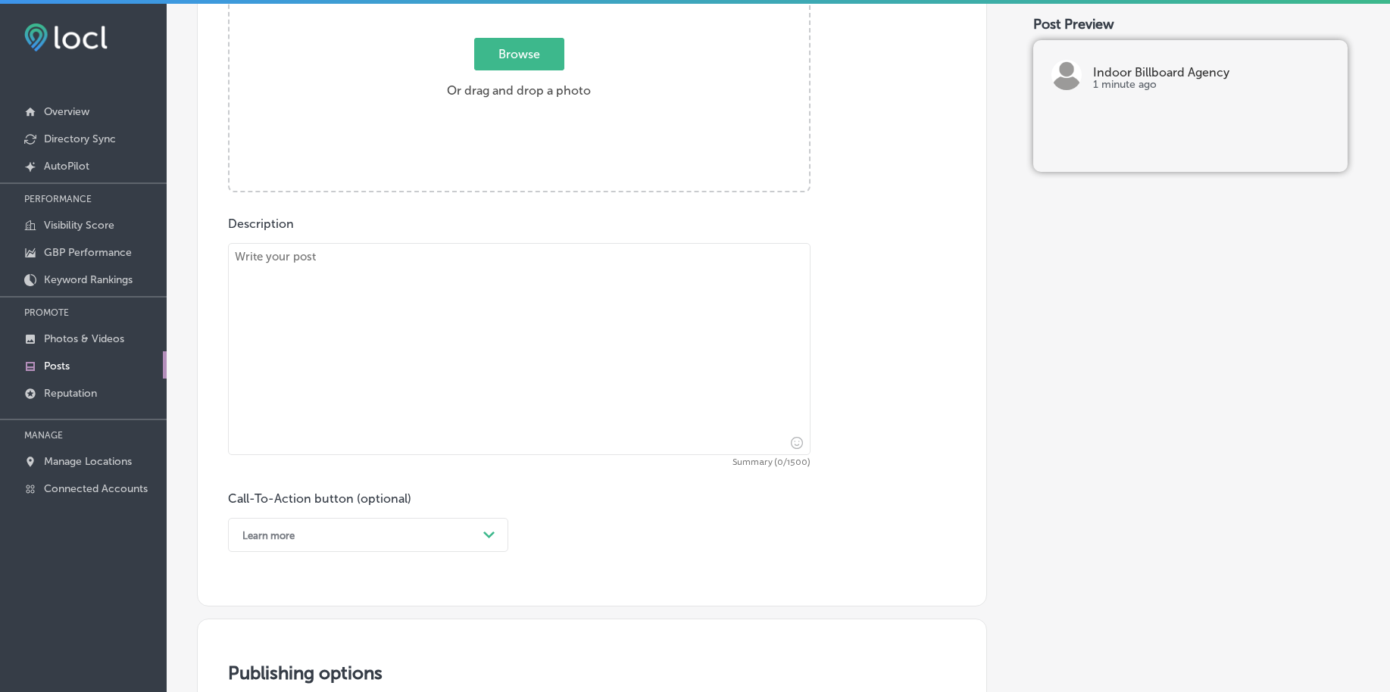
scroll to position [367, 0]
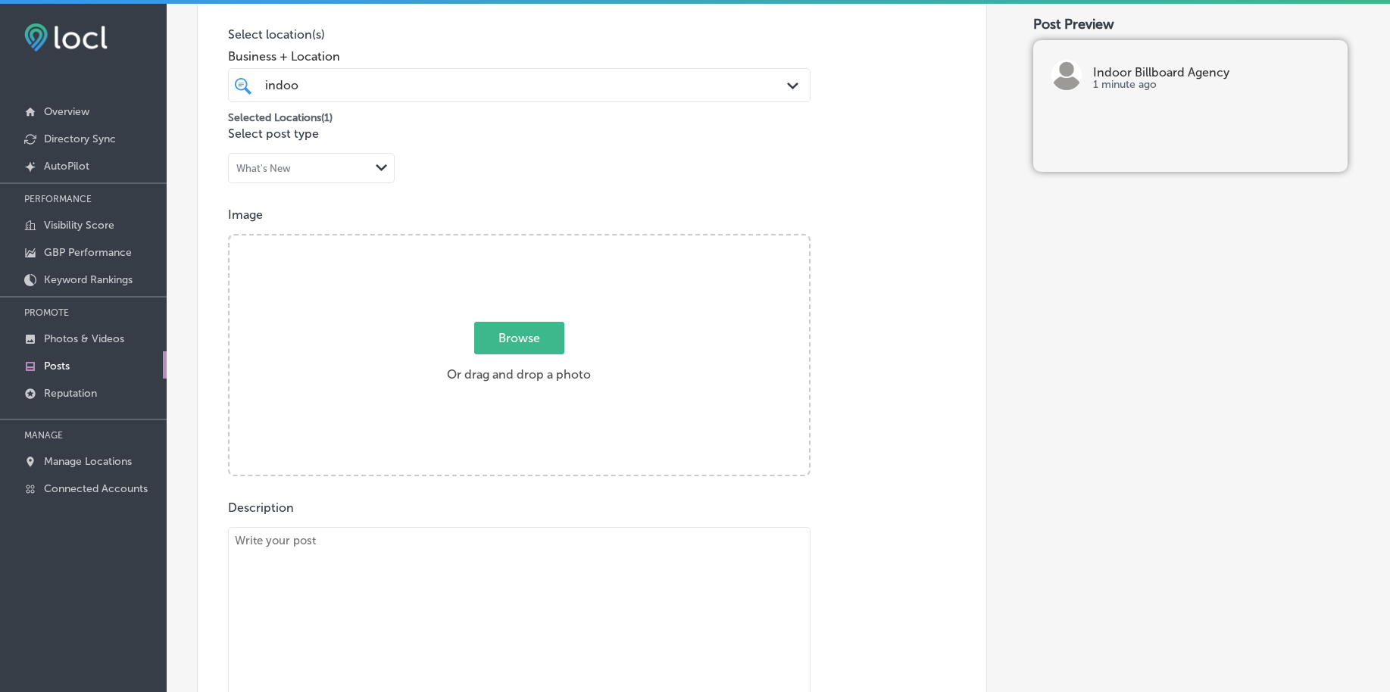
click at [505, 346] on span "Browse" at bounding box center [519, 338] width 90 height 33
click at [505, 240] on input "Browse Or drag and drop a photo" at bounding box center [518, 238] width 579 height 5
type input "C:\fakepath\high-traffic-indoor-billboards-advertising-birmingham-al (2).png"
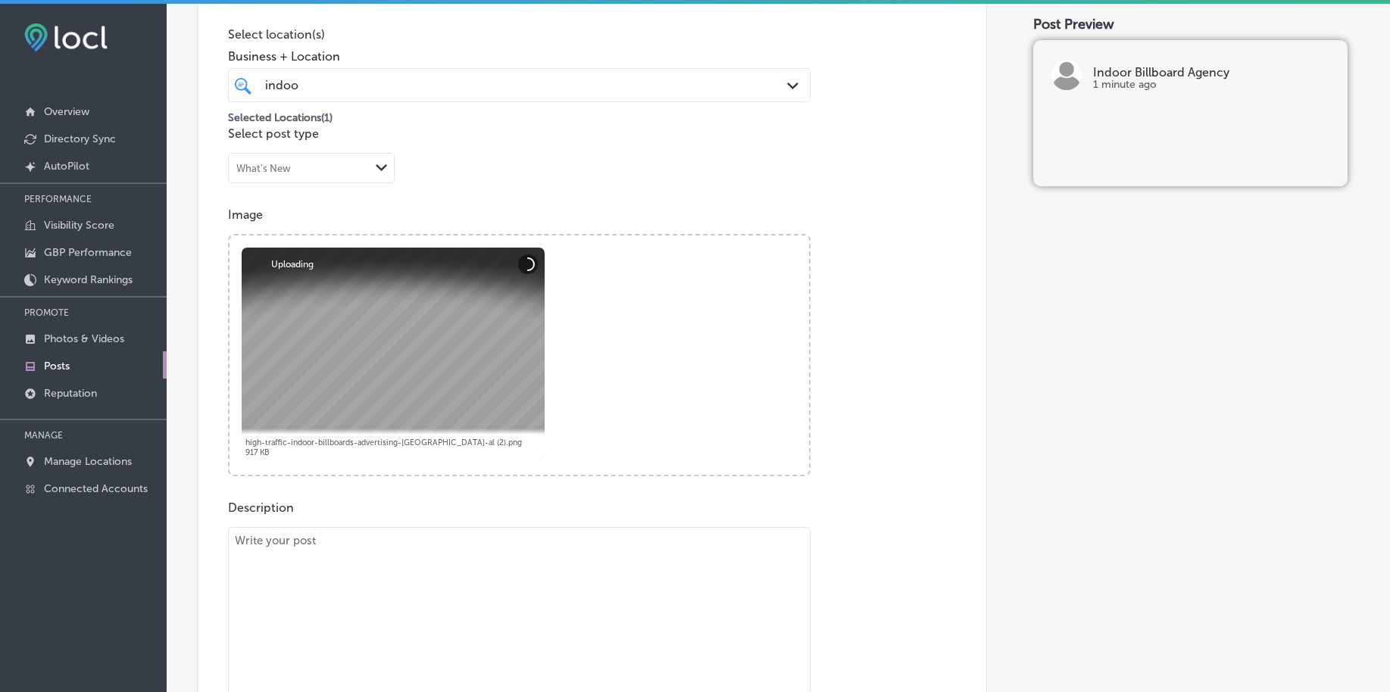
click at [348, 94] on div "indoo indoo" at bounding box center [494, 85] width 460 height 20
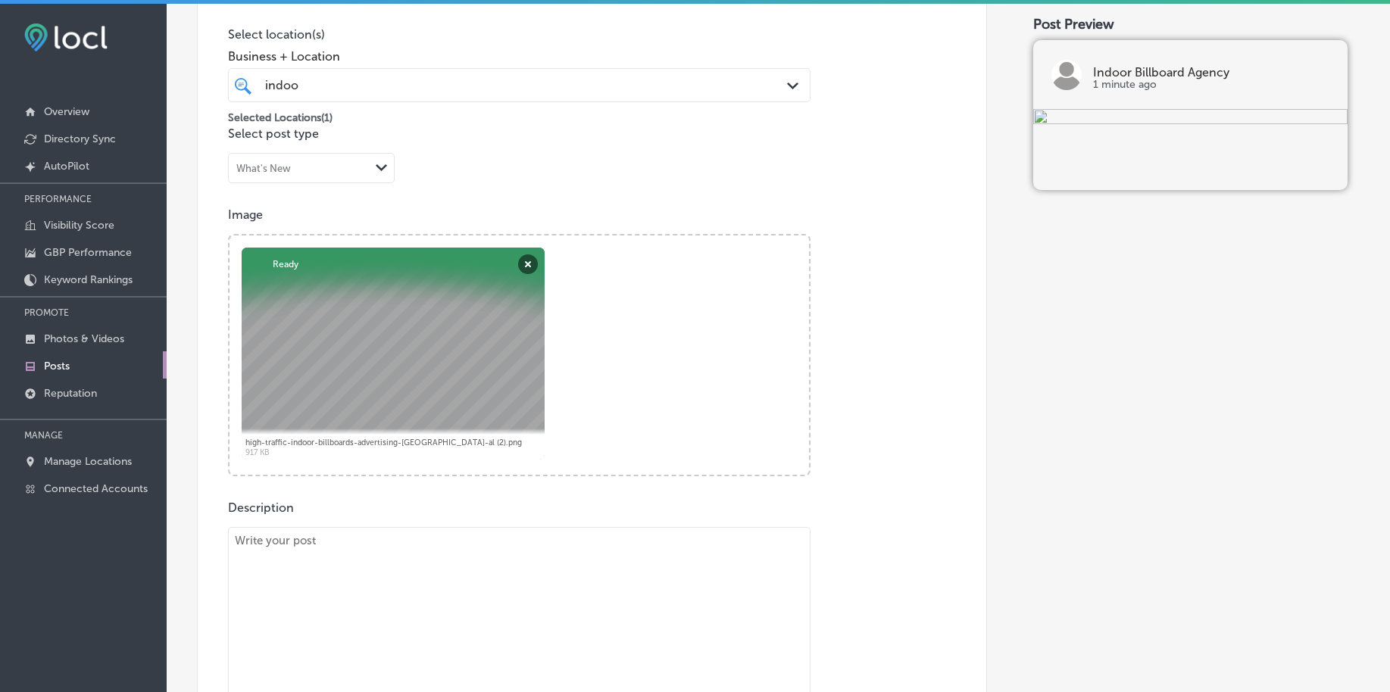
click at [383, 601] on textarea at bounding box center [519, 633] width 582 height 212
paste textarea "Get your brand in front of thousands with our indoor digital billboards in Gard…"
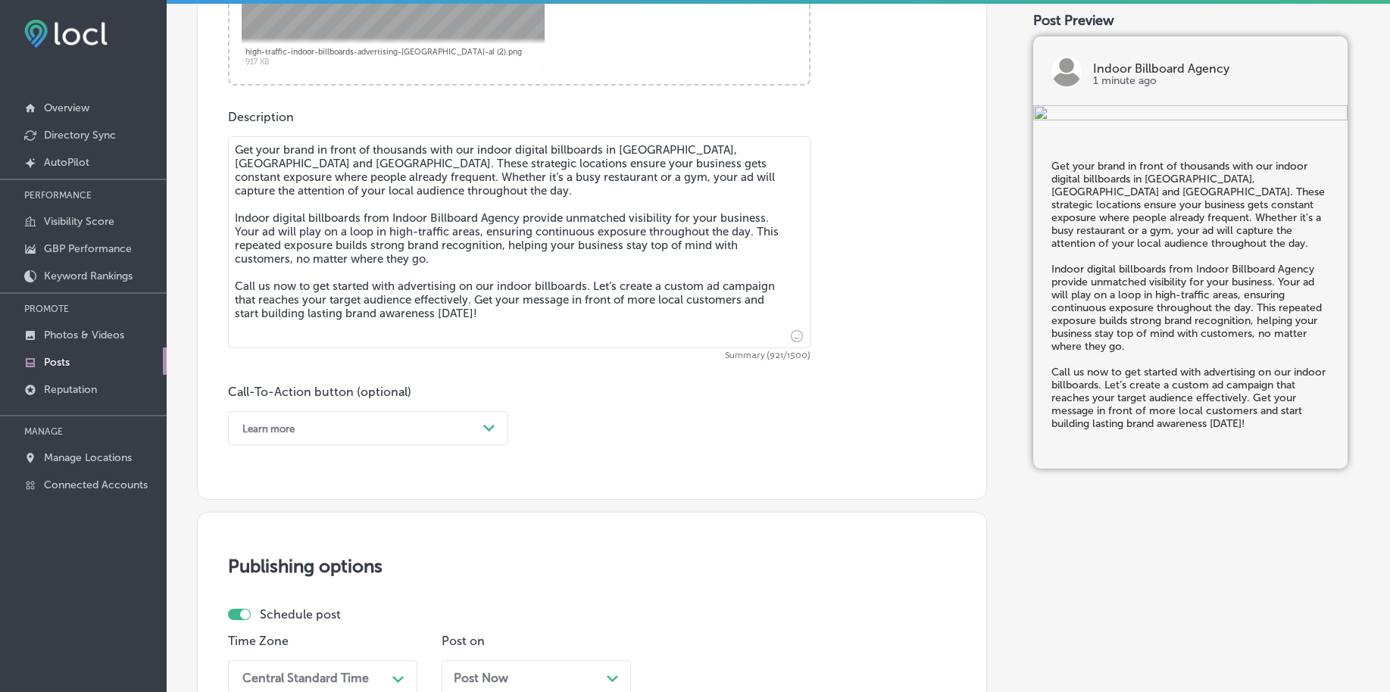
scroll to position [761, 0]
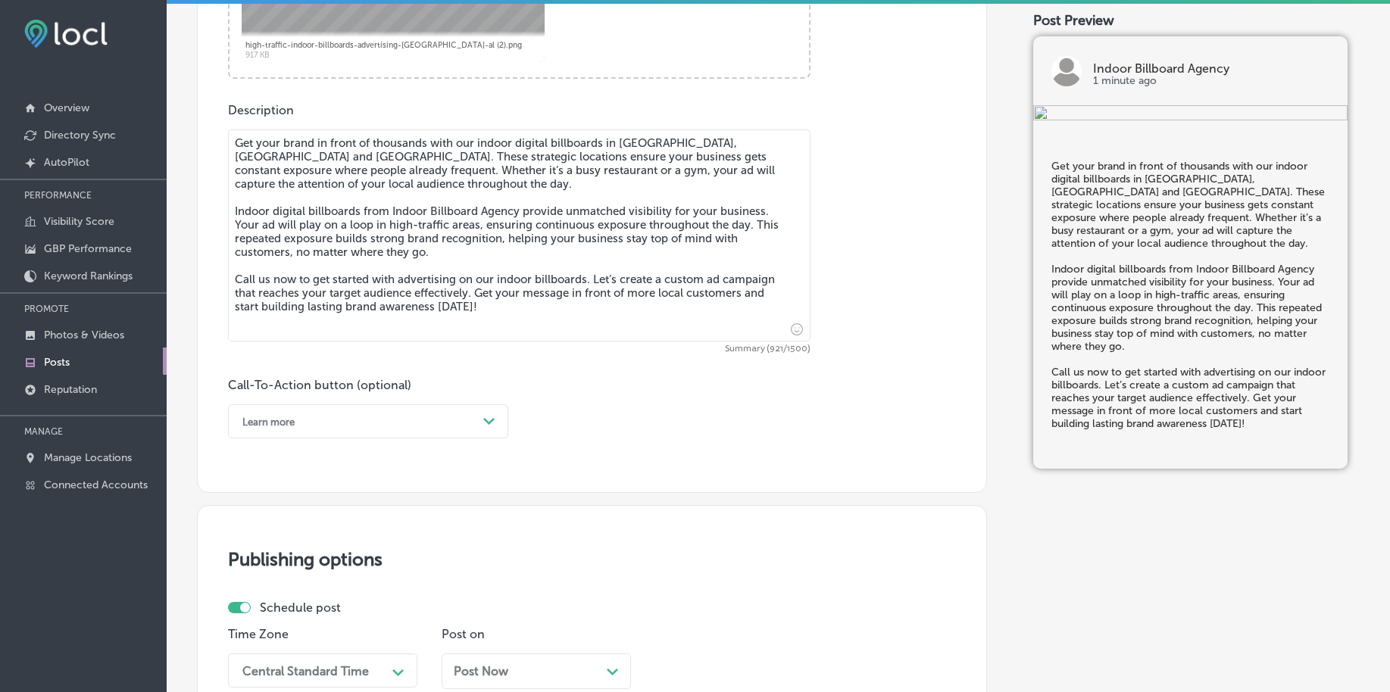
type textarea "Get your brand in front of thousands with our indoor digital billboards in Gard…"
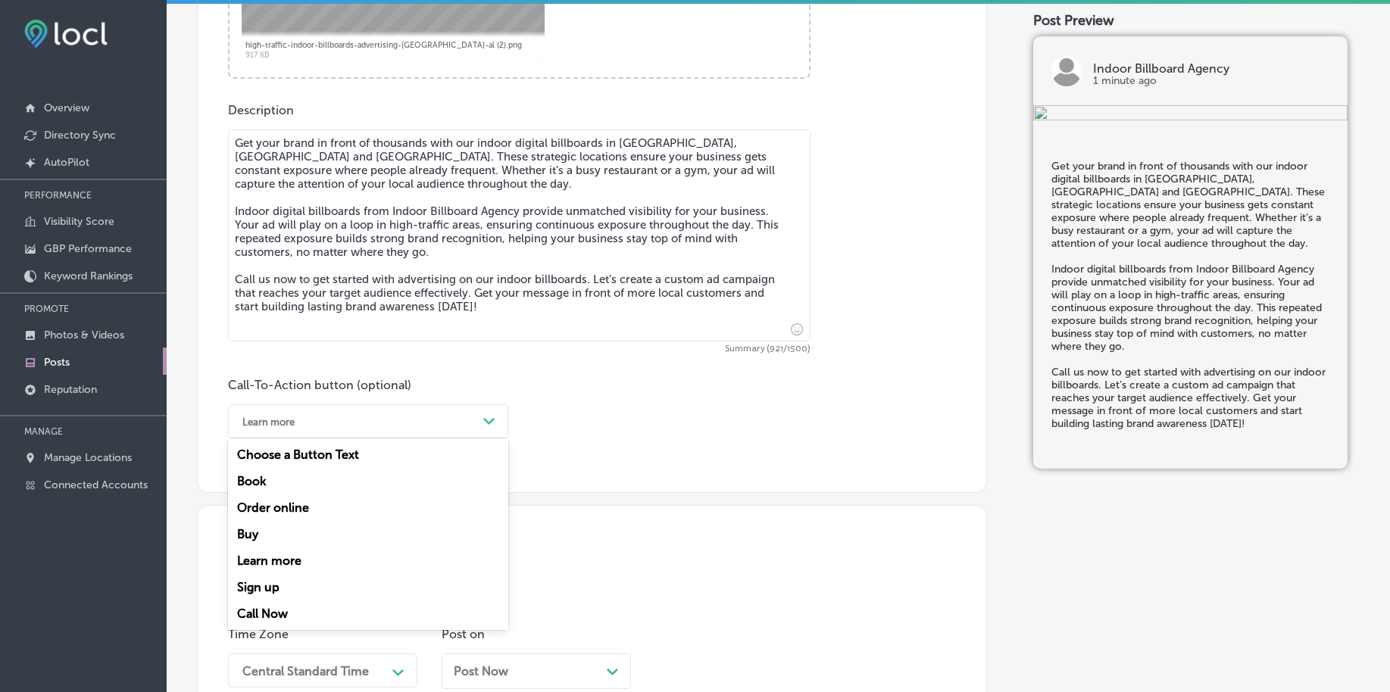
click at [315, 427] on div "Learn more" at bounding box center [356, 421] width 242 height 23
click at [262, 611] on div "Call Now" at bounding box center [368, 614] width 280 height 27
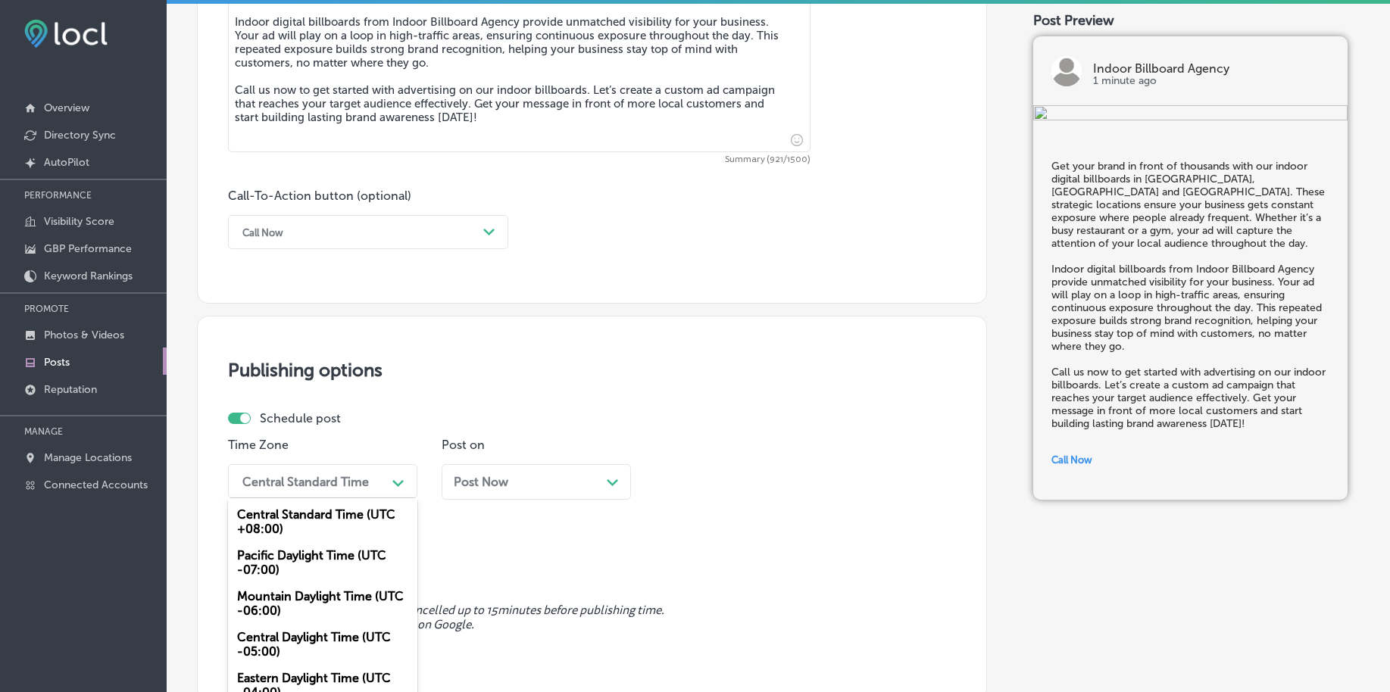
click at [354, 479] on div "option Mountain Daylight Time (UTC -06:00), selected. option Central Standard T…" at bounding box center [322, 481] width 189 height 34
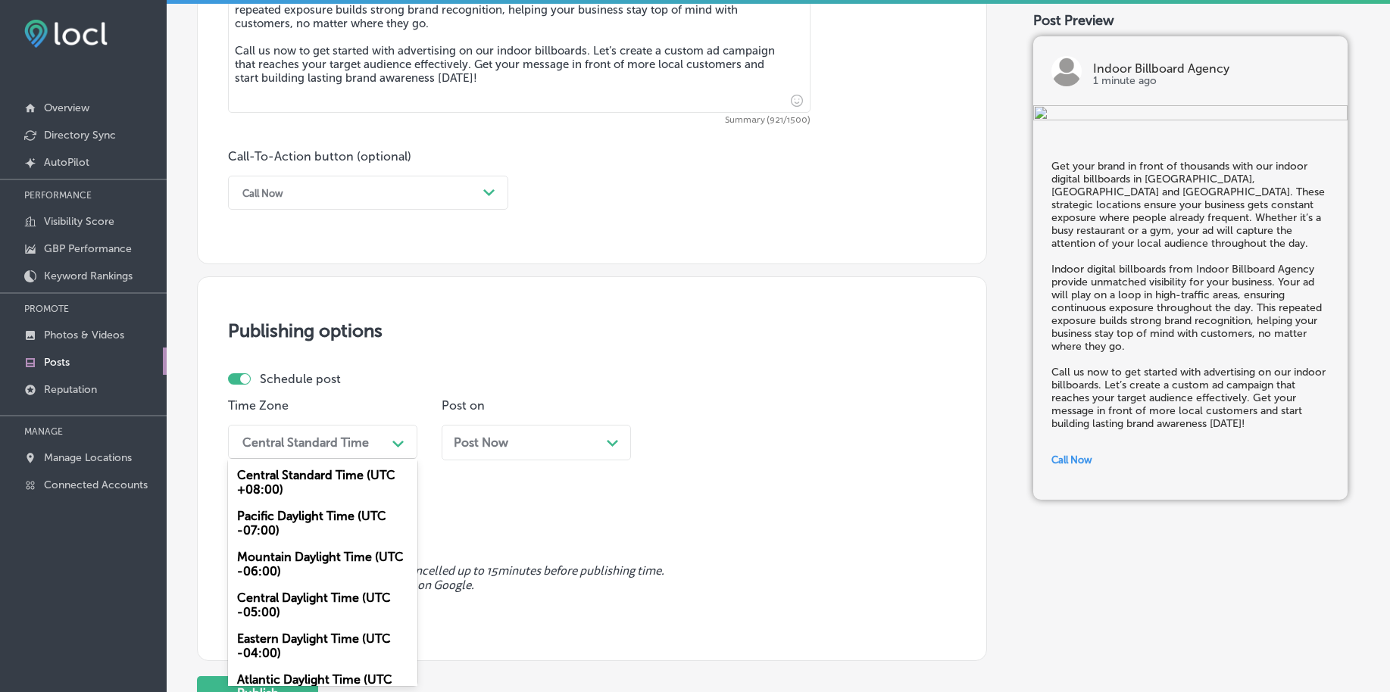
click at [298, 561] on div "Mountain Daylight Time (UTC -06:00)" at bounding box center [322, 564] width 189 height 41
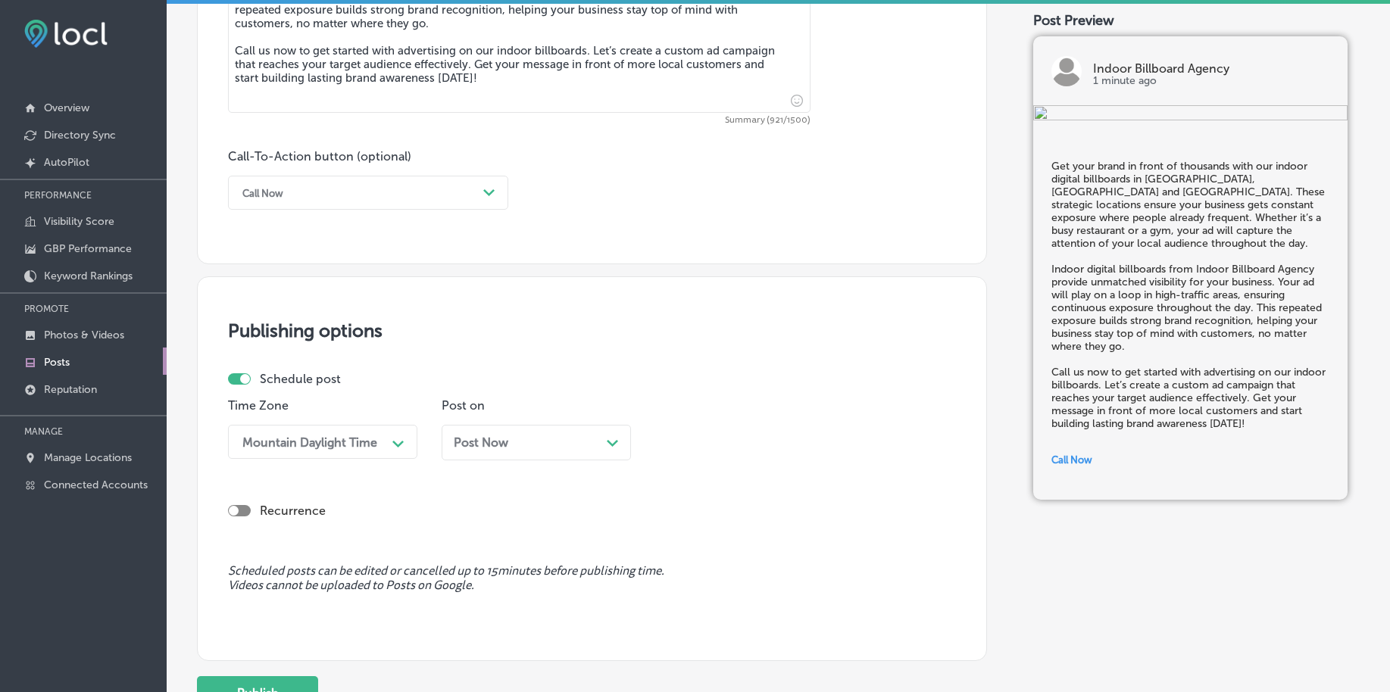
click at [520, 448] on div "Post Now Path Created with Sketch." at bounding box center [536, 442] width 165 height 14
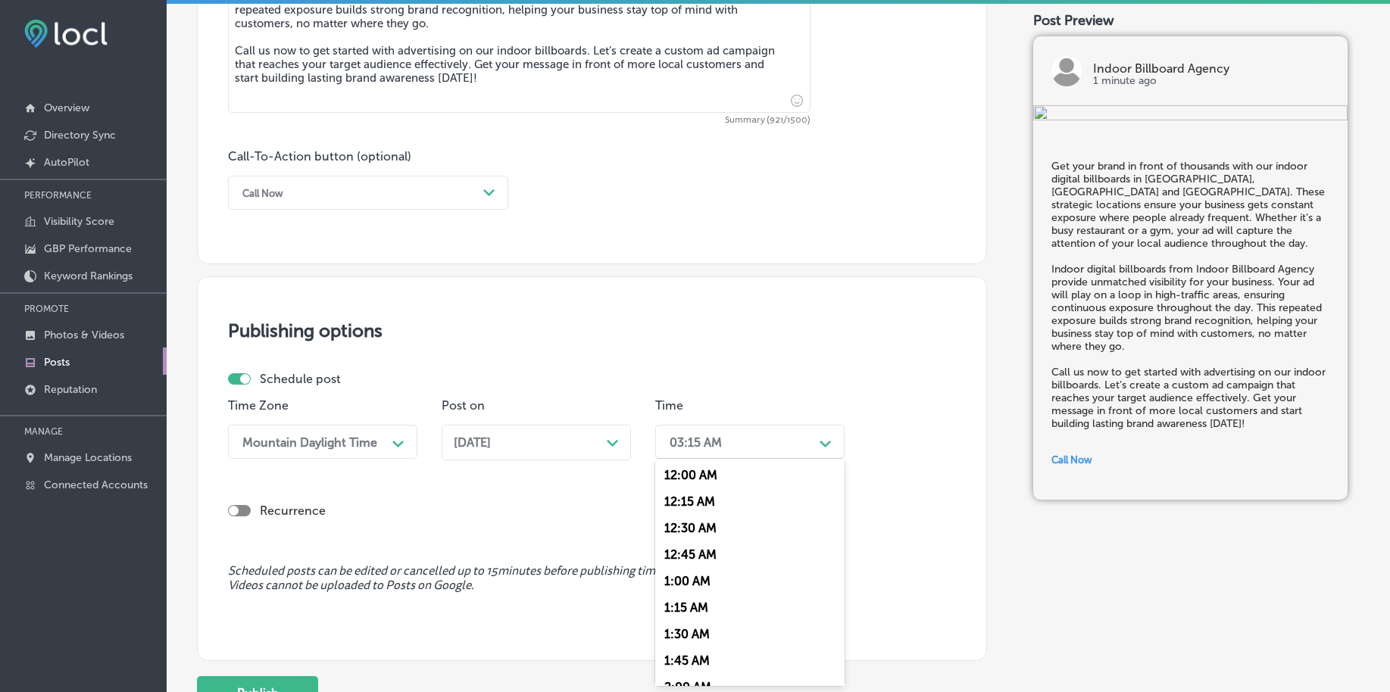
click at [809, 438] on div "03:15 AM" at bounding box center [737, 442] width 151 height 27
click at [702, 556] on div "7:00 AM" at bounding box center [749, 555] width 189 height 27
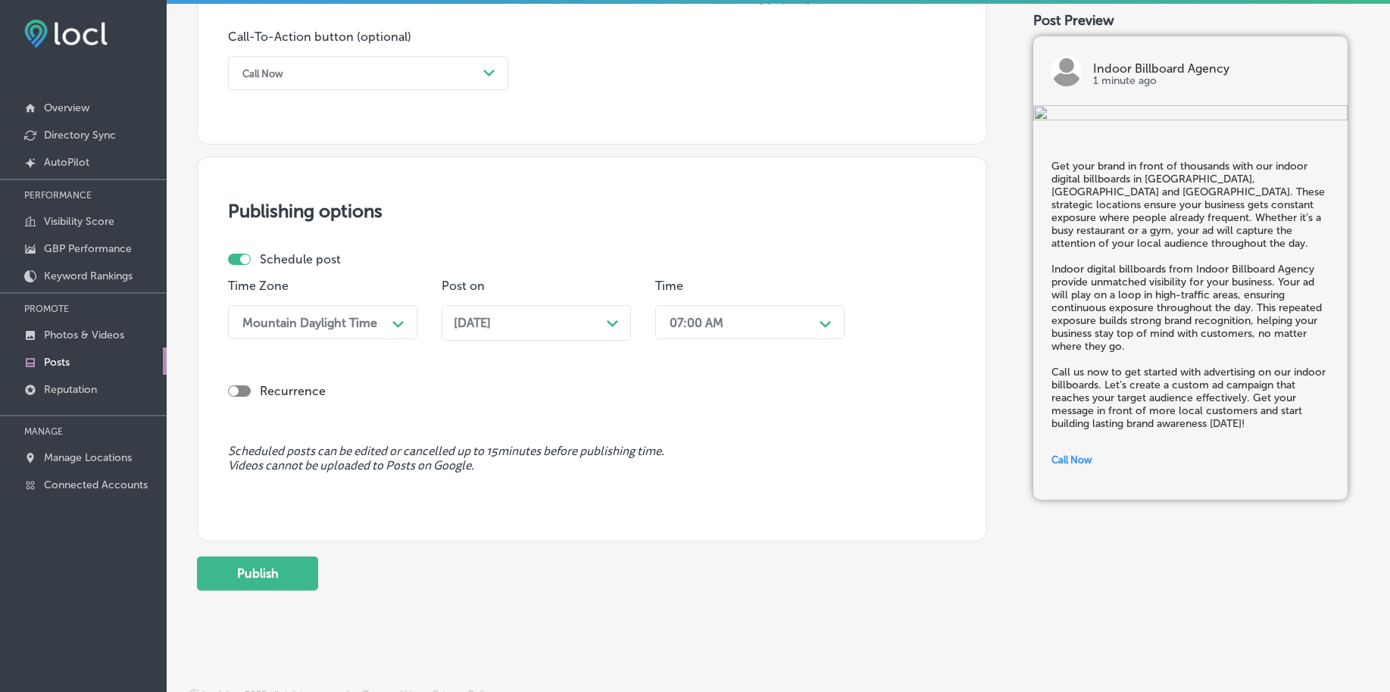
scroll to position [1125, 0]
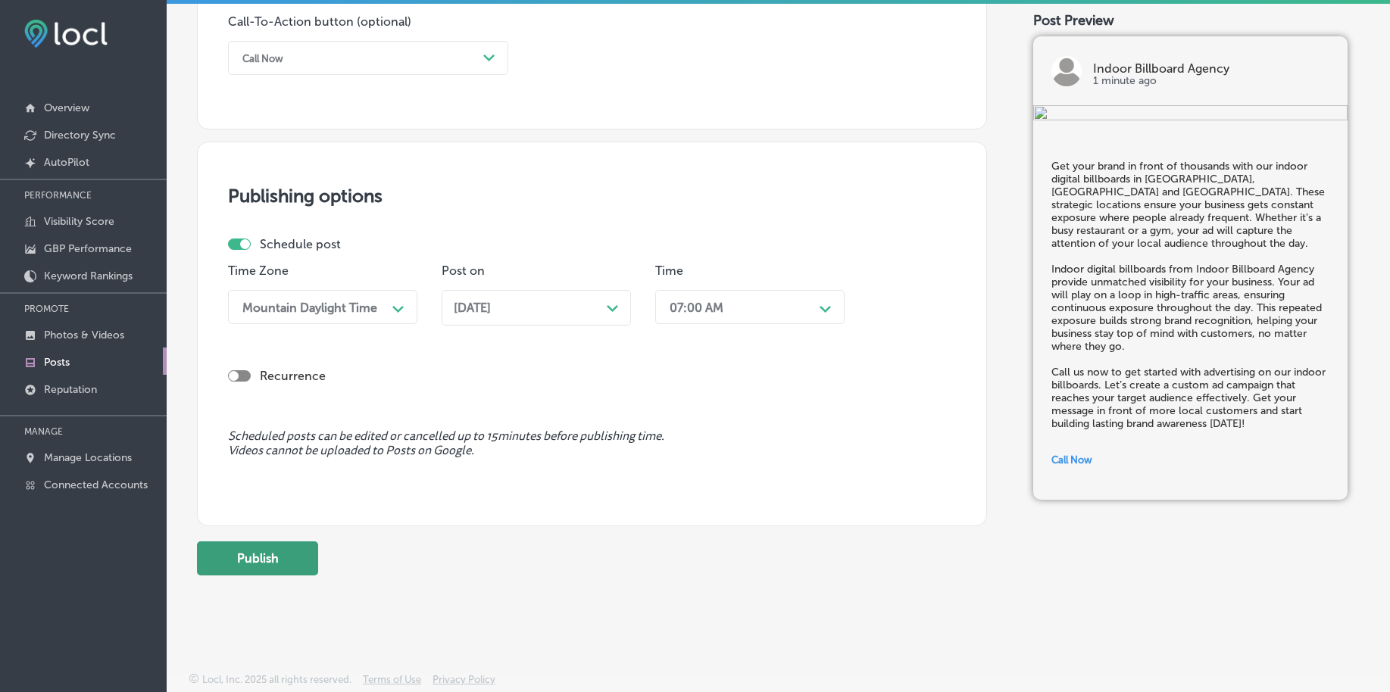
click at [244, 554] on button "Publish" at bounding box center [257, 559] width 121 height 34
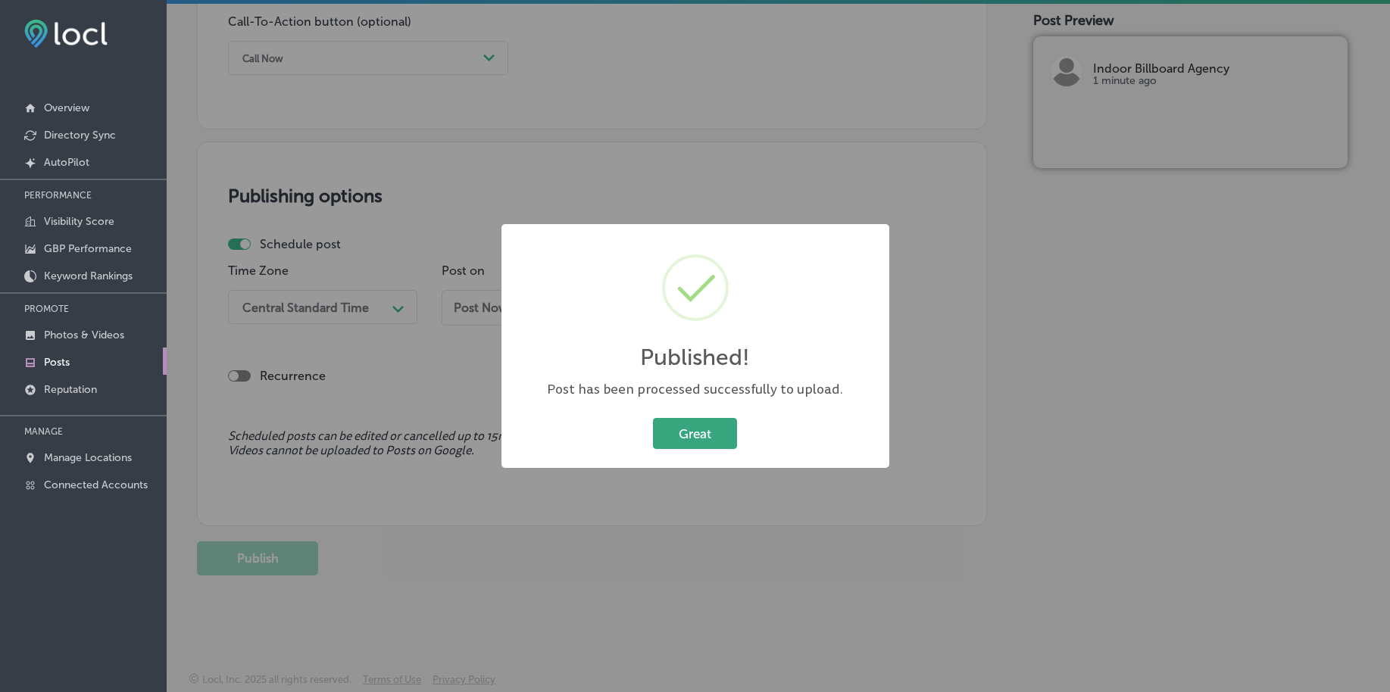
click at [695, 435] on button "Great" at bounding box center [695, 433] width 84 height 31
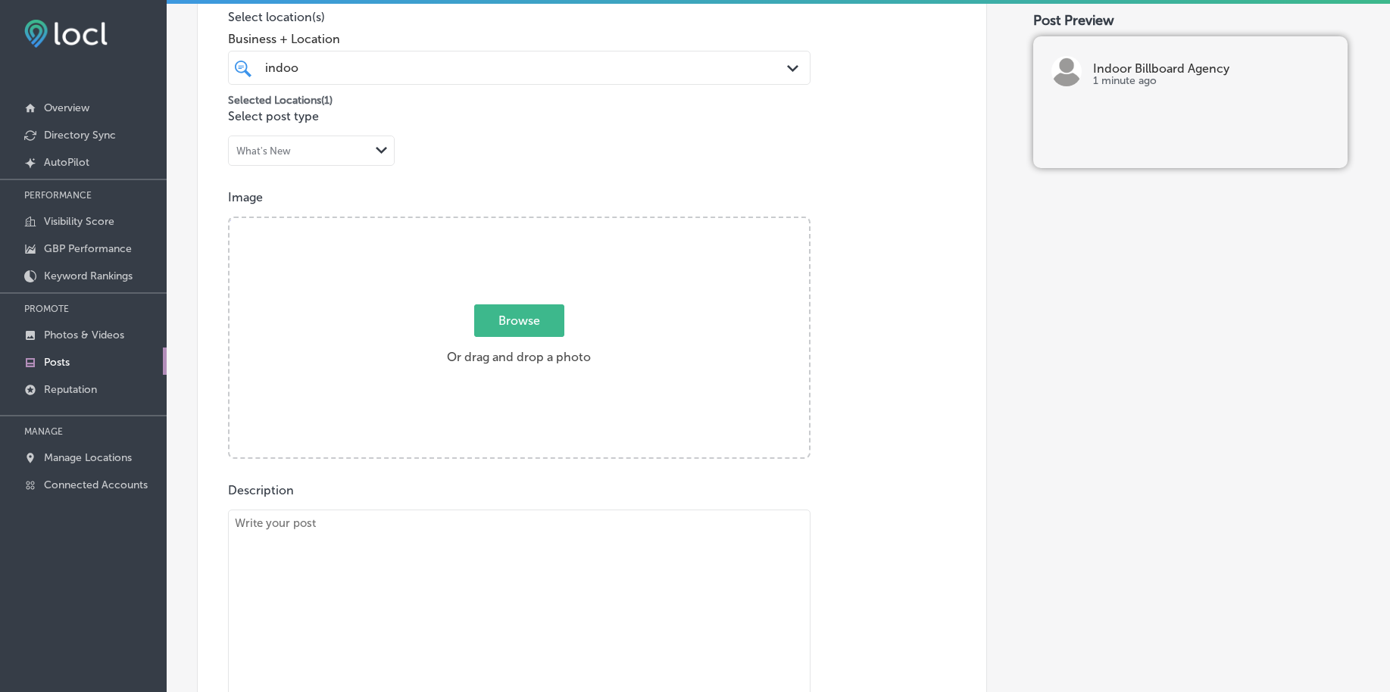
scroll to position [367, 0]
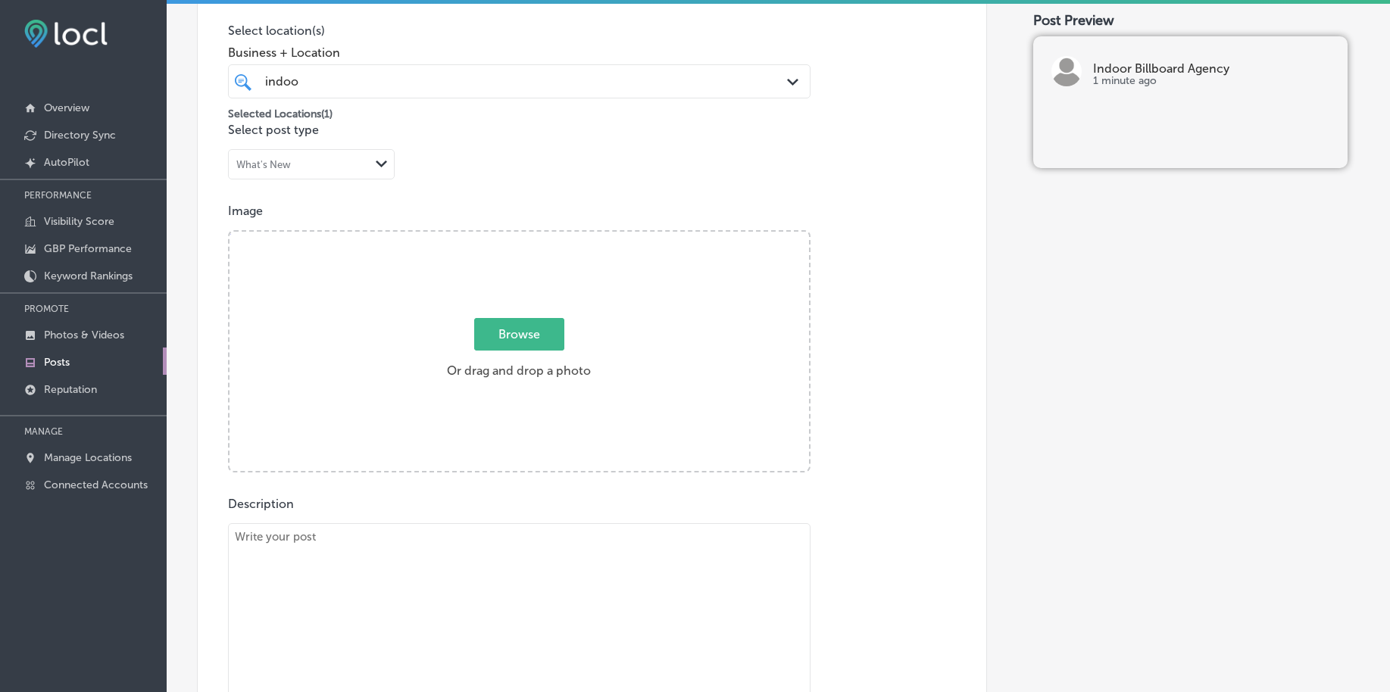
click at [509, 332] on span "Browse" at bounding box center [519, 334] width 90 height 33
click at [509, 236] on input "Browse Or drag and drop a photo" at bounding box center [518, 234] width 579 height 5
type input "C:\fakepath\high-traffic-indoor-billboards-advertising-birmingham-al (3).png"
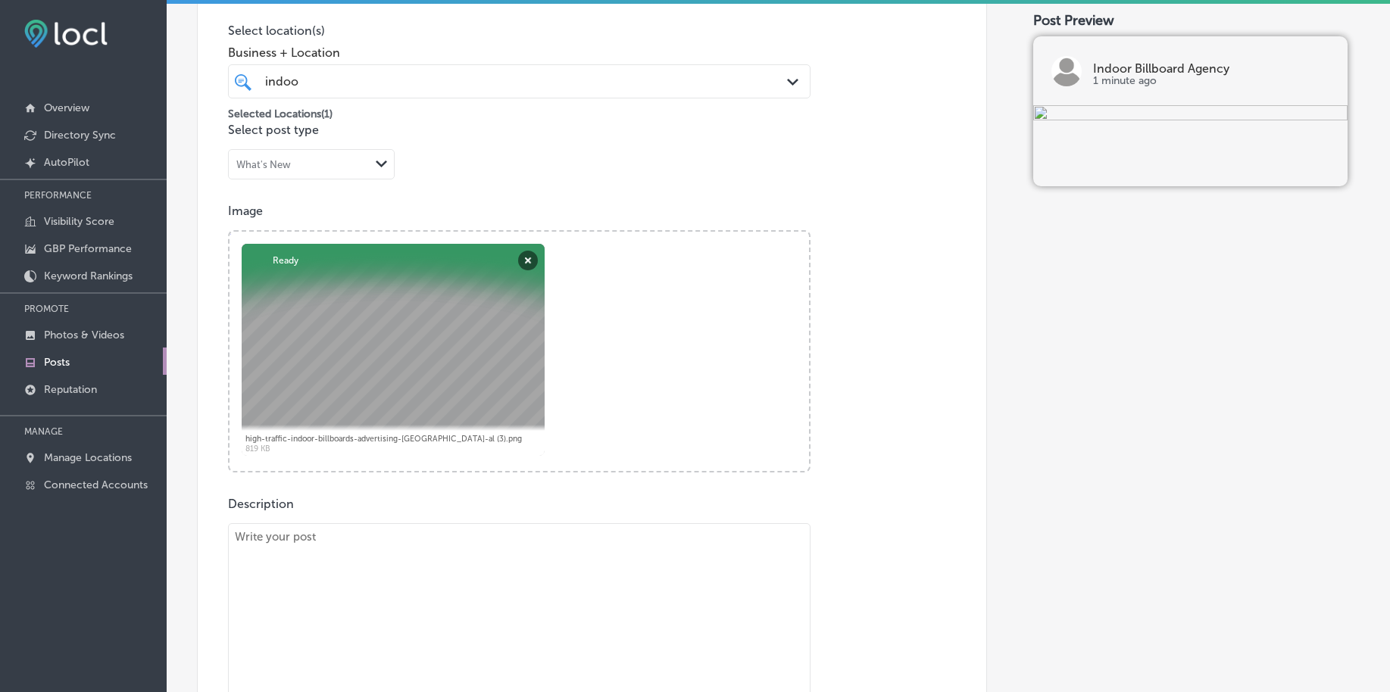
click at [466, 621] on textarea at bounding box center [519, 629] width 582 height 212
paste textarea "Make sure your business stands out when people search for local services. Wheth…"
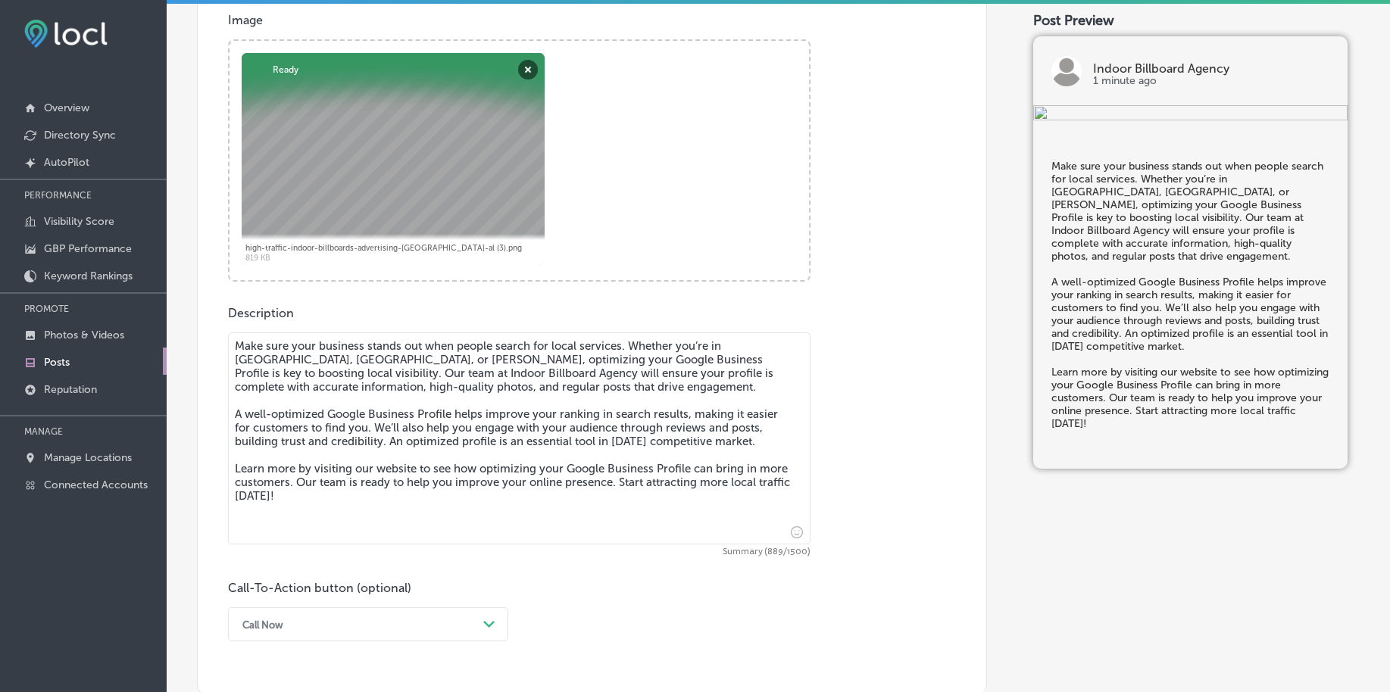
type textarea "Make sure your business stands out when people search for local services. Wheth…"
click at [336, 626] on div "Call Now Path Created with Sketch." at bounding box center [368, 624] width 280 height 34
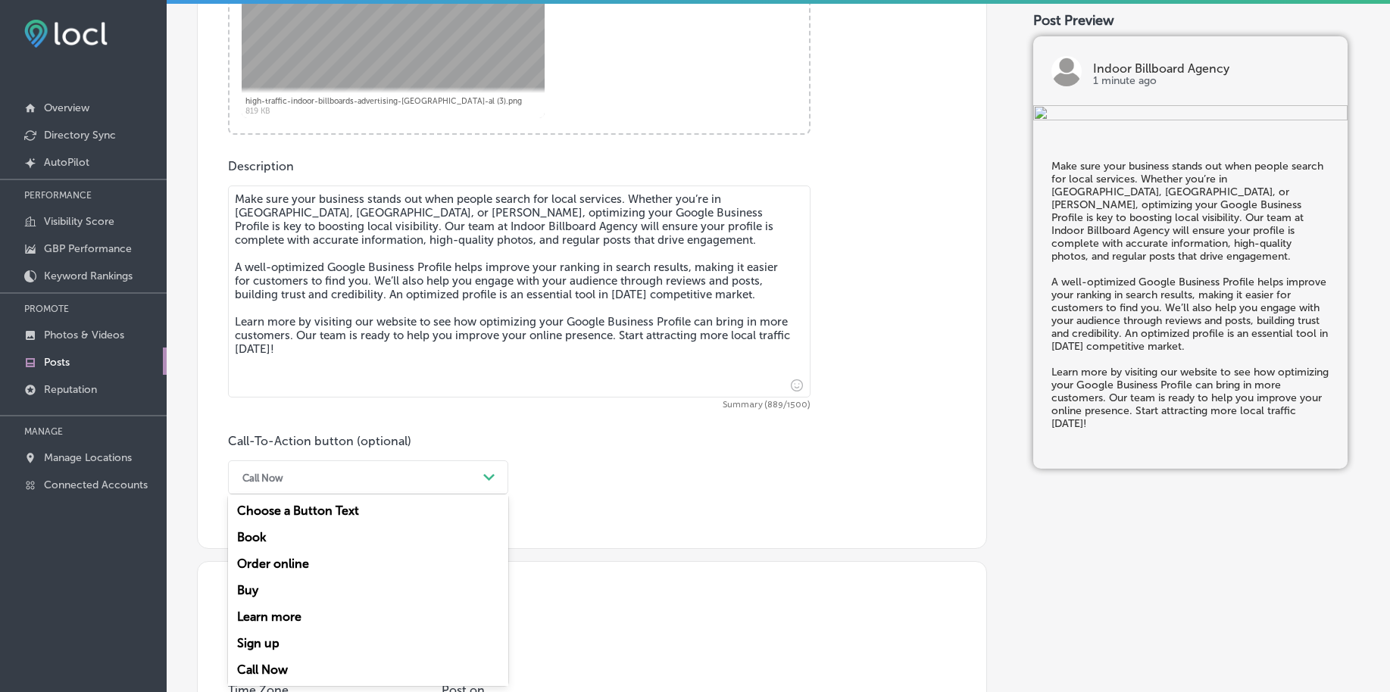
click at [321, 613] on div "Learn more" at bounding box center [368, 617] width 280 height 27
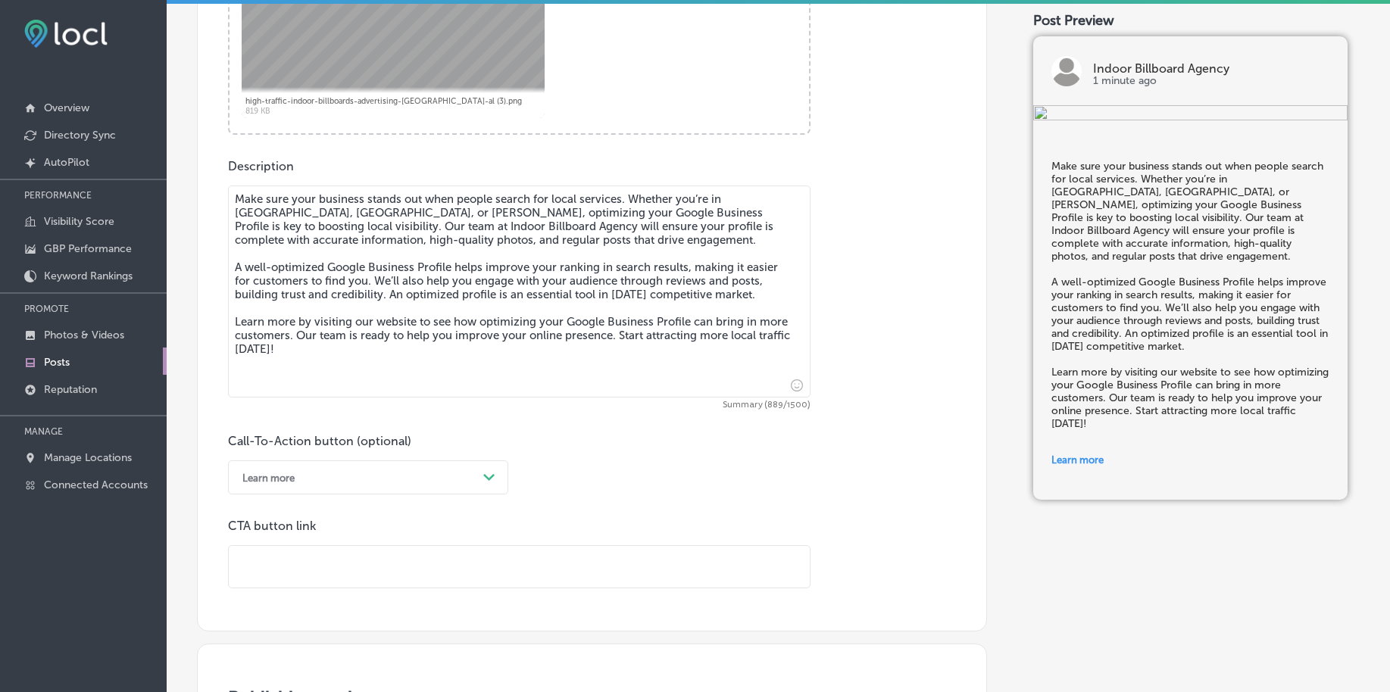
click at [326, 568] on input "text" at bounding box center [519, 567] width 581 height 42
paste input "https://indoorbillboardagency.com/"
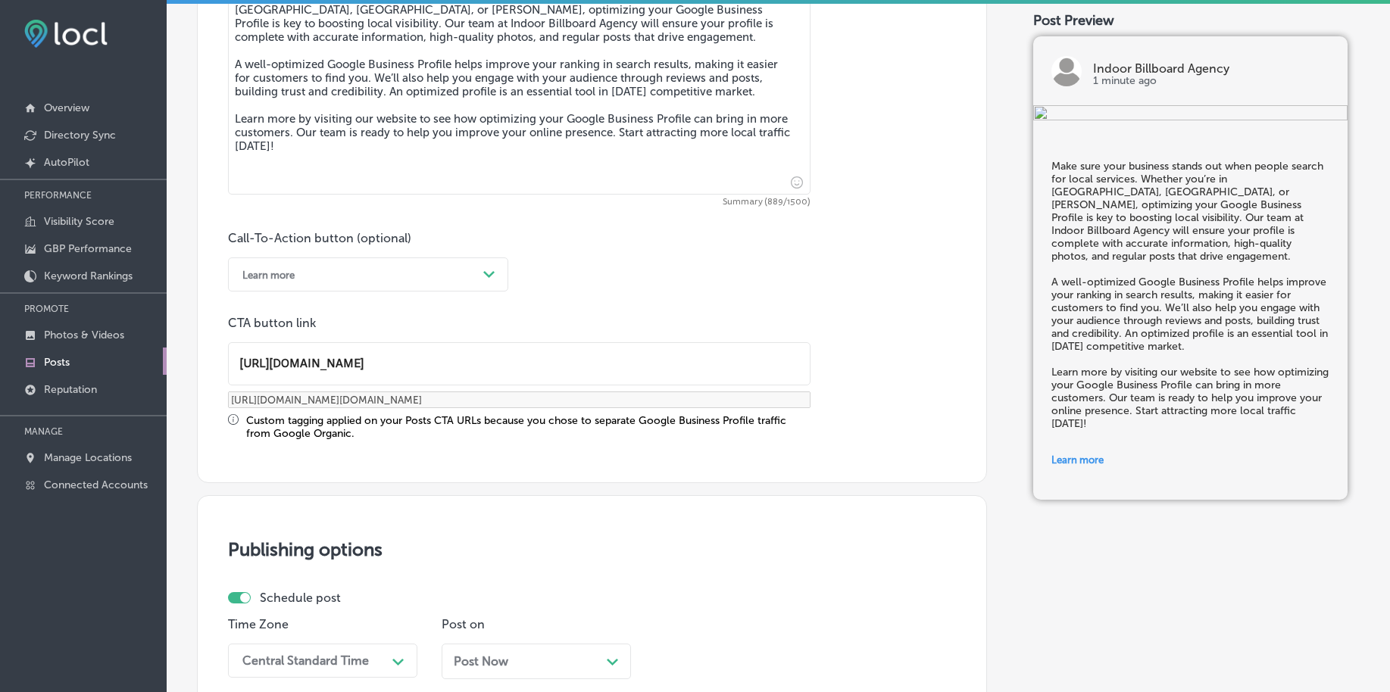
scroll to position [989, 0]
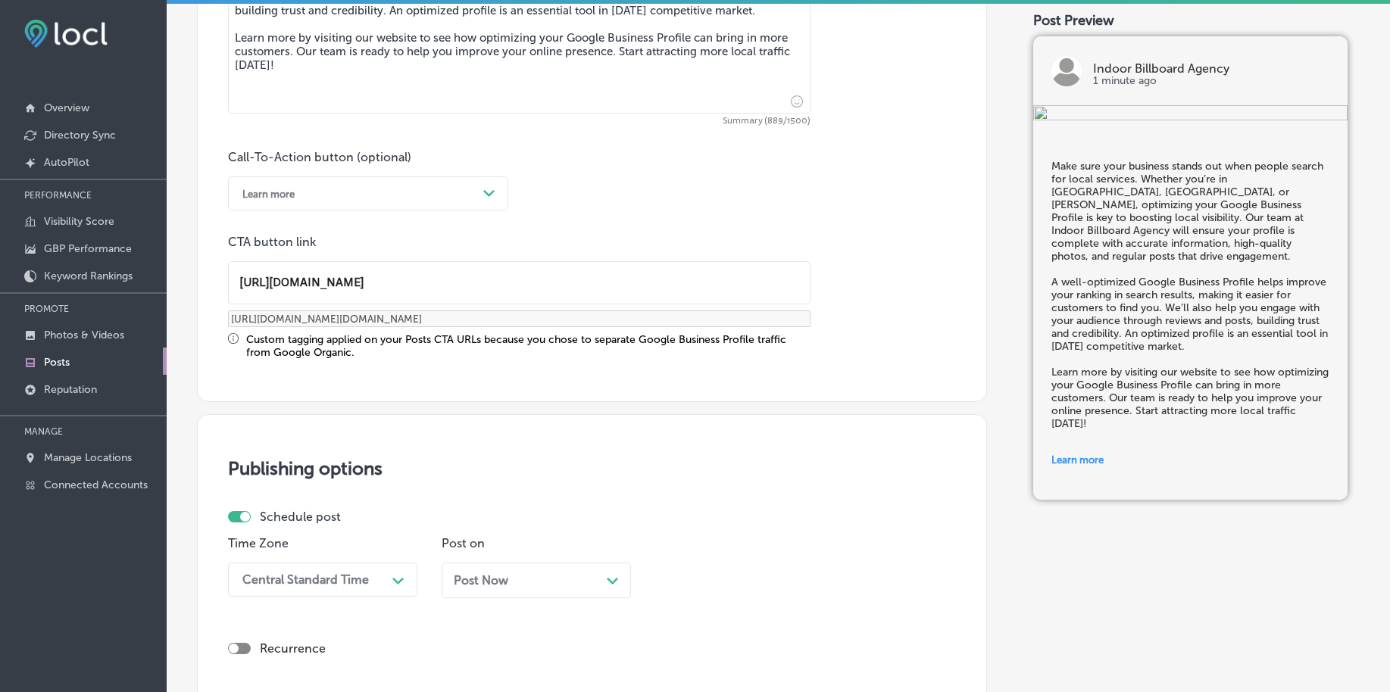
type input "https://indoorbillboardagency.com/"
click at [281, 581] on div "Central Standard Time Path Created with Sketch." at bounding box center [322, 580] width 189 height 34
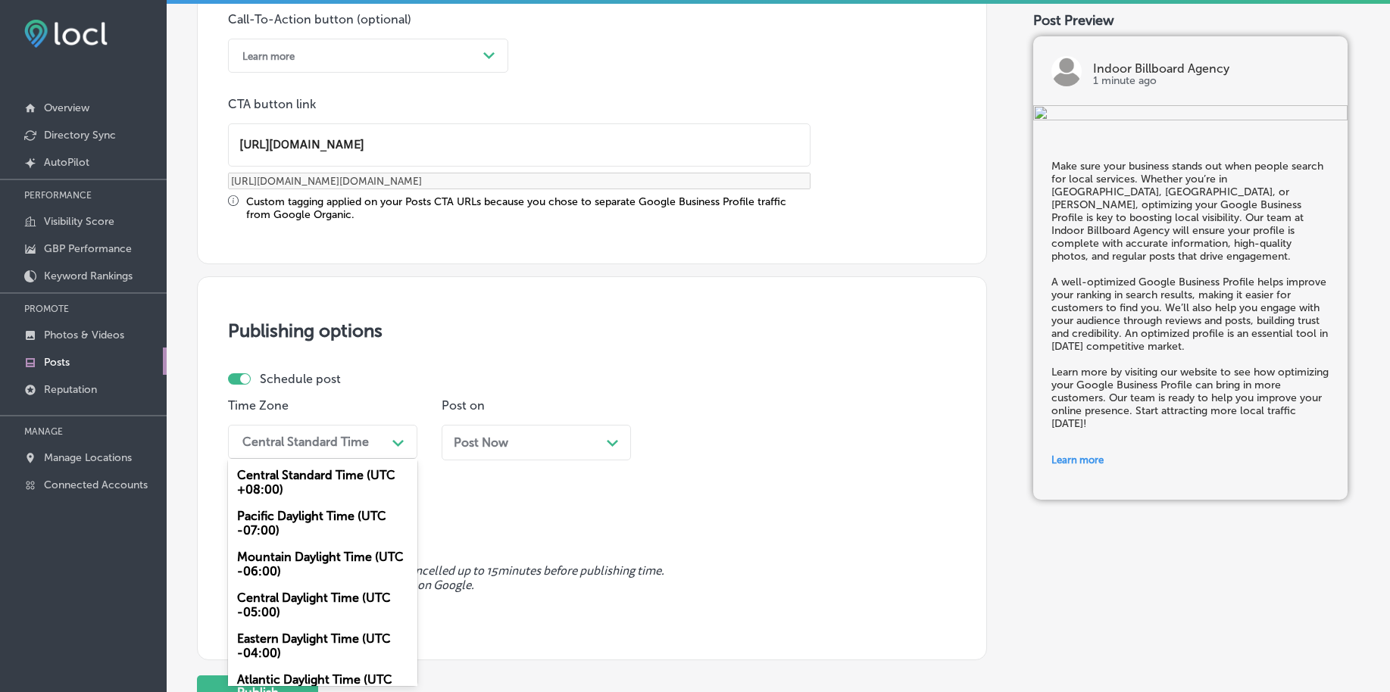
click at [283, 559] on div "Mountain Daylight Time (UTC -06:00)" at bounding box center [322, 564] width 189 height 41
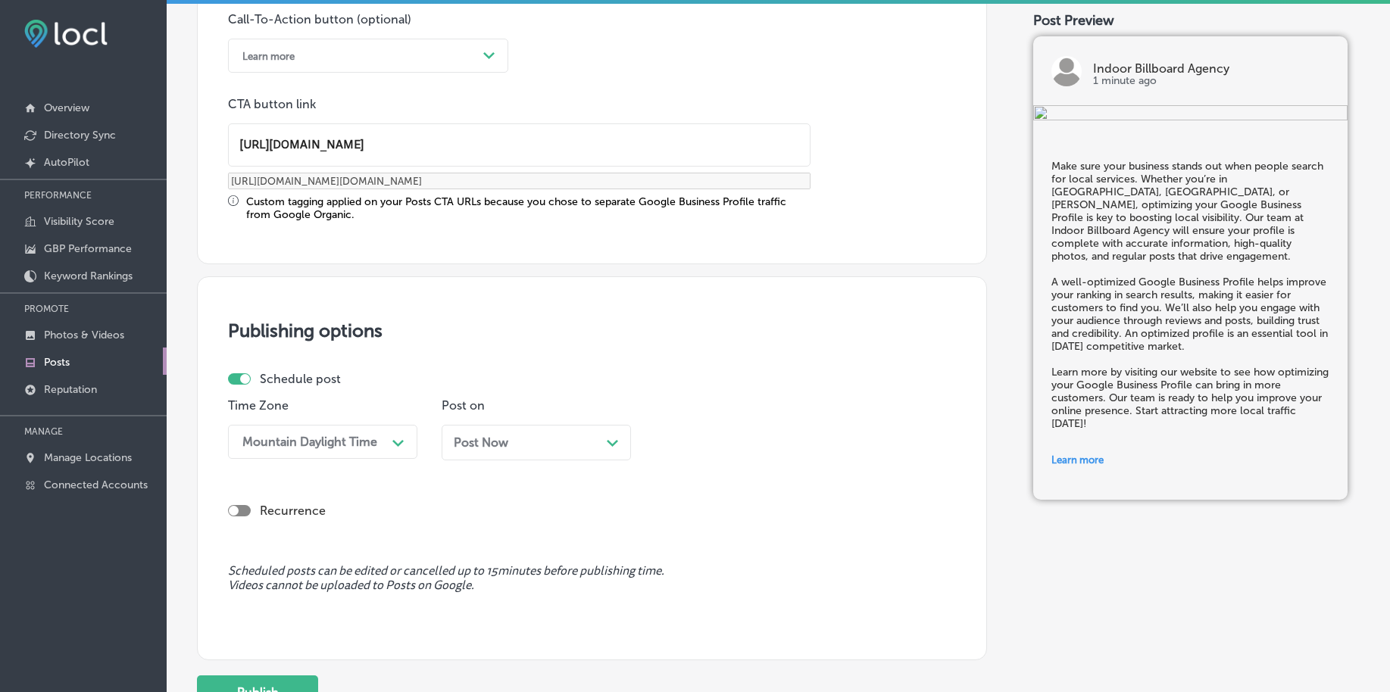
click at [514, 446] on div "Post Now Path Created with Sketch." at bounding box center [536, 442] width 165 height 14
click at [679, 435] on div "03:15 AM" at bounding box center [696, 442] width 52 height 14
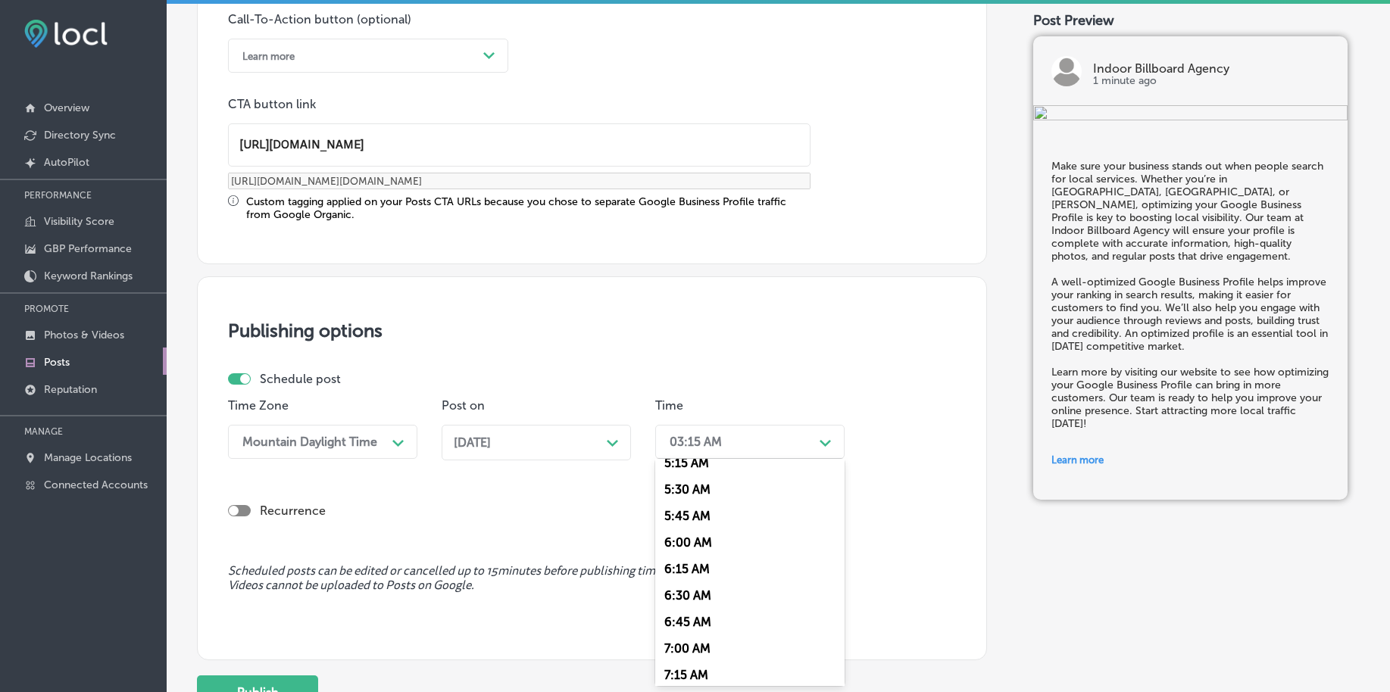
scroll to position [663, 0]
click at [714, 554] on div "7:00 AM" at bounding box center [749, 555] width 189 height 27
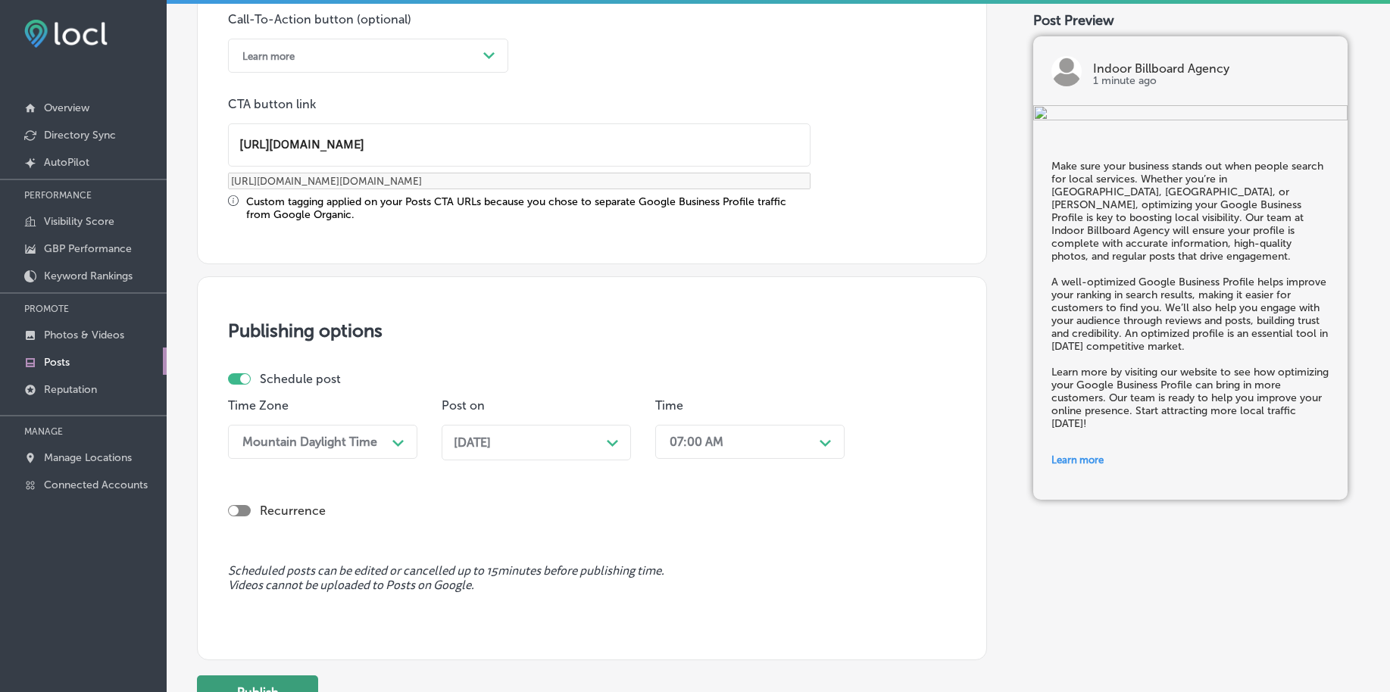
click at [279, 680] on button "Publish" at bounding box center [257, 693] width 121 height 34
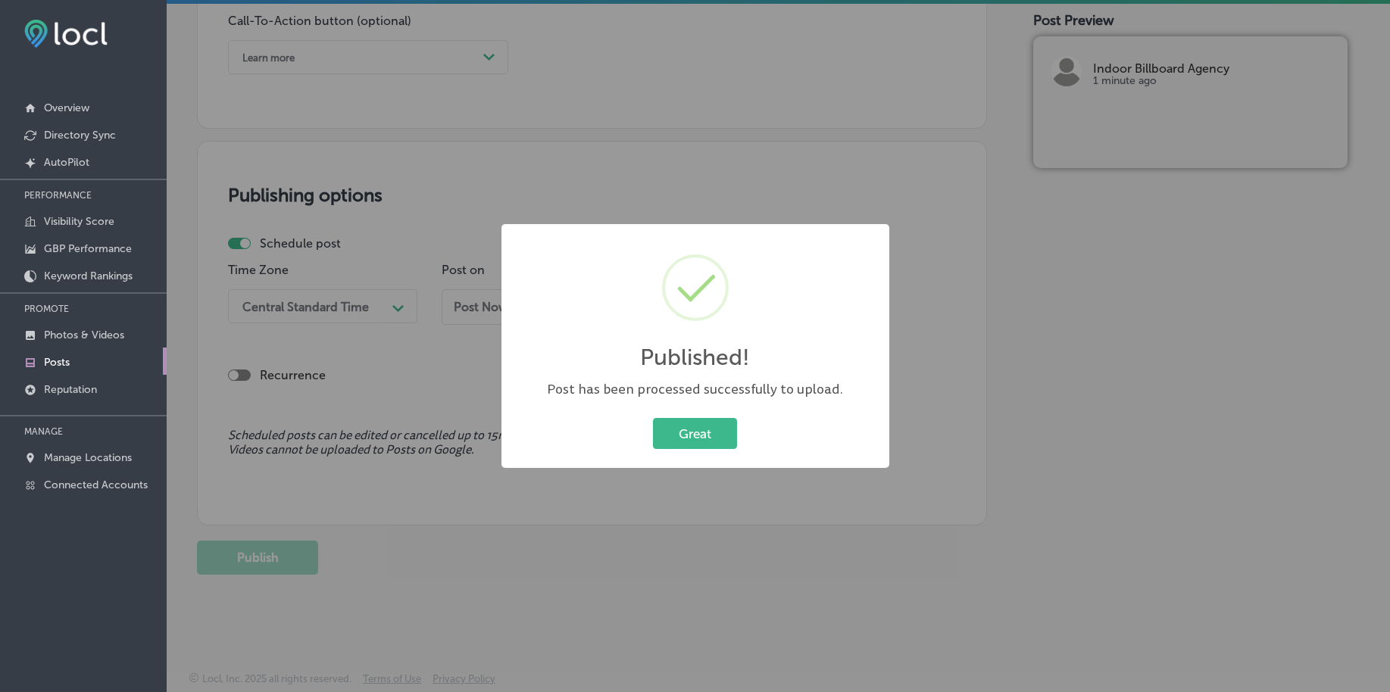
scroll to position [1125, 0]
click at [703, 426] on button "Great" at bounding box center [695, 433] width 84 height 31
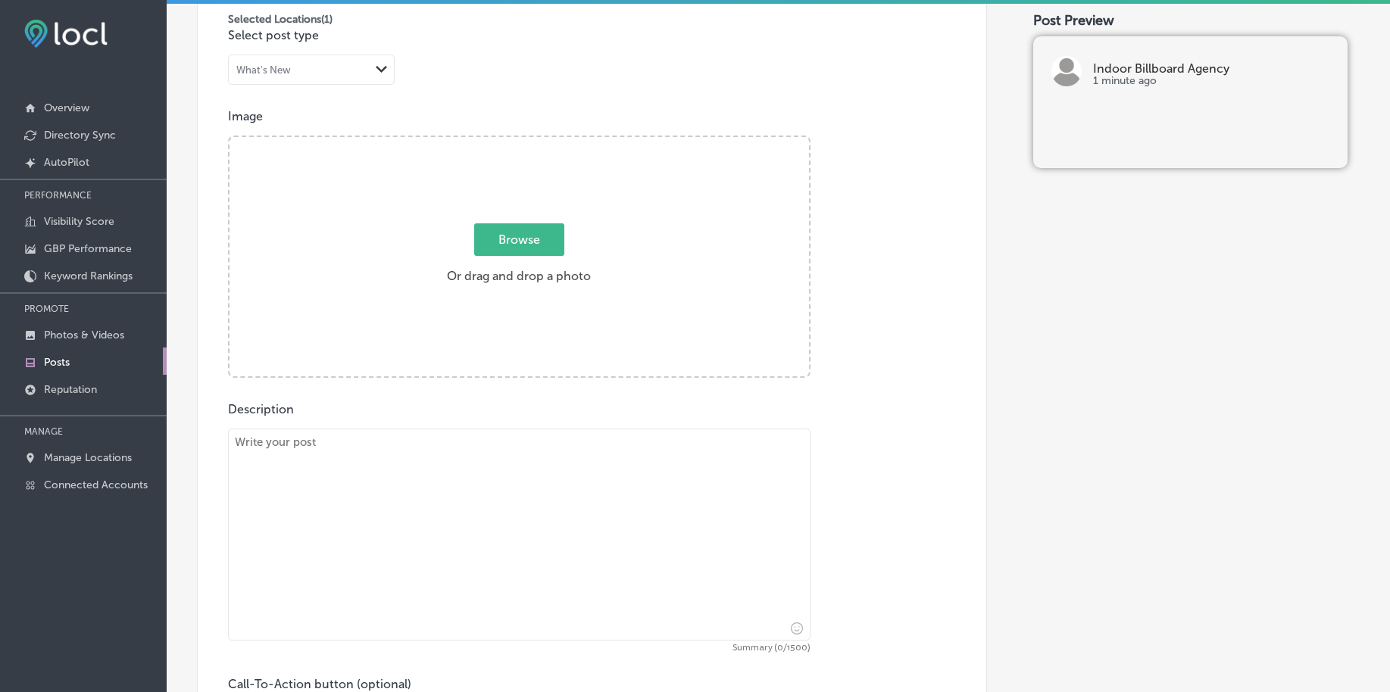
scroll to position [367, 0]
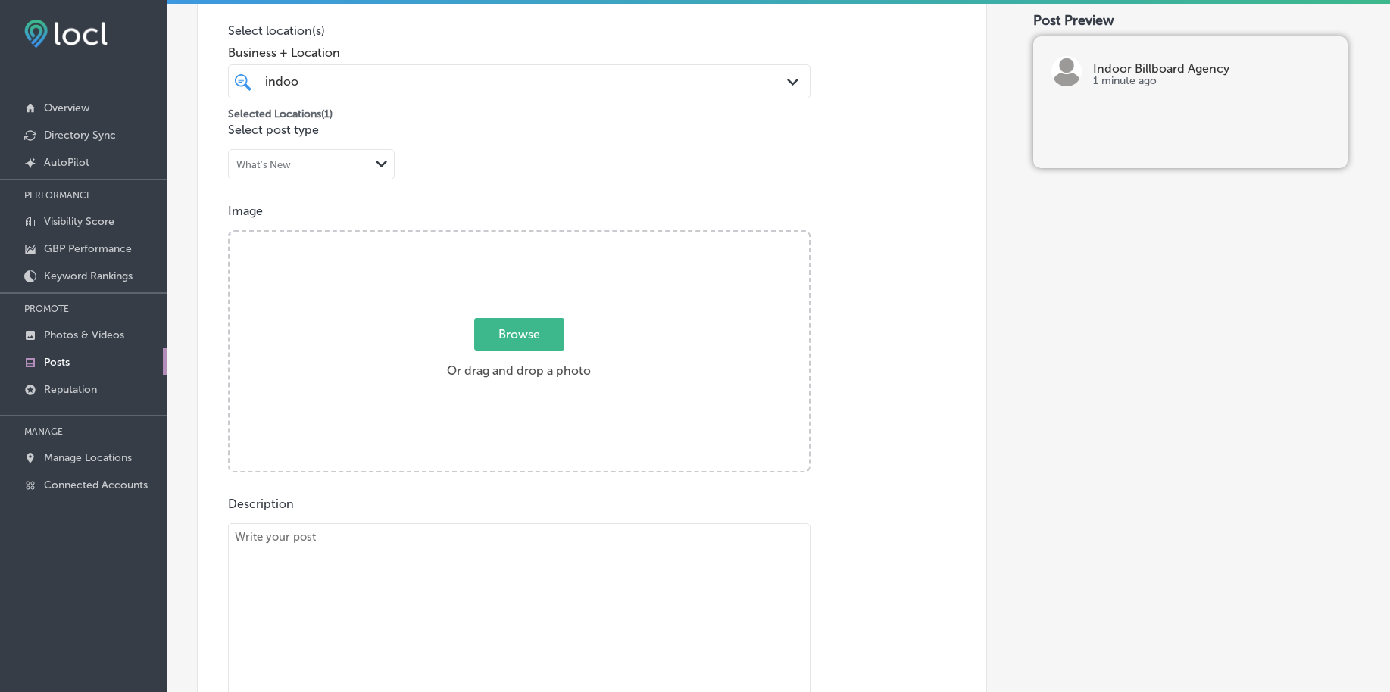
click at [525, 345] on span "Browse" at bounding box center [519, 334] width 90 height 33
click at [525, 236] on input "Browse Or drag and drop a photo" at bounding box center [518, 234] width 579 height 5
type input "C:\fakepath\high-traffic-indoor-billboards-advertising-birmingham-al (4).png"
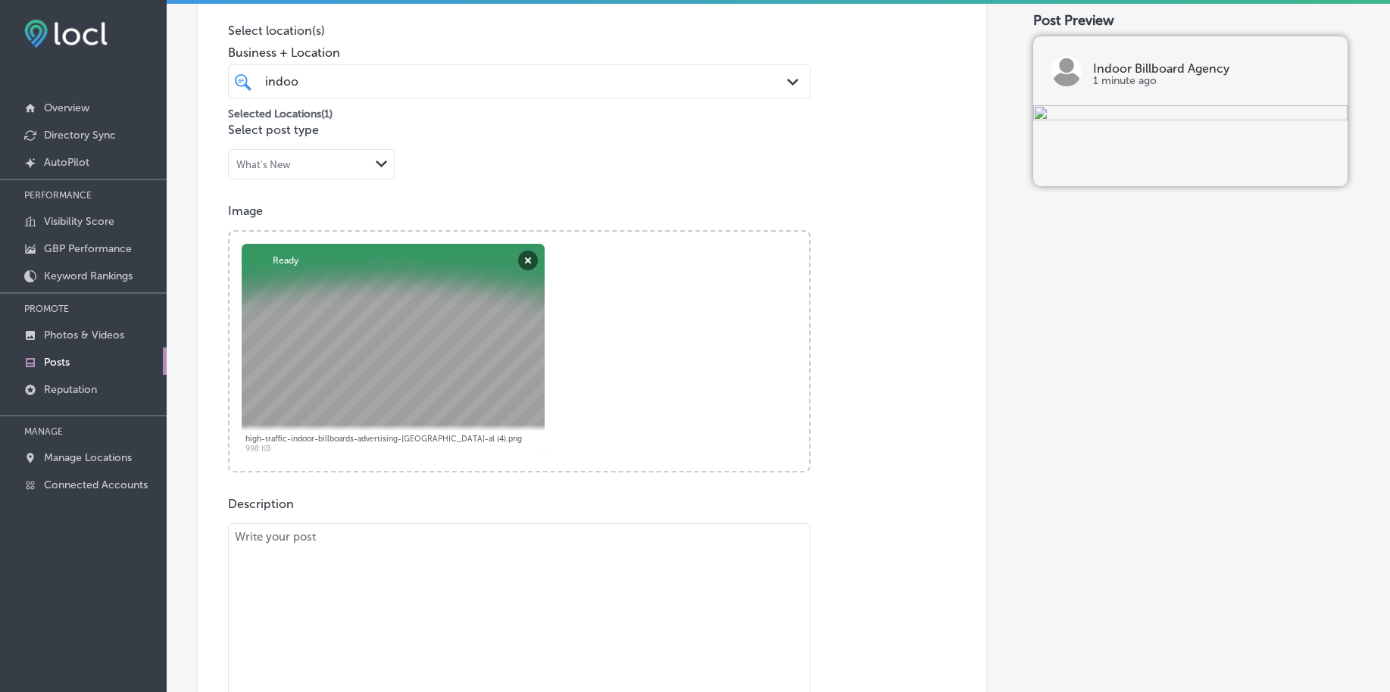
click at [415, 594] on textarea at bounding box center [519, 629] width 582 height 212
paste textarea "Want to stand out in high-traffic local spots? Indoor Billboard Agency’s indoor…"
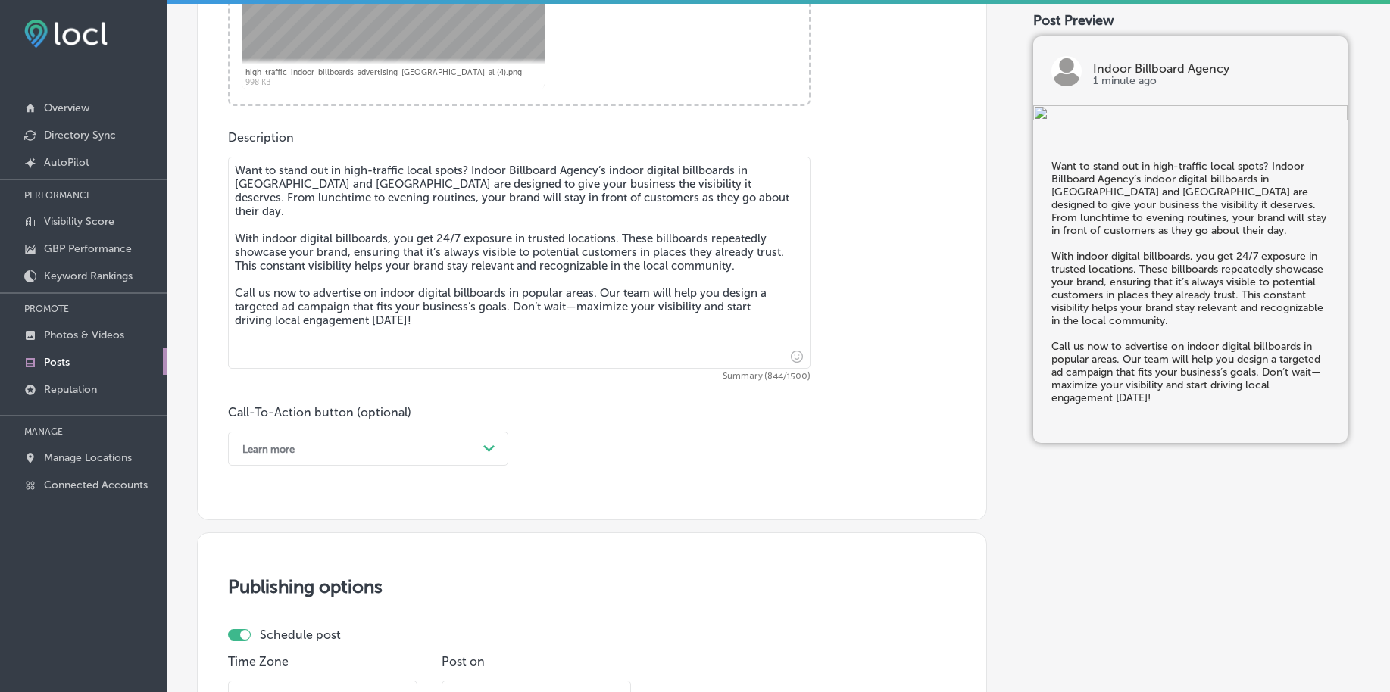
scroll to position [746, 0]
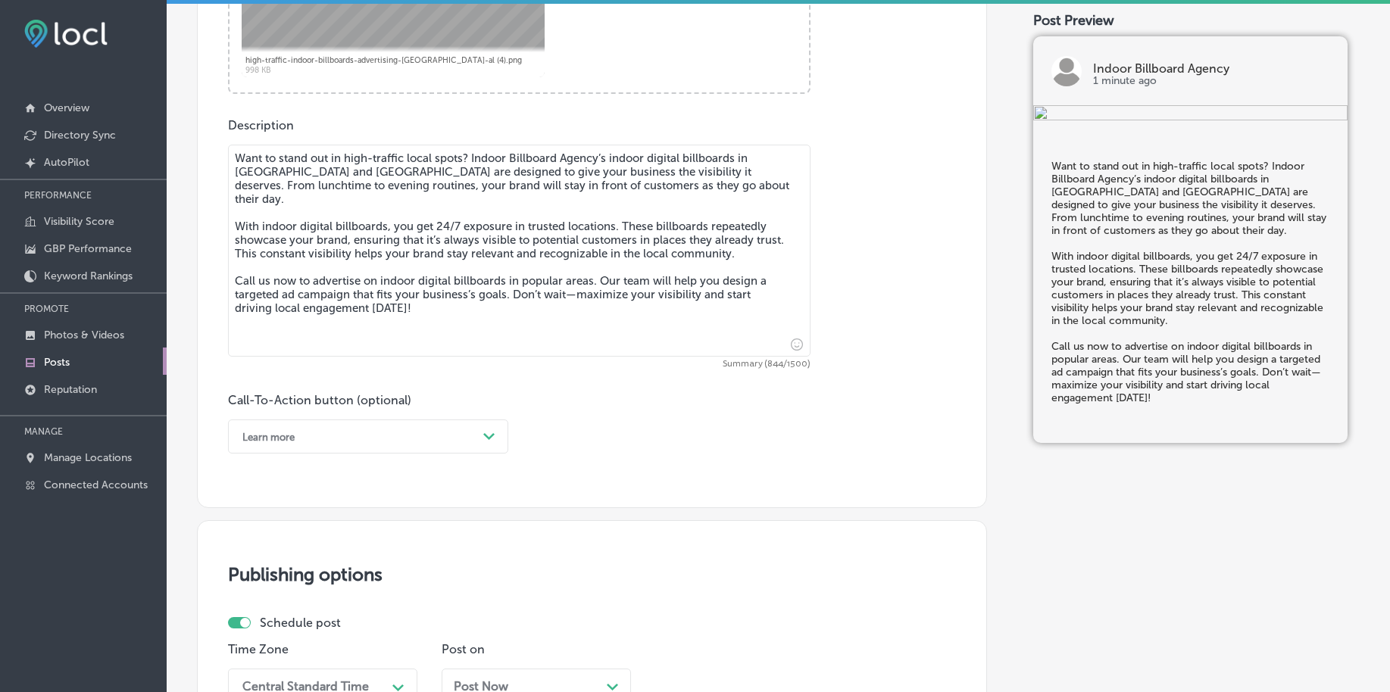
type textarea "Want to stand out in high-traffic local spots? Indoor Billboard Agency’s indoor…"
click at [331, 431] on div "Learn more" at bounding box center [356, 436] width 242 height 23
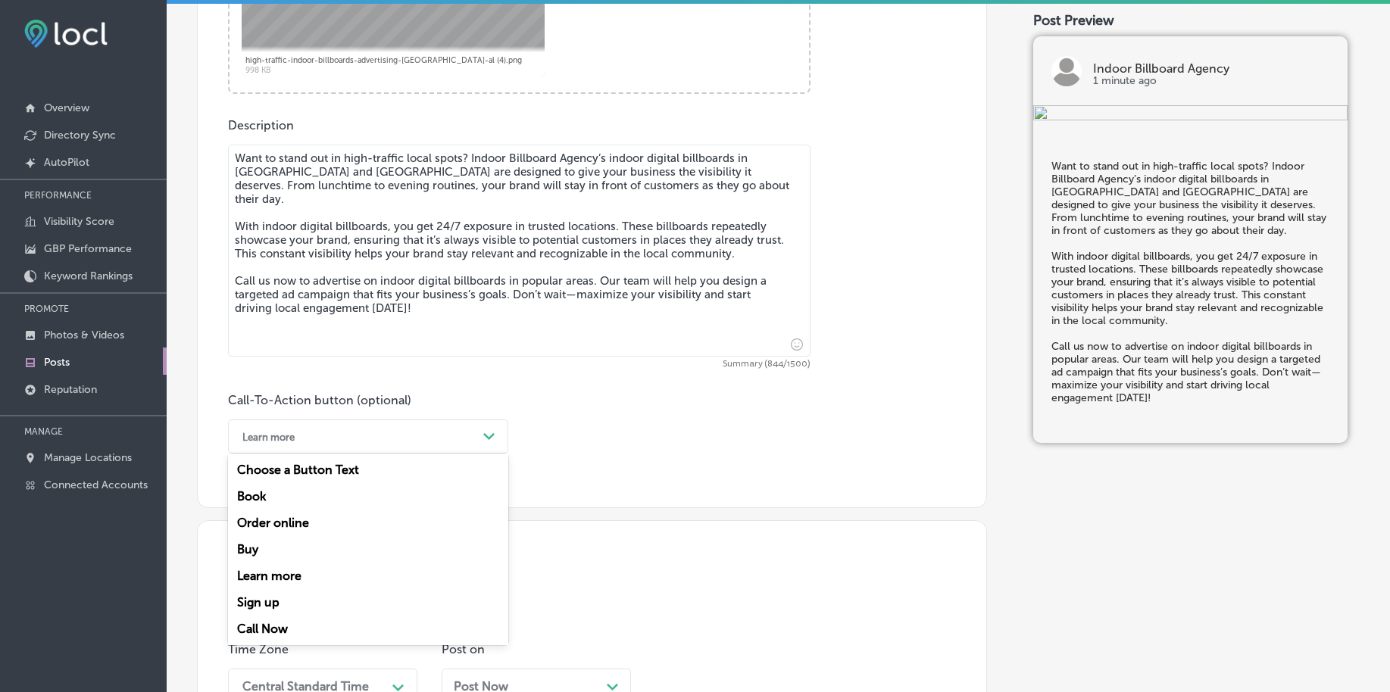
click at [273, 627] on div "Call Now" at bounding box center [368, 629] width 280 height 27
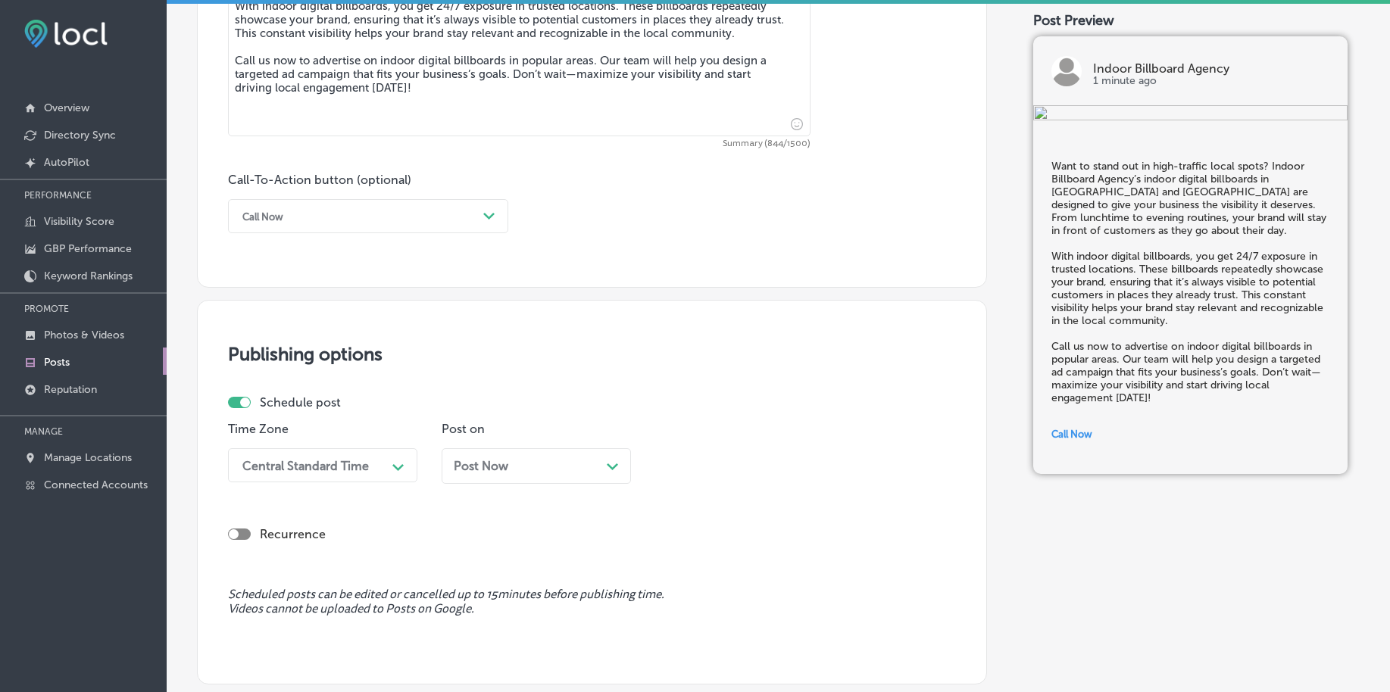
scroll to position [1125, 0]
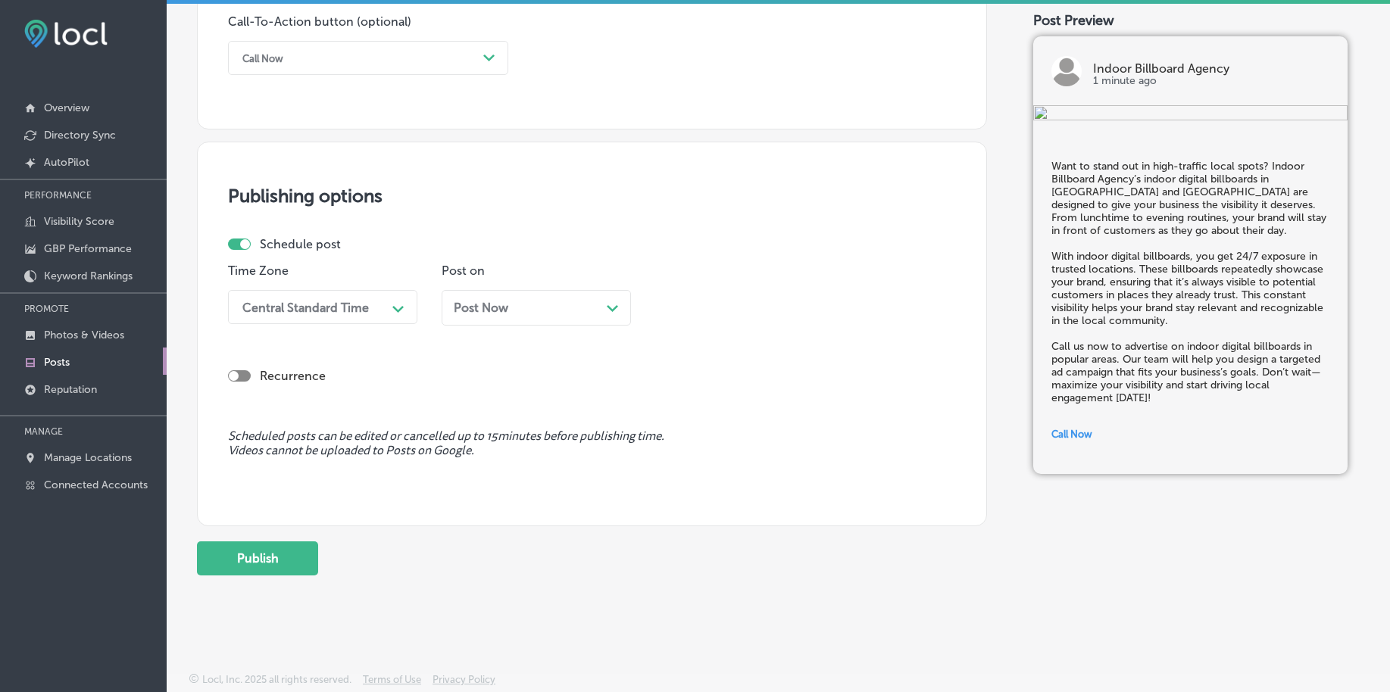
click at [317, 309] on div "Central Standard Time" at bounding box center [305, 307] width 126 height 14
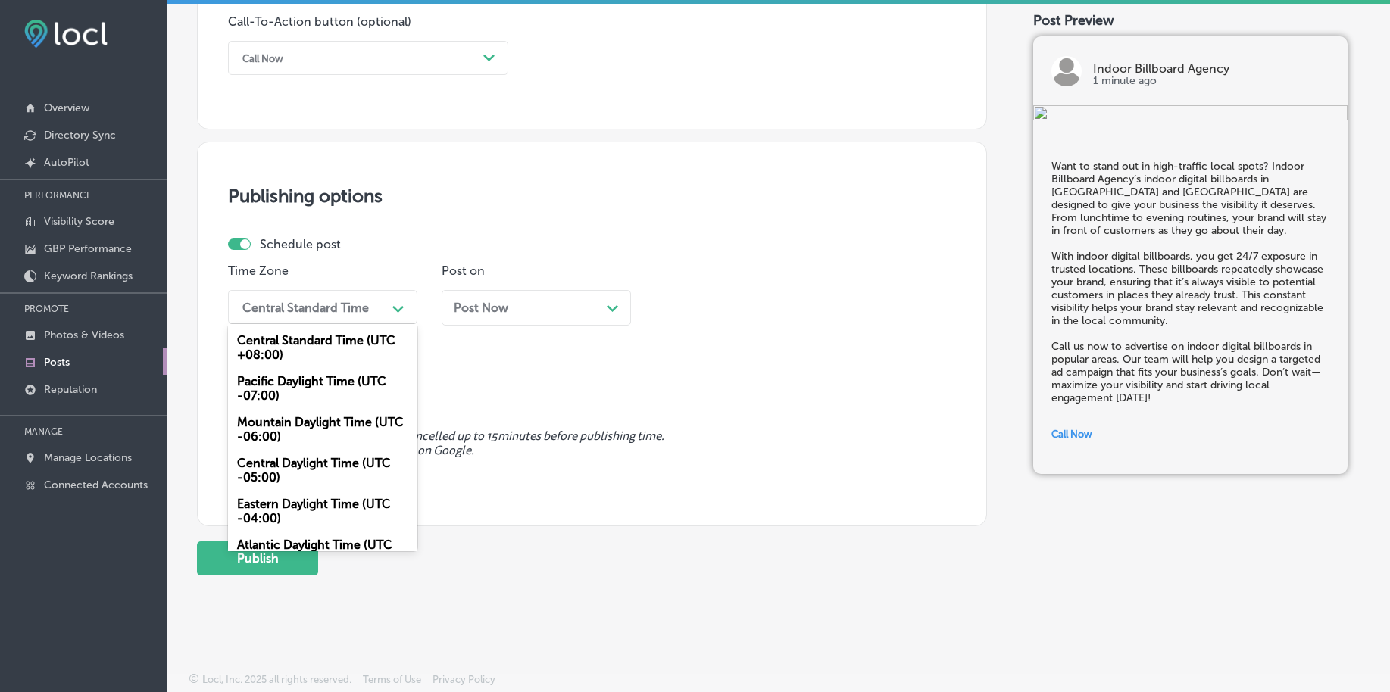
click at [285, 430] on div "Mountain Daylight Time (UTC -06:00)" at bounding box center [322, 429] width 189 height 41
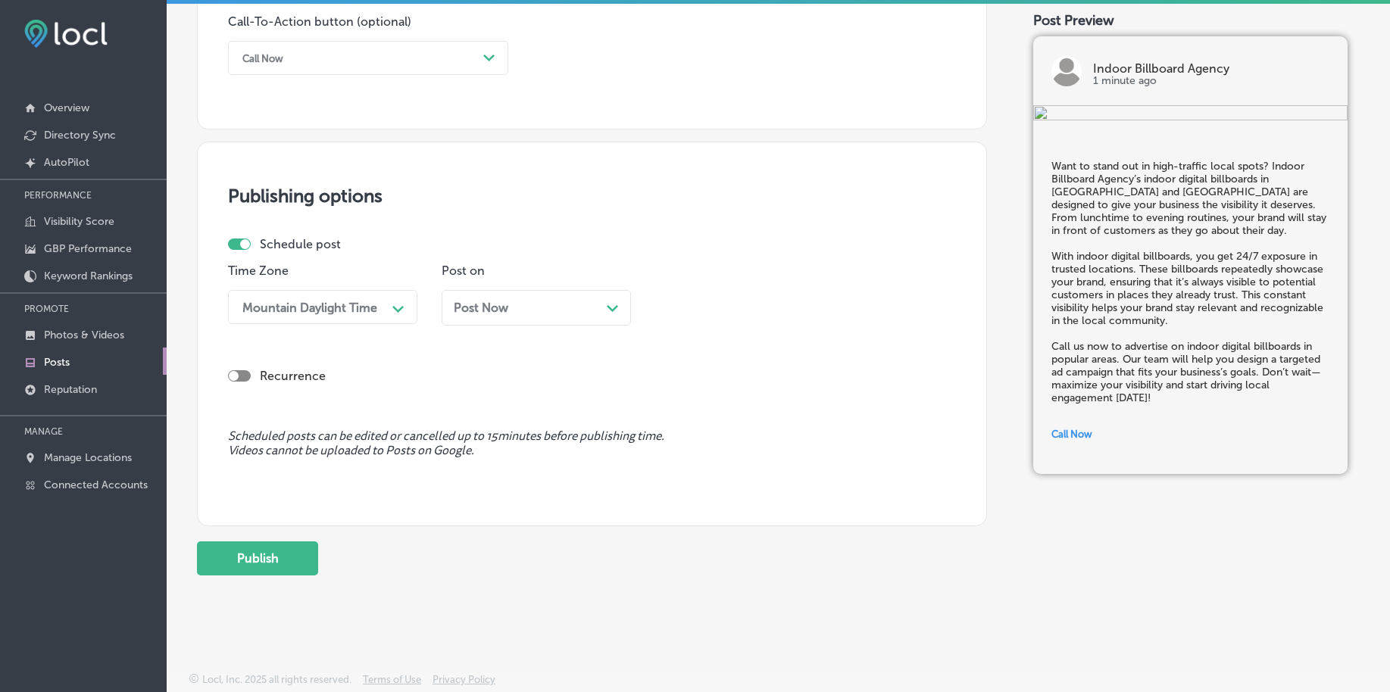
click at [475, 306] on span "Post Now" at bounding box center [481, 308] width 55 height 14
click at [672, 299] on div "03:15 AM" at bounding box center [737, 307] width 151 height 27
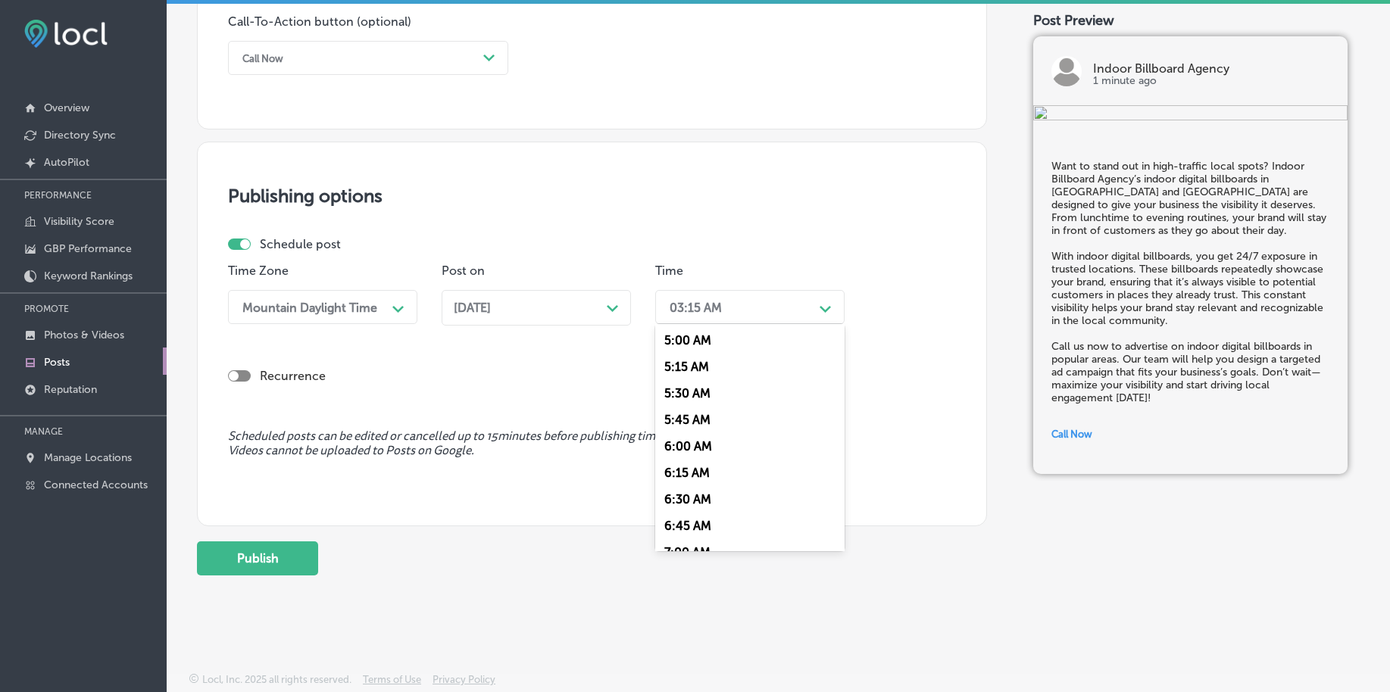
scroll to position [568, 0]
click at [697, 511] on div "7:00 AM" at bounding box center [749, 514] width 189 height 27
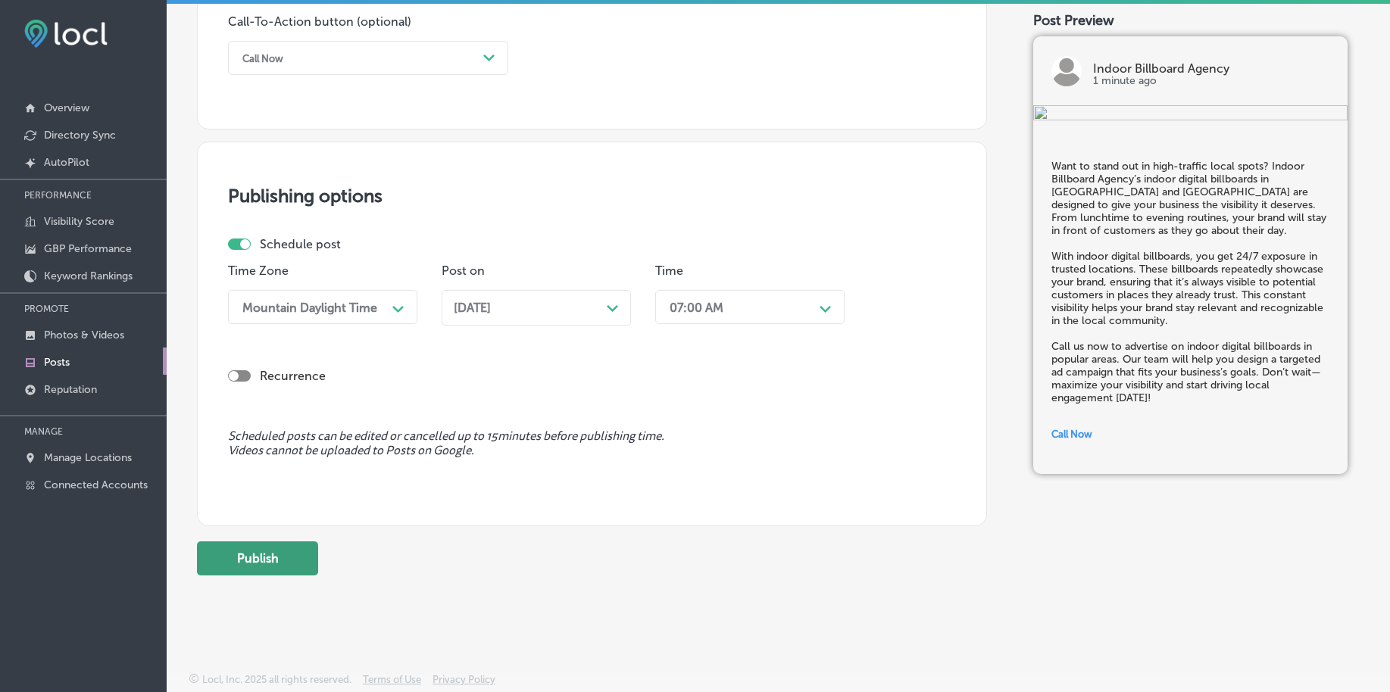
click at [281, 566] on button "Publish" at bounding box center [257, 559] width 121 height 34
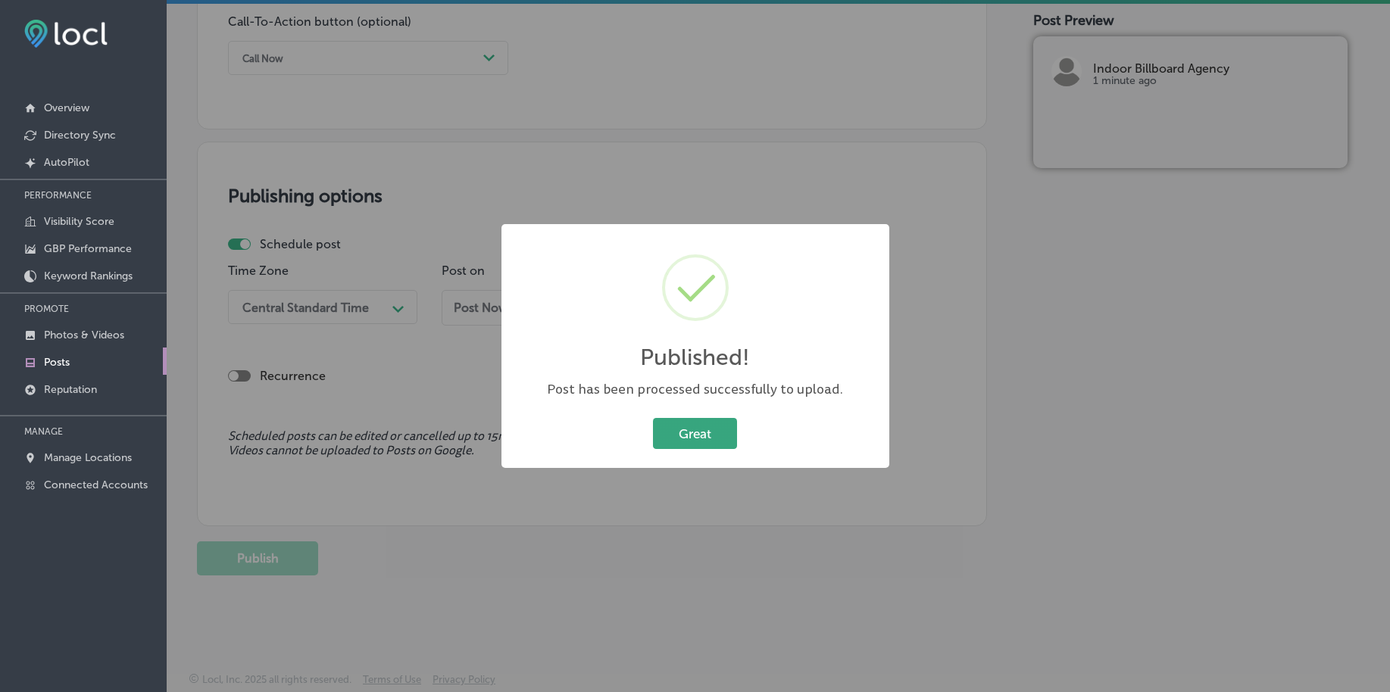
click at [663, 429] on button "Great" at bounding box center [695, 433] width 84 height 31
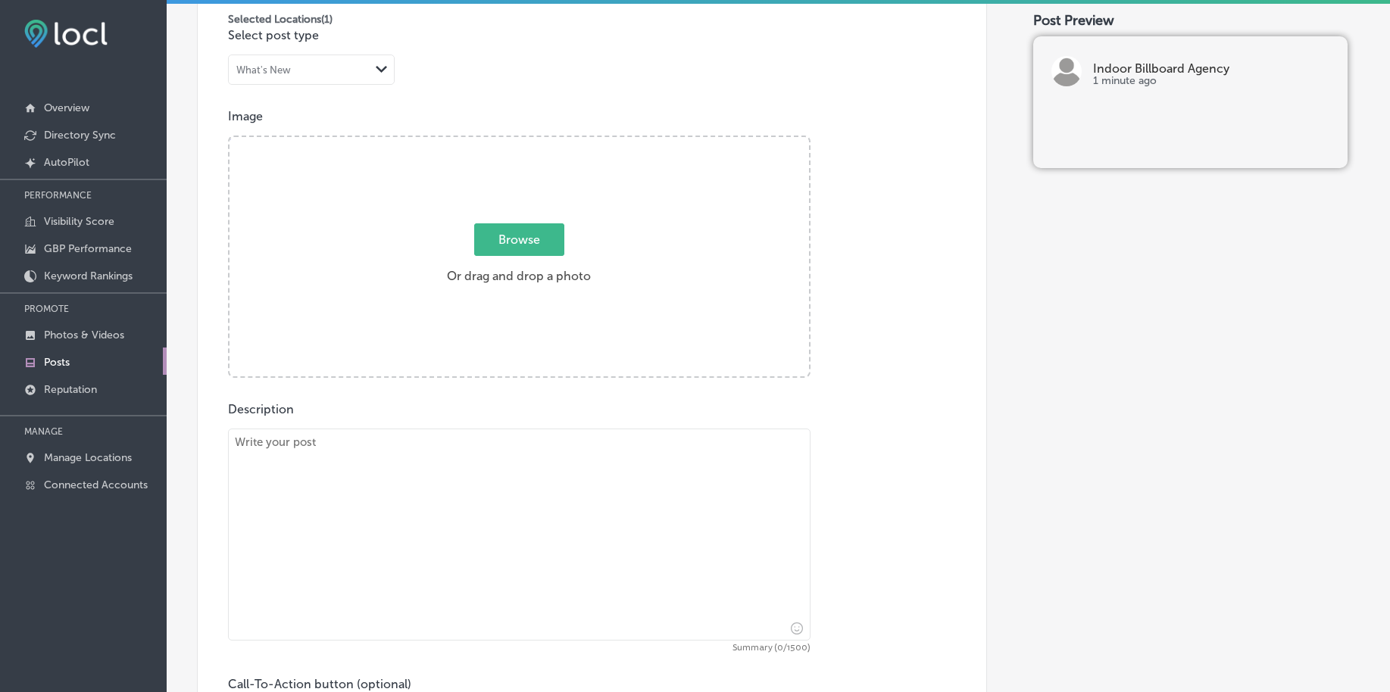
scroll to position [367, 0]
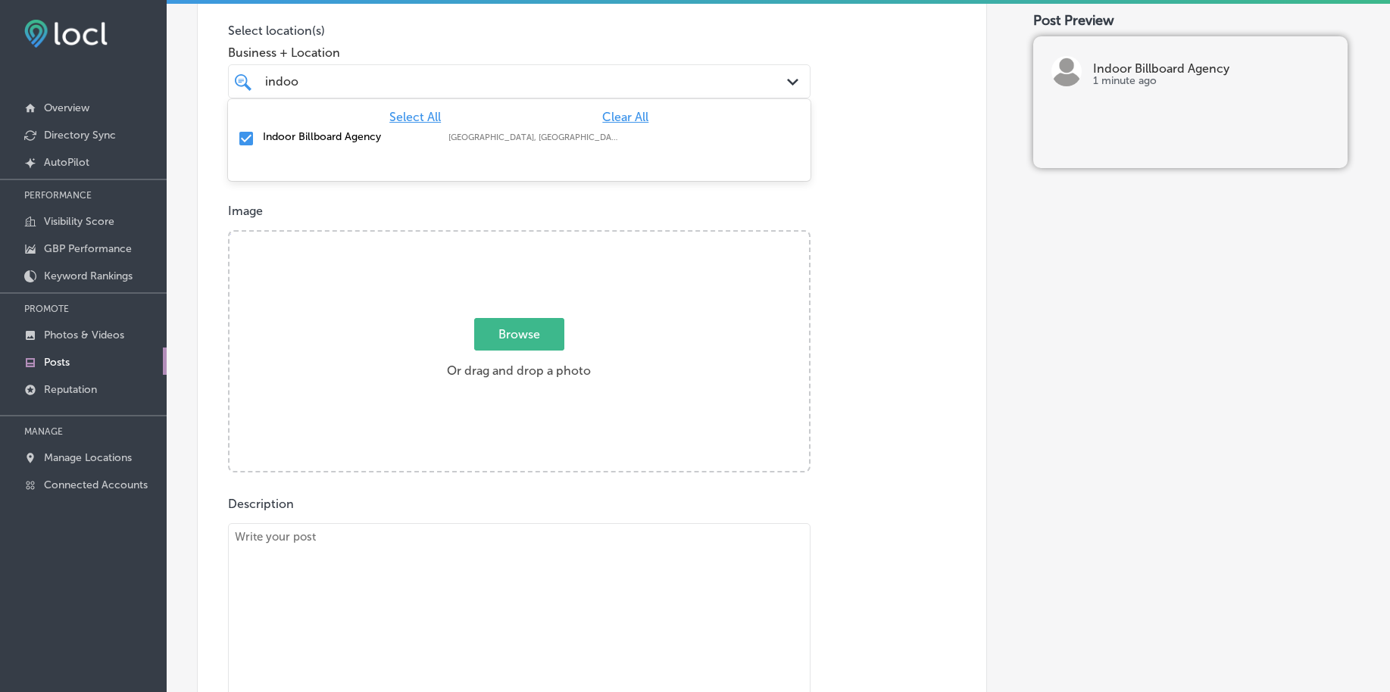
click at [408, 87] on div "indoo indoo" at bounding box center [494, 81] width 460 height 20
click at [496, 329] on span "Browse" at bounding box center [519, 334] width 90 height 33
click at [496, 236] on input "Browse Or drag and drop a photo" at bounding box center [518, 234] width 579 height 5
type input "C:\fakepath\high-traffic-indoor-billboards-advertising-birmingham-al (5).png"
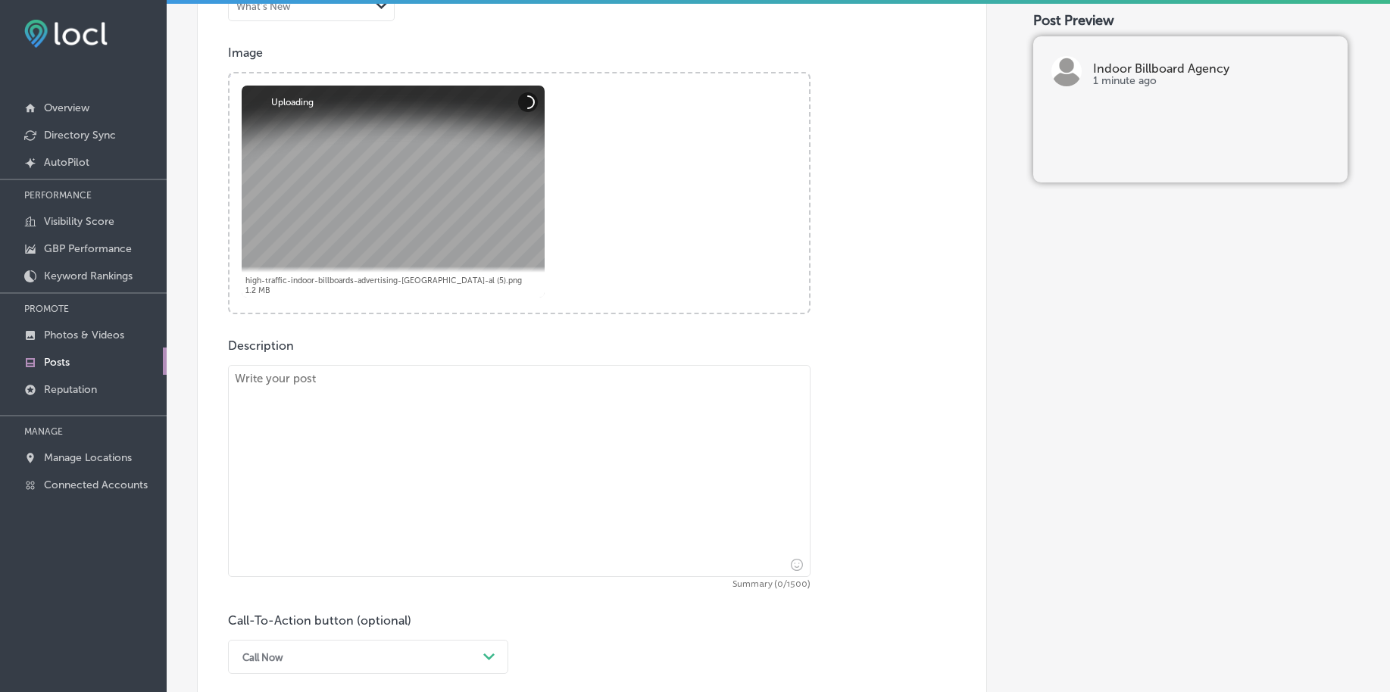
scroll to position [557, 0]
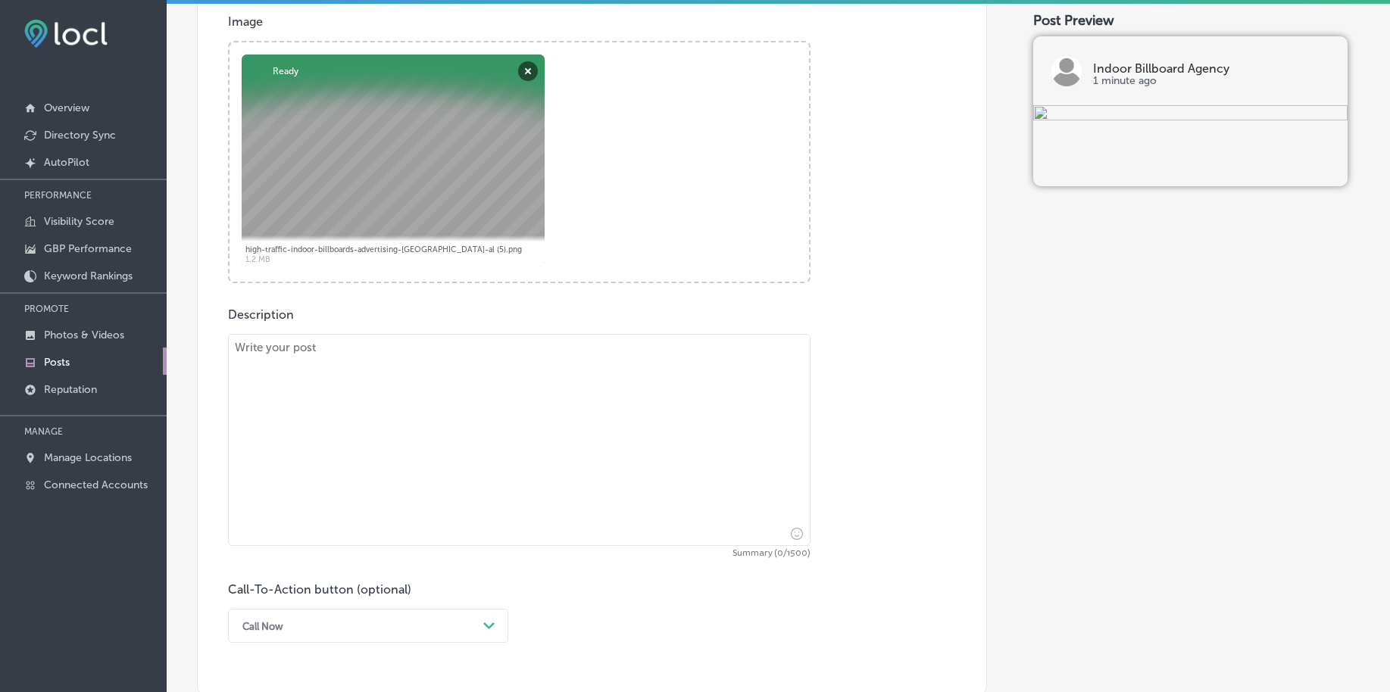
click at [452, 435] on textarea at bounding box center [519, 440] width 582 height 212
paste textarea "Your website is the digital face of your business. Whether you’re located in Ve…"
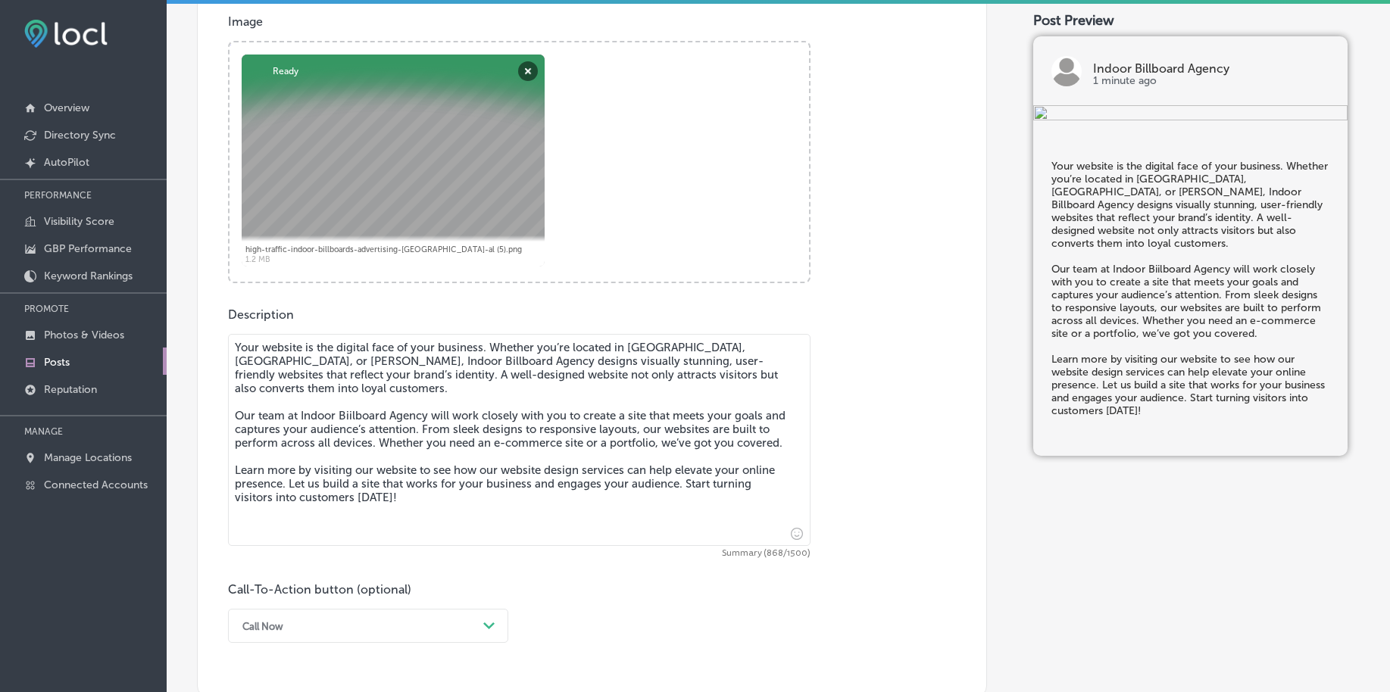
type textarea "Your website is the digital face of your business. Whether you’re located in Ve…"
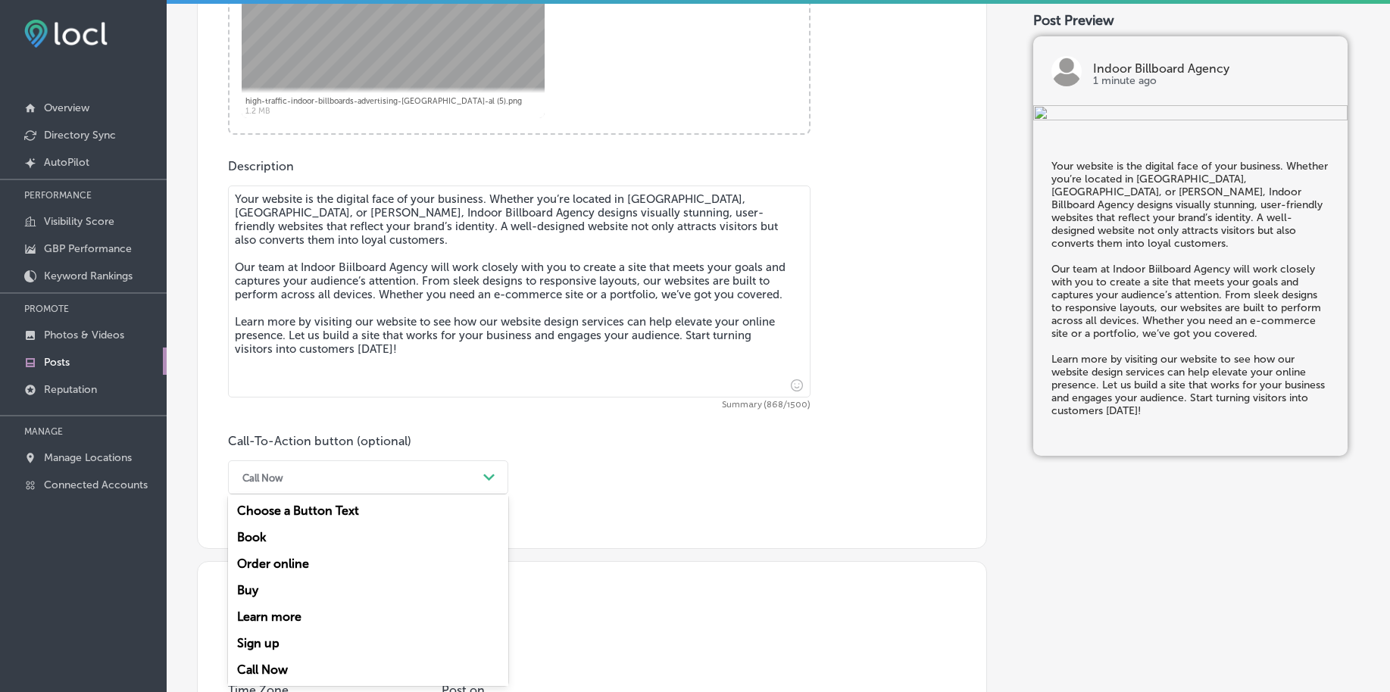
click at [311, 495] on div "option Call Now, selected. option Sign up focused, 6 of 7. 7 results available.…" at bounding box center [368, 477] width 280 height 34
click at [295, 611] on div "Learn more" at bounding box center [368, 617] width 280 height 27
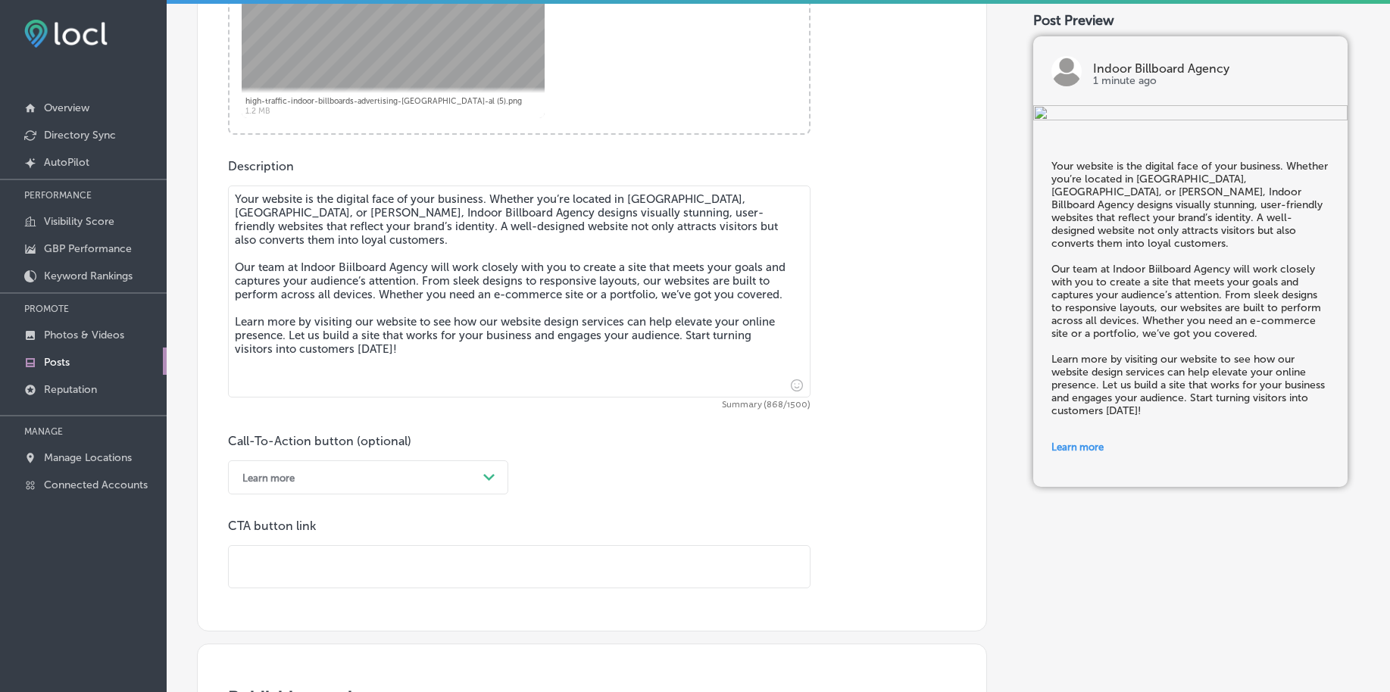
click at [351, 575] on input "text" at bounding box center [519, 567] width 581 height 42
paste input "https://indoorbillboardagency.com/"
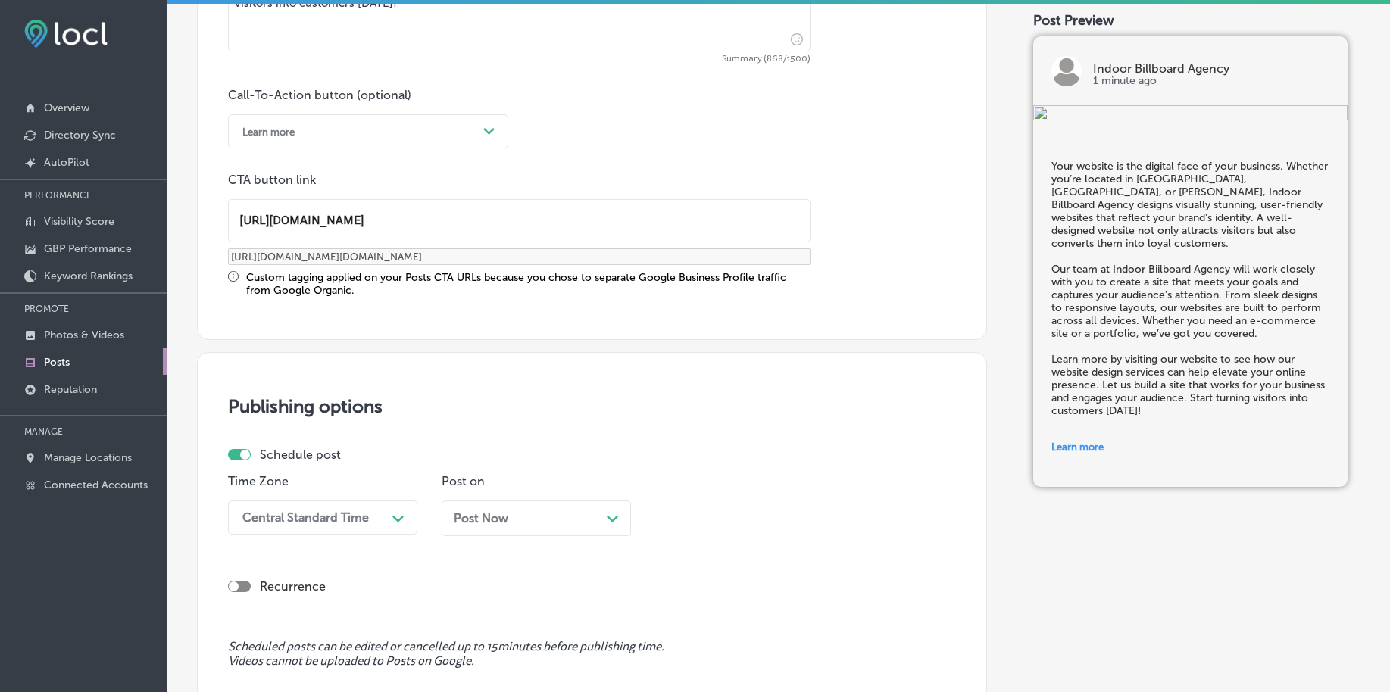
scroll to position [1084, 0]
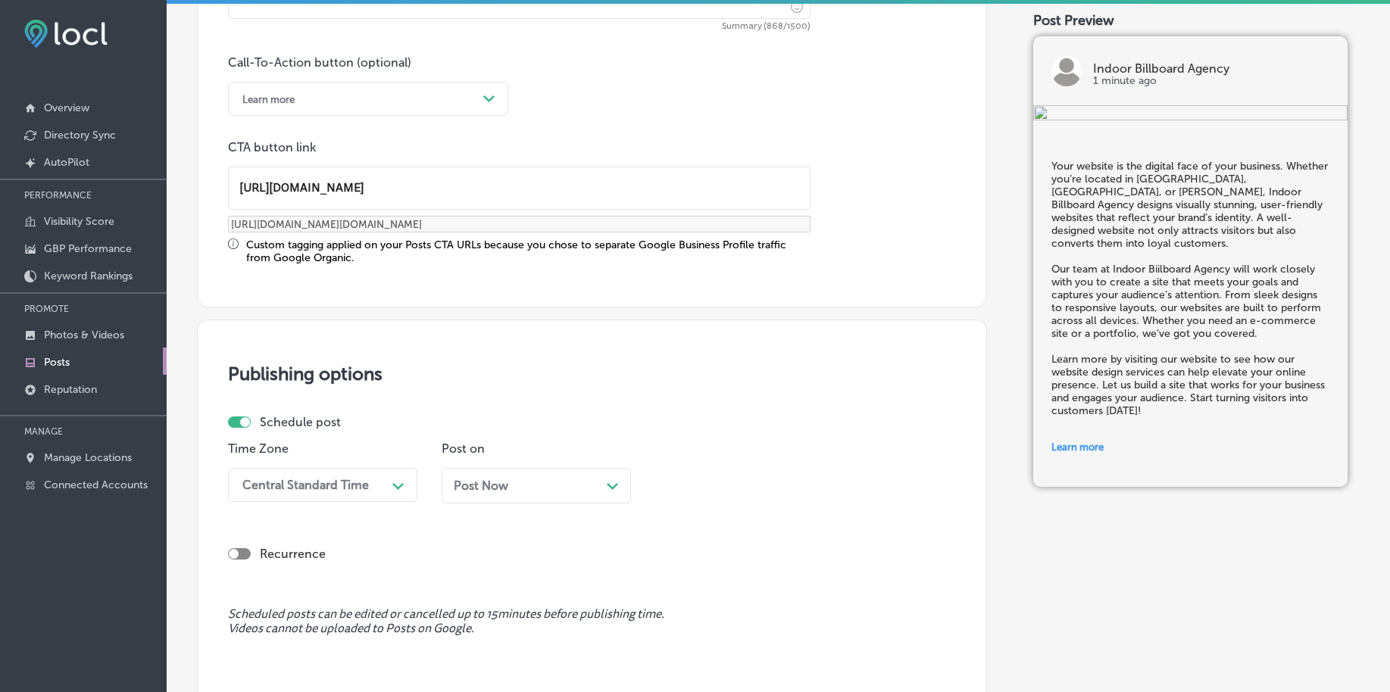
type input "https://indoorbillboardagency.com/"
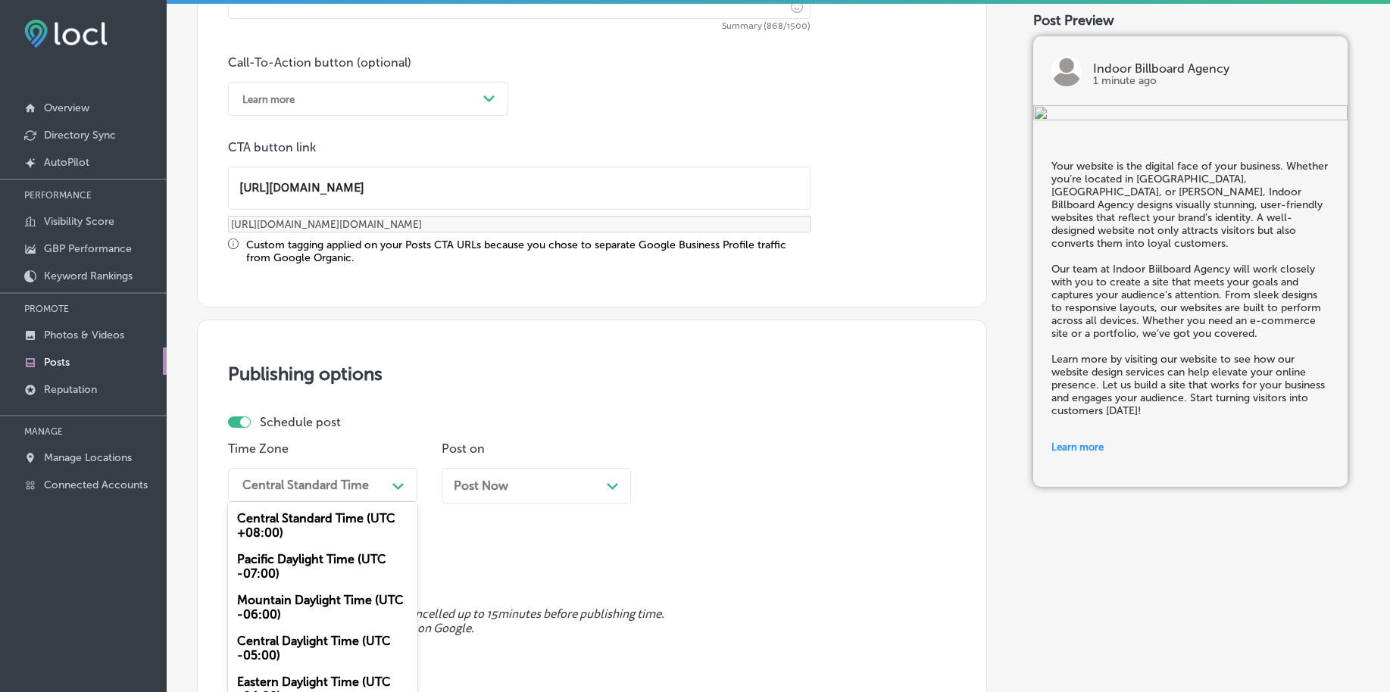
click at [336, 490] on div "option Mountain Daylight Time (UTC -06:00), selected. option Central Standard T…" at bounding box center [322, 485] width 189 height 34
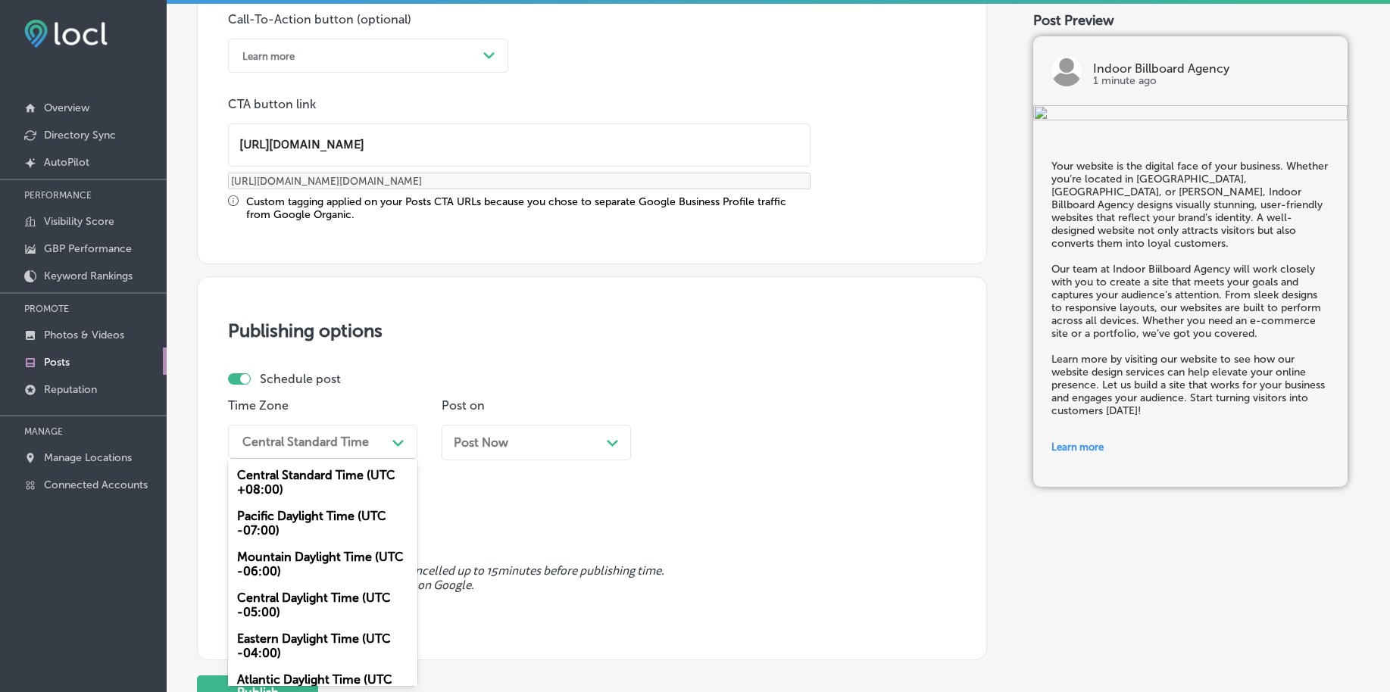
click at [292, 567] on div "Mountain Daylight Time (UTC -06:00)" at bounding box center [322, 564] width 189 height 41
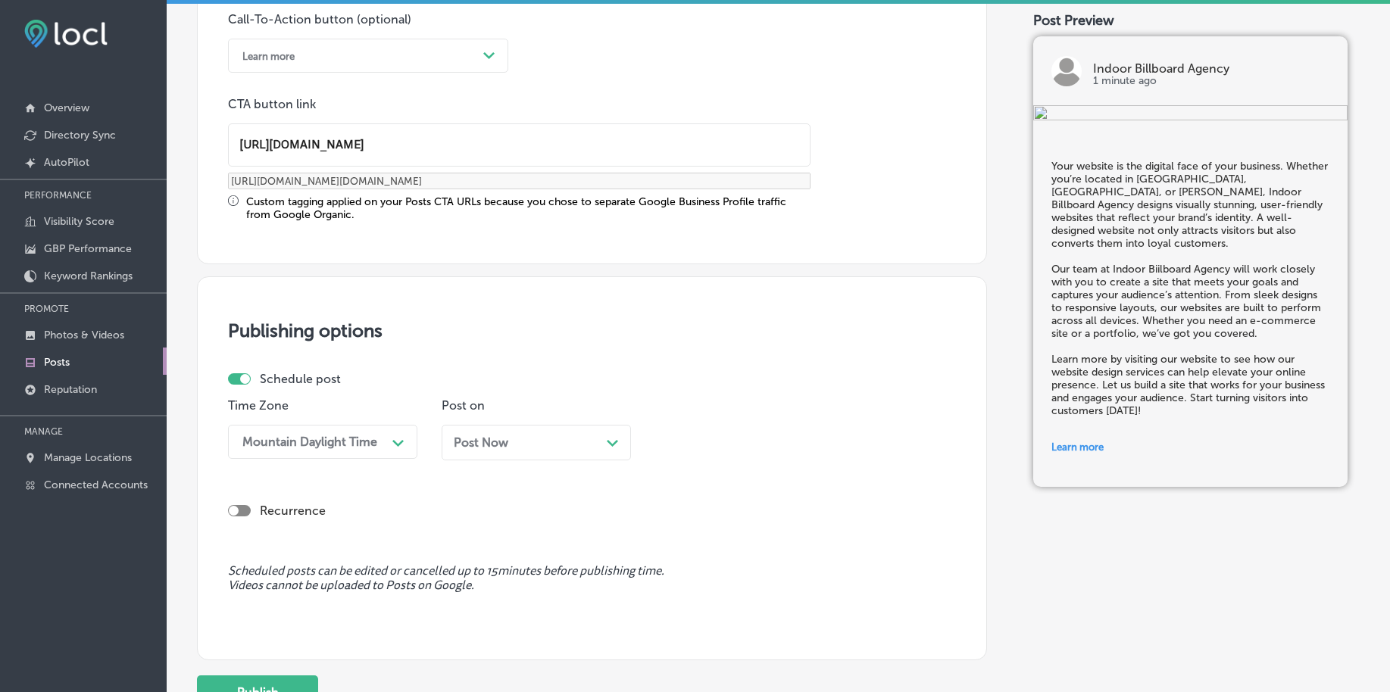
click at [473, 445] on span "Post Now" at bounding box center [481, 442] width 55 height 14
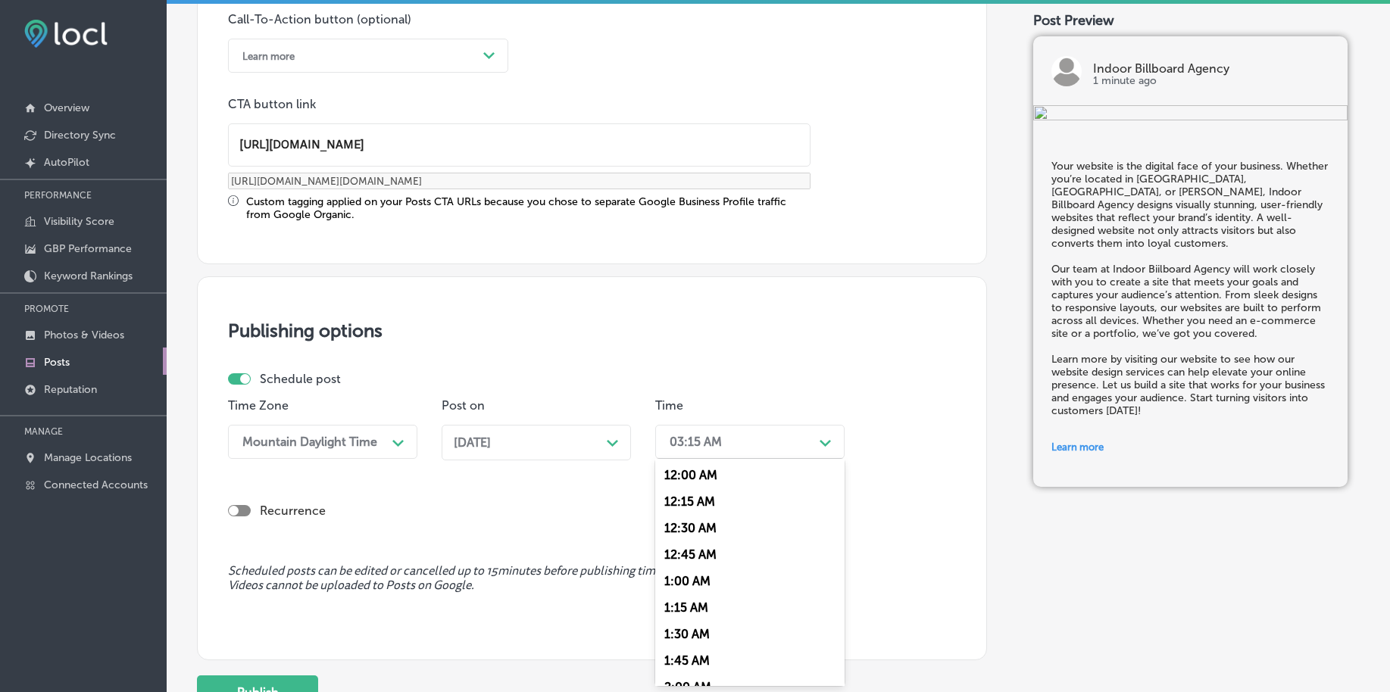
click at [718, 448] on div "03:15 AM" at bounding box center [696, 442] width 52 height 14
click at [691, 640] on div "7:00 AM" at bounding box center [749, 649] width 189 height 27
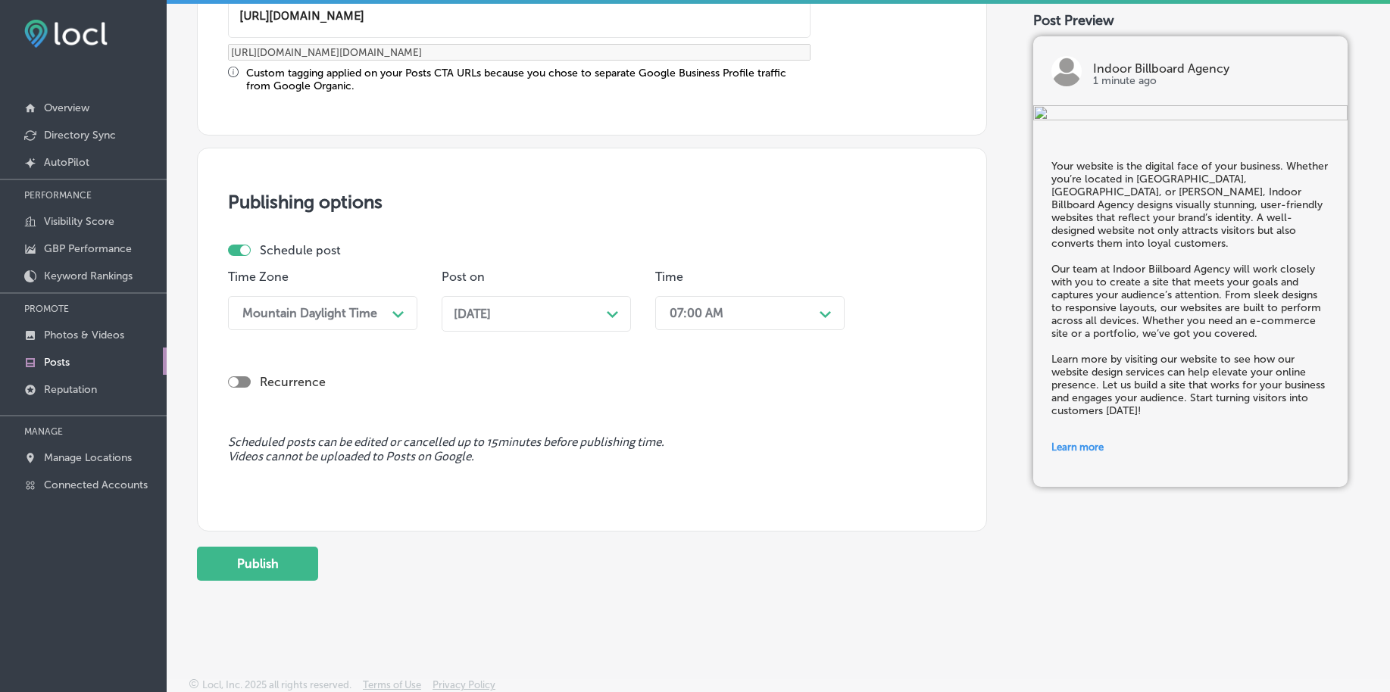
scroll to position [1262, 0]
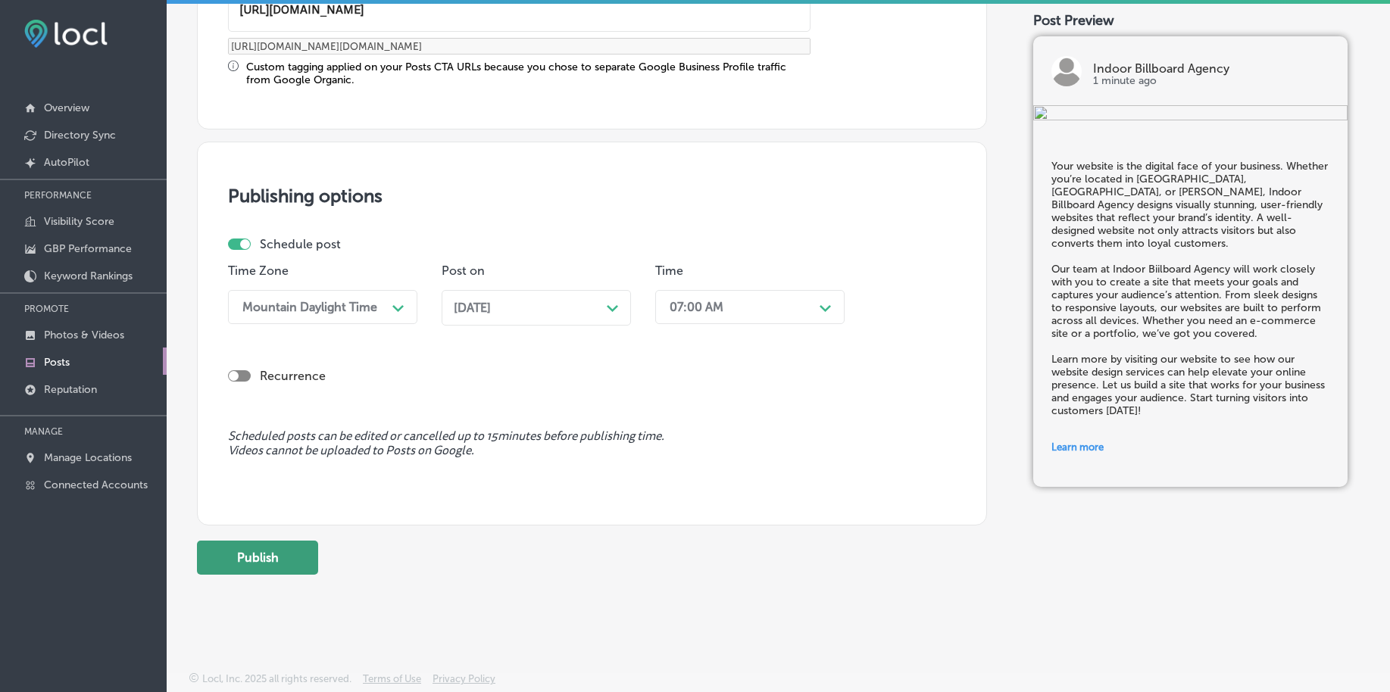
click at [258, 564] on button "Publish" at bounding box center [257, 558] width 121 height 34
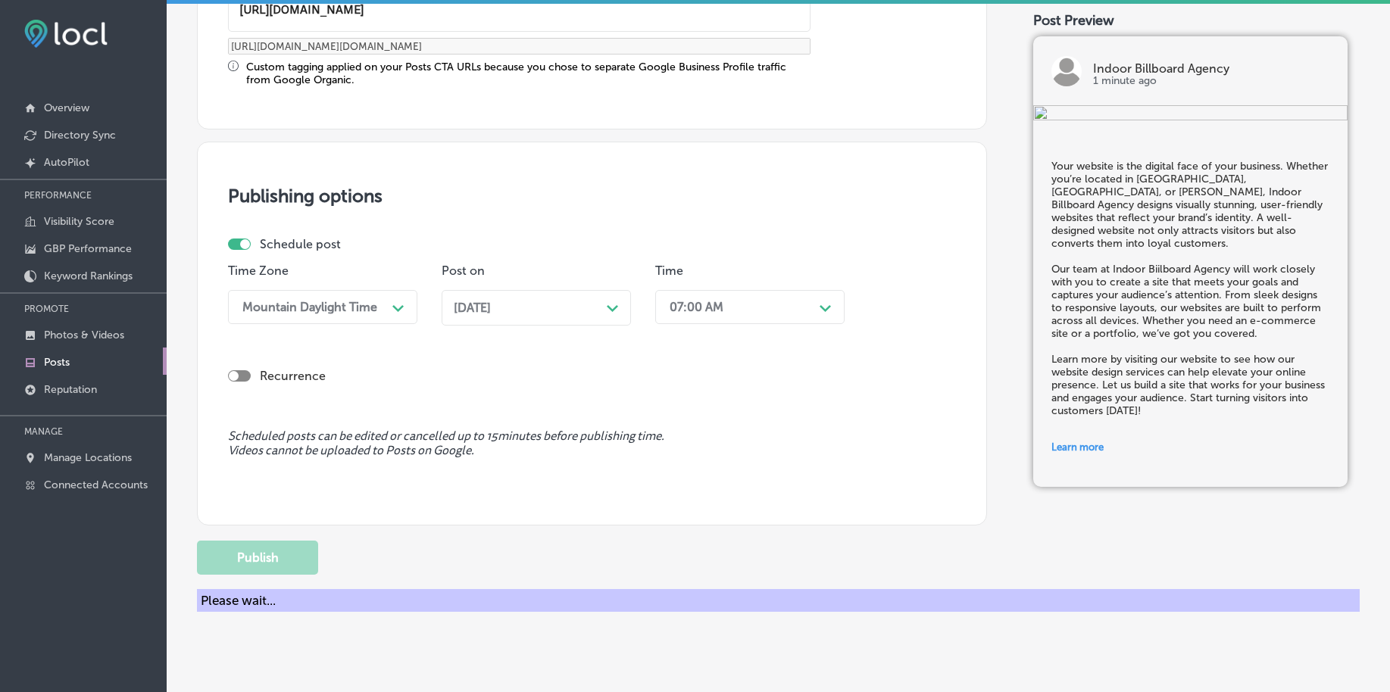
scroll to position [1125, 0]
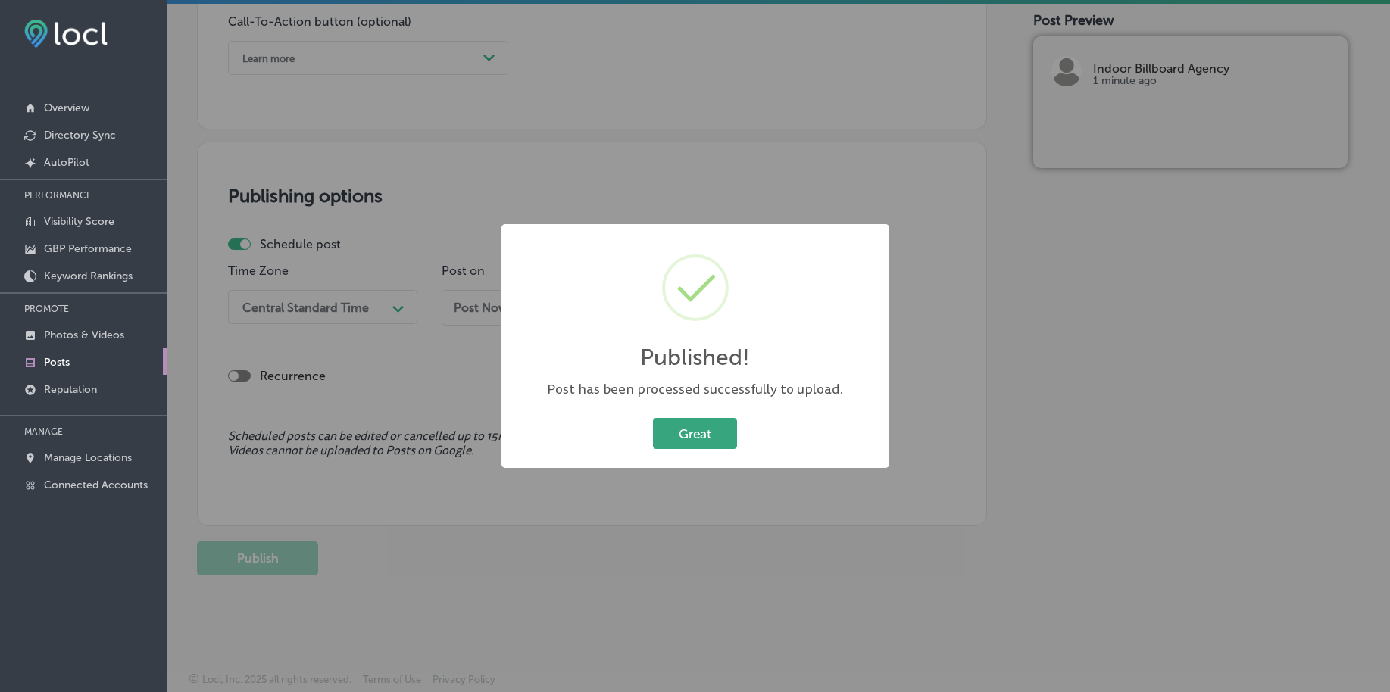
click at [662, 442] on button "Great" at bounding box center [695, 433] width 84 height 31
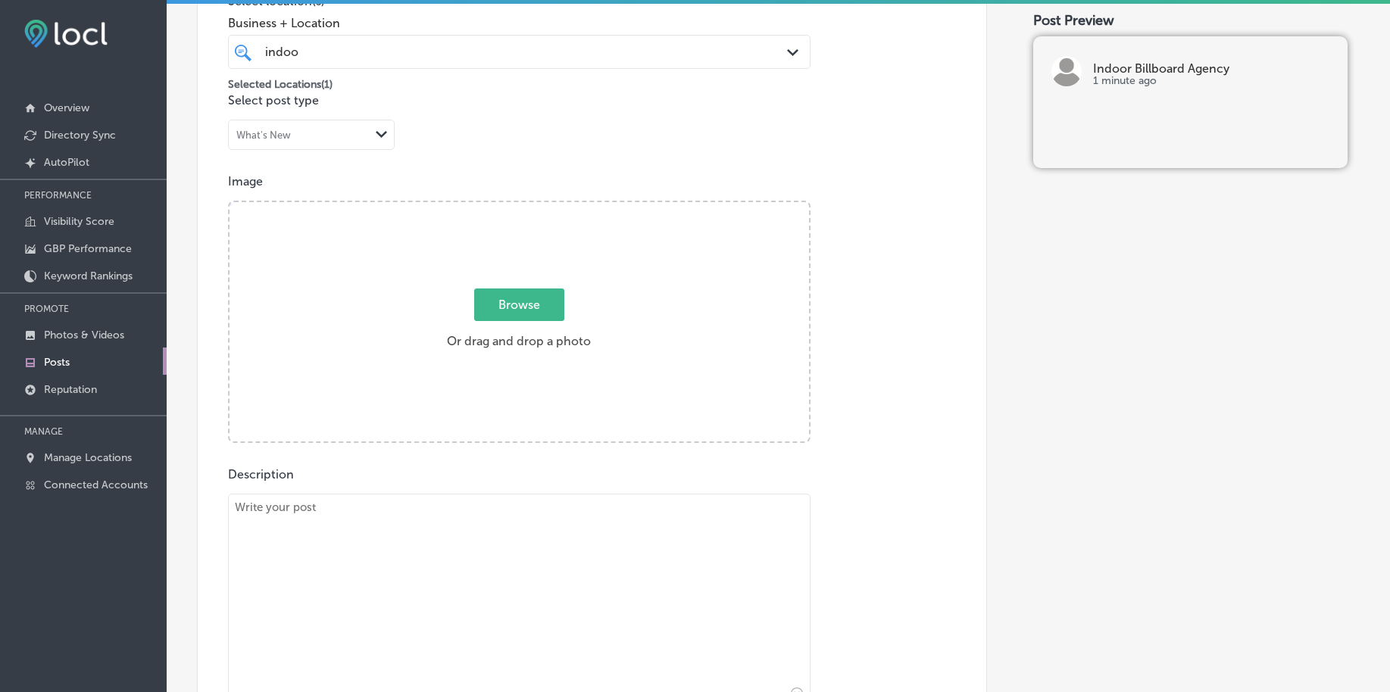
scroll to position [273, 0]
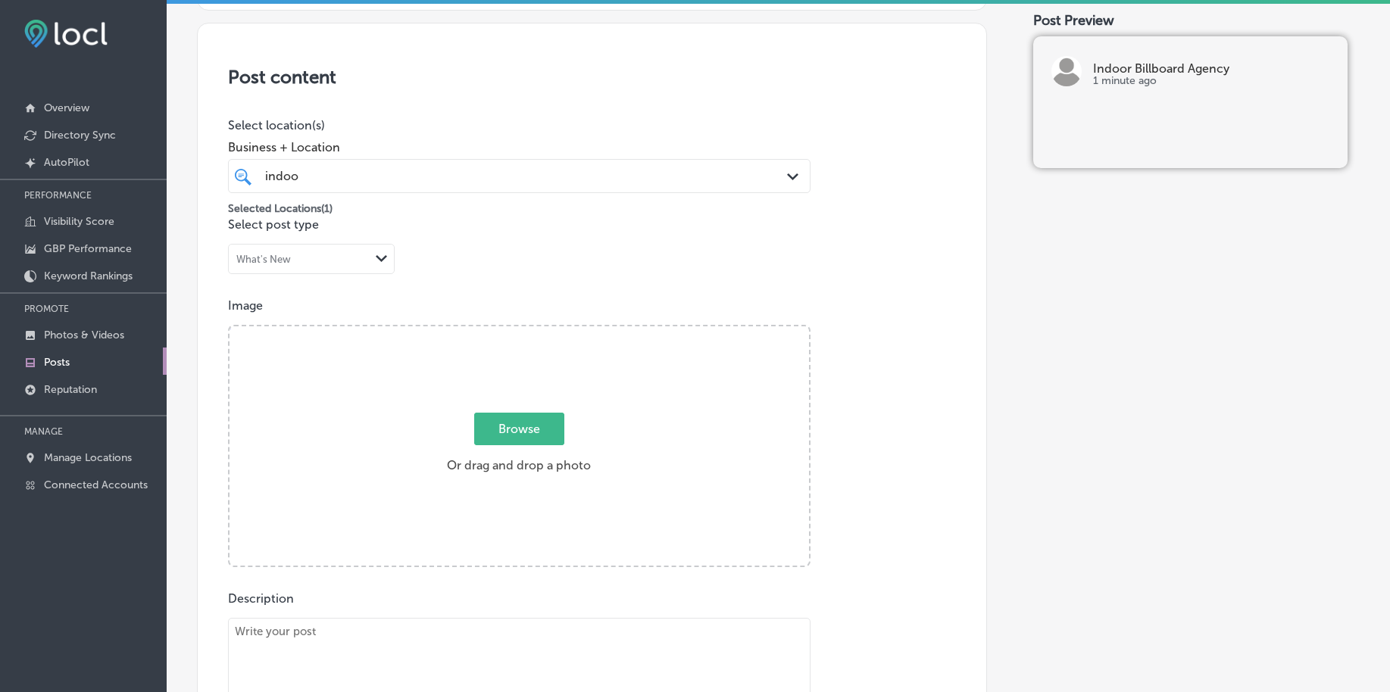
click at [496, 431] on span "Browse" at bounding box center [519, 429] width 90 height 33
click at [496, 331] on input "Browse Or drag and drop a photo" at bounding box center [518, 328] width 579 height 5
type input "C:\fakepath\indoor-digital-billboards-advertising-birmingham-al (1).png"
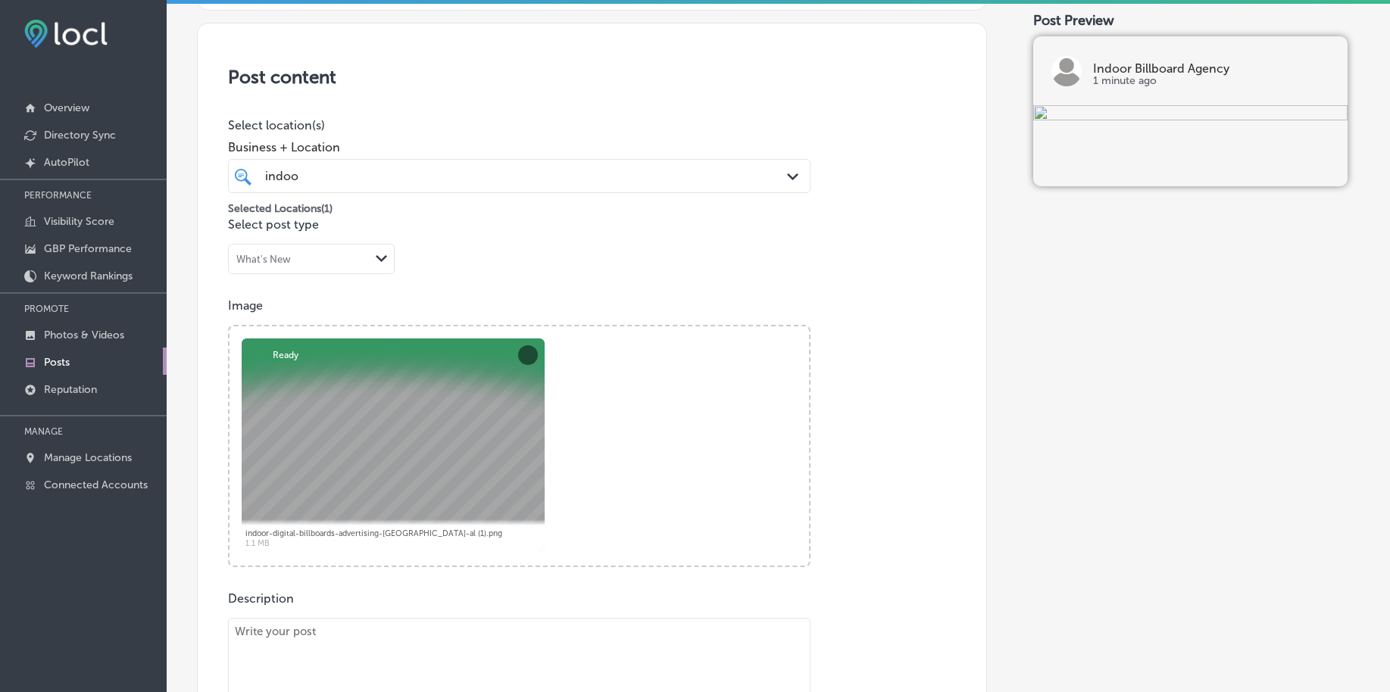
scroll to position [462, 0]
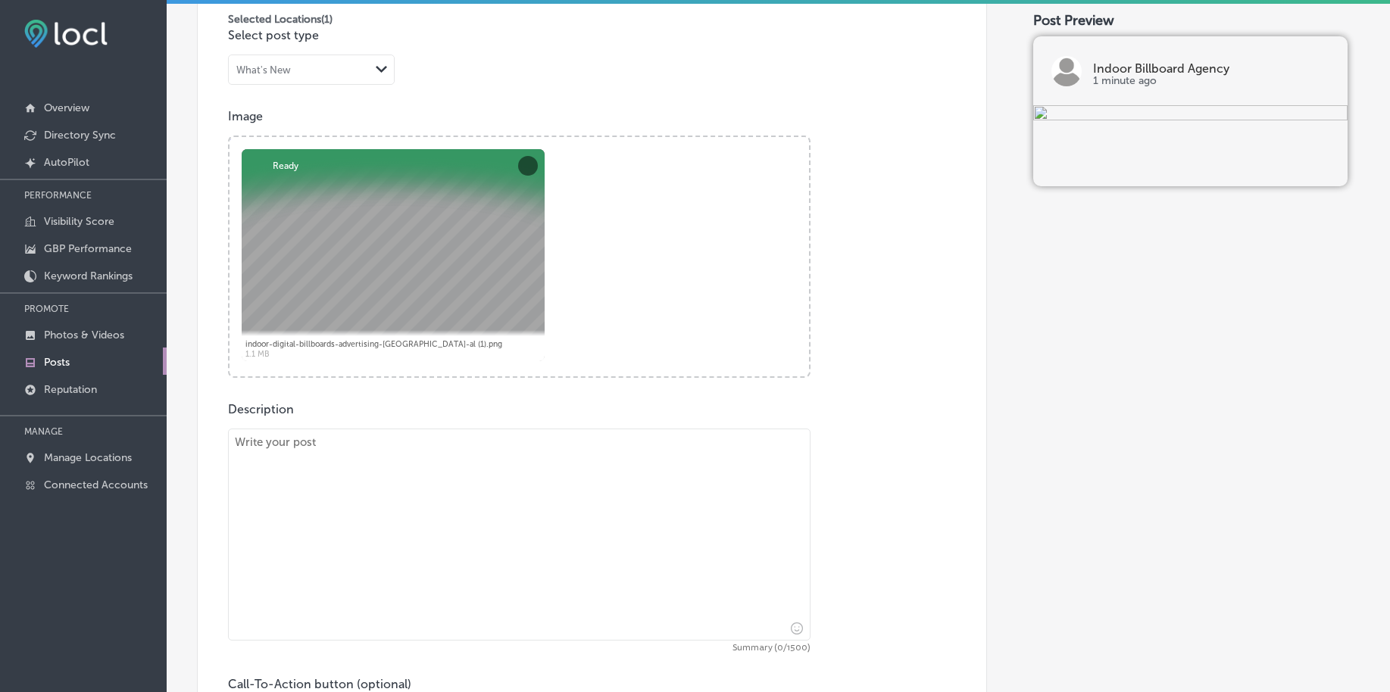
click at [345, 495] on textarea at bounding box center [519, 535] width 582 height 212
paste textarea "Drive traffic to your website instantly with targeted Pay-Per-Click (PPC) adver…"
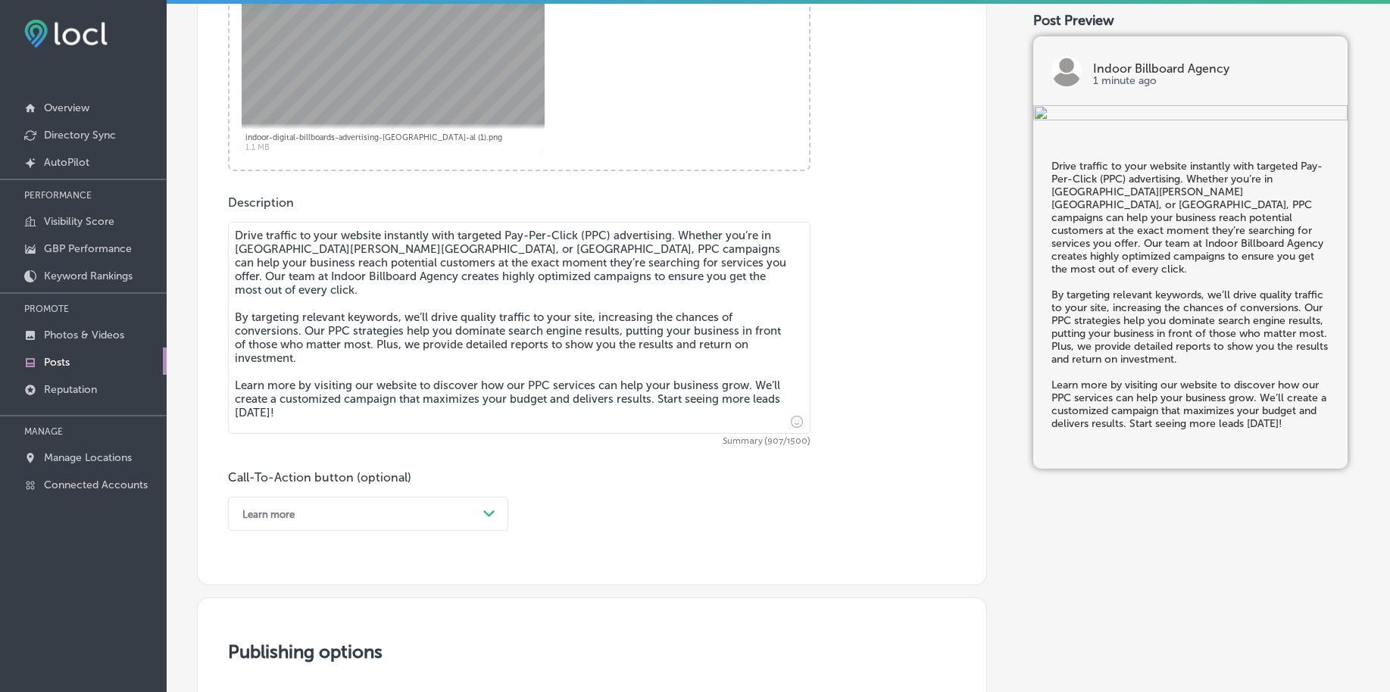
scroll to position [746, 0]
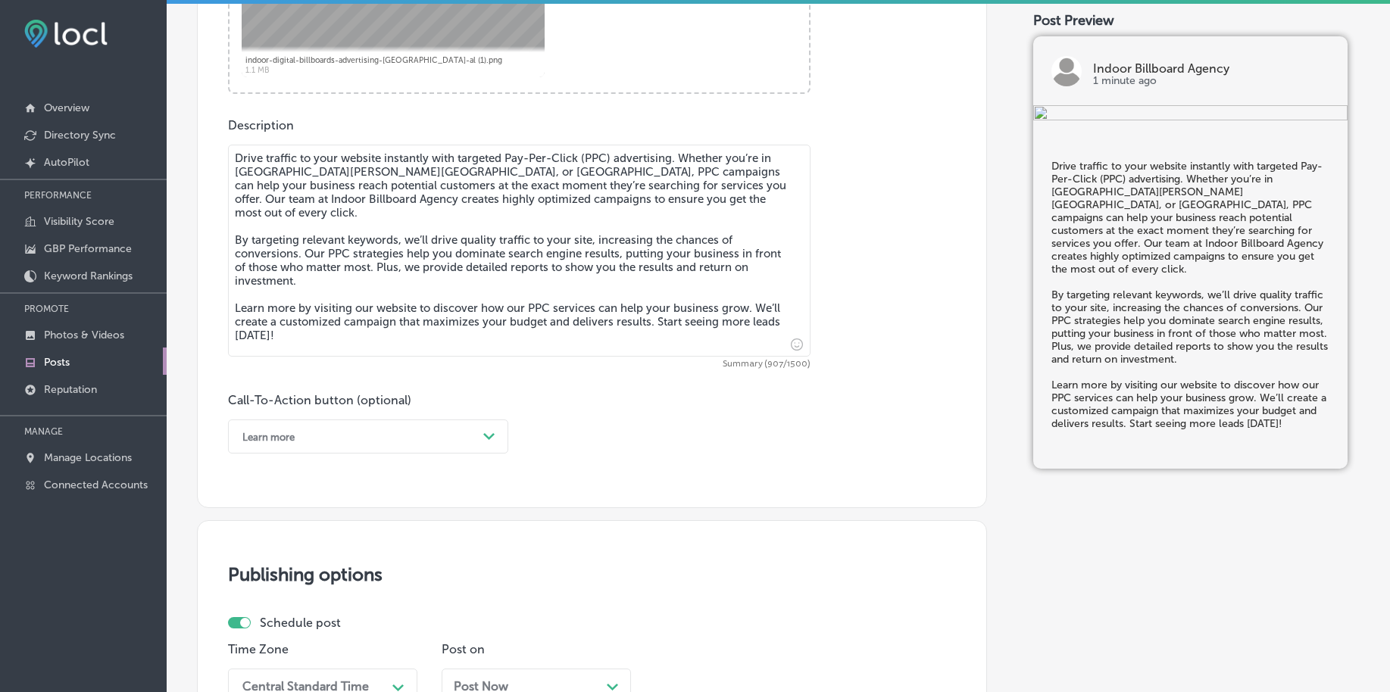
type textarea "Drive traffic to your website instantly with targeted Pay-Per-Click (PPC) adver…"
click at [339, 433] on div "Learn more" at bounding box center [356, 436] width 242 height 23
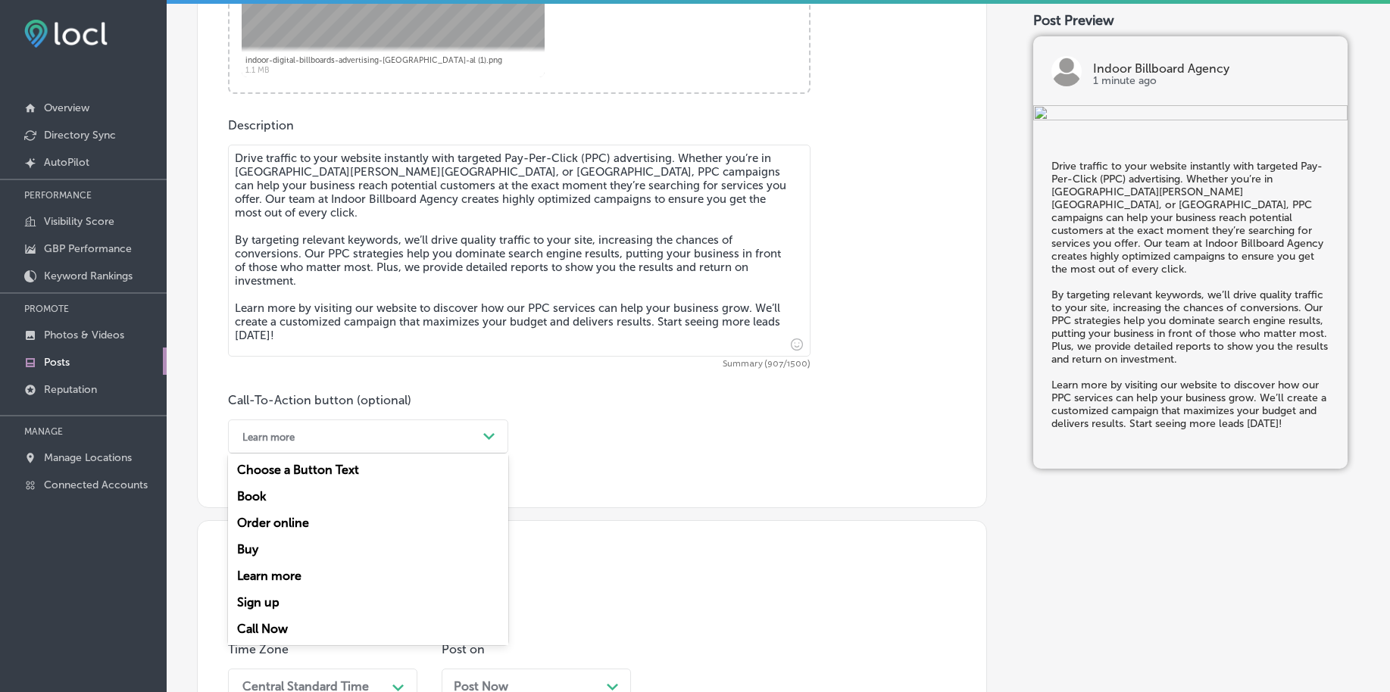
click at [281, 574] on div "Learn more" at bounding box center [368, 576] width 280 height 27
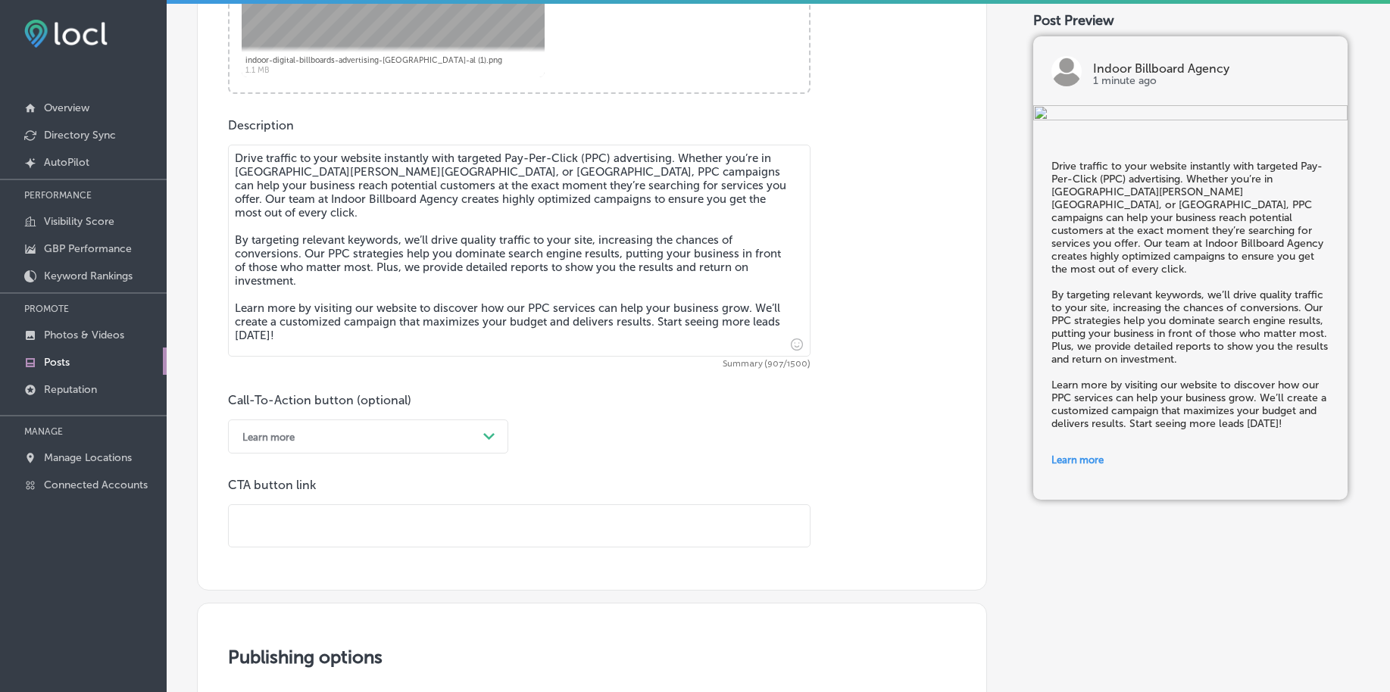
click at [293, 519] on input "text" at bounding box center [519, 526] width 581 height 42
paste input "https://indoorbillboardagency.com/"
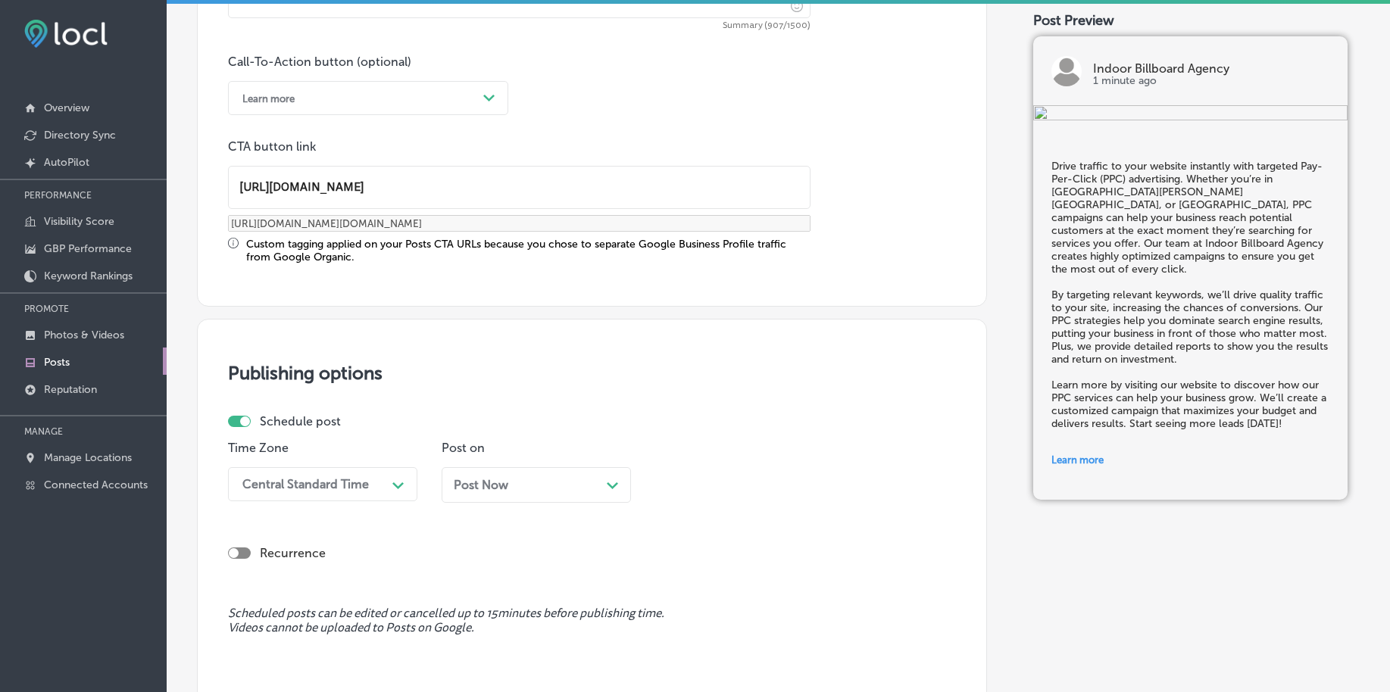
scroll to position [1125, 0]
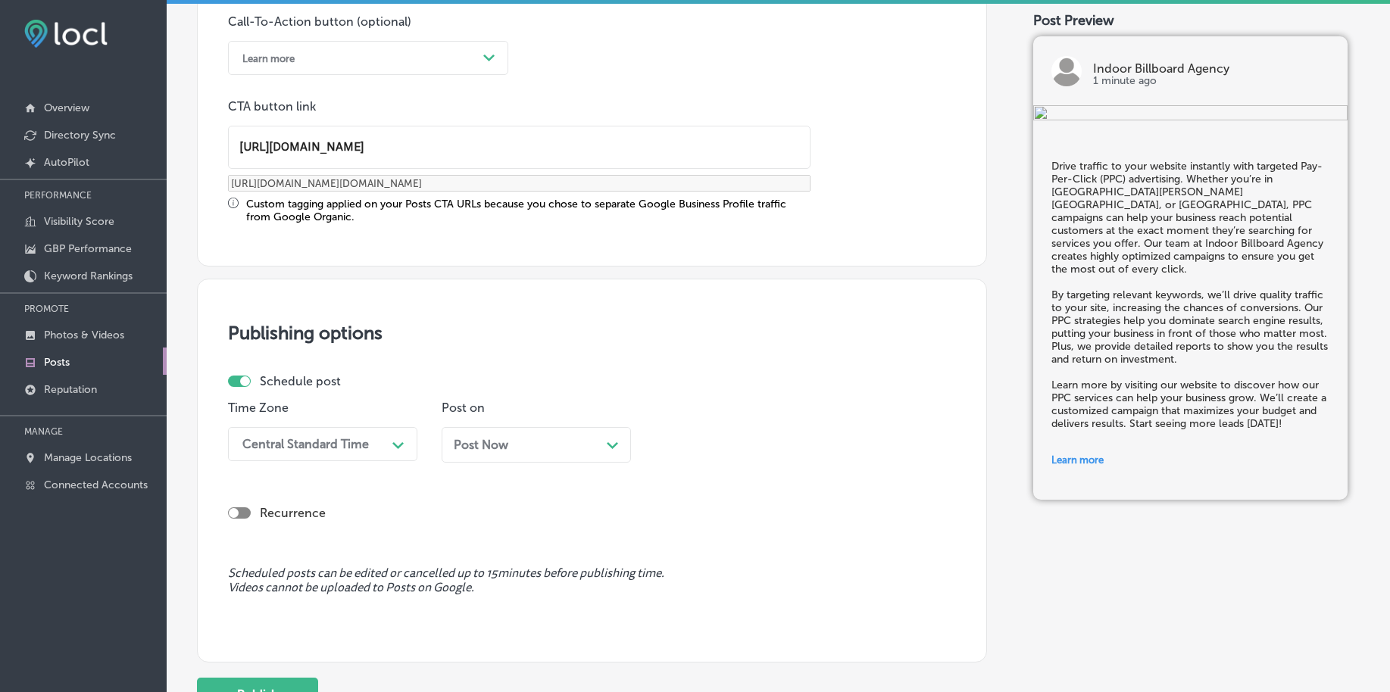
type input "https://indoorbillboardagency.com/"
click at [320, 448] on div "Central Standard Time" at bounding box center [305, 444] width 126 height 14
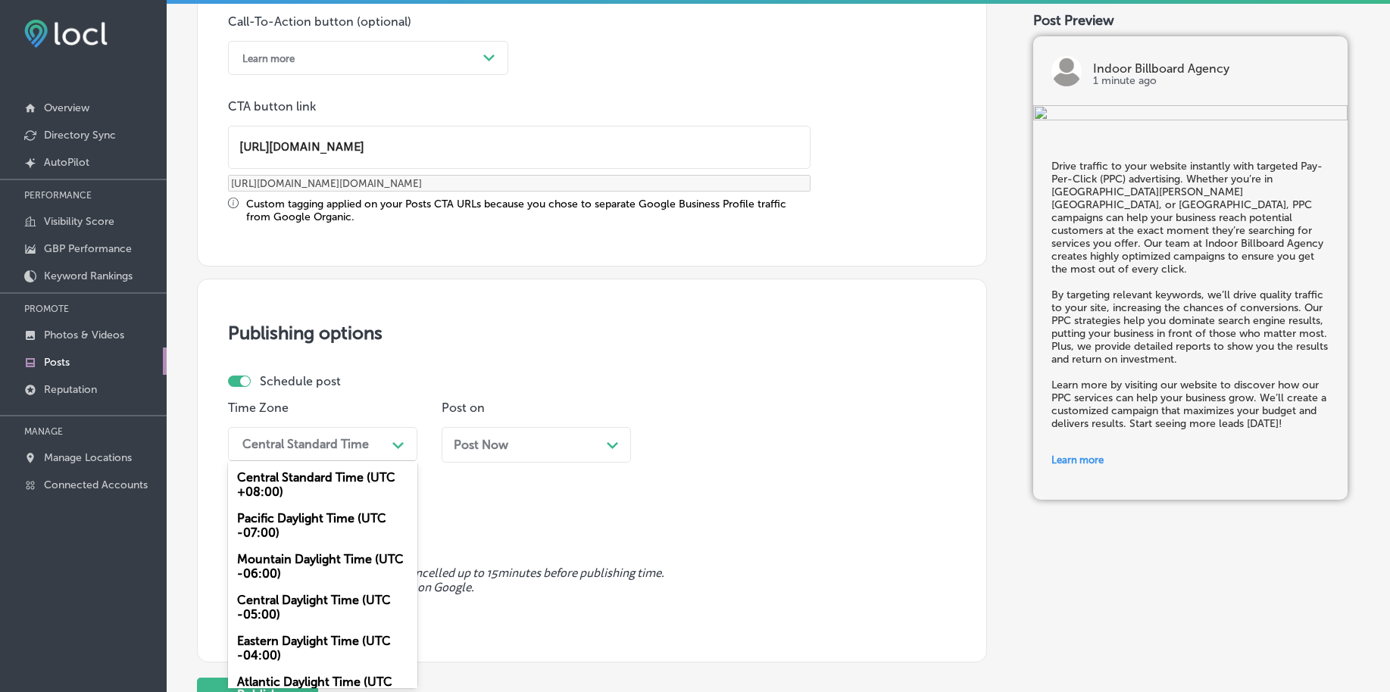
click at [304, 561] on div "Mountain Daylight Time (UTC -06:00)" at bounding box center [322, 566] width 189 height 41
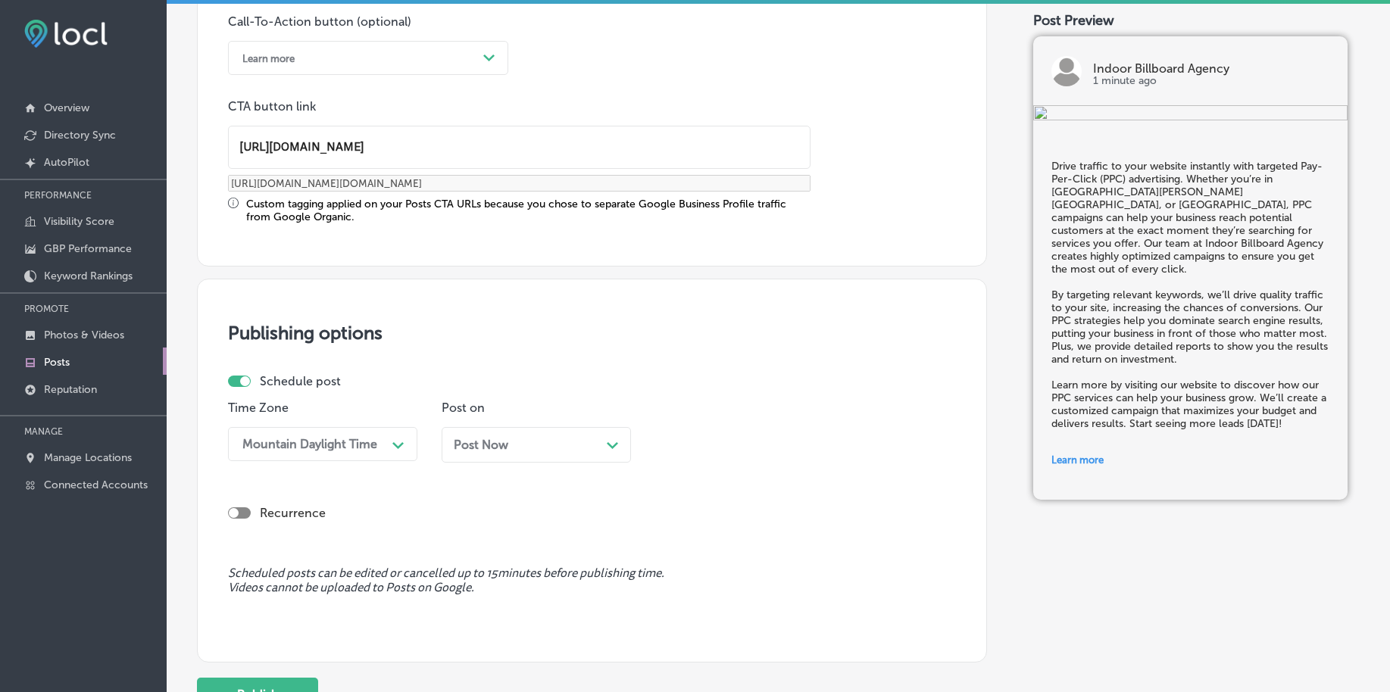
click at [479, 439] on span "Post Now" at bounding box center [481, 445] width 55 height 14
drag, startPoint x: 493, startPoint y: 358, endPoint x: 493, endPoint y: 369, distance: 10.6
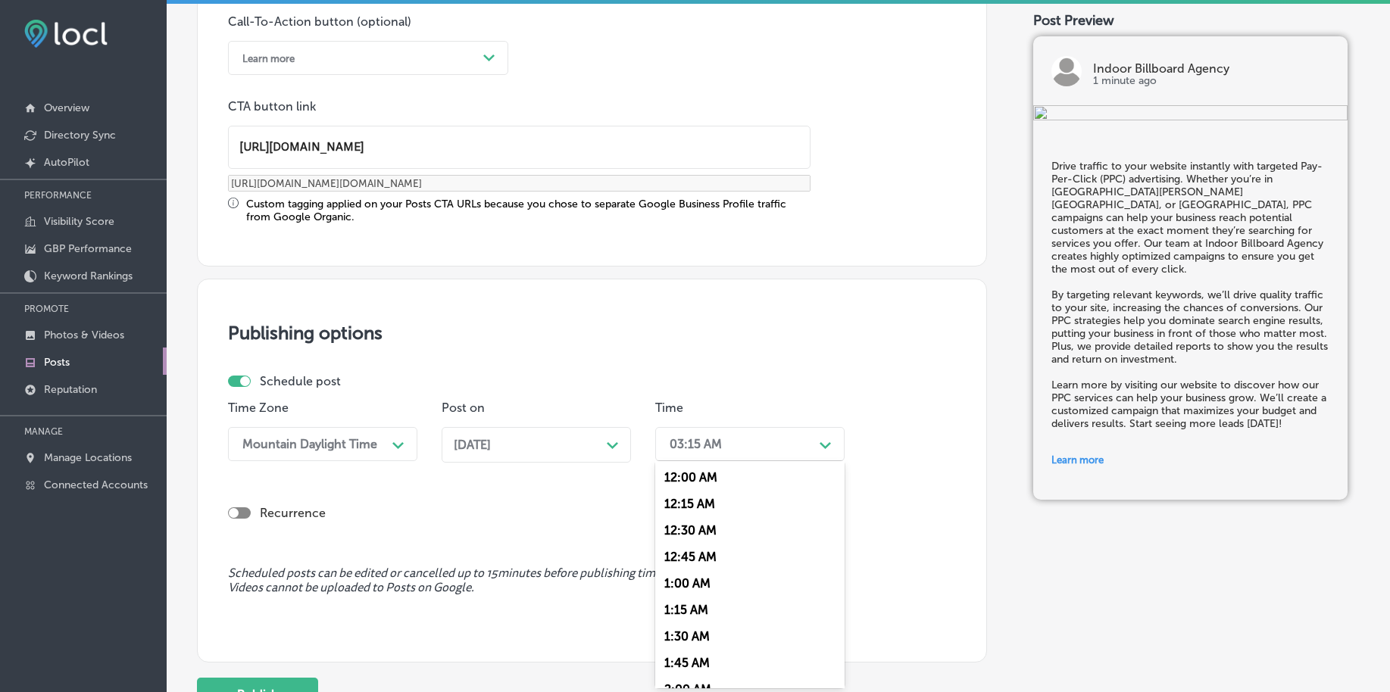
click at [702, 444] on div "03:15 AM" at bounding box center [696, 444] width 52 height 14
click at [695, 559] on div "7:00 AM" at bounding box center [749, 557] width 189 height 27
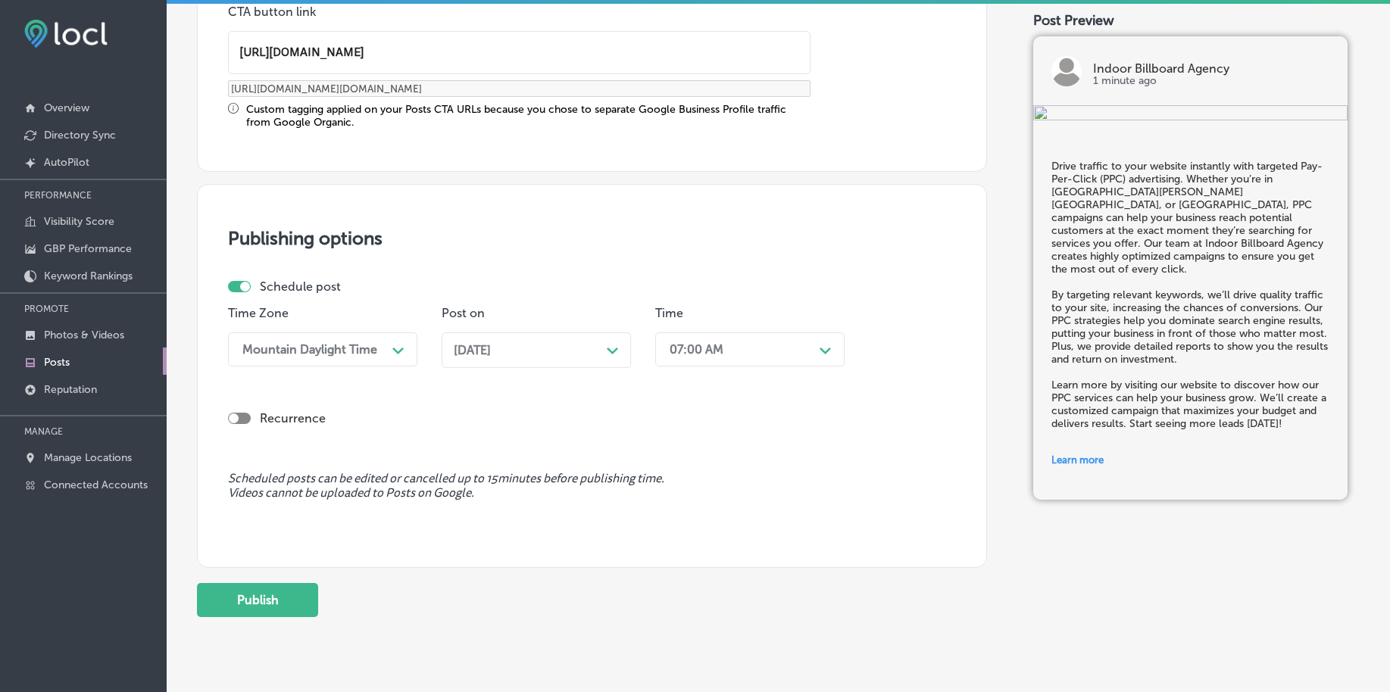
scroll to position [1262, 0]
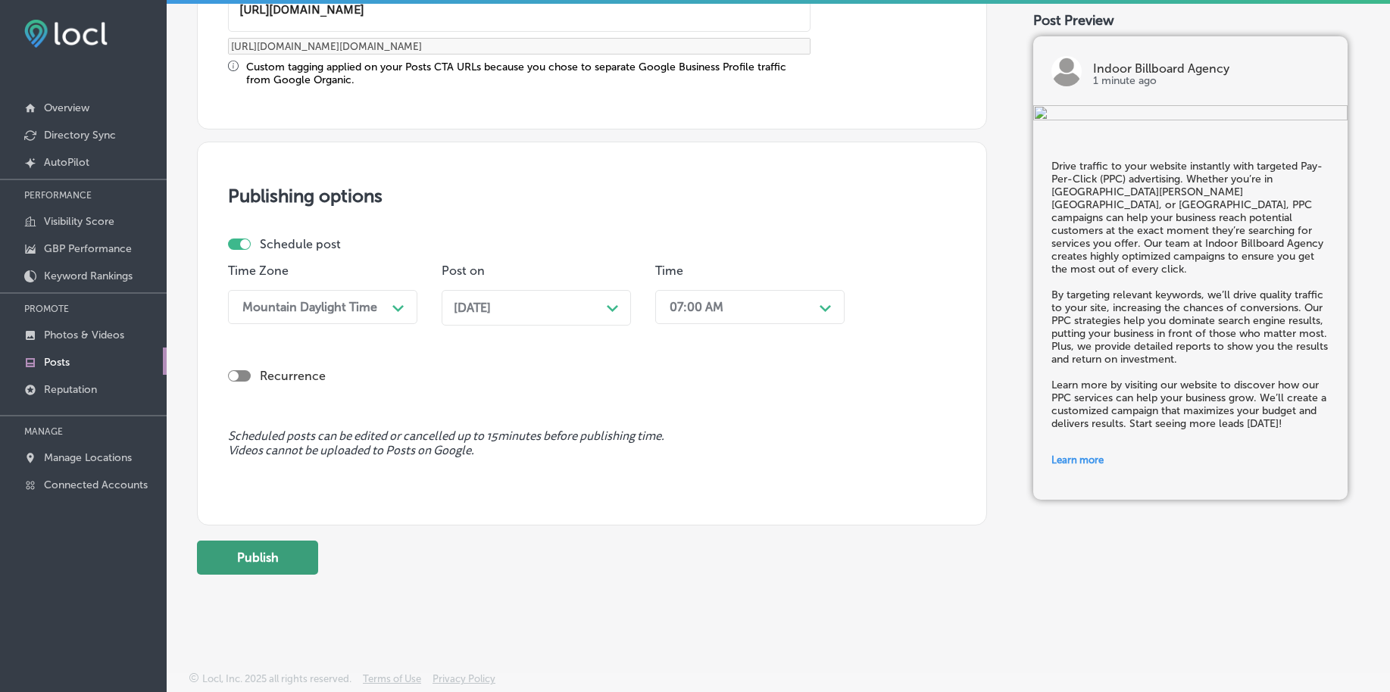
click at [279, 563] on button "Publish" at bounding box center [257, 558] width 121 height 34
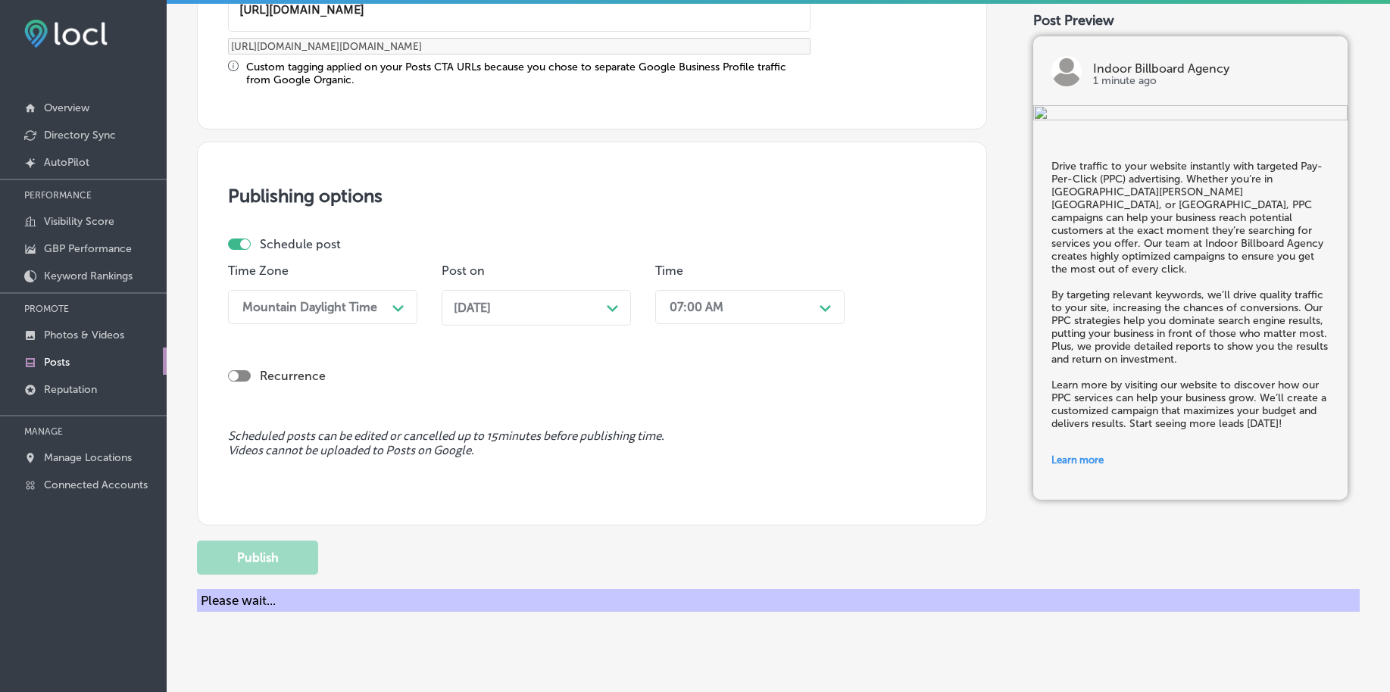
scroll to position [1125, 0]
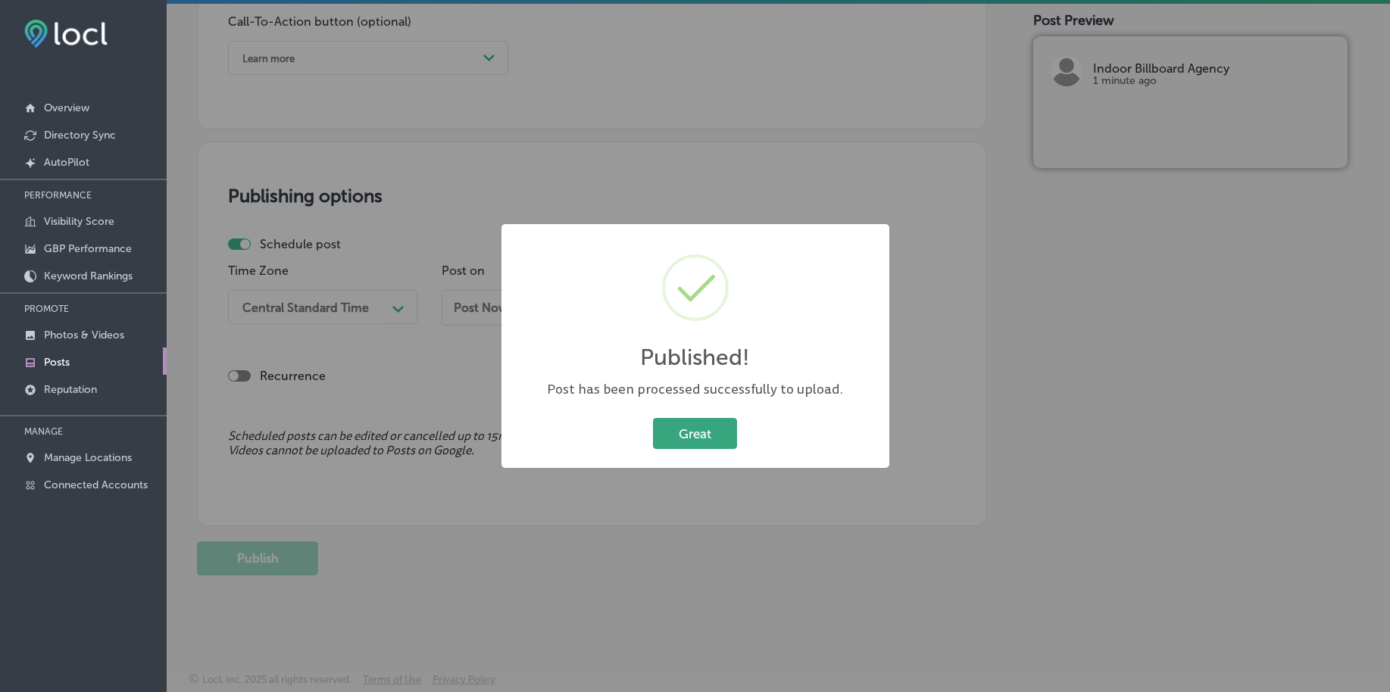
click at [688, 429] on button "Great" at bounding box center [695, 433] width 84 height 31
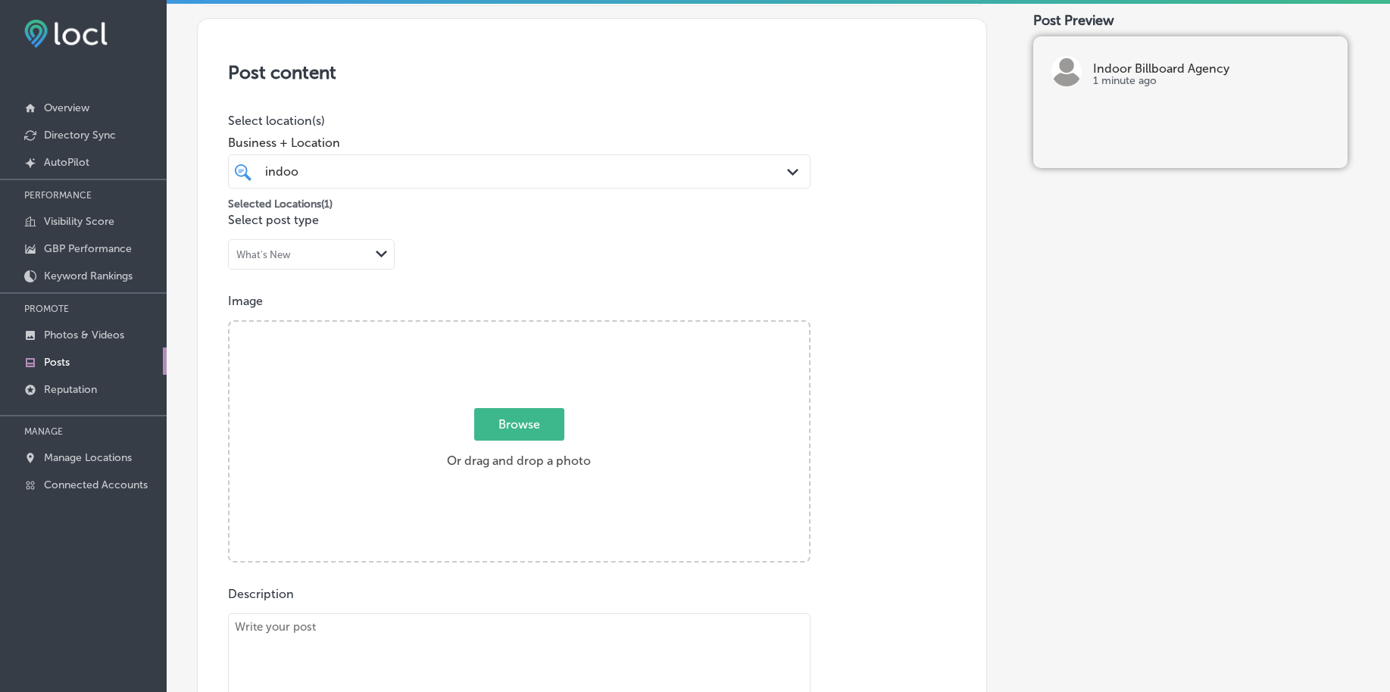
scroll to position [273, 0]
click at [518, 439] on span "Browse" at bounding box center [519, 429] width 90 height 33
click at [518, 331] on input "Browse Or drag and drop a photo" at bounding box center [518, 328] width 579 height 5
type input "C:\fakepath\indoor-digital-billboards-advertising-birmingham-al (2).png"
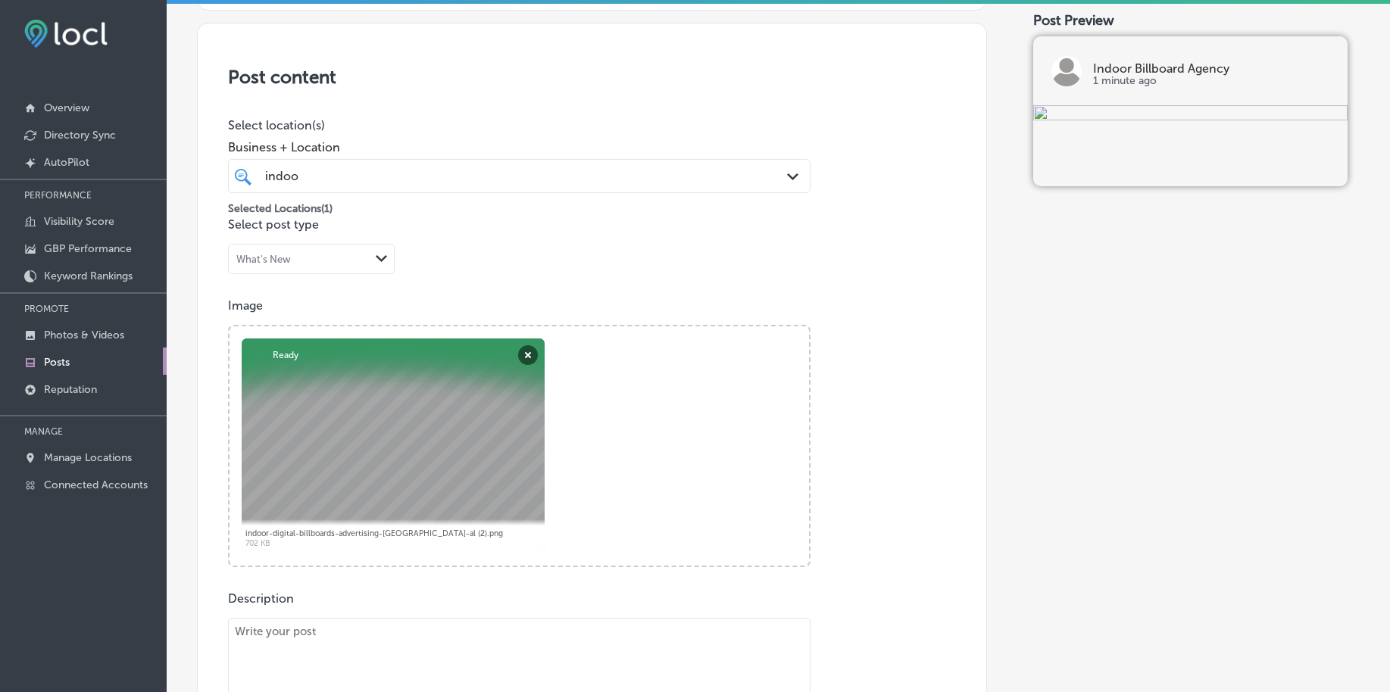
scroll to position [462, 0]
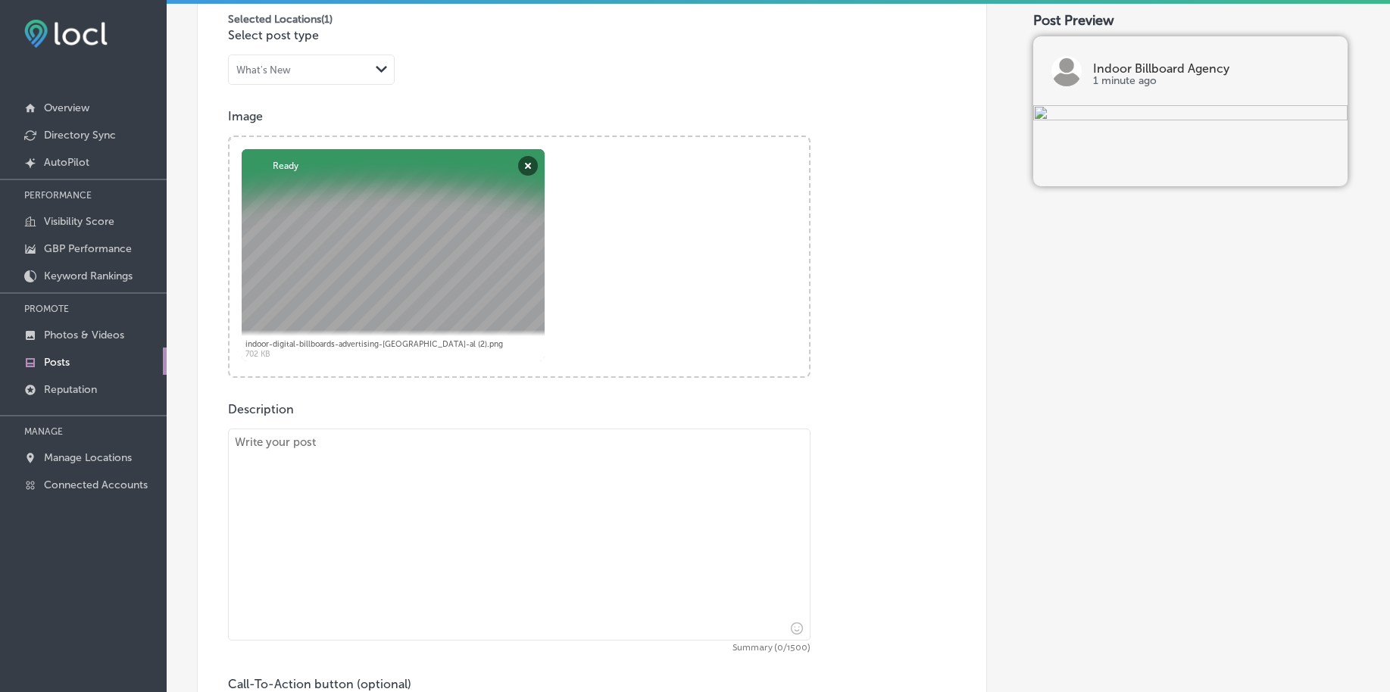
click at [323, 506] on textarea at bounding box center [519, 535] width 582 height 212
paste textarea "If you’re looking to boost your local visibility, Indoor Billboard Agency offer…"
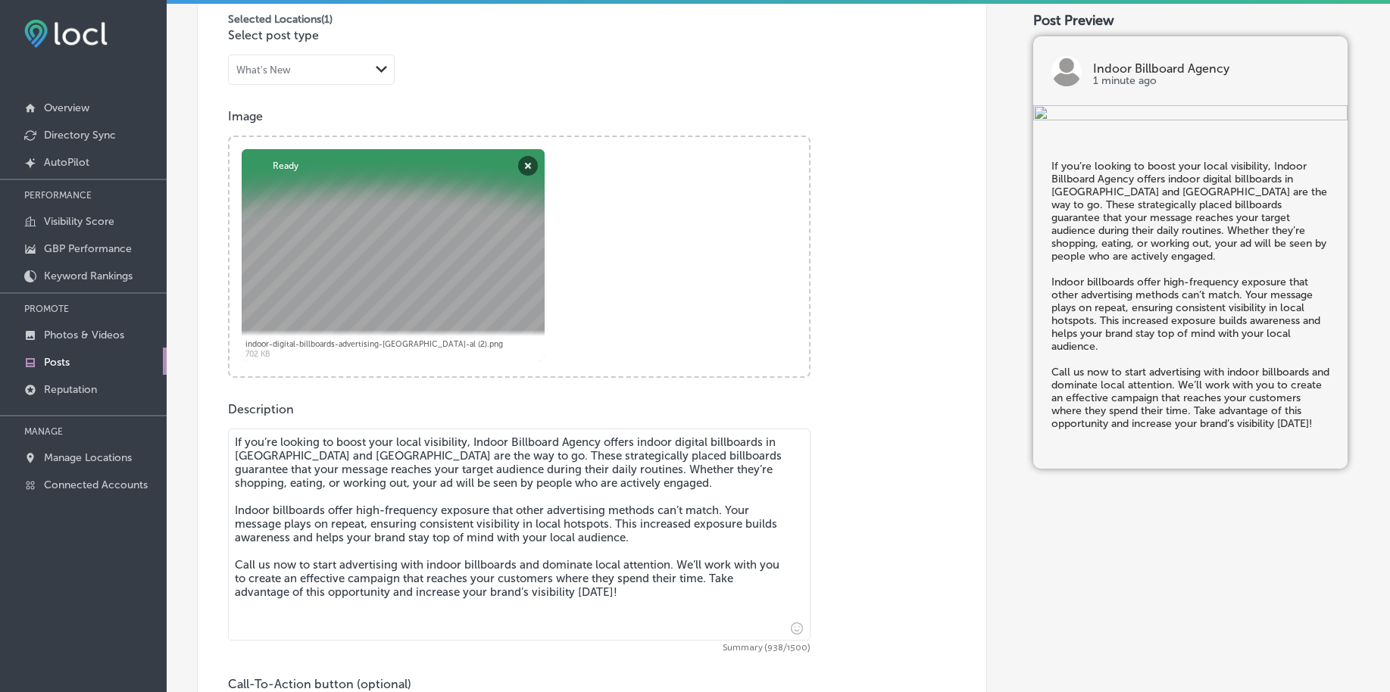
type textarea "If you’re looking to boost your local visibility, Indoor Billboard Agency offer…"
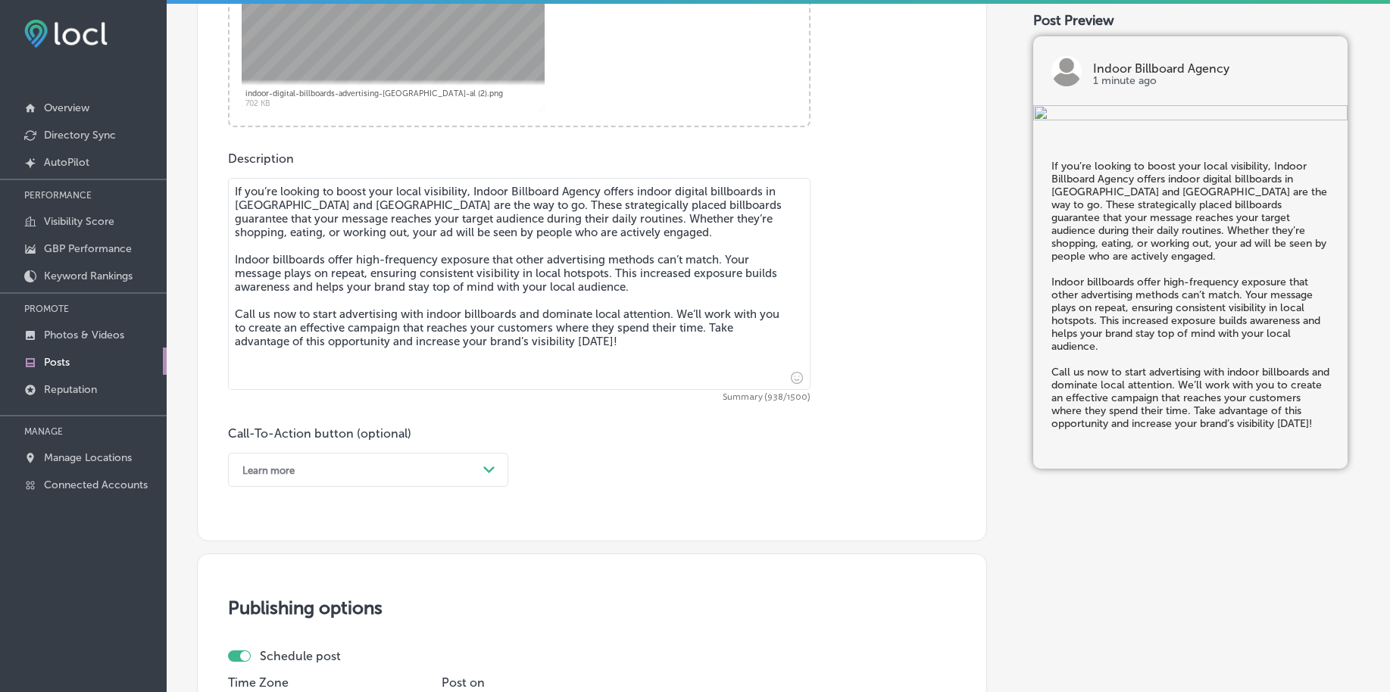
scroll to position [746, 0]
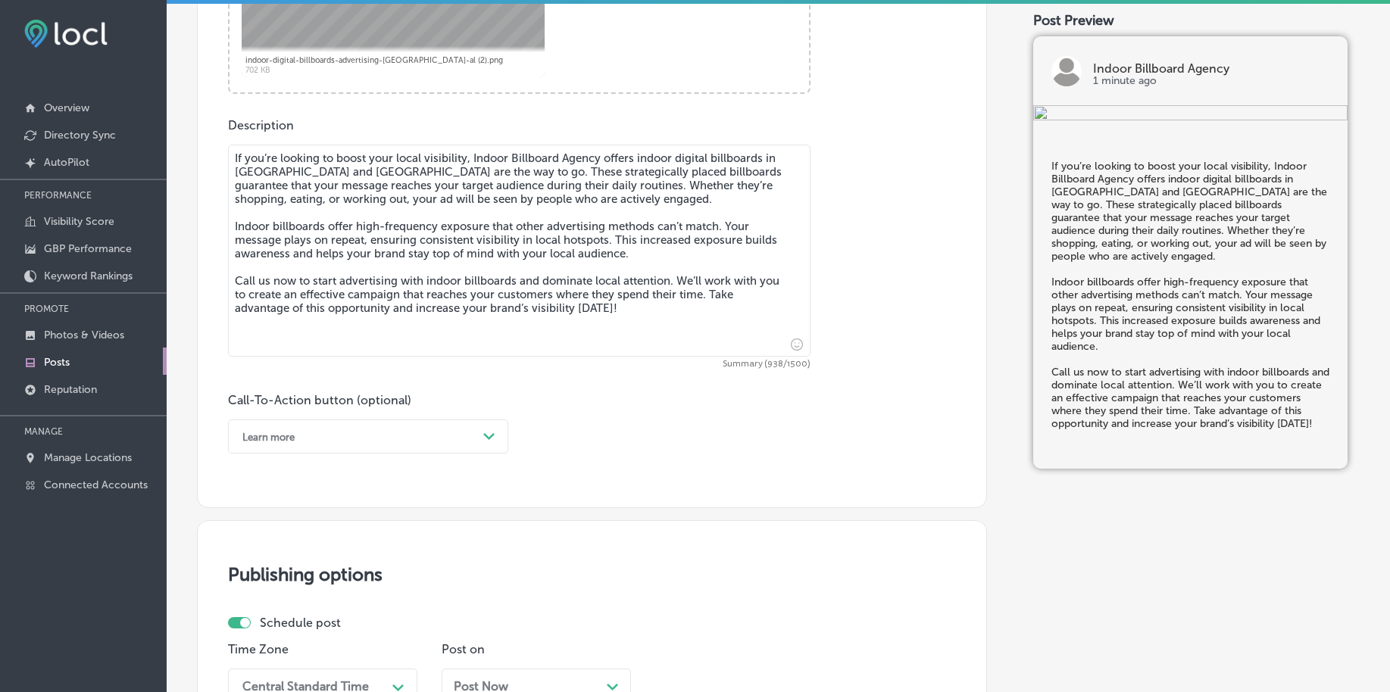
click at [371, 432] on div "Learn more" at bounding box center [356, 436] width 242 height 23
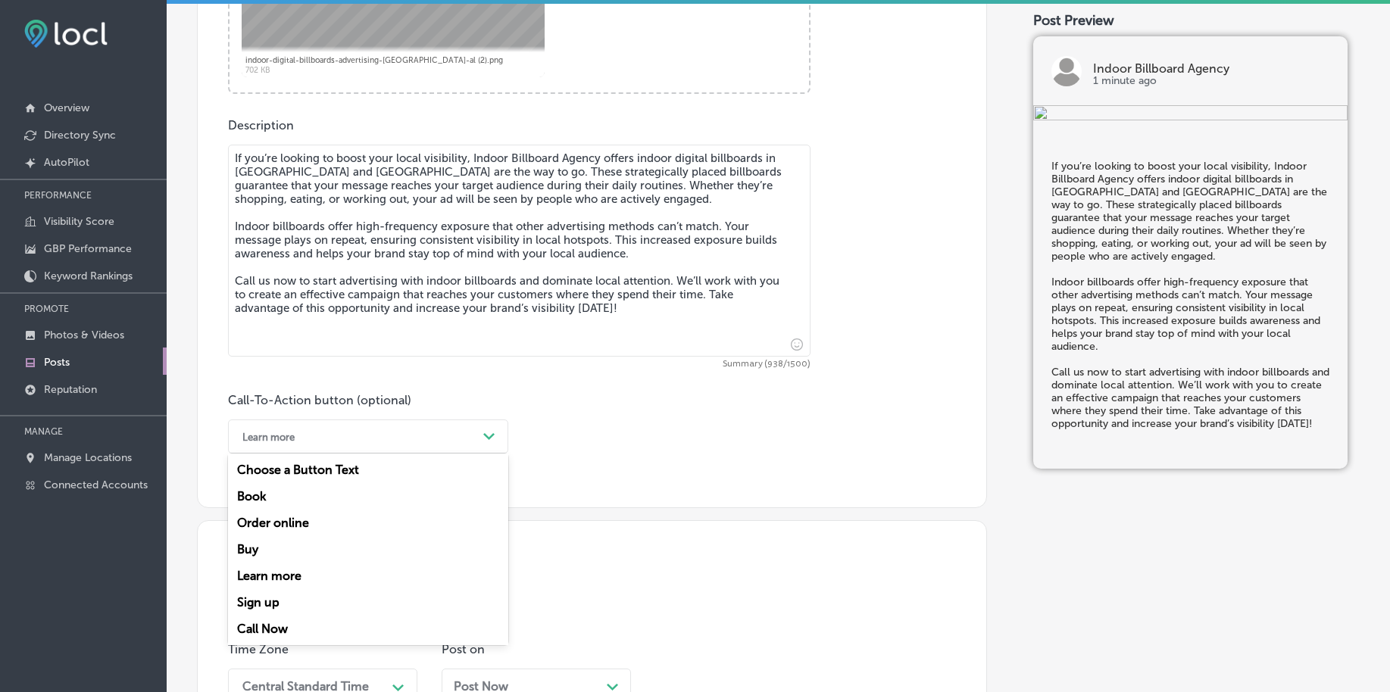
click at [292, 631] on div "Call Now" at bounding box center [368, 629] width 280 height 27
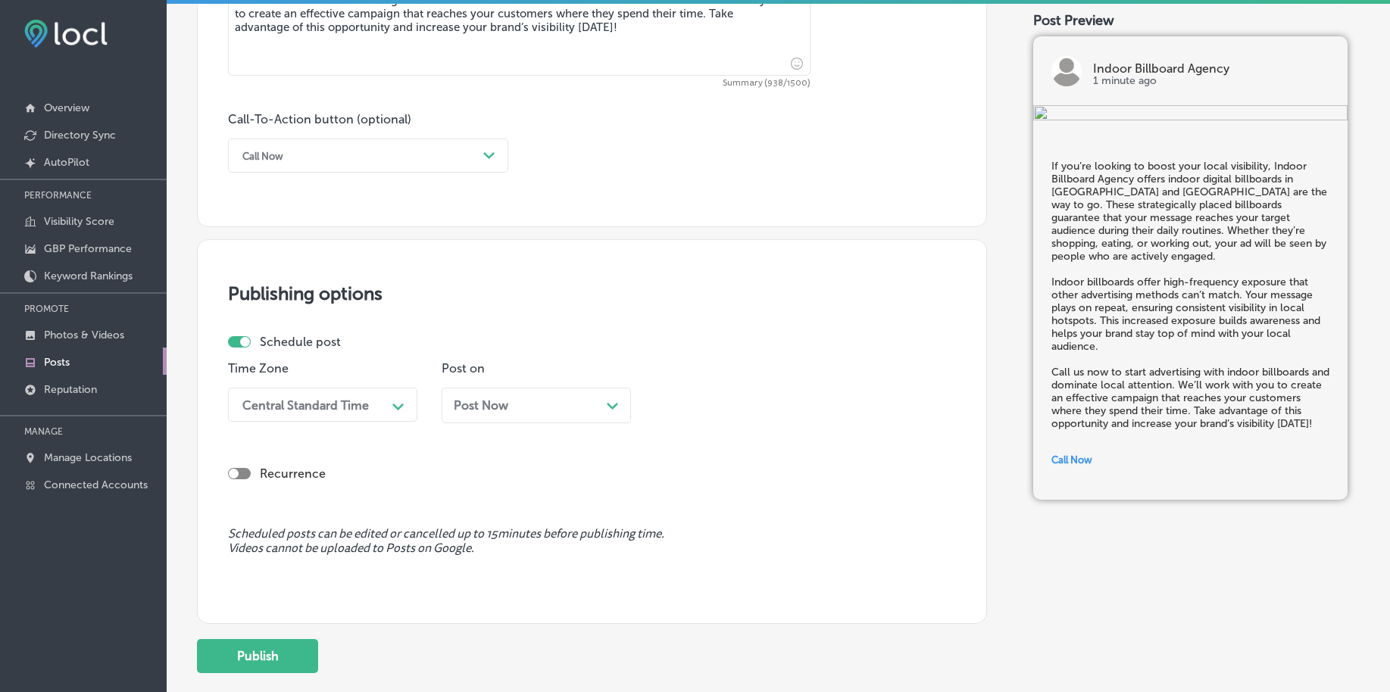
scroll to position [1030, 0]
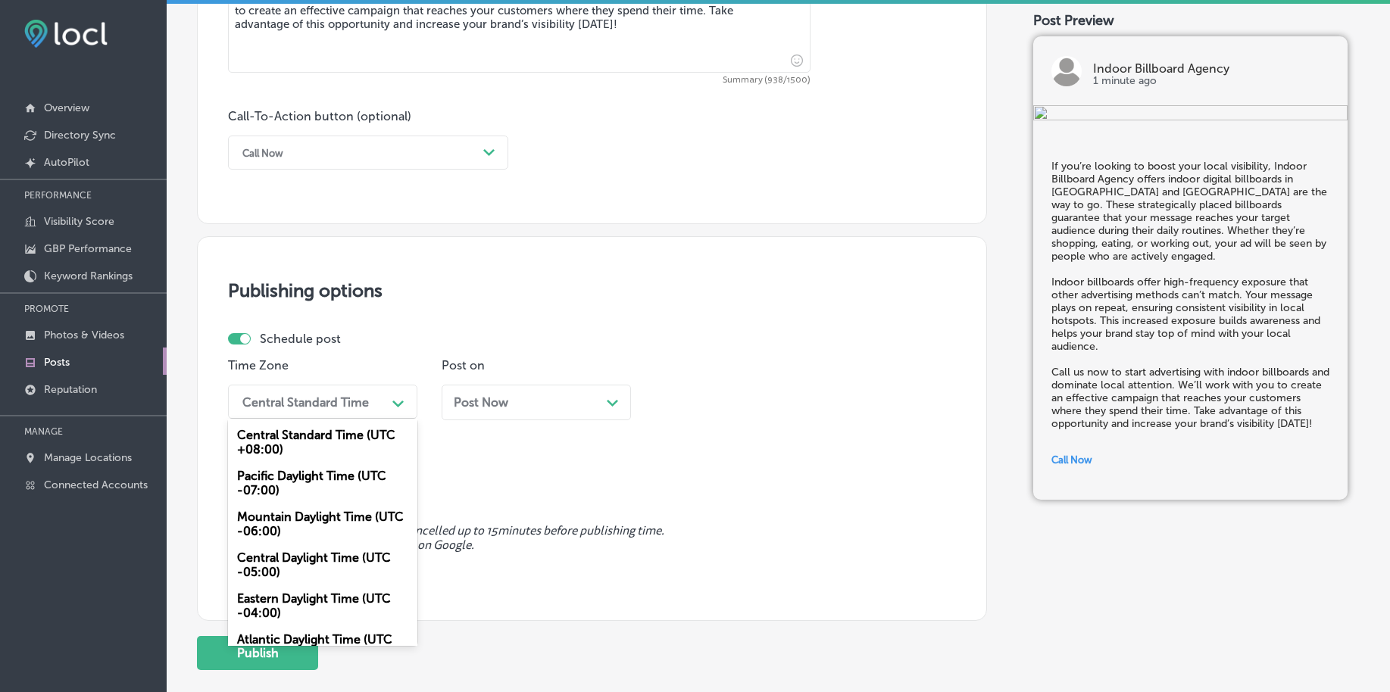
click at [286, 406] on div "Central Standard Time" at bounding box center [305, 402] width 126 height 14
click at [284, 523] on div "Mountain Daylight Time (UTC -06:00)" at bounding box center [322, 524] width 189 height 41
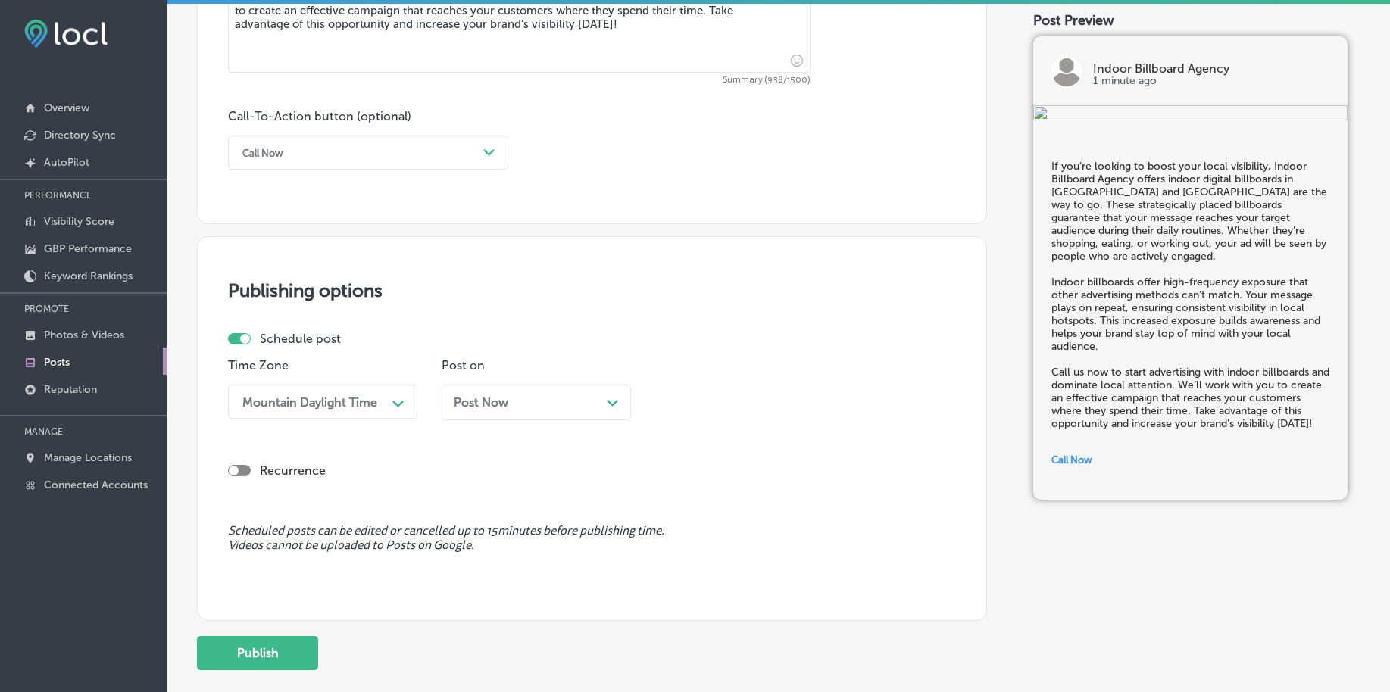
click at [574, 400] on div "Post Now Path Created with Sketch." at bounding box center [536, 402] width 165 height 14
click at [700, 398] on div "03:15 AM" at bounding box center [696, 402] width 52 height 14
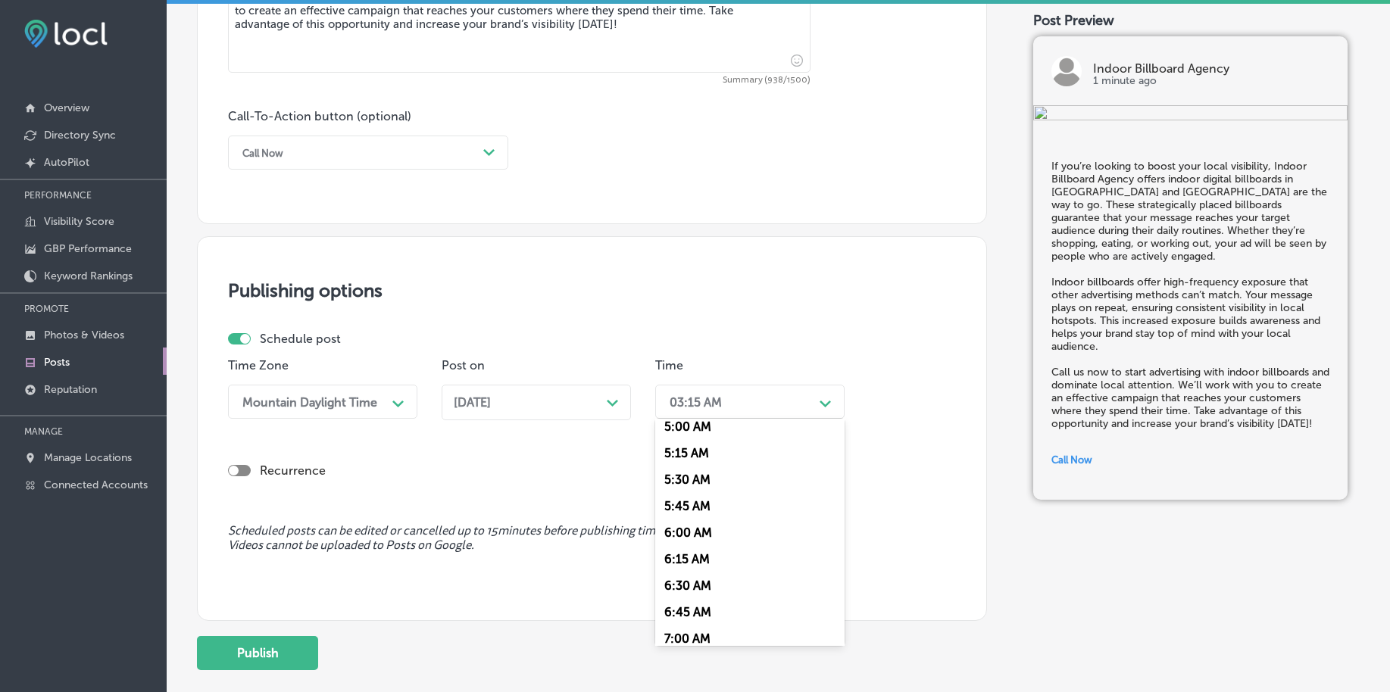
scroll to position [568, 0]
click at [687, 603] on div "7:00 AM" at bounding box center [749, 609] width 189 height 27
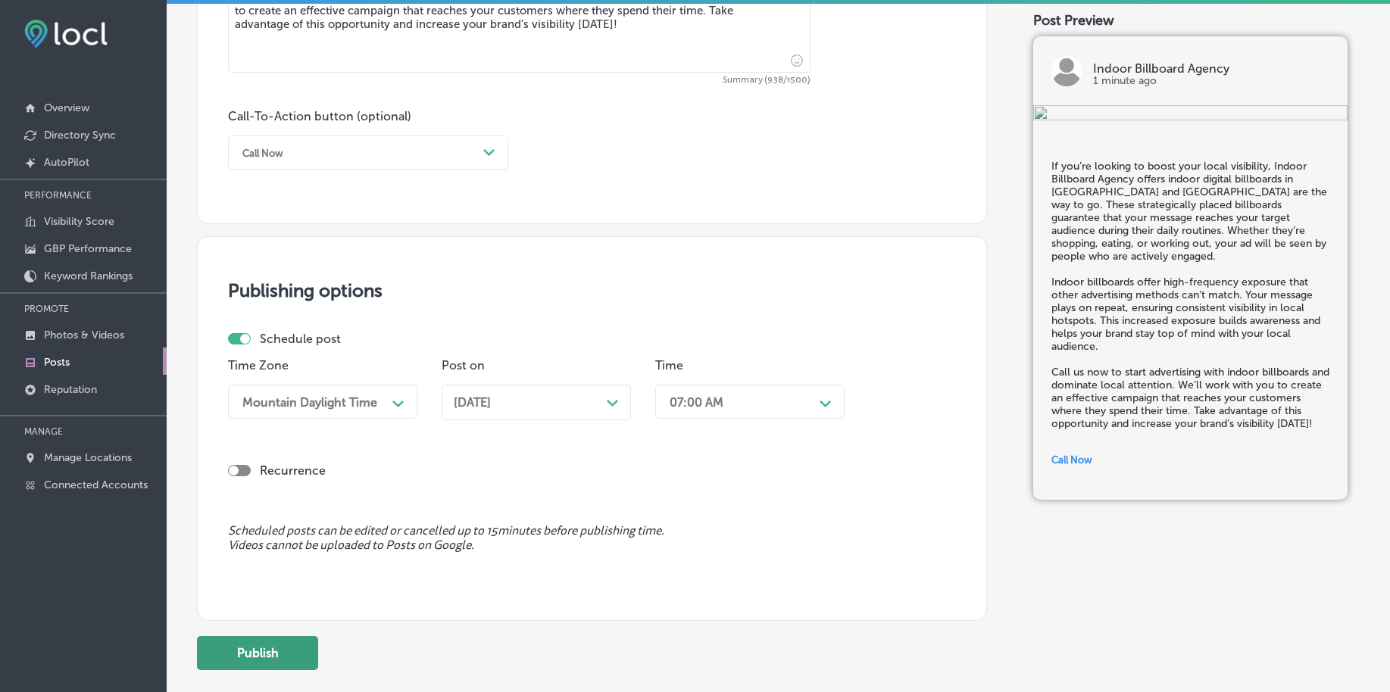
click at [252, 655] on button "Publish" at bounding box center [257, 653] width 121 height 34
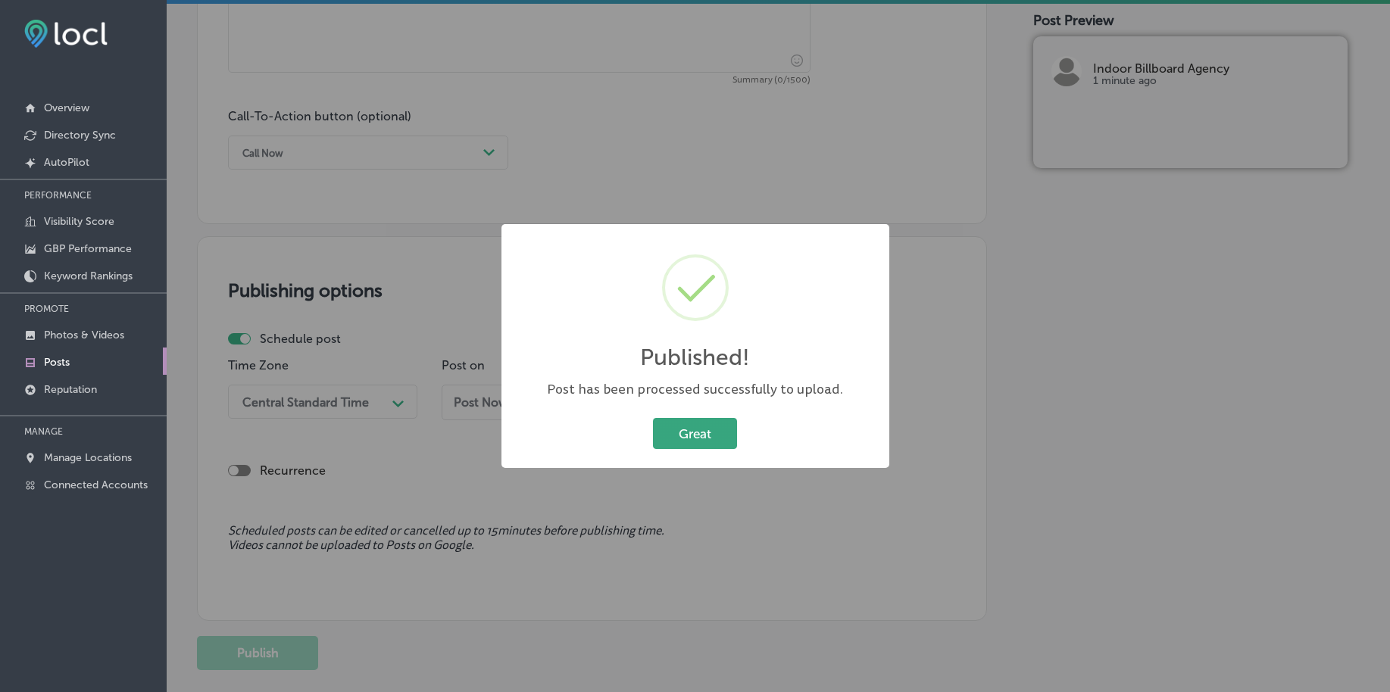
click at [653, 434] on button "Great" at bounding box center [695, 433] width 84 height 31
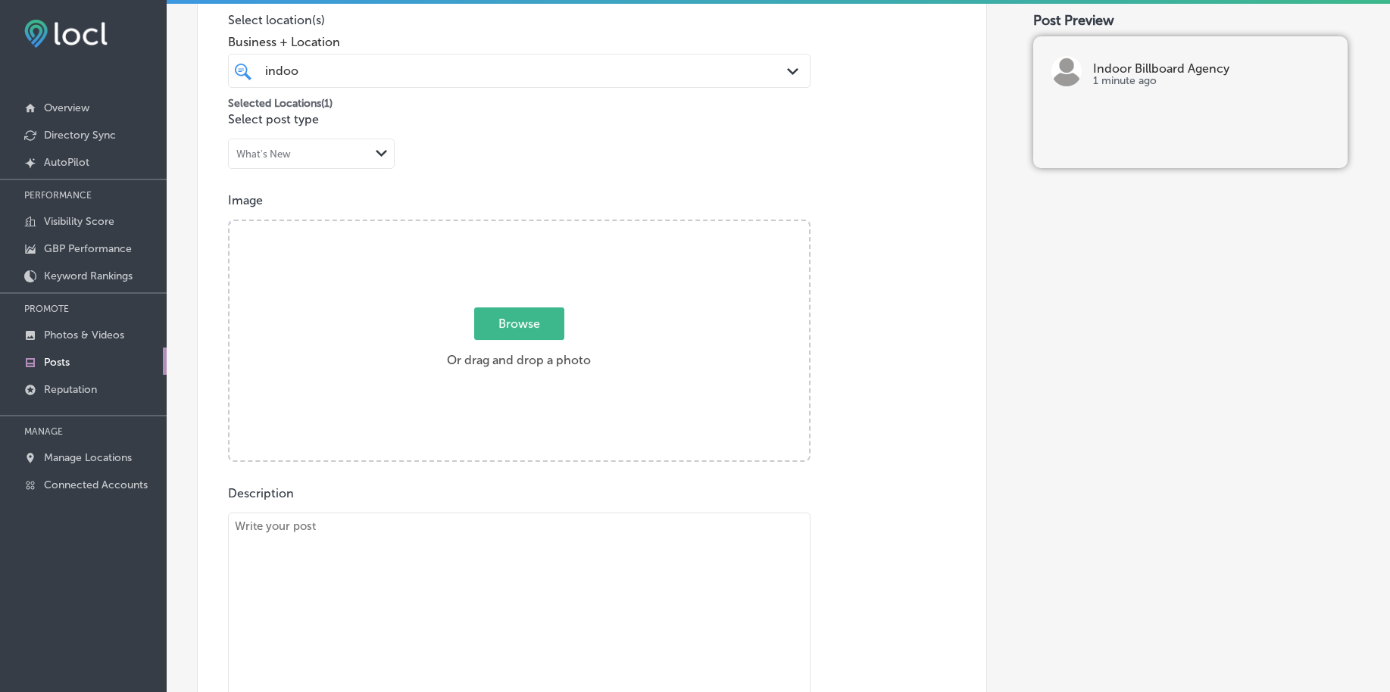
scroll to position [178, 0]
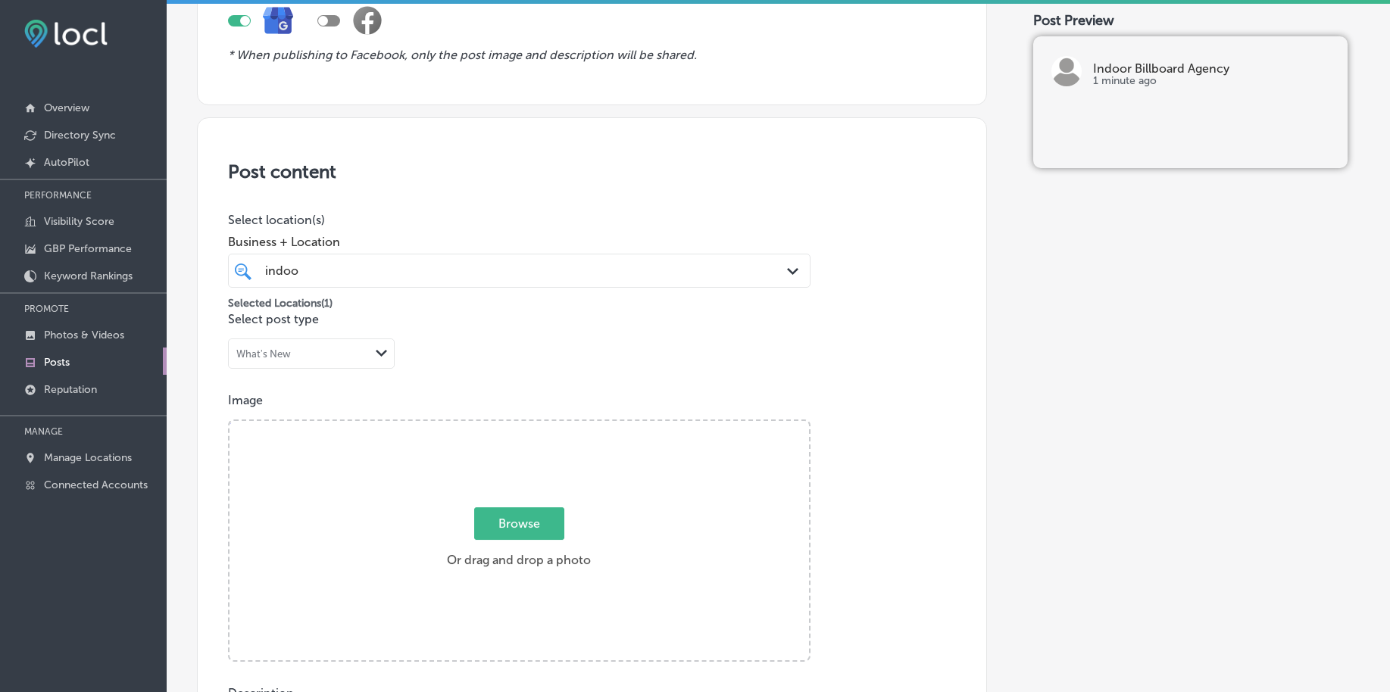
click at [499, 525] on span "Browse" at bounding box center [519, 523] width 90 height 33
click at [499, 426] on input "Browse Or drag and drop a photo" at bounding box center [518, 423] width 579 height 5
type input "C:\fakepath\indoor-digital-billboards-advertising-birmingham-al (3).png"
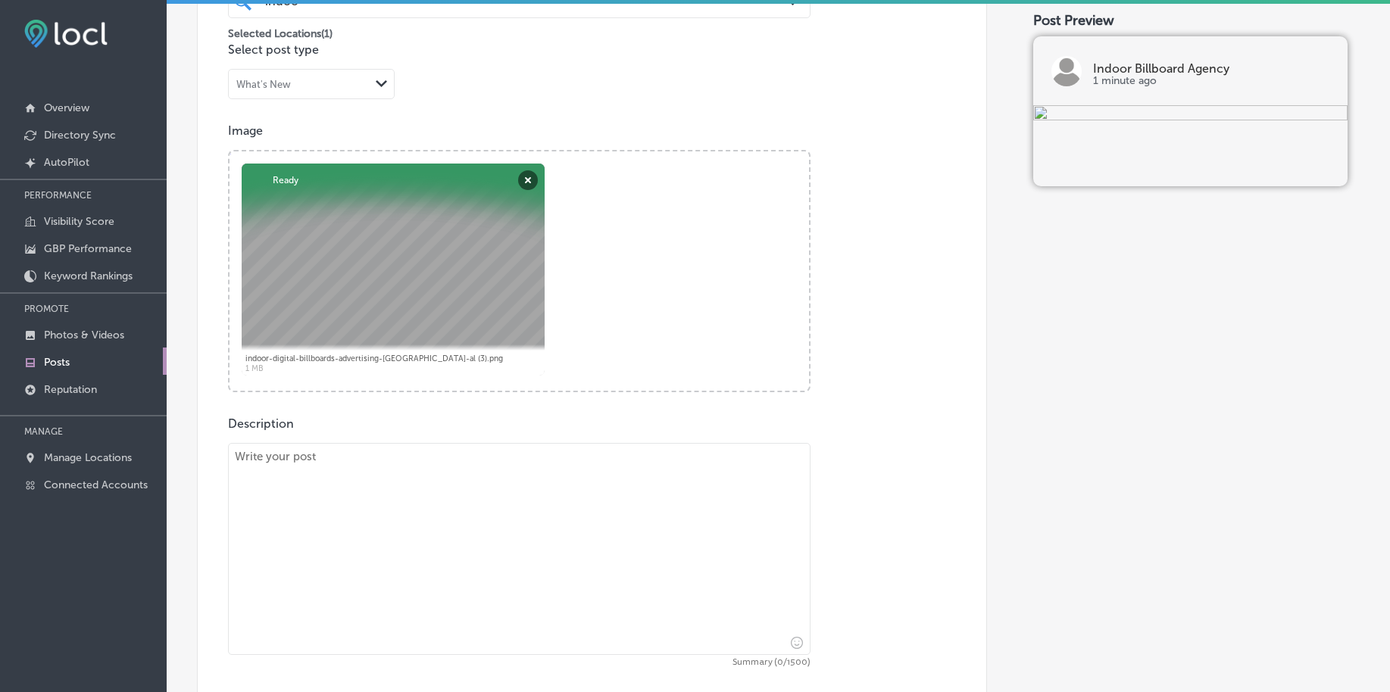
scroll to position [462, 0]
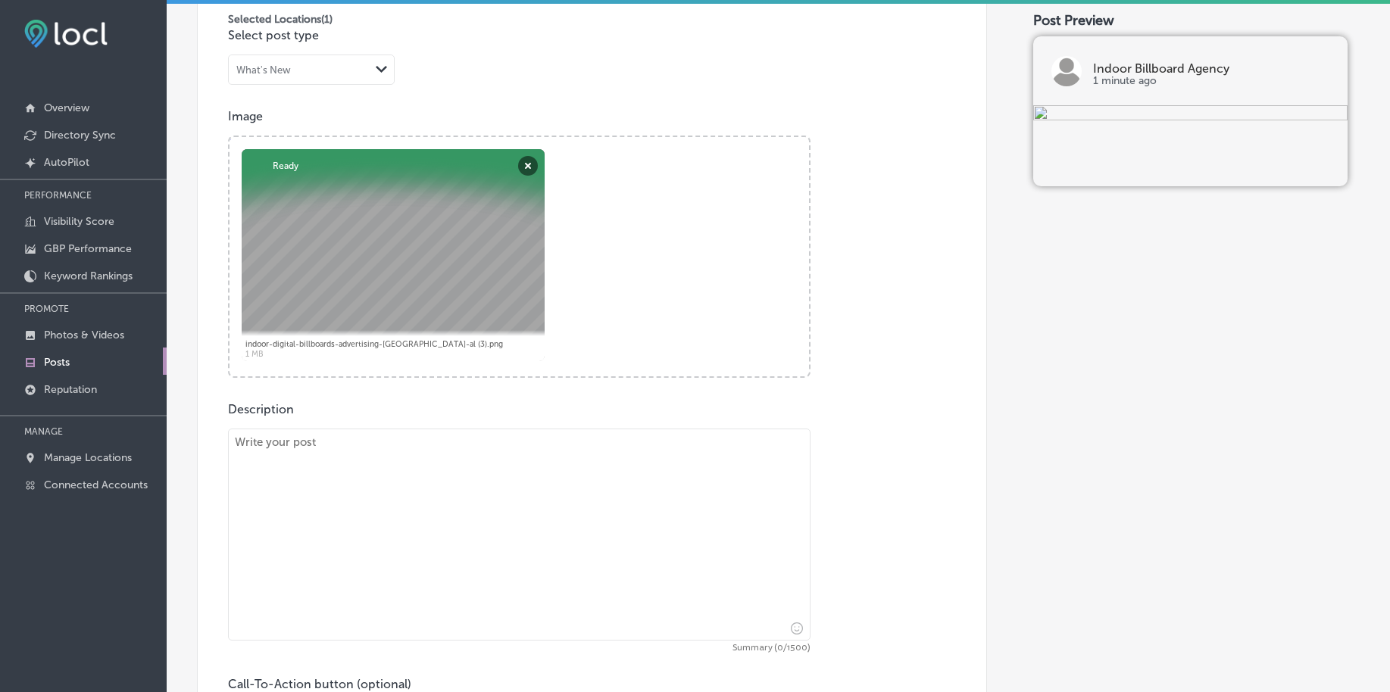
click at [292, 474] on textarea at bounding box center [519, 535] width 582 height 212
paste textarea "Reach your ideal audience with targeted social media ads. Whether you’re based …"
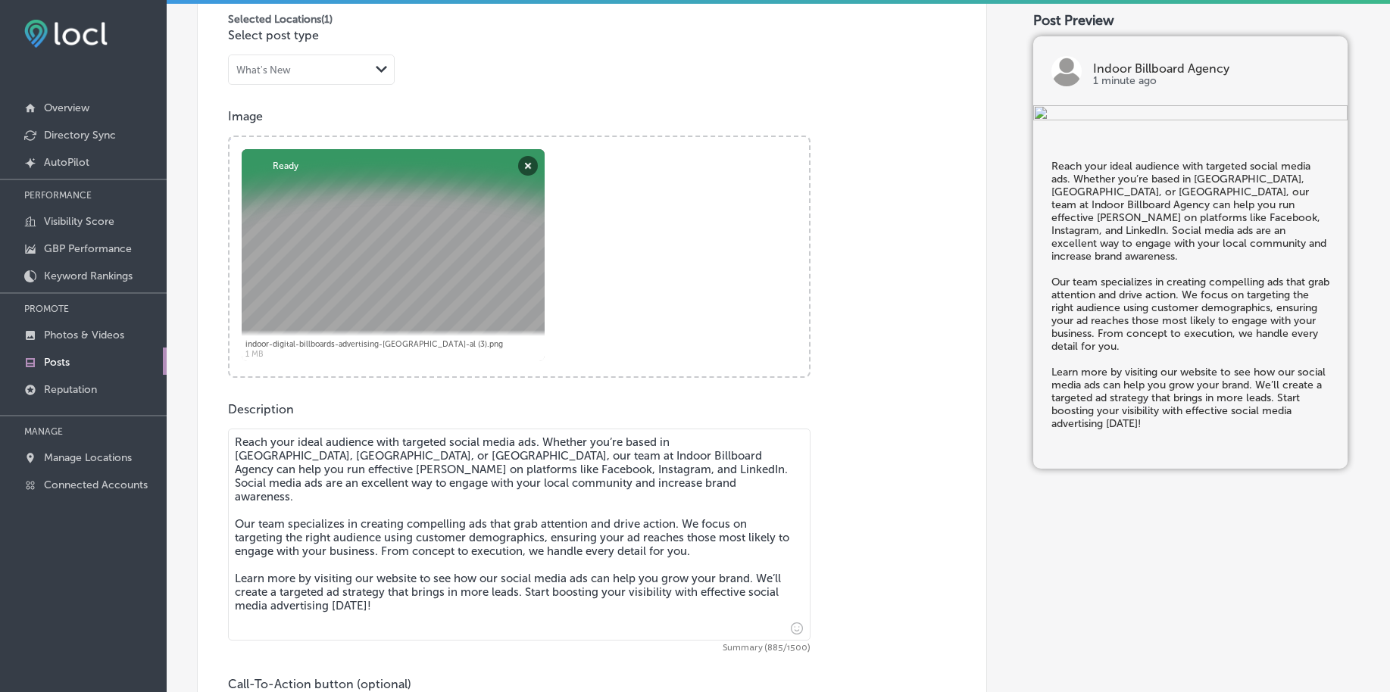
type textarea "Reach your ideal audience with targeted social media ads. Whether you’re based …"
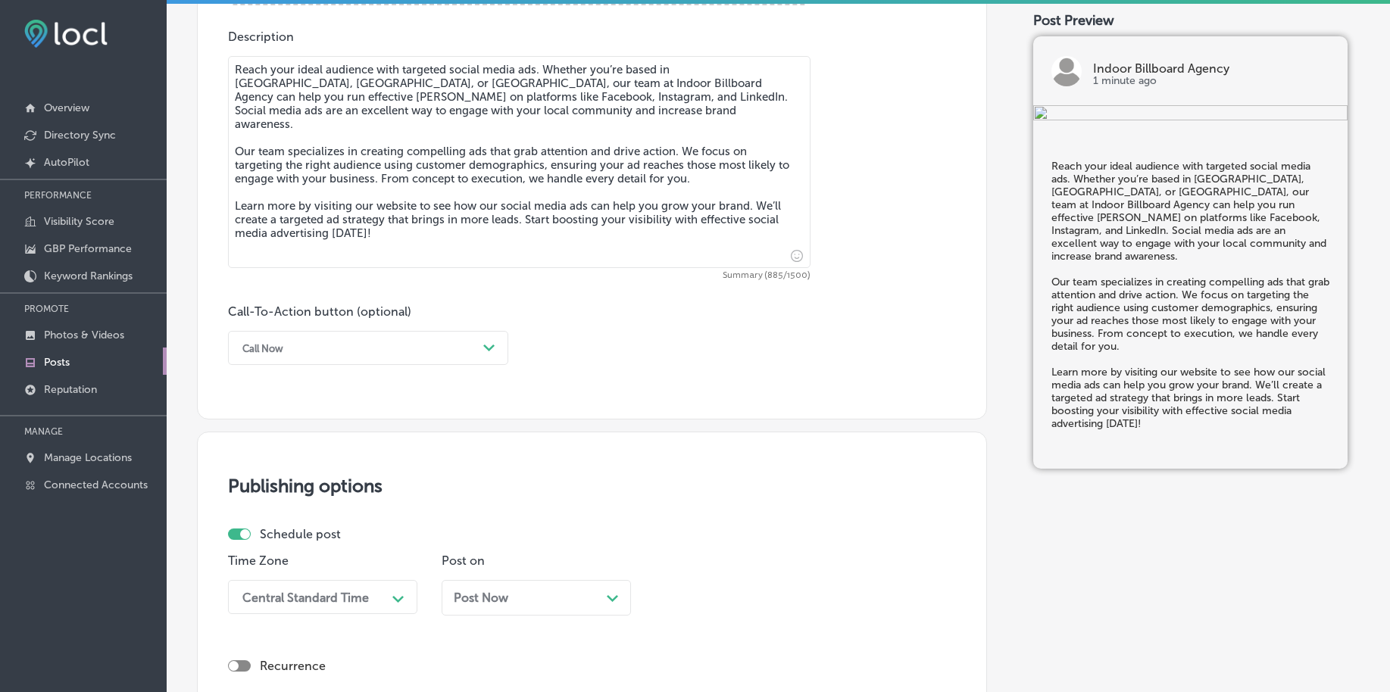
scroll to position [841, 0]
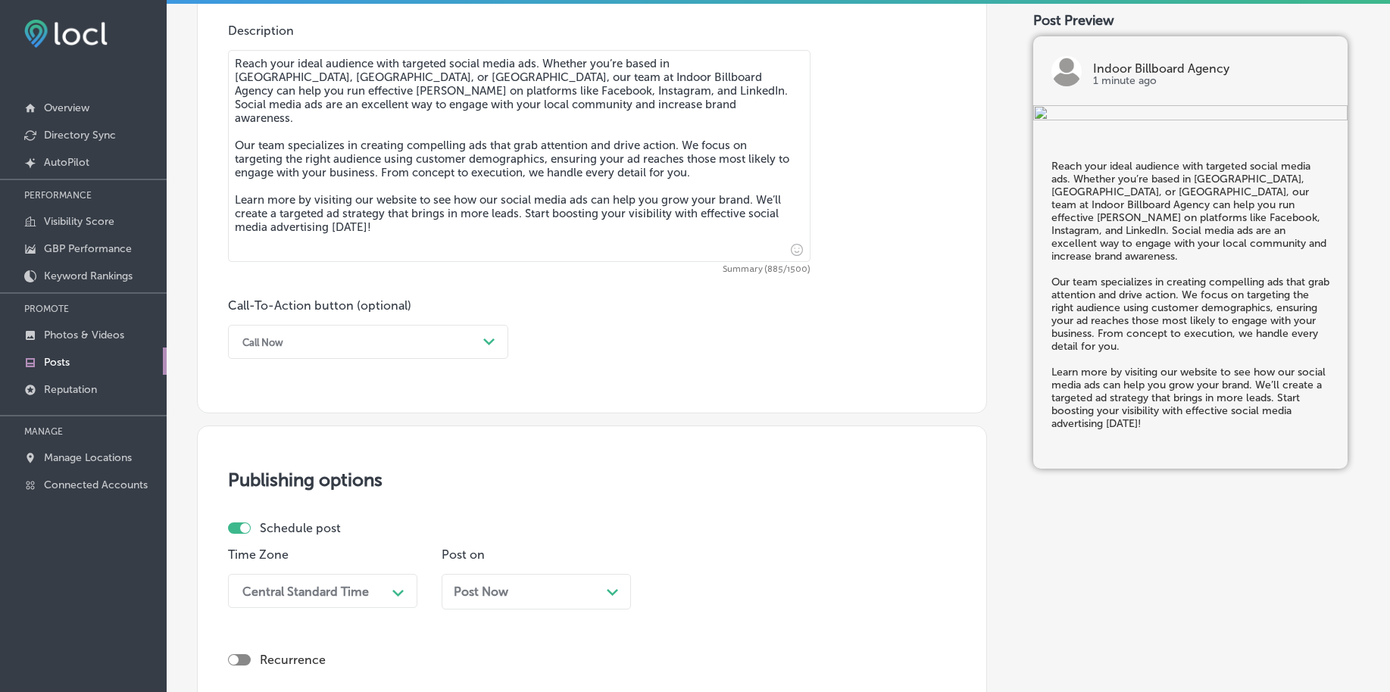
click at [306, 331] on div "Call Now" at bounding box center [356, 341] width 242 height 23
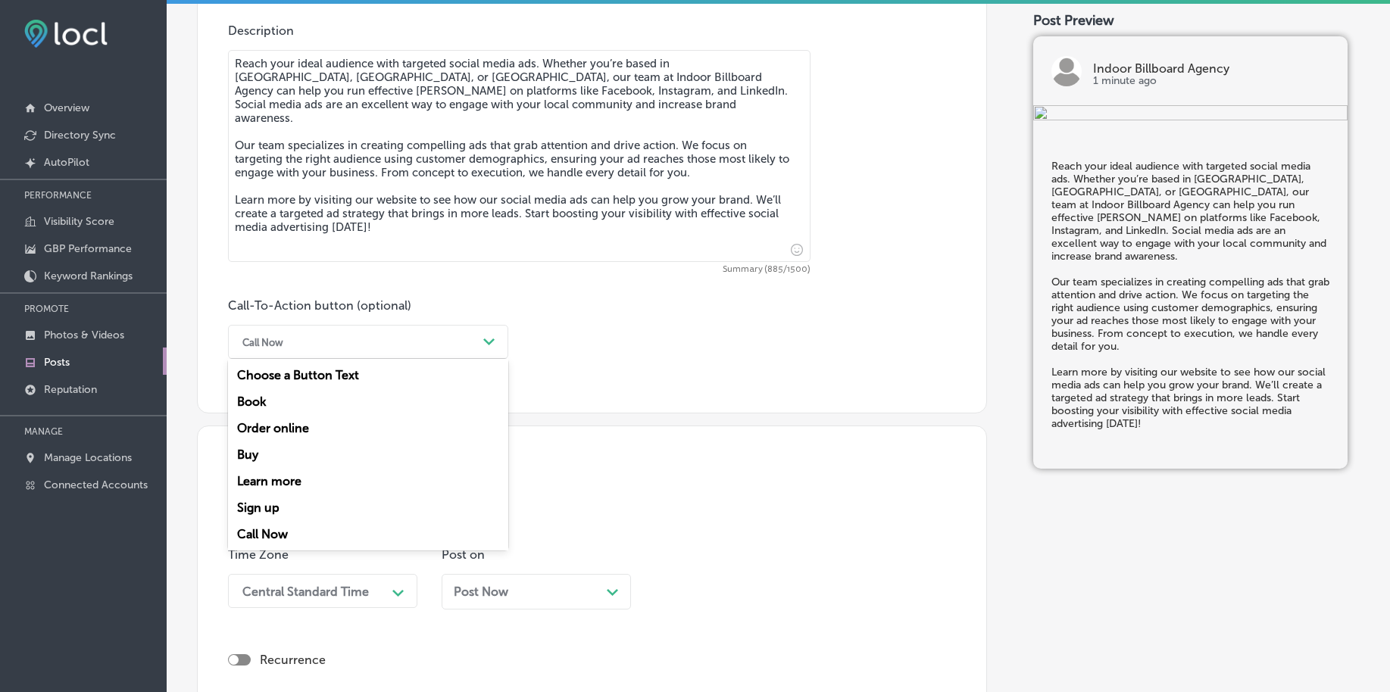
click at [277, 476] on div "Learn more" at bounding box center [368, 481] width 280 height 27
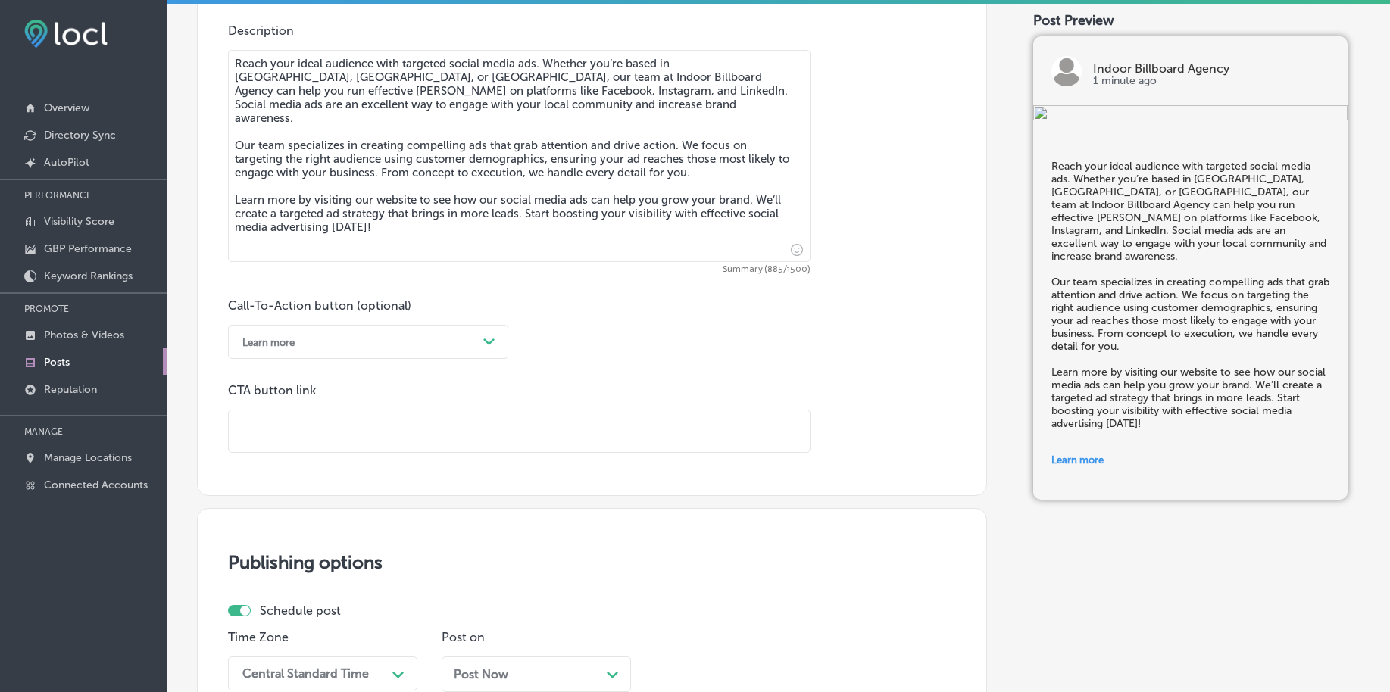
click at [289, 433] on input "text" at bounding box center [519, 432] width 581 height 42
paste input "https://indoorbillboardagency.com/"
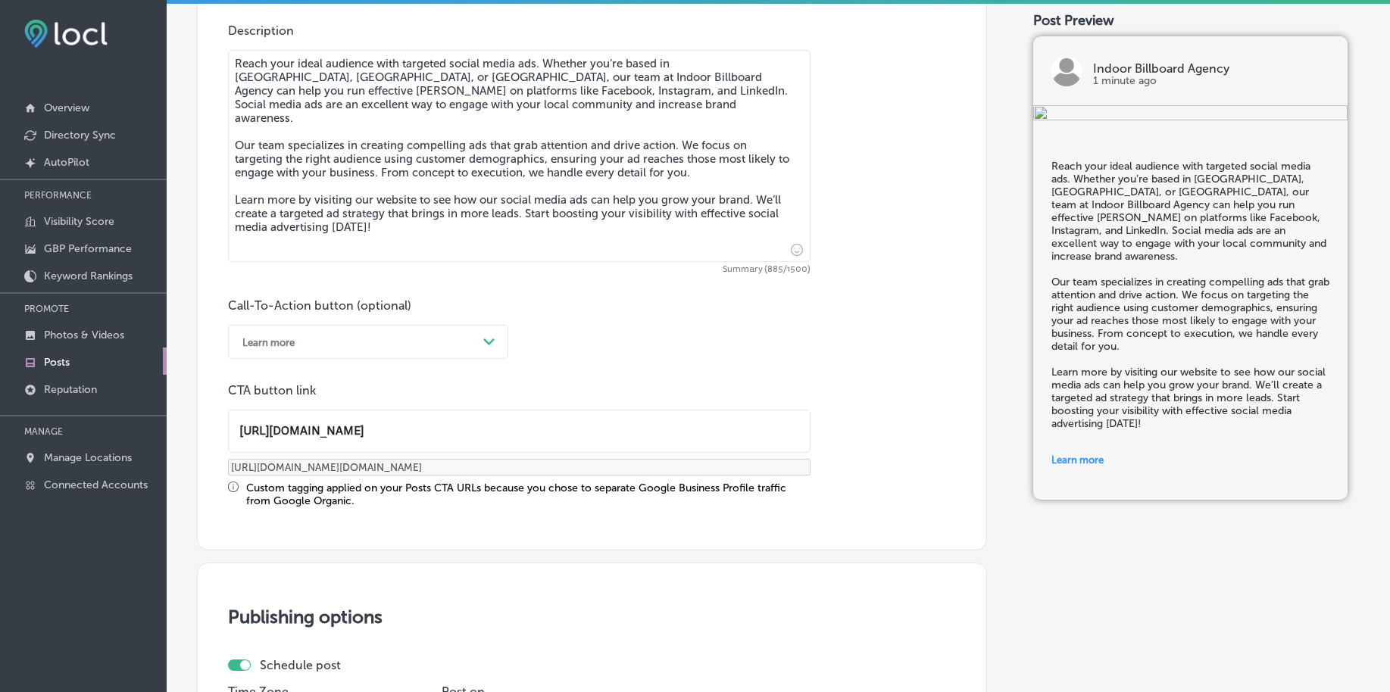
type input "https://indoorbillboardagency.com/"
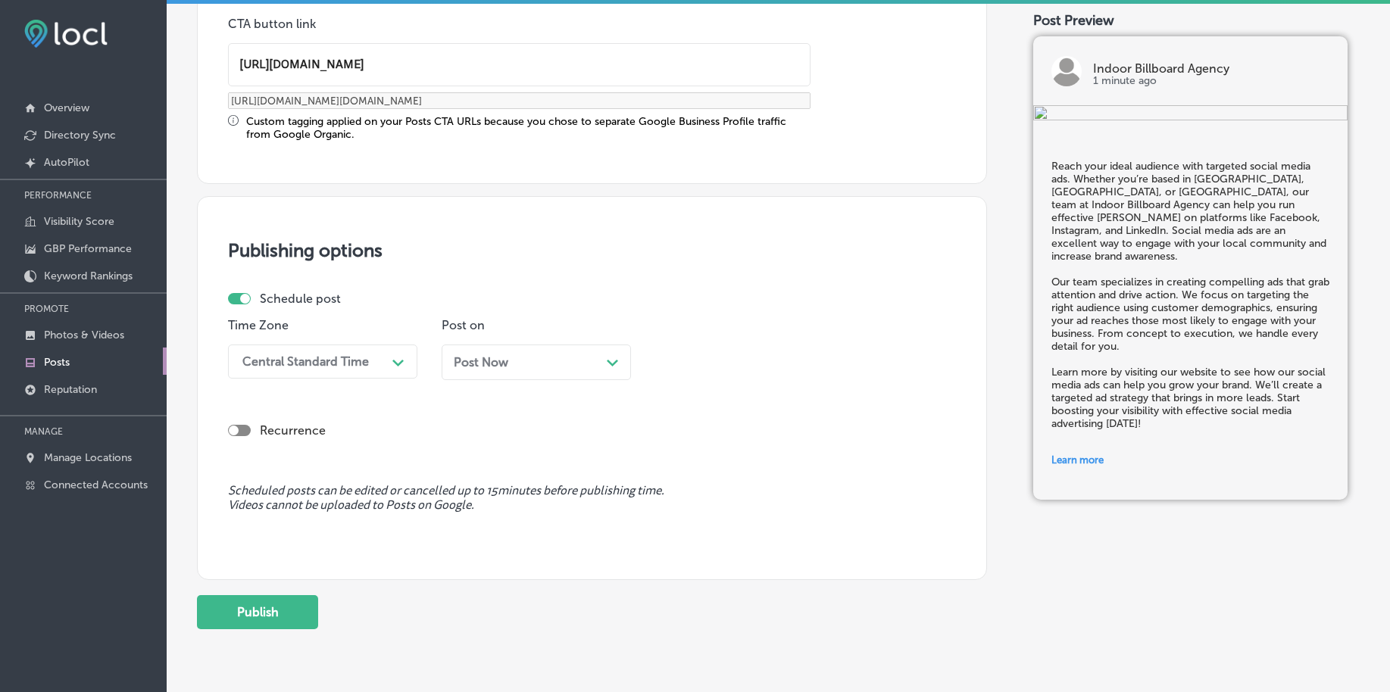
scroll to position [1262, 0]
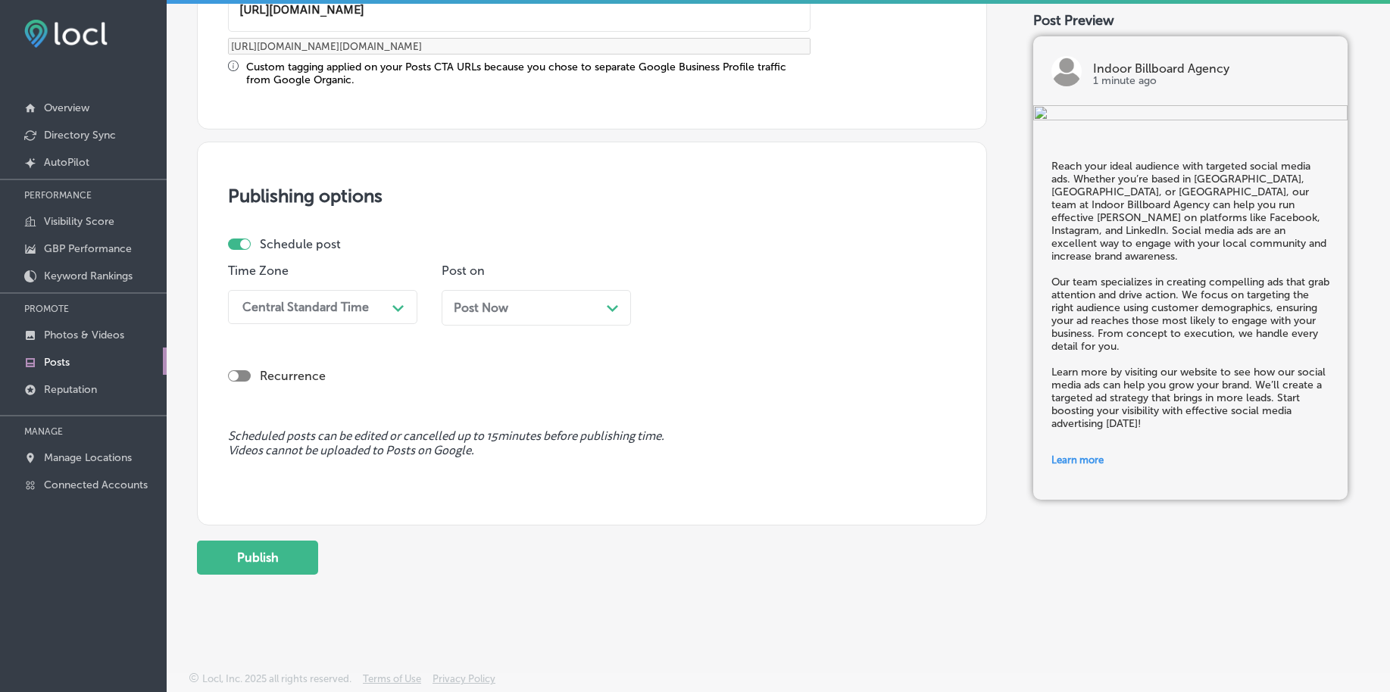
click at [367, 317] on div "Central Standard Time" at bounding box center [310, 307] width 151 height 27
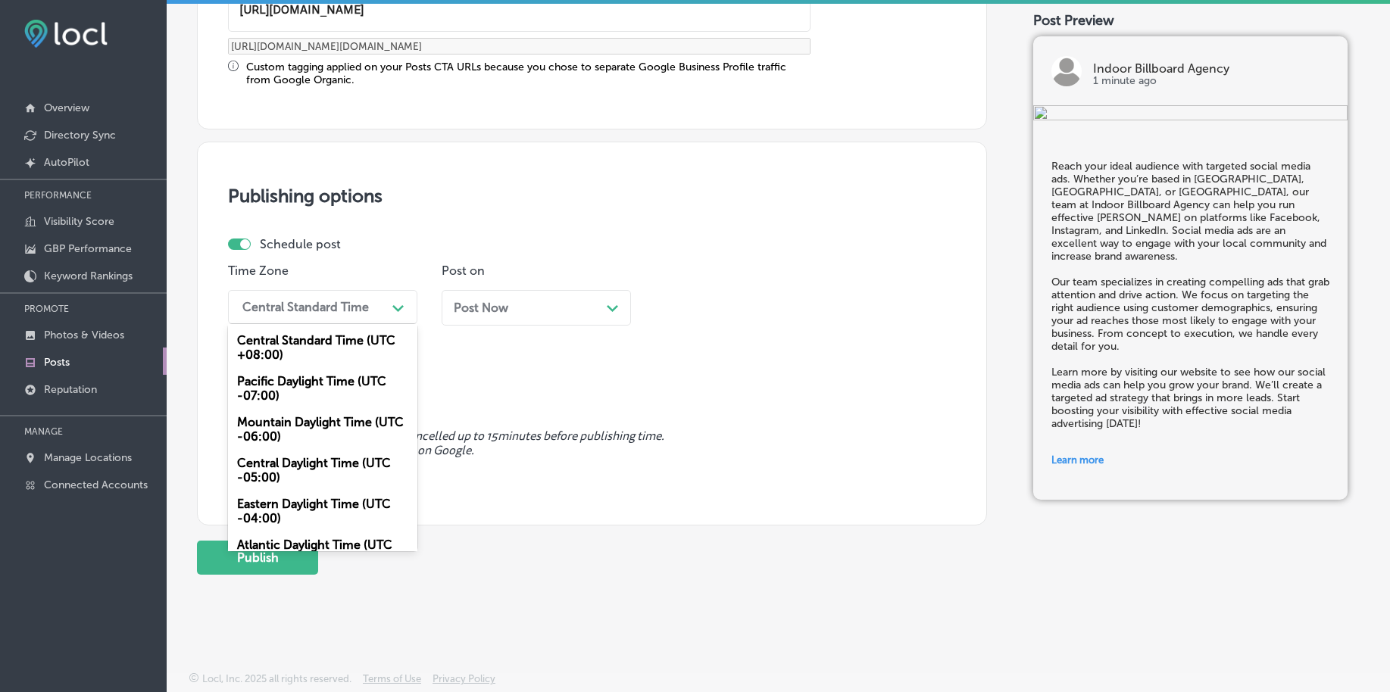
click at [333, 429] on div "Mountain Daylight Time (UTC -06:00)" at bounding box center [322, 429] width 189 height 41
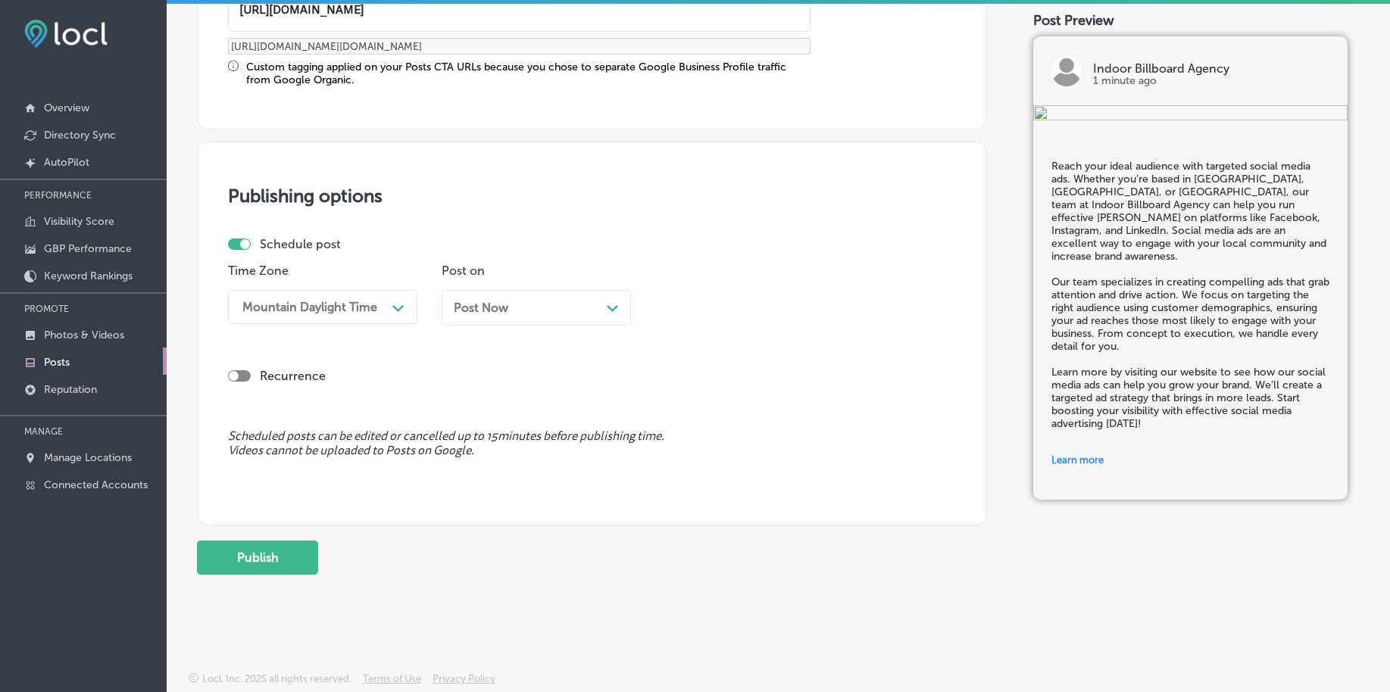
click at [468, 308] on span "Post Now" at bounding box center [481, 308] width 55 height 14
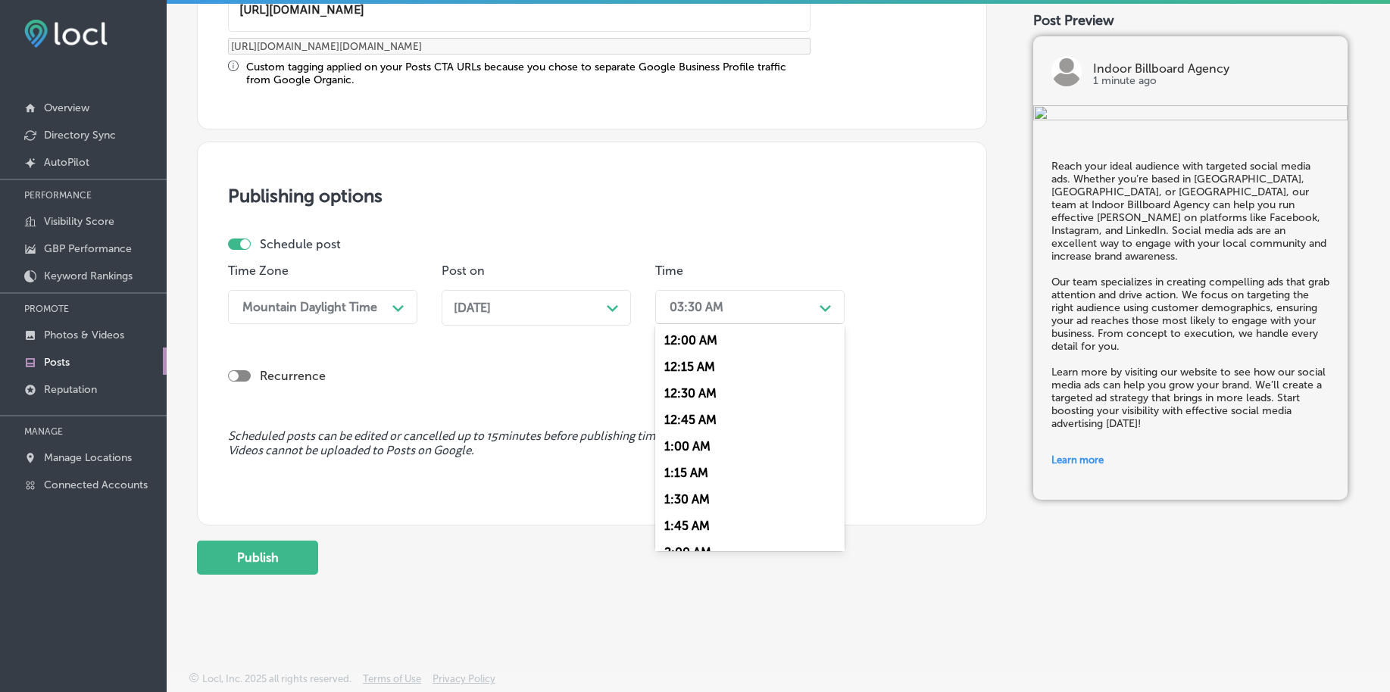
click at [679, 300] on div "03:30 AM" at bounding box center [697, 307] width 54 height 14
click at [701, 420] on div "7:00 AM" at bounding box center [749, 420] width 189 height 27
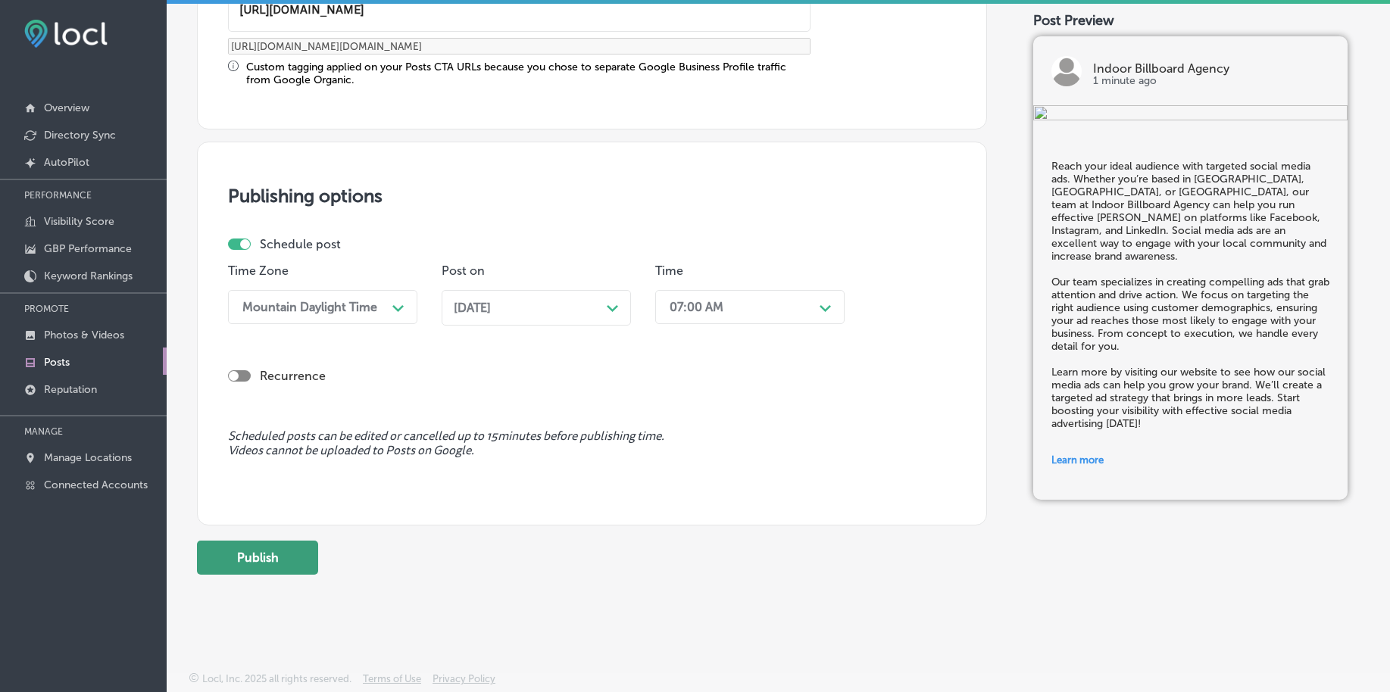
click at [290, 551] on button "Publish" at bounding box center [257, 558] width 121 height 34
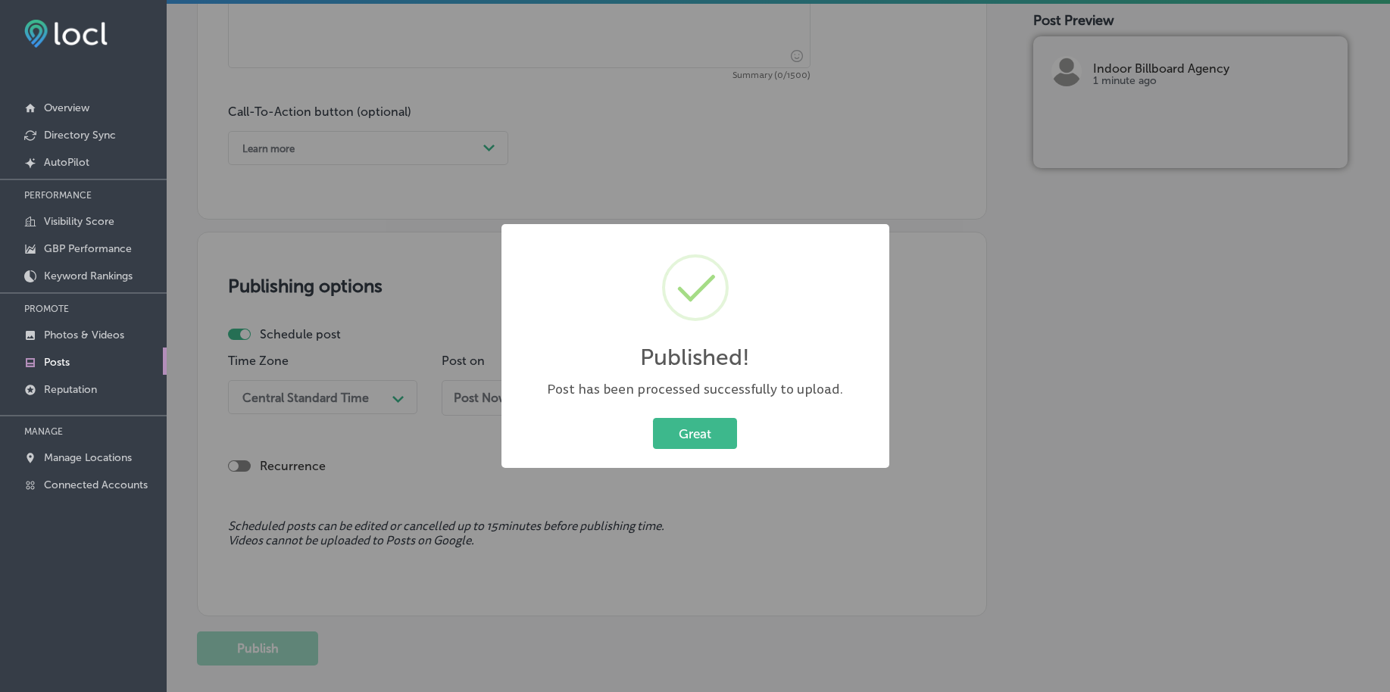
scroll to position [1030, 0]
click at [696, 429] on button "Great" at bounding box center [695, 433] width 84 height 31
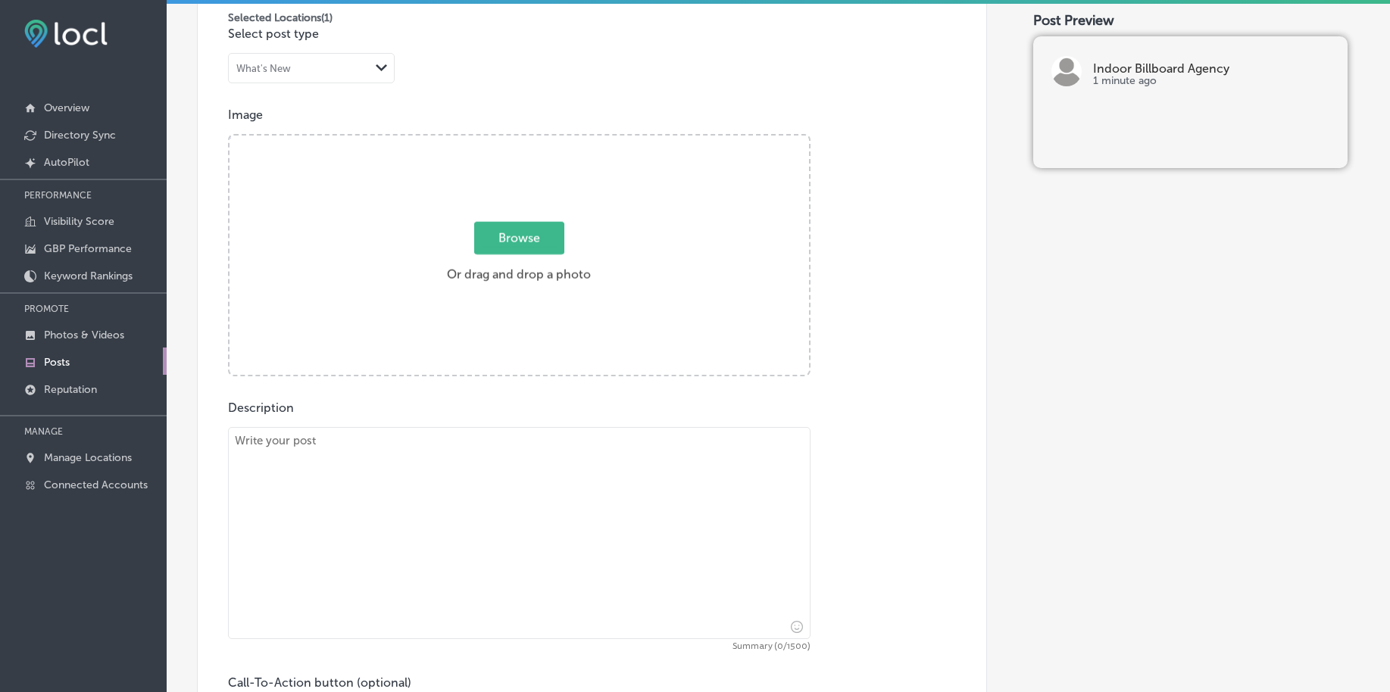
scroll to position [462, 0]
click at [490, 245] on span "Browse" at bounding box center [519, 239] width 90 height 33
click at [490, 142] on input "Browse Or drag and drop a photo" at bounding box center [518, 139] width 579 height 5
type input "C:\fakepath\indoor-digital-billboards-advertising-birmingham-al (4).png"
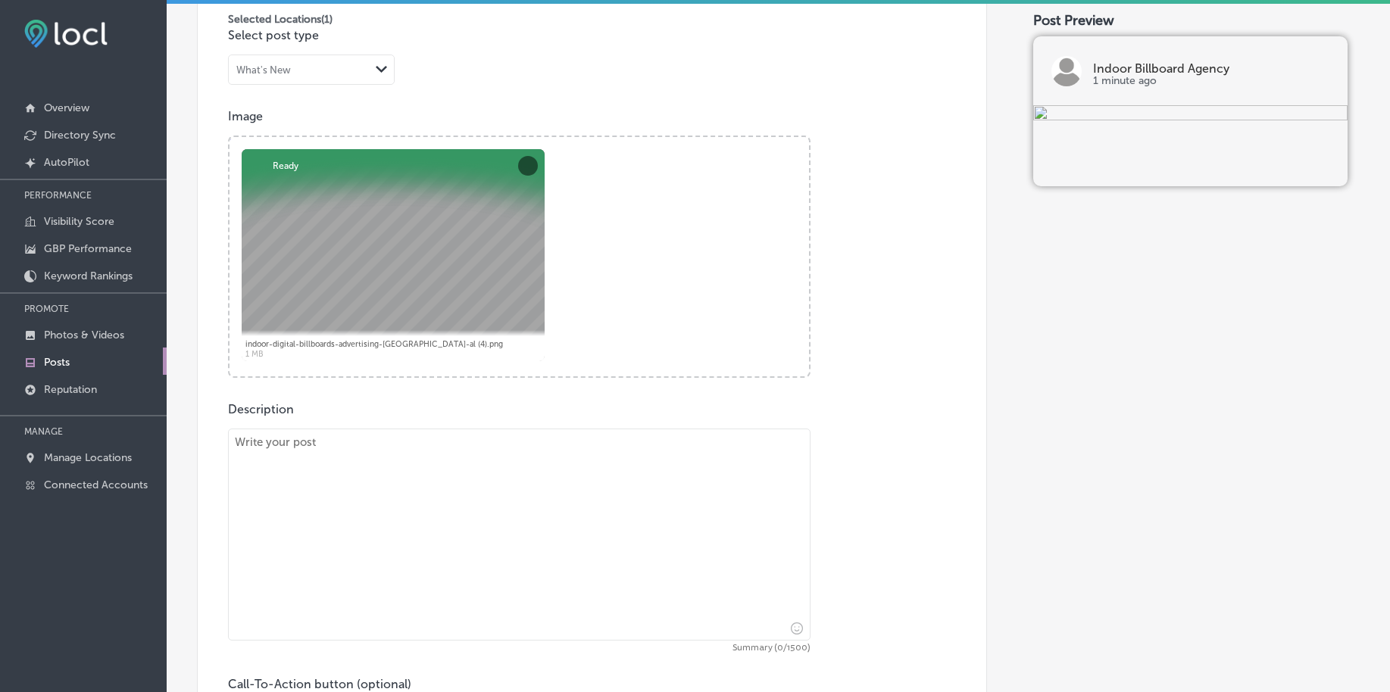
click at [411, 510] on textarea at bounding box center [519, 535] width 582 height 212
paste textarea "Do you want your business to be seen in the most popular local spots? Indoor Bi…"
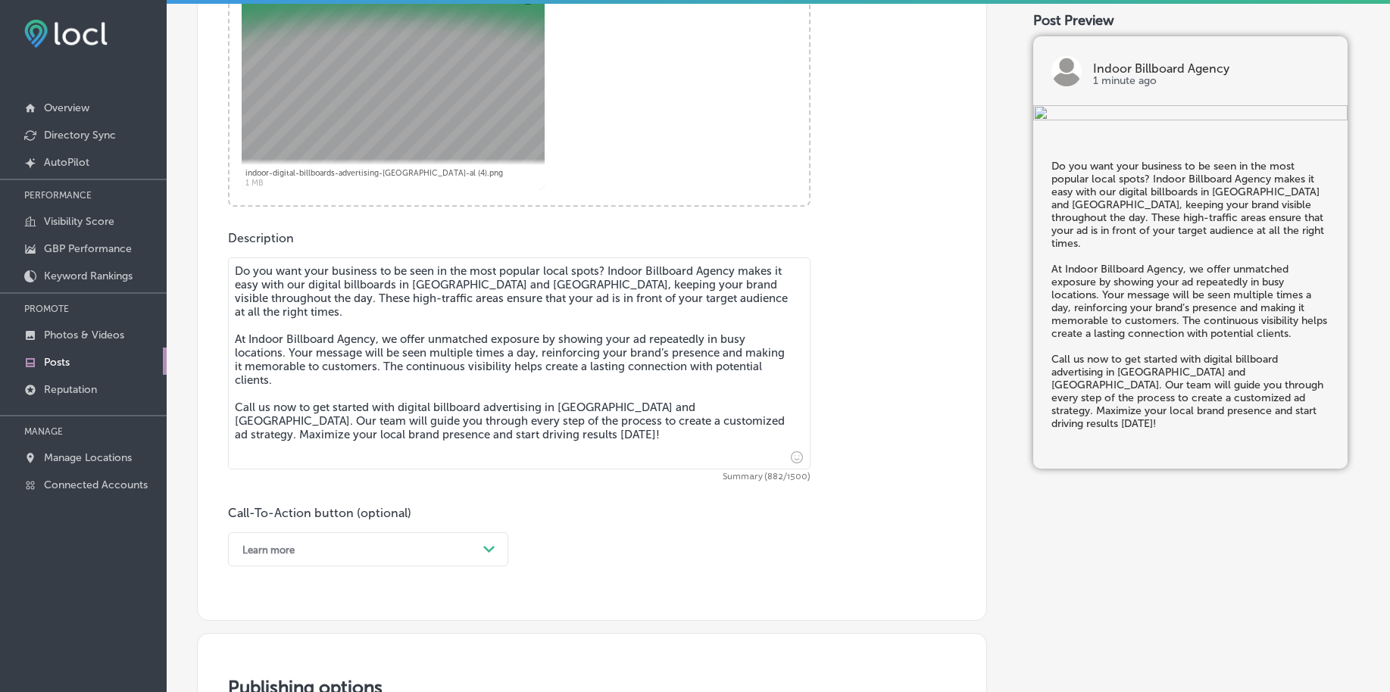
scroll to position [651, 0]
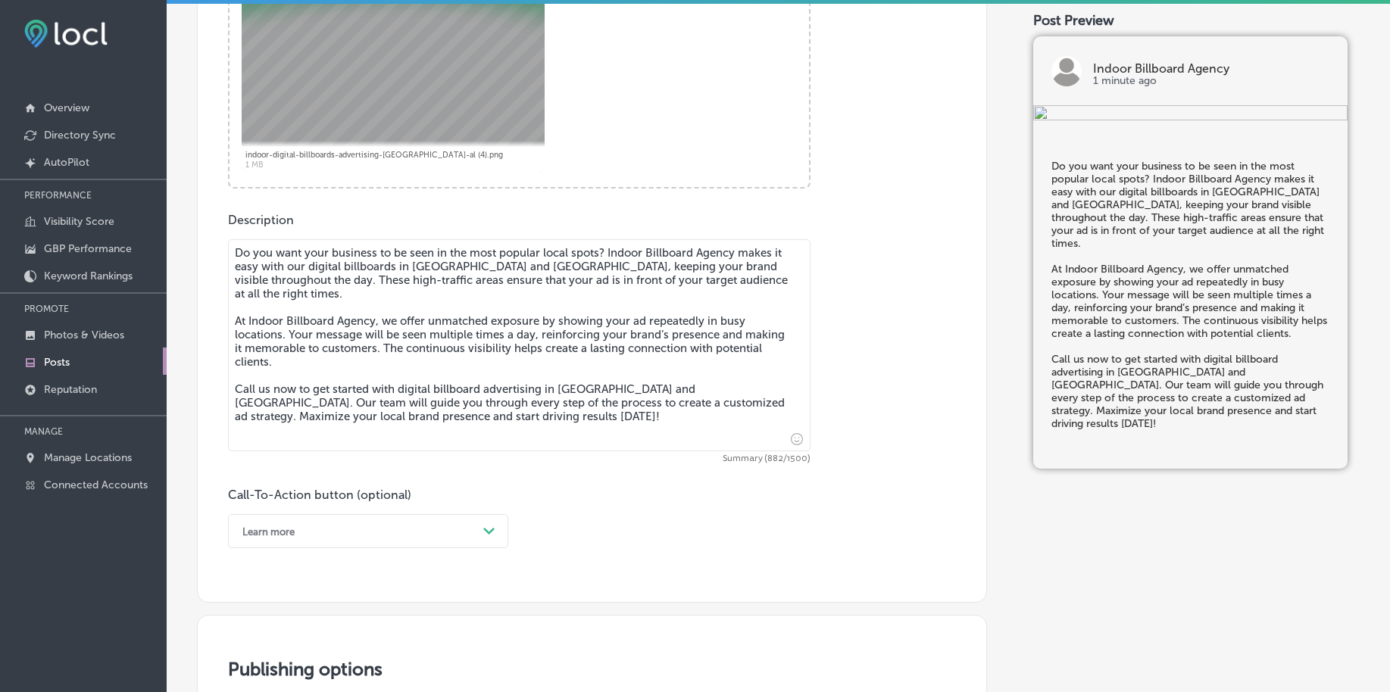
type textarea "Do you want your business to be seen in the most popular local spots? Indoor Bi…"
click at [353, 526] on div "option Learn more, selected. option Book focused, 2 of 7. 7 results available. …" at bounding box center [368, 531] width 280 height 34
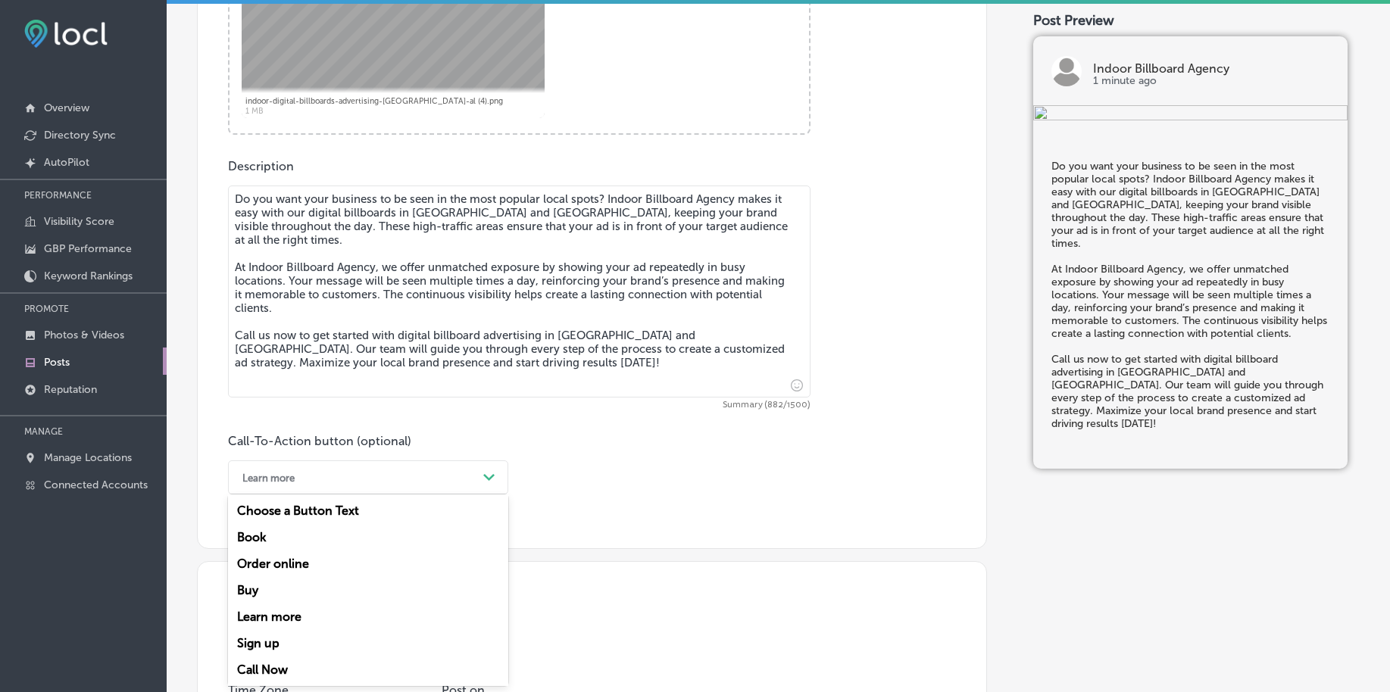
click at [275, 663] on div "Call Now" at bounding box center [368, 670] width 280 height 27
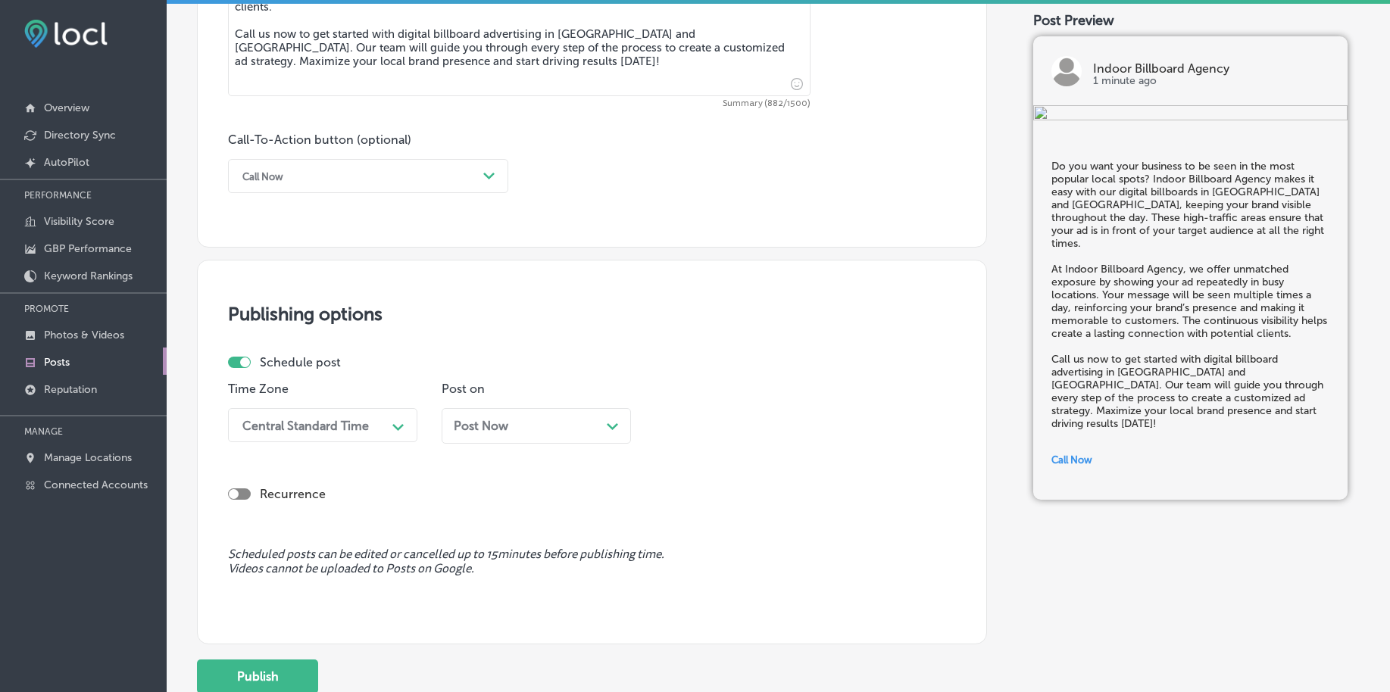
scroll to position [1084, 0]
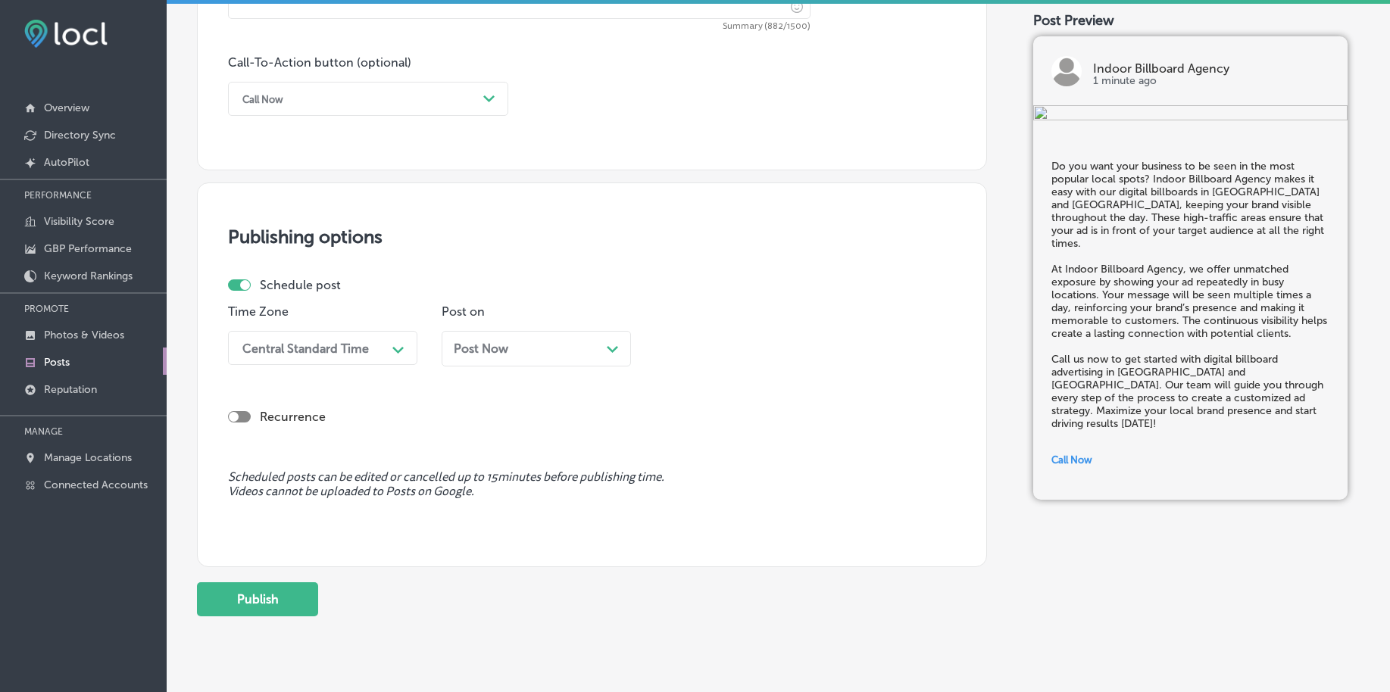
click at [314, 361] on div "Central Standard Time Path Created with Sketch." at bounding box center [322, 348] width 189 height 34
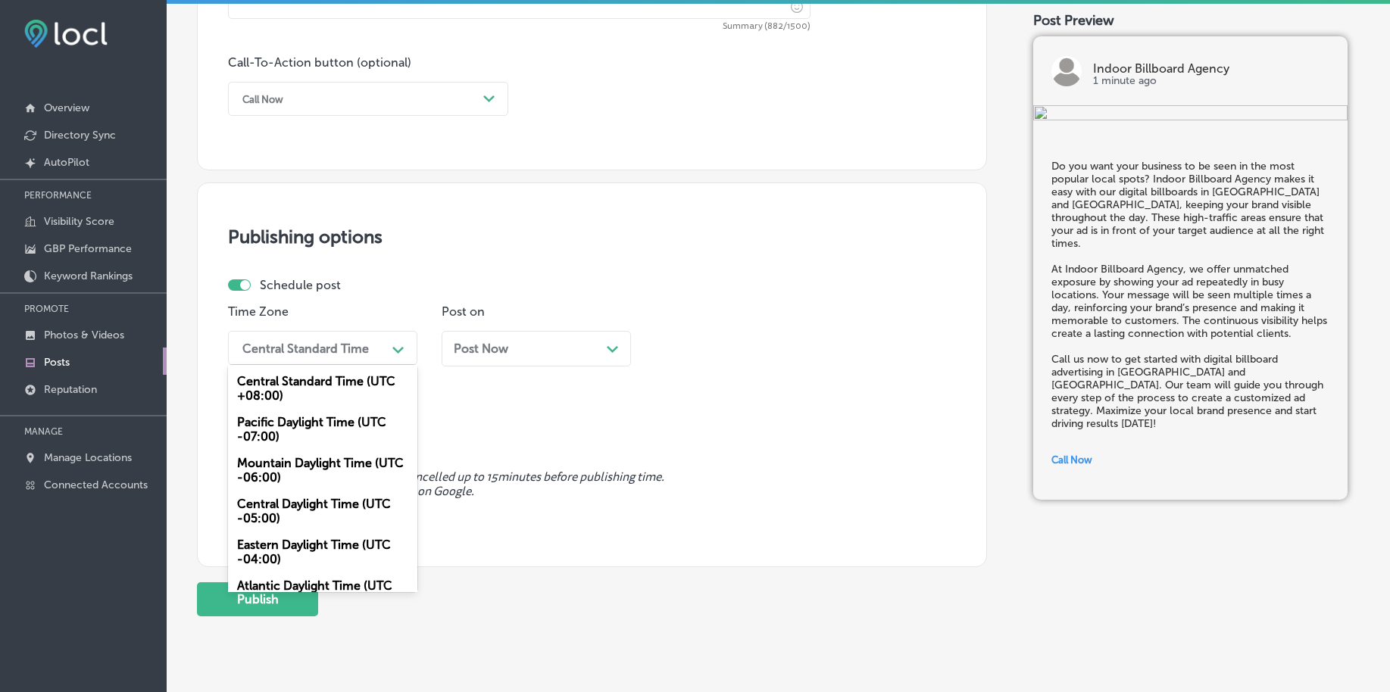
click at [307, 461] on div "Mountain Daylight Time (UTC -06:00)" at bounding box center [322, 470] width 189 height 41
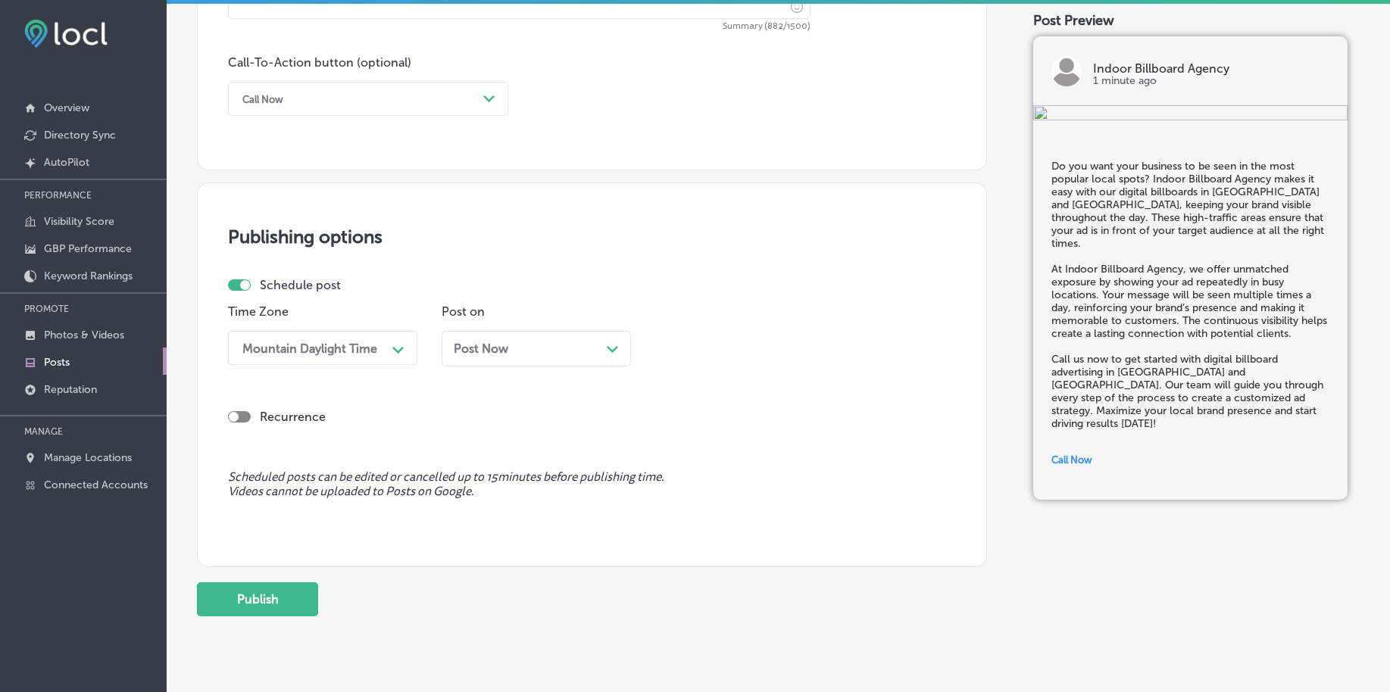
click at [517, 354] on div "Post Now Path Created with Sketch." at bounding box center [536, 349] width 165 height 14
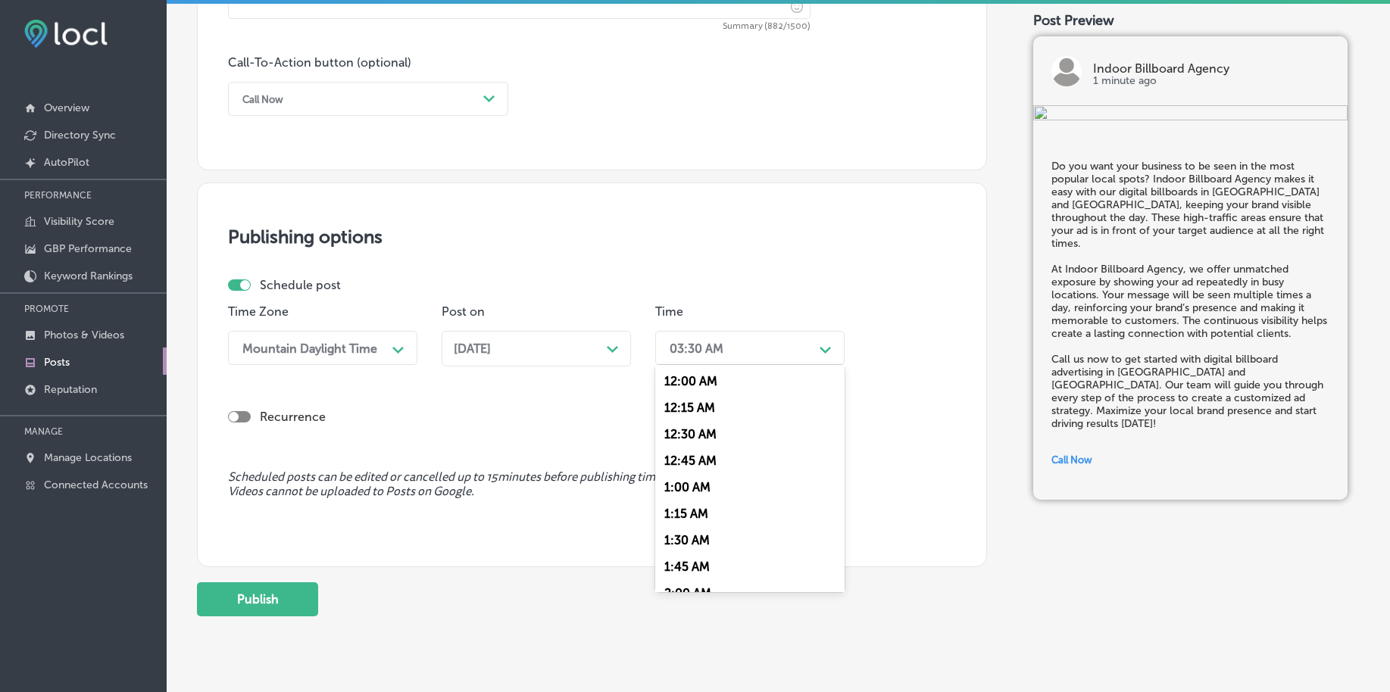
click at [716, 342] on div "03:30 AM" at bounding box center [697, 348] width 54 height 14
click at [687, 556] on div "7:00 AM" at bounding box center [749, 555] width 189 height 27
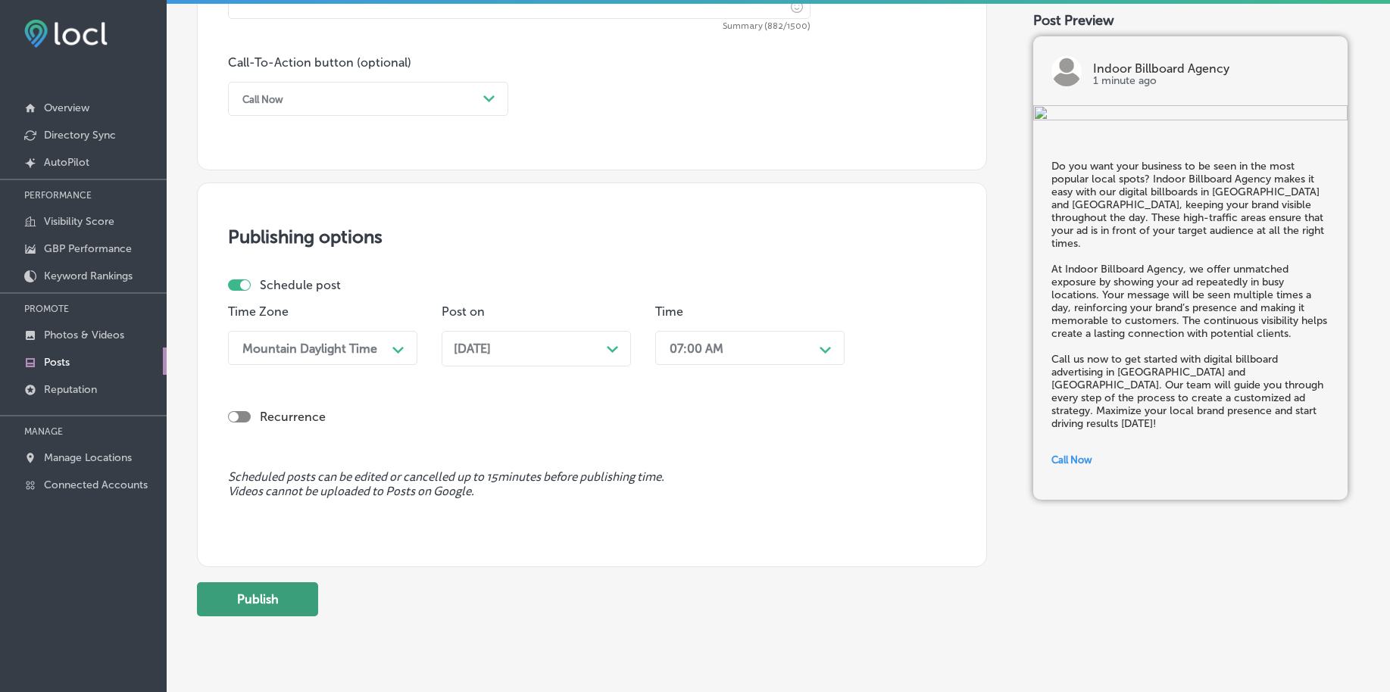
click at [286, 598] on button "Publish" at bounding box center [257, 599] width 121 height 34
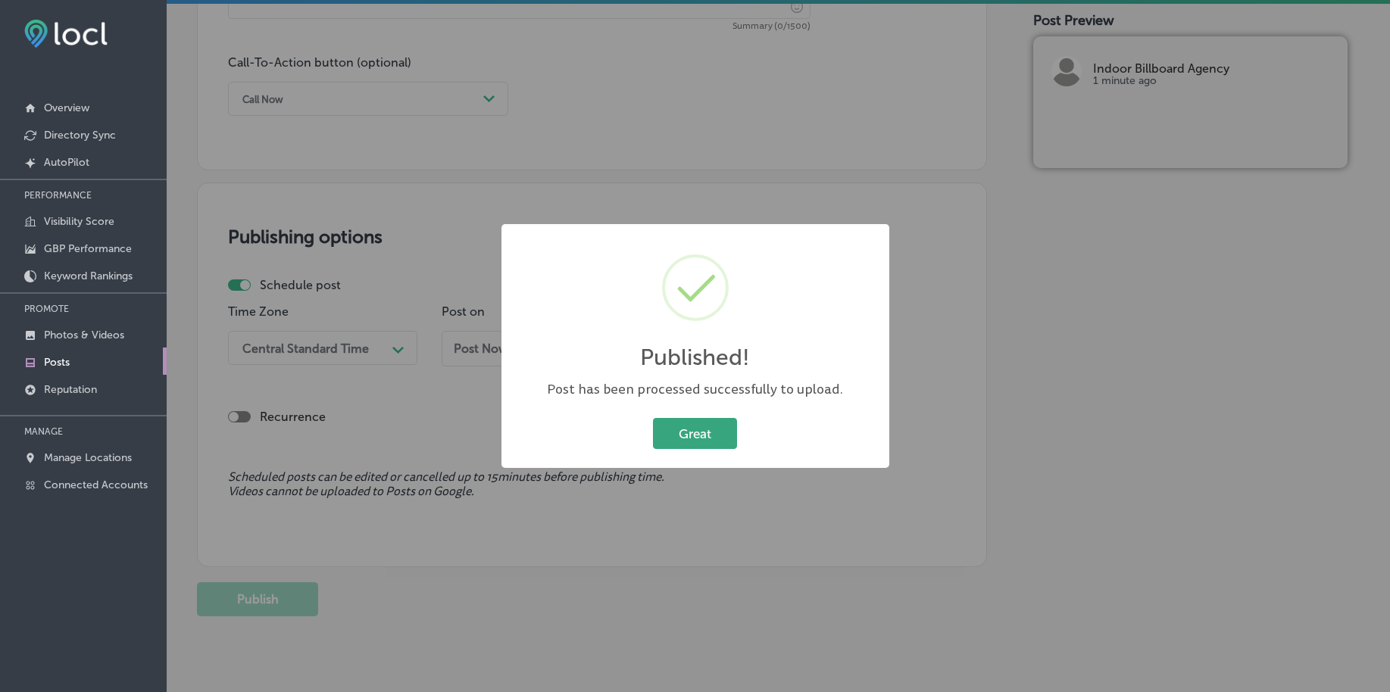
click at [659, 435] on button "Great" at bounding box center [695, 433] width 84 height 31
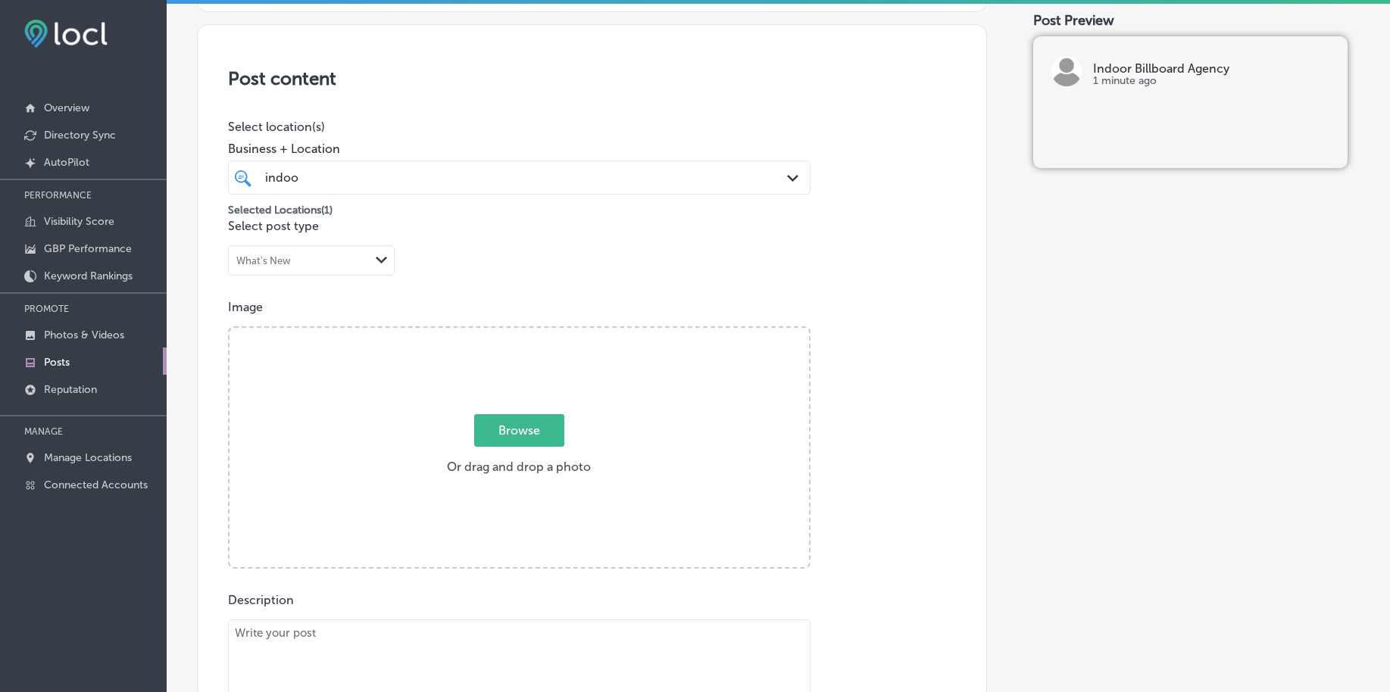
scroll to position [232, 0]
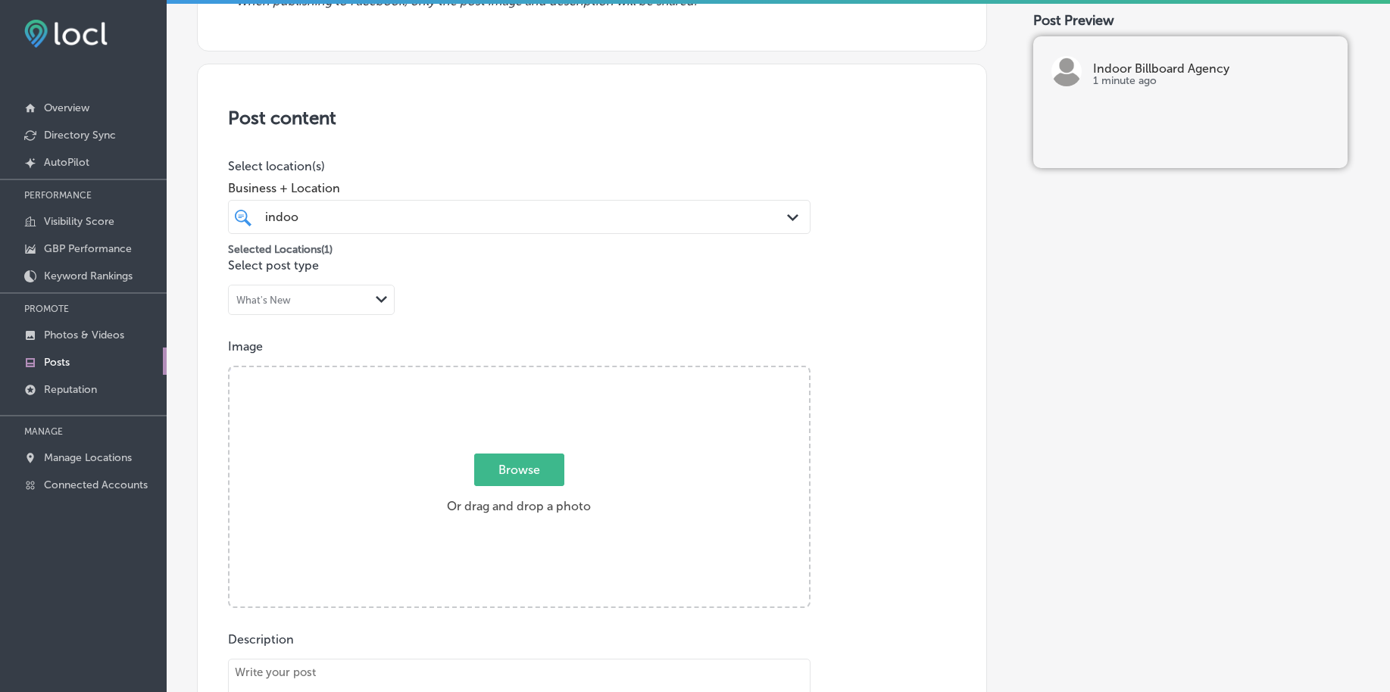
click at [511, 462] on span "Browse" at bounding box center [519, 470] width 90 height 33
click at [511, 372] on input "Browse Or drag and drop a photo" at bounding box center [518, 369] width 579 height 5
type input "C:\fakepath\custom-indoor-billboard-advertising-birmingham-al (1).png"
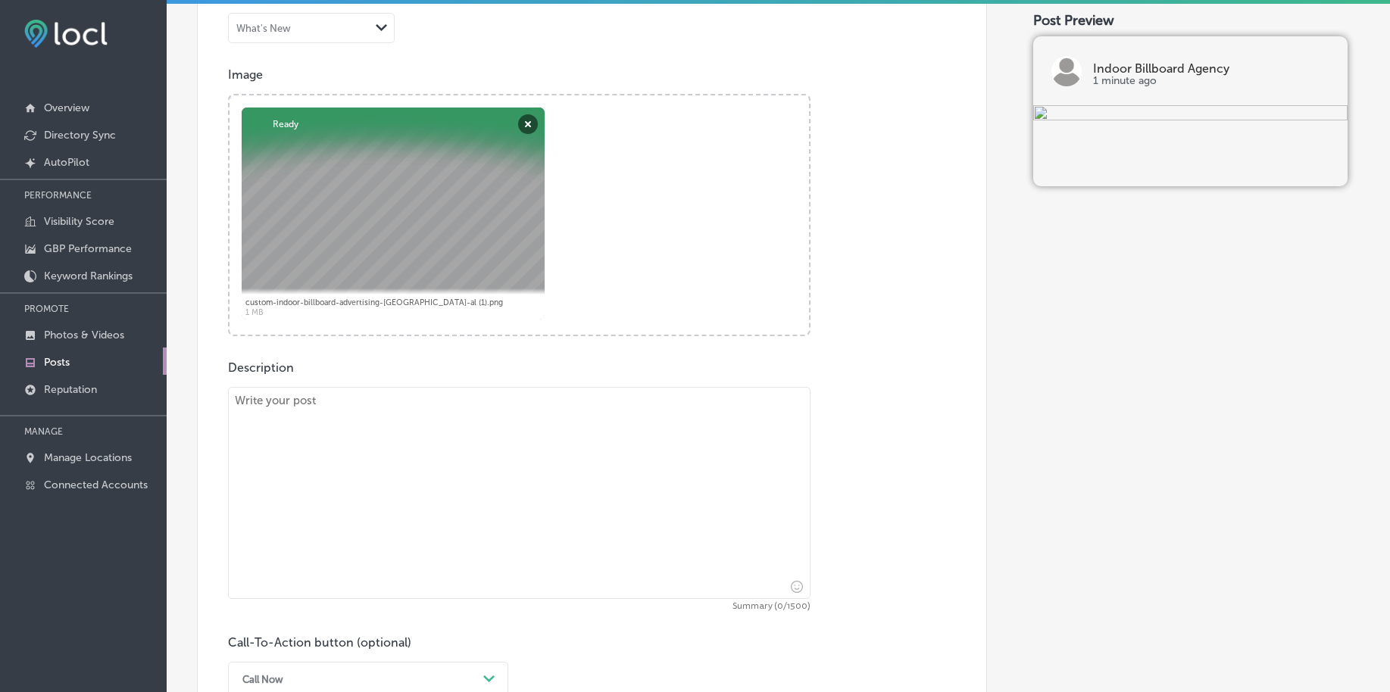
scroll to position [516, 0]
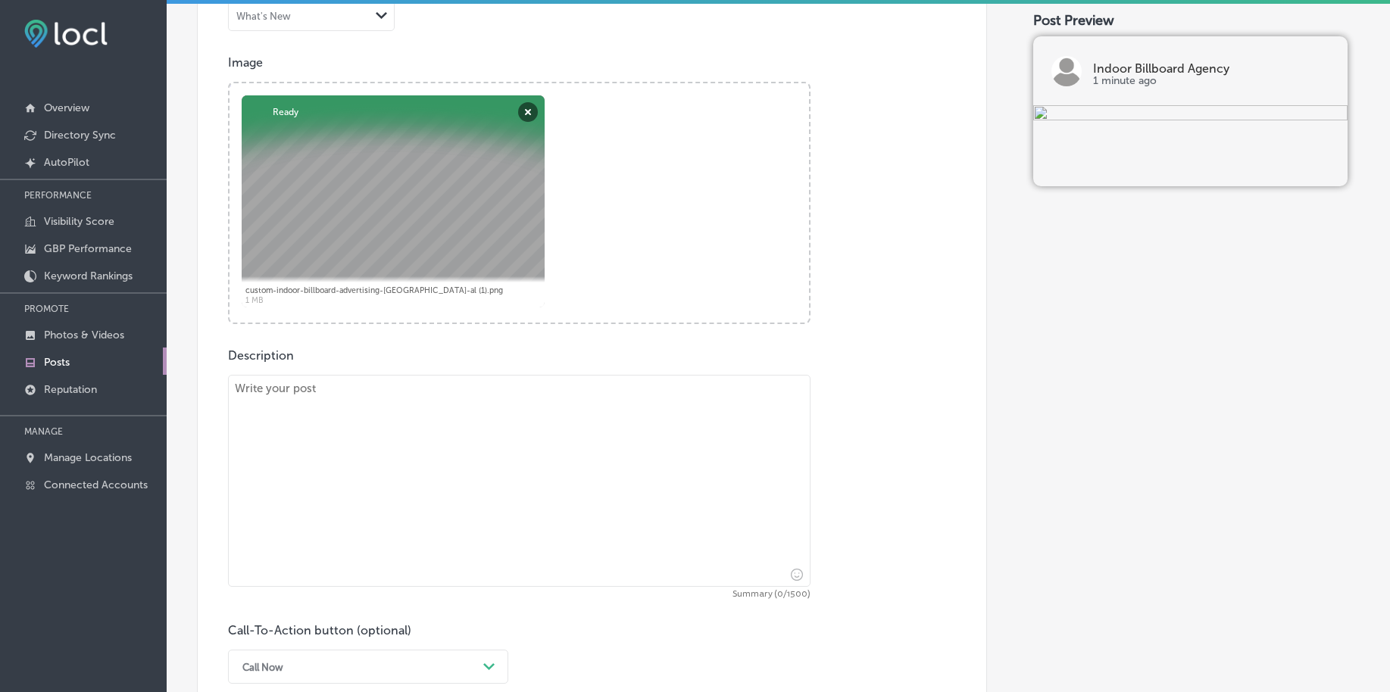
click at [328, 516] on textarea at bounding box center [519, 481] width 582 height 212
paste textarea "Want to increase your brand’s visibility? Our display advertising services in H…"
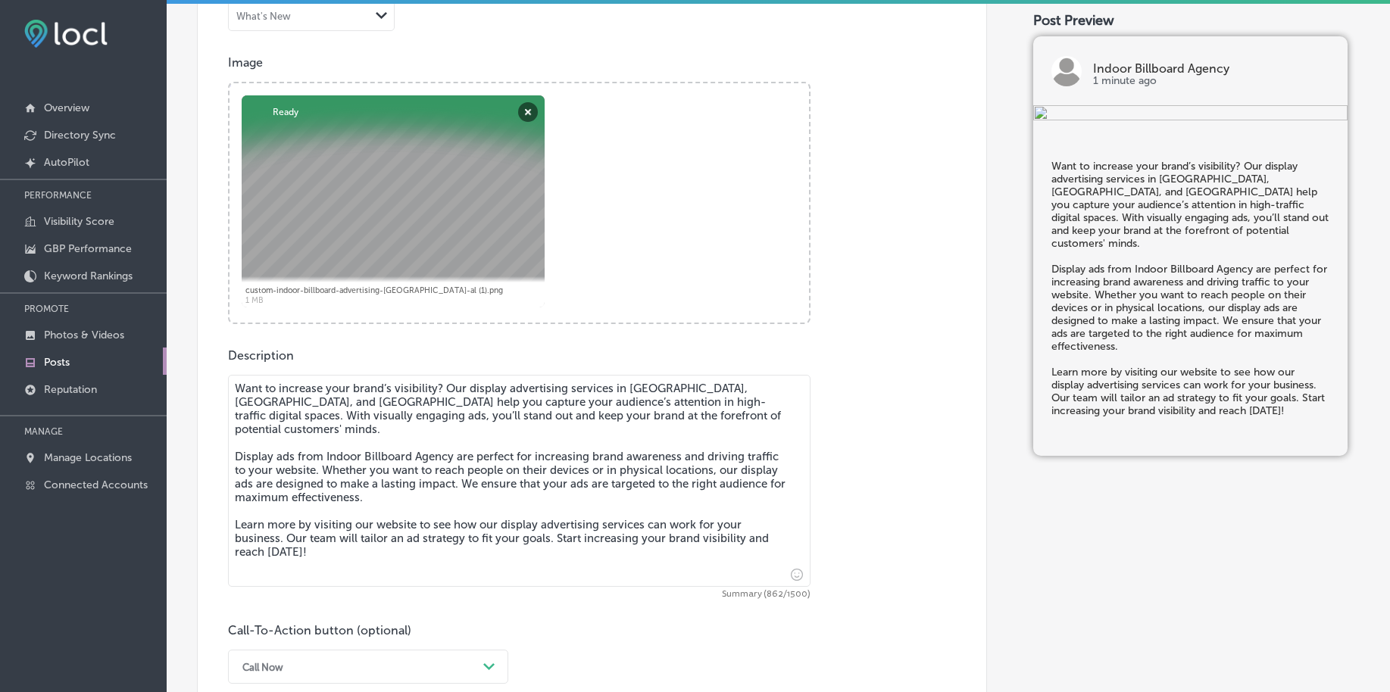
type textarea "Want to increase your brand’s visibility? Our display advertising services in H…"
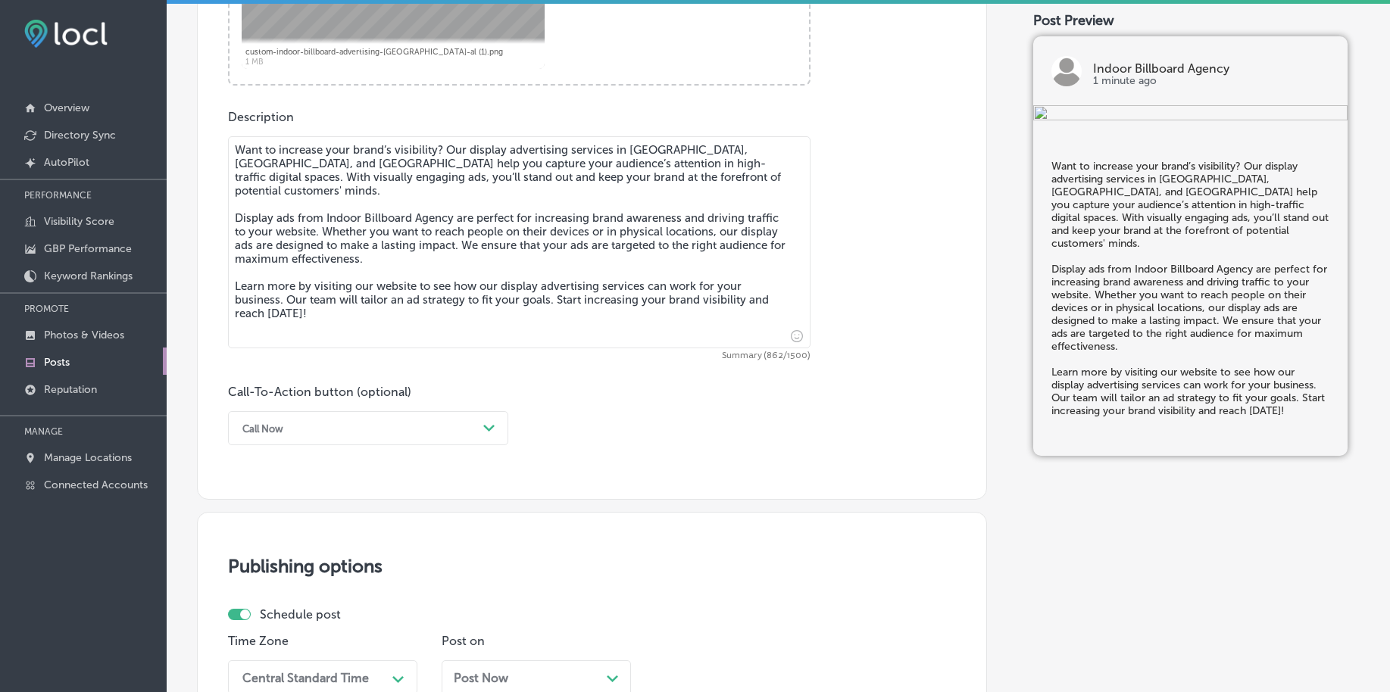
scroll to position [800, 0]
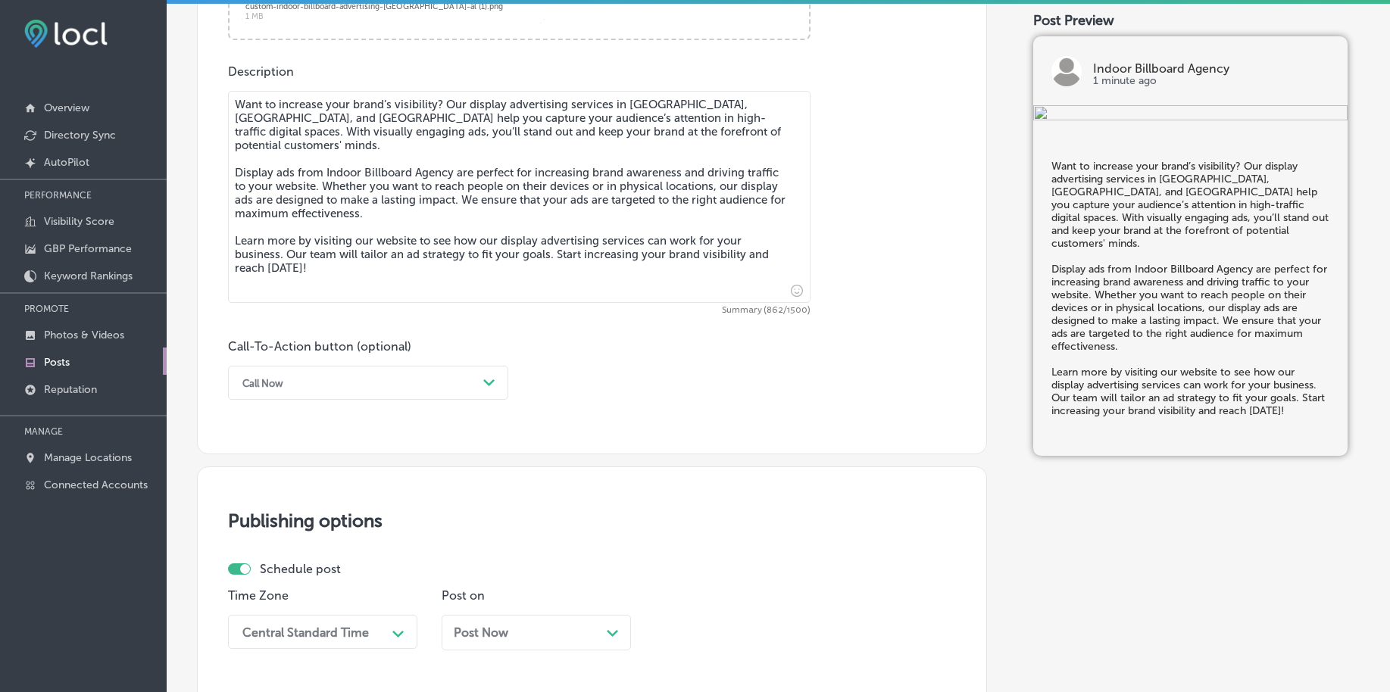
click at [316, 371] on div "Call Now Path Created with Sketch." at bounding box center [368, 383] width 280 height 34
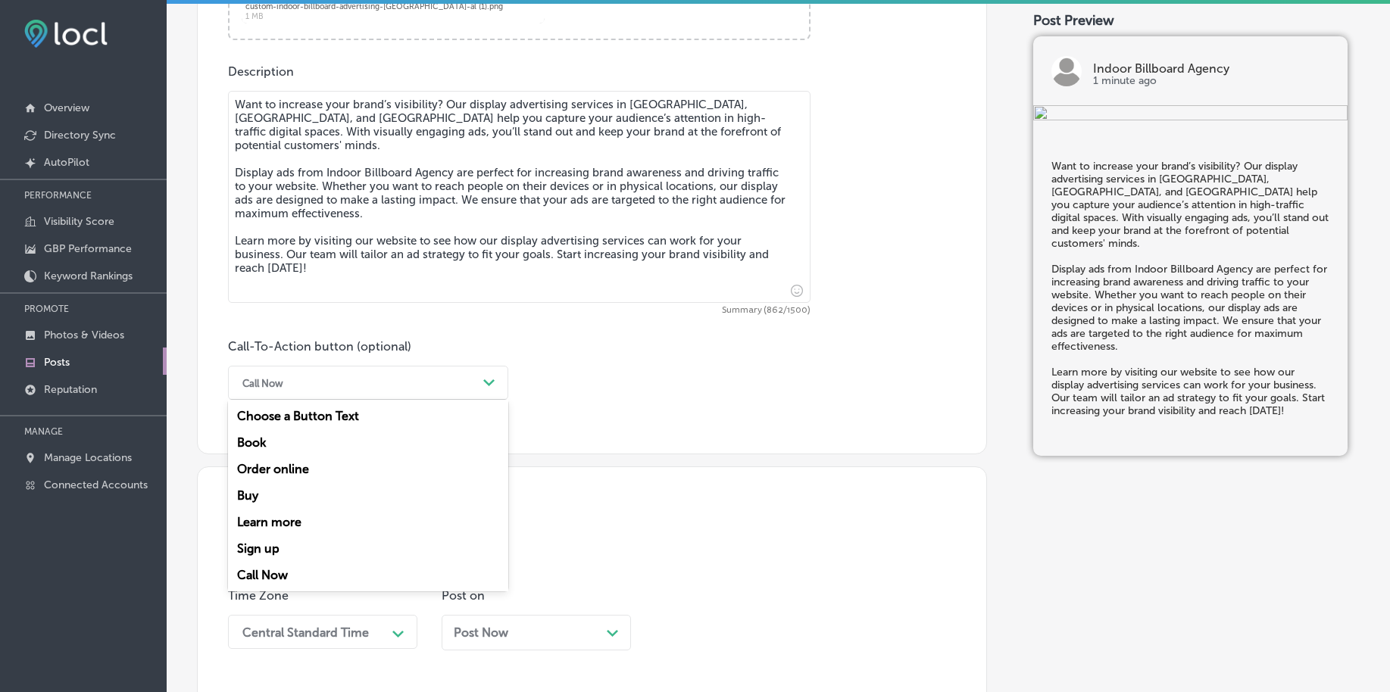
click at [281, 519] on div "Learn more" at bounding box center [368, 522] width 280 height 27
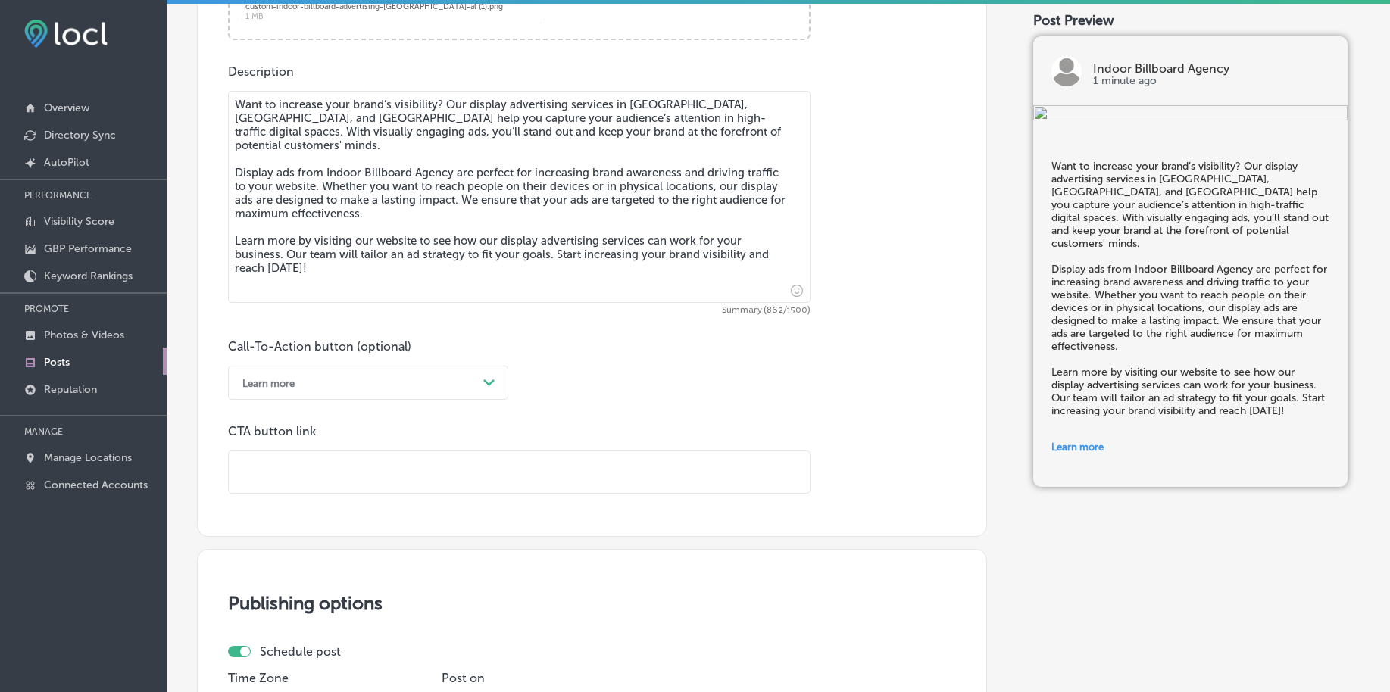
click at [304, 477] on input "text" at bounding box center [519, 472] width 581 height 42
paste input "https://indoorbillboardagency.com/"
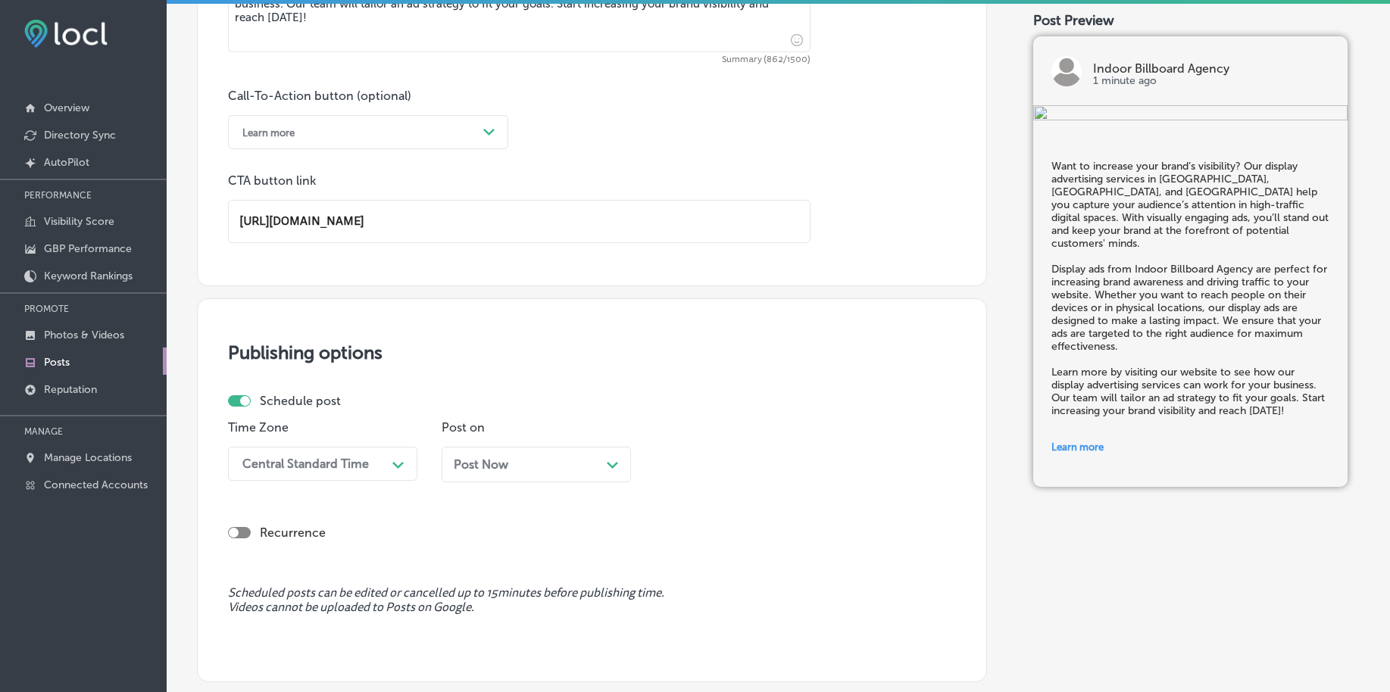
scroll to position [1084, 0]
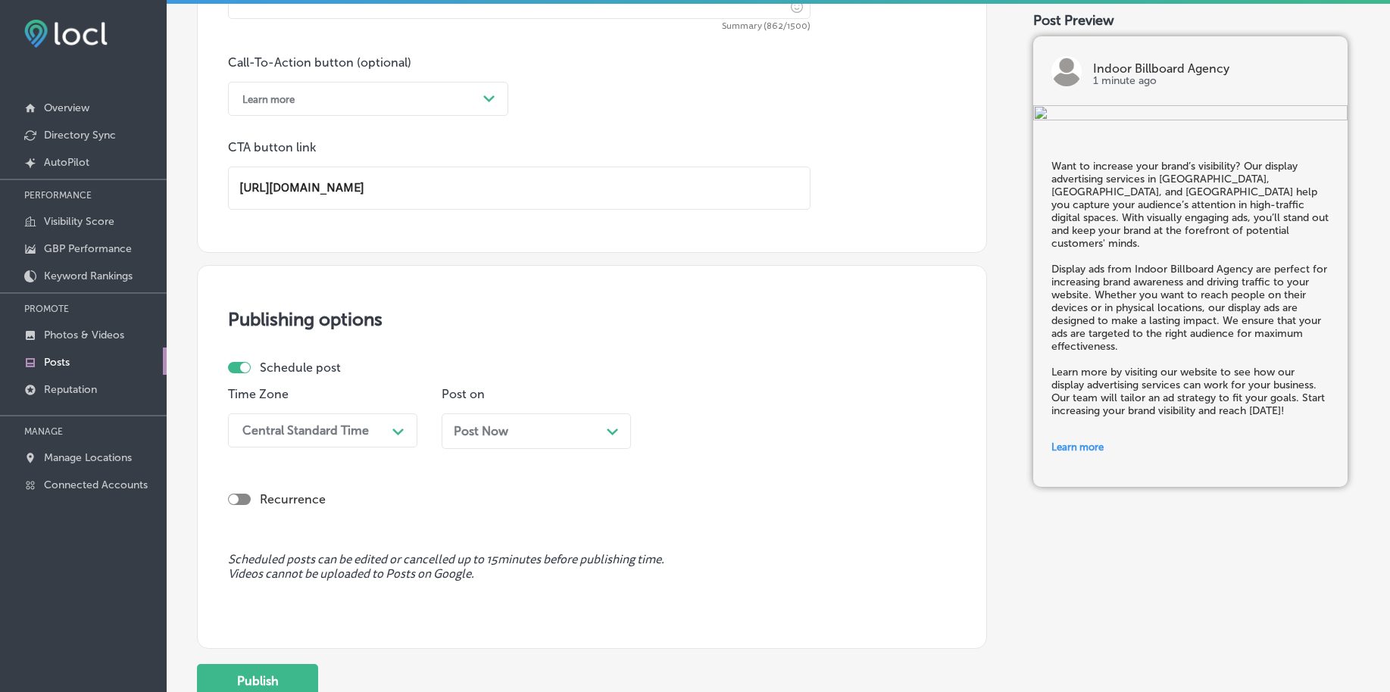
type input "https://indoorbillboardagency.com/"
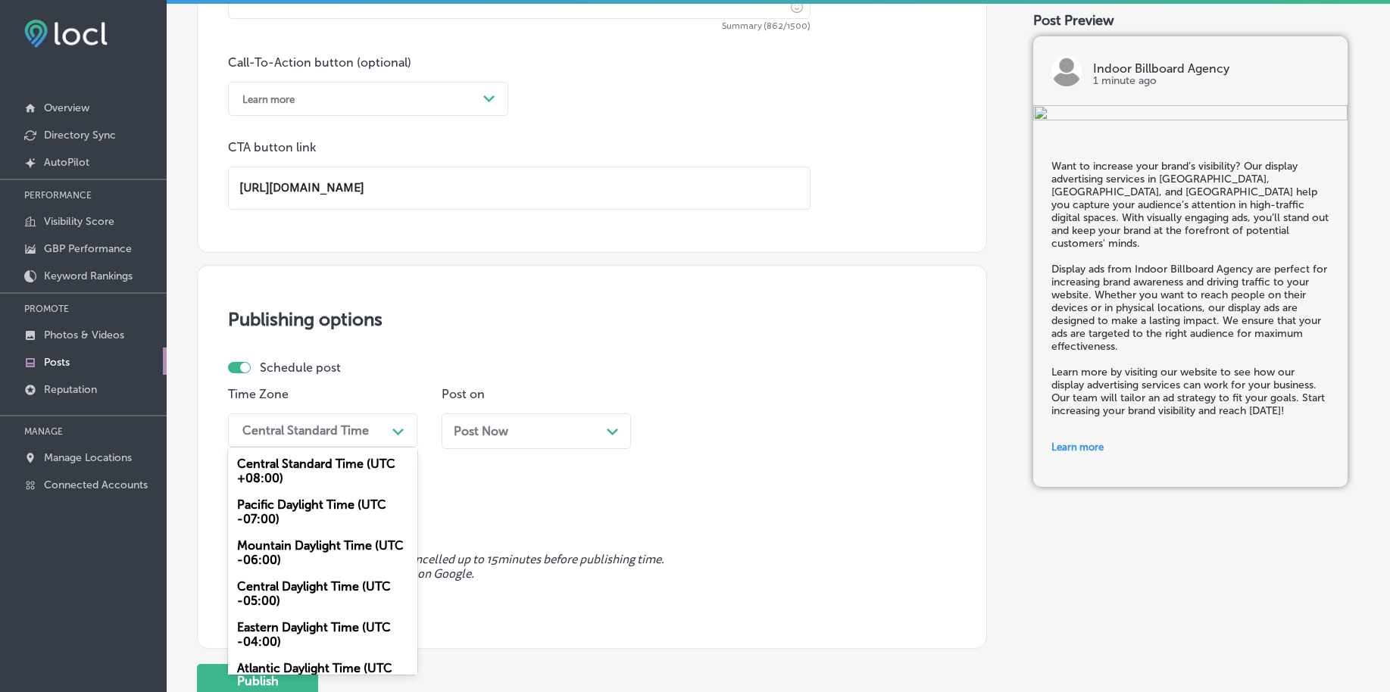
click at [314, 433] on div "Central Standard Time" at bounding box center [305, 430] width 126 height 14
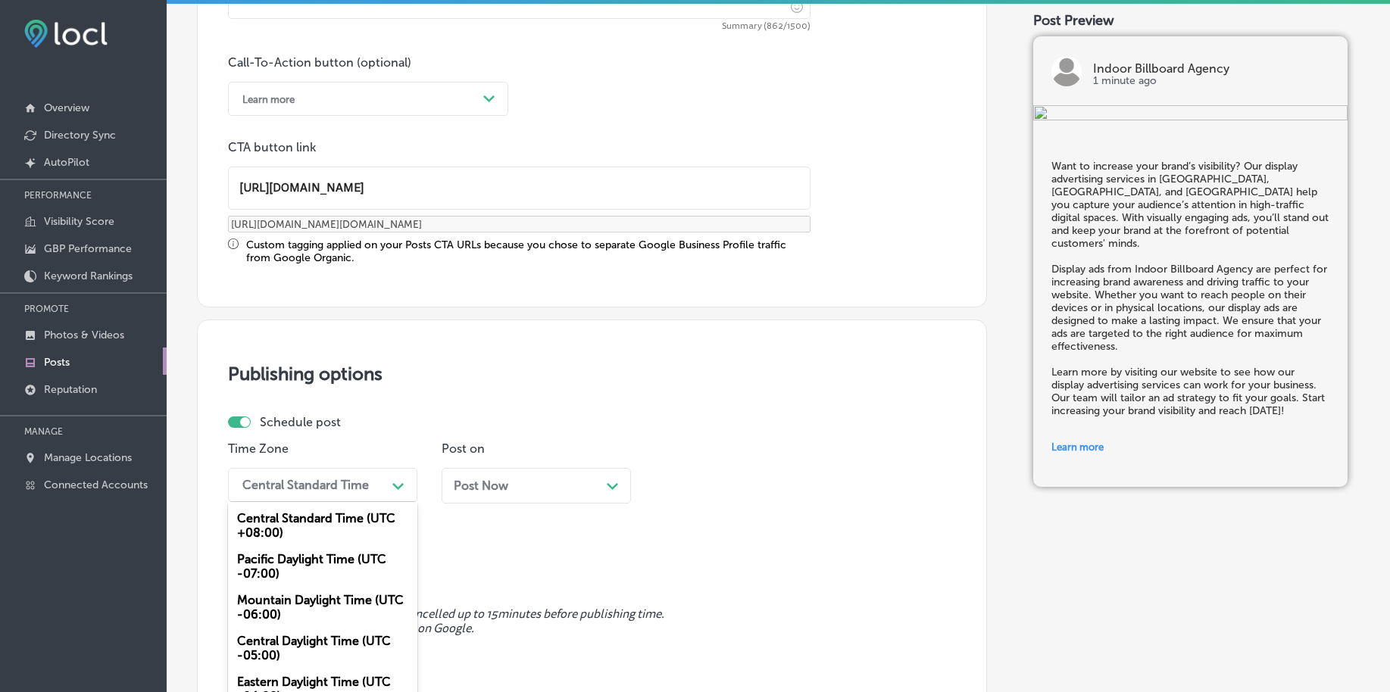
click at [315, 546] on div "Pacific Daylight Time (UTC -07:00)" at bounding box center [322, 566] width 189 height 41
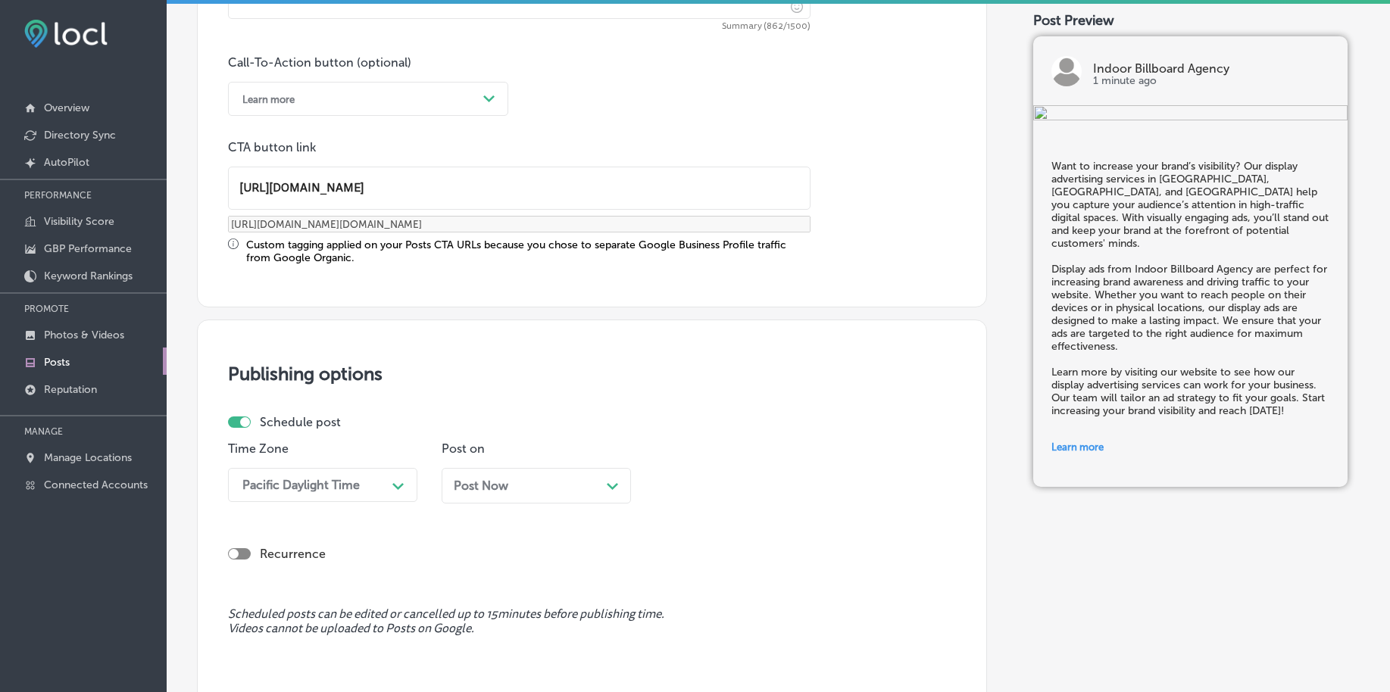
click at [520, 482] on div "Post Now Path Created with Sketch." at bounding box center [536, 486] width 165 height 14
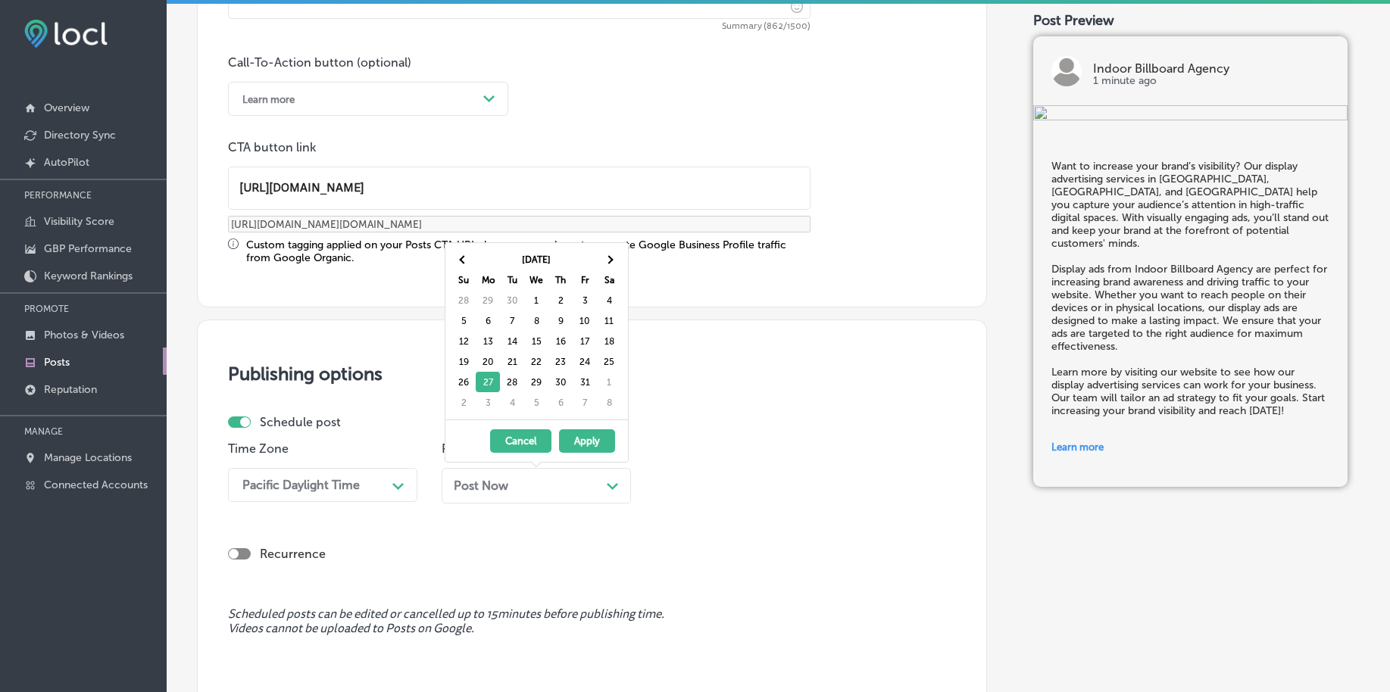
click at [323, 479] on div "Pacific Daylight Time Path Created with Sketch." at bounding box center [322, 485] width 189 height 34
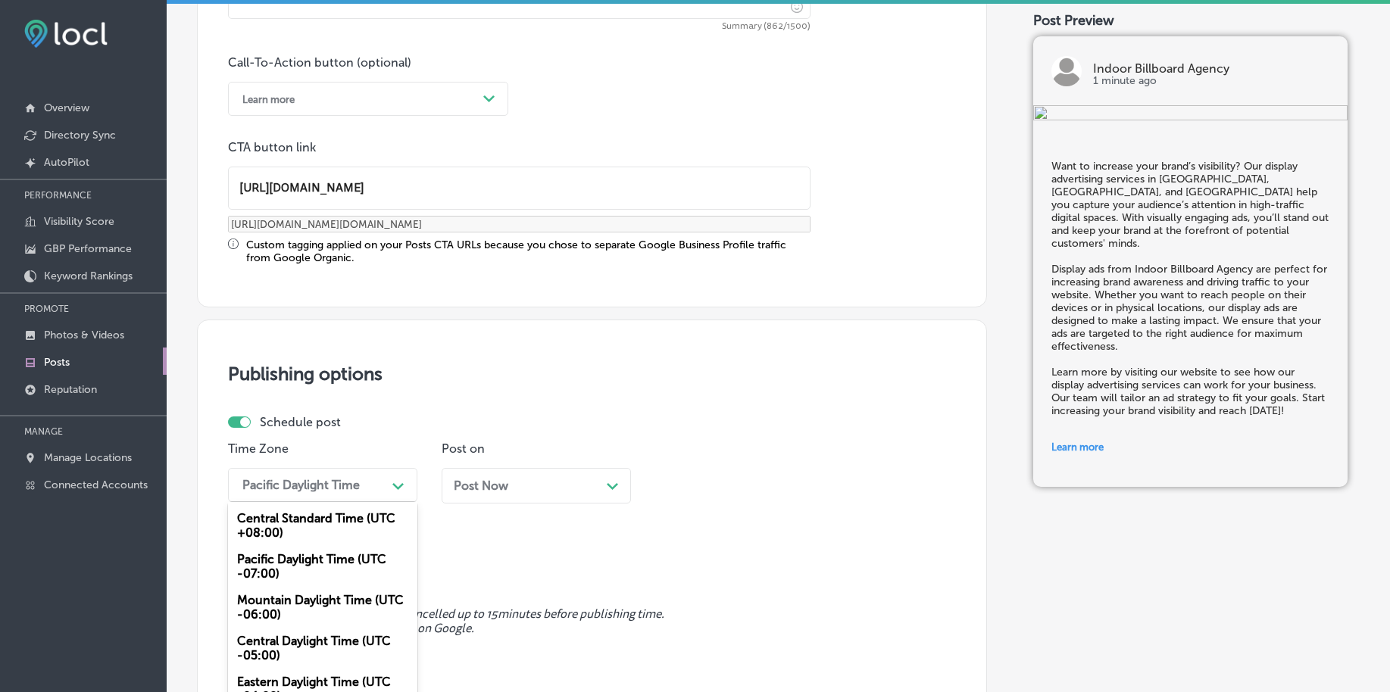
scroll to position [1127, 0]
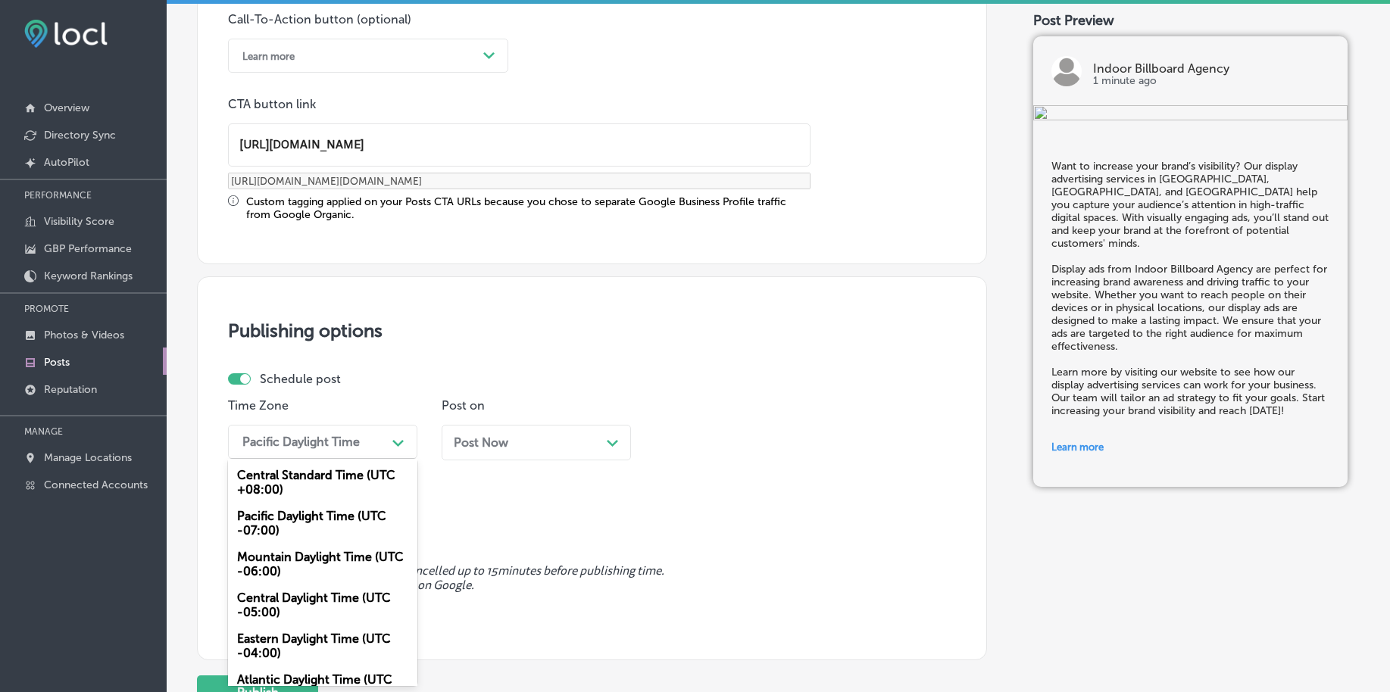
click at [286, 558] on div "Mountain Daylight Time (UTC -06:00)" at bounding box center [322, 564] width 189 height 41
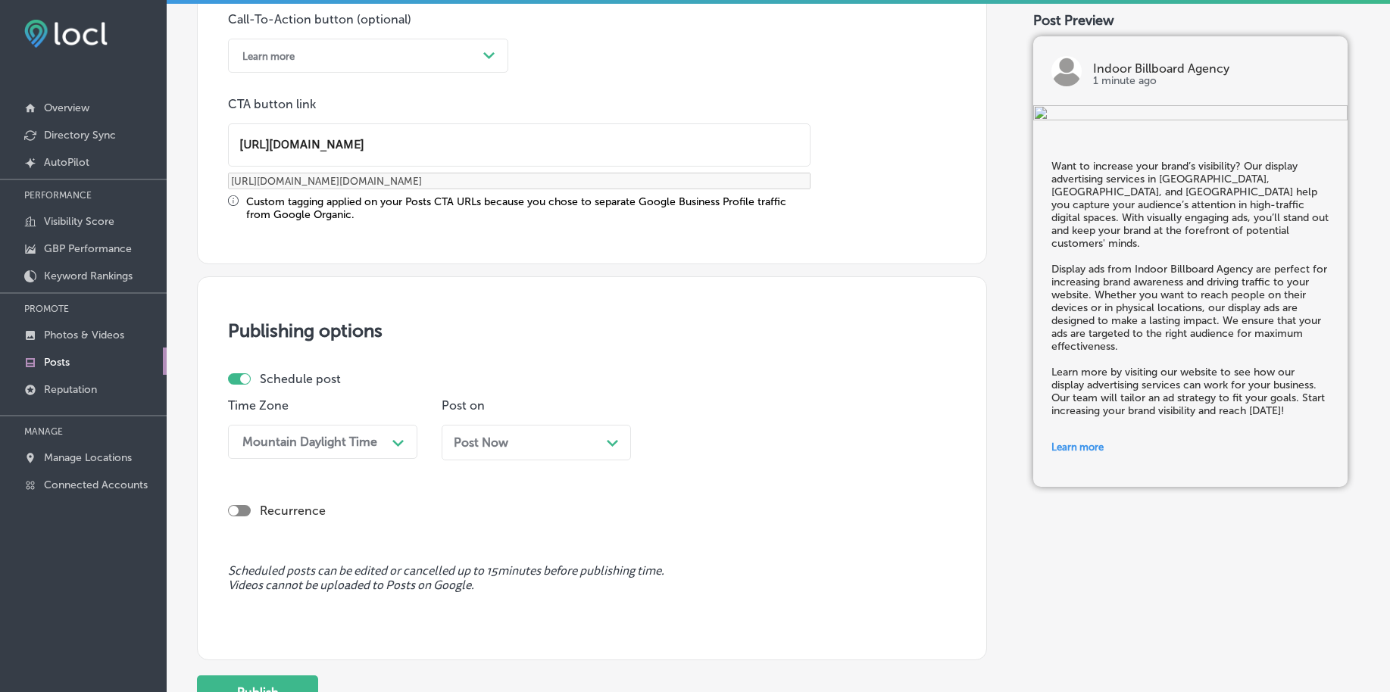
click at [496, 446] on span "Post Now" at bounding box center [481, 442] width 55 height 14
click at [699, 447] on div "03:30 AM" at bounding box center [697, 442] width 54 height 14
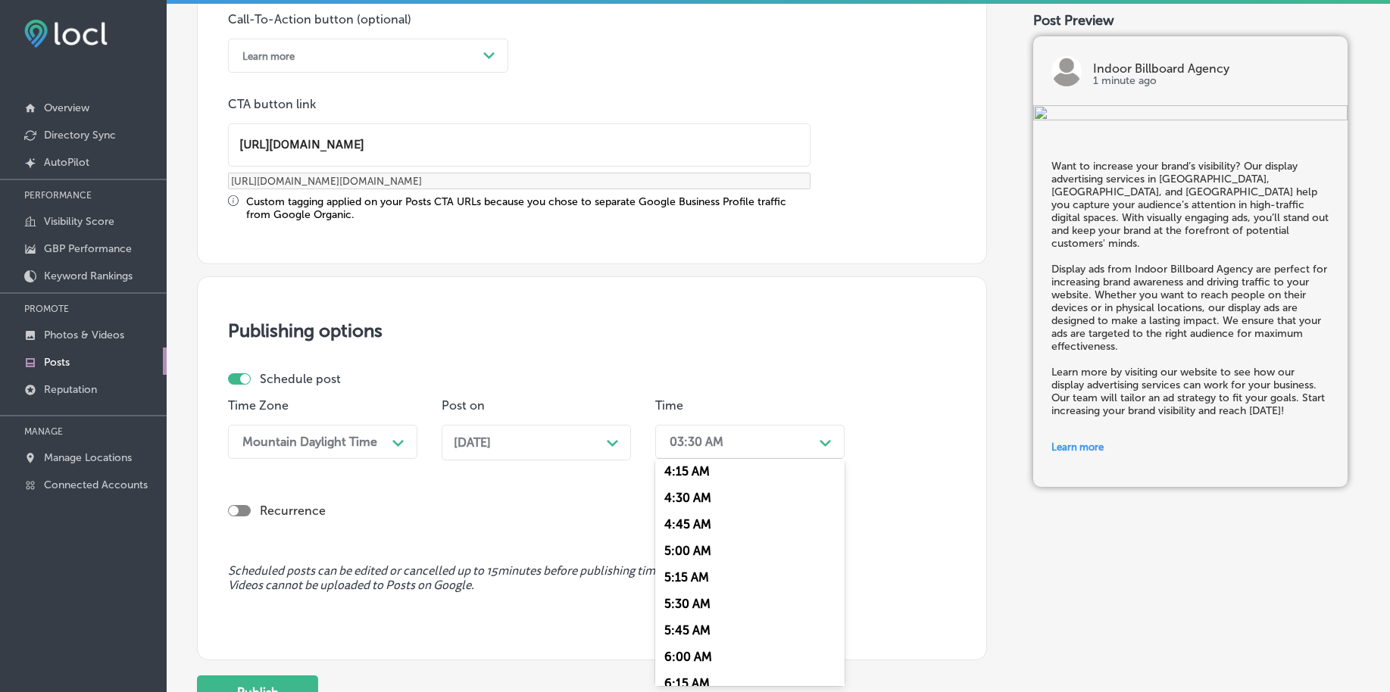
scroll to position [568, 0]
click at [692, 648] on div "7:00 AM" at bounding box center [749, 649] width 189 height 27
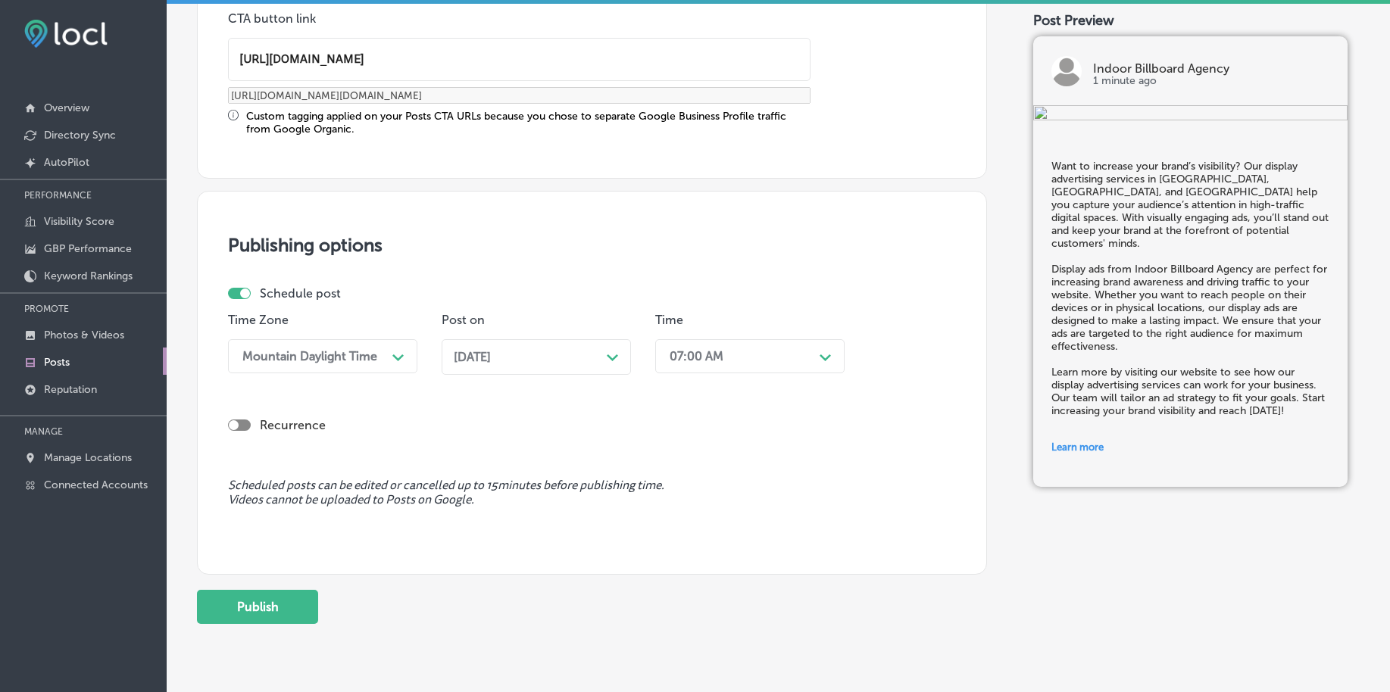
scroll to position [1262, 0]
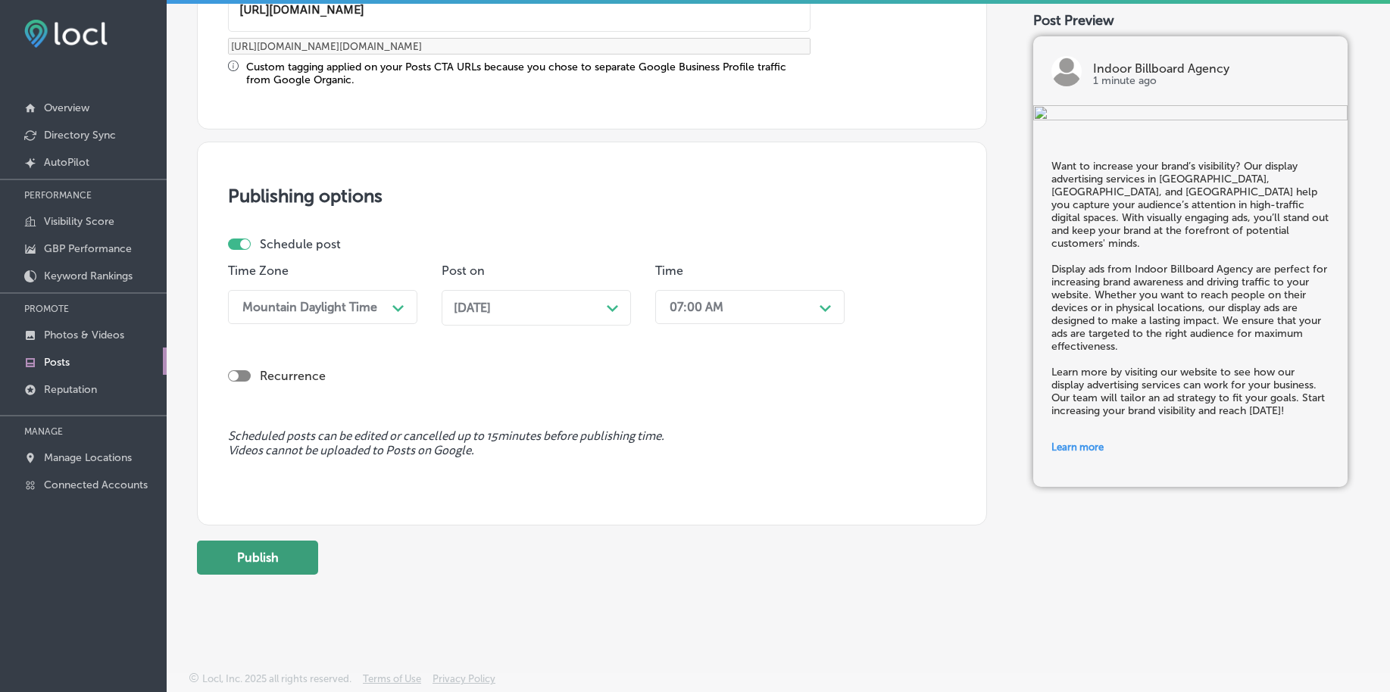
click at [267, 557] on button "Publish" at bounding box center [257, 558] width 121 height 34
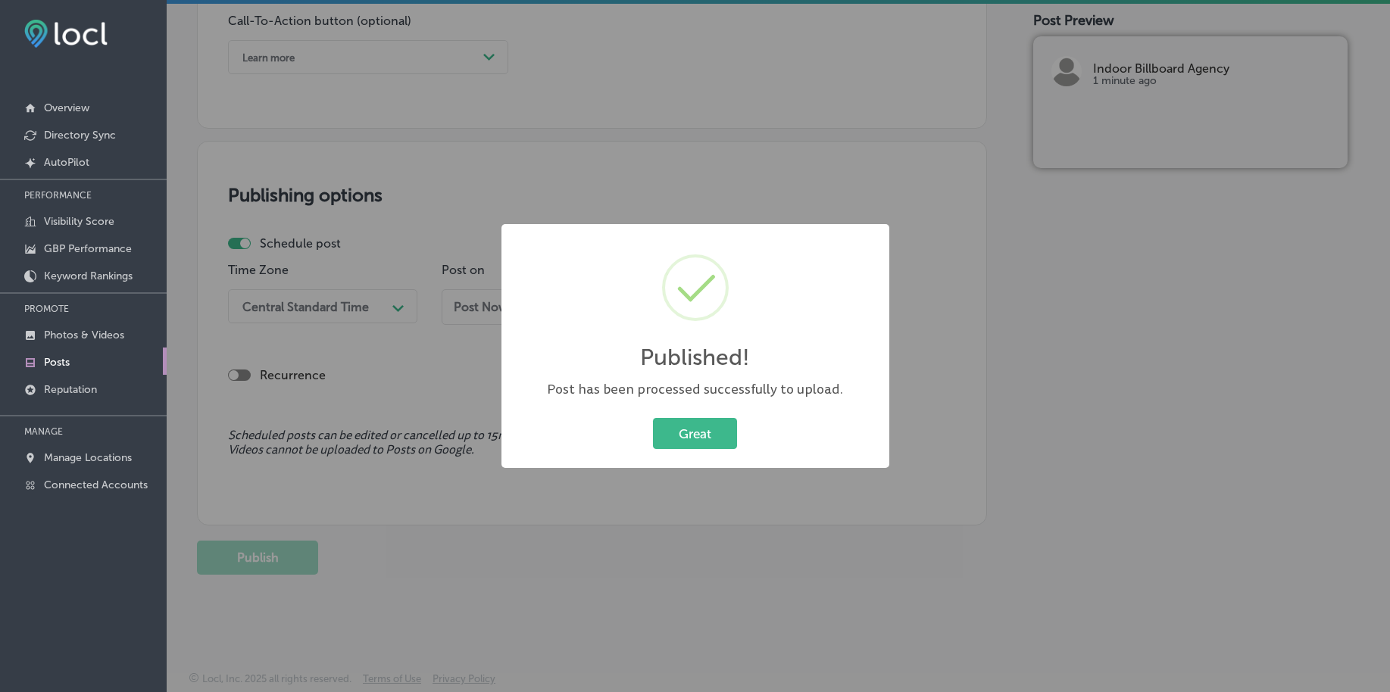
scroll to position [1125, 0]
click at [679, 421] on button "Great" at bounding box center [695, 433] width 84 height 31
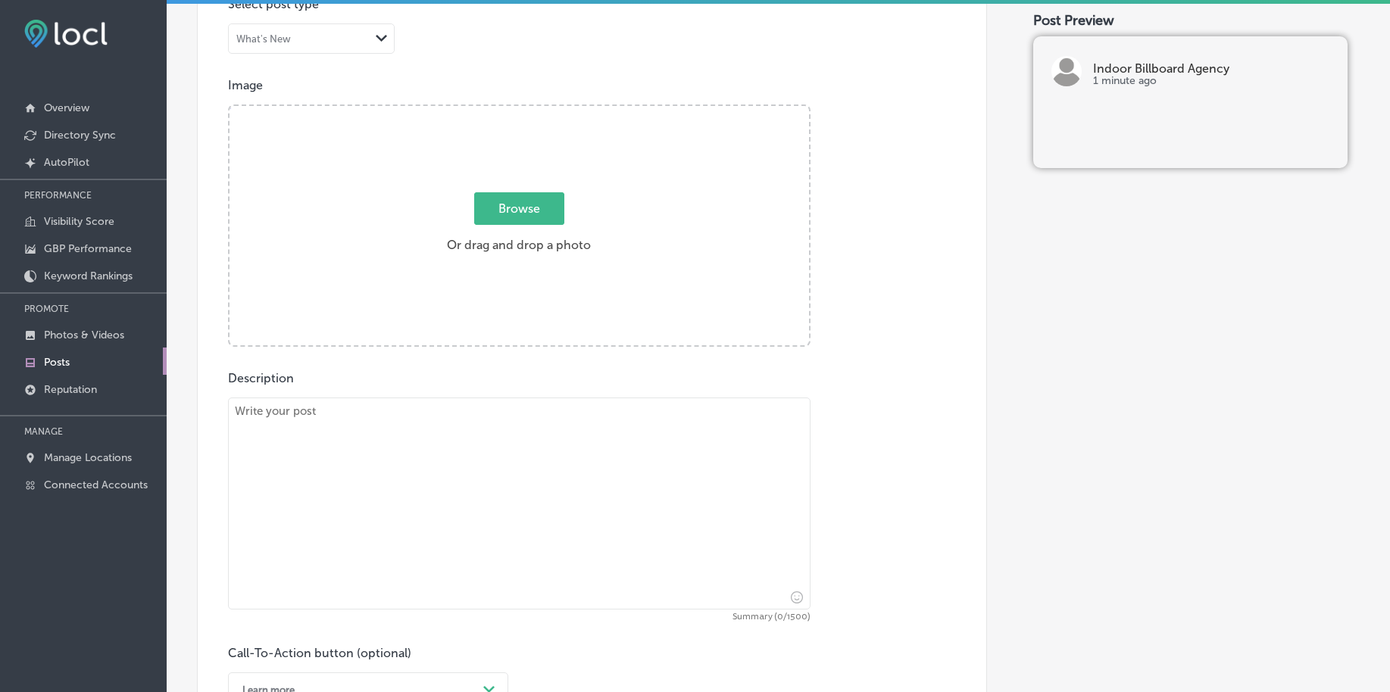
scroll to position [462, 0]
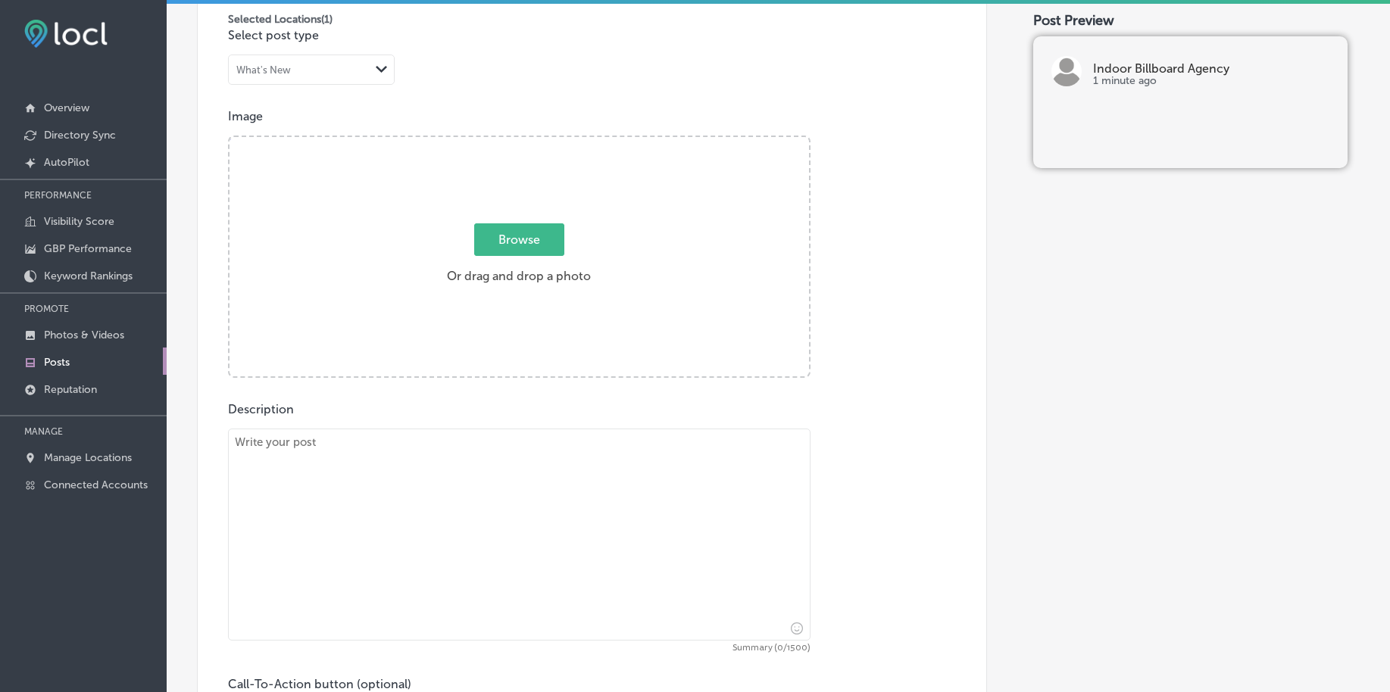
click at [510, 245] on span "Browse" at bounding box center [519, 239] width 90 height 33
click at [510, 142] on input "Browse Or drag and drop a photo" at bounding box center [518, 139] width 579 height 5
type input "C:\fakepath\custom-indoor-billboard-advertising-birmingham-al (2).png"
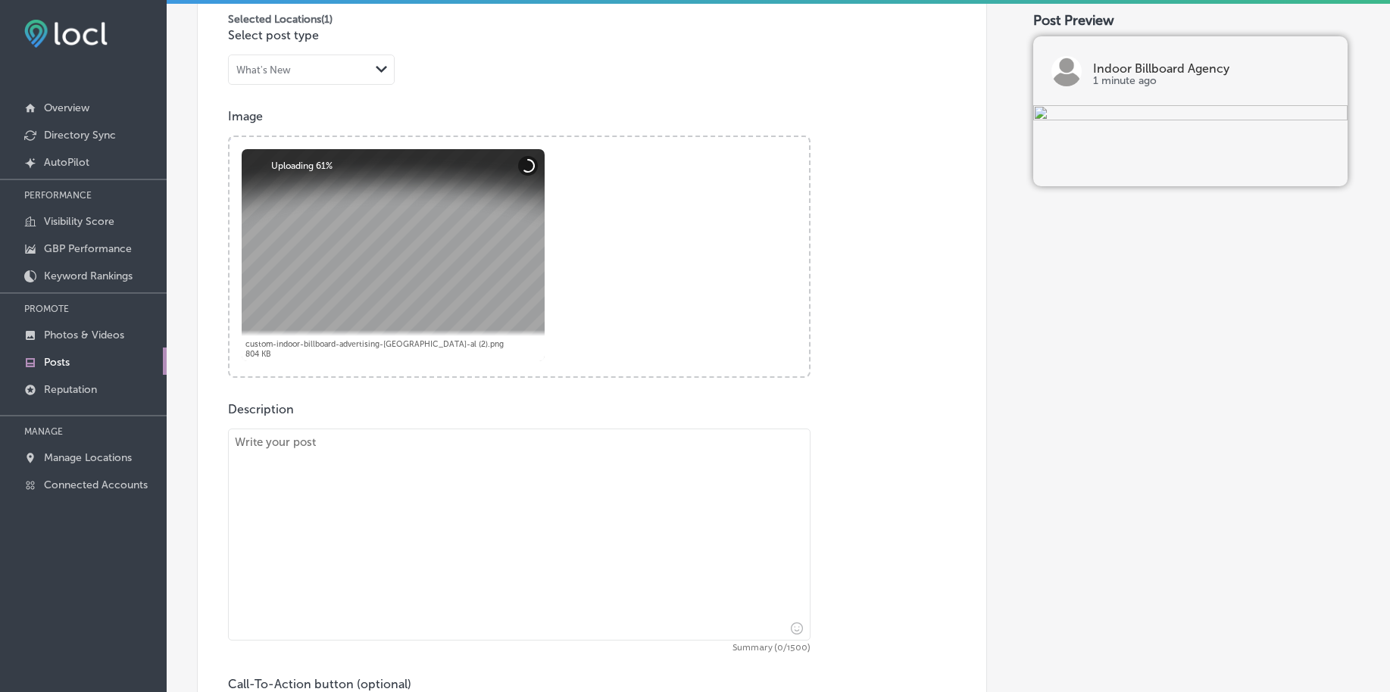
click at [303, 459] on textarea at bounding box center [519, 535] width 582 height 212
paste textarea "If you want to increase your brand’s visibility, Indoor Billboard Agency’s indo…"
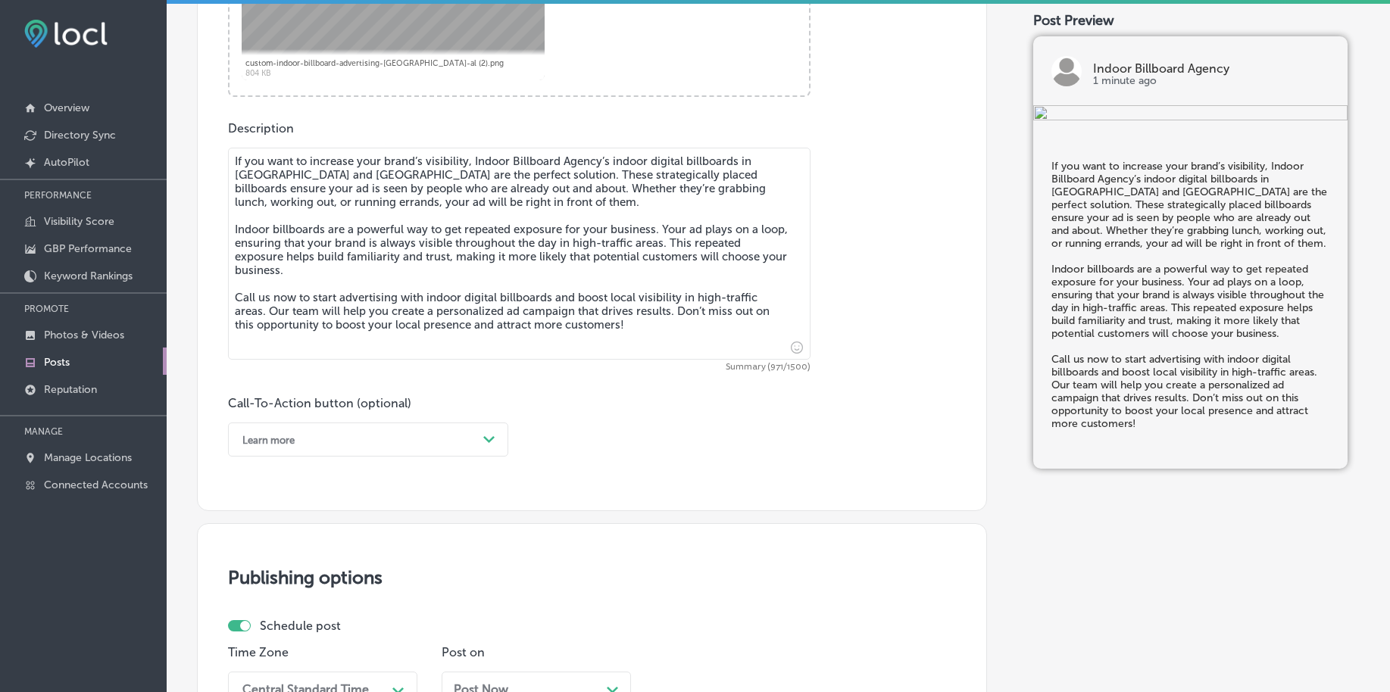
scroll to position [746, 0]
type textarea "If you want to increase your brand’s visibility, Indoor Billboard Agency’s indo…"
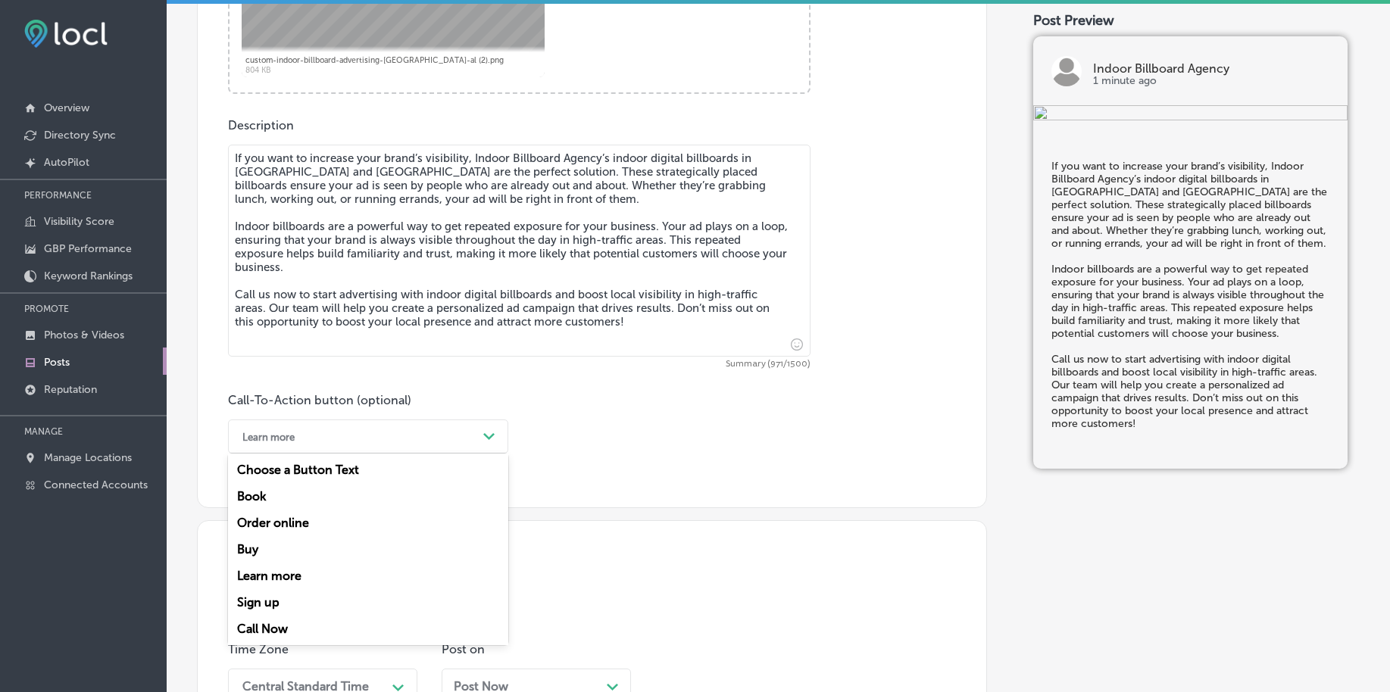
click at [290, 444] on div "Learn more" at bounding box center [356, 436] width 242 height 23
click at [246, 627] on div "Call Now" at bounding box center [368, 629] width 280 height 27
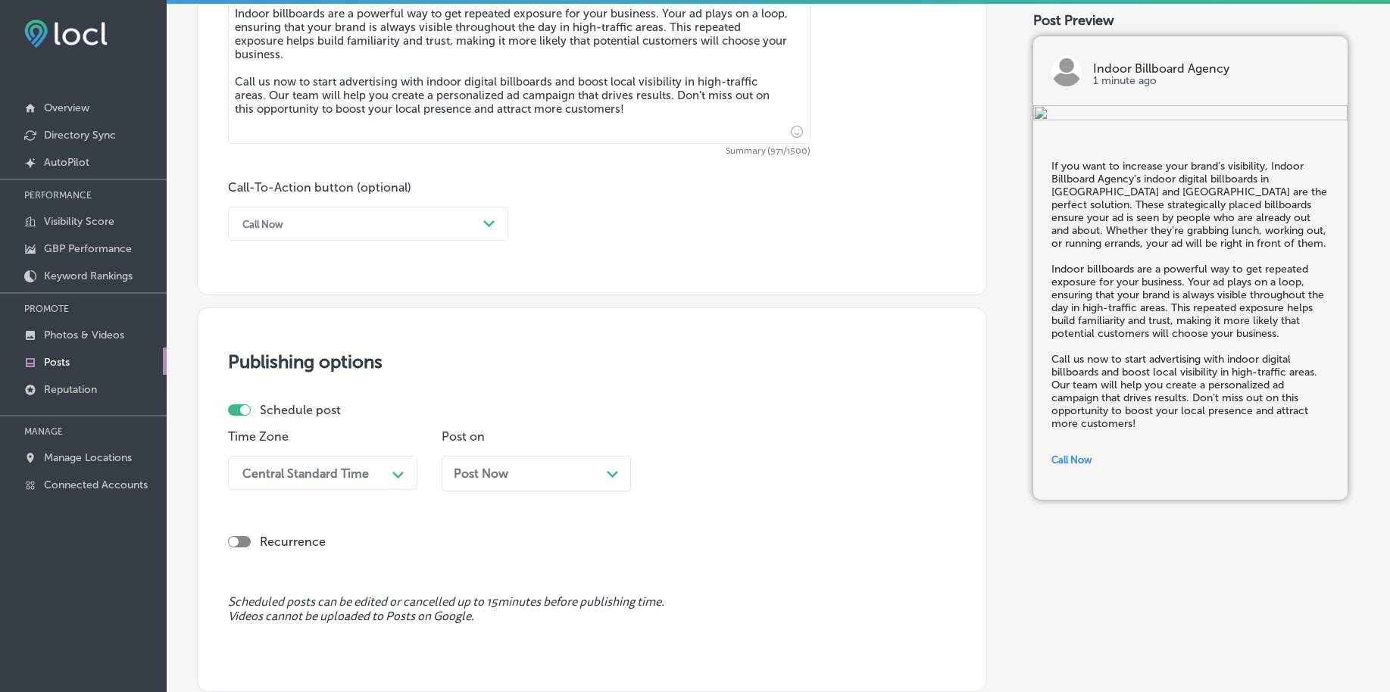
scroll to position [1030, 0]
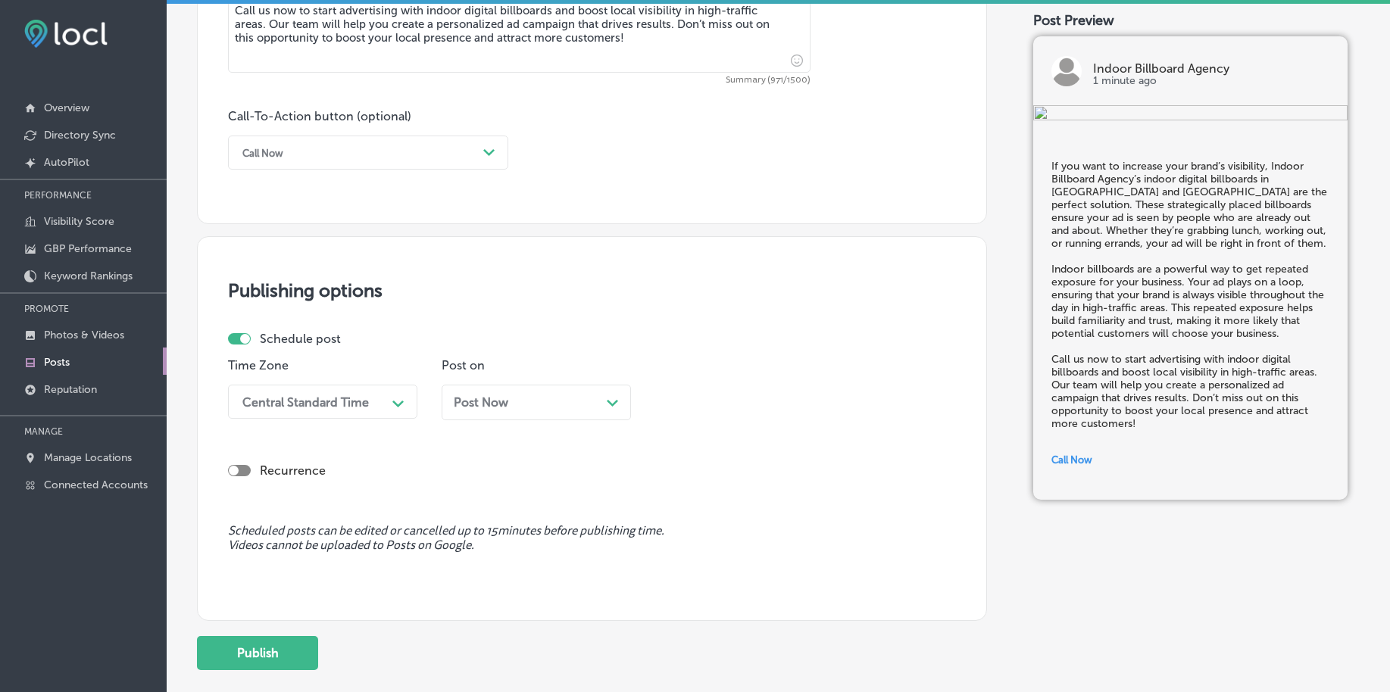
click at [322, 398] on div "Central Standard Time" at bounding box center [305, 402] width 126 height 14
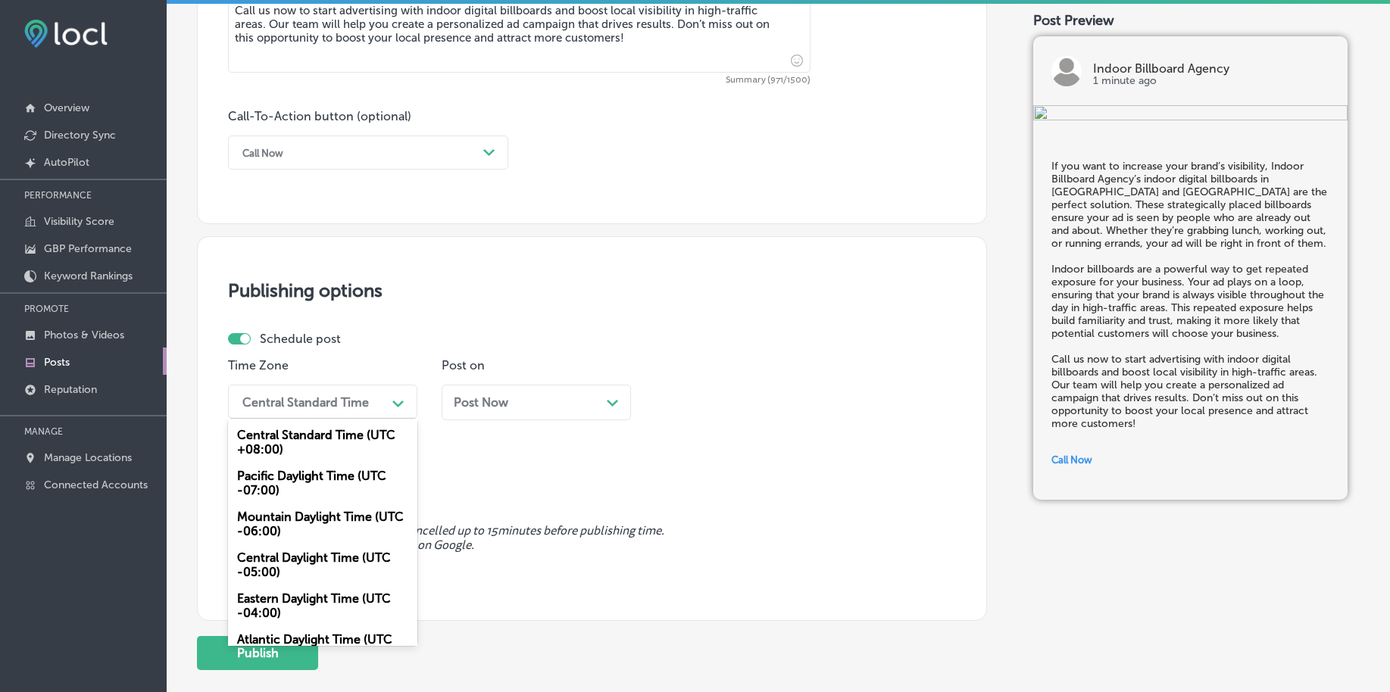
click at [287, 523] on div "Mountain Daylight Time (UTC -06:00)" at bounding box center [322, 524] width 189 height 41
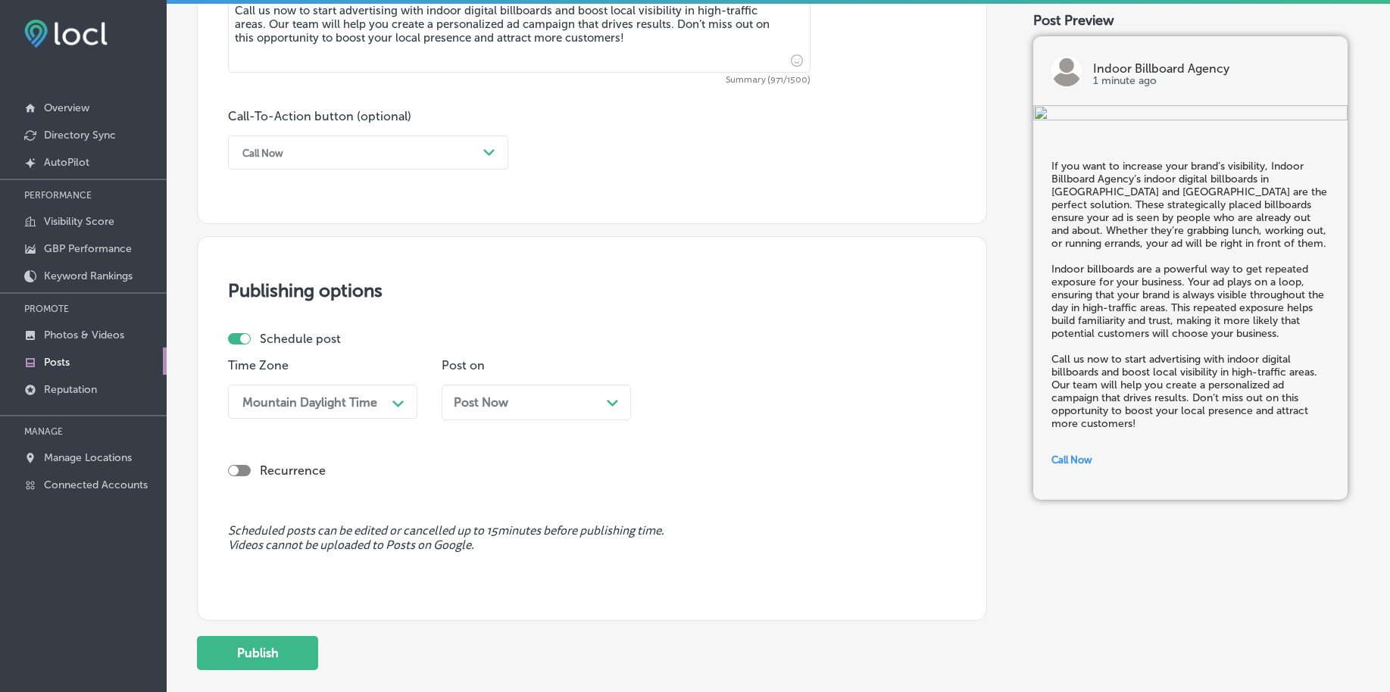
click at [510, 404] on div "Post Now Path Created with Sketch." at bounding box center [536, 402] width 165 height 14
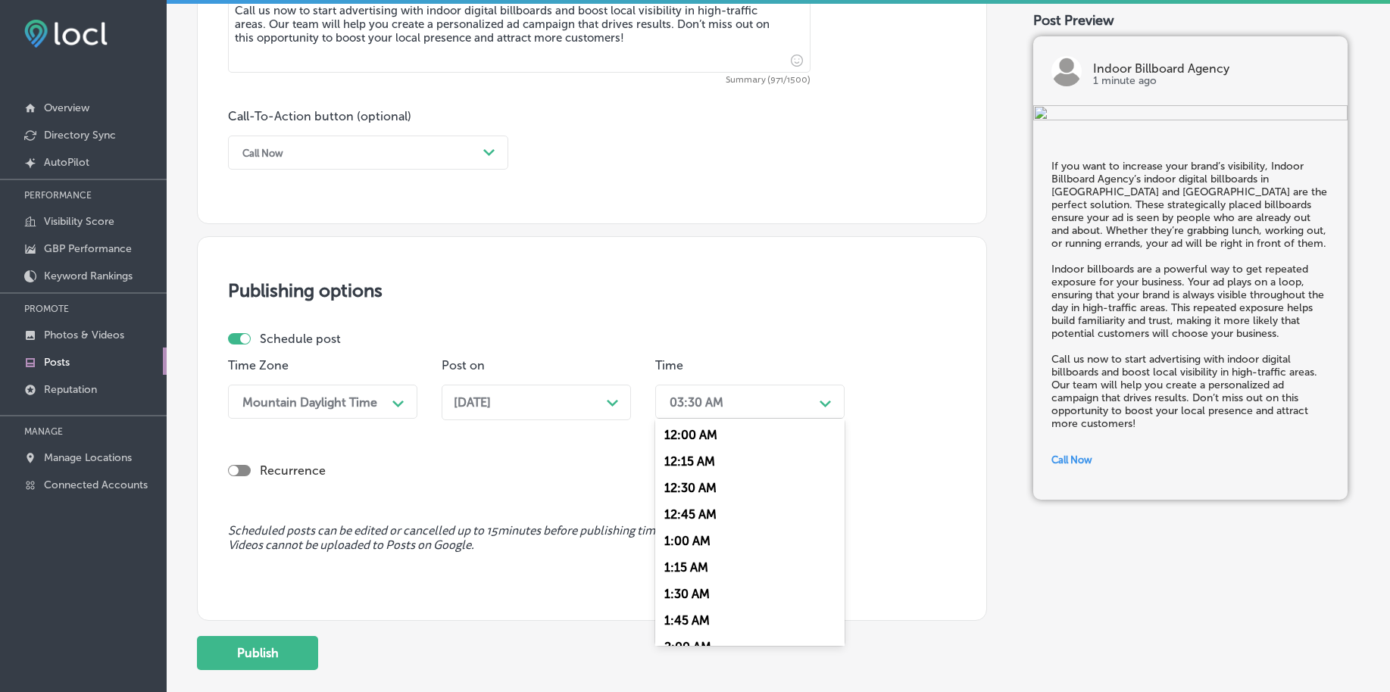
click at [738, 412] on div "03:30 AM" at bounding box center [737, 402] width 151 height 27
click at [692, 516] on div "7:00 AM" at bounding box center [749, 514] width 189 height 27
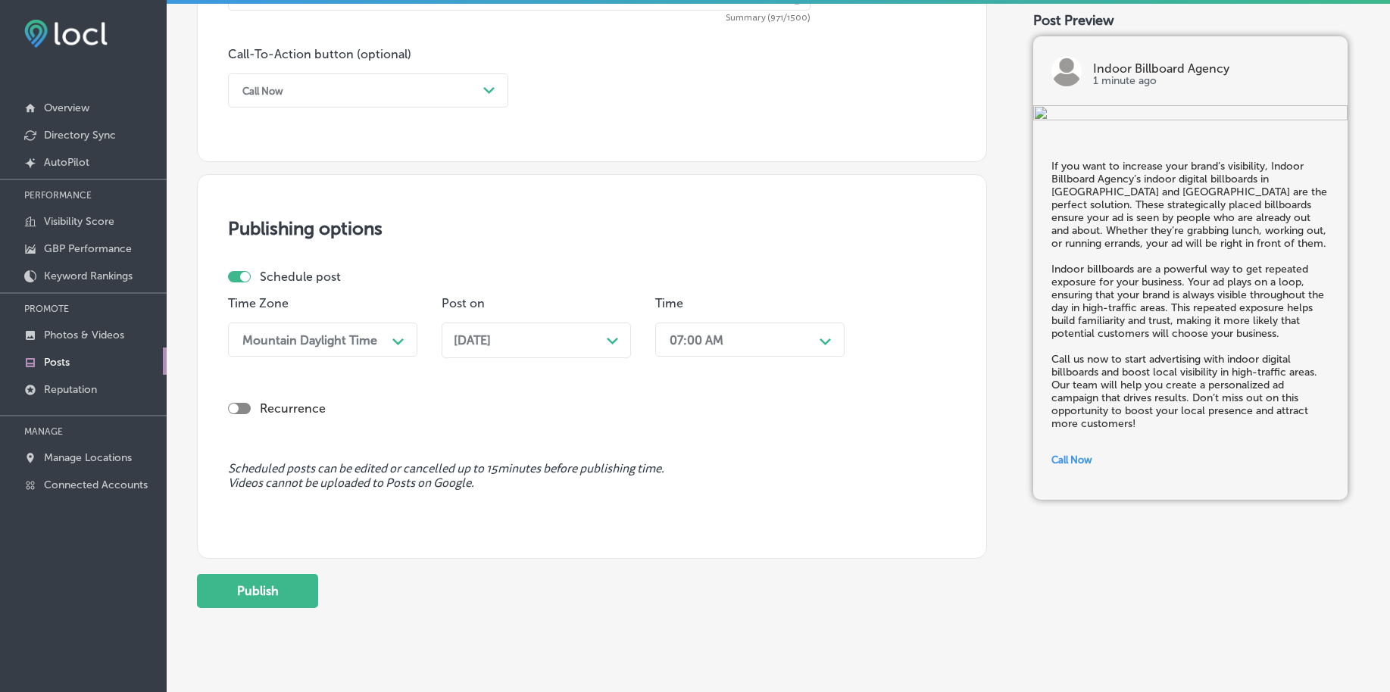
scroll to position [1125, 0]
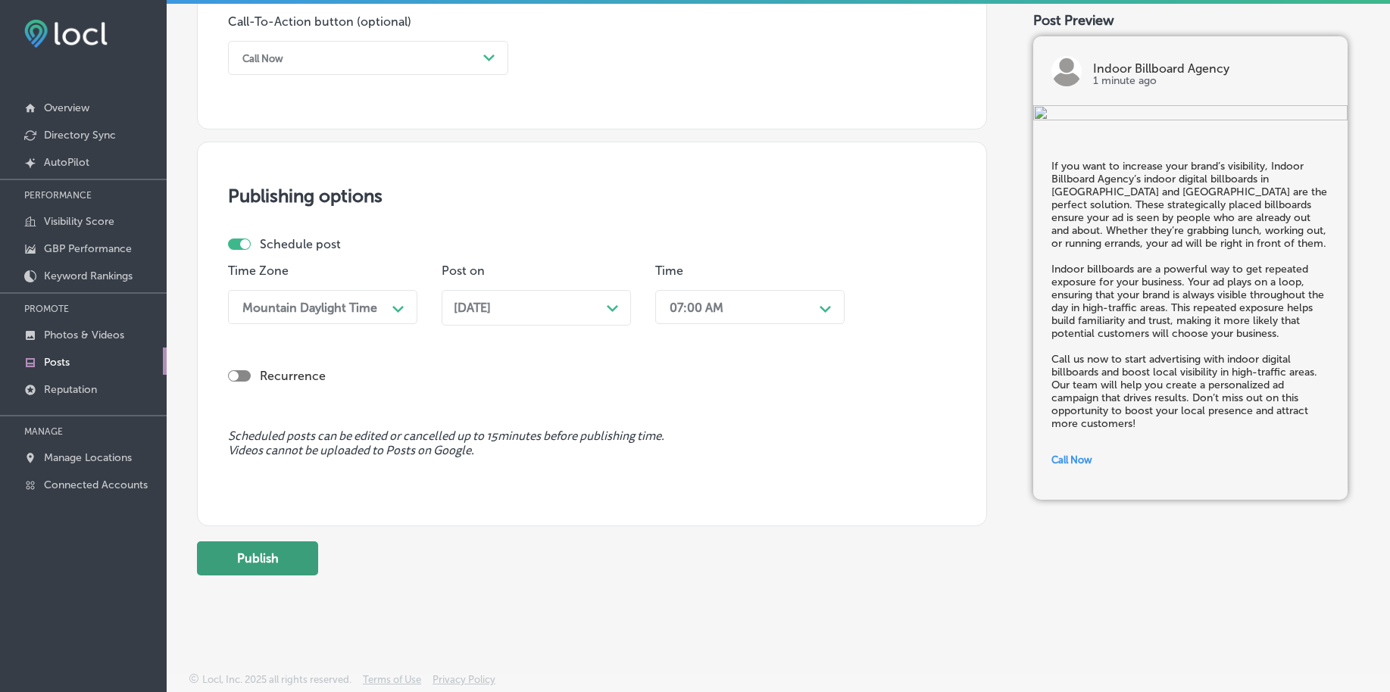
click at [263, 561] on button "Publish" at bounding box center [257, 559] width 121 height 34
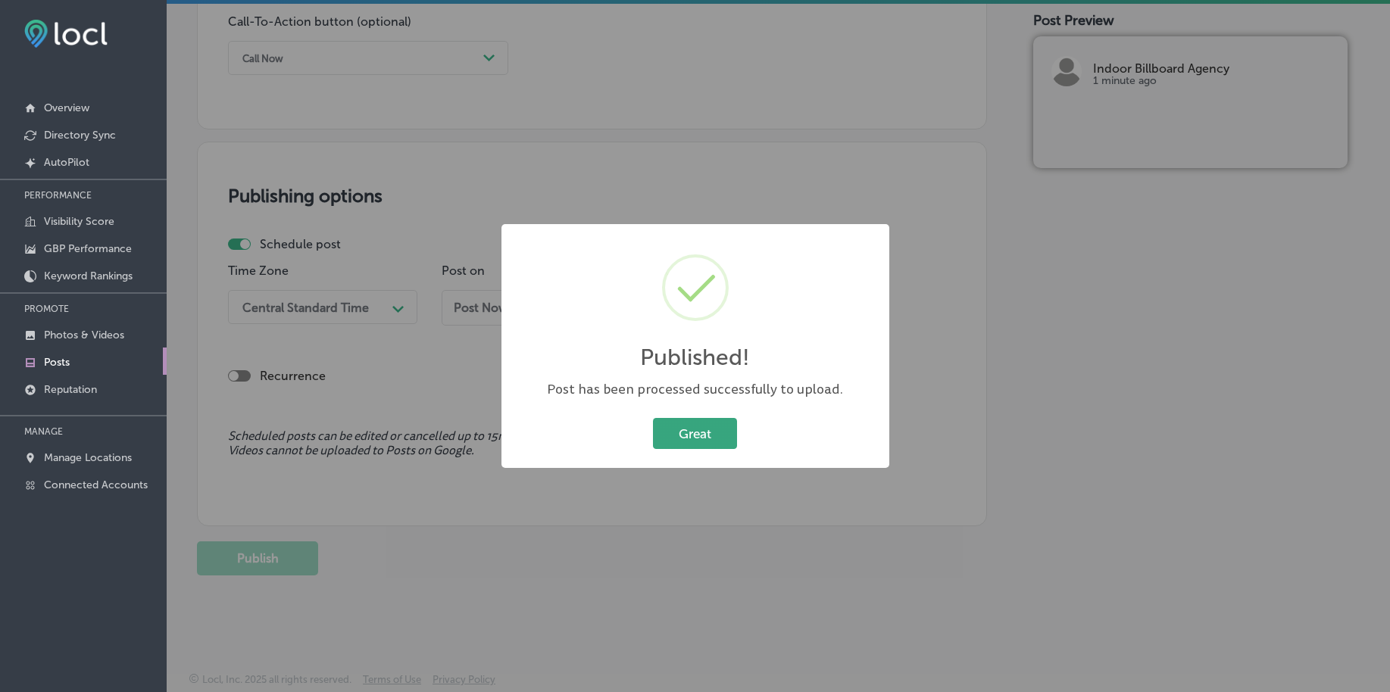
click at [709, 438] on button "Great" at bounding box center [695, 433] width 84 height 31
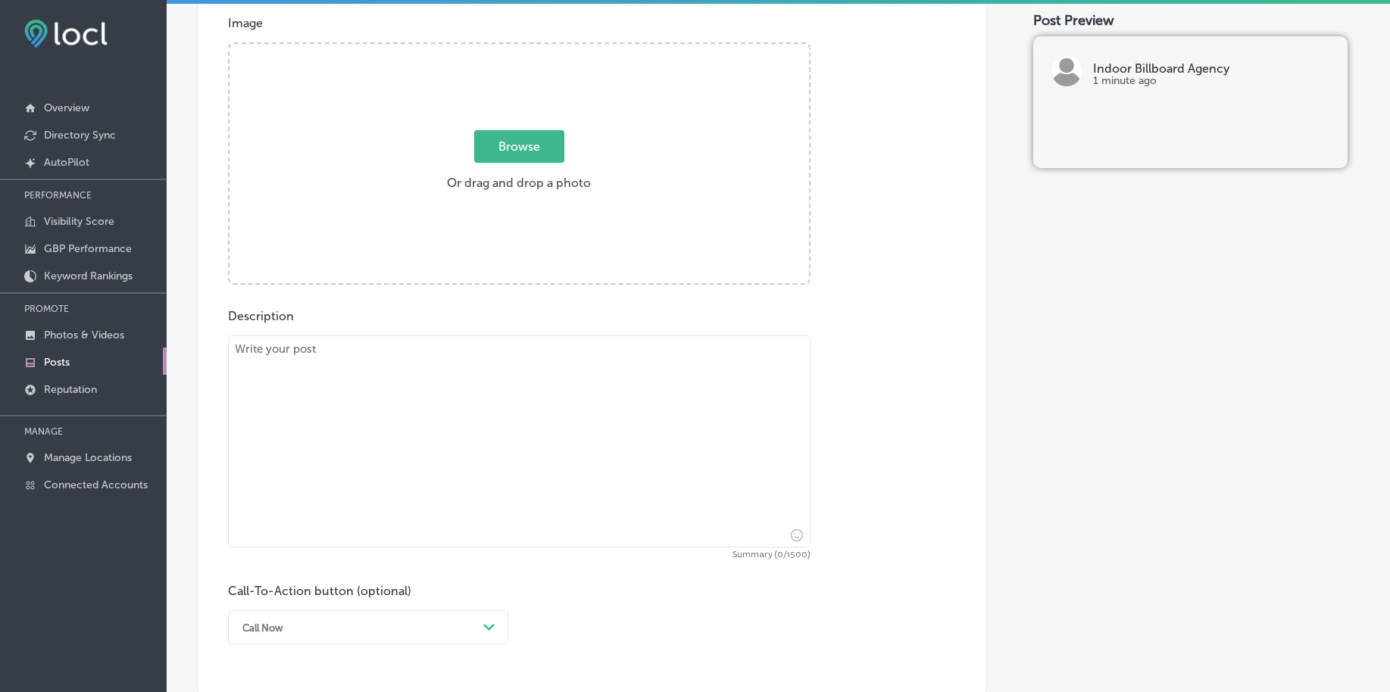
scroll to position [367, 0]
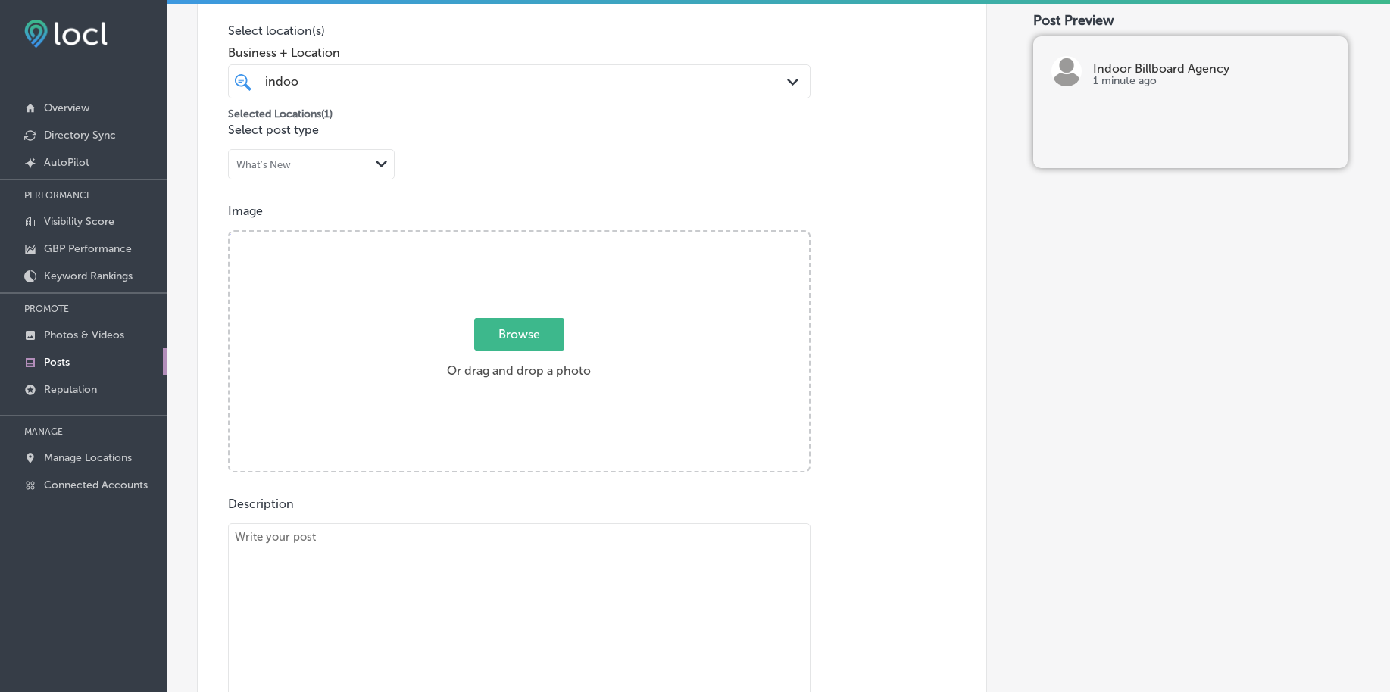
click at [519, 342] on span "Browse" at bounding box center [519, 334] width 90 height 33
click at [519, 236] on input "Browse Or drag and drop a photo" at bounding box center [518, 234] width 579 height 5
type input "C:\fakepath\custom-indoor-billboard-advertising-birmingham-al (3).png"
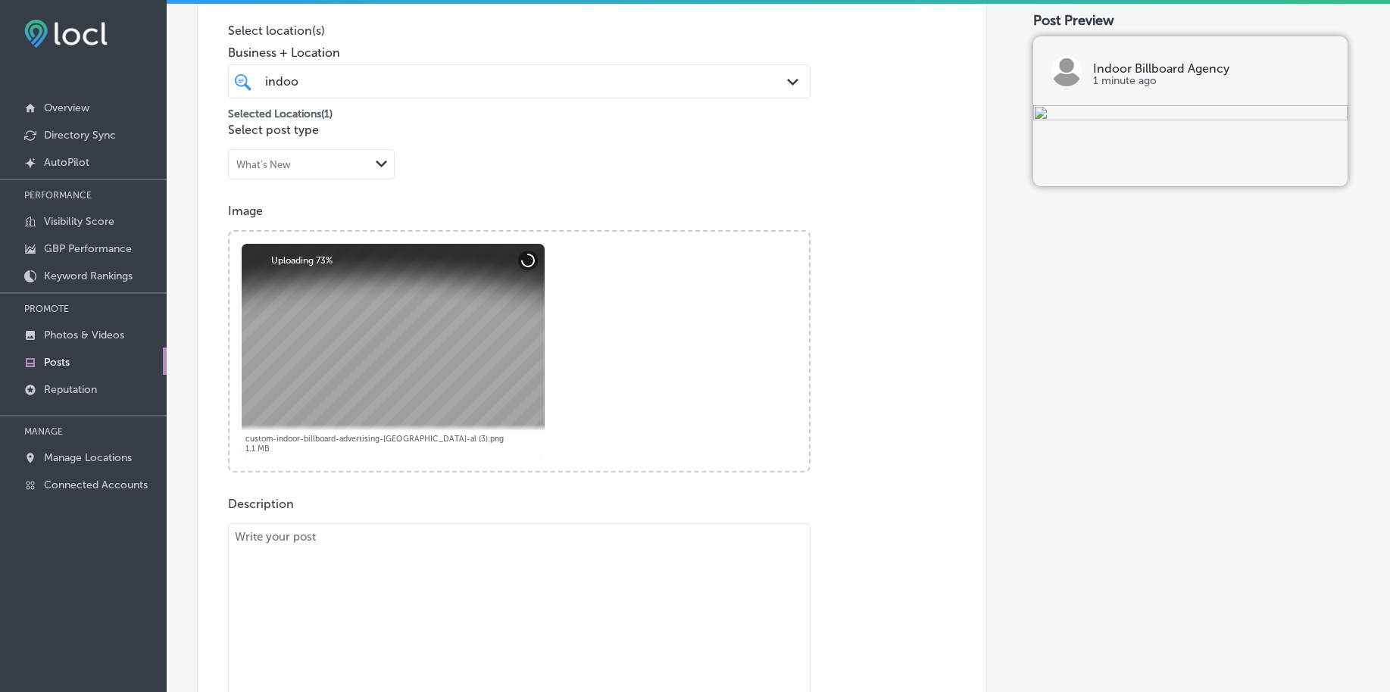
click at [428, 595] on textarea at bounding box center [519, 629] width 582 height 212
paste textarea "Reach a broader audience with Connected TV (CTV) and Over-the-Top (OTT) ads fro…"
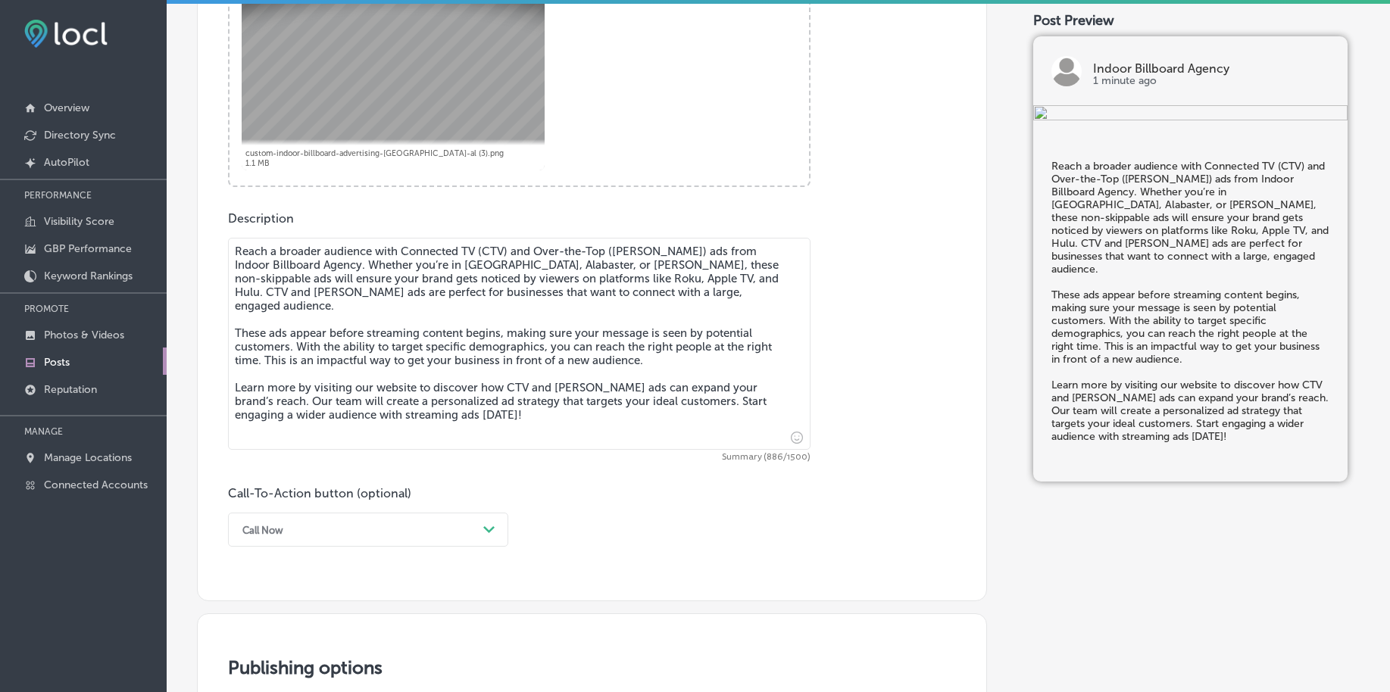
type textarea "Reach a broader audience with Connected TV (CTV) and Over-the-Top (OTT) ads fro…"
click at [310, 525] on div "Call Now Path Created with Sketch." at bounding box center [368, 530] width 280 height 34
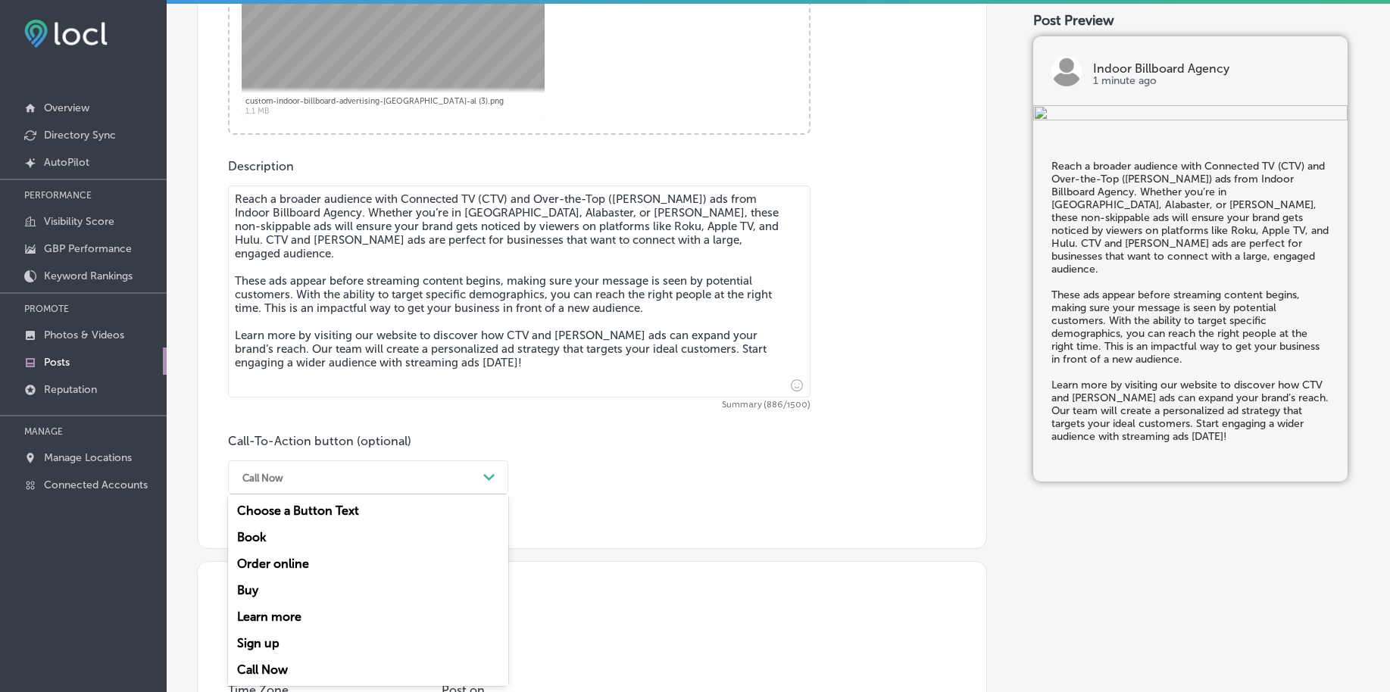
click at [298, 617] on div "Learn more" at bounding box center [368, 617] width 280 height 27
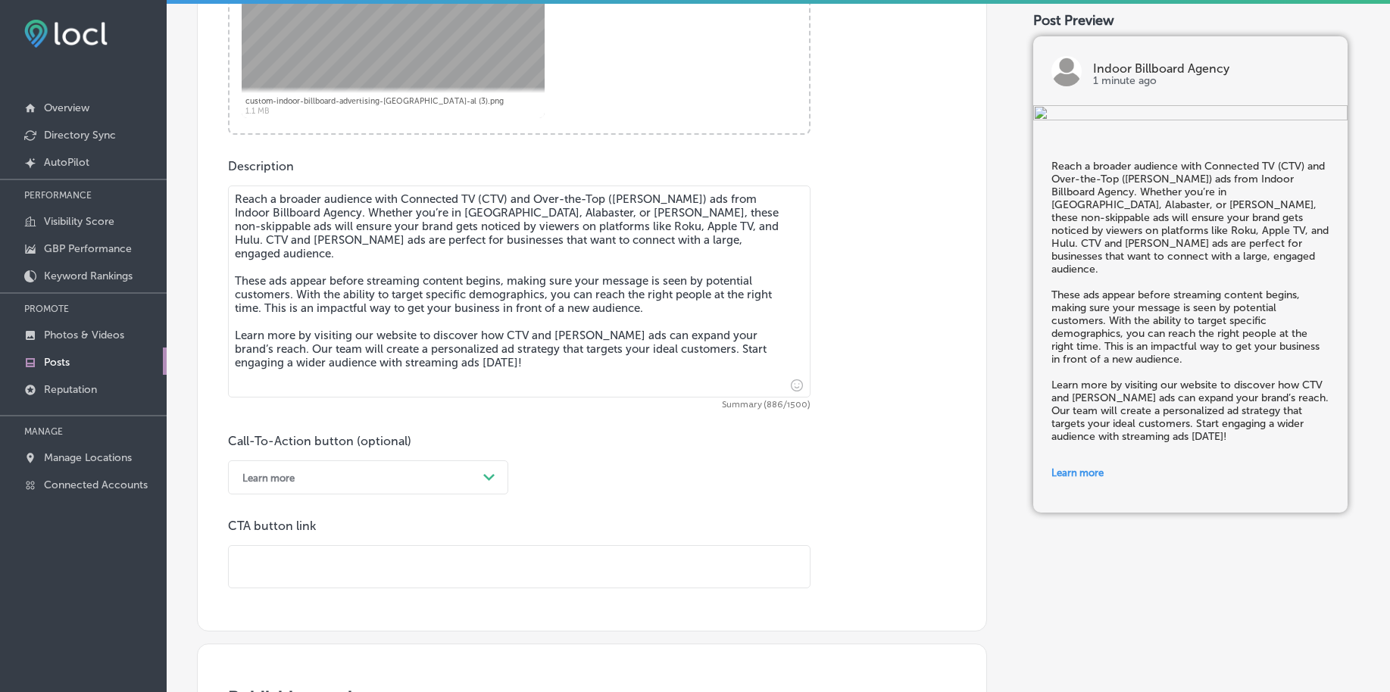
click at [301, 568] on input "text" at bounding box center [519, 567] width 581 height 42
paste input "https://indoorbillboardagency.com/"
type input "https://indoorbillboardagency.com/"
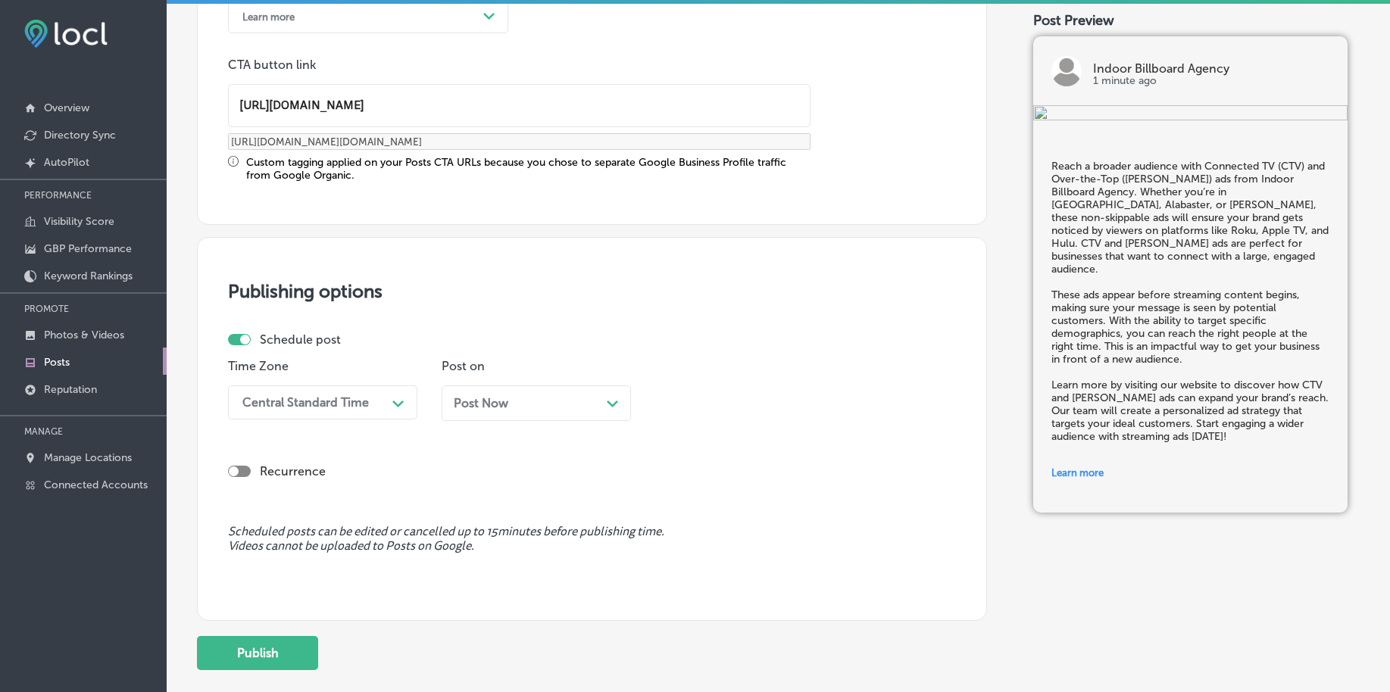
scroll to position [1178, 0]
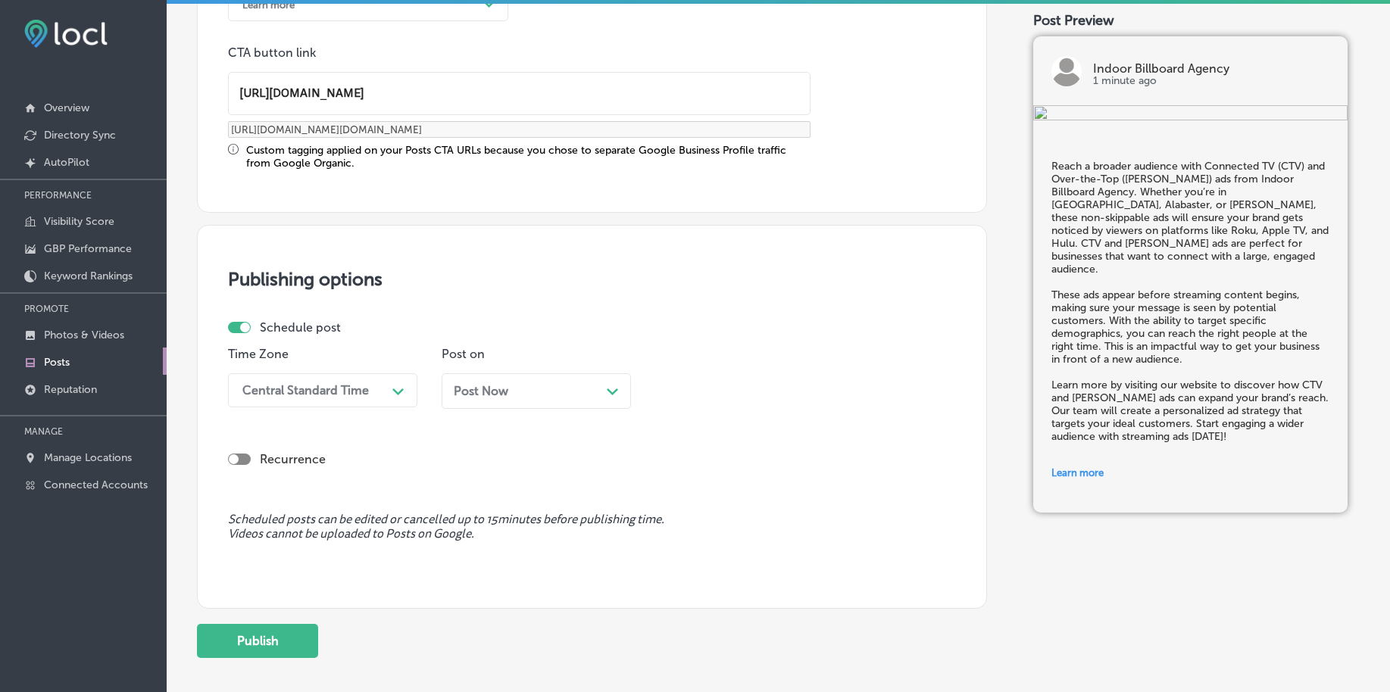
click at [336, 393] on div "Central Standard Time" at bounding box center [305, 390] width 126 height 14
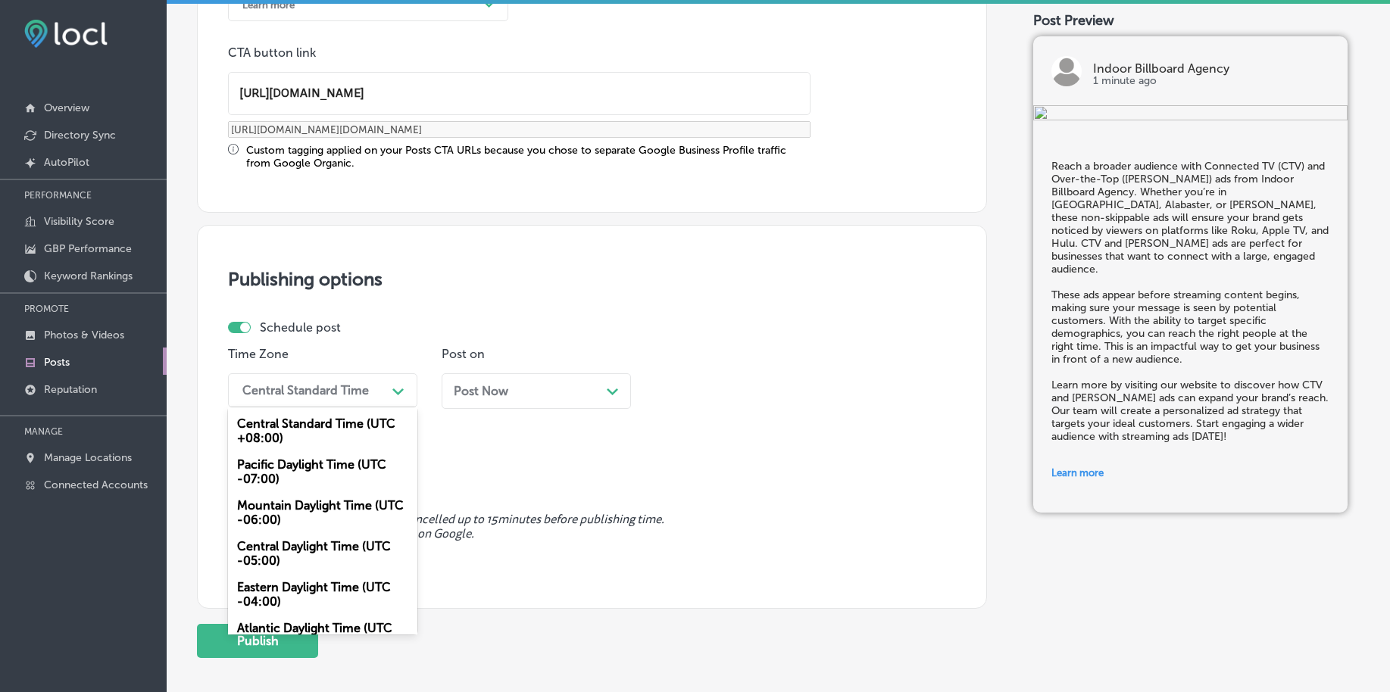
click at [296, 505] on div "Mountain Daylight Time (UTC -06:00)" at bounding box center [322, 512] width 189 height 41
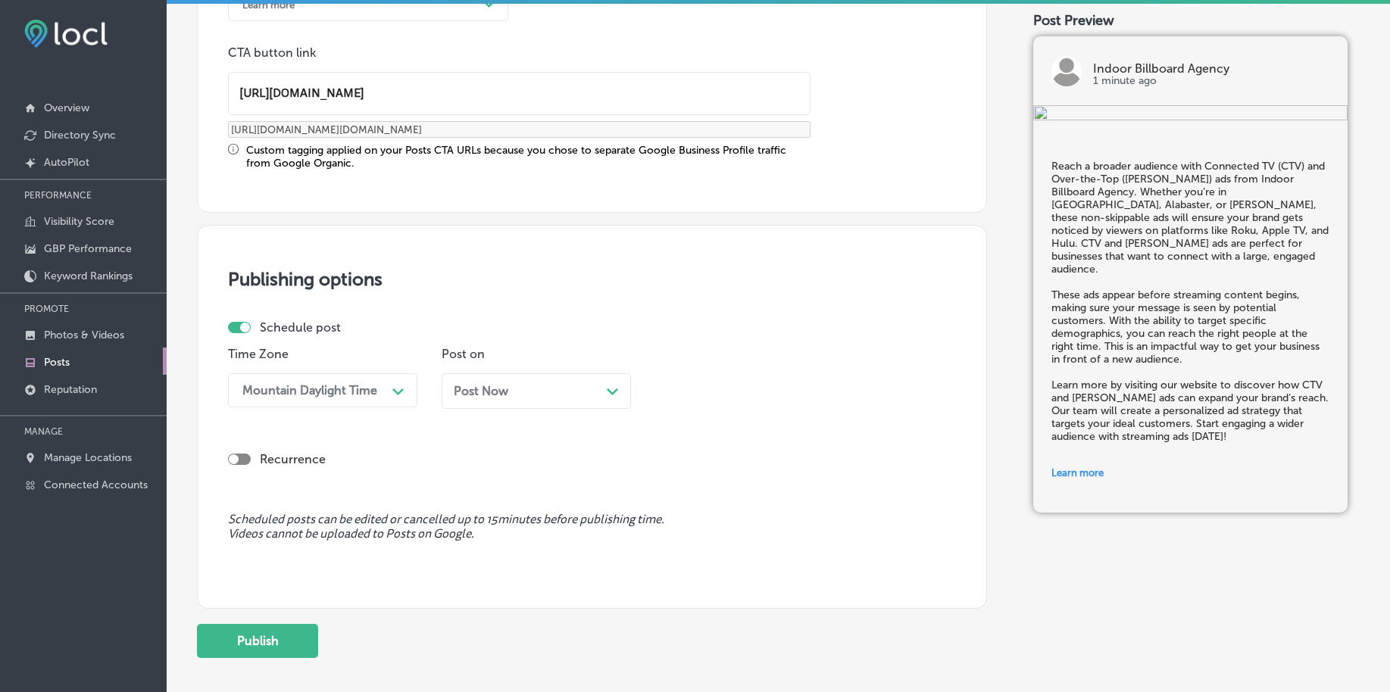
click at [473, 388] on span "Post Now" at bounding box center [481, 391] width 55 height 14
click at [710, 401] on div "03:30 AM" at bounding box center [737, 390] width 151 height 27
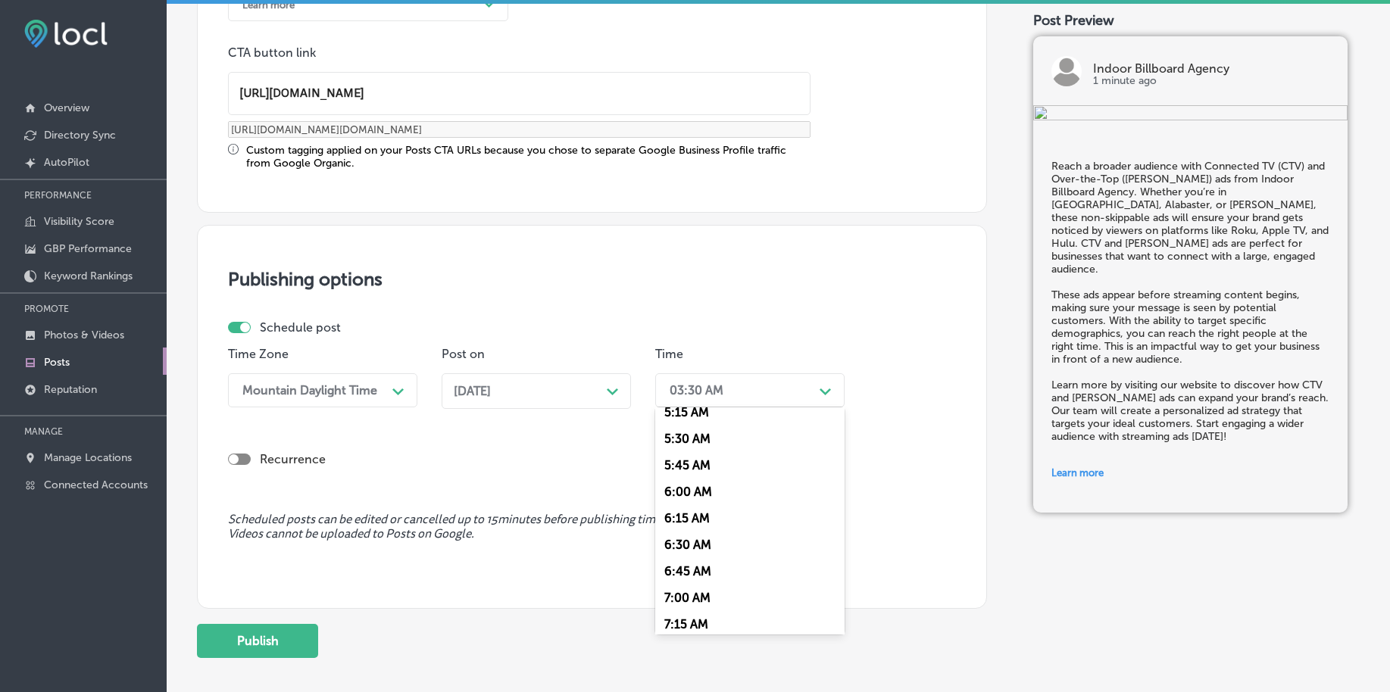
click at [706, 592] on div "7:00 AM" at bounding box center [749, 598] width 189 height 27
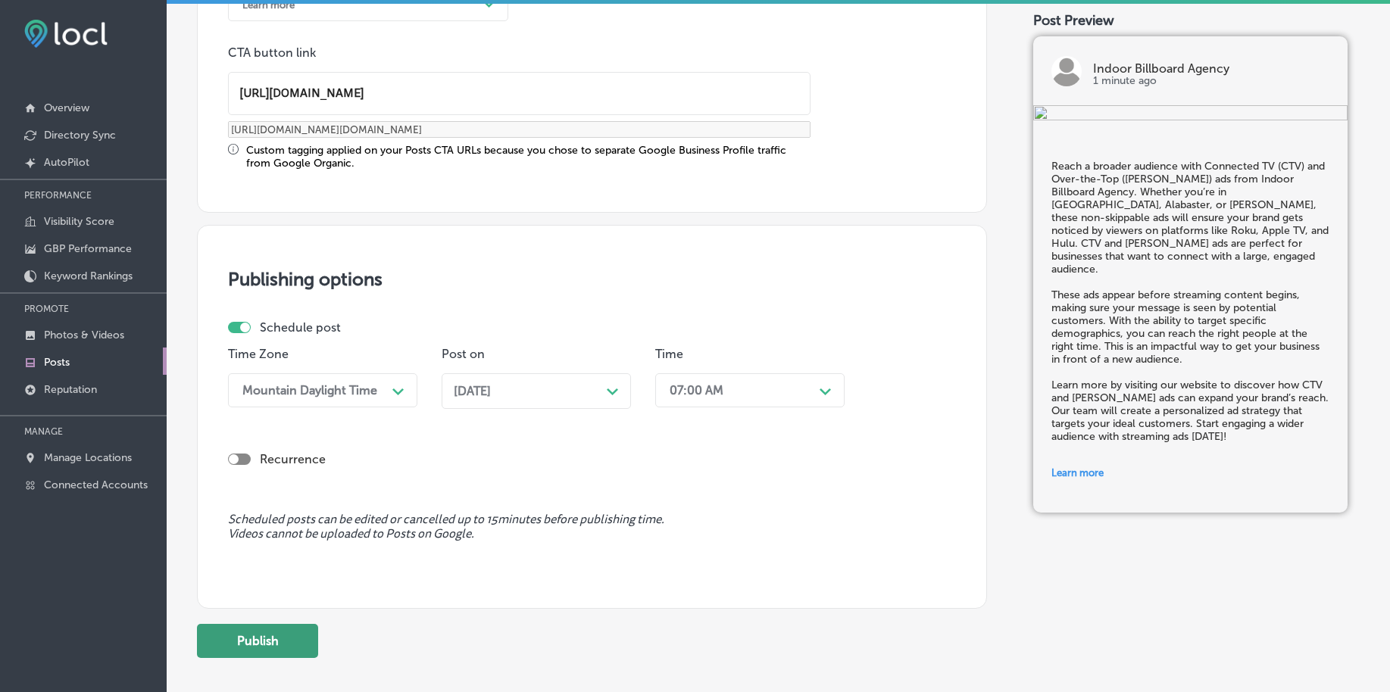
click at [295, 648] on button "Publish" at bounding box center [257, 641] width 121 height 34
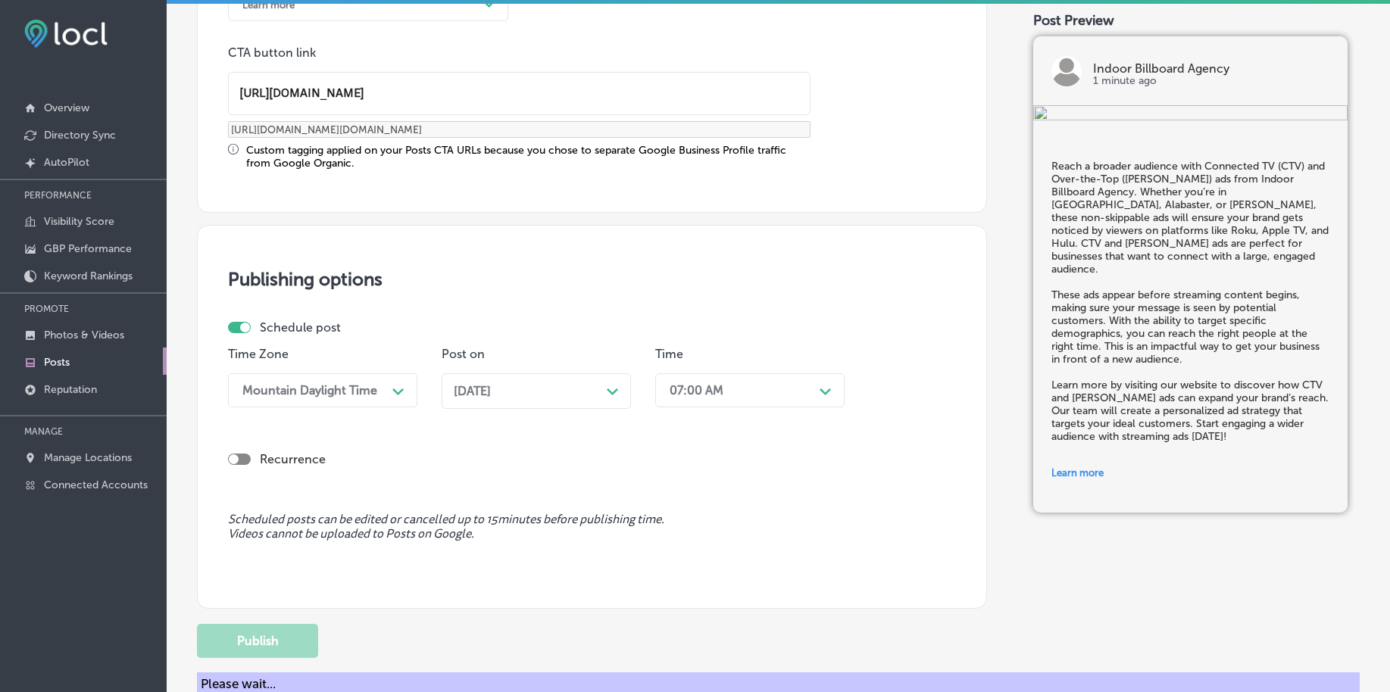
scroll to position [1125, 0]
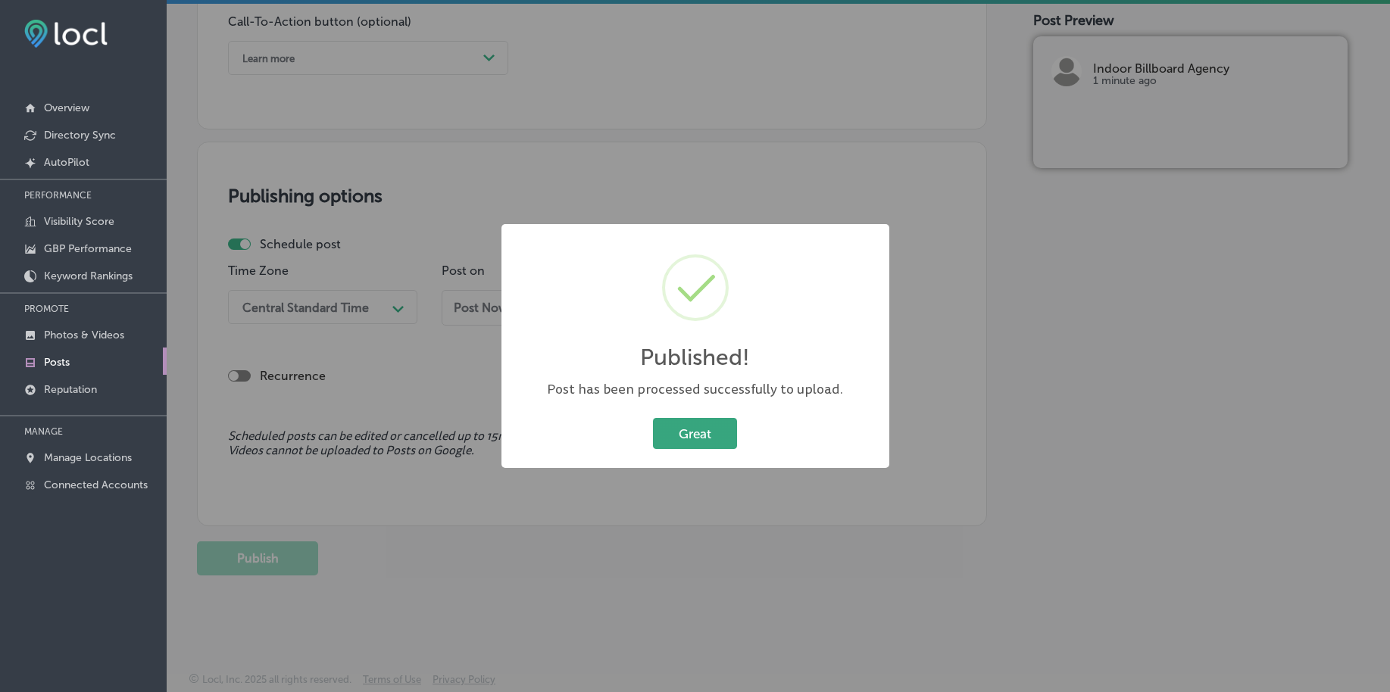
click at [669, 435] on button "Great" at bounding box center [695, 433] width 84 height 31
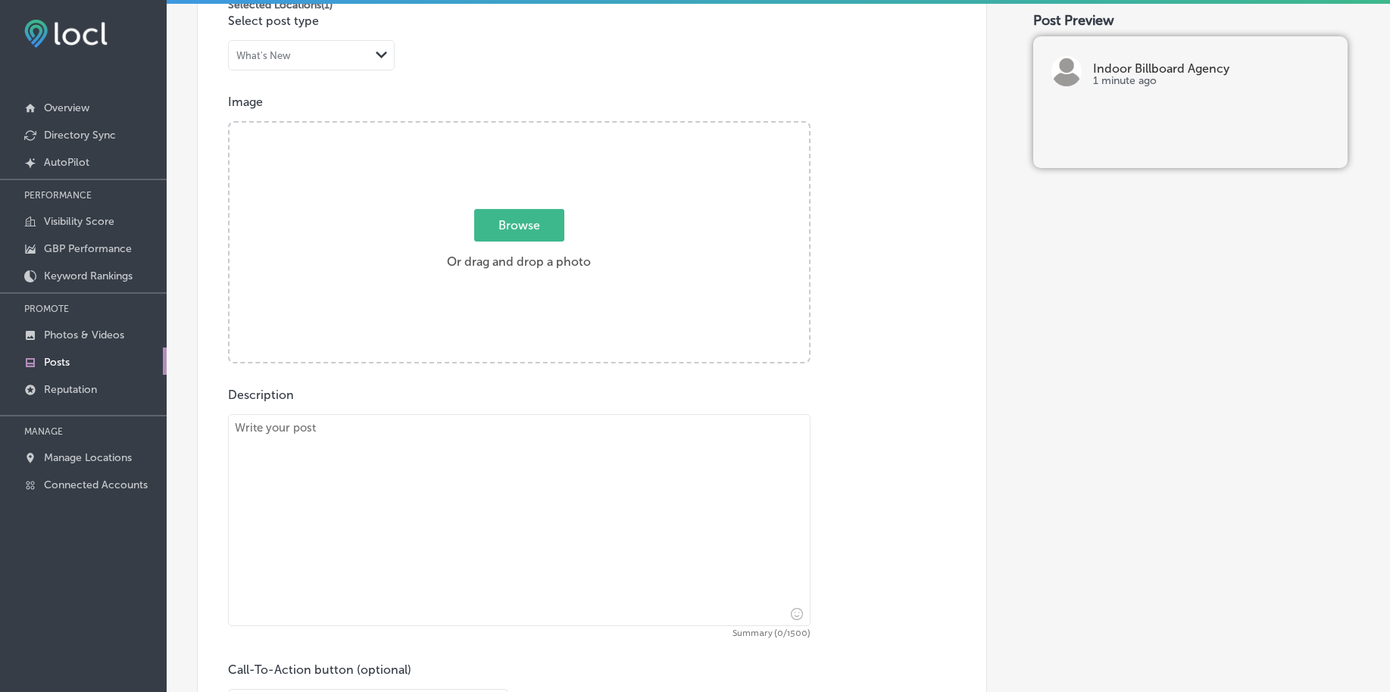
scroll to position [273, 0]
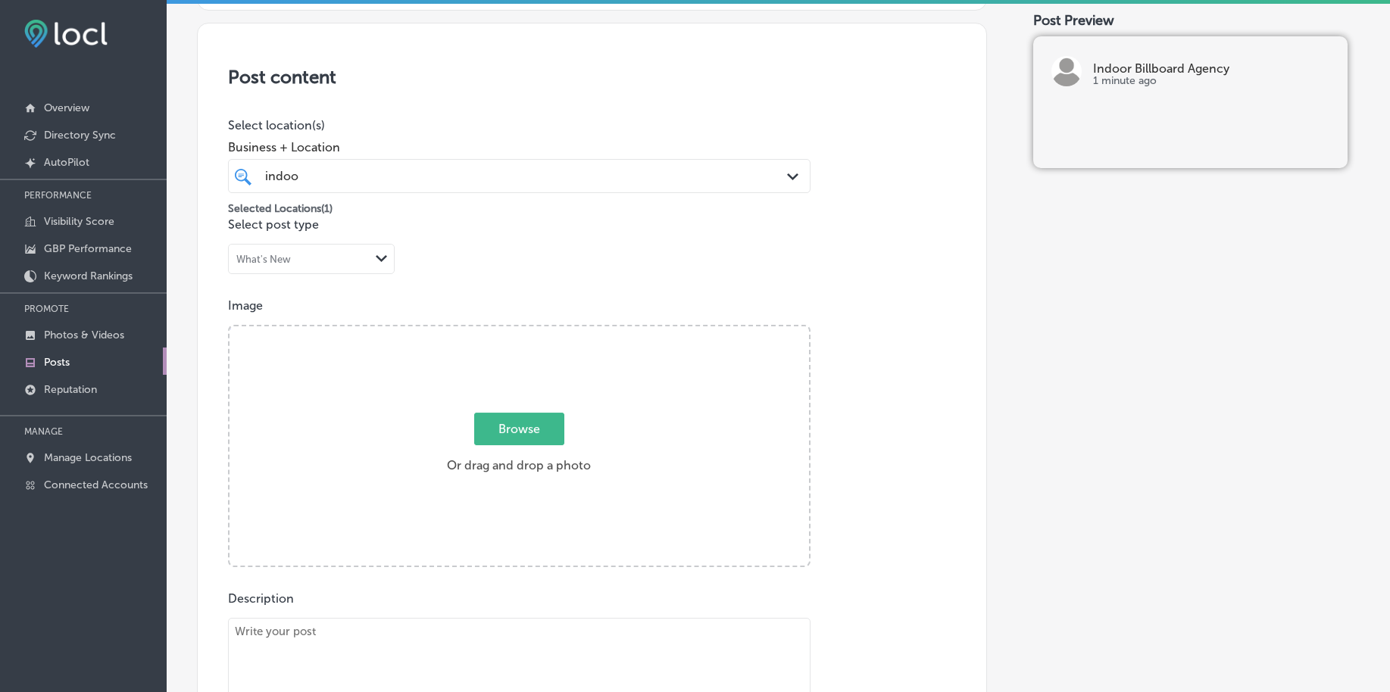
click at [495, 428] on span "Browse" at bounding box center [519, 429] width 90 height 33
click at [495, 331] on input "Browse Or drag and drop a photo" at bounding box center [518, 328] width 579 height 5
type input "C:\fakepath\custom-indoor-billboard-advertising-birmingham-al (4).png"
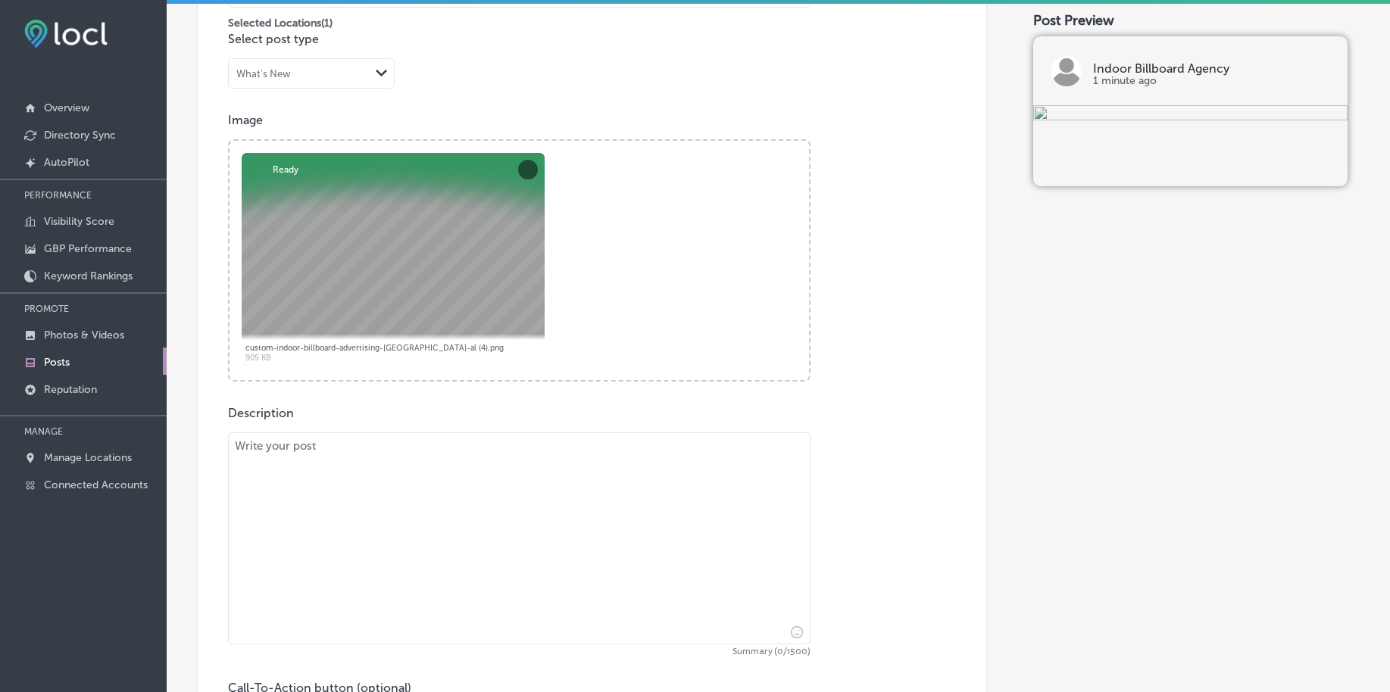
scroll to position [462, 0]
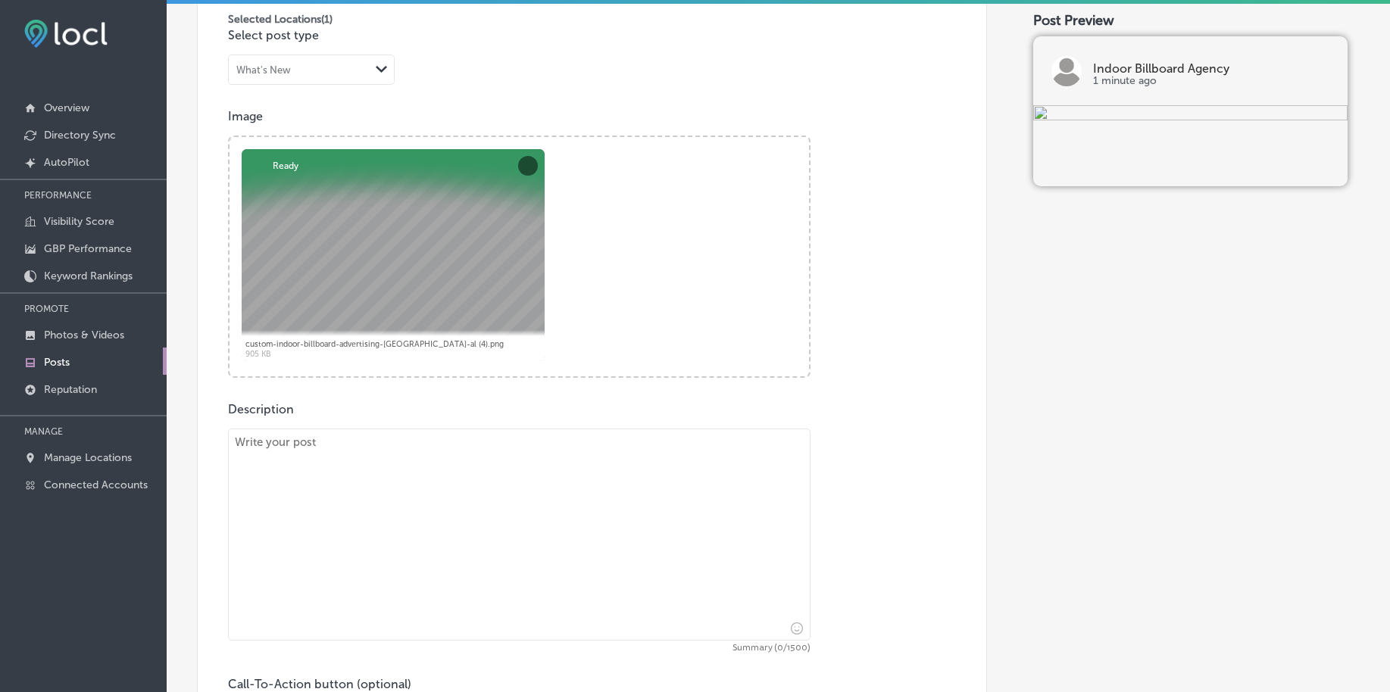
click at [378, 529] on textarea at bounding box center [519, 535] width 582 height 212
paste textarea "Looking for a new way to advertise? Indoor Billboard Agency’s digital billboard…"
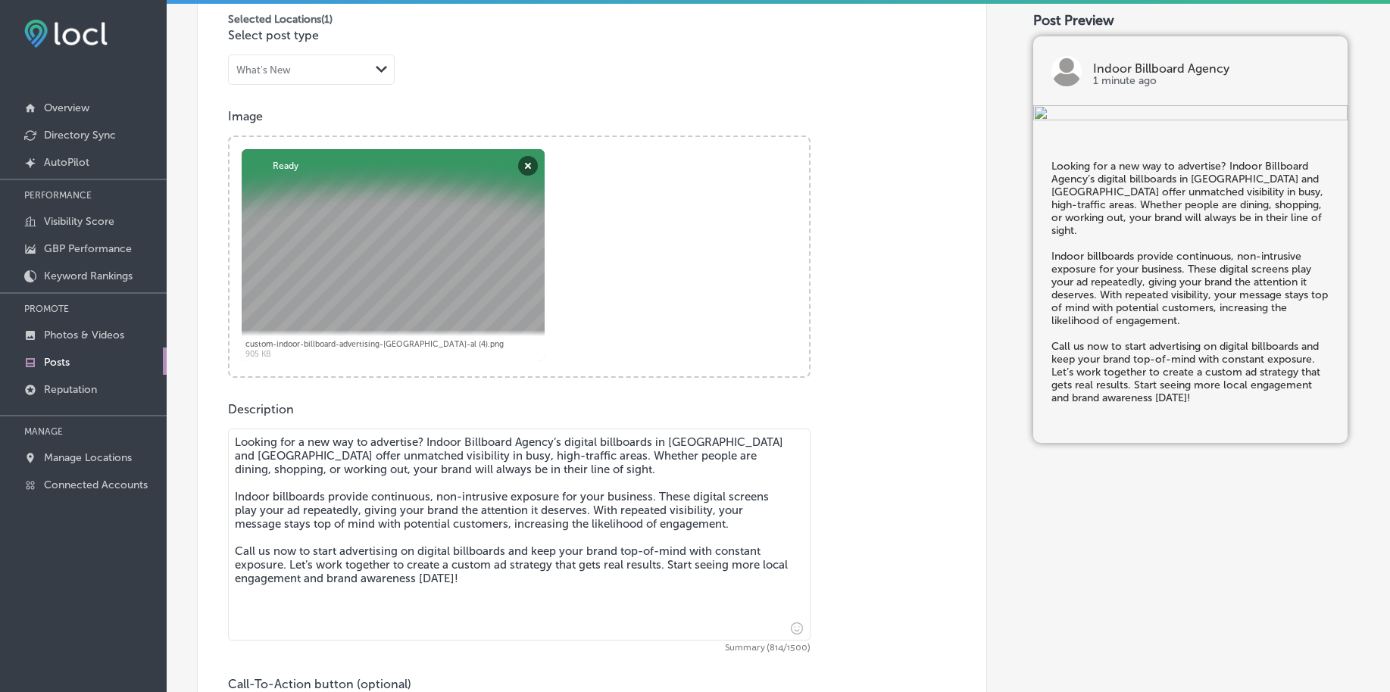
type textarea "Looking for a new way to advertise? Indoor Billboard Agency’s digital billboard…"
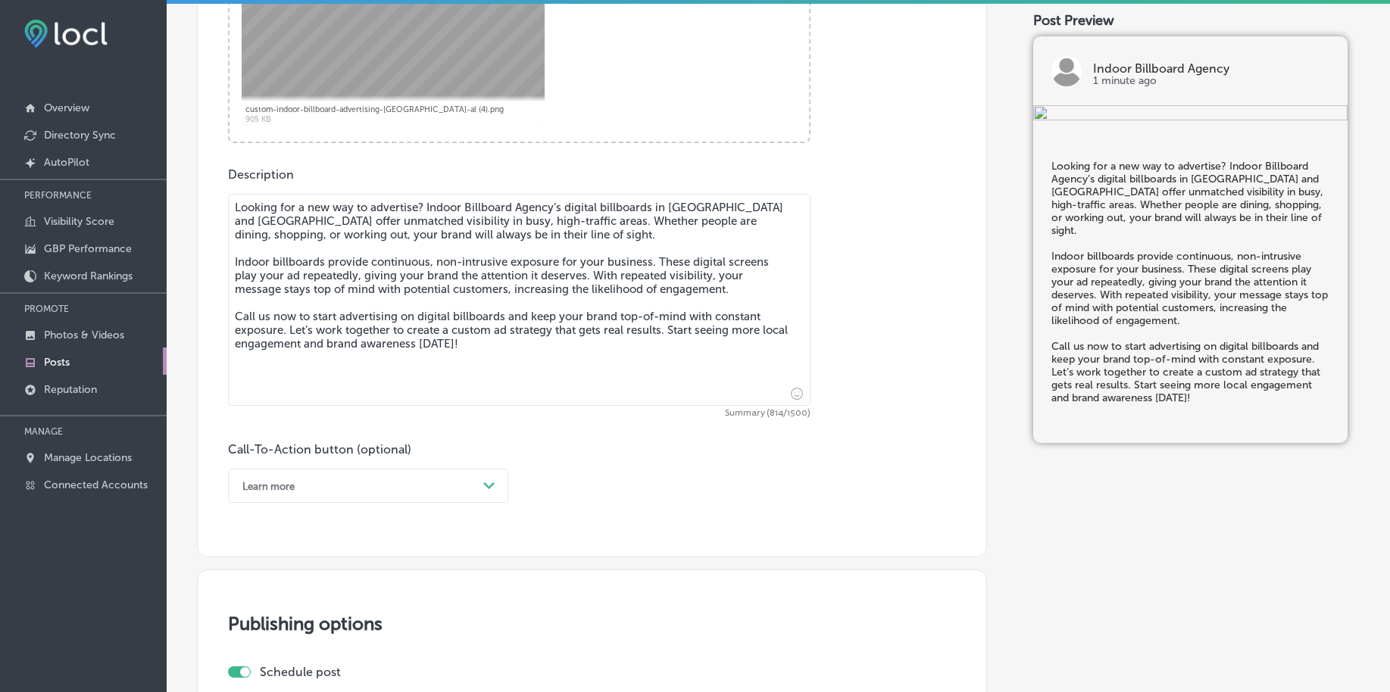
scroll to position [746, 0]
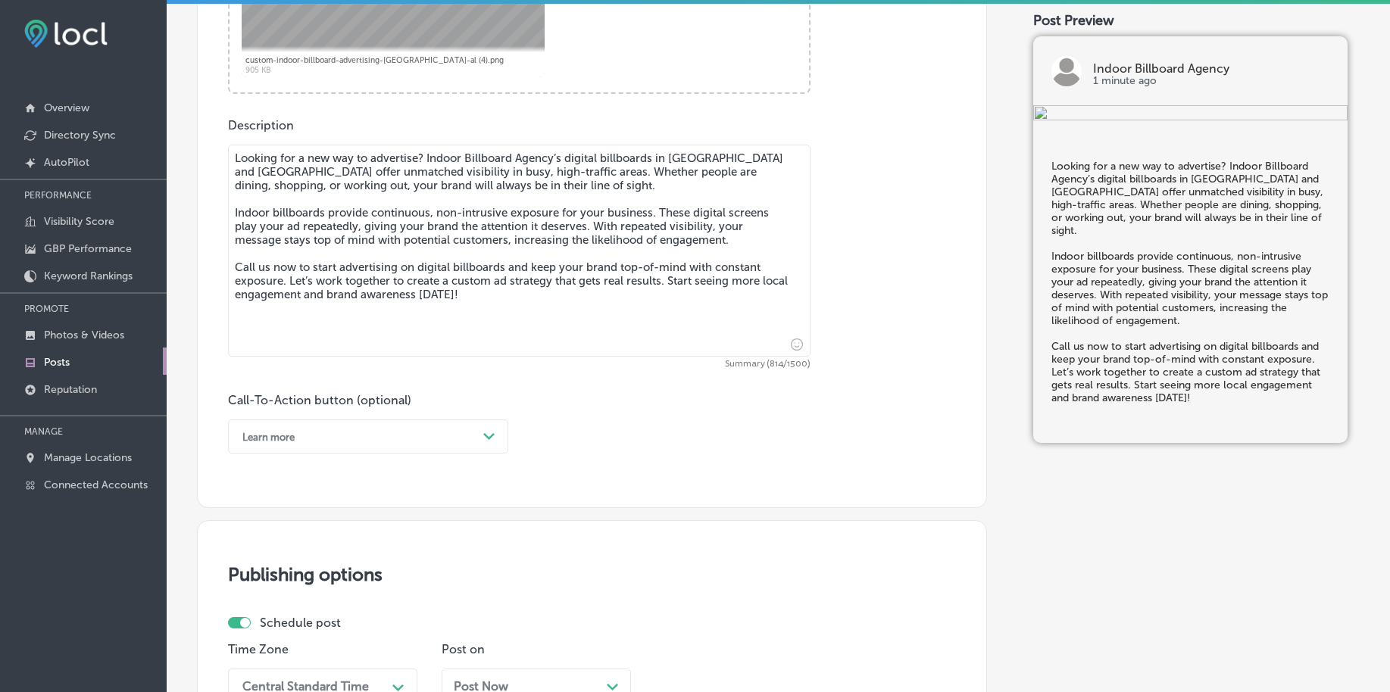
click at [399, 432] on div "Learn more" at bounding box center [356, 436] width 242 height 23
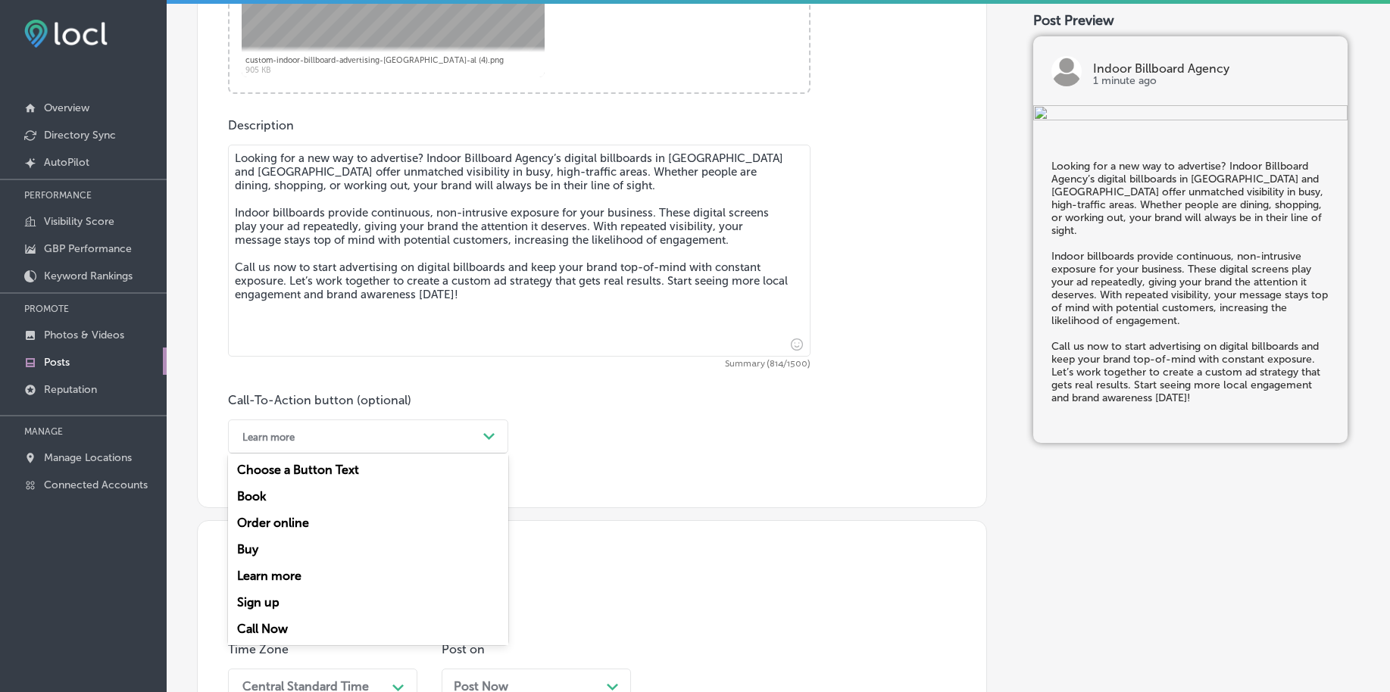
click at [303, 626] on div "Call Now" at bounding box center [368, 629] width 280 height 27
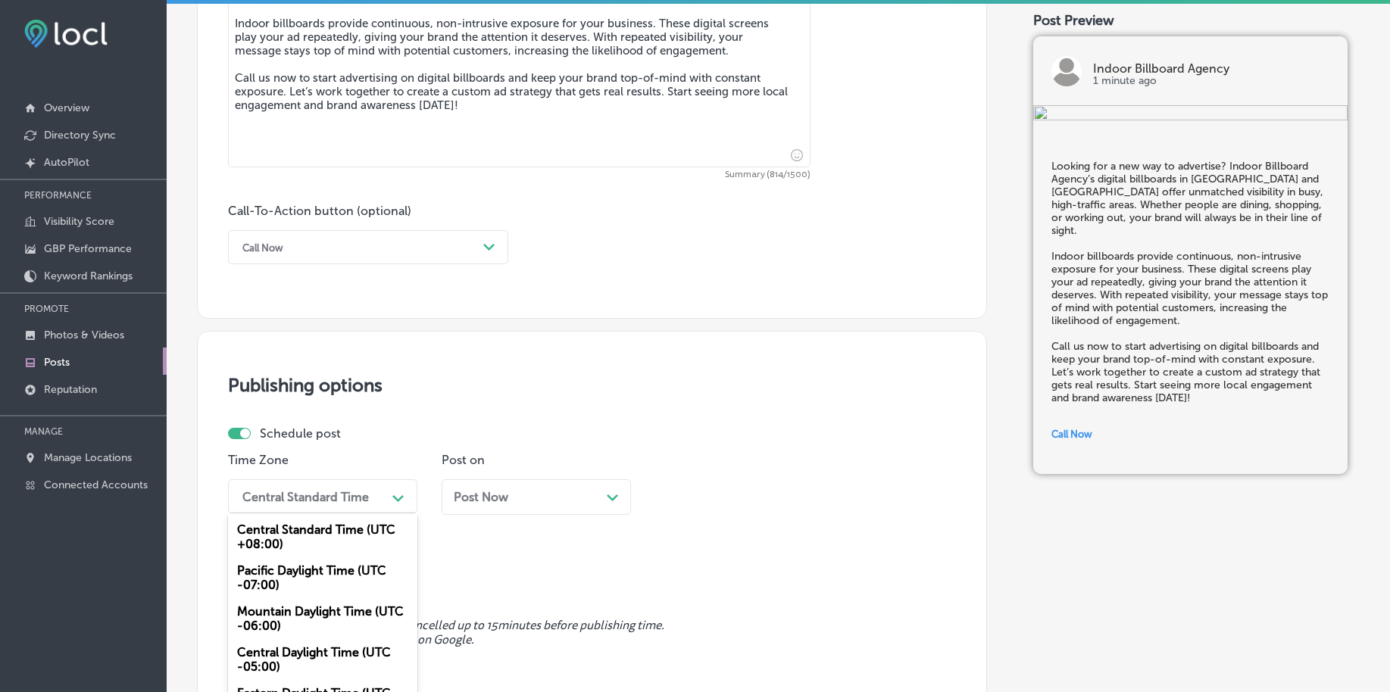
scroll to position [990, 0]
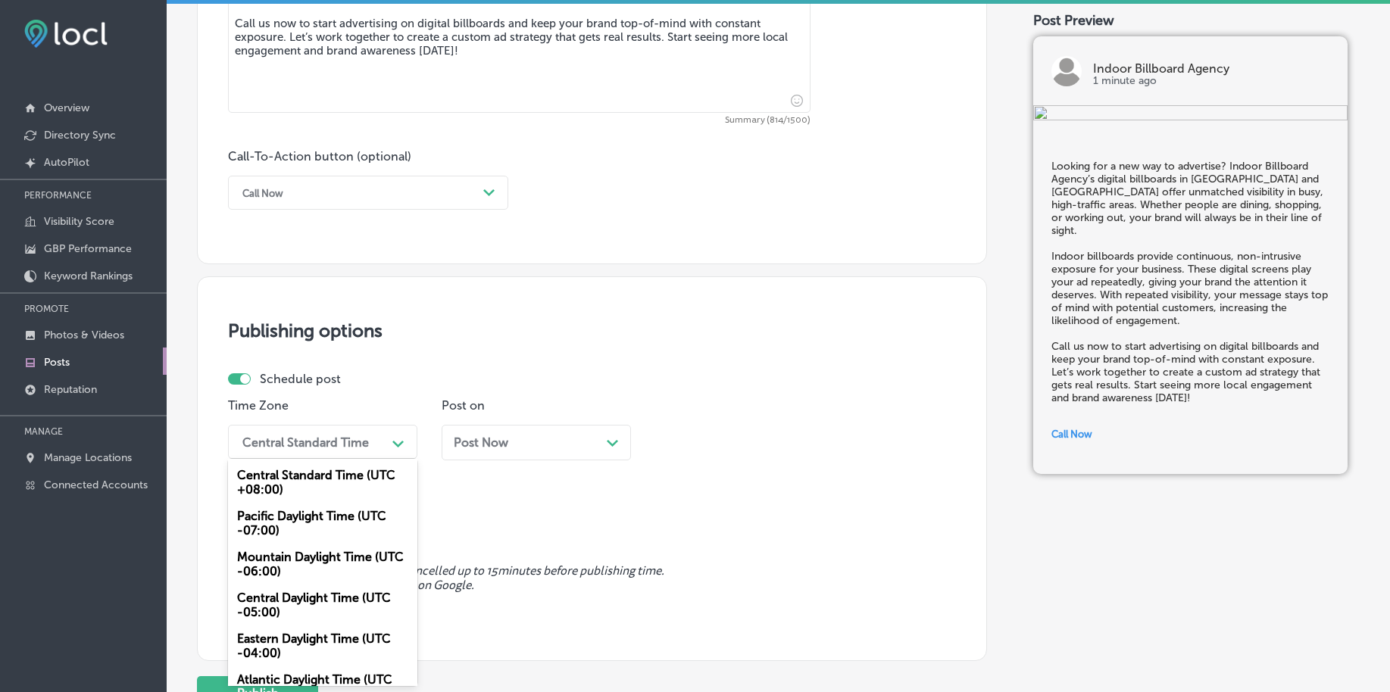
click at [336, 459] on div "option Mountain Daylight Time (UTC -06:00), selected. option Central Standard T…" at bounding box center [322, 442] width 189 height 34
click at [314, 560] on div "Mountain Daylight Time (UTC -06:00)" at bounding box center [322, 564] width 189 height 41
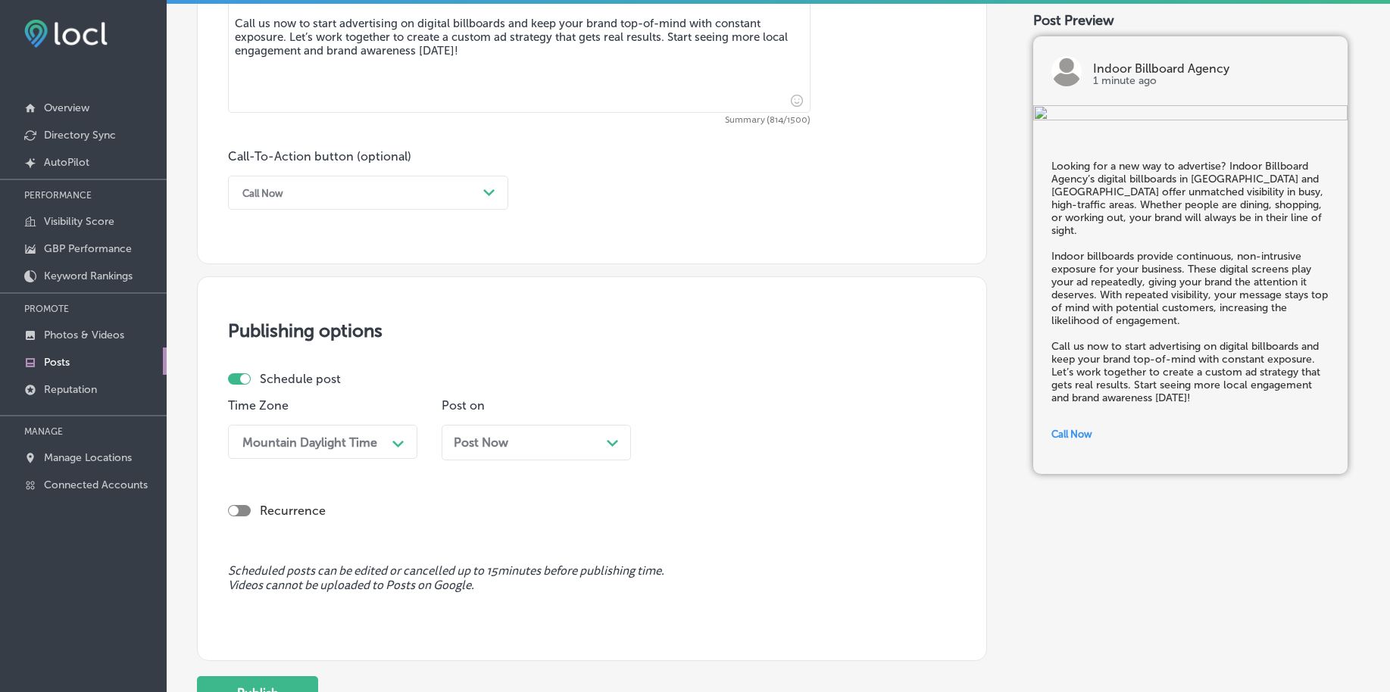
click at [479, 455] on div "Post Now Path Created with Sketch." at bounding box center [536, 443] width 189 height 36
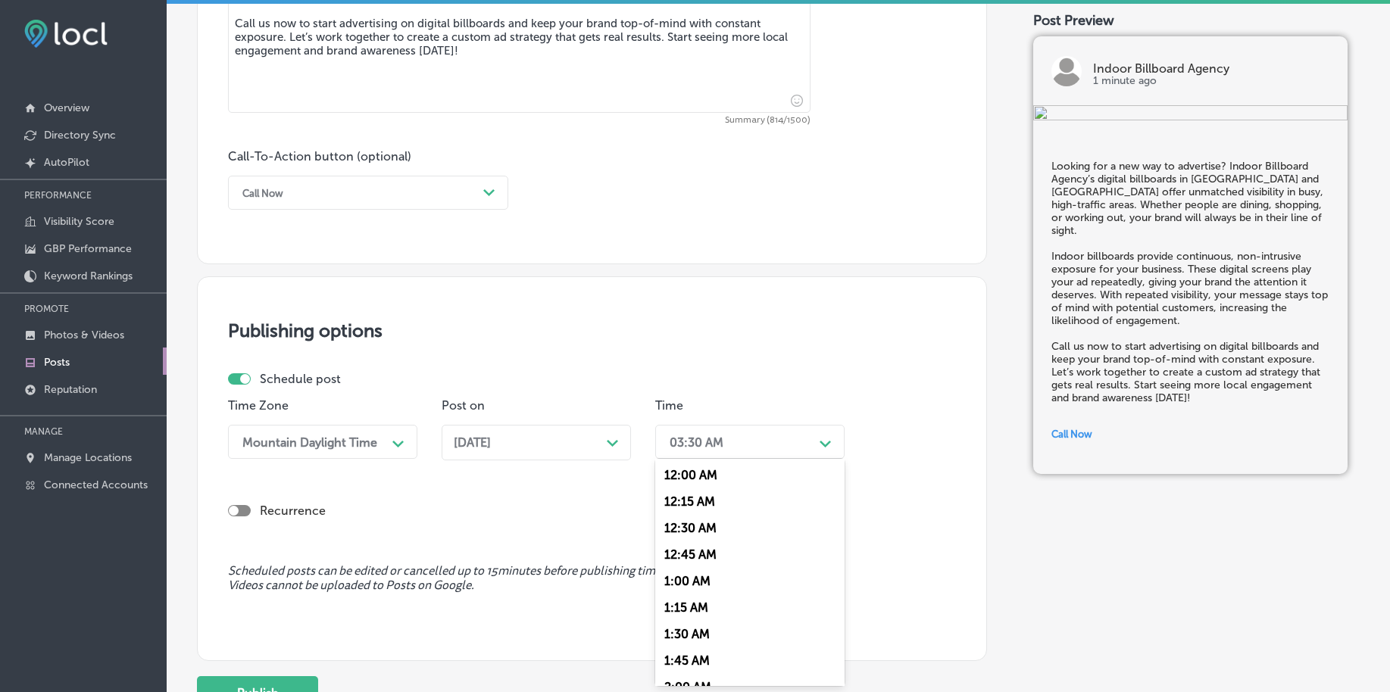
click at [692, 442] on div "03:30 AM" at bounding box center [697, 442] width 54 height 14
click at [702, 563] on div "7:00 AM" at bounding box center [749, 555] width 189 height 27
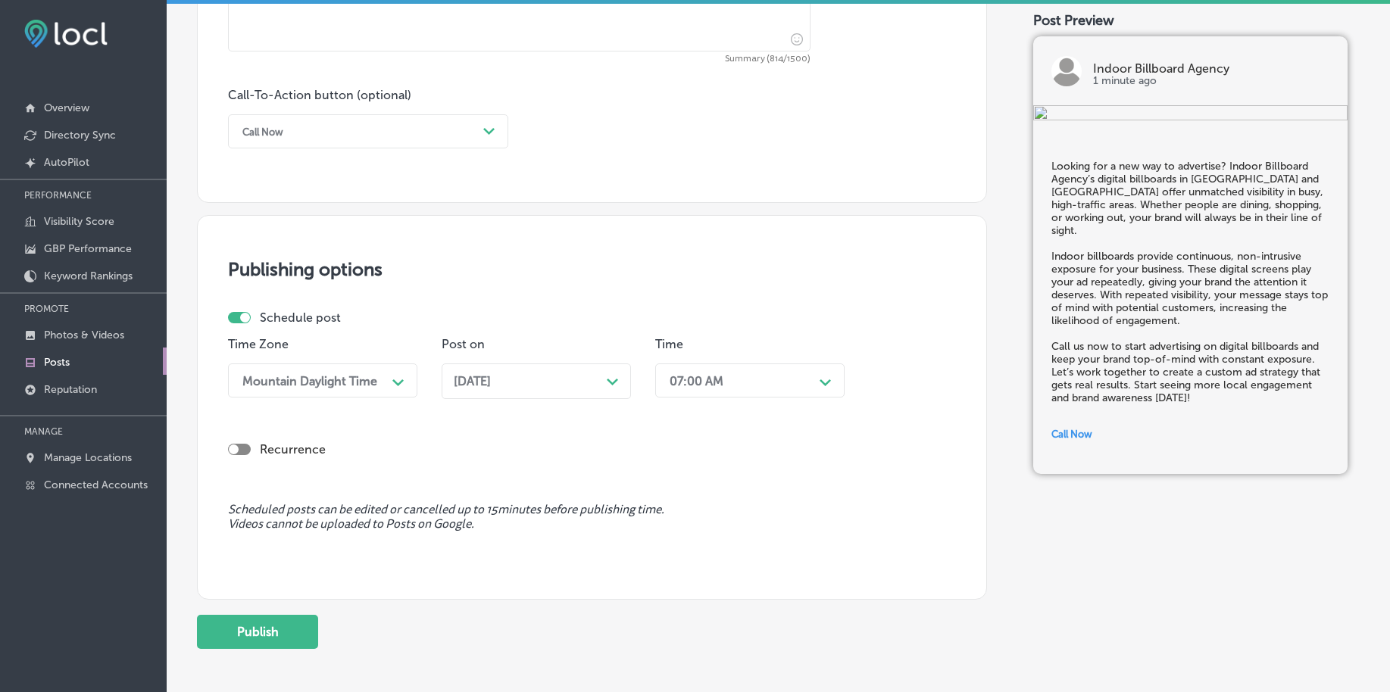
scroll to position [1085, 0]
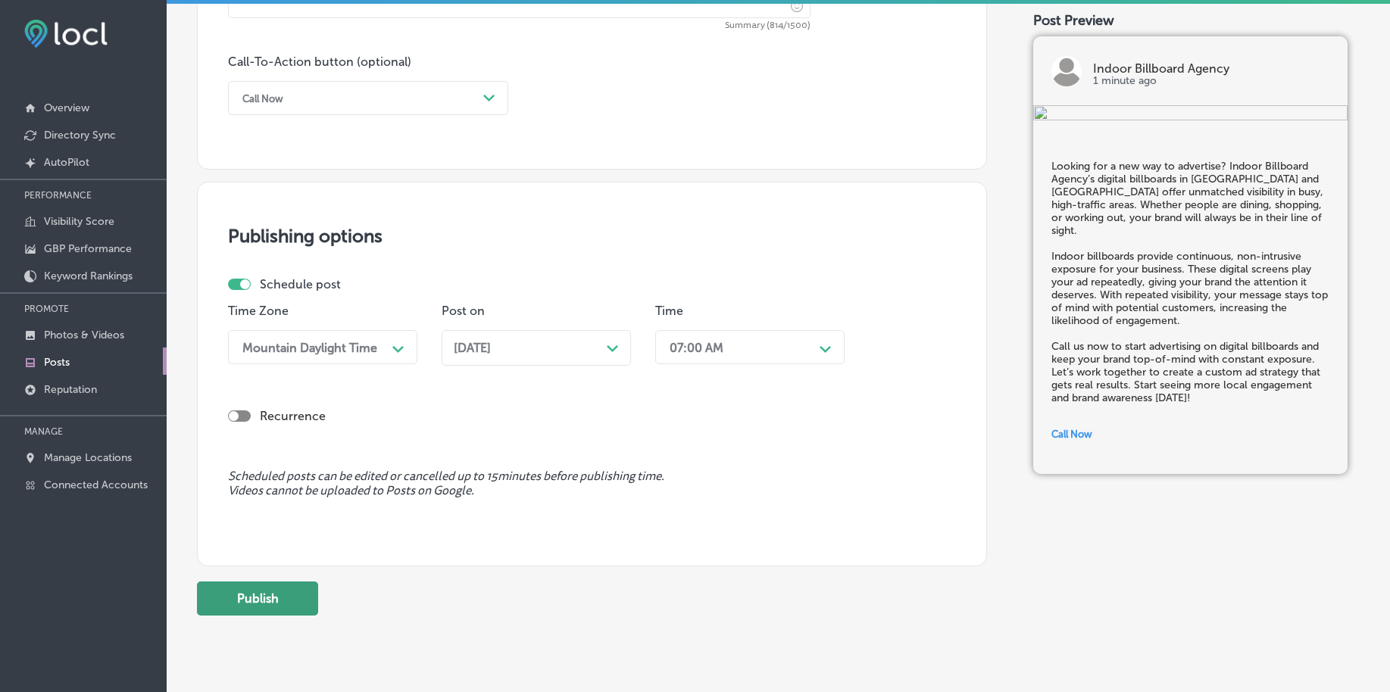
click at [289, 597] on button "Publish" at bounding box center [257, 599] width 121 height 34
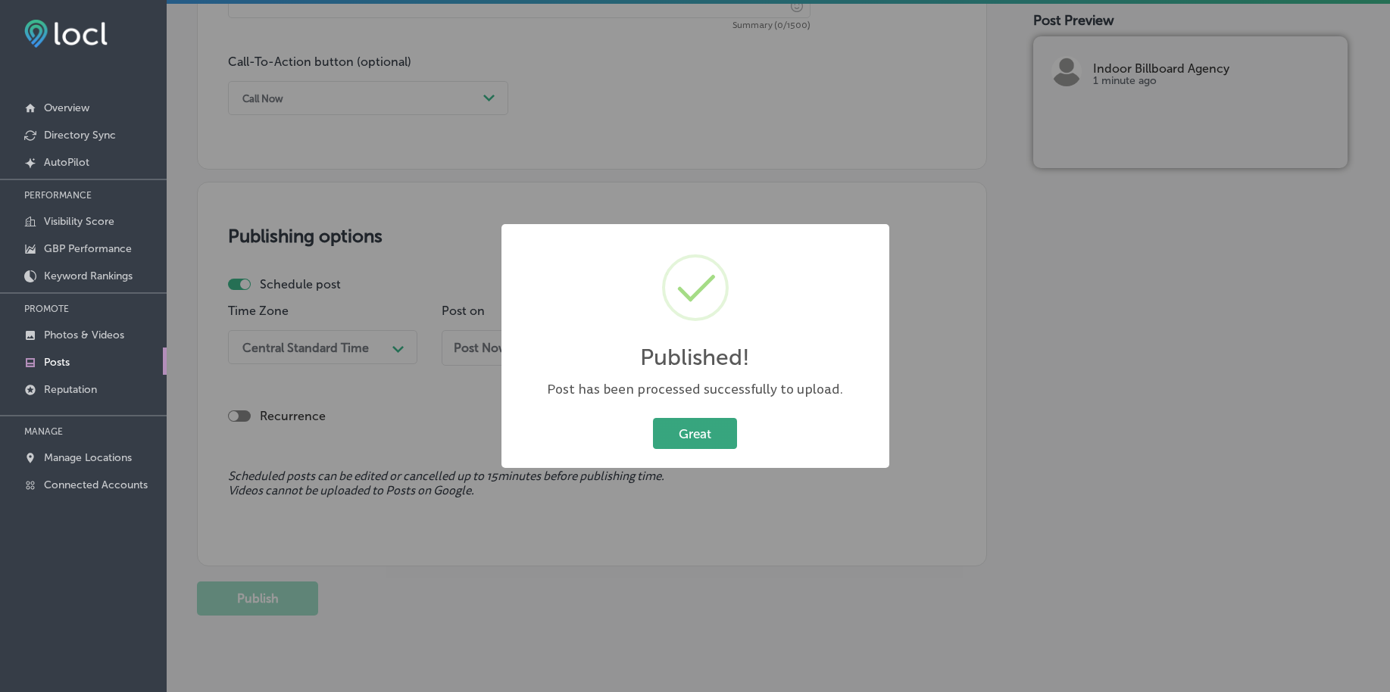
click at [713, 433] on button "Great" at bounding box center [695, 433] width 84 height 31
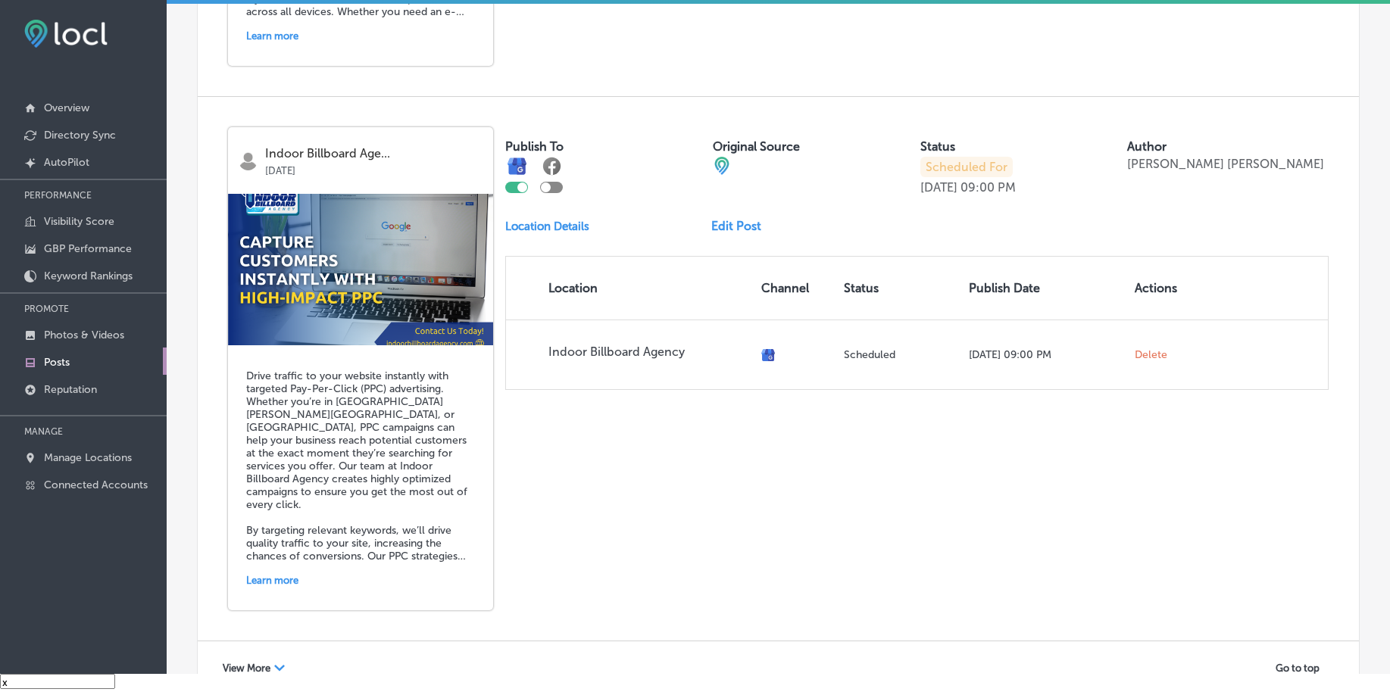
scroll to position [3306, 0]
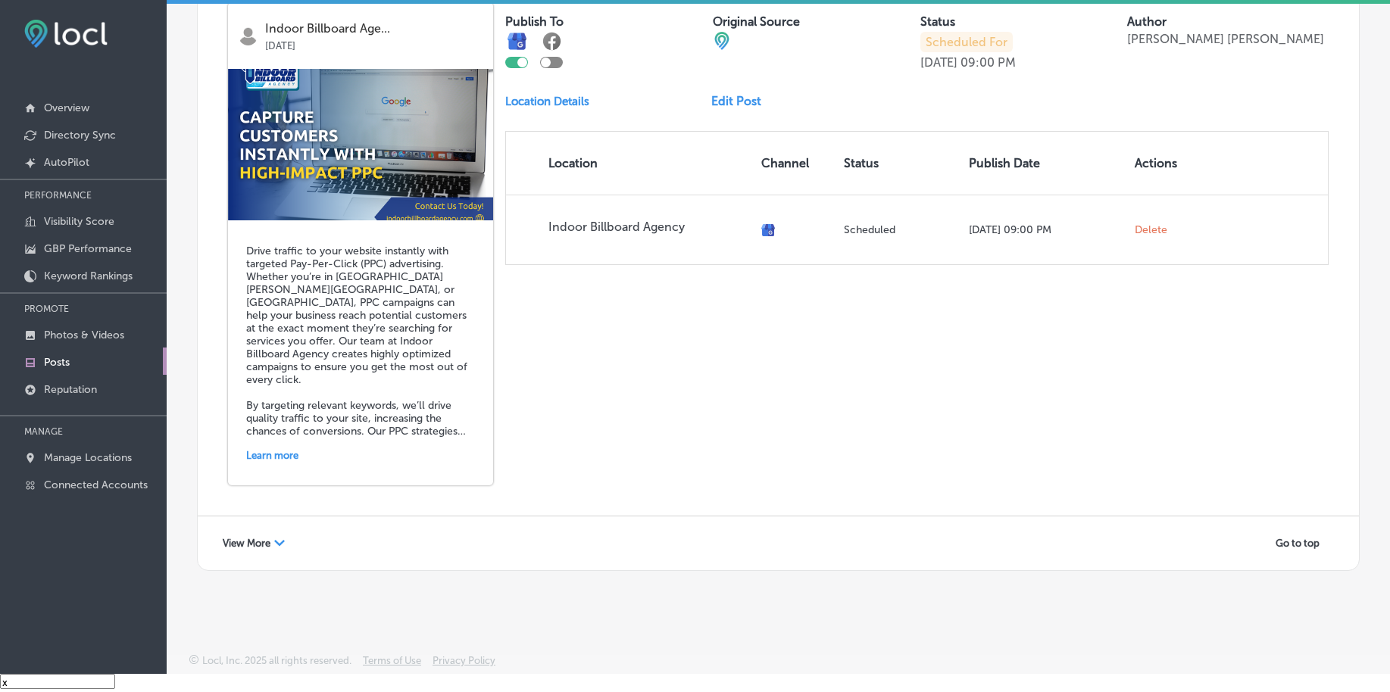
click at [270, 540] on span "View More" at bounding box center [247, 543] width 48 height 11
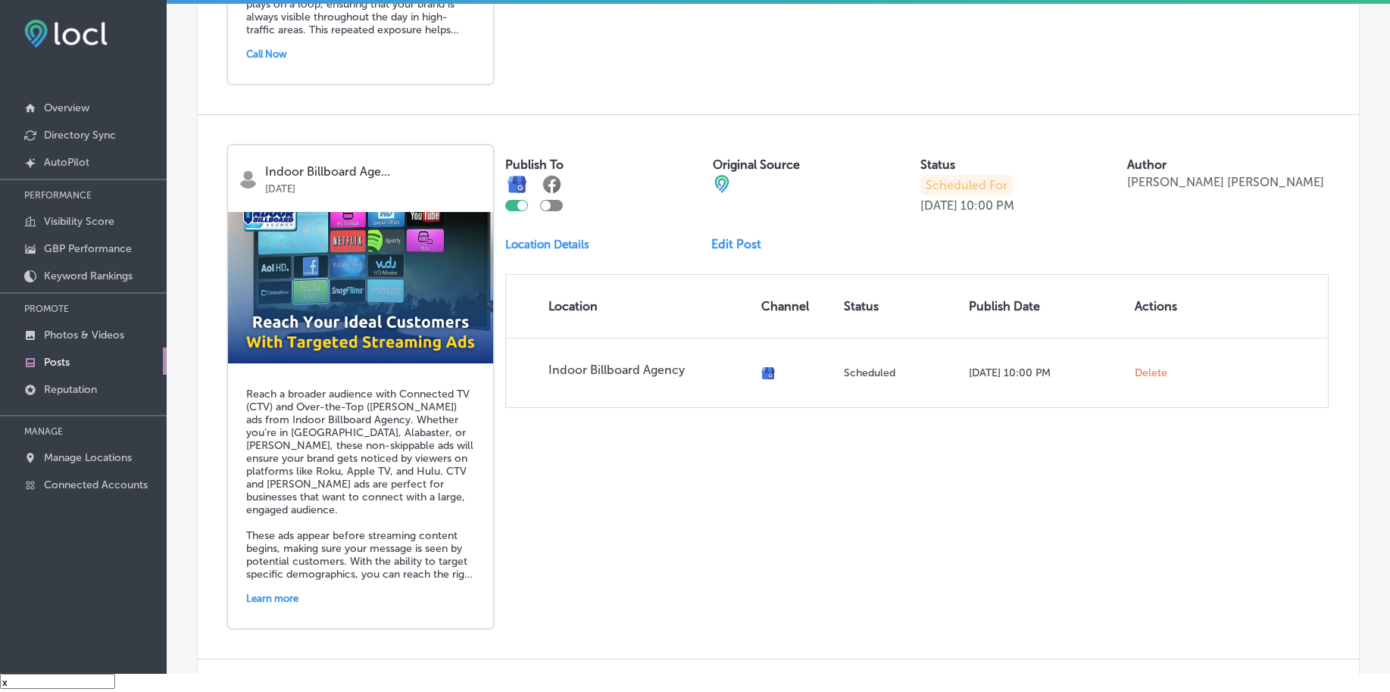
scroll to position [6573, 0]
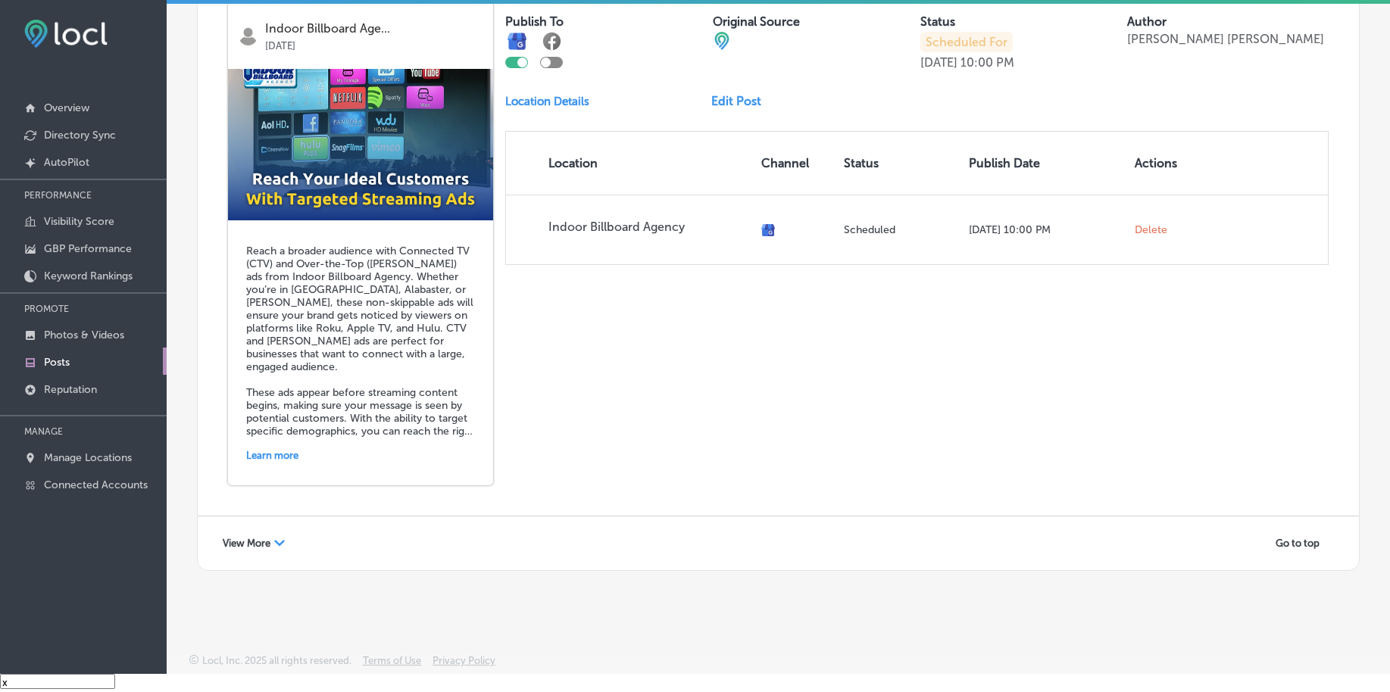
click at [277, 550] on div "View More Path Created with Sketch." at bounding box center [254, 543] width 82 height 23
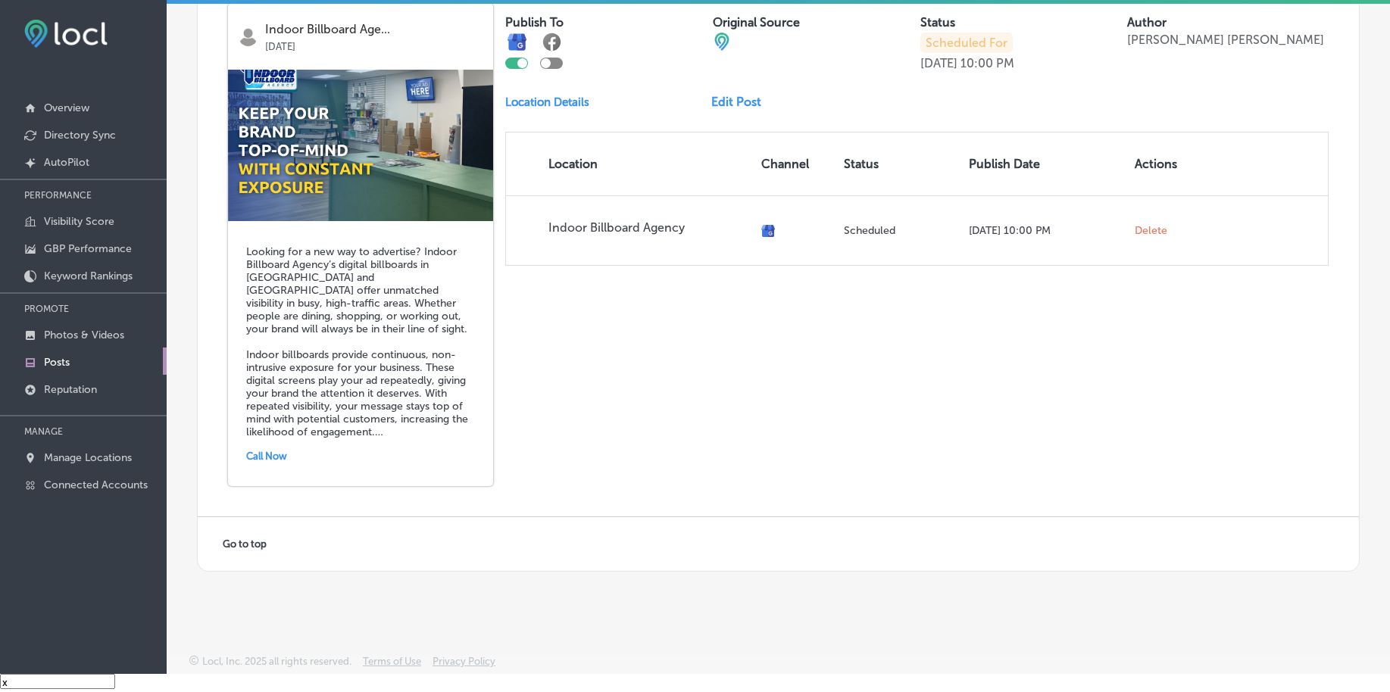
scroll to position [7118, 0]
